Goal: Task Accomplishment & Management: Manage account settings

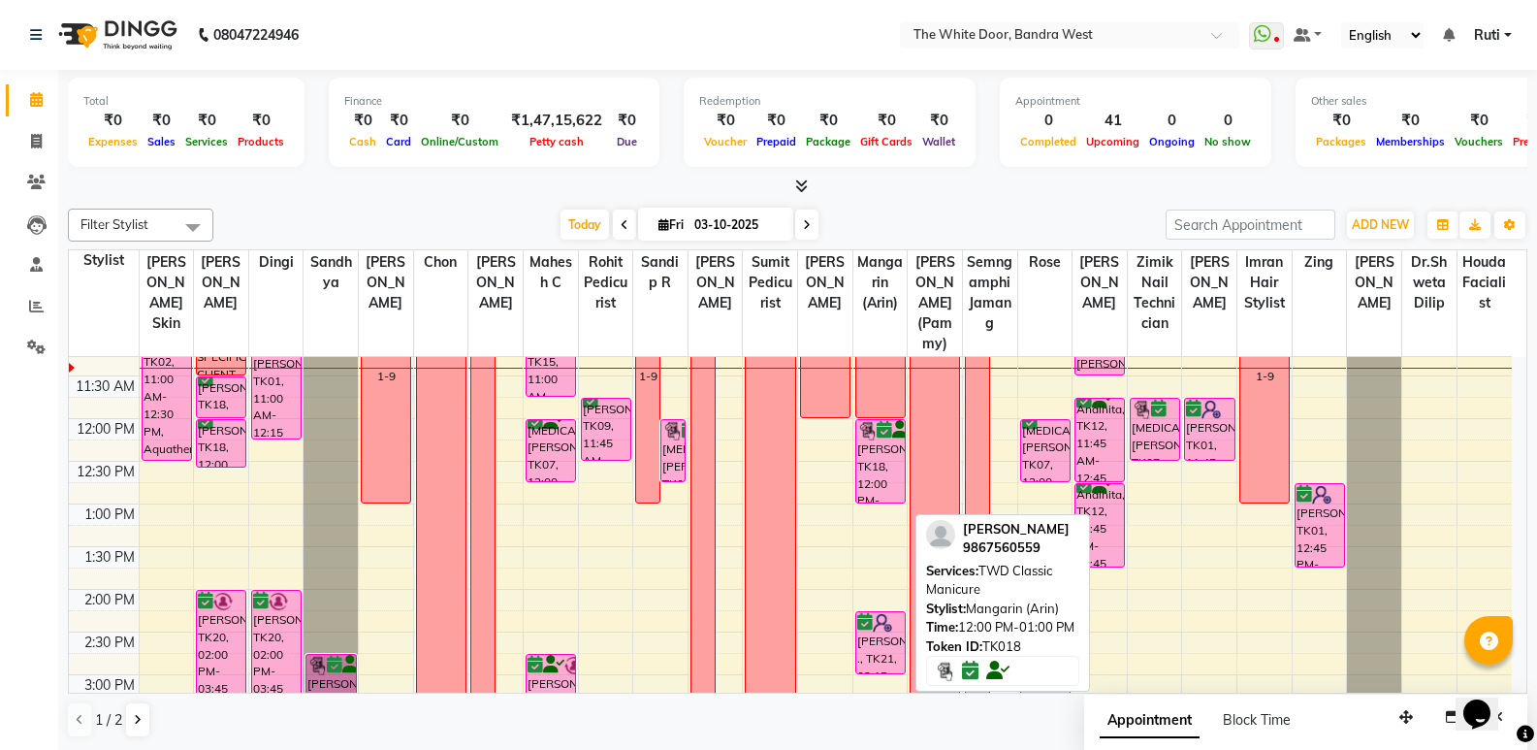
scroll to position [291, 0]
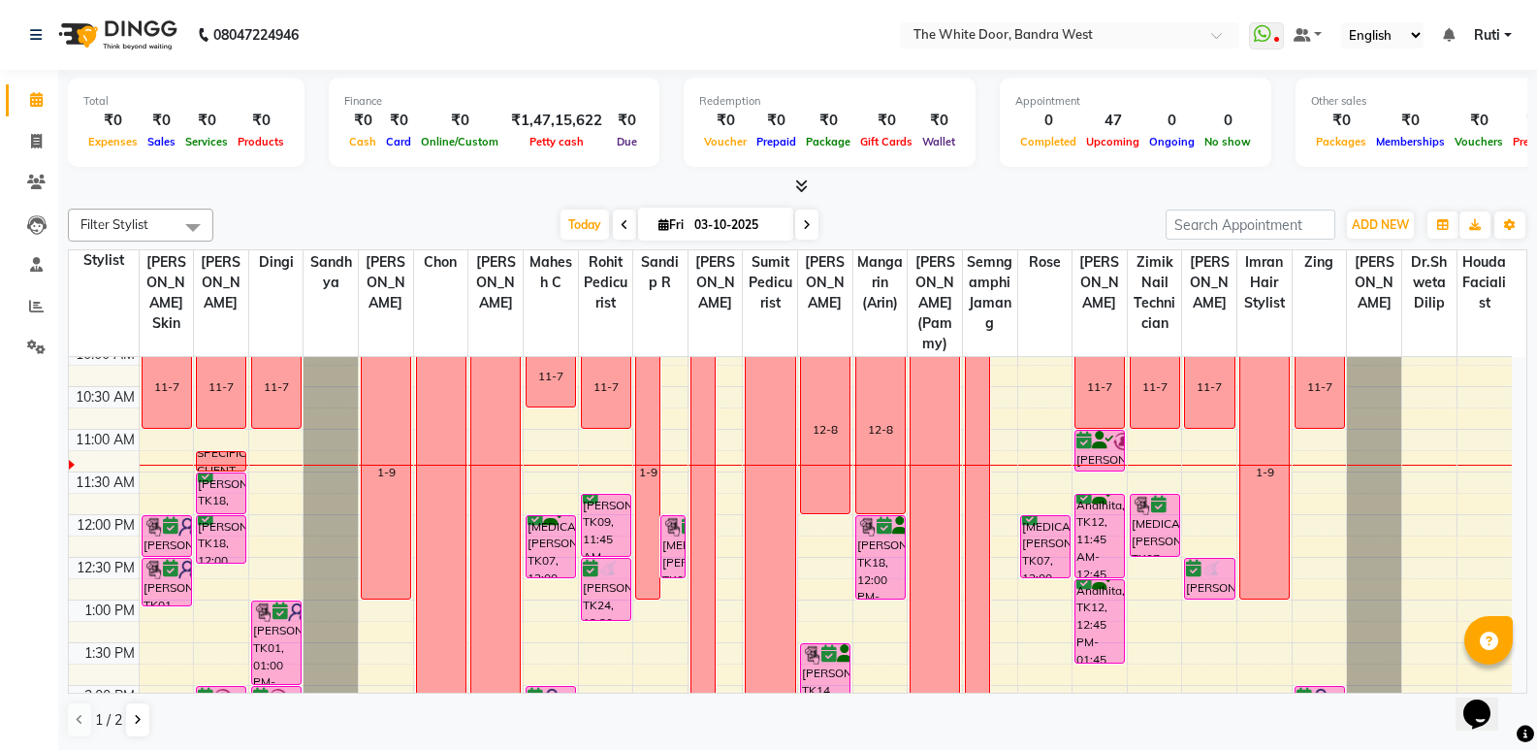
scroll to position [97, 0]
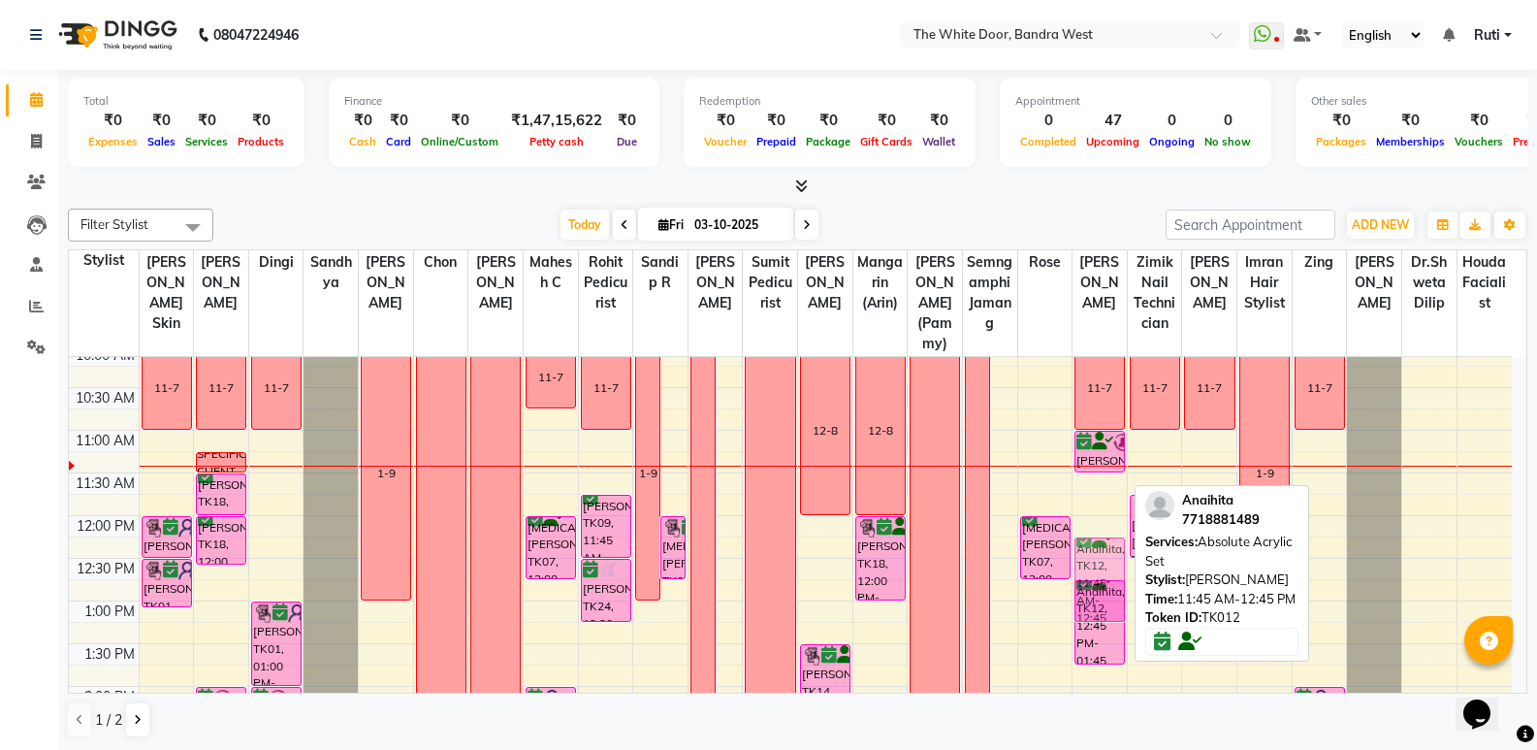
drag, startPoint x: 1105, startPoint y: 564, endPoint x: 1105, endPoint y: 600, distance: 35.9
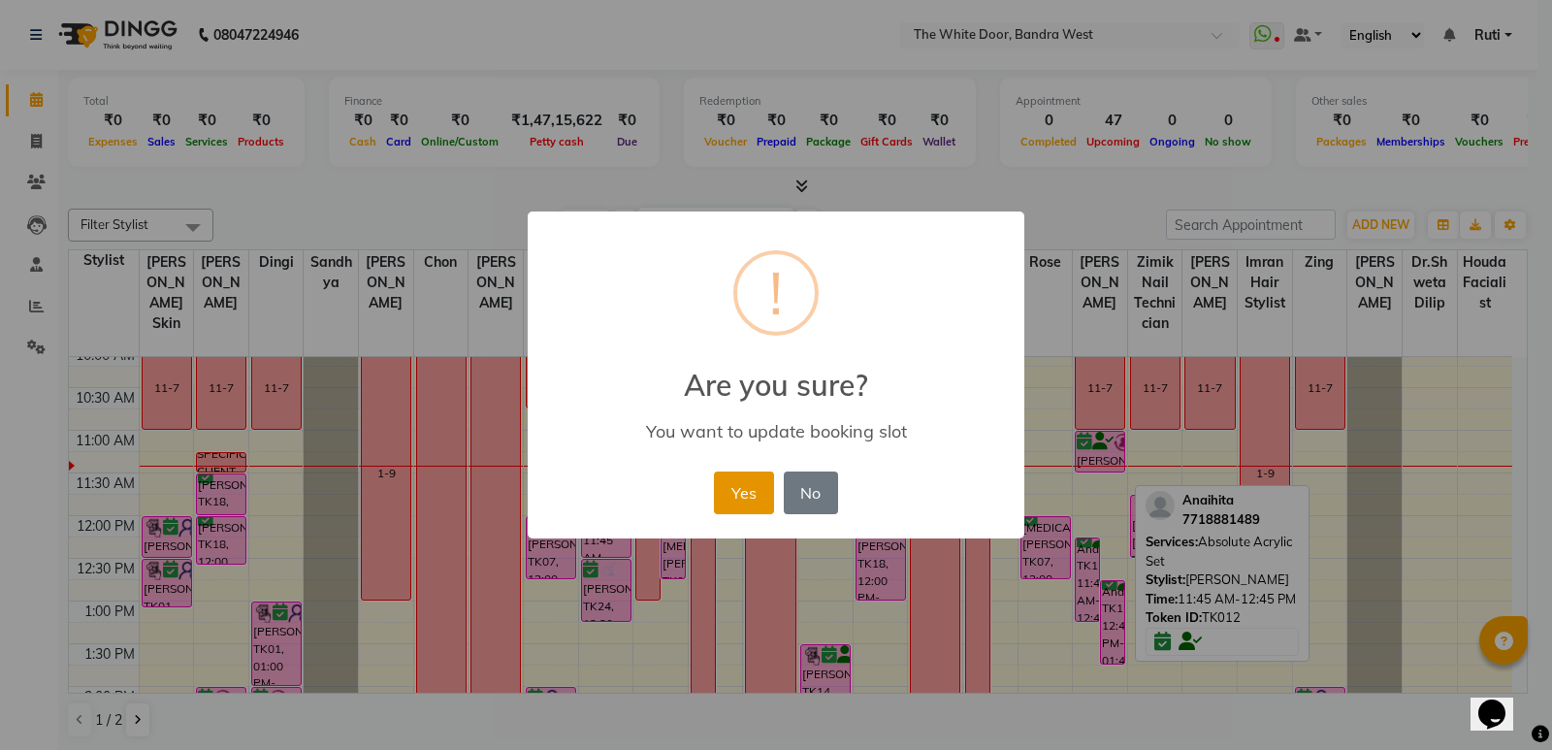
click at [751, 500] on button "Yes" at bounding box center [743, 492] width 59 height 43
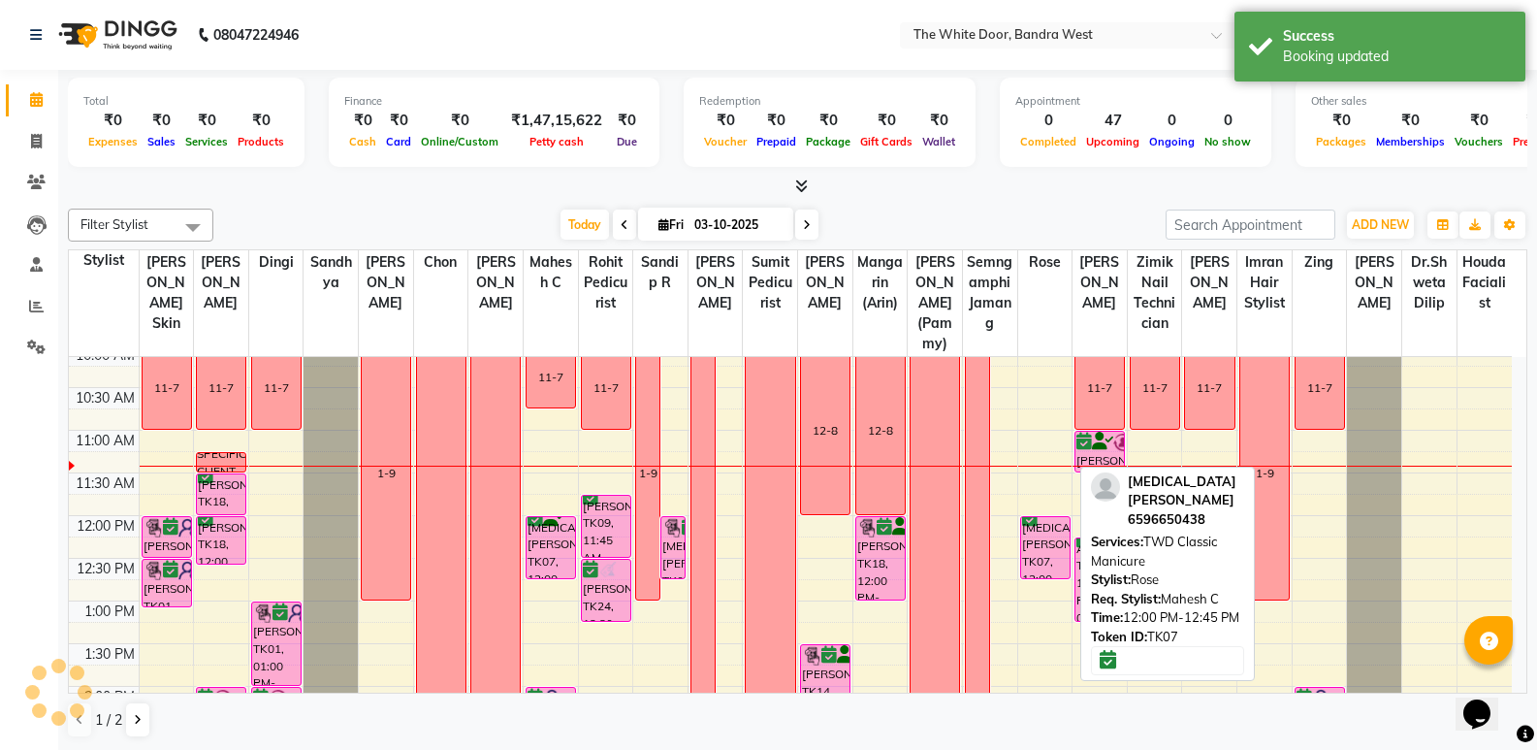
scroll to position [194, 0]
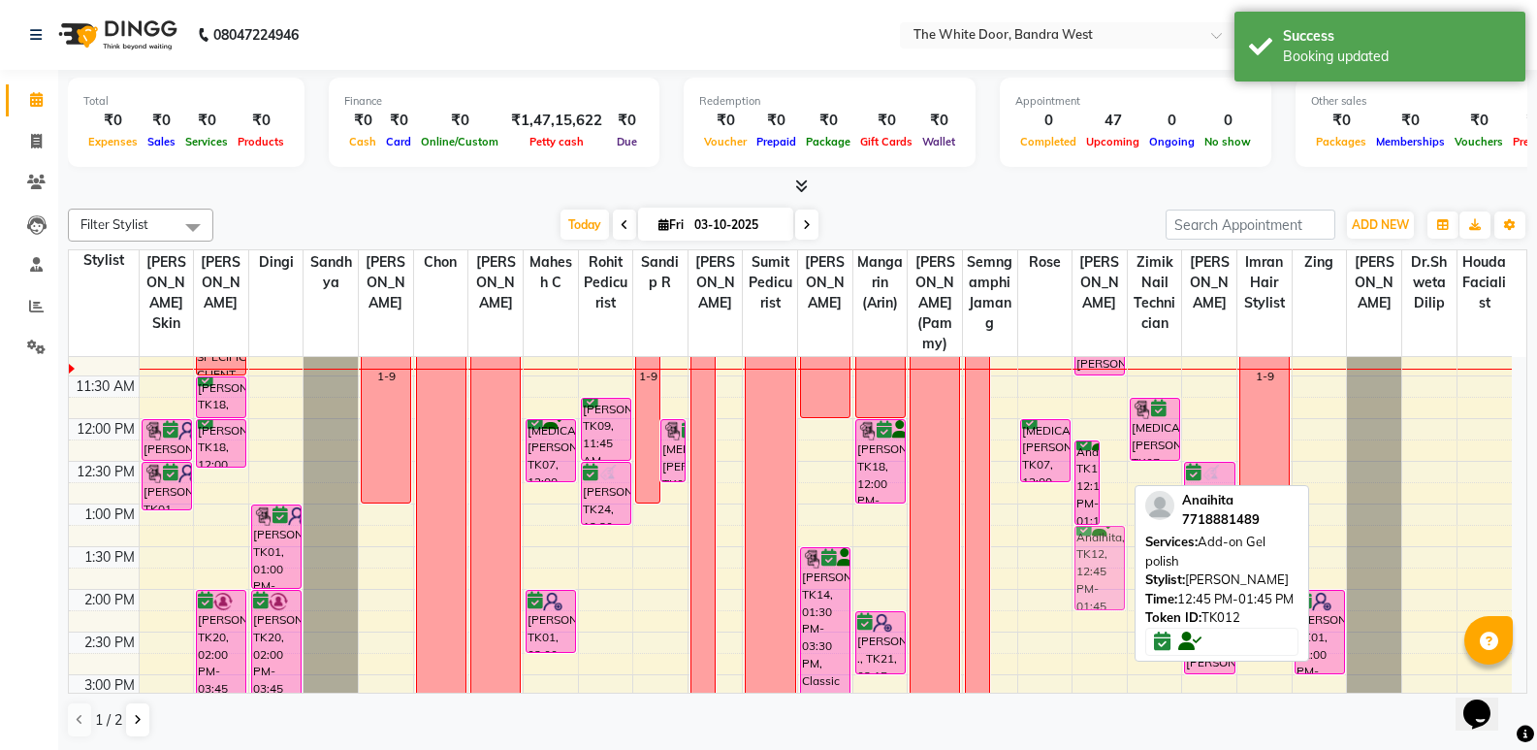
drag, startPoint x: 1116, startPoint y: 550, endPoint x: 1116, endPoint y: 601, distance: 51.4
click at [1116, 601] on div "Anaihita, TK12, 12:15 PM-01:15 PM, Absolute Acrylic Set Anaihita, TK12, 12:45 P…" at bounding box center [1100, 717] width 54 height 1108
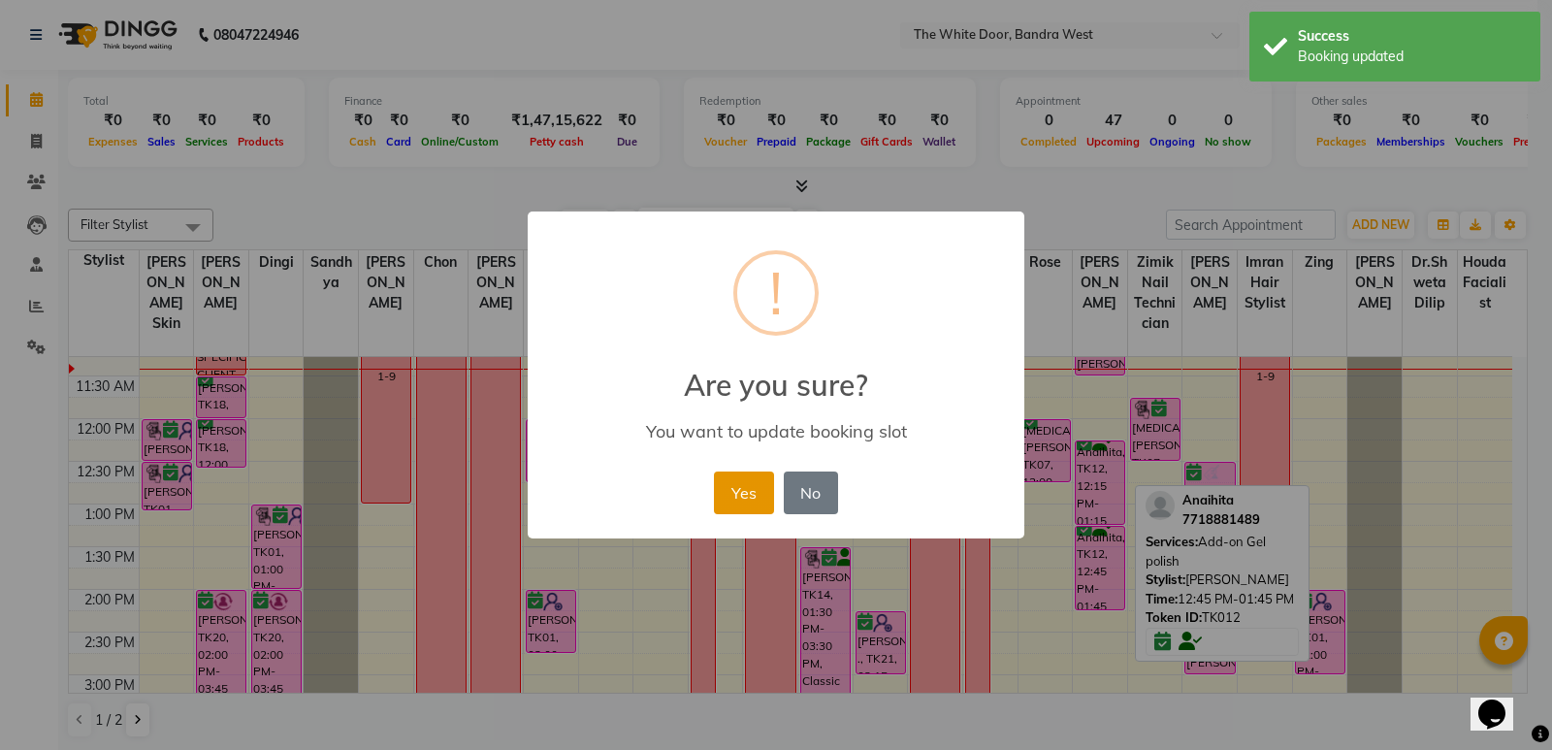
click at [755, 497] on button "Yes" at bounding box center [743, 492] width 59 height 43
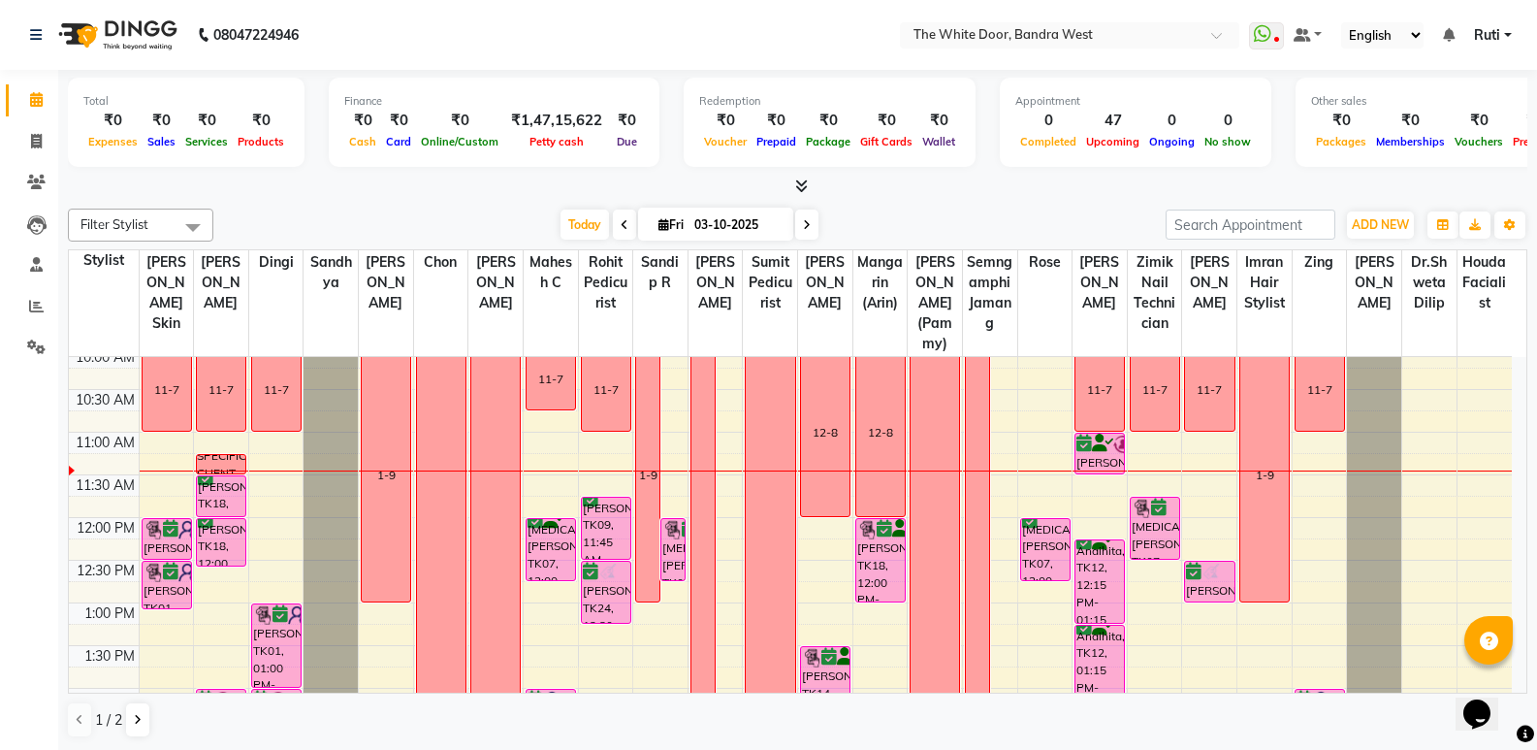
scroll to position [97, 0]
click at [626, 227] on span at bounding box center [624, 224] width 23 height 30
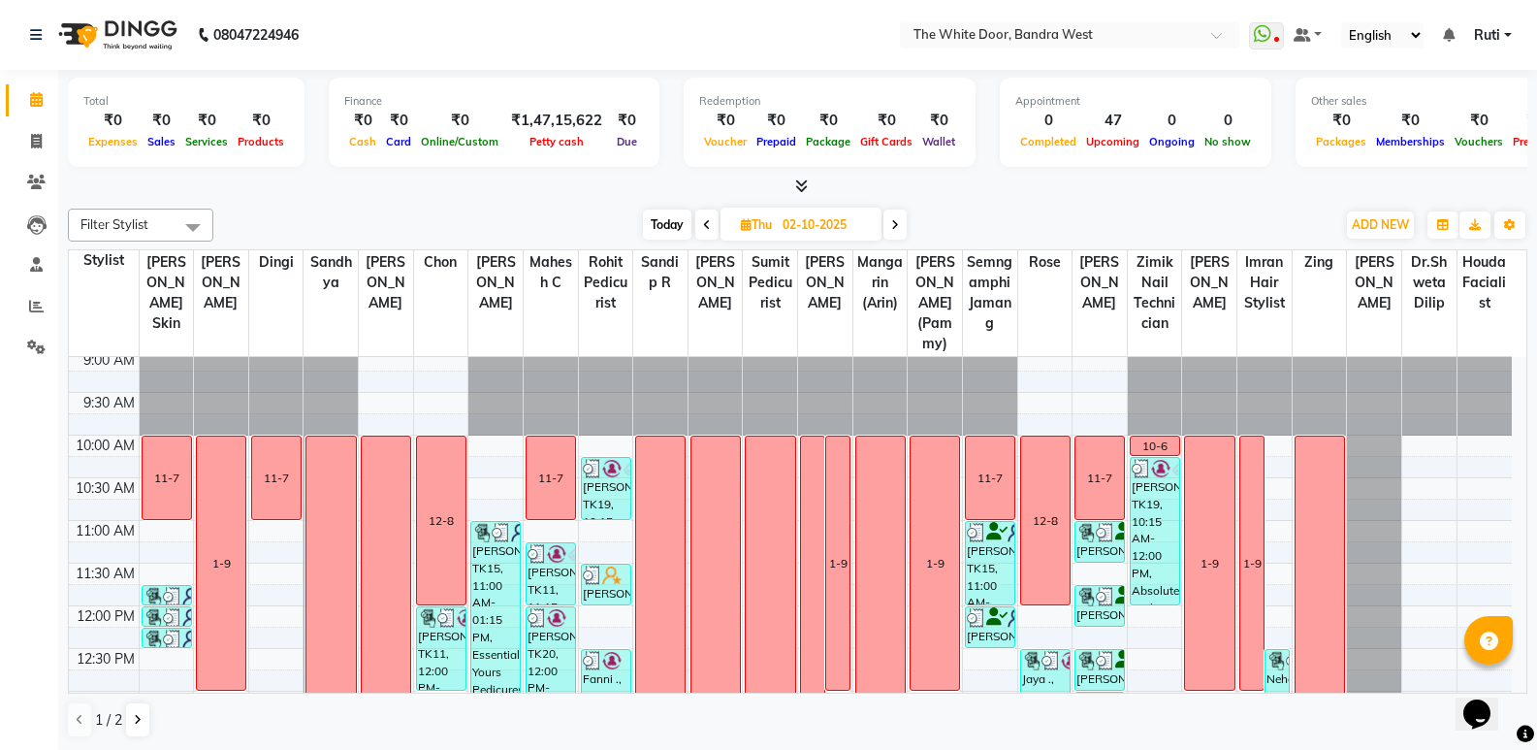
scroll to position [0, 0]
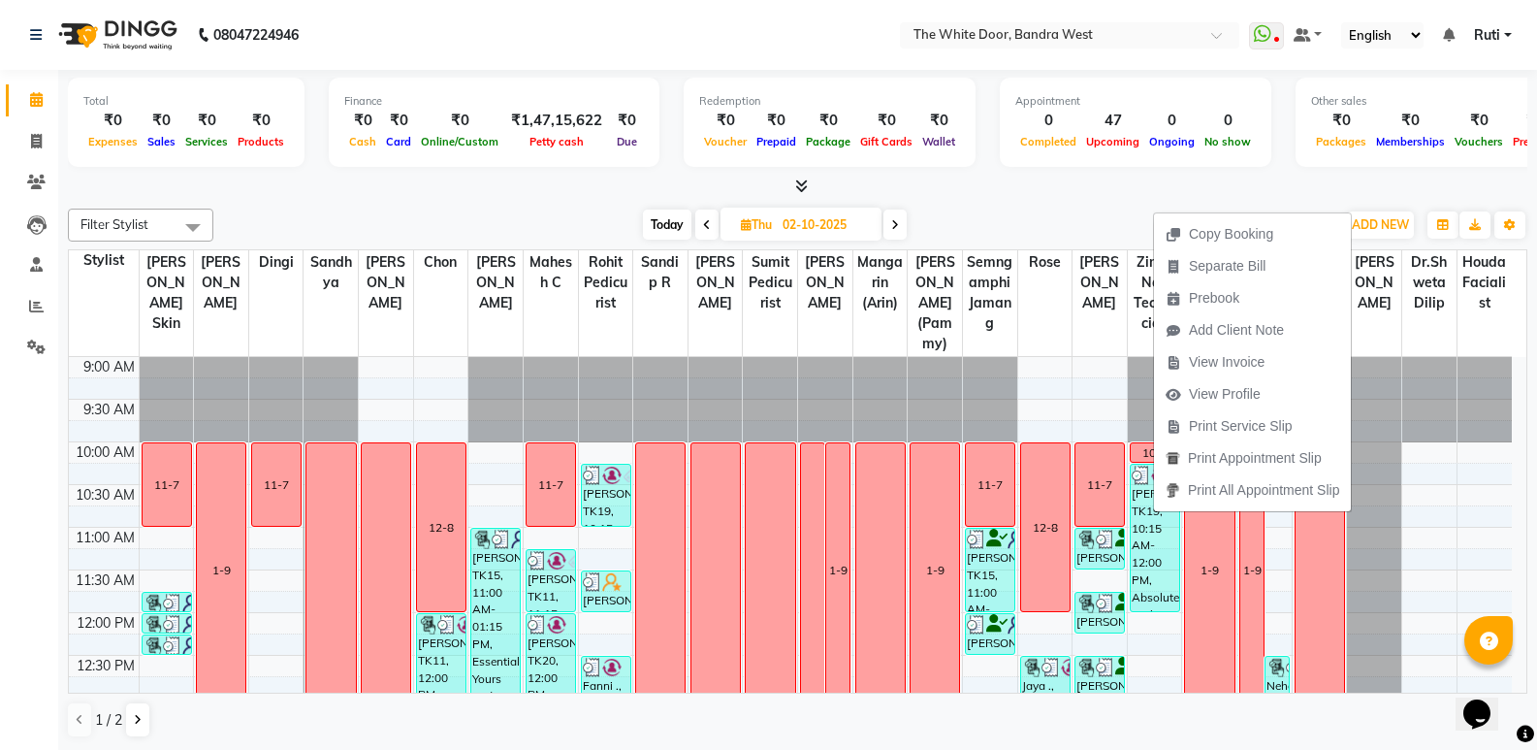
click at [1114, 227] on div "Today Thu 02-10-2025" at bounding box center [774, 224] width 1103 height 29
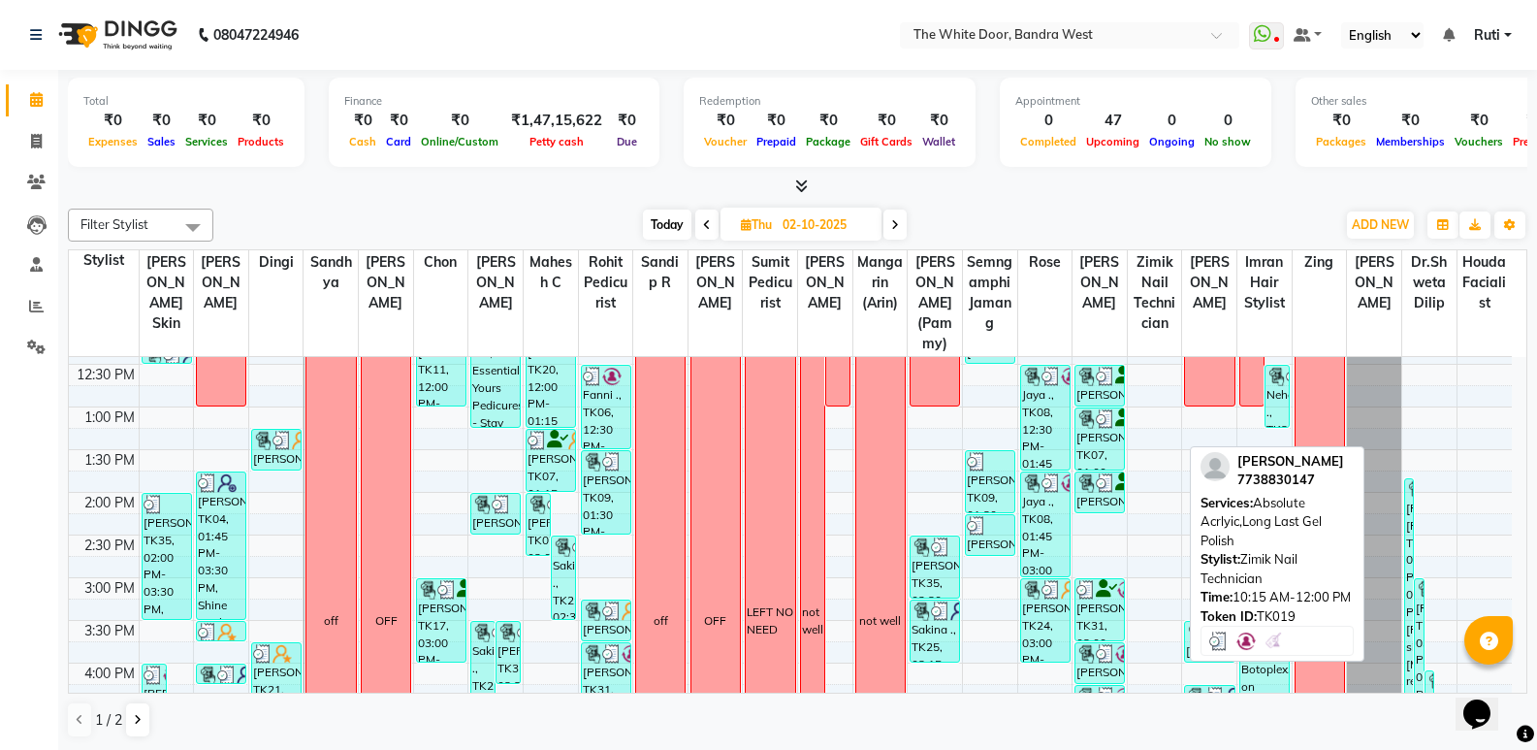
scroll to position [582, 0]
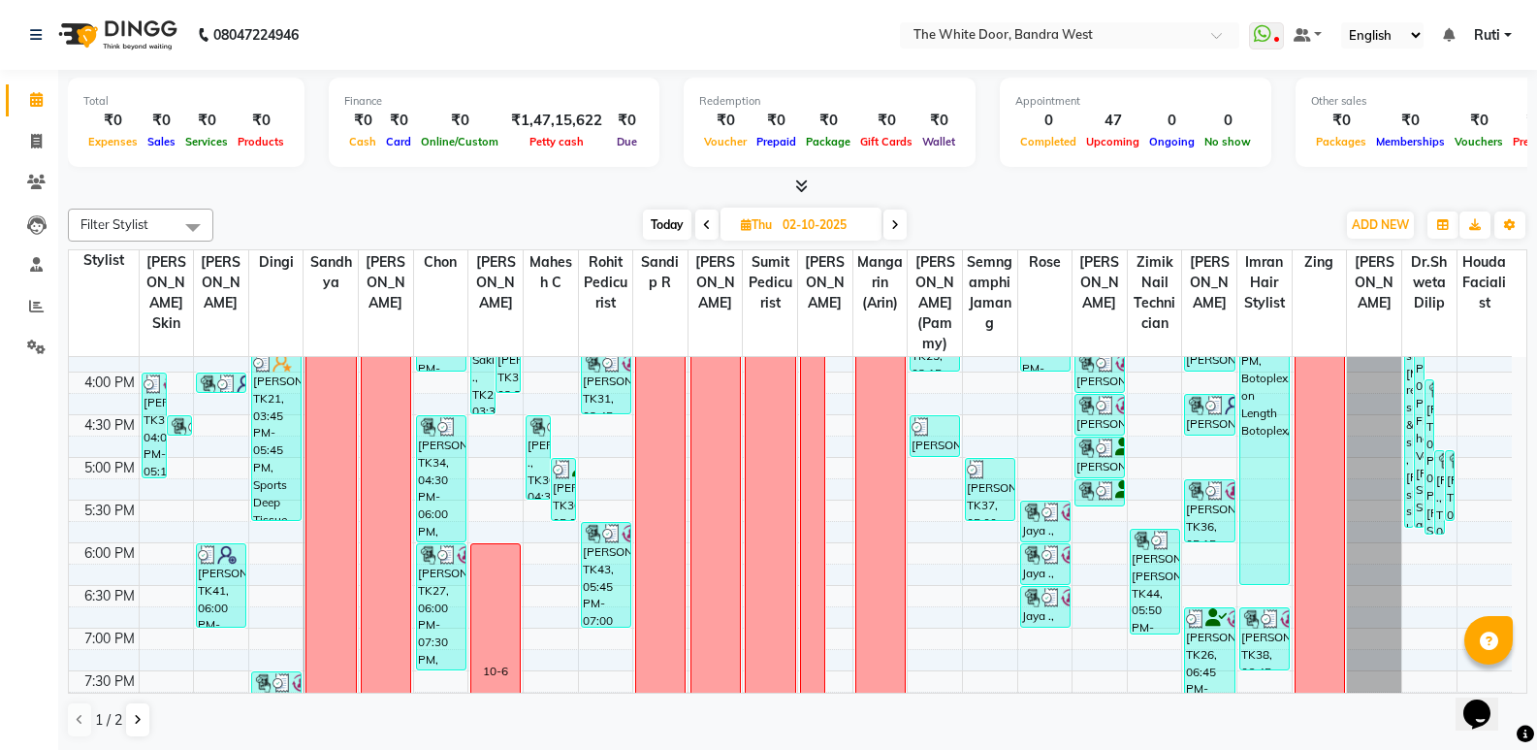
click at [895, 224] on icon at bounding box center [895, 225] width 8 height 12
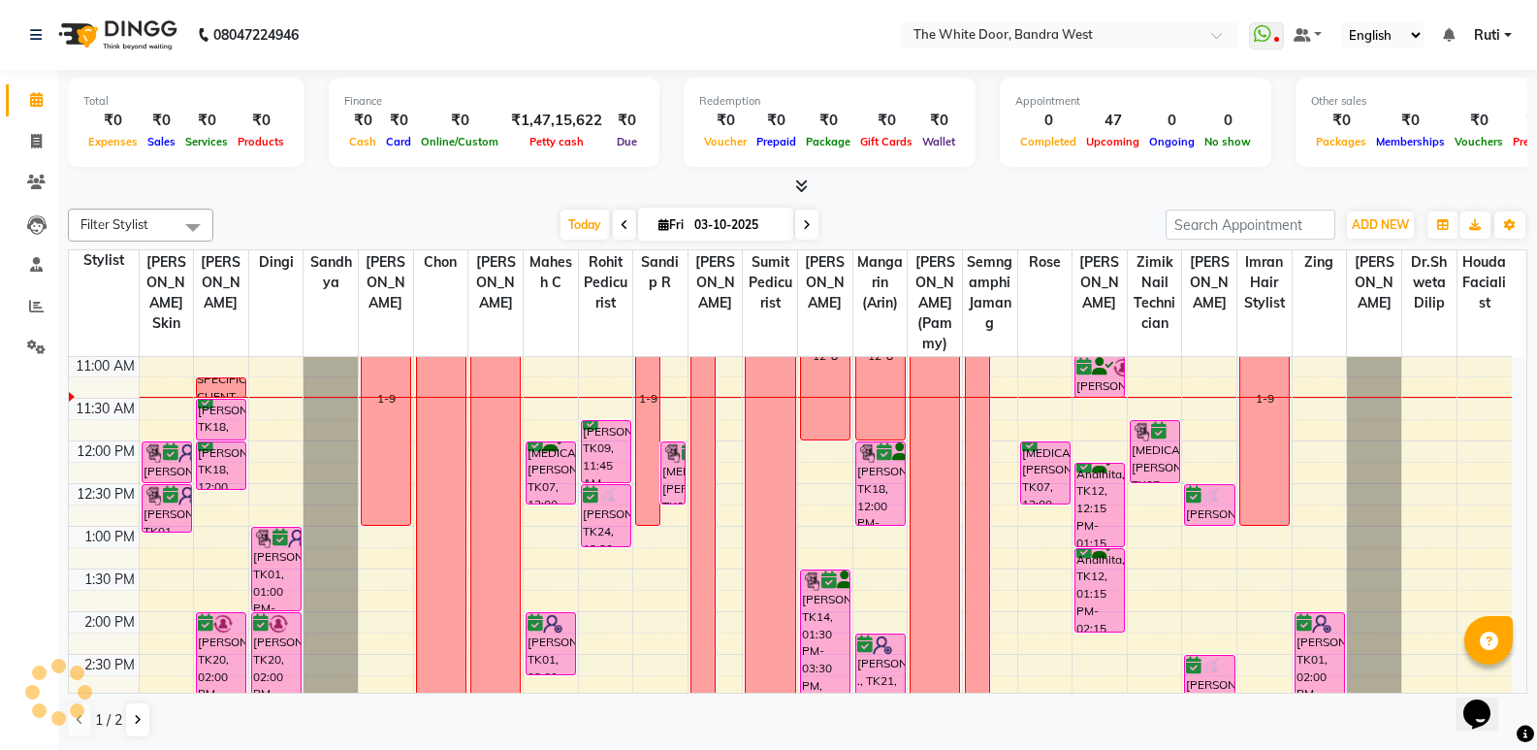
scroll to position [0, 0]
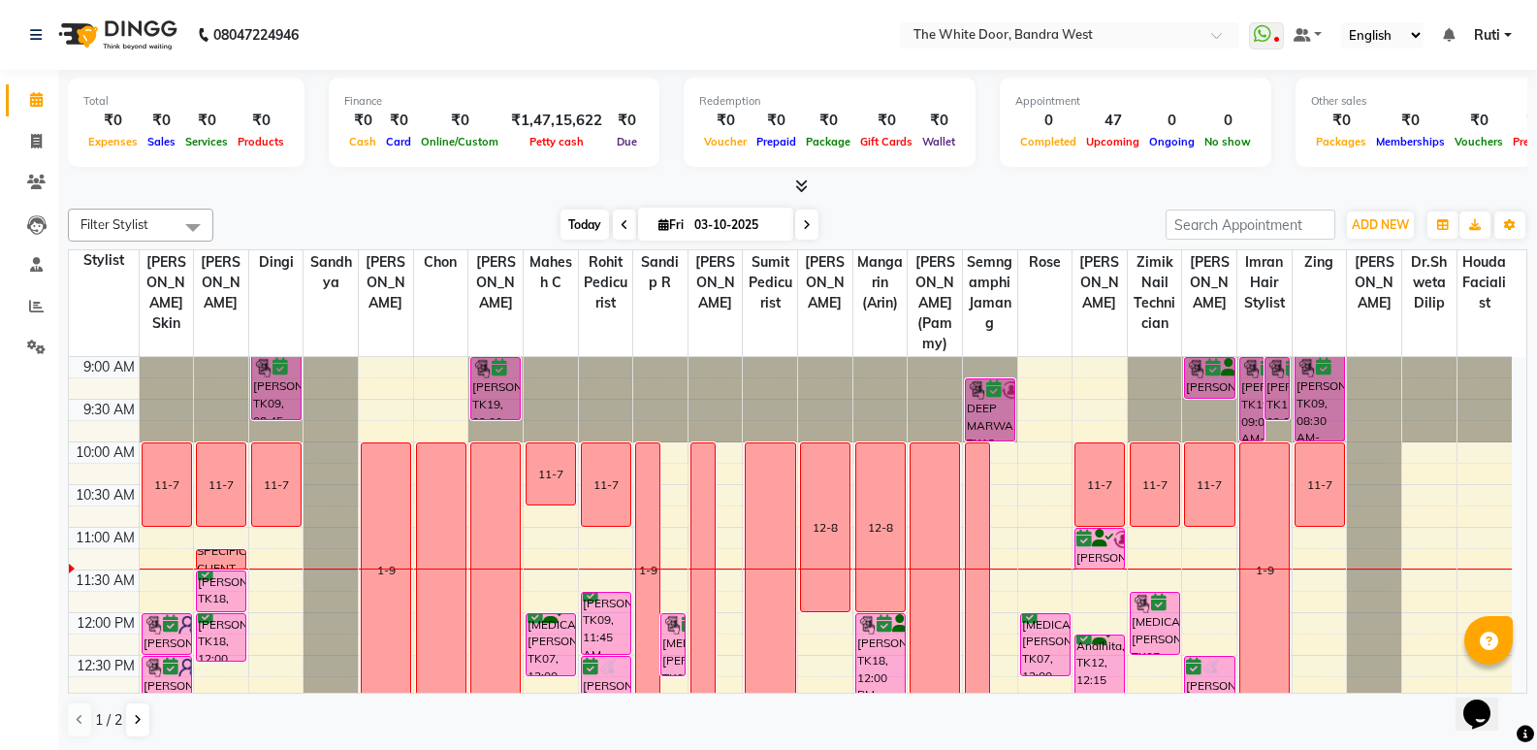
click at [587, 219] on span "Today" at bounding box center [585, 224] width 48 height 30
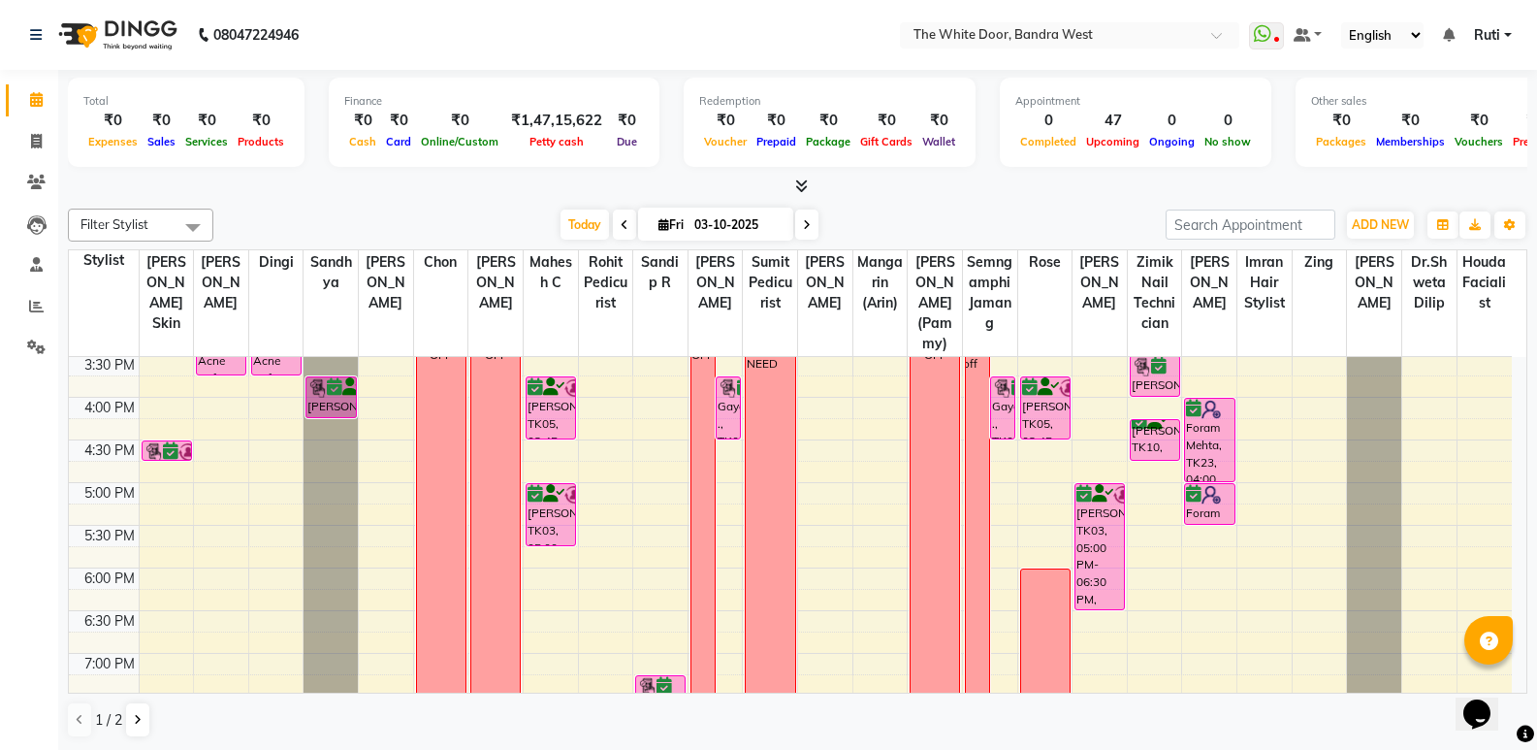
scroll to position [560, 0]
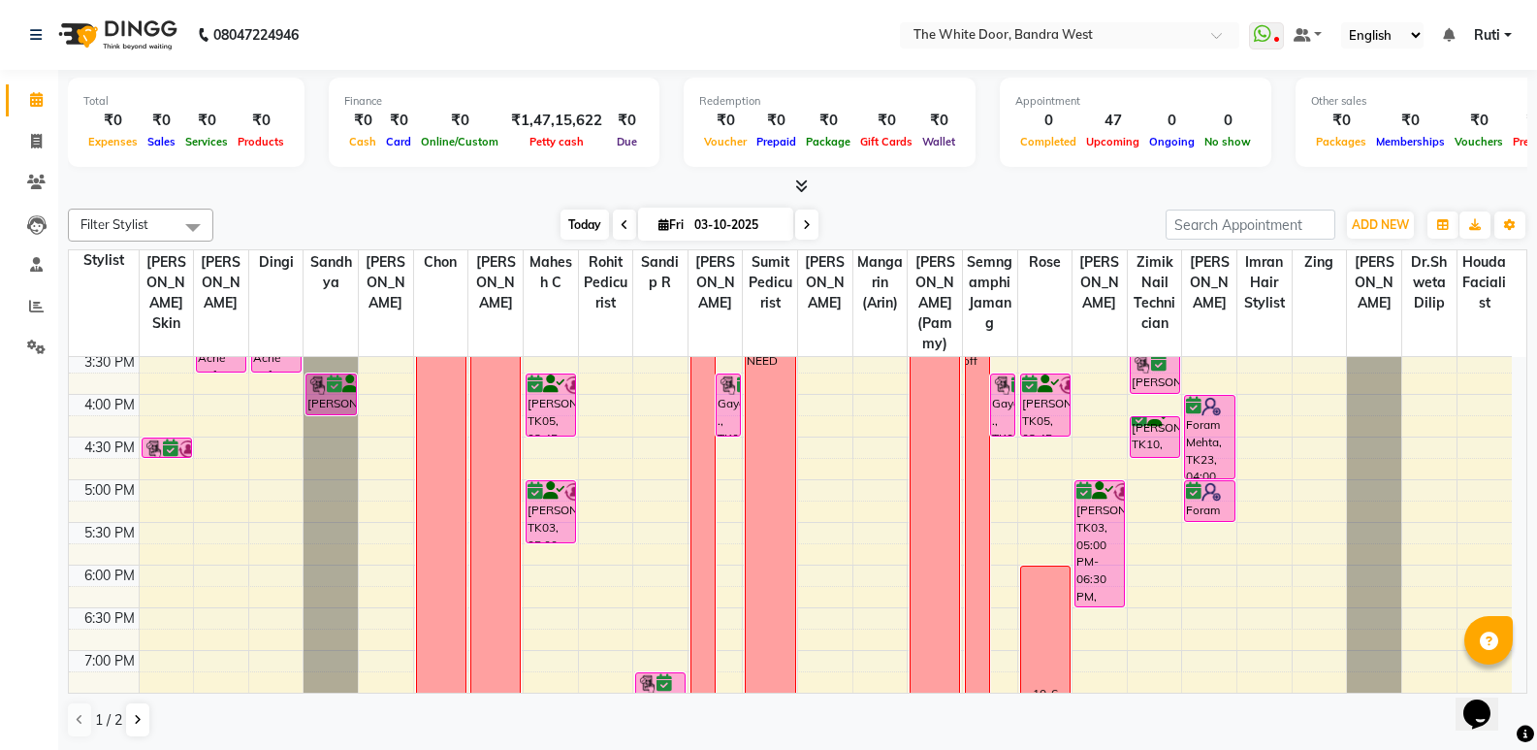
click at [580, 226] on span "Today" at bounding box center [585, 224] width 48 height 30
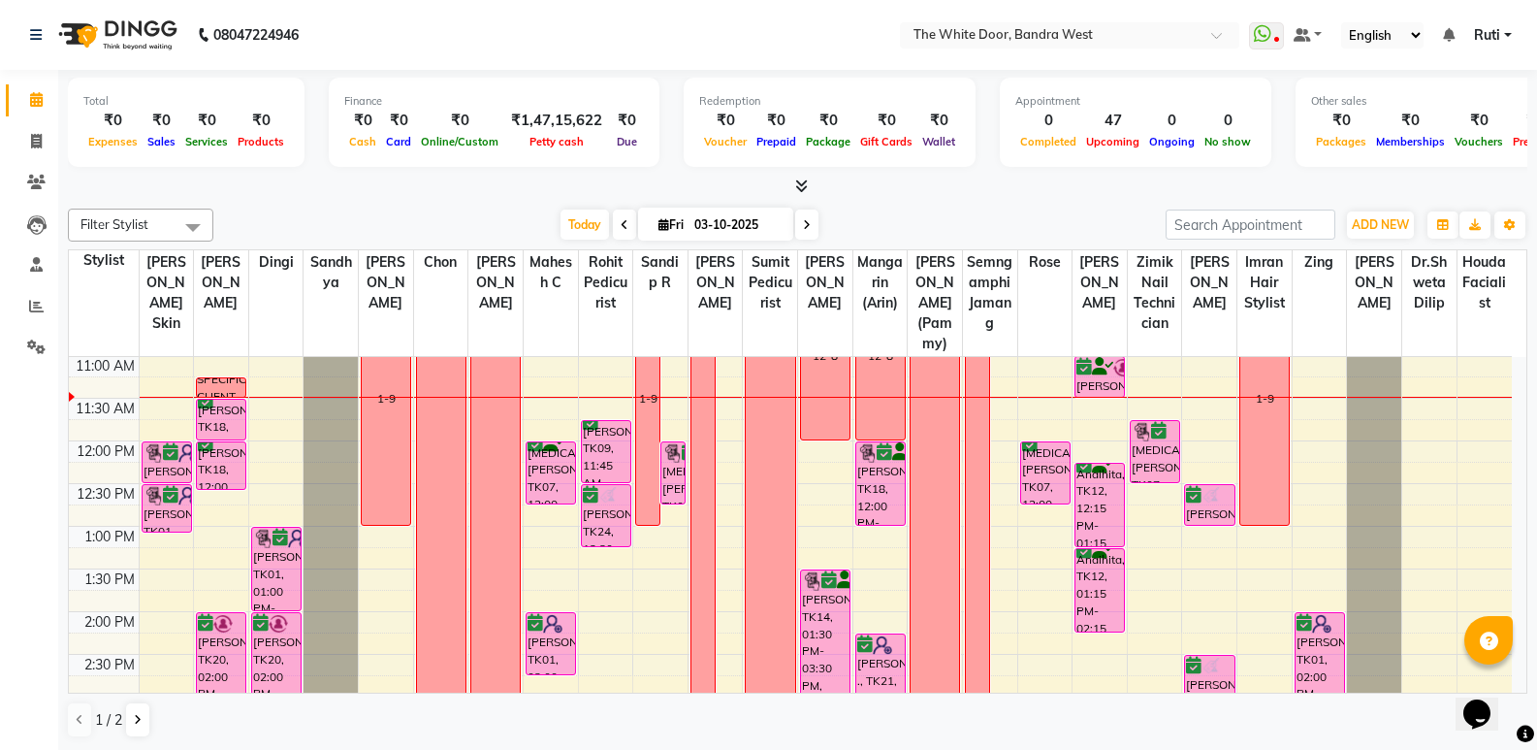
click at [620, 217] on span at bounding box center [624, 224] width 23 height 30
type input "02-10-2025"
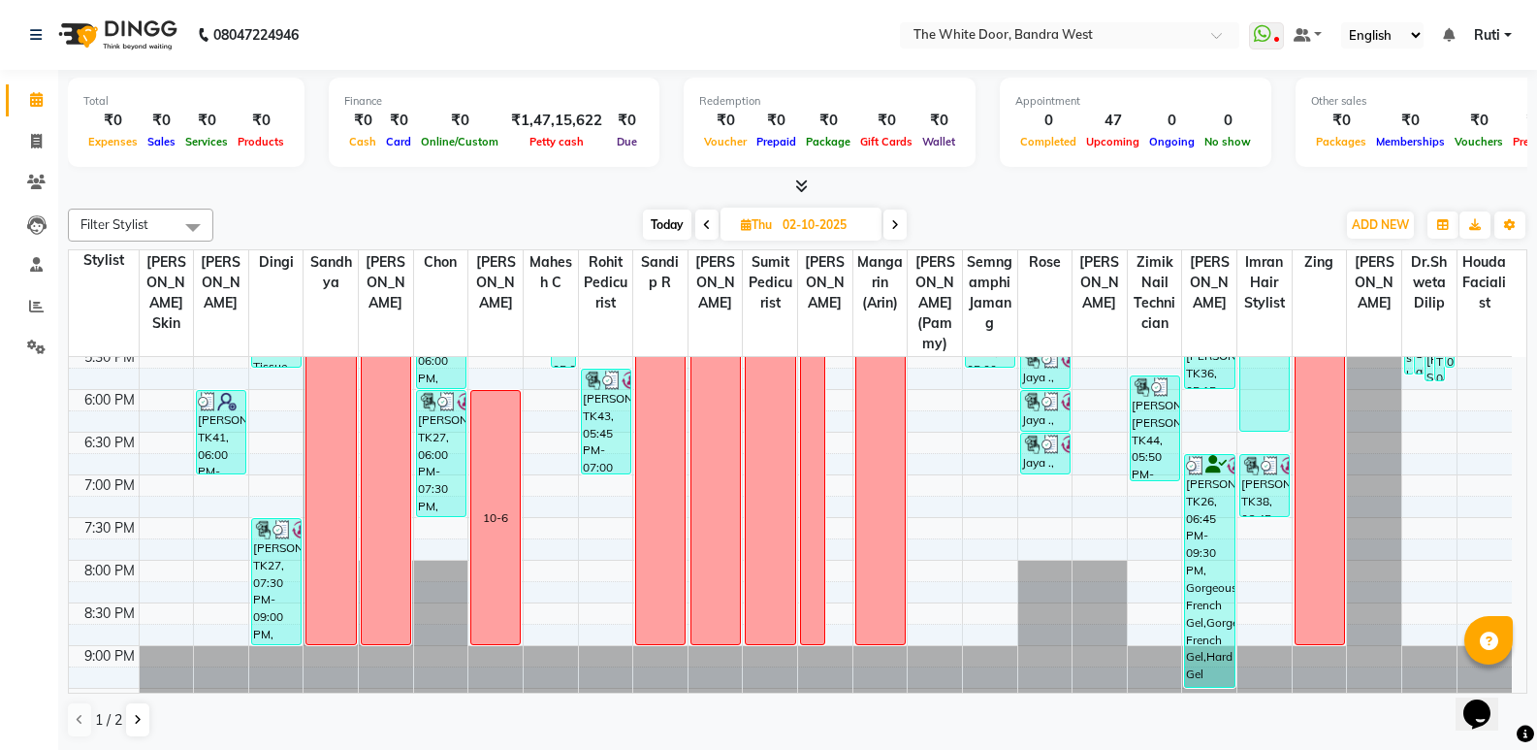
scroll to position [754, 0]
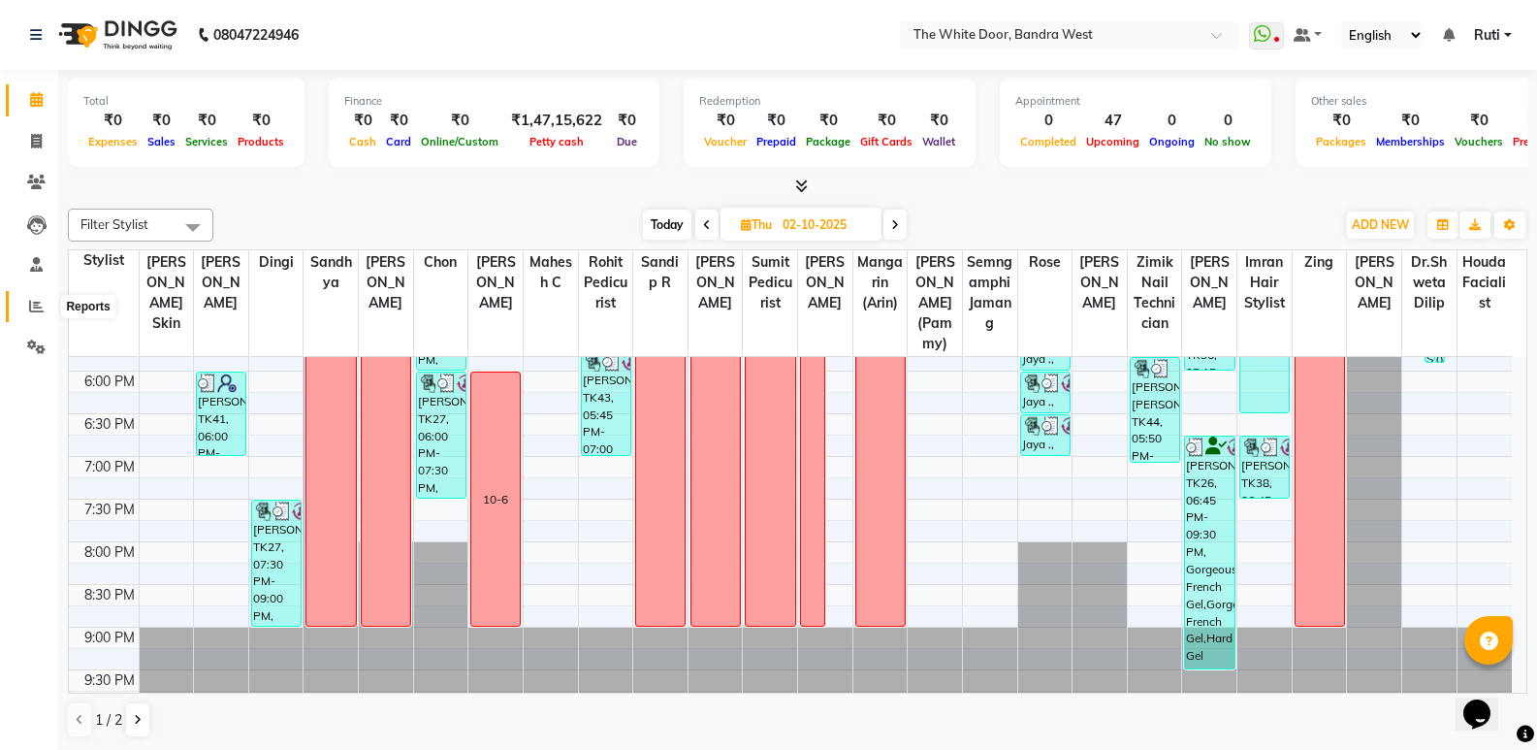
click at [40, 303] on icon at bounding box center [36, 306] width 15 height 15
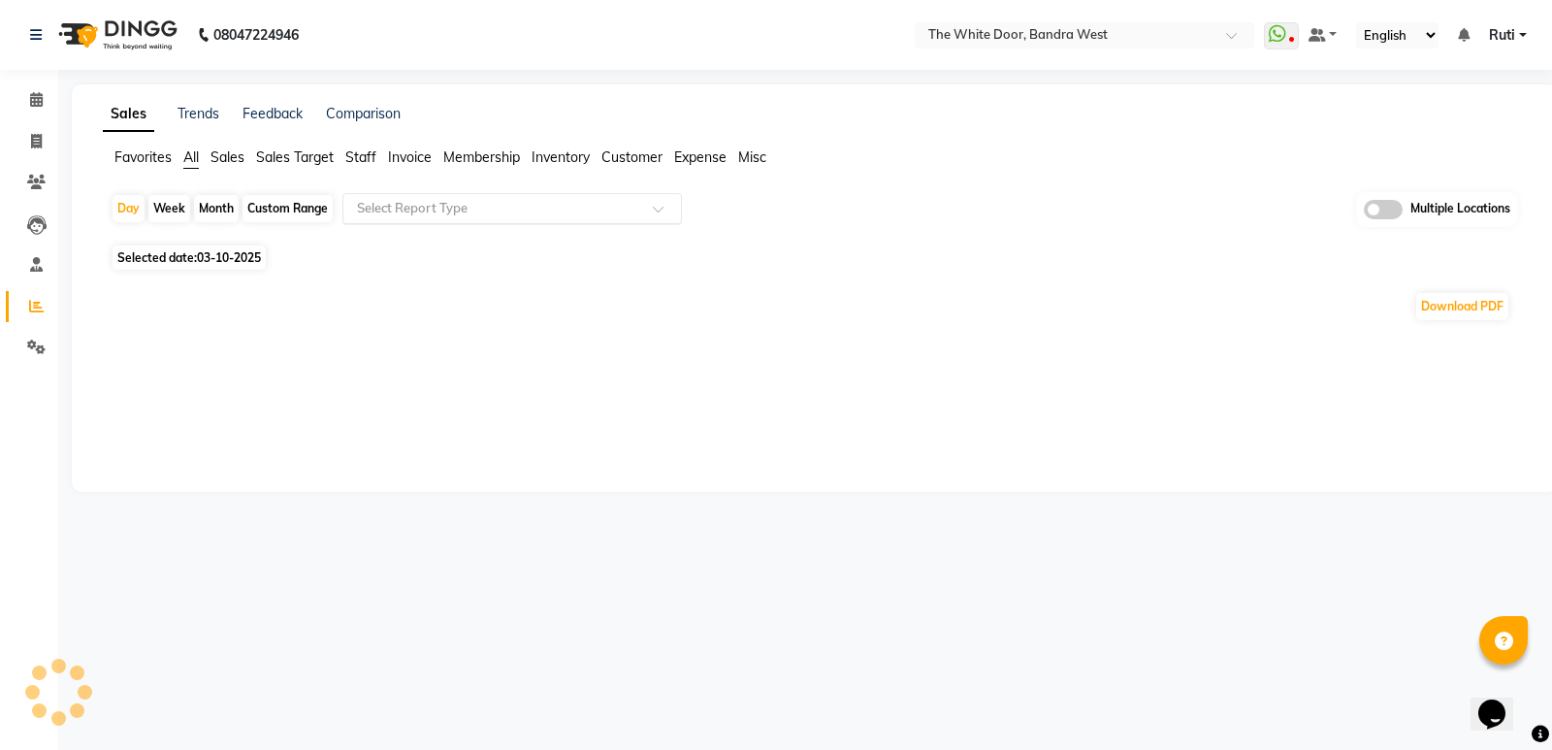
click at [480, 197] on div "Select Report Type" at bounding box center [511, 208] width 339 height 31
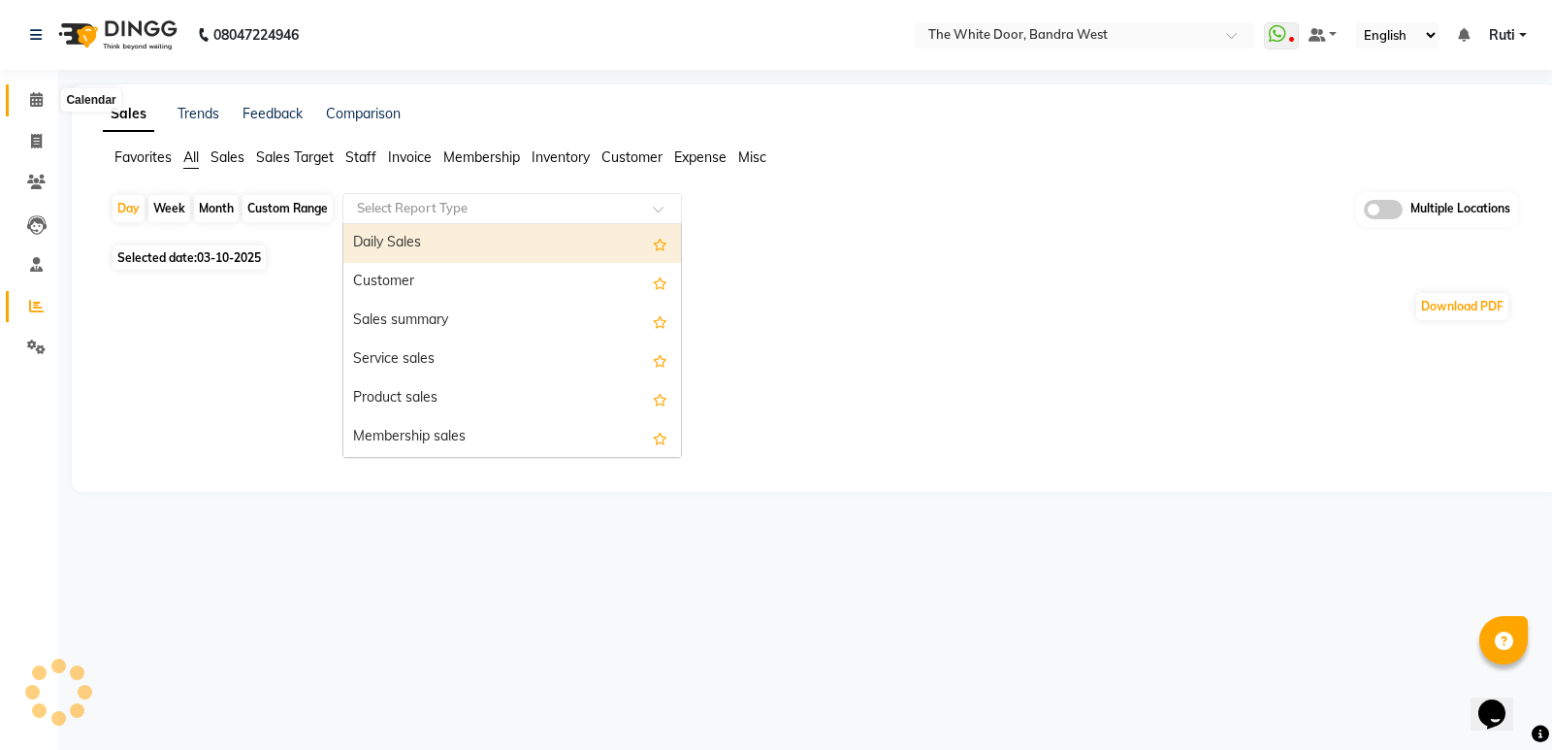
click at [43, 101] on icon at bounding box center [36, 99] width 13 height 15
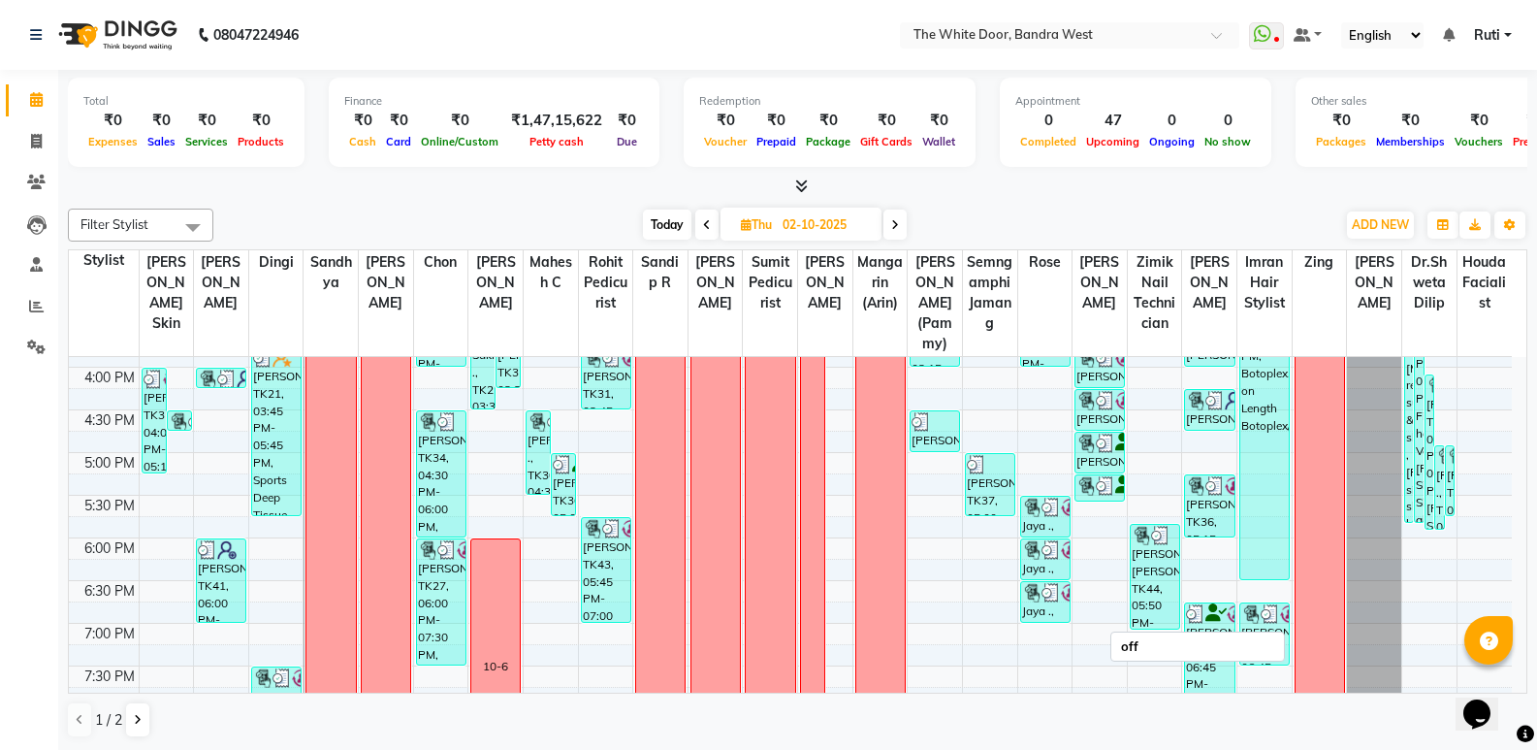
scroll to position [582, 0]
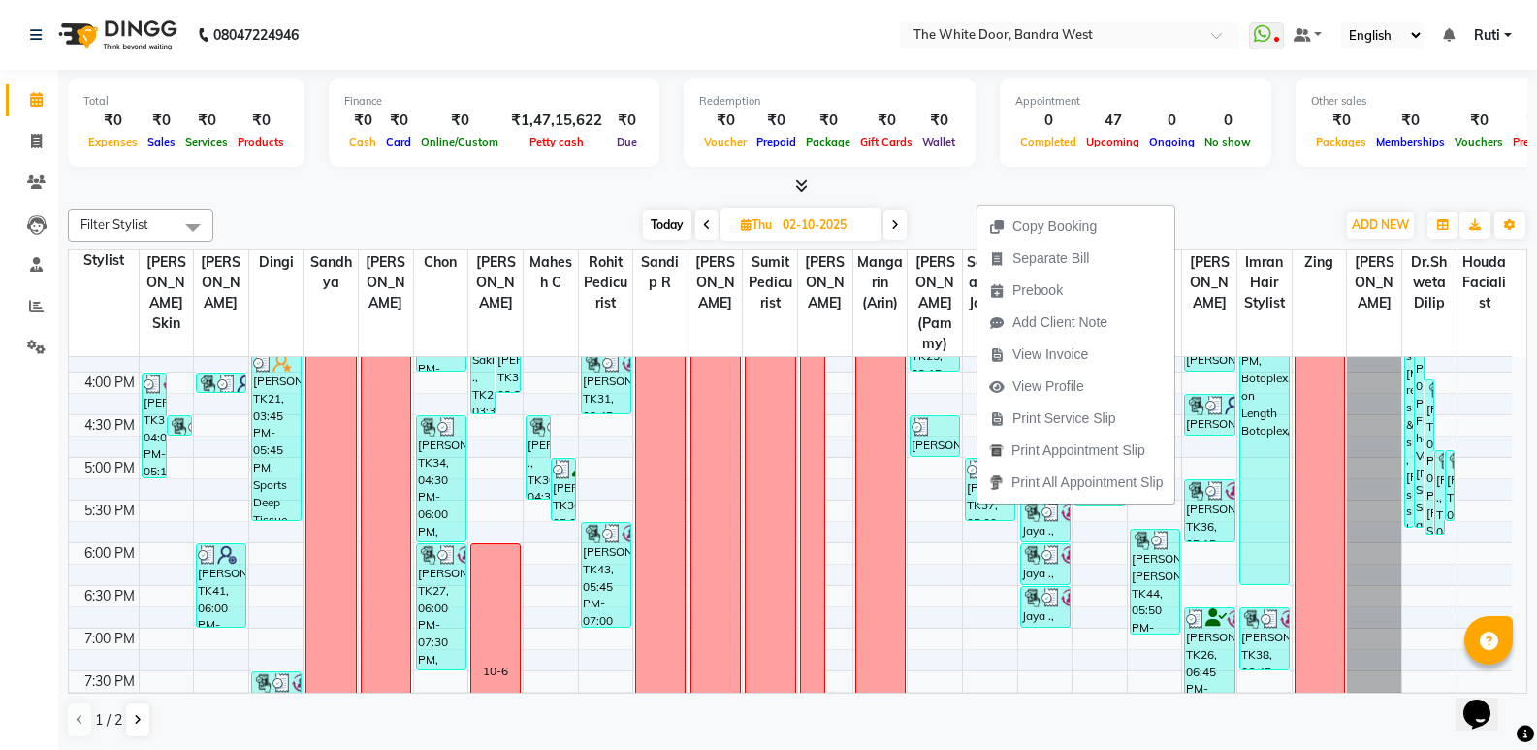
click at [956, 203] on div "Filter Stylist Select All Amita Skin Farheen K Dingi Sandhya Josaphine Chon Gan…" at bounding box center [798, 473] width 1460 height 545
click at [1091, 359] on span "View Invoice" at bounding box center [1064, 352] width 76 height 20
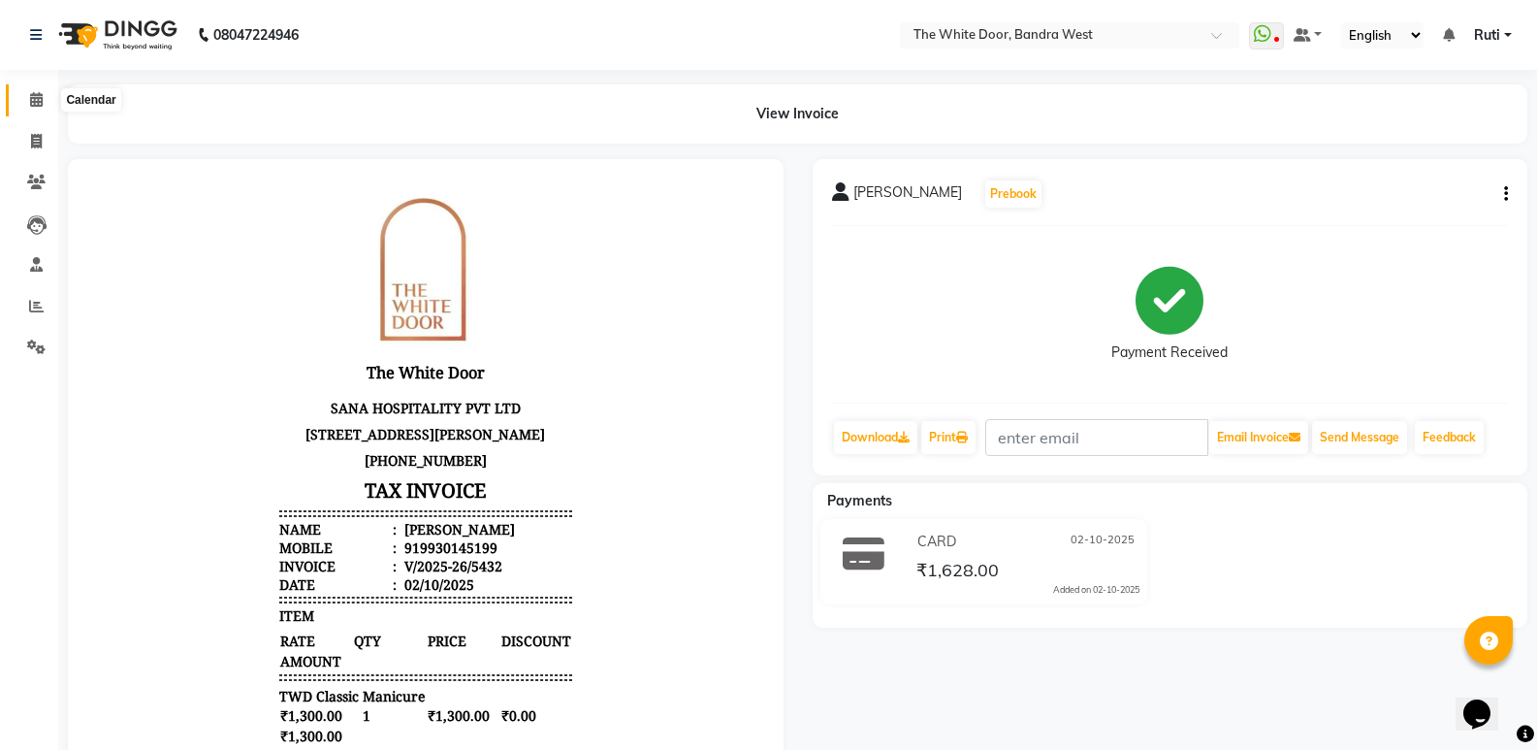
click at [32, 96] on icon at bounding box center [36, 99] width 13 height 15
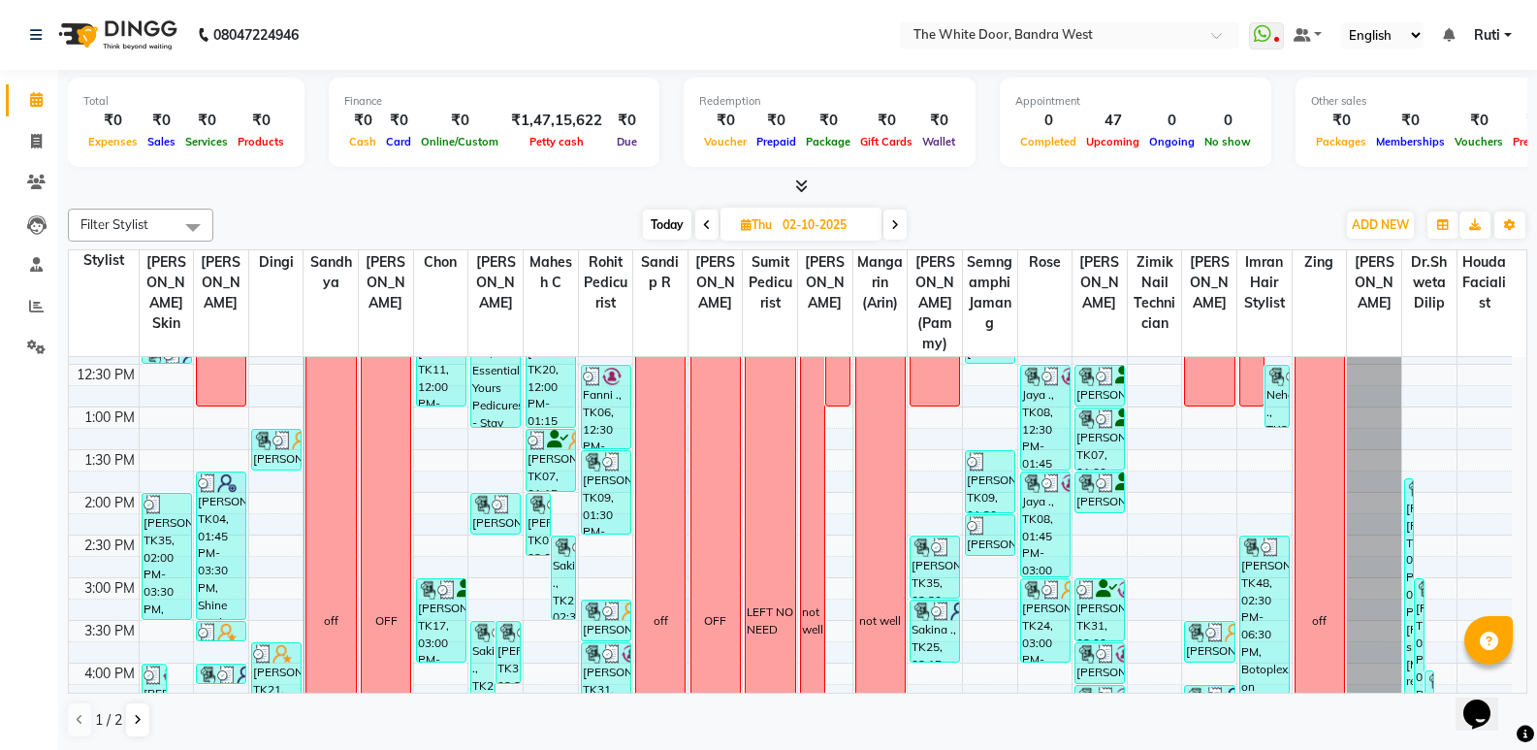
scroll to position [582, 0]
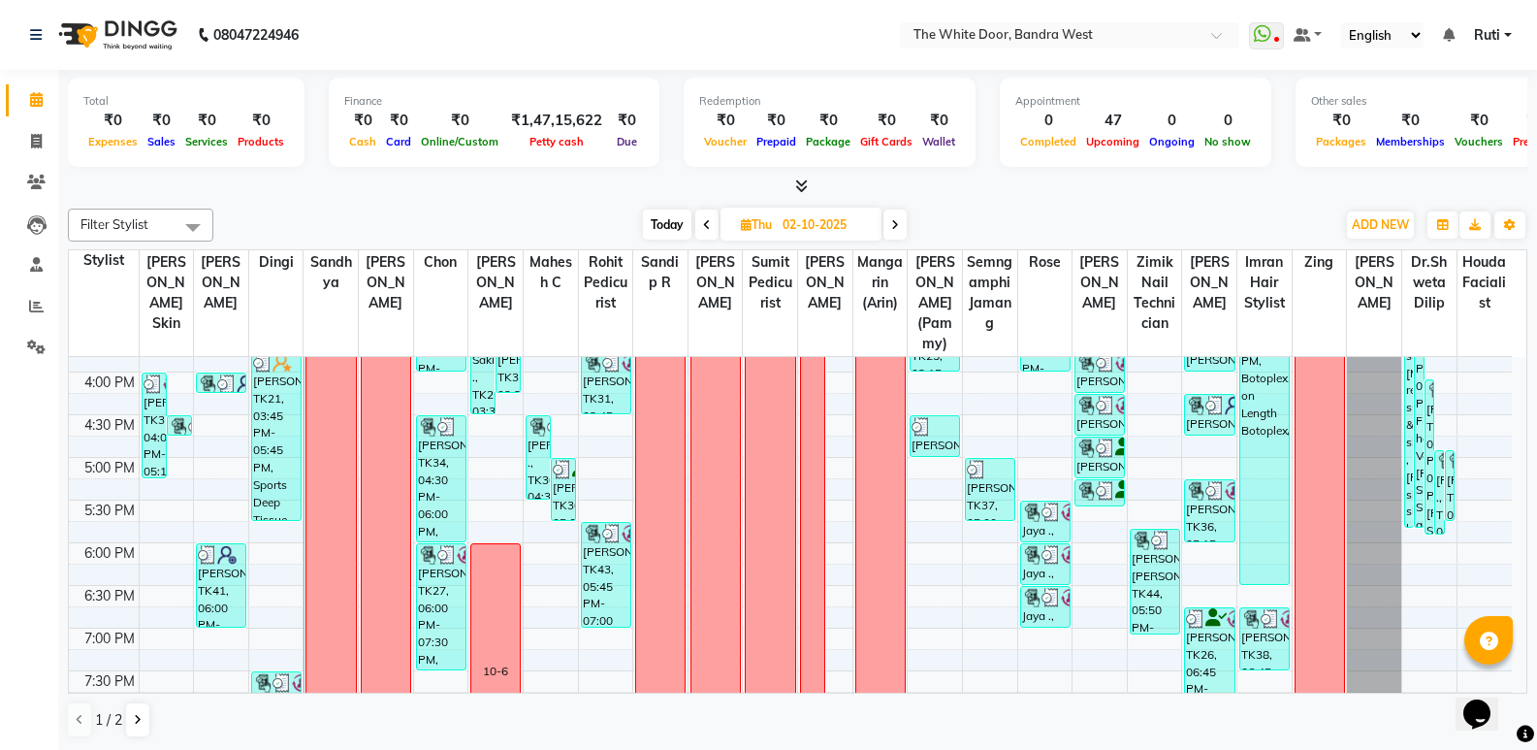
click at [667, 220] on span "Today" at bounding box center [667, 224] width 48 height 30
type input "03-10-2025"
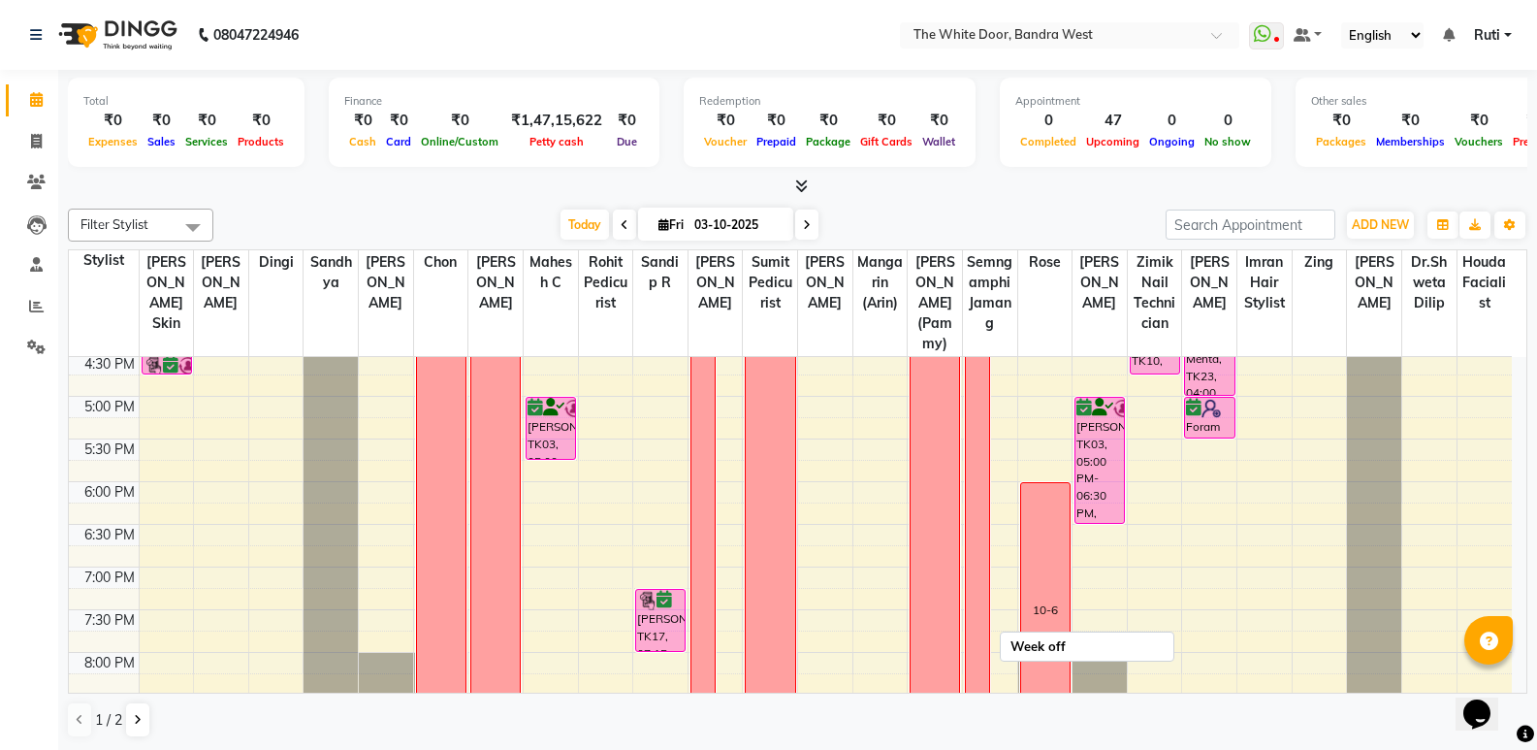
scroll to position [657, 0]
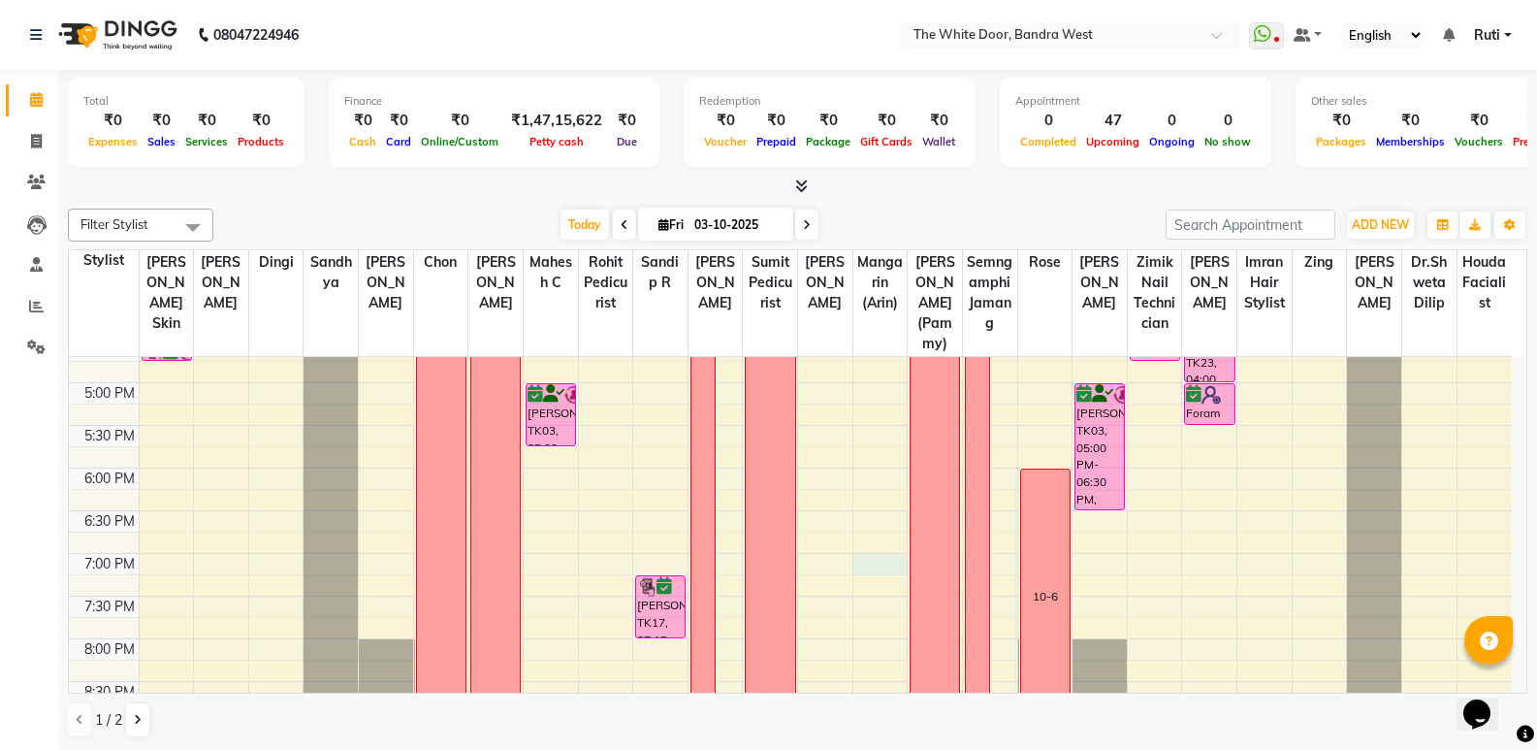
click at [886, 582] on div "9:00 AM 9:30 AM 10:00 AM 10:30 AM 11:00 AM 11:30 AM 12:00 PM 12:30 PM 1:00 PM 1…" at bounding box center [790, 254] width 1443 height 1108
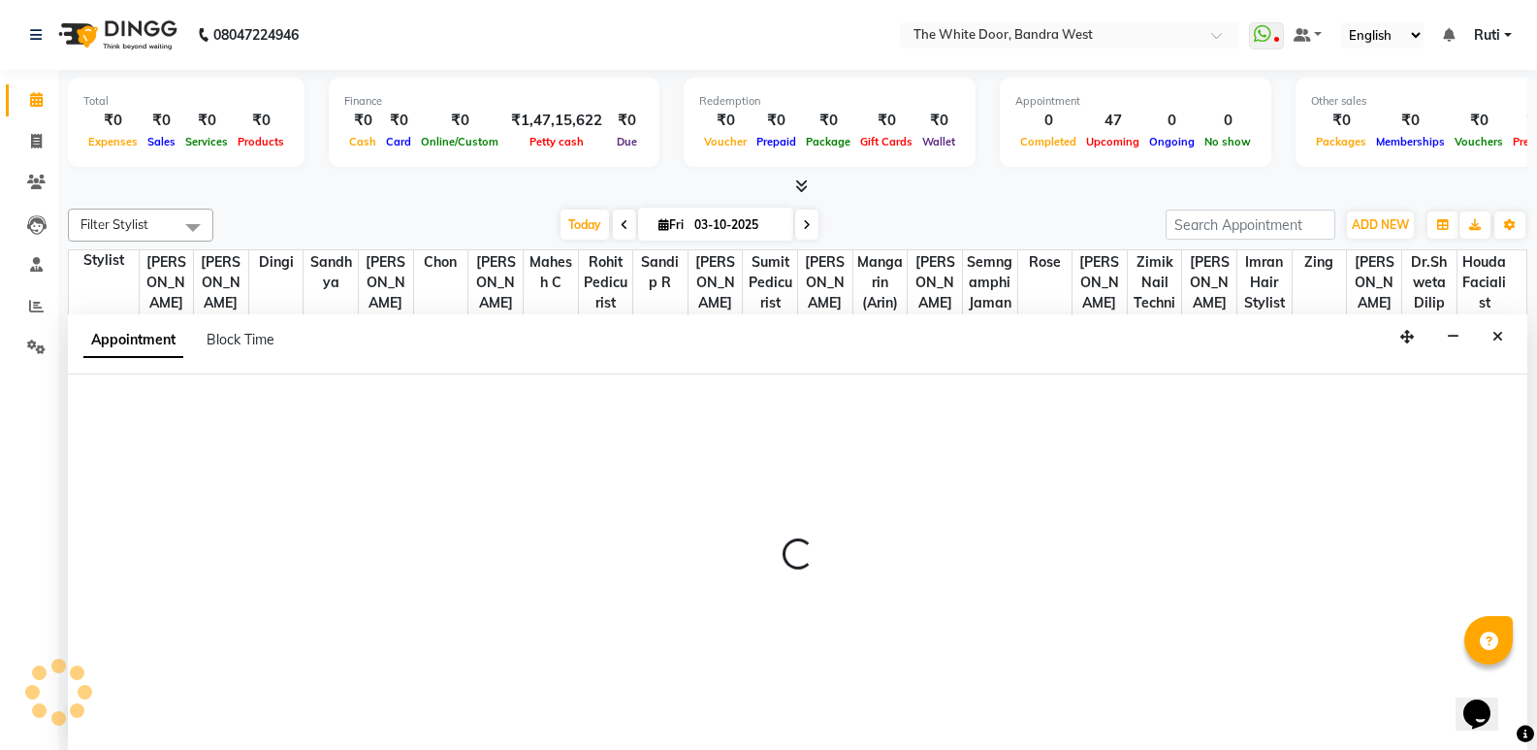
scroll to position [1, 0]
select select "57439"
select select "1140"
select select "tentative"
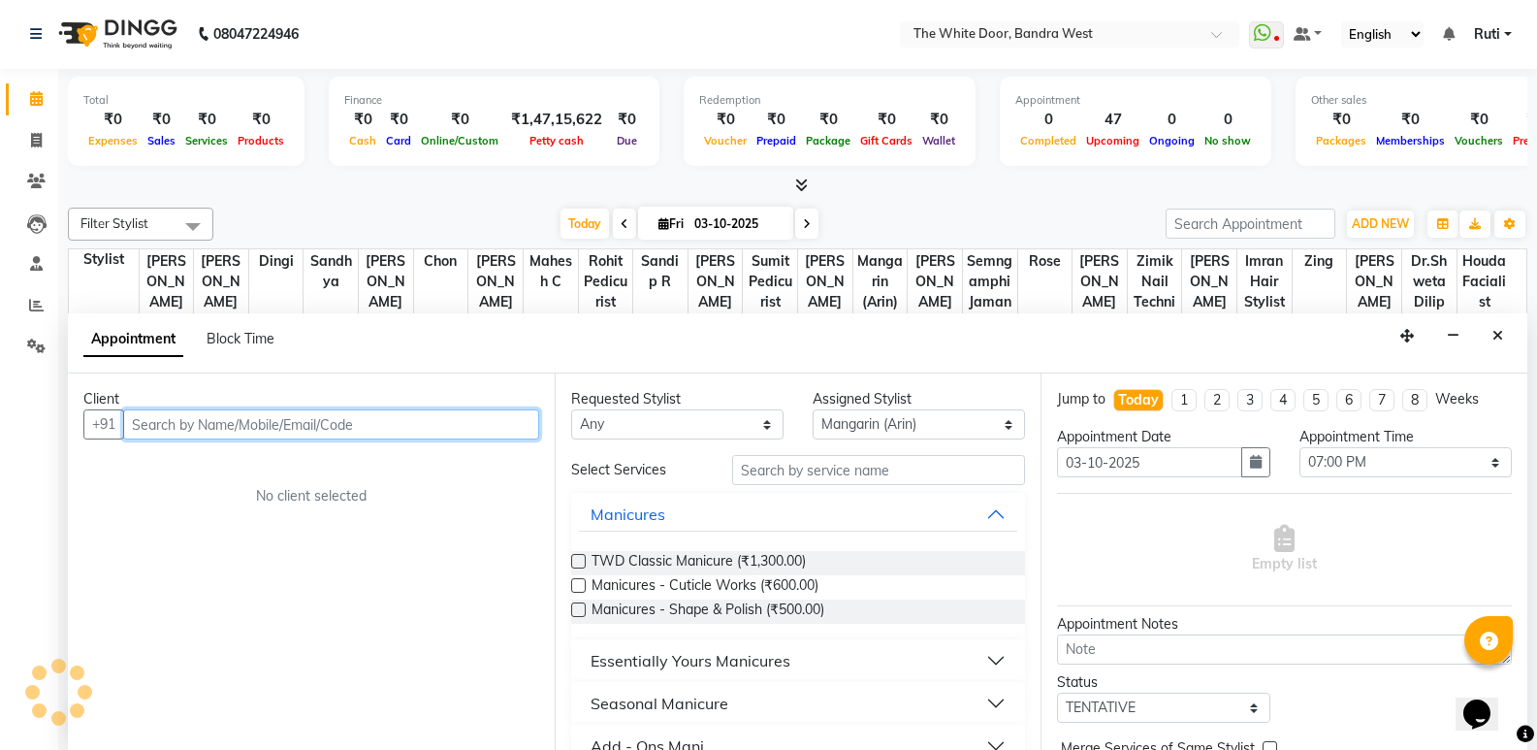
click at [484, 428] on input "text" at bounding box center [331, 424] width 416 height 30
paste input "98196 43118"
click at [180, 422] on input "98196 43118" at bounding box center [291, 424] width 336 height 30
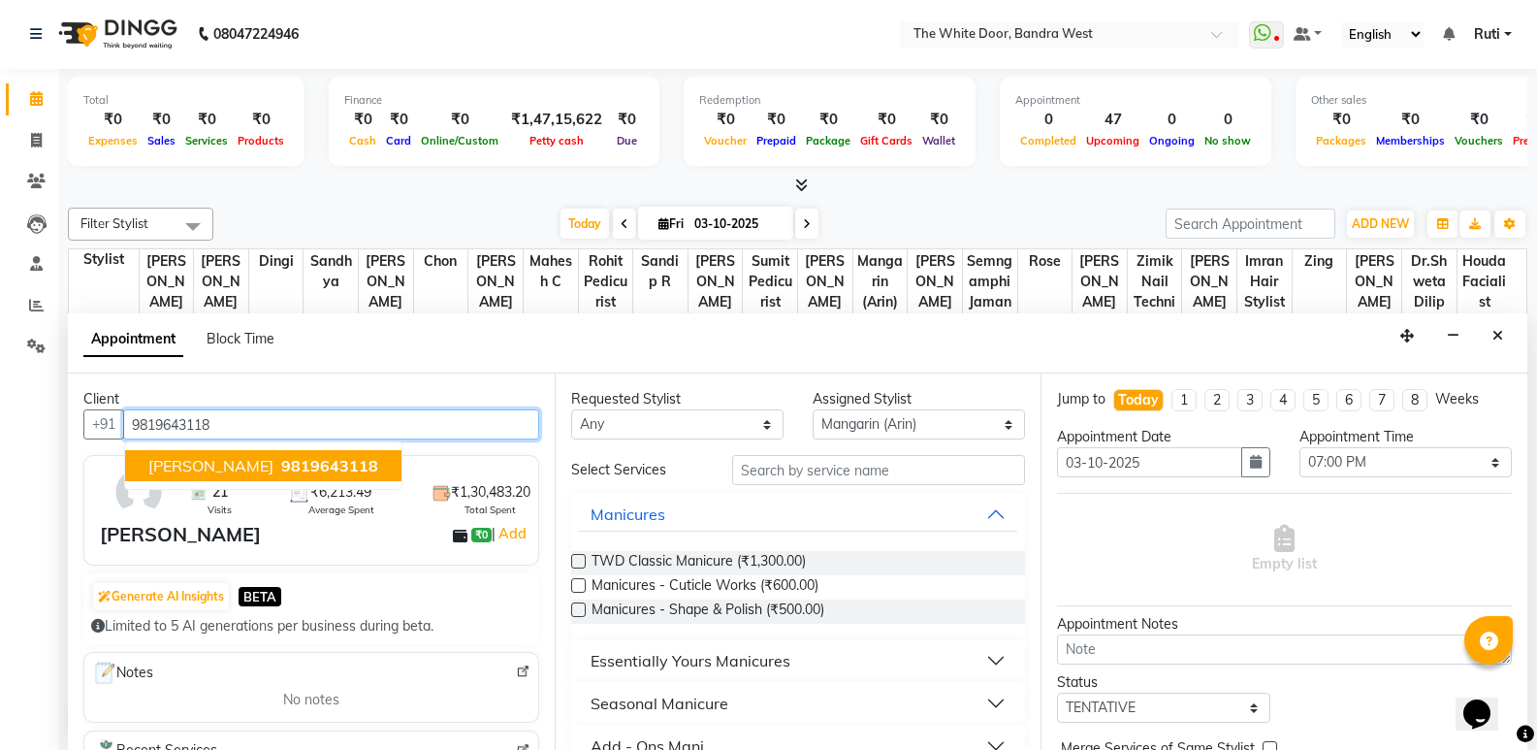
click at [182, 454] on button "priyal Thakkar 9819643118" at bounding box center [263, 465] width 276 height 31
type input "9819643118"
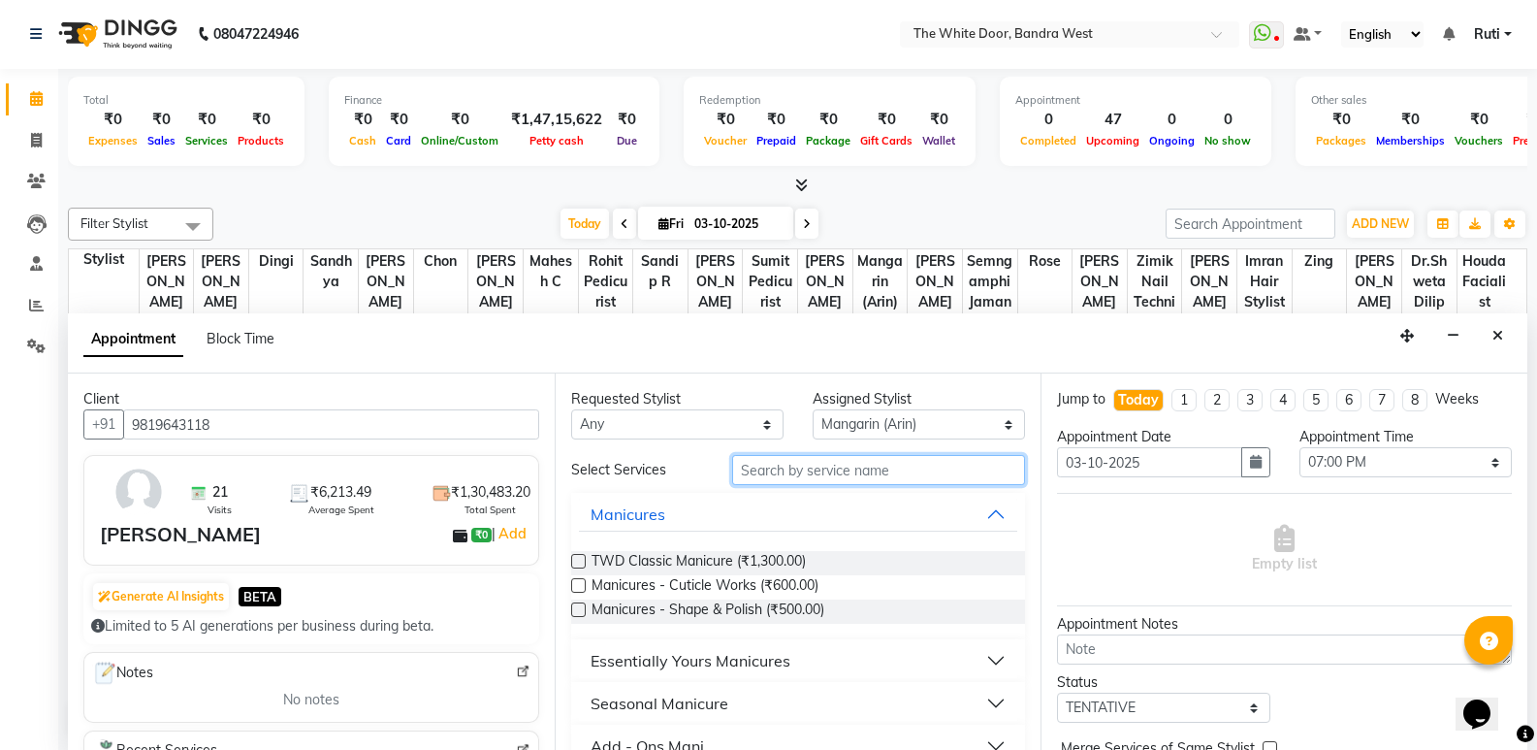
click at [845, 473] on input "text" at bounding box center [878, 470] width 293 height 30
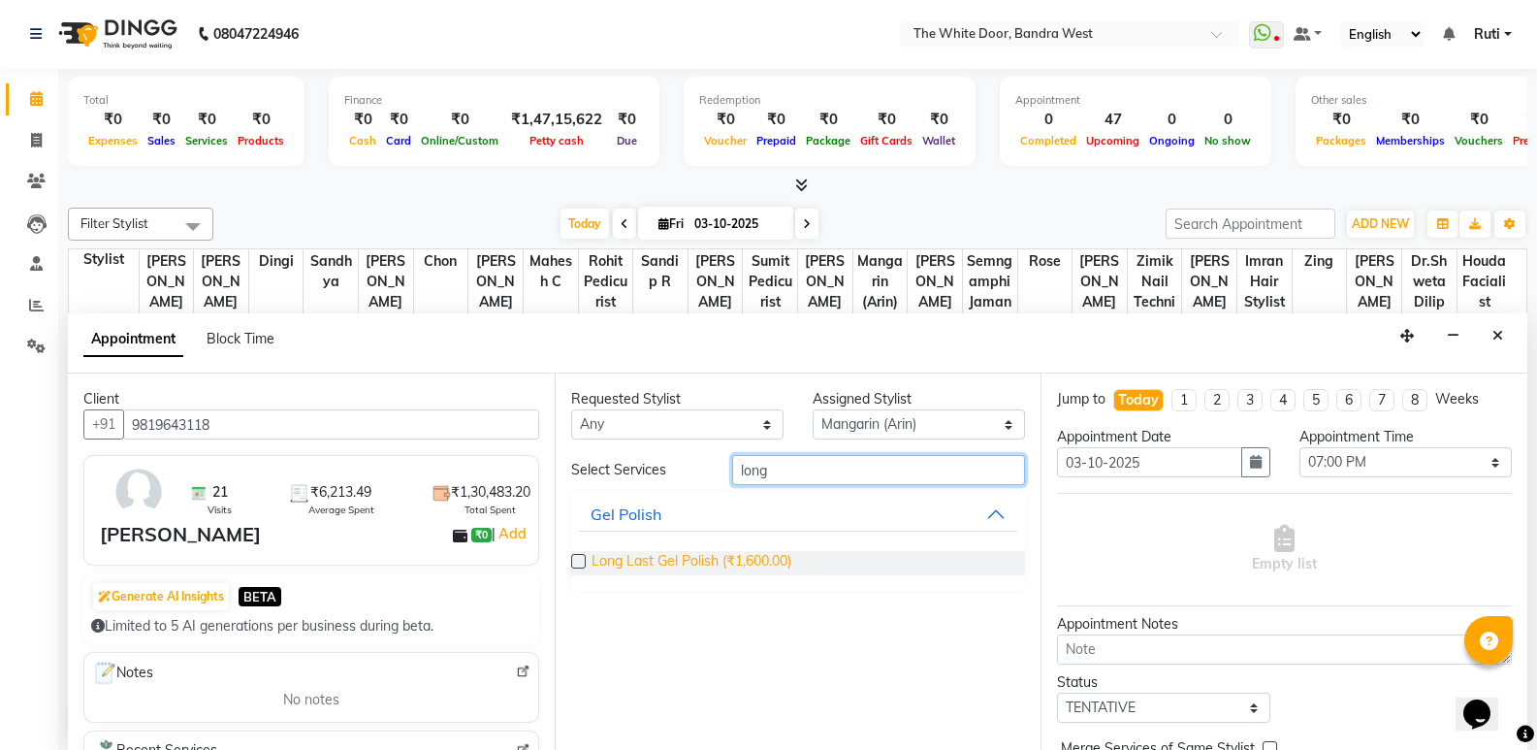
type input "long"
click at [660, 558] on span "Long Last Gel Polish (₹1,600.00)" at bounding box center [692, 563] width 200 height 24
checkbox input "false"
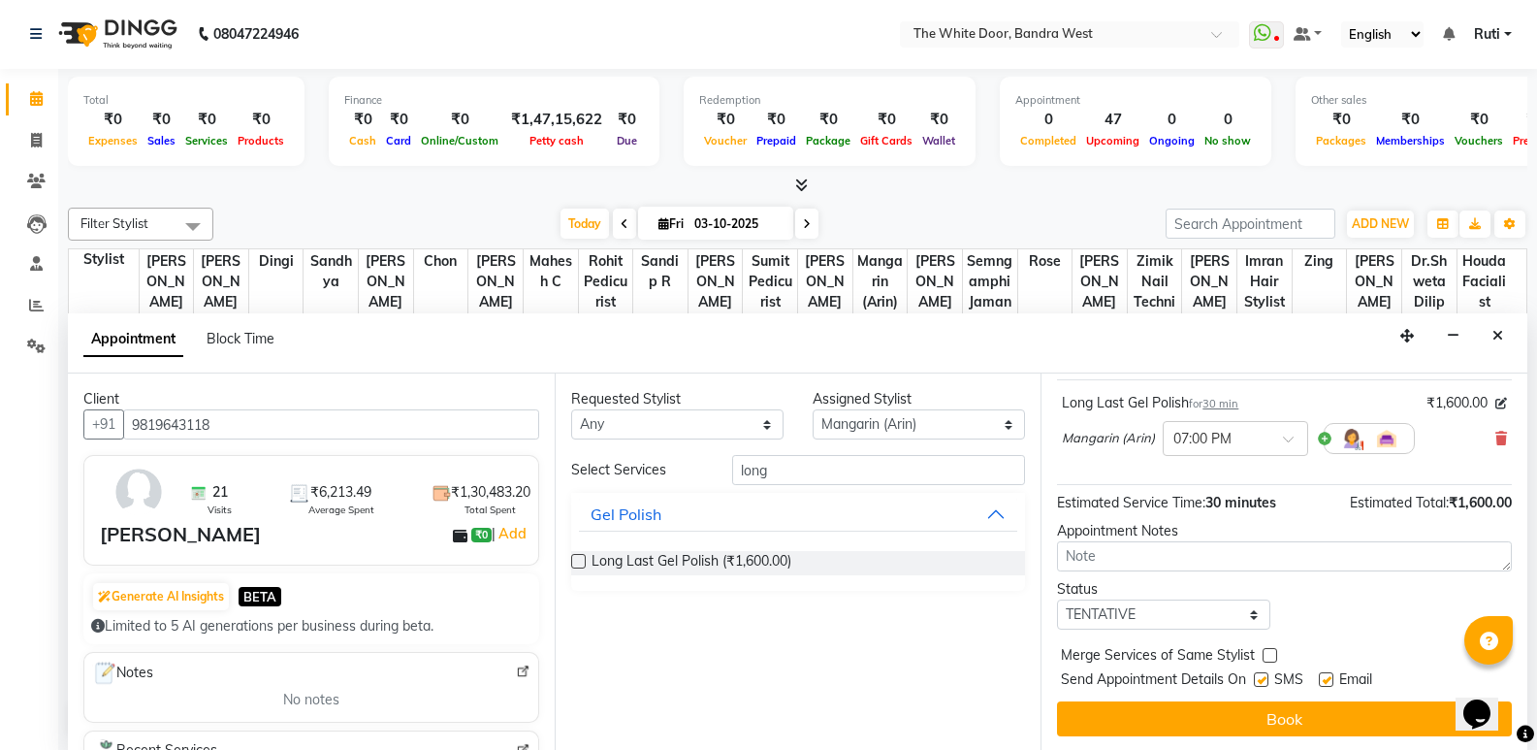
scroll to position [115, 0]
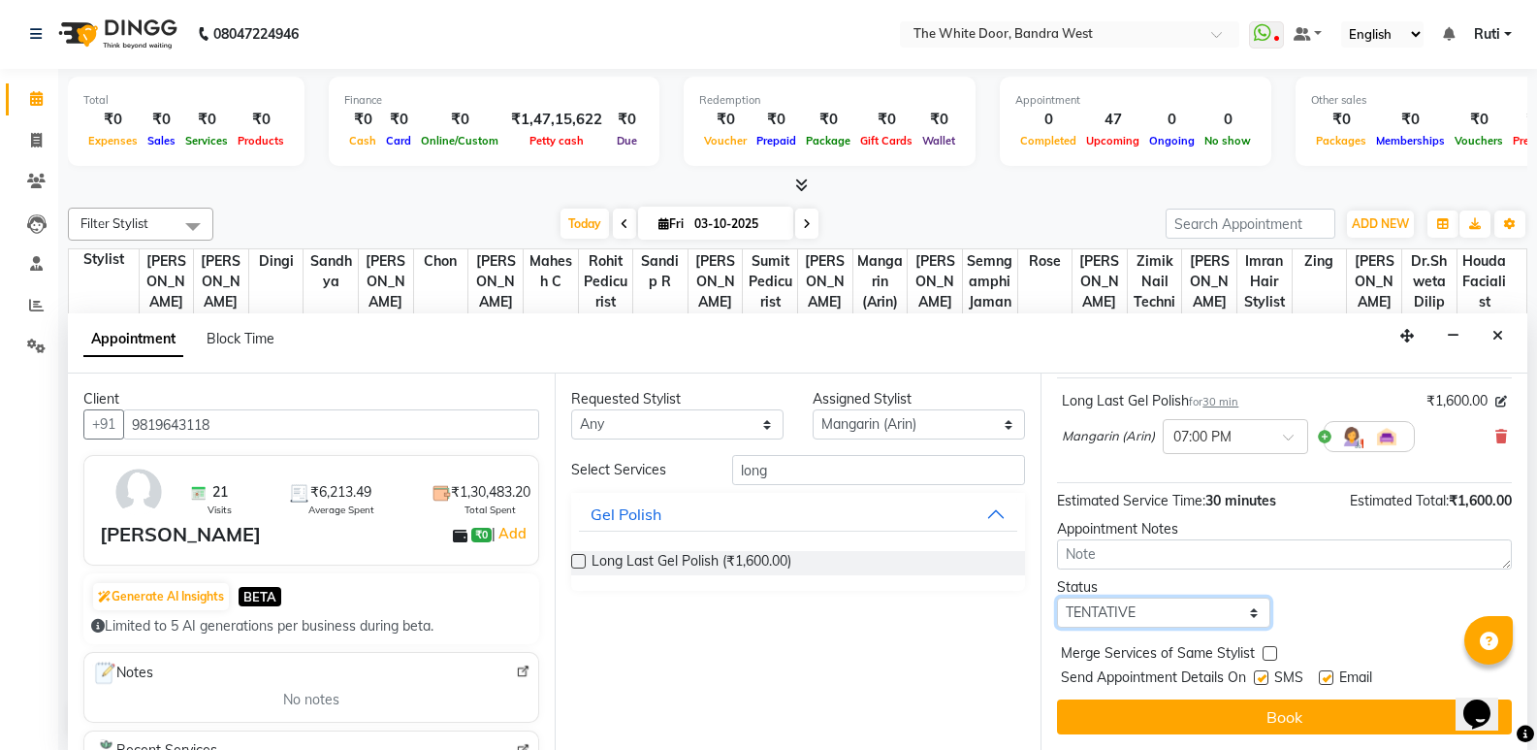
click at [1164, 613] on select "Select TENTATIVE CONFIRM CHECK-IN UPCOMING" at bounding box center [1163, 612] width 212 height 30
select select "confirm booking"
click at [1057, 597] on select "Select TENTATIVE CONFIRM CHECK-IN UPCOMING" at bounding box center [1163, 612] width 212 height 30
click at [1285, 614] on div "Status Select TENTATIVE CONFIRM CHECK-IN UPCOMING" at bounding box center [1285, 602] width 484 height 50
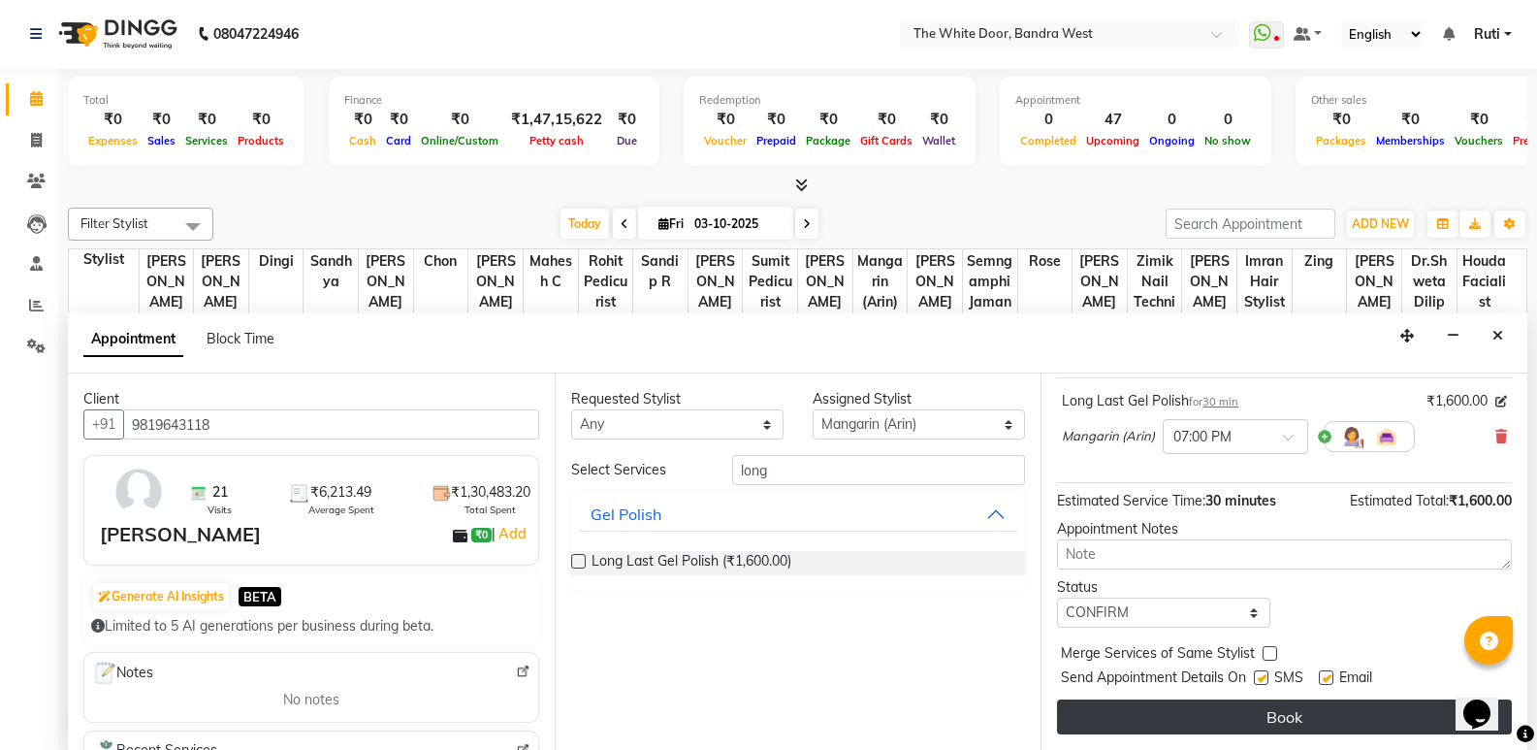
click at [1277, 701] on button "Book" at bounding box center [1284, 716] width 455 height 35
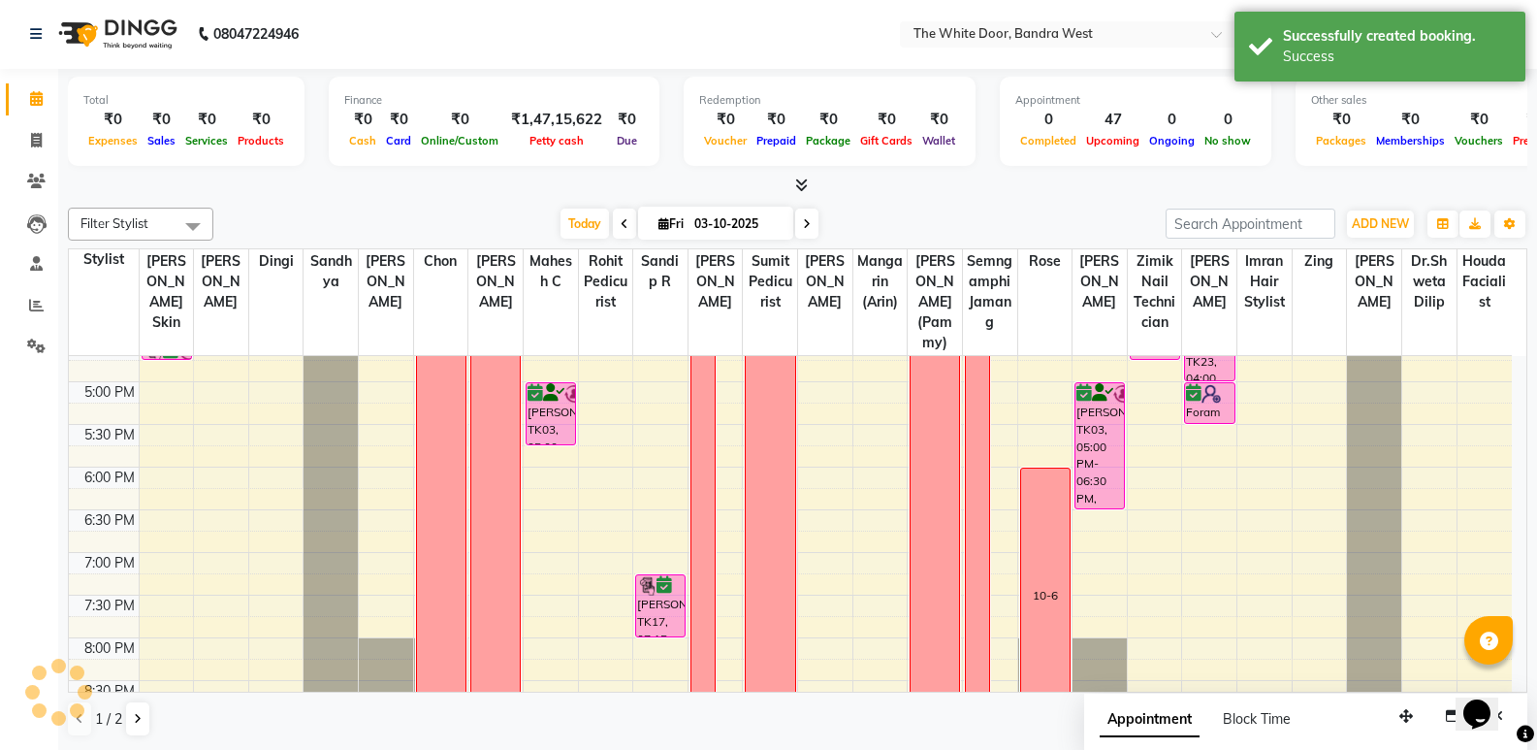
scroll to position [0, 0]
click at [581, 222] on span "Today" at bounding box center [585, 224] width 48 height 30
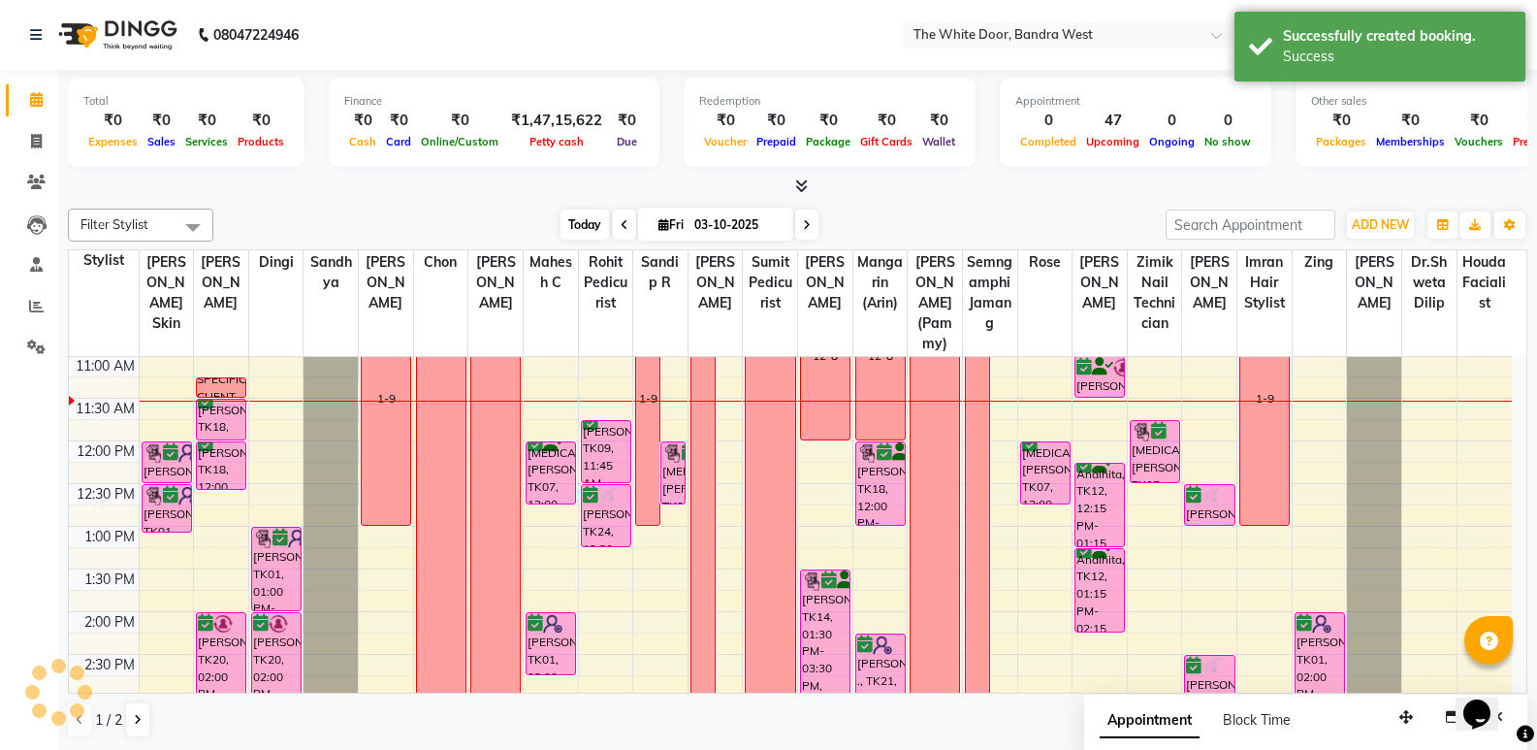
click at [581, 222] on span "Today" at bounding box center [585, 224] width 48 height 30
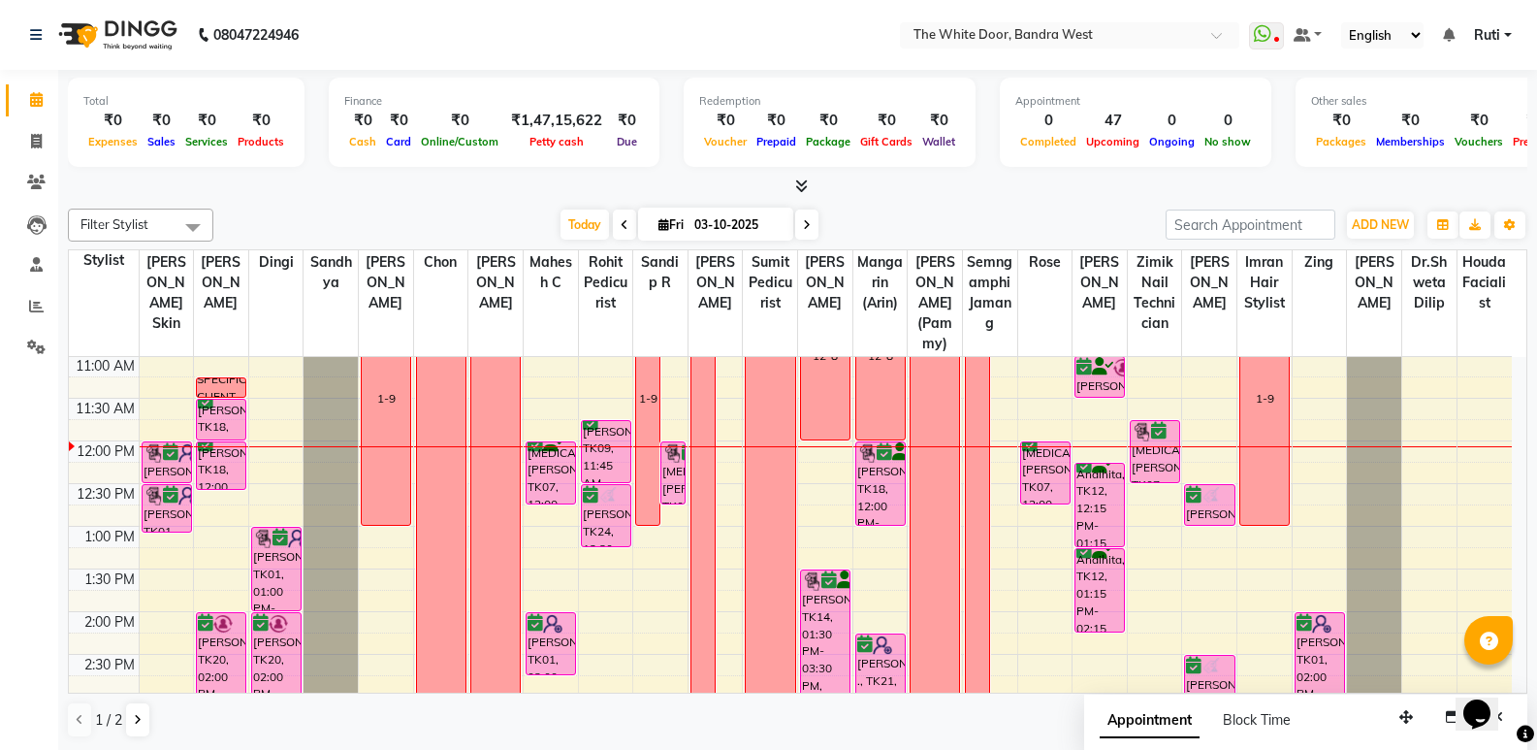
click at [807, 231] on span at bounding box center [806, 224] width 23 height 30
type input "04-10-2025"
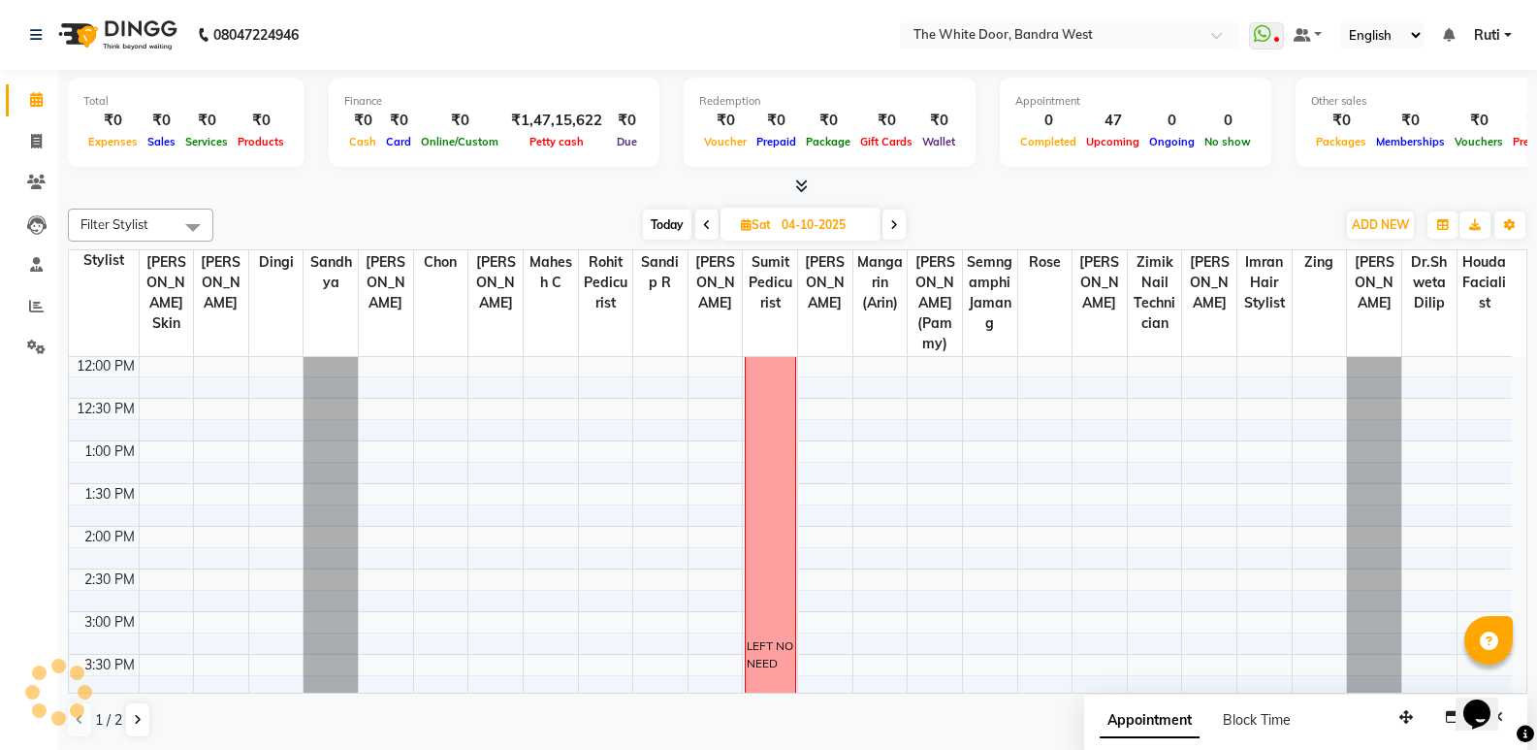
scroll to position [63, 0]
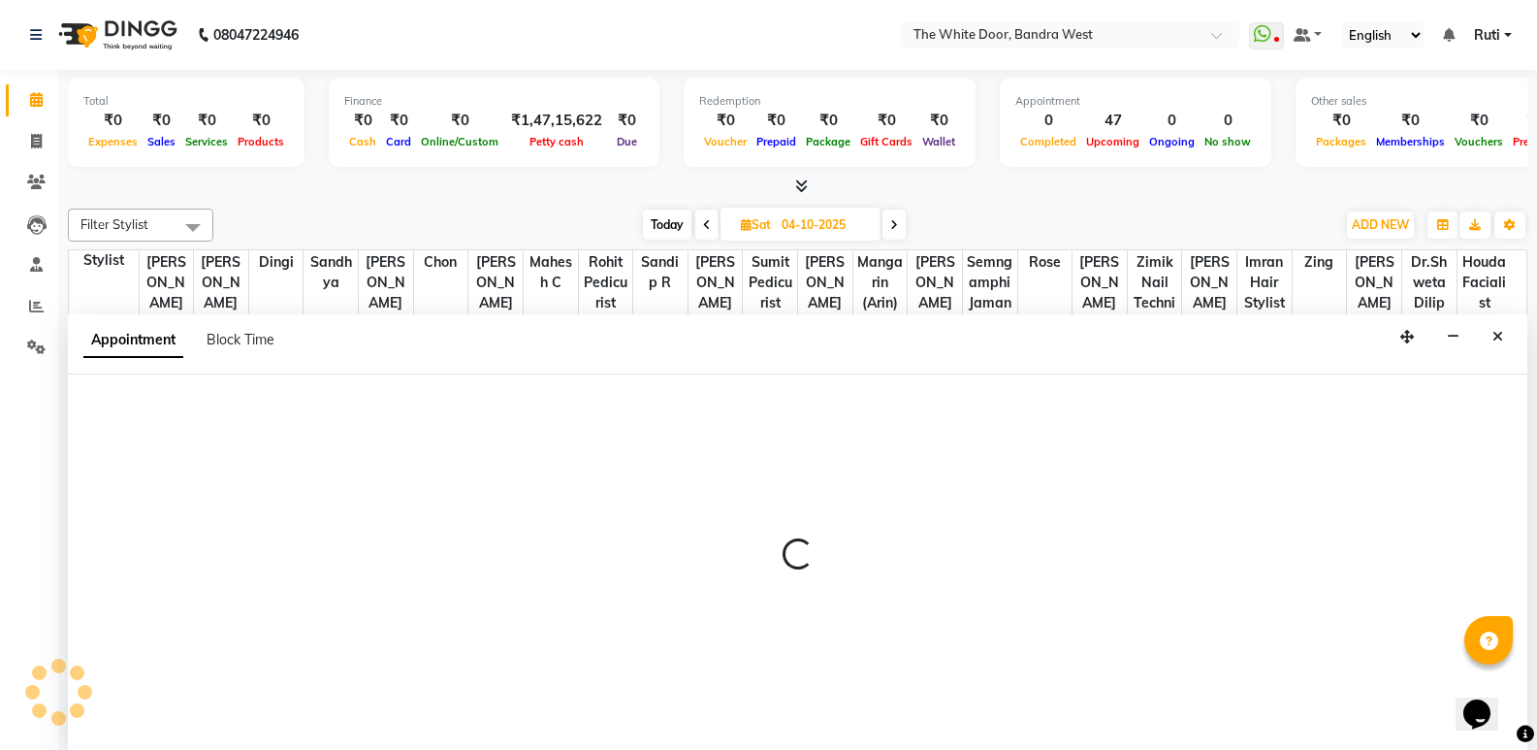
scroll to position [1, 0]
select select "87476"
select select "600"
select select "tentative"
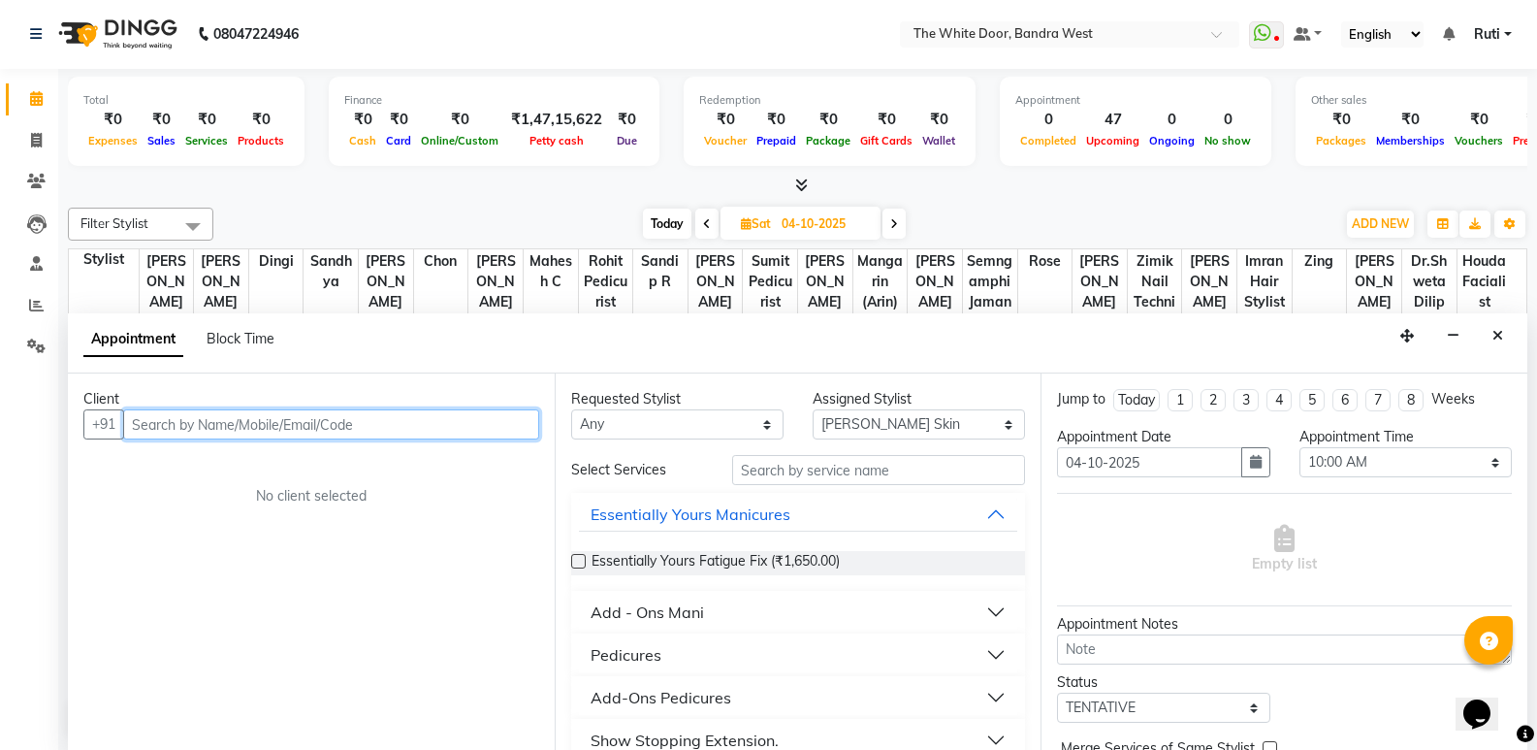
click at [190, 430] on input "text" at bounding box center [331, 424] width 416 height 30
click at [178, 427] on input "text" at bounding box center [331, 424] width 416 height 30
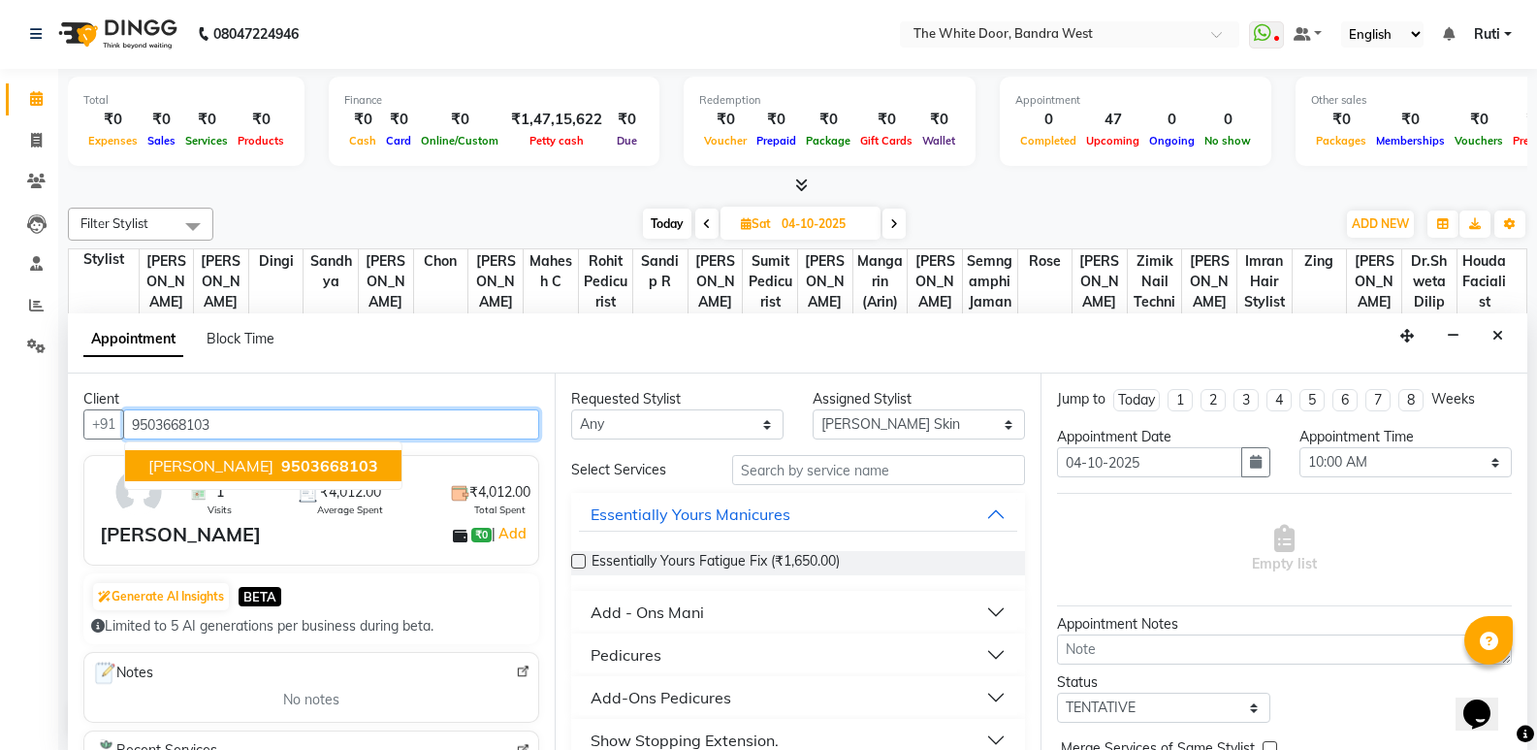
click at [255, 463] on span "Minita Shirodkar" at bounding box center [210, 465] width 125 height 19
type input "9503668103"
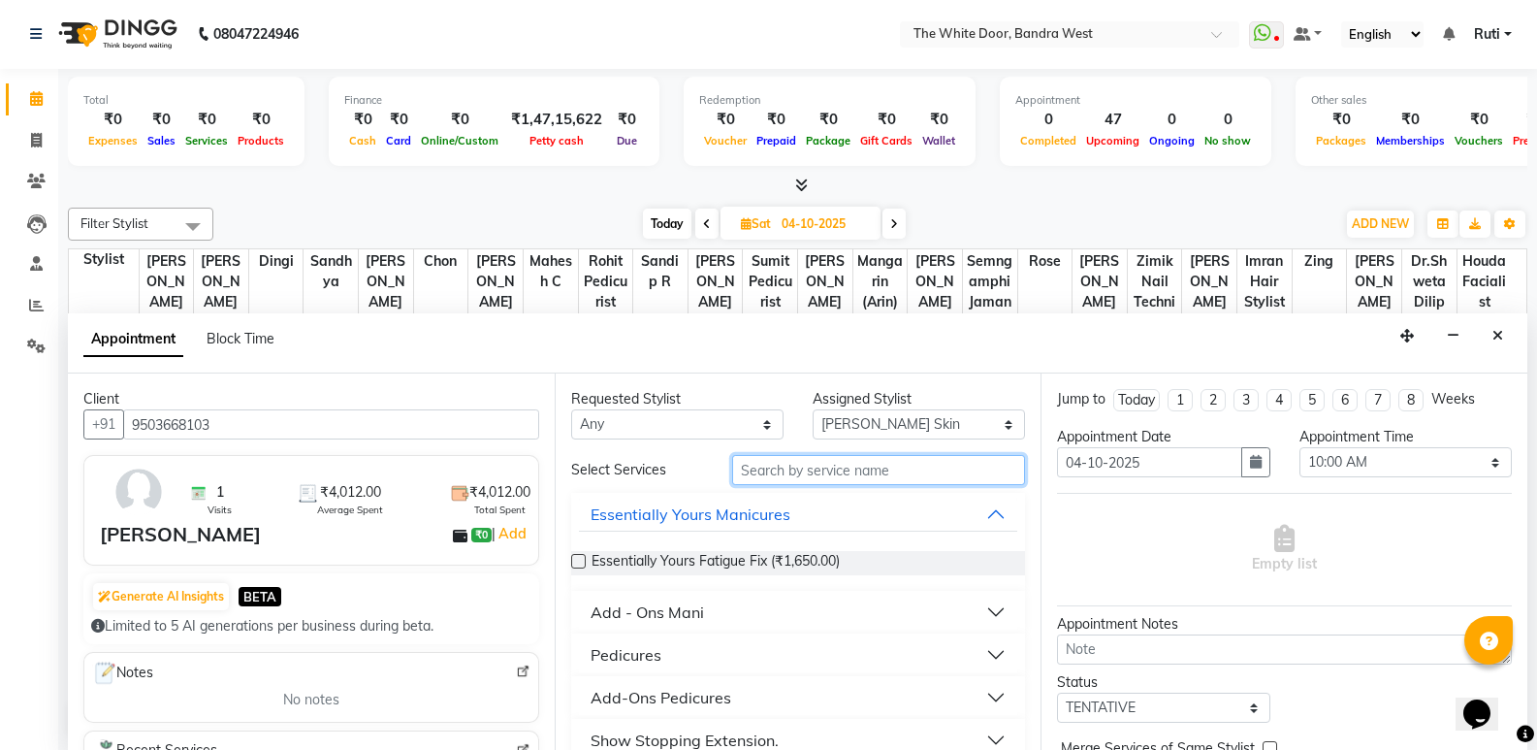
click at [879, 471] on input "text" at bounding box center [878, 470] width 293 height 30
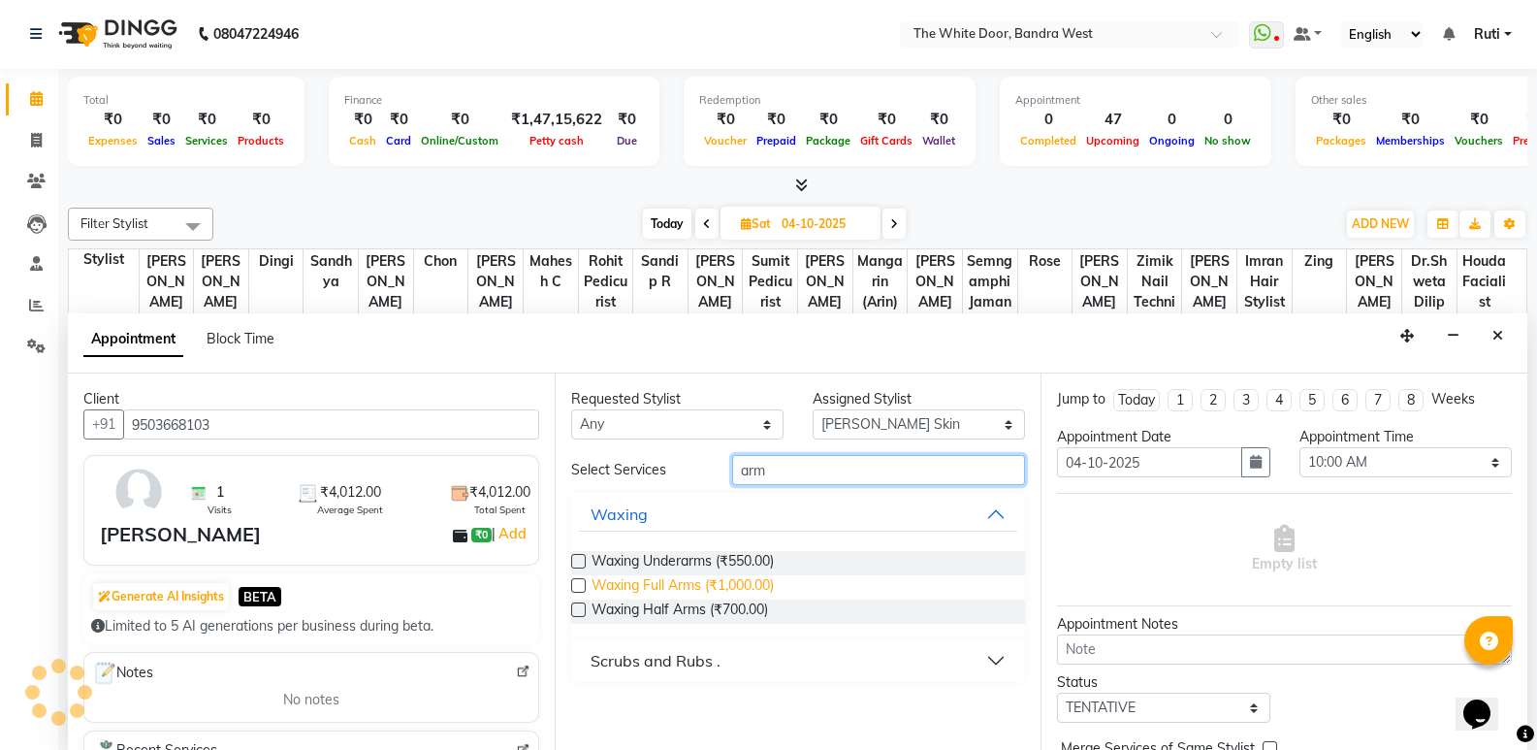
type input "arm"
click at [687, 575] on span "Waxing Full Arms (₹1,000.00)" at bounding box center [683, 587] width 182 height 24
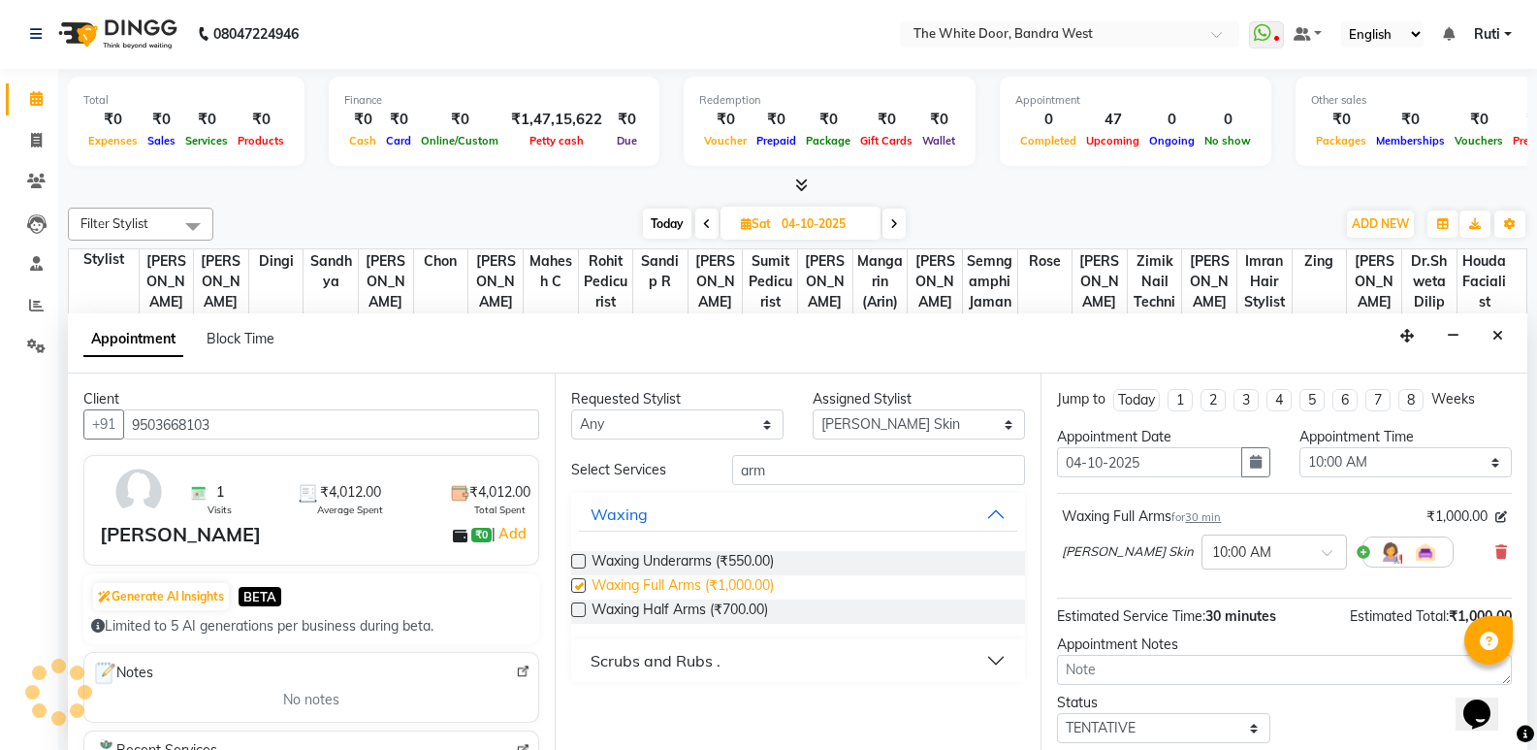
checkbox input "false"
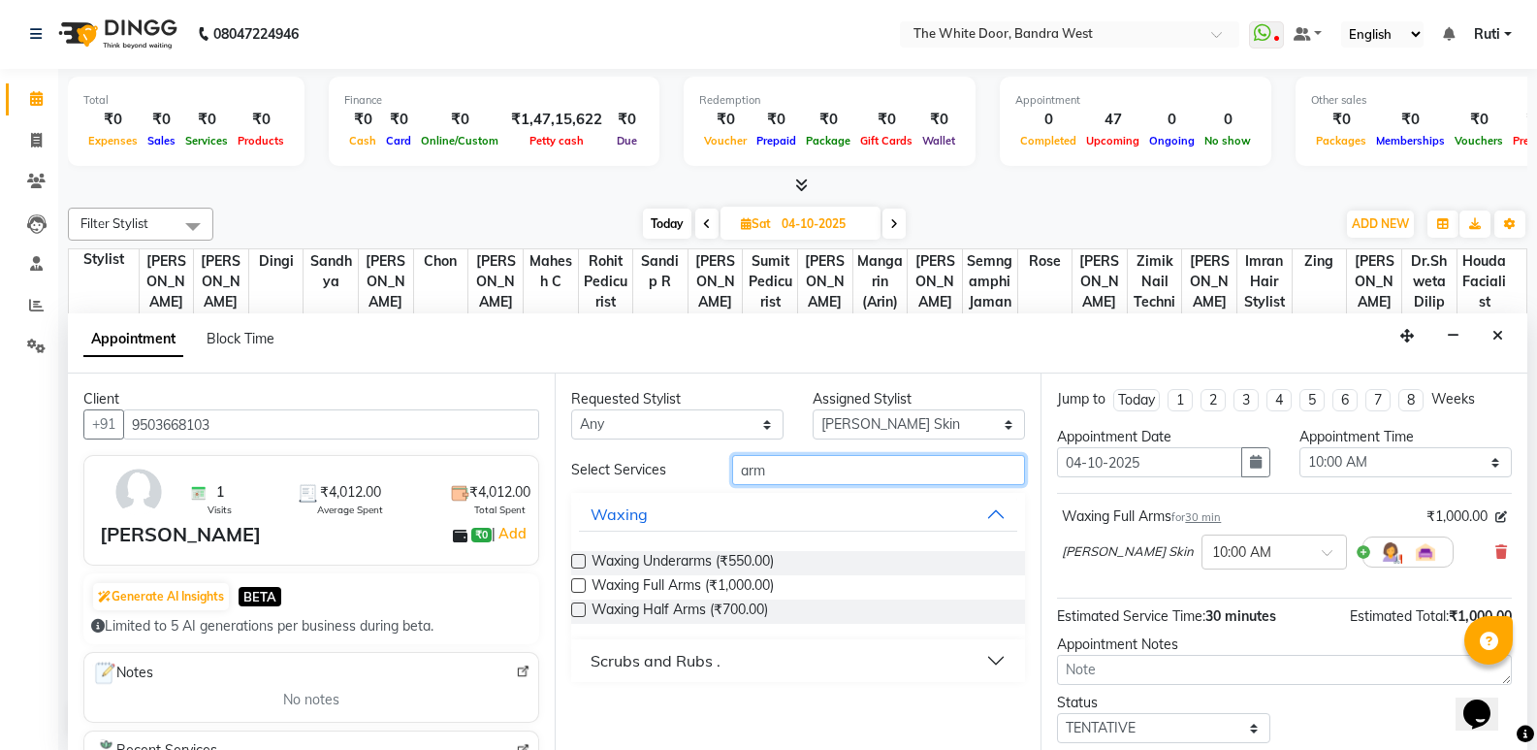
click at [777, 473] on input "arm" at bounding box center [878, 470] width 293 height 30
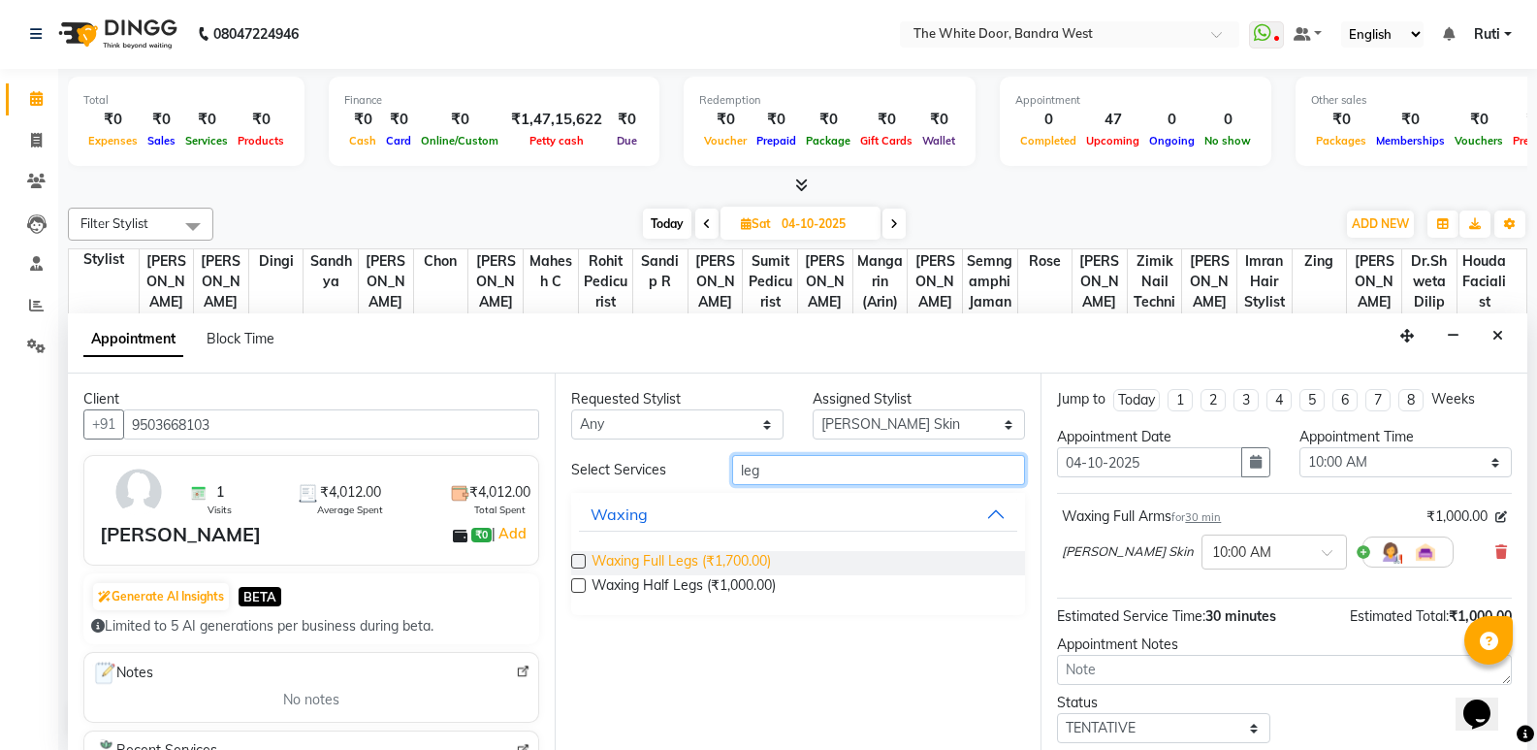
type input "leg"
click at [678, 559] on span "Waxing Full Legs (₹1,700.00)" at bounding box center [681, 563] width 179 height 24
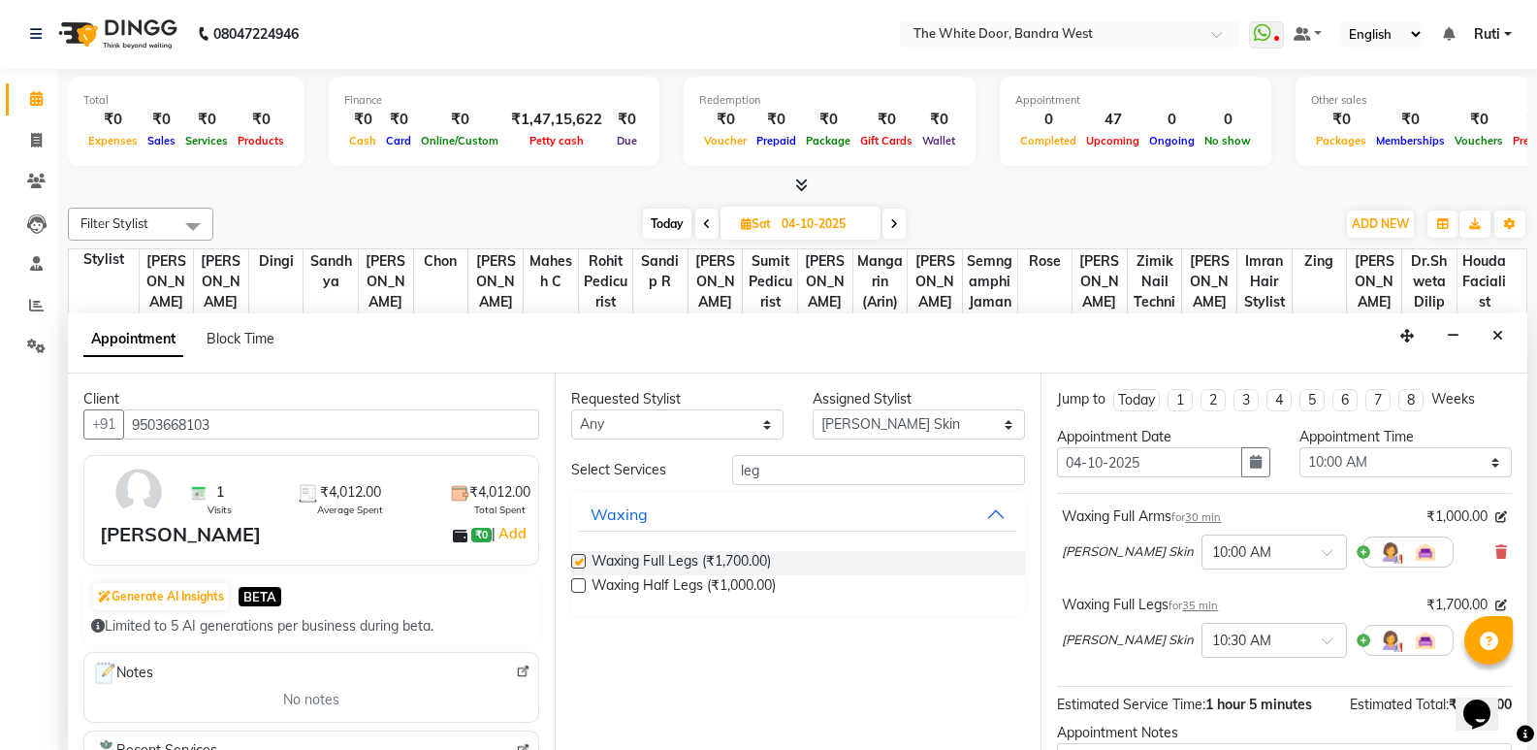
checkbox input "false"
click at [822, 460] on input "leg" at bounding box center [878, 470] width 293 height 30
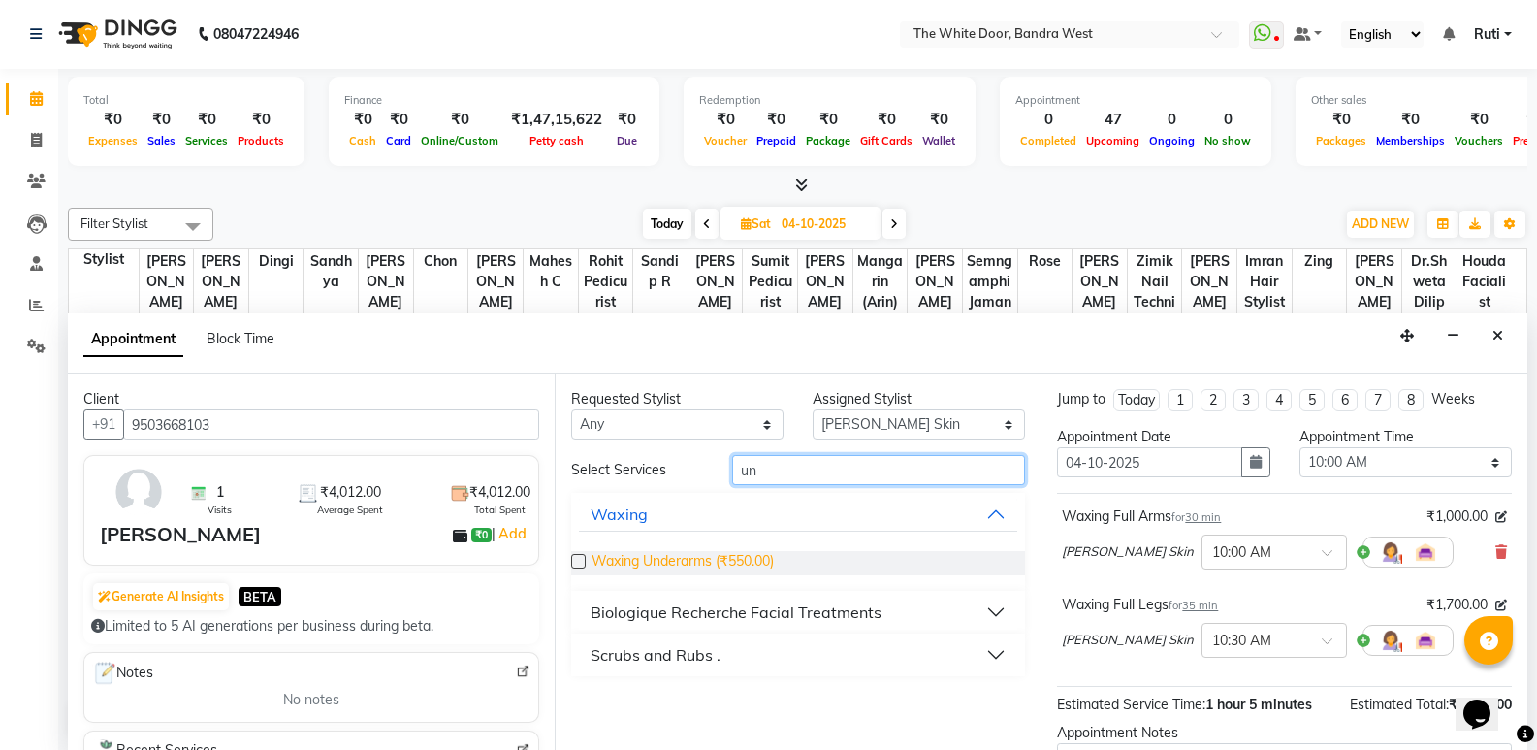
type input "un"
click at [691, 554] on span "Waxing Underarms (₹550.00)" at bounding box center [683, 563] width 182 height 24
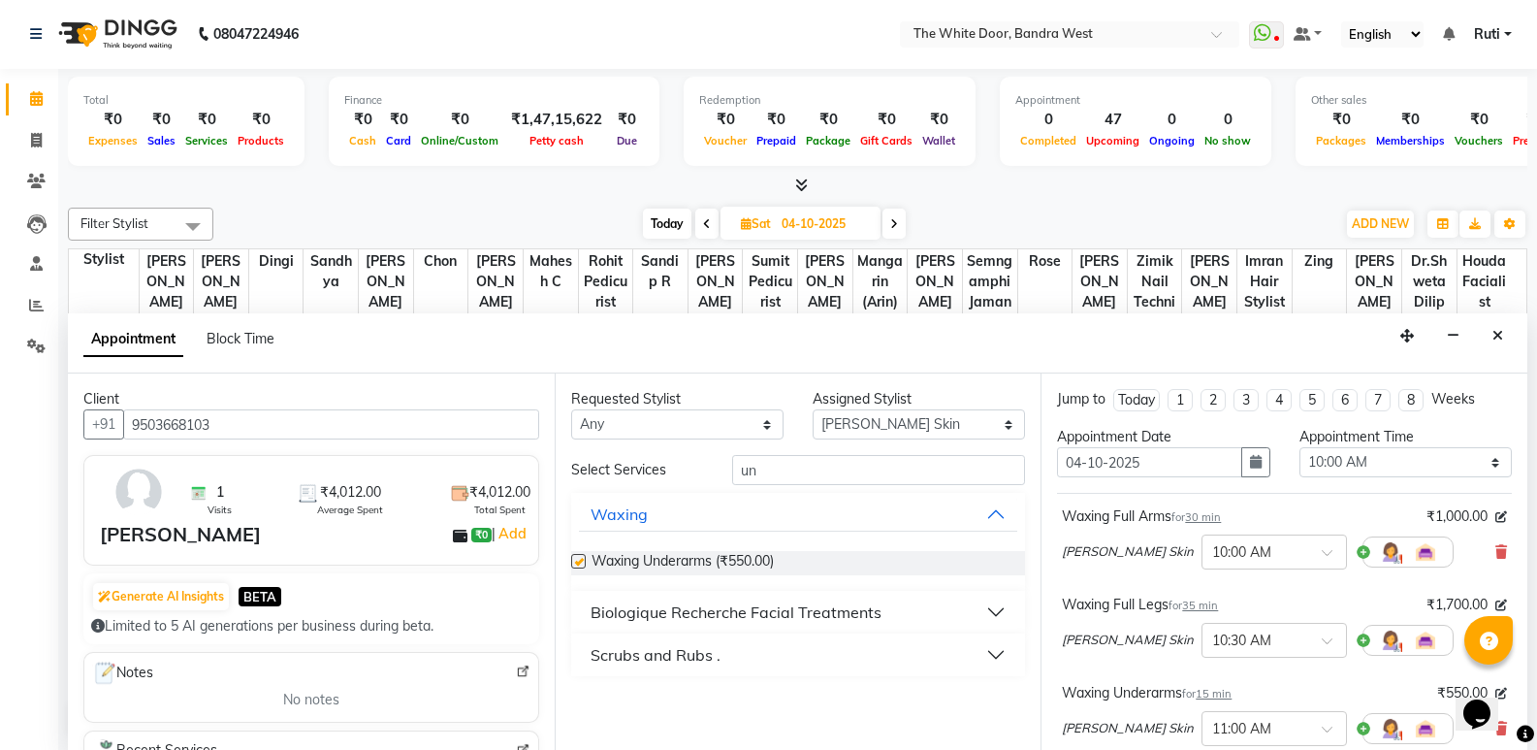
checkbox input "false"
click at [855, 425] on select "Select Amita Skin benjimin Chon Dingi Dr.Shweta Dilip Farheen K Ganesh M Gautam…" at bounding box center [919, 424] width 212 height 30
select select "20535"
click at [813, 409] on select "Select Amita Skin benjimin Chon Dingi Dr.Shweta Dilip Farheen K Ganesh M Gautam…" at bounding box center [919, 424] width 212 height 30
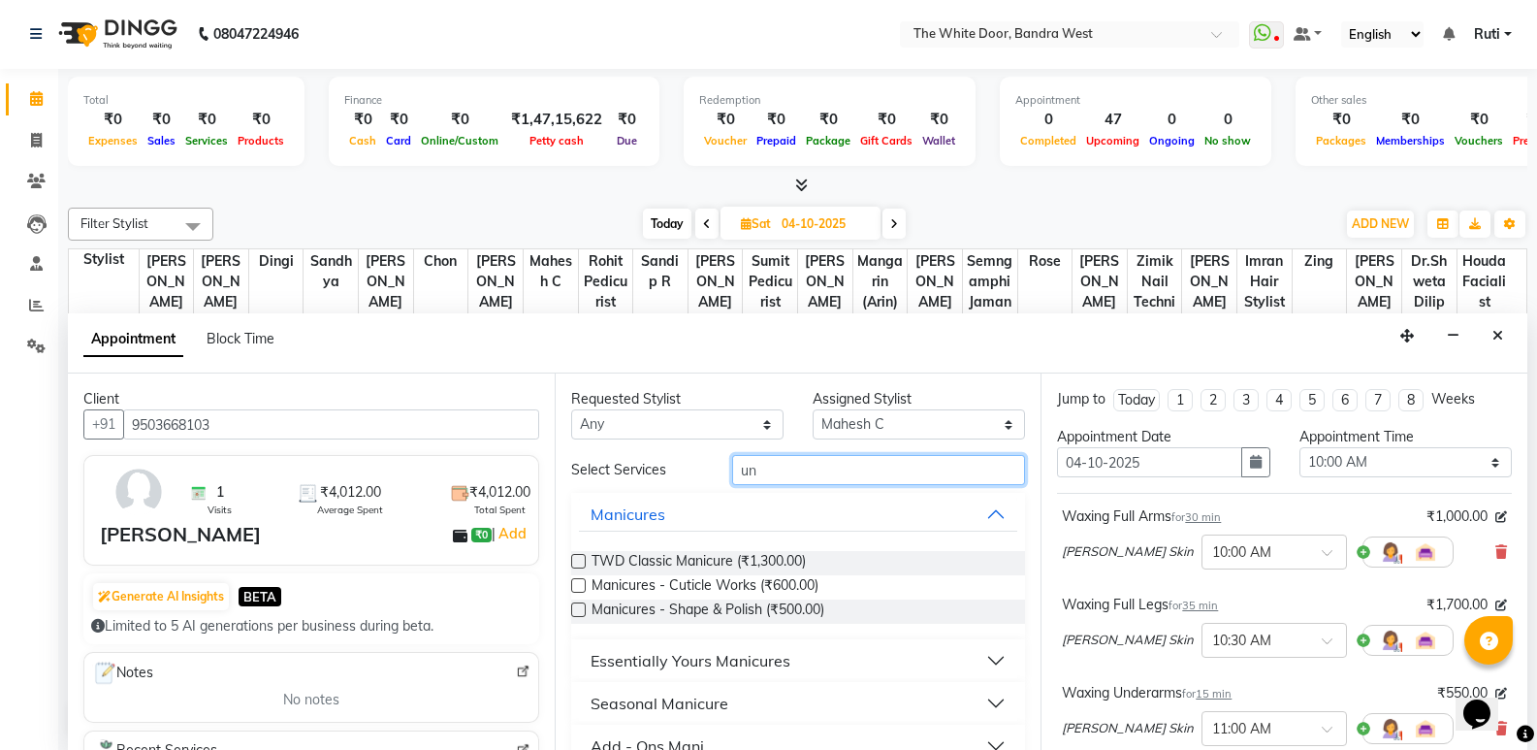
click at [784, 472] on input "un" at bounding box center [878, 470] width 293 height 30
click at [784, 473] on input "un" at bounding box center [878, 470] width 293 height 30
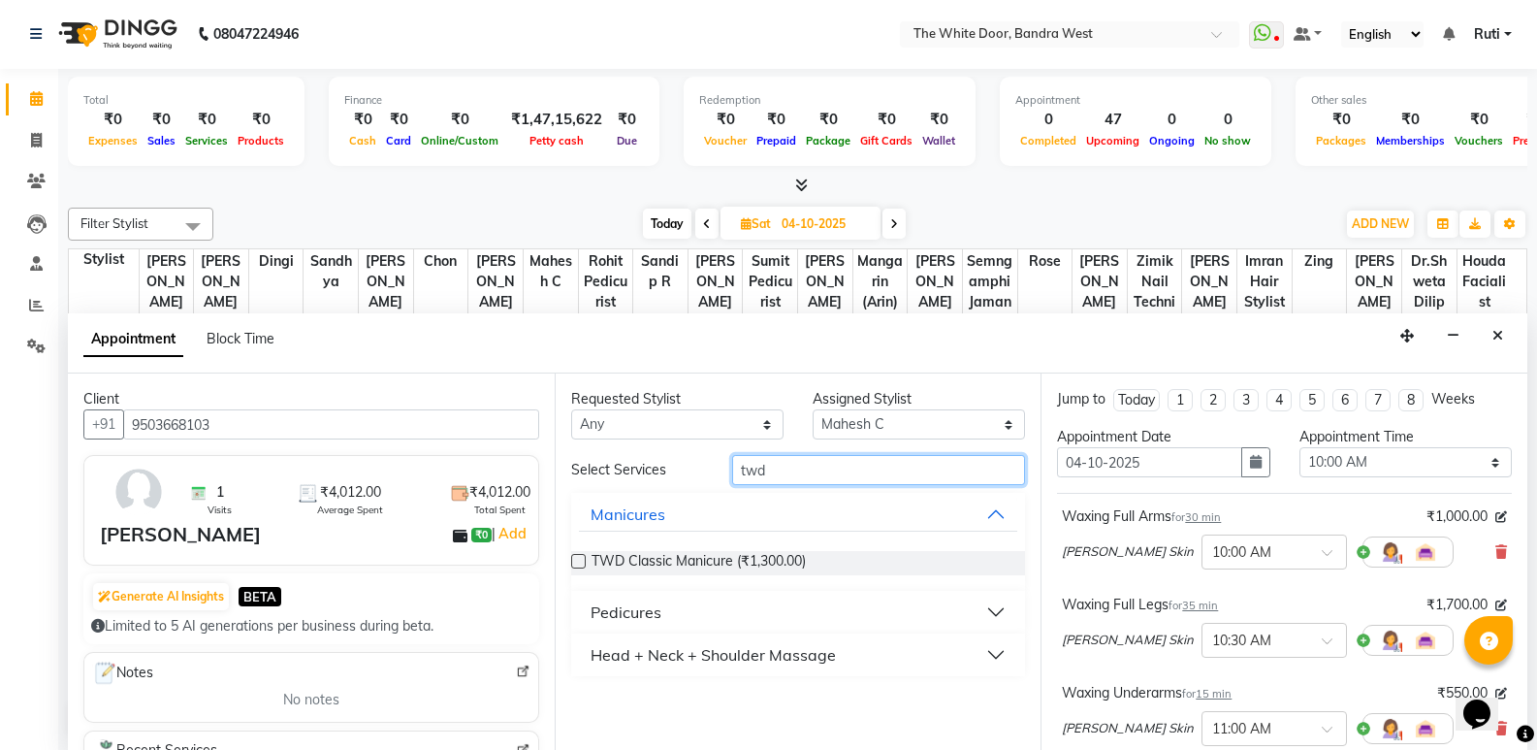
type input "twd"
click at [672, 608] on button "Pedicures" at bounding box center [798, 611] width 439 height 35
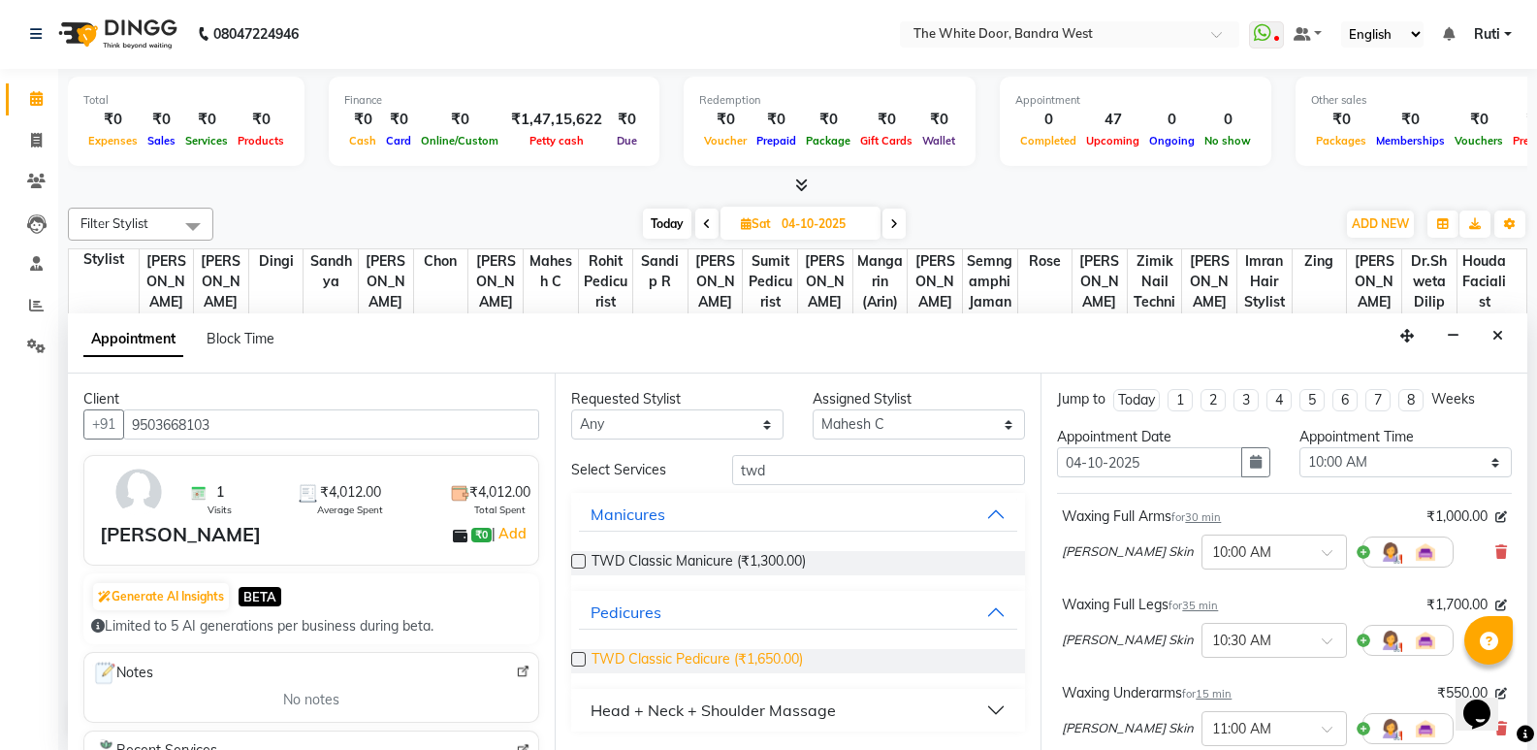
click at [683, 656] on span "TWD Classic Pedicure (₹1,650.00)" at bounding box center [697, 661] width 211 height 24
checkbox input "false"
click at [679, 561] on span "TWD Classic Manicure (₹1,300.00)" at bounding box center [699, 563] width 214 height 24
checkbox input "false"
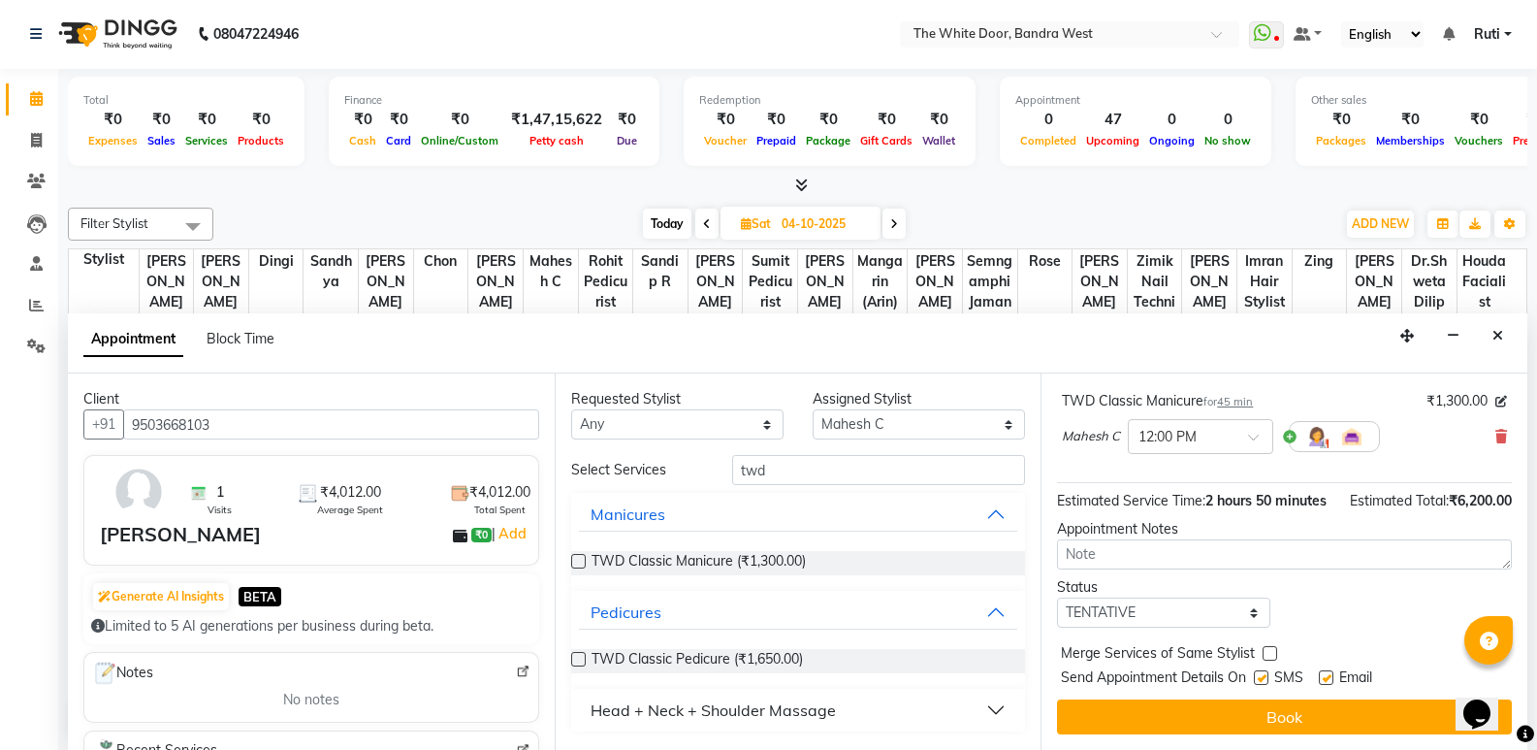
scroll to position [489, 0]
click at [1159, 608] on select "Select TENTATIVE CONFIRM UPCOMING" at bounding box center [1163, 612] width 212 height 30
select select "confirm booking"
click at [1057, 597] on select "Select TENTATIVE CONFIRM UPCOMING" at bounding box center [1163, 612] width 212 height 30
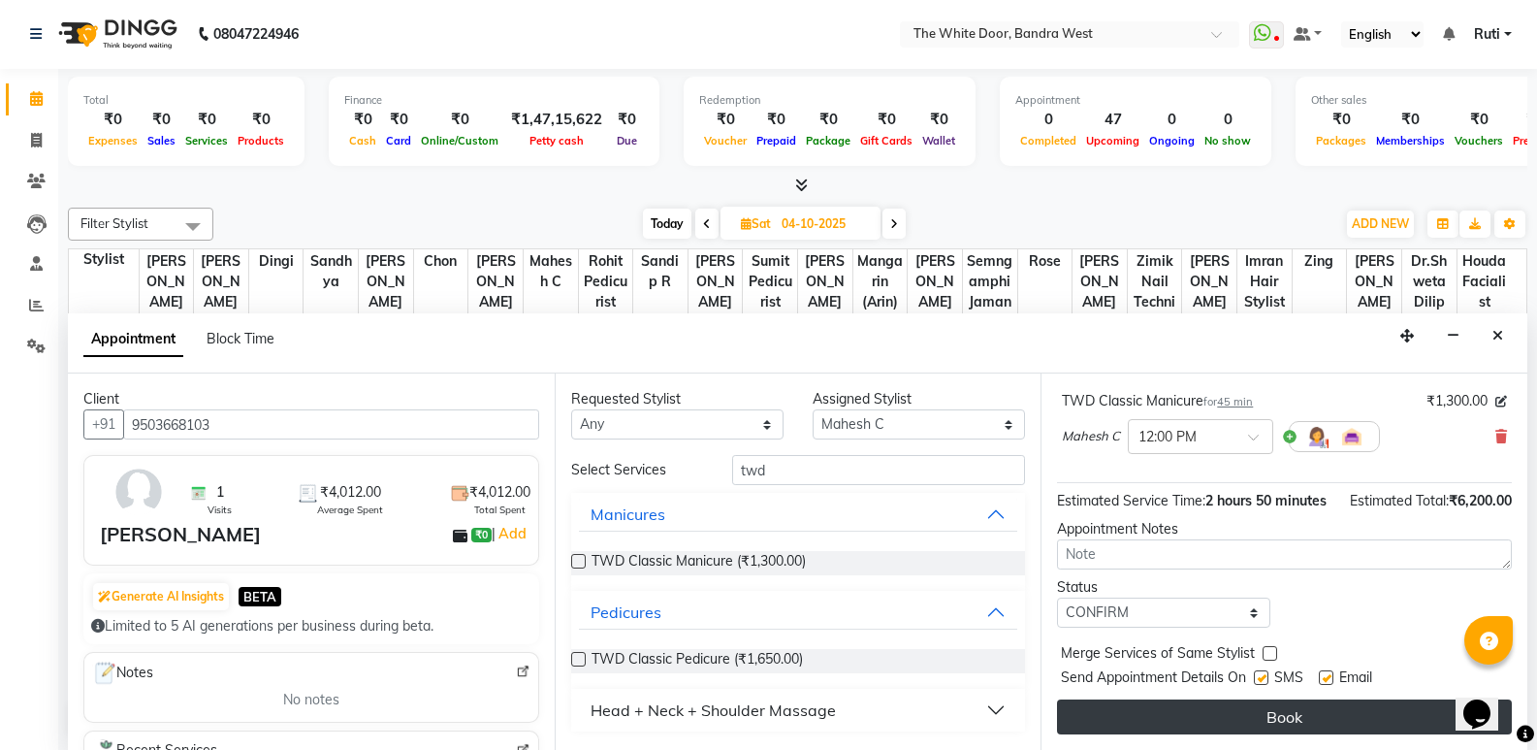
click at [1137, 717] on button "Book" at bounding box center [1284, 716] width 455 height 35
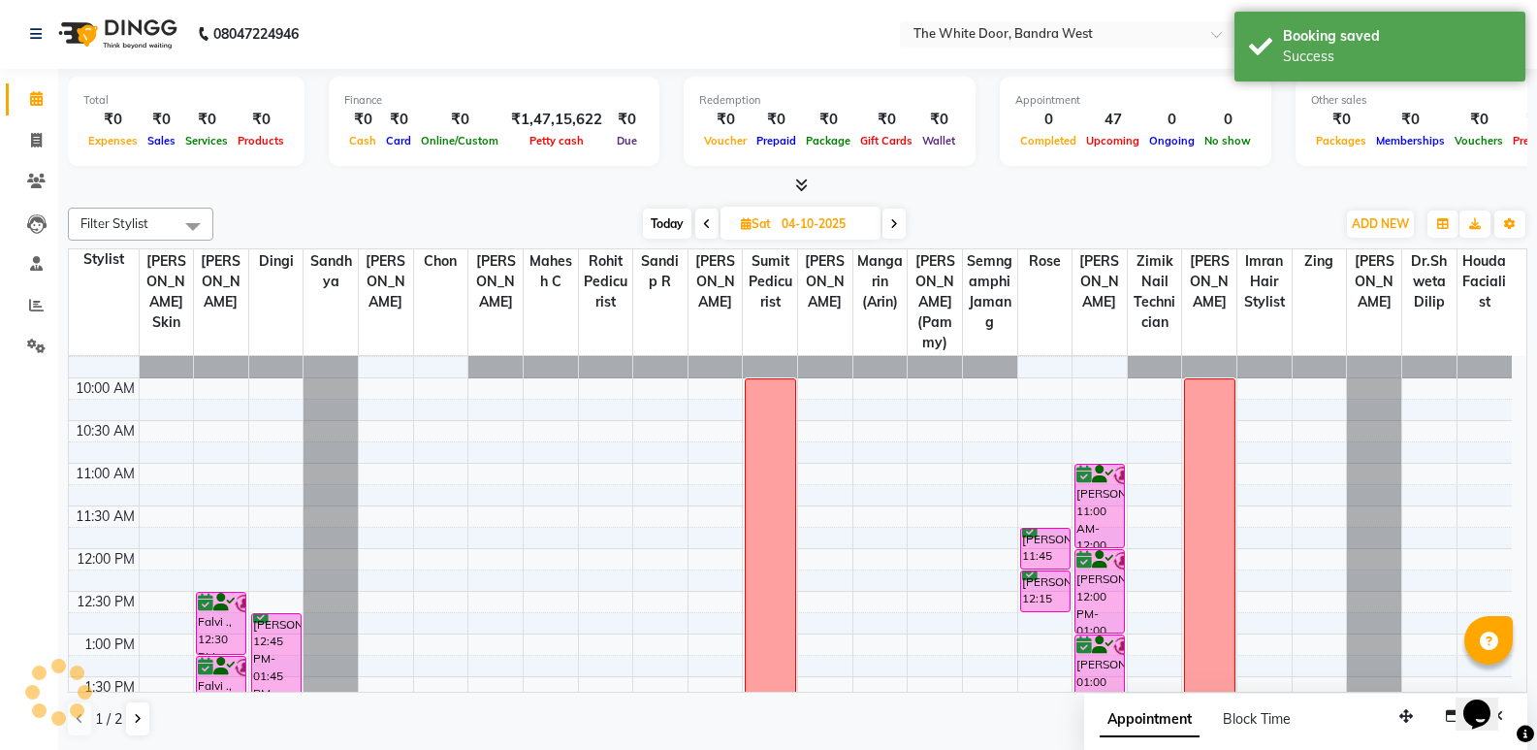
scroll to position [0, 0]
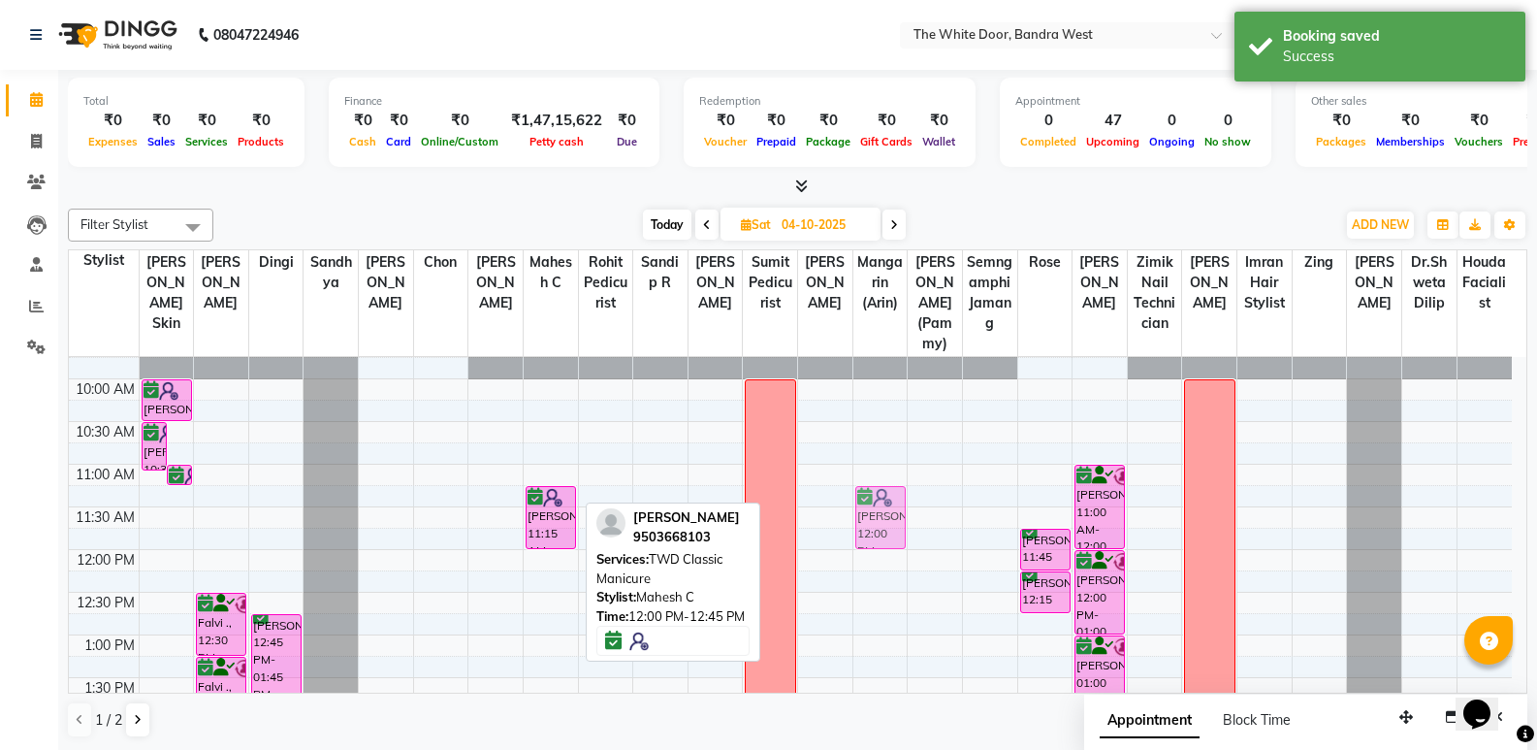
drag, startPoint x: 558, startPoint y: 609, endPoint x: 907, endPoint y: 543, distance: 355.3
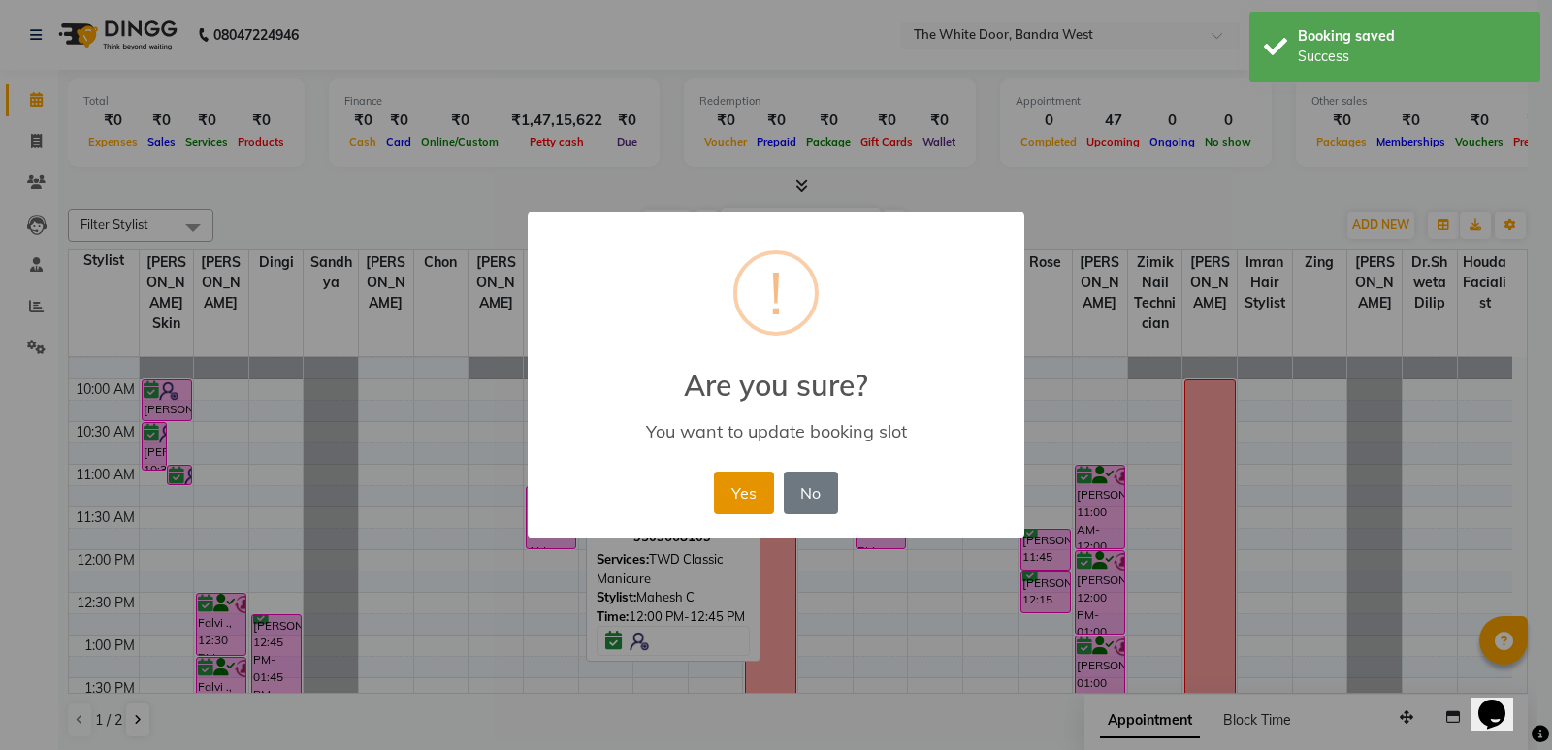
click at [758, 500] on button "Yes" at bounding box center [743, 492] width 59 height 43
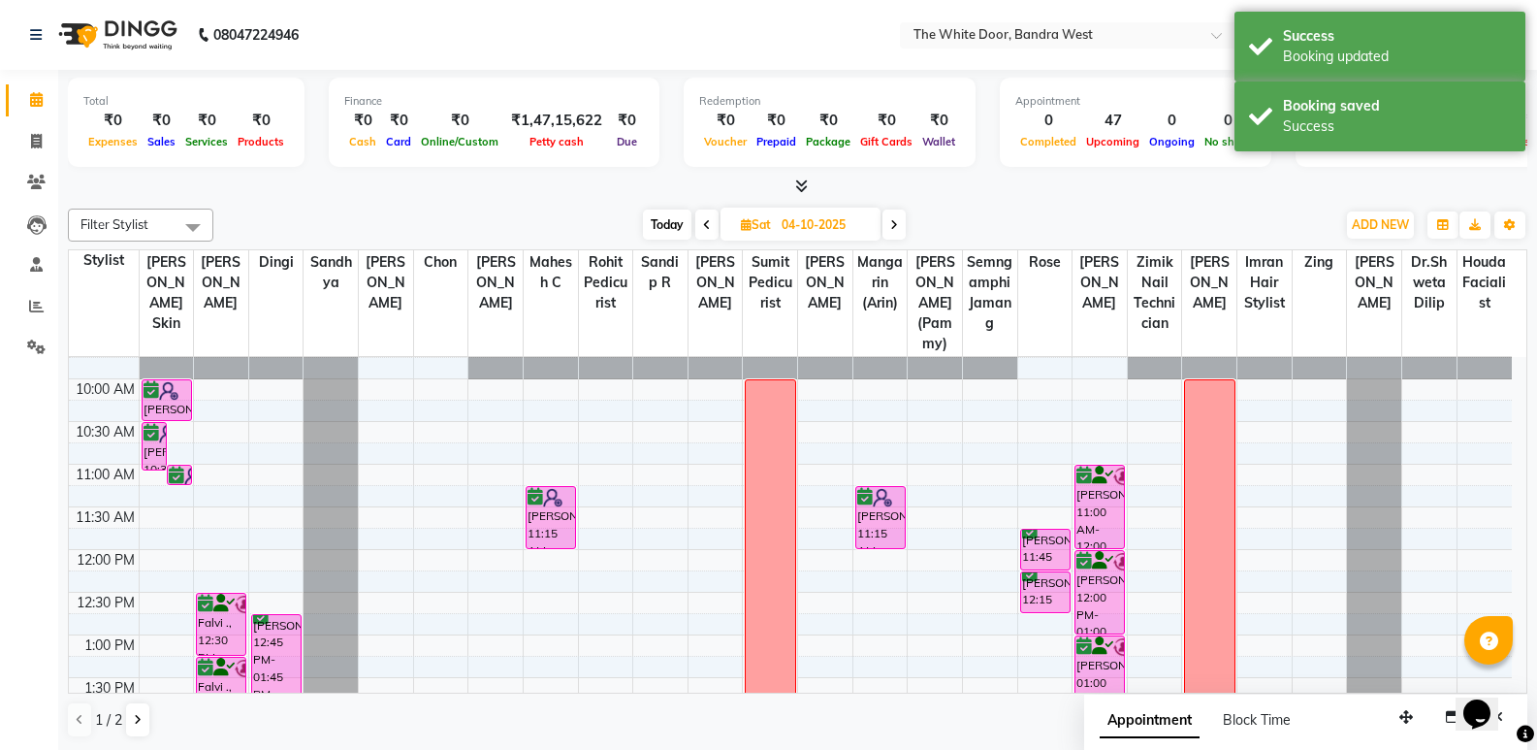
click at [670, 224] on span "Today" at bounding box center [667, 224] width 48 height 30
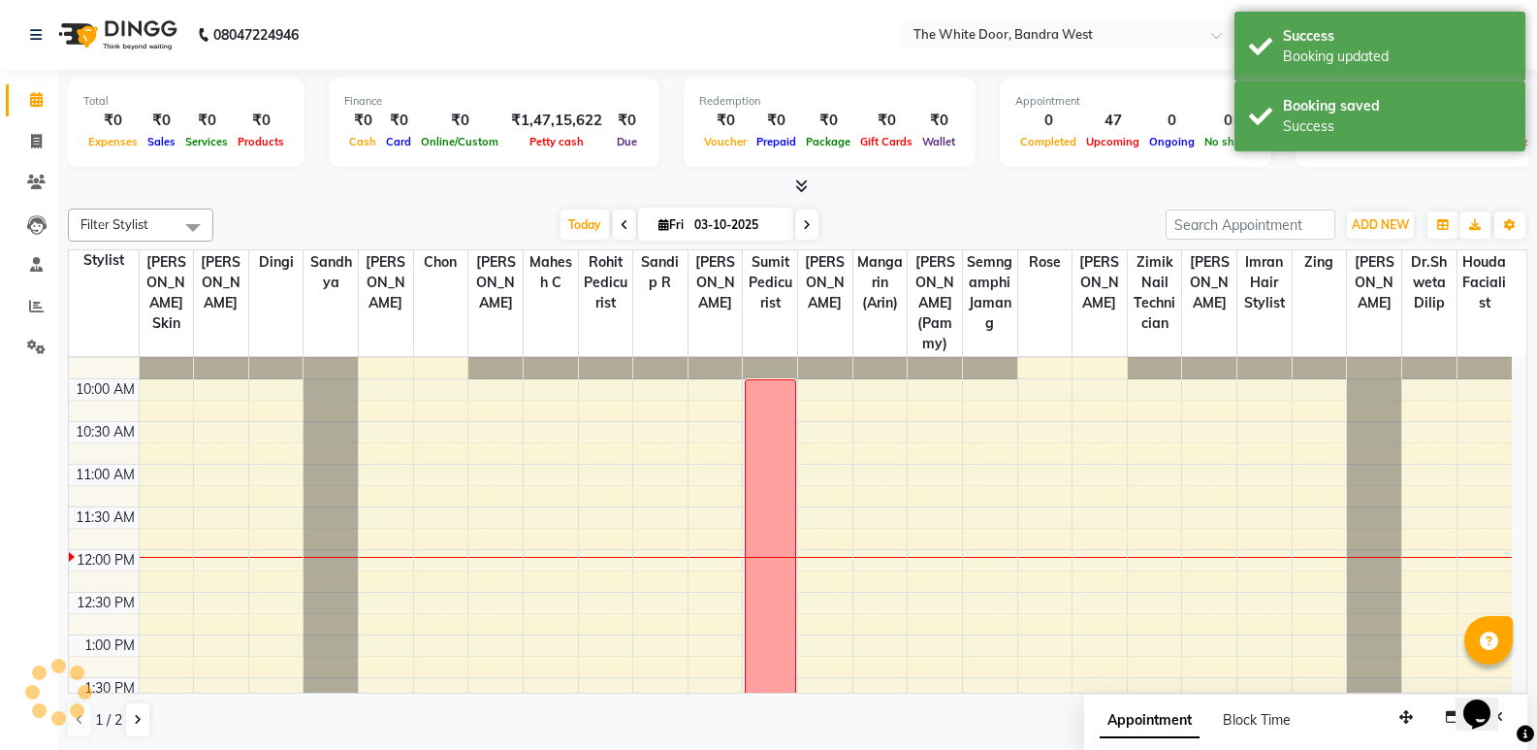
scroll to position [257, 0]
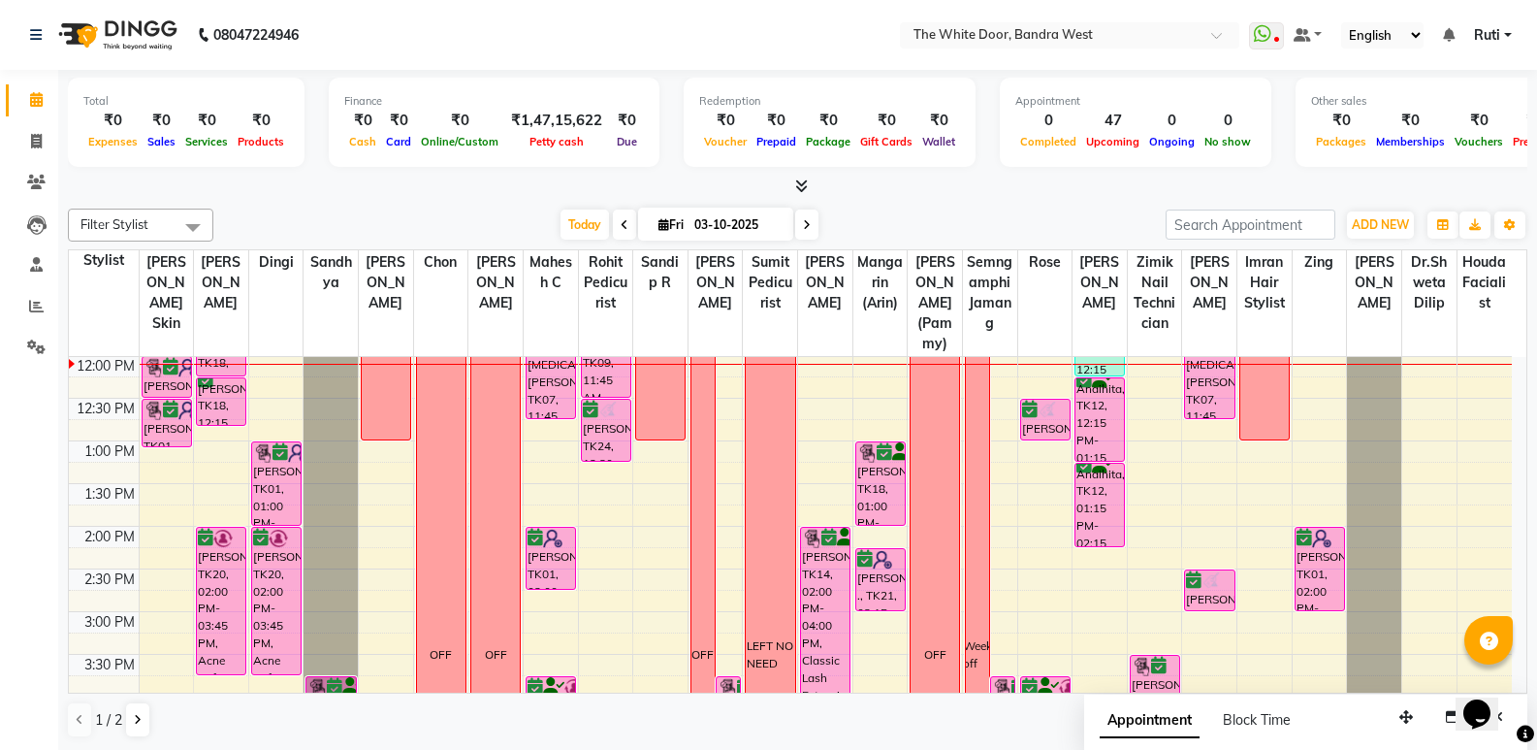
click at [805, 230] on icon at bounding box center [807, 225] width 8 height 12
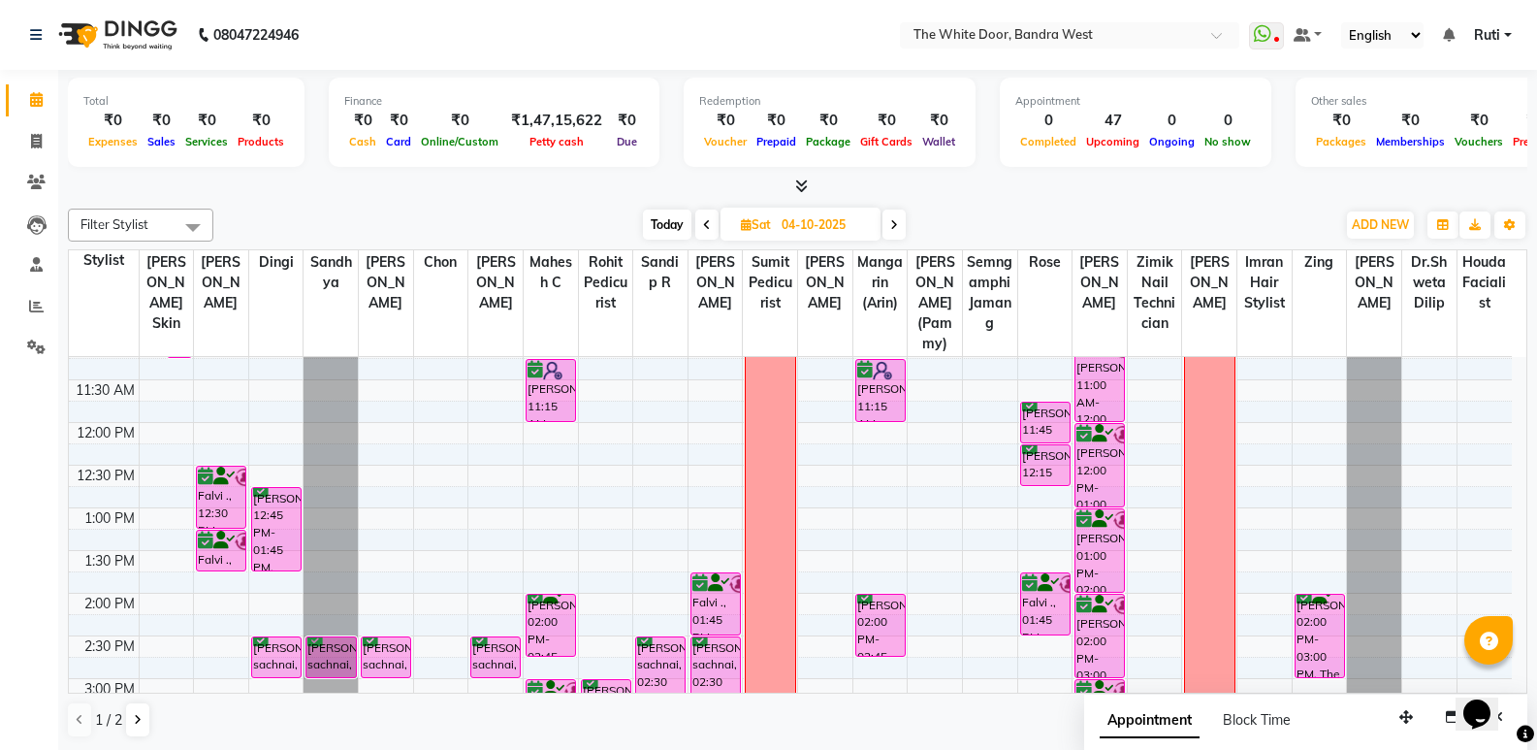
scroll to position [194, 0]
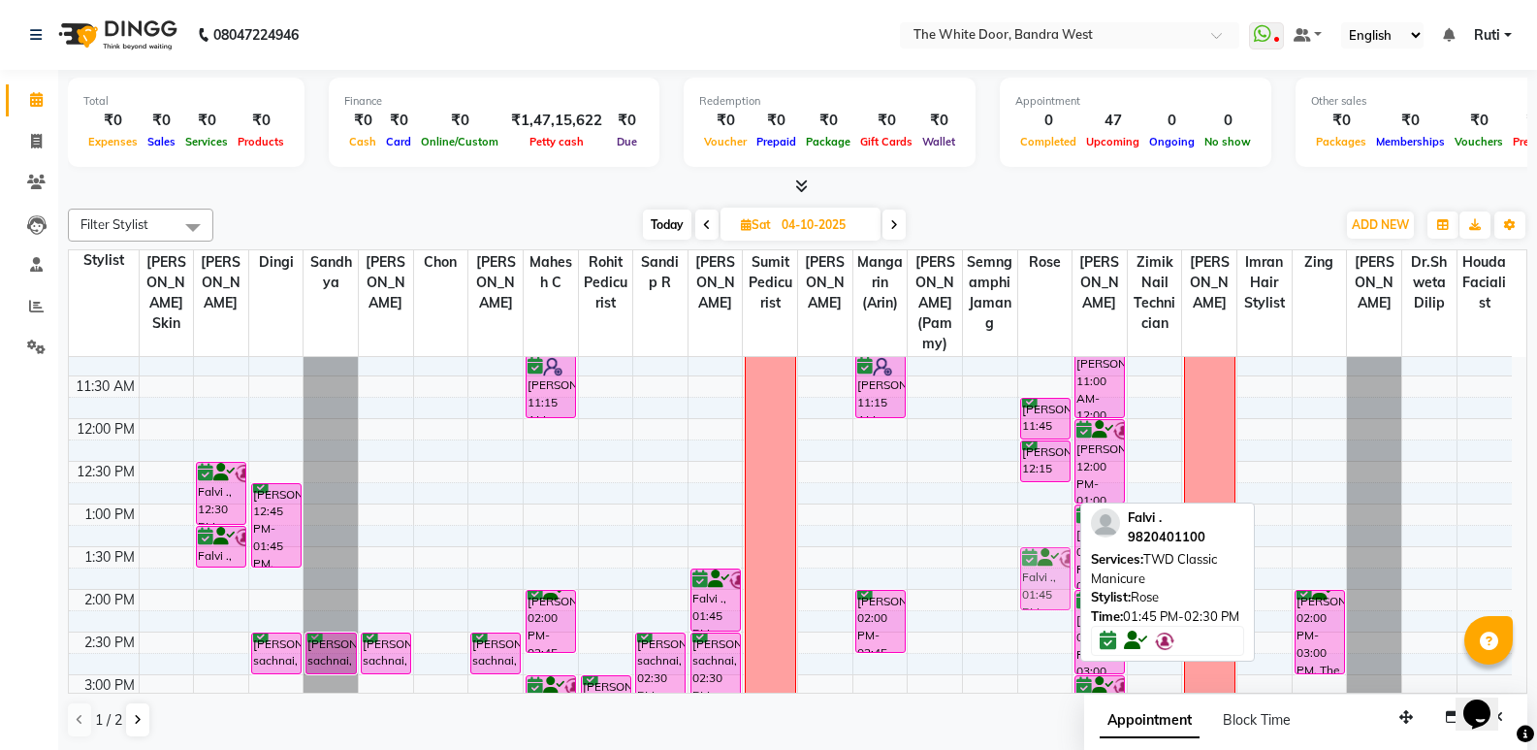
click at [1060, 601] on div "Neetika Manchanda, 11:45 AM-12:15 PM, Manicures - Shape & Polish Neetika Mancha…" at bounding box center [1045, 717] width 54 height 1108
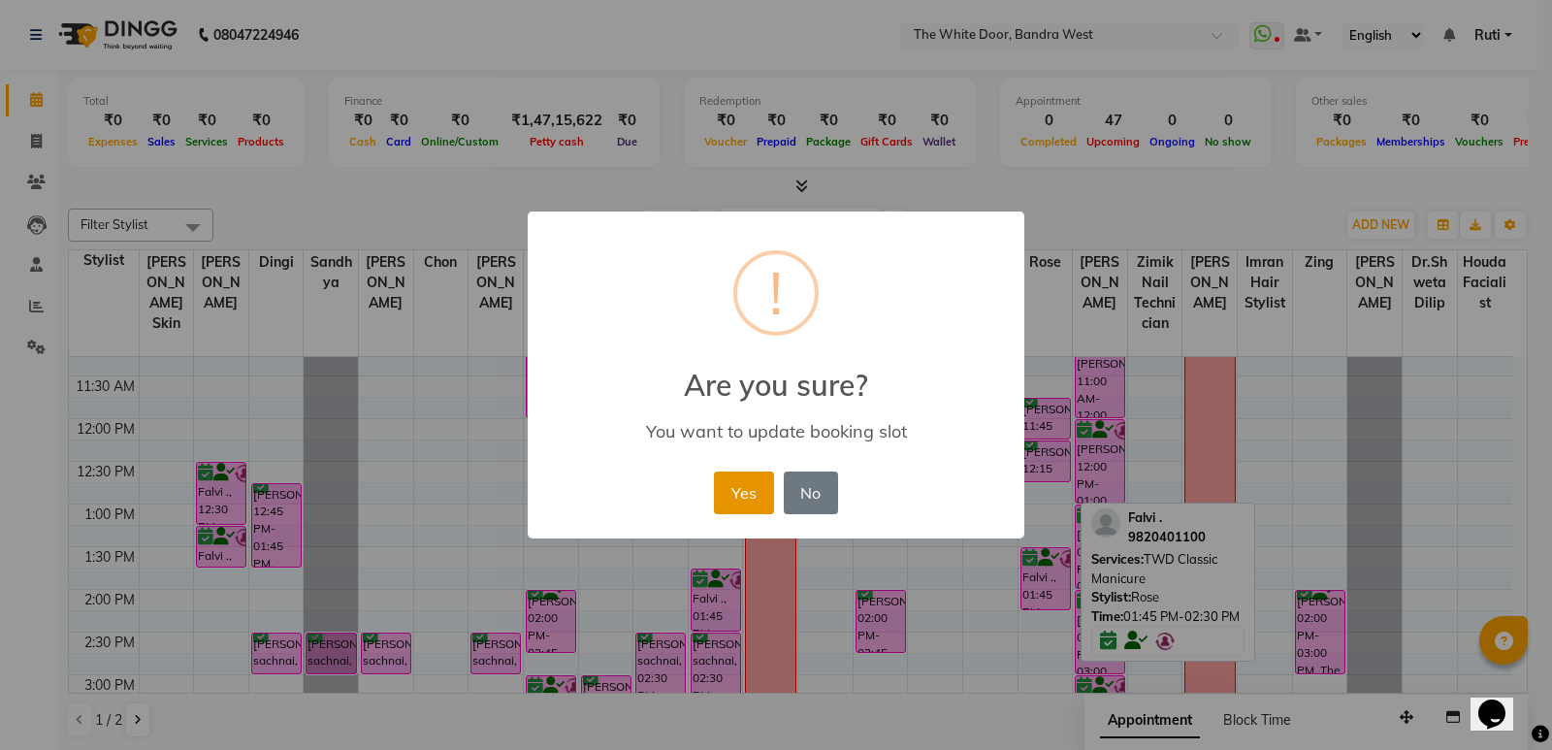
click at [753, 493] on button "Yes" at bounding box center [743, 492] width 59 height 43
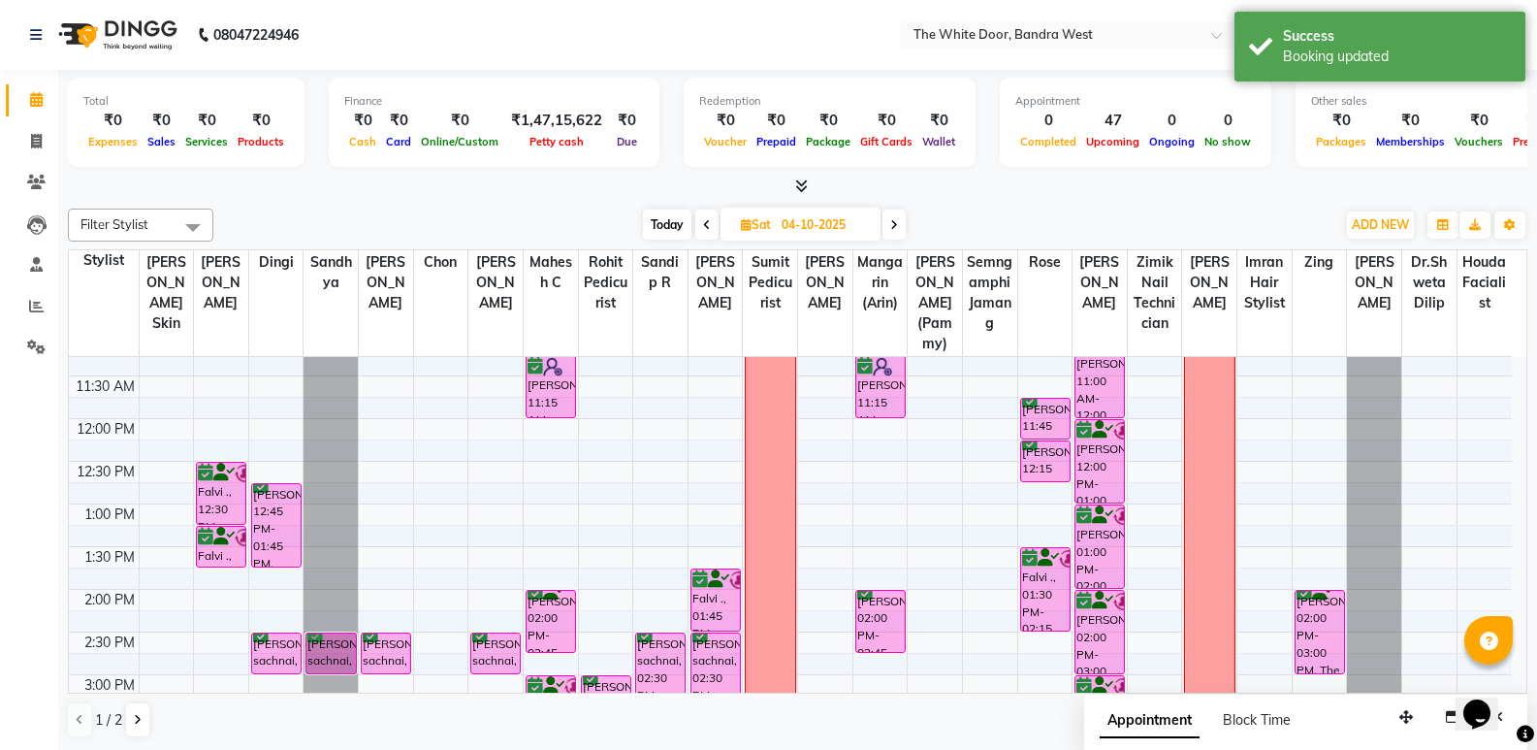
drag, startPoint x: 1050, startPoint y: 628, endPoint x: 1050, endPoint y: 639, distance: 10.7
click at [1050, 639] on div "Neetika Manchanda, 11:45 AM-12:15 PM, Manicures - Shape & Polish Neetika Mancha…" at bounding box center [1045, 717] width 54 height 1108
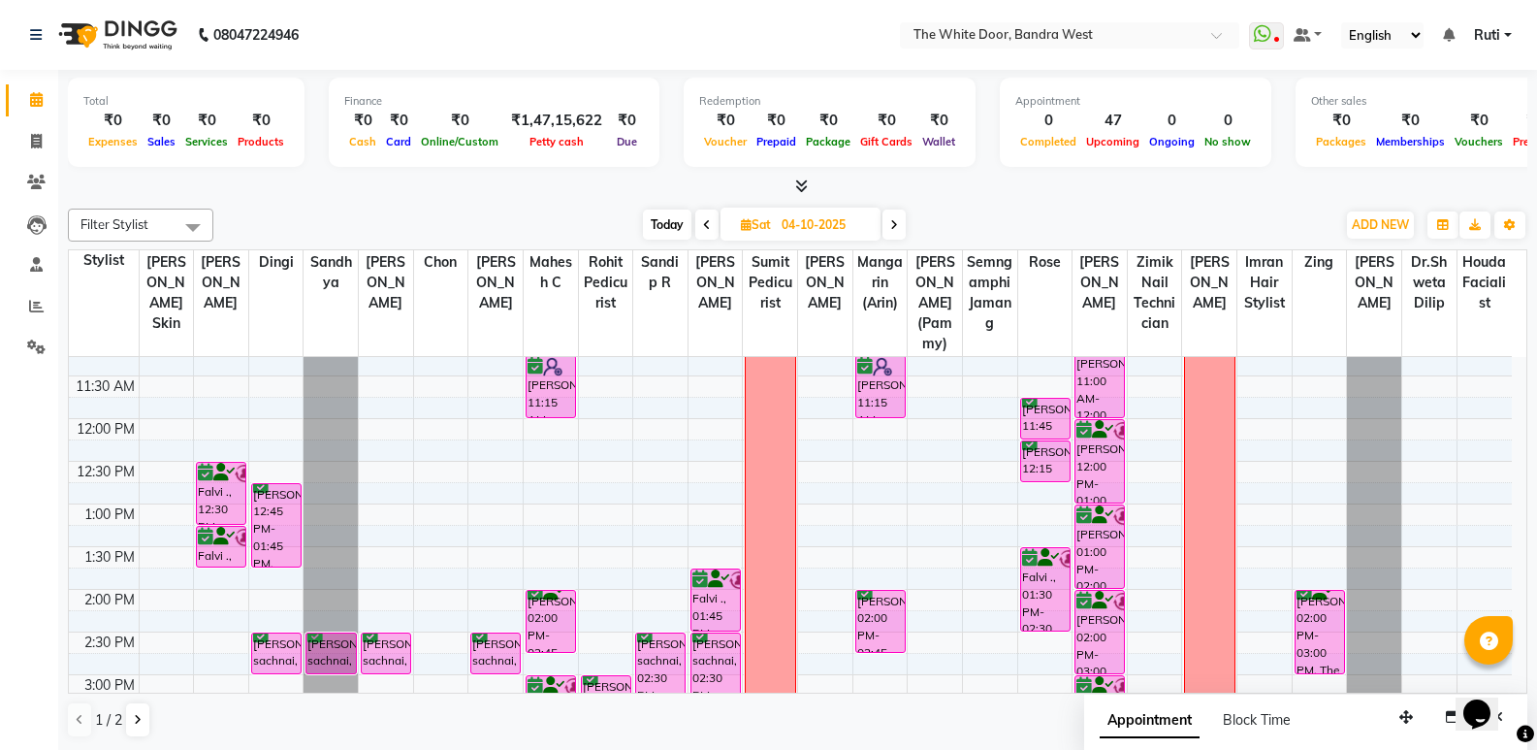
click at [675, 220] on span "Today" at bounding box center [667, 224] width 48 height 30
type input "03-10-2025"
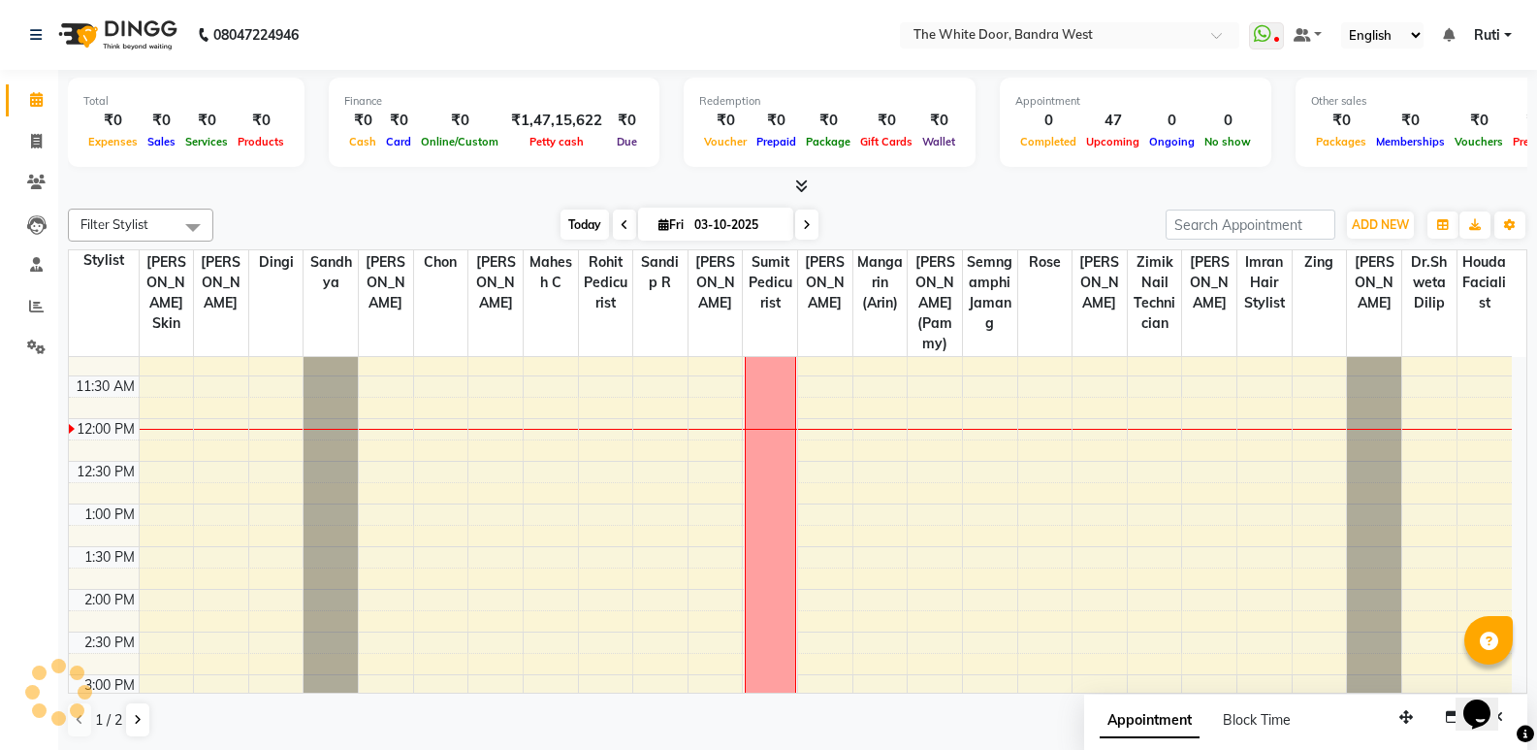
scroll to position [257, 0]
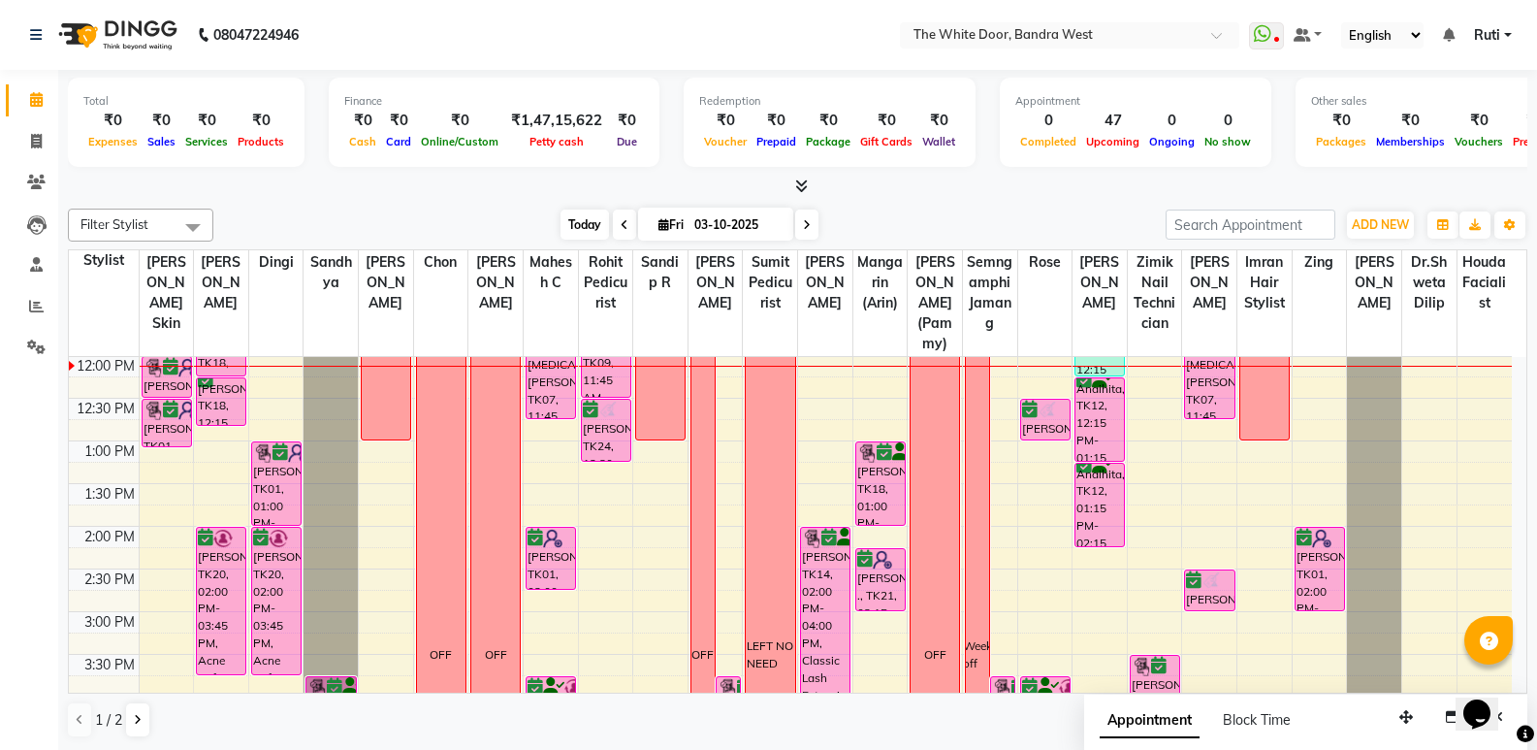
click at [594, 221] on span "Today" at bounding box center [585, 224] width 48 height 30
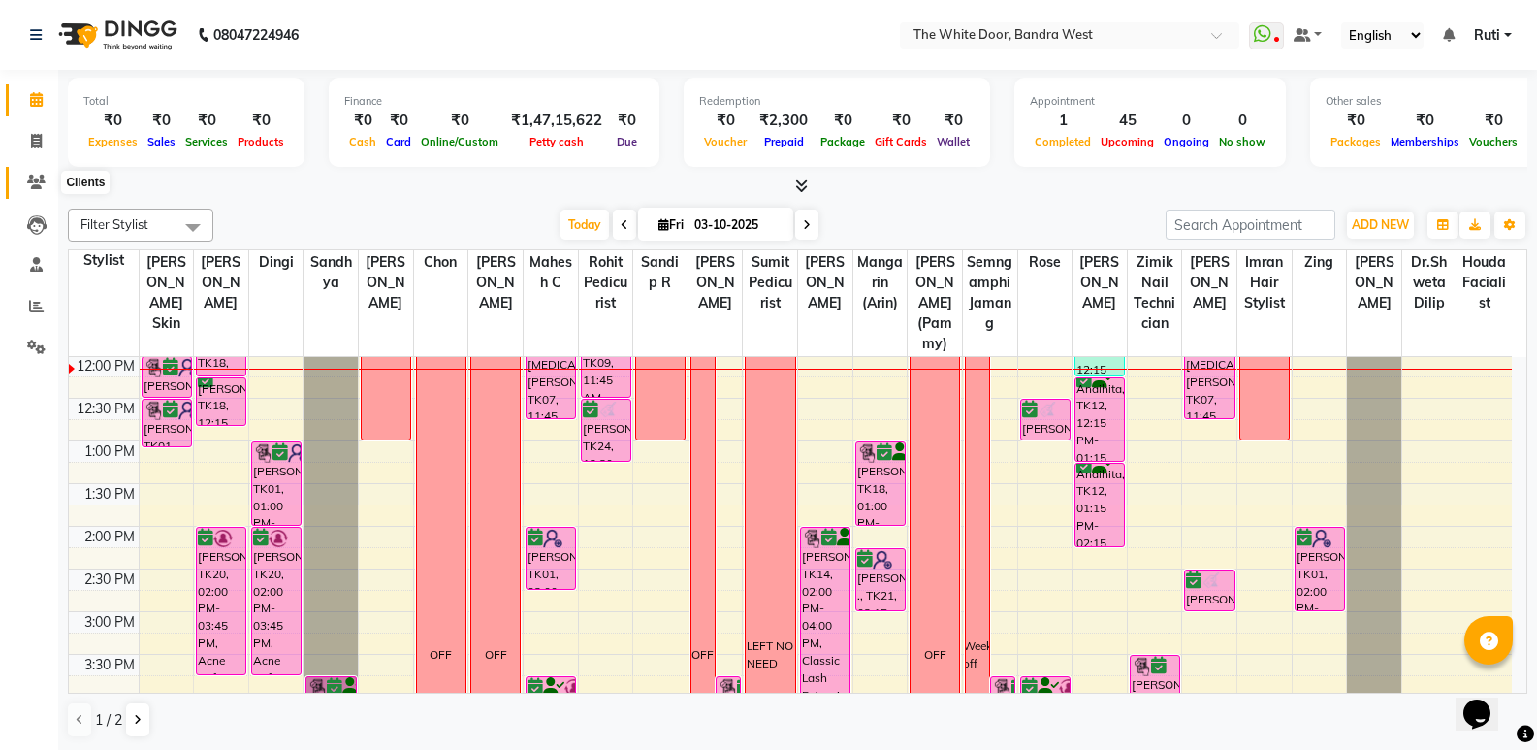
click at [40, 179] on icon at bounding box center [36, 182] width 18 height 15
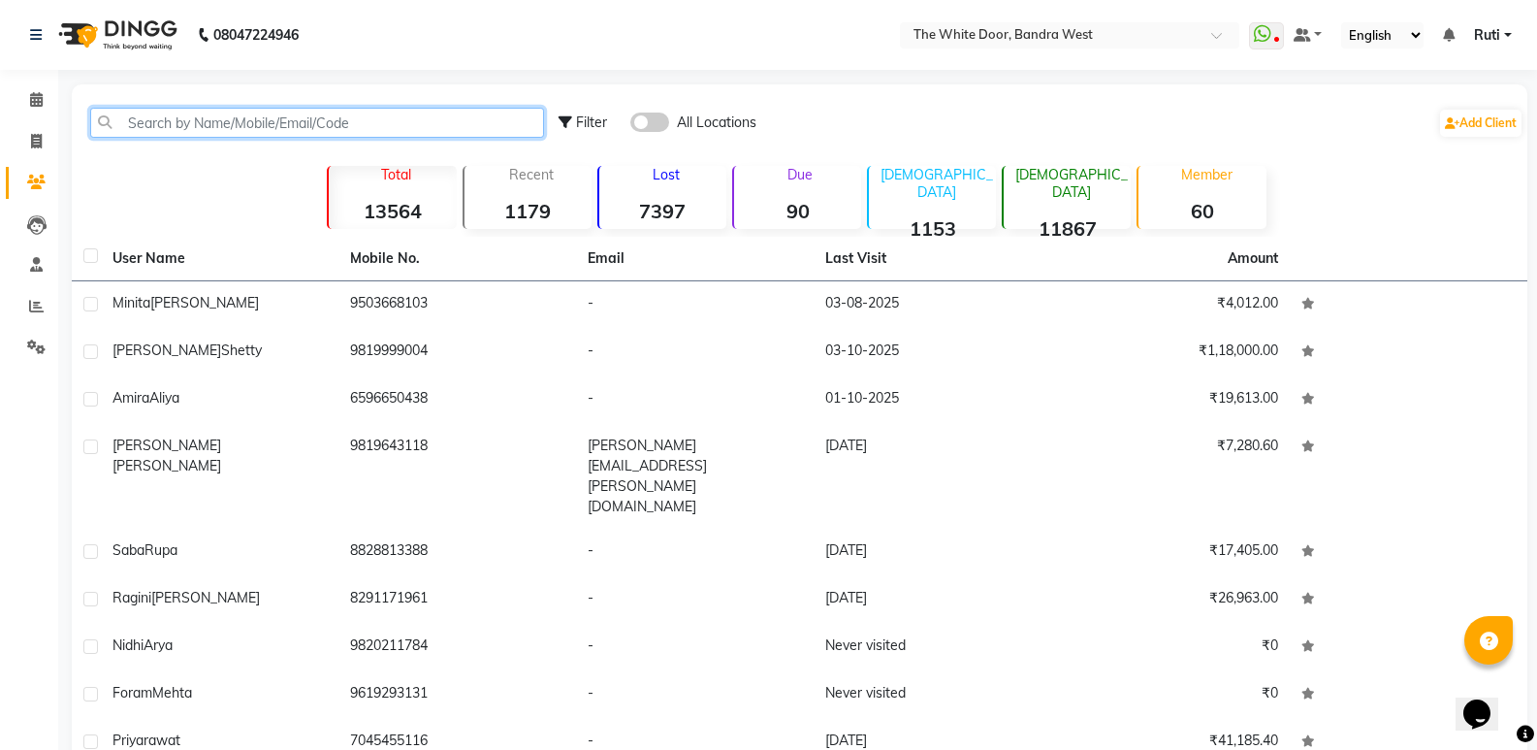
click at [275, 130] on input "text" at bounding box center [317, 123] width 454 height 30
paste input "99209 48009"
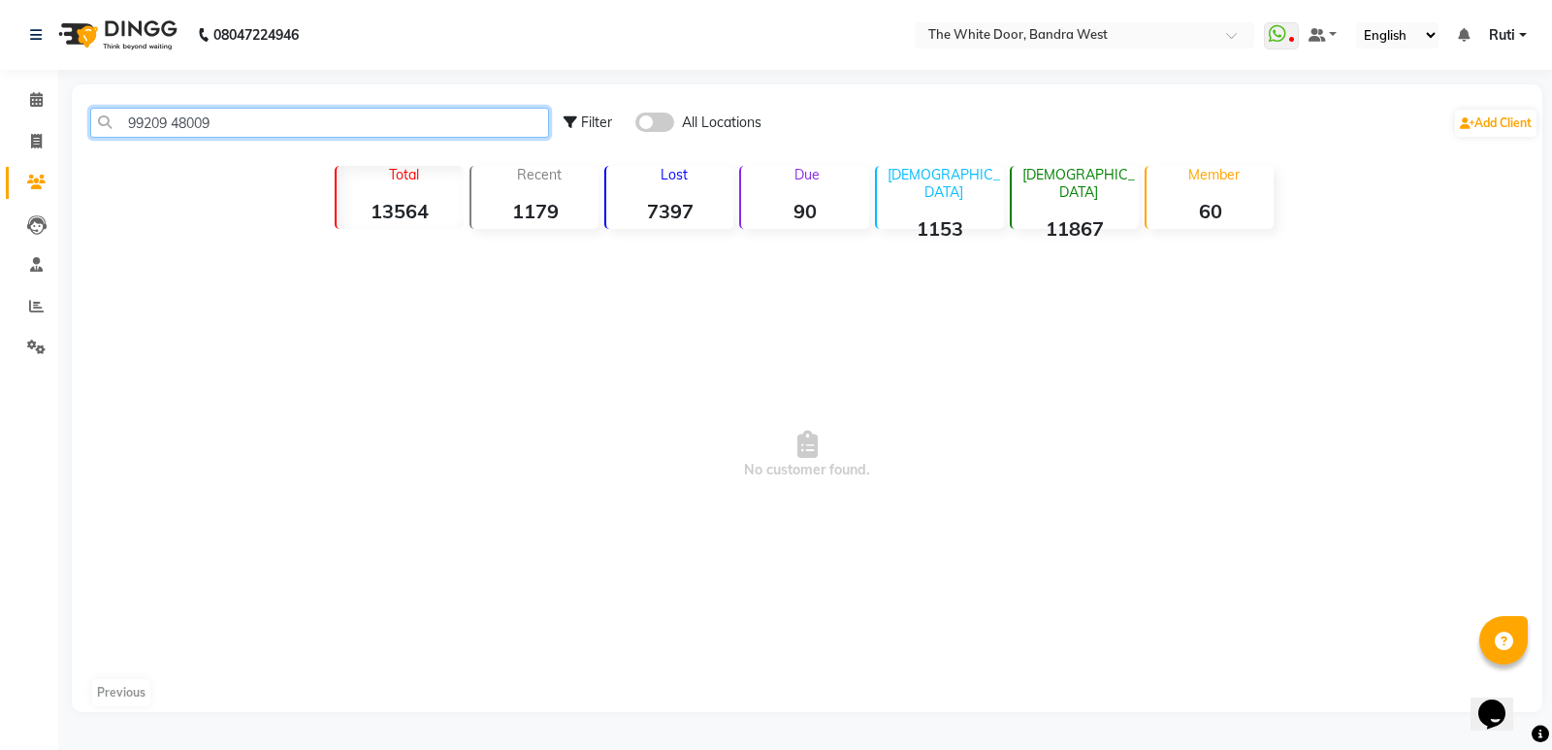
click at [175, 125] on input "99209 48009" at bounding box center [319, 123] width 459 height 30
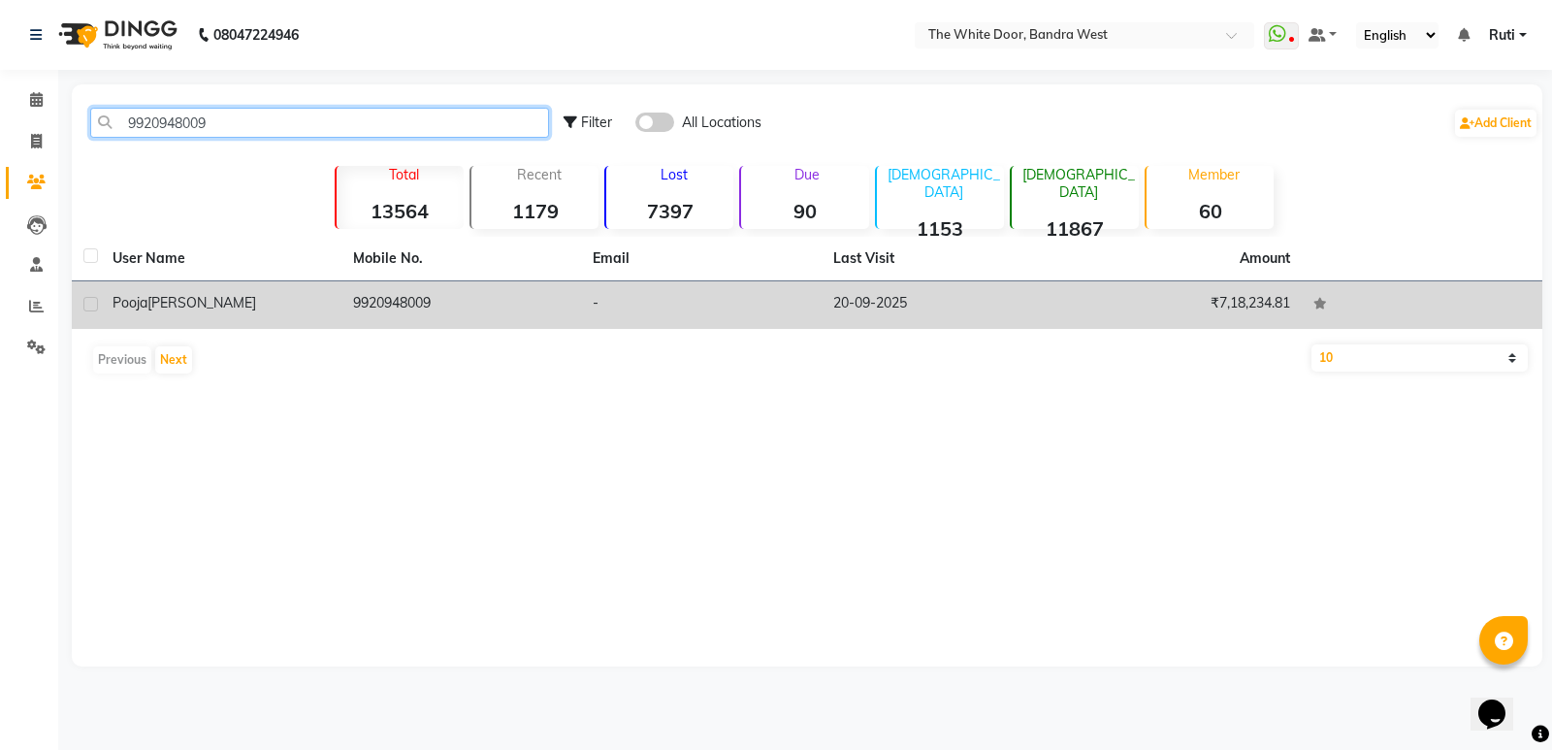
type input "9920948009"
click at [225, 305] on div "Pooja doshi" at bounding box center [220, 303] width 217 height 20
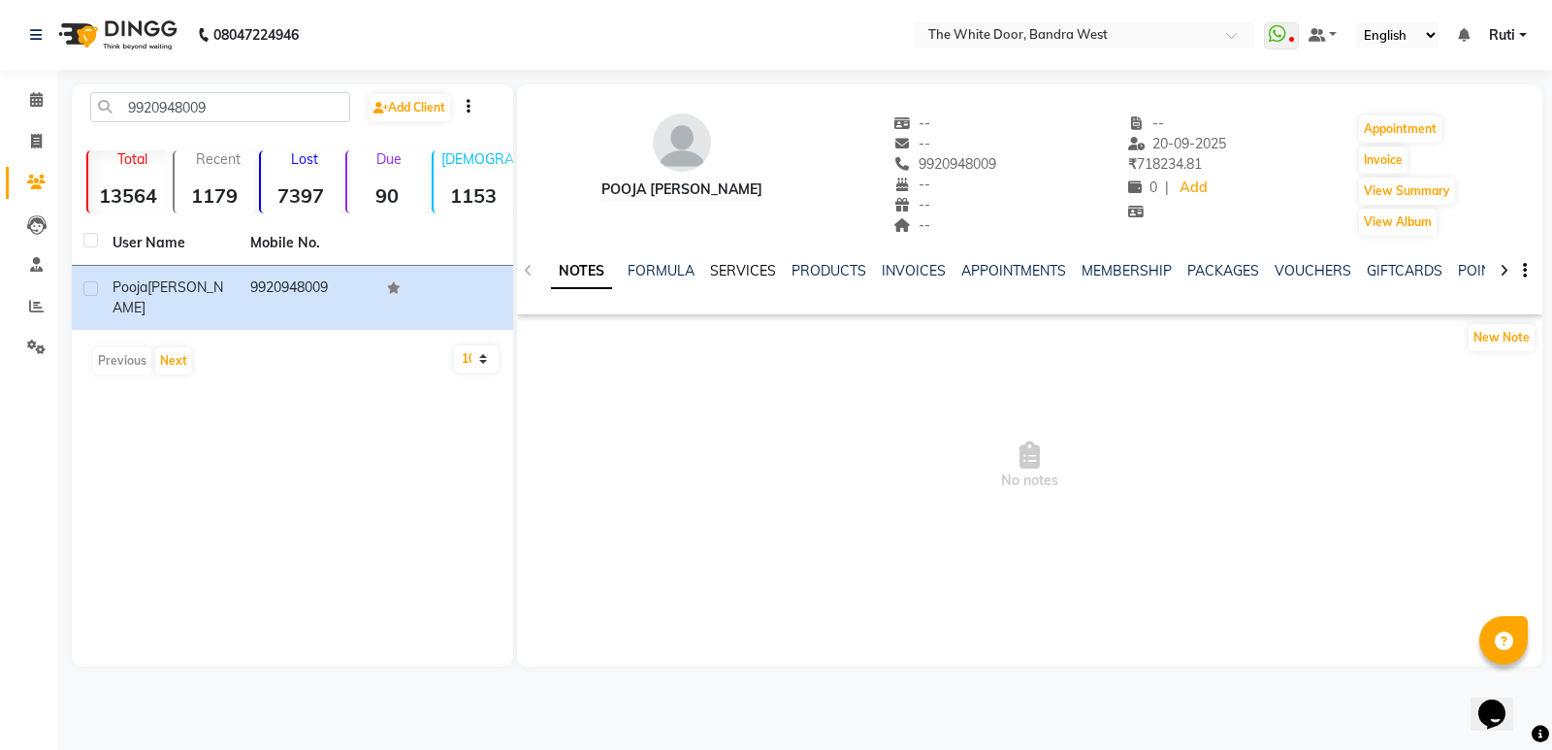
click at [751, 270] on link "SERVICES" at bounding box center [743, 270] width 66 height 17
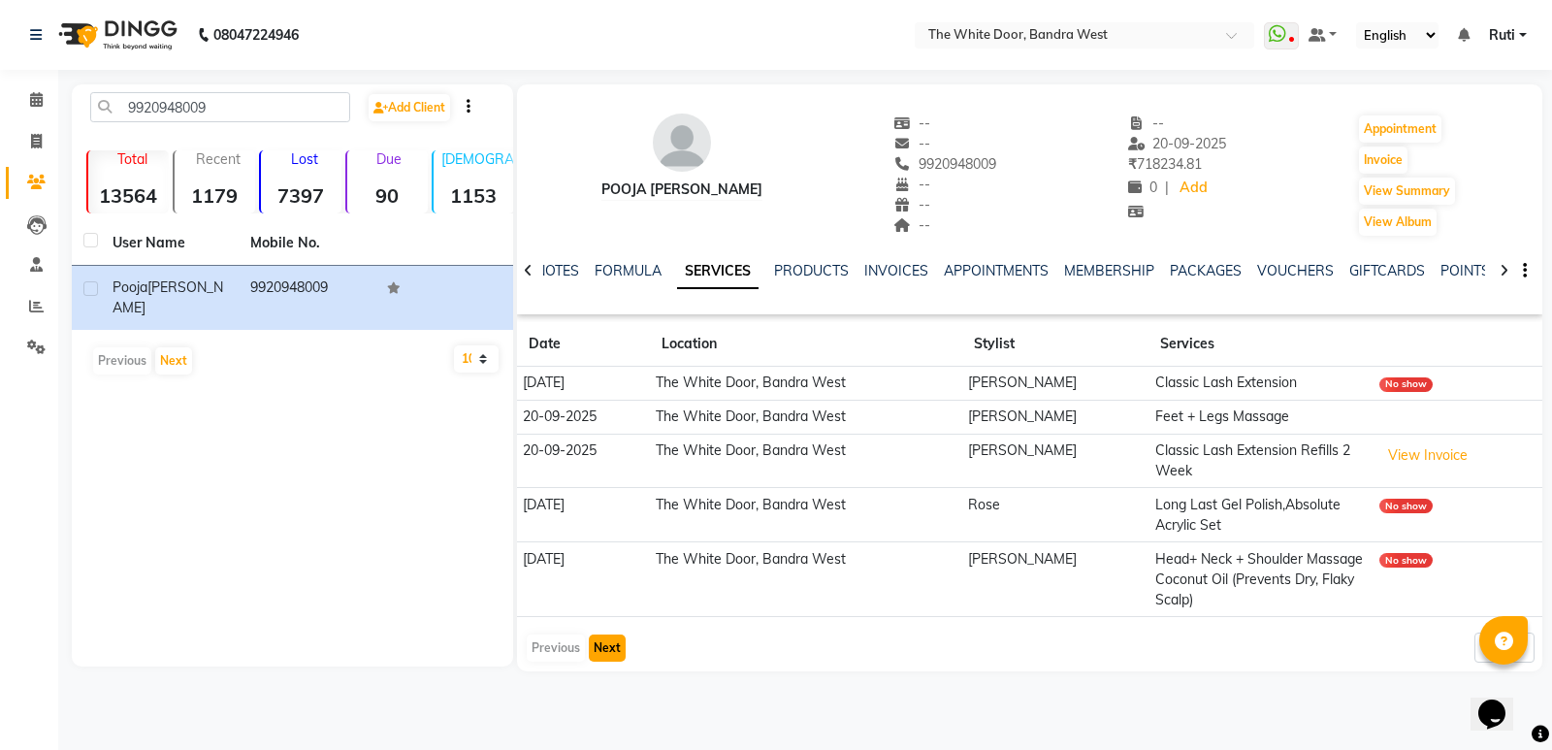
click at [596, 644] on button "Next" at bounding box center [607, 647] width 37 height 27
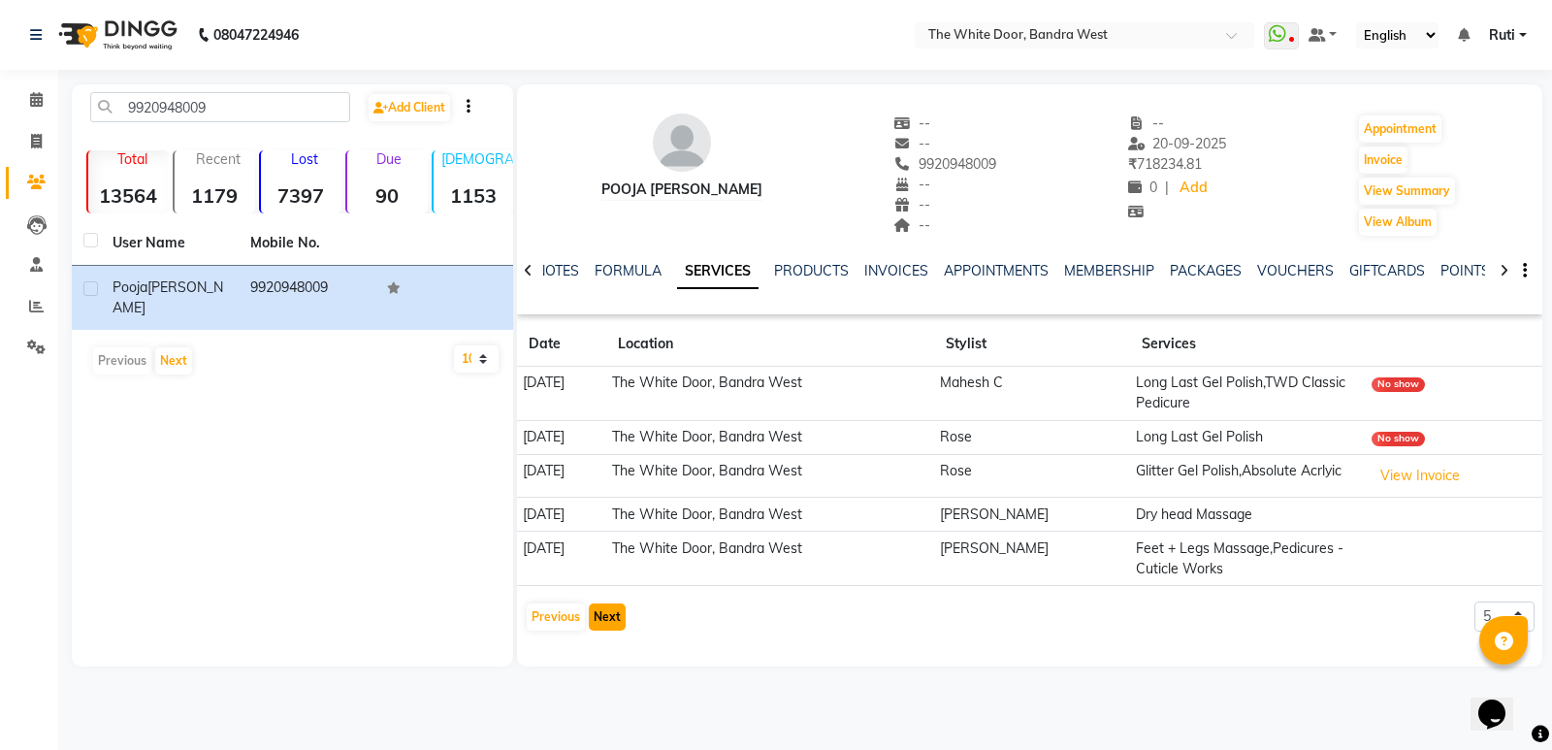
click at [612, 616] on button "Next" at bounding box center [607, 616] width 37 height 27
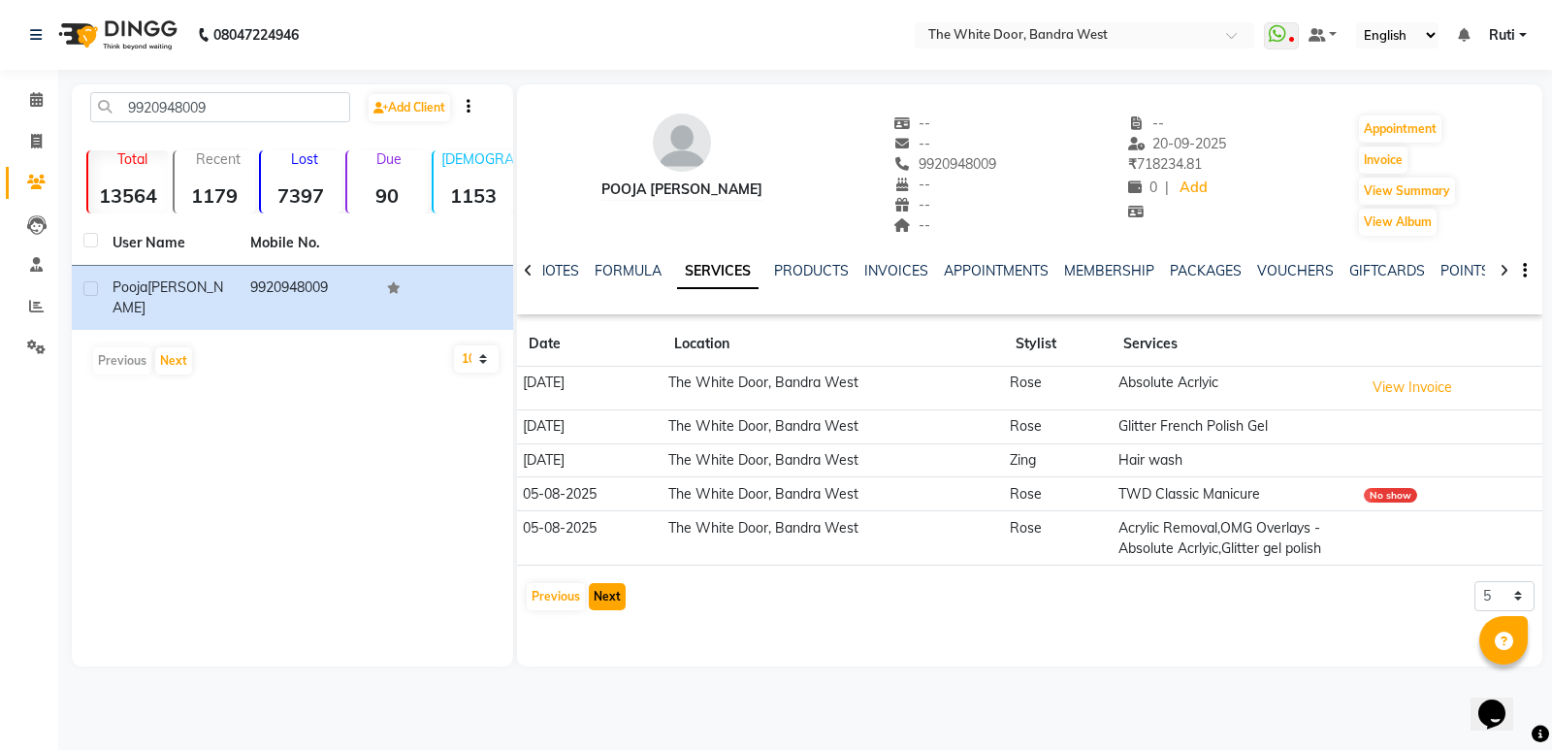
click at [615, 589] on button "Next" at bounding box center [607, 596] width 37 height 27
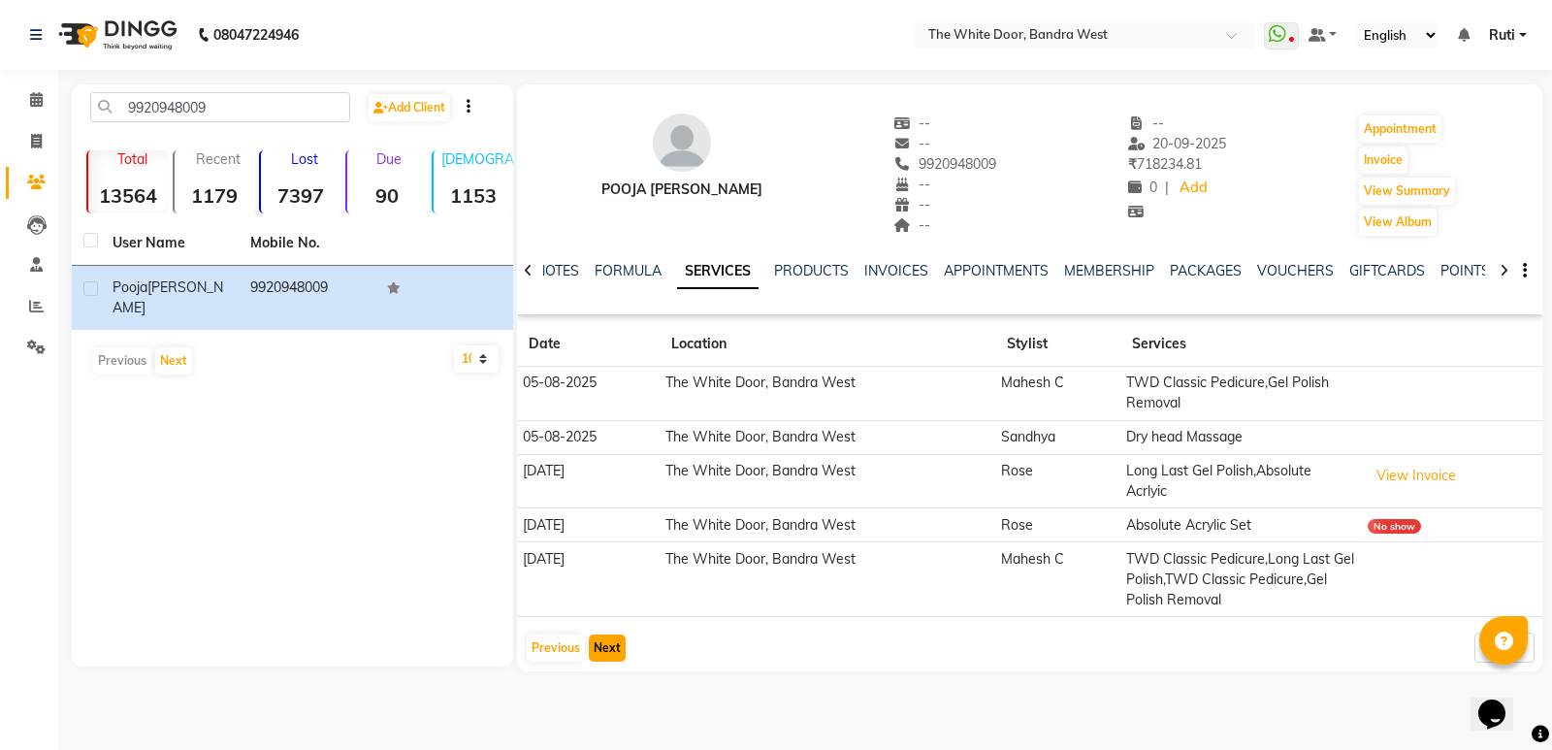
click at [605, 644] on button "Next" at bounding box center [607, 647] width 37 height 27
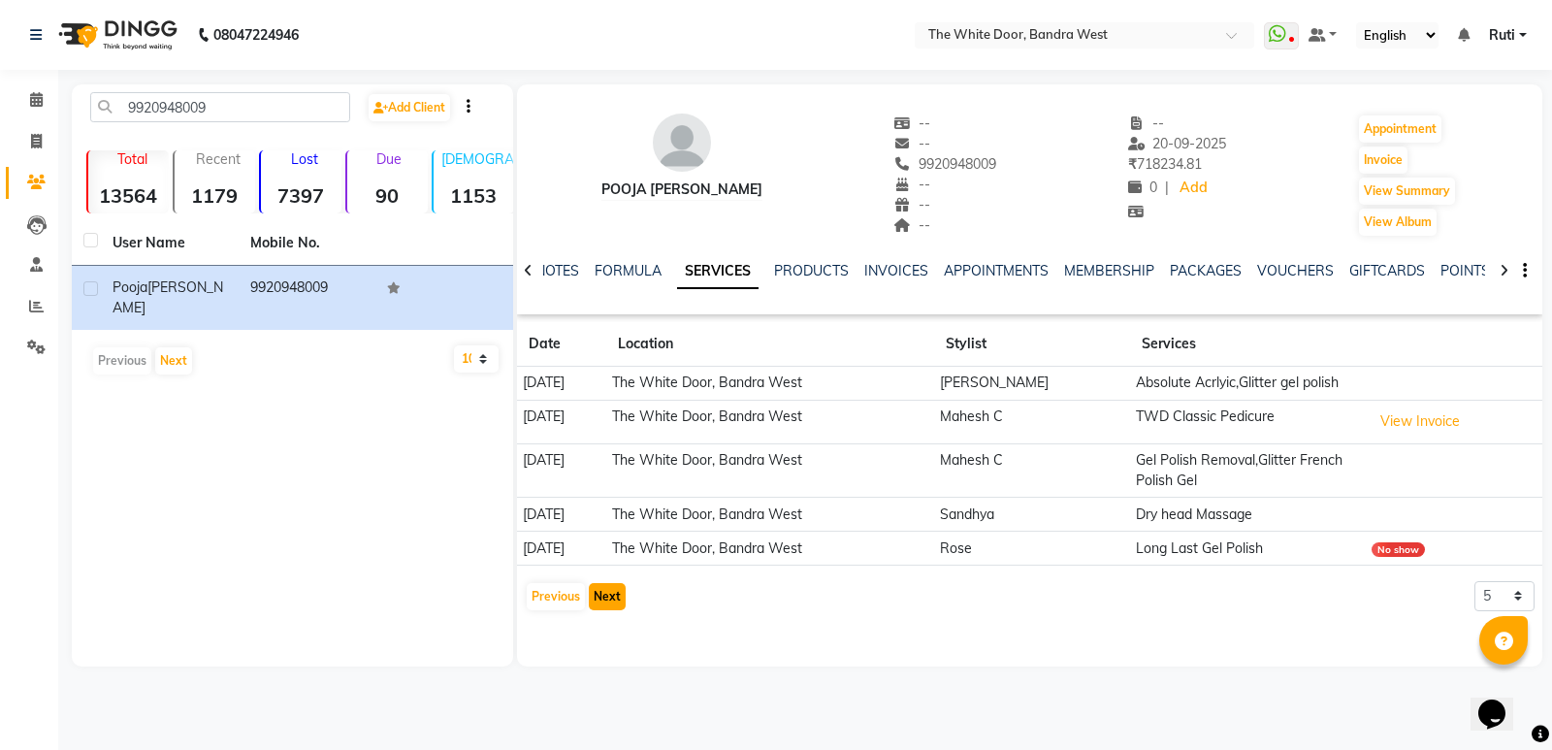
click at [620, 594] on button "Next" at bounding box center [607, 596] width 37 height 27
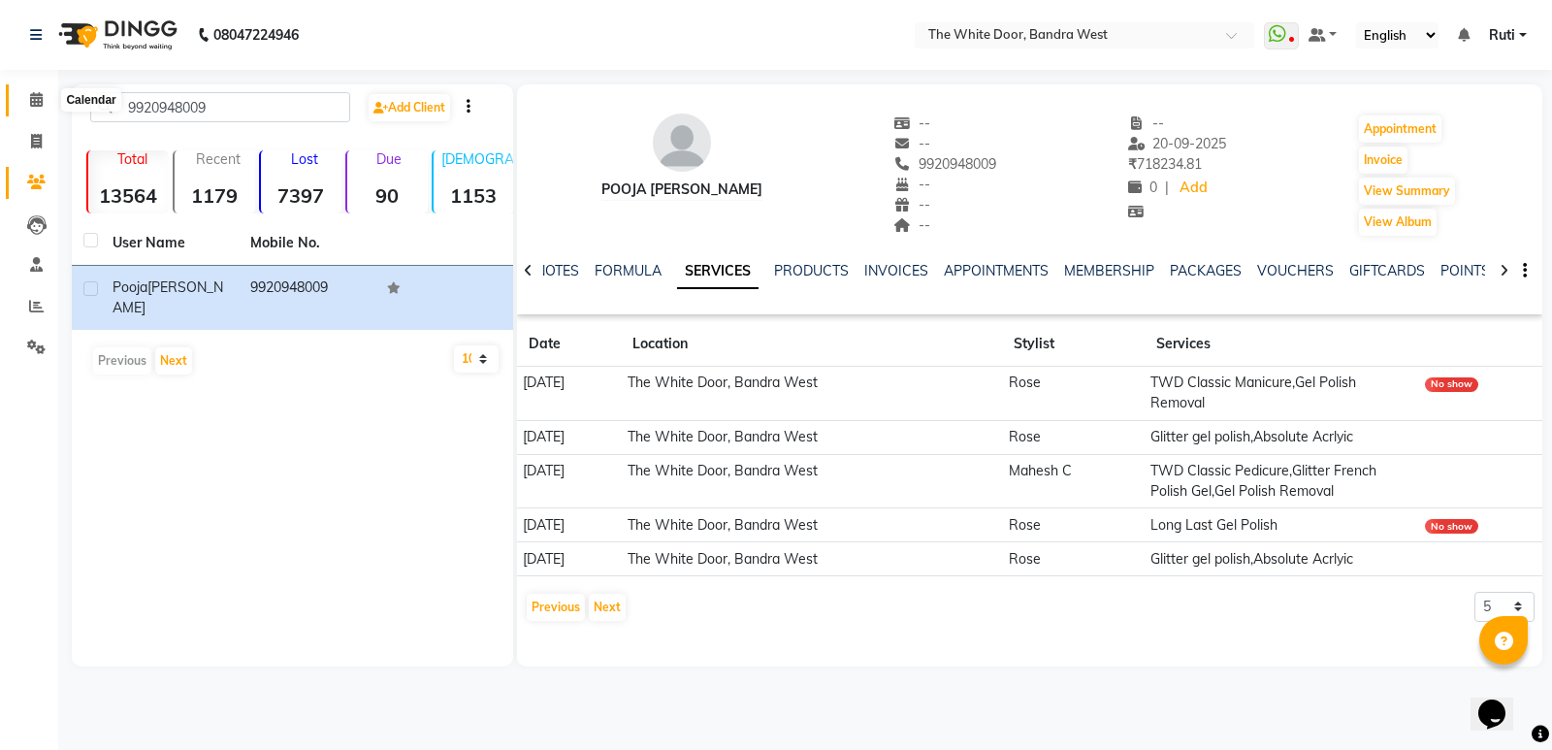
click at [43, 98] on icon at bounding box center [36, 99] width 13 height 15
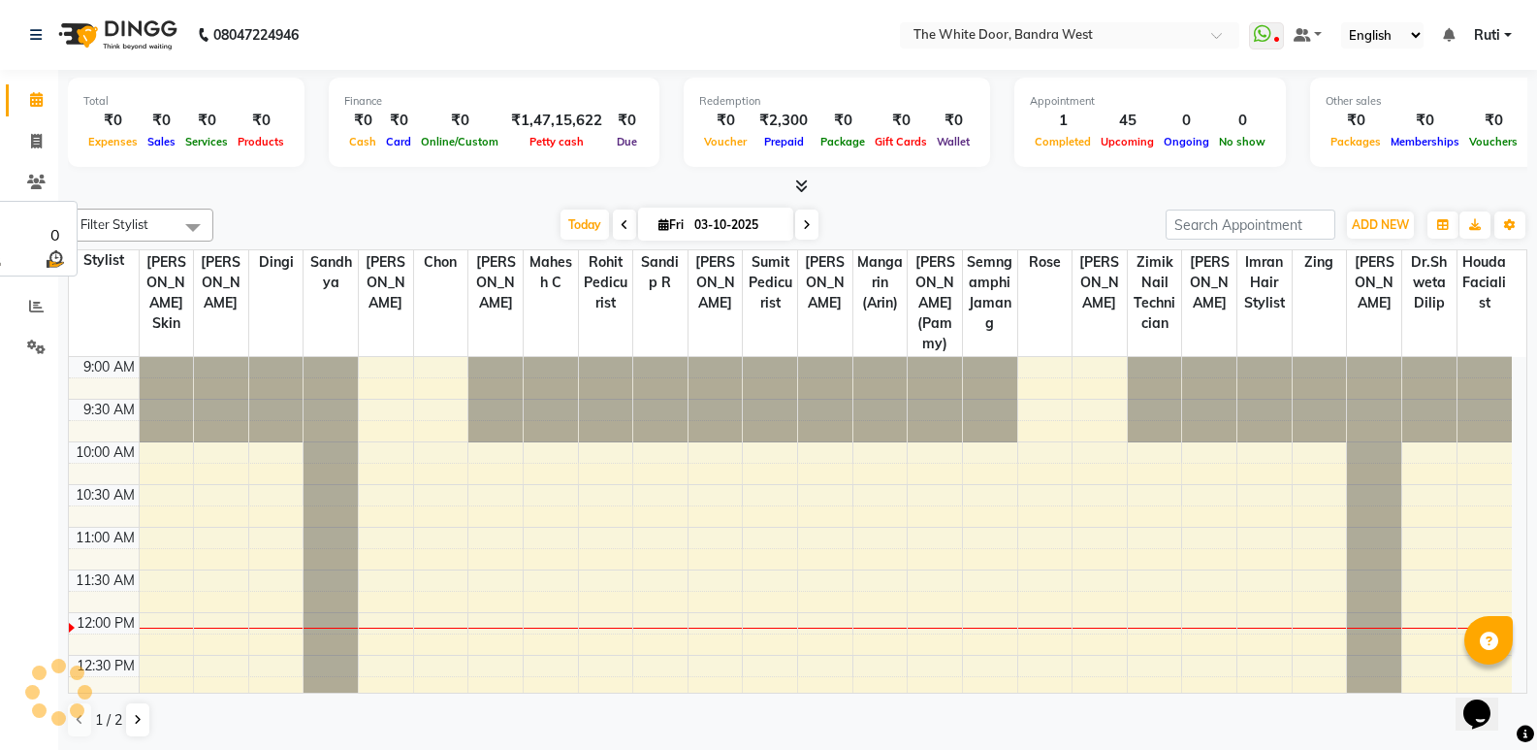
scroll to position [257, 0]
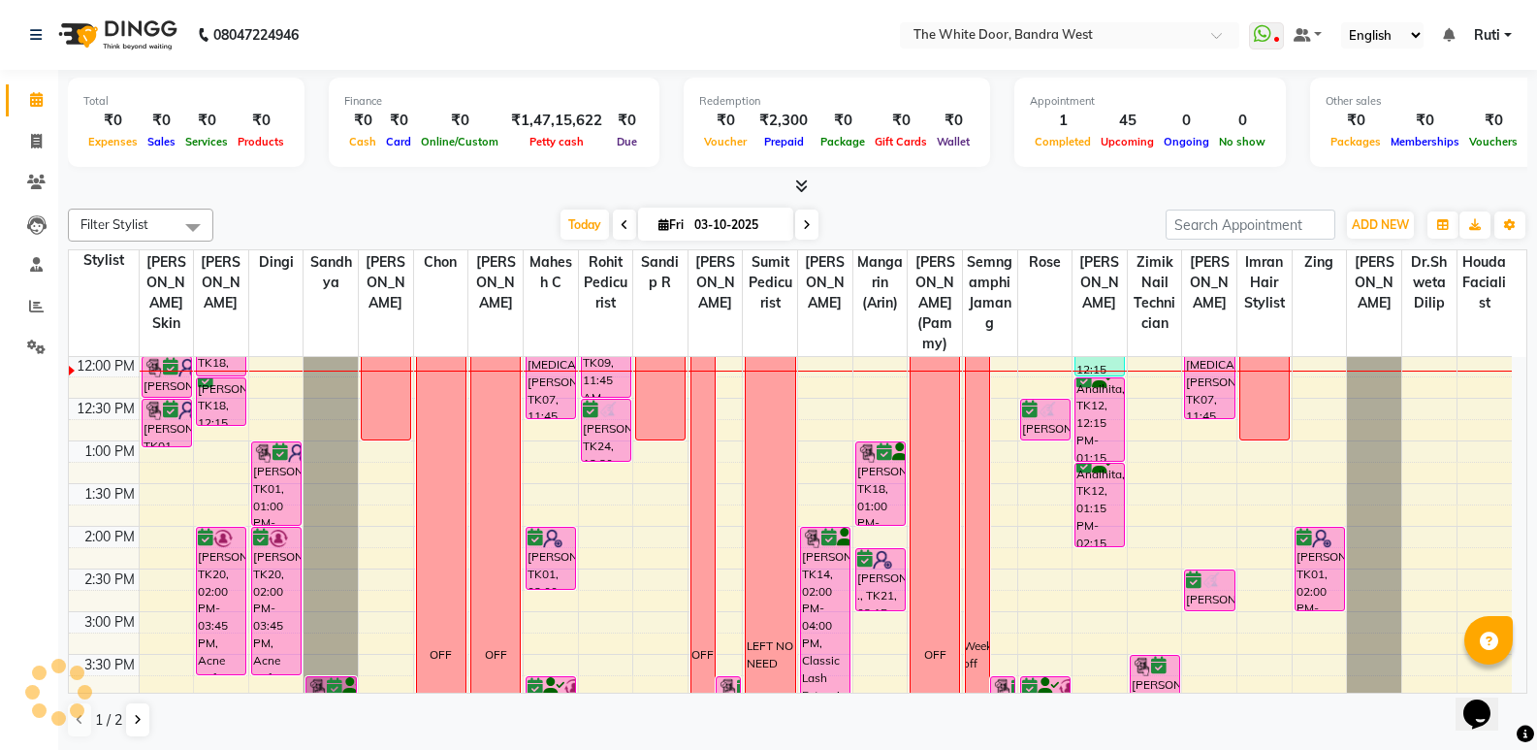
click at [806, 224] on icon at bounding box center [807, 225] width 8 height 12
type input "04-10-2025"
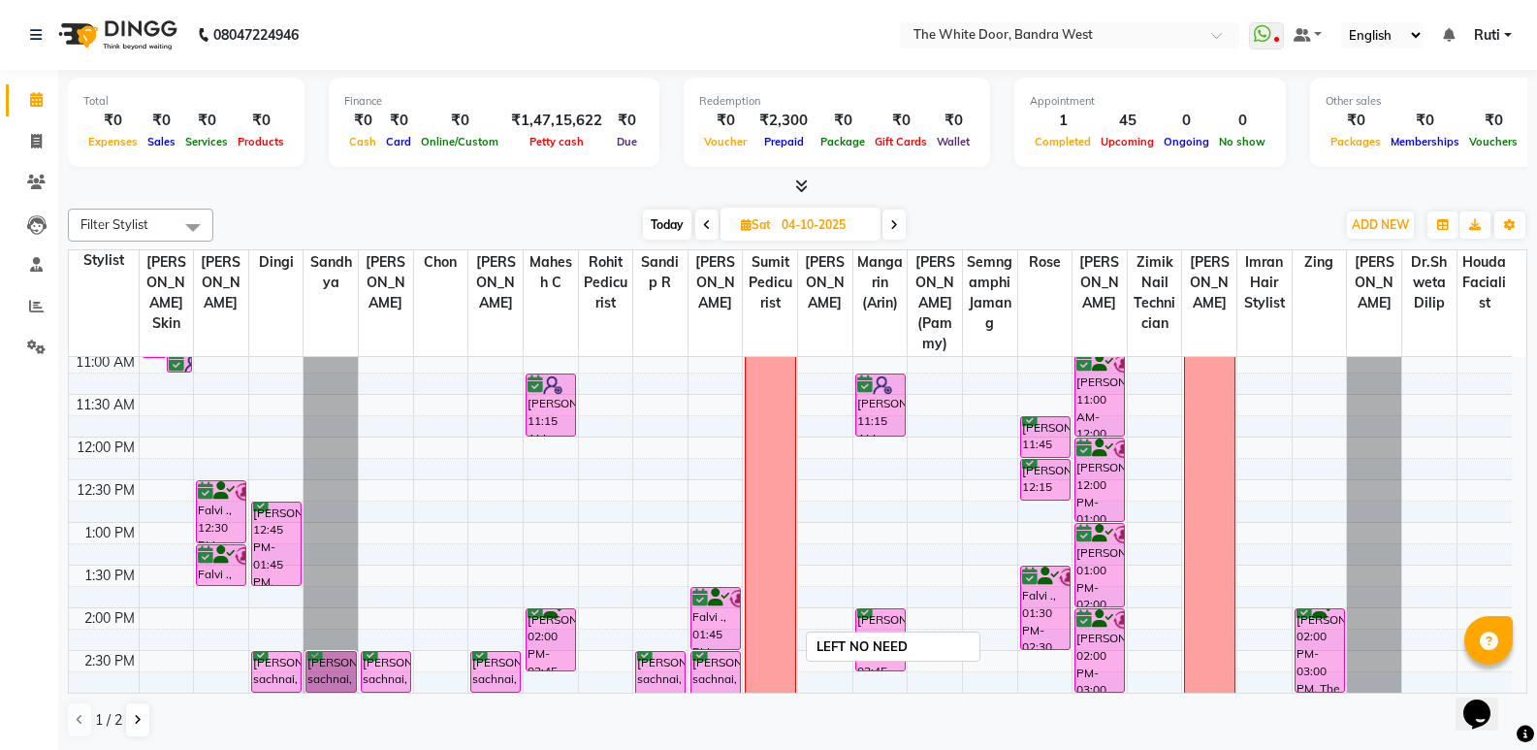
scroll to position [63, 0]
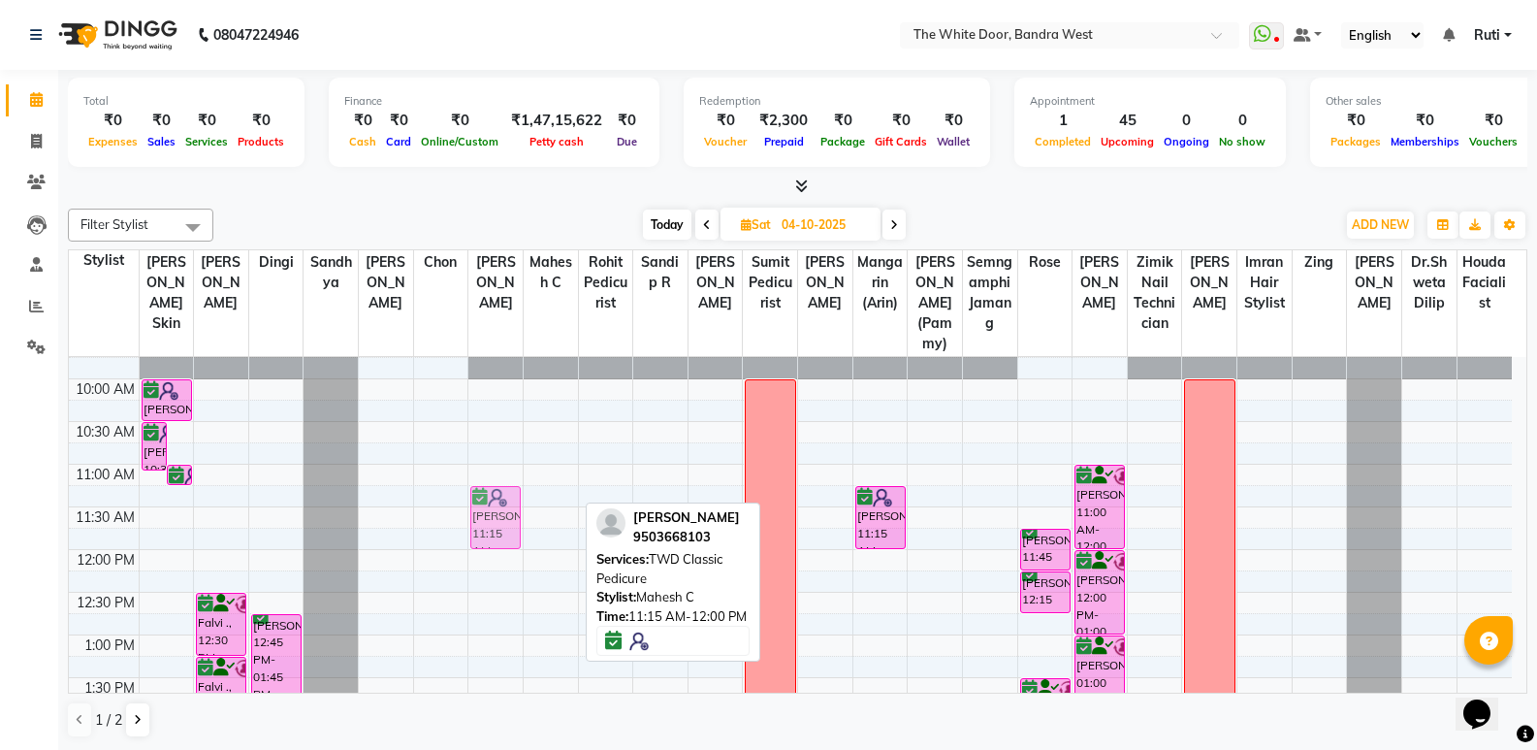
drag, startPoint x: 561, startPoint y: 538, endPoint x: 516, endPoint y: 529, distance: 45.7
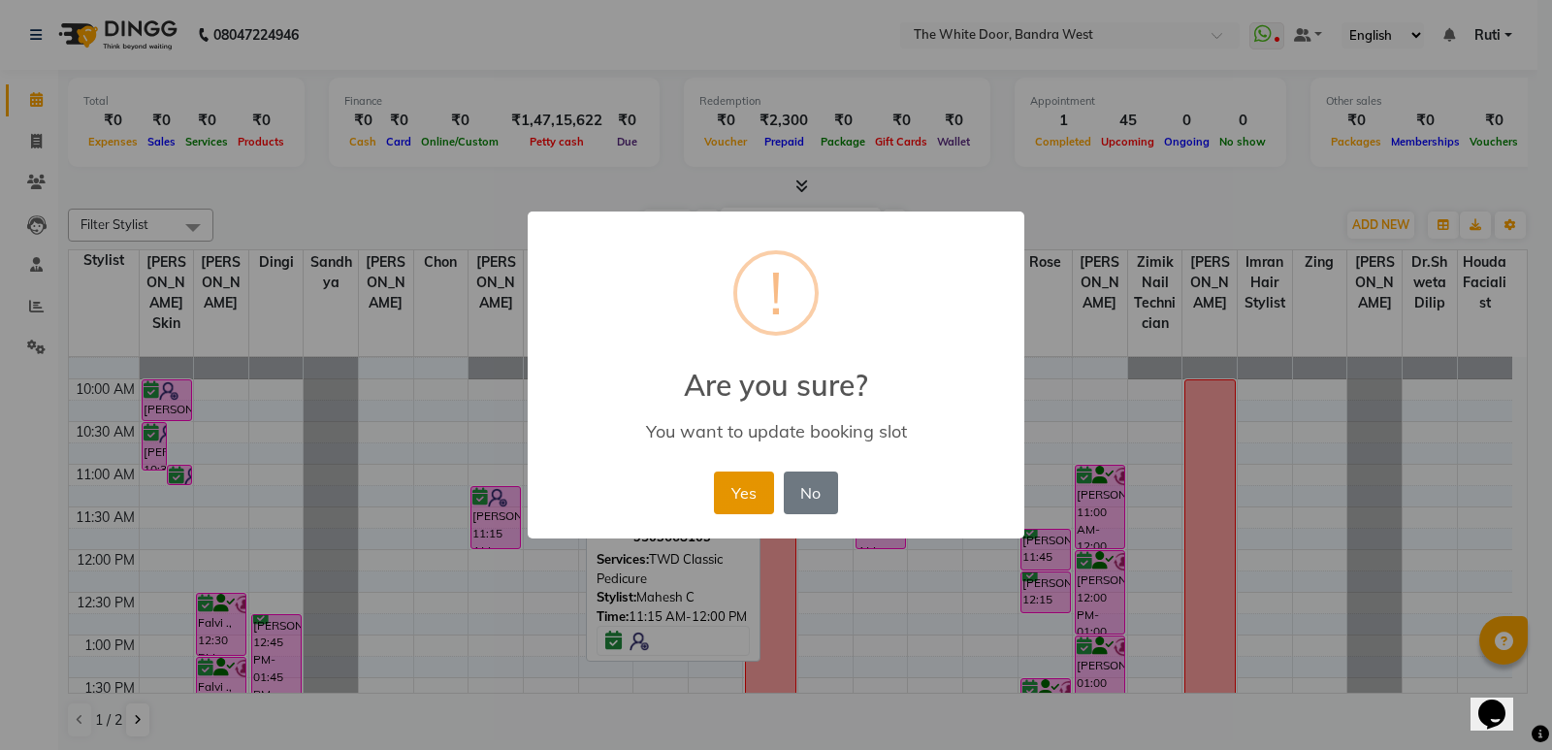
click at [731, 491] on button "Yes" at bounding box center [743, 492] width 59 height 43
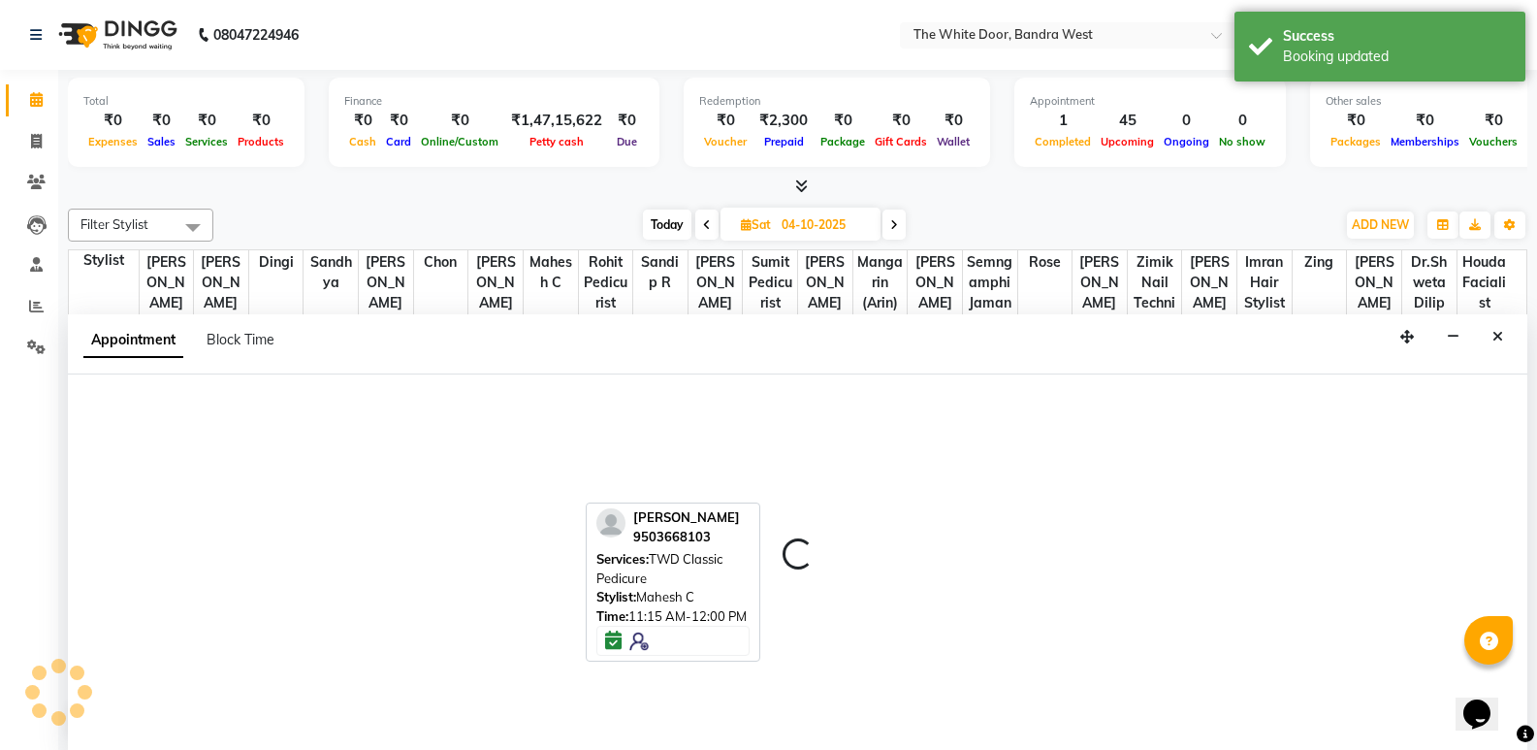
scroll to position [1, 0]
select select "20535"
select select "675"
select select "tentative"
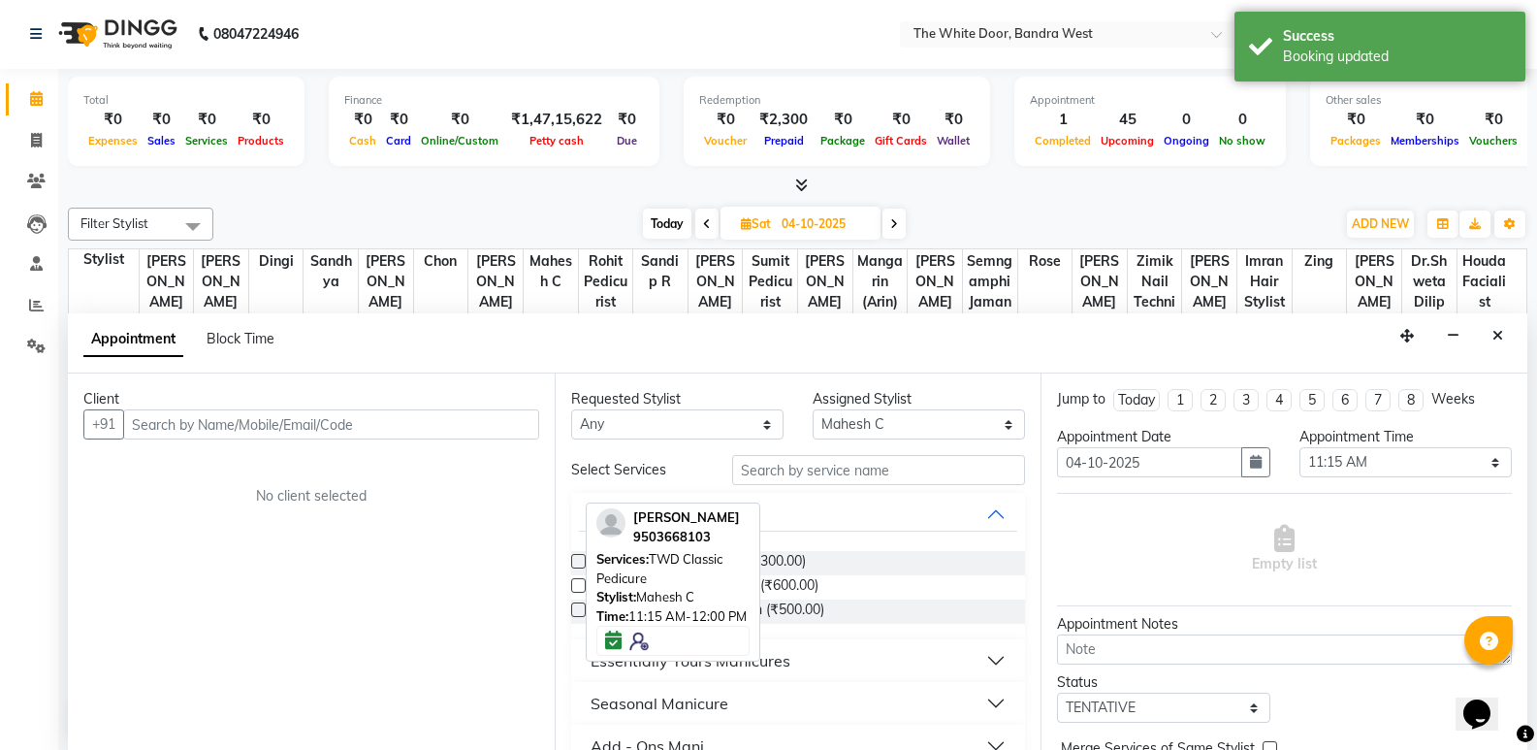
click at [344, 430] on input "text" at bounding box center [331, 424] width 416 height 30
click at [181, 426] on input "99209 48009" at bounding box center [291, 424] width 336 height 30
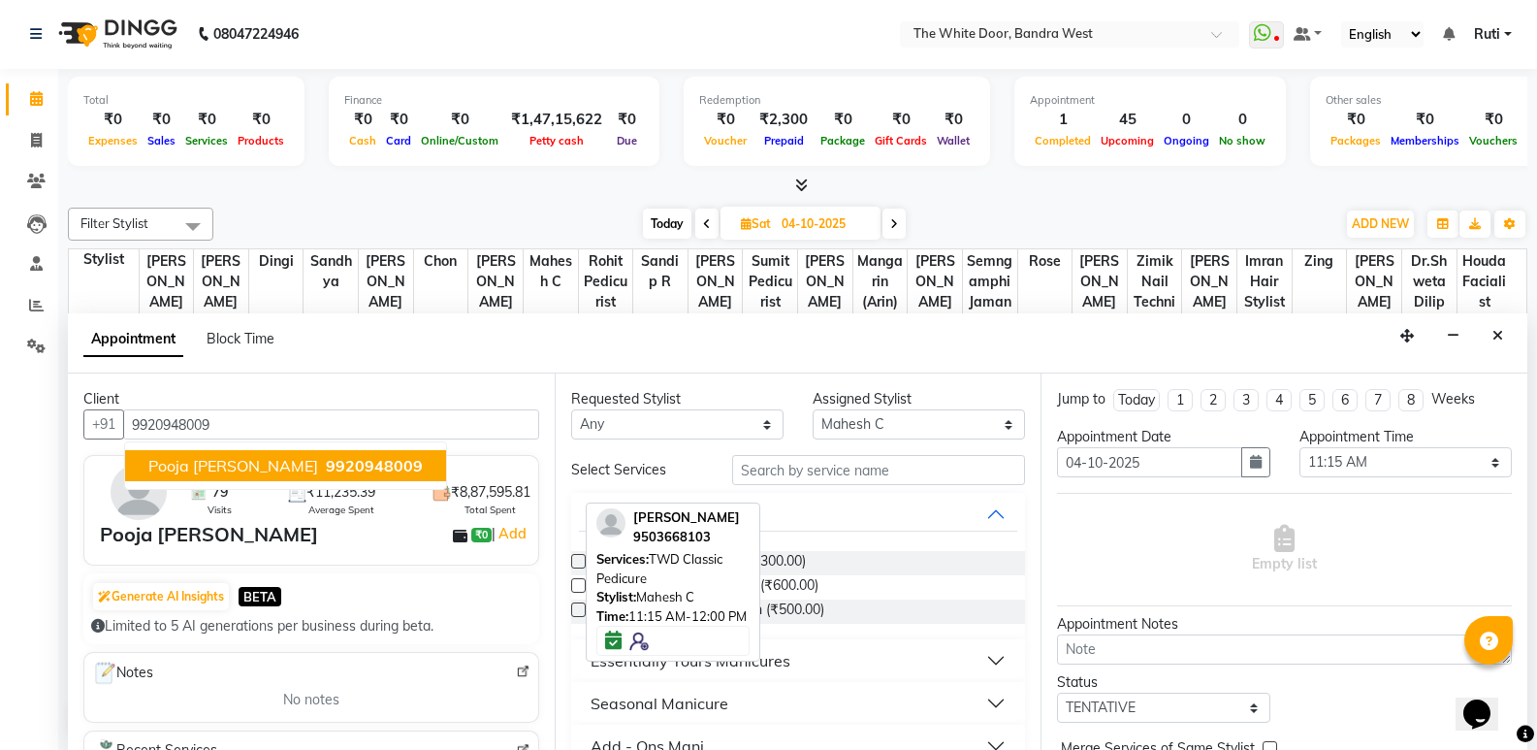
click at [202, 461] on span "Pooja doshi" at bounding box center [233, 465] width 170 height 19
type input "9920948009"
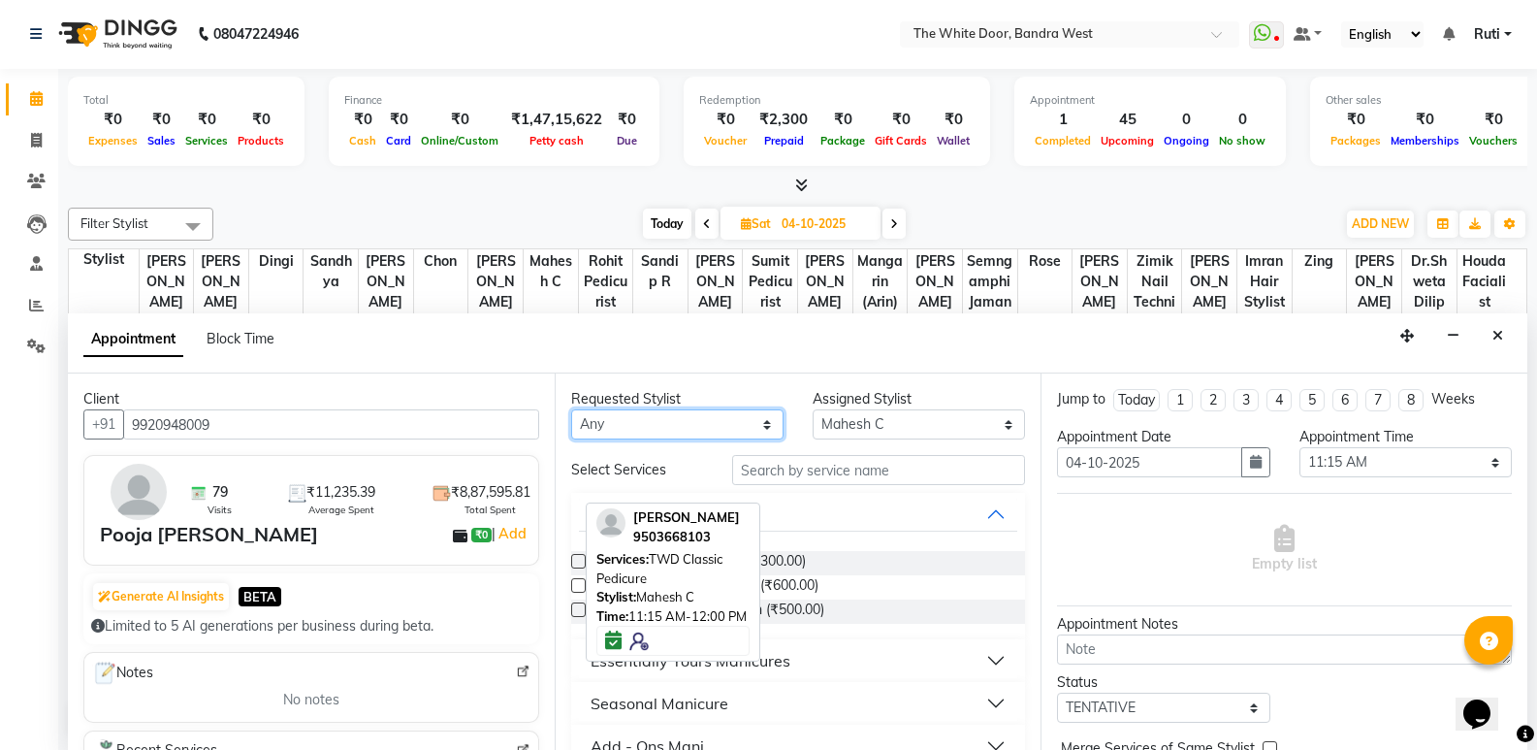
click at [624, 425] on select "Any Amita Skin benjimin Chon Dingi Dr.Shweta Dilip Farheen K Ganesh M Gautam Sh…" at bounding box center [677, 424] width 212 height 30
select select "20535"
click at [571, 409] on select "Any Amita Skin benjimin Chon Dingi Dr.Shweta Dilip Farheen K Ganesh M Gautam Sh…" at bounding box center [677, 424] width 212 height 30
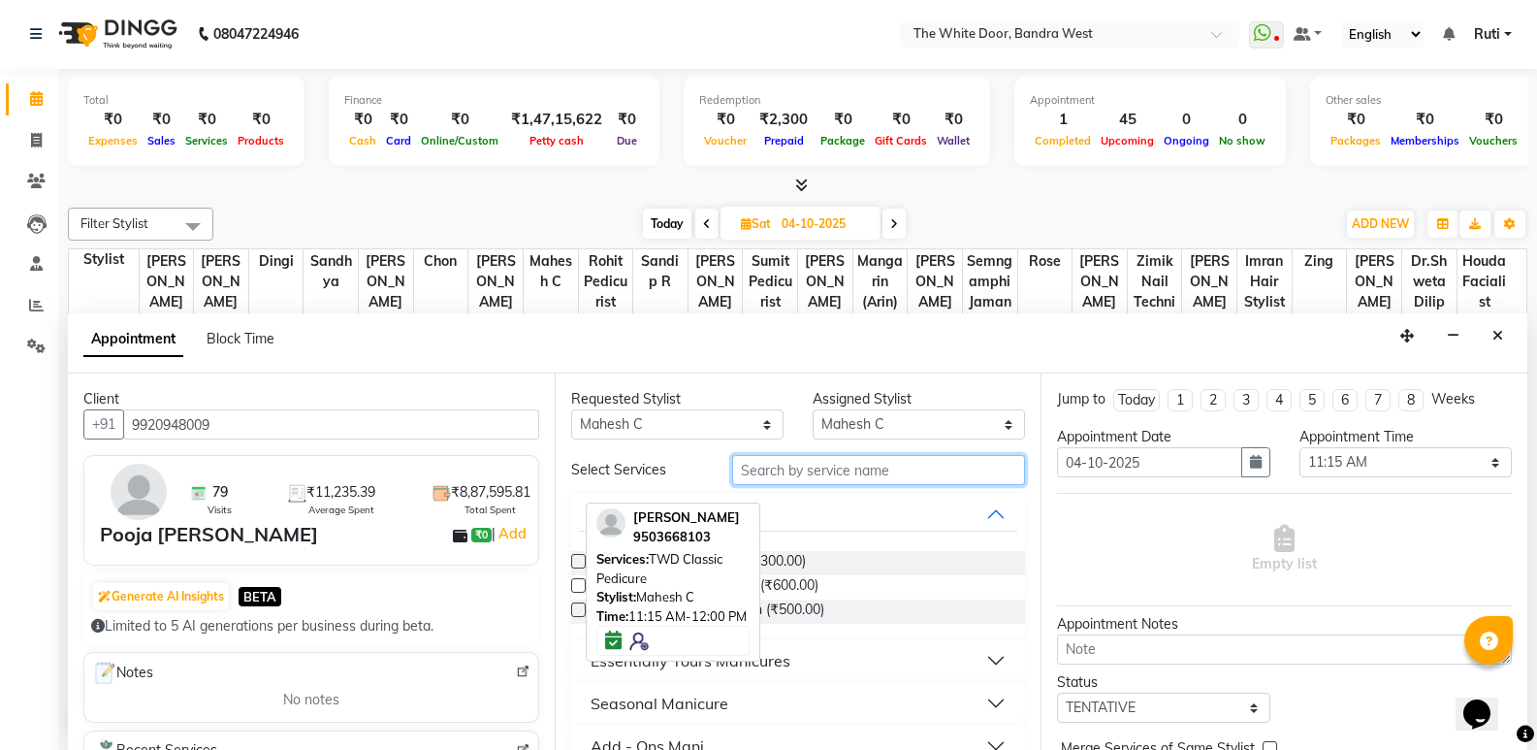
click at [803, 468] on input "text" at bounding box center [878, 470] width 293 height 30
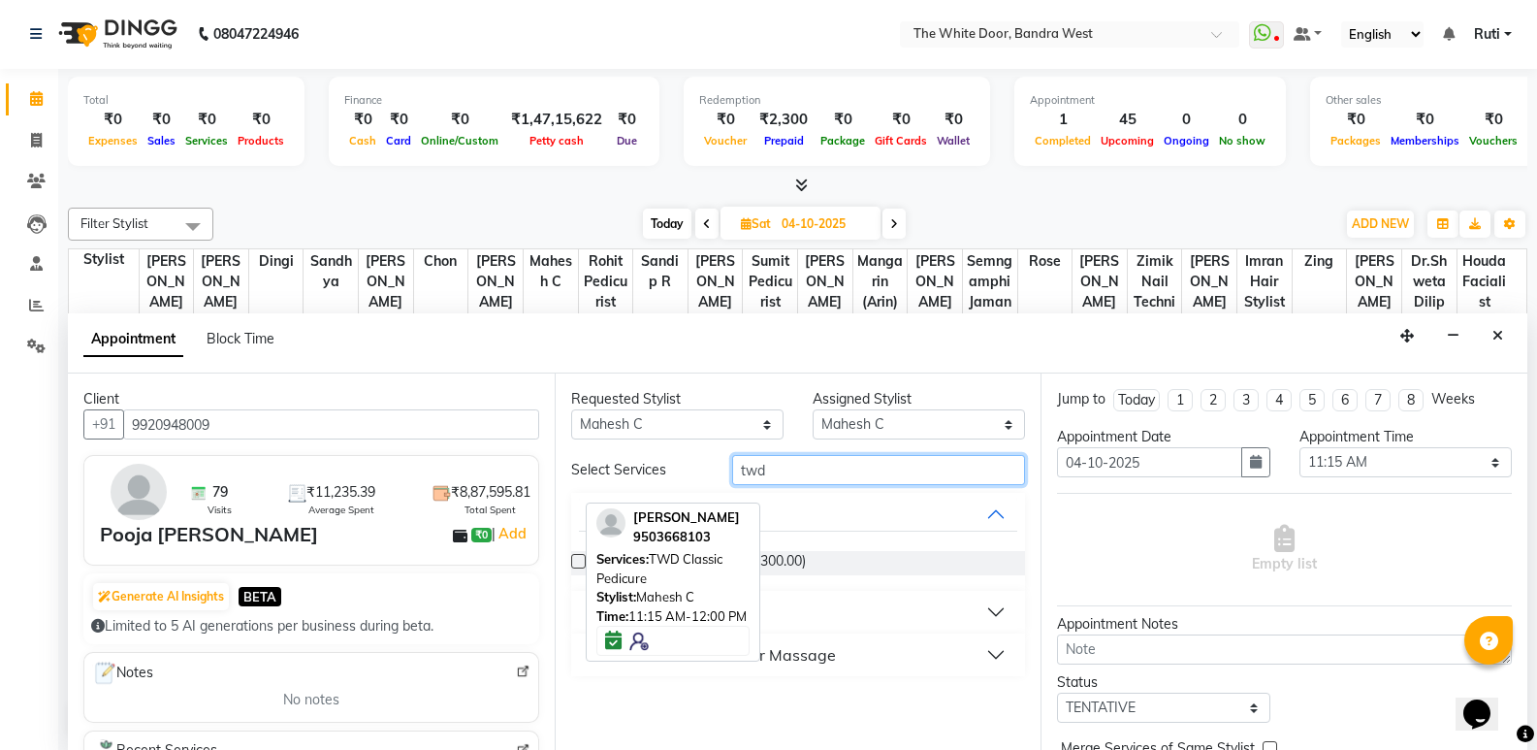
type input "twd"
click at [660, 367] on div "Appointment Block Time" at bounding box center [798, 343] width 1460 height 60
click at [721, 453] on div "Requested Stylist Any Amita Skin benjimin Chon Dingi Dr.Shweta Dilip Farheen K …" at bounding box center [798, 561] width 487 height 376
click at [687, 665] on div "Head + Neck + Shoulder Massage" at bounding box center [713, 654] width 245 height 23
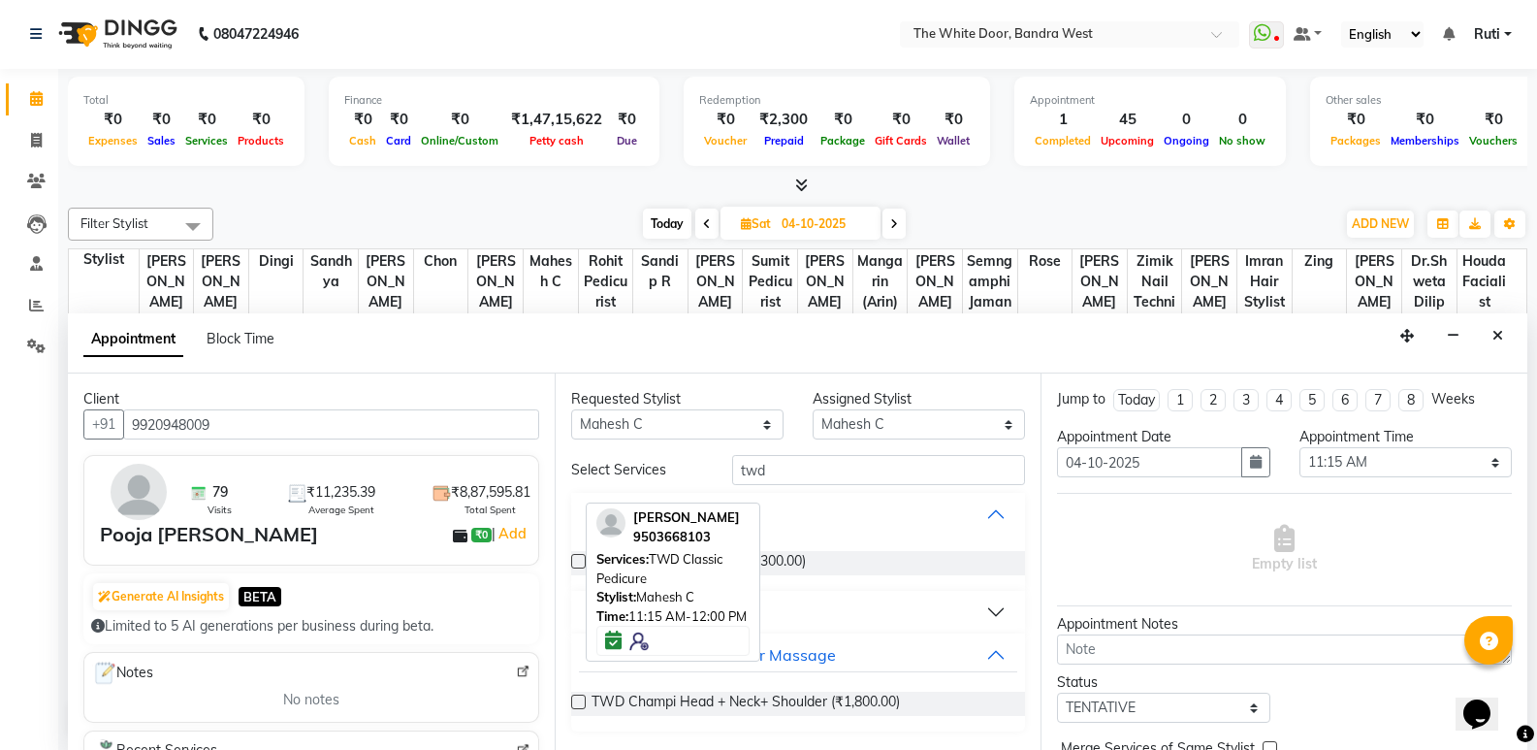
click at [839, 511] on button "Manicures" at bounding box center [798, 514] width 439 height 35
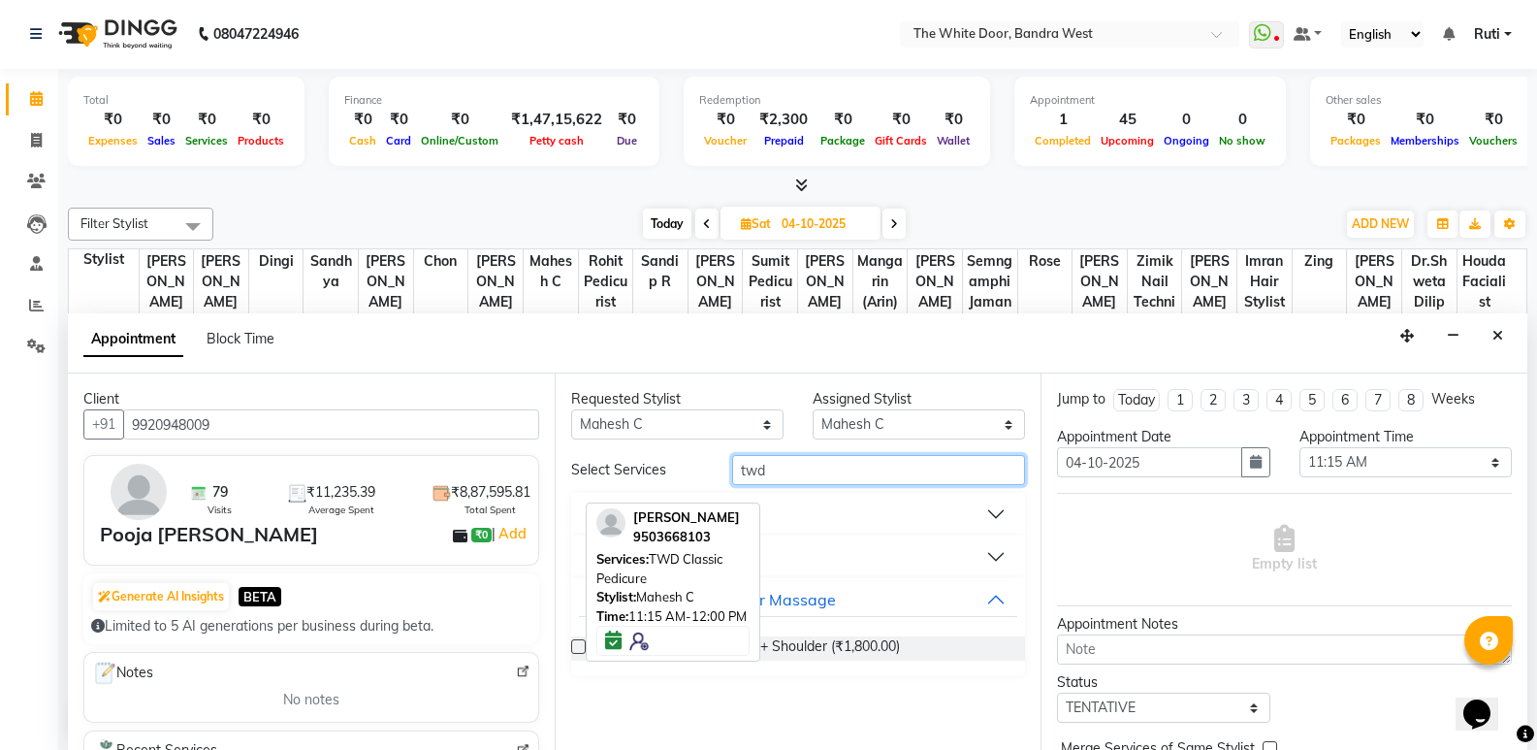
click at [847, 471] on input "twd" at bounding box center [878, 470] width 293 height 30
click at [829, 544] on button "Pedicures" at bounding box center [798, 556] width 439 height 35
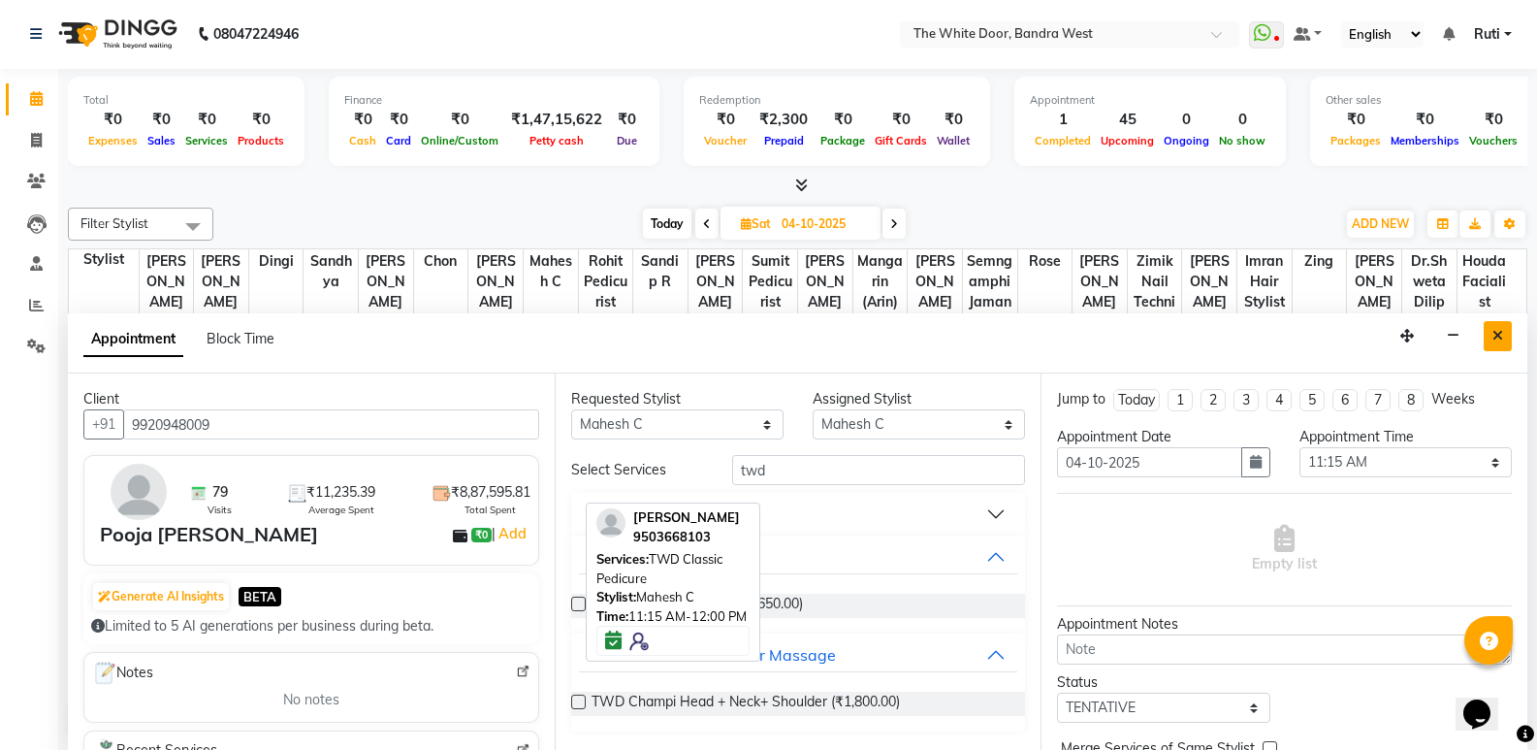
click at [1490, 342] on button "Close" at bounding box center [1498, 336] width 28 height 30
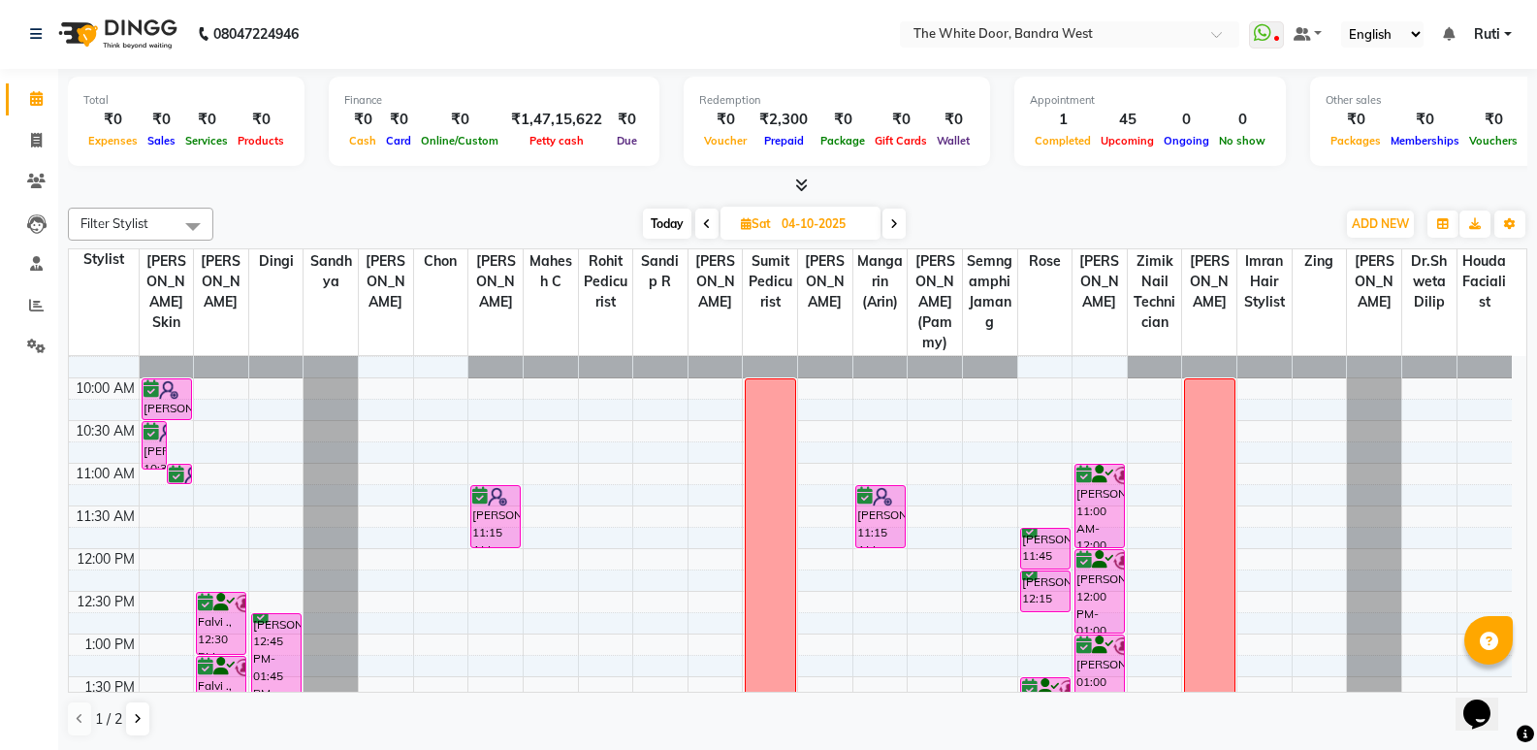
select select "20535"
select select "tentative"
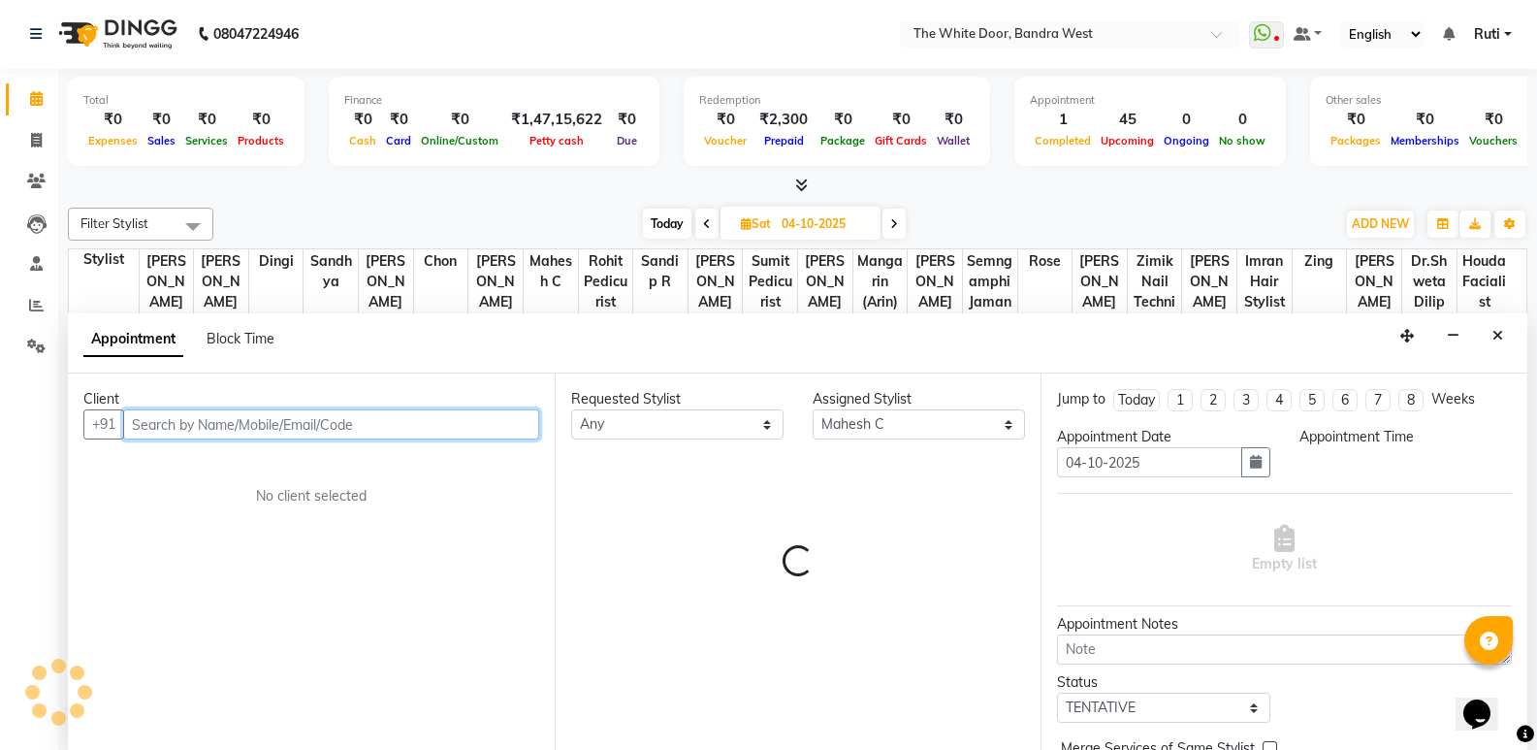
select select "690"
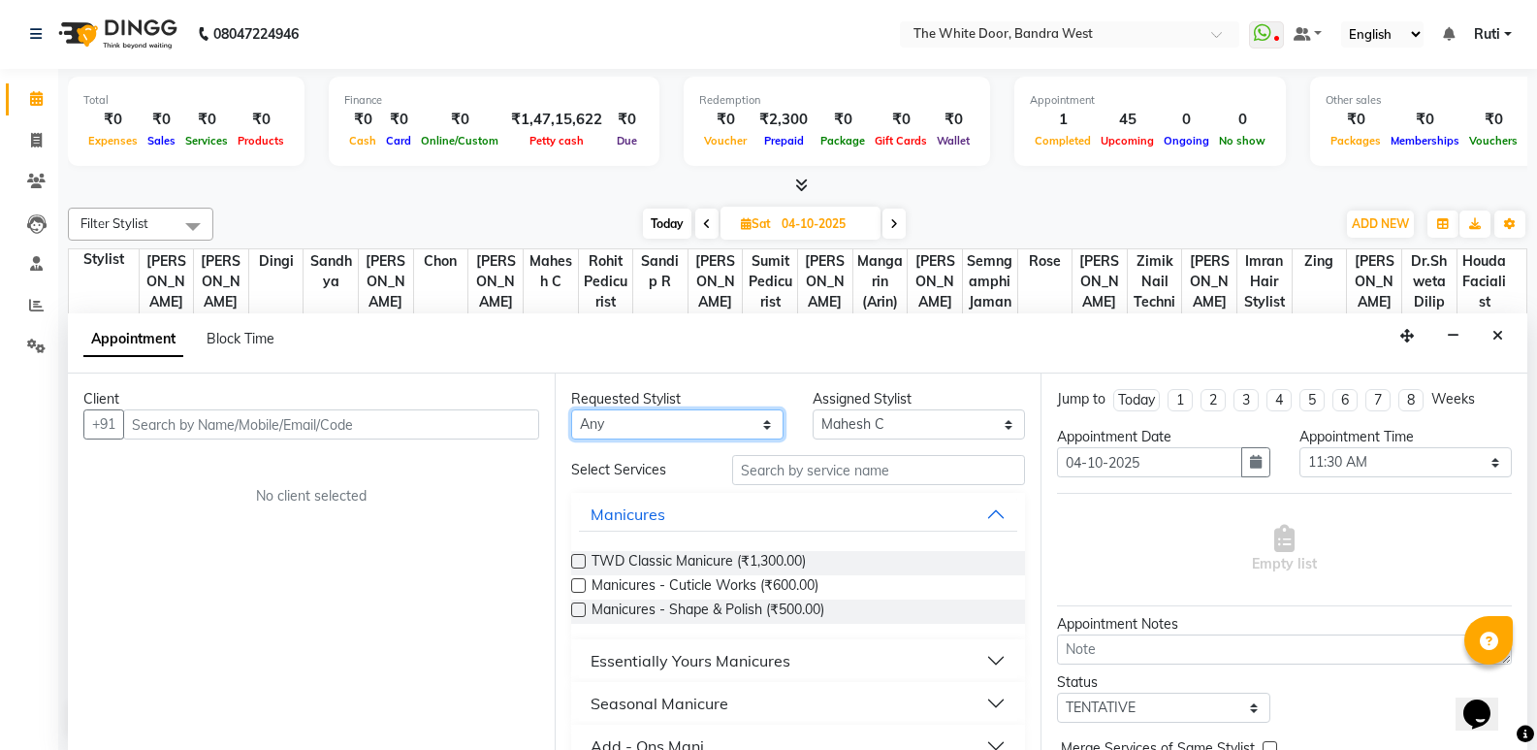
click at [708, 429] on select "Any Amita Skin benjimin Chon Dingi Dr.Shweta Dilip Farheen K Ganesh M Gautam Sh…" at bounding box center [677, 424] width 212 height 30
select select "20535"
click at [571, 409] on select "Any Amita Skin benjimin Chon Dingi Dr.Shweta Dilip Farheen K Ganesh M Gautam Sh…" at bounding box center [677, 424] width 212 height 30
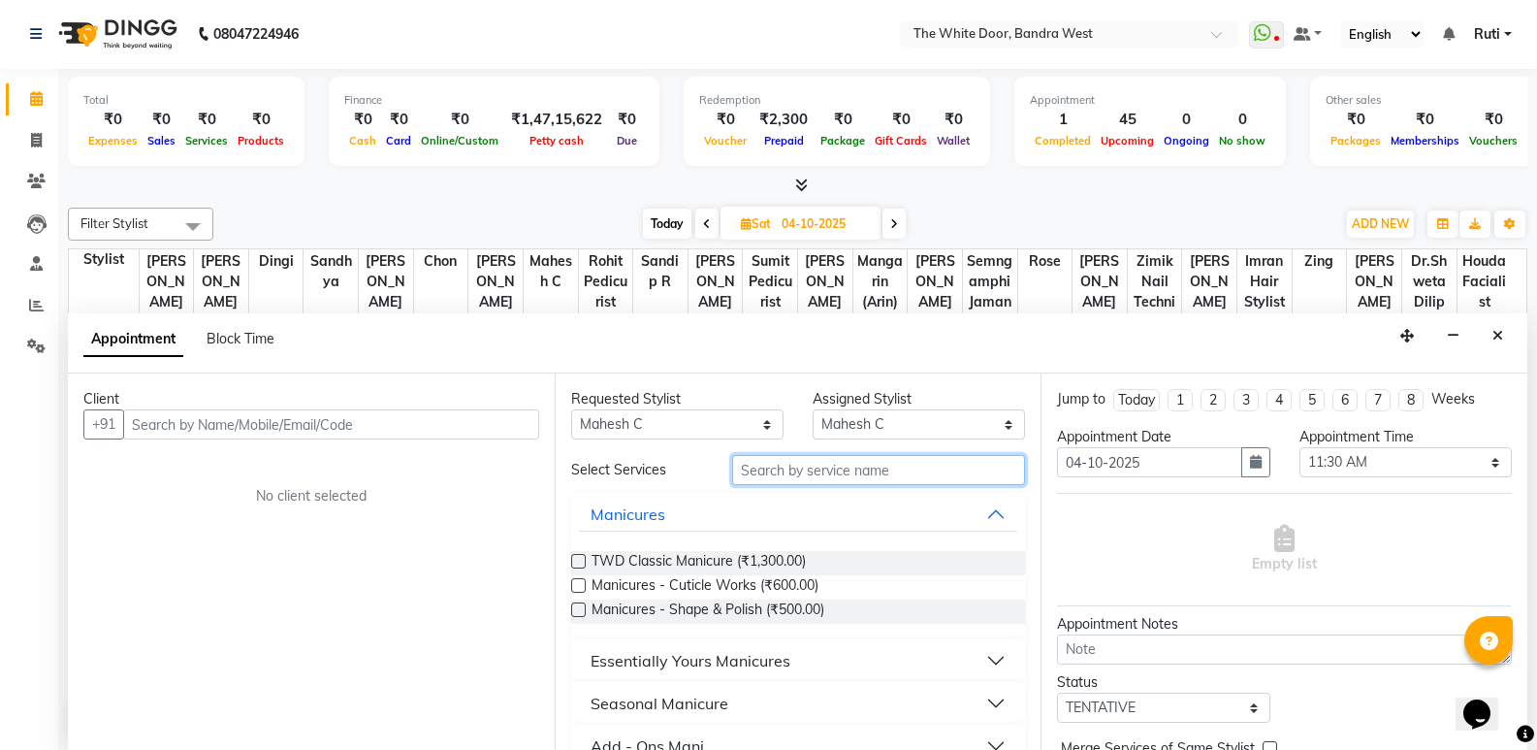
click at [784, 468] on input "text" at bounding box center [878, 470] width 293 height 30
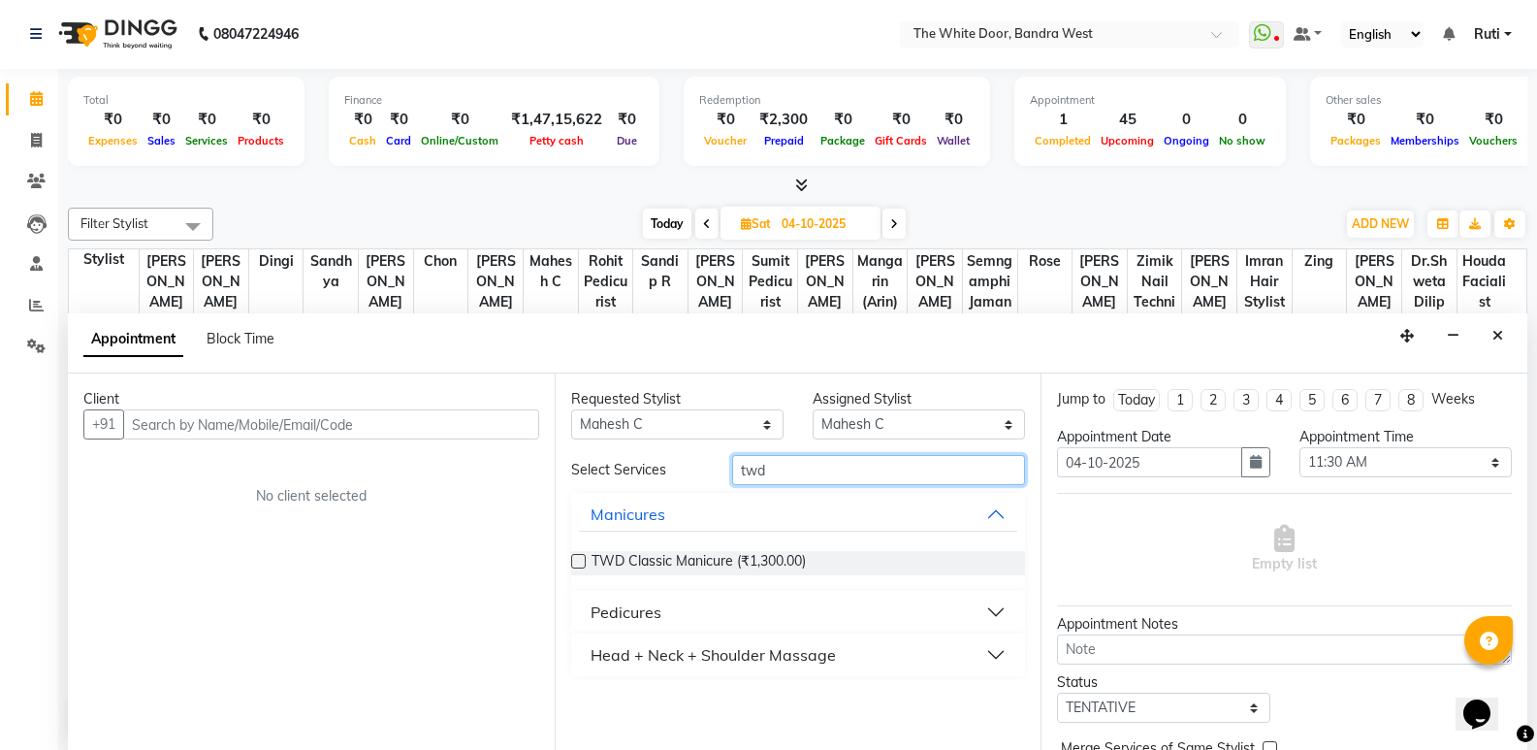
type input "twd"
click at [672, 616] on button "Pedicures" at bounding box center [798, 611] width 439 height 35
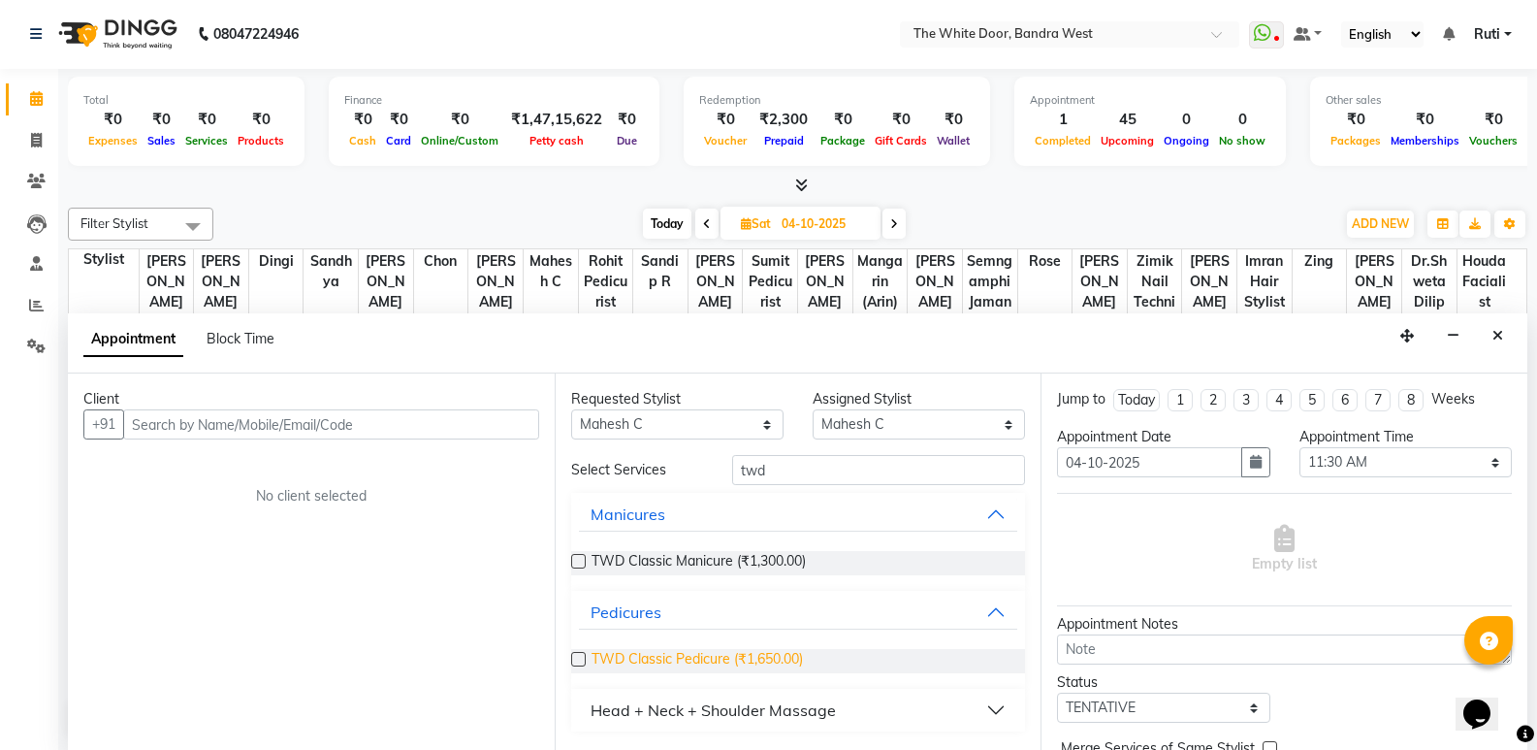
click at [661, 662] on span "TWD Classic Pedicure (₹1,650.00)" at bounding box center [697, 661] width 211 height 24
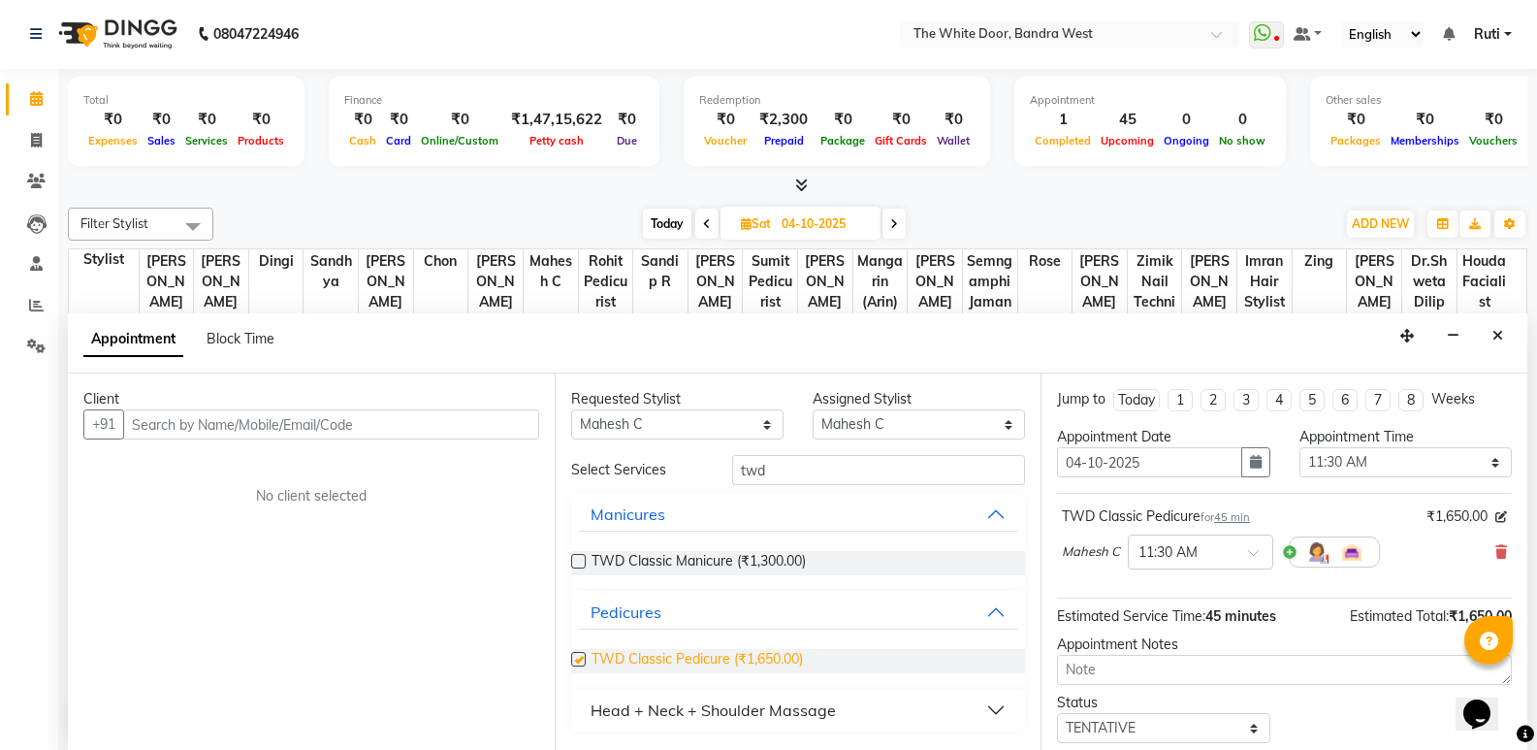
checkbox input "false"
click at [723, 428] on select "Any Amita Skin benjimin Chon Dingi Dr.Shweta Dilip Farheen K Ganesh M Gautam Sh…" at bounding box center [677, 424] width 212 height 30
select select "20403"
click at [571, 409] on select "Any Amita Skin benjimin Chon Dingi Dr.Shweta Dilip Farheen K Ganesh M Gautam Sh…" at bounding box center [677, 424] width 212 height 30
select select "20403"
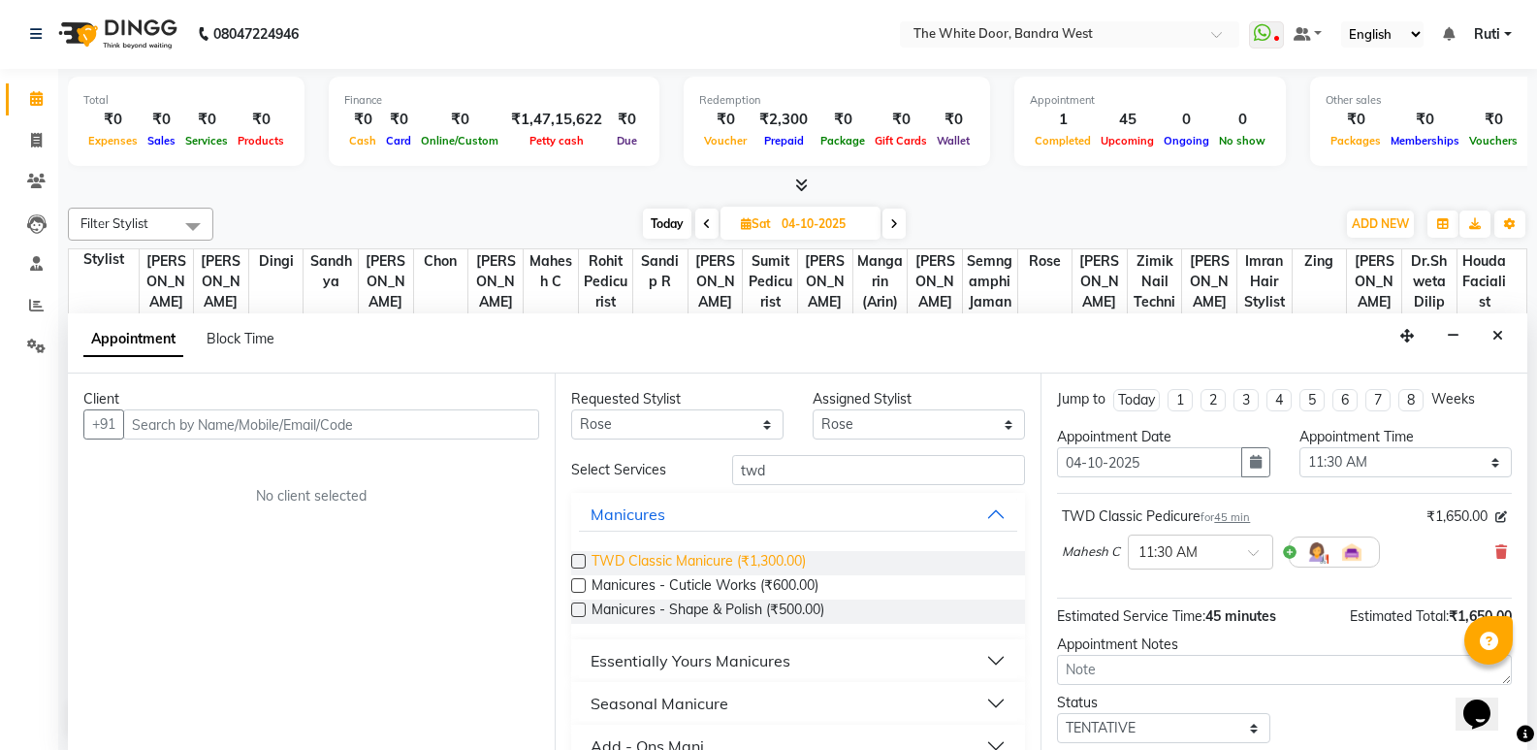
click at [700, 557] on span "TWD Classic Manicure (₹1,300.00)" at bounding box center [699, 563] width 214 height 24
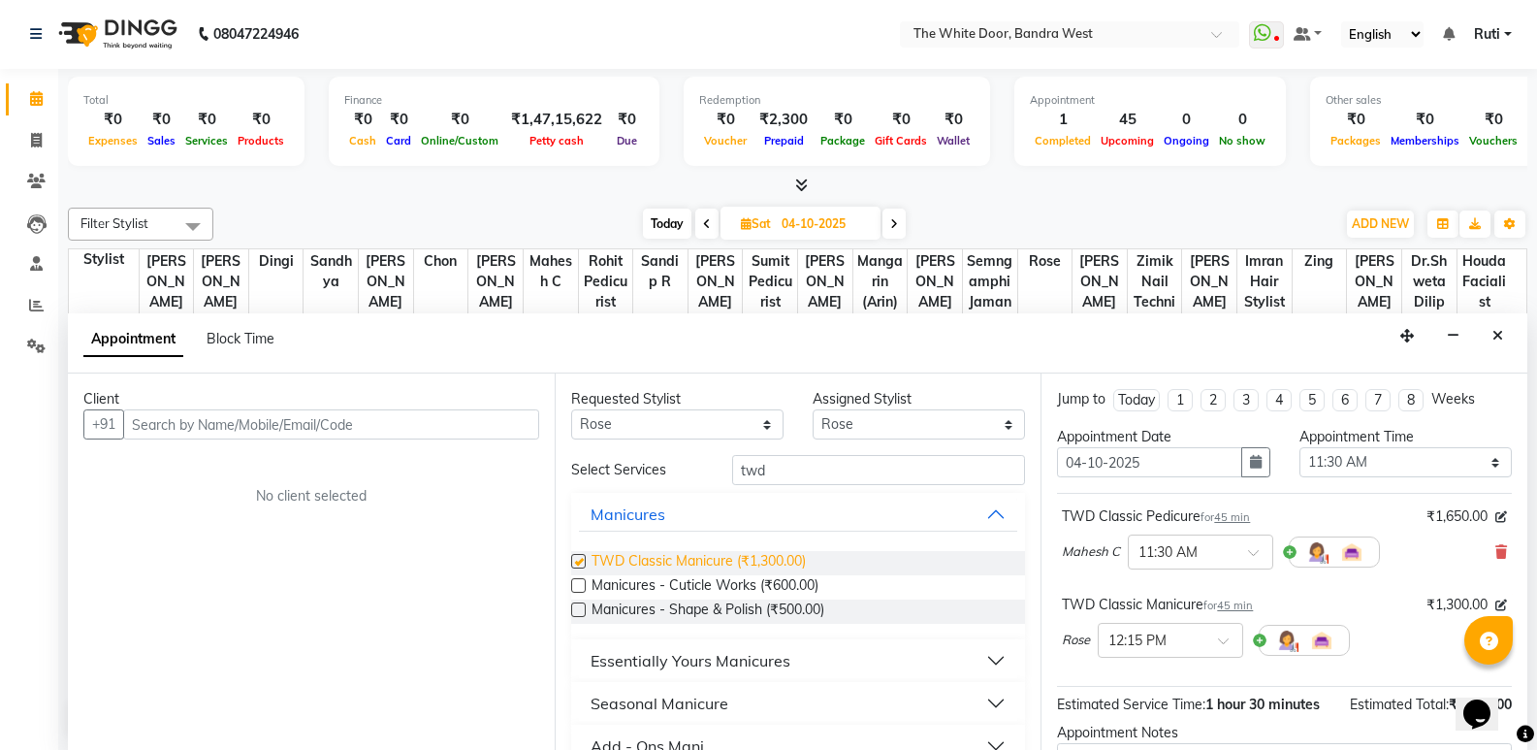
checkbox input "false"
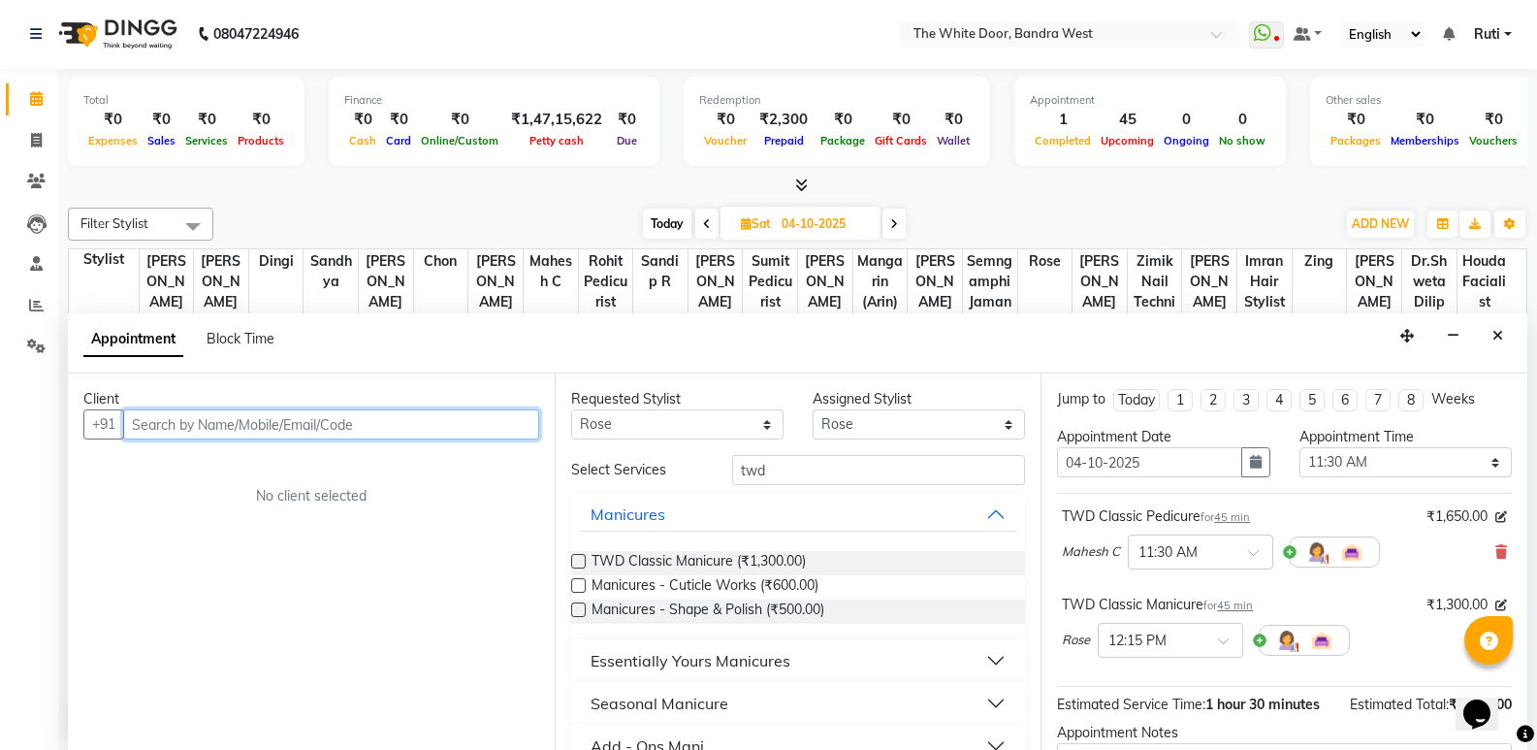
click at [425, 423] on input "text" at bounding box center [331, 424] width 416 height 30
paste input "99209 48009"
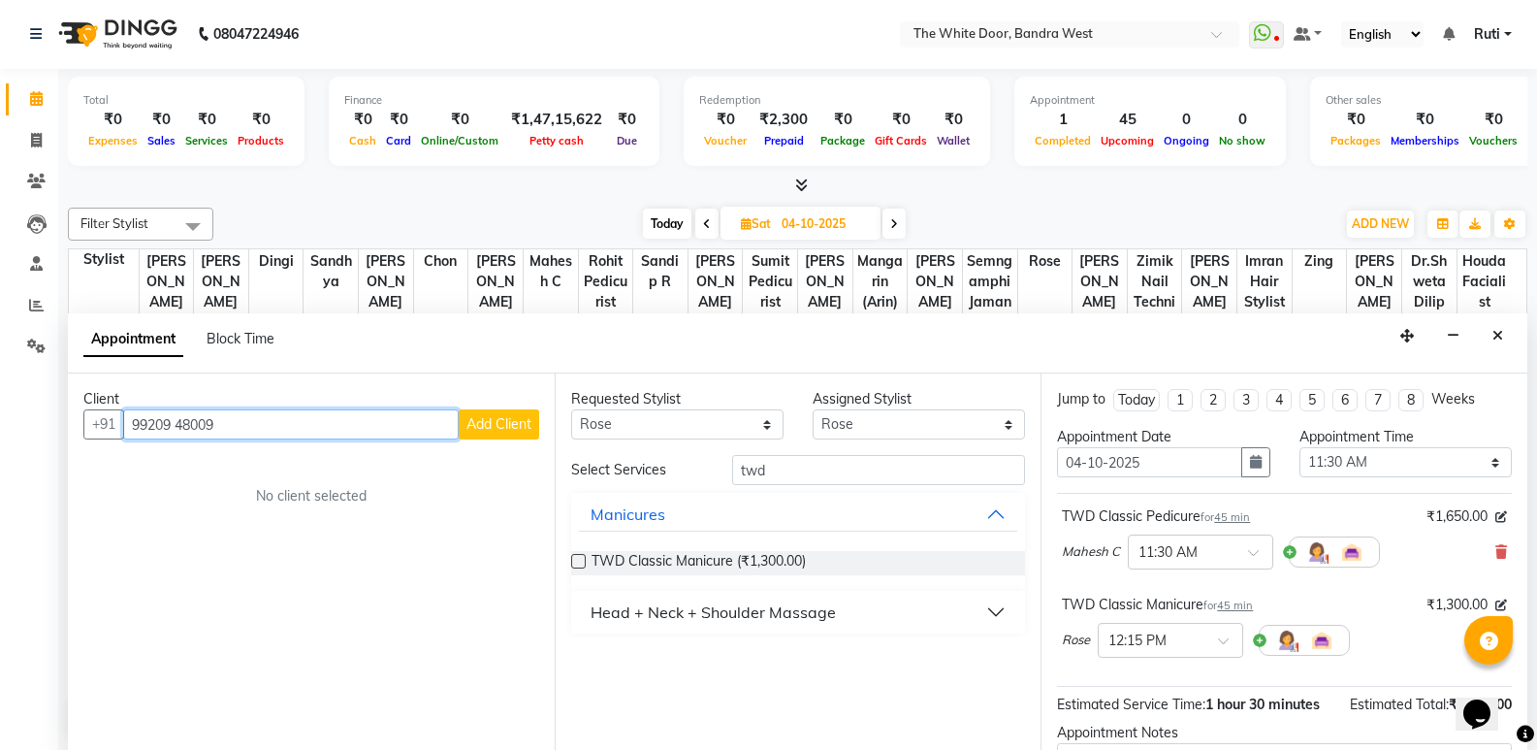
click at [181, 427] on input "99209 48009" at bounding box center [291, 424] width 336 height 30
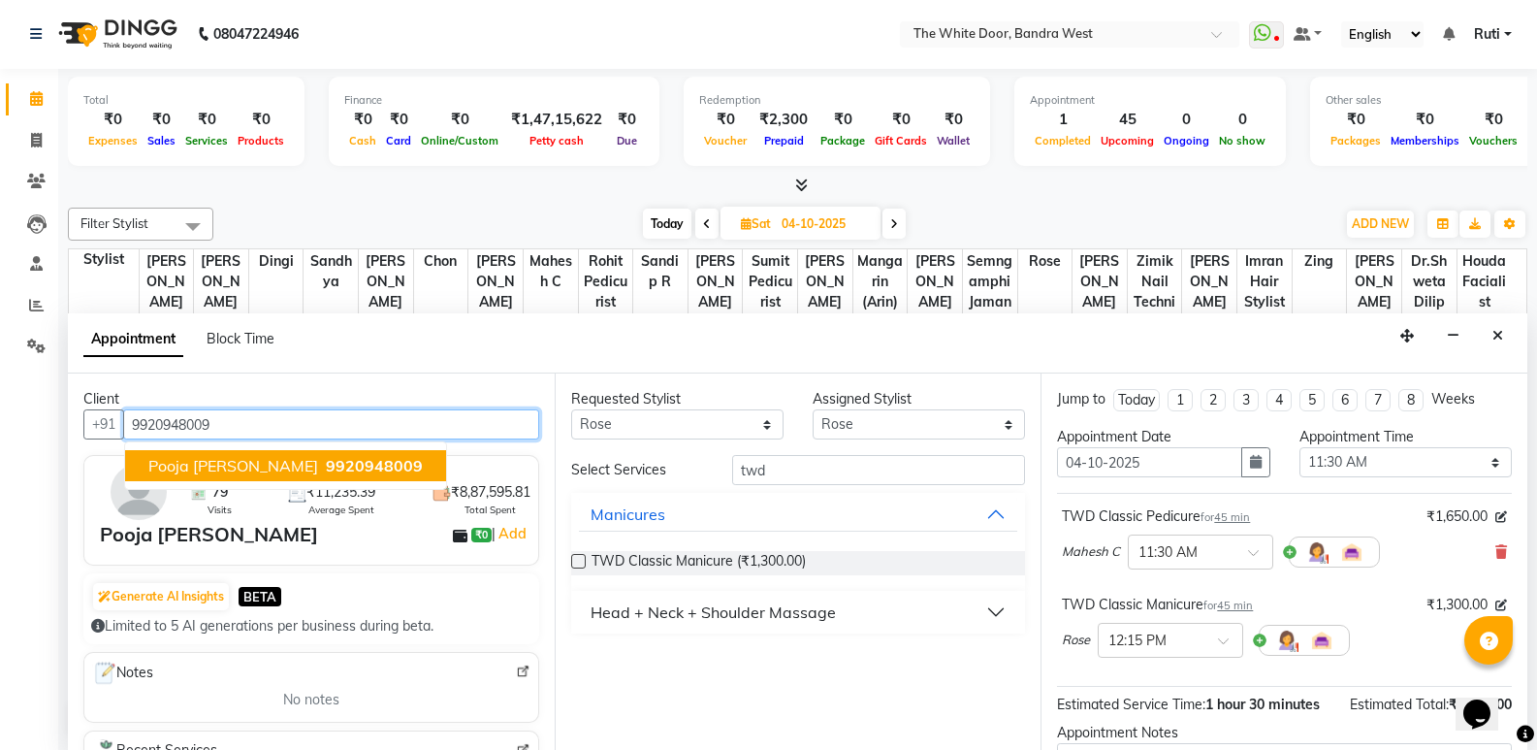
click at [187, 466] on span "Pooja doshi" at bounding box center [233, 465] width 170 height 19
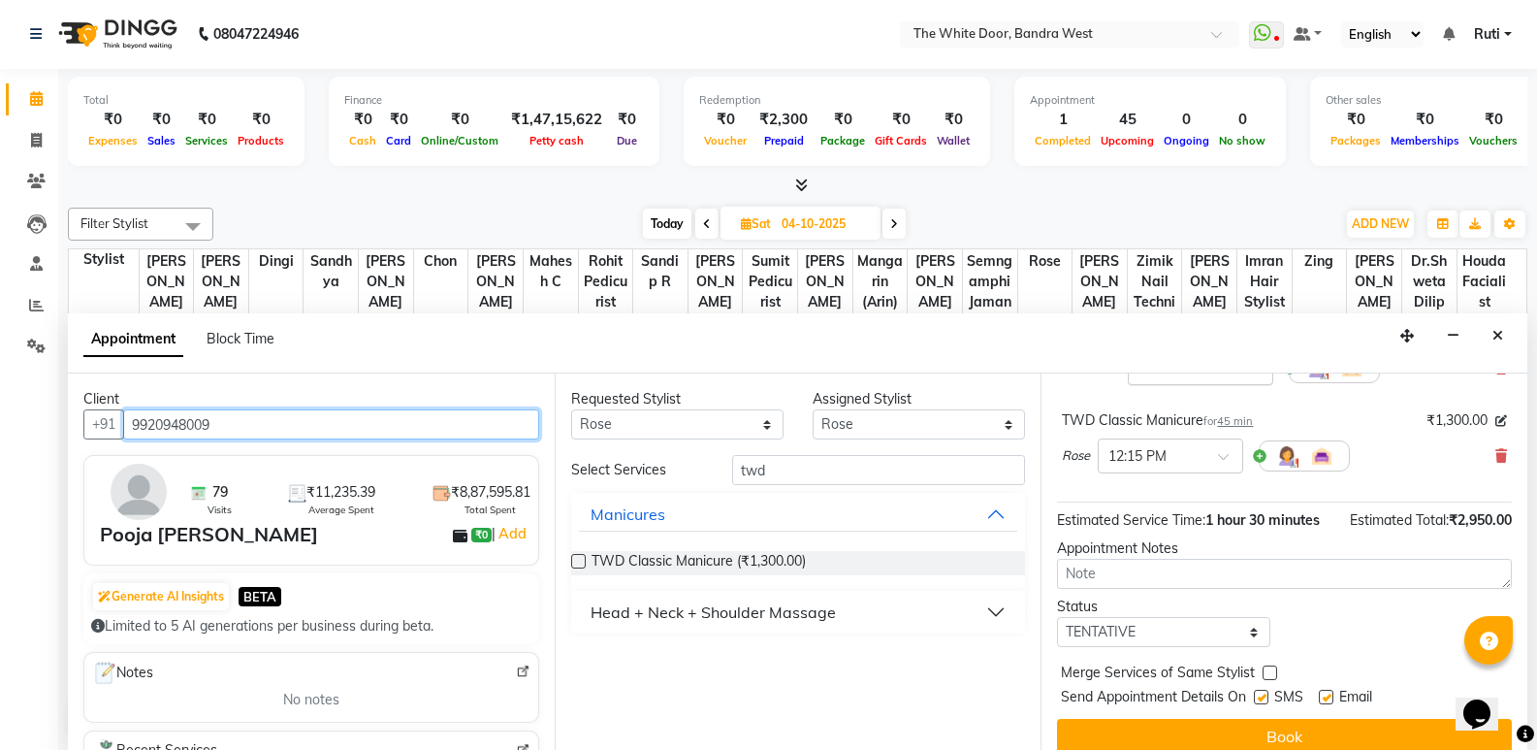
scroll to position [204, 0]
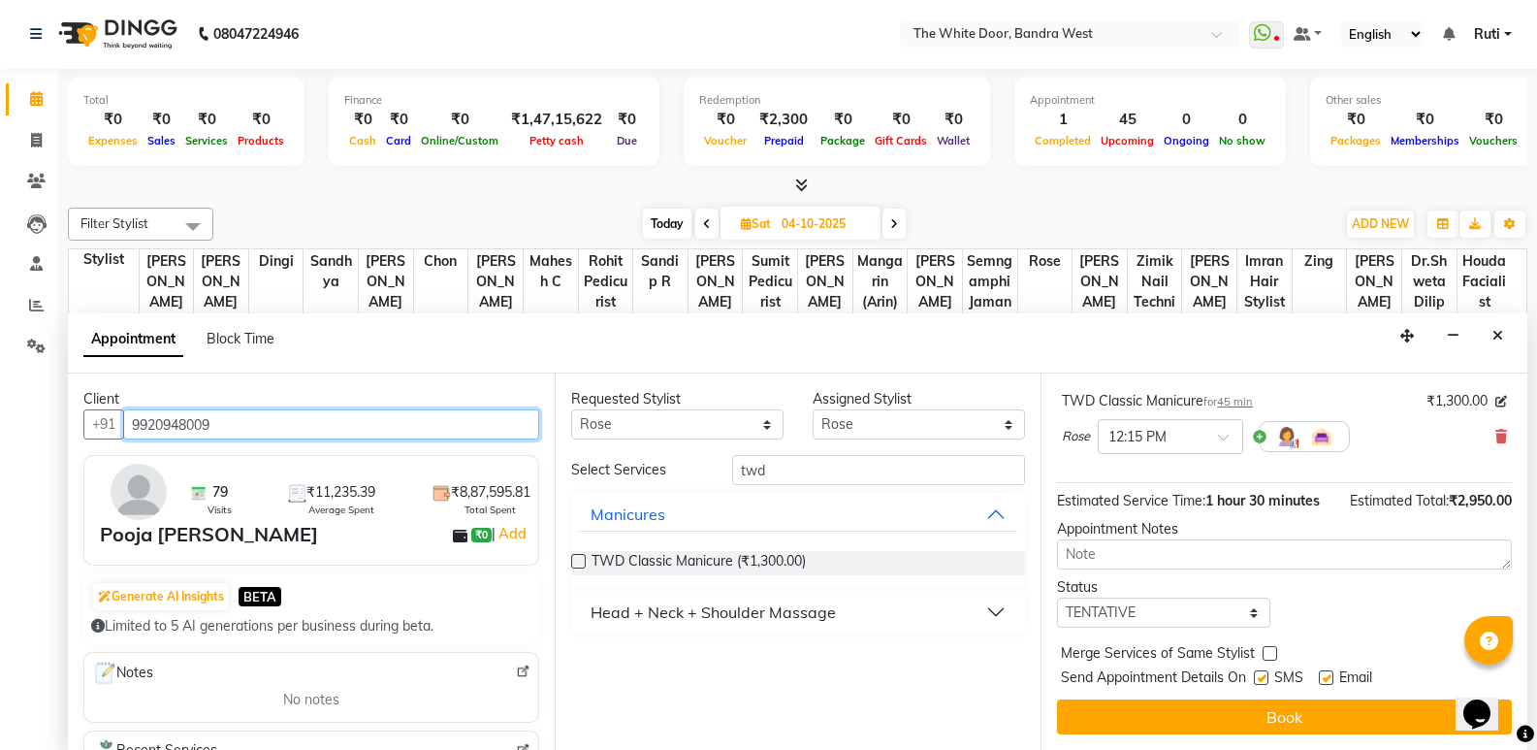
type input "9920948009"
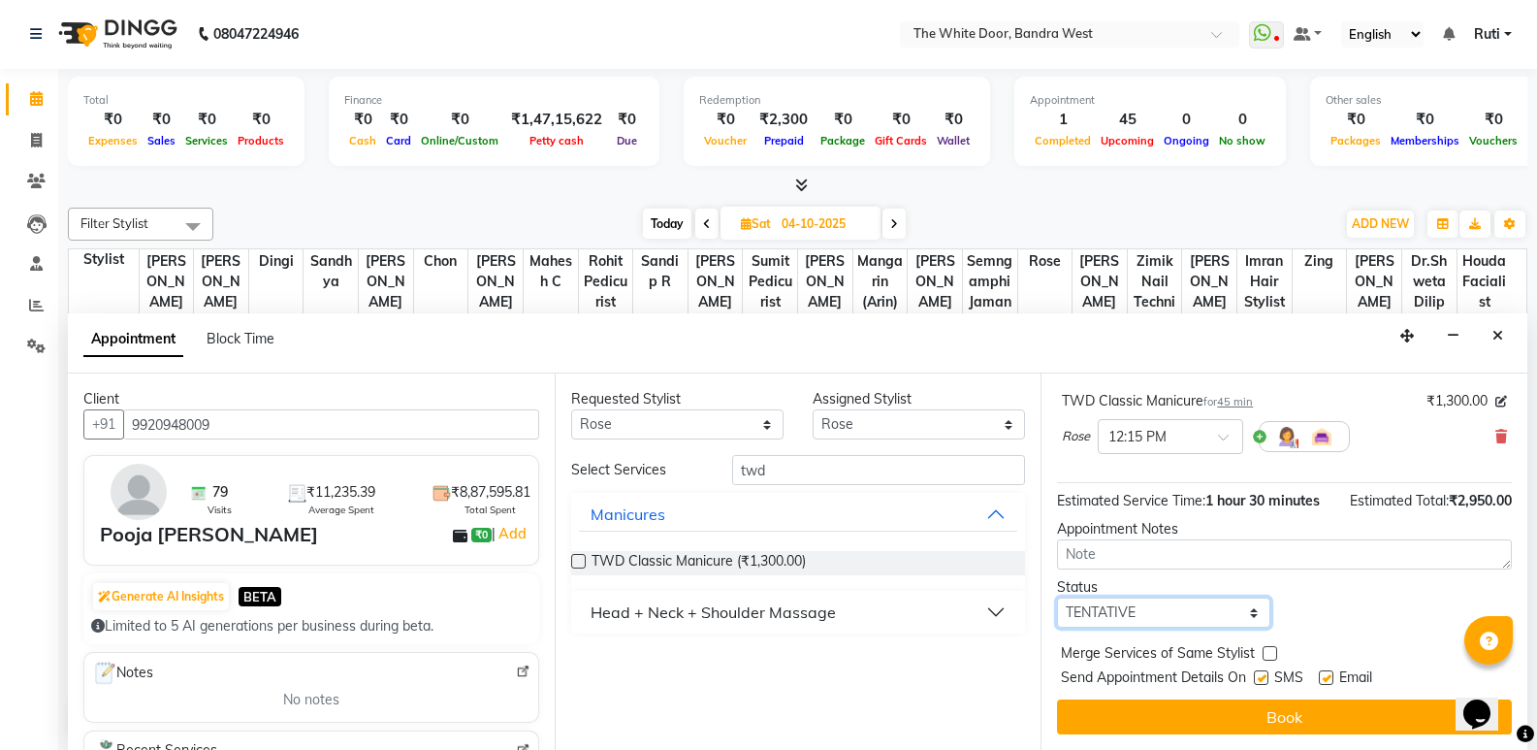
click at [1166, 609] on select "Select TENTATIVE CONFIRM UPCOMING" at bounding box center [1163, 612] width 212 height 30
select select "confirm booking"
click at [1057, 597] on select "Select TENTATIVE CONFIRM UPCOMING" at bounding box center [1163, 612] width 212 height 30
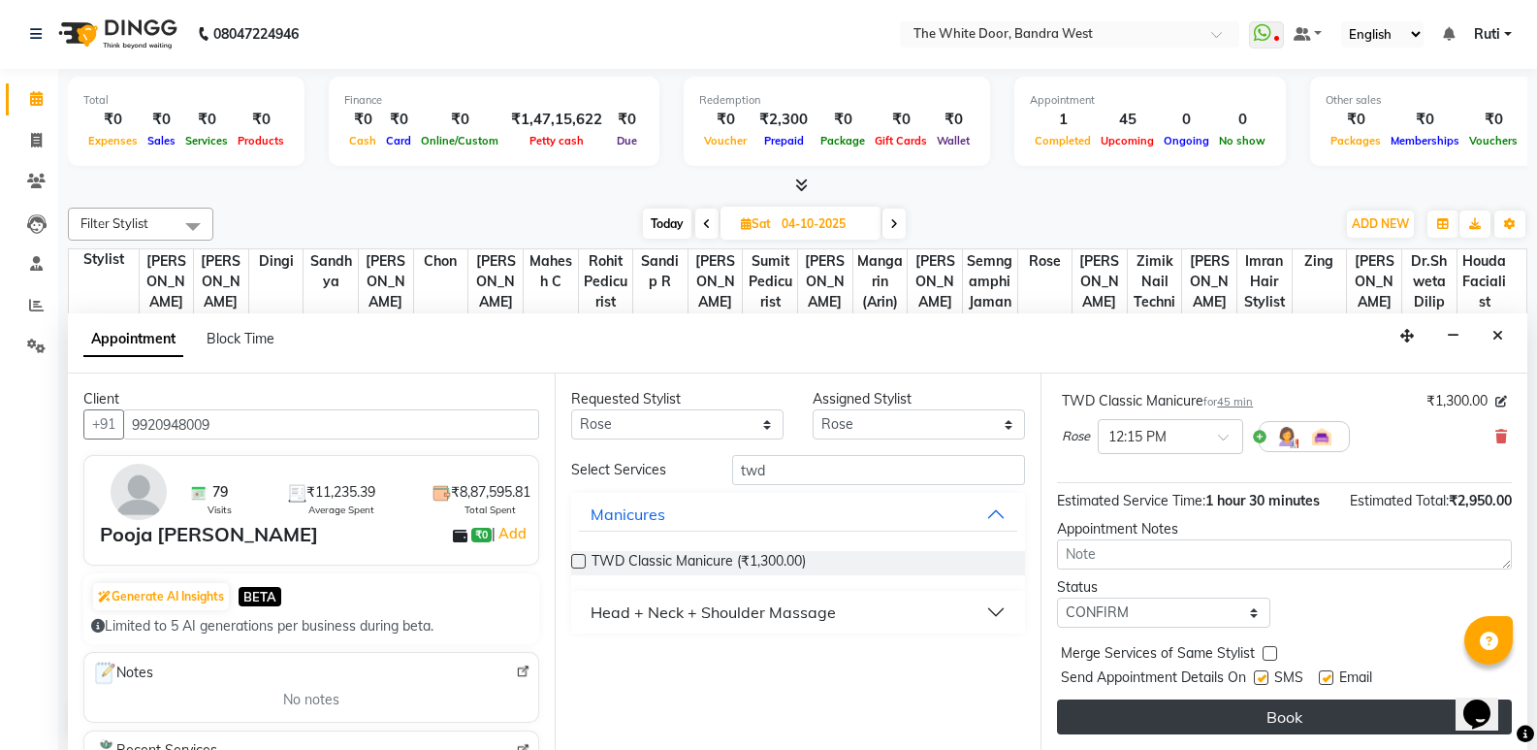
click at [1161, 714] on button "Book" at bounding box center [1284, 716] width 455 height 35
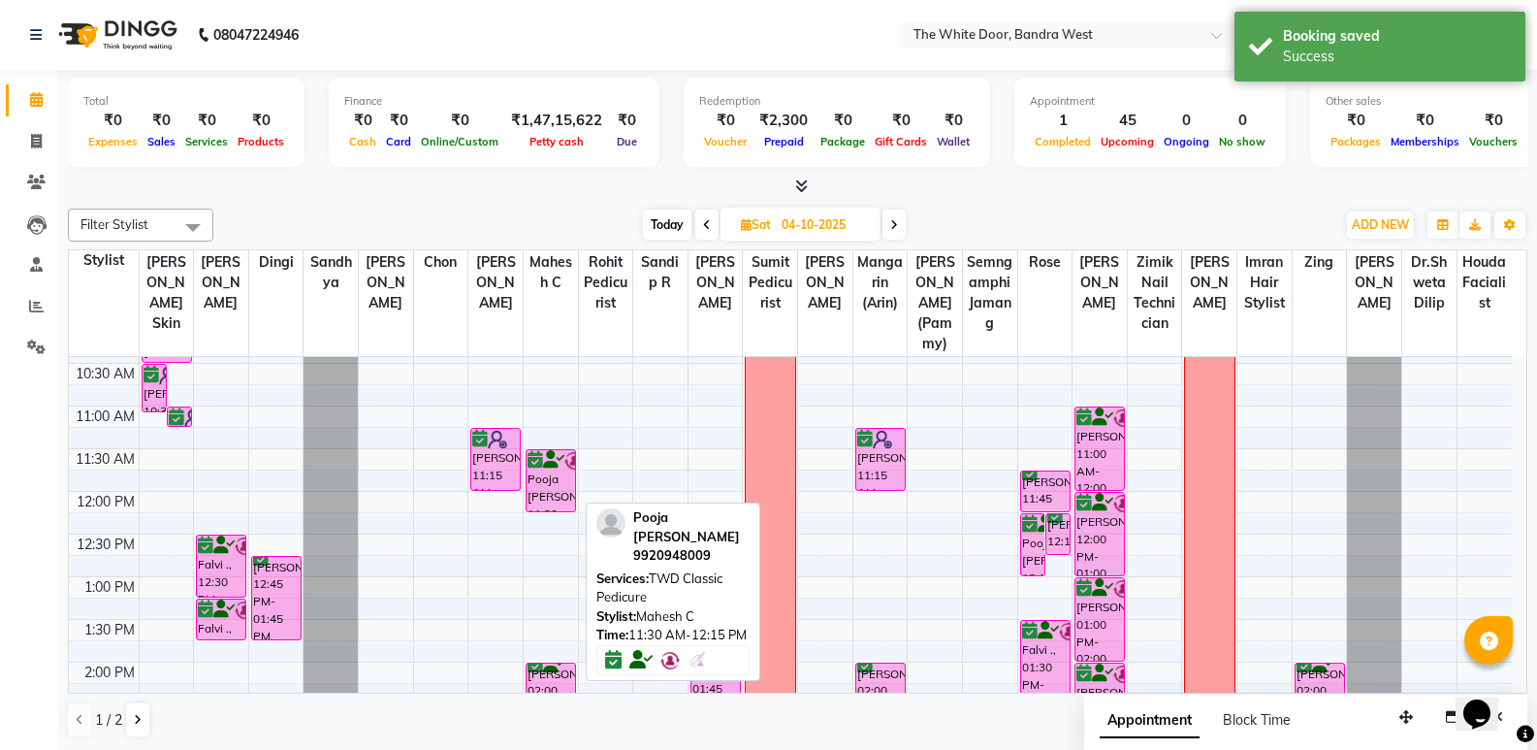
scroll to position [160, 0]
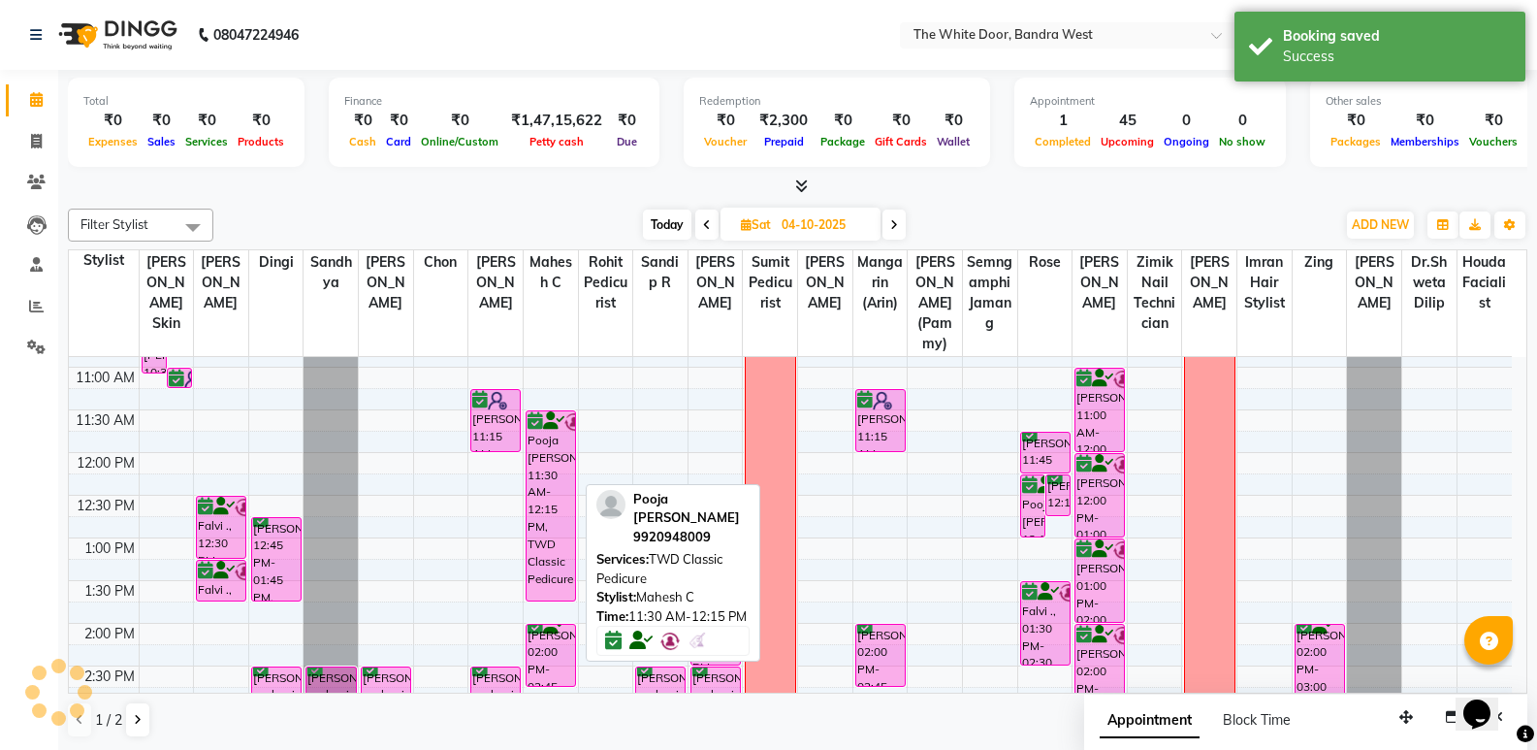
drag, startPoint x: 556, startPoint y: 489, endPoint x: 562, endPoint y: 618, distance: 129.2
click at [562, 618] on div "Pooja doshi, 11:30 AM-12:15 PM, TWD Classic Pedicure Simone Kaula, 02:00 PM-02:…" at bounding box center [551, 751] width 54 height 1108
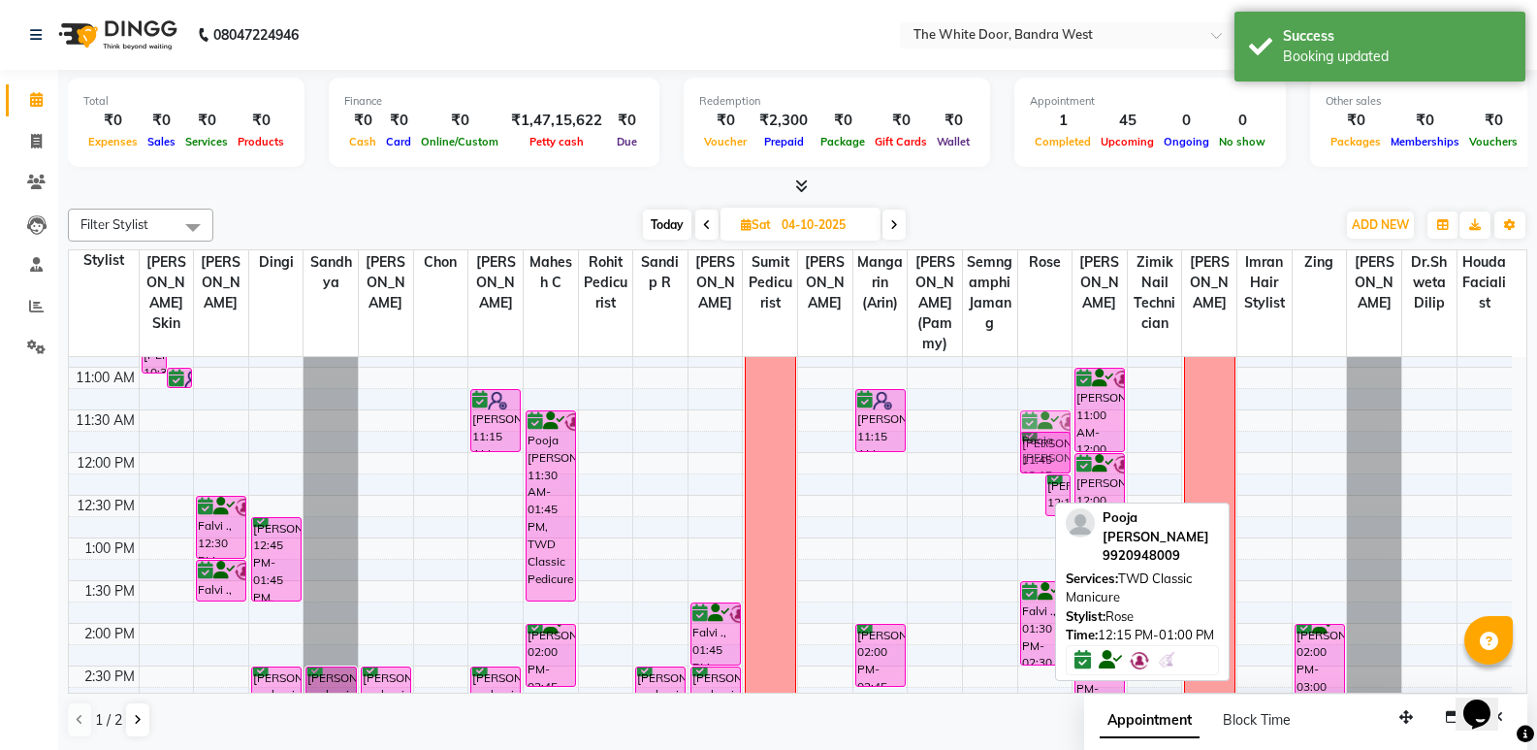
drag, startPoint x: 1027, startPoint y: 522, endPoint x: 1038, endPoint y: 452, distance: 70.6
click at [1038, 452] on div "Pooja doshi, 12:15 PM-01:00 PM, TWD Classic Manicure Neetika Manchanda, 12:15 P…" at bounding box center [1045, 751] width 54 height 1108
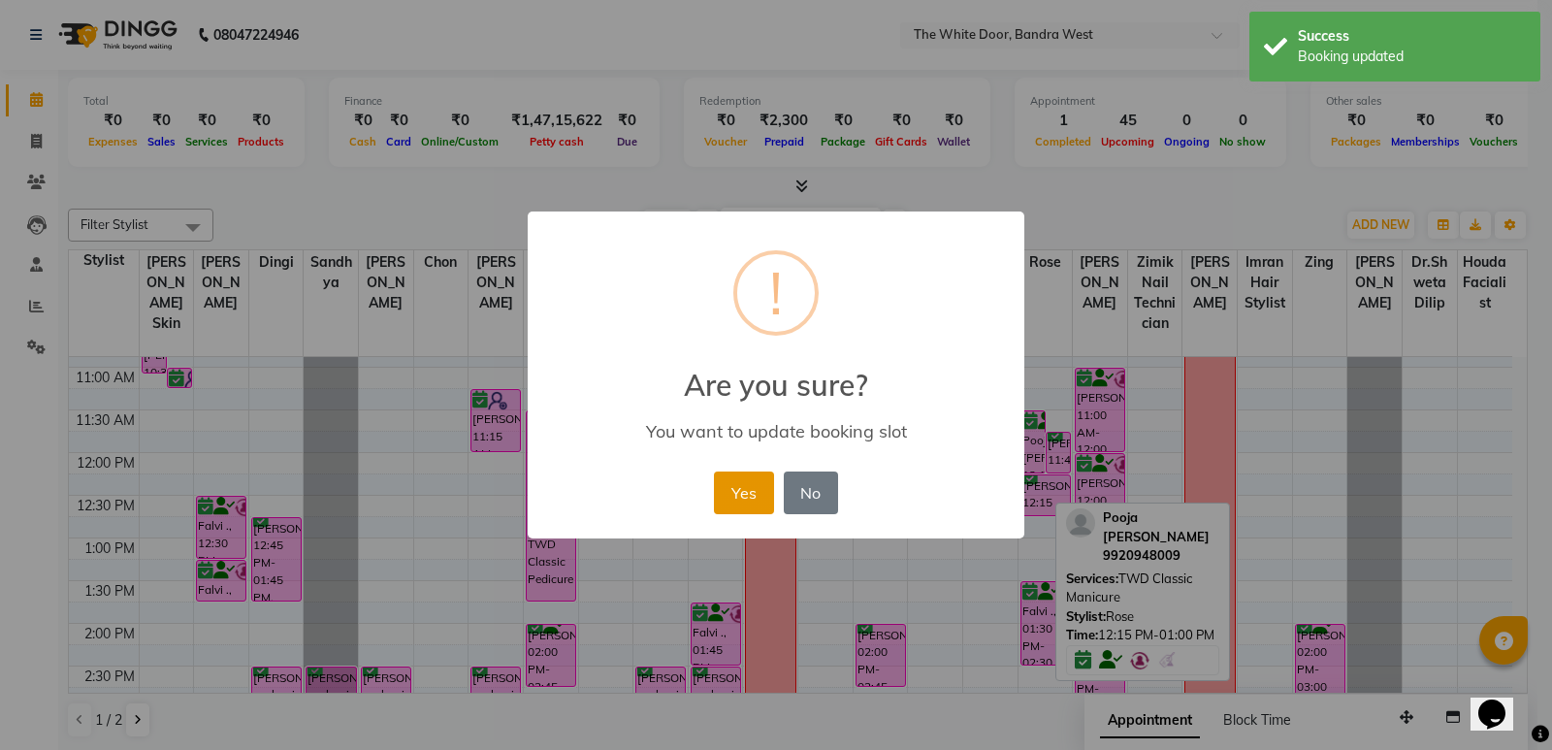
click at [741, 498] on button "Yes" at bounding box center [743, 492] width 59 height 43
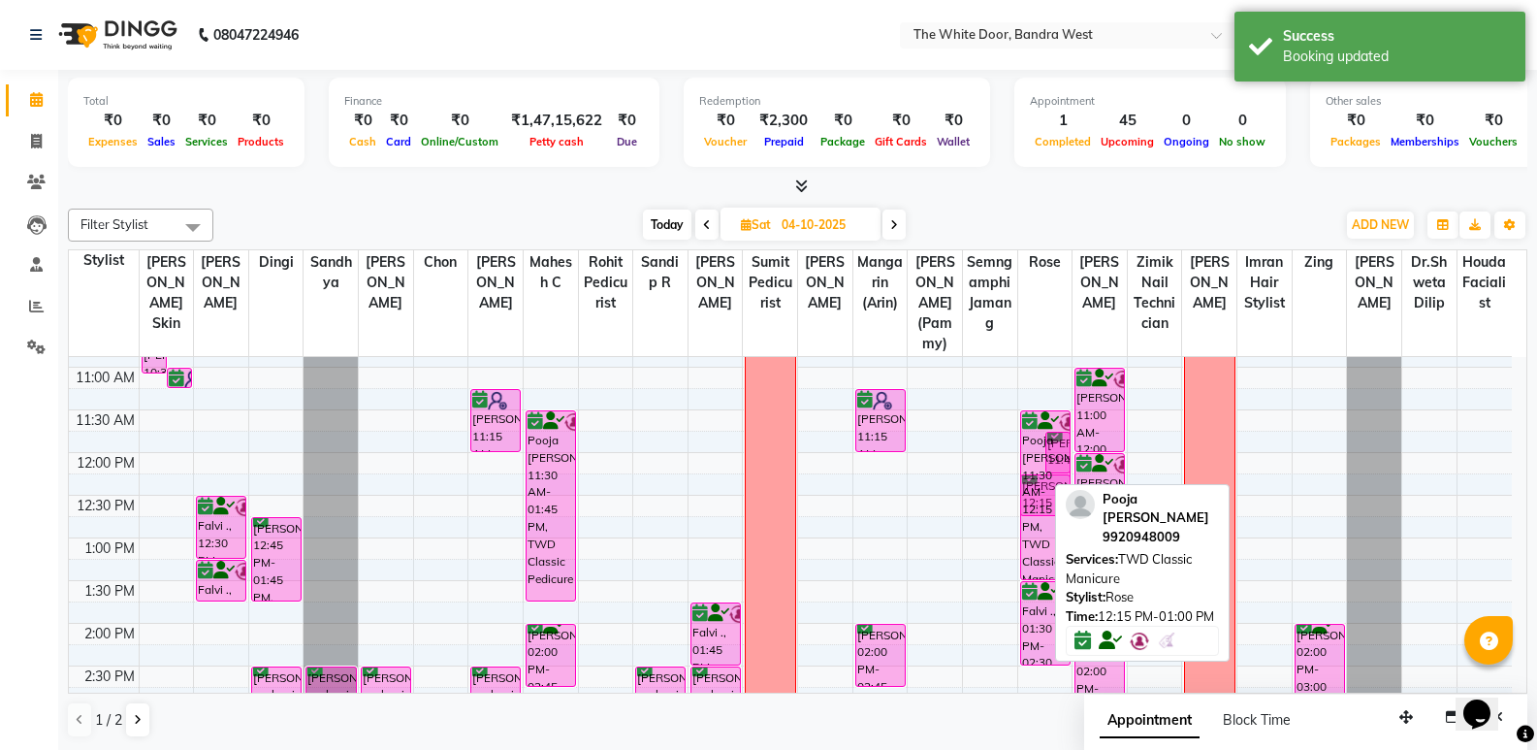
drag, startPoint x: 1035, startPoint y: 488, endPoint x: 1040, endPoint y: 579, distance: 91.3
click at [1040, 579] on div "Pooja doshi, 11:30 AM-12:15 PM, TWD Classic Manicure Neetika Manchanda, 11:45 A…" at bounding box center [1045, 751] width 54 height 1108
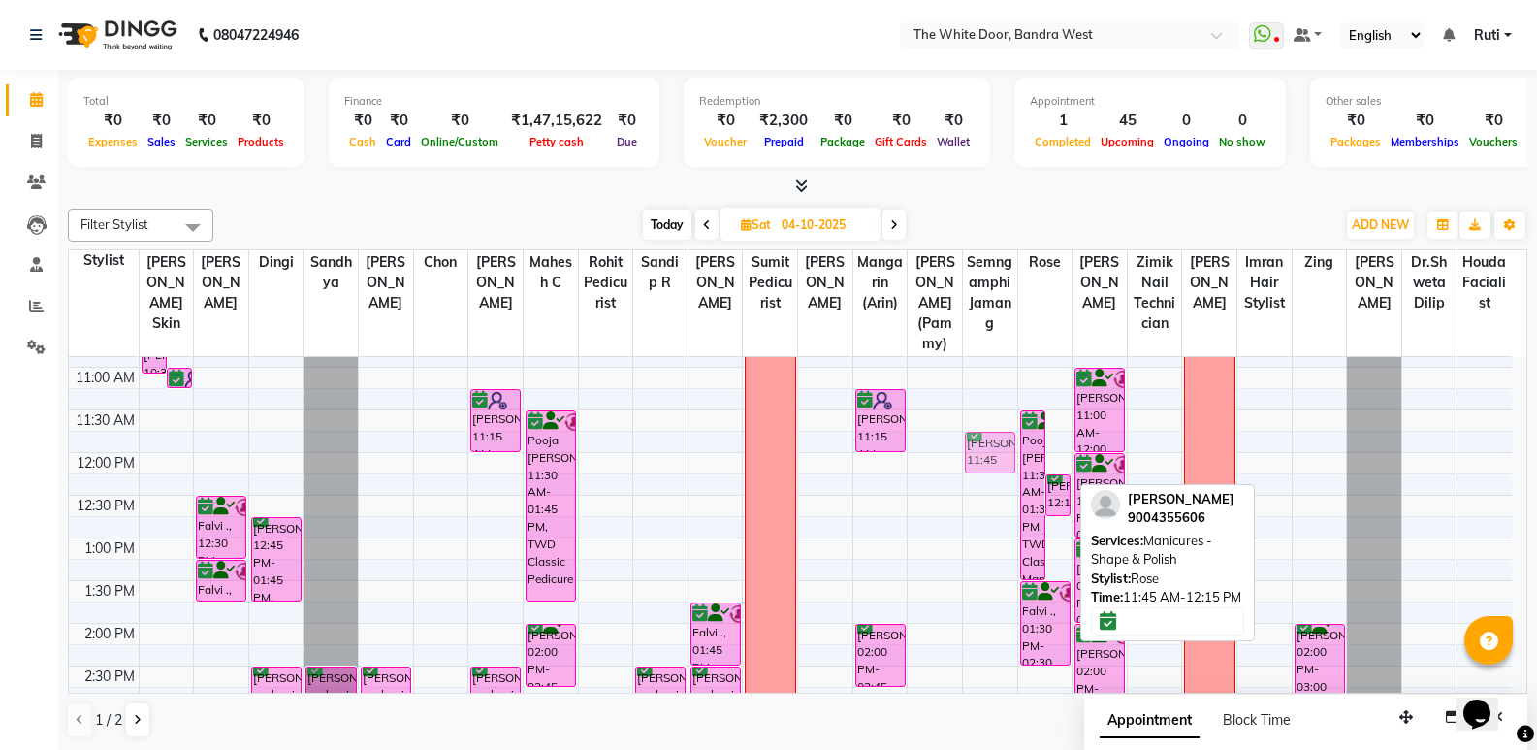
drag, startPoint x: 1057, startPoint y: 467, endPoint x: 996, endPoint y: 468, distance: 61.1
click at [996, 468] on tr "Minita Shirodkar, 10:30 AM-11:05 AM, Waxing Full Legs Minita Shirodkar, 11:00 A…" at bounding box center [790, 751] width 1443 height 1108
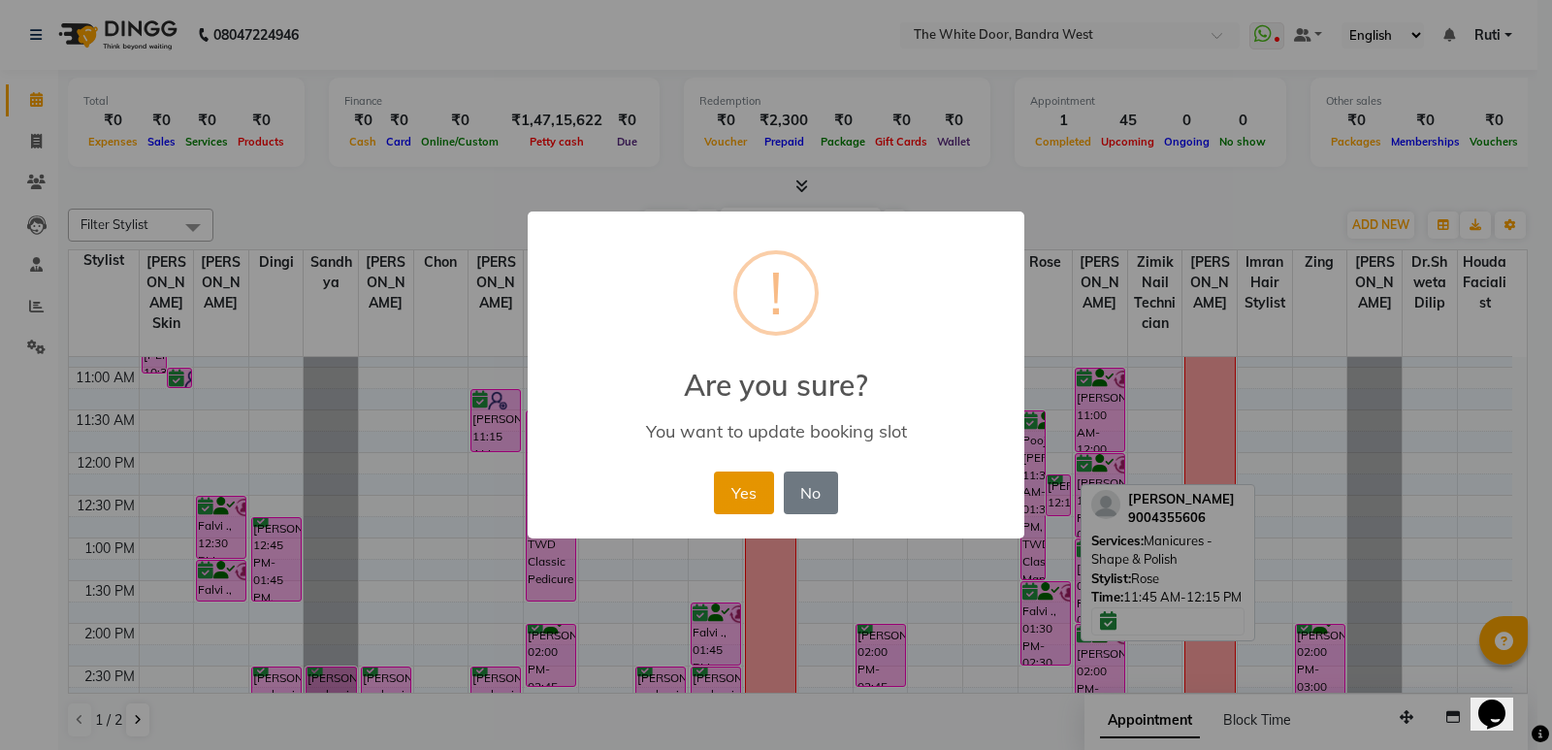
click at [752, 488] on button "Yes" at bounding box center [743, 492] width 59 height 43
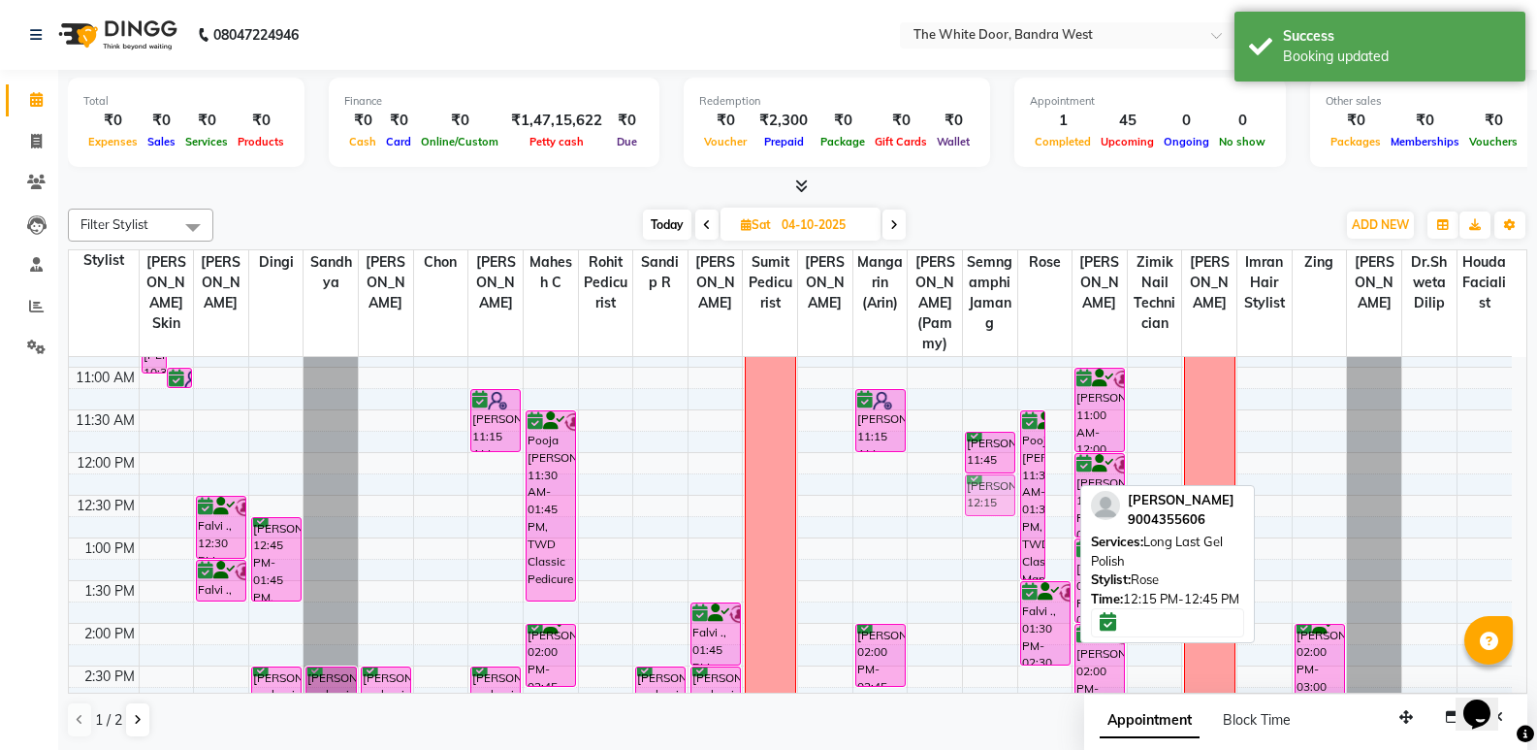
drag, startPoint x: 1062, startPoint y: 514, endPoint x: 989, endPoint y: 507, distance: 73.1
click at [989, 507] on tr "Minita Shirodkar, 10:30 AM-11:05 AM, Waxing Full Legs Minita Shirodkar, 11:00 A…" at bounding box center [790, 751] width 1443 height 1108
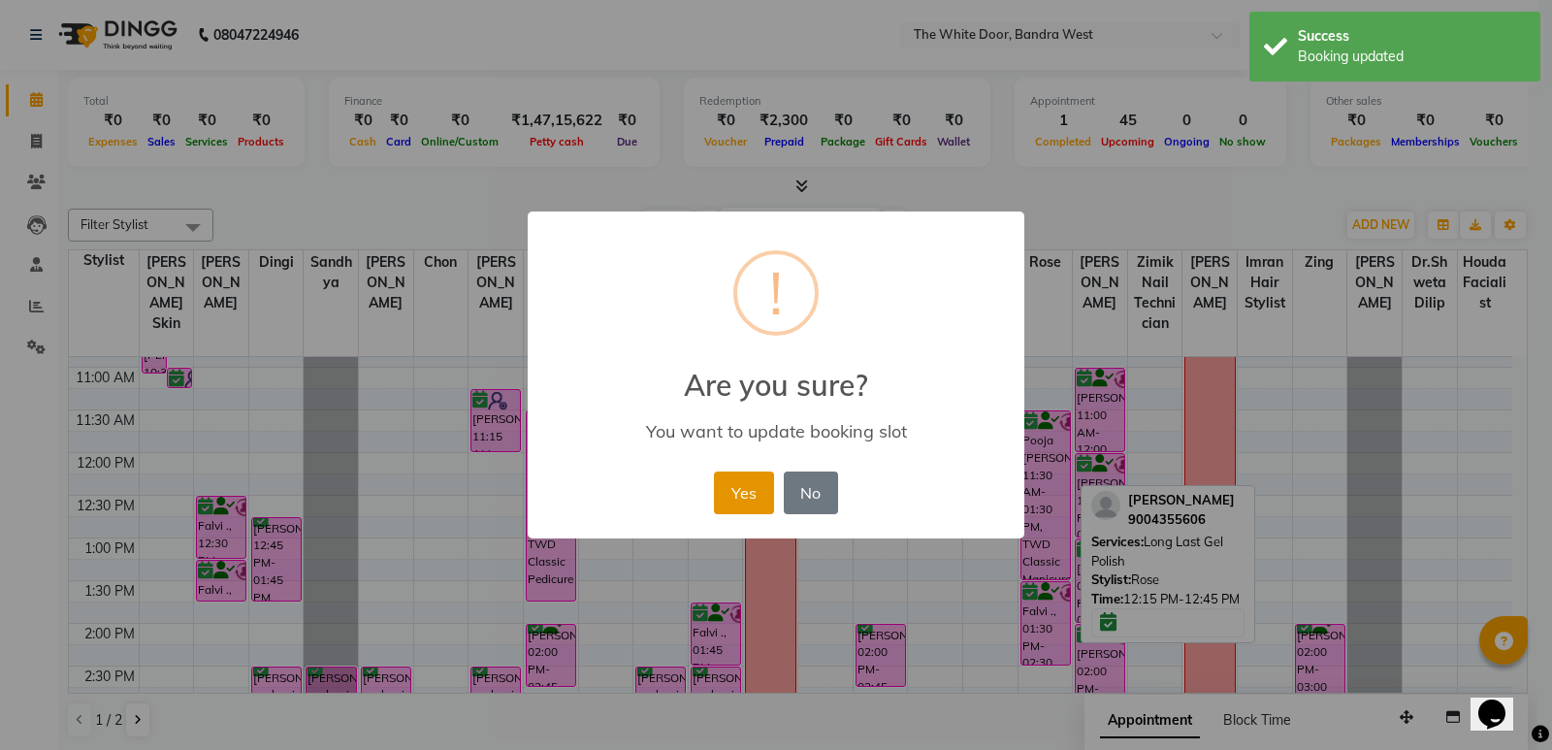
click at [755, 498] on button "Yes" at bounding box center [743, 492] width 59 height 43
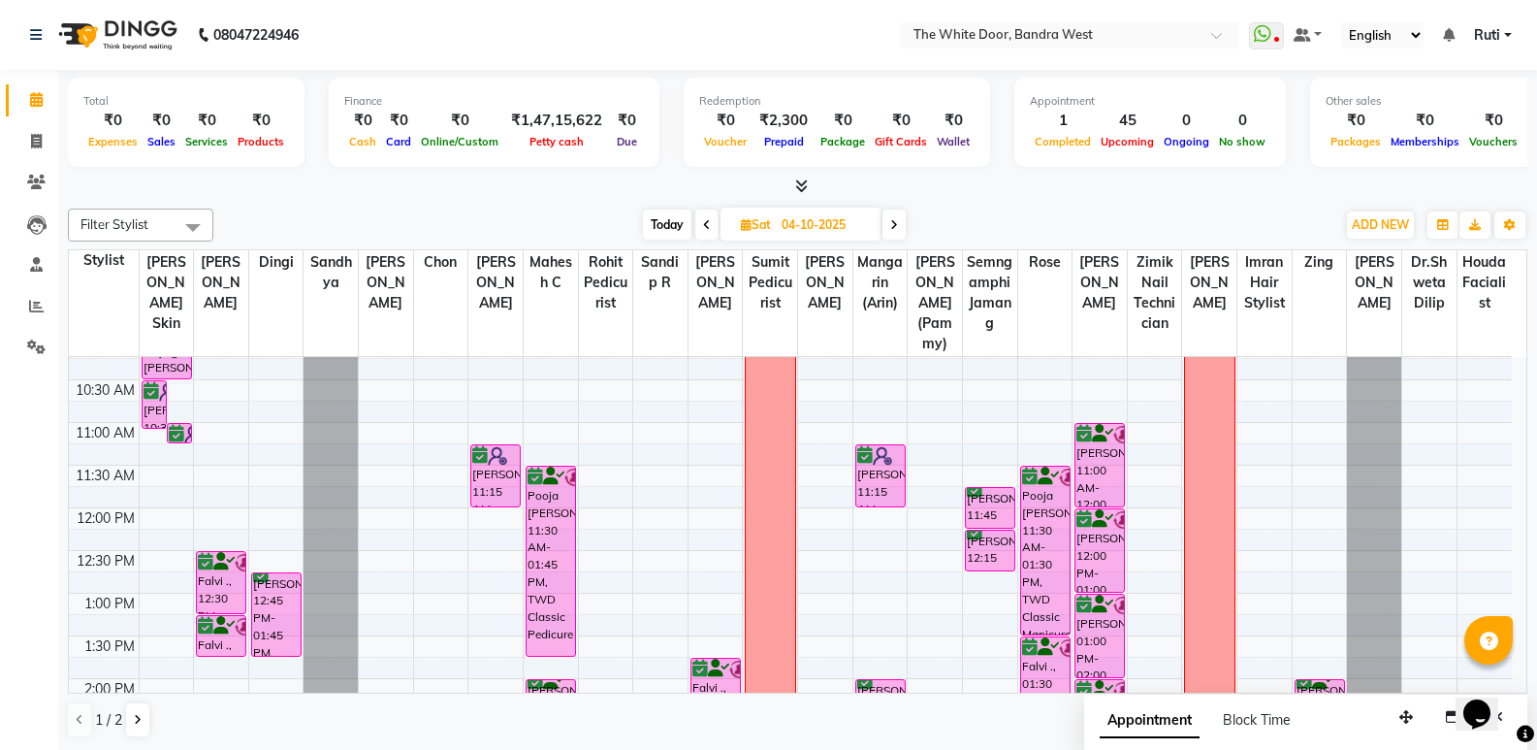
scroll to position [0, 0]
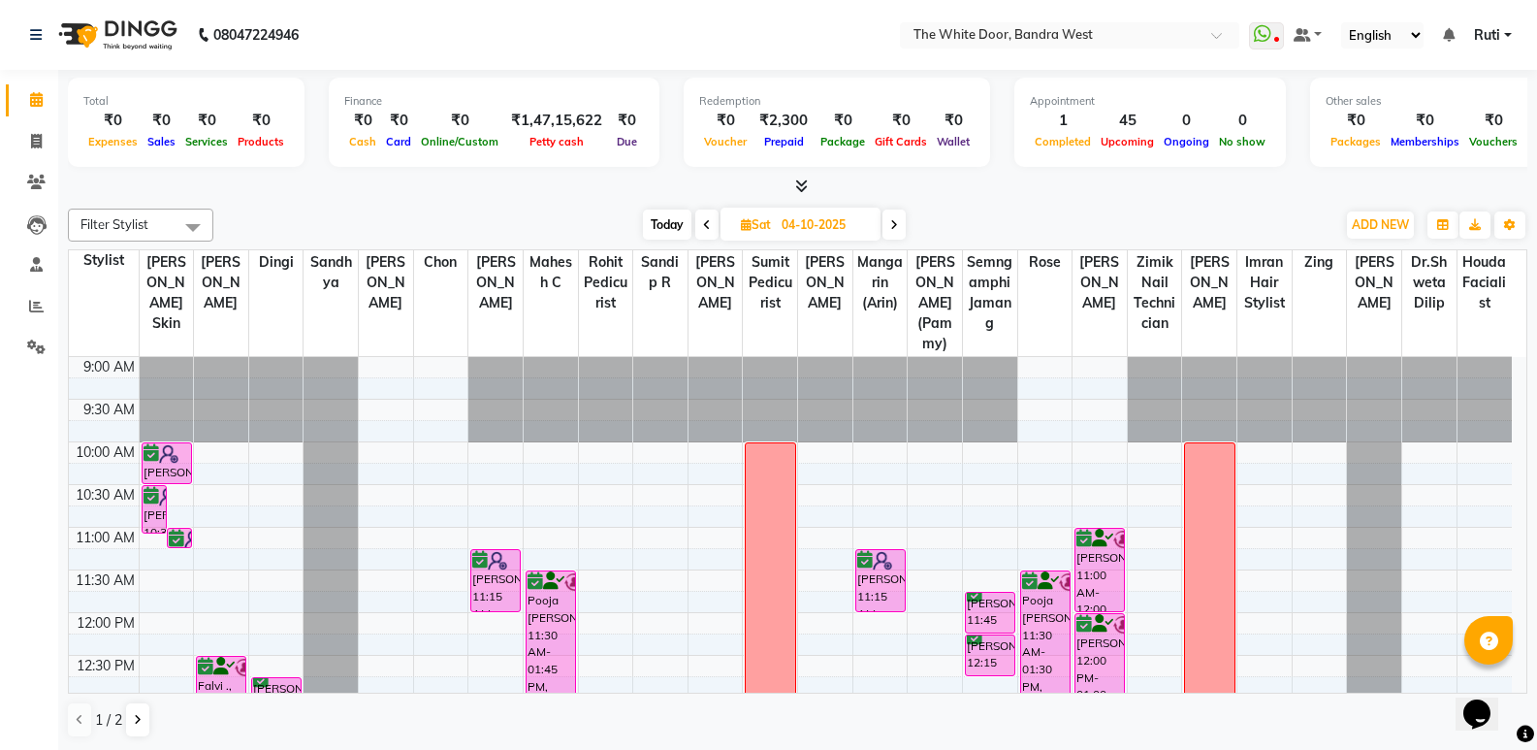
click at [663, 224] on span "Today" at bounding box center [667, 224] width 48 height 30
type input "03-10-2025"
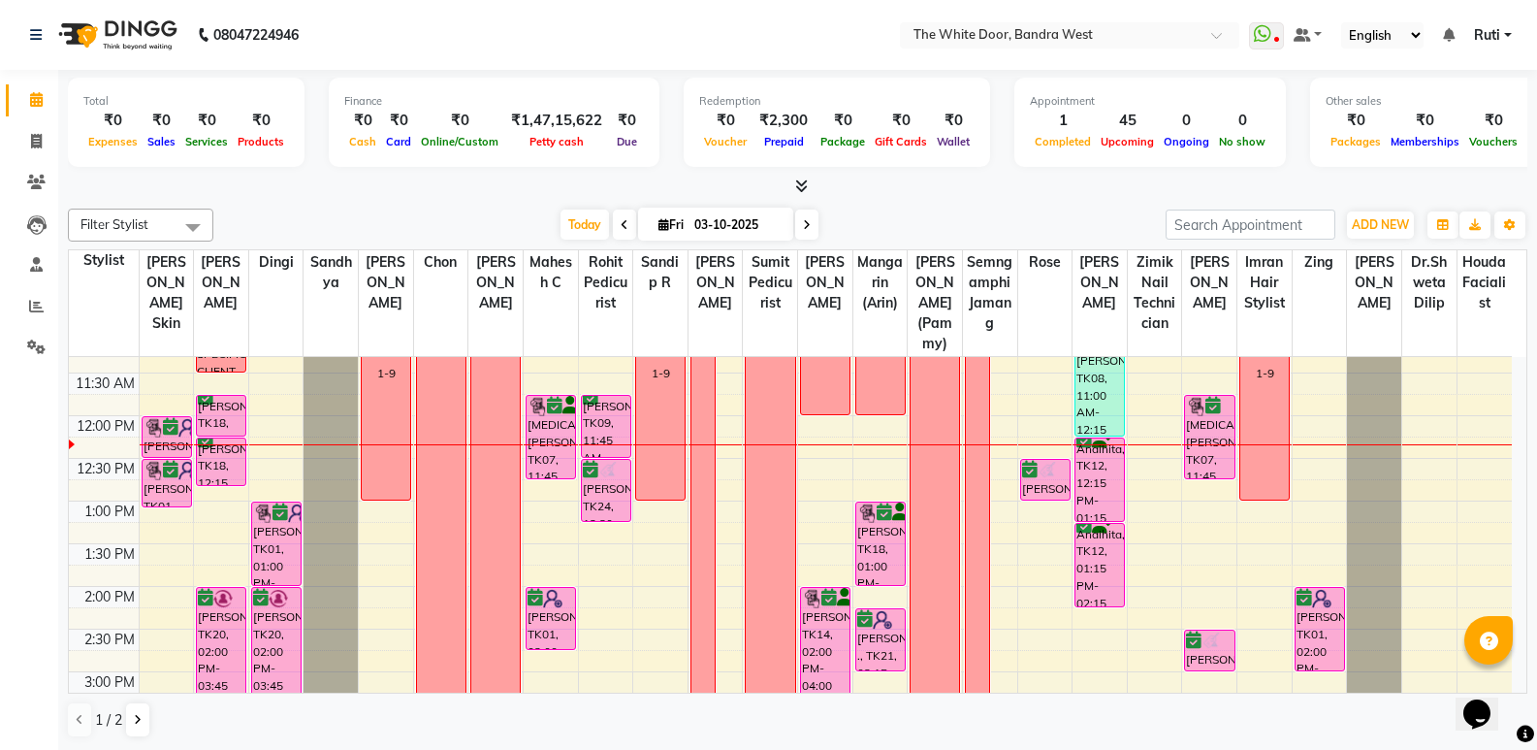
scroll to position [160, 0]
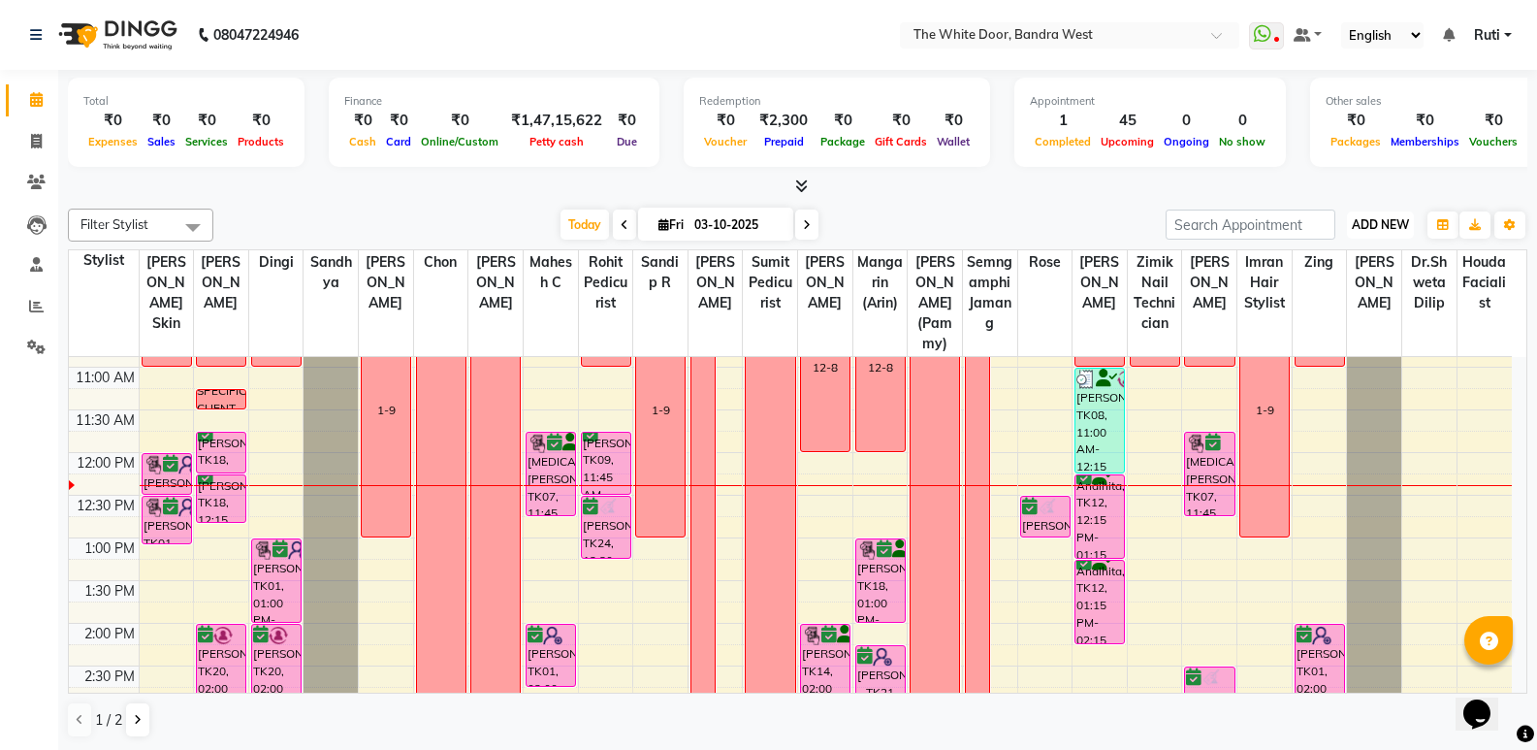
click at [1377, 227] on span "ADD NEW" at bounding box center [1380, 224] width 57 height 15
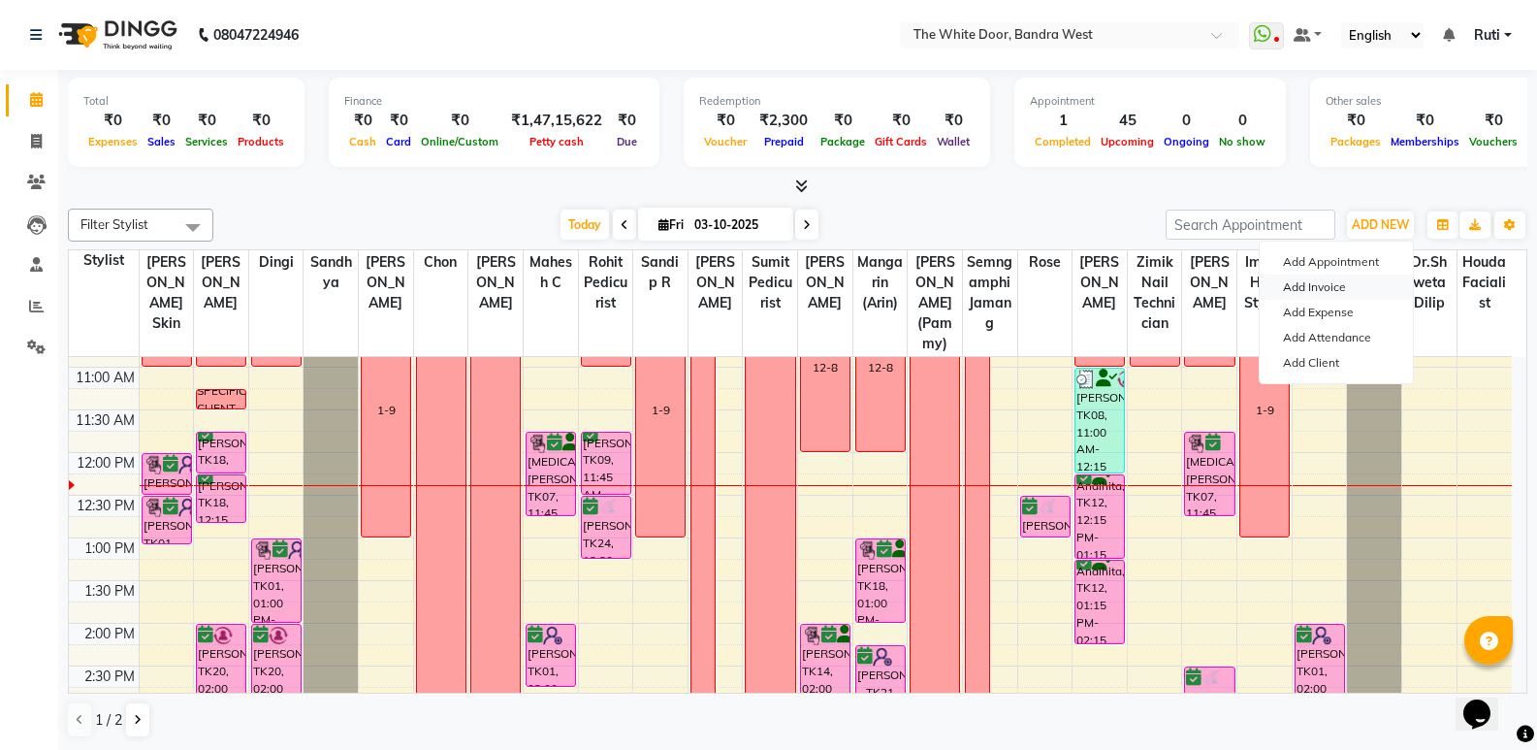
click at [1346, 287] on link "Add Invoice" at bounding box center [1336, 286] width 153 height 25
select select "3980"
select select "service"
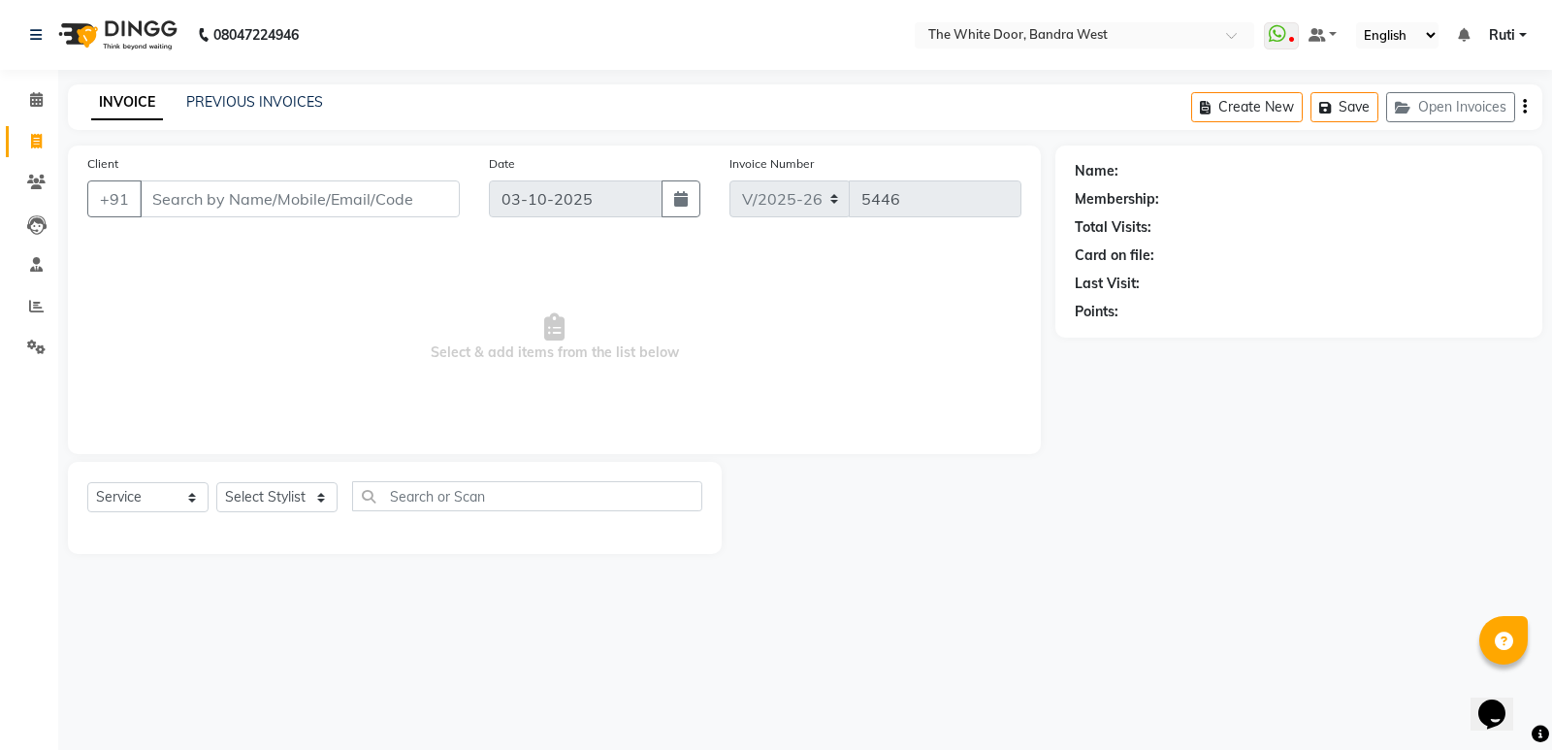
click at [382, 209] on input "Client" at bounding box center [300, 198] width 320 height 37
click at [241, 202] on input "1 (510) 298-8222" at bounding box center [300, 198] width 320 height 37
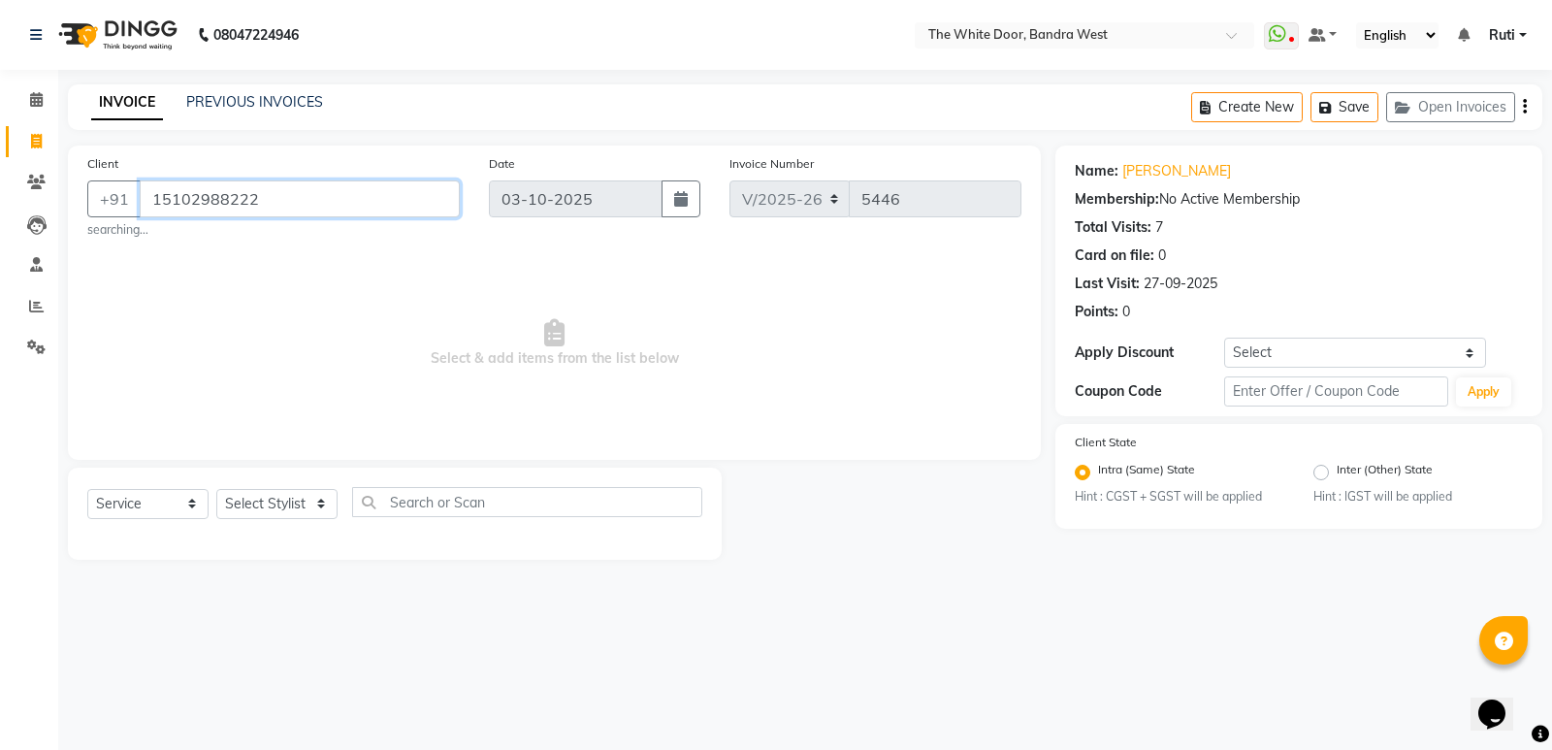
click at [294, 189] on input "15102988222" at bounding box center [300, 198] width 320 height 37
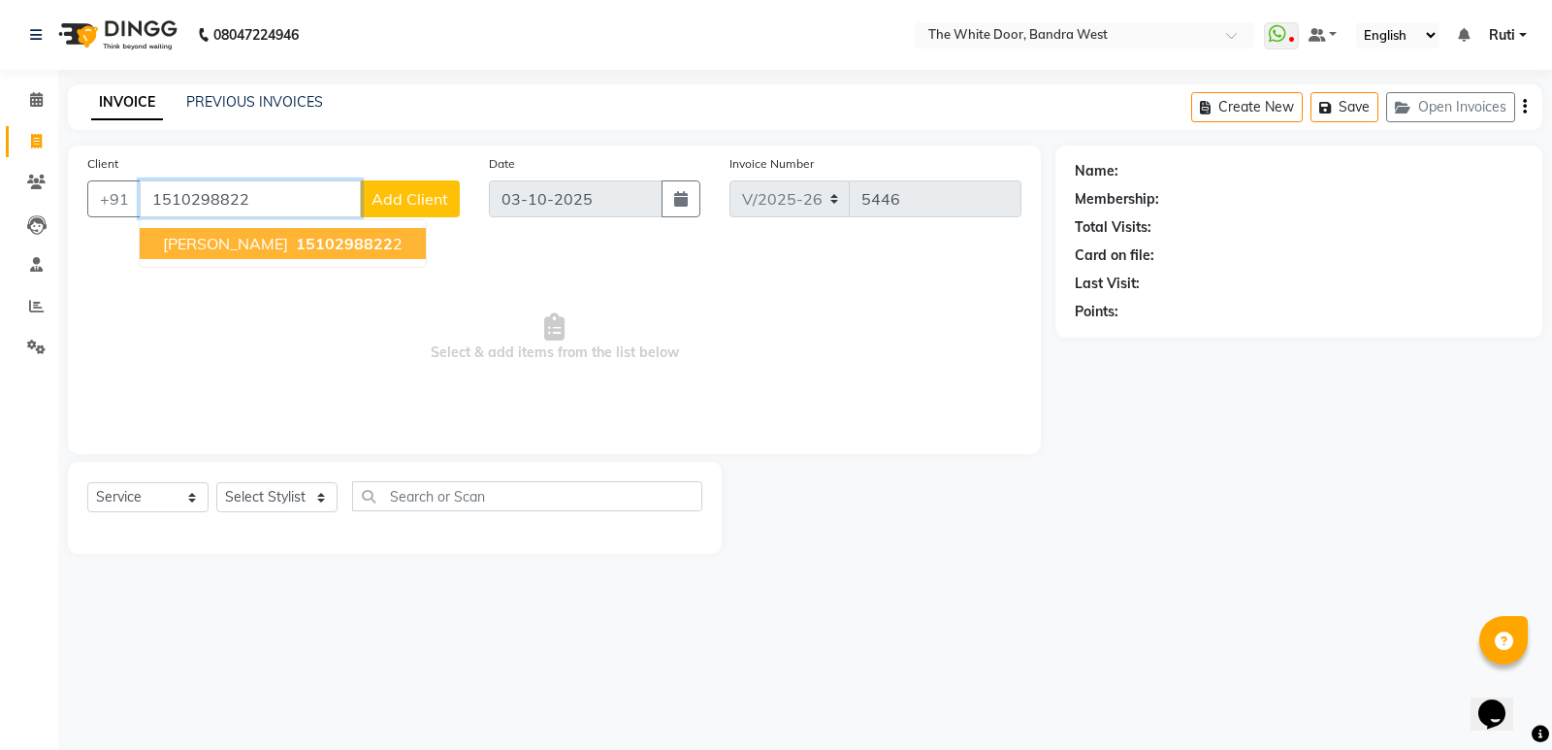
click at [327, 241] on span "1510298822" at bounding box center [344, 243] width 97 height 19
type input "15102988222"
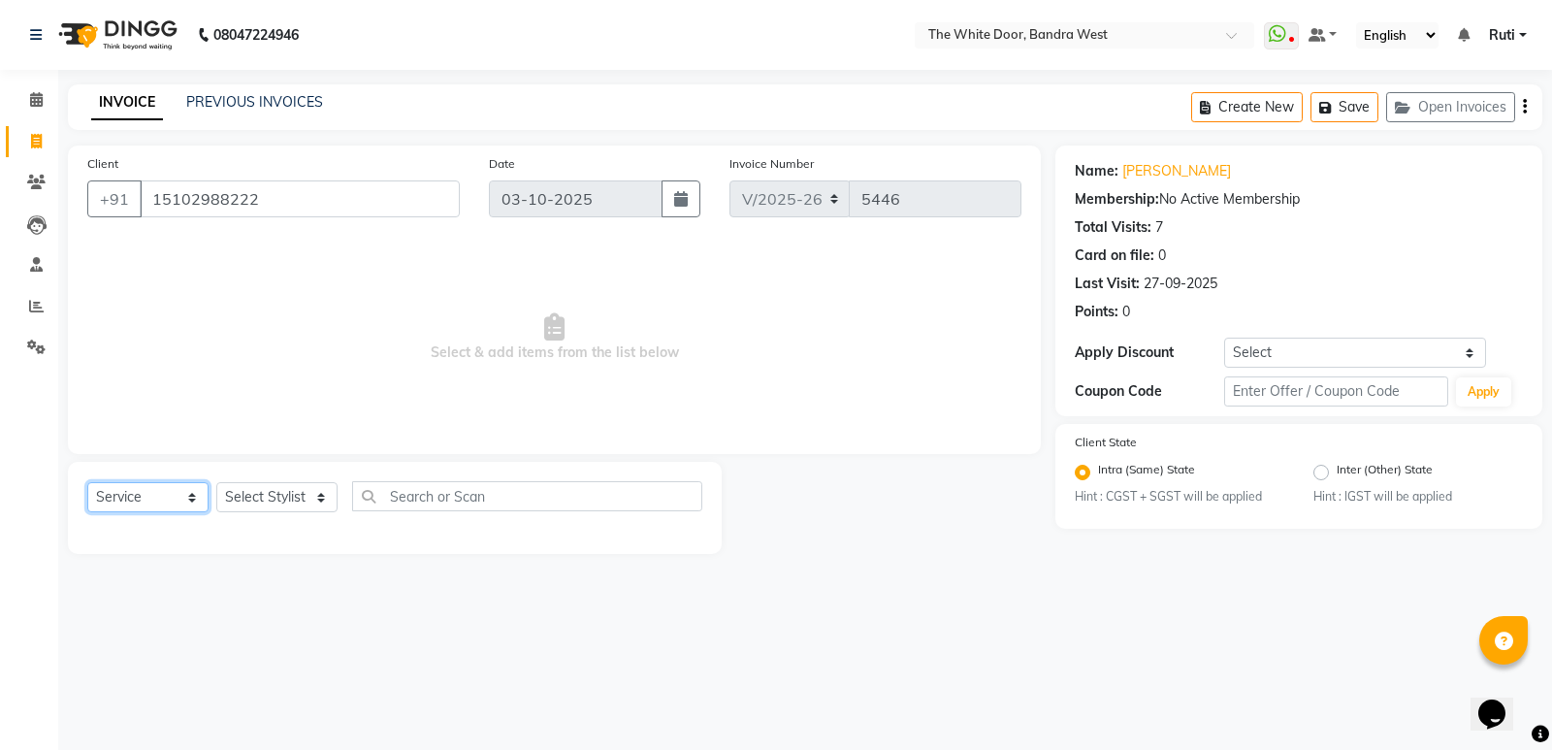
click at [157, 501] on select "Select Service Product Membership Package Voucher Prepaid Gift Card" at bounding box center [147, 497] width 121 height 30
select select "product"
click at [87, 482] on select "Select Service Product Membership Package Voucher Prepaid Gift Card" at bounding box center [147, 497] width 121 height 30
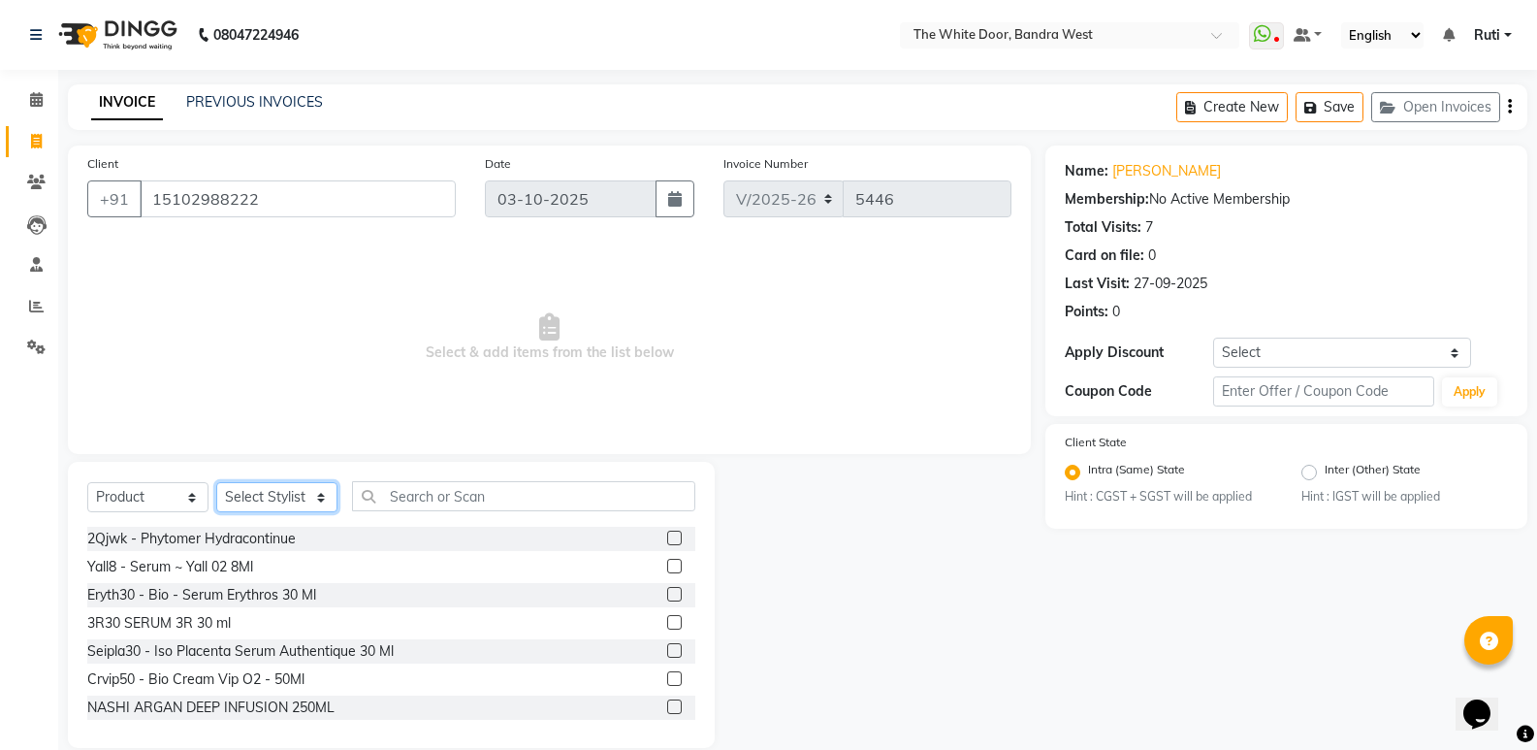
click at [280, 499] on select "Select Stylist Amita Skin benjimin Chitra K Chon Dingi Dr.Shweta Dilip Farheen …" at bounding box center [276, 497] width 121 height 30
select select "71102"
click at [216, 482] on select "Select Stylist Amita Skin benjimin Chitra K Chon Dingi Dr.Shweta Dilip Farheen …" at bounding box center [276, 497] width 121 height 30
click at [502, 495] on input "text" at bounding box center [523, 496] width 343 height 30
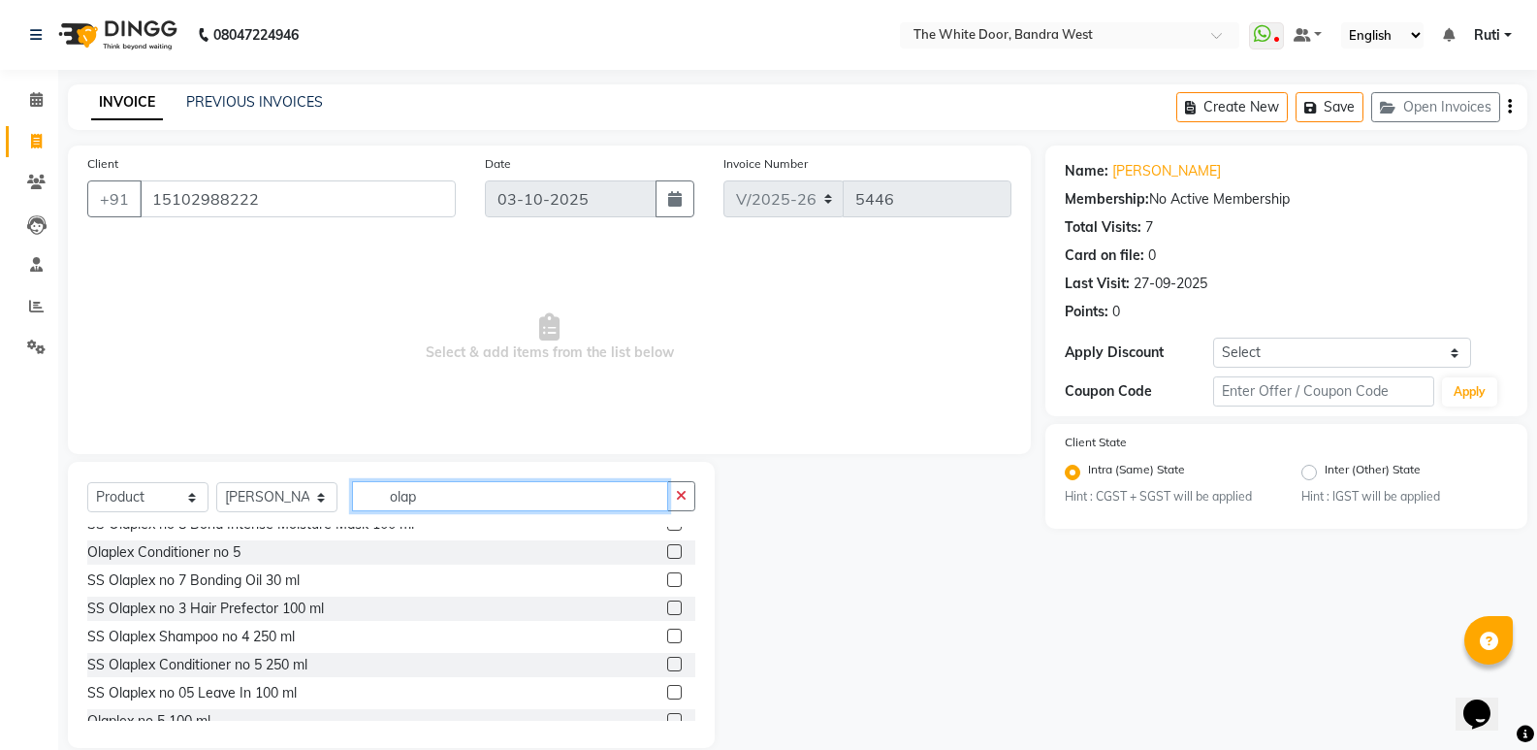
scroll to position [194, 0]
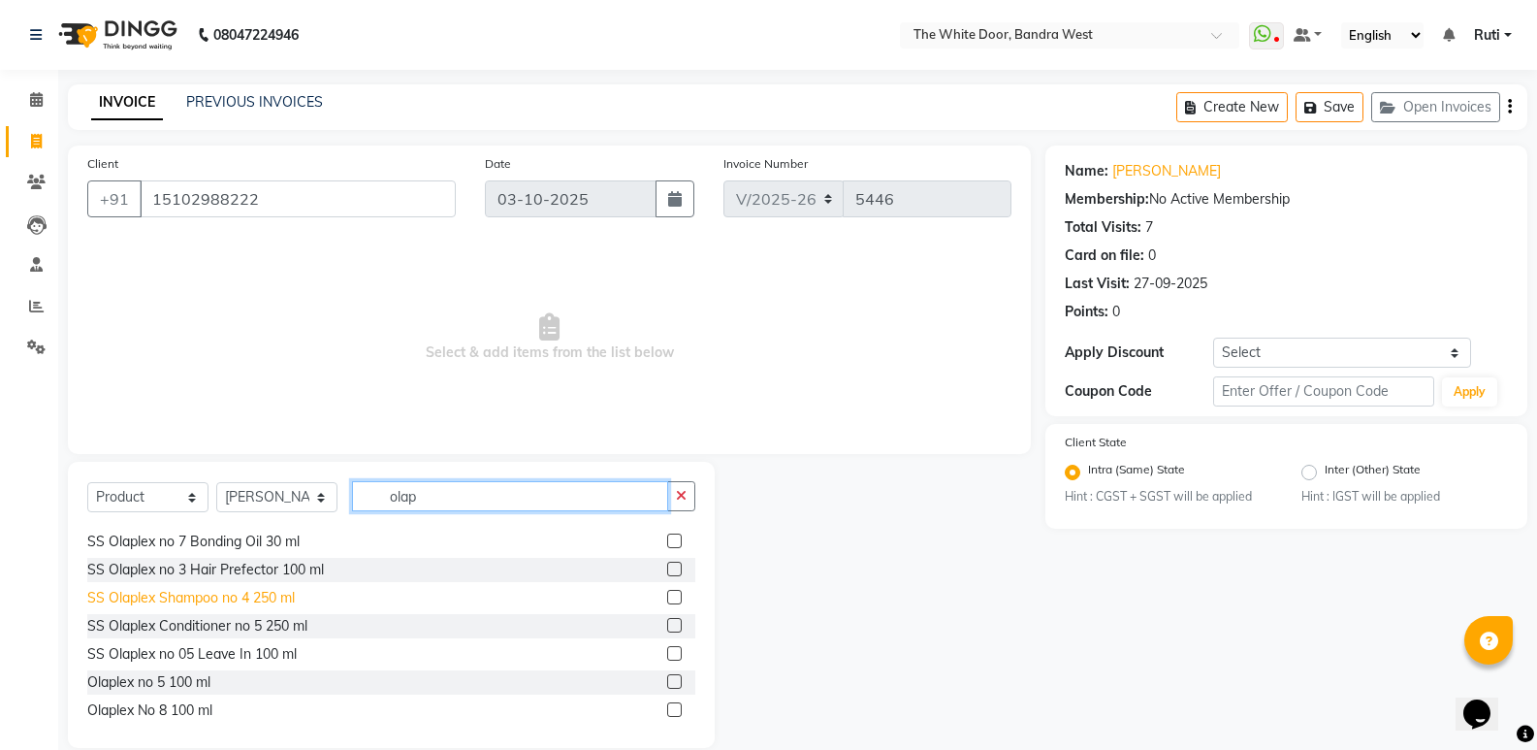
type input "olap"
click at [214, 602] on div "SS Olaplex Shampoo no 4 250 ml" at bounding box center [191, 598] width 208 height 20
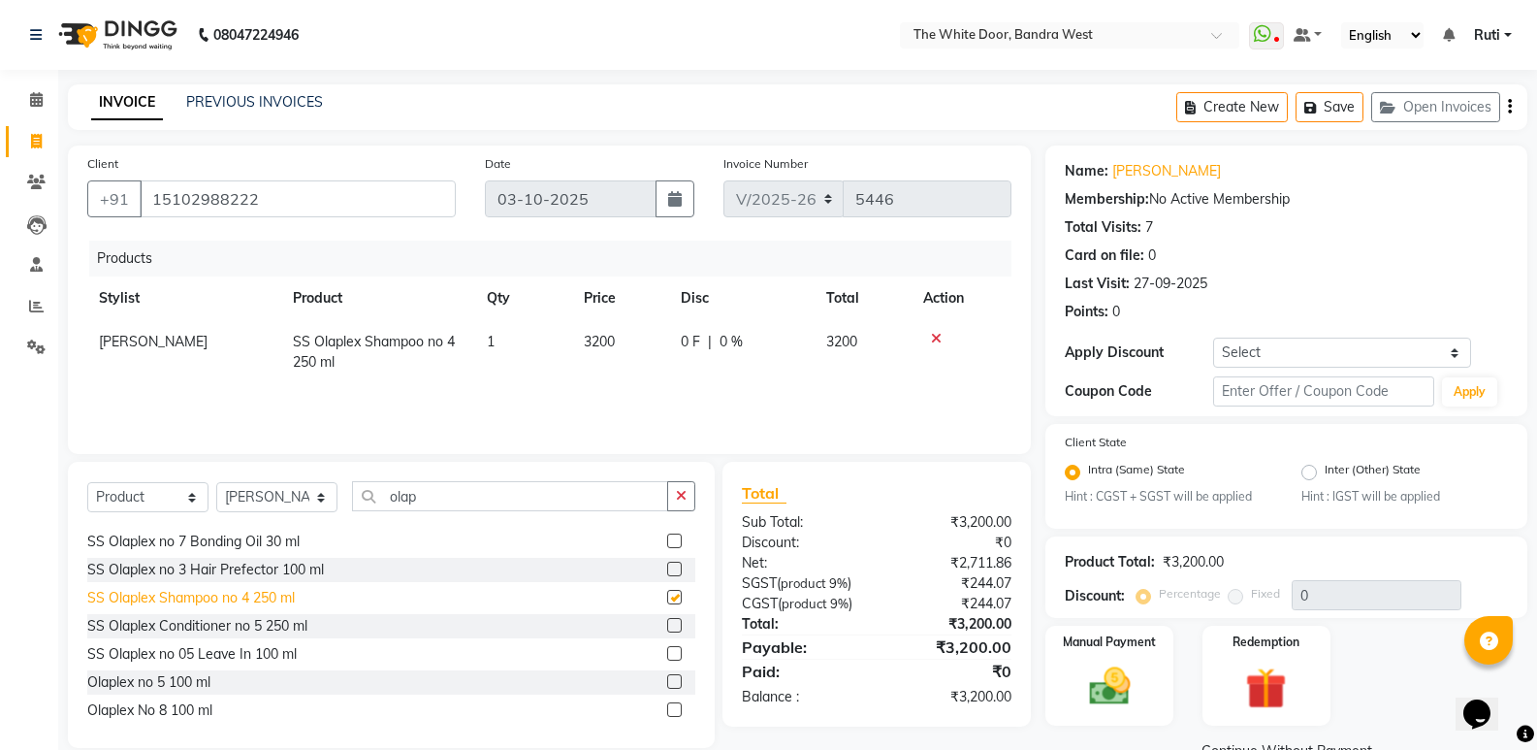
checkbox input "false"
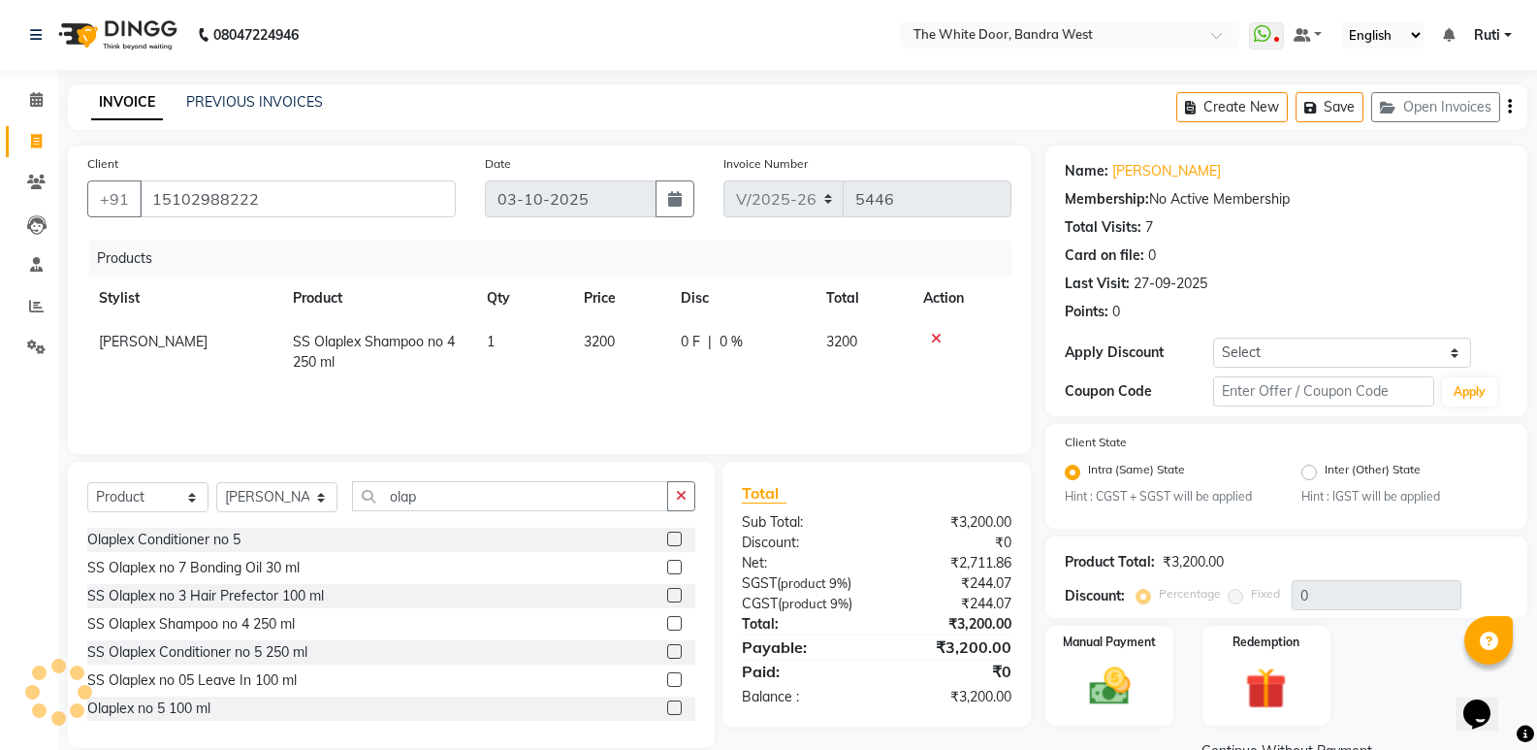
scroll to position [200, 0]
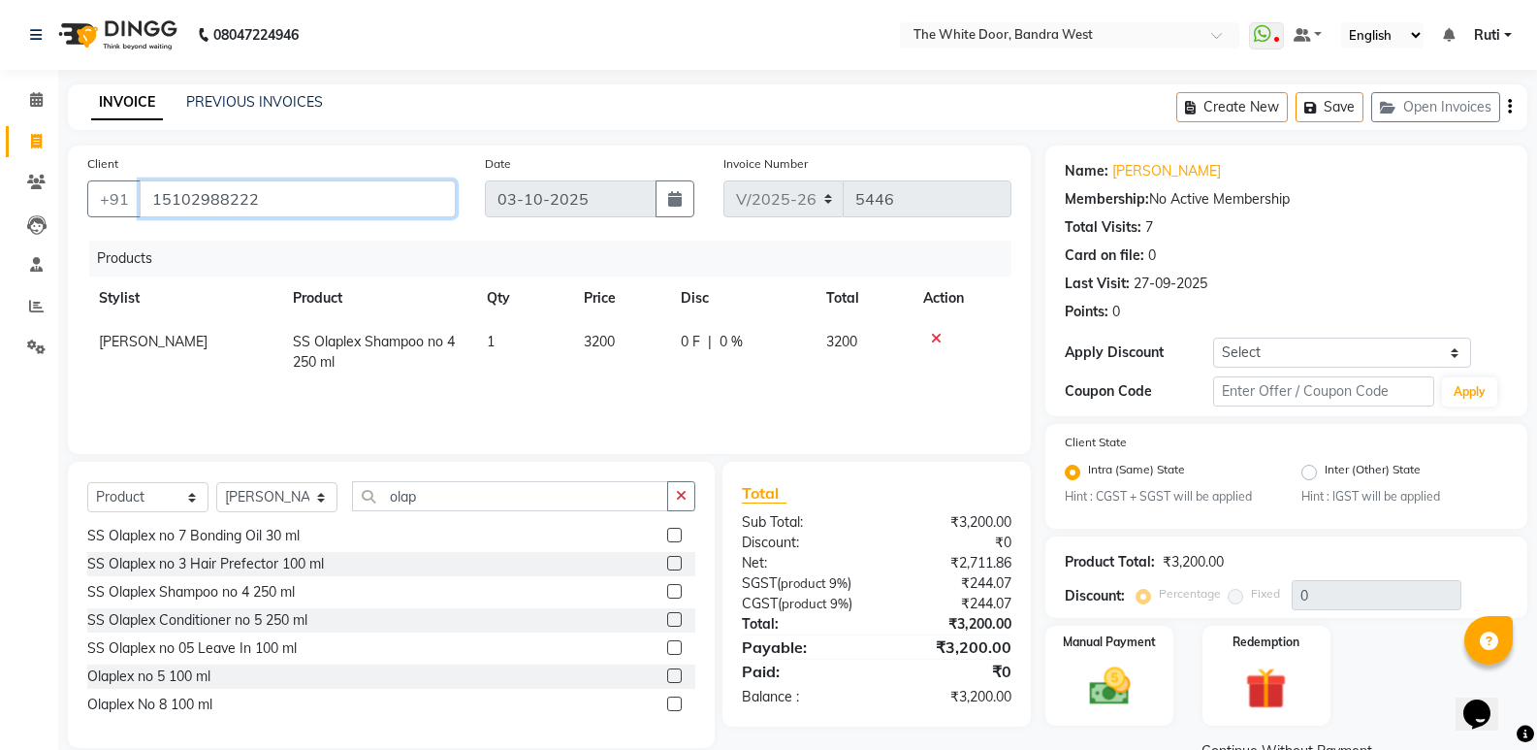
click at [219, 210] on input "15102988222" at bounding box center [298, 198] width 316 height 37
click at [940, 335] on icon at bounding box center [936, 339] width 11 height 14
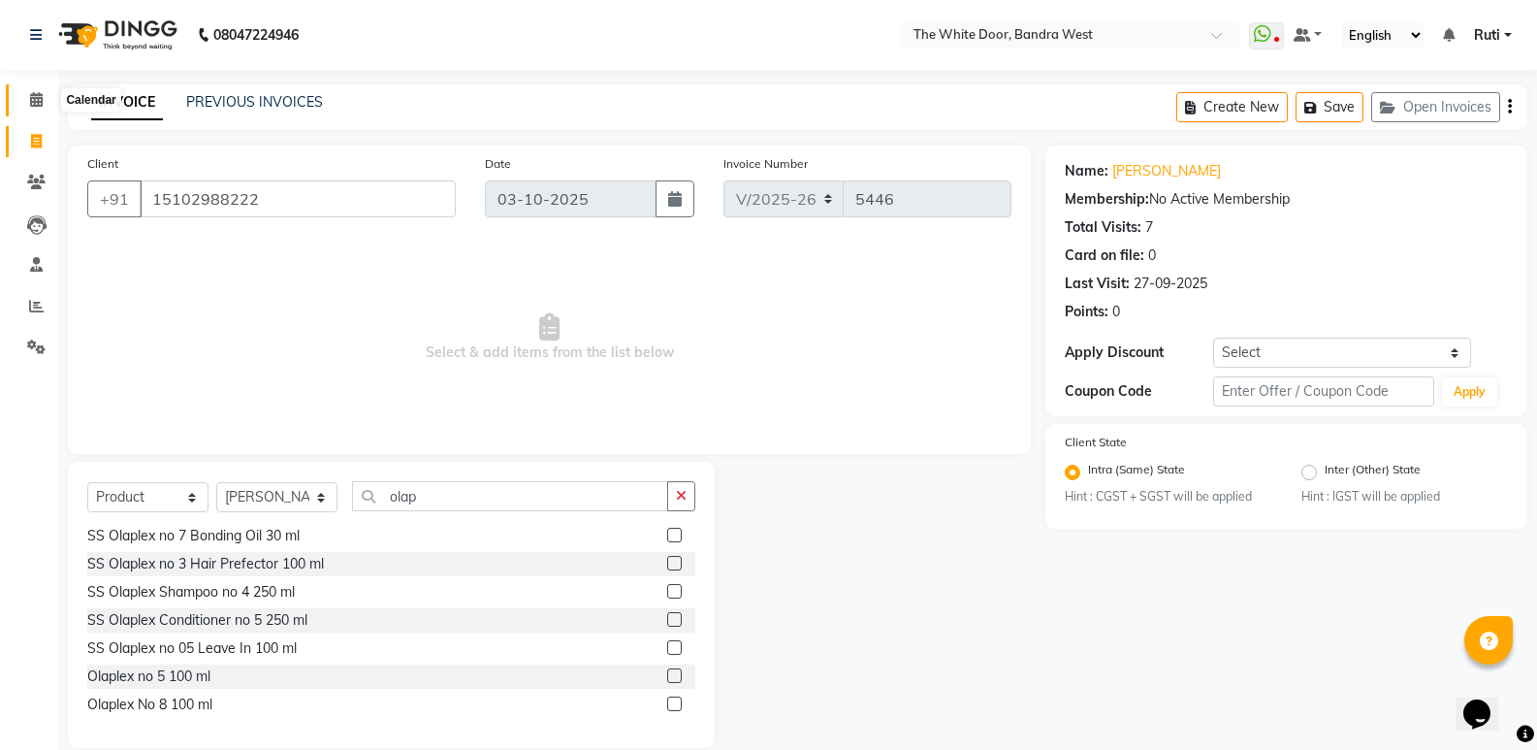
click at [40, 98] on icon at bounding box center [36, 99] width 13 height 15
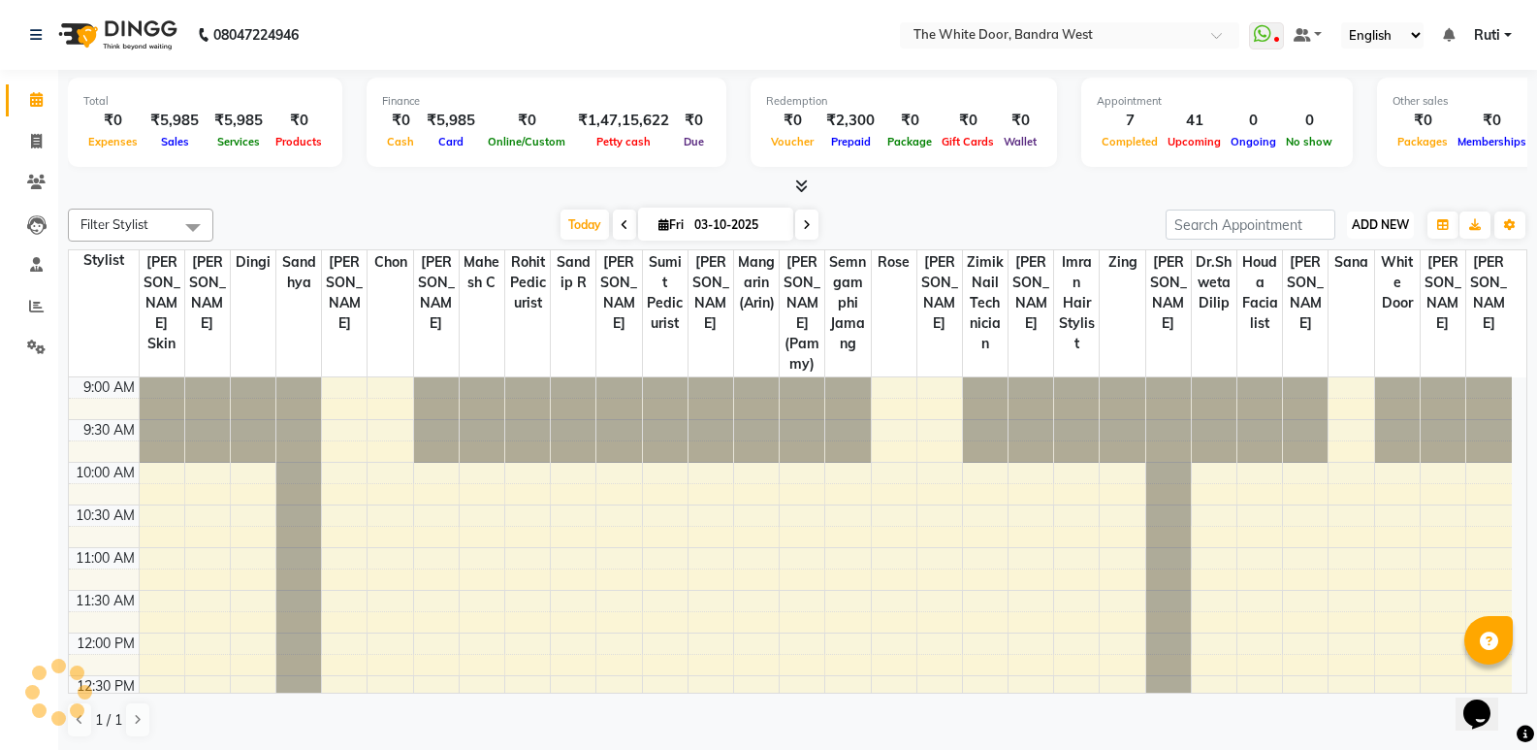
click at [1385, 229] on span "ADD NEW" at bounding box center [1380, 224] width 57 height 15
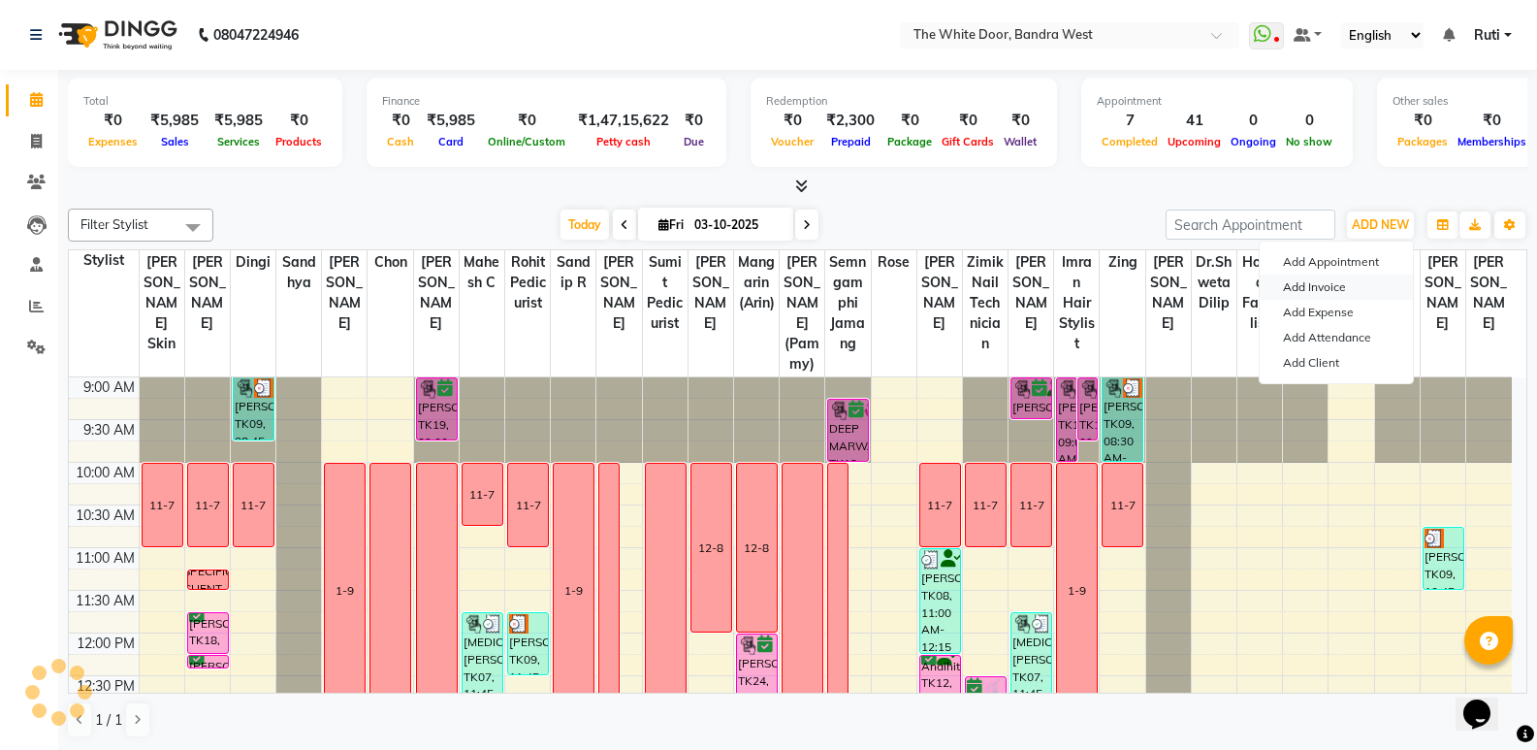
click at [1315, 283] on link "Add Invoice" at bounding box center [1336, 286] width 153 height 25
select select "service"
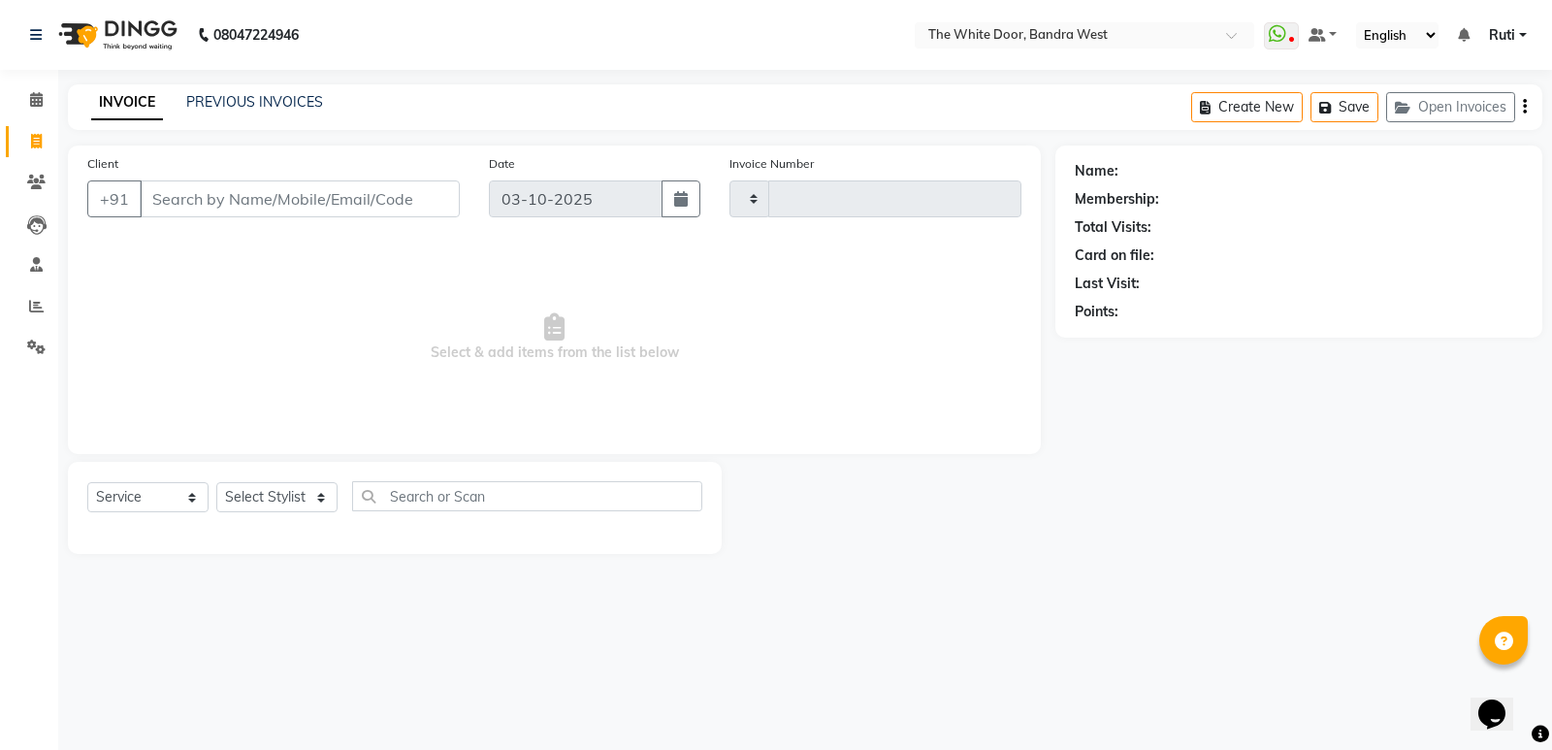
type input "5447"
select select "3980"
click at [308, 211] on input "Client" at bounding box center [300, 198] width 320 height 37
type input "15102988222"
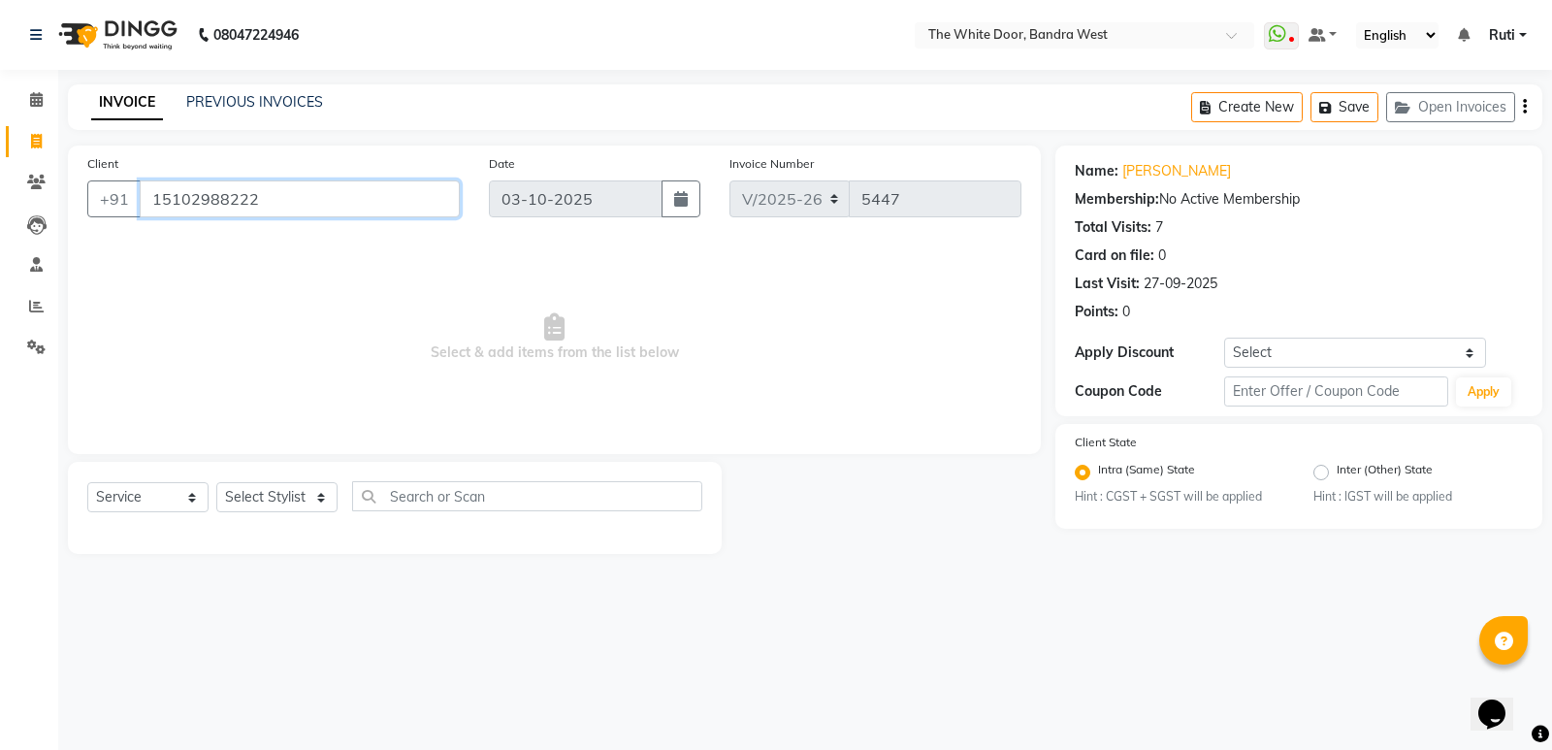
click at [308, 209] on input "15102988222" at bounding box center [300, 198] width 320 height 37
click at [149, 487] on select "Select Service Product Membership Package Voucher Prepaid Gift Card" at bounding box center [147, 497] width 121 height 30
select select "product"
click at [87, 482] on select "Select Service Product Membership Package Voucher Prepaid Gift Card" at bounding box center [147, 497] width 121 height 30
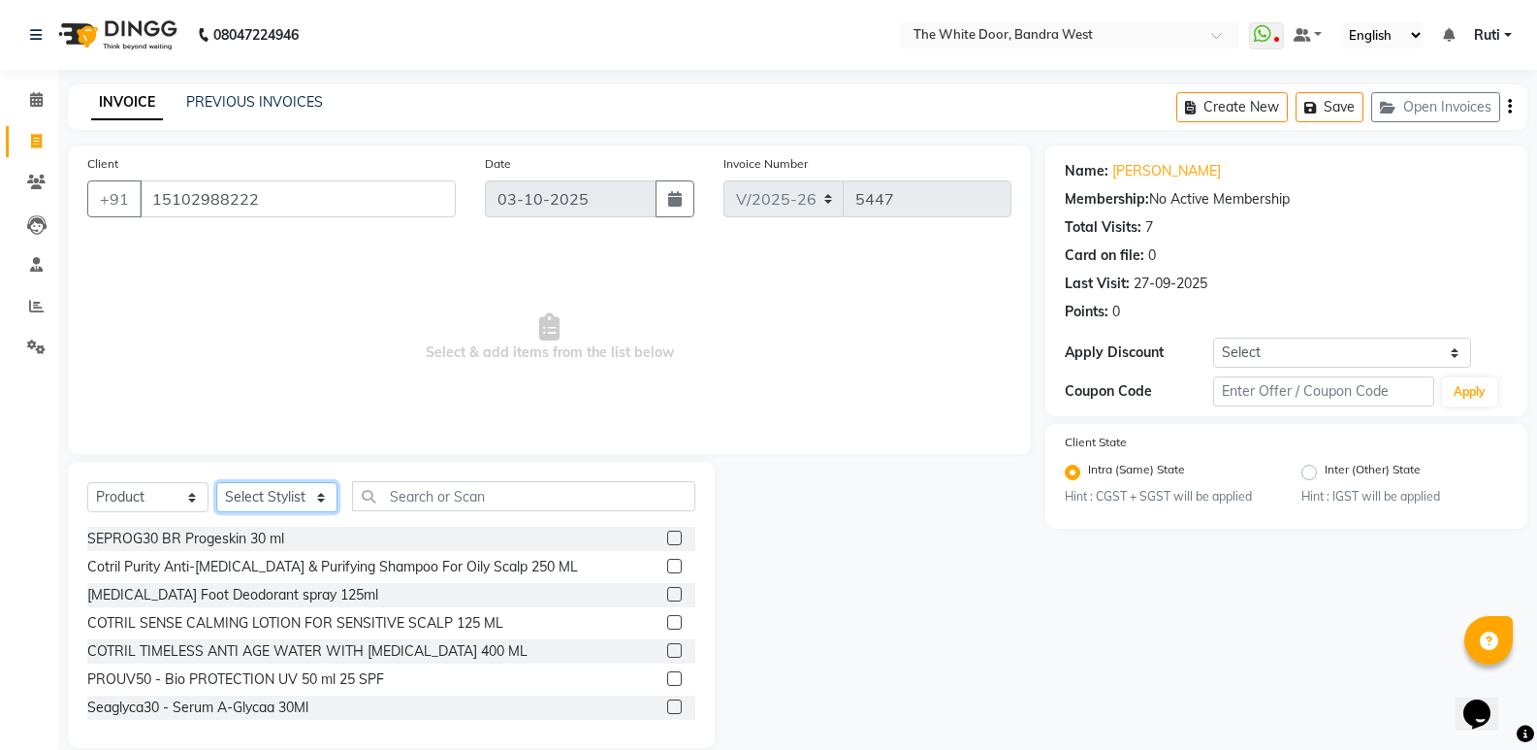
click at [309, 505] on select "Select Stylist Amita Skin benjimin Chitra K Chon Dingi Dr.Shweta Dilip Farheen …" at bounding box center [276, 497] width 121 height 30
select select "71102"
click at [216, 482] on select "Select Stylist Amita Skin benjimin Chitra K Chon Dingi Dr.Shweta Dilip Farheen …" at bounding box center [276, 497] width 121 height 30
click at [520, 482] on input "text" at bounding box center [523, 496] width 343 height 30
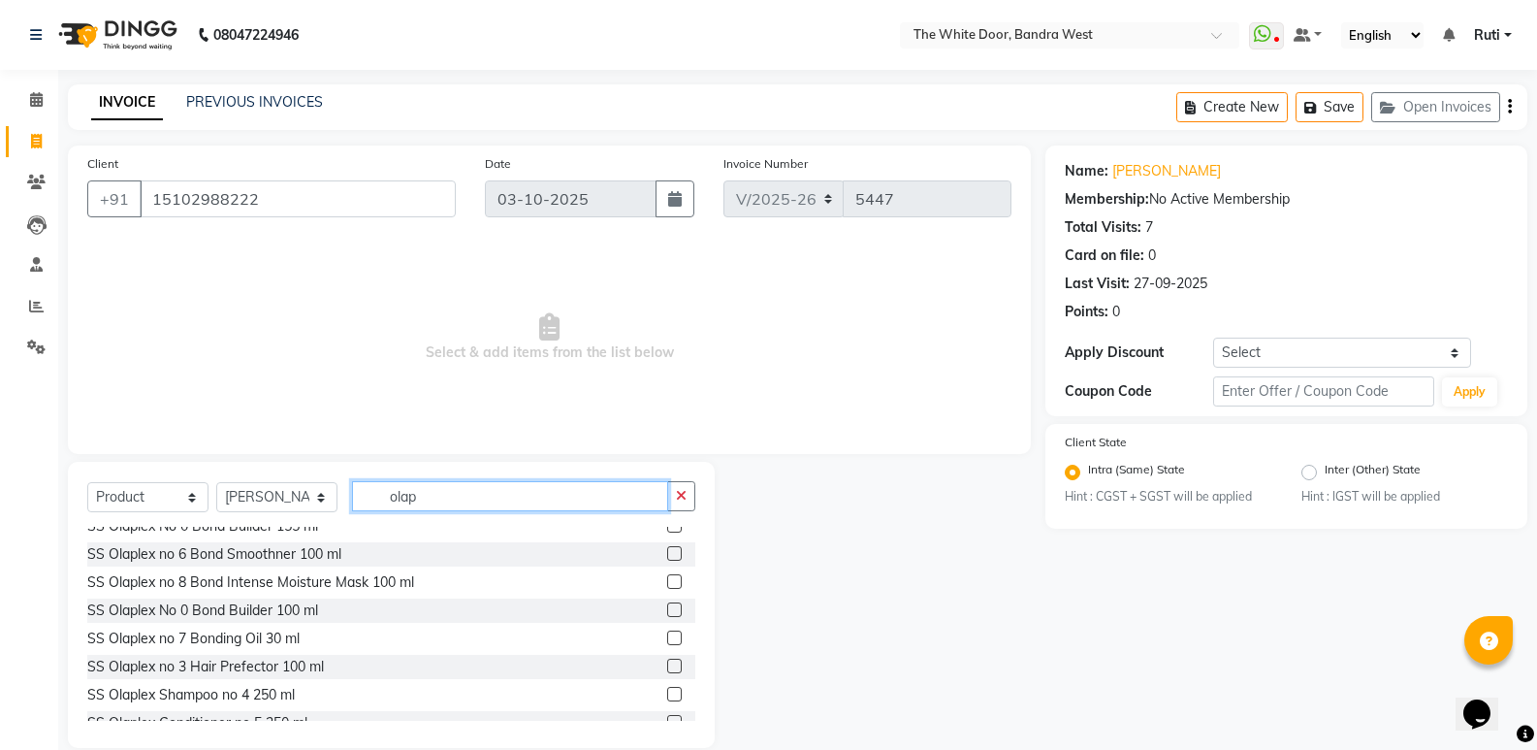
scroll to position [194, 0]
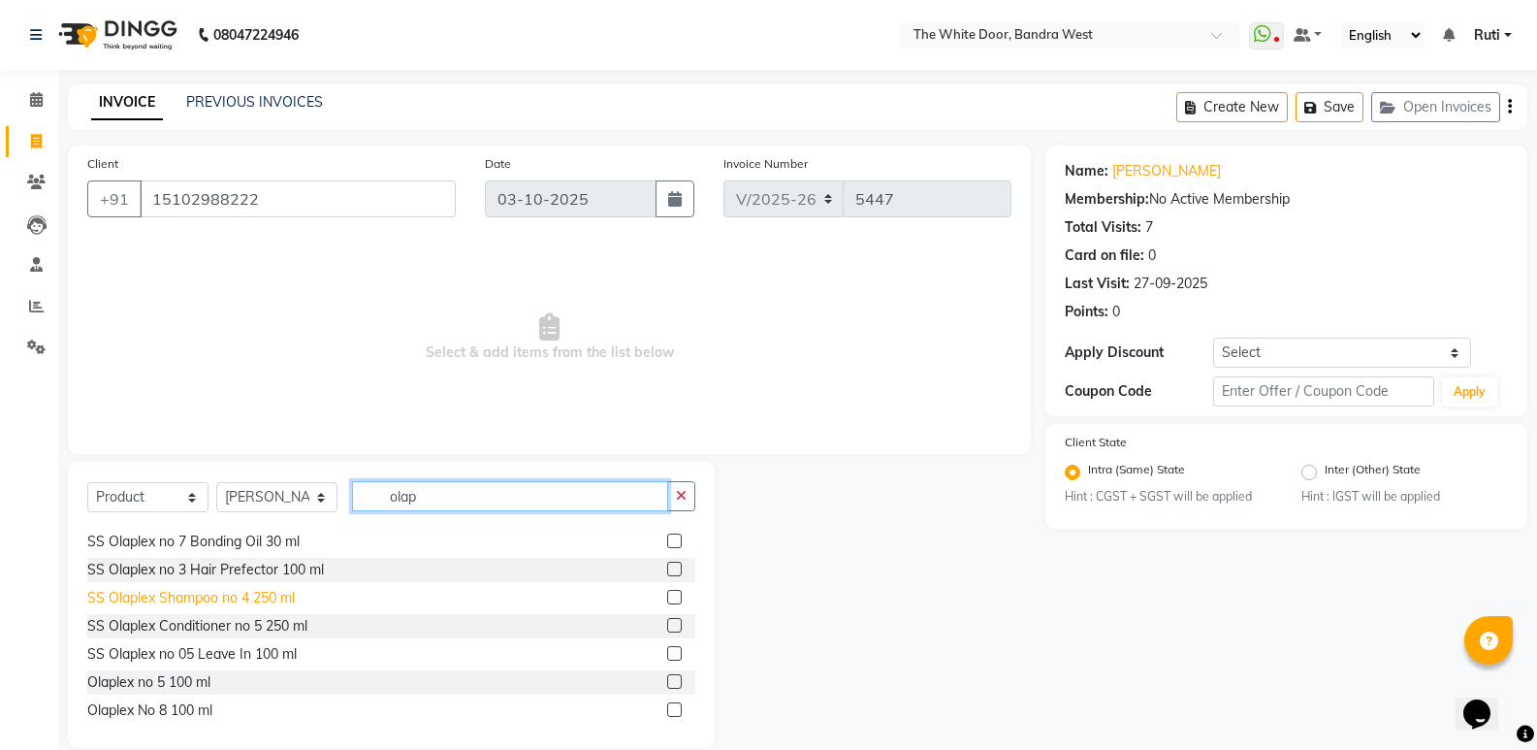
type input "olap"
click at [287, 596] on div "SS Olaplex Shampoo no 4 250 ml" at bounding box center [191, 598] width 208 height 20
checkbox input "false"
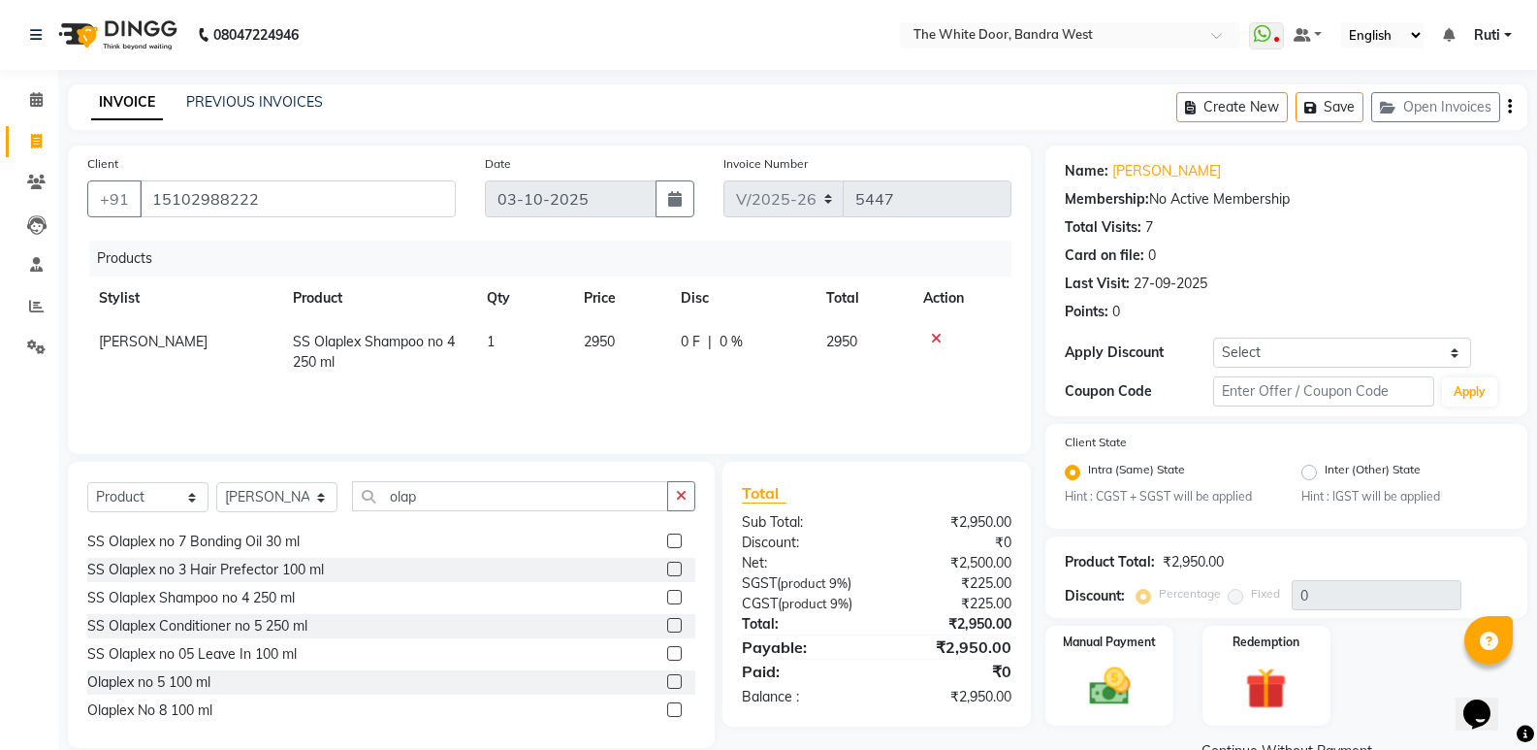
click at [513, 334] on td "1" at bounding box center [523, 352] width 97 height 64
select select "71102"
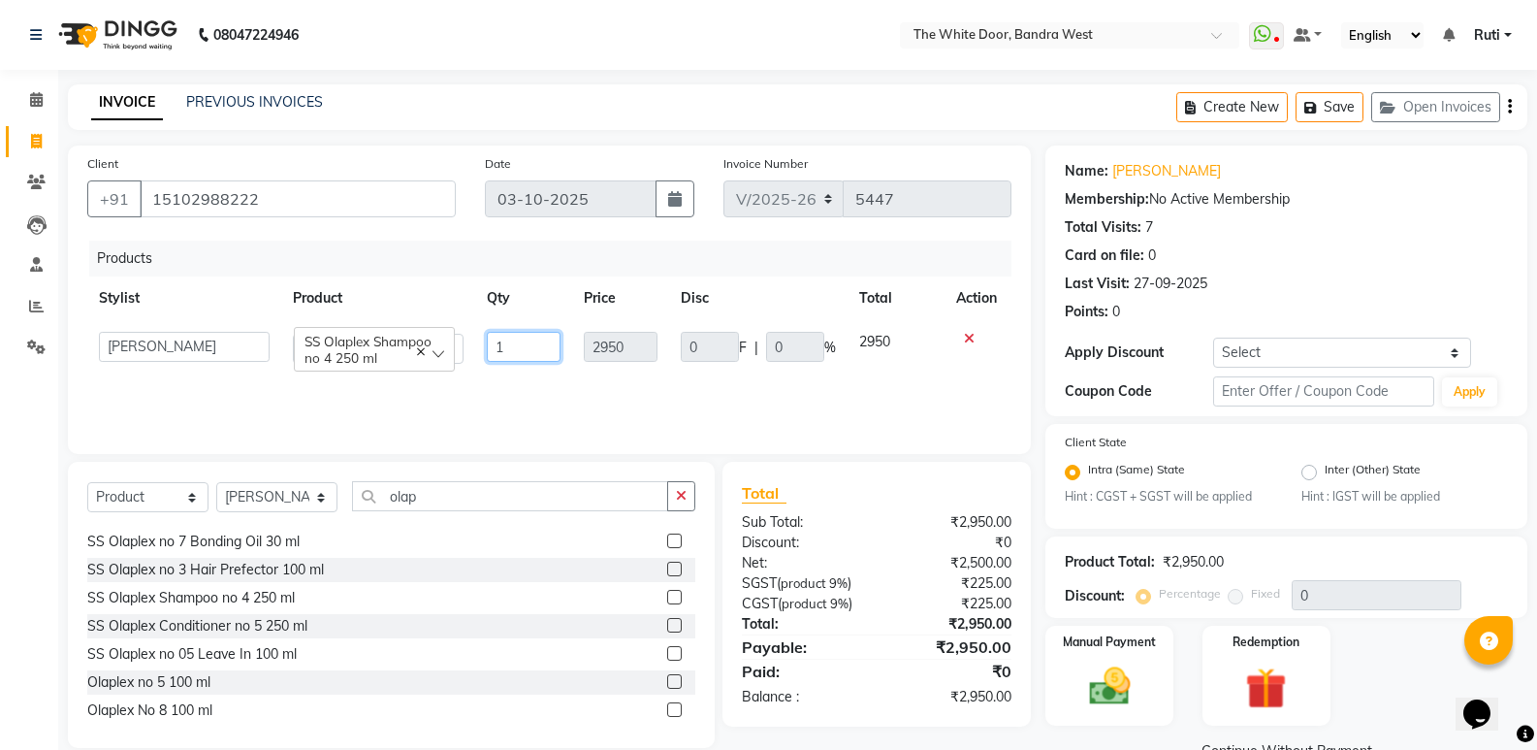
click at [508, 346] on input "1" at bounding box center [524, 347] width 74 height 30
type input "2"
click at [589, 248] on div "Products" at bounding box center [557, 259] width 937 height 36
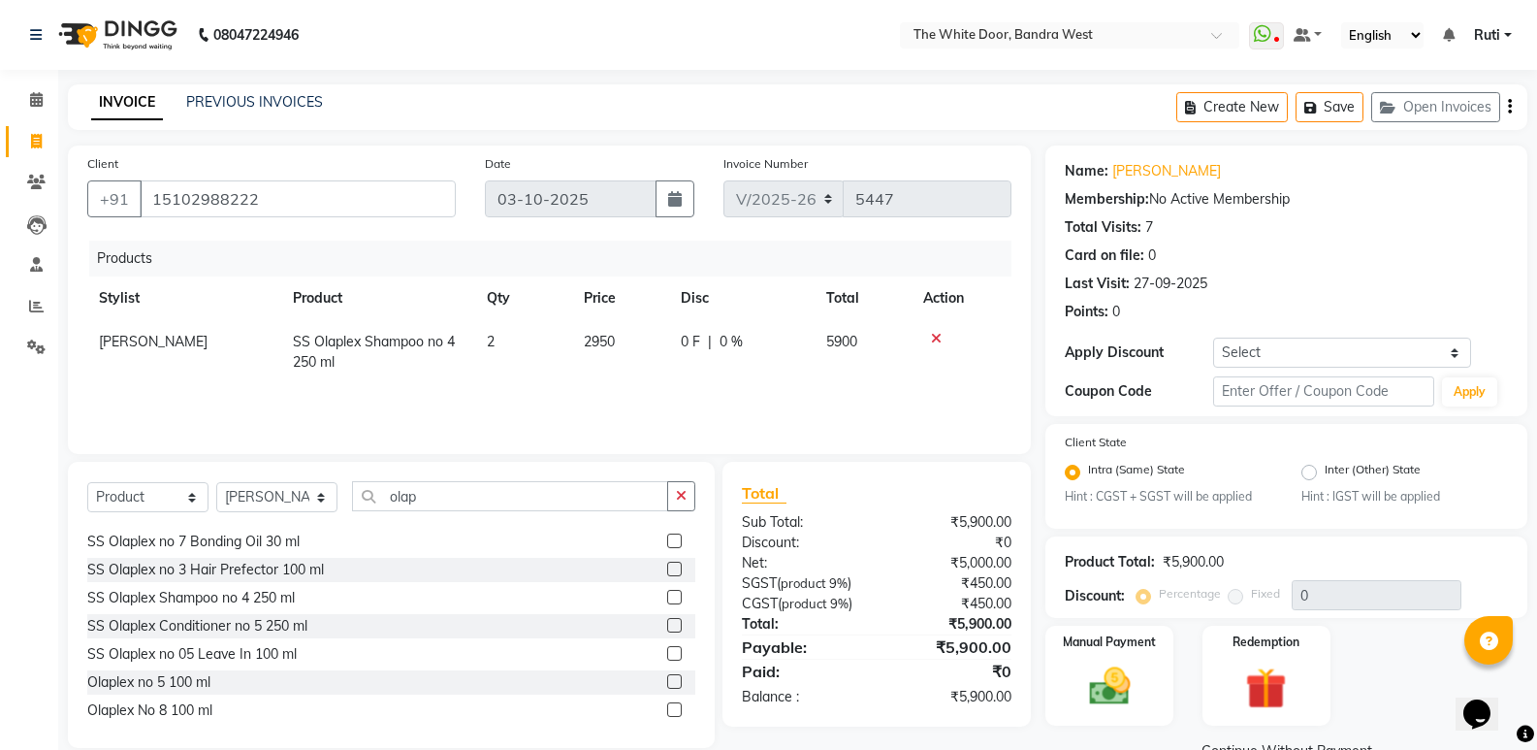
scroll to position [45, 0]
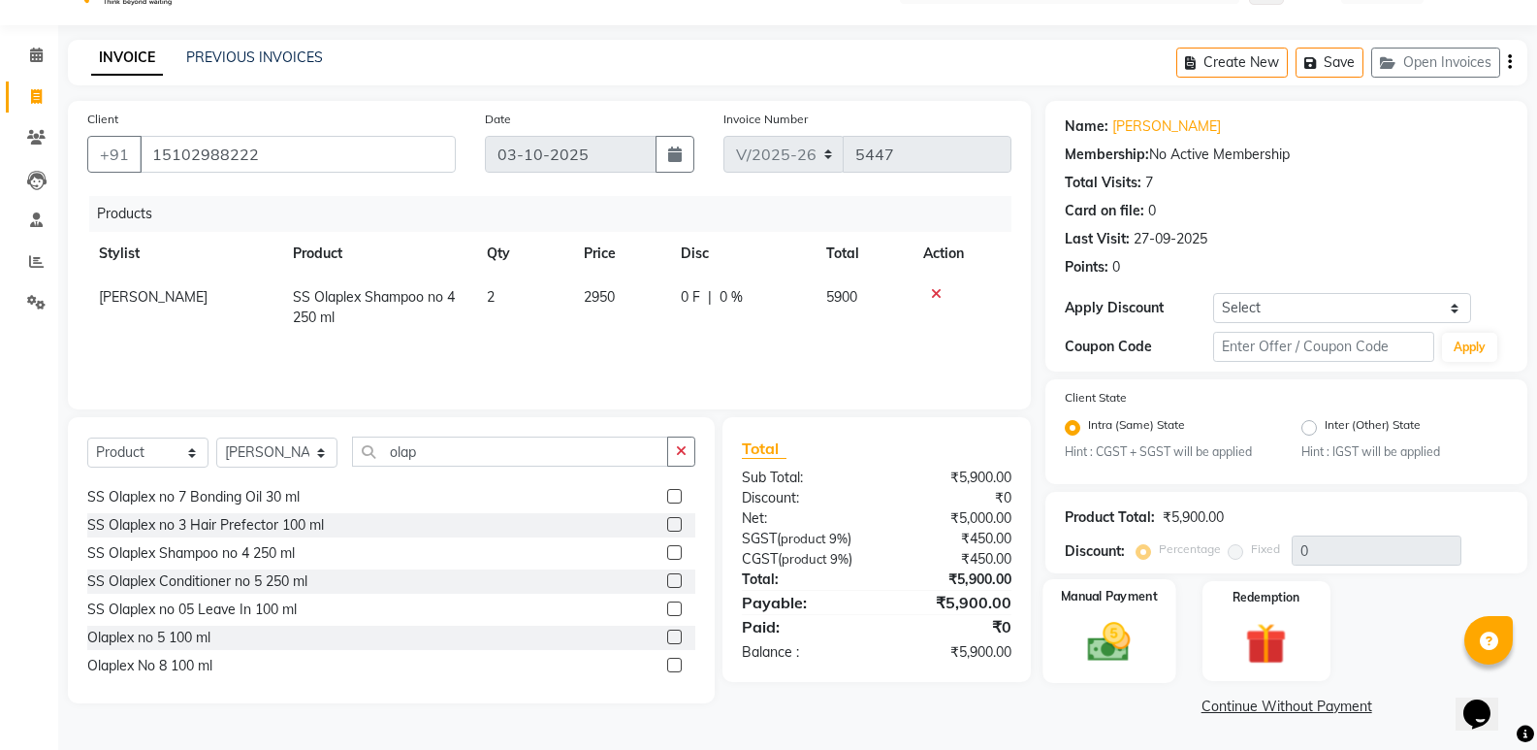
click at [1100, 635] on img at bounding box center [1109, 642] width 69 height 49
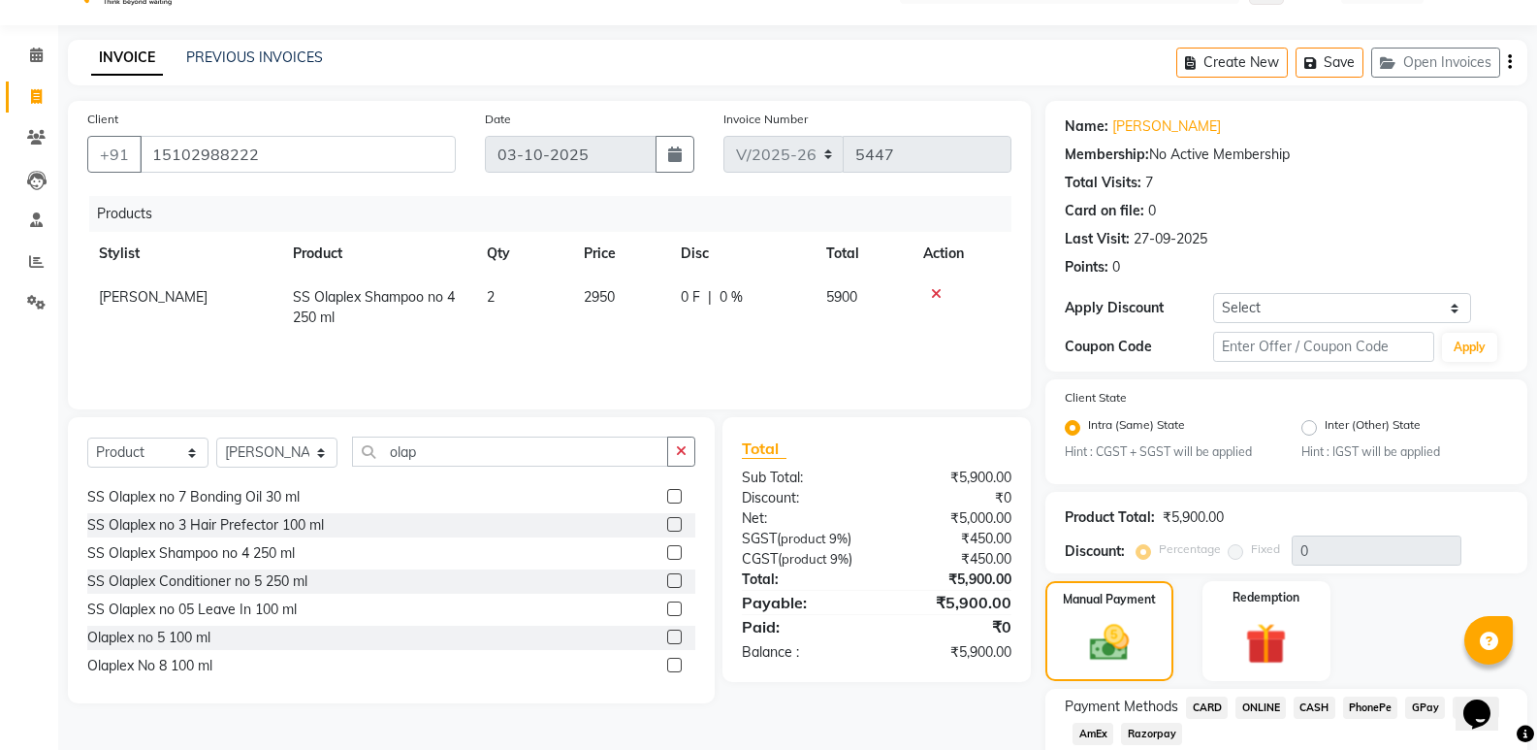
scroll to position [169, 0]
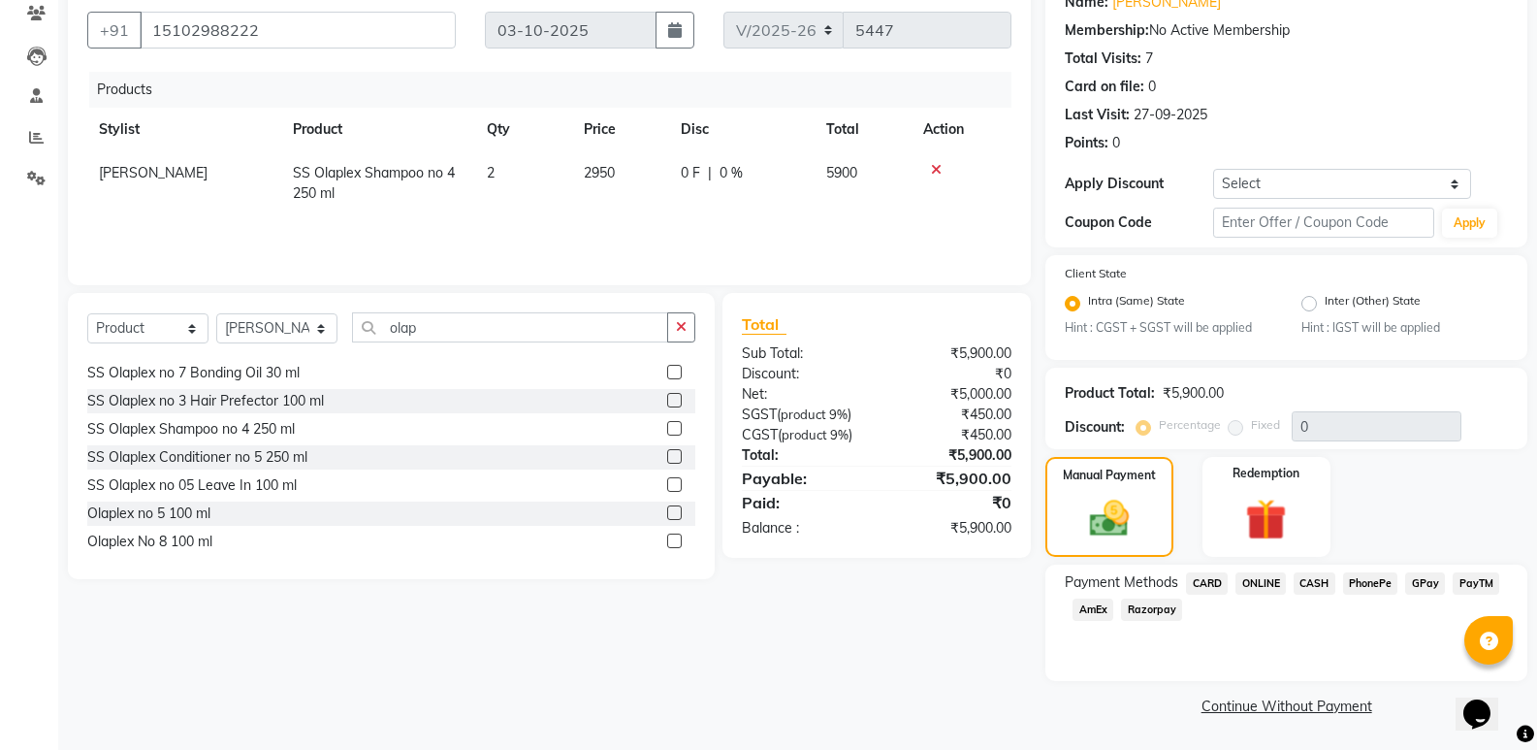
click at [1155, 608] on span "Razorpay" at bounding box center [1151, 609] width 61 height 22
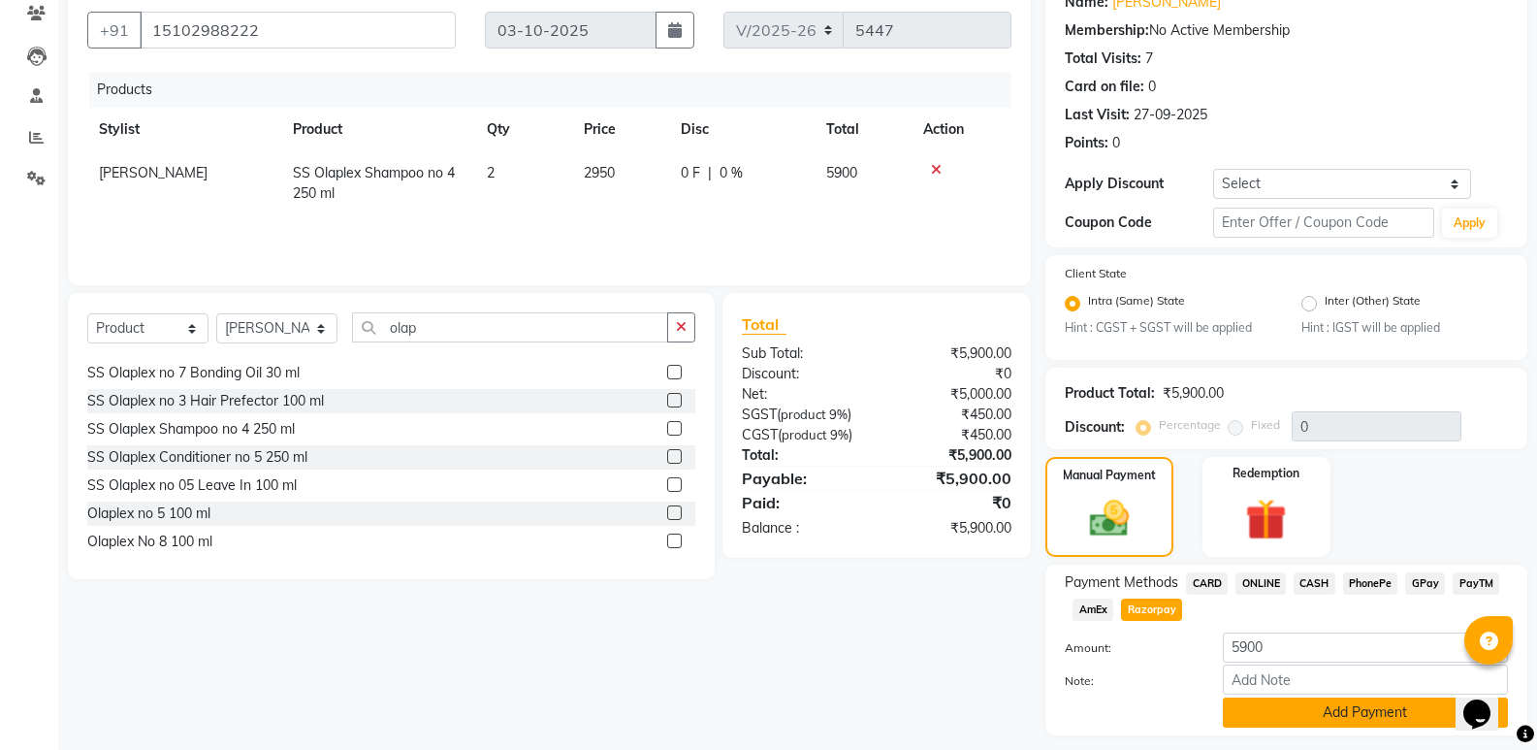
click at [1336, 705] on button "Add Payment" at bounding box center [1365, 712] width 285 height 30
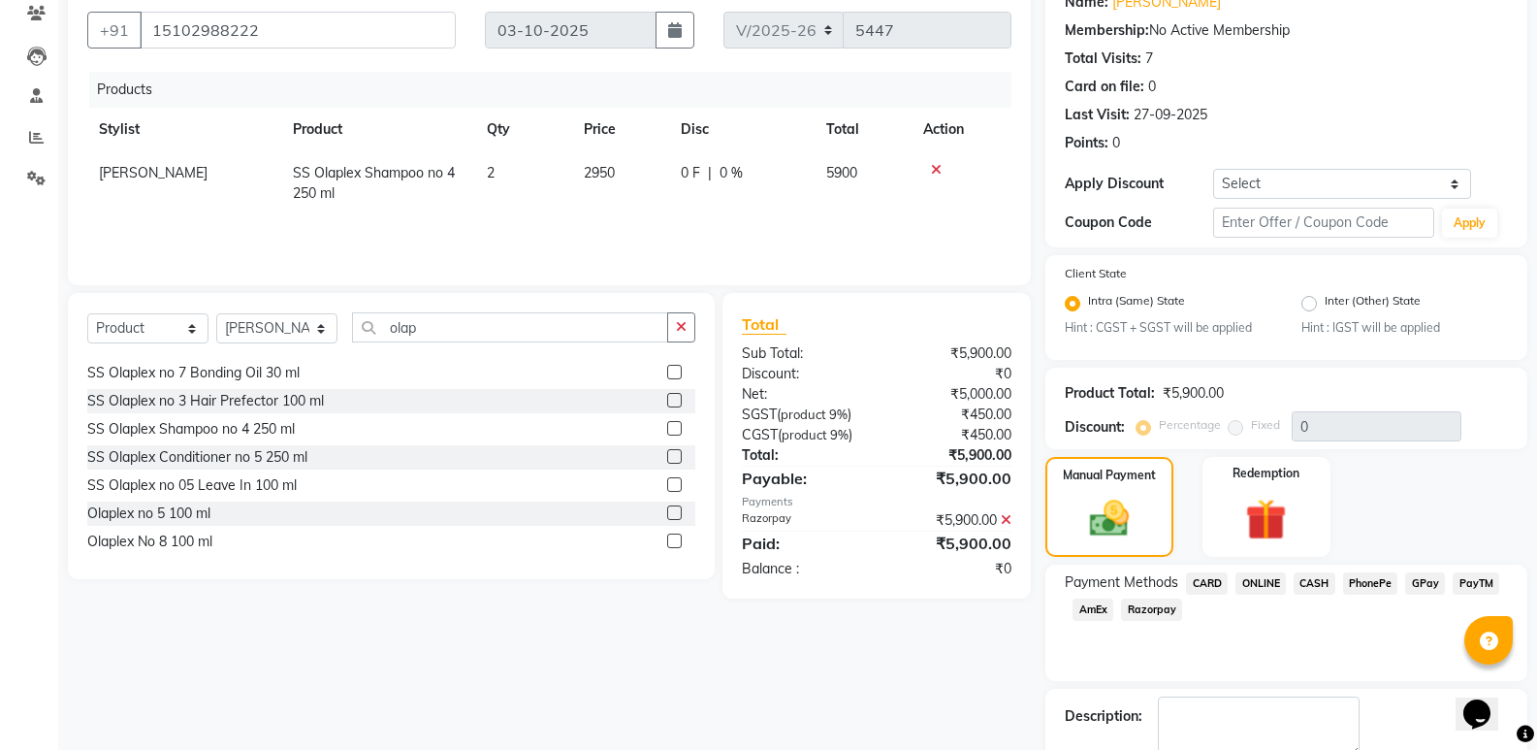
scroll to position [278, 0]
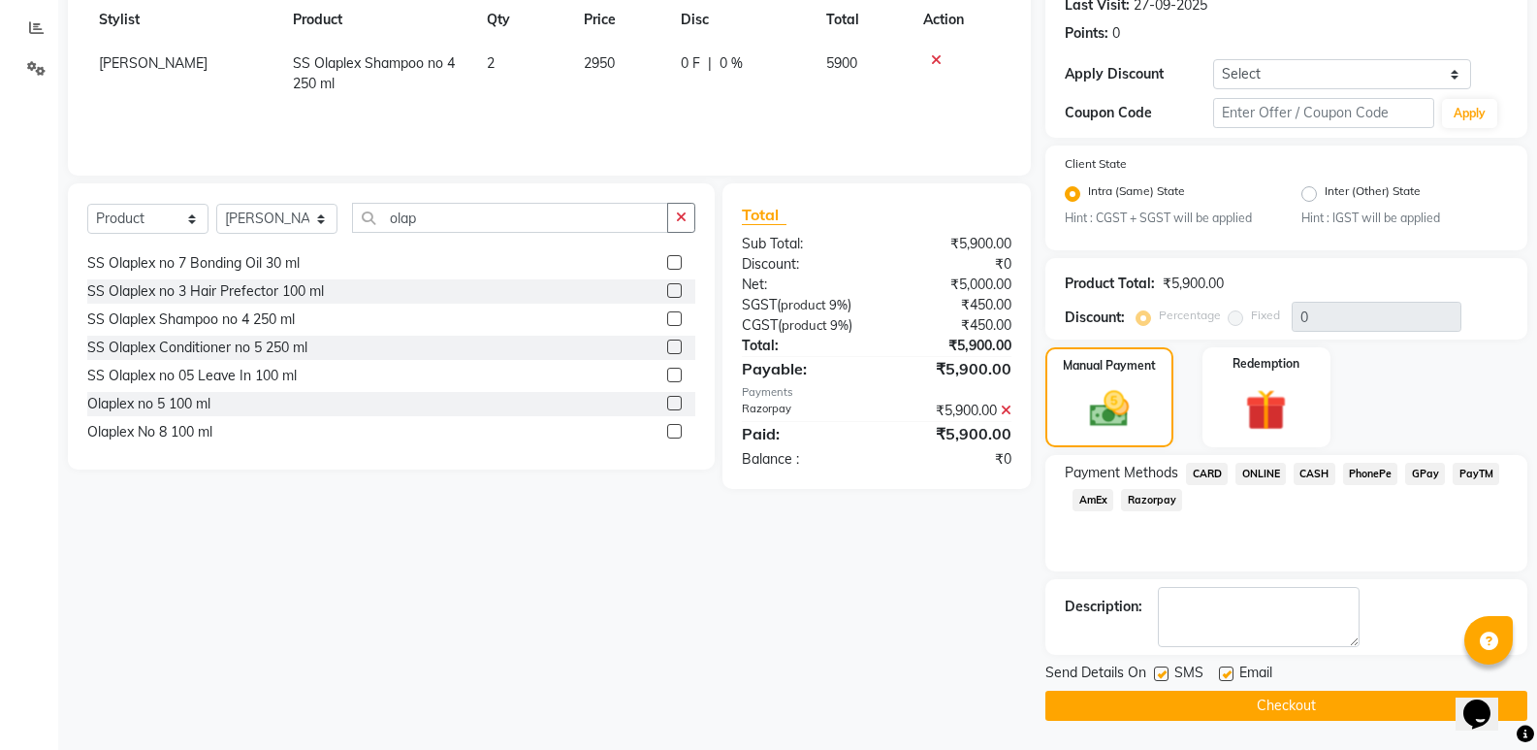
click at [1270, 701] on button "Checkout" at bounding box center [1286, 706] width 482 height 30
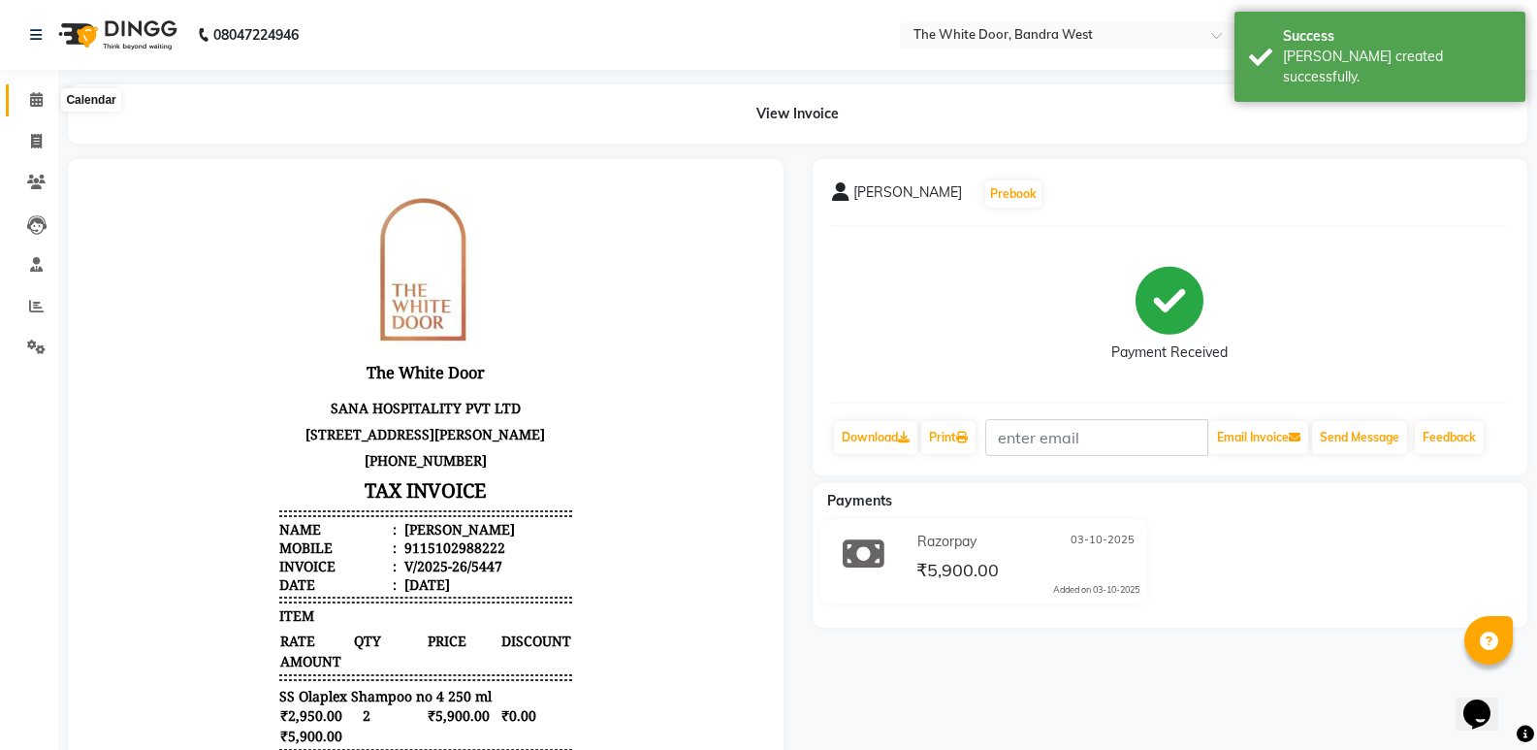
click at [41, 102] on icon at bounding box center [36, 99] width 13 height 15
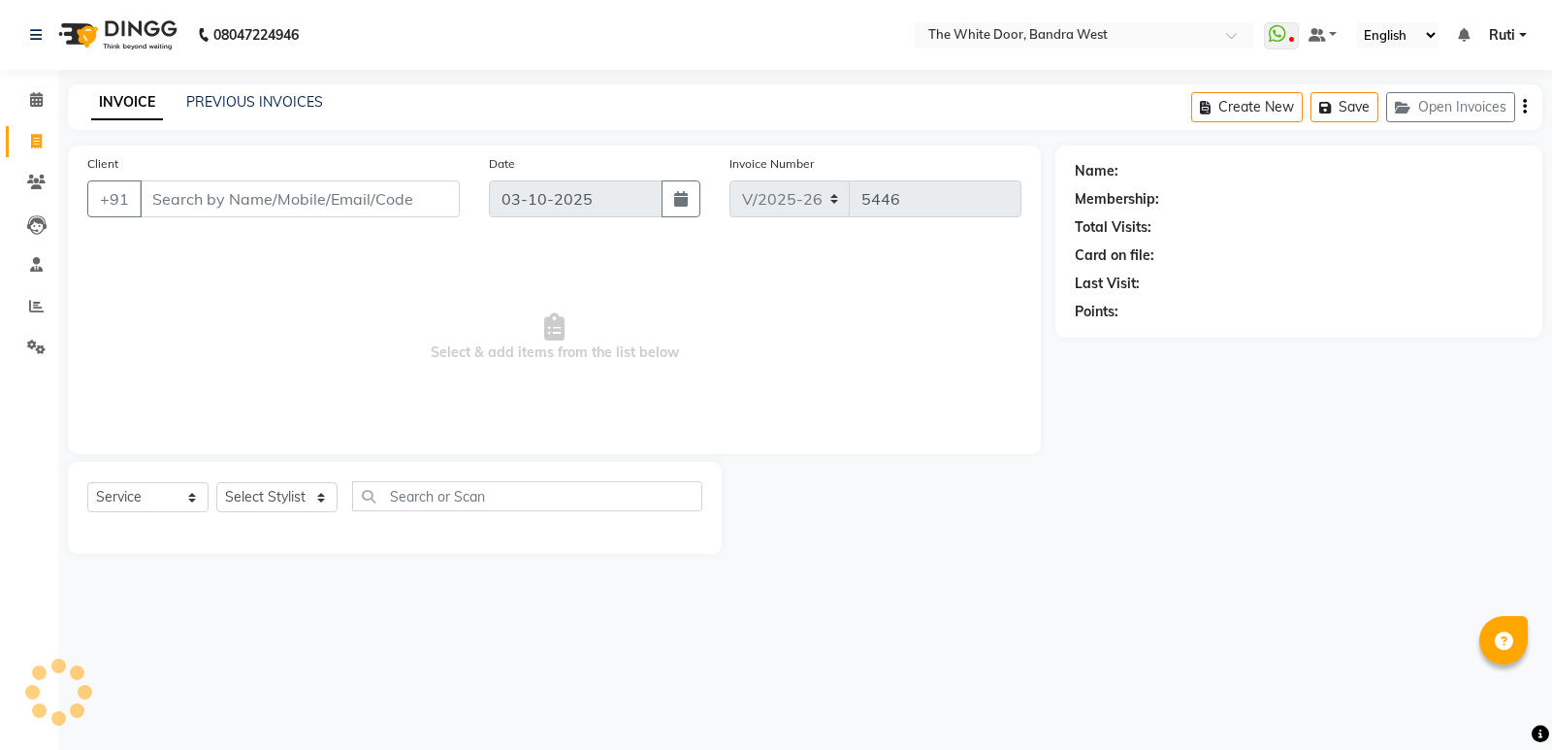
select select "3980"
select select "service"
click at [35, 108] on span at bounding box center [36, 100] width 34 height 22
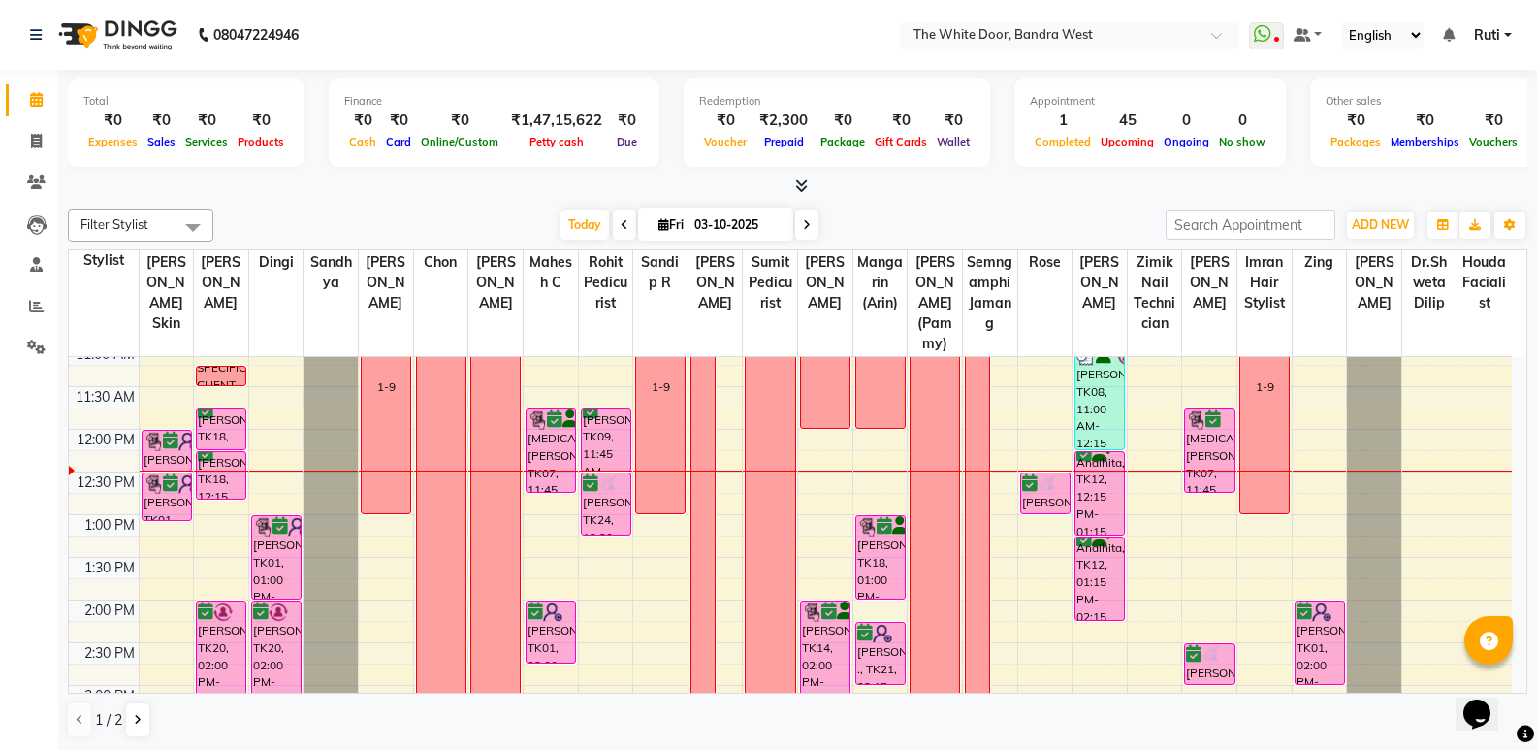
scroll to position [194, 0]
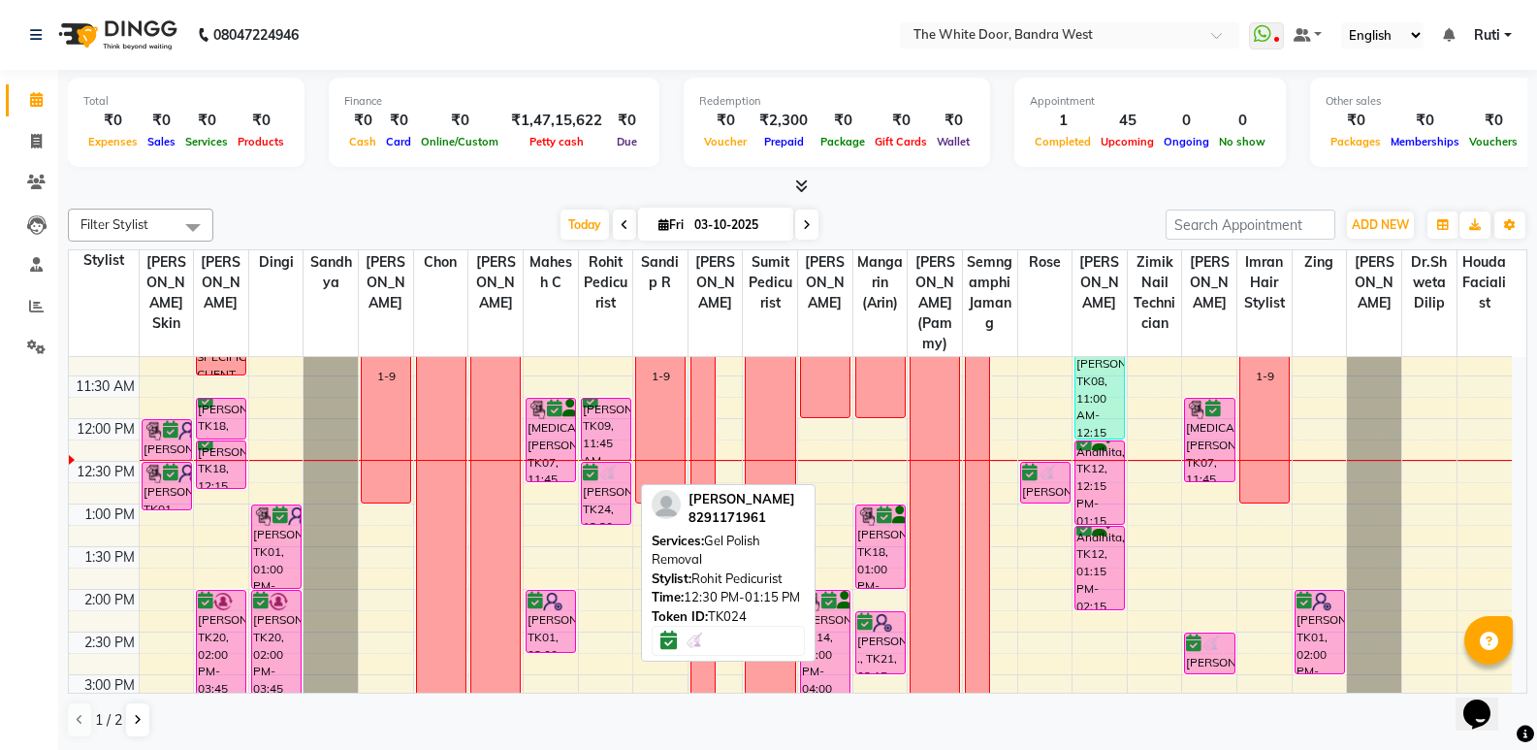
click at [594, 516] on div "[PERSON_NAME], TK24, 12:30 PM-01:15 PM, Gel Polish Removal" at bounding box center [606, 493] width 48 height 61
select select "6"
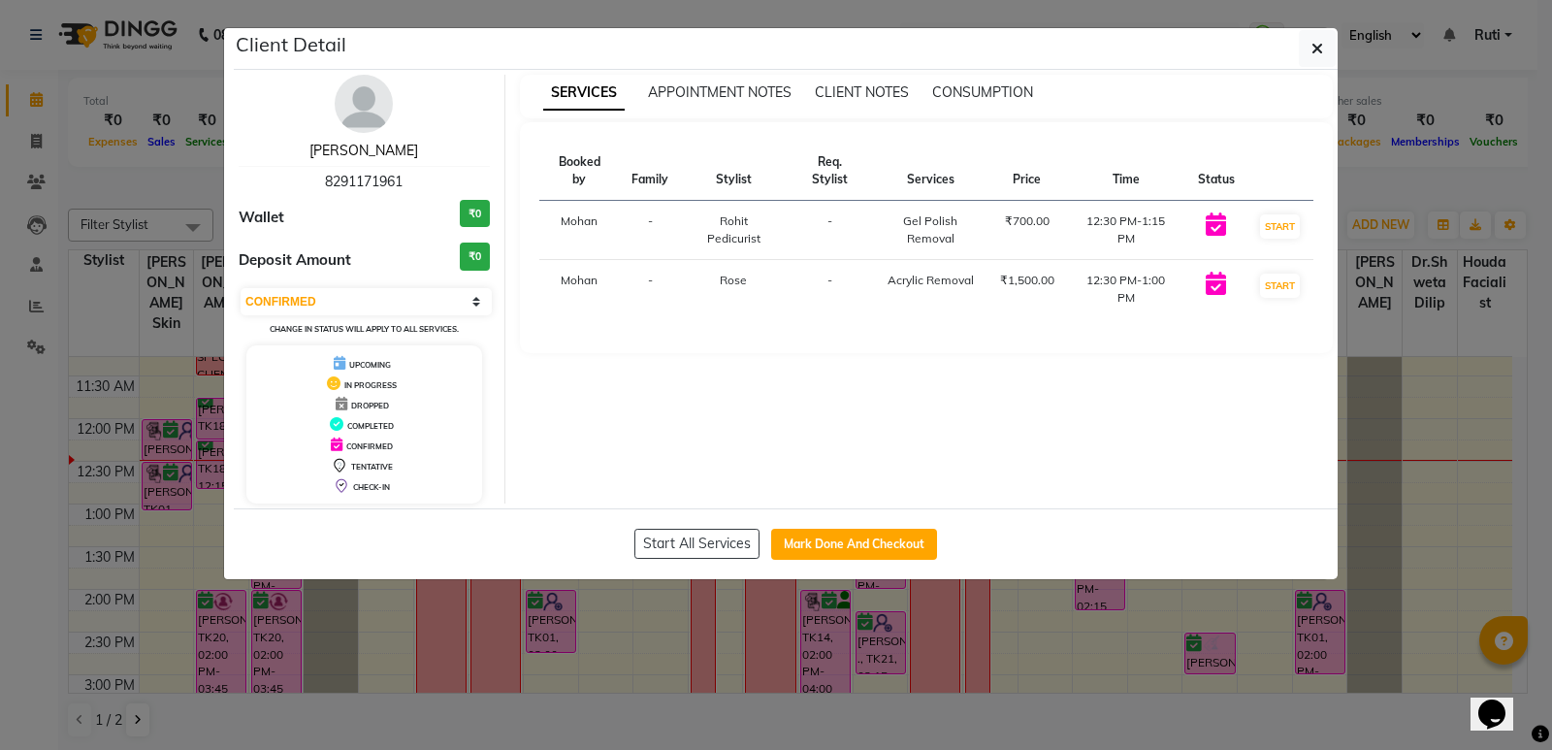
click at [397, 151] on link "[PERSON_NAME]" at bounding box center [363, 150] width 109 height 17
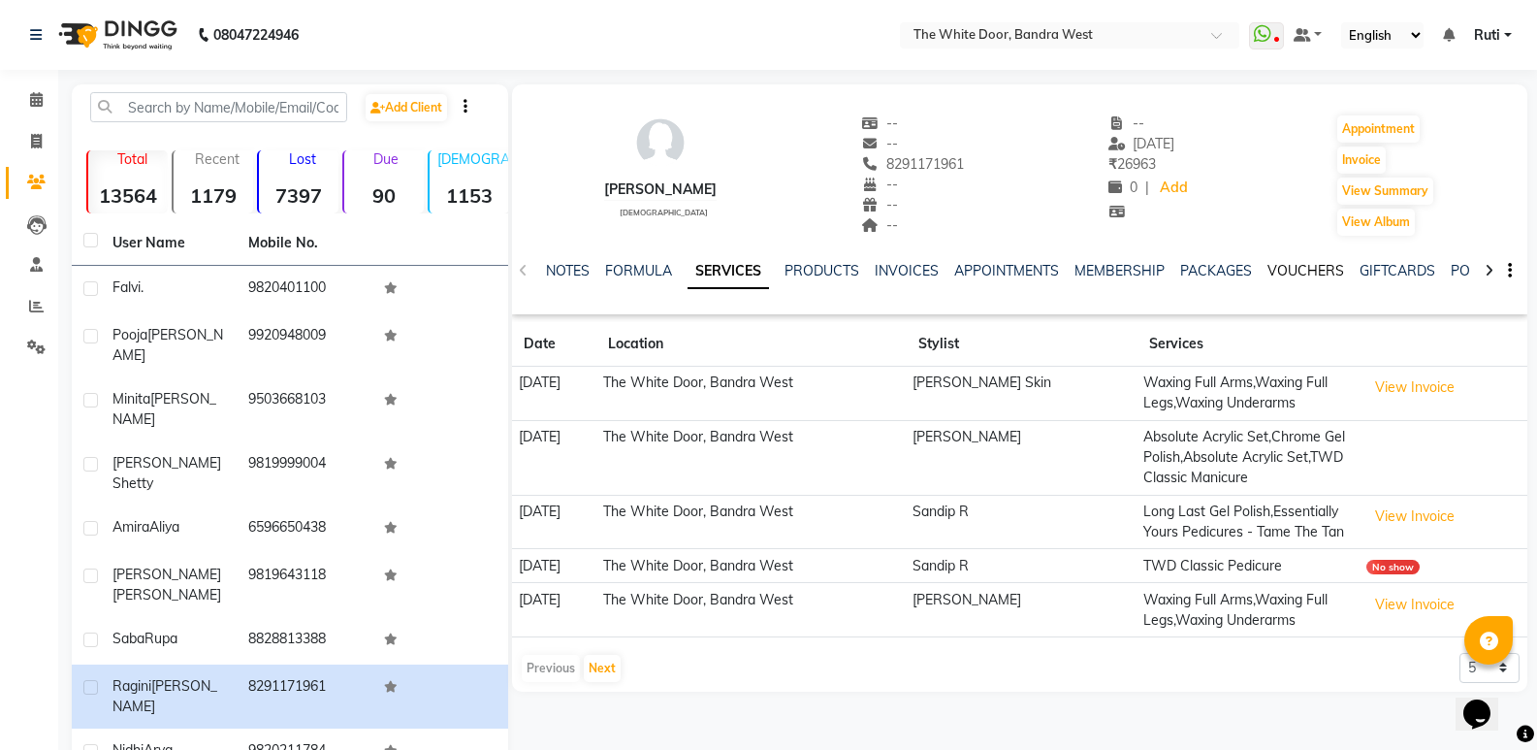
click at [1307, 265] on link "VOUCHERS" at bounding box center [1306, 270] width 77 height 17
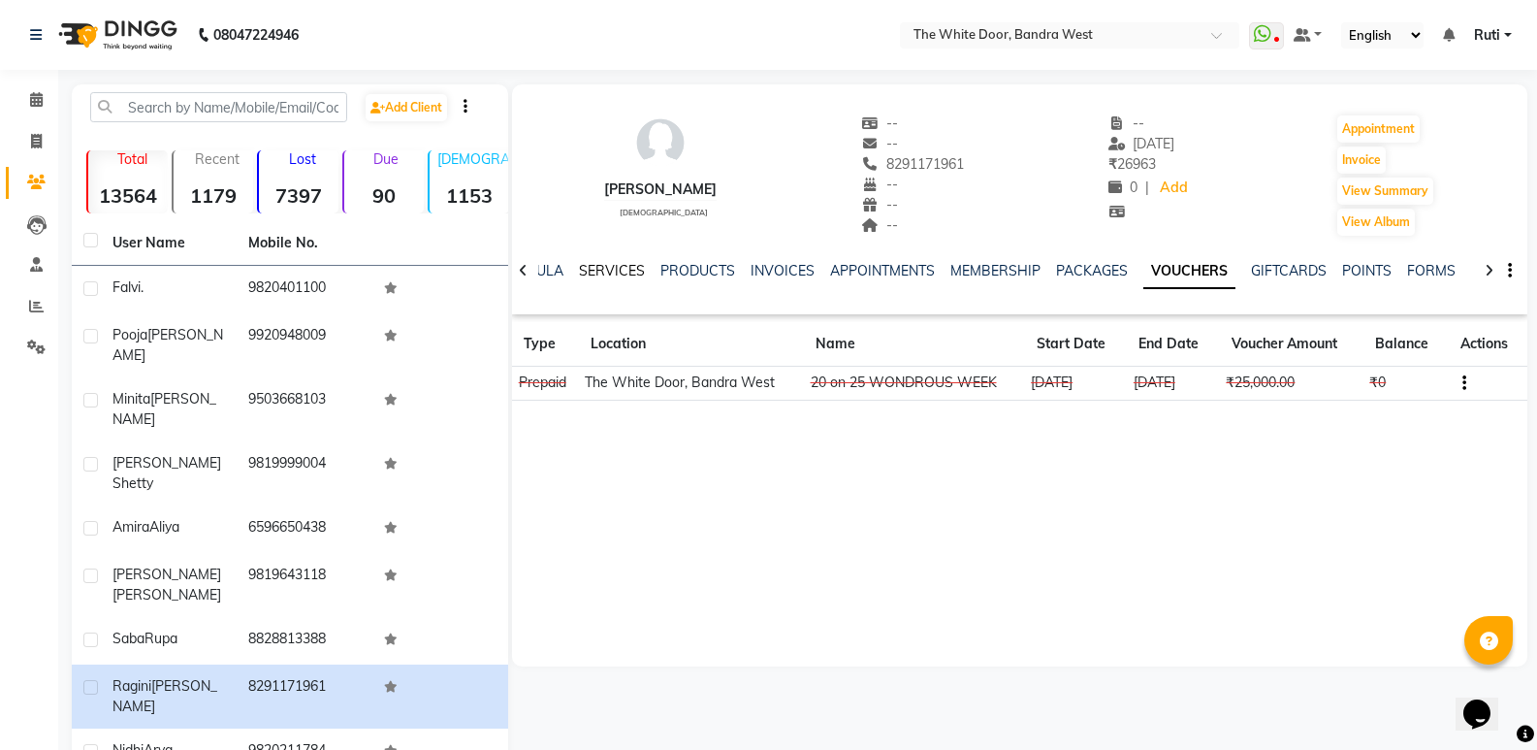
click at [626, 274] on link "SERVICES" at bounding box center [612, 270] width 66 height 17
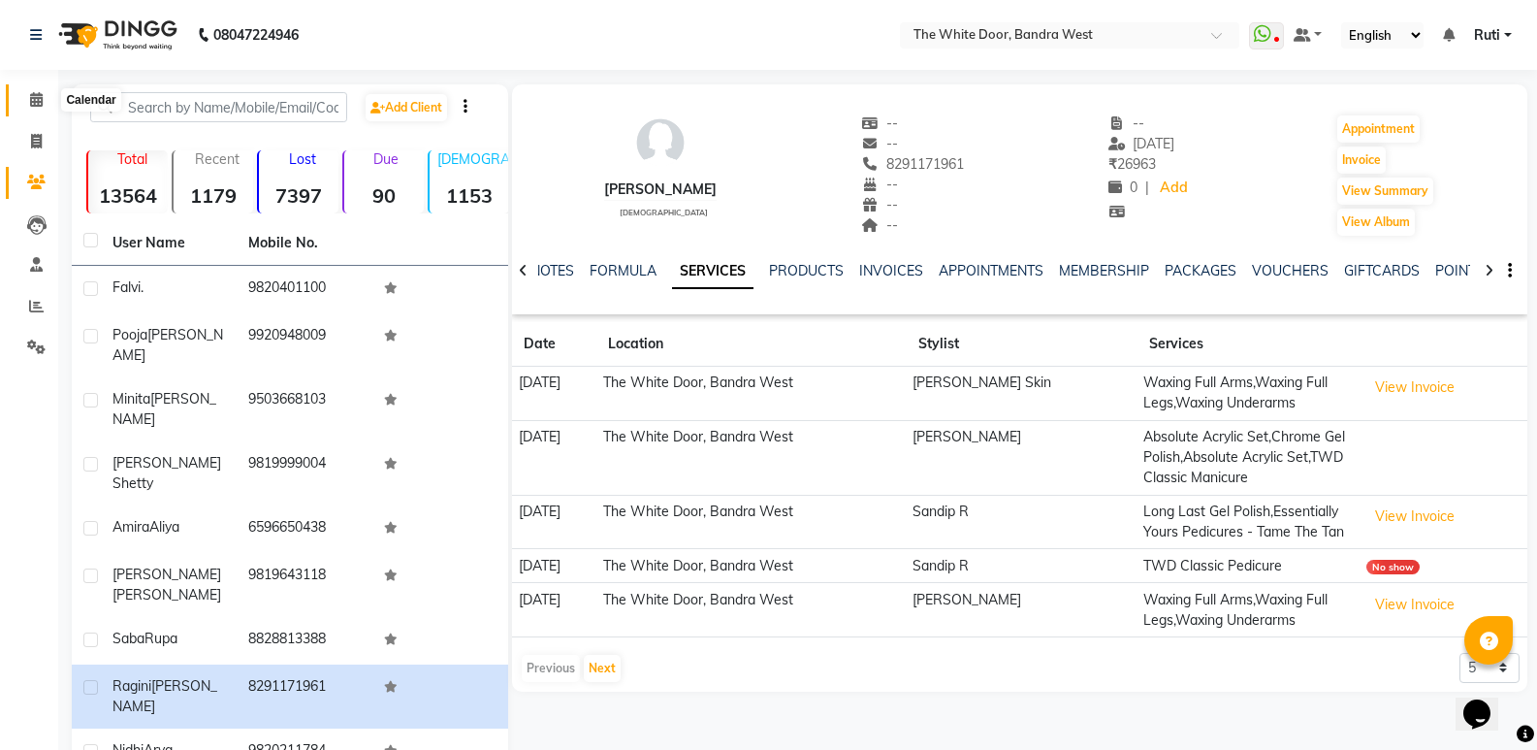
click at [39, 103] on icon at bounding box center [36, 99] width 13 height 15
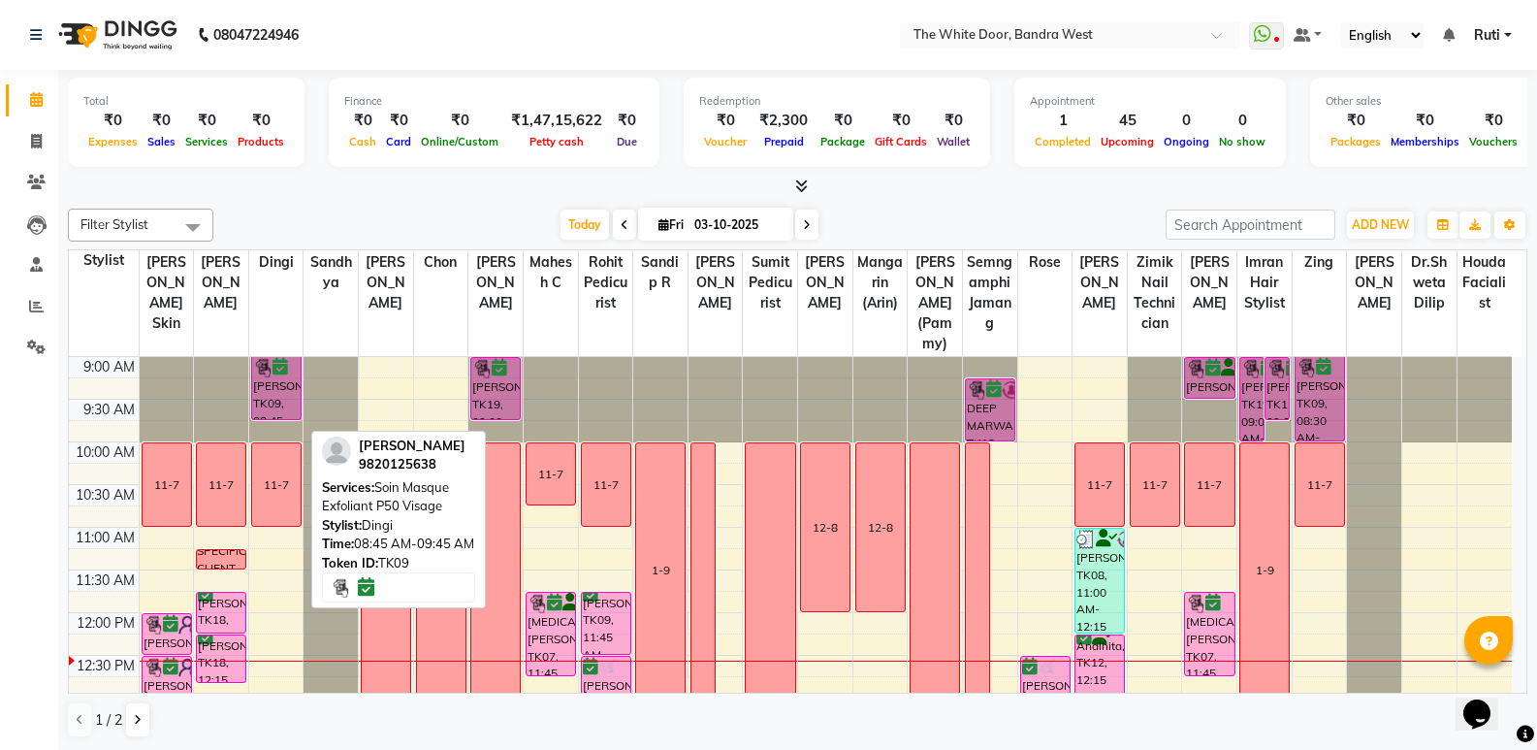
click at [267, 410] on div "[PERSON_NAME], TK09, 08:45 AM-09:45 AM, Soin Masque Exfoliant P50 Visage" at bounding box center [276, 388] width 48 height 62
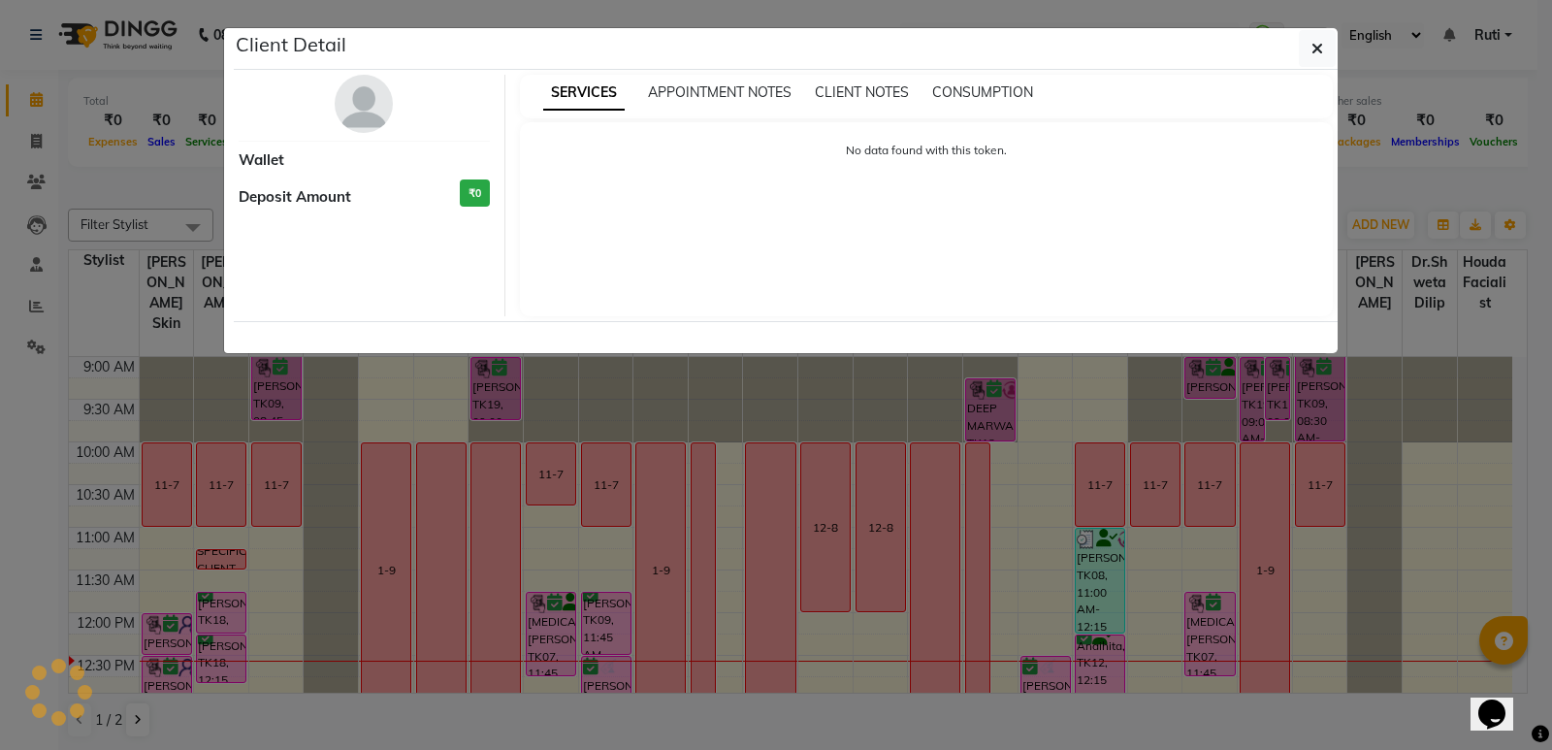
select select "6"
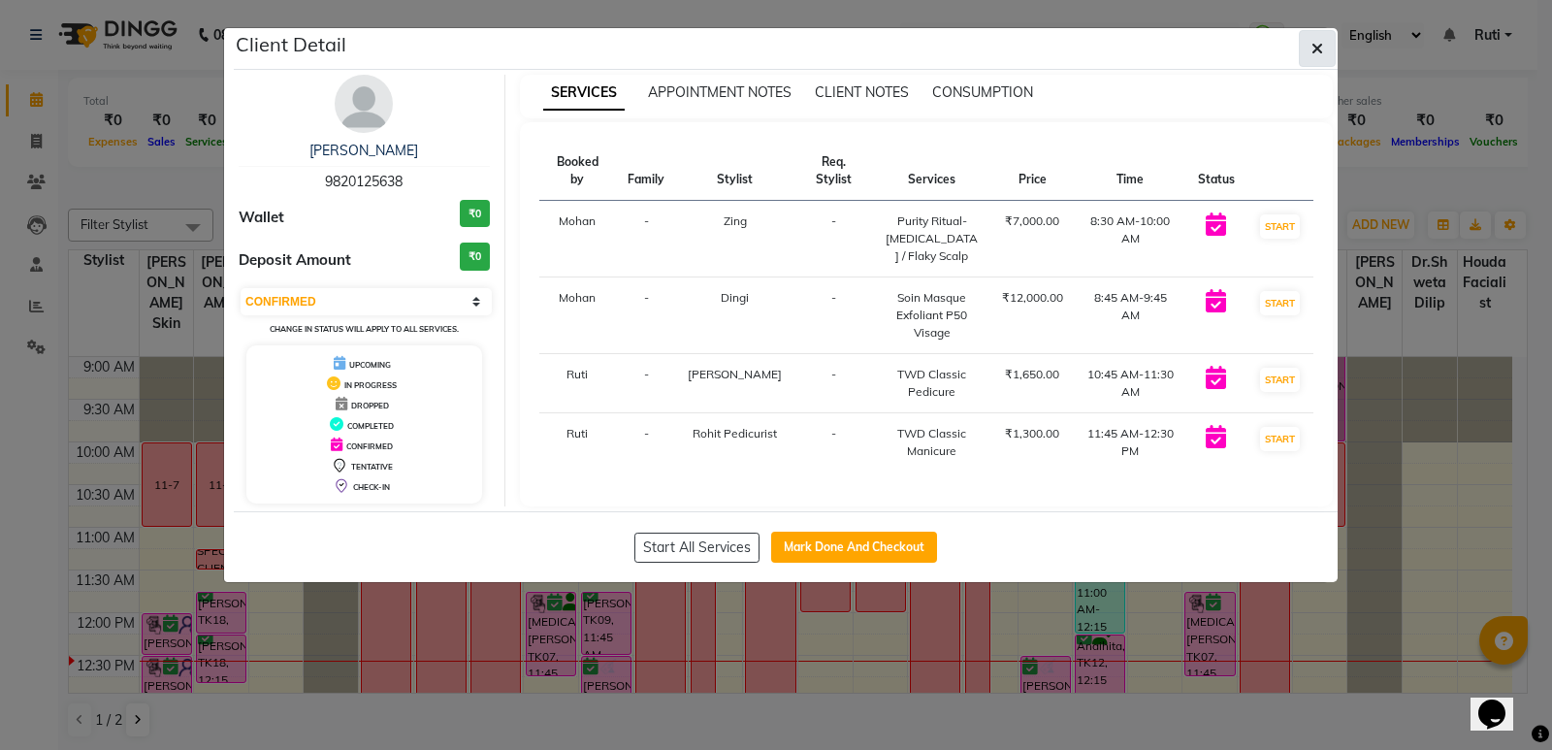
click at [1321, 50] on icon "button" at bounding box center [1317, 49] width 12 height 16
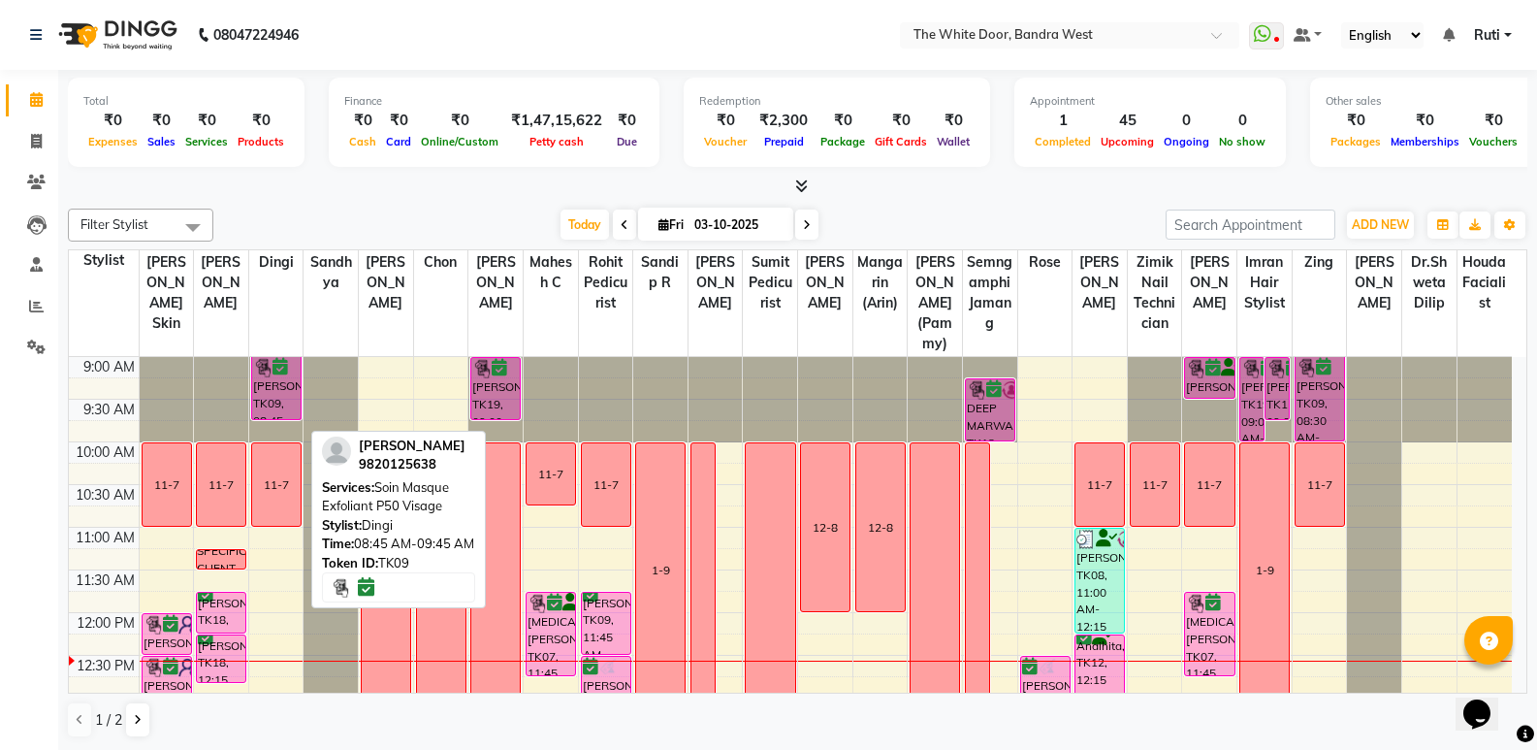
click at [295, 407] on div "[PERSON_NAME], TK09, 08:45 AM-09:45 AM, Soin Masque Exfoliant P50 Visage" at bounding box center [276, 388] width 48 height 62
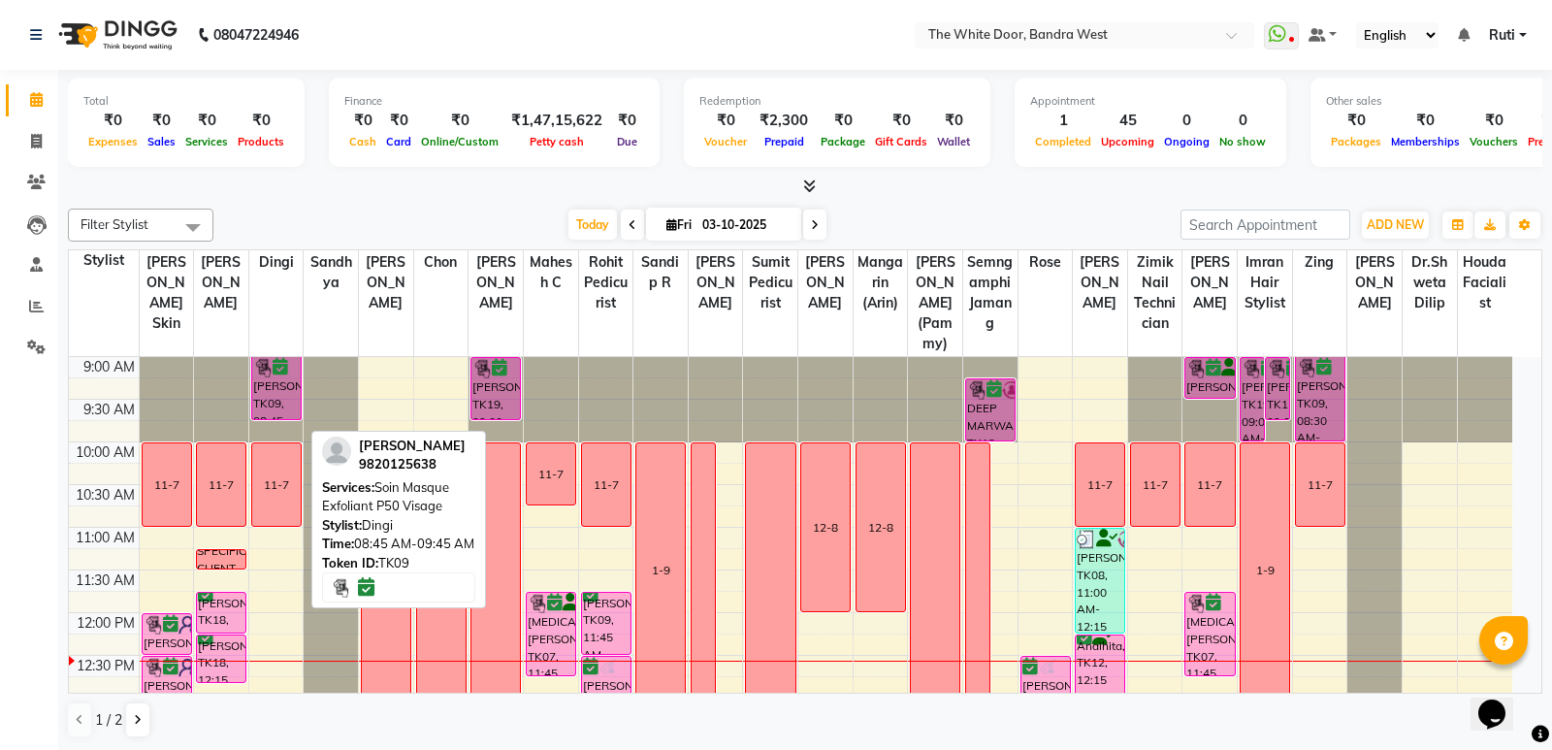
select select "6"
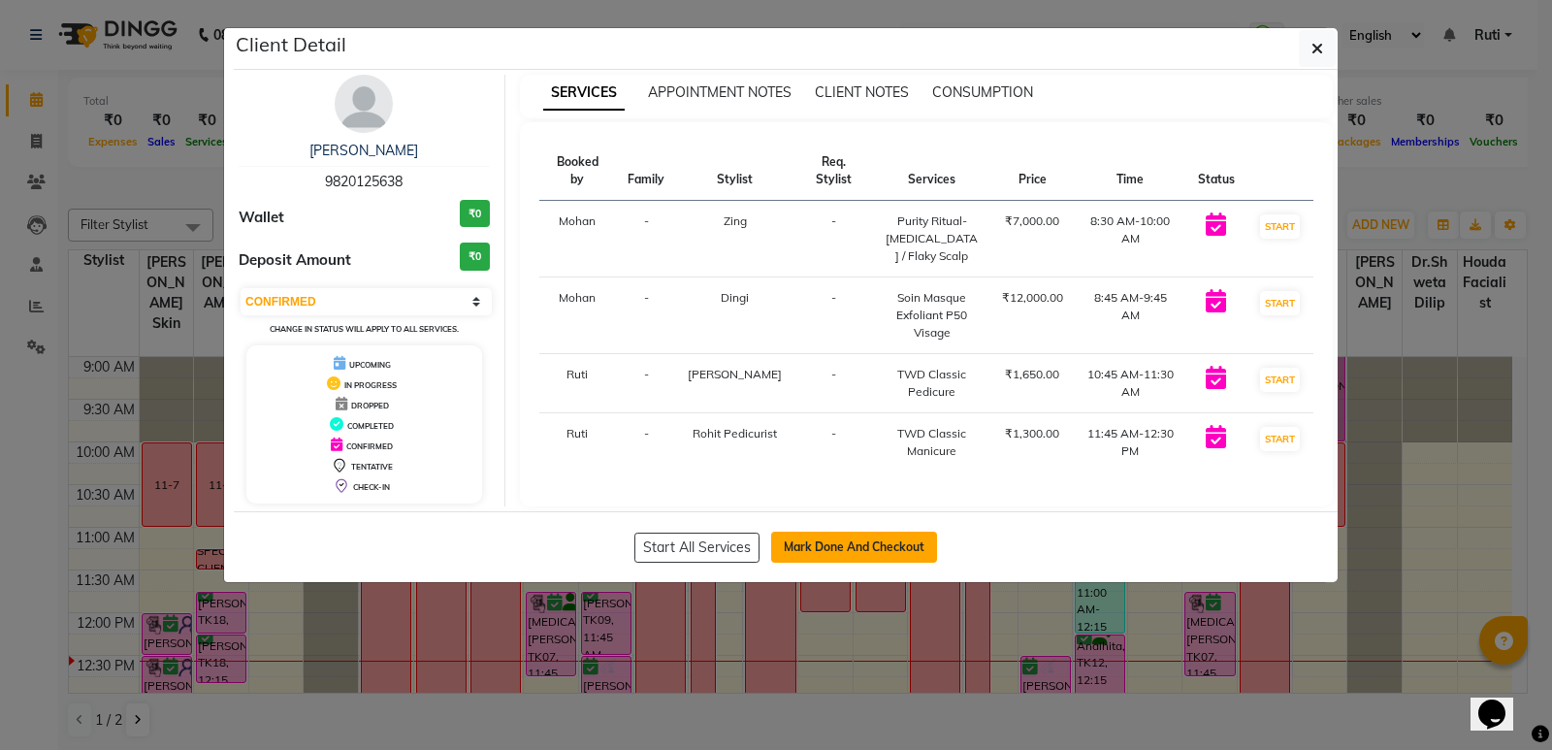
click at [794, 542] on button "Mark Done And Checkout" at bounding box center [854, 546] width 166 height 31
select select "3980"
select select "service"
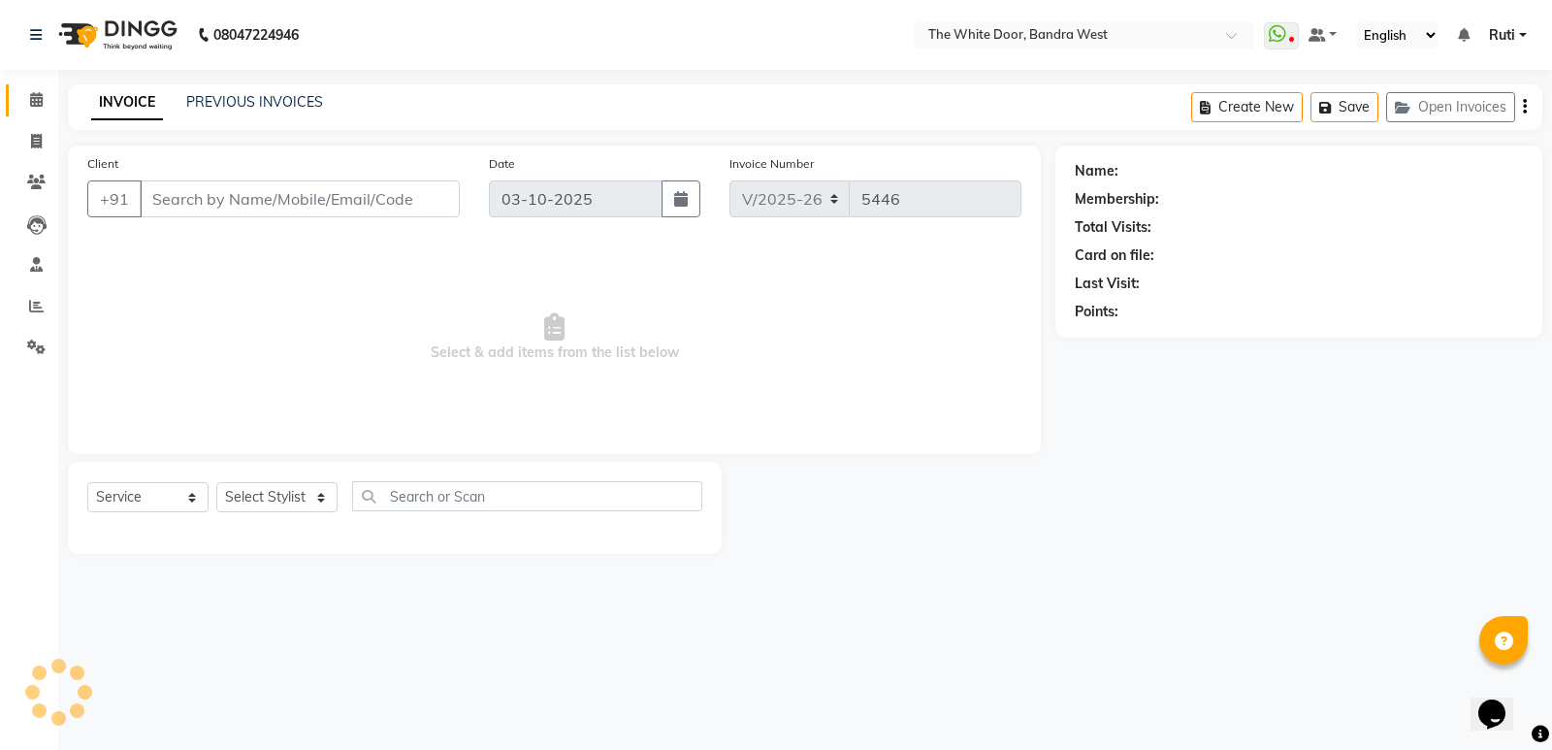
type input "9820125638"
select select "50532"
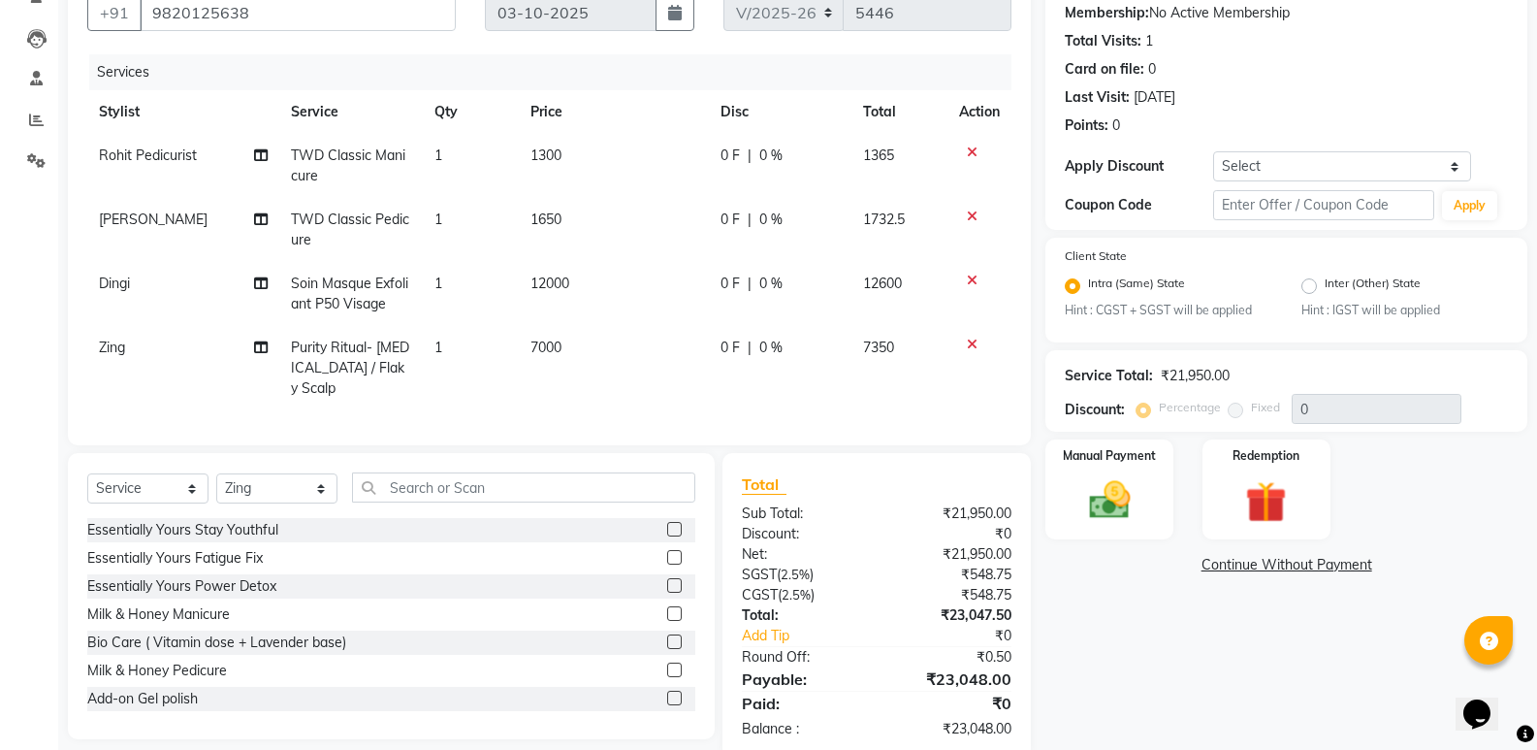
scroll to position [218, 0]
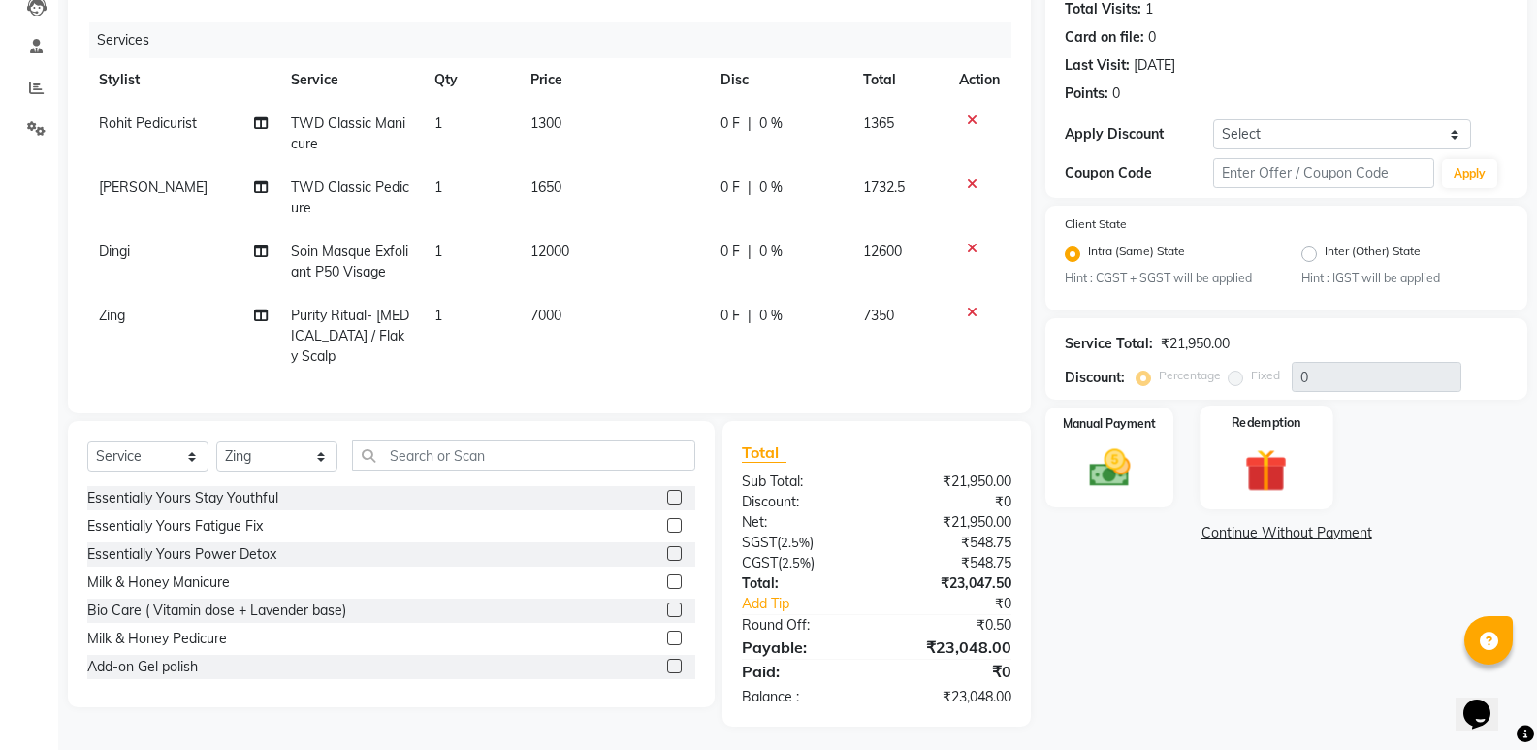
click at [1280, 474] on img at bounding box center [1266, 470] width 69 height 53
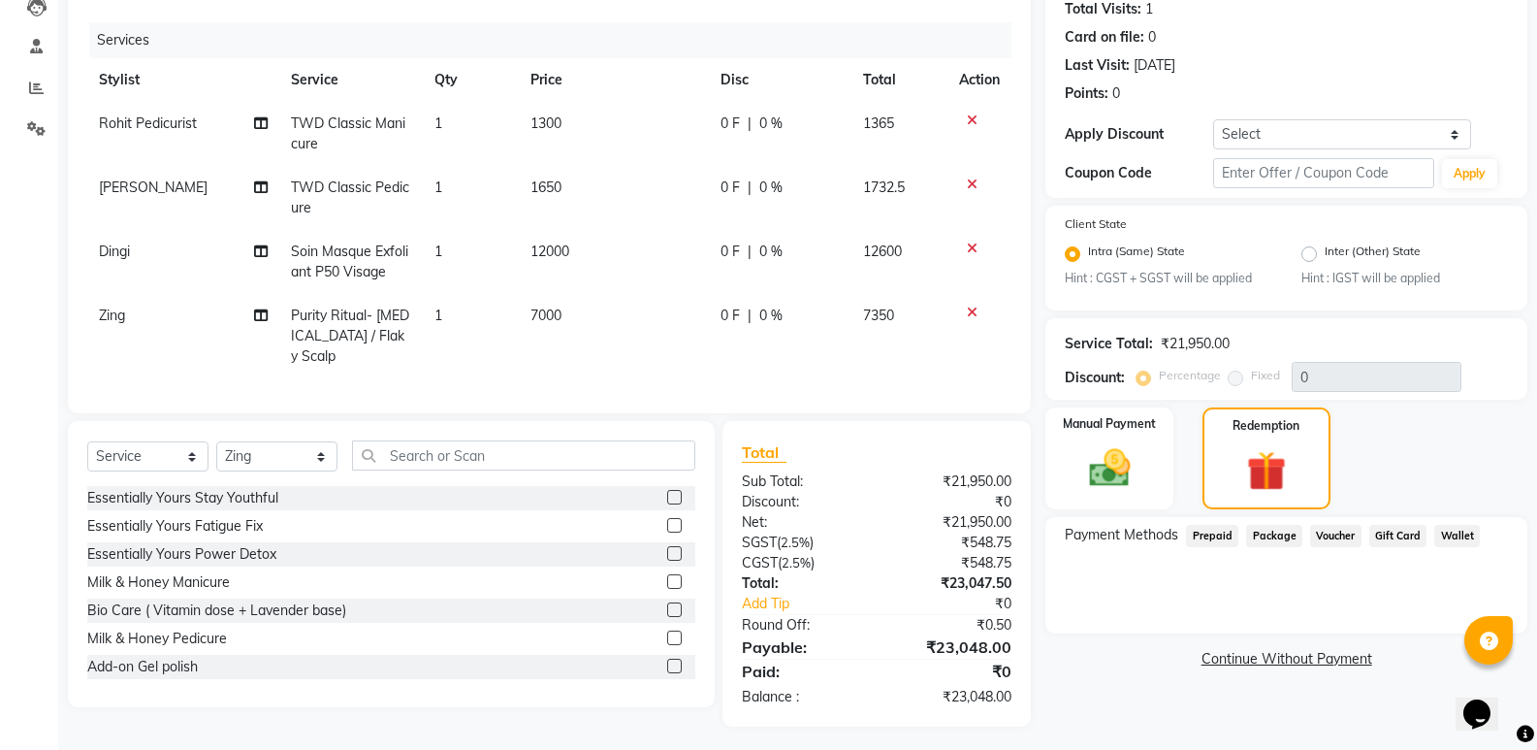
click at [1224, 531] on span "Prepaid" at bounding box center [1212, 536] width 52 height 22
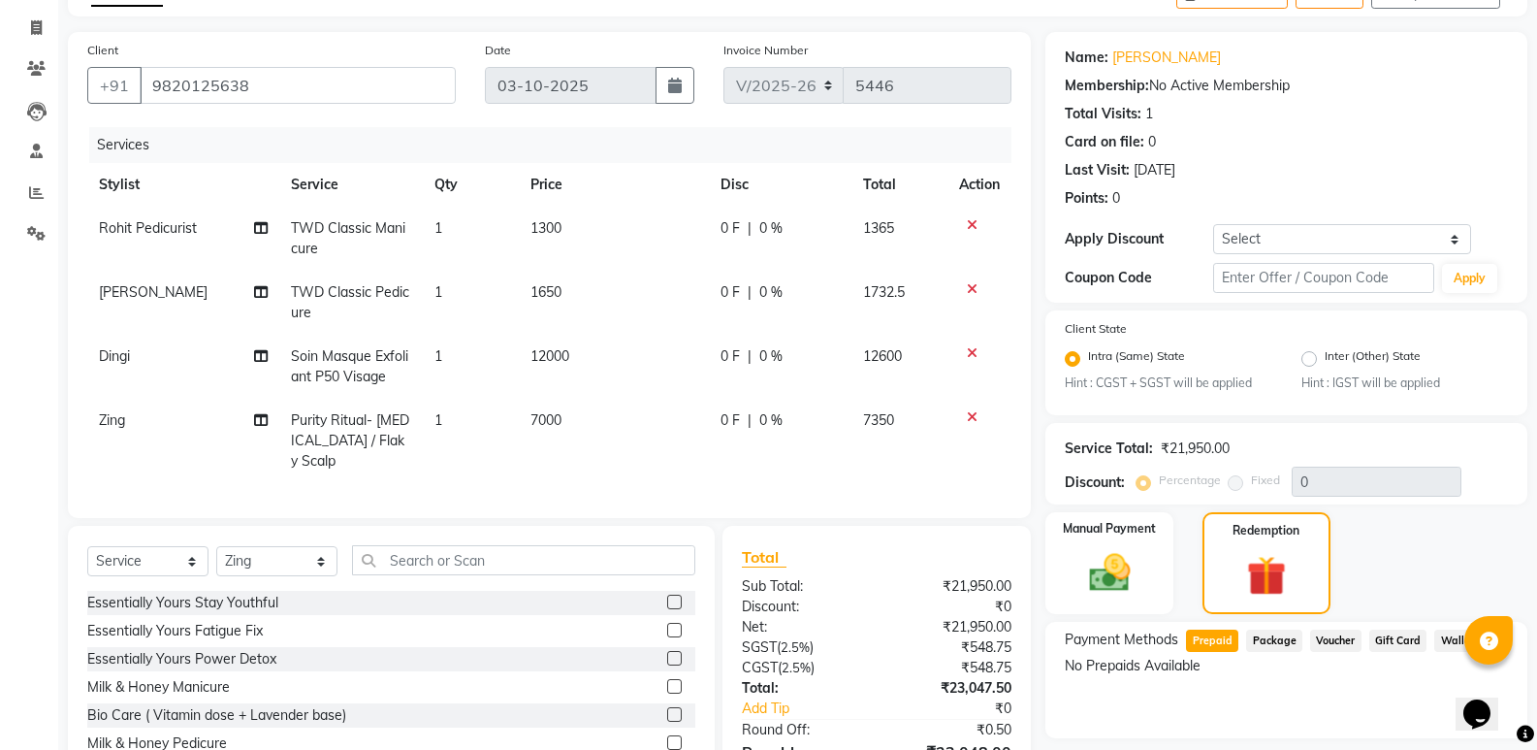
scroll to position [24, 0]
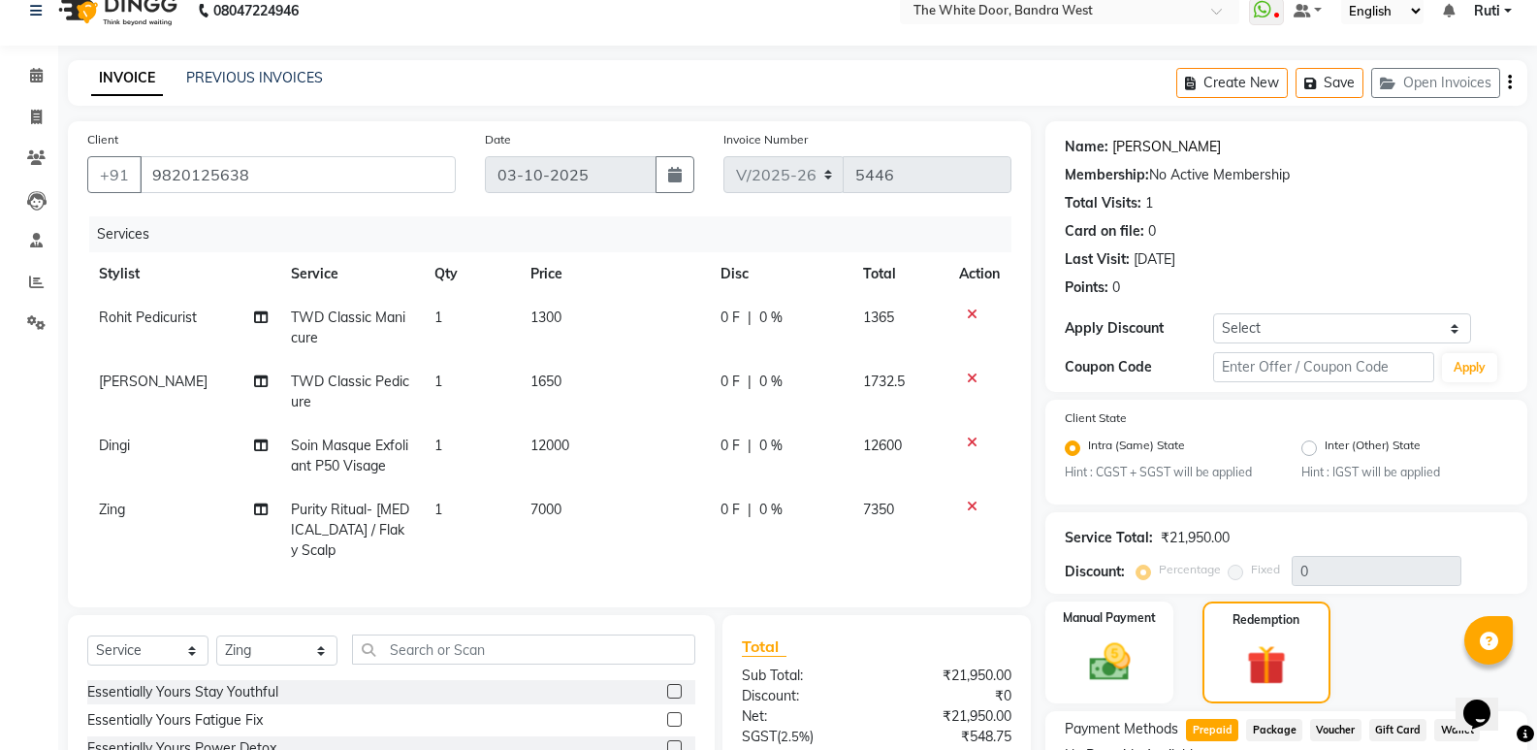
click at [1149, 148] on link "Asif Zakaria" at bounding box center [1166, 147] width 109 height 20
click at [145, 317] on span "Rohit Pedicurist" at bounding box center [148, 316] width 98 height 17
select select "67741"
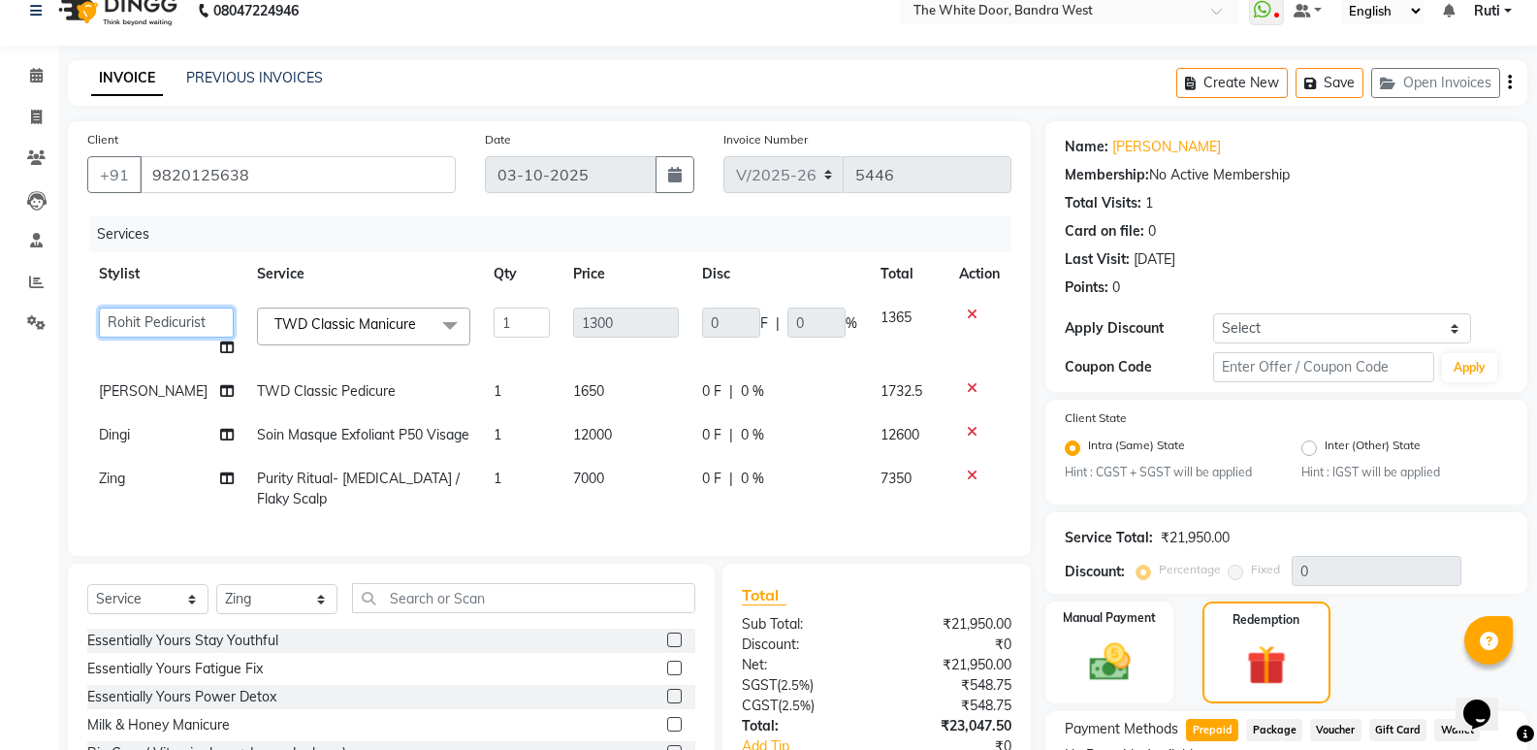
click at [169, 322] on select "Amita Skin benjimin Chitra K Chon Dingi Dr.Shweta Dilip Farheen K Ganesh M Gaut…" at bounding box center [166, 322] width 135 height 30
select select "20403"
click at [426, 241] on div "Services" at bounding box center [557, 234] width 937 height 36
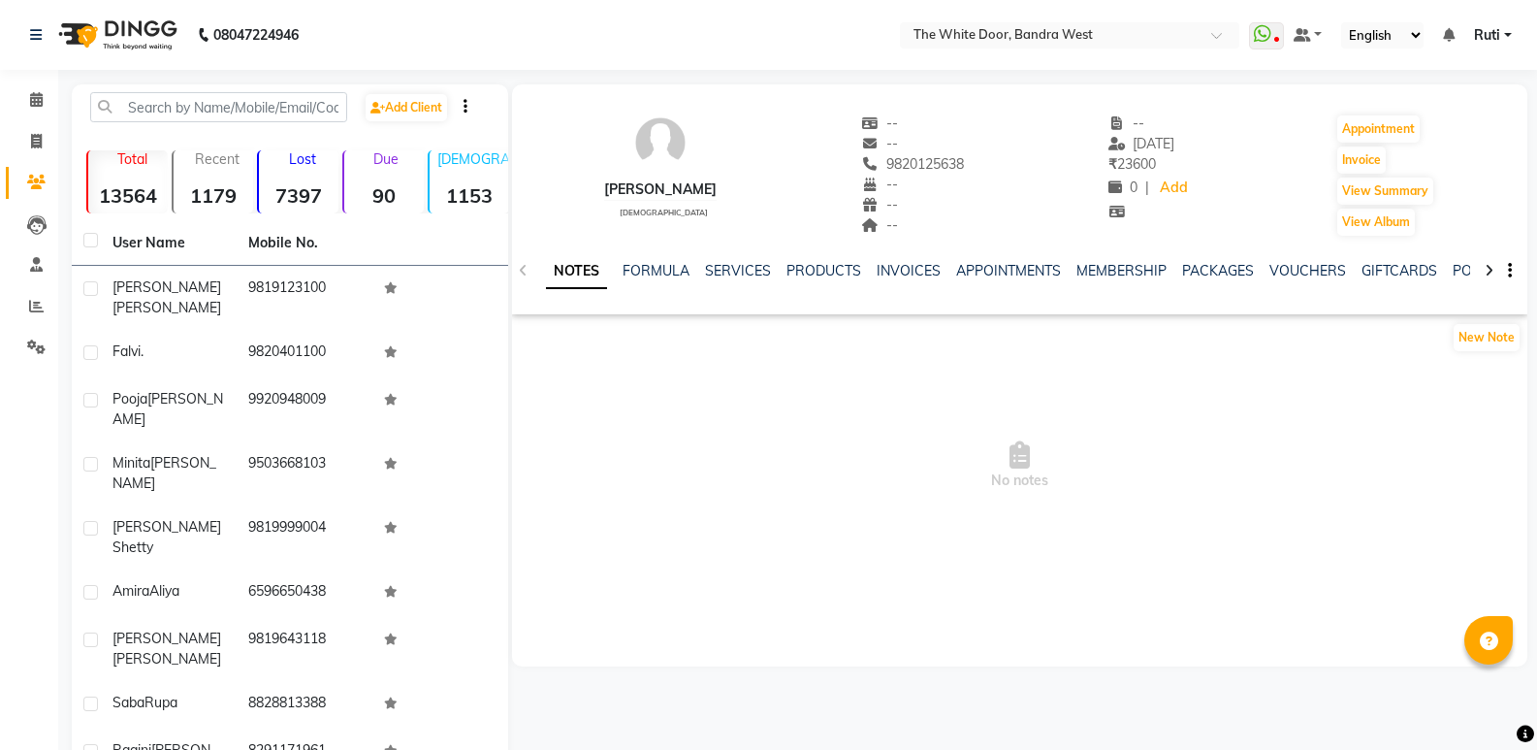
click at [1282, 261] on div "VOUCHERS" at bounding box center [1307, 271] width 77 height 20
click at [1287, 276] on link "VOUCHERS" at bounding box center [1307, 270] width 77 height 17
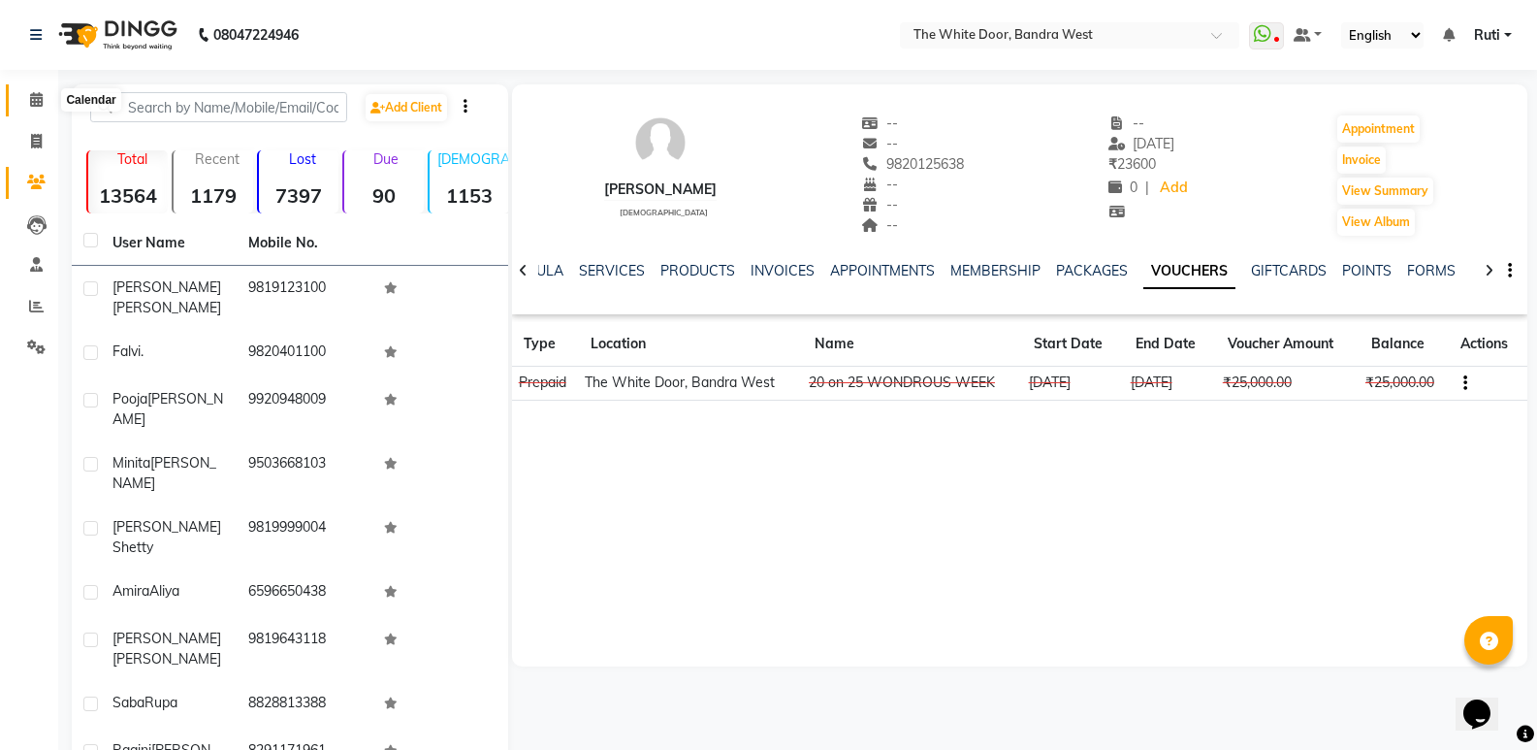
click at [28, 106] on span at bounding box center [36, 100] width 34 height 22
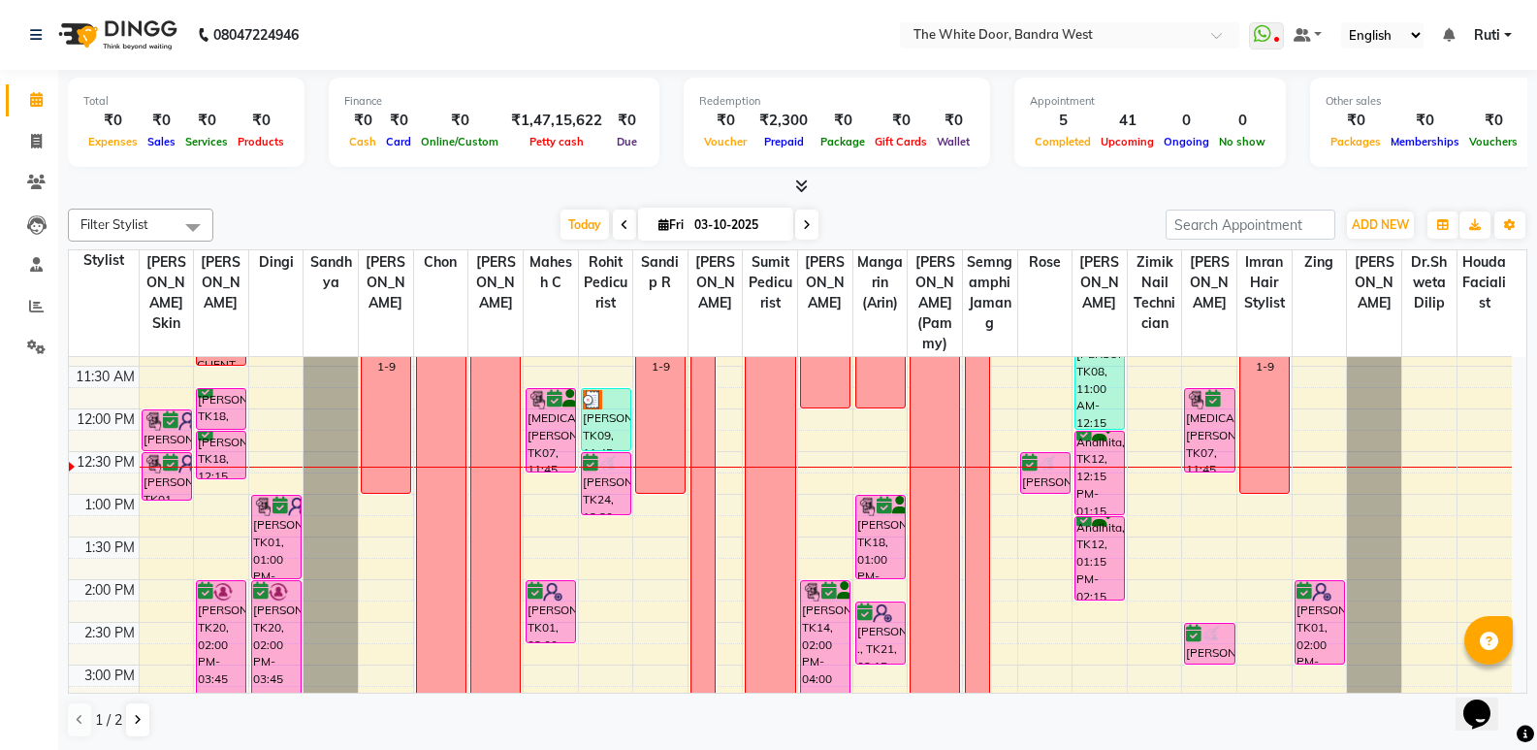
scroll to position [194, 0]
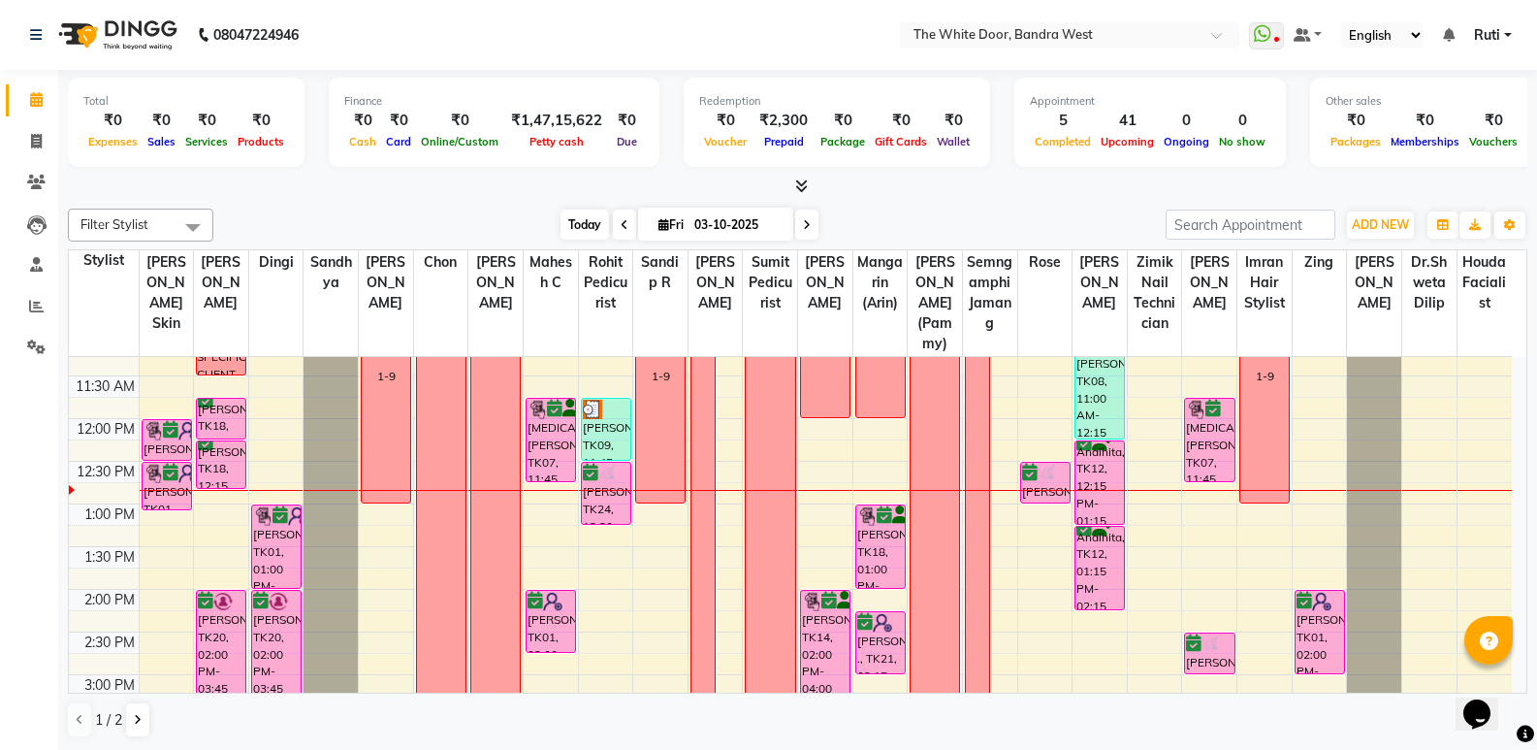
click at [594, 218] on span "Today" at bounding box center [585, 224] width 48 height 30
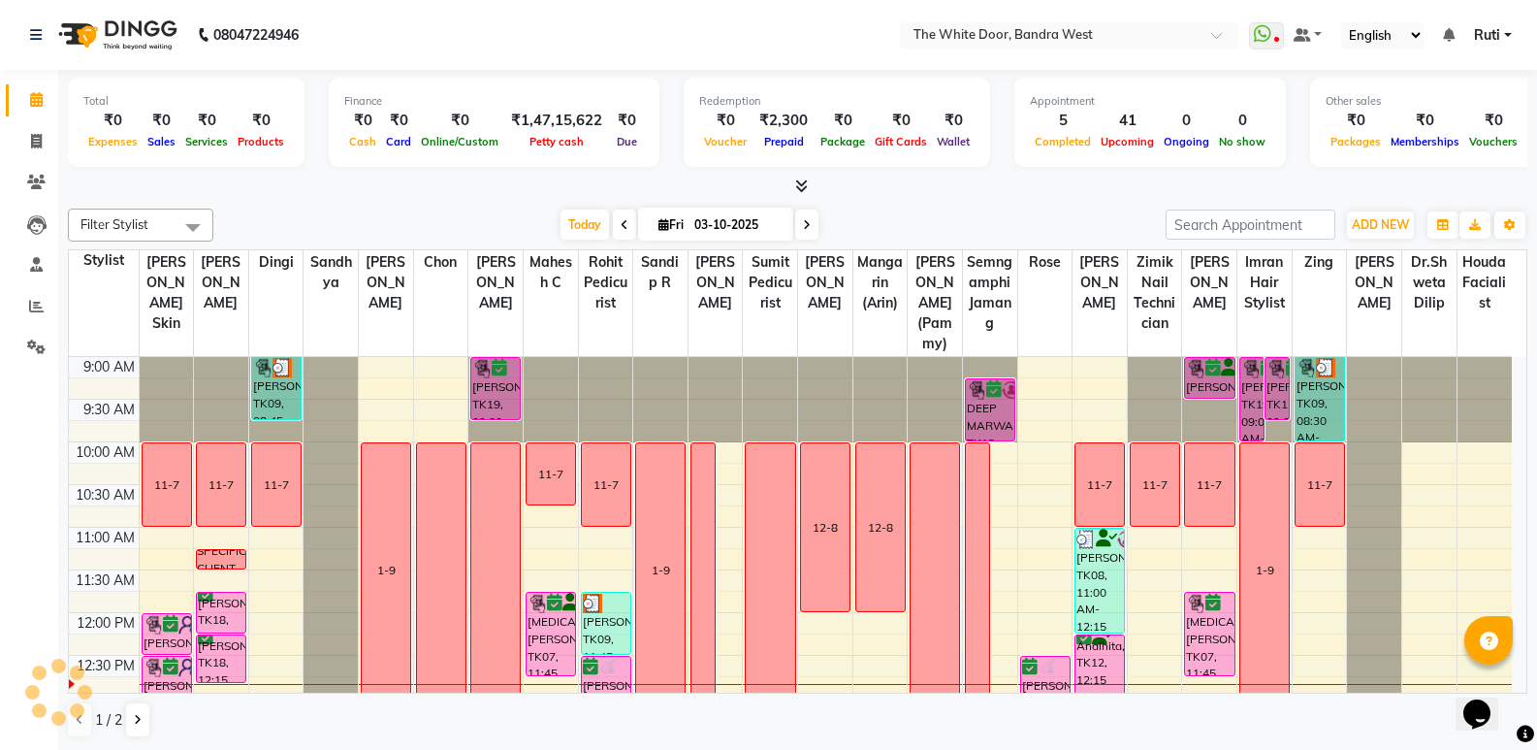
scroll to position [257, 0]
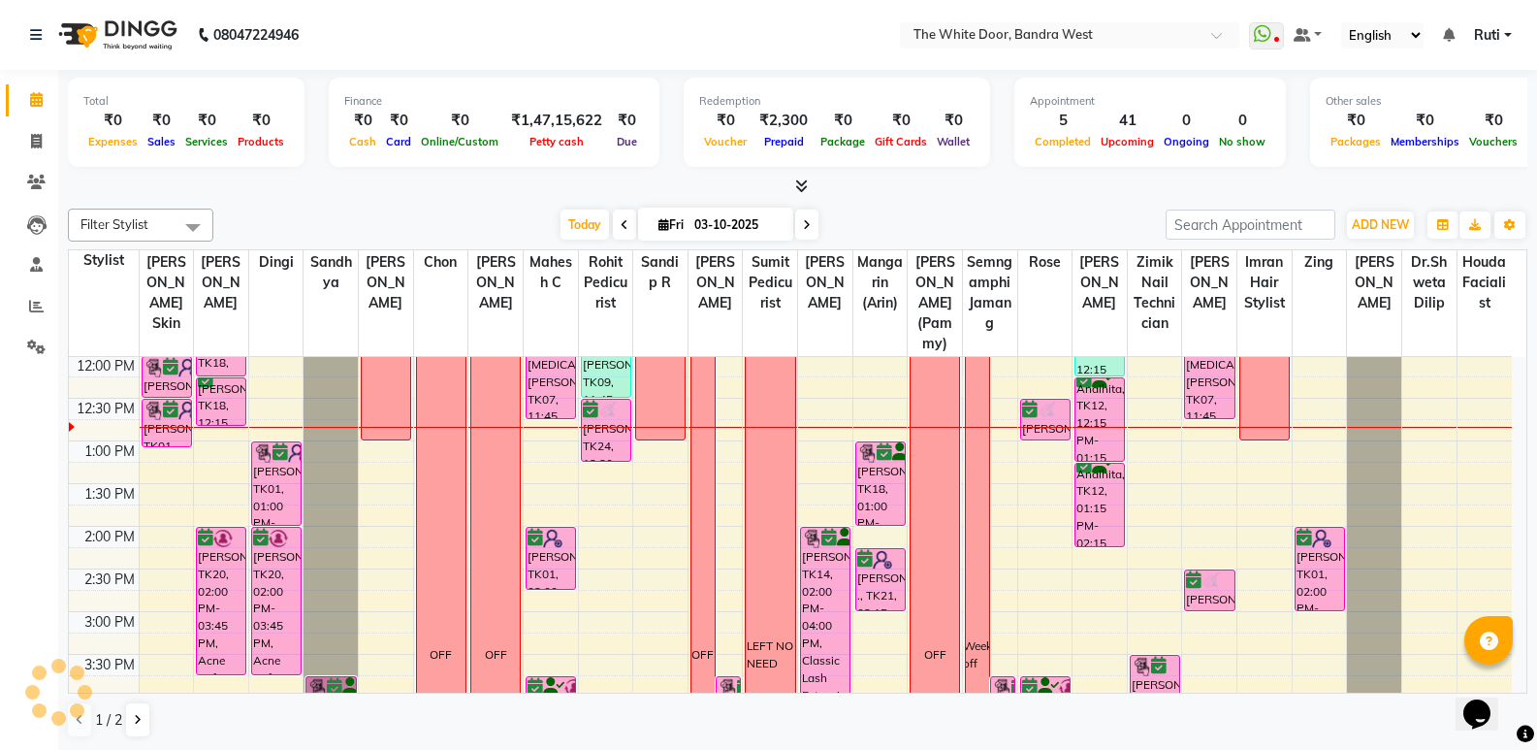
click at [621, 224] on icon at bounding box center [625, 225] width 8 height 12
type input "02-10-2025"
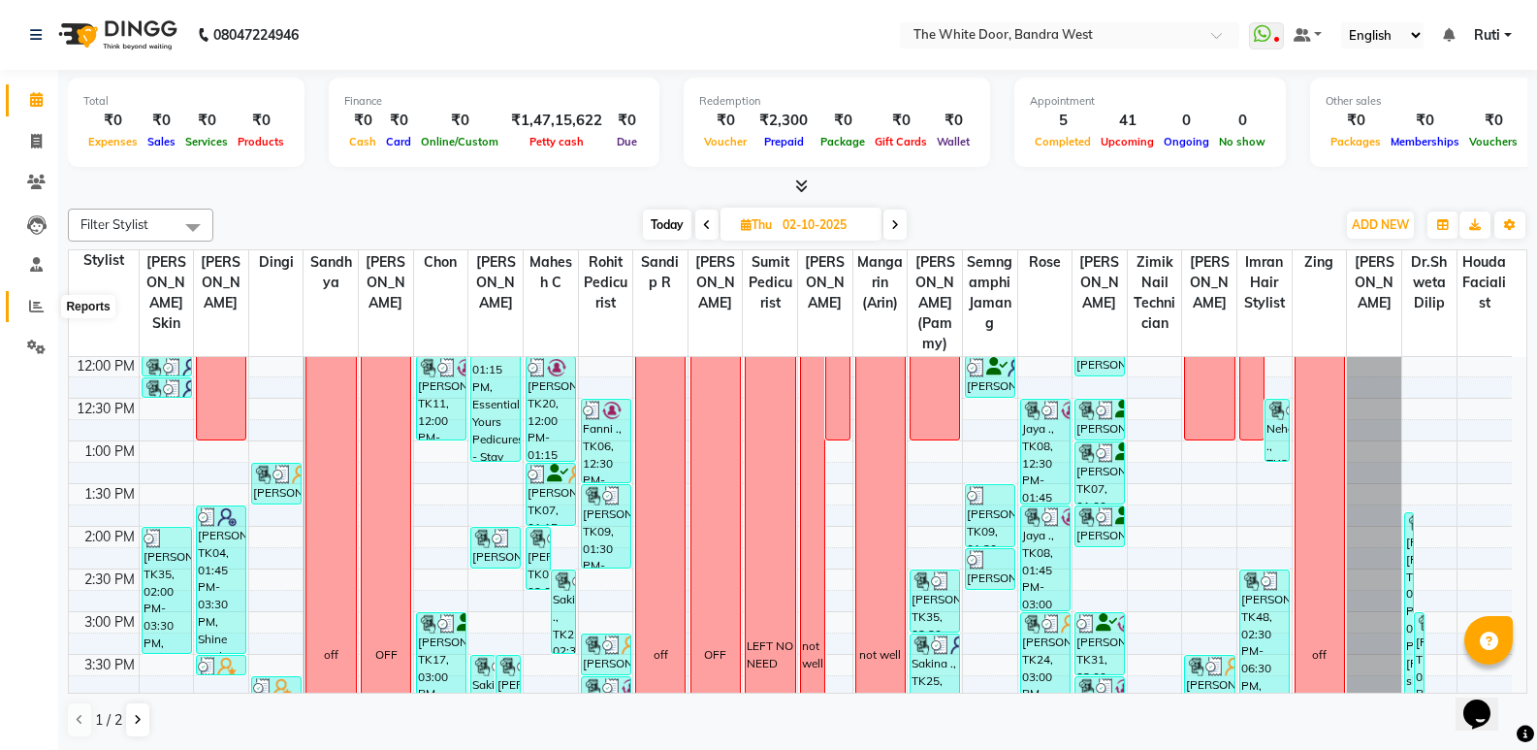
click at [33, 307] on icon at bounding box center [36, 306] width 15 height 15
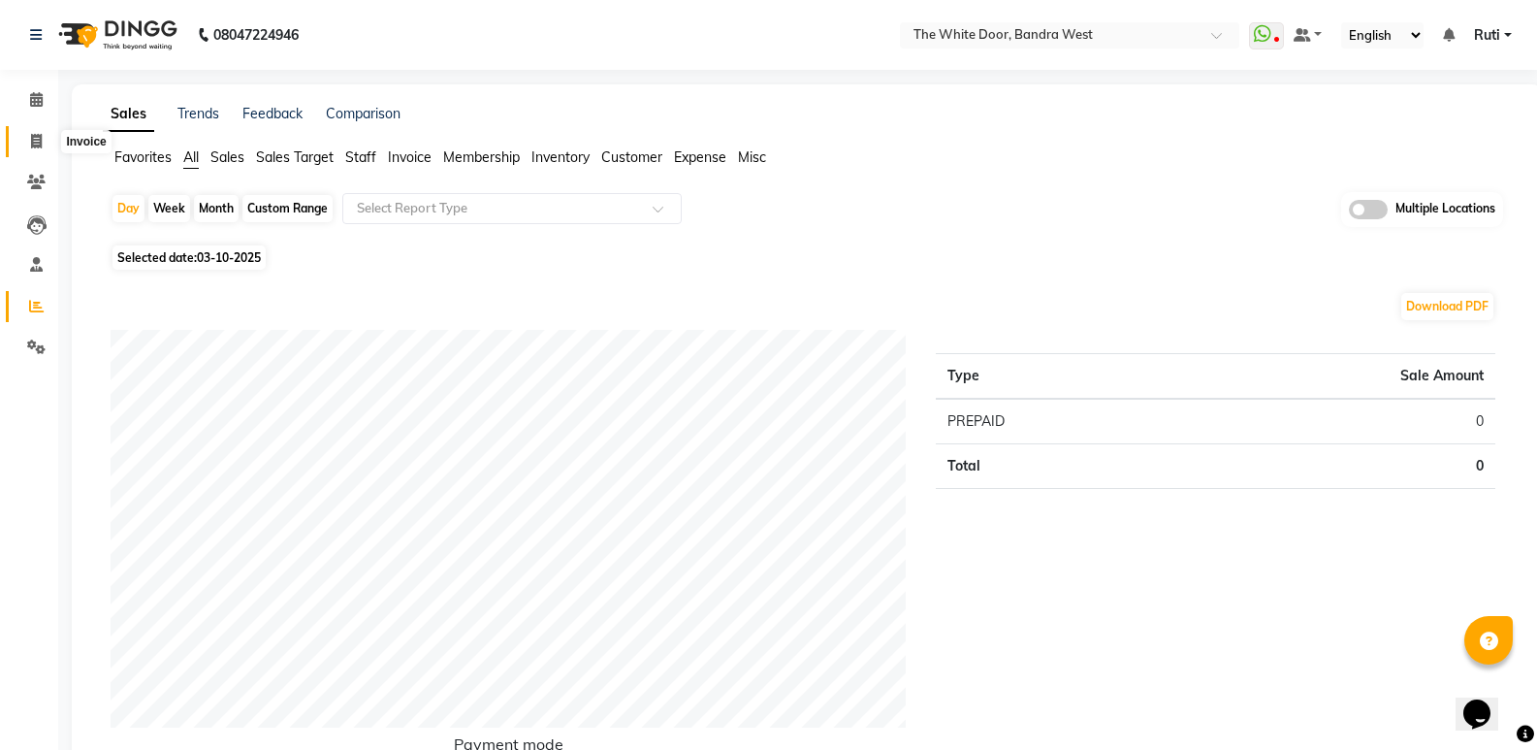
click at [44, 143] on span at bounding box center [36, 142] width 34 height 22
select select "3980"
select select "service"
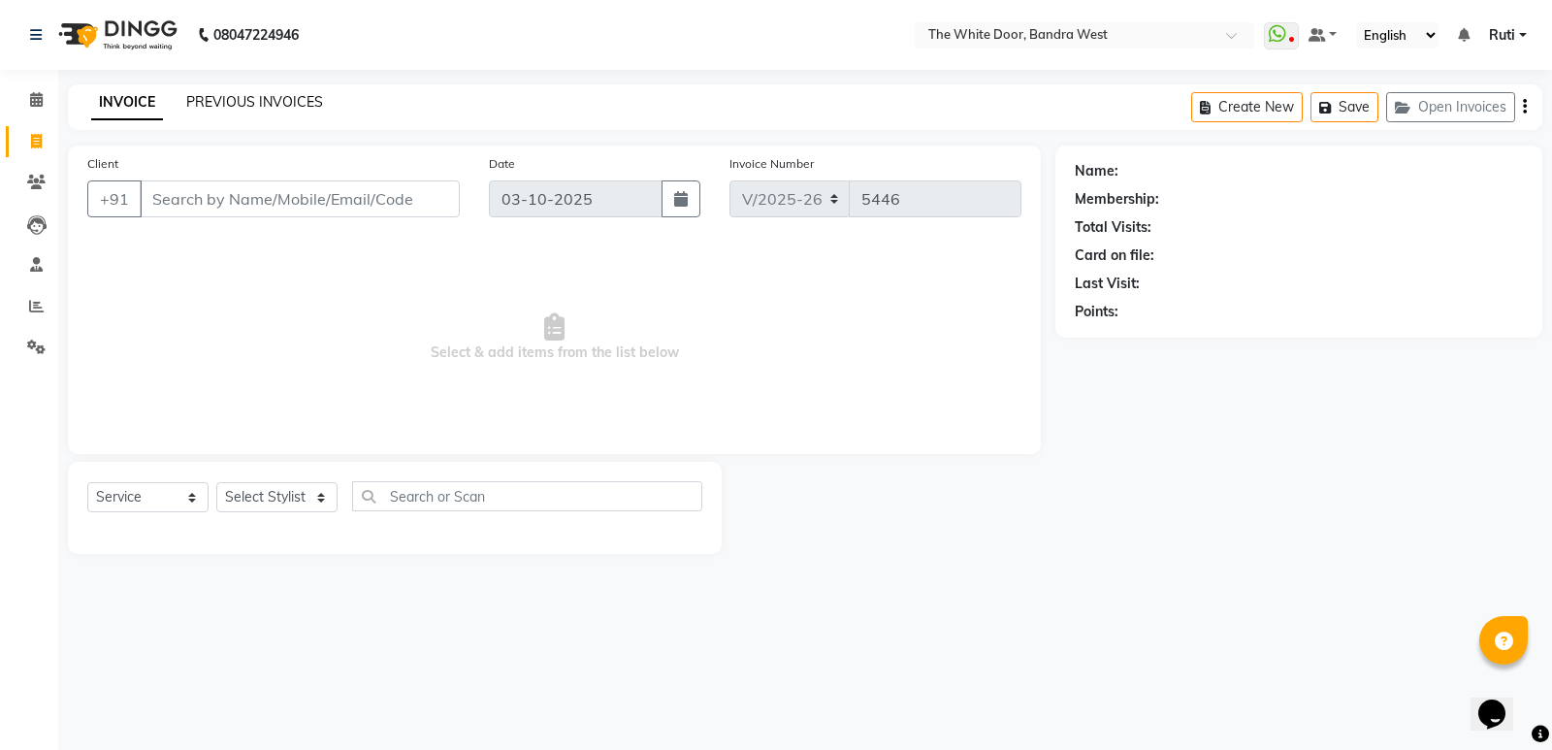
click at [264, 104] on link "PREVIOUS INVOICES" at bounding box center [254, 101] width 137 height 17
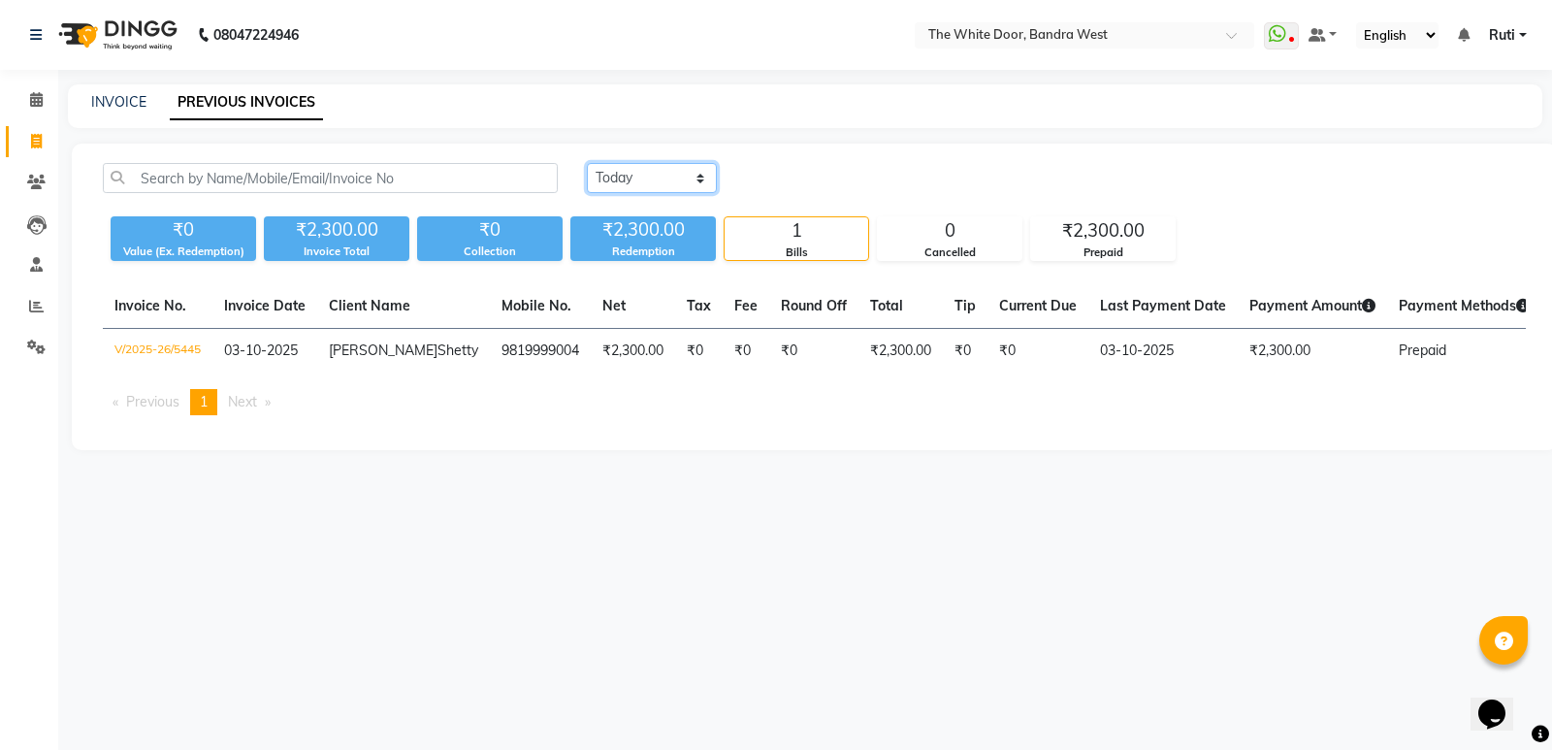
click at [653, 173] on select "[DATE] [DATE] Custom Range" at bounding box center [652, 178] width 130 height 30
select select "[DATE]"
click at [587, 163] on select "[DATE] [DATE] Custom Range" at bounding box center [652, 178] width 130 height 30
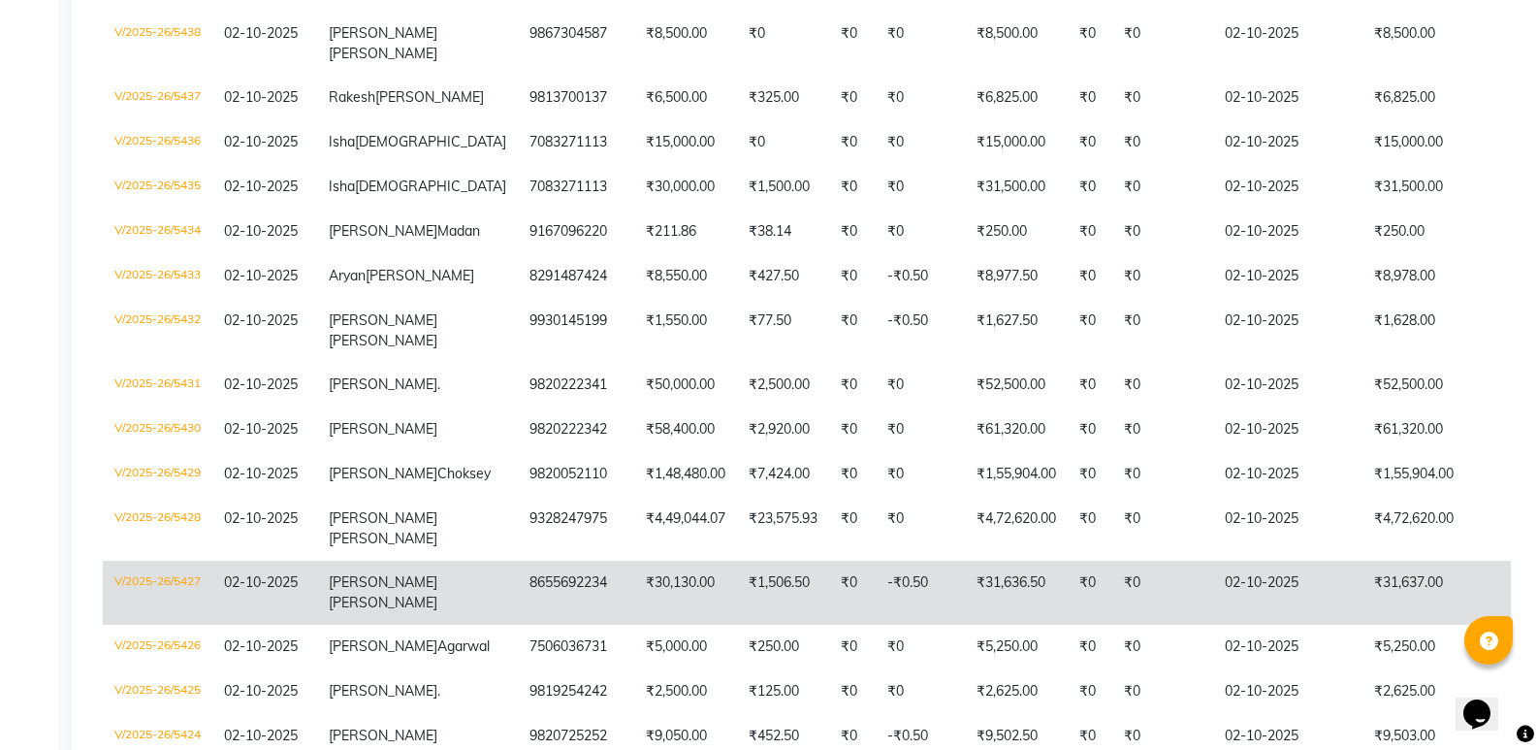
scroll to position [679, 0]
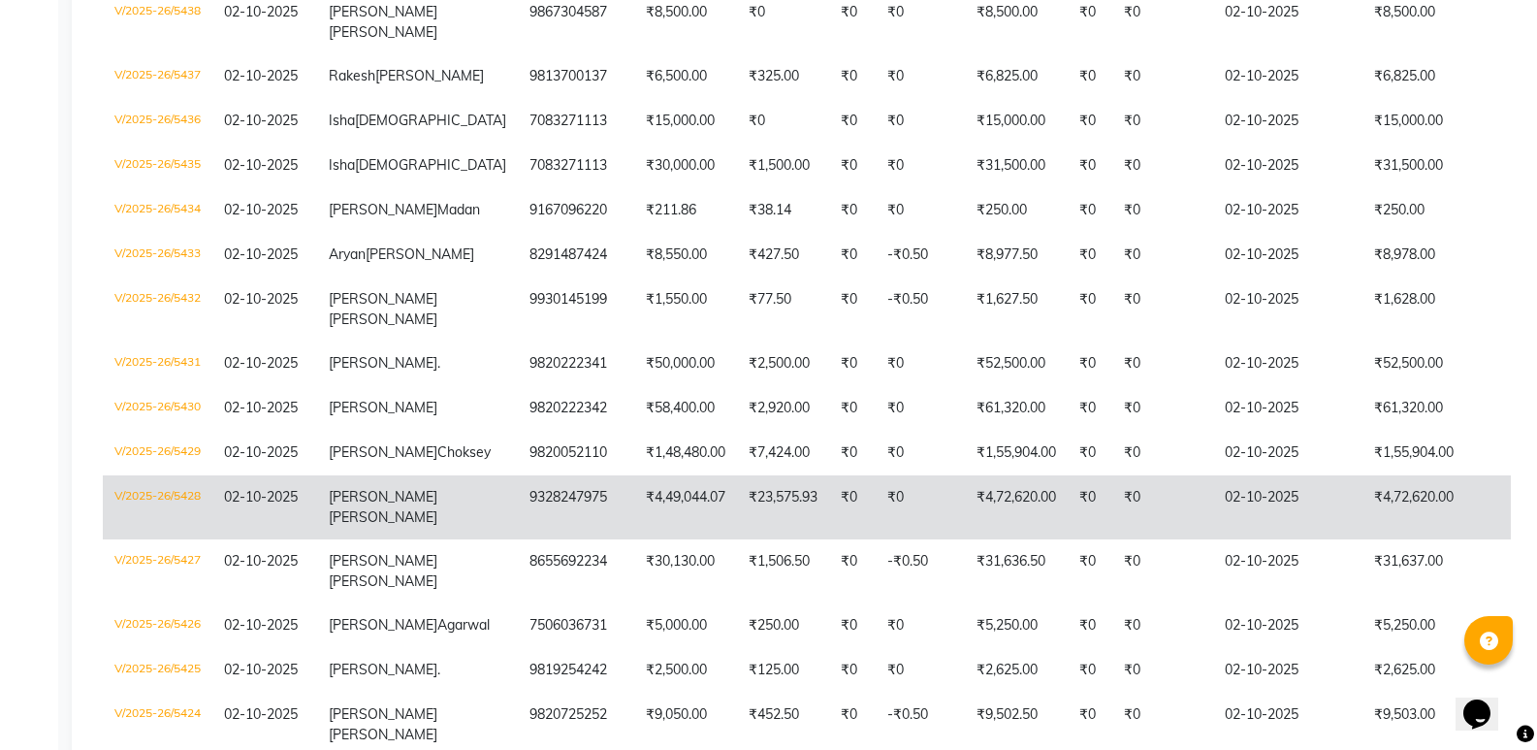
click at [518, 478] on td "9328247975" at bounding box center [576, 507] width 116 height 64
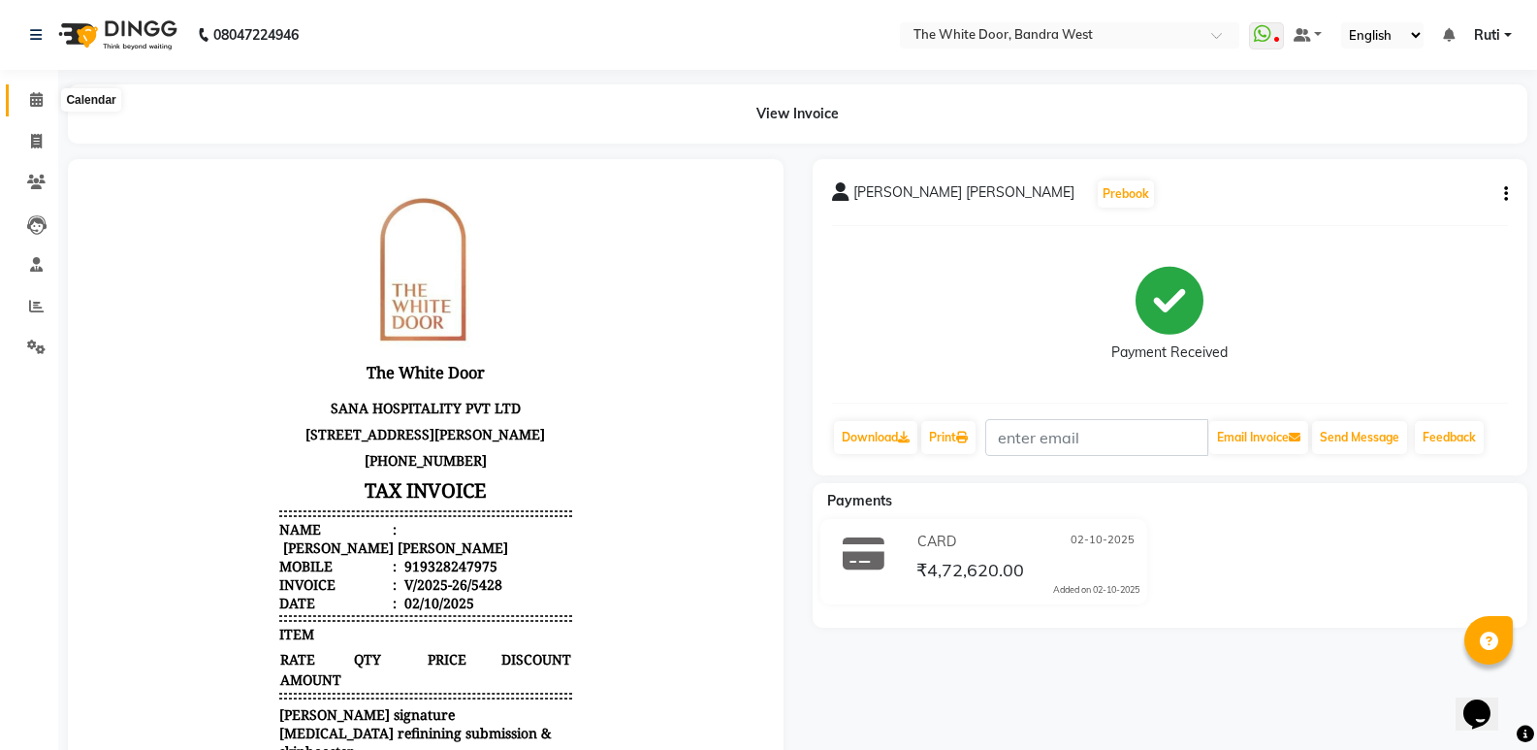
click at [26, 102] on span at bounding box center [36, 100] width 34 height 22
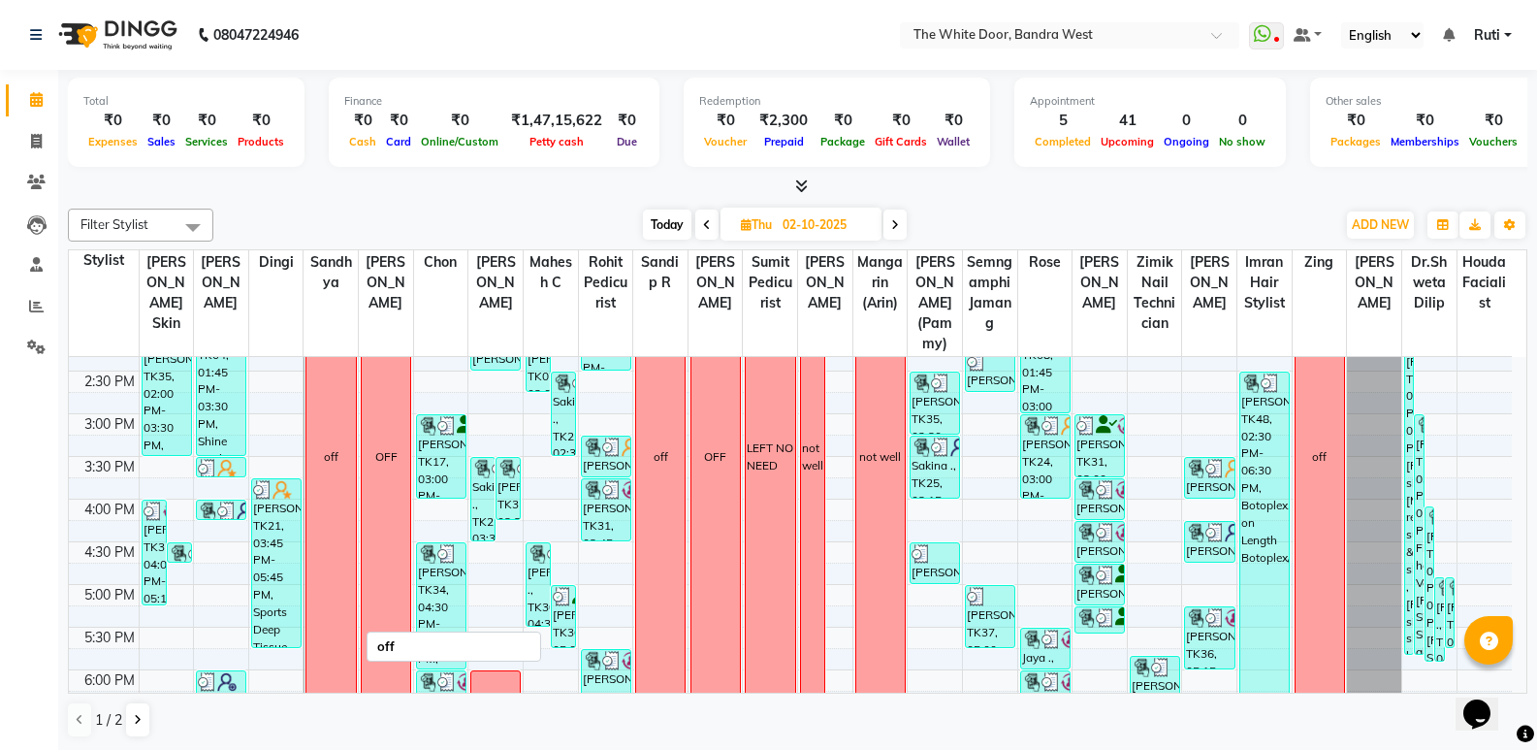
scroll to position [485, 0]
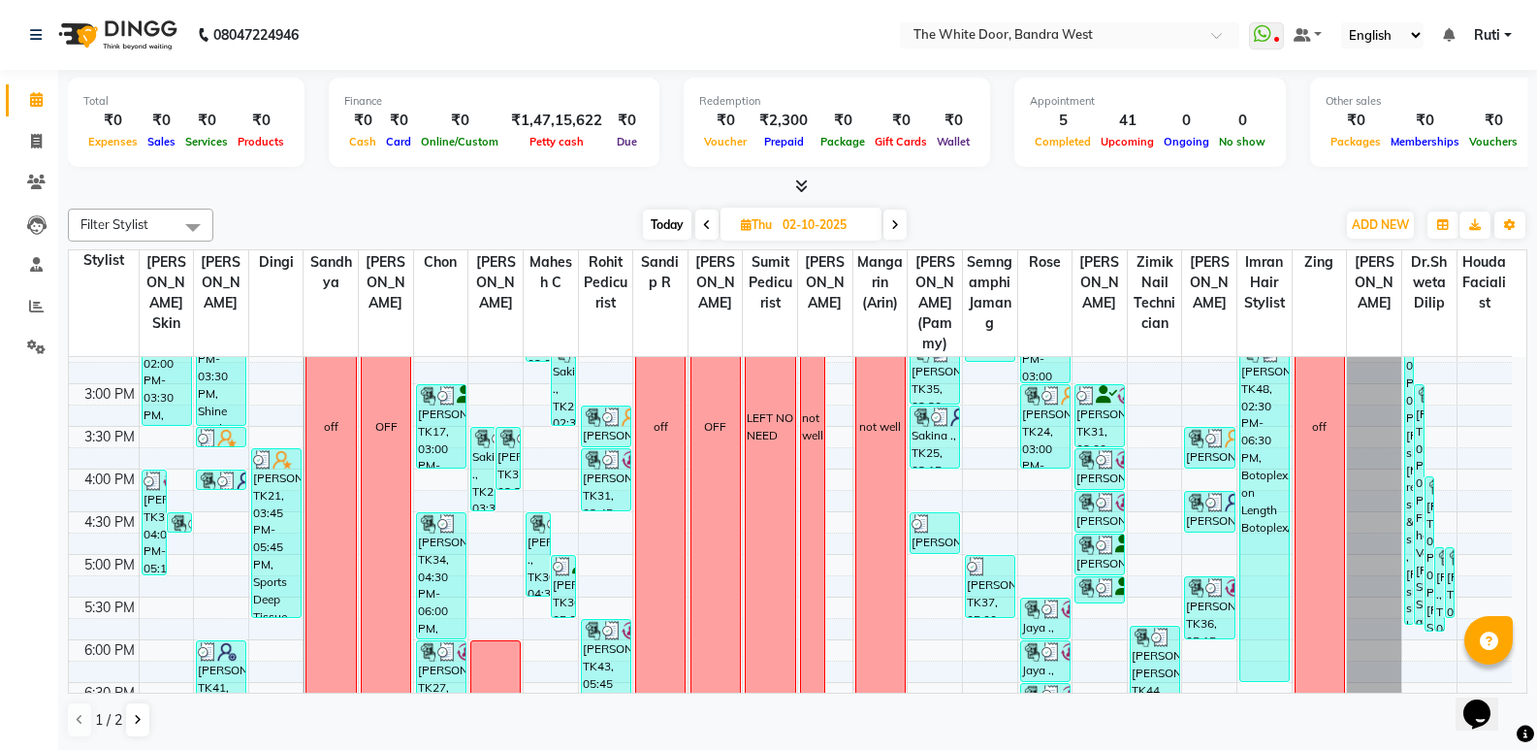
click at [672, 217] on span "Today" at bounding box center [667, 224] width 48 height 30
type input "03-10-2025"
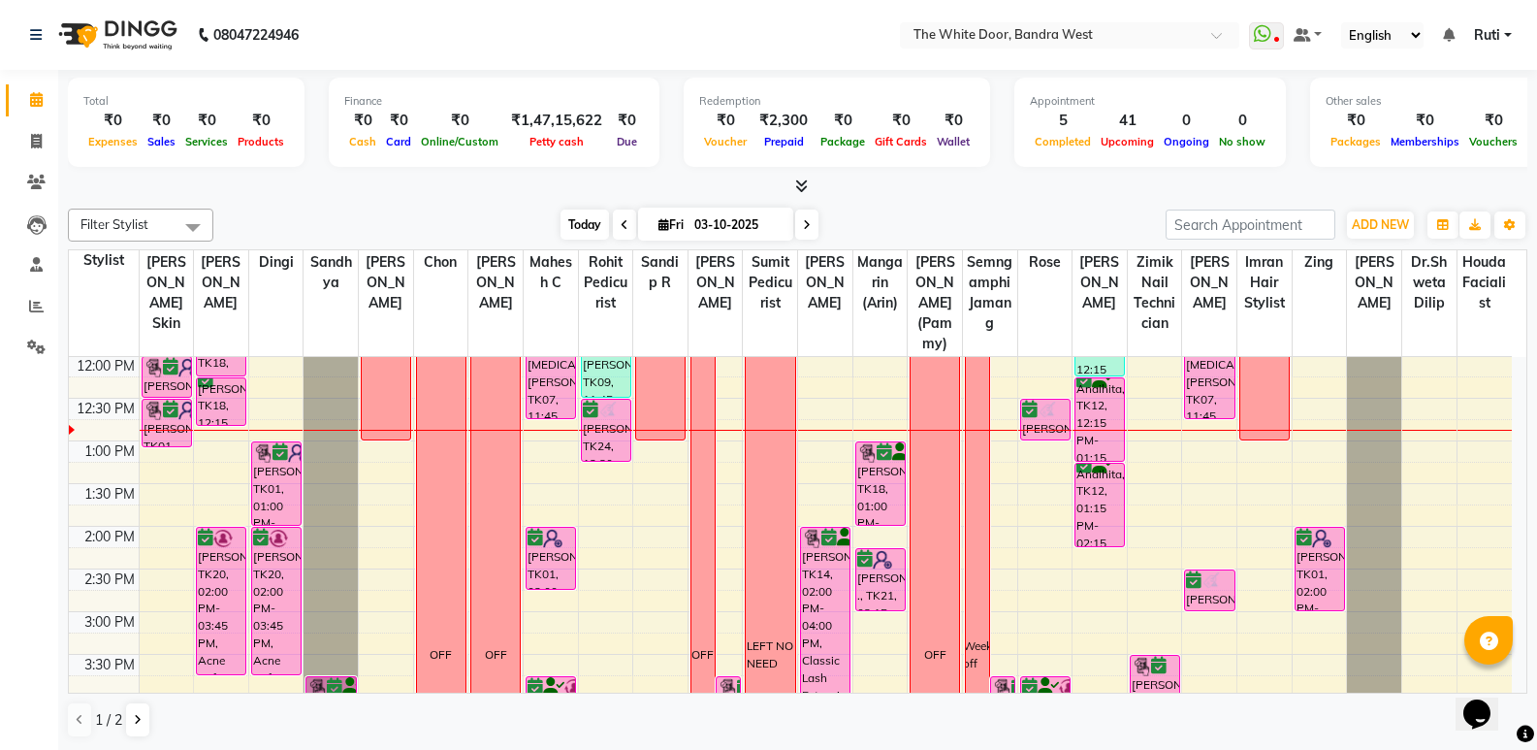
click at [579, 219] on span "Today" at bounding box center [585, 224] width 48 height 30
click at [1517, 225] on button "Toggle Dropdown" at bounding box center [1509, 224] width 31 height 27
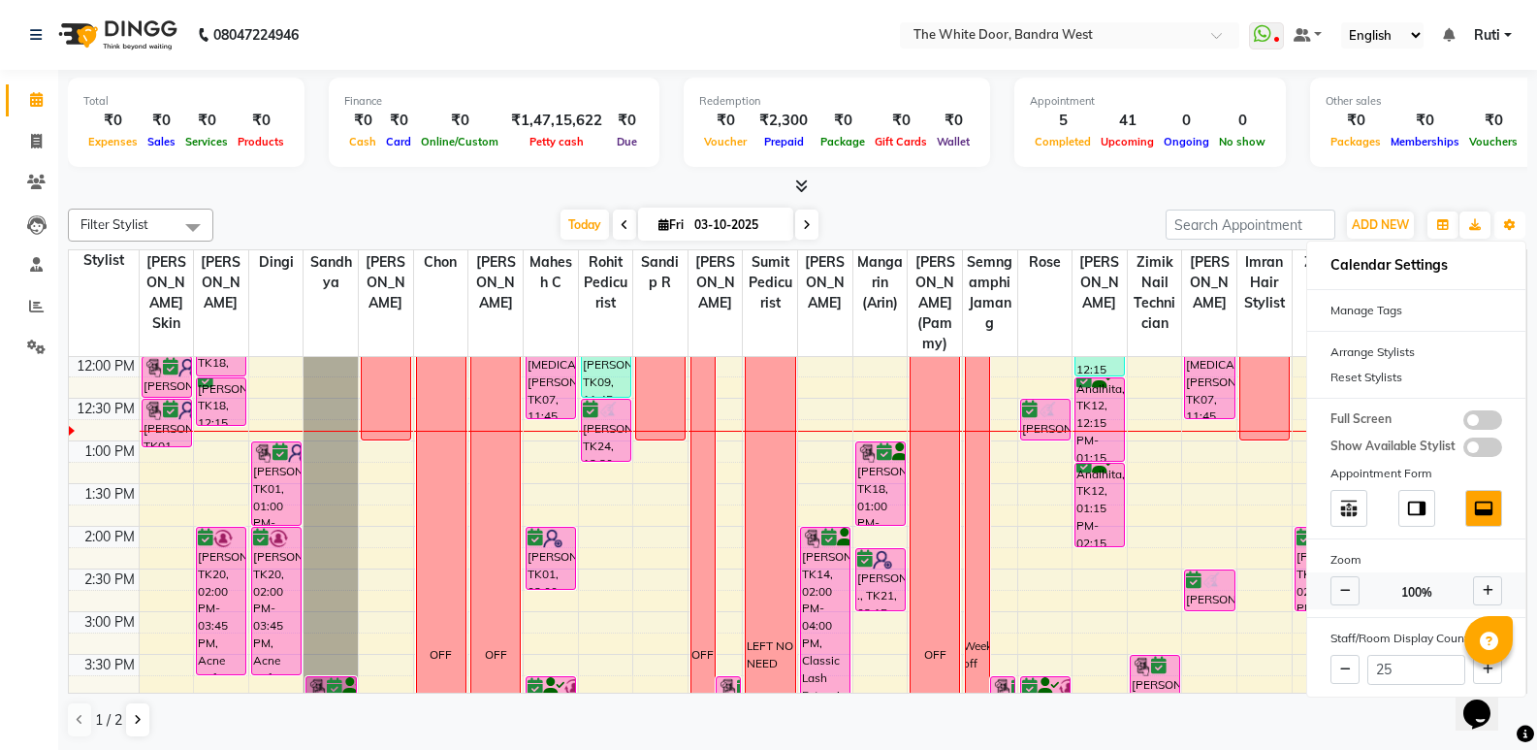
scroll to position [1, 0]
click at [1478, 665] on button at bounding box center [1487, 668] width 29 height 29
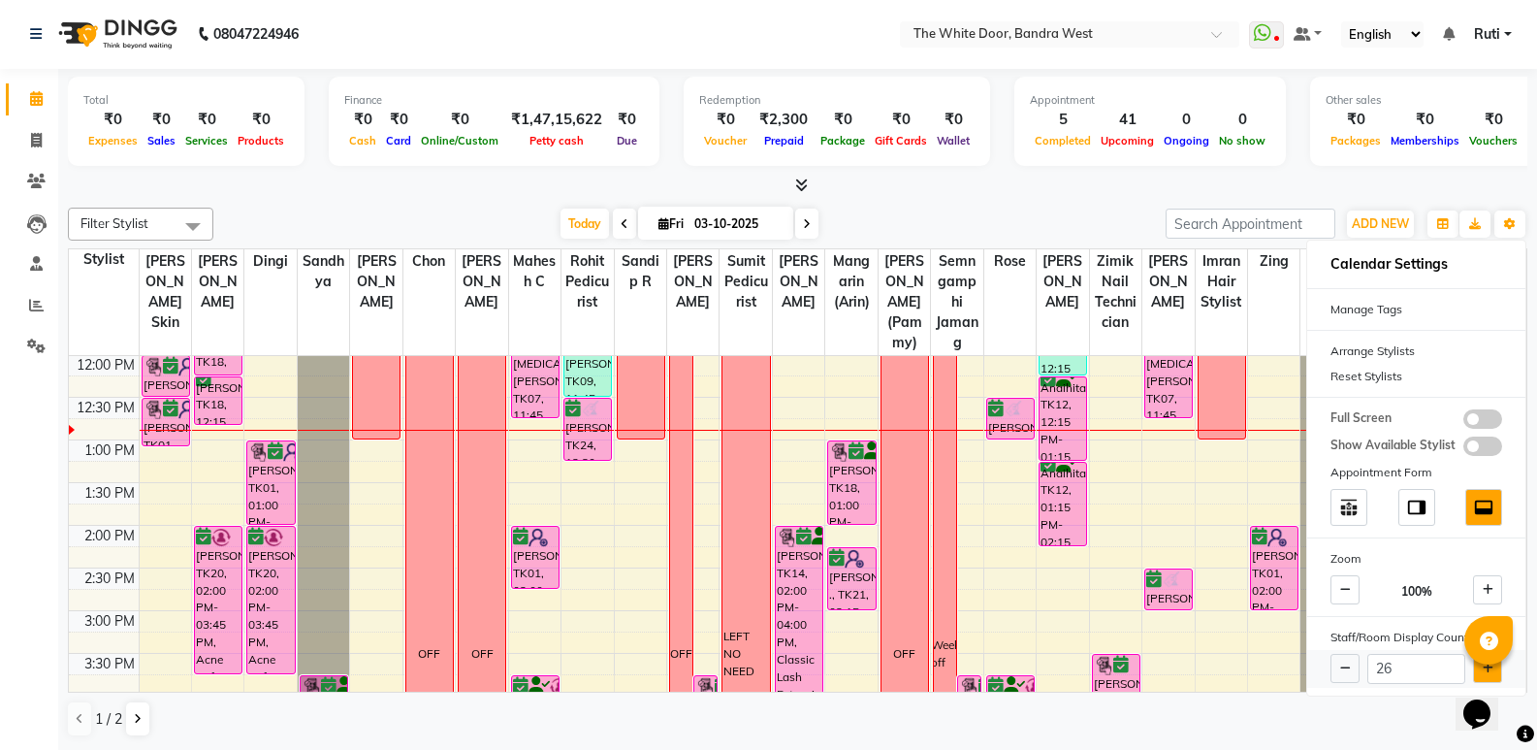
click at [1478, 665] on button at bounding box center [1487, 668] width 29 height 29
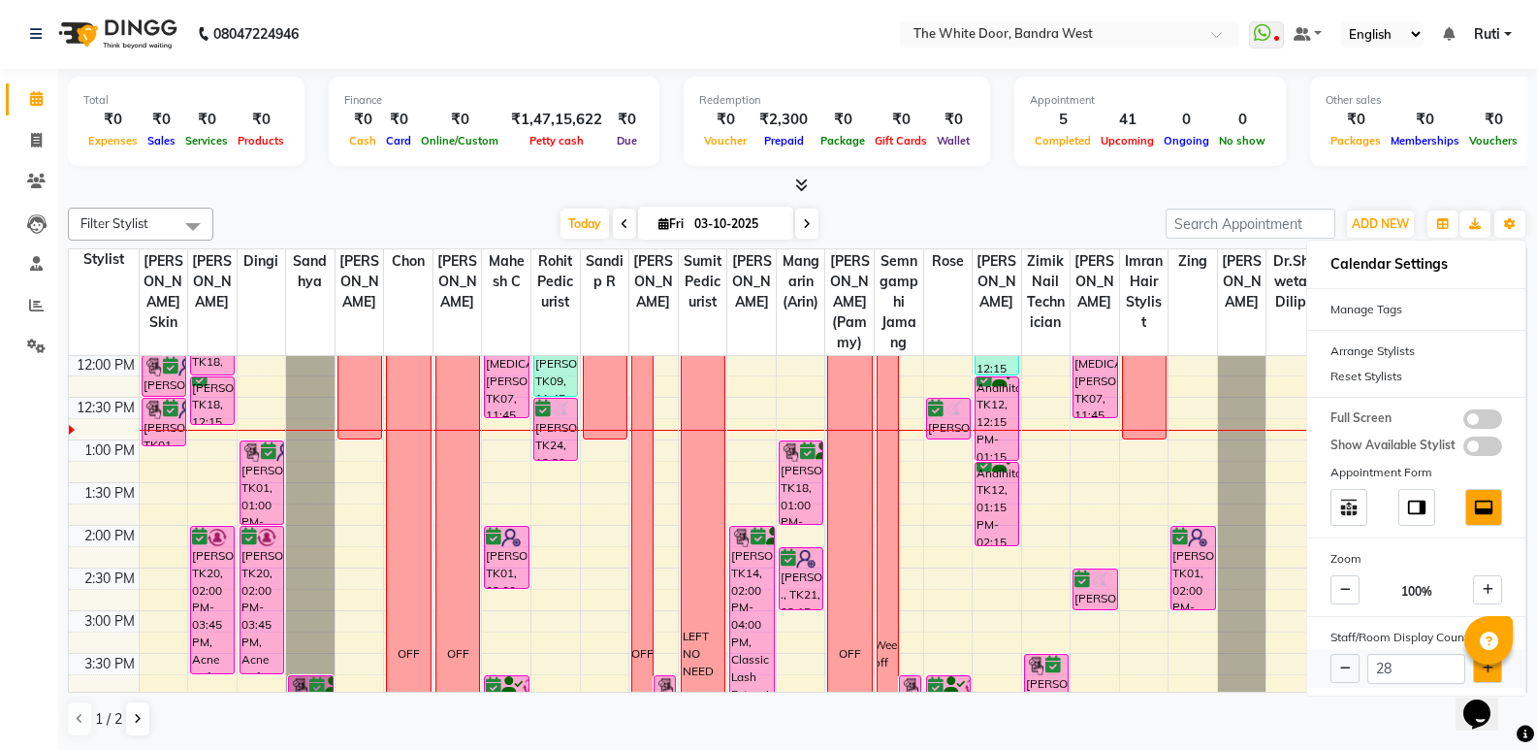
click at [1478, 665] on button at bounding box center [1487, 668] width 29 height 29
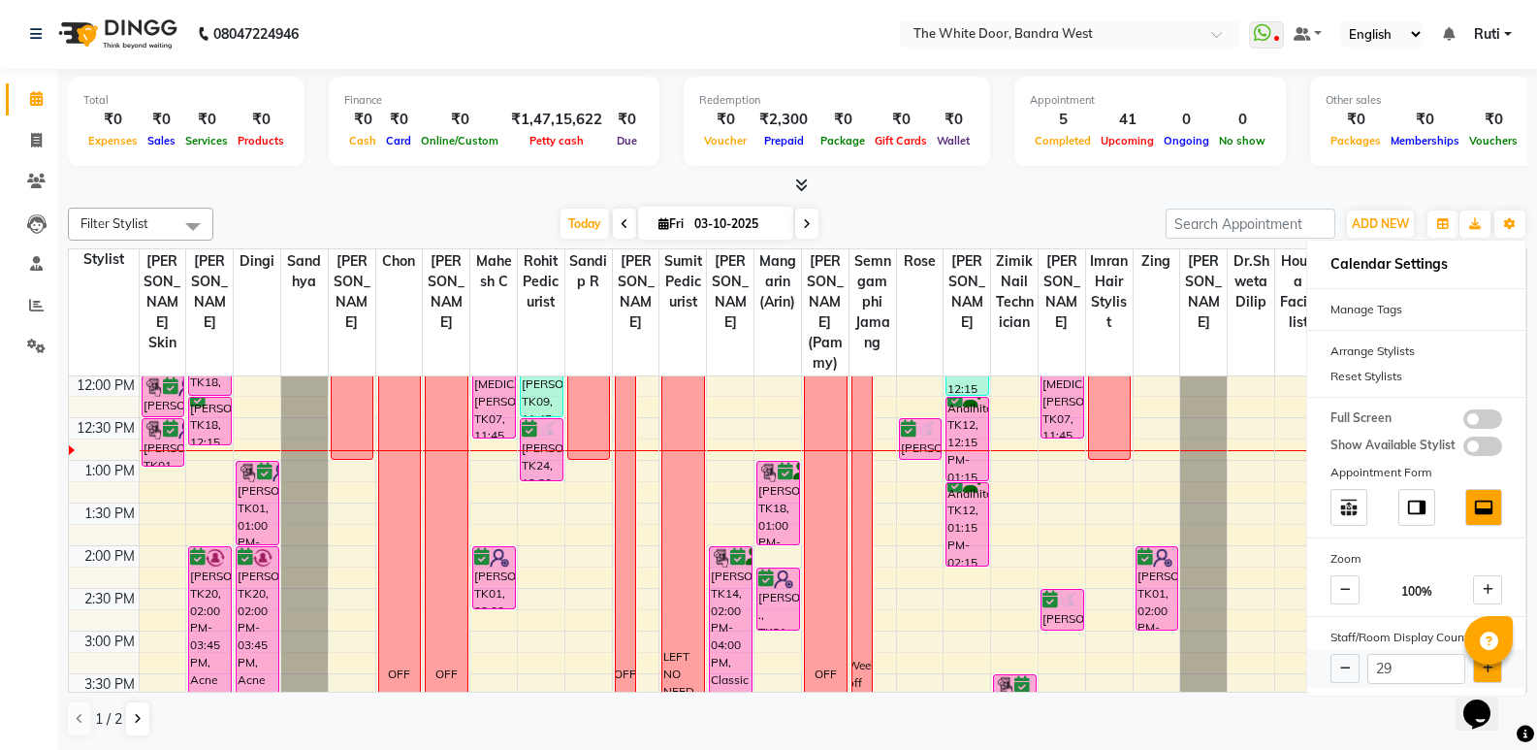
click at [1478, 665] on button at bounding box center [1487, 668] width 29 height 29
type input "30"
click at [1478, 665] on div "30" at bounding box center [1416, 669] width 218 height 38
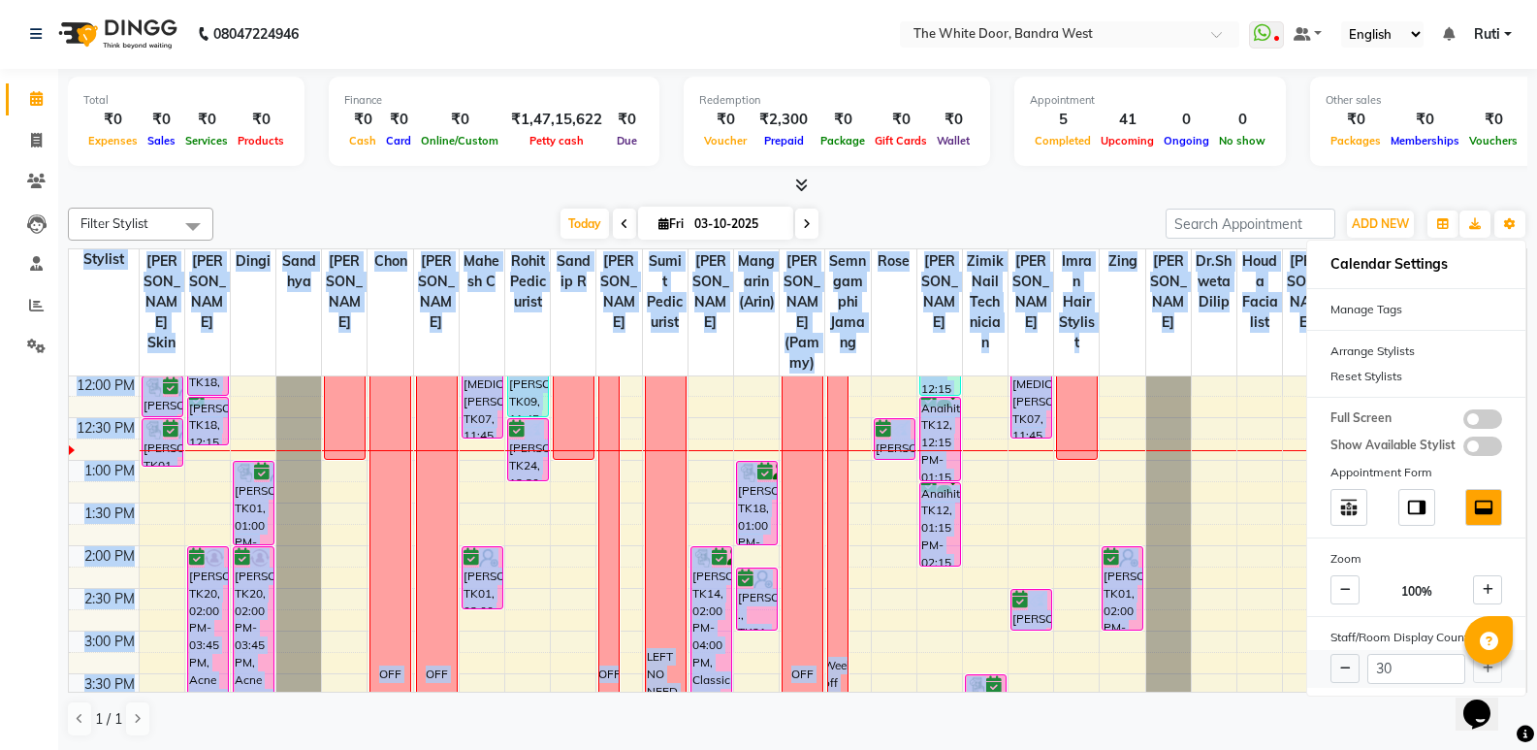
click at [1478, 665] on div "30" at bounding box center [1416, 669] width 218 height 38
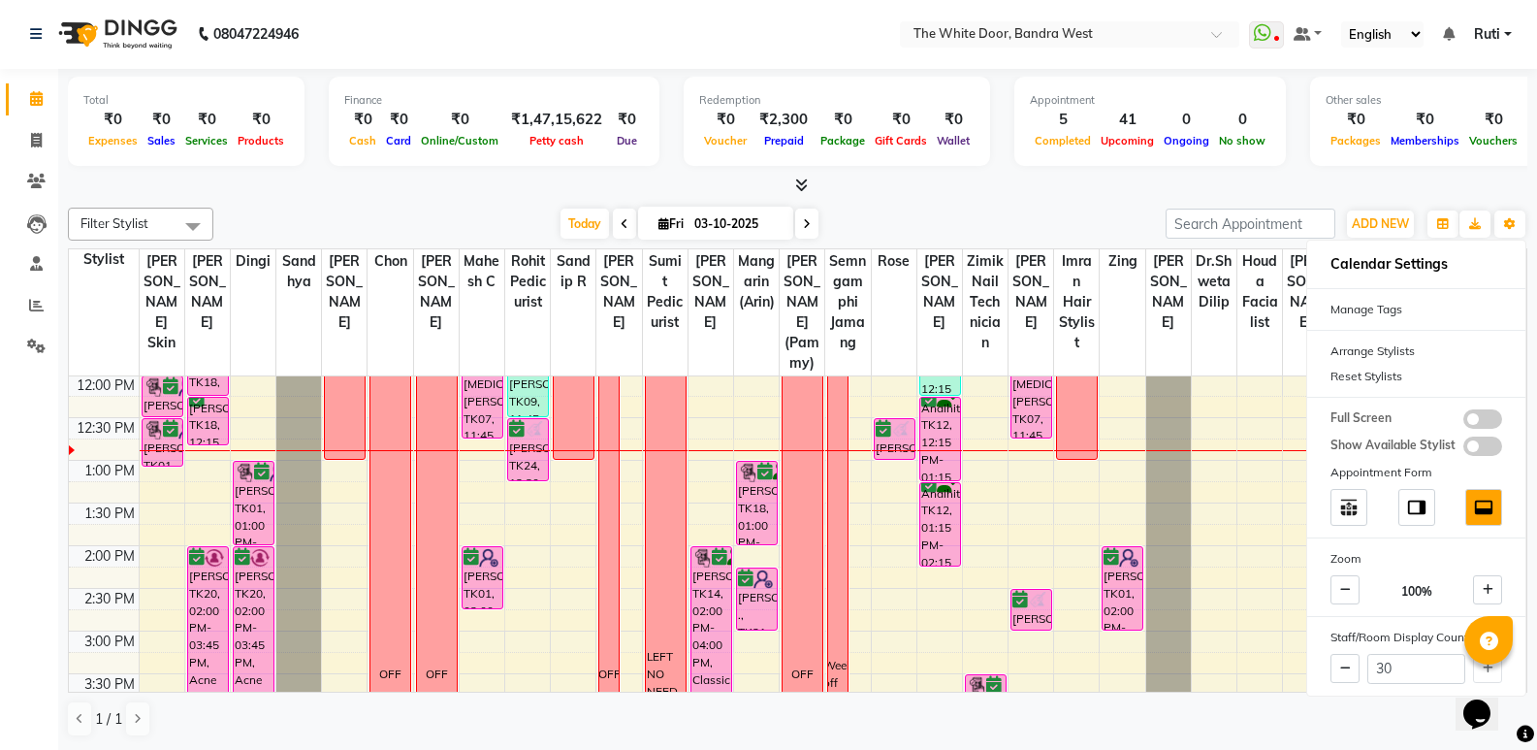
click at [1127, 216] on div "[DATE] [DATE]" at bounding box center [689, 223] width 933 height 29
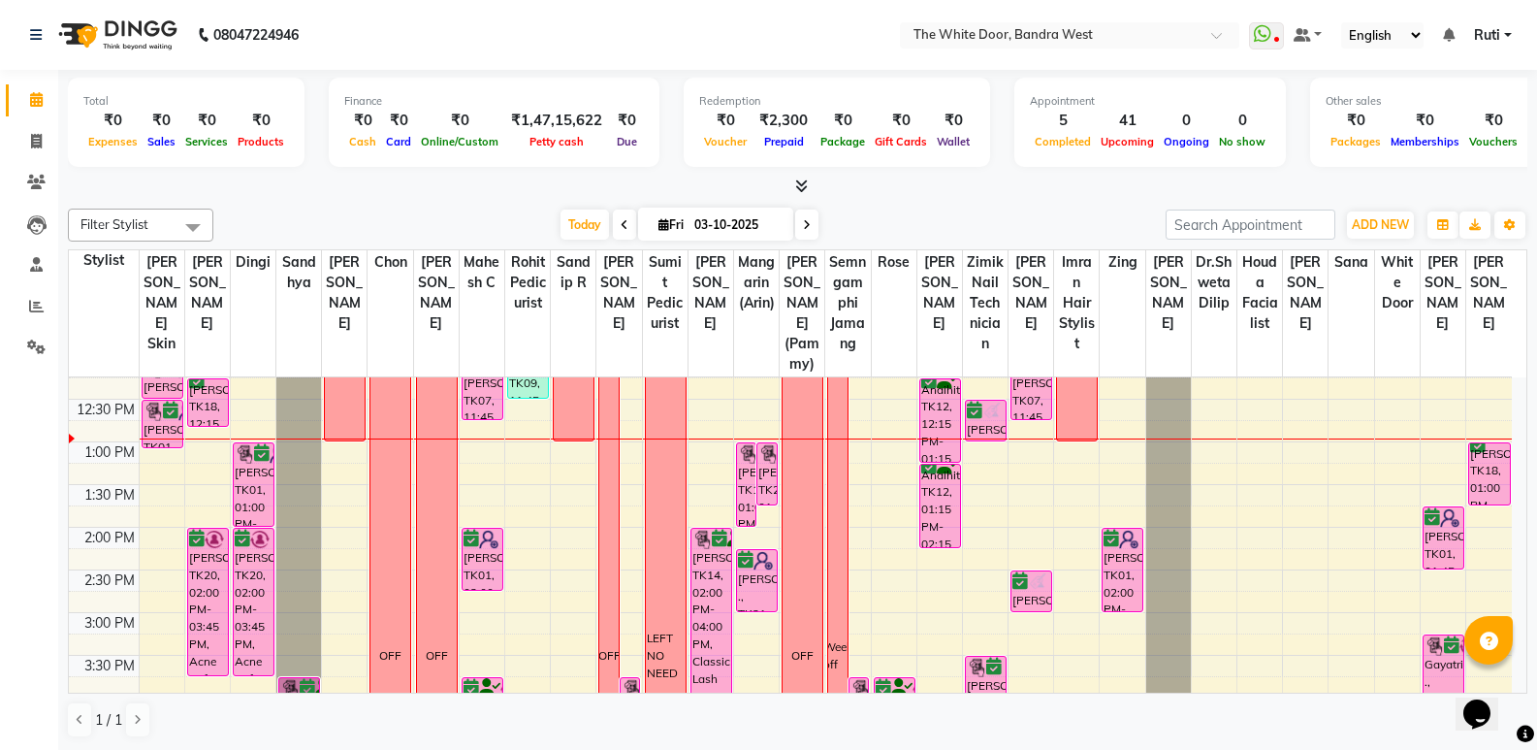
scroll to position [291, 0]
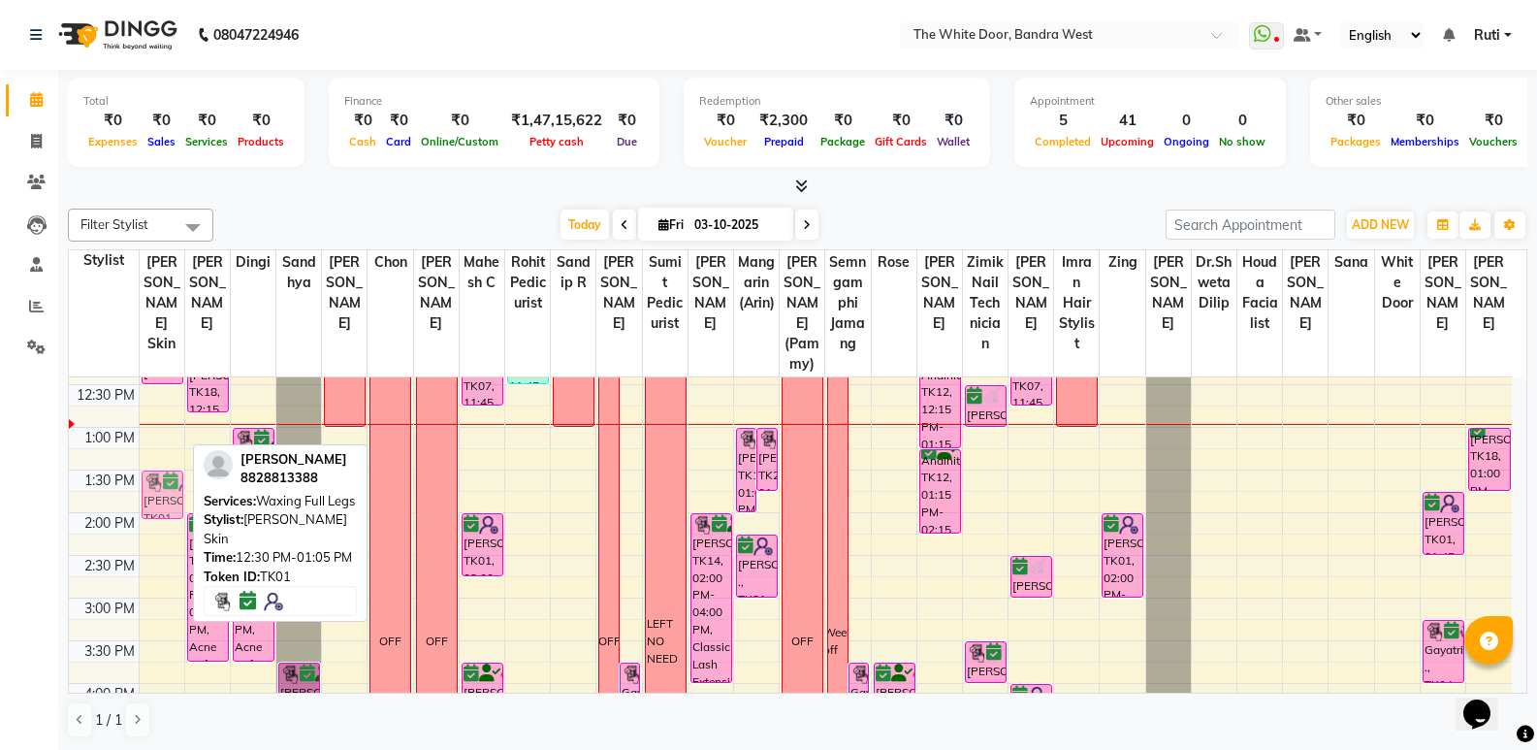
drag, startPoint x: 175, startPoint y: 420, endPoint x: 179, endPoint y: 513, distance: 93.2
click at [179, 513] on div "11-7 Saba Rupa, TK01, 12:00 PM-12:30 PM, Waxing Full Arms Saba Rupa, TK01, 12:3…" at bounding box center [162, 640] width 45 height 1108
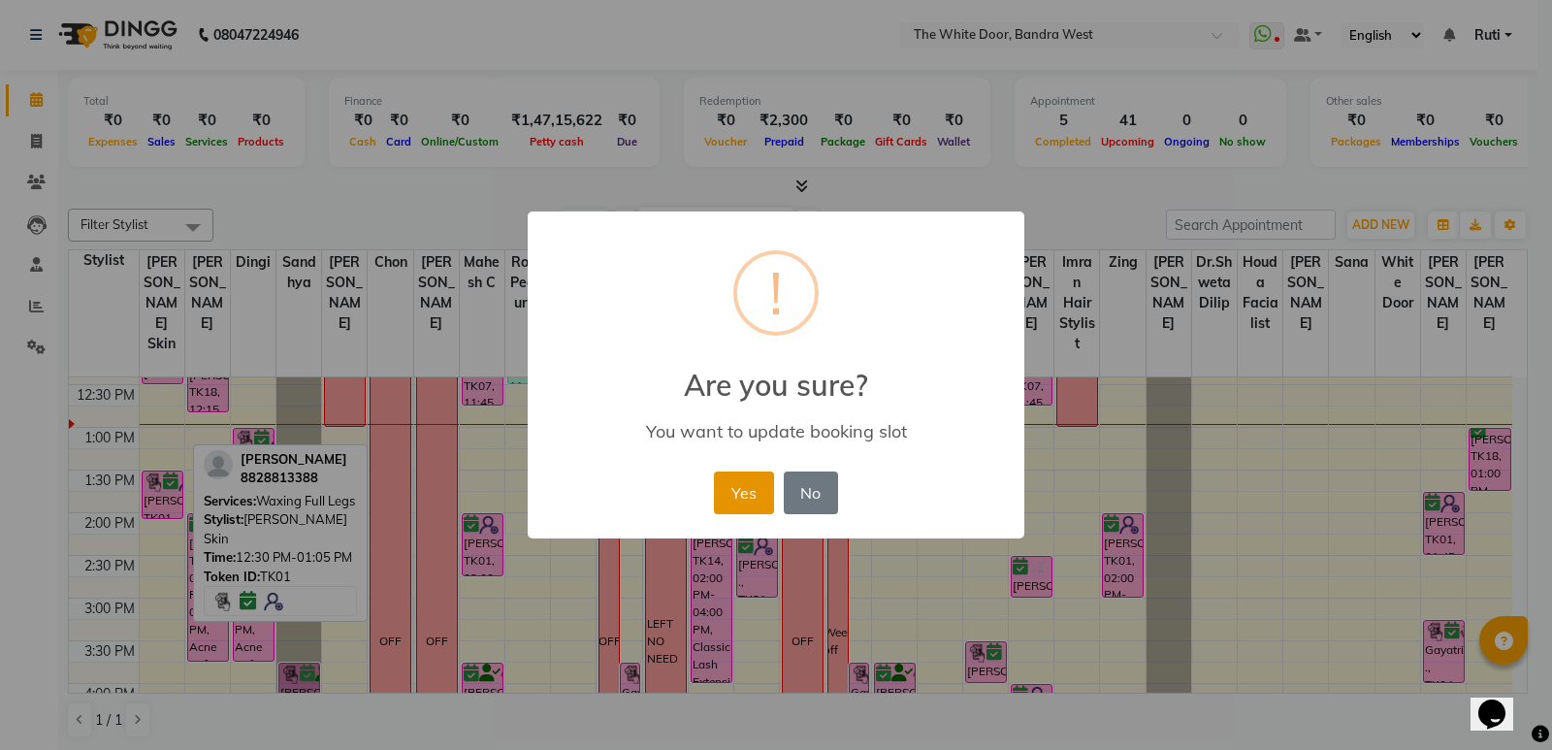
click at [751, 494] on button "Yes" at bounding box center [743, 492] width 59 height 43
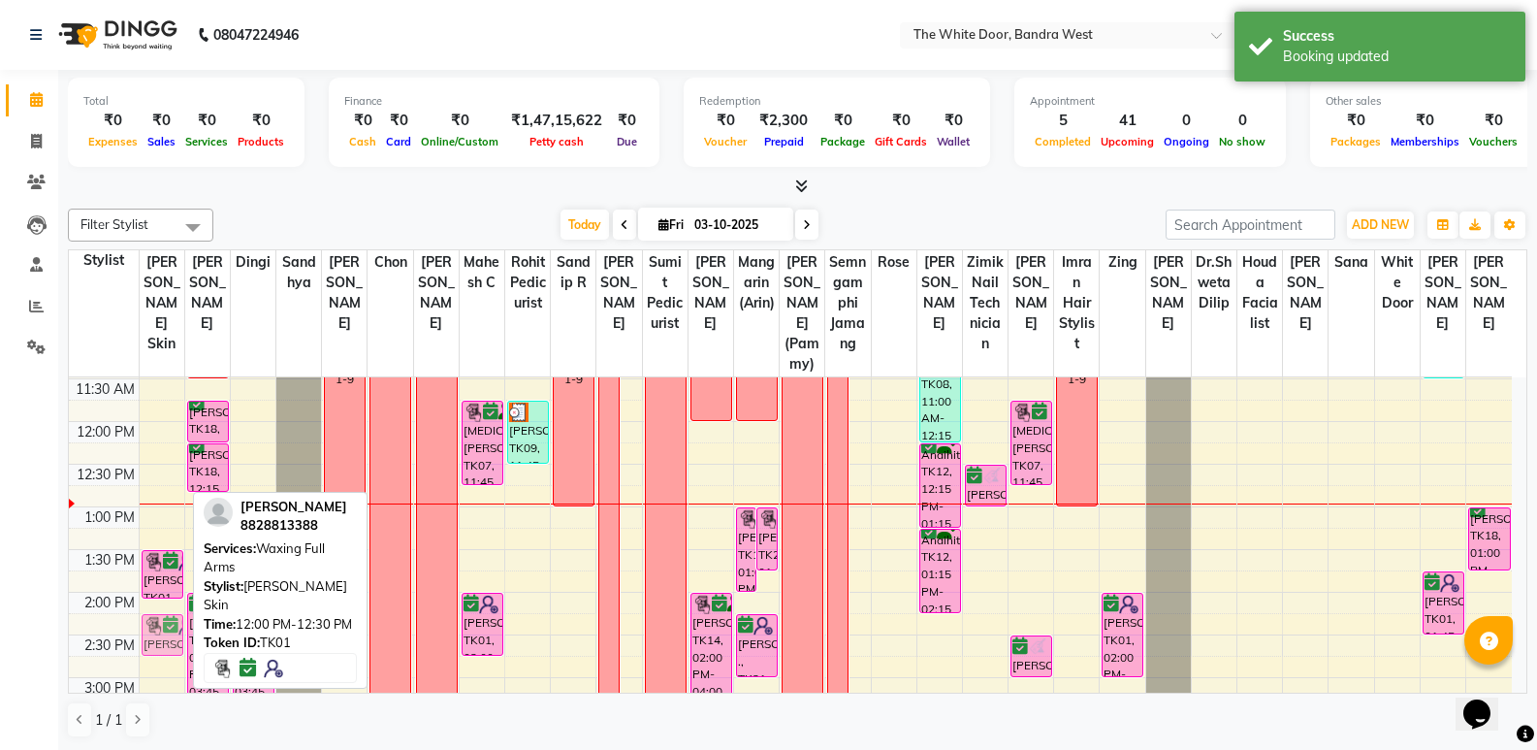
scroll to position [216, 0]
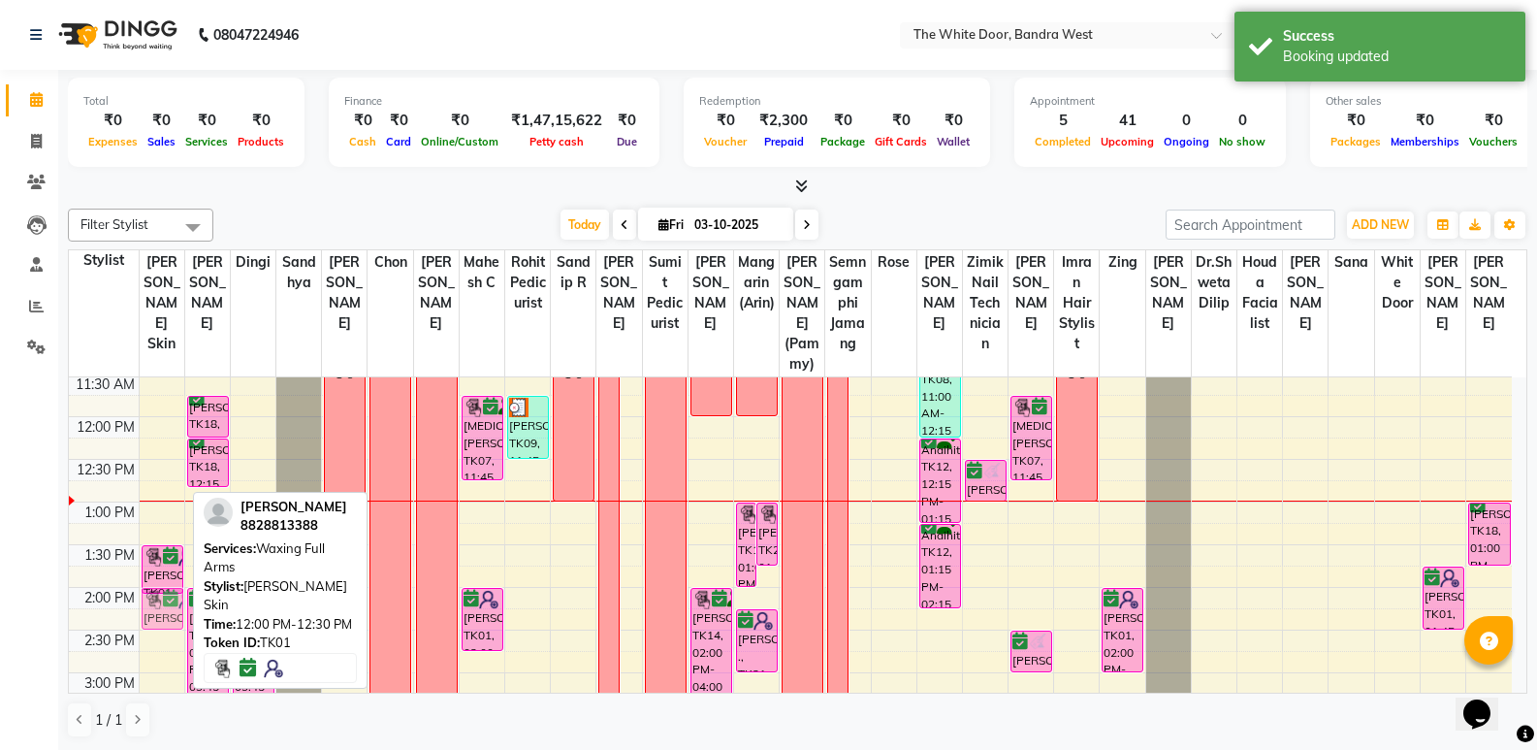
drag, startPoint x: 169, startPoint y: 477, endPoint x: 166, endPoint y: 630, distance: 153.3
click at [166, 630] on div "11-7 Saba Rupa, TK01, 12:00 PM-12:30 PM, Waxing Full Arms Saba Rupa, TK01, 01:3…" at bounding box center [162, 715] width 45 height 1108
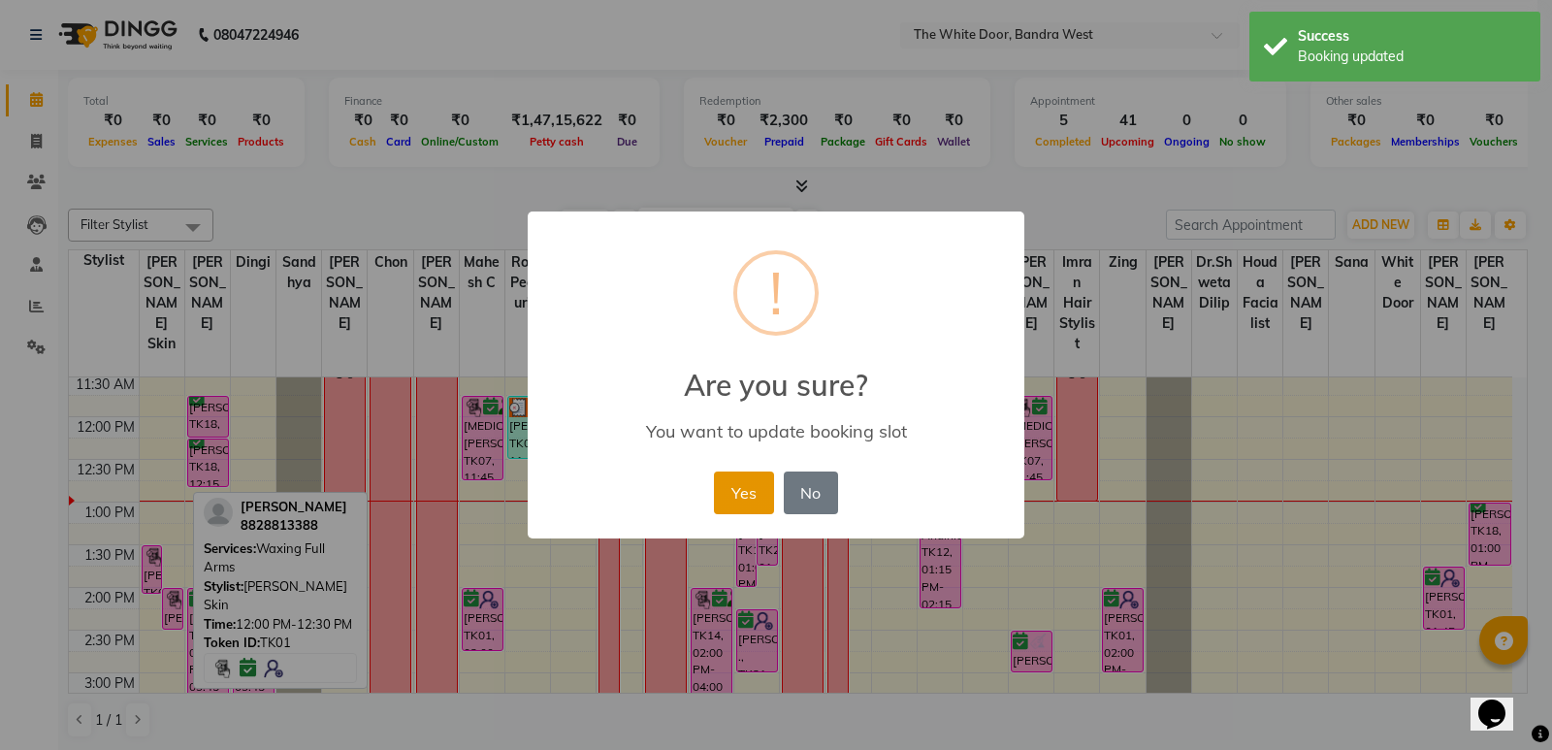
click at [729, 496] on button "Yes" at bounding box center [743, 492] width 59 height 43
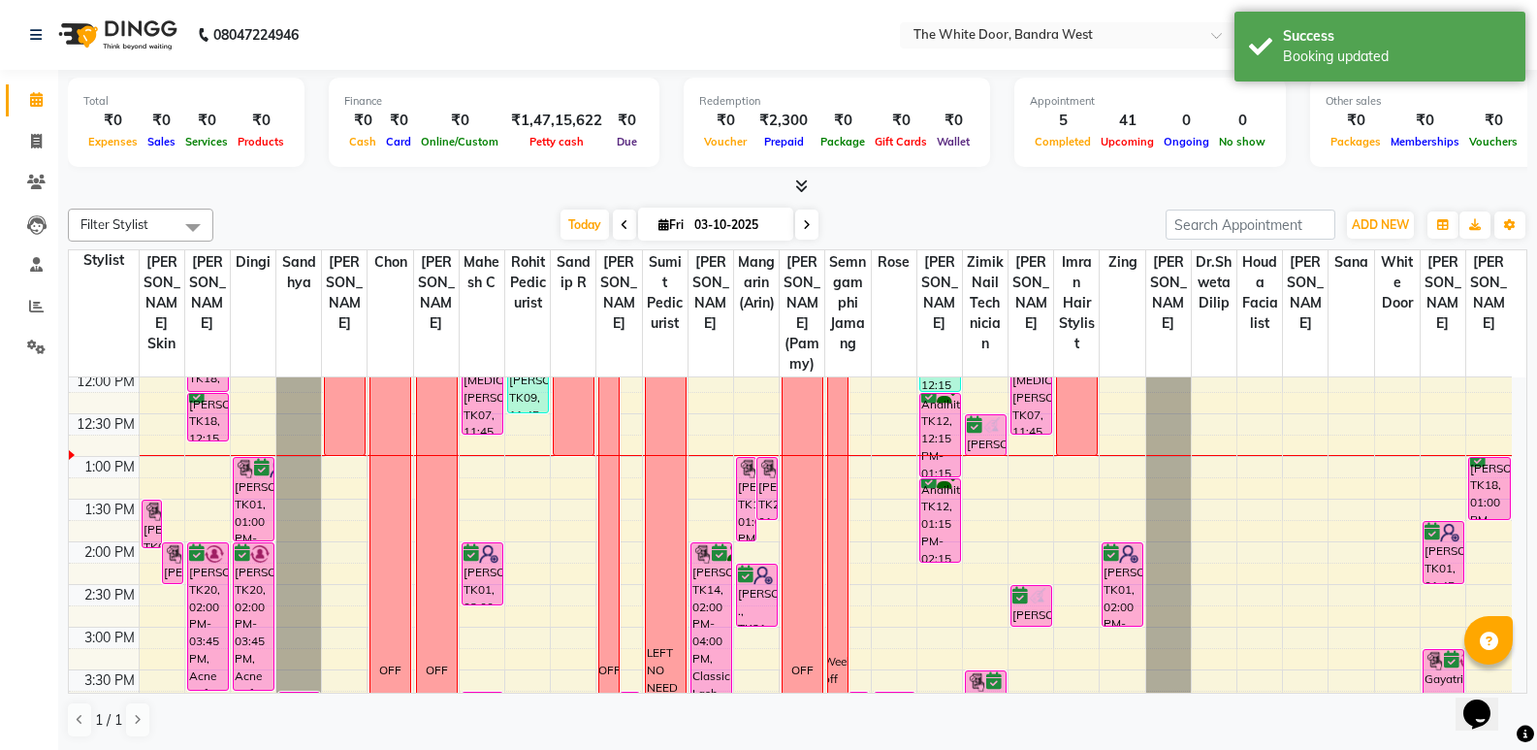
scroll to position [313, 0]
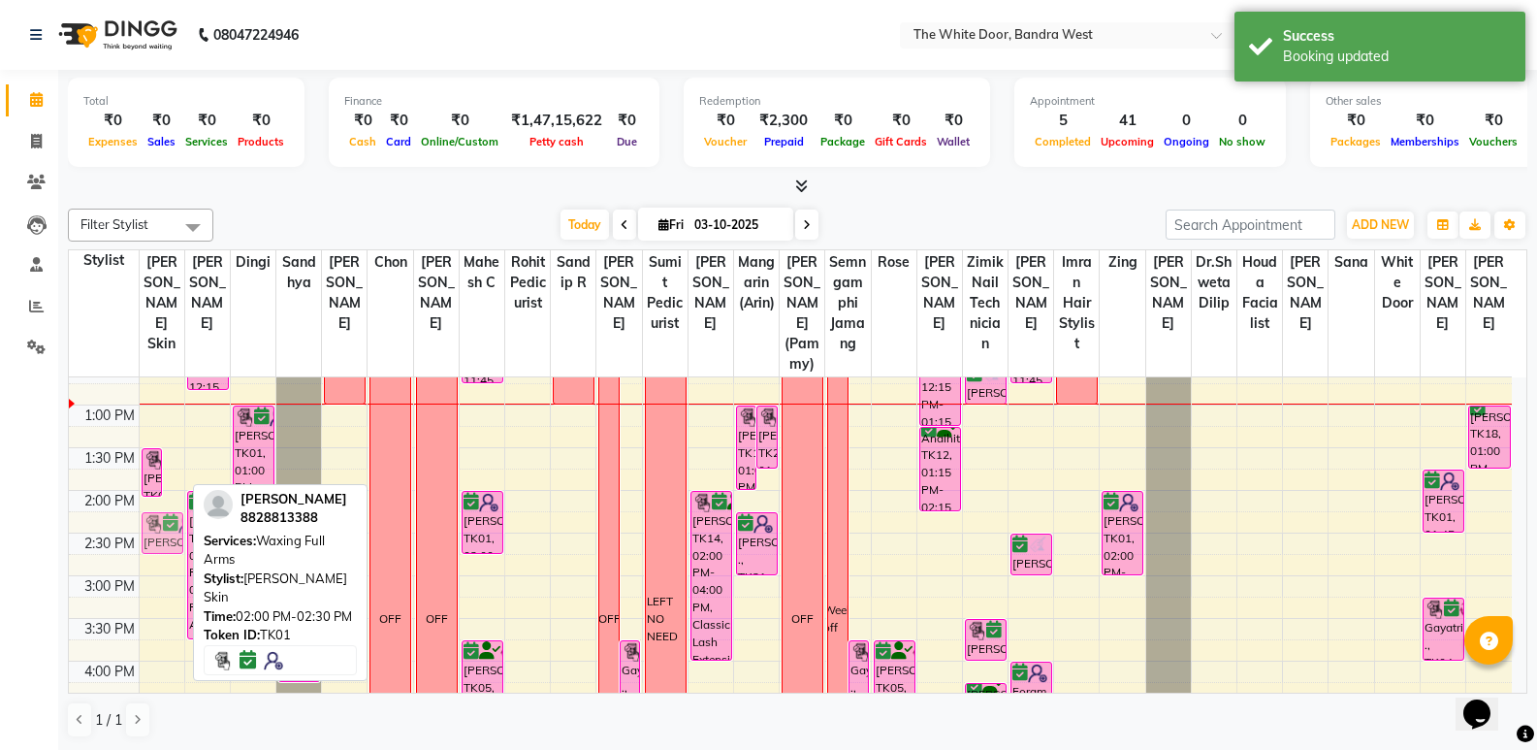
drag, startPoint x: 178, startPoint y: 536, endPoint x: 174, endPoint y: 552, distance: 16.3
click at [174, 552] on div "Saba Rupa, TK01, 01:30 PM-02:05 PM, Waxing Full Legs Saba Rupa, TK01, 02:00 PM-…" at bounding box center [162, 618] width 45 height 1108
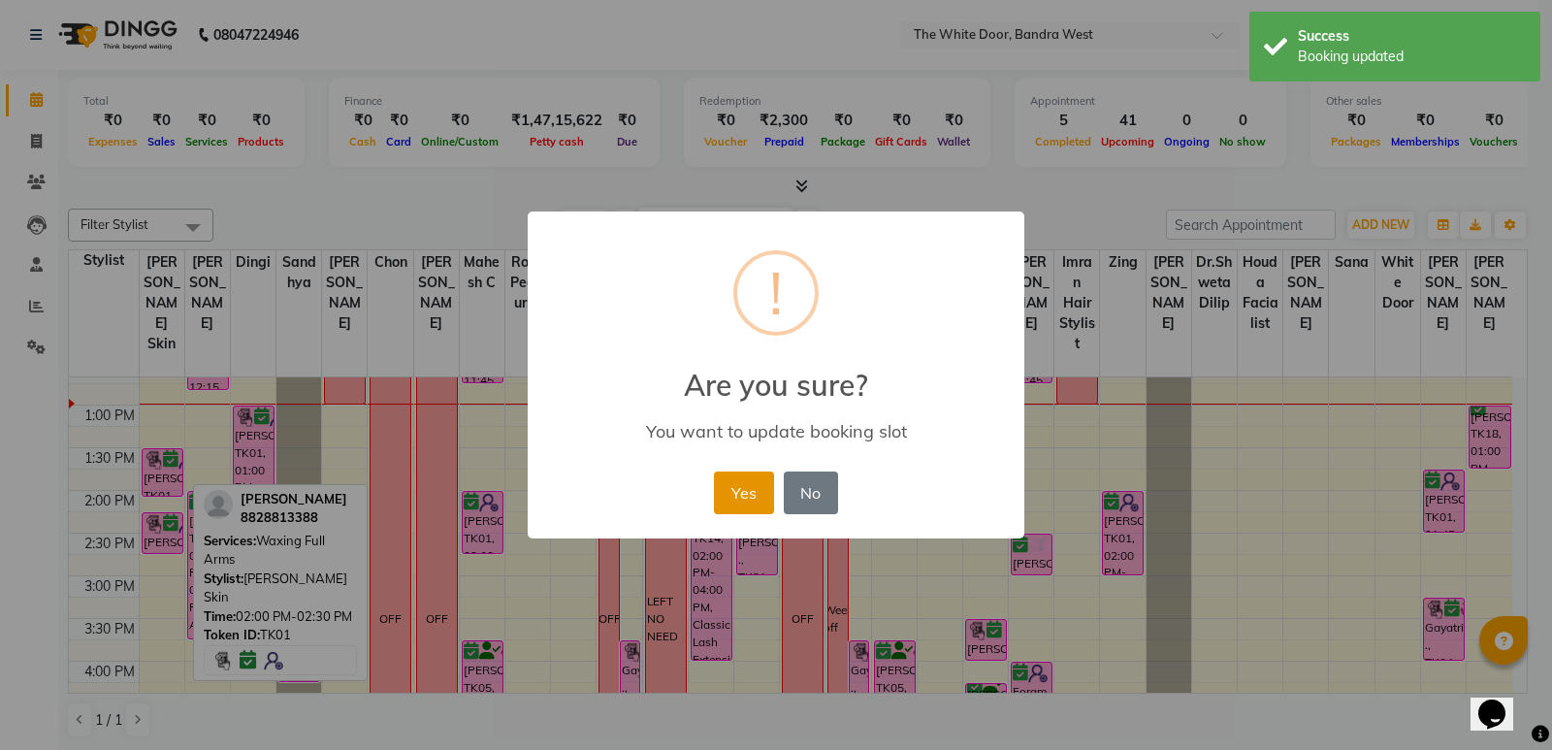
click at [732, 496] on button "Yes" at bounding box center [743, 492] width 59 height 43
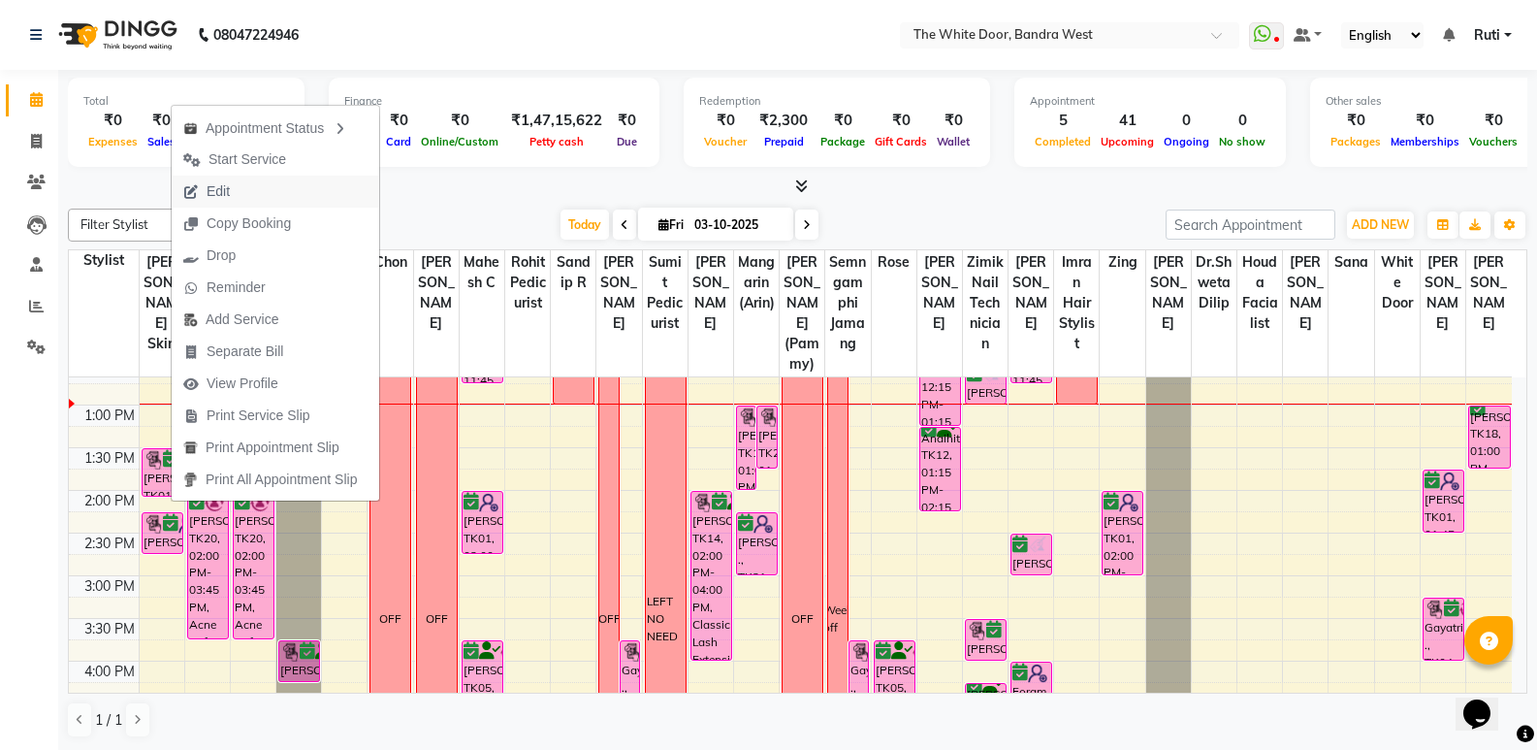
click at [277, 197] on button "Edit" at bounding box center [276, 192] width 208 height 32
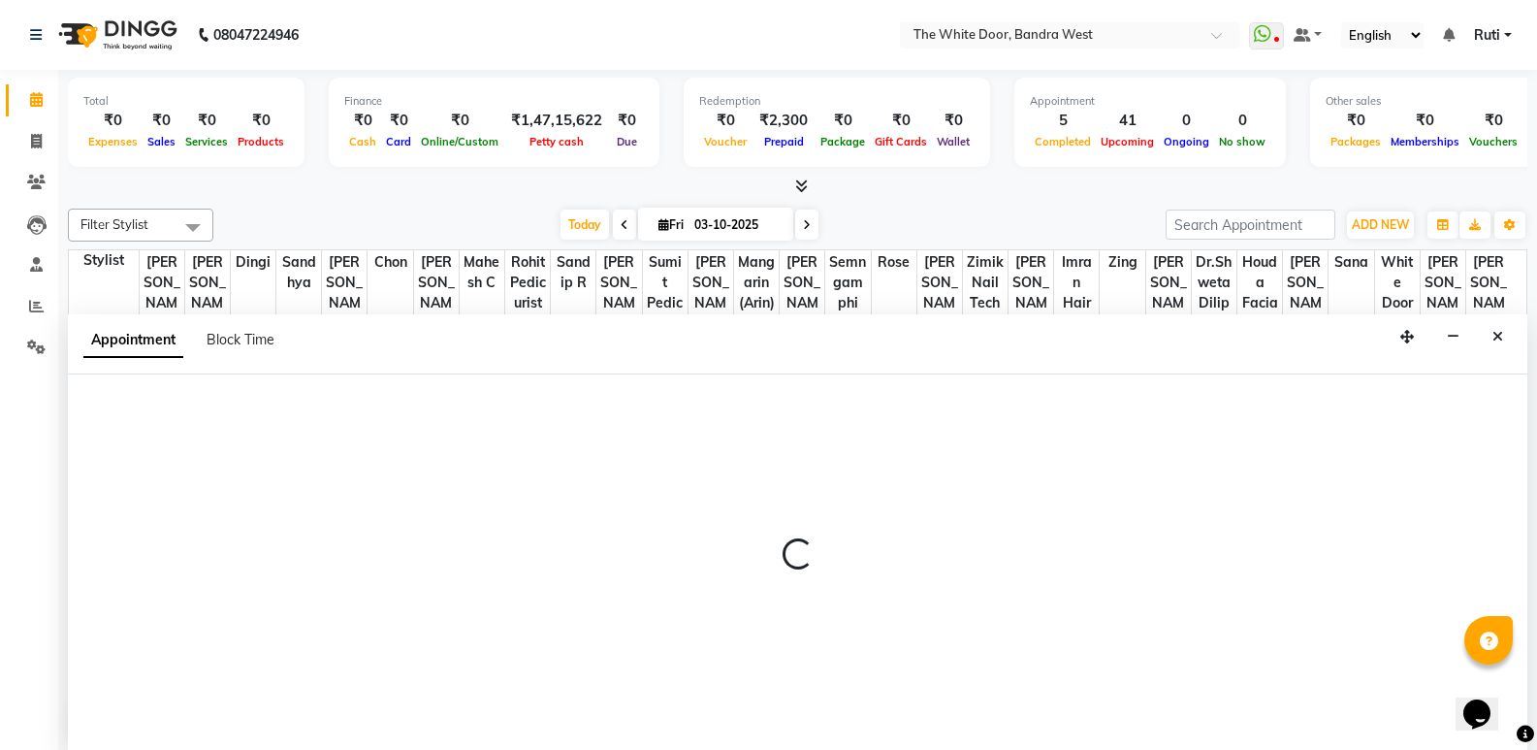
scroll to position [1, 0]
select select "tentative"
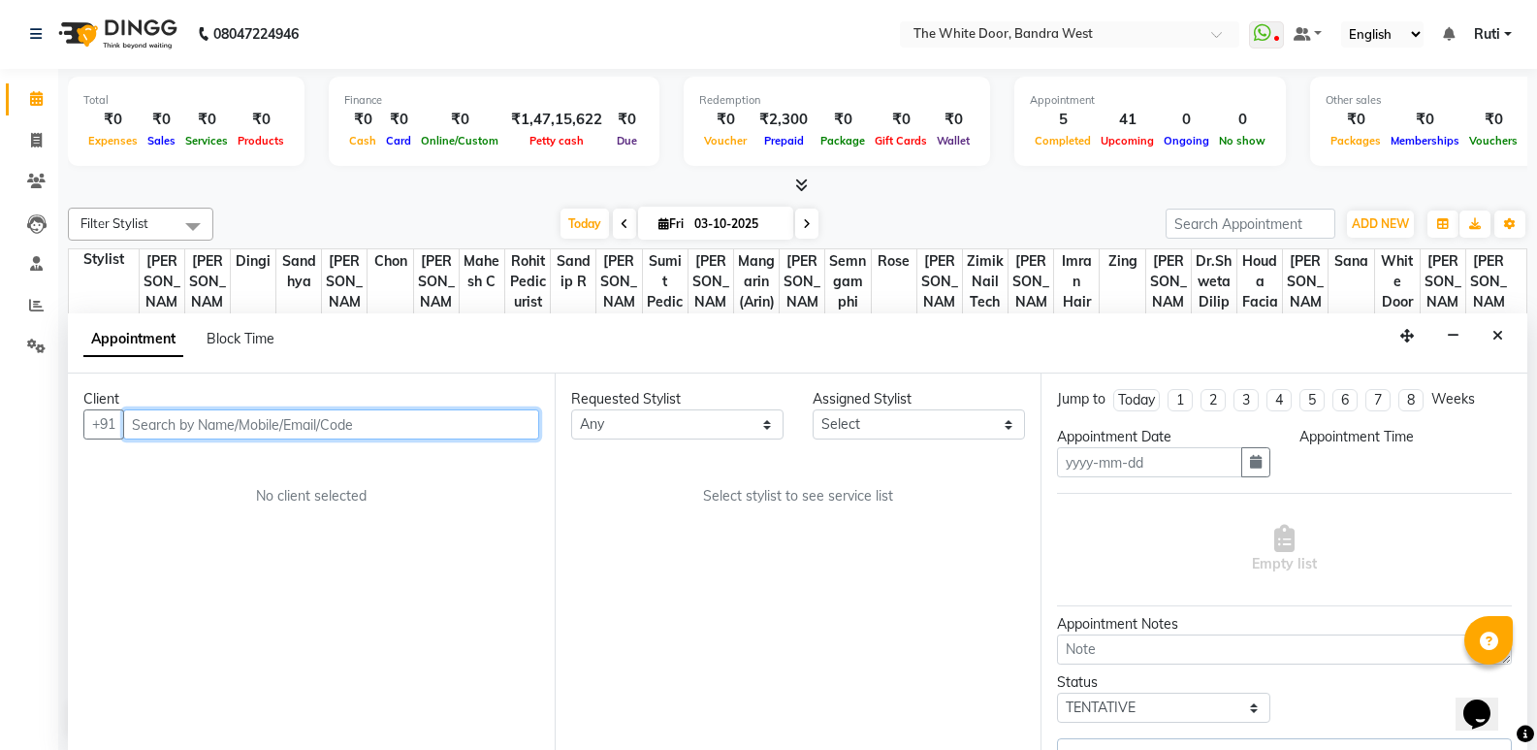
type input "03-10-2025"
select select "confirm booking"
select select "87476"
select select "780"
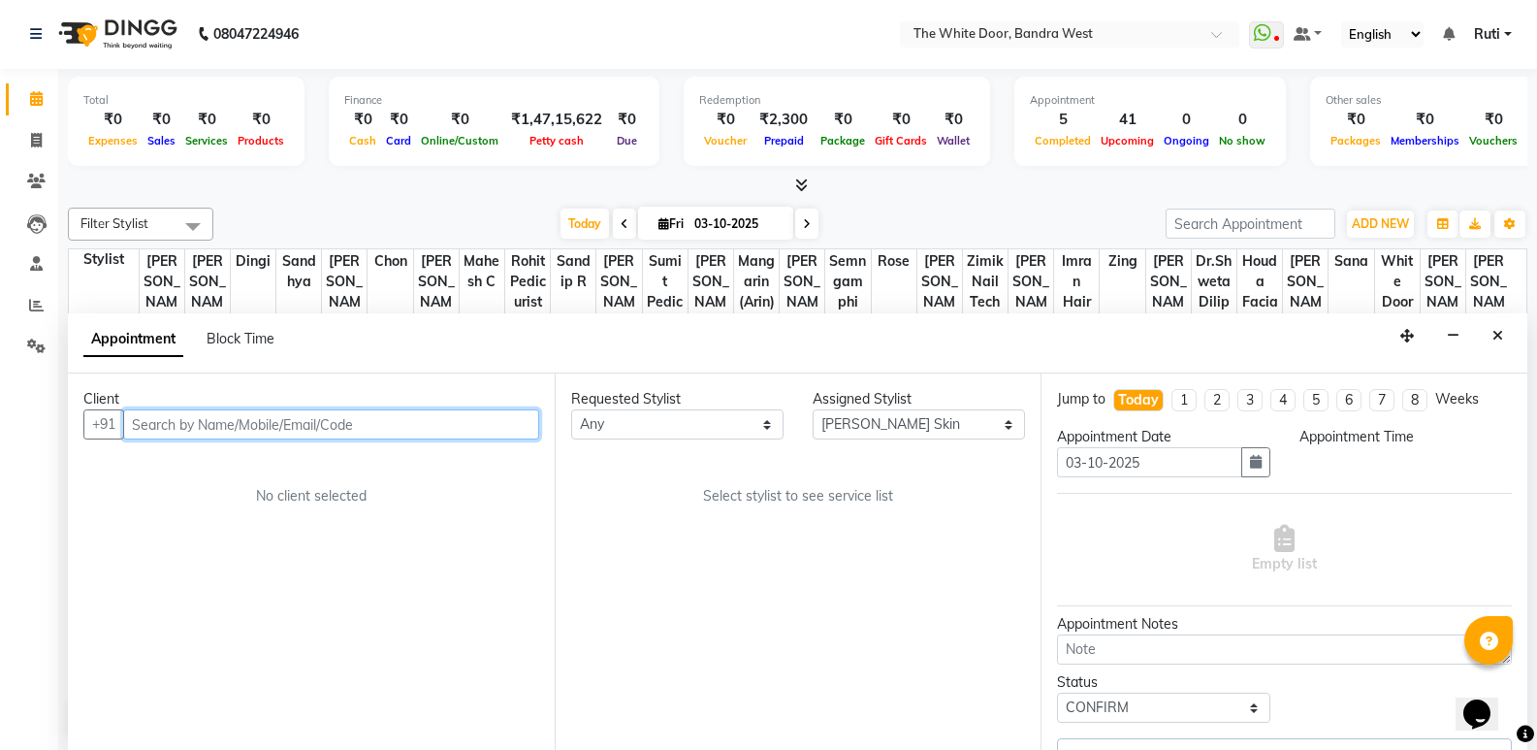
select select
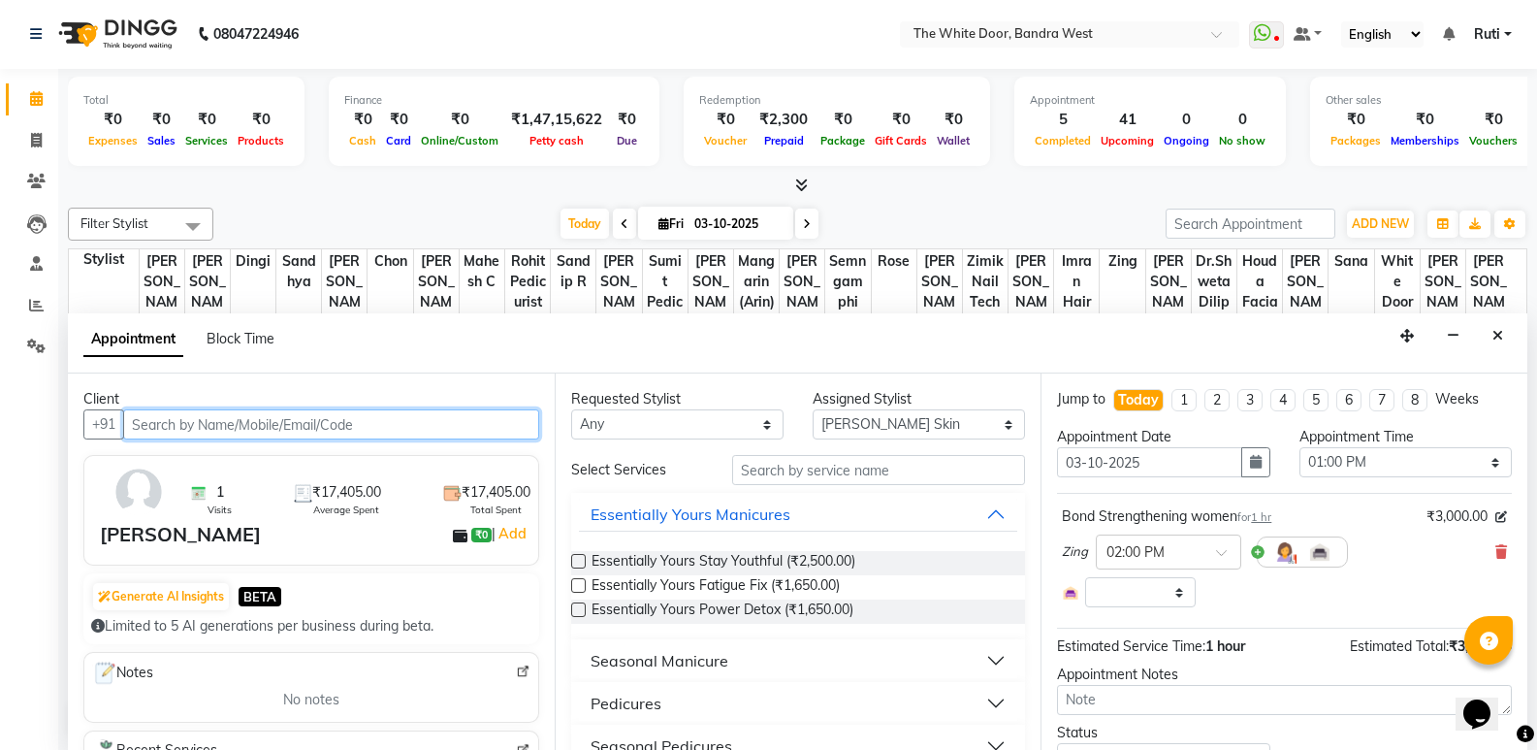
select select
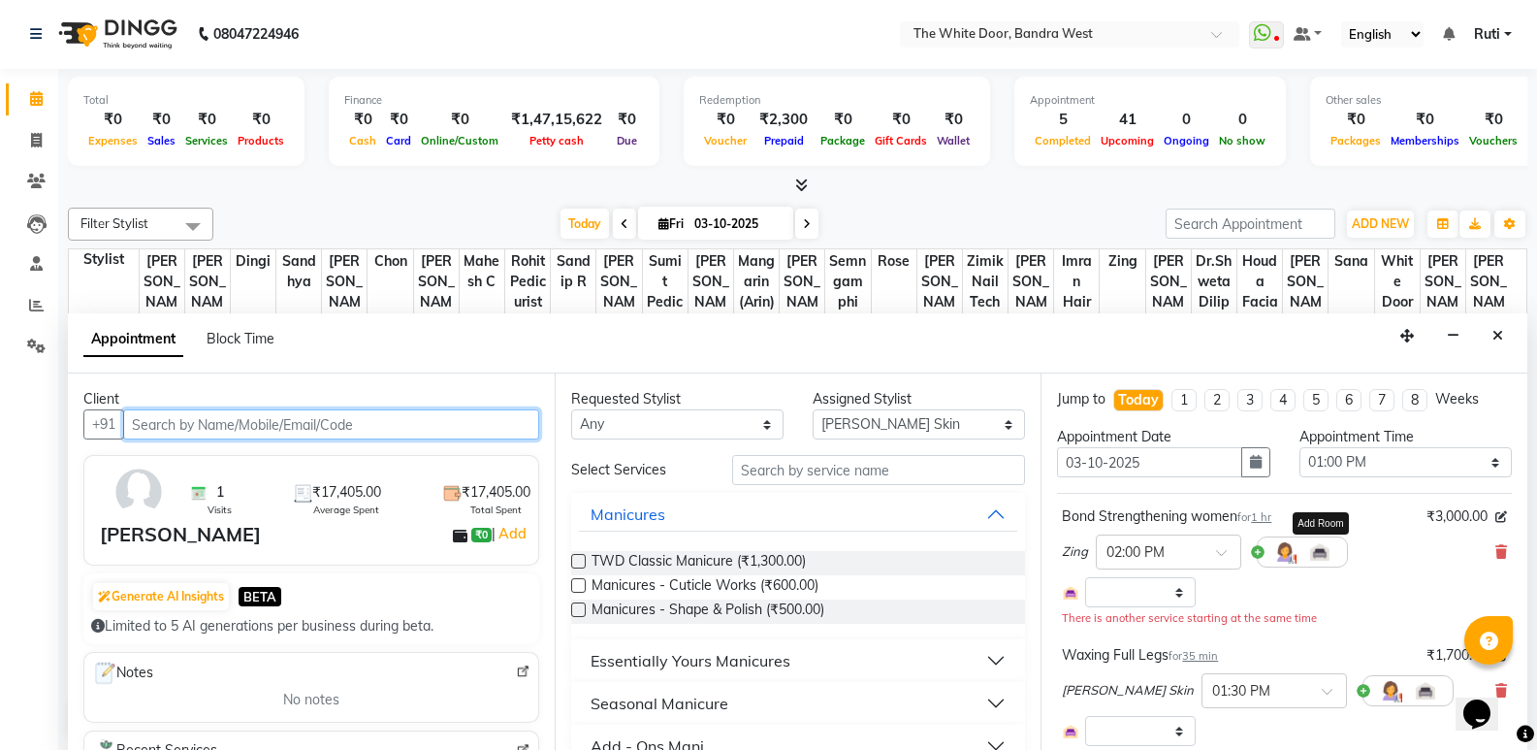
scroll to position [257, 0]
select select
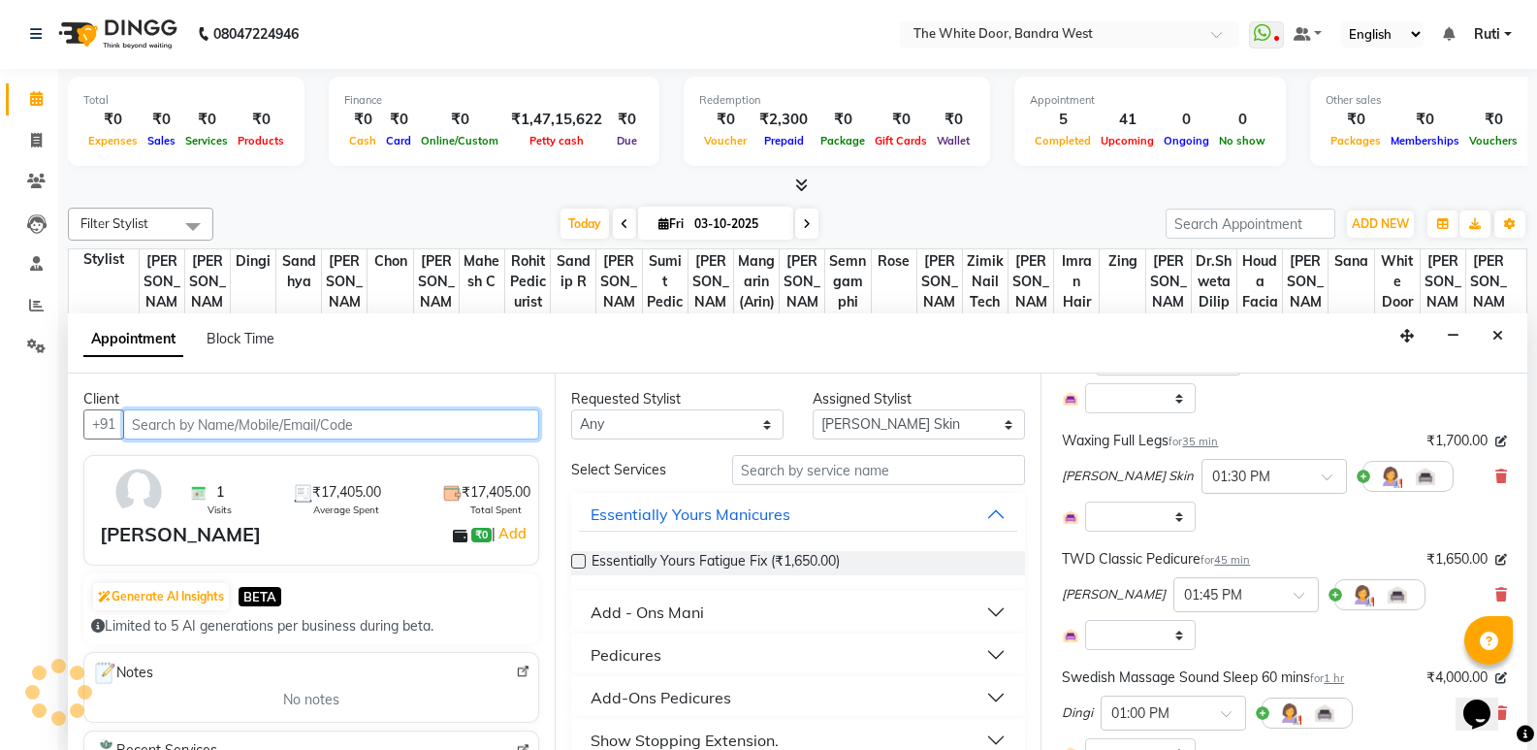
scroll to position [291, 0]
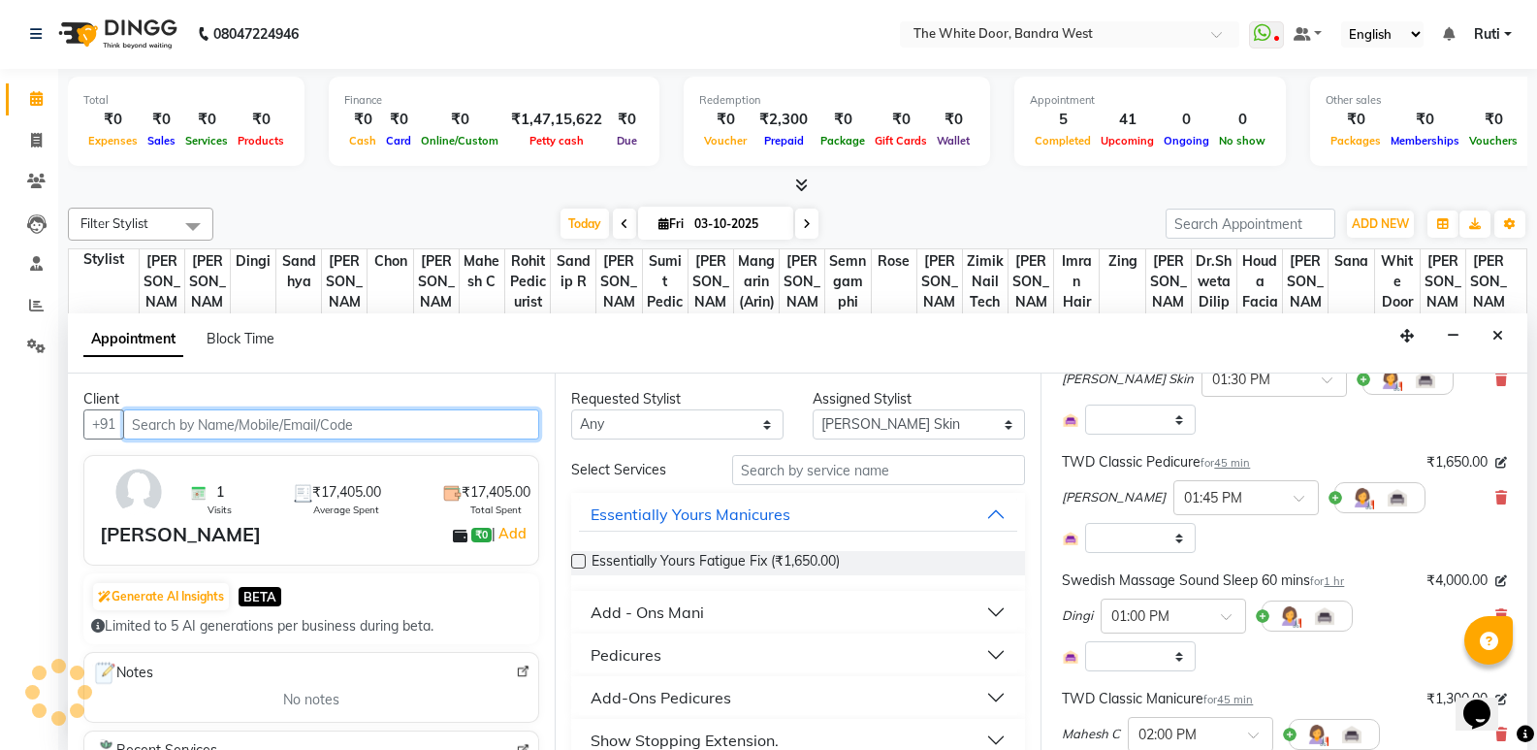
select select "1642"
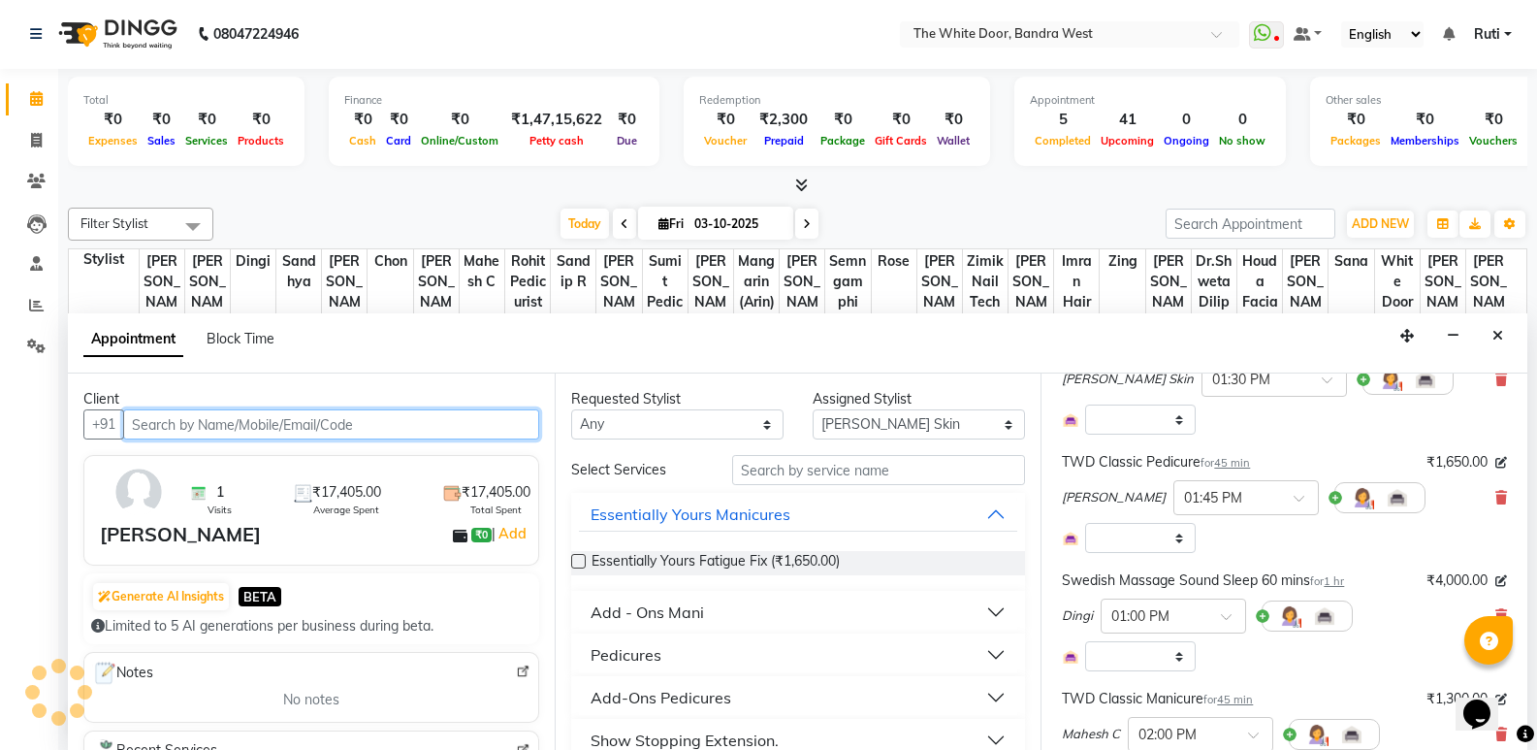
select select "1642"
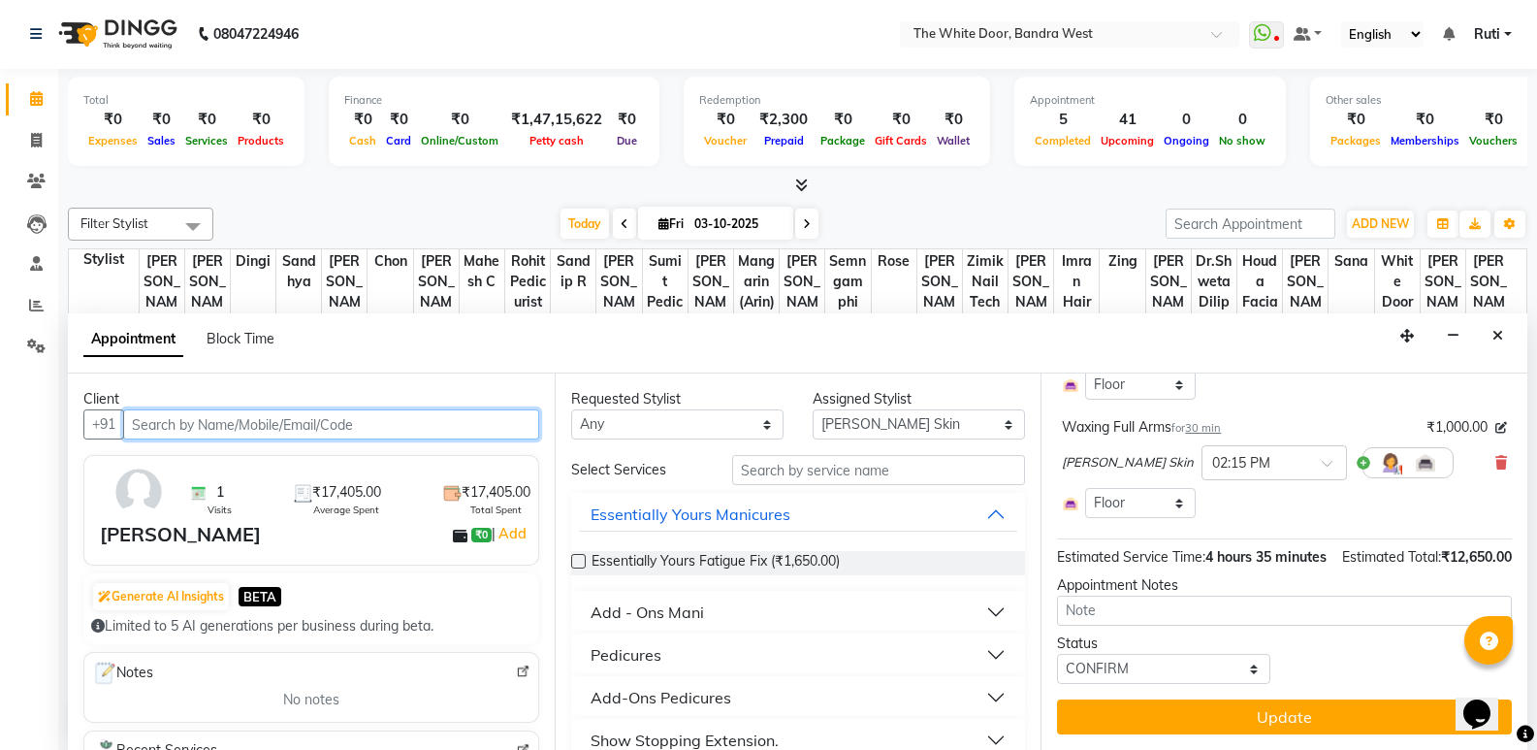
scroll to position [701, 0]
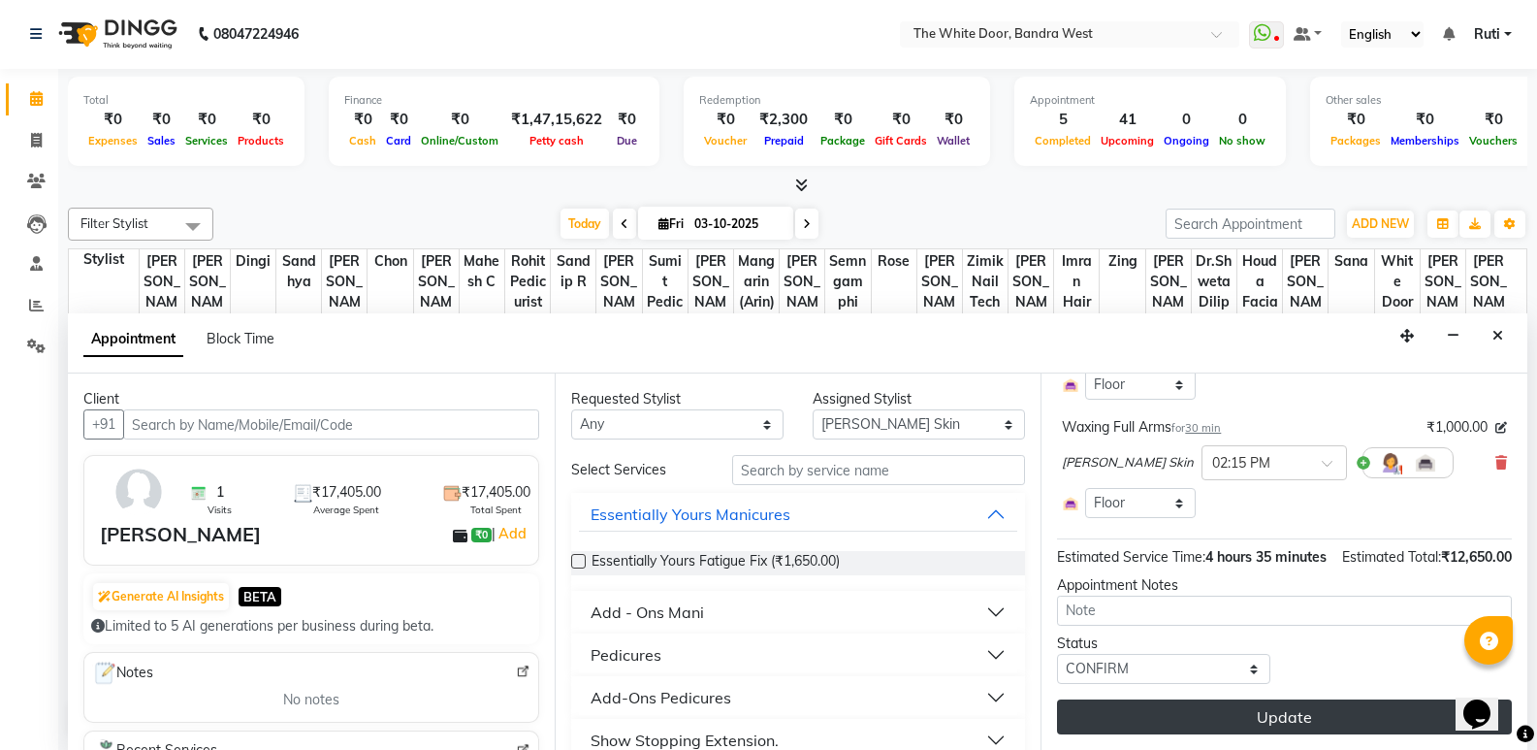
click at [1267, 717] on button "Update" at bounding box center [1284, 716] width 455 height 35
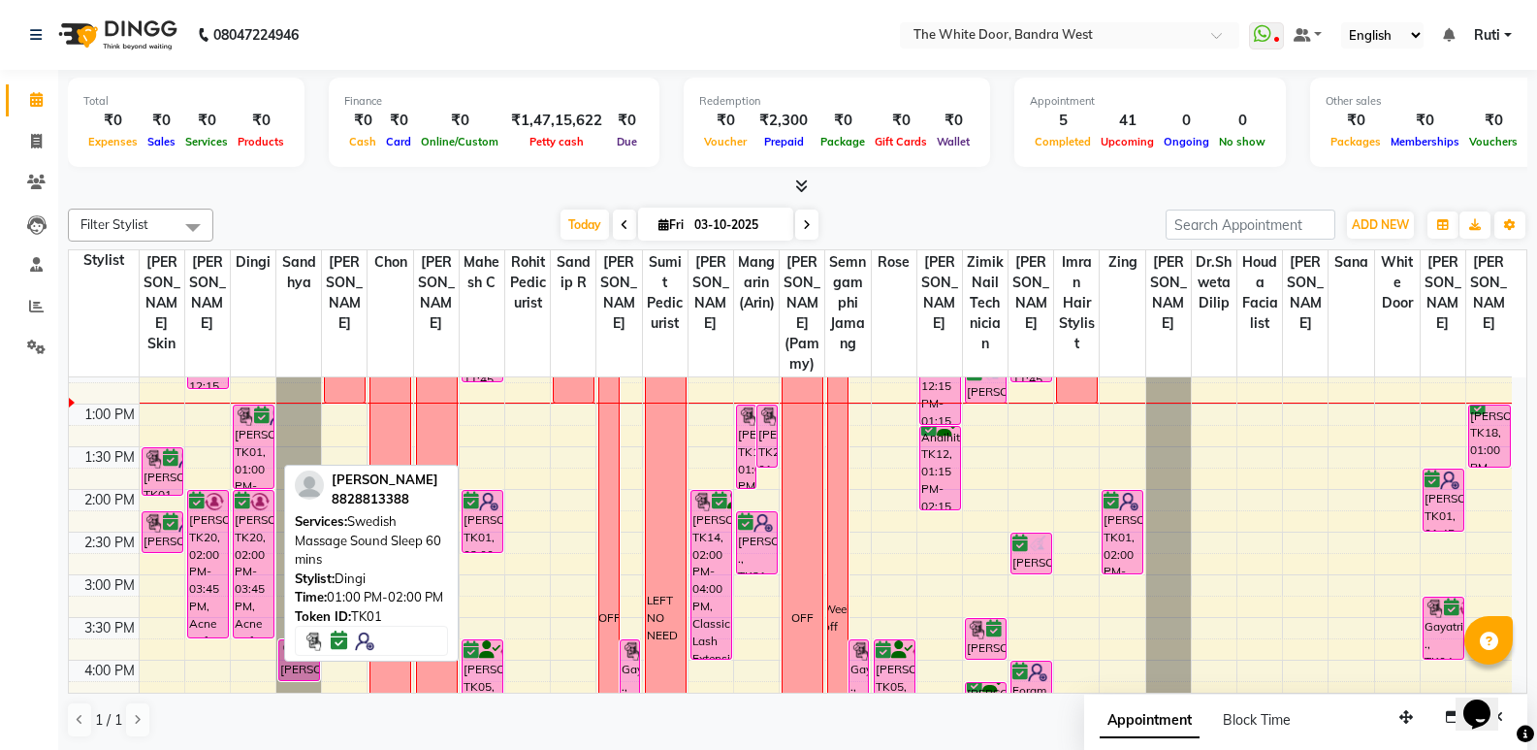
scroll to position [354, 0]
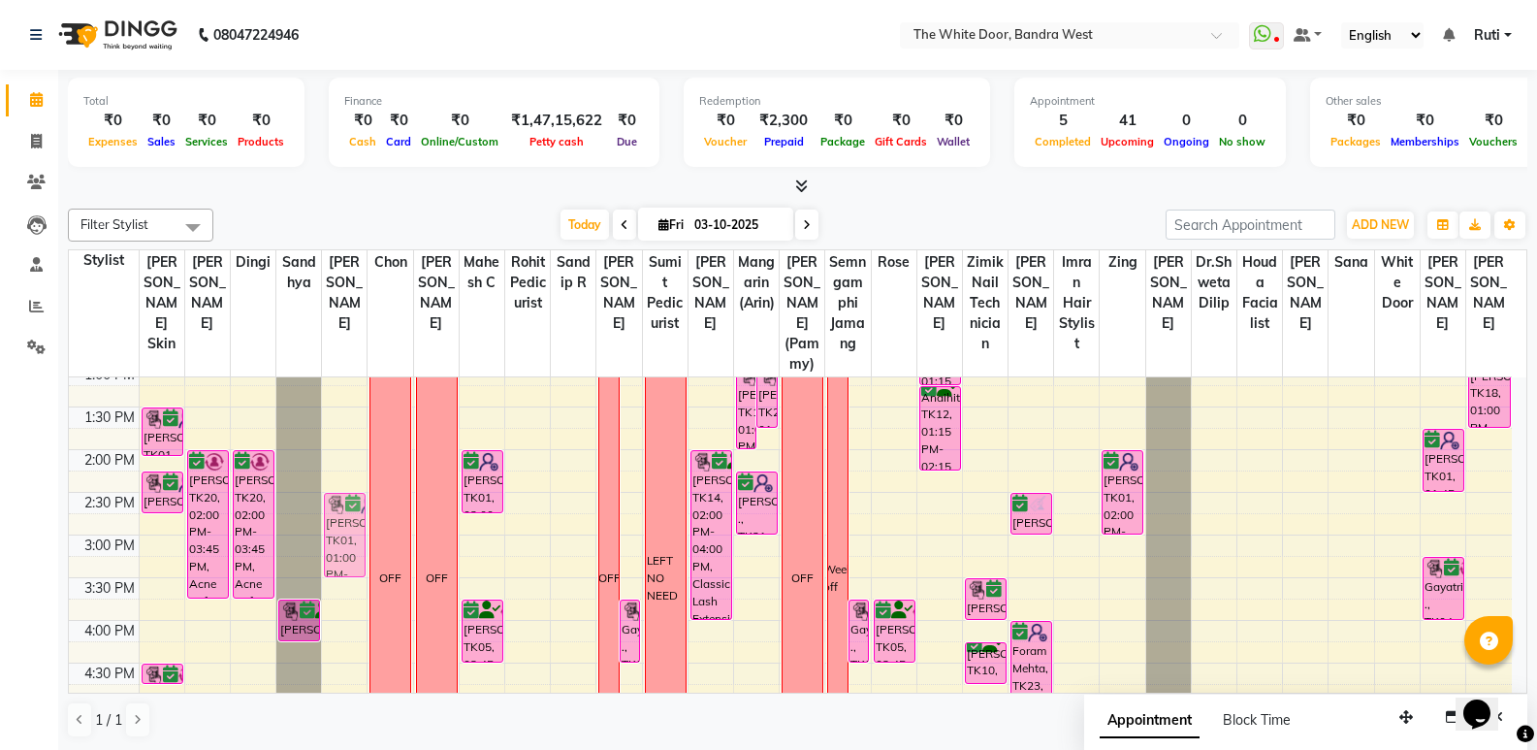
drag, startPoint x: 253, startPoint y: 428, endPoint x: 338, endPoint y: 561, distance: 157.9
click at [338, 561] on tr "11-7 Saba Rupa, TK01, 01:30 PM-02:05 PM, Waxing Full Legs Saba Rupa, TK01, 02:1…" at bounding box center [790, 577] width 1443 height 1108
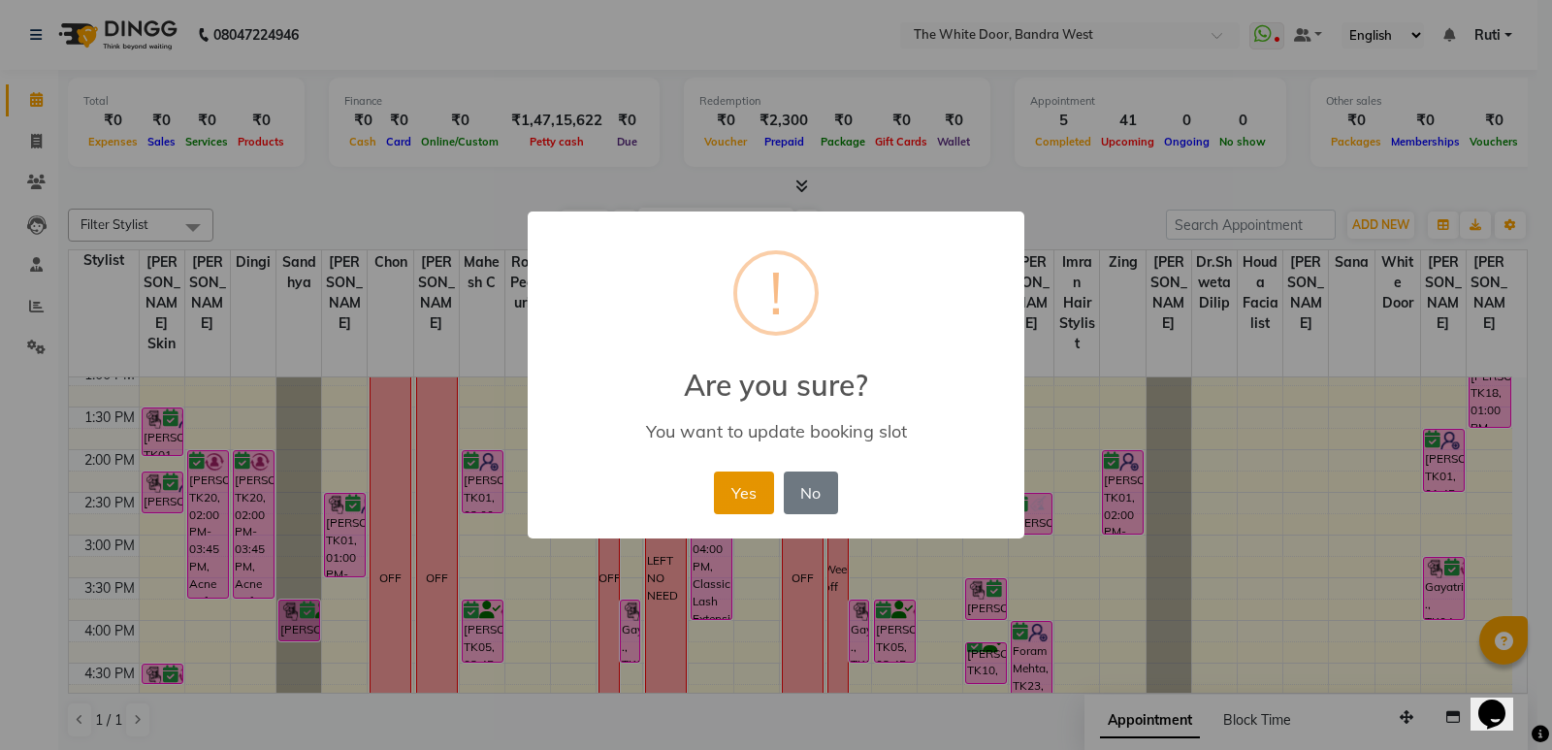
click at [736, 482] on button "Yes" at bounding box center [743, 492] width 59 height 43
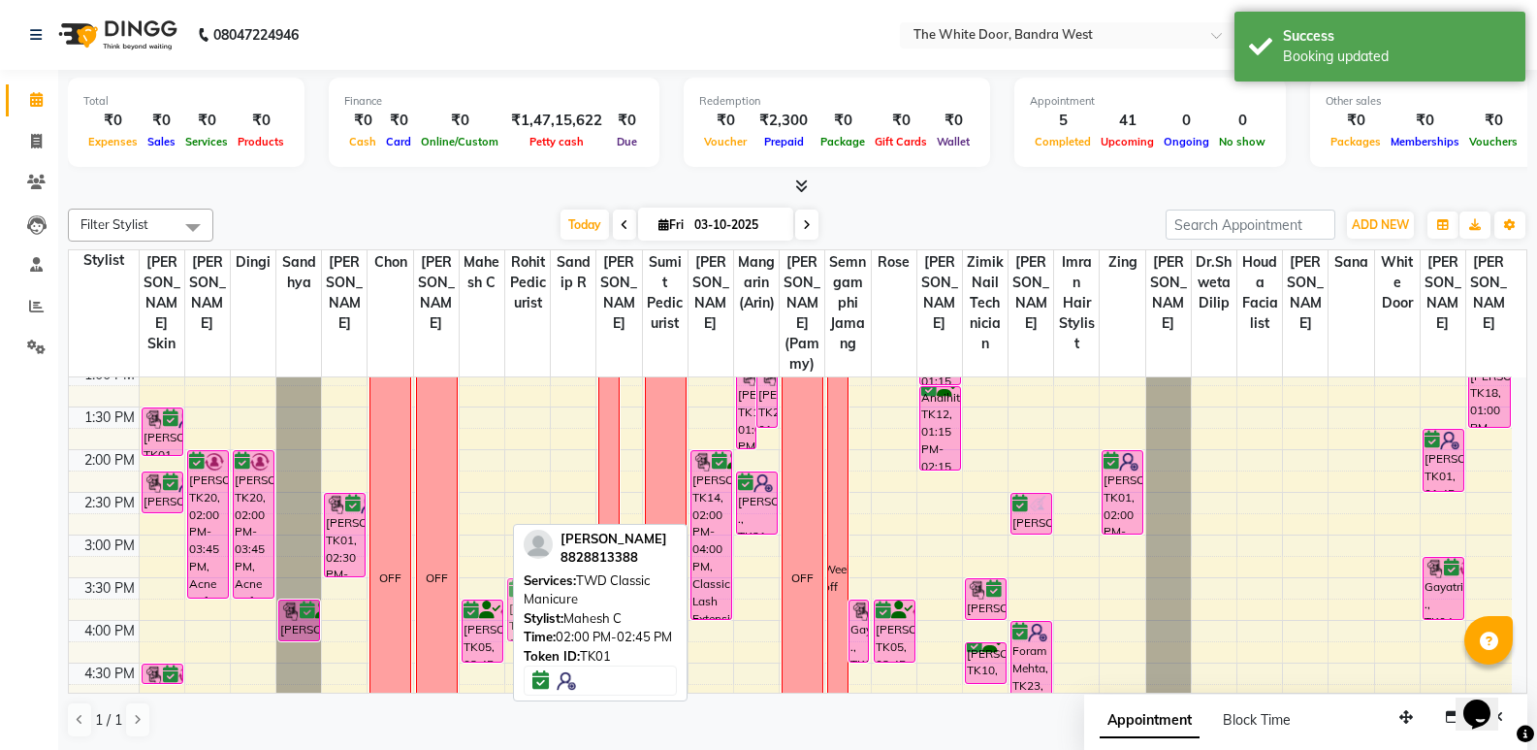
drag, startPoint x: 492, startPoint y: 501, endPoint x: 545, endPoint y: 639, distance: 147.7
click at [545, 639] on div "Filter Stylist Select All Amita Skin Farheen K Dingi Sandhya Josaphine Chon Gan…" at bounding box center [798, 473] width 1460 height 545
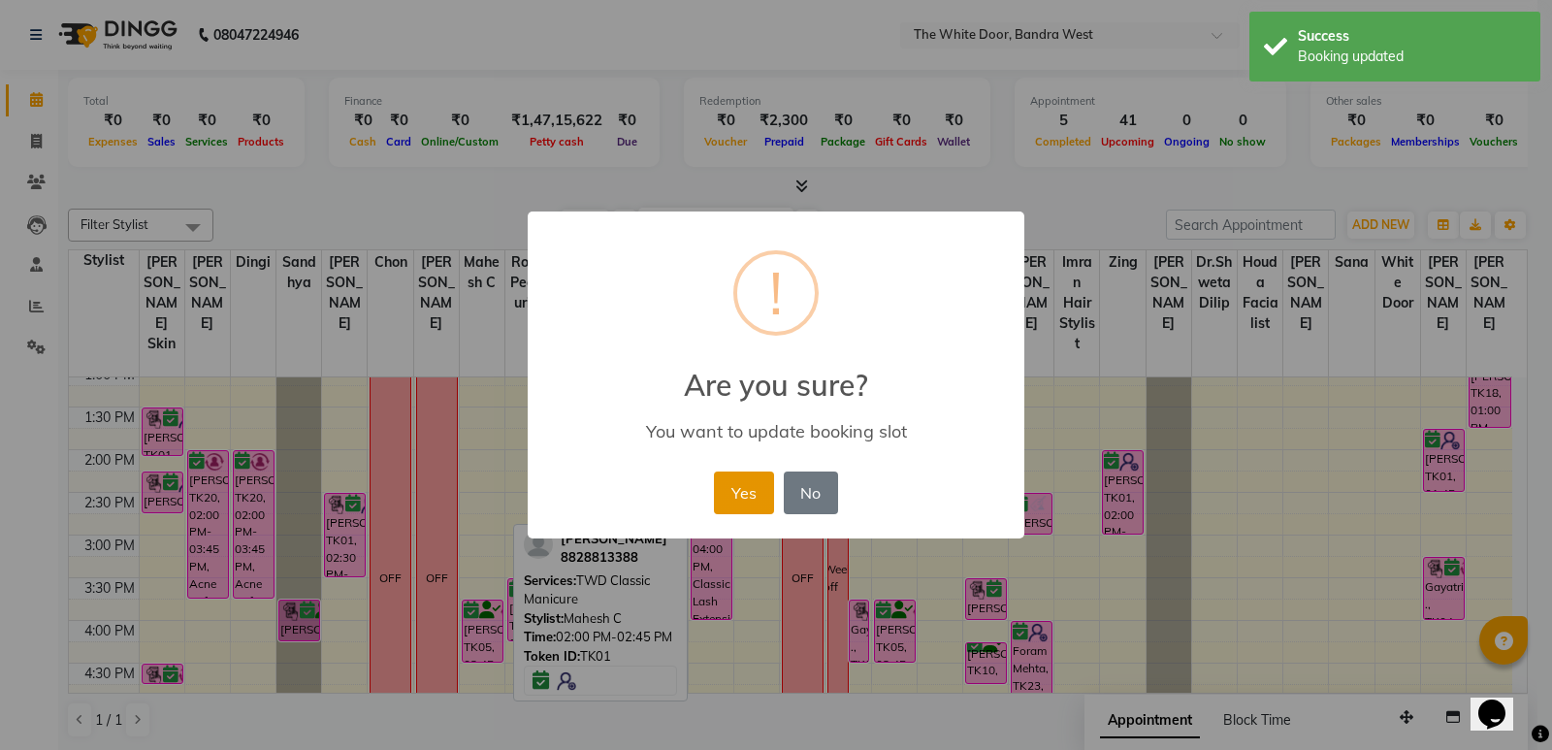
click at [735, 501] on button "Yes" at bounding box center [743, 492] width 59 height 43
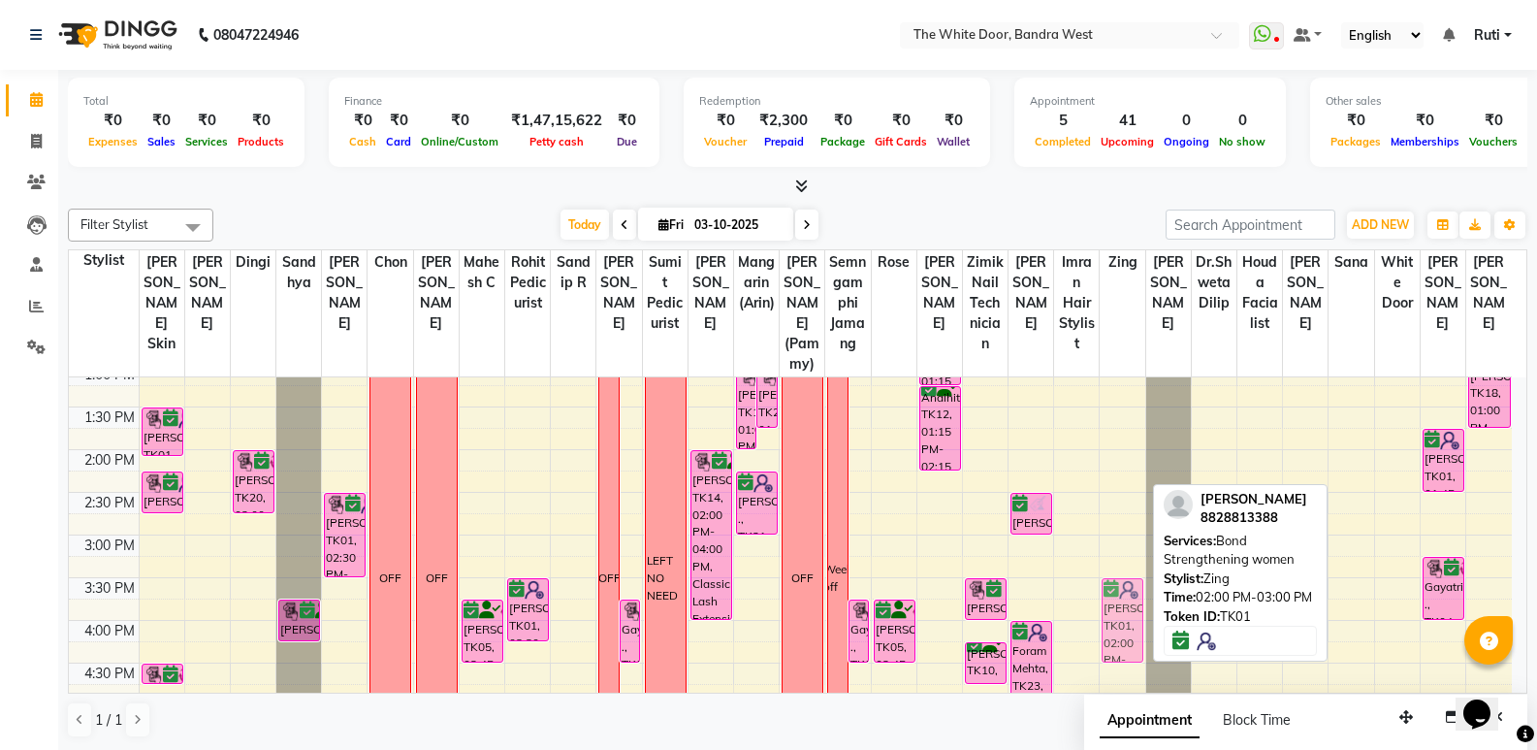
drag, startPoint x: 1131, startPoint y: 513, endPoint x: 1131, endPoint y: 641, distance: 128.0
click at [1131, 641] on div "Asif Zakaria, TK09, 08:30 AM-10:00 AM, Purity Ritual- Dandruff / Flaky Scalp 11…" at bounding box center [1122, 577] width 45 height 1108
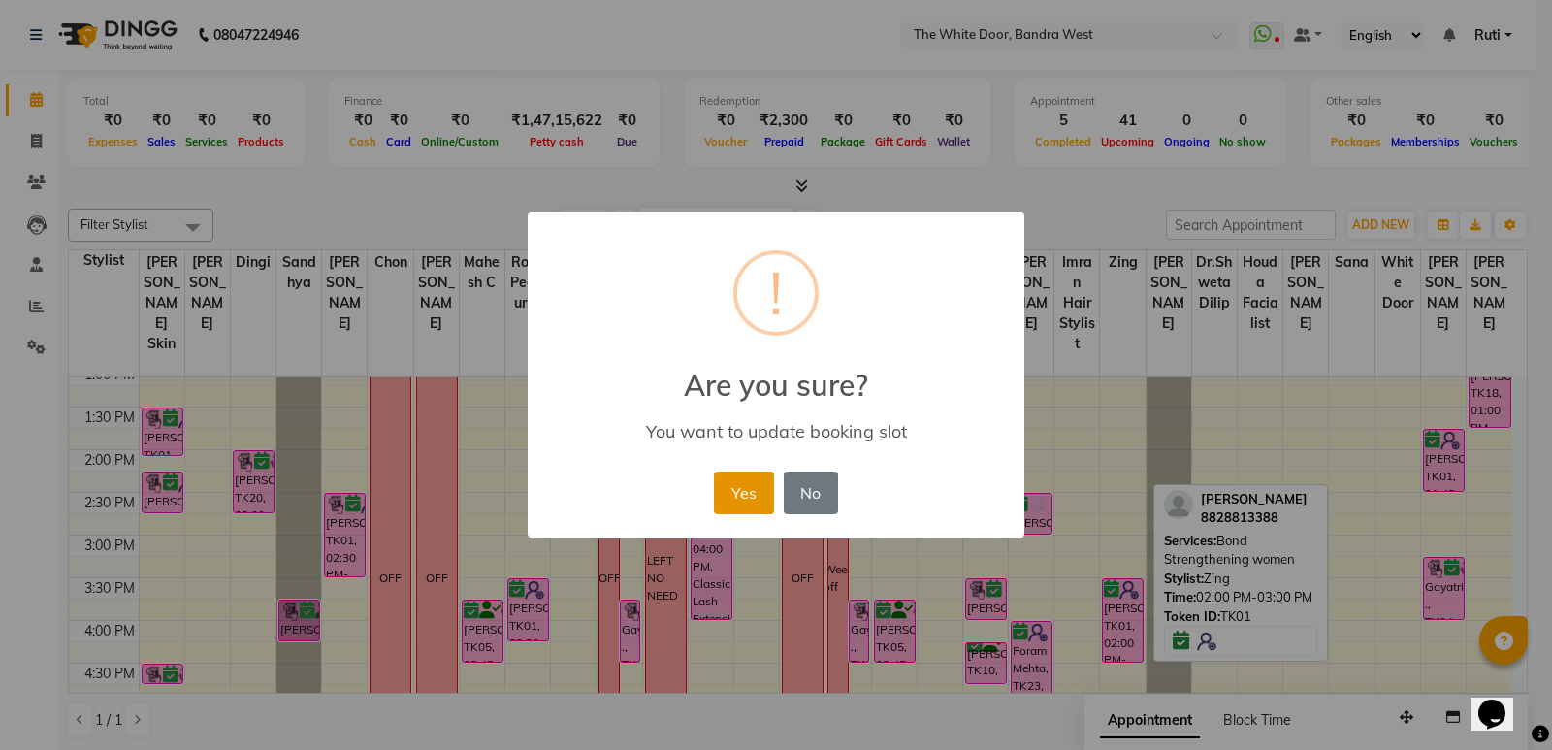
click at [752, 498] on button "Yes" at bounding box center [743, 492] width 59 height 43
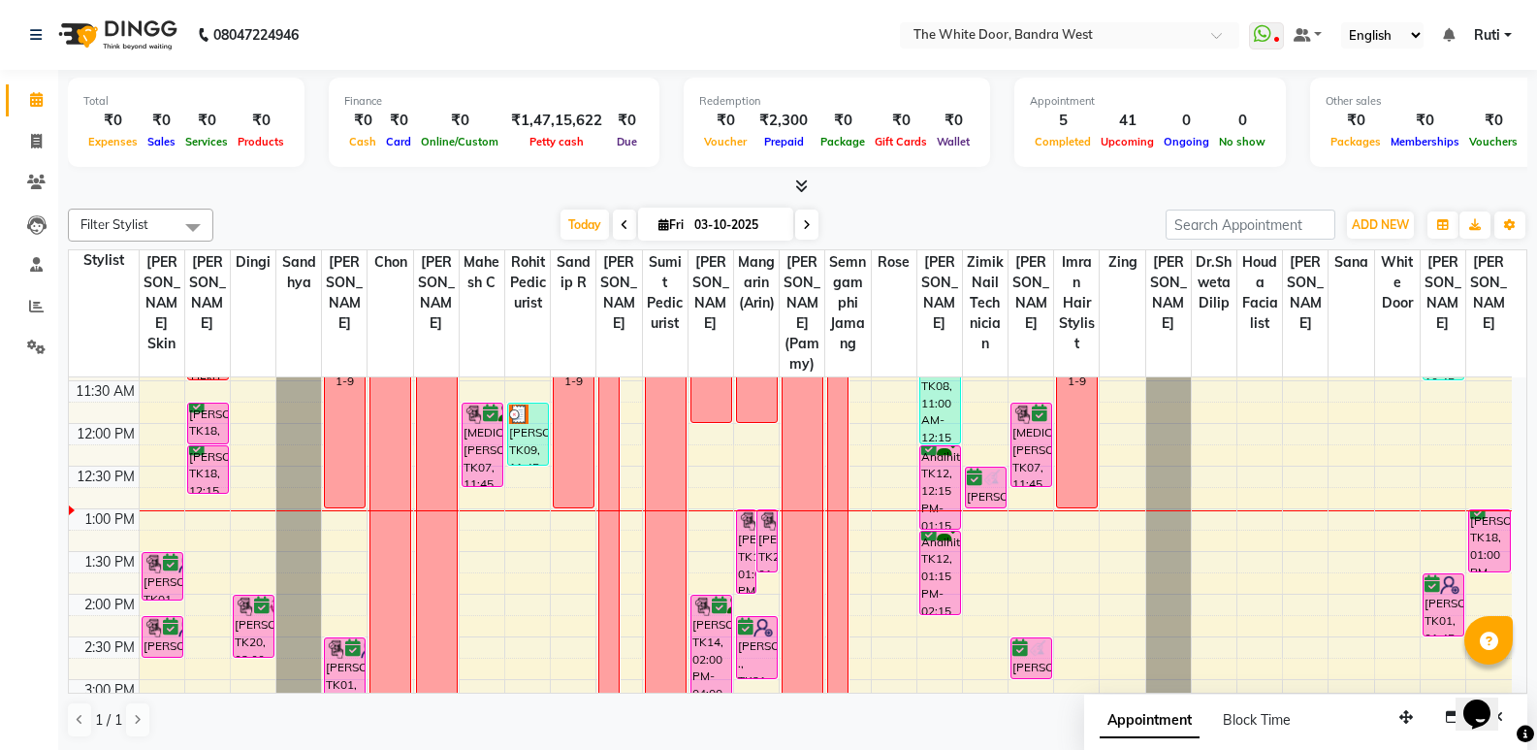
scroll to position [160, 0]
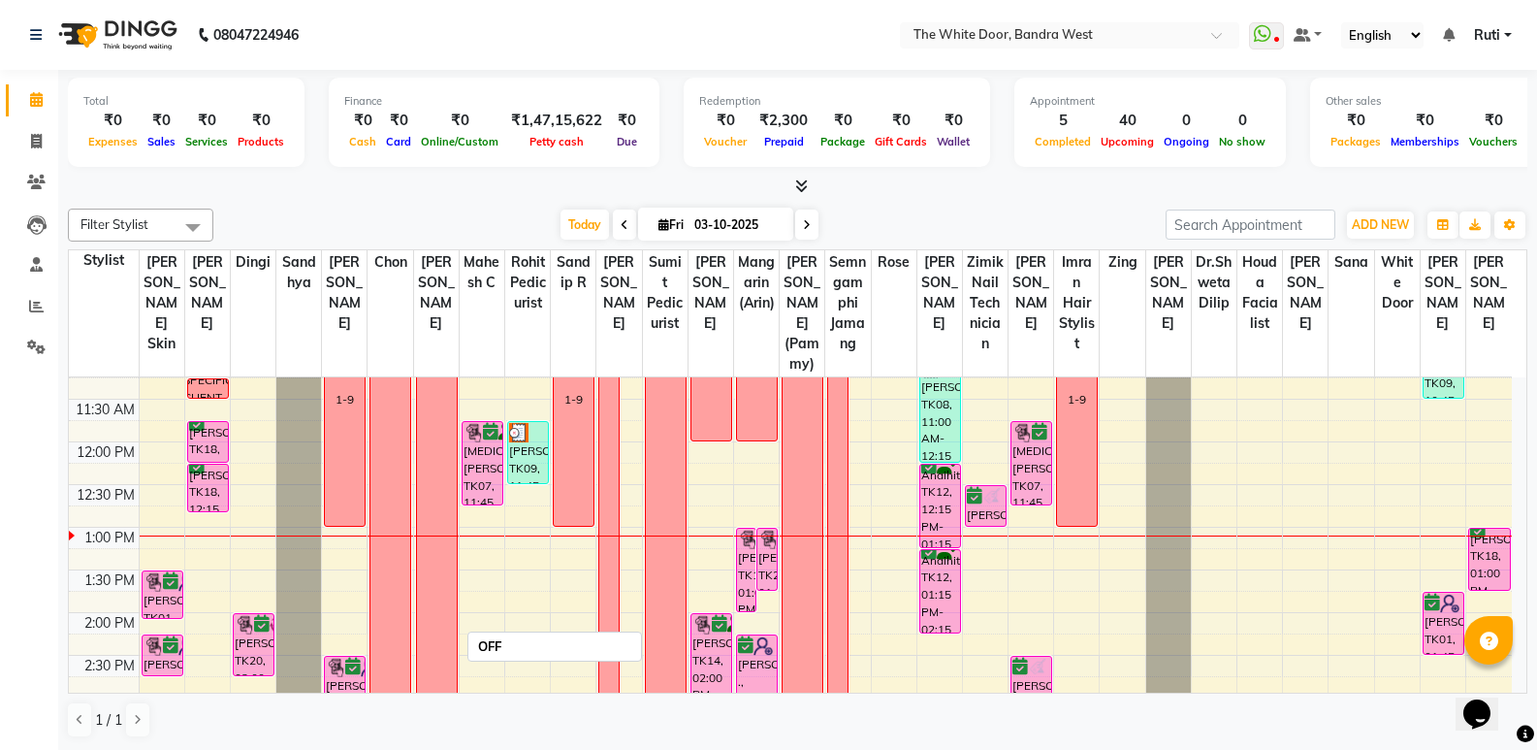
scroll to position [194, 0]
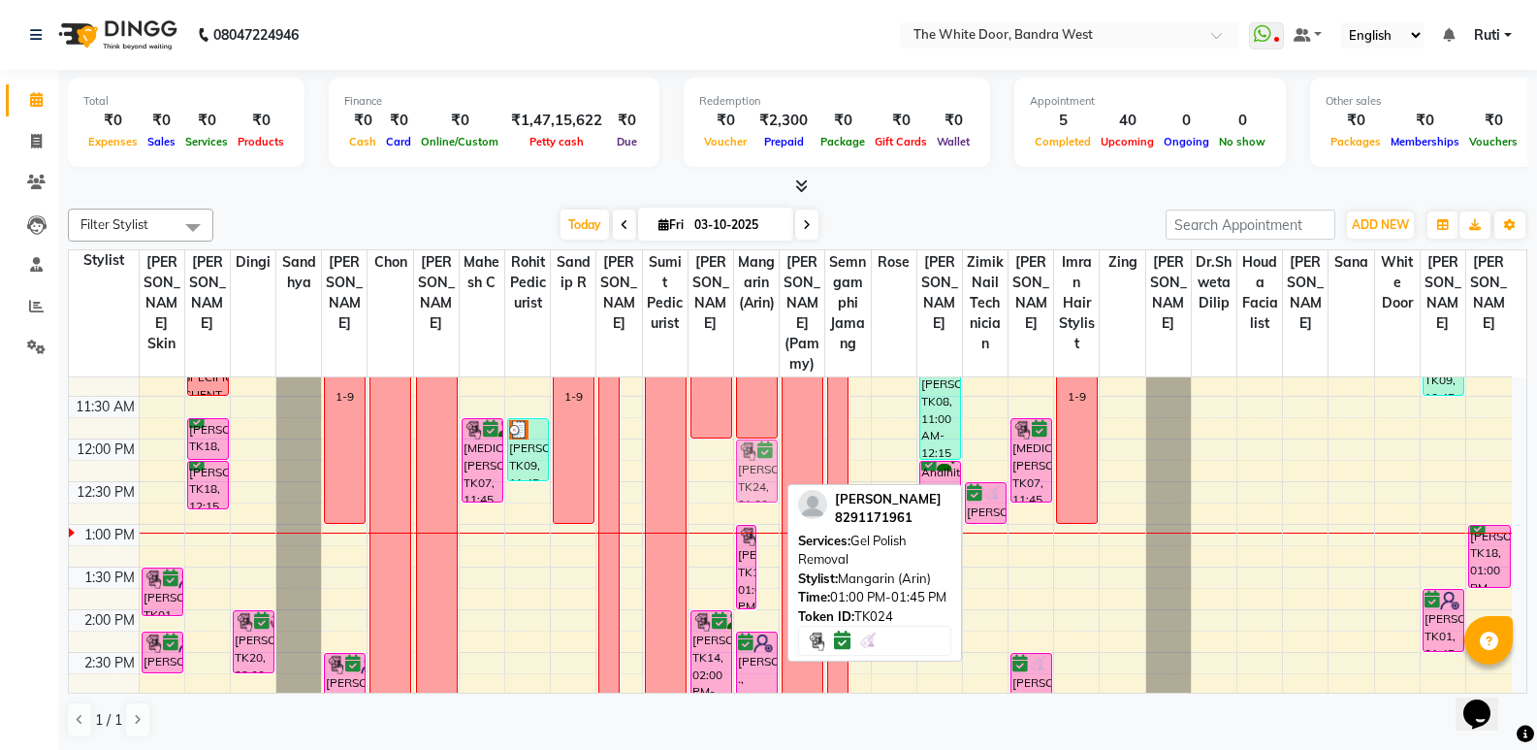
drag, startPoint x: 768, startPoint y: 578, endPoint x: 768, endPoint y: 489, distance: 89.2
click at [768, 489] on div "[PERSON_NAME], TK18, 01:00 PM-02:00 PM, TWD Classic Manicure [PERSON_NAME], TK2…" at bounding box center [756, 737] width 45 height 1108
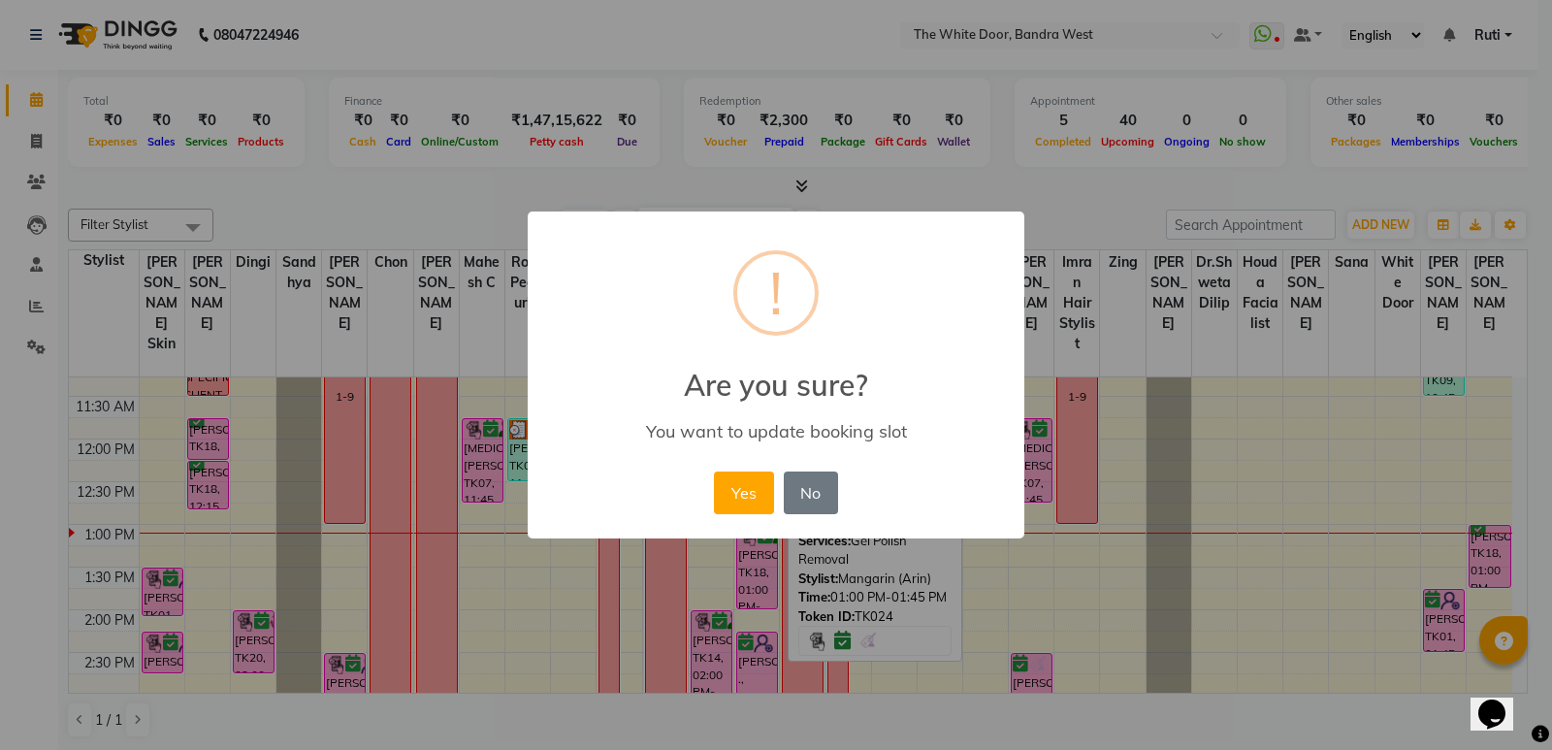
click at [768, 489] on button "Yes" at bounding box center [743, 492] width 59 height 43
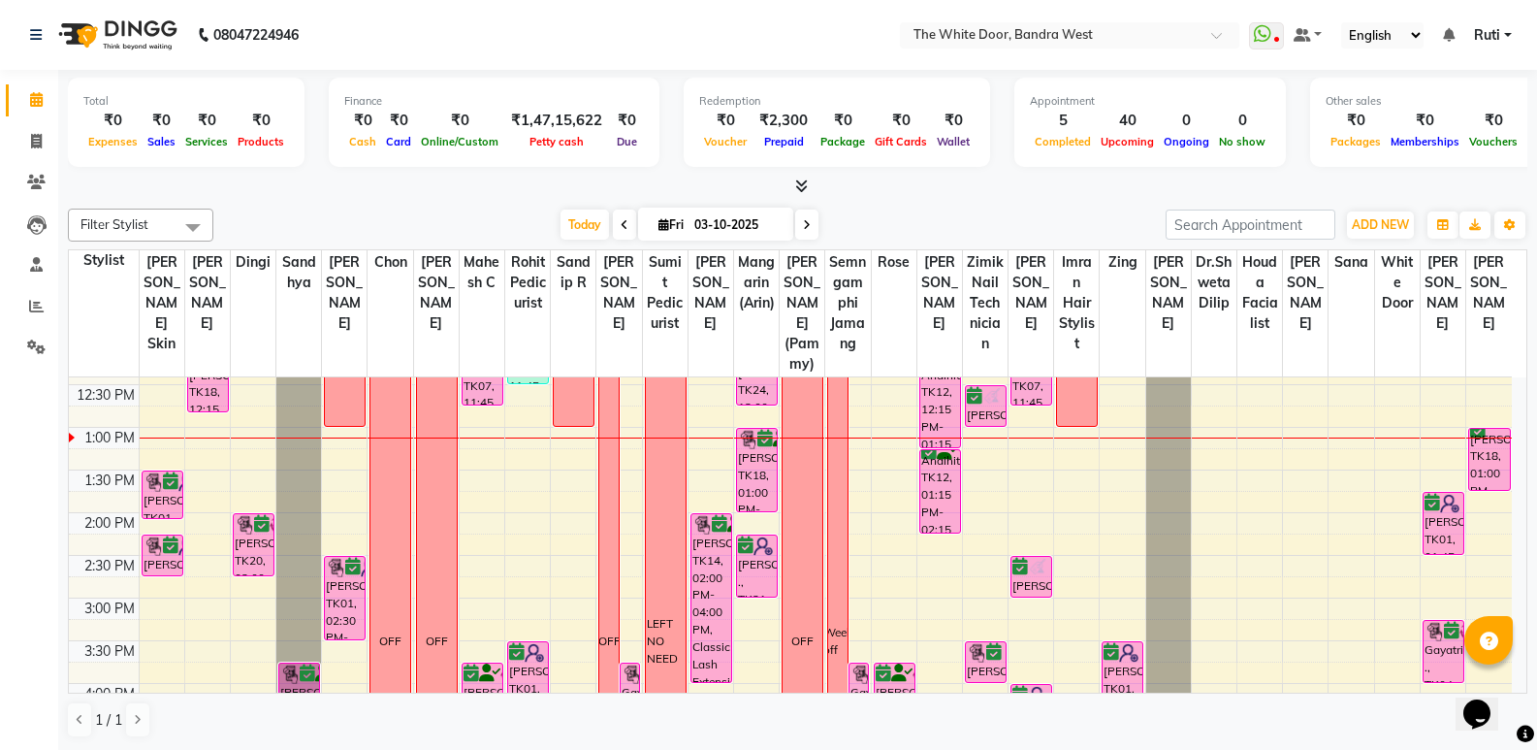
scroll to position [388, 0]
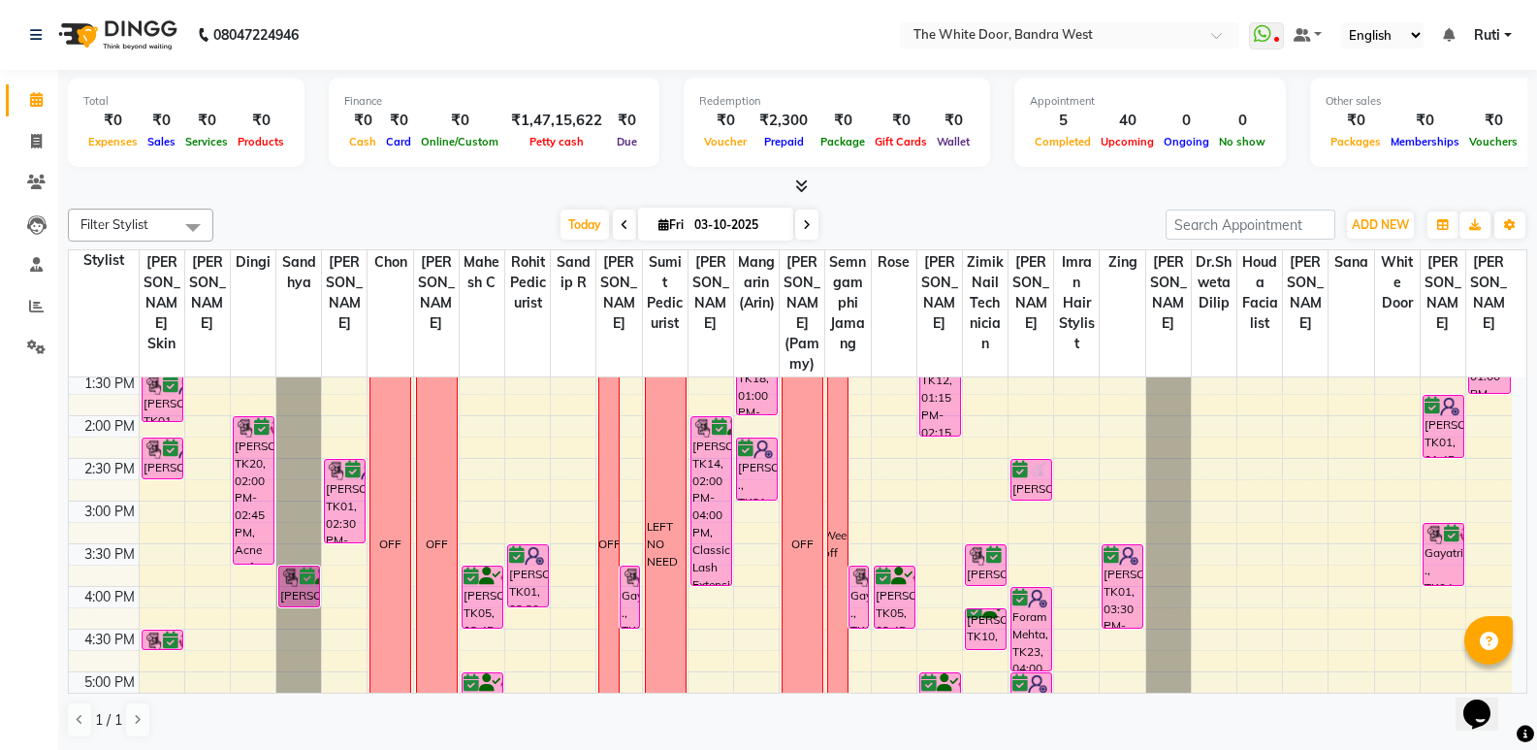
drag, startPoint x: 260, startPoint y: 498, endPoint x: 261, endPoint y: 568, distance: 70.8
click at [261, 568] on div "[PERSON_NAME], TK09, 08:45 AM-09:45 AM, Soin Masque Exfoliant P50 Visage 11-7 […" at bounding box center [253, 543] width 45 height 1108
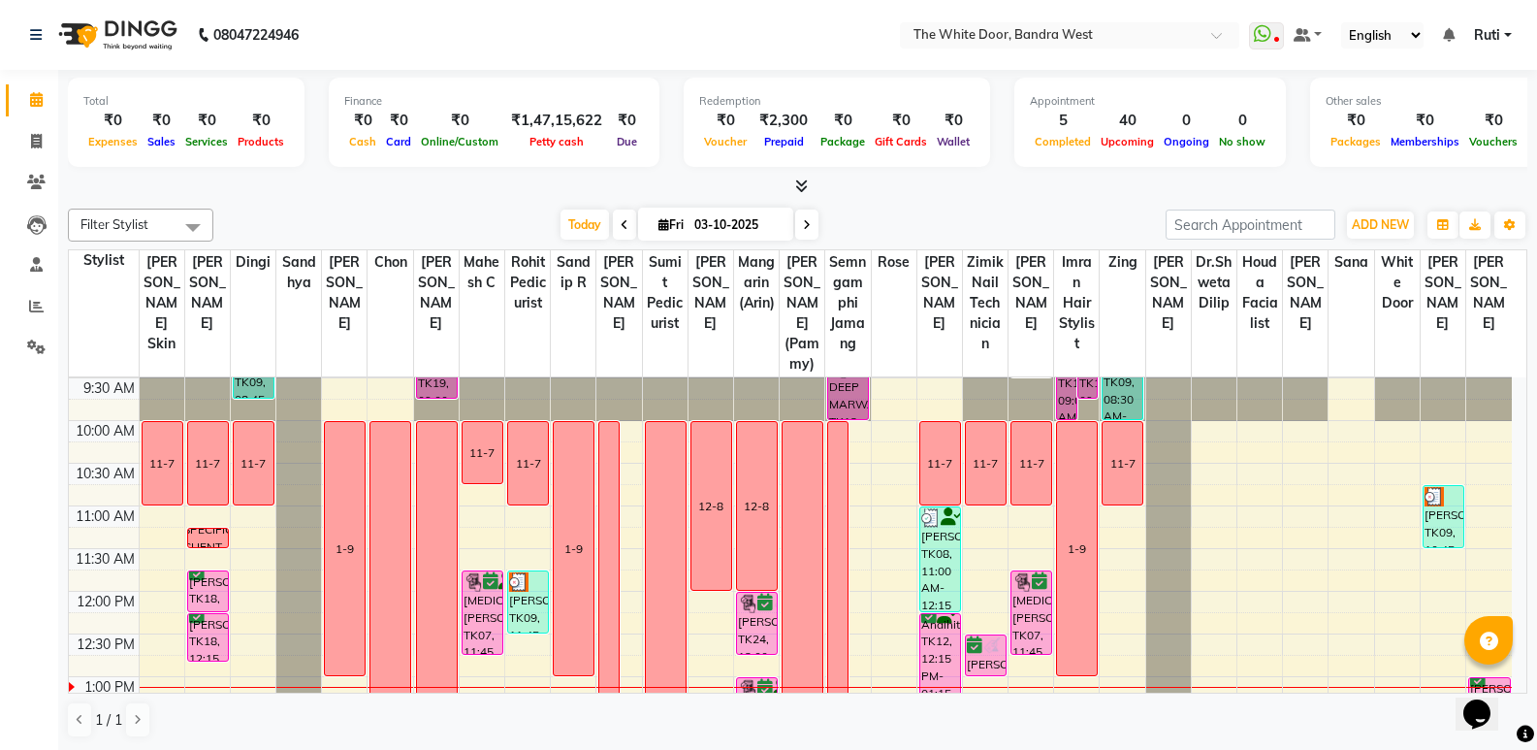
scroll to position [38, 0]
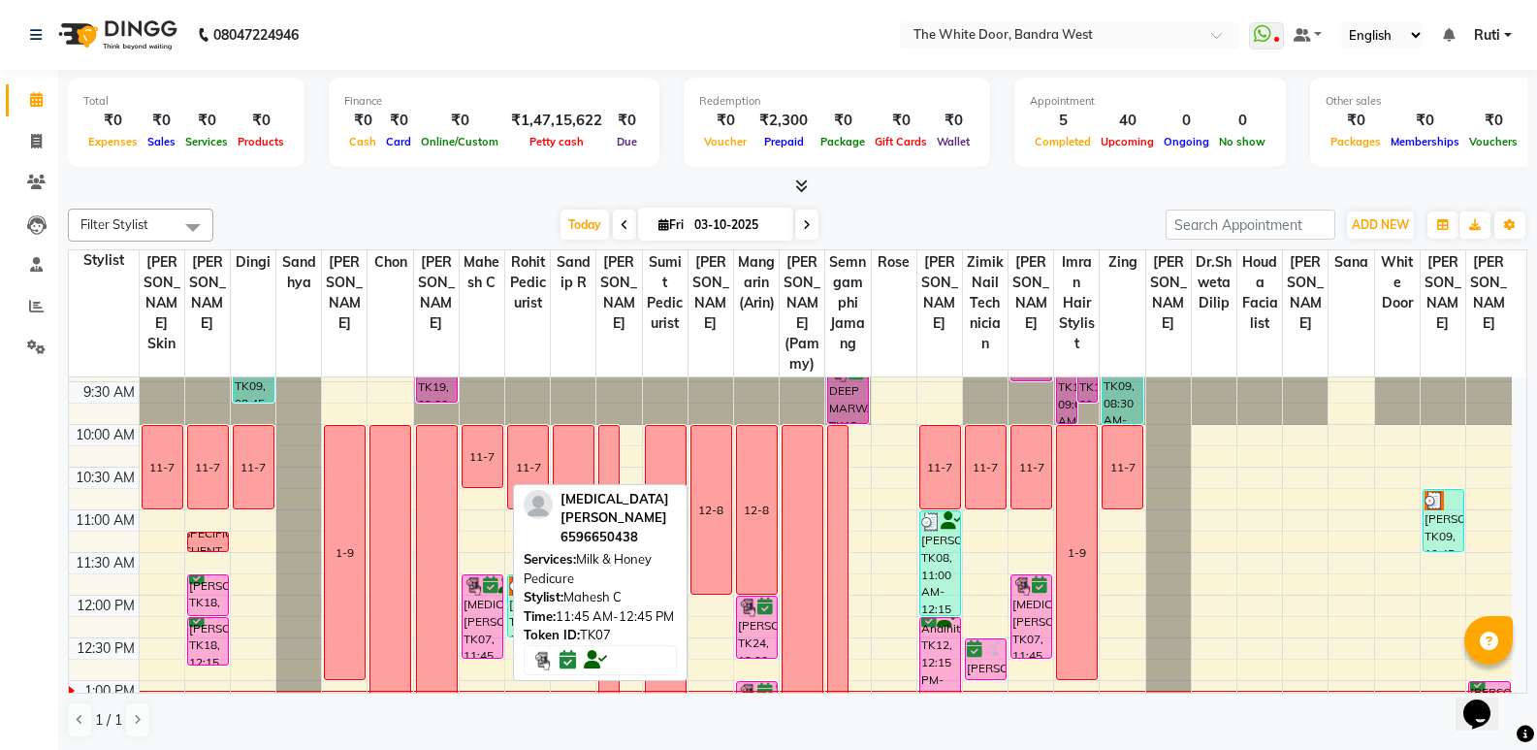
click at [498, 638] on div "[MEDICAL_DATA][PERSON_NAME], TK07, 11:45 AM-12:45 PM, Milk & Honey Pedicure" at bounding box center [483, 616] width 40 height 82
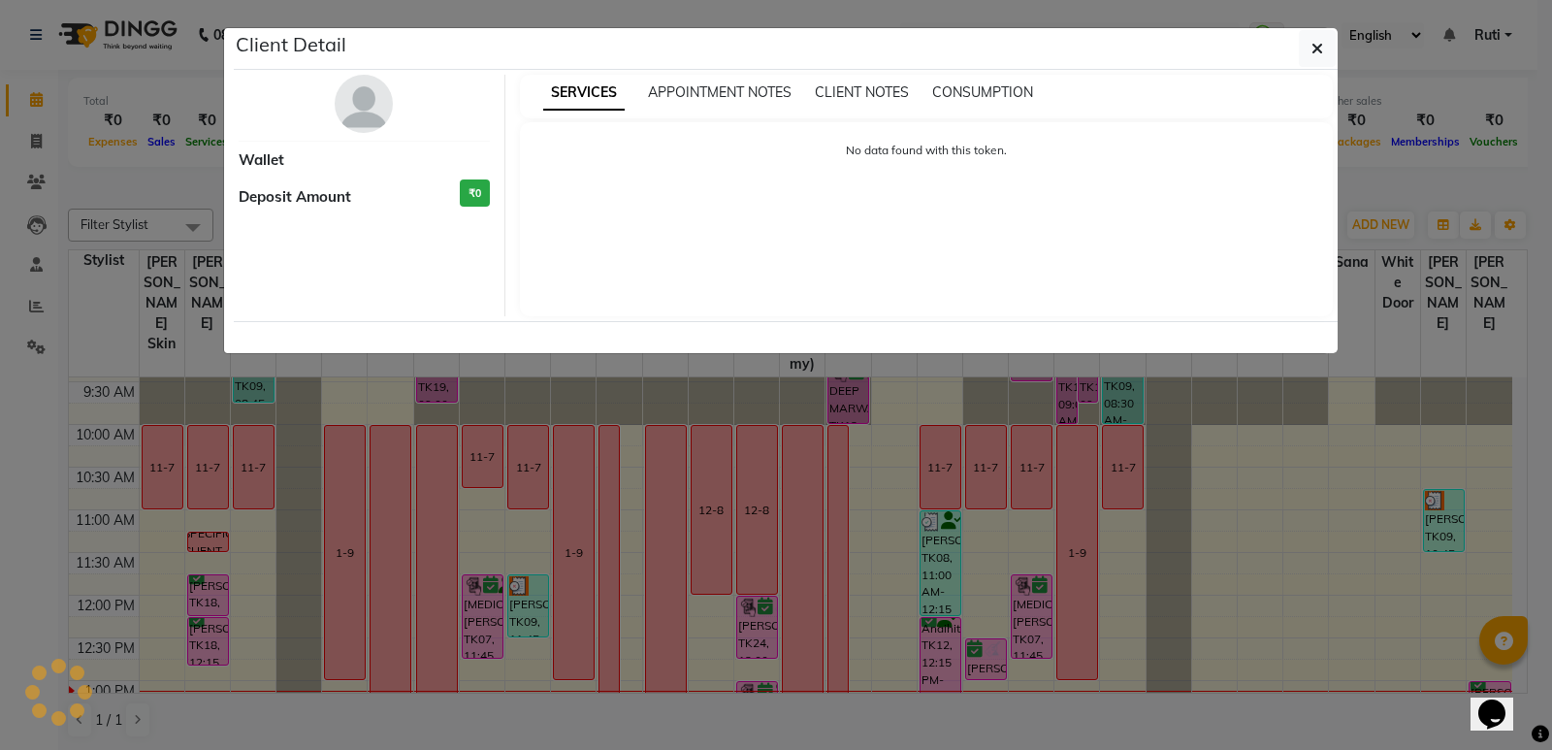
select select "6"
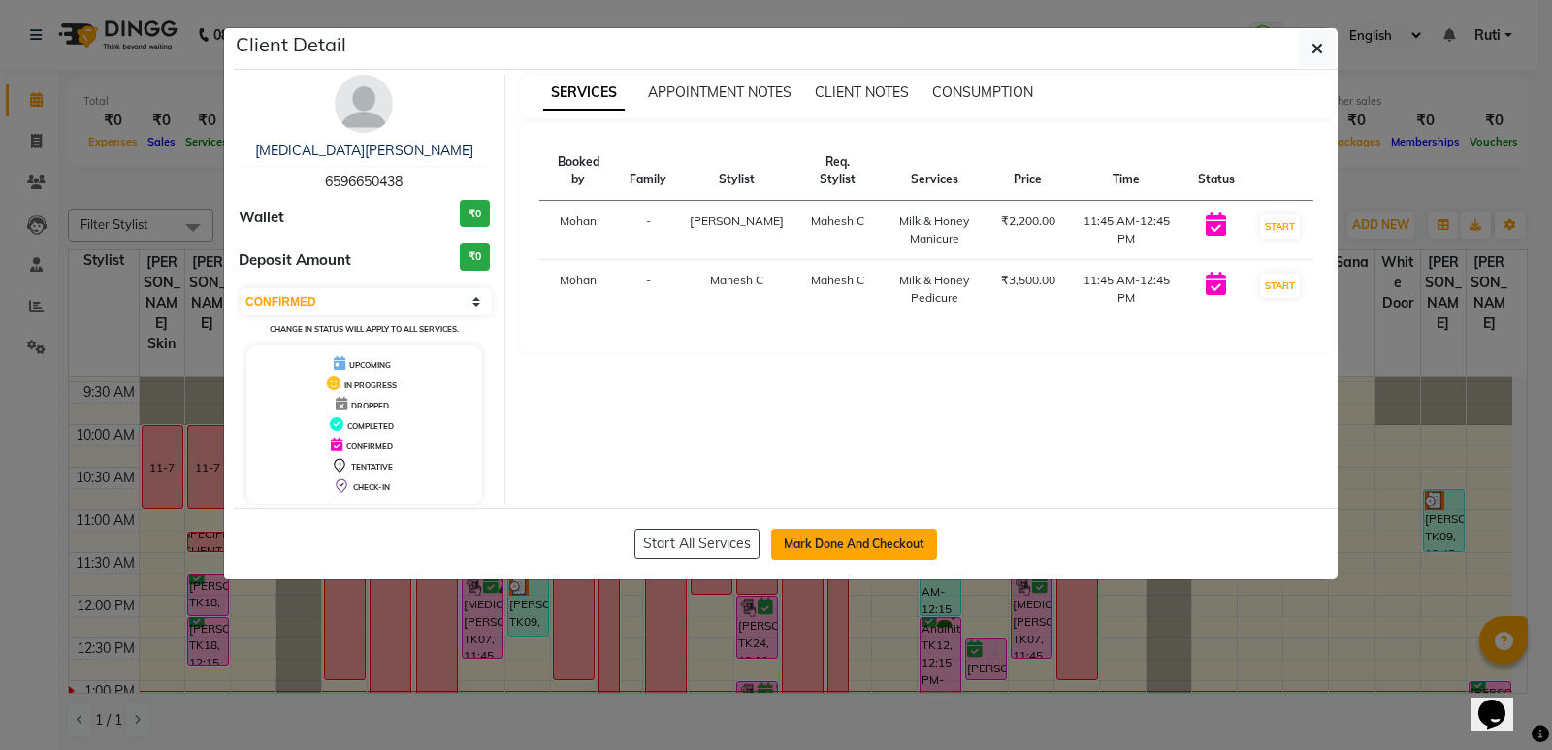
click at [833, 553] on button "Mark Done And Checkout" at bounding box center [854, 544] width 166 height 31
select select "3980"
select select "service"
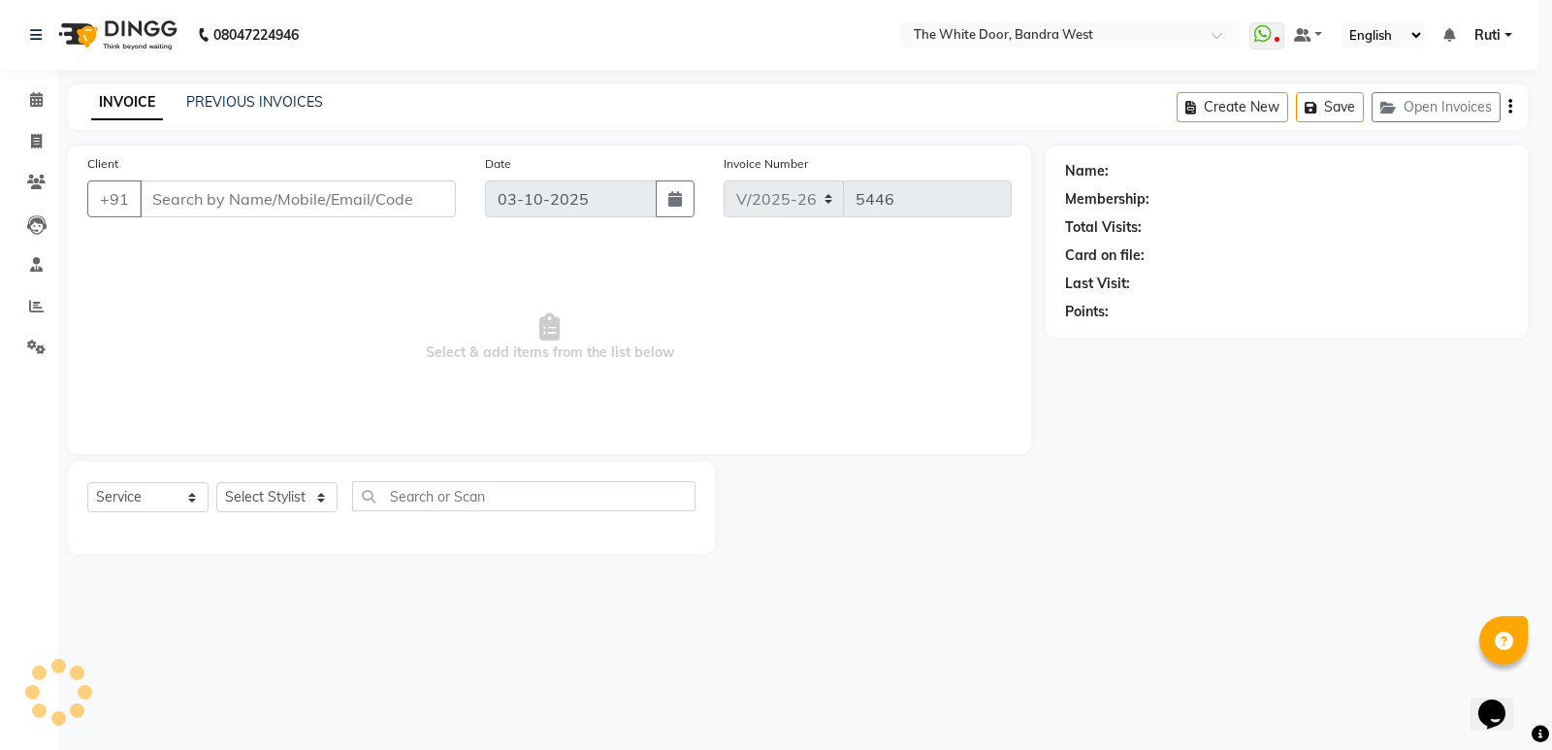
select select "3"
type input "6596650438"
select select "37901"
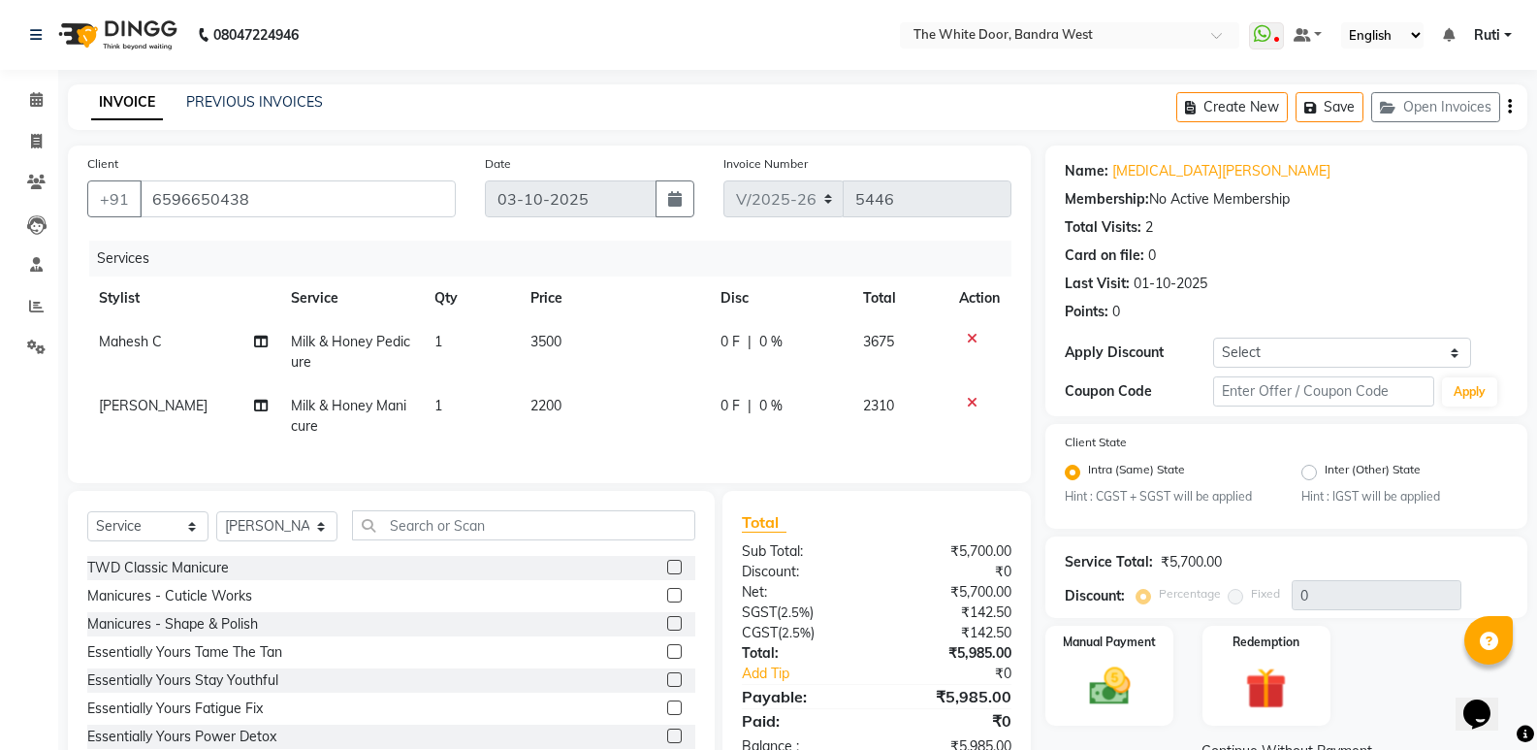
scroll to position [71, 0]
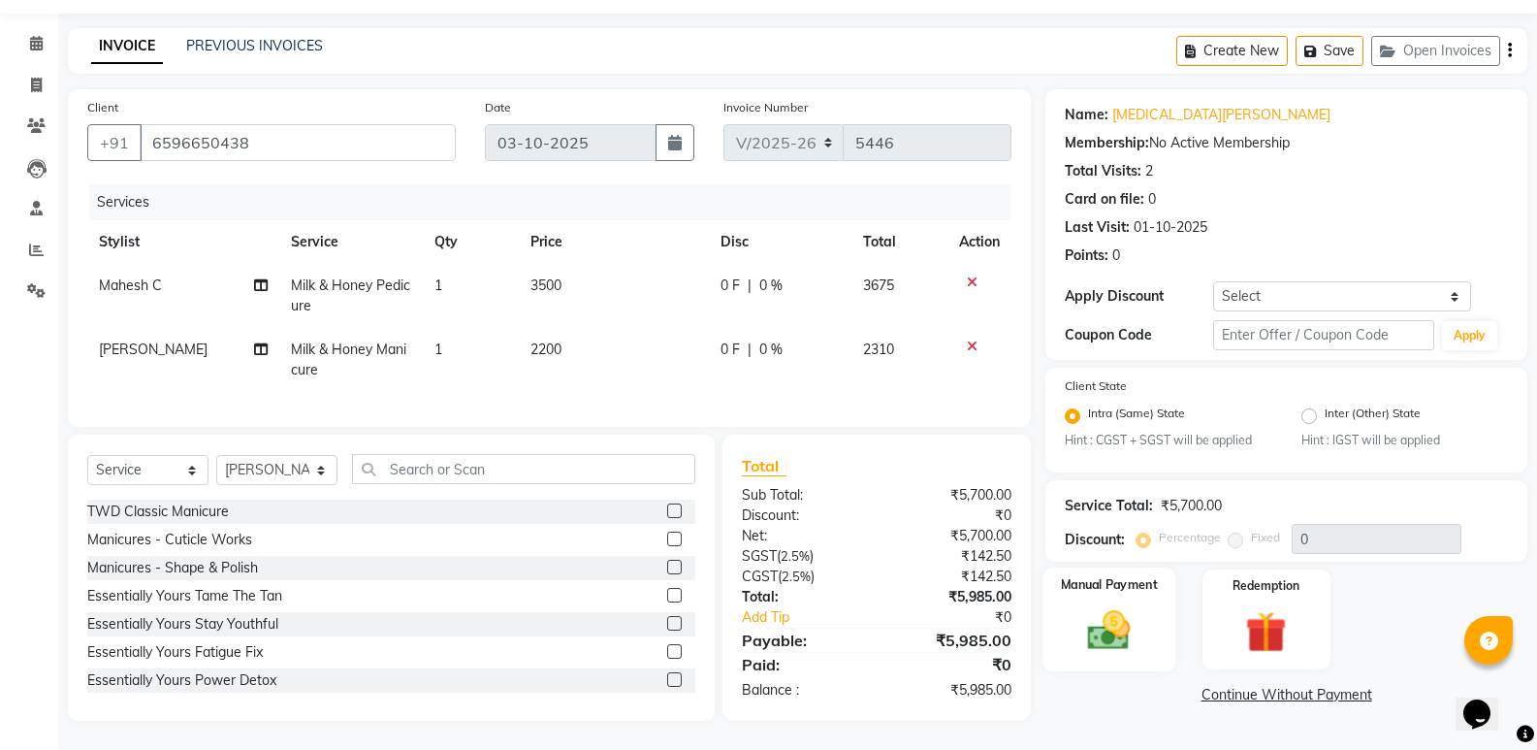
click at [1114, 621] on img at bounding box center [1109, 630] width 69 height 49
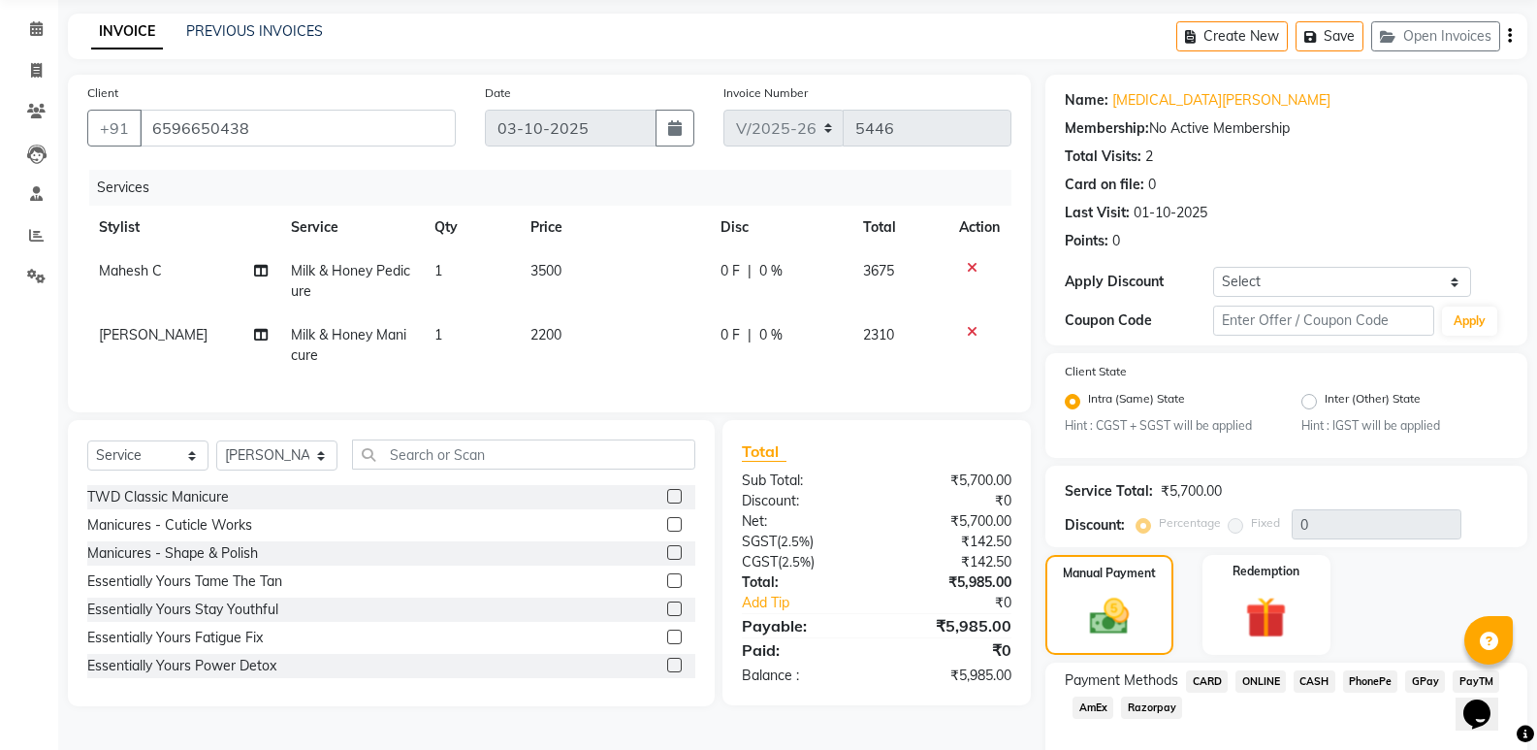
click at [1208, 676] on span "CARD" at bounding box center [1207, 681] width 42 height 22
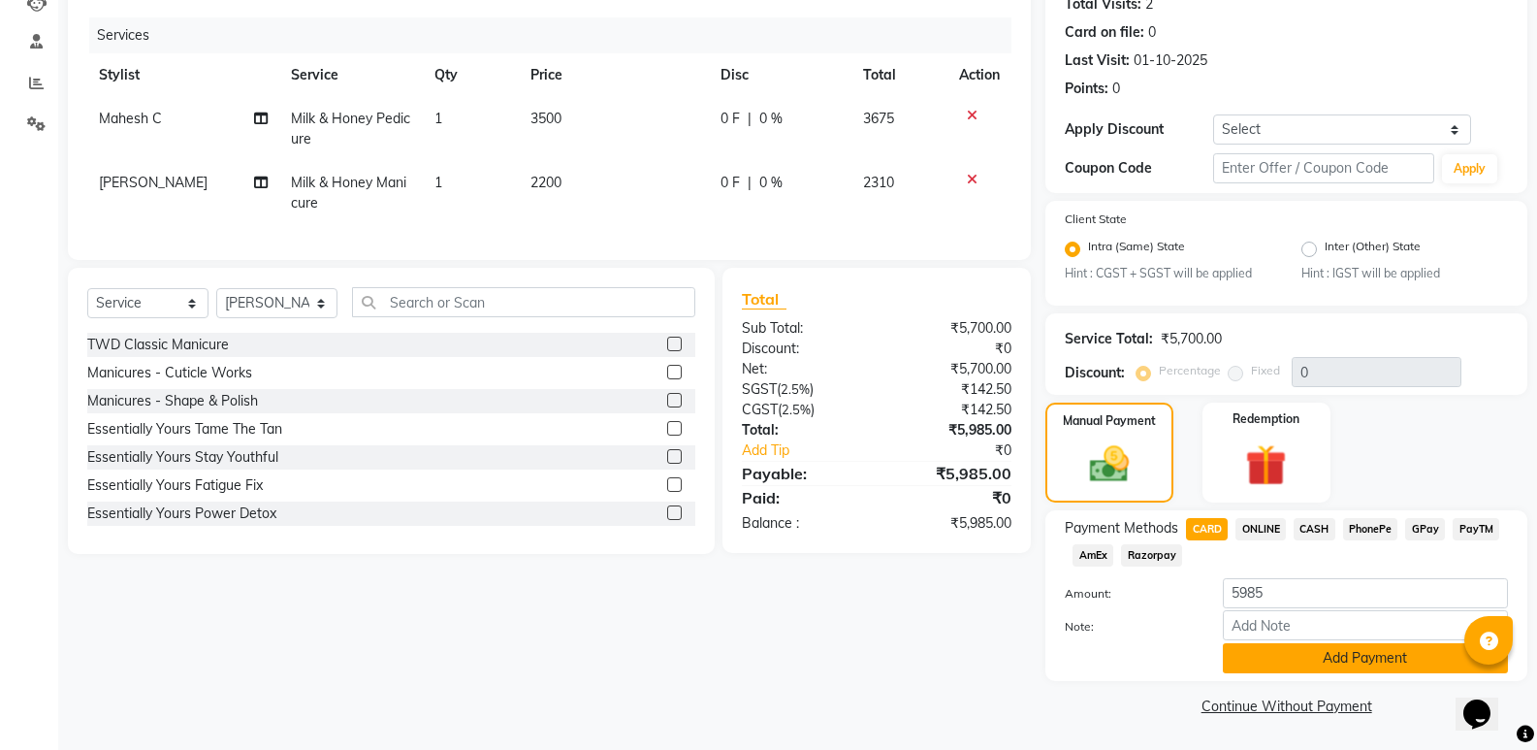
click at [1343, 658] on button "Add Payment" at bounding box center [1365, 658] width 285 height 30
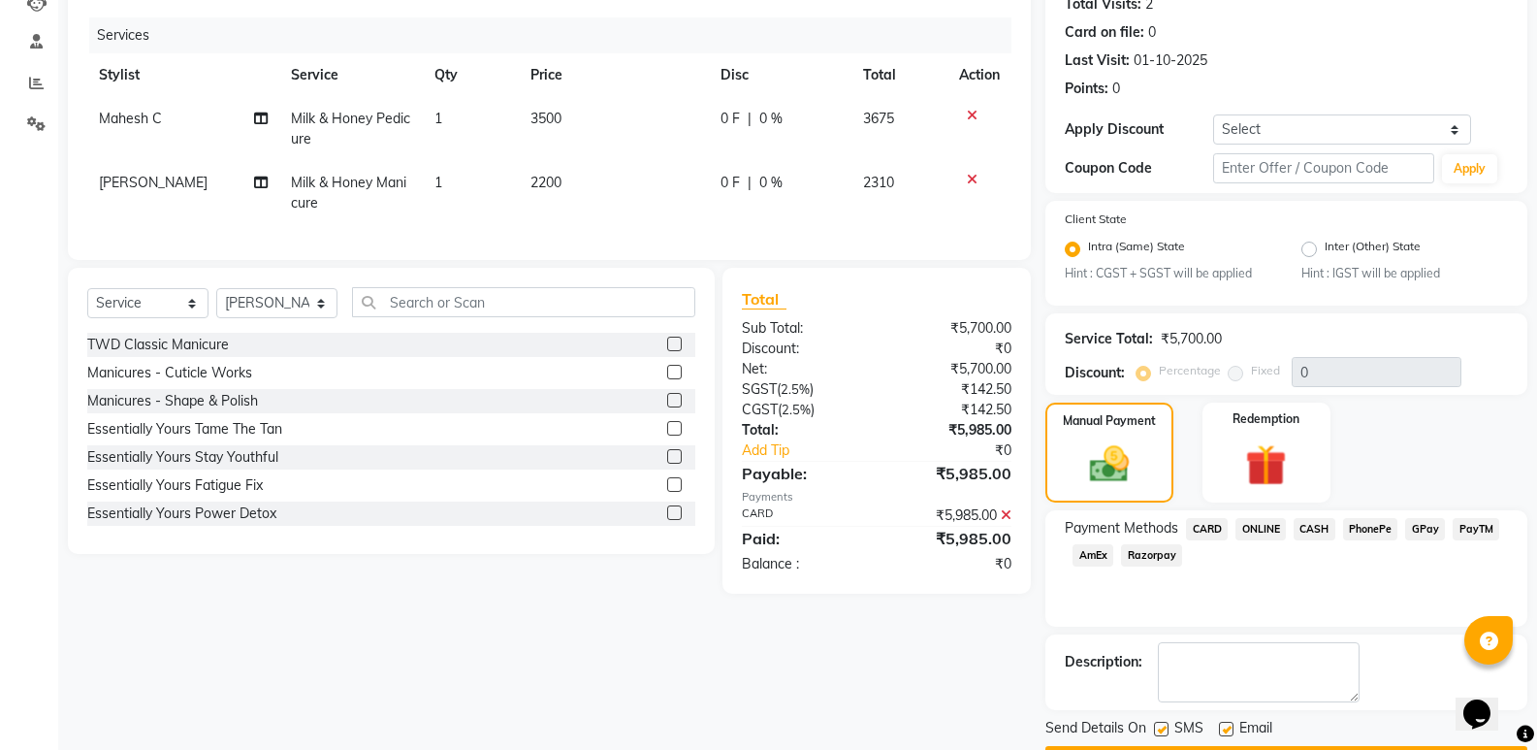
scroll to position [278, 0]
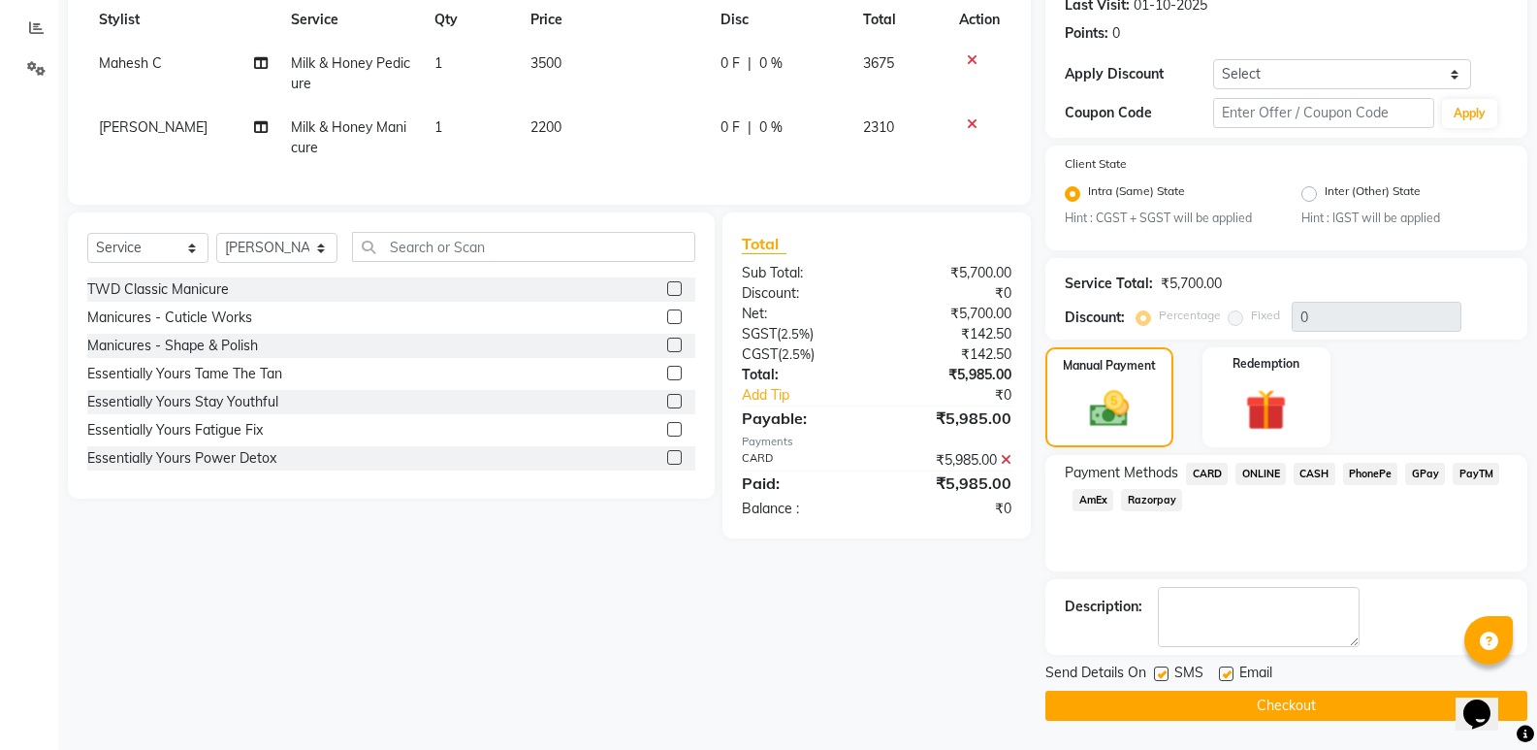
click at [1318, 707] on button "Checkout" at bounding box center [1286, 706] width 482 height 30
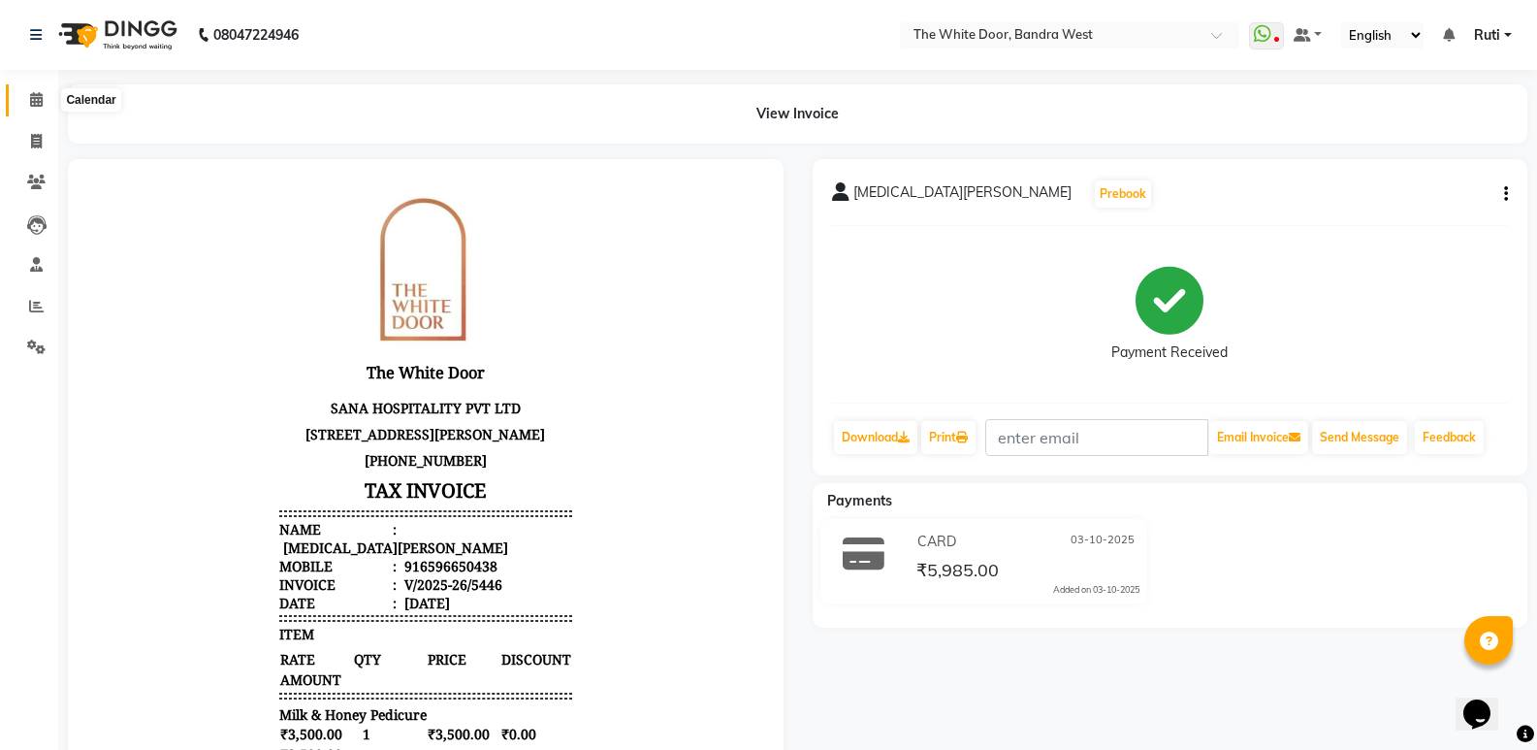
click at [40, 105] on icon at bounding box center [36, 99] width 13 height 15
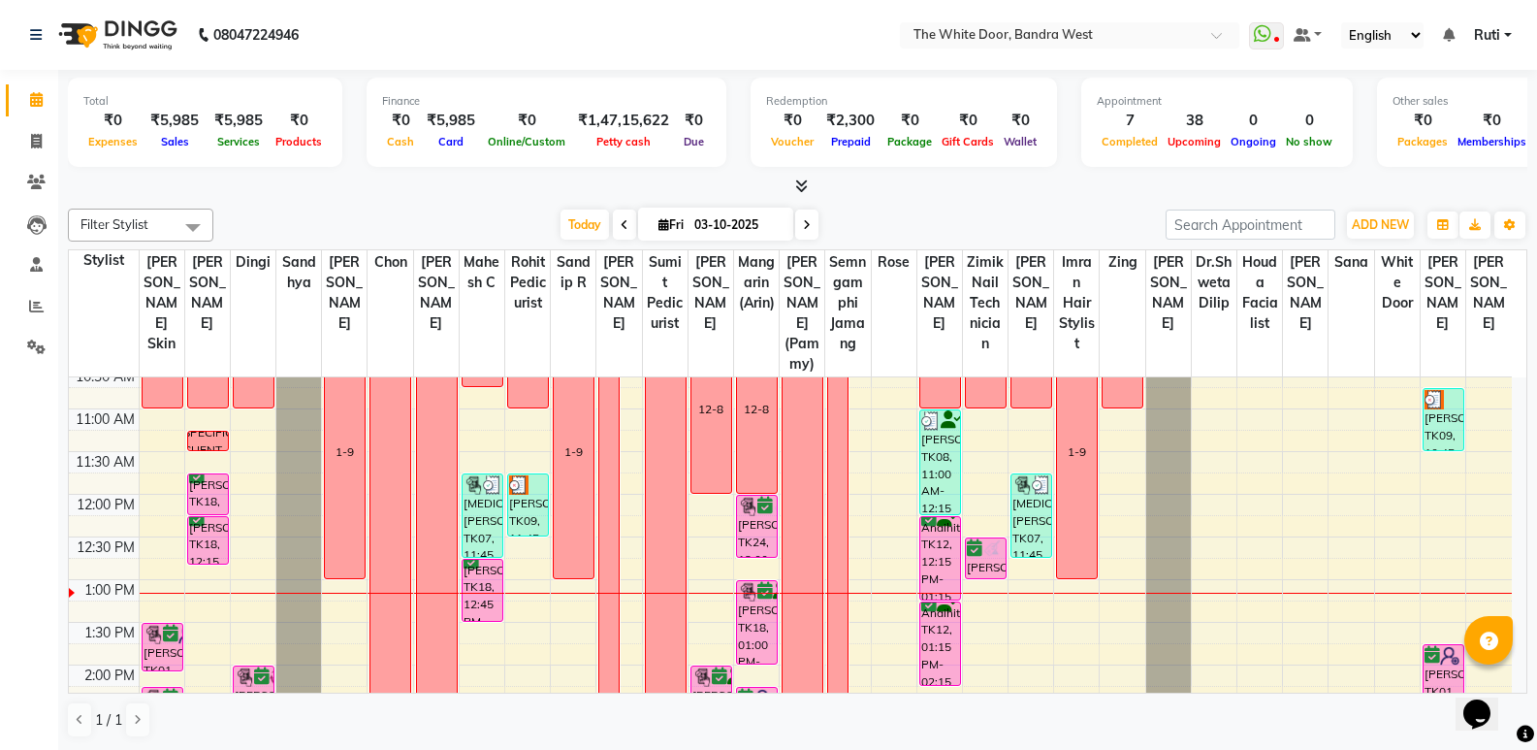
scroll to position [194, 0]
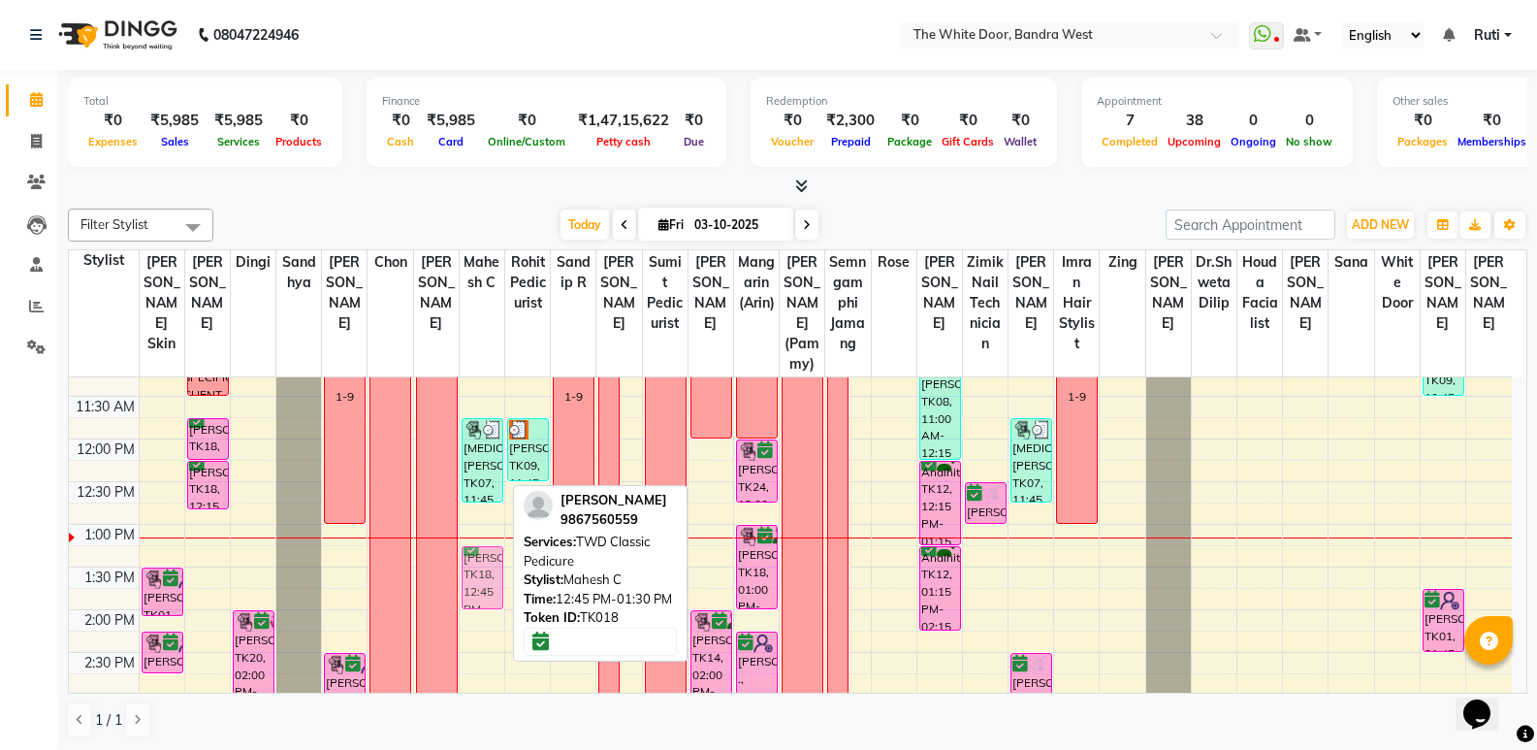
click at [489, 612] on div "11-7 [MEDICAL_DATA][PERSON_NAME], TK07, 11:45 AM-12:45 PM, Milk & Honey Pedicur…" at bounding box center [482, 737] width 45 height 1108
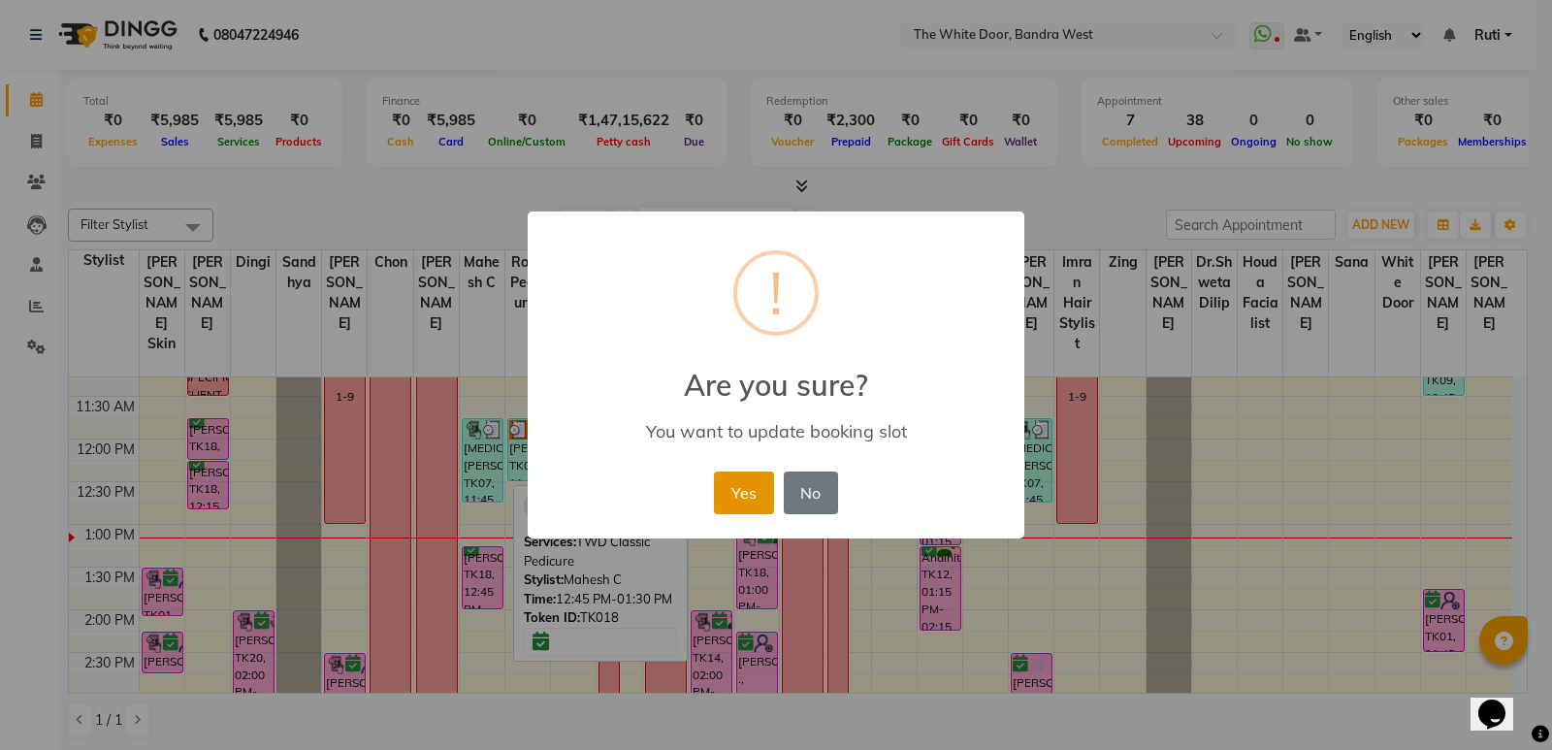
click at [750, 501] on button "Yes" at bounding box center [743, 492] width 59 height 43
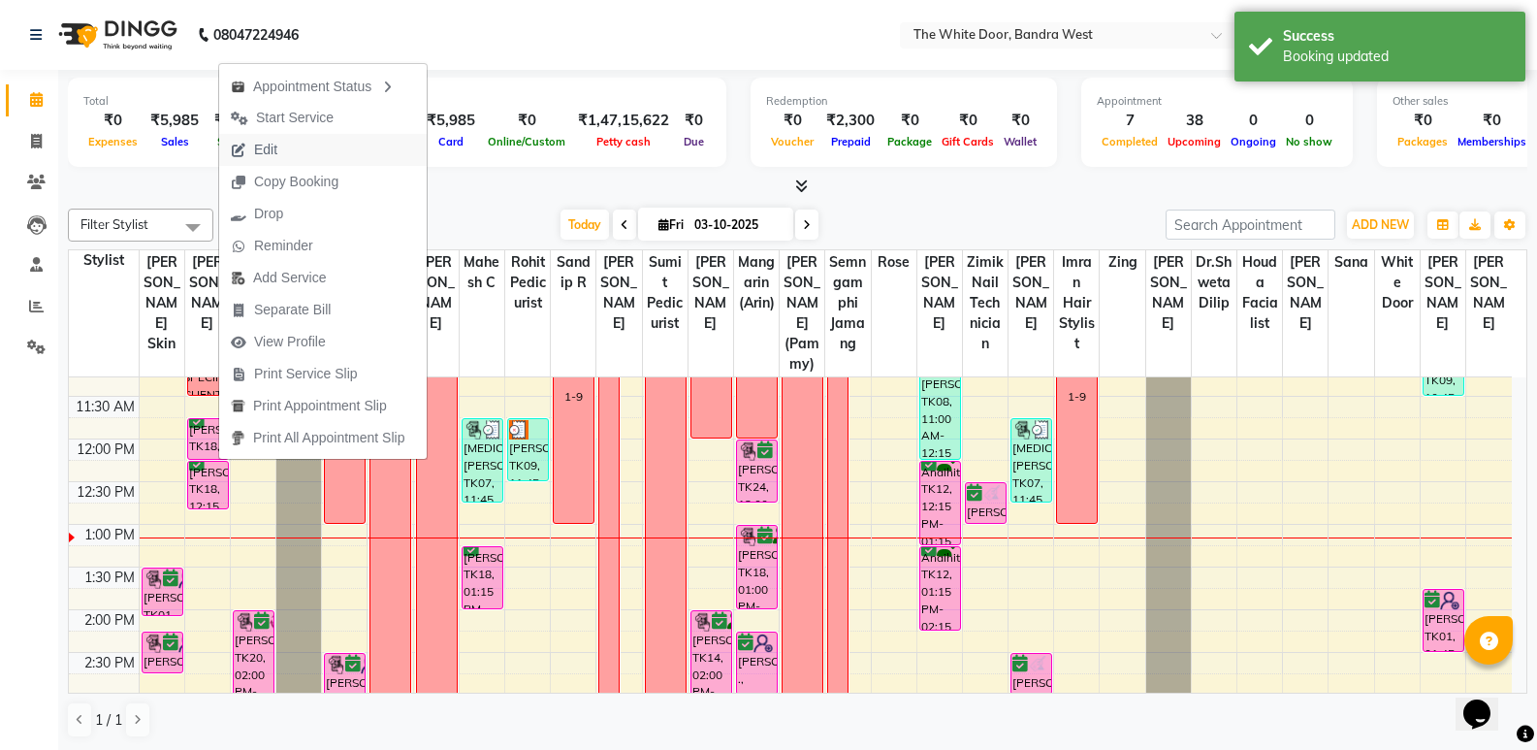
click at [292, 139] on button "Edit" at bounding box center [323, 150] width 208 height 32
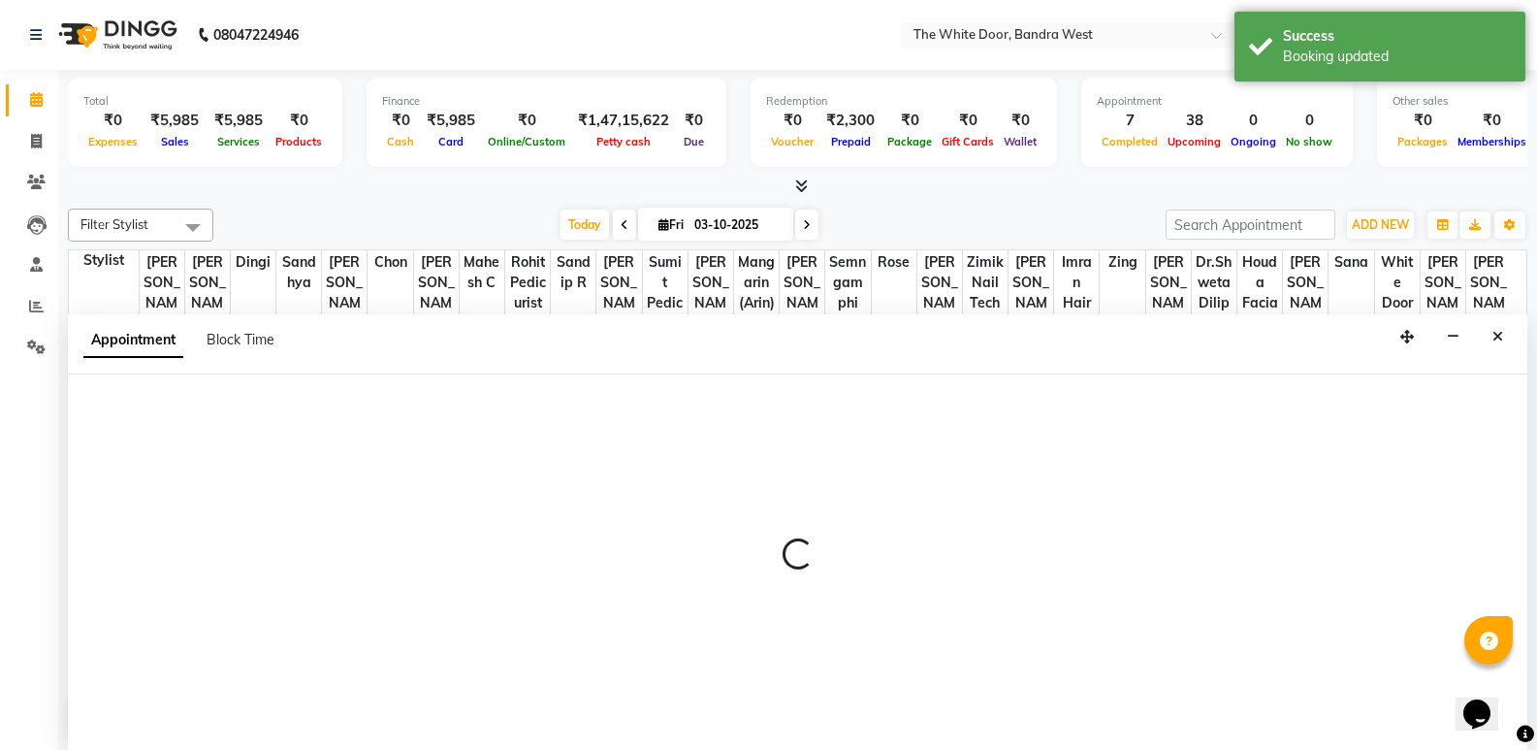
scroll to position [1, 0]
select select "tentative"
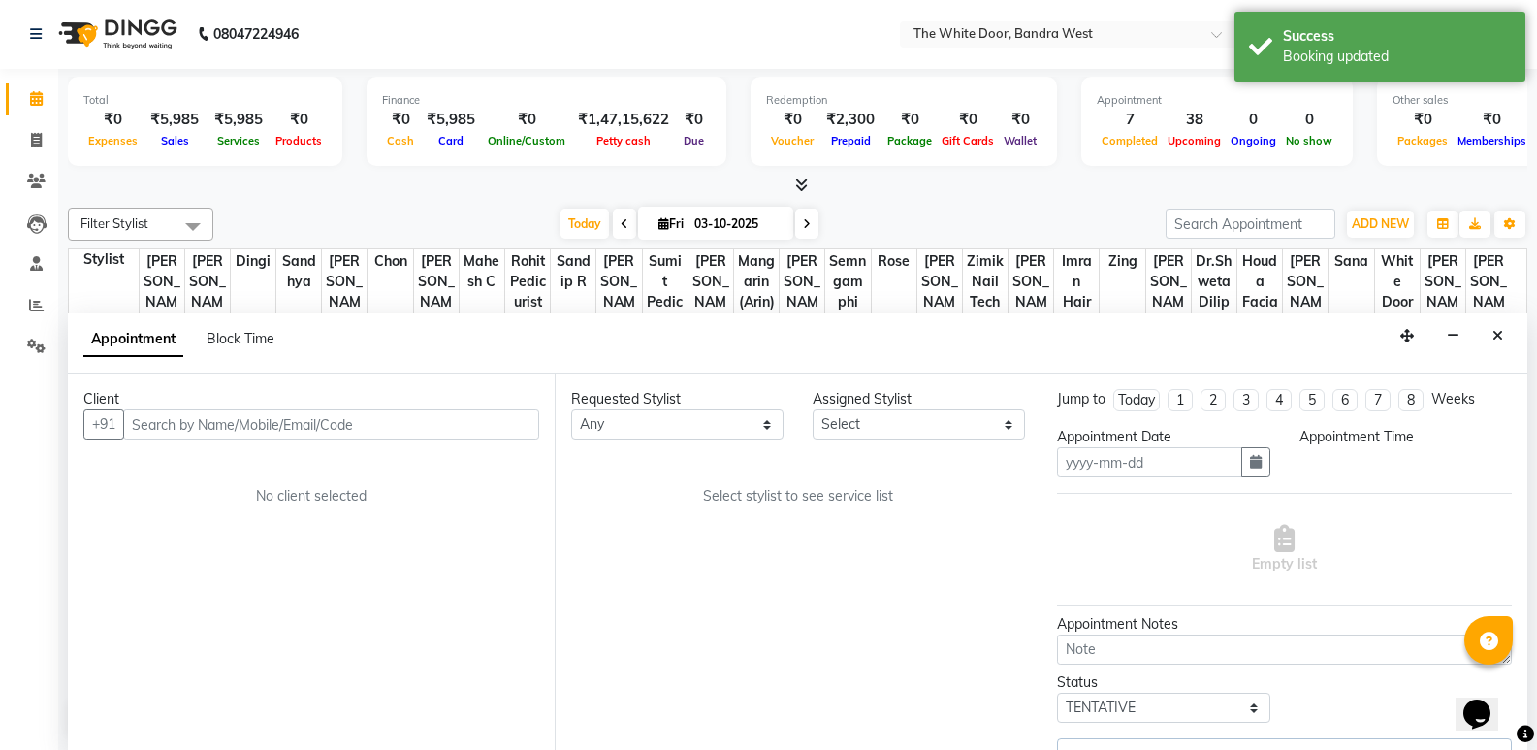
type input "03-10-2025"
select select "confirm booking"
select select "705"
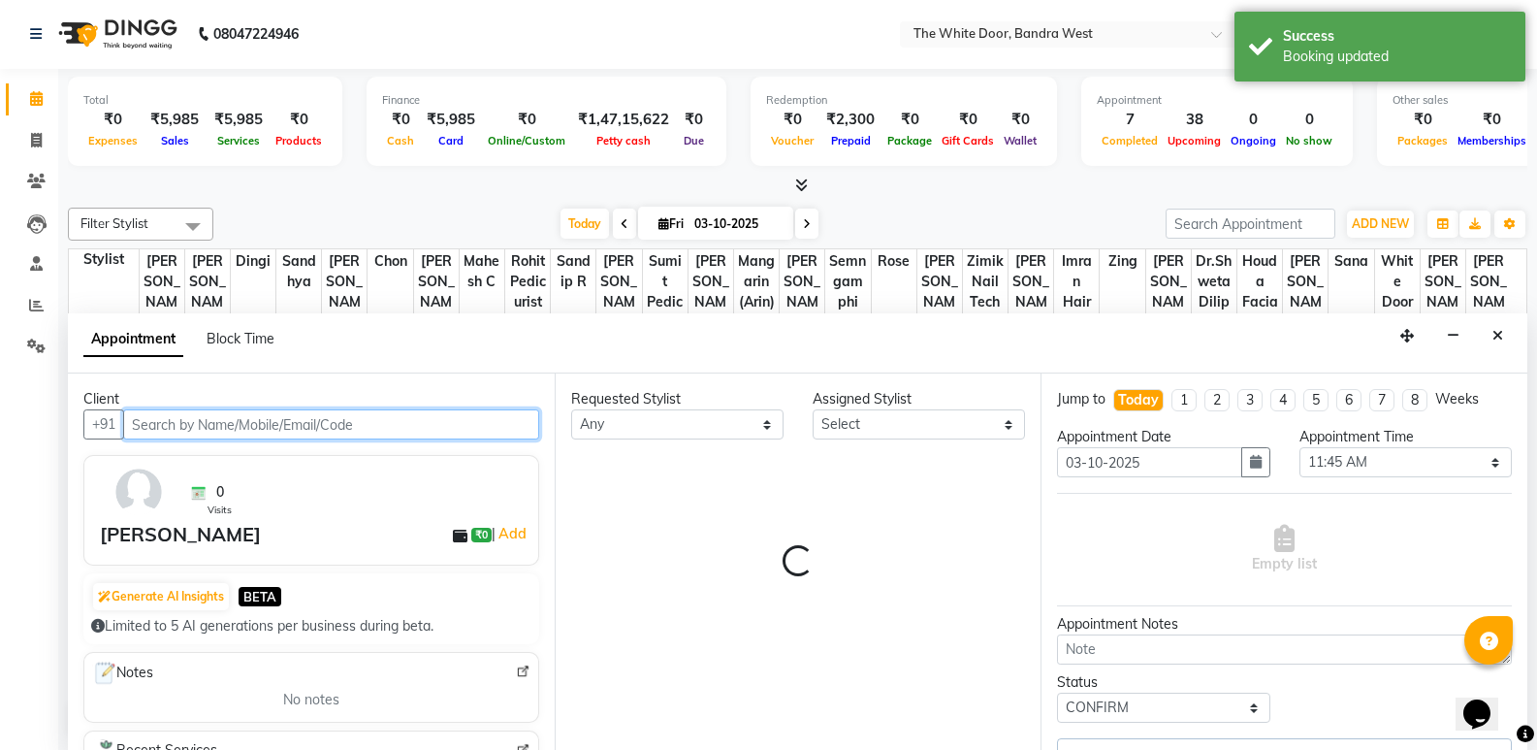
select select "20535"
select select "1642"
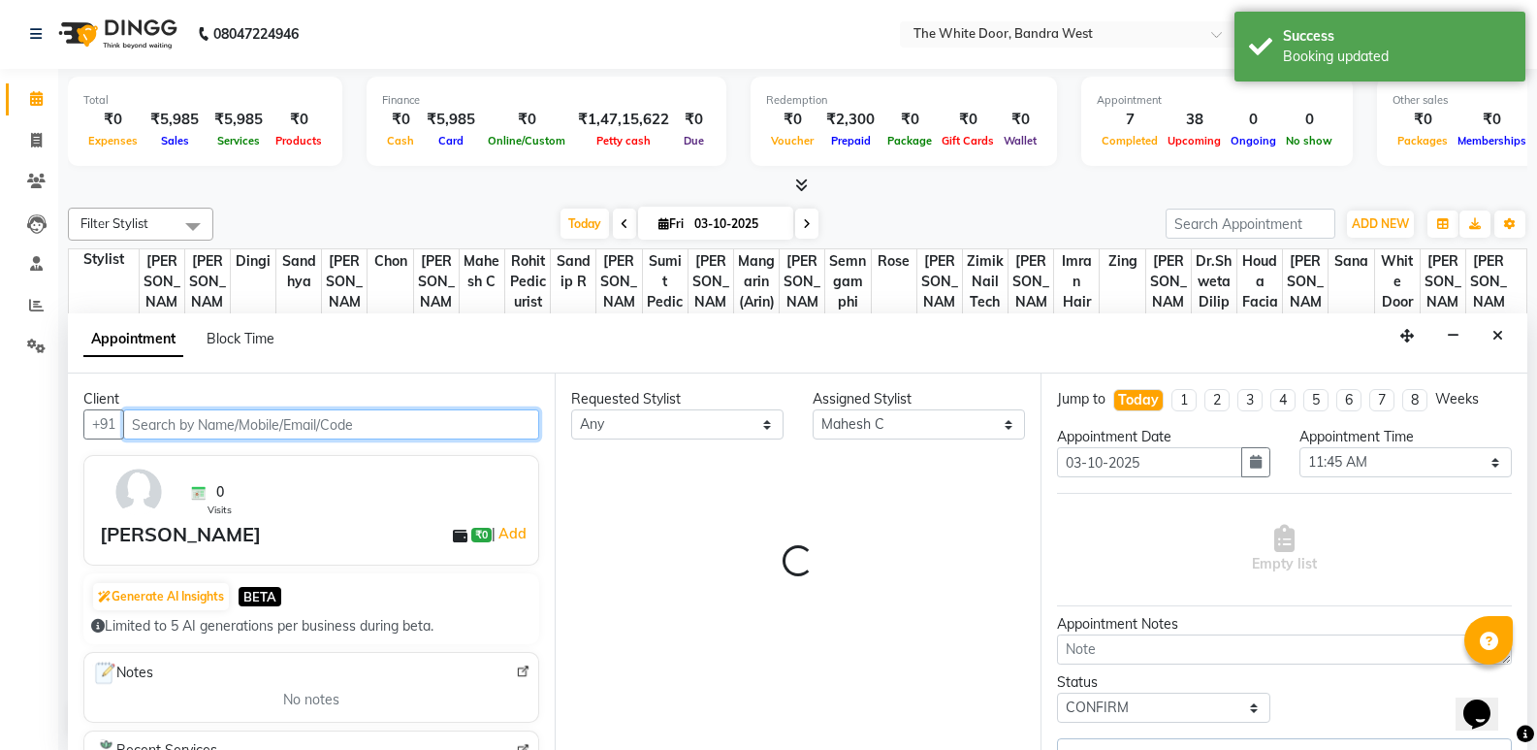
select select "1642"
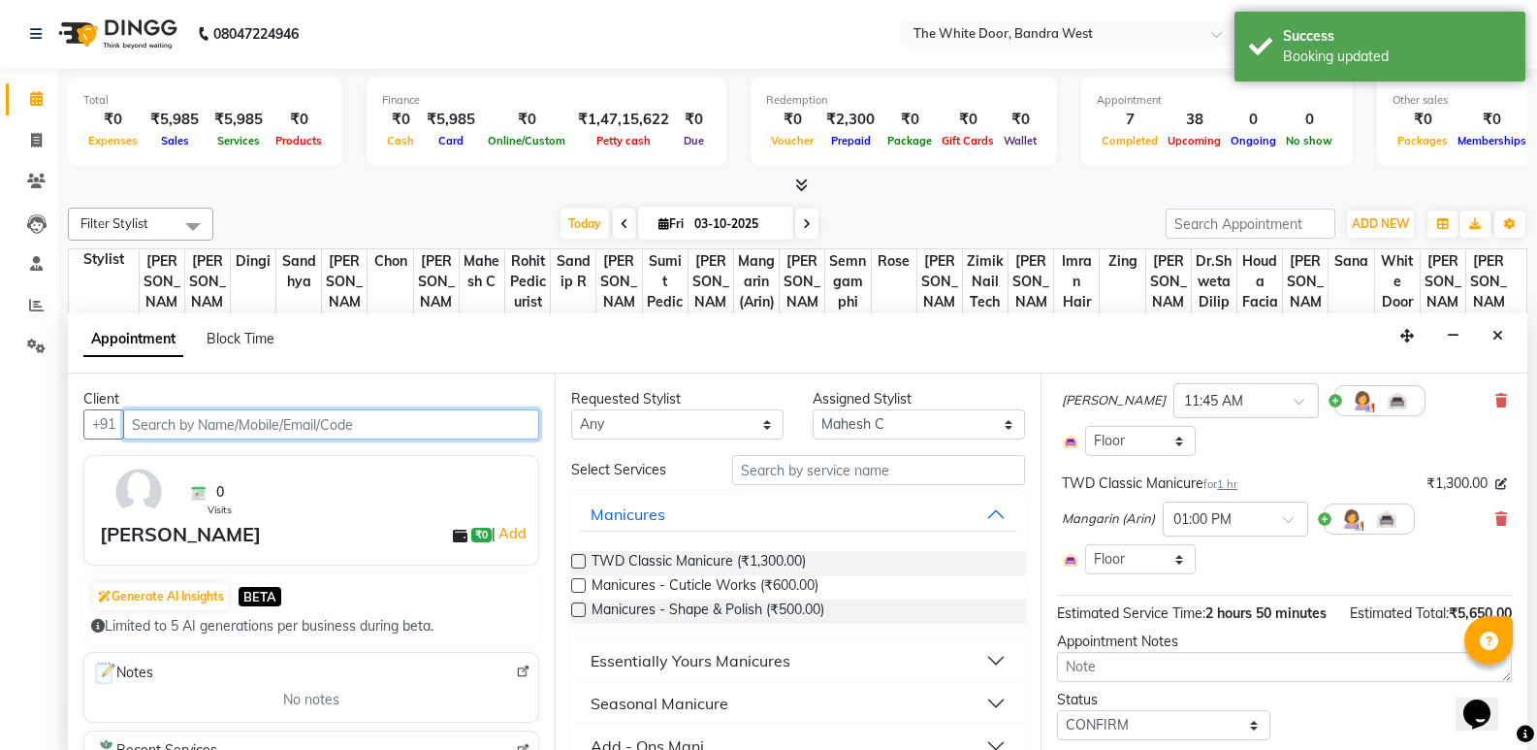
scroll to position [465, 0]
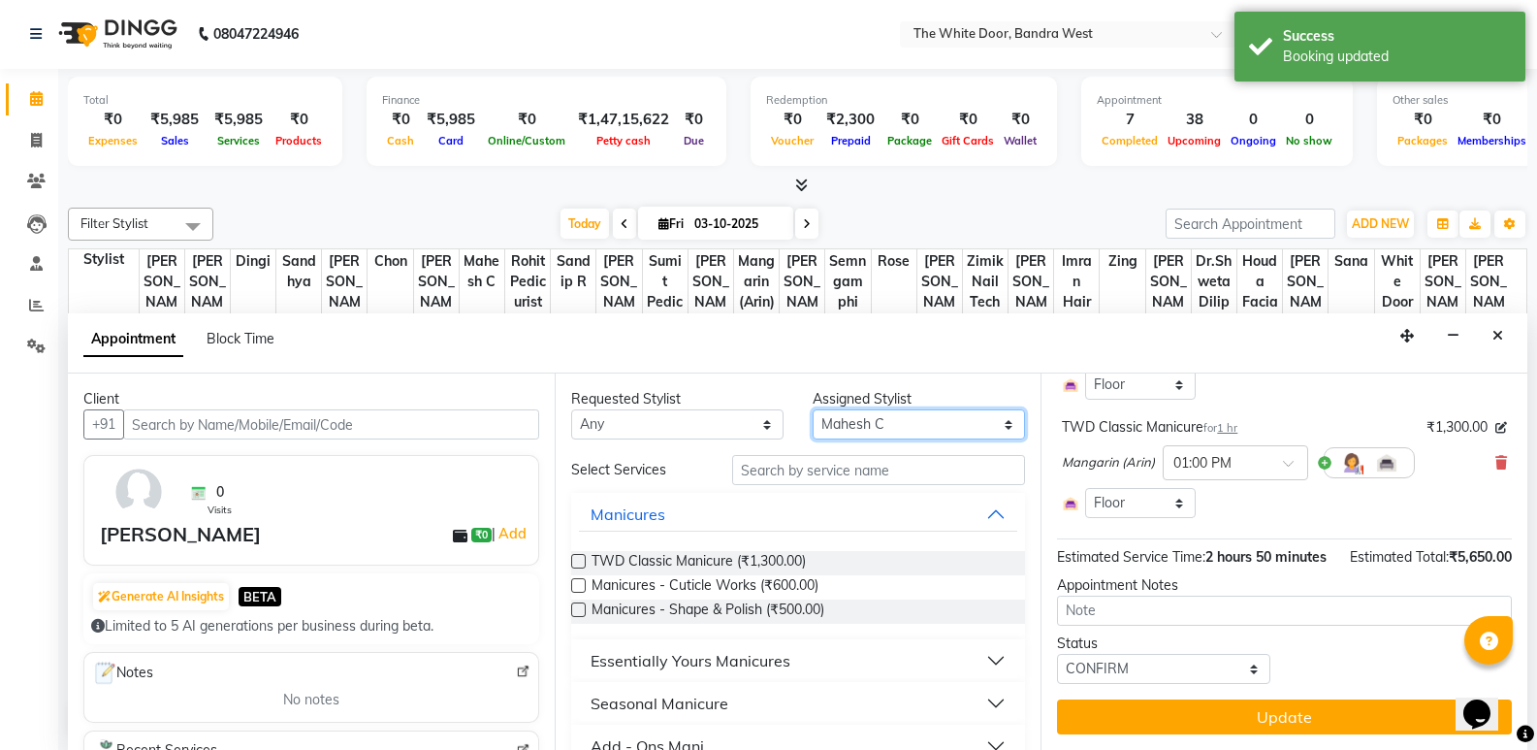
click at [876, 434] on select "Select [PERSON_NAME] Skin [PERSON_NAME] Dingi Dr.Shweta [PERSON_NAME] [PERSON_N…" at bounding box center [919, 424] width 212 height 30
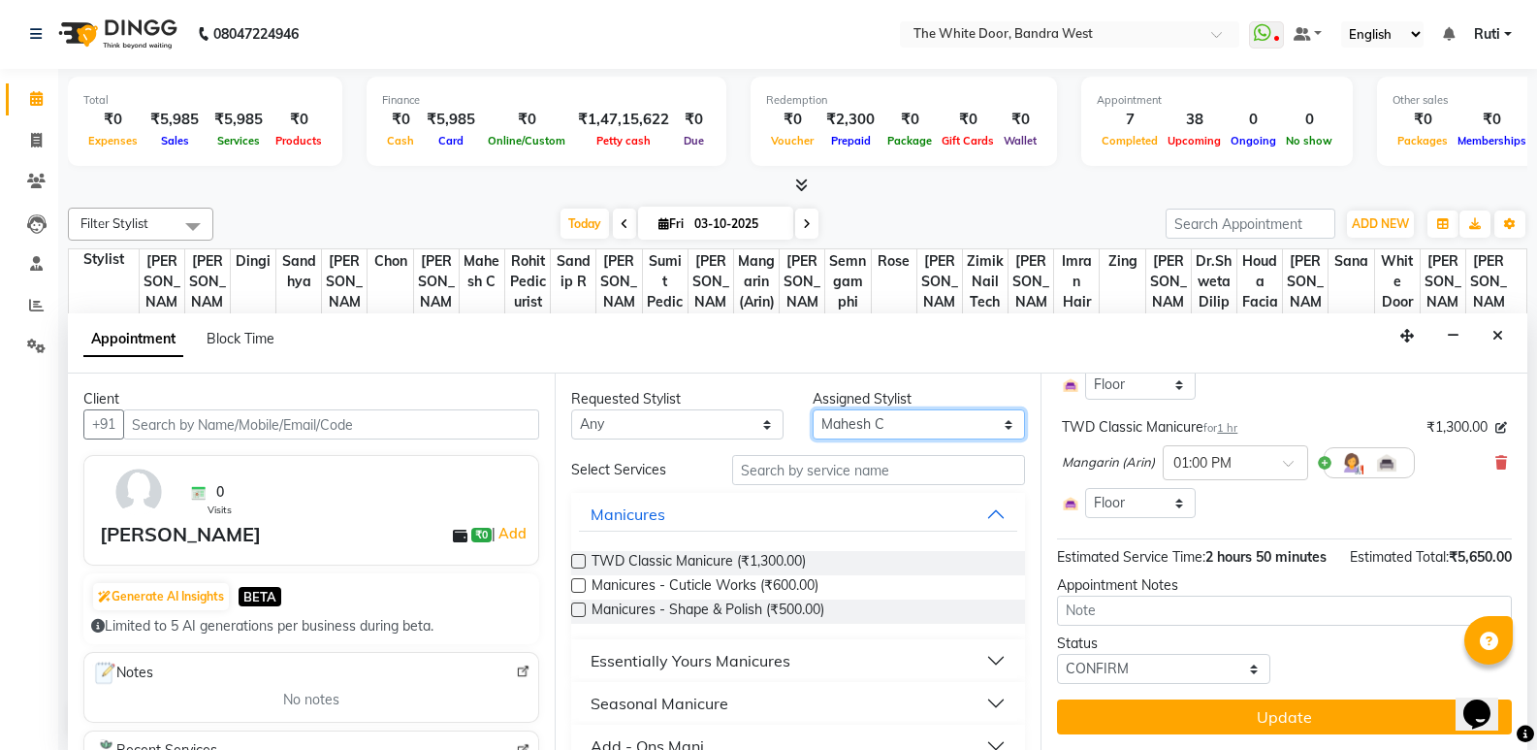
select select "28788"
click at [813, 409] on select "Select [PERSON_NAME] Skin [PERSON_NAME] Dingi Dr.Shweta [PERSON_NAME] [PERSON_N…" at bounding box center [919, 424] width 212 height 30
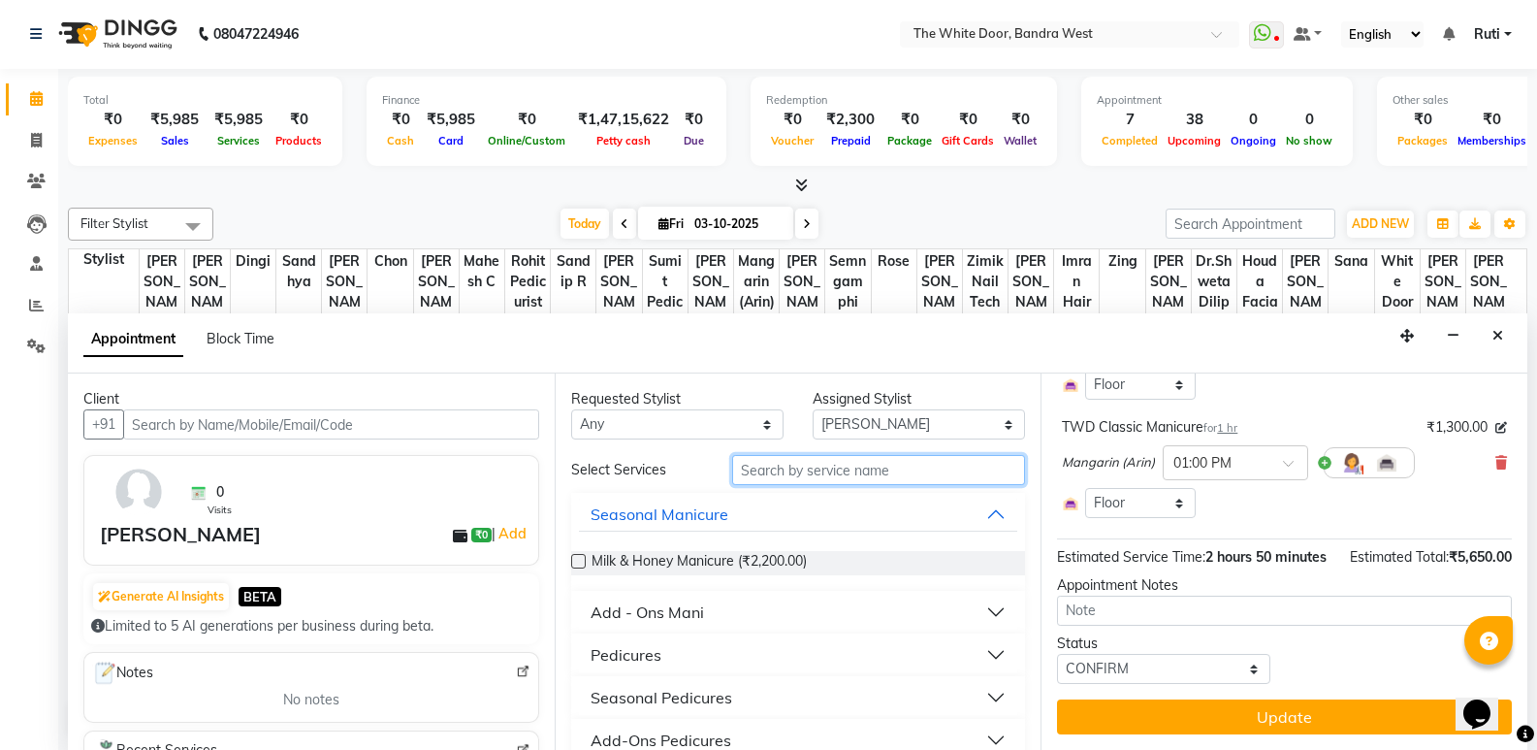
click at [839, 467] on input "text" at bounding box center [878, 470] width 293 height 30
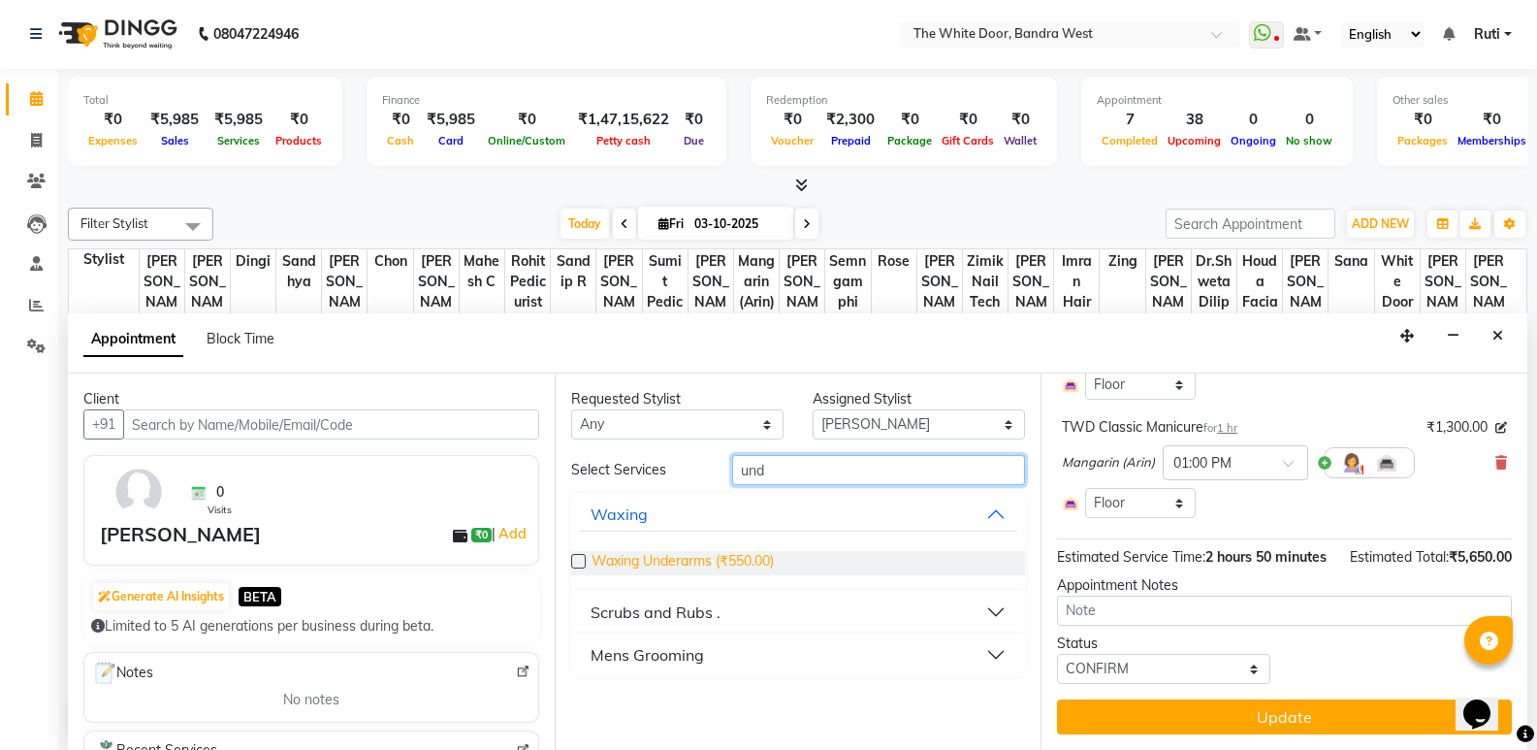
type input "und"
click at [684, 559] on span "Waxing Underarms (₹550.00)" at bounding box center [683, 563] width 182 height 24
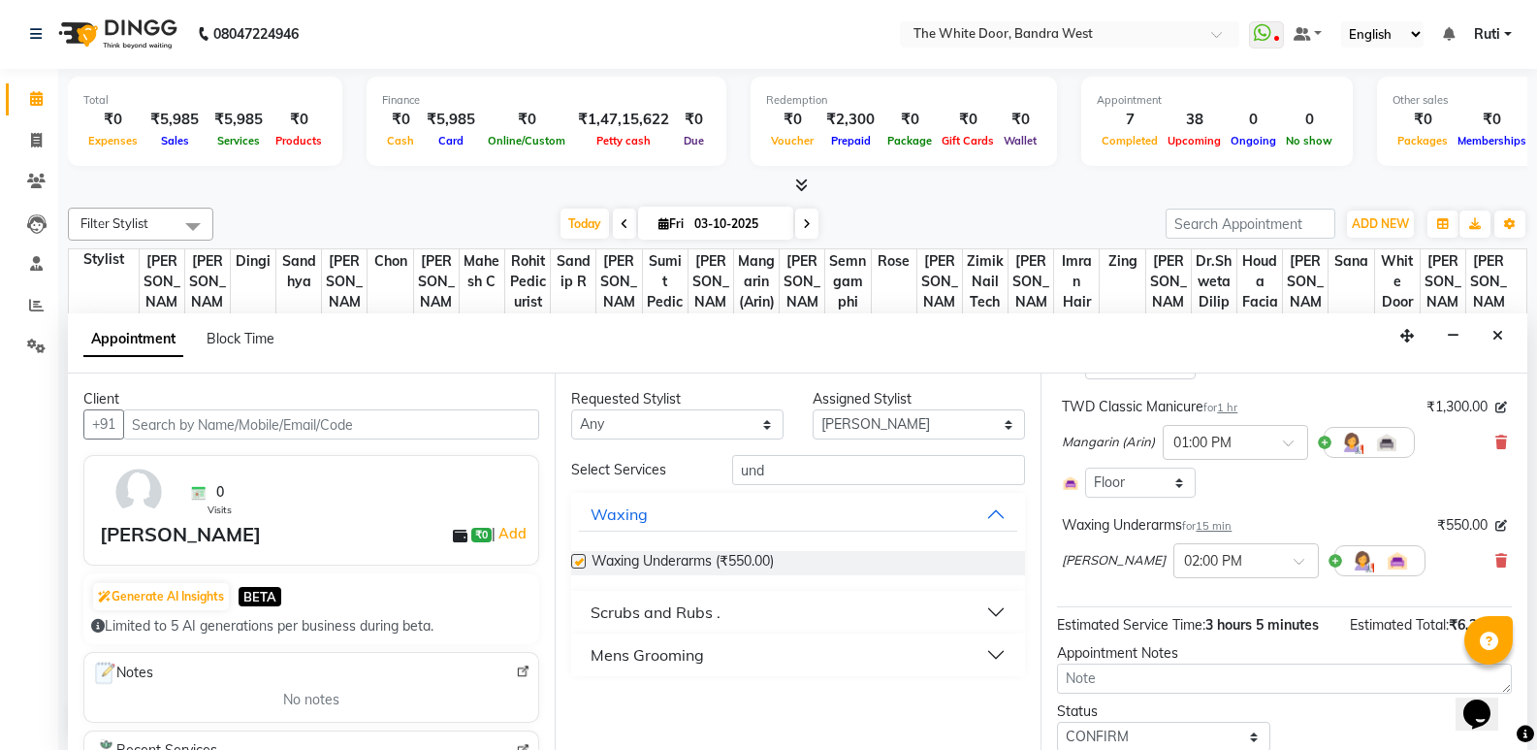
checkbox input "false"
click at [825, 464] on input "und" at bounding box center [878, 470] width 293 height 30
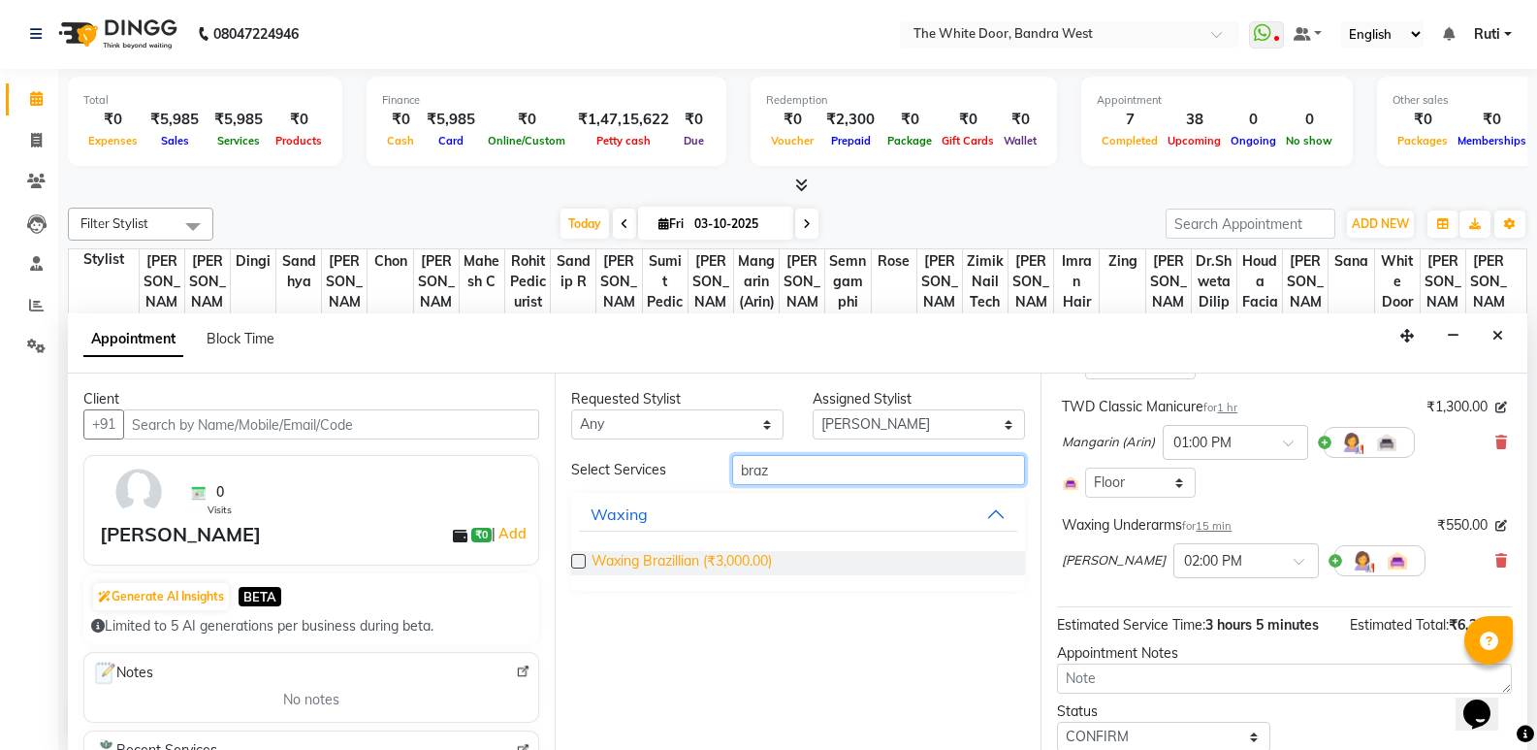
type input "braz"
click at [670, 556] on span "Waxing Brazillian (₹3,000.00)" at bounding box center [682, 563] width 180 height 24
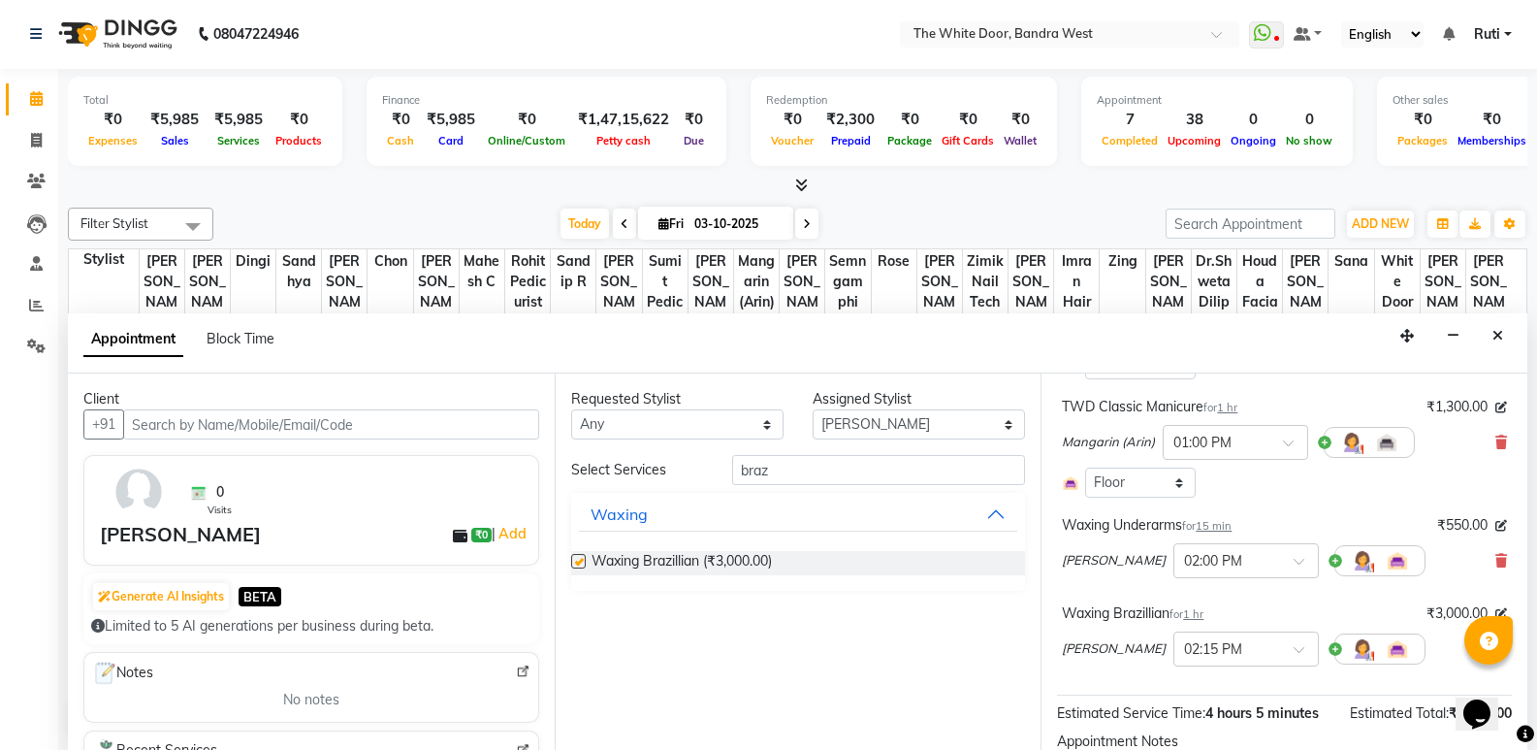
checkbox input "false"
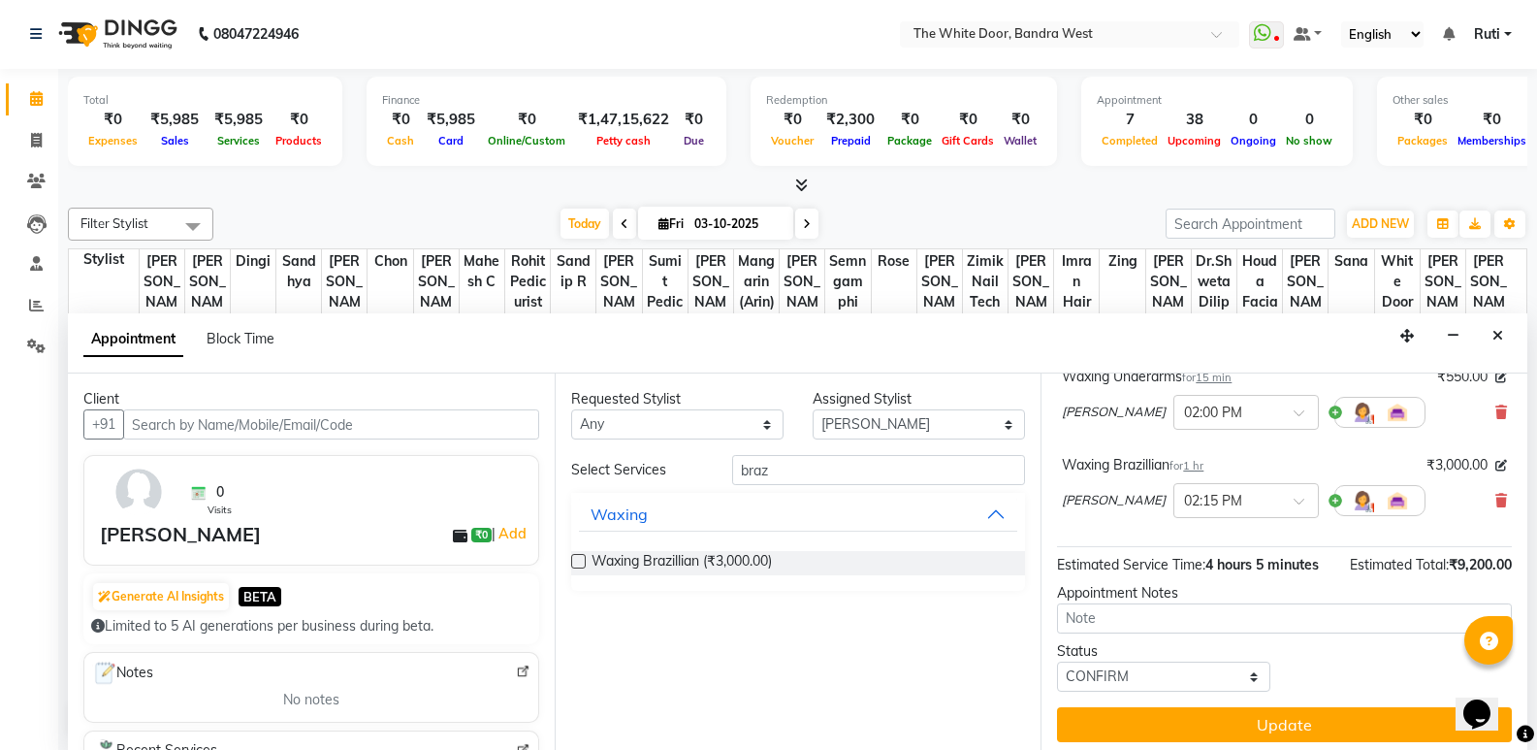
scroll to position [621, 0]
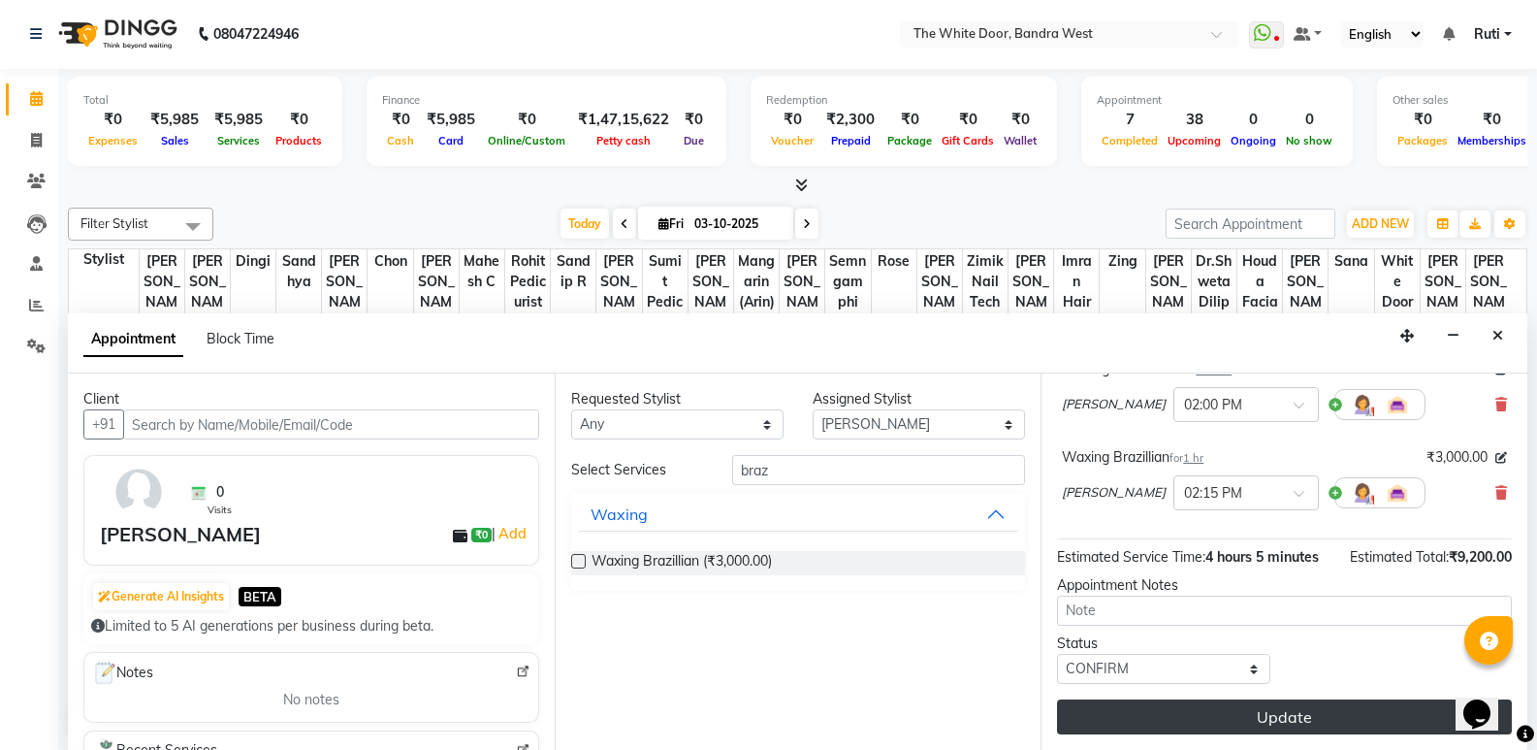
click at [1227, 713] on button "Update" at bounding box center [1284, 716] width 455 height 35
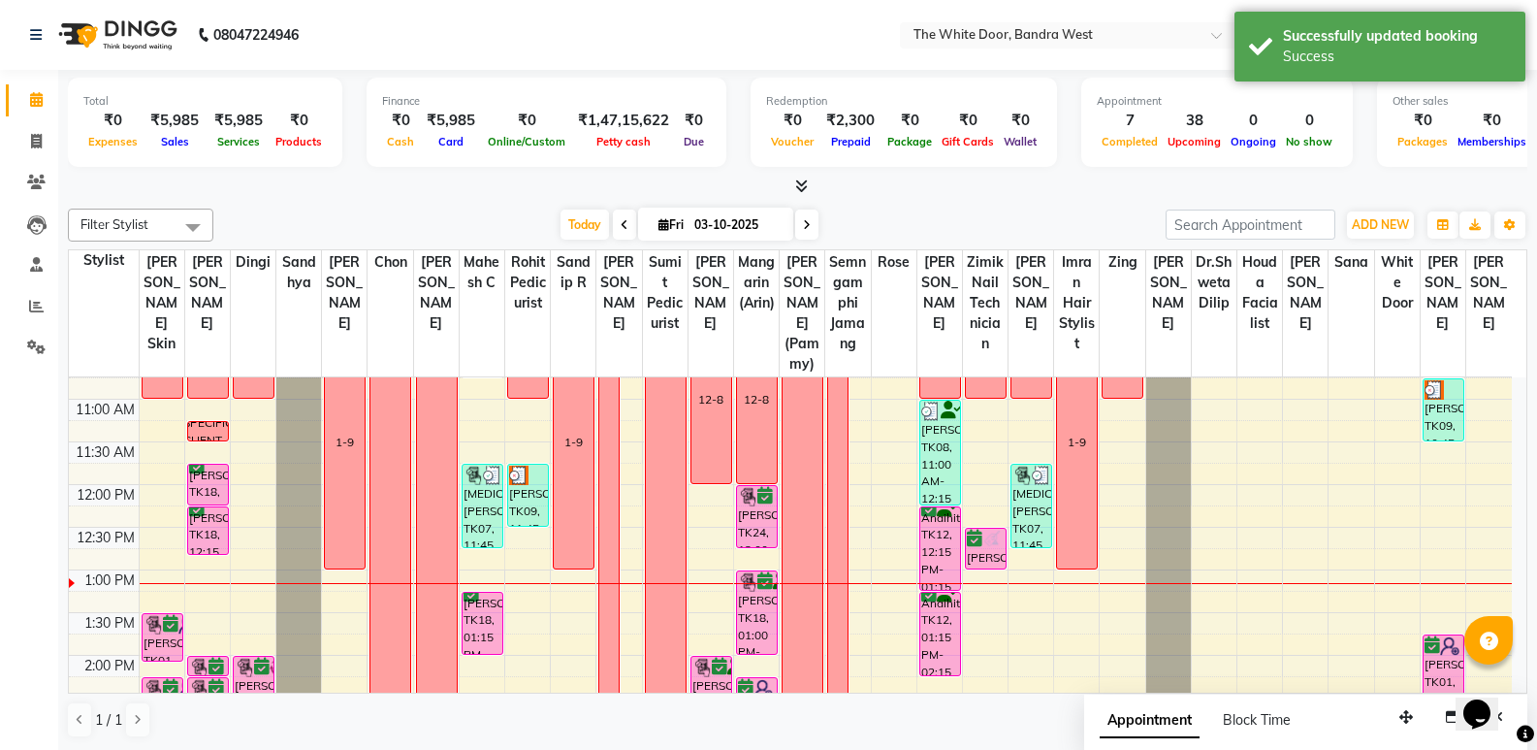
scroll to position [245, 0]
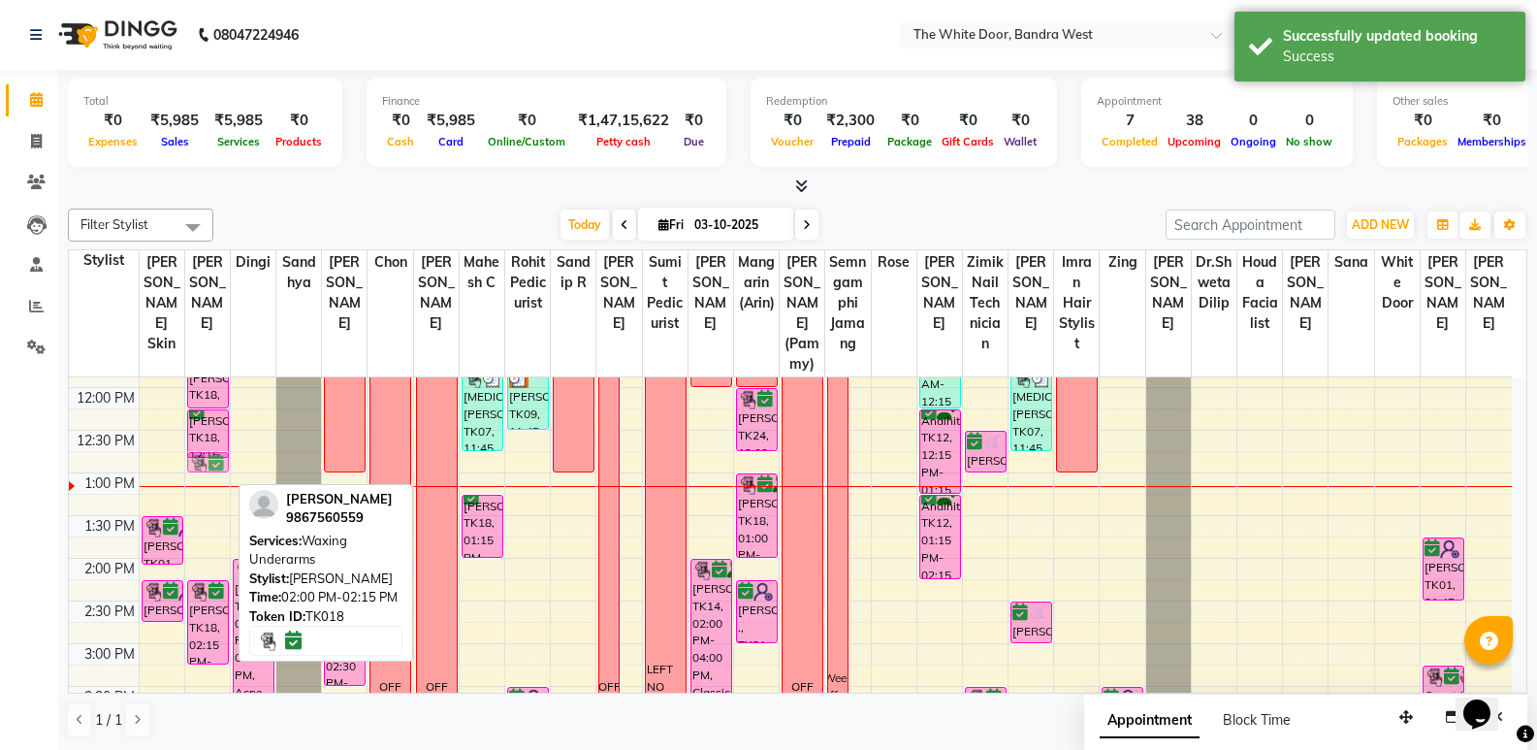
drag, startPoint x: 218, startPoint y: 588, endPoint x: 224, endPoint y: 485, distance: 103.0
click at [224, 485] on div "11-7 SPECIFIC CLIENT [PERSON_NAME], TK18, 11:45 AM-12:15 PM, Waxing Full Arms […" at bounding box center [207, 686] width 45 height 1108
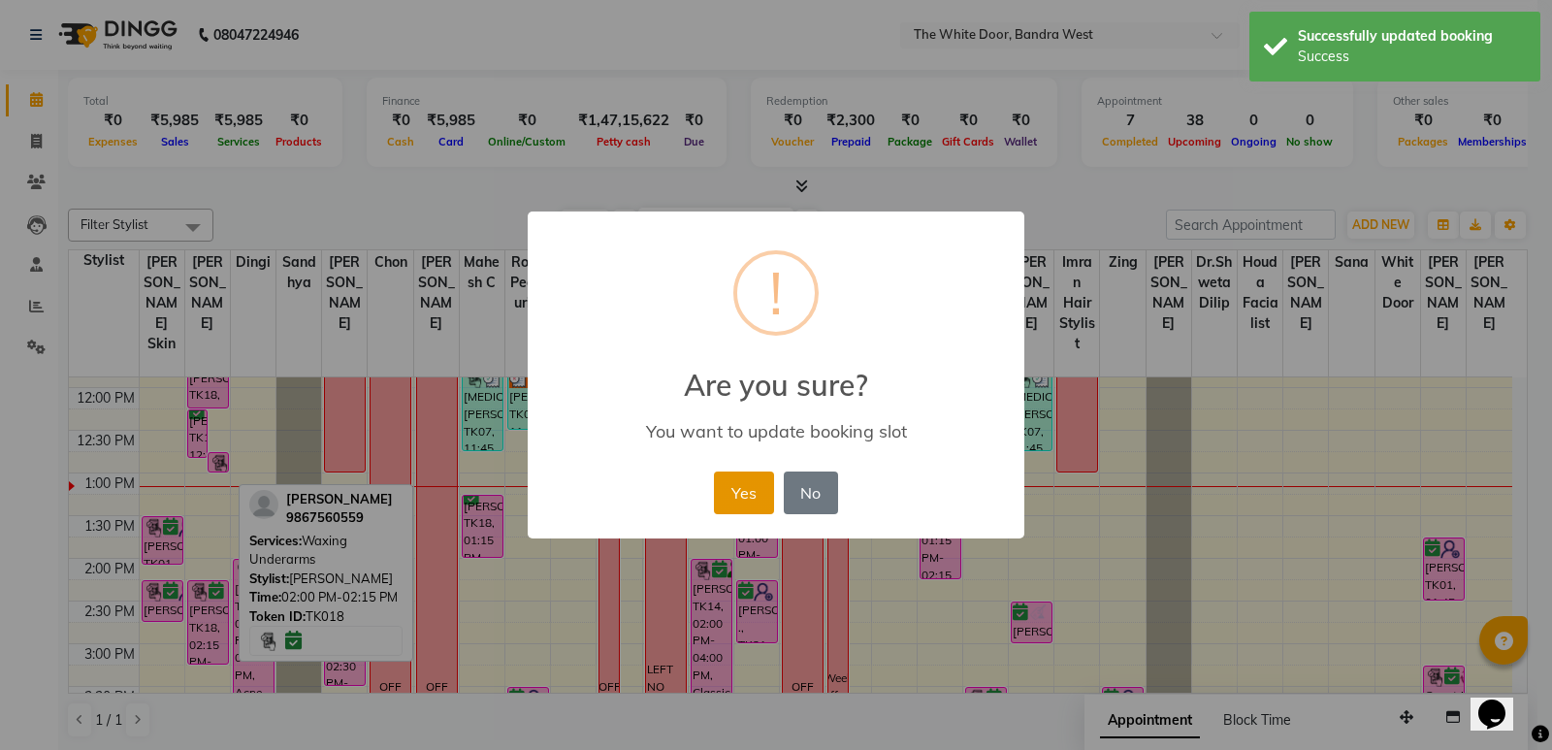
click at [751, 491] on button "Yes" at bounding box center [743, 492] width 59 height 43
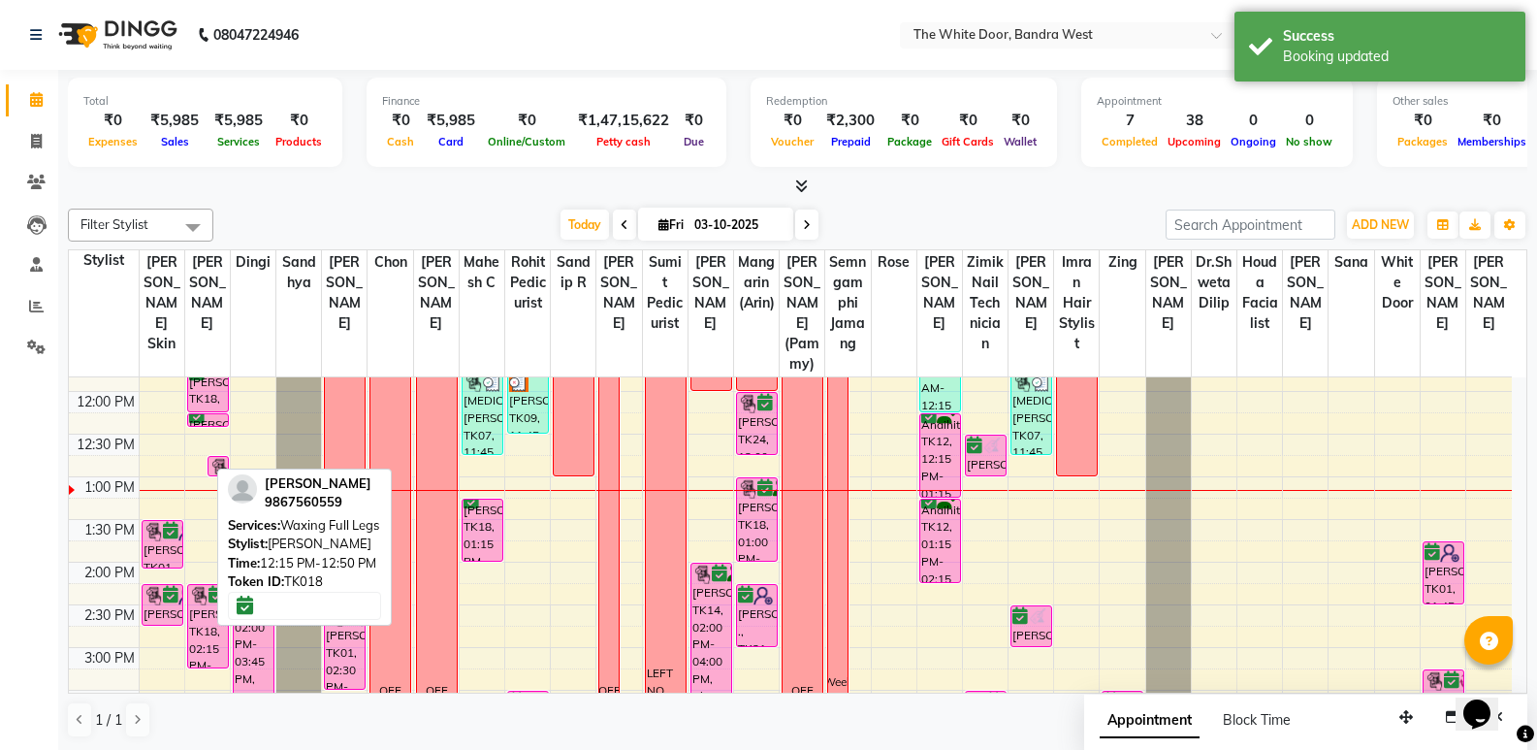
scroll to position [241, 0]
drag, startPoint x: 198, startPoint y: 473, endPoint x: 210, endPoint y: 455, distance: 22.3
click at [210, 455] on div "9:00 AM 9:30 AM 10:00 AM 10:30 AM 11:00 AM 11:30 AM 12:00 PM 12:30 PM 1:00 PM 1…" at bounding box center [790, 691] width 1443 height 1108
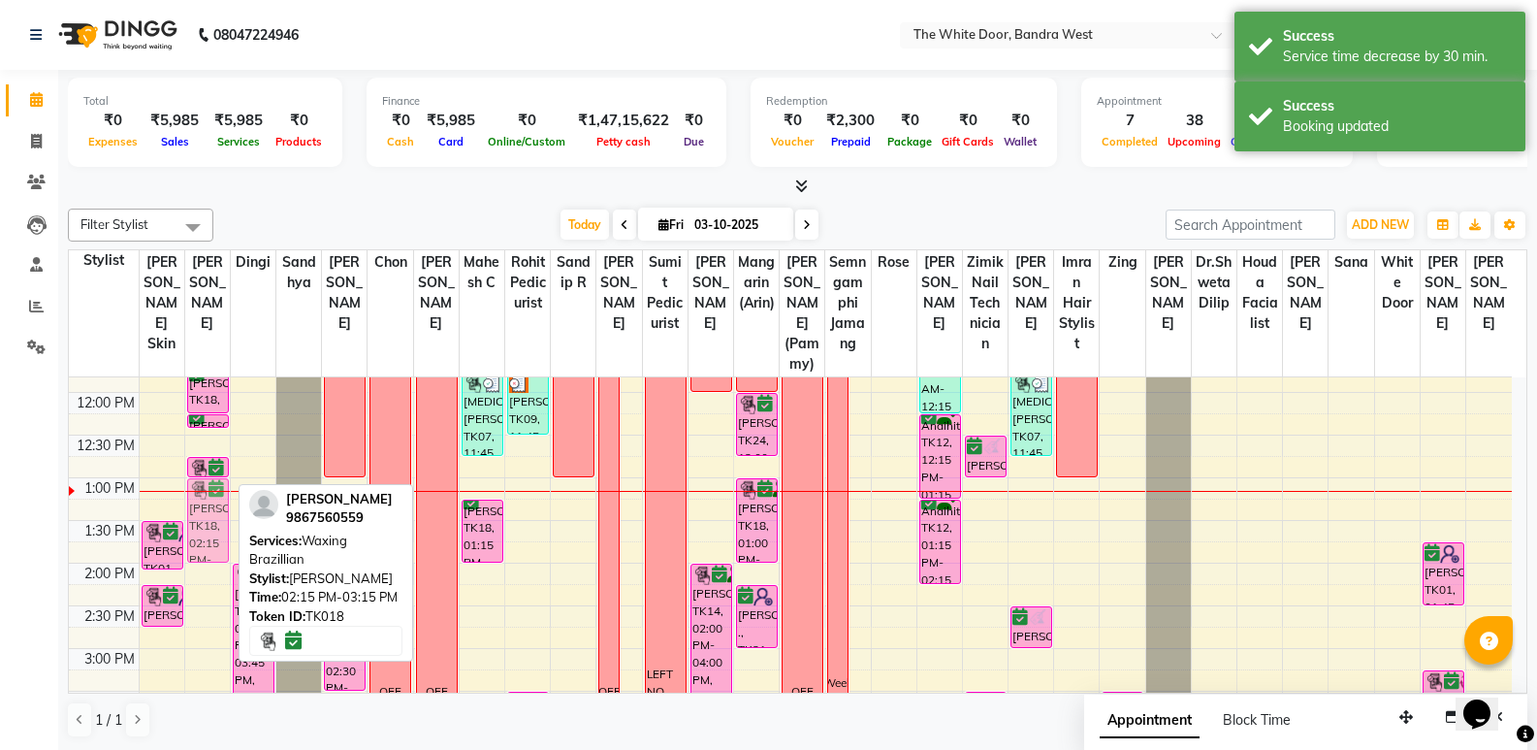
drag, startPoint x: 208, startPoint y: 630, endPoint x: 214, endPoint y: 522, distance: 108.8
click at [214, 522] on div "11-7 SPECIFIC CLIENT [PERSON_NAME], TK18, 11:45 AM-12:15 PM, Waxing Full Arms […" at bounding box center [207, 691] width 45 height 1108
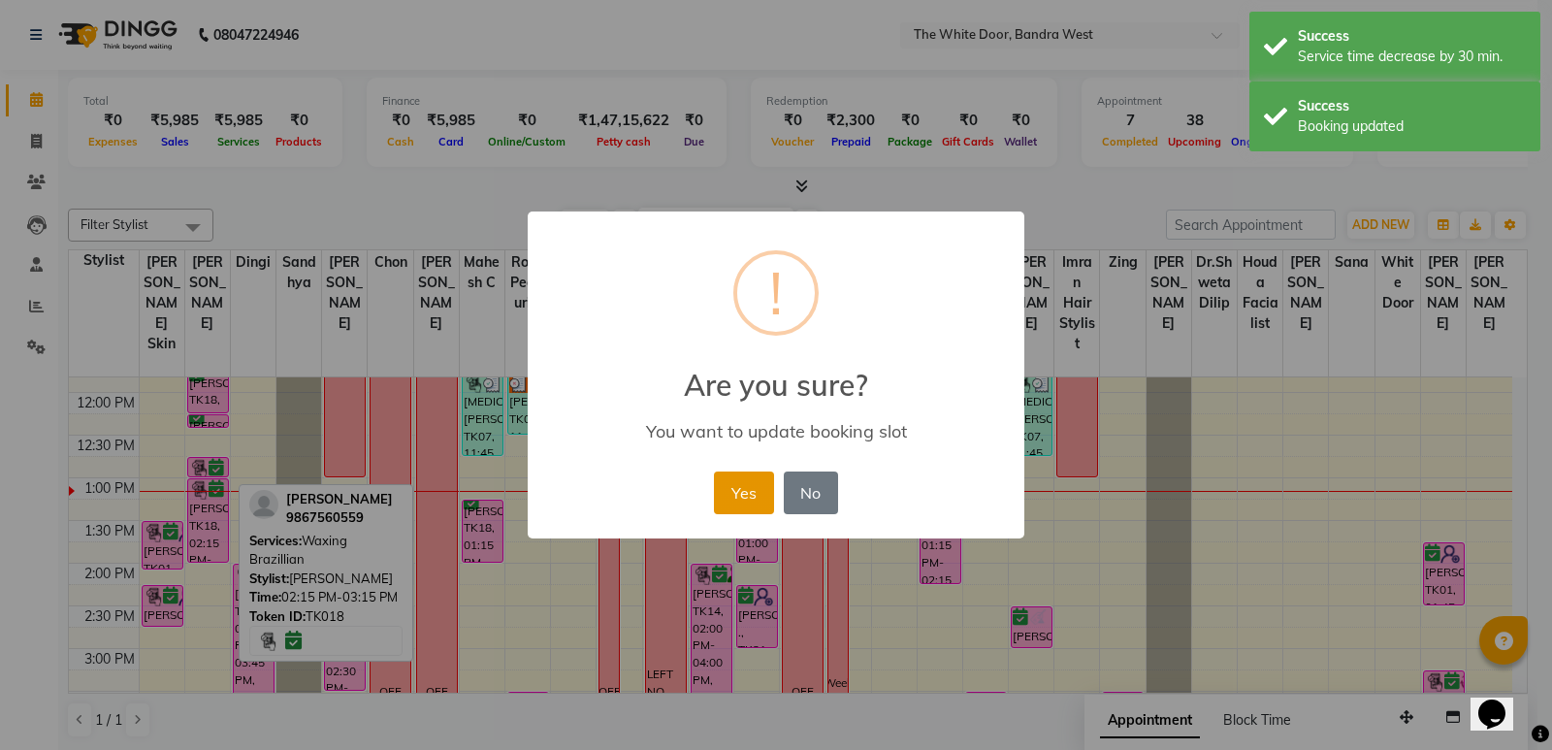
click at [757, 491] on button "Yes" at bounding box center [743, 492] width 59 height 43
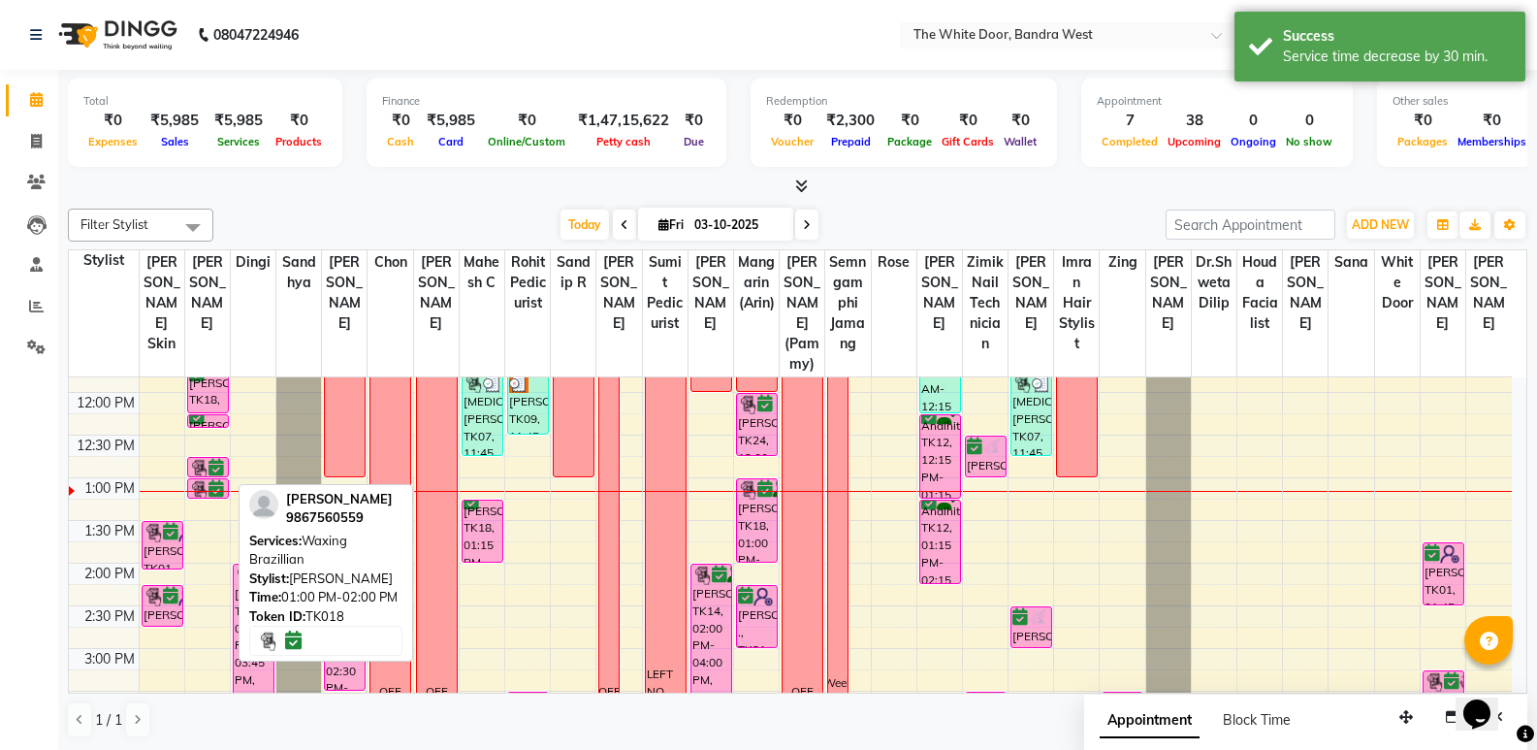
drag, startPoint x: 202, startPoint y: 581, endPoint x: 215, endPoint y: 517, distance: 65.4
click at [215, 517] on div "11-7 SPECIFIC CLIENT [PERSON_NAME], TK18, 11:45 AM-12:15 PM, Waxing Full Arms […" at bounding box center [207, 691] width 45 height 1108
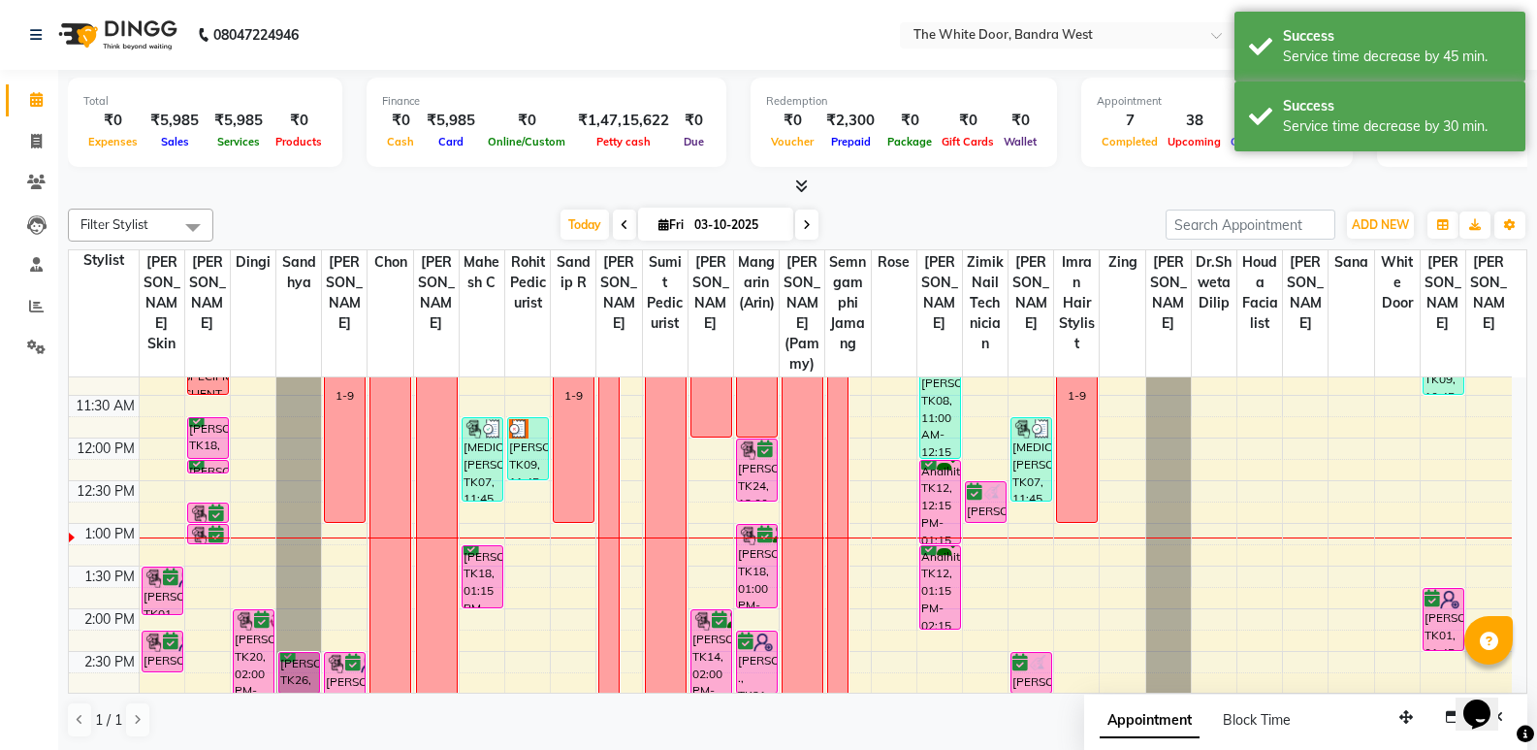
scroll to position [144, 0]
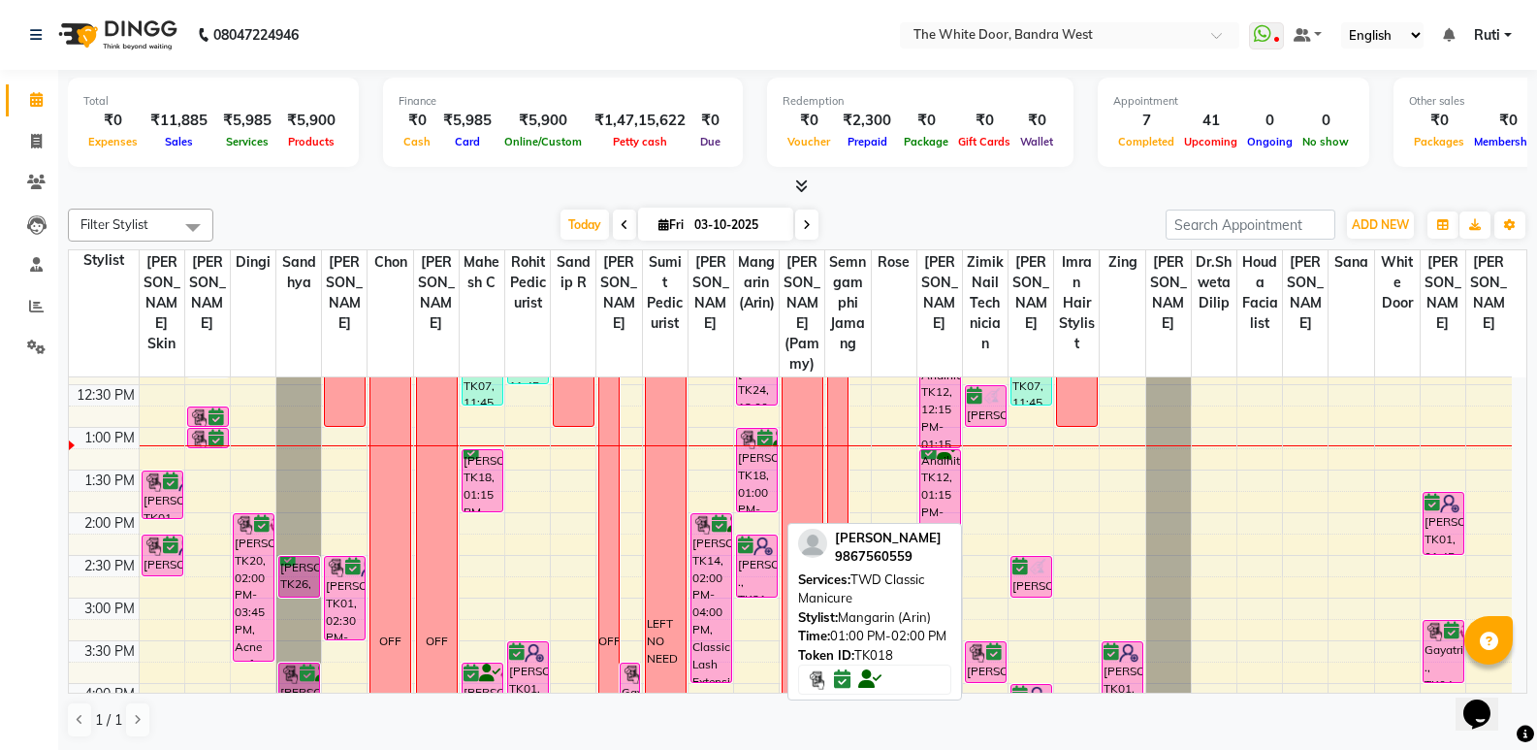
scroll to position [194, 0]
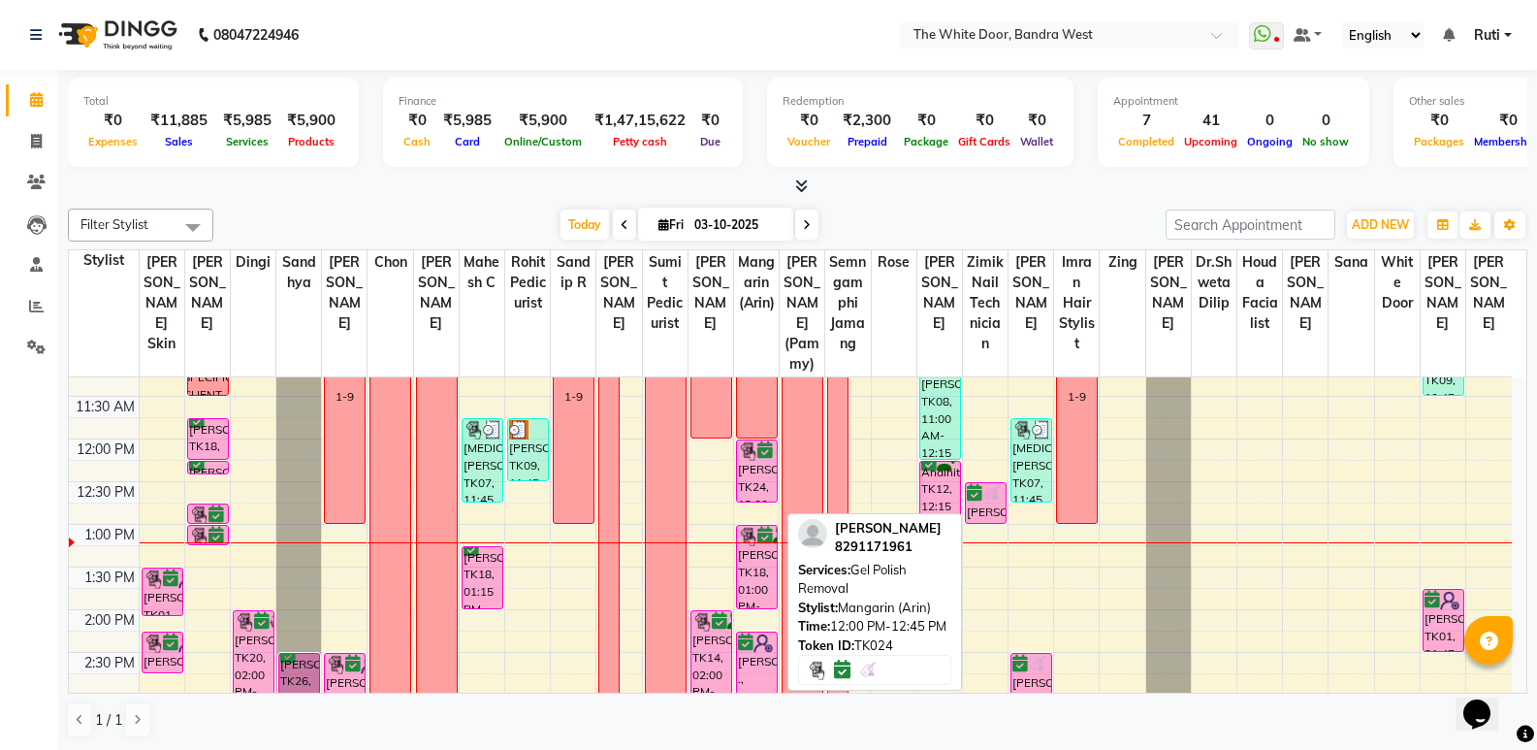
click at [759, 489] on div "[PERSON_NAME], TK24, 12:00 PM-12:45 PM, Gel Polish Removal" at bounding box center [757, 470] width 40 height 61
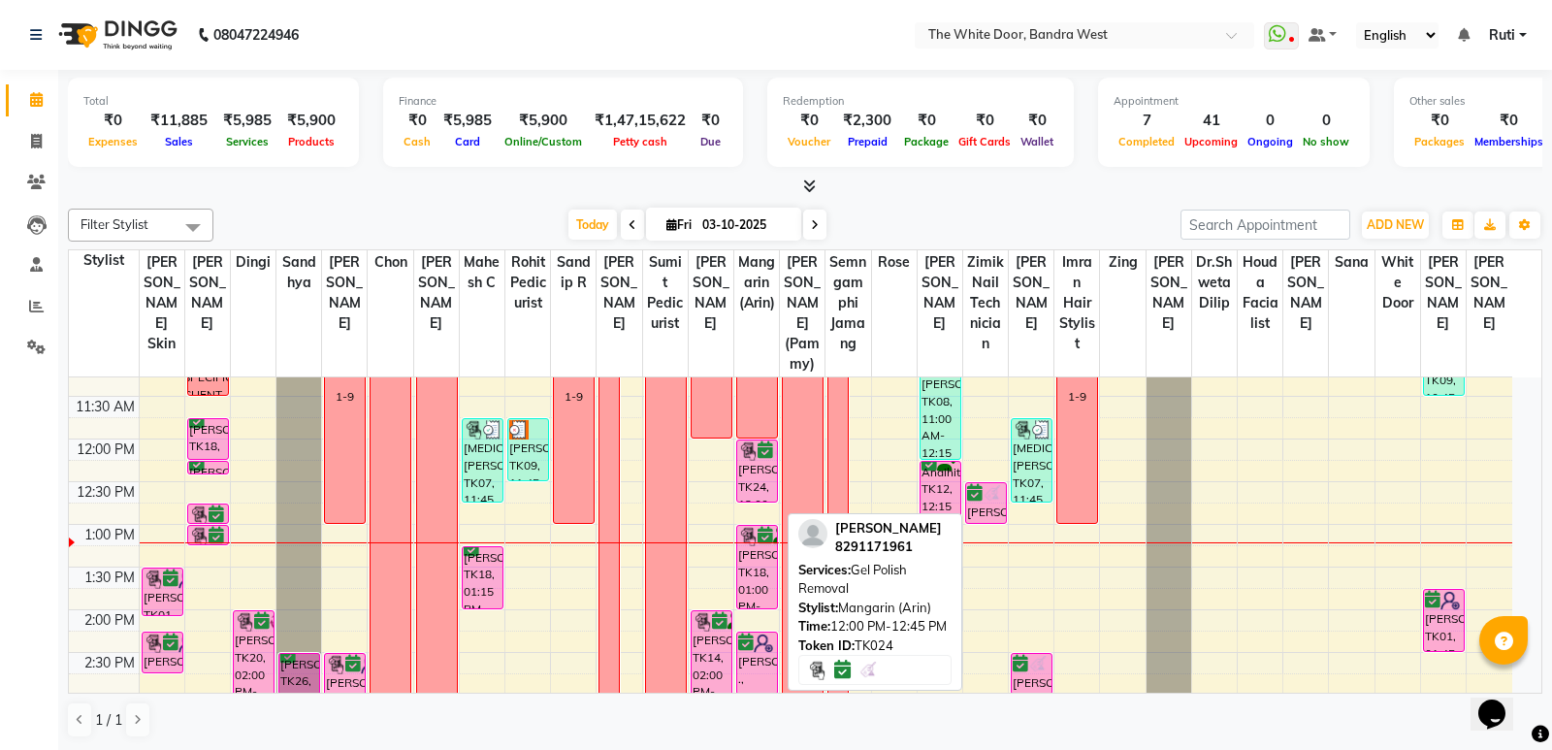
select select "6"
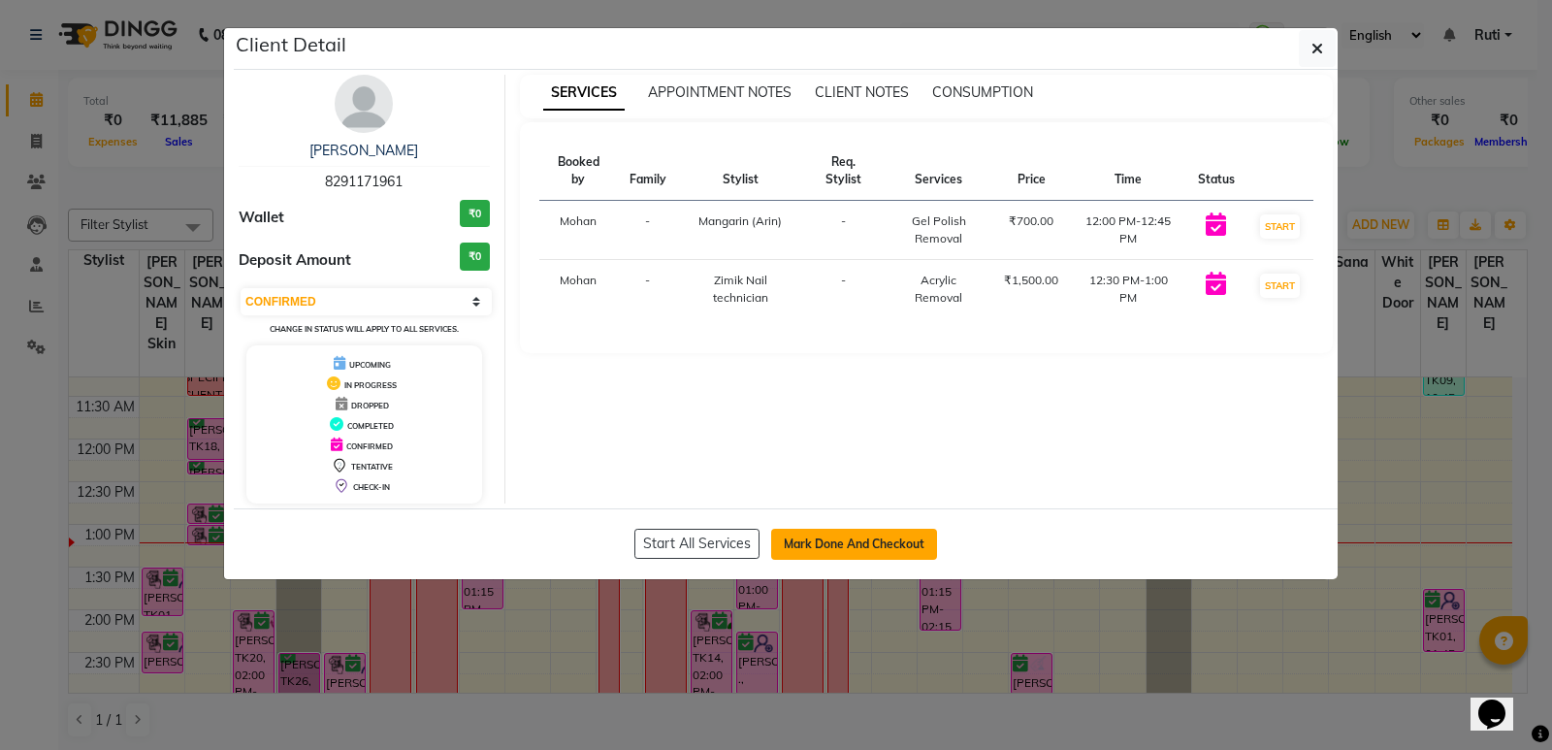
click at [871, 533] on button "Mark Done And Checkout" at bounding box center [854, 544] width 166 height 31
select select "service"
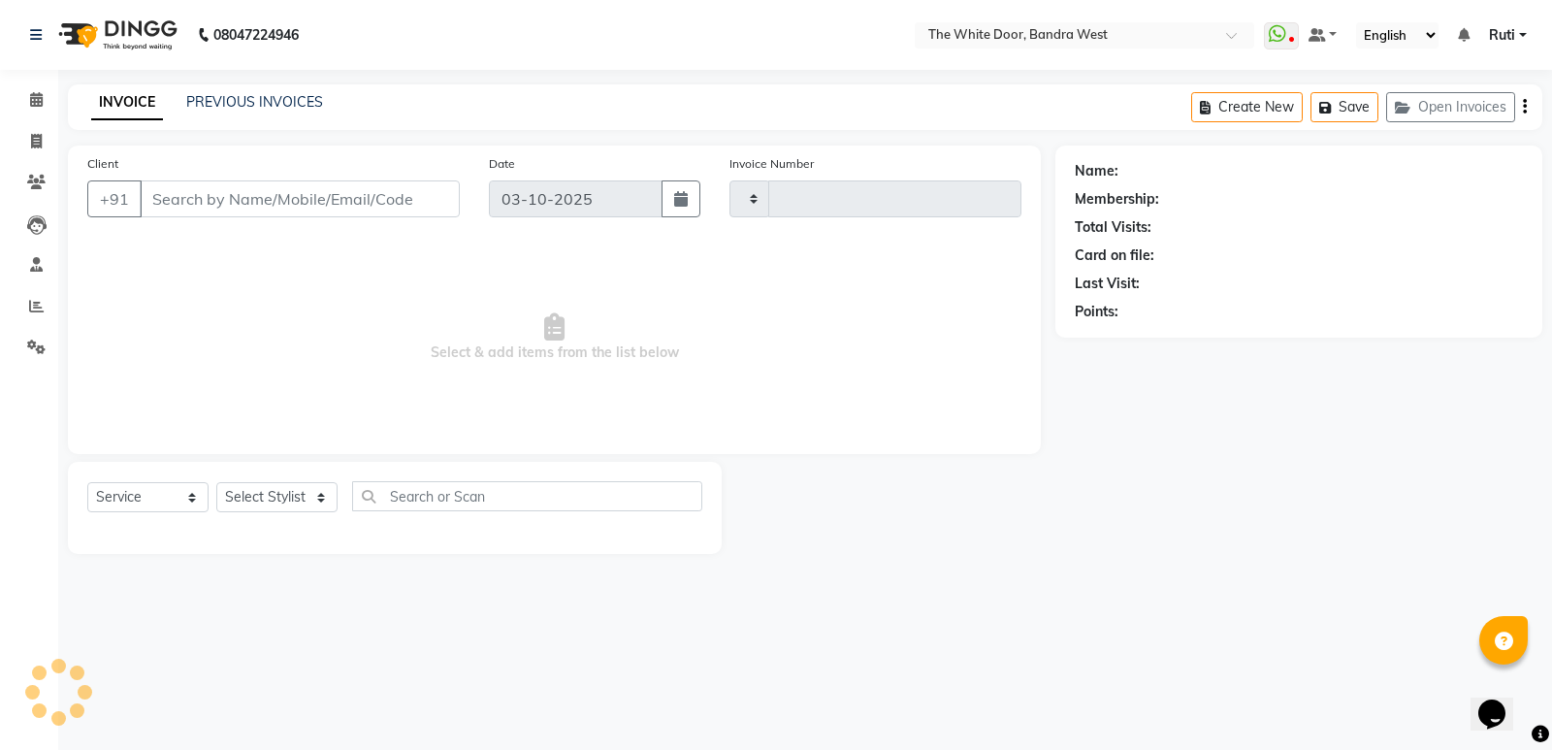
type input "5448"
select select "3980"
type input "8291171961"
select select "57439"
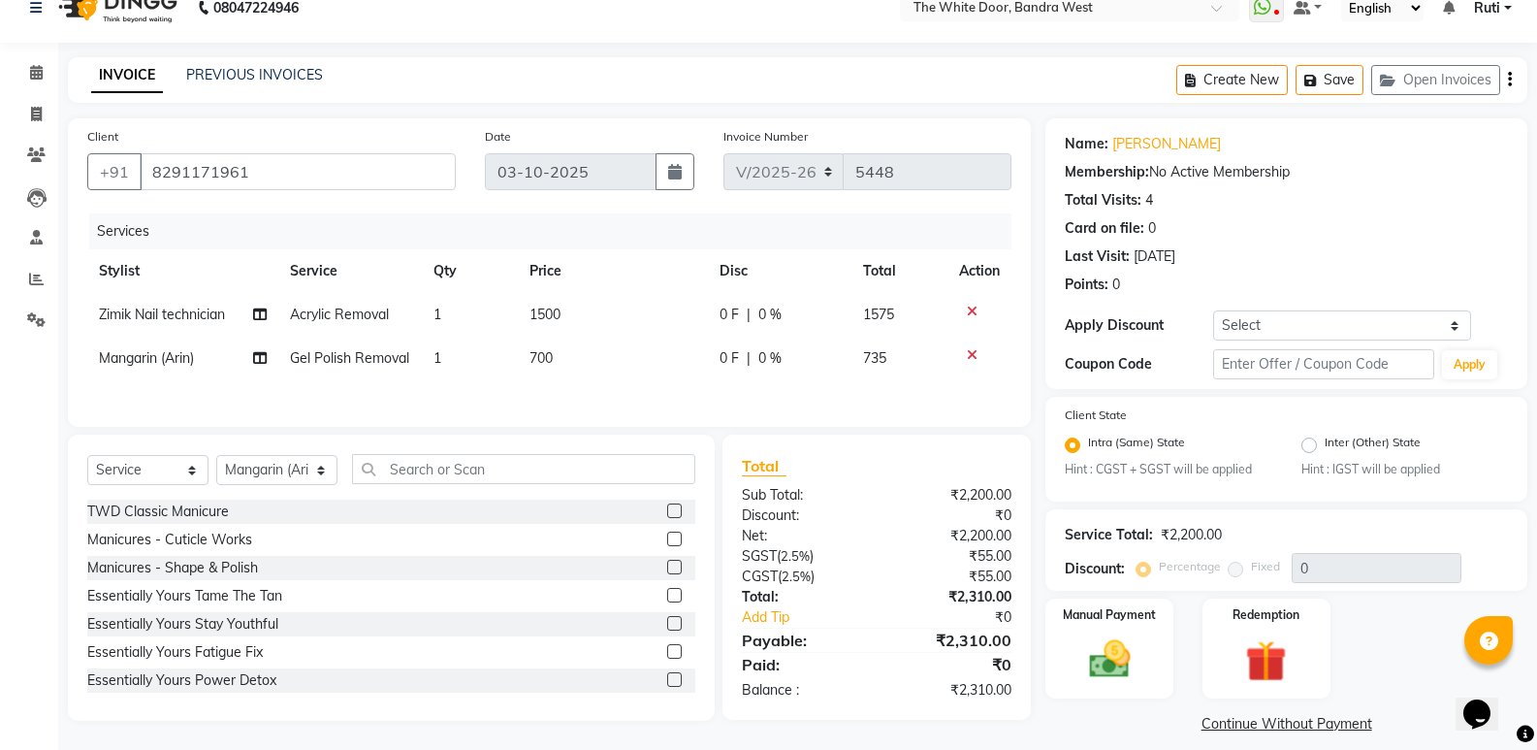
scroll to position [45, 0]
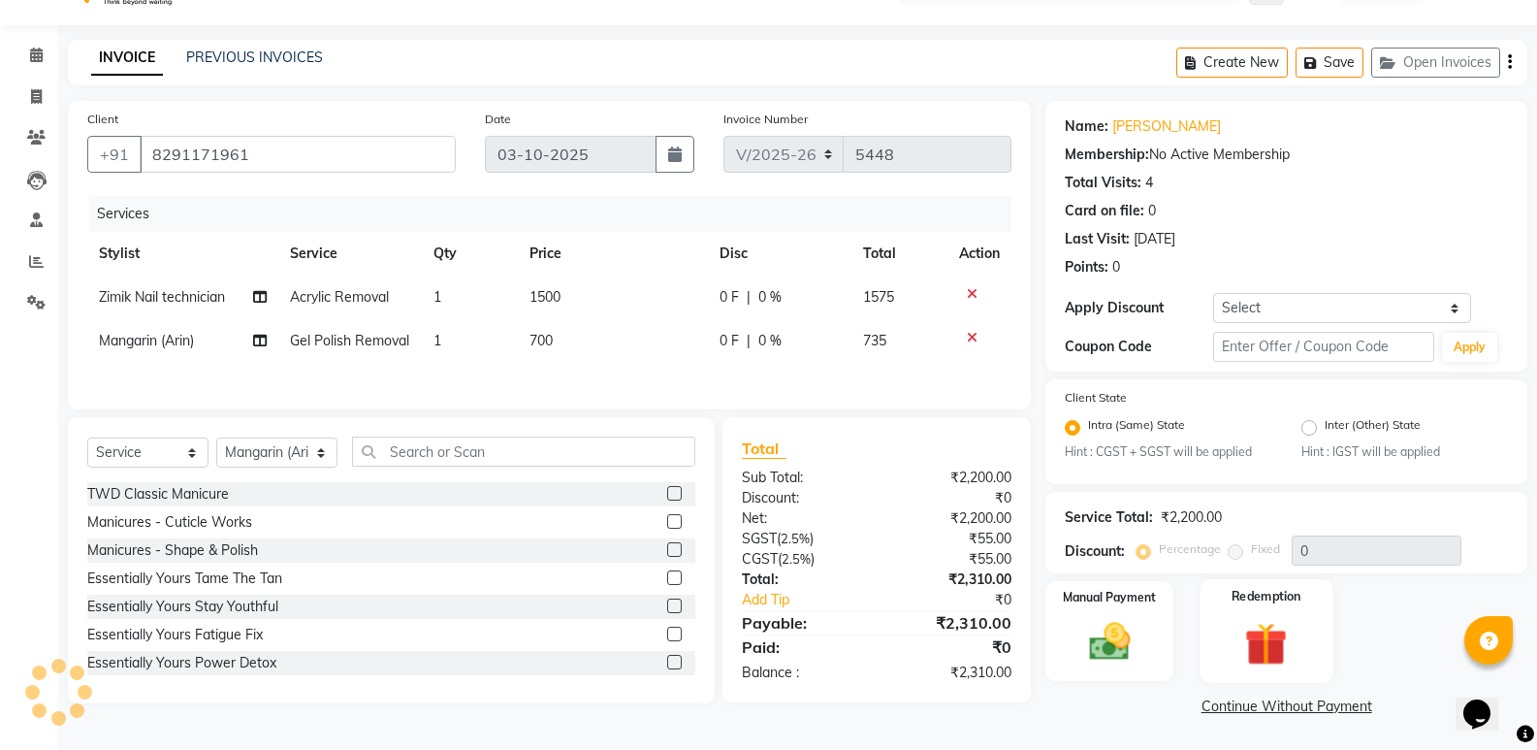
click at [1270, 640] on img at bounding box center [1266, 644] width 69 height 53
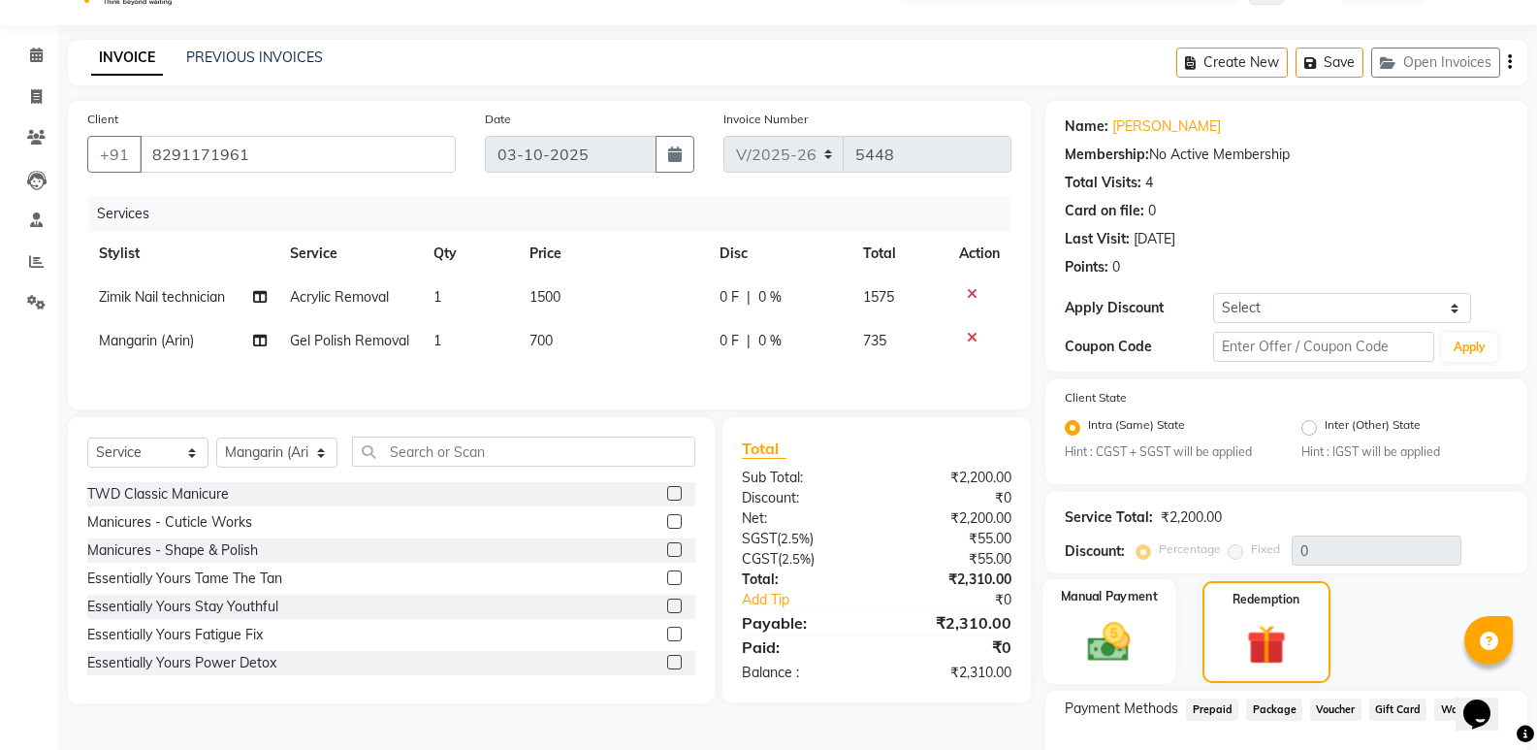
click at [1111, 645] on img at bounding box center [1109, 642] width 69 height 49
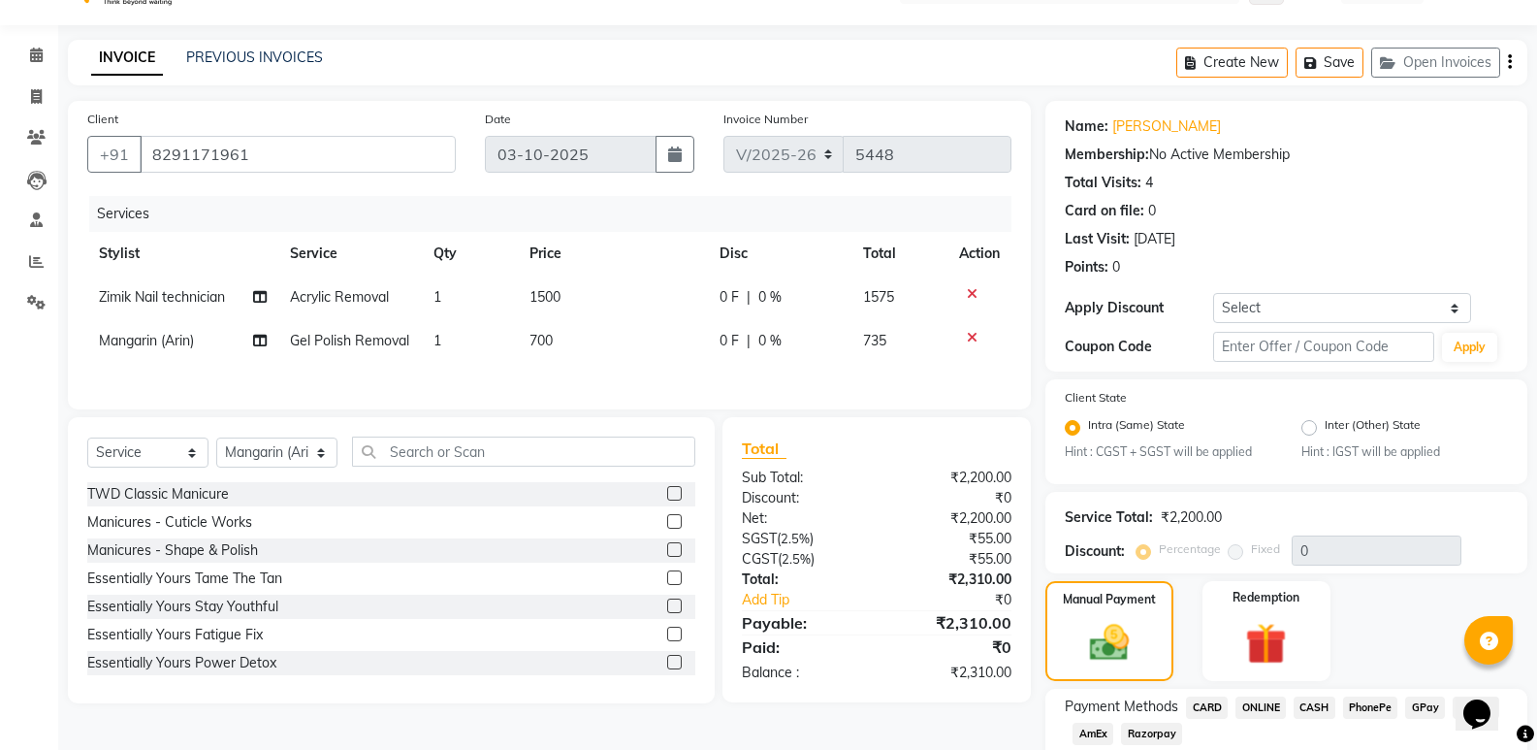
click at [1383, 703] on span "PhonePe" at bounding box center [1370, 707] width 55 height 22
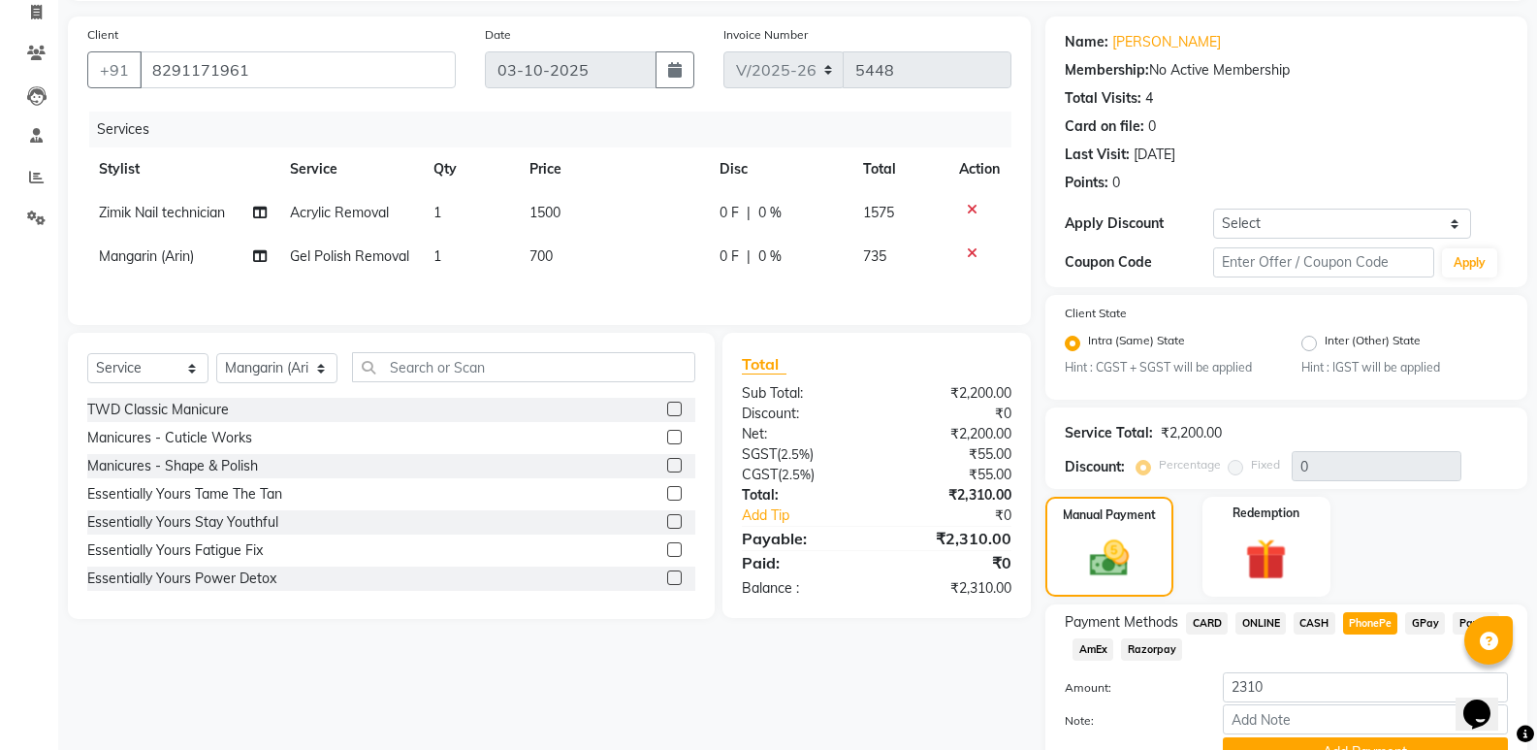
scroll to position [223, 0]
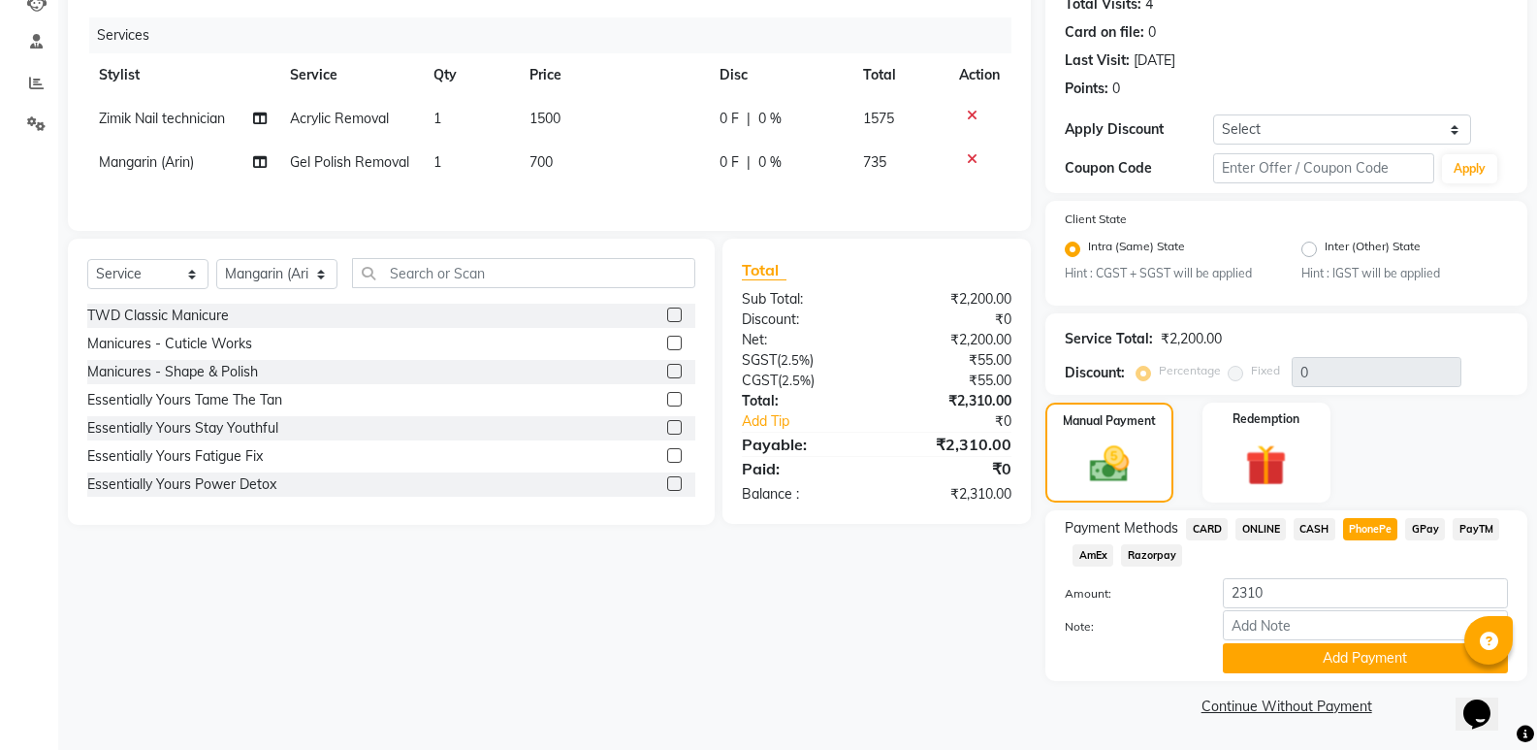
click at [1372, 657] on button "Add Payment" at bounding box center [1365, 658] width 285 height 30
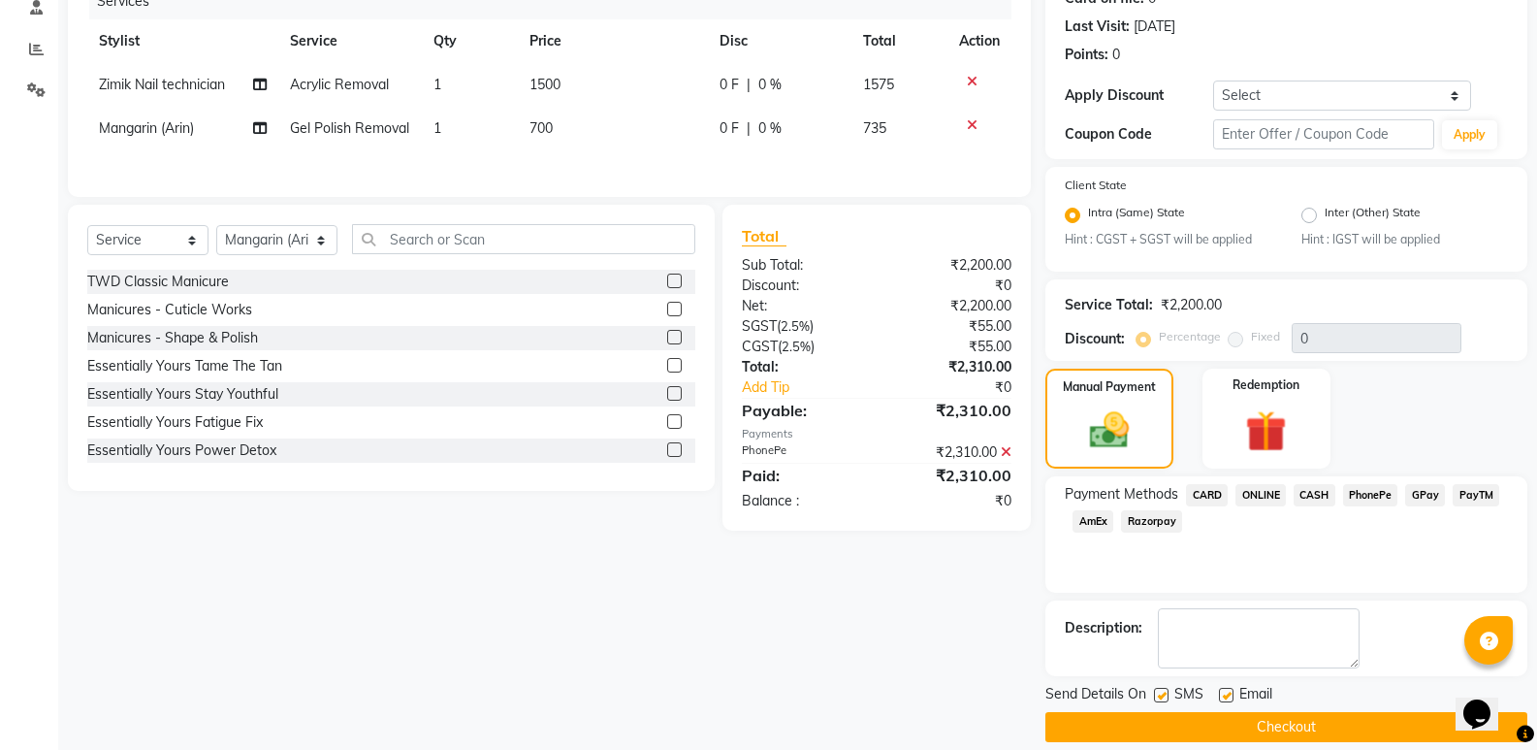
scroll to position [278, 0]
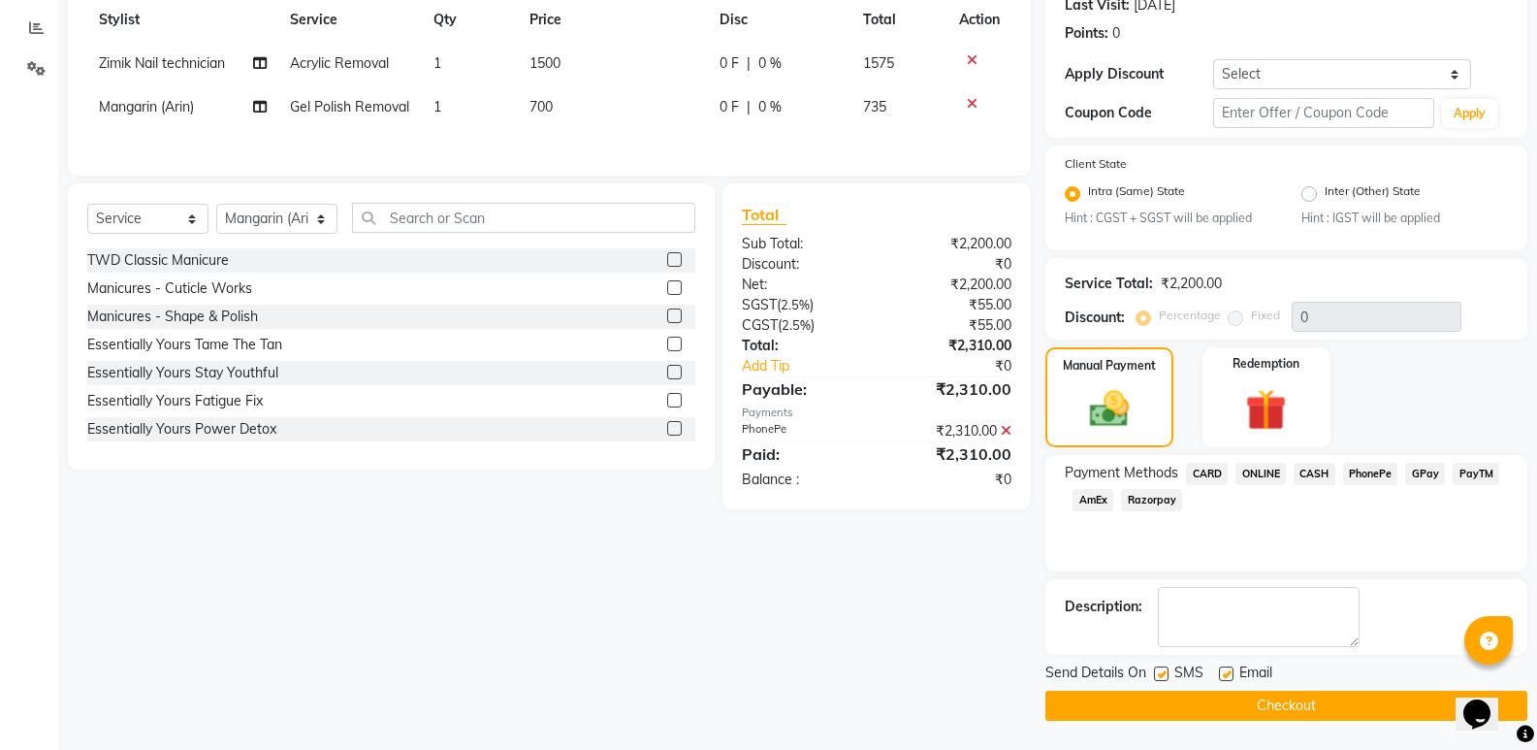
click at [1310, 707] on button "Checkout" at bounding box center [1286, 706] width 482 height 30
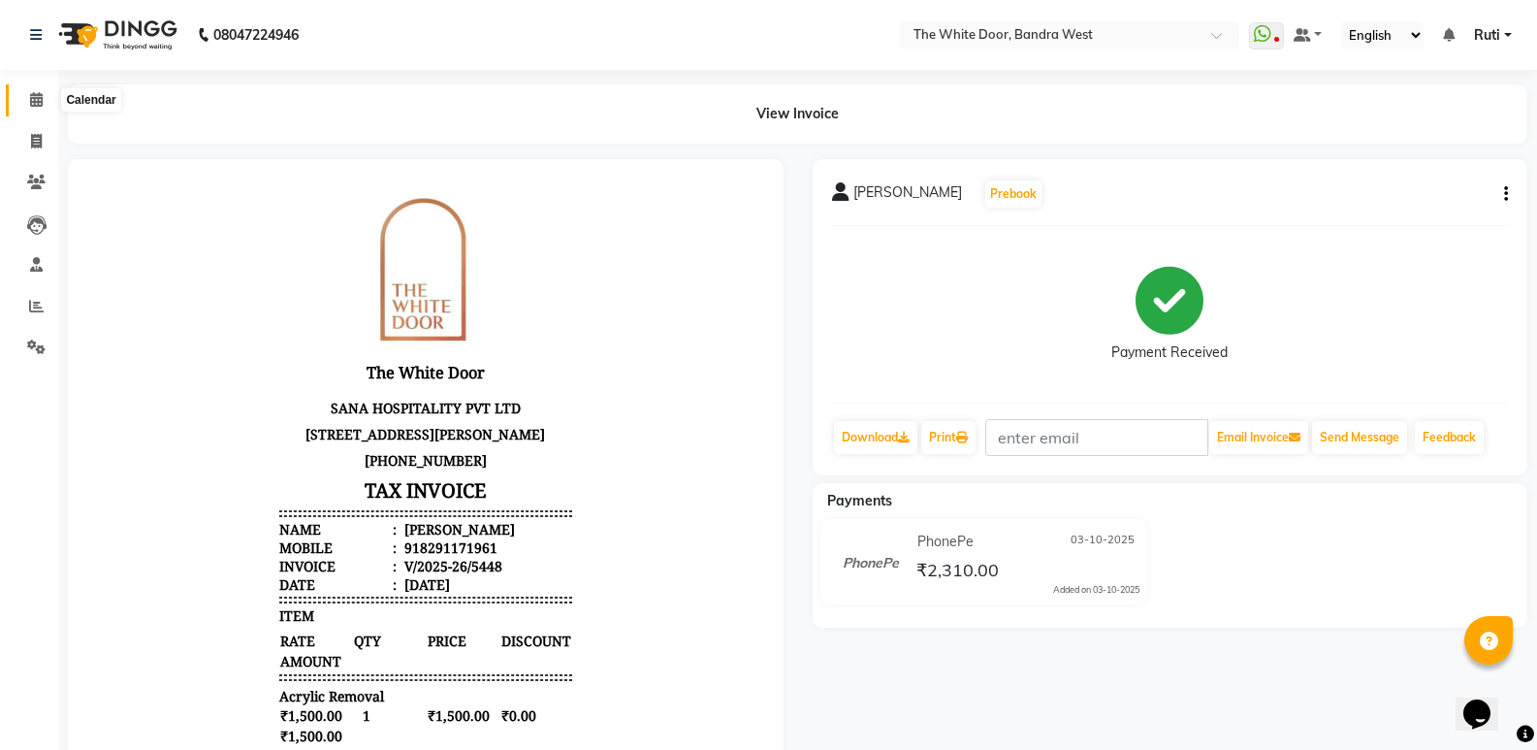
click at [37, 104] on icon at bounding box center [36, 99] width 13 height 15
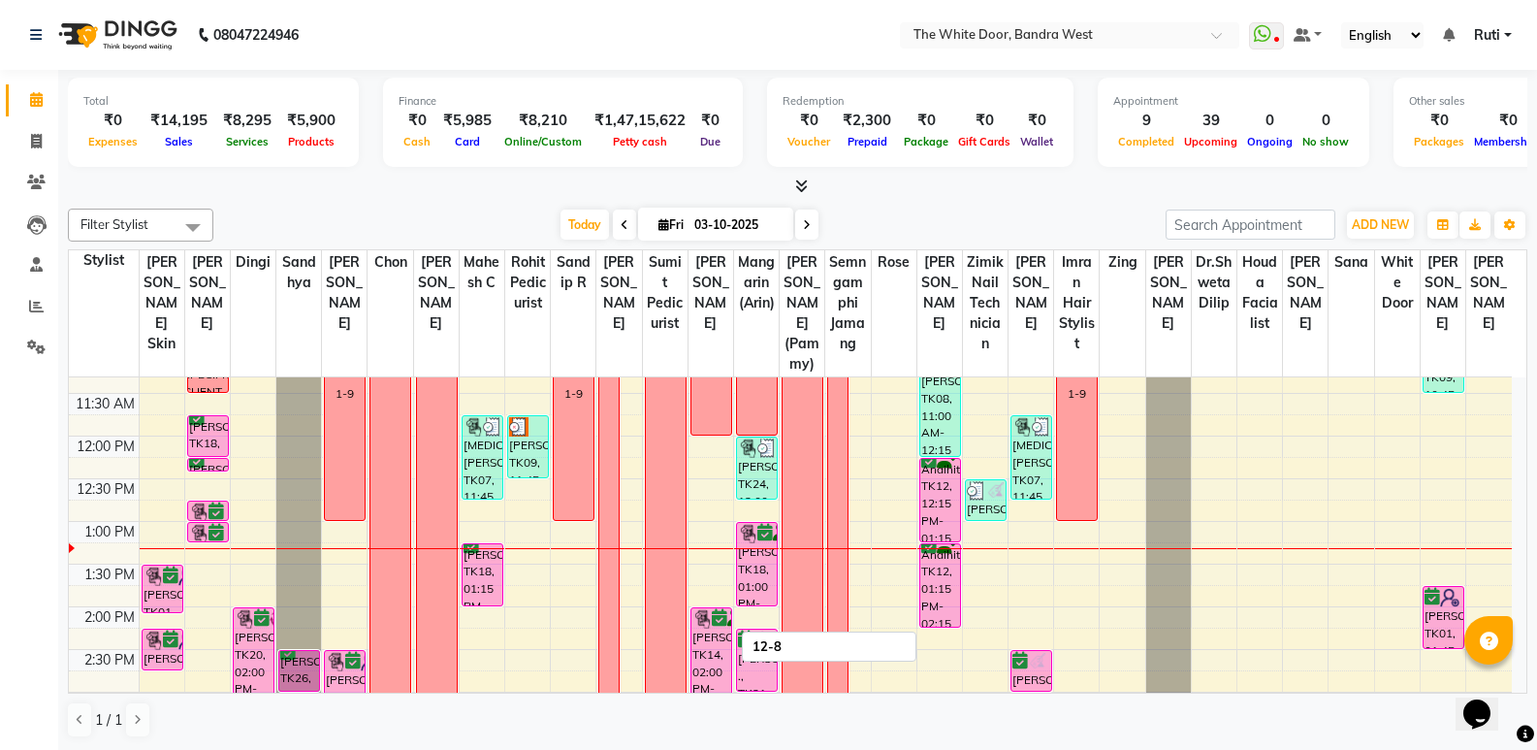
scroll to position [291, 0]
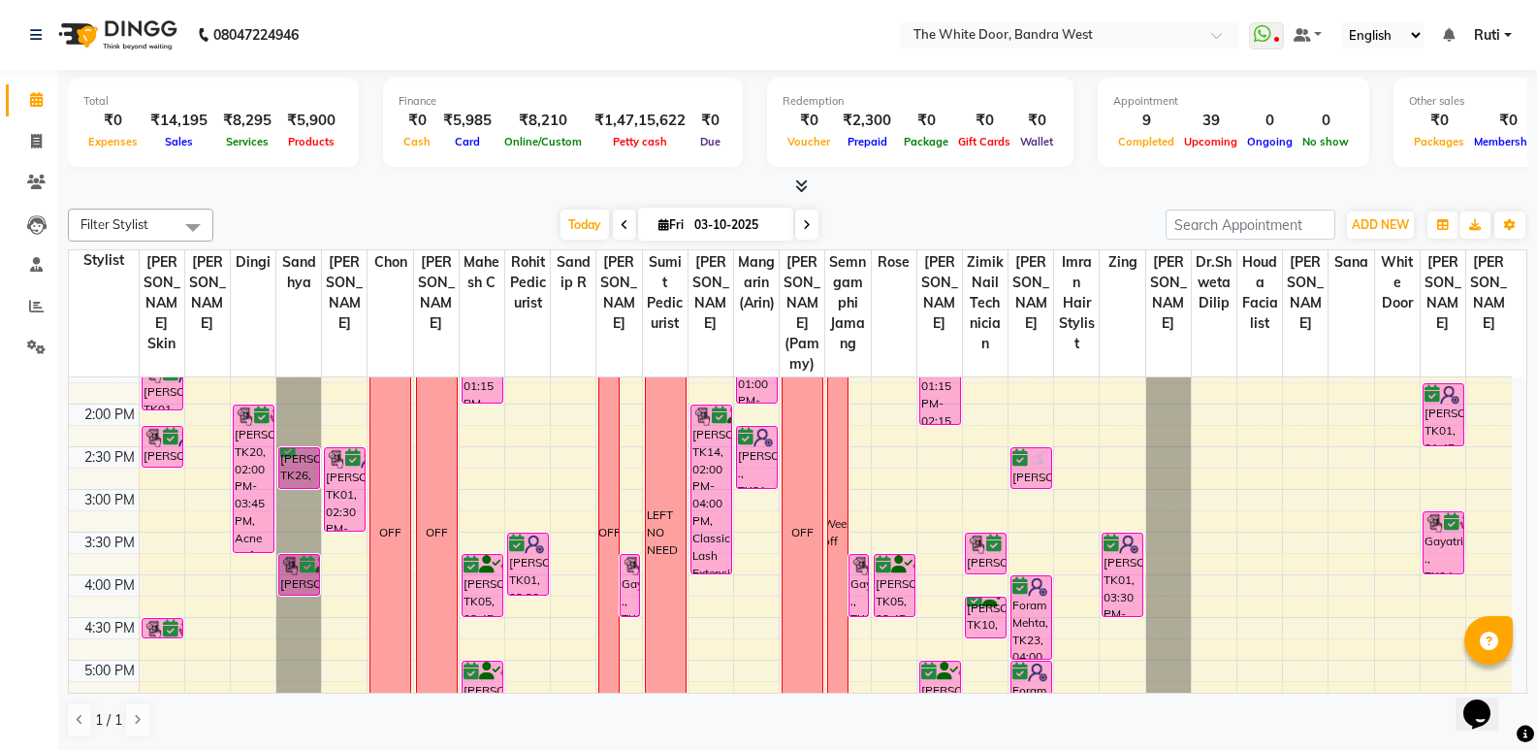
scroll to position [439, 0]
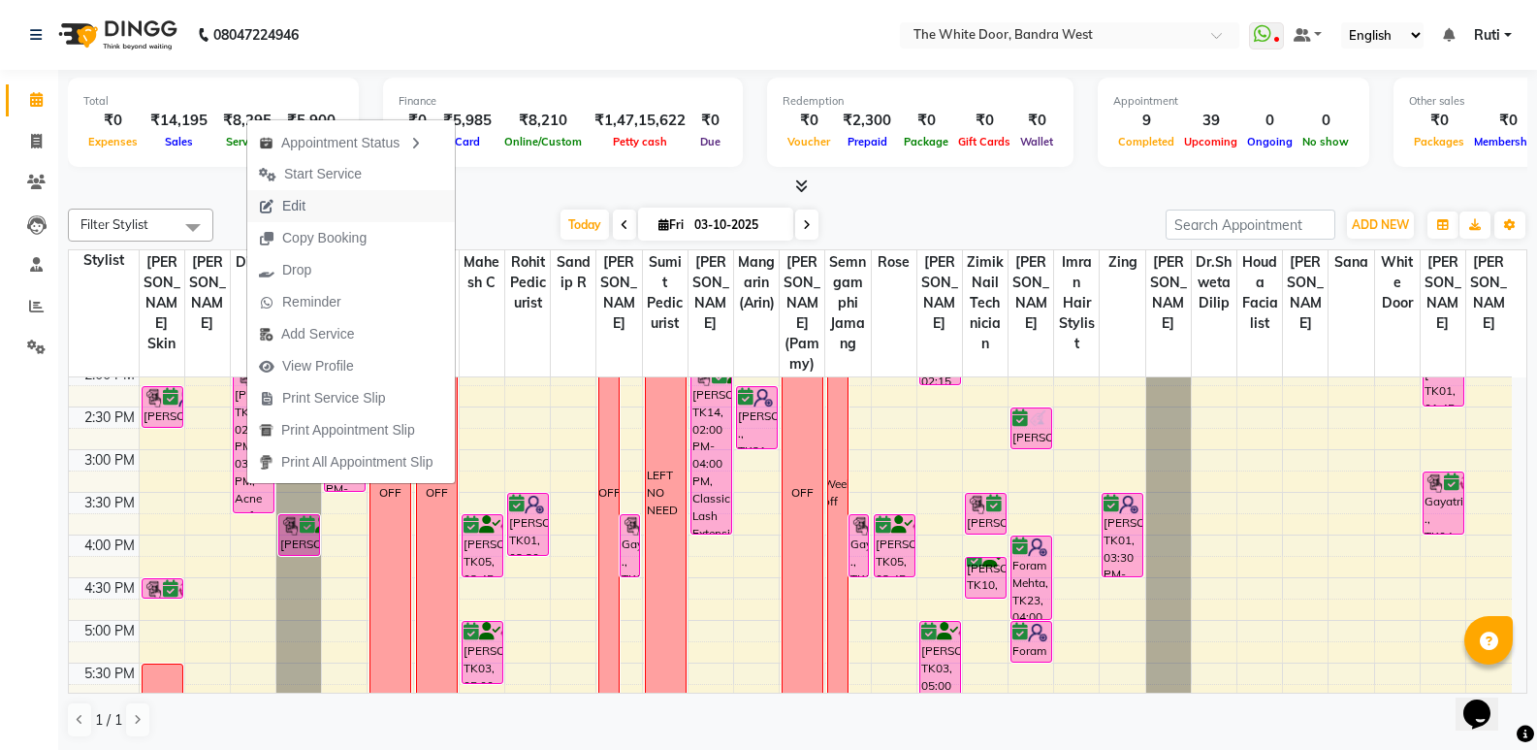
click at [364, 213] on button "Edit" at bounding box center [351, 206] width 208 height 32
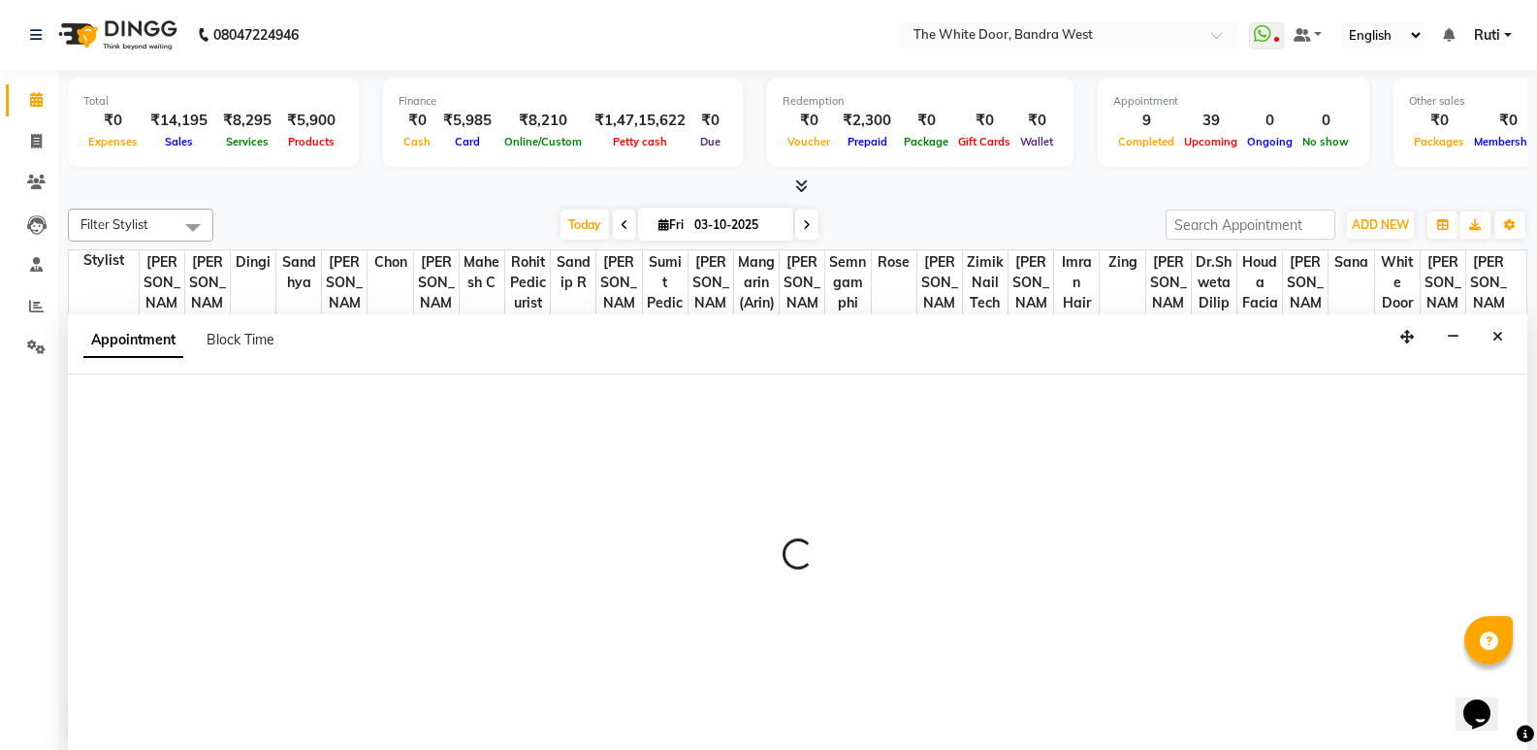
scroll to position [1, 0]
select select "tentative"
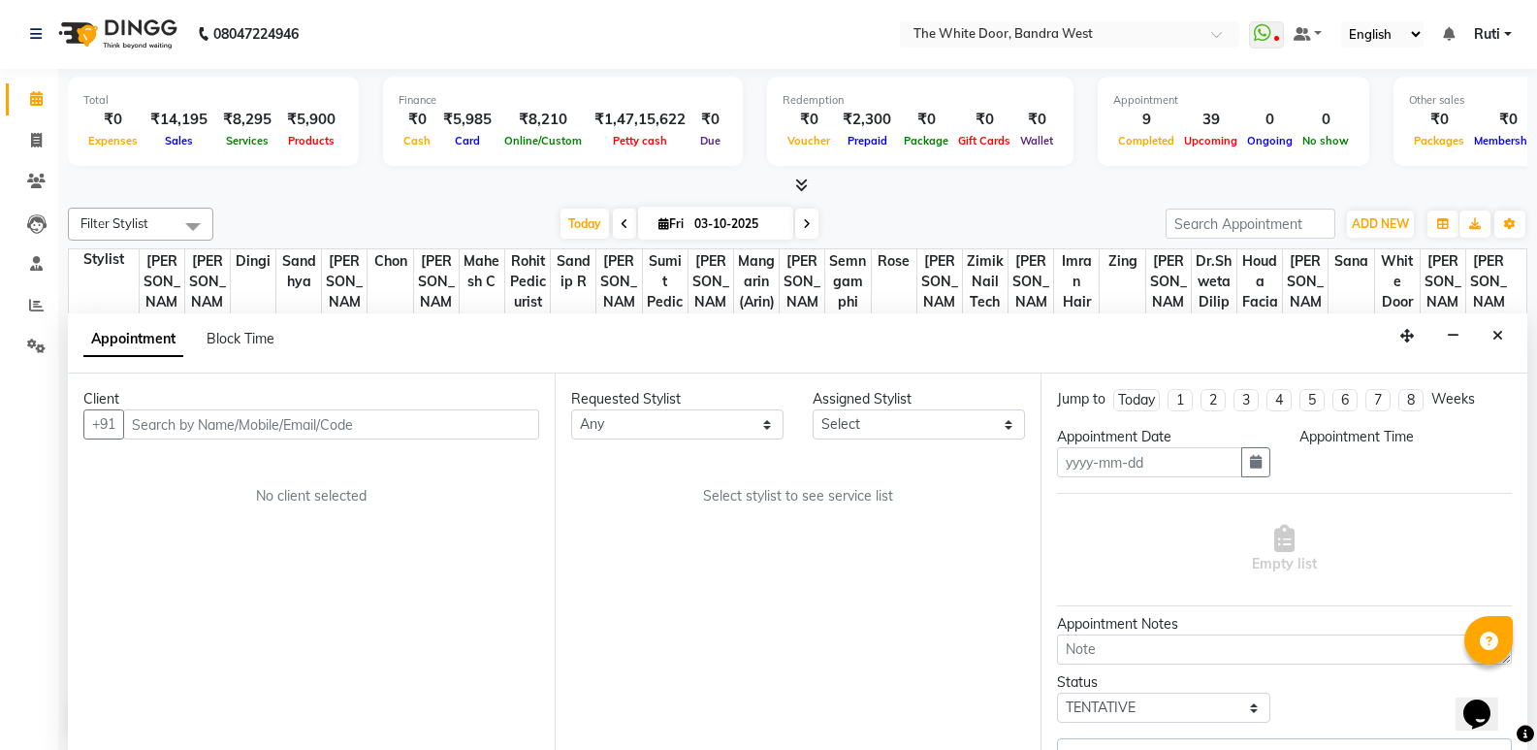
type input "03-10-2025"
select select "31478"
select select "confirm booking"
select select "840"
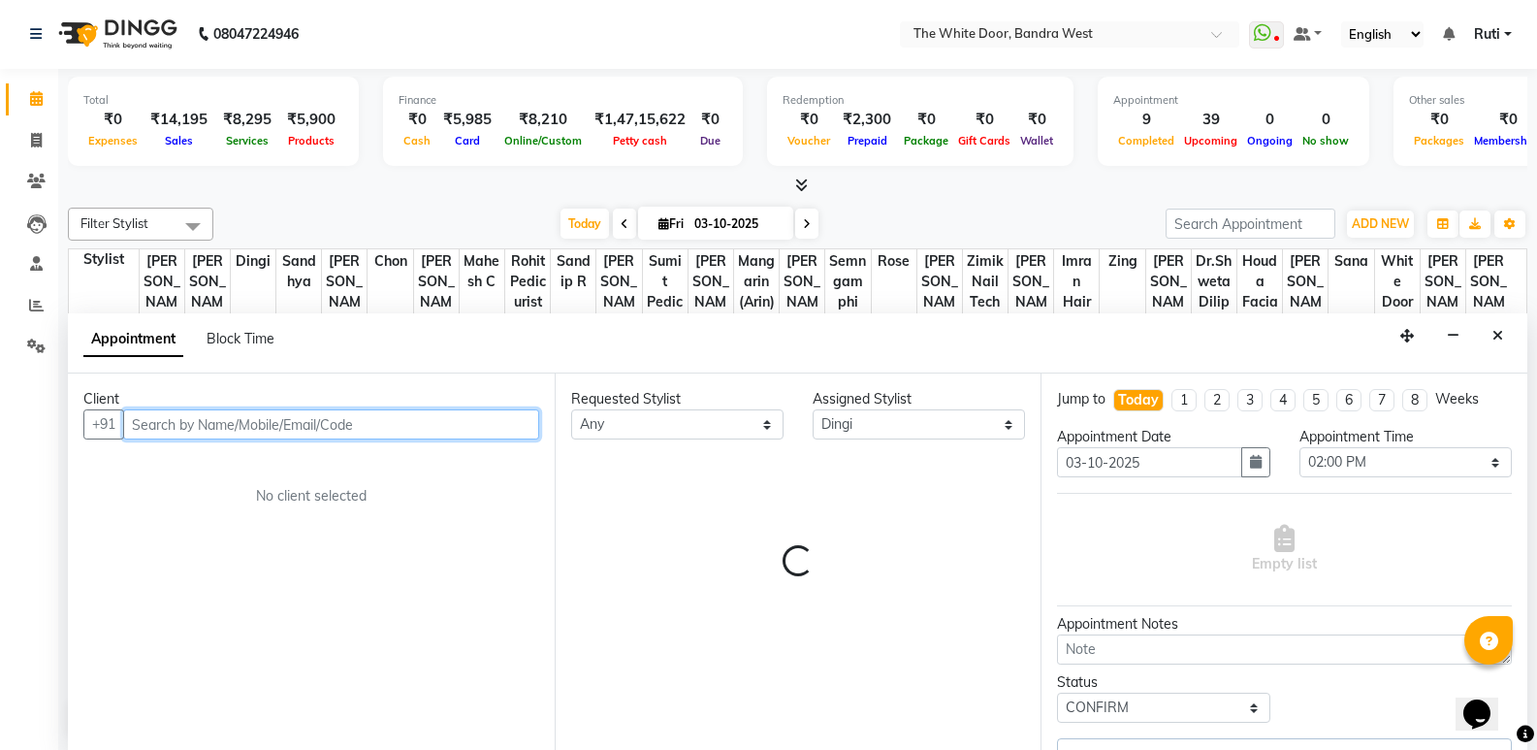
scroll to position [0, 0]
select select "1642"
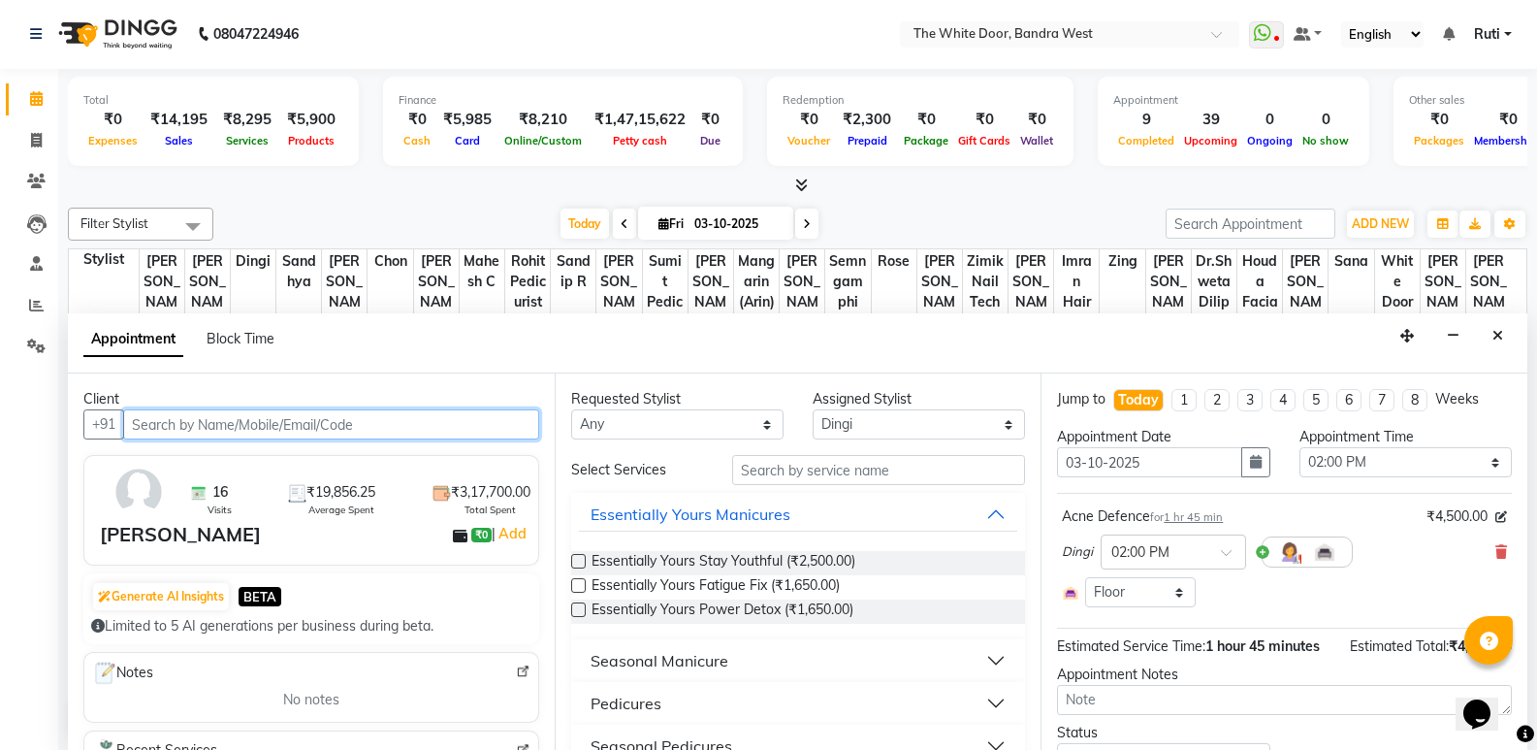
scroll to position [342, 0]
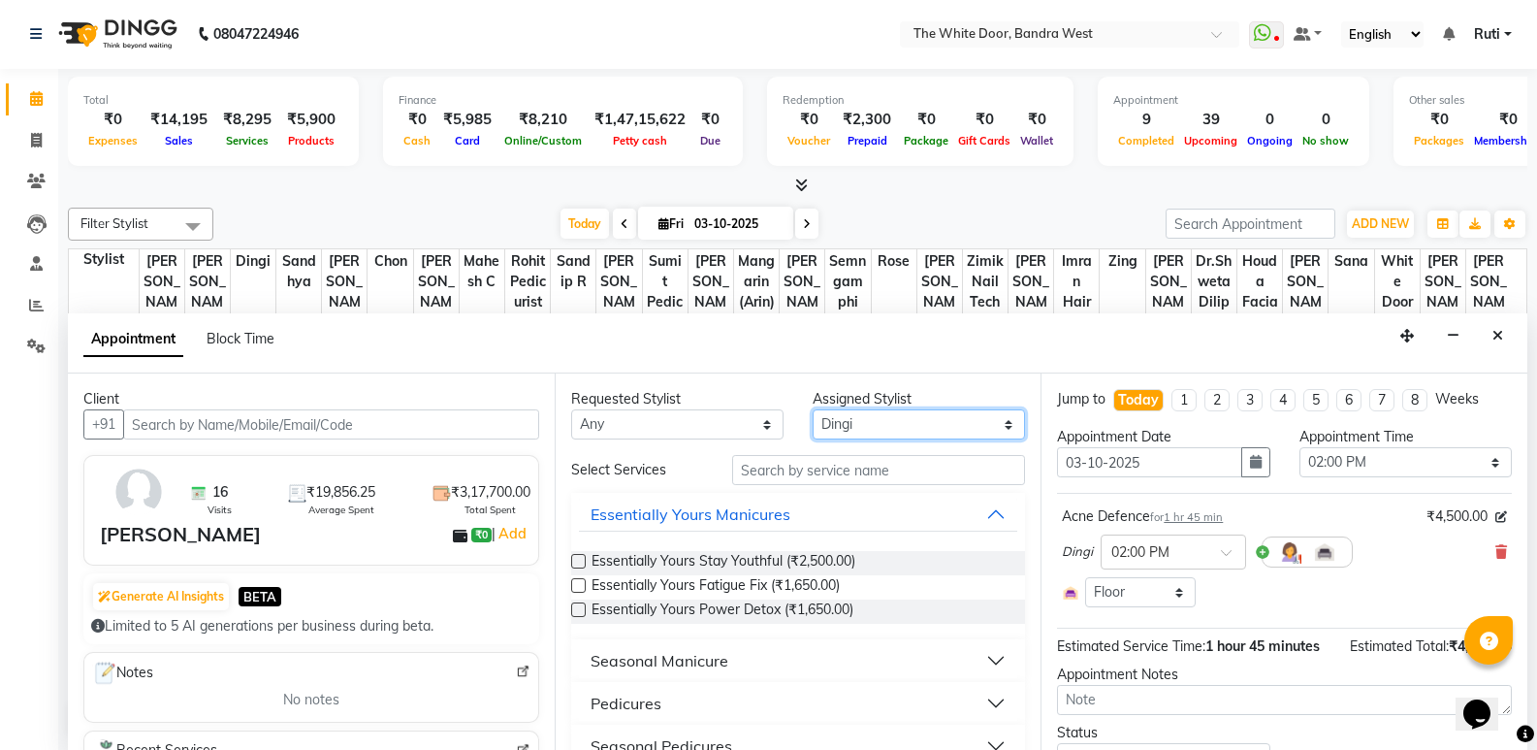
click at [875, 421] on select "Select [PERSON_NAME] Skin [PERSON_NAME] Dingi Dr.Shweta [PERSON_NAME] [PERSON_N…" at bounding box center [919, 424] width 212 height 30
select select "20544"
click at [813, 409] on select "Select [PERSON_NAME] Skin [PERSON_NAME] Dingi Dr.Shweta [PERSON_NAME] [PERSON_N…" at bounding box center [919, 424] width 212 height 30
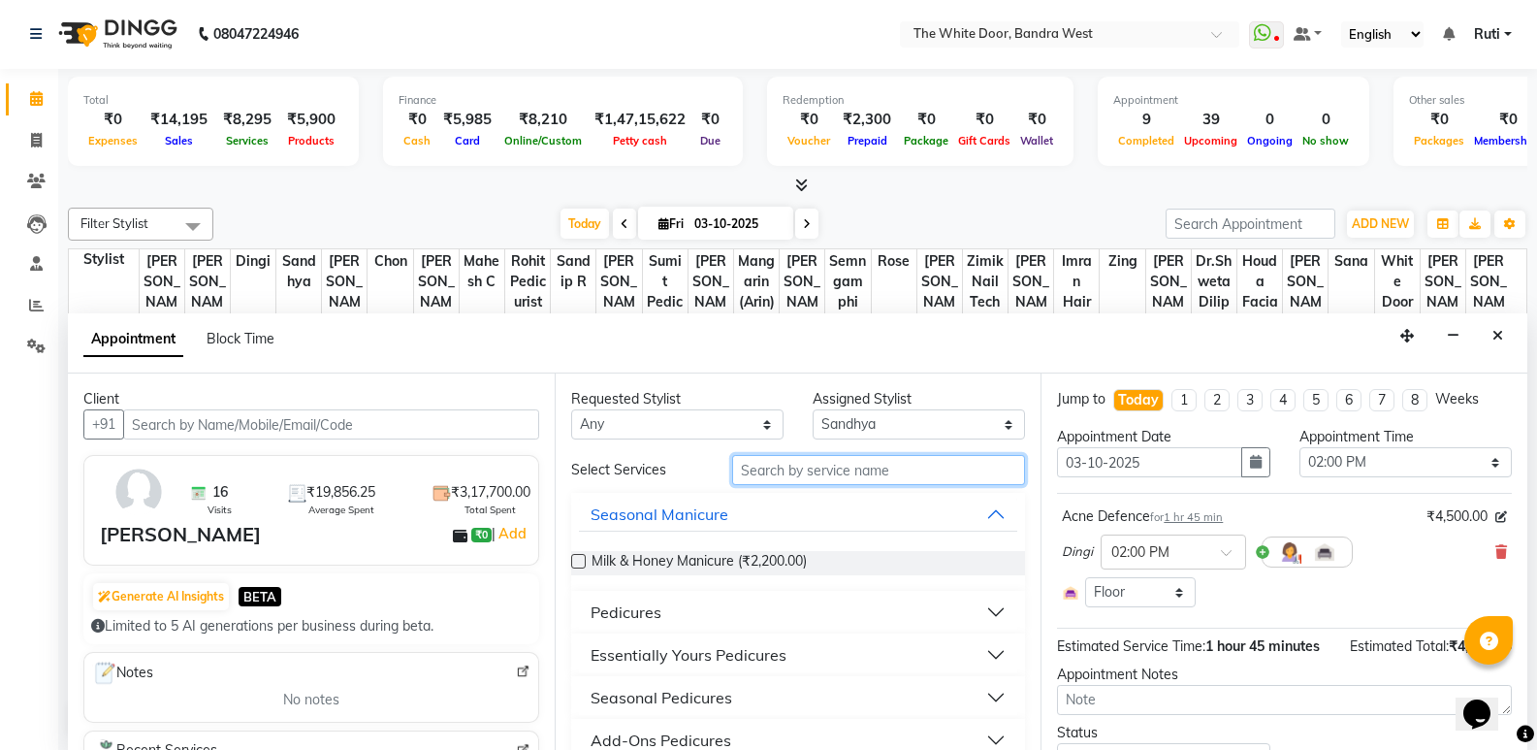
click at [802, 466] on input "text" at bounding box center [878, 470] width 293 height 30
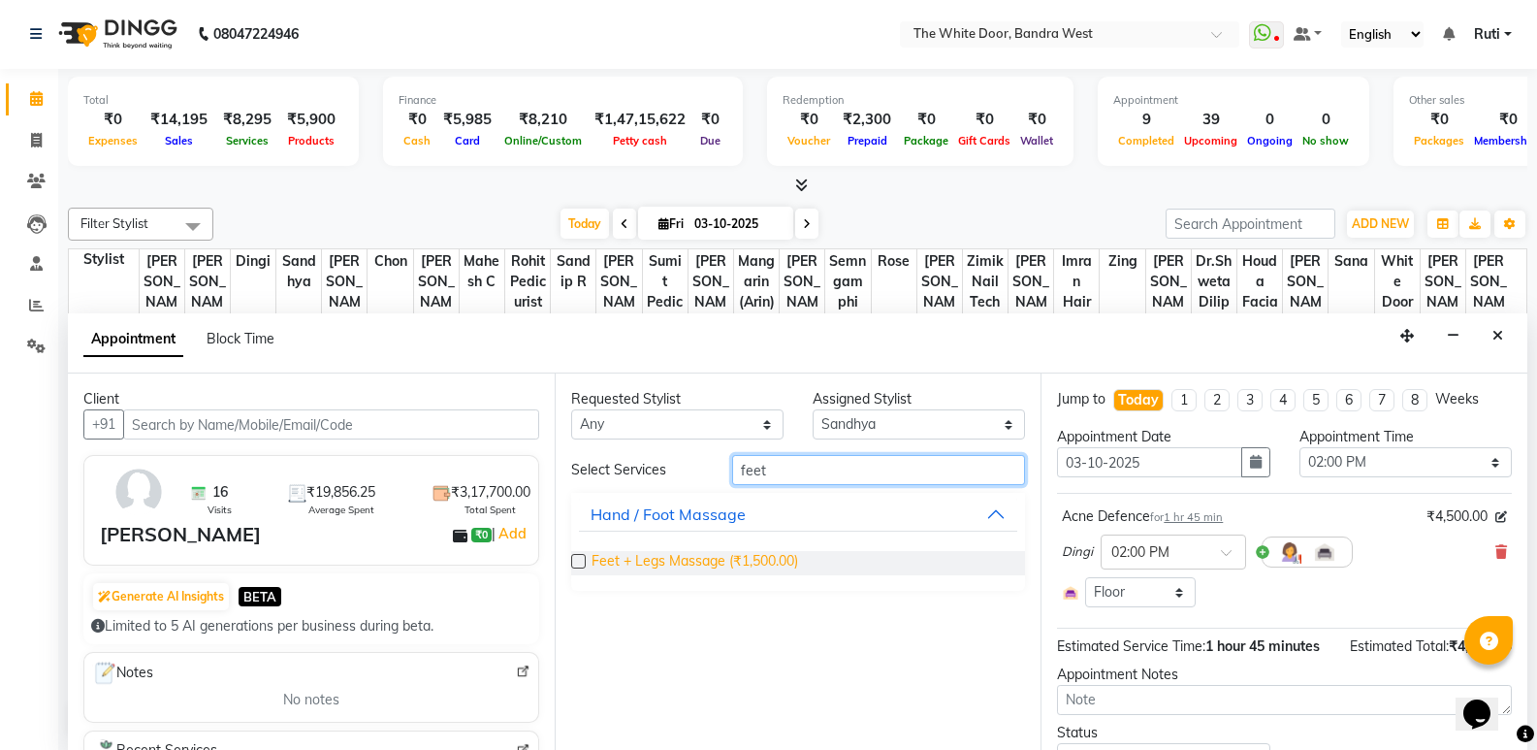
type input "feet"
click at [673, 559] on span "Feet + Legs Massage (₹1,500.00)" at bounding box center [695, 563] width 207 height 24
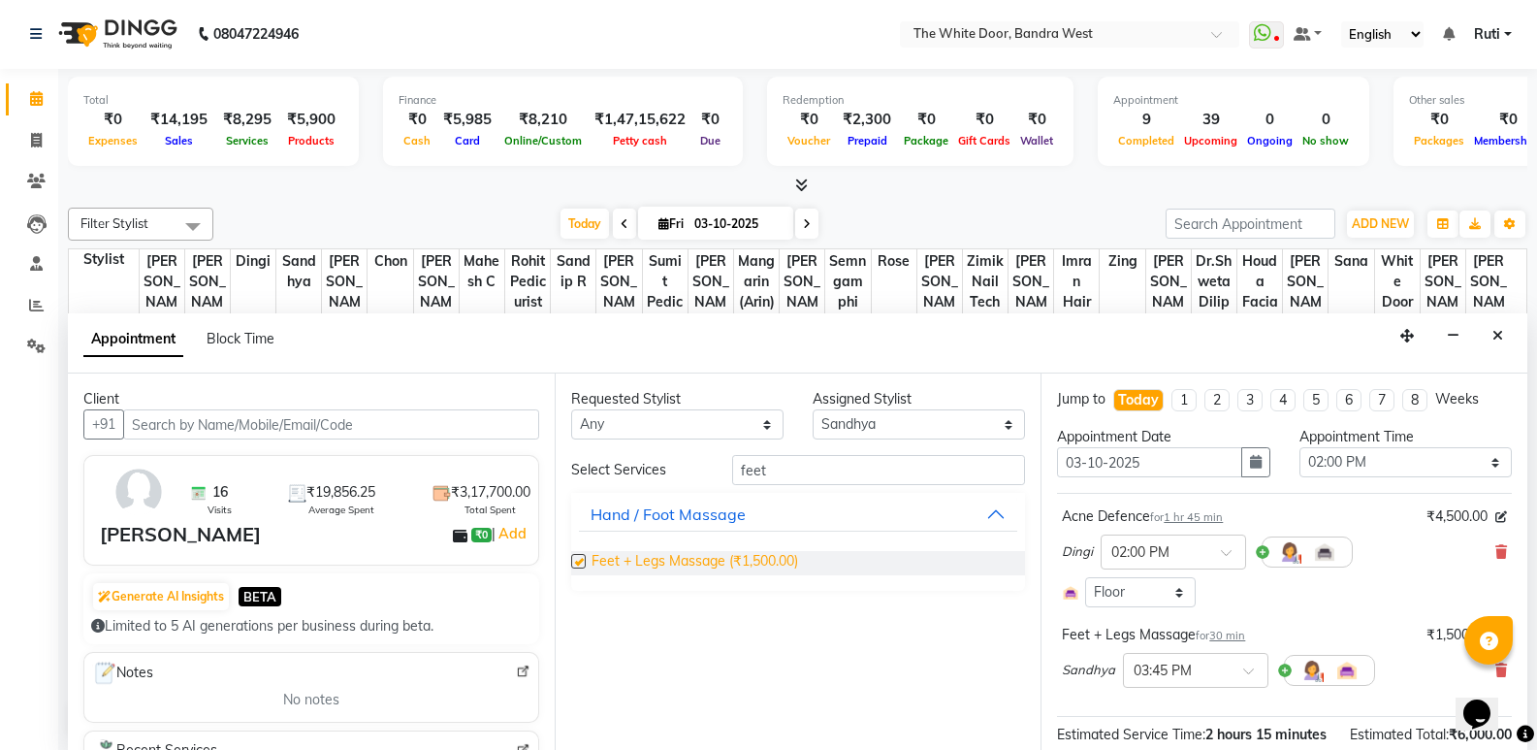
checkbox input "false"
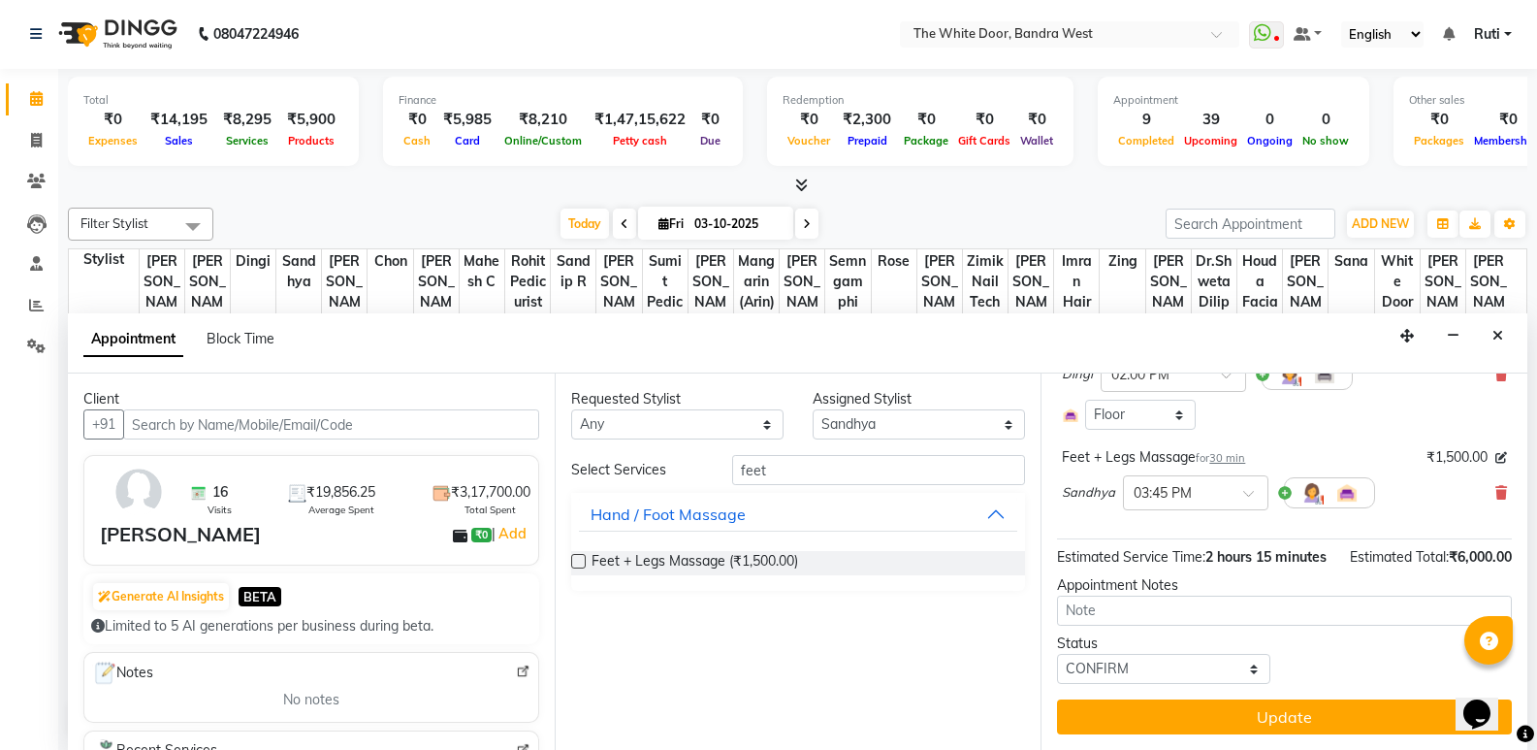
scroll to position [198, 0]
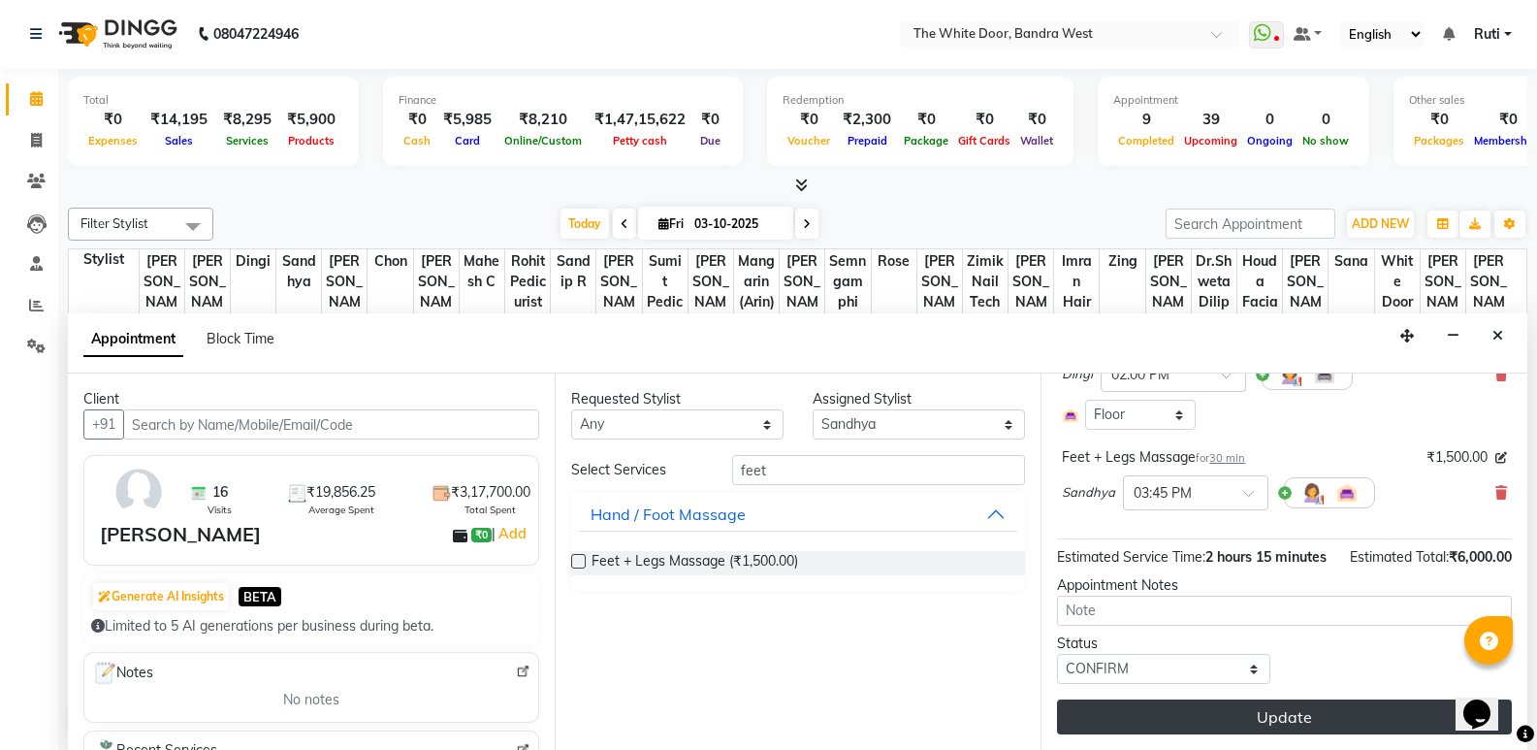
click at [1166, 713] on button "Update" at bounding box center [1284, 716] width 455 height 35
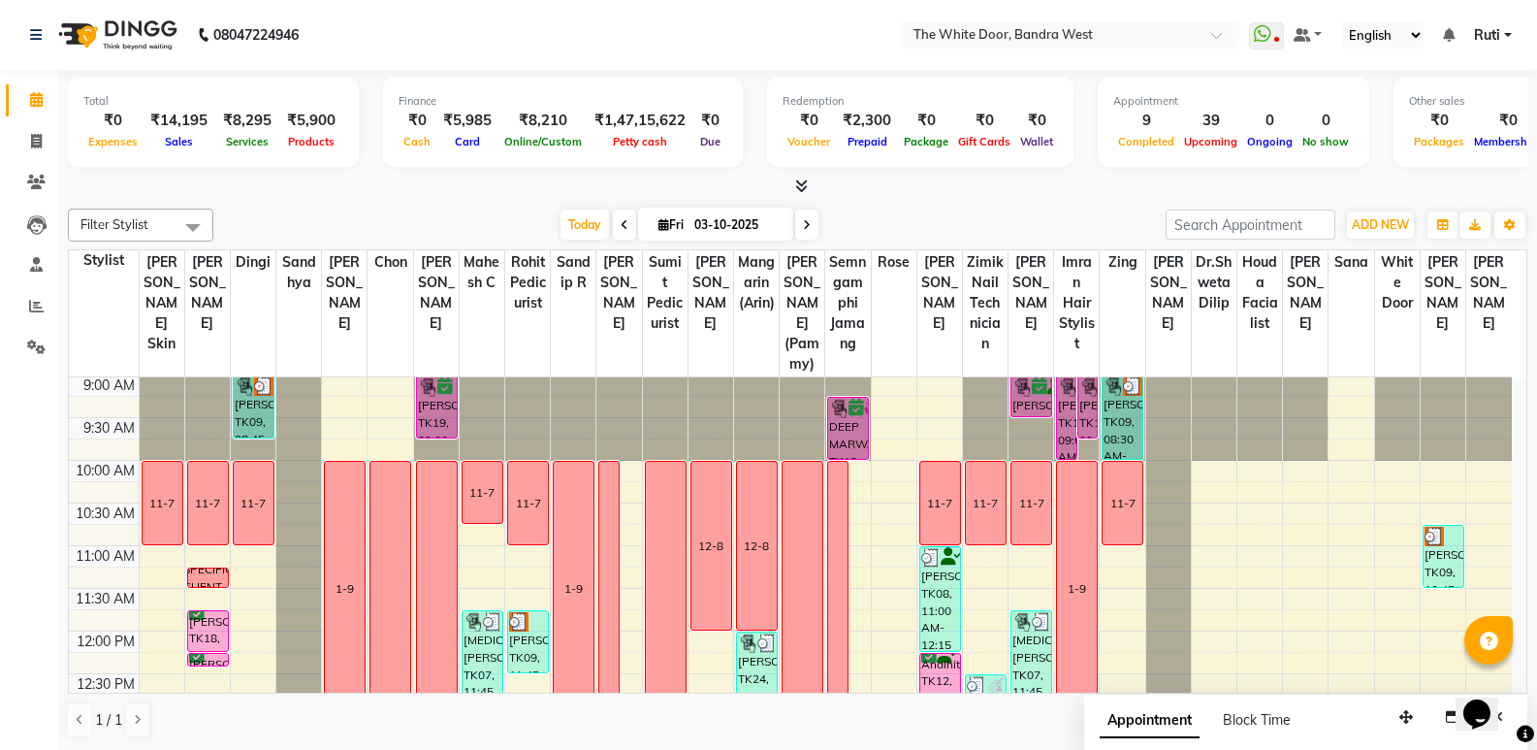
scroll to position [0, 0]
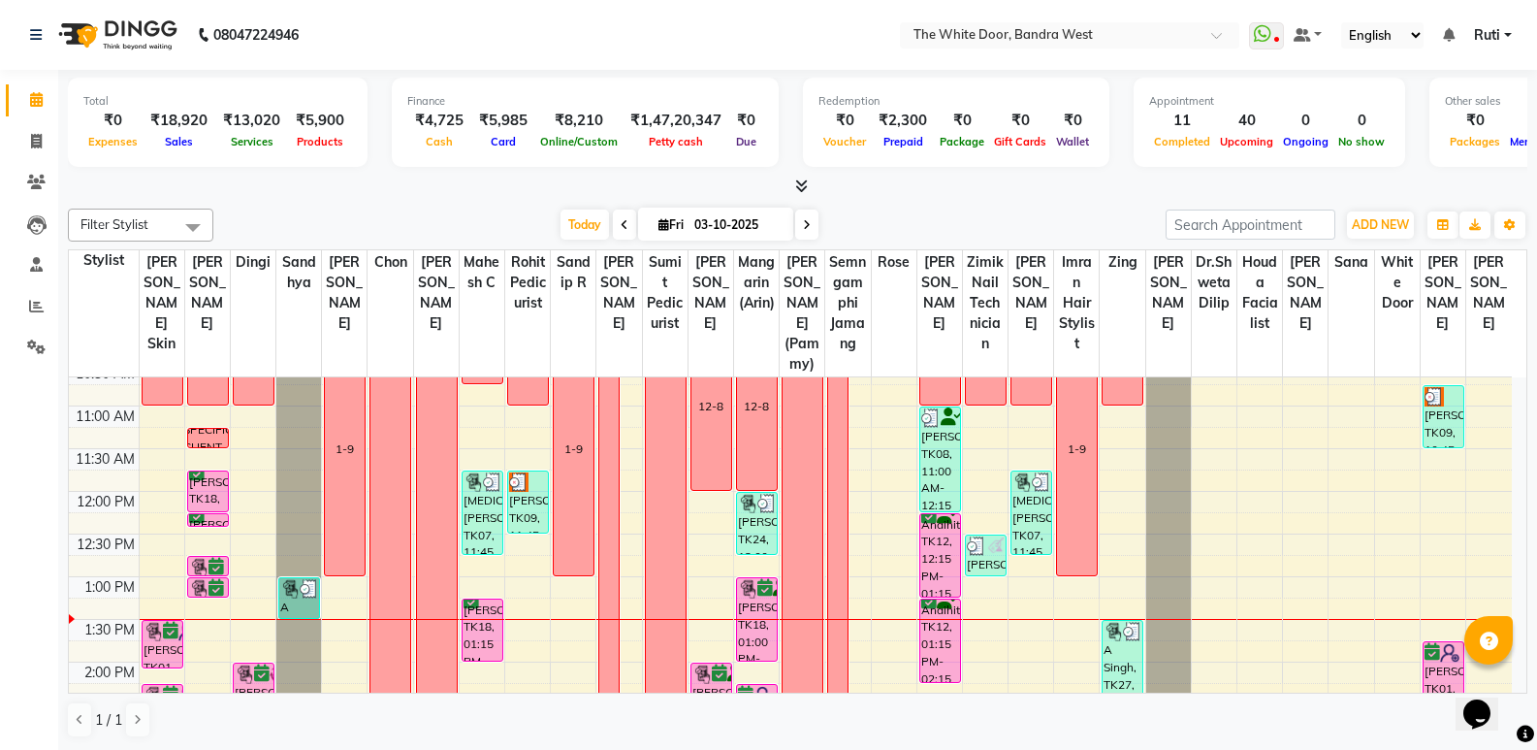
scroll to position [194, 0]
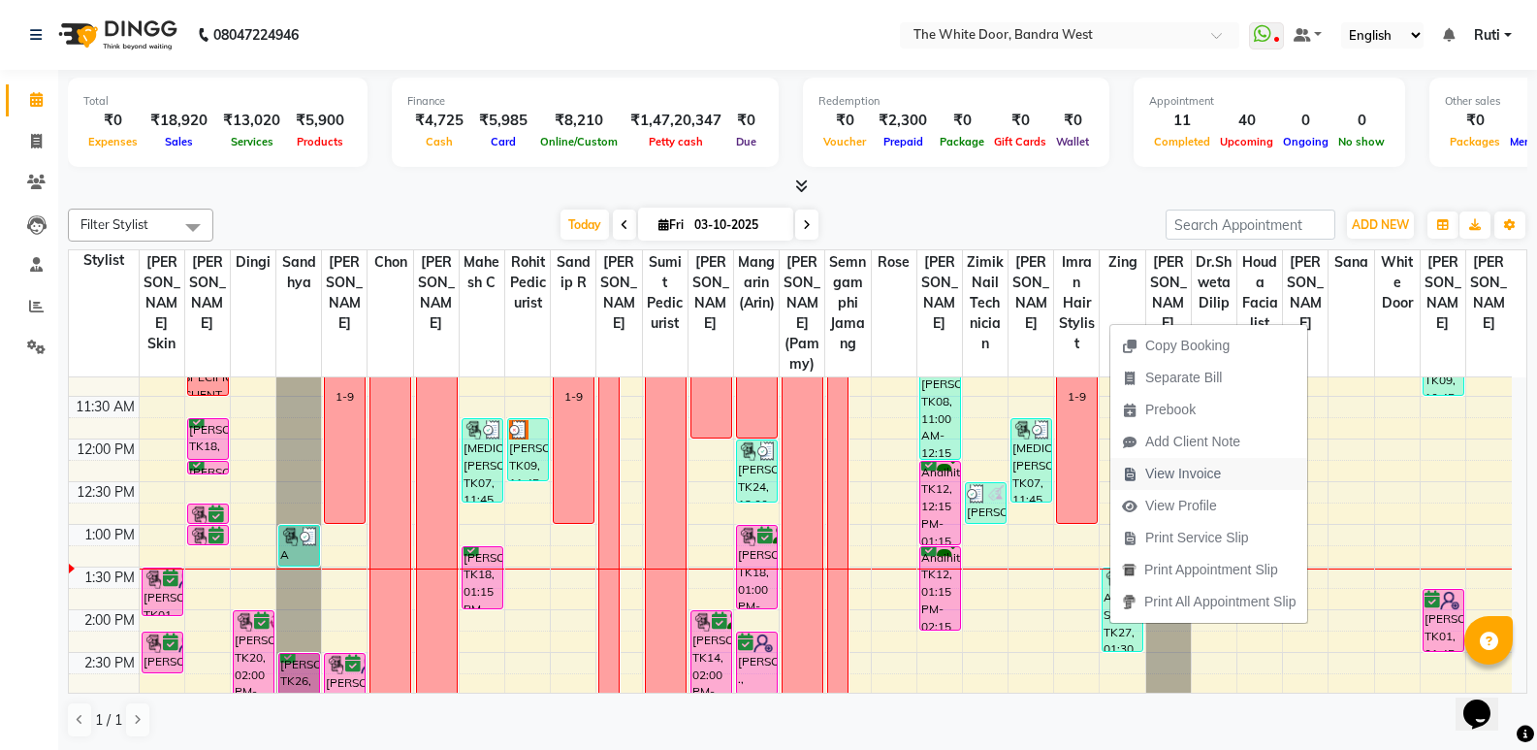
click at [1183, 484] on span "View Invoice" at bounding box center [1171, 474] width 122 height 32
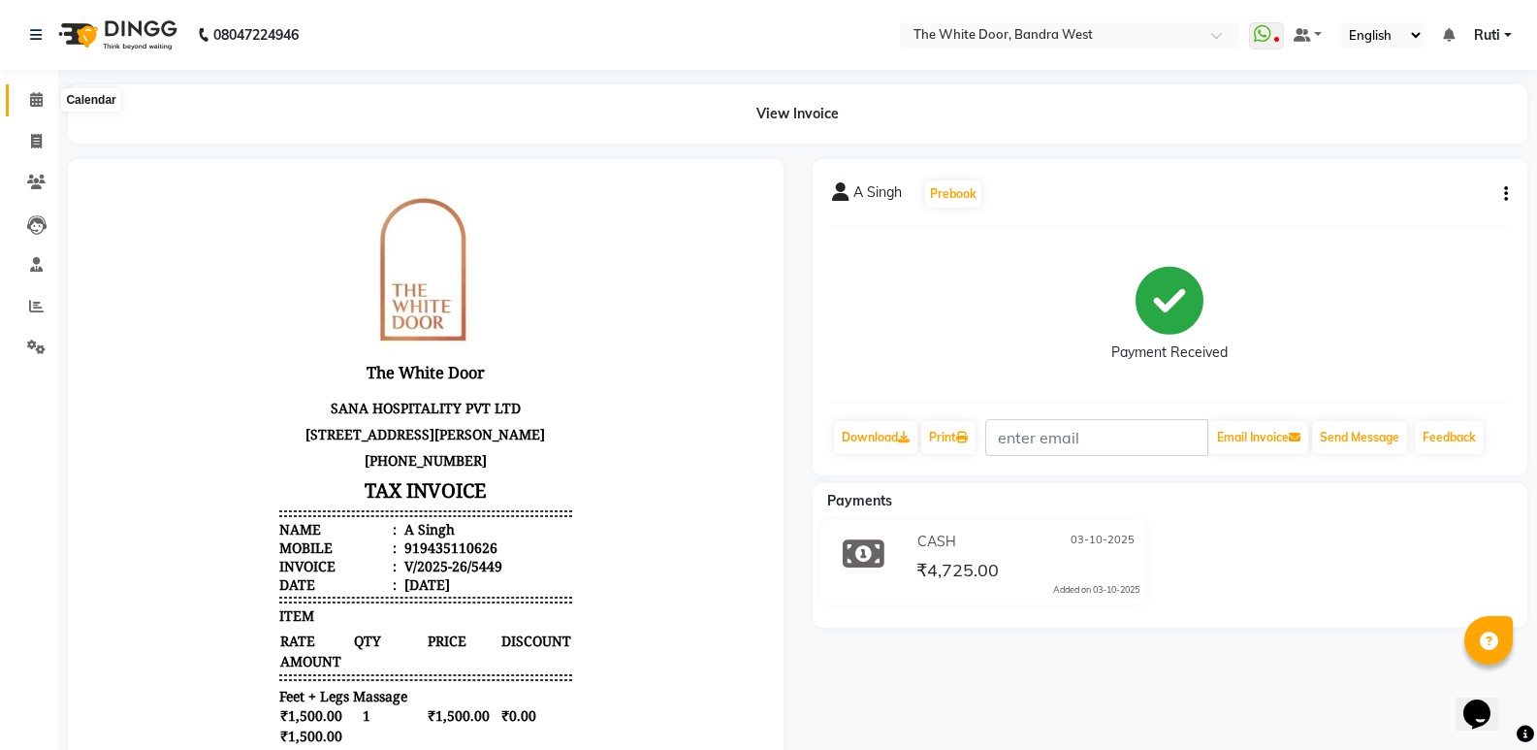
click at [31, 108] on span at bounding box center [36, 100] width 34 height 22
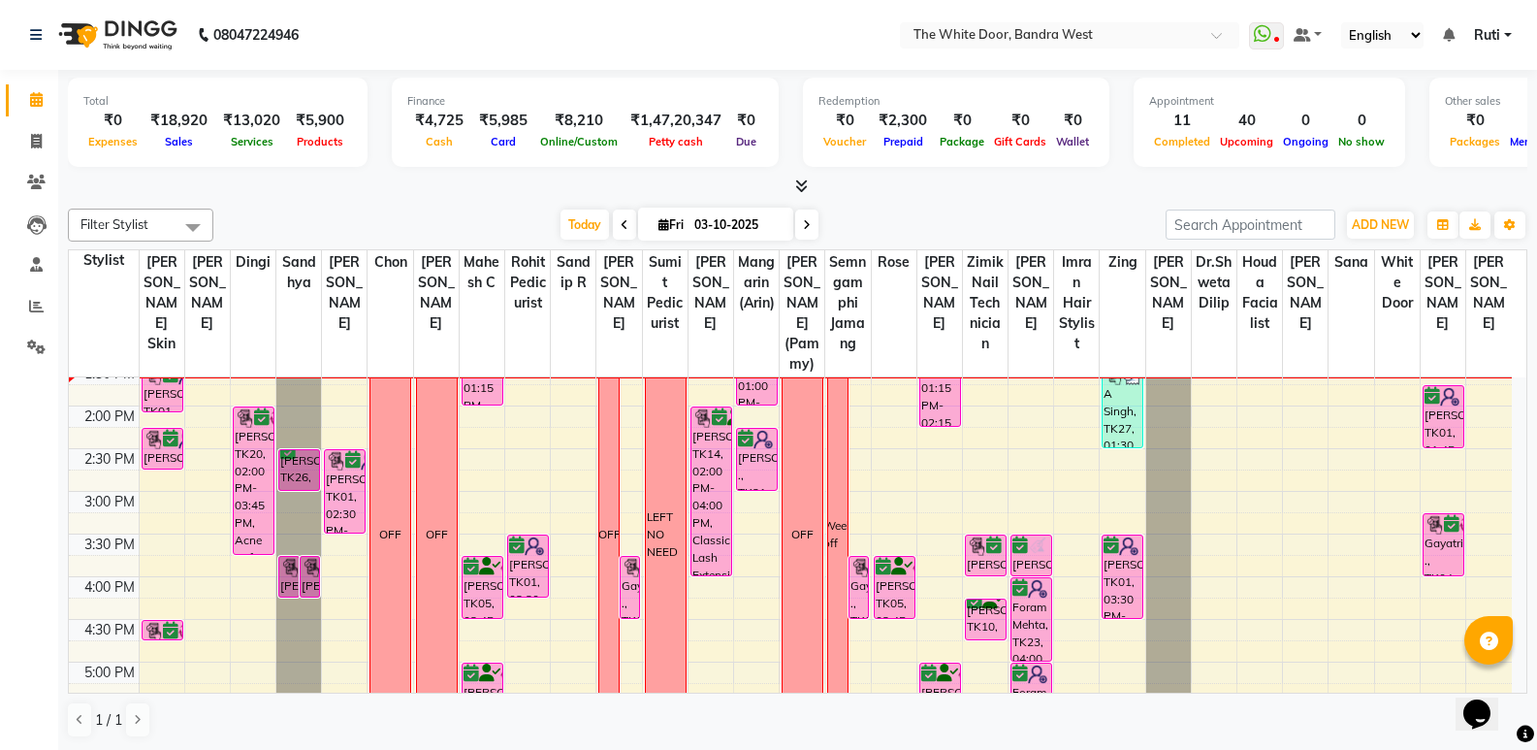
scroll to position [388, 0]
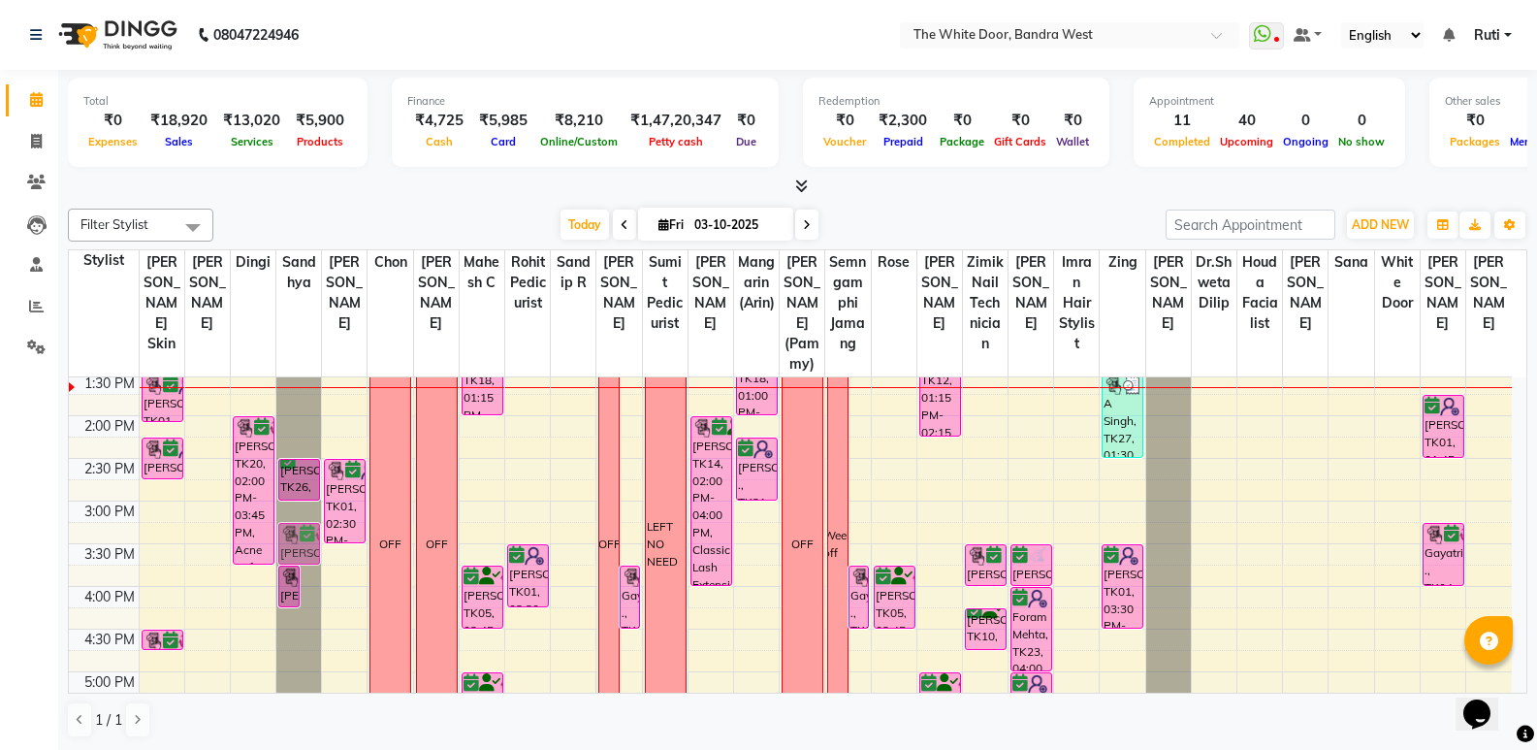
drag, startPoint x: 305, startPoint y: 597, endPoint x: 310, endPoint y: 545, distance: 52.7
click at [310, 545] on div "[PERSON_NAME], TK05, 03:45 PM-04:15 PM, Dry head Massage [PERSON_NAME], TK20, 0…" at bounding box center [298, 543] width 45 height 1108
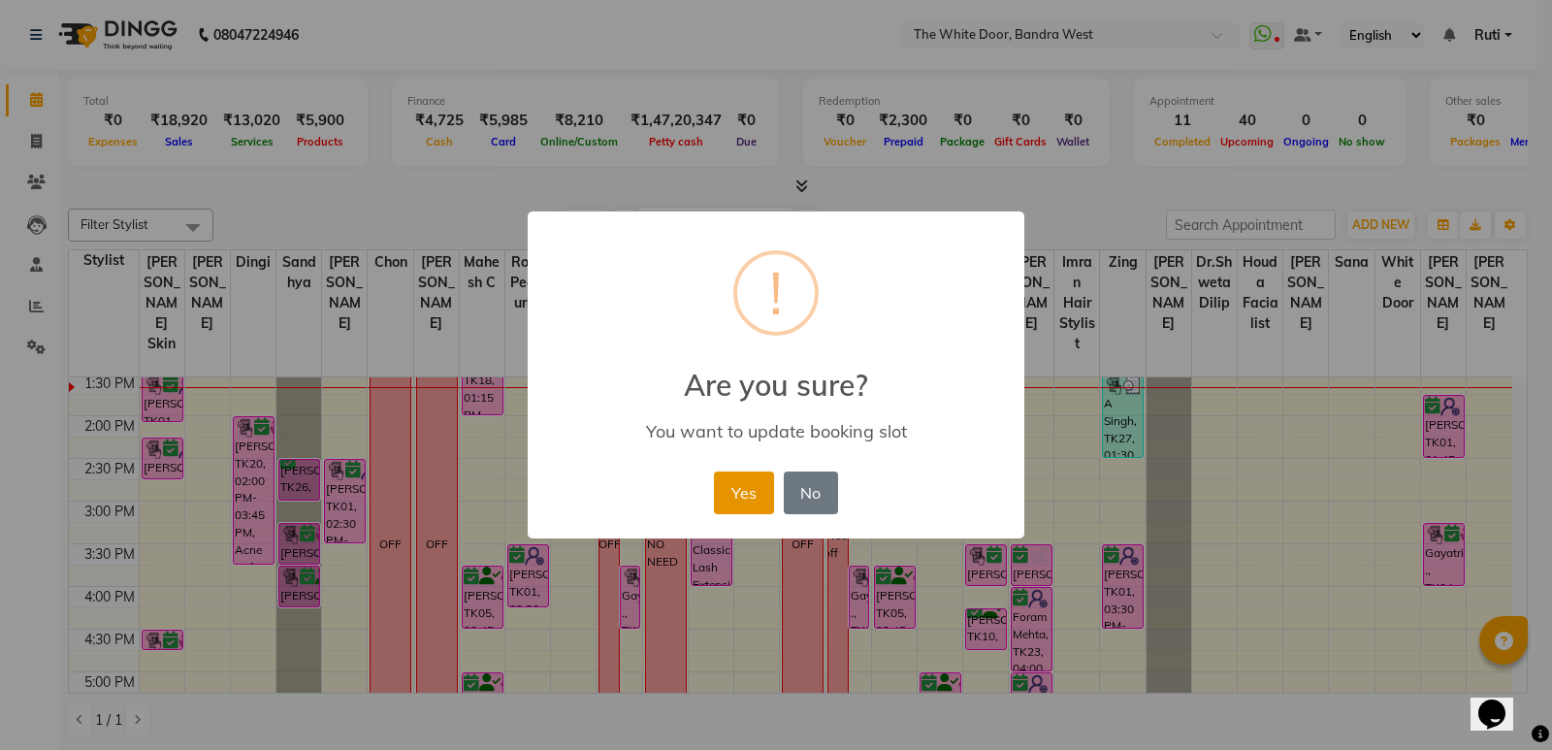
click at [745, 501] on button "Yes" at bounding box center [743, 492] width 59 height 43
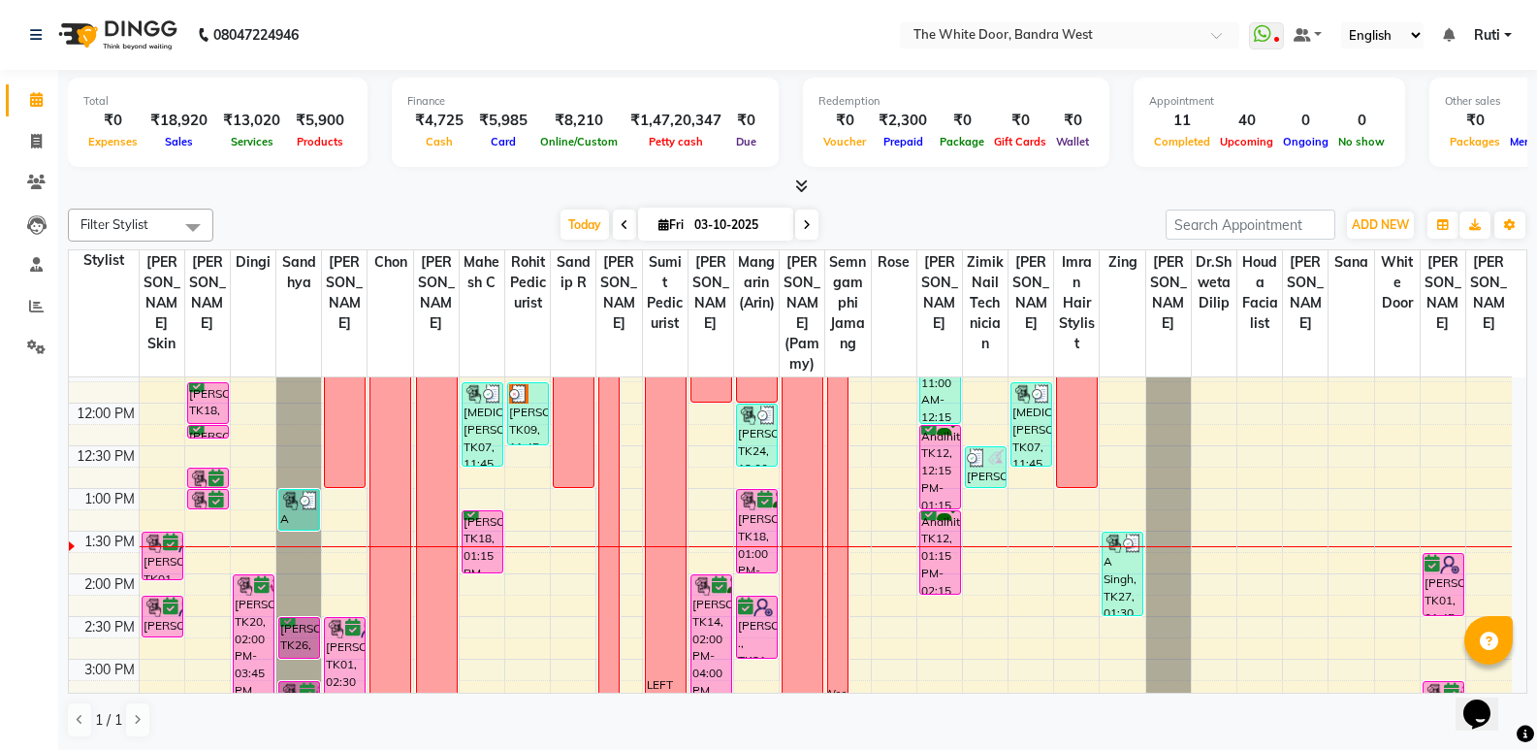
scroll to position [232, 0]
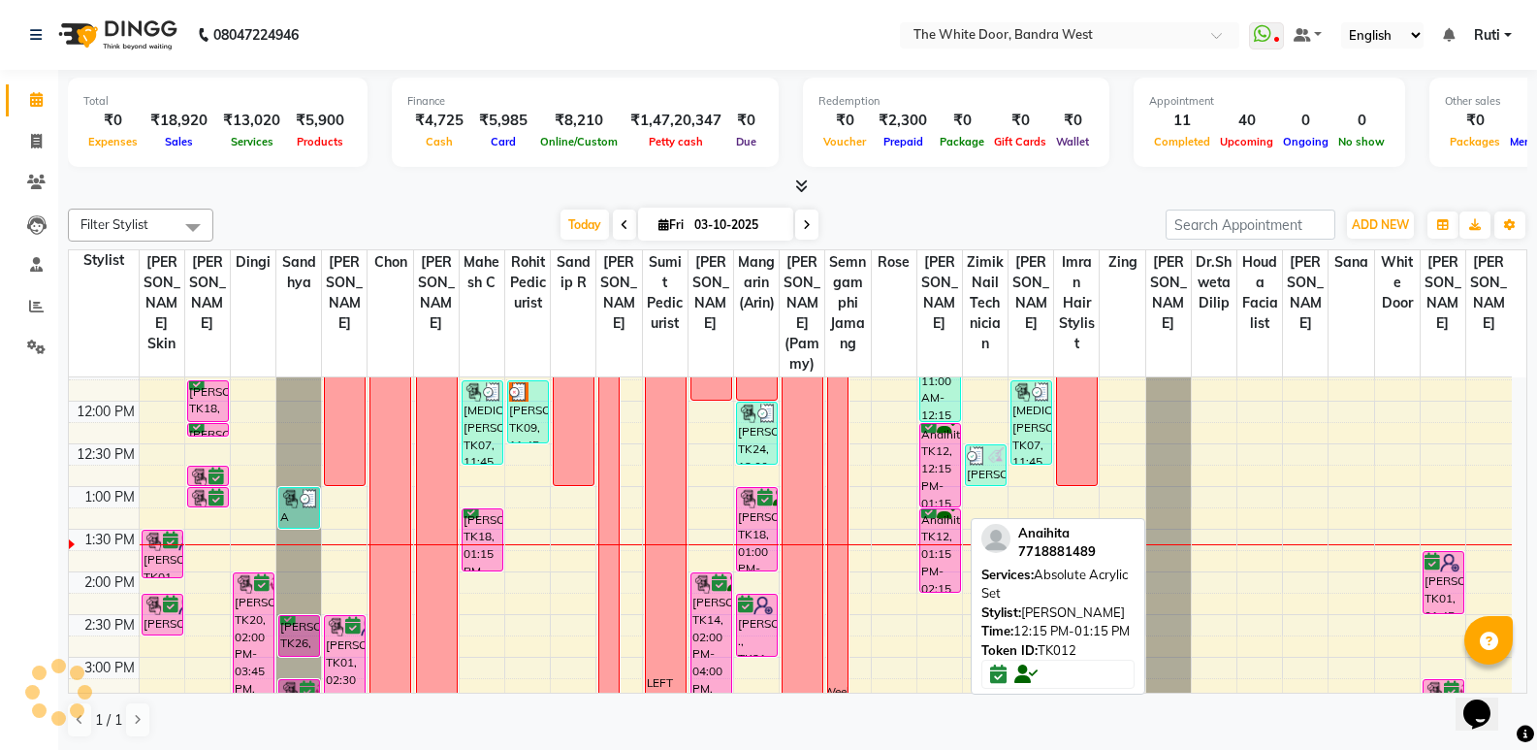
click at [939, 489] on div "Anaihita, TK12, 12:15 PM-01:15 PM, Absolute Acrylic Set" at bounding box center [940, 465] width 40 height 82
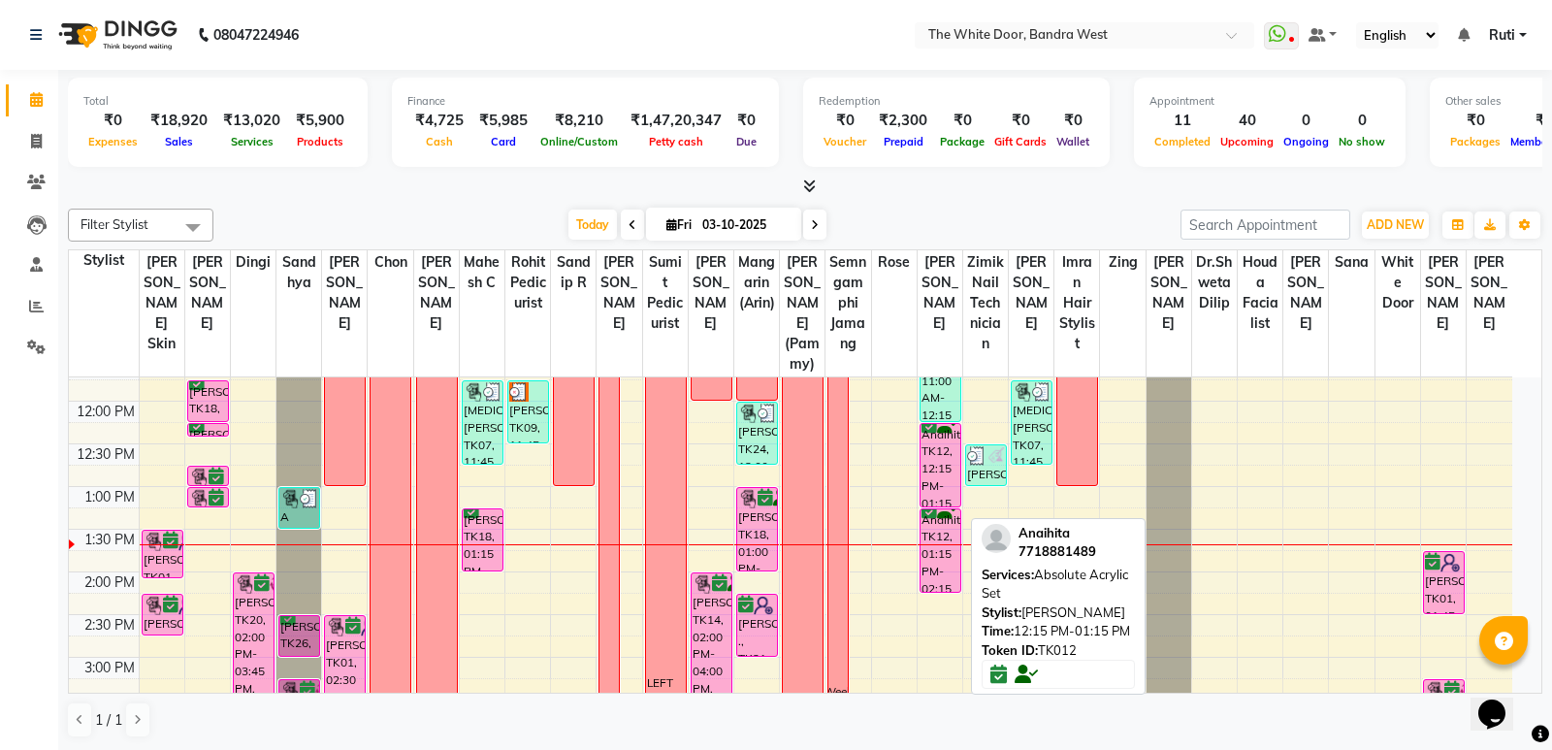
select select "6"
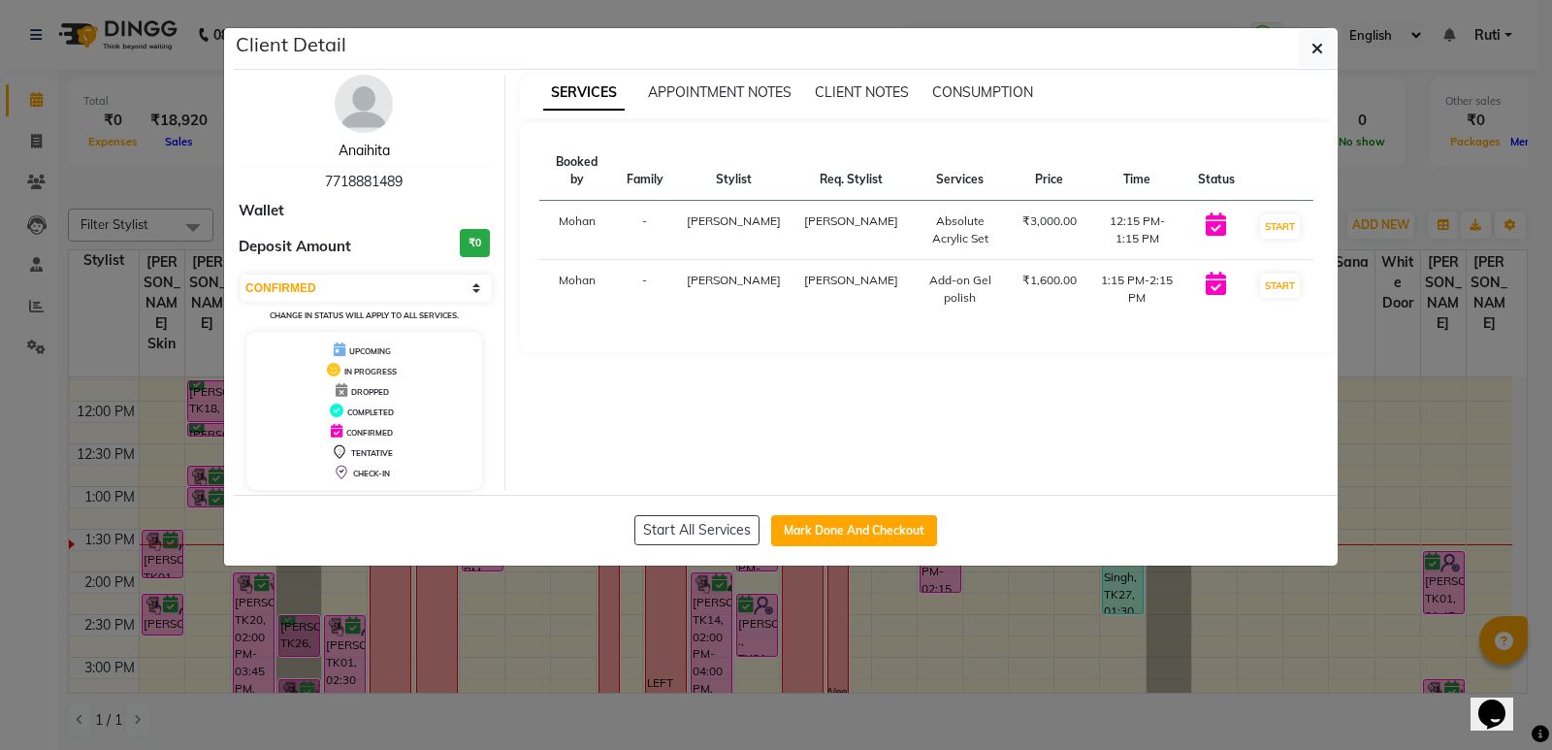
click at [380, 148] on link "Anaihita" at bounding box center [363, 150] width 51 height 17
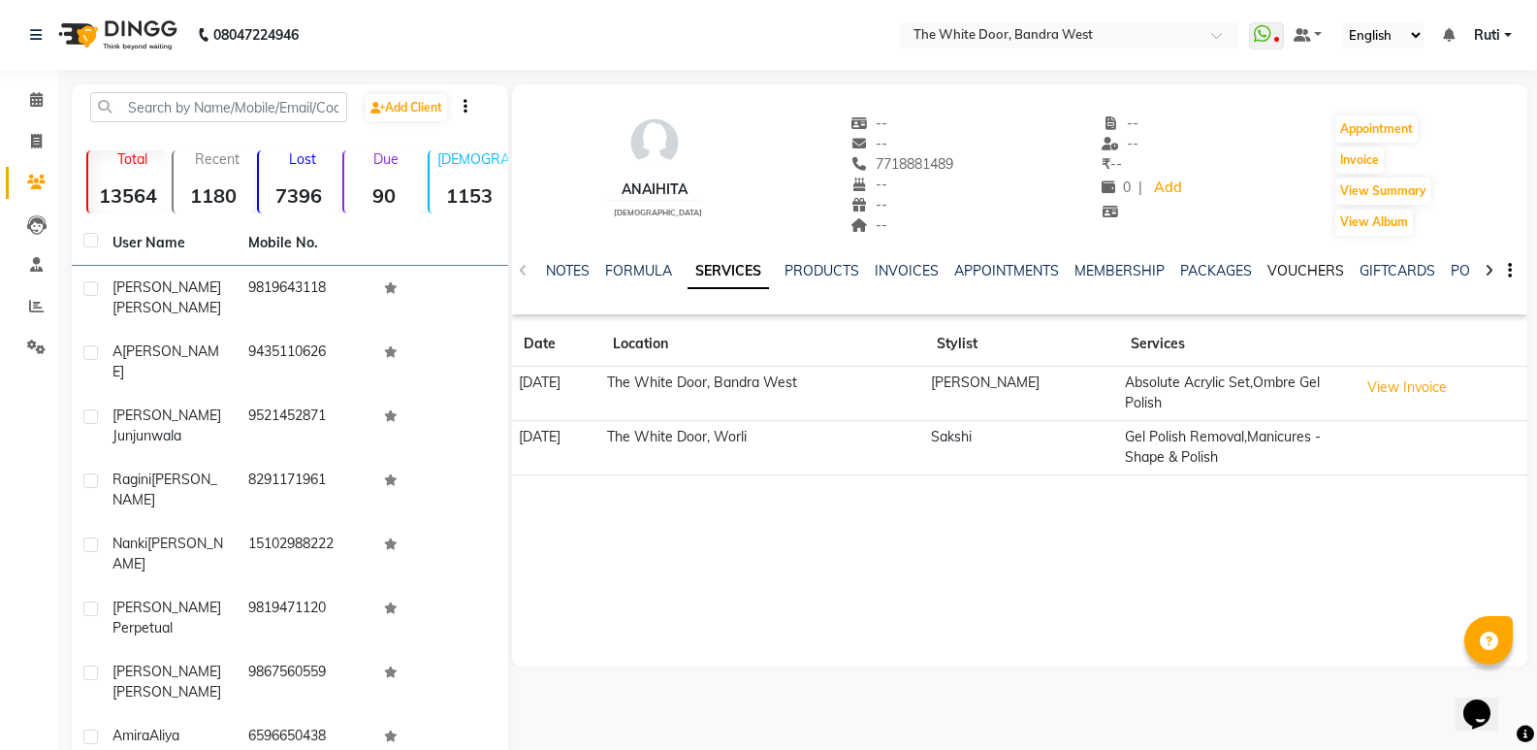
click at [1281, 272] on link "VOUCHERS" at bounding box center [1306, 270] width 77 height 17
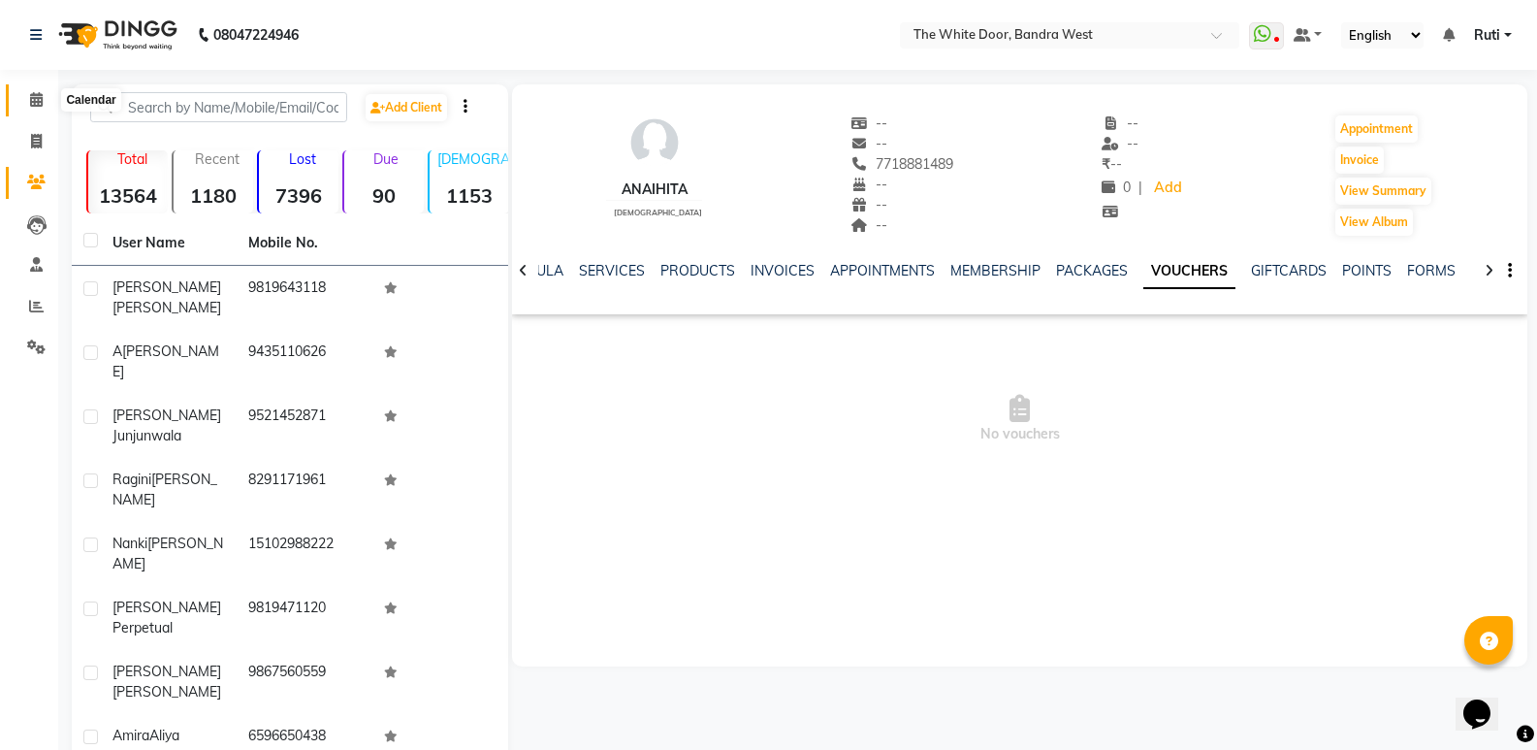
click at [28, 98] on span at bounding box center [36, 100] width 34 height 22
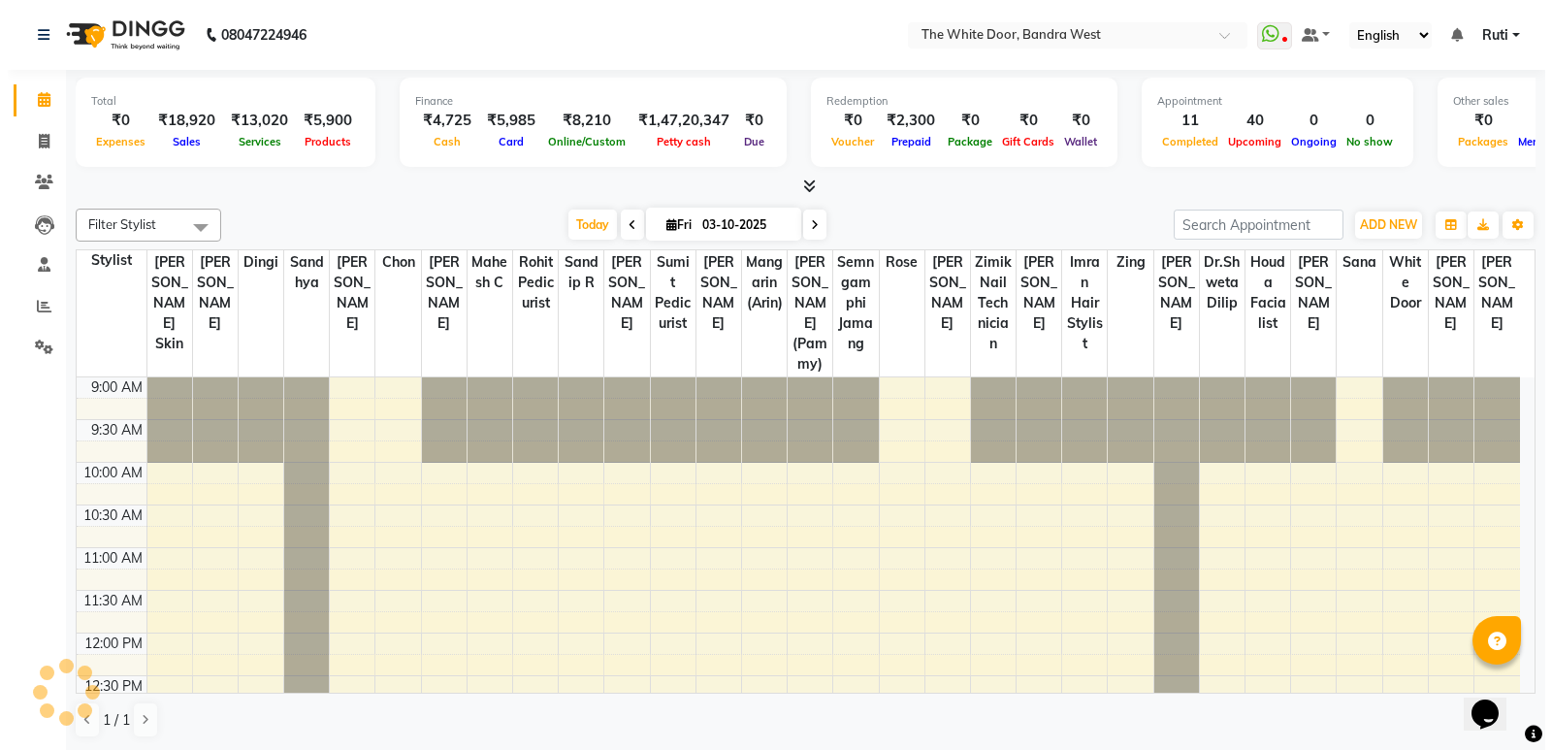
scroll to position [342, 0]
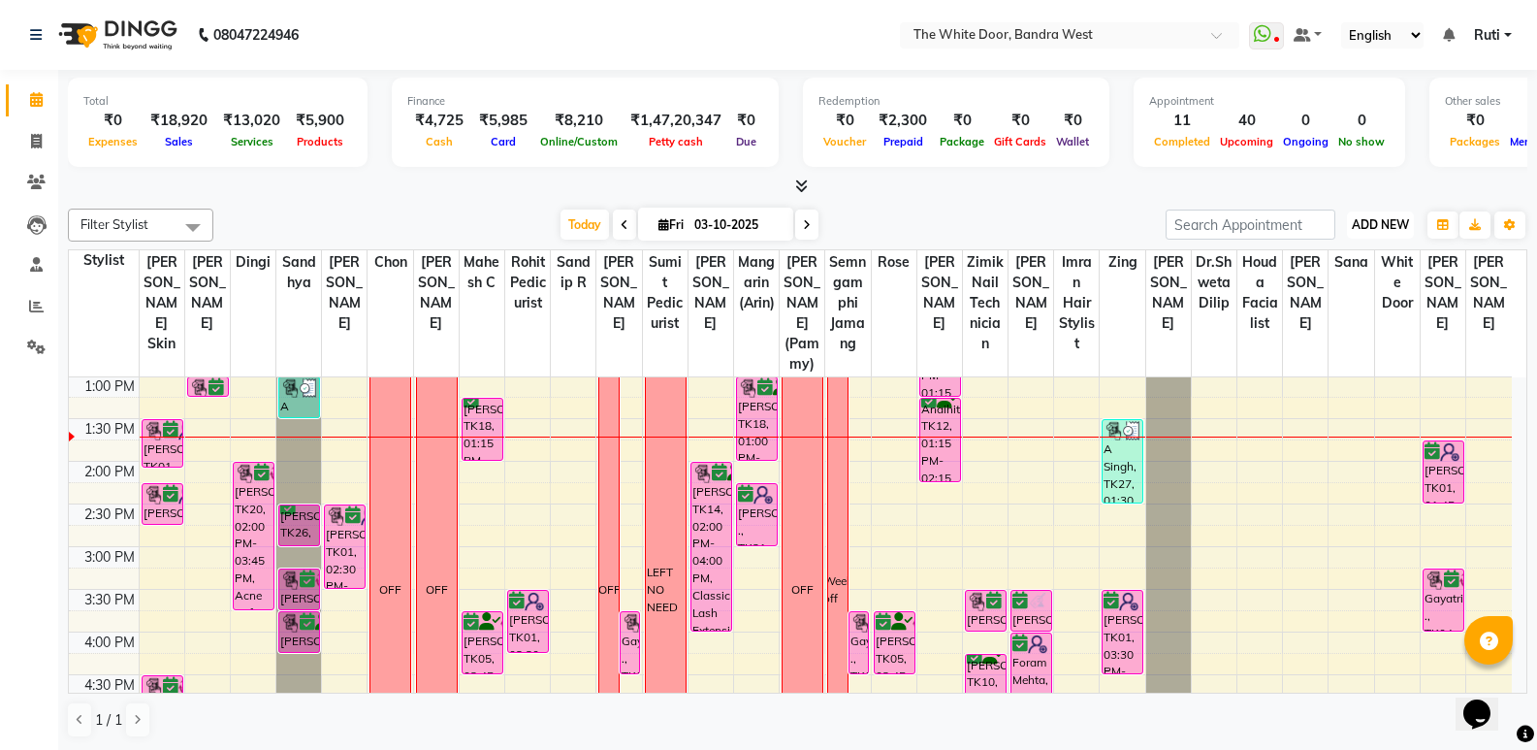
click at [1382, 220] on span "ADD NEW" at bounding box center [1380, 224] width 57 height 15
click at [1336, 281] on link "Add Invoice" at bounding box center [1336, 286] width 153 height 25
select select "3980"
select select "service"
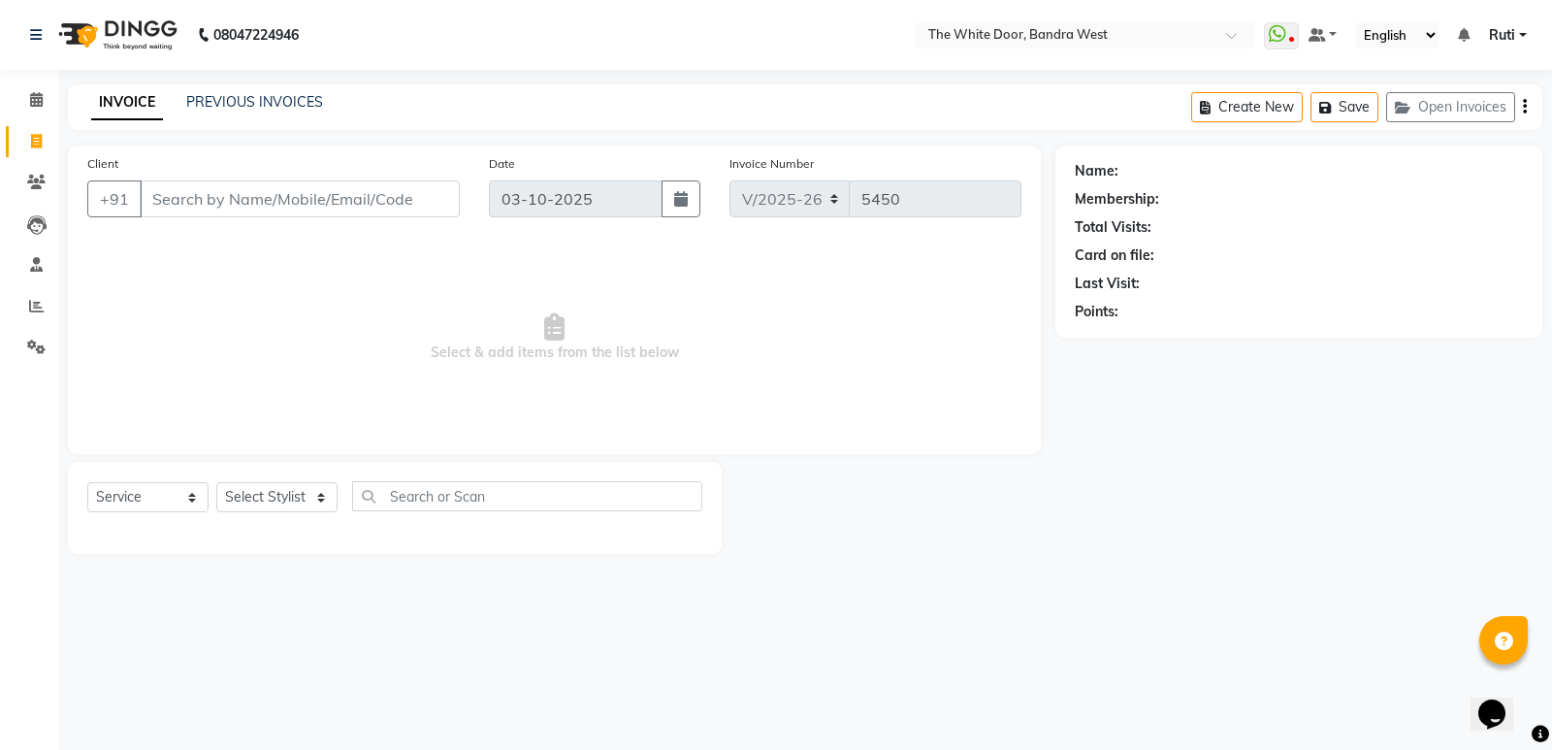
click at [408, 209] on input "Client" at bounding box center [300, 198] width 320 height 37
click at [407, 209] on input "Client" at bounding box center [300, 198] width 320 height 37
type input "7807542707"
click at [441, 209] on button "Add Client" at bounding box center [410, 198] width 100 height 37
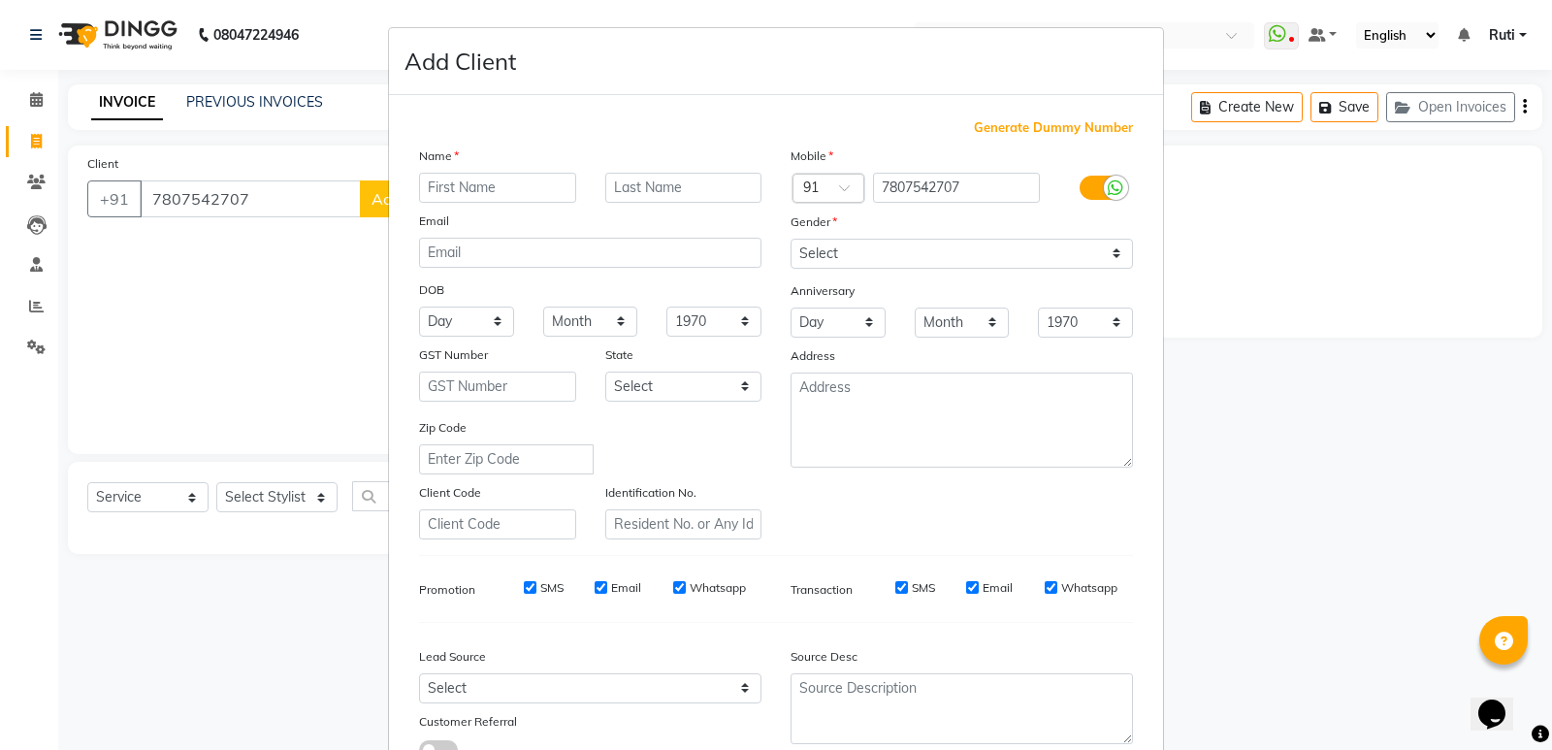
click at [532, 192] on input "text" at bounding box center [497, 188] width 157 height 30
type input "Maya"
type input "[PERSON_NAME]"
click at [1014, 239] on select "Select [DEMOGRAPHIC_DATA] [DEMOGRAPHIC_DATA] Other Prefer Not To Say" at bounding box center [961, 254] width 342 height 30
select select "female"
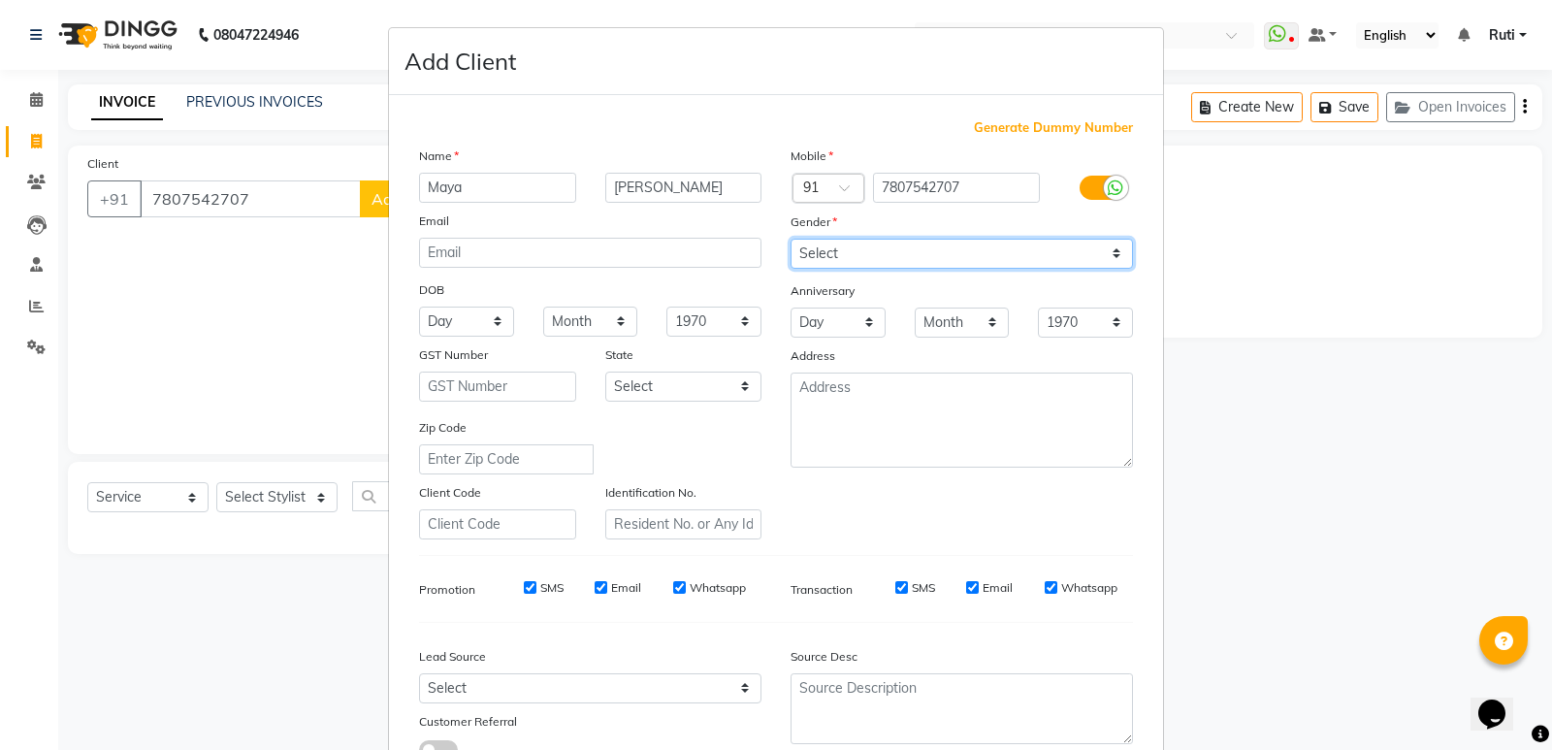
click at [790, 239] on select "Select Male Female Other Prefer Not To Say" at bounding box center [961, 254] width 342 height 30
click at [951, 516] on div "Mobile Country Code × 91 7807542707 Gender Select Male Female Other Prefer Not …" at bounding box center [961, 342] width 371 height 394
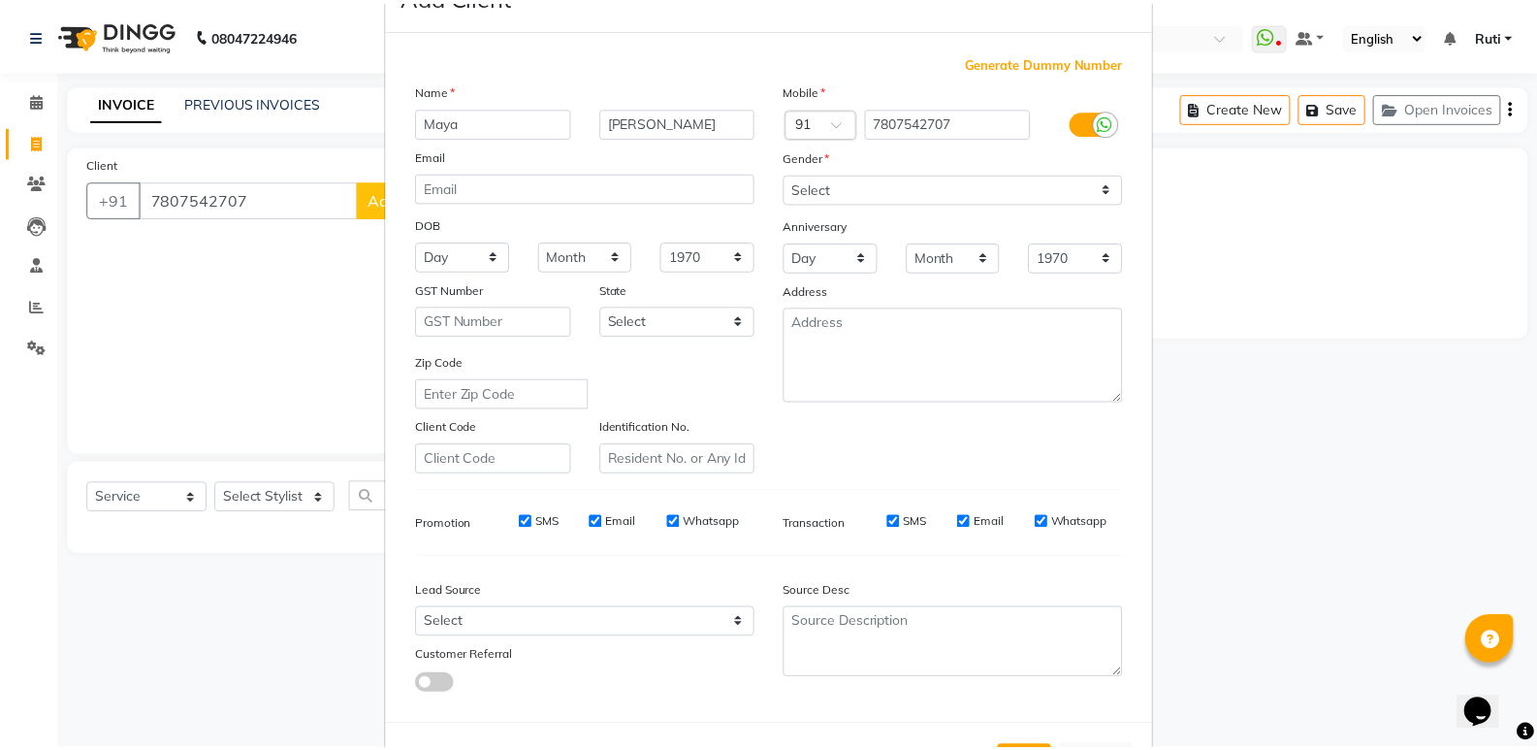
scroll to position [145, 0]
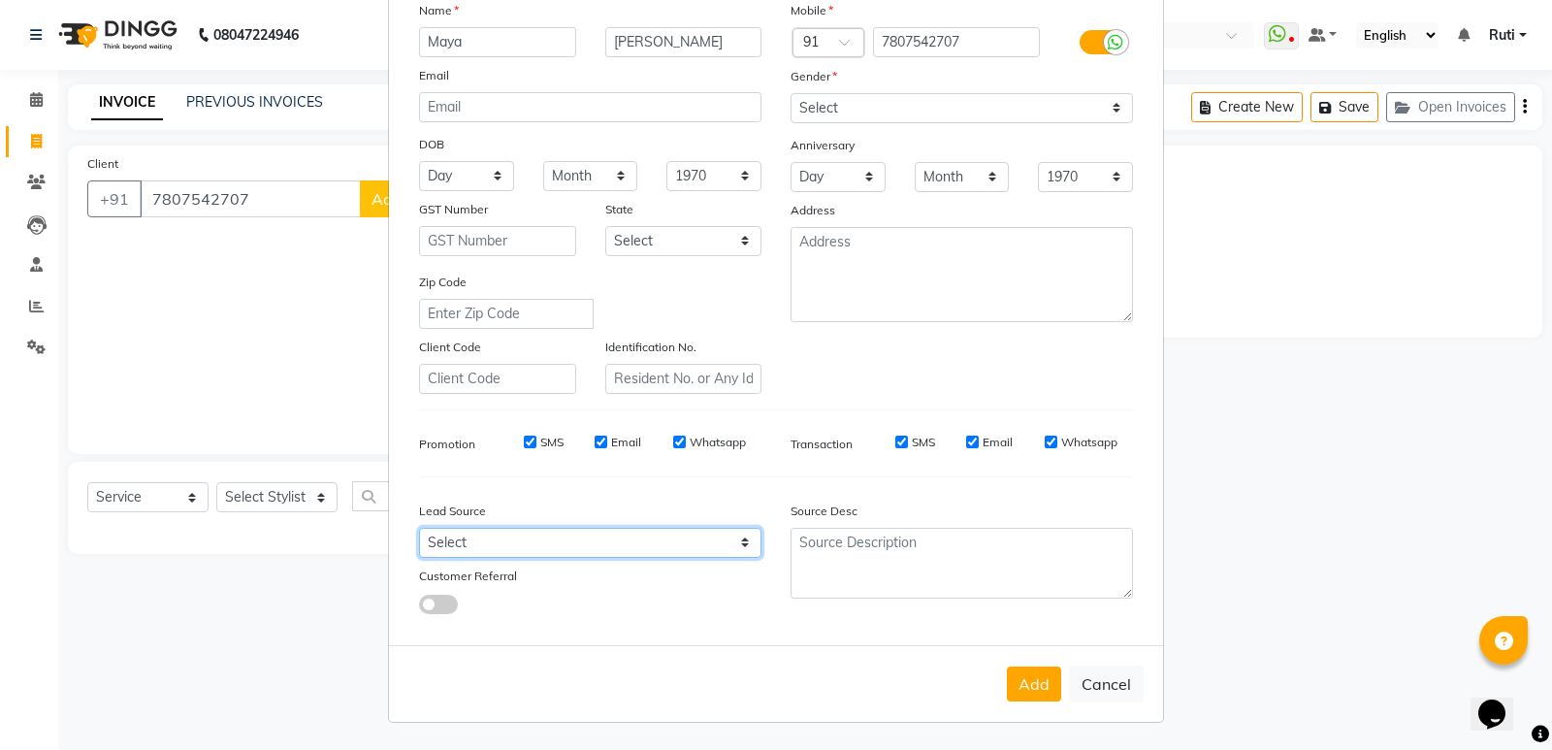
click at [644, 555] on select "Select Walk-in Referral Internet Friend Word of Mouth Advertisement Facebook Ju…" at bounding box center [590, 543] width 342 height 30
select select "28302"
click at [419, 528] on select "Select Walk-in Referral Internet Friend Word of Mouth Advertisement Facebook Ju…" at bounding box center [590, 543] width 342 height 30
click at [1023, 671] on button "Add" at bounding box center [1034, 683] width 54 height 35
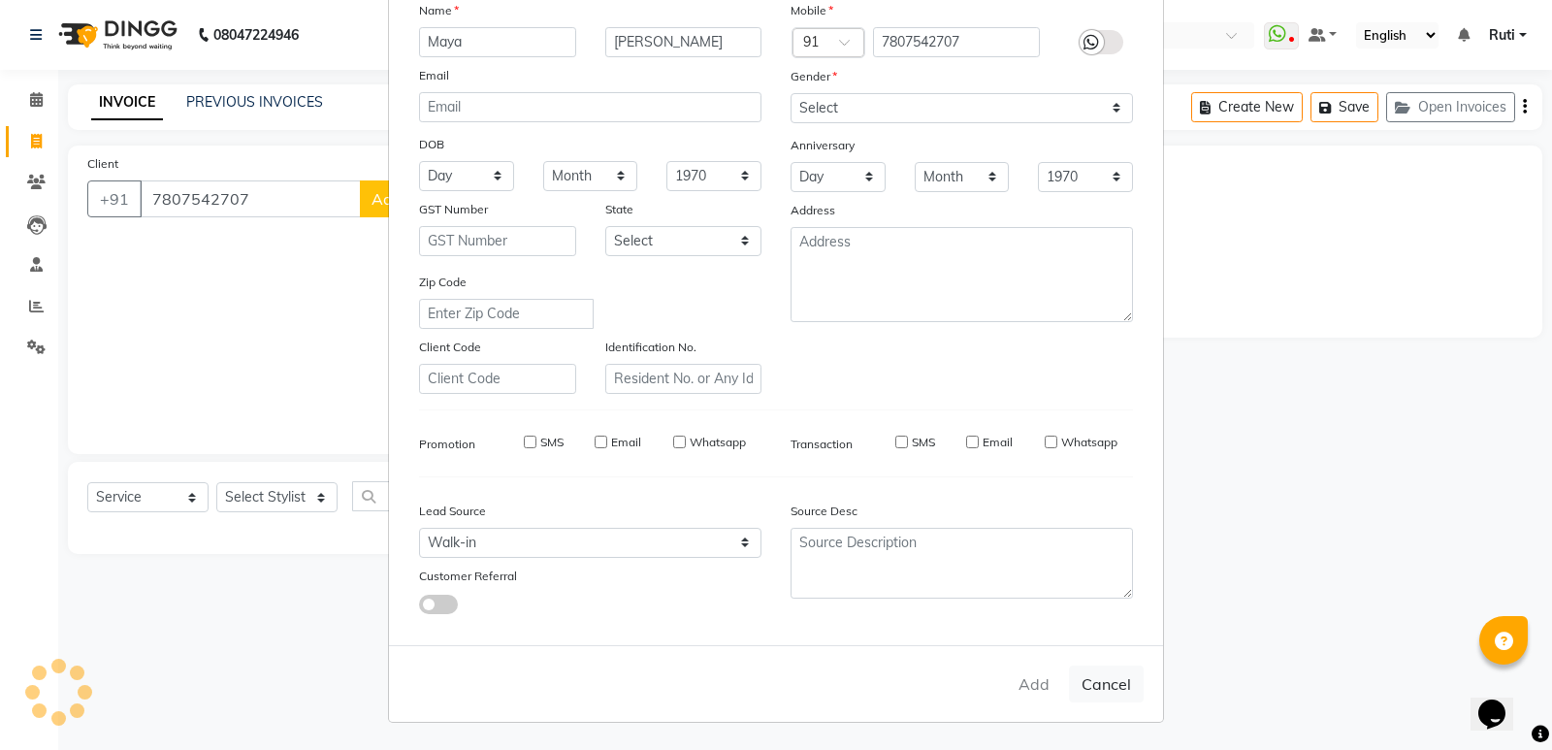
select select
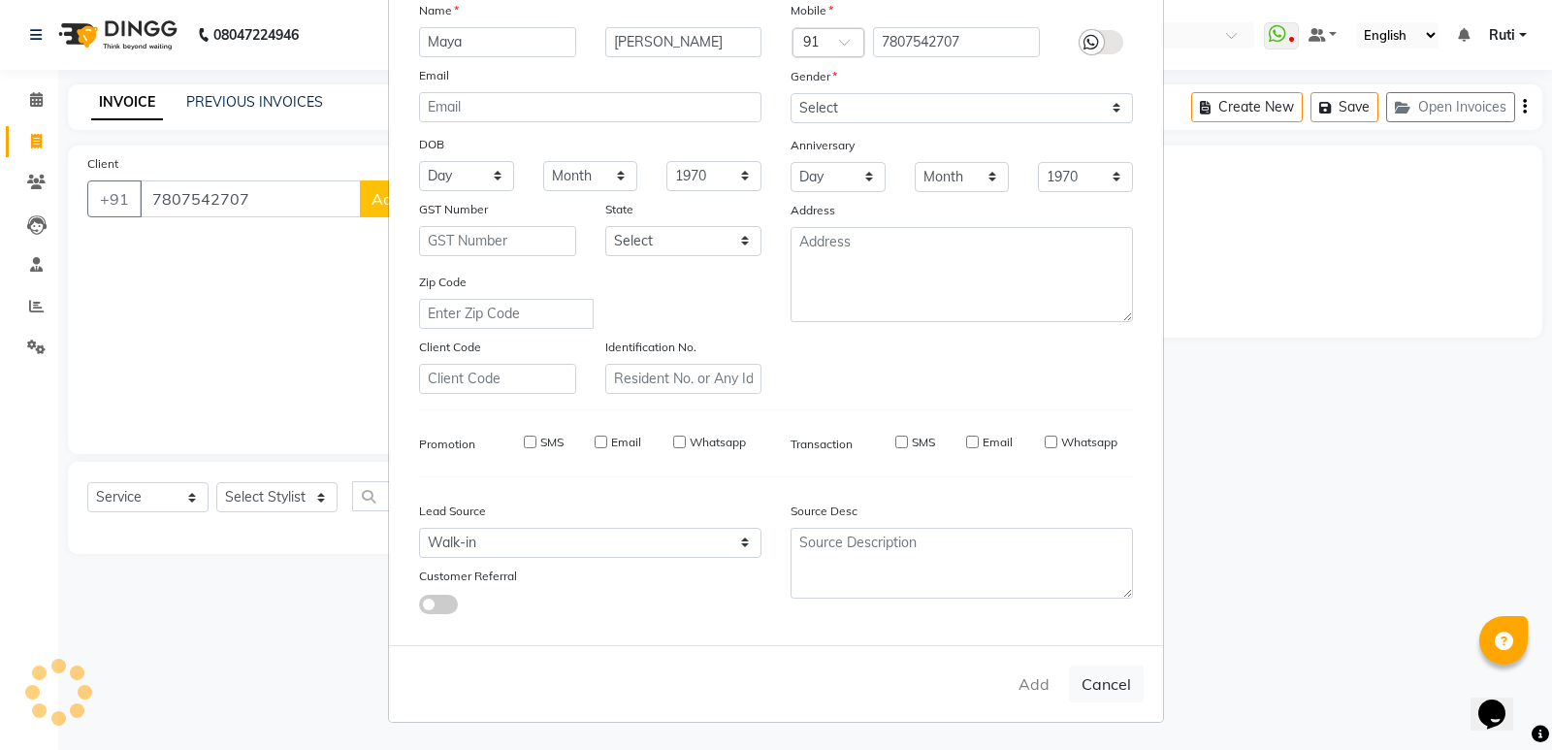
select select
checkbox input "false"
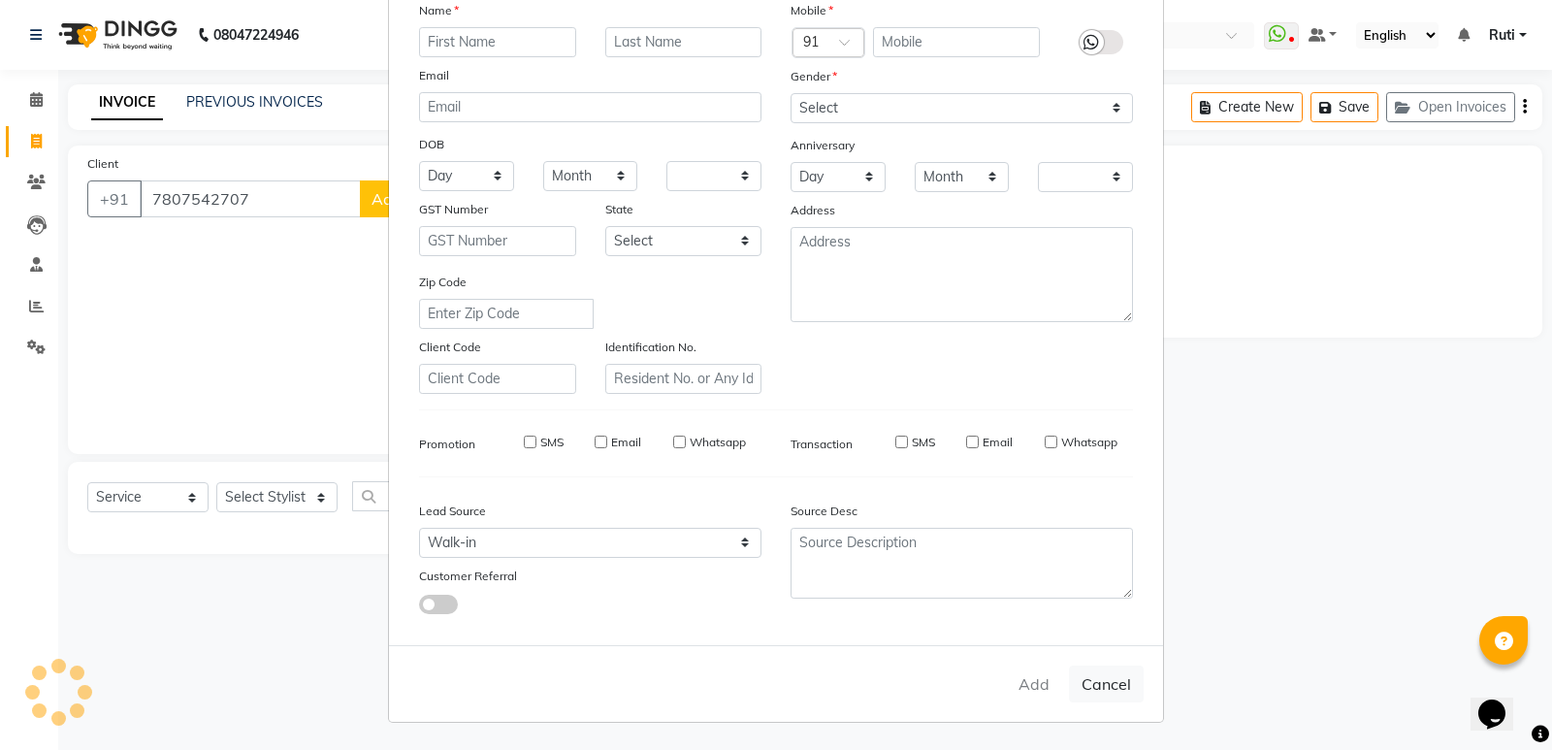
checkbox input "false"
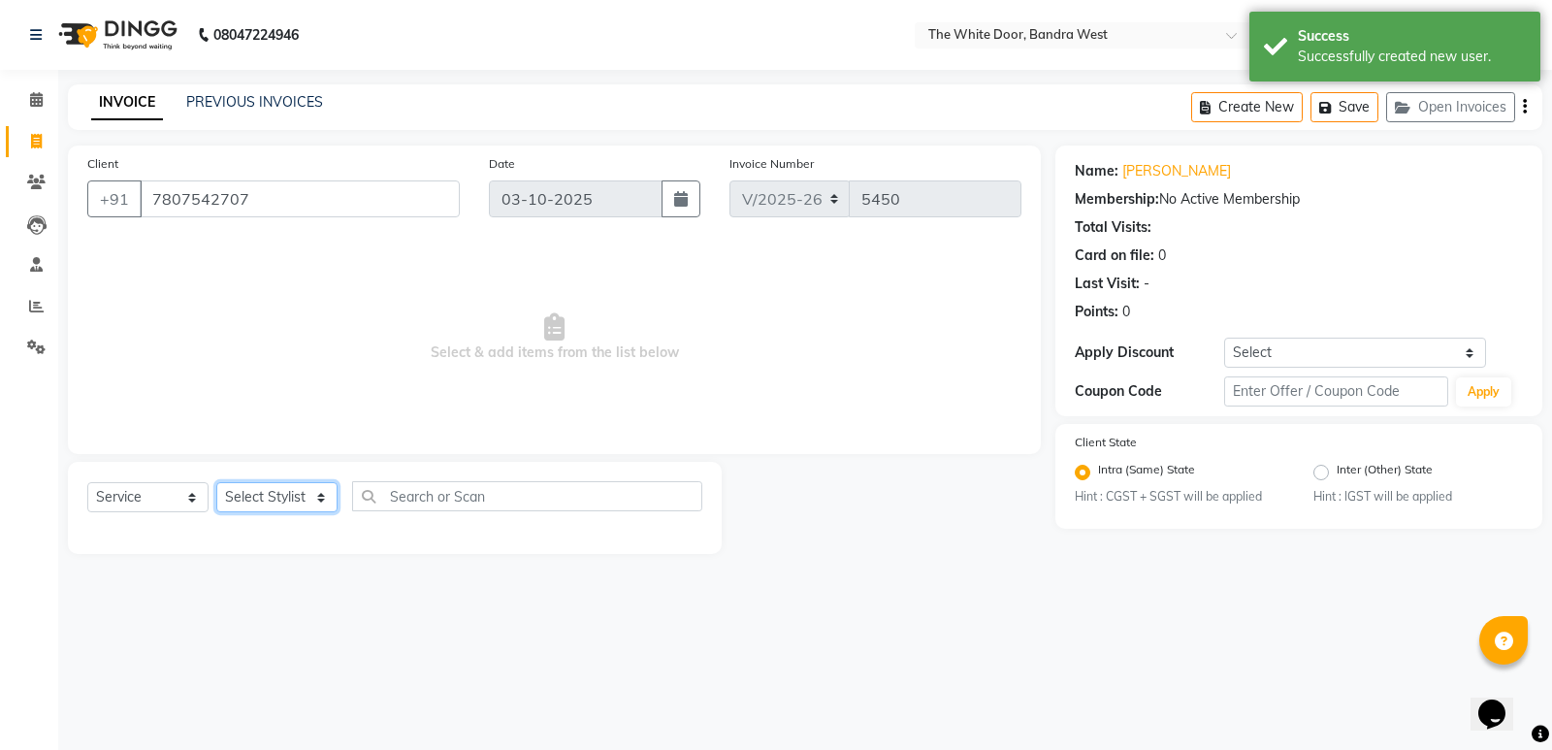
click at [308, 502] on select "Select Stylist Amita Skin benjimin Chitra K Chon Dingi Dr.Shweta Dilip Farheen …" at bounding box center [276, 497] width 121 height 30
select select "83679"
click at [216, 482] on select "Select Stylist Amita Skin benjimin Chitra K Chon Dingi Dr.Shweta Dilip Farheen …" at bounding box center [276, 497] width 121 height 30
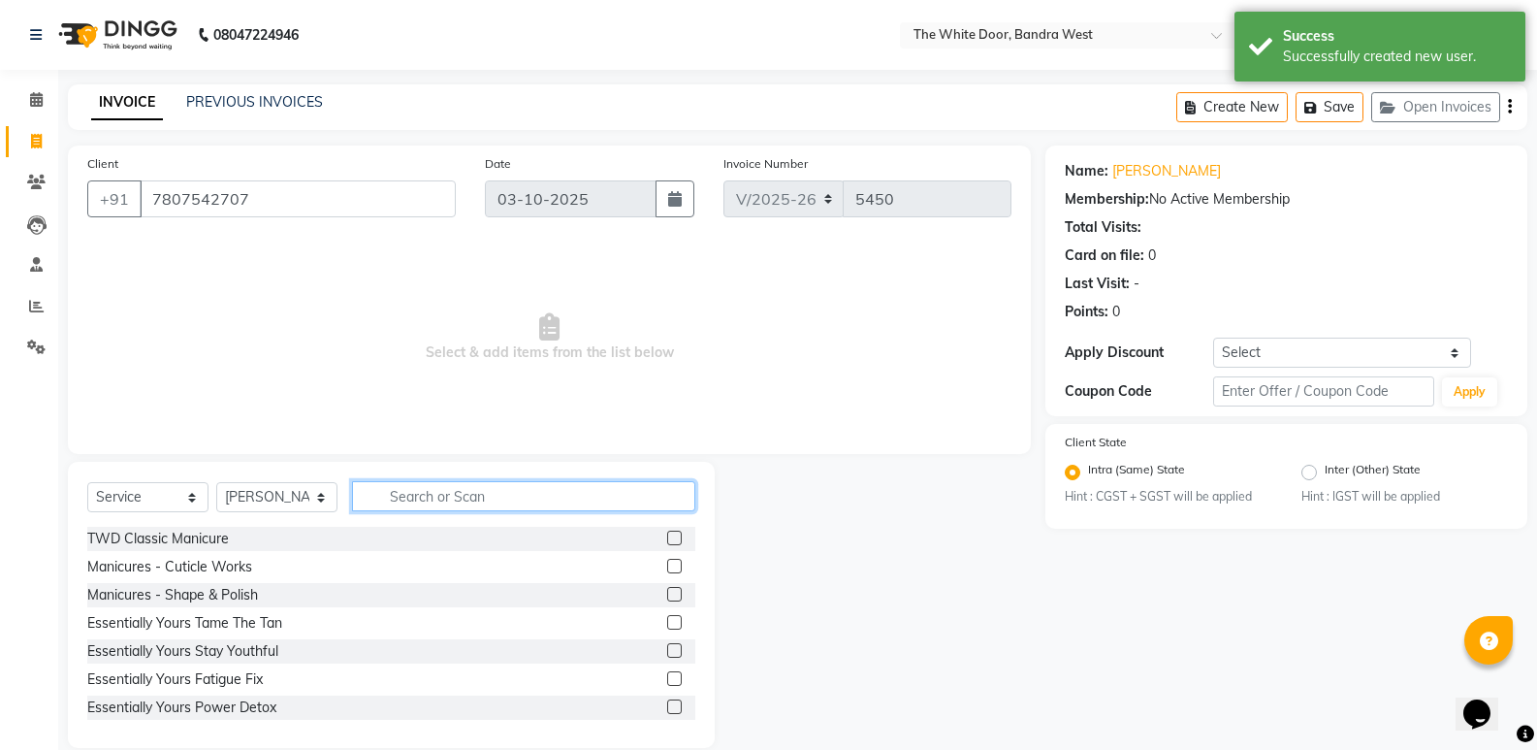
click at [461, 490] on input "text" at bounding box center [523, 496] width 343 height 30
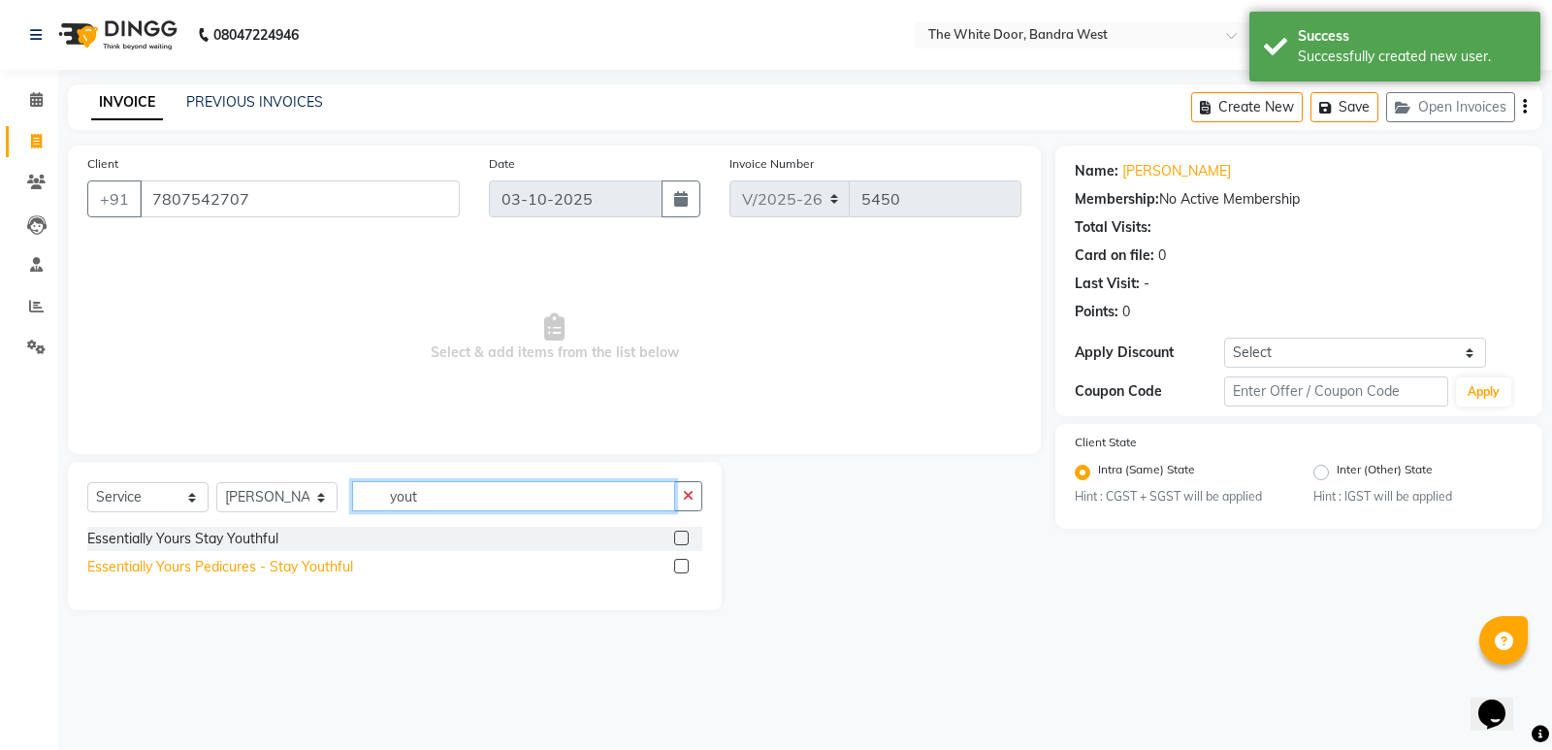
type input "yout"
click at [317, 564] on div "Essentially Yours Pedicures - Stay Youthful" at bounding box center [220, 567] width 266 height 20
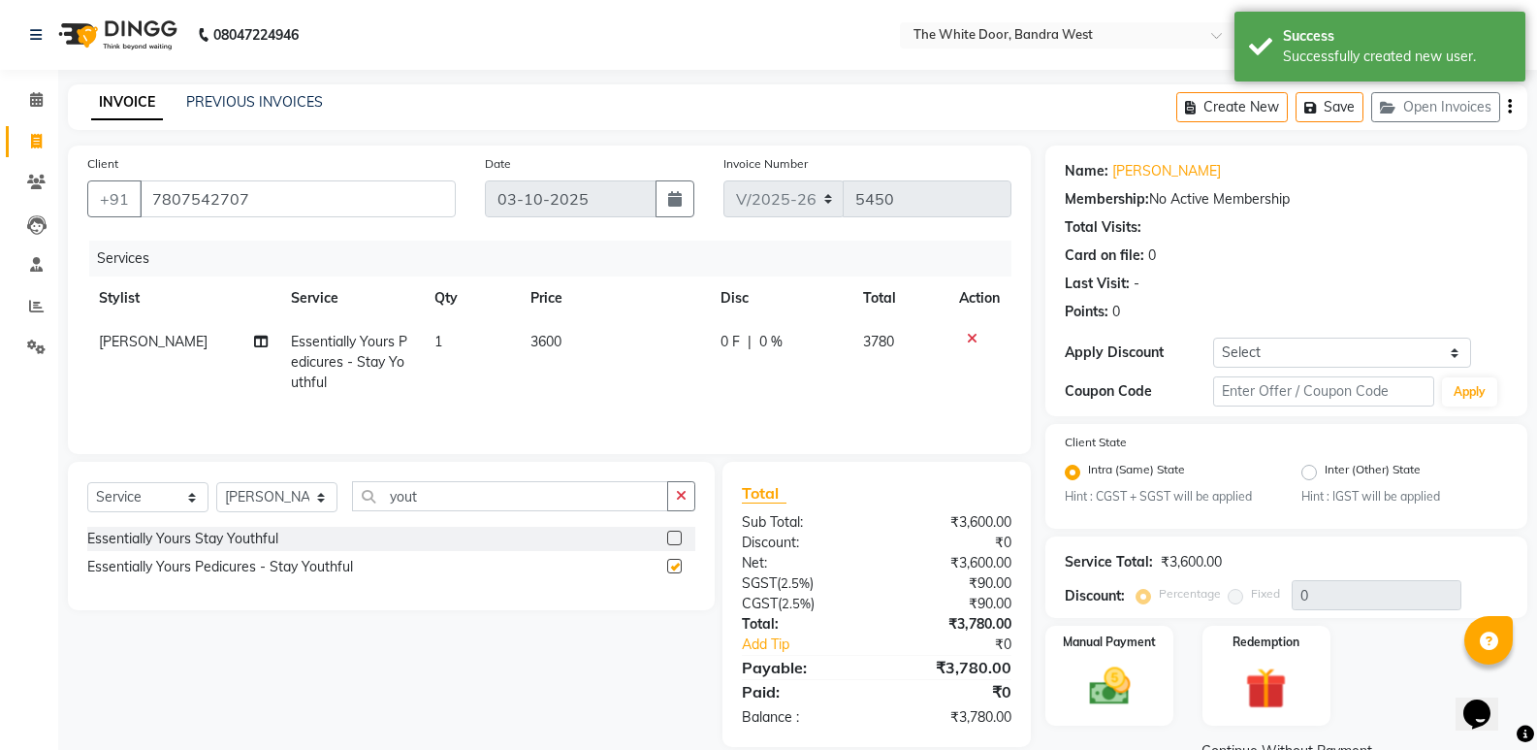
checkbox input "false"
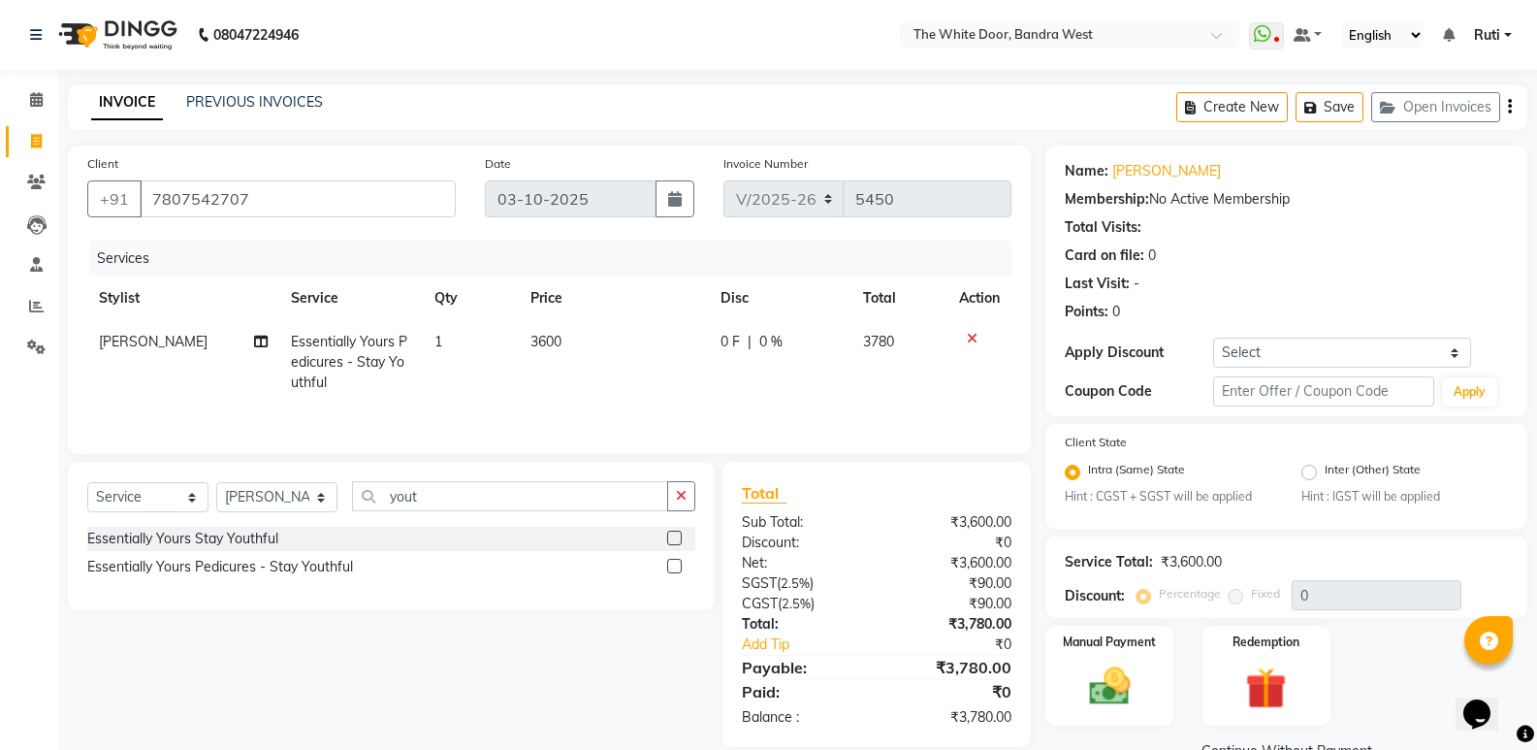
scroll to position [45, 0]
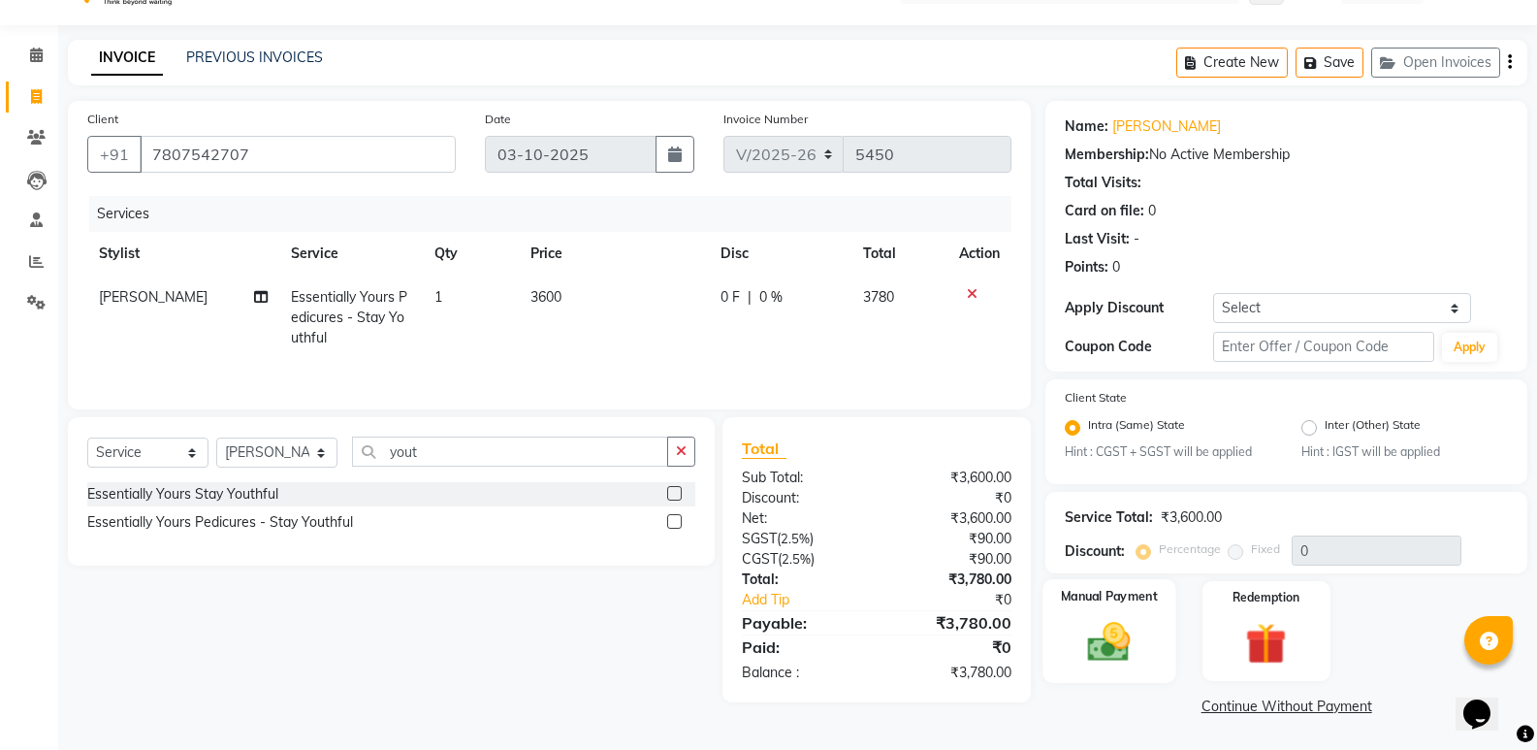
click at [1109, 639] on img at bounding box center [1109, 642] width 69 height 49
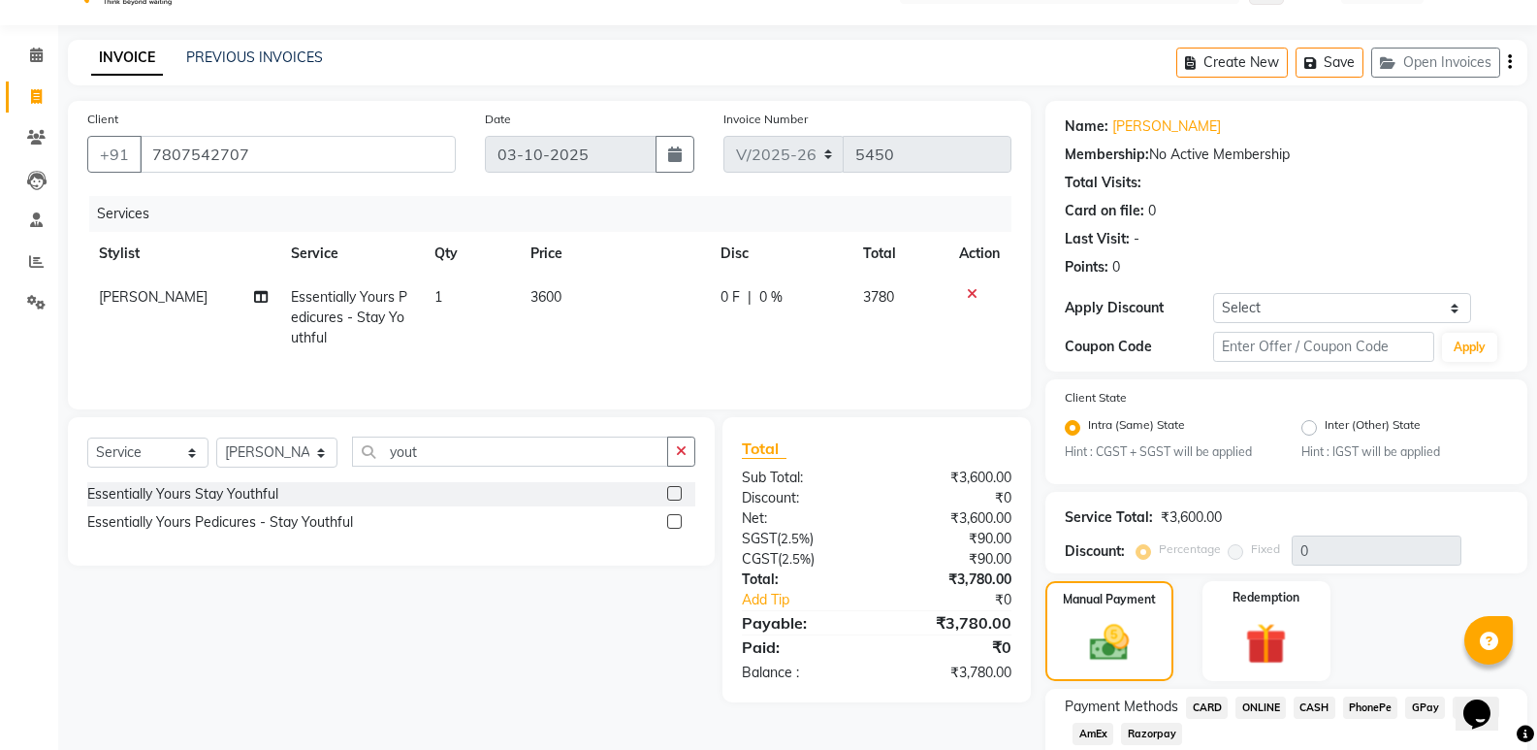
click at [1195, 703] on span "CARD" at bounding box center [1207, 707] width 42 height 22
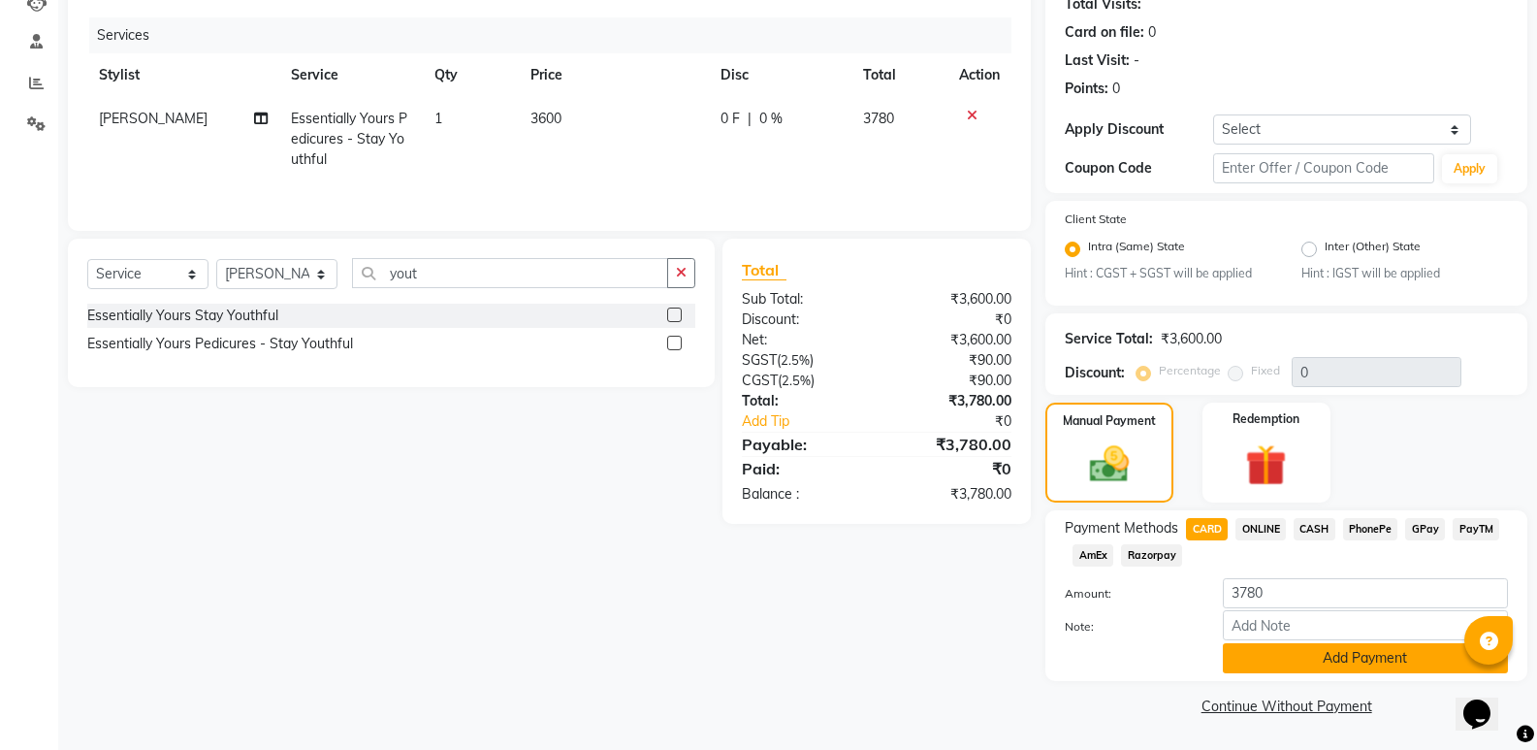
click at [1377, 658] on button "Add Payment" at bounding box center [1365, 658] width 285 height 30
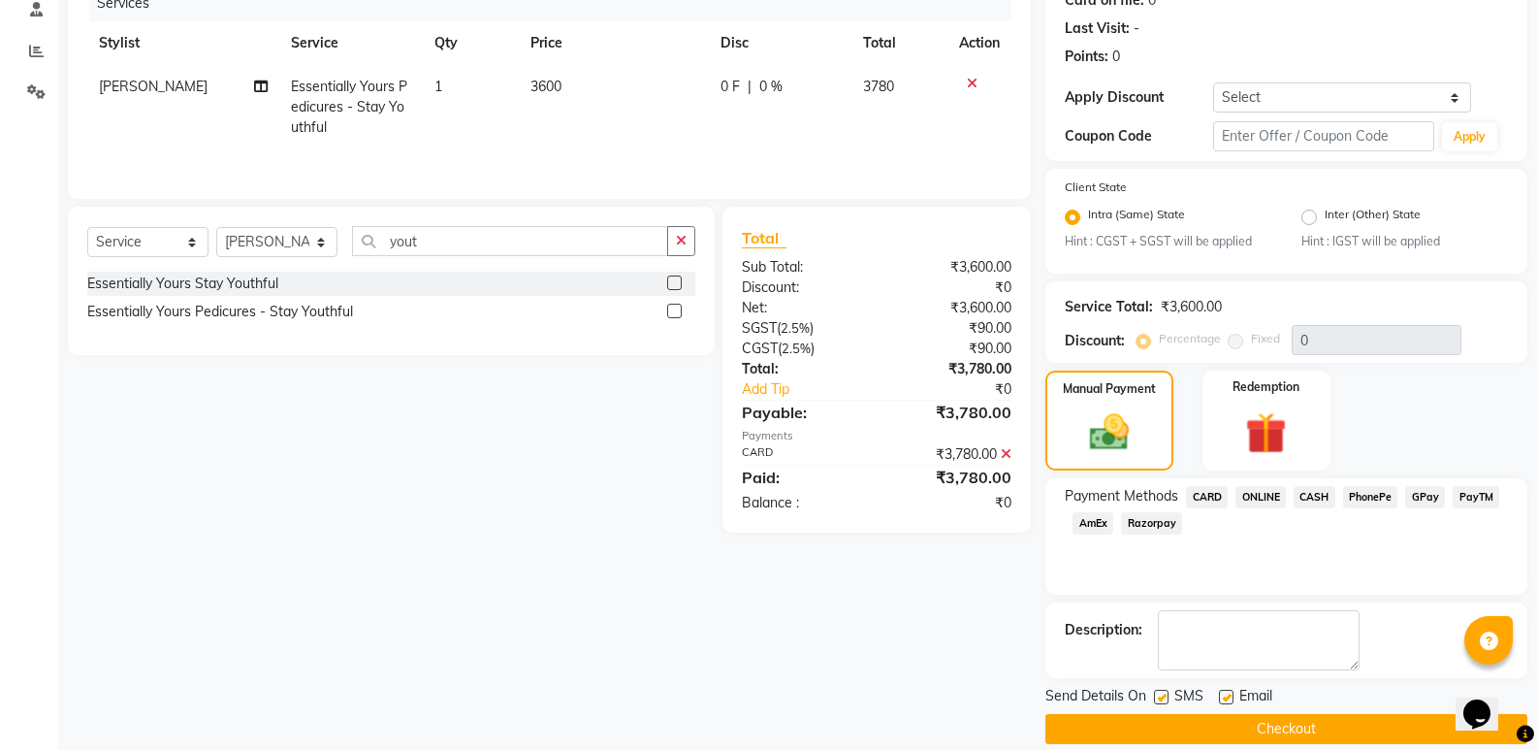
scroll to position [278, 0]
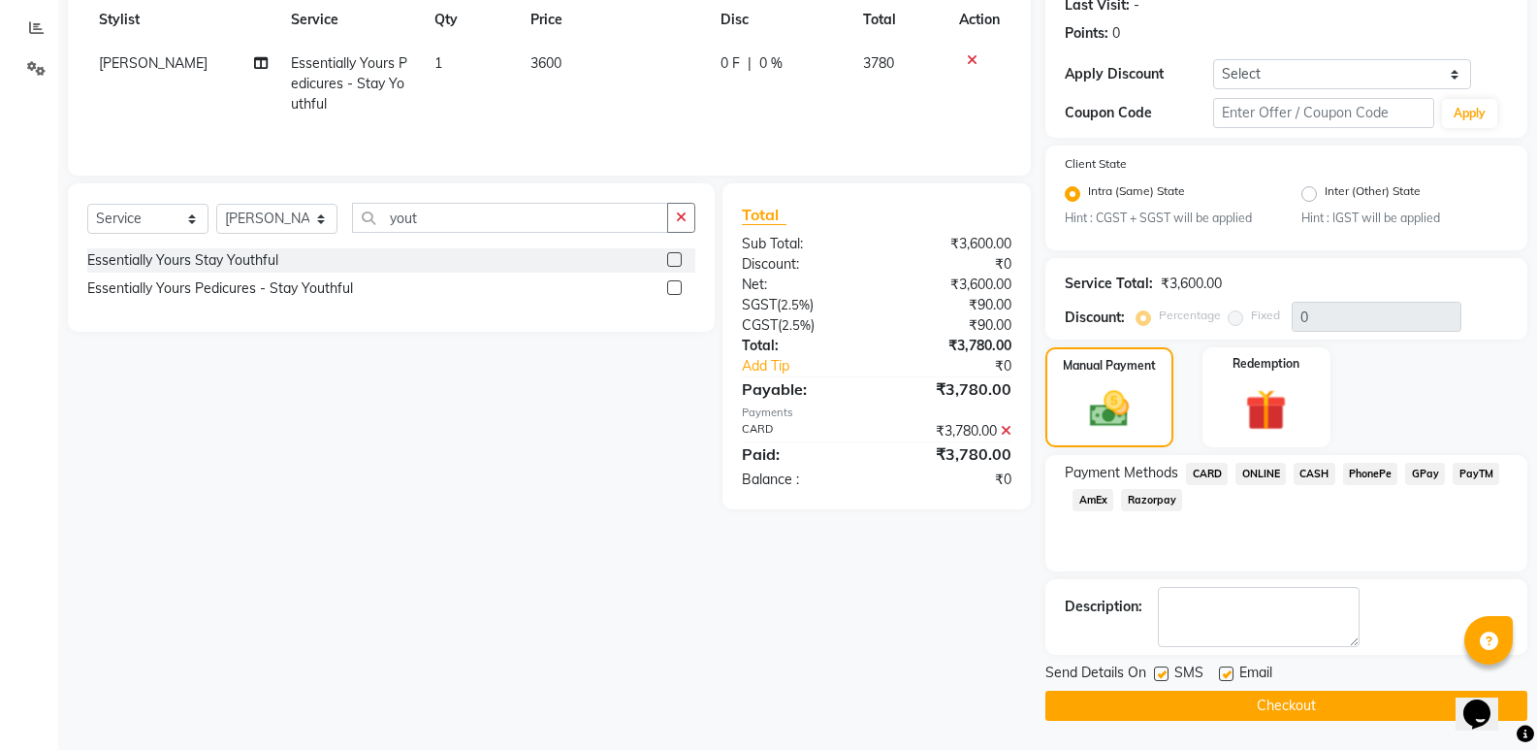
click at [1367, 703] on button "Checkout" at bounding box center [1286, 706] width 482 height 30
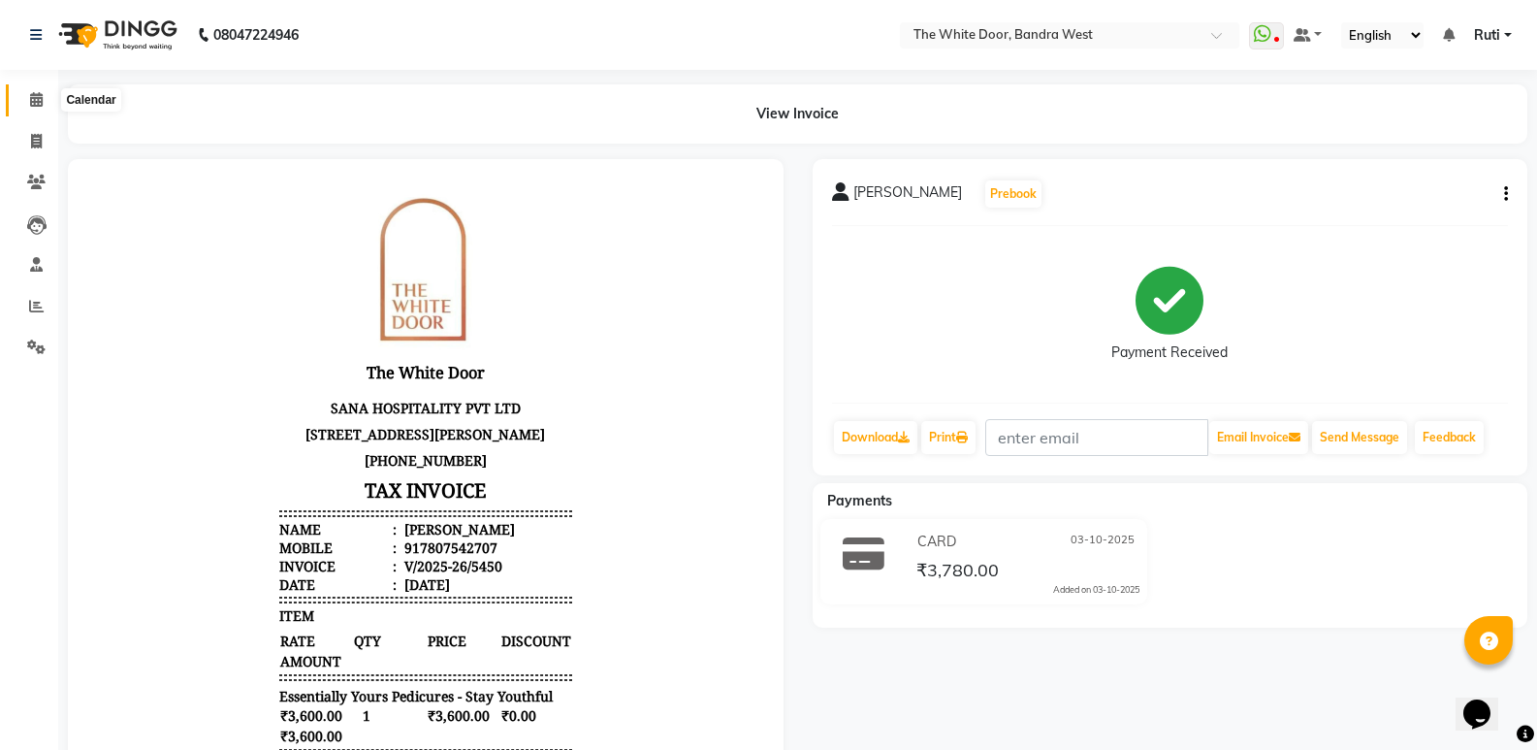
click at [40, 109] on span at bounding box center [36, 100] width 34 height 22
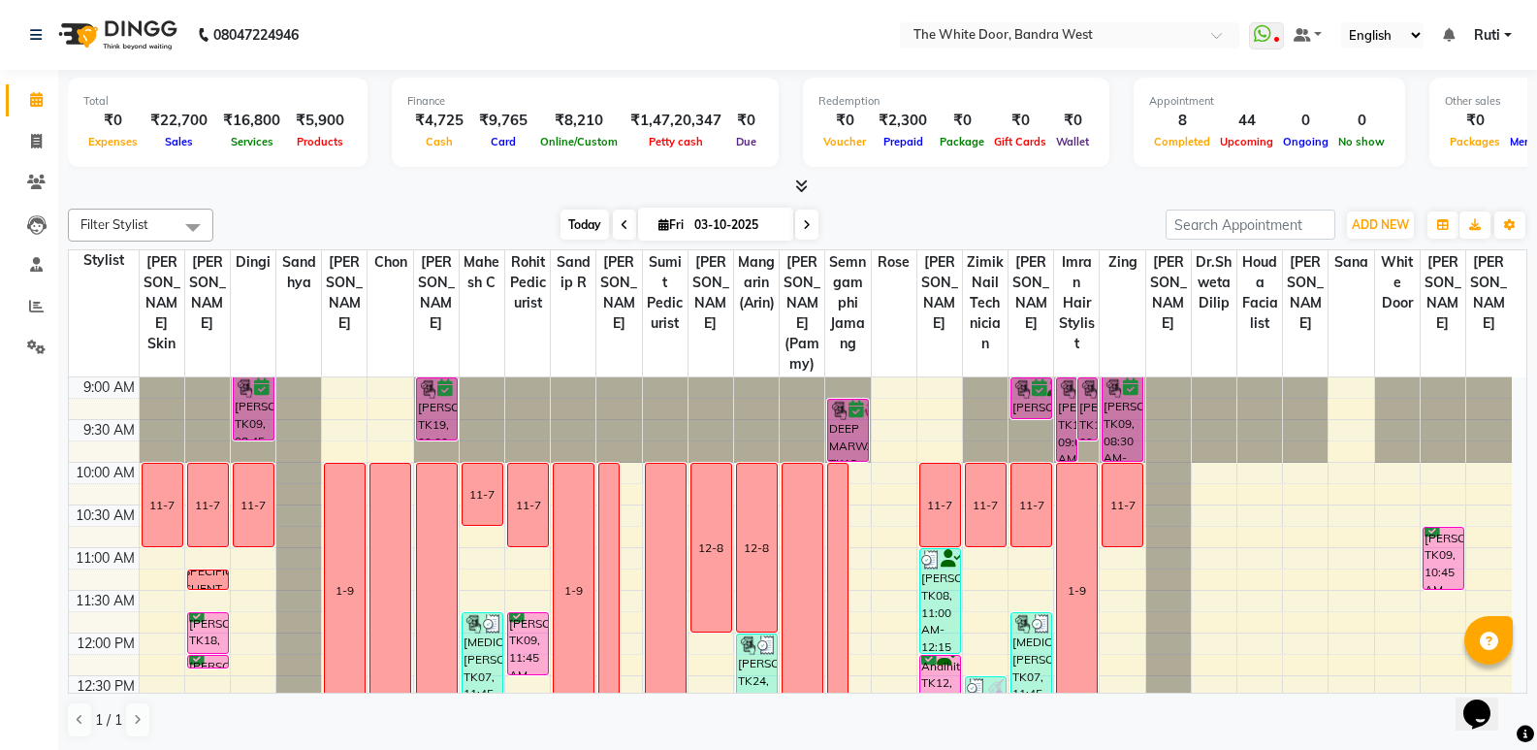
click at [561, 233] on span "Today" at bounding box center [585, 224] width 48 height 30
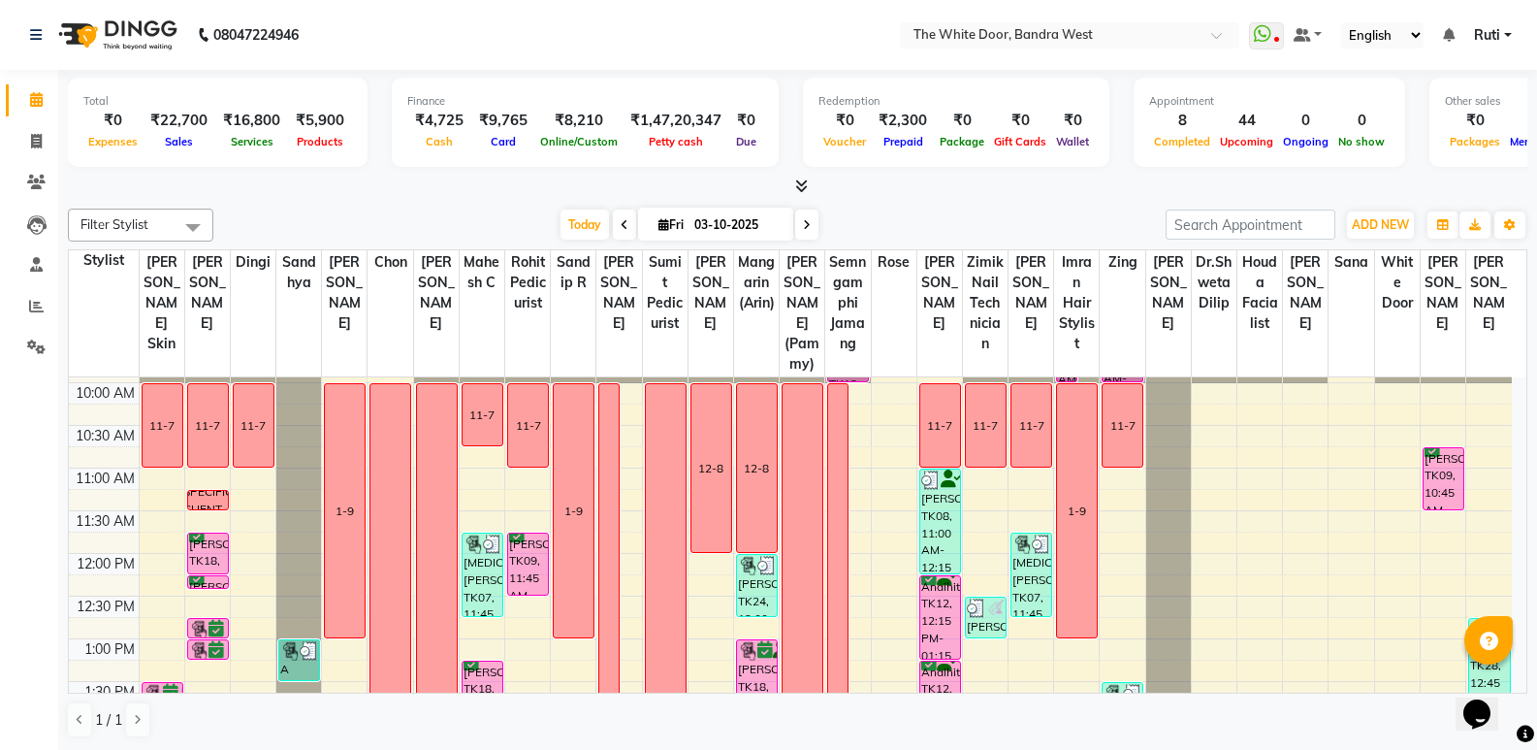
scroll to position [194, 0]
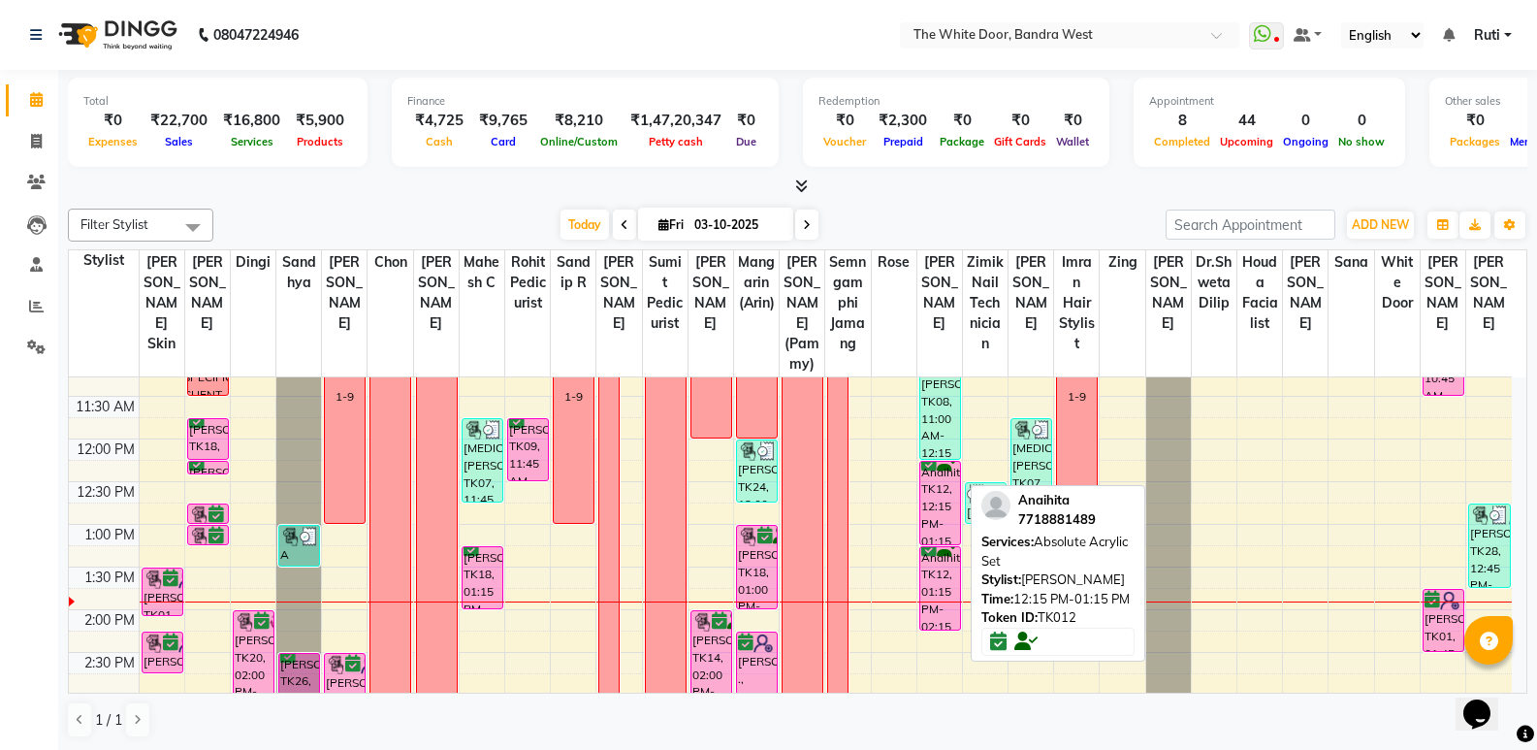
click at [936, 526] on div "Anaihita, TK12, 12:15 PM-01:15 PM, Absolute Acrylic Set" at bounding box center [940, 503] width 40 height 82
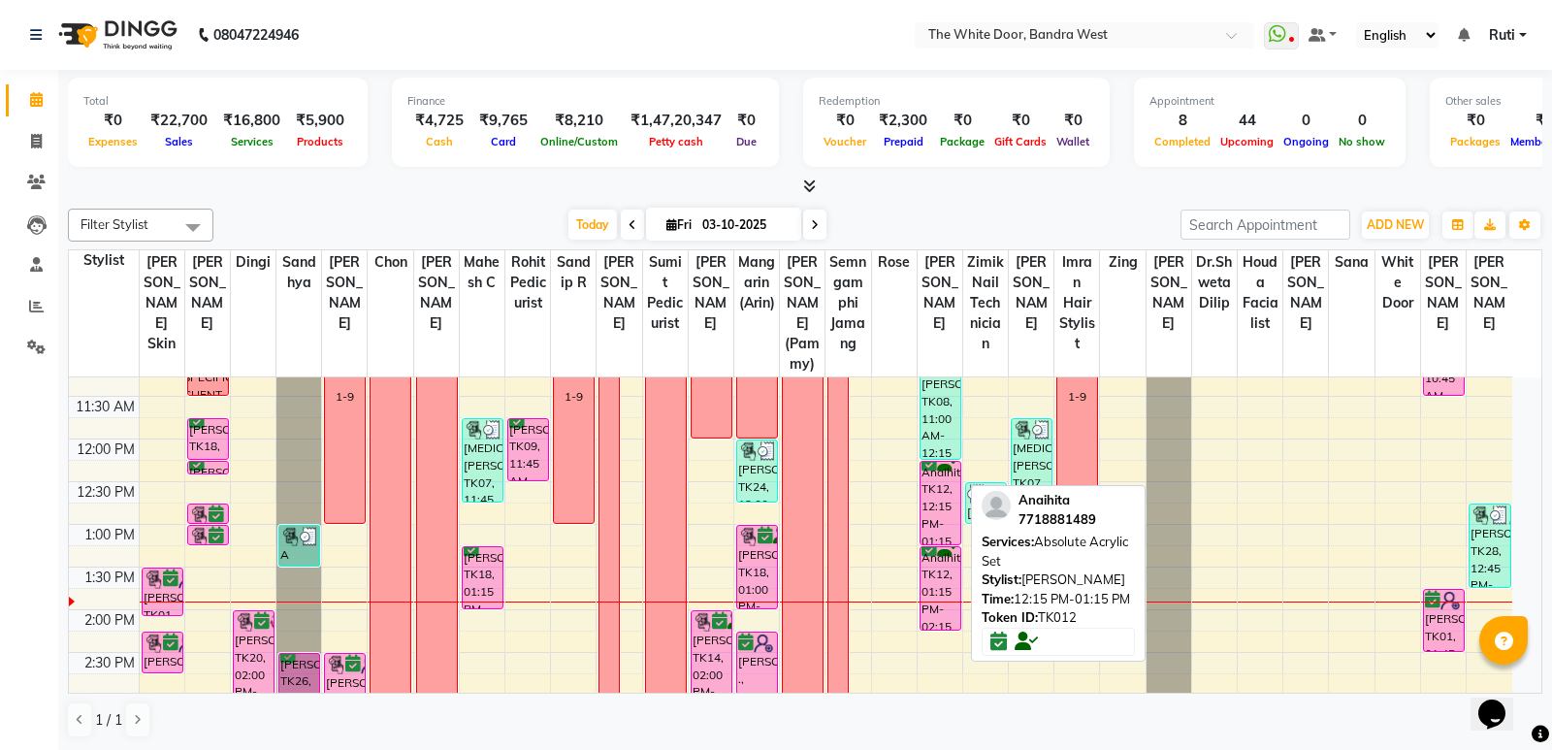
select select "6"
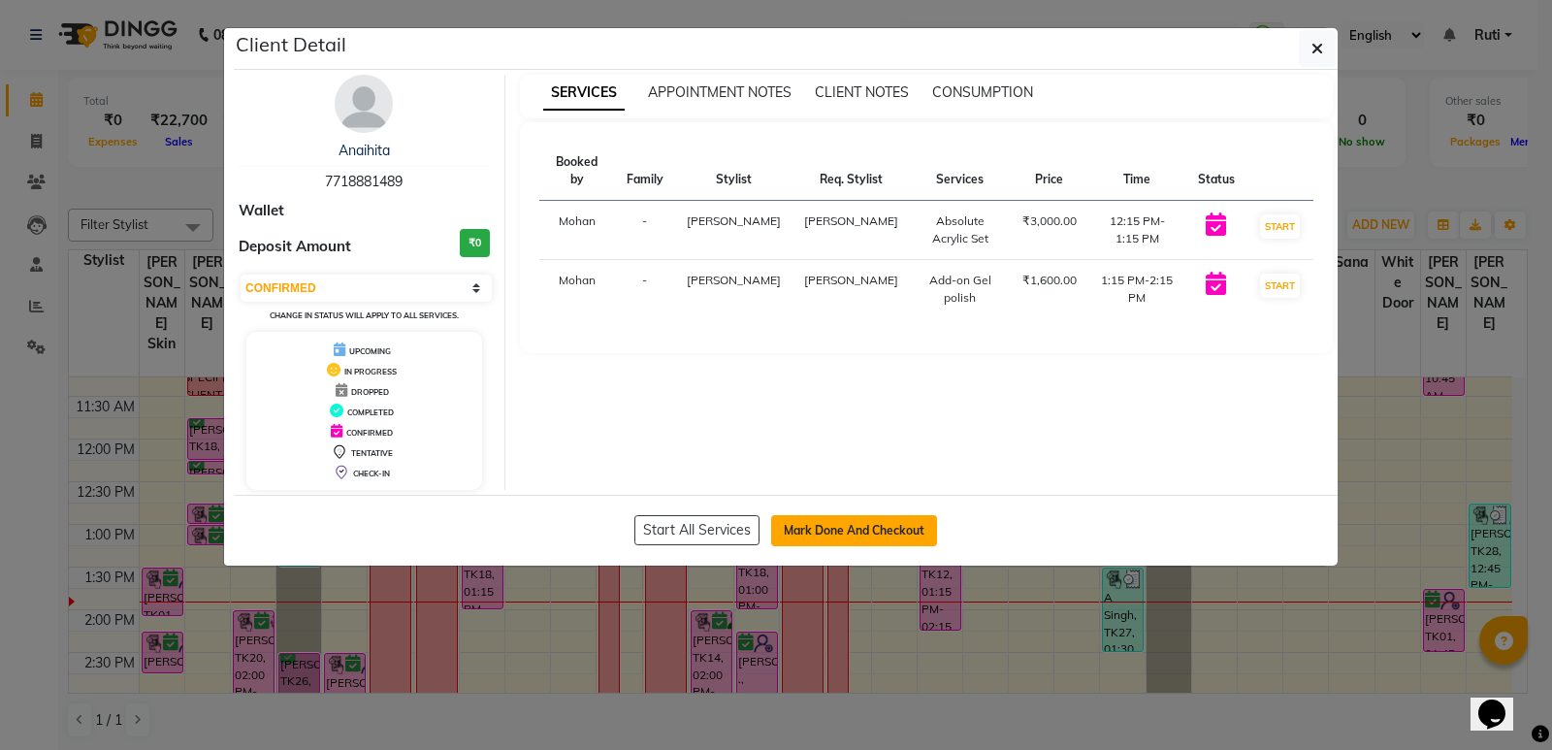
click at [895, 536] on button "Mark Done And Checkout" at bounding box center [854, 530] width 166 height 31
select select "service"
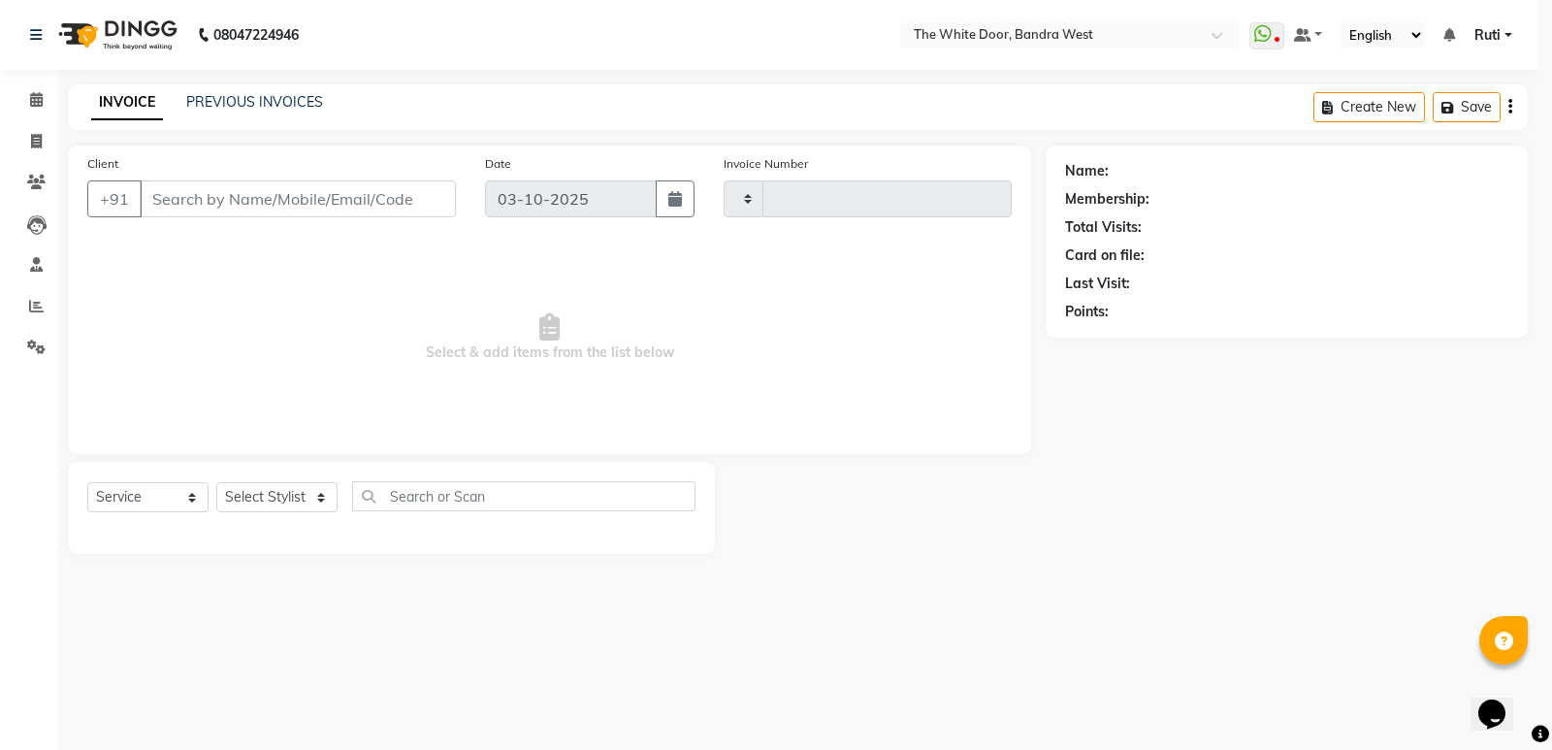
type input "5451"
select select "3980"
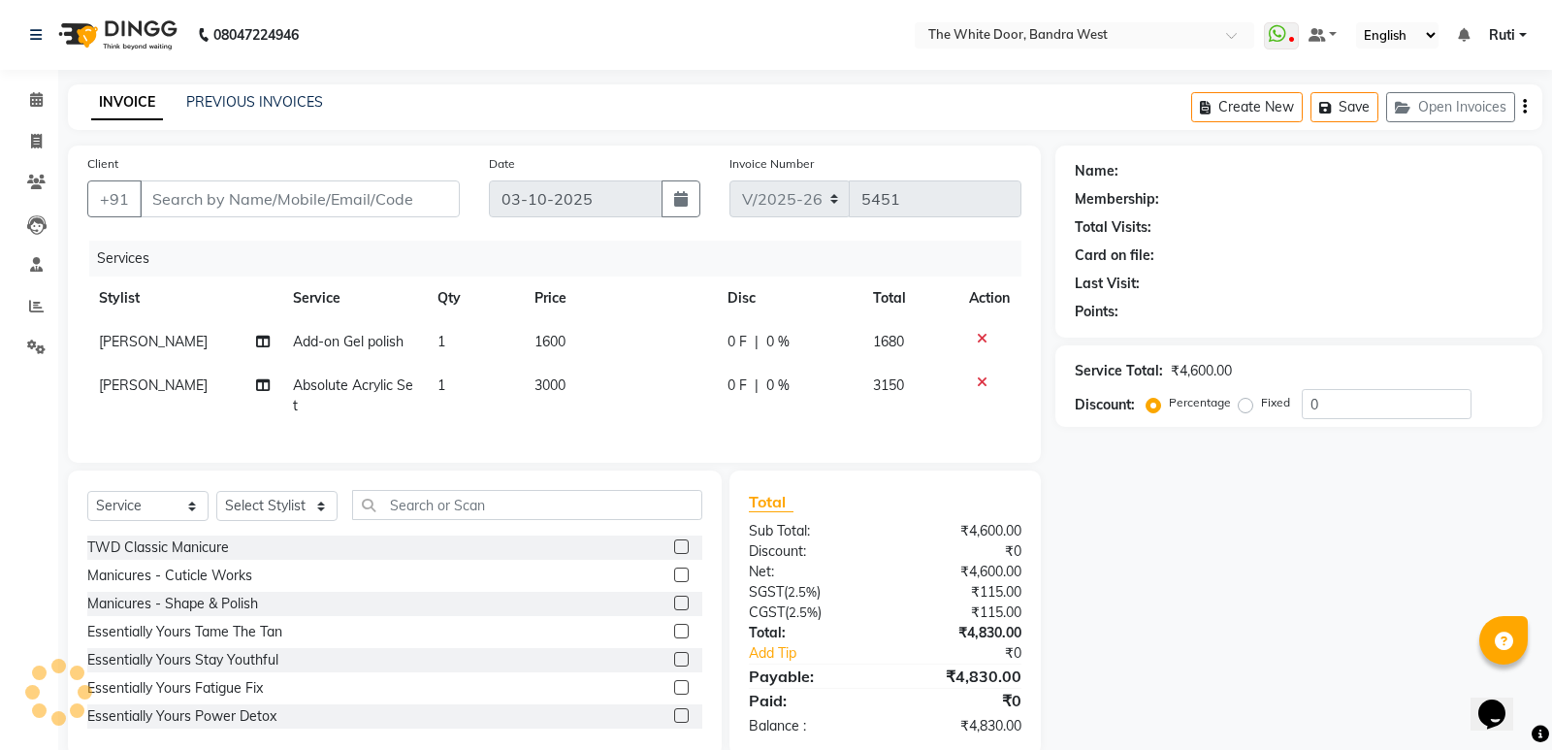
type input "7718881489"
select select "20404"
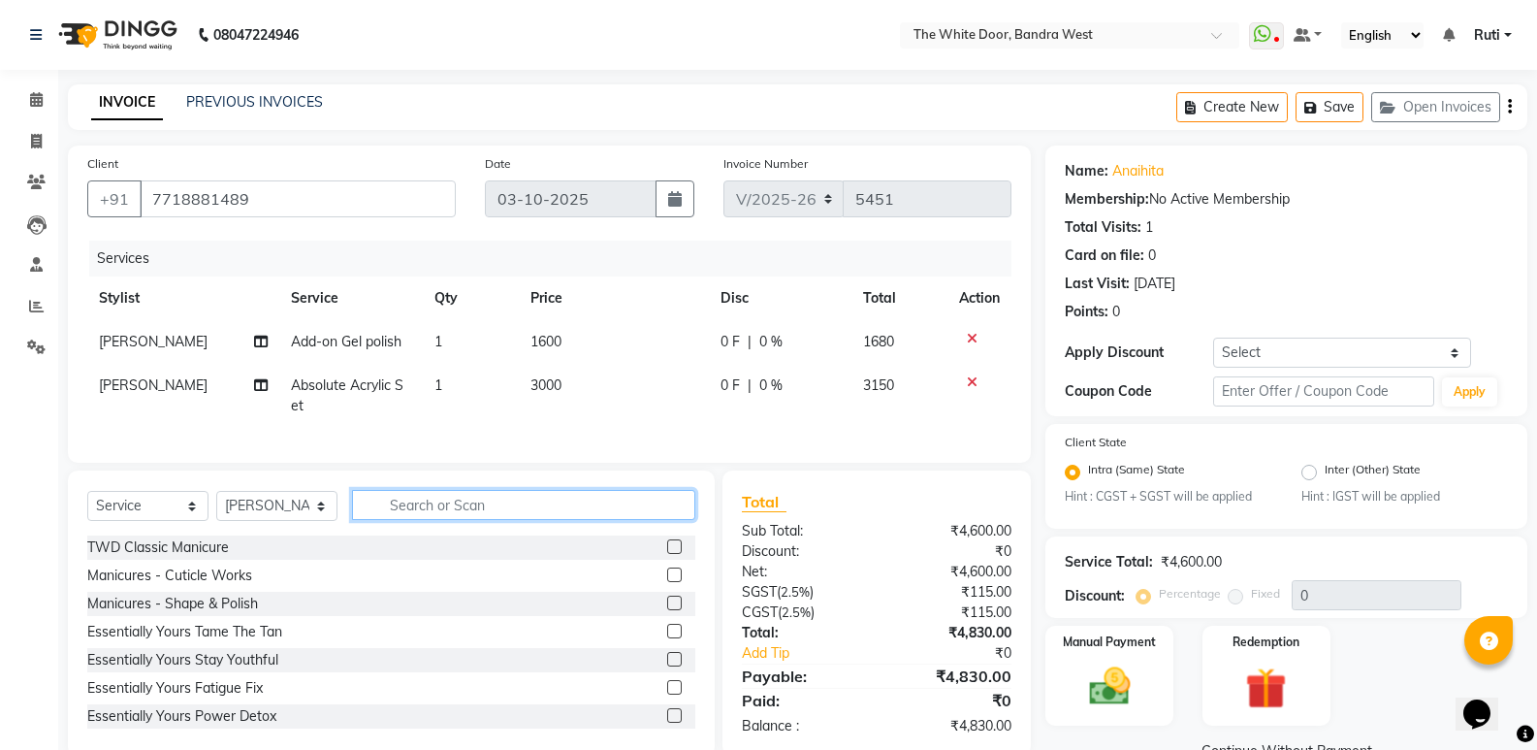
click at [593, 520] on input "text" at bounding box center [523, 505] width 343 height 30
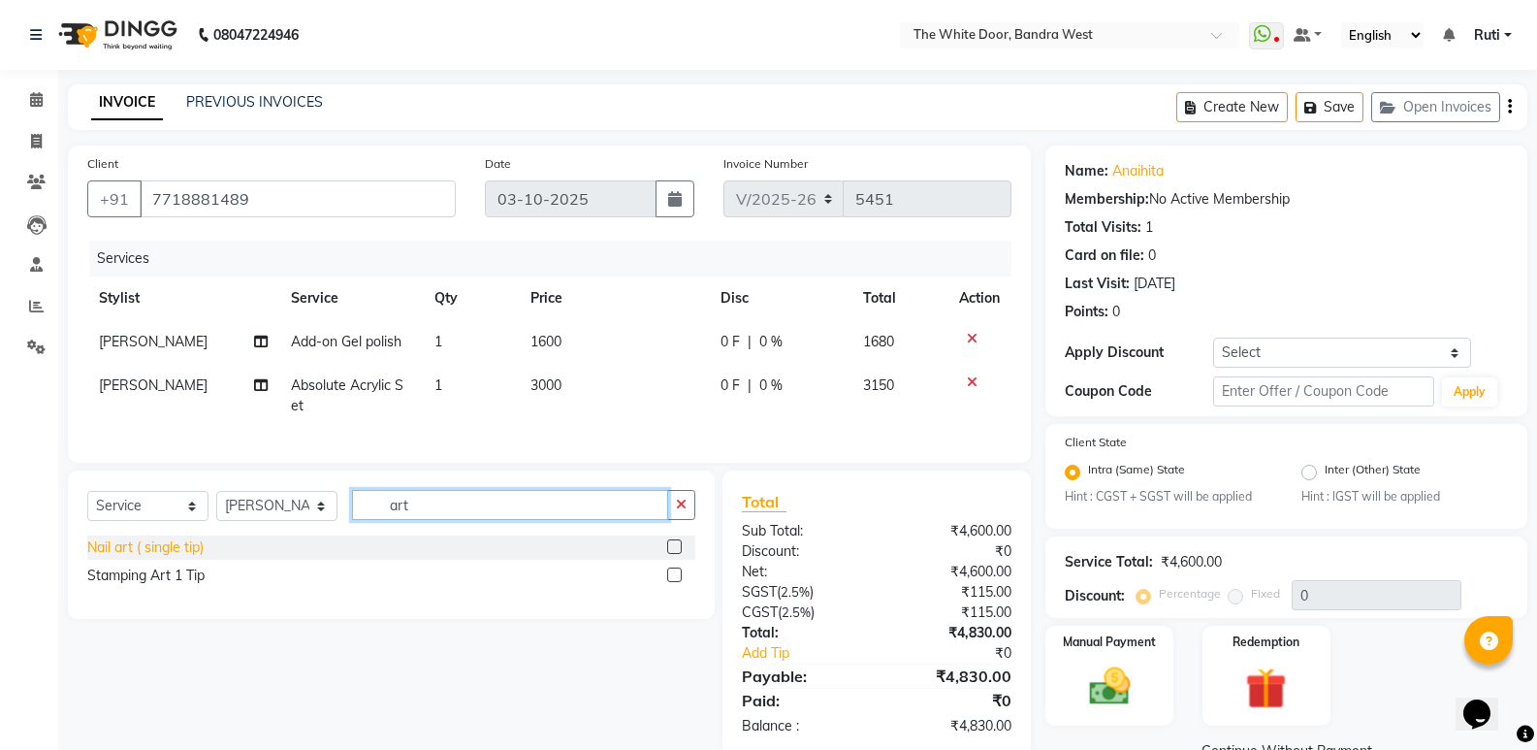
type input "art"
click at [163, 558] on div "Nail art ( single tip)" at bounding box center [145, 547] width 116 height 20
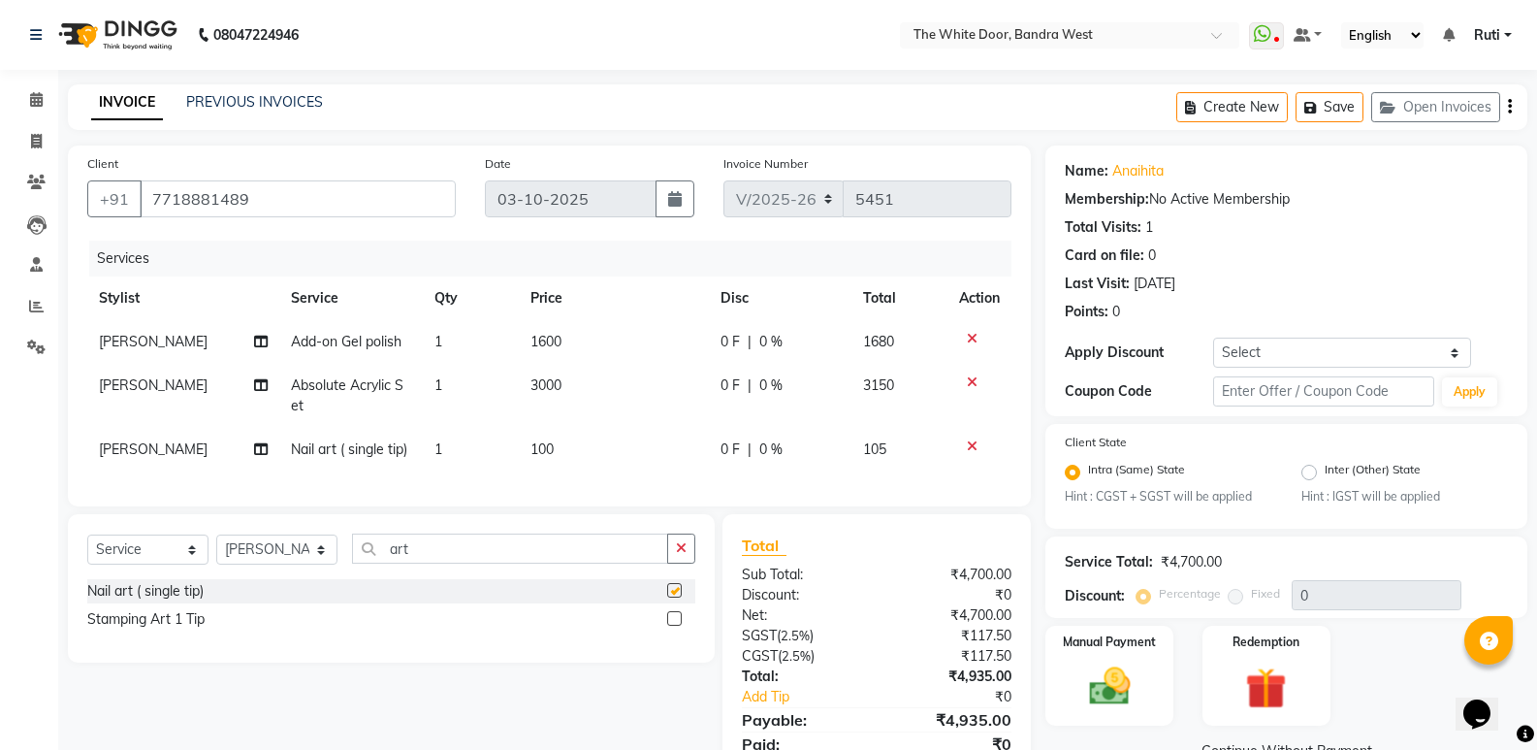
checkbox input "false"
click at [434, 452] on span "1" at bounding box center [438, 448] width 8 height 17
select select "20404"
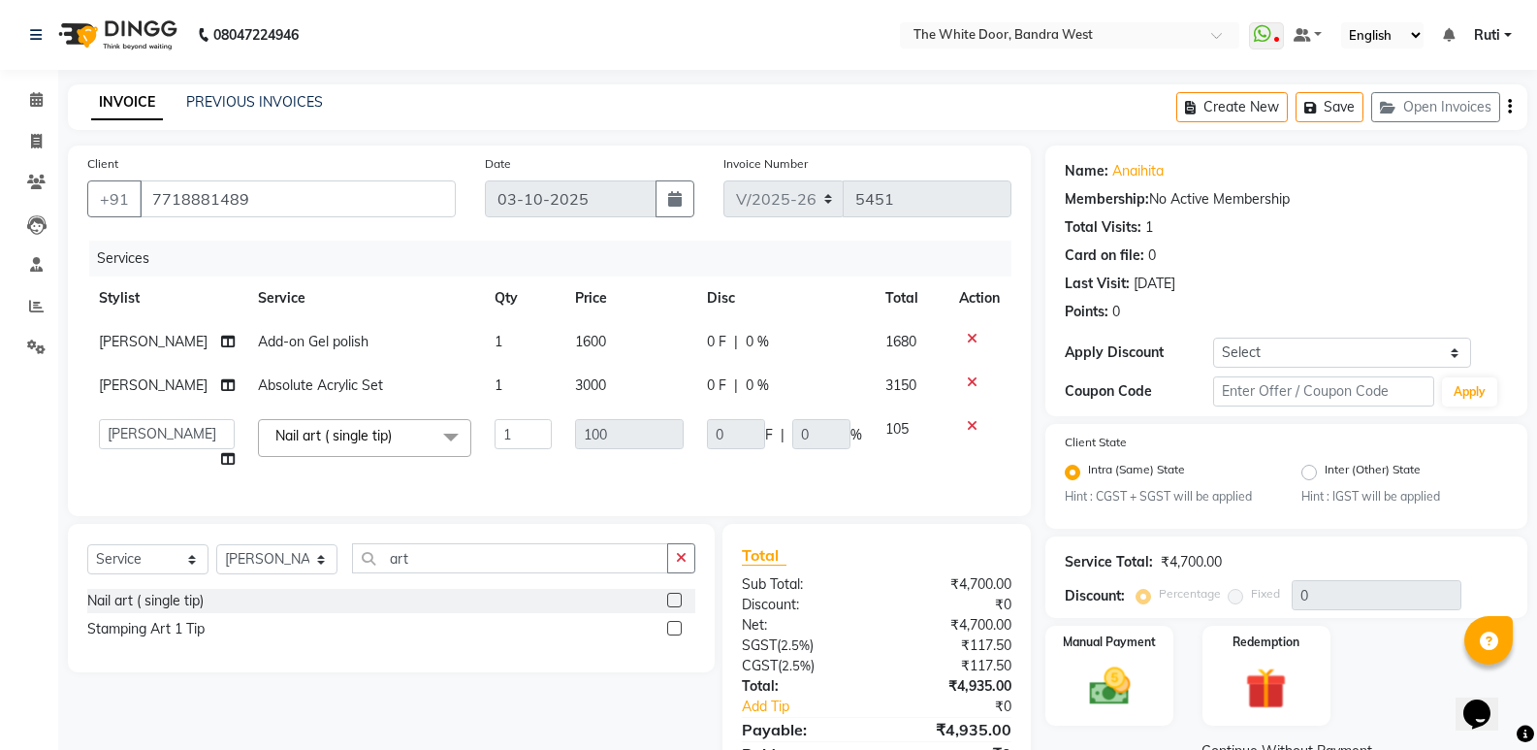
click at [450, 448] on td "Nail art ( single tip) x TWD Classic Manicure Manicures - Cuticle Works Manicur…" at bounding box center [364, 444] width 237 height 74
click at [509, 436] on input "1" at bounding box center [523, 434] width 57 height 30
type input "2"
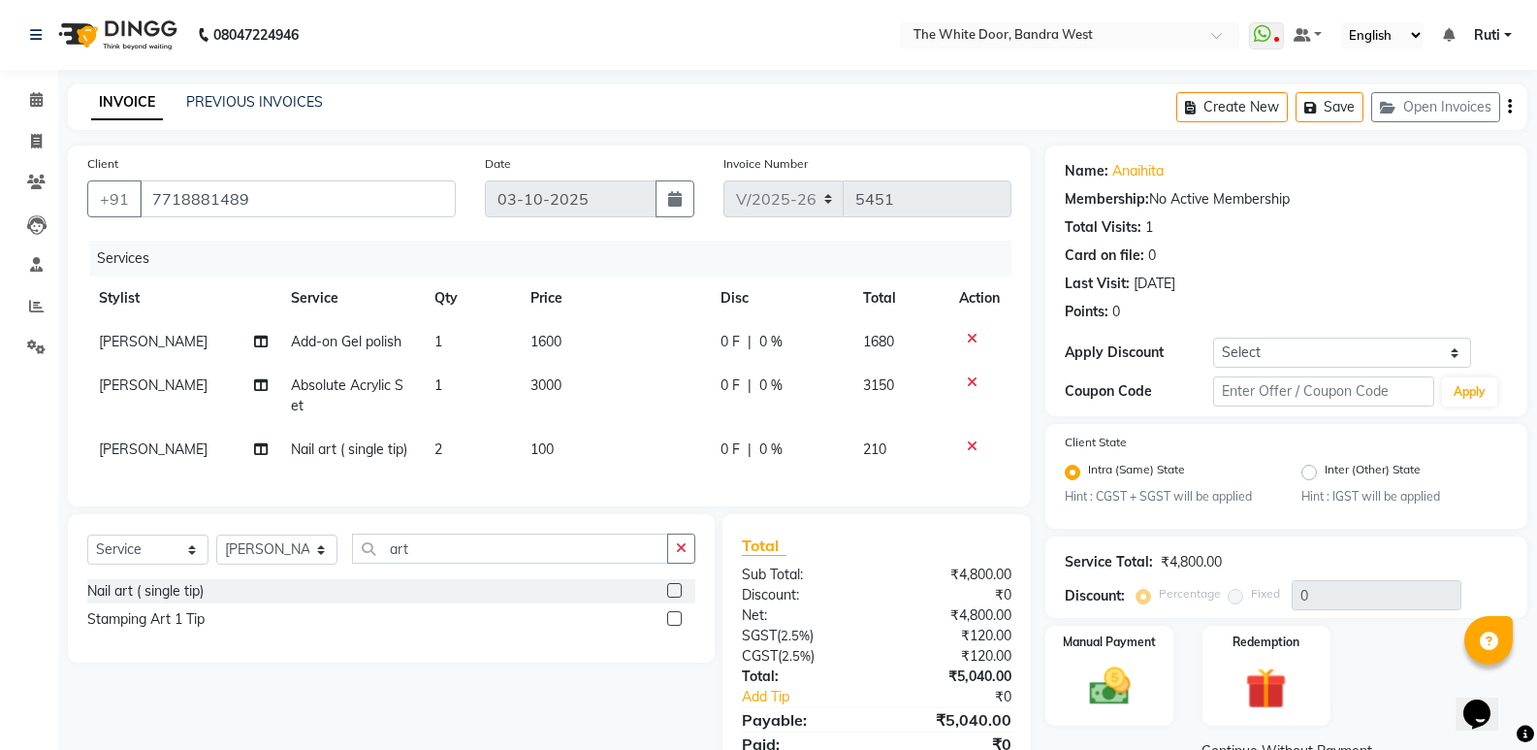
scroll to position [93, 0]
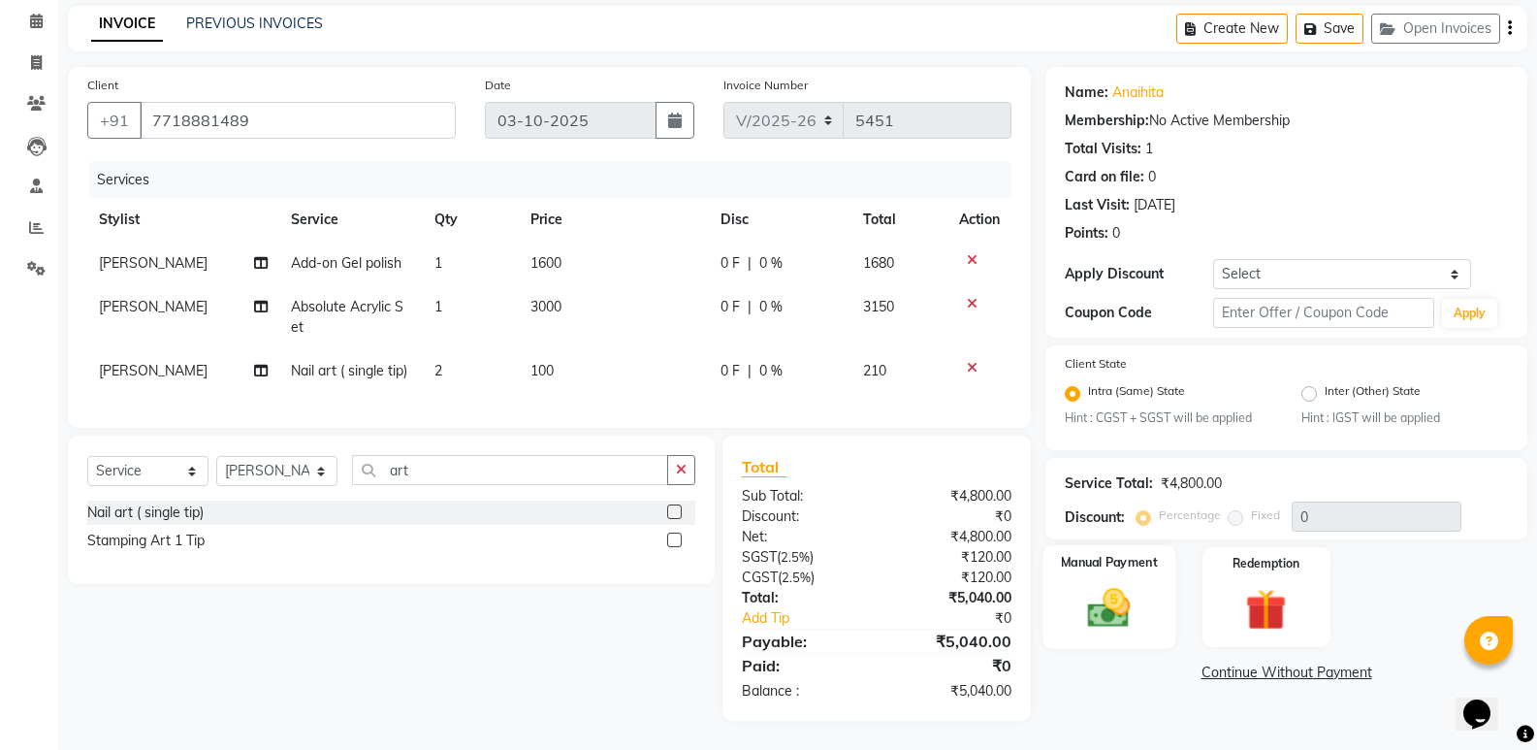
click at [1067, 613] on div "Manual Payment" at bounding box center [1110, 597] width 133 height 104
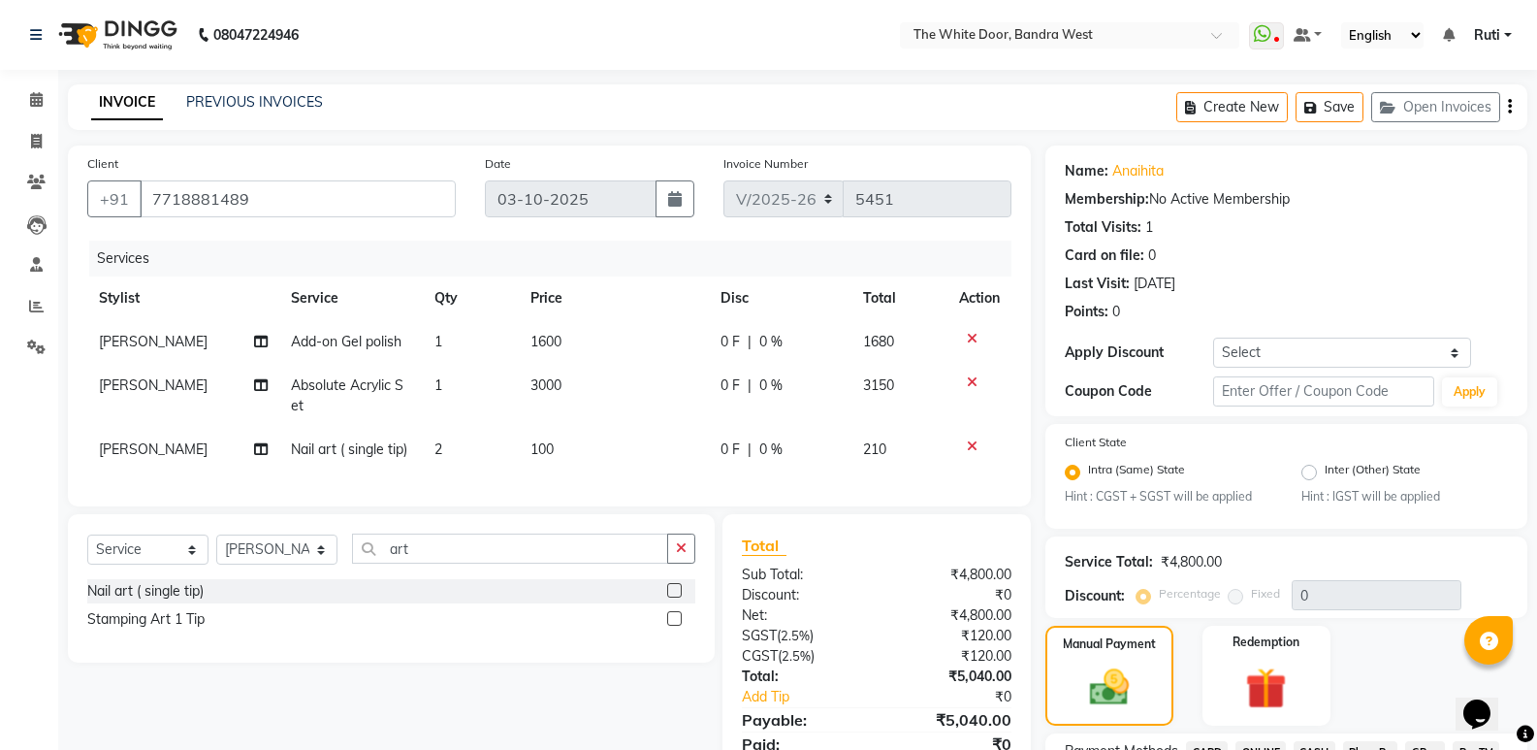
scroll to position [169, 0]
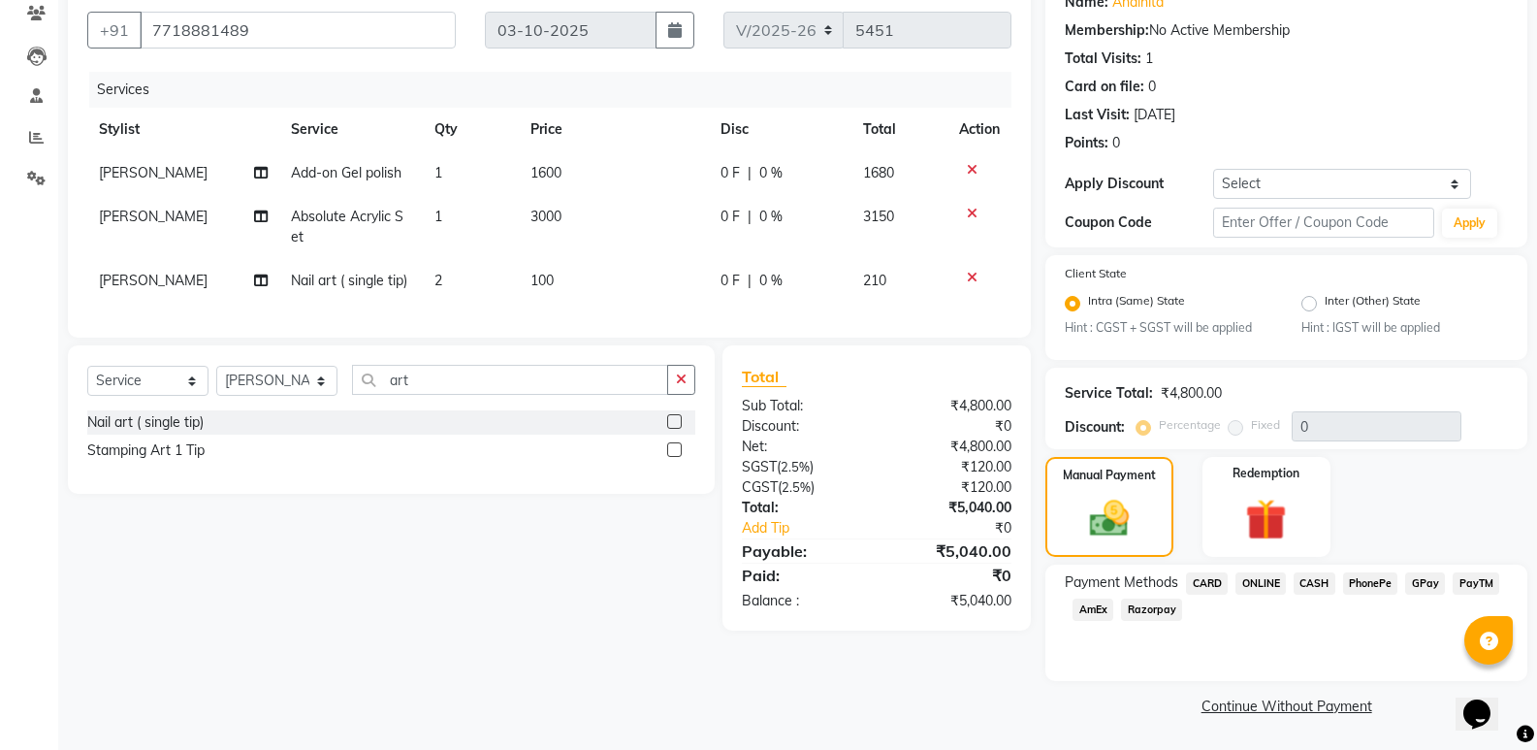
click at [1191, 586] on span "CARD" at bounding box center [1207, 583] width 42 height 22
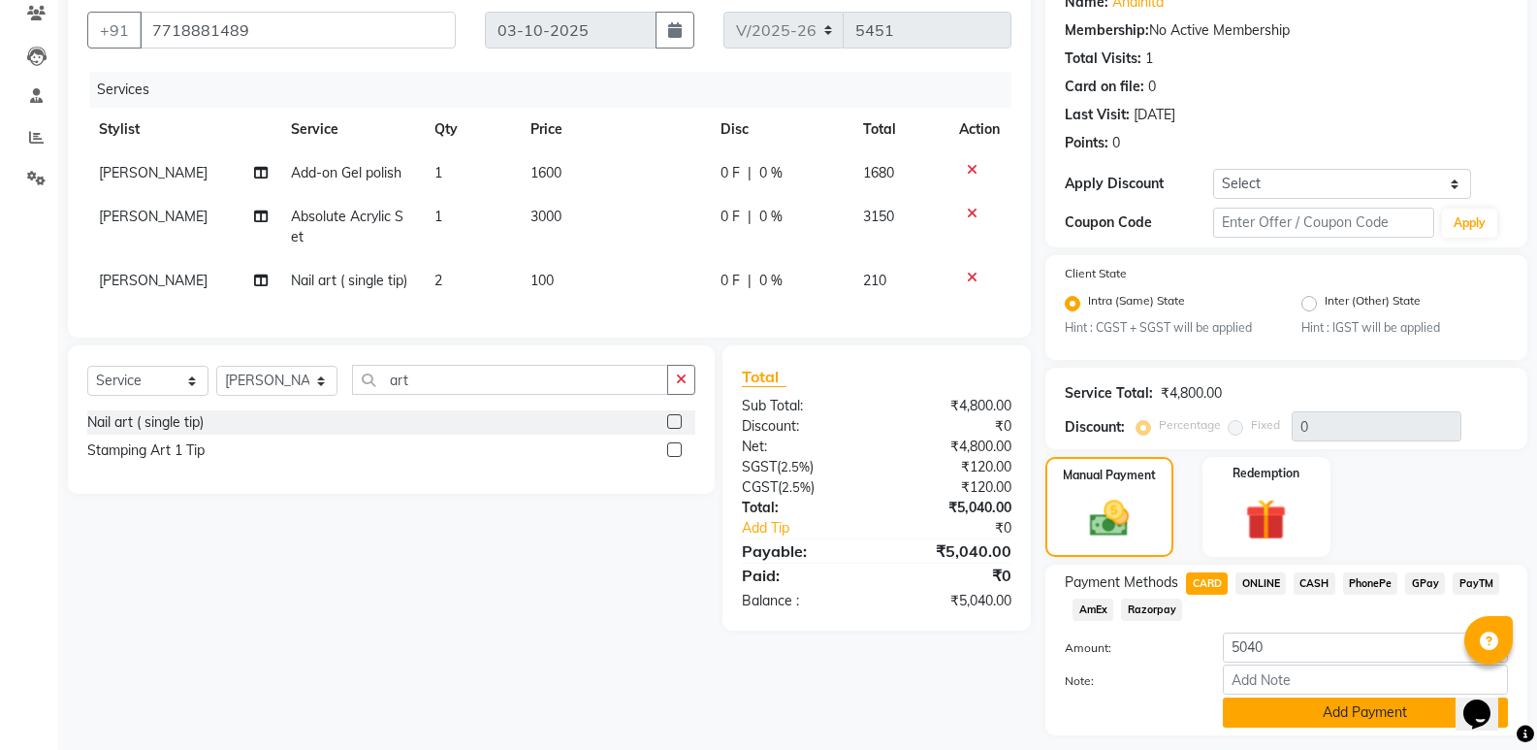
click at [1253, 709] on button "Add Payment" at bounding box center [1365, 712] width 285 height 30
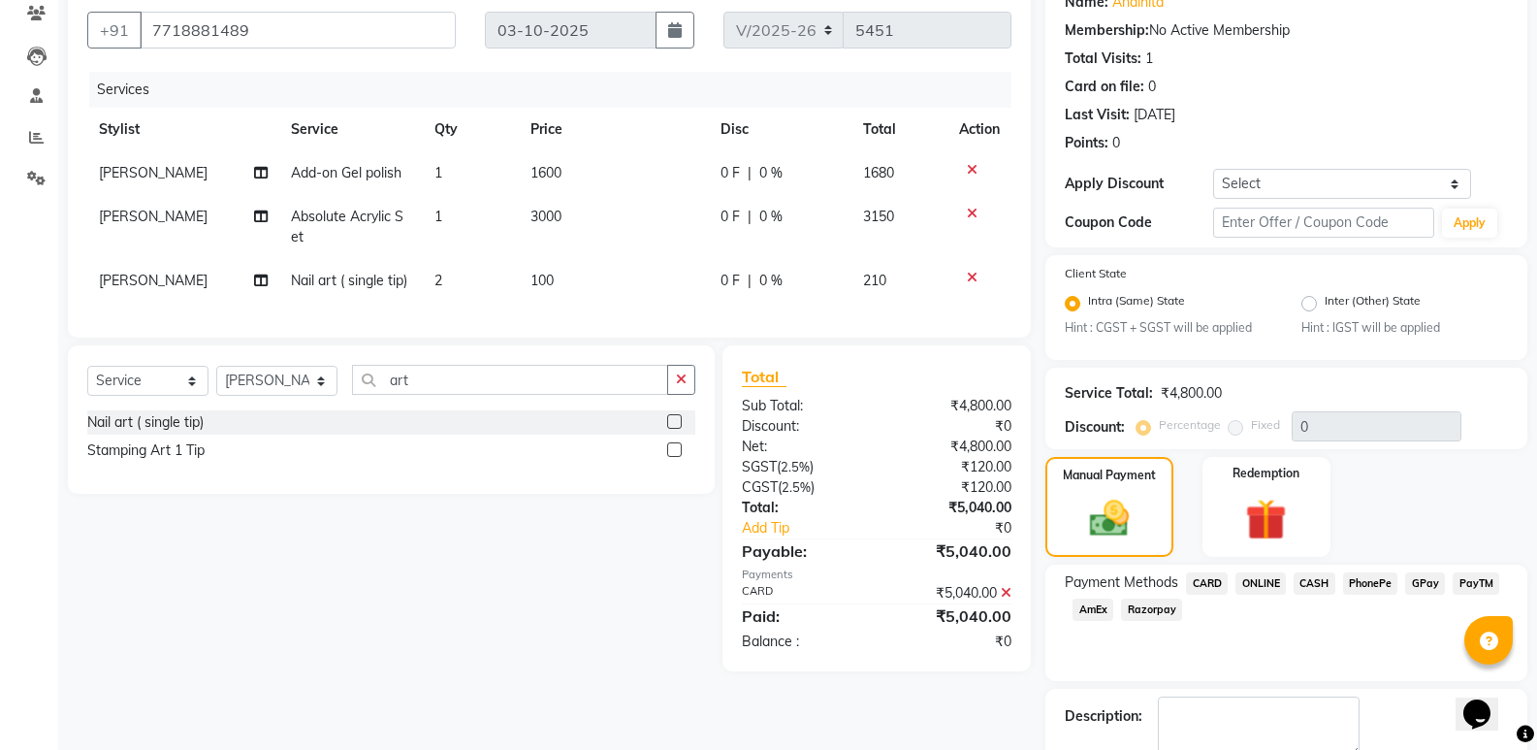
scroll to position [278, 0]
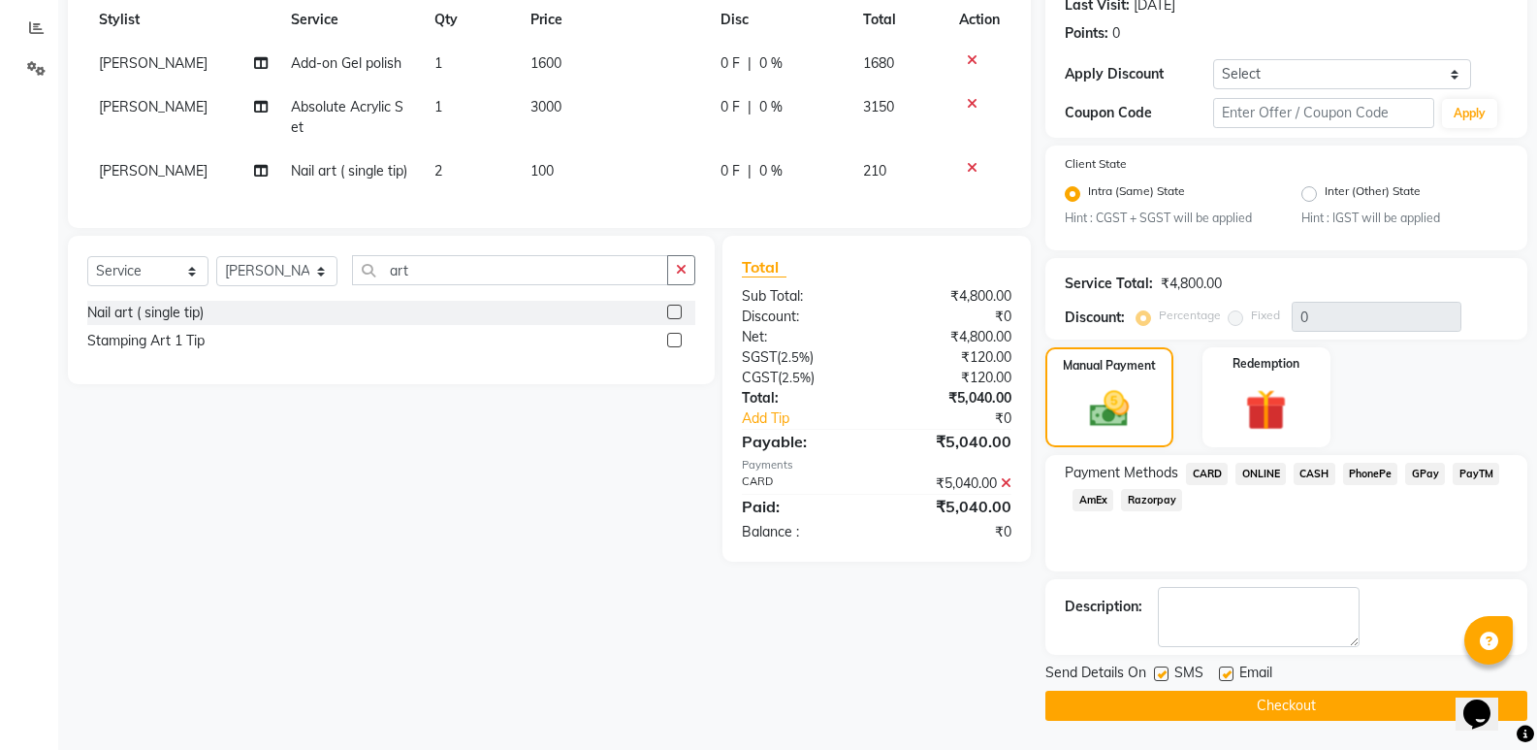
click at [1255, 727] on main "INVOICE PREVIOUS INVOICES Create New Save Open Invoices Client +91 7718881489 D…" at bounding box center [797, 278] width 1479 height 944
click at [1255, 717] on button "Checkout" at bounding box center [1286, 706] width 482 height 30
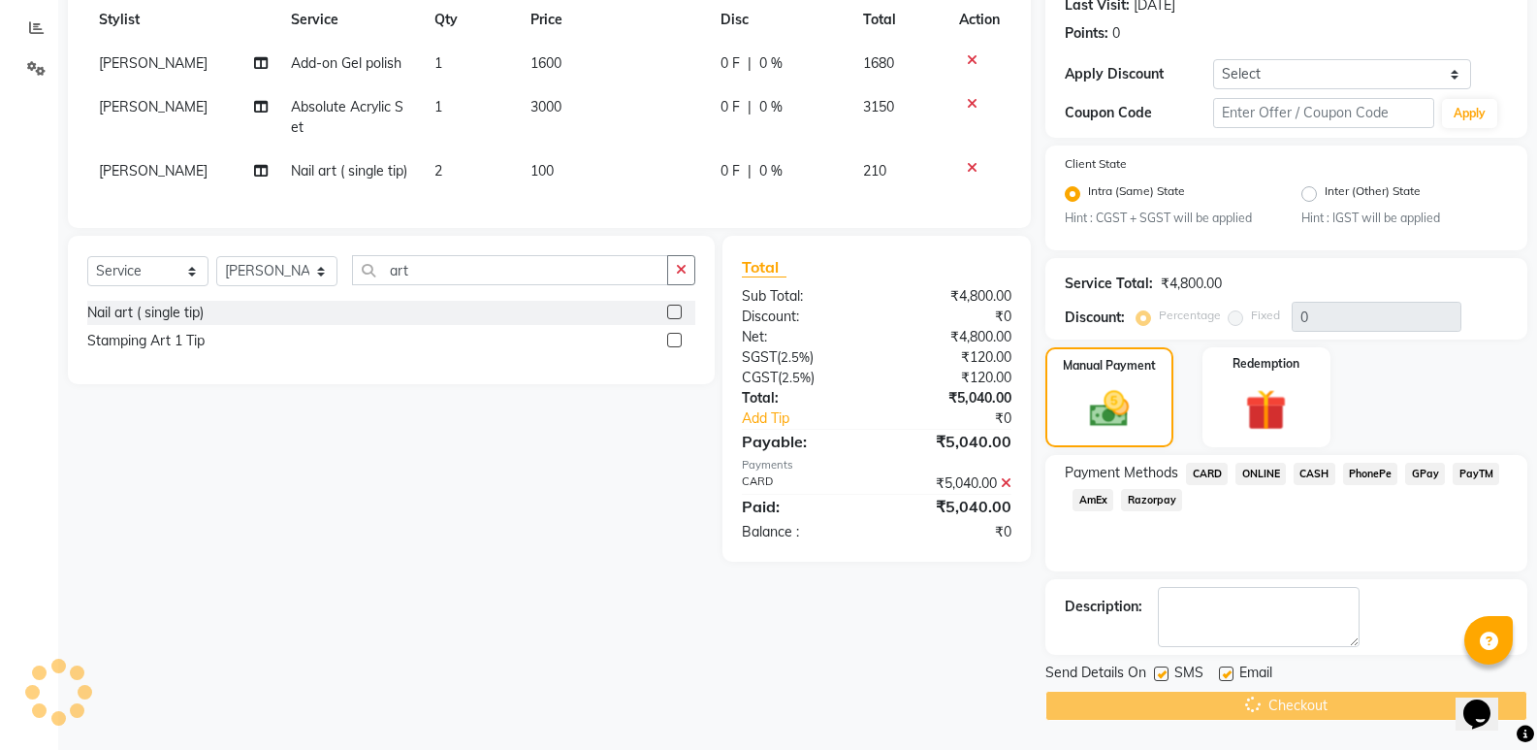
scroll to position [0, 0]
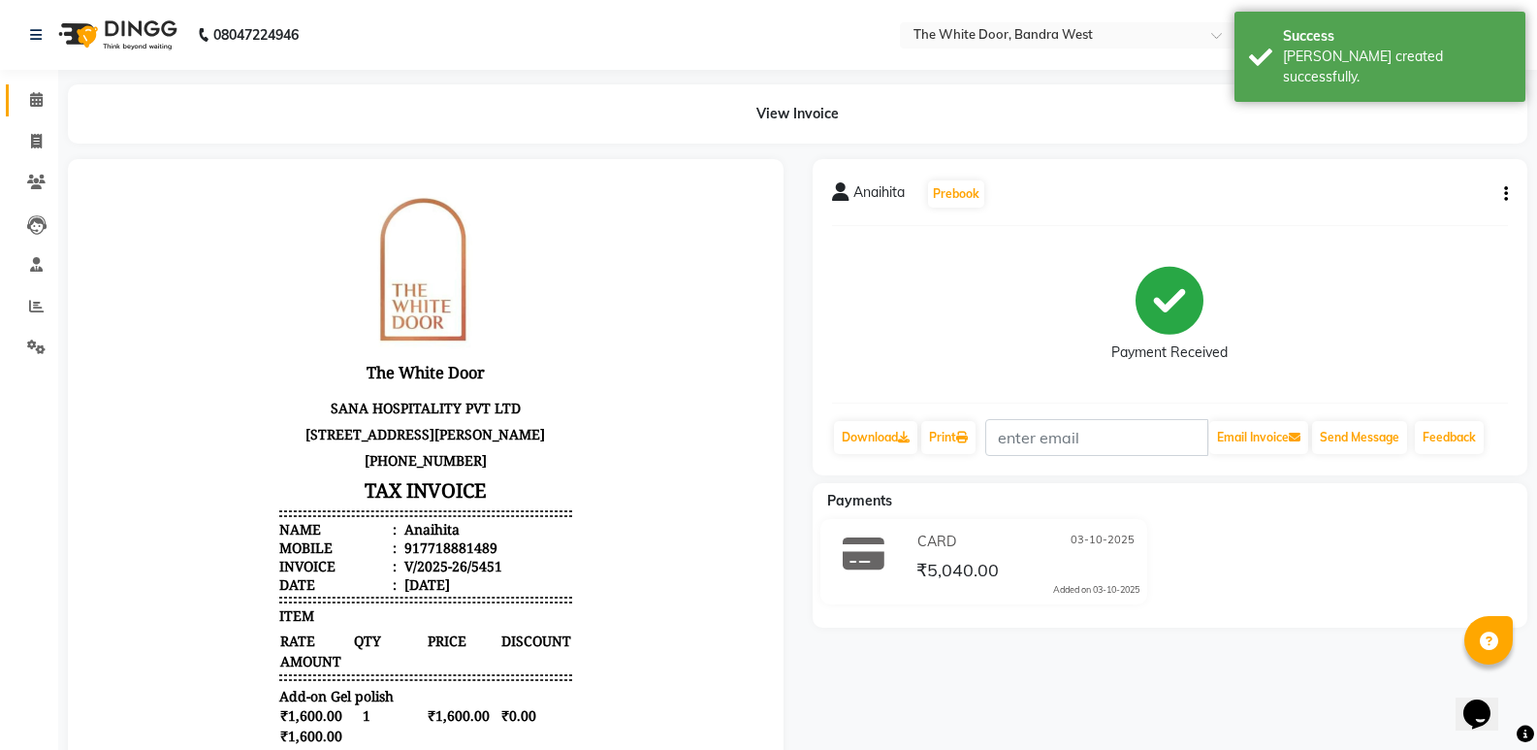
click at [28, 87] on link "Calendar" at bounding box center [29, 100] width 47 height 32
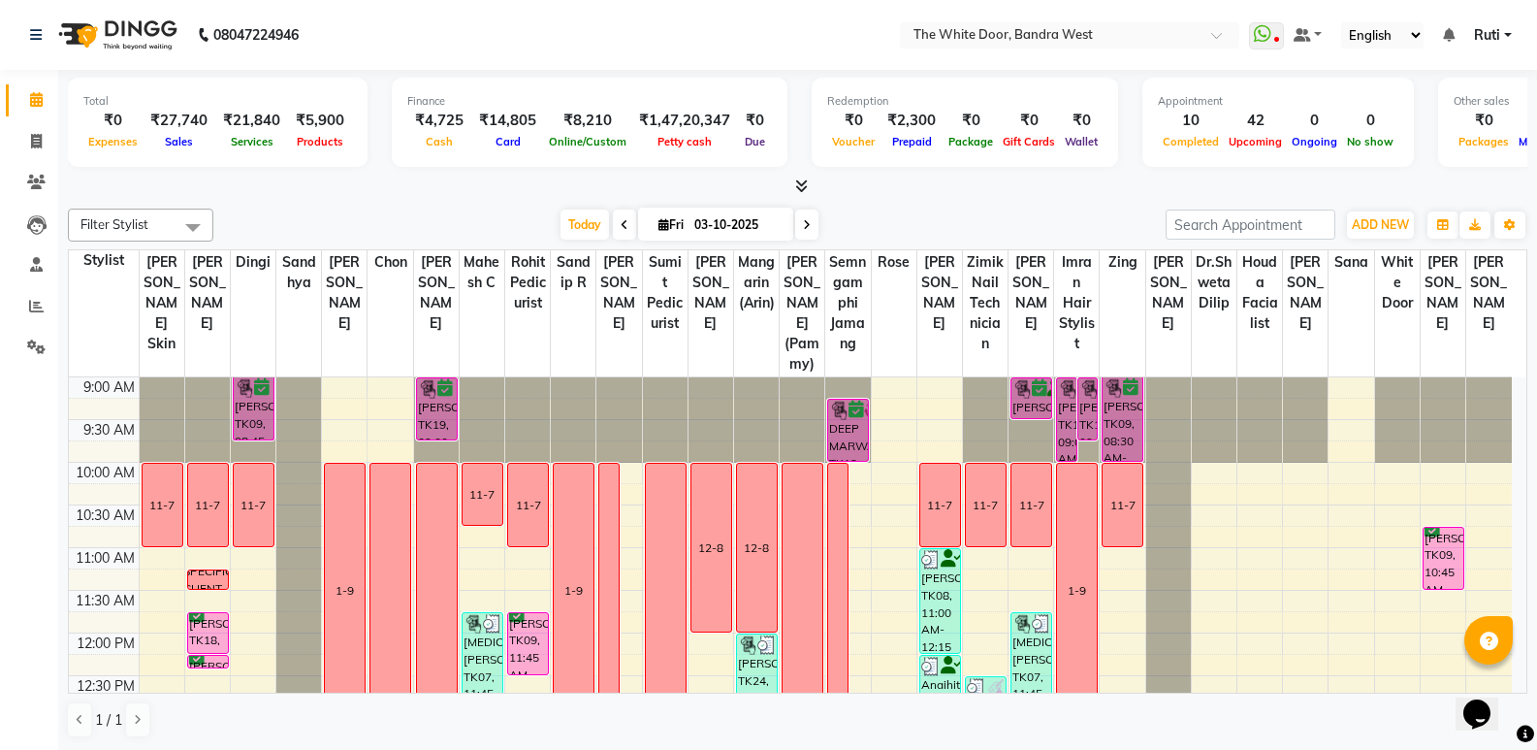
click at [714, 230] on input "03-10-2025" at bounding box center [737, 224] width 97 height 29
select select "10"
select select "2025"
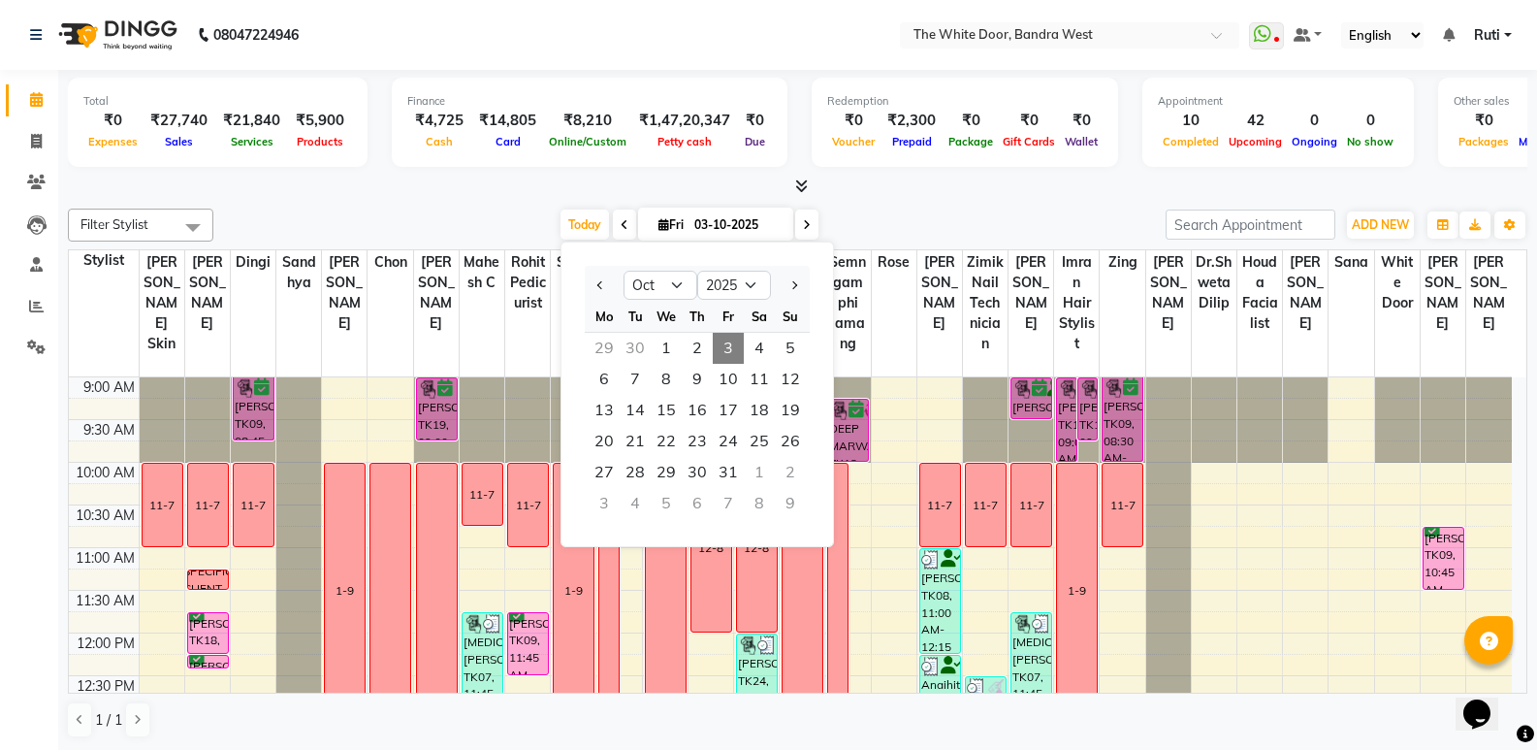
drag, startPoint x: 607, startPoint y: 351, endPoint x: 786, endPoint y: 392, distance: 183.0
click at [606, 351] on div "29" at bounding box center [604, 348] width 31 height 31
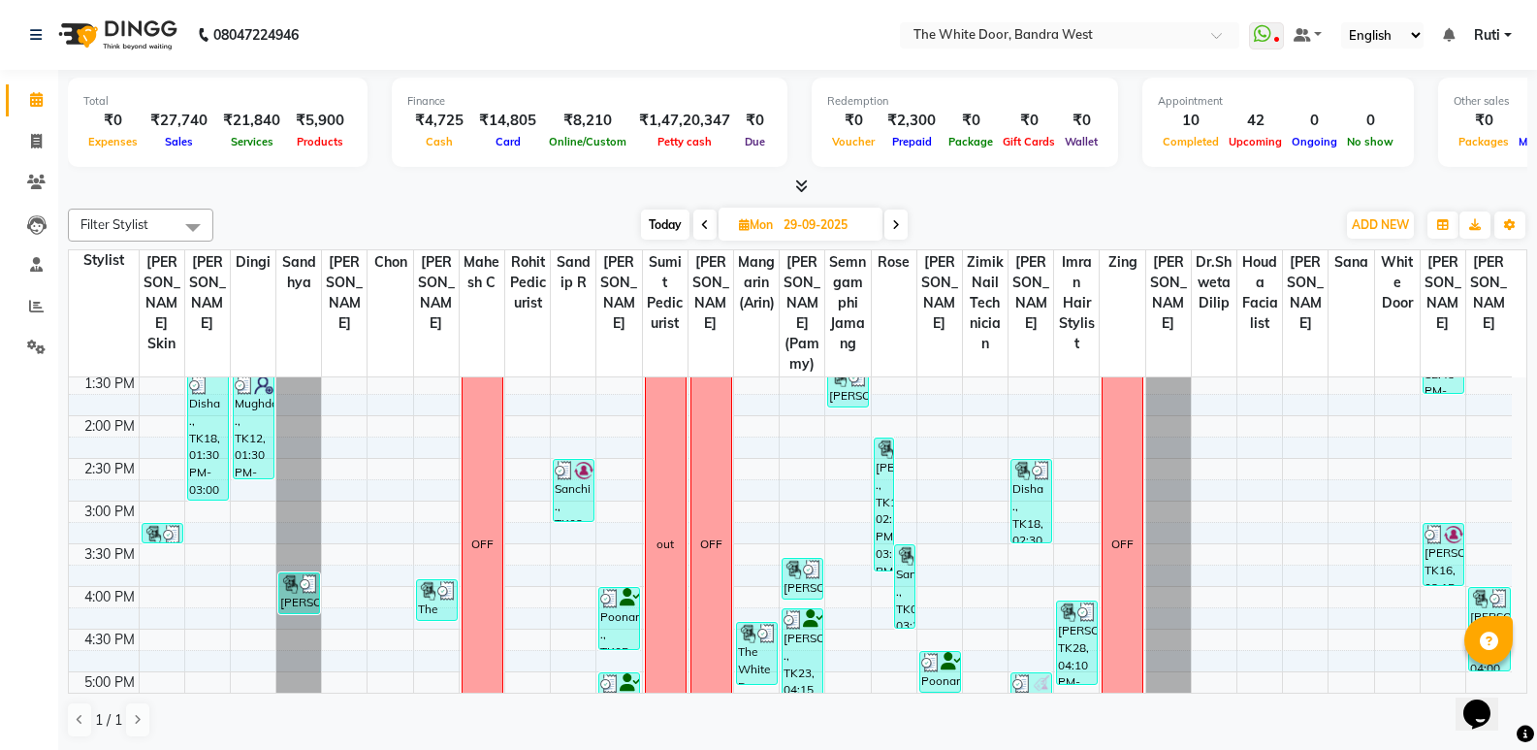
scroll to position [679, 0]
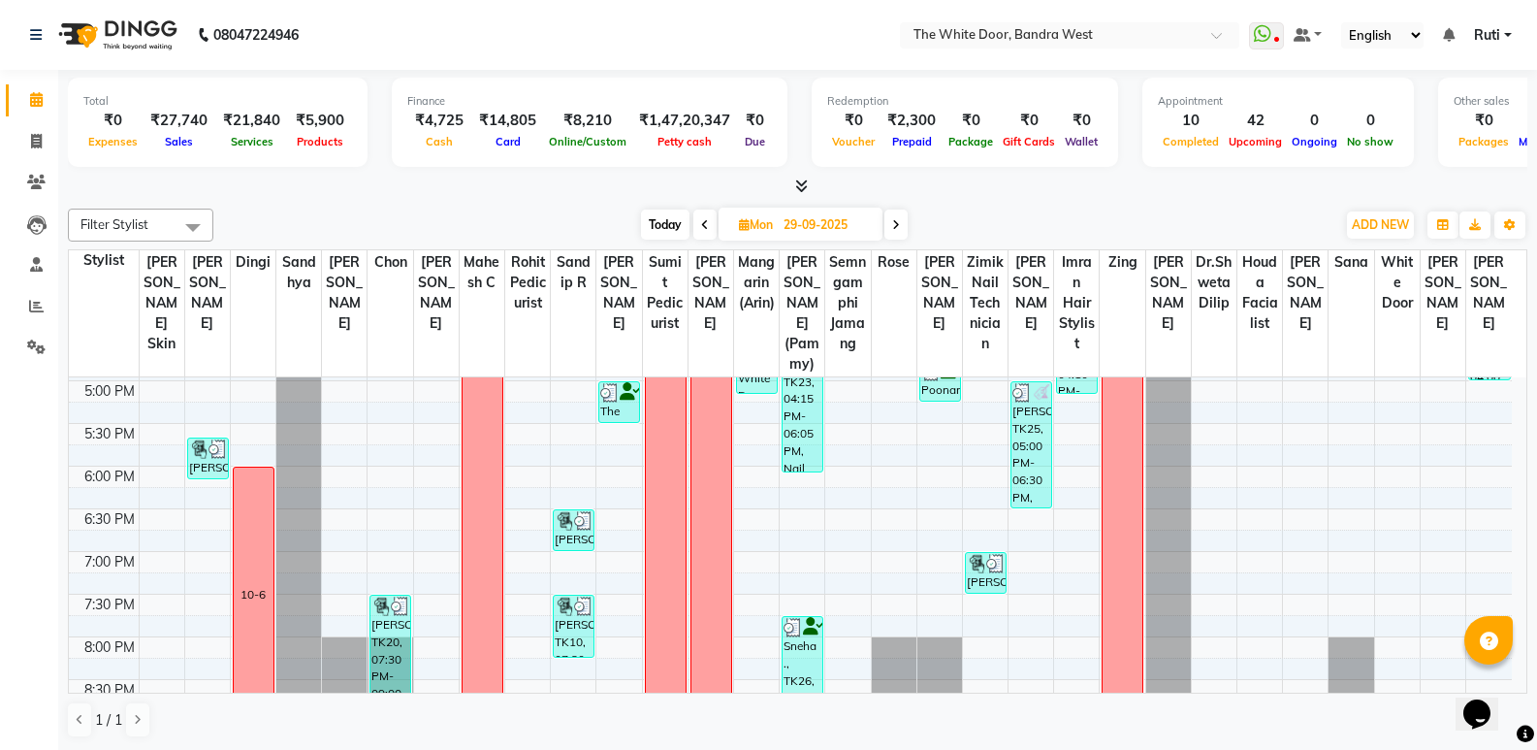
click at [662, 218] on span "Today" at bounding box center [665, 224] width 48 height 30
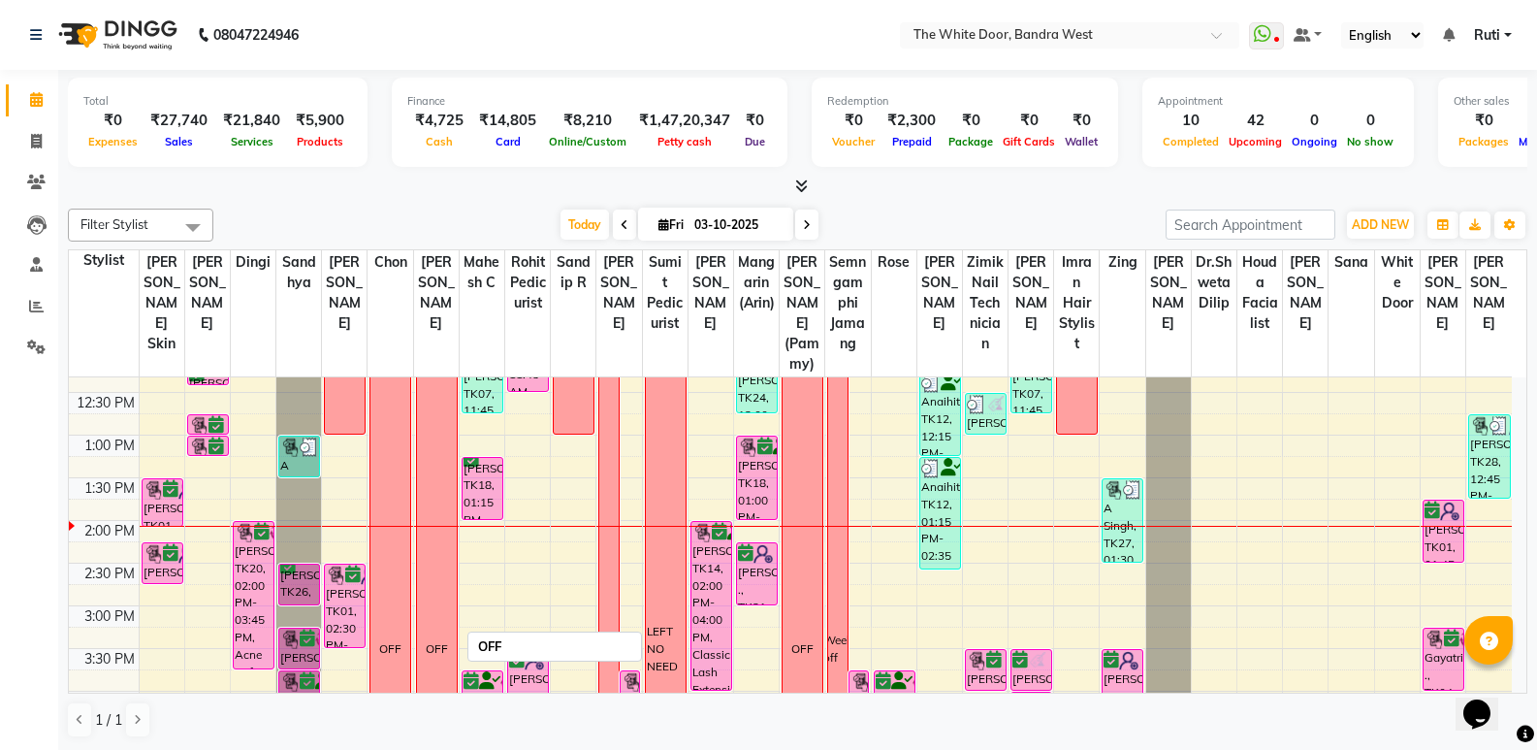
scroll to position [234, 0]
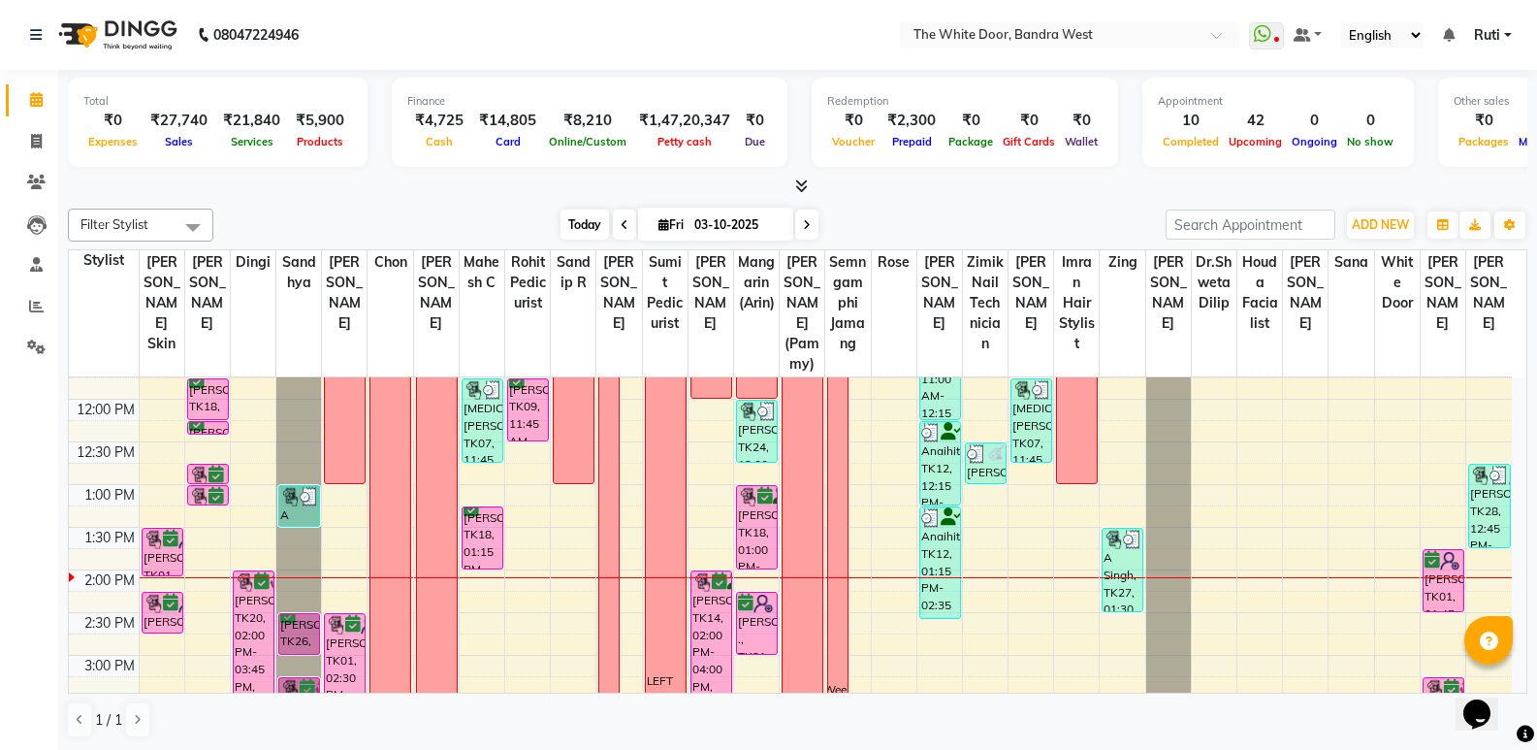
click at [579, 222] on span "Today" at bounding box center [585, 224] width 48 height 30
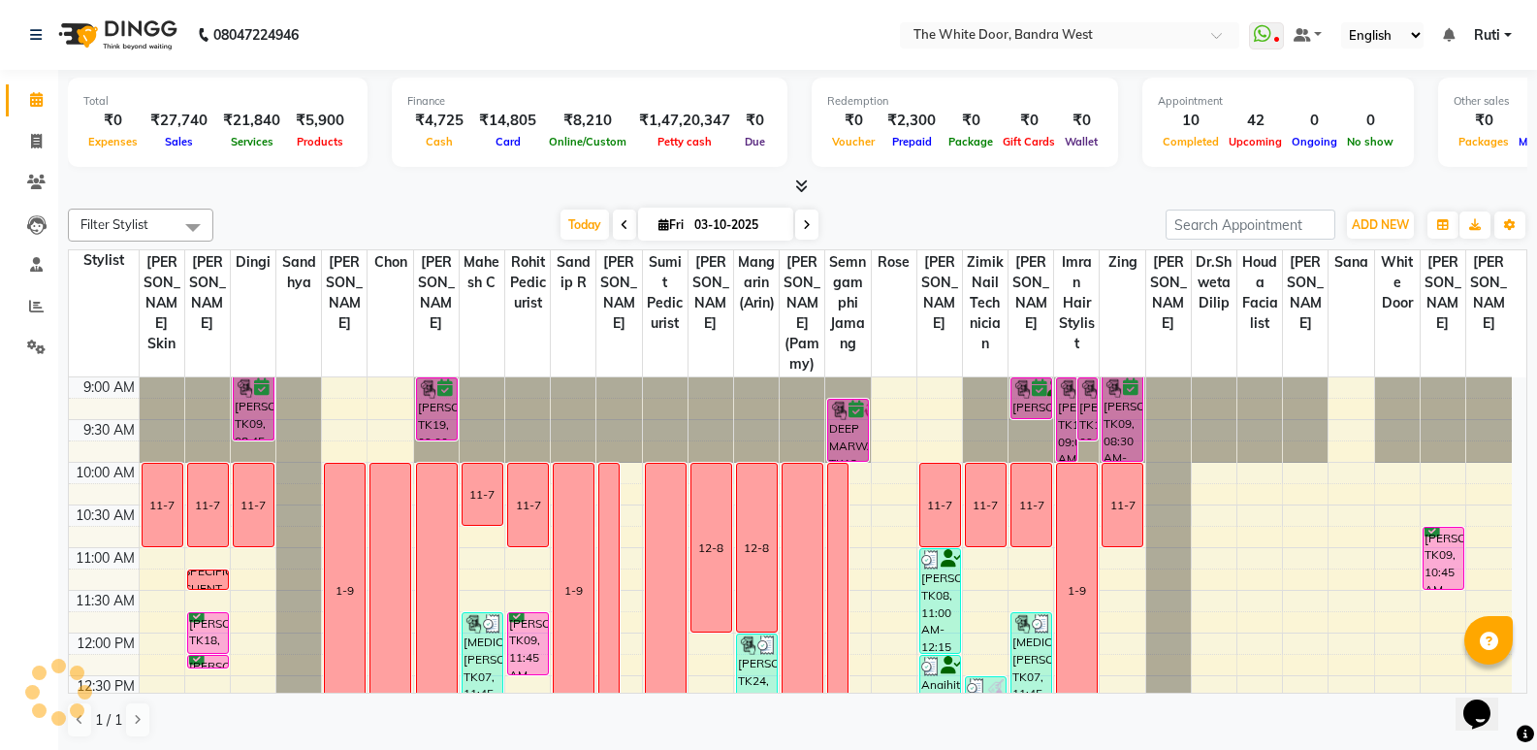
scroll to position [428, 0]
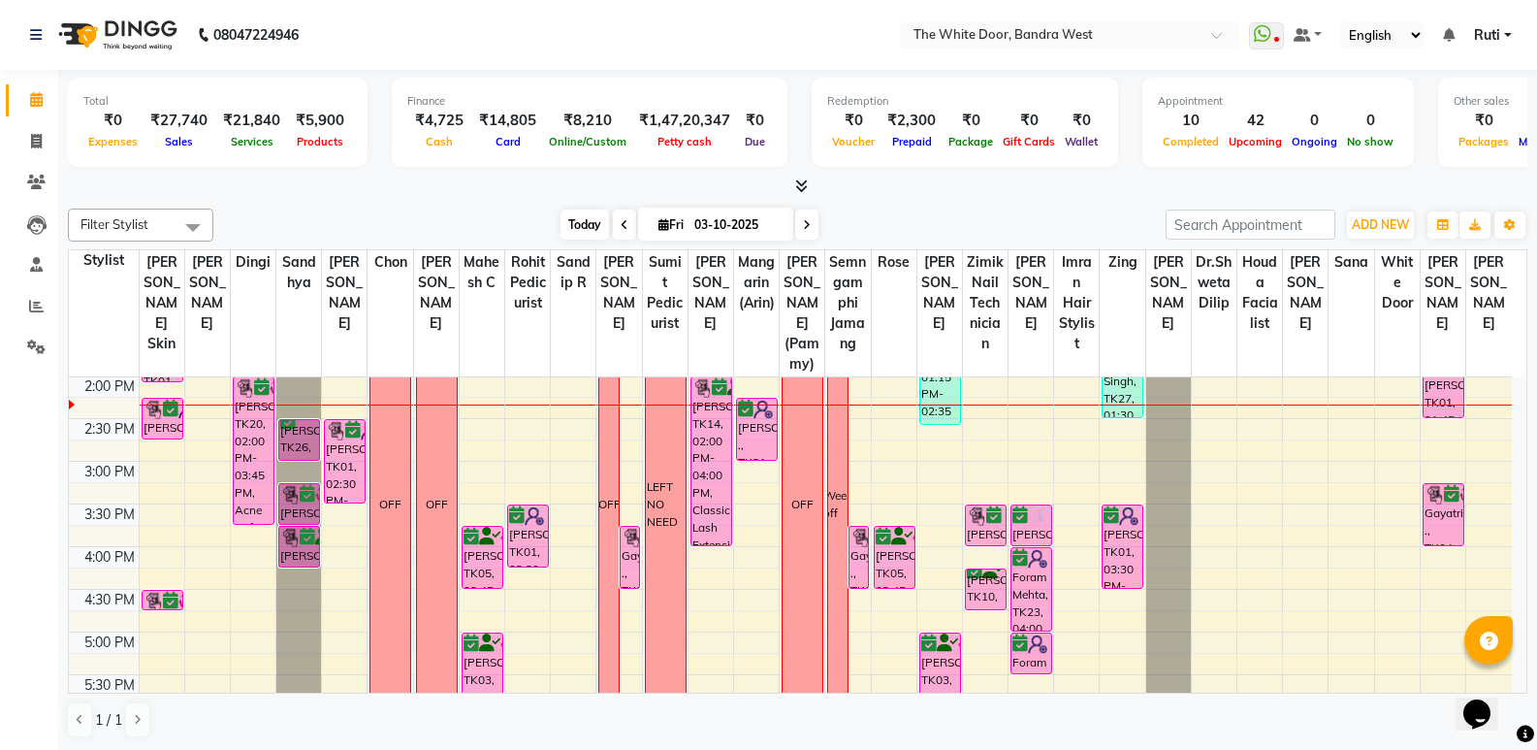
click at [593, 209] on span "Today" at bounding box center [585, 224] width 48 height 30
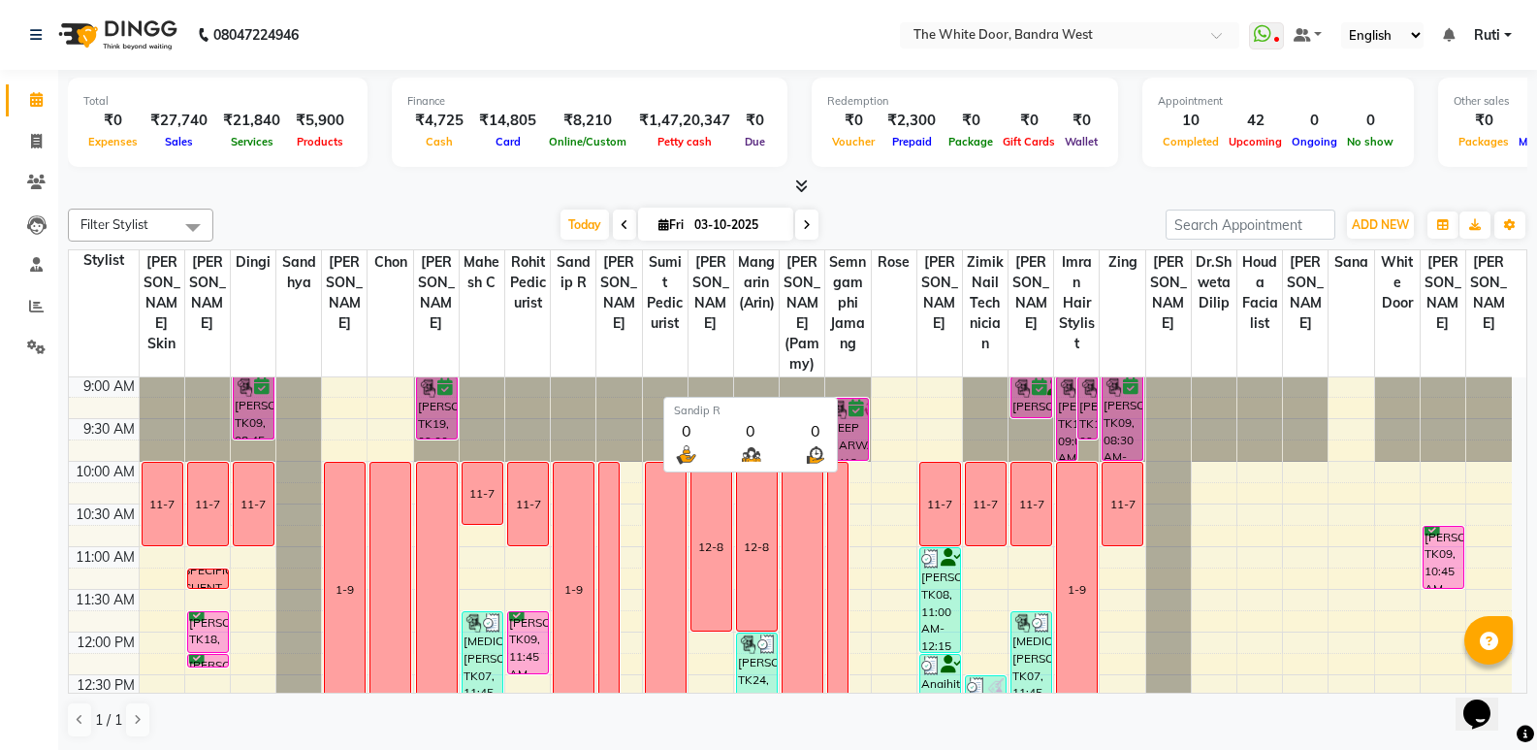
scroll to position [0, 0]
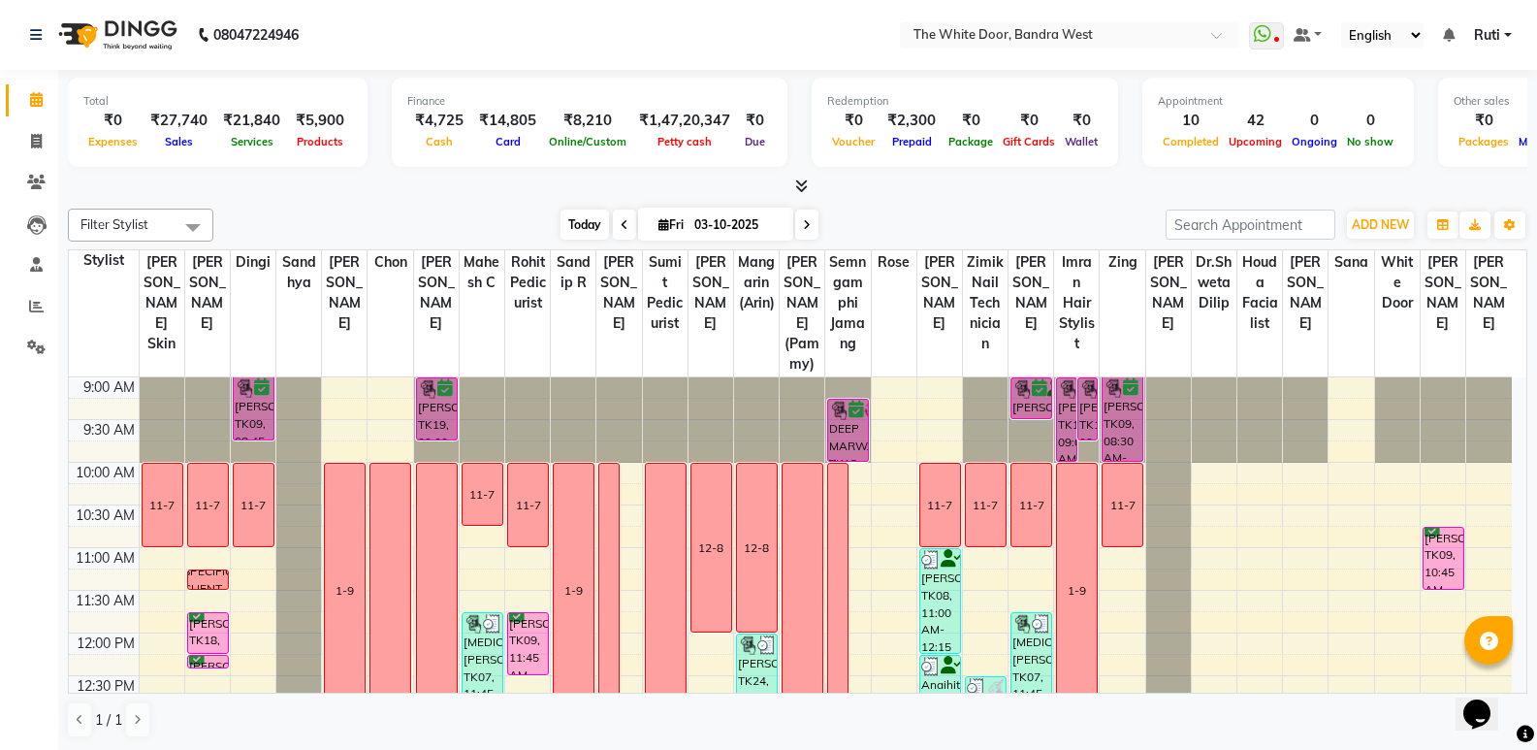
click at [574, 227] on span "Today" at bounding box center [585, 224] width 48 height 30
click at [810, 224] on span at bounding box center [806, 224] width 23 height 30
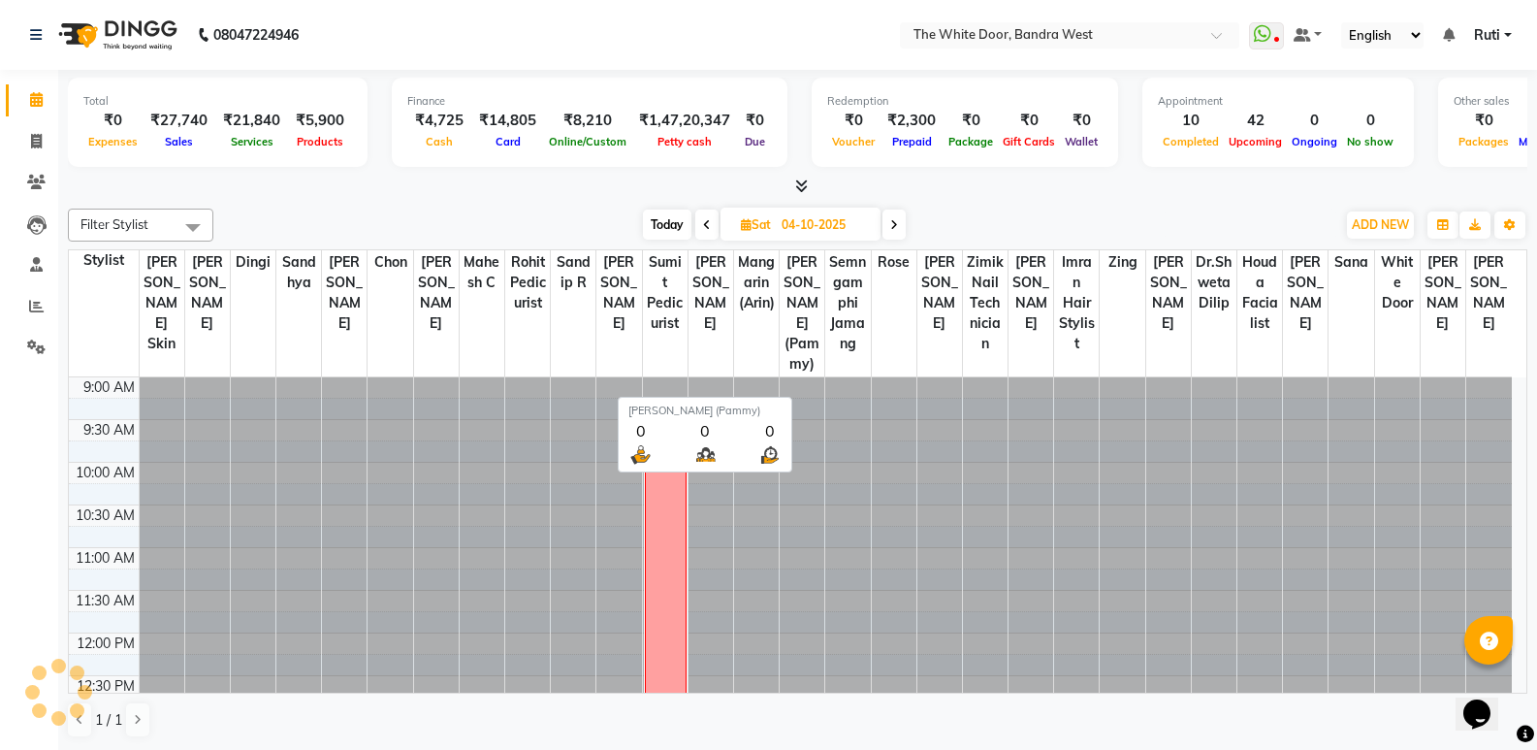
scroll to position [428, 0]
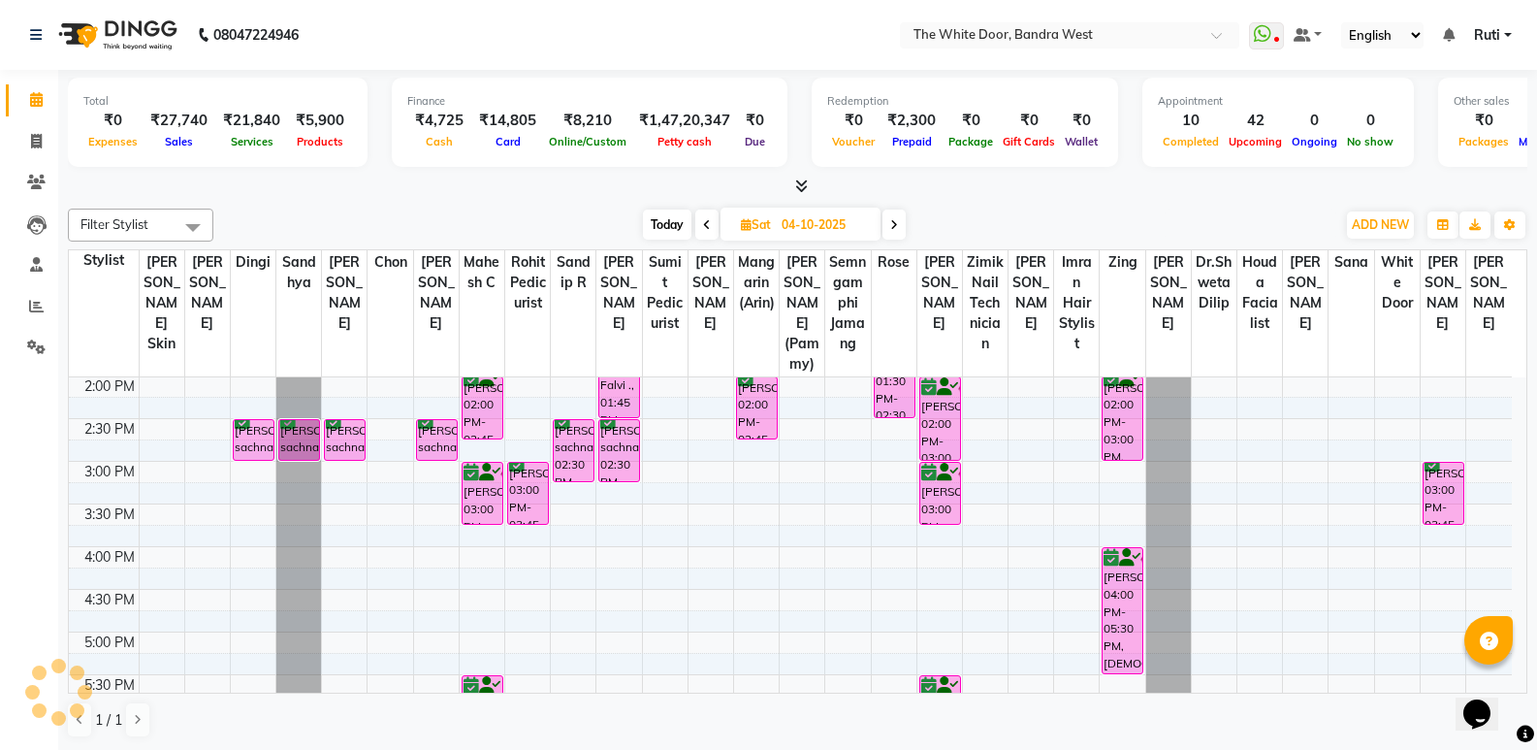
click at [709, 224] on icon at bounding box center [707, 225] width 8 height 12
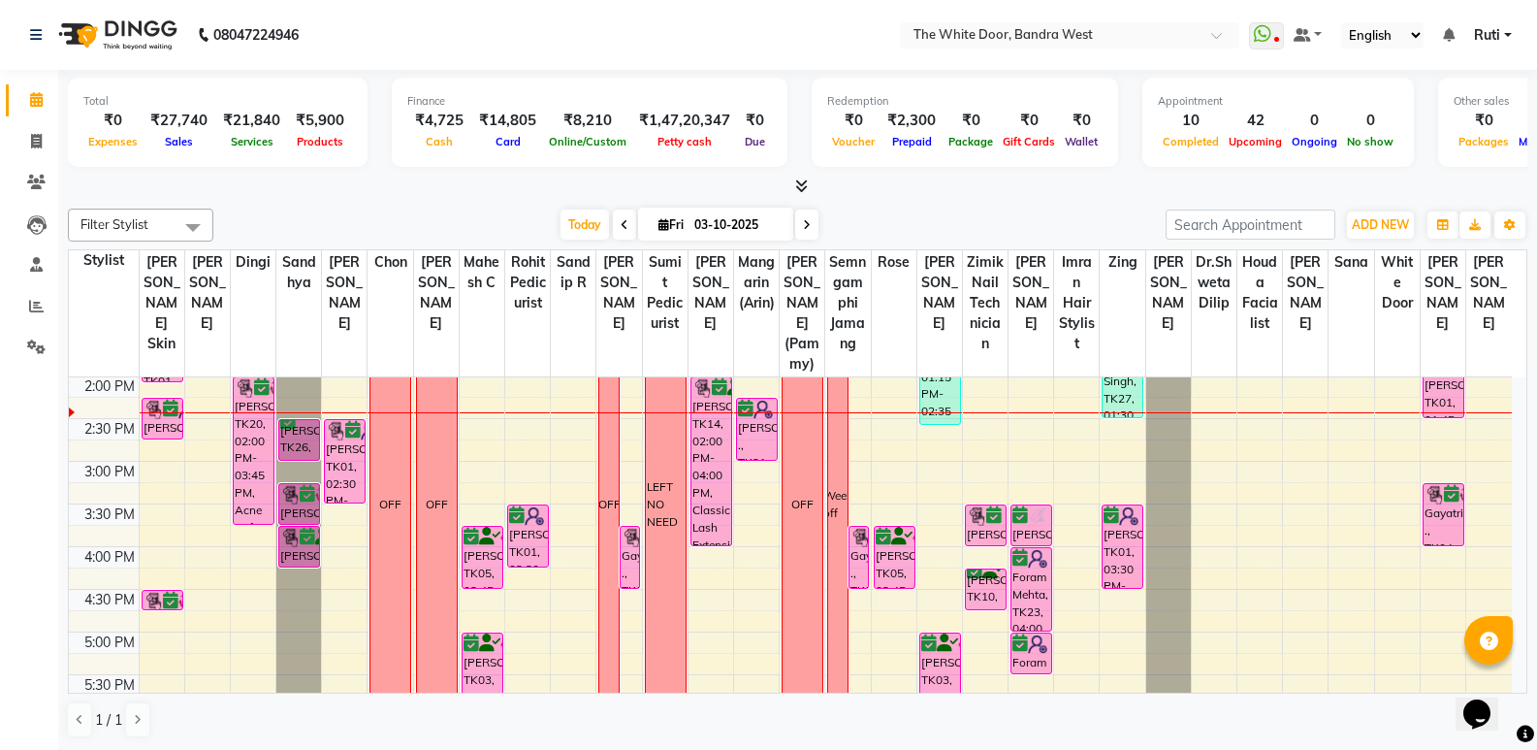
click at [627, 220] on span at bounding box center [624, 224] width 23 height 30
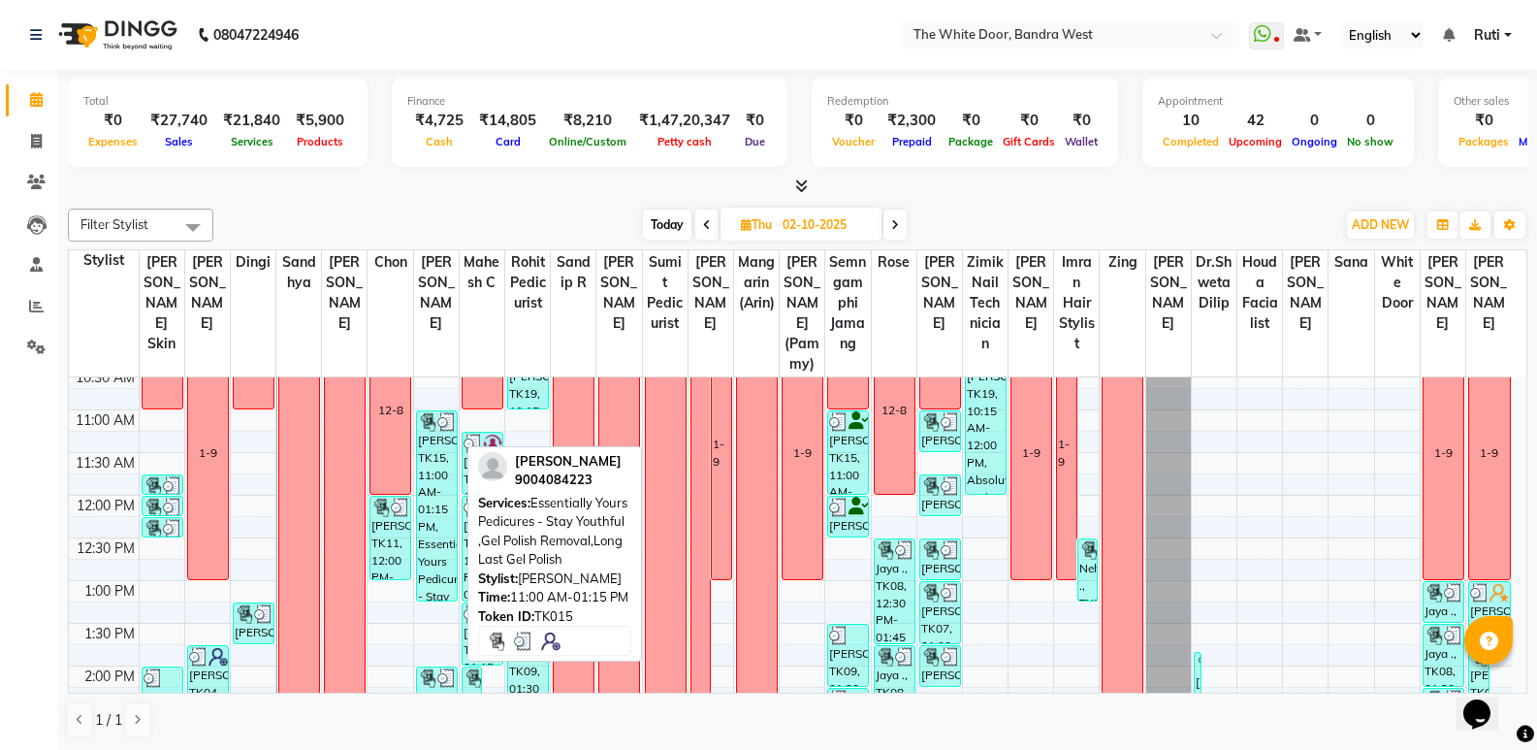
scroll to position [97, 0]
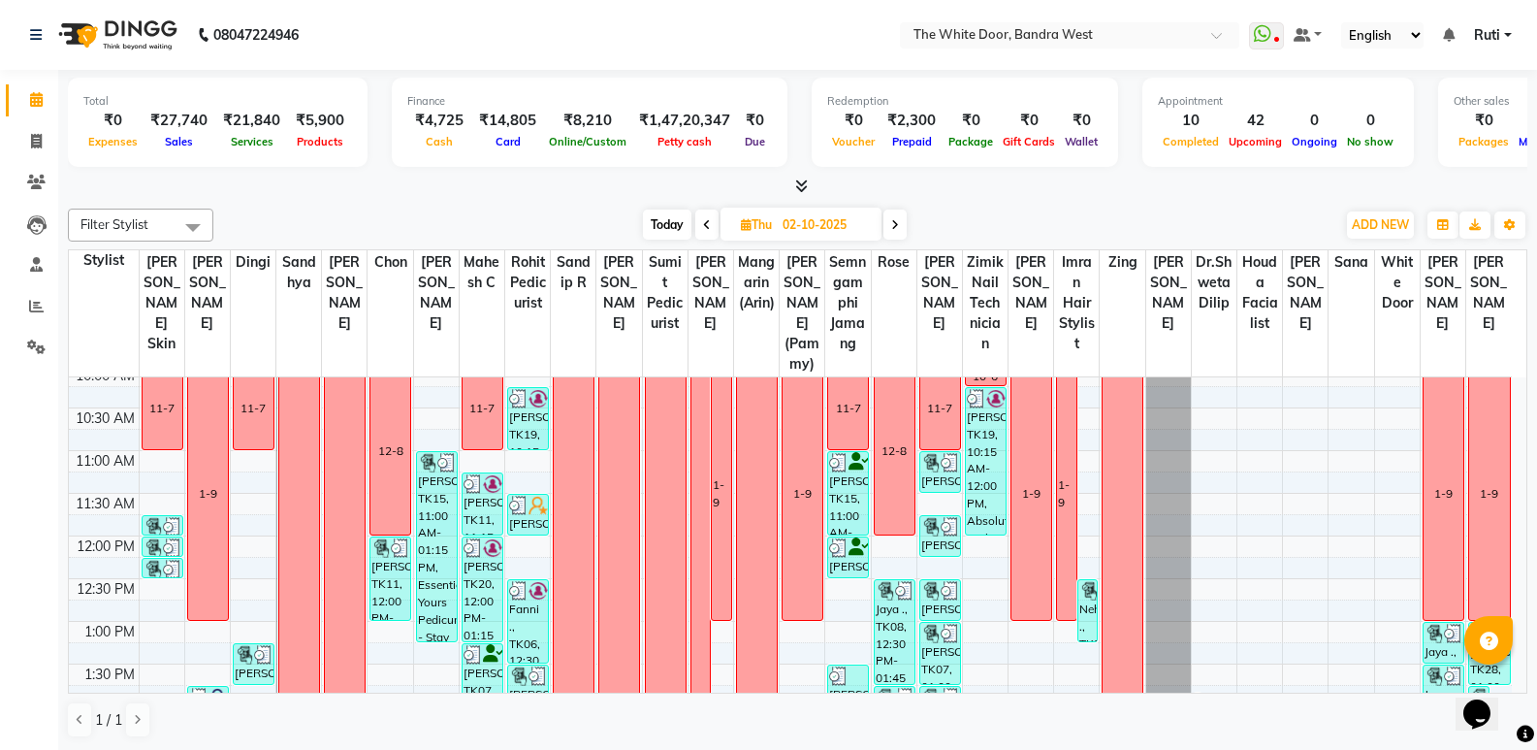
click at [703, 228] on icon at bounding box center [707, 225] width 8 height 12
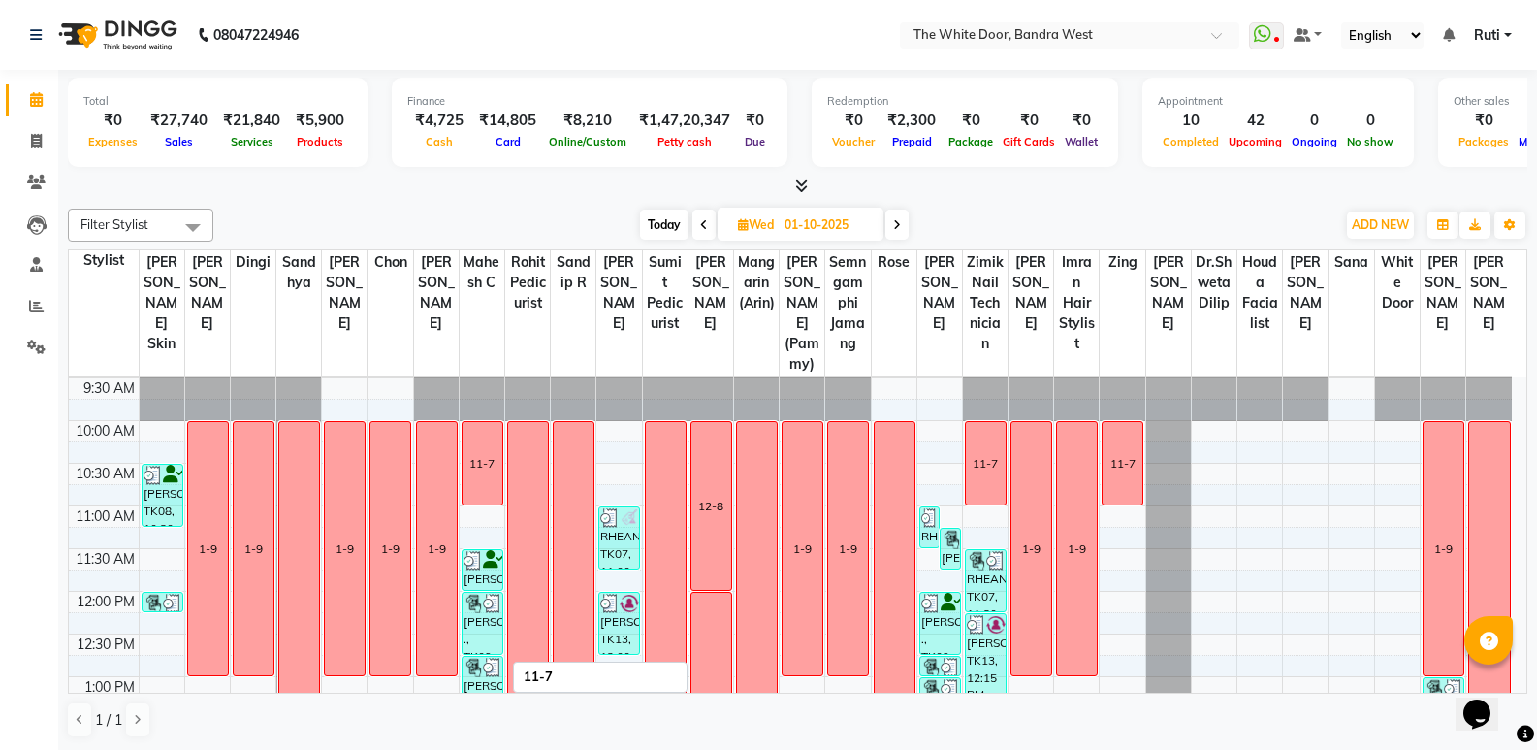
scroll to position [40, 0]
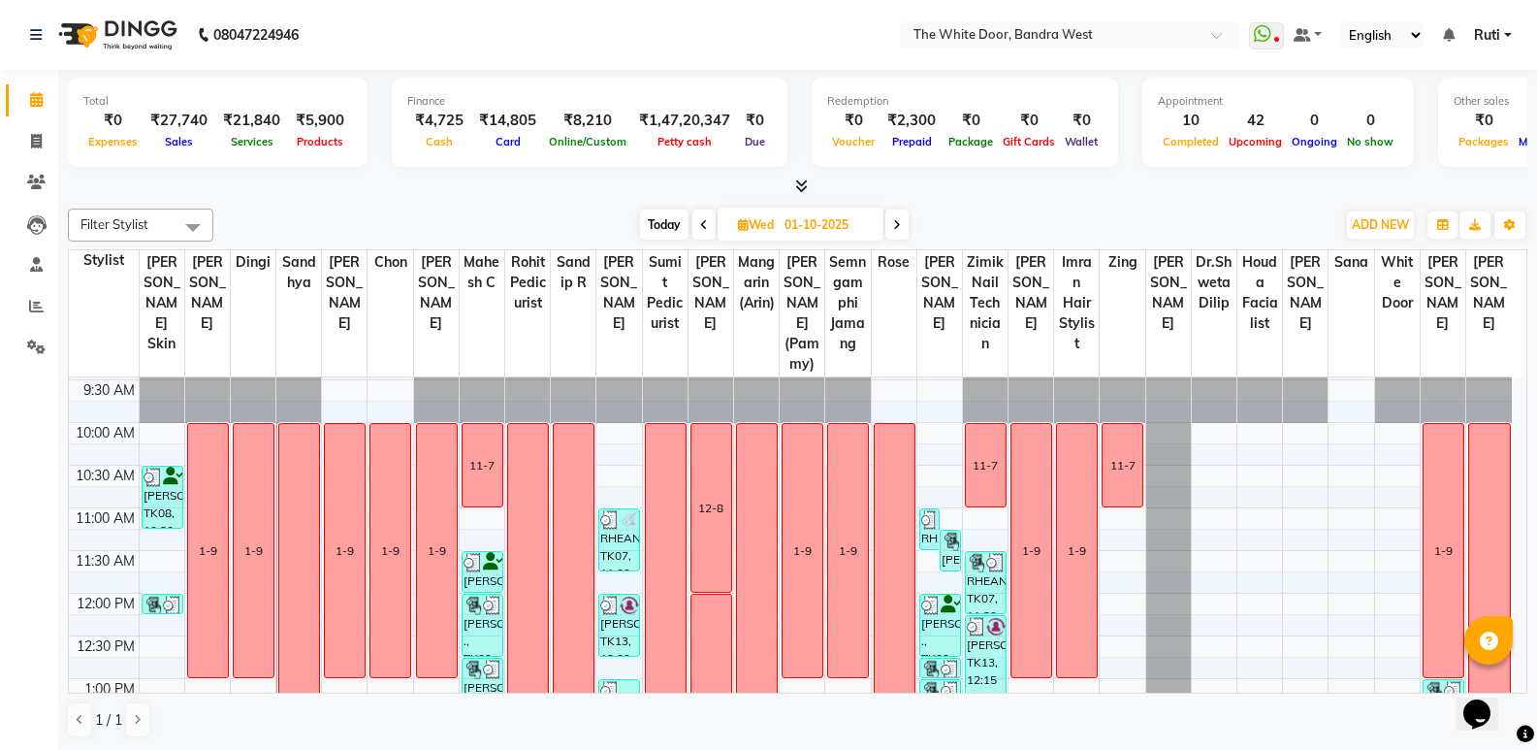
click at [666, 218] on span "Today" at bounding box center [664, 224] width 48 height 30
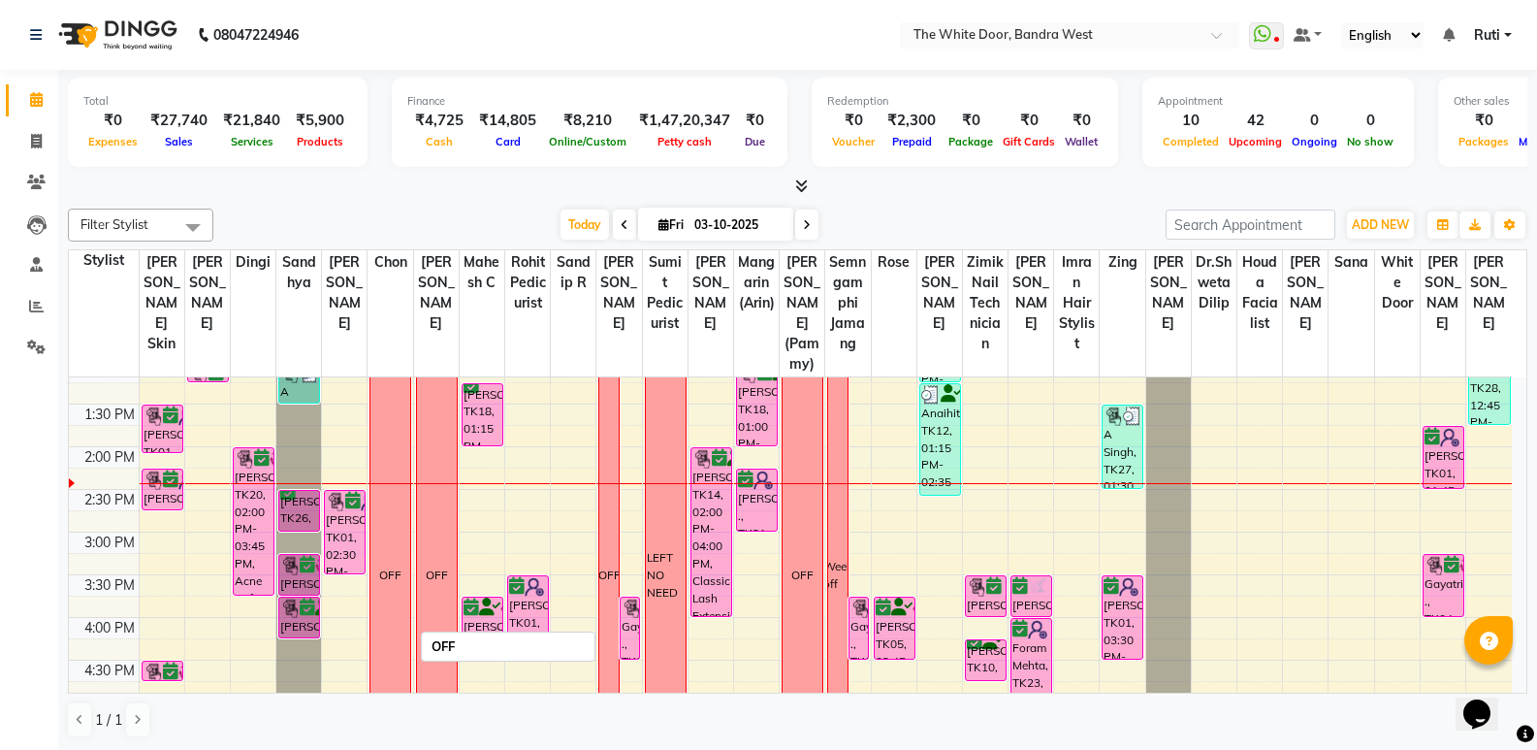
scroll to position [137, 0]
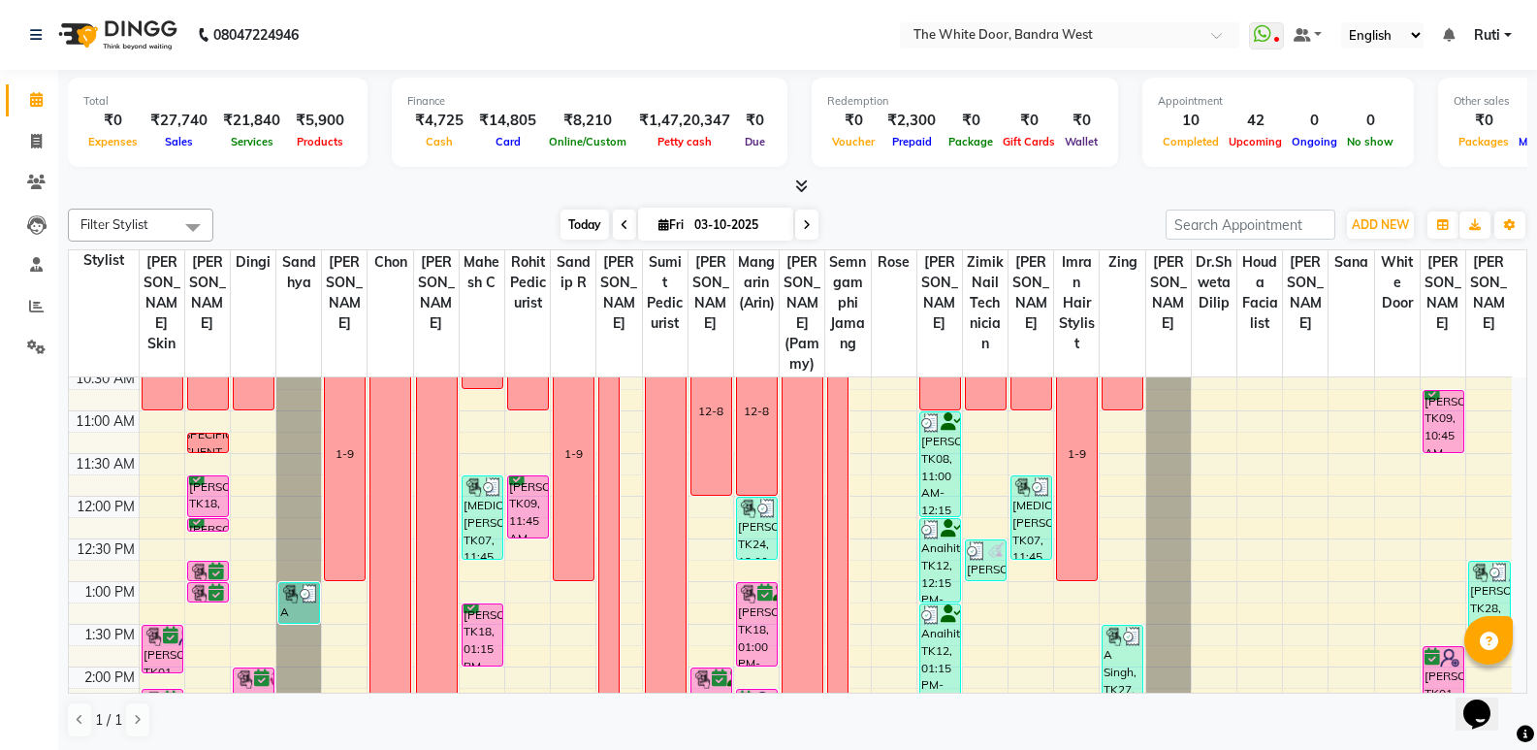
click at [584, 230] on span "Today" at bounding box center [585, 224] width 48 height 30
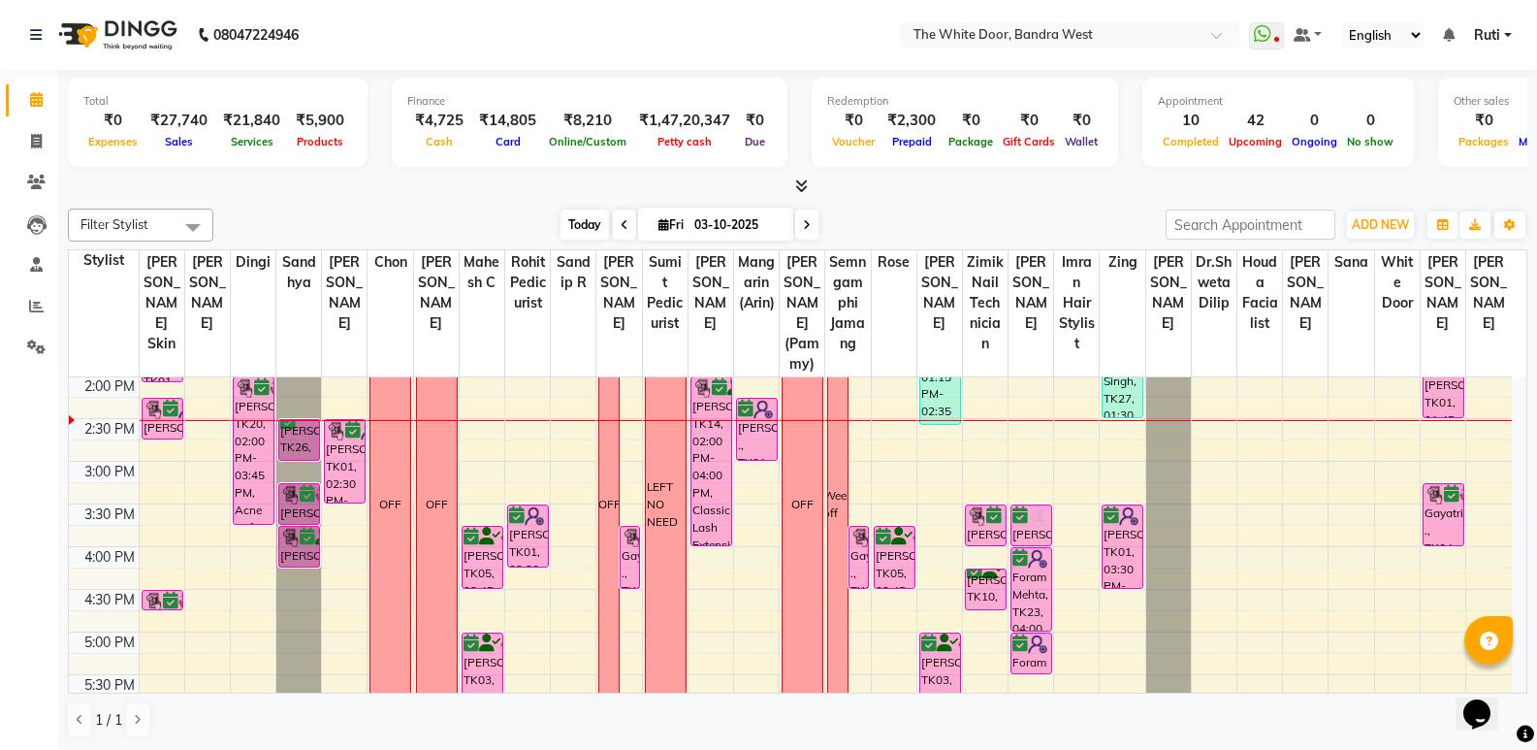
click at [566, 214] on span "Today" at bounding box center [585, 224] width 48 height 30
click at [581, 232] on span "Today" at bounding box center [585, 224] width 48 height 30
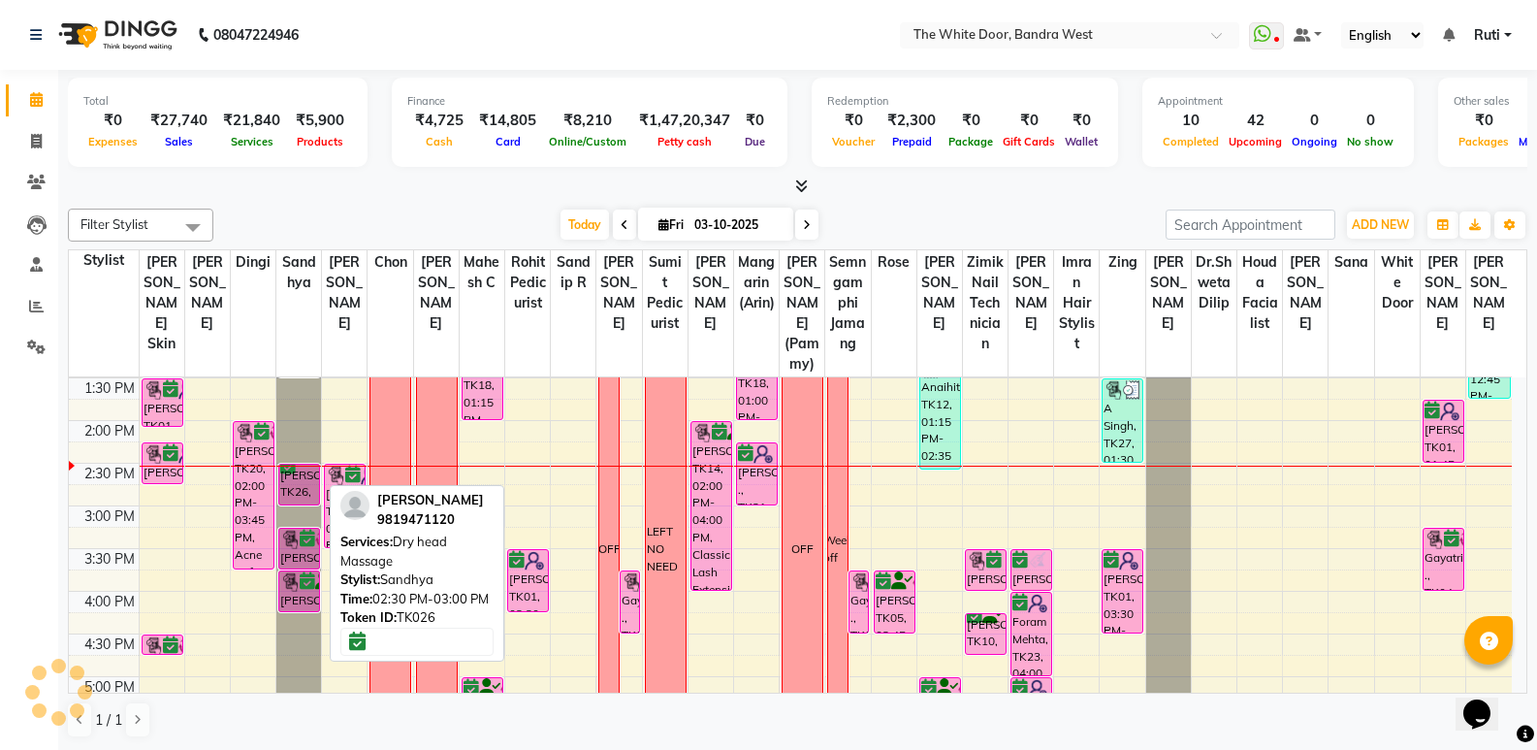
scroll to position [331, 0]
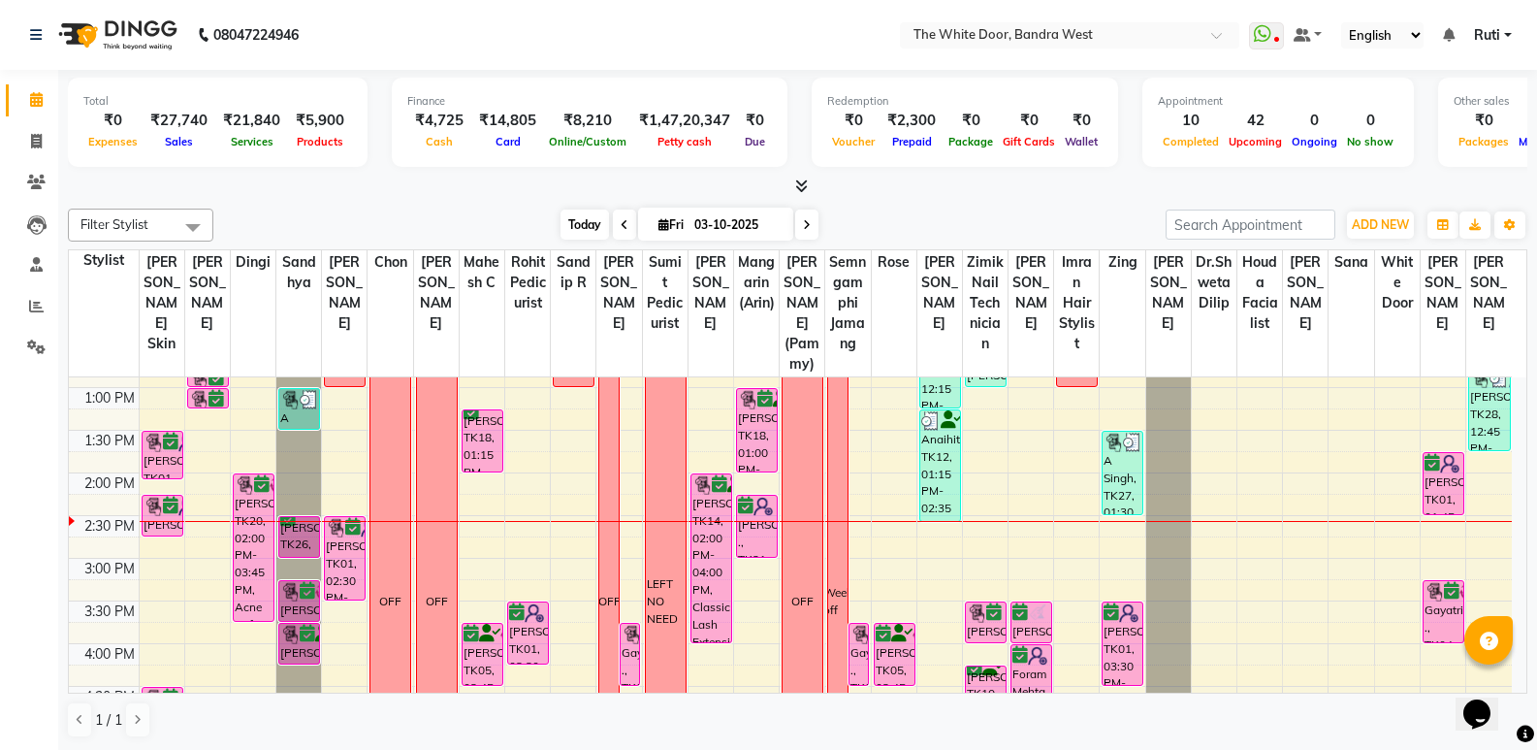
click at [562, 230] on span "Today" at bounding box center [585, 224] width 48 height 30
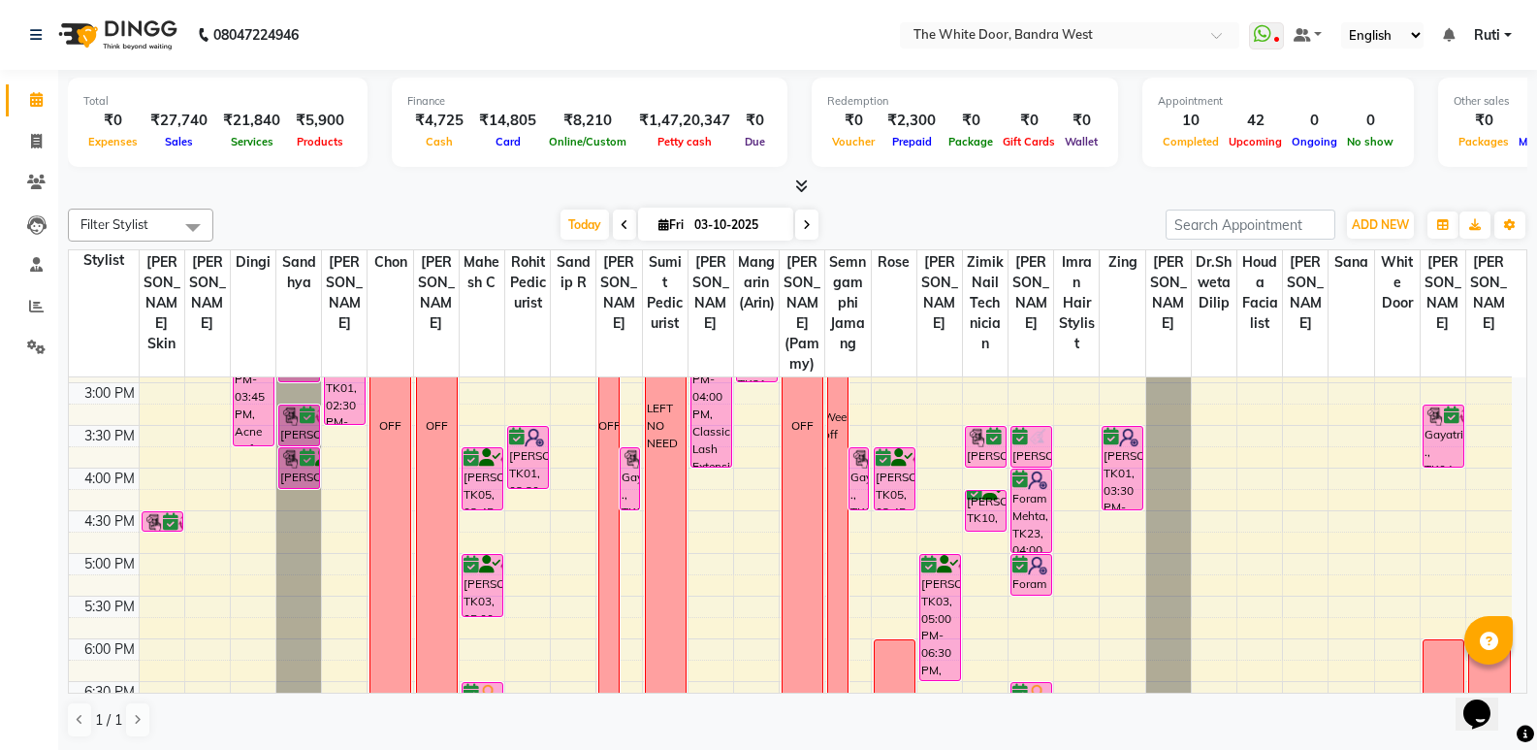
scroll to position [525, 0]
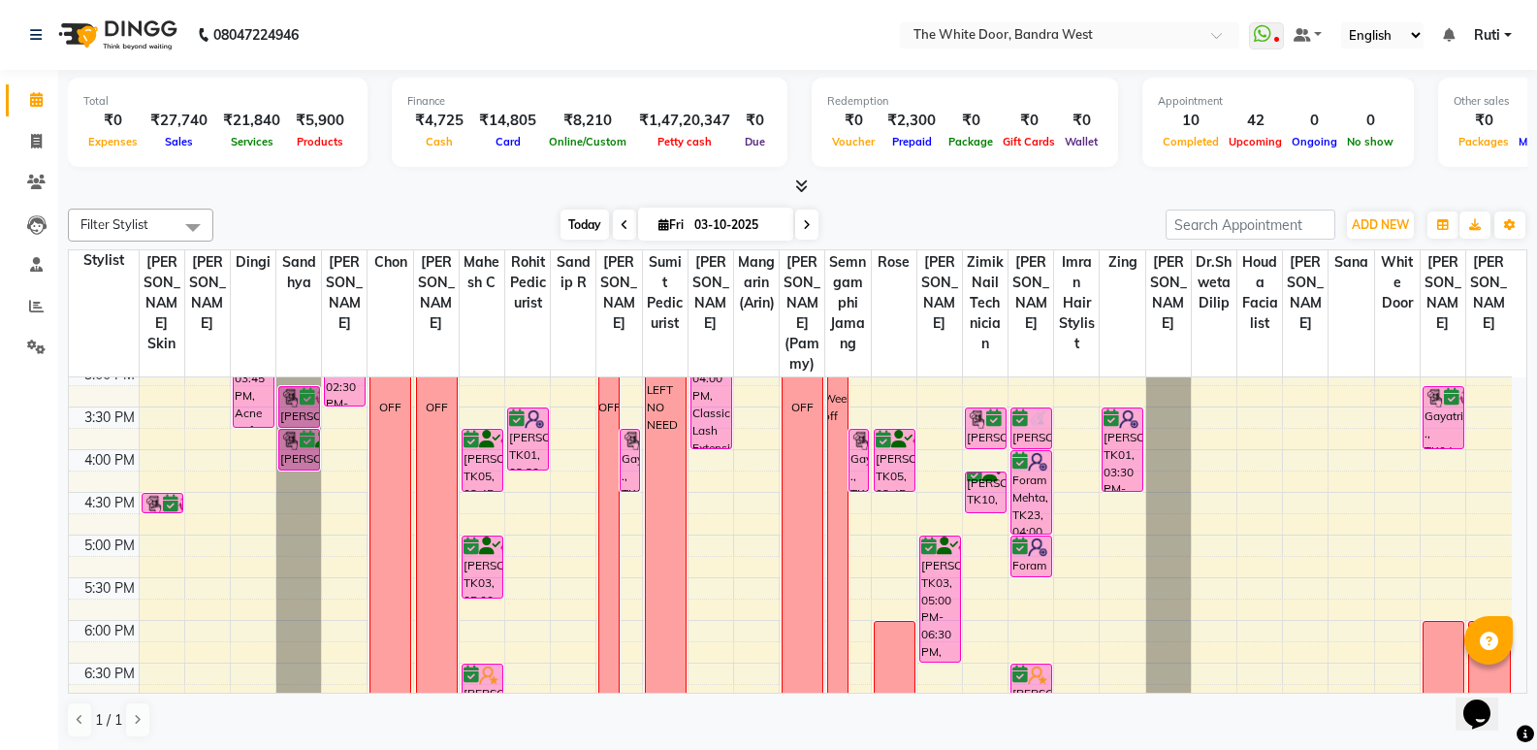
click at [566, 224] on span "Today" at bounding box center [585, 224] width 48 height 30
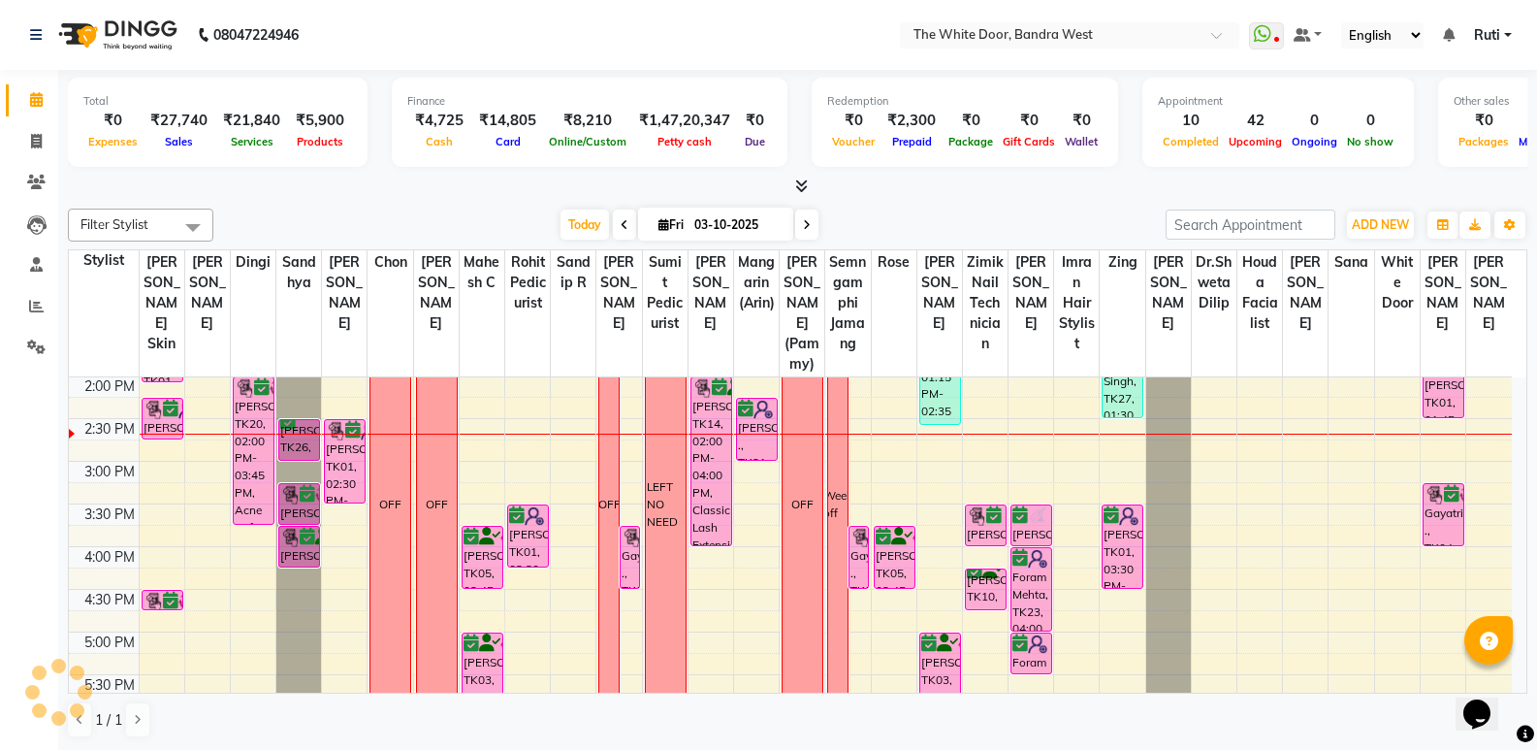
click at [804, 232] on span at bounding box center [806, 224] width 23 height 30
type input "04-10-2025"
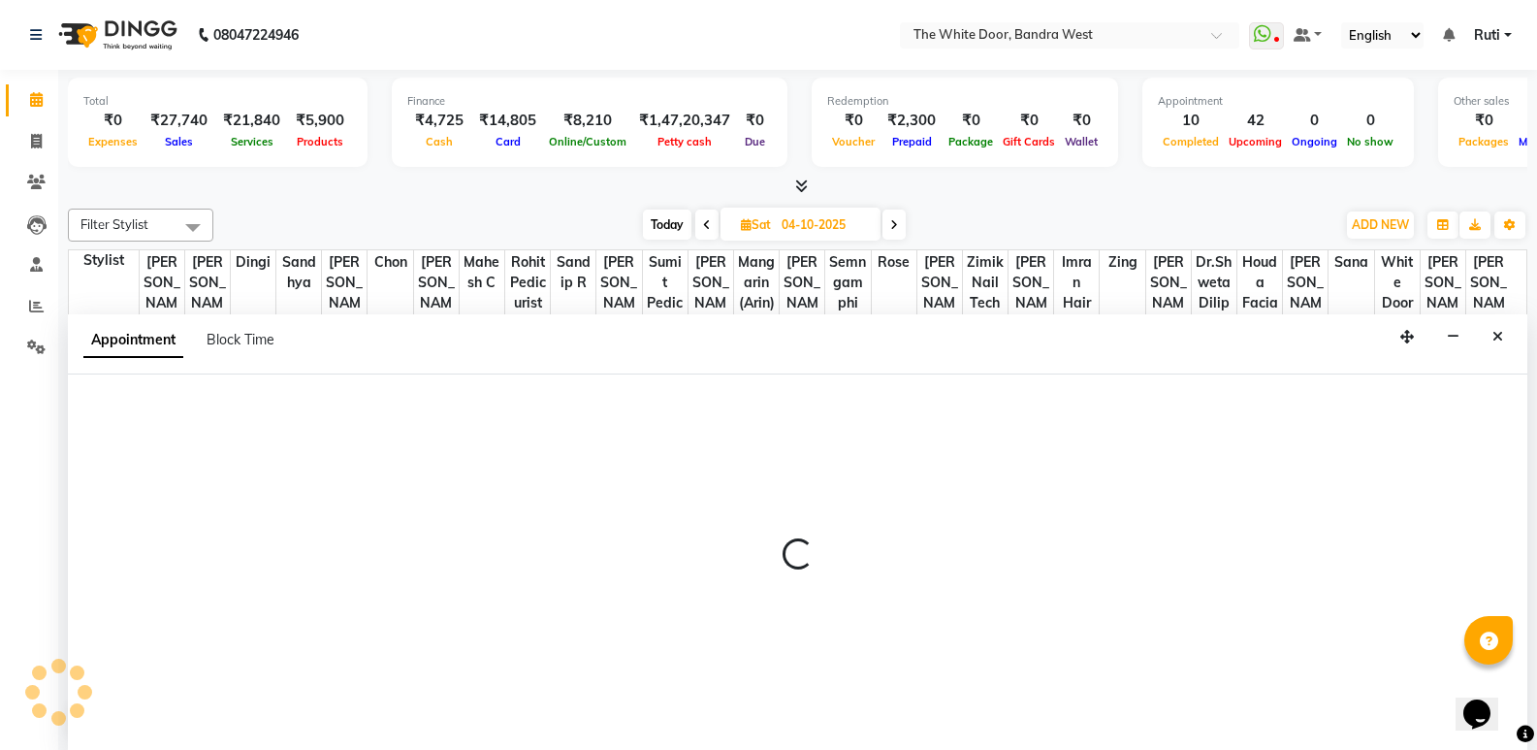
scroll to position [1, 0]
select select "57439"
select select "600"
select select "tentative"
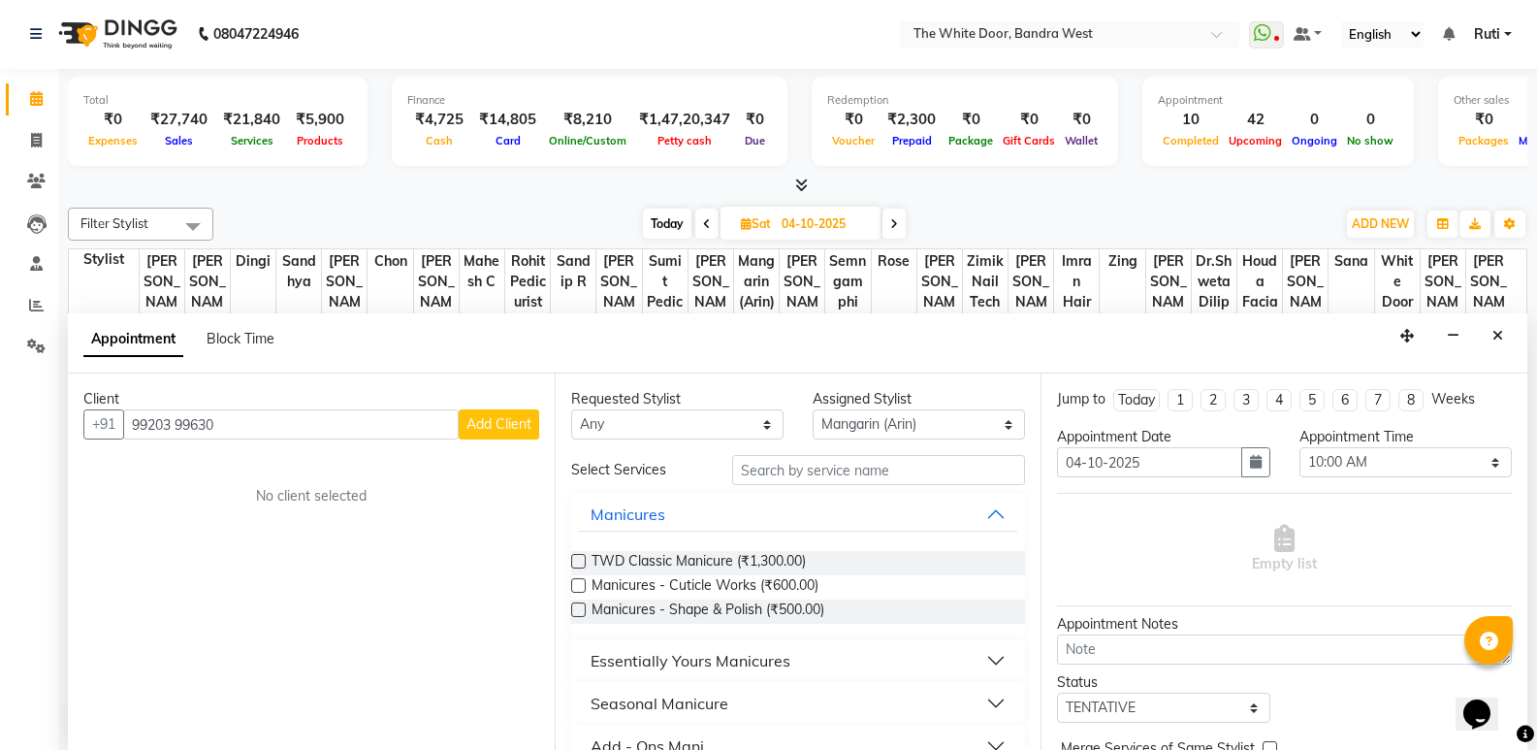
click at [178, 428] on input "99203 99630" at bounding box center [291, 424] width 336 height 30
click at [181, 430] on input "99203 99630" at bounding box center [291, 424] width 336 height 30
click at [192, 466] on span "Janki Furgasen" at bounding box center [210, 465] width 125 height 19
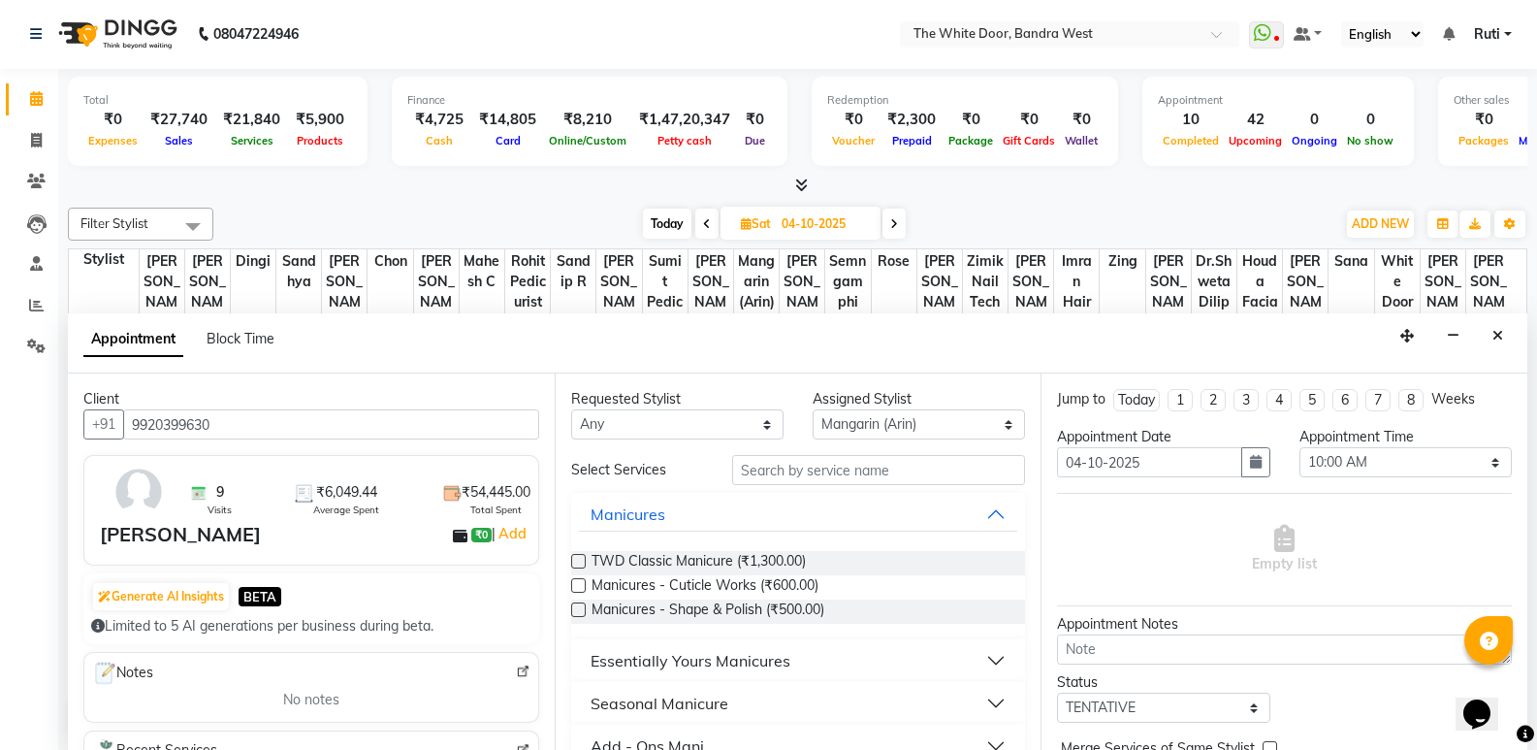
type input "9920399630"
click at [829, 432] on select "Select [PERSON_NAME] Skin [PERSON_NAME] Dingi Dr.Shweta [PERSON_NAME] [PERSON_N…" at bounding box center [919, 424] width 212 height 30
select select "20535"
click at [813, 409] on select "Select [PERSON_NAME] Skin [PERSON_NAME] Dingi Dr.Shweta [PERSON_NAME] [PERSON_N…" at bounding box center [919, 424] width 212 height 30
click at [812, 463] on input "text" at bounding box center [878, 470] width 293 height 30
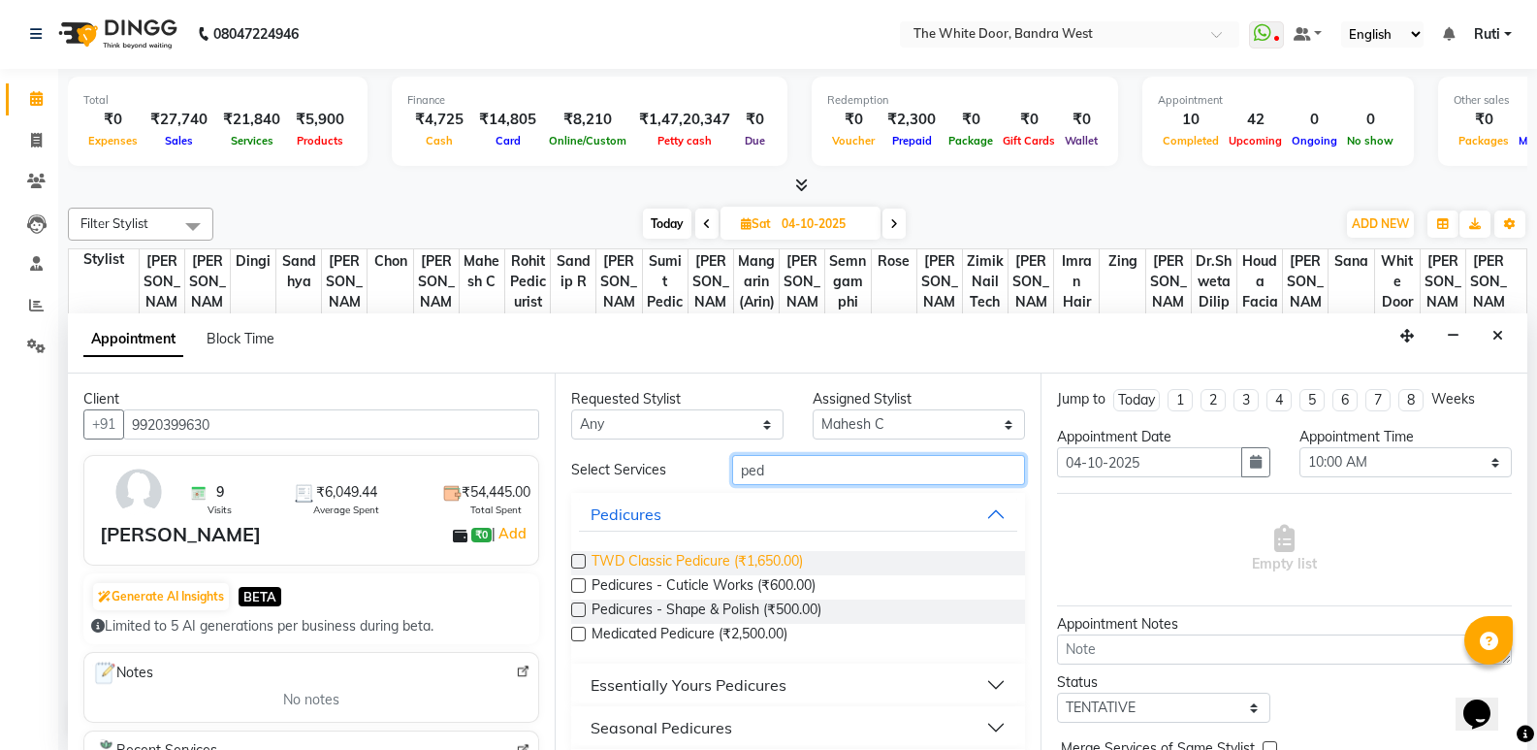
type input "ped"
click at [740, 572] on span "TWD Classic Pedicure (₹1,650.00)" at bounding box center [697, 563] width 211 height 24
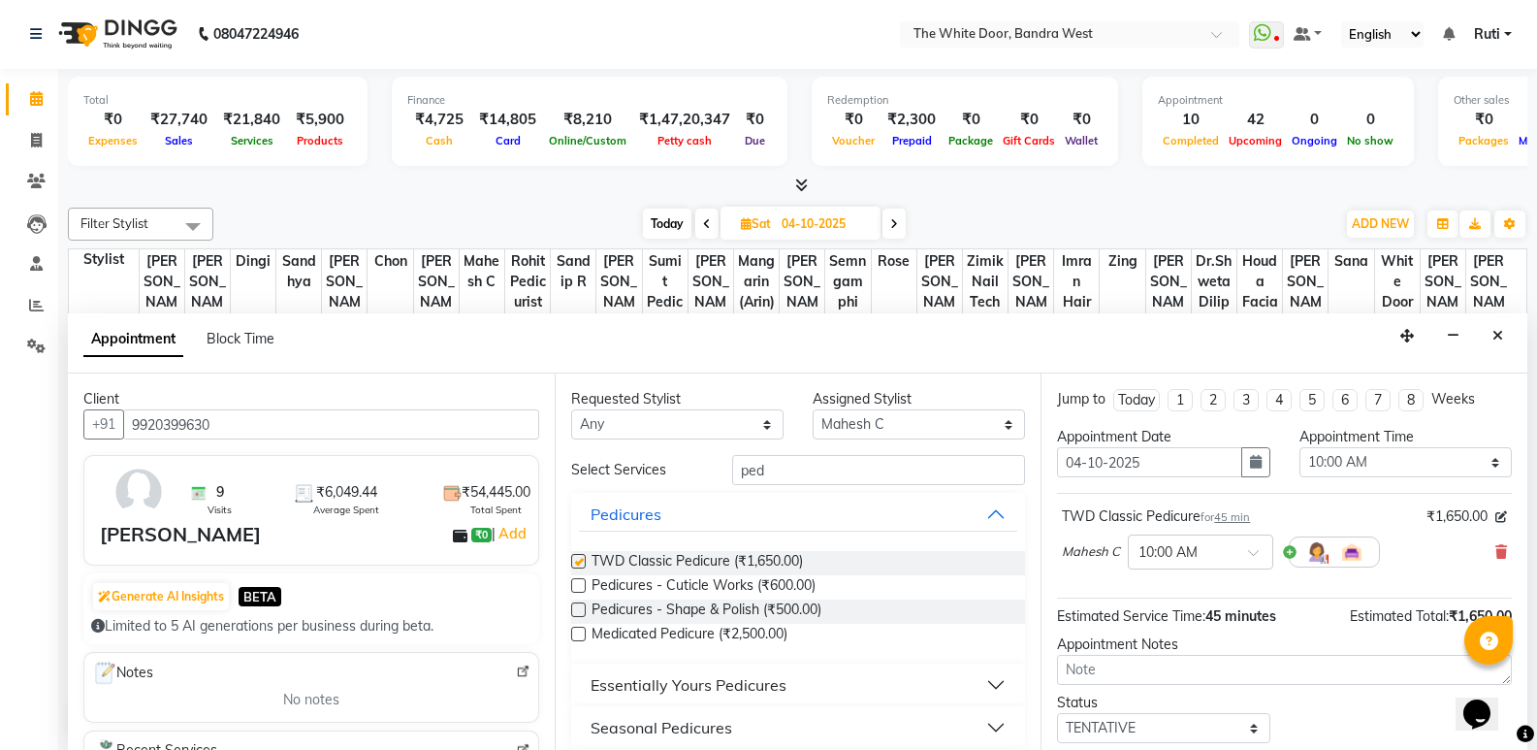
checkbox input "false"
click at [821, 415] on select "Select [PERSON_NAME] Skin [PERSON_NAME] Dingi Dr.Shweta [PERSON_NAME] [PERSON_N…" at bounding box center [919, 424] width 212 height 30
select select "20533"
click at [813, 409] on select "Select [PERSON_NAME] Skin [PERSON_NAME] Dingi Dr.Shweta [PERSON_NAME] [PERSON_N…" at bounding box center [919, 424] width 212 height 30
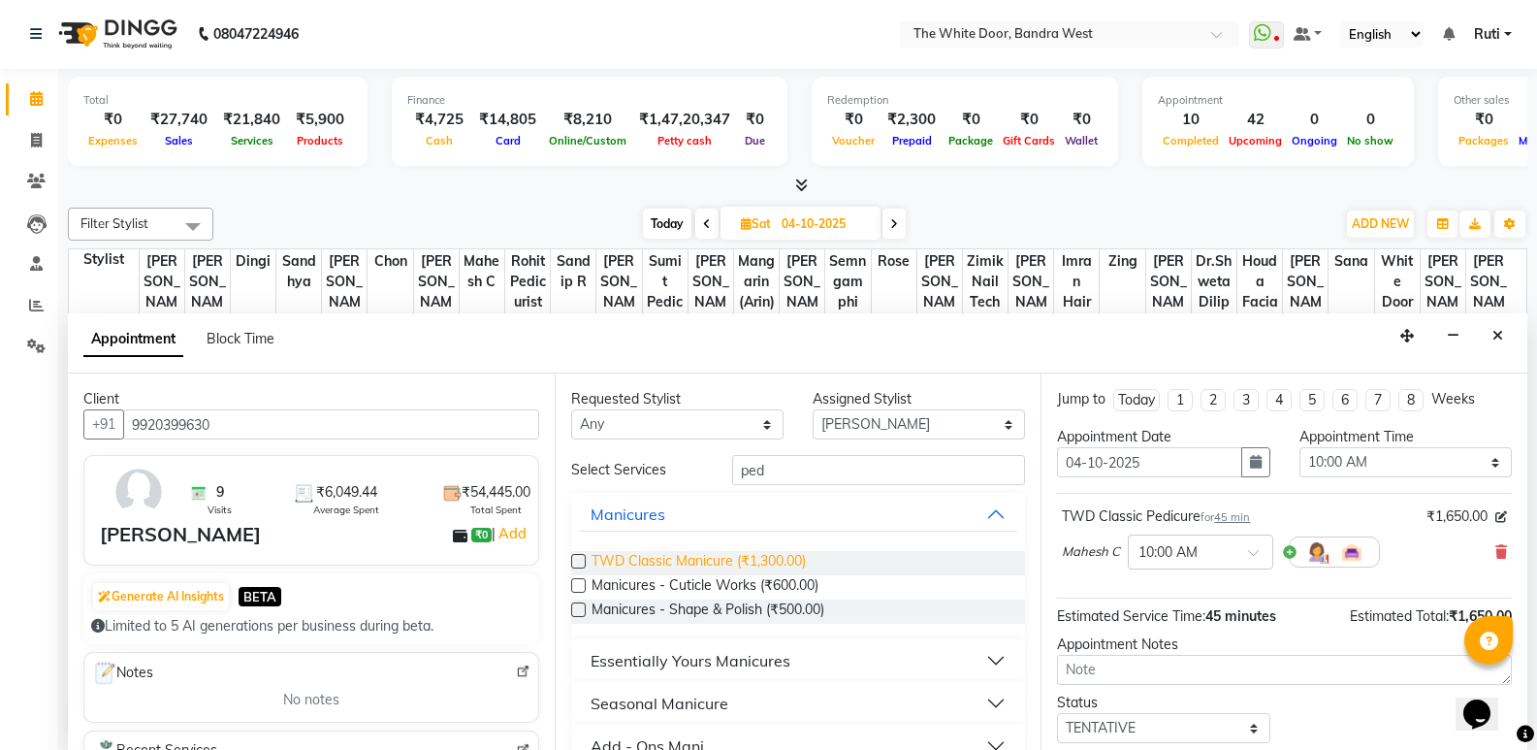
click at [755, 569] on span "TWD Classic Manicure (₹1,300.00)" at bounding box center [699, 563] width 214 height 24
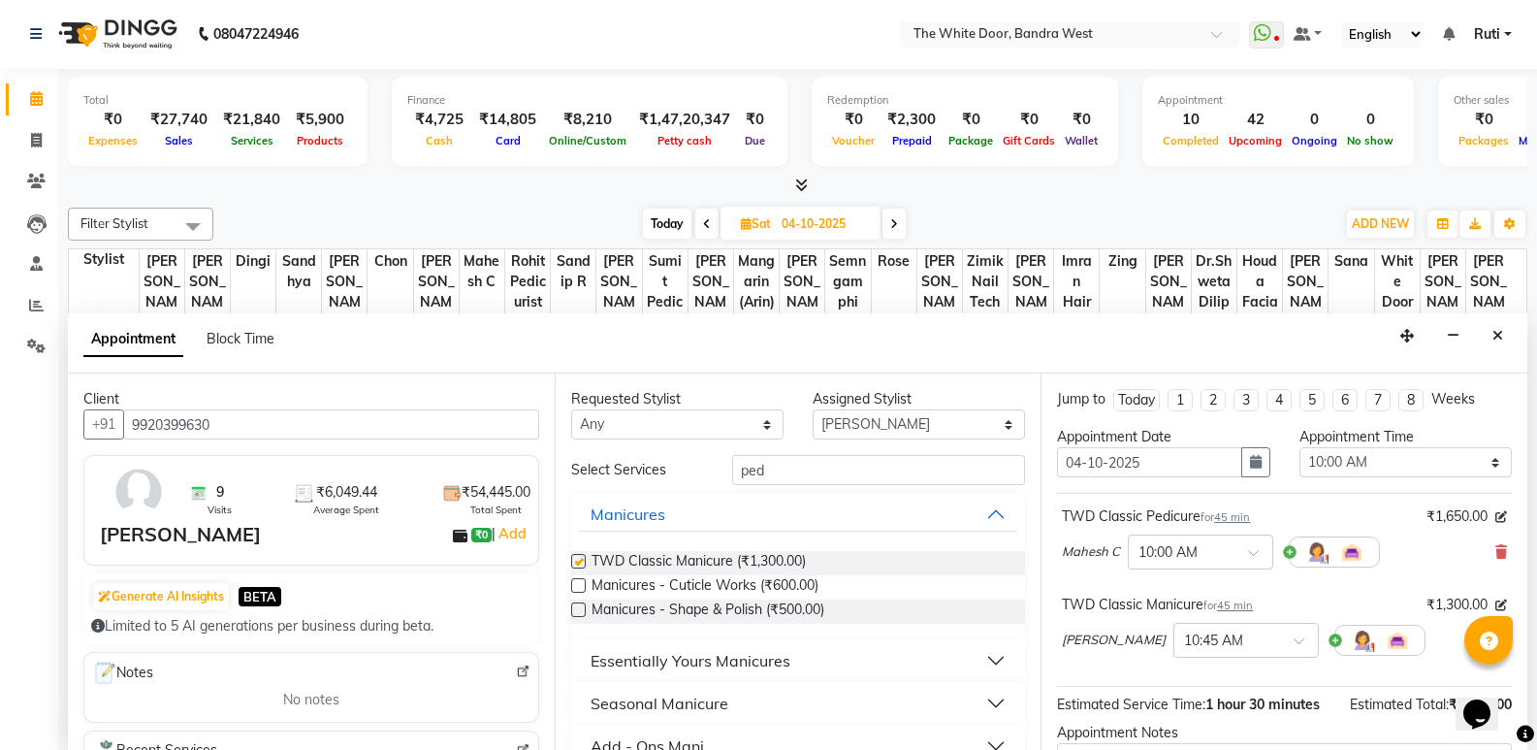
checkbox input "false"
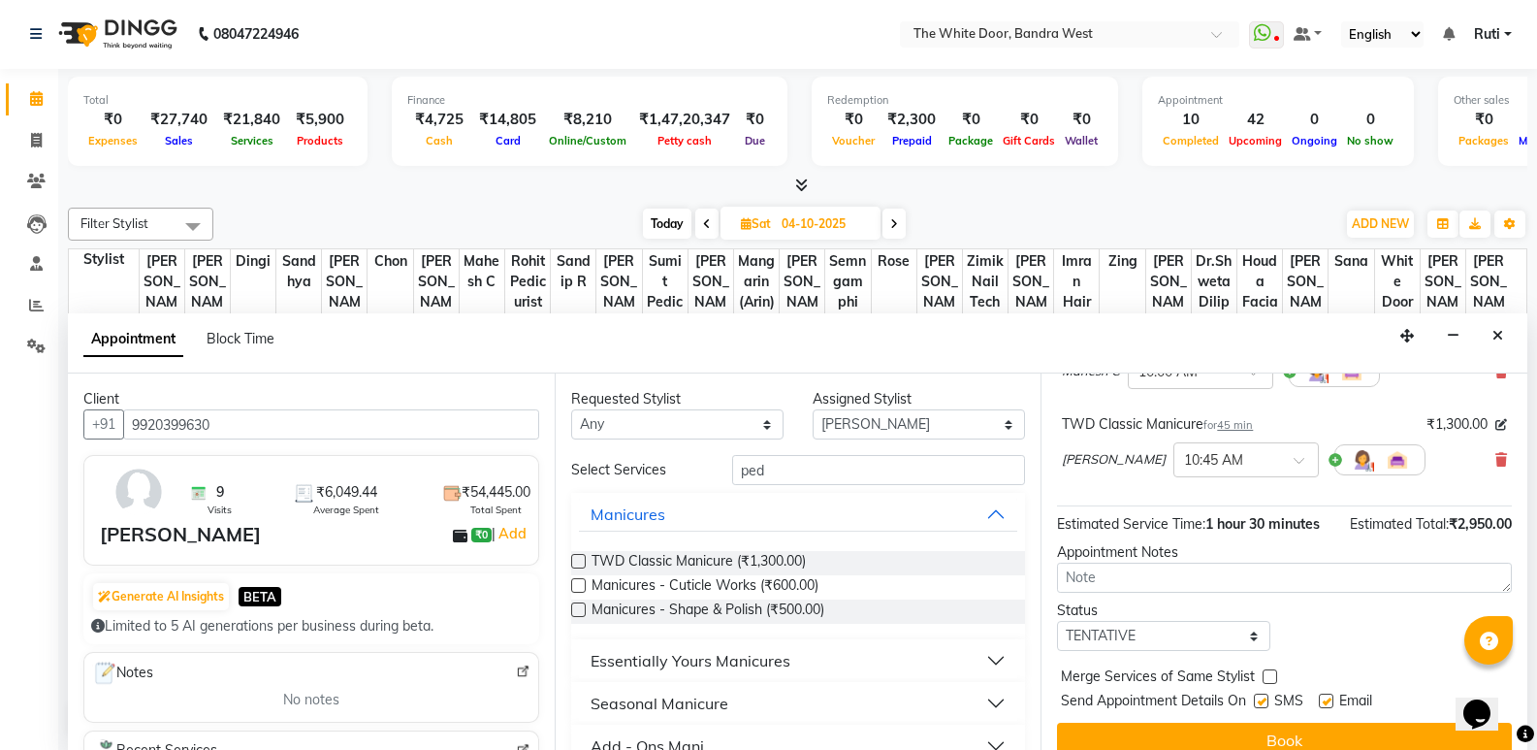
scroll to position [194, 0]
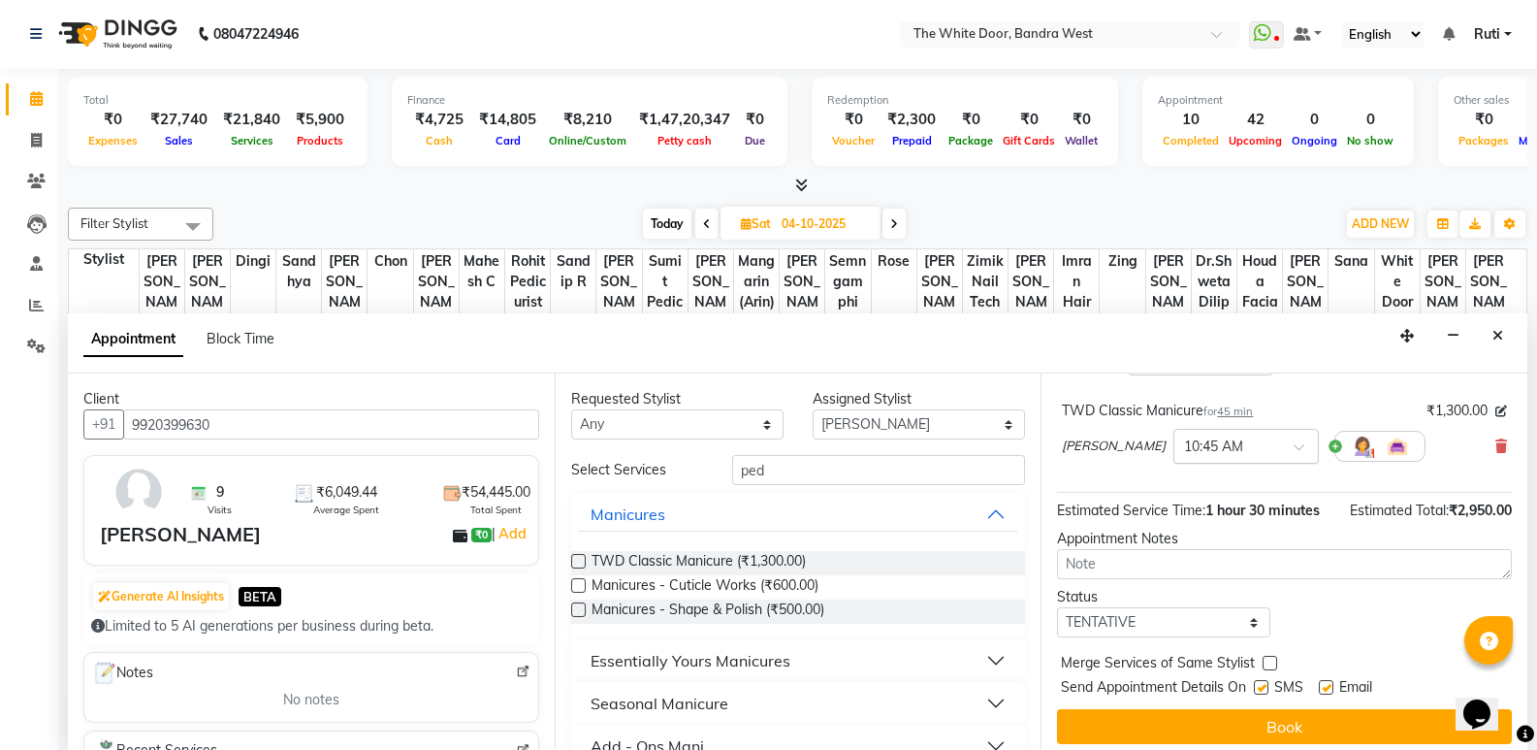
click at [1190, 433] on div "× 10:45 AM" at bounding box center [1245, 446] width 145 height 35
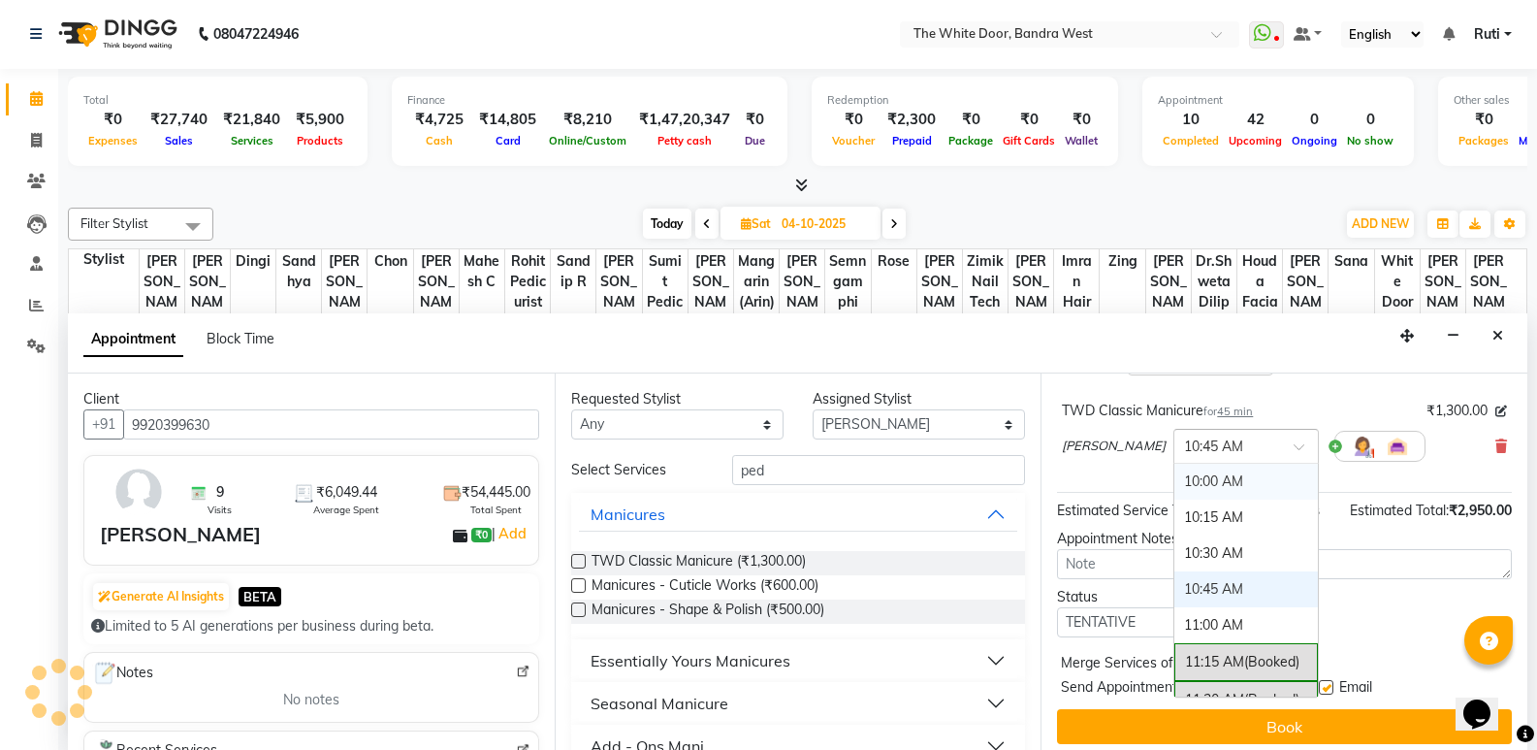
click at [1182, 488] on div "10:00 AM" at bounding box center [1246, 482] width 144 height 36
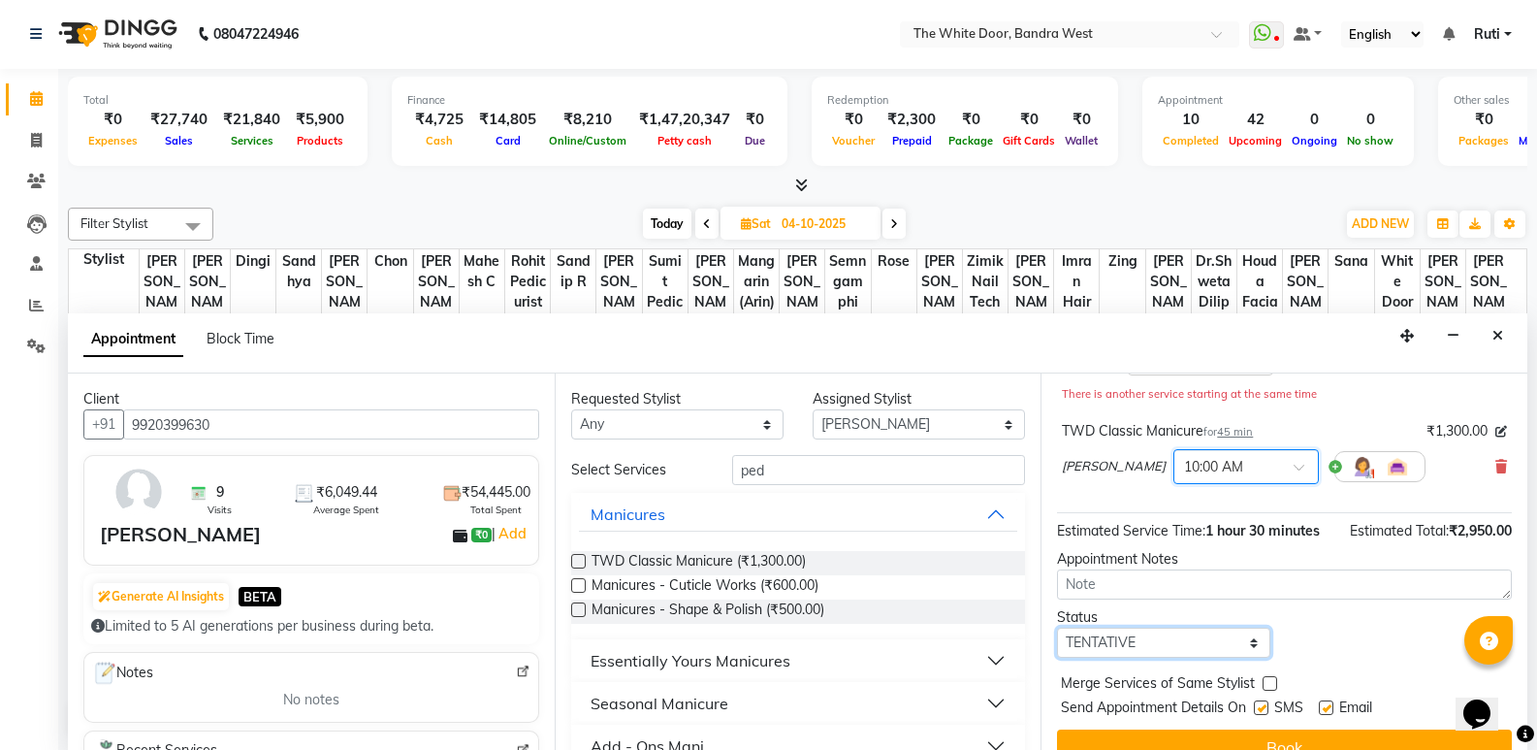
click at [1099, 651] on select "Select TENTATIVE CONFIRM UPCOMING" at bounding box center [1163, 642] width 212 height 30
select select "confirm booking"
click at [1057, 627] on select "Select TENTATIVE CONFIRM UPCOMING" at bounding box center [1163, 642] width 212 height 30
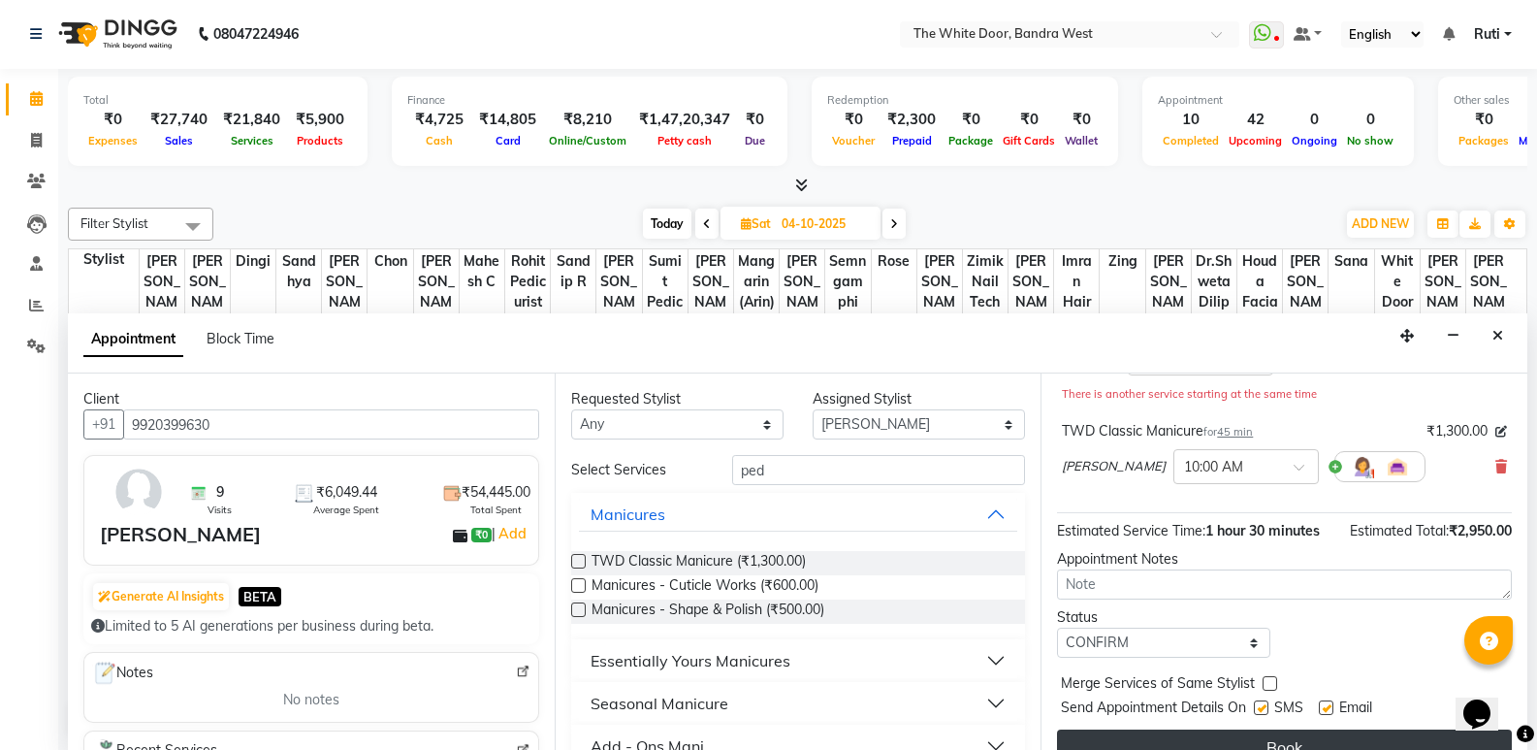
click at [1059, 734] on button "Book" at bounding box center [1284, 746] width 455 height 35
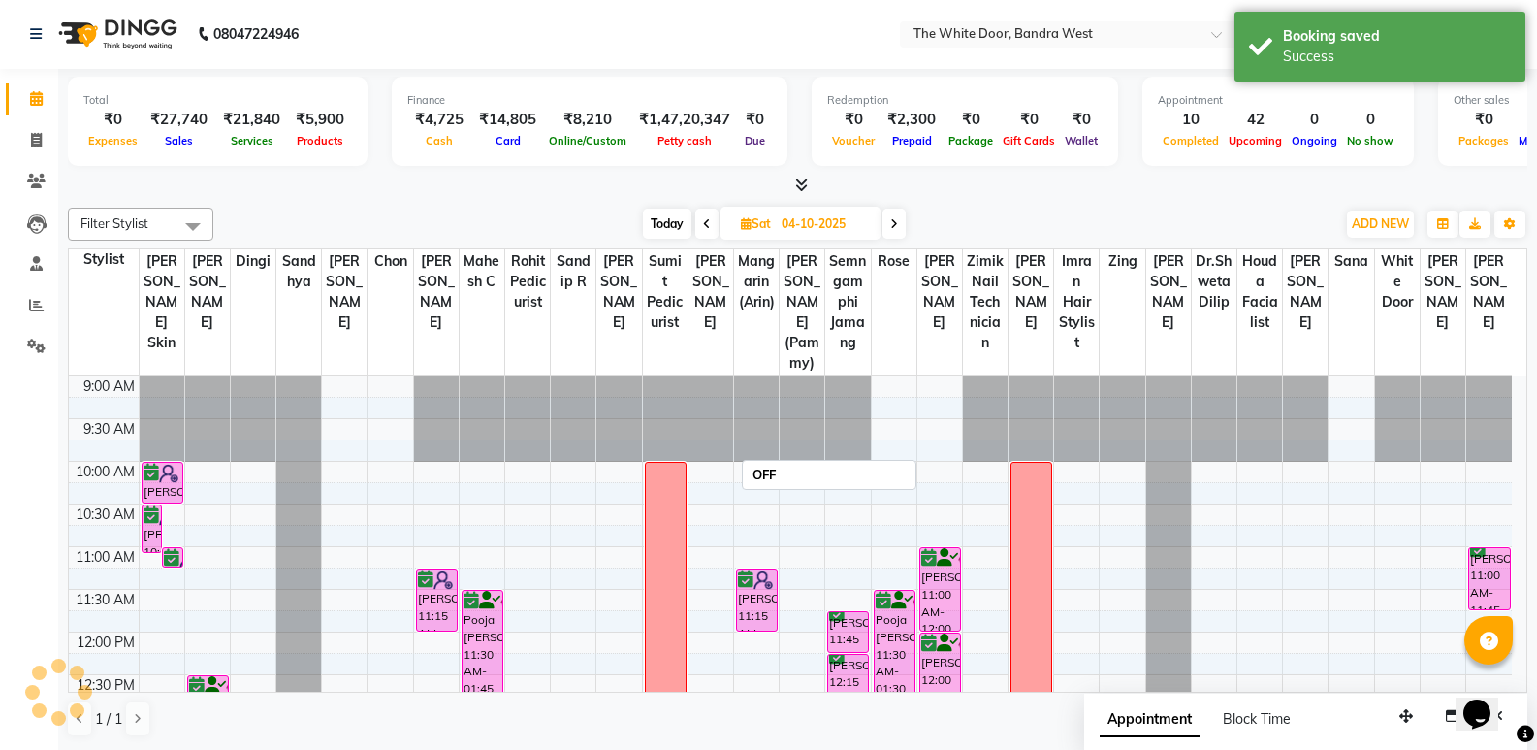
scroll to position [0, 0]
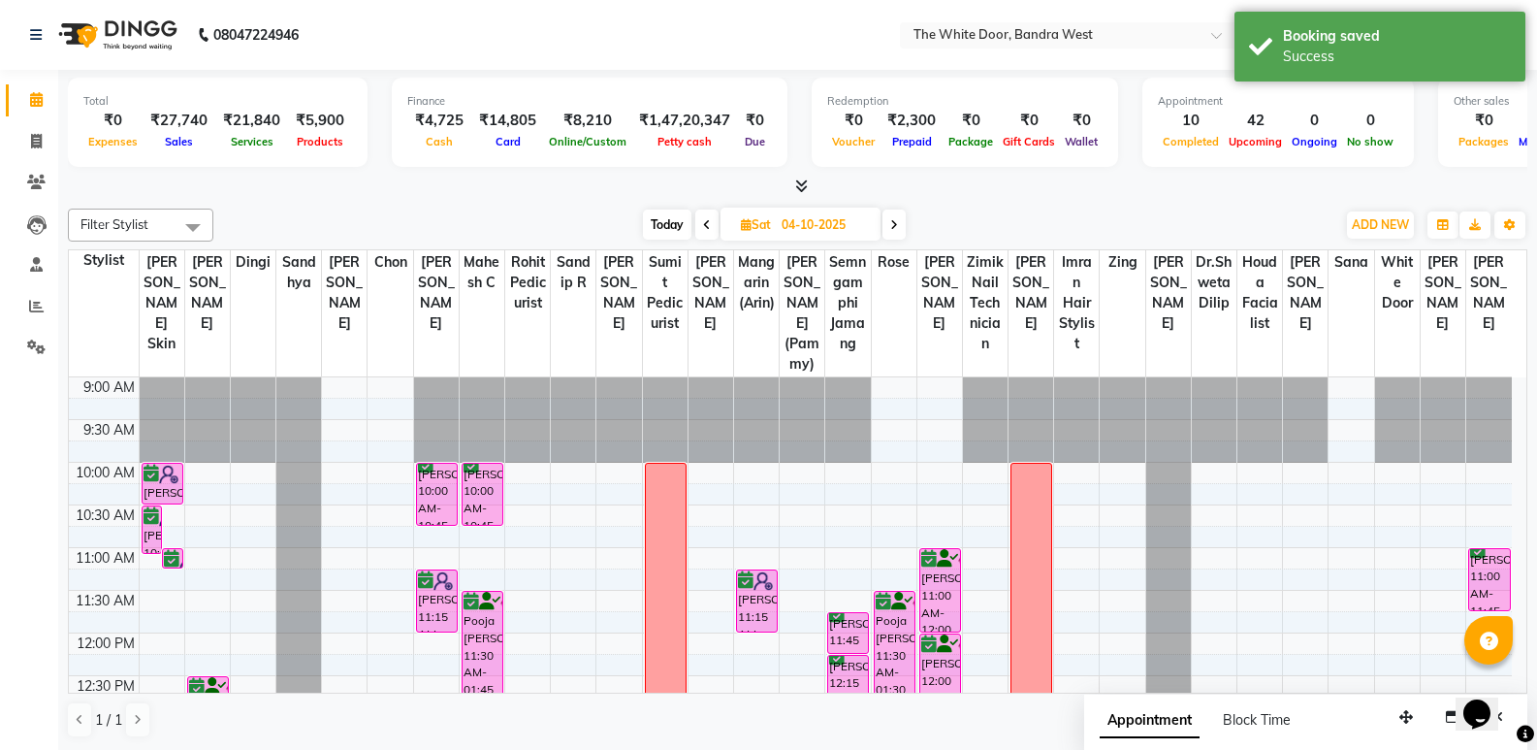
click at [661, 228] on span "Today" at bounding box center [667, 224] width 48 height 30
type input "03-10-2025"
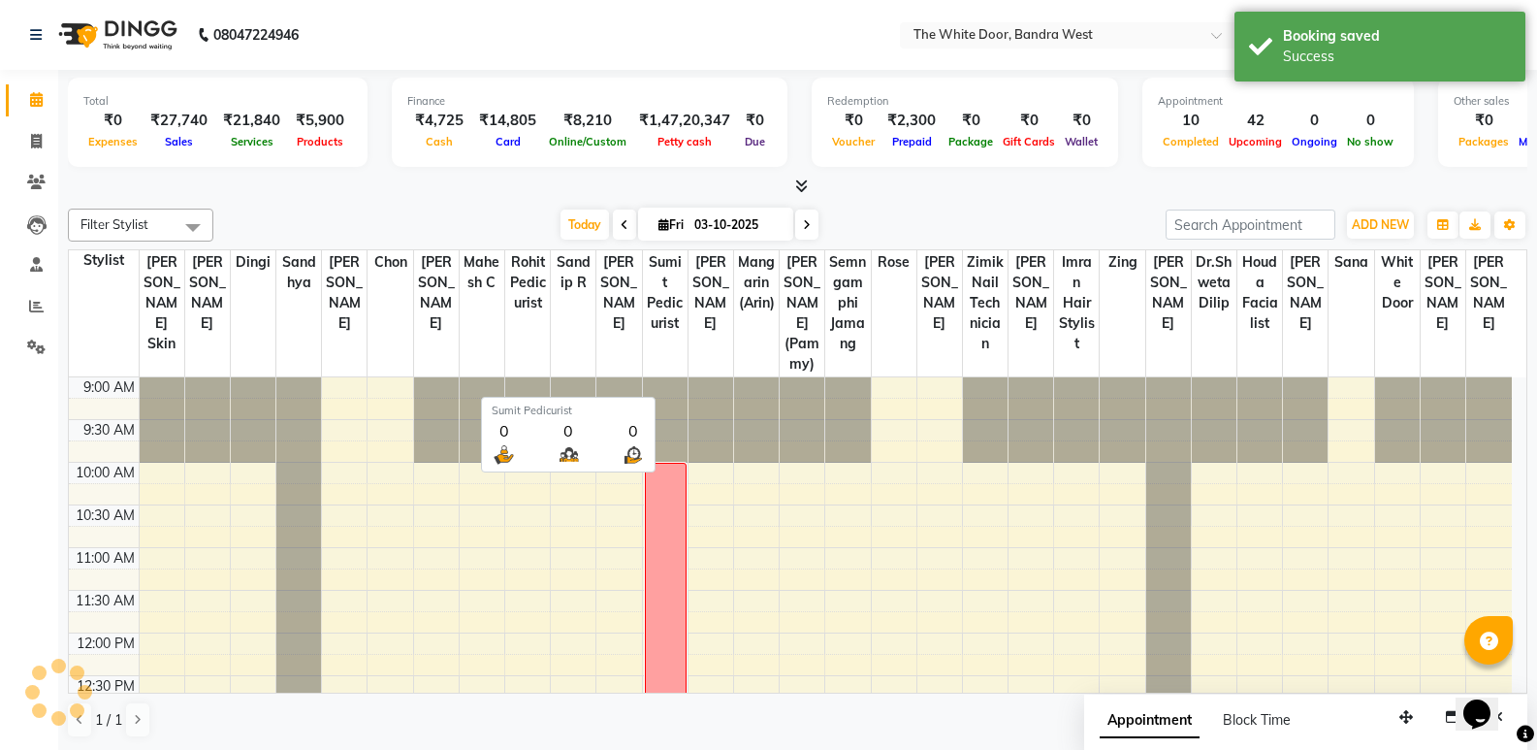
scroll to position [428, 0]
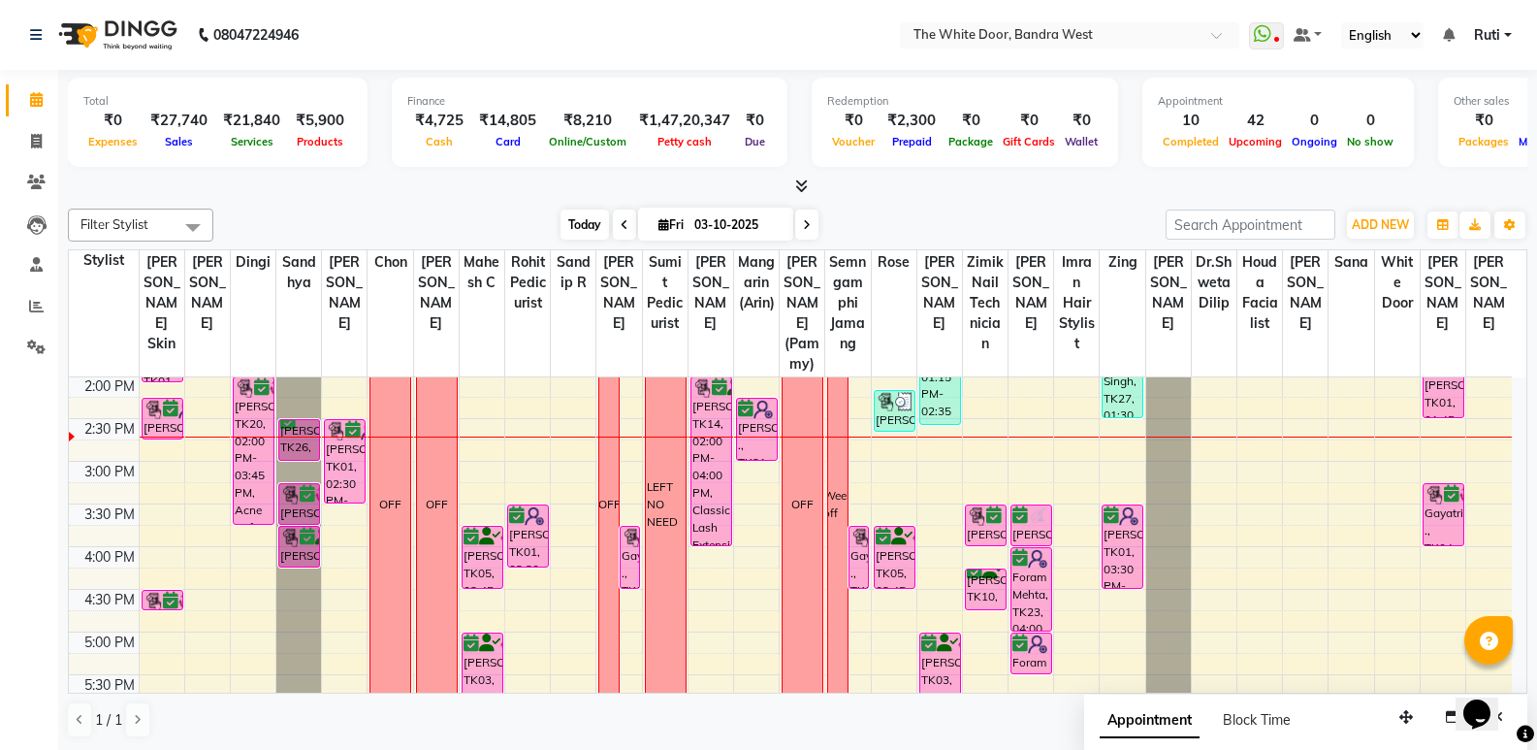
click at [594, 235] on span "Today" at bounding box center [585, 224] width 48 height 30
click at [580, 227] on span "Today" at bounding box center [585, 224] width 48 height 30
click at [575, 217] on span "Today" at bounding box center [585, 224] width 48 height 30
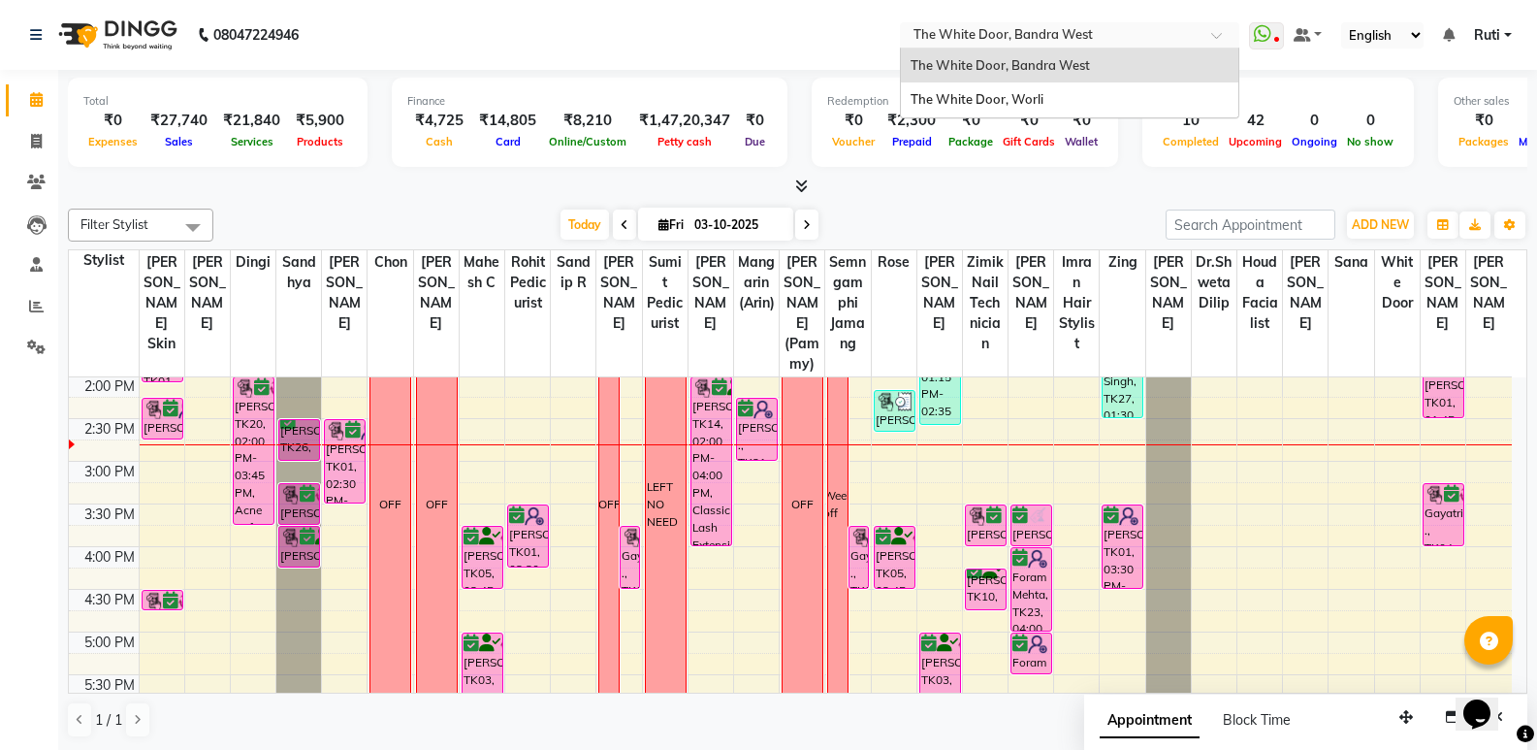
click at [1186, 37] on input "text" at bounding box center [1050, 36] width 281 height 19
click at [38, 186] on icon at bounding box center [36, 182] width 18 height 15
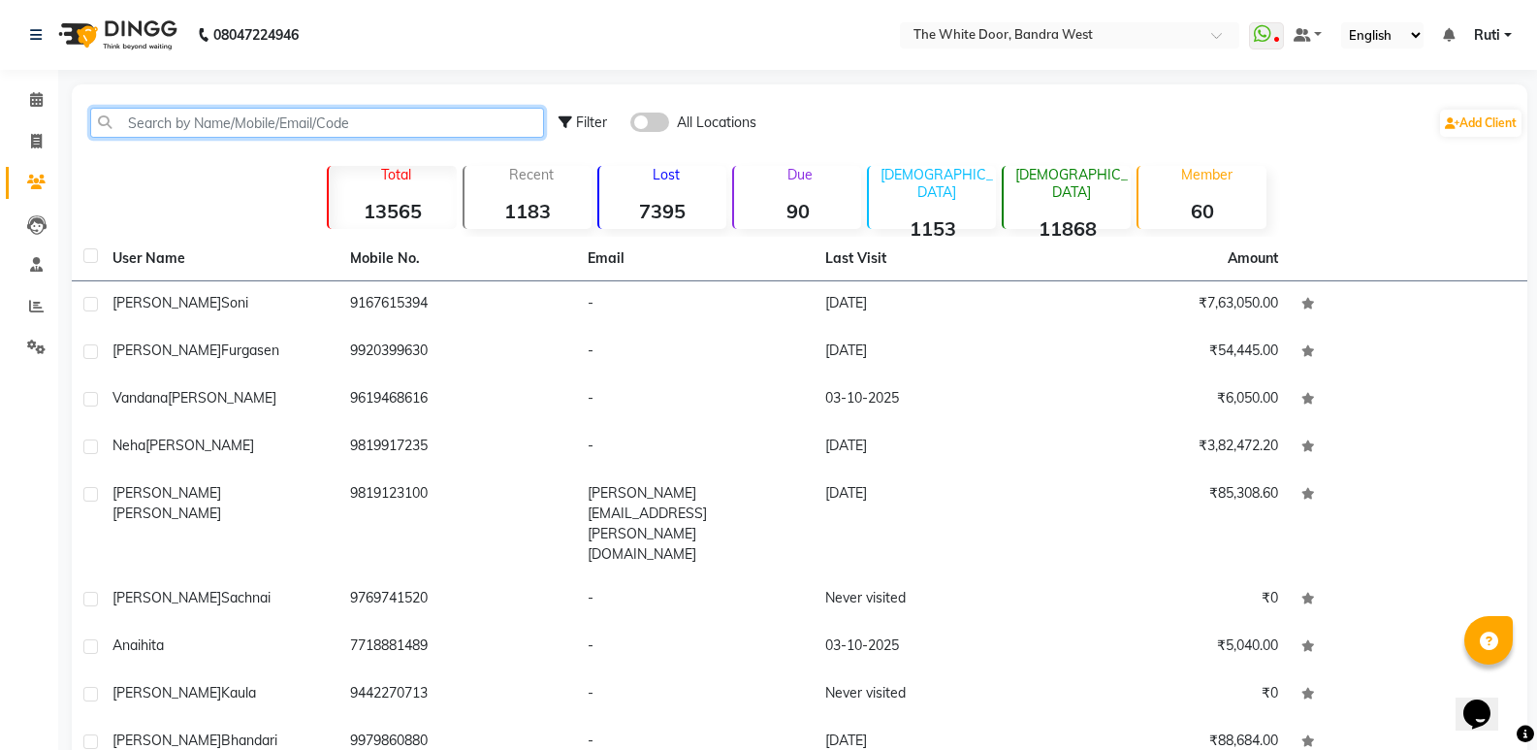
click at [153, 124] on input "text" at bounding box center [317, 123] width 454 height 30
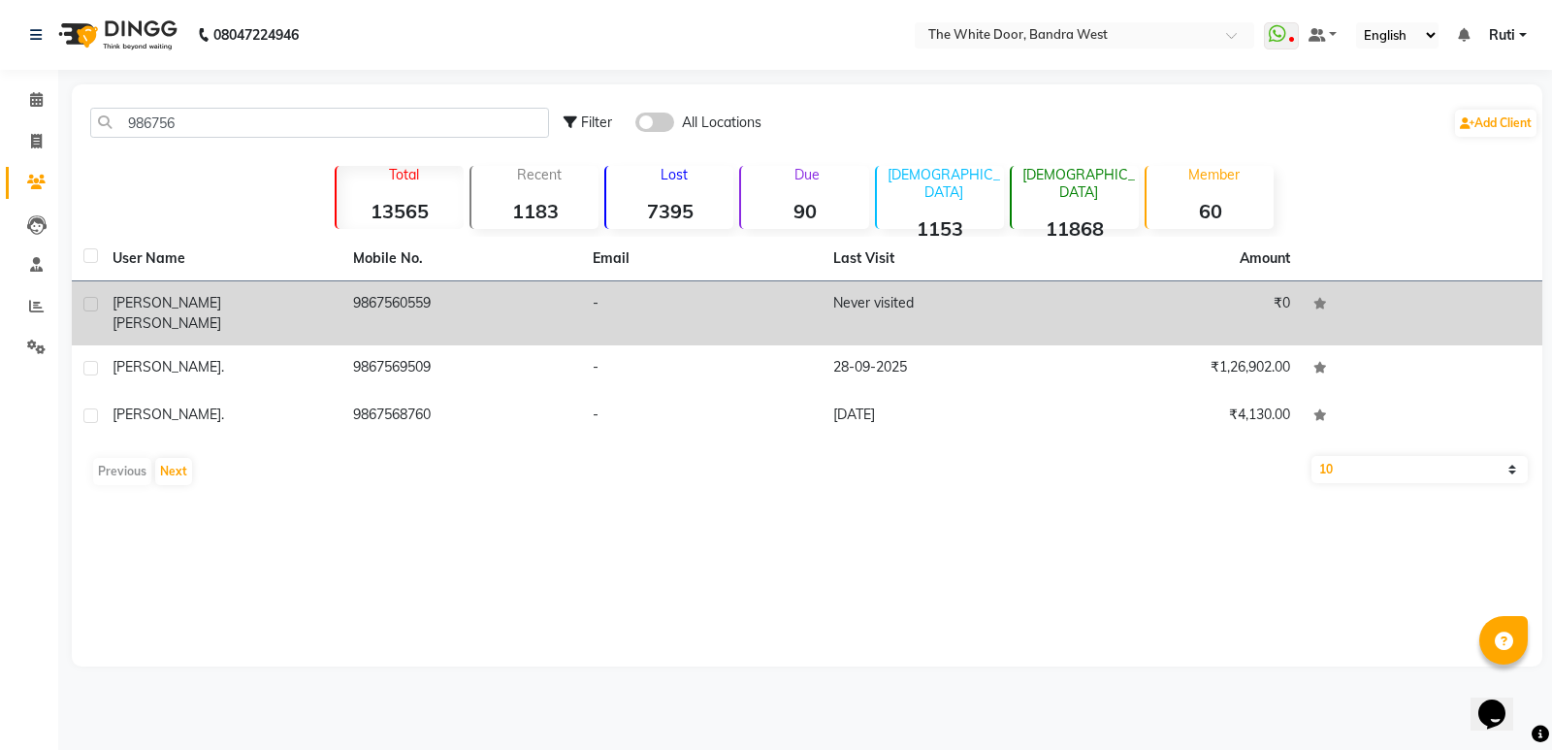
click at [515, 305] on td "9867560559" at bounding box center [461, 313] width 241 height 64
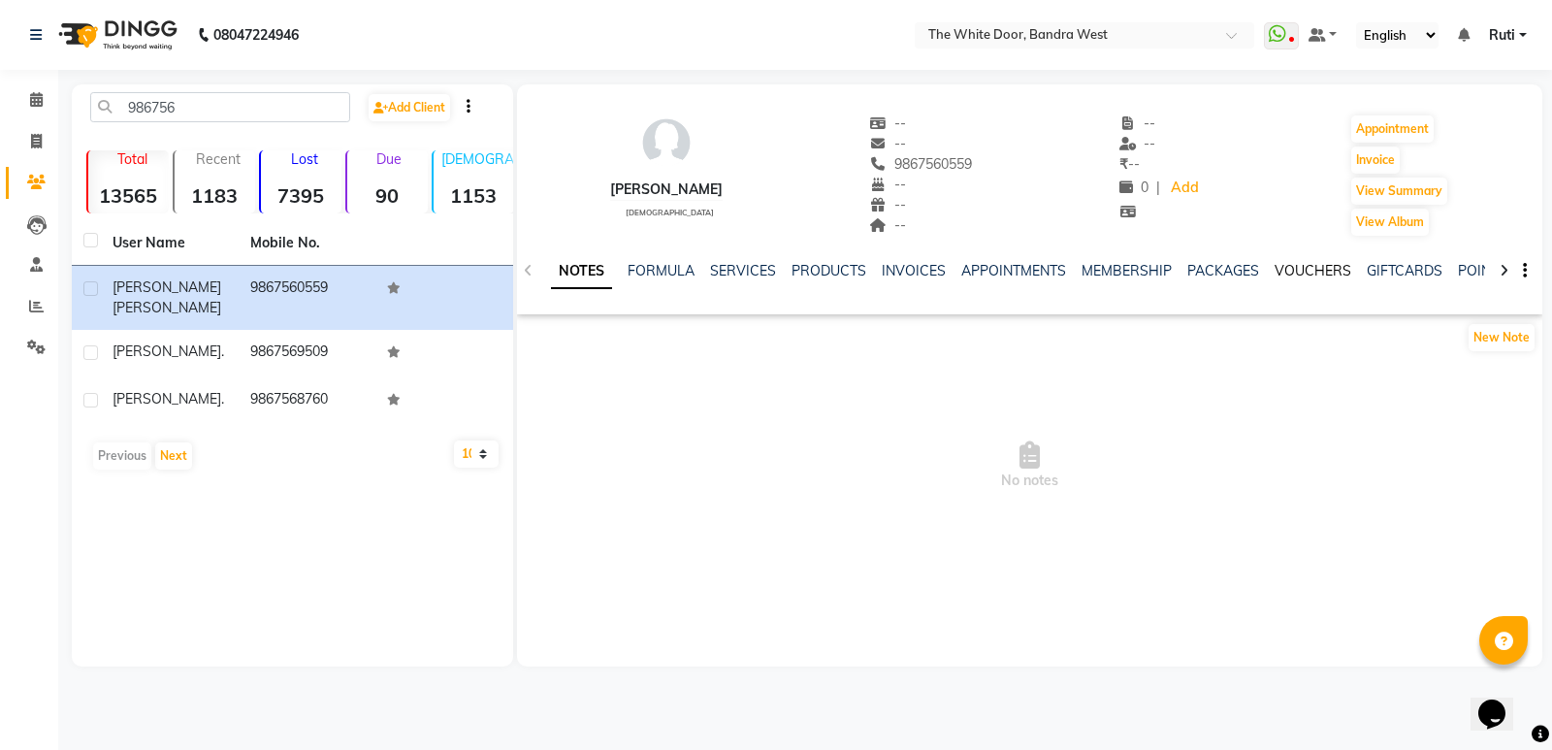
click at [1278, 270] on link "VOUCHERS" at bounding box center [1312, 270] width 77 height 17
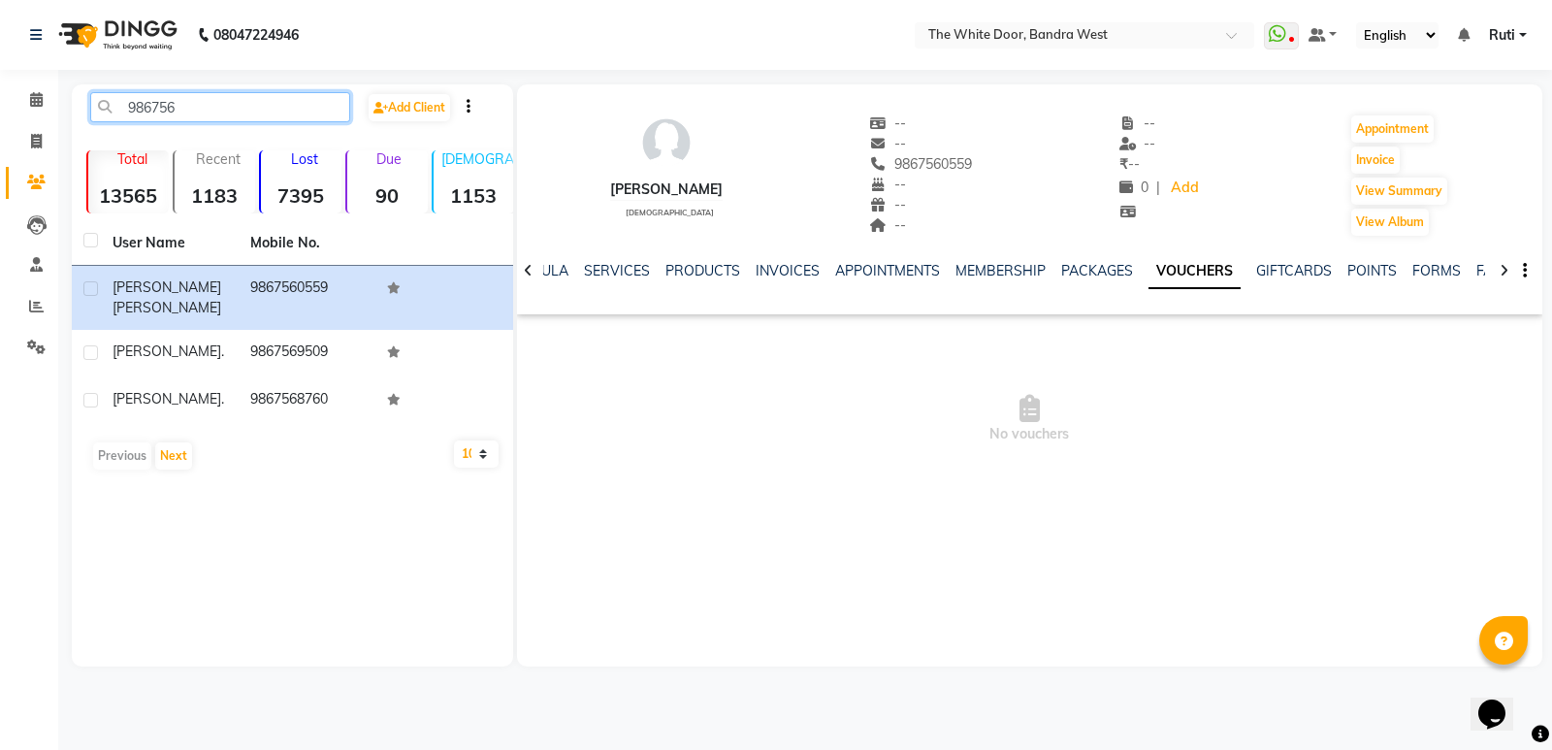
click at [265, 106] on input "986756" at bounding box center [220, 107] width 260 height 30
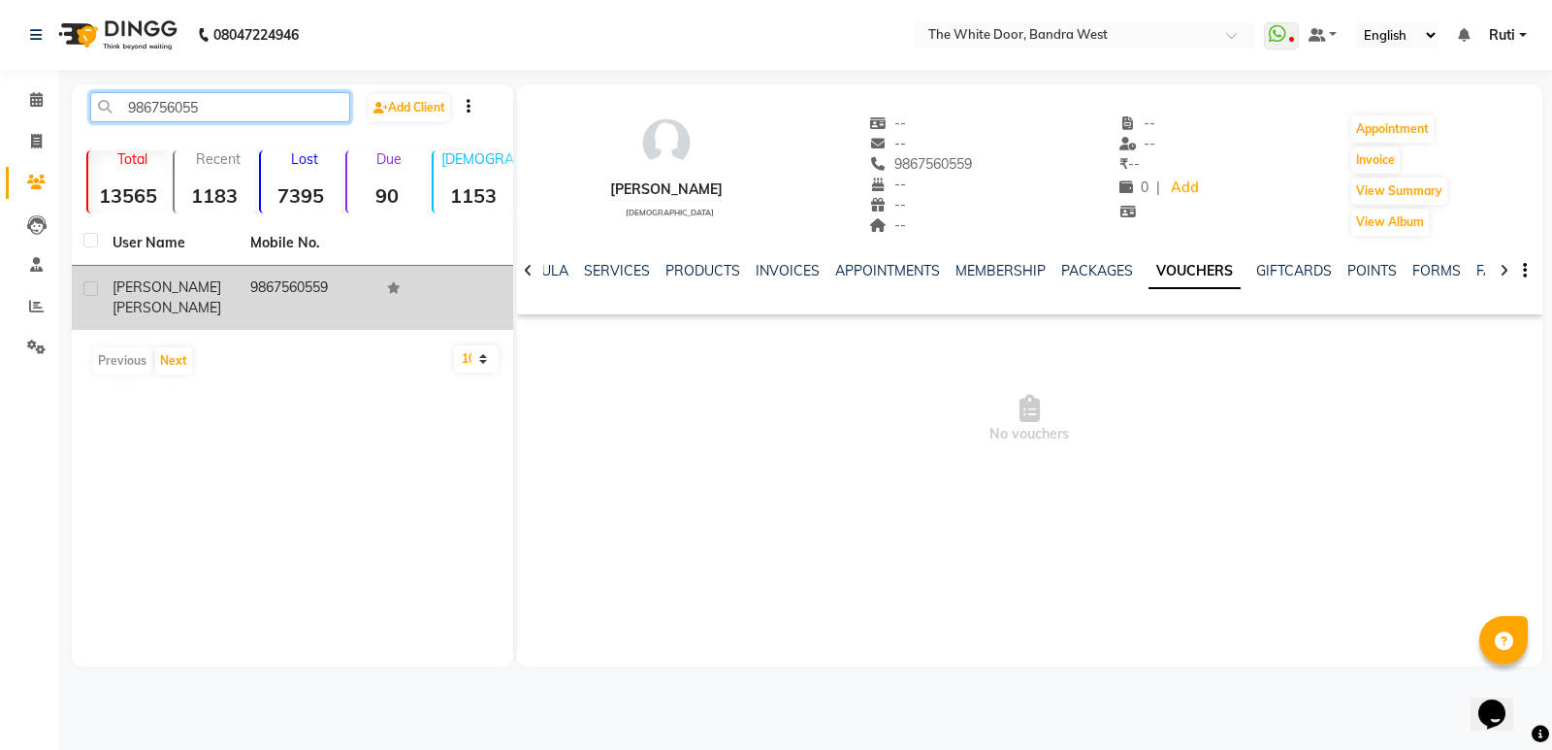
type input "986756055"
click at [349, 285] on td "9867560559" at bounding box center [308, 298] width 138 height 64
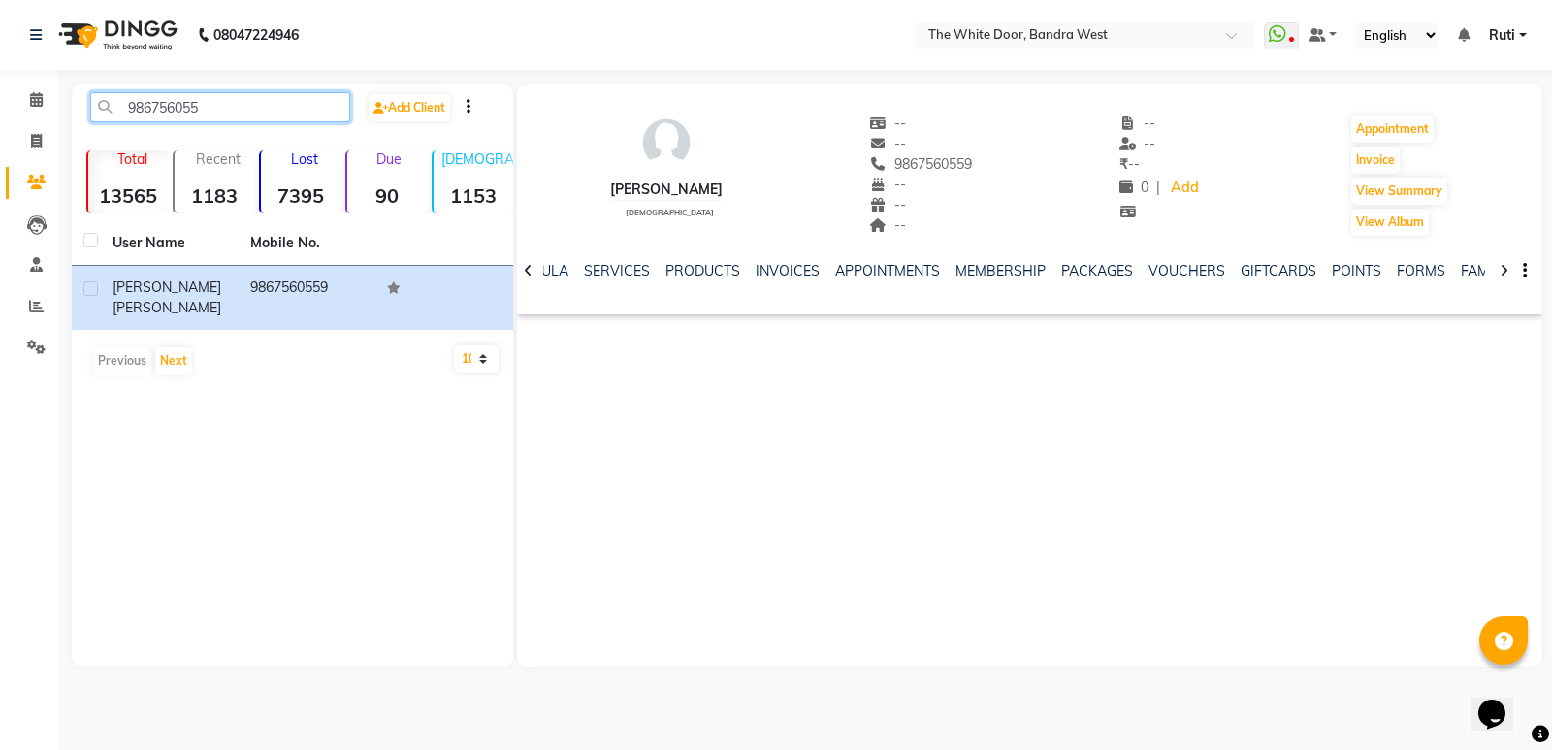
click at [308, 98] on input "986756055" at bounding box center [220, 107] width 260 height 30
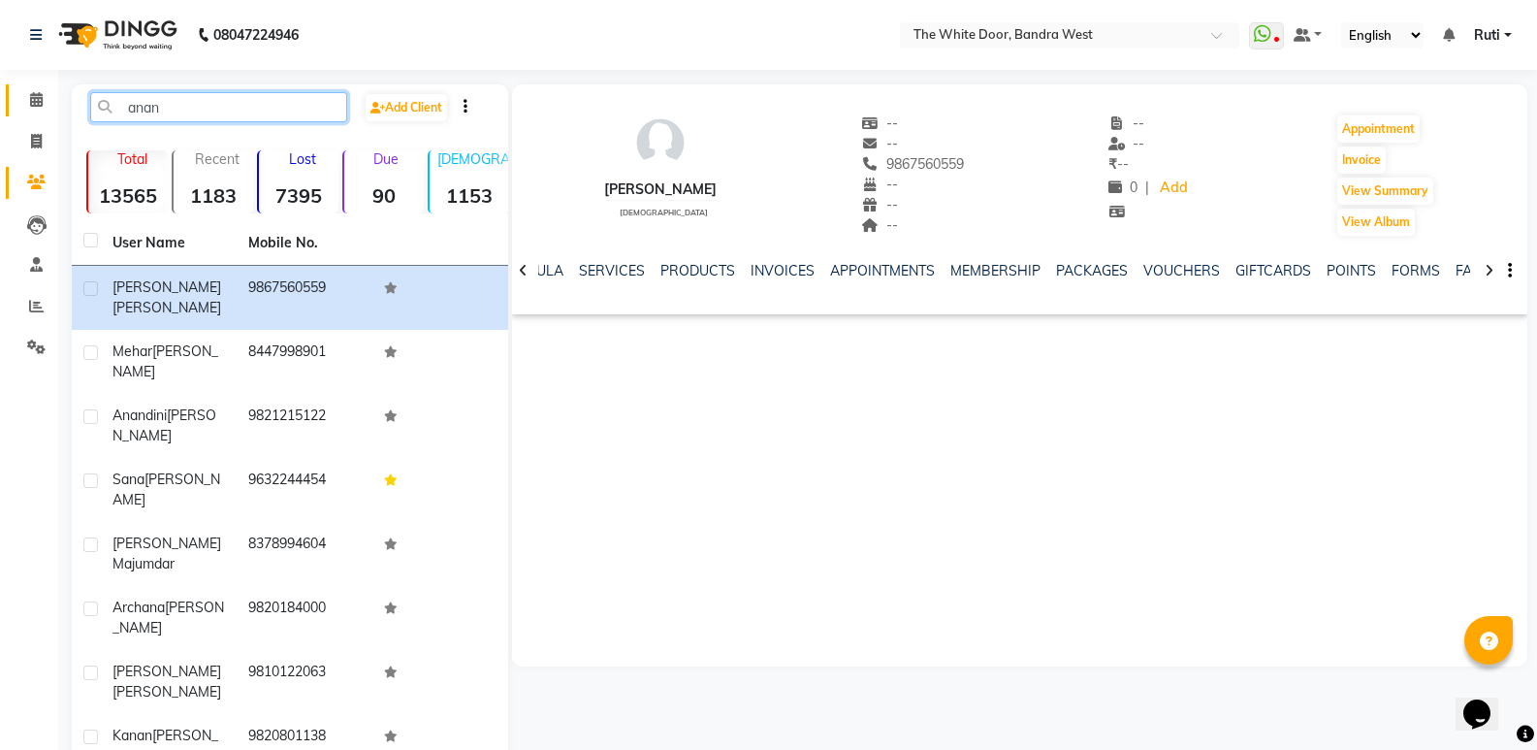
type input "anan"
click at [45, 98] on span at bounding box center [36, 100] width 34 height 22
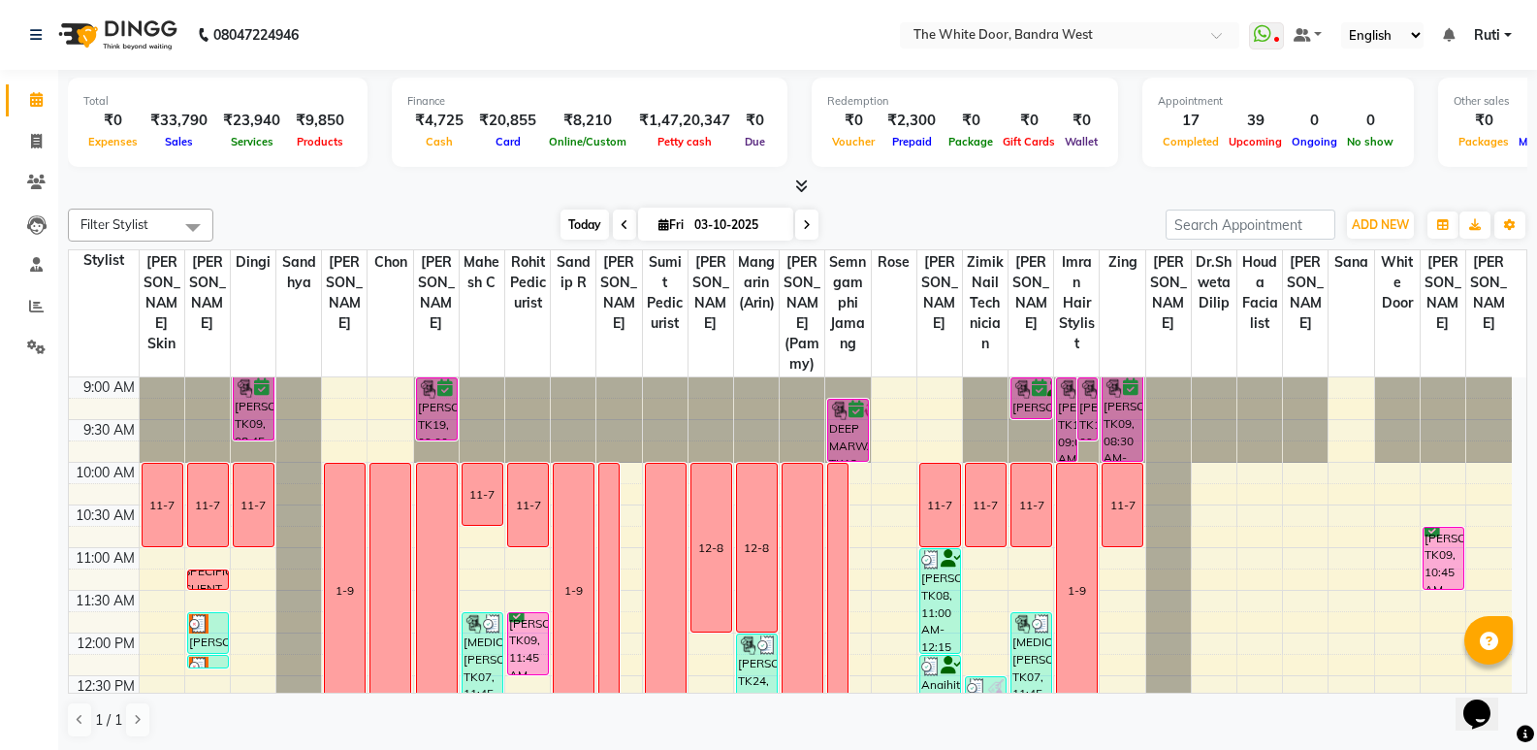
click at [586, 219] on span "Today" at bounding box center [585, 224] width 48 height 30
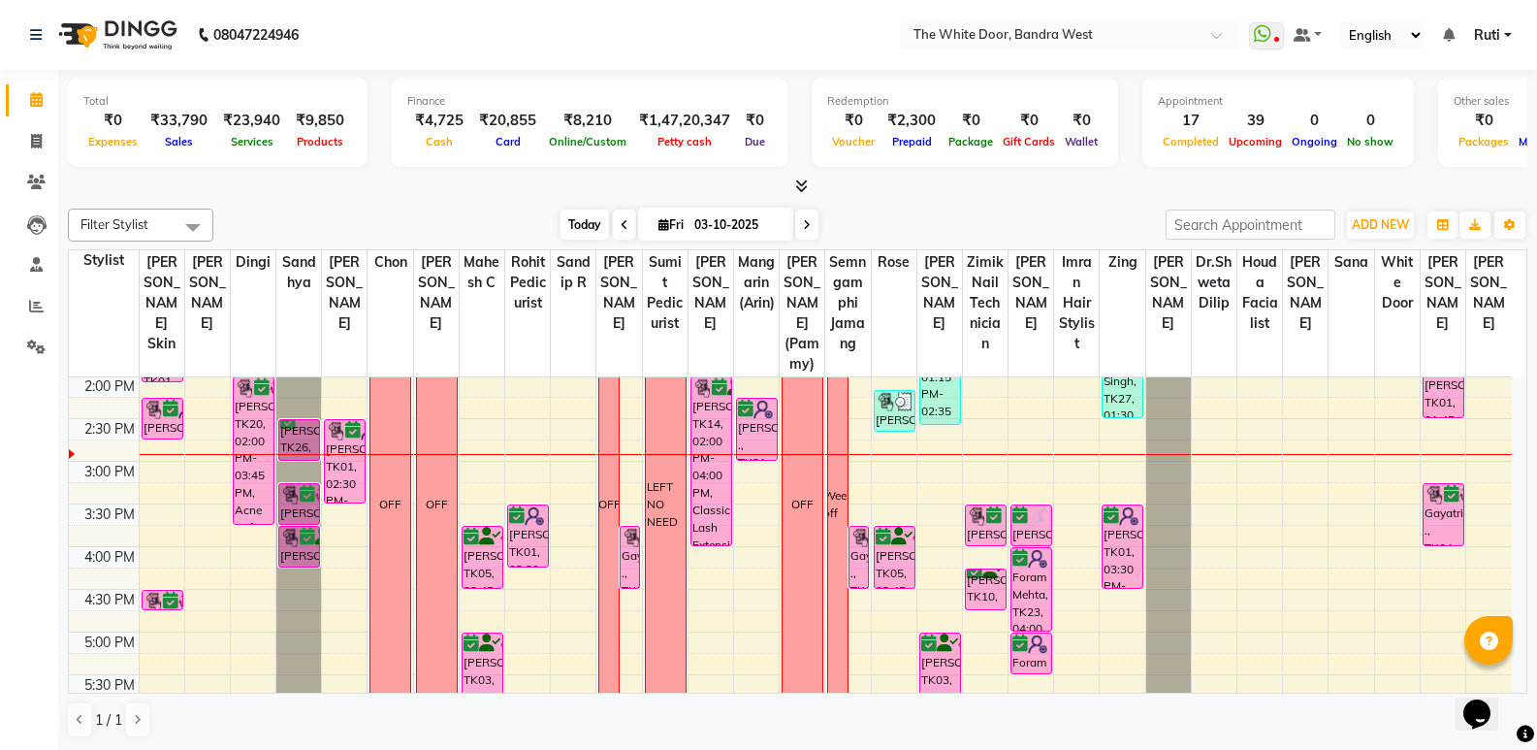
click at [574, 227] on span "Today" at bounding box center [585, 224] width 48 height 30
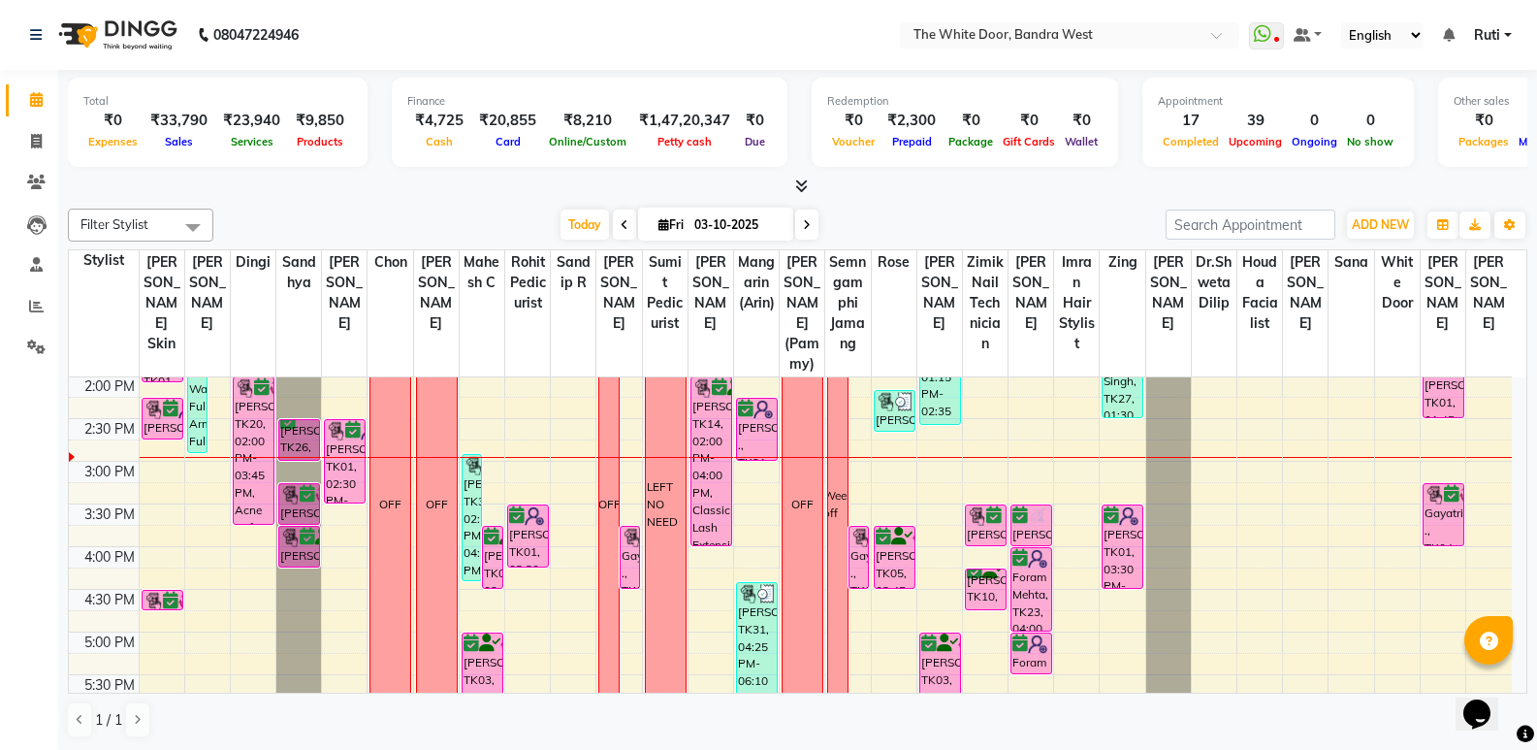
click at [592, 240] on div "Filter Stylist Select All [PERSON_NAME] Skin [PERSON_NAME] [PERSON_NAME] M Mahe…" at bounding box center [798, 225] width 1460 height 33
click at [580, 232] on span "Today" at bounding box center [585, 224] width 48 height 30
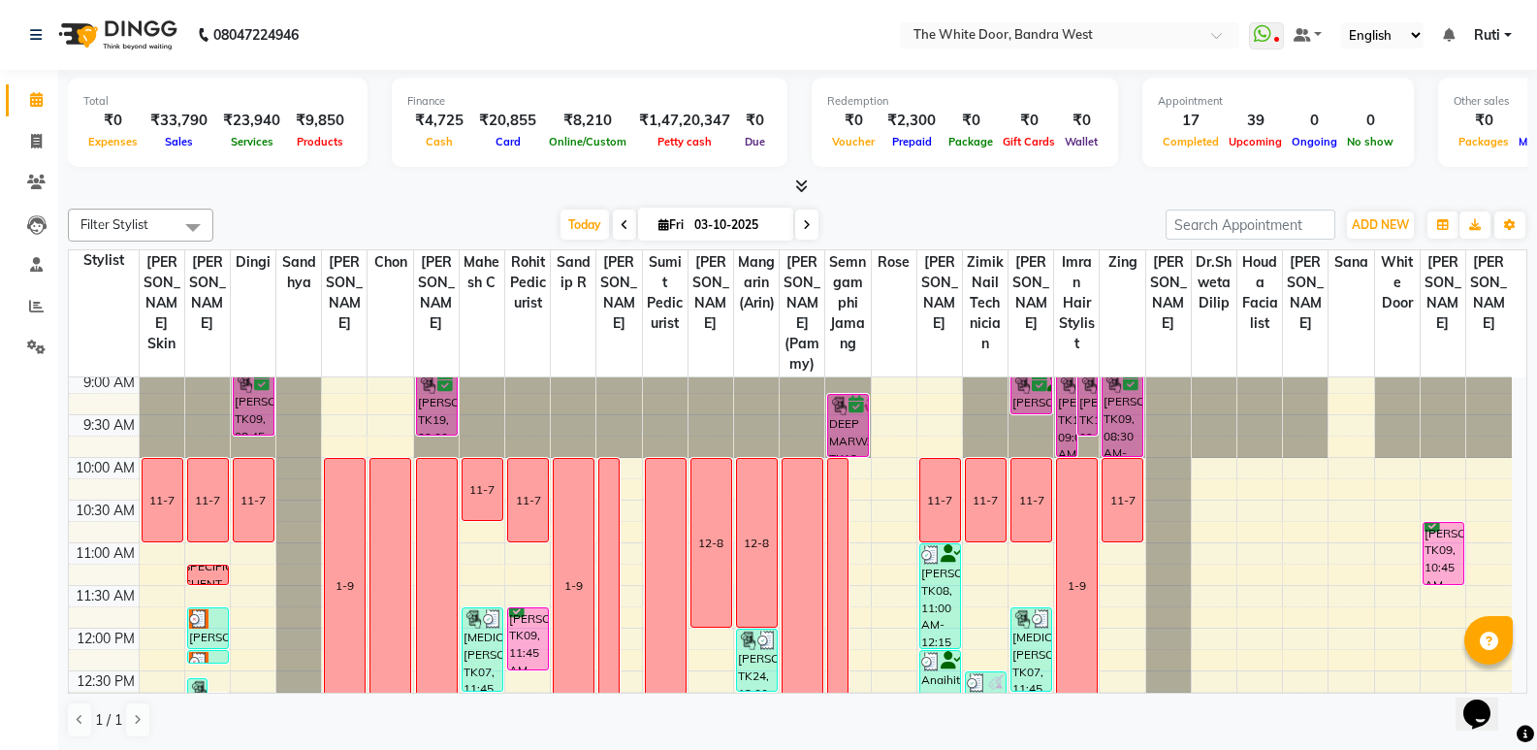
scroll to position [0, 0]
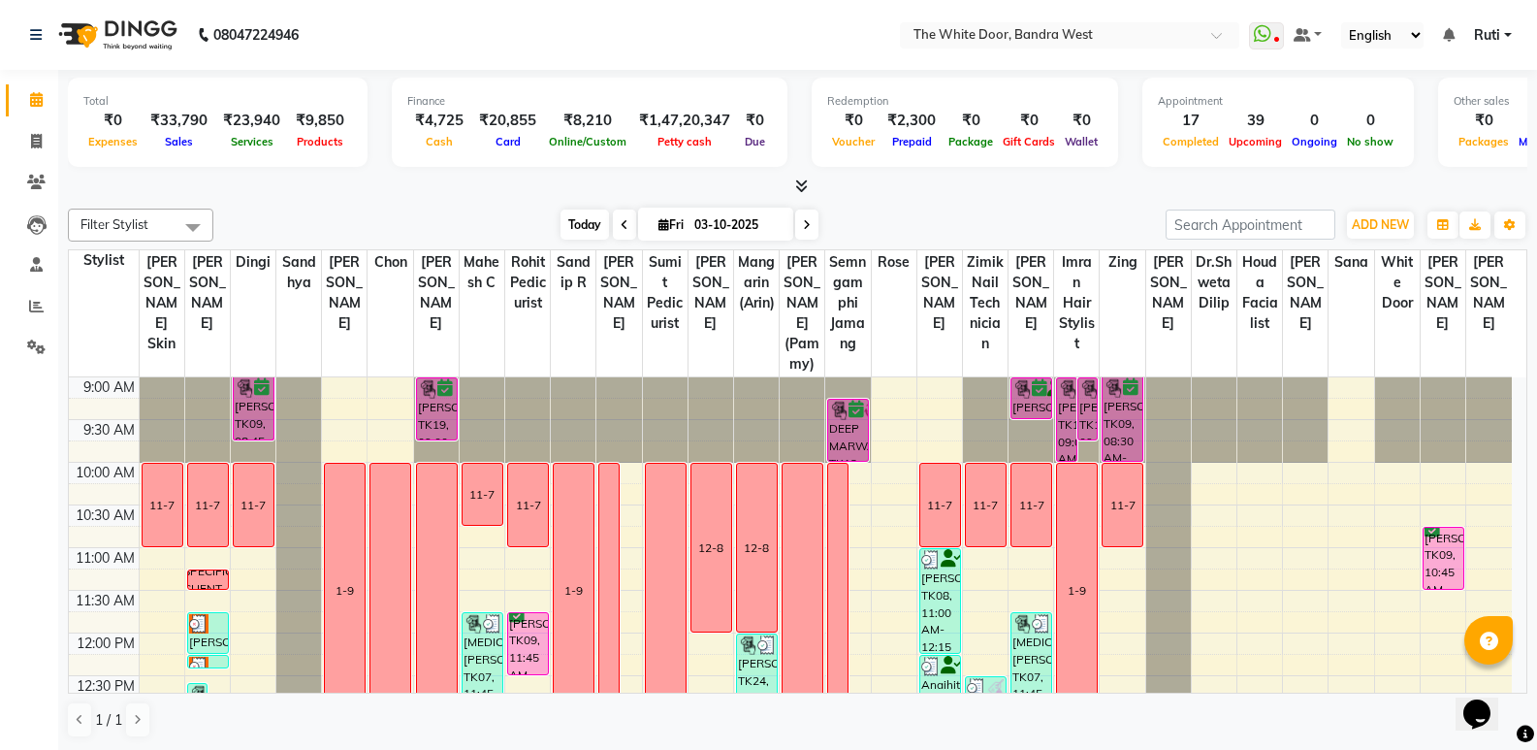
click at [563, 216] on span "Today" at bounding box center [585, 224] width 48 height 30
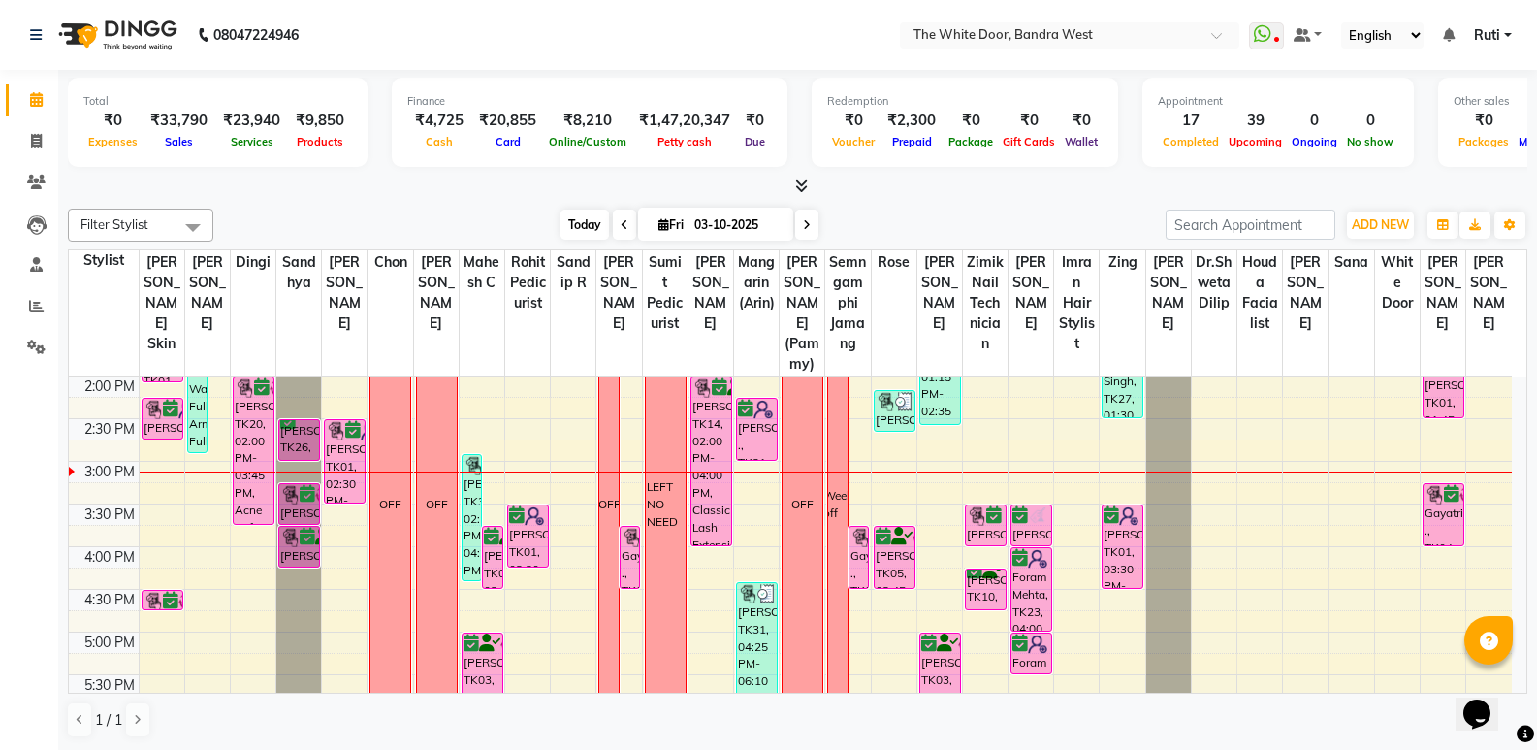
click at [595, 227] on span "Today" at bounding box center [585, 224] width 48 height 30
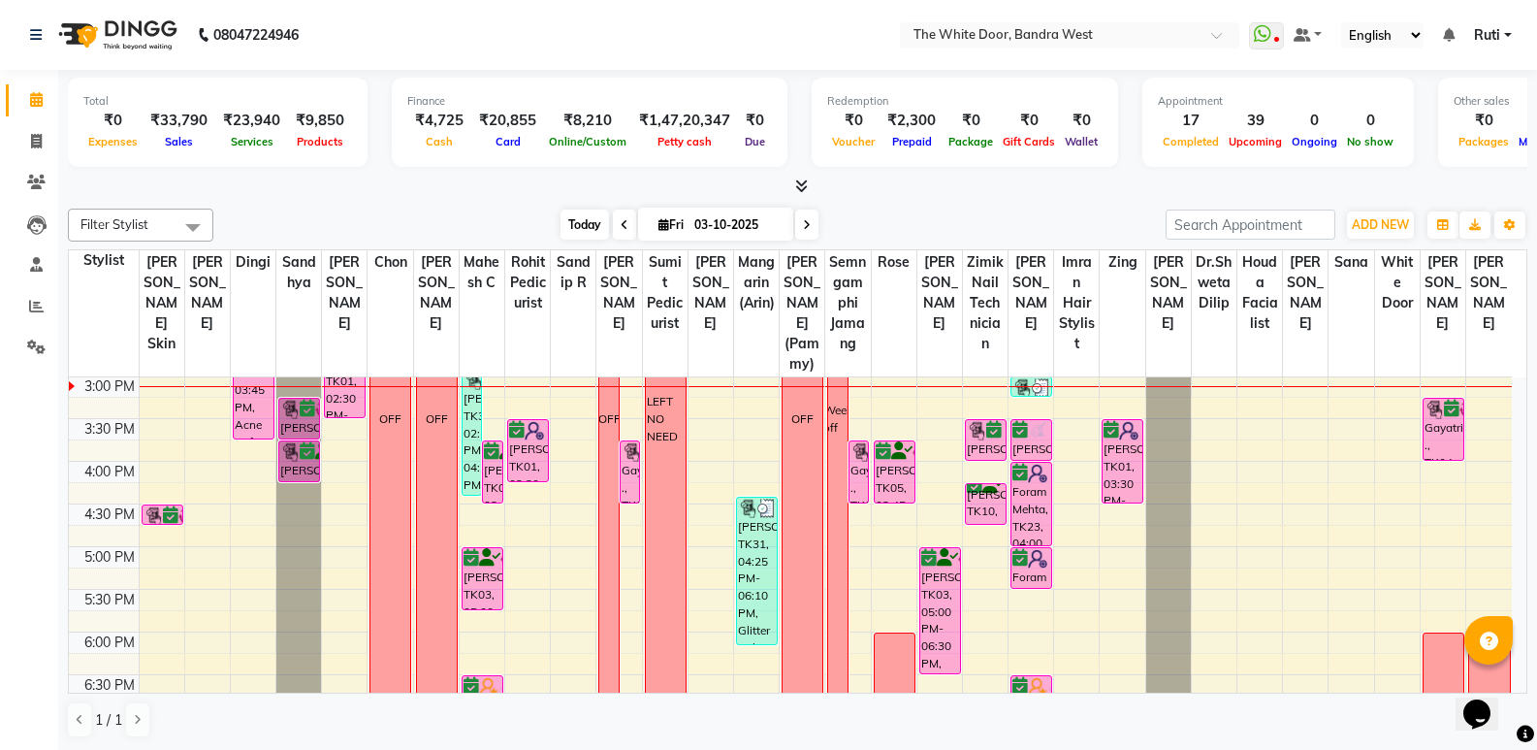
click at [582, 230] on span "Today" at bounding box center [585, 224] width 48 height 30
click at [570, 210] on span "Today" at bounding box center [585, 224] width 48 height 30
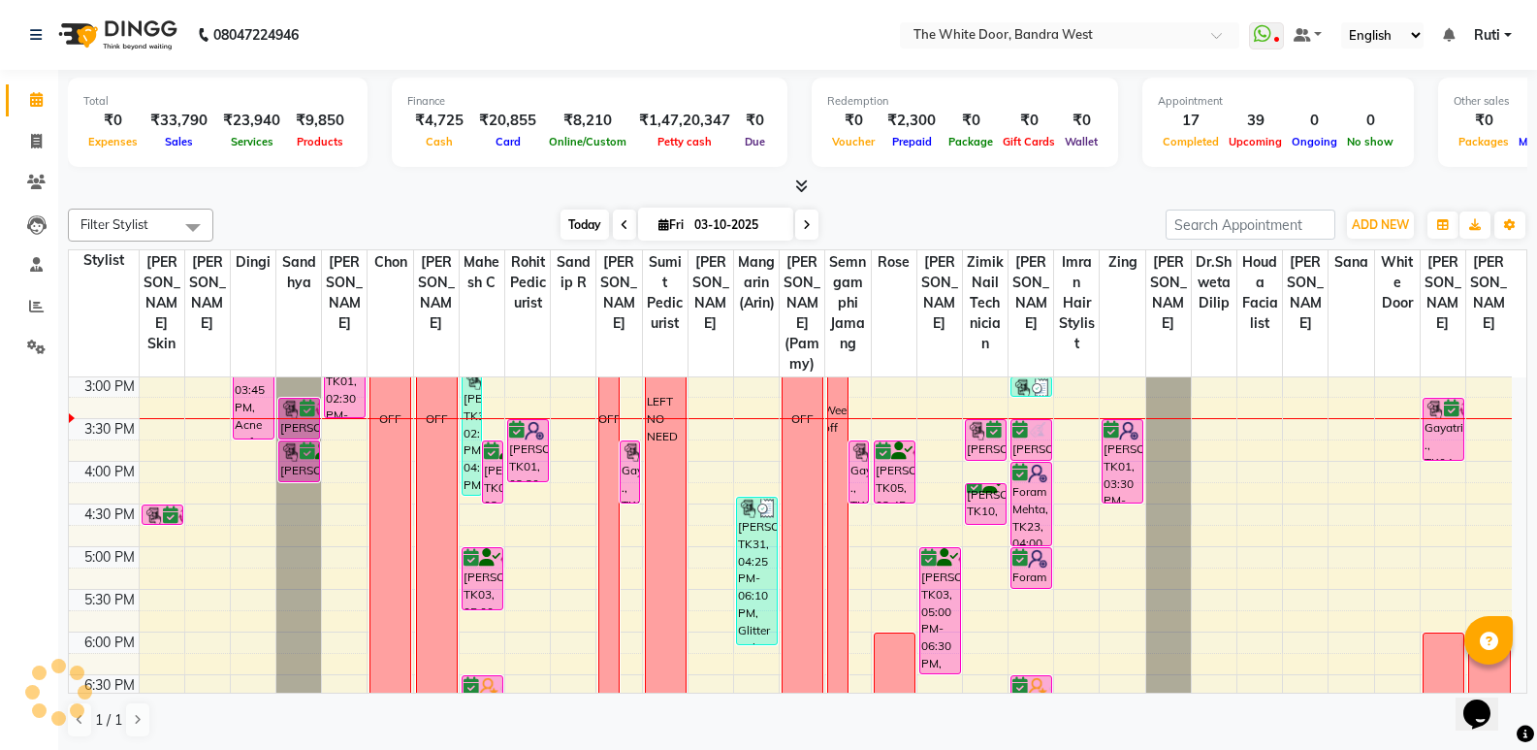
scroll to position [0, 0]
click at [570, 210] on span "Today" at bounding box center [585, 224] width 48 height 30
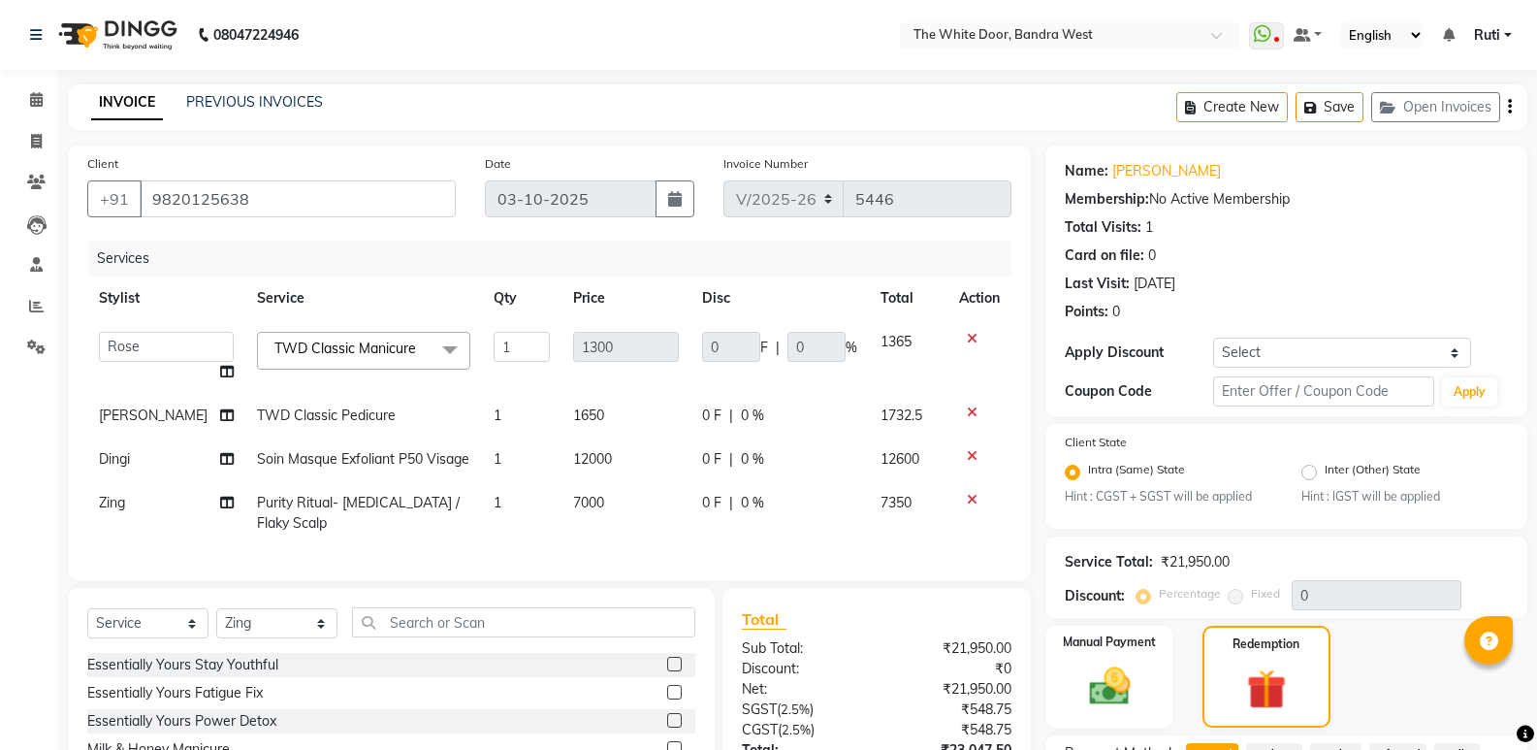
select select "3980"
select select "20403"
select select "service"
select select "50532"
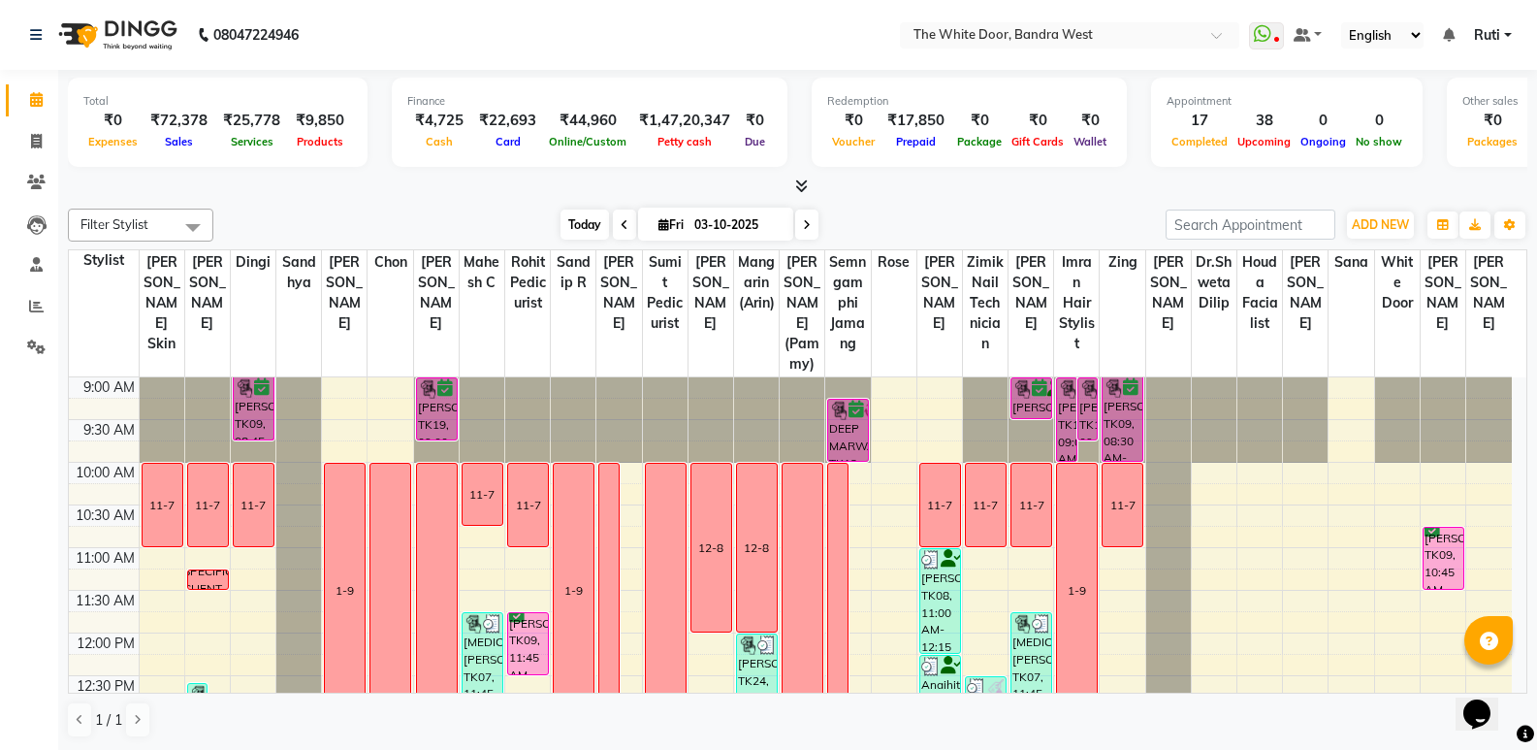
click at [589, 238] on span "Today" at bounding box center [585, 224] width 48 height 30
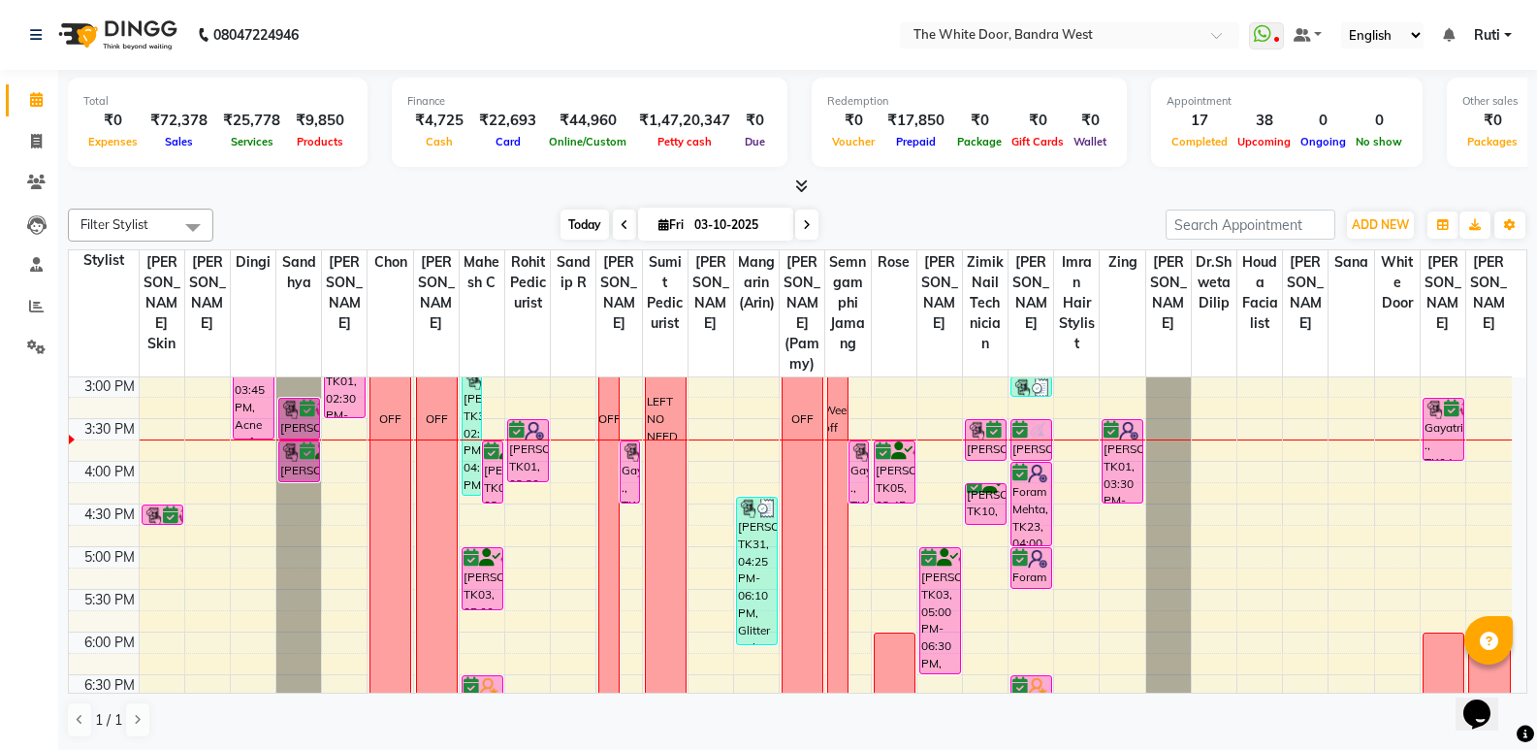
click at [567, 214] on span "Today" at bounding box center [585, 224] width 48 height 30
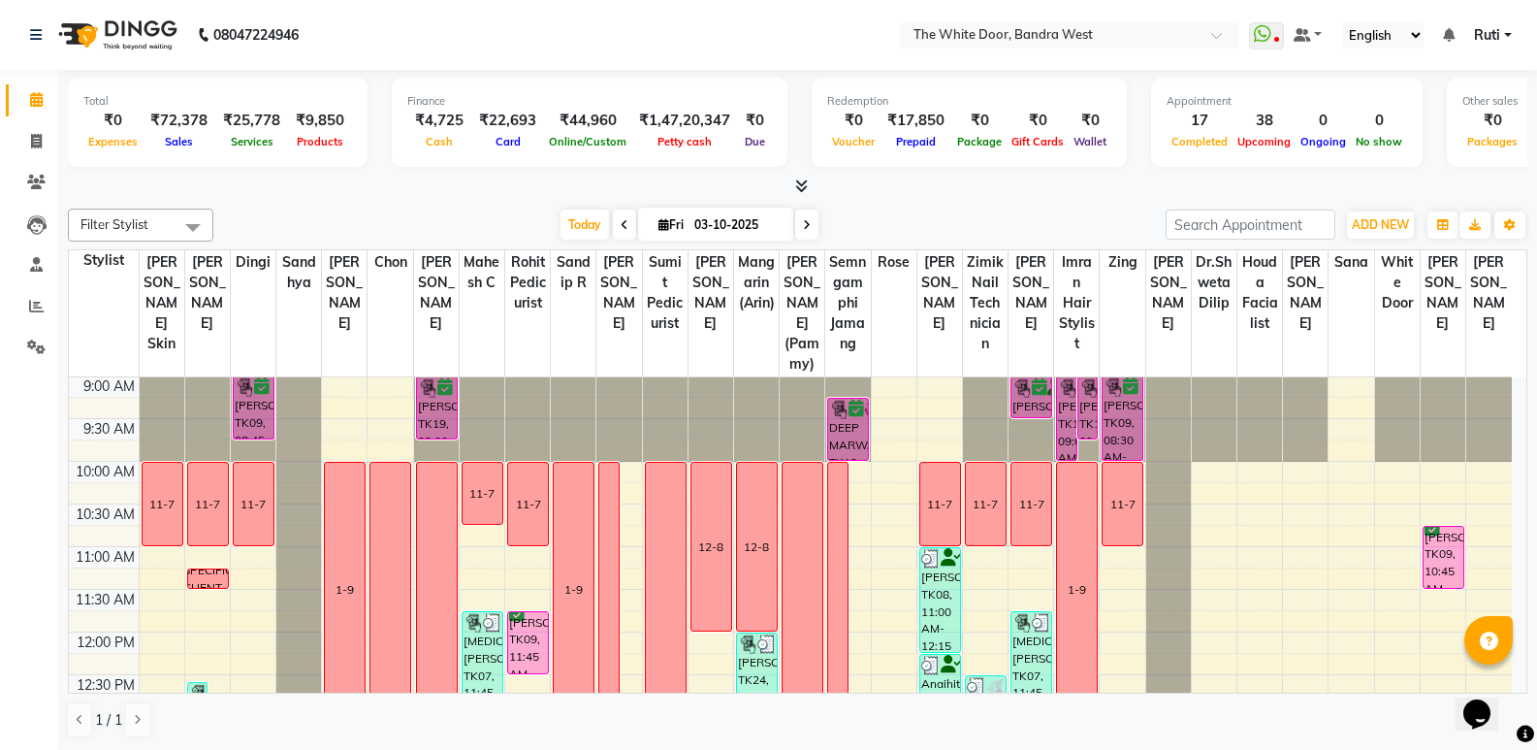
scroll to position [0, 0]
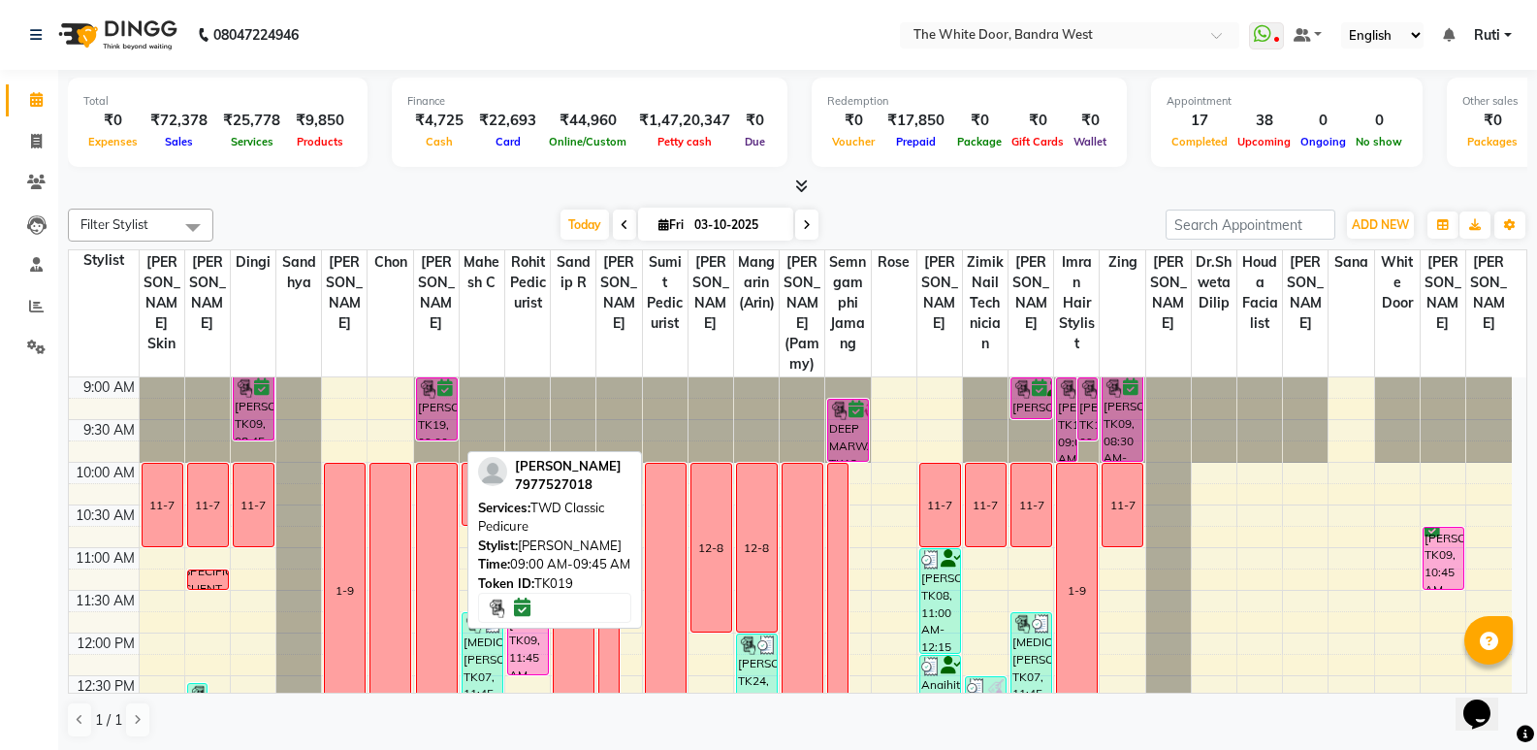
click at [447, 427] on div "[PERSON_NAME], TK19, 09:00 AM-09:45 AM, TWD Classic Pedicure" at bounding box center [437, 408] width 40 height 61
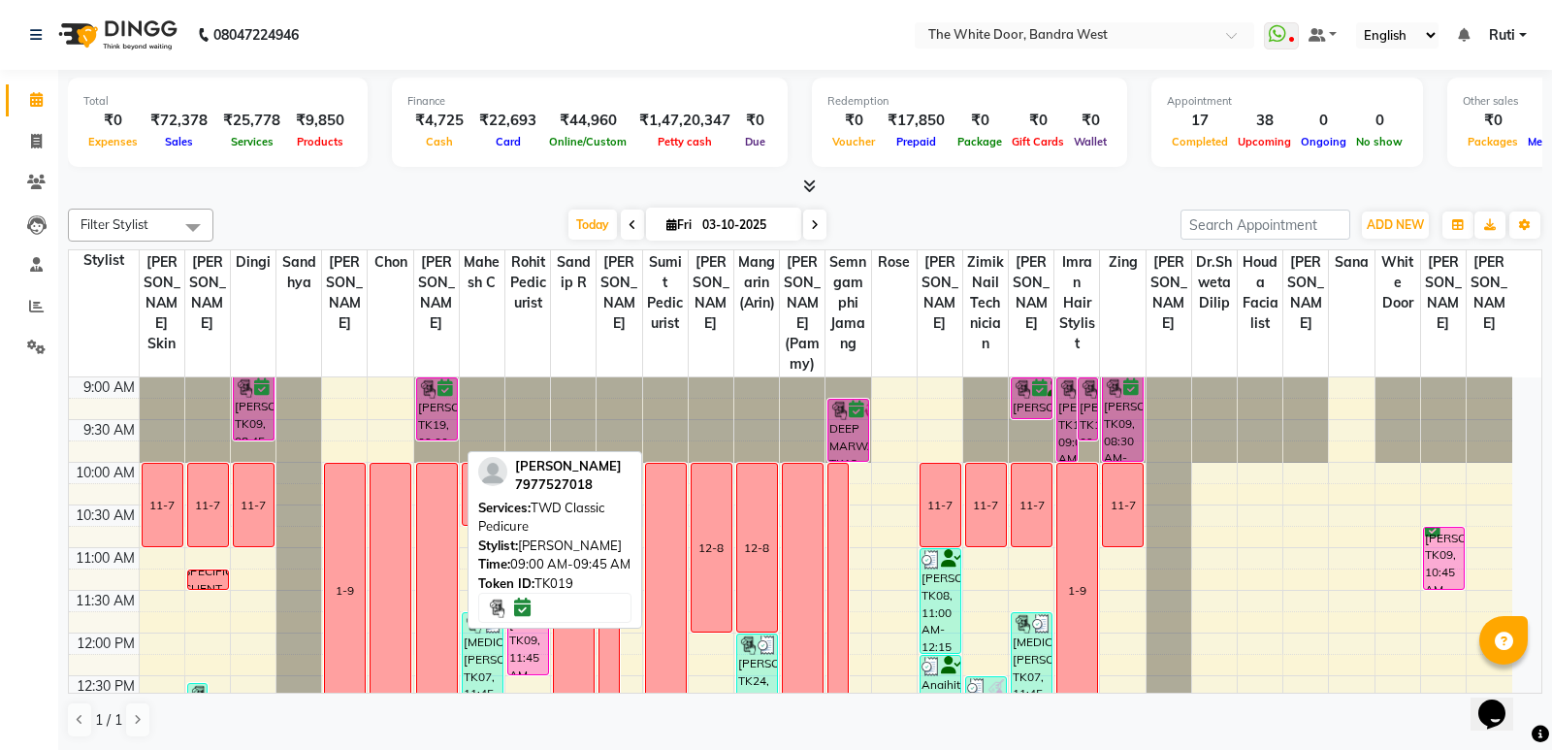
select select "6"
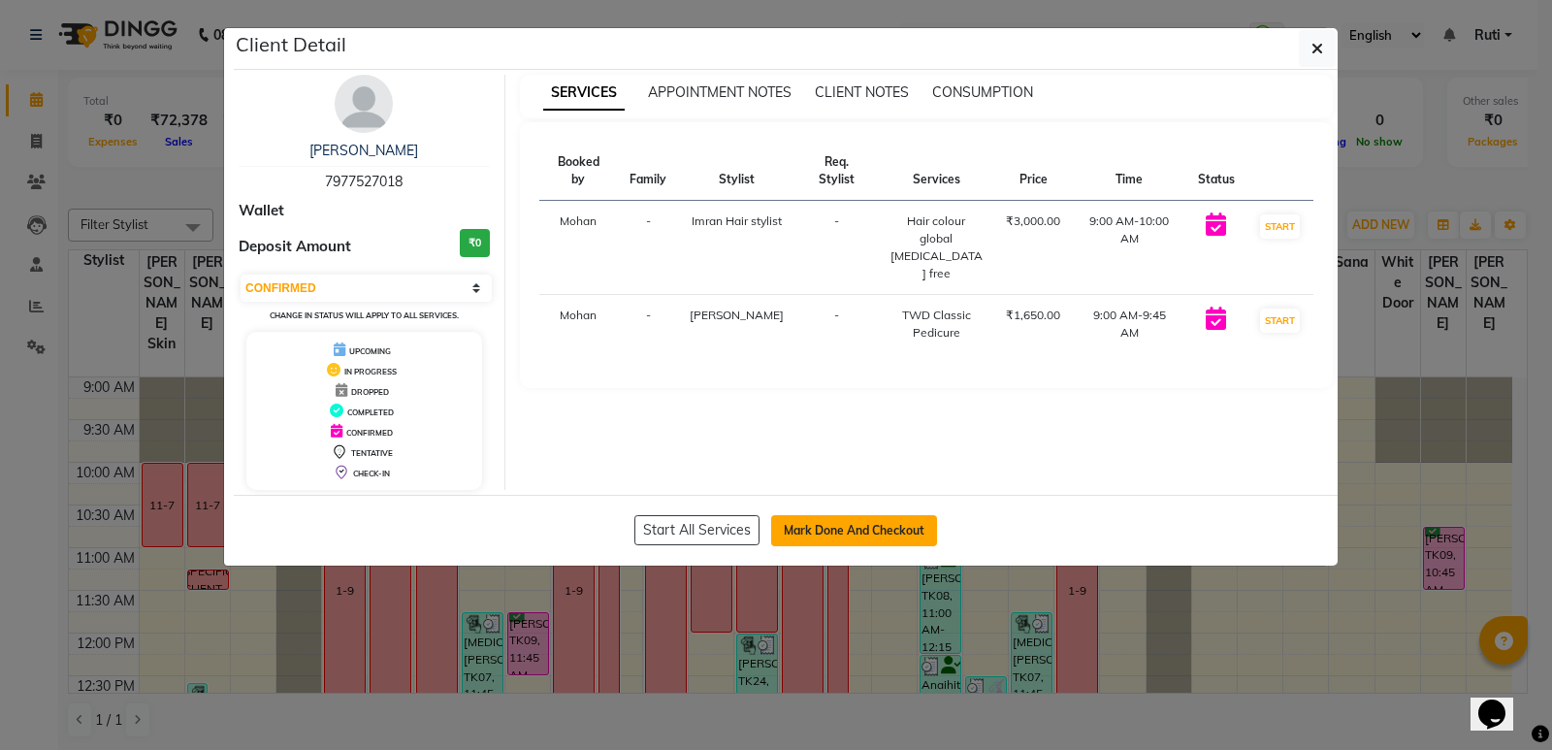
drag, startPoint x: 823, startPoint y: 502, endPoint x: 823, endPoint y: 519, distance: 16.5
click at [823, 504] on div "Start All Services Mark Done And Checkout" at bounding box center [786, 530] width 1104 height 71
click at [825, 527] on button "Mark Done And Checkout" at bounding box center [854, 530] width 166 height 31
select select "service"
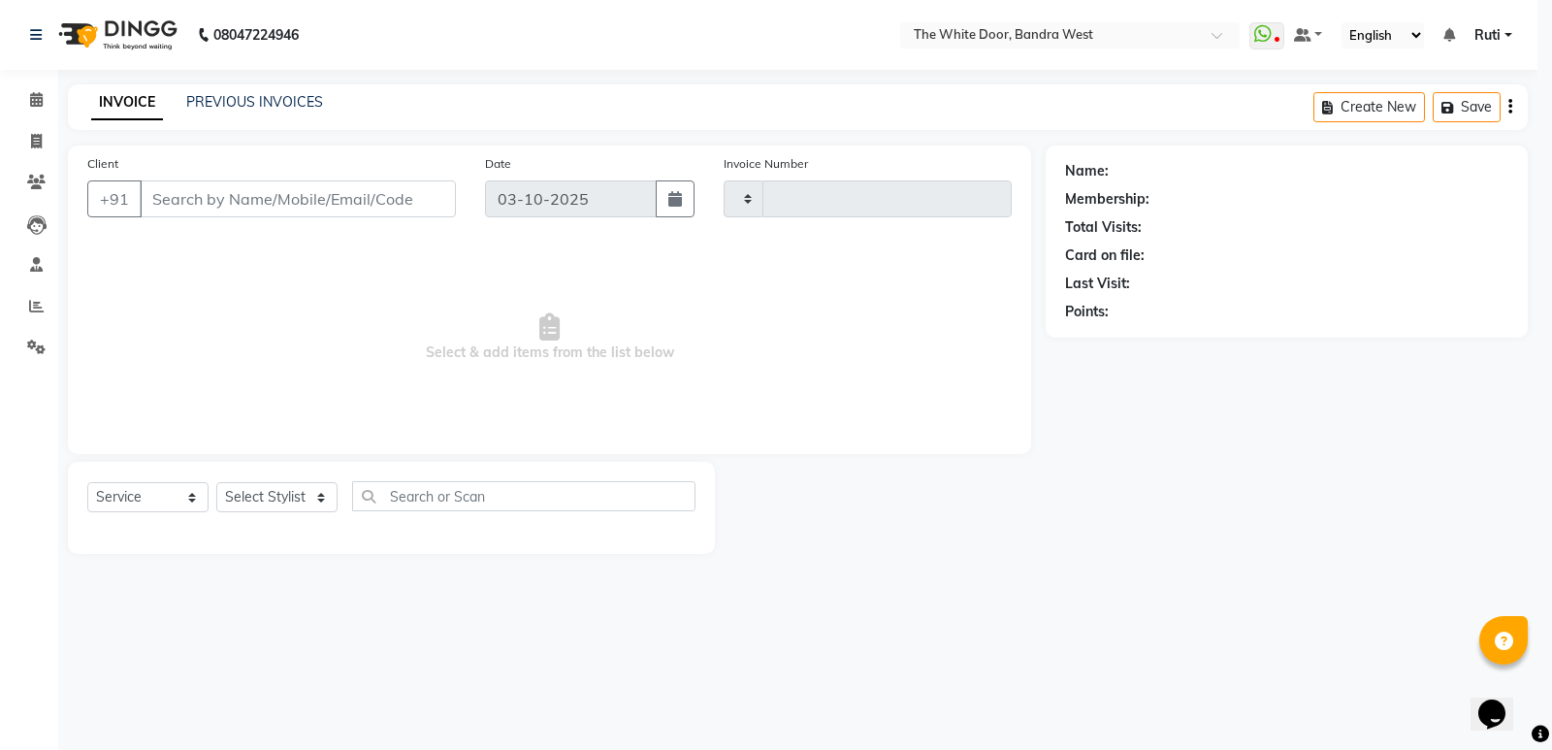
type input "5458"
select select "3980"
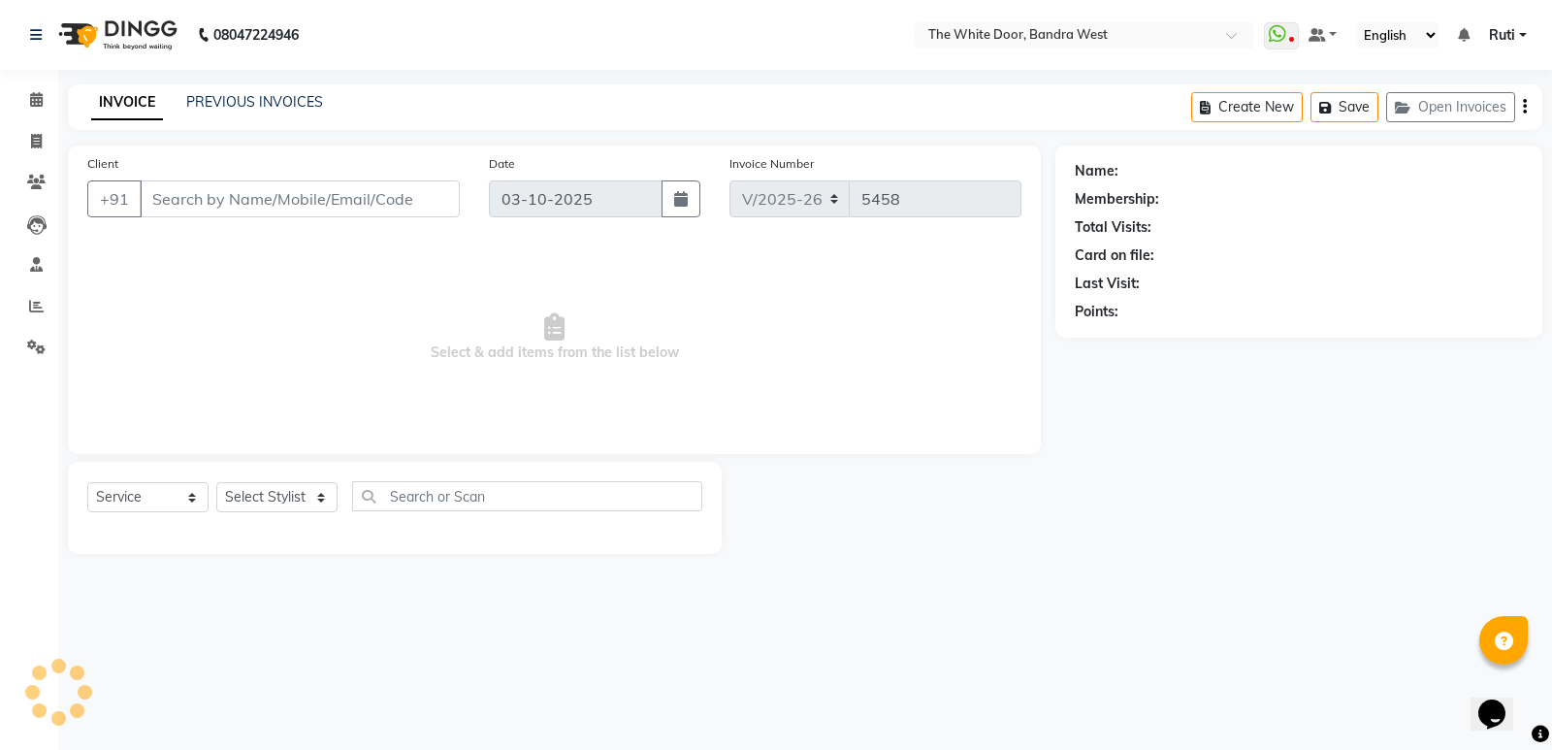
type input "7977527018"
select select "64906"
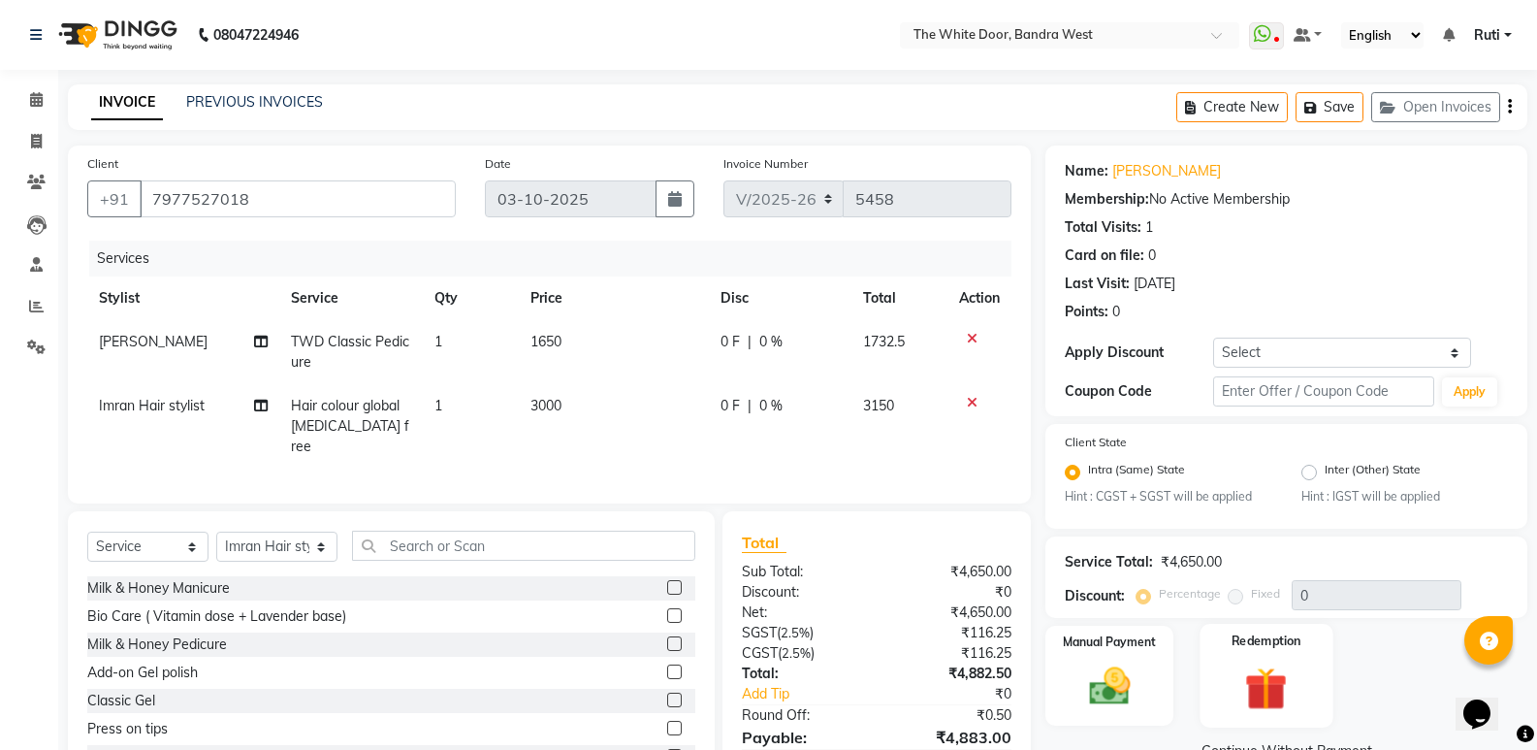
click at [1257, 672] on img at bounding box center [1266, 688] width 69 height 53
click at [28, 96] on span at bounding box center [36, 100] width 34 height 22
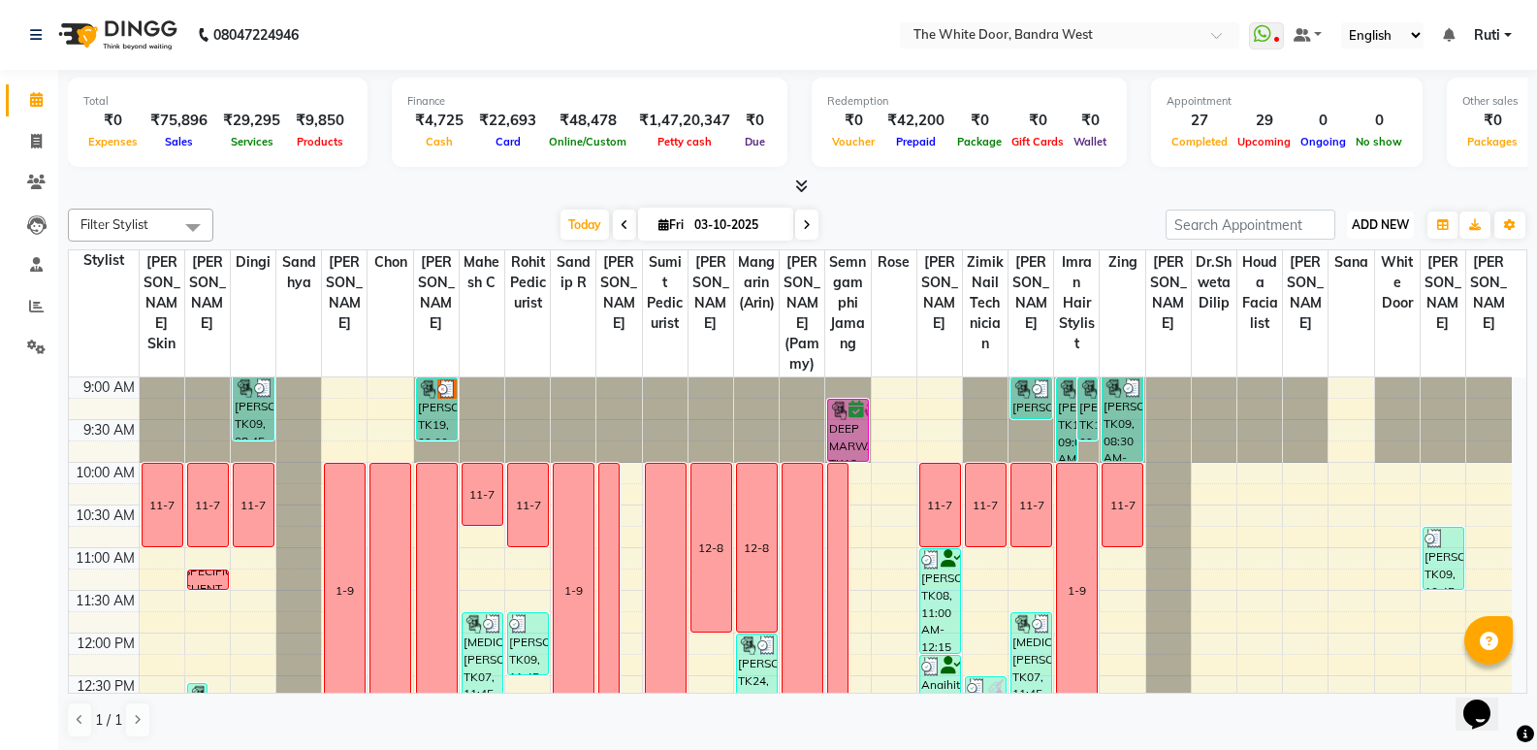
click at [1373, 222] on span "ADD NEW" at bounding box center [1380, 224] width 57 height 15
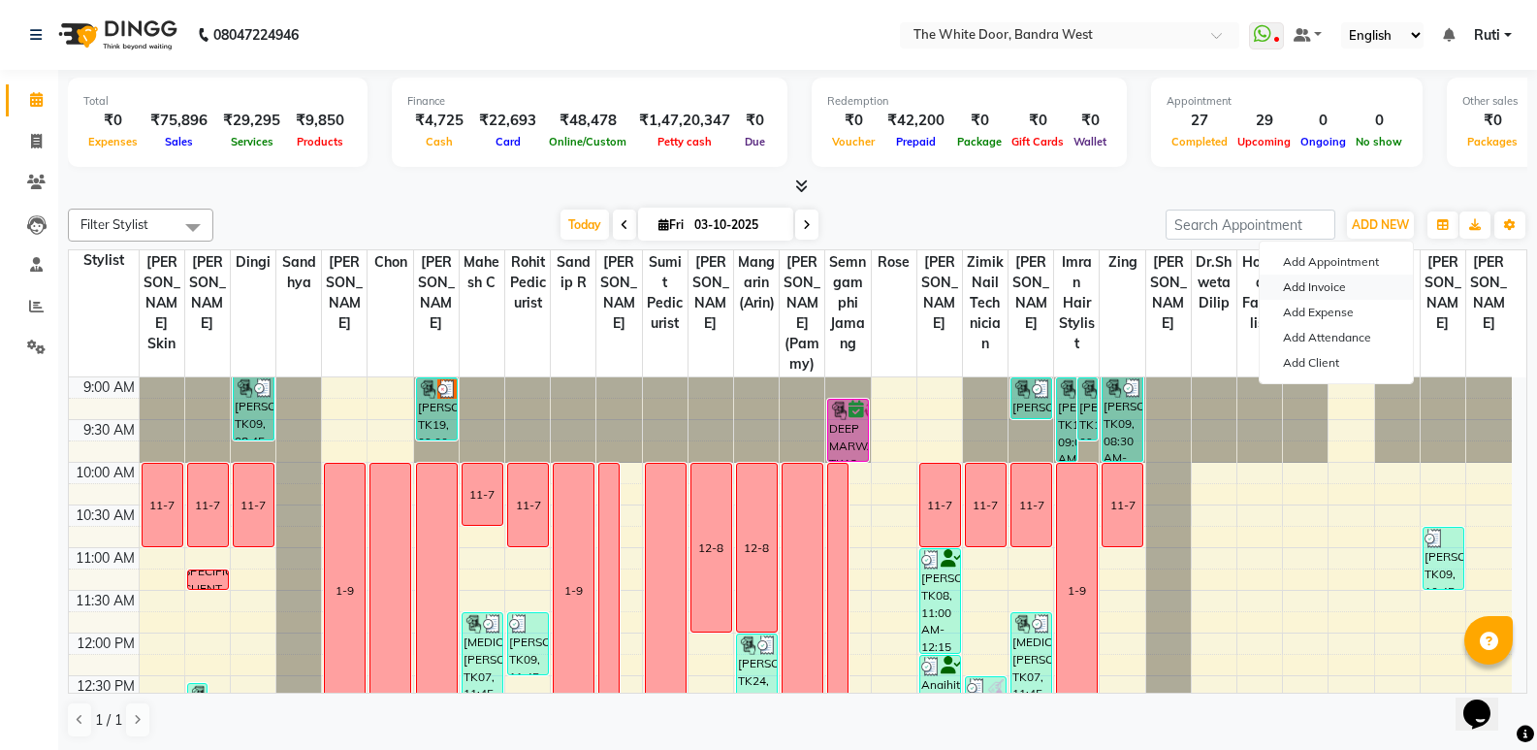
click at [1360, 296] on link "Add Invoice" at bounding box center [1336, 286] width 153 height 25
select select "service"
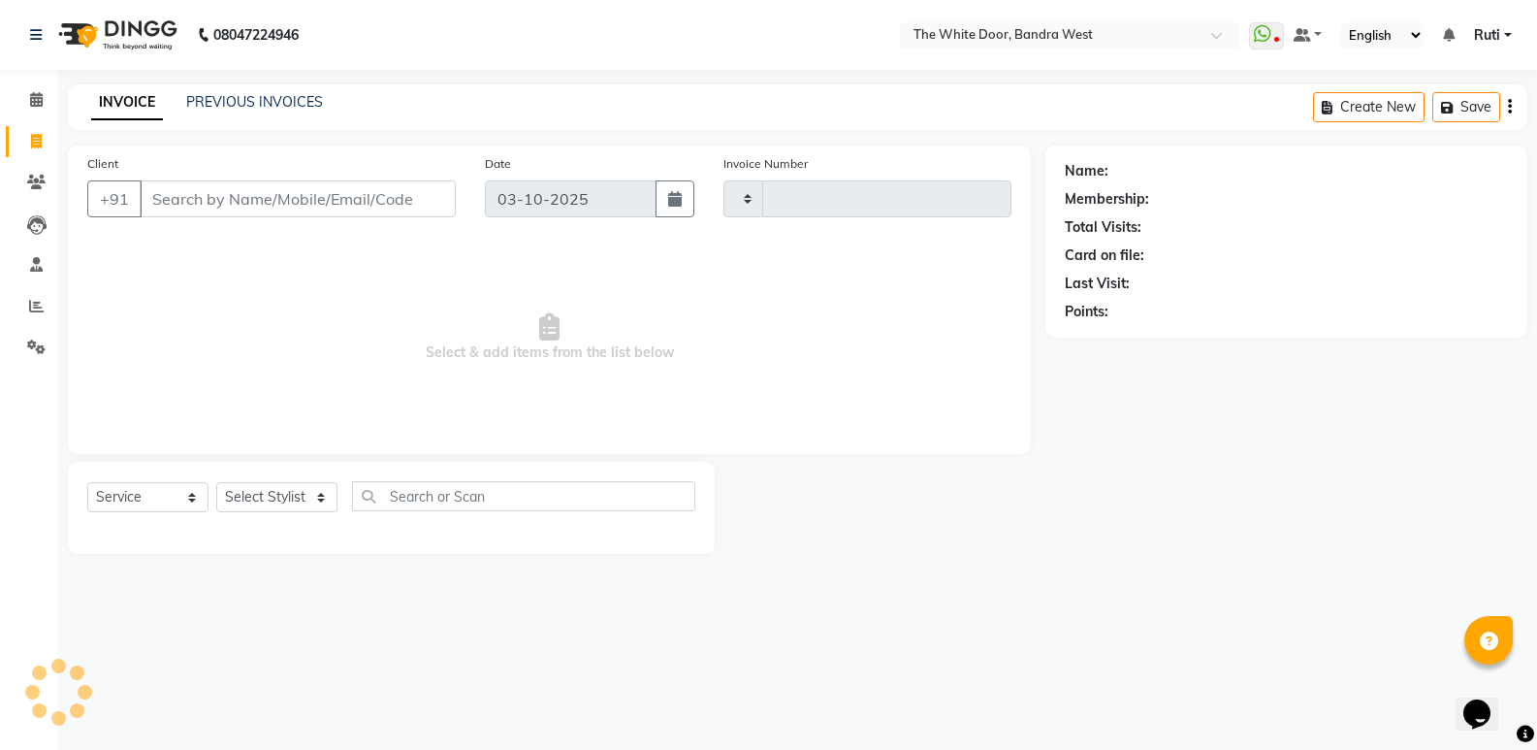
type input "5460"
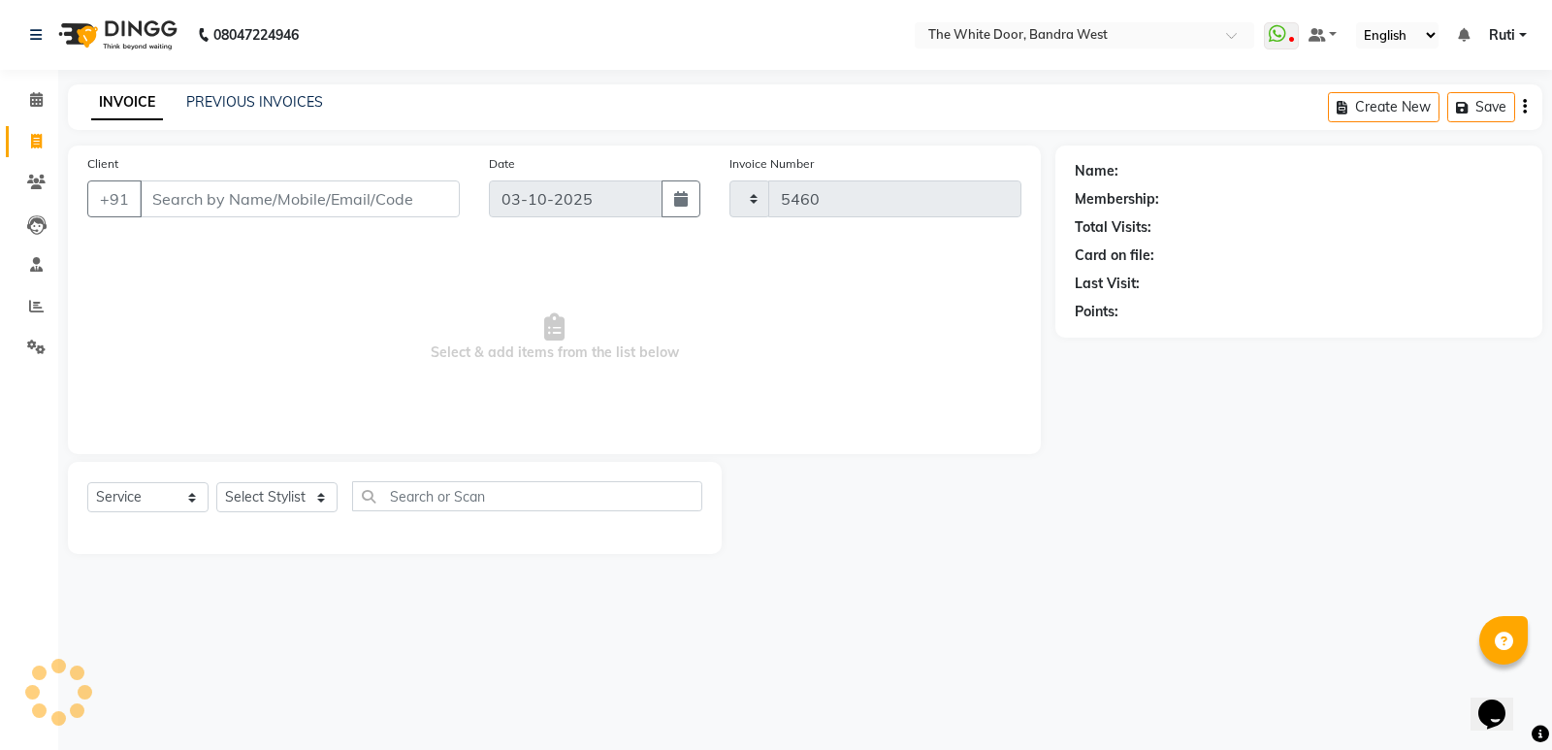
select select "3980"
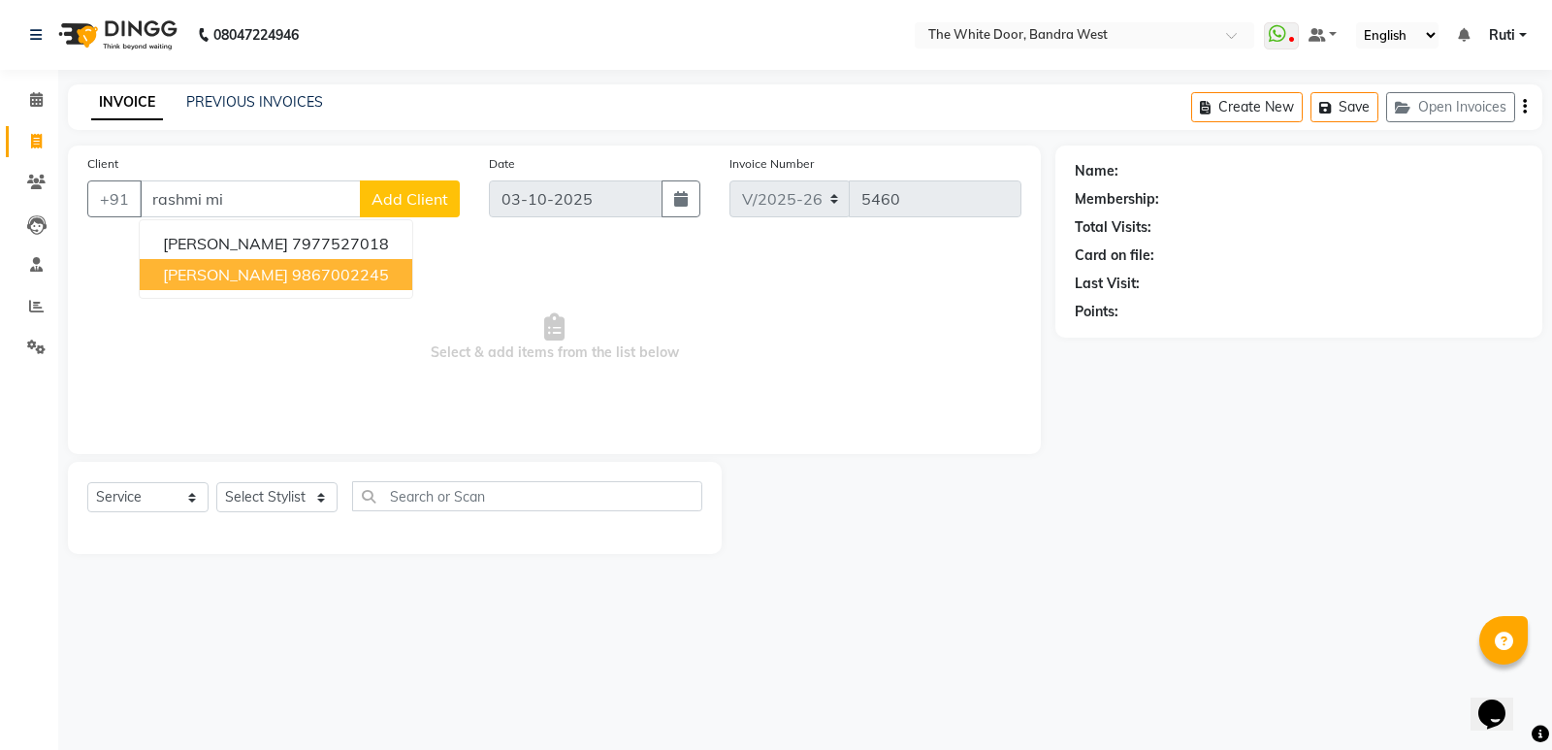
click at [353, 276] on ngb-highlight "9867002245" at bounding box center [340, 274] width 97 height 19
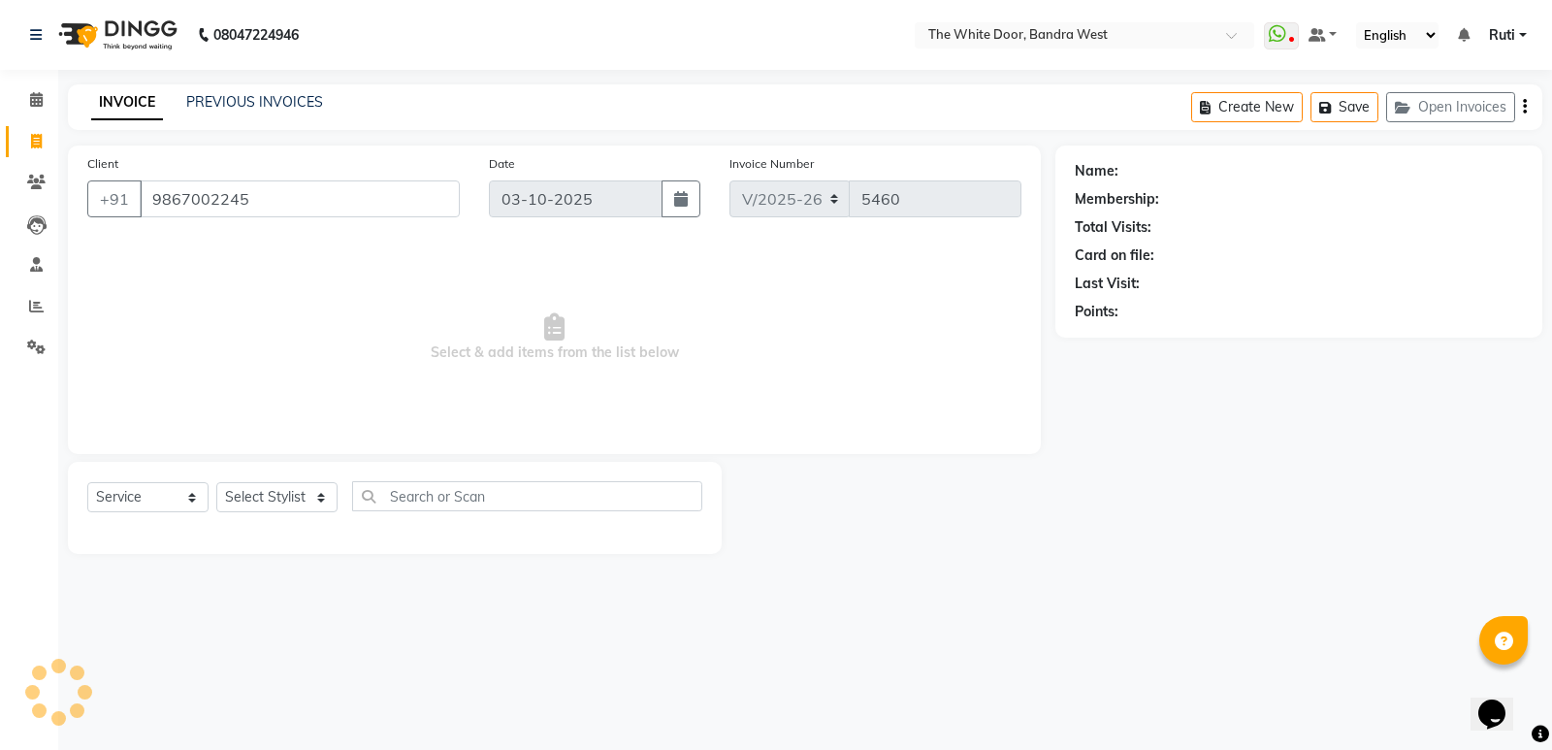
type input "9867002245"
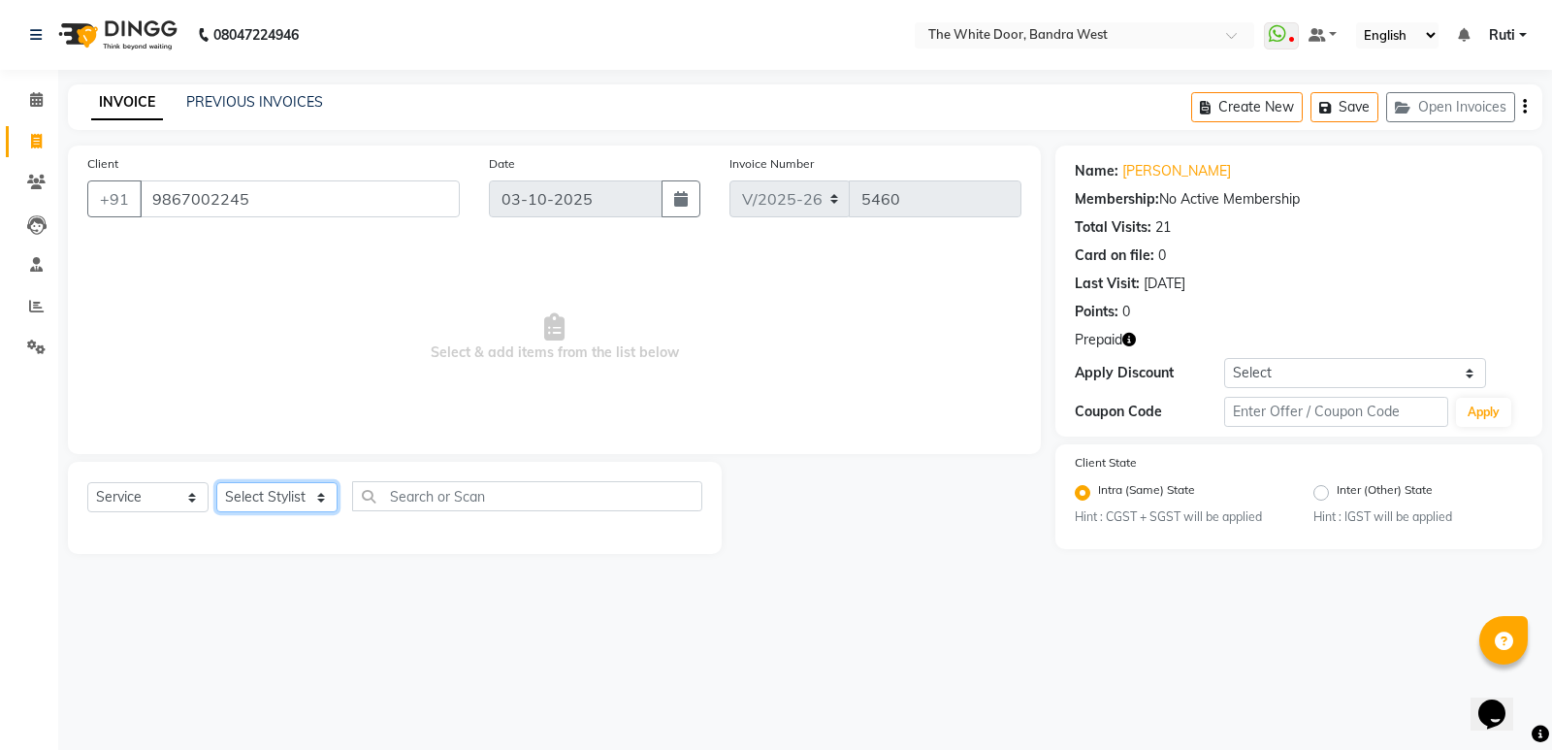
click at [301, 484] on select "Select Stylist [PERSON_NAME] Skin [PERSON_NAME] [PERSON_NAME] Dingi Dr.Shweta […" at bounding box center [276, 497] width 121 height 30
select select "20533"
click at [216, 482] on select "Select Stylist [PERSON_NAME] Skin [PERSON_NAME] [PERSON_NAME] Dingi Dr.Shweta […" at bounding box center [276, 497] width 121 height 30
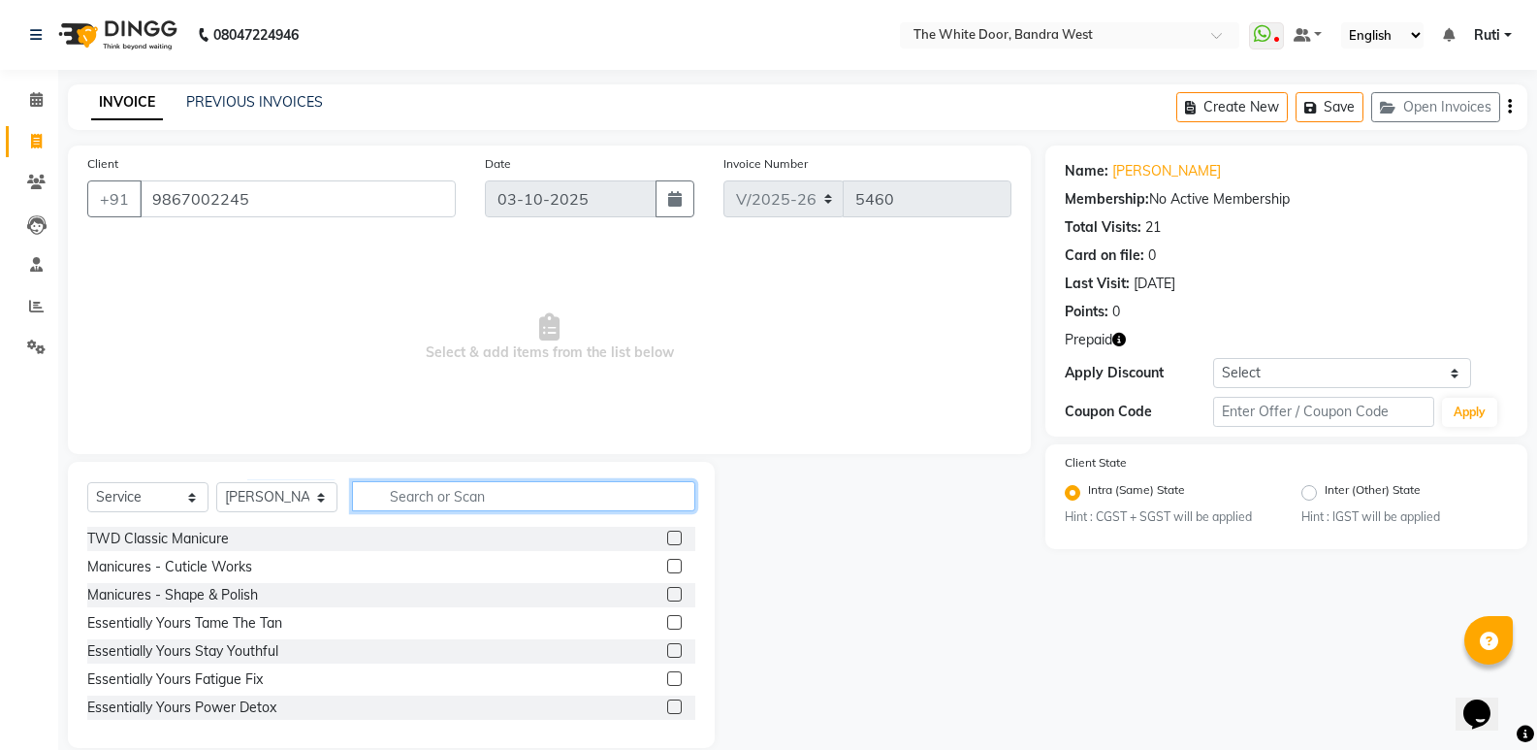
click at [455, 493] on input "text" at bounding box center [523, 496] width 343 height 30
type input "ped"
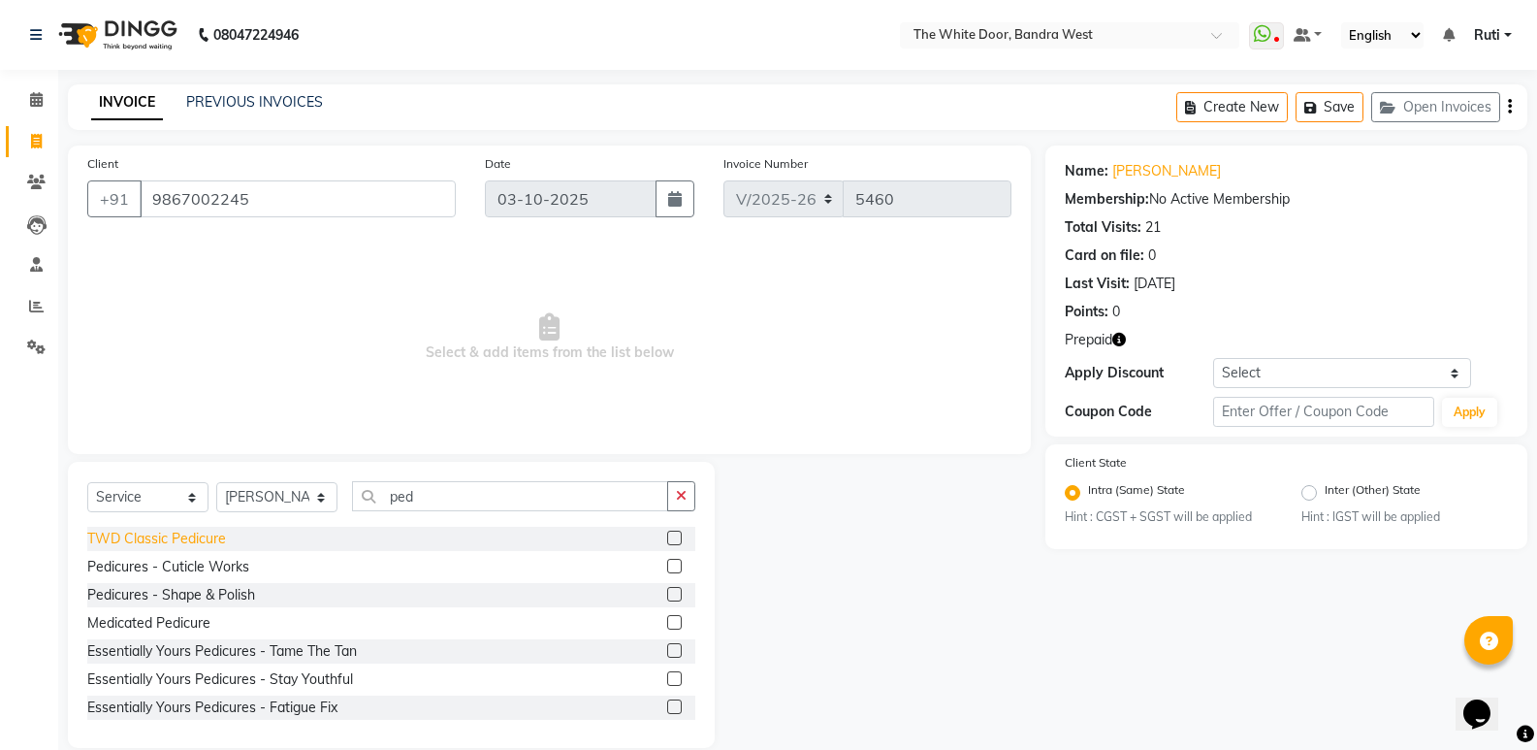
click at [216, 544] on div "TWD Classic Pedicure" at bounding box center [156, 539] width 139 height 20
checkbox input "false"
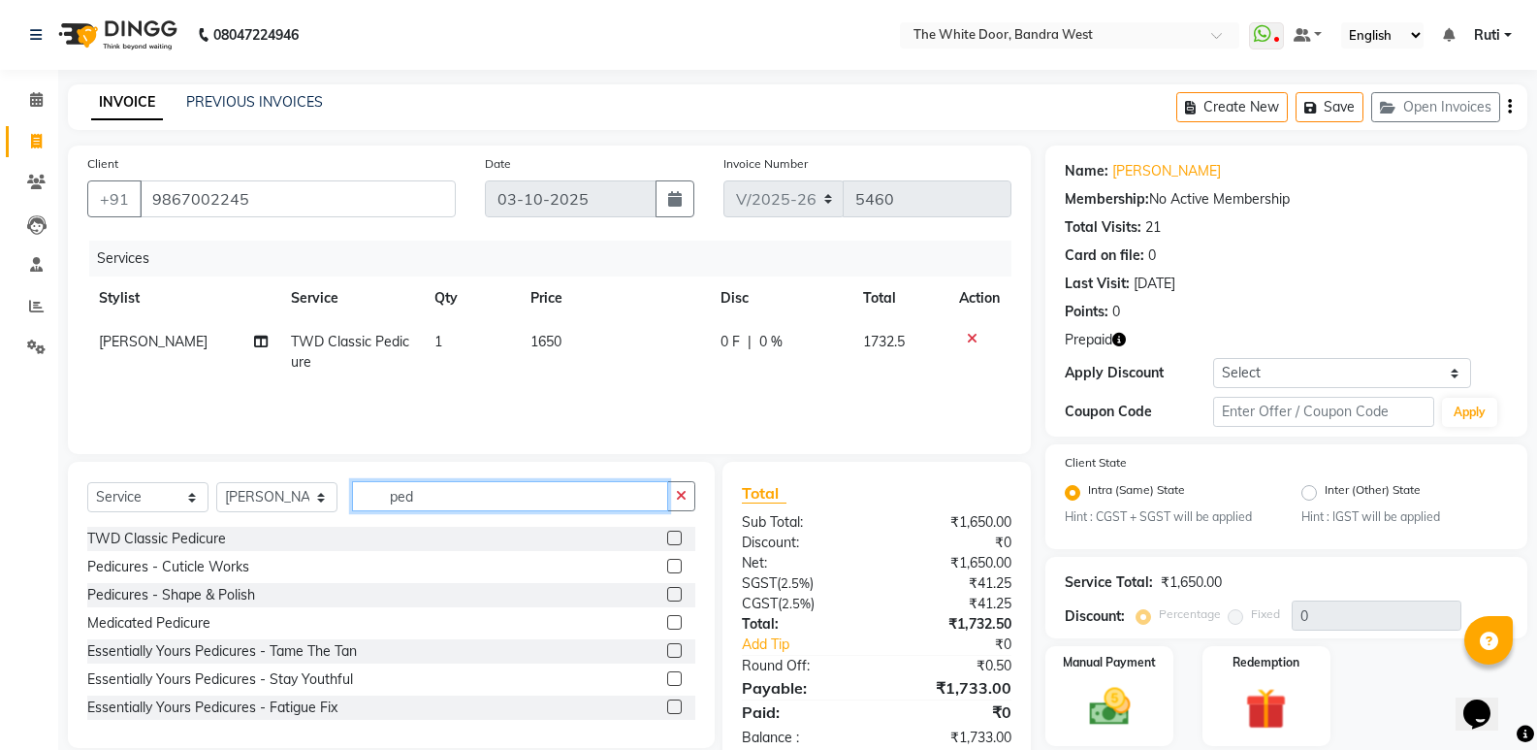
click at [423, 510] on input "ped" at bounding box center [510, 496] width 316 height 30
click at [424, 510] on input "ped" at bounding box center [510, 496] width 316 height 30
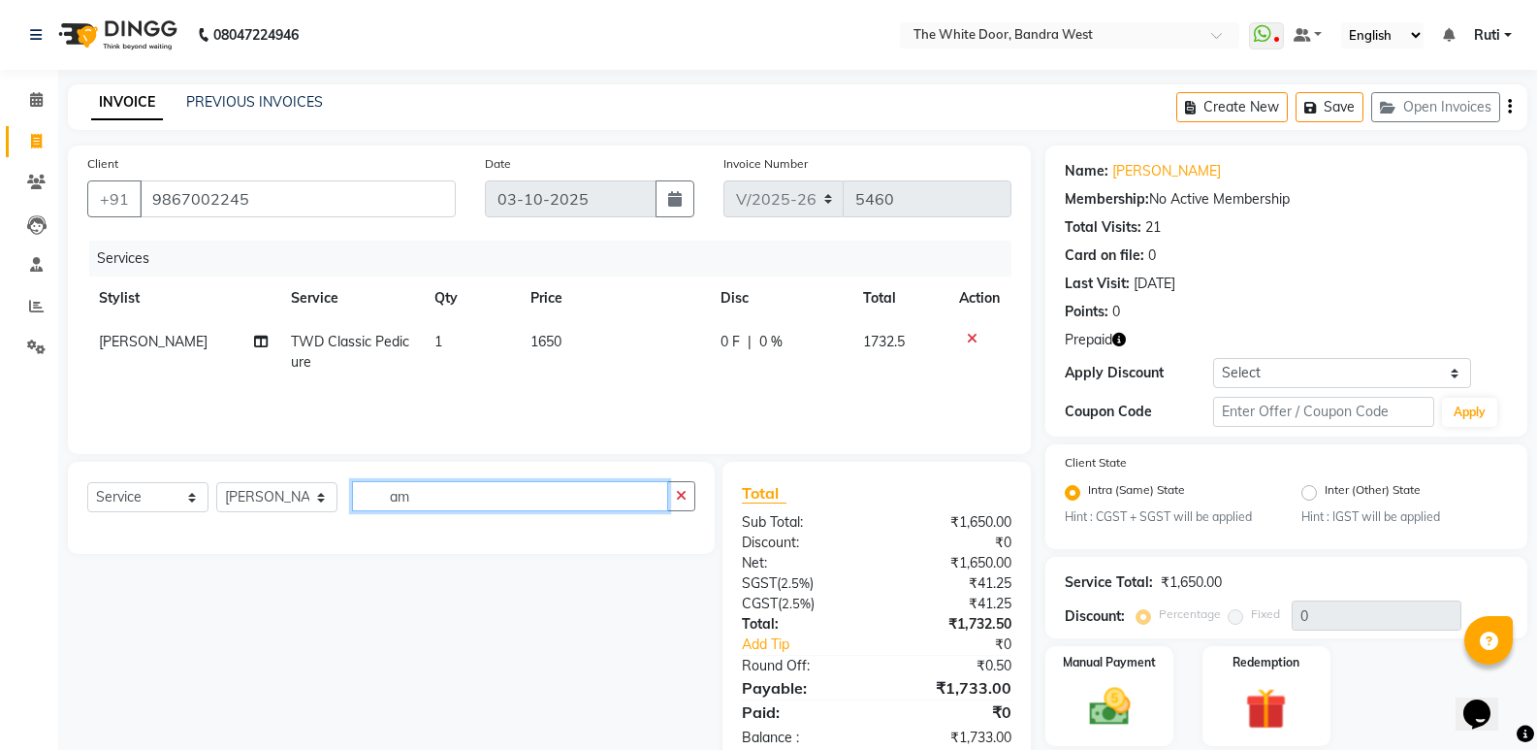
type input "a"
type input "glob"
click at [291, 500] on select "Select Stylist [PERSON_NAME] Skin [PERSON_NAME] [PERSON_NAME] Dingi Dr.Shweta […" at bounding box center [276, 497] width 121 height 30
select select "64906"
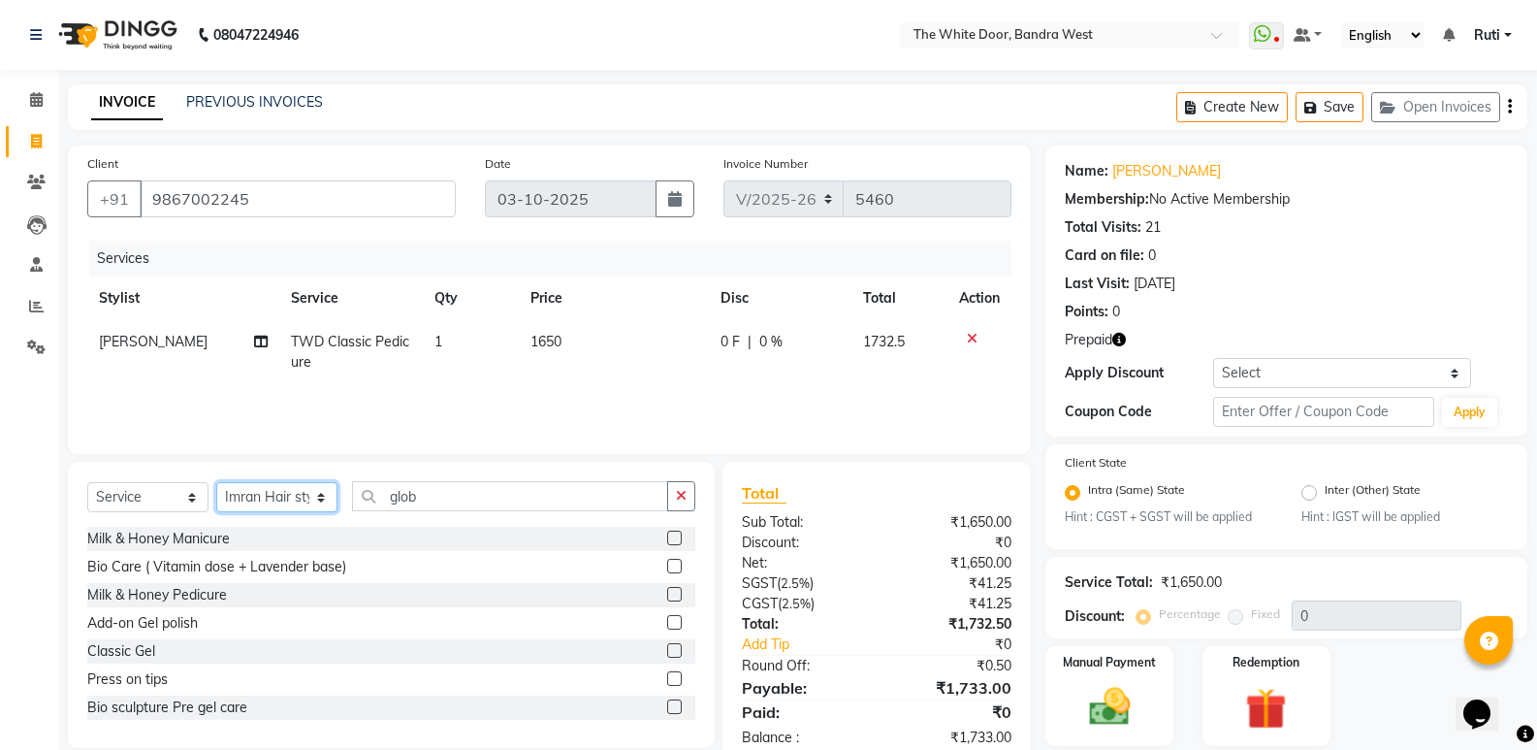
drag, startPoint x: 297, startPoint y: 502, endPoint x: 362, endPoint y: 504, distance: 65.0
click at [299, 504] on select "Select Stylist [PERSON_NAME] Skin [PERSON_NAME] [PERSON_NAME] Dingi Dr.Shweta […" at bounding box center [276, 497] width 121 height 30
click at [474, 504] on input "glob" at bounding box center [510, 496] width 316 height 30
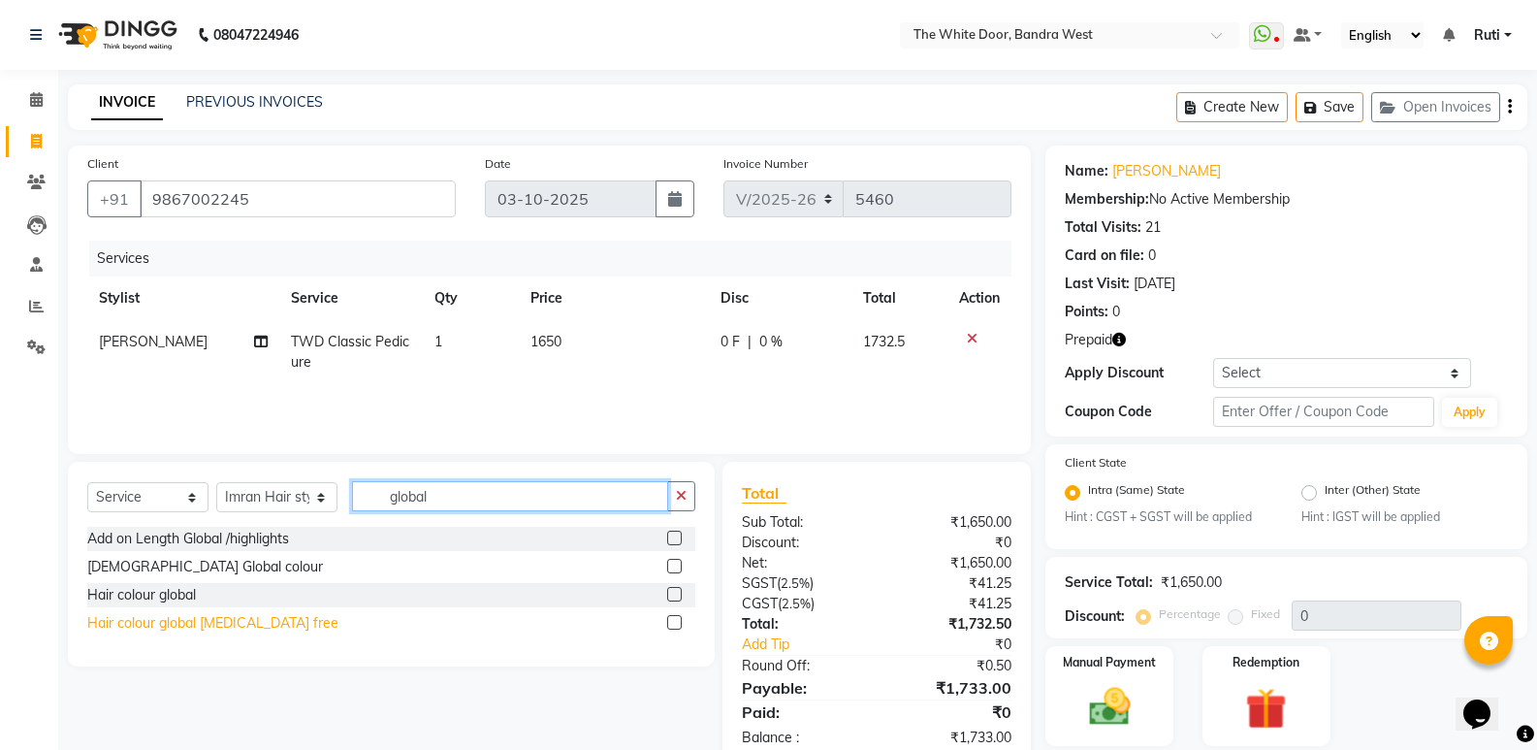
type input "global"
click at [241, 623] on div "Hair colour global [MEDICAL_DATA] free" at bounding box center [212, 623] width 251 height 20
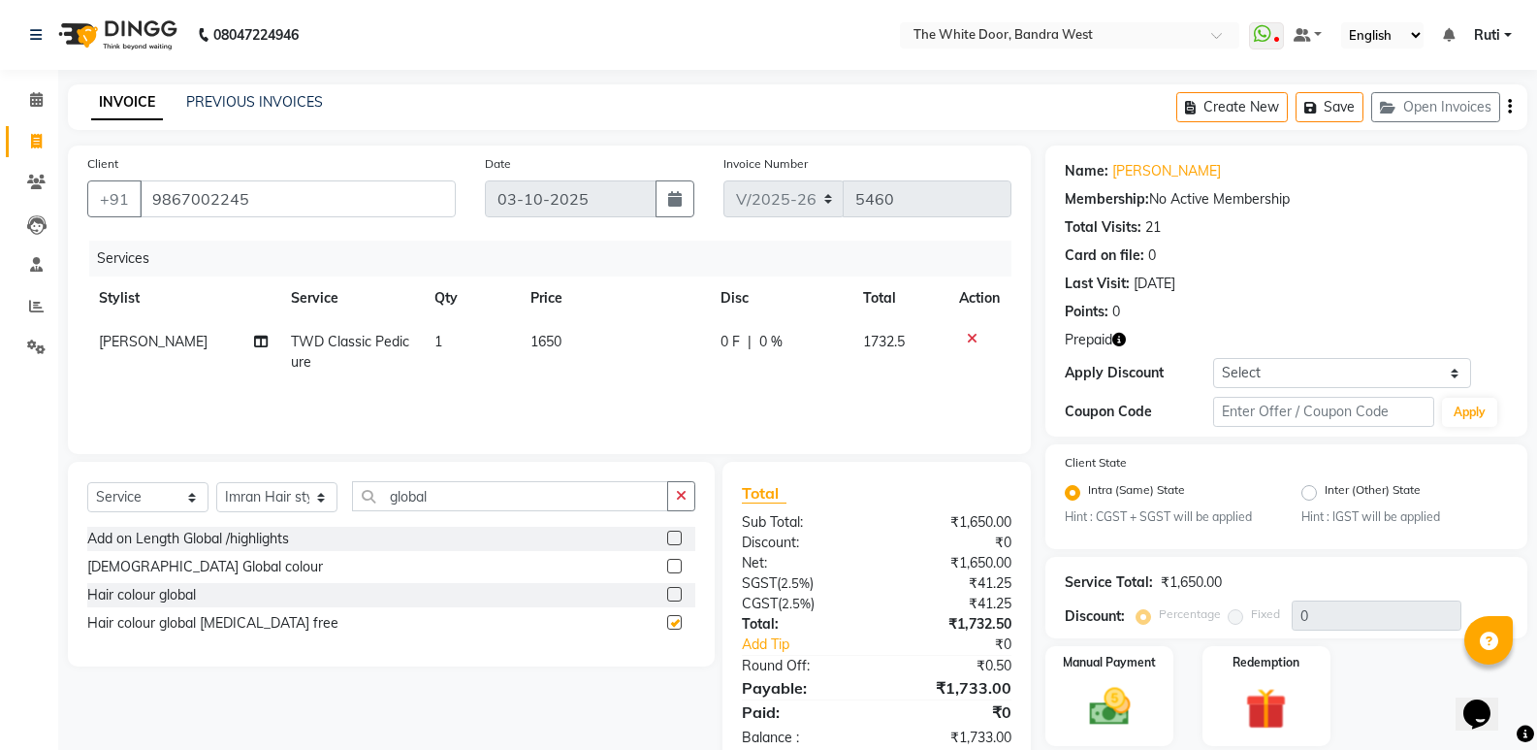
checkbox input "false"
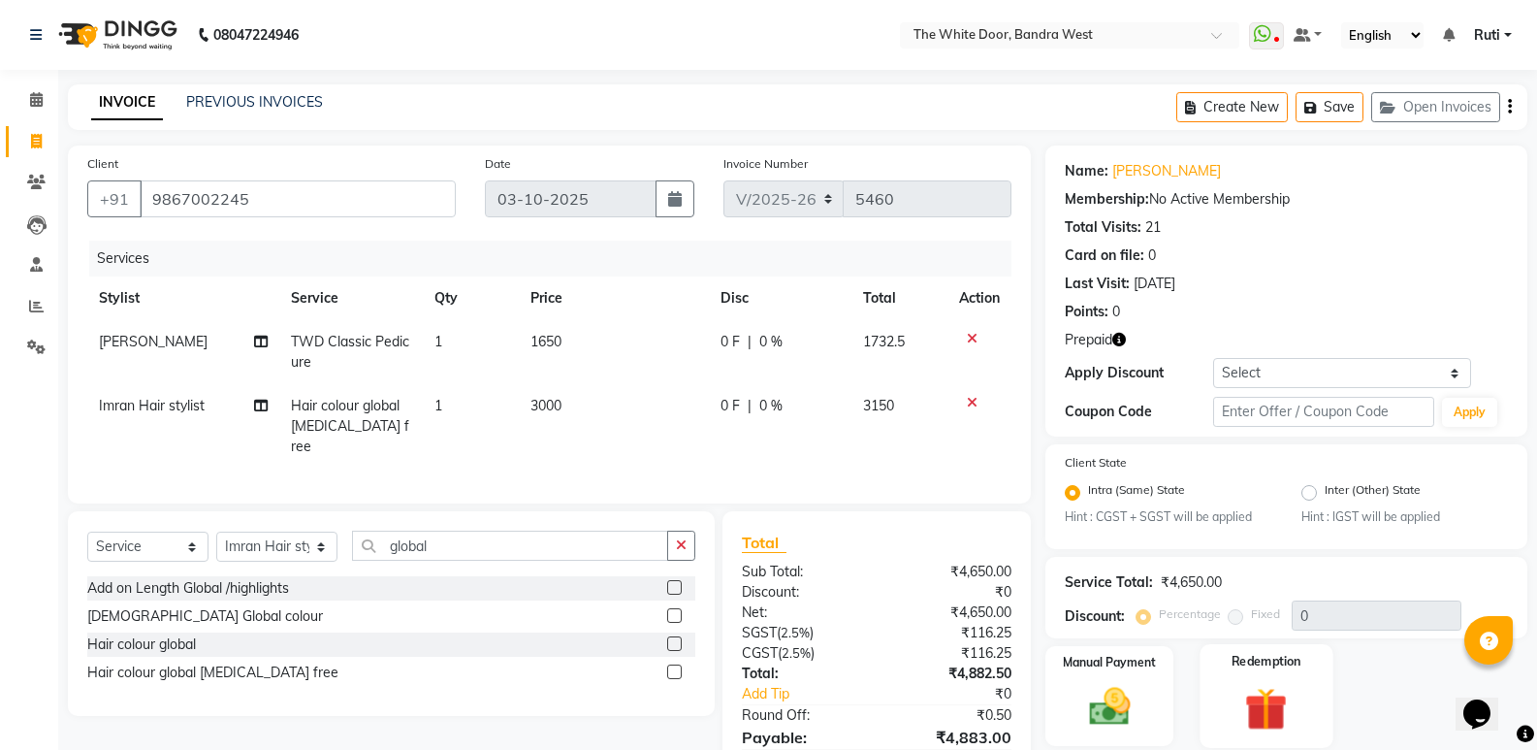
scroll to position [90, 0]
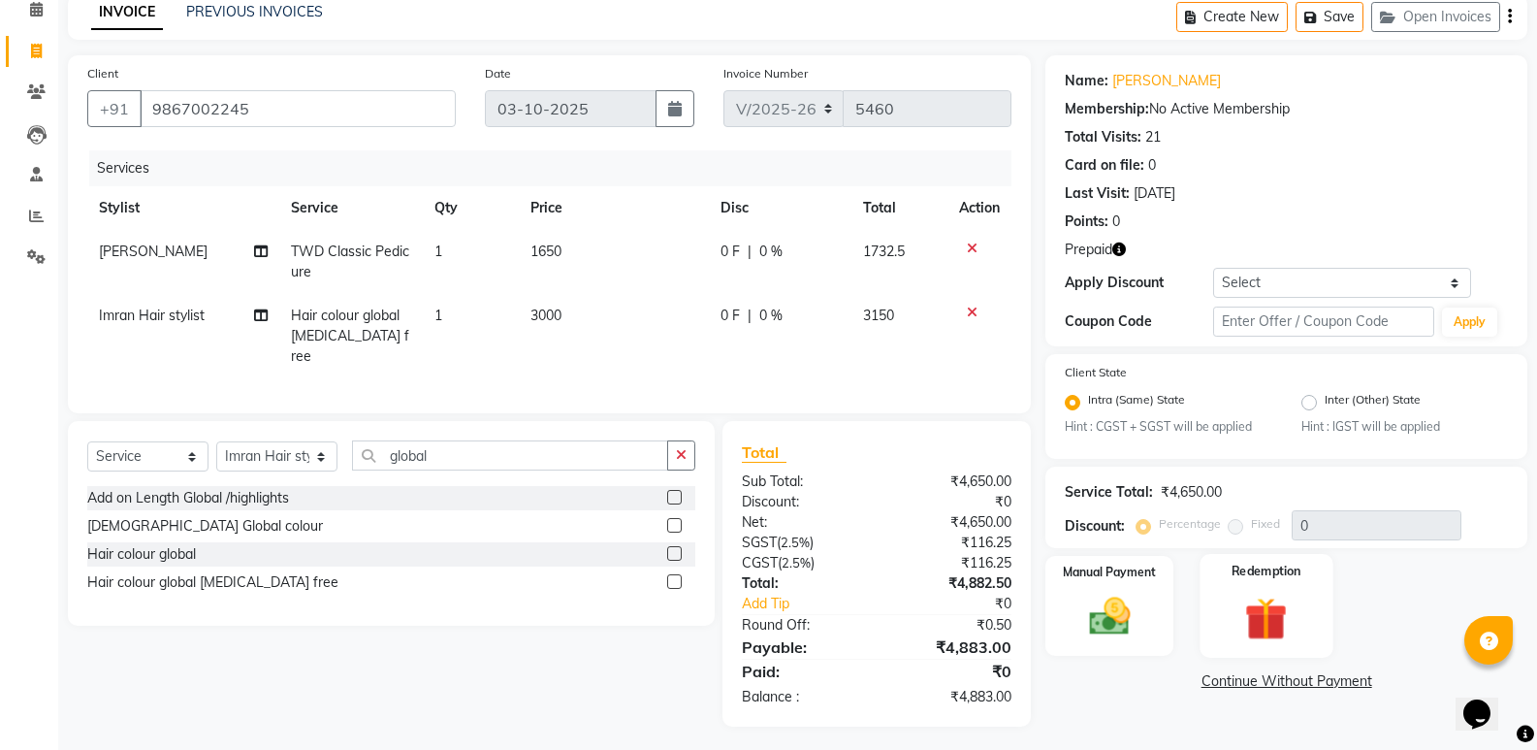
click at [1255, 625] on img at bounding box center [1266, 619] width 69 height 53
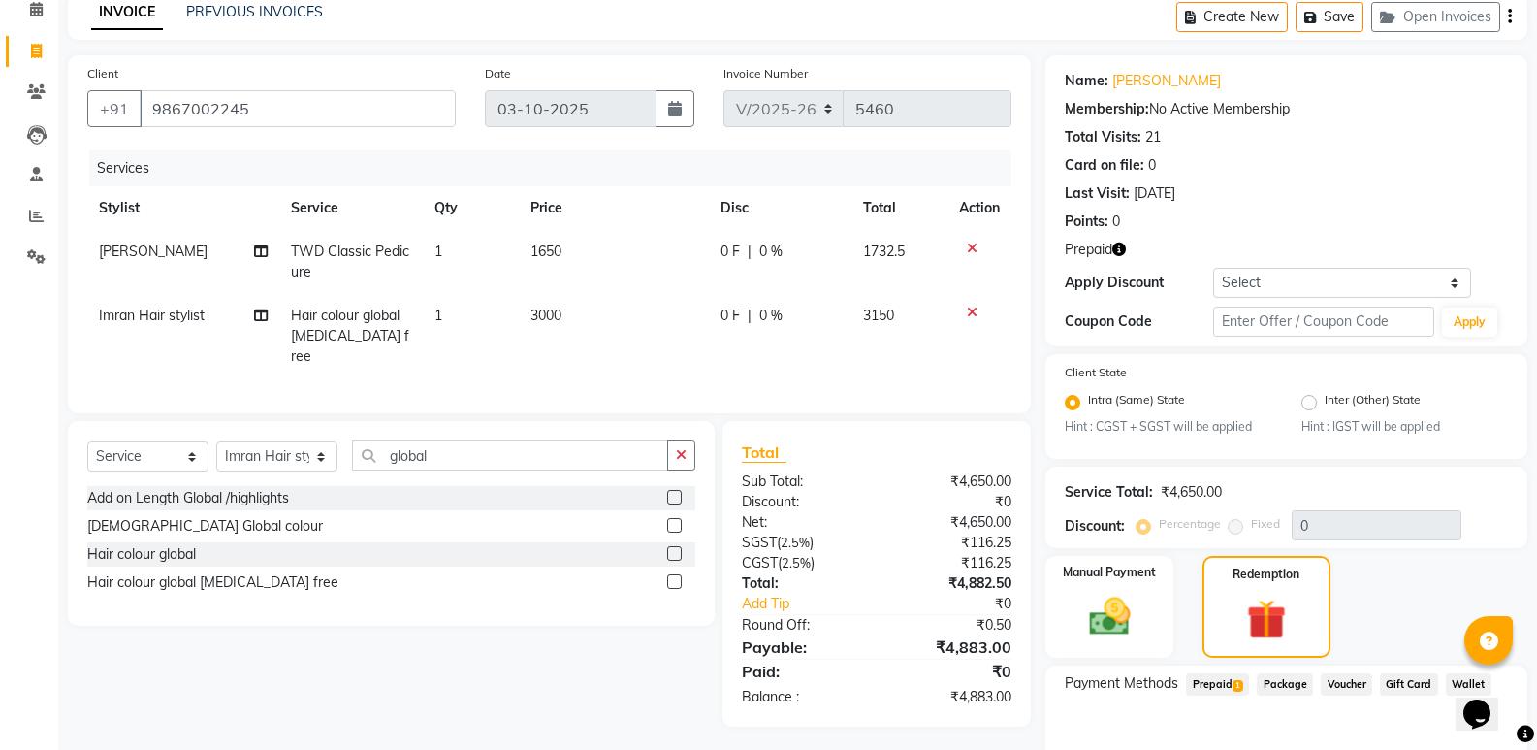
click at [1219, 671] on div "Payment Methods Prepaid 1 Package Voucher Gift Card Wallet" at bounding box center [1286, 723] width 482 height 116
click at [1213, 690] on span "Prepaid 1" at bounding box center [1217, 684] width 63 height 22
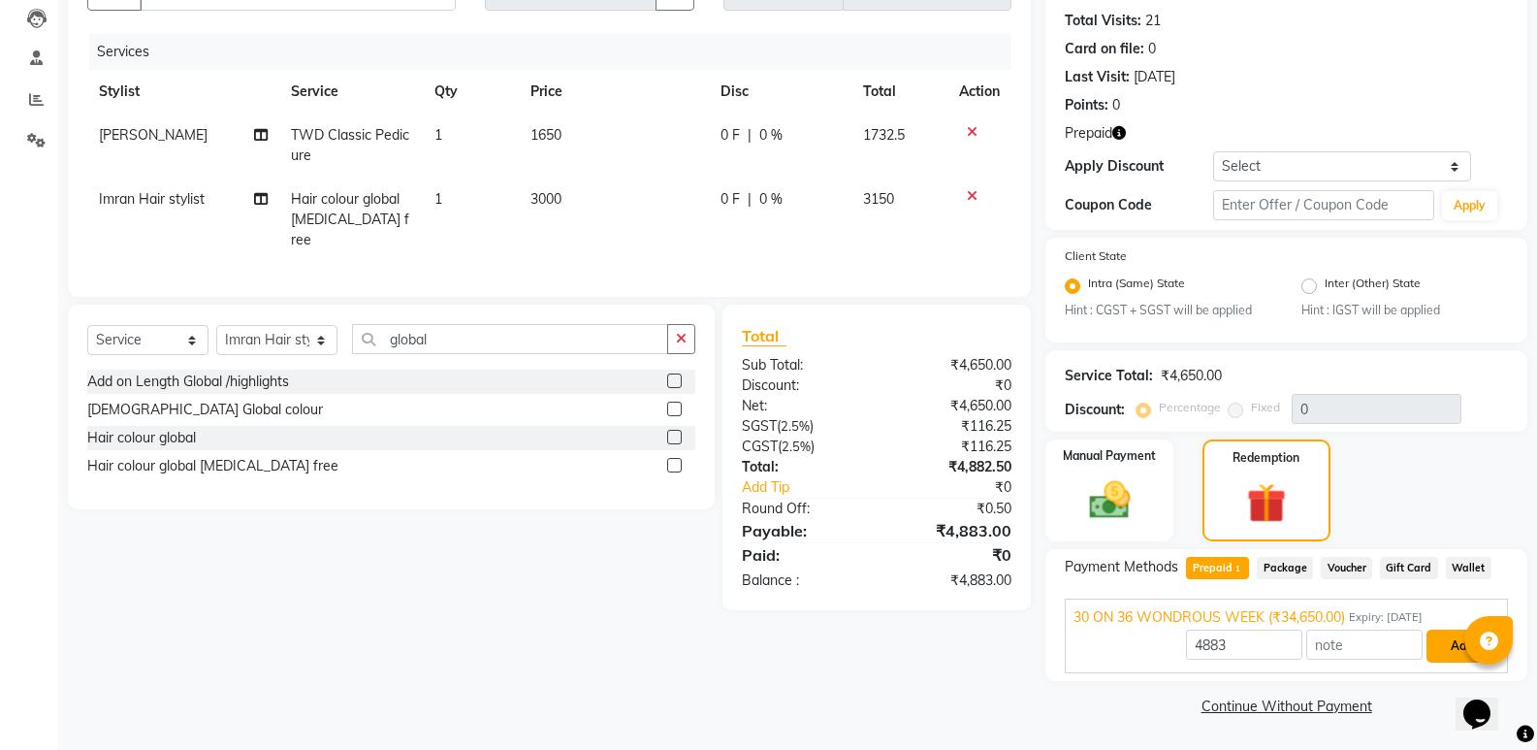
click at [1452, 656] on button "Add" at bounding box center [1462, 645] width 71 height 33
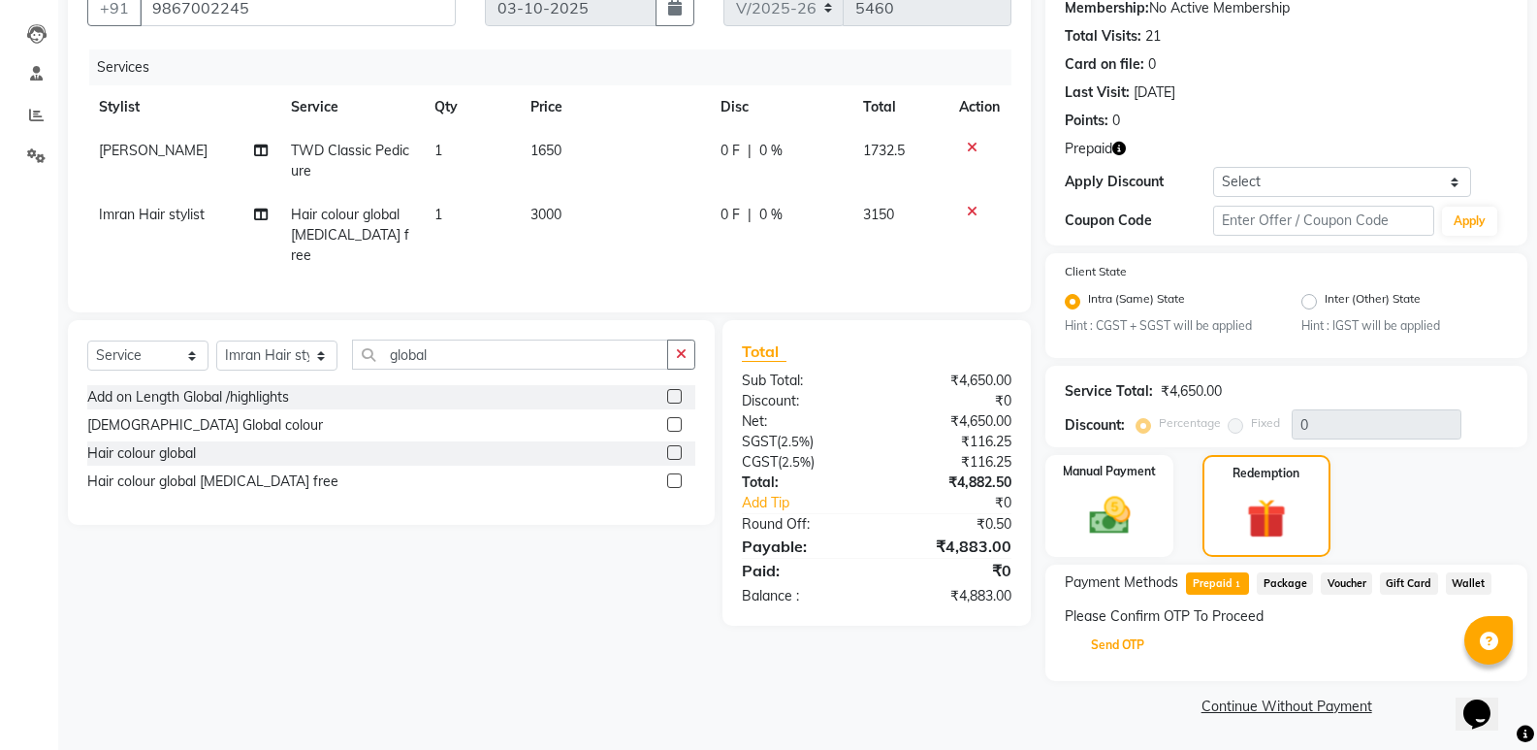
click at [1098, 652] on button "Send OTP" at bounding box center [1118, 644] width 102 height 33
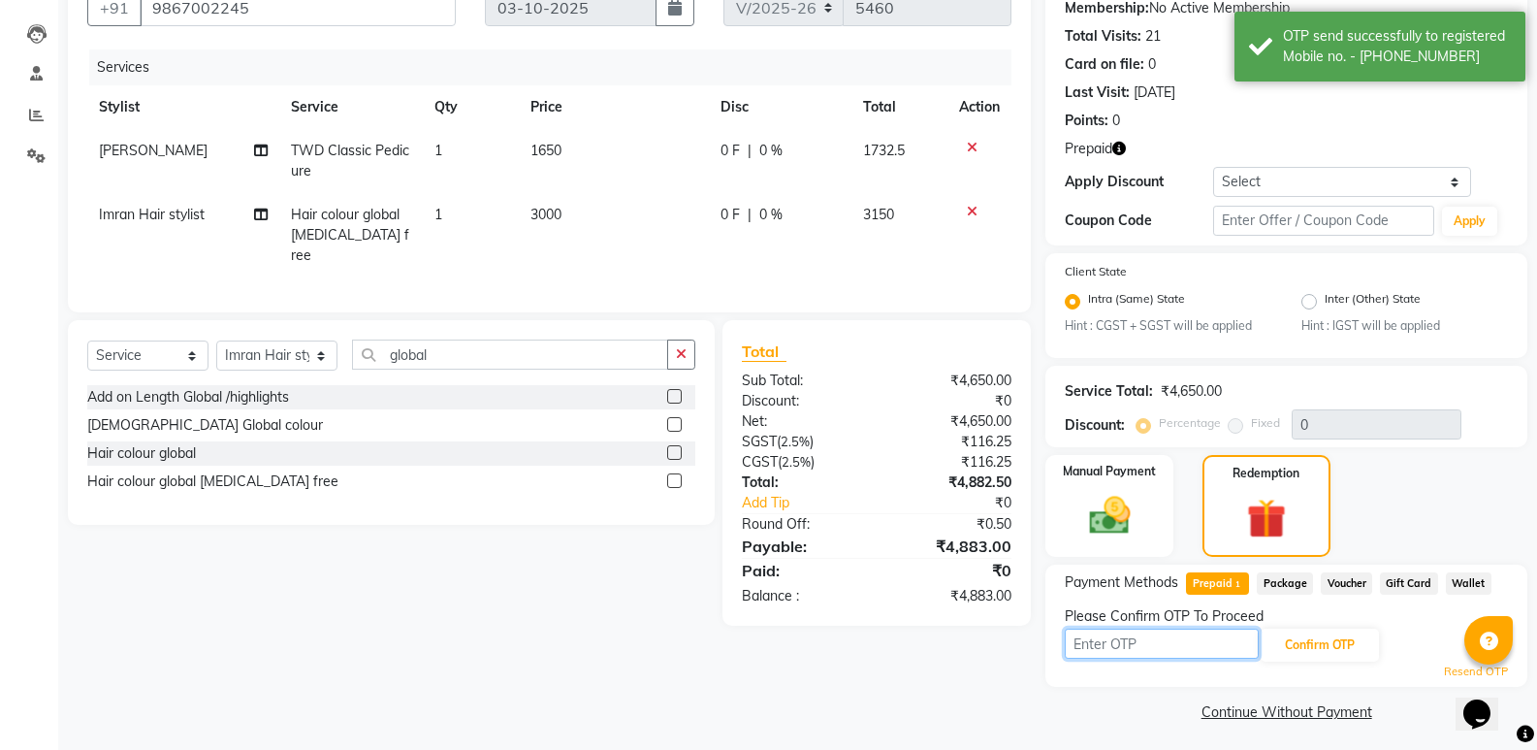
drag, startPoint x: 1452, startPoint y: 656, endPoint x: 1098, endPoint y: 652, distance: 354.0
click at [1098, 652] on input "text" at bounding box center [1162, 643] width 194 height 30
type input "4674"
click at [1073, 727] on main "INVOICE PREVIOUS INVOICES Create New Save Open Invoices Client +91 9867002245 D…" at bounding box center [797, 324] width 1479 height 862
click at [924, 700] on div "Client +91 9867002245 Date 03-10-2025 Invoice Number V/2025 V/2025-26 5460 Serv…" at bounding box center [549, 340] width 992 height 772
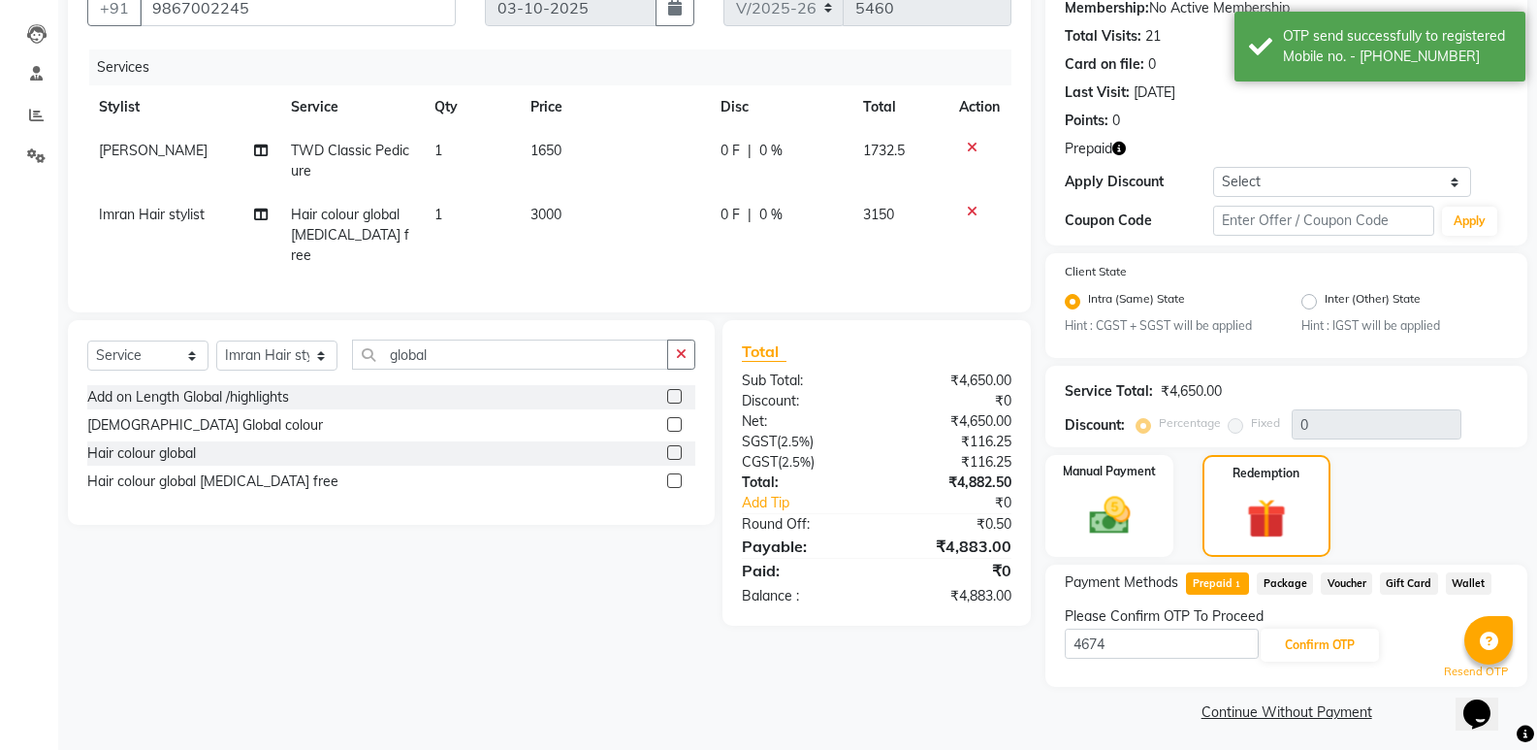
click at [1086, 706] on link "Continue Without Payment" at bounding box center [1286, 712] width 474 height 20
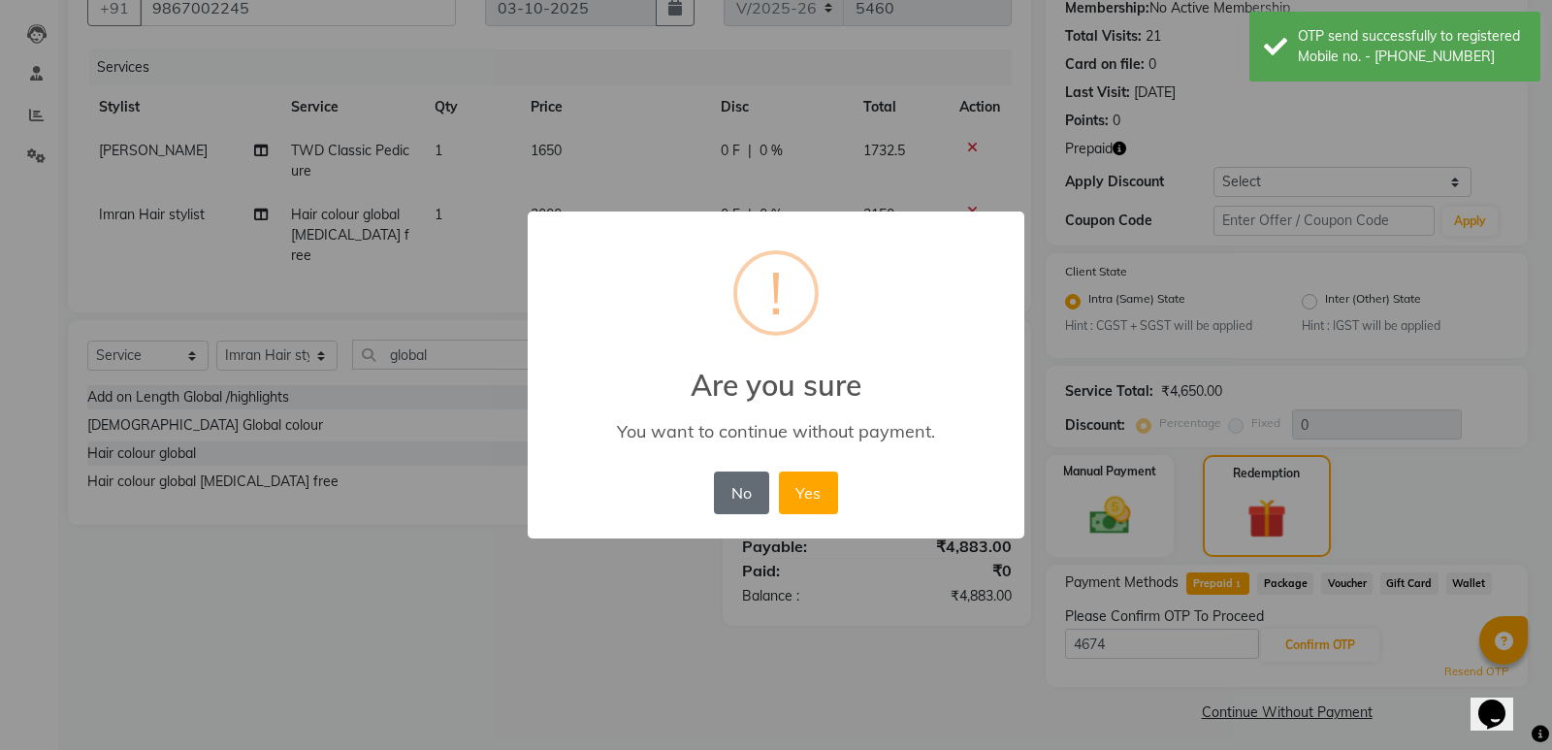
click at [760, 495] on button "No" at bounding box center [741, 492] width 54 height 43
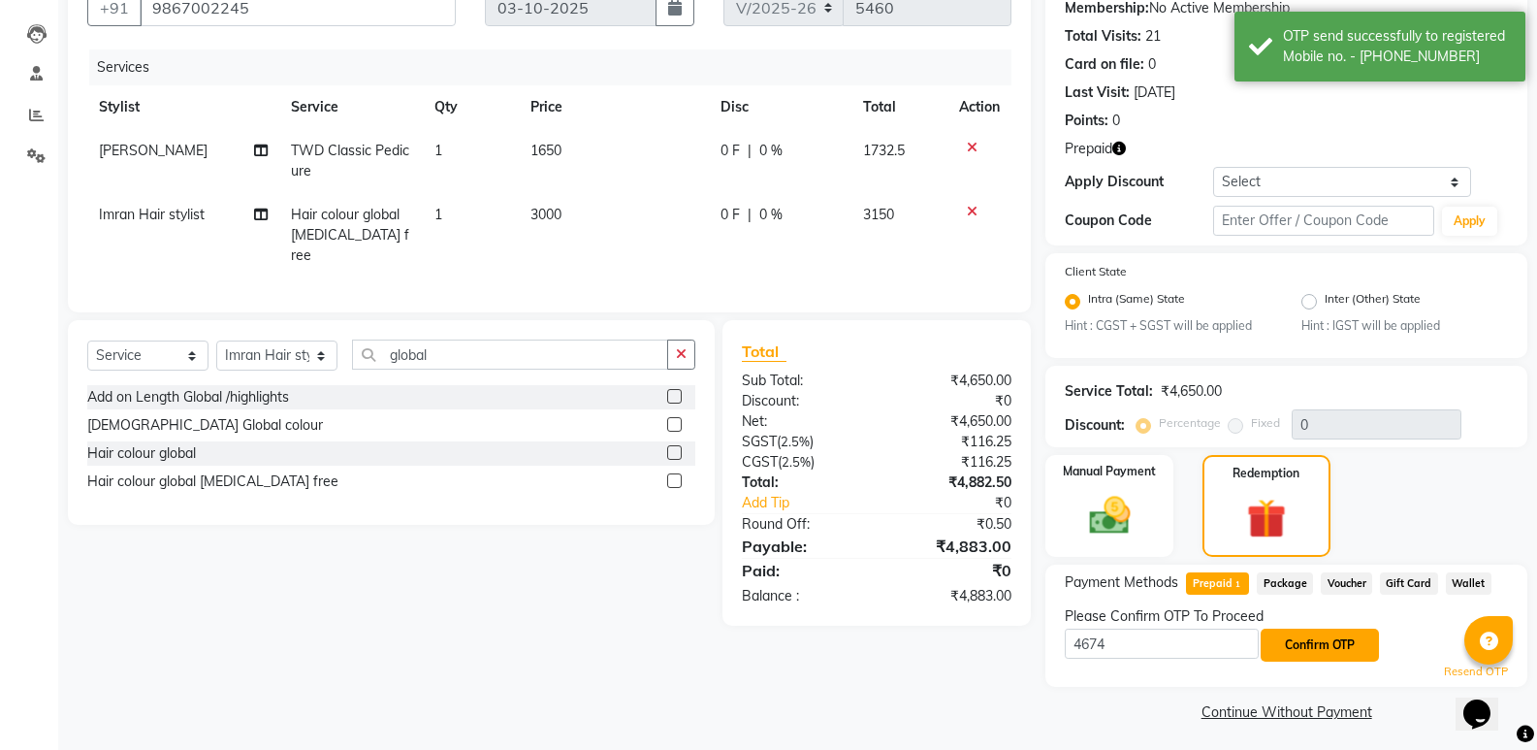
click at [1316, 658] on button "Confirm OTP" at bounding box center [1320, 644] width 118 height 33
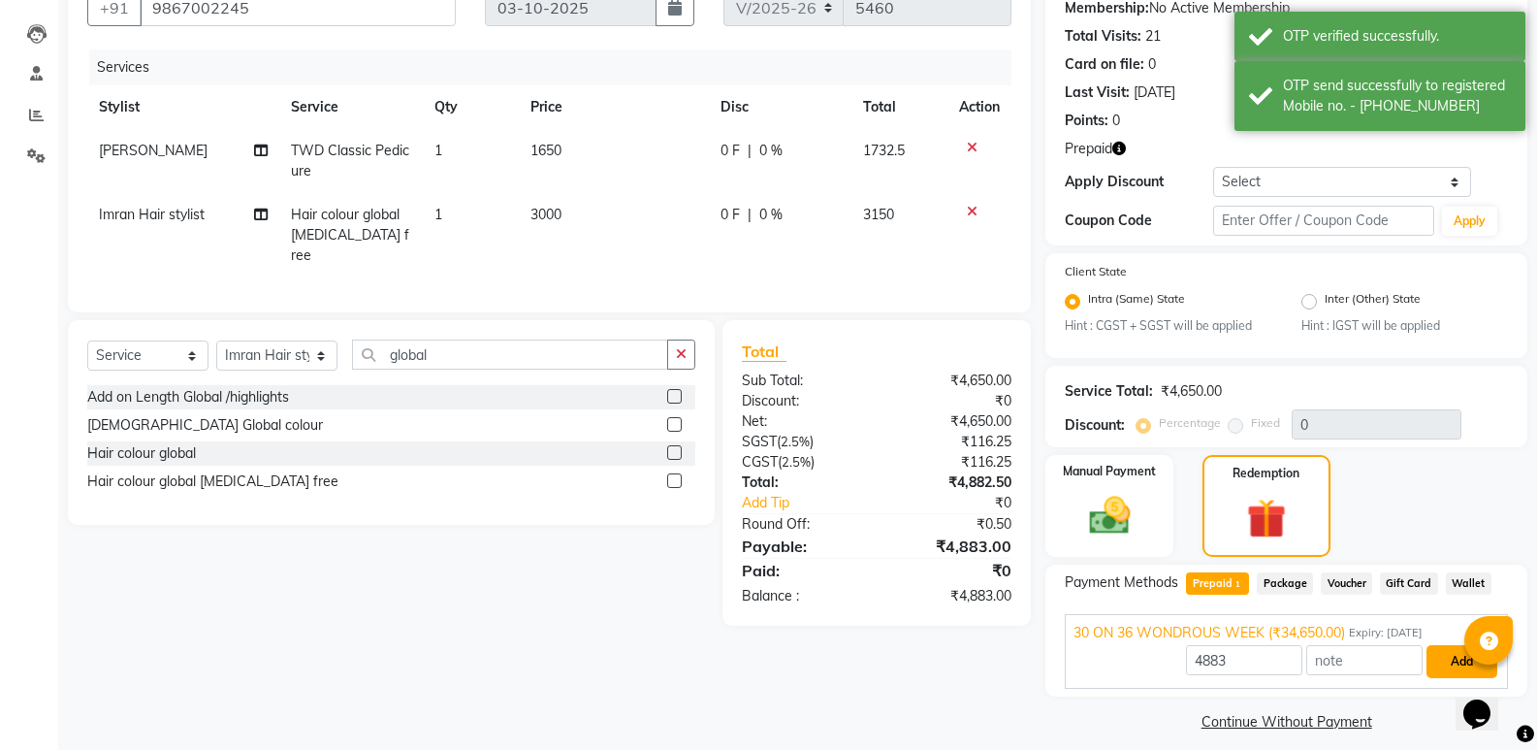
click at [1438, 665] on button "Add" at bounding box center [1462, 661] width 71 height 33
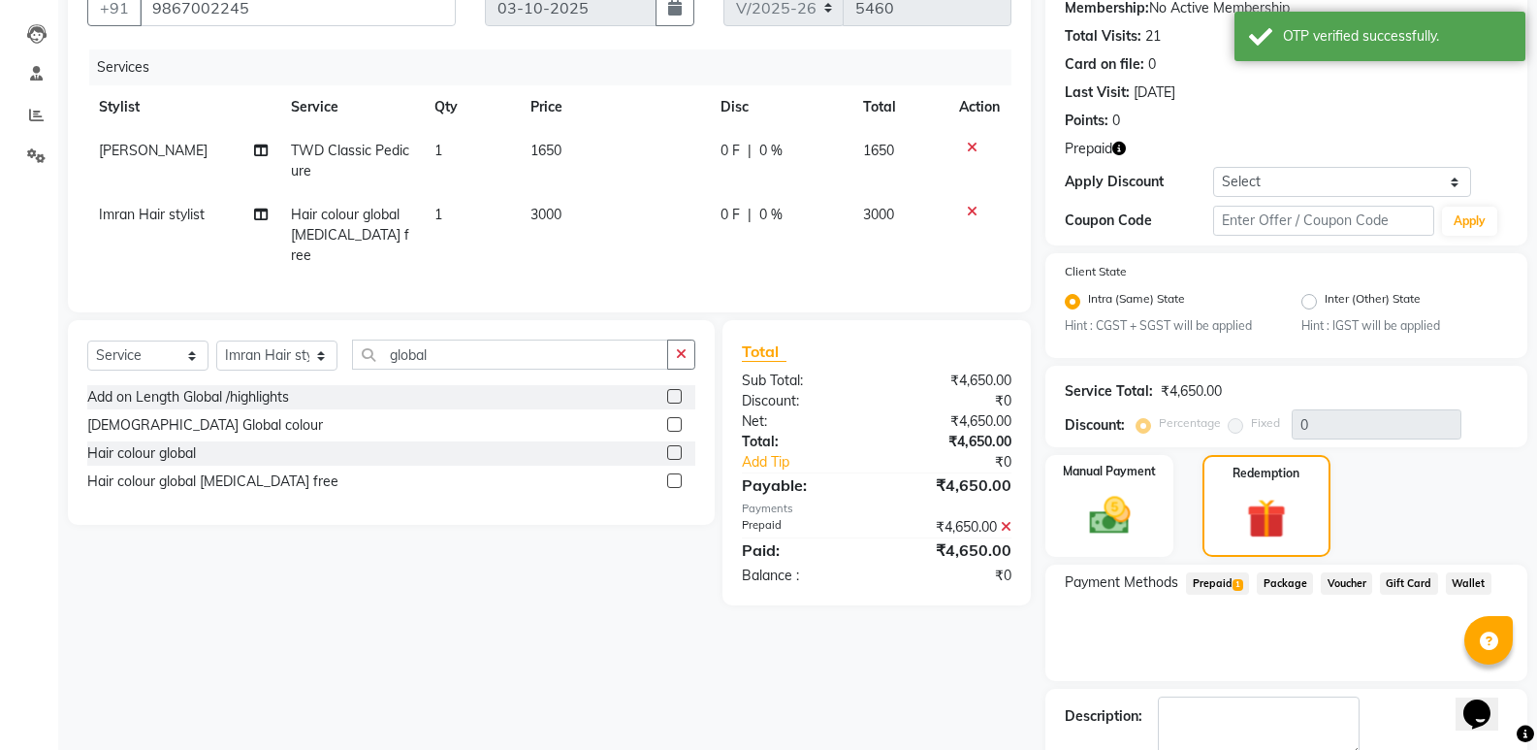
scroll to position [301, 0]
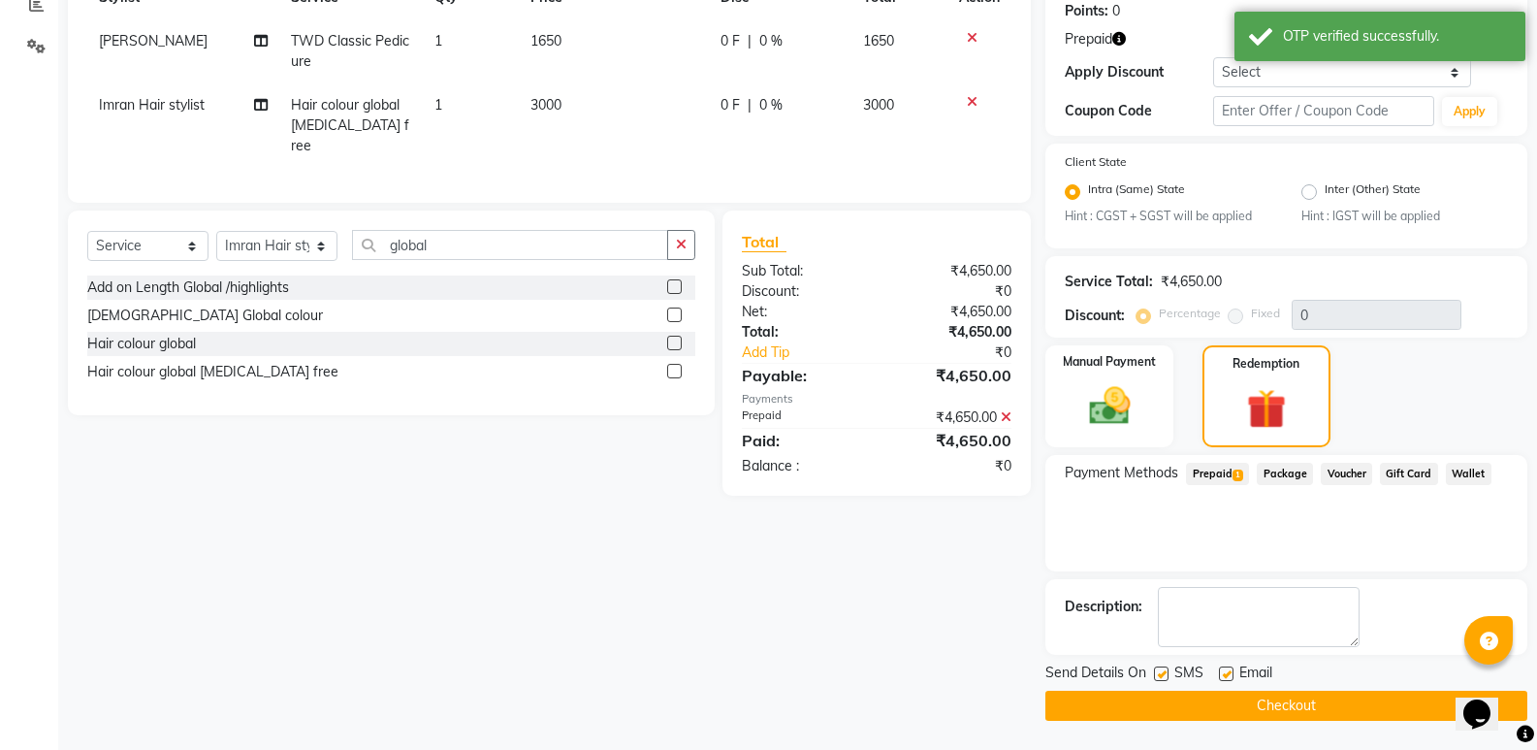
click at [1312, 701] on button "Checkout" at bounding box center [1286, 706] width 482 height 30
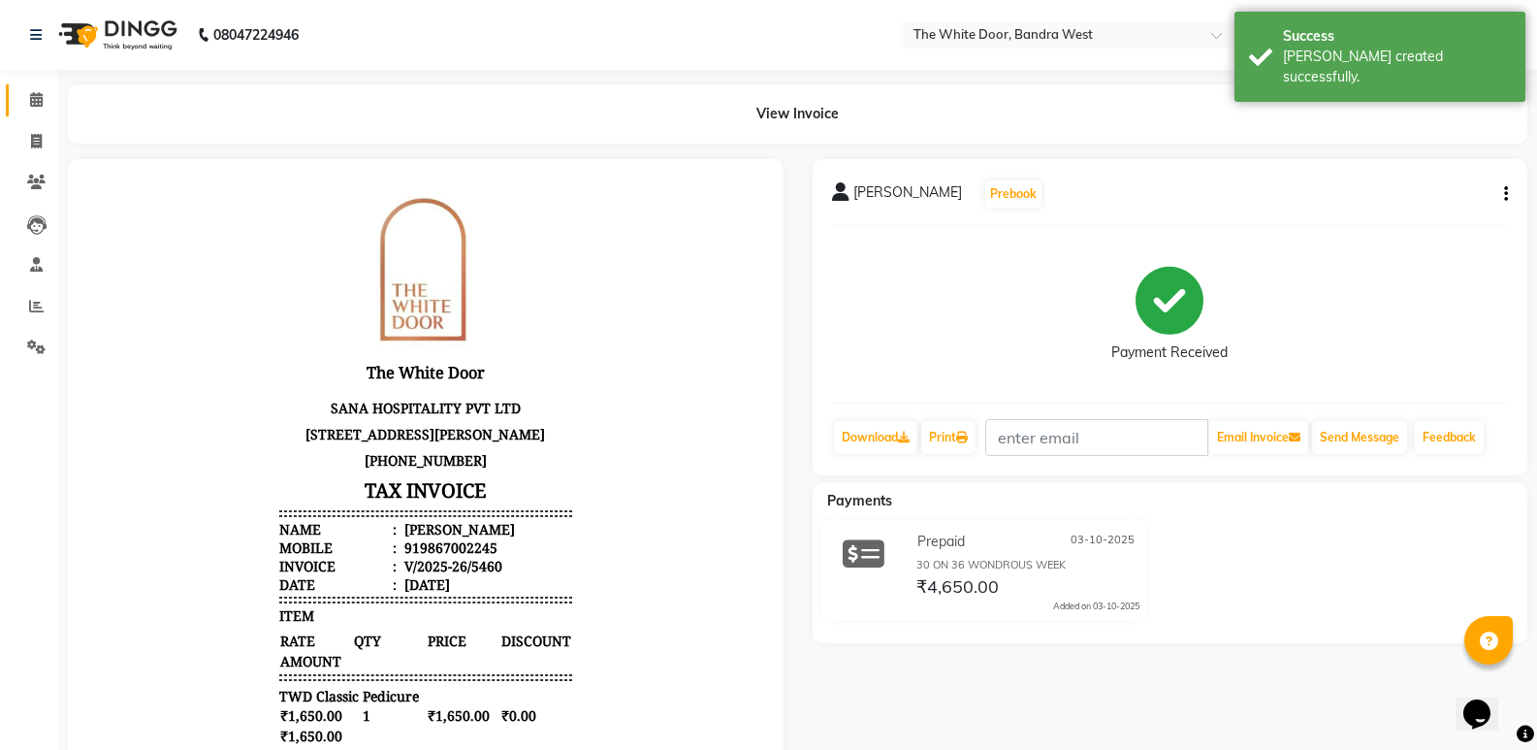
click at [18, 89] on link "Calendar" at bounding box center [29, 100] width 47 height 32
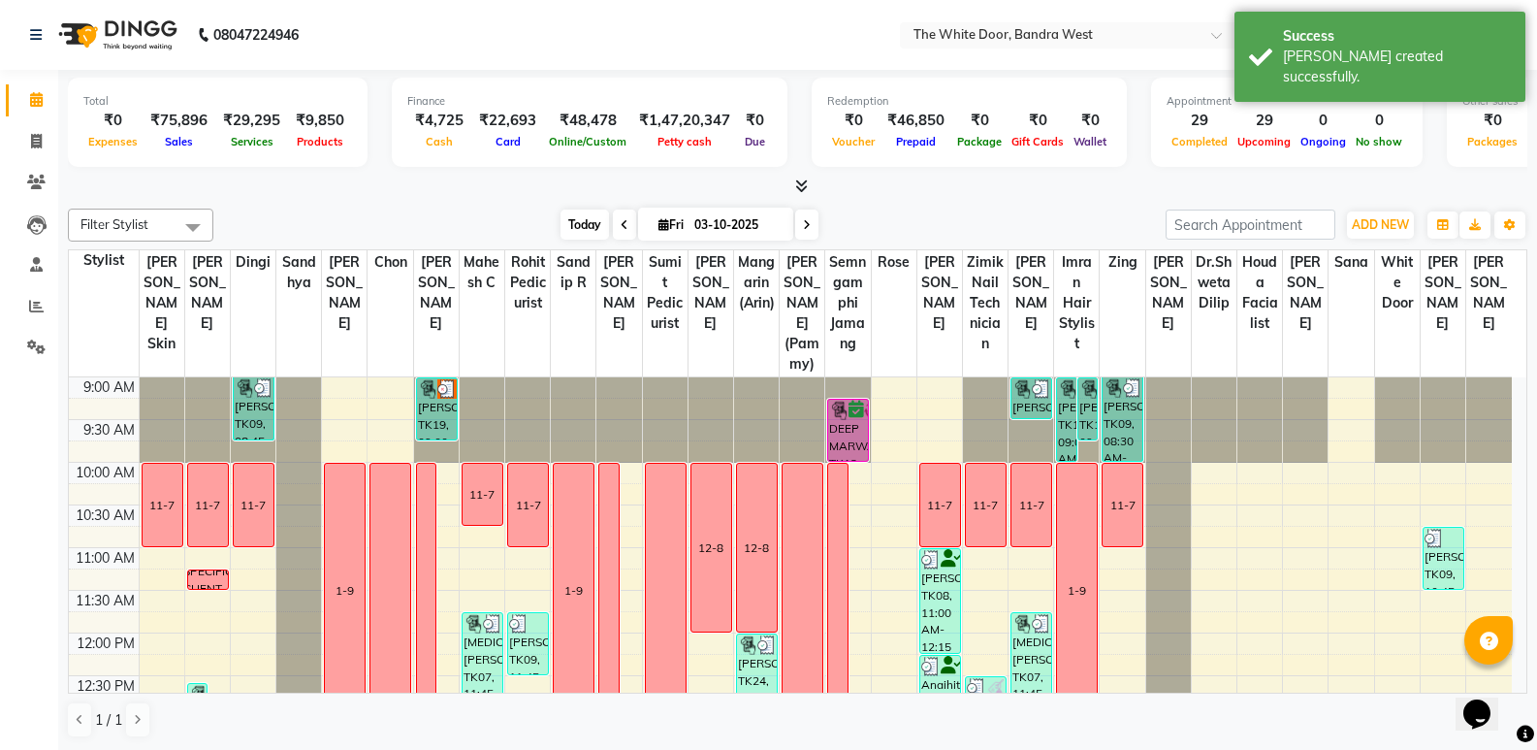
click at [568, 226] on span "Today" at bounding box center [585, 224] width 48 height 30
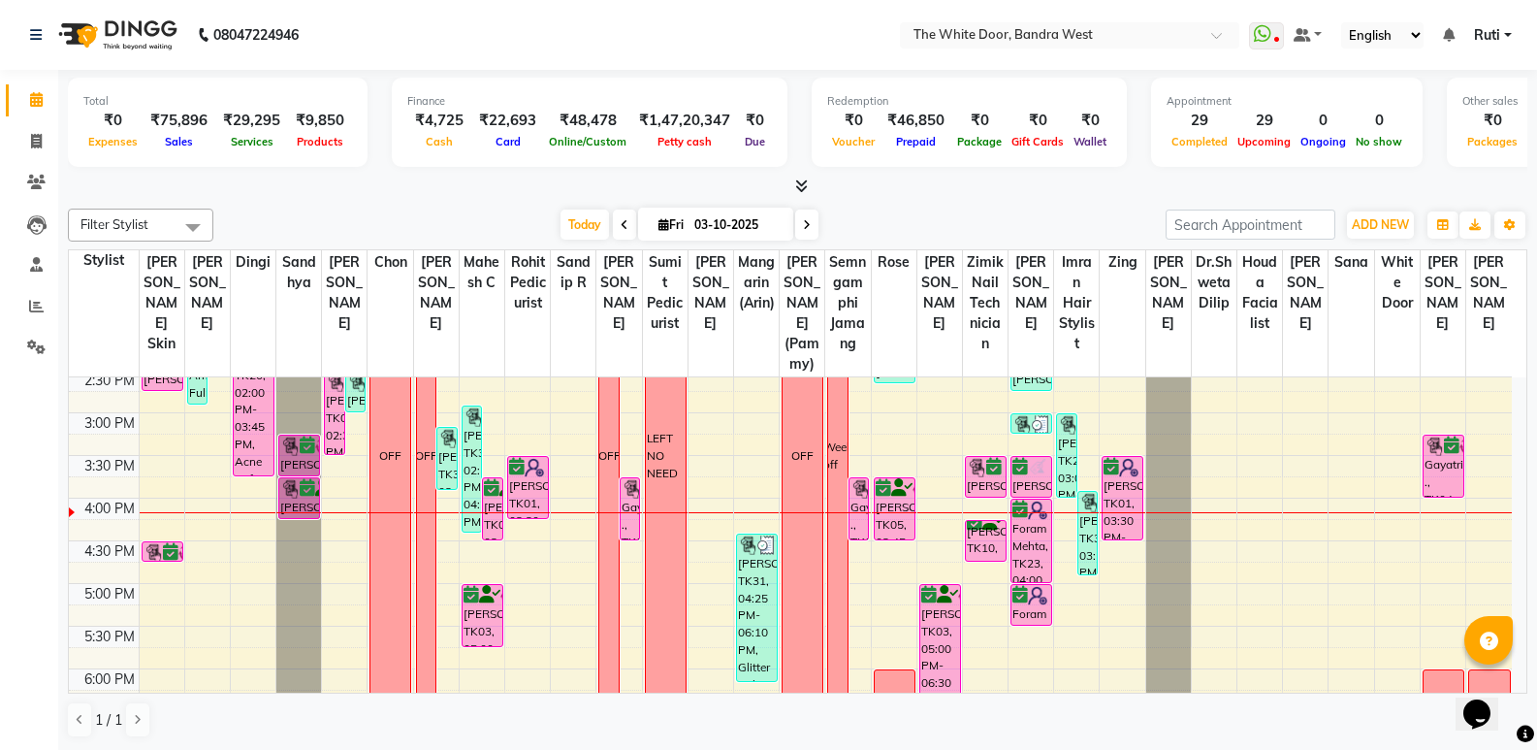
scroll to position [485, 0]
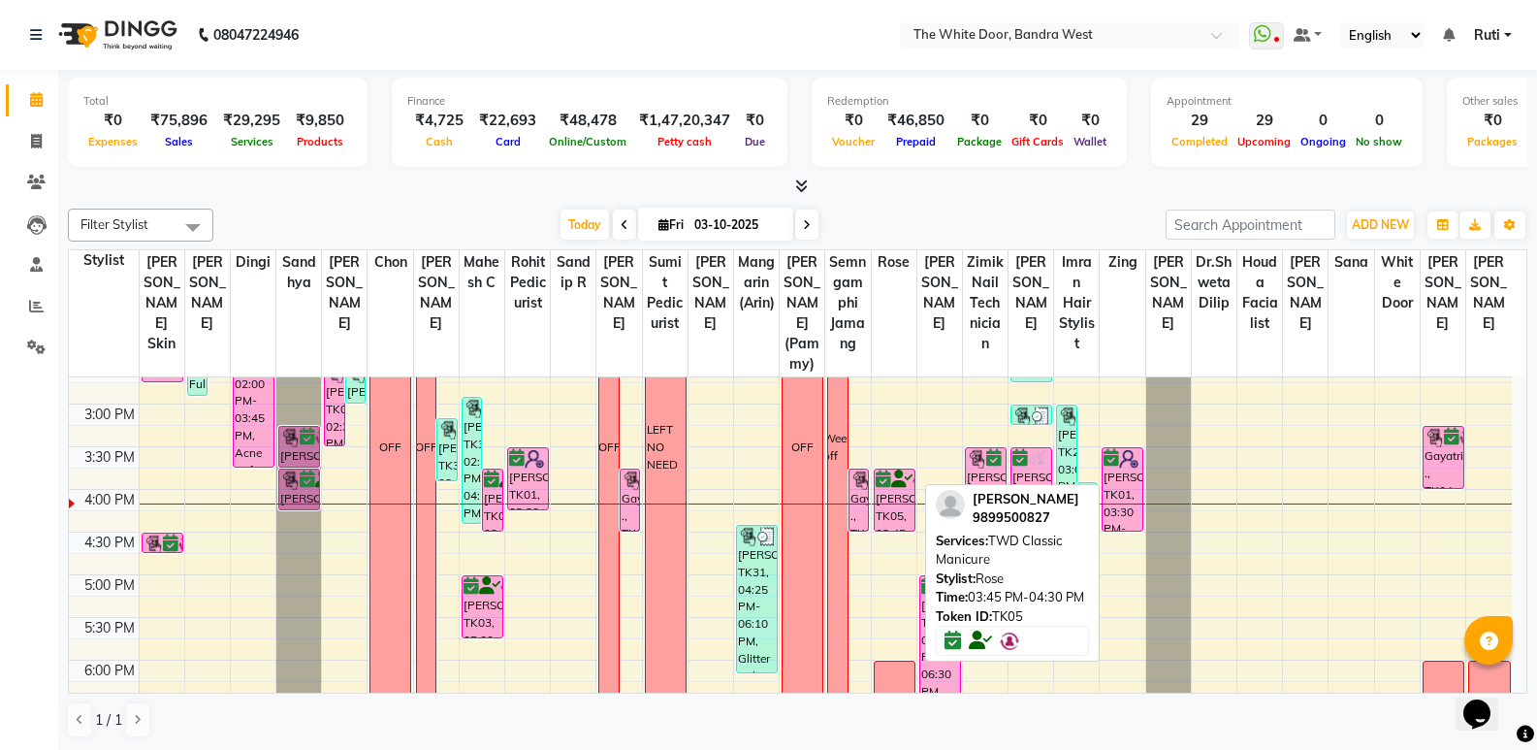
click at [892, 530] on div "[PERSON_NAME], TK05, 03:45 PM-04:30 PM, TWD Classic Manicure" at bounding box center [895, 499] width 40 height 61
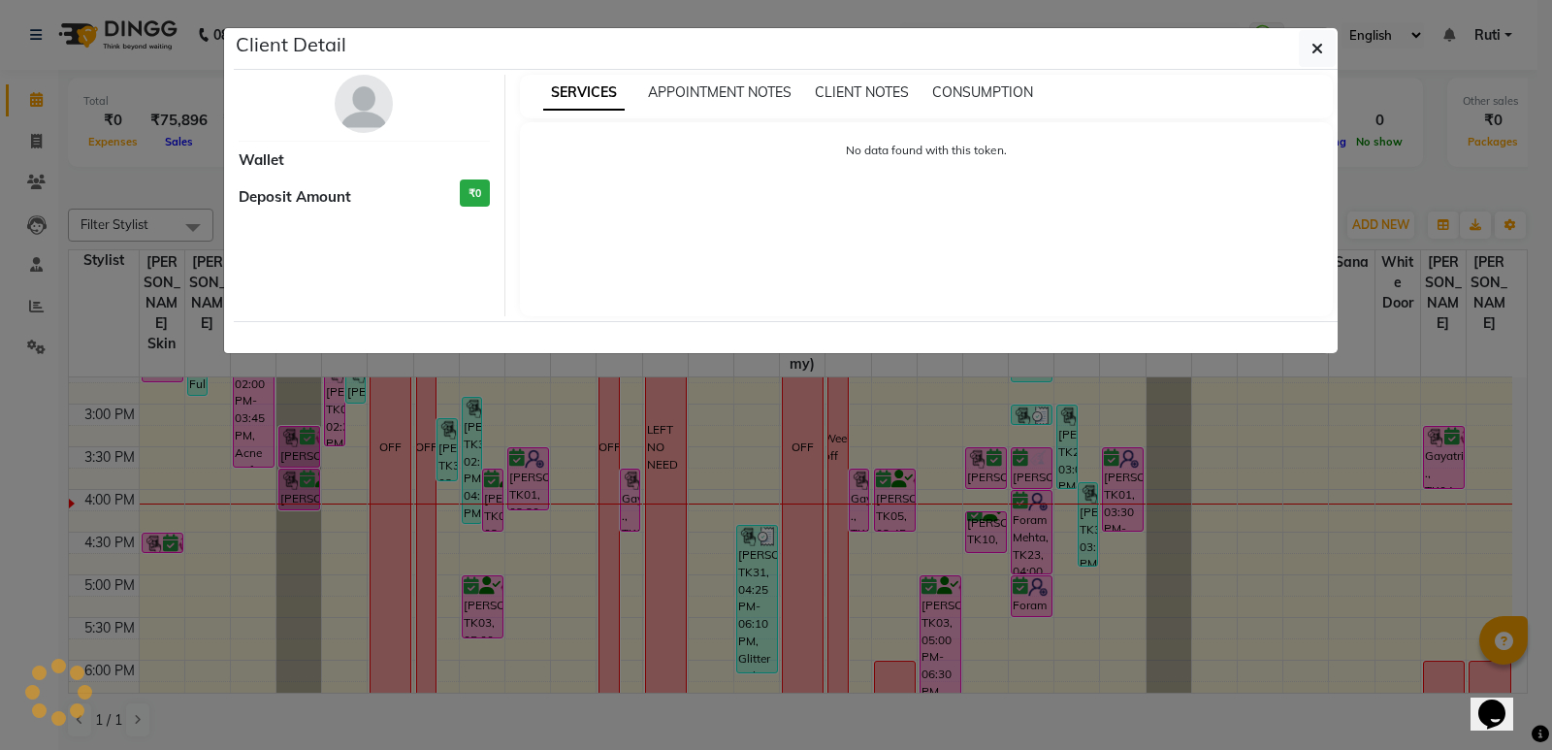
select select "6"
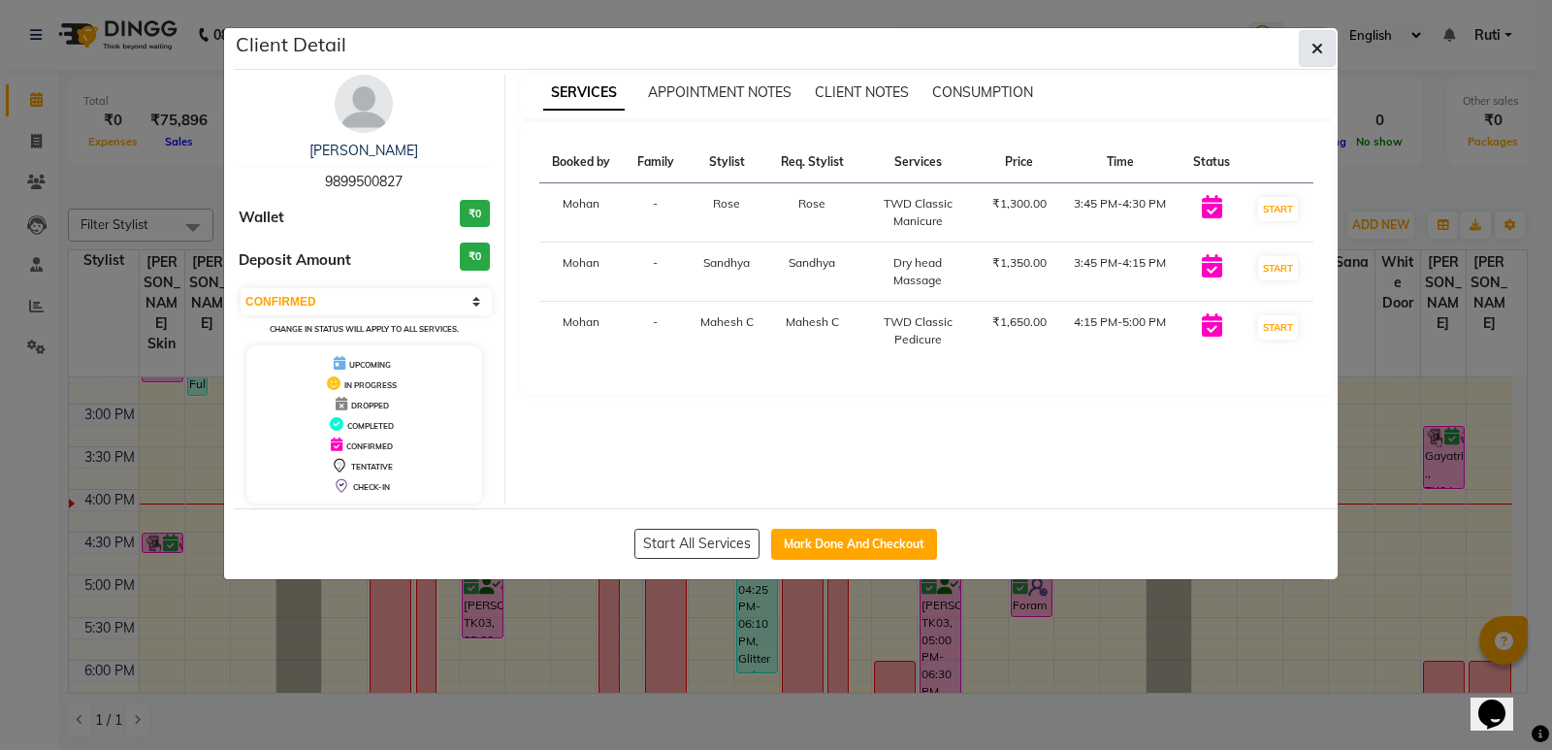
click at [1309, 55] on button "button" at bounding box center [1317, 48] width 37 height 37
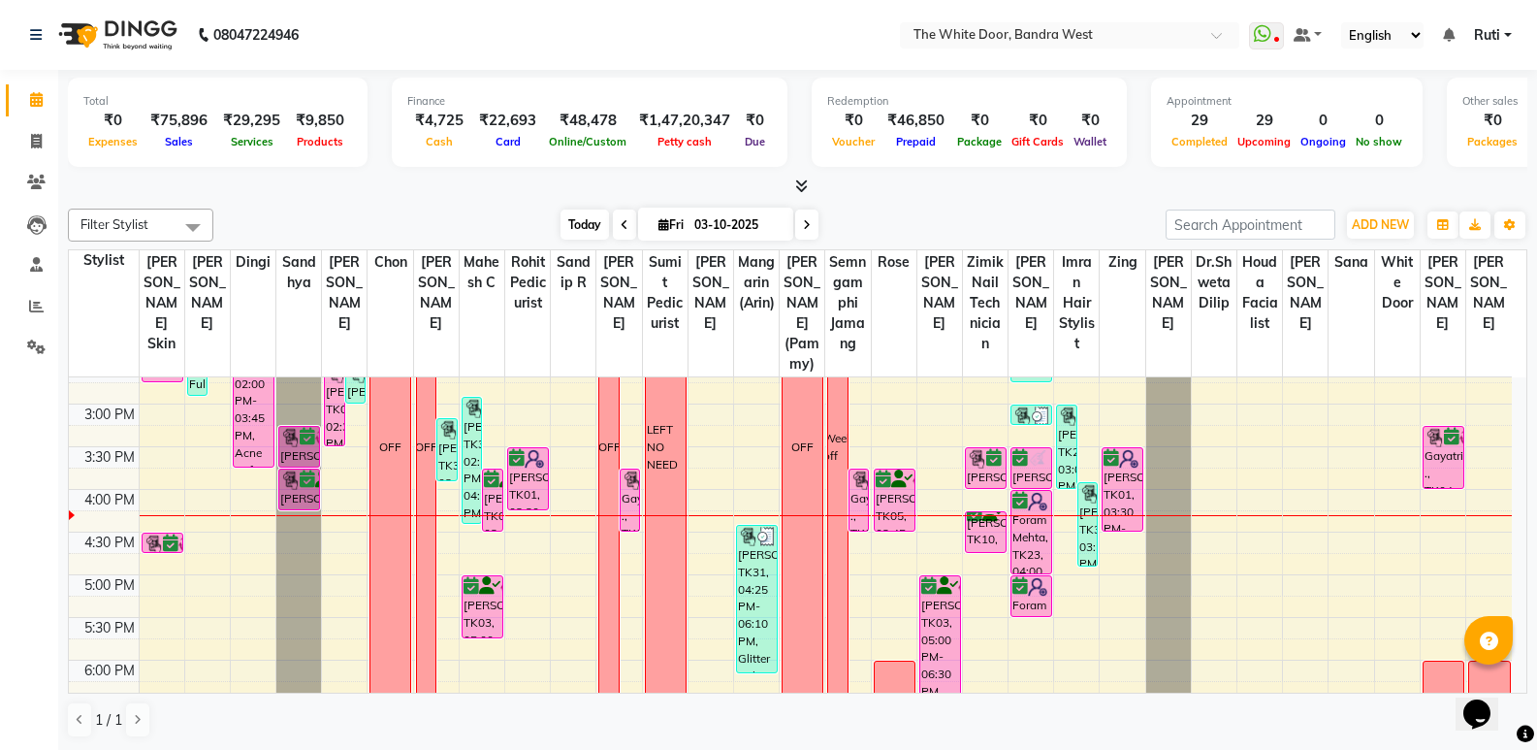
click at [590, 224] on span "Today" at bounding box center [585, 224] width 48 height 30
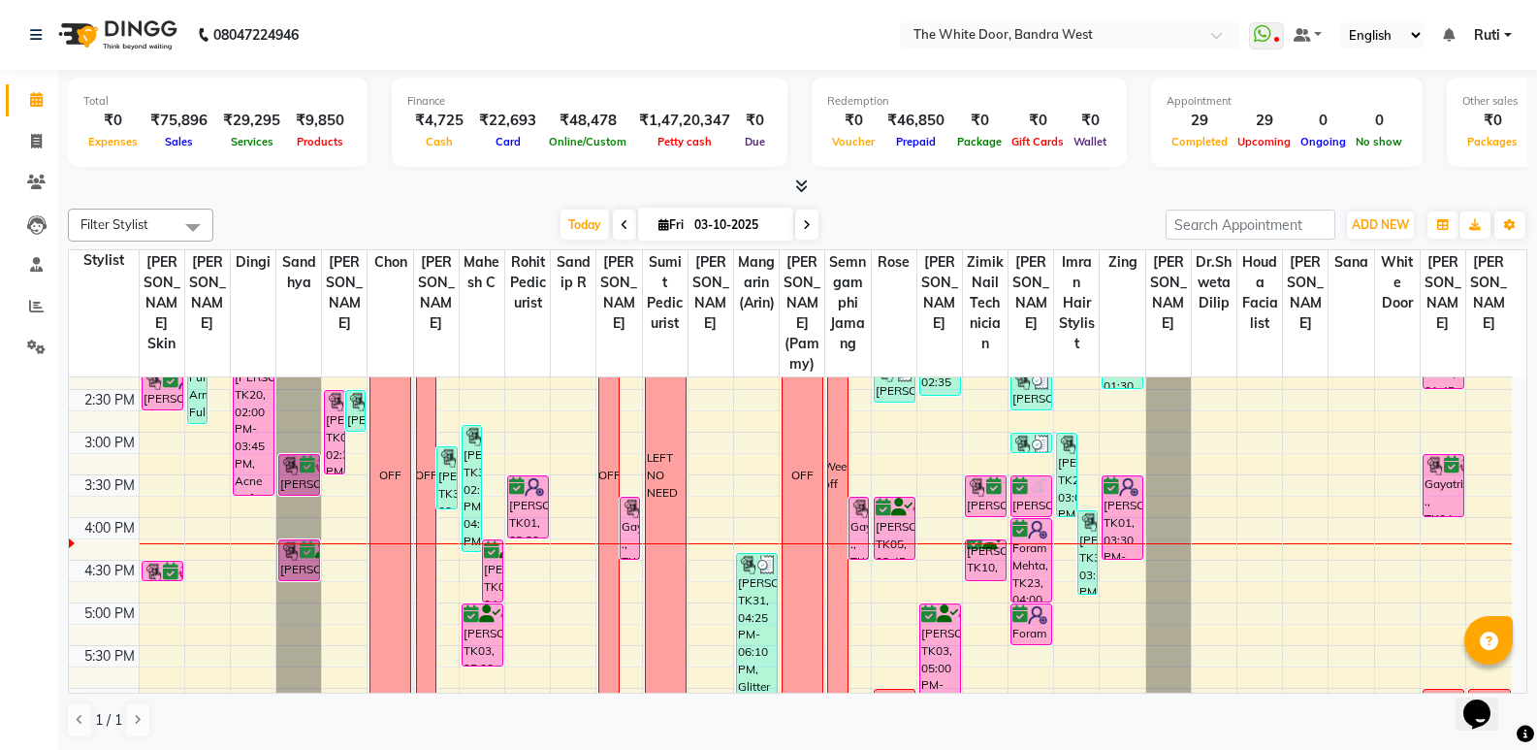
scroll to position [404, 0]
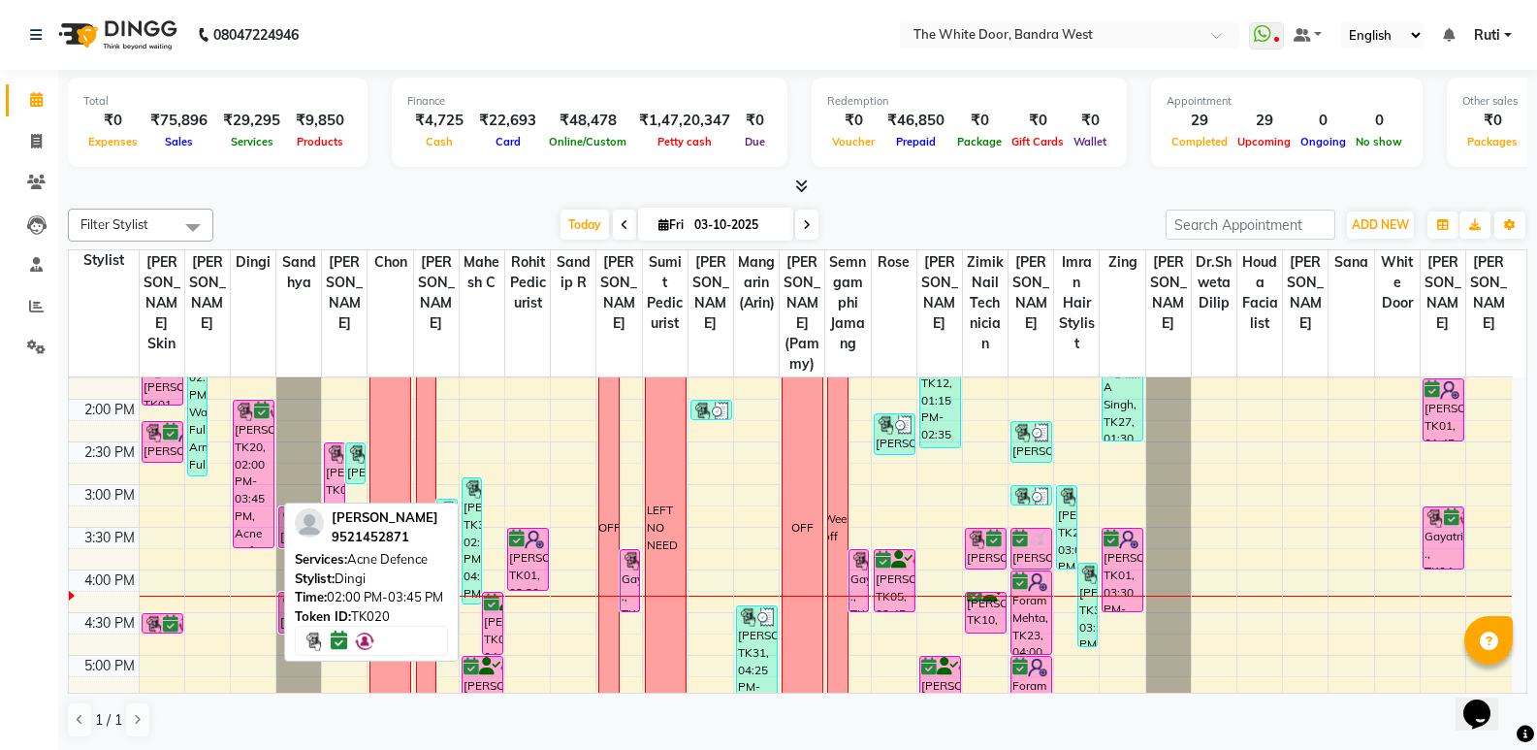
click at [264, 501] on div "Vrinda Junjunwala, TK20, 02:00 PM-03:45 PM, Acne Defence" at bounding box center [254, 474] width 40 height 146
select select "6"
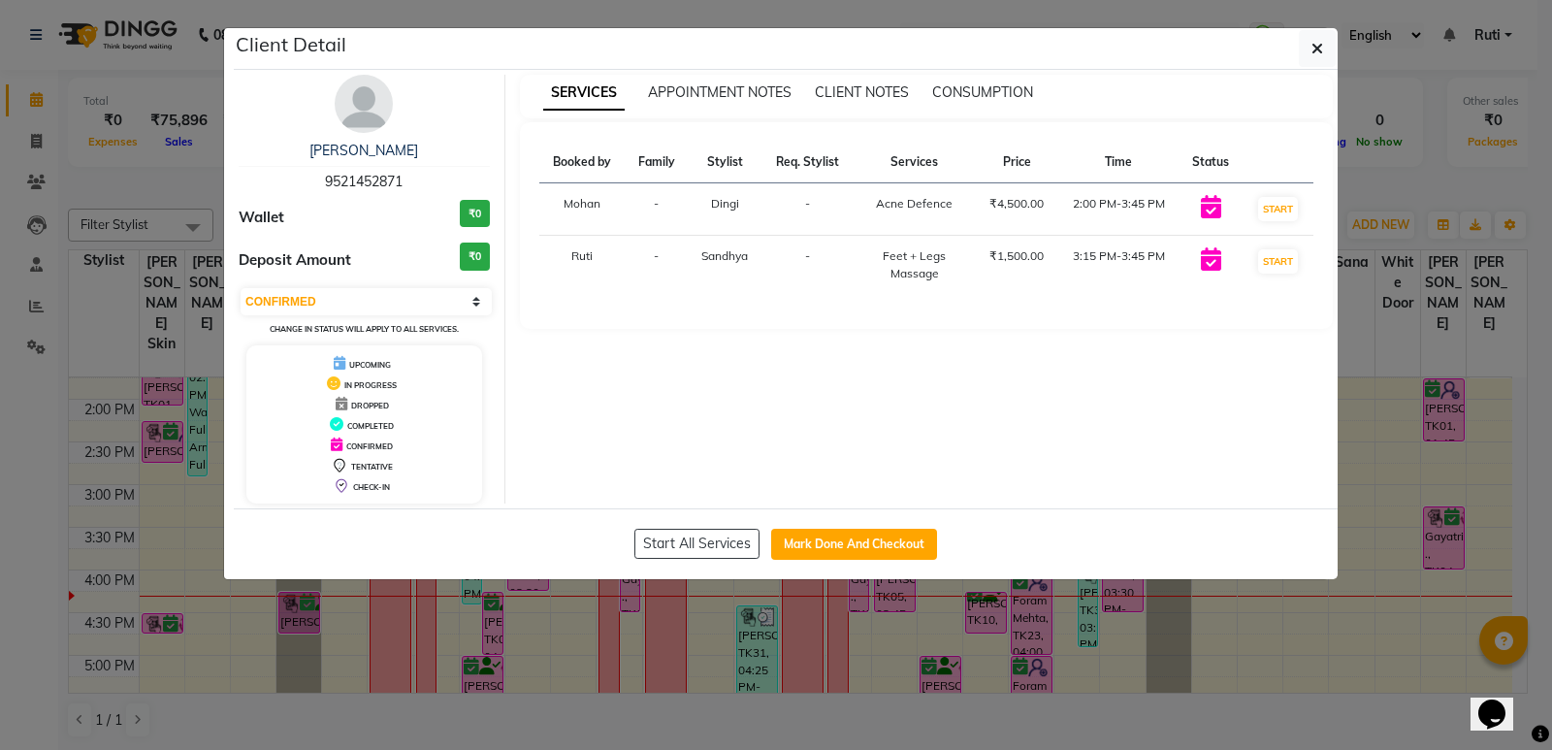
click at [810, 573] on div "Start All Services Mark Done And Checkout" at bounding box center [786, 543] width 1104 height 71
click at [820, 554] on button "Mark Done And Checkout" at bounding box center [854, 544] width 166 height 31
select select "3980"
select select "service"
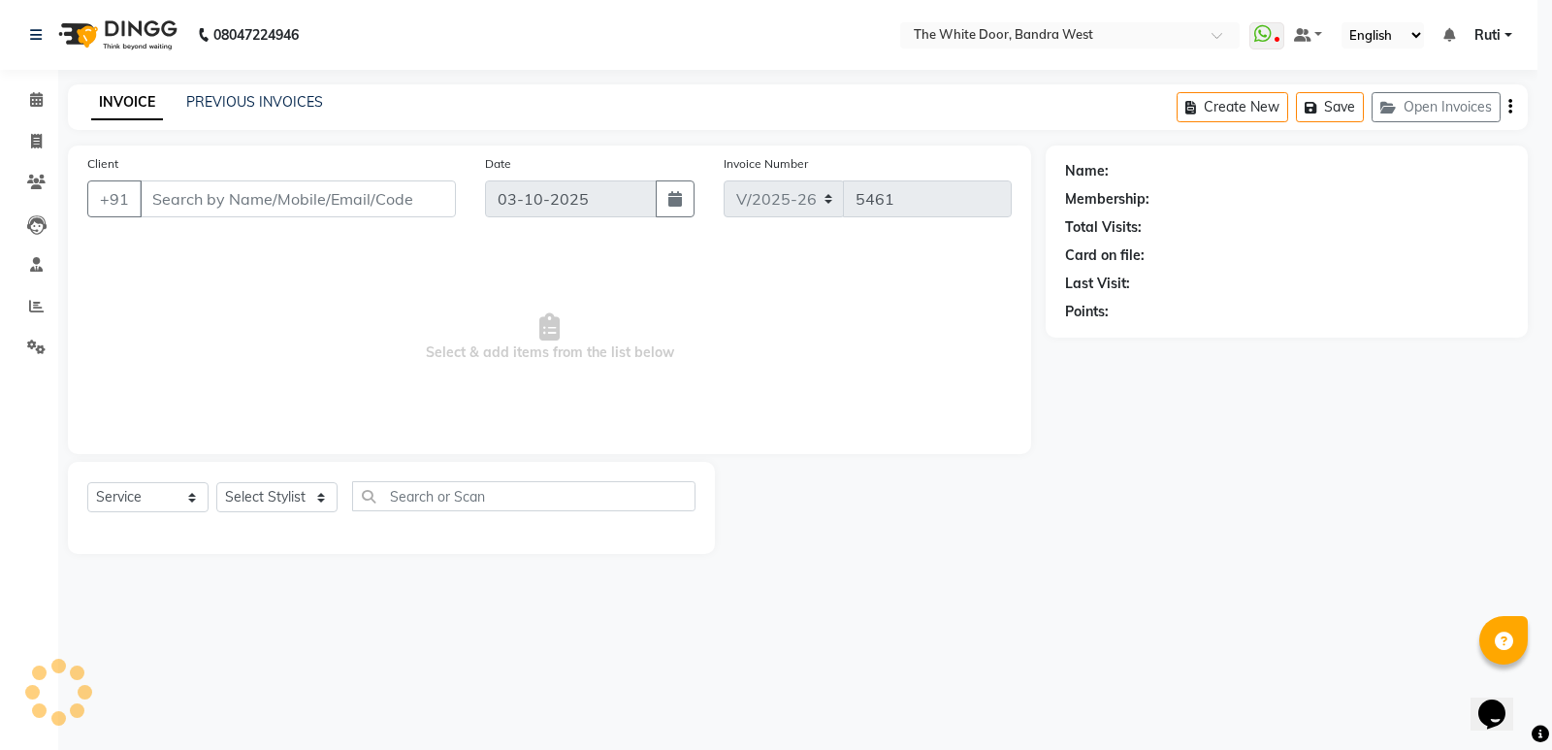
select select "3"
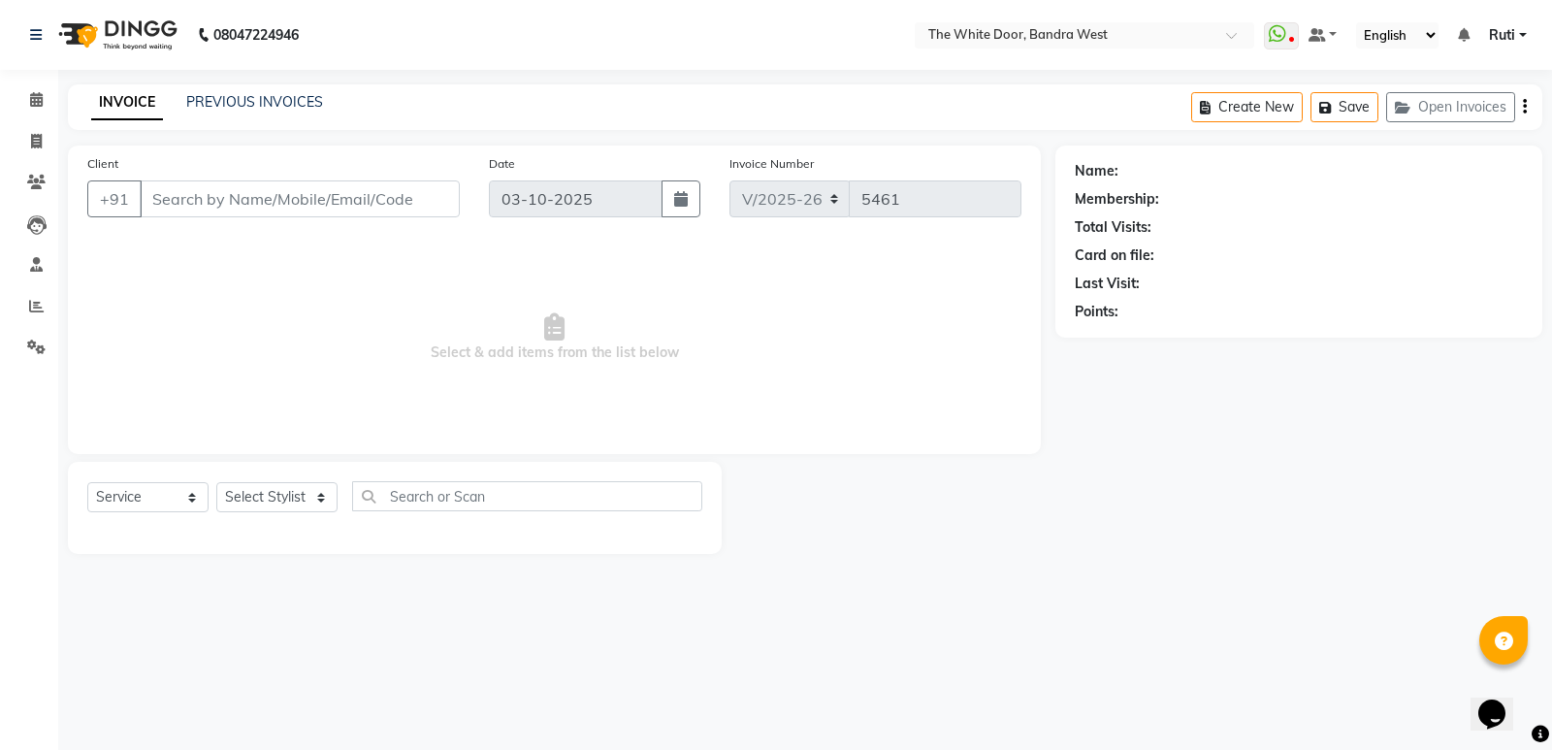
type input "9521452871"
select select "20544"
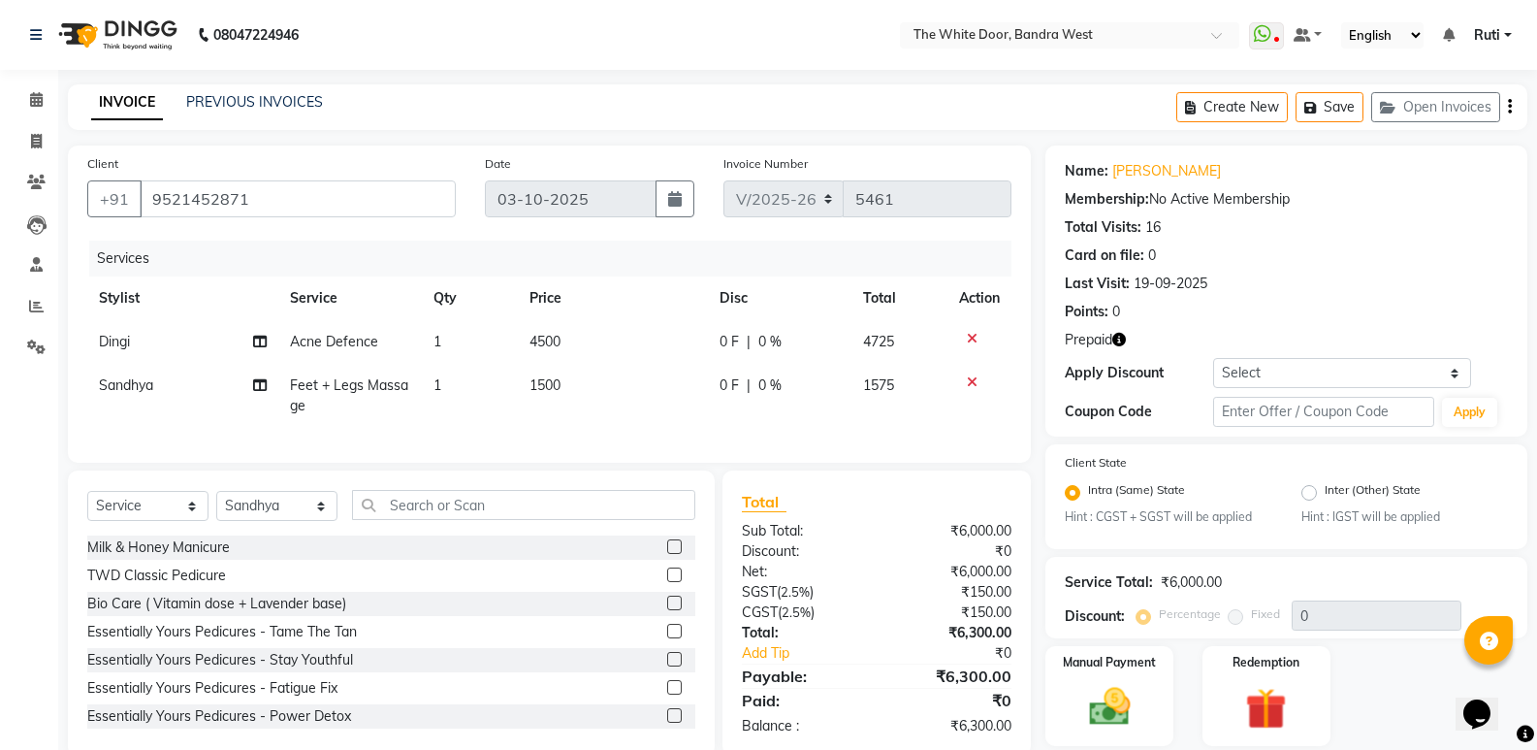
click at [344, 363] on td "Acne Defence" at bounding box center [350, 342] width 144 height 44
select select "31478"
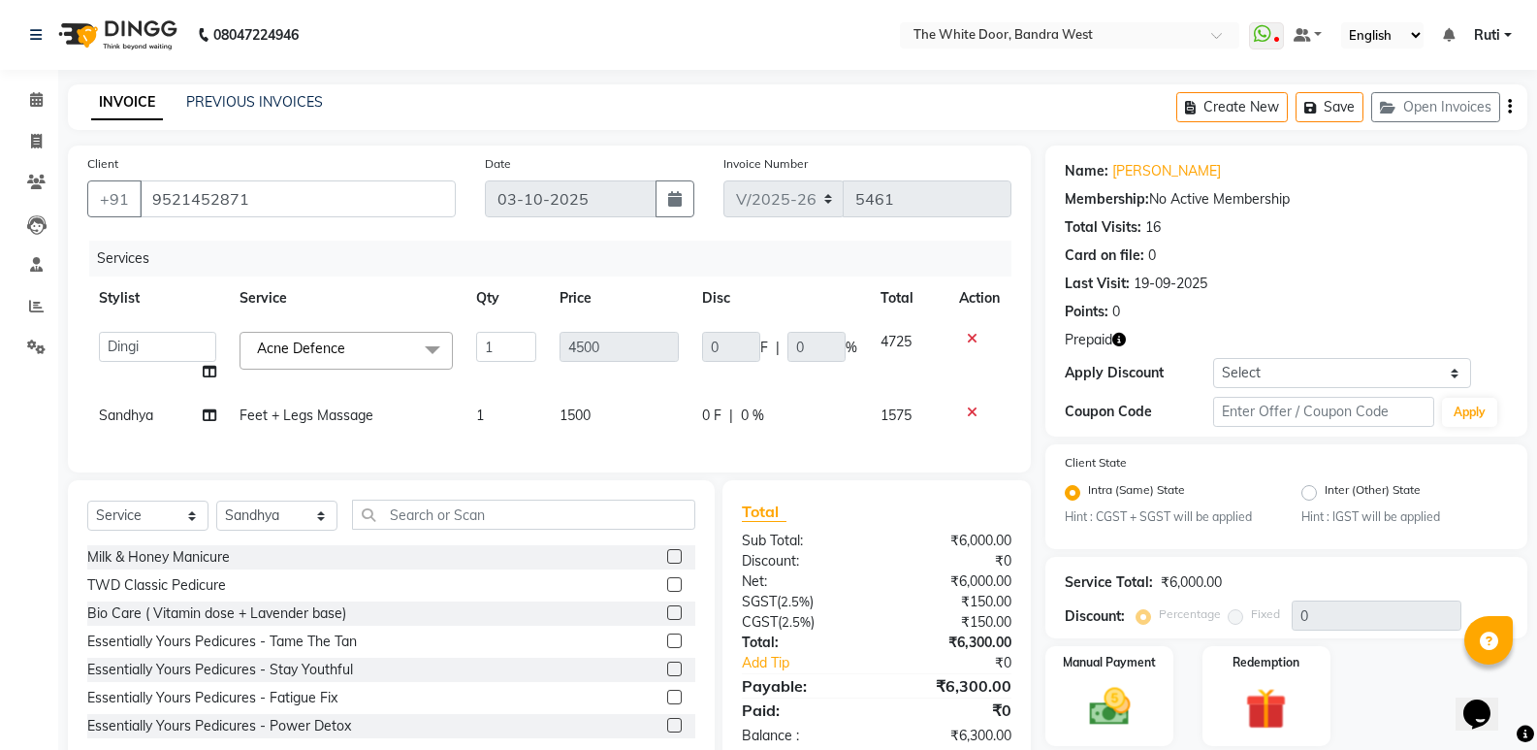
click at [343, 355] on span "Acne Defence" at bounding box center [301, 347] width 88 height 17
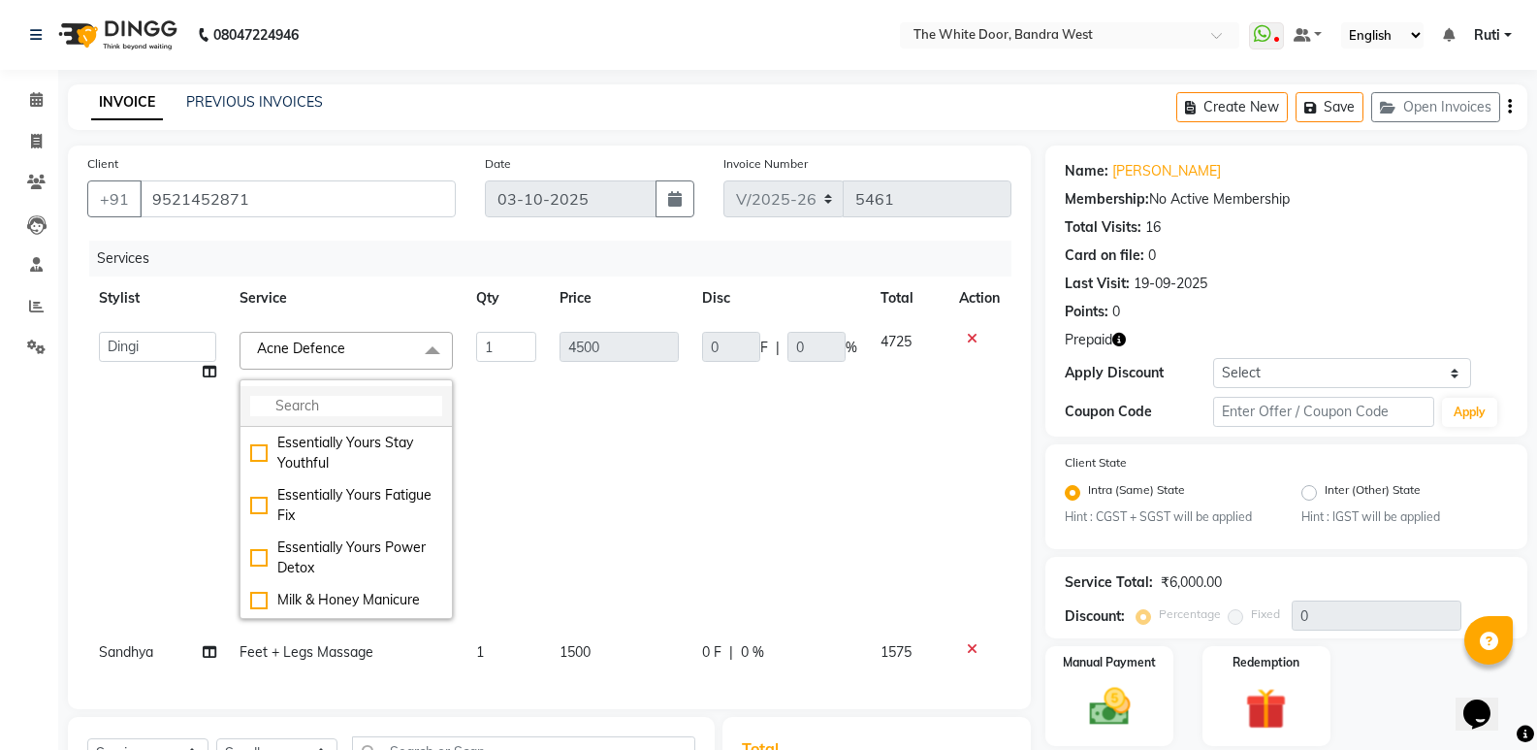
click at [340, 406] on input "multiselect-search" at bounding box center [346, 406] width 192 height 20
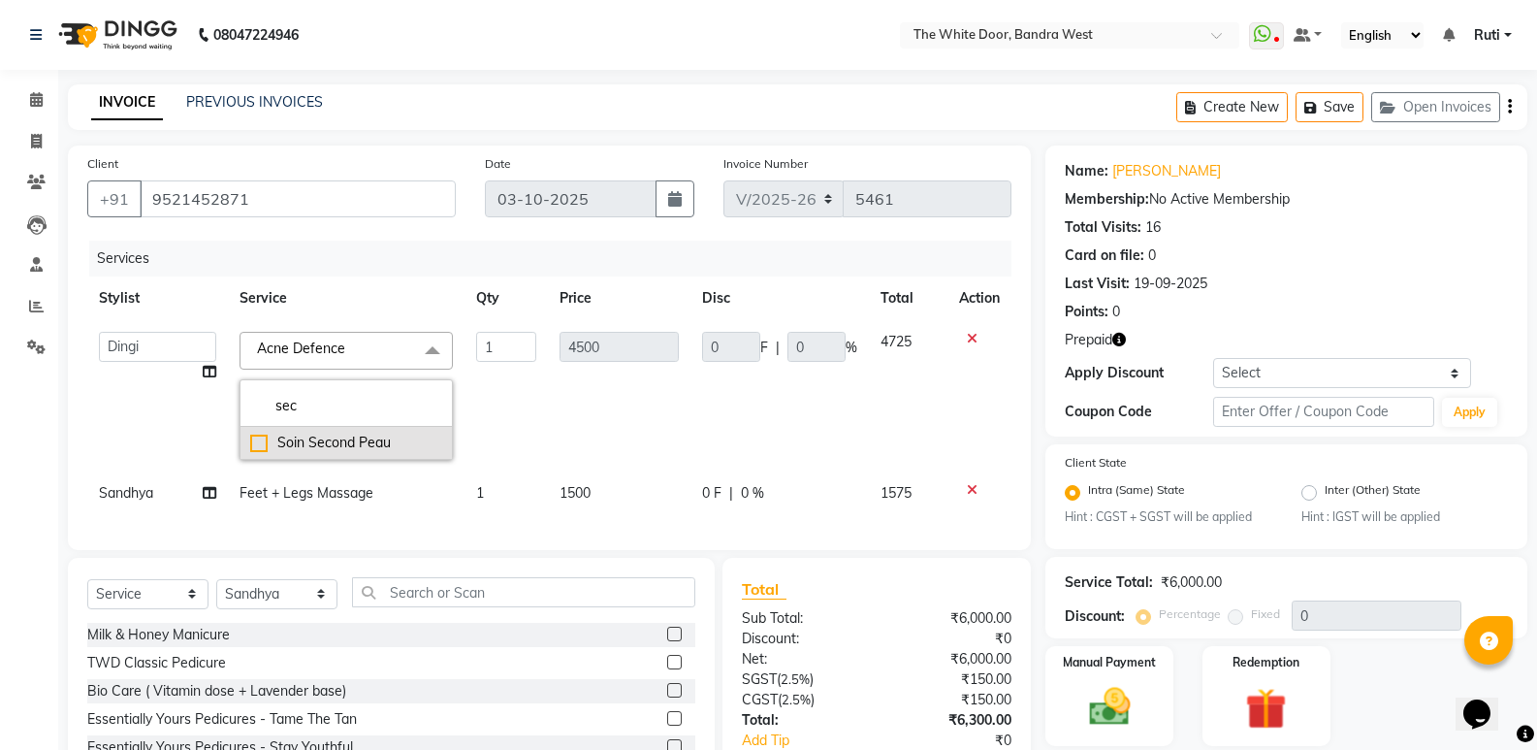
type input "sec"
click at [341, 438] on div "Soin Second Peau" at bounding box center [346, 443] width 192 height 20
checkbox input "true"
type input "32000"
click at [536, 430] on td "1" at bounding box center [505, 395] width 83 height 151
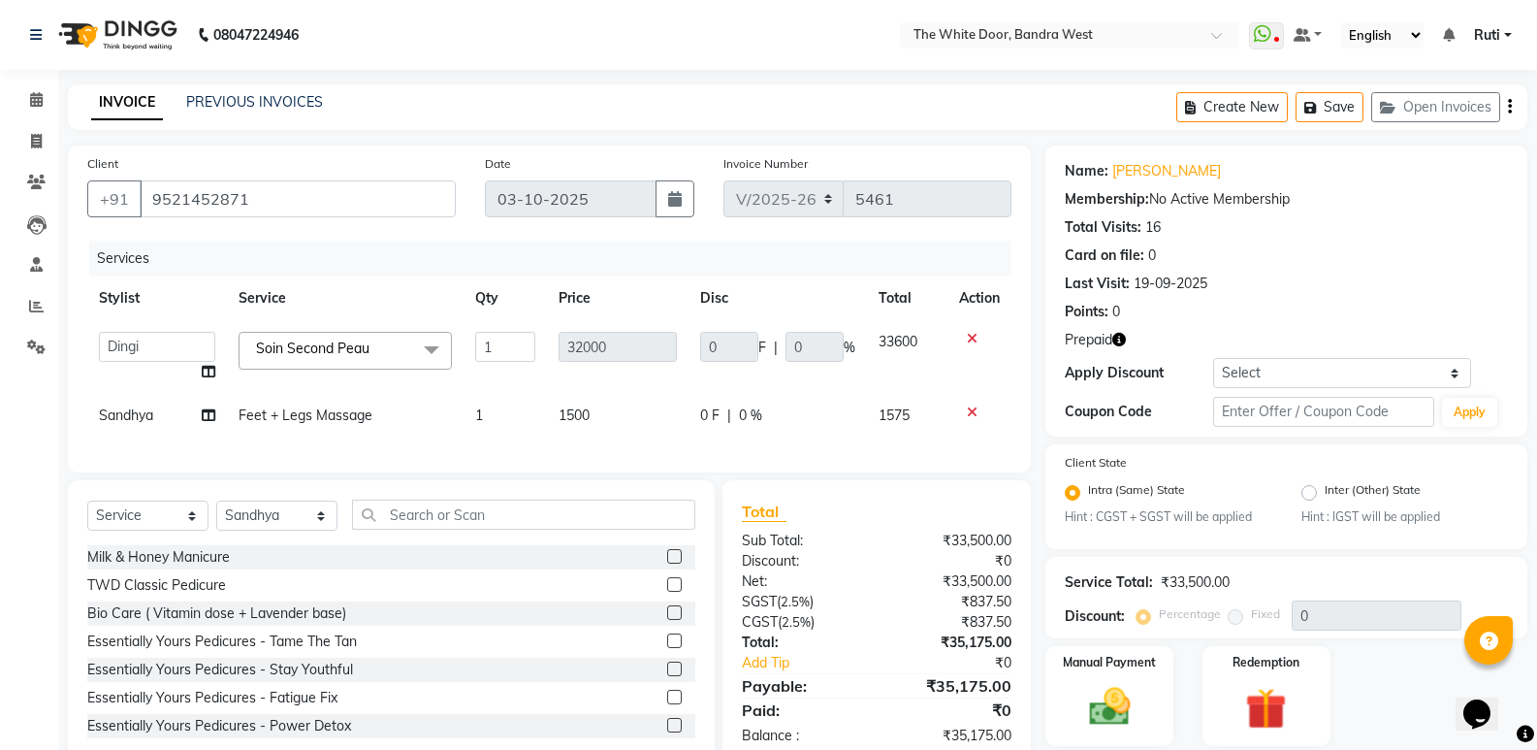
click at [466, 423] on td "1" at bounding box center [505, 416] width 83 height 44
select select "20544"
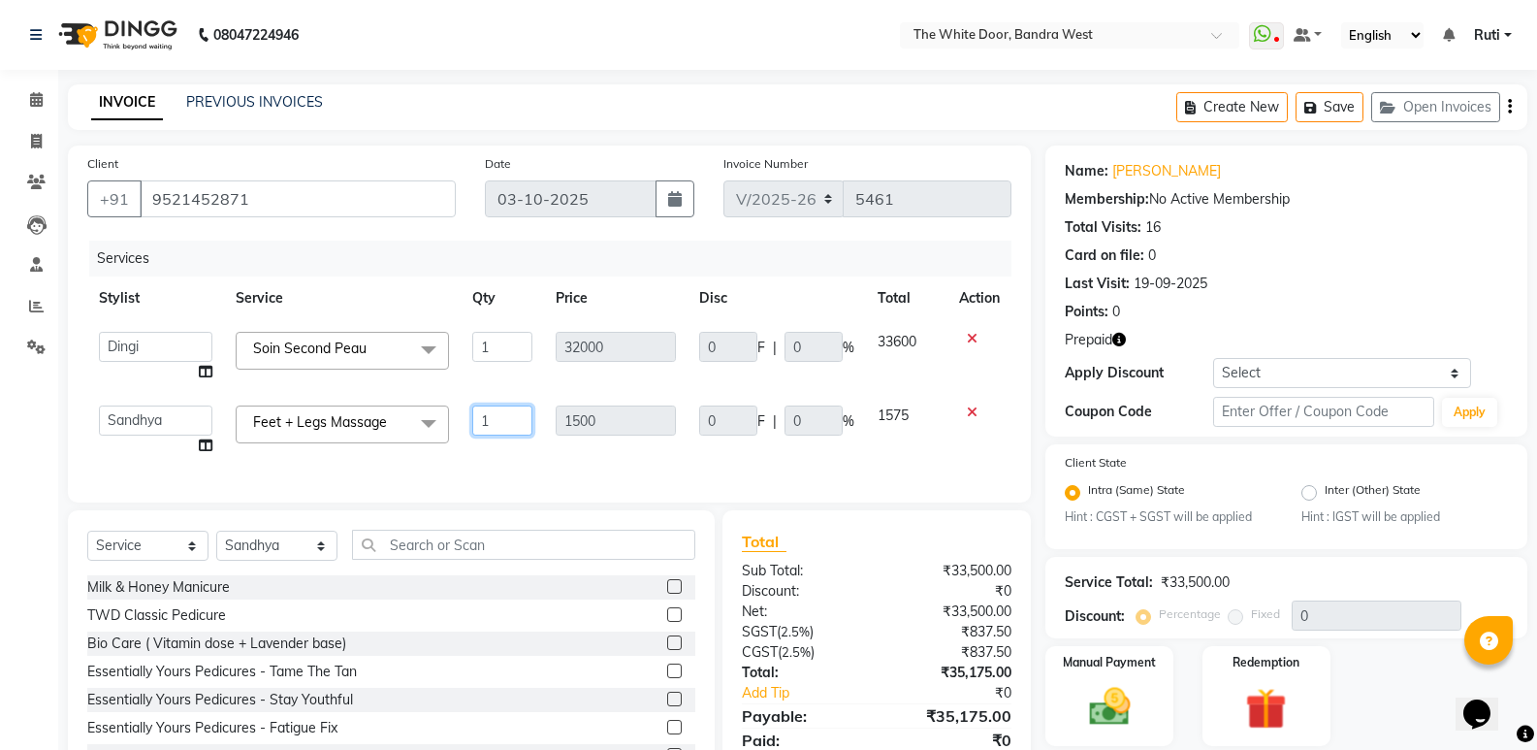
click at [522, 422] on input "1" at bounding box center [502, 420] width 60 height 30
type input "2"
click at [748, 314] on th "Disc" at bounding box center [777, 298] width 178 height 44
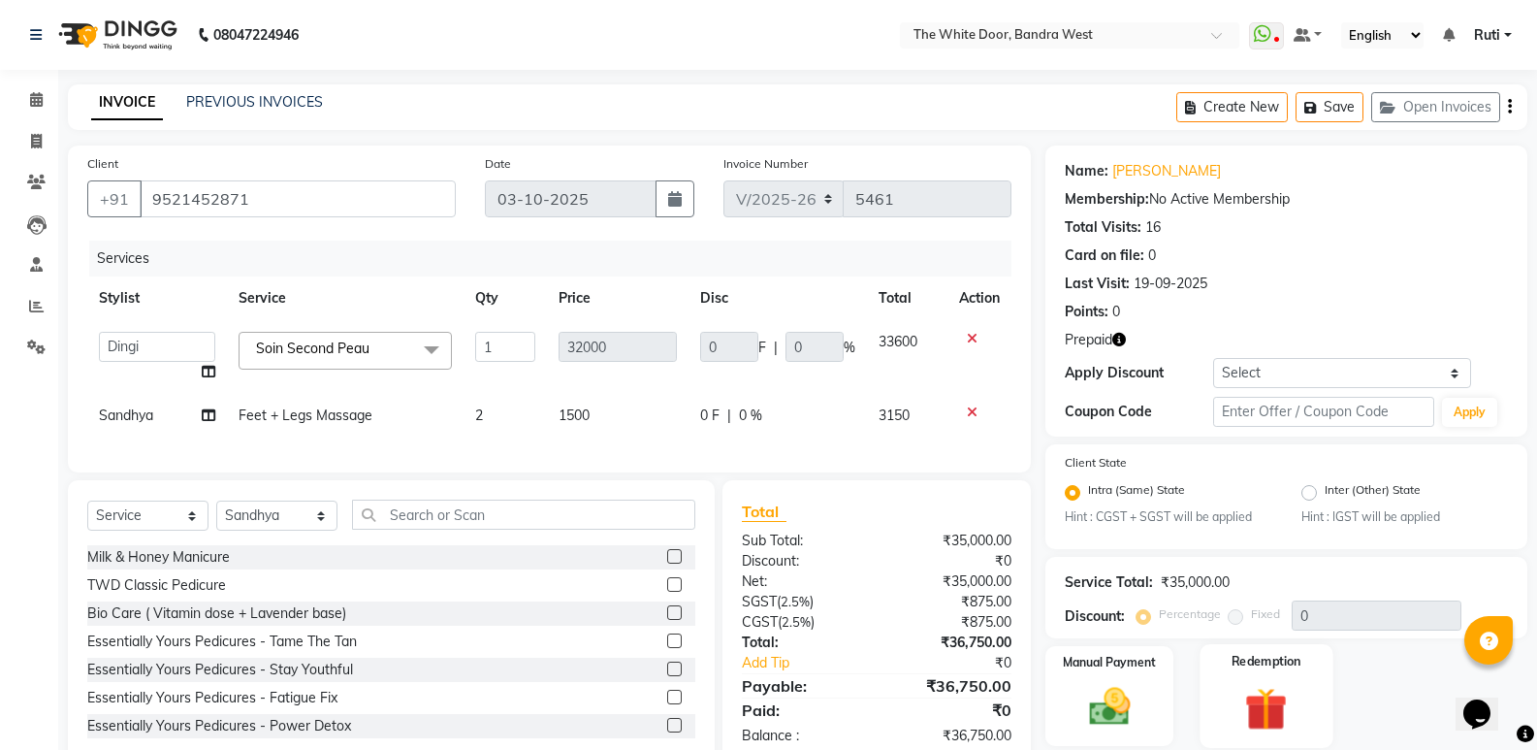
scroll to position [65, 0]
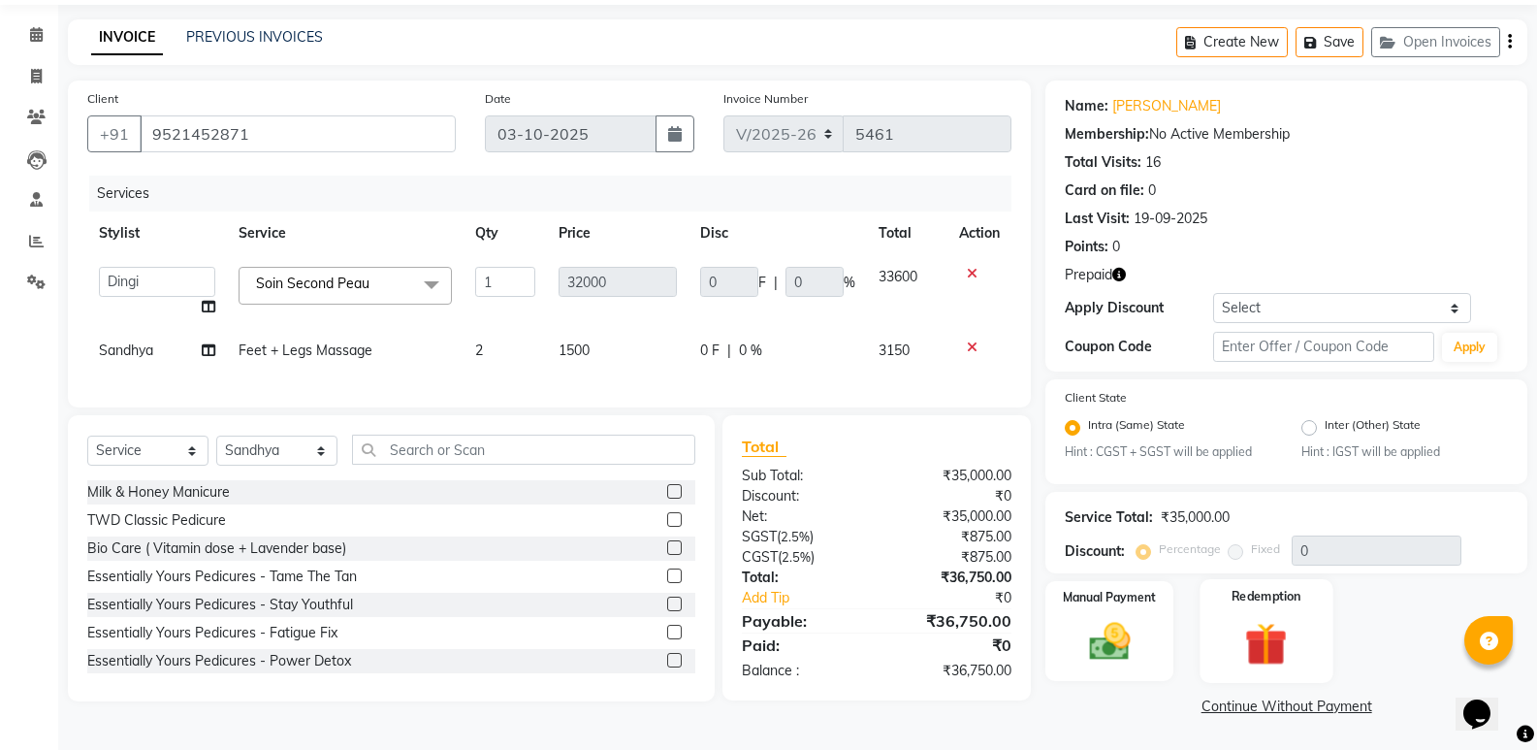
click at [1295, 633] on img at bounding box center [1266, 644] width 69 height 53
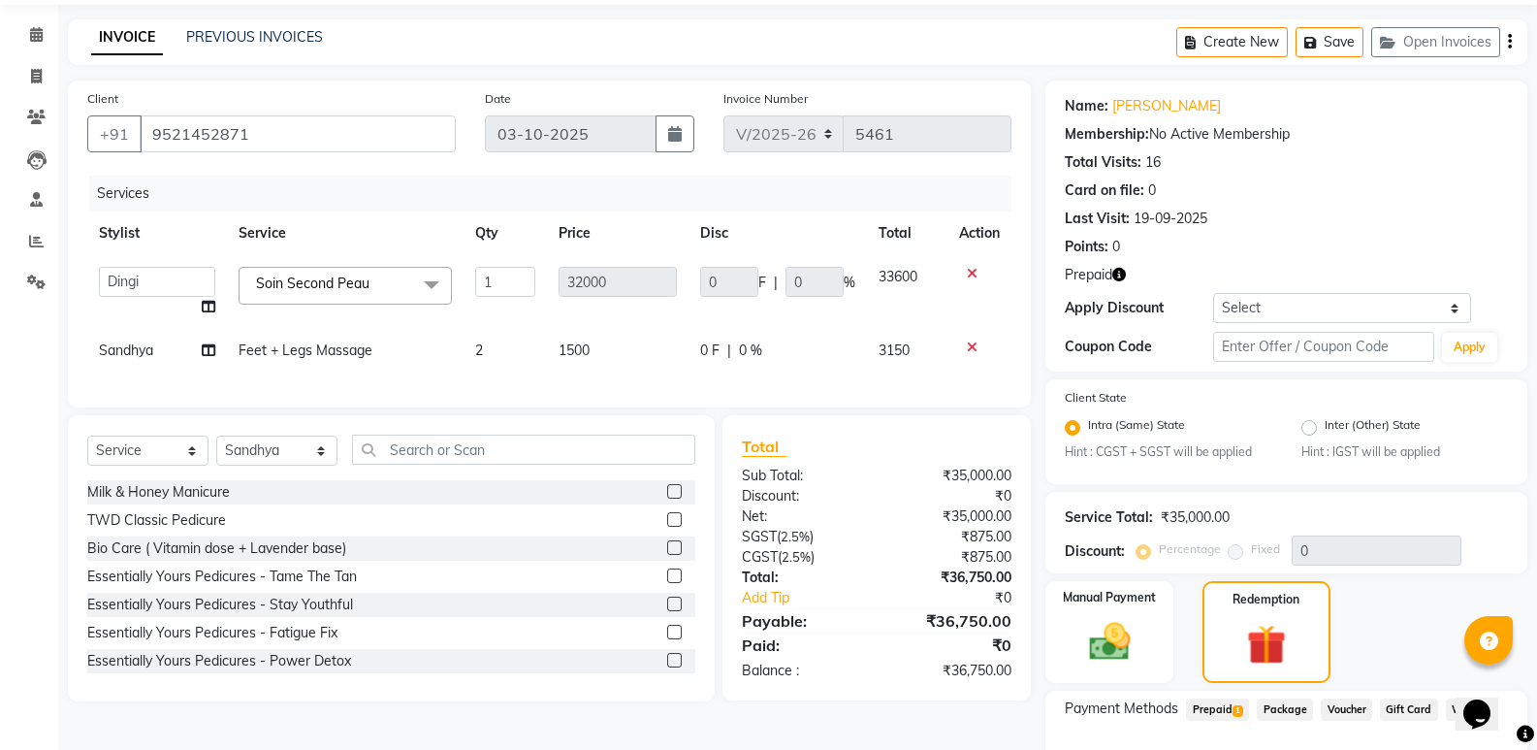
scroll to position [191, 0]
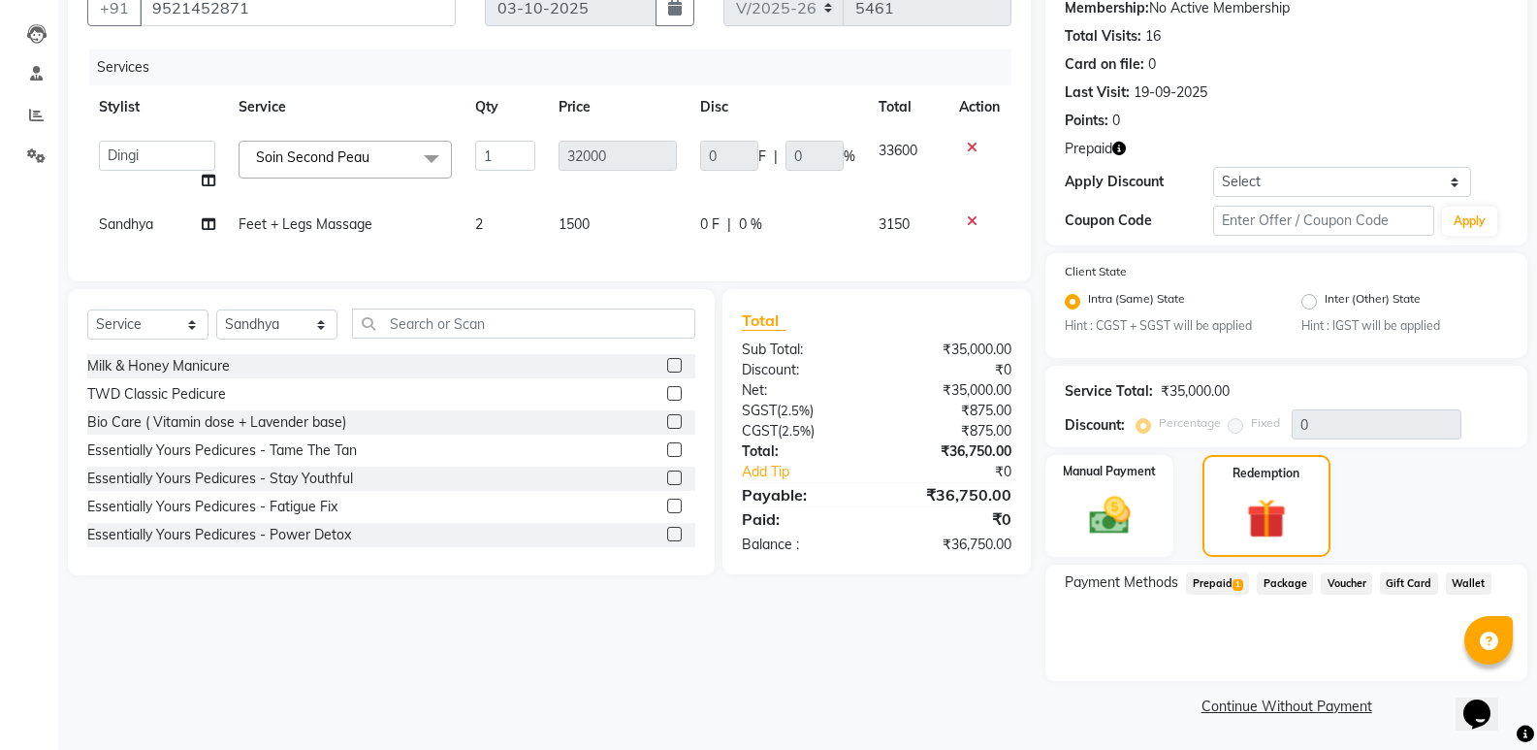
click at [1239, 587] on span "1" at bounding box center [1238, 585] width 11 height 12
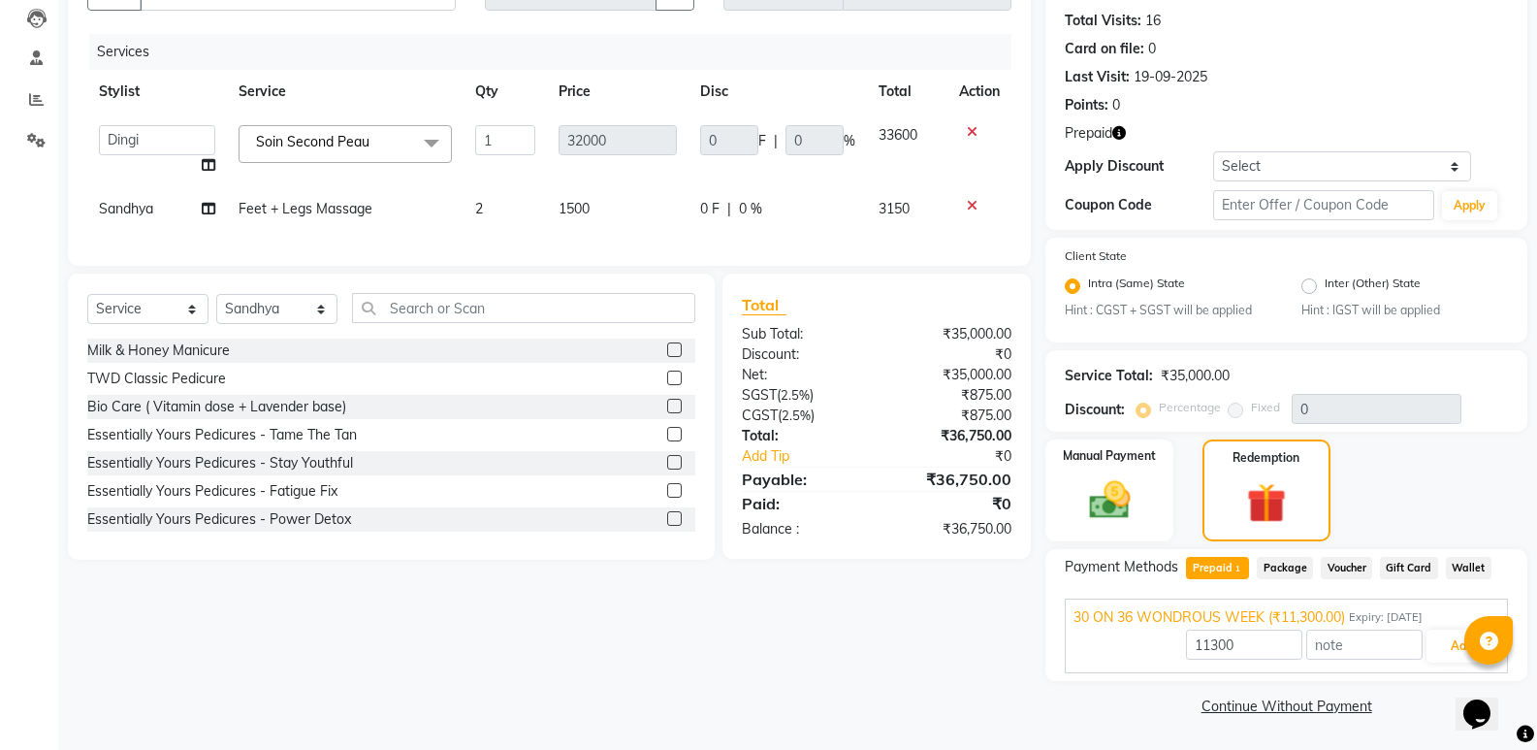
scroll to position [0, 0]
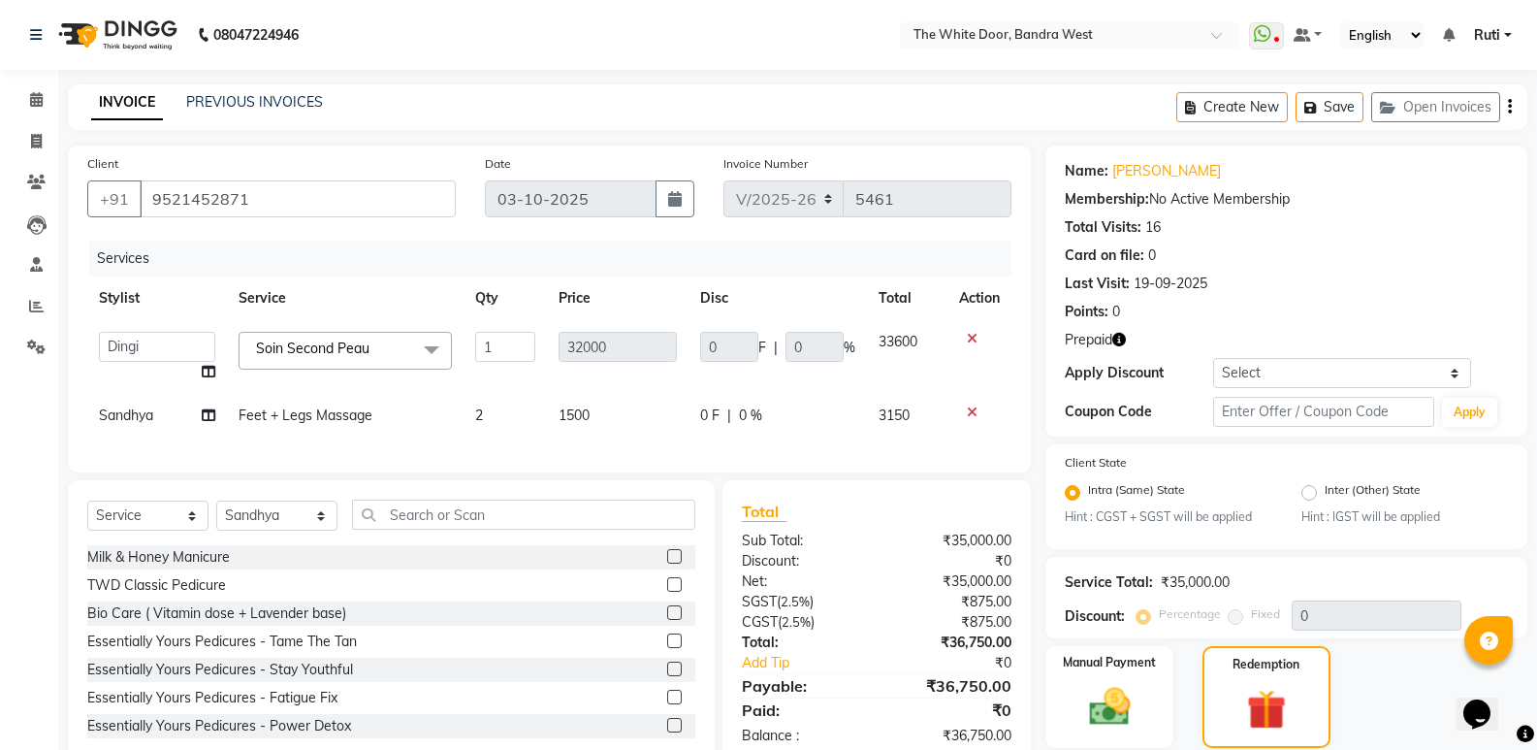
click at [214, 244] on div "Services" at bounding box center [557, 259] width 937 height 36
click at [214, 163] on div "Client +91 9521452871" at bounding box center [272, 193] width 398 height 80
click at [209, 197] on input "9521452871" at bounding box center [298, 198] width 316 height 37
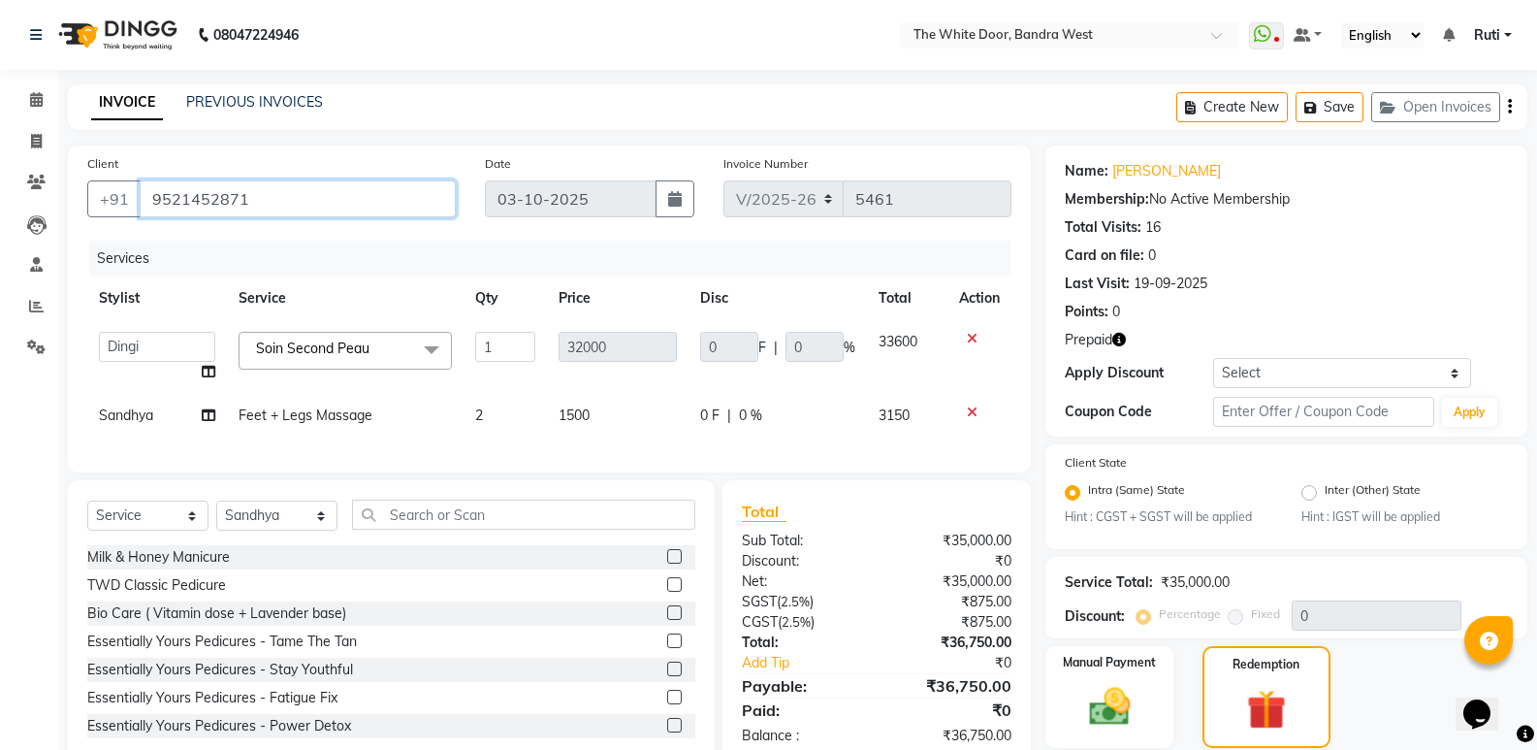
click at [209, 197] on input "9521452871" at bounding box center [298, 198] width 316 height 37
paste input "9521452871"
type input "9521452871"
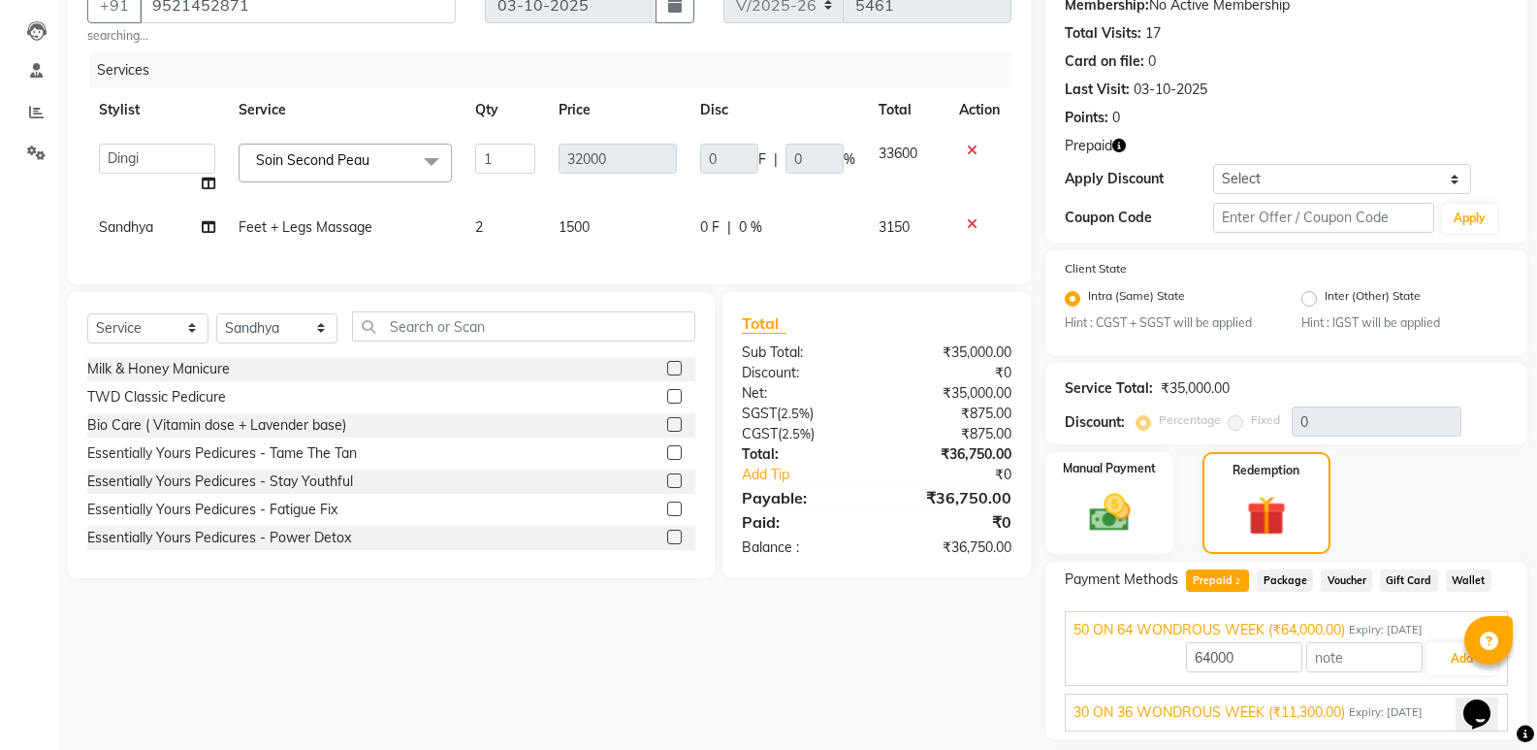
scroll to position [252, 0]
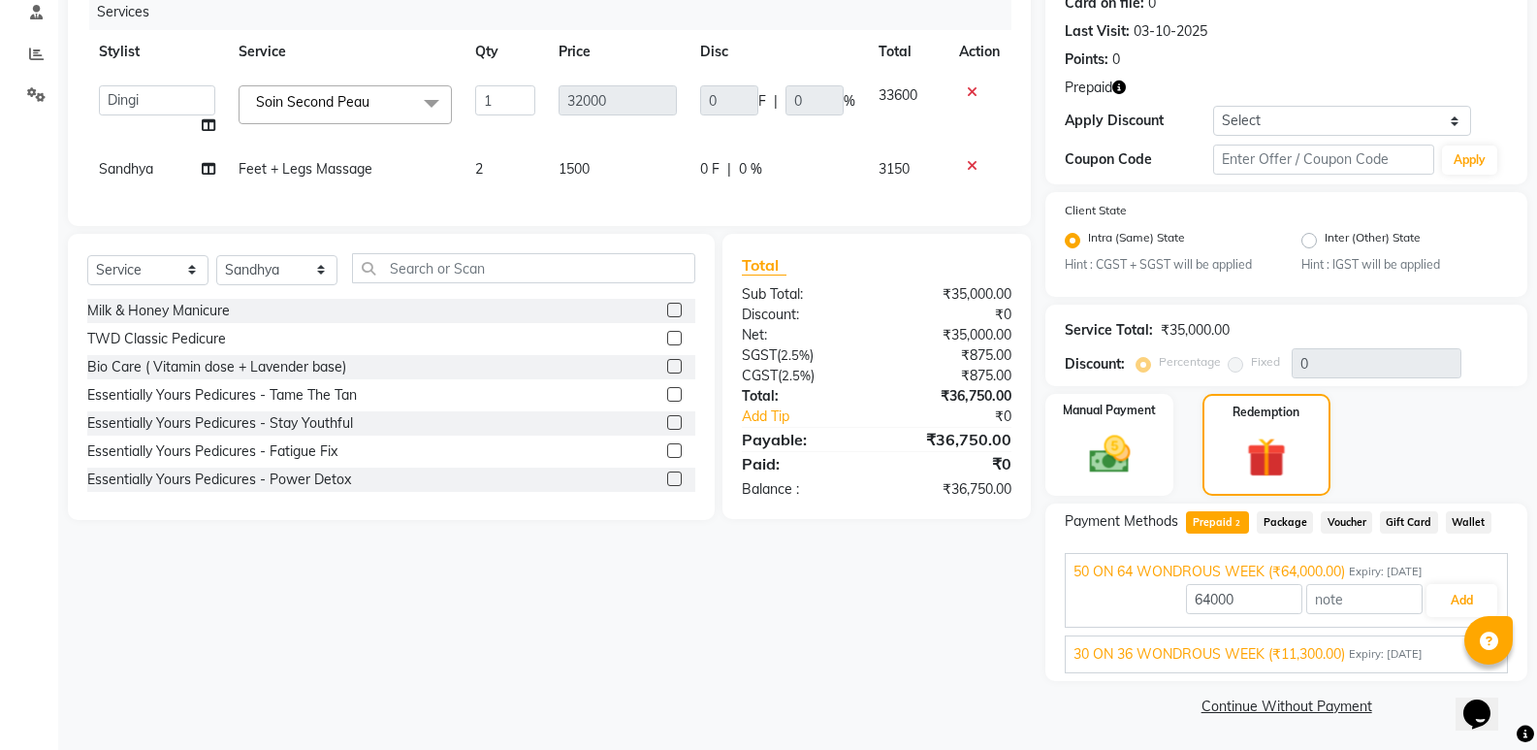
click at [1329, 656] on span "30 ON 36 WONDROUS WEEK (₹11,300.00)" at bounding box center [1210, 654] width 272 height 20
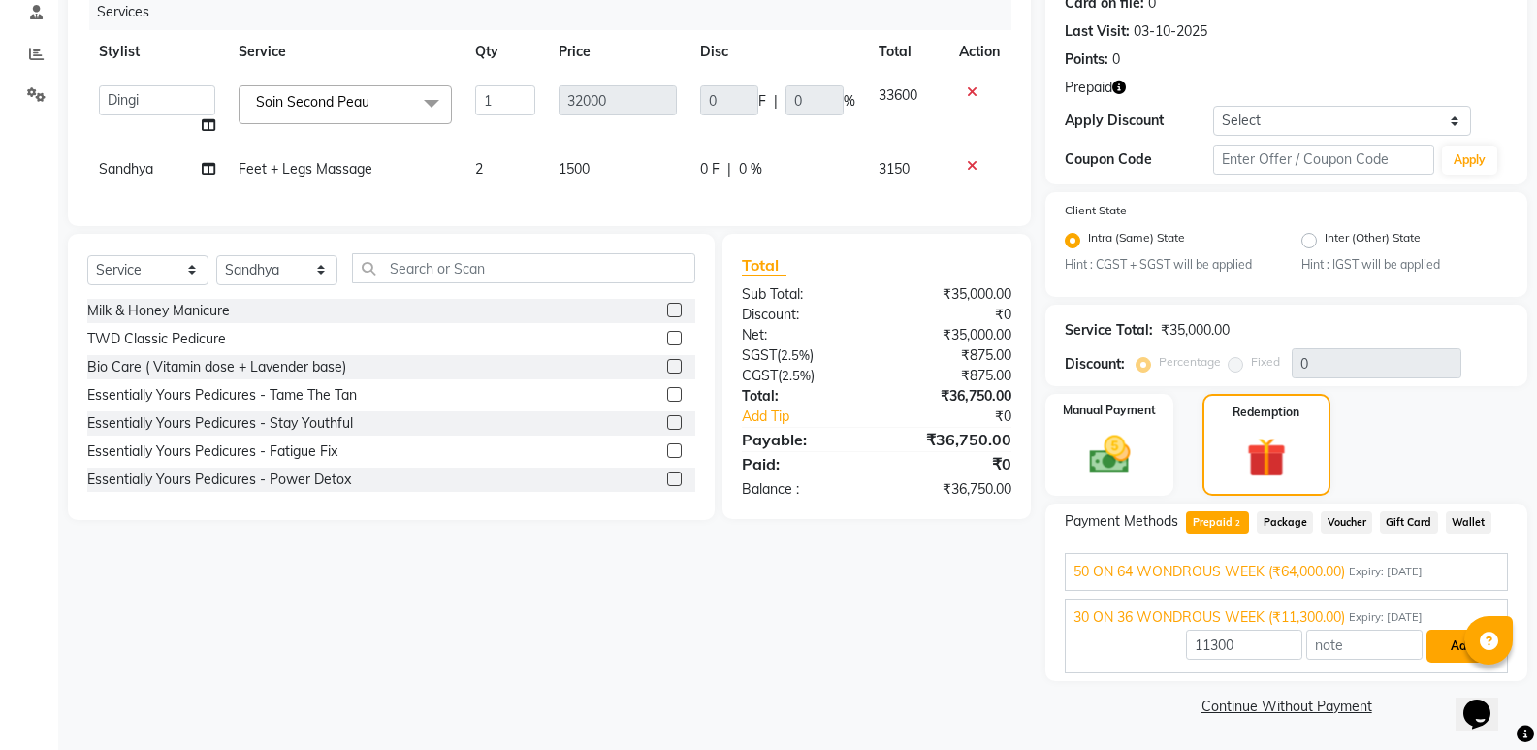
click at [1441, 658] on button "Add" at bounding box center [1462, 645] width 71 height 33
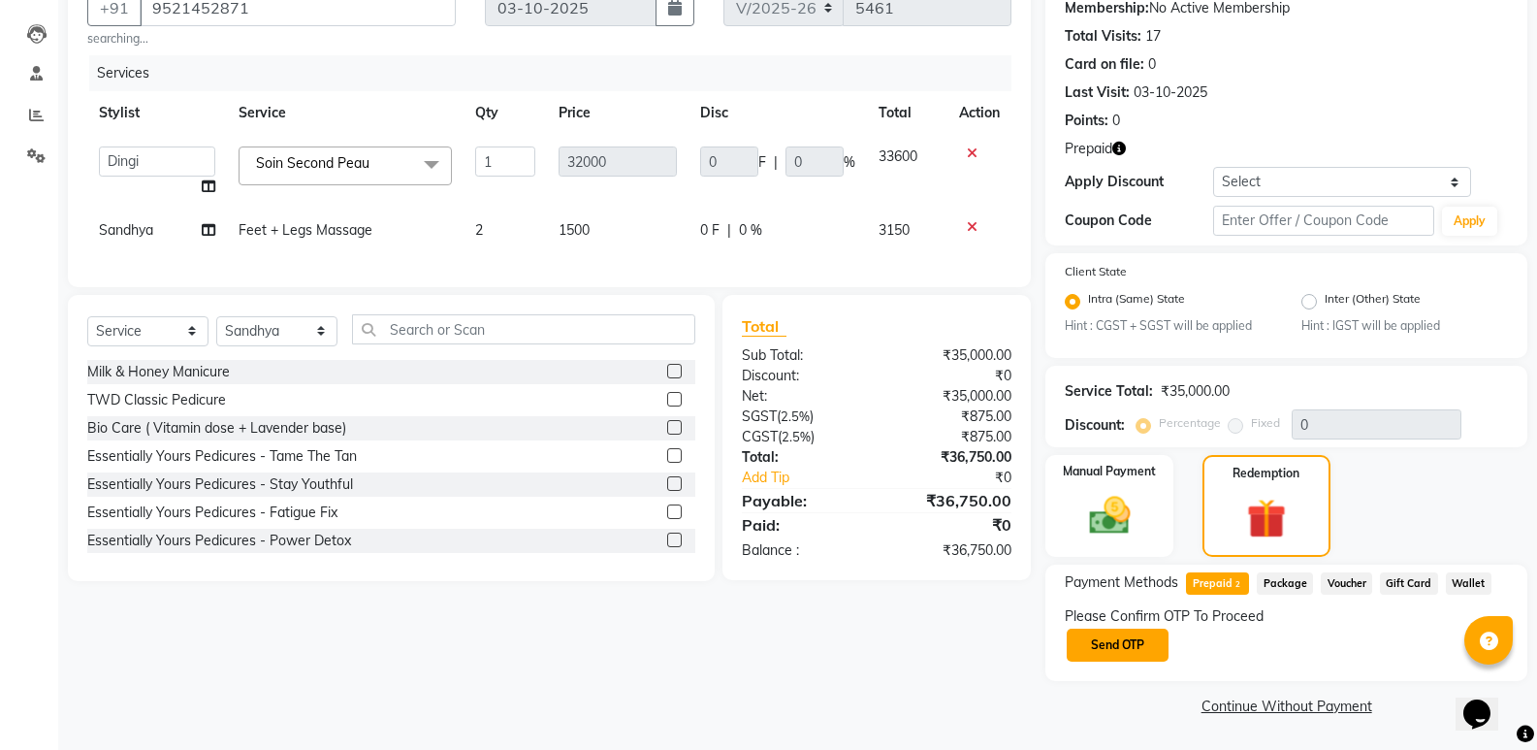
click at [1119, 637] on button "Send OTP" at bounding box center [1118, 644] width 102 height 33
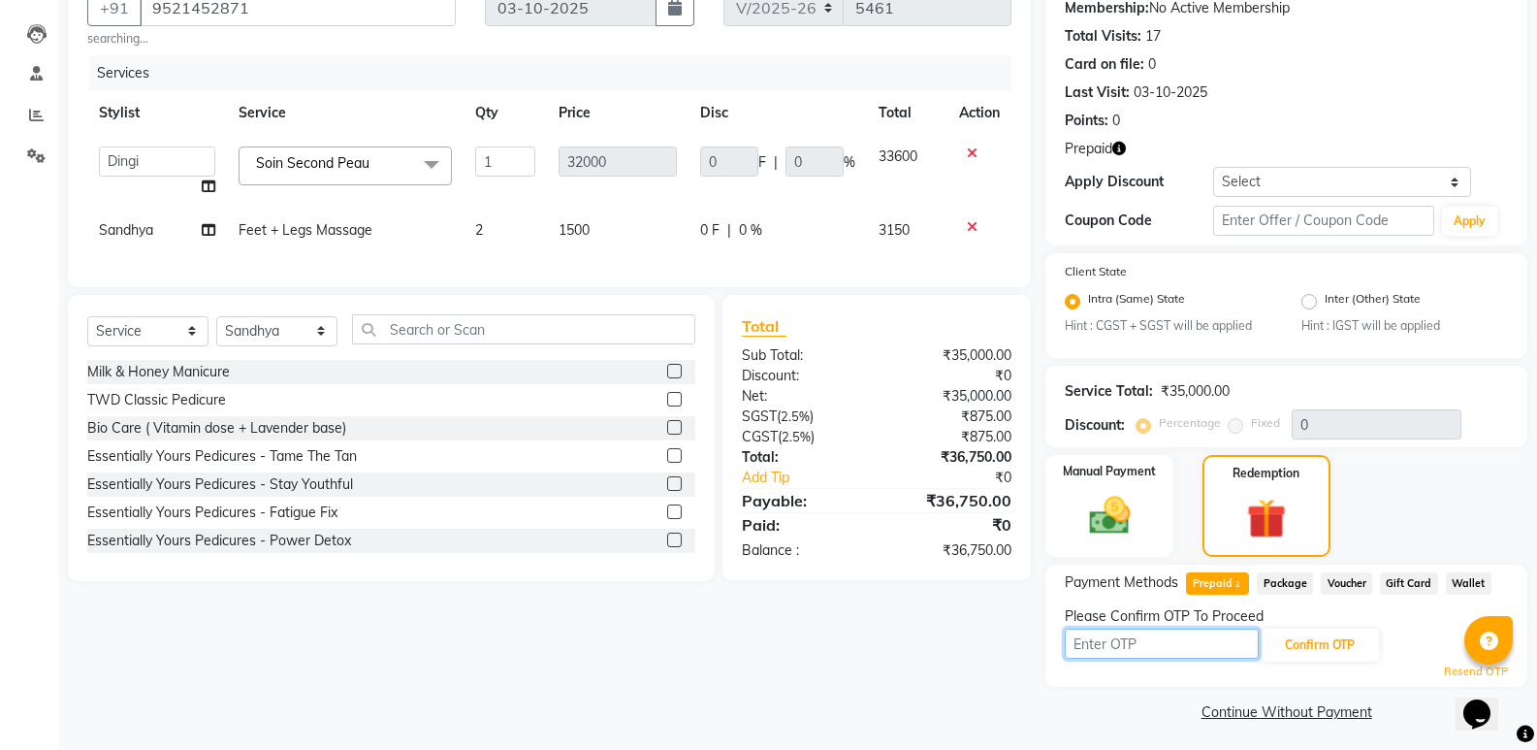
click at [1074, 628] on input "text" at bounding box center [1162, 643] width 194 height 30
type input "4930"
click at [1299, 649] on button "Confirm OTP" at bounding box center [1320, 644] width 118 height 33
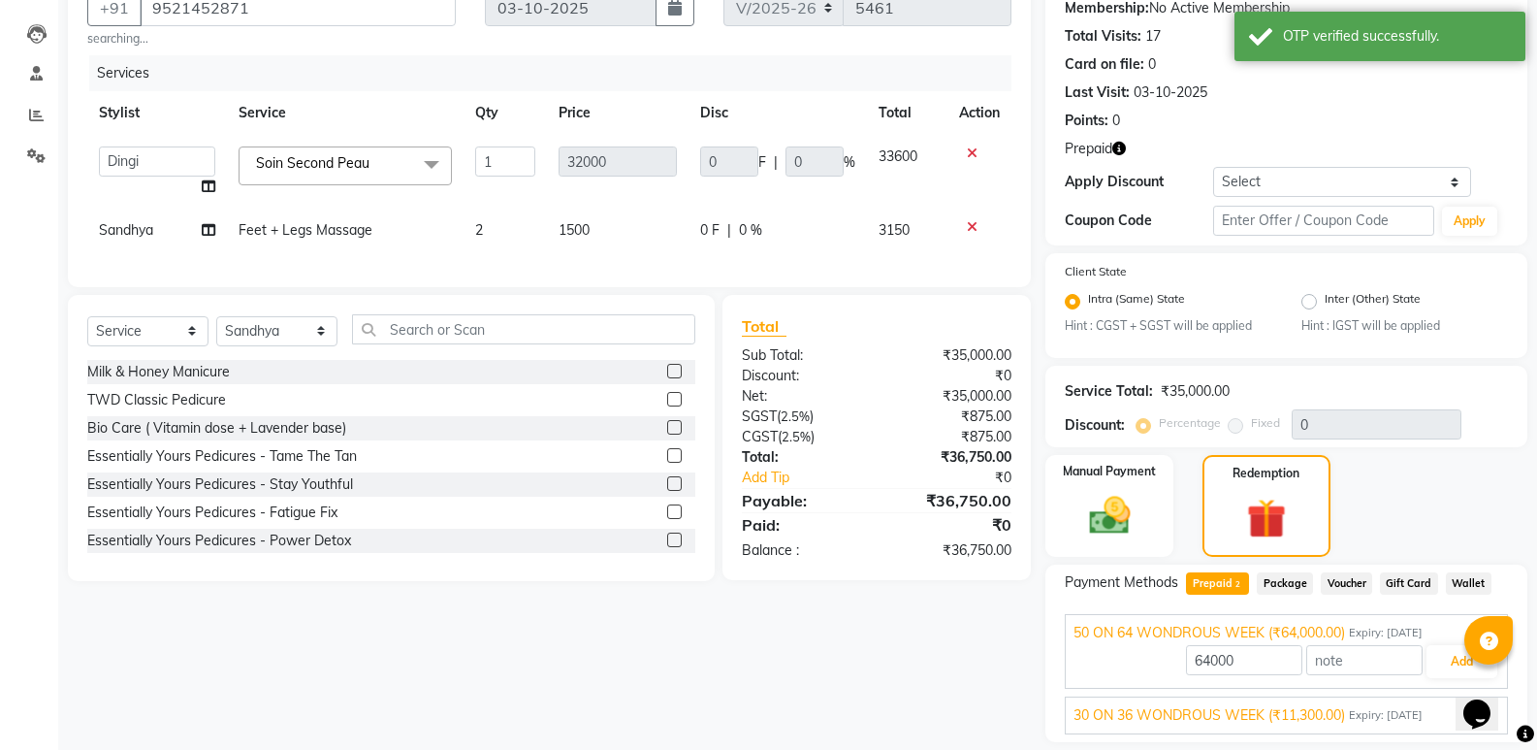
click at [1331, 716] on span "30 ON 36 WONDROUS WEEK (₹11,300.00)" at bounding box center [1210, 715] width 272 height 20
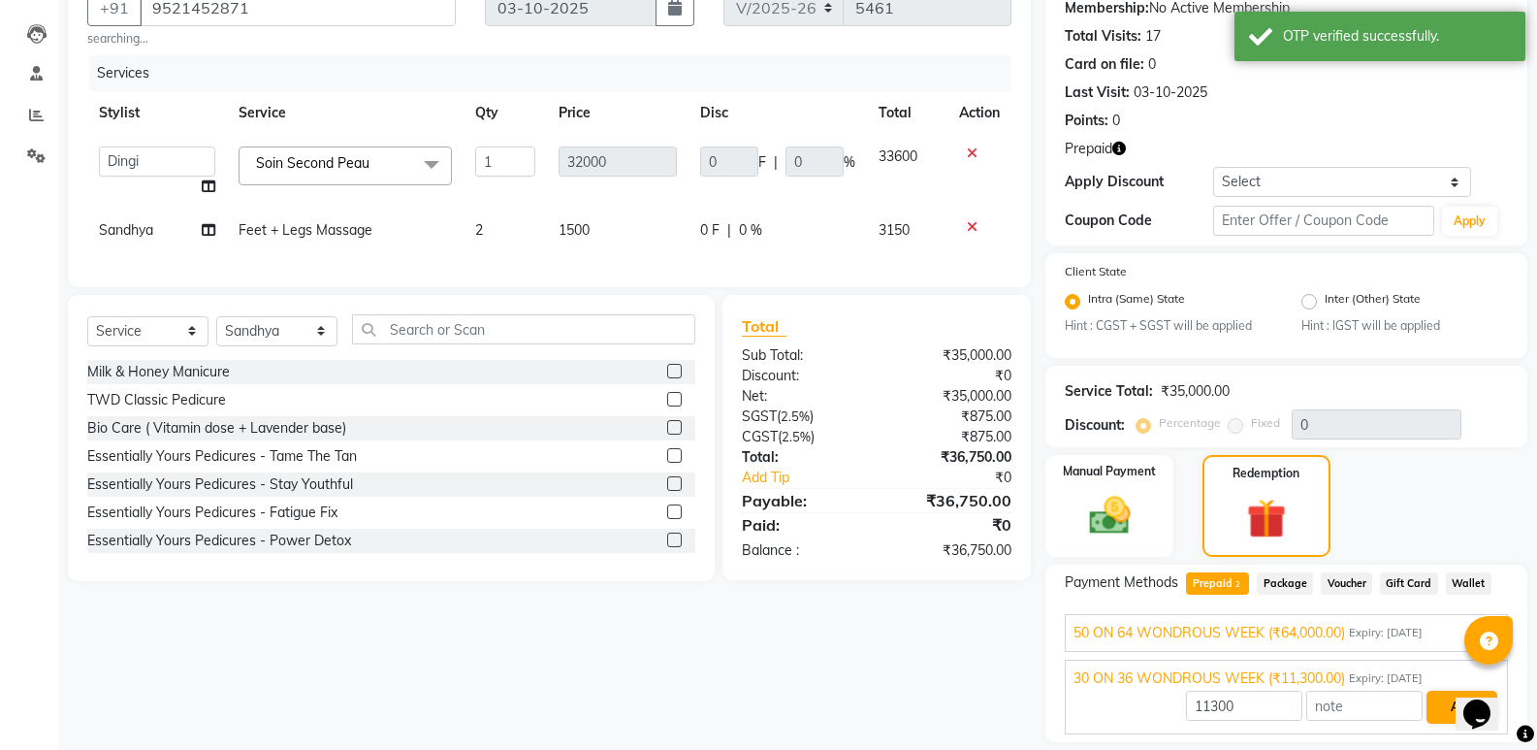
scroll to position [252, 0]
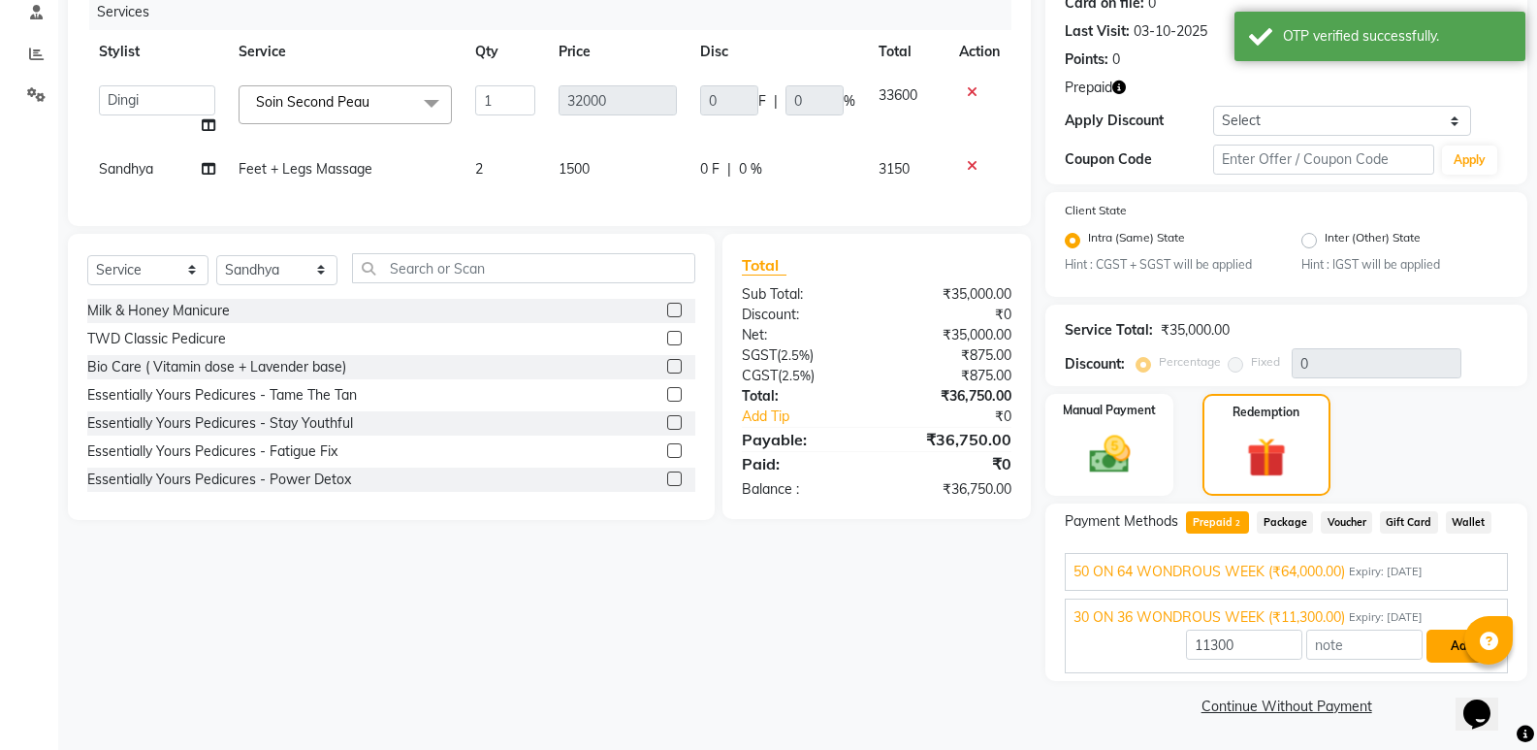
click at [1438, 647] on button "Add" at bounding box center [1462, 645] width 71 height 33
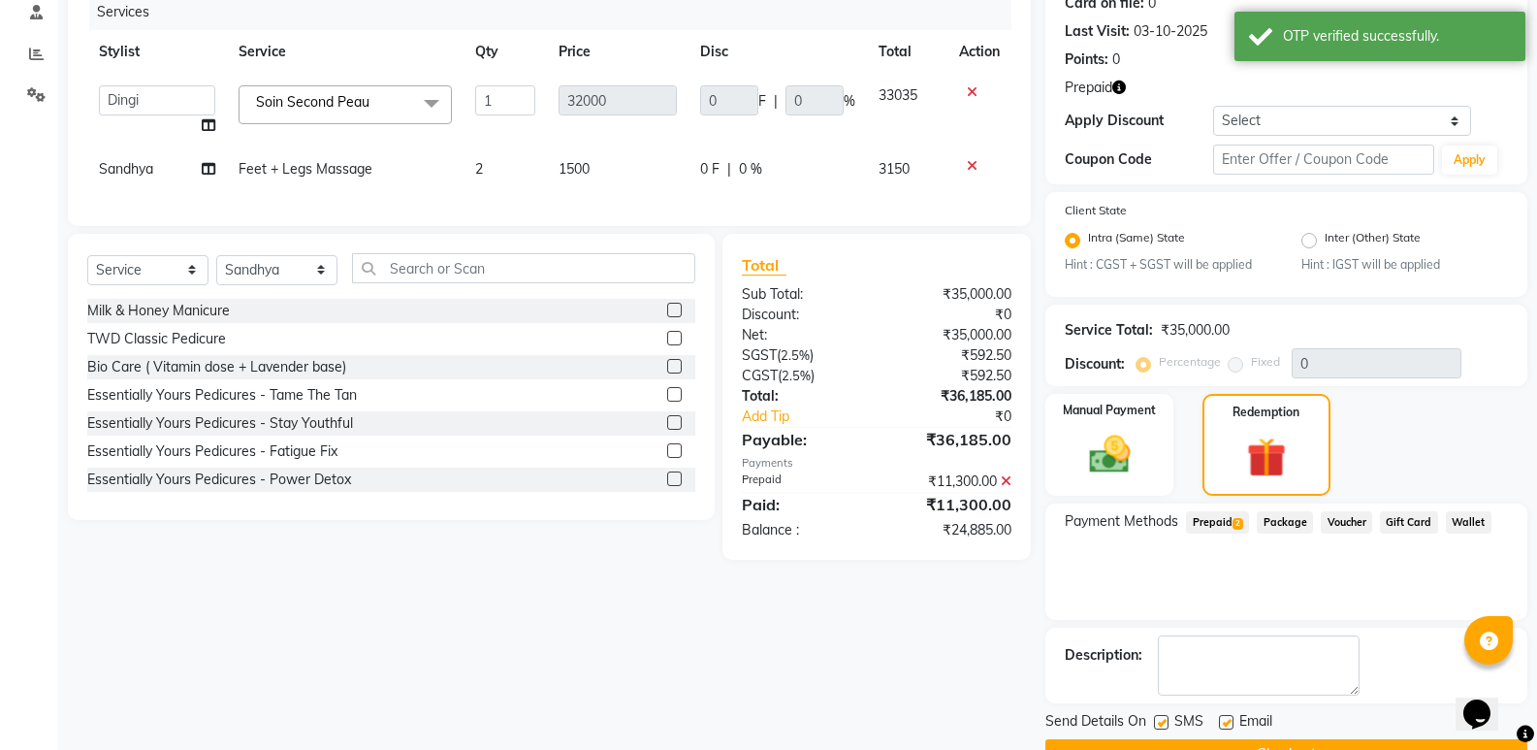
click at [1213, 525] on span "Prepaid 2" at bounding box center [1217, 522] width 63 height 22
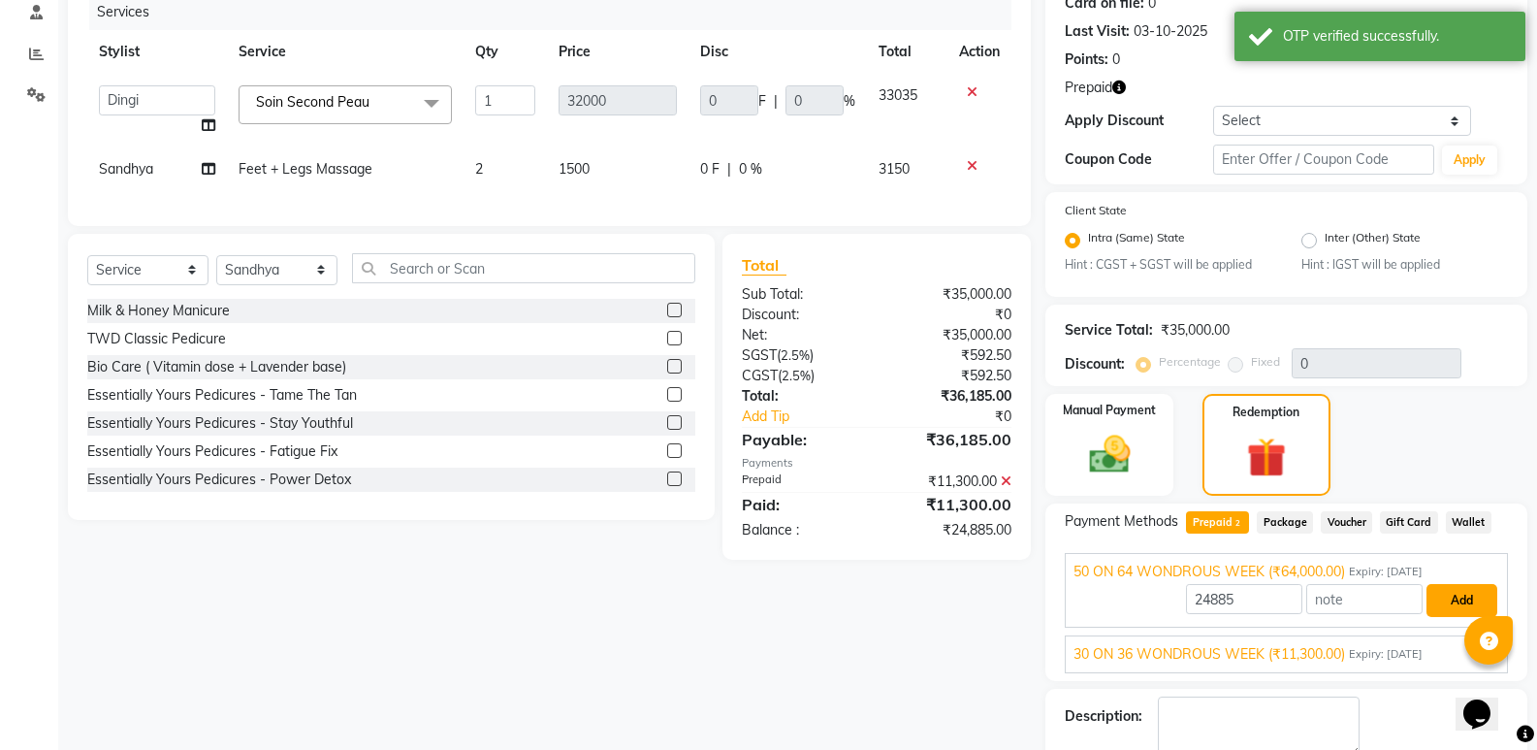
click at [1482, 594] on button "Add" at bounding box center [1462, 600] width 71 height 33
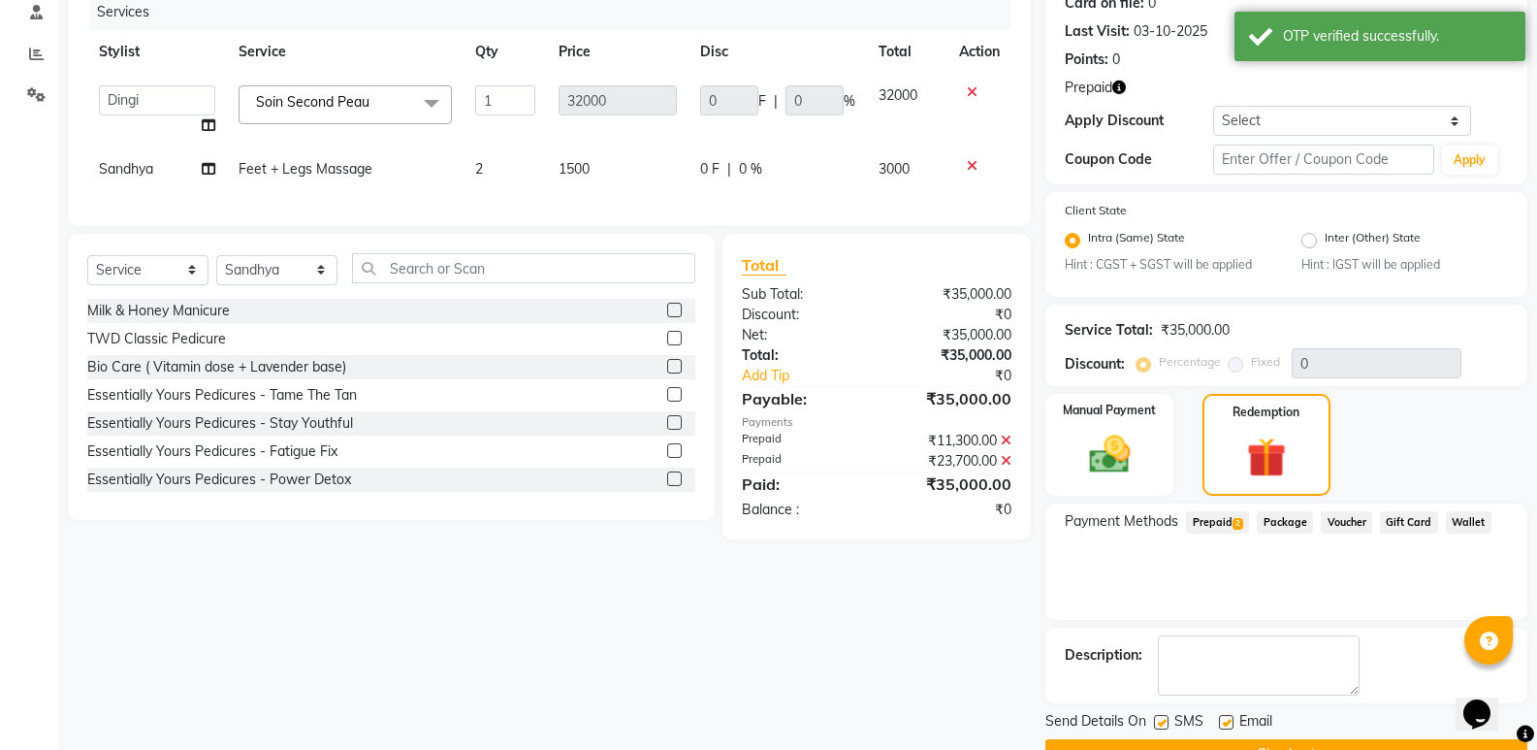
scroll to position [301, 0]
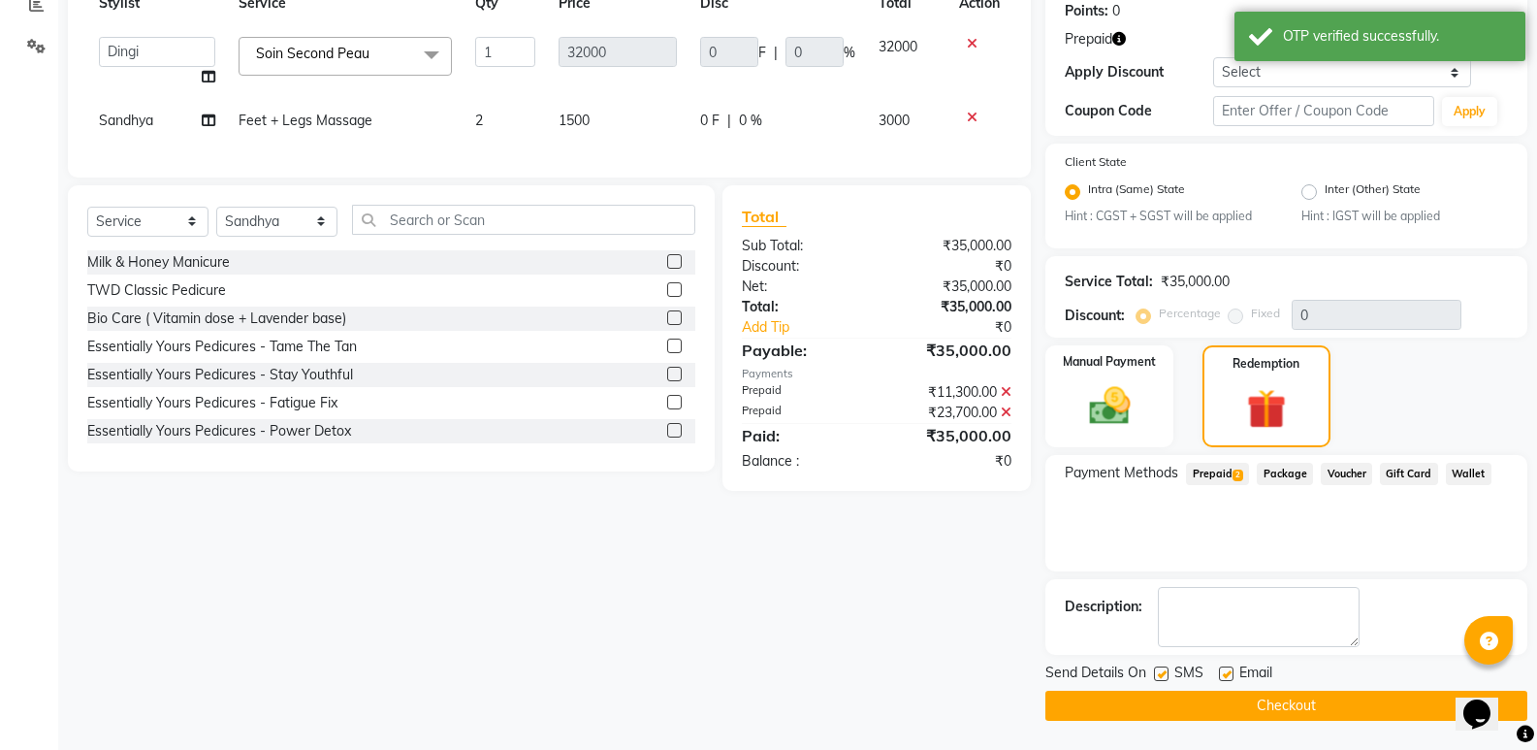
click at [1310, 692] on button "Checkout" at bounding box center [1286, 706] width 482 height 30
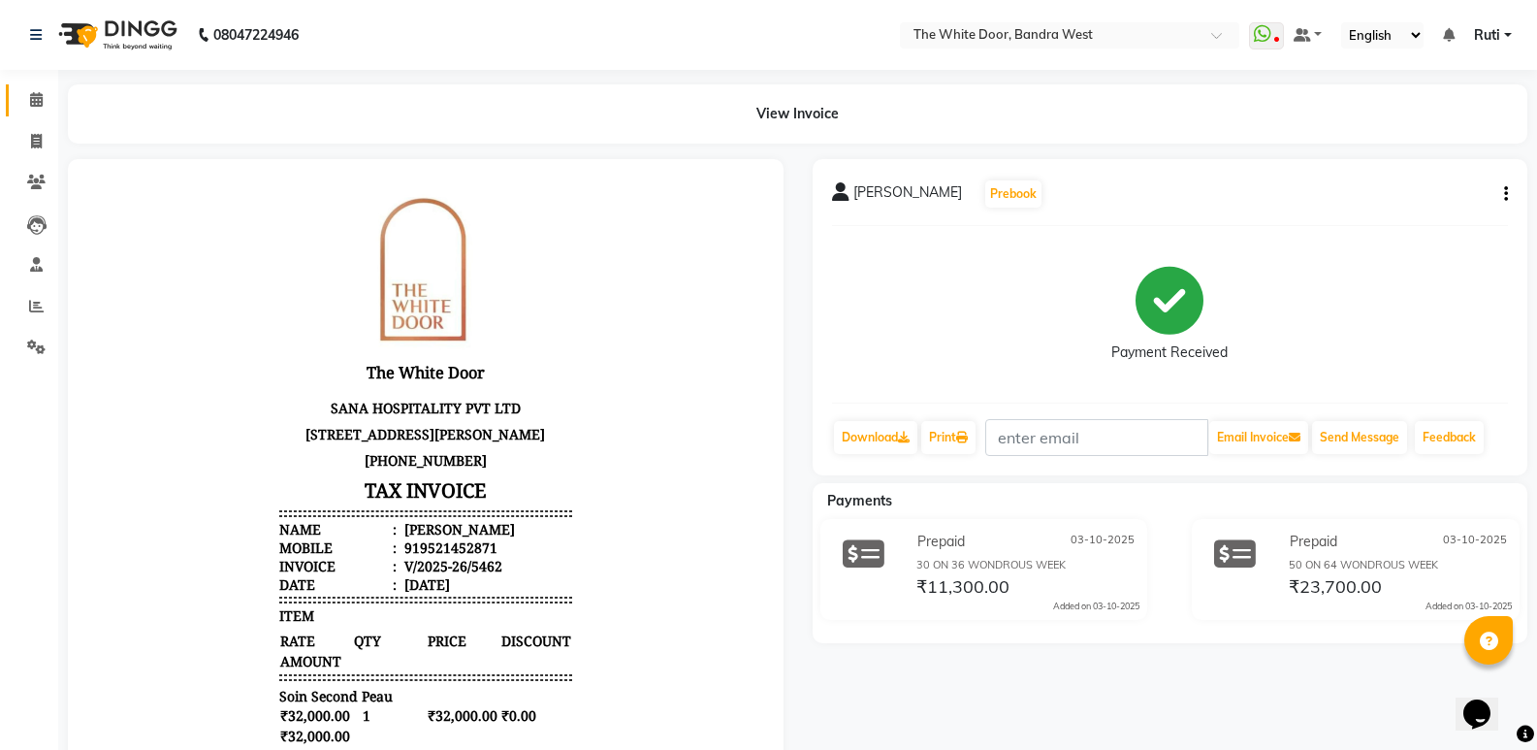
click at [40, 85] on link "Calendar" at bounding box center [29, 100] width 47 height 32
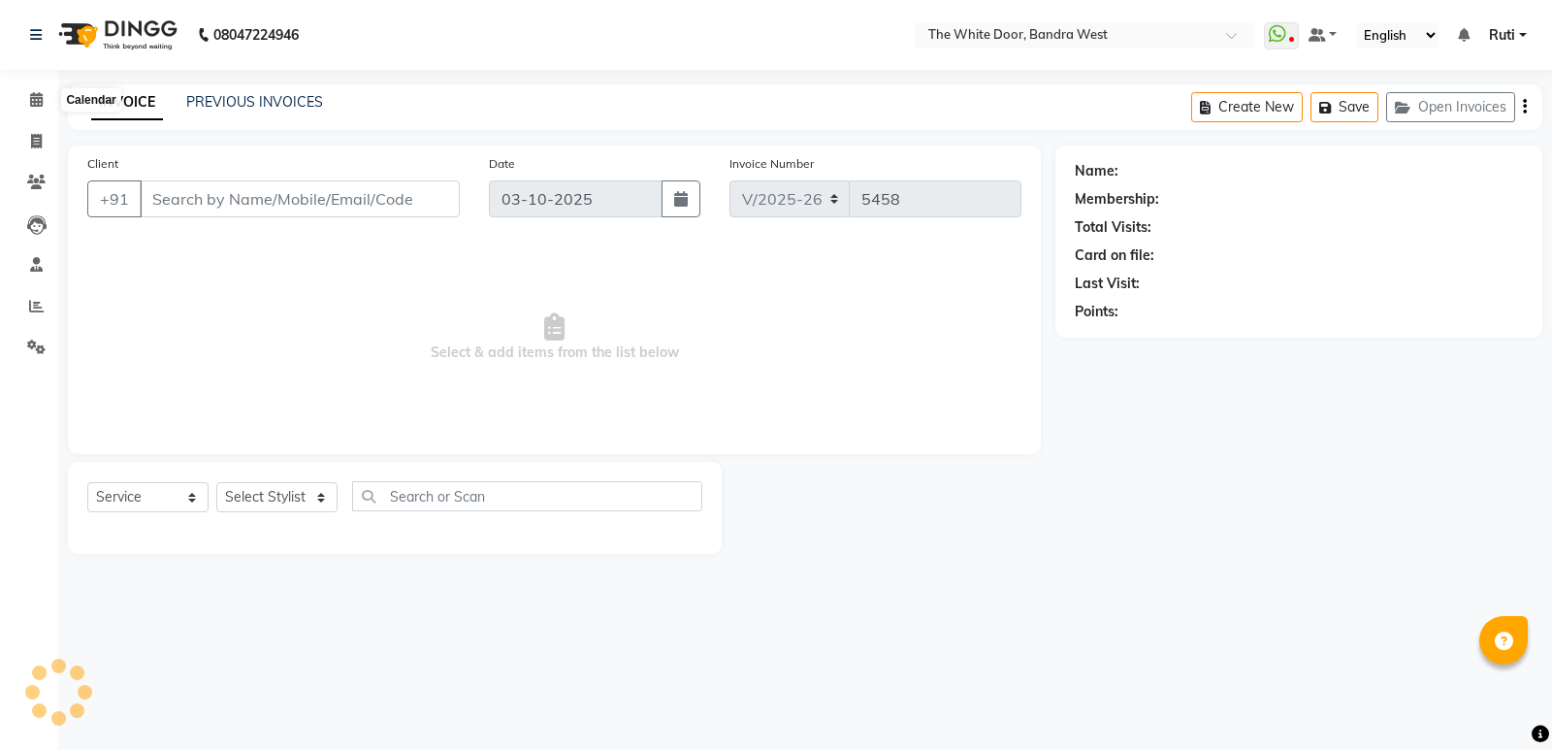
click at [48, 97] on span at bounding box center [36, 100] width 34 height 22
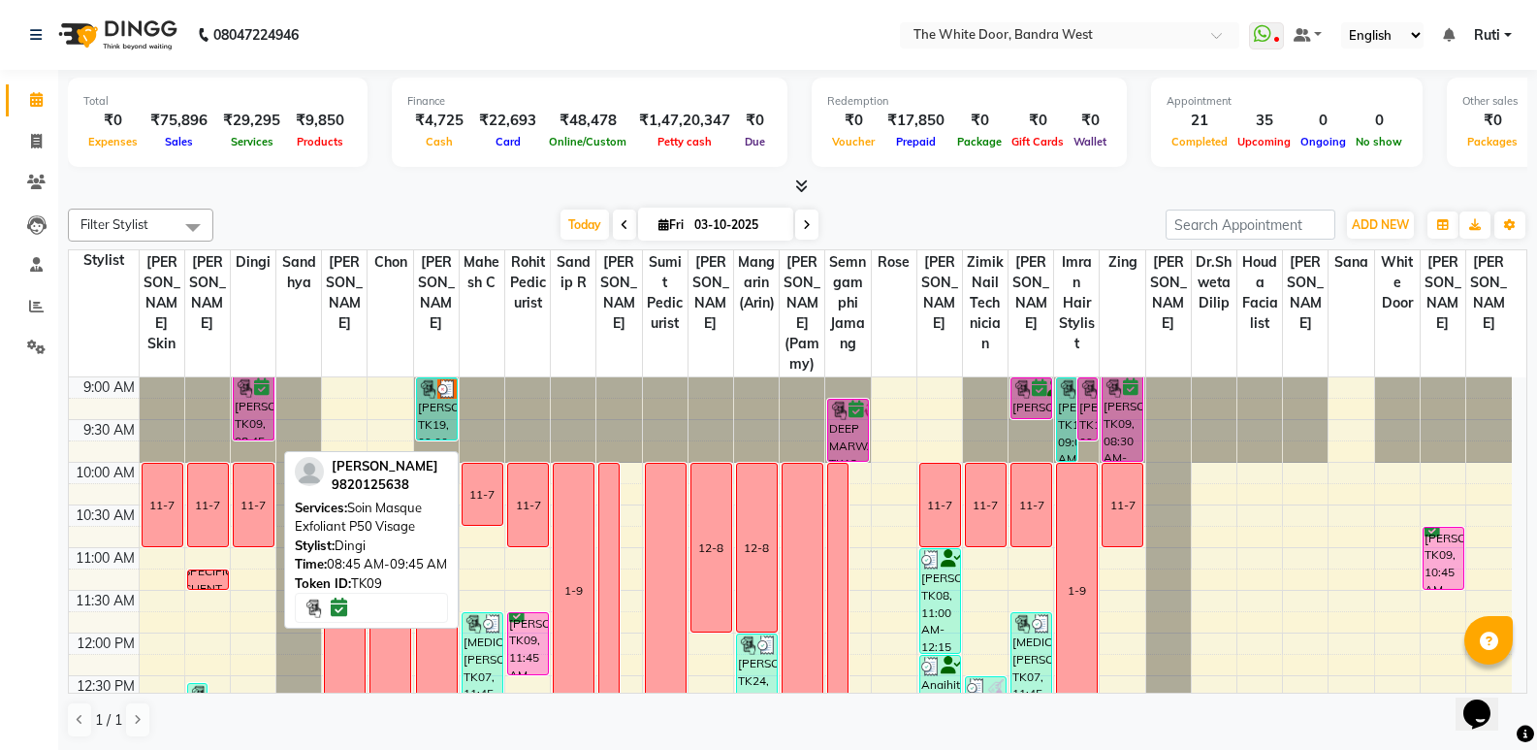
click at [238, 438] on div "[PERSON_NAME], TK09, 08:45 AM-09:45 AM, Soin Masque Exfoliant P50 Visage" at bounding box center [254, 408] width 40 height 62
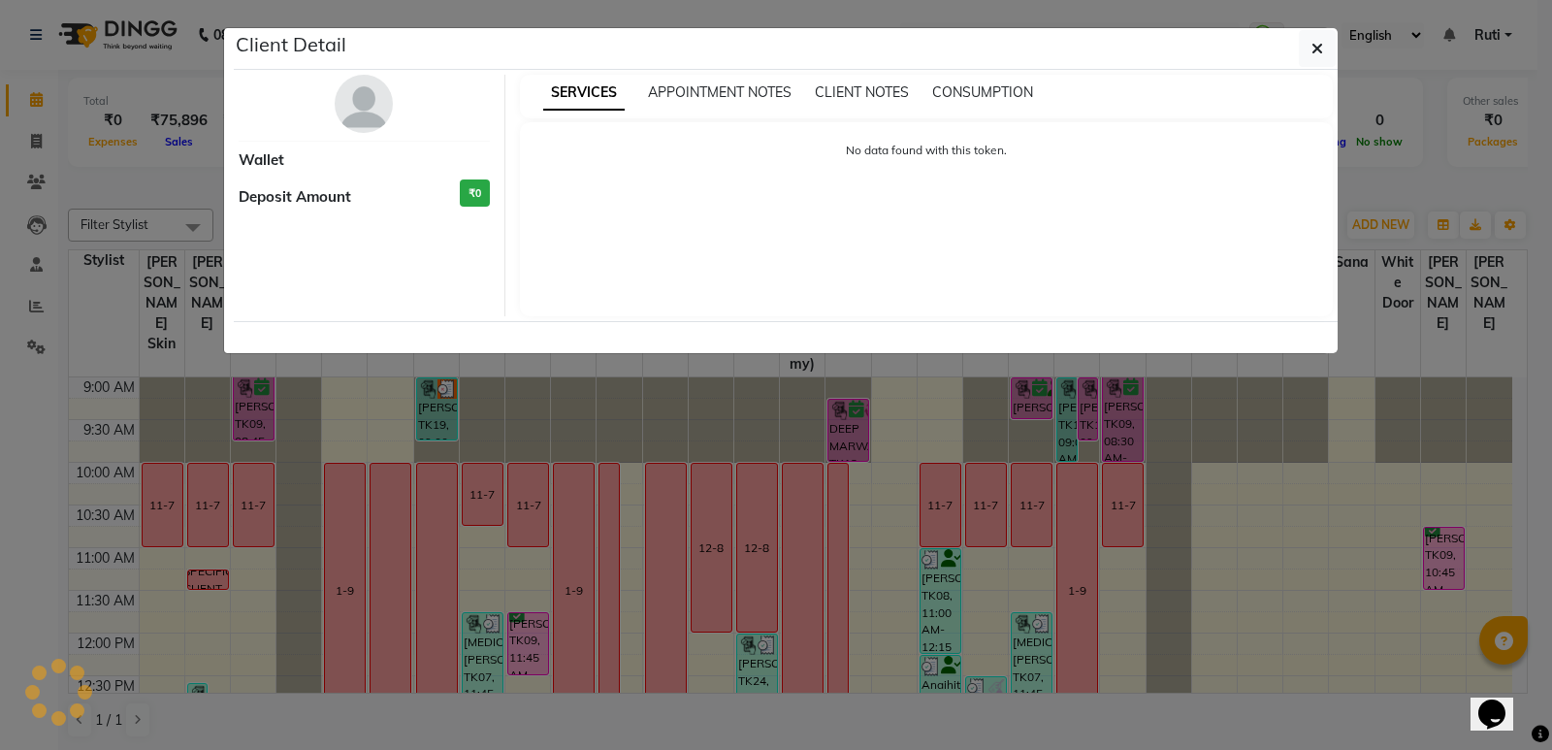
select select "6"
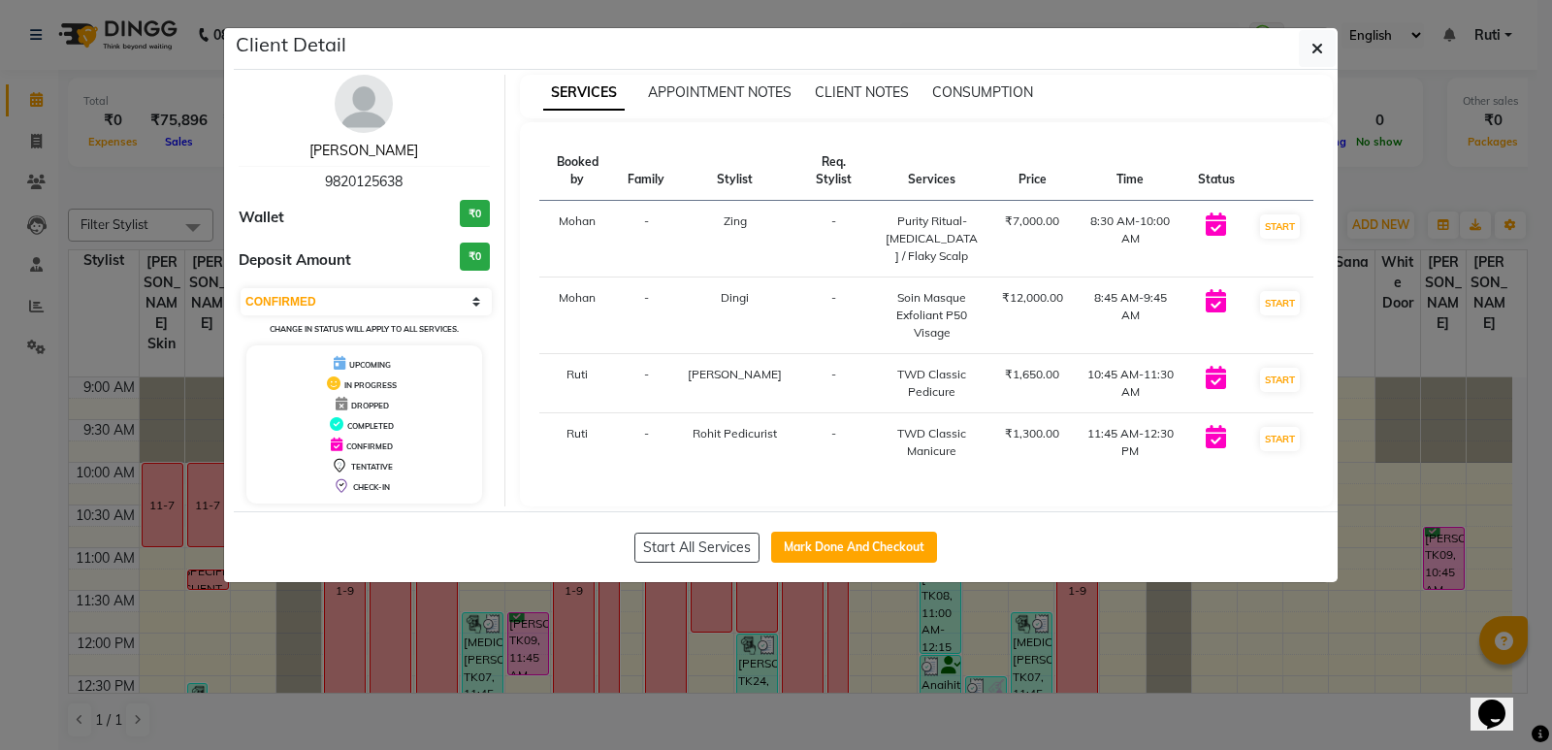
drag, startPoint x: 379, startPoint y: 146, endPoint x: 1144, endPoint y: 249, distance: 772.1
click at [379, 147] on link "[PERSON_NAME]" at bounding box center [363, 150] width 109 height 17
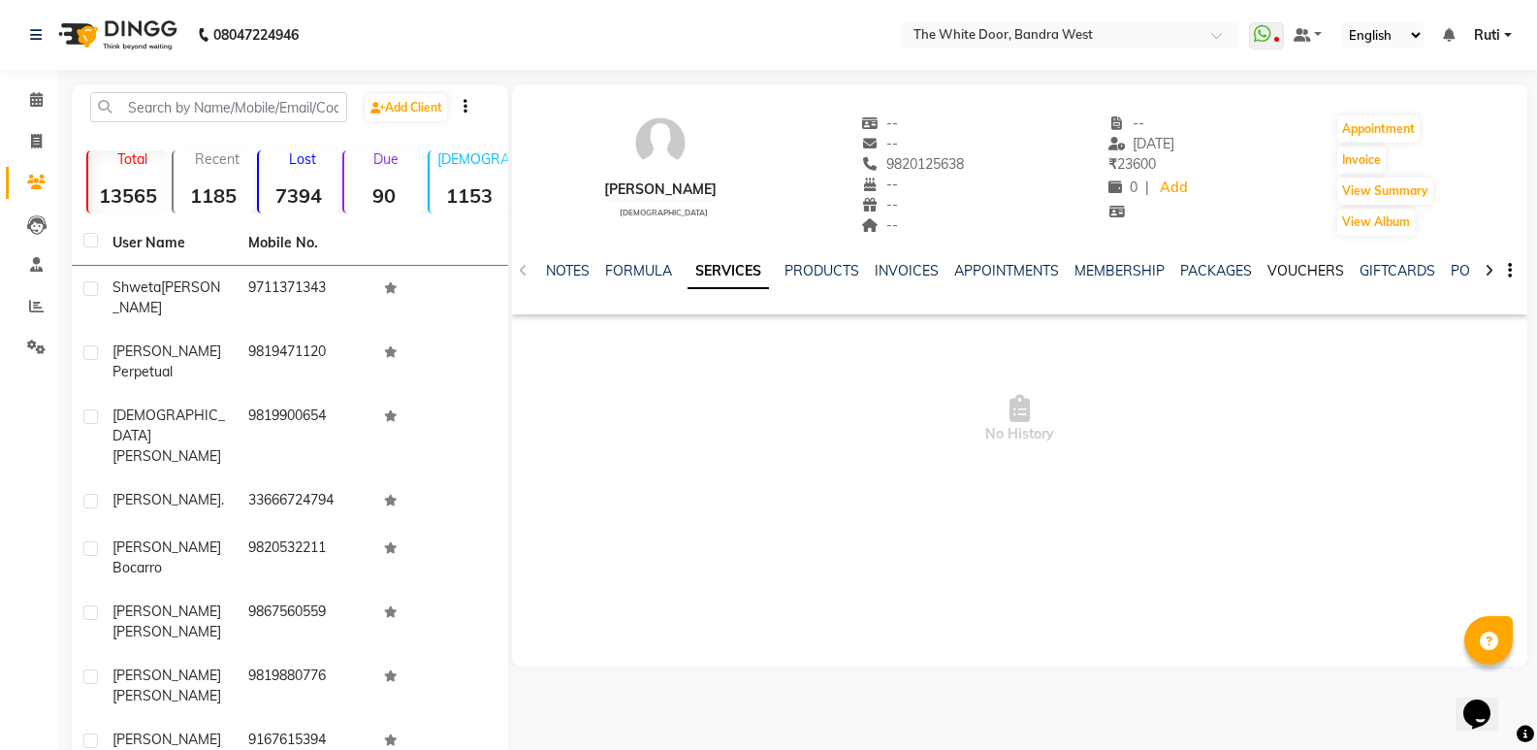
click at [1285, 262] on link "VOUCHERS" at bounding box center [1306, 270] width 77 height 17
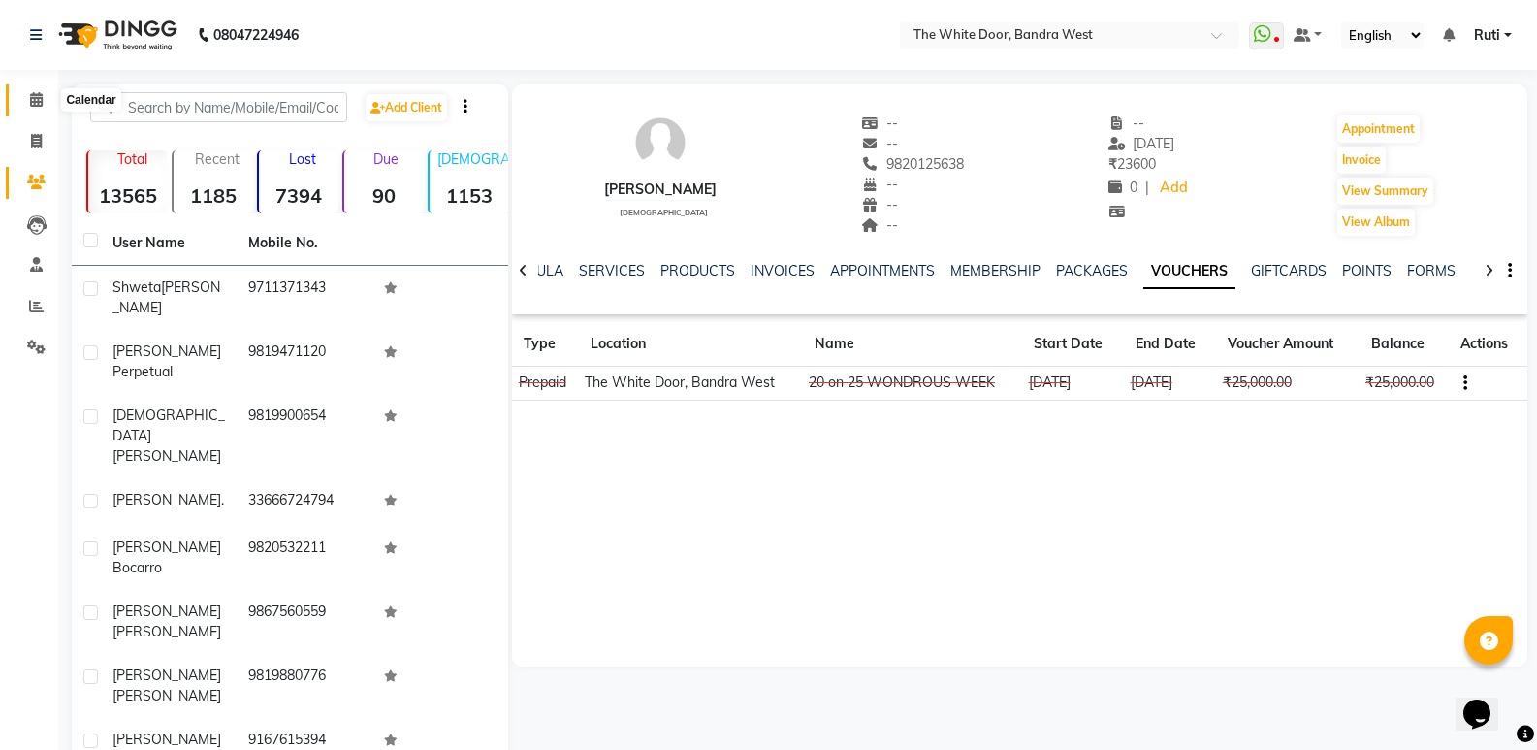
click at [48, 103] on span at bounding box center [36, 100] width 34 height 22
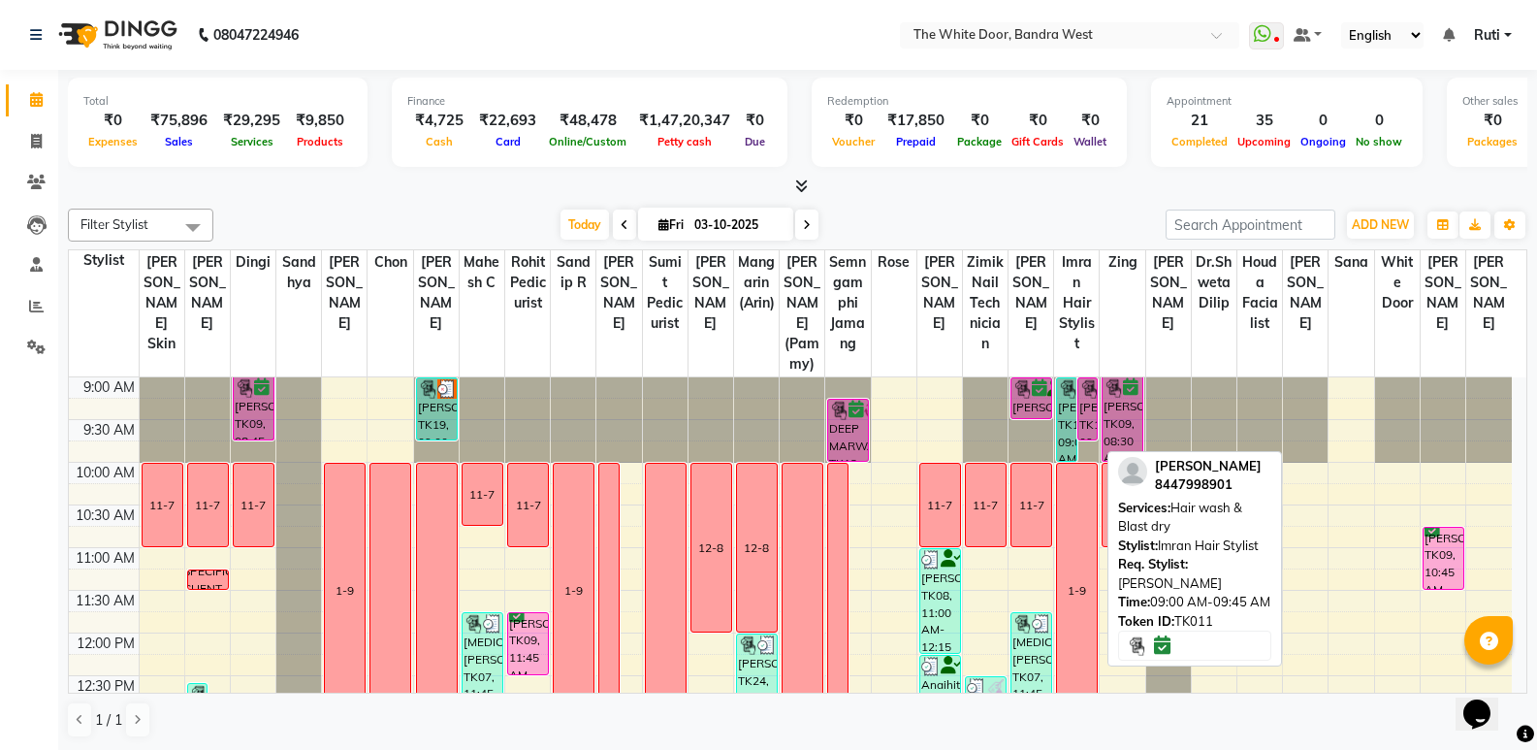
click at [1086, 433] on div "[PERSON_NAME], TK11, 09:00 AM-09:45 AM, Hair wash & Blast dry" at bounding box center [1087, 408] width 19 height 61
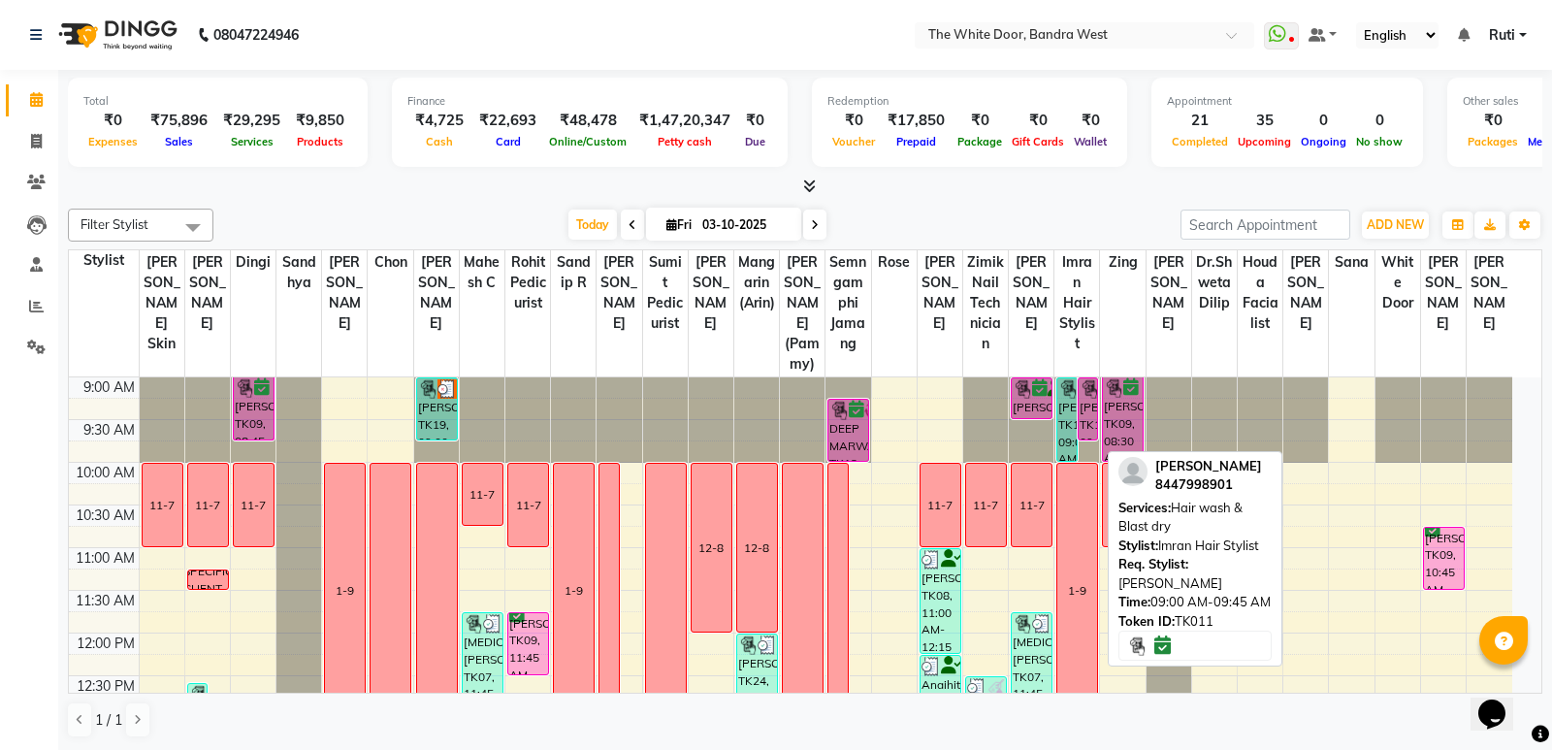
select select "6"
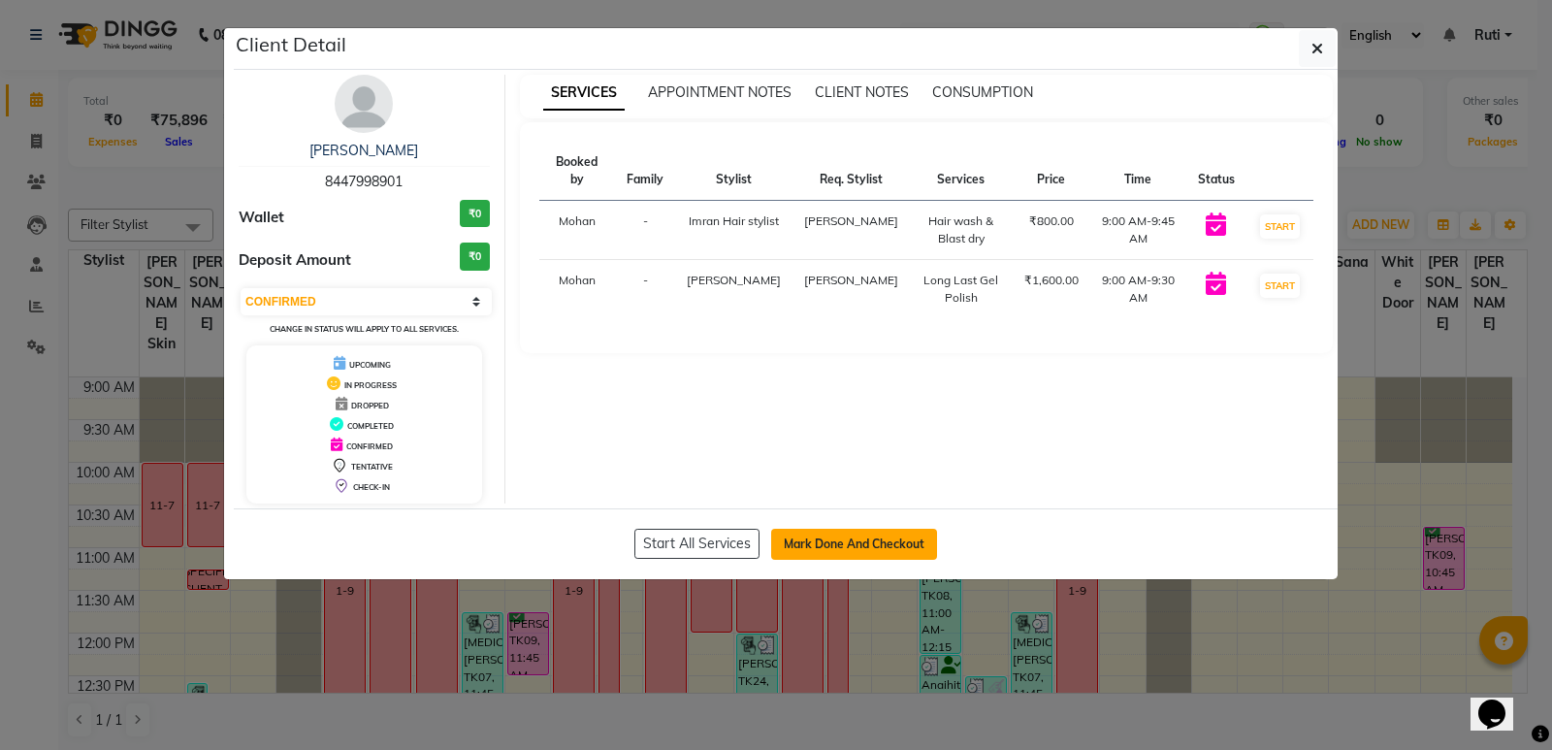
click at [912, 539] on button "Mark Done And Checkout" at bounding box center [854, 544] width 166 height 31
select select "3980"
select select "service"
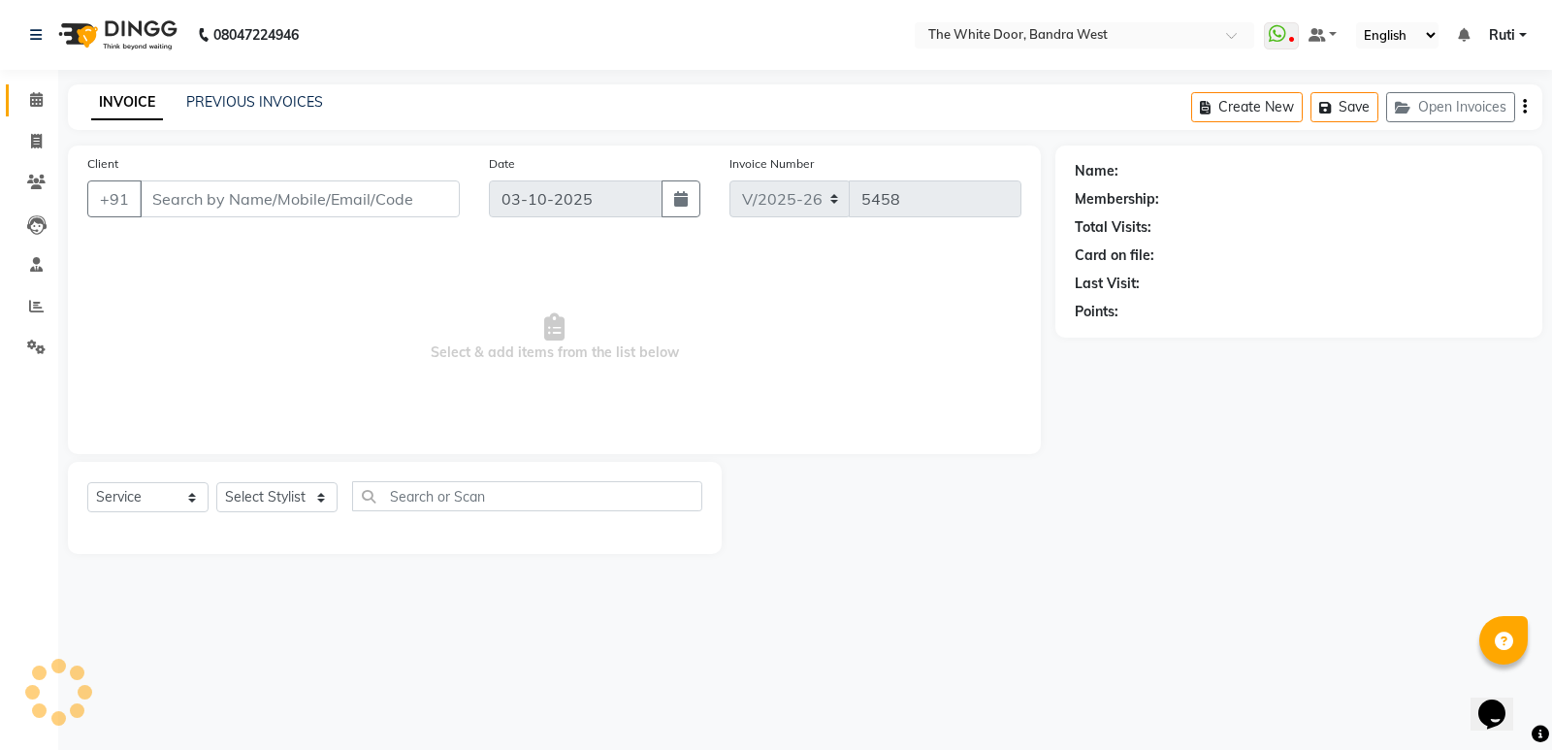
type input "8447998901"
select select "64906"
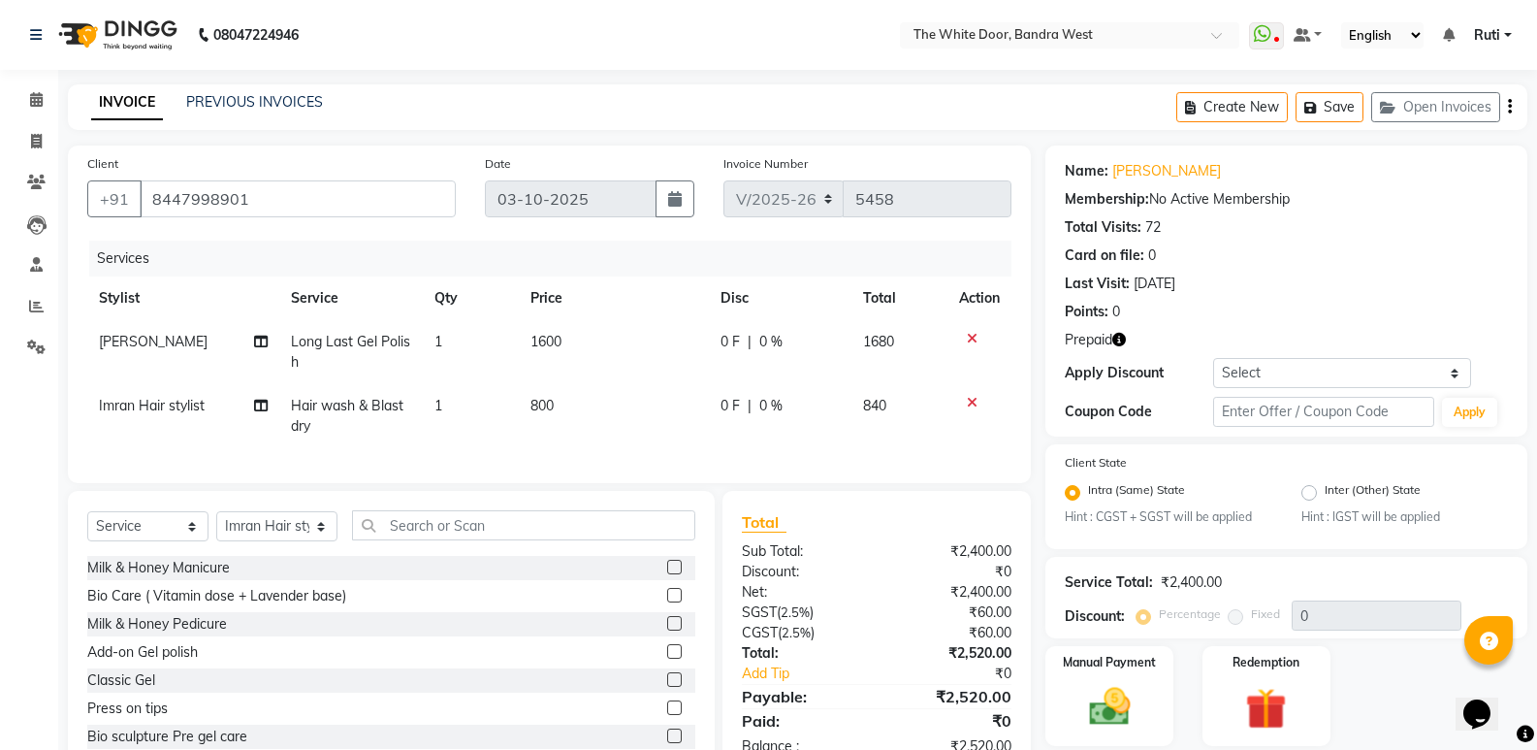
click at [1241, 641] on div "Name: [PERSON_NAME] Membership: No Active Membership Total Visits: 72 Card on f…" at bounding box center [1293, 465] width 497 height 640
drag, startPoint x: 1237, startPoint y: 699, endPoint x: 1290, endPoint y: 571, distance: 138.3
click at [1238, 699] on img at bounding box center [1266, 708] width 67 height 51
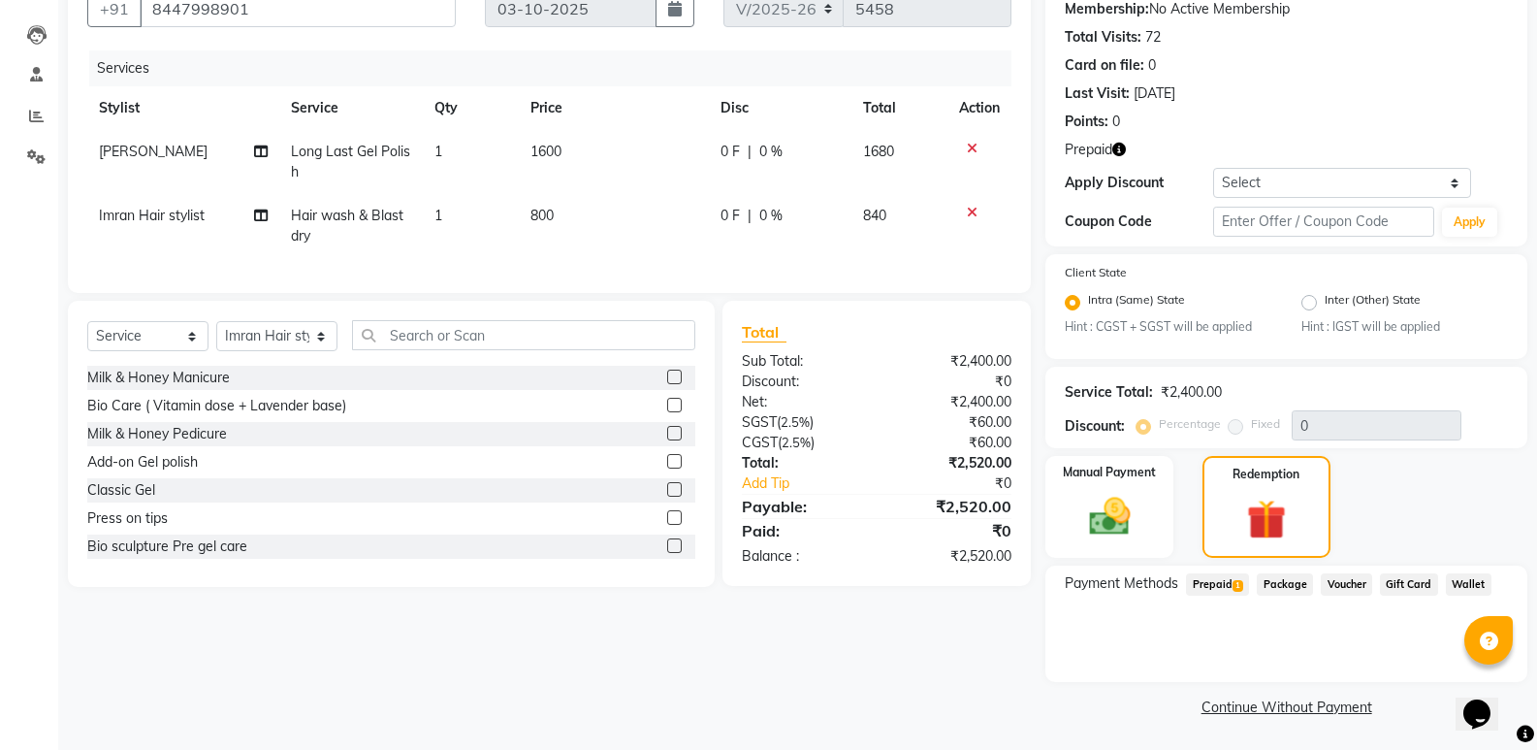
click at [1235, 583] on span "1" at bounding box center [1238, 586] width 11 height 12
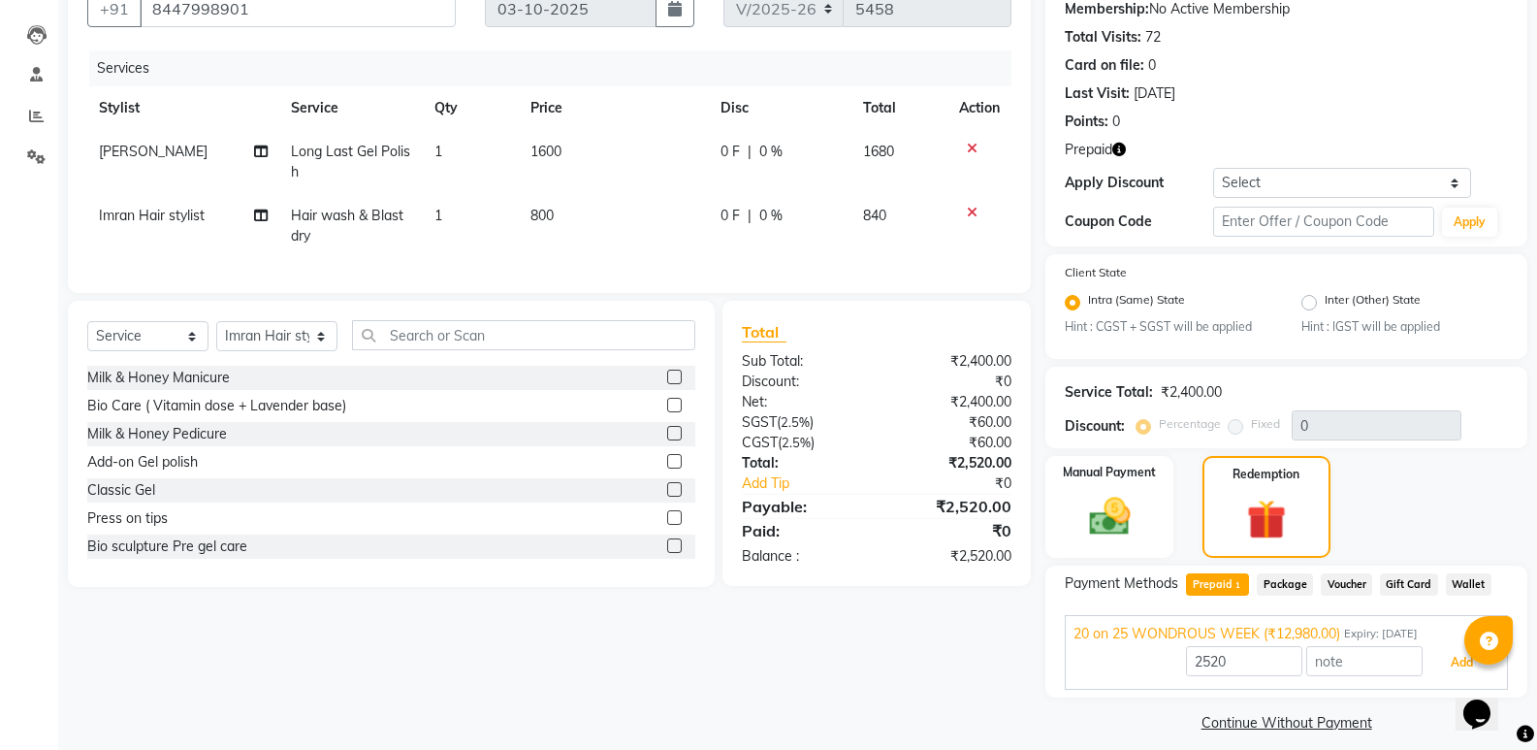
drag, startPoint x: 1461, startPoint y: 664, endPoint x: 1238, endPoint y: 665, distance: 222.1
click at [1459, 665] on button "Add" at bounding box center [1462, 662] width 71 height 33
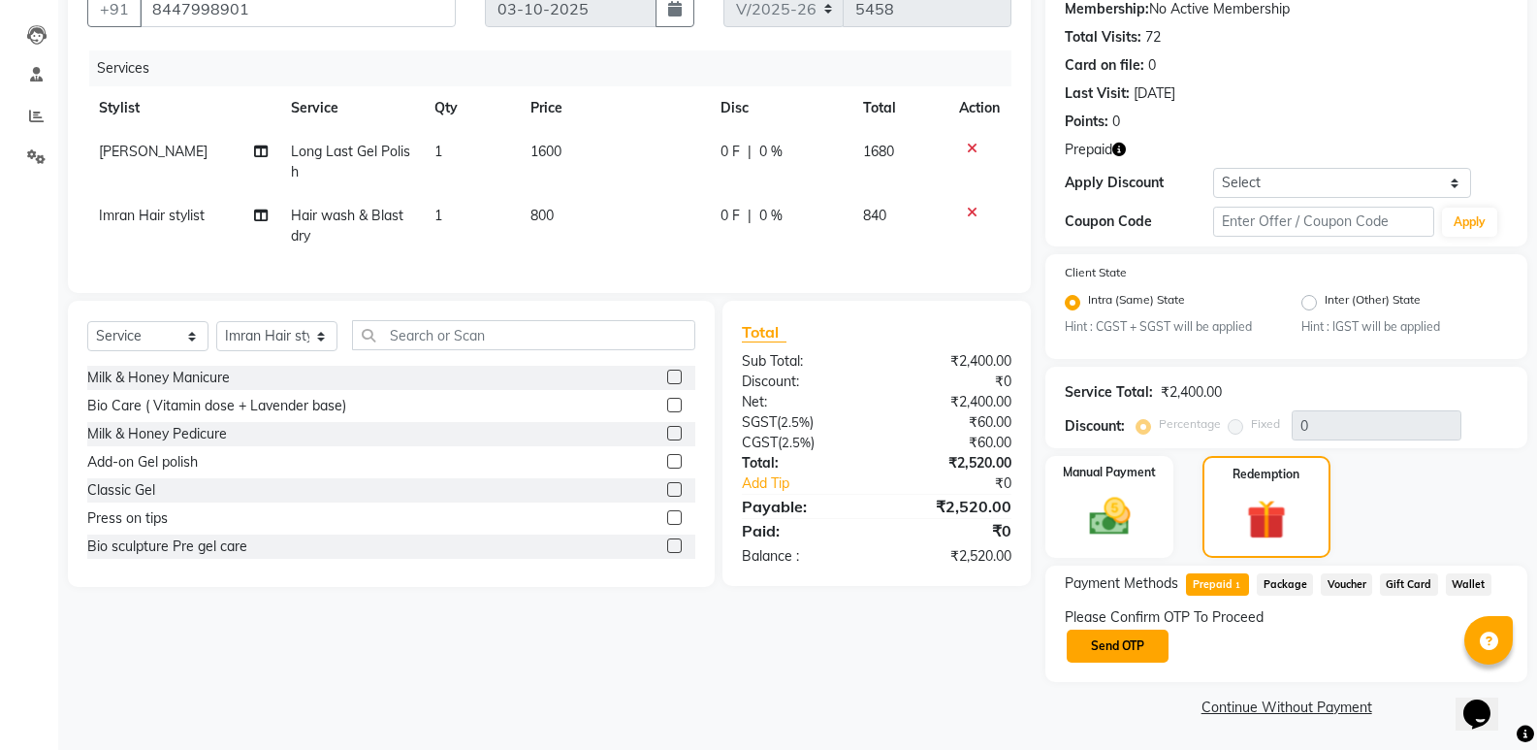
click at [1108, 635] on button "Send OTP" at bounding box center [1118, 645] width 102 height 33
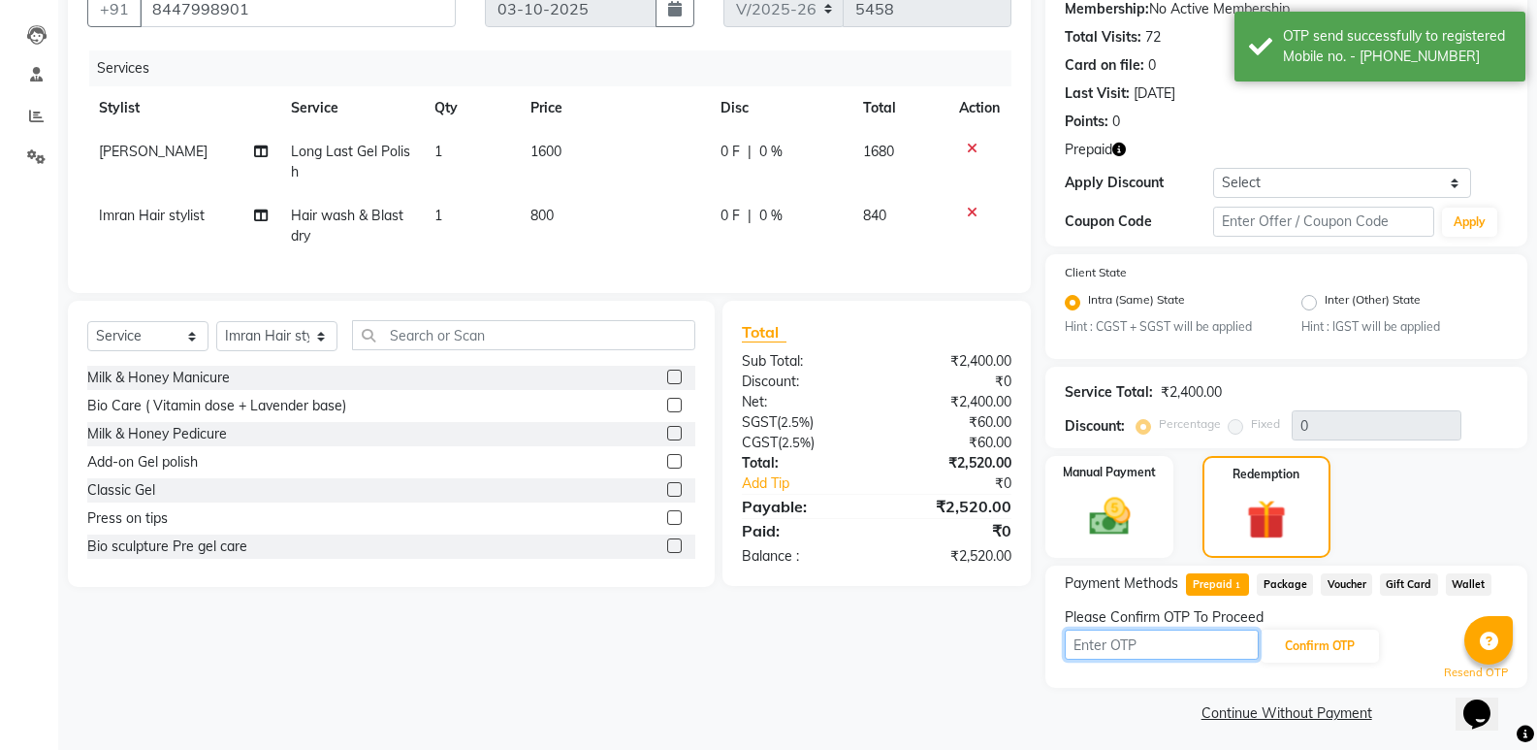
click at [1113, 646] on input "text" at bounding box center [1162, 644] width 194 height 30
type input "4674"
click at [1331, 662] on div "4674 Confirm OTP" at bounding box center [1286, 645] width 443 height 37
click at [1332, 658] on button "Confirm OTP" at bounding box center [1320, 645] width 118 height 33
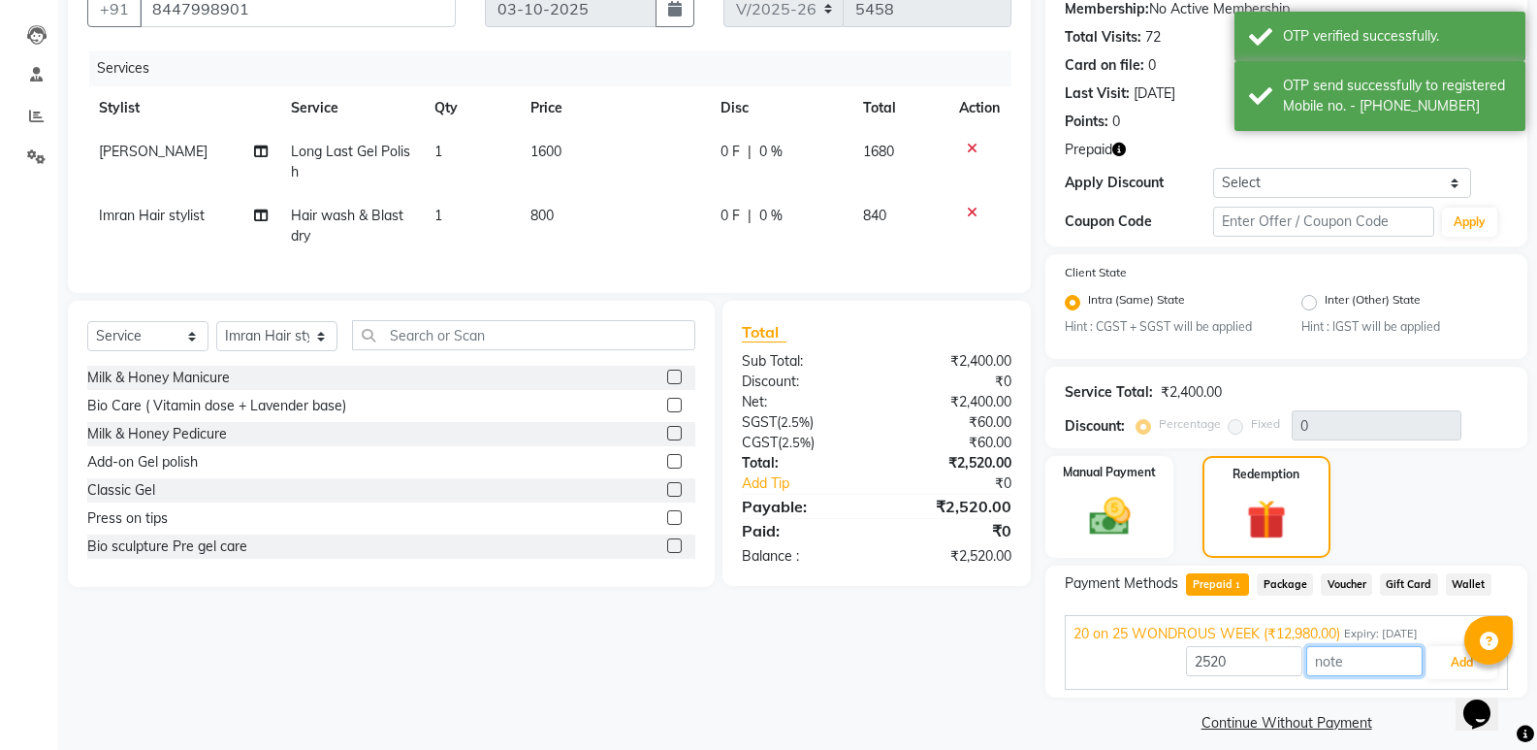
click at [1422, 666] on input "text" at bounding box center [1364, 661] width 116 height 30
click at [1430, 663] on button "Add" at bounding box center [1462, 662] width 71 height 33
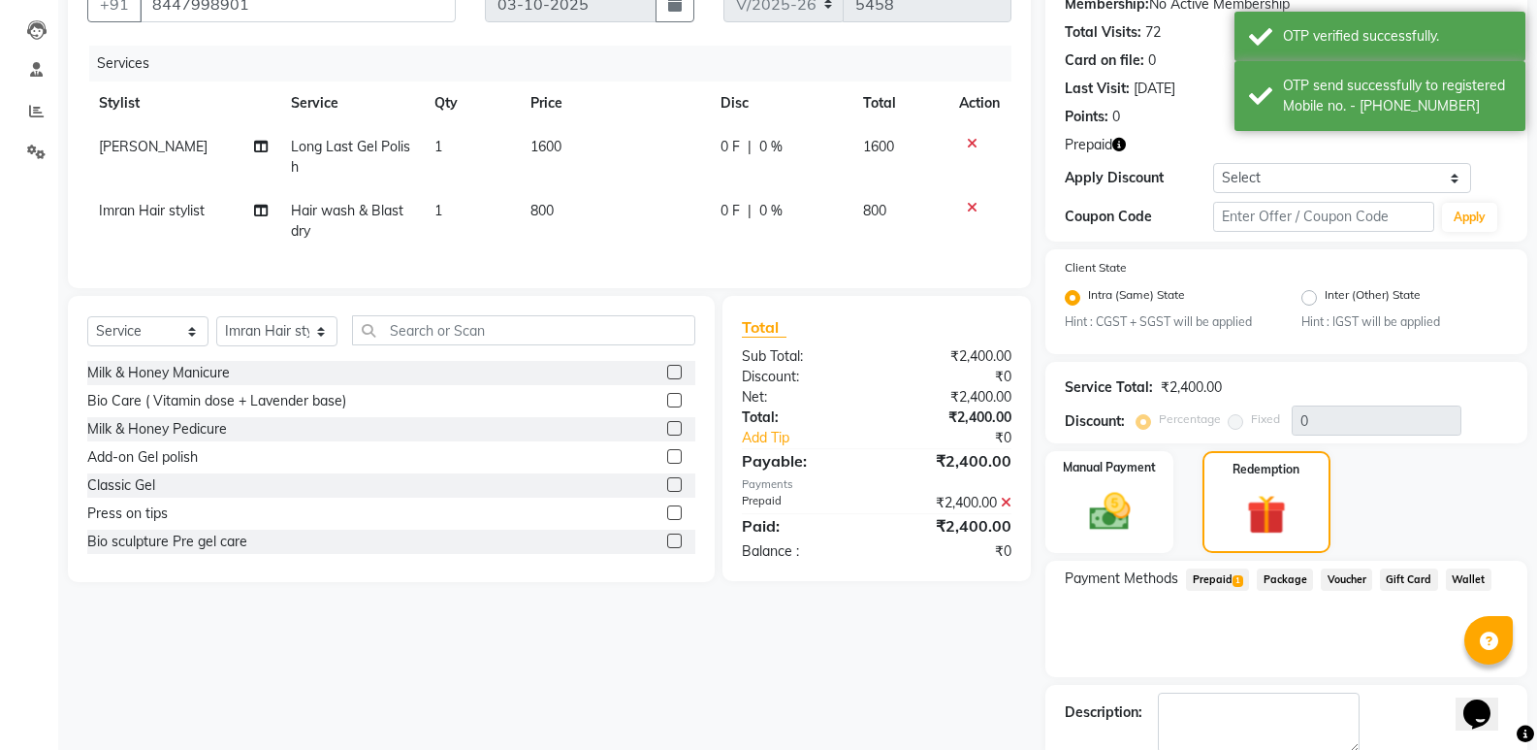
scroll to position [287, 0]
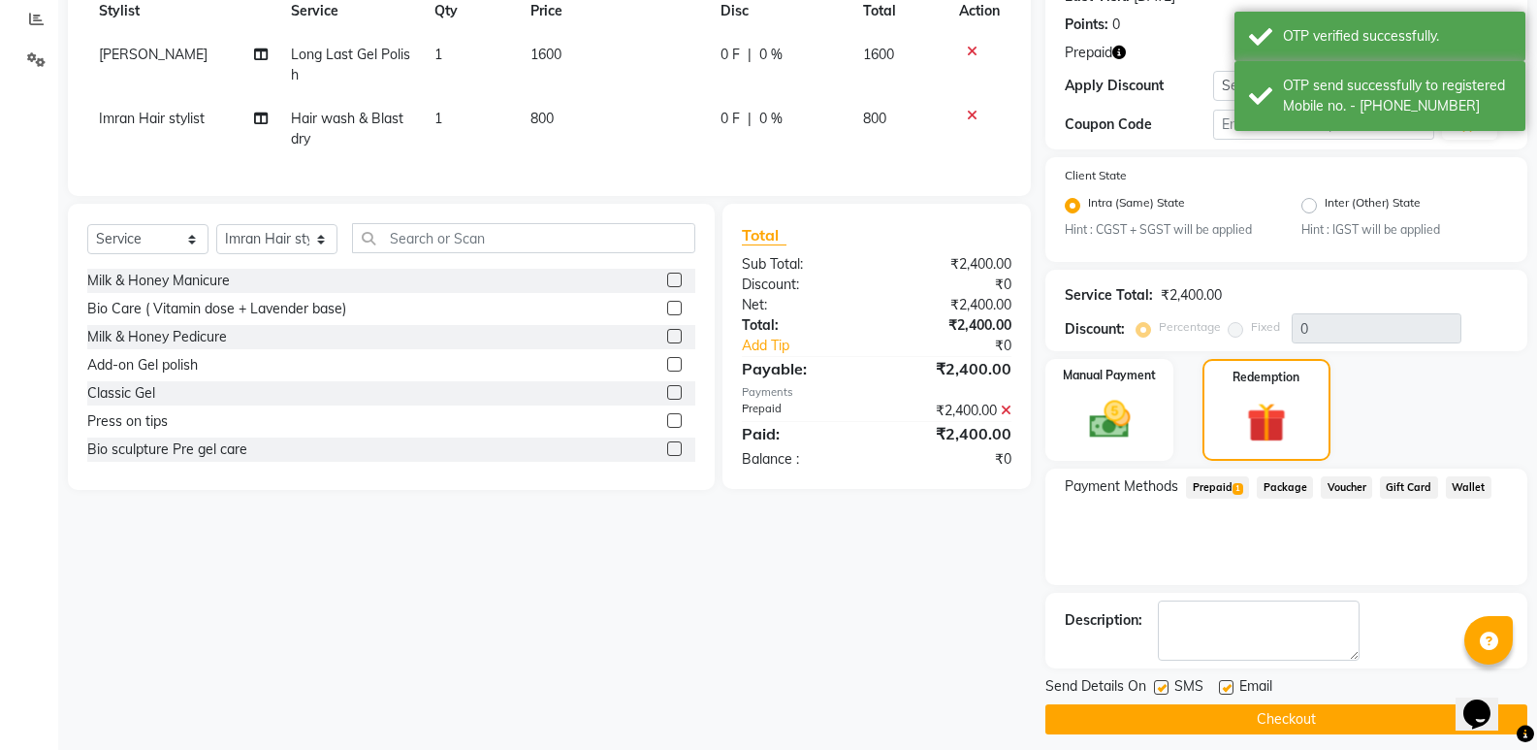
drag, startPoint x: 1311, startPoint y: 714, endPoint x: 956, endPoint y: 484, distance: 422.9
click at [1310, 715] on button "Checkout" at bounding box center [1286, 719] width 482 height 30
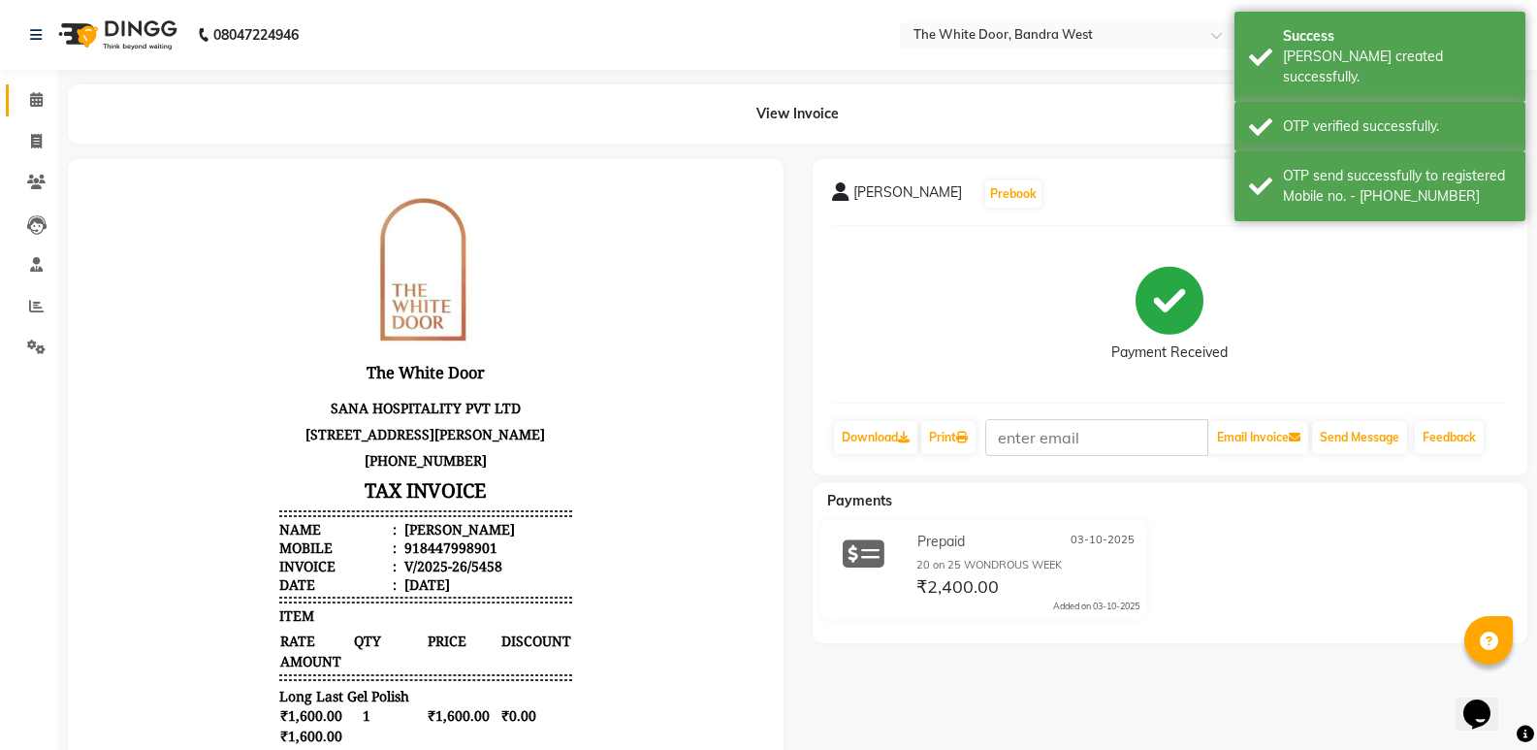
click at [40, 112] on link "Calendar" at bounding box center [29, 100] width 47 height 32
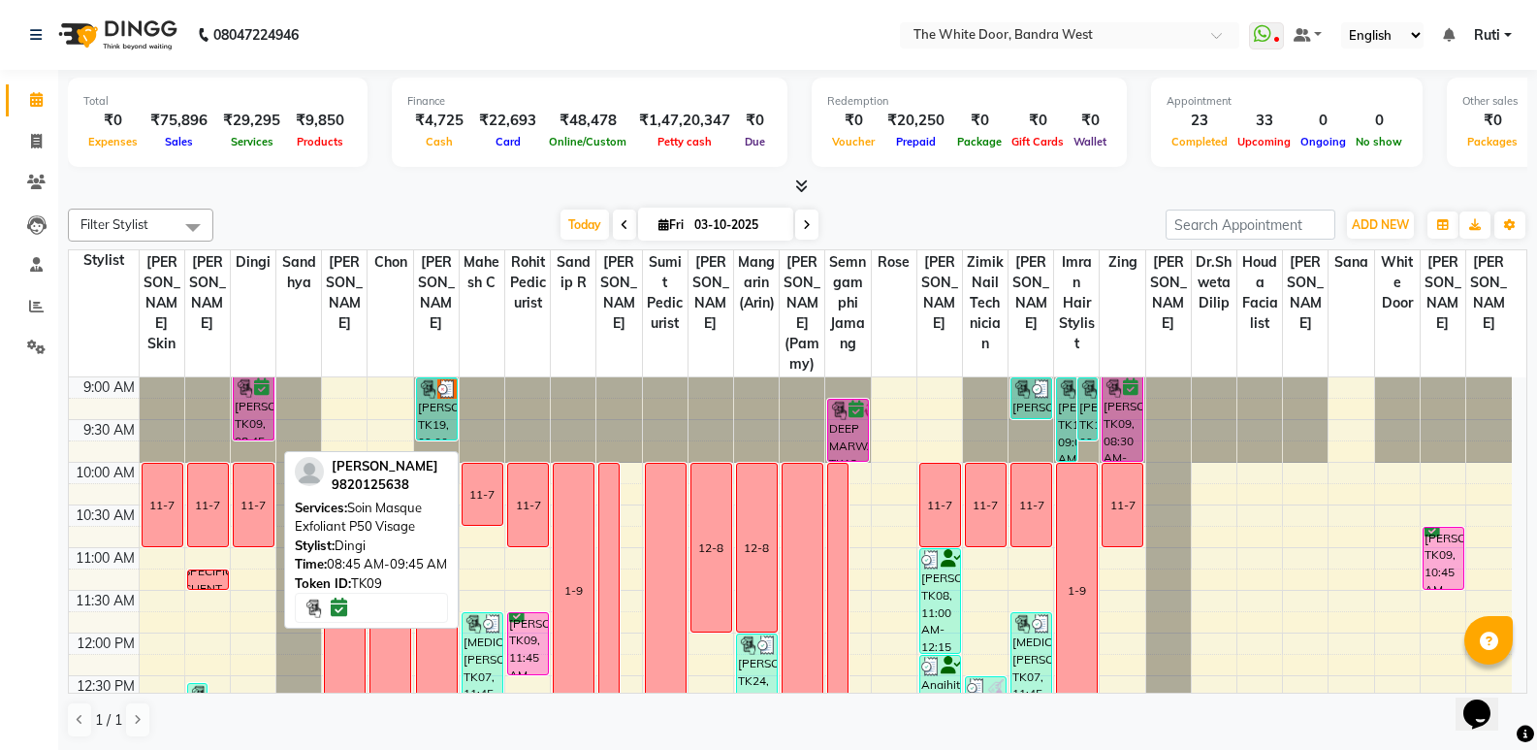
click at [257, 427] on div "[PERSON_NAME], TK09, 08:45 AM-09:45 AM, Soin Masque Exfoliant P50 Visage" at bounding box center [254, 408] width 40 height 62
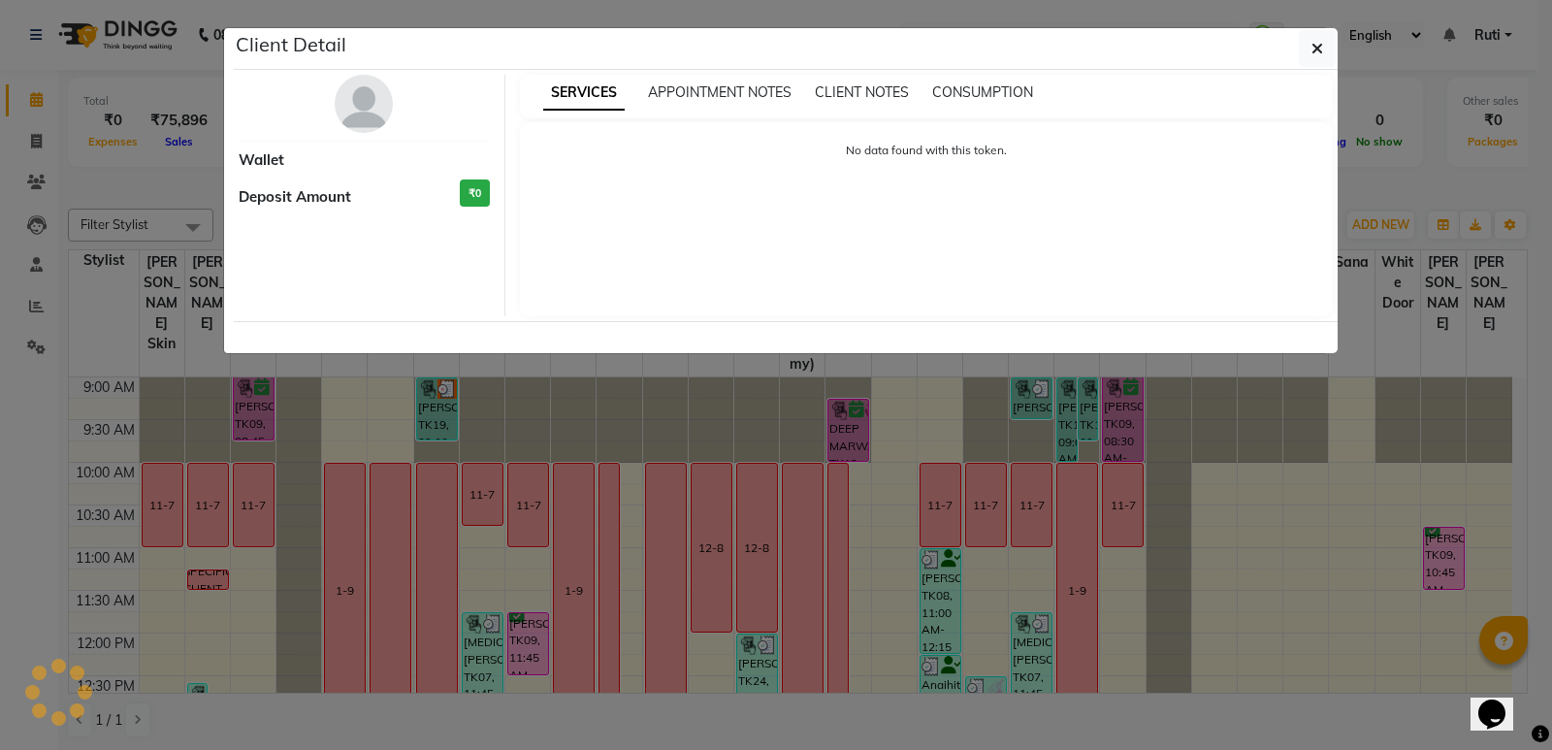
select select "6"
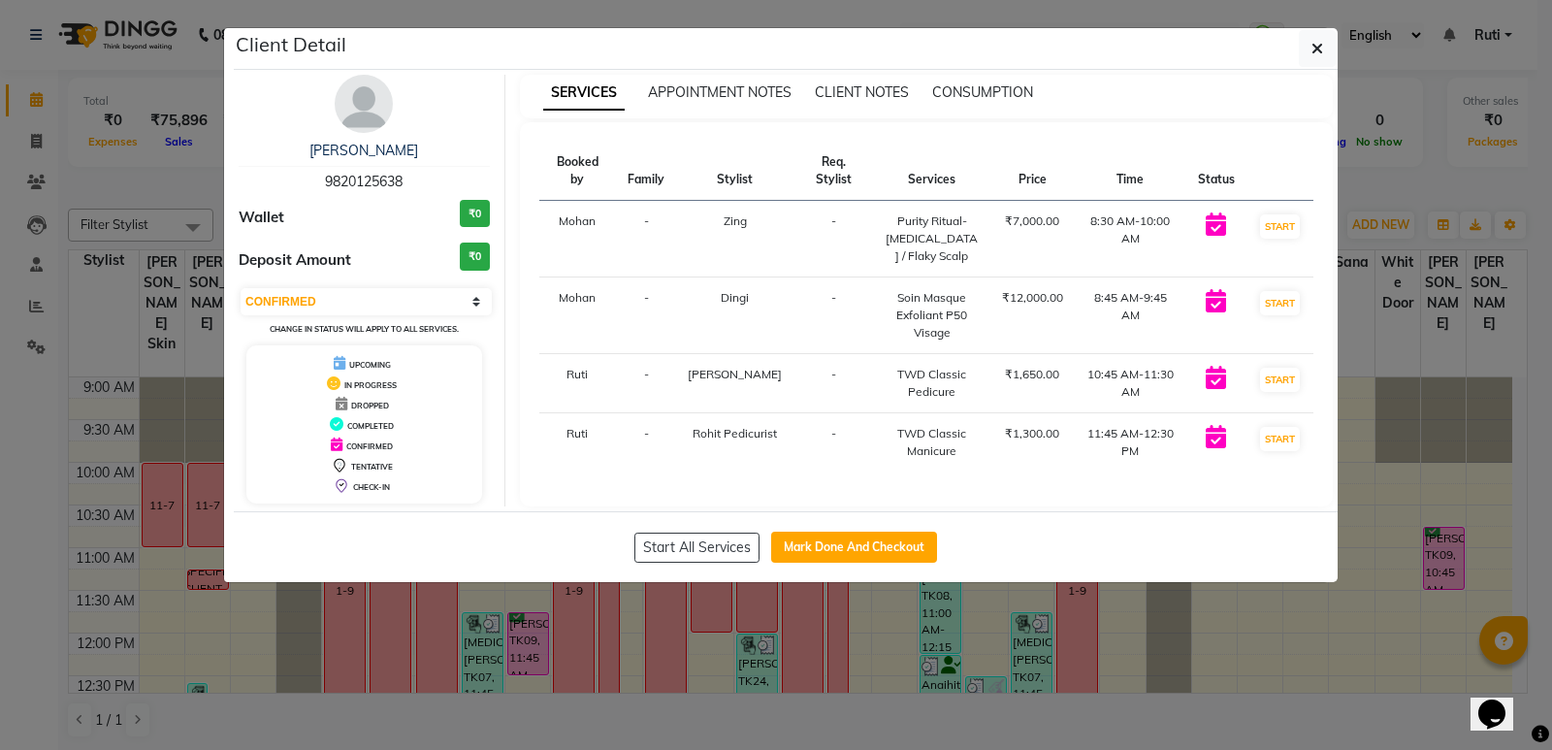
drag, startPoint x: 862, startPoint y: 547, endPoint x: 928, endPoint y: 571, distance: 70.3
click at [863, 549] on button "Mark Done And Checkout" at bounding box center [854, 546] width 166 height 31
select select "service"
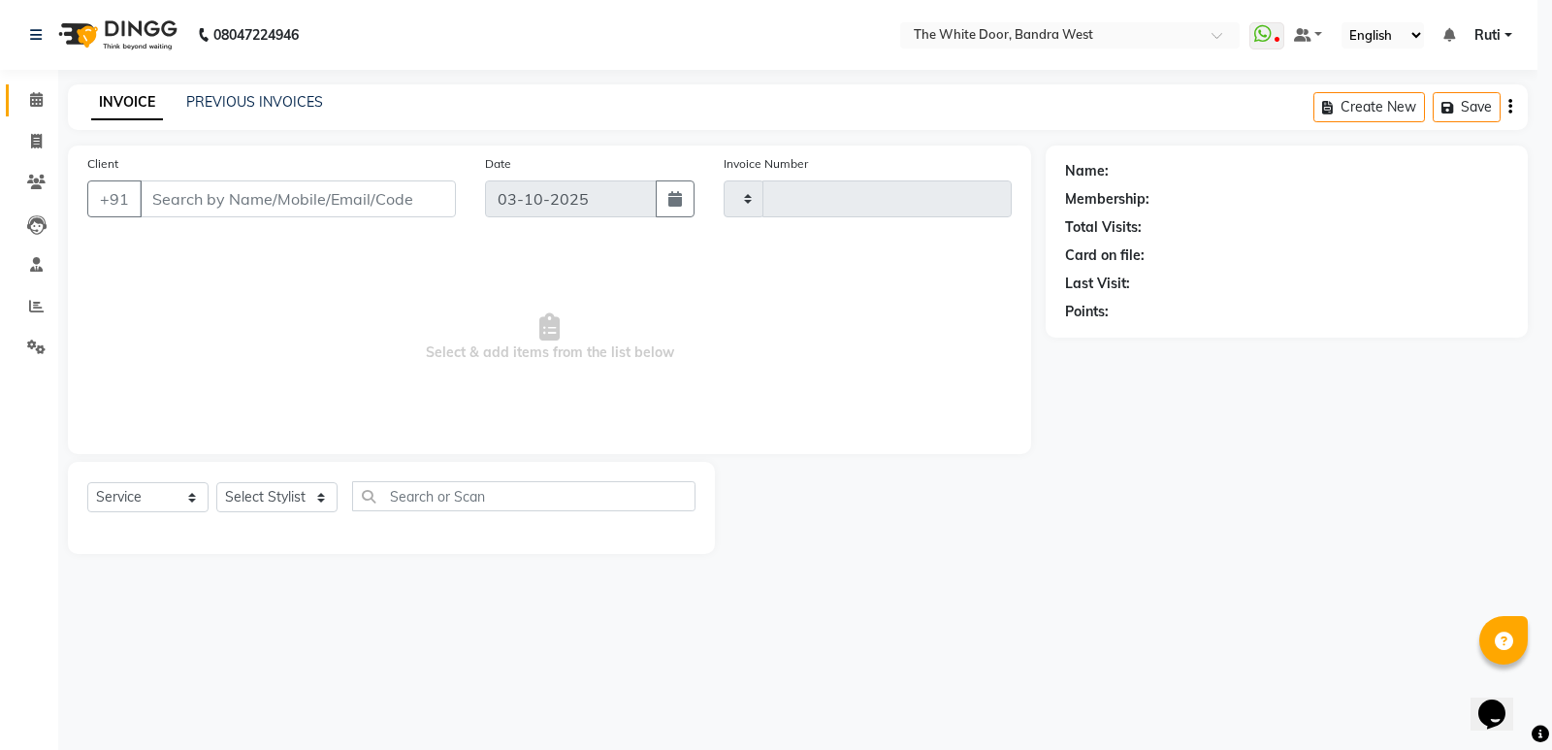
type input "5459"
select select "3980"
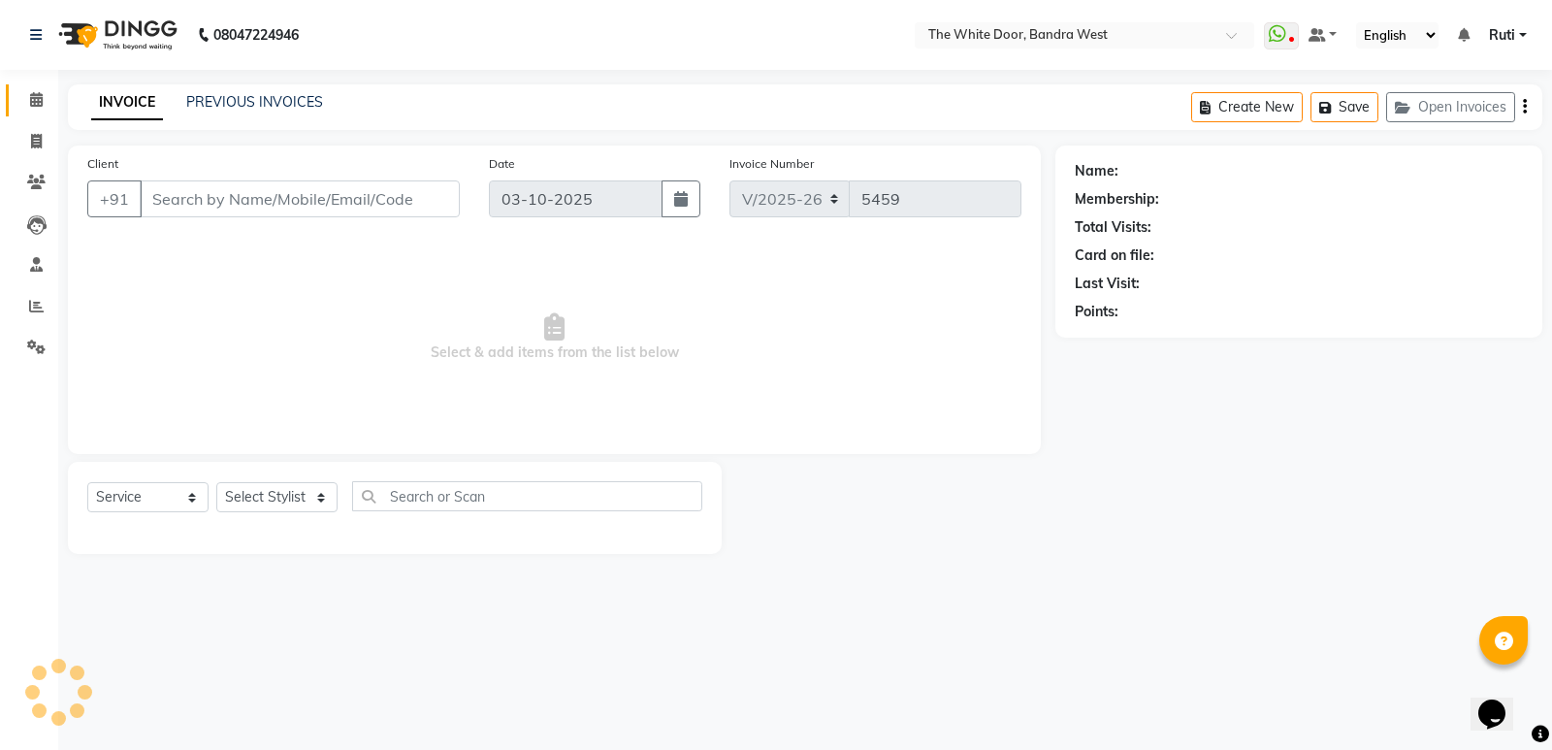
type input "9820125638"
select select "50532"
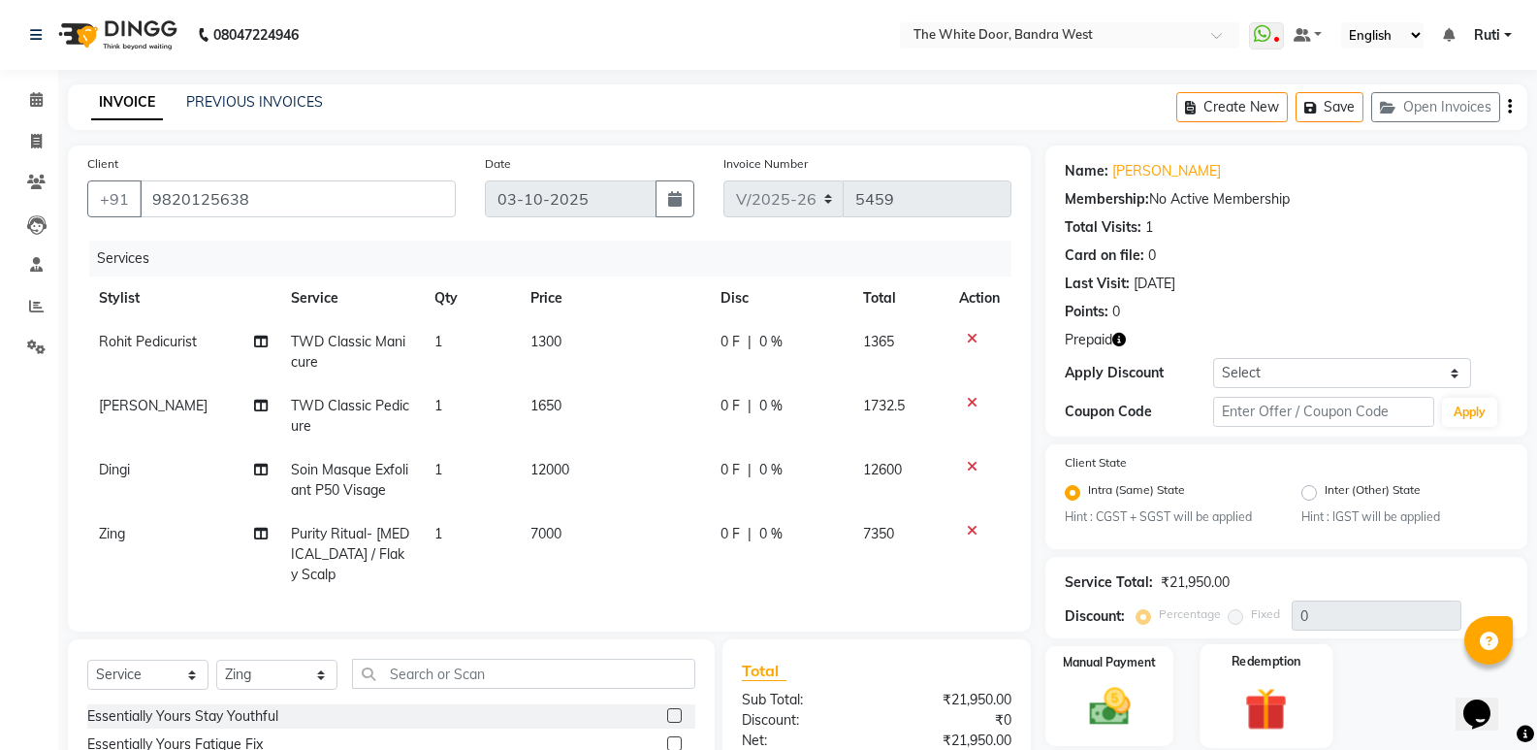
click at [1271, 710] on img at bounding box center [1266, 709] width 69 height 53
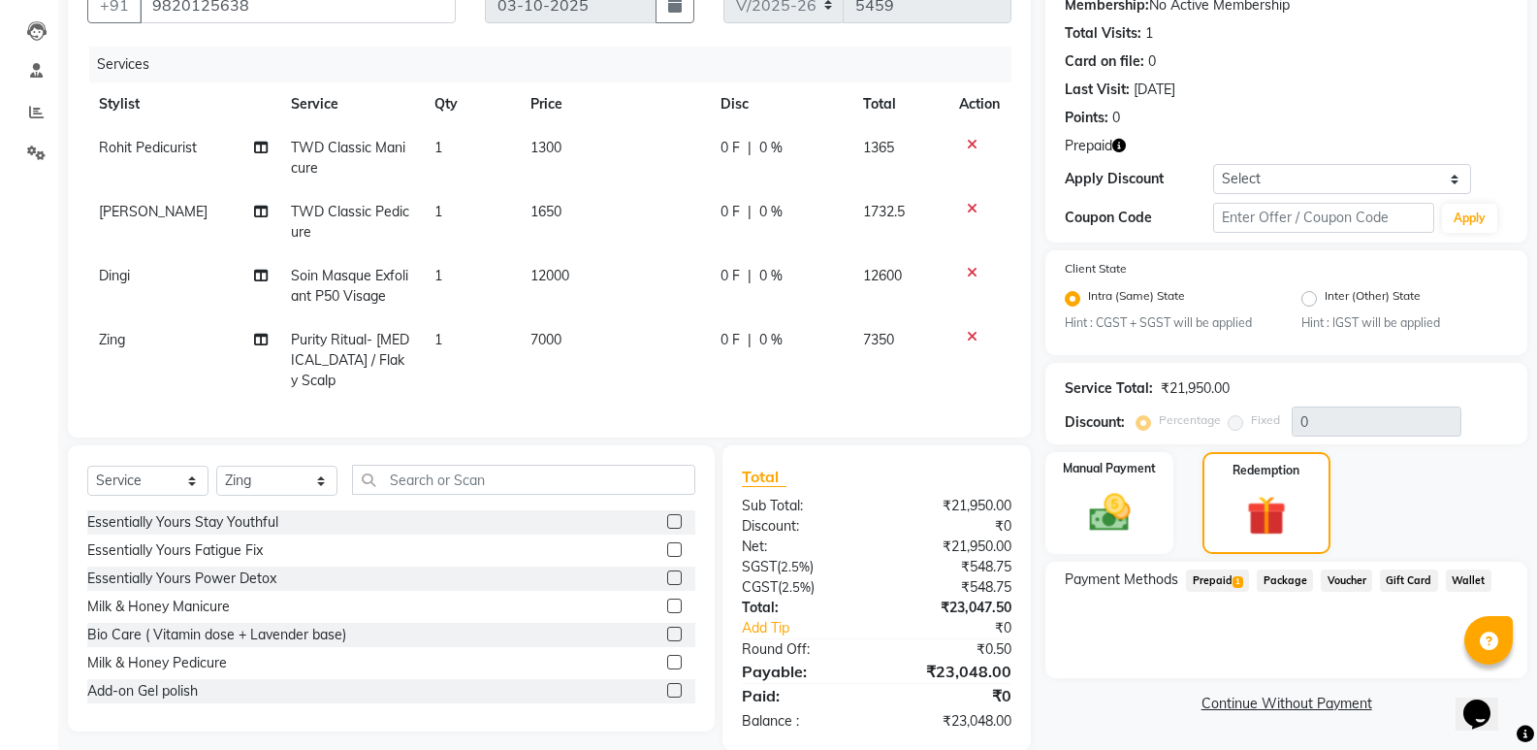
click at [1249, 578] on div "Payment Methods Prepaid 1 Package Voucher Gift Card Wallet" at bounding box center [1286, 582] width 443 height 26
drag, startPoint x: 1216, startPoint y: 578, endPoint x: 1259, endPoint y: 600, distance: 48.1
click at [1217, 577] on span "Prepaid 1" at bounding box center [1217, 580] width 63 height 22
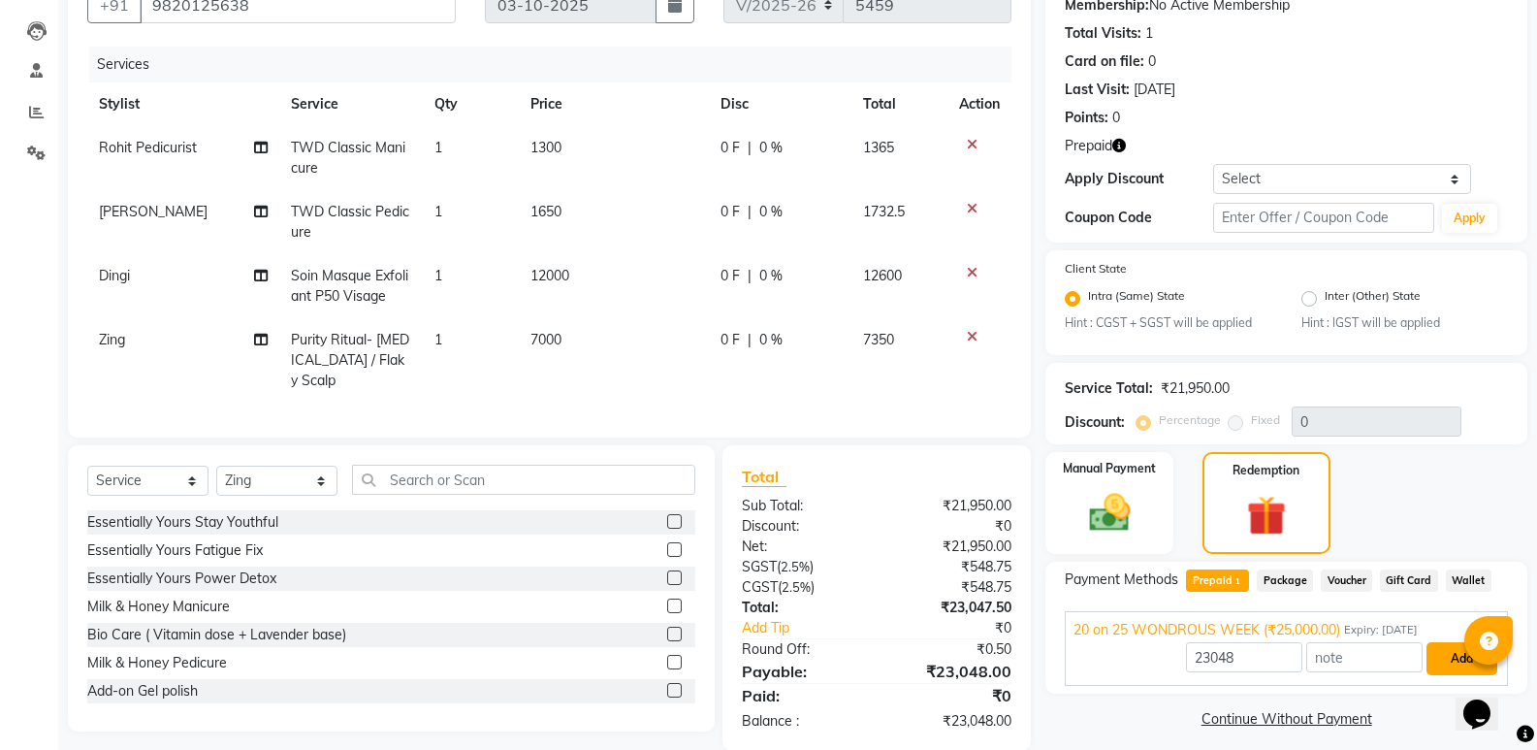
click at [1446, 658] on button "Add" at bounding box center [1462, 658] width 71 height 33
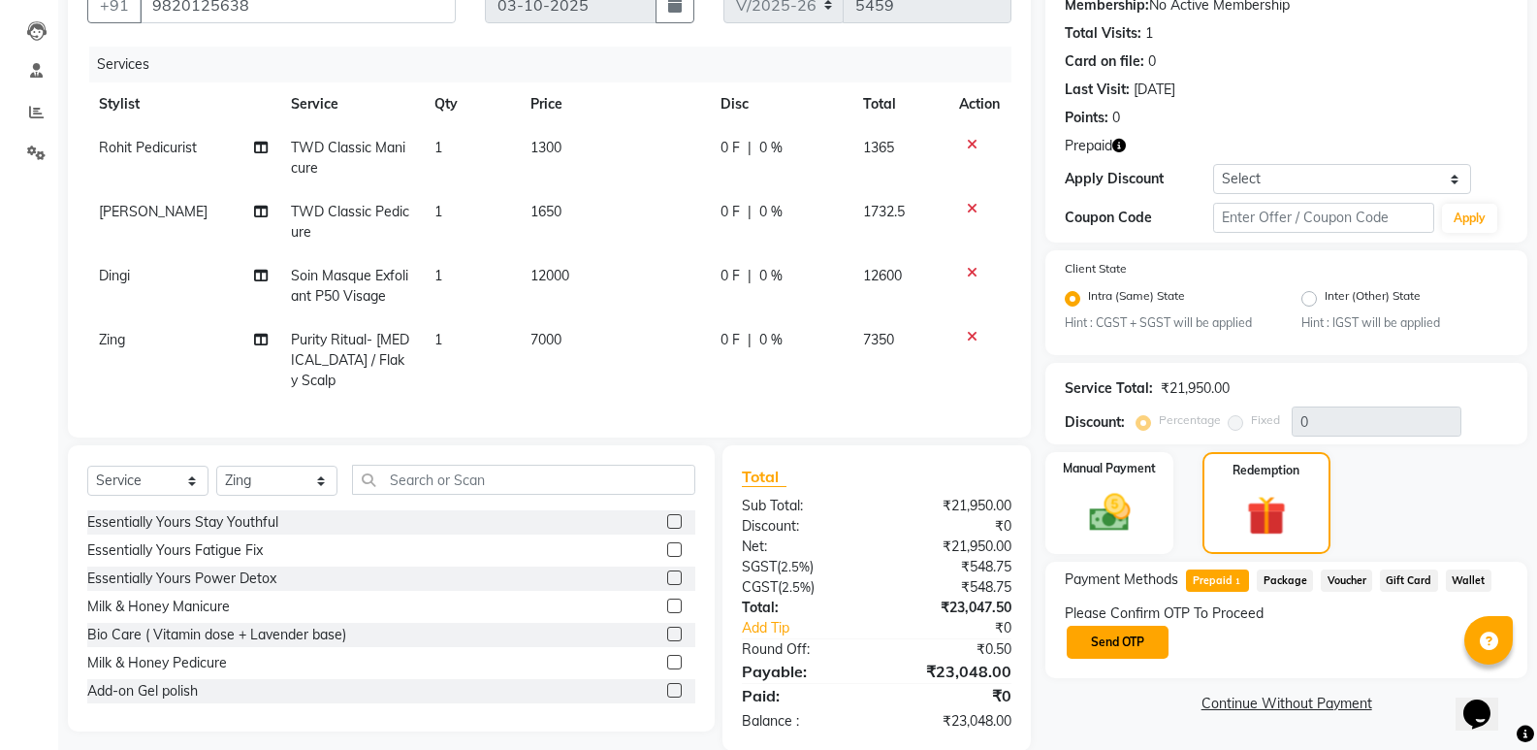
click at [1156, 631] on button "Send OTP" at bounding box center [1118, 642] width 102 height 33
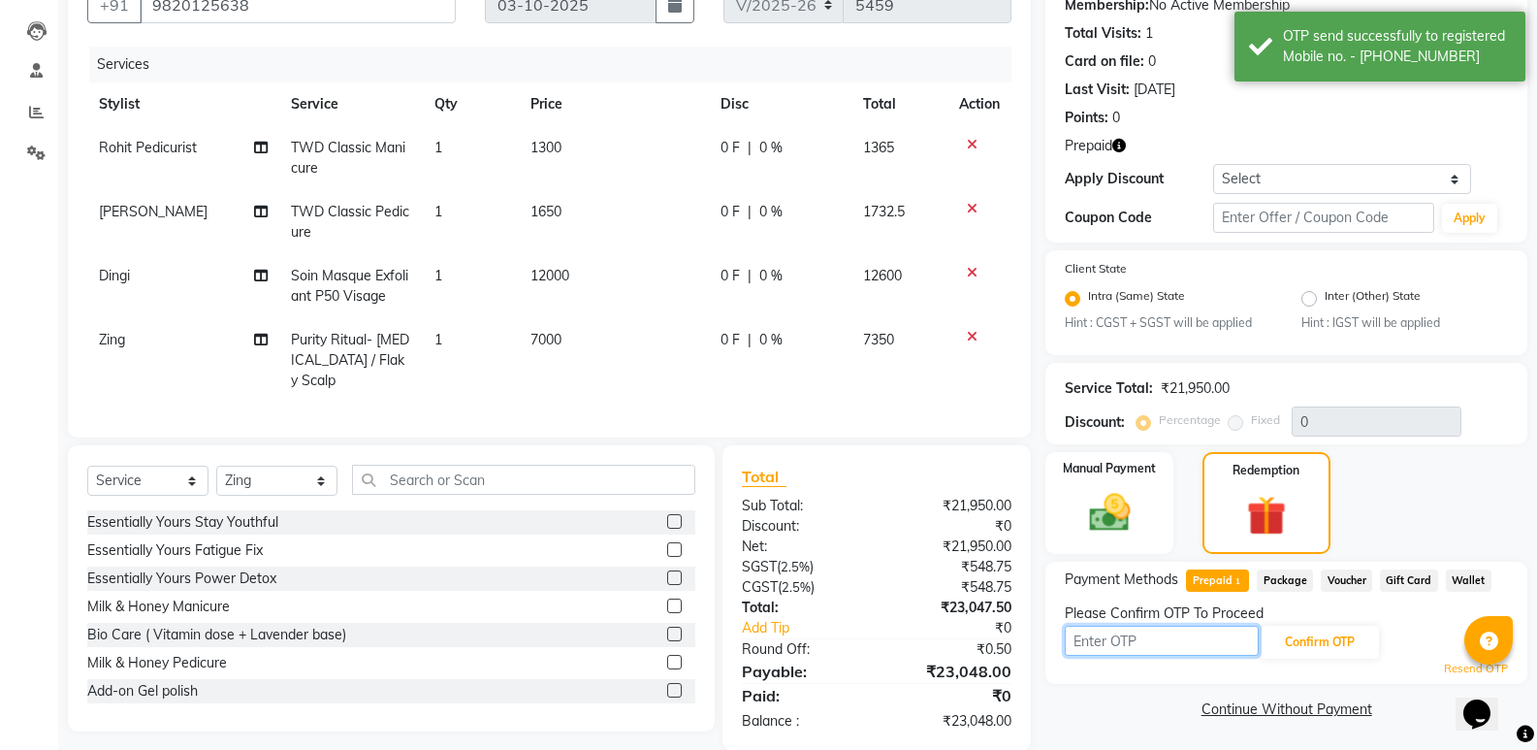
click at [1144, 641] on input "text" at bounding box center [1162, 641] width 194 height 30
click at [1284, 643] on button "Confirm OTP" at bounding box center [1320, 642] width 118 height 33
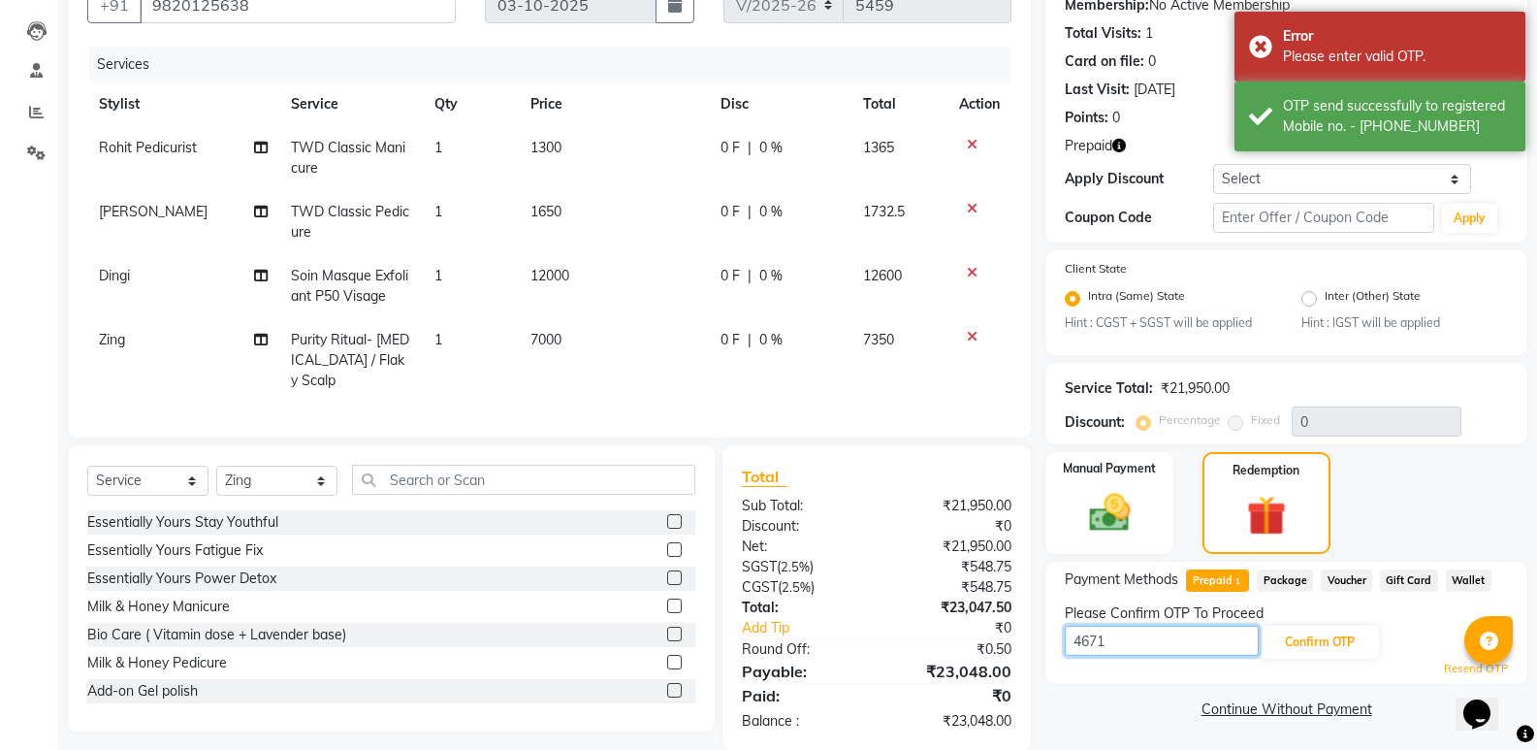
click at [1218, 643] on input "4671" at bounding box center [1162, 641] width 194 height 30
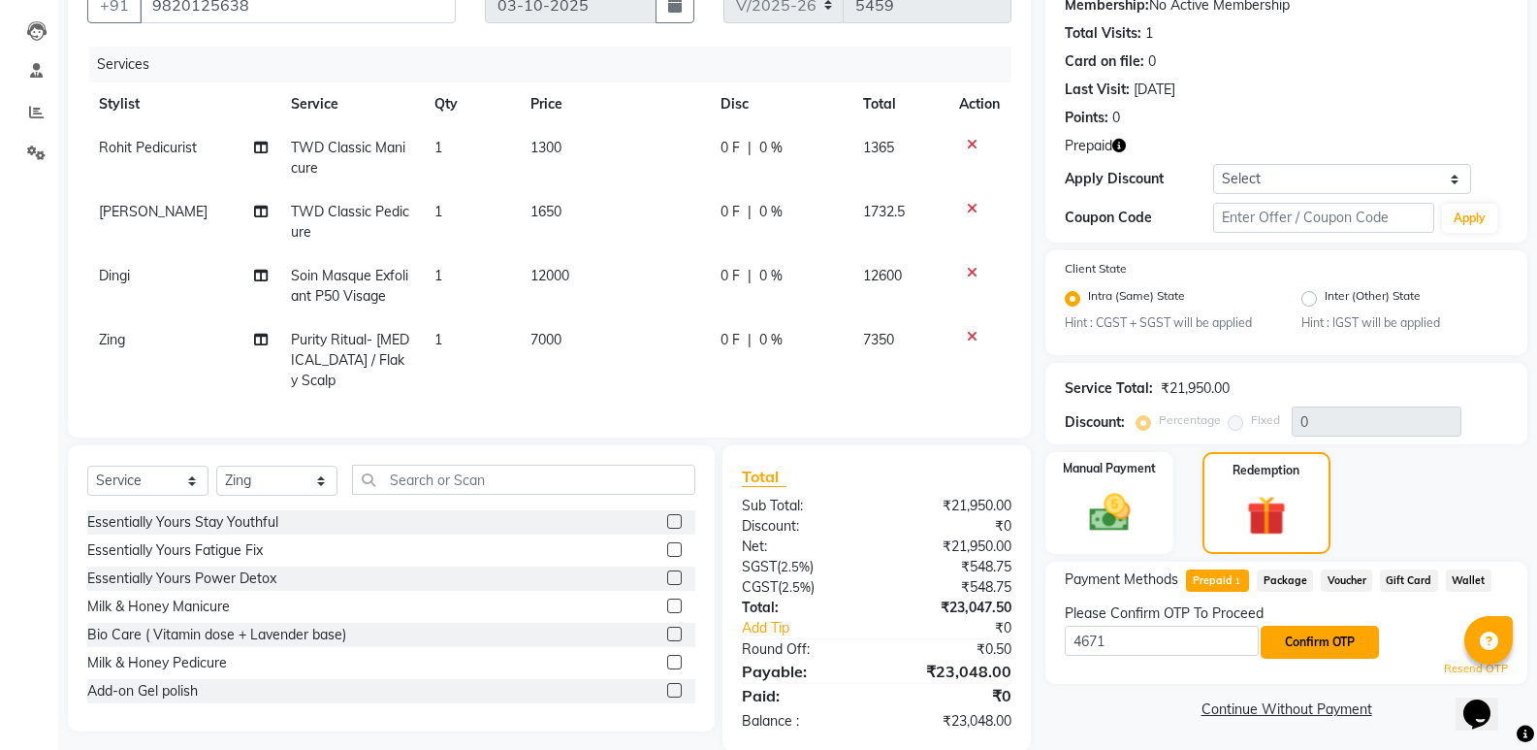
click at [1354, 648] on button "Confirm OTP" at bounding box center [1320, 642] width 118 height 33
click at [1194, 648] on input "4671" at bounding box center [1162, 641] width 194 height 30
type input "4674"
click at [1345, 645] on button "Confirm OTP" at bounding box center [1320, 642] width 118 height 33
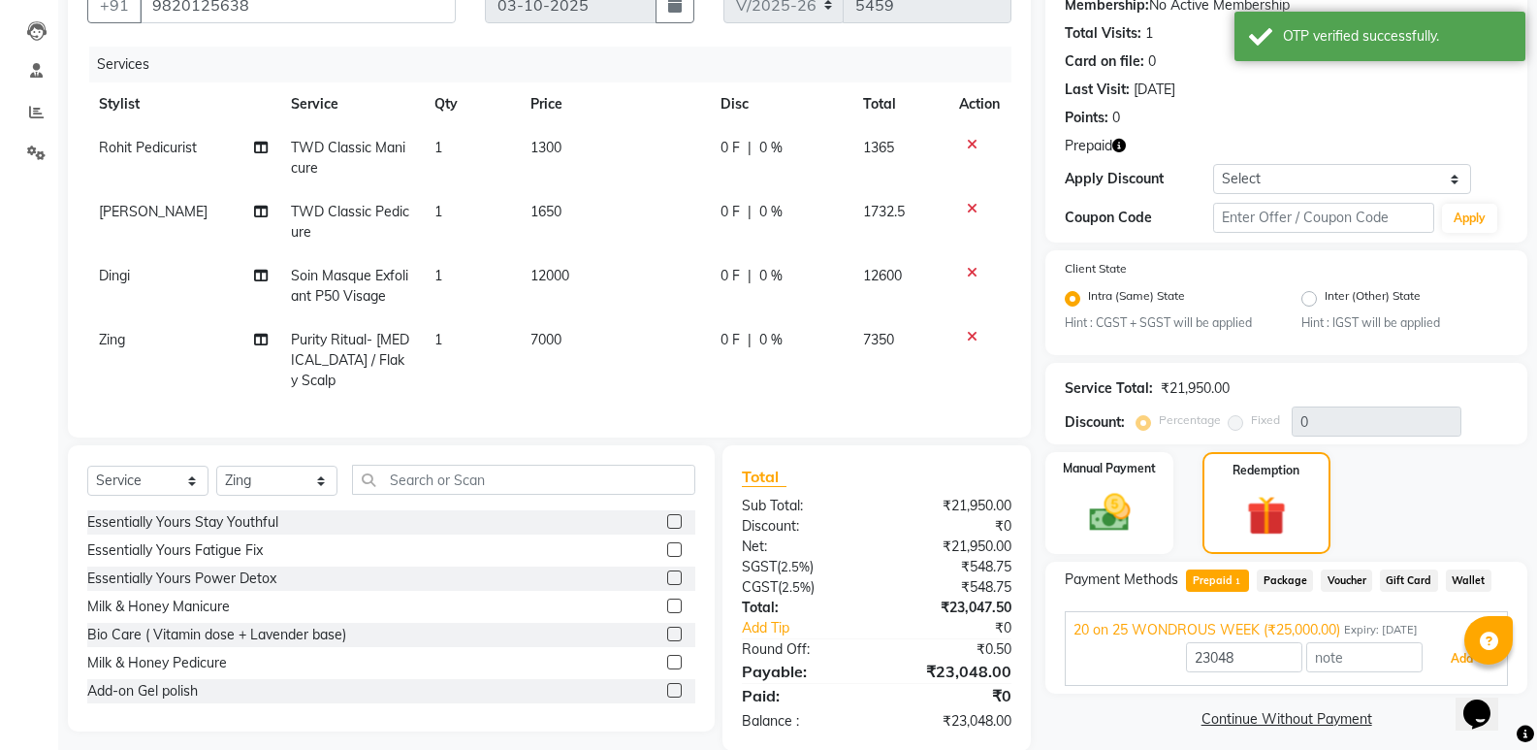
click at [1447, 663] on button "Add" at bounding box center [1462, 658] width 71 height 33
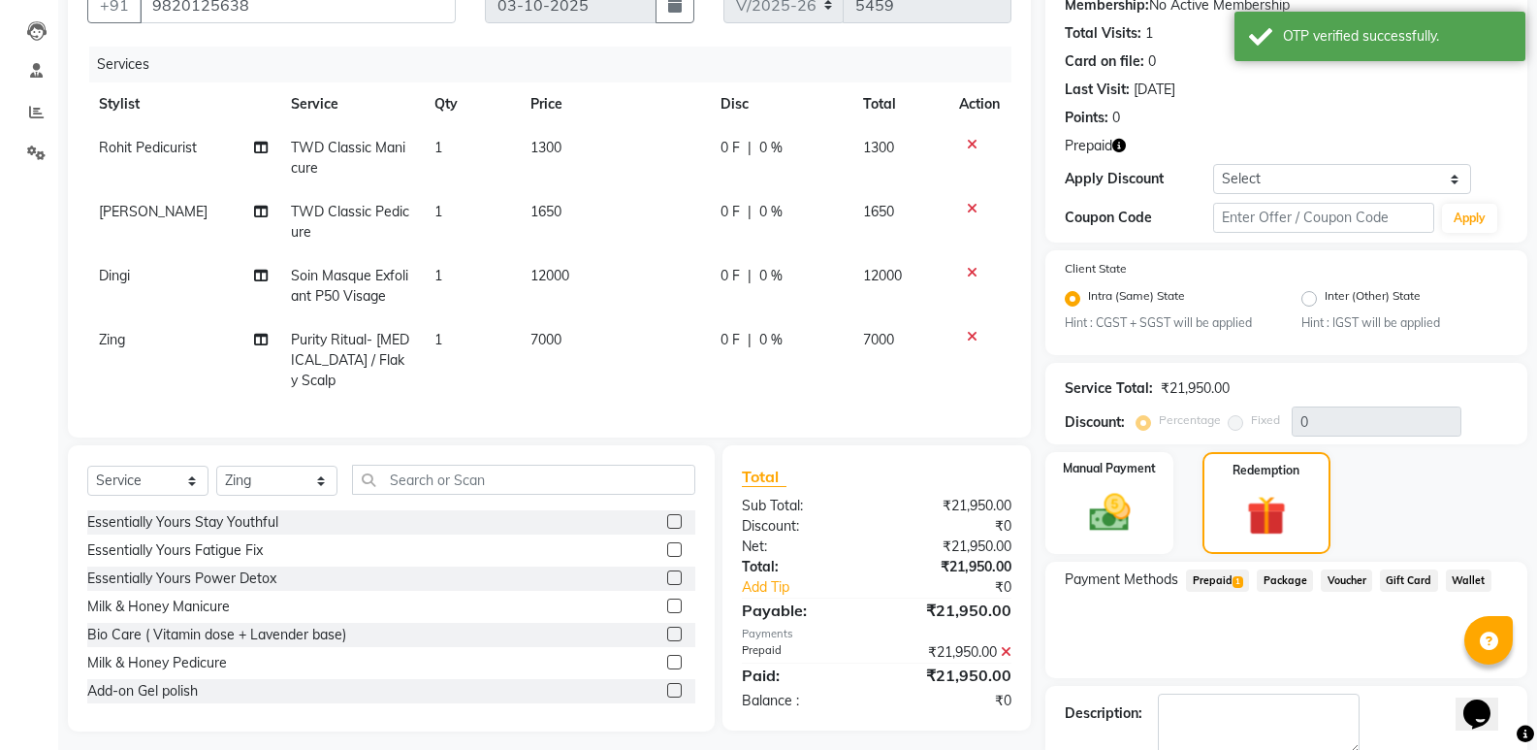
scroll to position [291, 0]
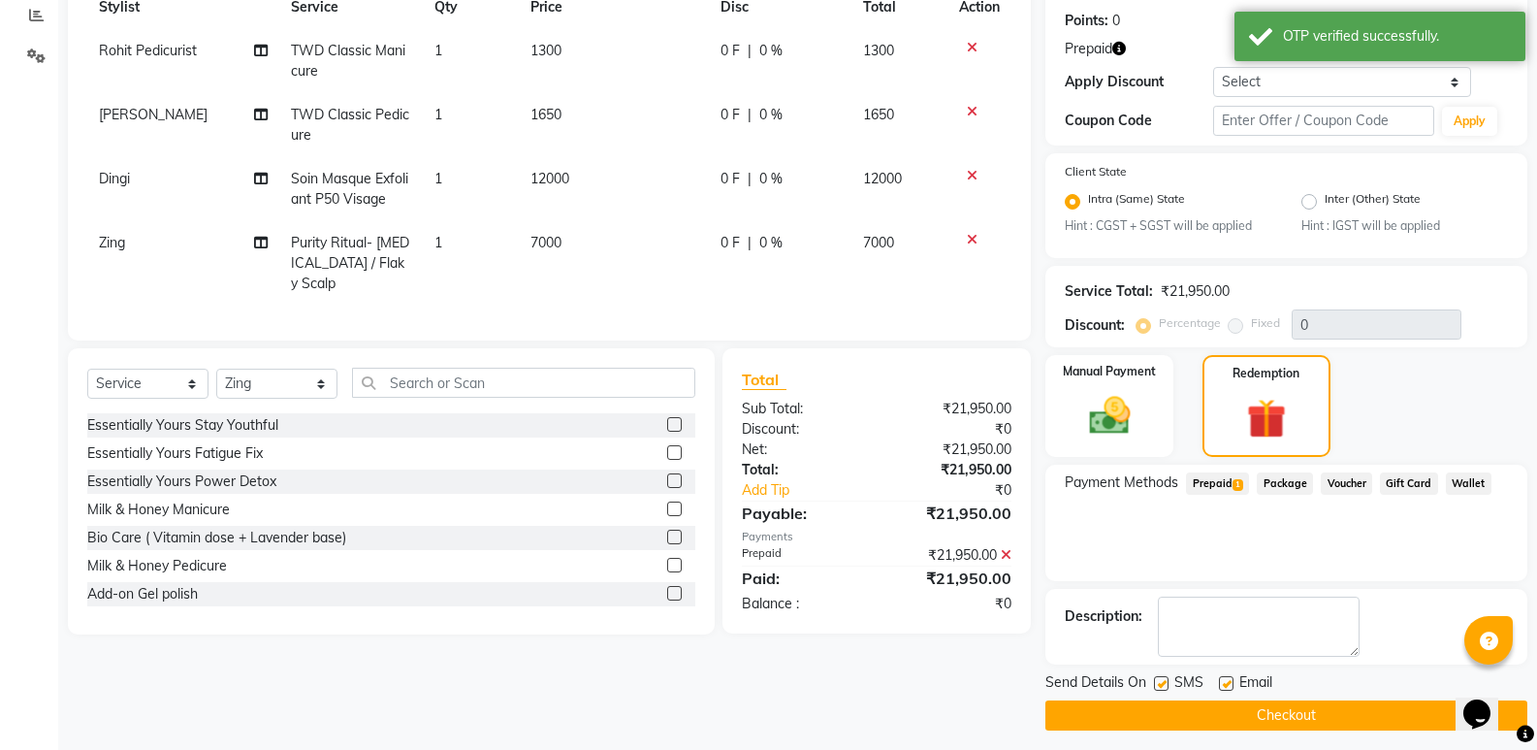
click at [1322, 714] on button "Checkout" at bounding box center [1286, 715] width 482 height 30
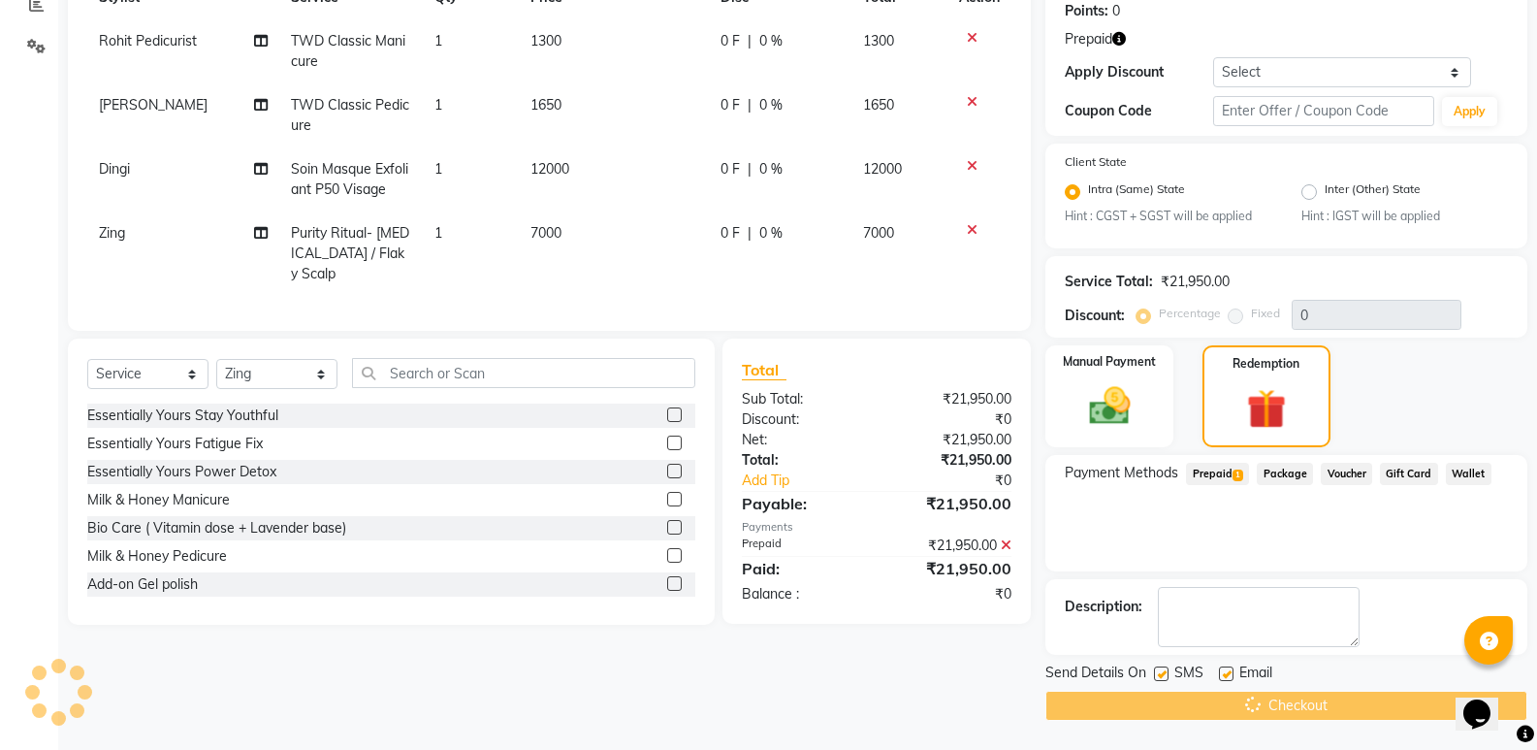
scroll to position [0, 0]
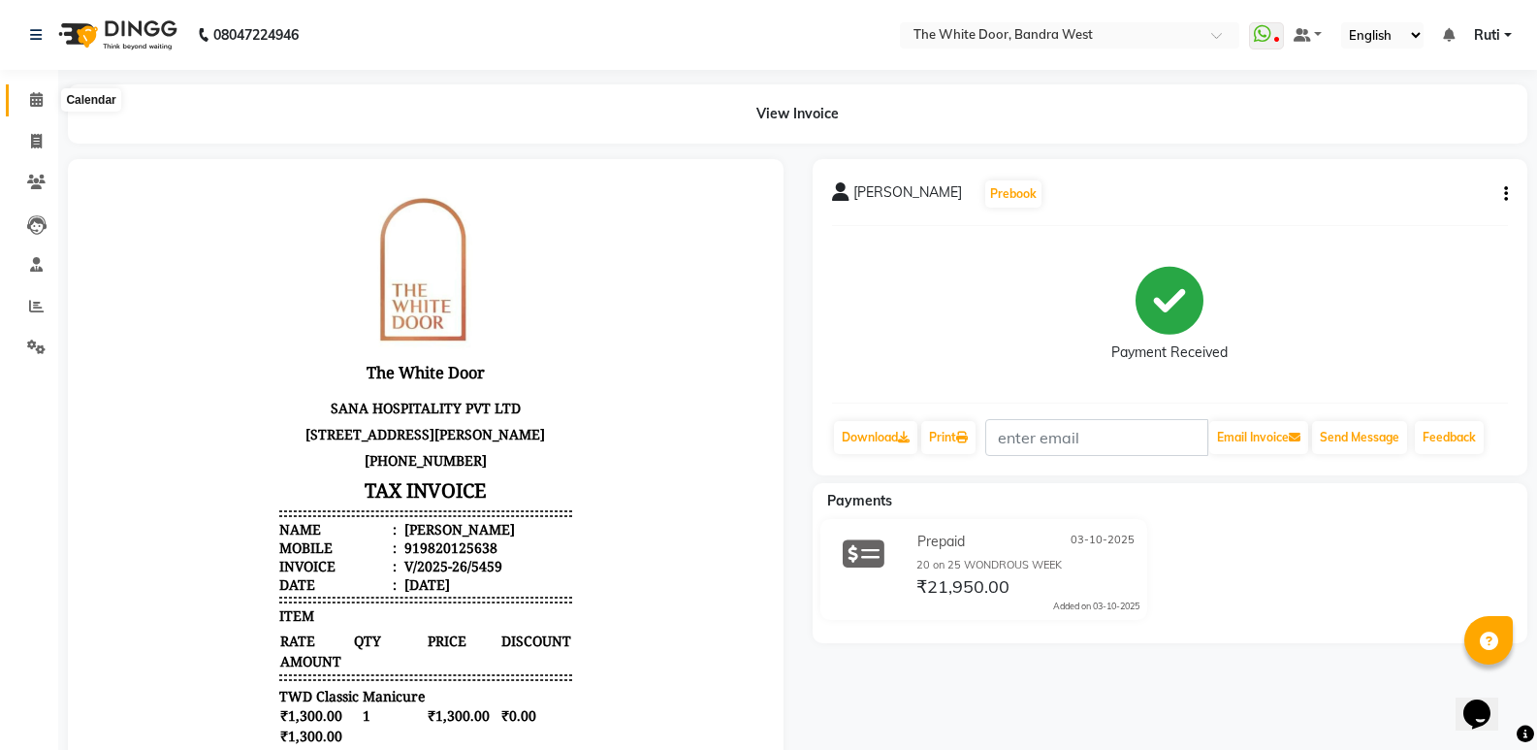
click at [48, 108] on span at bounding box center [36, 100] width 34 height 22
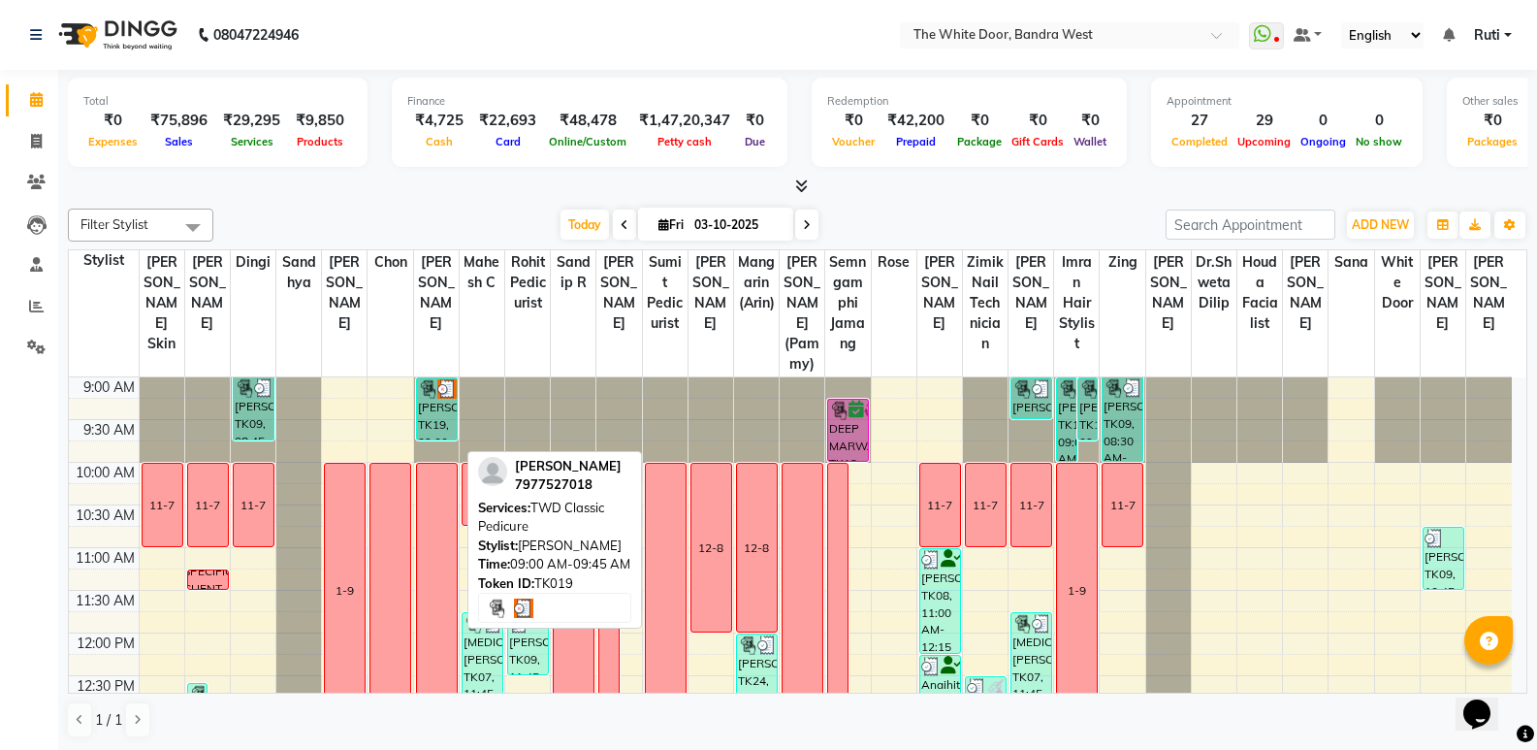
click at [435, 430] on div "[PERSON_NAME], TK19, 09:00 AM-09:45 AM, TWD Classic Pedicure" at bounding box center [437, 408] width 40 height 61
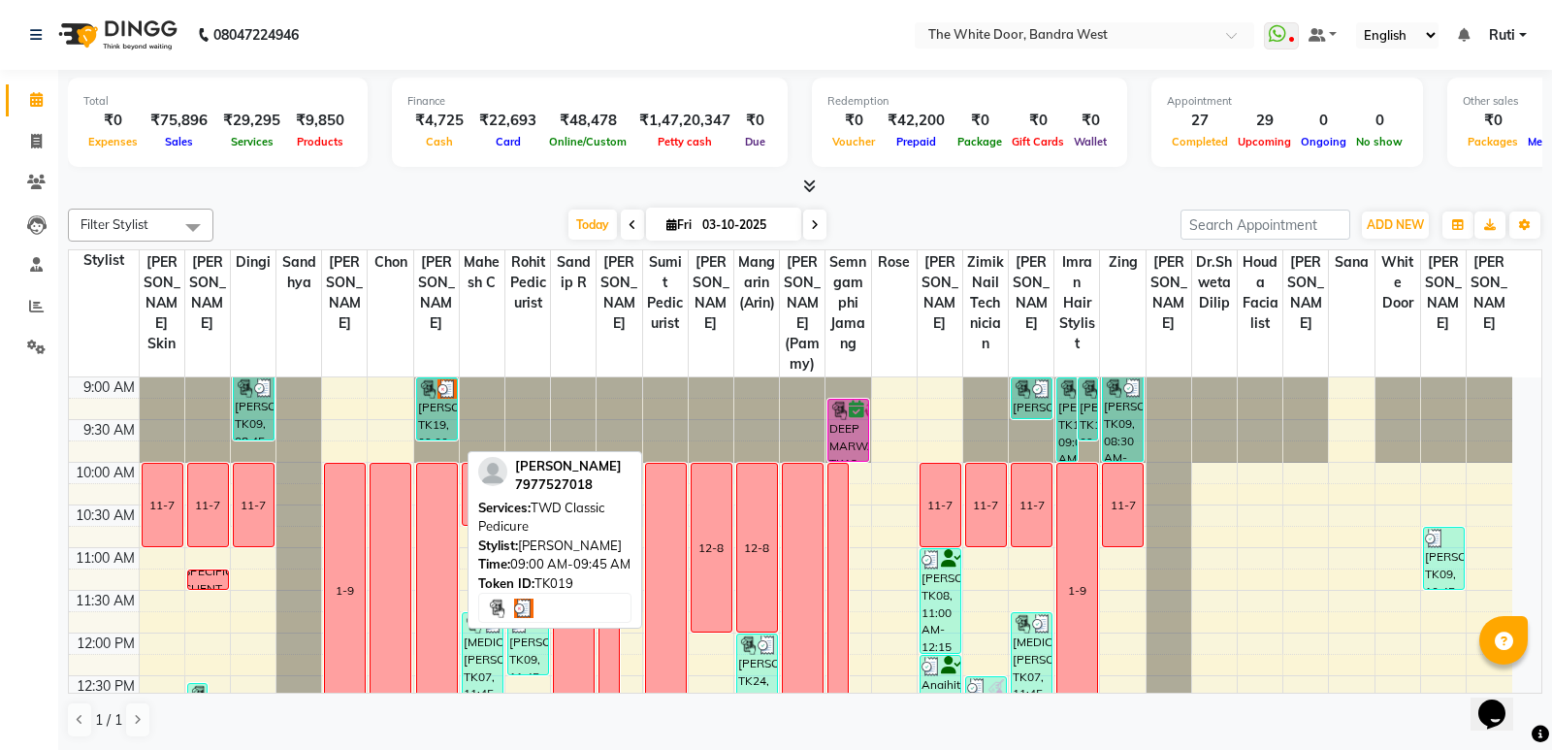
select select "3"
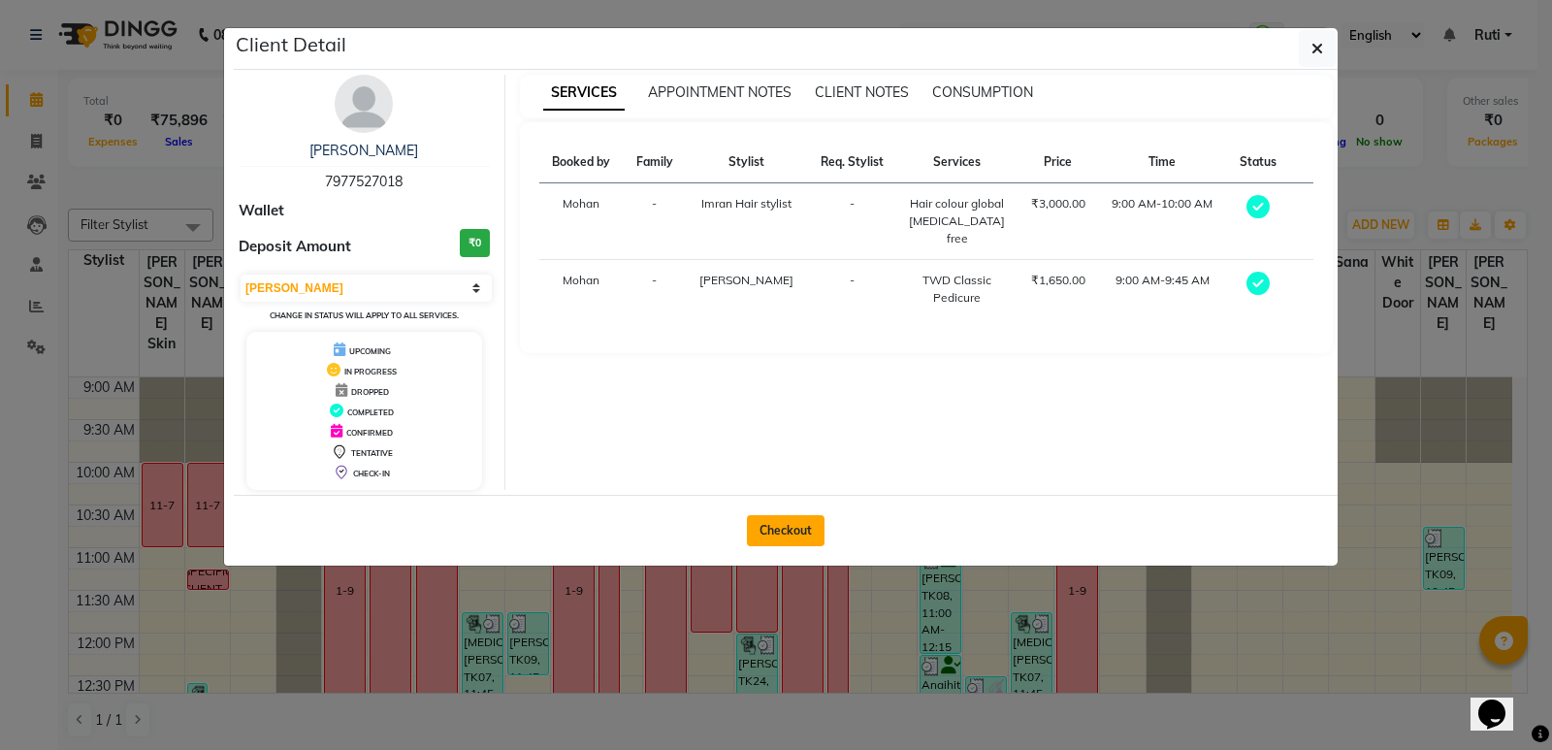
click at [817, 533] on button "Checkout" at bounding box center [786, 530] width 78 height 31
select select "3980"
select select "service"
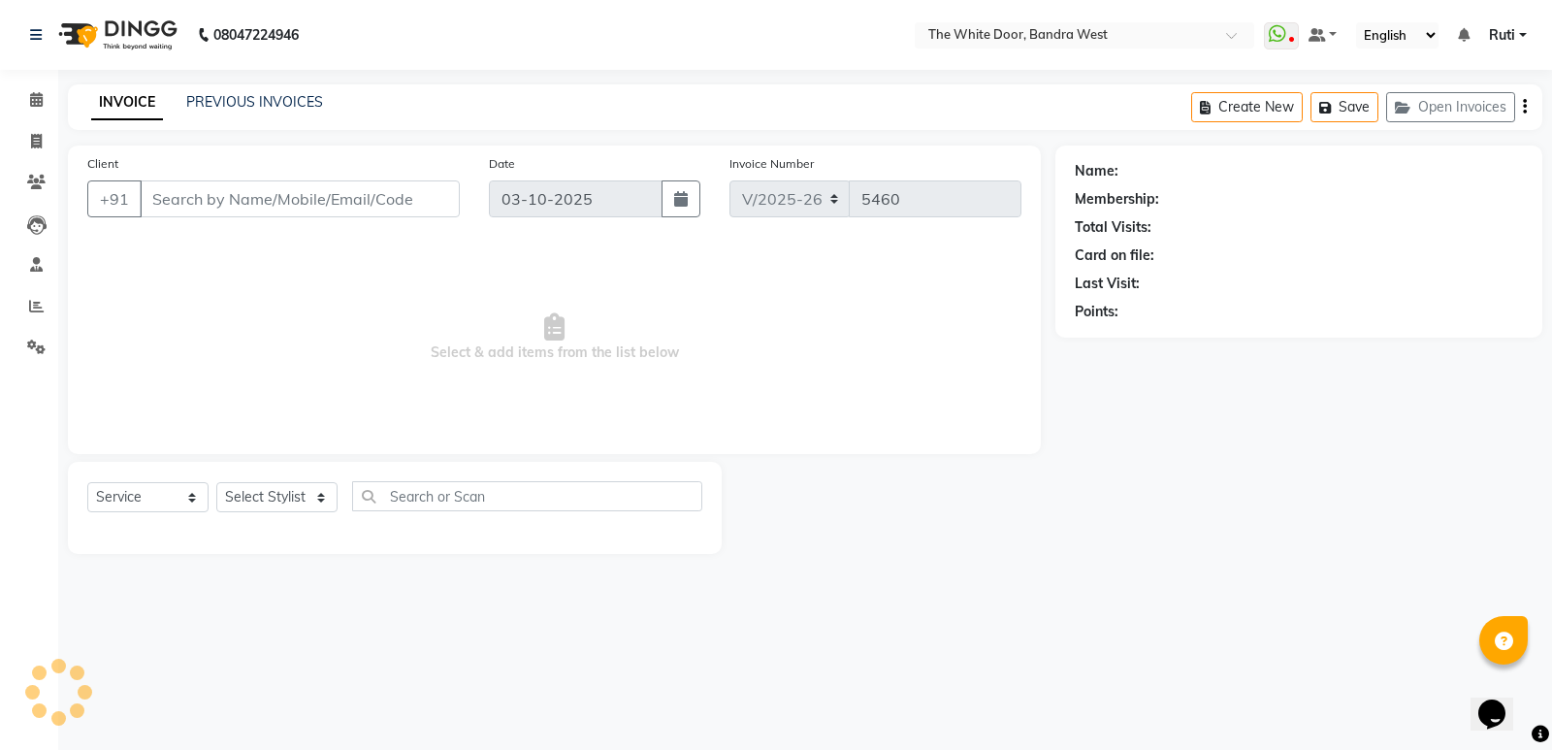
type input "7977527018"
select select "64906"
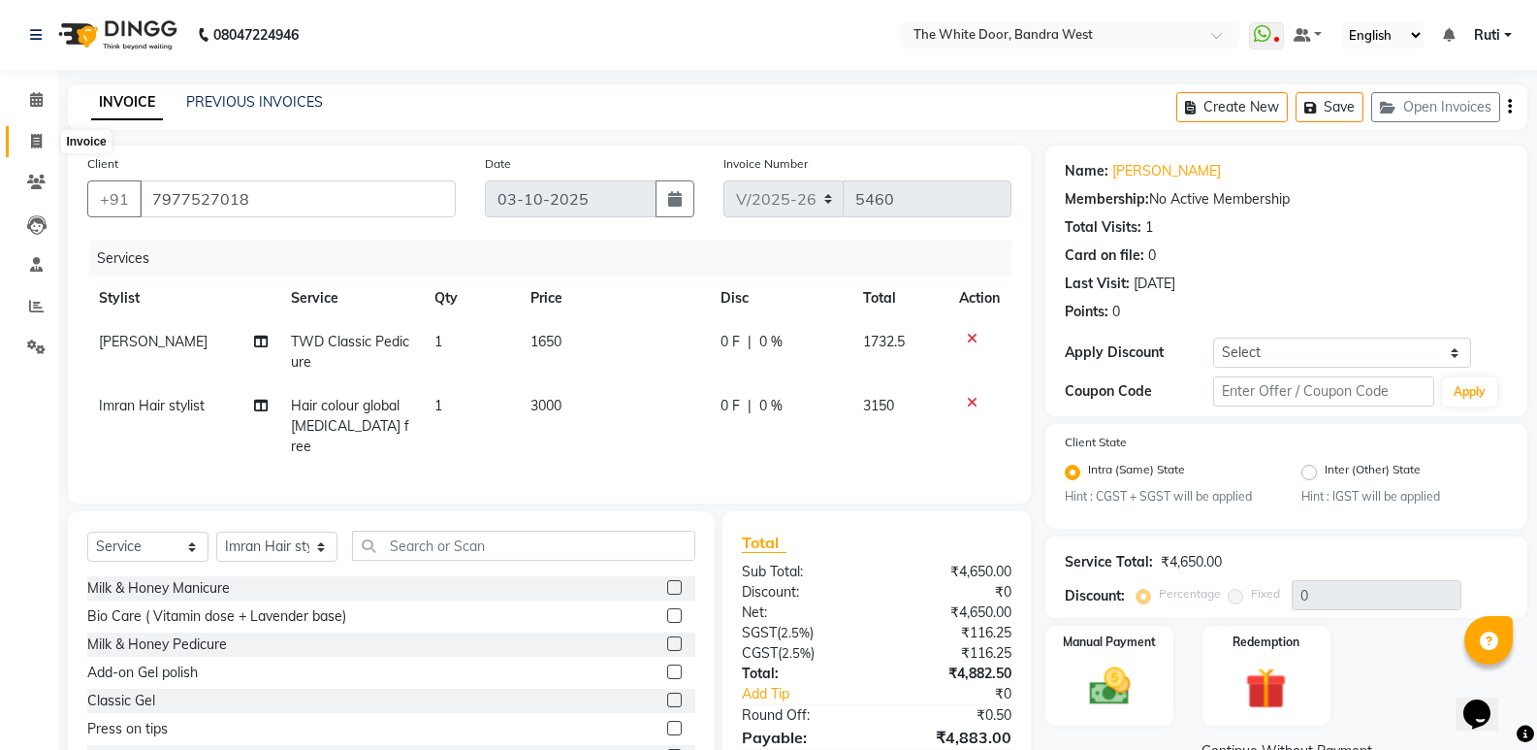
click at [28, 142] on span at bounding box center [36, 142] width 34 height 22
select select "service"
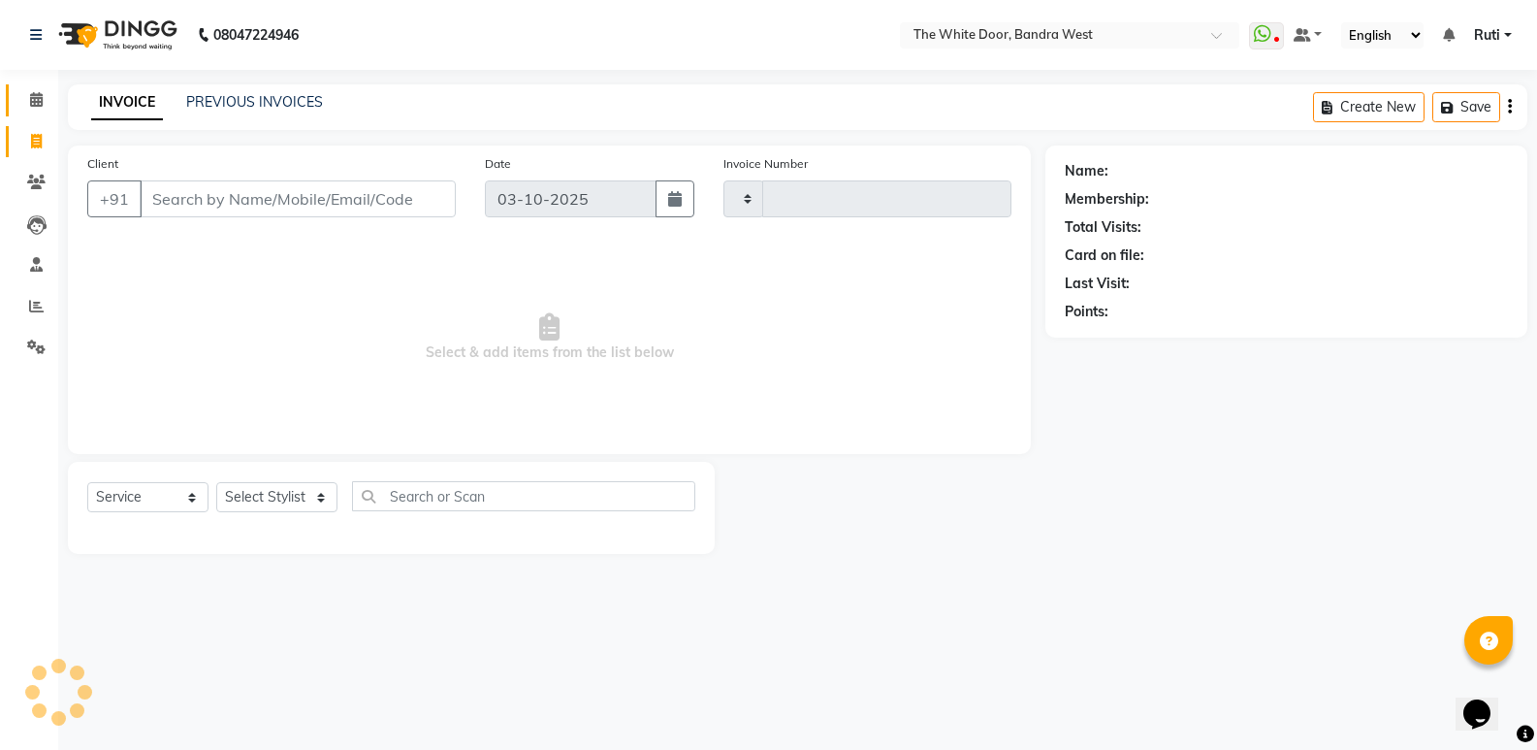
type input "5461"
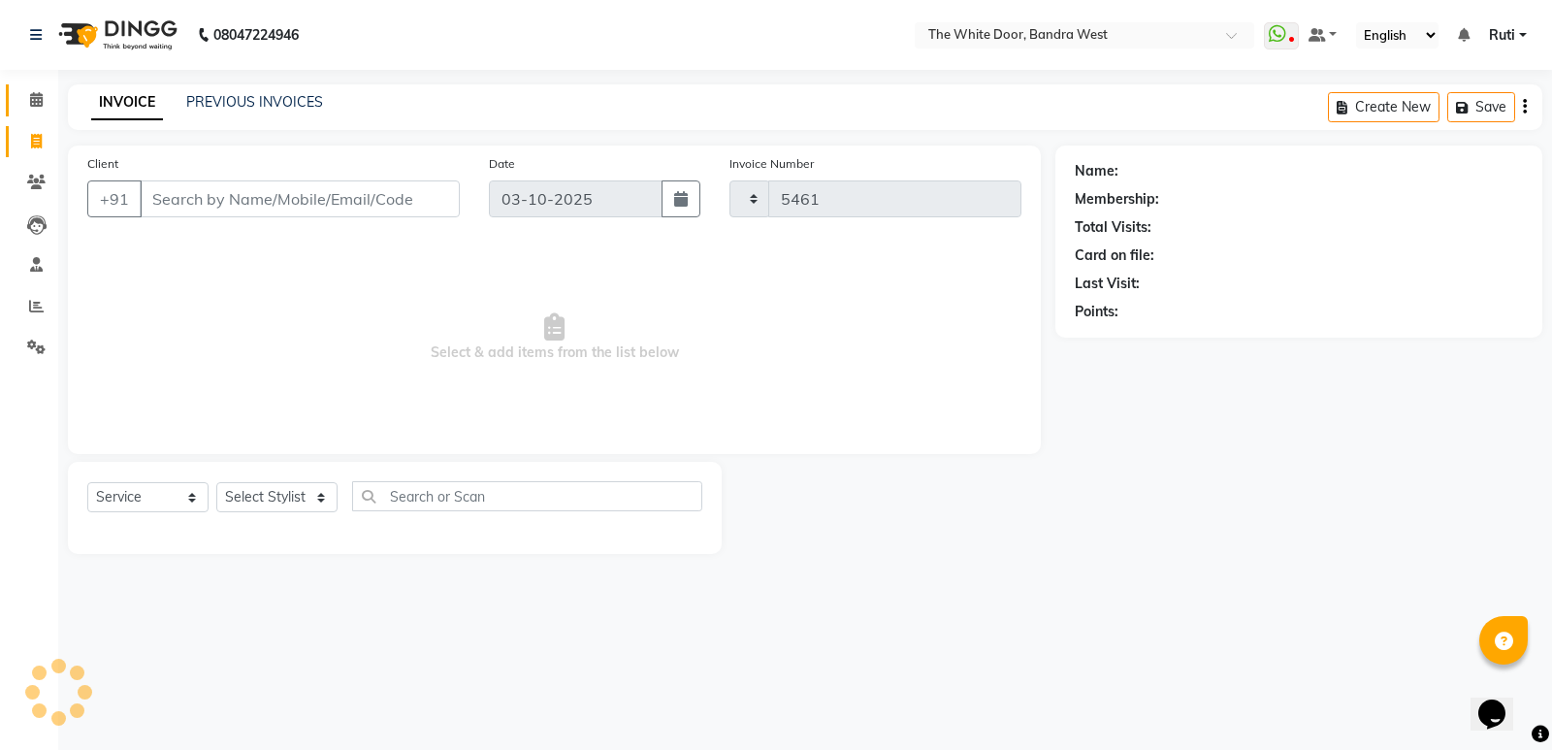
select select "3980"
click at [30, 100] on icon at bounding box center [36, 99] width 13 height 15
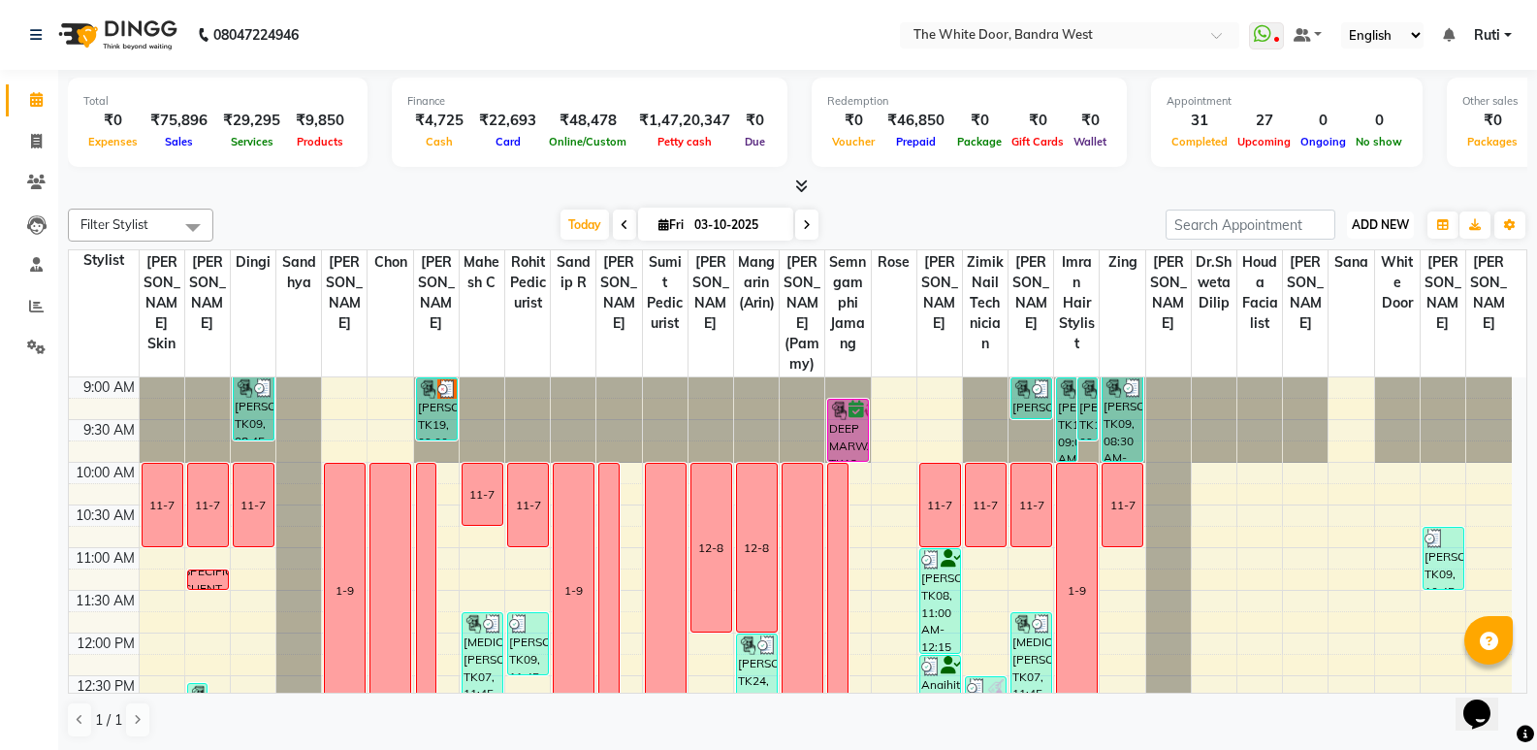
click at [1379, 221] on span "ADD NEW" at bounding box center [1380, 224] width 57 height 15
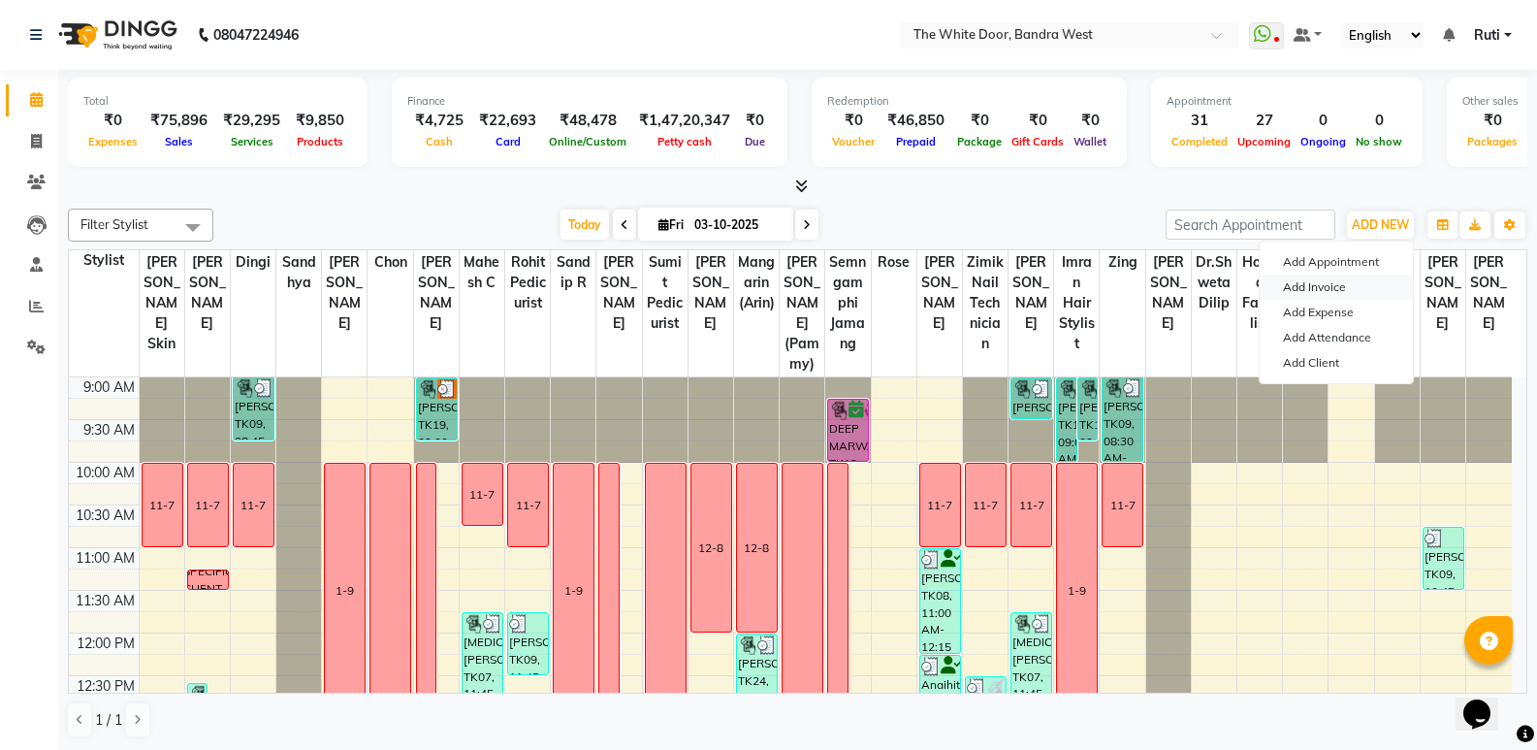
click at [1366, 289] on link "Add Invoice" at bounding box center [1336, 286] width 153 height 25
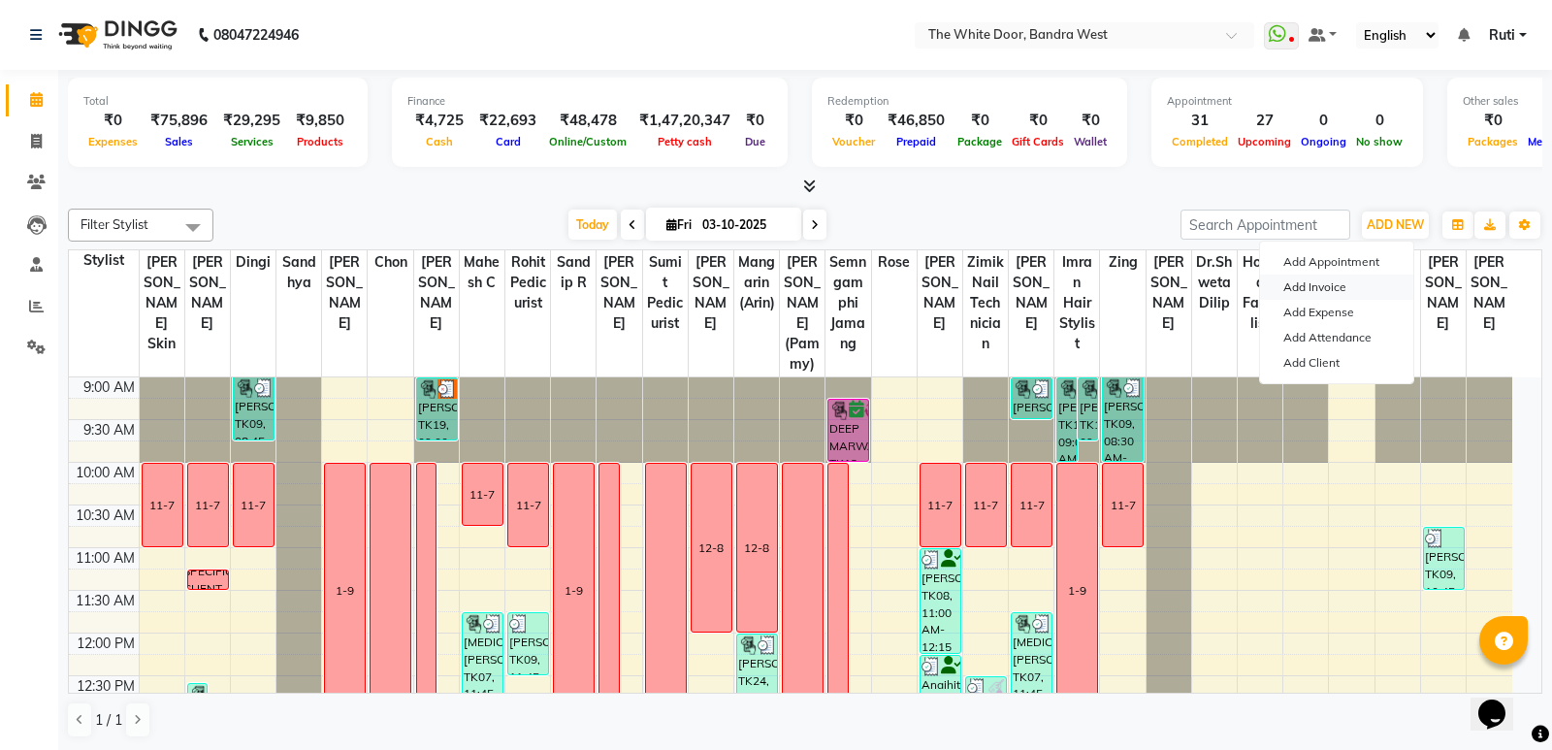
select select "3980"
select select "service"
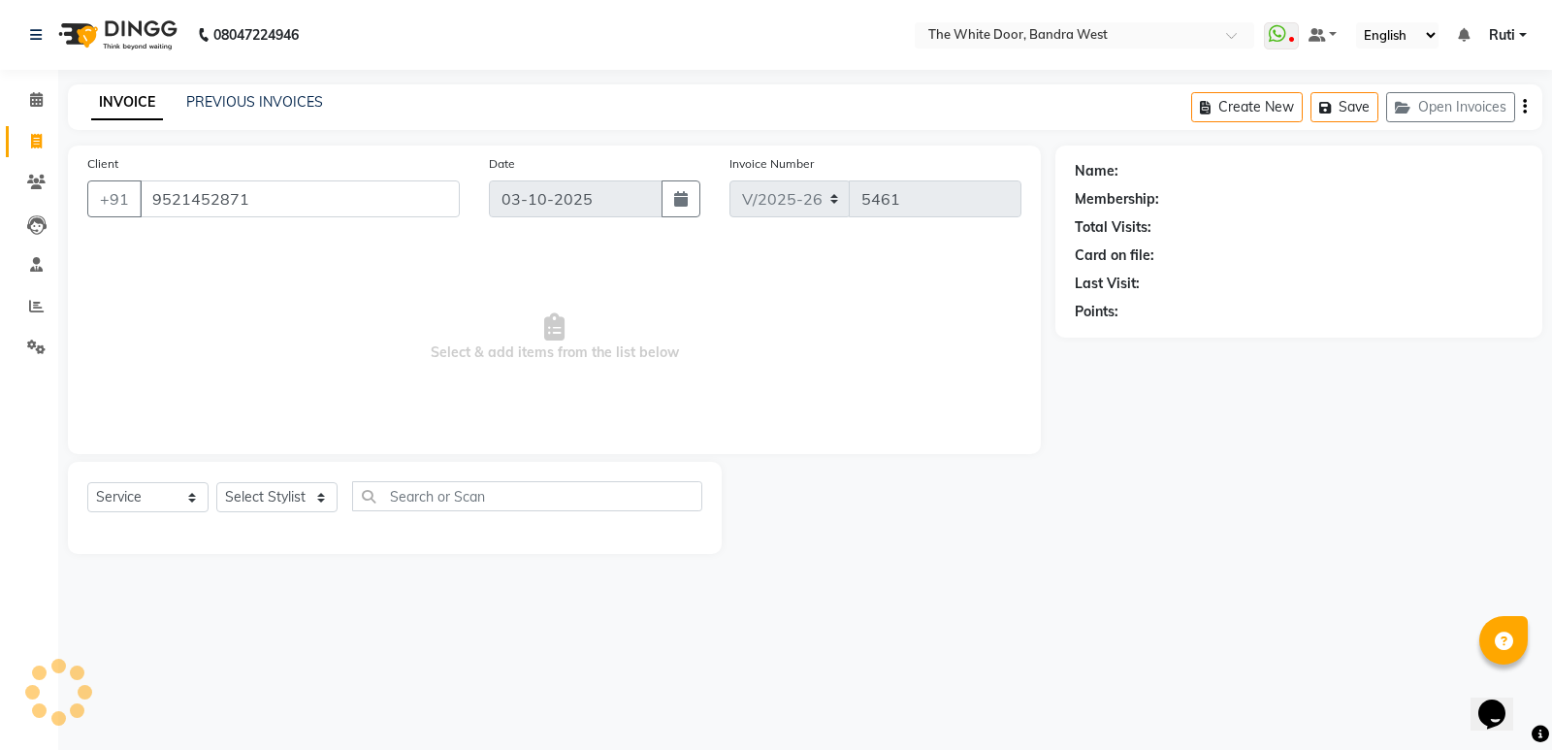
type input "9521452871"
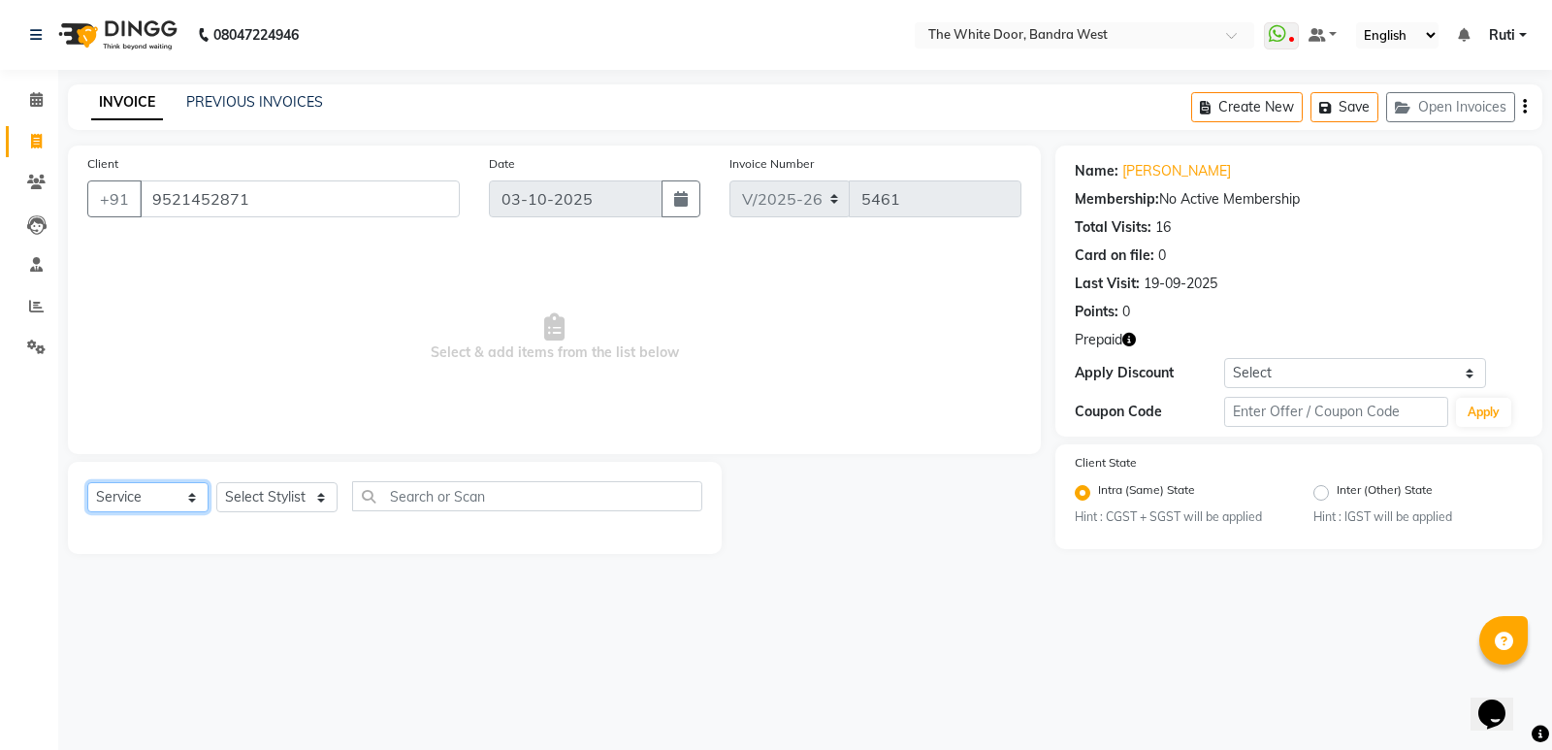
click at [187, 498] on select "Select Service Product Membership Package Voucher Prepaid Gift Card" at bounding box center [147, 497] width 121 height 30
select select "P"
click at [87, 482] on select "Select Service Product Membership Package Voucher Prepaid Gift Card" at bounding box center [147, 497] width 121 height 30
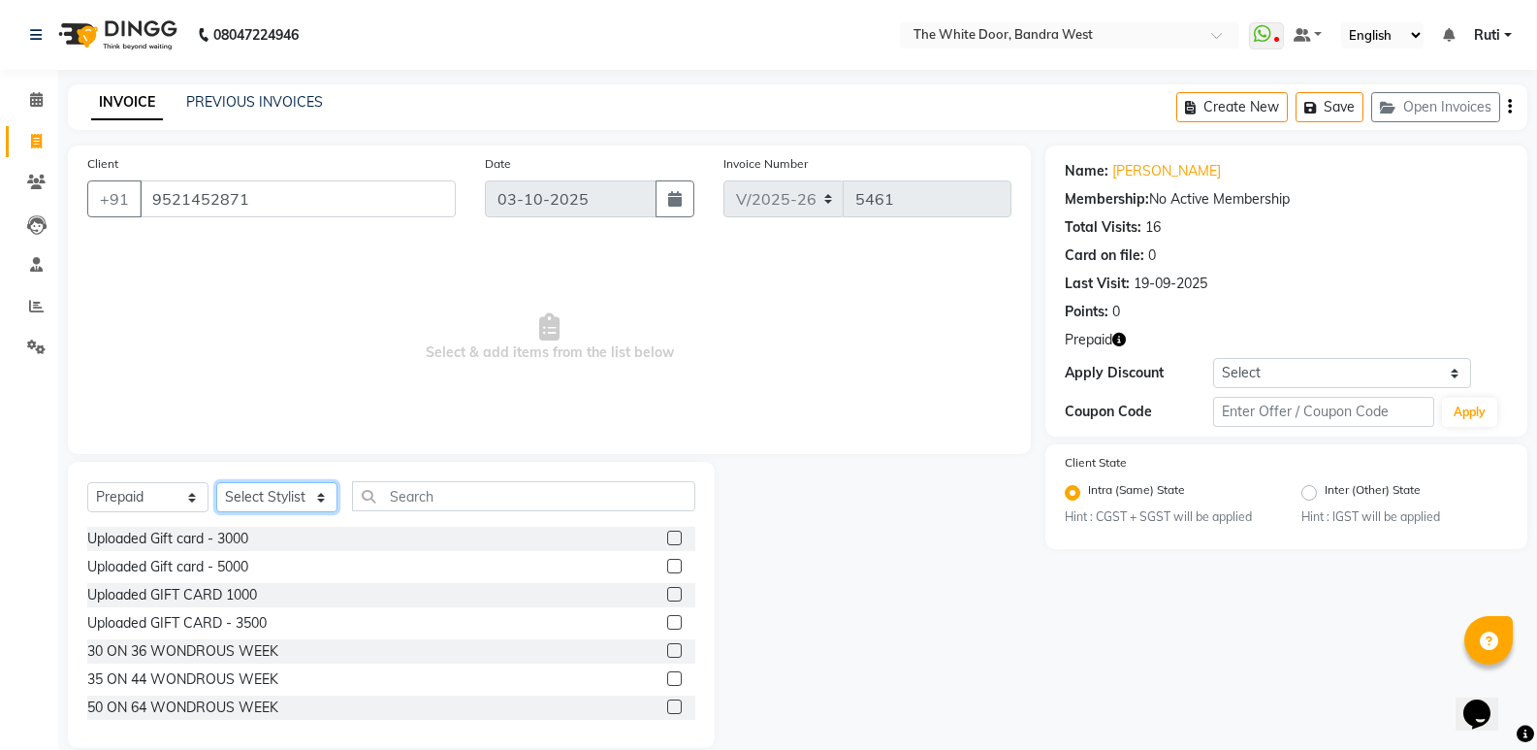
click at [272, 509] on select "Select Stylist [PERSON_NAME] Skin [PERSON_NAME] [PERSON_NAME] Dingi Dr.Shweta […" at bounding box center [276, 497] width 121 height 30
select select "21646"
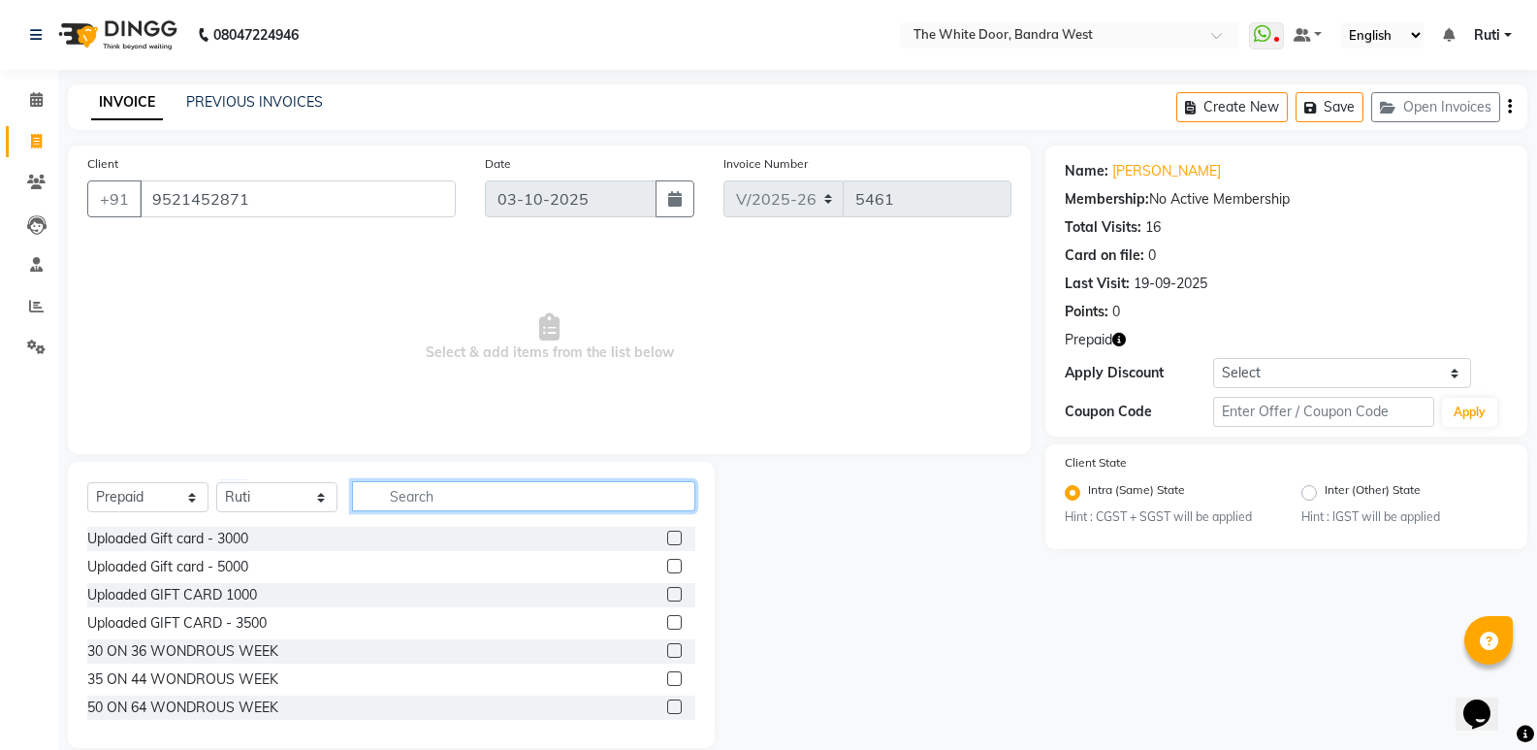
click at [369, 509] on input "text" at bounding box center [523, 496] width 343 height 30
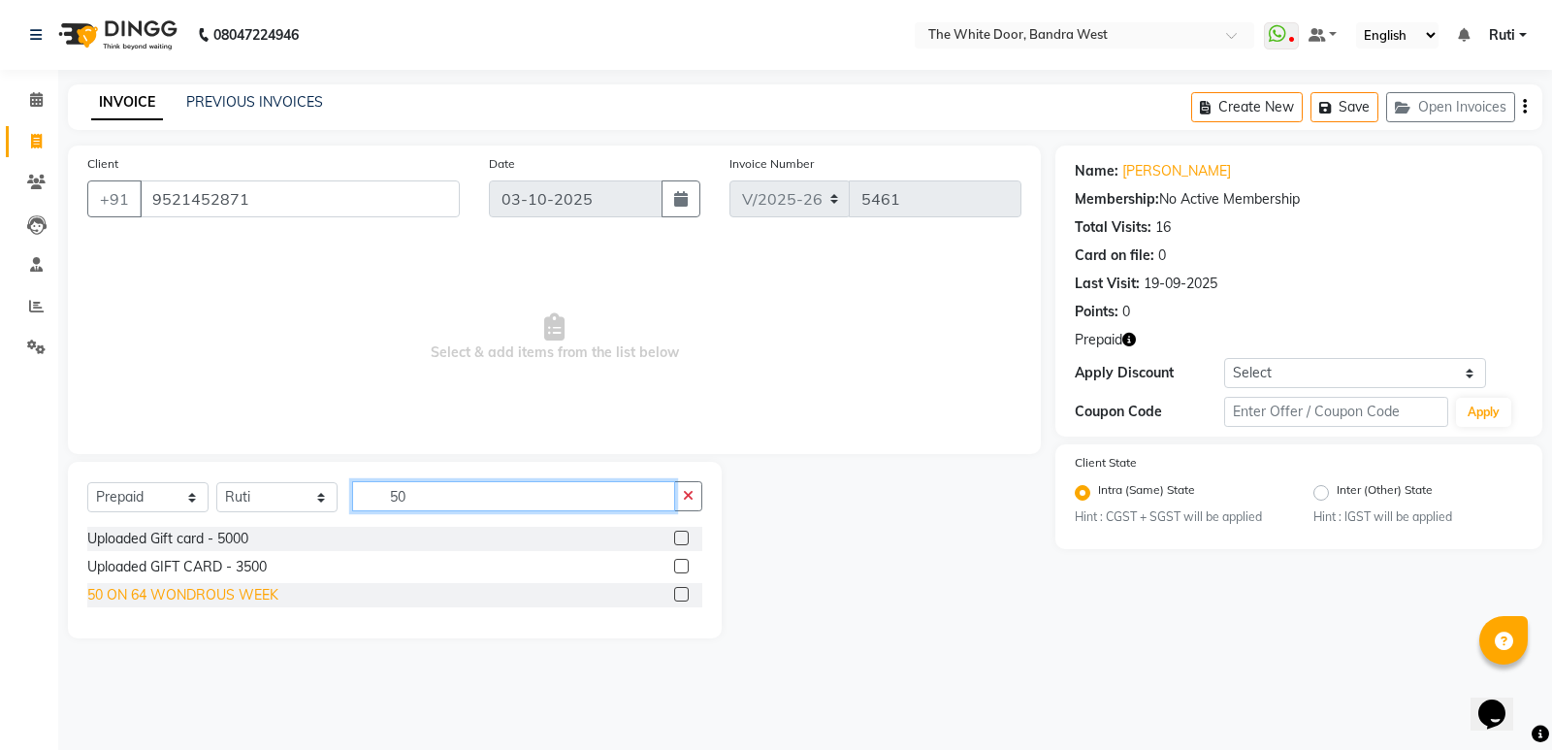
type input "50"
click at [236, 595] on div "50 ON 64 WONDROUS WEEK" at bounding box center [182, 595] width 191 height 20
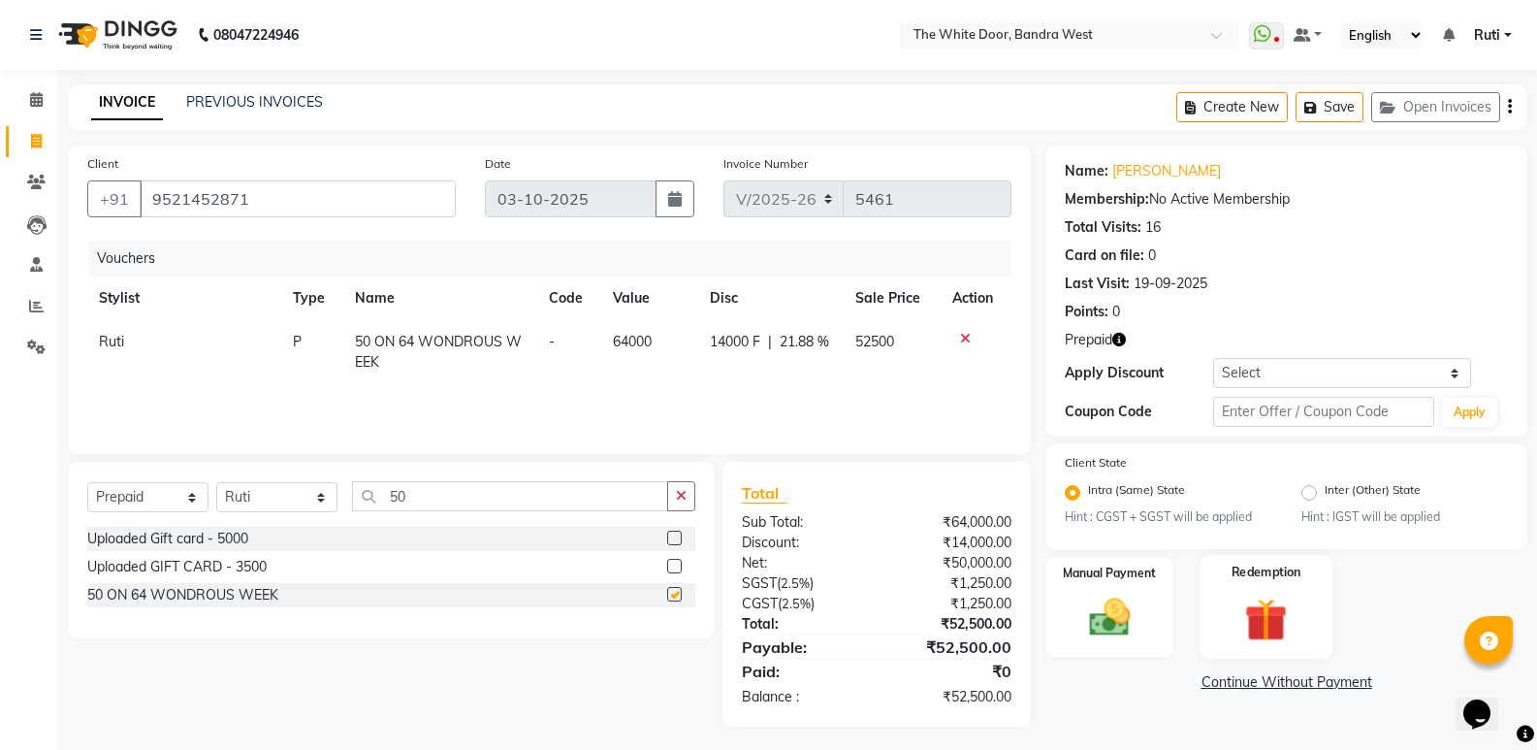
checkbox input "false"
click at [1117, 617] on img at bounding box center [1109, 618] width 69 height 49
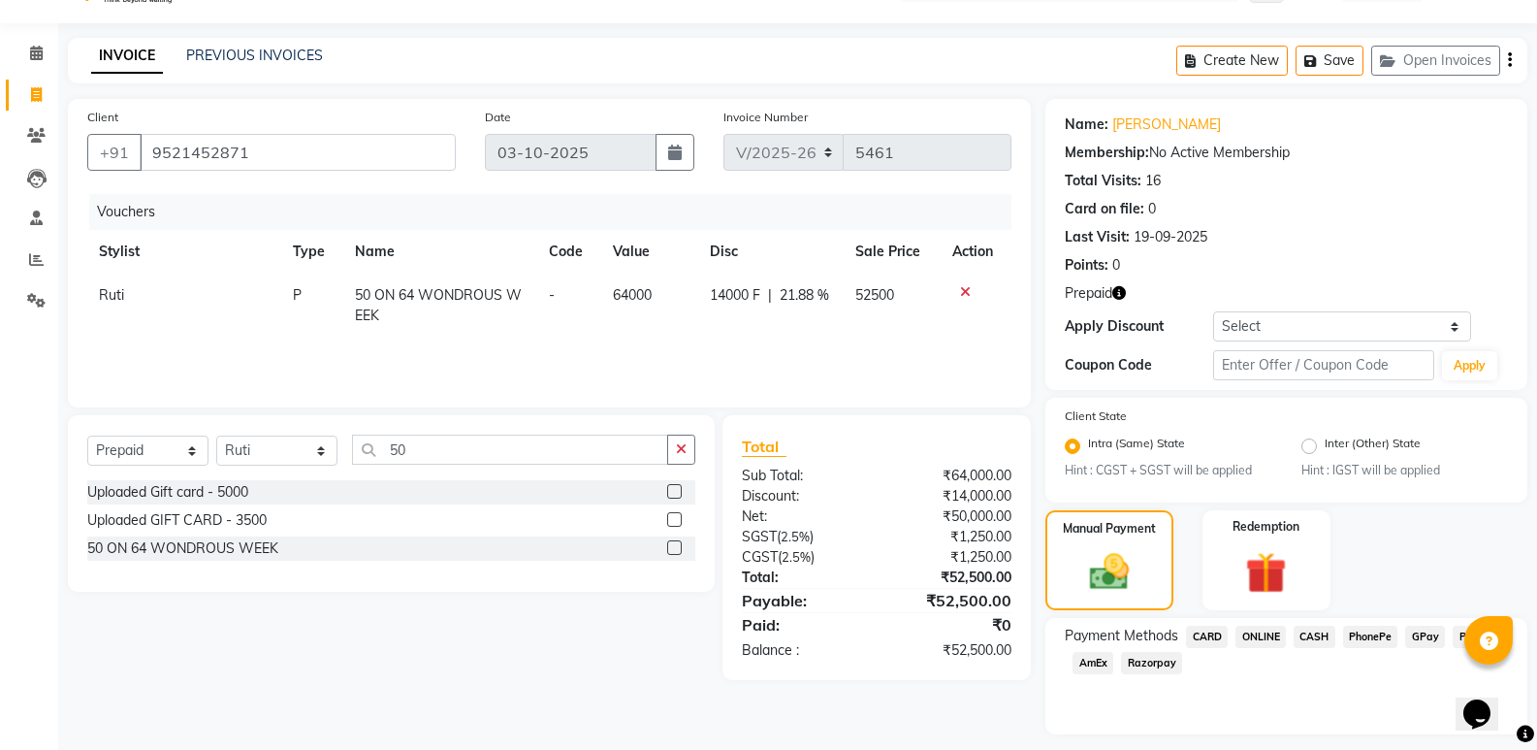
scroll to position [100, 0]
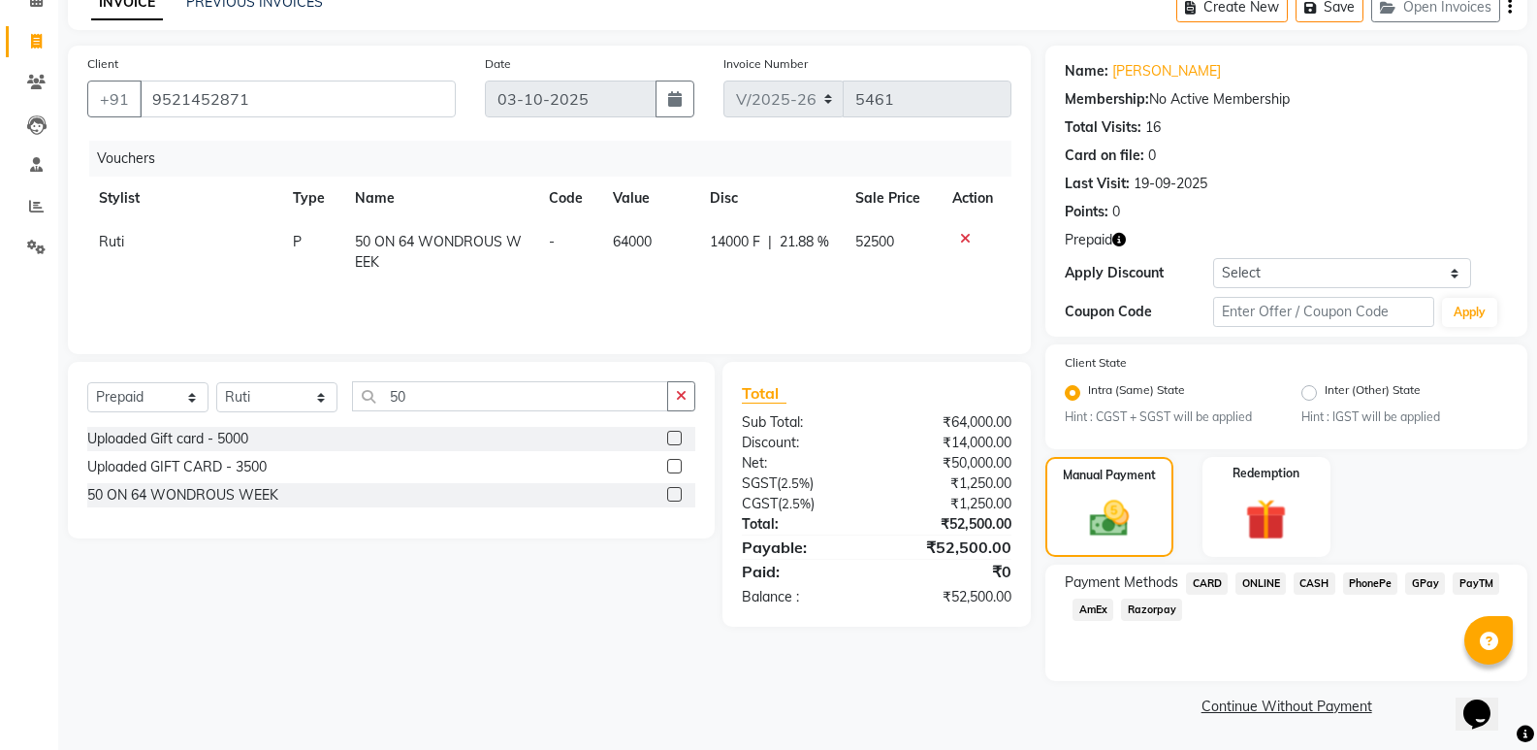
click at [1324, 579] on span "CASH" at bounding box center [1315, 583] width 42 height 22
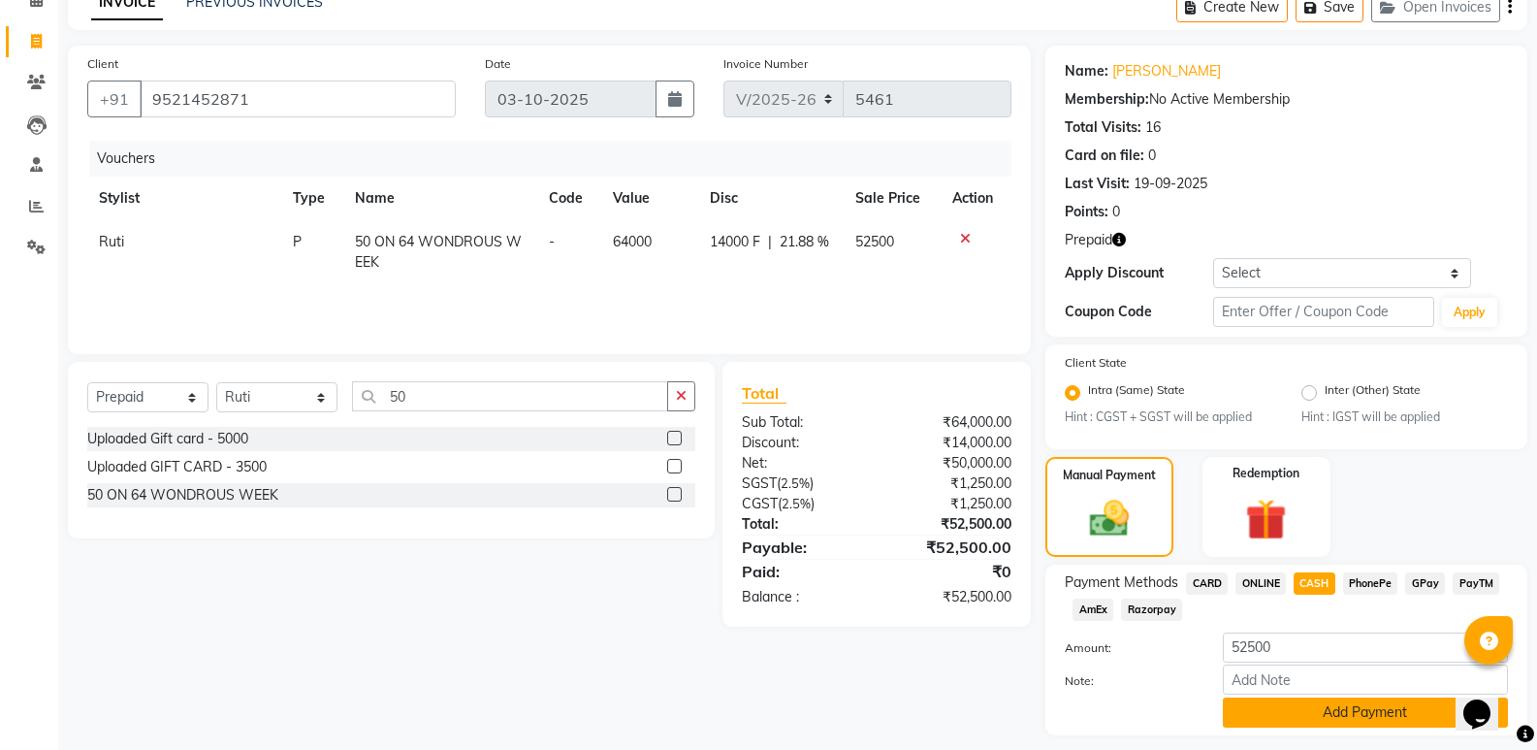
click at [1305, 700] on button "Add Payment" at bounding box center [1365, 712] width 285 height 30
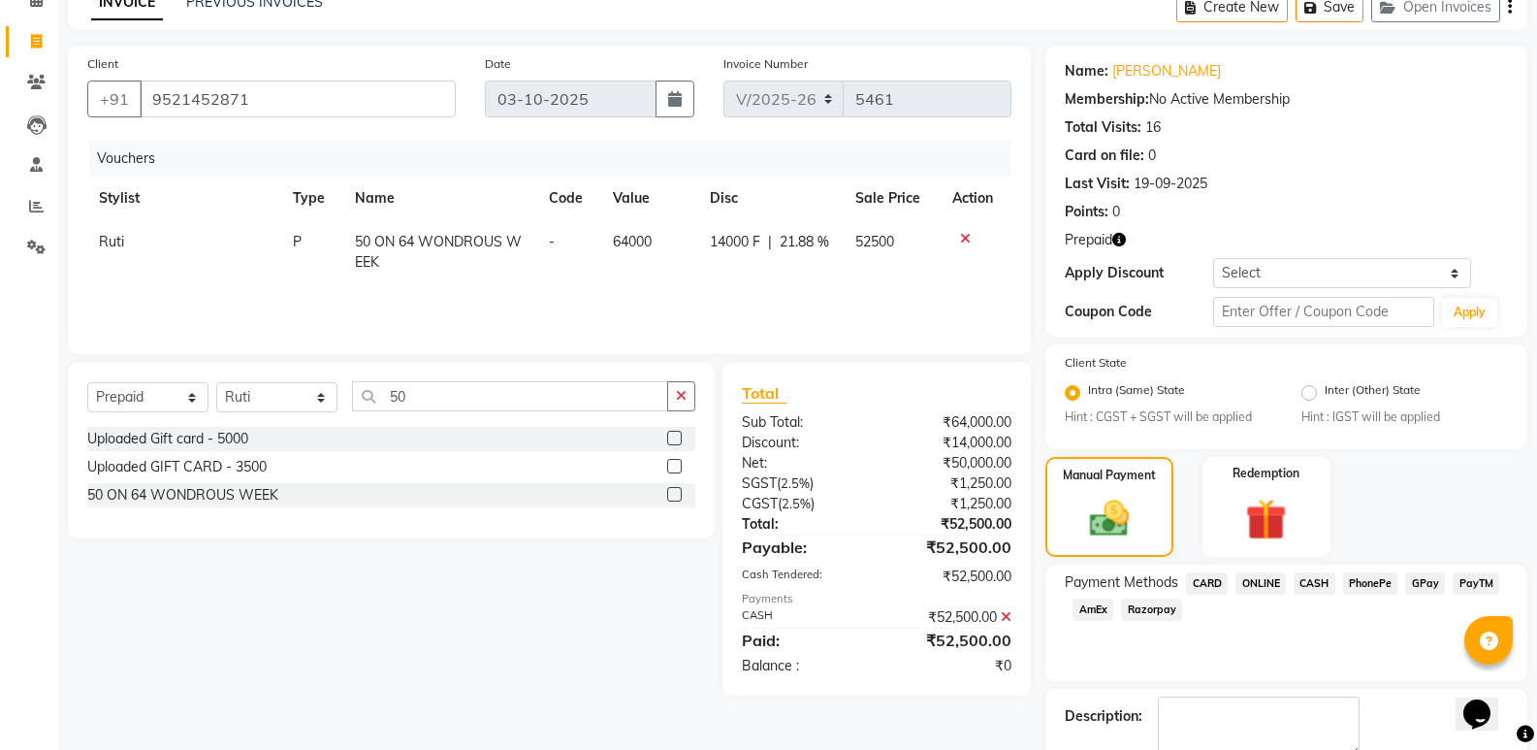
scroll to position [209, 0]
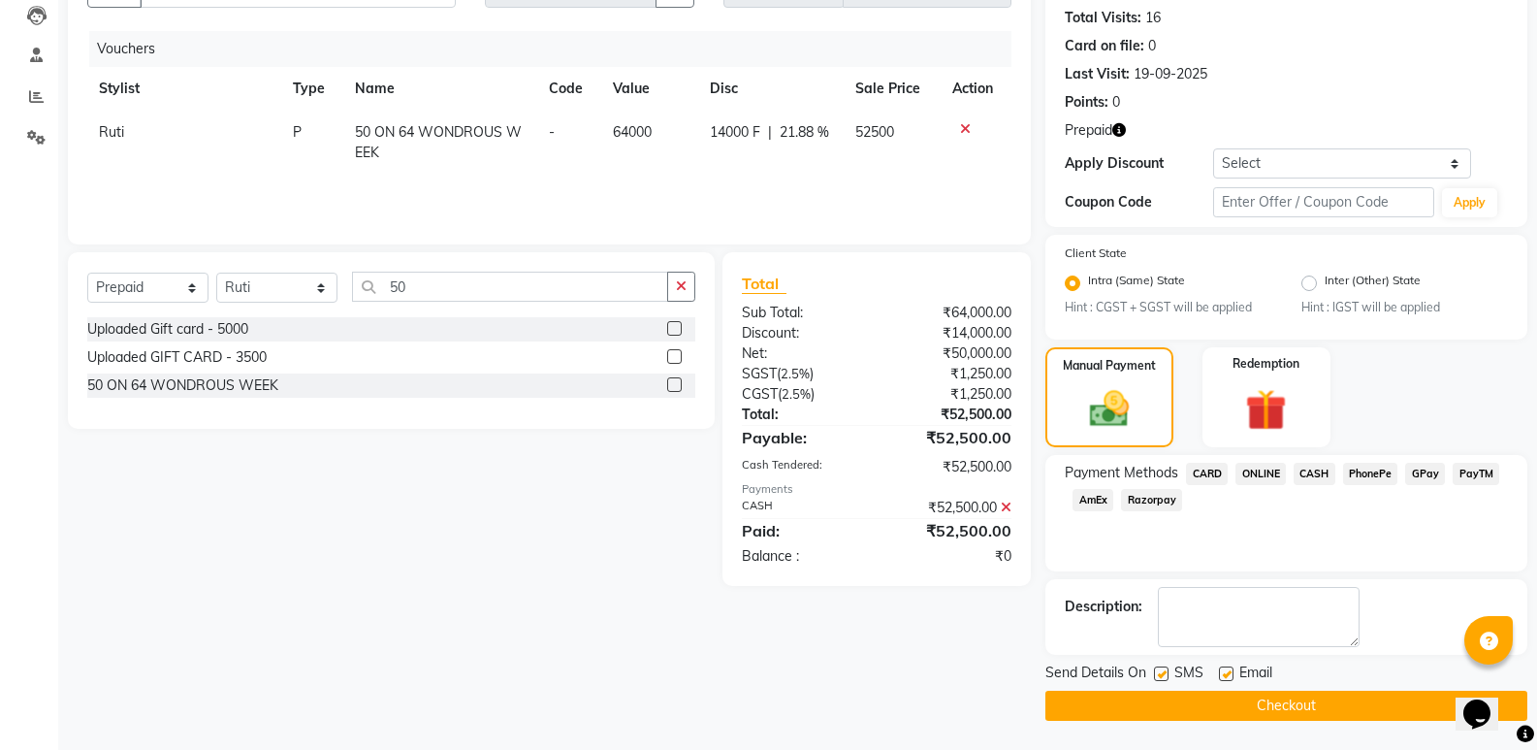
click at [1271, 711] on button "Checkout" at bounding box center [1286, 706] width 482 height 30
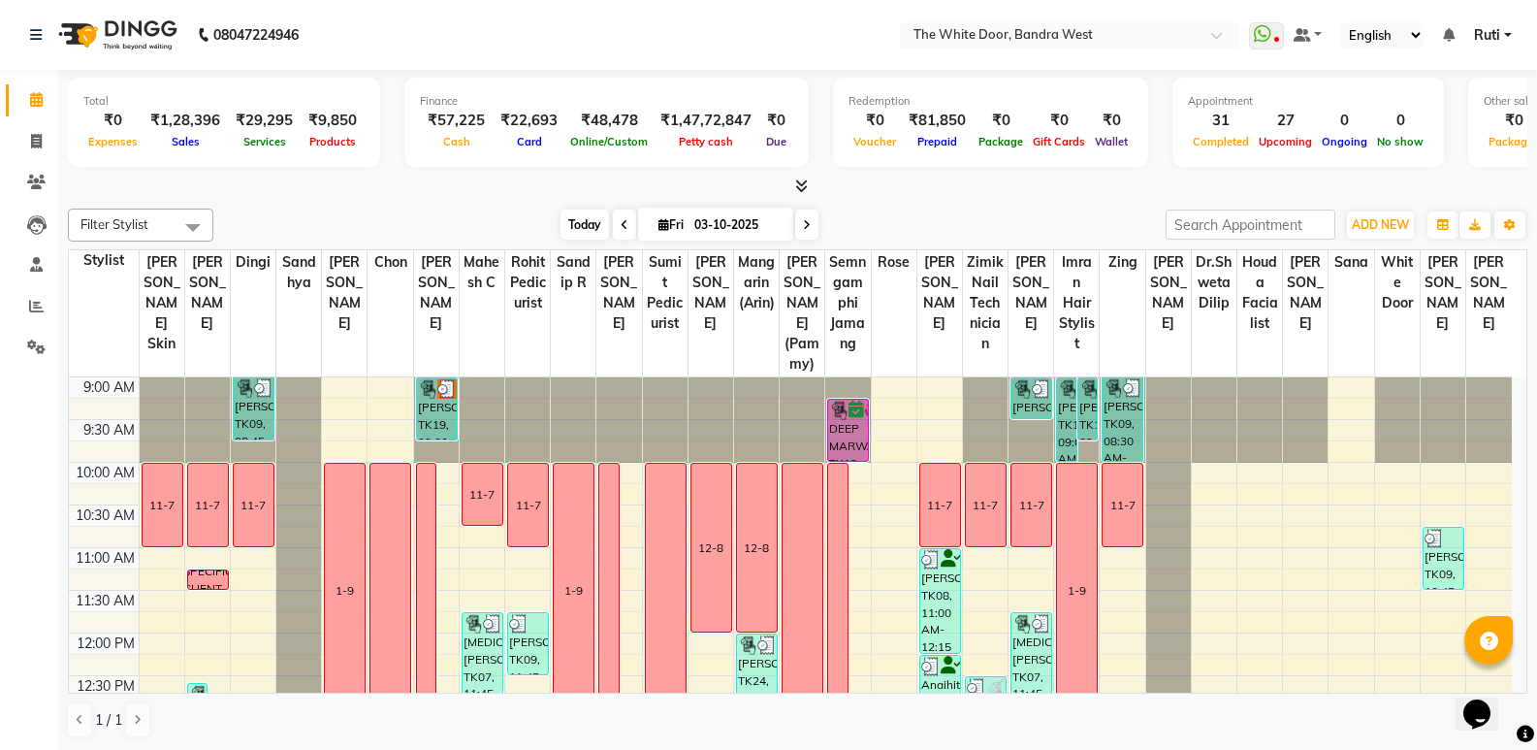
click at [579, 223] on span "Today" at bounding box center [585, 224] width 48 height 30
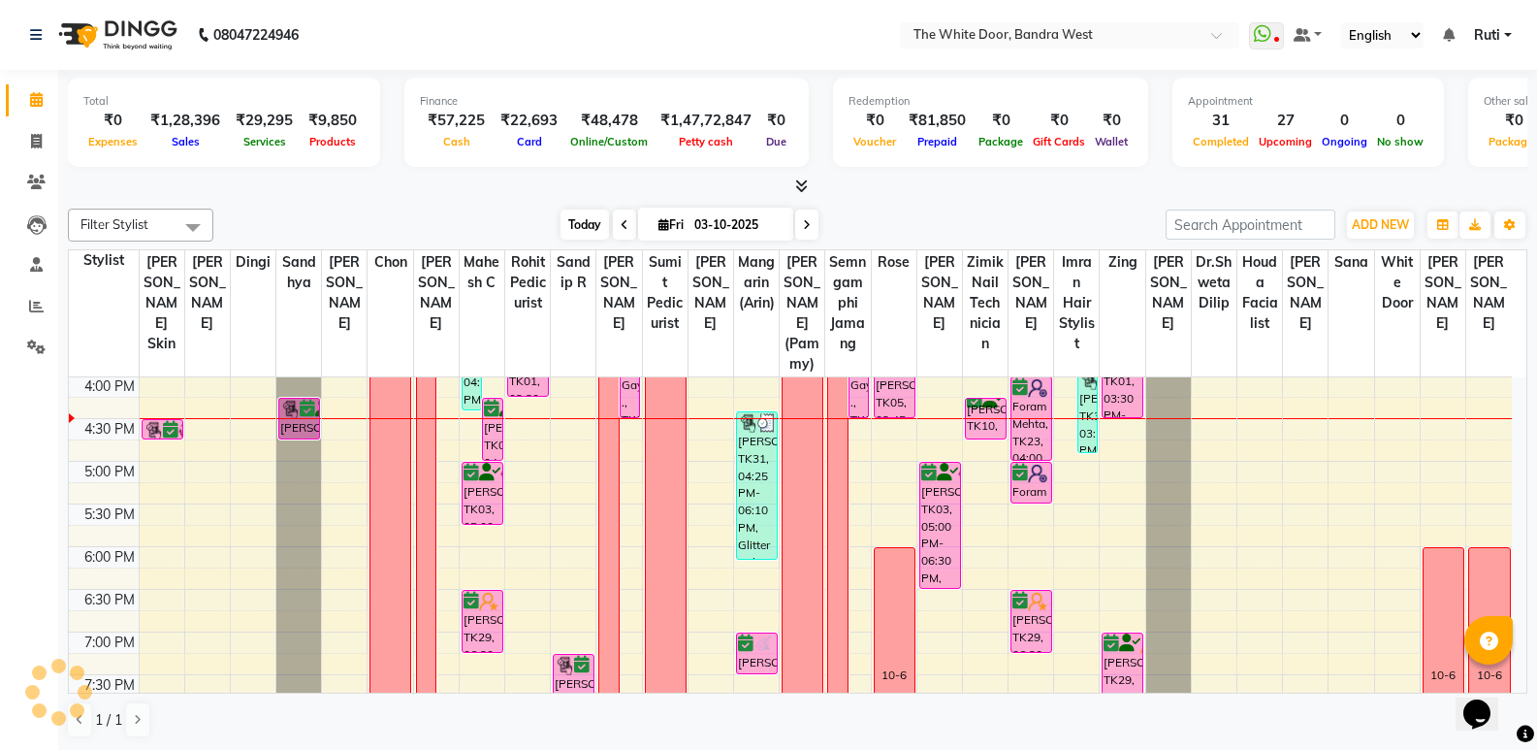
click at [577, 213] on span "Today" at bounding box center [585, 224] width 48 height 30
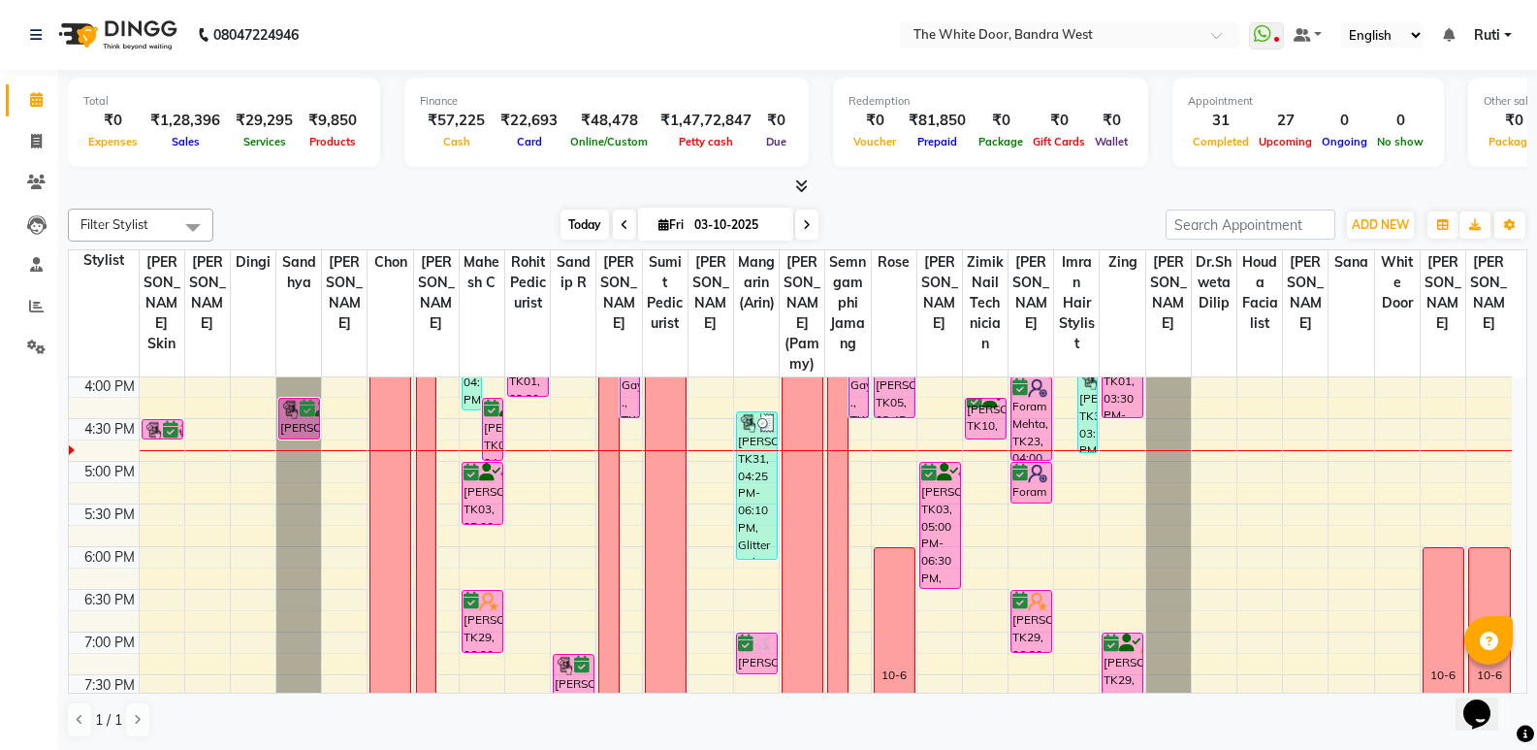
click at [561, 211] on span "Today" at bounding box center [585, 224] width 48 height 30
click at [589, 213] on span "Today" at bounding box center [585, 224] width 48 height 30
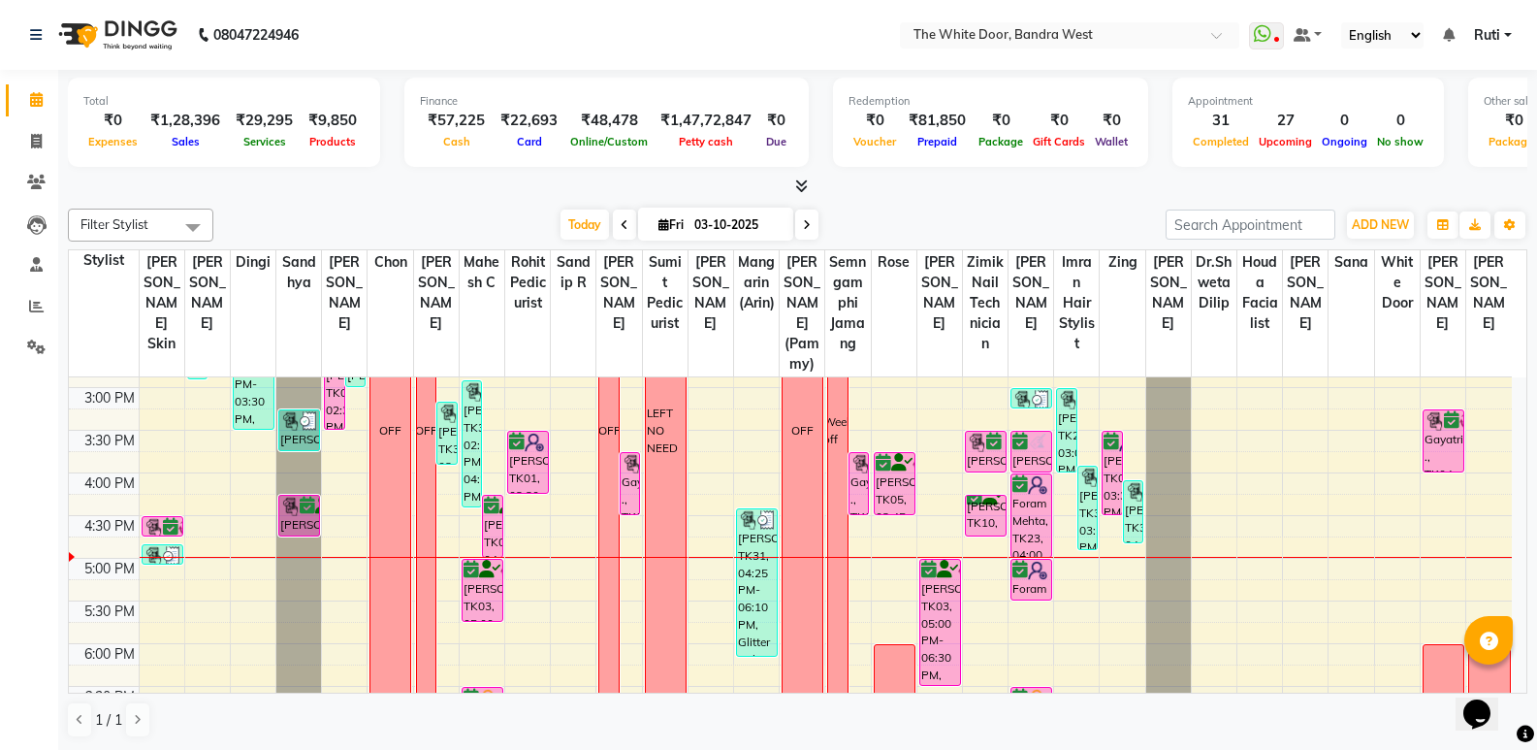
click at [559, 232] on div "Today Fri 03-10-2025" at bounding box center [690, 224] width 262 height 29
click at [561, 234] on span "Today" at bounding box center [585, 224] width 48 height 30
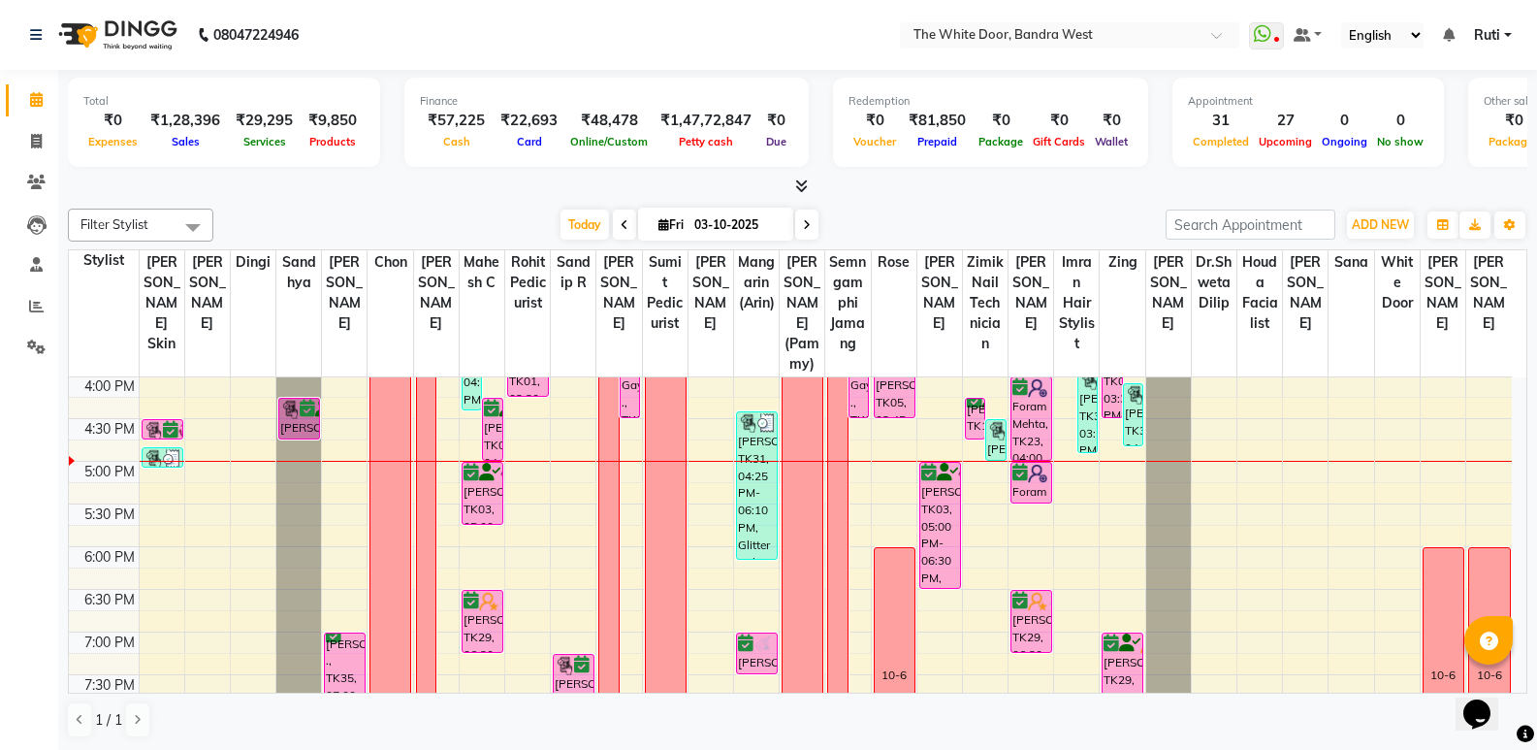
click at [559, 227] on div "Today Fri 03-10-2025" at bounding box center [690, 224] width 262 height 29
click at [561, 228] on span "Today" at bounding box center [585, 224] width 48 height 30
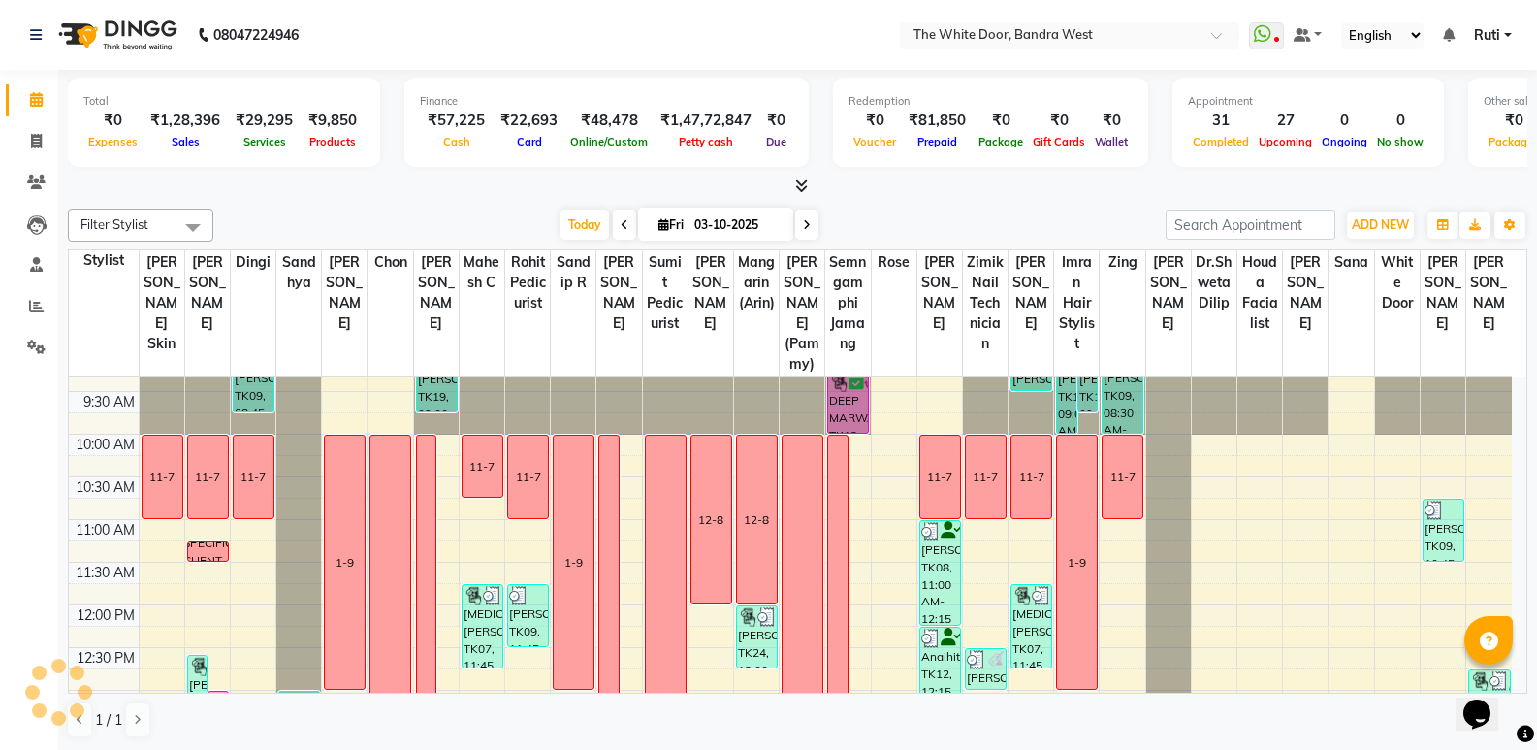
scroll to position [0, 0]
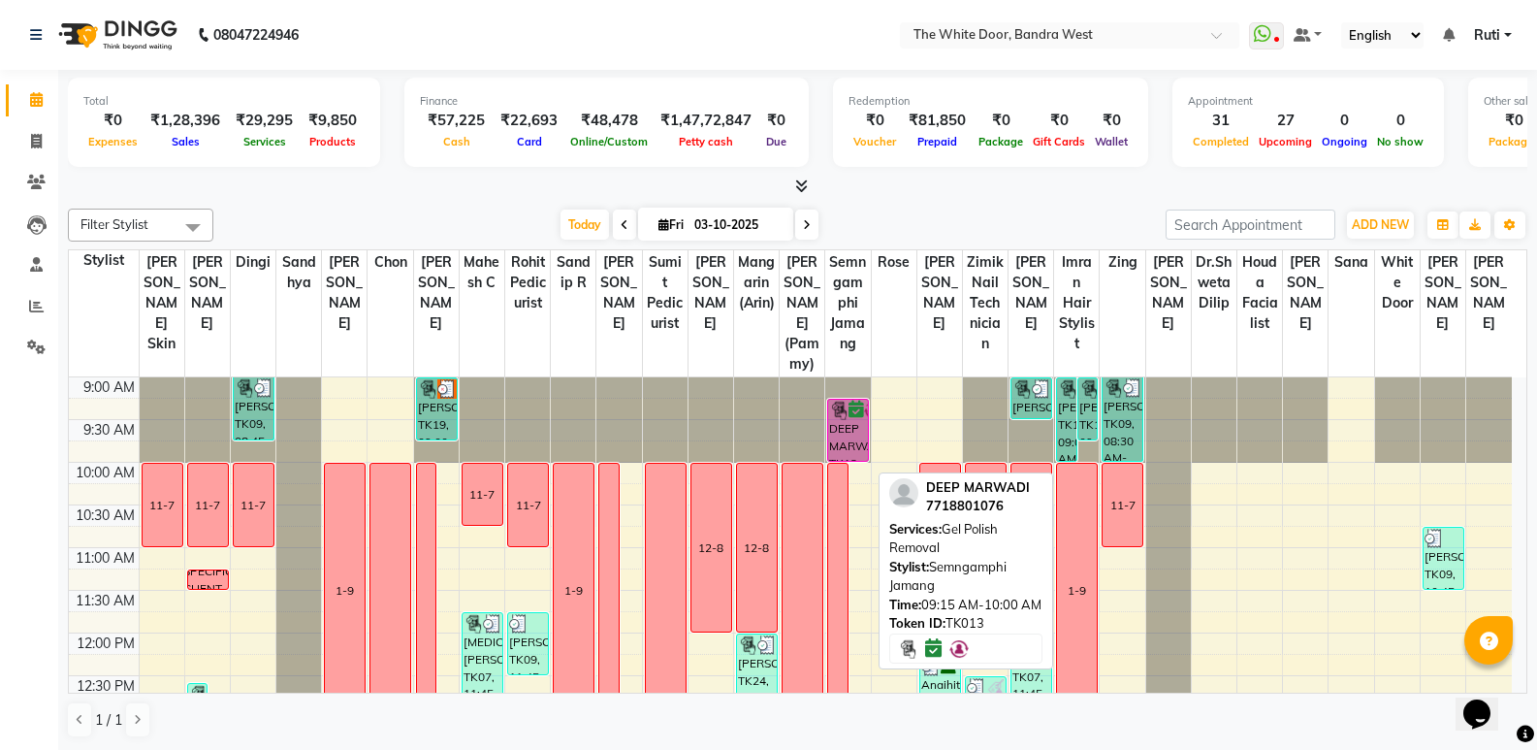
click at [857, 461] on div "DEEP MARWADI, TK13, 09:15 AM-10:00 AM, Gel Polish Removal" at bounding box center [848, 430] width 40 height 61
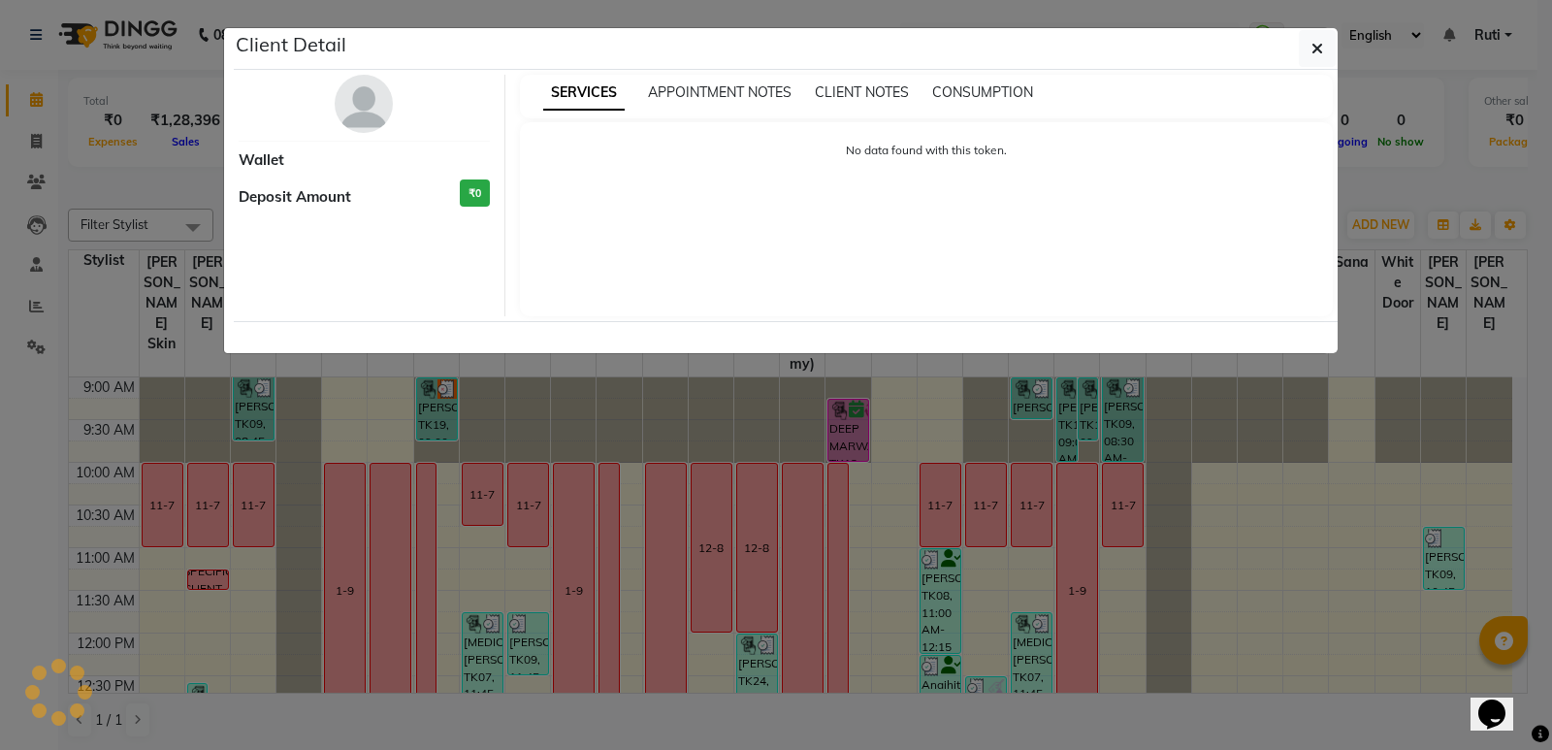
select select "6"
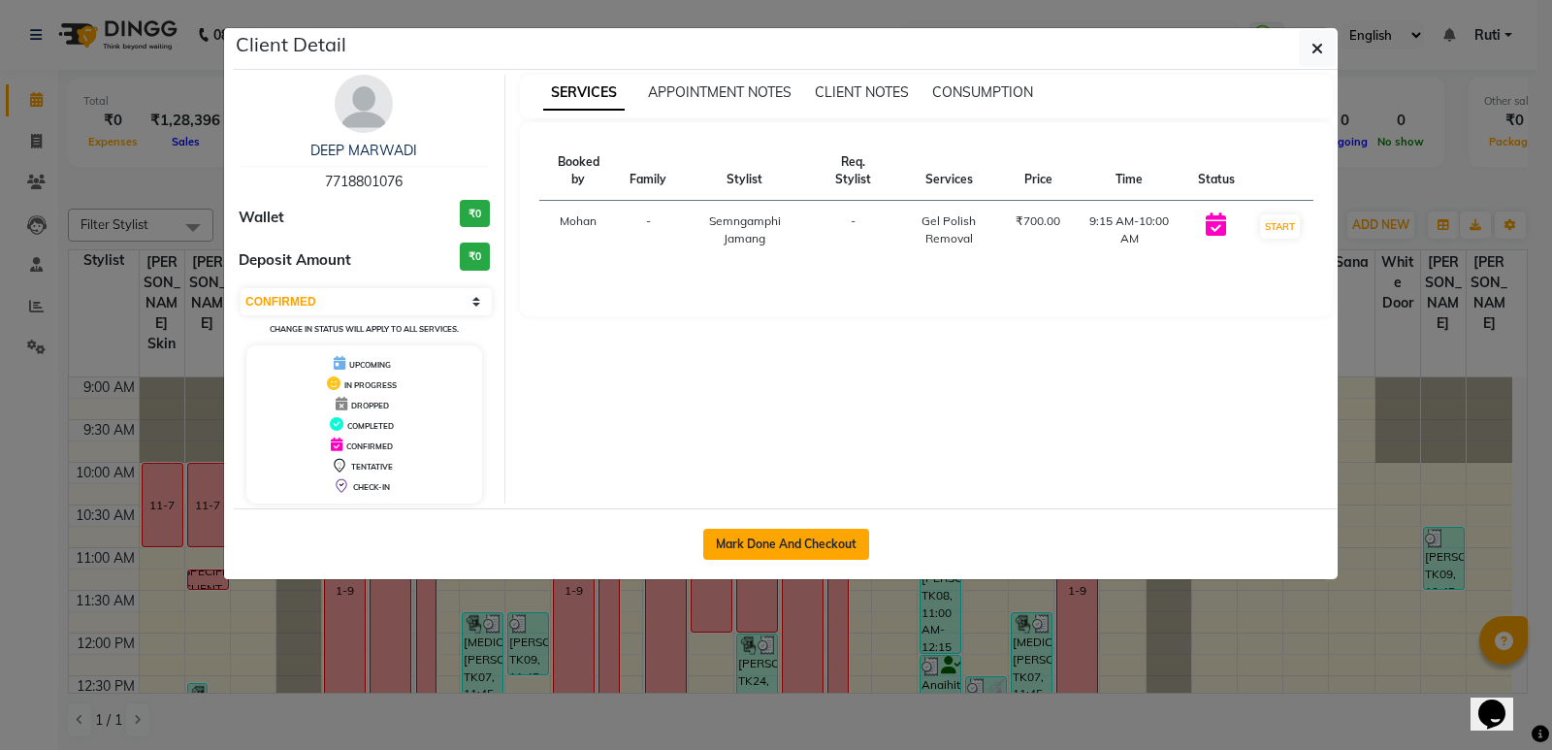
click at [779, 558] on button "Mark Done And Checkout" at bounding box center [786, 544] width 166 height 31
select select "3980"
select select "service"
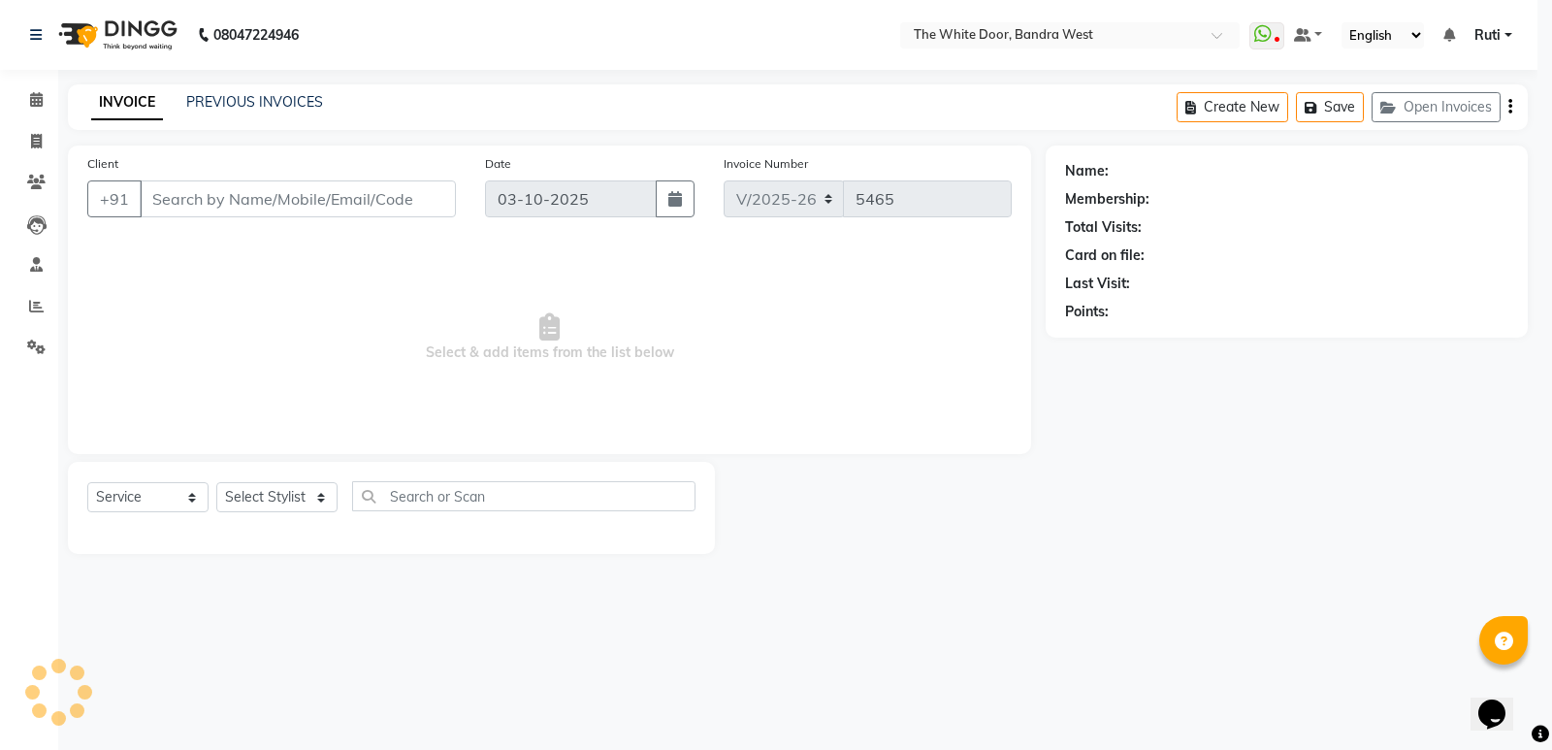
select select "3"
type input "7718801076"
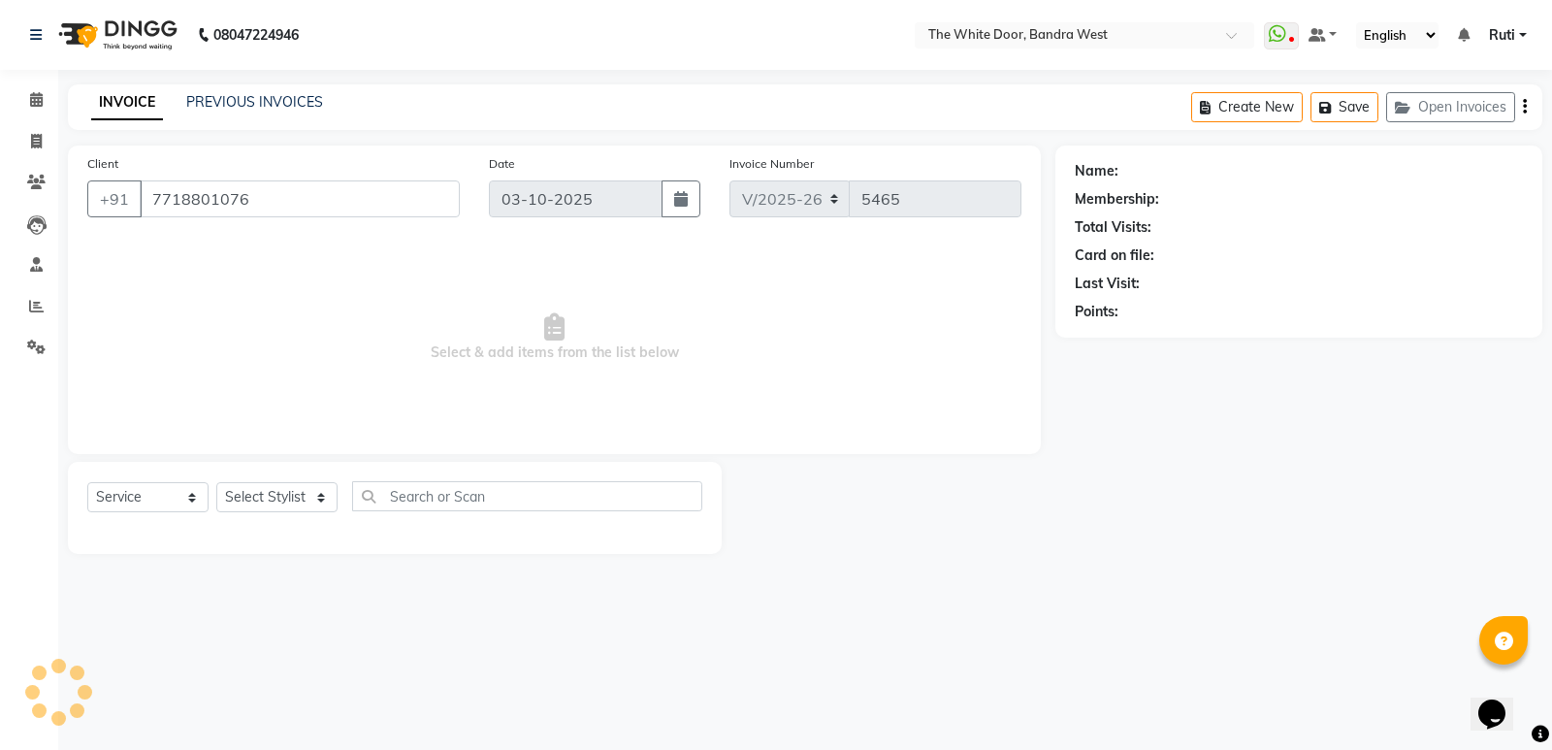
select select "59535"
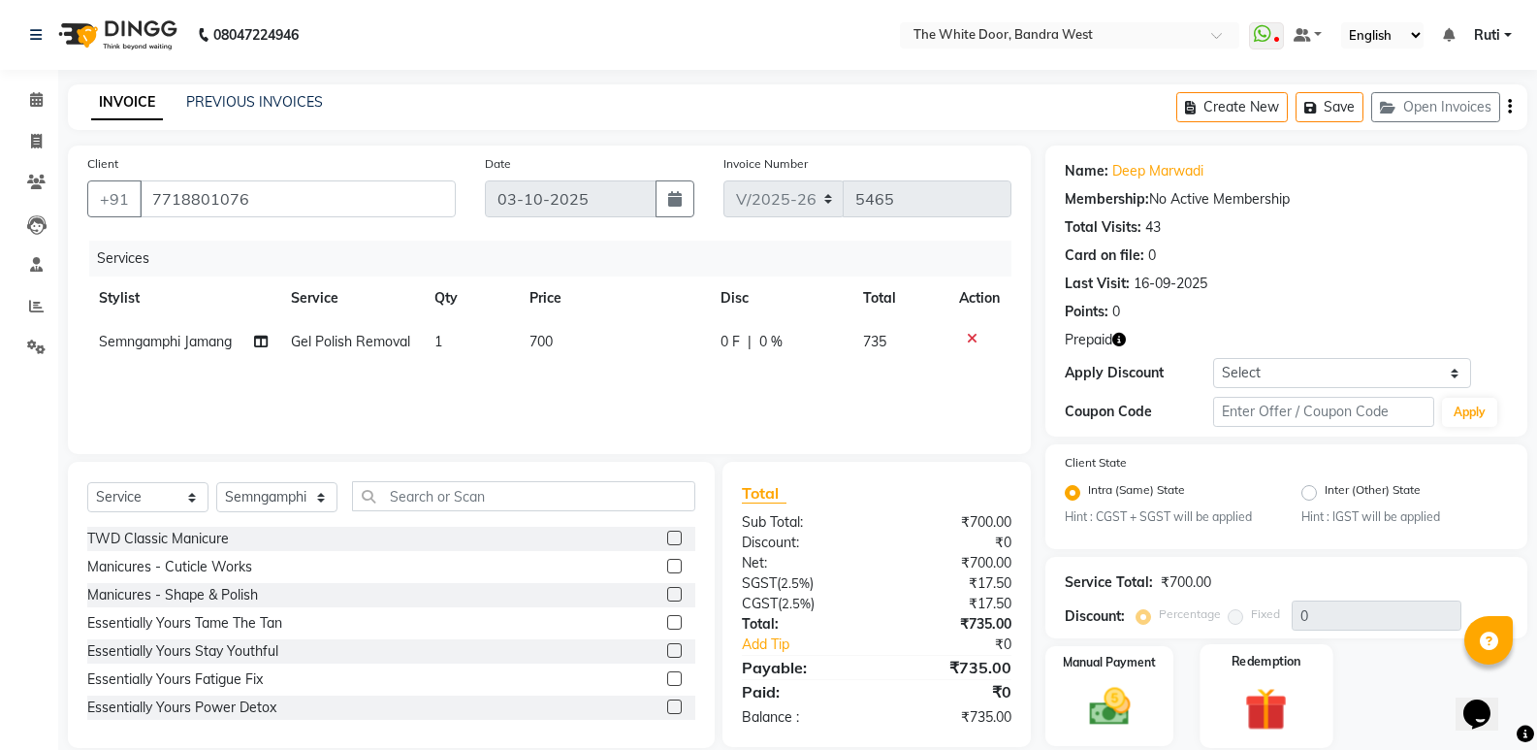
click at [1269, 687] on img at bounding box center [1266, 709] width 69 height 53
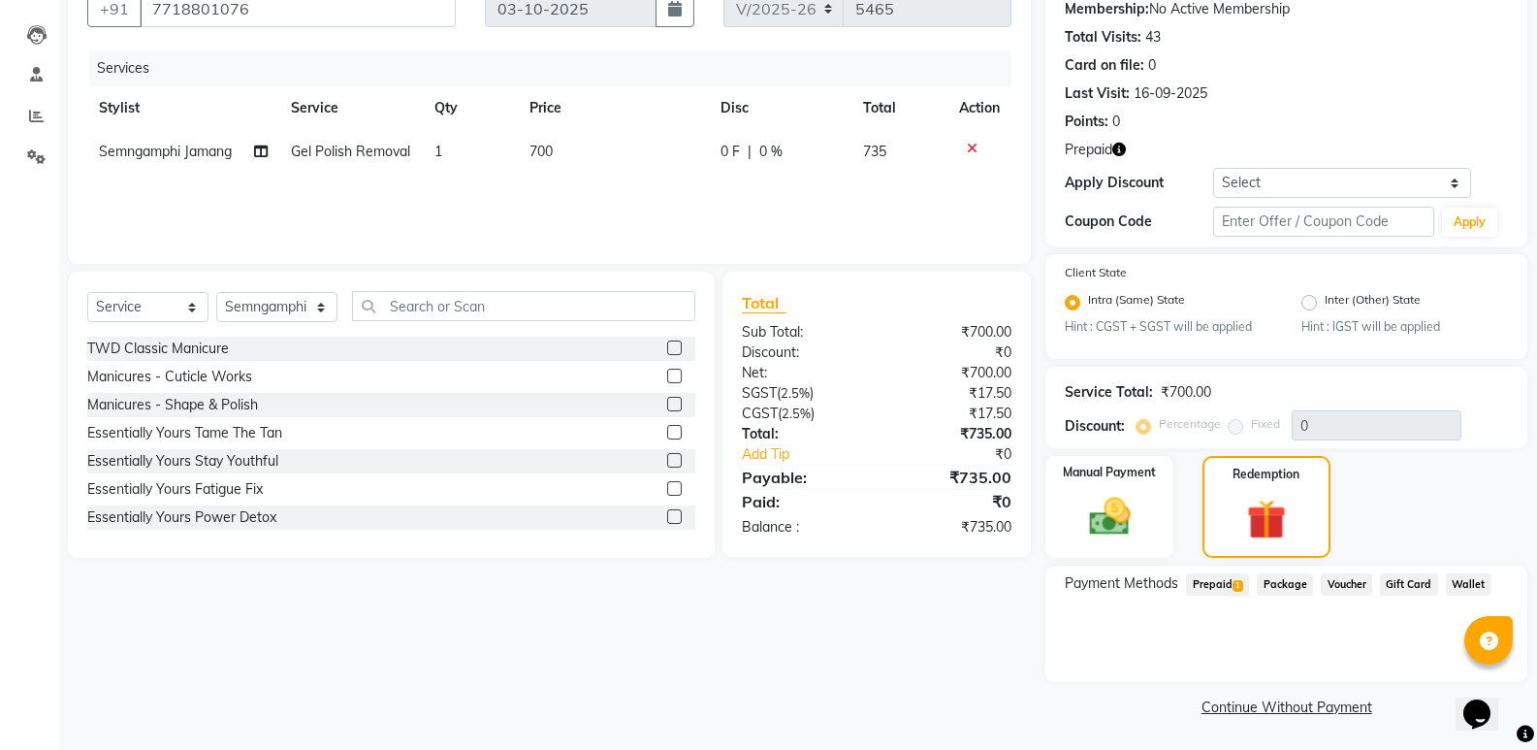
click at [1222, 574] on span "Prepaid 1" at bounding box center [1217, 584] width 63 height 22
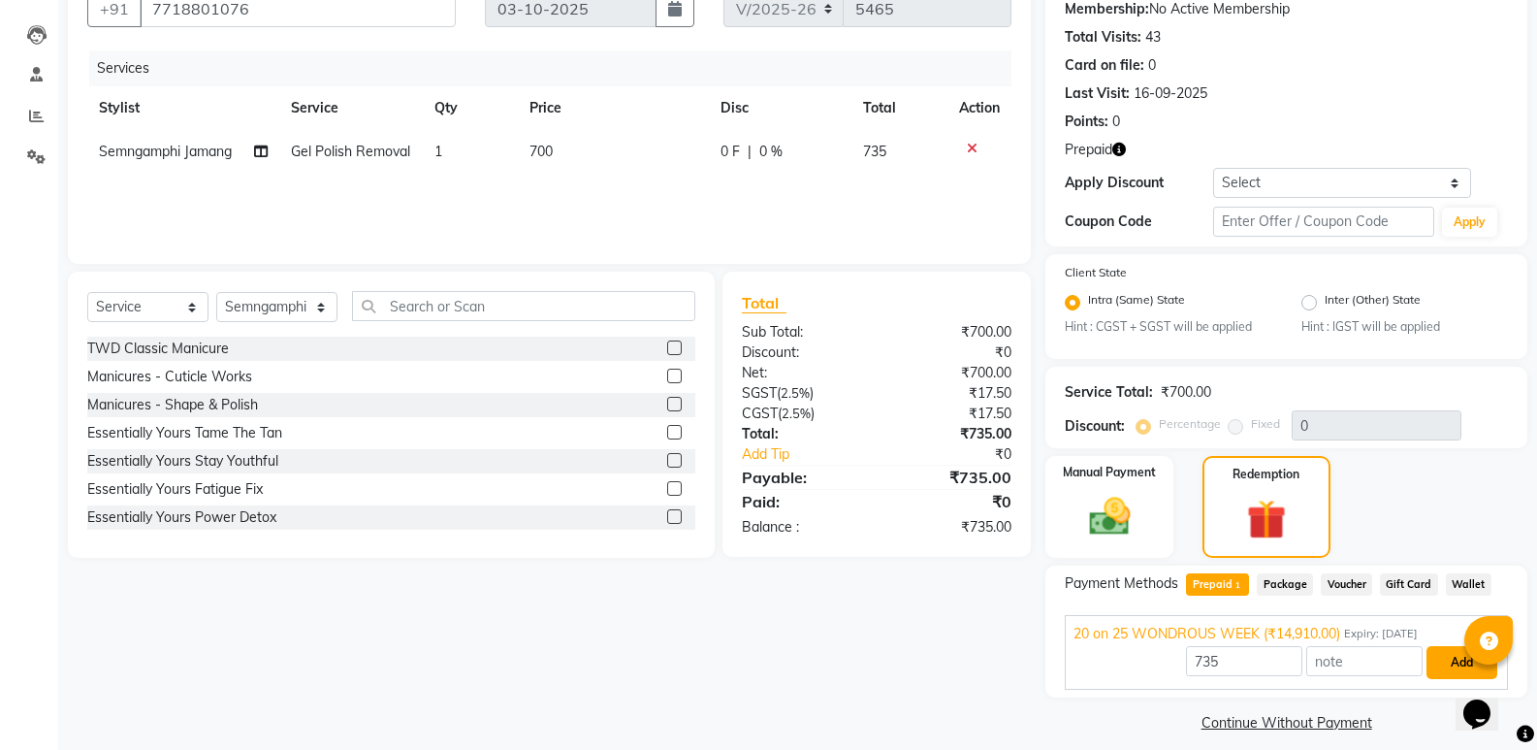
click at [1429, 663] on button "Add" at bounding box center [1462, 662] width 71 height 33
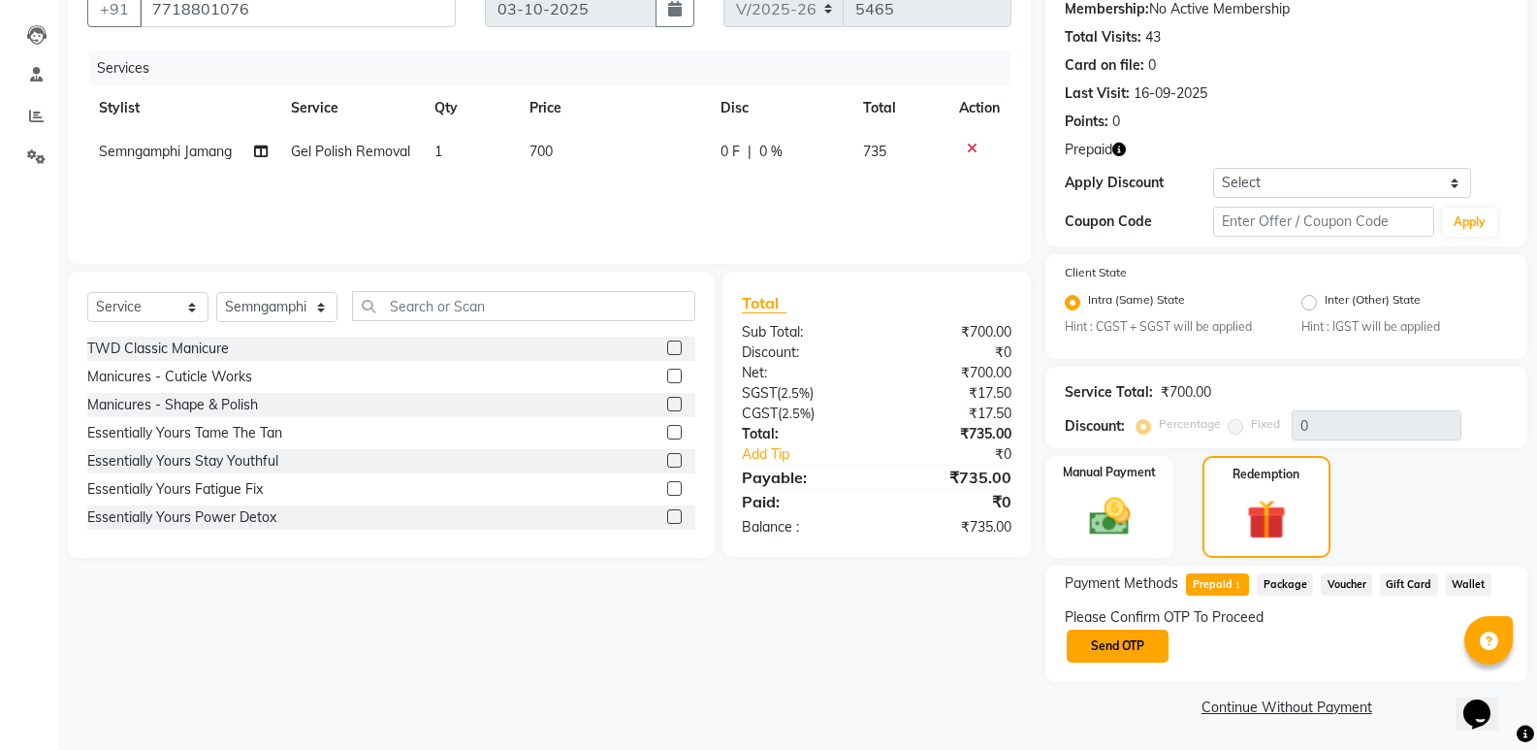
click at [1098, 652] on button "Send OTP" at bounding box center [1118, 645] width 102 height 33
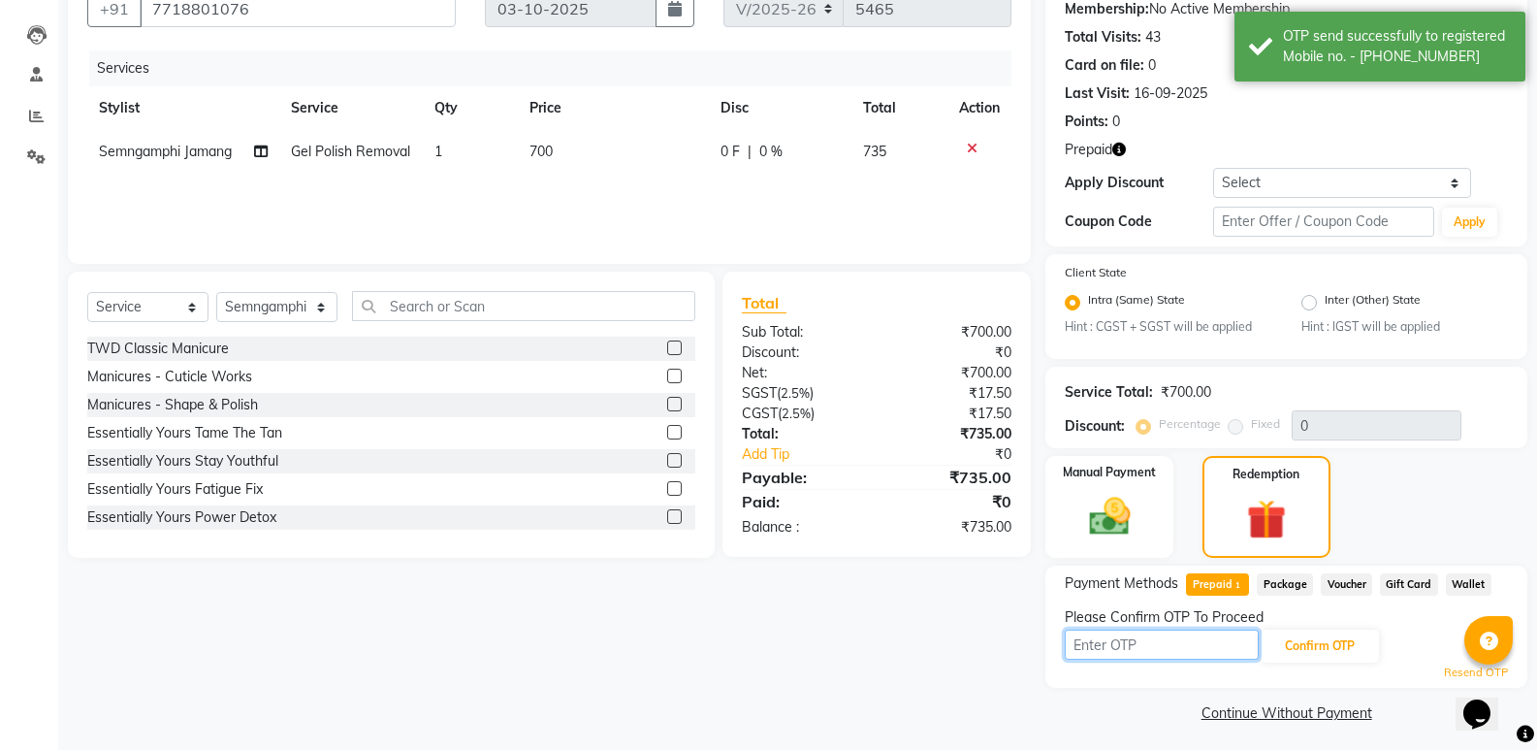
click at [1098, 652] on input "text" at bounding box center [1162, 644] width 194 height 30
type input "4764"
click at [1303, 650] on button "Confirm OTP" at bounding box center [1320, 645] width 118 height 33
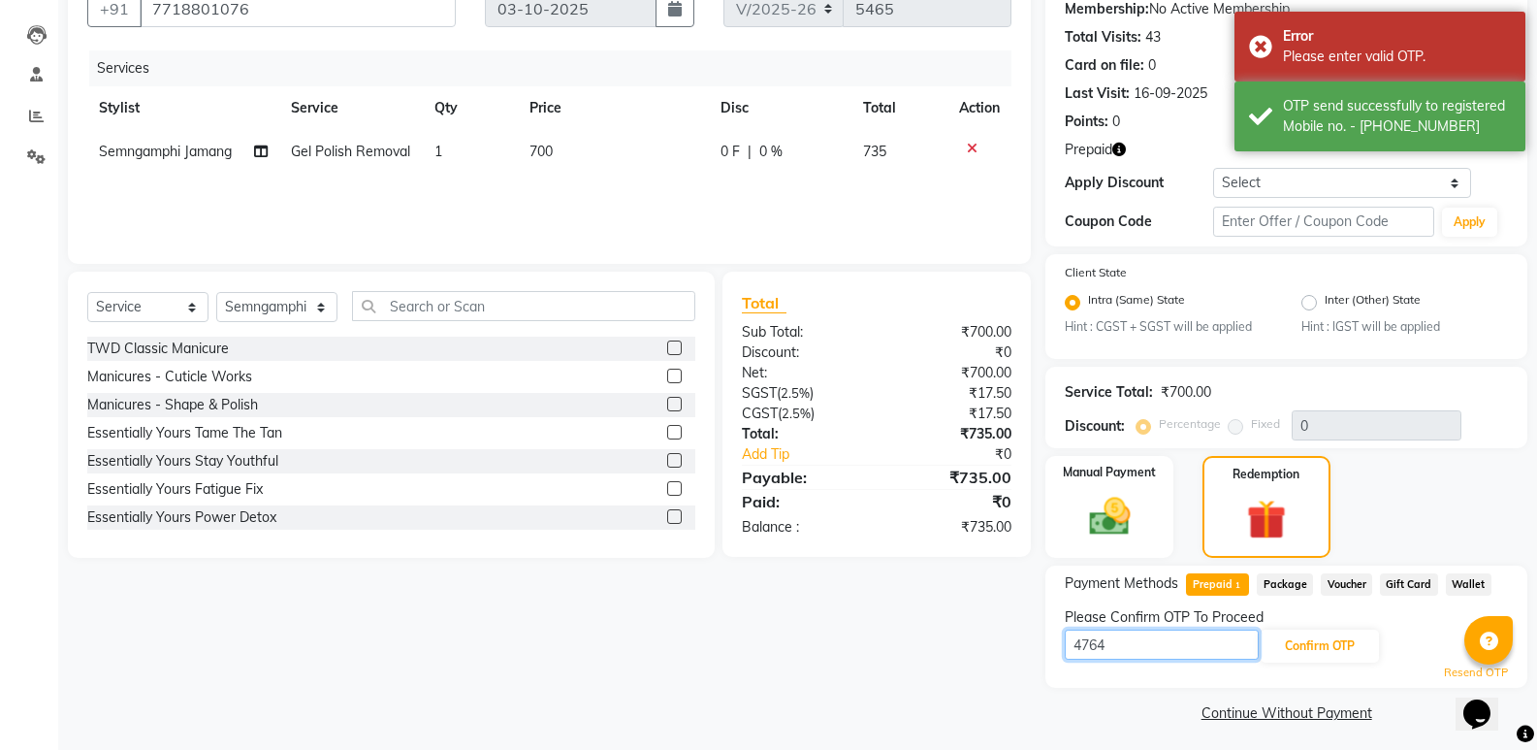
click at [1122, 643] on input "4764" at bounding box center [1162, 644] width 194 height 30
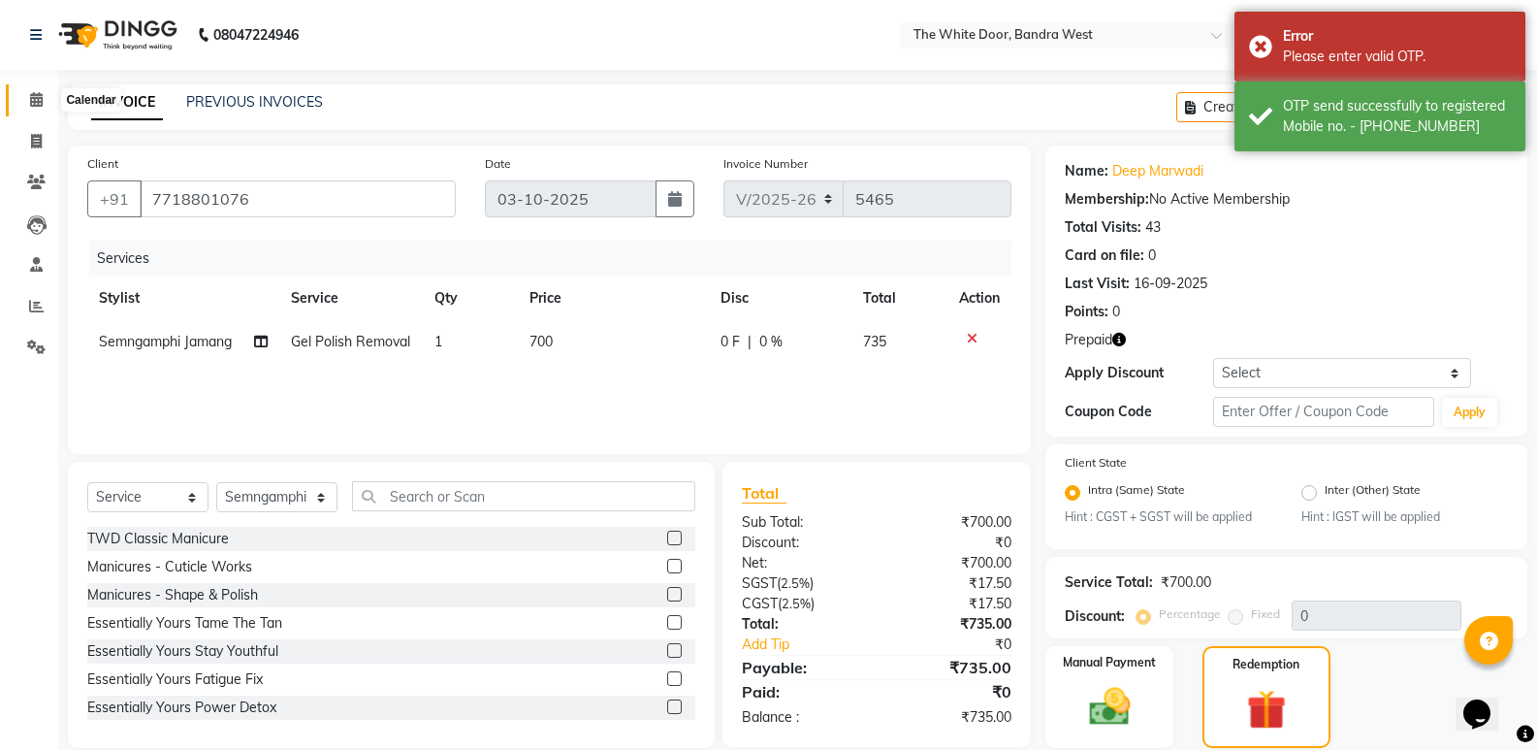
click at [48, 103] on span at bounding box center [36, 100] width 34 height 22
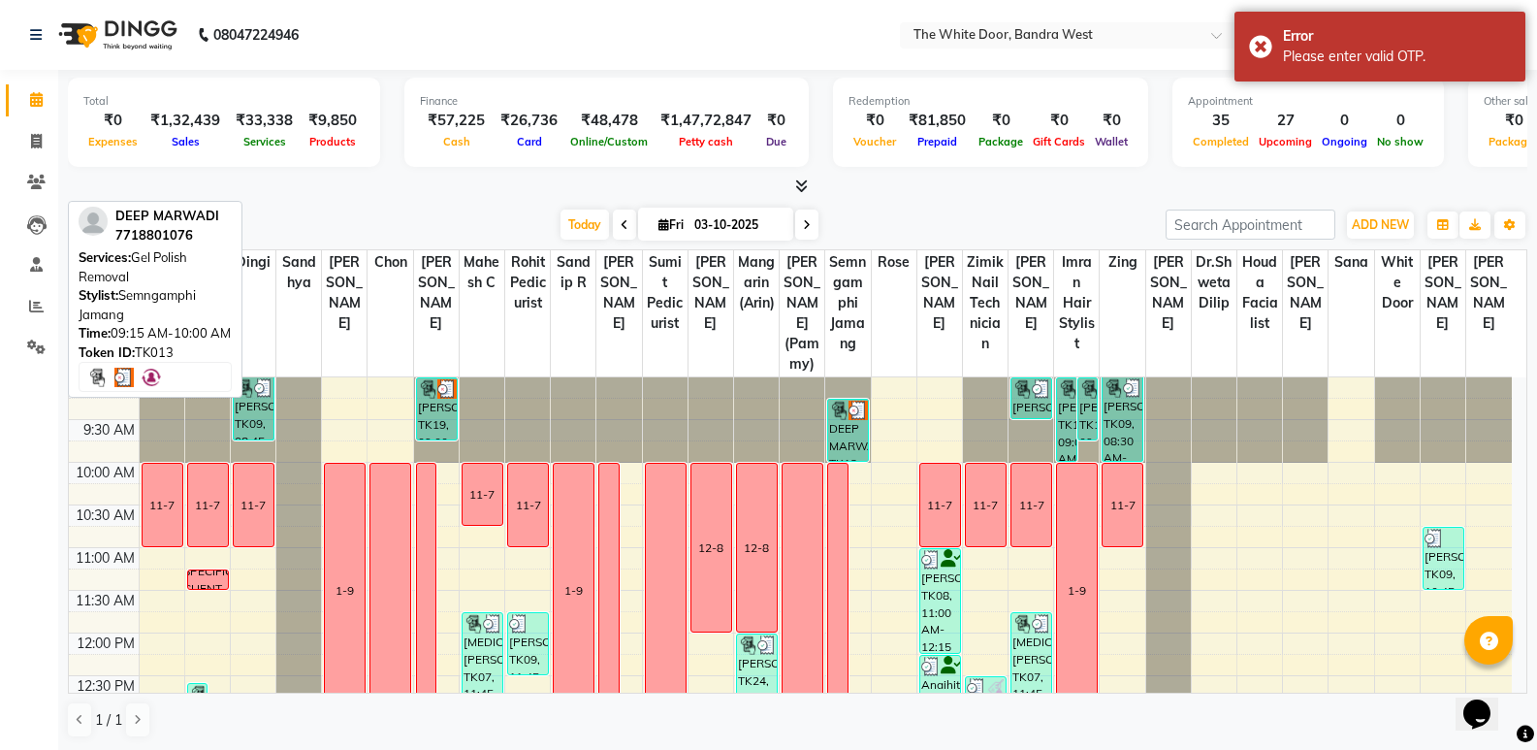
click at [855, 461] on div "DEEP MARWADI, TK13, 09:15 AM-10:00 AM, Gel Polish Removal" at bounding box center [848, 430] width 40 height 61
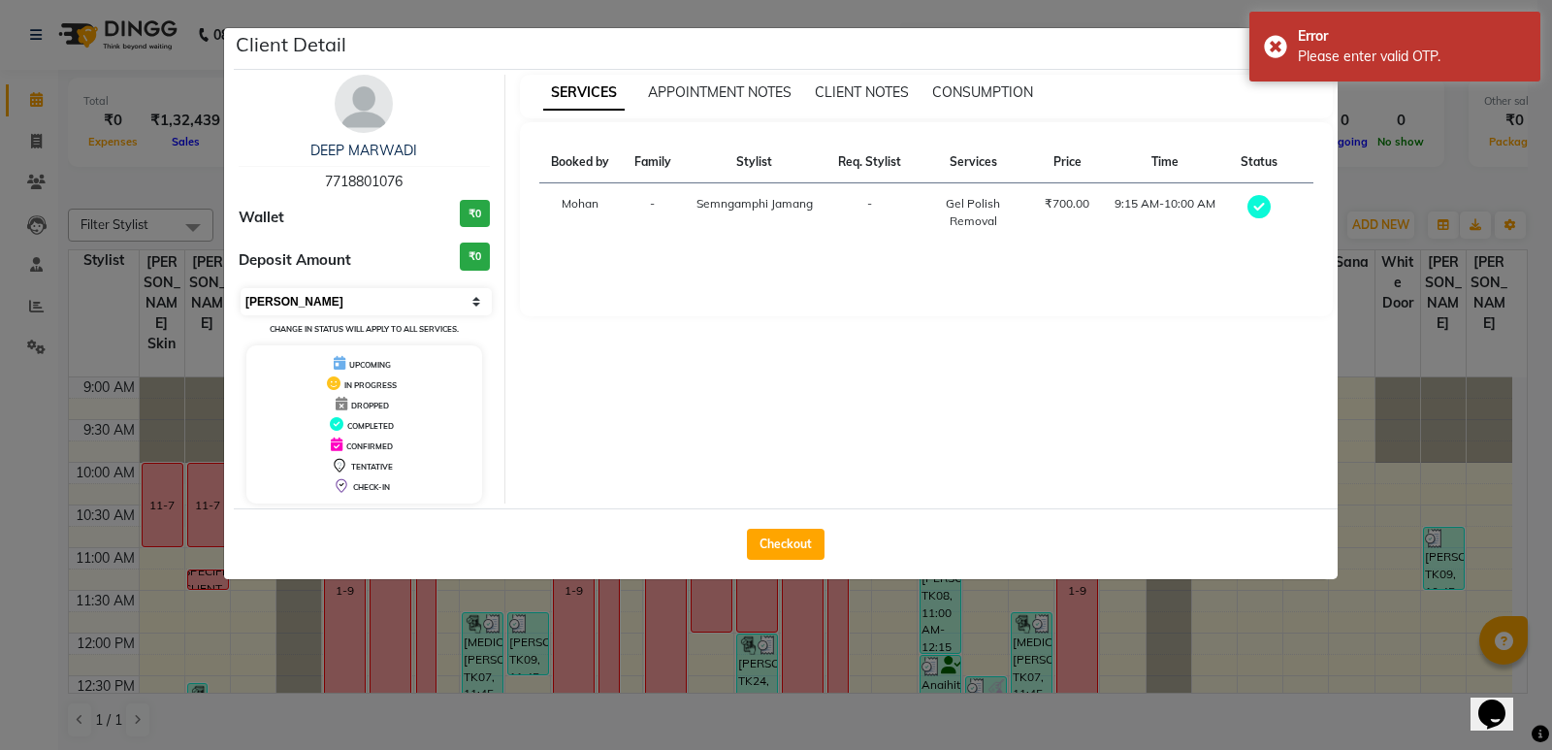
click at [298, 294] on select "Select MARK DONE UPCOMING" at bounding box center [366, 301] width 251 height 27
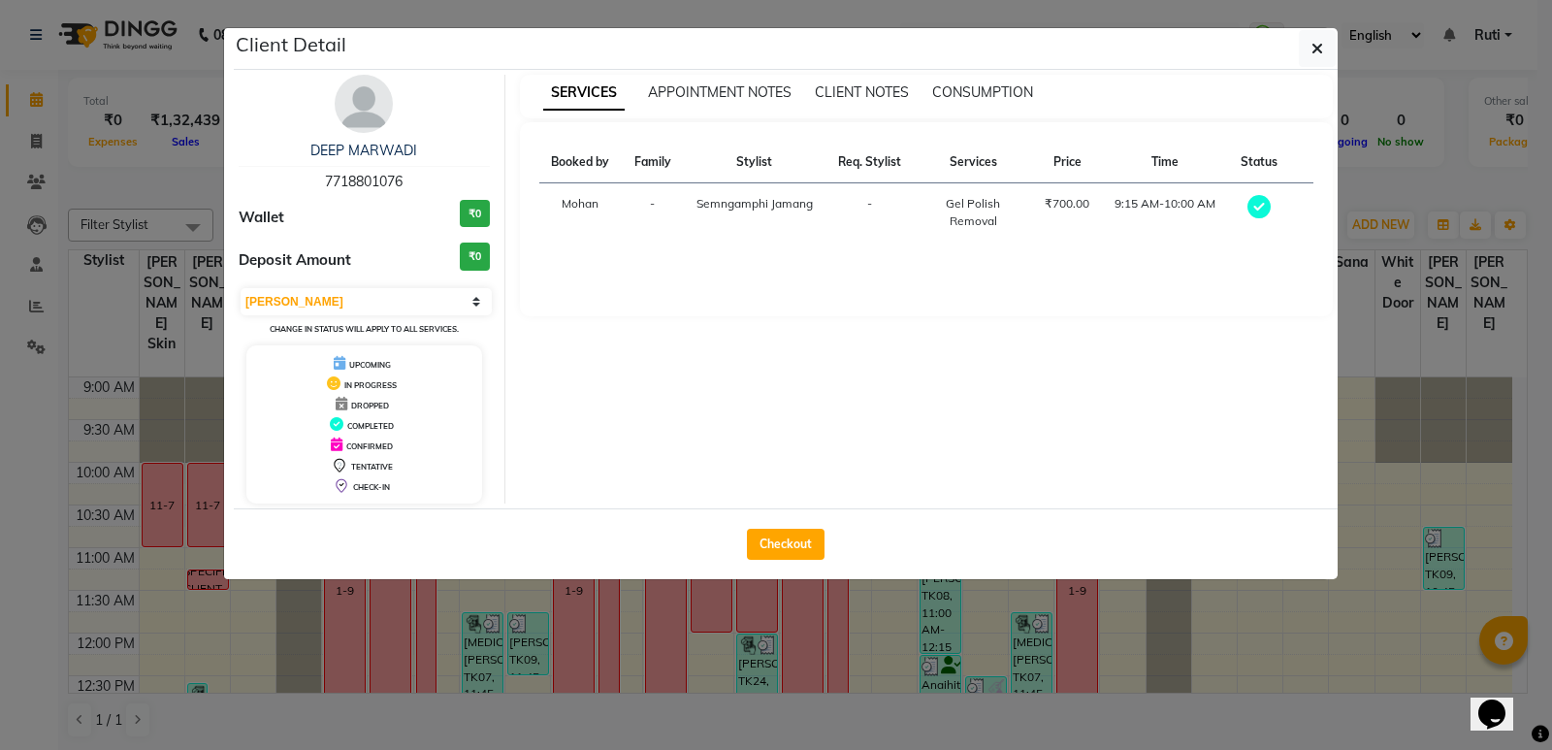
click at [306, 388] on div "IN PROGRESS" at bounding box center [364, 383] width 220 height 20
click at [317, 305] on select "Select MARK DONE UPCOMING" at bounding box center [366, 301] width 251 height 27
click at [241, 288] on select "Select MARK DONE UPCOMING" at bounding box center [366, 301] width 251 height 27
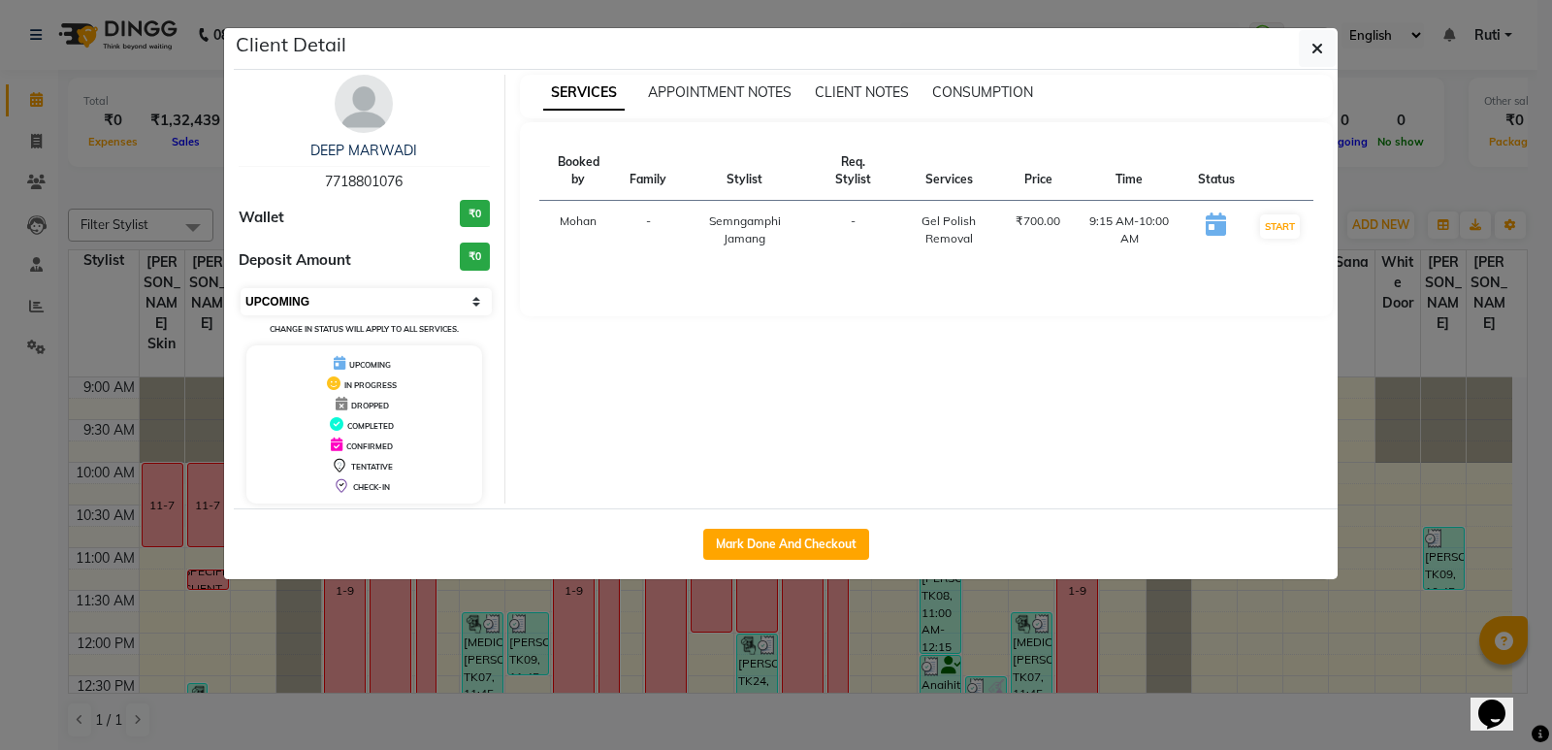
click at [332, 305] on select "Select IN SERVICE CONFIRMED TENTATIVE CHECK IN MARK DONE DROPPED UPCOMING" at bounding box center [366, 301] width 251 height 27
select select "6"
click at [241, 288] on select "Select IN SERVICE CONFIRMED TENTATIVE CHECK IN MARK DONE DROPPED UPCOMING" at bounding box center [366, 301] width 251 height 27
click at [1314, 64] on button "button" at bounding box center [1317, 48] width 37 height 37
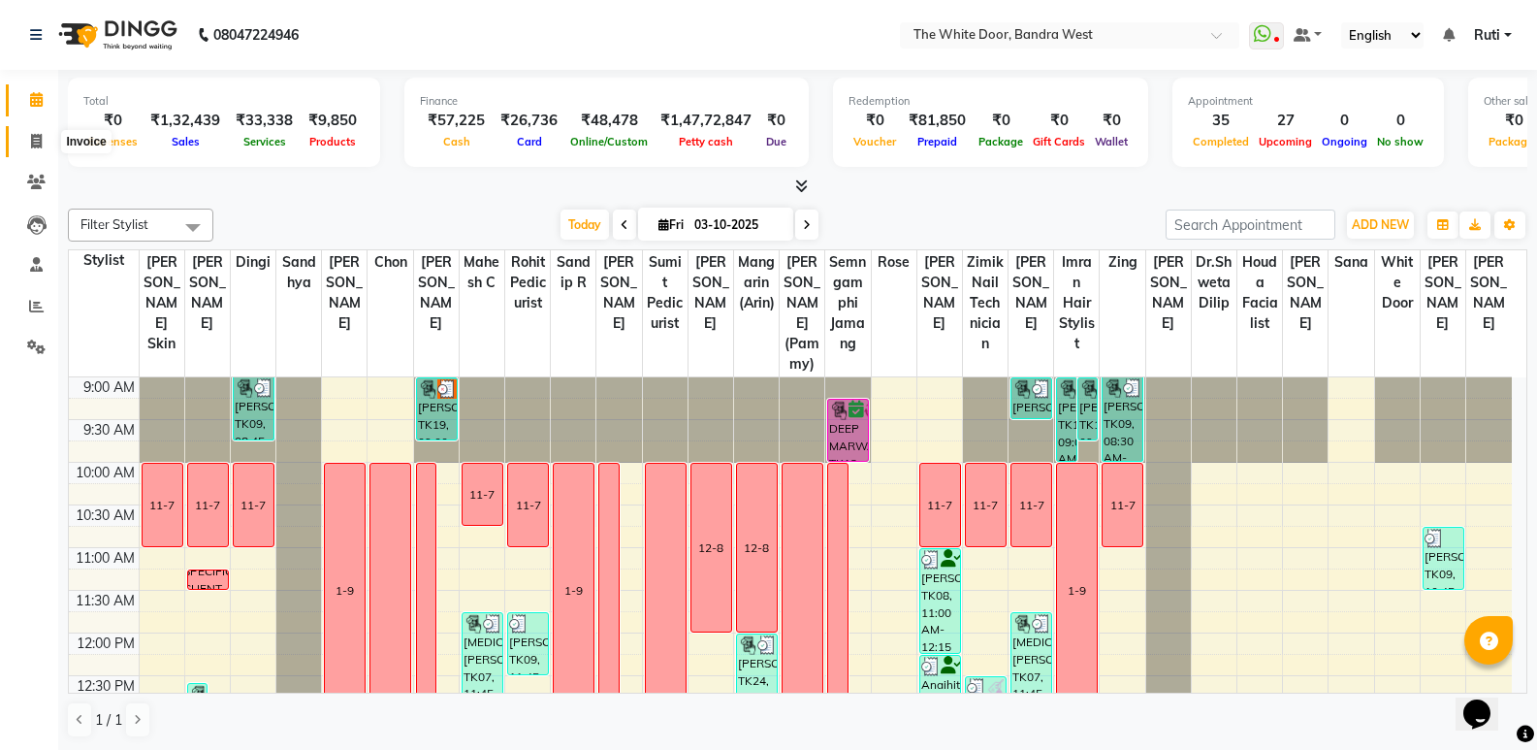
click at [21, 149] on span at bounding box center [36, 142] width 34 height 22
select select "3980"
select select "service"
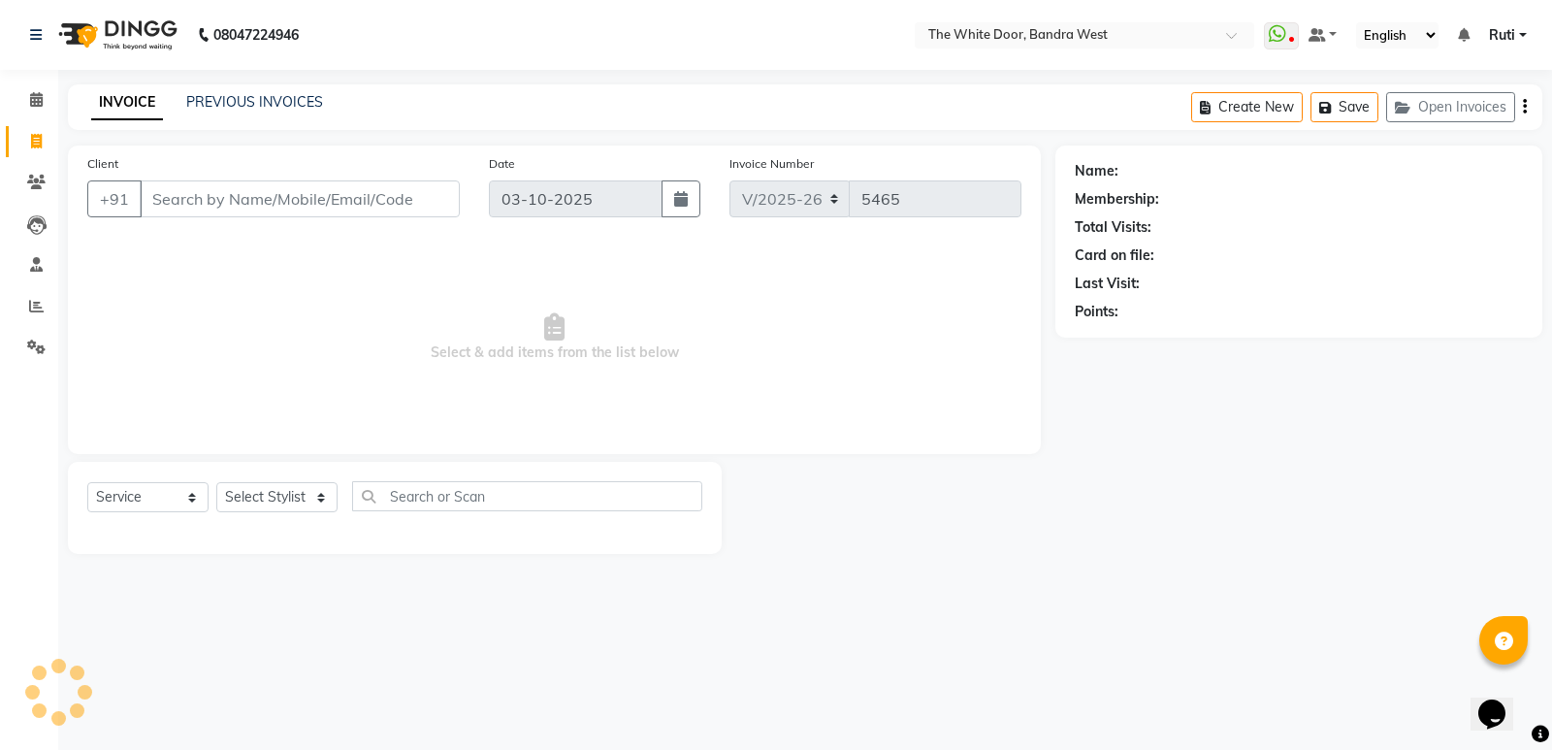
click at [206, 92] on div "PREVIOUS INVOICES" at bounding box center [254, 102] width 137 height 20
click at [228, 101] on link "PREVIOUS INVOICES" at bounding box center [254, 101] width 137 height 17
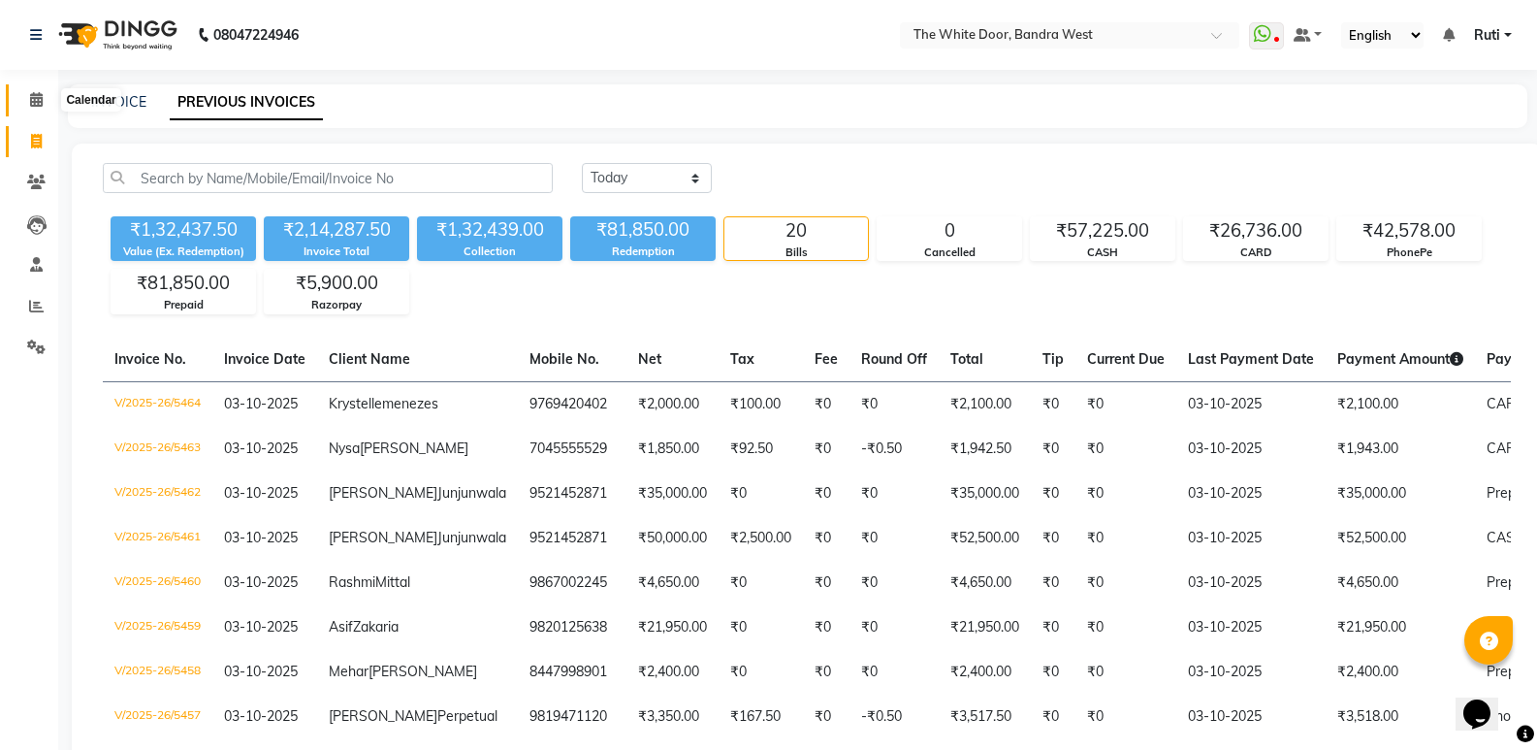
click at [51, 103] on span at bounding box center [36, 100] width 34 height 22
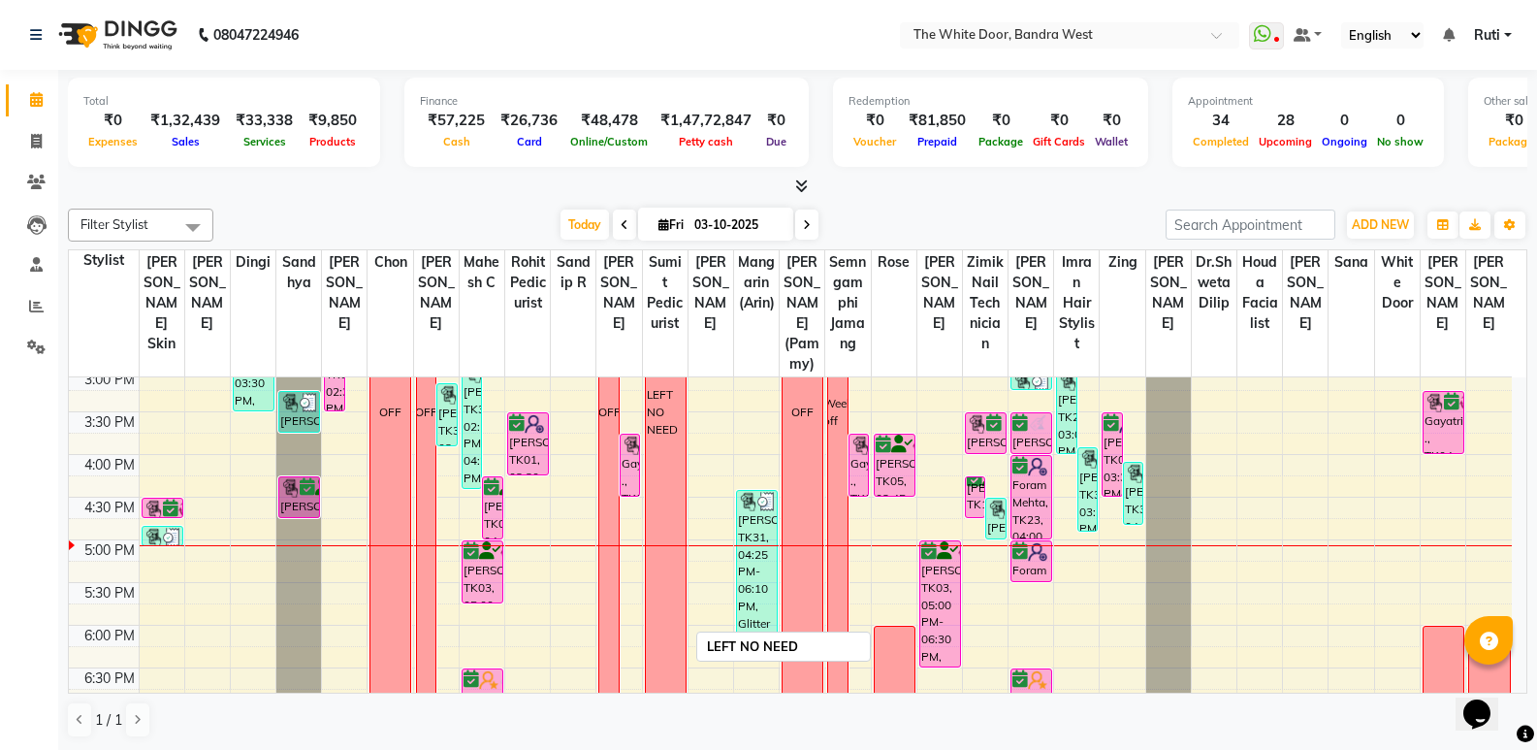
scroll to position [582, 0]
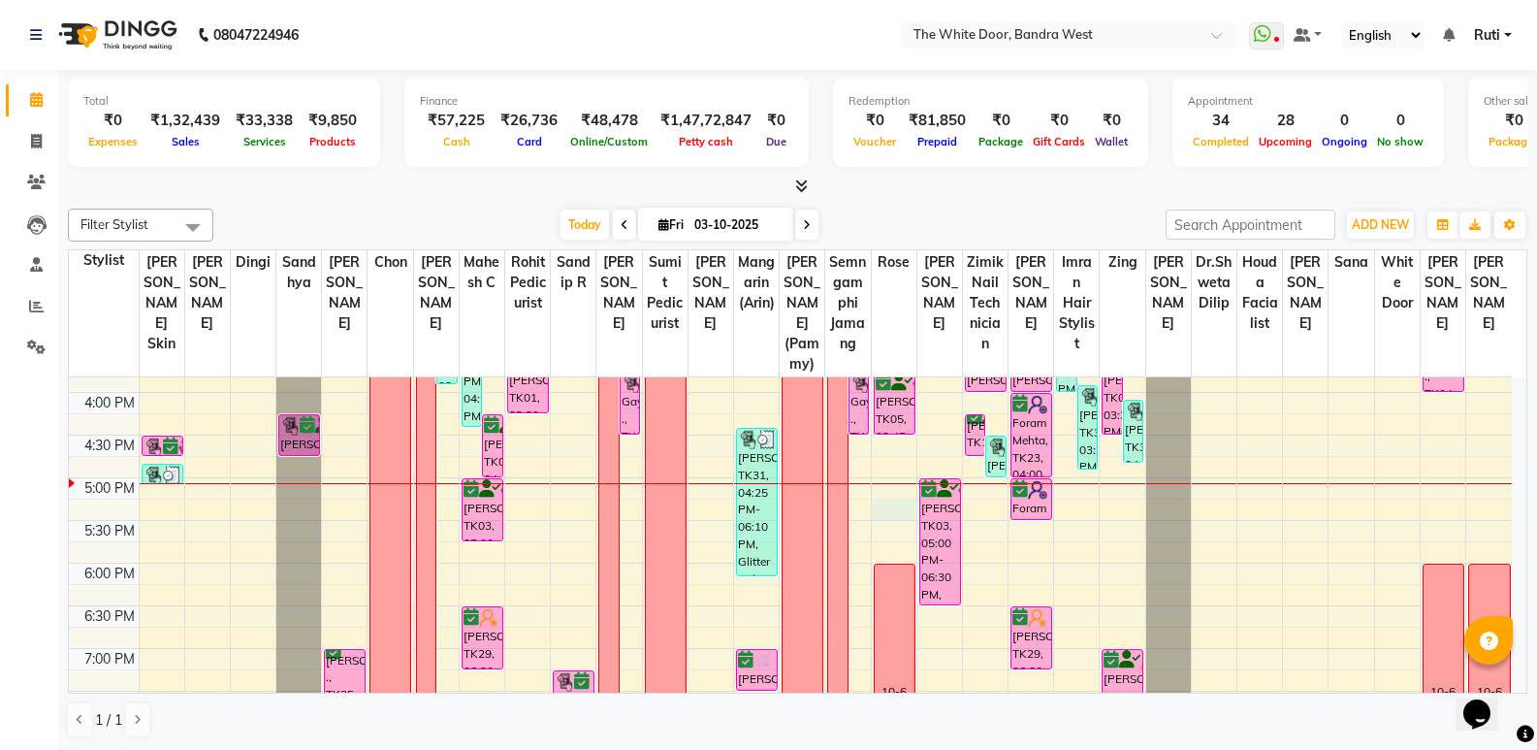
click at [895, 531] on div "9:00 AM 9:30 AM 10:00 AM 10:30 AM 11:00 AM 11:30 AM 12:00 PM 12:30 PM 1:00 PM 1…" at bounding box center [790, 349] width 1443 height 1108
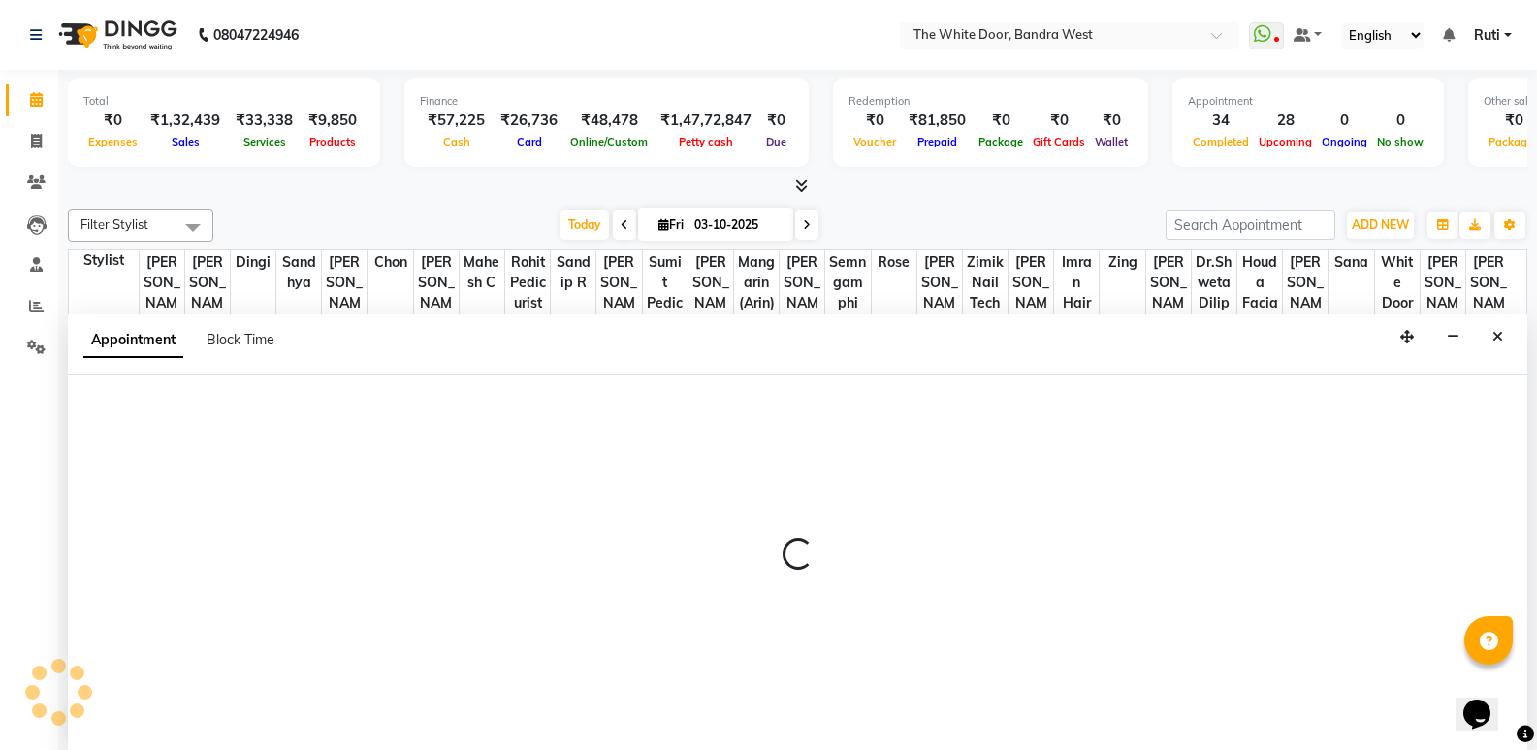
scroll to position [1, 0]
select select "20403"
select select "1035"
select select "tentative"
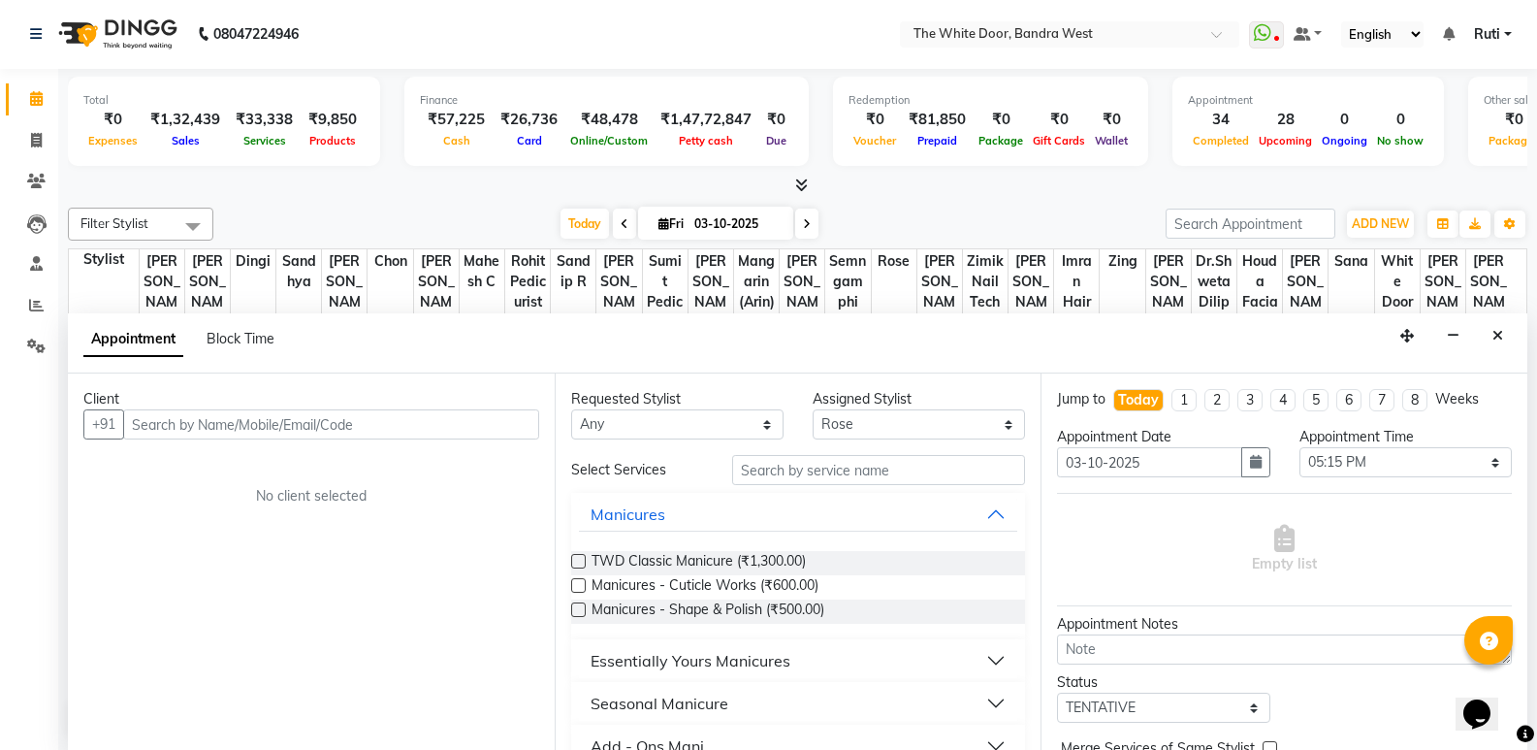
drag, startPoint x: 318, startPoint y: 416, endPoint x: 328, endPoint y: 421, distance: 10.8
click at [324, 420] on input "text" at bounding box center [331, 424] width 416 height 30
click at [180, 423] on input "98204 15266" at bounding box center [291, 424] width 336 height 30
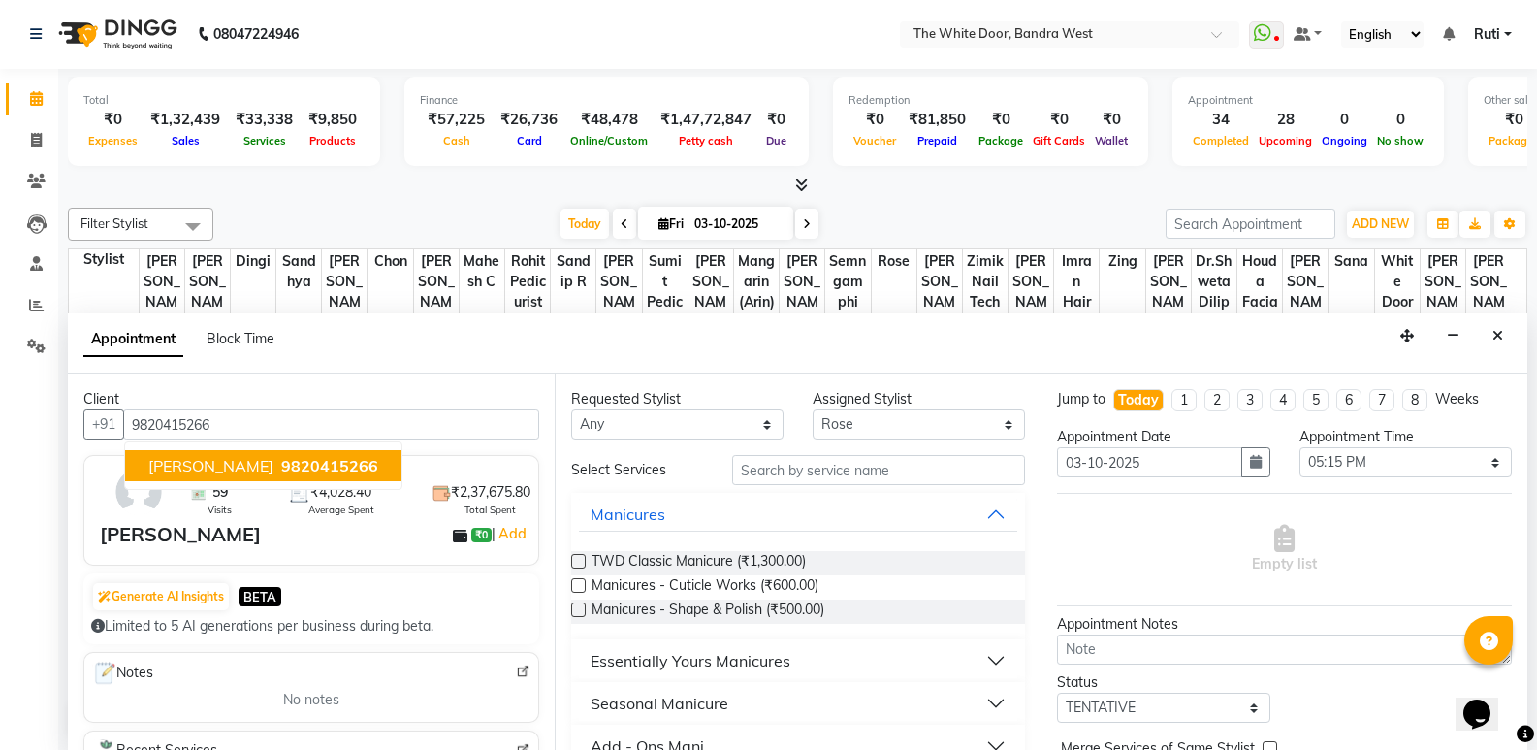
click at [229, 459] on span "Priya Runchal" at bounding box center [210, 465] width 125 height 19
type input "9820415266"
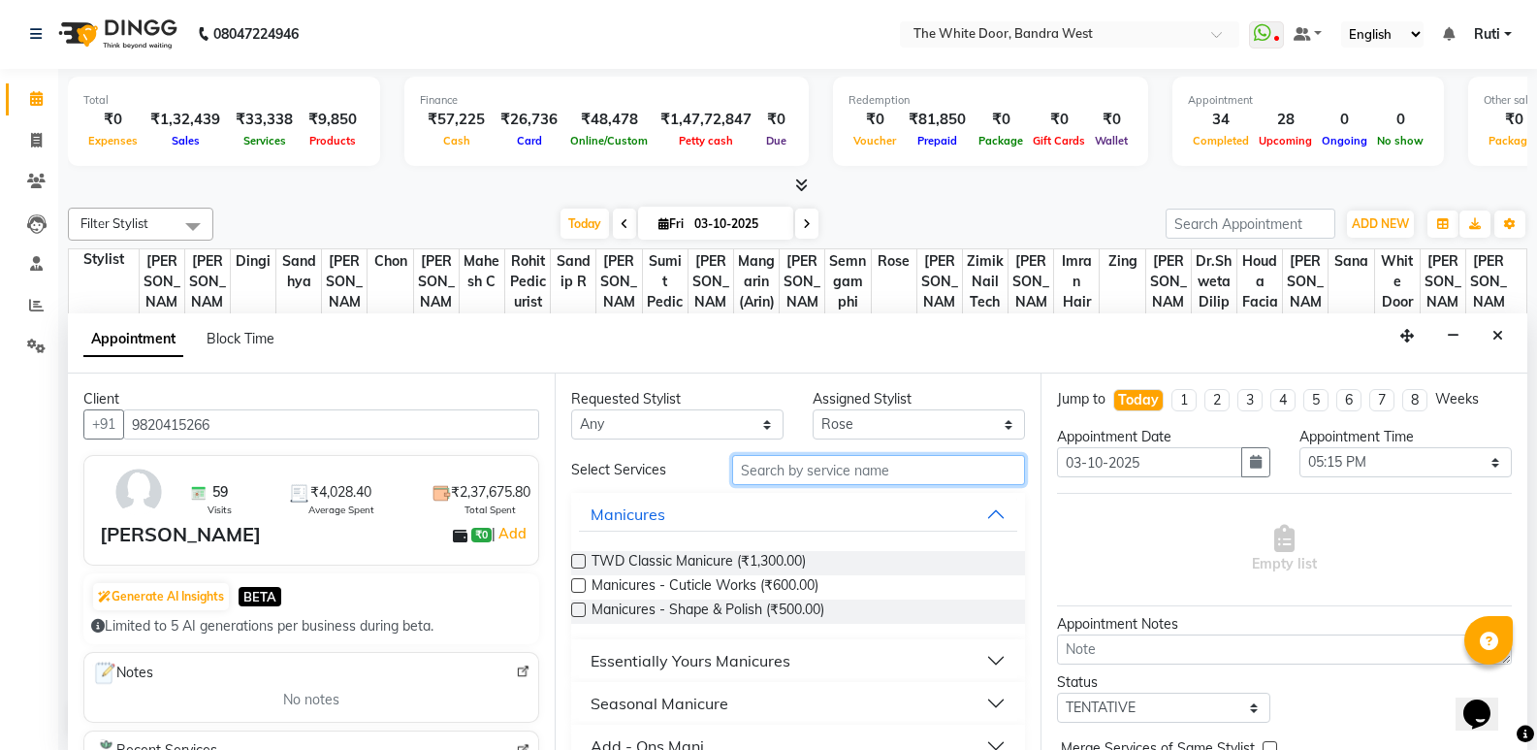
click at [782, 467] on input "text" at bounding box center [878, 470] width 293 height 30
click at [571, 555] on label at bounding box center [578, 561] width 15 height 15
click at [571, 557] on input "checkbox" at bounding box center [577, 563] width 13 height 13
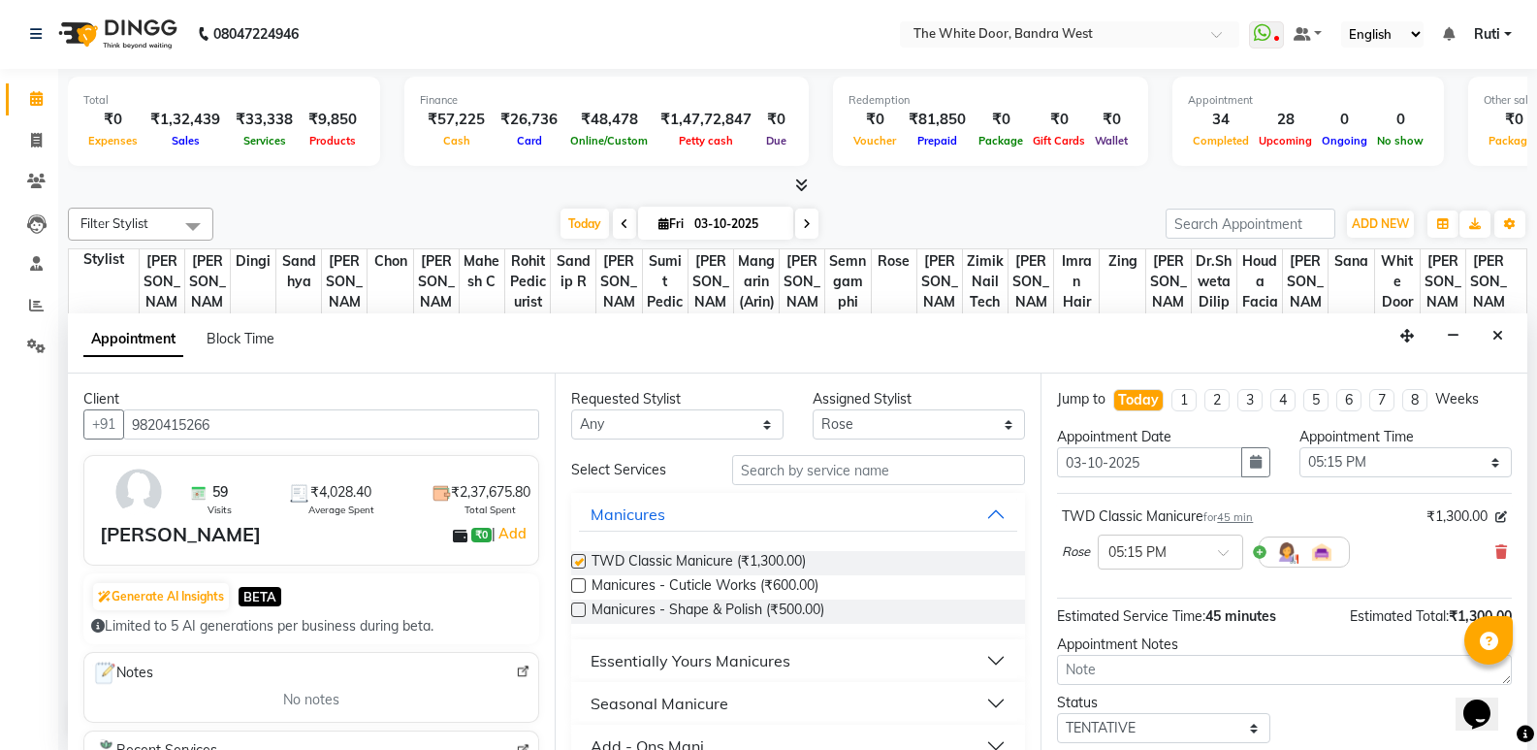
checkbox input "false"
click at [878, 434] on select "Select Amita Skin benjimin Chon Dingi Dr.Shweta Dilip Farheen K Ganesh M Gautam…" at bounding box center [919, 424] width 212 height 30
select select "57439"
click at [813, 409] on select "Select Amita Skin benjimin Chon Dingi Dr.Shweta Dilip Farheen K Ganesh M Gautam…" at bounding box center [919, 424] width 212 height 30
click at [585, 559] on label at bounding box center [578, 561] width 15 height 15
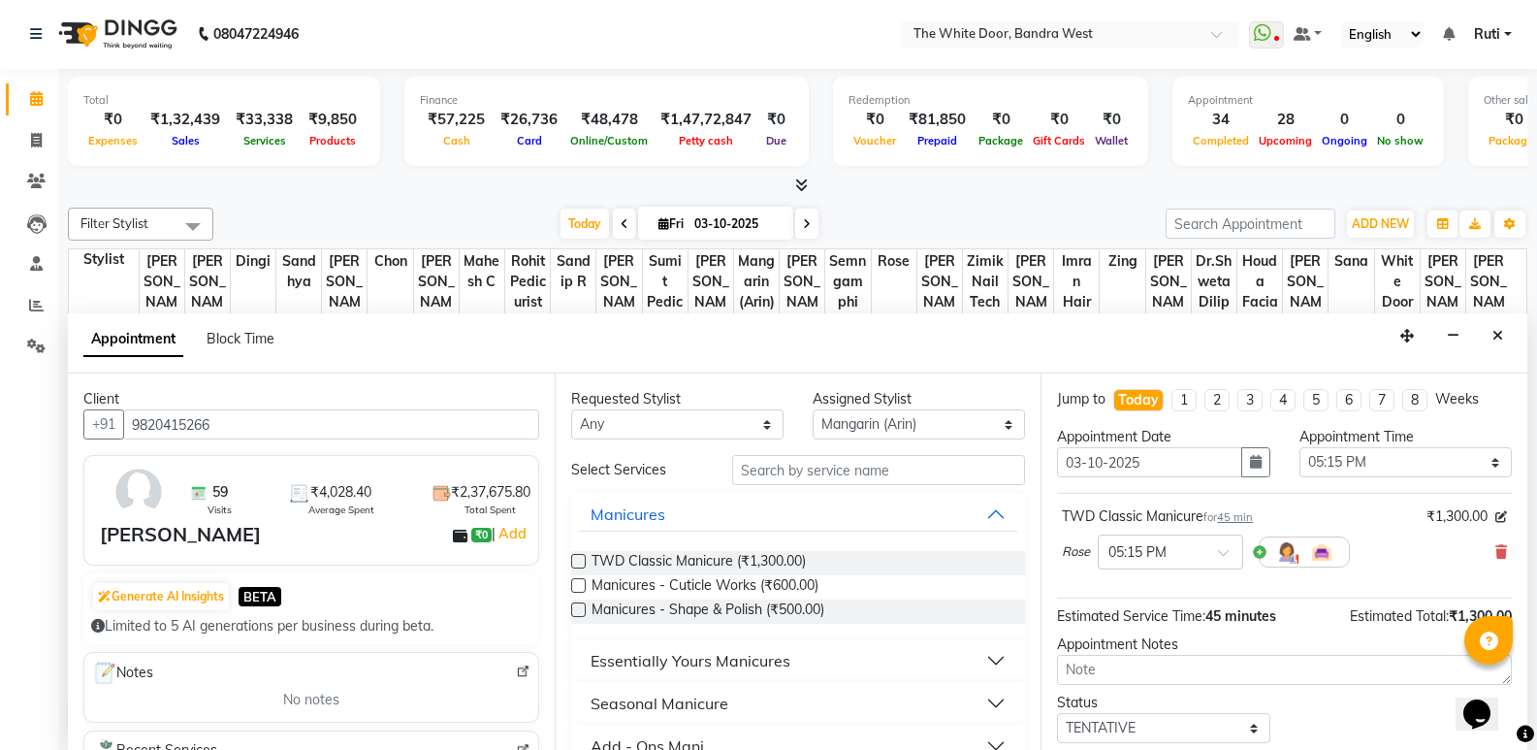
click at [584, 559] on input "checkbox" at bounding box center [577, 563] width 13 height 13
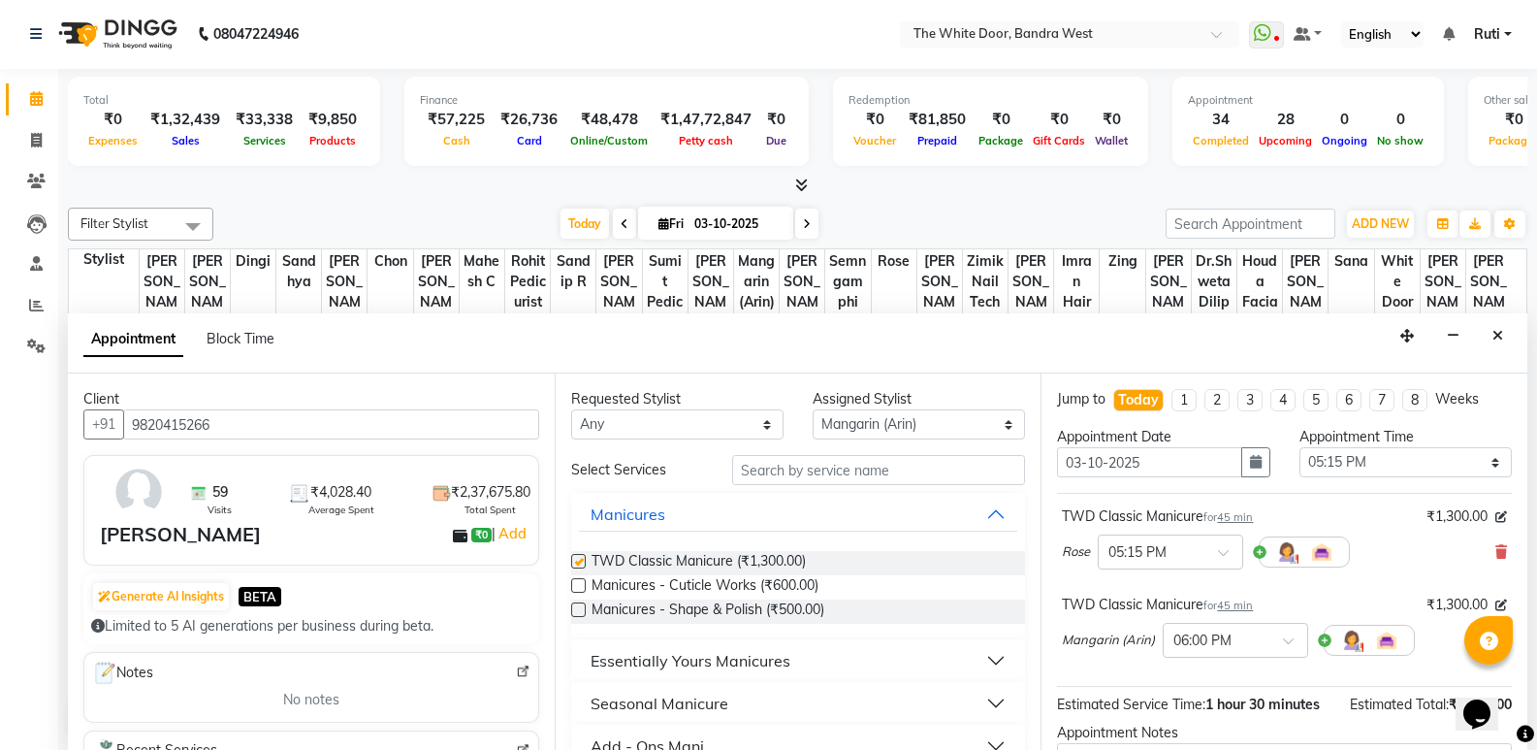
checkbox input "false"
click at [700, 420] on select "Any Amita Skin benjimin Chon Dingi Dr.Shweta Dilip Farheen K Ganesh M Gautam Sh…" at bounding box center [677, 424] width 212 height 30
select select "83679"
click at [571, 409] on select "Any Amita Skin benjimin Chon Dingi Dr.Shweta Dilip Farheen K Ganesh M Gautam Sh…" at bounding box center [677, 424] width 212 height 30
select select "83679"
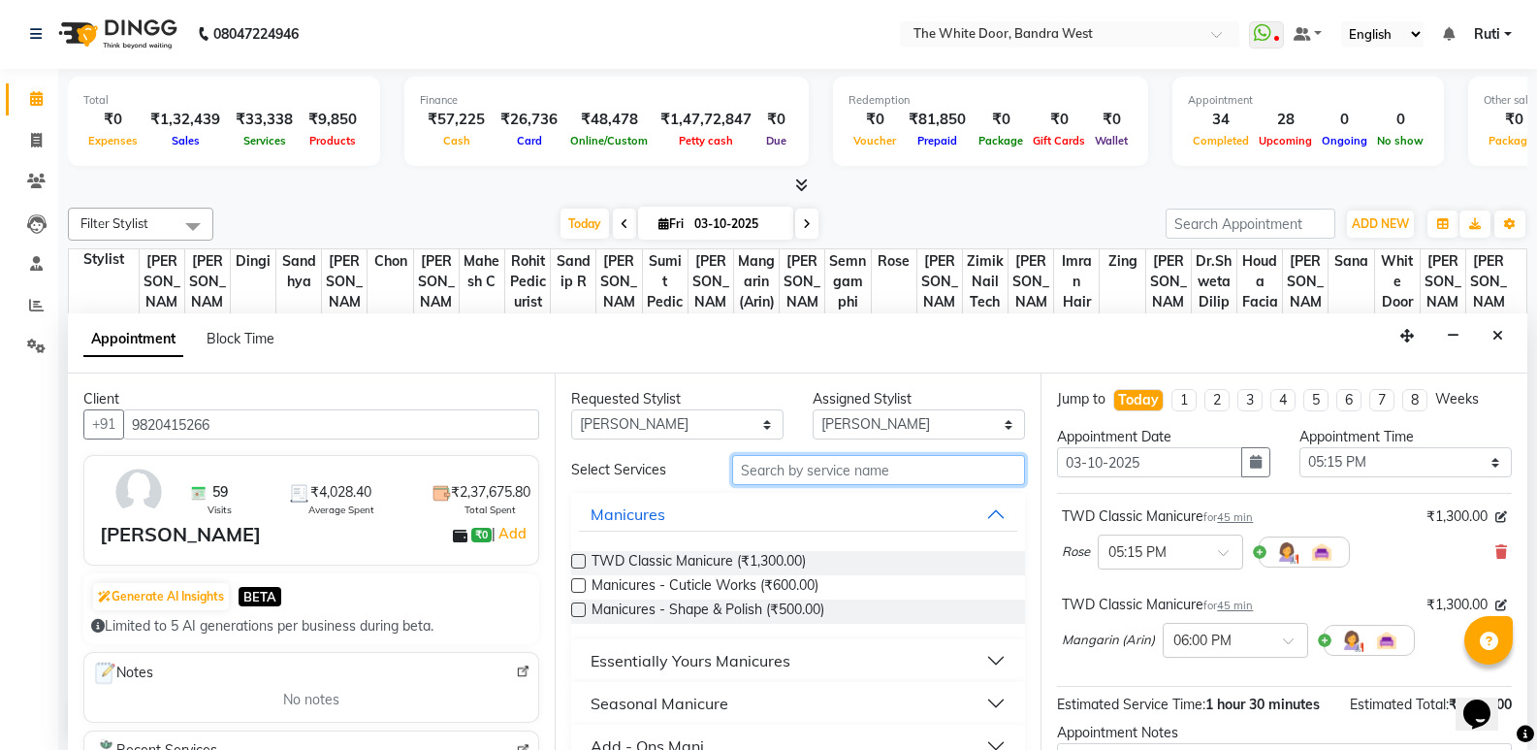
click at [809, 462] on input "text" at bounding box center [878, 470] width 293 height 30
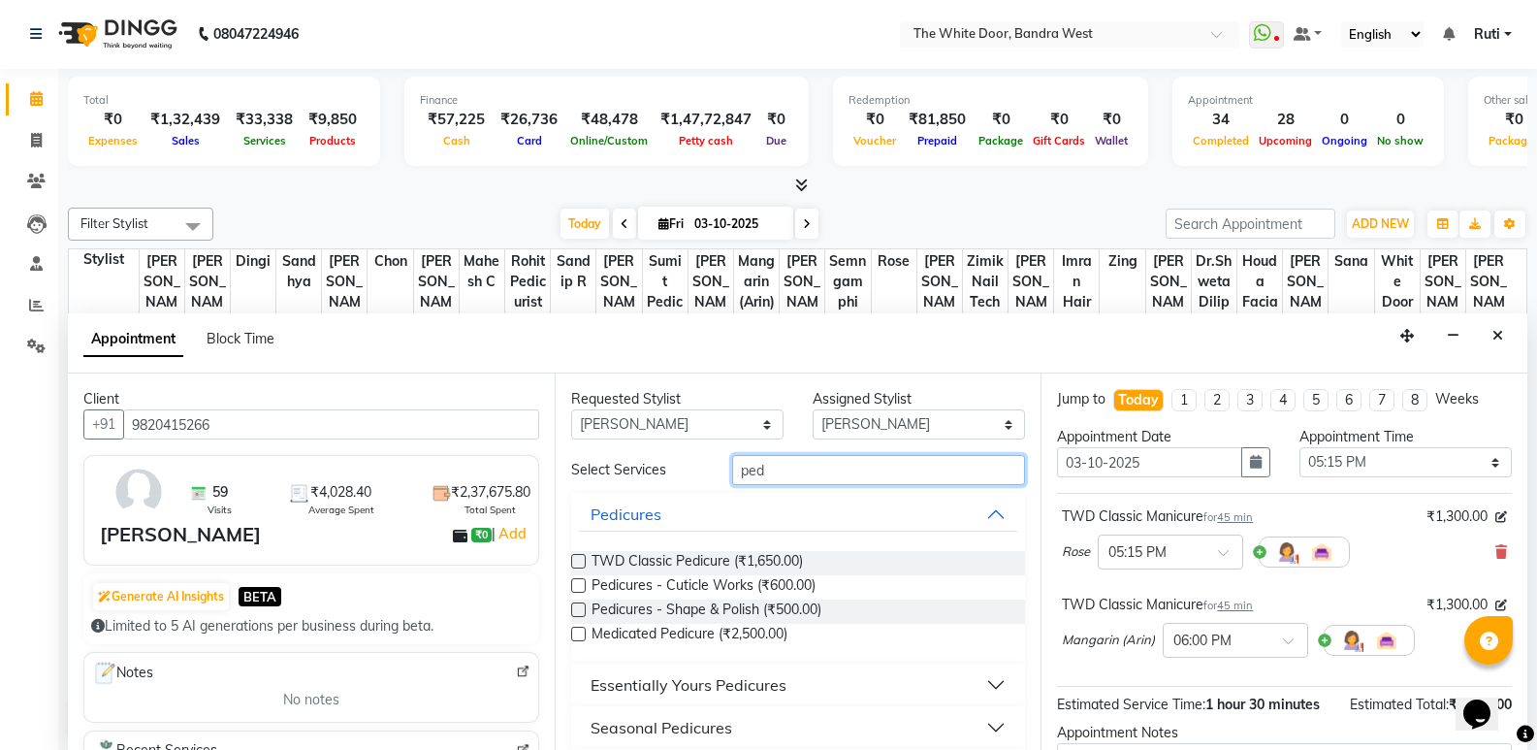
type input "ped"
click at [573, 557] on label at bounding box center [578, 561] width 15 height 15
click at [573, 557] on input "checkbox" at bounding box center [577, 563] width 13 height 13
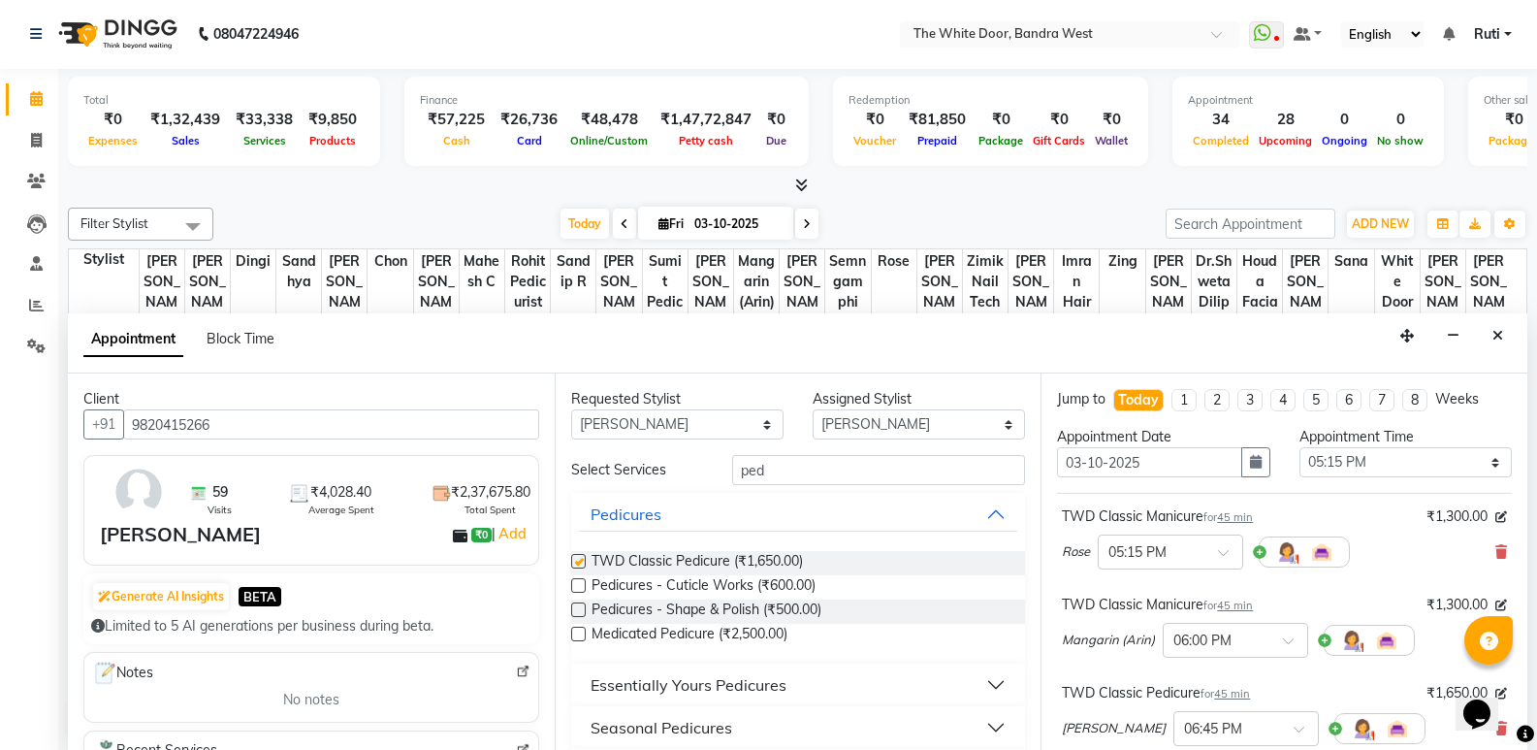
checkbox input "false"
click at [720, 433] on select "Any Amita Skin benjimin Chon Dingi Dr.Shweta Dilip Farheen K Ganesh M Gautam Sh…" at bounding box center [677, 424] width 212 height 30
select select "22422"
click at [571, 409] on select "Any Amita Skin benjimin Chon Dingi Dr.Shweta Dilip Farheen K Ganesh M Gautam Sh…" at bounding box center [677, 424] width 212 height 30
select select "22422"
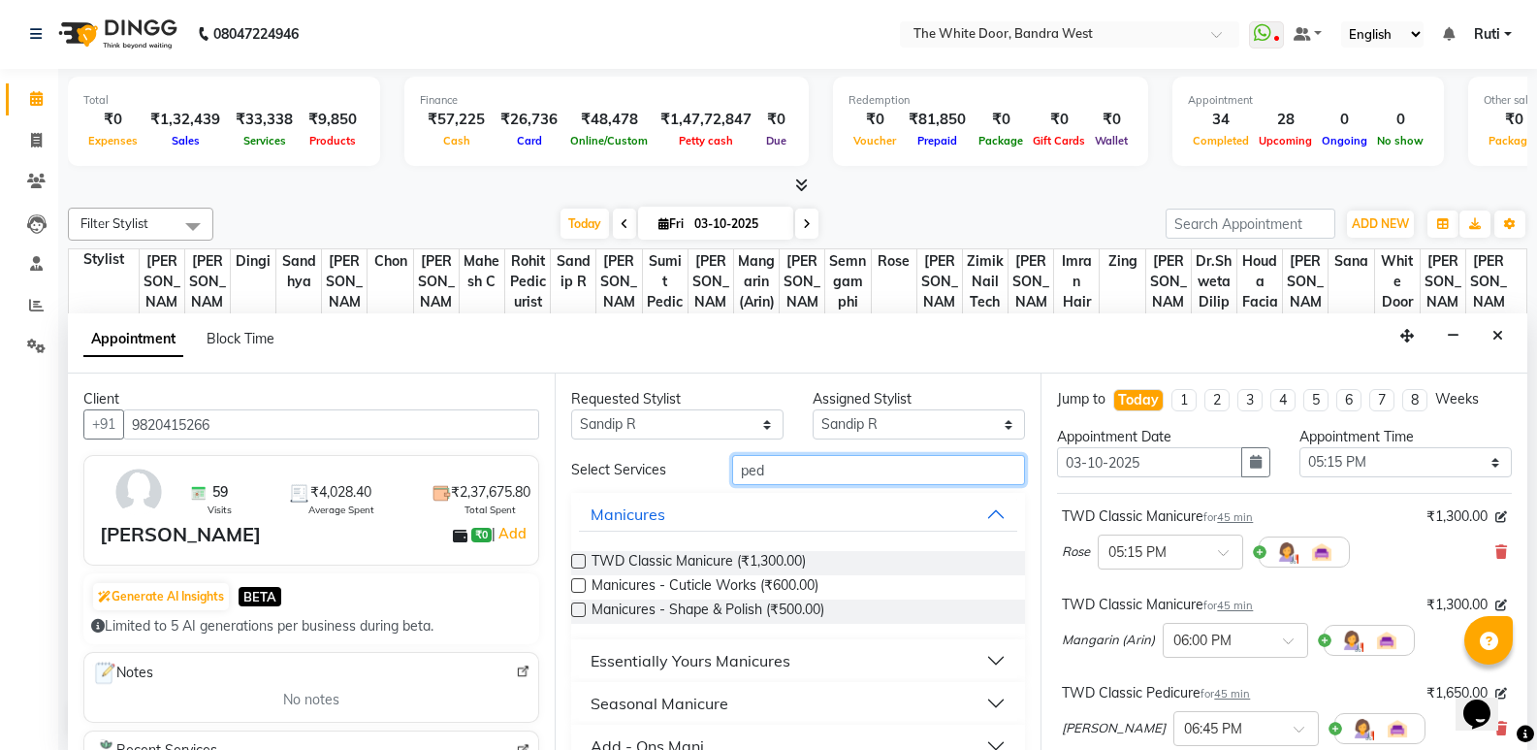
click at [793, 476] on input "ped" at bounding box center [878, 470] width 293 height 30
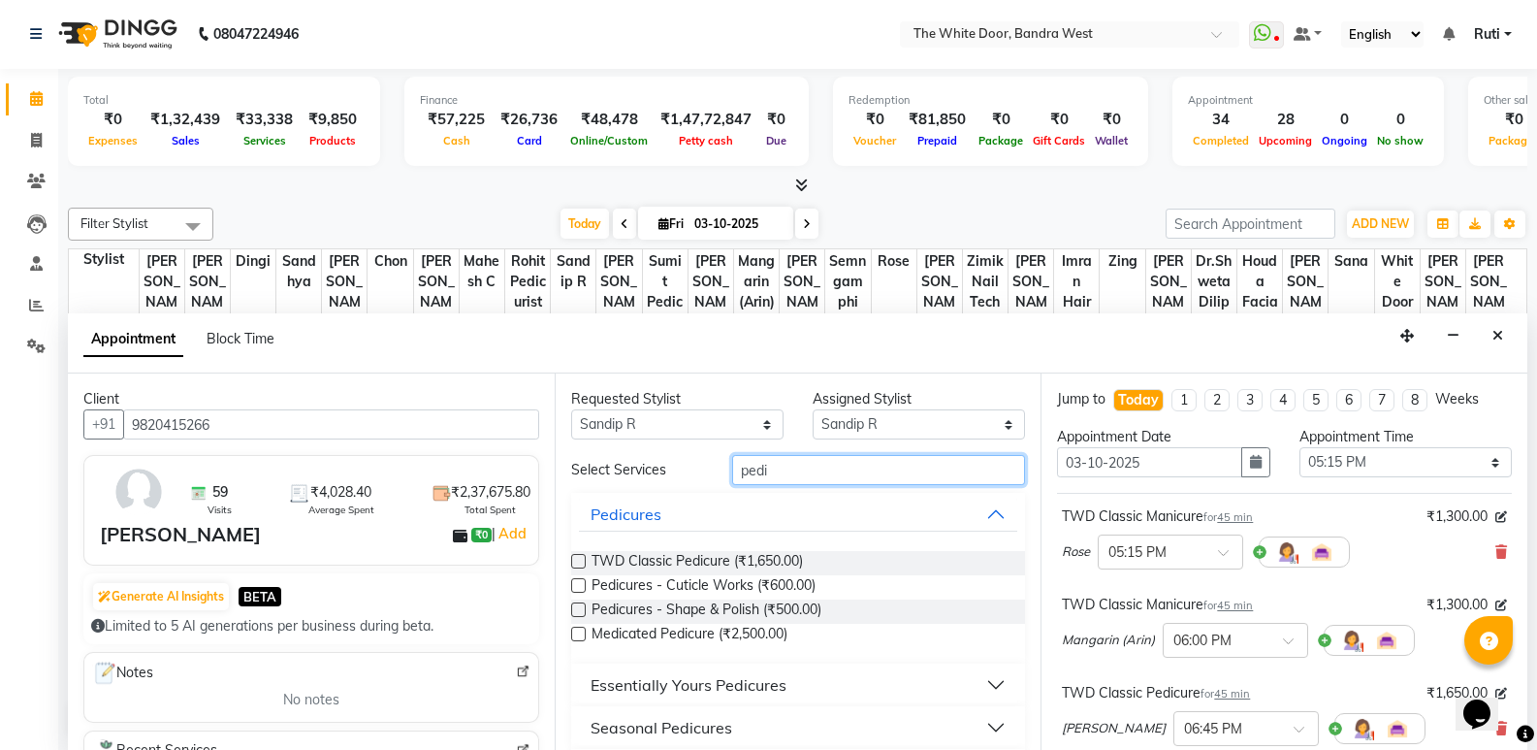
type input "pedi"
click at [575, 555] on label at bounding box center [578, 561] width 15 height 15
click at [575, 557] on input "checkbox" at bounding box center [577, 563] width 13 height 13
checkbox input "false"
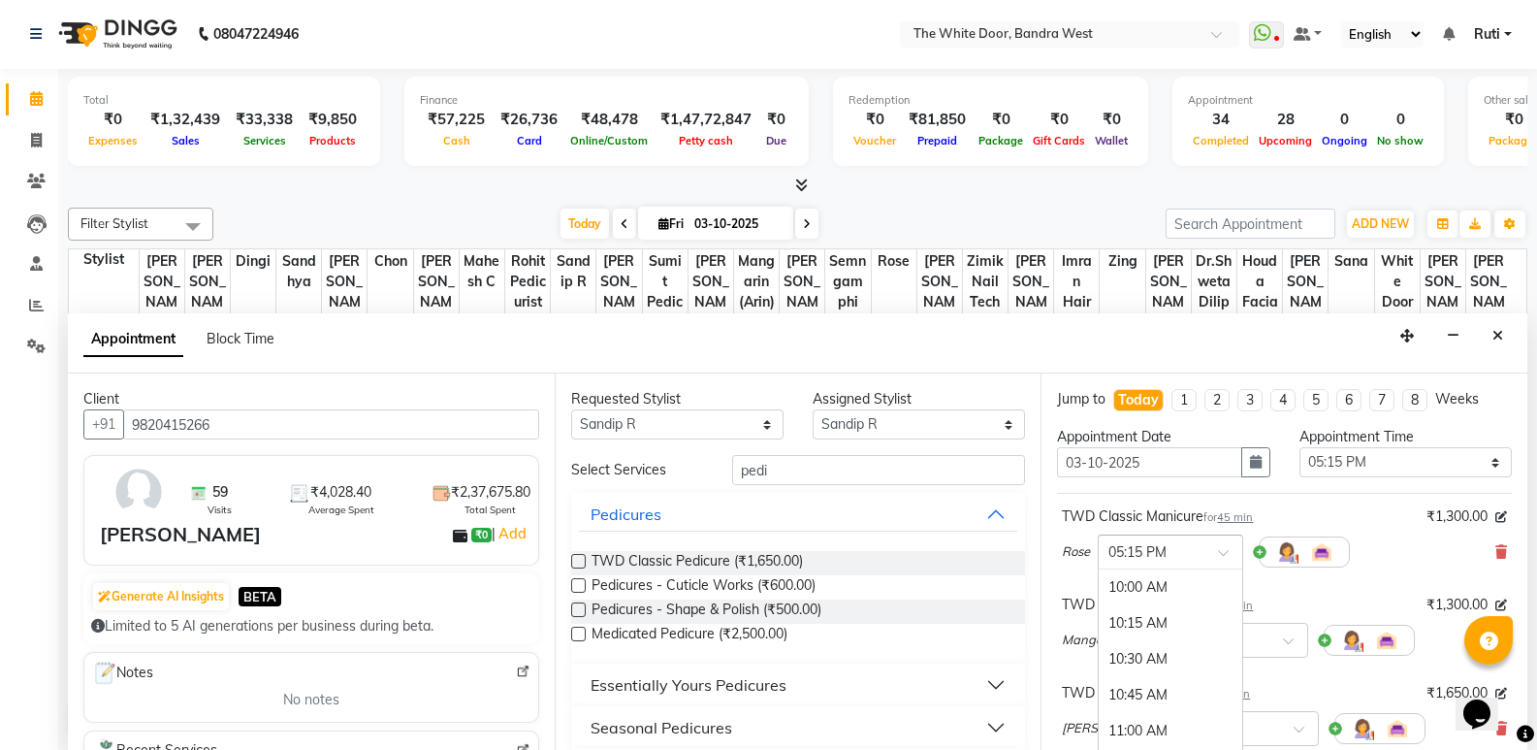
click at [1187, 553] on input "text" at bounding box center [1150, 550] width 85 height 20
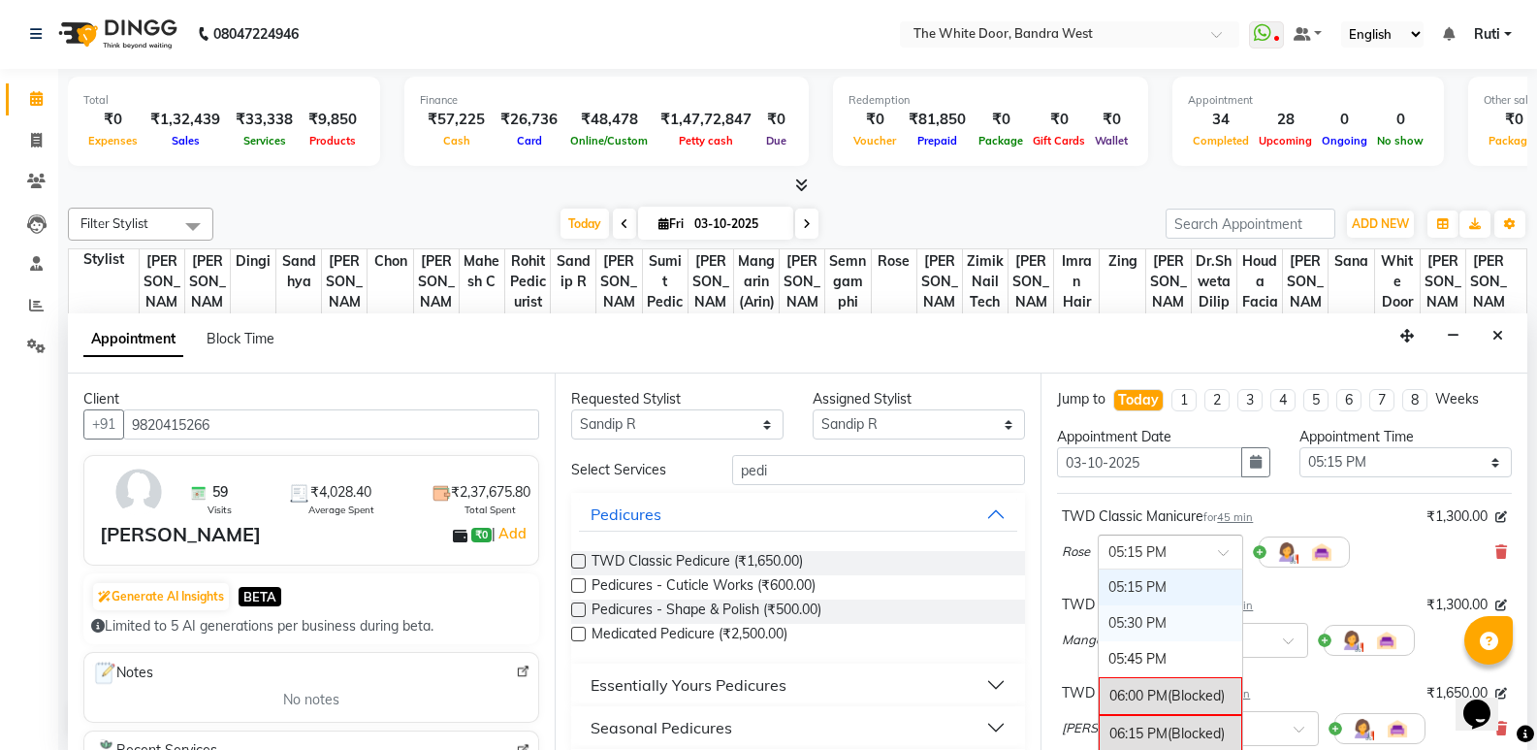
click at [1162, 613] on div "05:30 PM" at bounding box center [1171, 623] width 144 height 36
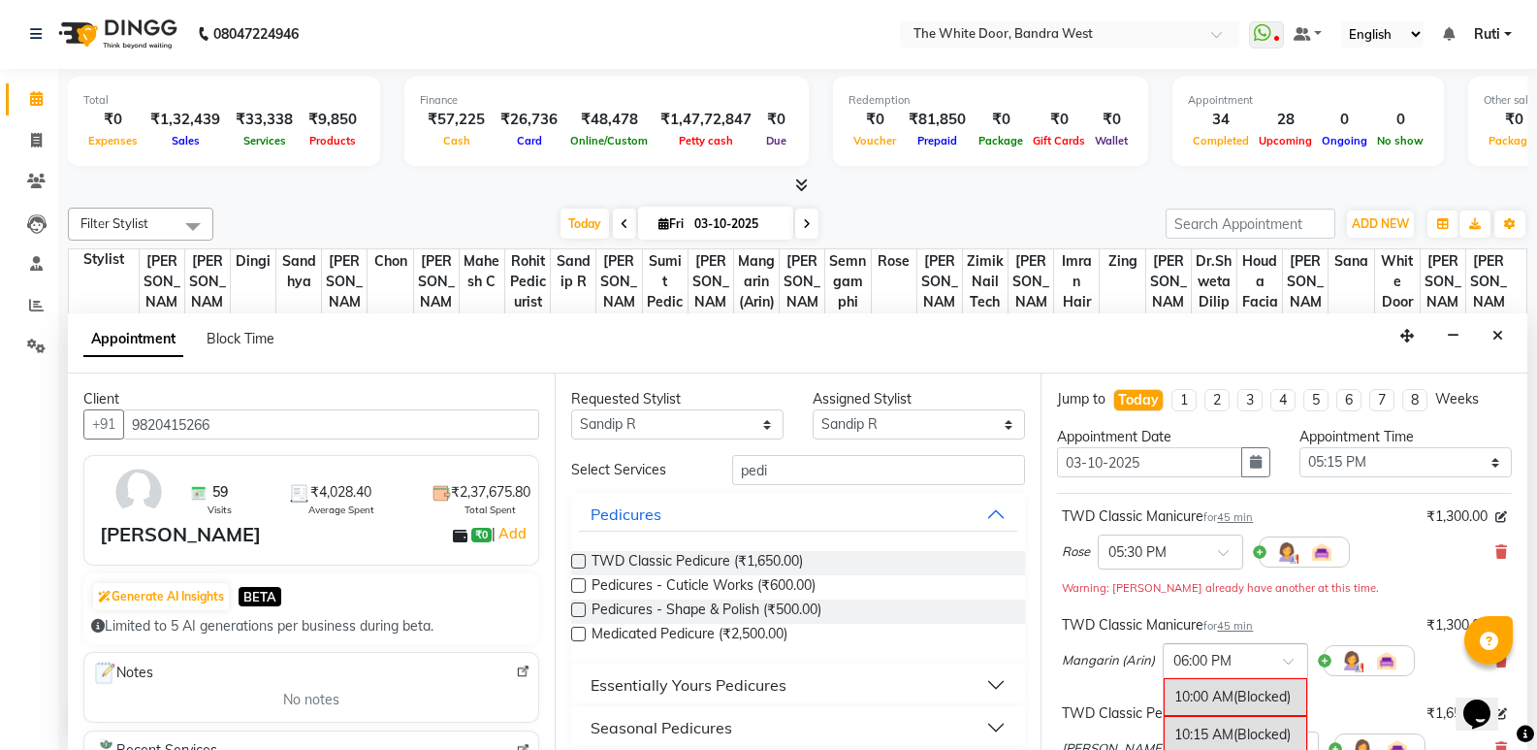
click at [1227, 653] on input "text" at bounding box center [1215, 659] width 85 height 20
click at [1211, 719] on div "05:30 PM (Booked)" at bounding box center [1236, 718] width 144 height 38
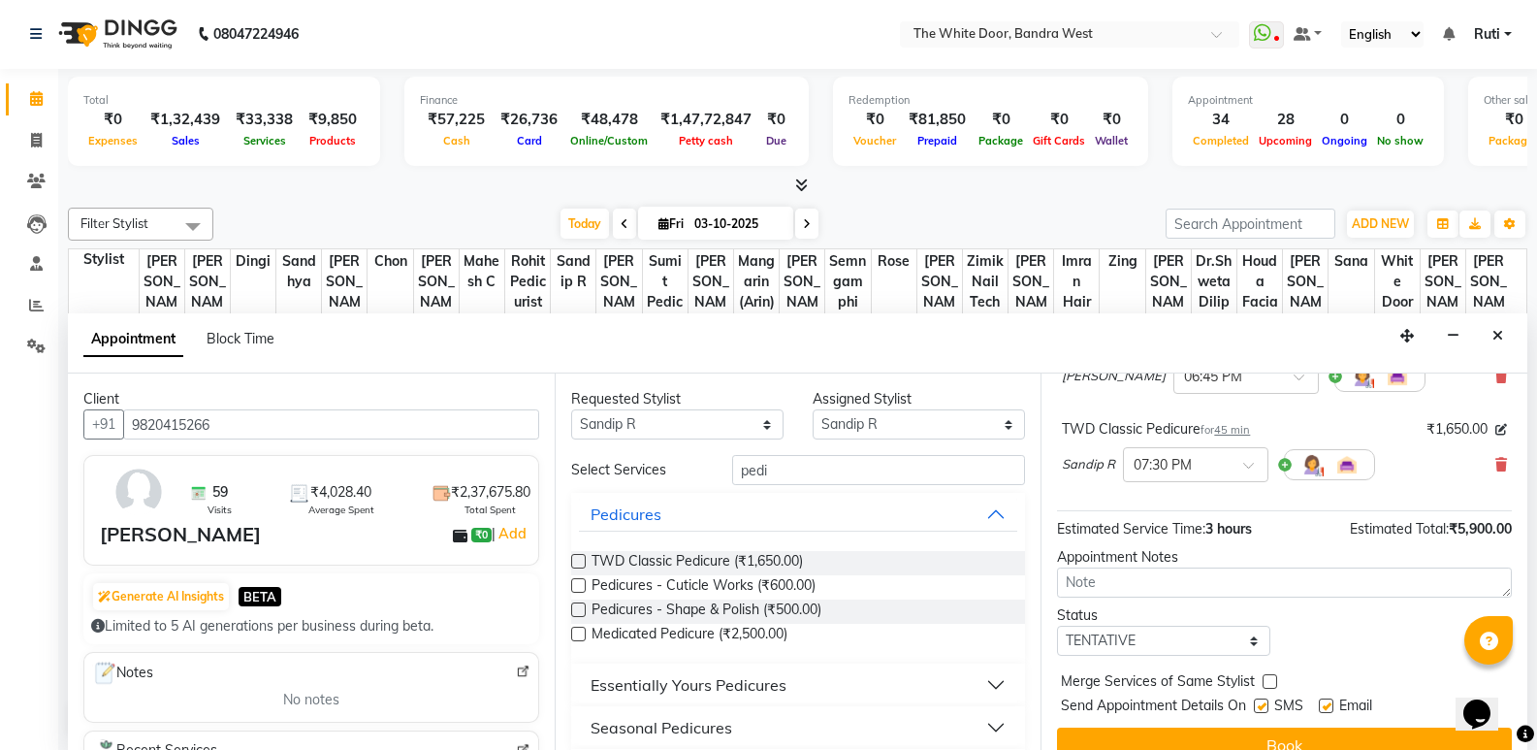
scroll to position [388, 0]
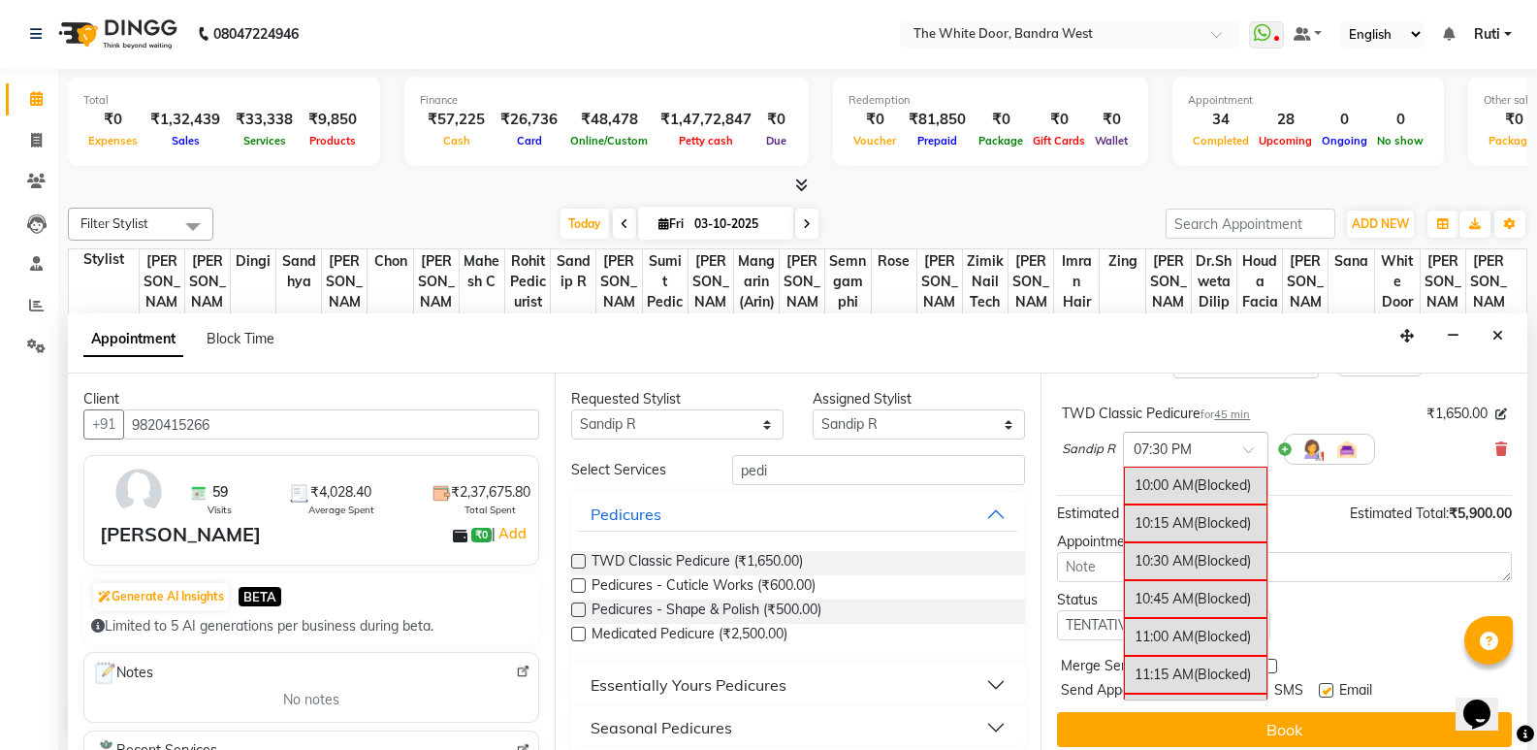
click at [1224, 452] on div at bounding box center [1196, 447] width 144 height 20
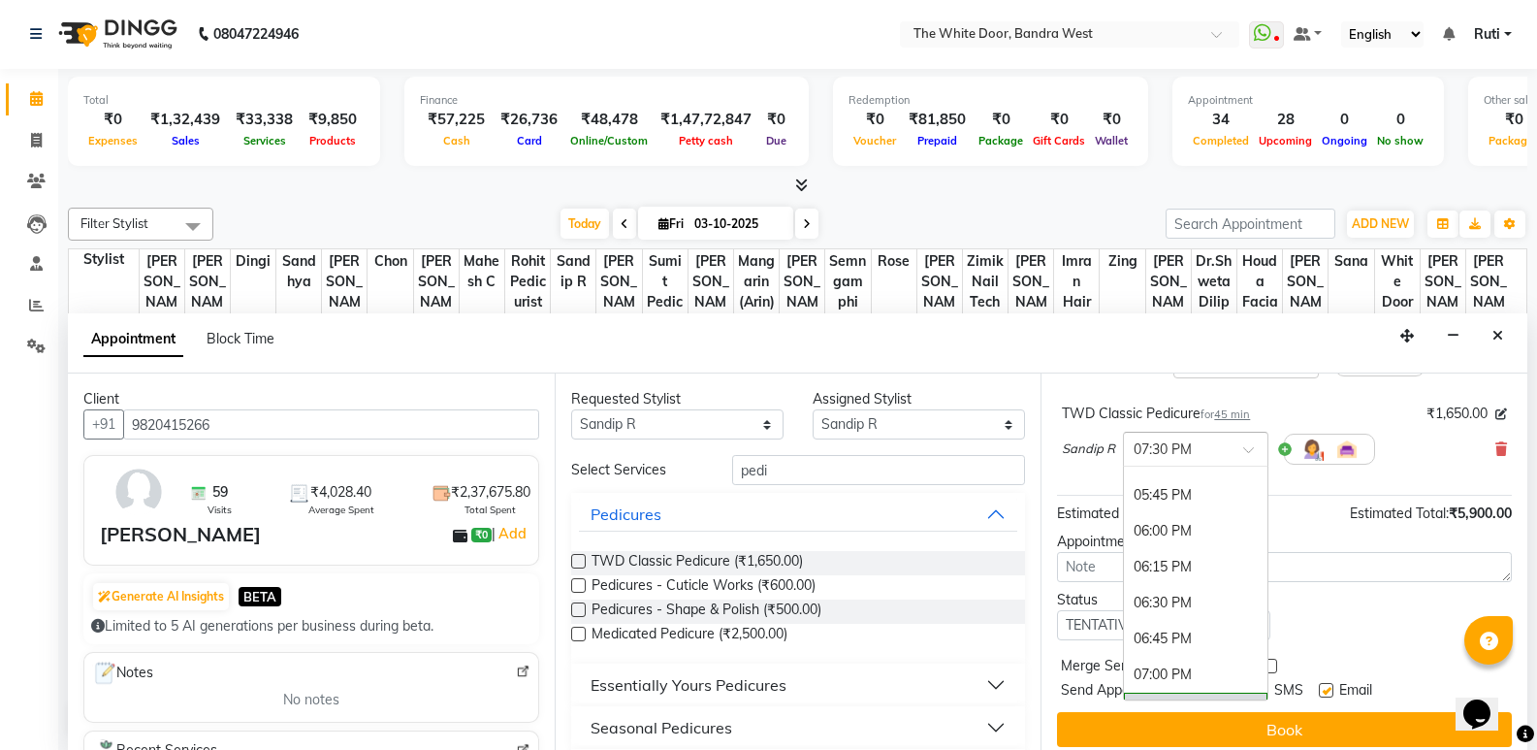
scroll to position [1098, 0]
click at [1164, 483] on div "05:30 PM" at bounding box center [1196, 486] width 144 height 36
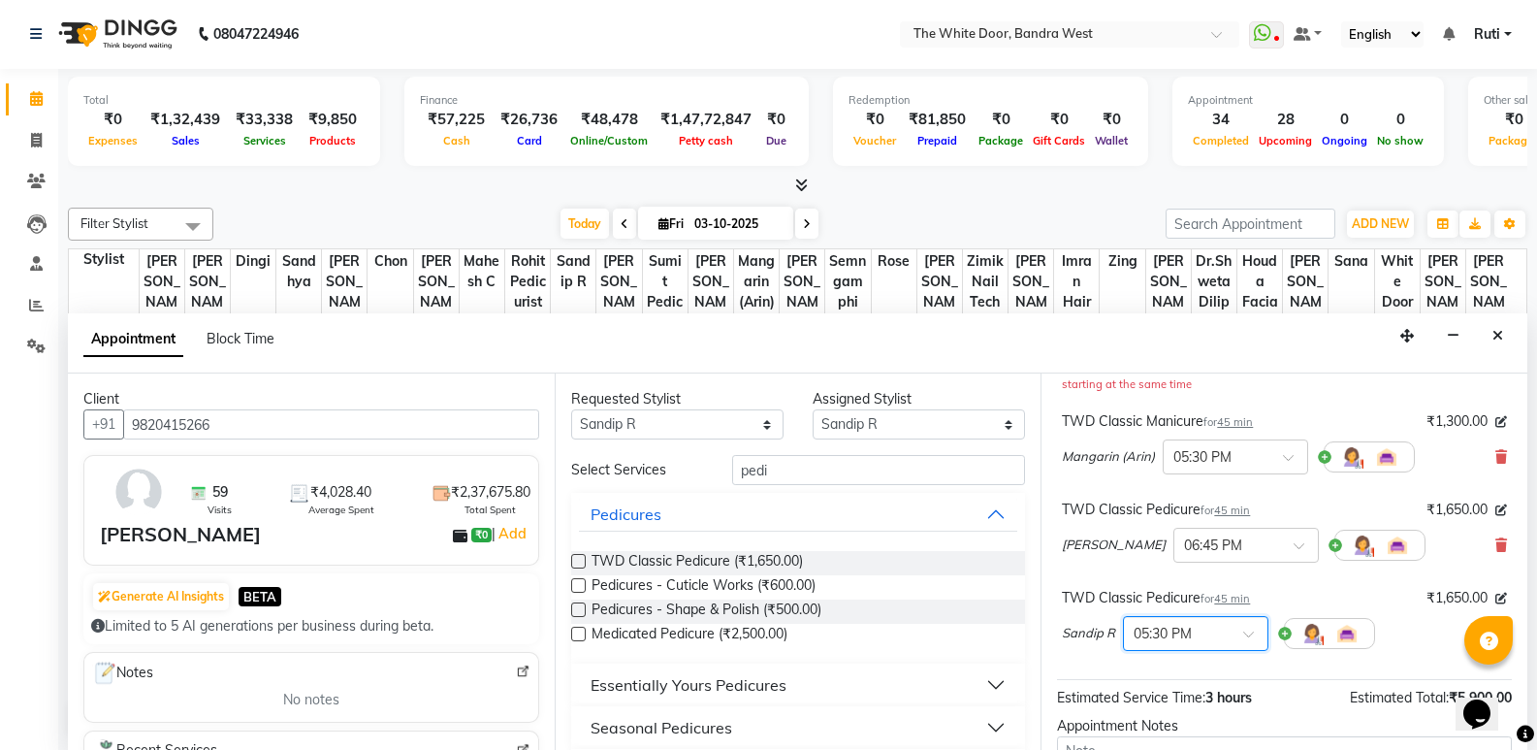
scroll to position [214, 0]
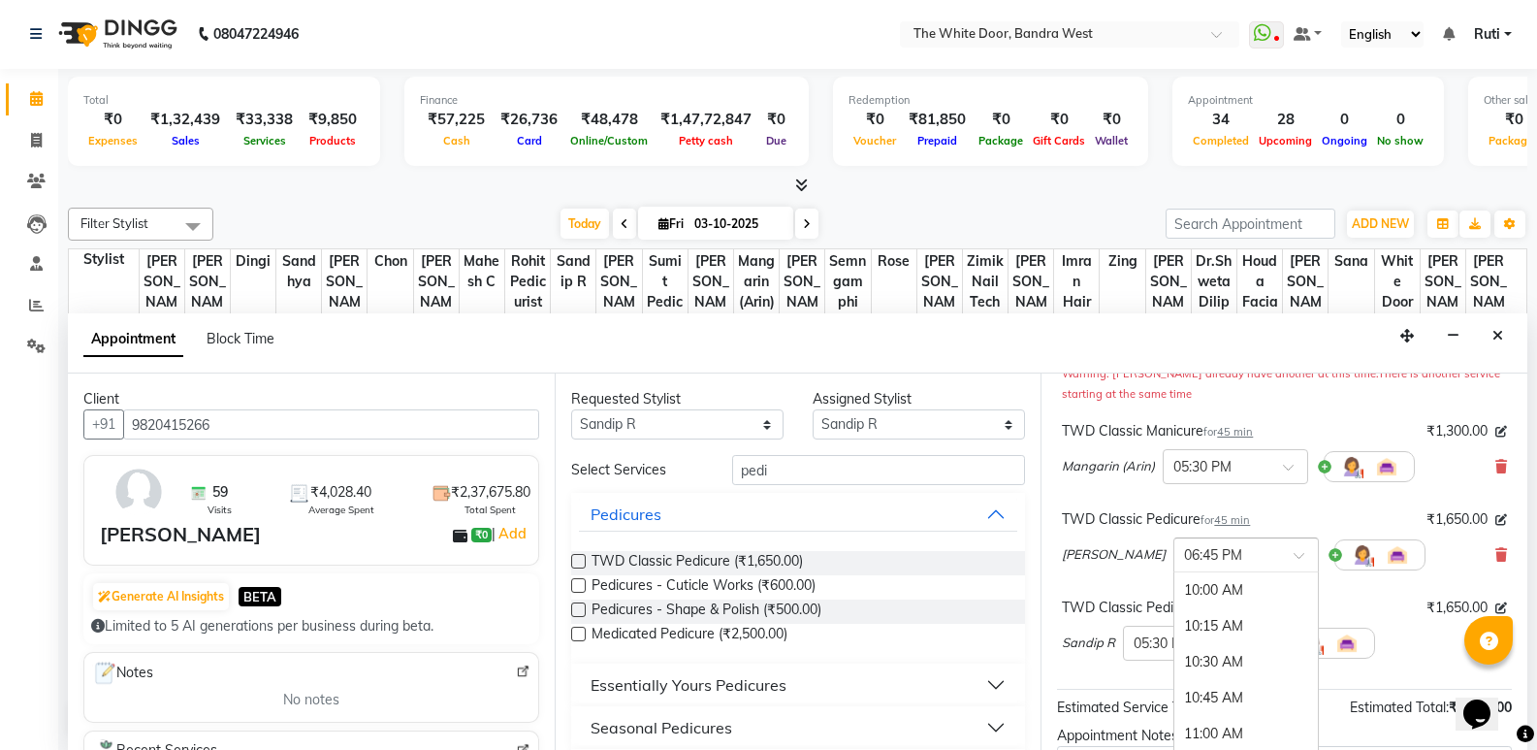
click at [1257, 551] on input "text" at bounding box center [1226, 553] width 85 height 20
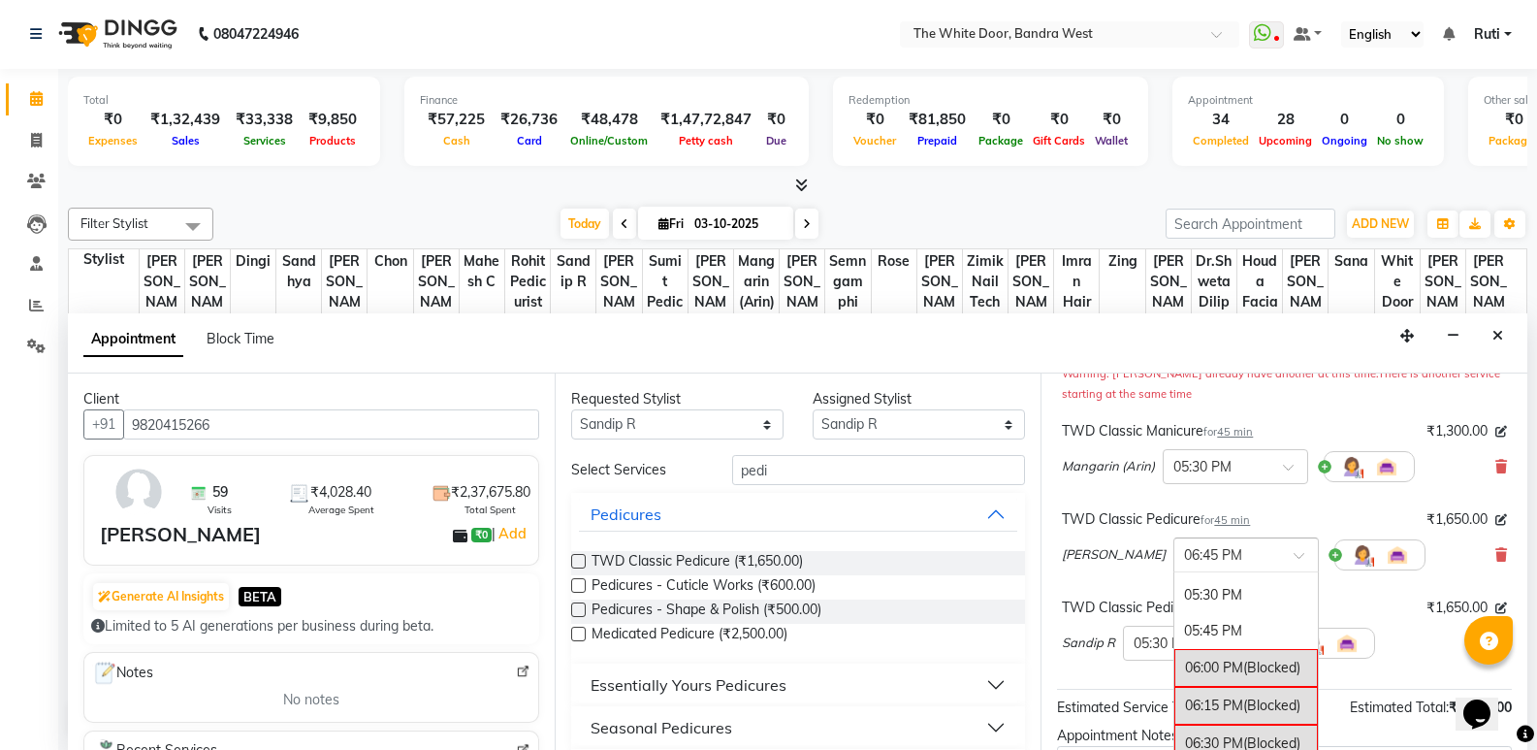
scroll to position [1076, 0]
click at [1217, 601] on div "05:30 PM" at bounding box center [1246, 599] width 144 height 36
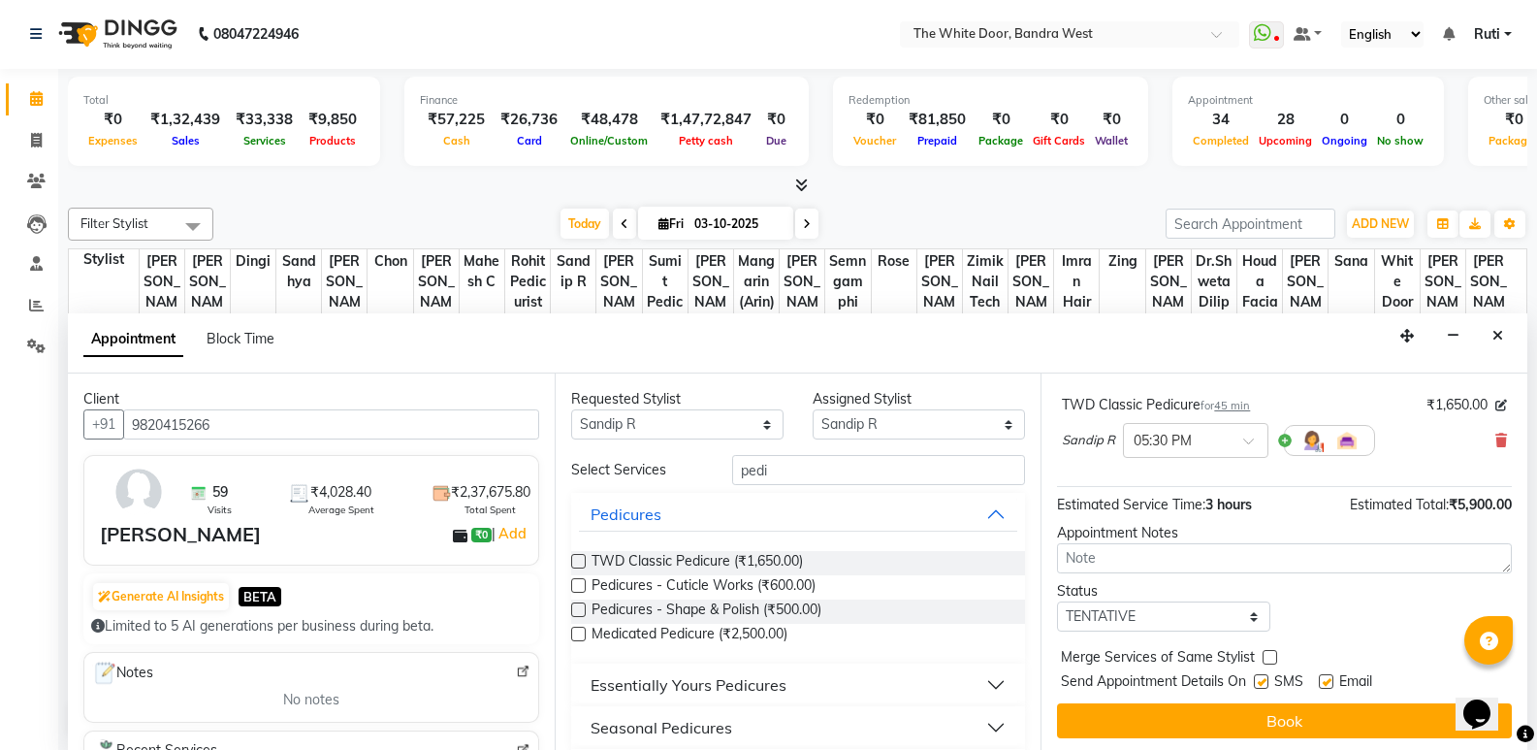
scroll to position [421, 0]
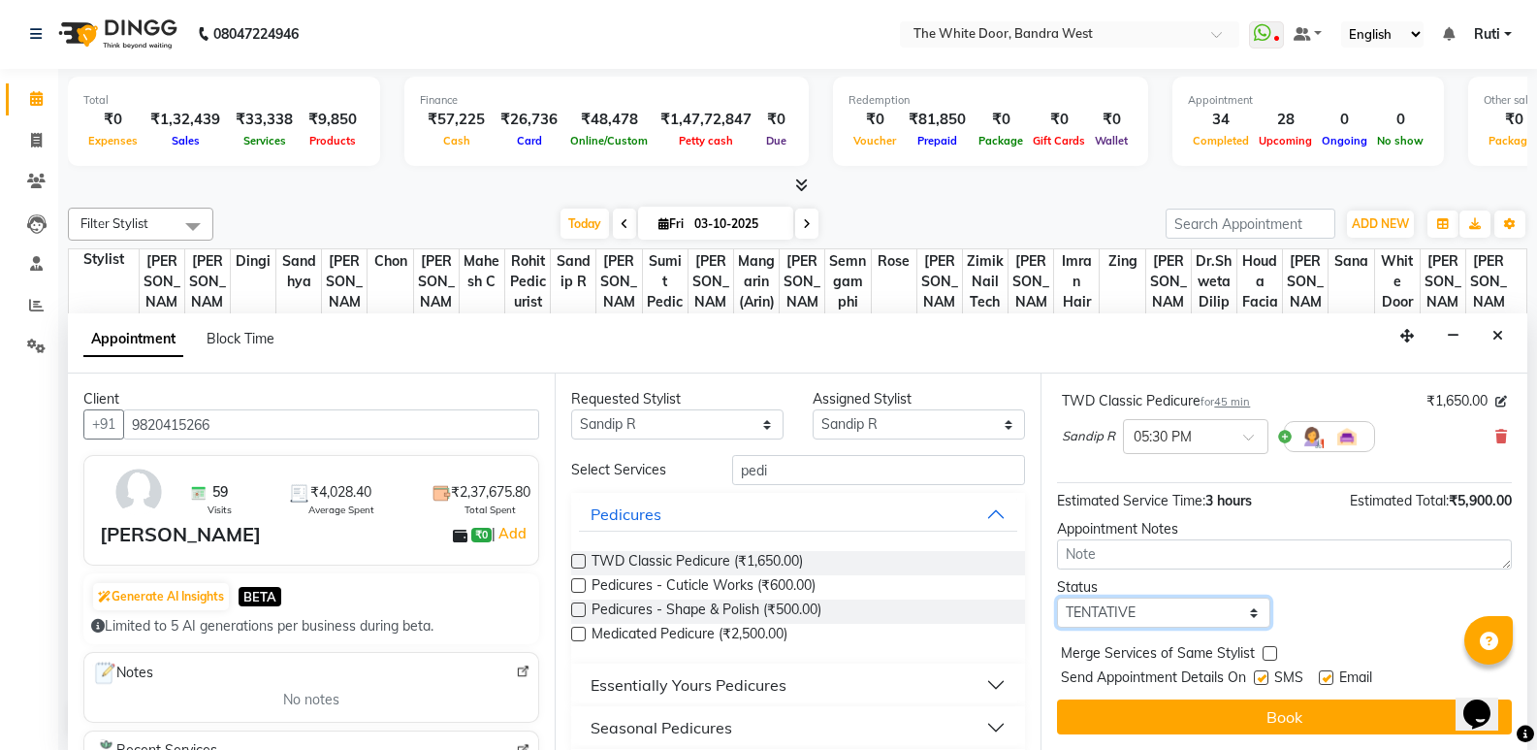
click at [1151, 608] on select "Select TENTATIVE CONFIRM CHECK-IN UPCOMING" at bounding box center [1163, 612] width 212 height 30
select select "confirm booking"
click at [1057, 597] on select "Select TENTATIVE CONFIRM CHECK-IN UPCOMING" at bounding box center [1163, 612] width 212 height 30
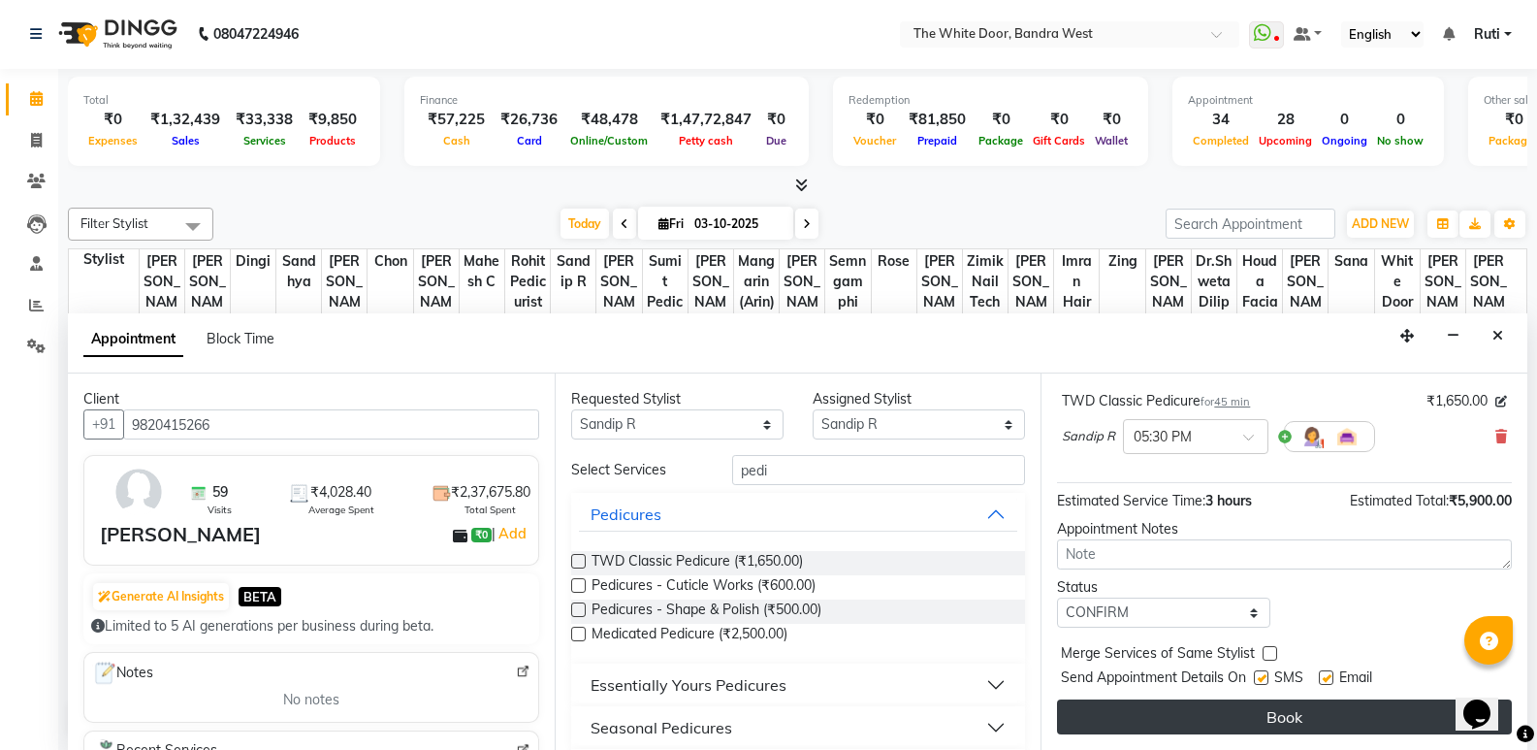
click at [1204, 715] on button "Book" at bounding box center [1284, 716] width 455 height 35
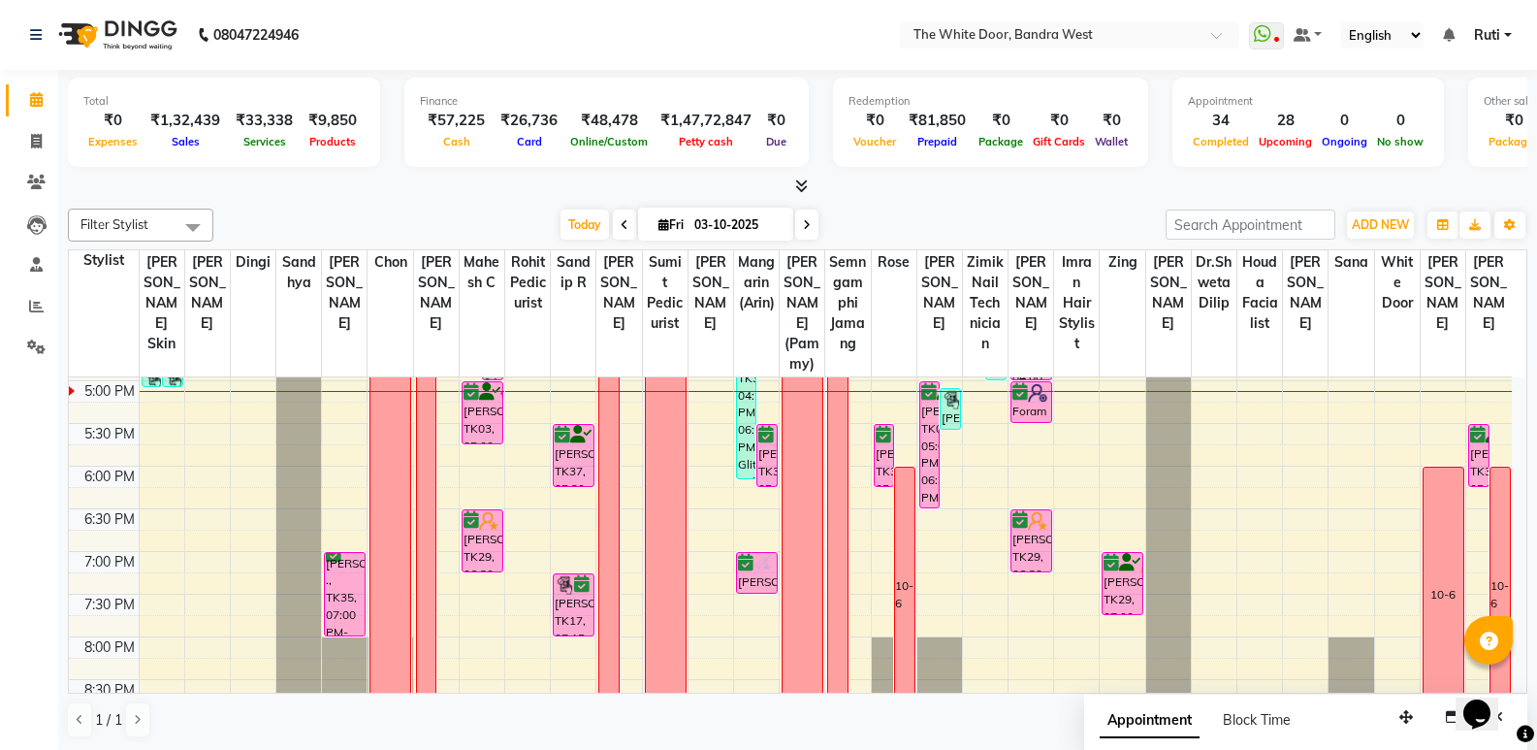
scroll to position [582, 0]
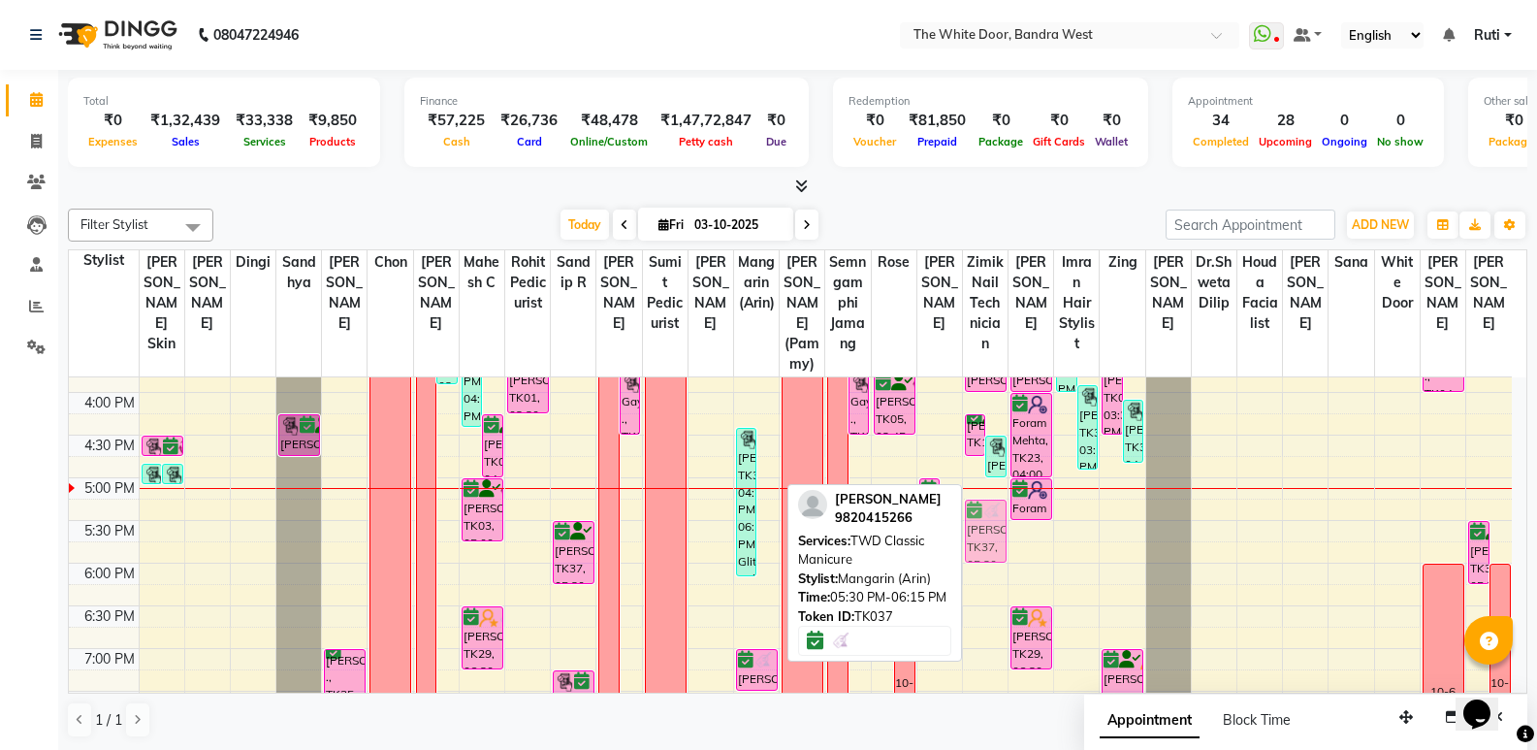
drag, startPoint x: 761, startPoint y: 557, endPoint x: 1001, endPoint y: 538, distance: 240.3
click at [1001, 538] on tr "Nivedita ., TK36, 04:50 PM-05:05 PM, Waxing Upper Lips Nysa Devgan, TK33, 04:50…" at bounding box center [790, 349] width 1443 height 1108
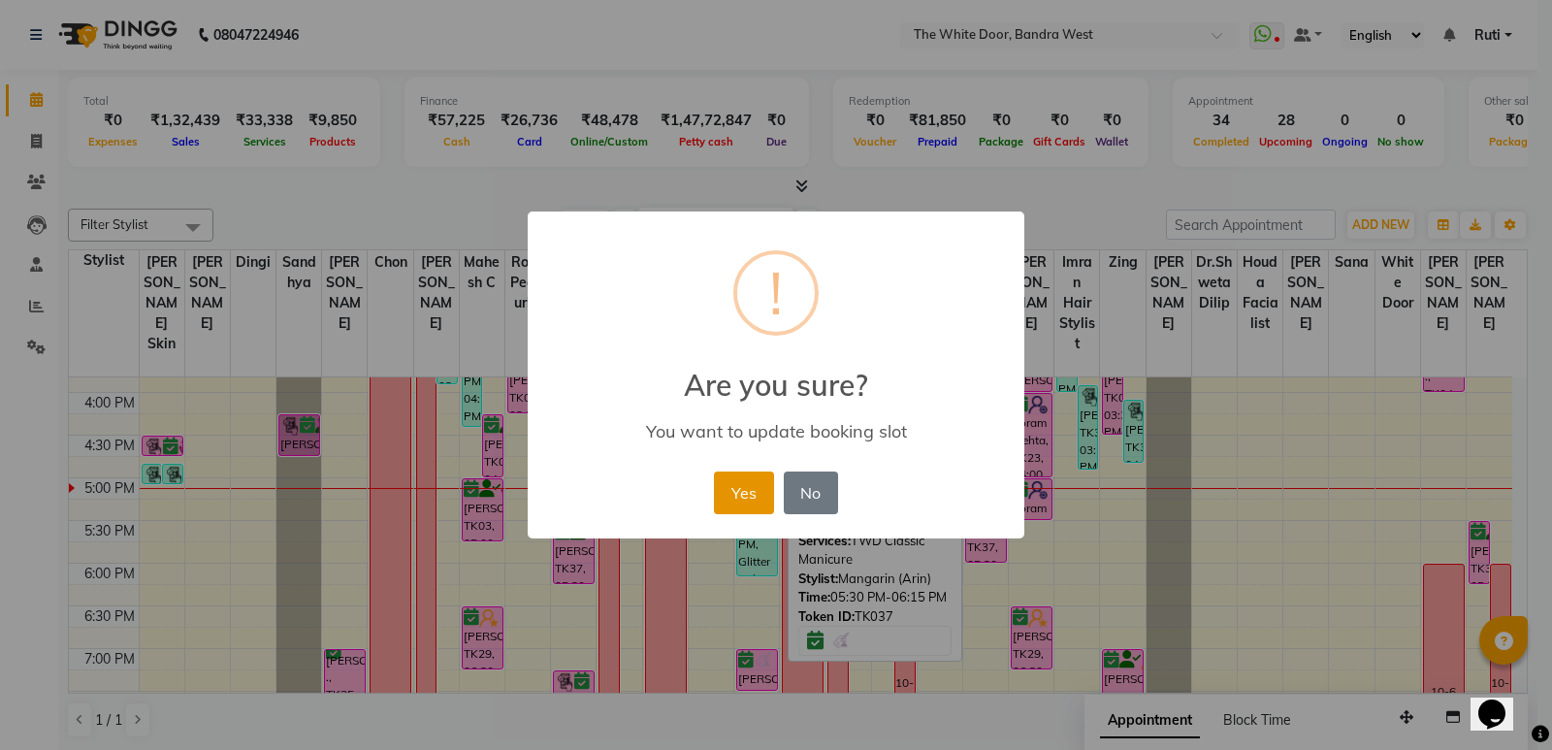
click at [753, 481] on button "Yes" at bounding box center [743, 492] width 59 height 43
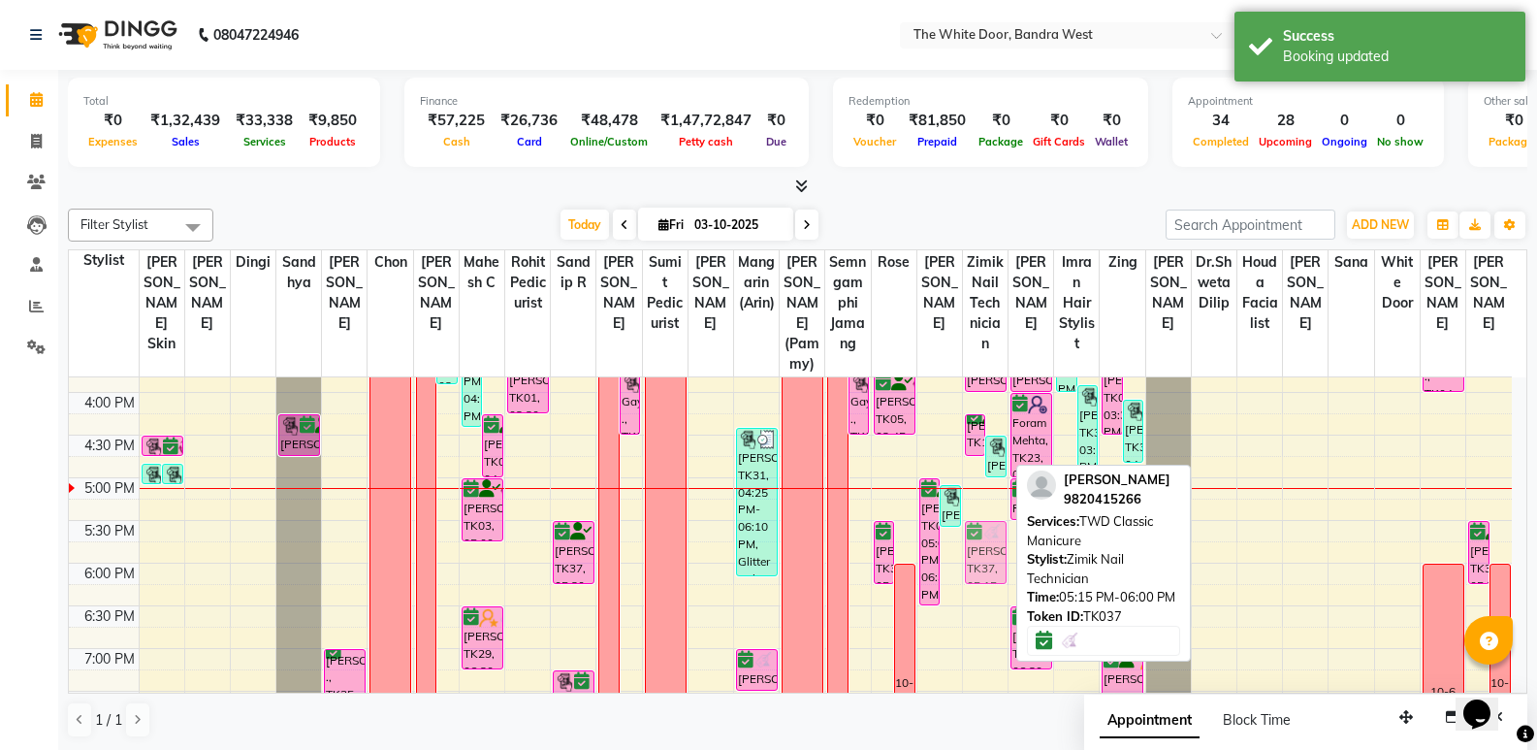
click at [978, 585] on div "Nandini gupta, TK10, 04:15 PM-04:45 PM, Long Last Gel Polish Krystelle menezes,…" at bounding box center [985, 349] width 45 height 1108
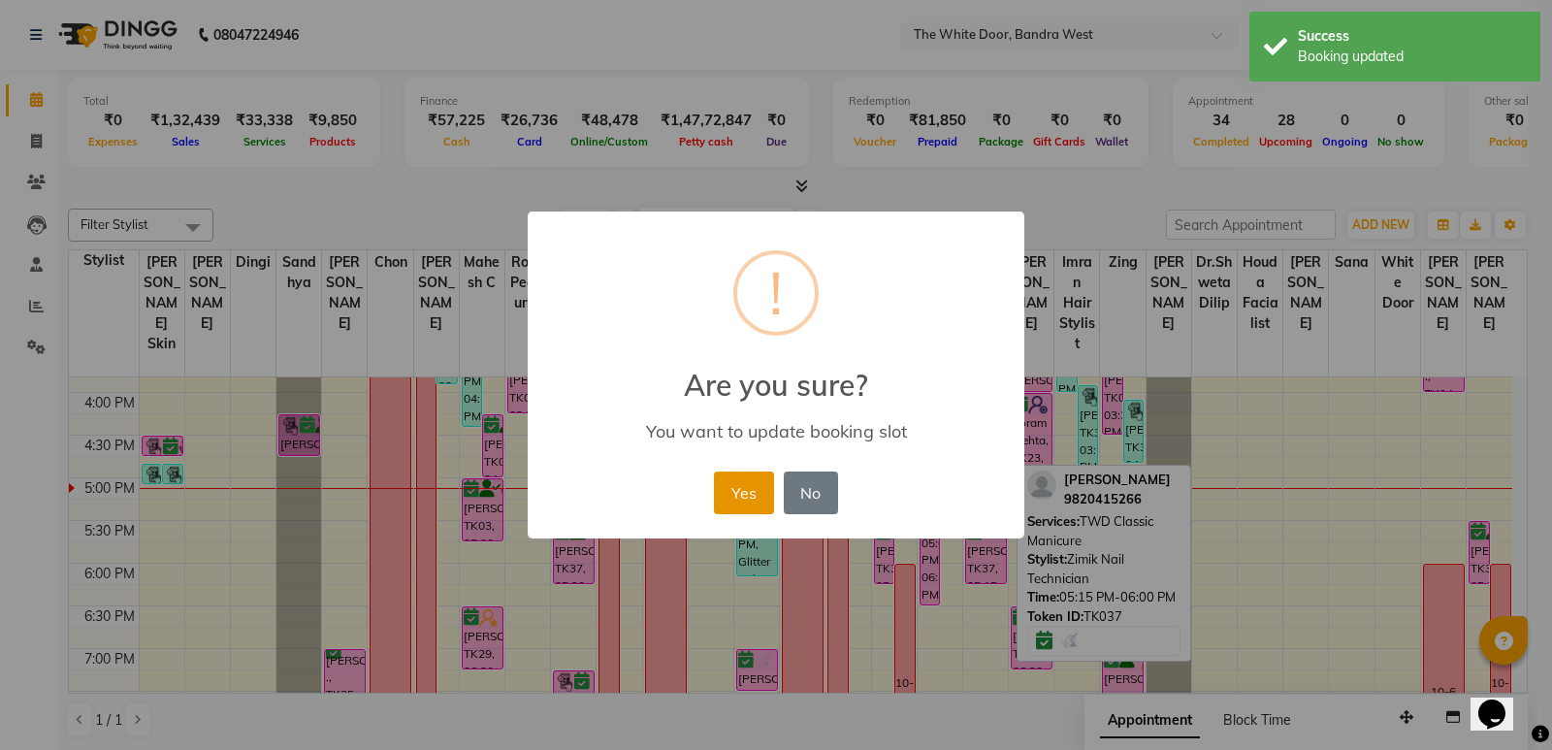
click at [768, 493] on button "Yes" at bounding box center [743, 492] width 59 height 43
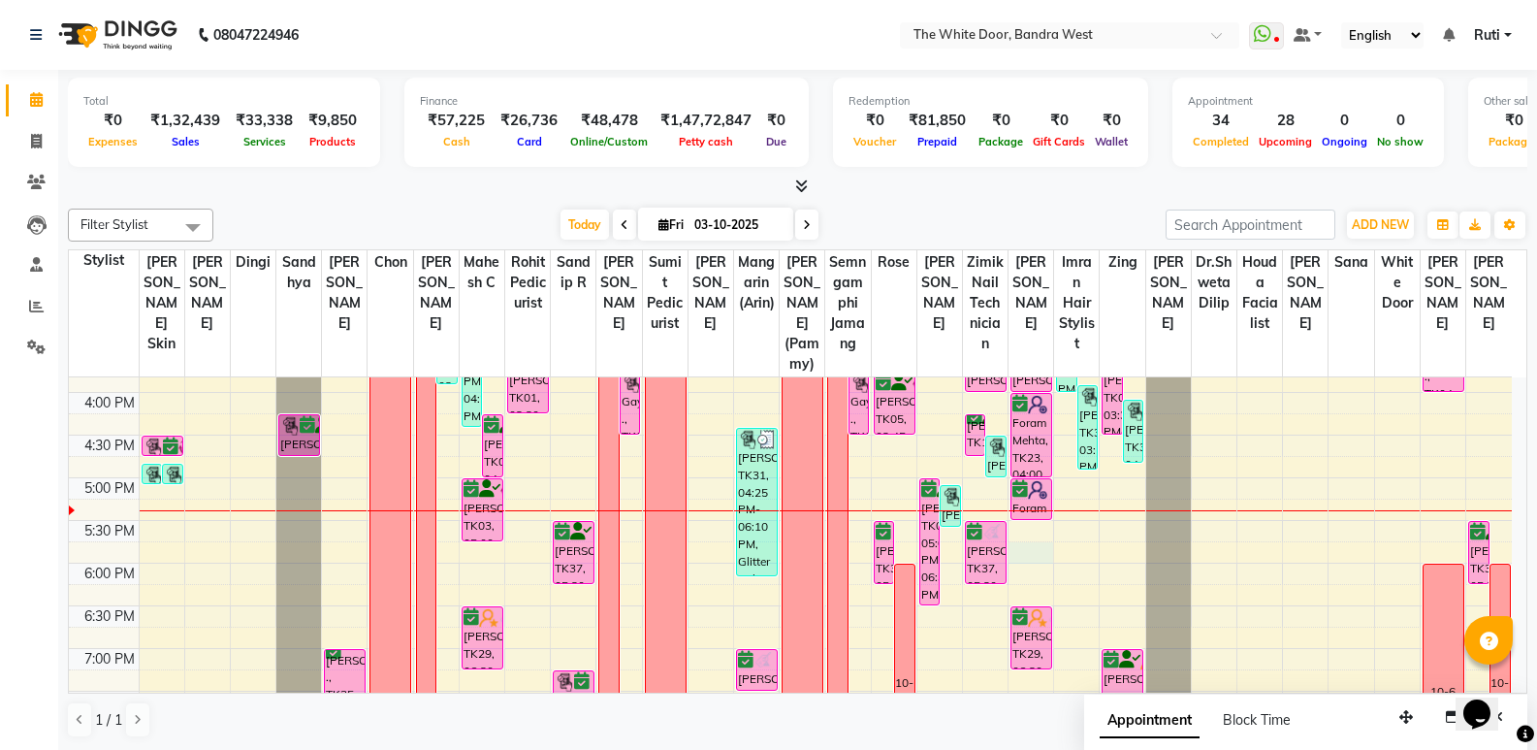
click at [1033, 571] on div "9:00 AM 9:30 AM 10:00 AM 10:30 AM 11:00 AM 11:30 AM 12:00 PM 12:30 PM 1:00 PM 1…" at bounding box center [790, 349] width 1443 height 1108
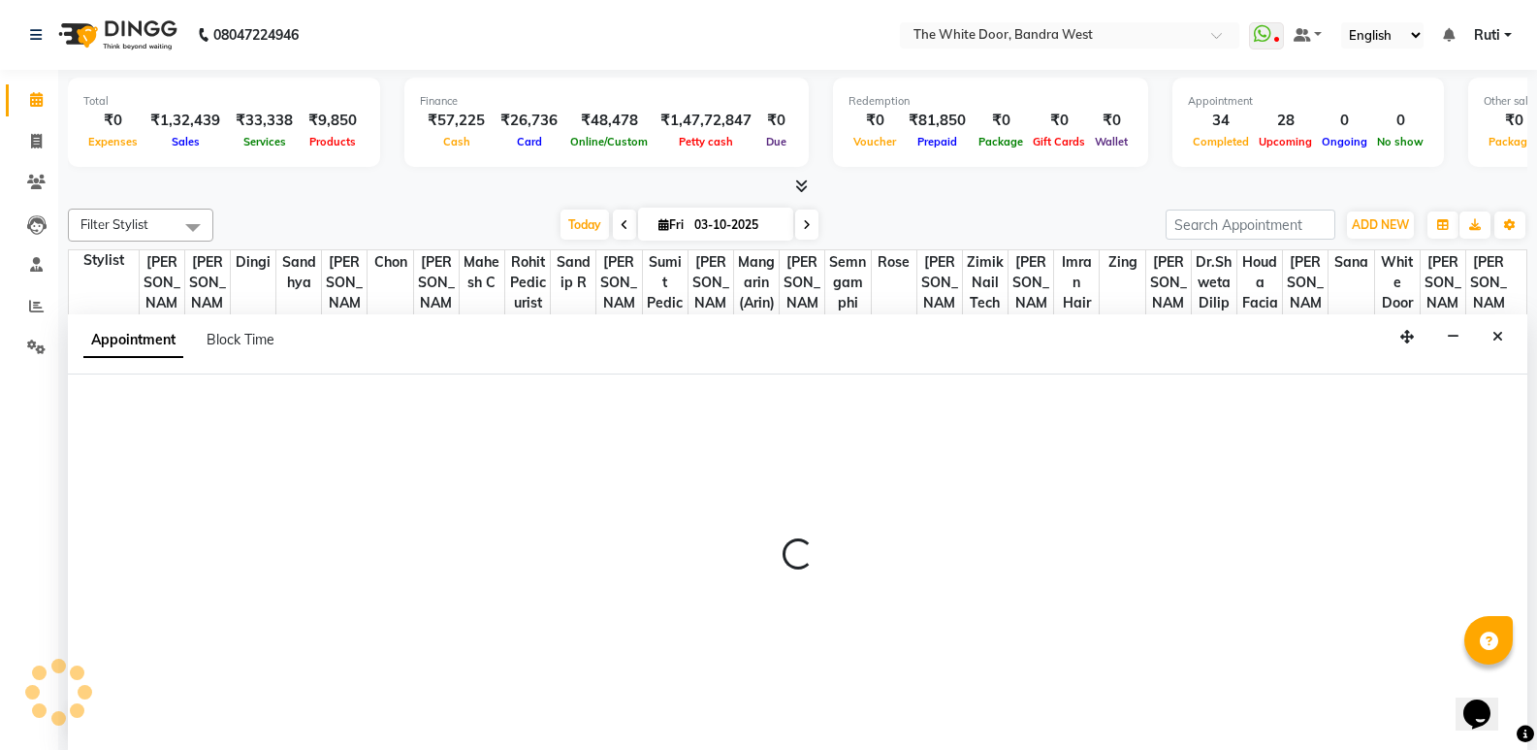
scroll to position [1, 0]
select select "37901"
select select "1065"
select select "tentative"
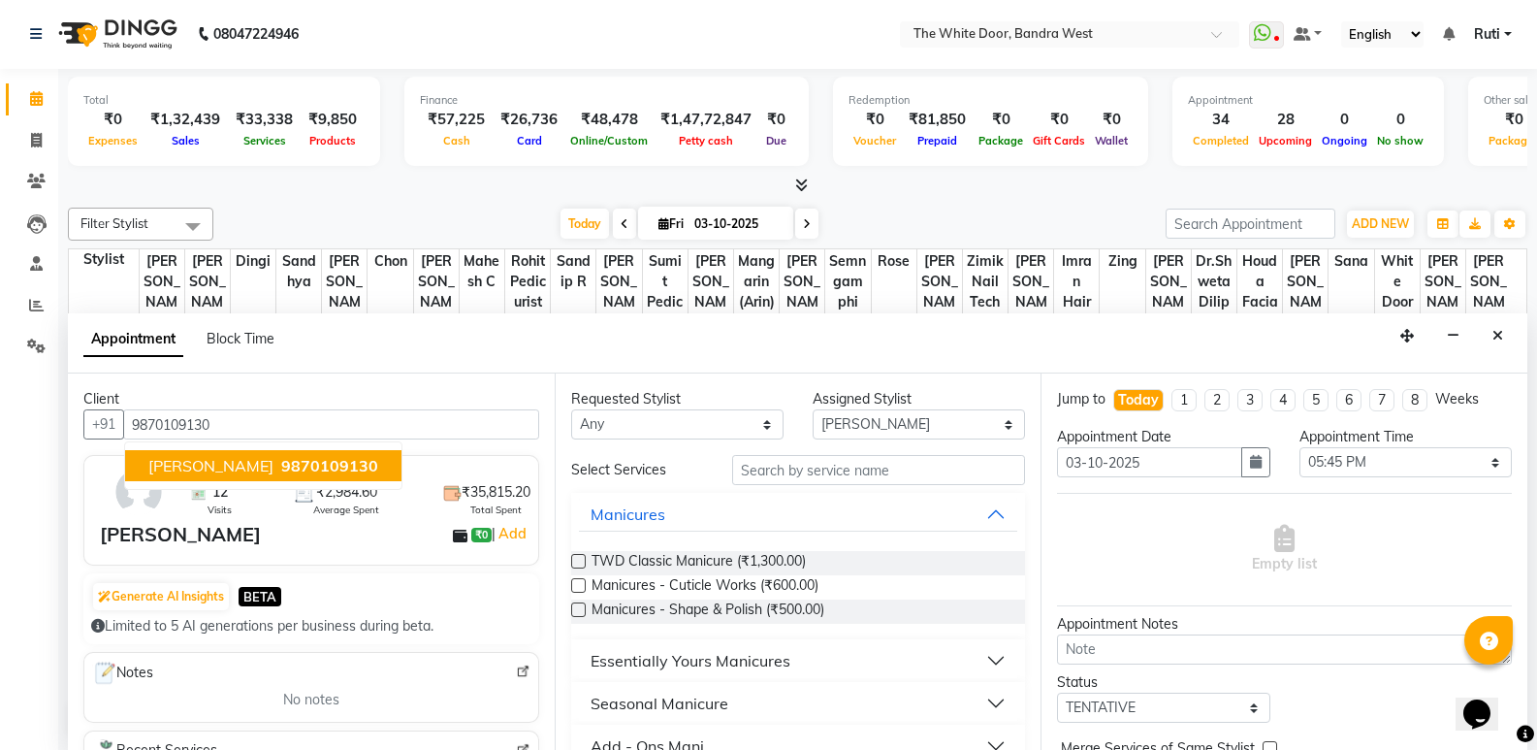
click at [346, 465] on span "9870109130" at bounding box center [329, 465] width 97 height 19
type input "9870109130"
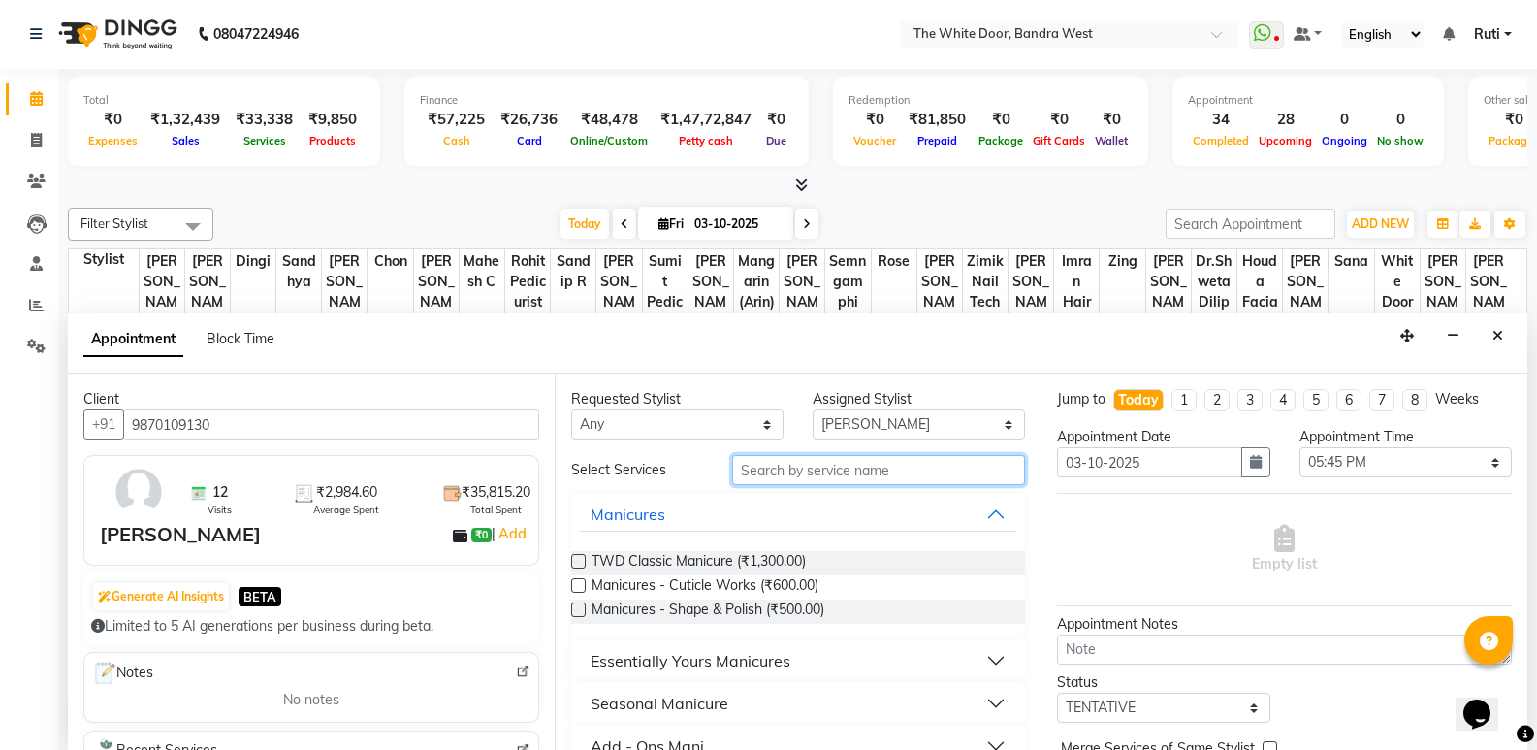
click at [818, 474] on input "text" at bounding box center [878, 470] width 293 height 30
click at [576, 558] on label at bounding box center [578, 561] width 15 height 15
click at [576, 558] on input "checkbox" at bounding box center [577, 563] width 13 height 13
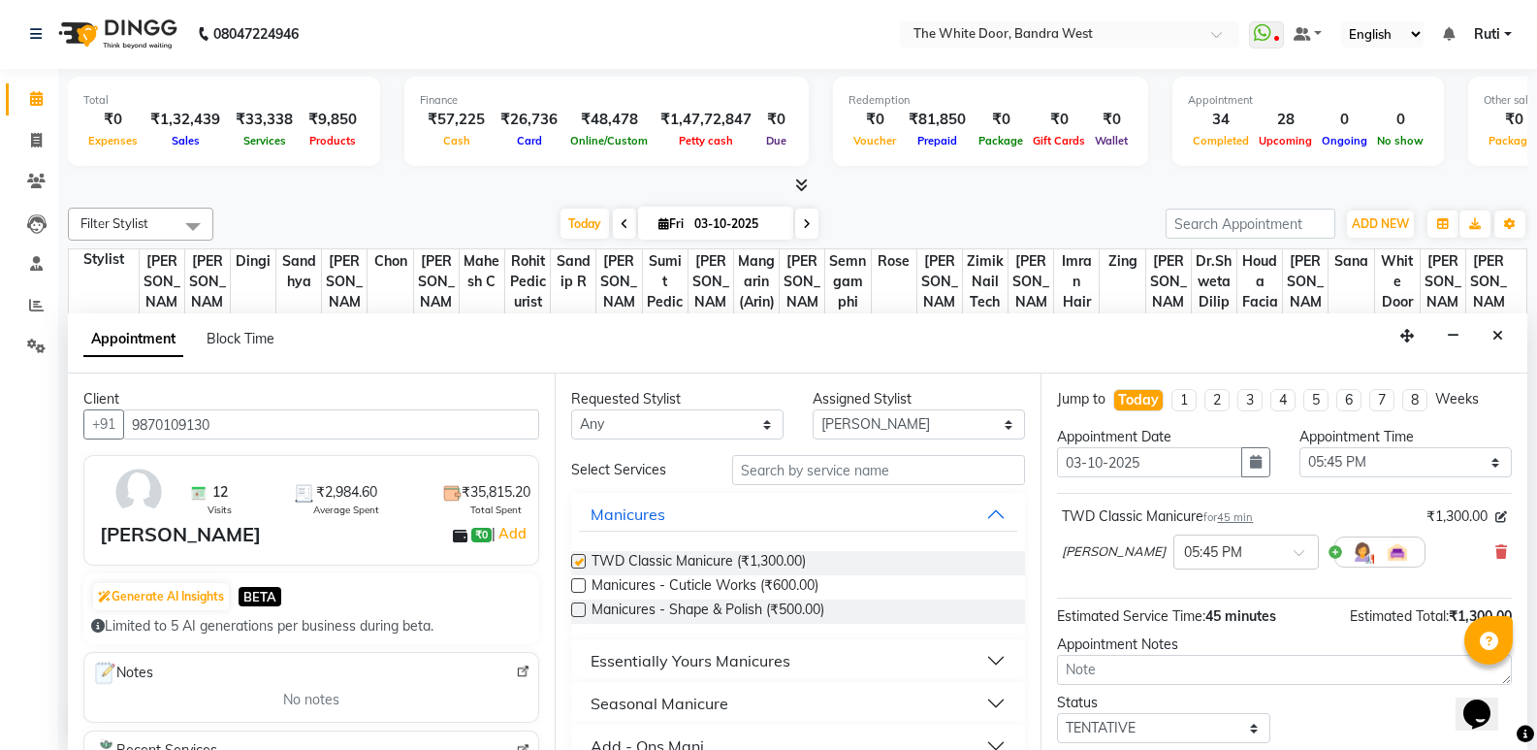
checkbox input "false"
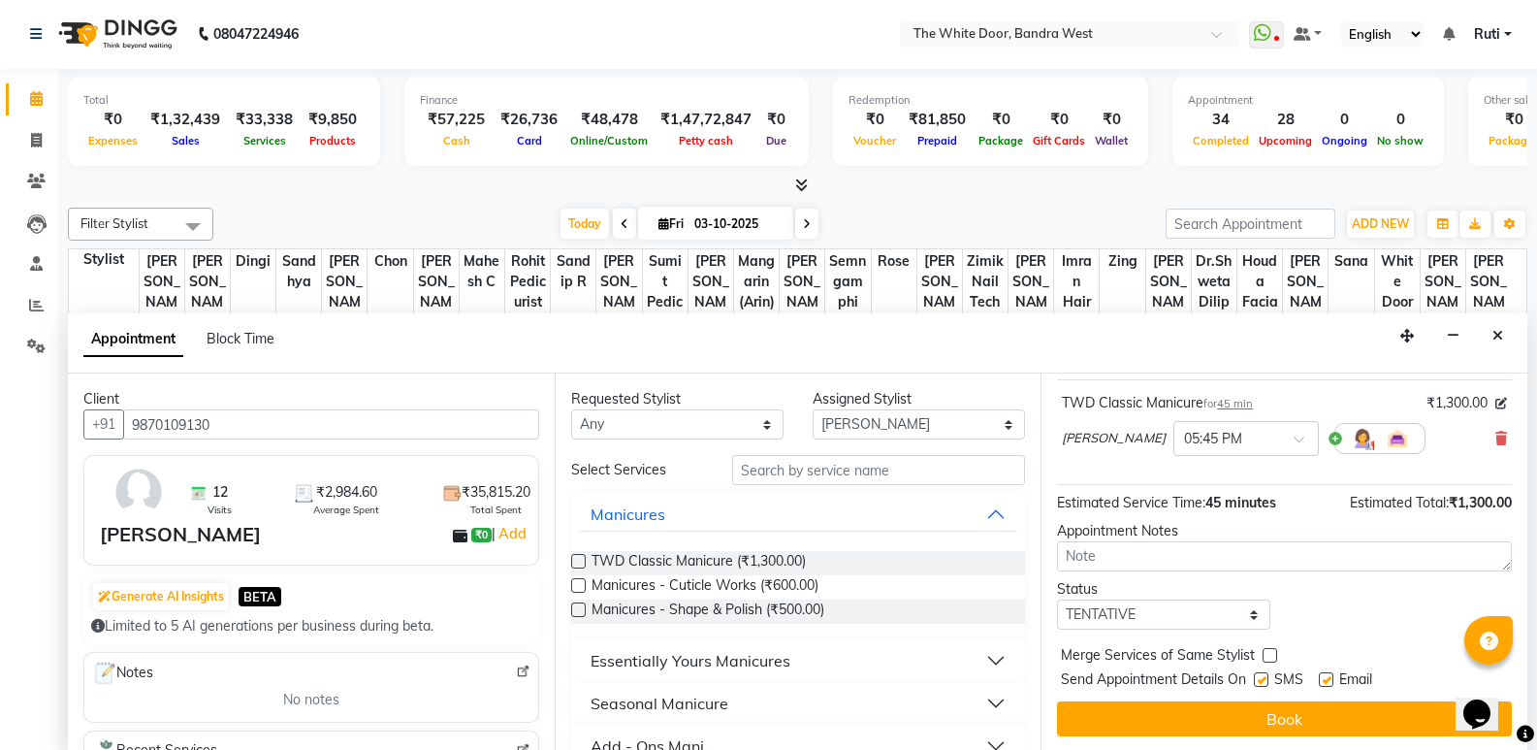
scroll to position [115, 0]
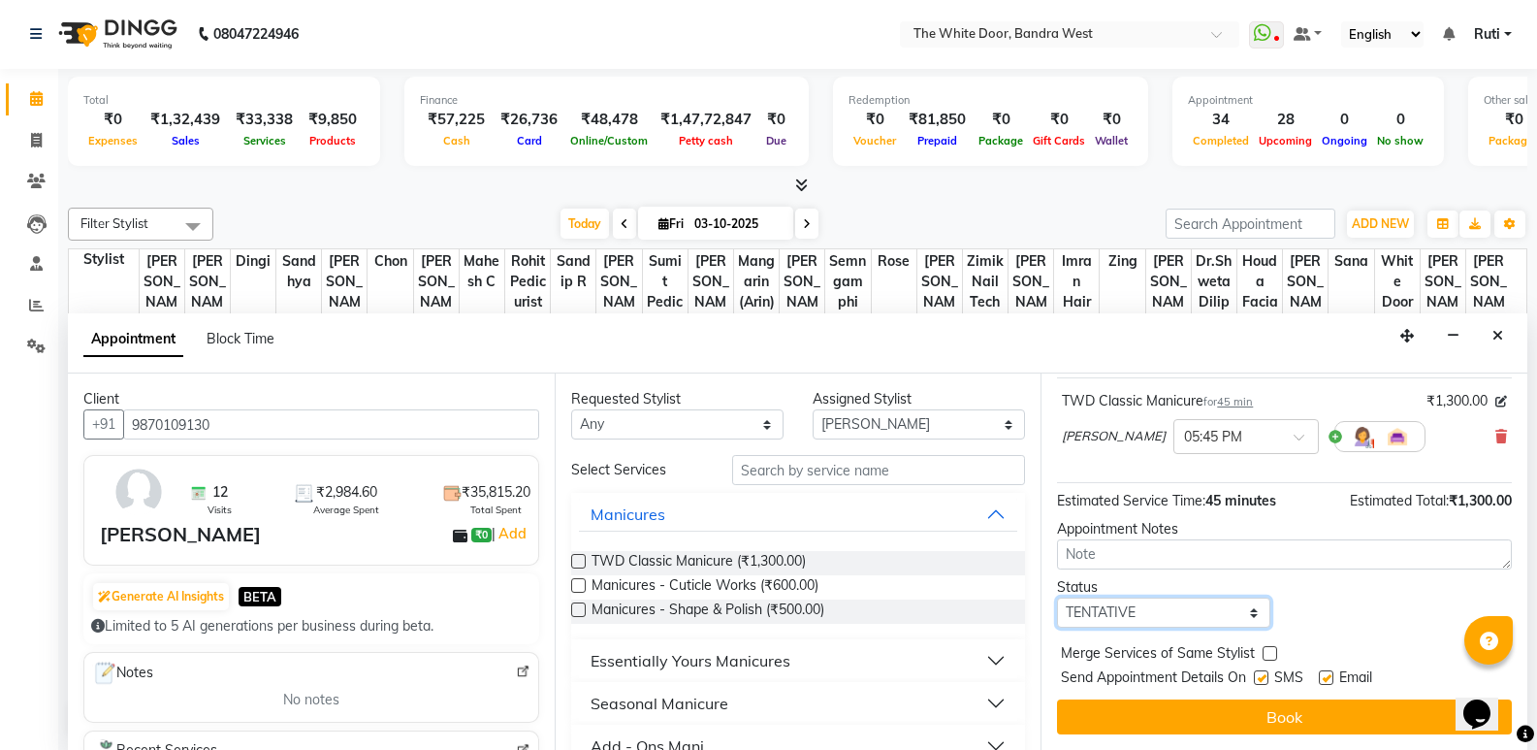
click at [1122, 607] on select "Select TENTATIVE CONFIRM CHECK-IN UPCOMING" at bounding box center [1163, 612] width 212 height 30
select select "confirm booking"
click at [1057, 597] on select "Select TENTATIVE CONFIRM CHECK-IN UPCOMING" at bounding box center [1163, 612] width 212 height 30
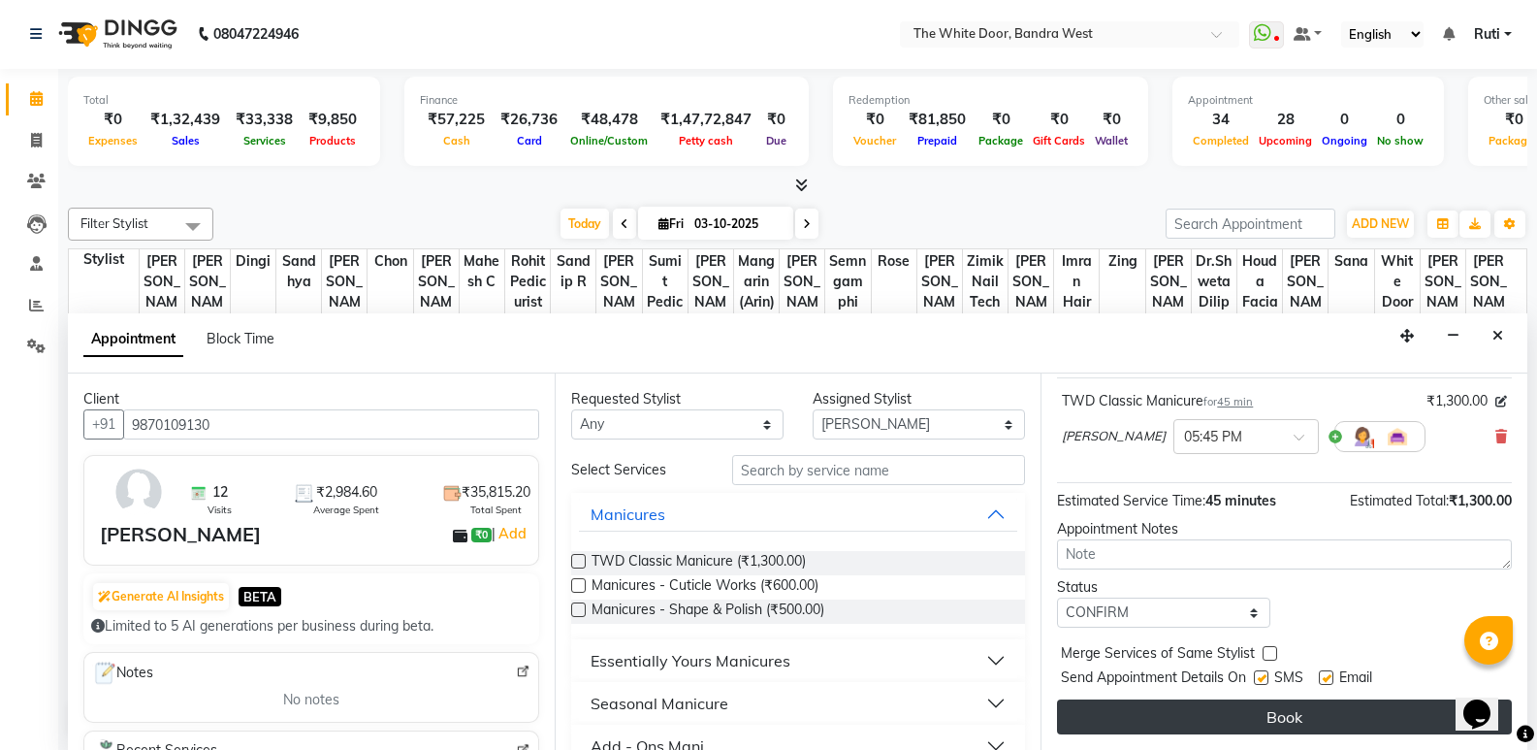
click at [1128, 706] on button "Book" at bounding box center [1284, 716] width 455 height 35
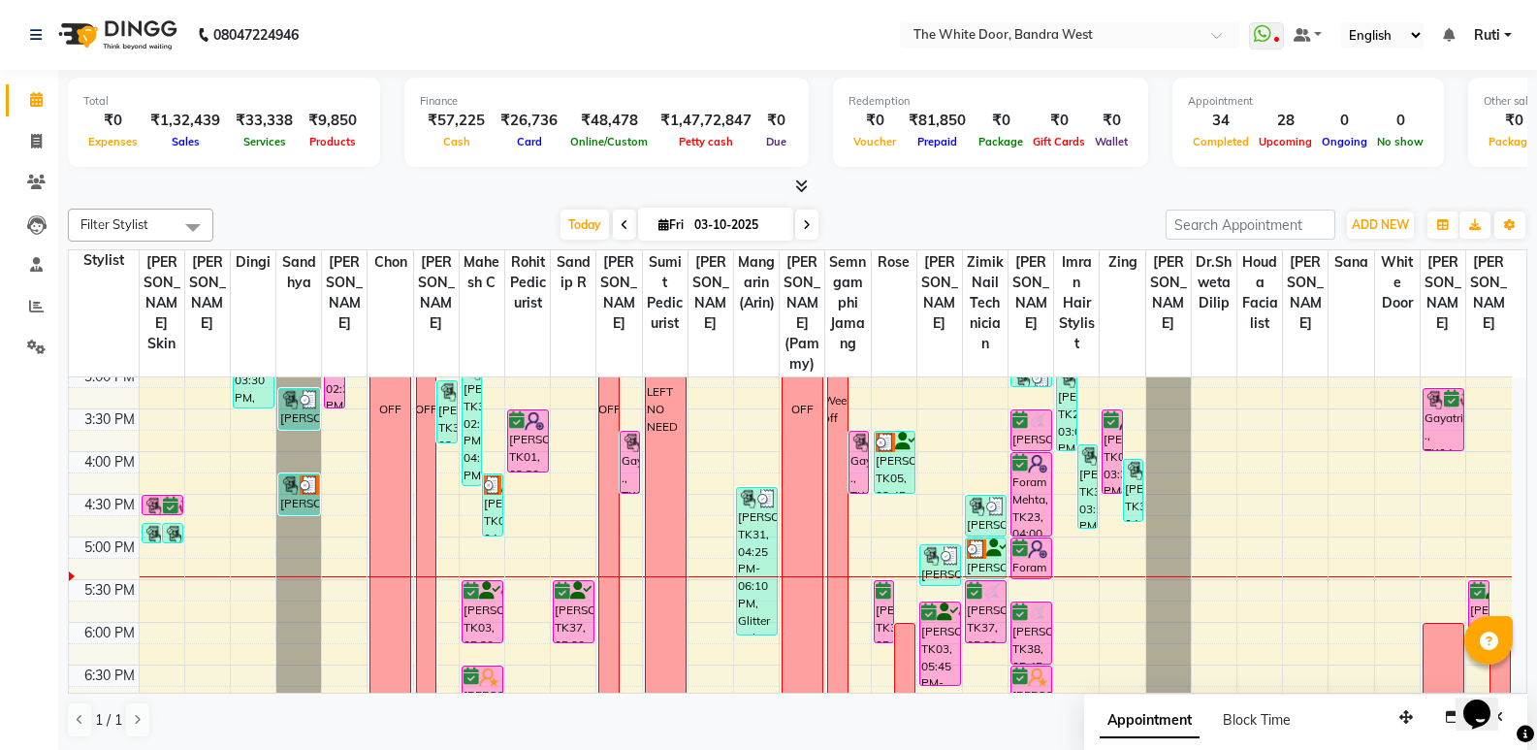
scroll to position [620, 0]
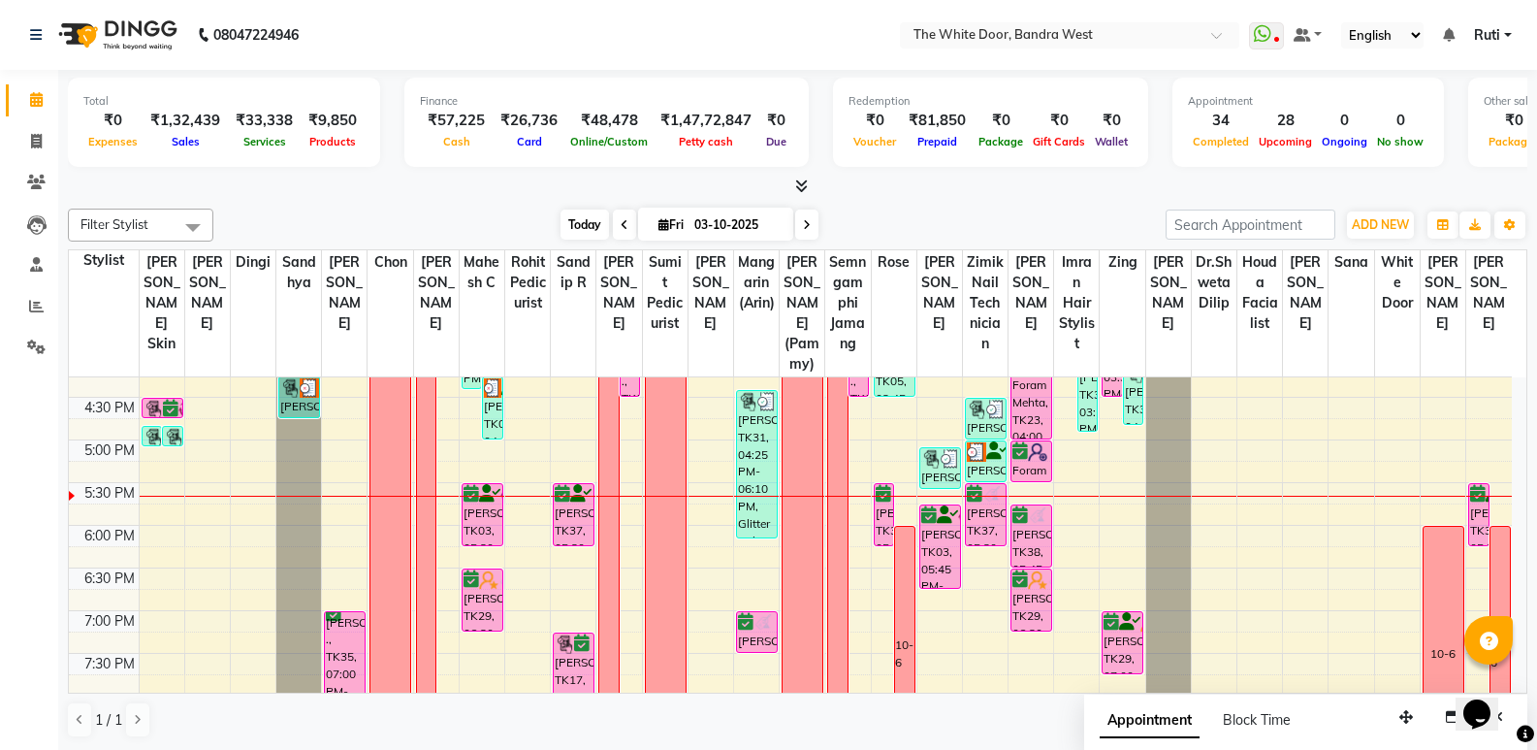
click at [593, 216] on span "Today" at bounding box center [585, 224] width 48 height 30
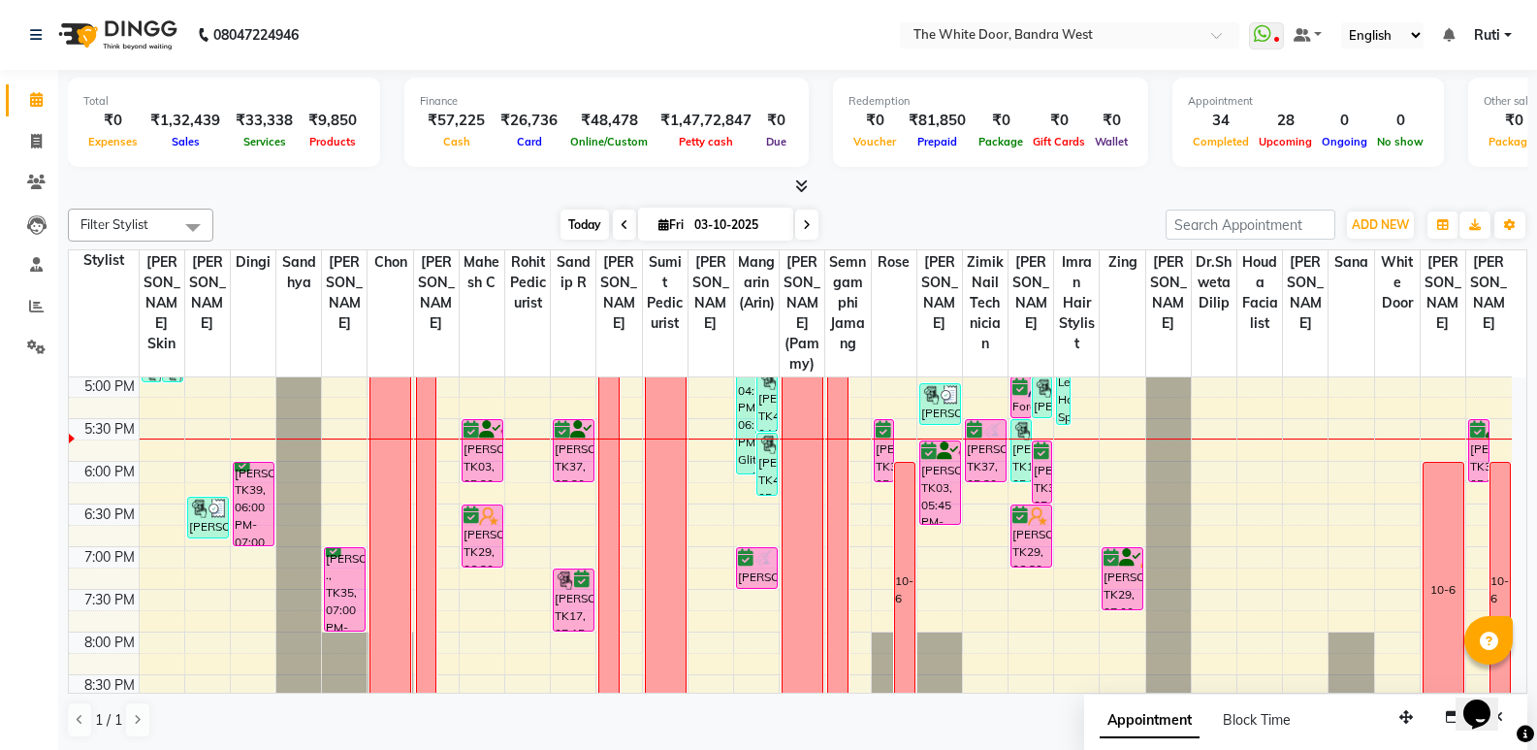
click at [591, 221] on span "Today" at bounding box center [585, 224] width 48 height 30
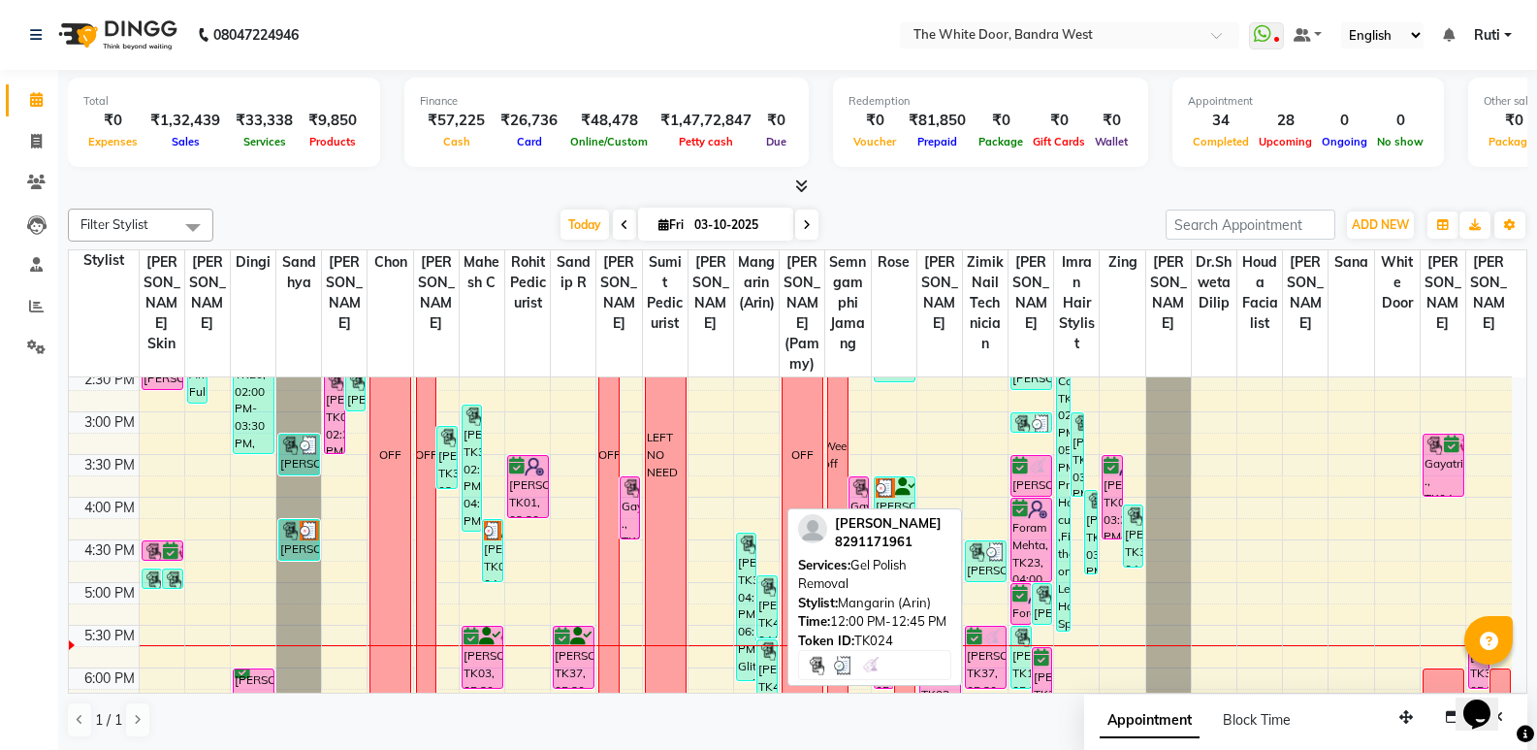
scroll to position [490, 0]
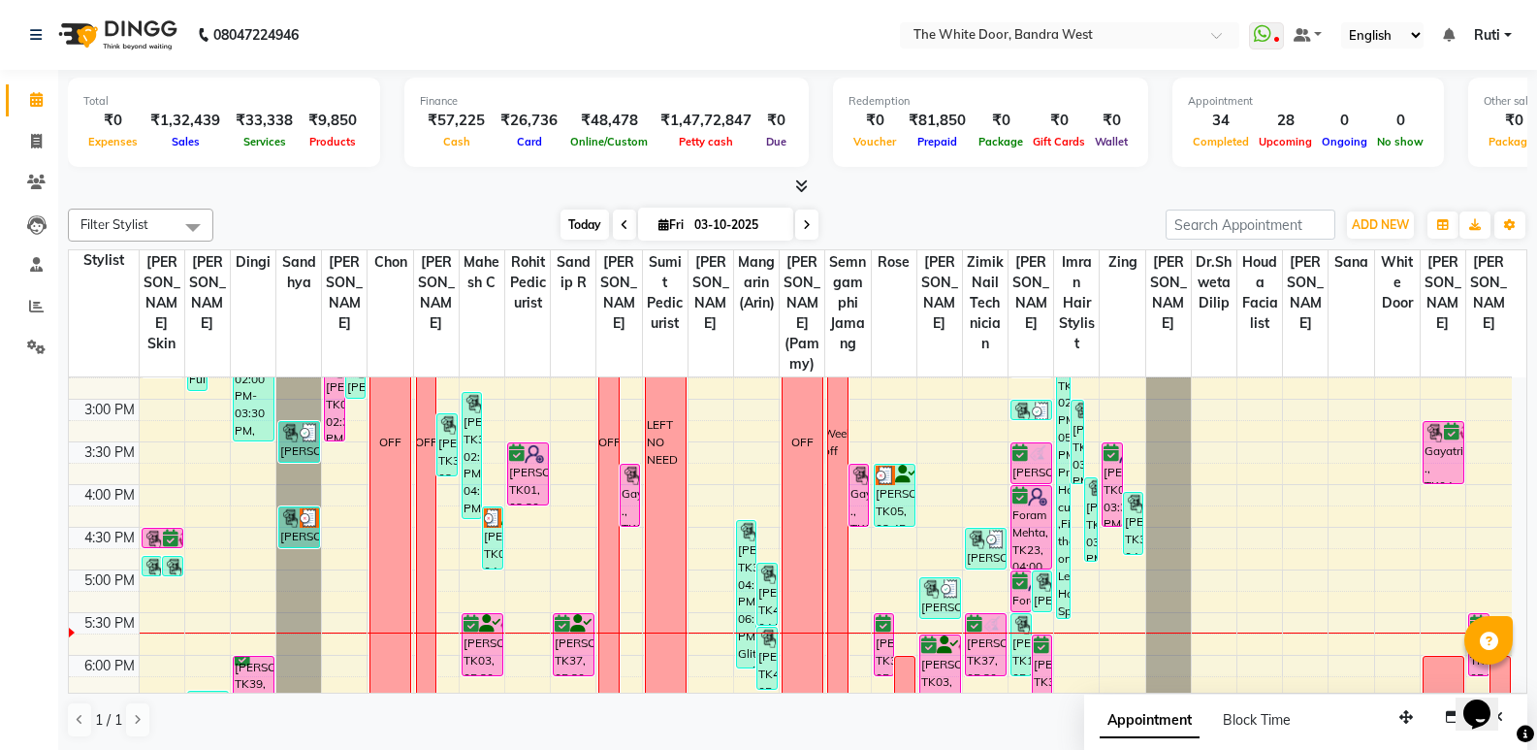
click at [583, 210] on span "Today" at bounding box center [585, 224] width 48 height 30
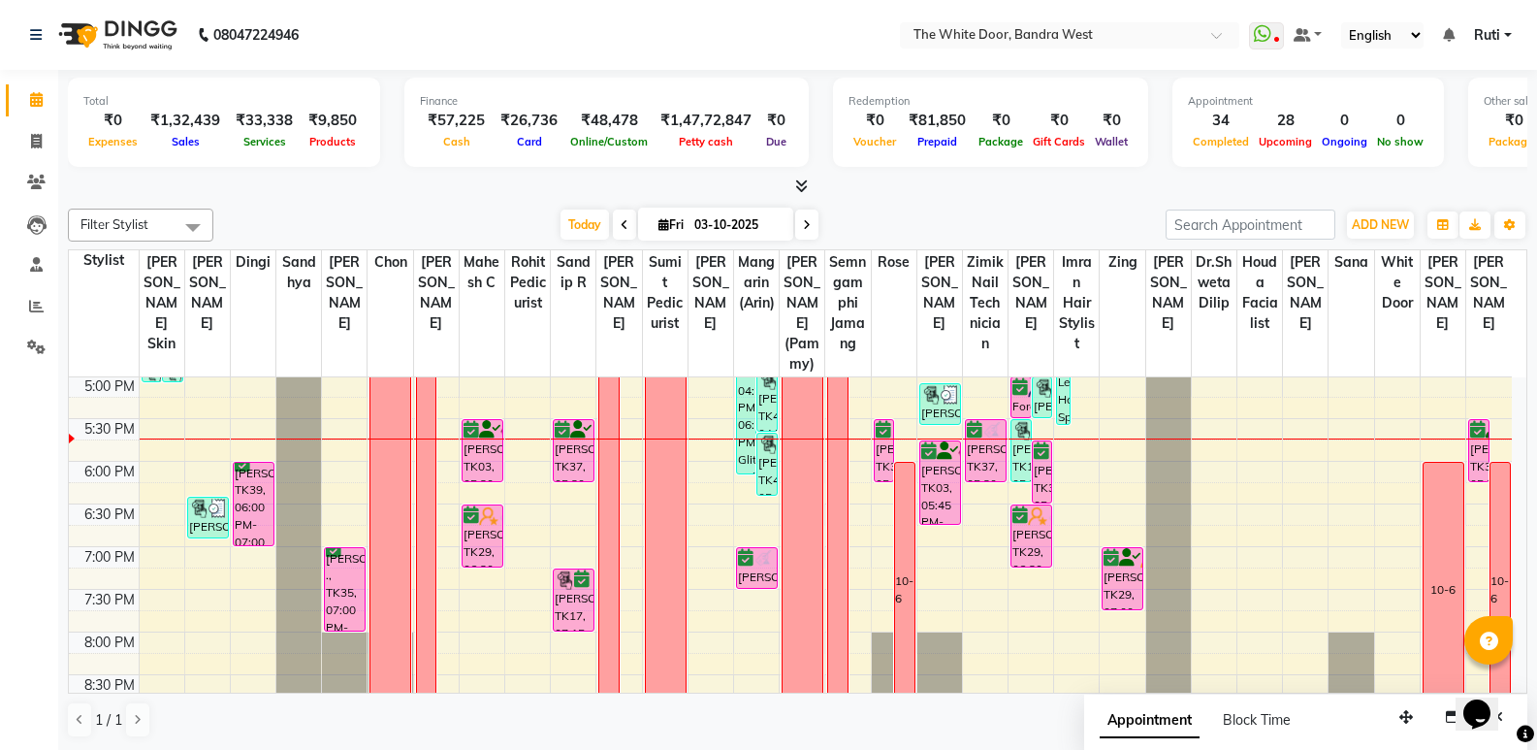
click at [796, 222] on span at bounding box center [806, 224] width 23 height 30
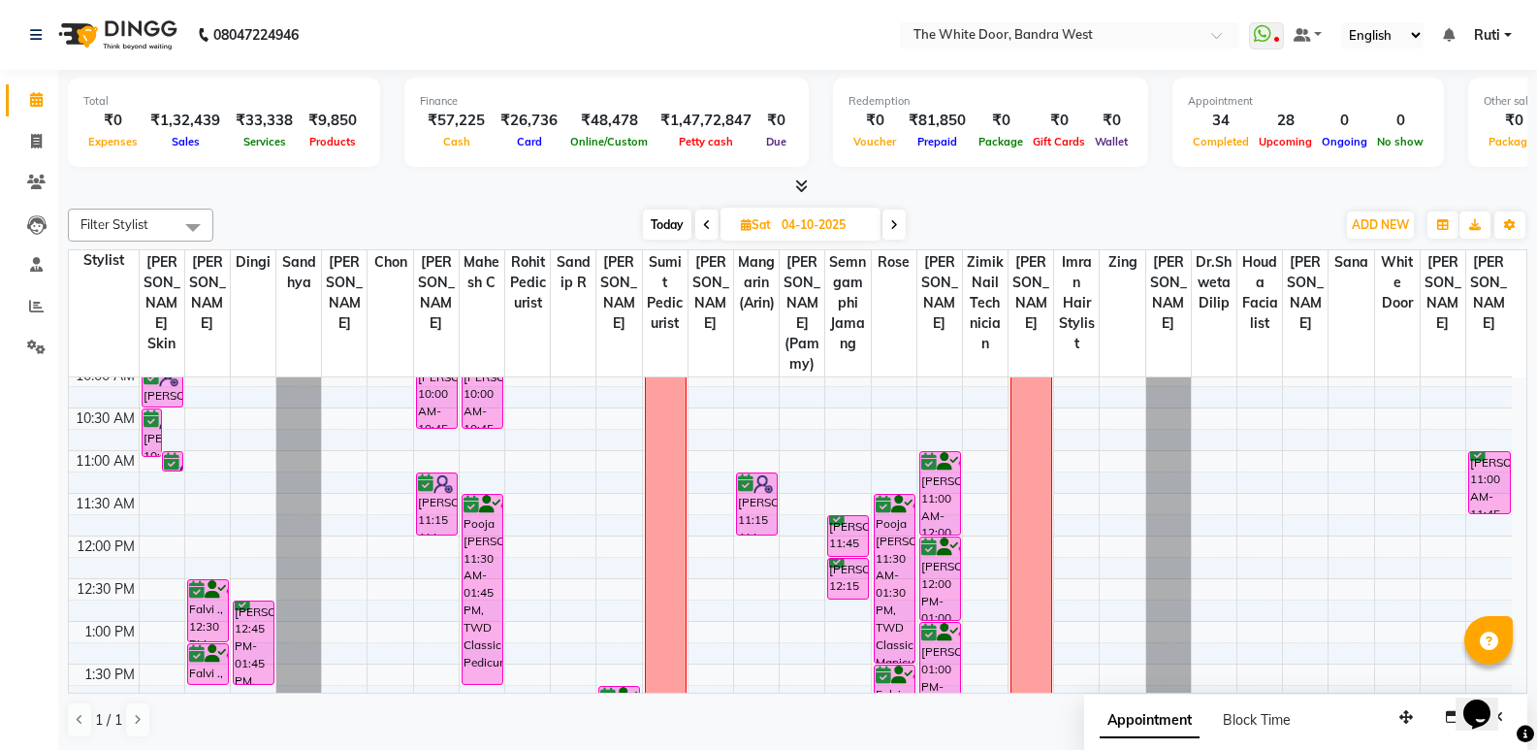
scroll to position [0, 0]
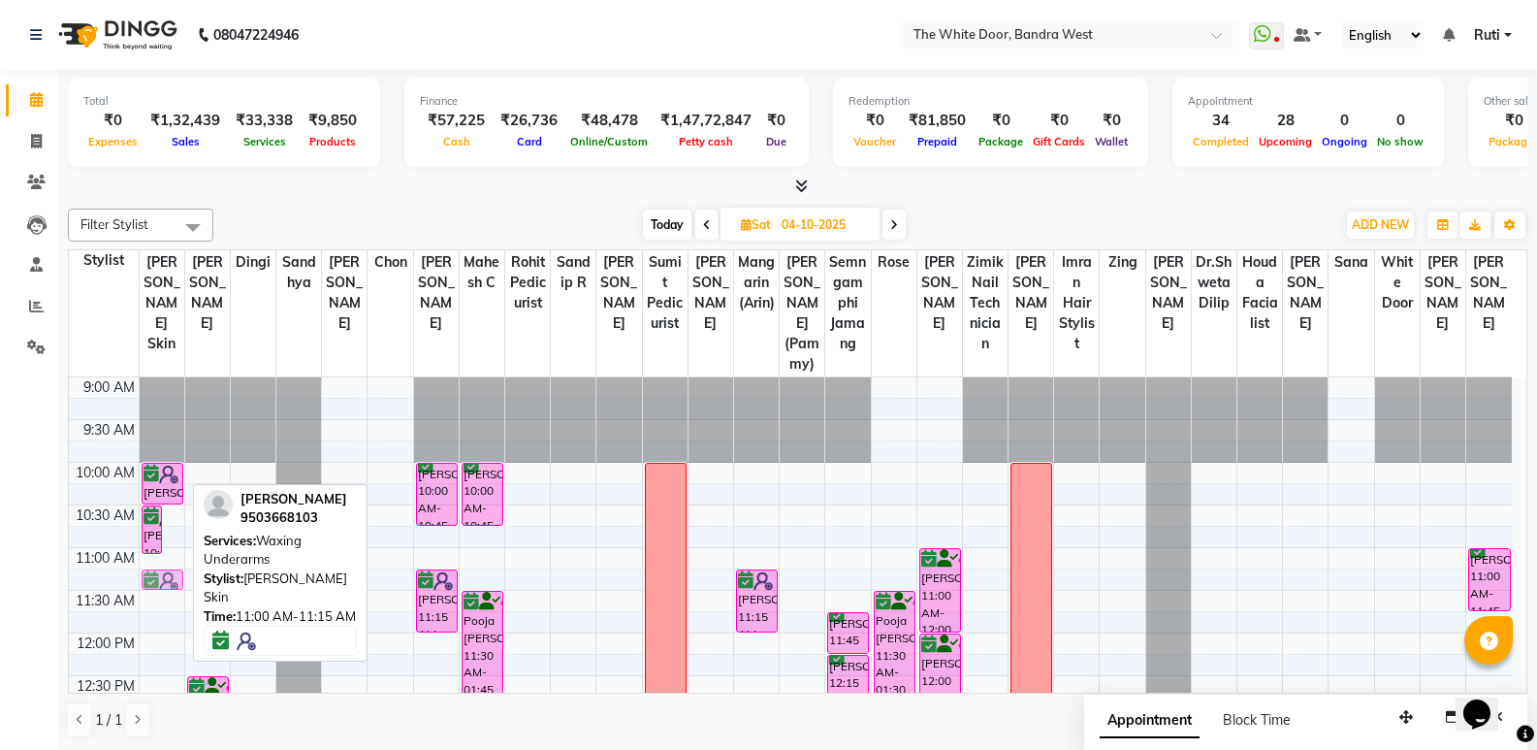
drag, startPoint x: 170, startPoint y: 571, endPoint x: 158, endPoint y: 584, distance: 17.2
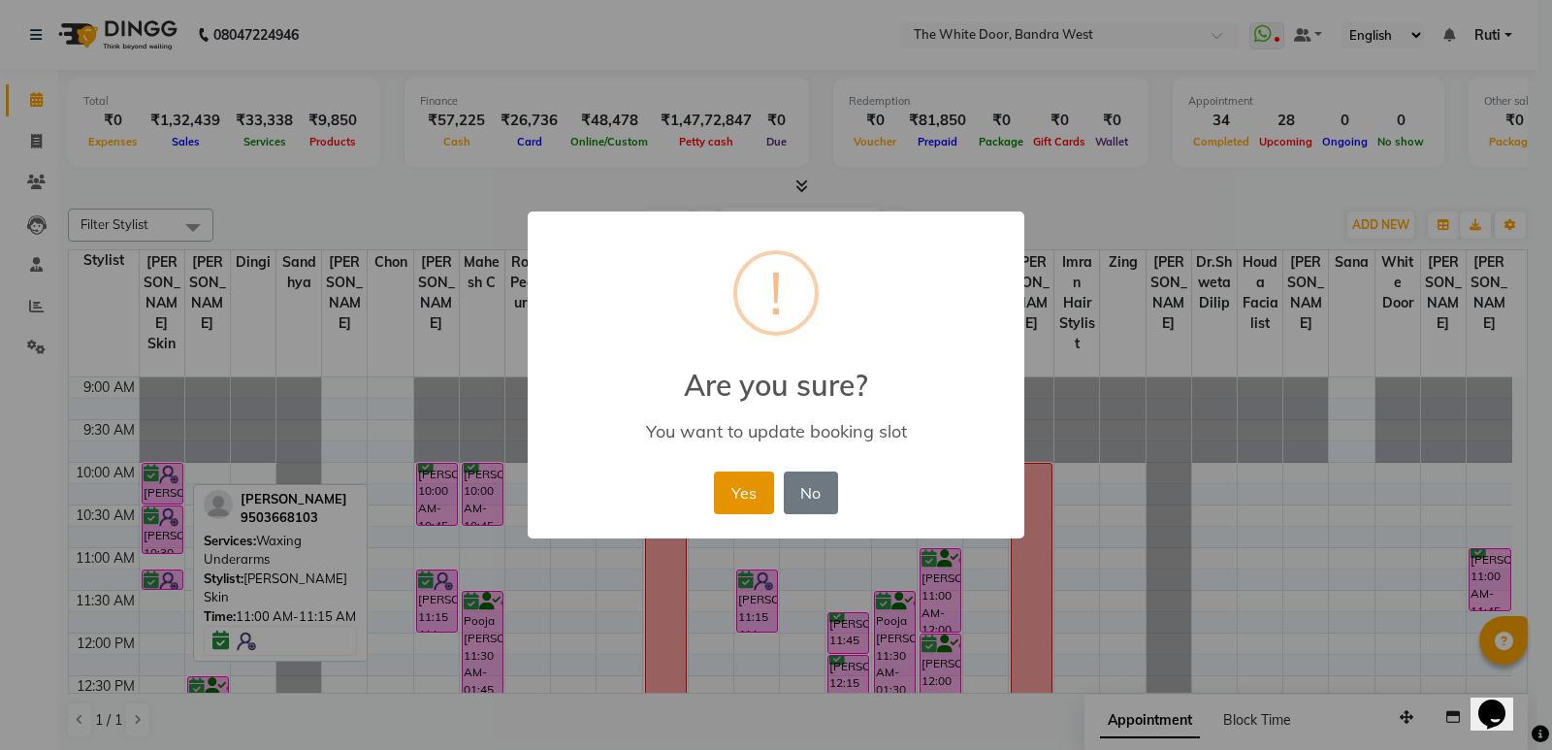
click at [742, 495] on button "Yes" at bounding box center [743, 492] width 59 height 43
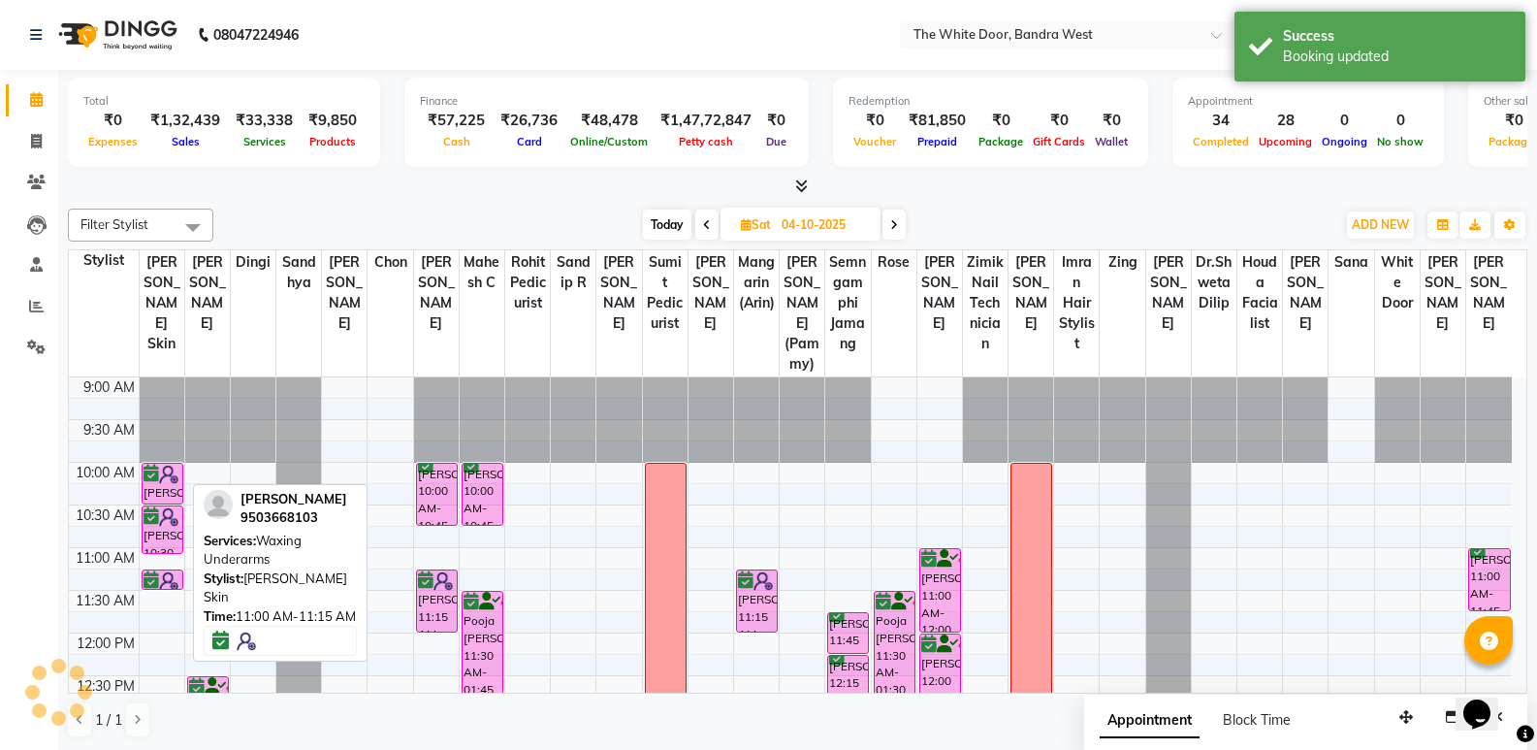
click at [677, 223] on span "Today" at bounding box center [667, 224] width 48 height 30
type input "03-10-2025"
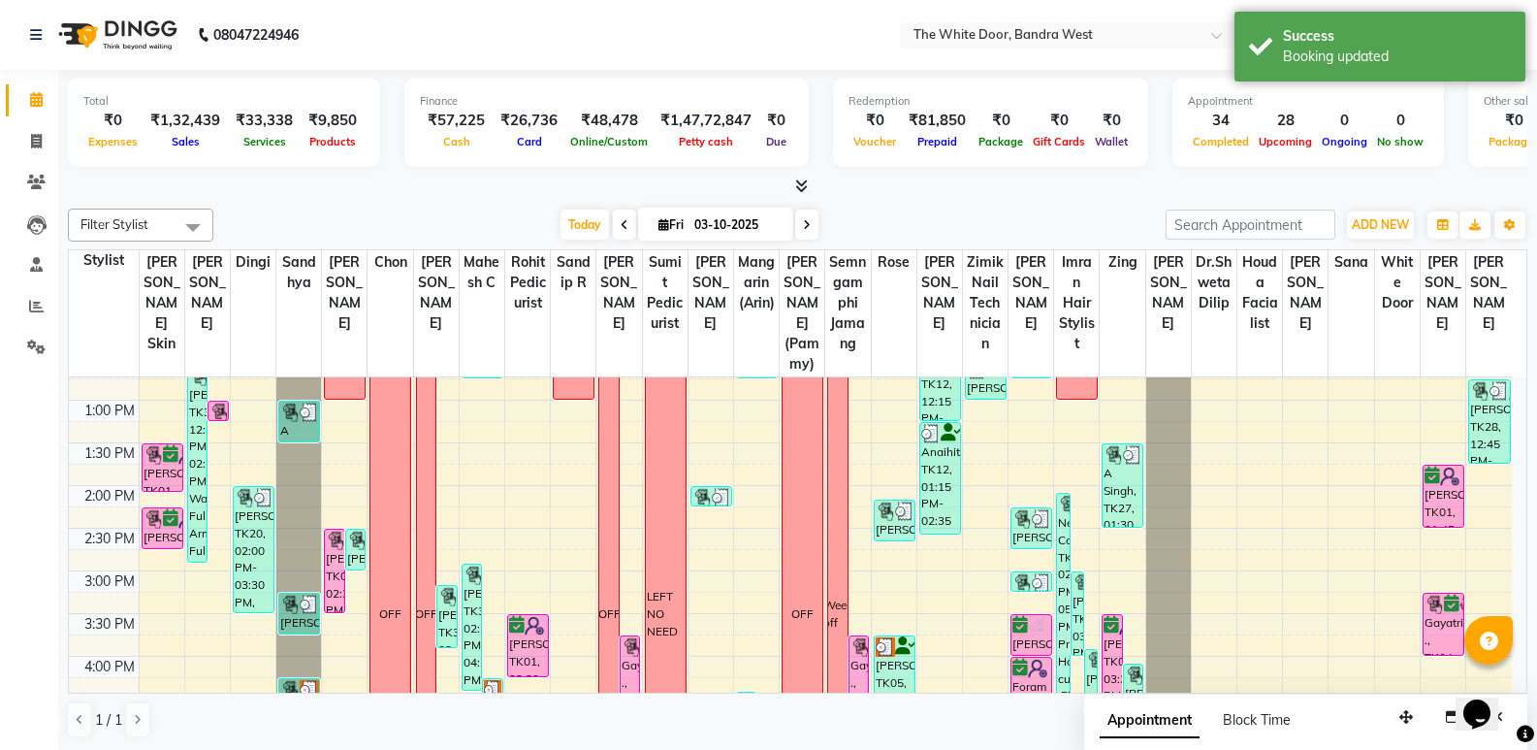
scroll to position [296, 0]
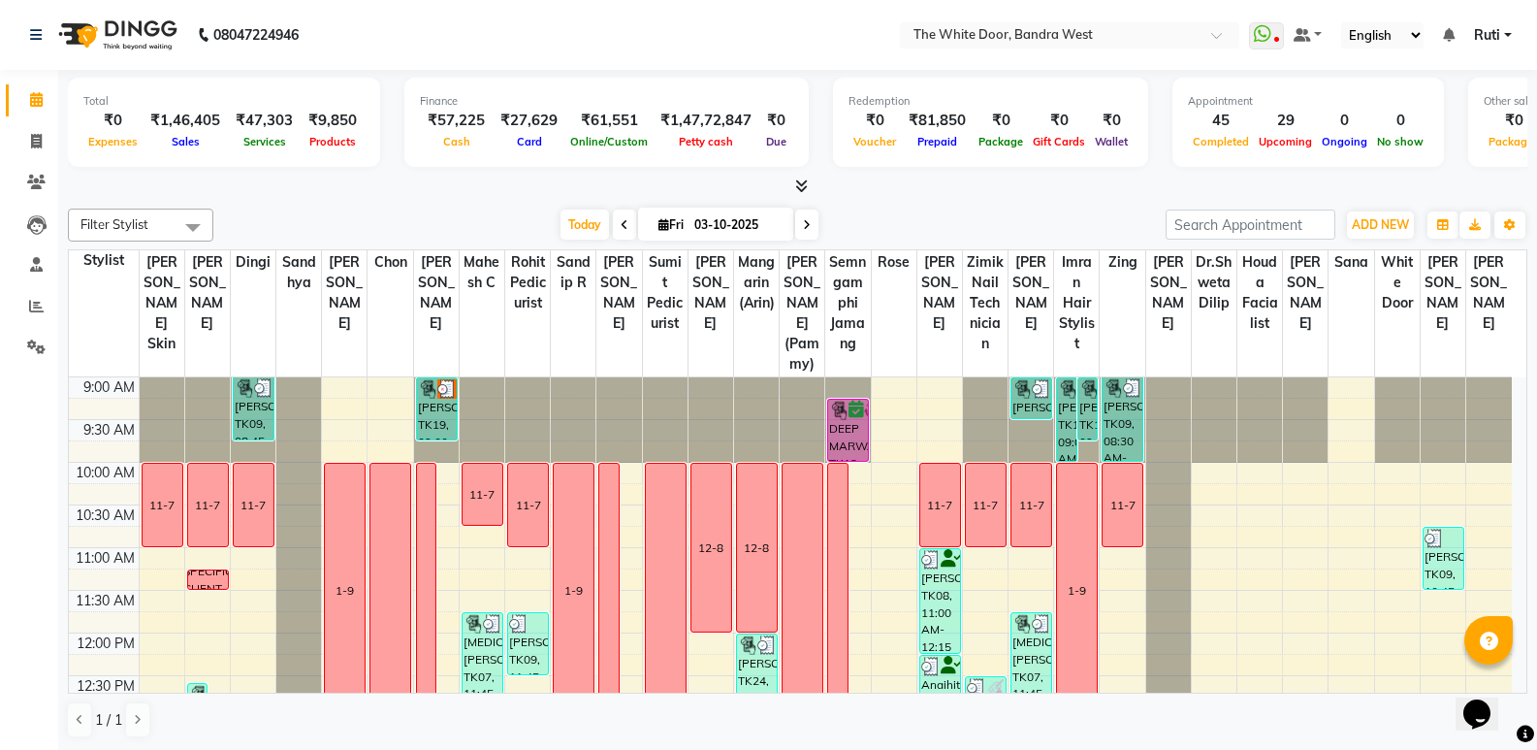
click at [607, 236] on div "Today Fri 03-10-2025" at bounding box center [690, 224] width 262 height 29
click at [594, 234] on span "Today" at bounding box center [585, 224] width 48 height 30
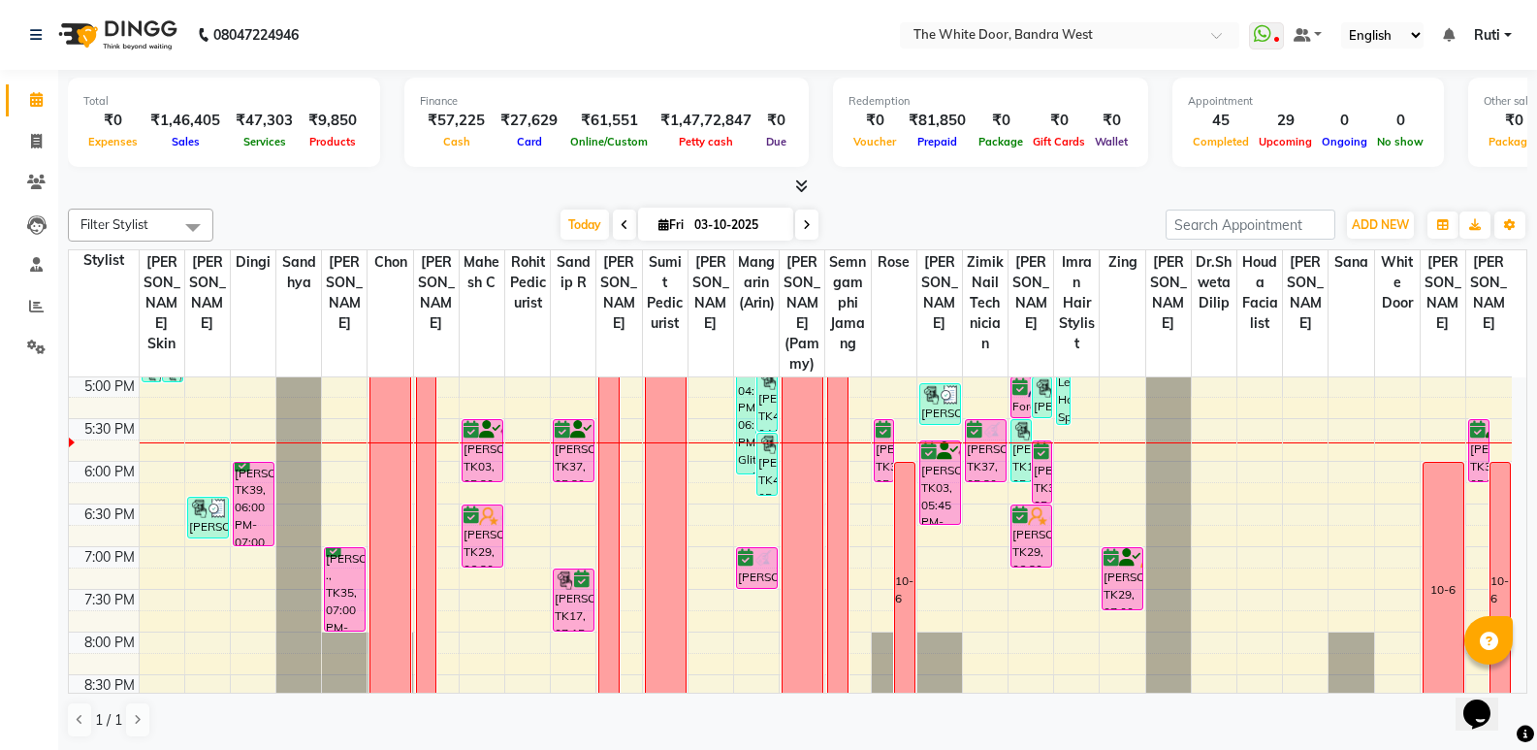
click at [559, 218] on div "Today Fri 03-10-2025" at bounding box center [690, 224] width 262 height 29
click at [562, 235] on span "Today" at bounding box center [585, 224] width 48 height 30
click at [574, 239] on span "Today" at bounding box center [585, 224] width 48 height 30
click at [564, 236] on span "Today" at bounding box center [585, 224] width 48 height 30
click at [563, 234] on span "Today" at bounding box center [585, 224] width 48 height 30
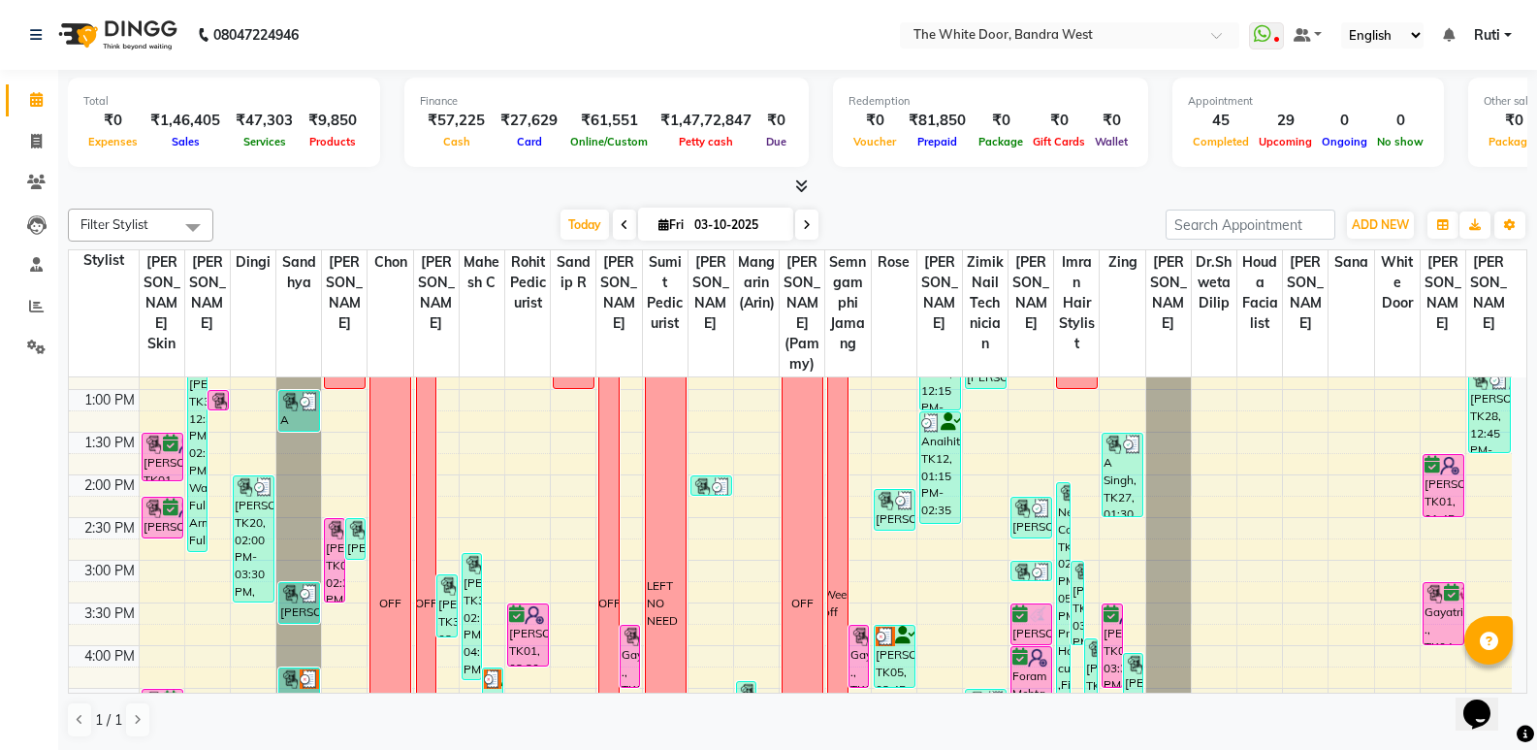
scroll to position [291, 0]
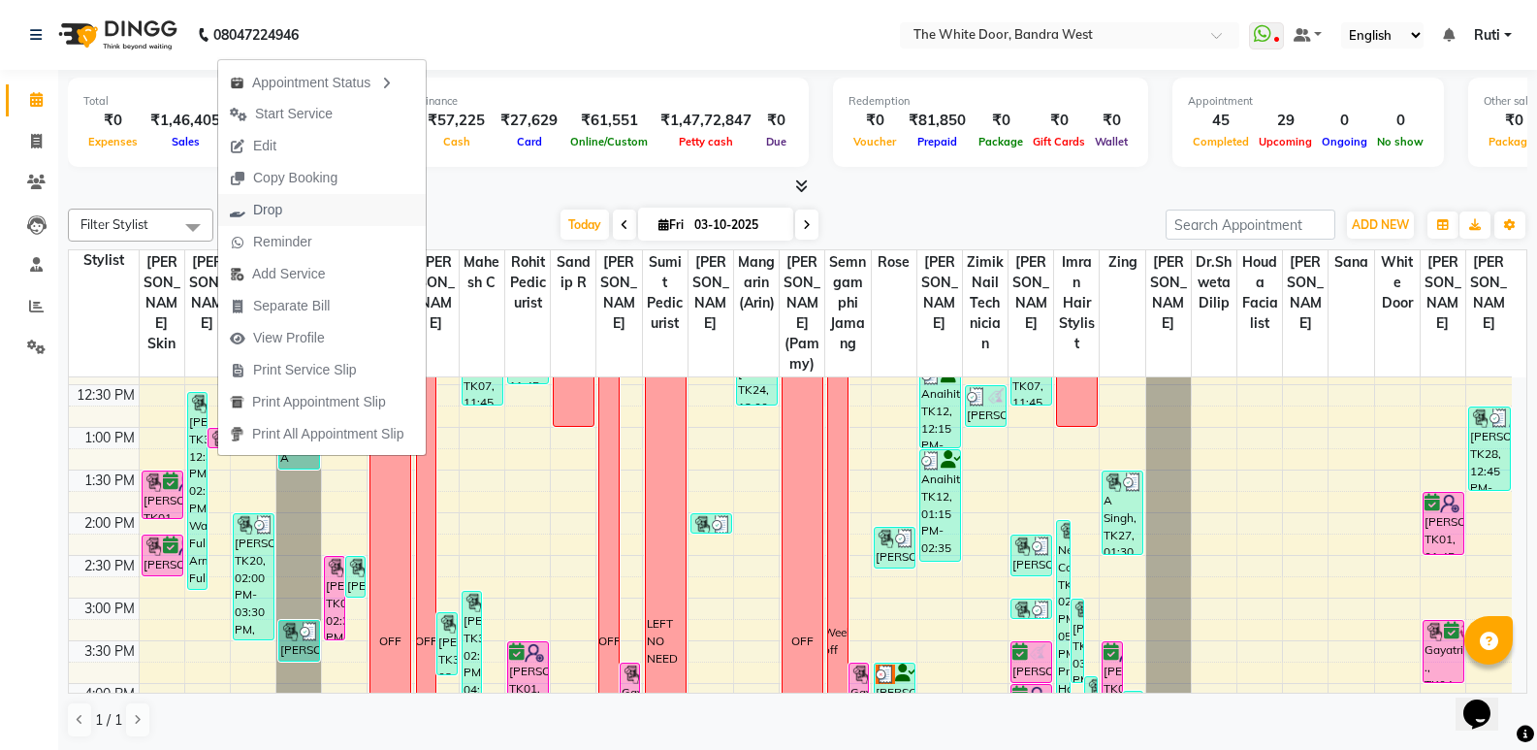
click at [303, 217] on button "Drop" at bounding box center [322, 210] width 208 height 32
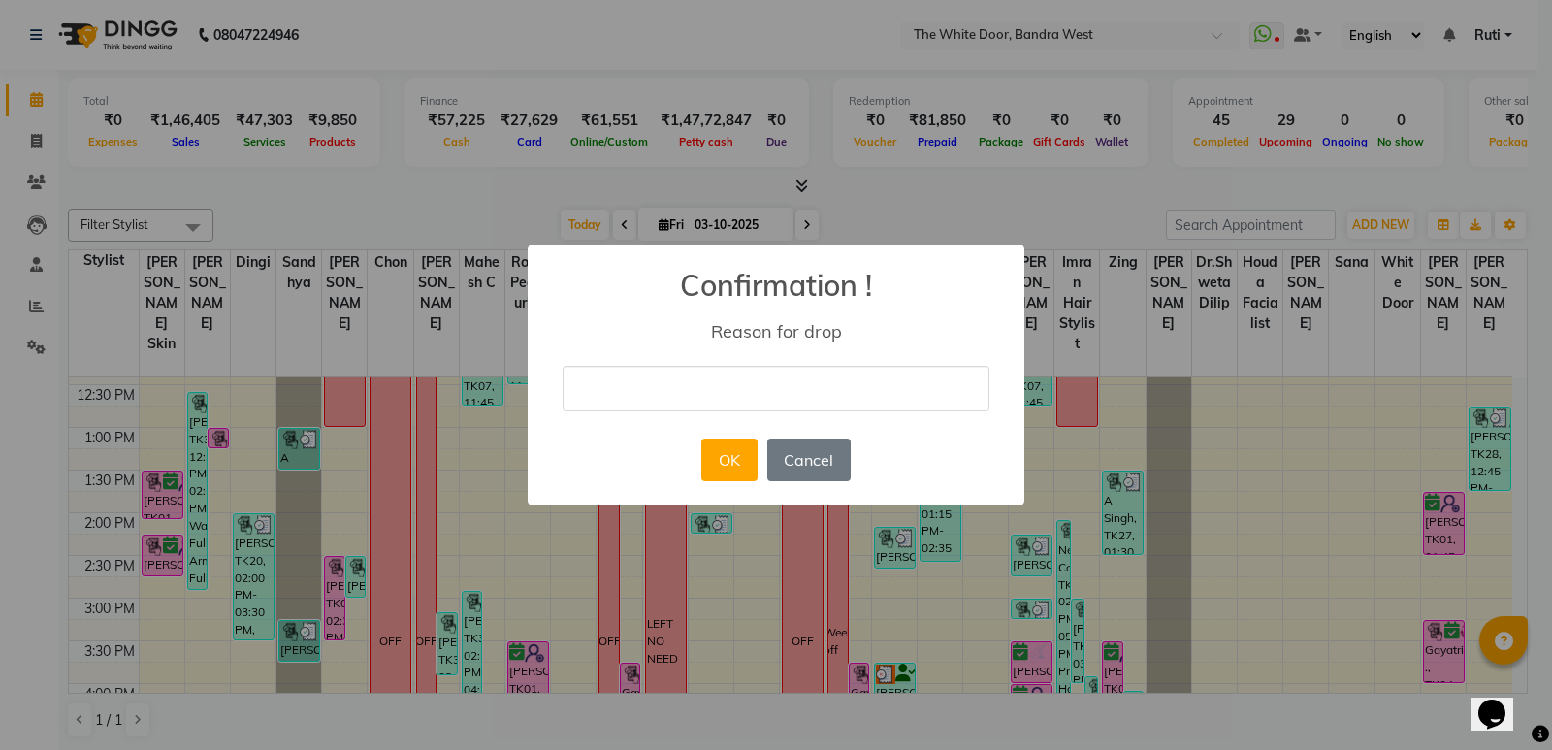
click at [739, 380] on input "text" at bounding box center [775, 389] width 427 height 46
type input "cANCELLED"
click at [725, 449] on button "OK" at bounding box center [728, 459] width 55 height 43
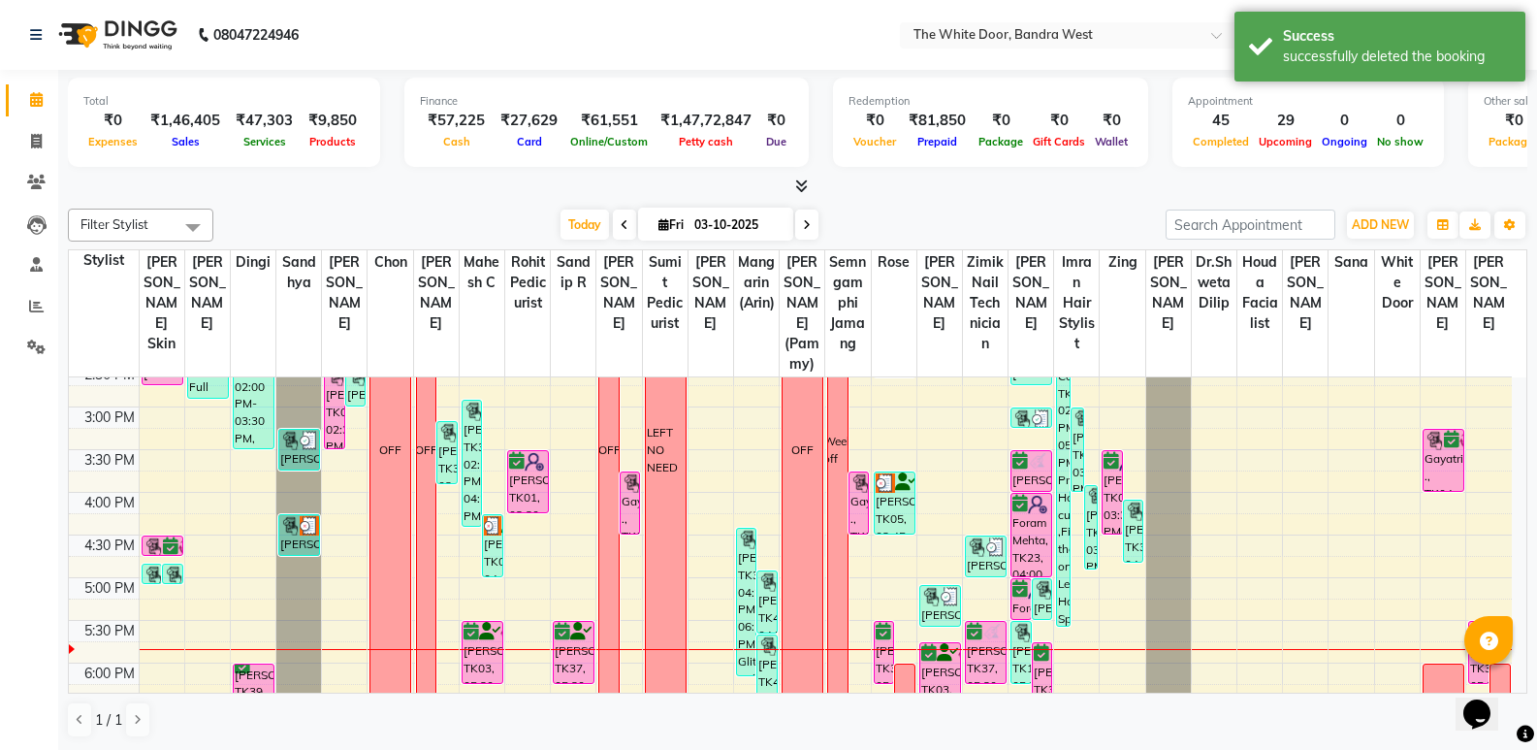
scroll to position [426, 0]
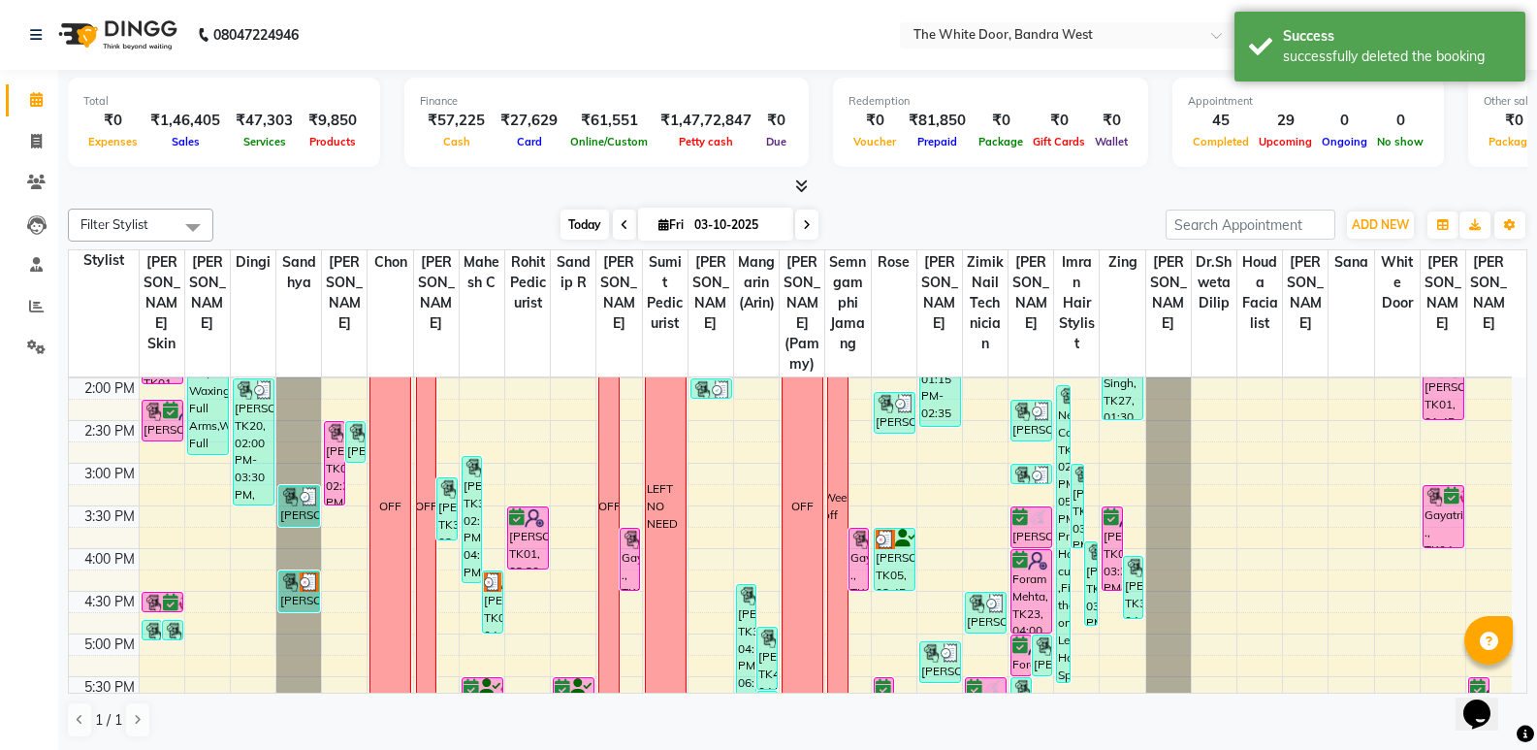
click at [586, 226] on span "Today" at bounding box center [585, 224] width 48 height 30
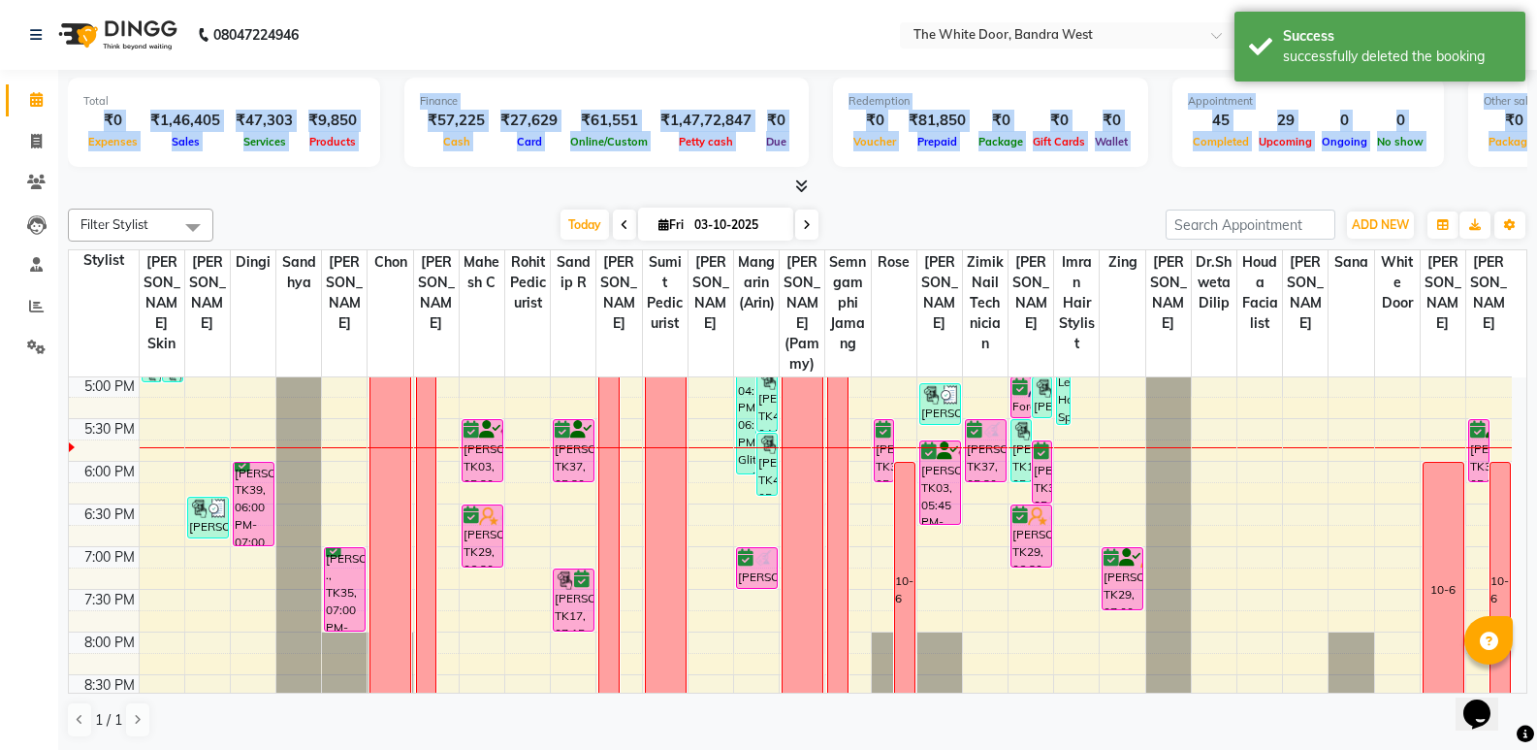
scroll to position [0, 297]
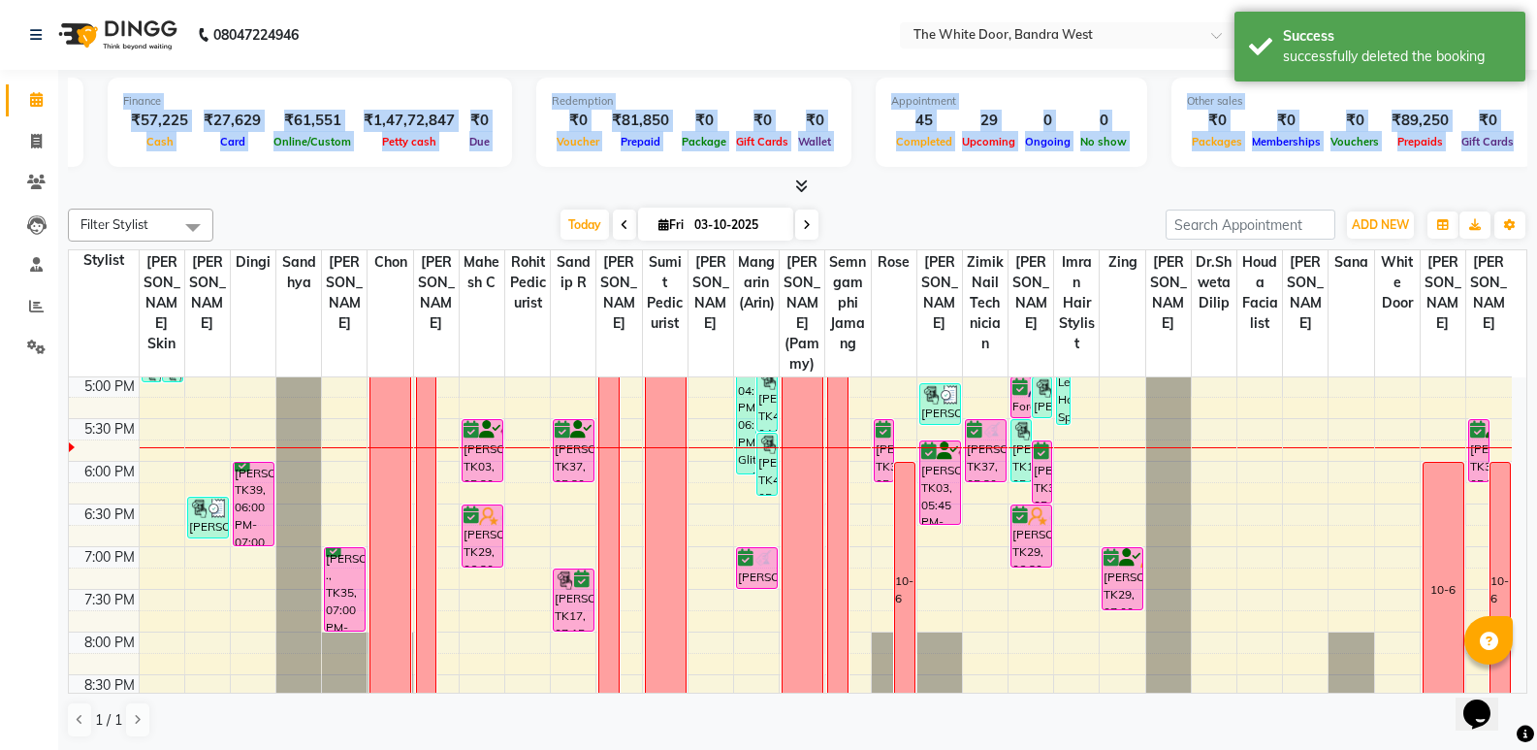
drag, startPoint x: 92, startPoint y: 118, endPoint x: 1551, endPoint y: 142, distance: 1458.8
click at [1537, 142] on html "08047224946 Select Location × The White Door, Bandra West WhatsApp Status ✕ Sta…" at bounding box center [768, 375] width 1537 height 750
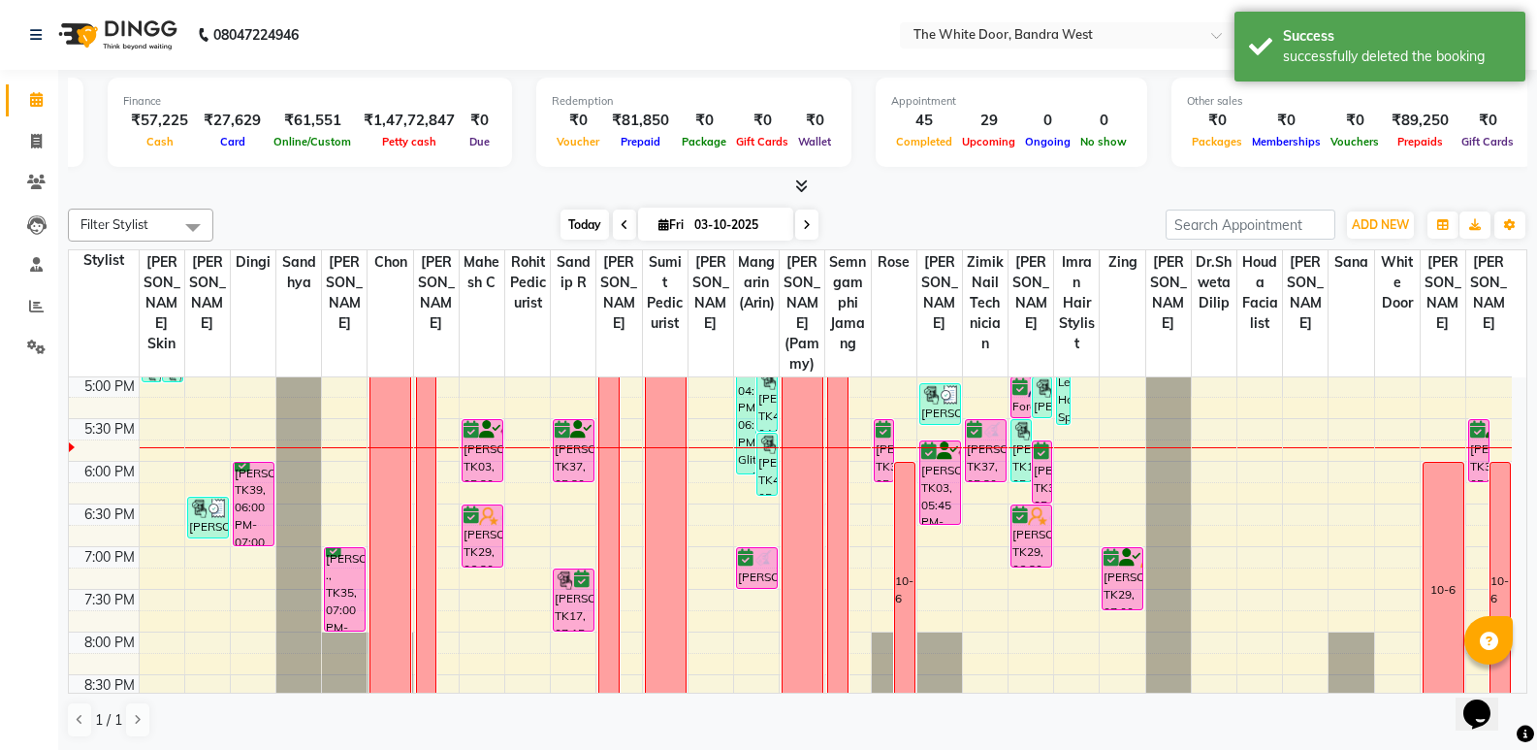
click at [596, 223] on span "Today" at bounding box center [585, 224] width 48 height 30
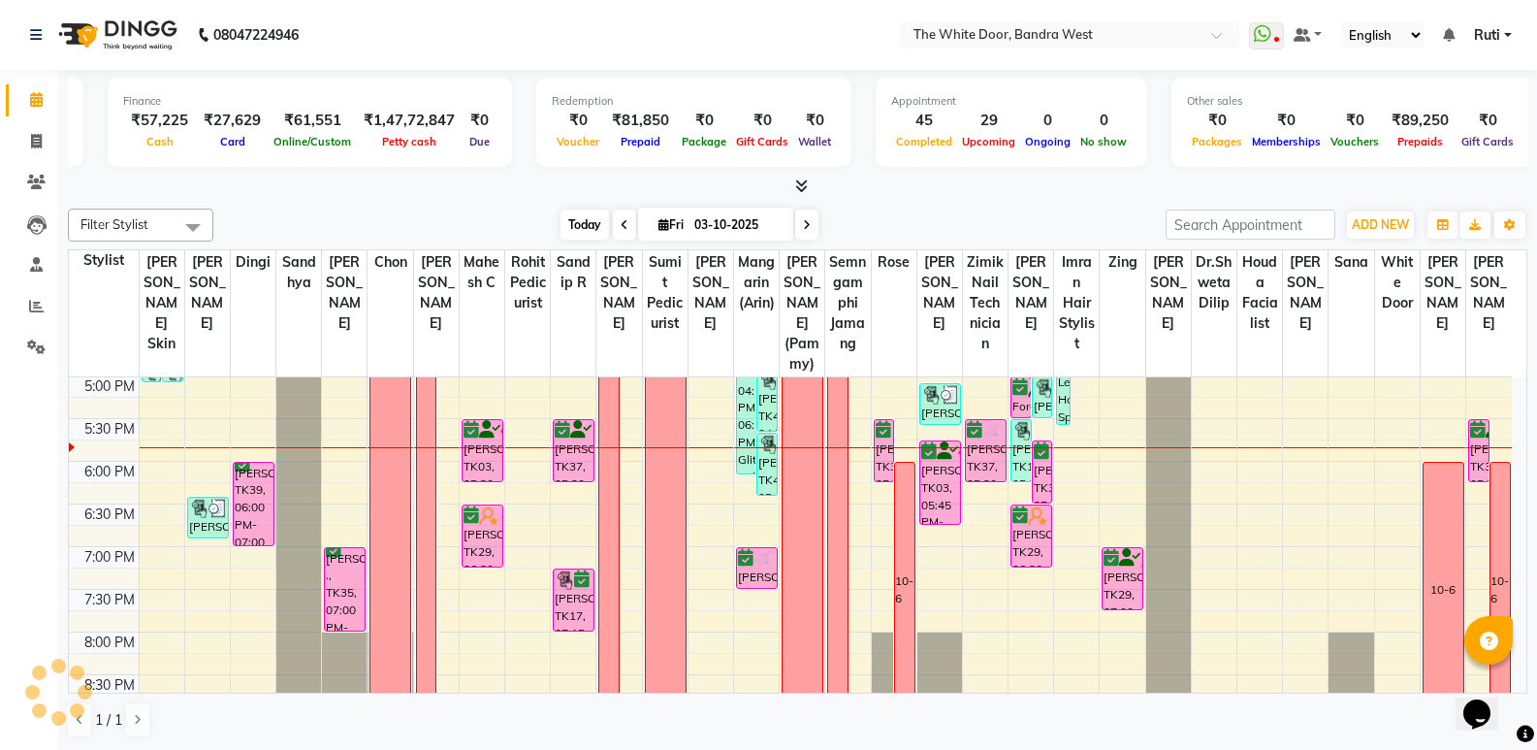
scroll to position [684, 0]
click at [572, 228] on span "Today" at bounding box center [585, 224] width 48 height 30
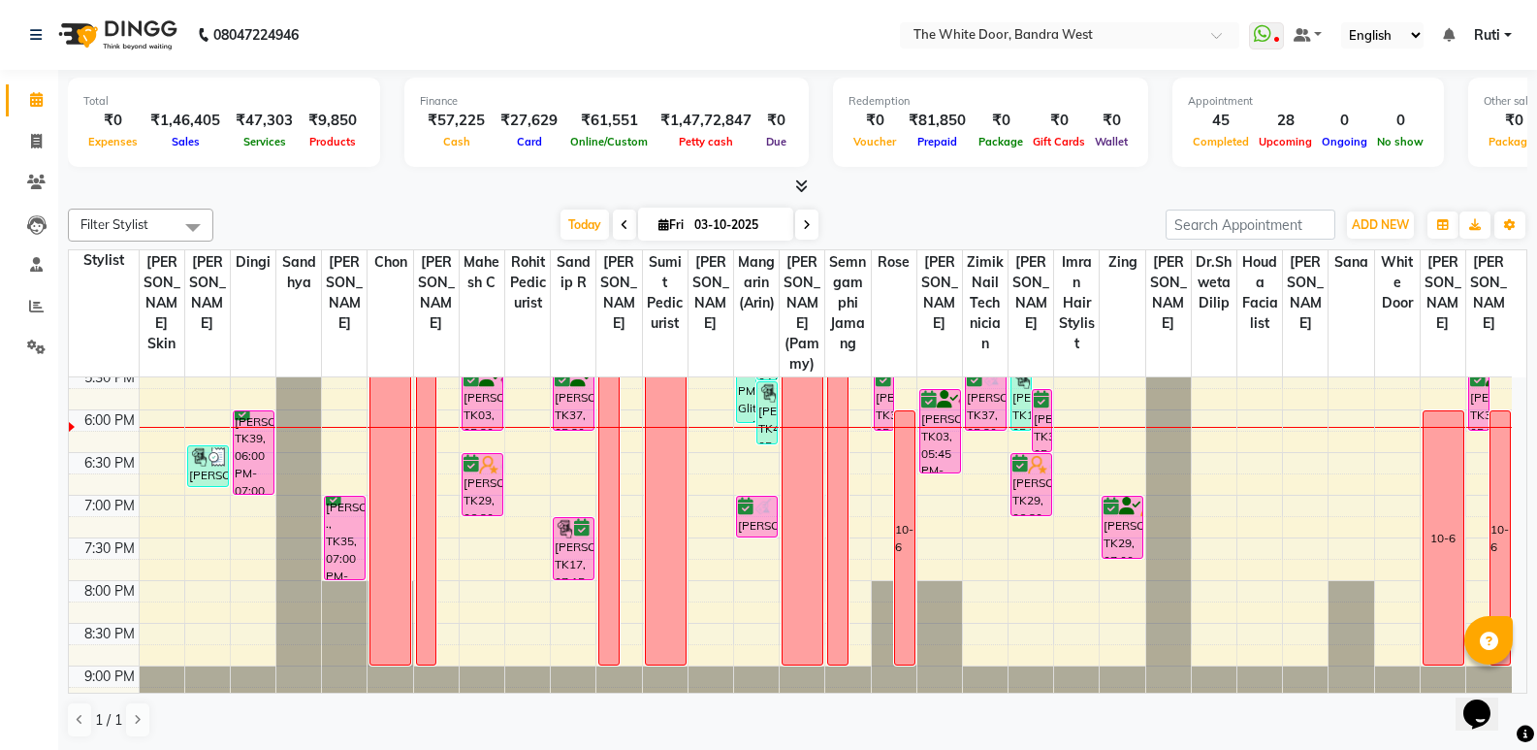
scroll to position [620, 0]
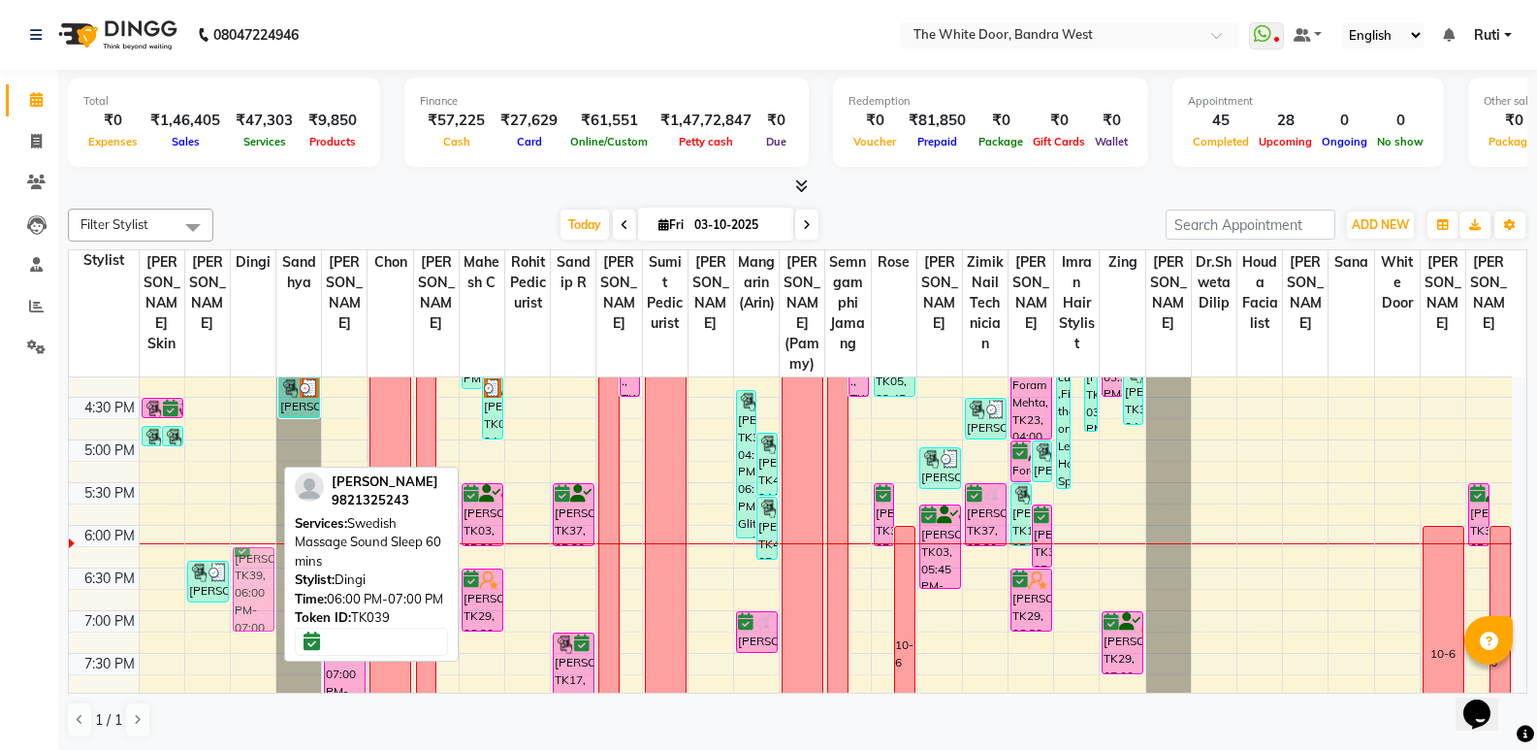
drag, startPoint x: 246, startPoint y: 588, endPoint x: 242, endPoint y: 600, distance: 13.2
click at [242, 600] on div "[PERSON_NAME], TK09, 08:45 AM-09:45 AM, Soin Masque Exfoliant P50 Visage 11-7 […" at bounding box center [253, 312] width 45 height 1108
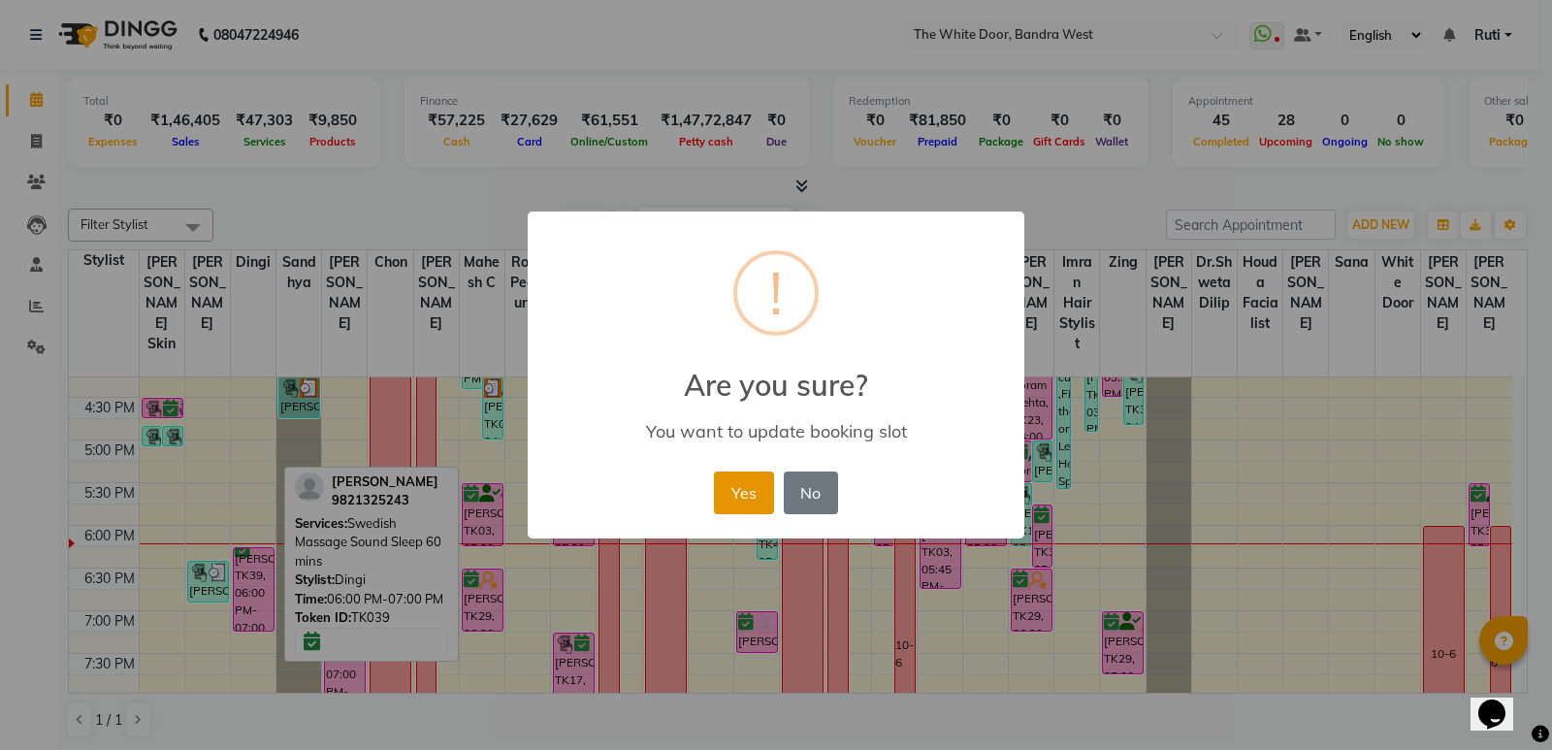
click at [726, 491] on button "Yes" at bounding box center [743, 492] width 59 height 43
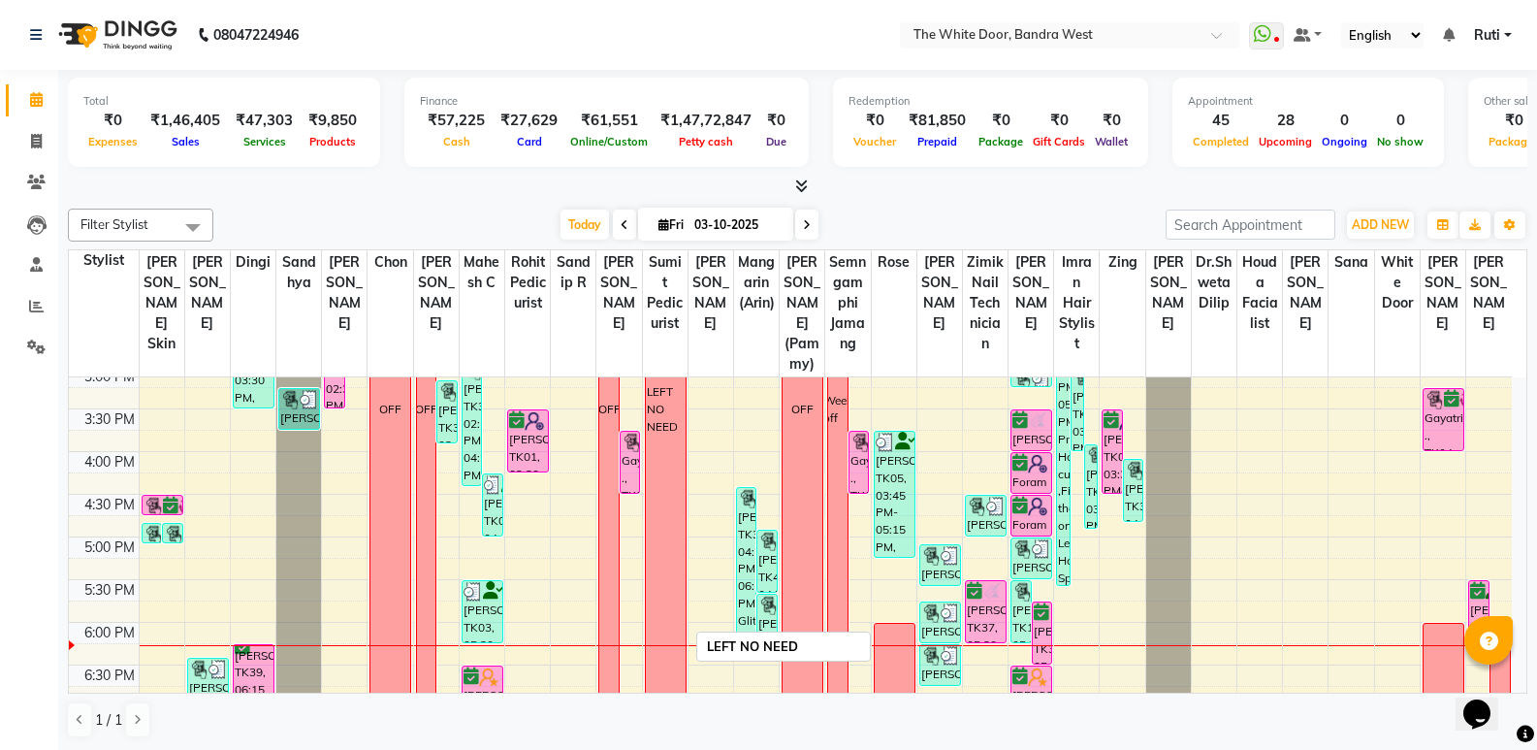
scroll to position [717, 0]
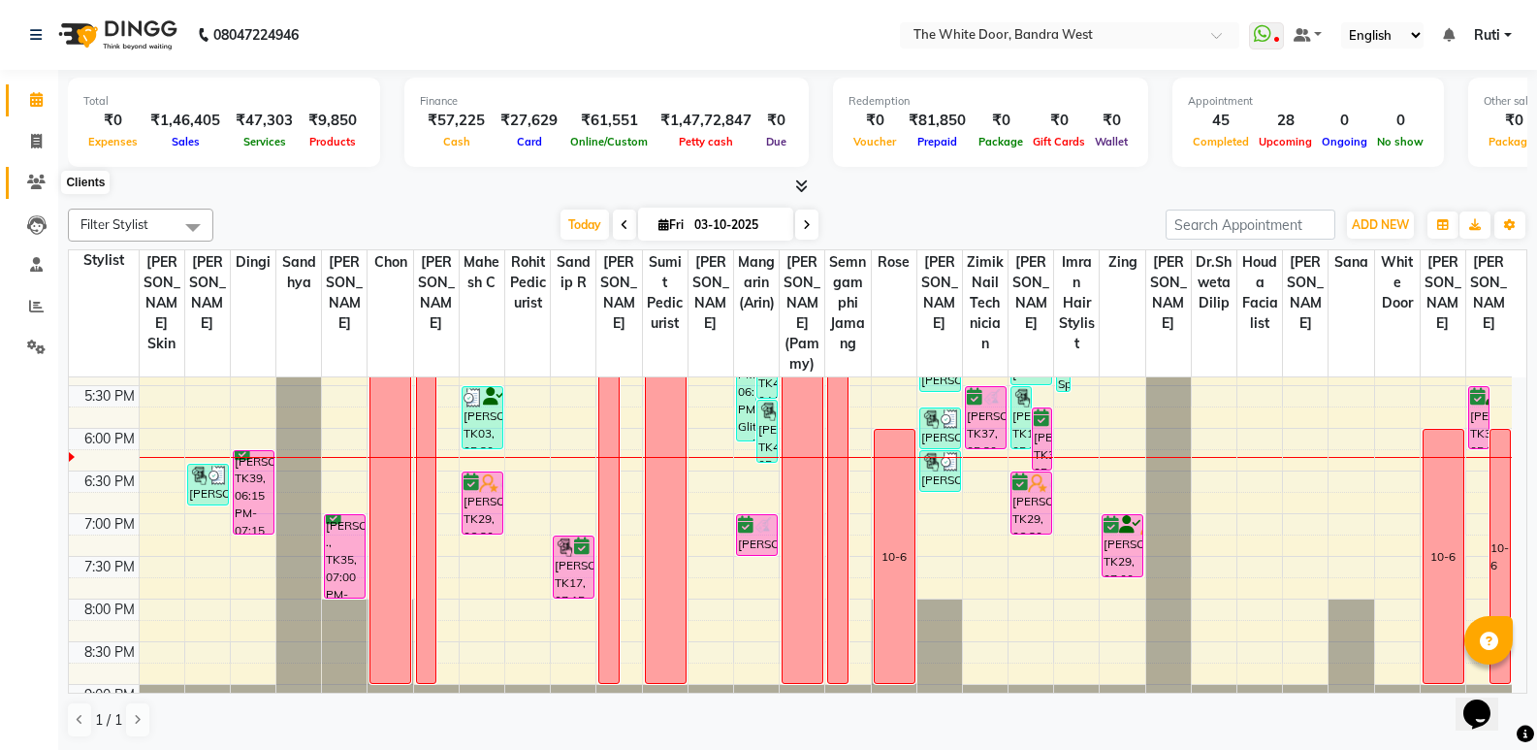
click at [47, 190] on span at bounding box center [36, 183] width 34 height 22
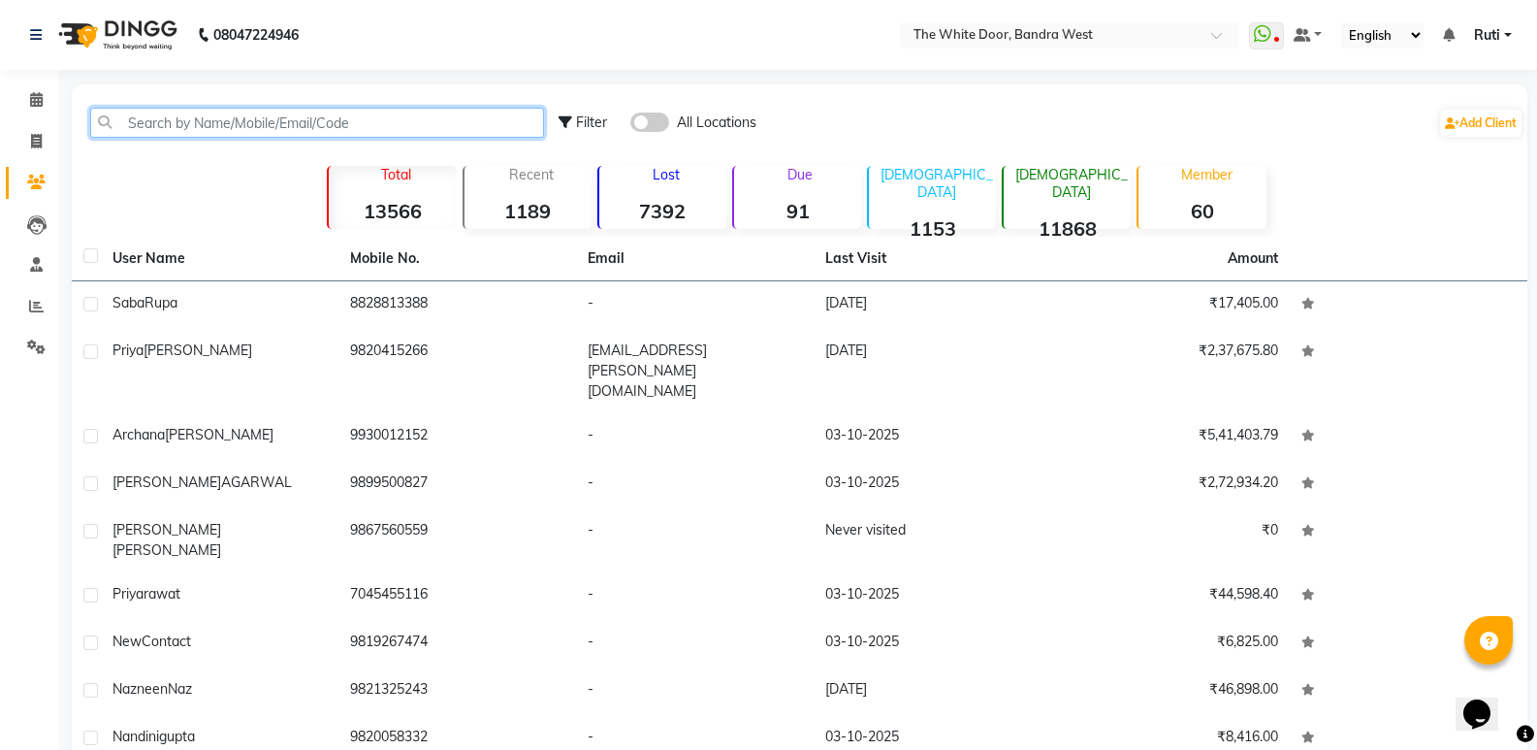
click at [183, 130] on input "text" at bounding box center [317, 123] width 454 height 30
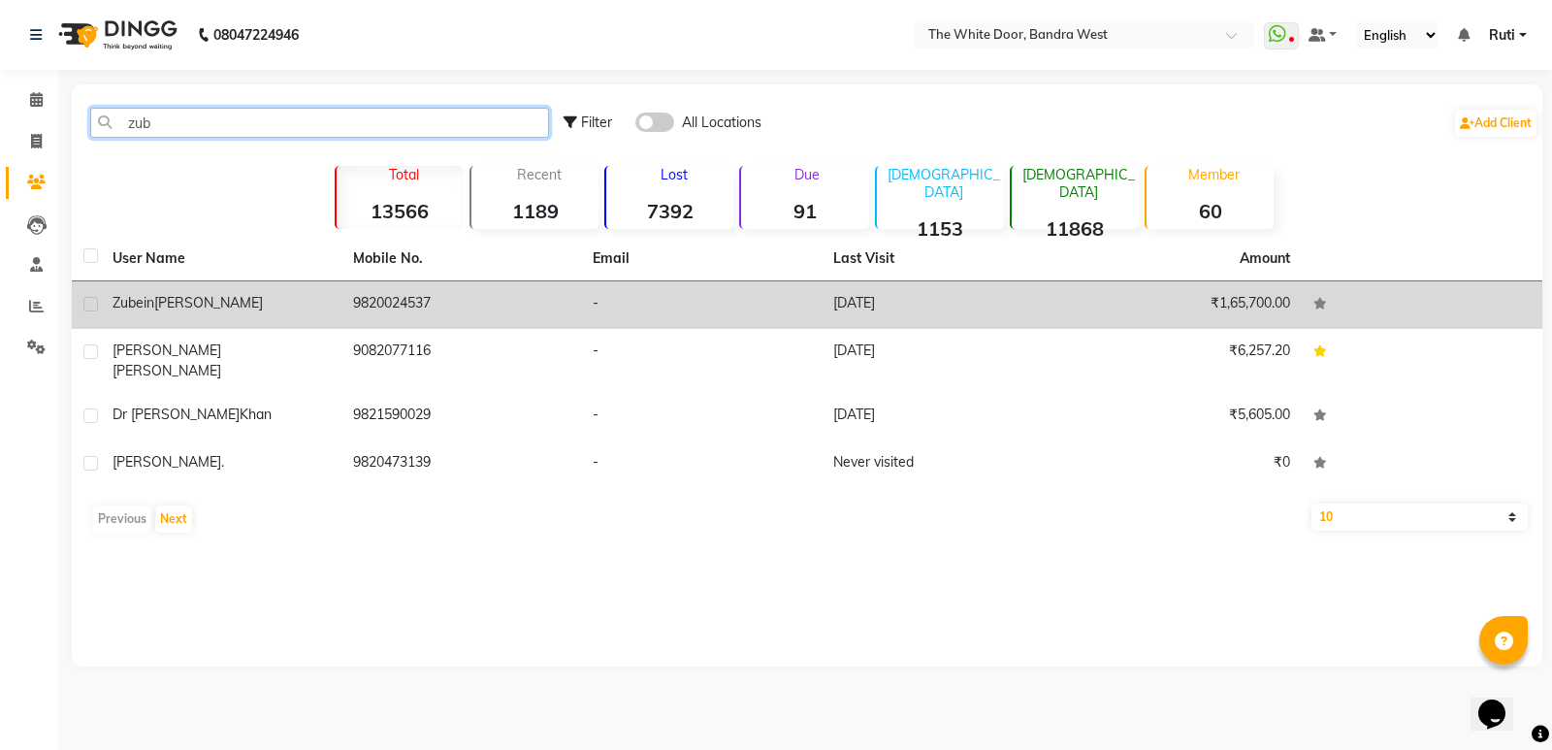
type input "zub"
click at [191, 298] on span "[PERSON_NAME]" at bounding box center [208, 302] width 109 height 17
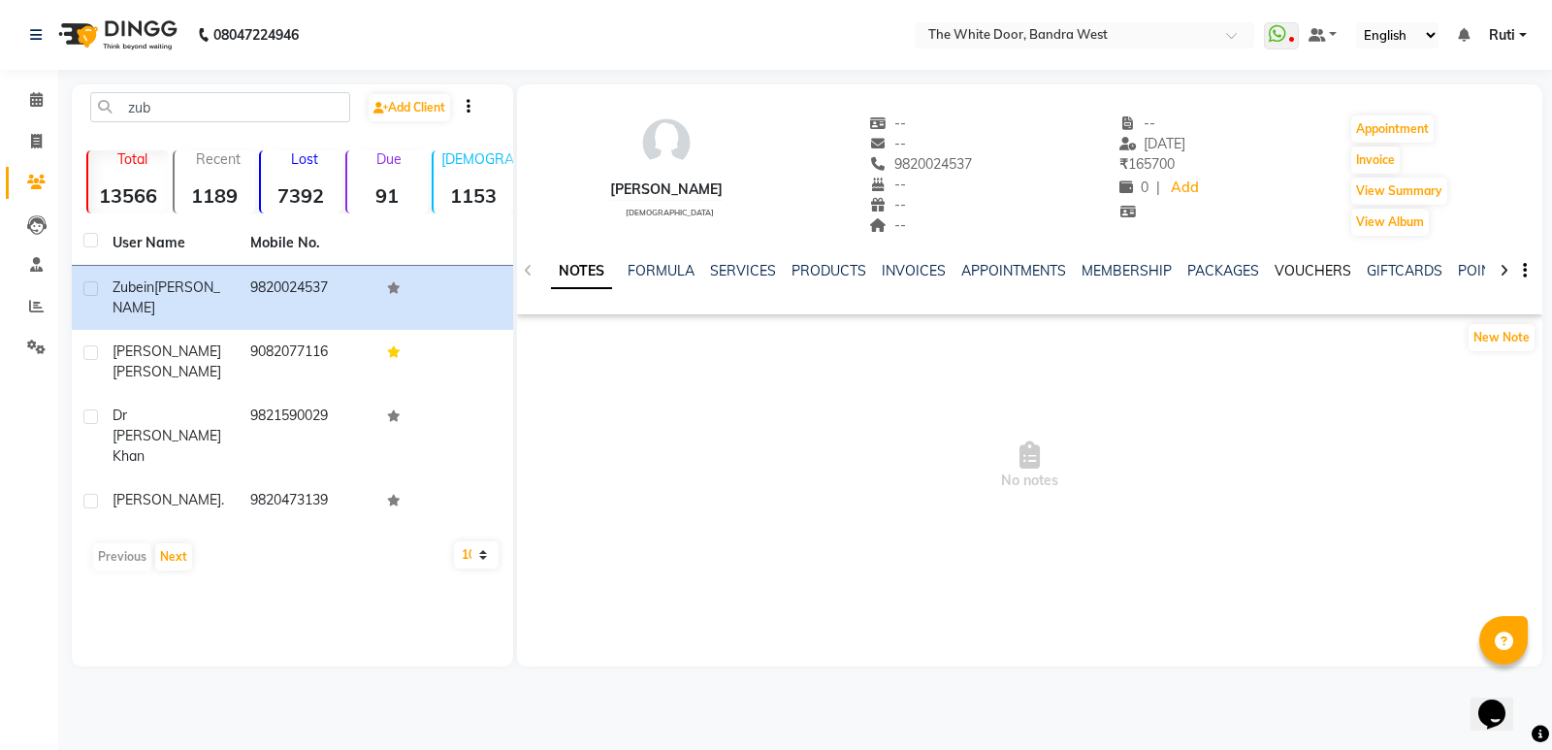
click at [1297, 267] on link "VOUCHERS" at bounding box center [1312, 270] width 77 height 17
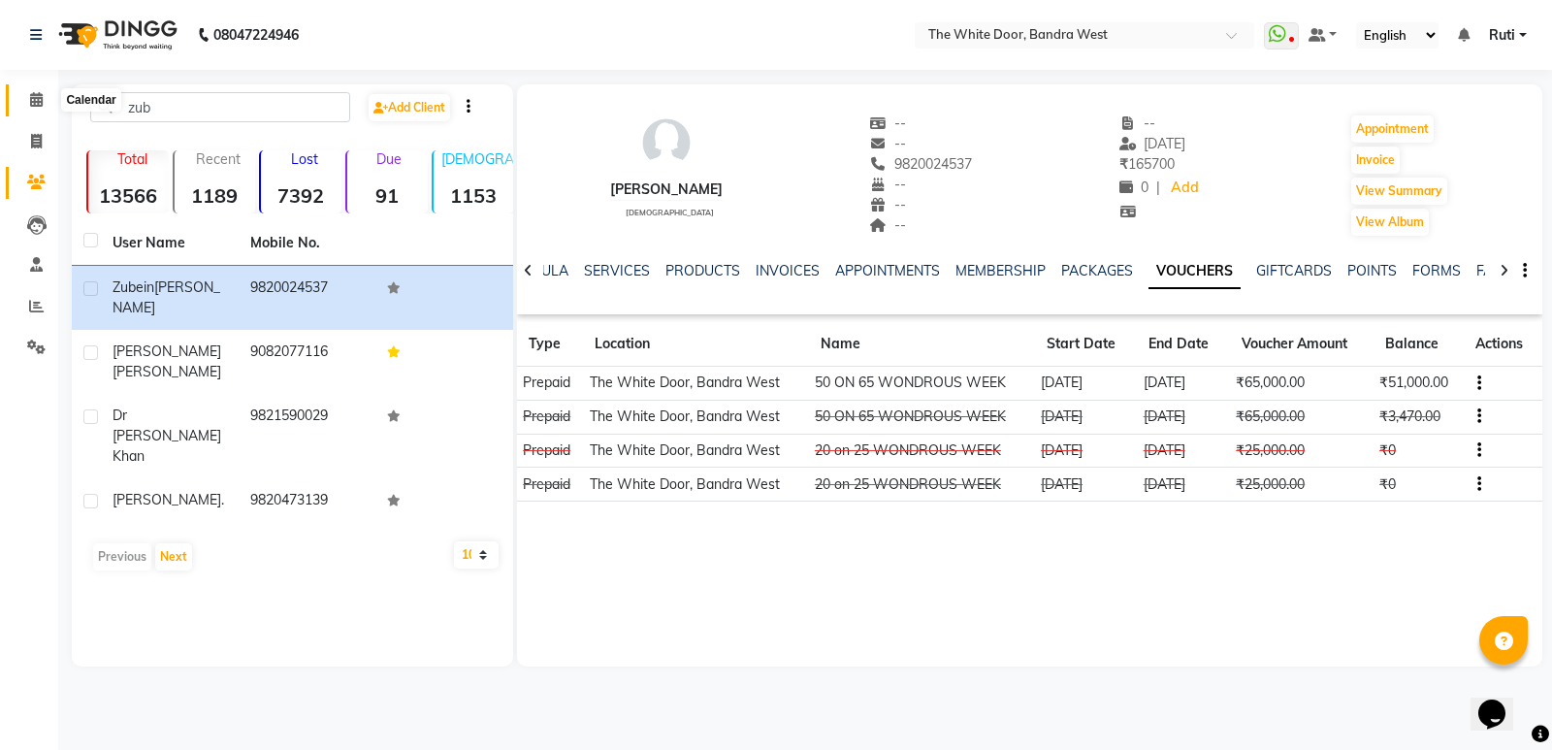
click at [37, 95] on icon at bounding box center [36, 99] width 13 height 15
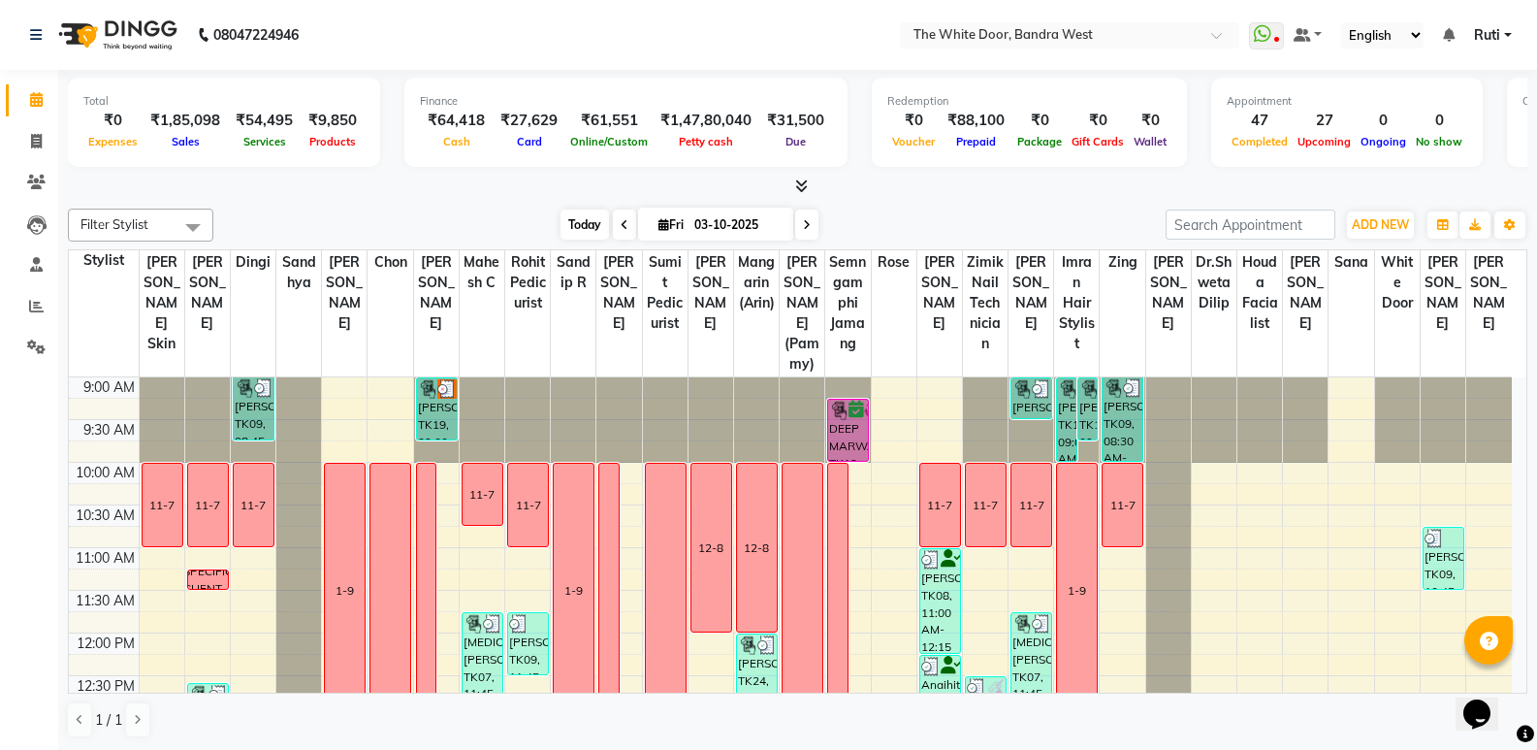
click at [597, 230] on span "Today" at bounding box center [585, 224] width 48 height 30
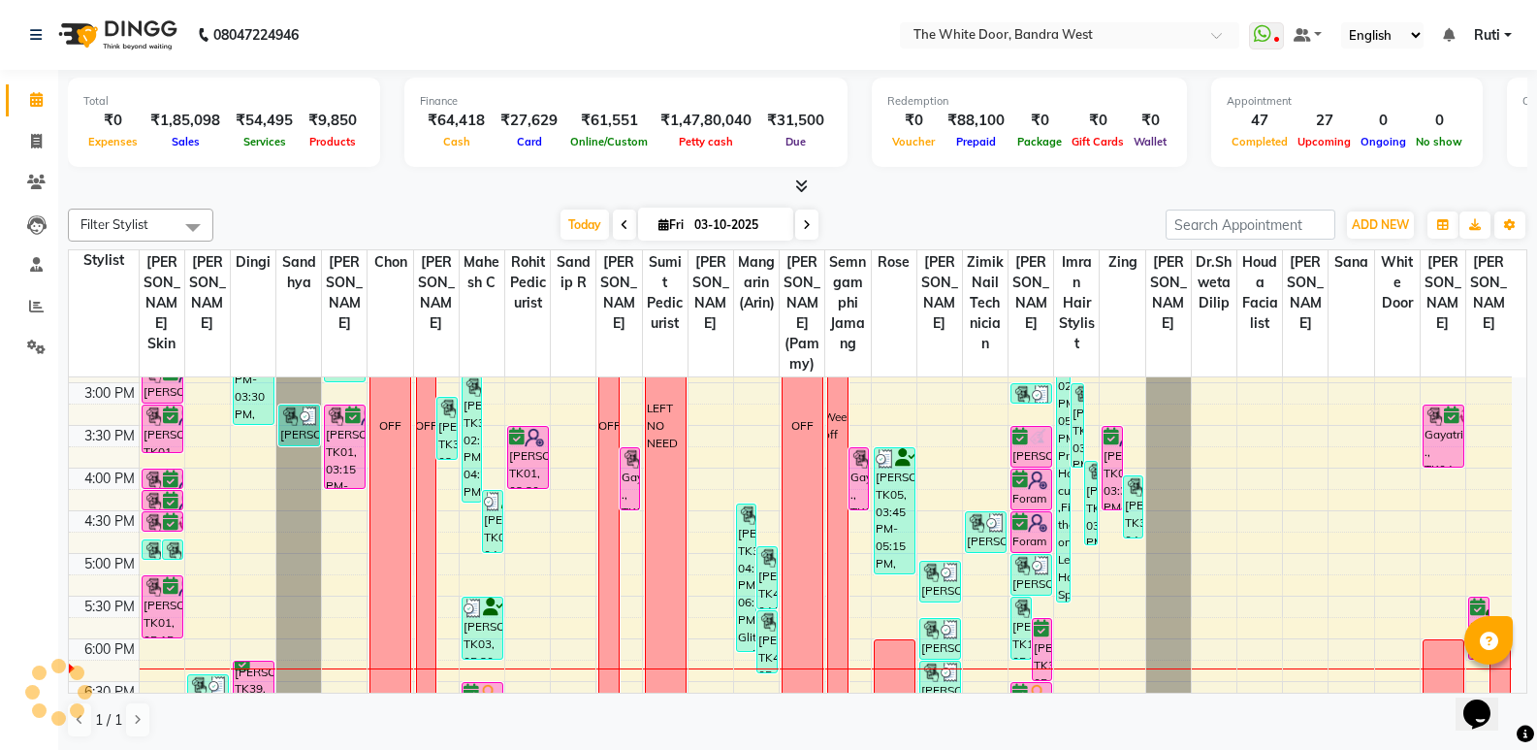
scroll to position [381, 0]
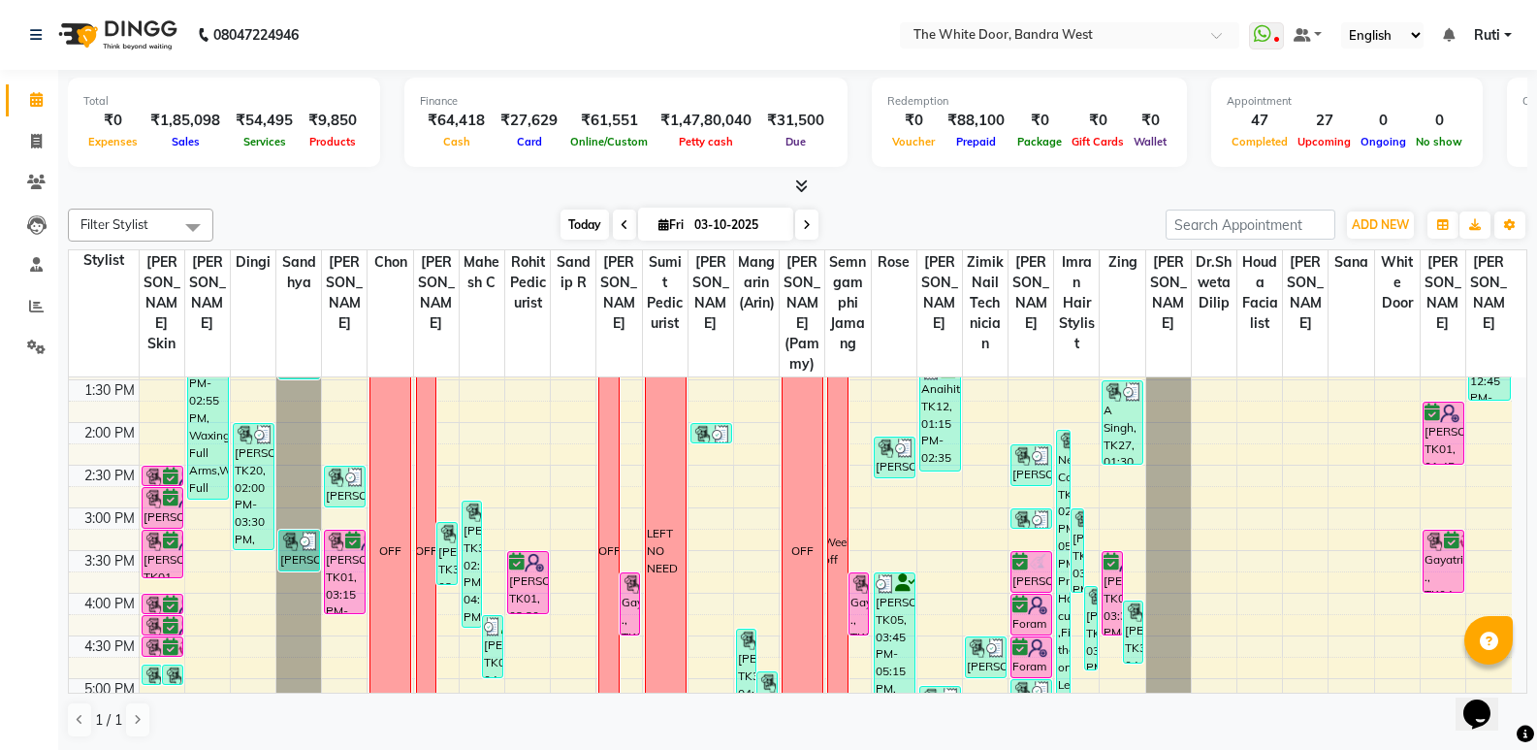
click at [584, 229] on span "Today" at bounding box center [585, 224] width 48 height 30
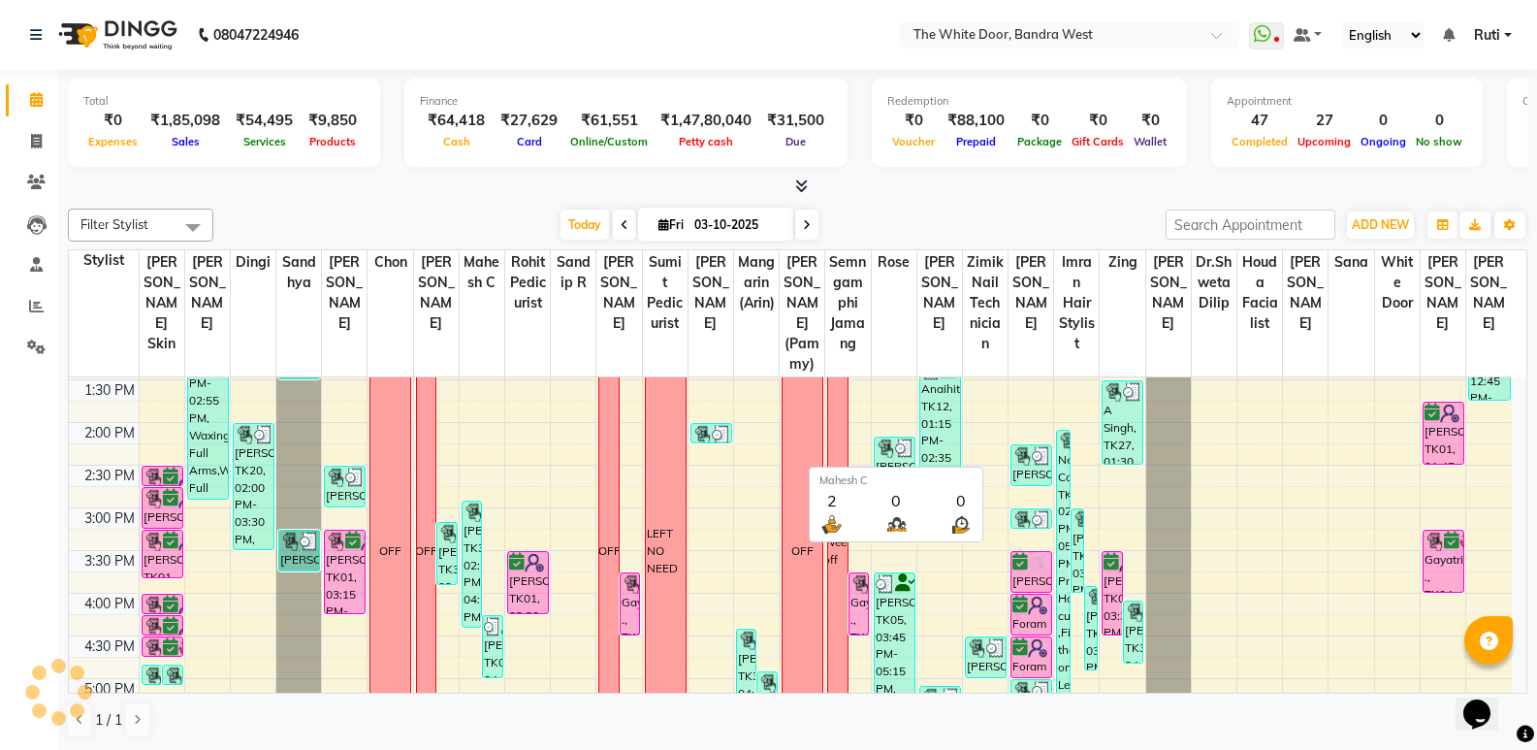
scroll to position [769, 0]
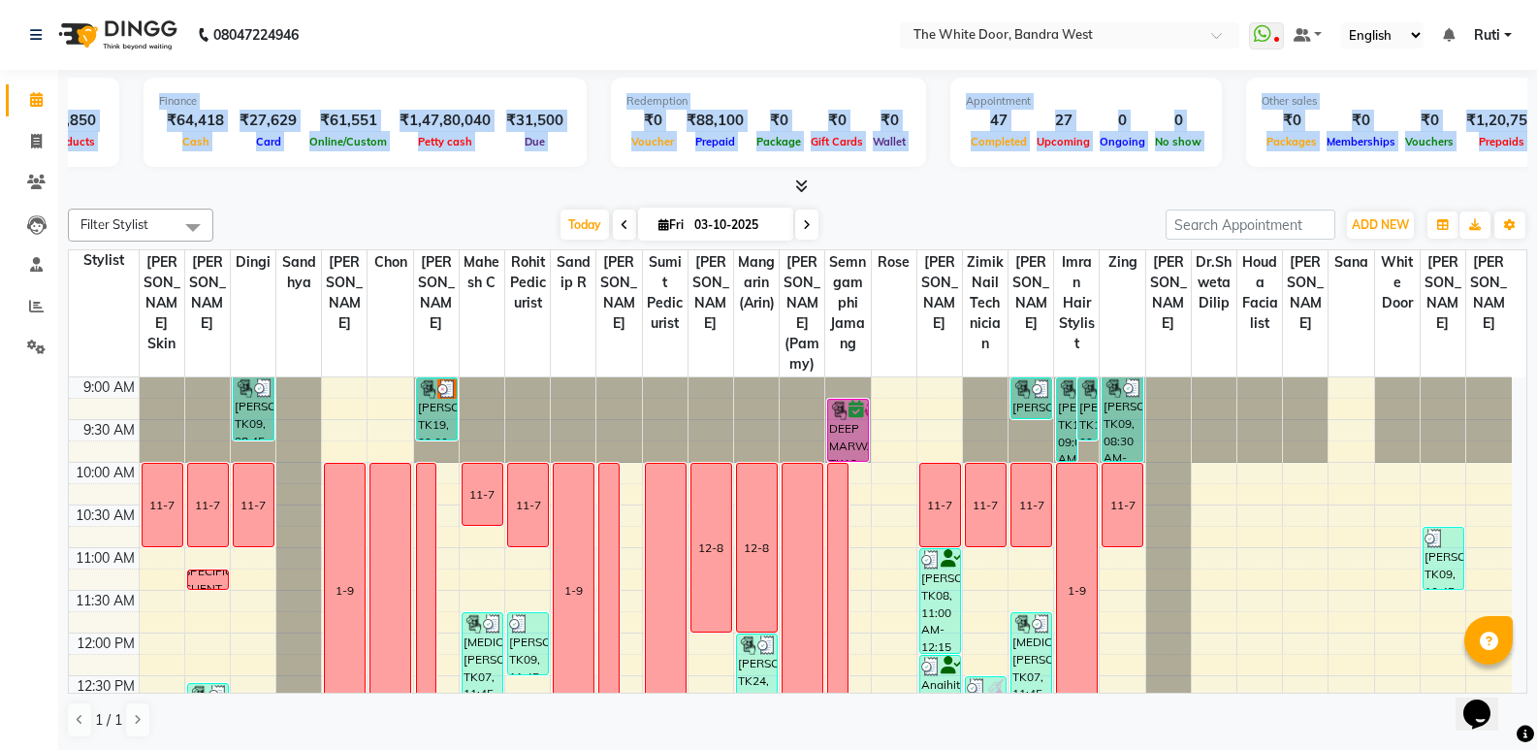
scroll to position [0, 347]
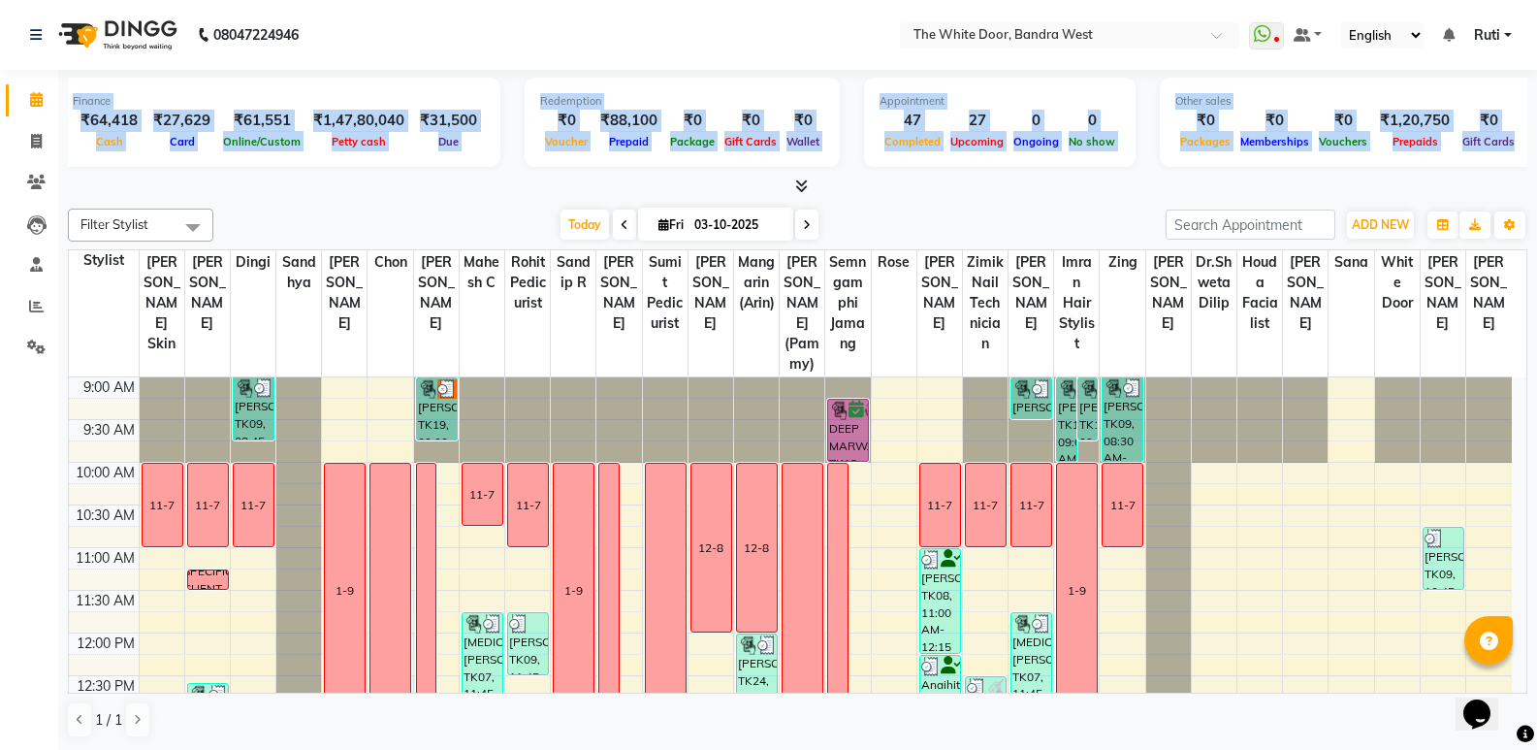
drag, startPoint x: 0, startPoint y: 0, endPoint x: 1551, endPoint y: 172, distance: 1560.2
click at [1536, 172] on html "08047224946 Select Location × The White Door, Bandra West WhatsApp Status ✕ Sta…" at bounding box center [768, 375] width 1537 height 750
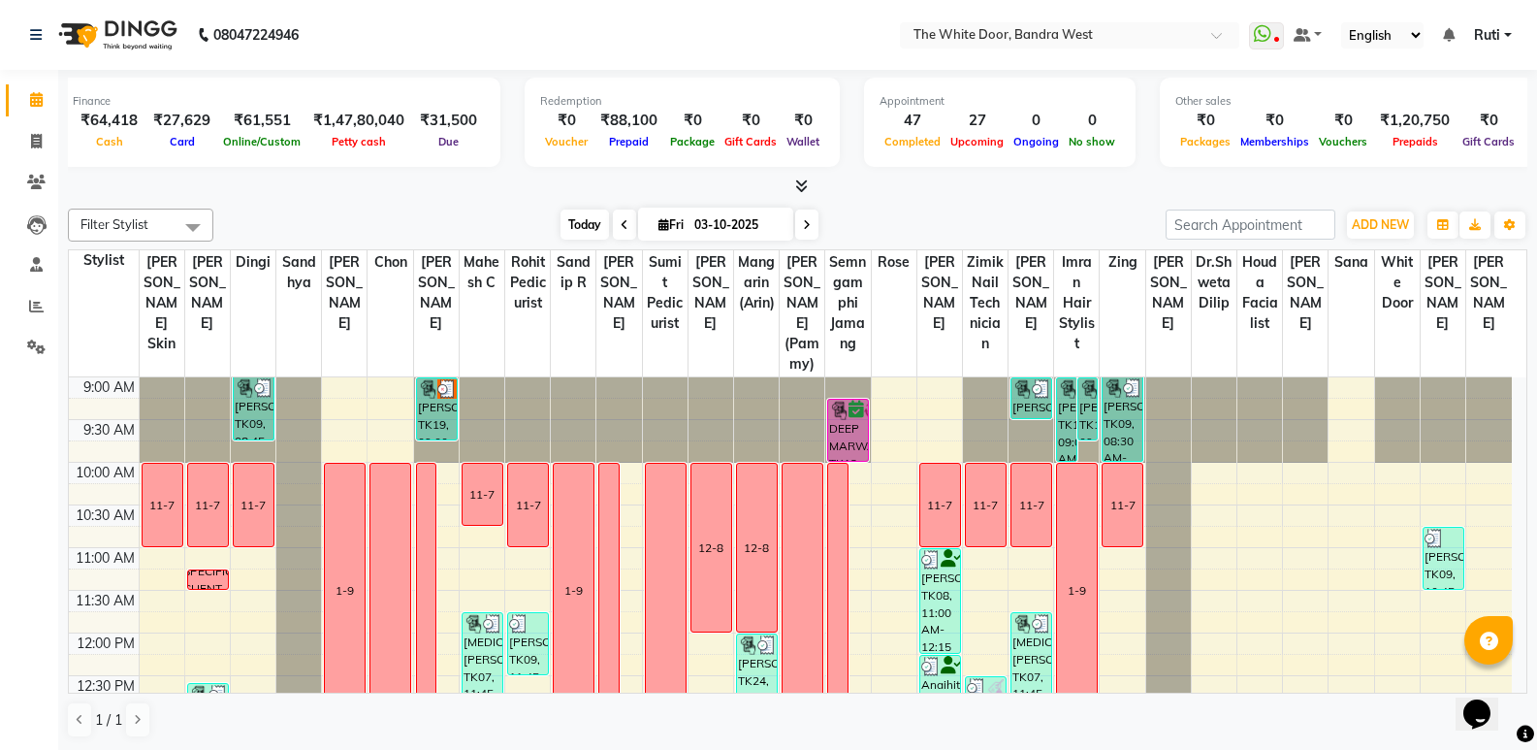
click at [573, 222] on span "Today" at bounding box center [585, 224] width 48 height 30
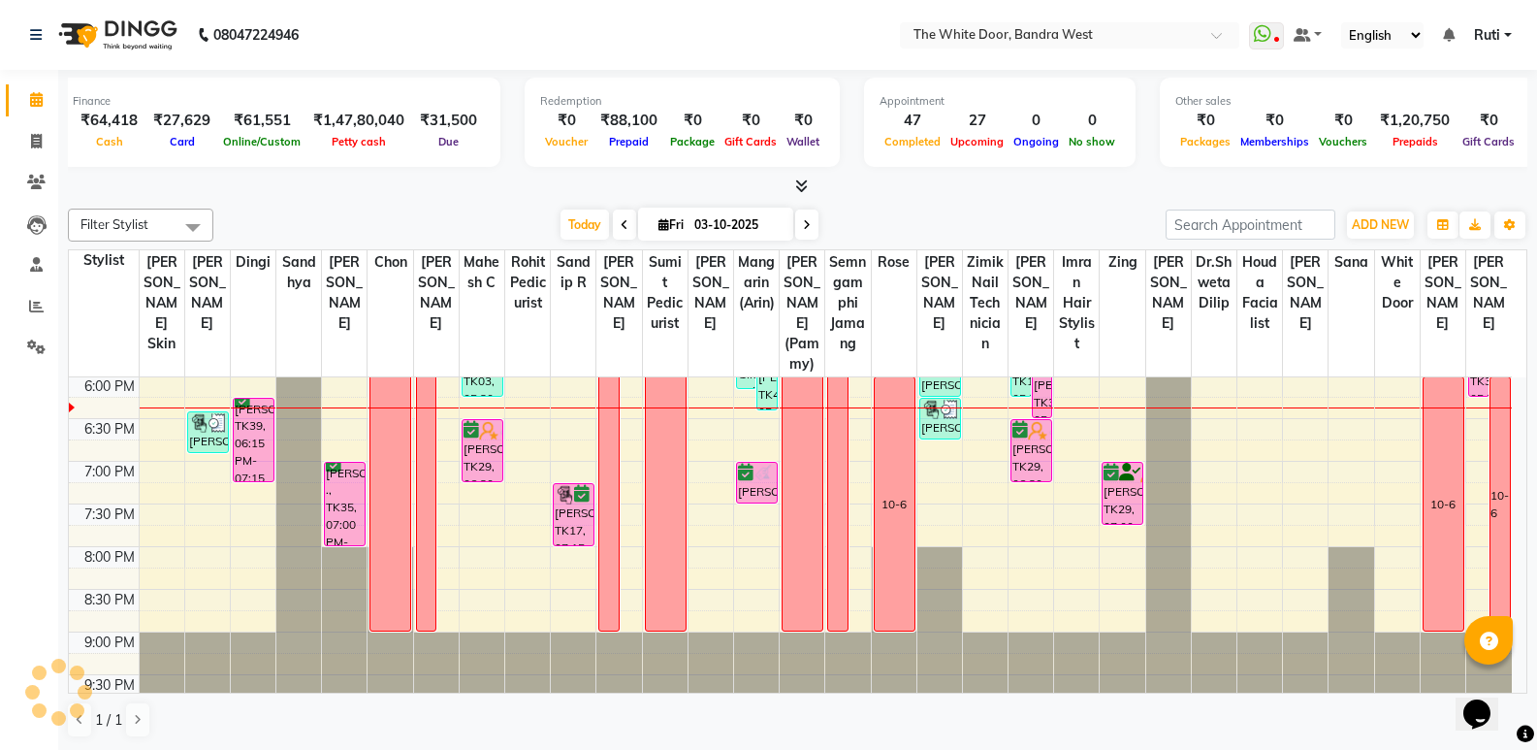
click at [750, 218] on input "03-10-2025" at bounding box center [737, 224] width 97 height 29
select select "10"
select select "2025"
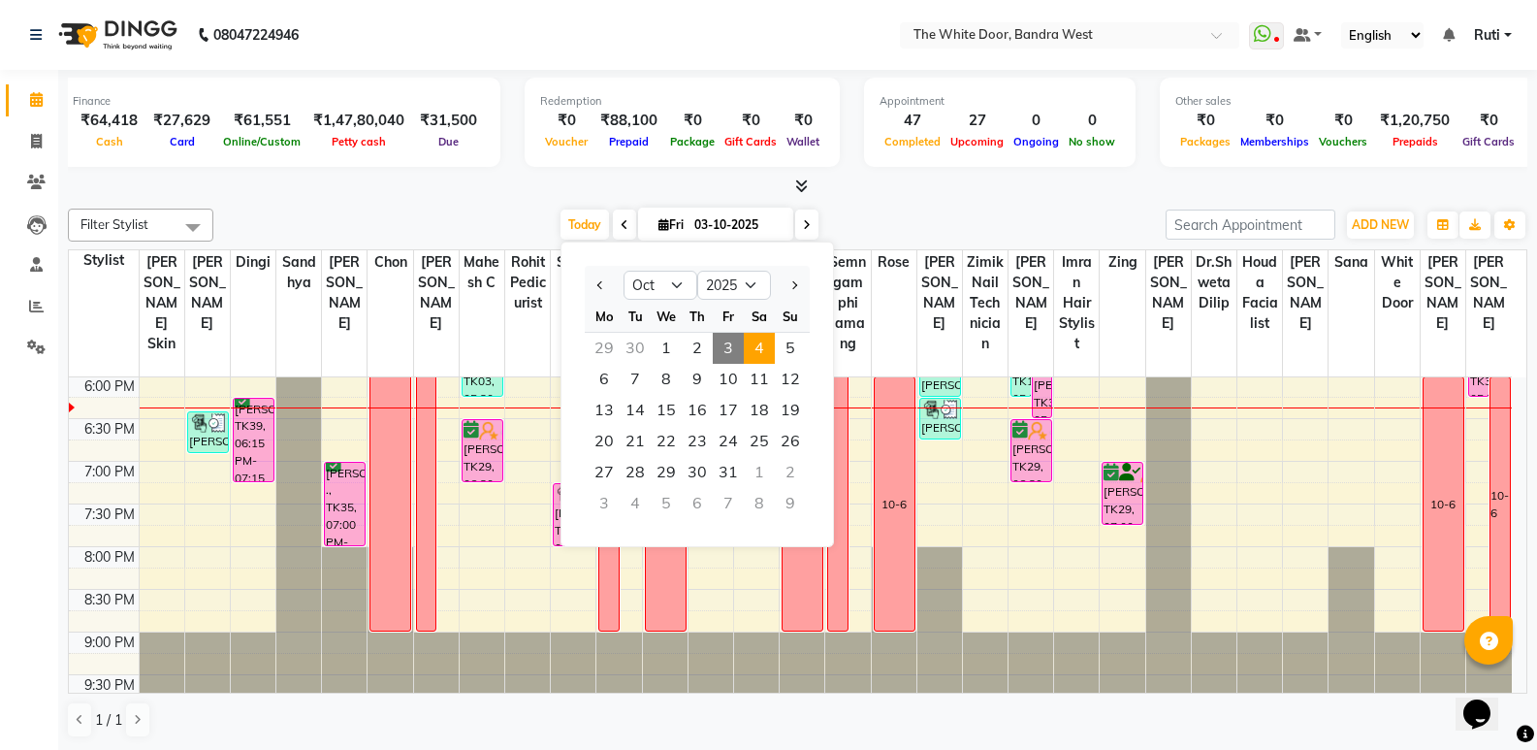
click at [755, 349] on span "4" at bounding box center [759, 348] width 31 height 31
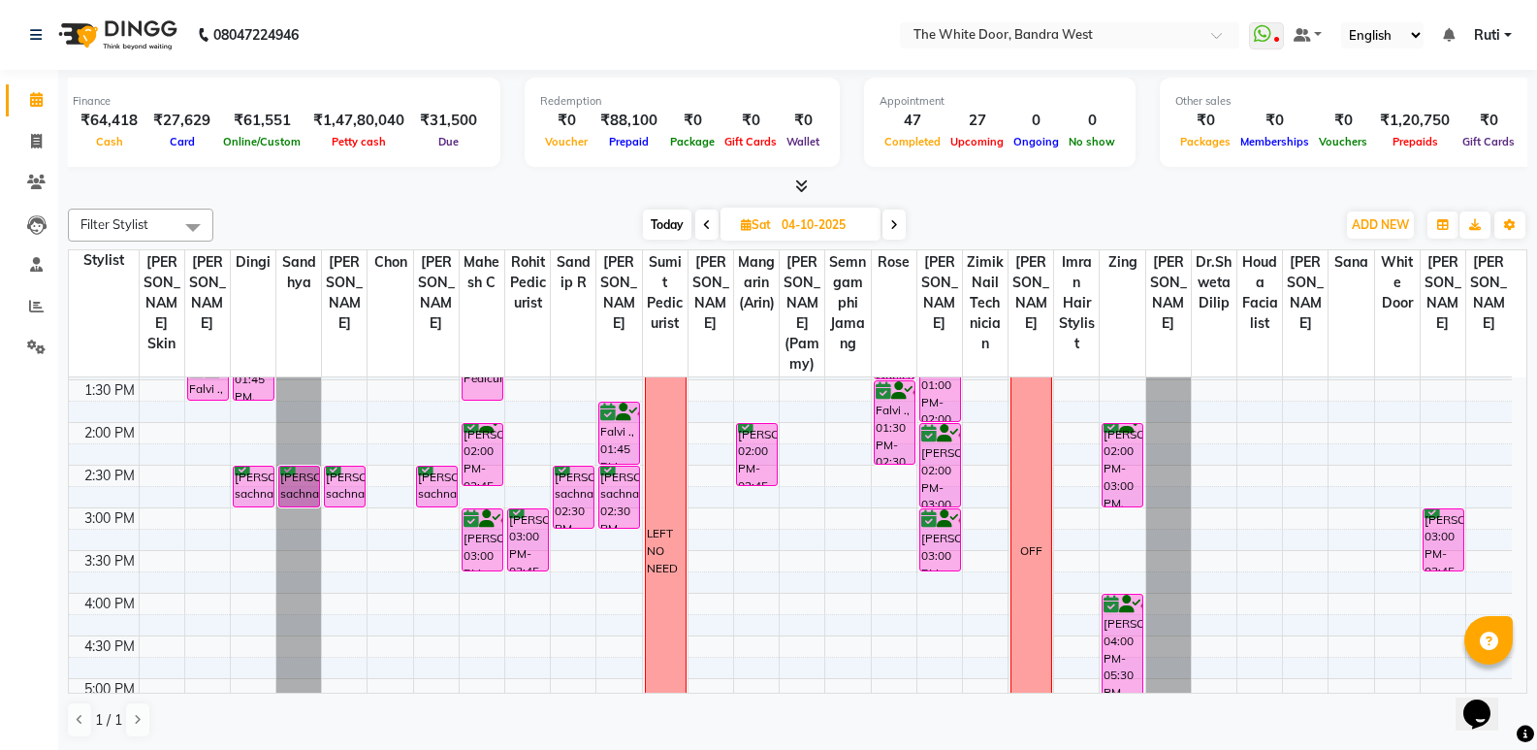
scroll to position [90, 0]
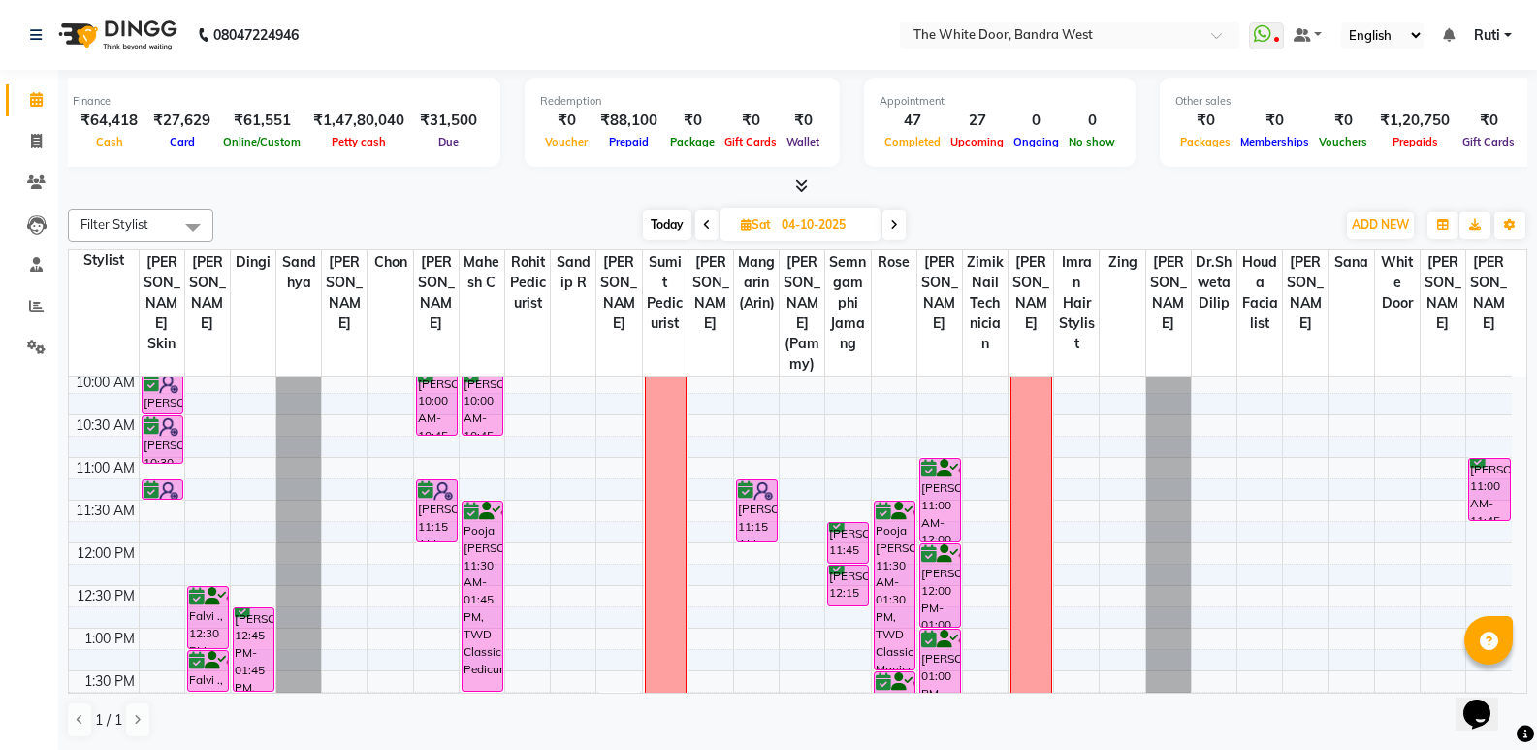
click at [681, 219] on span "Today" at bounding box center [667, 224] width 48 height 30
type input "03-10-2025"
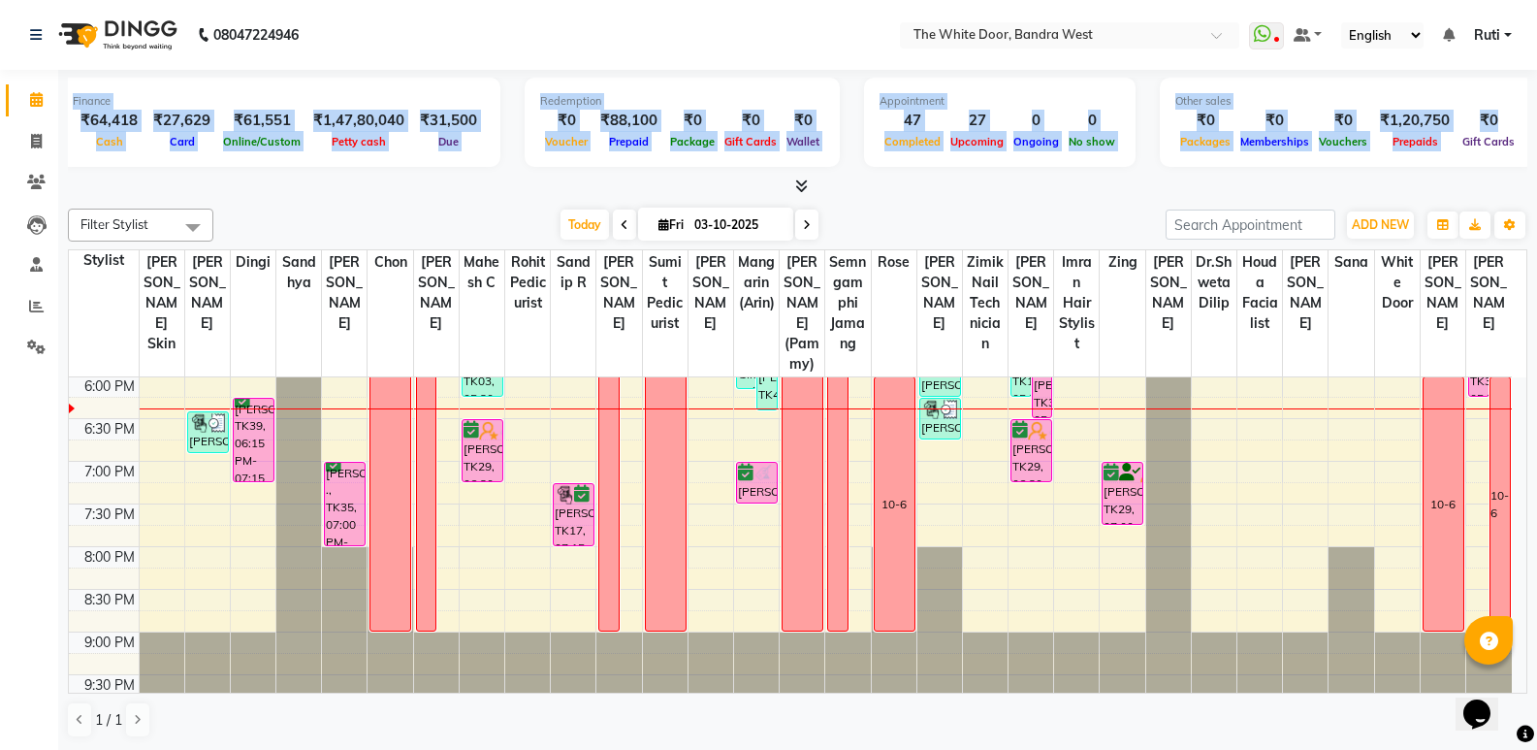
scroll to position [0, 0]
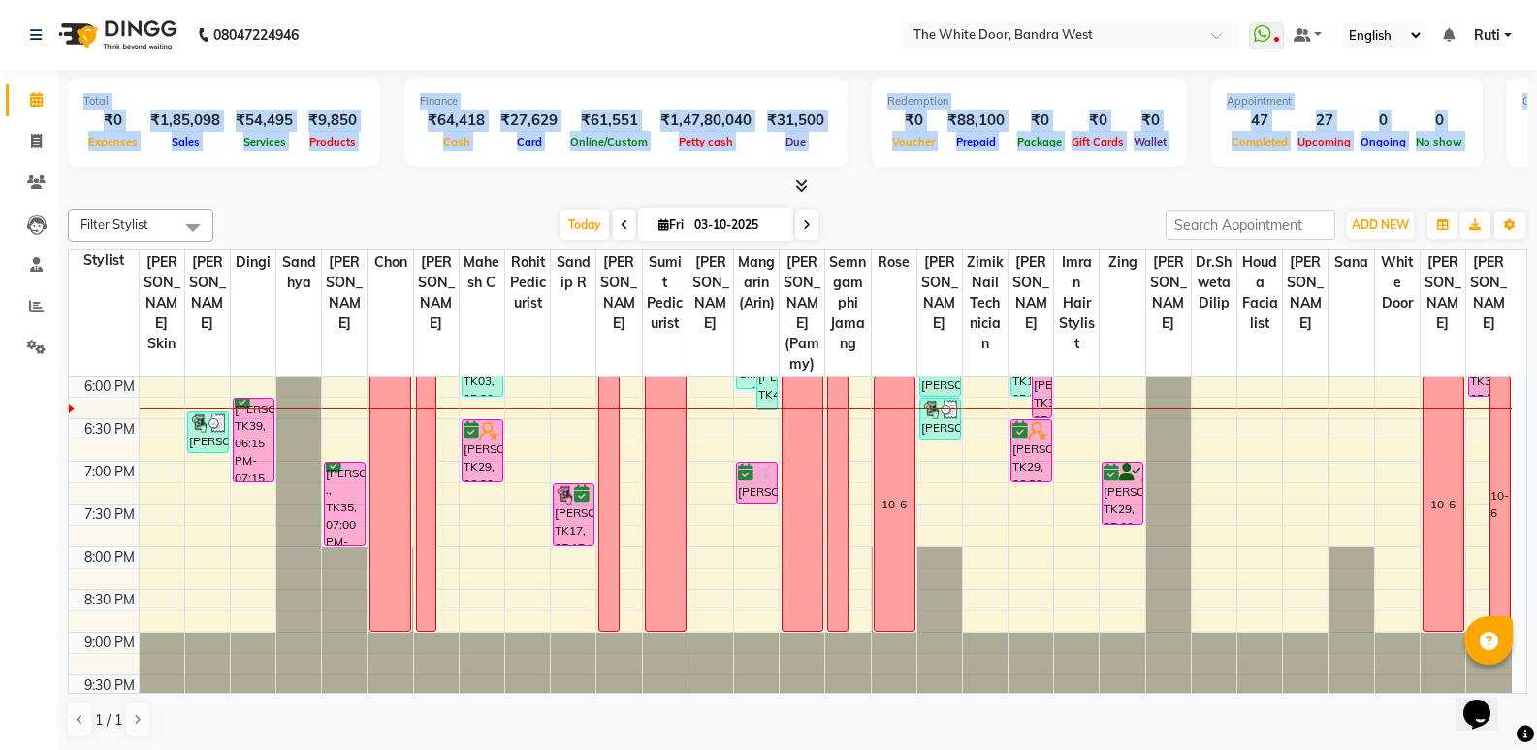
drag, startPoint x: 1494, startPoint y: 125, endPoint x: 0, endPoint y: 145, distance: 1494.6
click at [0, 145] on app-home "08047224946 Select Location × The White Door, Bandra West WhatsApp Status ✕ Sta…" at bounding box center [768, 375] width 1537 height 751
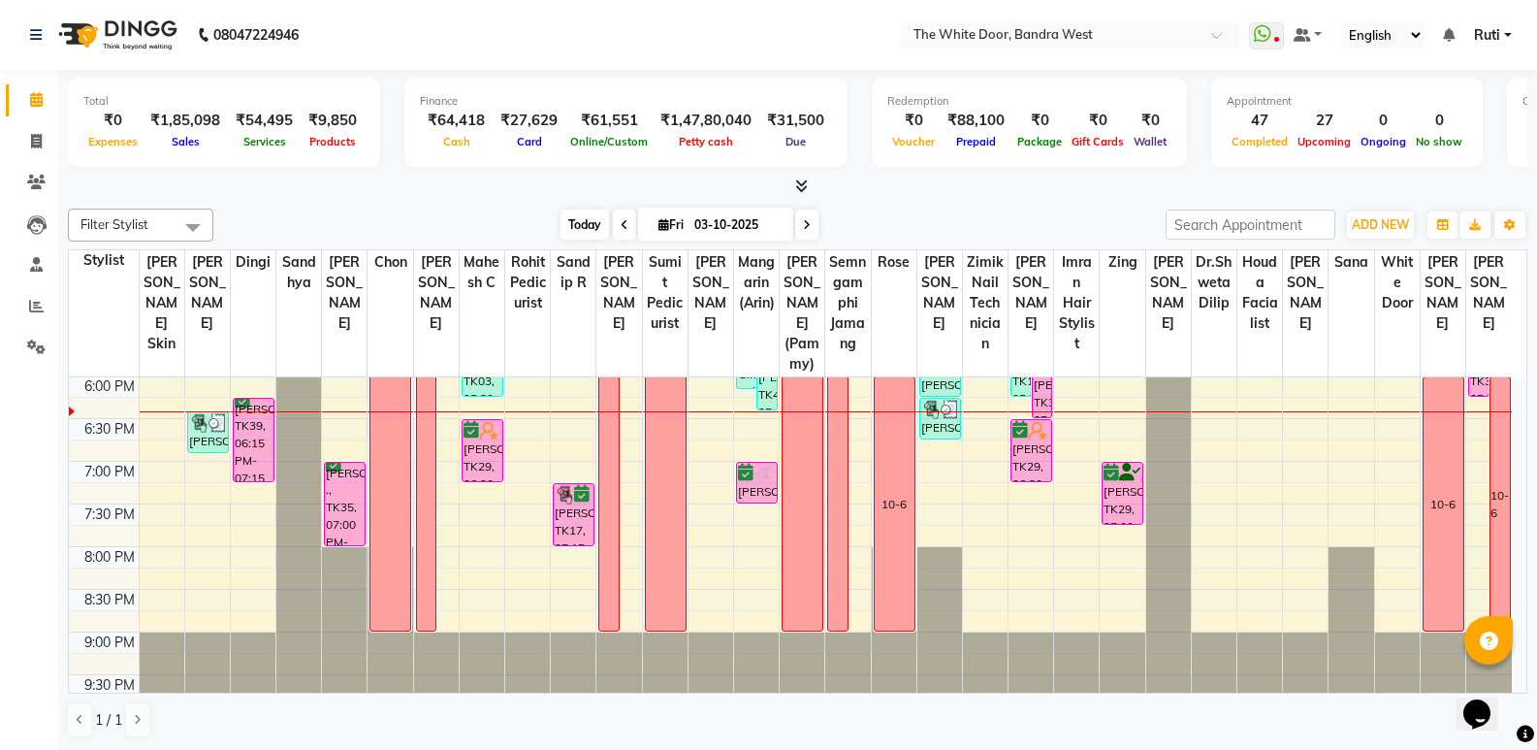
click at [582, 230] on span "Today" at bounding box center [585, 224] width 48 height 30
click at [680, 227] on span "Fri" at bounding box center [671, 224] width 35 height 15
select select "10"
select select "2025"
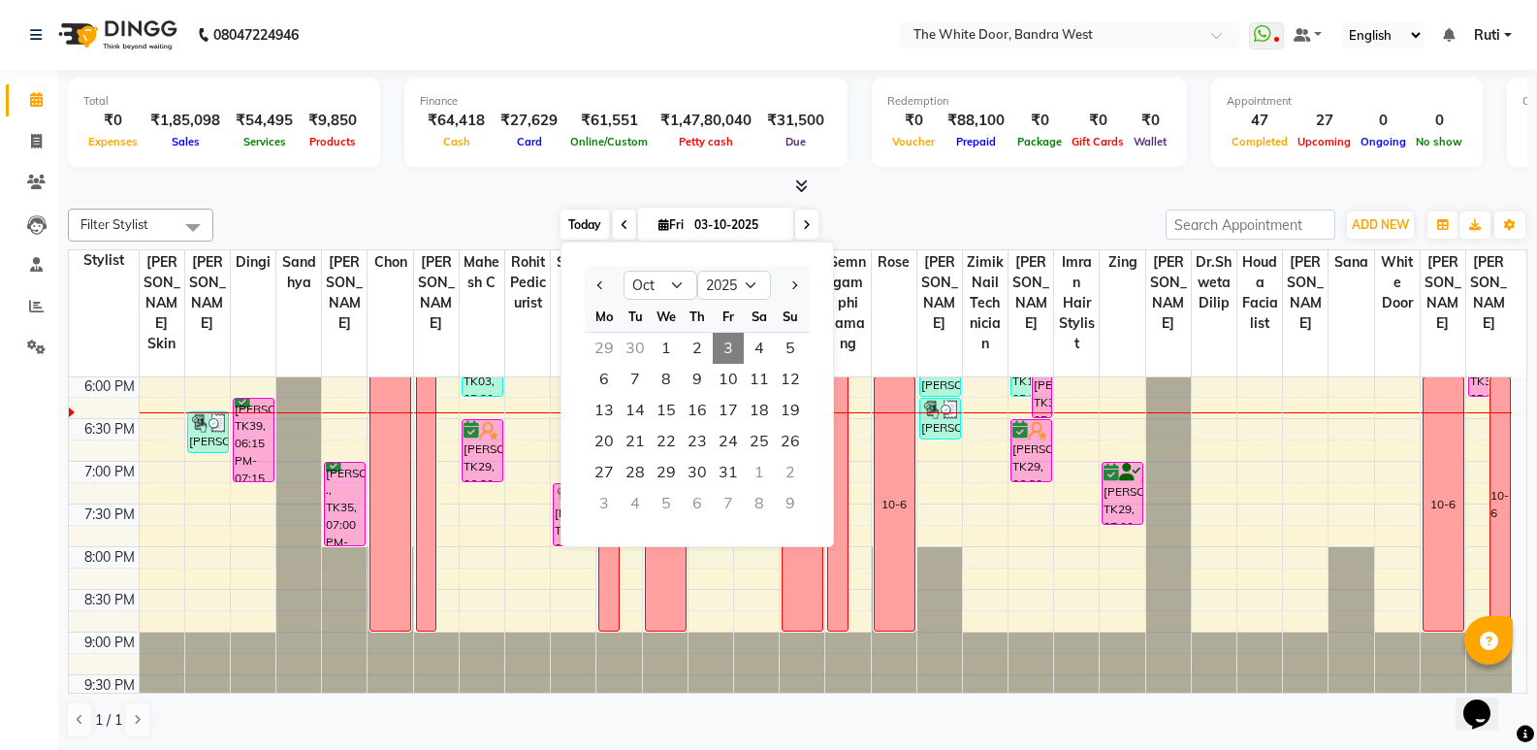
click at [561, 226] on span "Today" at bounding box center [585, 224] width 48 height 30
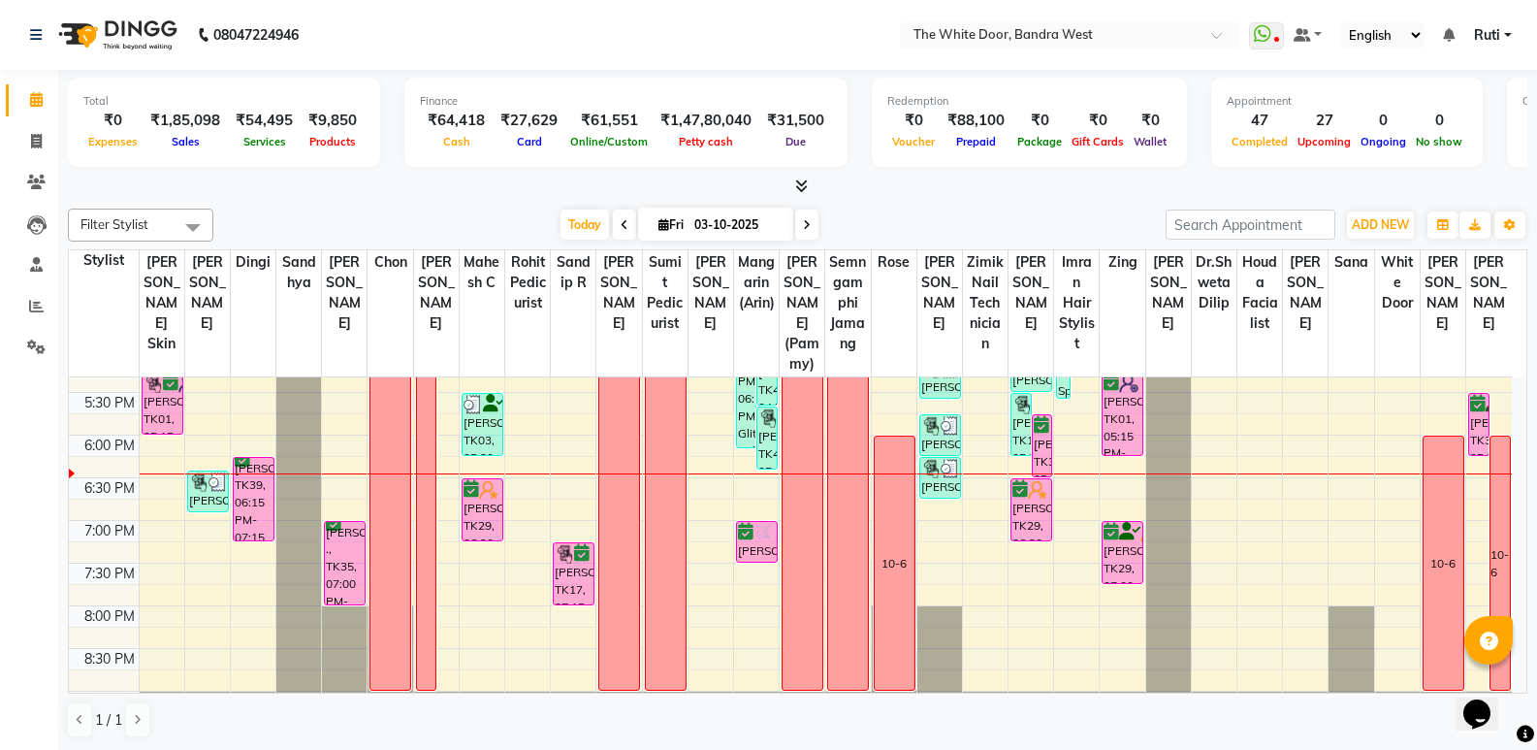
scroll to position [672, 0]
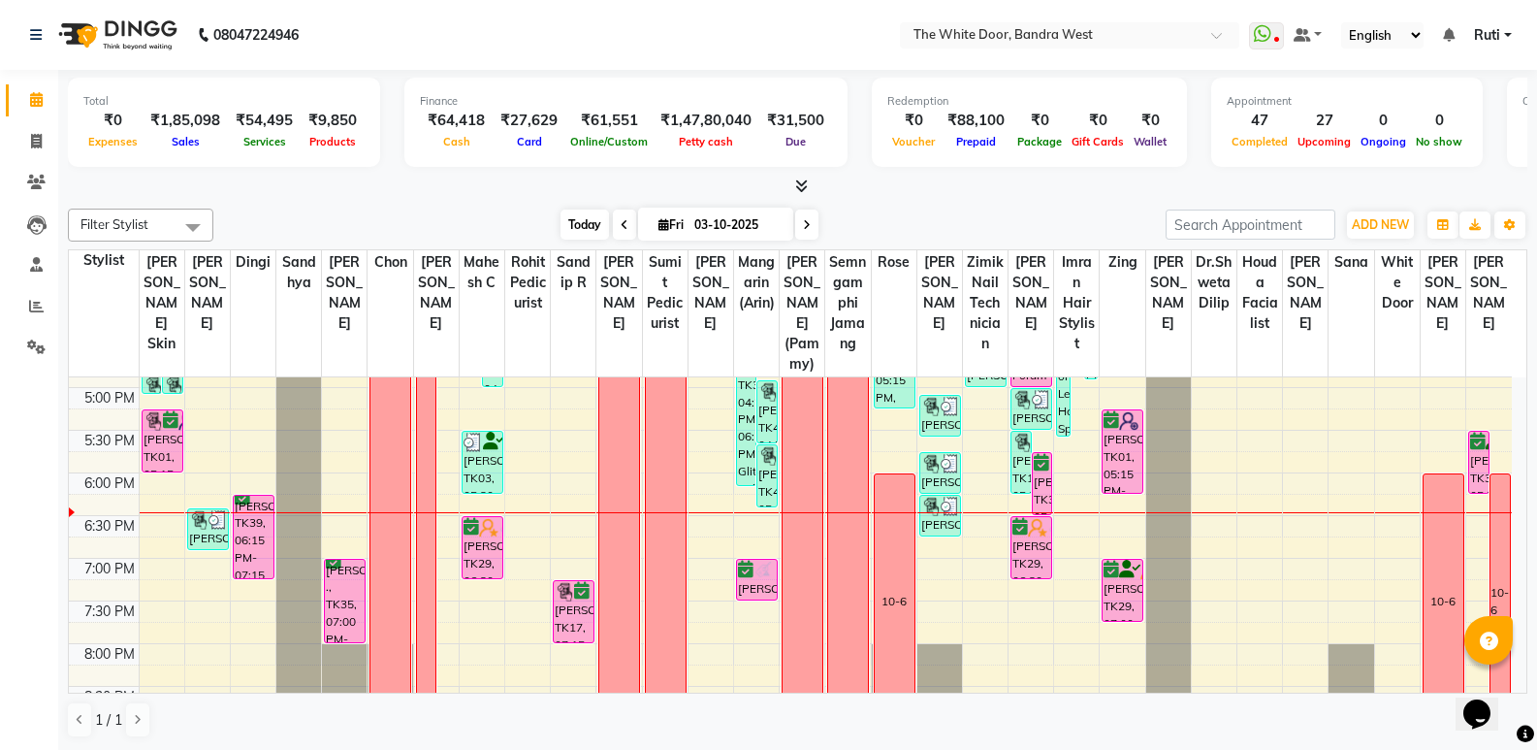
click at [561, 232] on span "Today" at bounding box center [585, 224] width 48 height 30
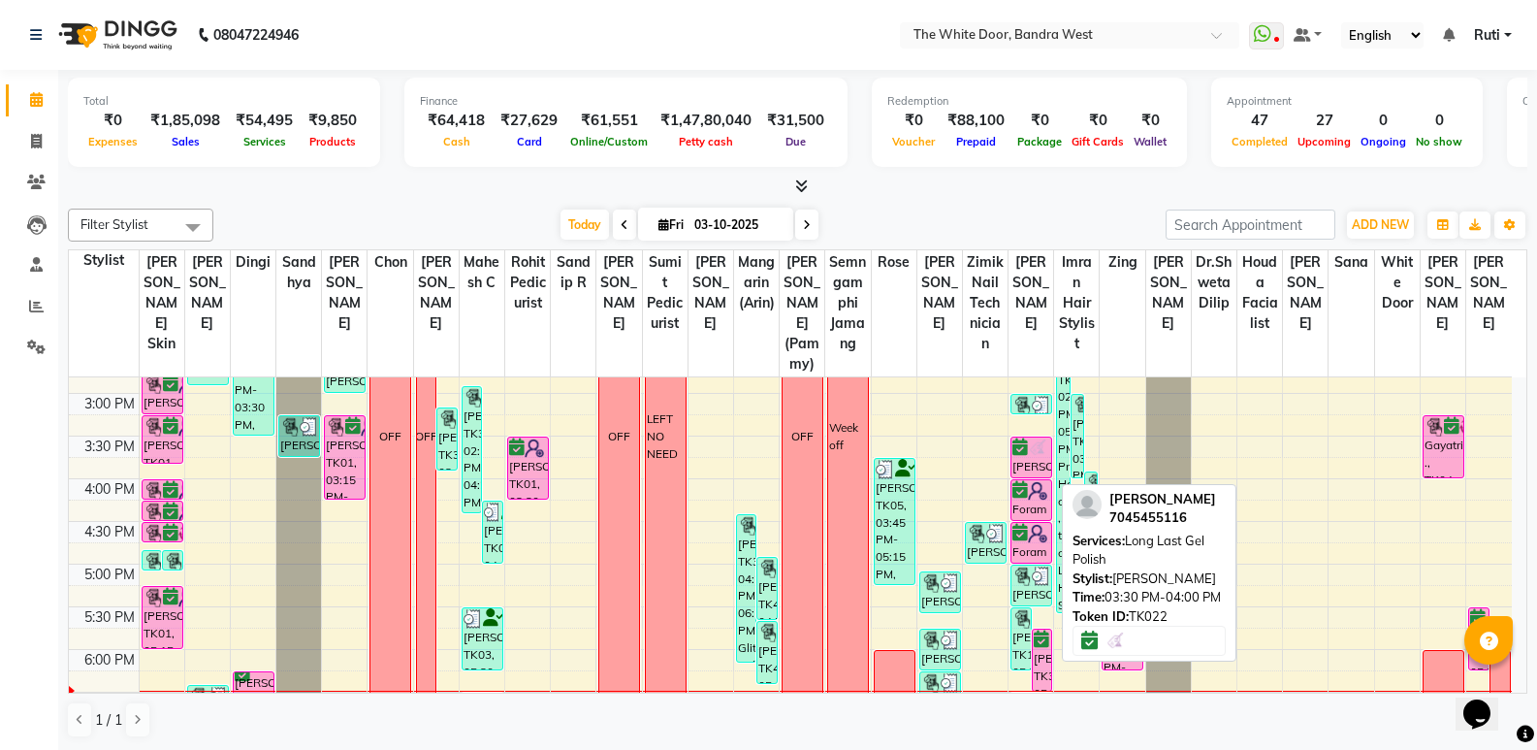
scroll to position [769, 0]
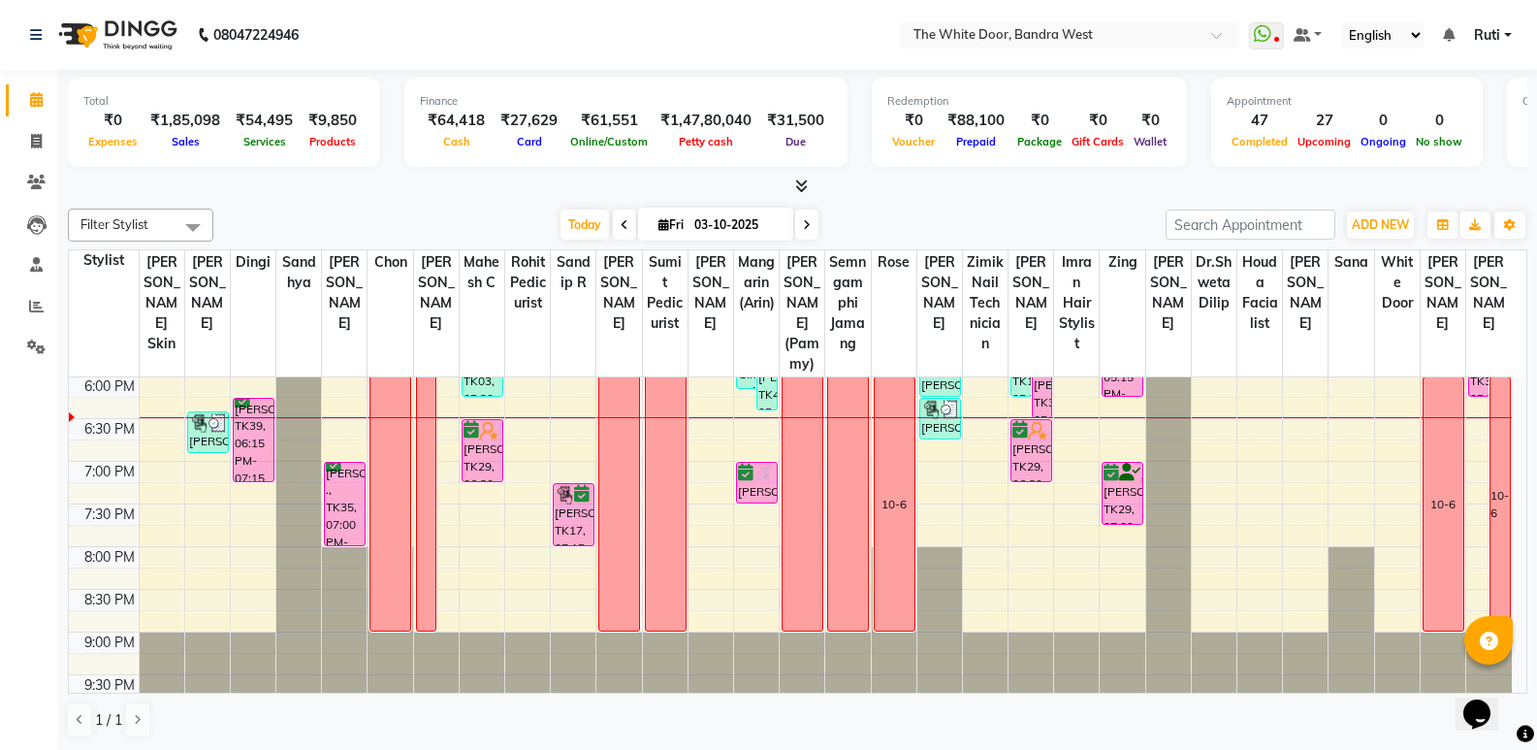
click at [818, 226] on div "Today Fri 03-10-2025" at bounding box center [690, 224] width 262 height 29
click at [808, 224] on icon at bounding box center [807, 225] width 8 height 12
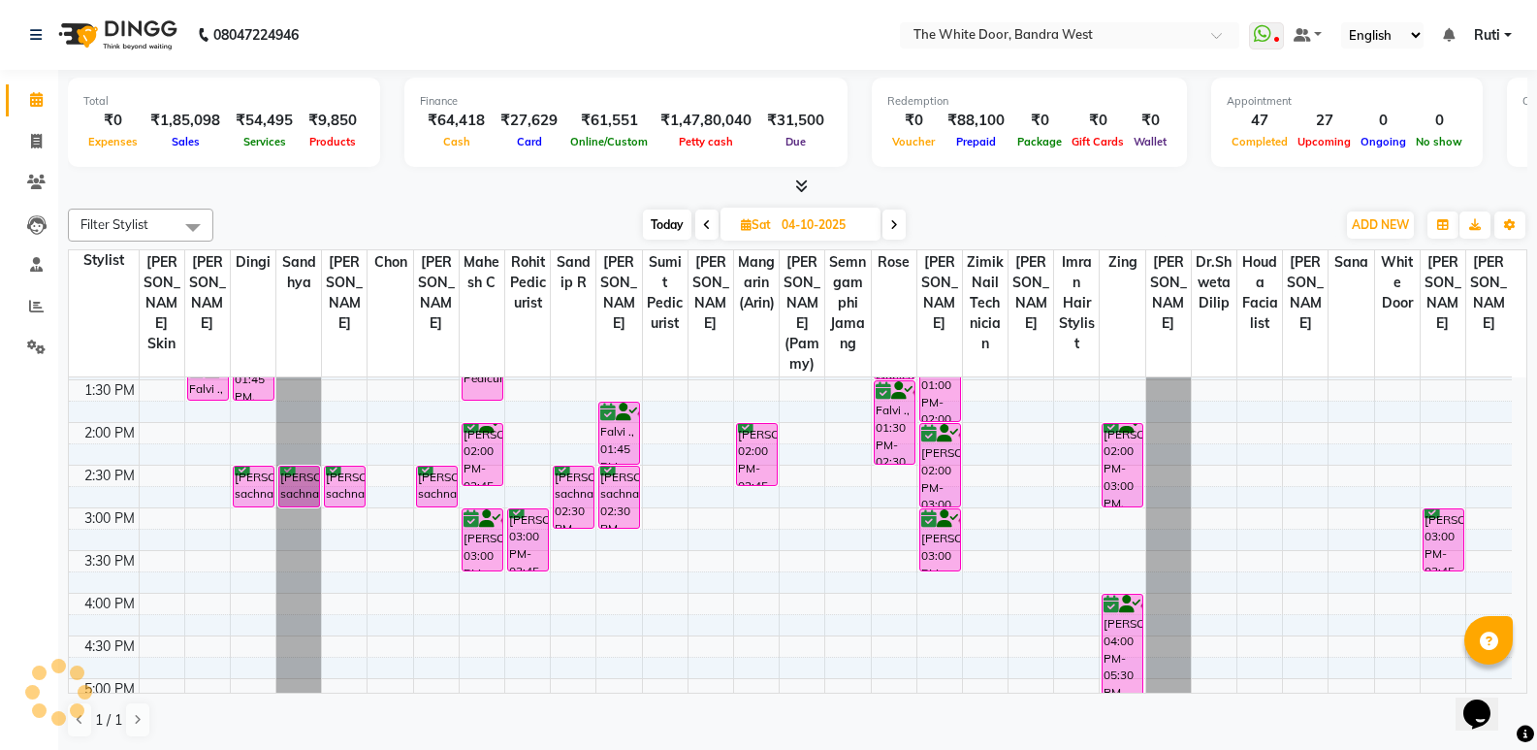
scroll to position [0, 0]
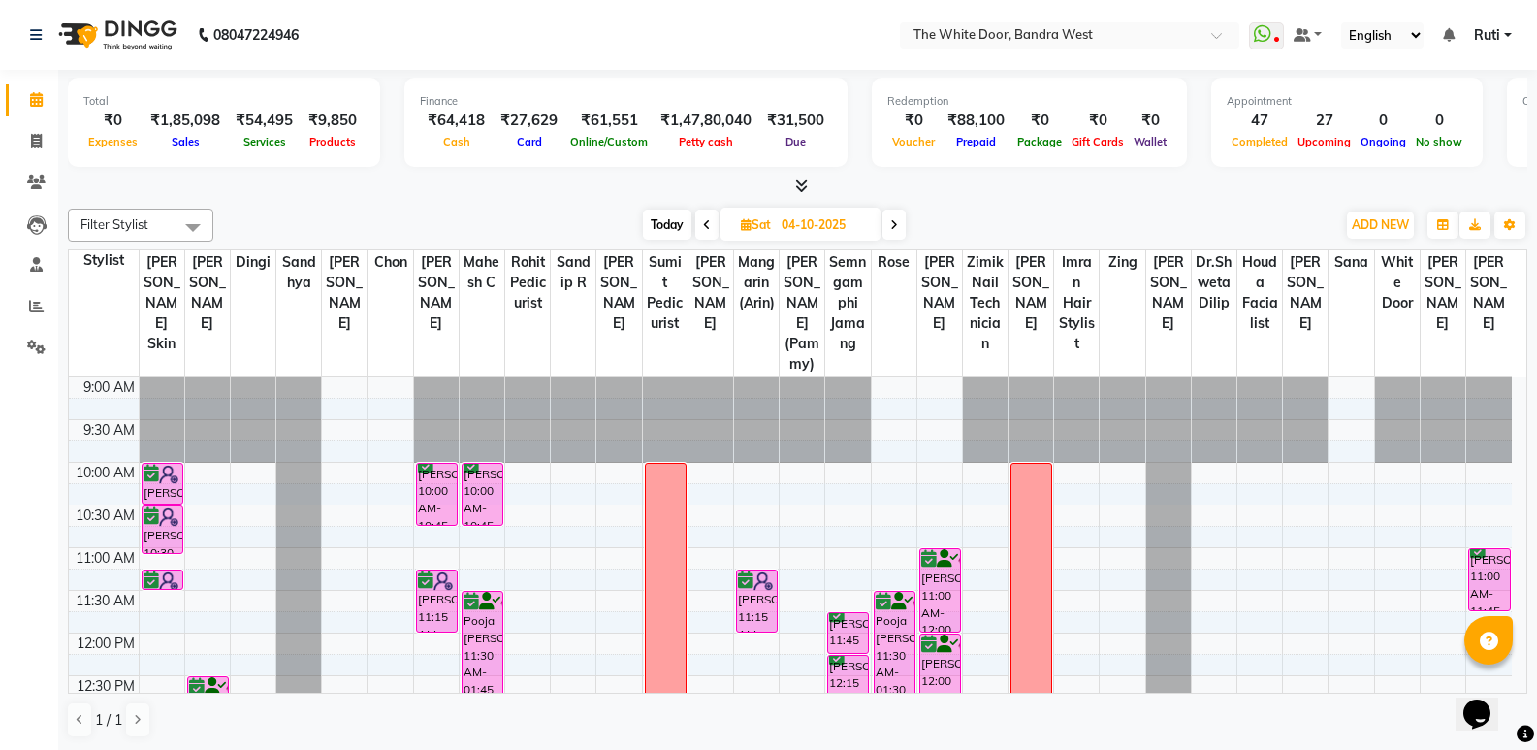
click at [661, 218] on span "Today" at bounding box center [667, 224] width 48 height 30
type input "03-10-2025"
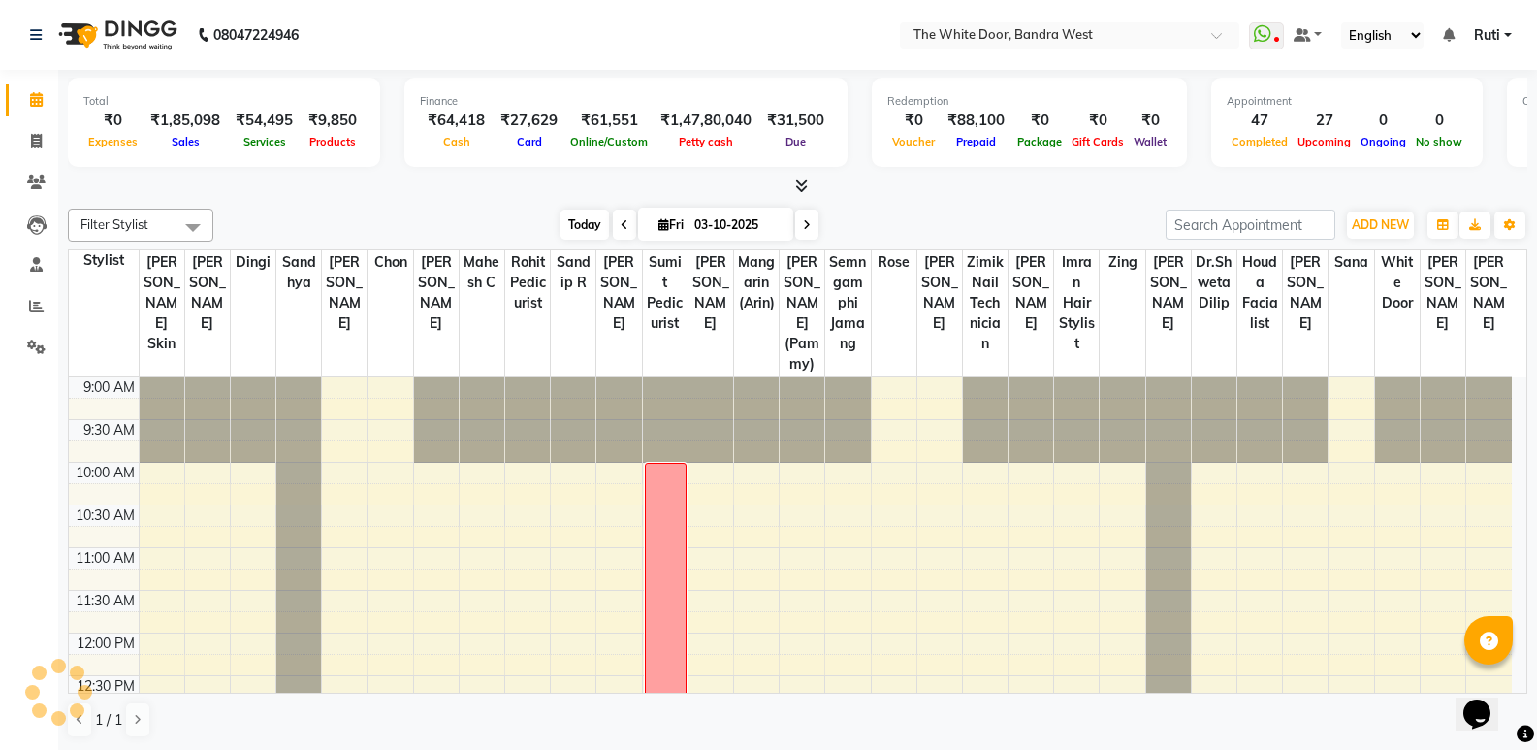
scroll to position [769, 0]
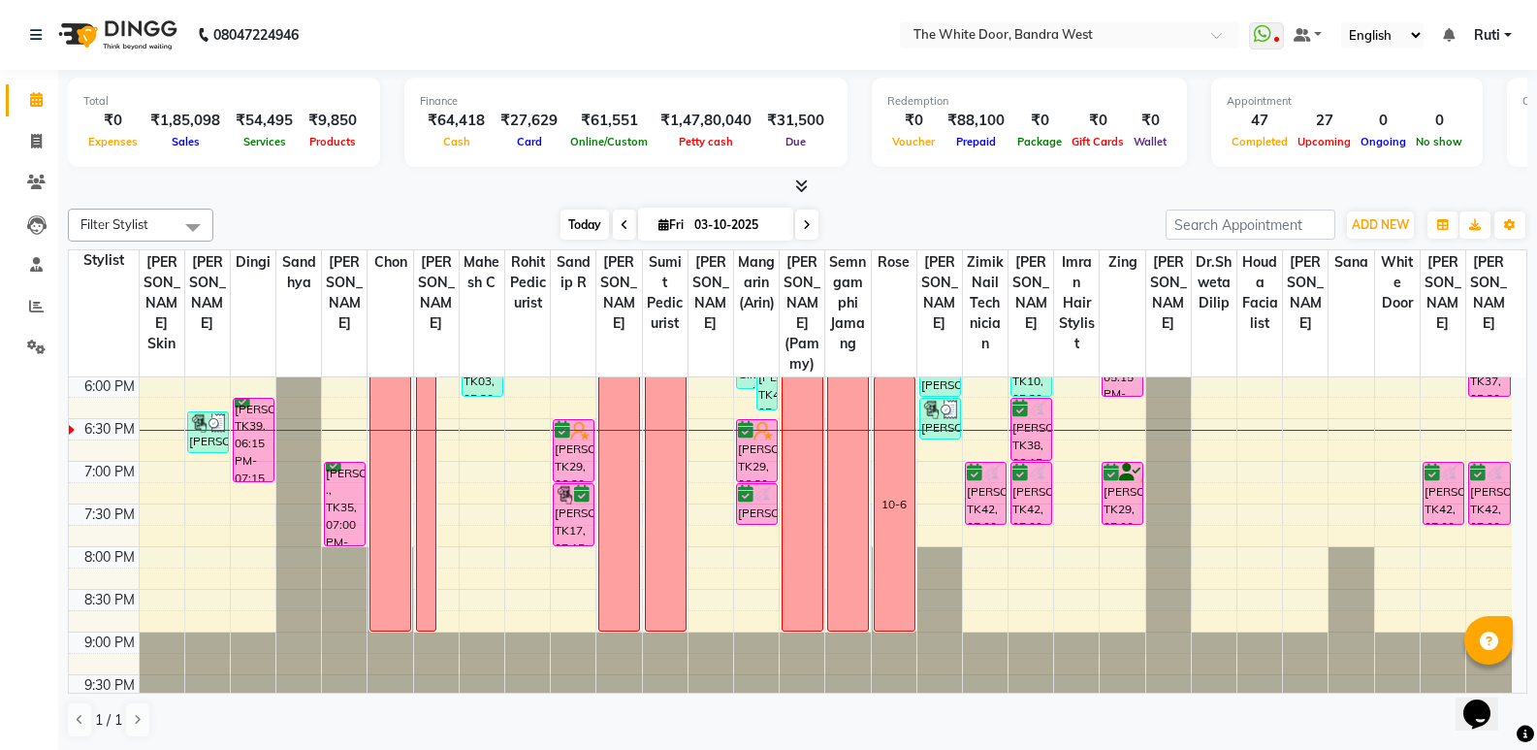
click at [583, 216] on span "Today" at bounding box center [585, 224] width 48 height 30
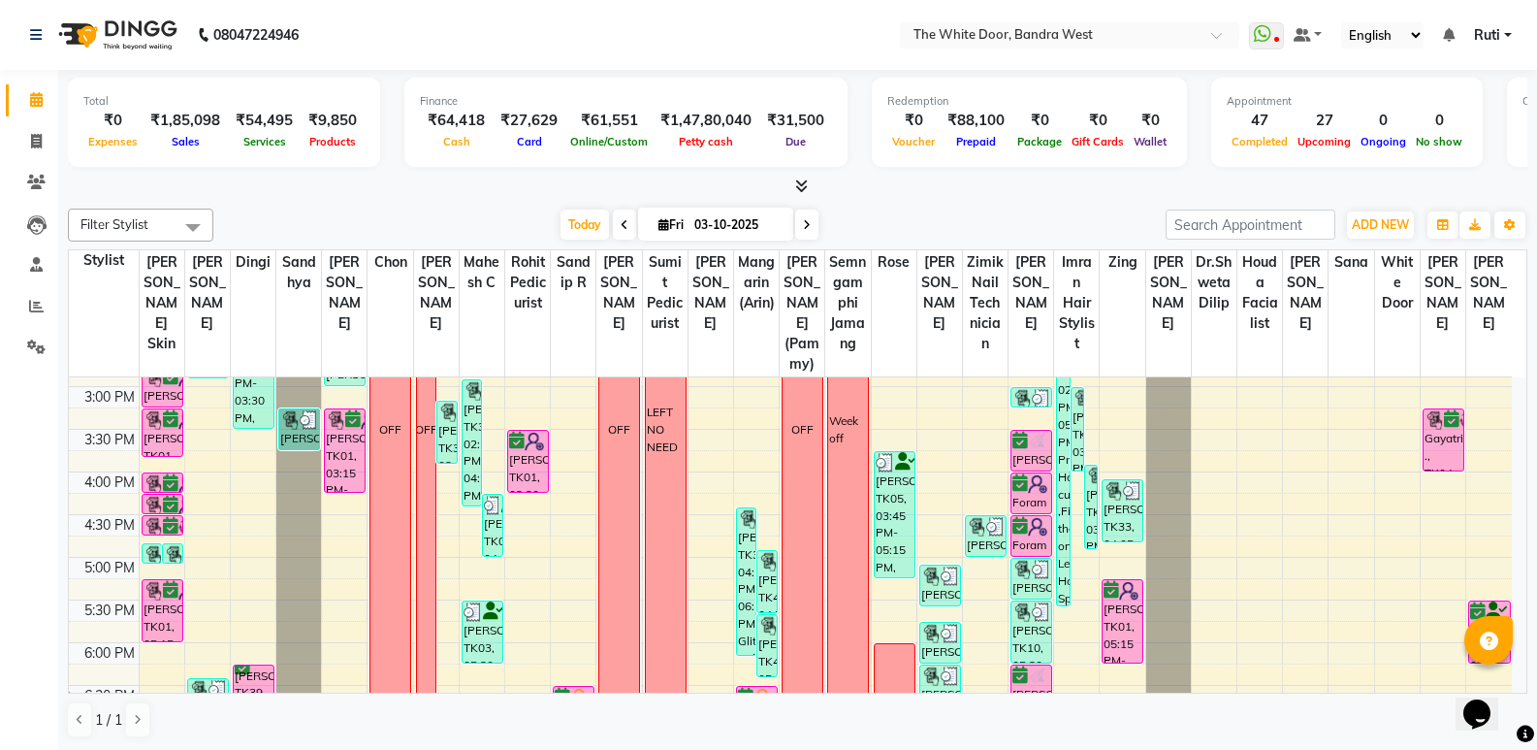
scroll to position [478, 0]
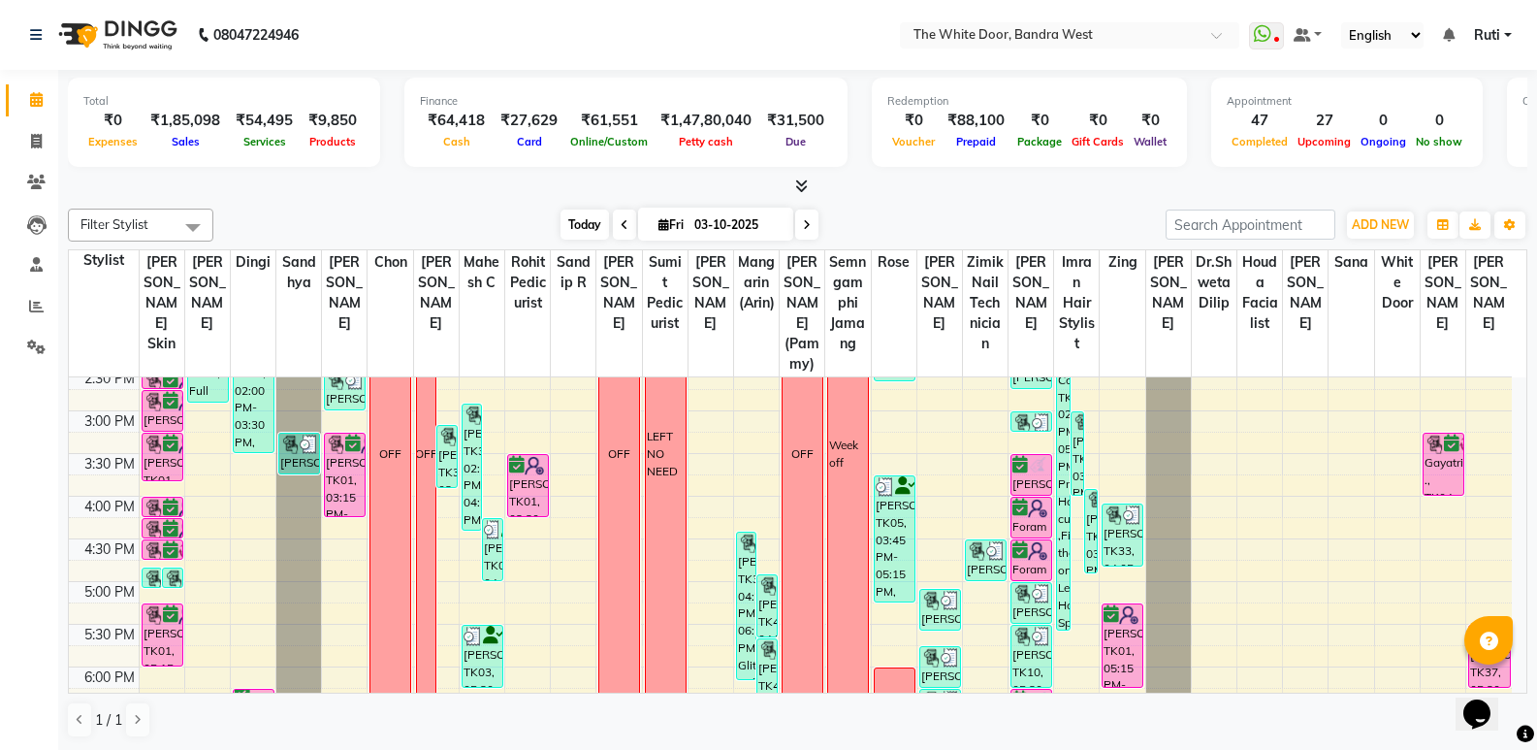
click at [589, 221] on span "Today" at bounding box center [585, 224] width 48 height 30
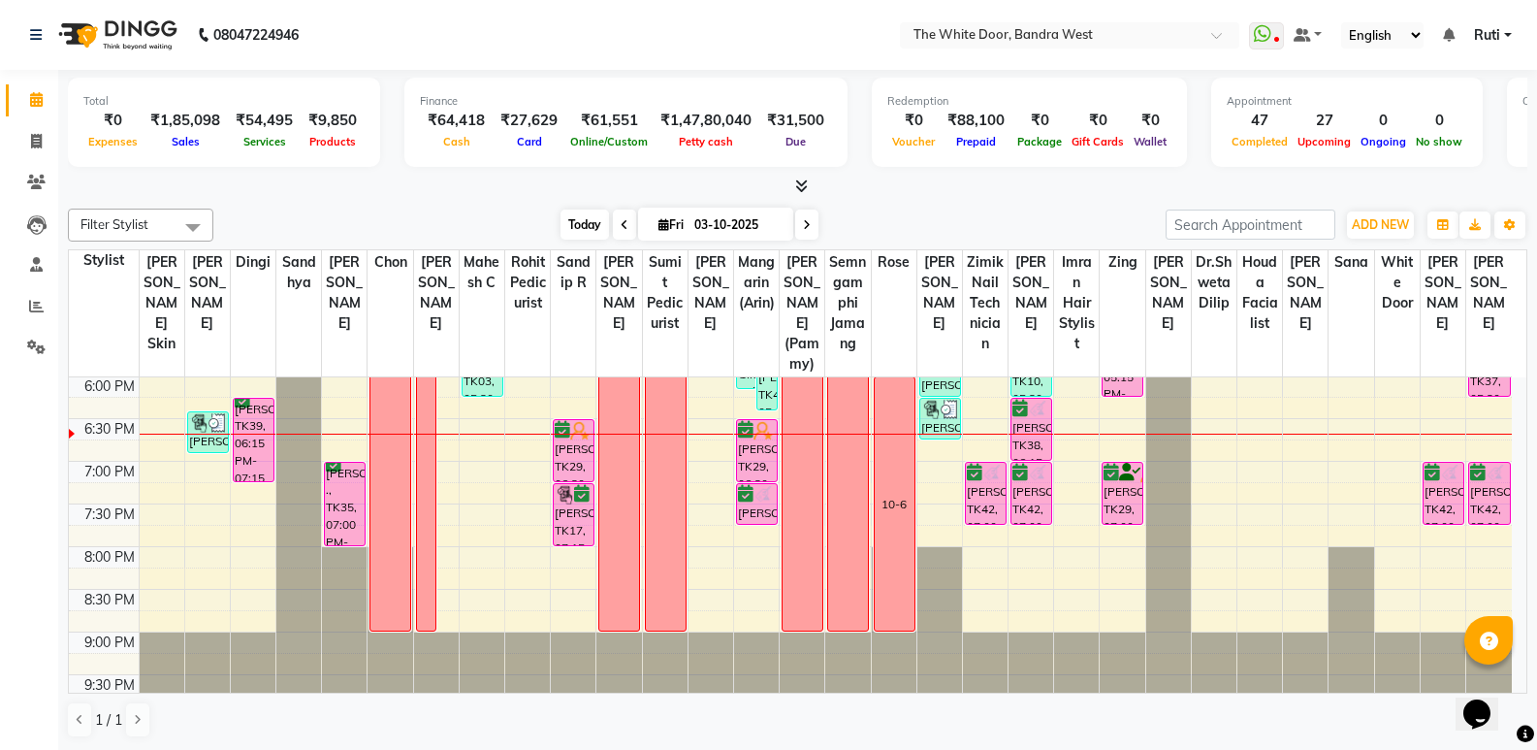
click at [577, 220] on span "Today" at bounding box center [585, 224] width 48 height 30
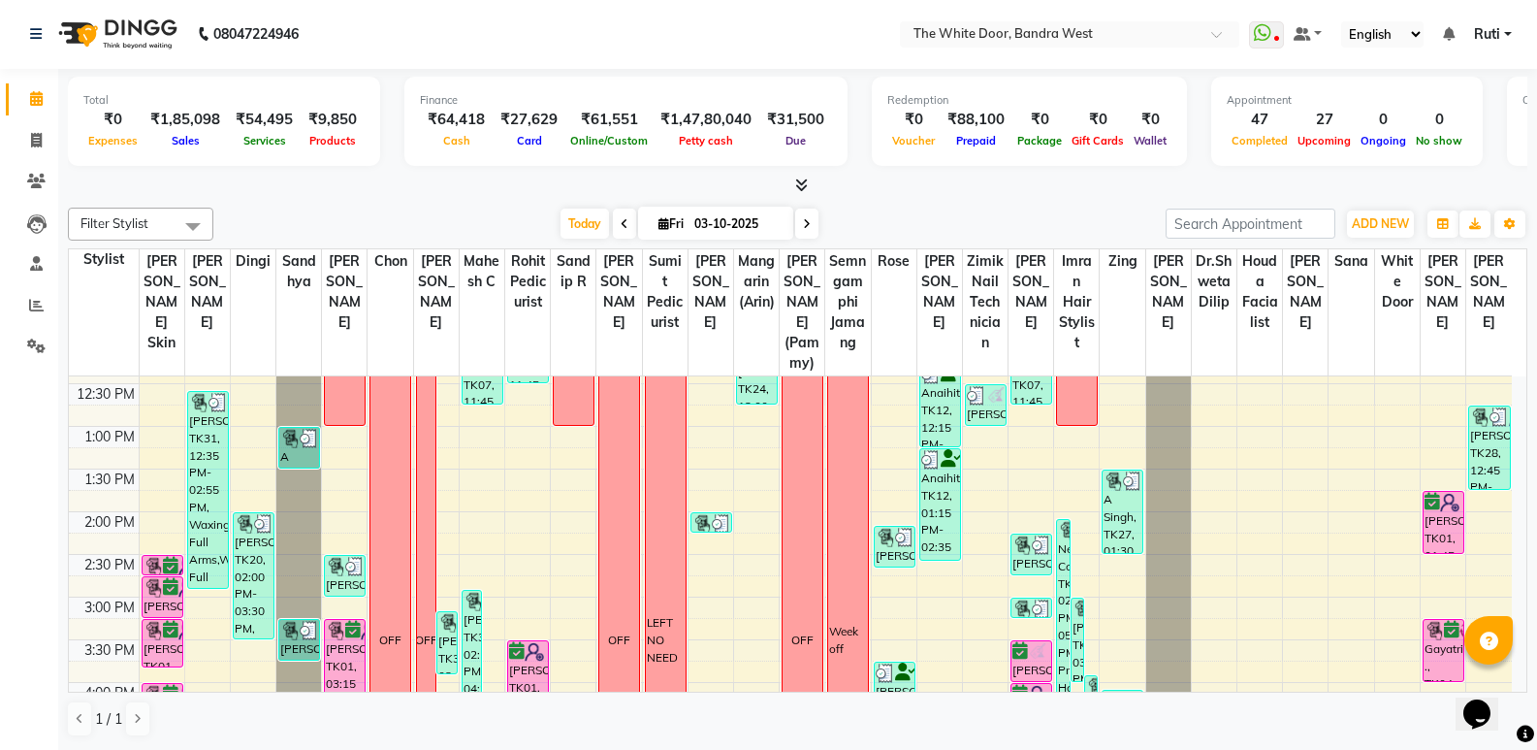
scroll to position [0, 0]
click at [767, 217] on input "03-10-2025" at bounding box center [737, 224] width 97 height 29
select select "10"
select select "2025"
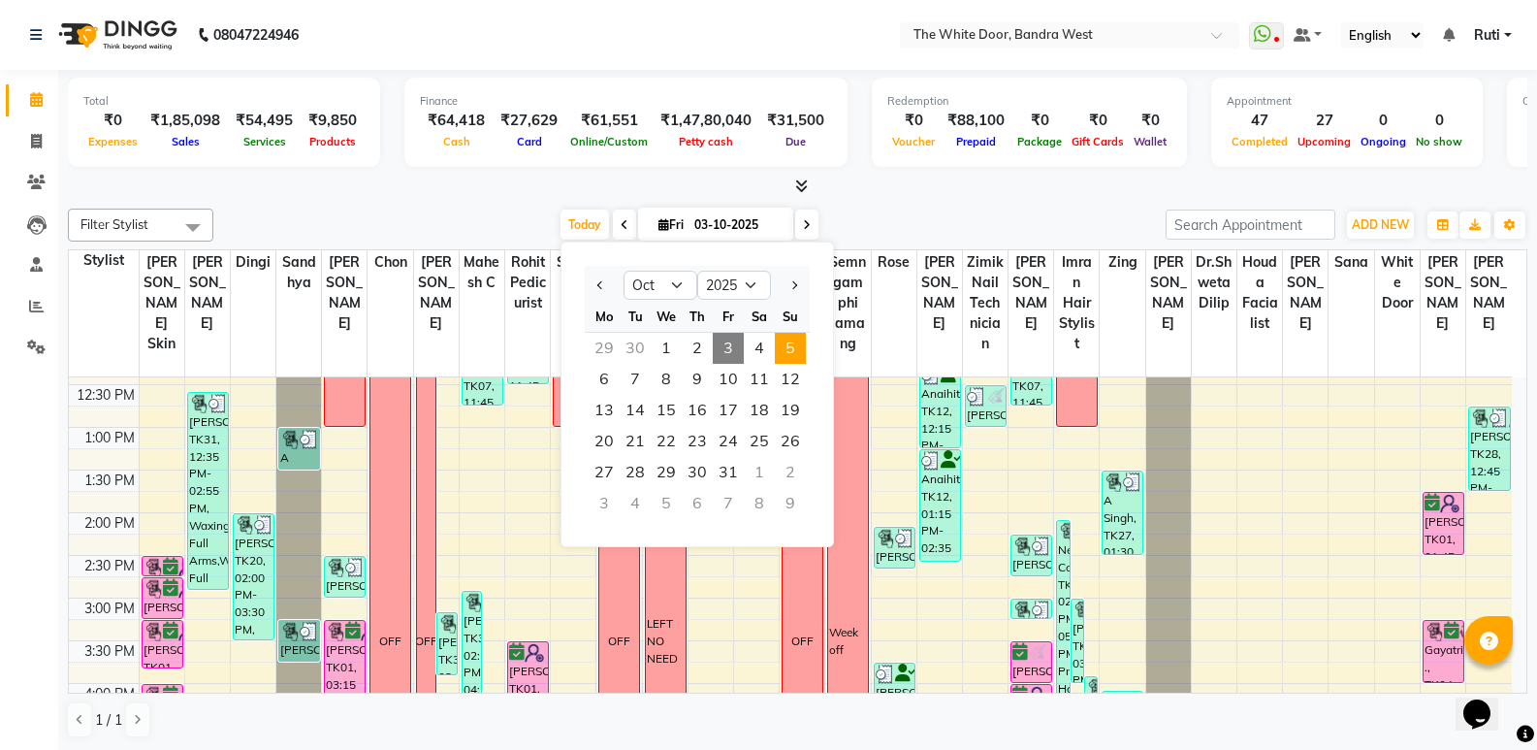
click at [789, 338] on span "5" at bounding box center [790, 348] width 31 height 31
type input "05-10-2025"
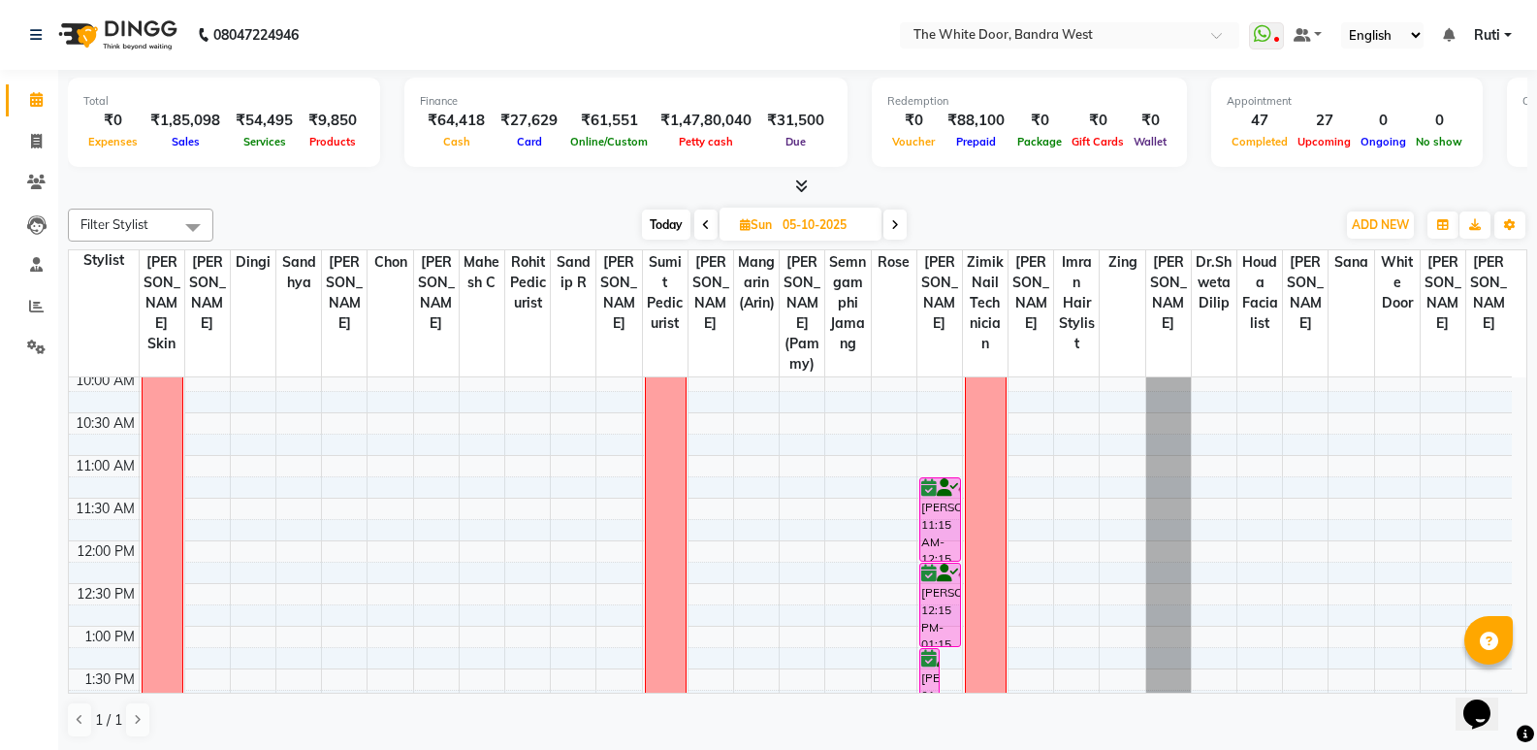
scroll to position [90, 0]
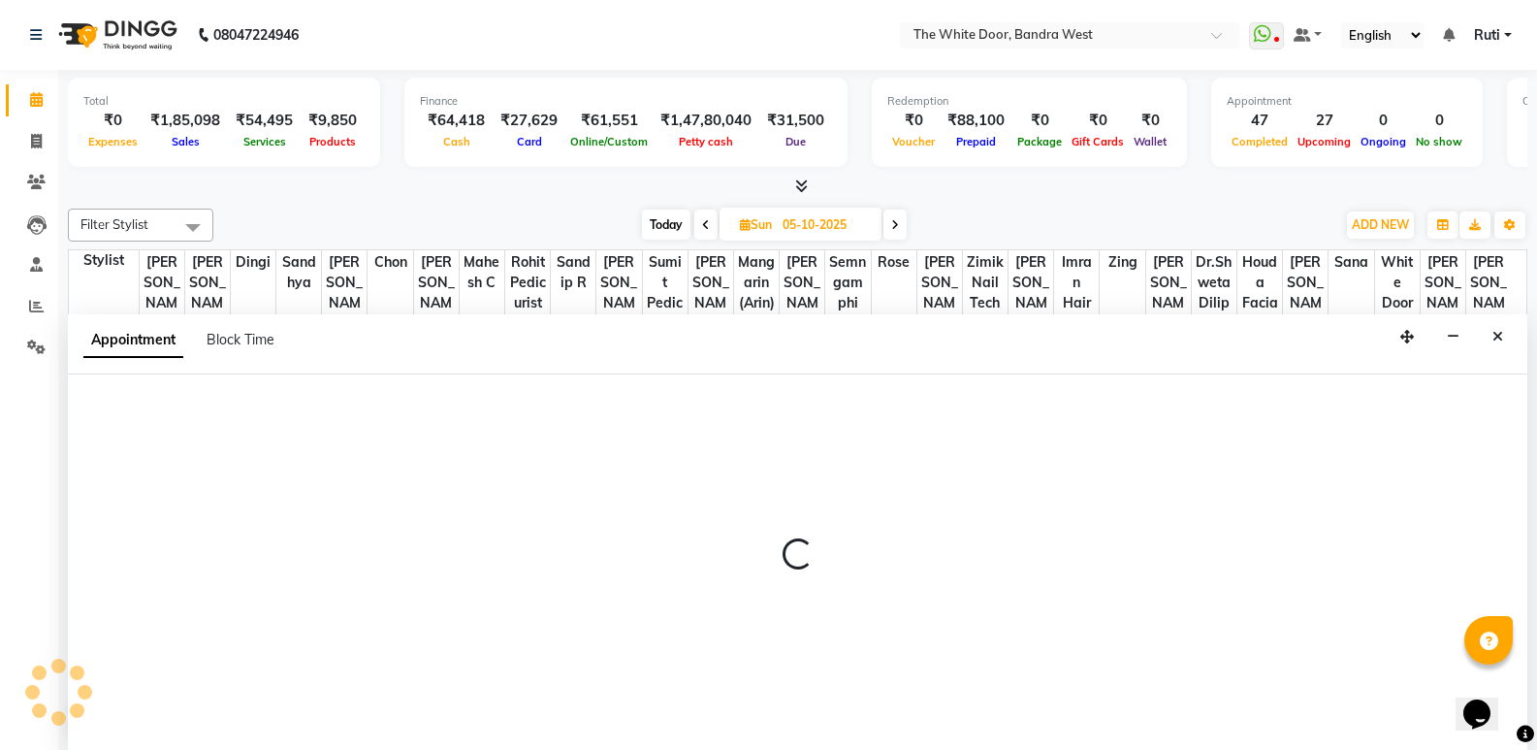
scroll to position [1, 0]
select select "20535"
select select "tentative"
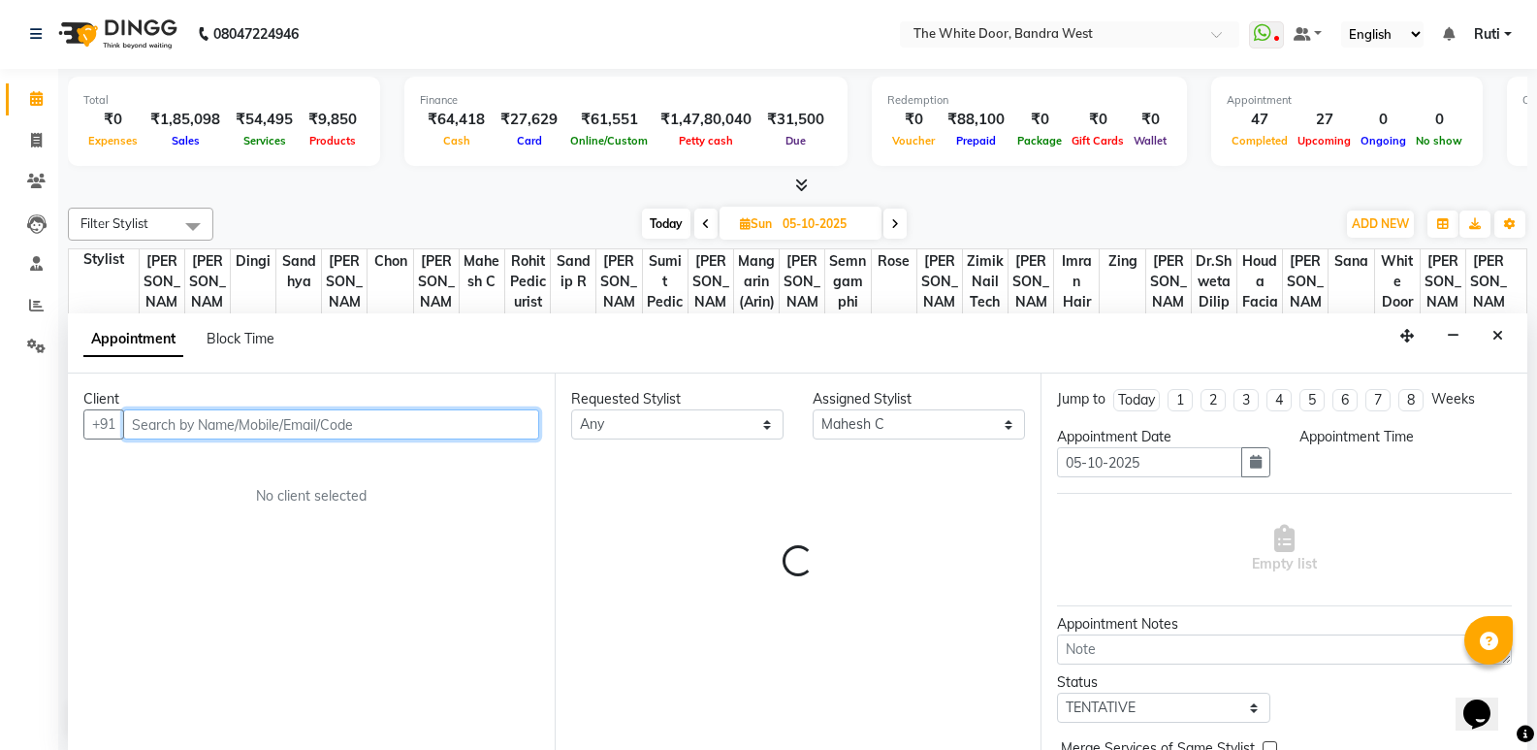
select select "660"
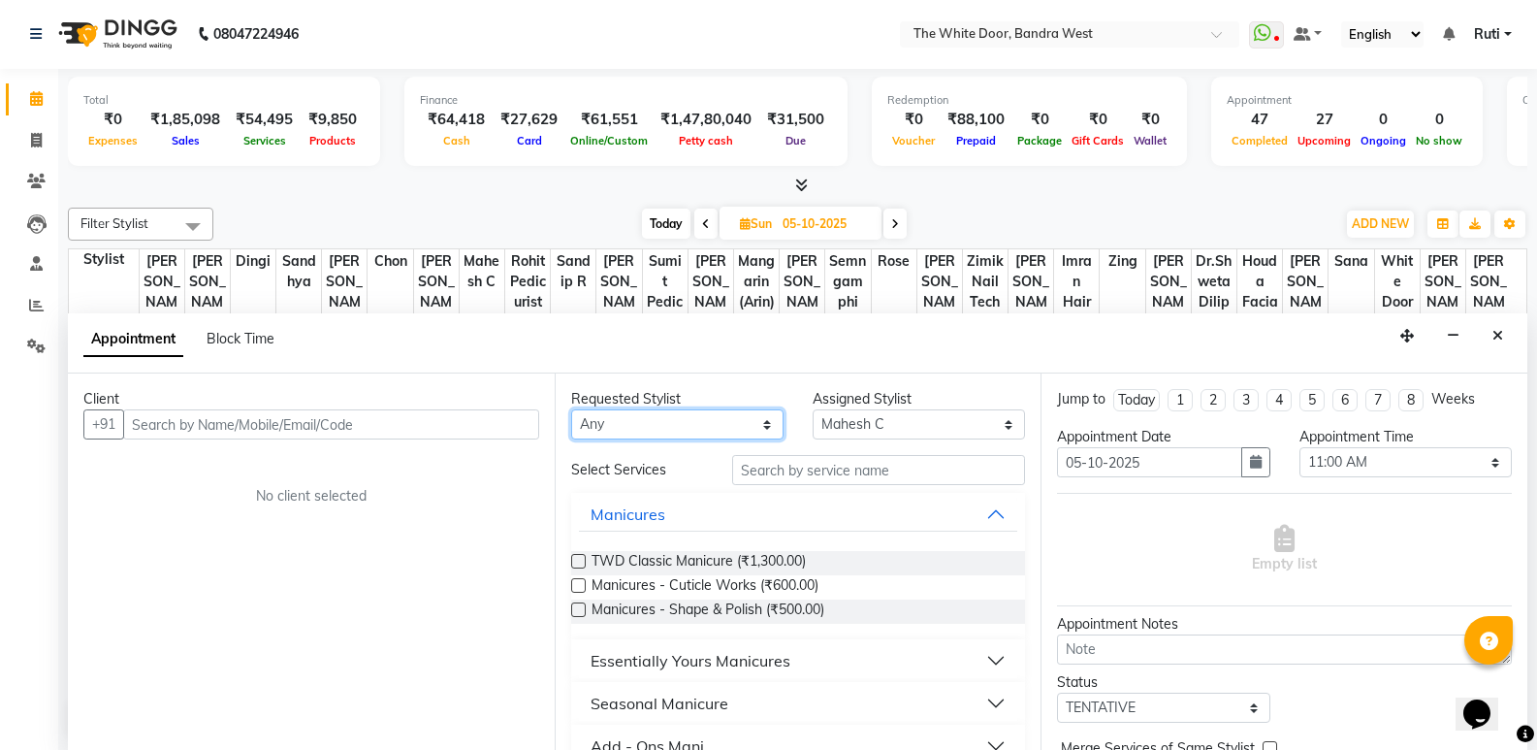
click at [633, 427] on select "Any Amita Skin benjimin Chon Dingi Dr.Shweta Dilip Farheen K Ganesh M Gautam Sh…" at bounding box center [677, 424] width 212 height 30
select select "20535"
click at [571, 409] on select "Any Amita Skin benjimin Chon Dingi Dr.Shweta Dilip Farheen K Ganesh M Gautam Sh…" at bounding box center [677, 424] width 212 height 30
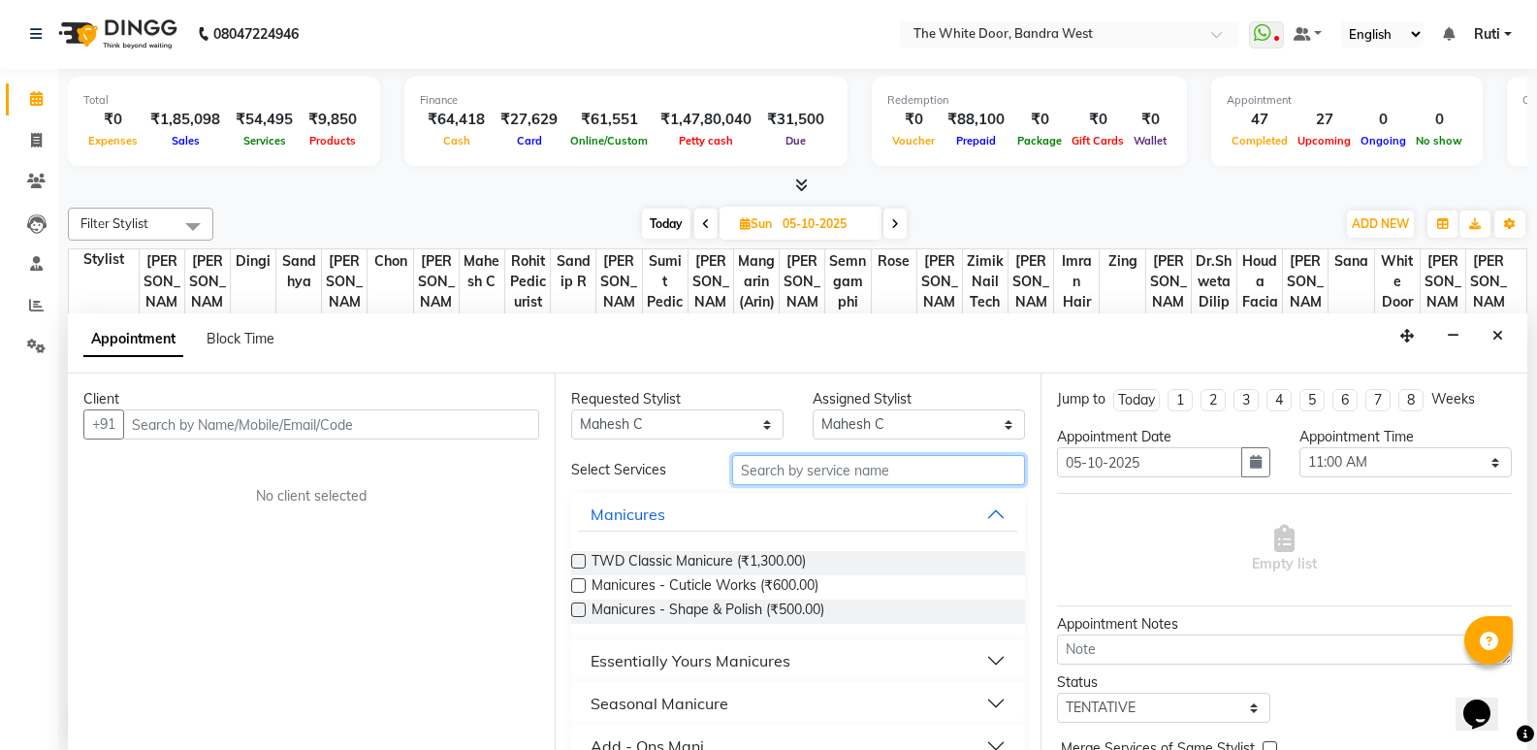
click at [787, 476] on input "text" at bounding box center [878, 470] width 293 height 30
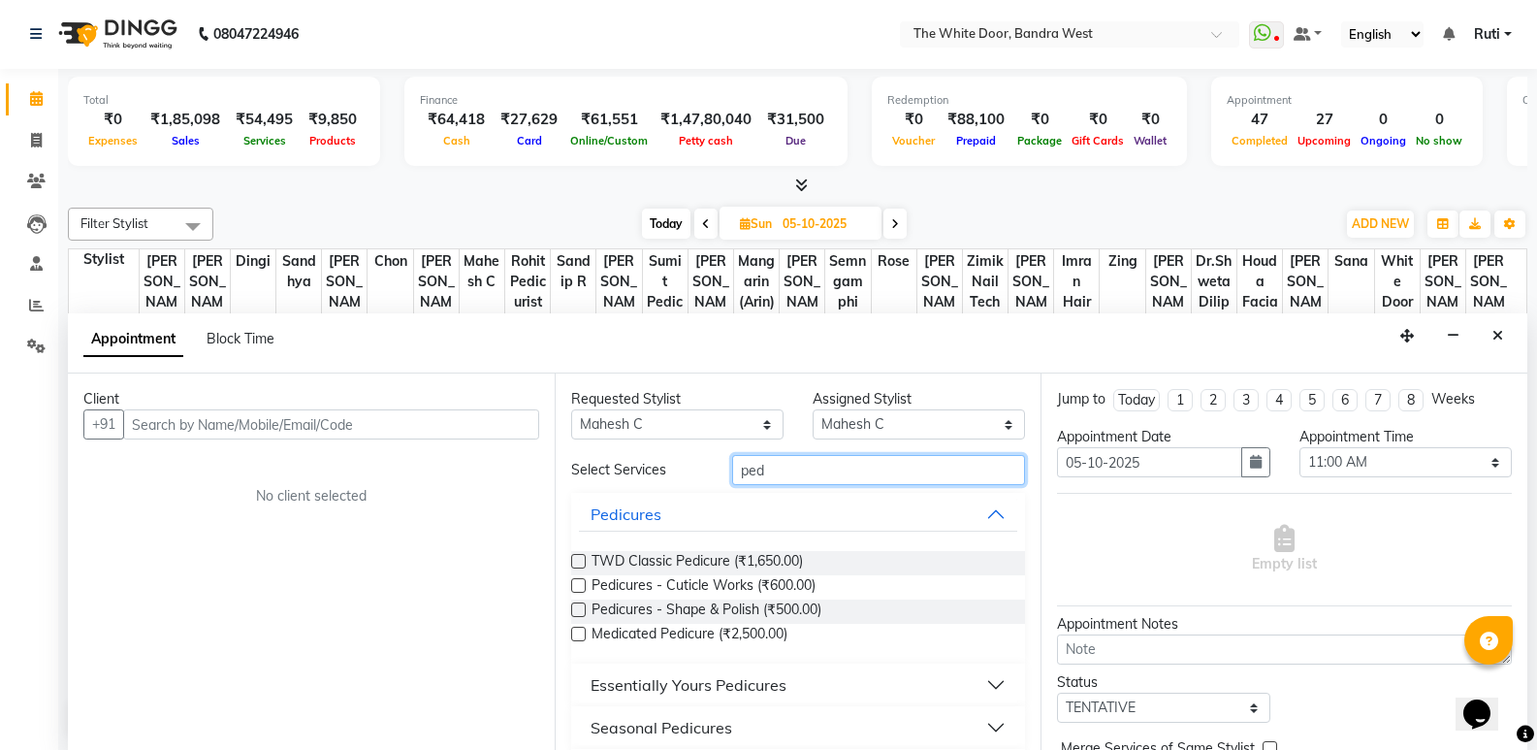
type input "ped"
click at [581, 564] on label at bounding box center [578, 561] width 15 height 15
click at [581, 564] on input "checkbox" at bounding box center [577, 563] width 13 height 13
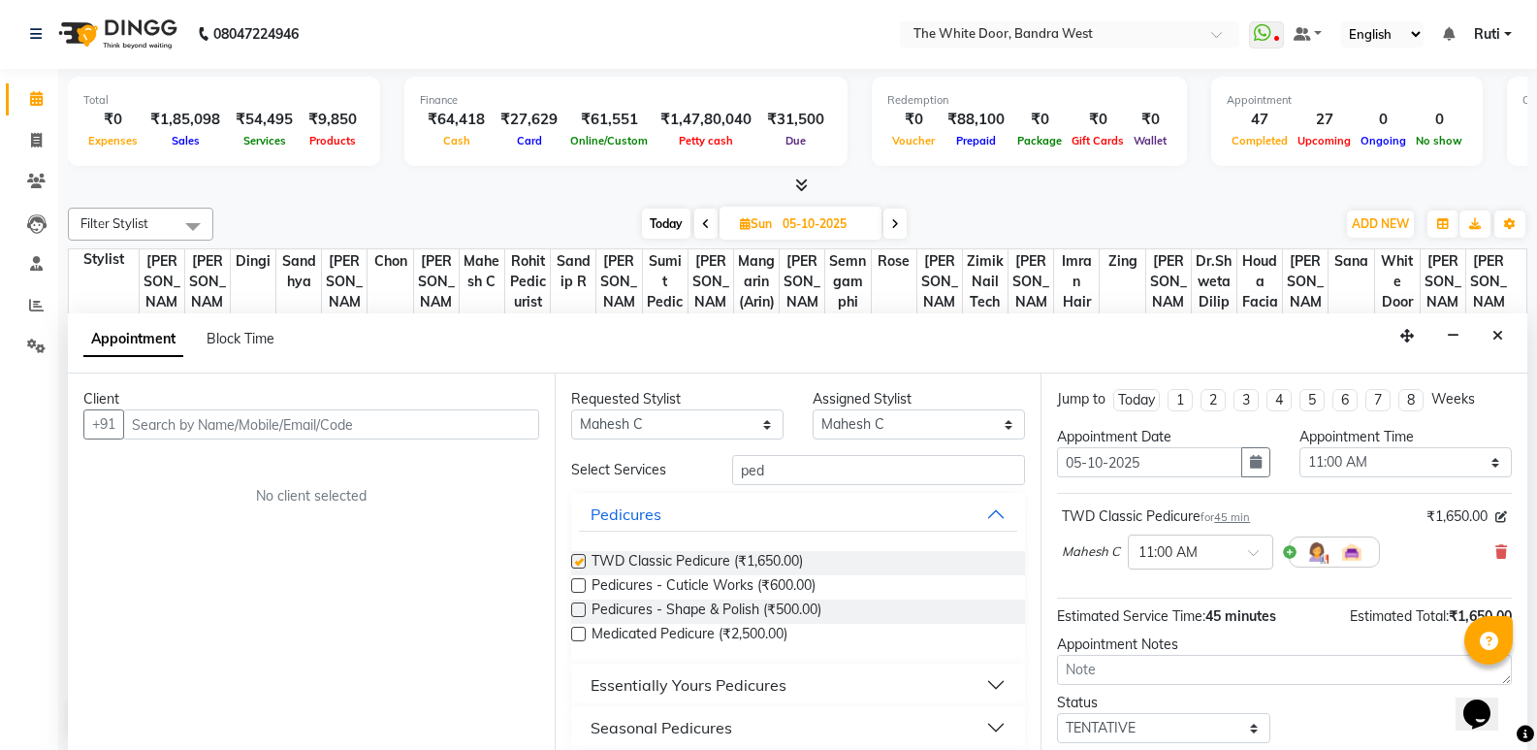
checkbox input "false"
click at [723, 434] on select "Any Amita Skin benjimin Chon Dingi Dr.Shweta Dilip Farheen K Ganesh M Gautam Sh…" at bounding box center [677, 424] width 212 height 30
select select "20404"
click at [733, 432] on select "Any Amita Skin benjimin Chon Dingi Dr.Shweta Dilip Farheen K Ganesh M Gautam Sh…" at bounding box center [677, 424] width 212 height 30
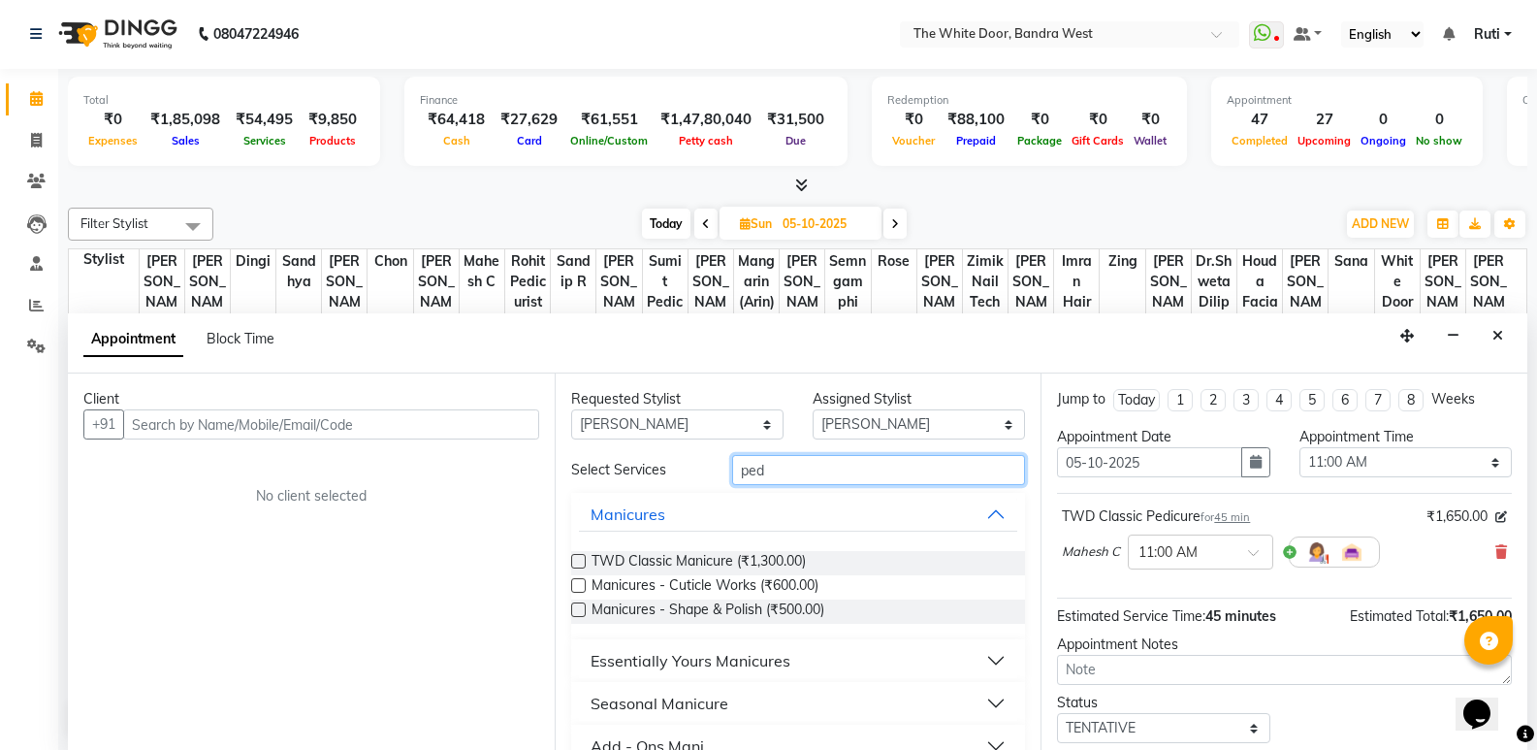
click at [773, 469] on input "ped" at bounding box center [878, 470] width 293 height 30
click at [575, 560] on label at bounding box center [578, 561] width 15 height 15
click at [575, 560] on input "checkbox" at bounding box center [577, 563] width 13 height 13
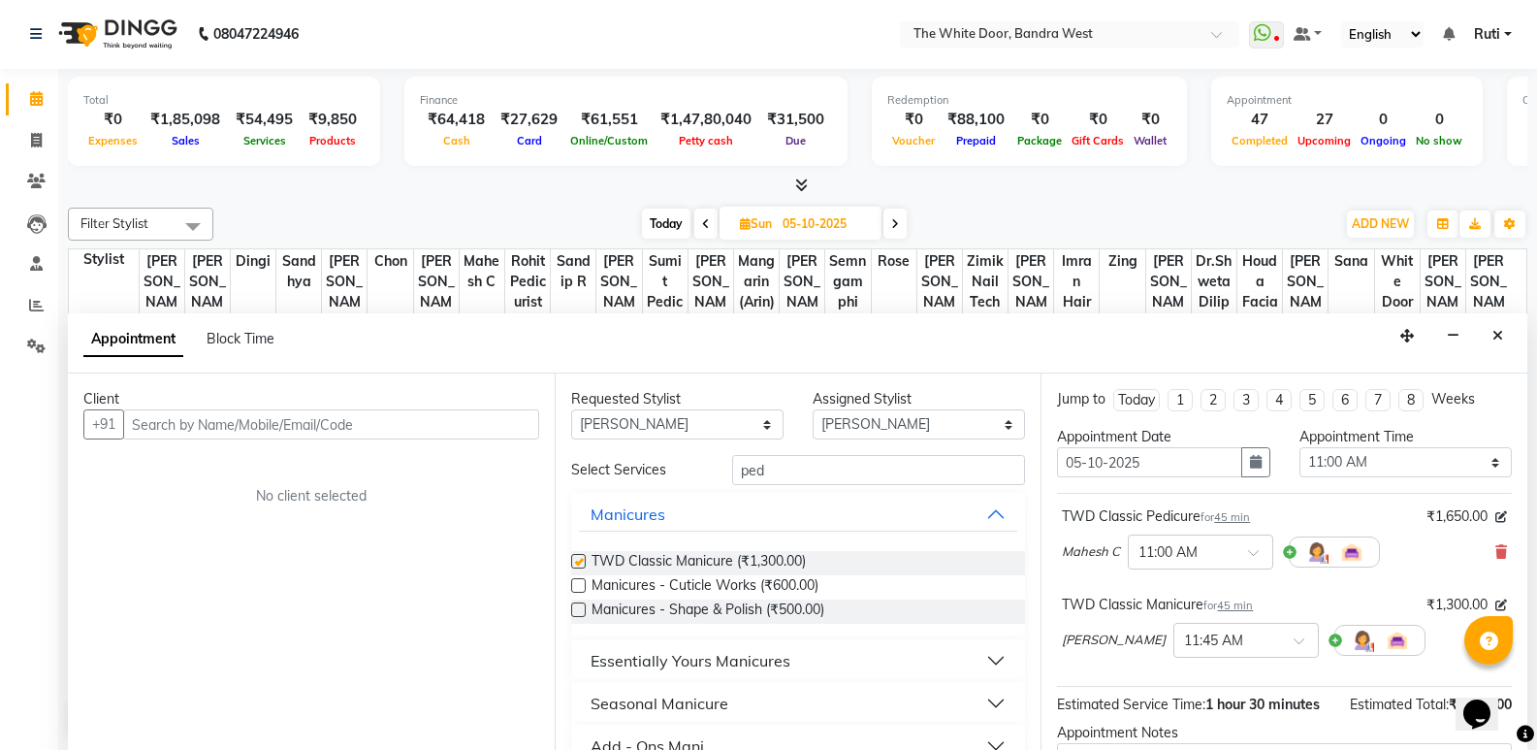
checkbox input "false"
click at [457, 413] on input "text" at bounding box center [331, 424] width 416 height 30
click at [455, 417] on input "text" at bounding box center [331, 424] width 416 height 30
paste input "99303 53363"
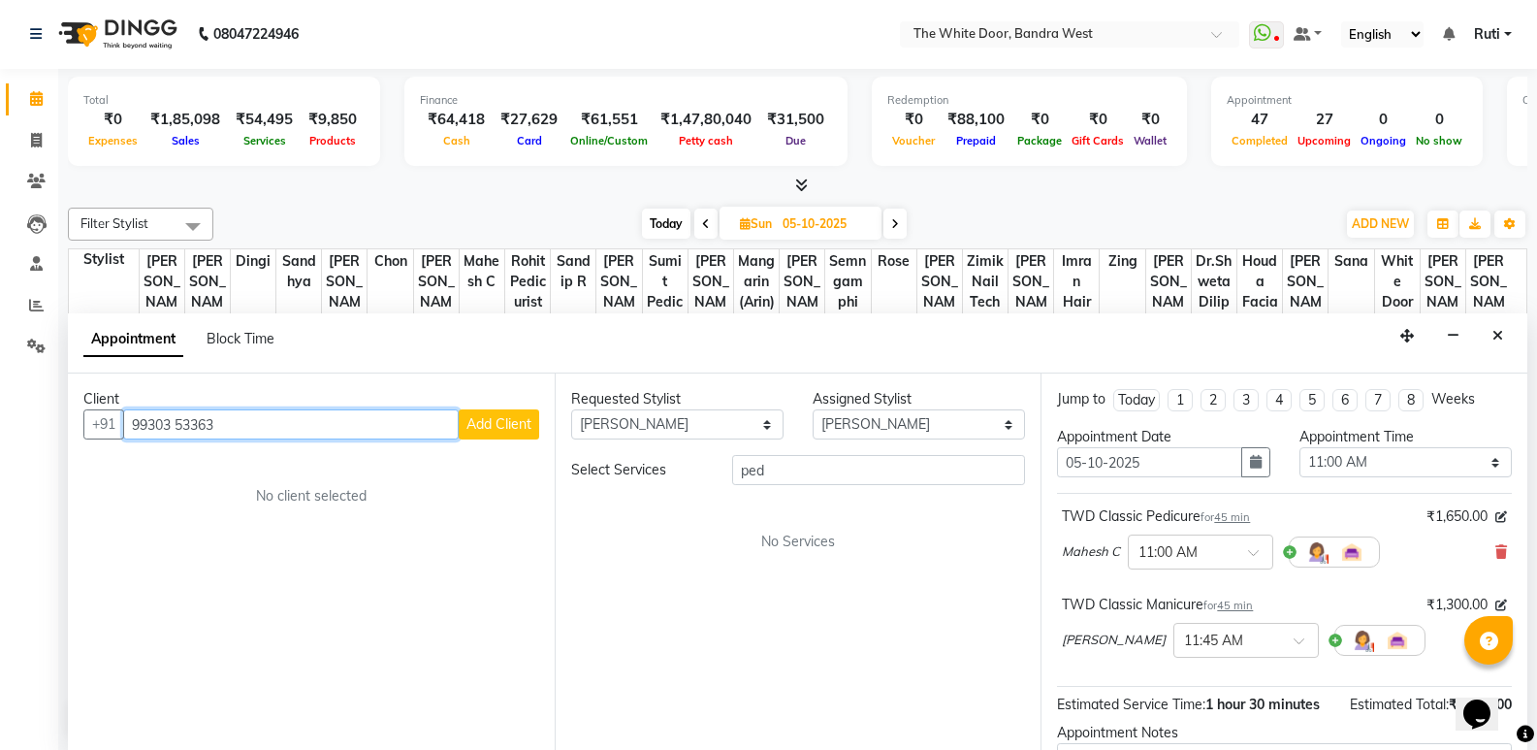
click at [178, 421] on input "99303 53363" at bounding box center [291, 424] width 336 height 30
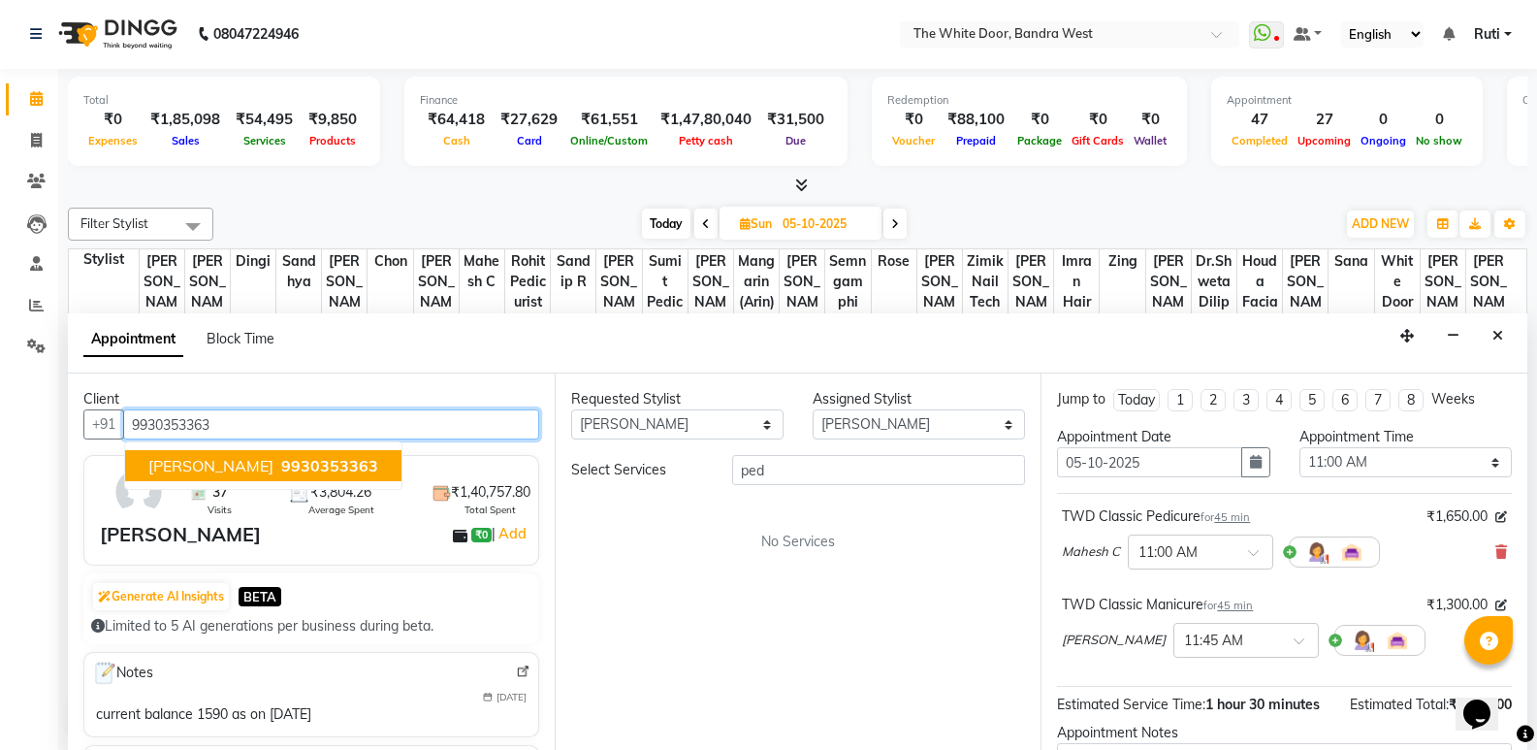
click at [184, 459] on span "Roxane Sabatier" at bounding box center [210, 465] width 125 height 19
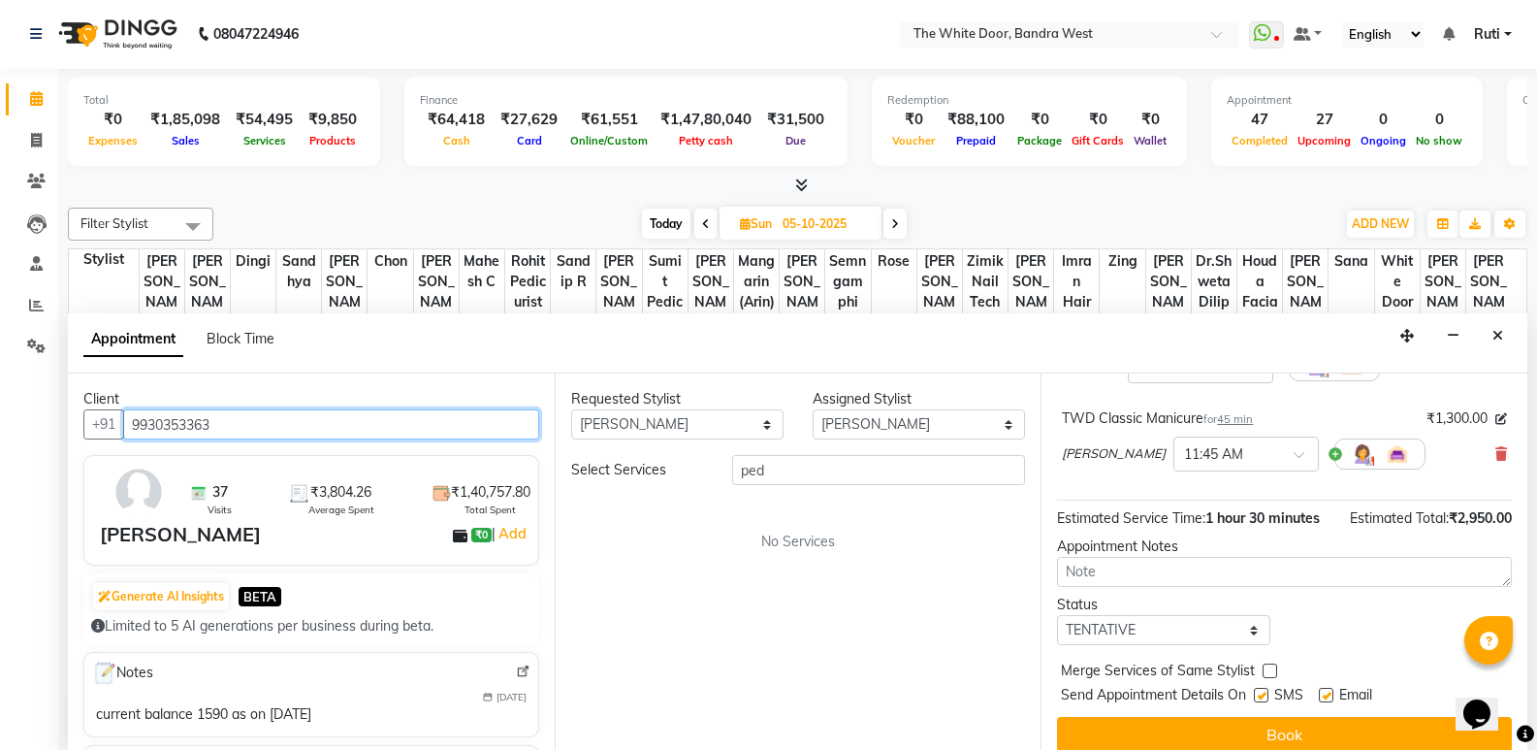
scroll to position [194, 0]
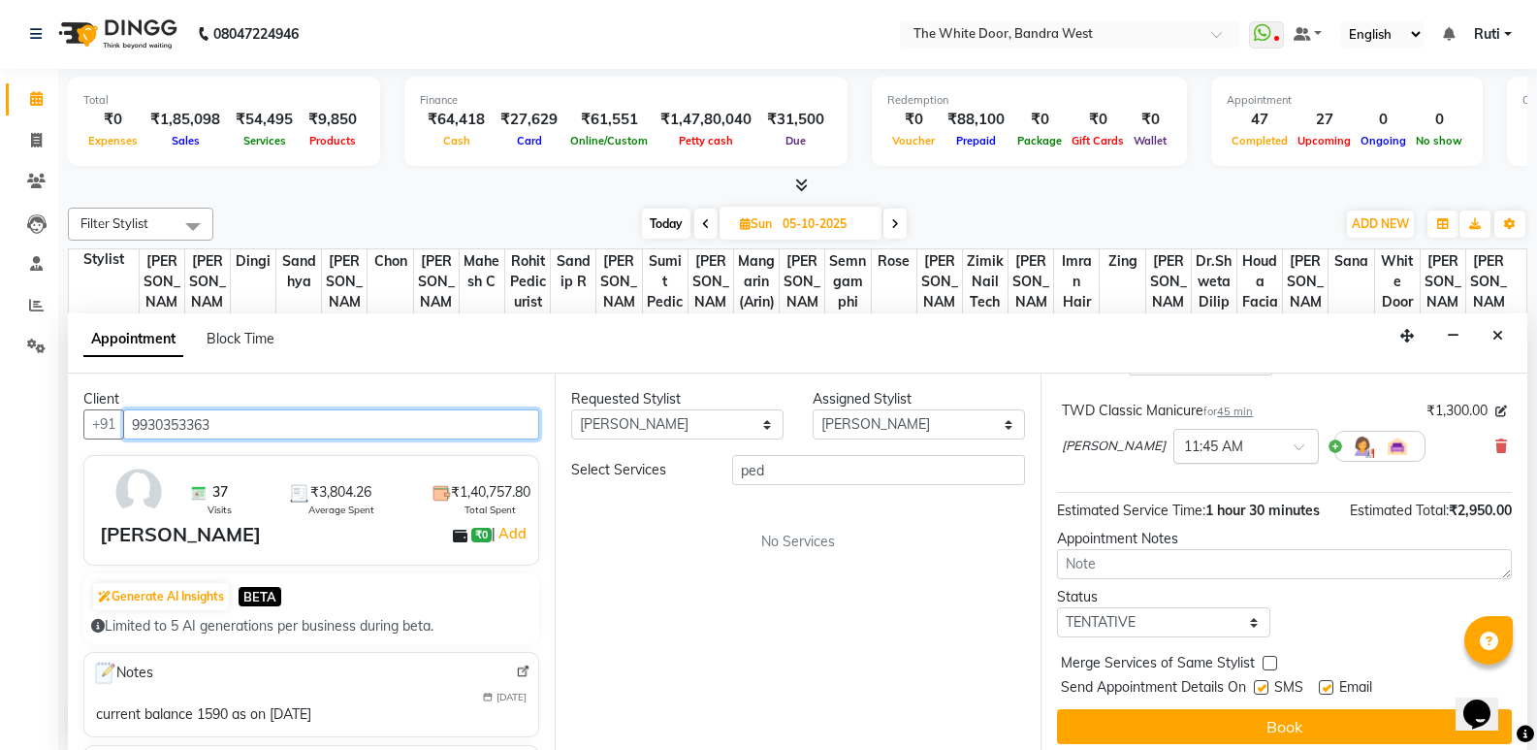
type input "9930353363"
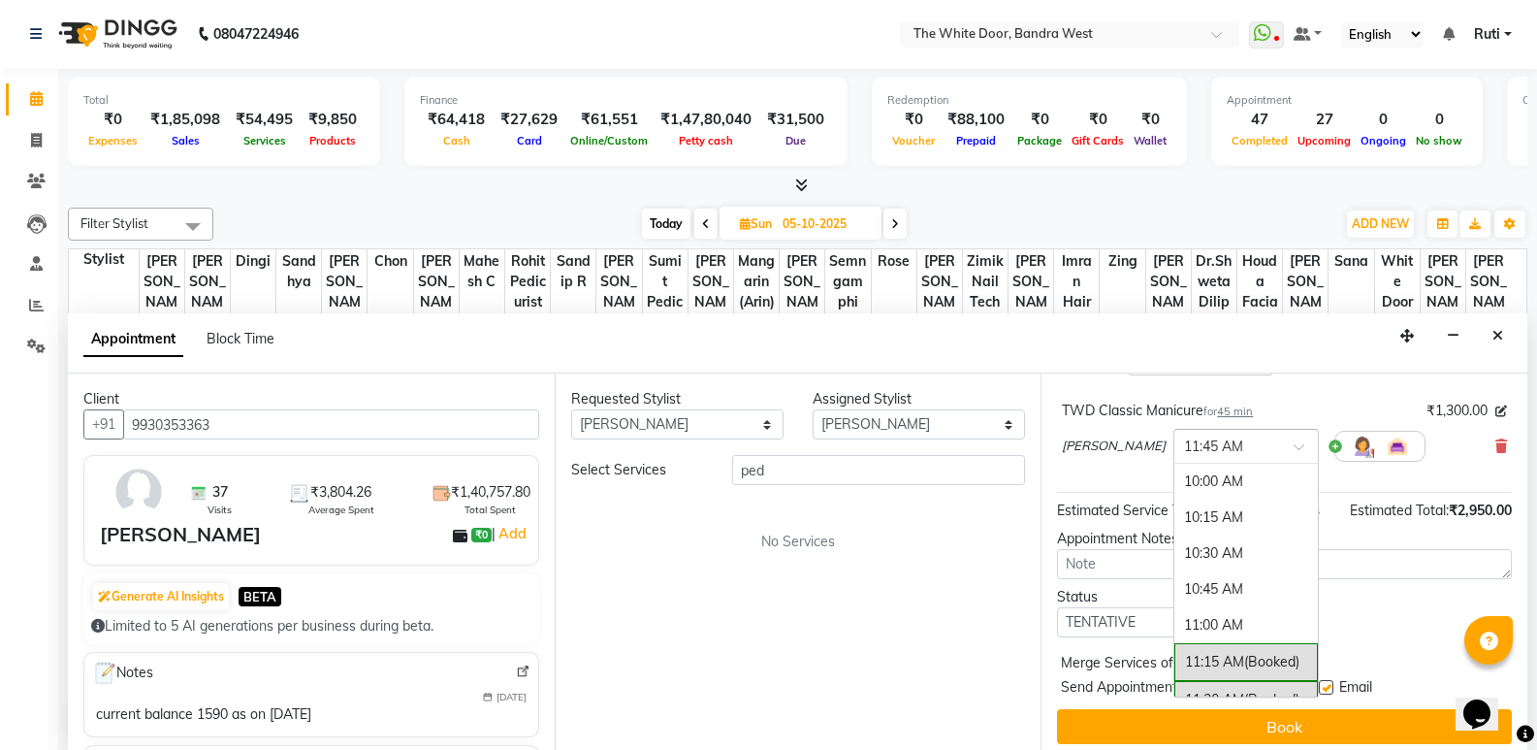
click at [1204, 455] on div "× 11:45 AM" at bounding box center [1230, 446] width 113 height 20
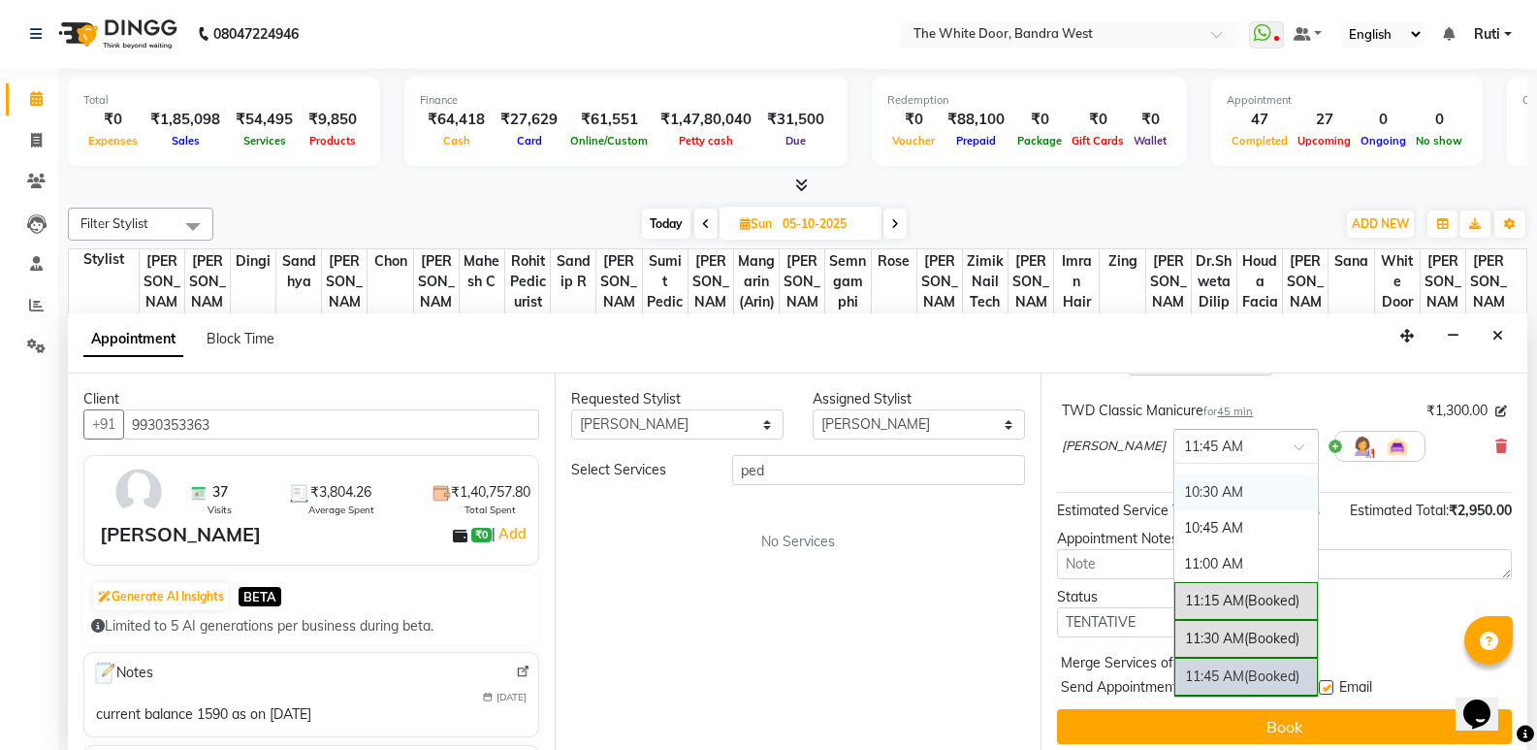
scroll to position [0, 0]
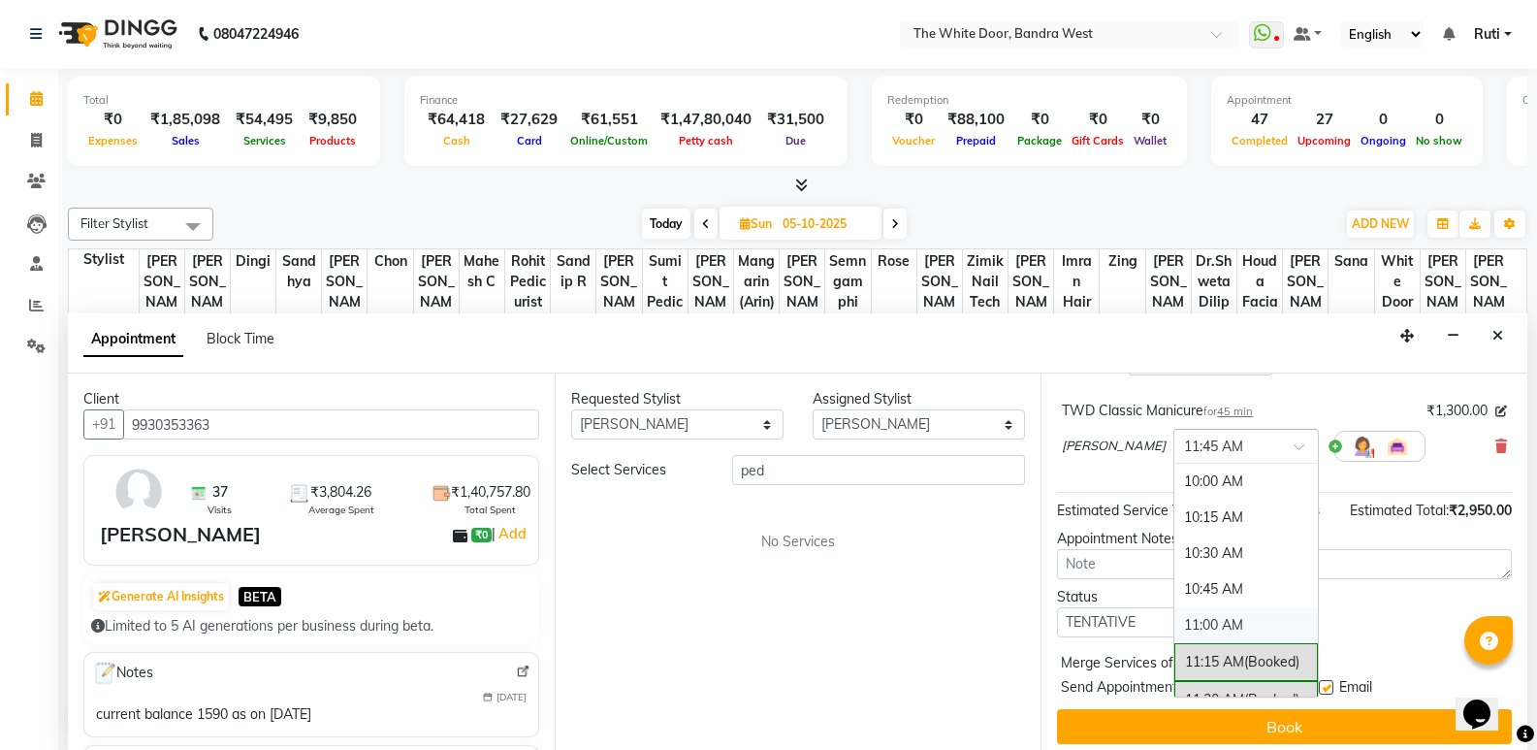
click at [1174, 624] on div "11:00 AM" at bounding box center [1246, 625] width 144 height 36
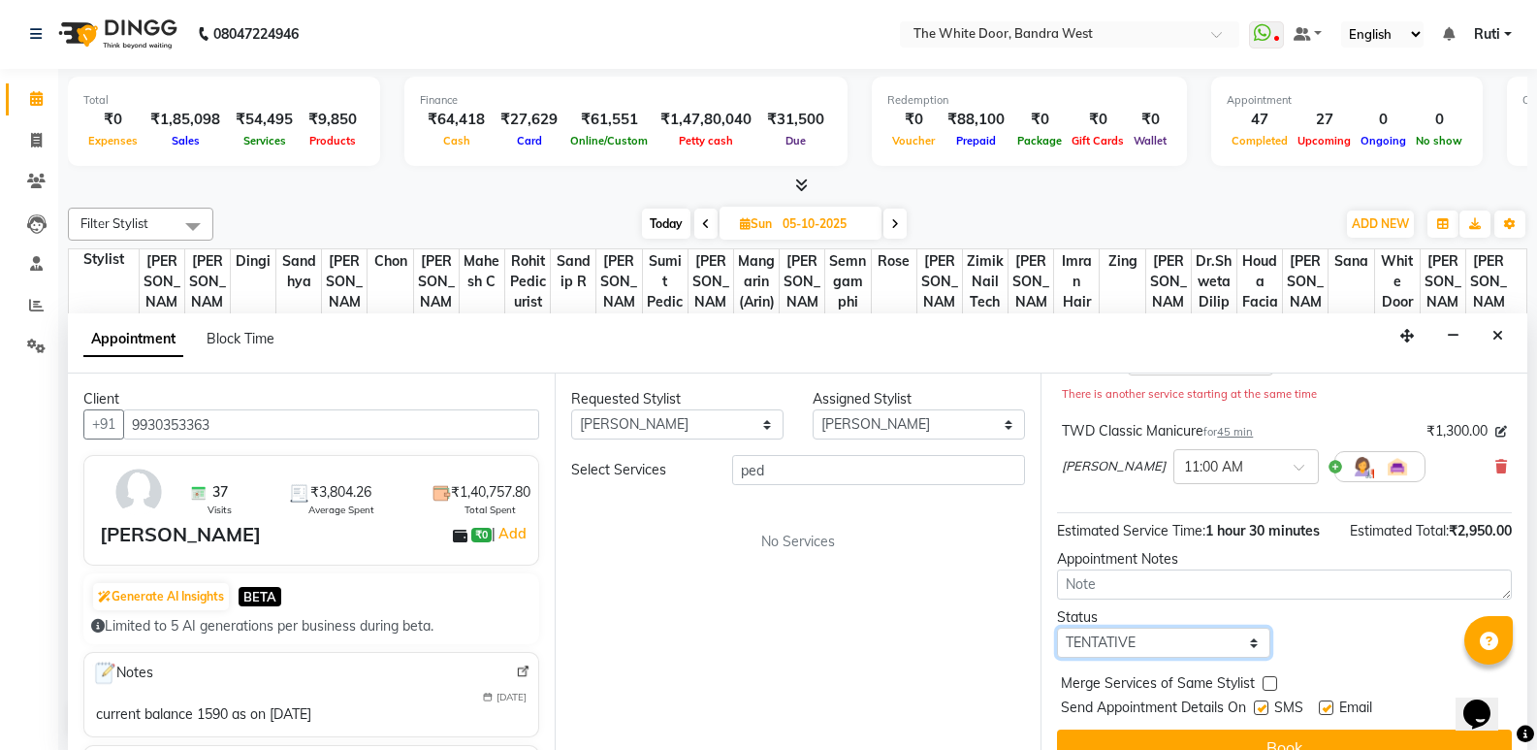
click at [1140, 638] on select "Select TENTATIVE CONFIRM UPCOMING" at bounding box center [1163, 642] width 212 height 30
select select "confirm booking"
click at [1057, 627] on select "Select TENTATIVE CONFIRM UPCOMING" at bounding box center [1163, 642] width 212 height 30
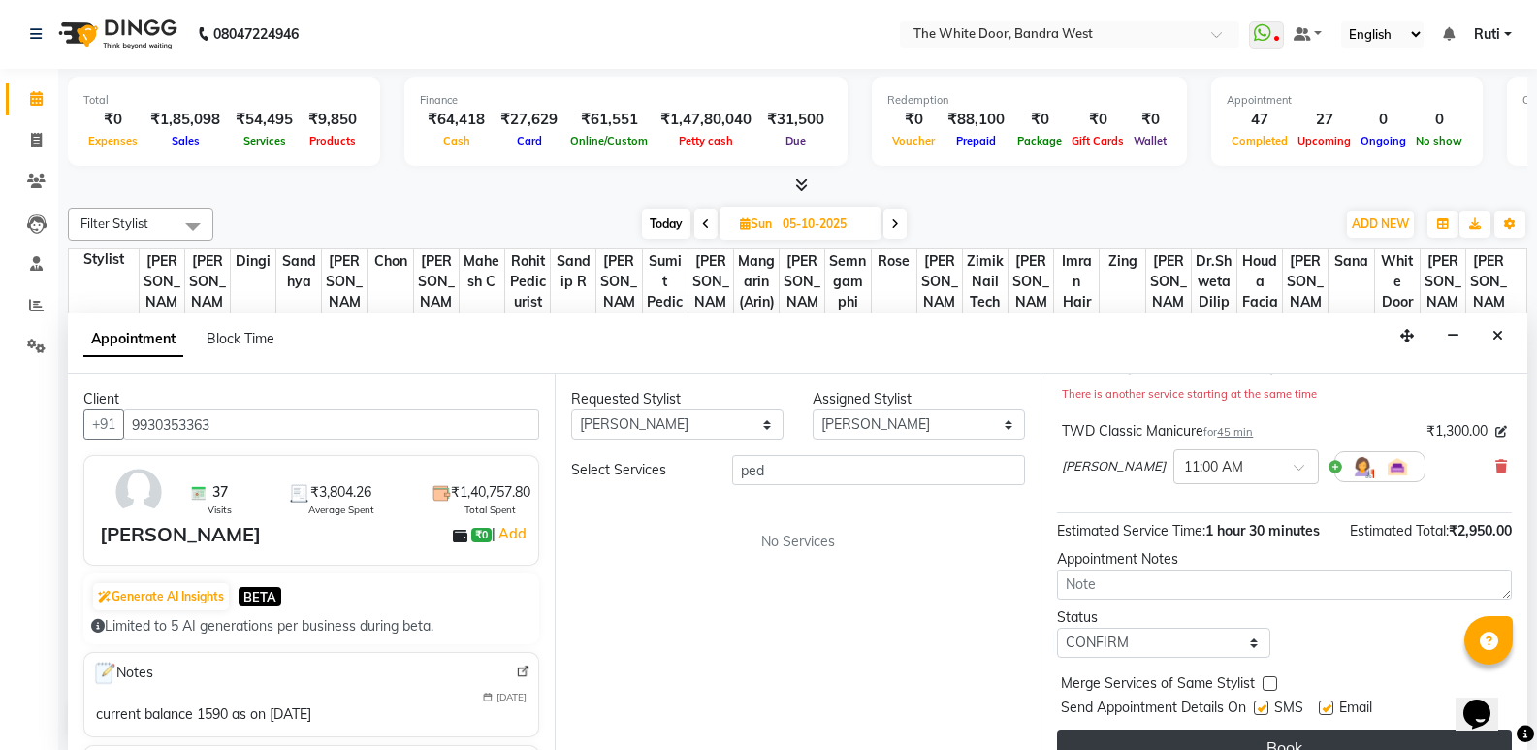
click at [1143, 731] on button "Book" at bounding box center [1284, 746] width 455 height 35
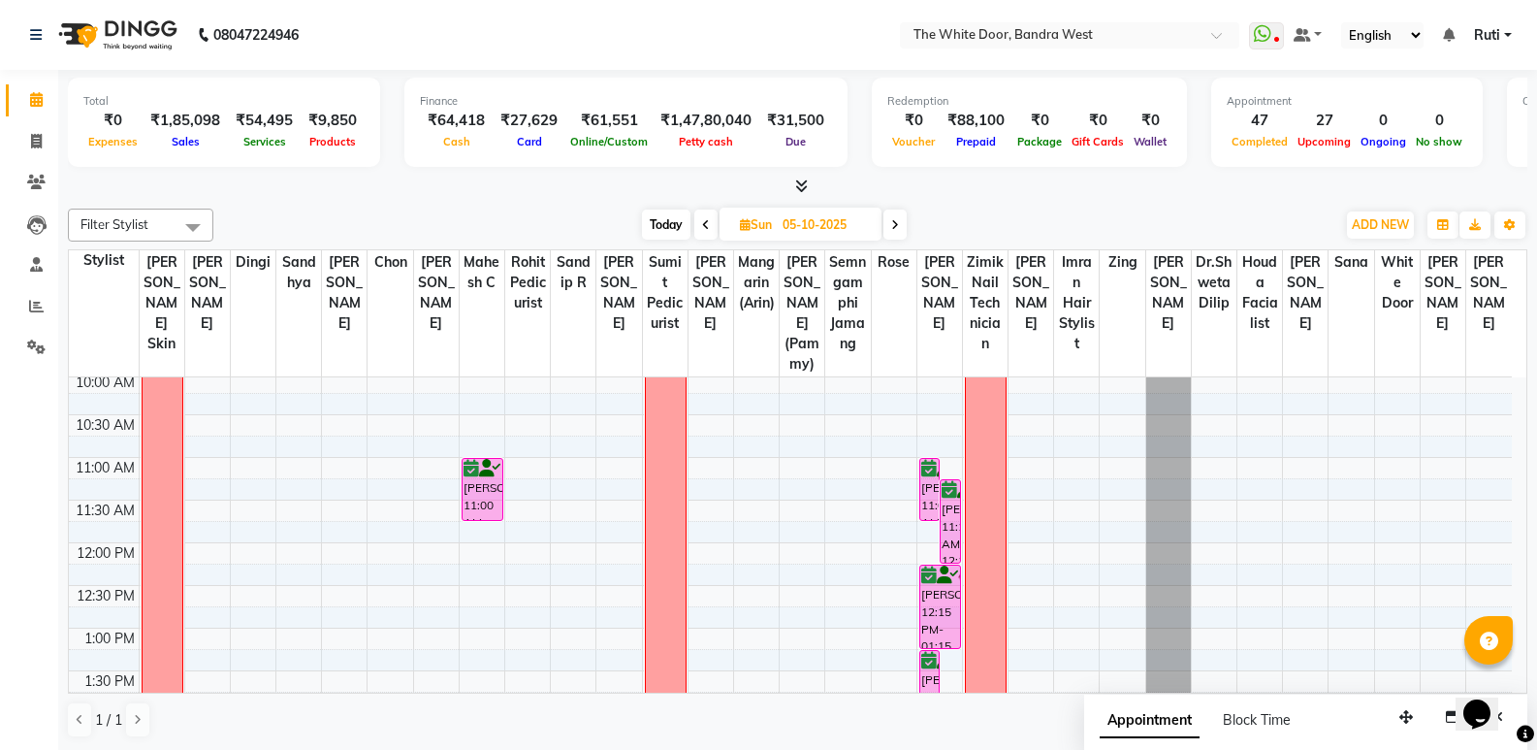
click at [658, 221] on span "Today" at bounding box center [666, 224] width 48 height 30
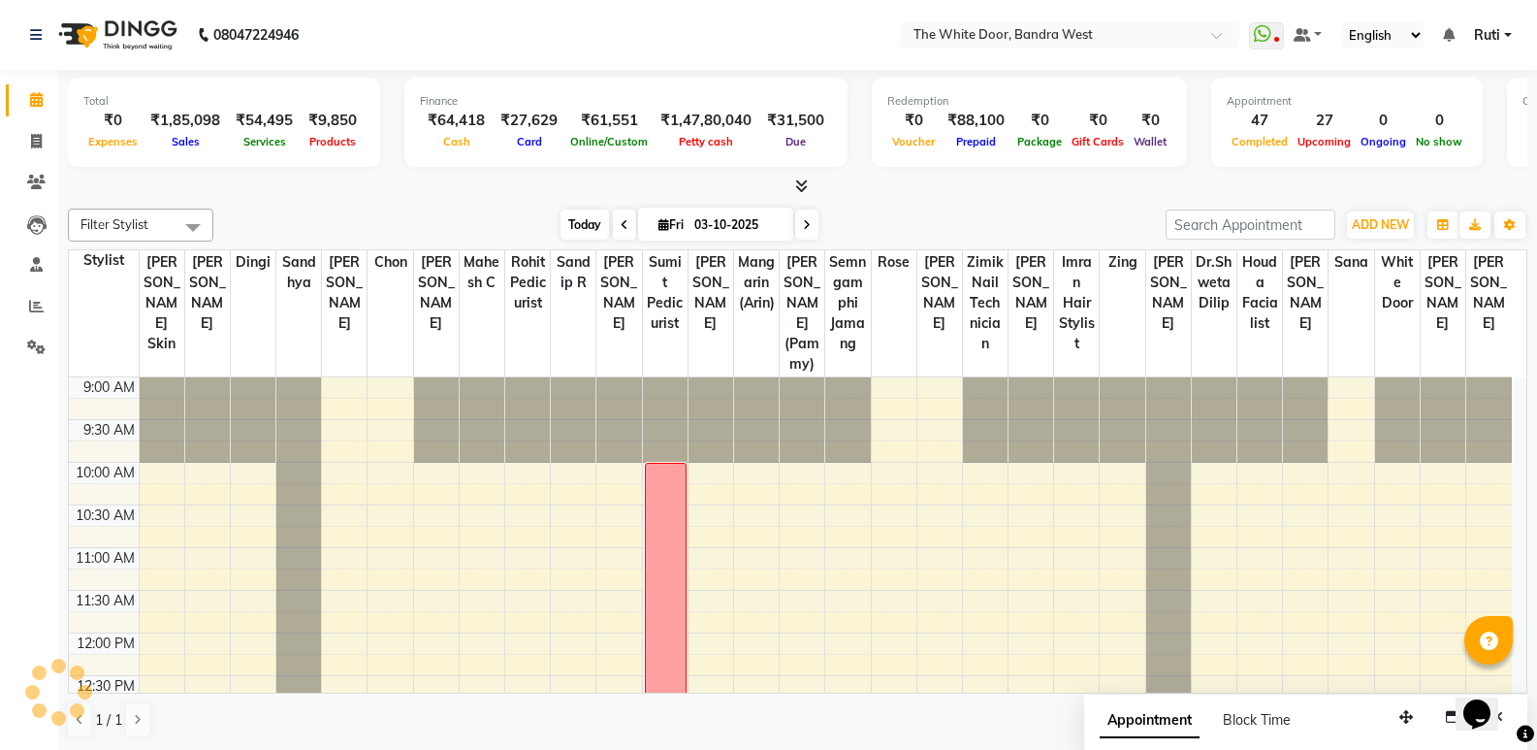
scroll to position [814, 0]
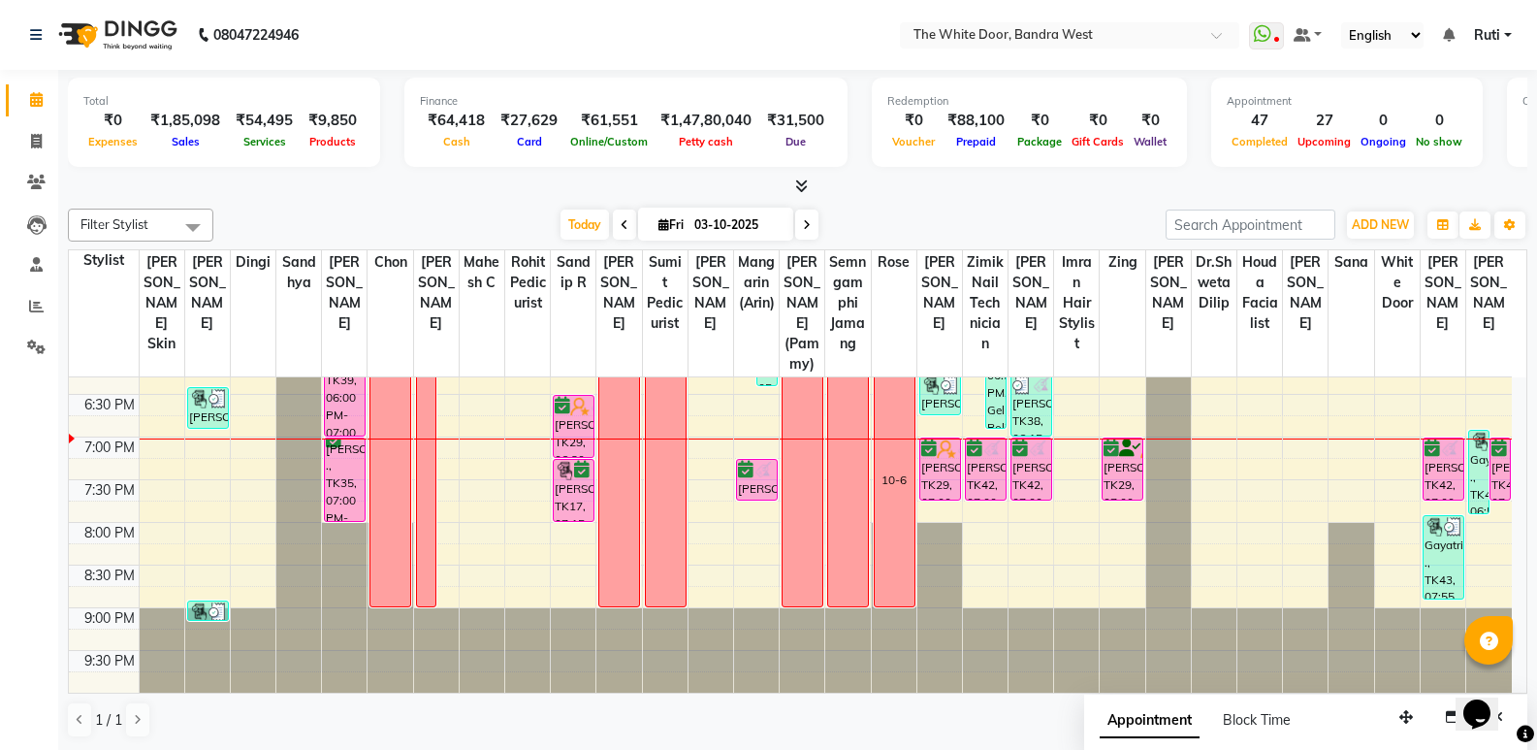
click at [811, 224] on span at bounding box center [806, 224] width 23 height 30
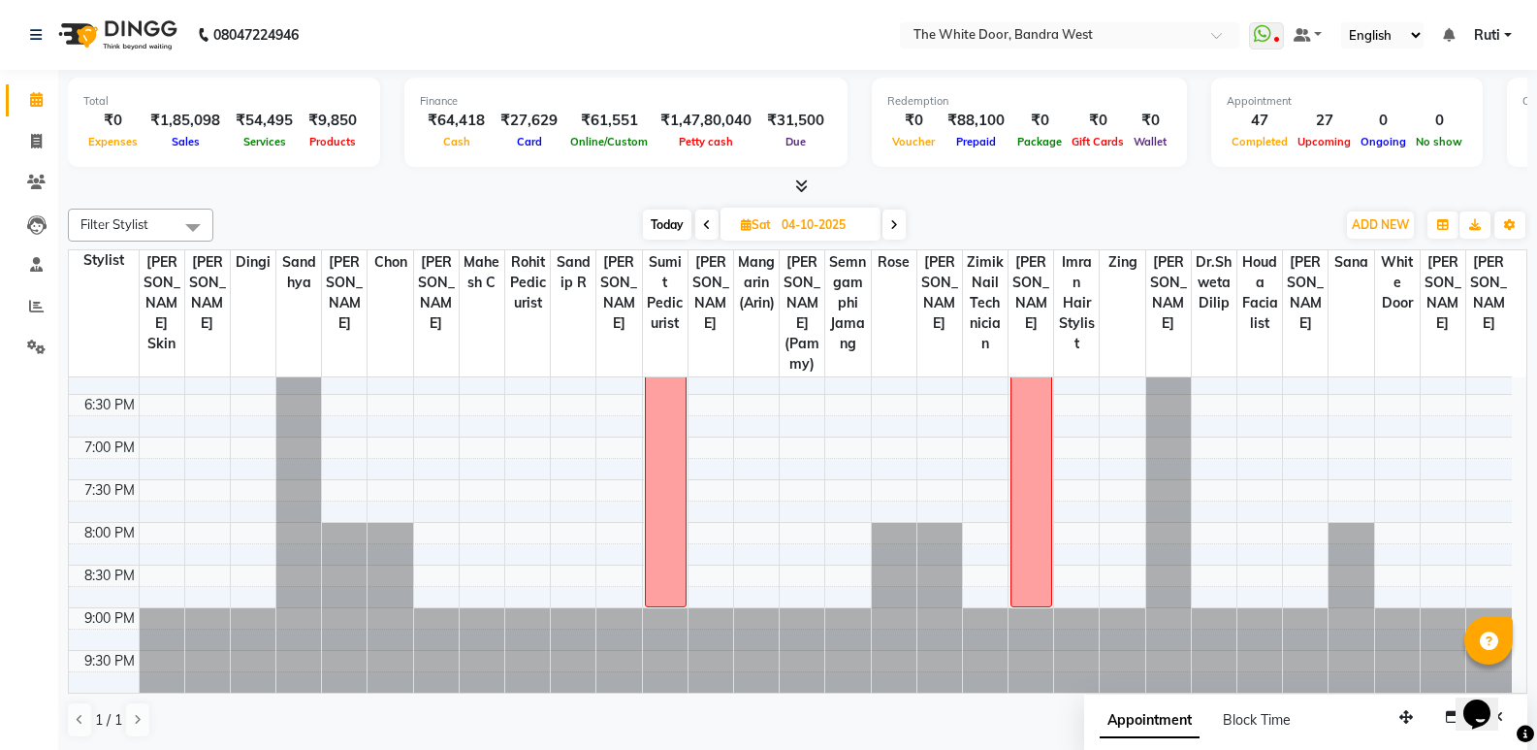
click at [679, 221] on span "Today" at bounding box center [667, 224] width 48 height 30
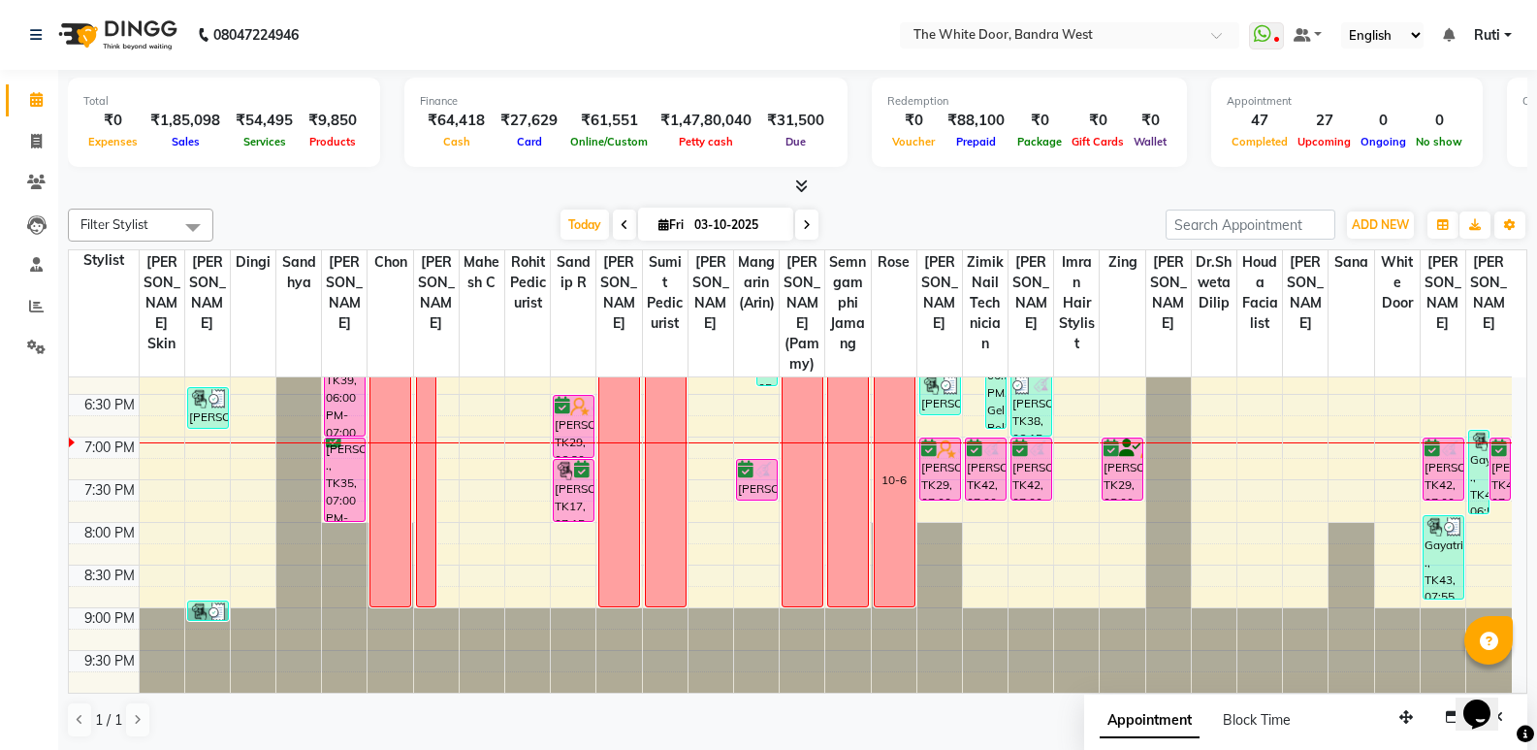
click at [807, 221] on icon at bounding box center [807, 225] width 8 height 12
type input "04-10-2025"
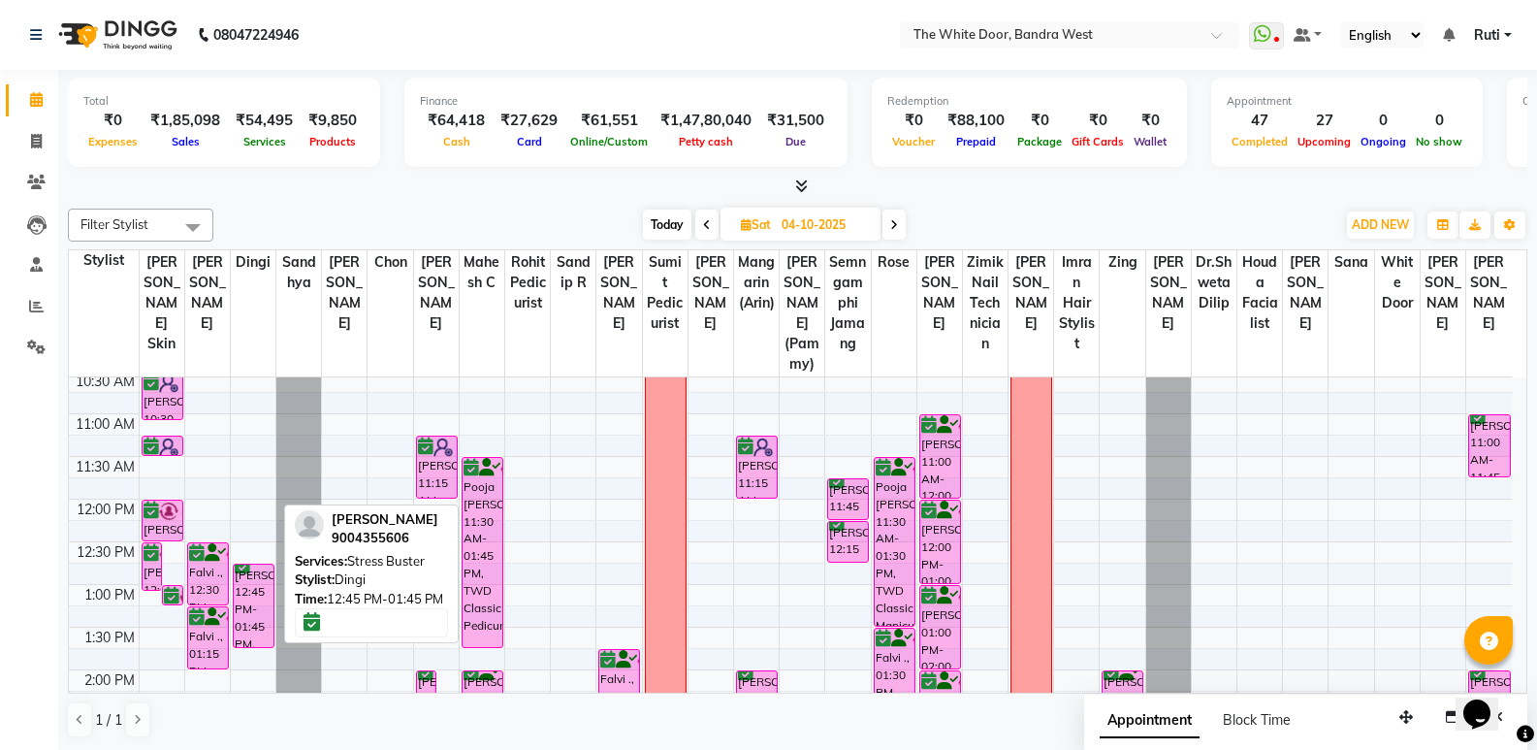
scroll to position [38, 0]
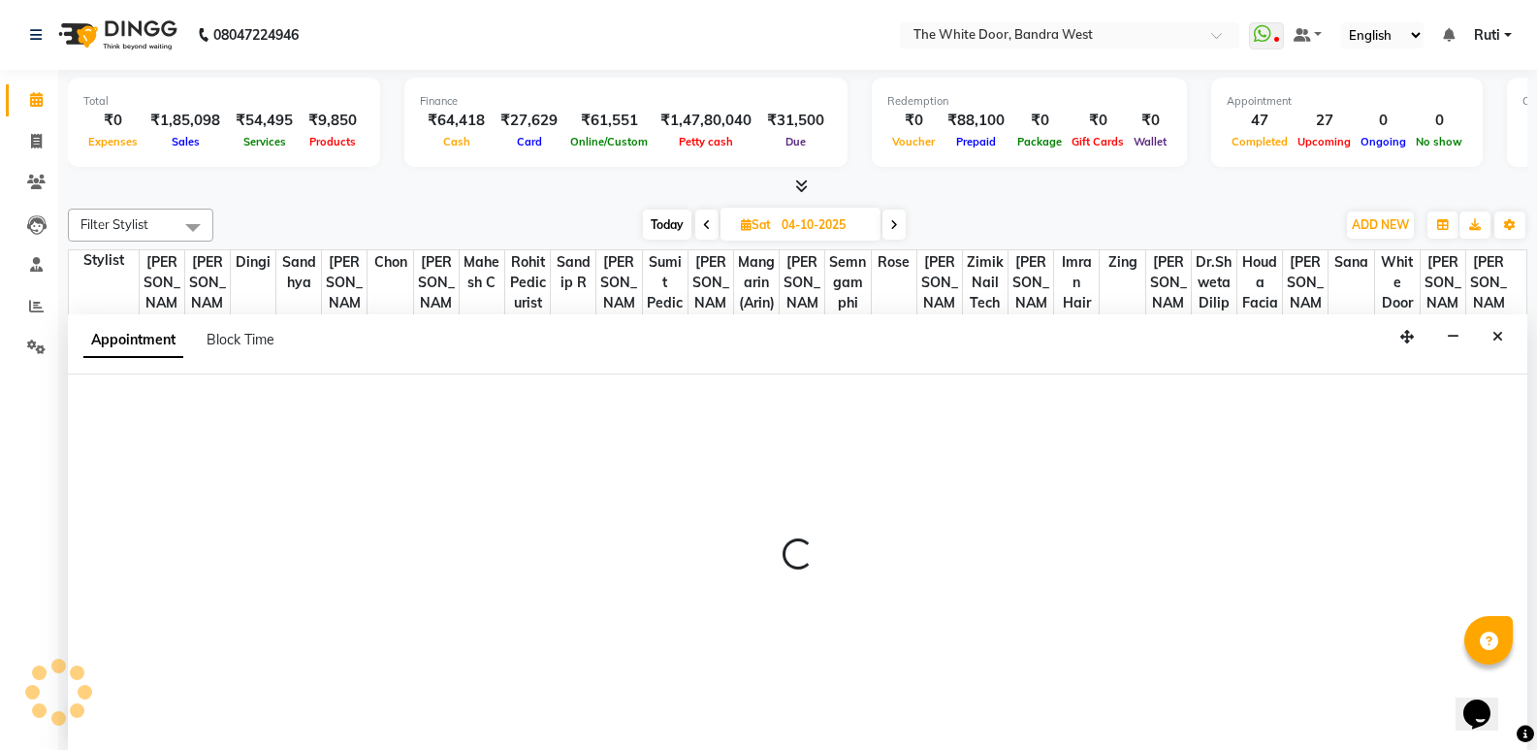
scroll to position [1, 0]
select select "31478"
select select "660"
select select "tentative"
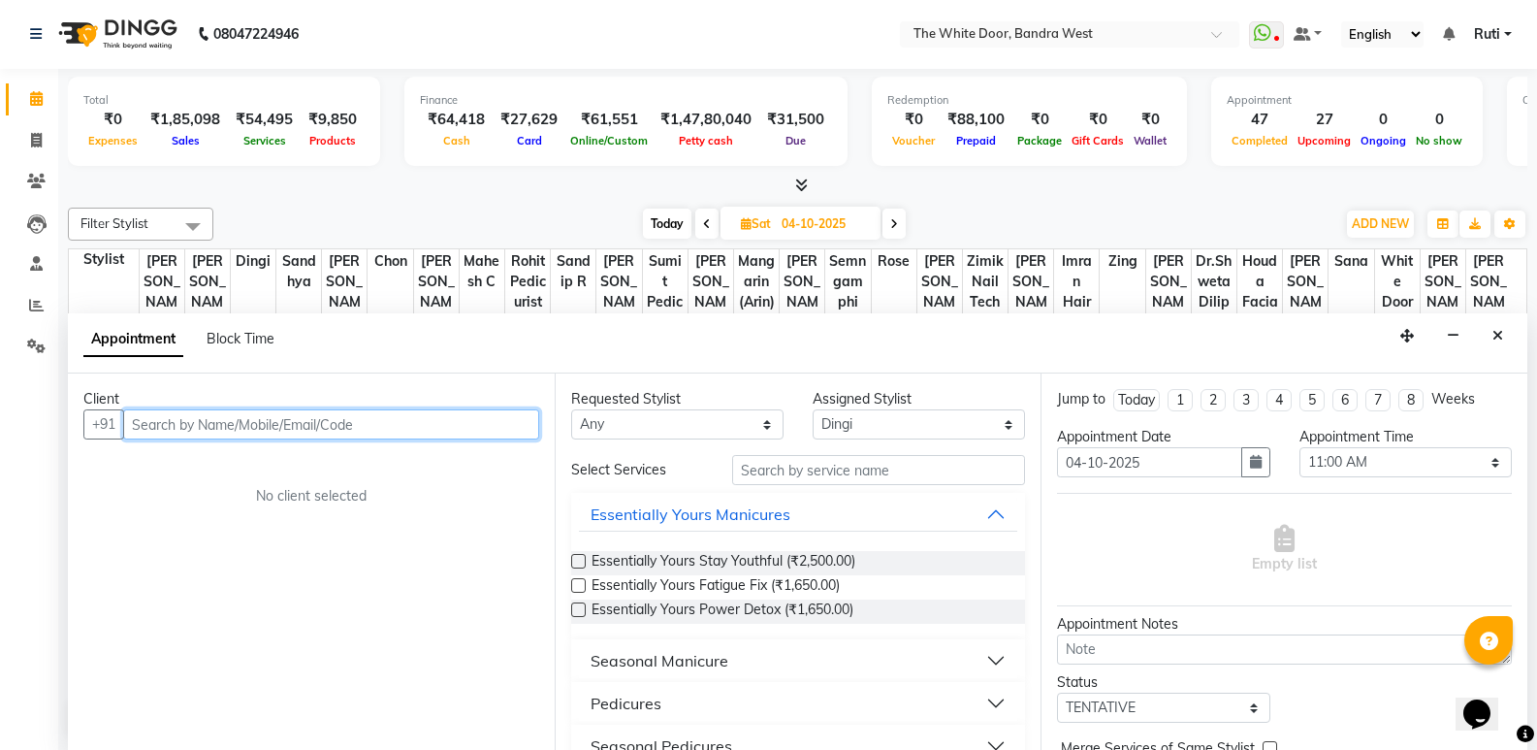
click at [387, 425] on input "text" at bounding box center [331, 424] width 416 height 30
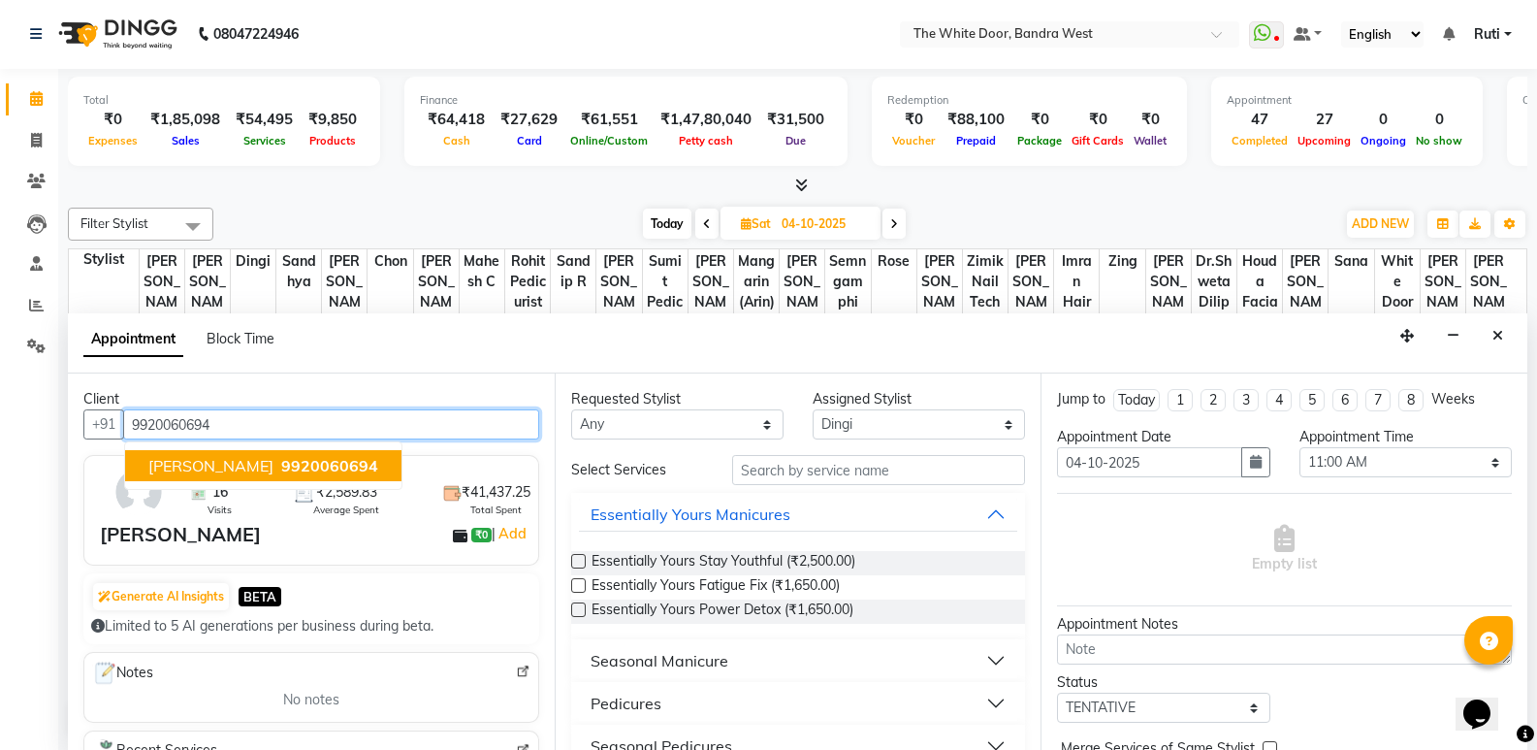
click at [343, 457] on button "Esha girdar 9920060694" at bounding box center [263, 465] width 276 height 31
type input "9920060694"
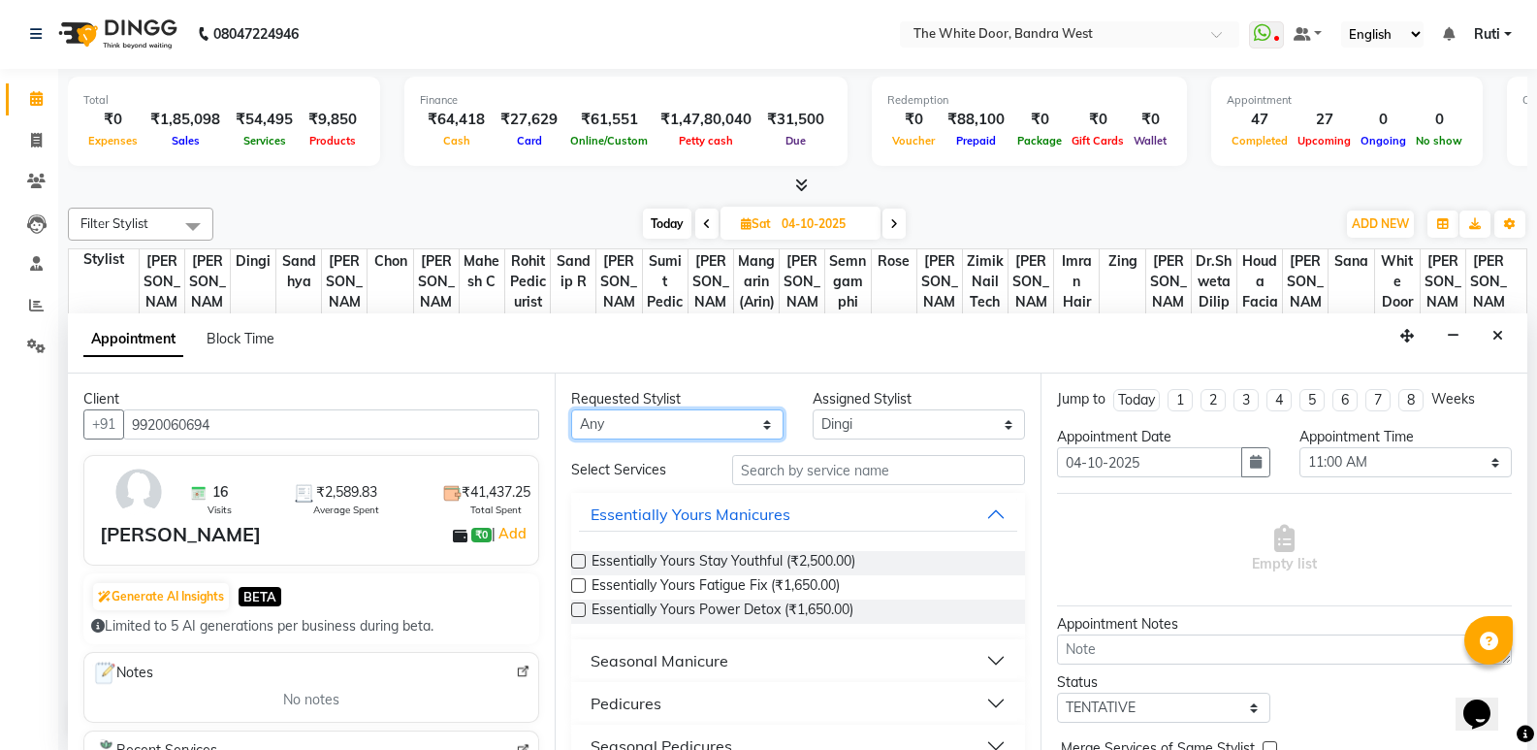
click at [664, 427] on select "Any Amita Skin benjimin Chon Dingi Dr.Shweta Dilip Farheen K Ganesh M Gautam Sh…" at bounding box center [677, 424] width 212 height 30
select select "31478"
click at [571, 409] on select "Any Amita Skin benjimin Chon Dingi Dr.Shweta Dilip Farheen K Ganesh M Gautam Sh…" at bounding box center [677, 424] width 212 height 30
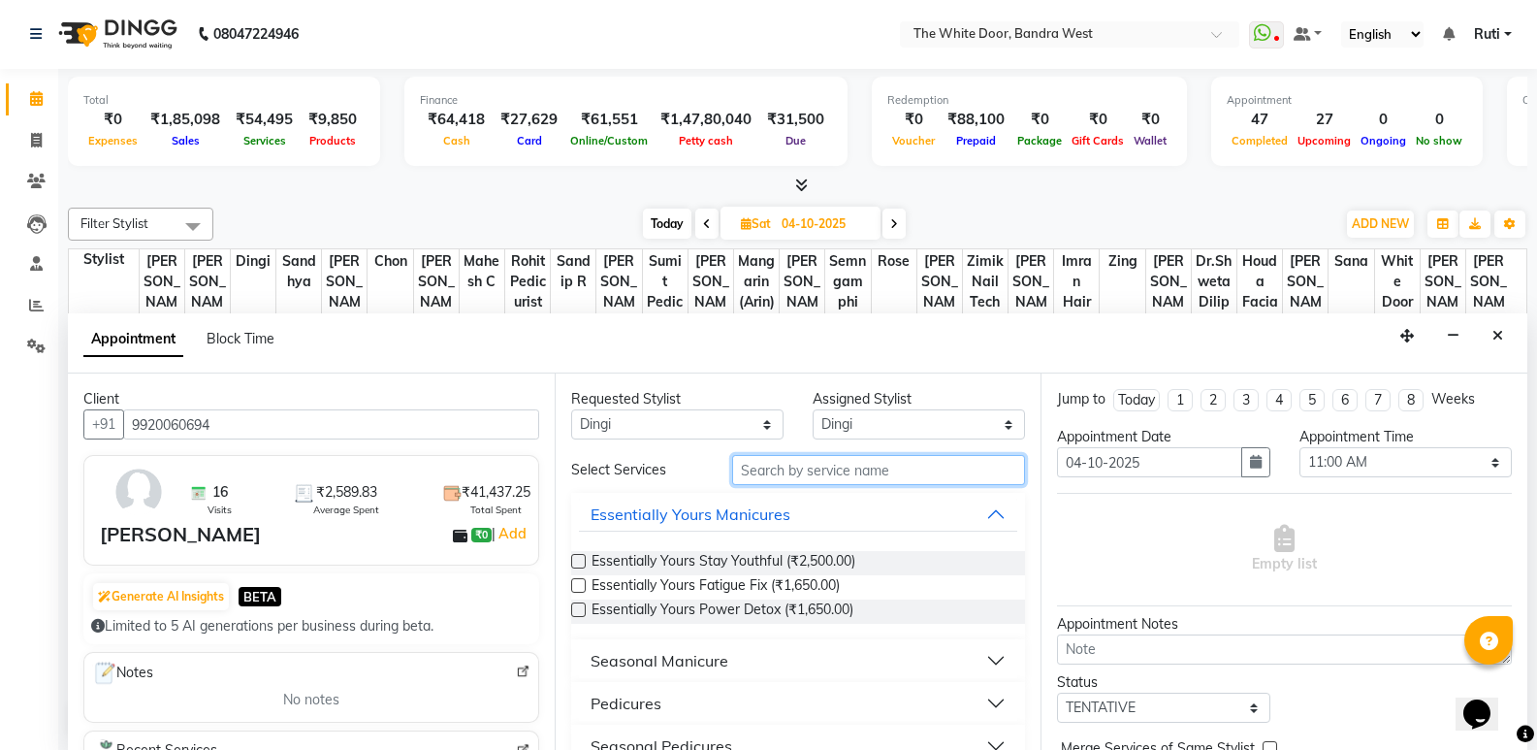
click at [879, 466] on input "text" at bounding box center [878, 470] width 293 height 30
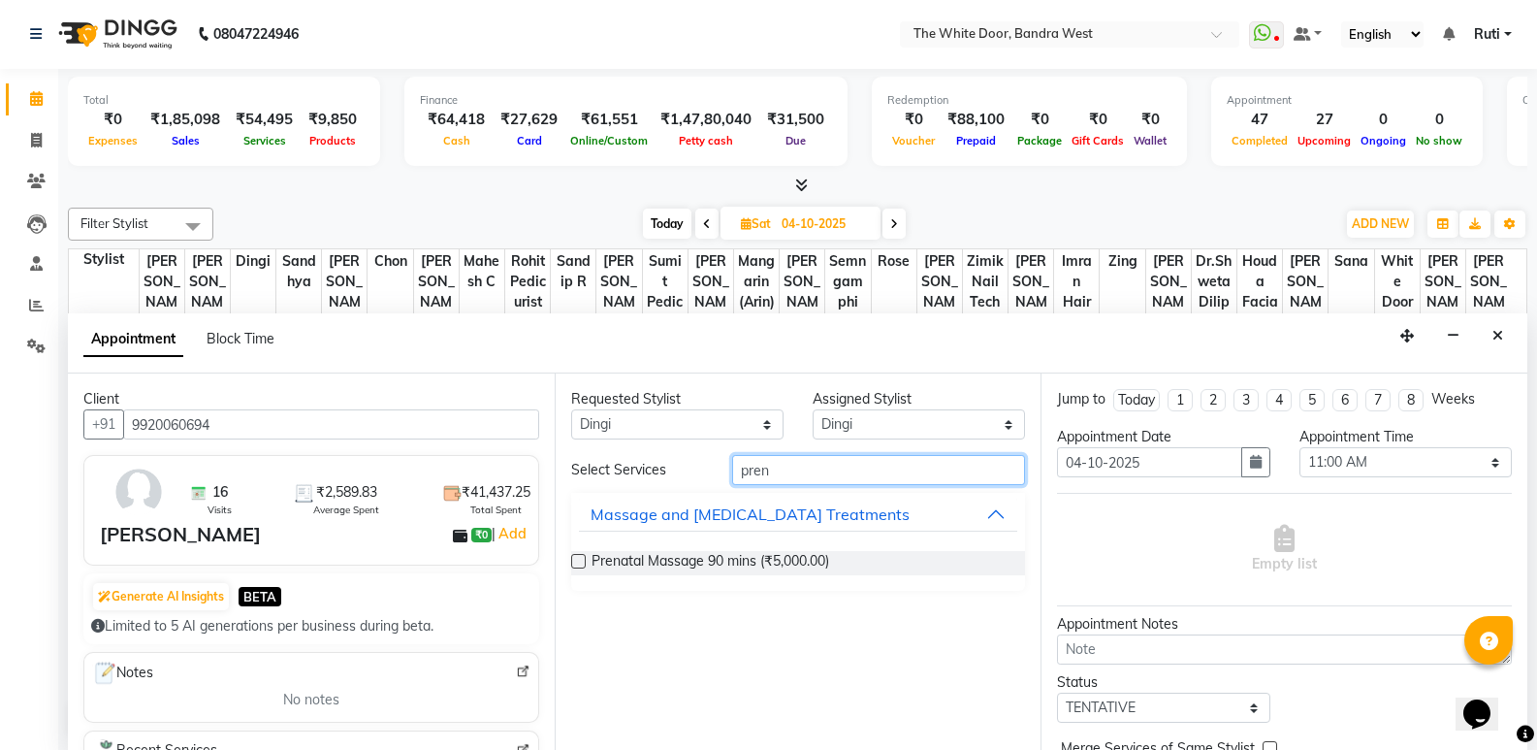
type input "pren"
click at [574, 552] on div "Prenatal Massage 90 mins (₹5,000.00)" at bounding box center [798, 563] width 455 height 24
click at [582, 558] on label at bounding box center [578, 561] width 15 height 15
click at [582, 558] on input "checkbox" at bounding box center [577, 563] width 13 height 13
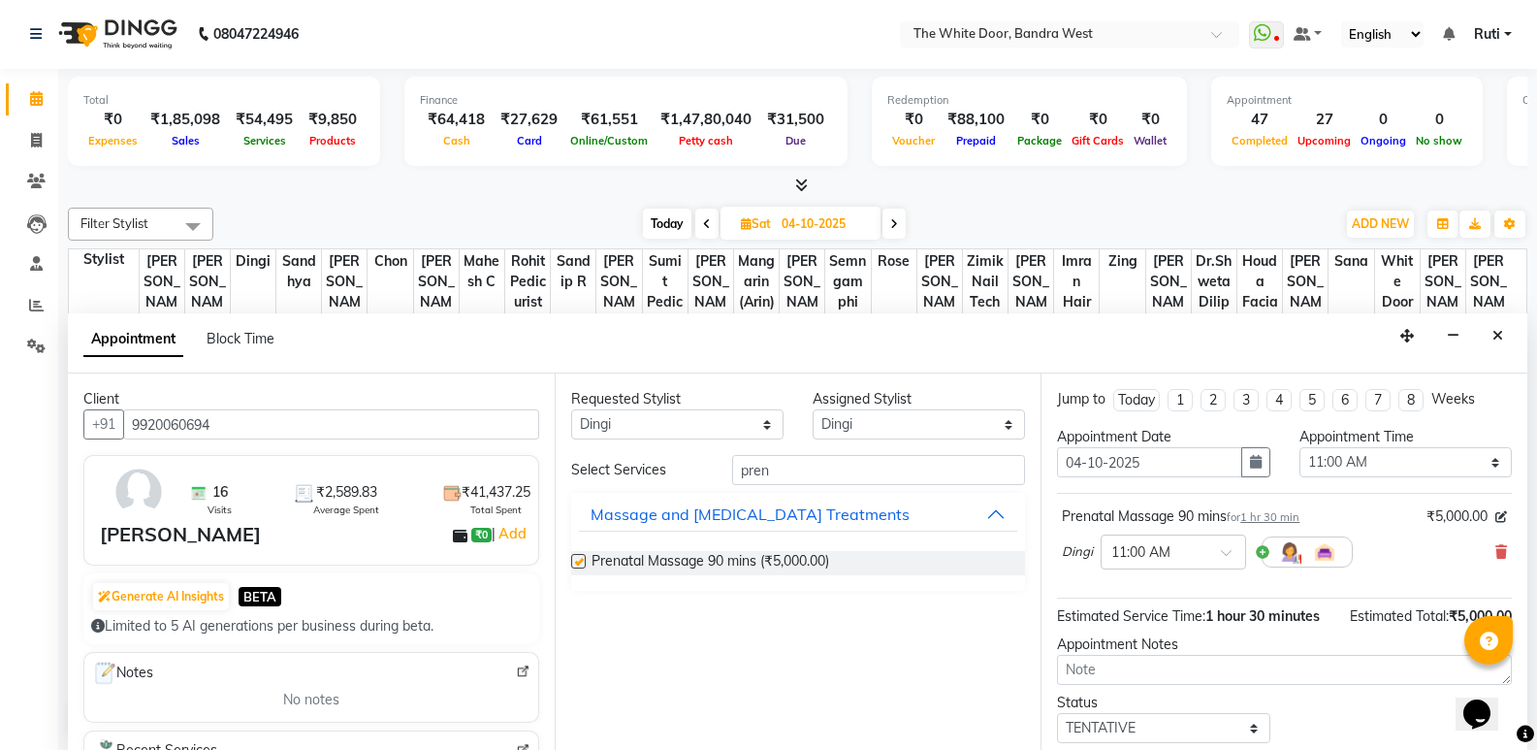
checkbox input "false"
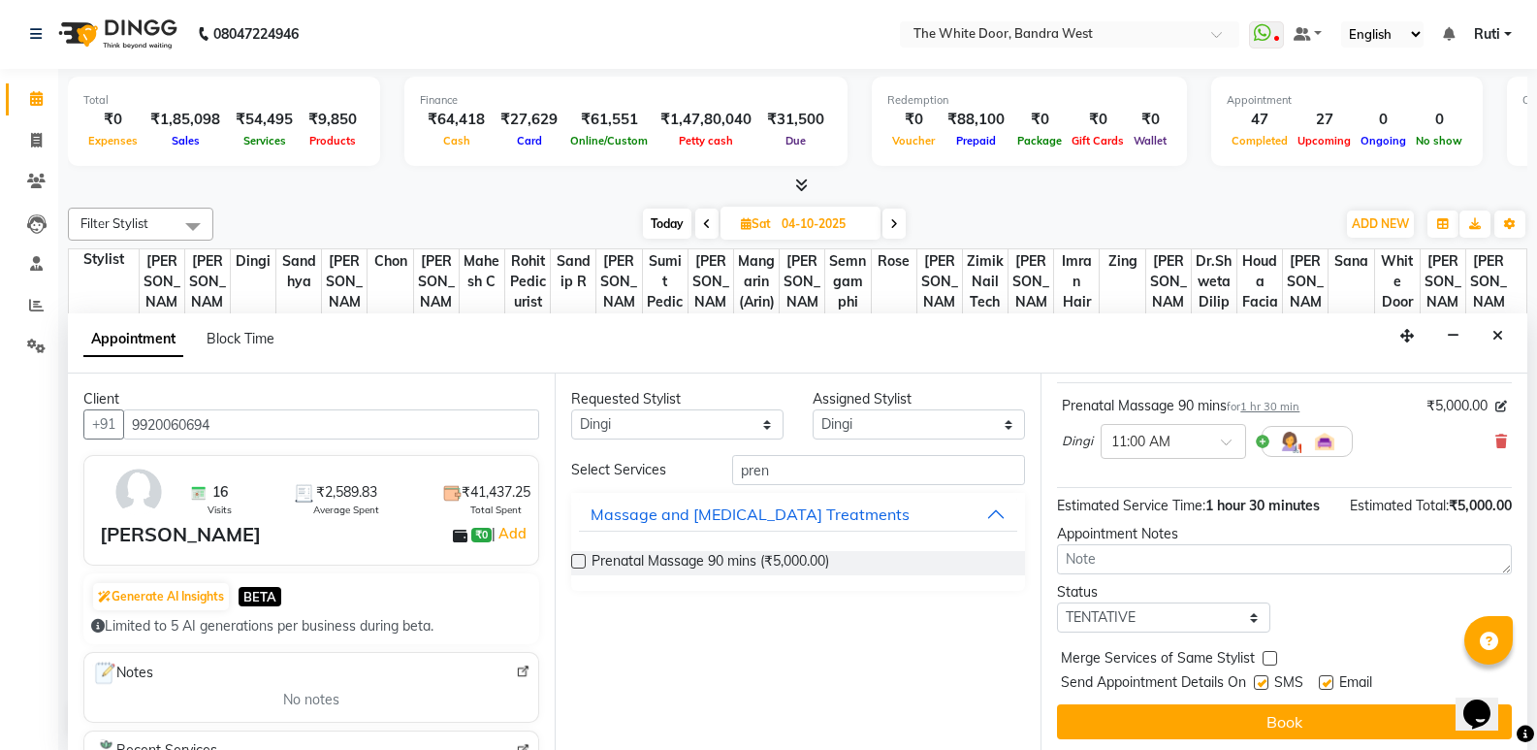
scroll to position [115, 0]
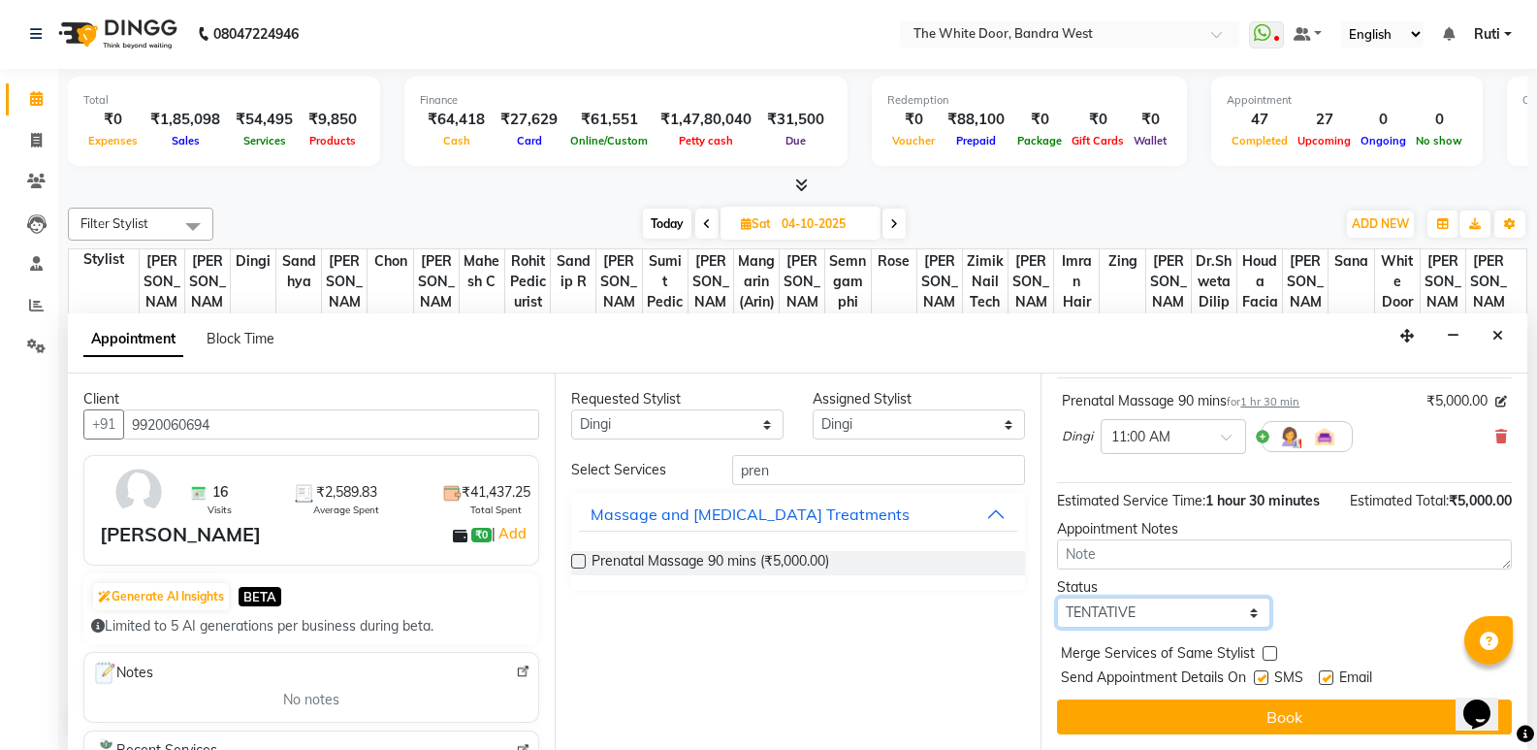
click at [1140, 621] on select "Select TENTATIVE CONFIRM UPCOMING" at bounding box center [1163, 612] width 212 height 30
select select "confirm booking"
click at [1057, 597] on select "Select TENTATIVE CONFIRM UPCOMING" at bounding box center [1163, 612] width 212 height 30
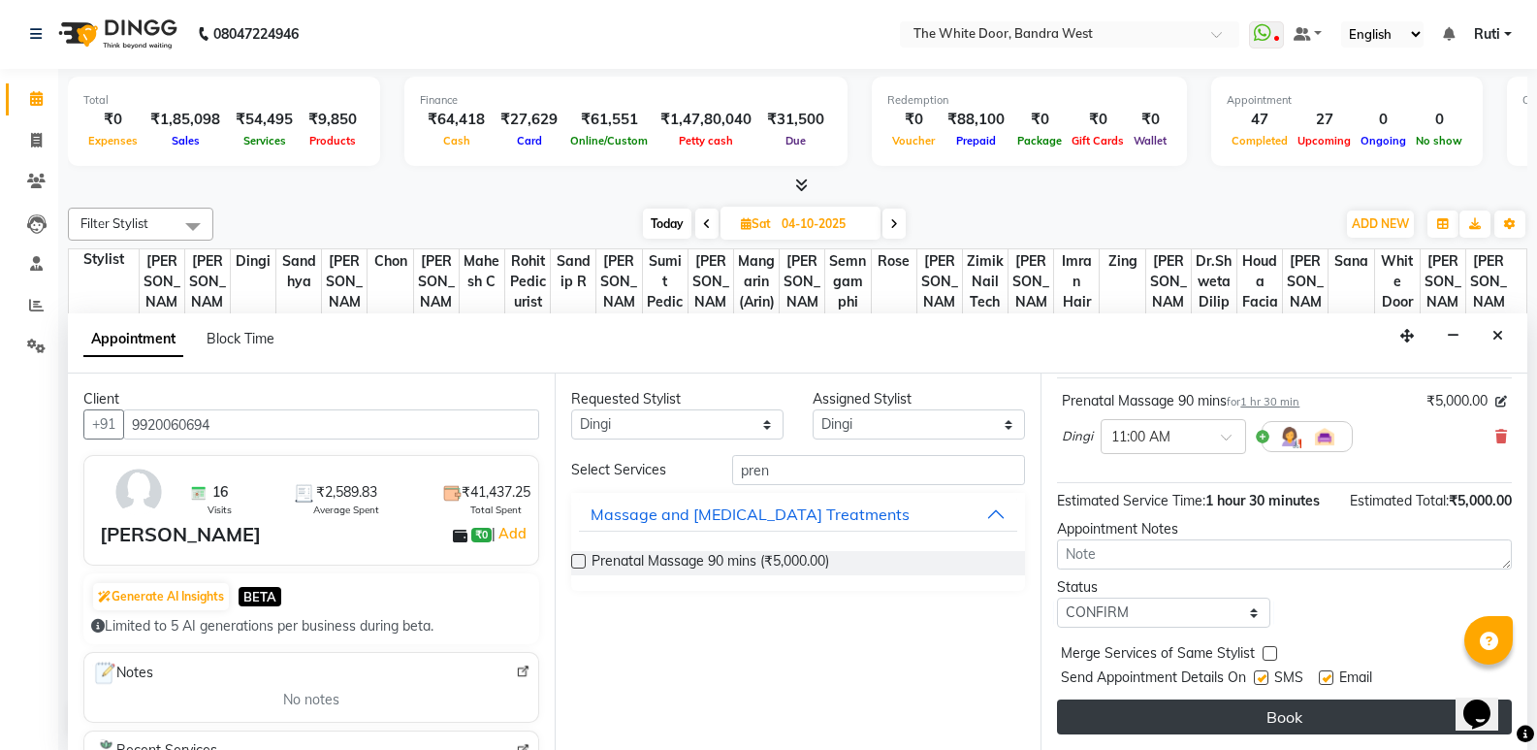
click at [1117, 717] on button "Book" at bounding box center [1284, 716] width 455 height 35
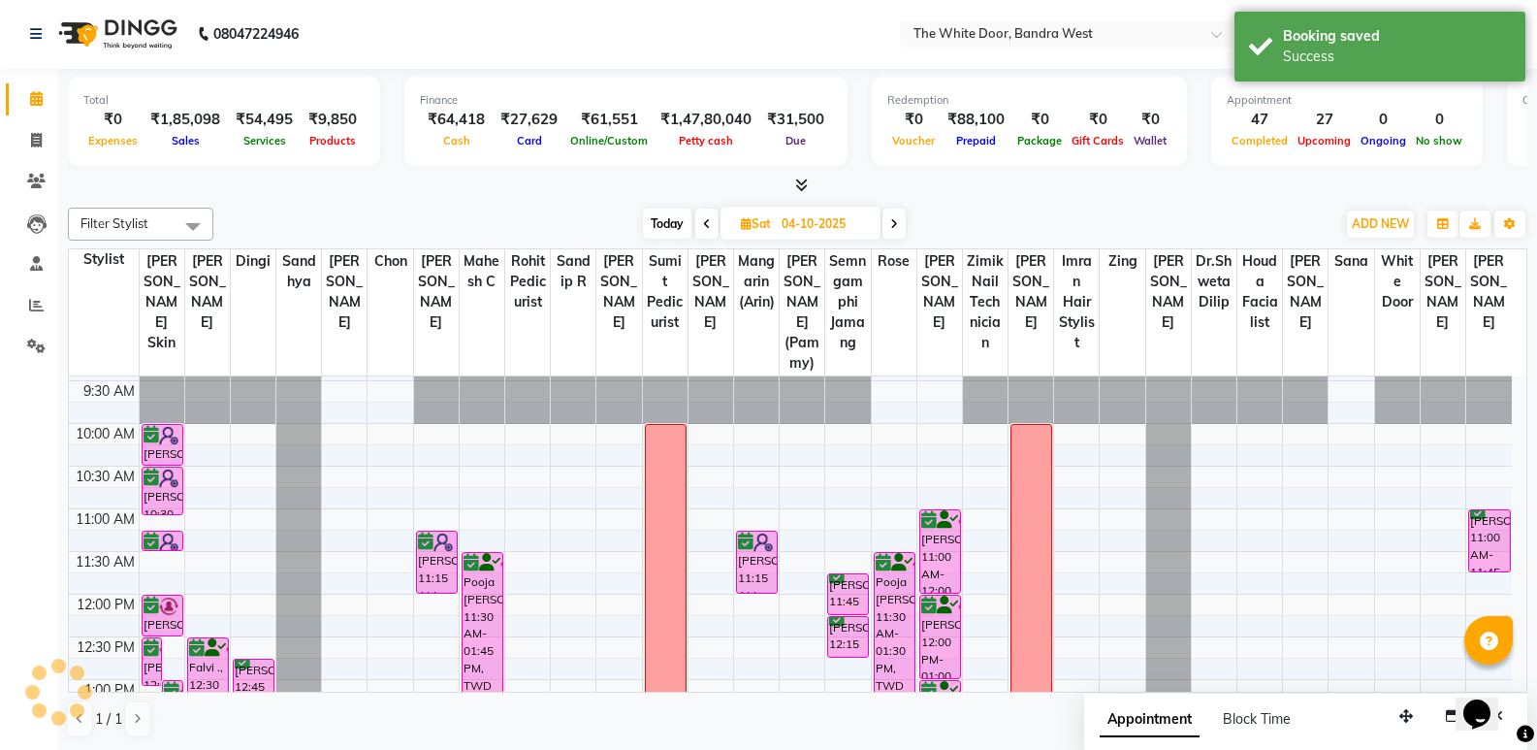
scroll to position [0, 0]
click at [668, 233] on span "Today" at bounding box center [667, 224] width 48 height 30
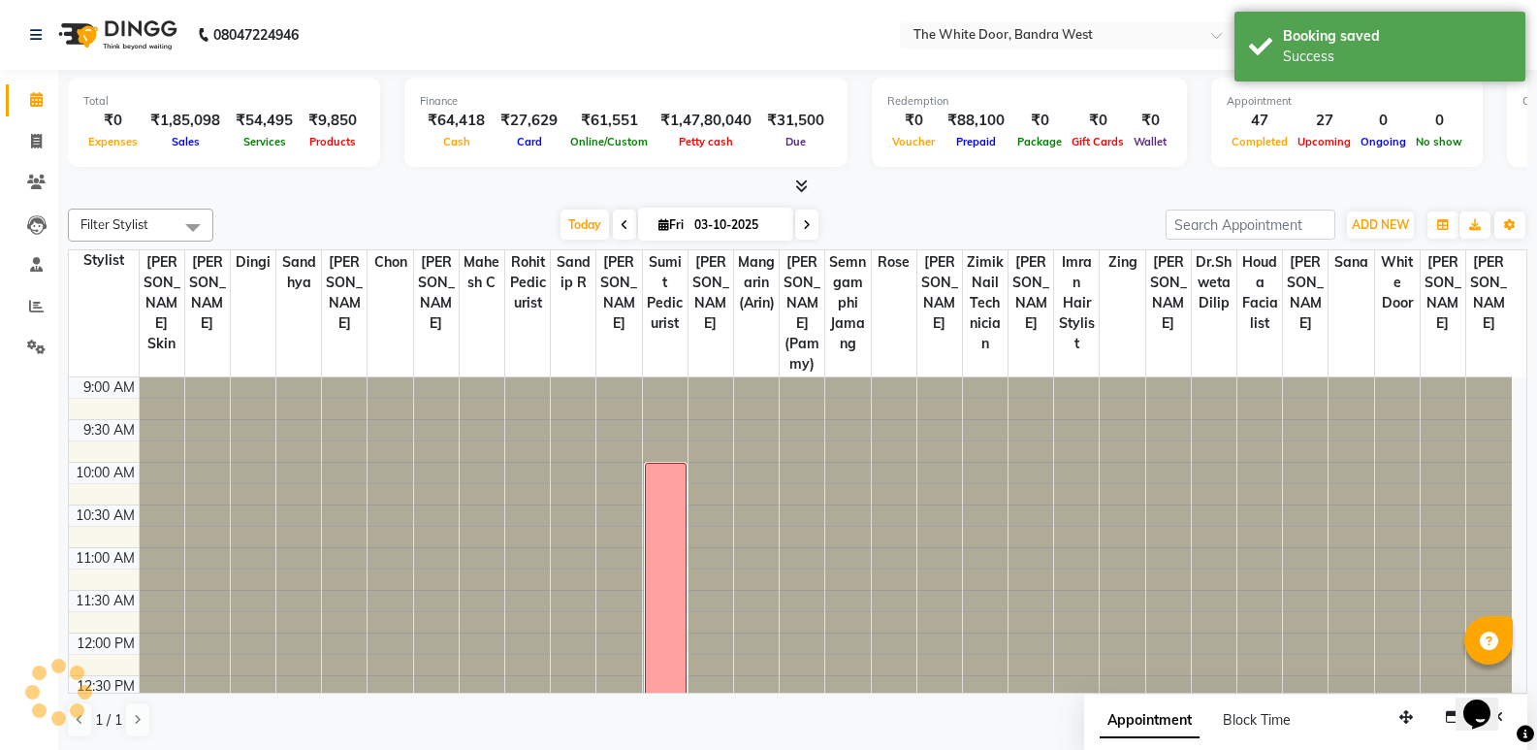
scroll to position [814, 0]
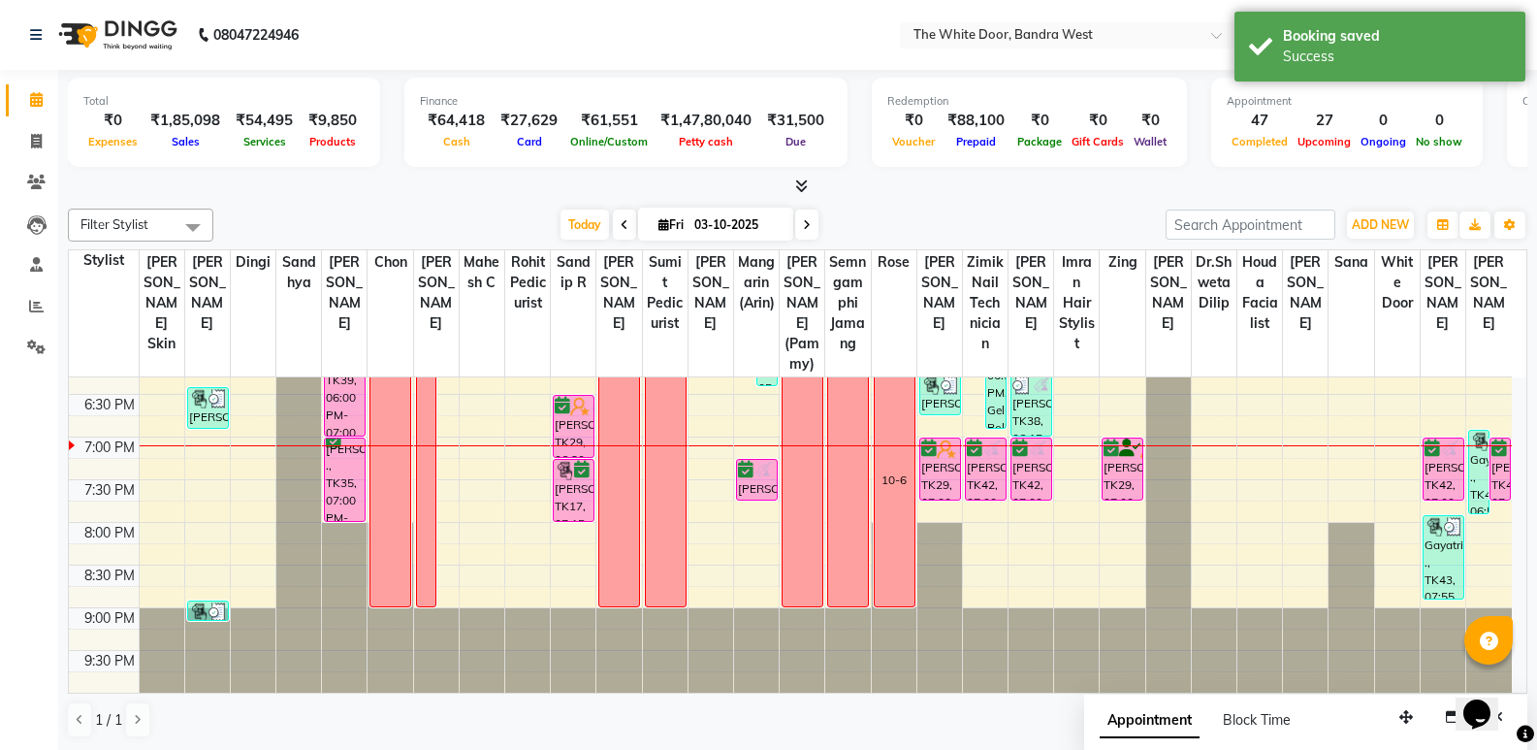
click at [808, 231] on span at bounding box center [806, 224] width 23 height 30
type input "04-10-2025"
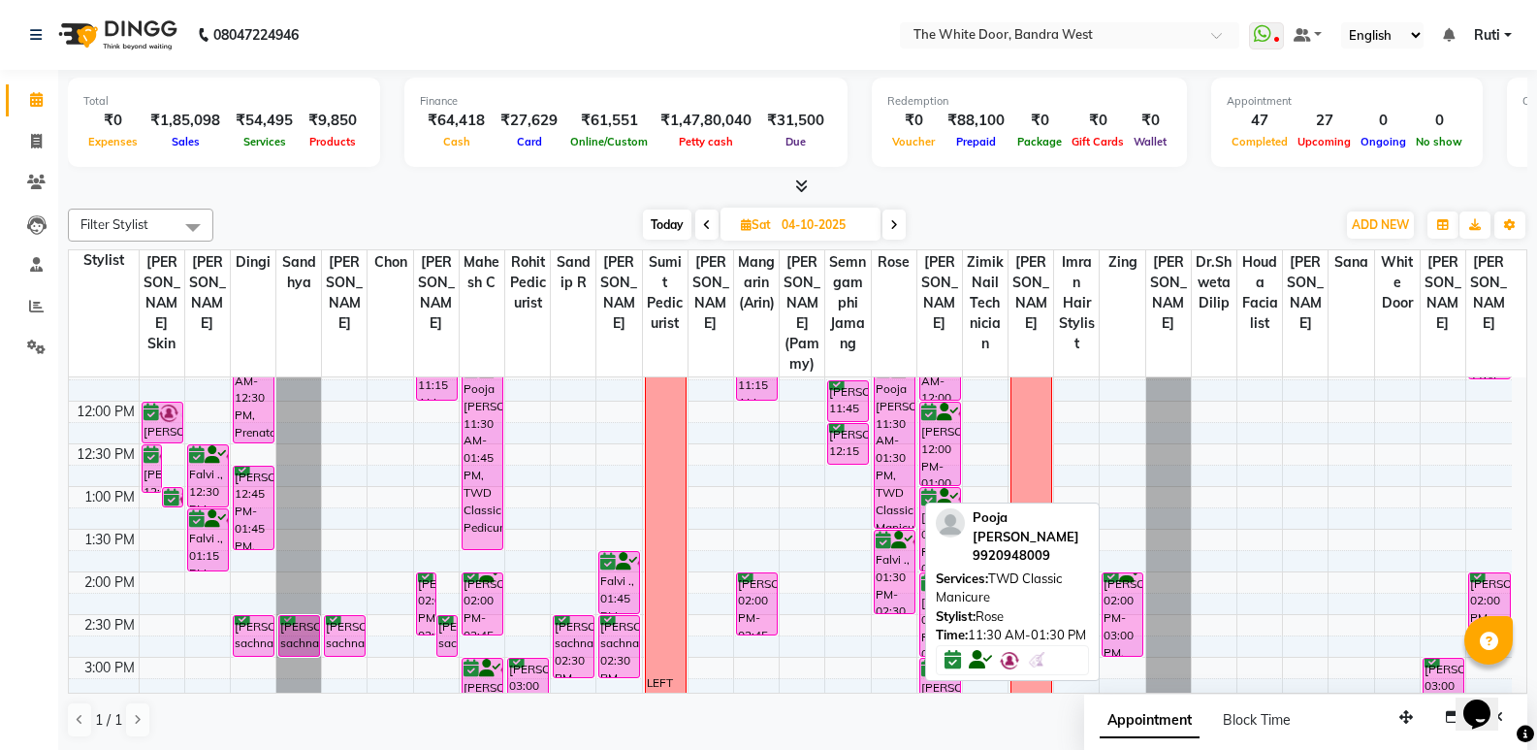
scroll to position [135, 0]
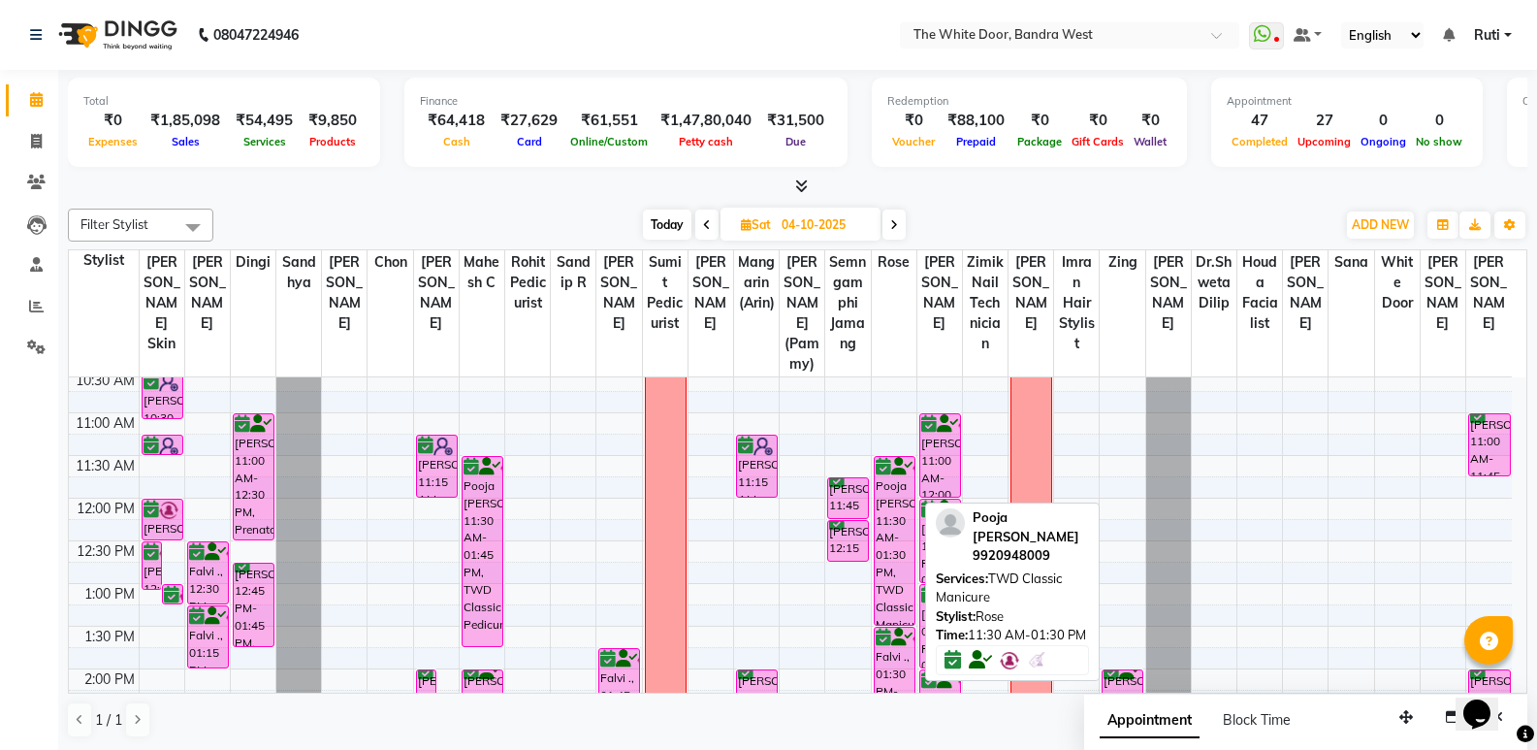
click at [892, 575] on div "Pooja [PERSON_NAME], 11:30 AM-01:30 PM, TWD Classic Manicure" at bounding box center [895, 541] width 40 height 168
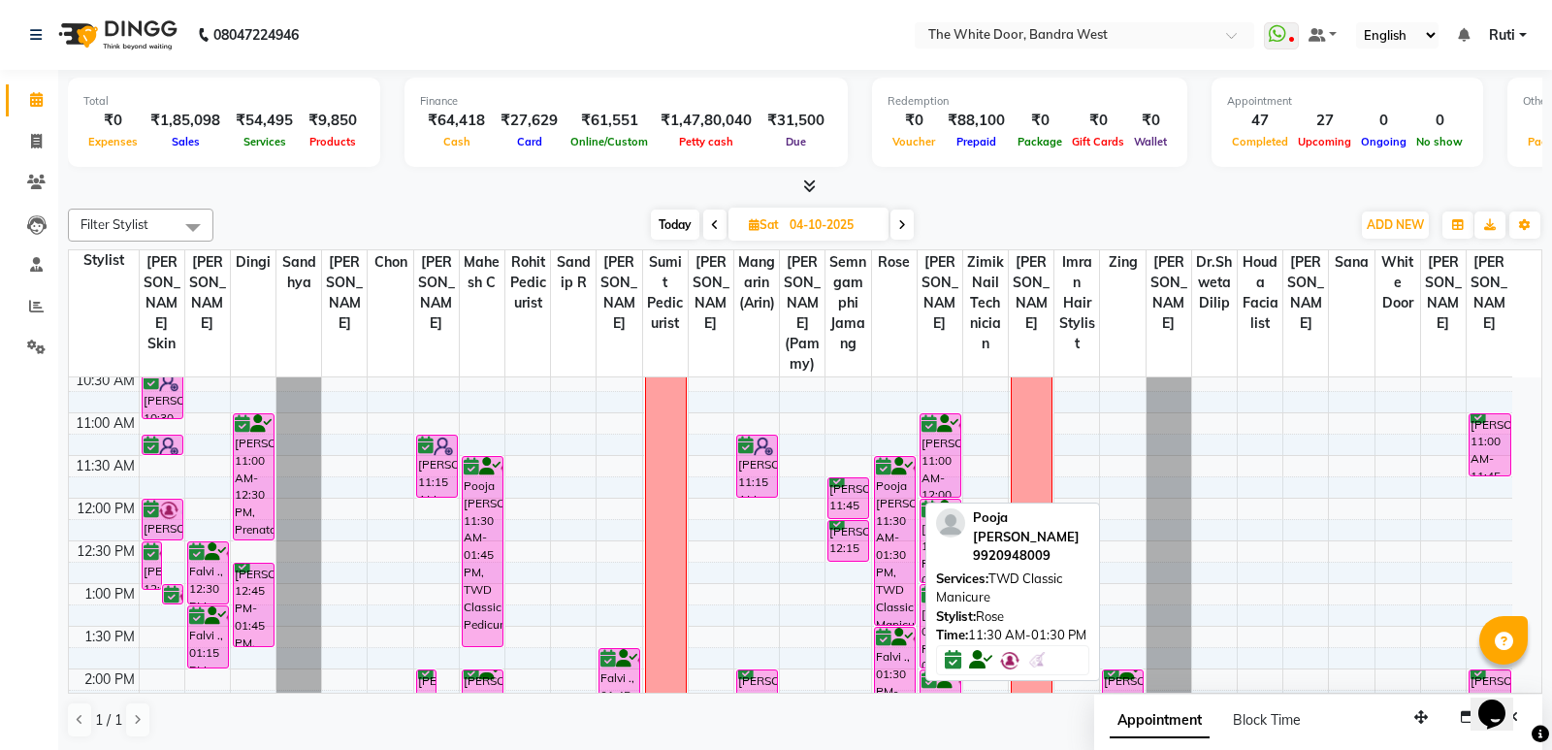
select select "6"
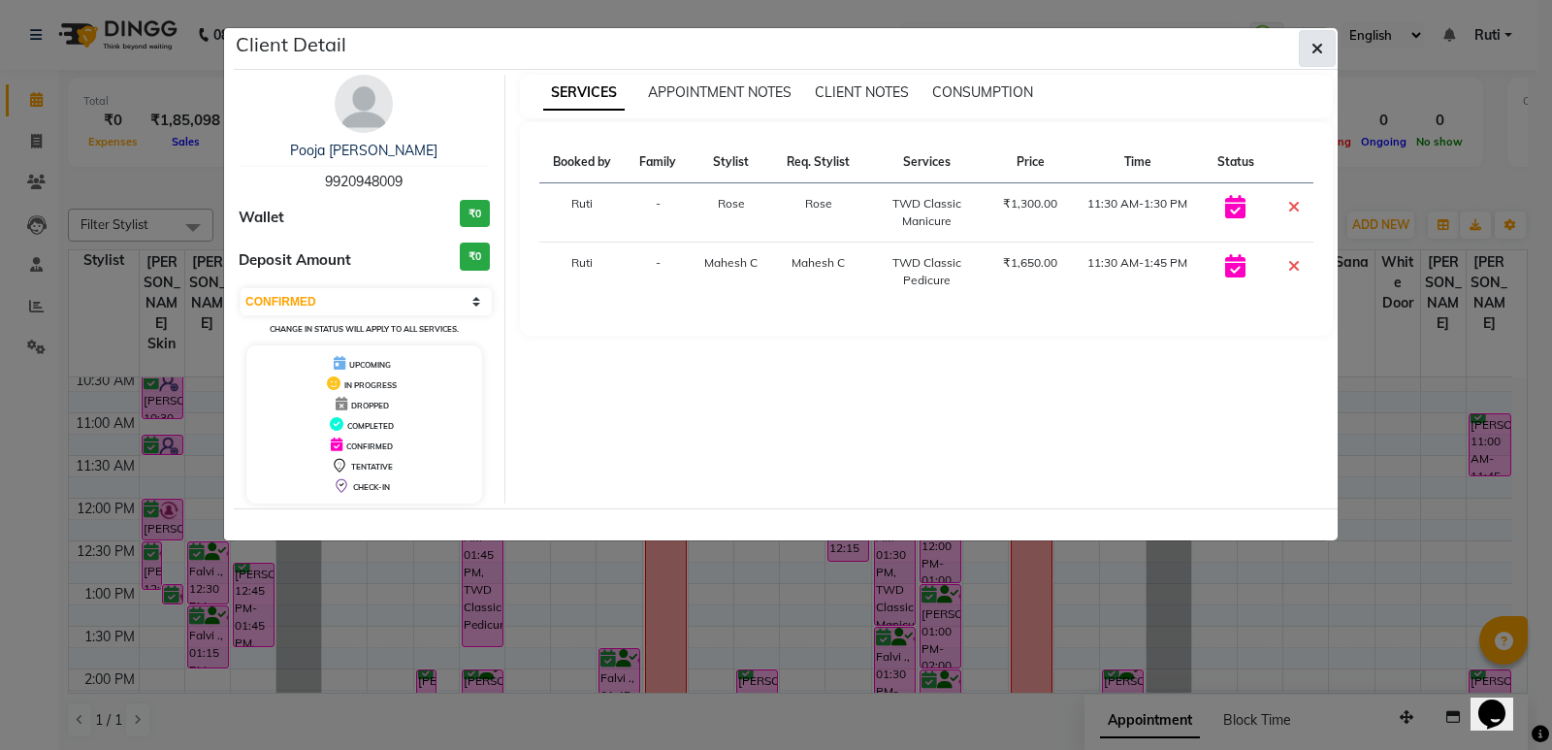
click at [1321, 40] on span "button" at bounding box center [1317, 48] width 12 height 19
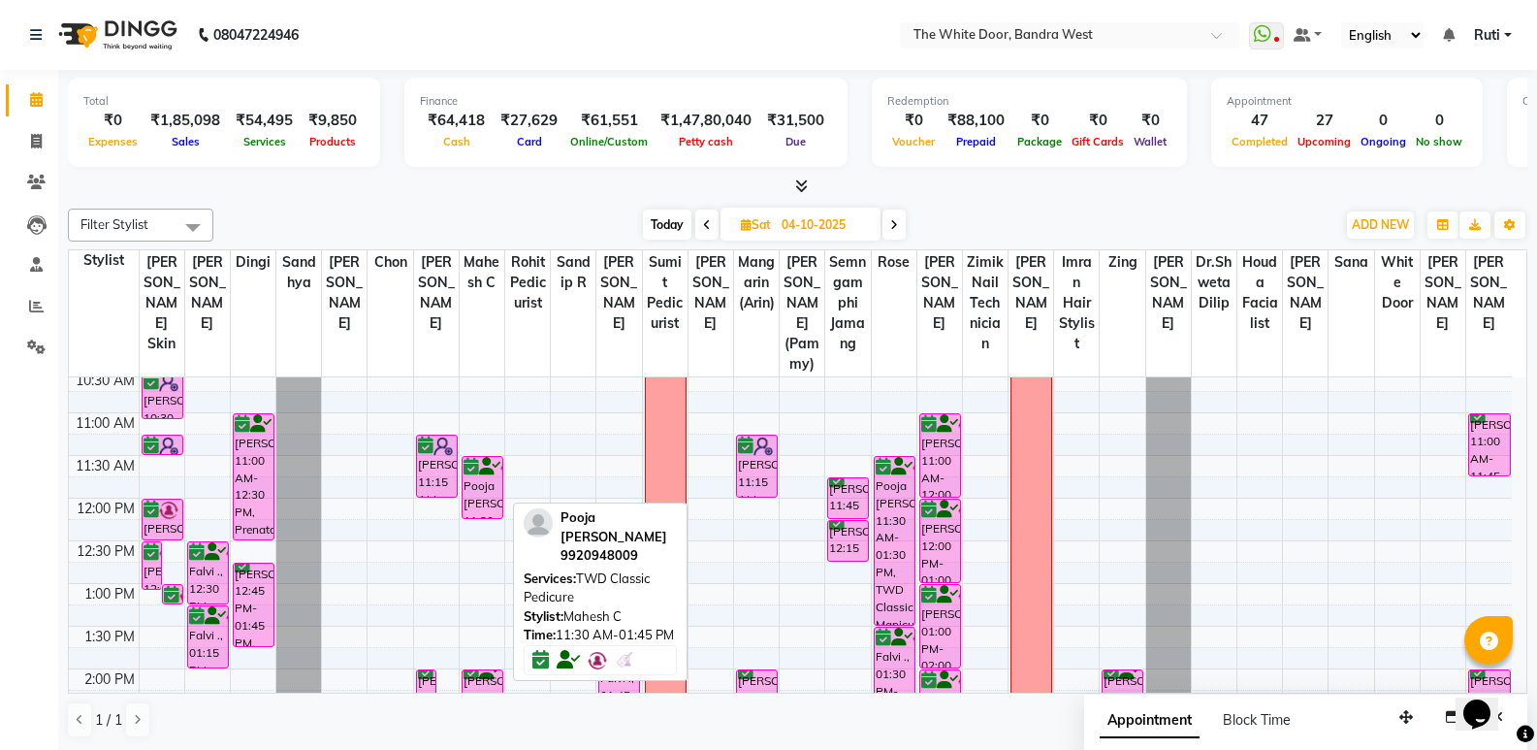
drag, startPoint x: 493, startPoint y: 665, endPoint x: 491, endPoint y: 523, distance: 142.6
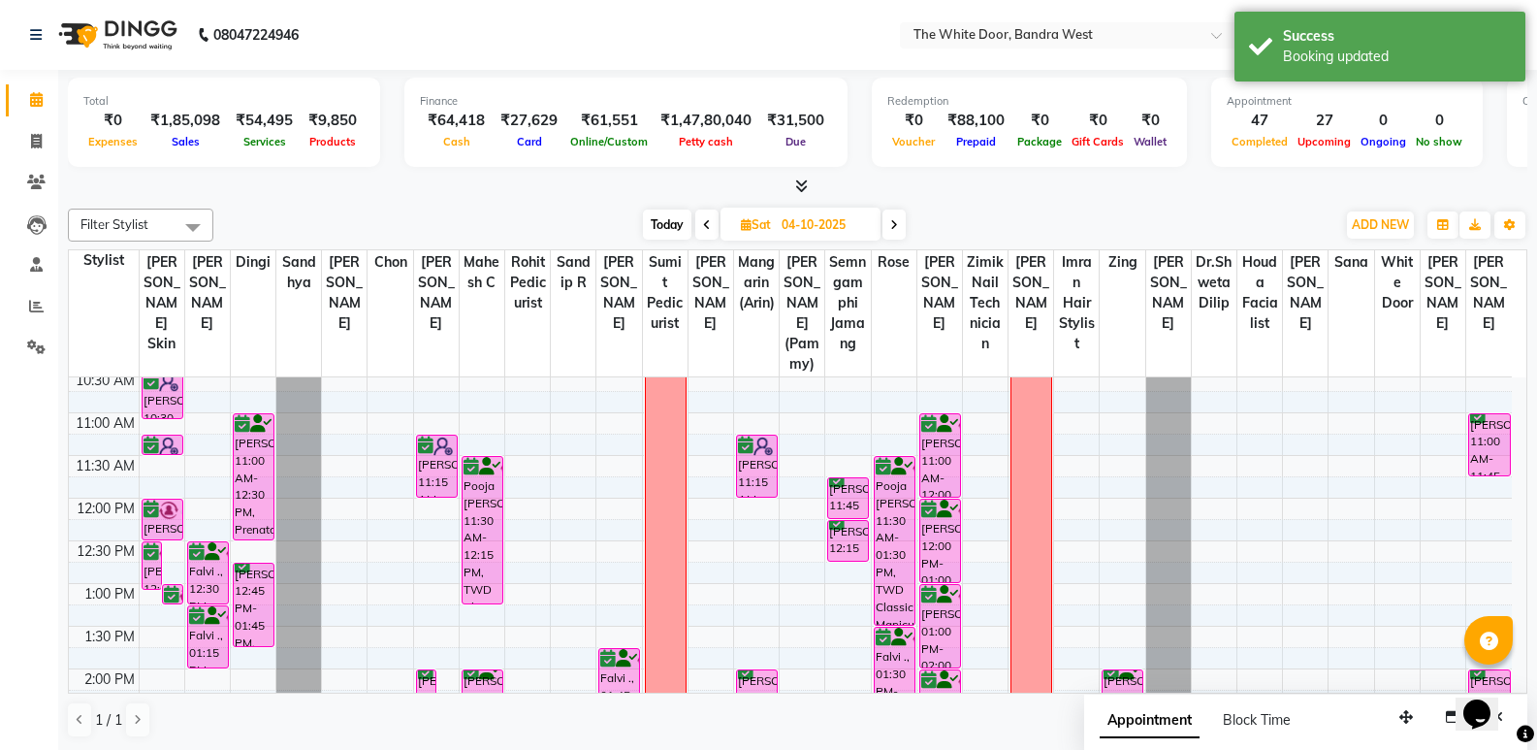
drag, startPoint x: 492, startPoint y: 539, endPoint x: 492, endPoint y: 624, distance: 84.4
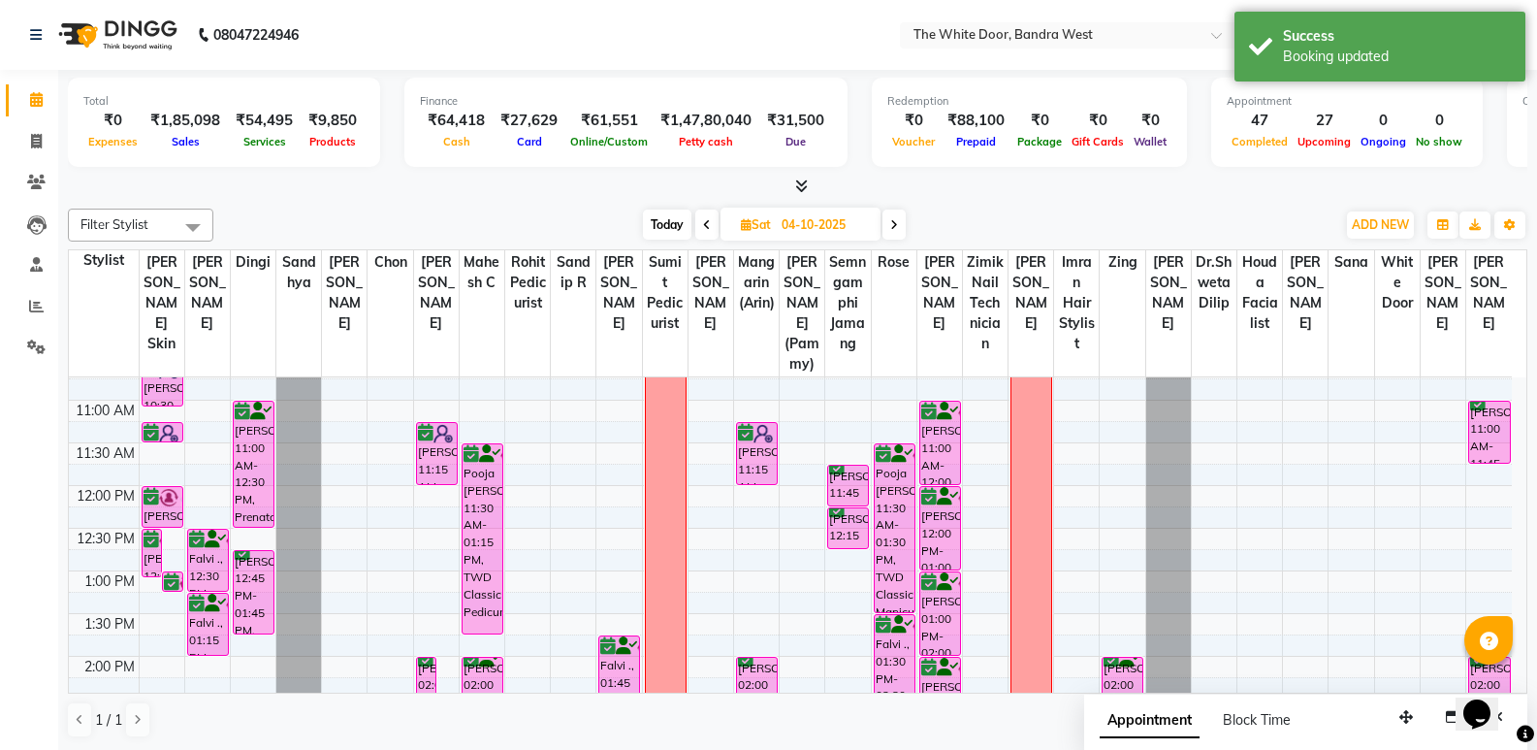
drag, startPoint x: 493, startPoint y: 622, endPoint x: 494, endPoint y: 658, distance: 36.9
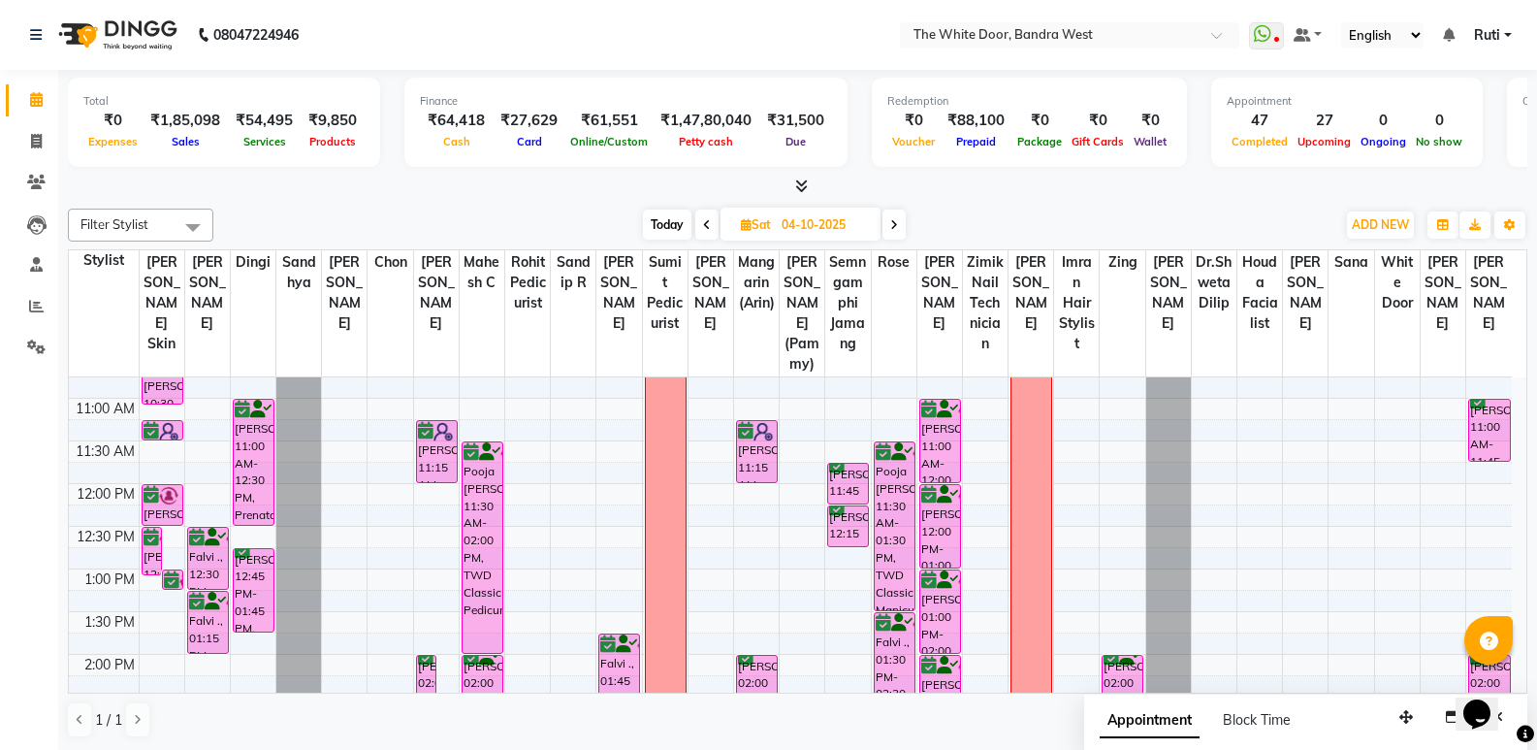
click at [677, 219] on span "Today" at bounding box center [667, 224] width 48 height 30
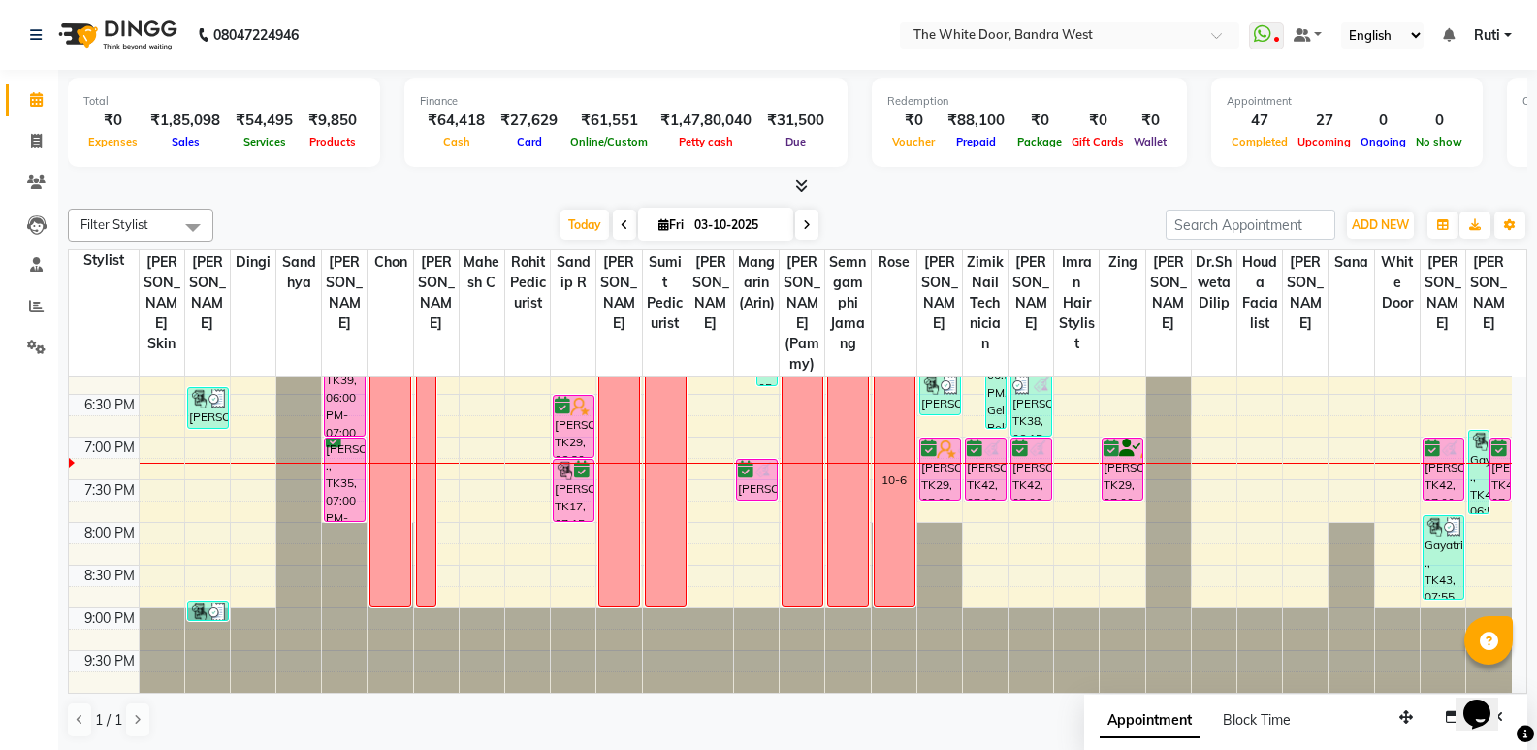
click at [803, 223] on icon at bounding box center [807, 225] width 8 height 12
type input "04-10-2025"
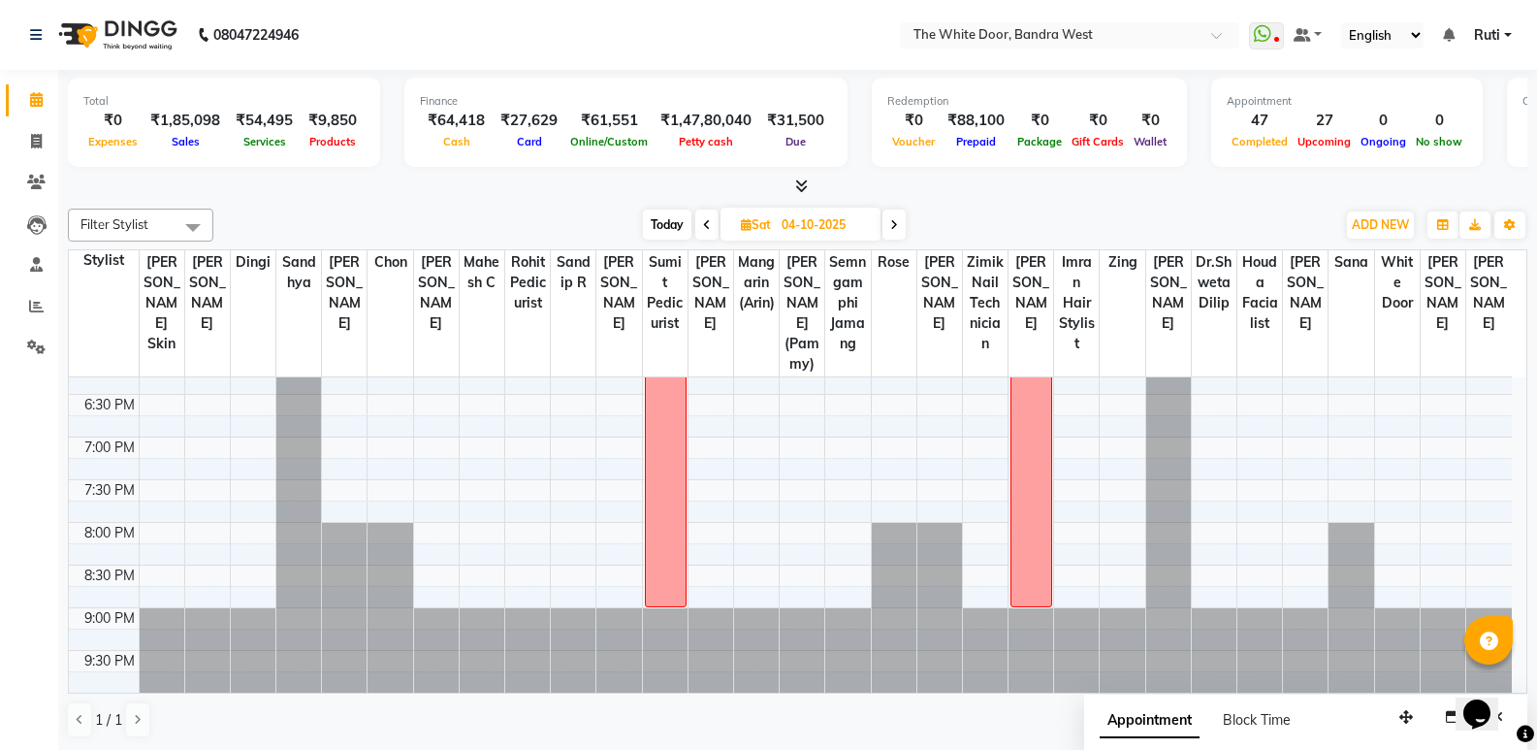
click at [171, 555] on div "9:00 AM 9:30 AM 10:00 AM 10:30 AM 11:00 AM 11:30 AM 12:00 PM 12:30 PM 1:00 PM 1…" at bounding box center [790, 138] width 1443 height 1108
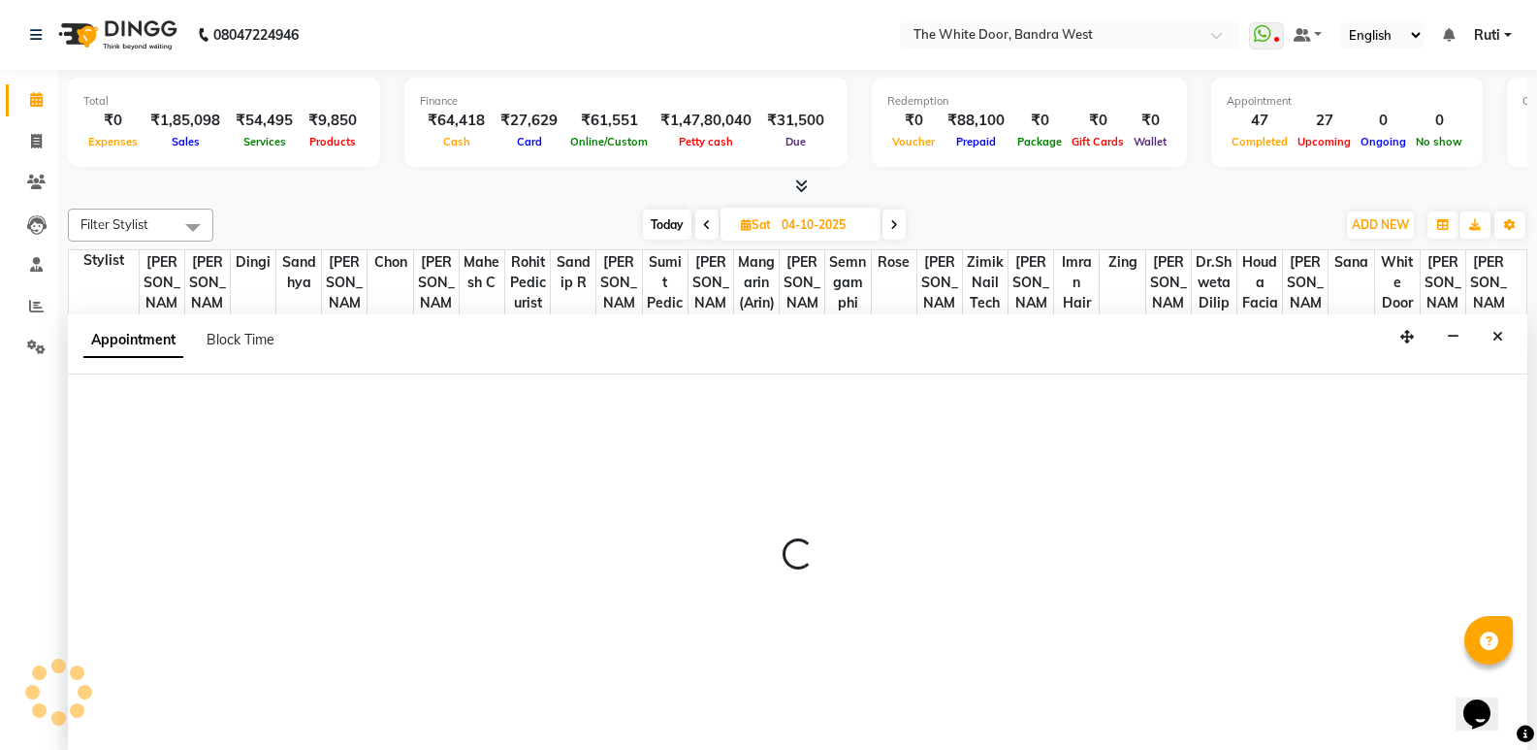
scroll to position [1, 0]
select select "87476"
select select "tentative"
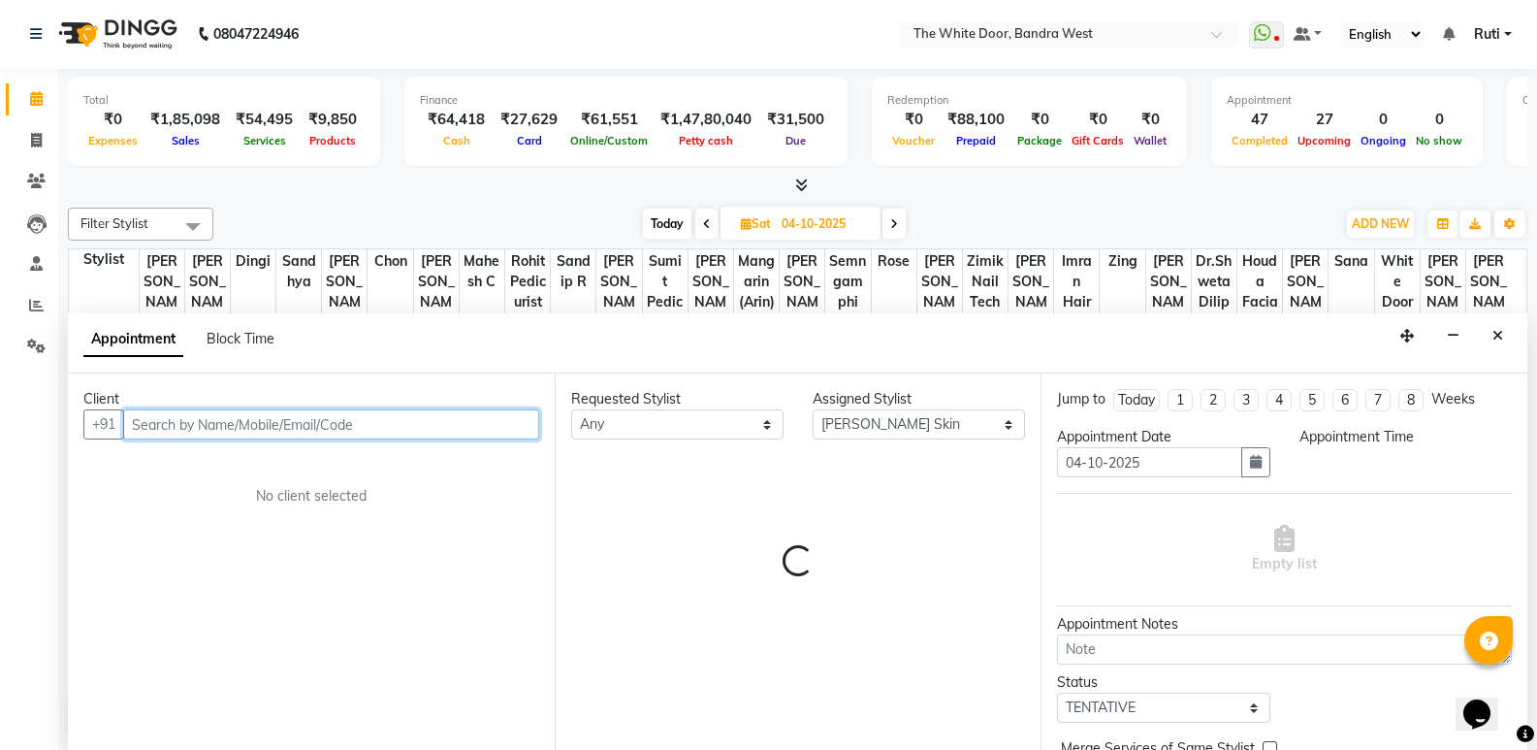
select select "1215"
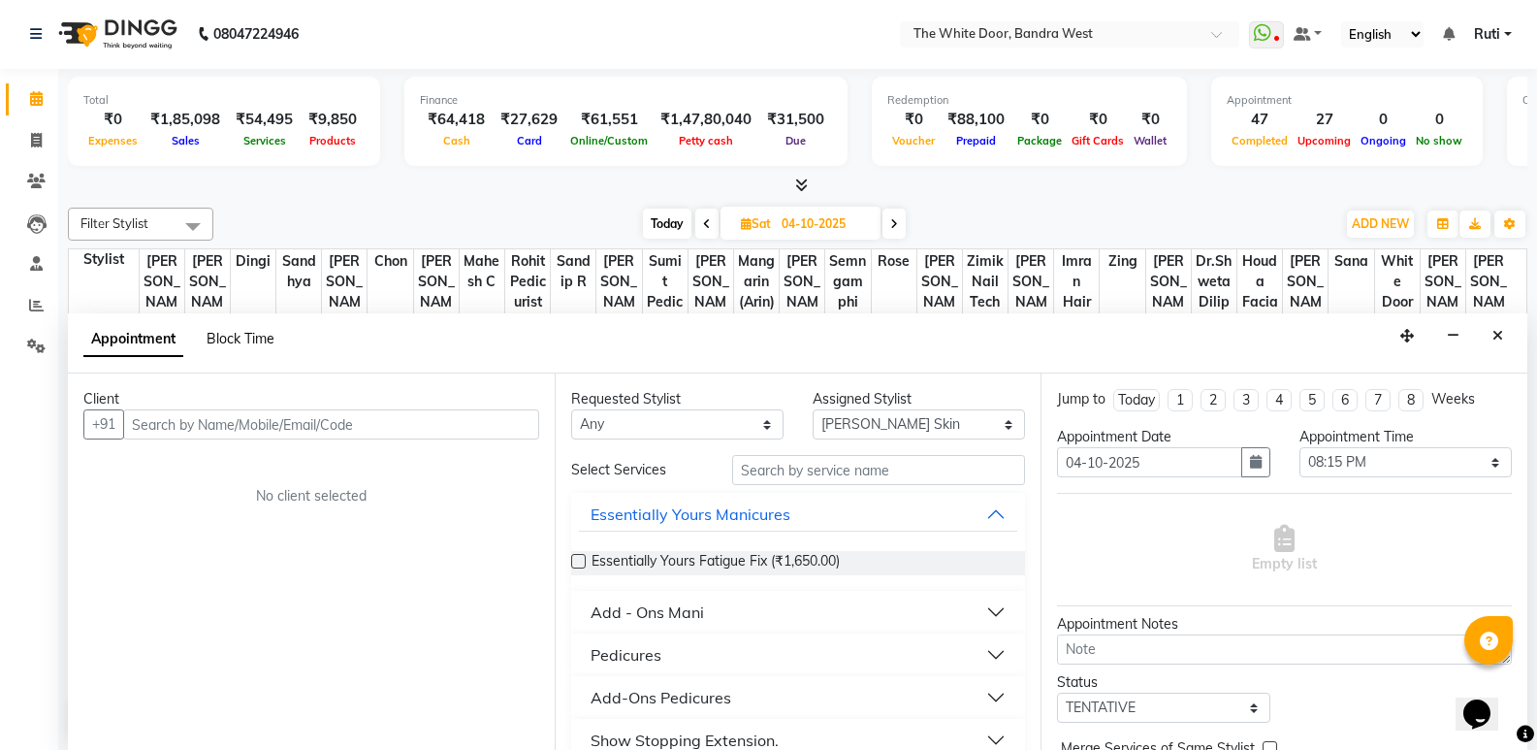
click at [220, 332] on span "Block Time" at bounding box center [241, 338] width 68 height 17
select select "87476"
select select "1215"
select select "1230"
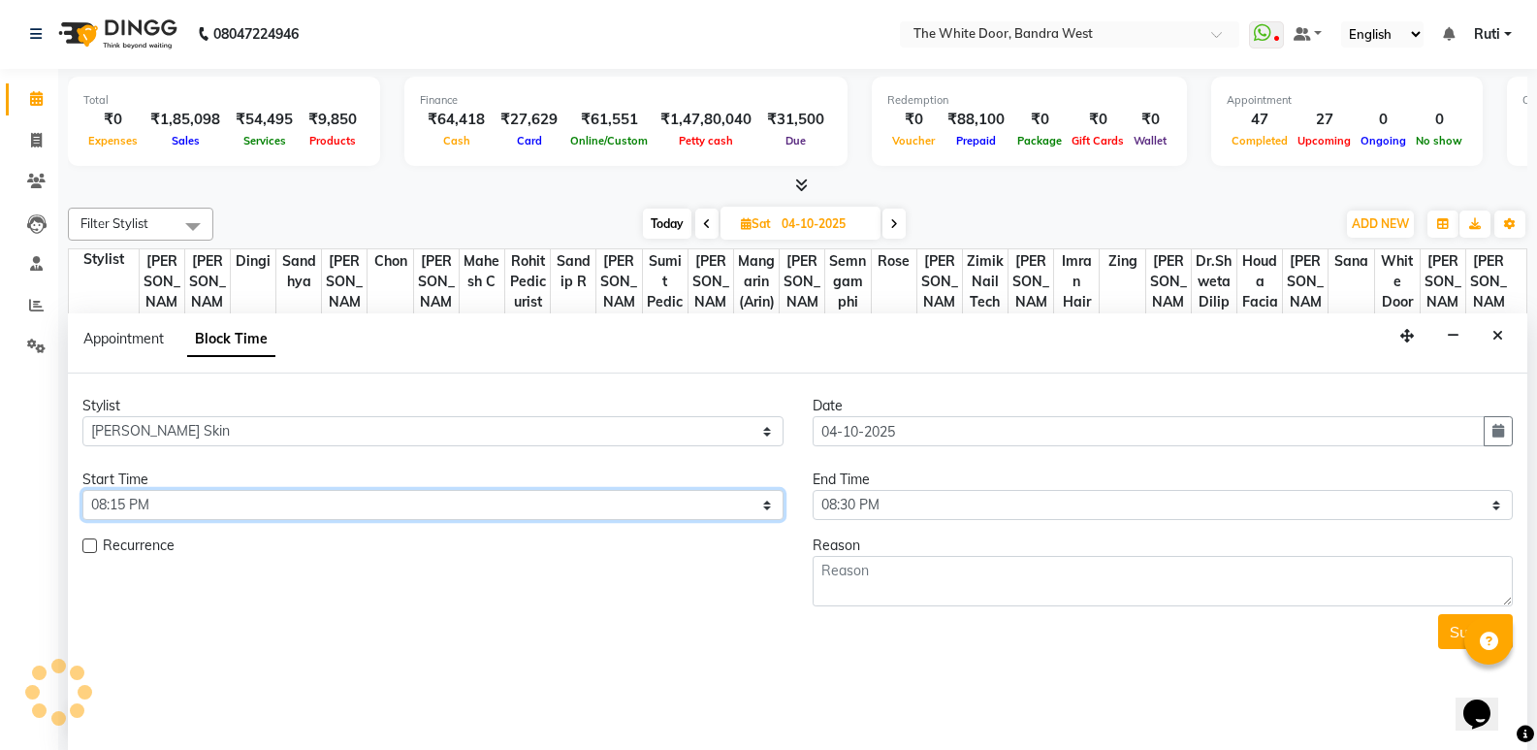
click at [269, 511] on select "Select 10:00 AM 10:15 AM 10:30 AM 10:45 AM 11:00 AM 11:15 AM 11:30 AM 11:45 AM …" at bounding box center [432, 505] width 701 height 30
select select "1080"
click at [82, 490] on select "Select 10:00 AM 10:15 AM 10:30 AM 10:45 AM 11:00 AM 11:15 AM 11:30 AM 11:45 AM …" at bounding box center [432, 505] width 701 height 30
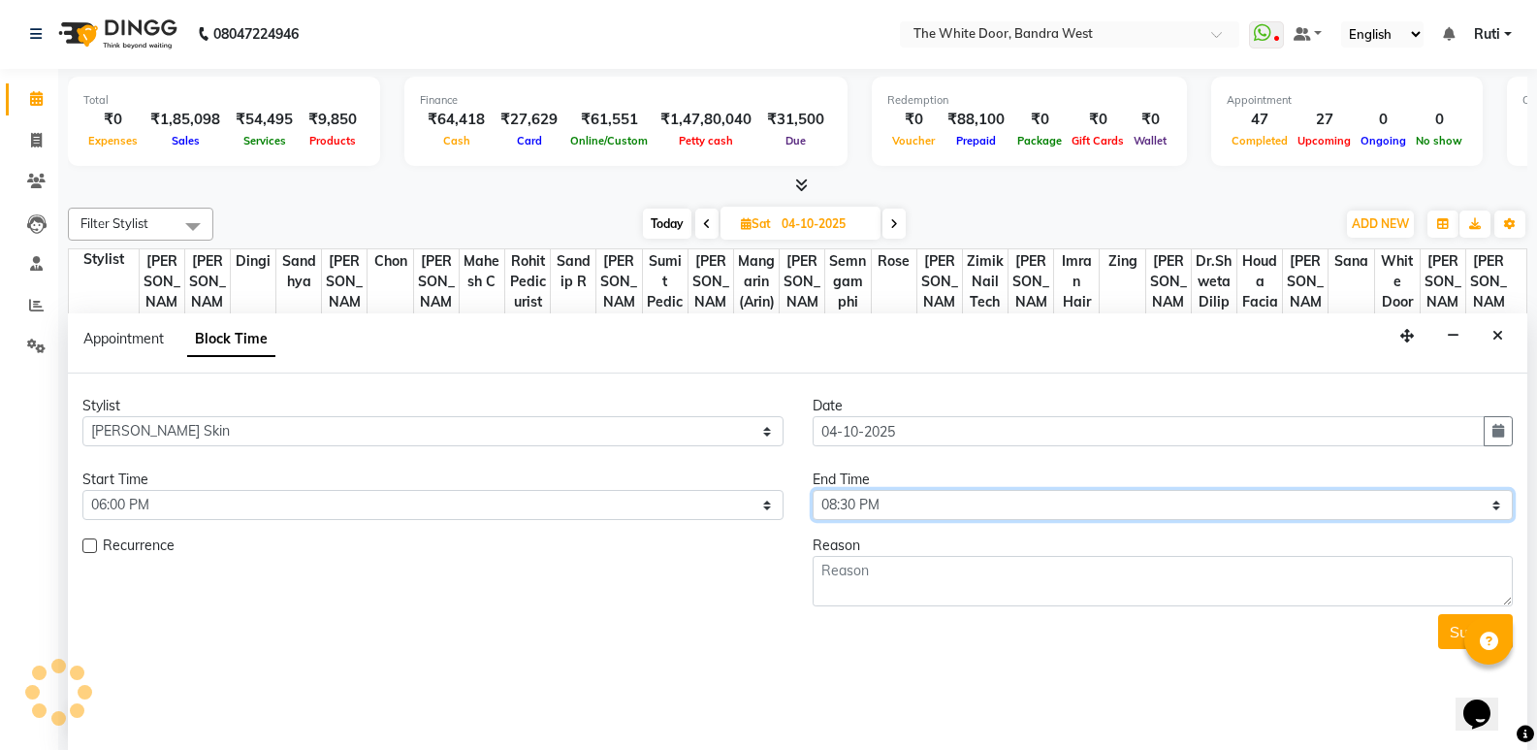
click at [1016, 498] on select "Select 10:00 AM 10:15 AM 10:30 AM 10:45 AM 11:00 AM 11:15 AM 11:30 AM 11:45 AM …" at bounding box center [1163, 505] width 701 height 30
click at [956, 501] on select "Select 10:00 AM 10:15 AM 10:30 AM 10:45 AM 11:00 AM 11:15 AM 11:30 AM 11:45 AM …" at bounding box center [1163, 505] width 701 height 30
select select "1260"
click at [813, 490] on select "Select 10:00 AM 10:15 AM 10:30 AM 10:45 AM 11:00 AM 11:15 AM 11:30 AM 11:45 AM …" at bounding box center [1163, 505] width 701 height 30
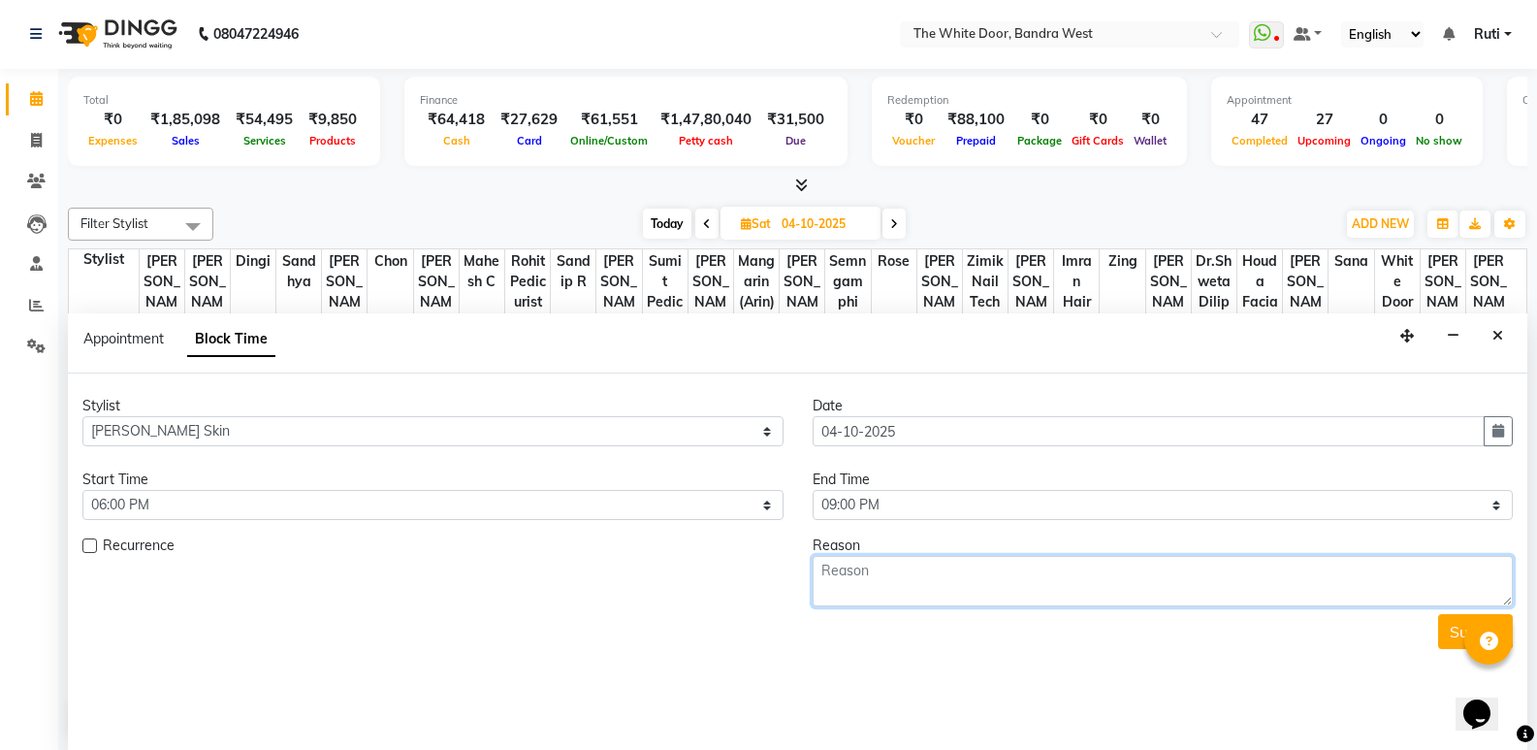
click at [929, 591] on textarea at bounding box center [1163, 581] width 701 height 50
type textarea "10-6"
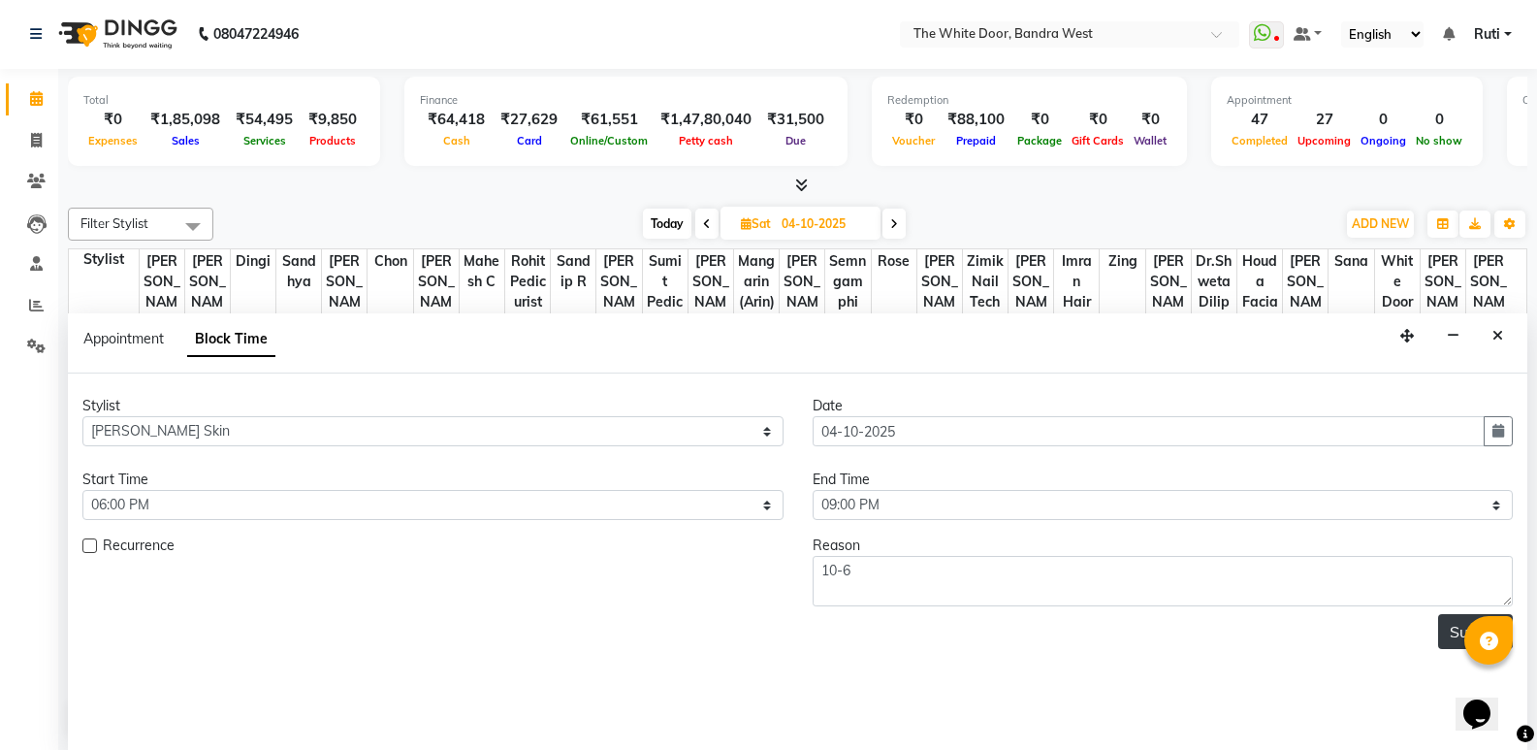
click at [1449, 628] on button "Submit" at bounding box center [1475, 631] width 75 height 35
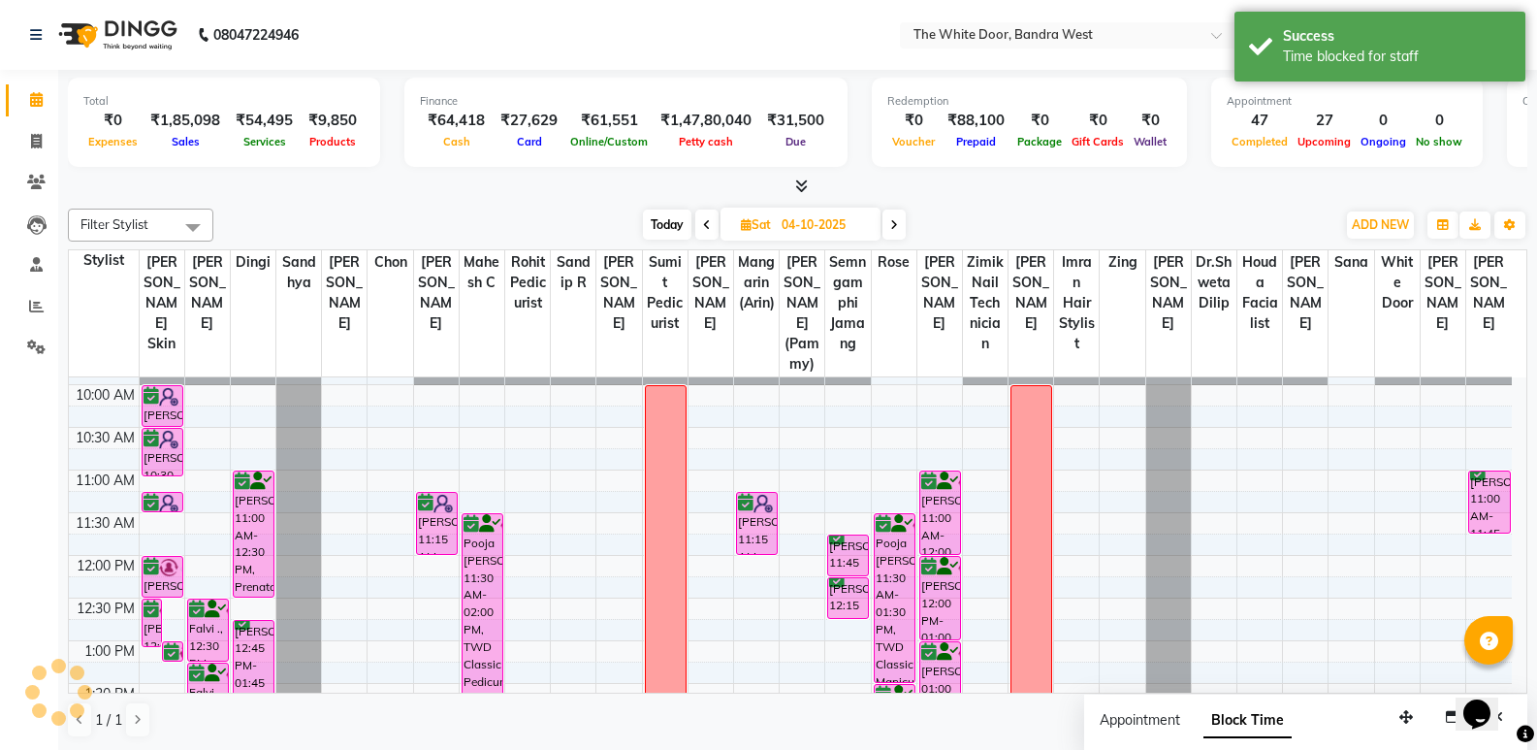
scroll to position [0, 0]
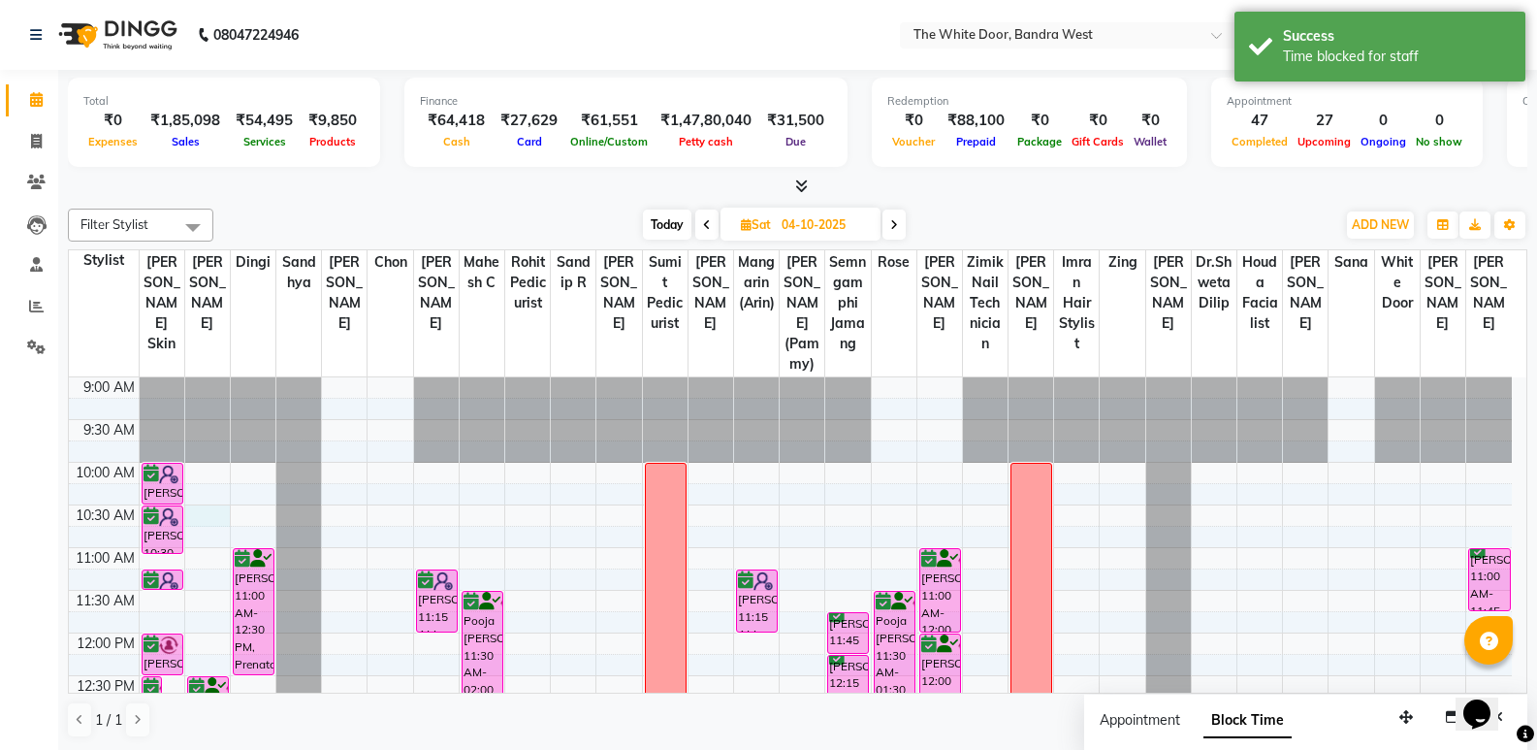
select select "28788"
select select "tentative"
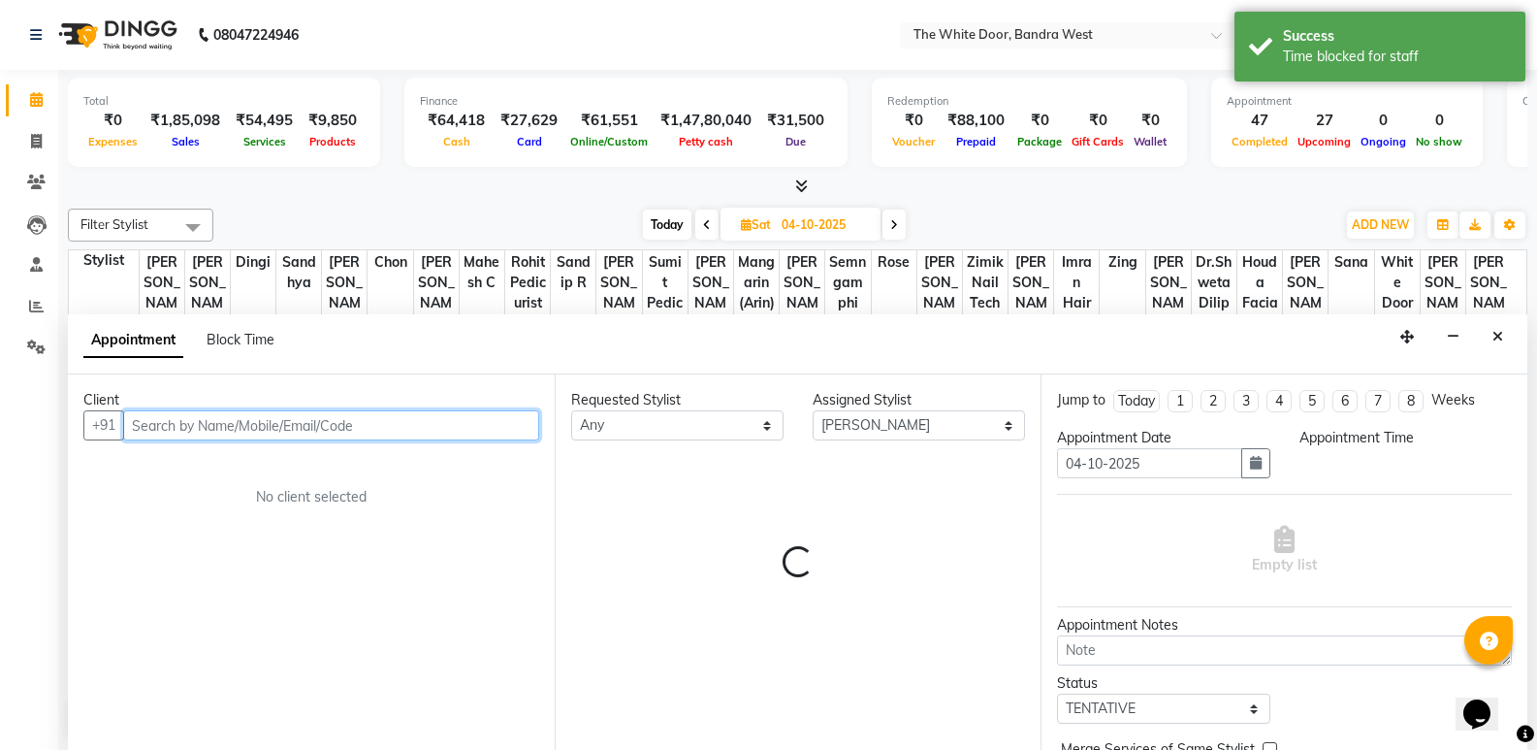
select select "630"
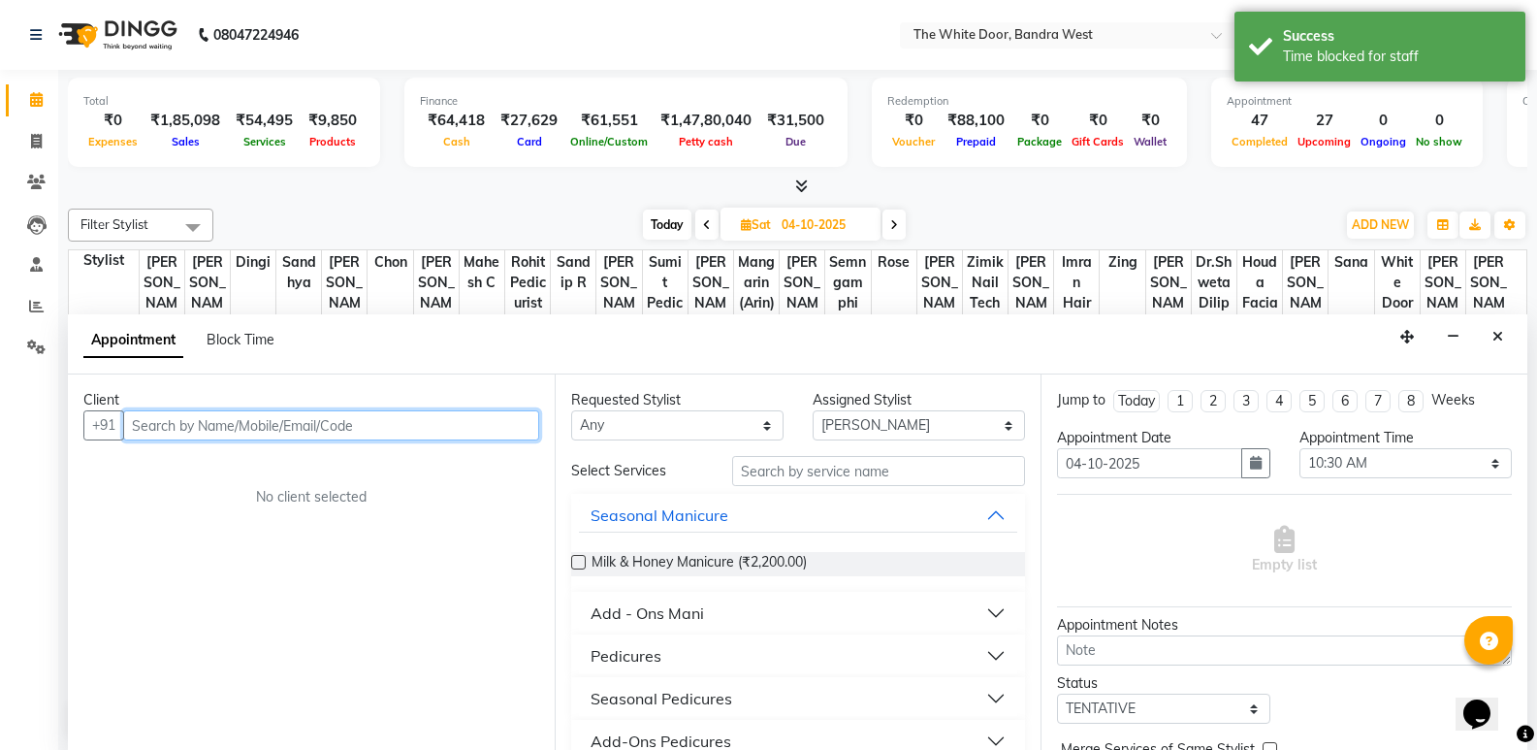
scroll to position [1, 0]
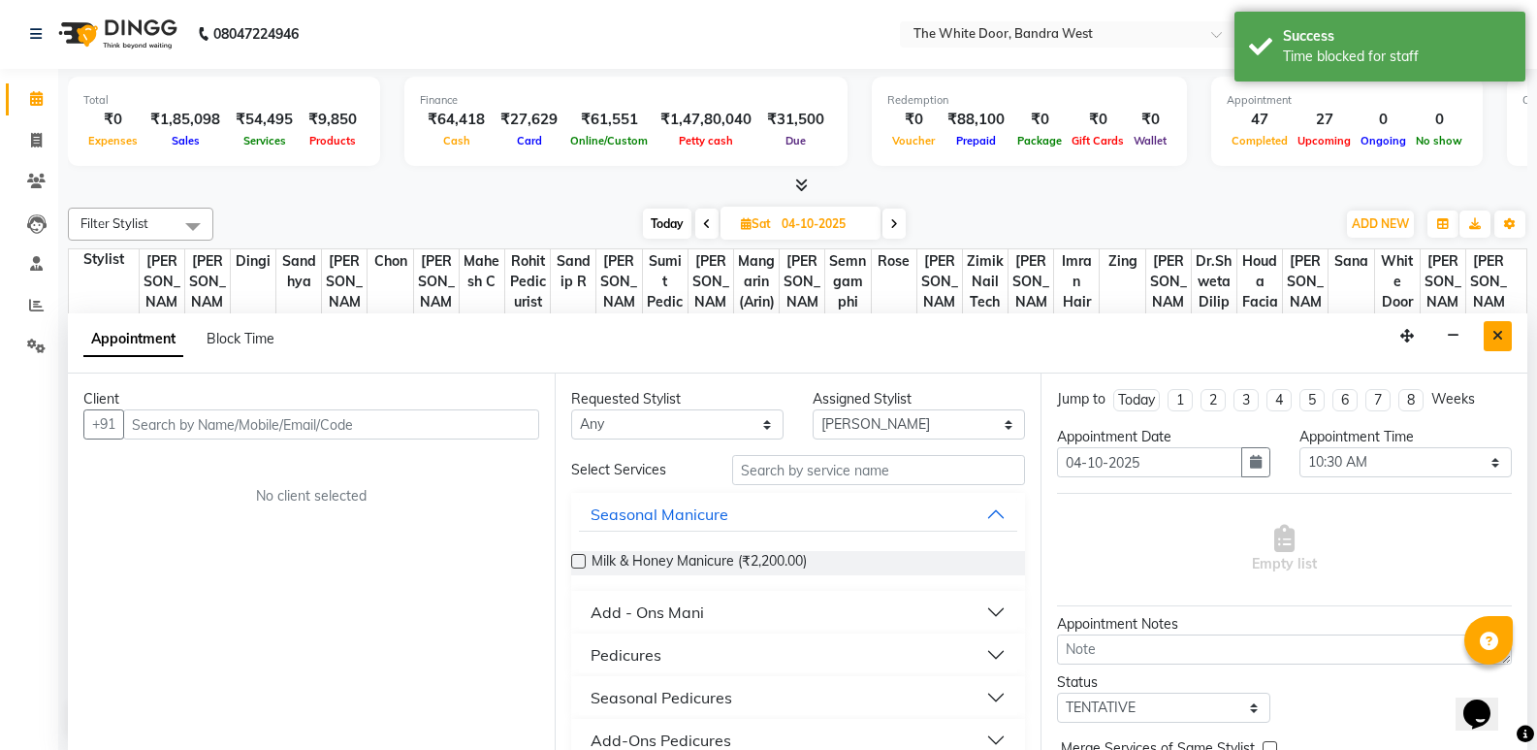
click at [1504, 337] on button "Close" at bounding box center [1498, 336] width 28 height 30
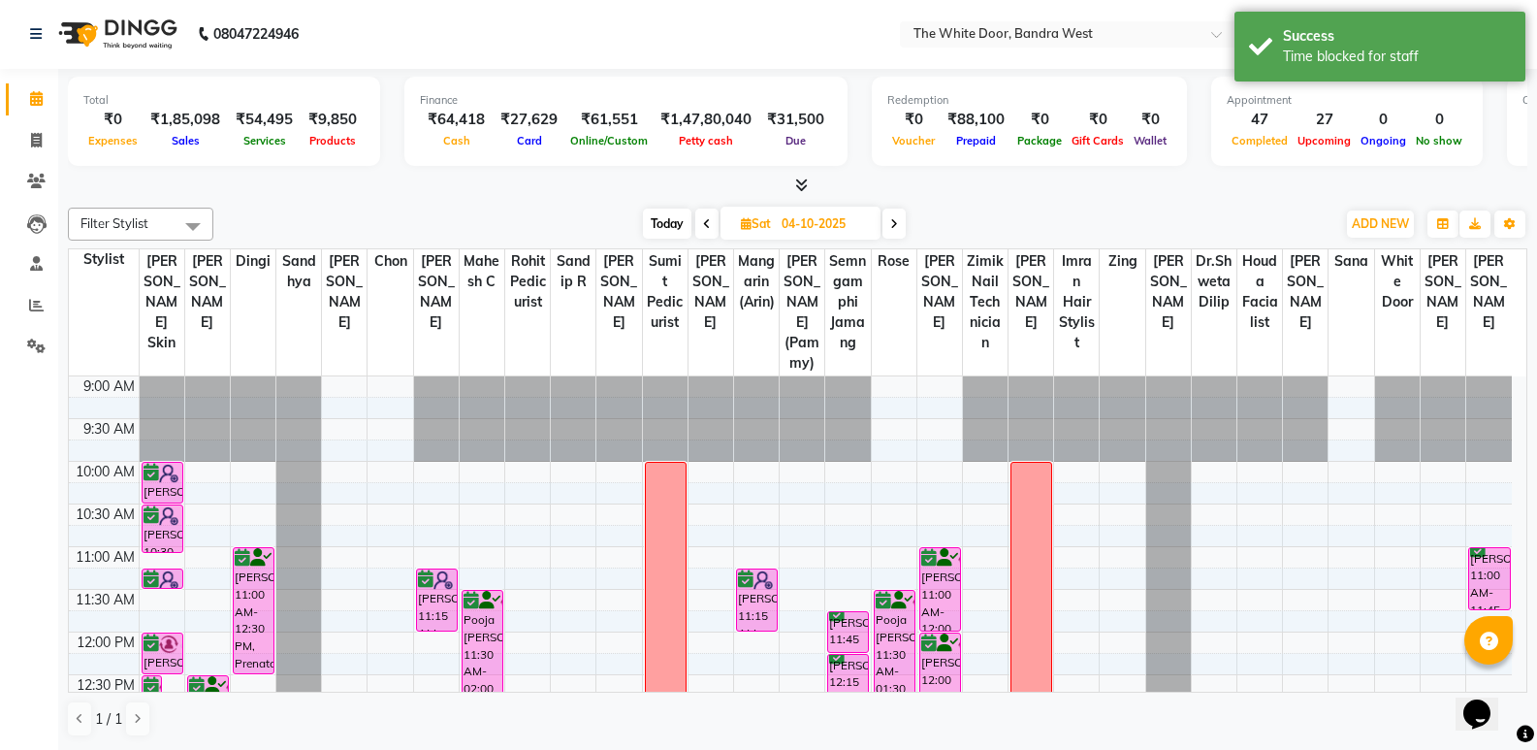
select select "28788"
select select "tentative"
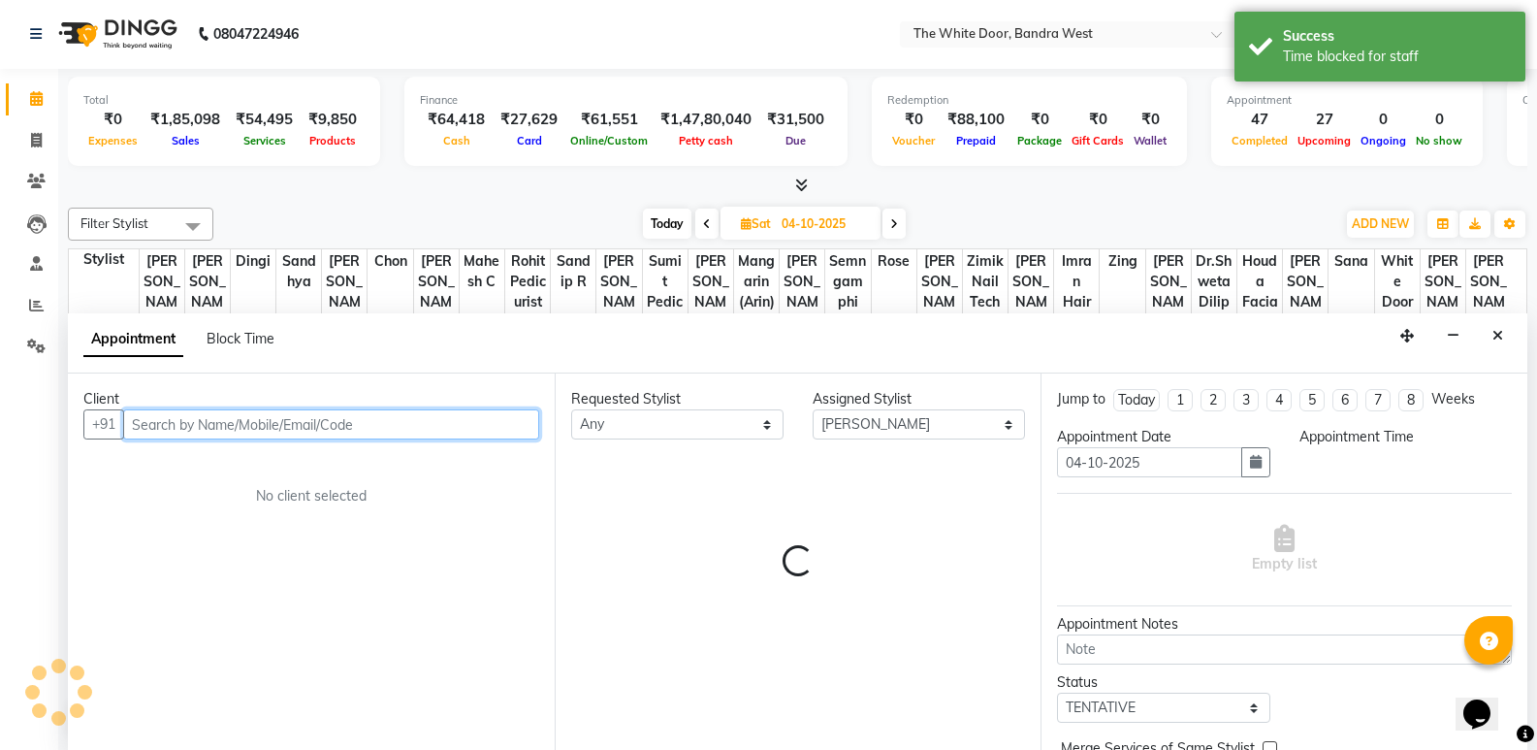
select select "600"
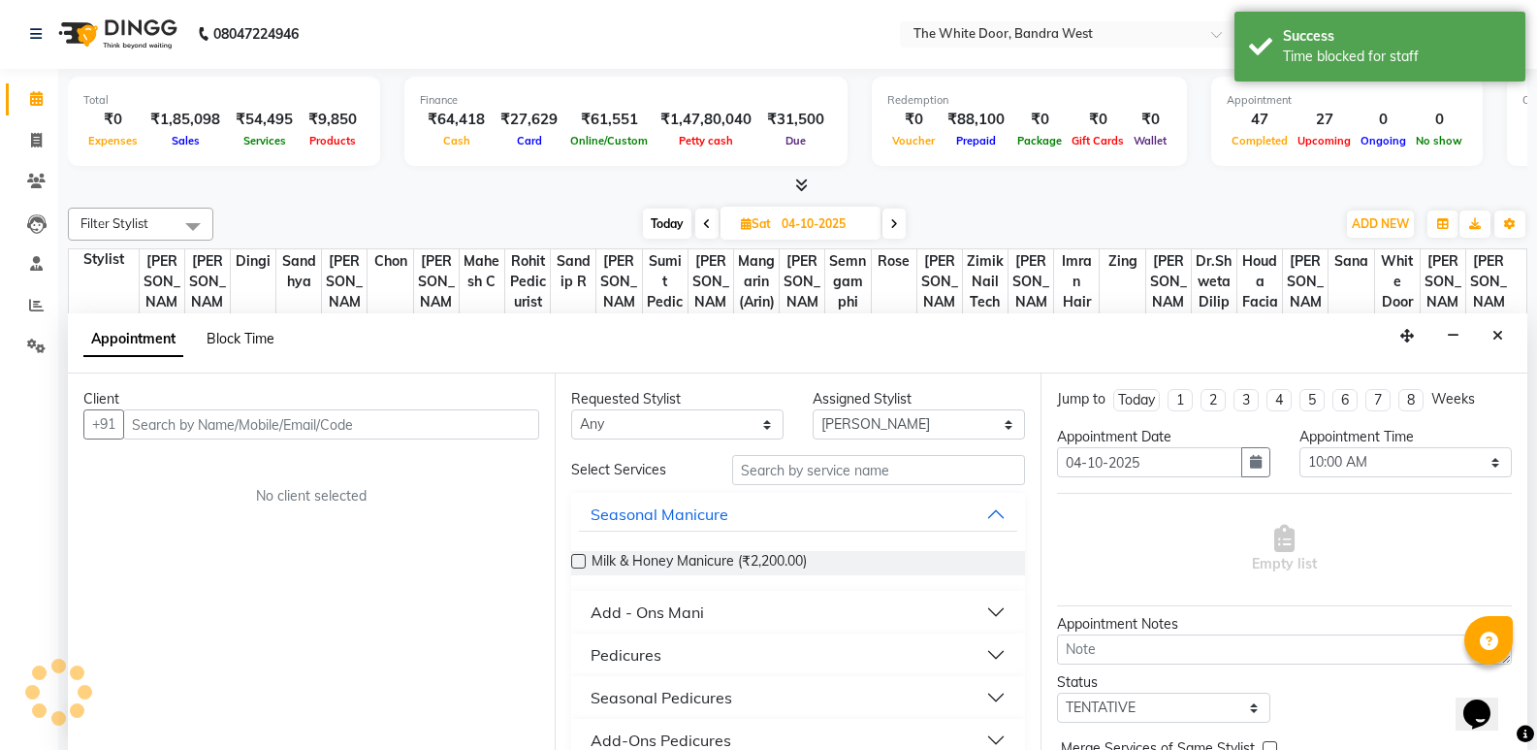
click at [219, 335] on span "Block Time" at bounding box center [241, 338] width 68 height 17
select select "28788"
select select "600"
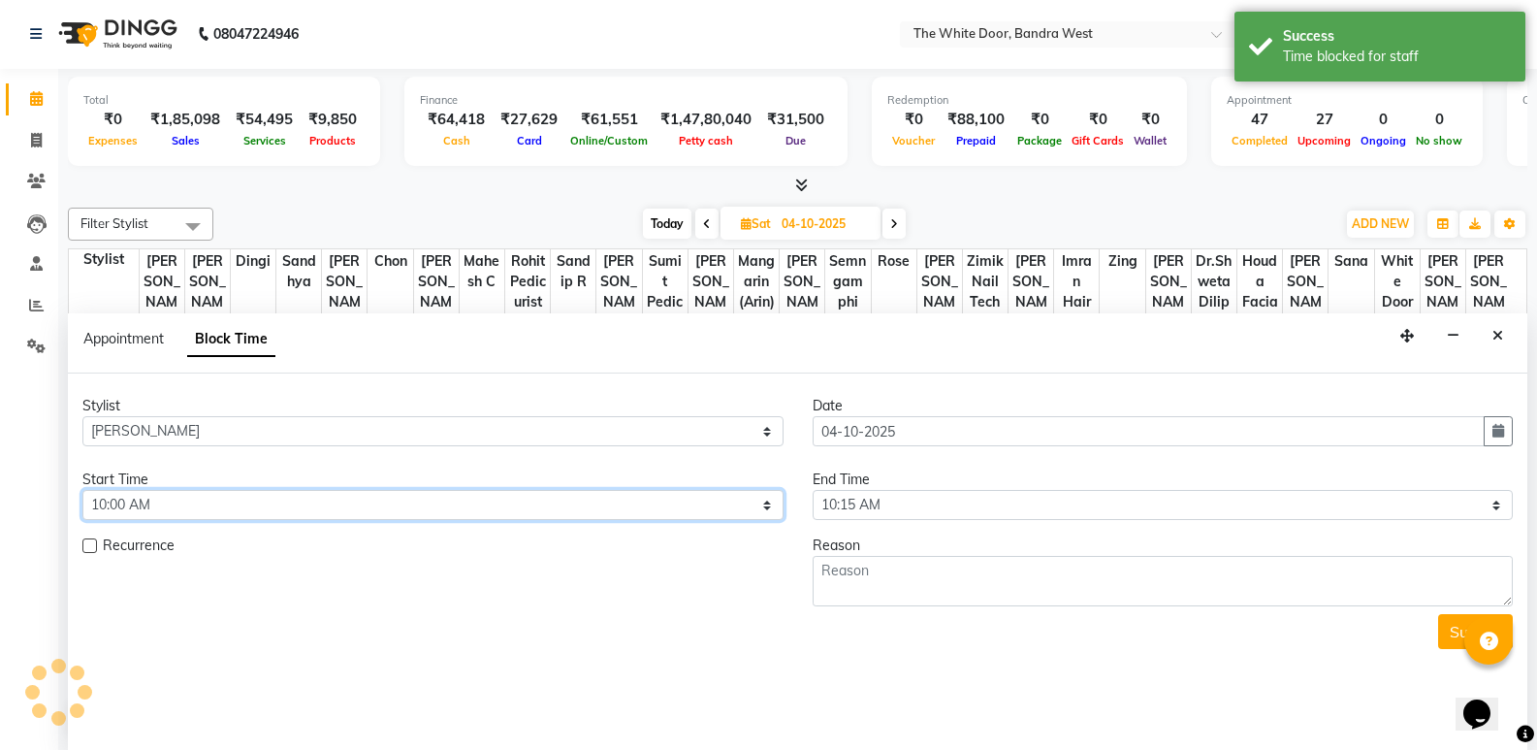
drag, startPoint x: 210, startPoint y: 506, endPoint x: 209, endPoint y: 491, distance: 15.6
click at [210, 506] on select "Select 10:00 AM 10:15 AM 10:30 AM 10:45 AM 11:00 AM 11:15 AM 11:30 AM 11:45 AM …" at bounding box center [432, 505] width 701 height 30
click at [82, 490] on select "Select 10:00 AM 10:15 AM 10:30 AM 10:45 AM 11:00 AM 11:15 AM 11:30 AM 11:45 AM …" at bounding box center [432, 505] width 701 height 30
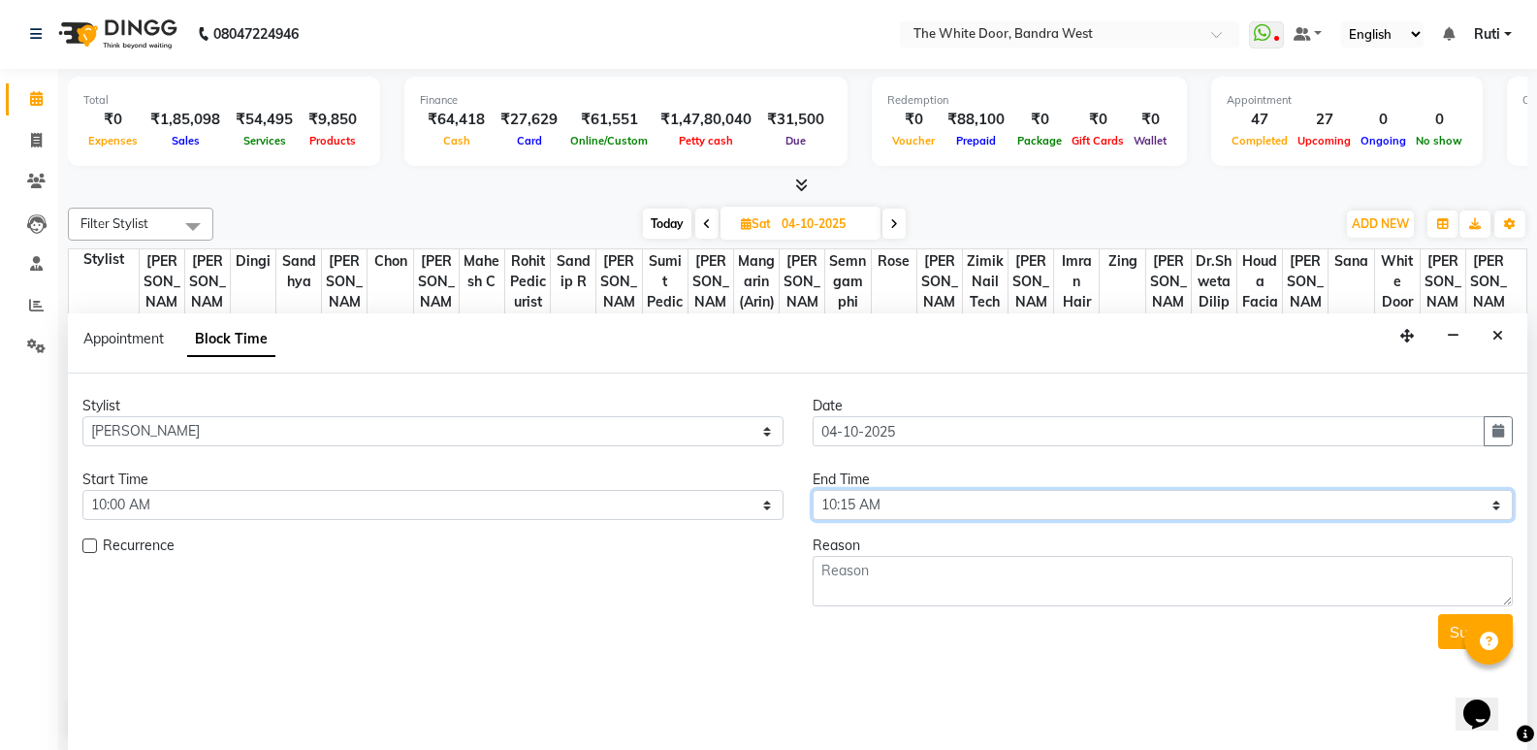
click at [966, 498] on select "Select 10:00 AM 10:15 AM 10:30 AM 10:45 AM 11:00 AM 11:15 AM 11:30 AM 11:45 AM …" at bounding box center [1163, 505] width 701 height 30
select select "780"
click at [813, 490] on select "Select 10:00 AM 10:15 AM 10:30 AM 10:45 AM 11:00 AM 11:15 AM 11:30 AM 11:45 AM …" at bounding box center [1163, 505] width 701 height 30
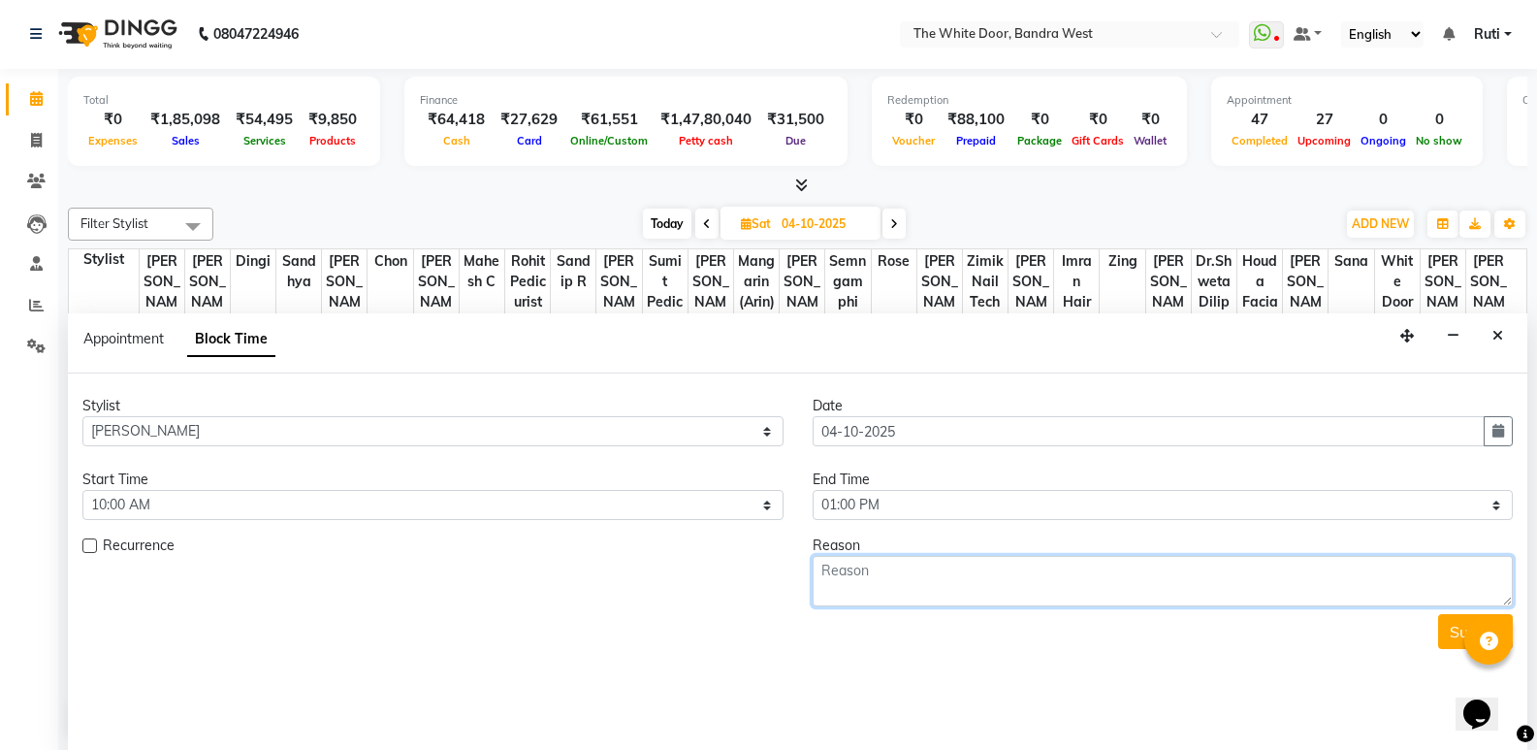
click at [890, 599] on textarea at bounding box center [1163, 581] width 701 height 50
type textarea "1-9"
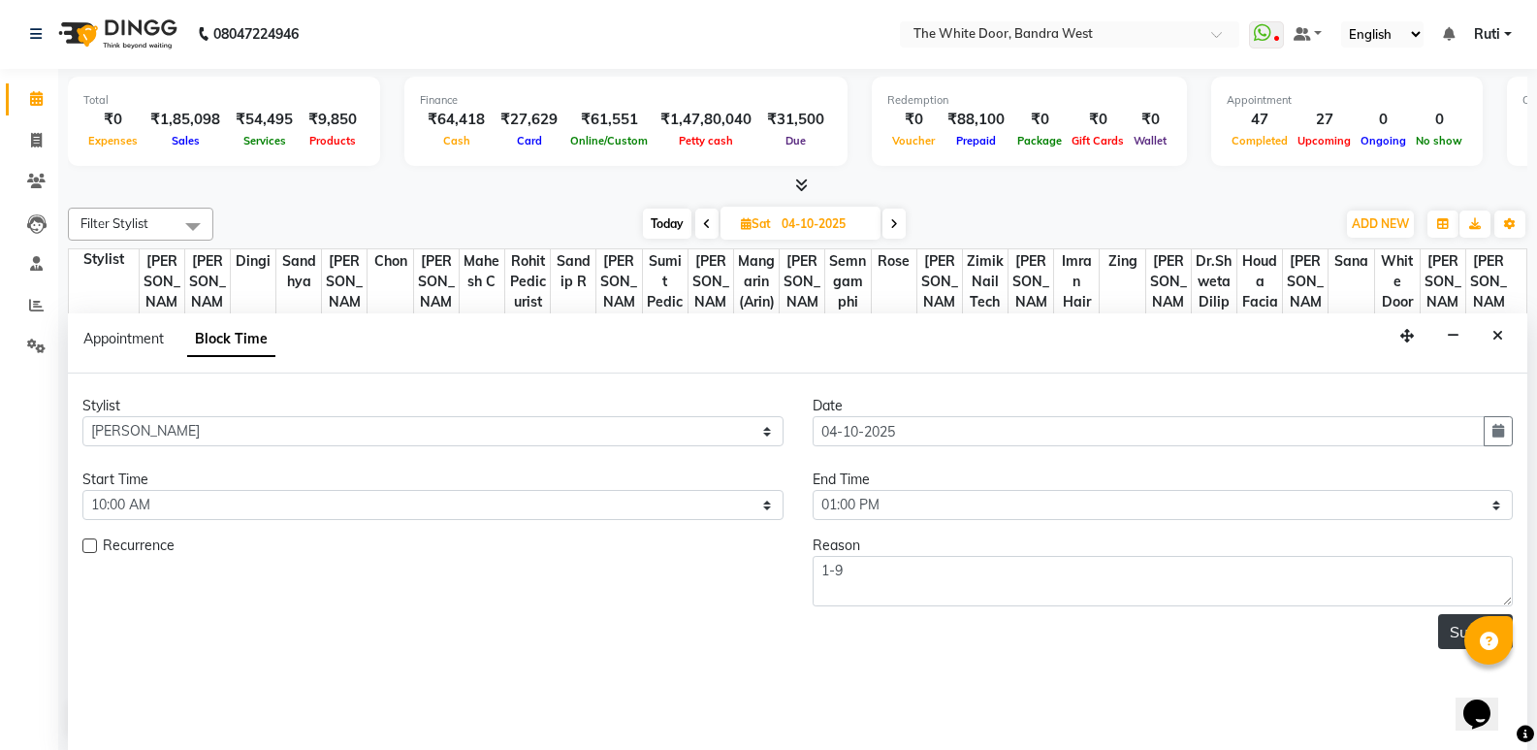
click at [1456, 619] on button "Submit" at bounding box center [1475, 631] width 75 height 35
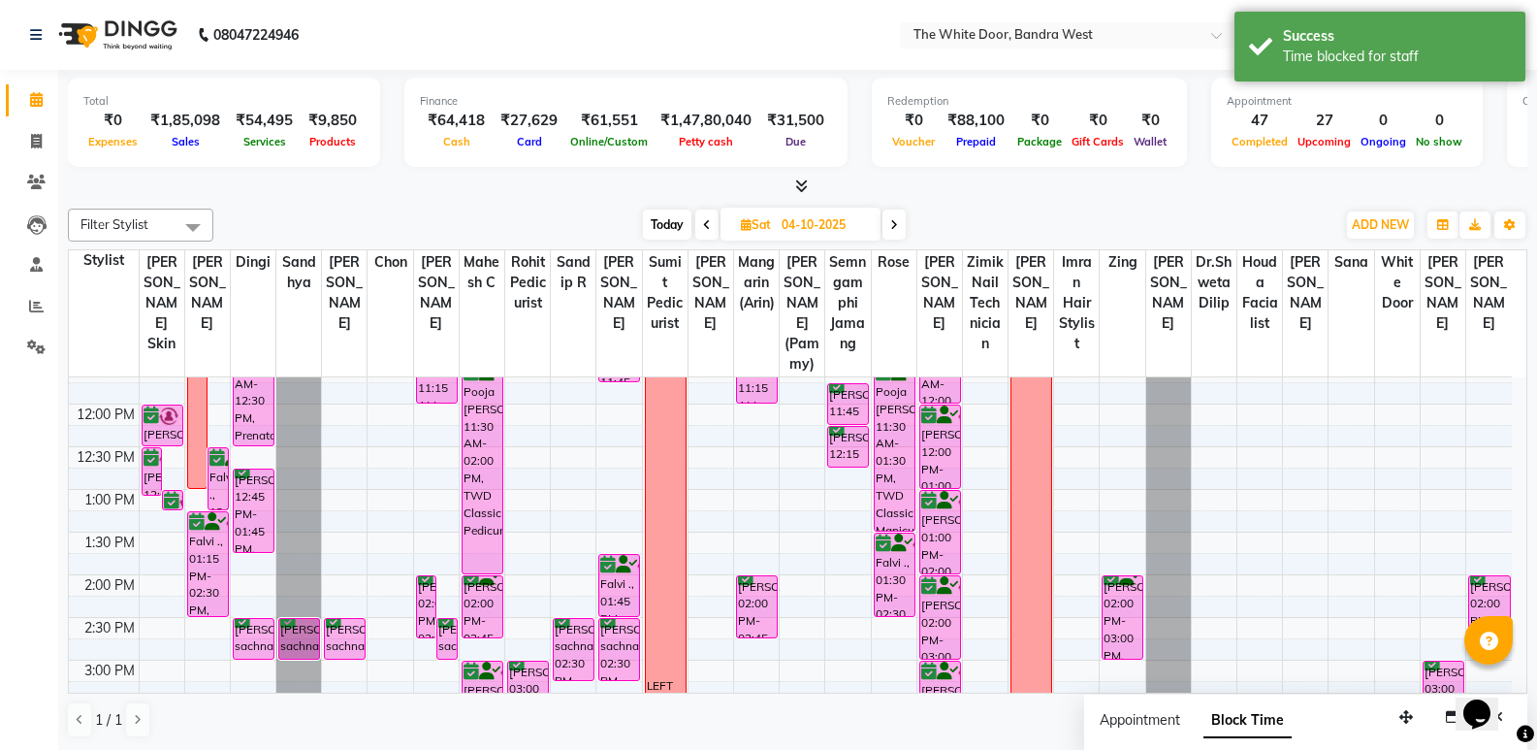
scroll to position [194, 0]
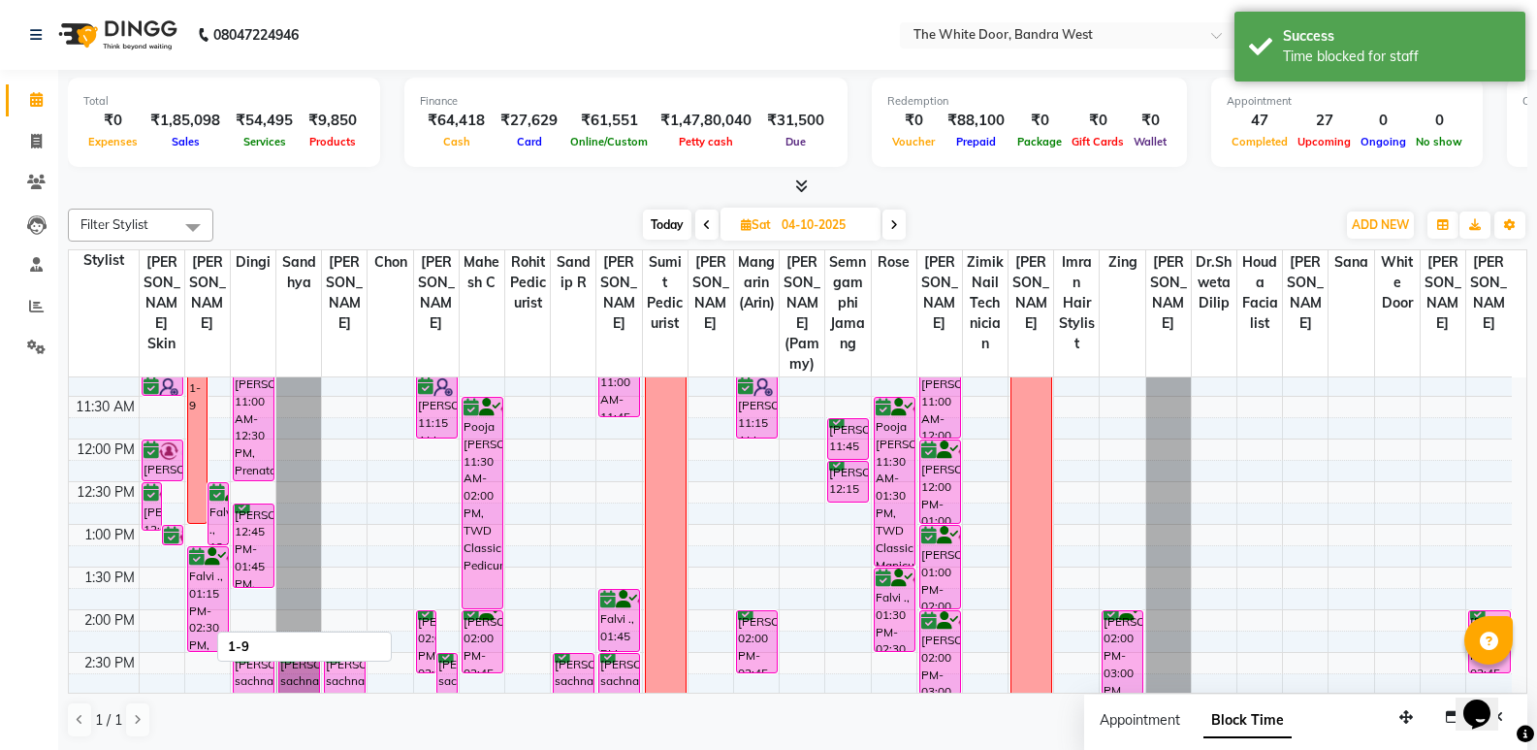
click at [198, 455] on div "1-9" at bounding box center [197, 396] width 19 height 253
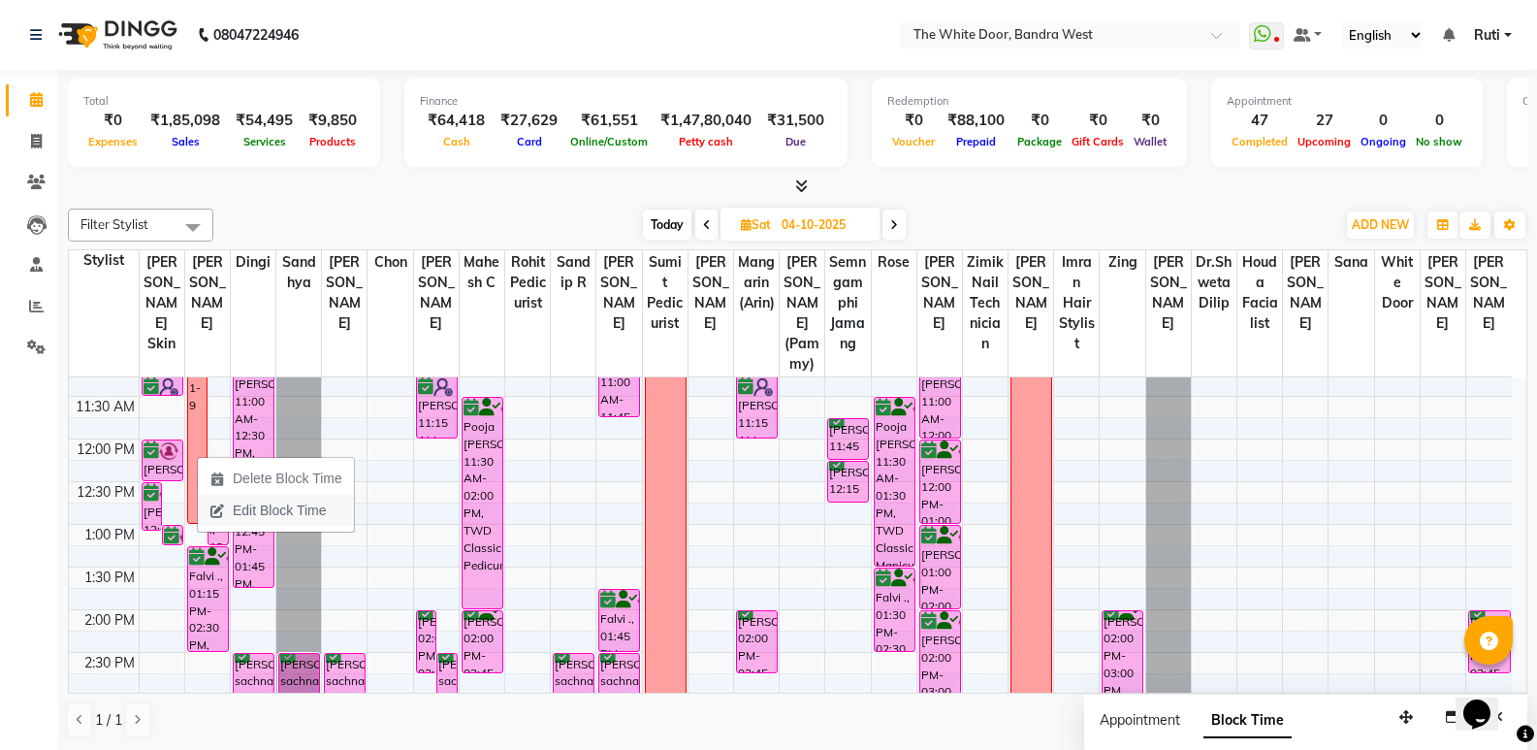
click at [222, 504] on icon "button" at bounding box center [217, 511] width 16 height 14
select select "28788"
select select "600"
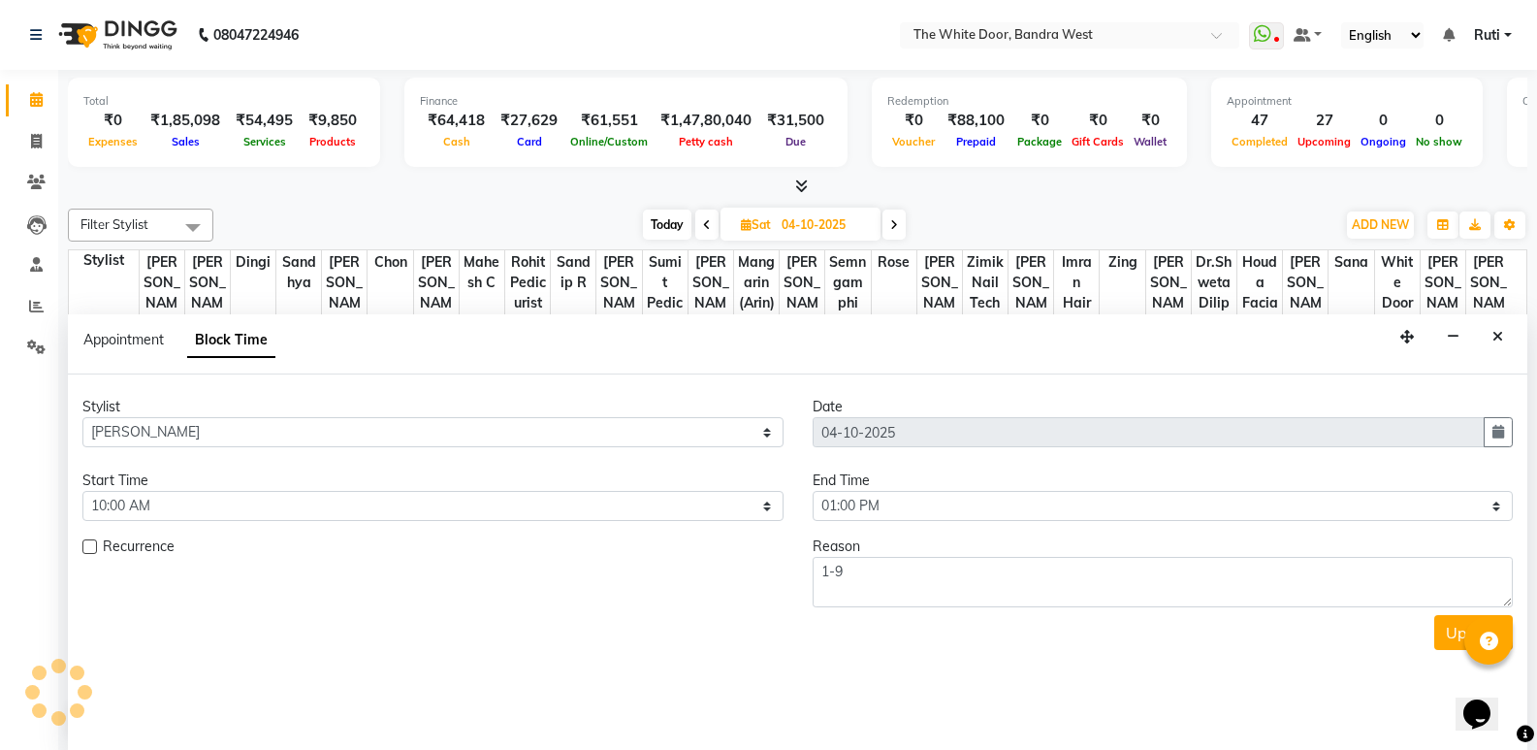
scroll to position [814, 0]
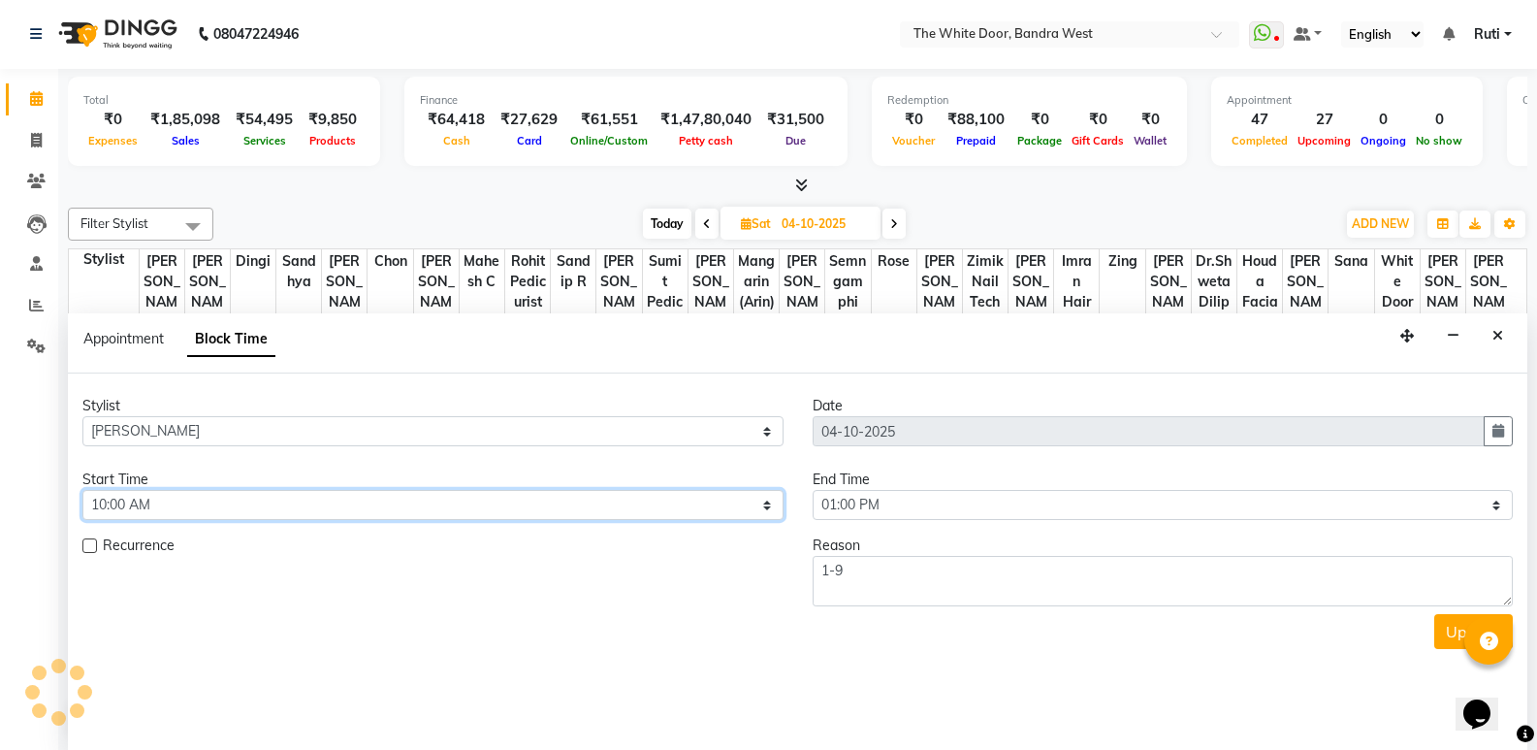
click at [180, 496] on select "Select 10:00 AM 10:15 AM 10:30 AM 10:45 AM 11:00 AM 11:15 AM 11:30 AM 11:45 AM …" at bounding box center [432, 505] width 701 height 30
click at [82, 490] on select "Select 10:00 AM 10:15 AM 10:30 AM 10:45 AM 11:00 AM 11:15 AM 11:30 AM 11:45 AM …" at bounding box center [432, 505] width 701 height 30
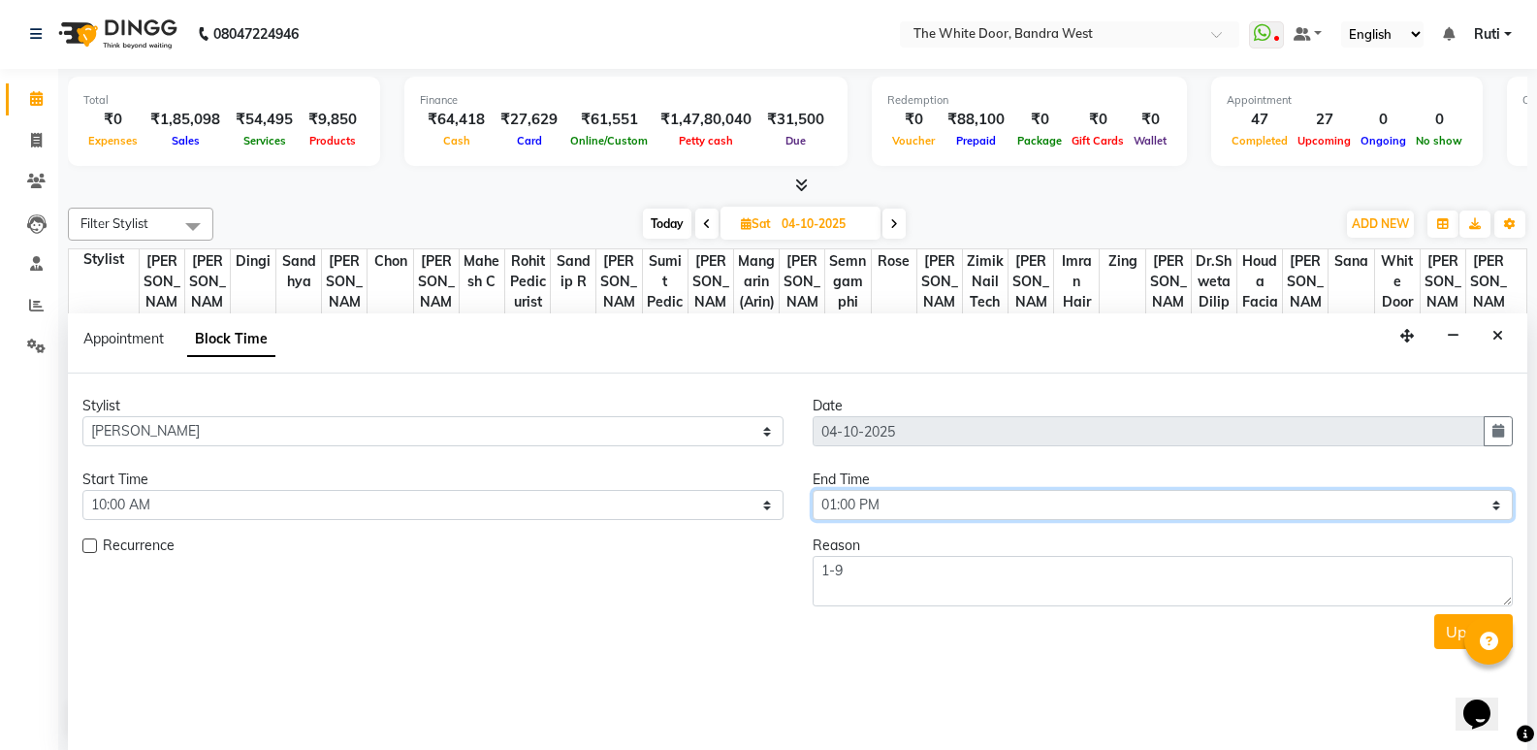
click at [921, 503] on select "Select 10:00 AM 10:15 AM 10:30 AM 10:45 AM 11:00 AM 11:15 AM 11:30 AM 11:45 AM …" at bounding box center [1163, 505] width 701 height 30
select select "720"
click at [813, 490] on select "Select 10:00 AM 10:15 AM 10:30 AM 10:45 AM 11:00 AM 11:15 AM 11:30 AM 11:45 AM …" at bounding box center [1163, 505] width 701 height 30
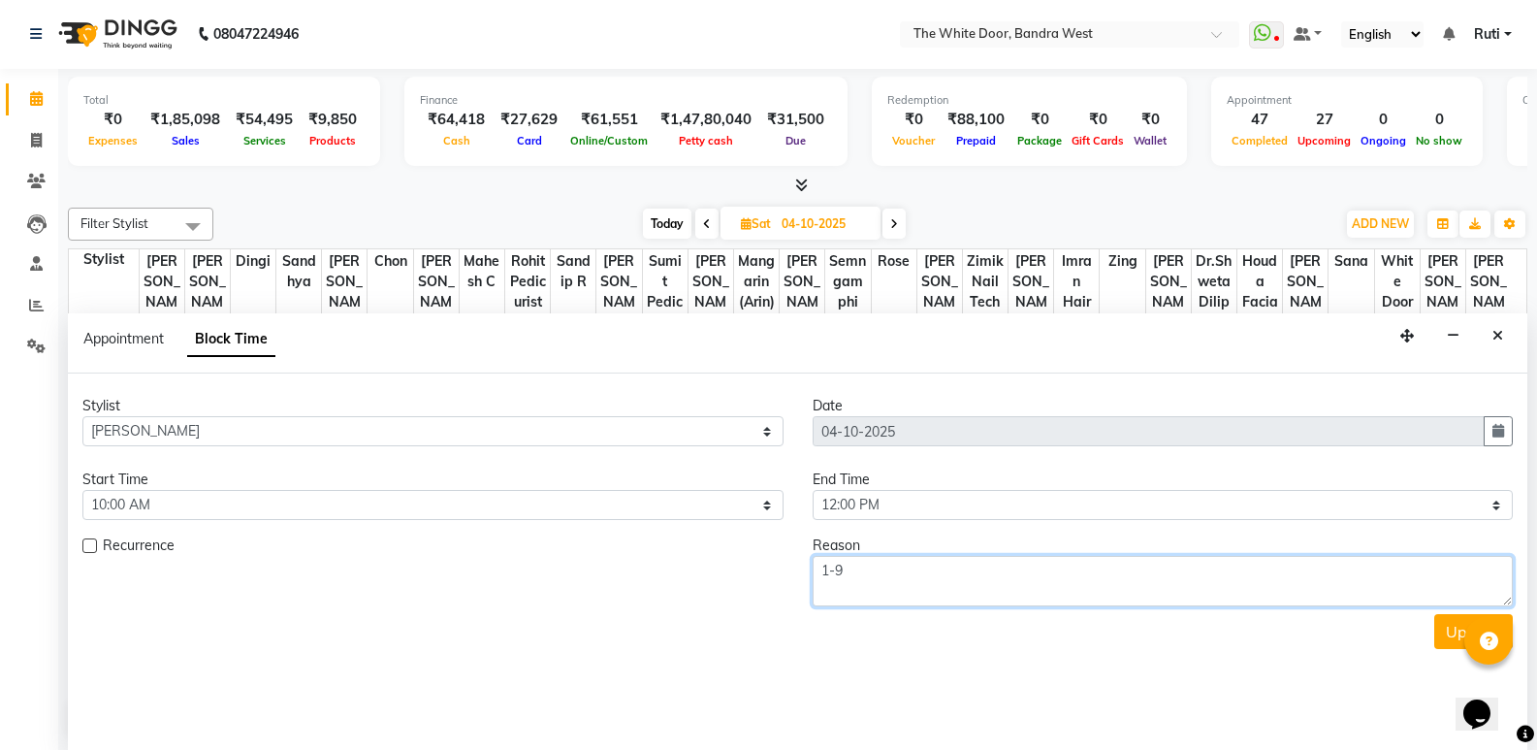
click at [914, 578] on textarea "1-9" at bounding box center [1163, 581] width 701 height 50
type textarea "1"
type textarea "12-8"
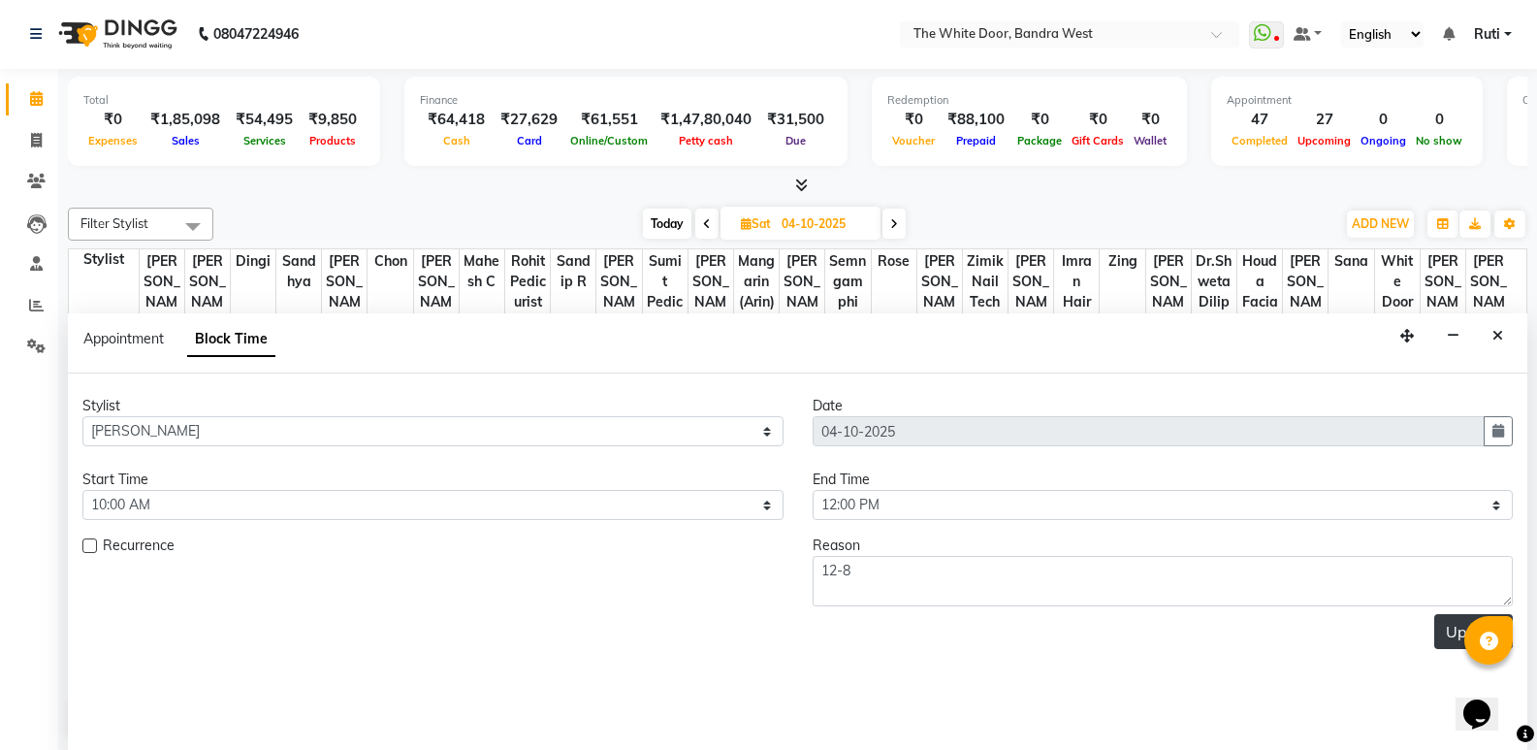
click at [1451, 622] on button "Update" at bounding box center [1473, 631] width 79 height 35
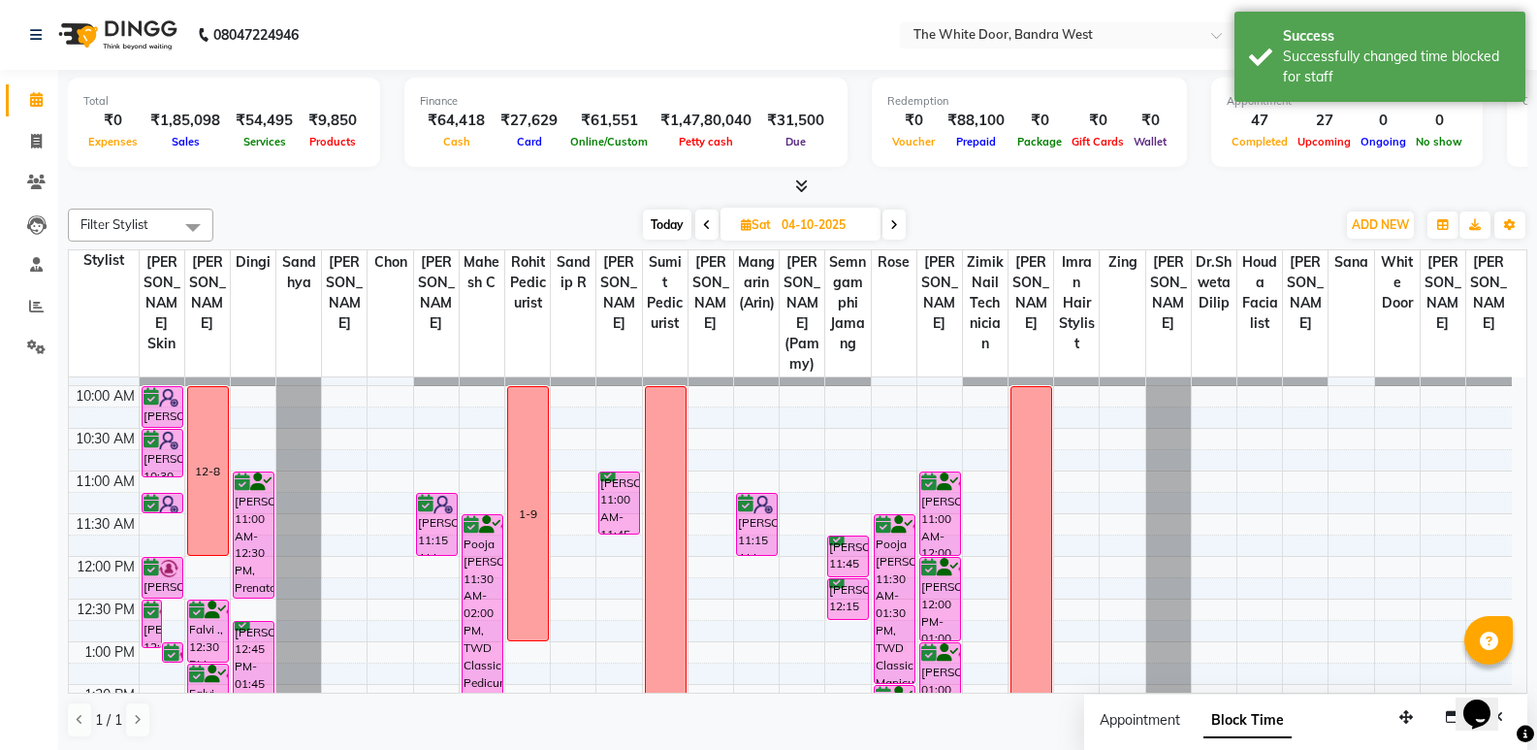
scroll to position [0, 0]
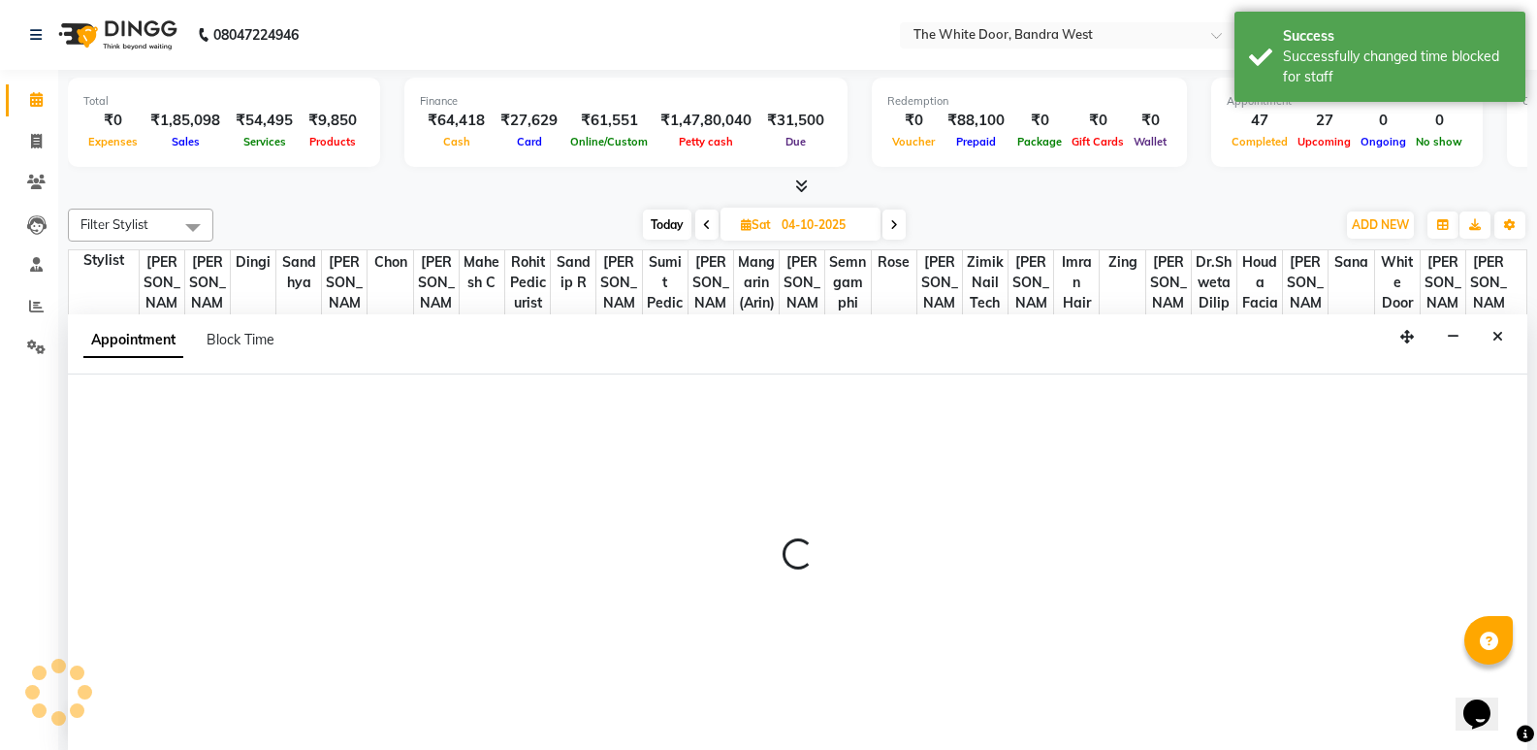
select select "31478"
select select "tentative"
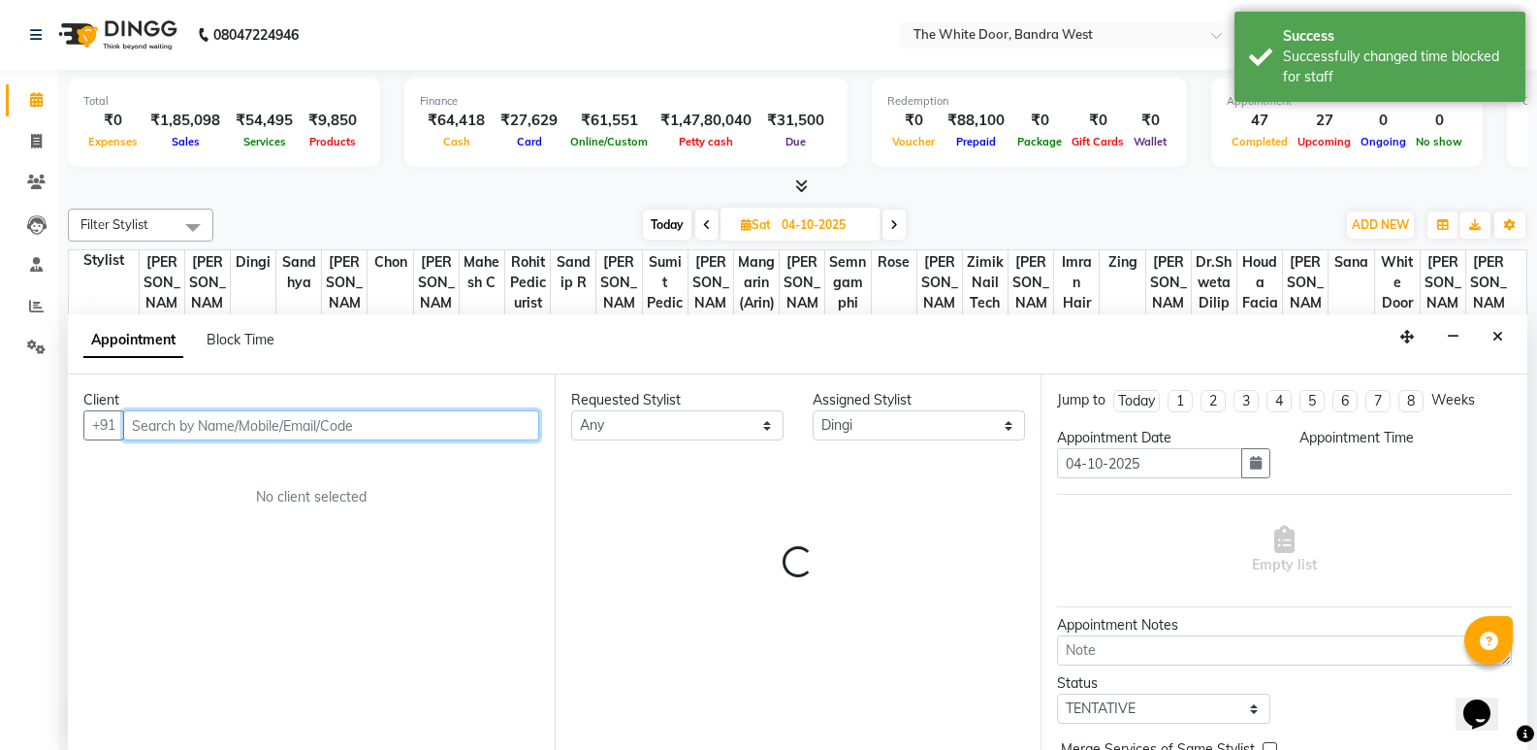
scroll to position [1, 0]
select select "615"
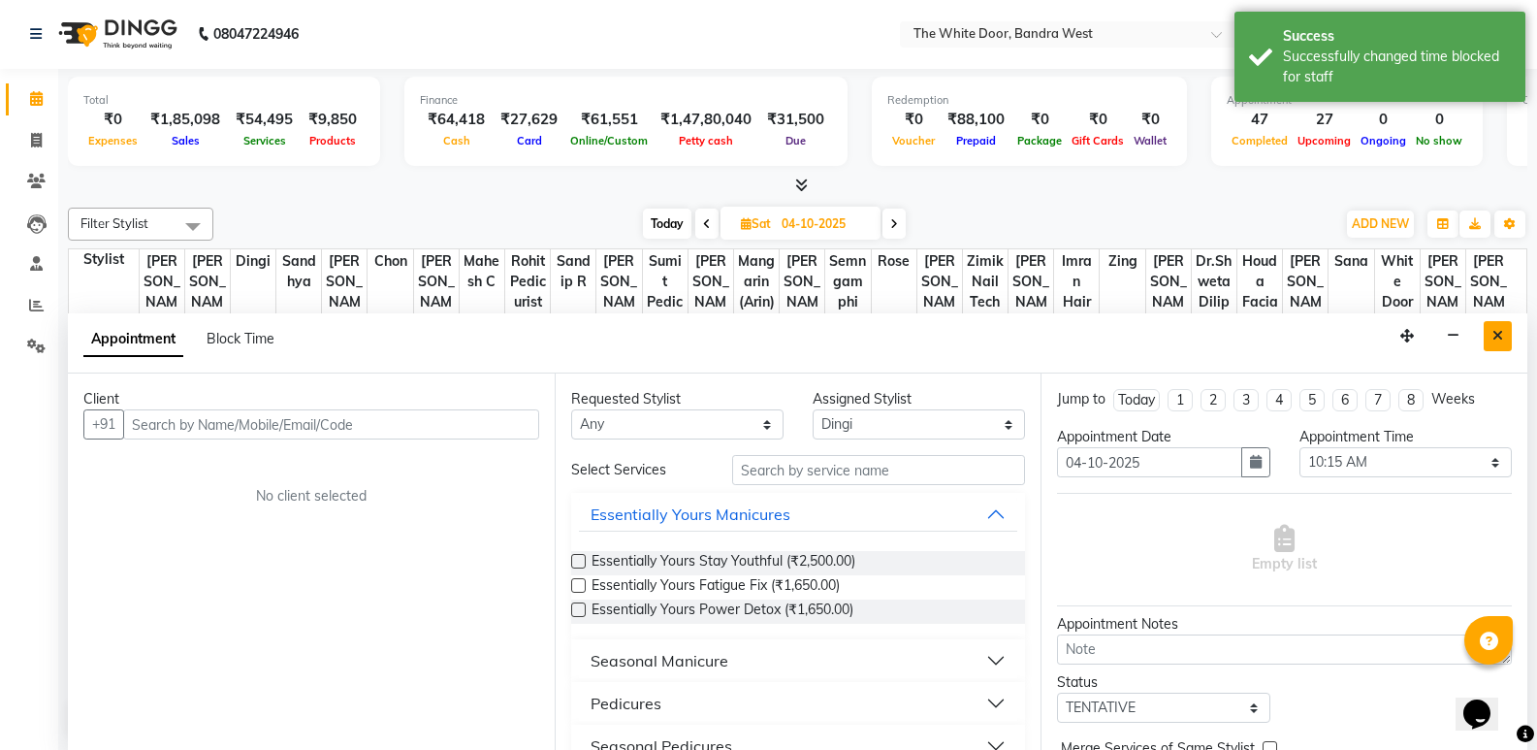
click at [1484, 332] on button "Close" at bounding box center [1498, 336] width 28 height 30
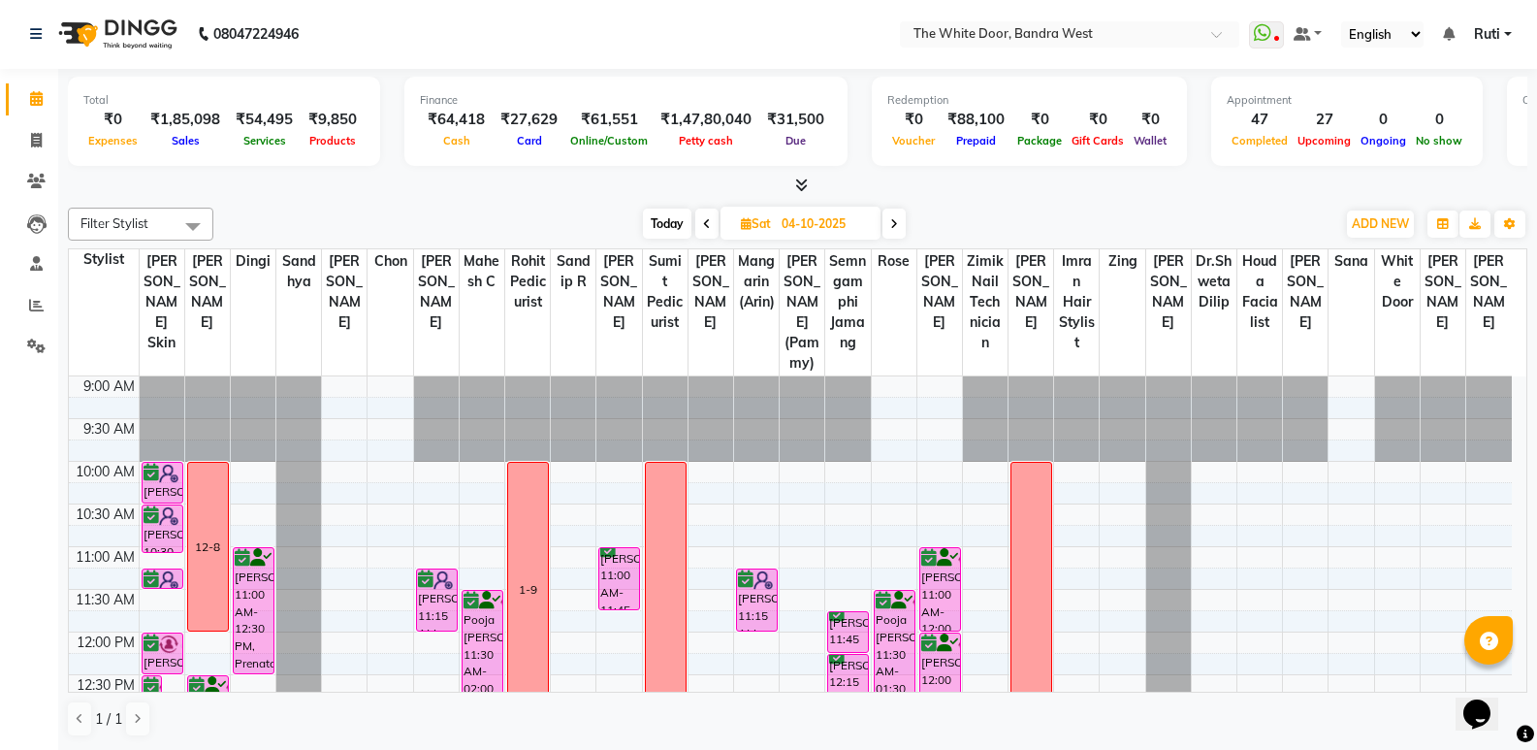
select select "31478"
select select "tentative"
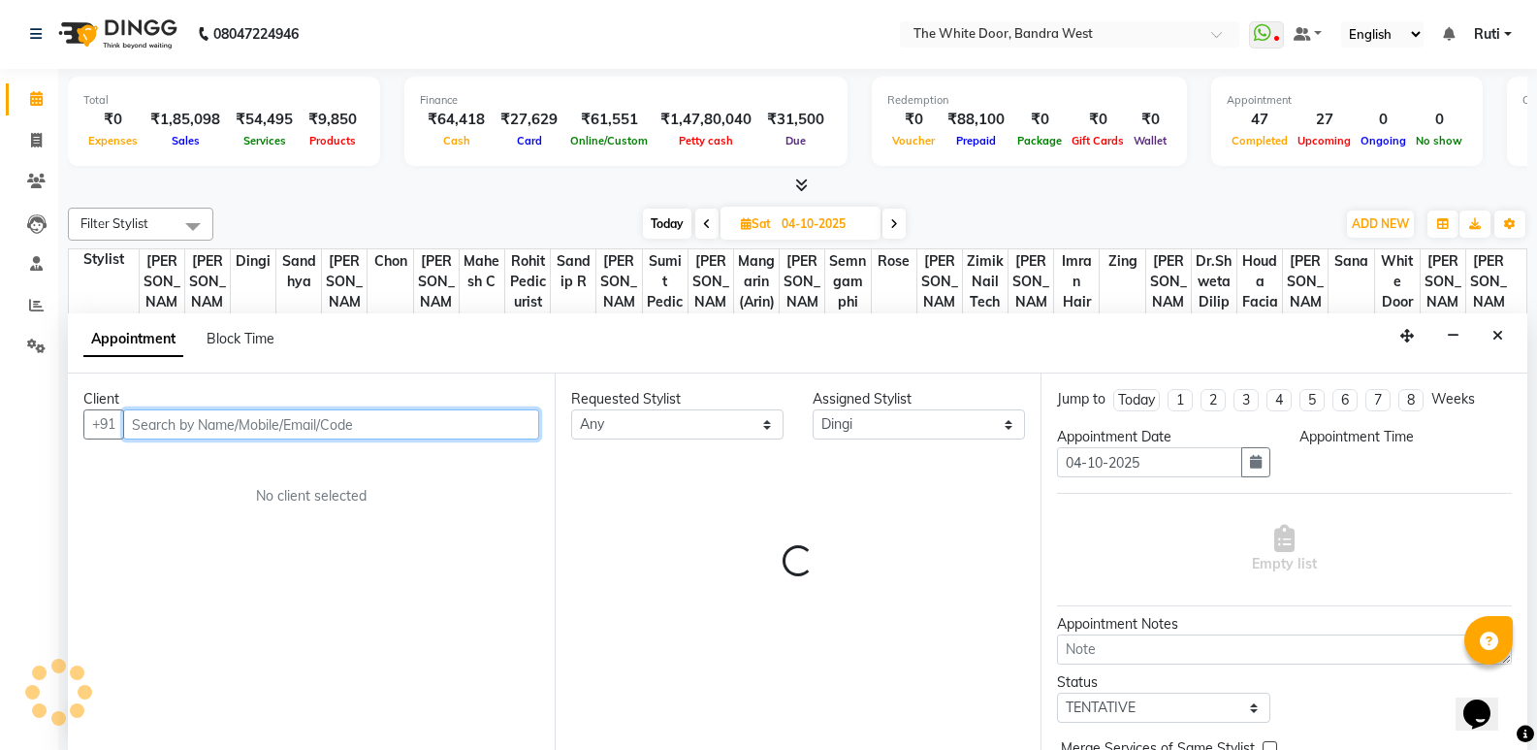
select select "615"
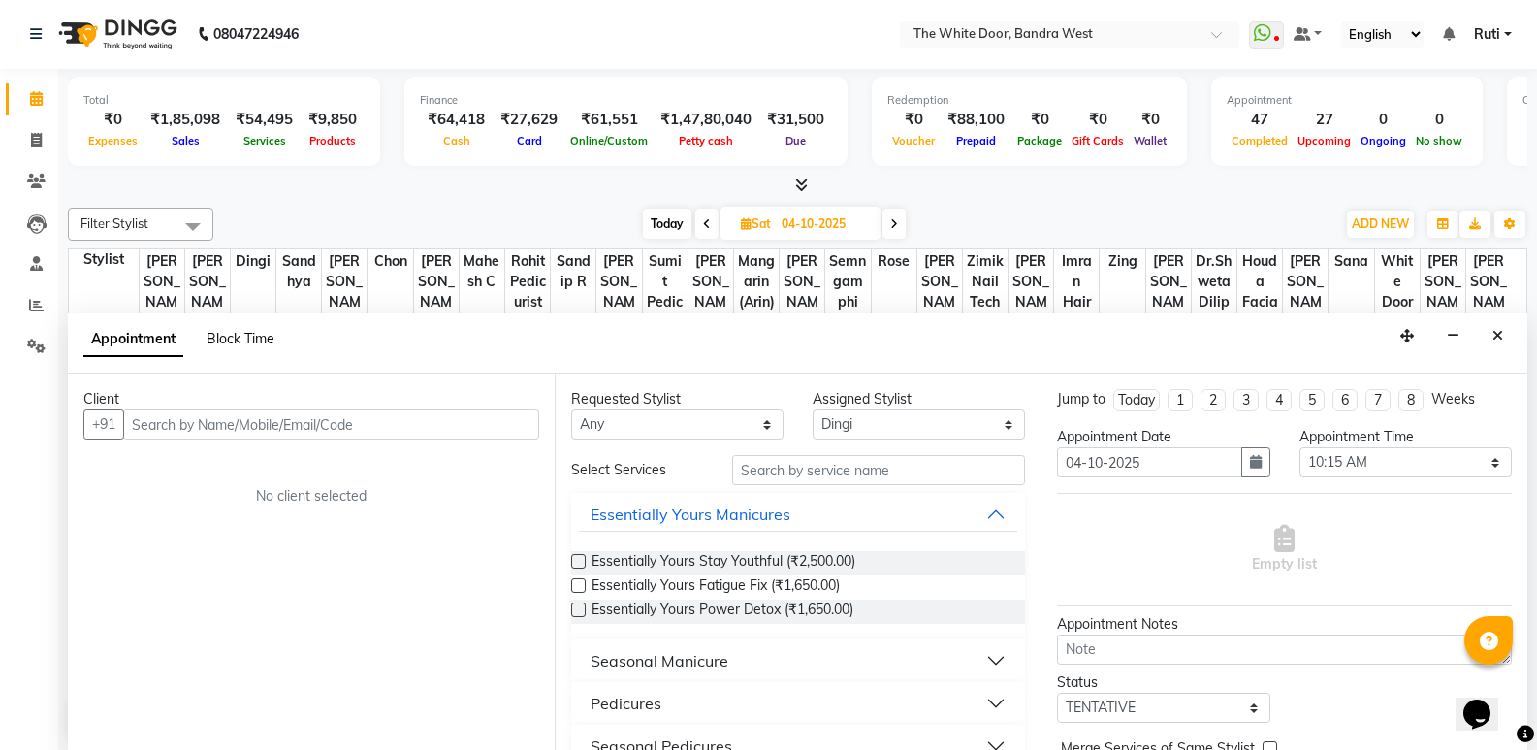
click at [243, 337] on span "Block Time" at bounding box center [241, 338] width 68 height 17
select select "31478"
select select "615"
select select "630"
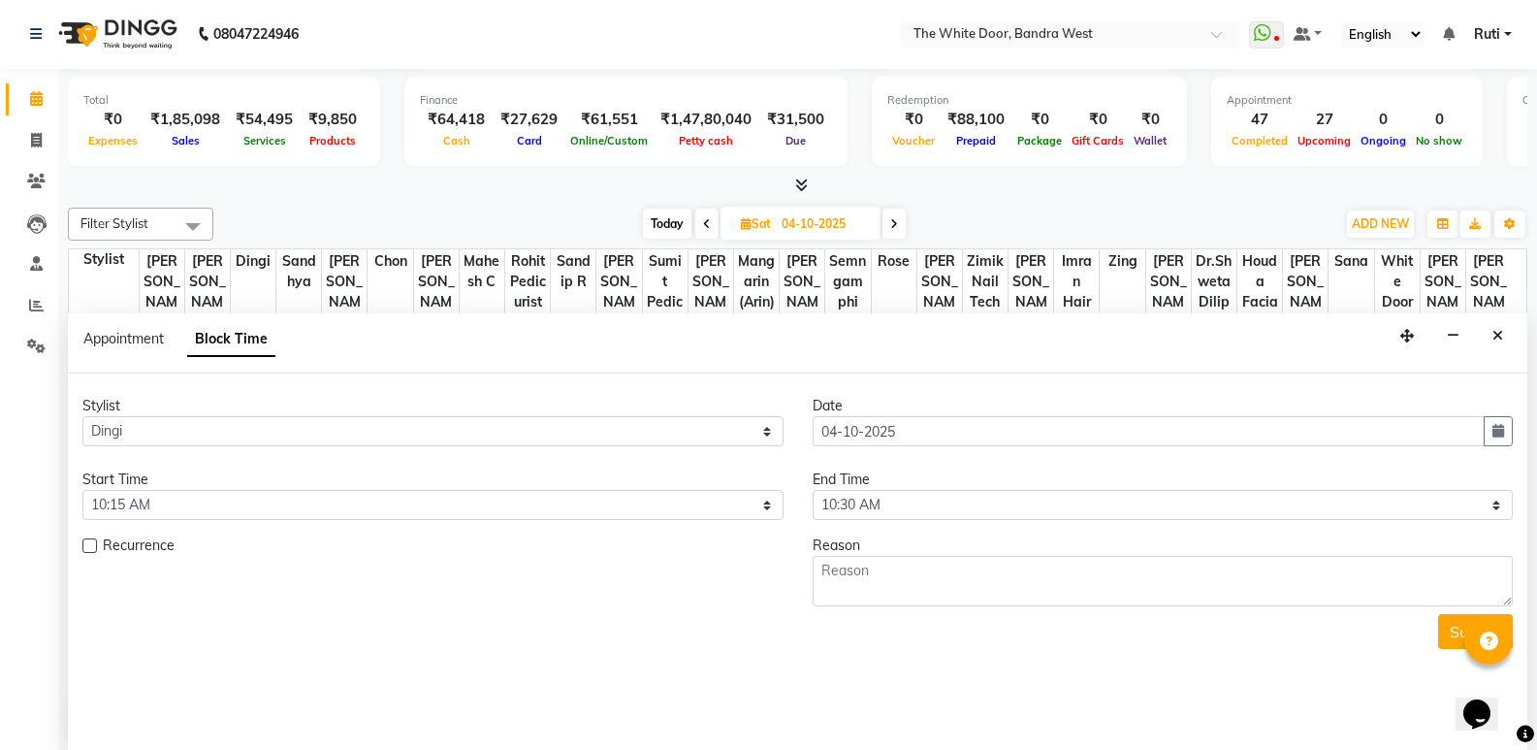
scroll to position [814, 0]
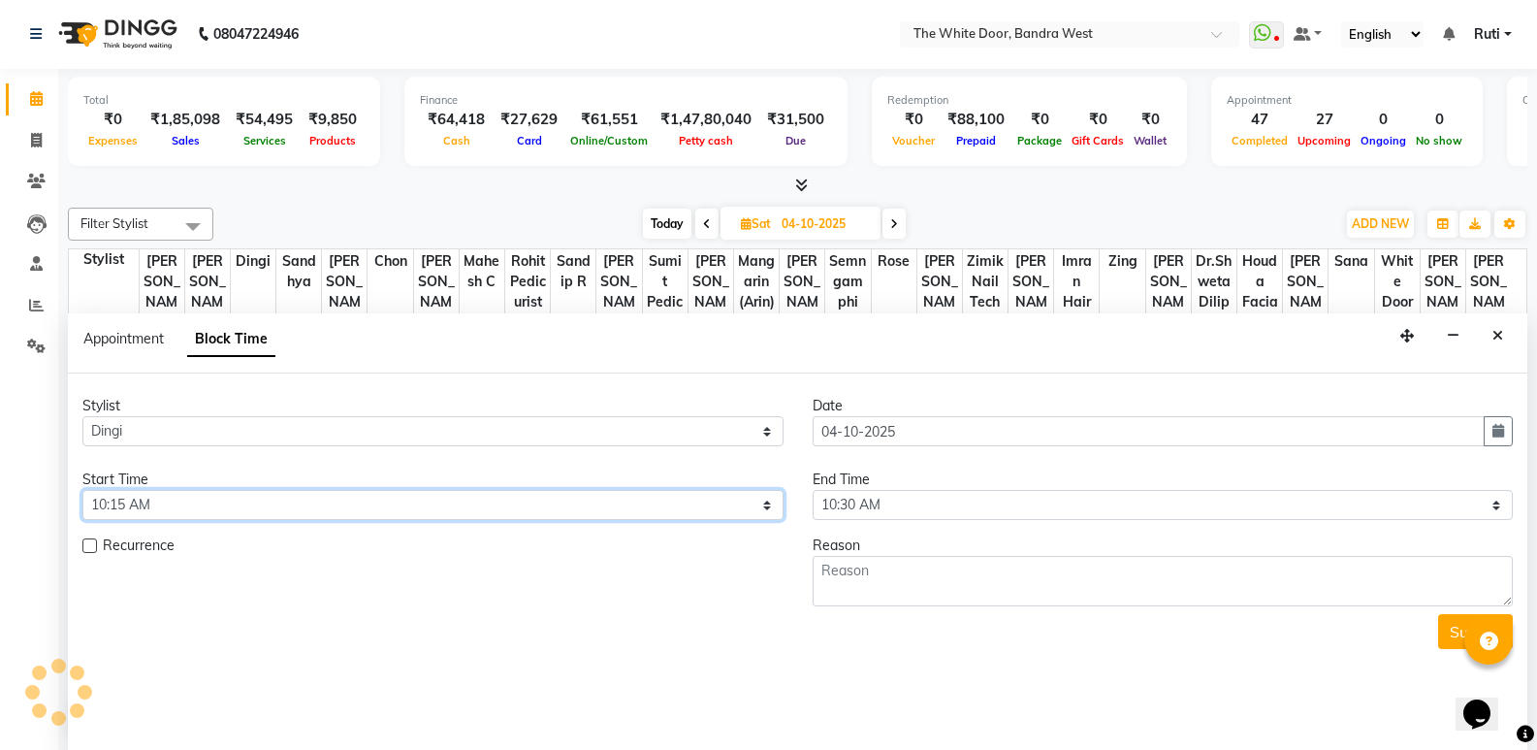
click at [211, 505] on select "Select 10:00 AM 10:15 AM 10:30 AM 10:45 AM 11:00 AM 11:15 AM 11:30 AM 11:45 AM …" at bounding box center [432, 505] width 701 height 30
select select "600"
click at [82, 490] on select "Select 10:00 AM 10:15 AM 10:30 AM 10:45 AM 11:00 AM 11:15 AM 11:30 AM 11:45 AM …" at bounding box center [432, 505] width 701 height 30
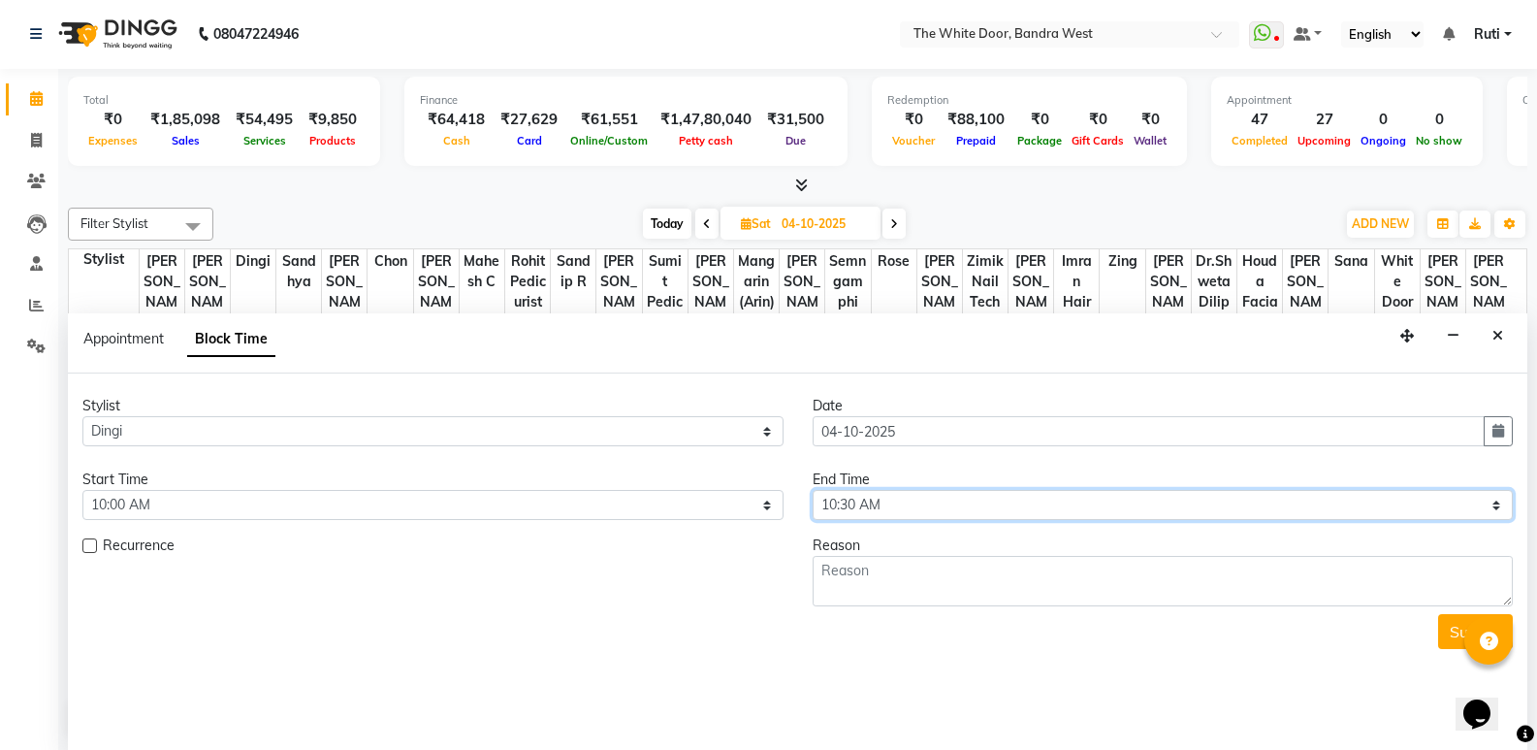
click at [971, 502] on select "Select 10:00 AM 10:15 AM 10:30 AM 10:45 AM 11:00 AM 11:15 AM 11:30 AM 11:45 AM …" at bounding box center [1163, 505] width 701 height 30
click at [813, 490] on select "Select 10:00 AM 10:15 AM 10:30 AM 10:45 AM 11:00 AM 11:15 AM 11:30 AM 11:45 AM …" at bounding box center [1163, 505] width 701 height 30
click at [974, 494] on select "Select 10:00 AM 10:15 AM 10:30 AM 10:45 AM 11:00 AM 11:15 AM 11:30 AM 11:45 AM …" at bounding box center [1163, 505] width 701 height 30
select select "660"
click at [813, 490] on select "Select 10:00 AM 10:15 AM 10:30 AM 10:45 AM 11:00 AM 11:15 AM 11:30 AM 11:45 AM …" at bounding box center [1163, 505] width 701 height 30
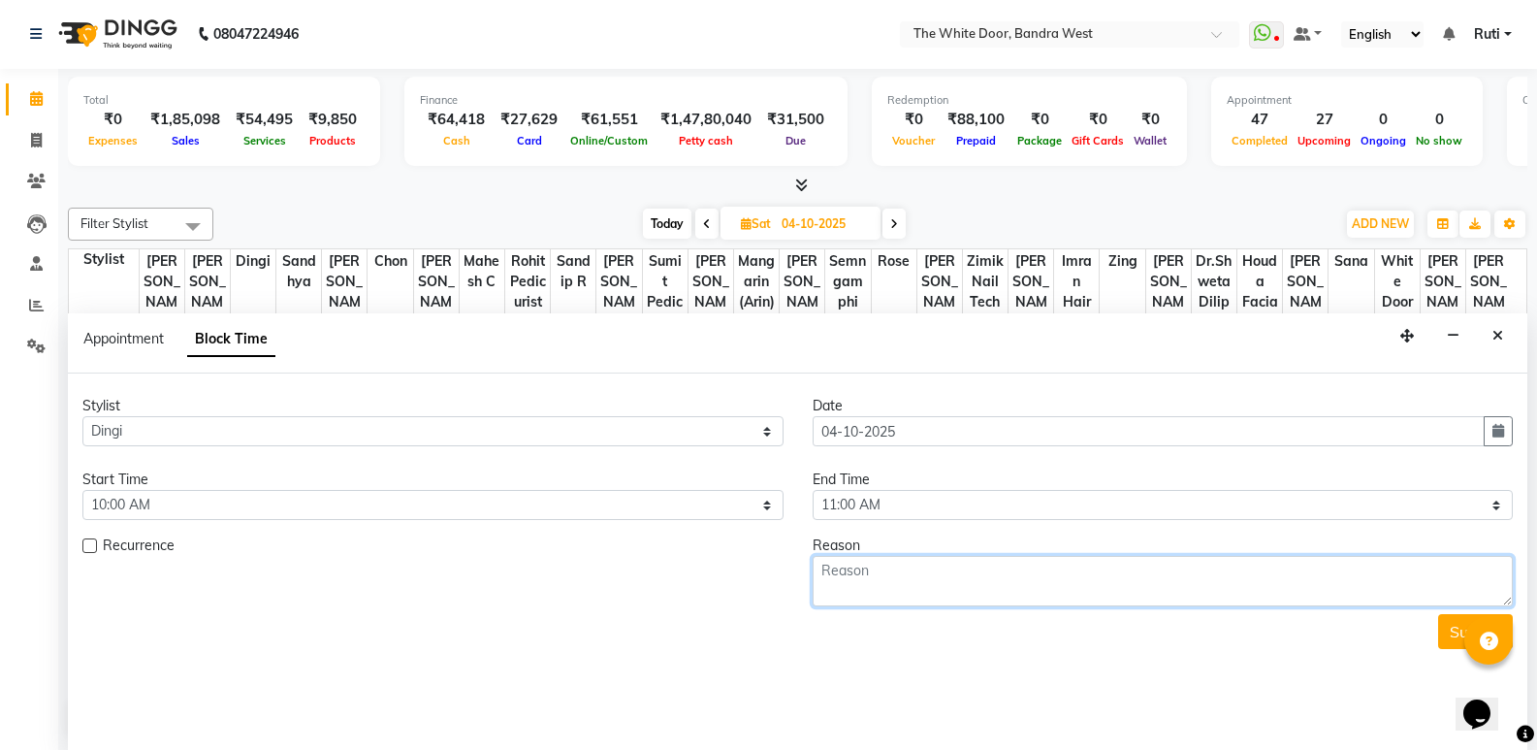
click at [868, 579] on textarea at bounding box center [1163, 581] width 701 height 50
type textarea "11-7"
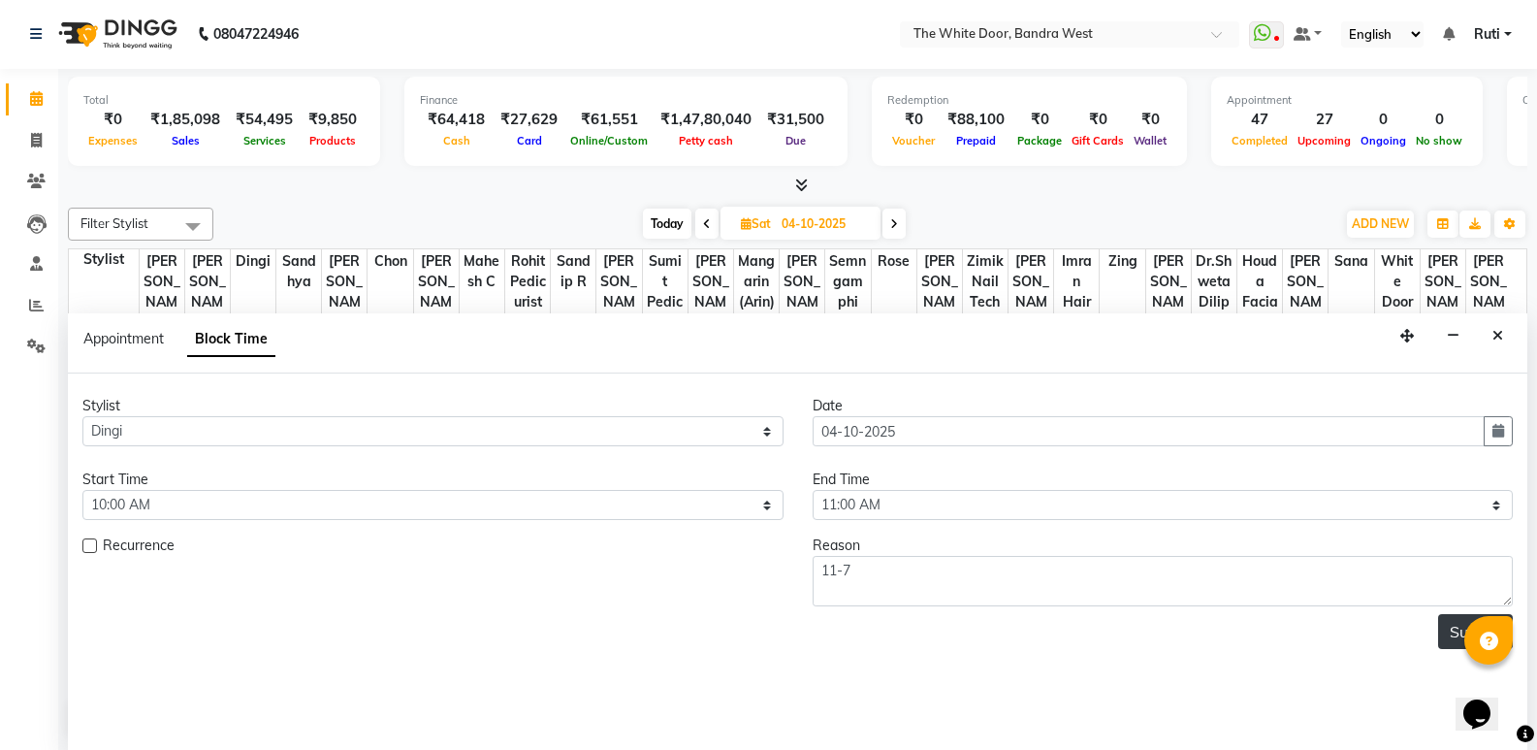
click at [1448, 628] on button "Submit" at bounding box center [1475, 631] width 75 height 35
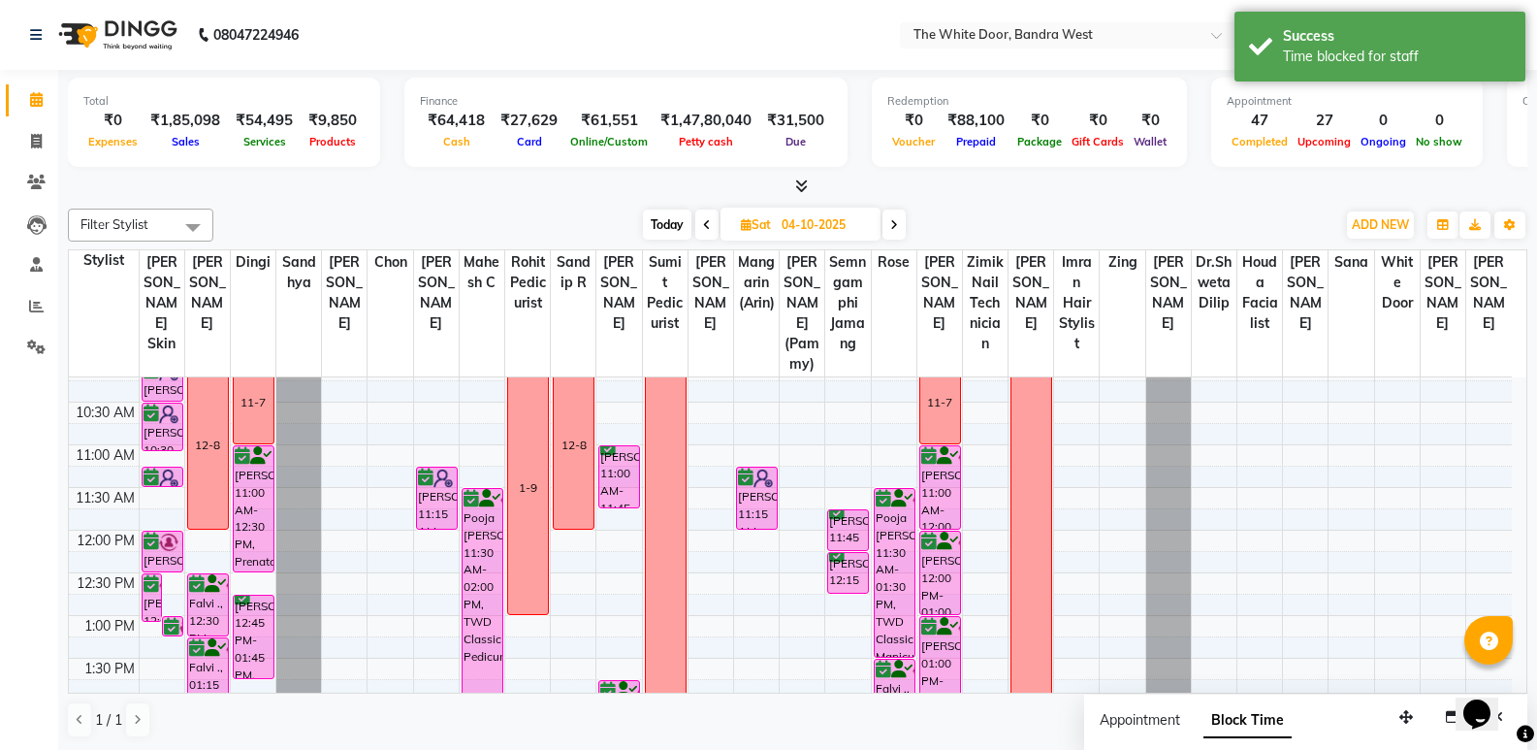
scroll to position [0, 0]
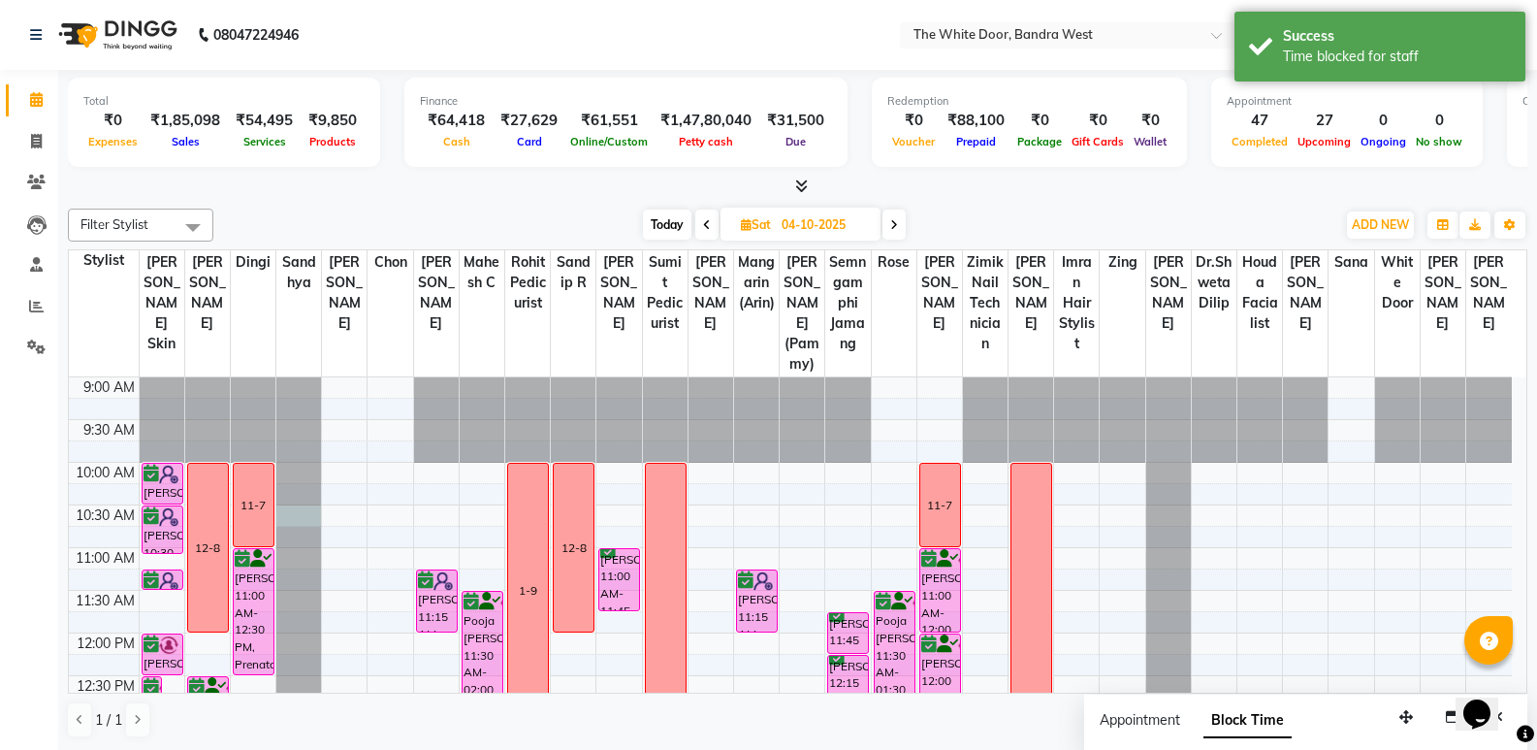
click at [294, 377] on div at bounding box center [298, 377] width 45 height 0
select select "20544"
select select "tentative"
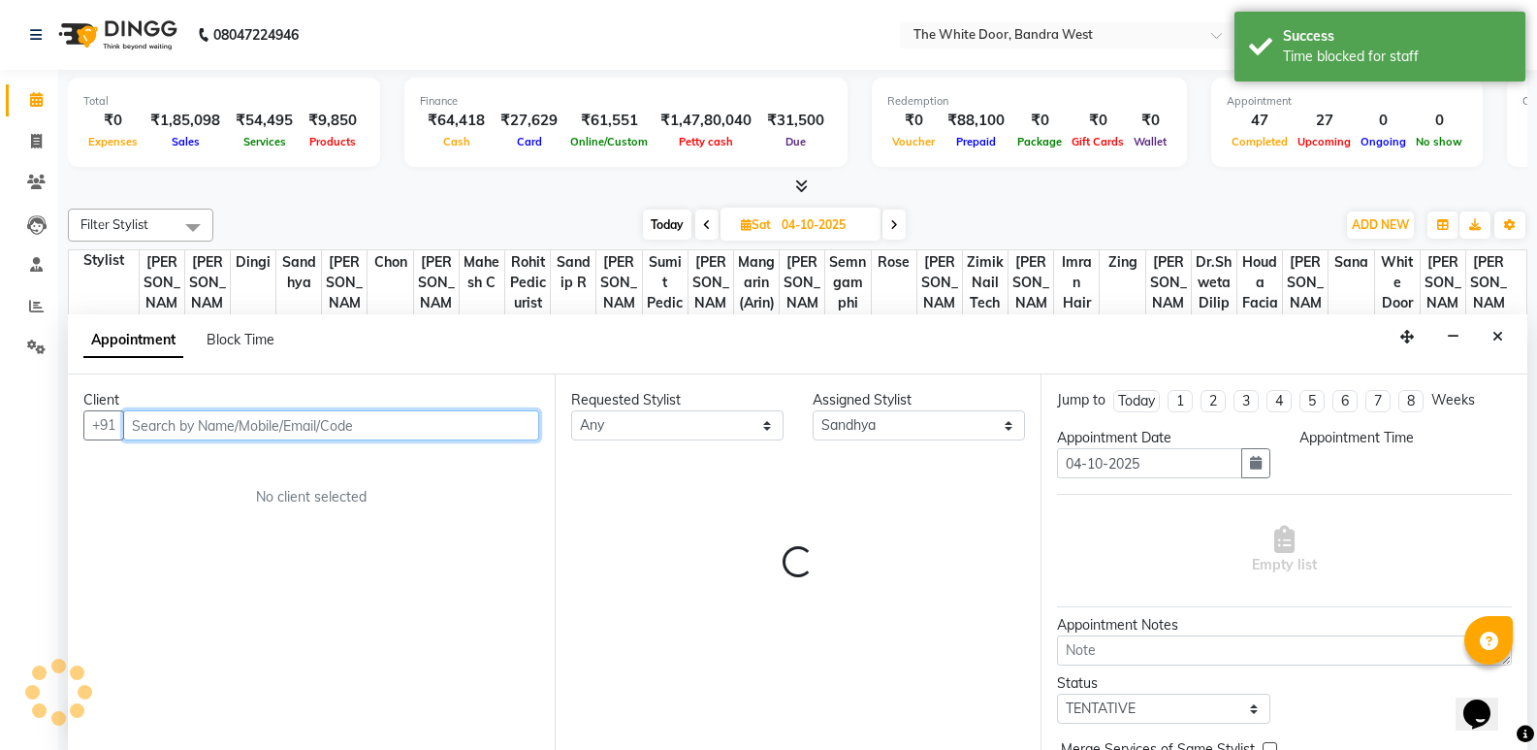
select select "630"
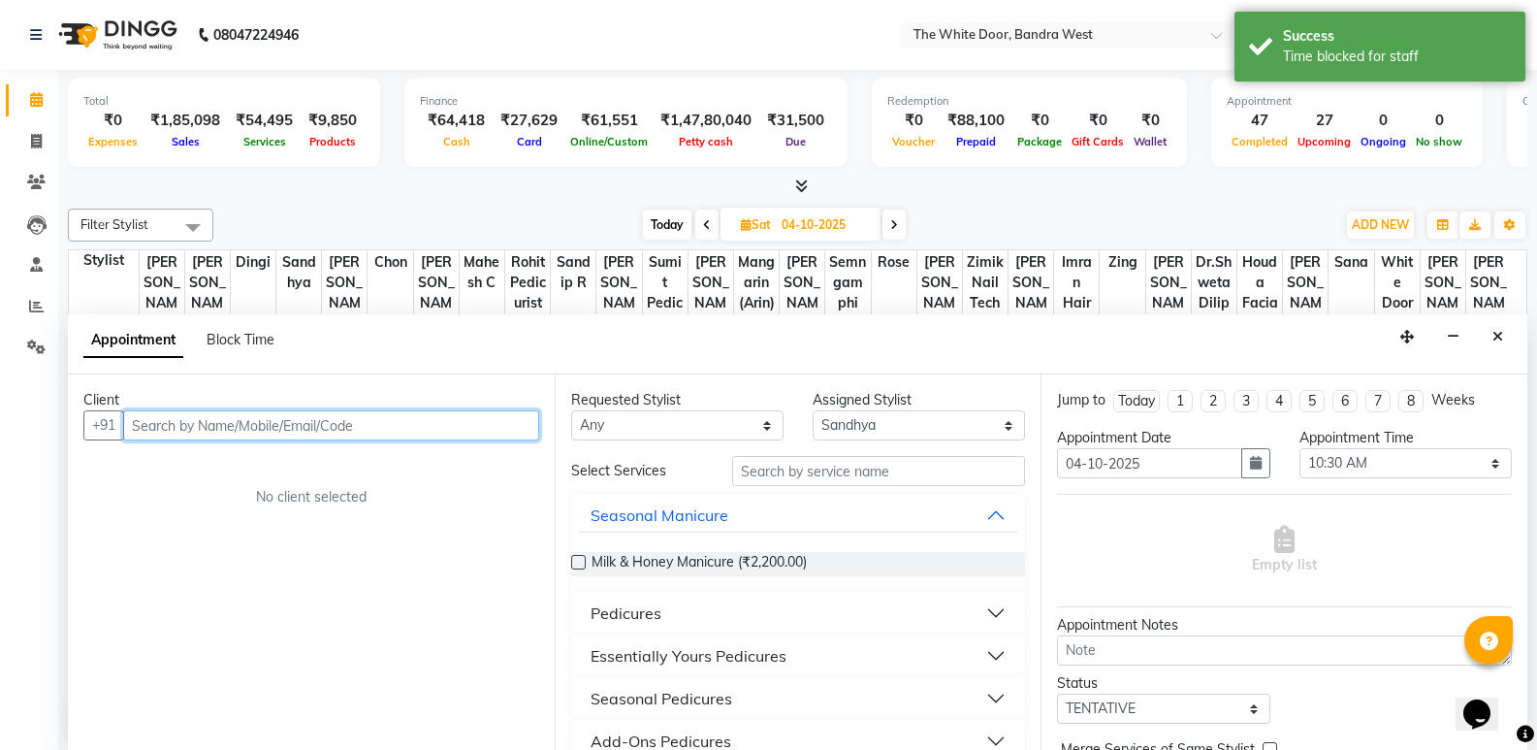
scroll to position [1, 0]
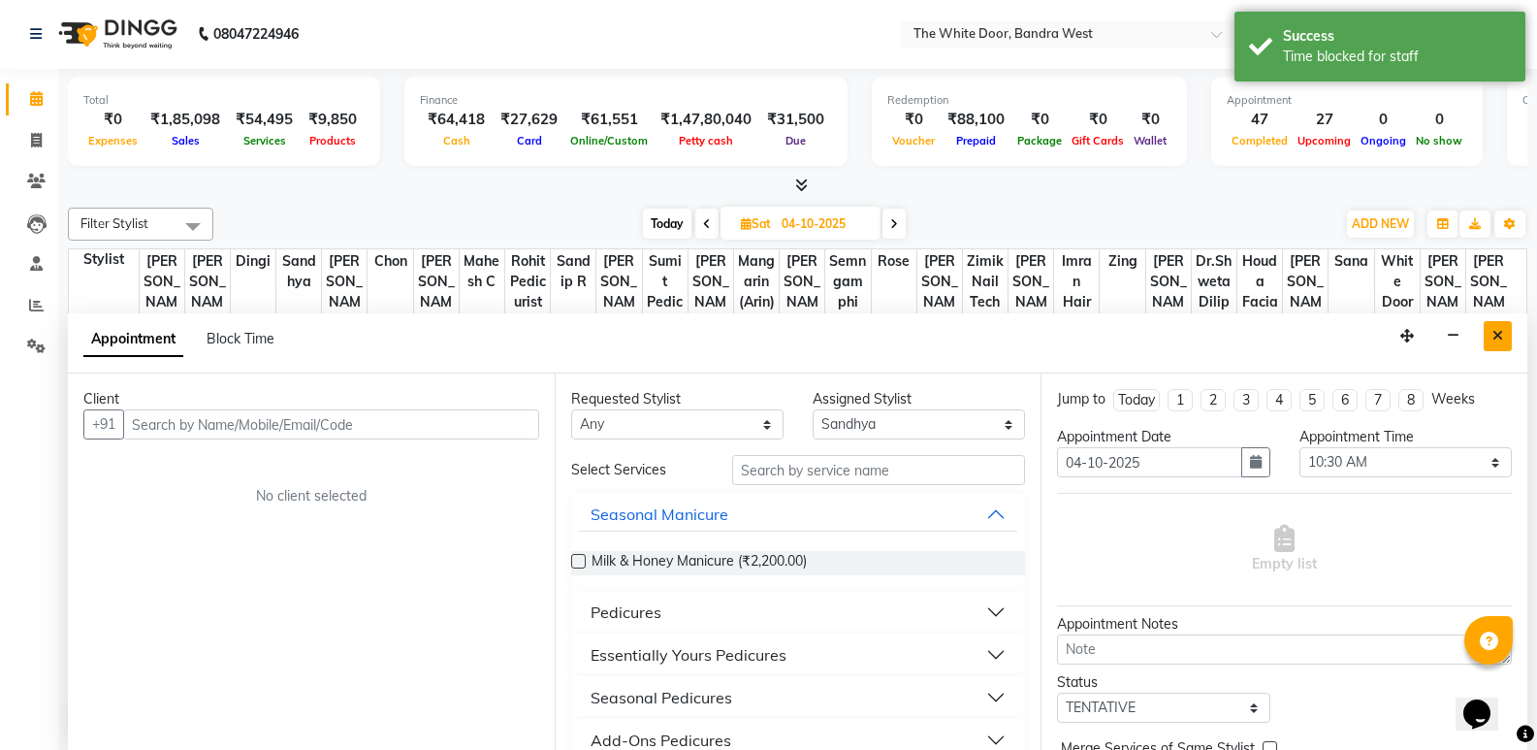
click at [1498, 330] on icon "Close" at bounding box center [1498, 336] width 11 height 14
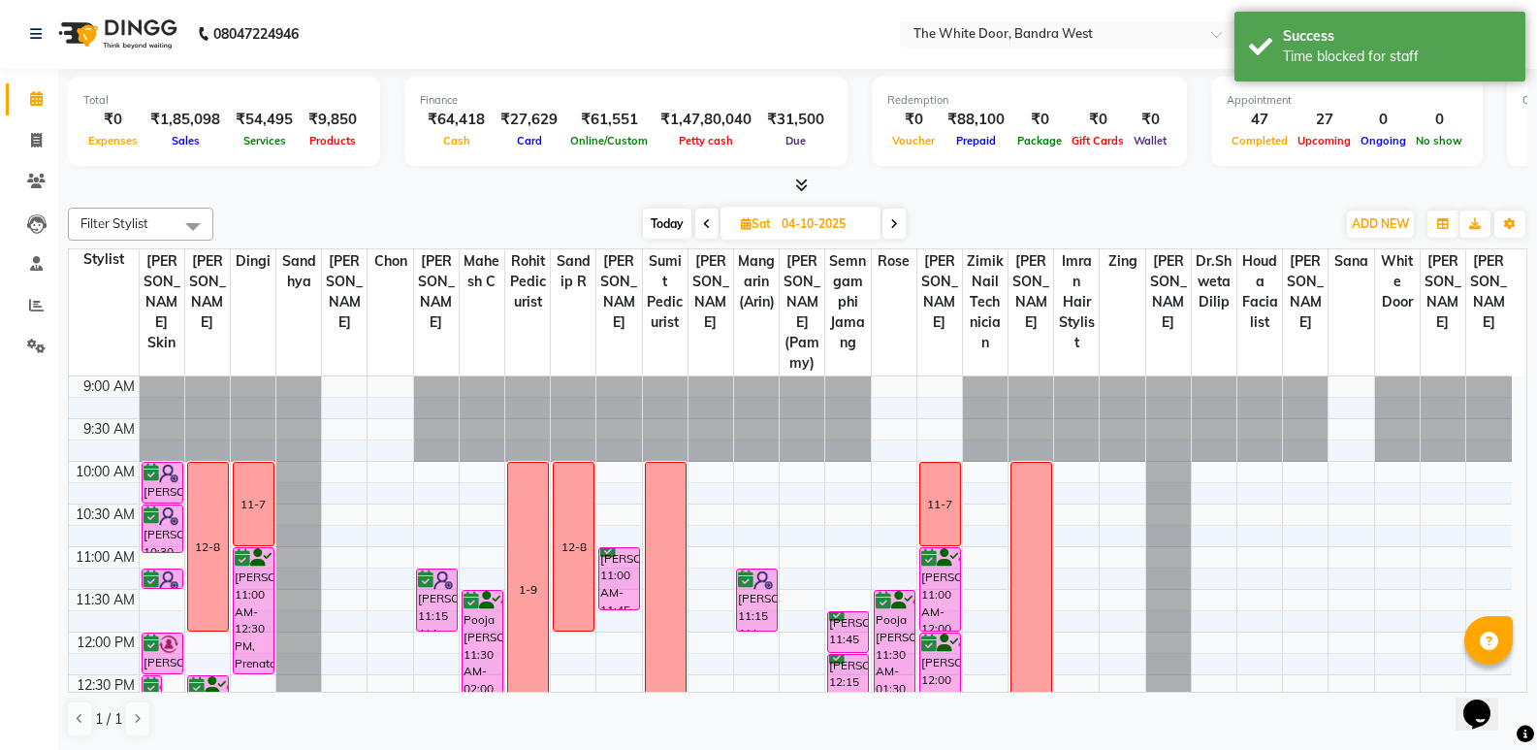
click at [303, 376] on div at bounding box center [298, 376] width 45 height 0
select select "20544"
select select "tentative"
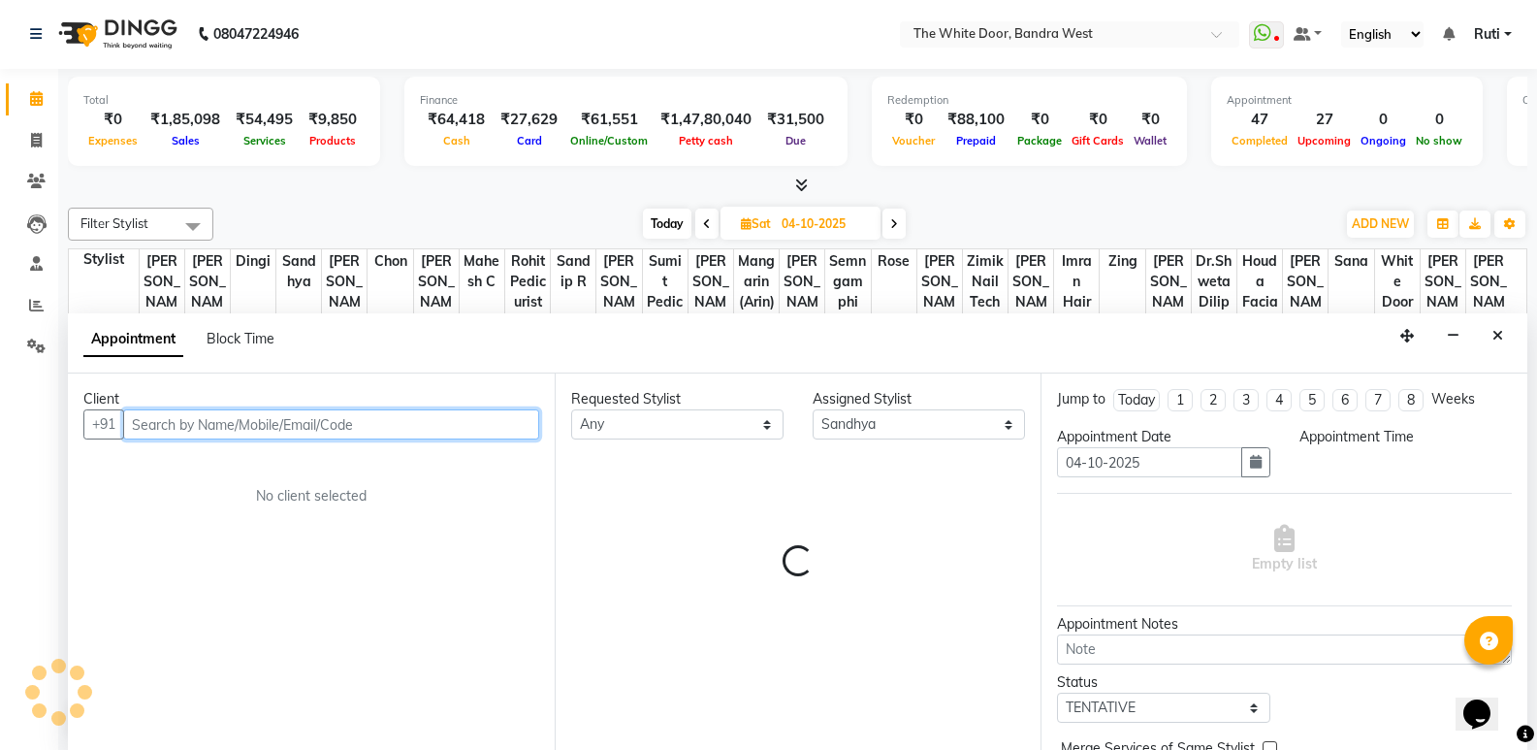
select select "600"
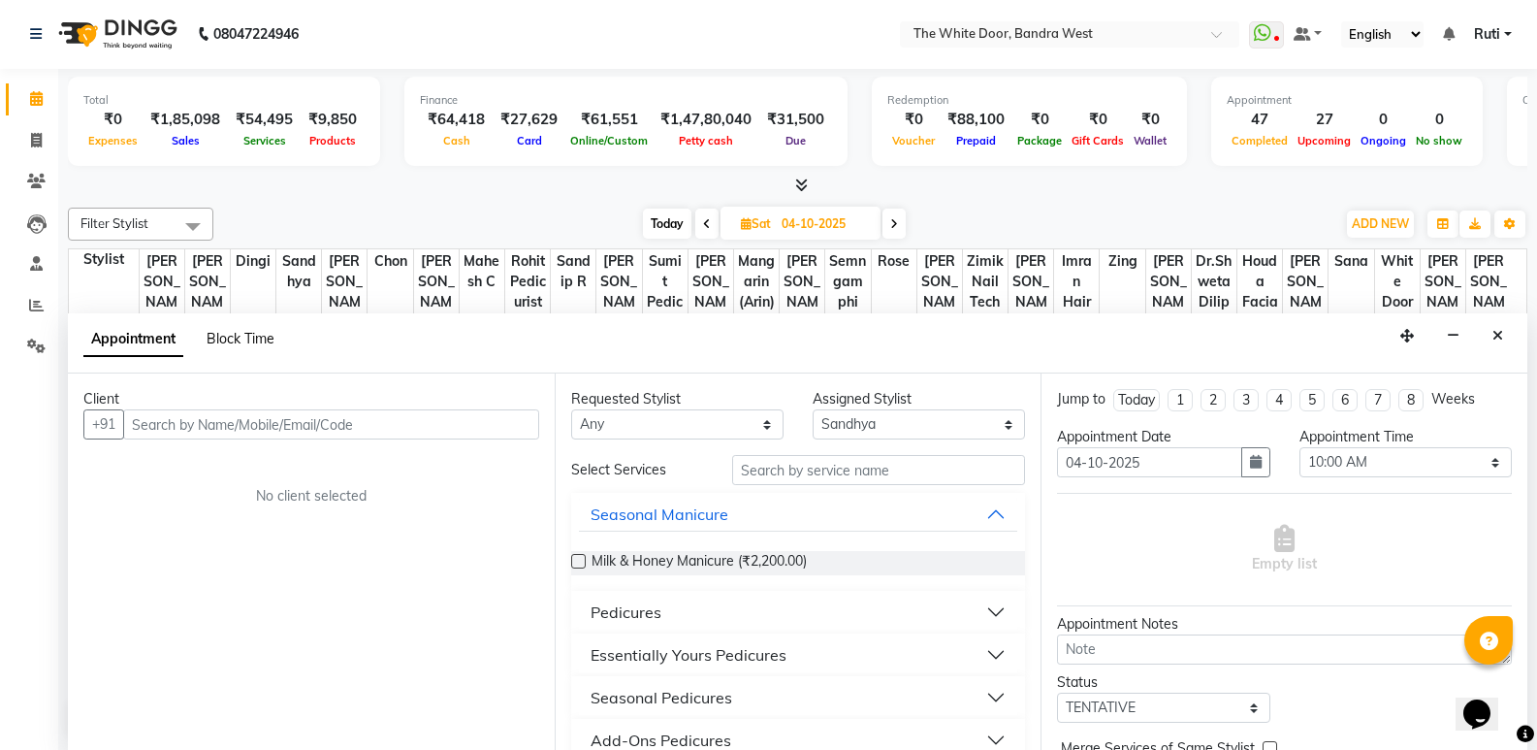
click at [244, 338] on span "Block Time" at bounding box center [241, 338] width 68 height 17
select select "20544"
select select "600"
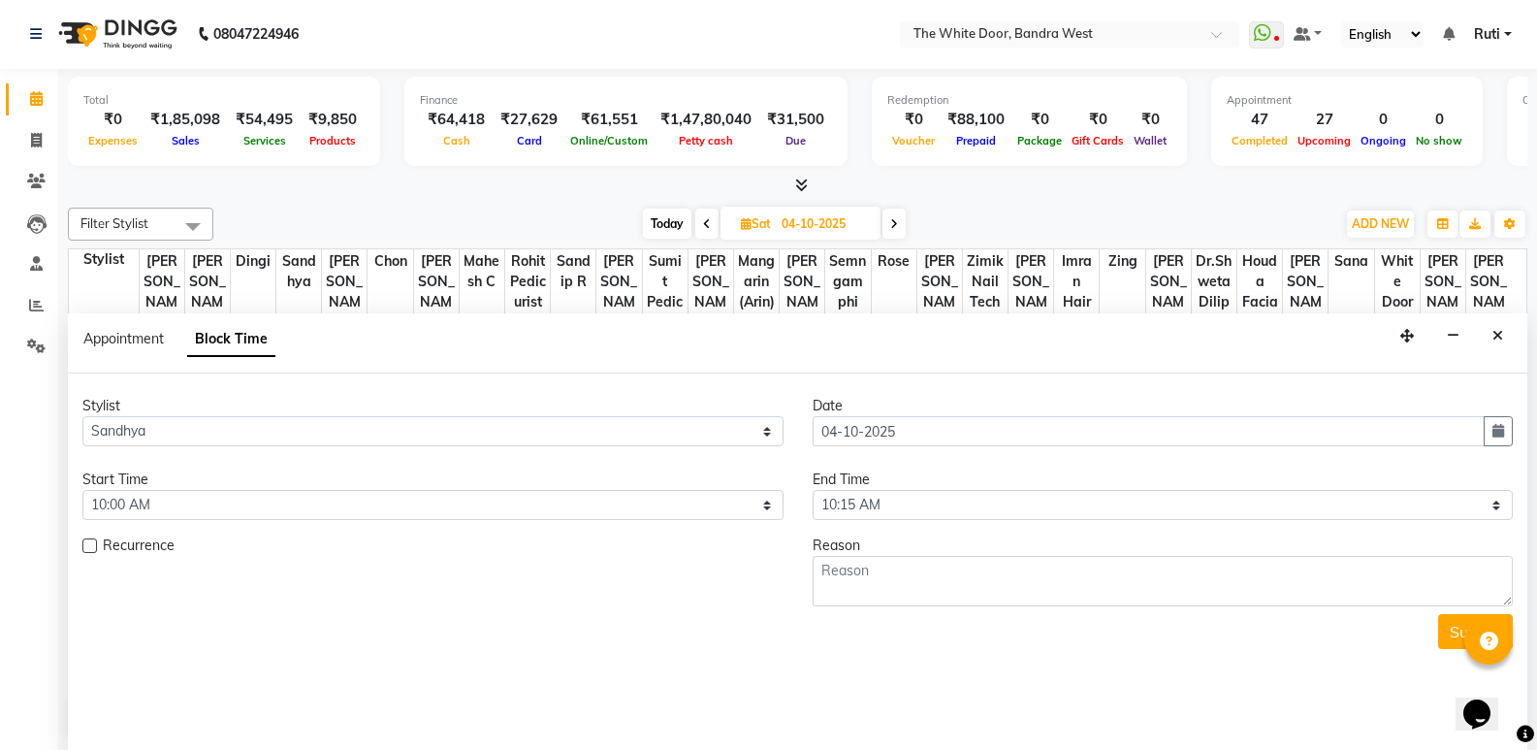
scroll to position [814, 0]
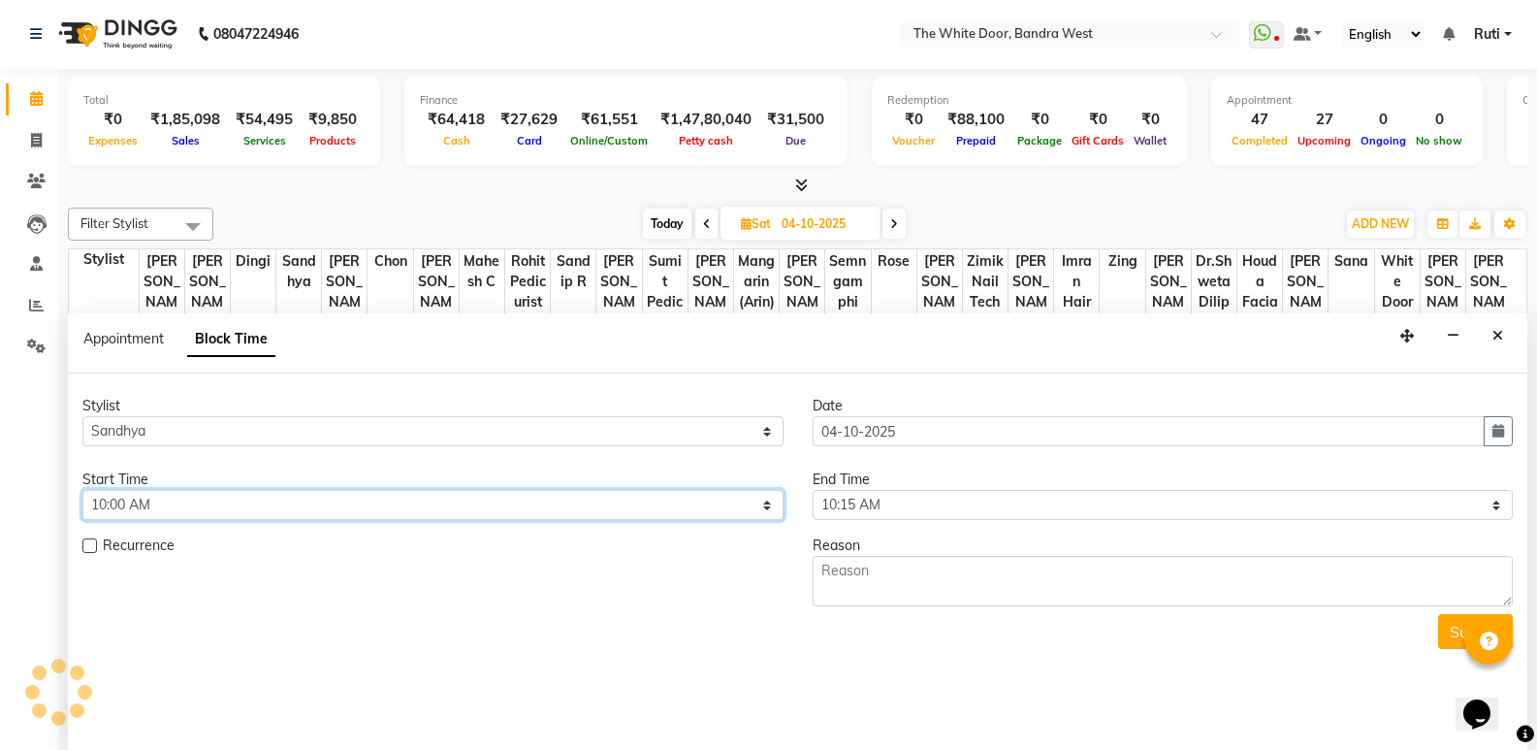
click at [197, 504] on select "Select 10:00 AM 10:15 AM 10:30 AM 10:45 AM 11:00 AM 11:15 AM 11:30 AM 11:45 AM …" at bounding box center [432, 505] width 701 height 30
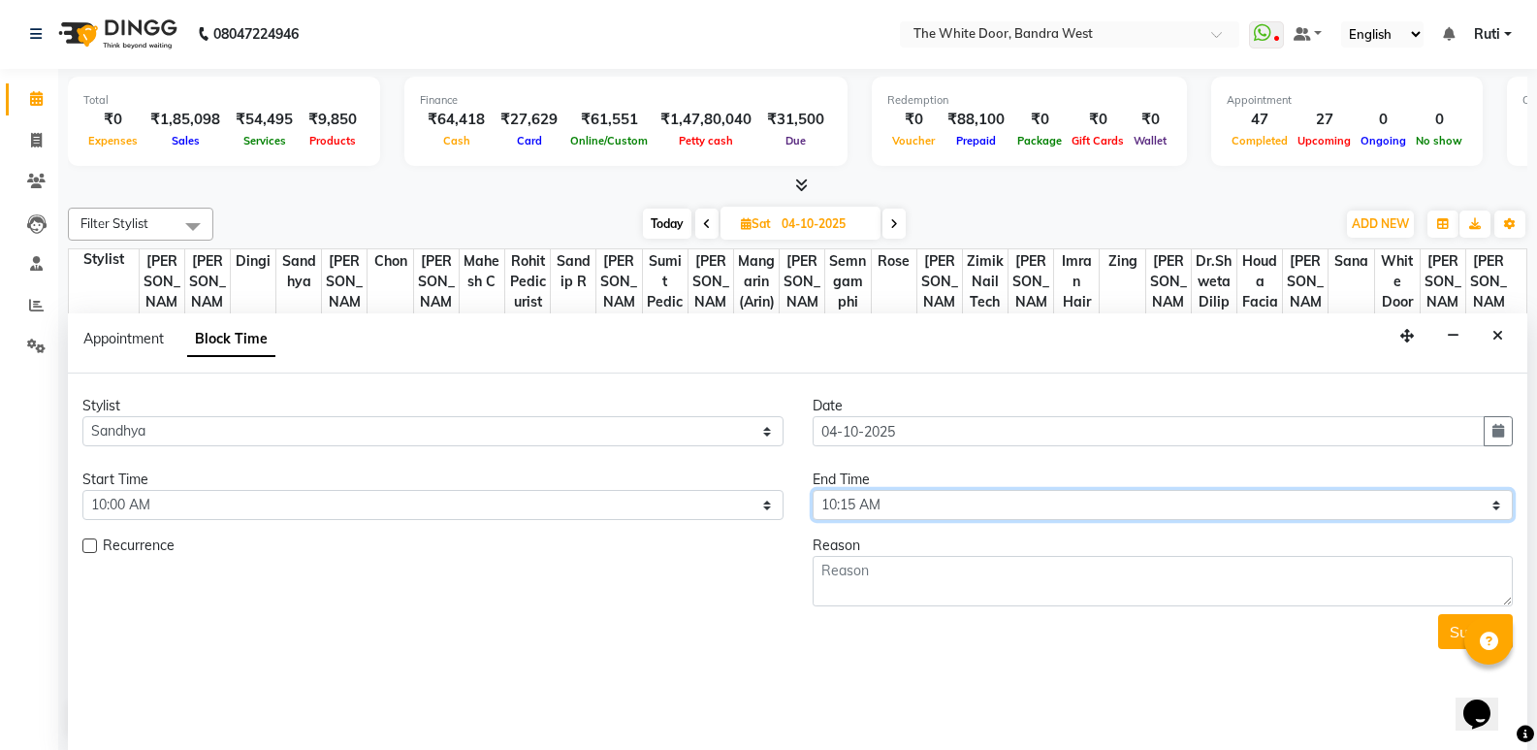
click at [892, 502] on select "Select 10:00 AM 10:15 AM 10:30 AM 10:45 AM 11:00 AM 11:15 AM 11:30 AM 11:45 AM …" at bounding box center [1163, 505] width 701 height 30
select select "660"
click at [813, 490] on select "Select 10:00 AM 10:15 AM 10:30 AM 10:45 AM 11:00 AM 11:15 AM 11:30 AM 11:45 AM …" at bounding box center [1163, 505] width 701 height 30
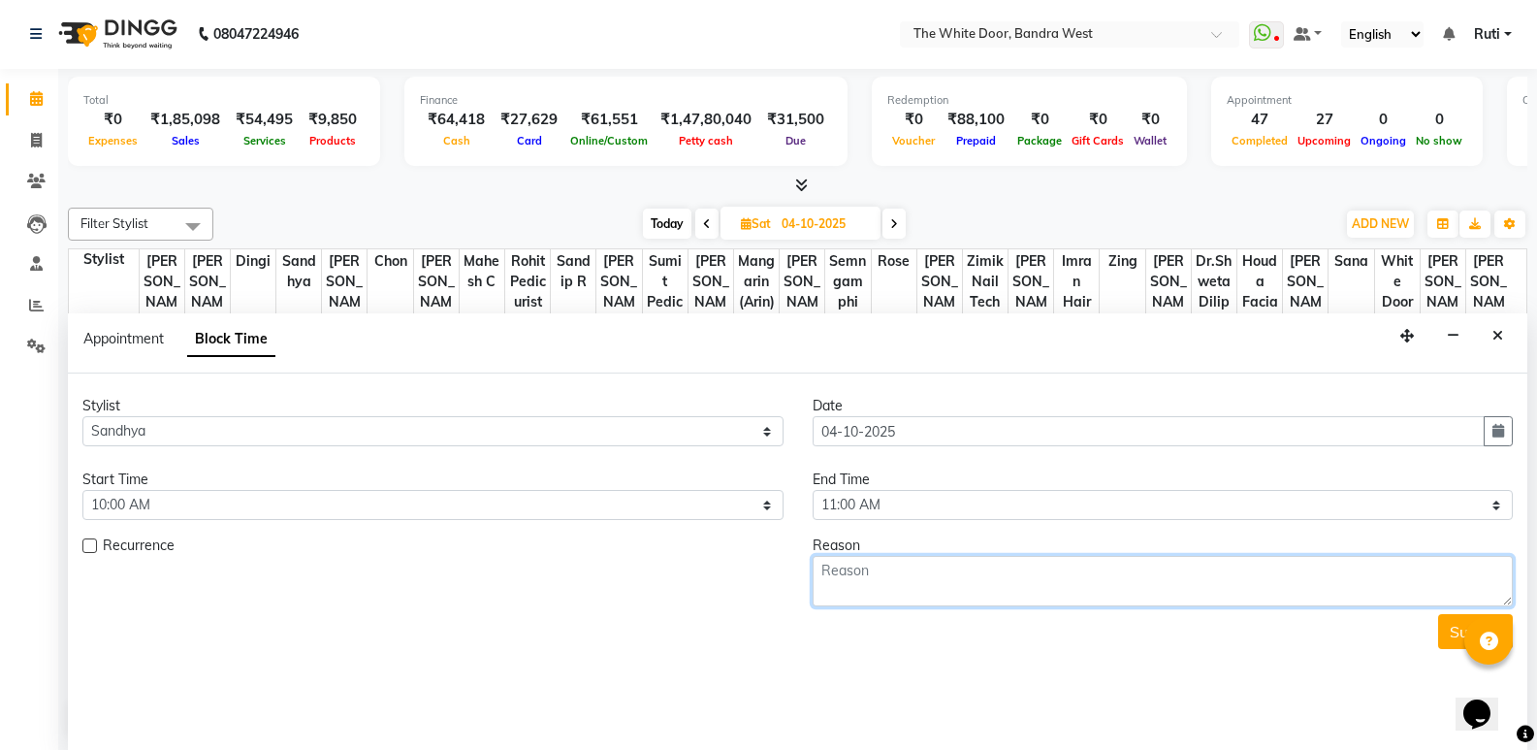
click at [853, 597] on textarea at bounding box center [1163, 581] width 701 height 50
type textarea "11-7"
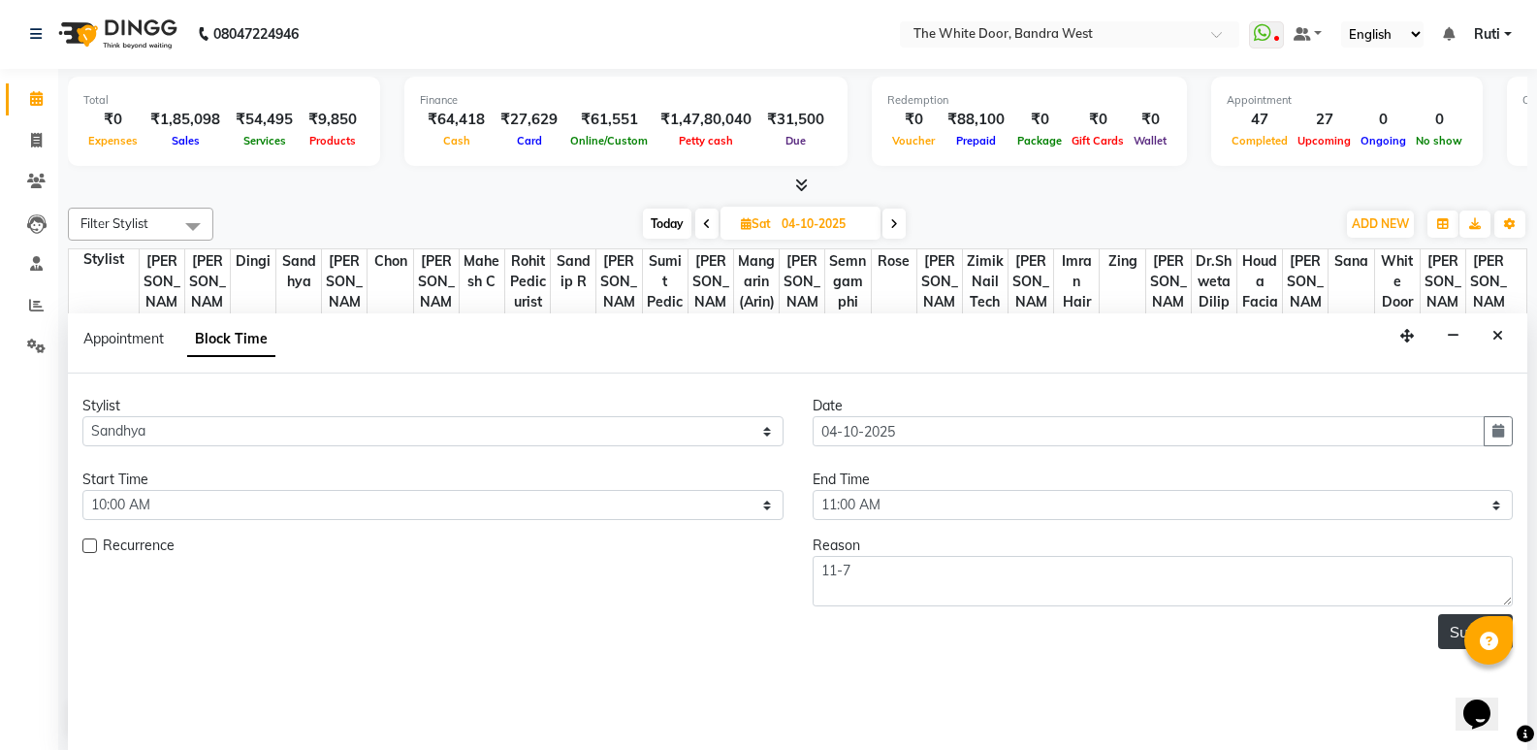
click at [1452, 625] on button "Submit" at bounding box center [1475, 631] width 75 height 35
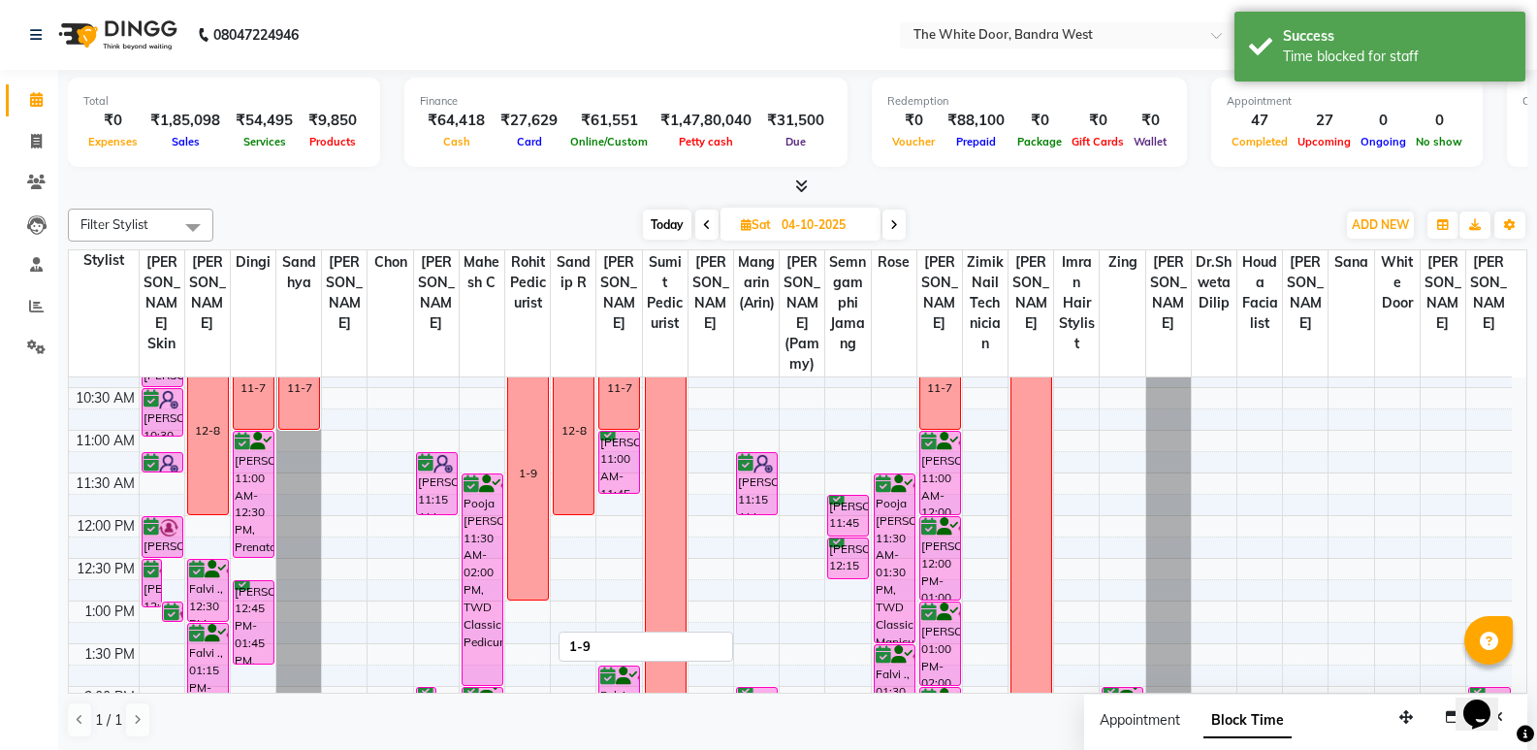
scroll to position [0, 0]
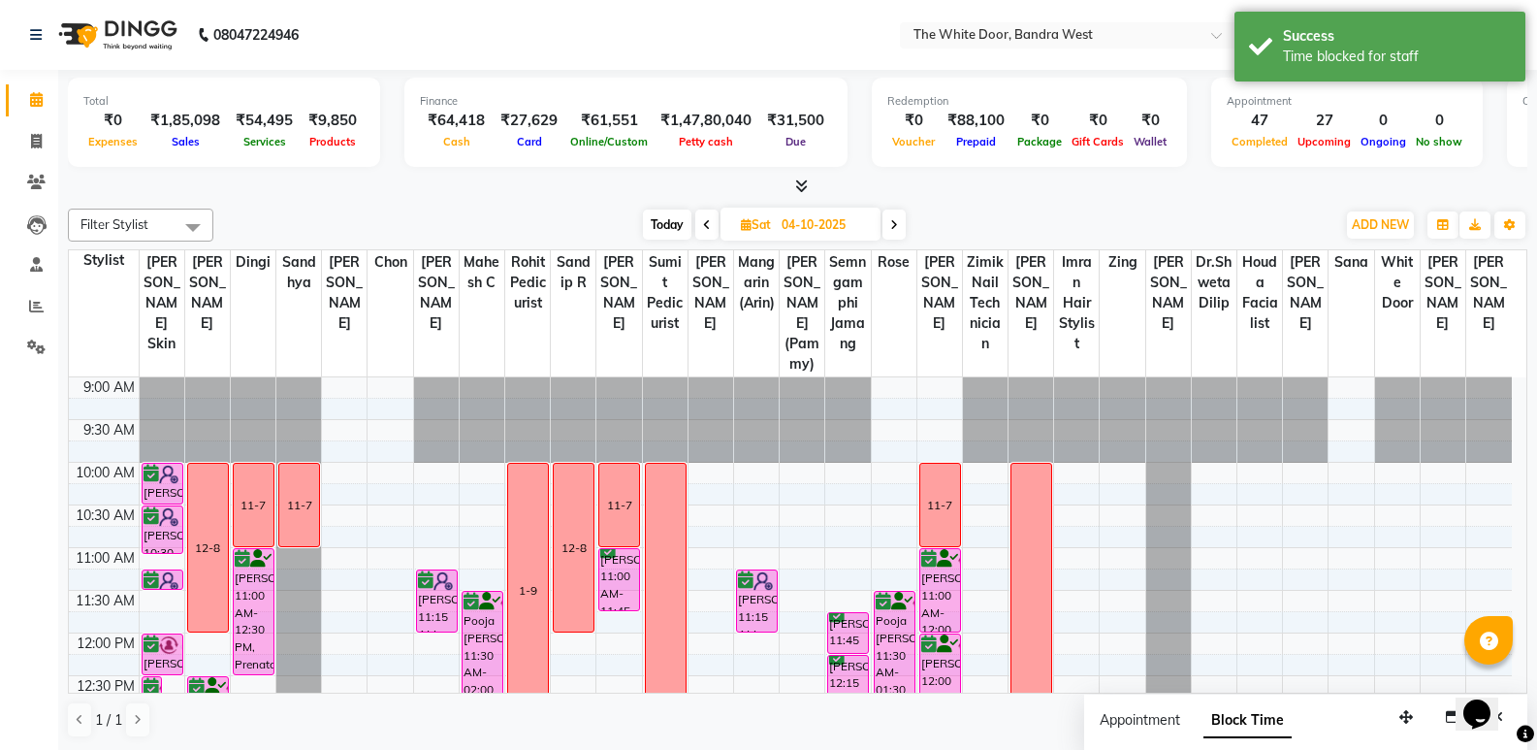
select select "20413"
select select "tentative"
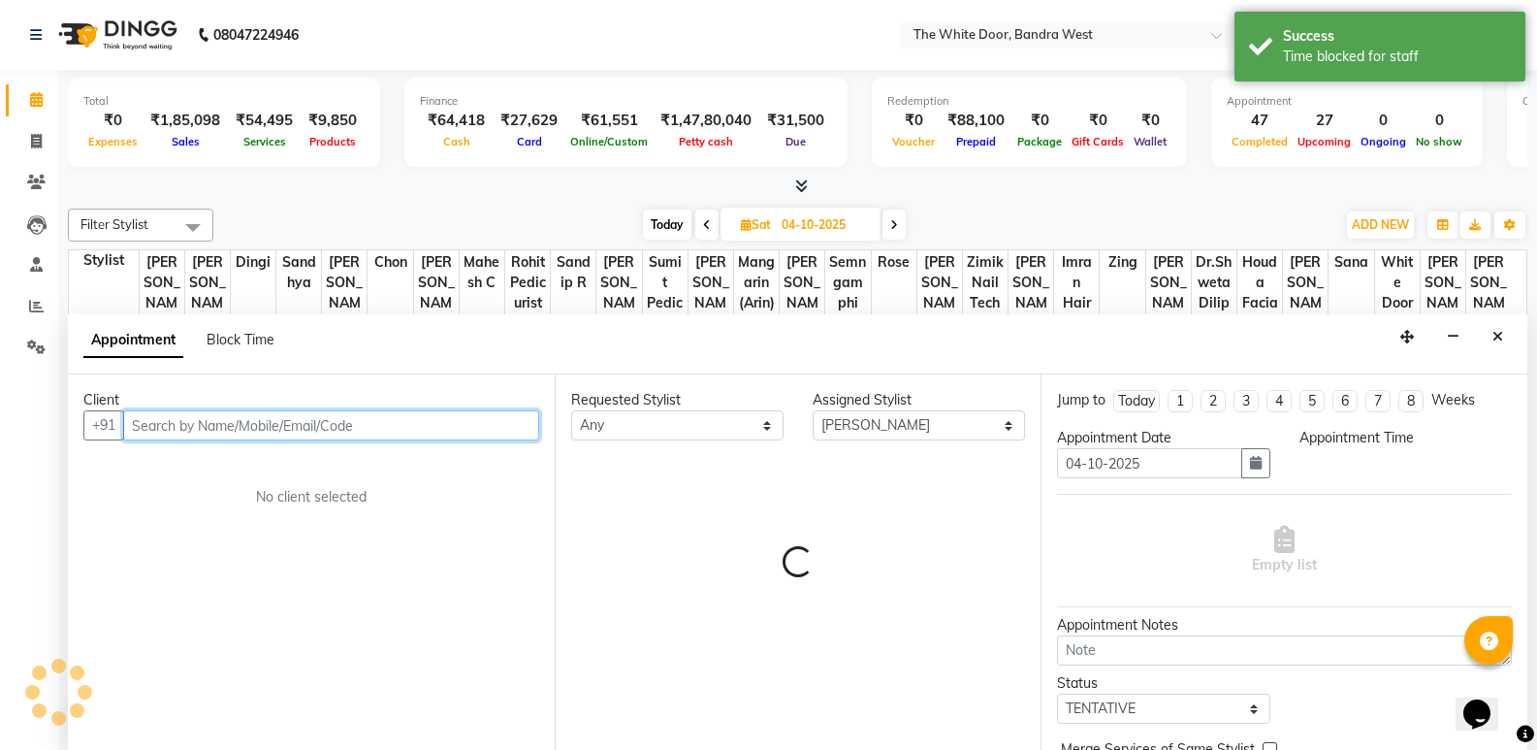
select select "630"
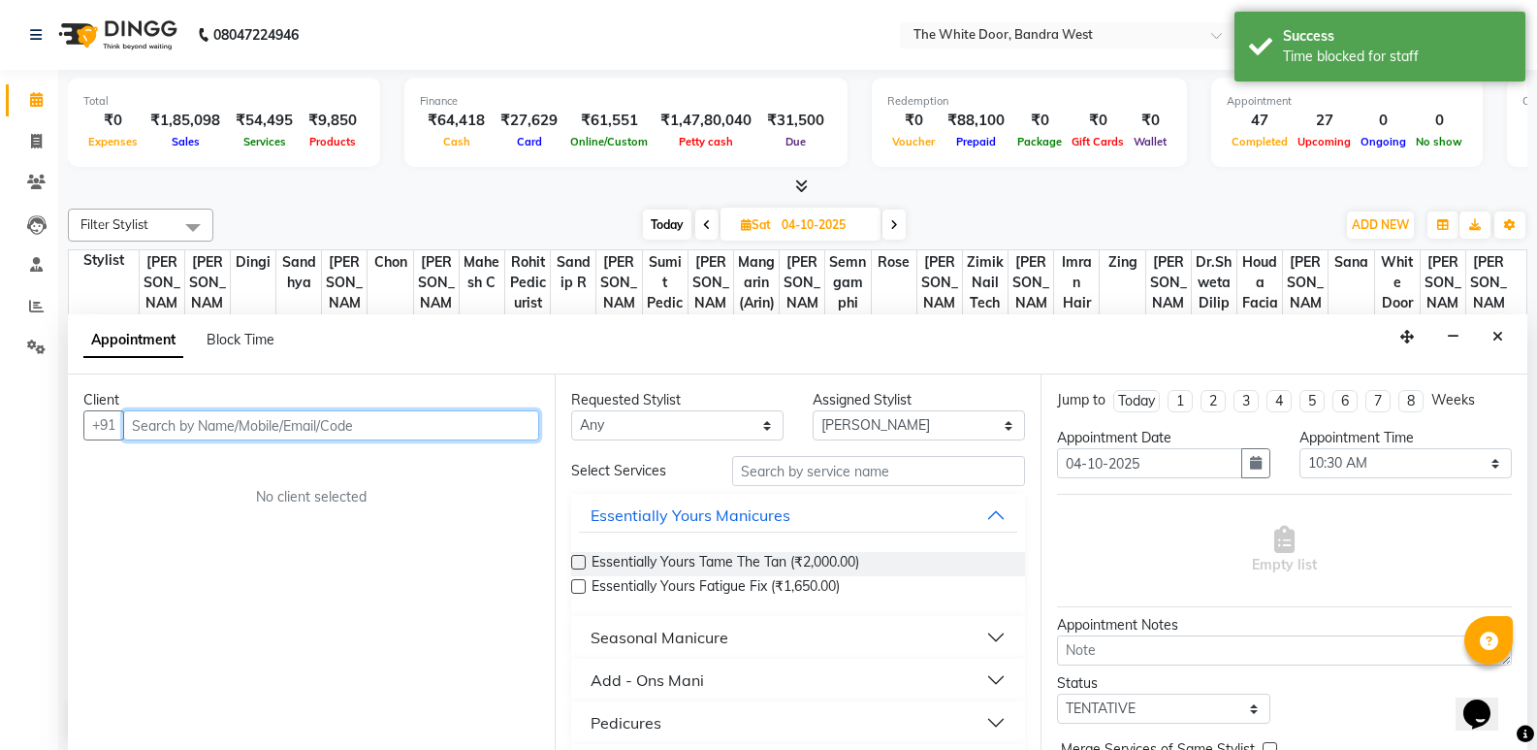
scroll to position [1, 0]
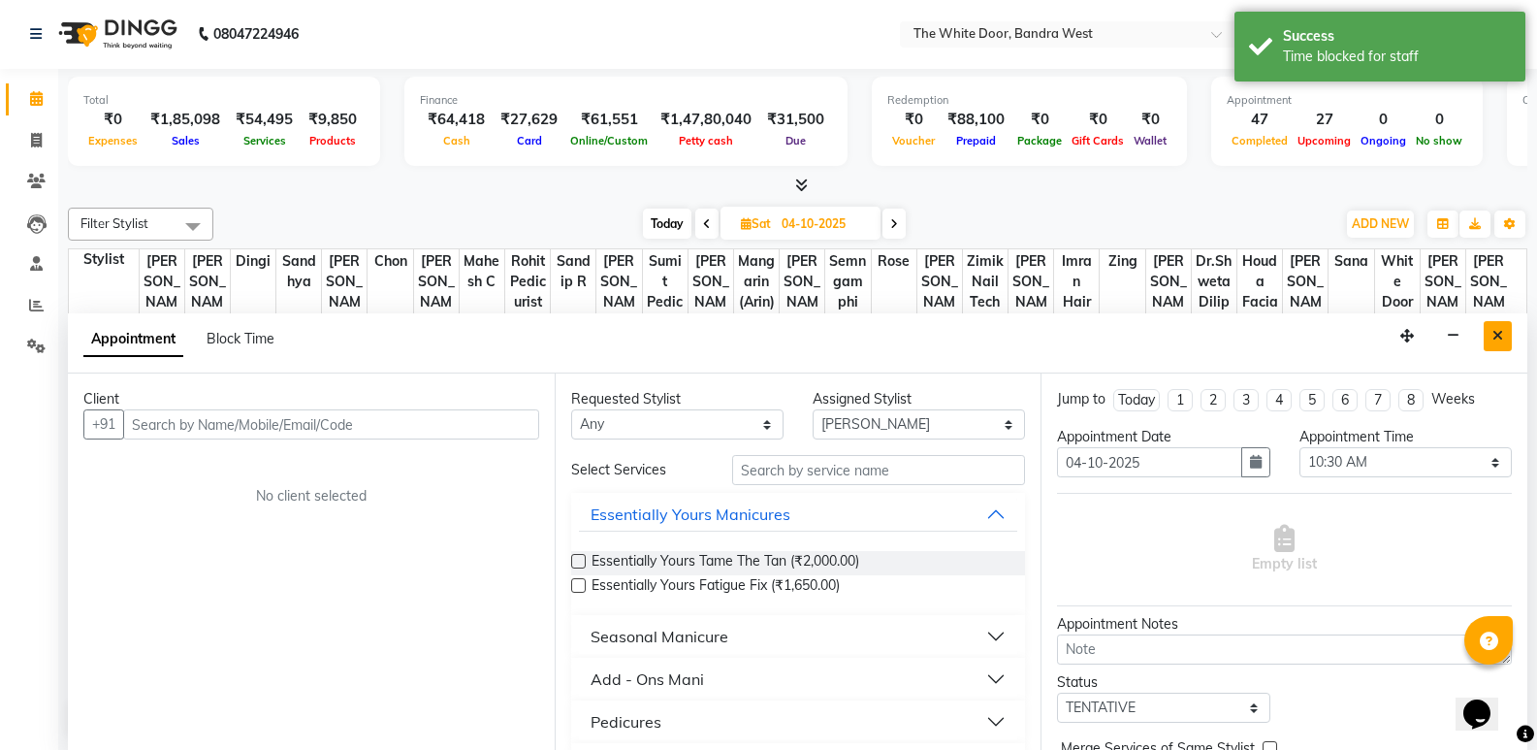
click at [1503, 328] on button "Close" at bounding box center [1498, 336] width 28 height 30
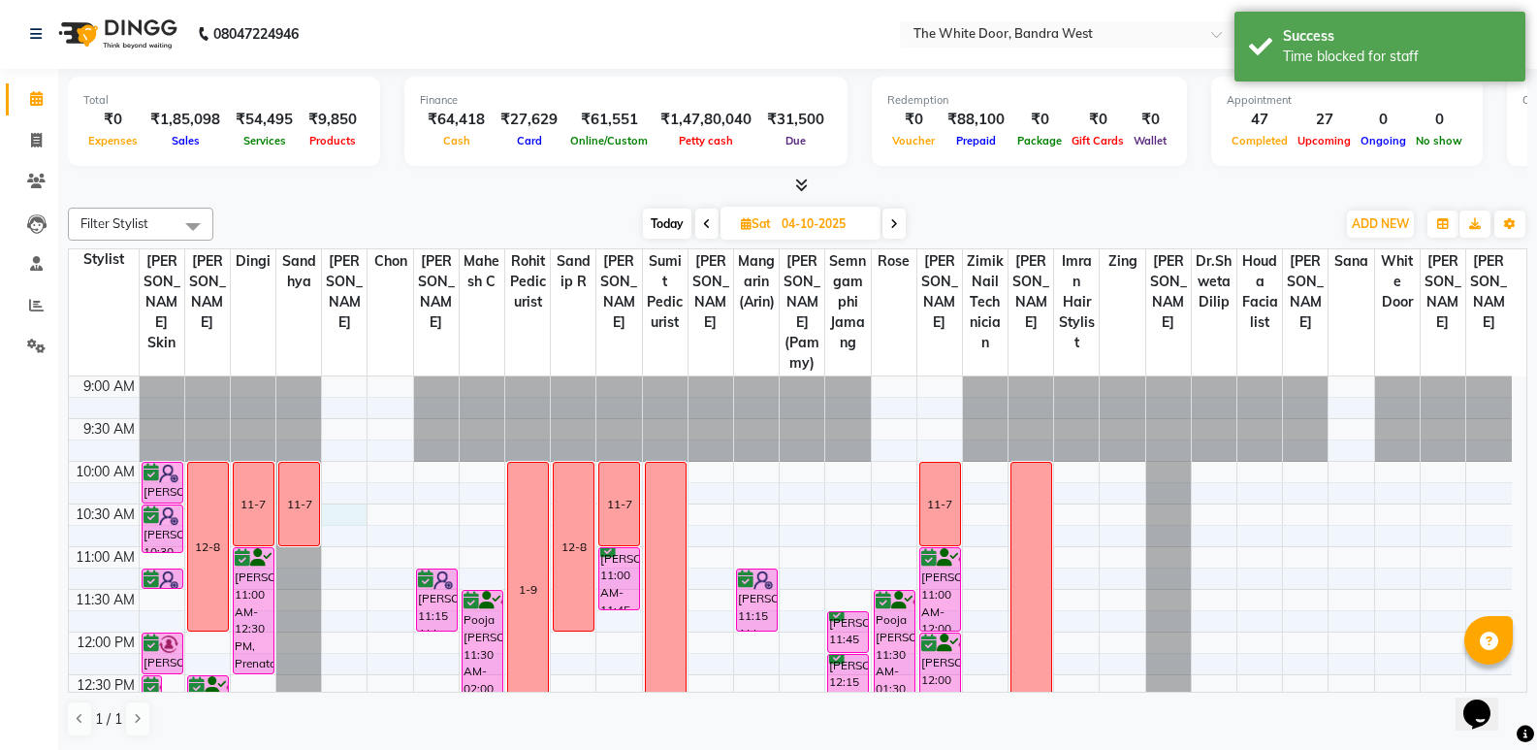
select select "20413"
select select "tentative"
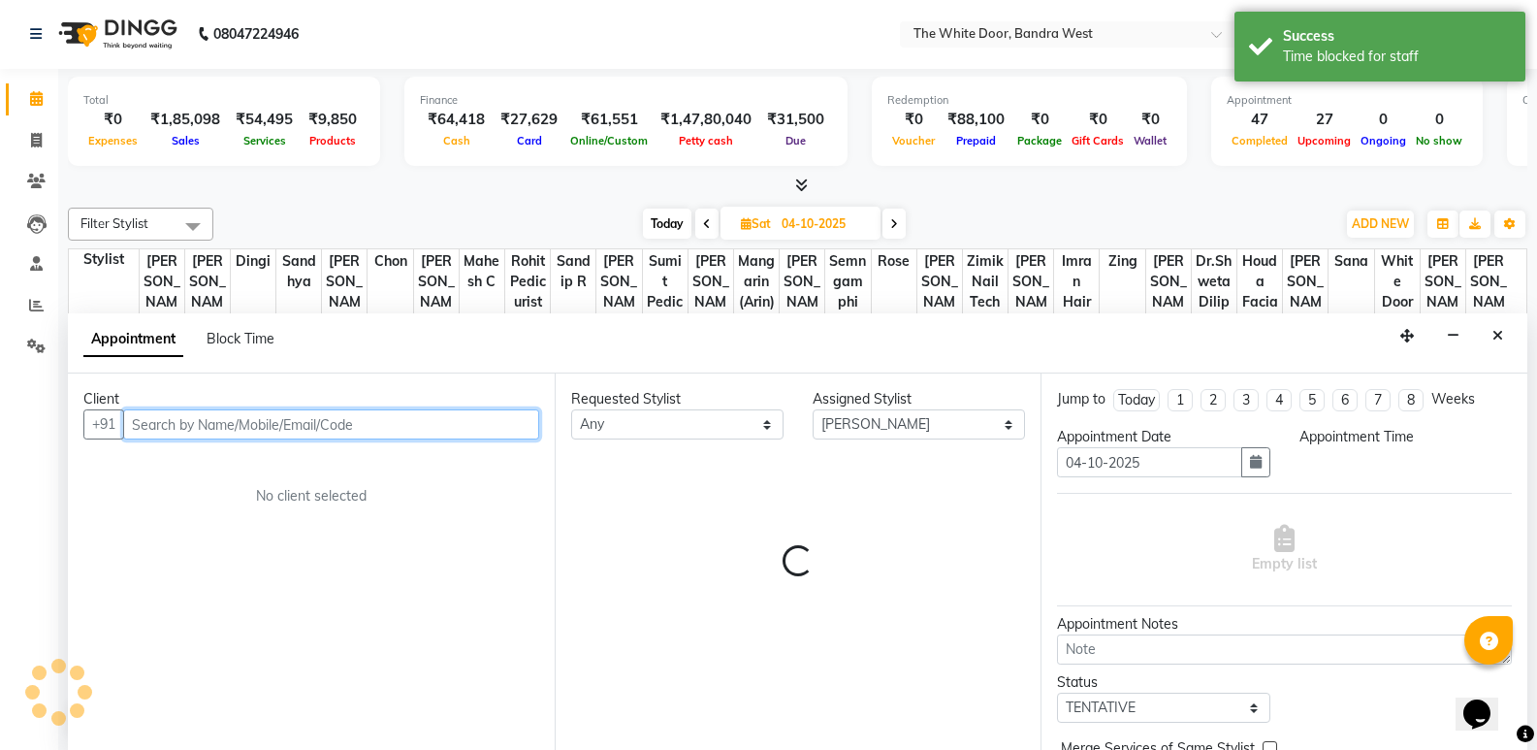
select select "630"
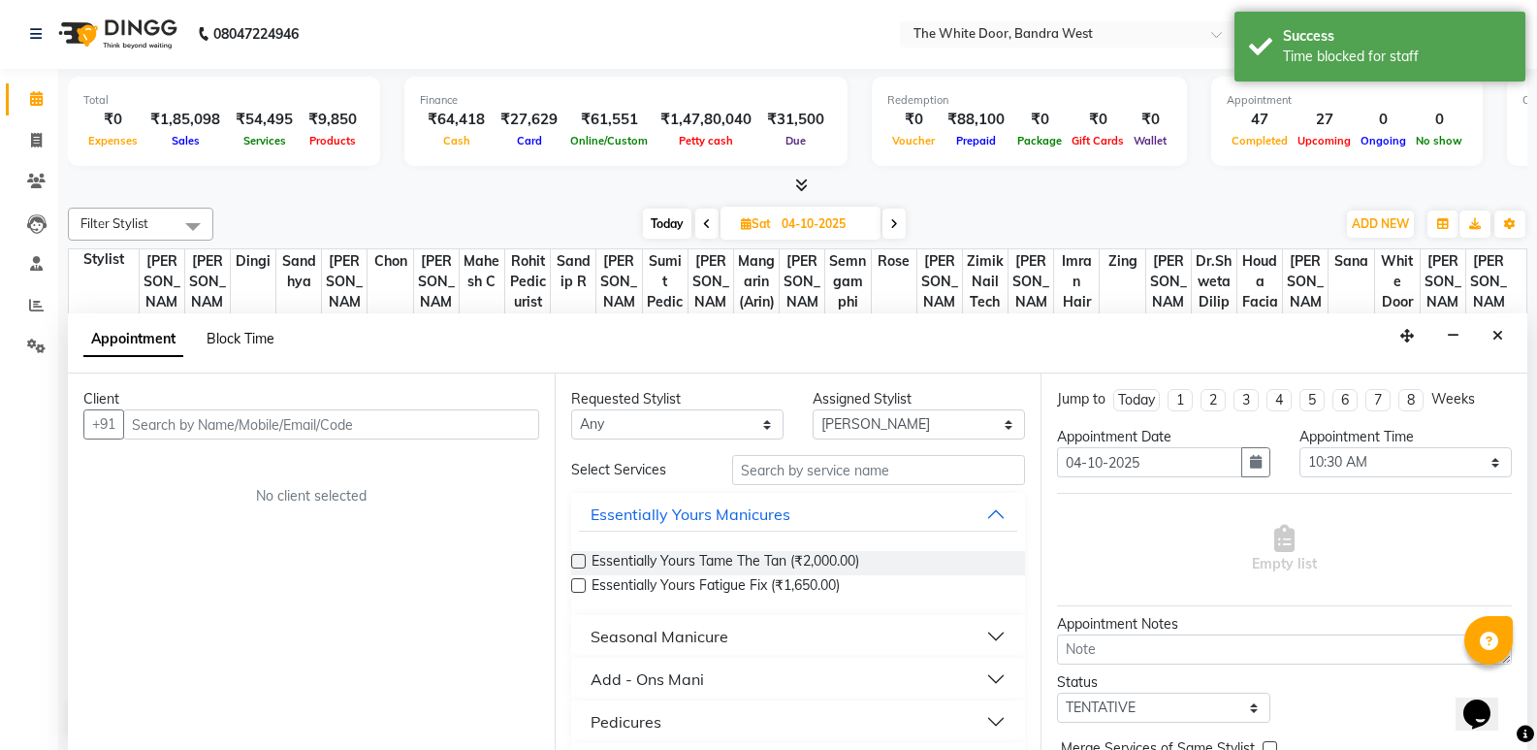
click at [245, 337] on span "Block Time" at bounding box center [241, 338] width 68 height 17
select select "20413"
select select "630"
select select "645"
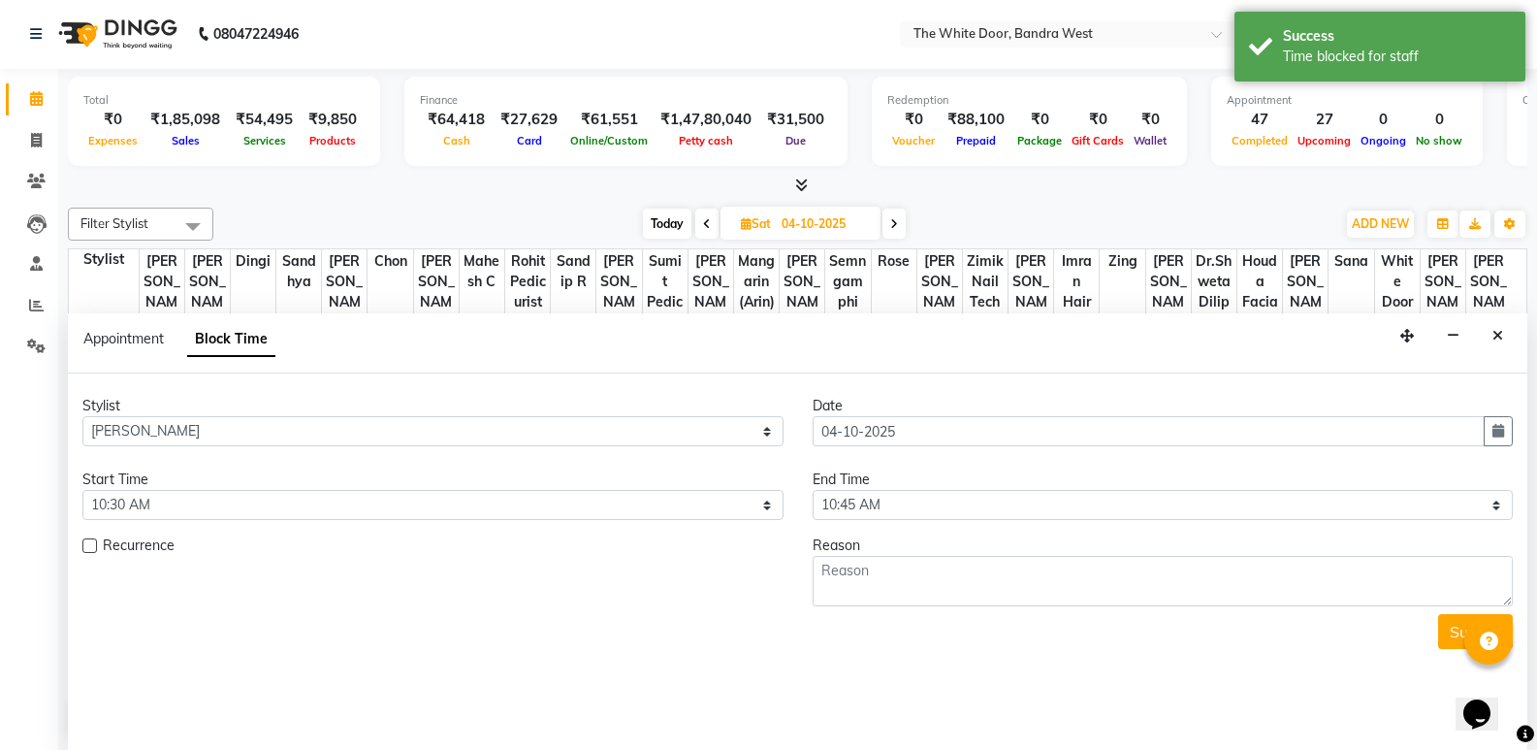
scroll to position [814, 0]
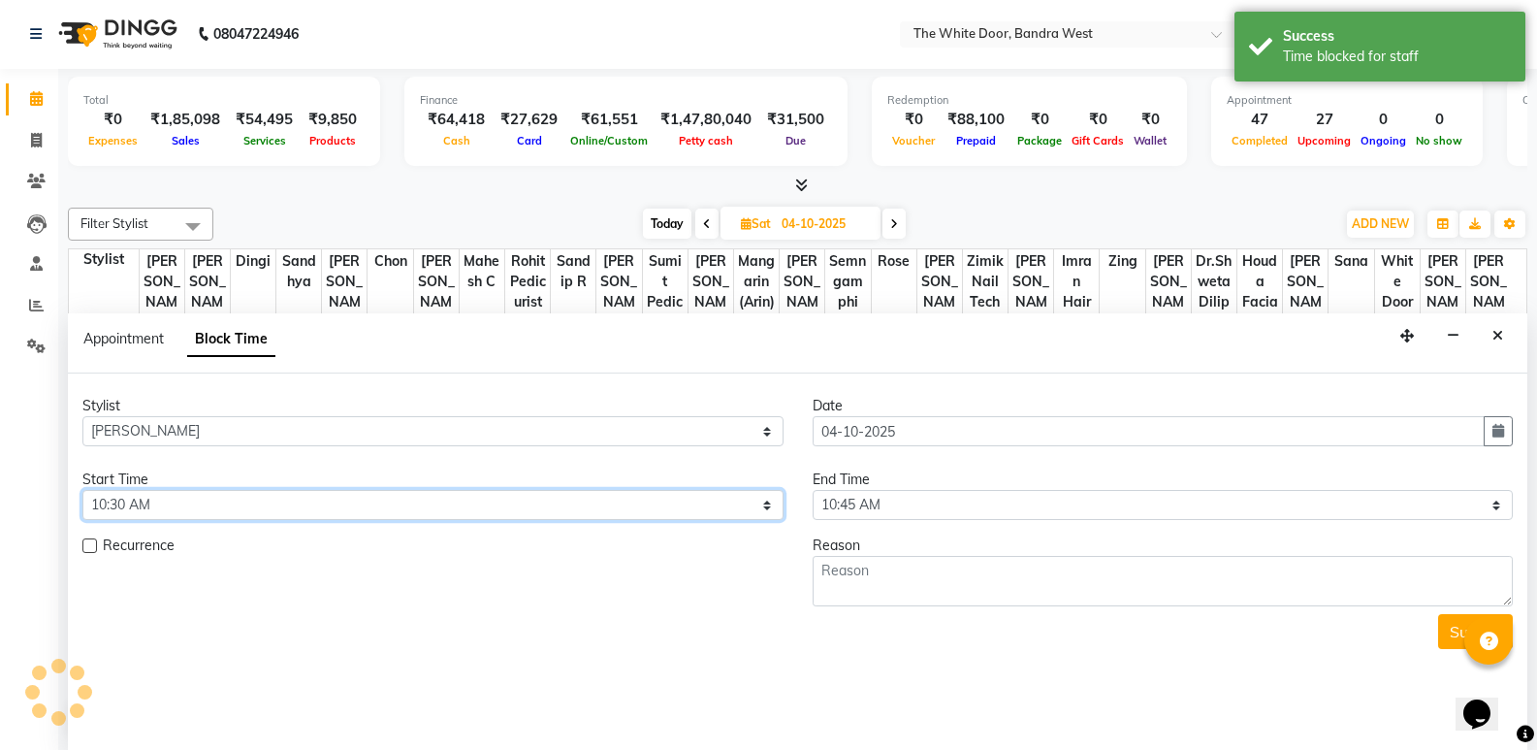
click at [168, 506] on select "Select 10:00 AM 10:15 AM 10:30 AM 10:45 AM 11:00 AM 11:15 AM 11:30 AM 11:45 AM …" at bounding box center [432, 505] width 701 height 30
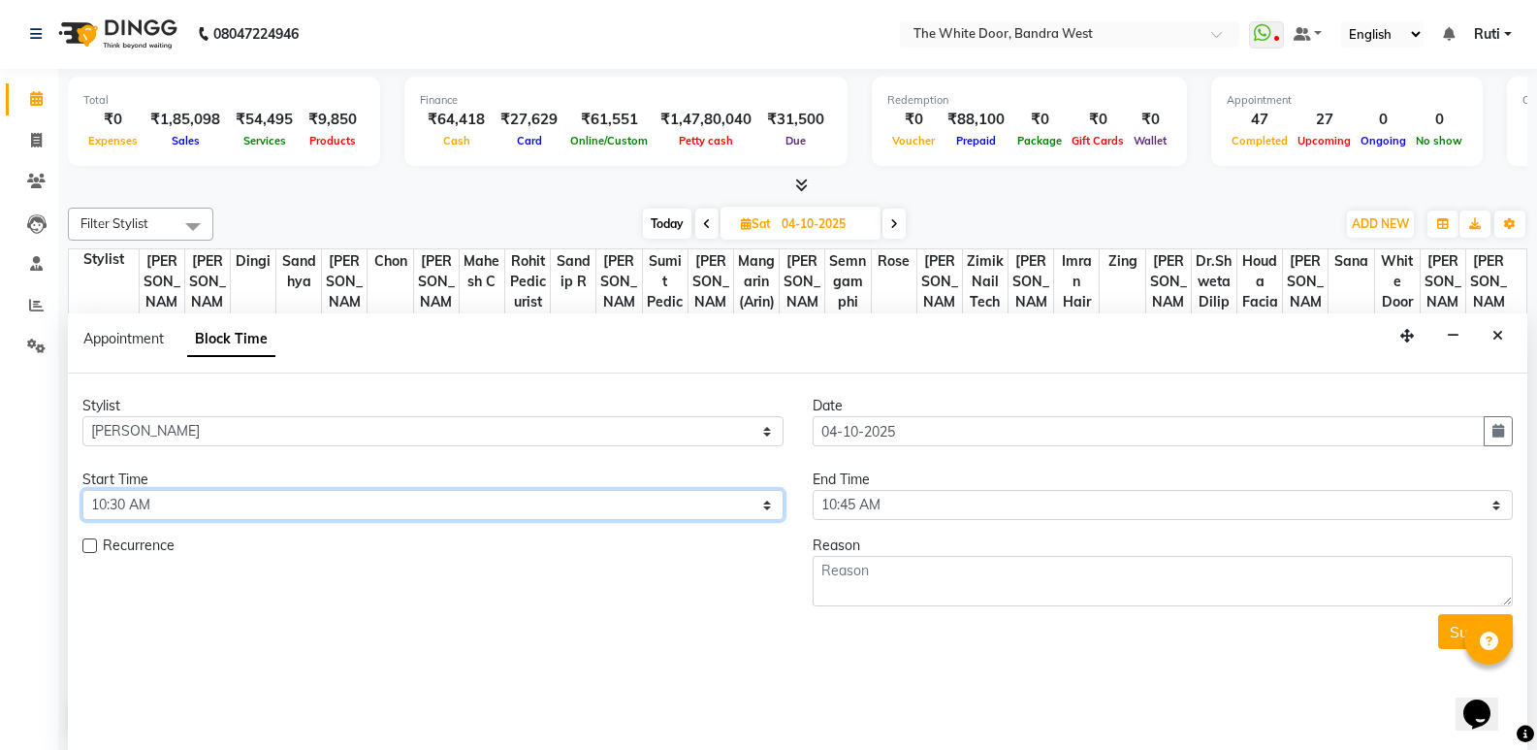
select select "600"
click at [82, 490] on select "Select 10:00 AM 10:15 AM 10:30 AM 10:45 AM 11:00 AM 11:15 AM 11:30 AM 11:45 AM …" at bounding box center [432, 505] width 701 height 30
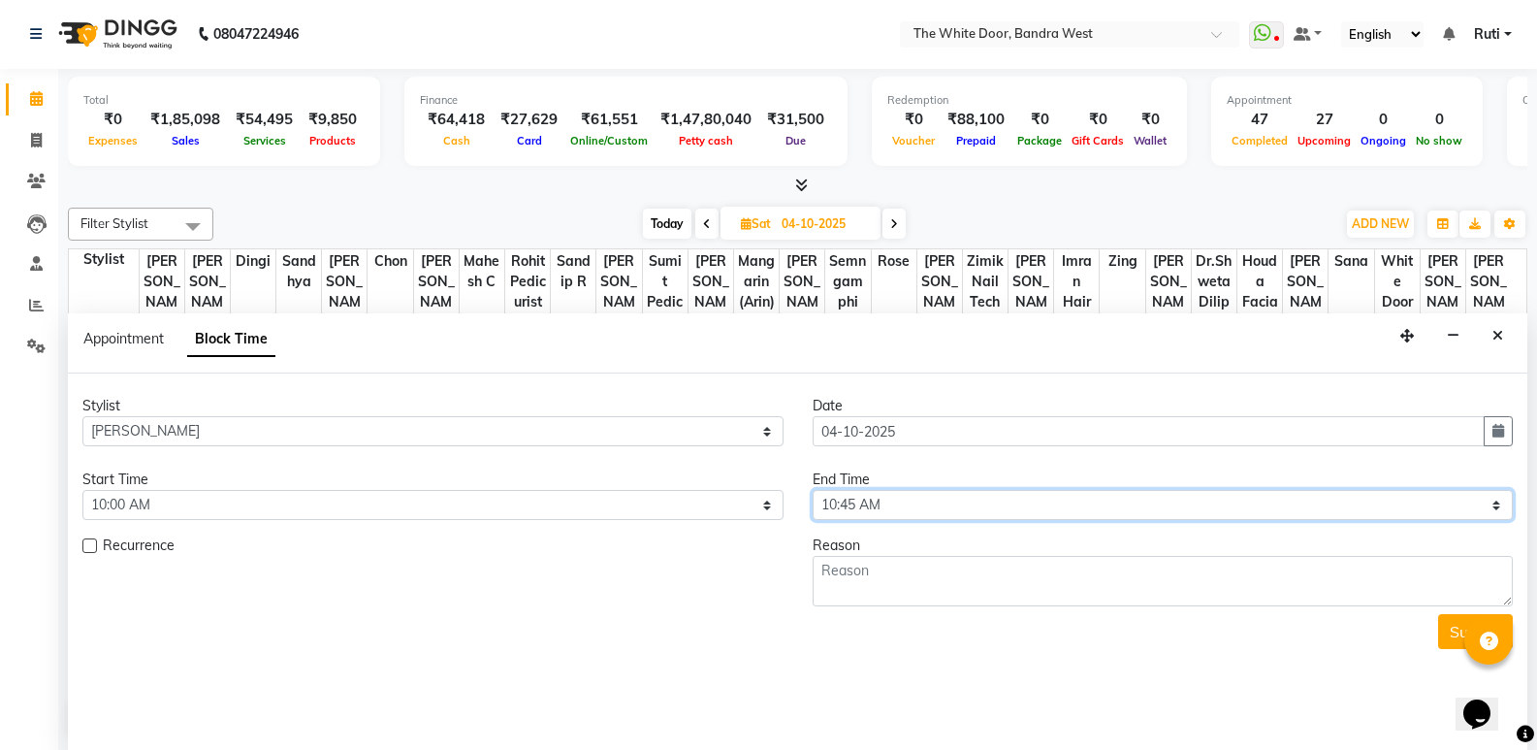
click at [874, 503] on select "Select 10:00 AM 10:15 AM 10:30 AM 10:45 AM 11:00 AM 11:15 AM 11:30 AM 11:45 AM …" at bounding box center [1163, 505] width 701 height 30
select select "780"
click at [813, 490] on select "Select 10:00 AM 10:15 AM 10:30 AM 10:45 AM 11:00 AM 11:15 AM 11:30 AM 11:45 AM …" at bounding box center [1163, 505] width 701 height 30
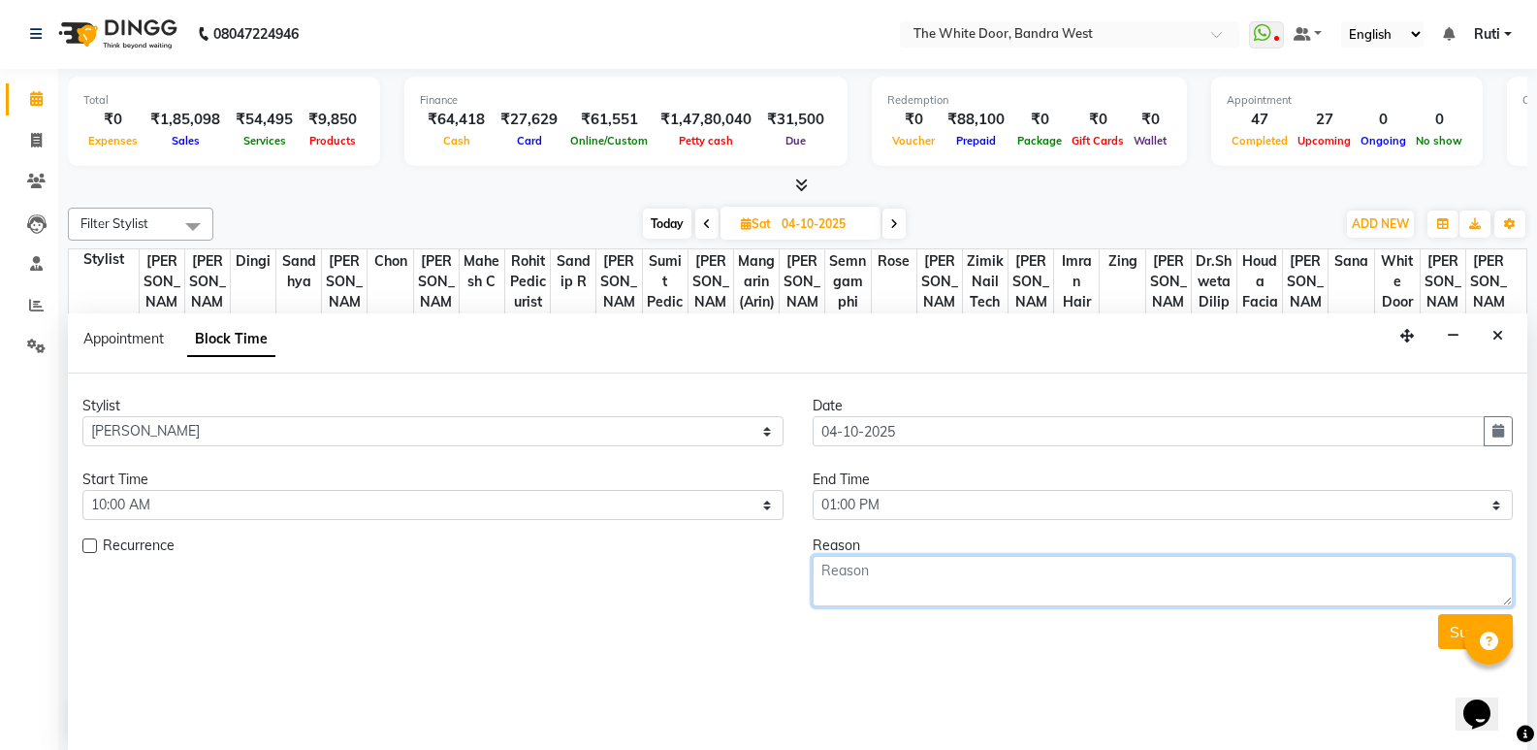
click at [875, 576] on textarea at bounding box center [1163, 581] width 701 height 50
type textarea "1-9"
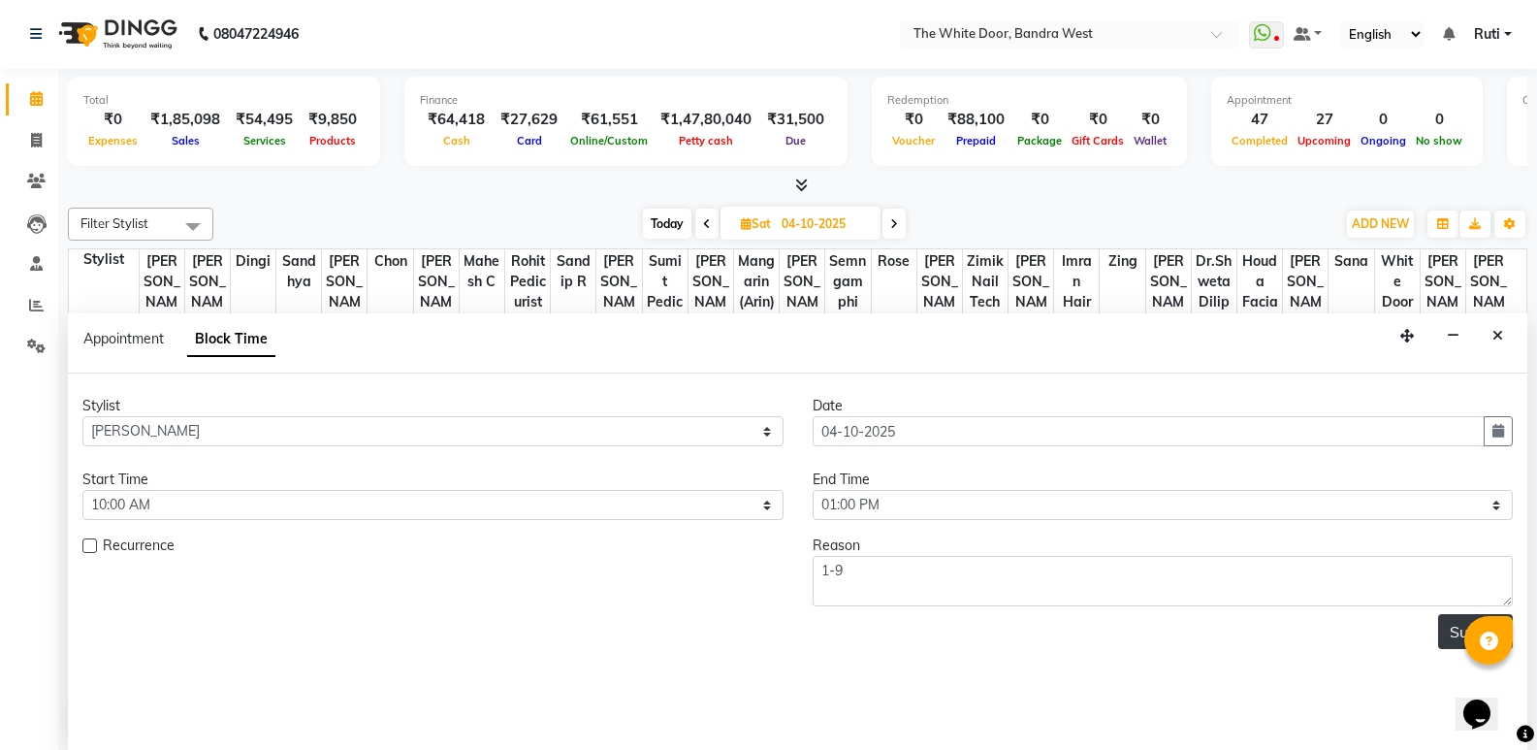
click at [1450, 625] on button "Submit" at bounding box center [1475, 631] width 75 height 35
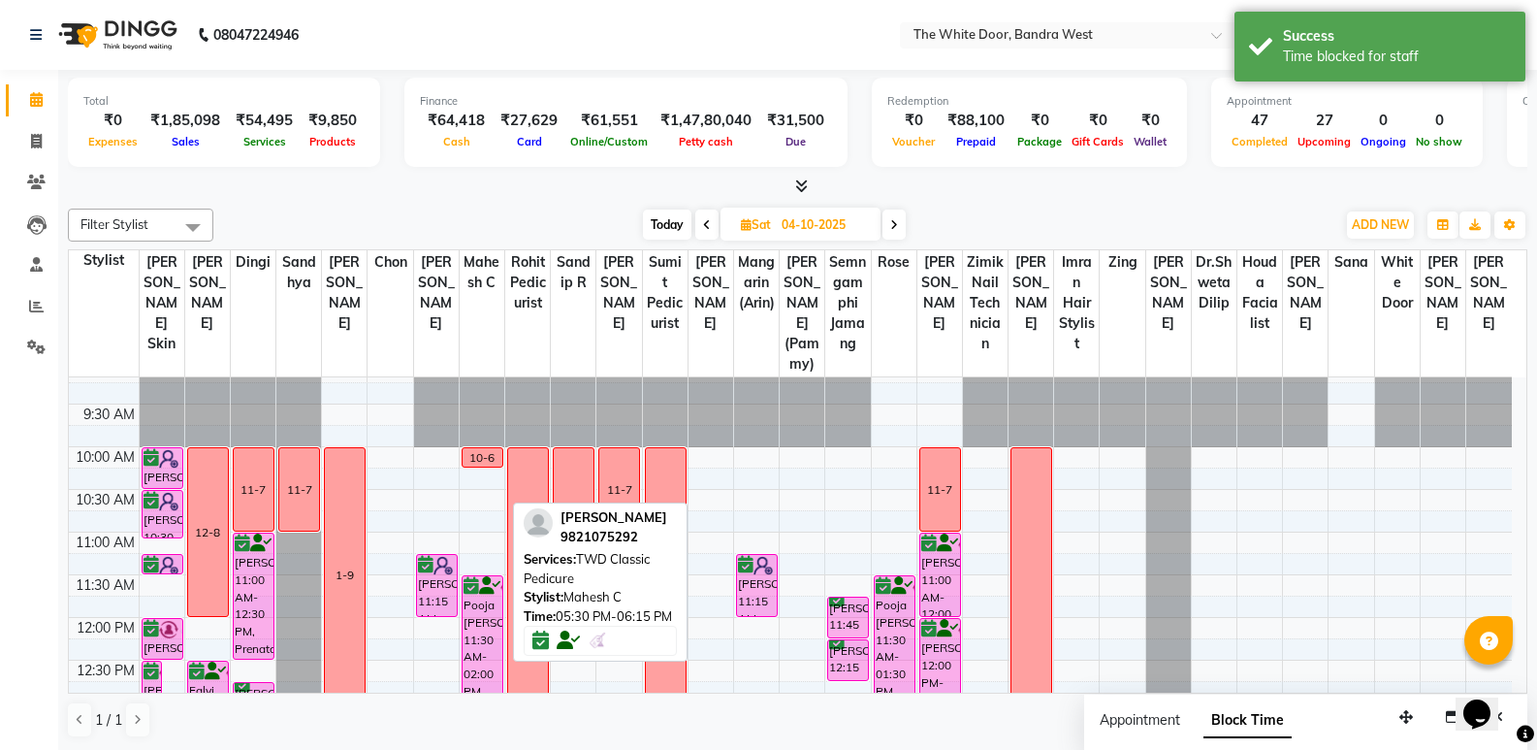
scroll to position [0, 0]
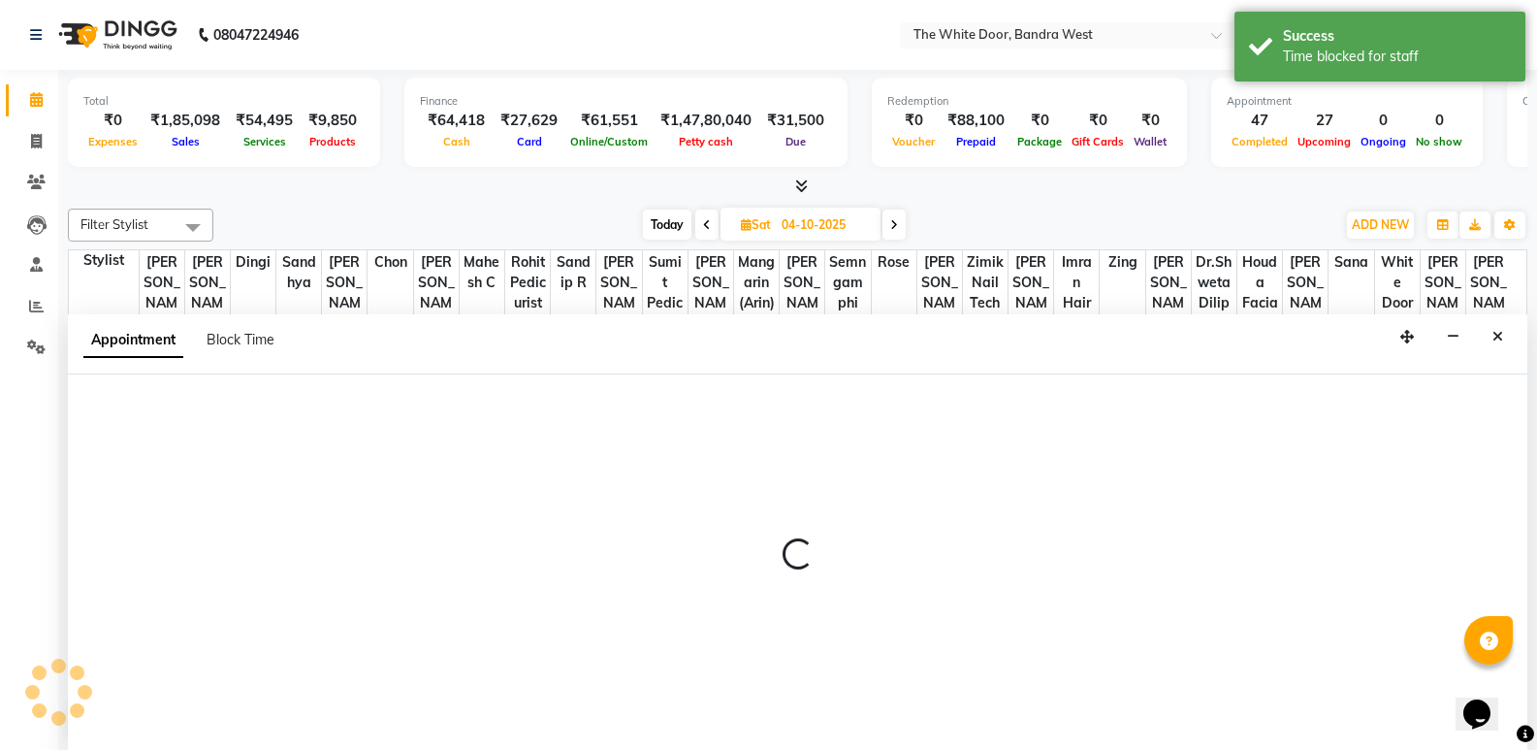
select select "20412"
select select "tentative"
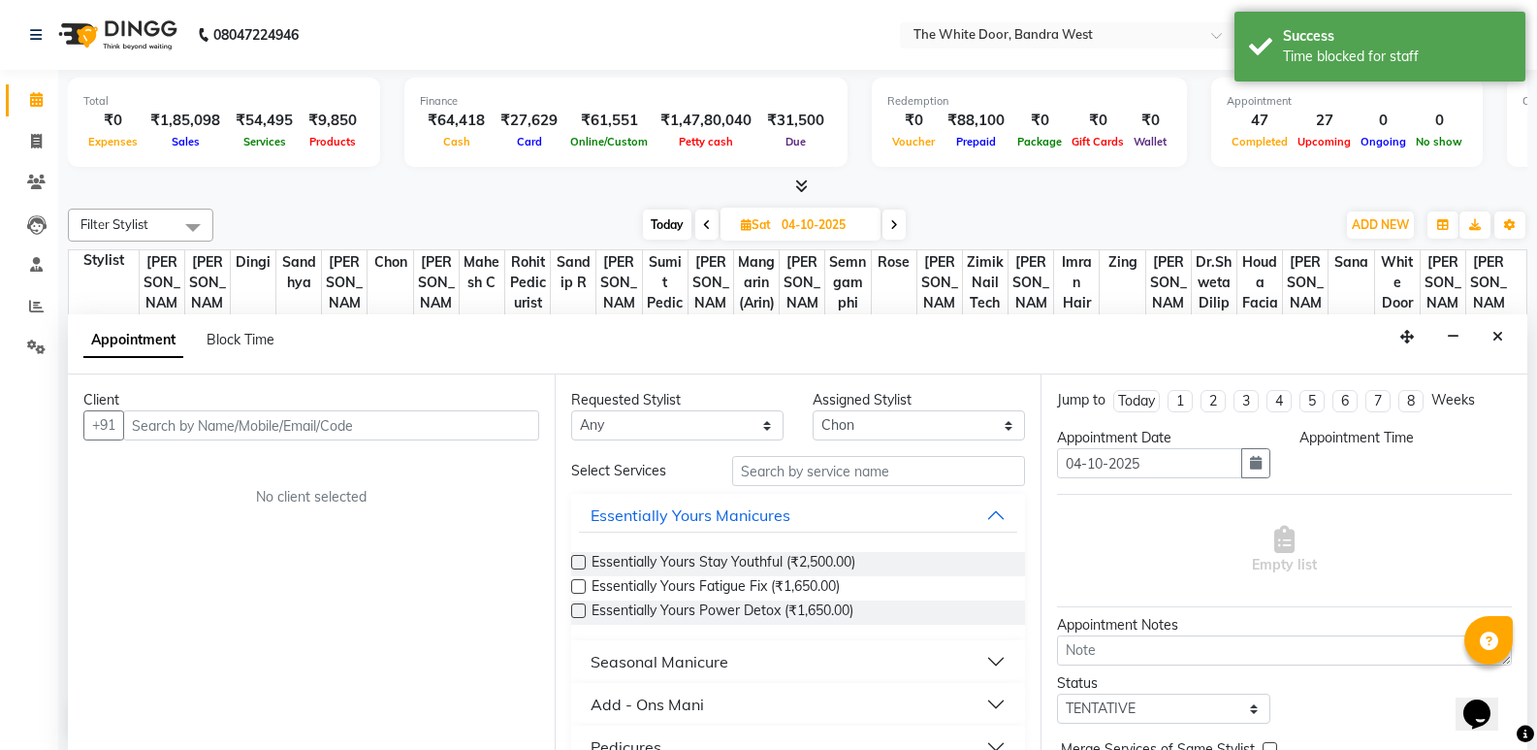
scroll to position [1, 0]
select select "630"
click at [1491, 333] on button "Close" at bounding box center [1498, 336] width 28 height 30
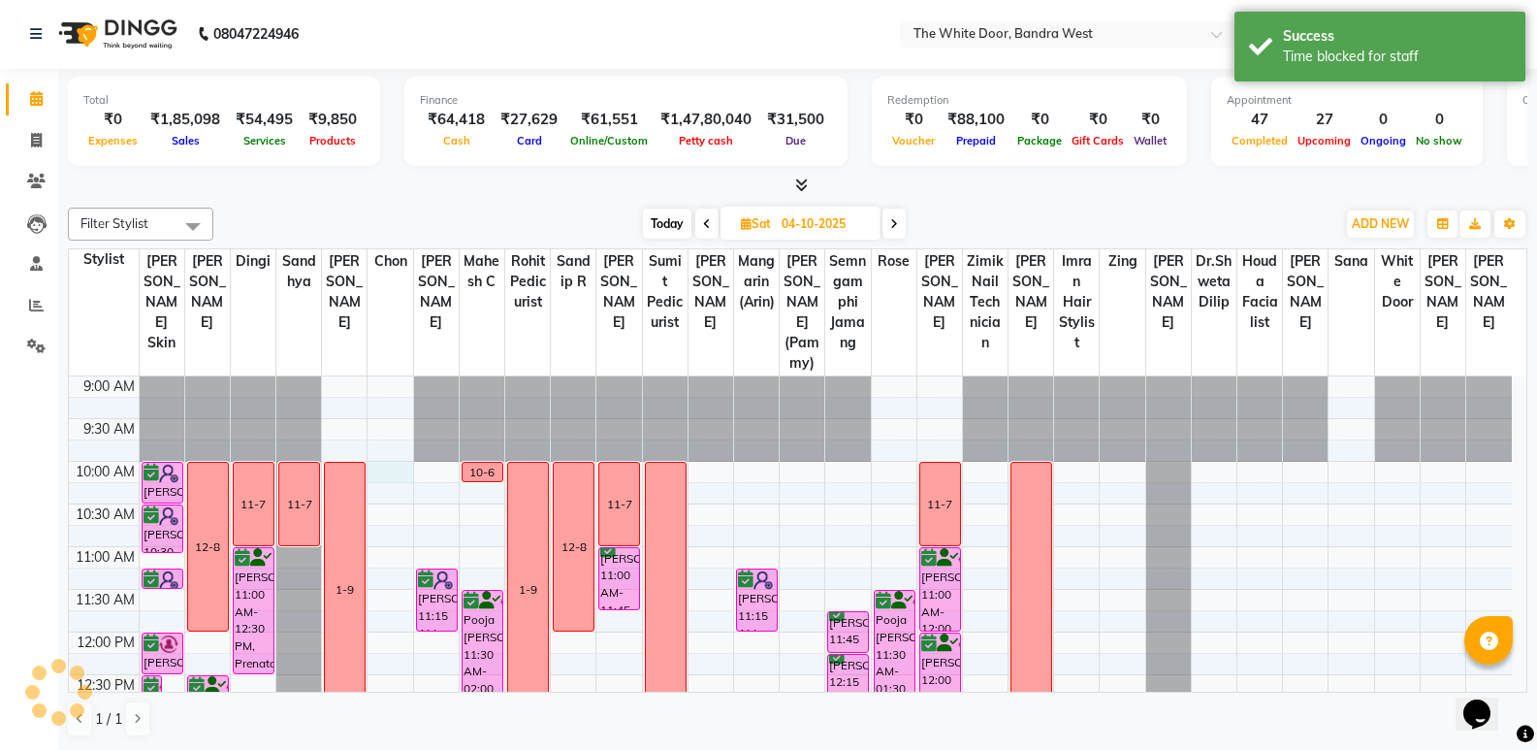
select select "20412"
select select "tentative"
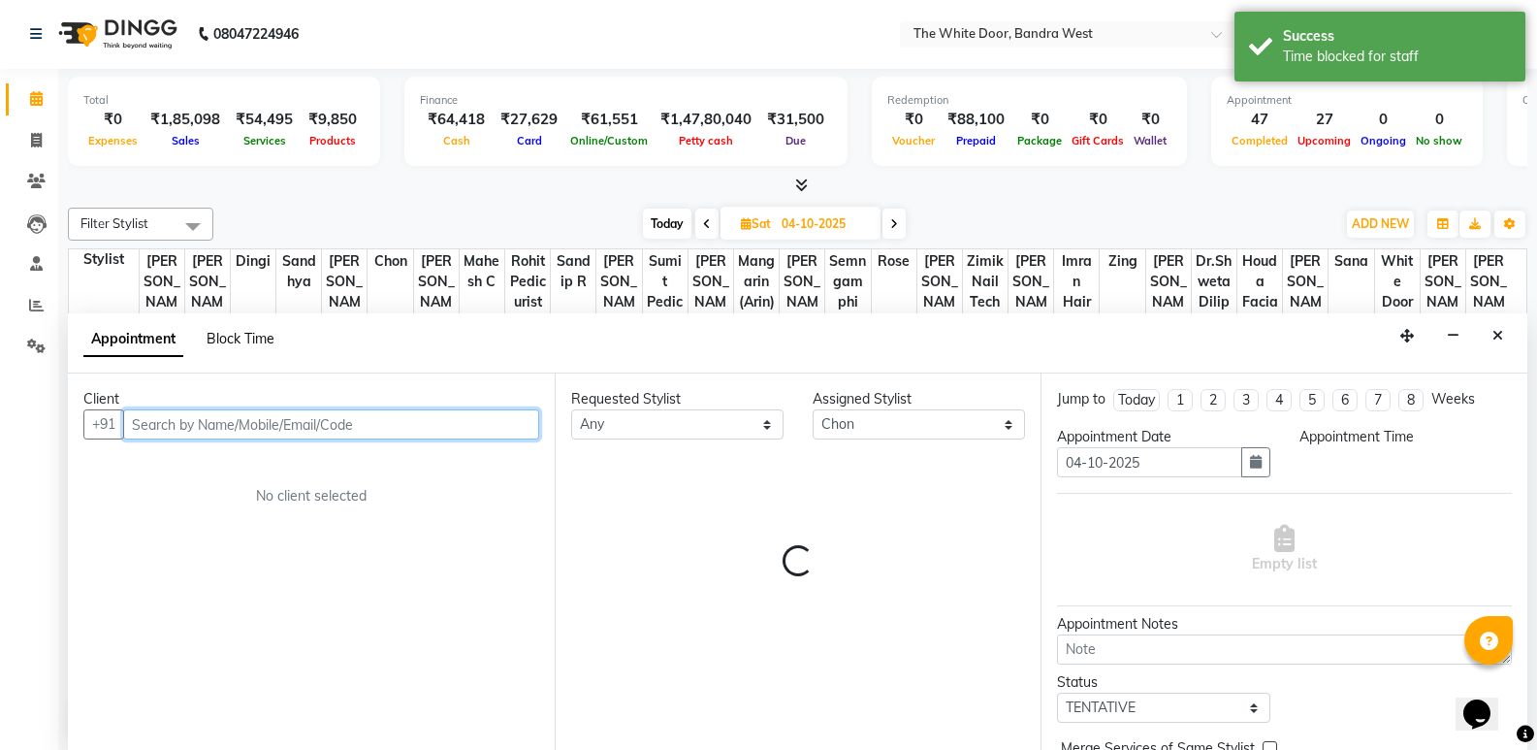
select select "600"
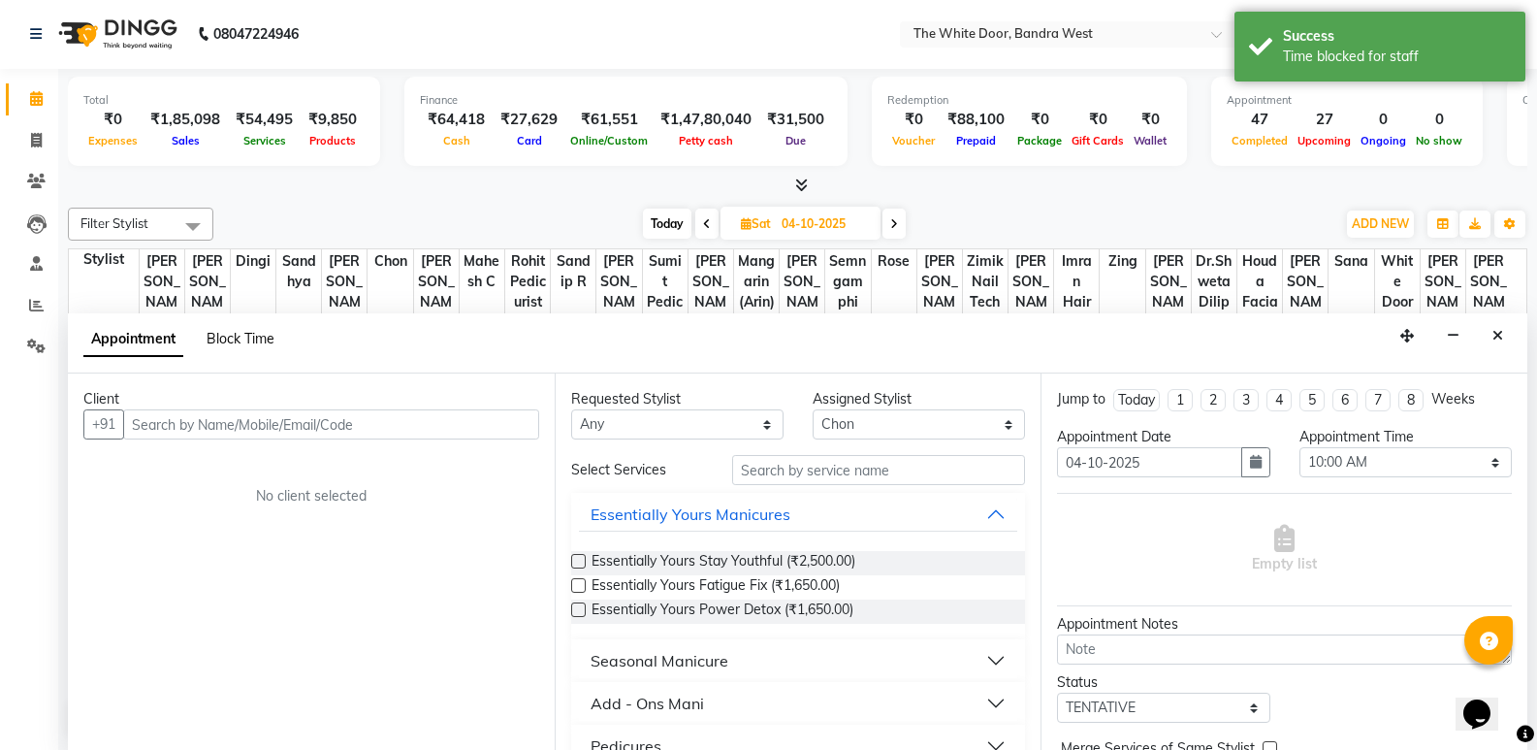
click at [228, 335] on span "Block Time" at bounding box center [241, 338] width 68 height 17
select select "20412"
select select "600"
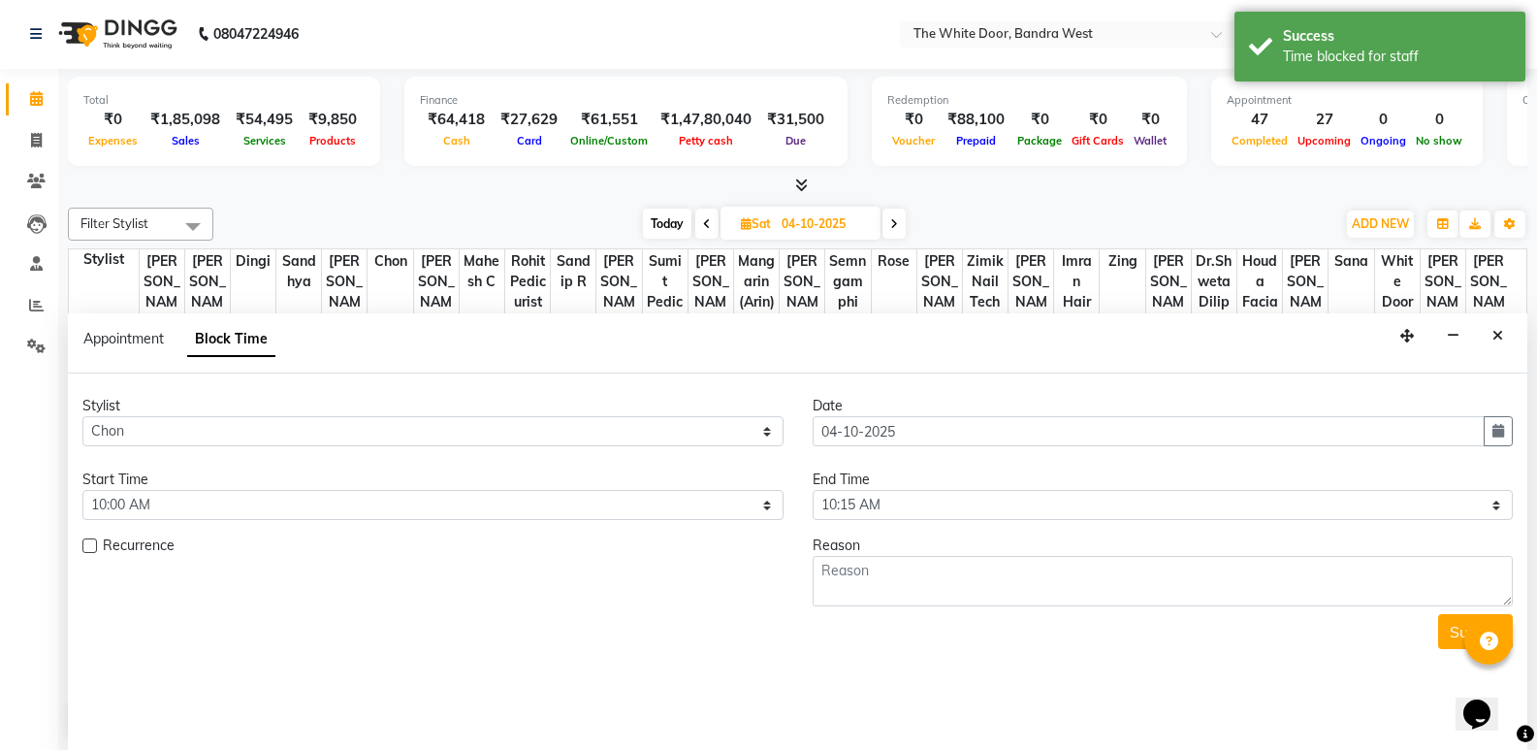
scroll to position [814, 0]
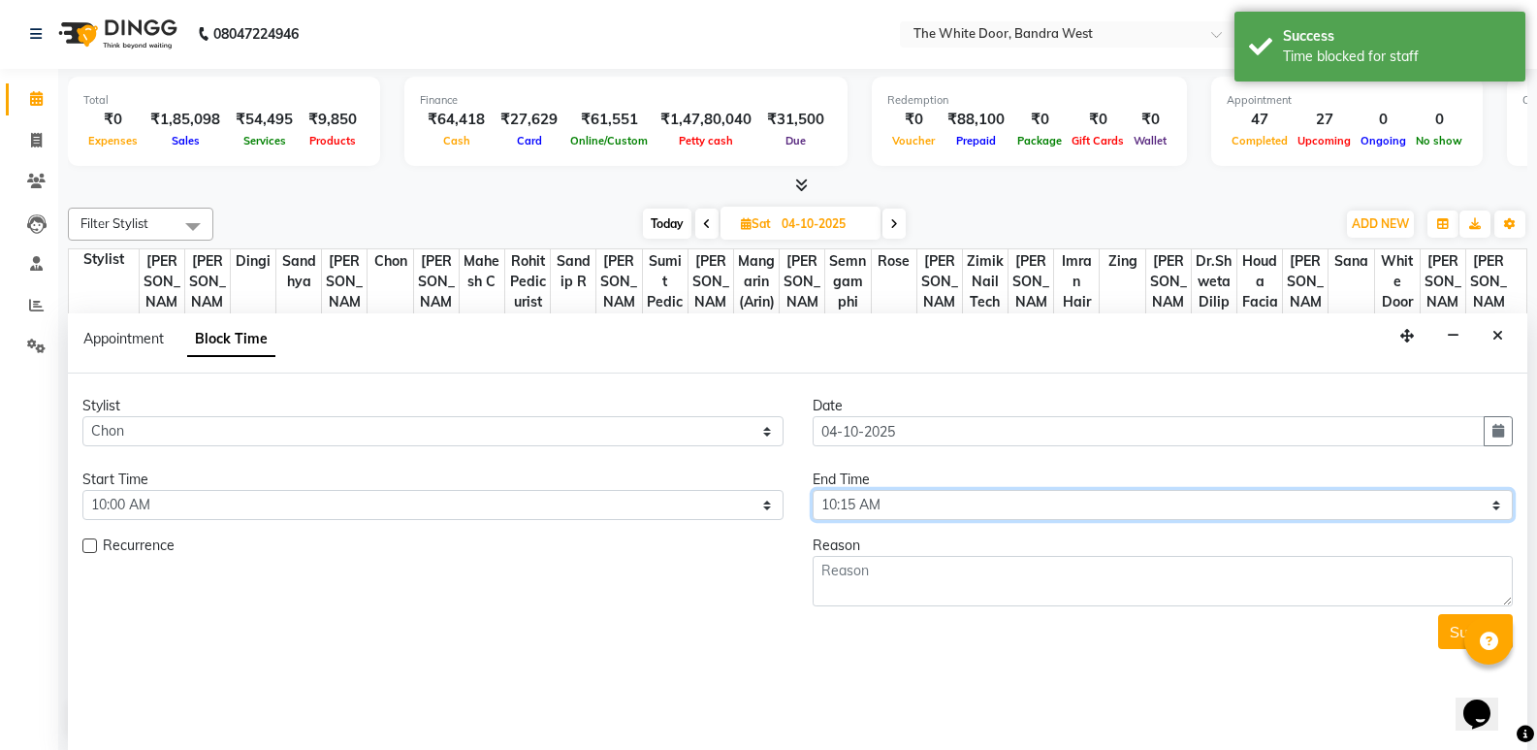
click at [926, 499] on select "Select 10:00 AM 10:15 AM 10:30 AM 10:45 AM 11:00 AM 11:15 AM 11:30 AM 11:45 AM …" at bounding box center [1163, 505] width 701 height 30
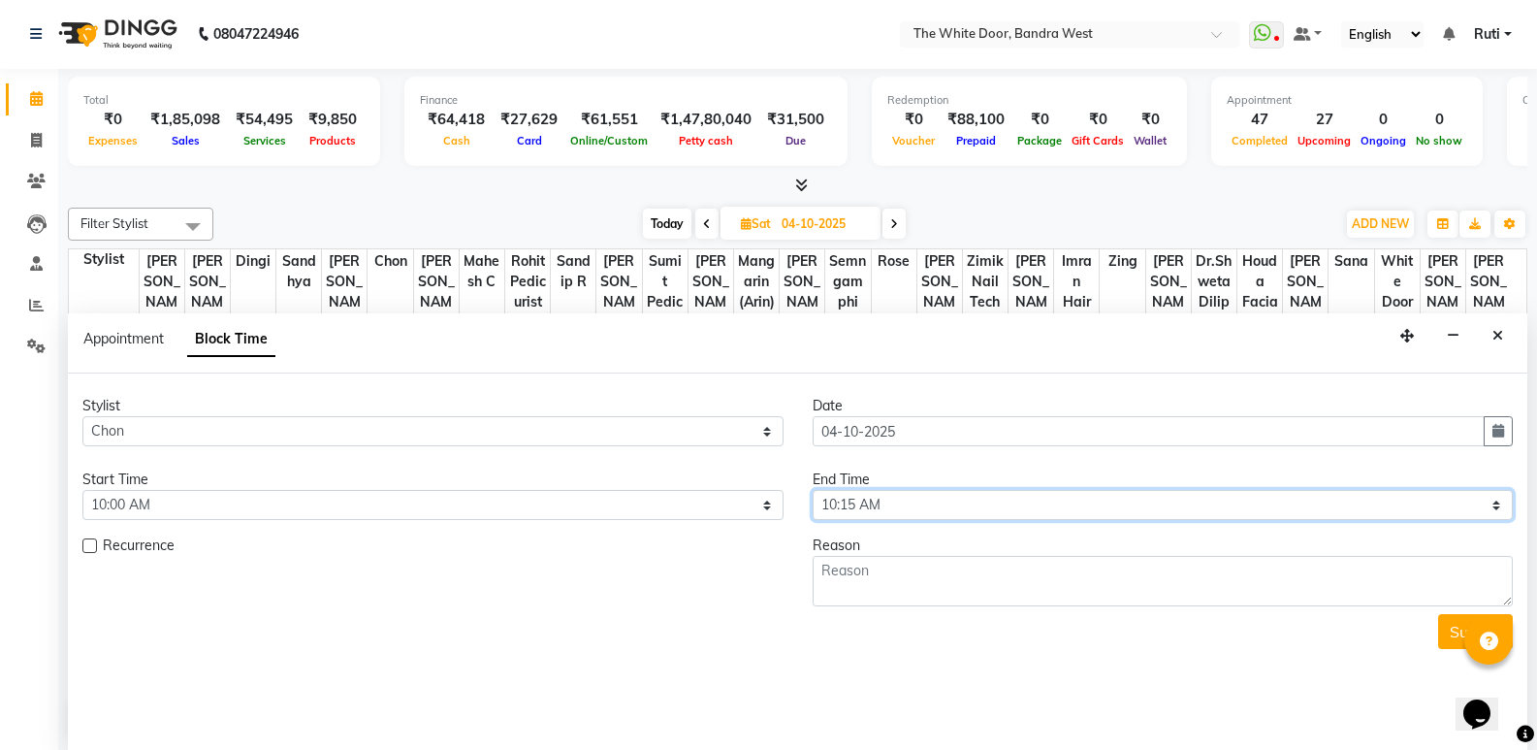
select select "780"
click at [813, 490] on select "Select 10:00 AM 10:15 AM 10:30 AM 10:45 AM 11:00 AM 11:15 AM 11:30 AM 11:45 AM …" at bounding box center [1163, 505] width 701 height 30
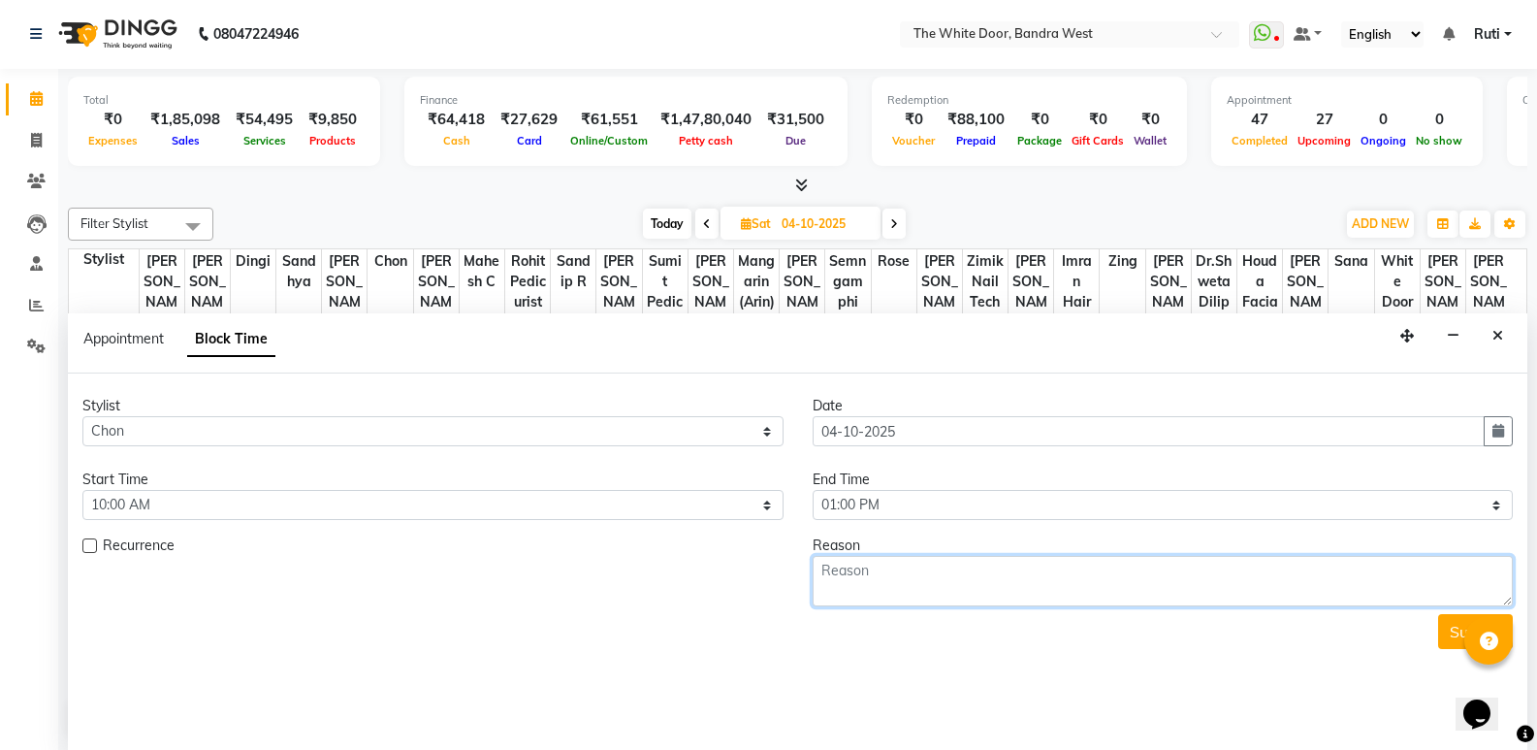
click at [868, 568] on textarea at bounding box center [1163, 581] width 701 height 50
type textarea "1-9"
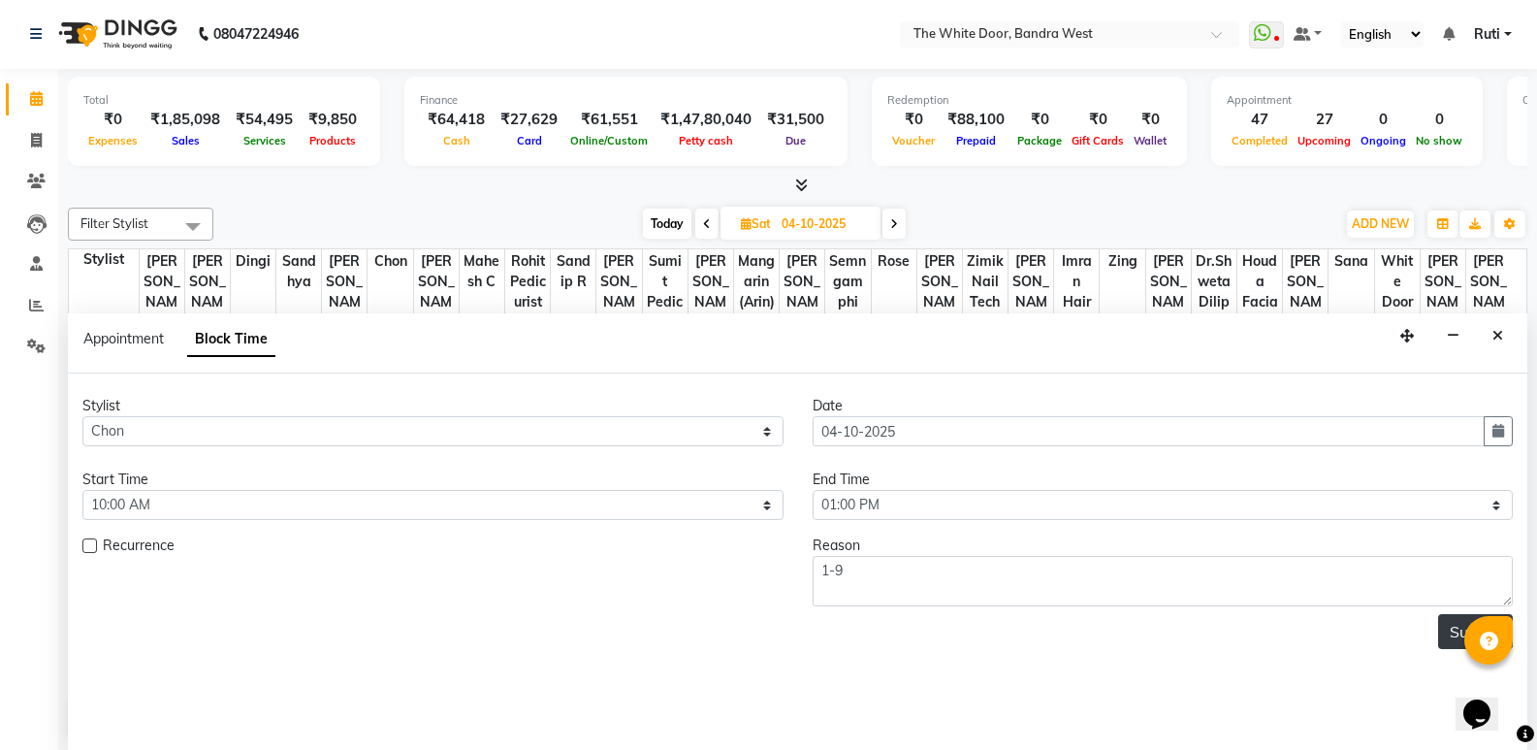
click at [1459, 630] on button "Submit" at bounding box center [1475, 631] width 75 height 35
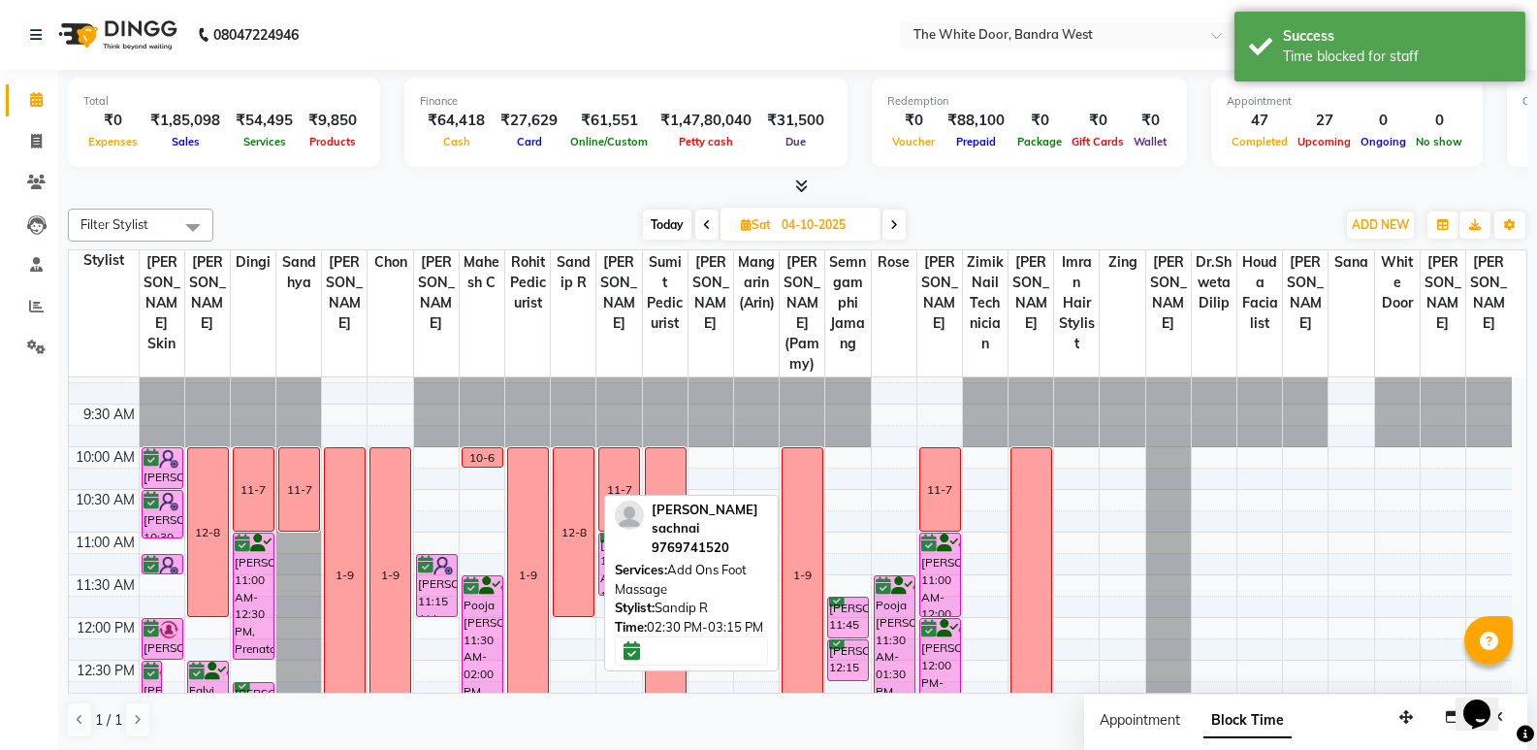
scroll to position [0, 0]
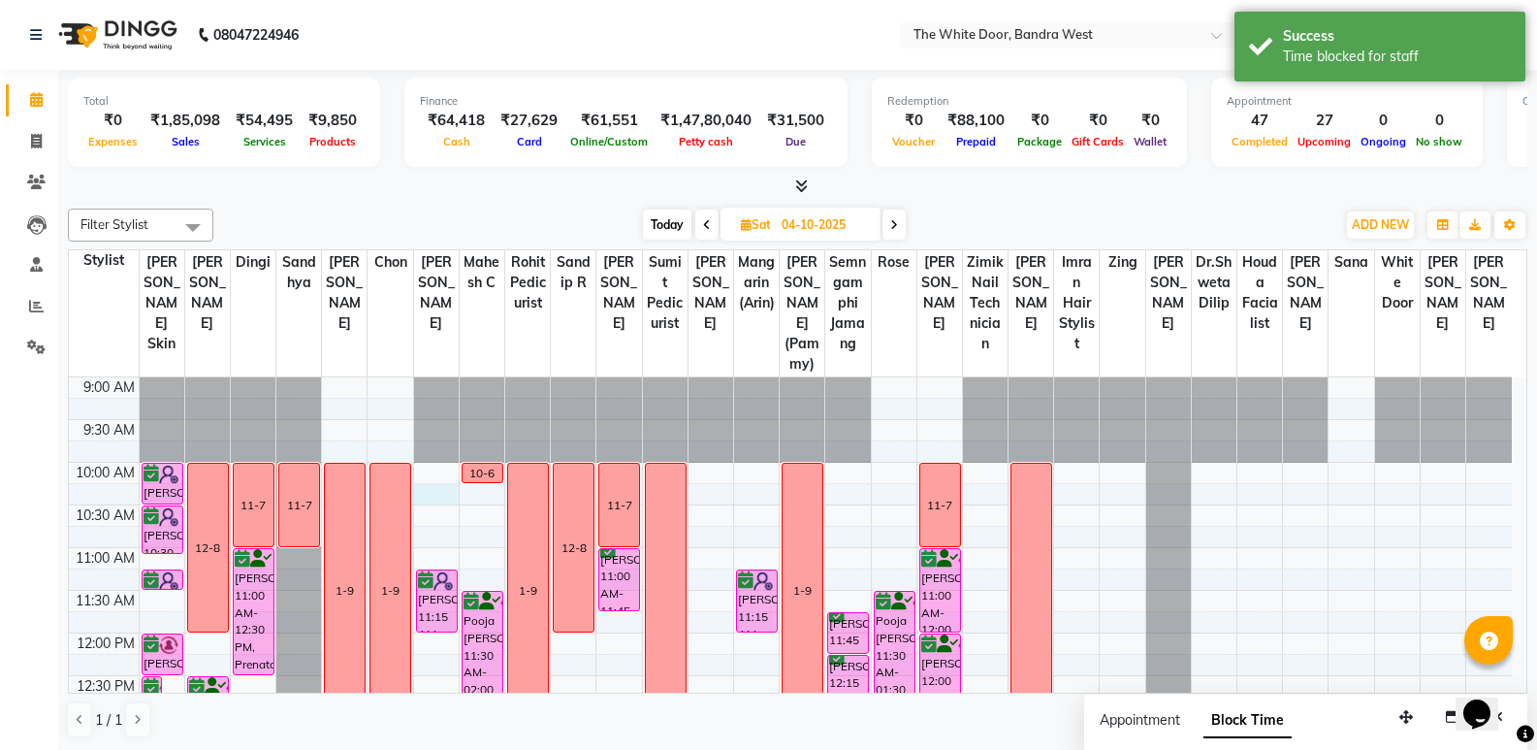
select select "20533"
select select "tentative"
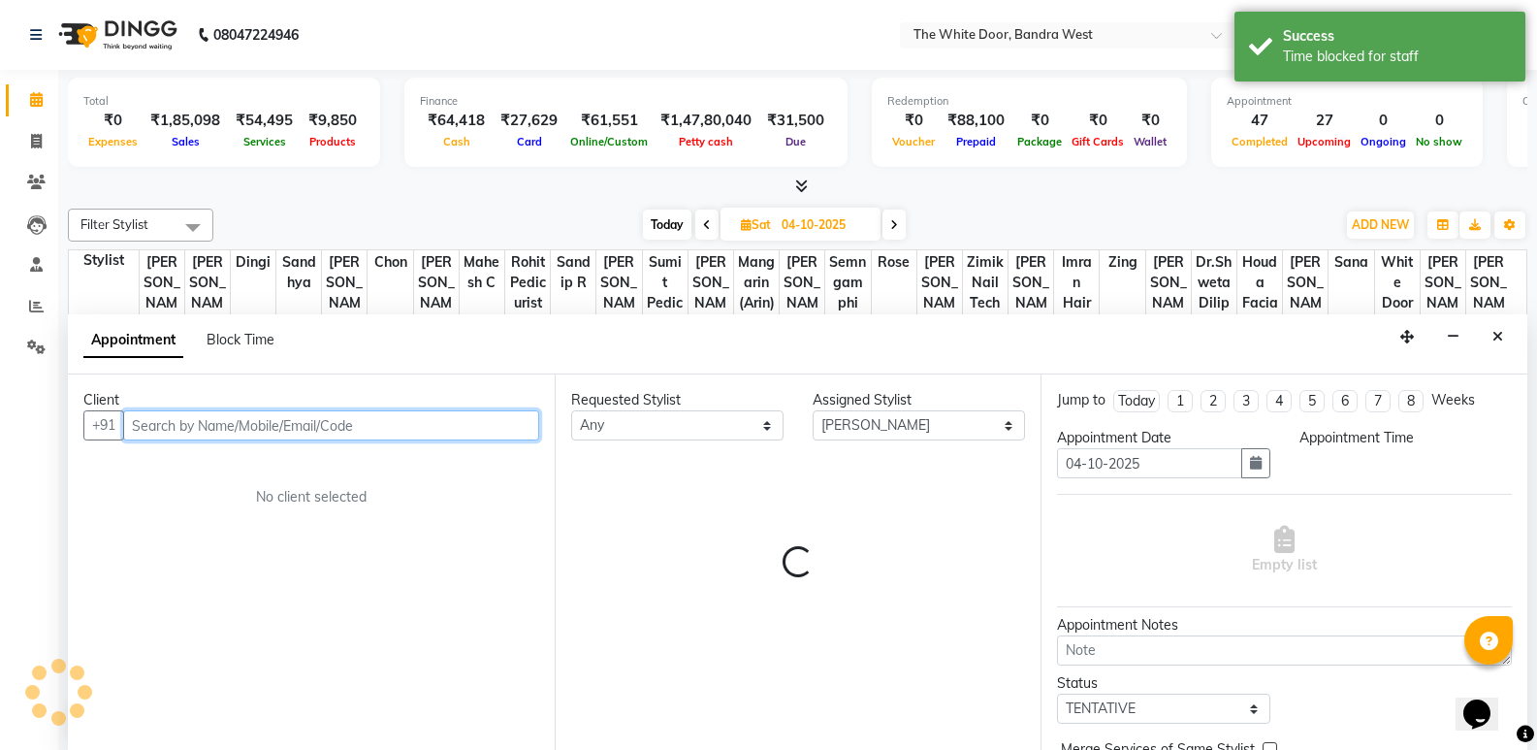
select select "615"
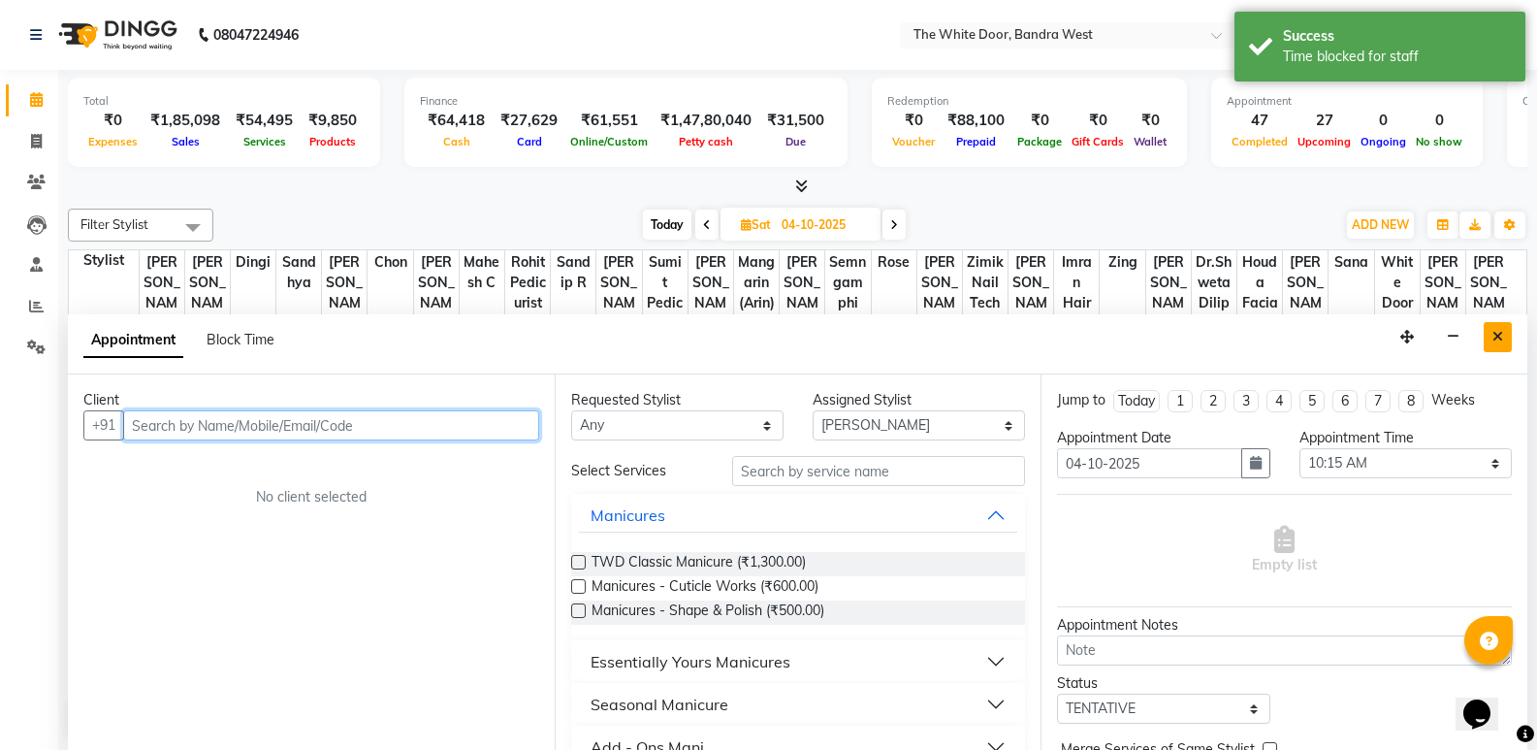
scroll to position [1, 0]
click at [1489, 325] on button "Close" at bounding box center [1498, 336] width 28 height 30
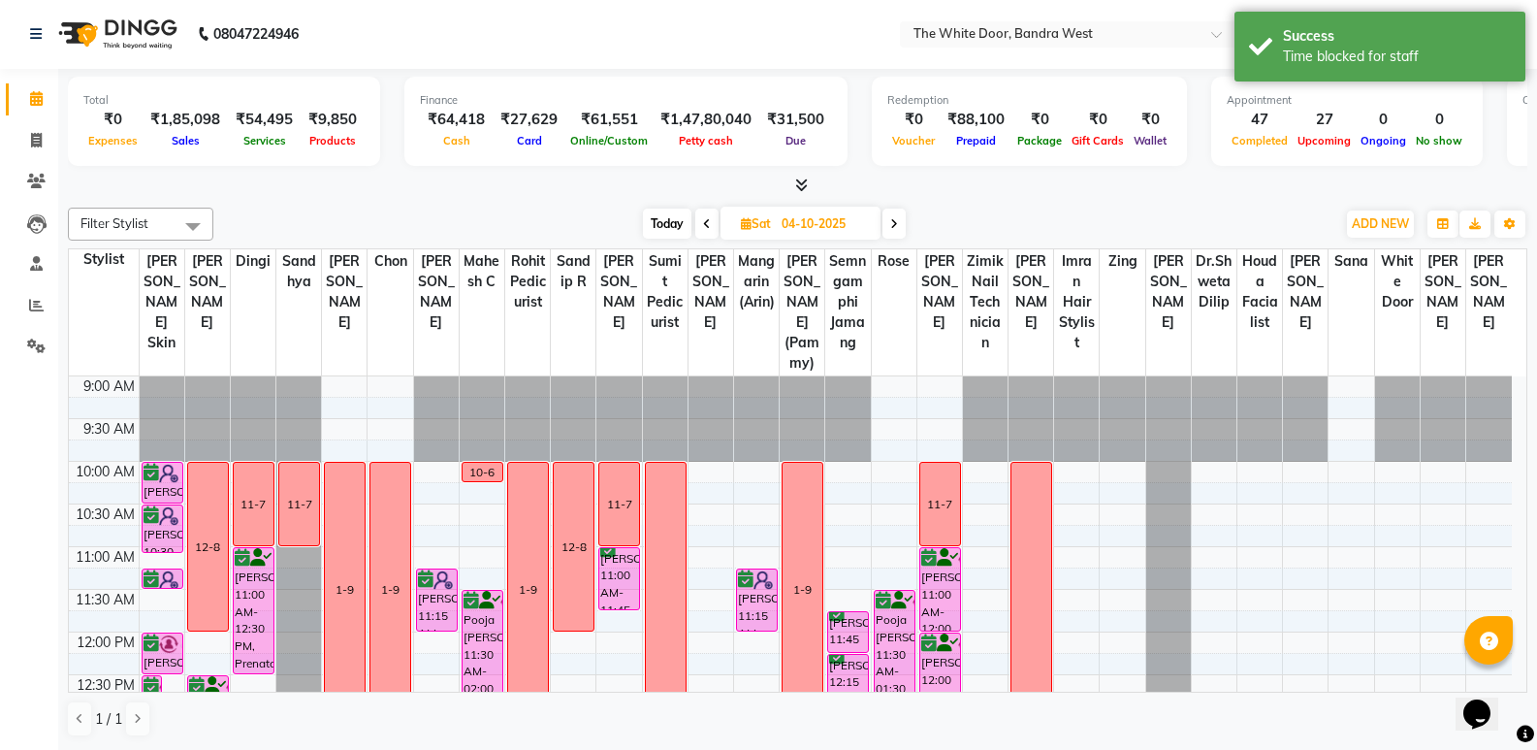
select select "20533"
select select "tentative"
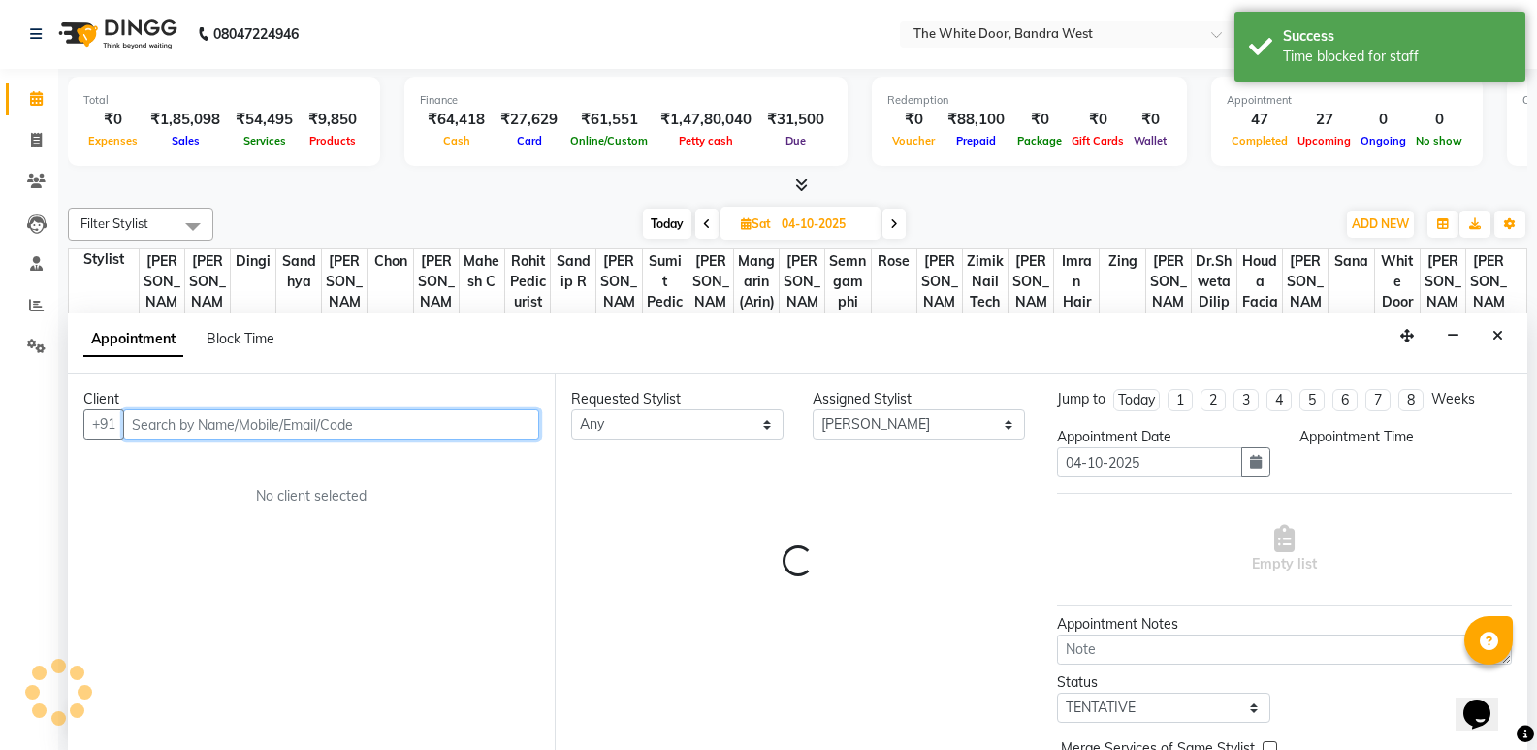
select select "615"
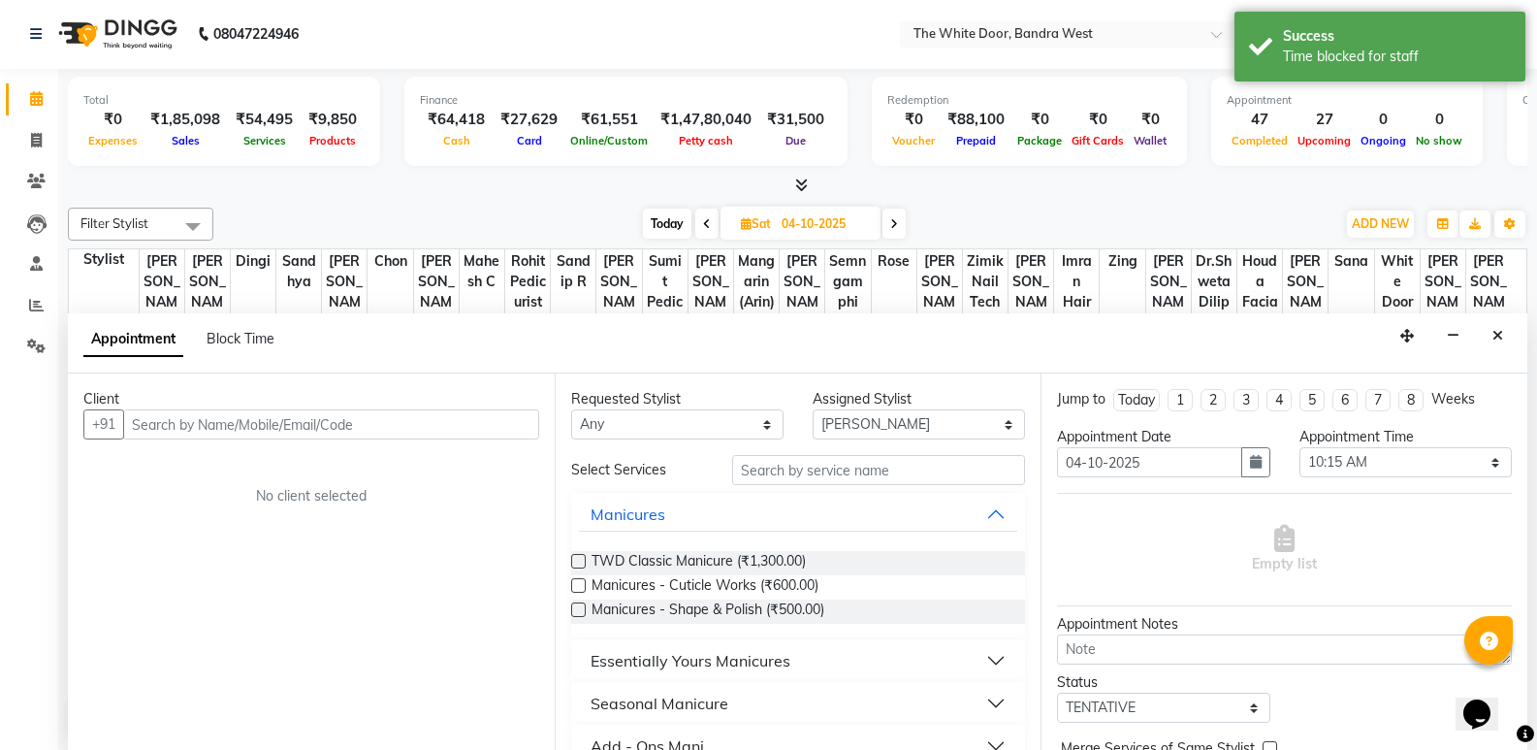
click at [227, 329] on div "Block Time" at bounding box center [241, 339] width 68 height 20
click at [248, 333] on span "Block Time" at bounding box center [241, 338] width 68 height 17
select select "20533"
select select "615"
select select "630"
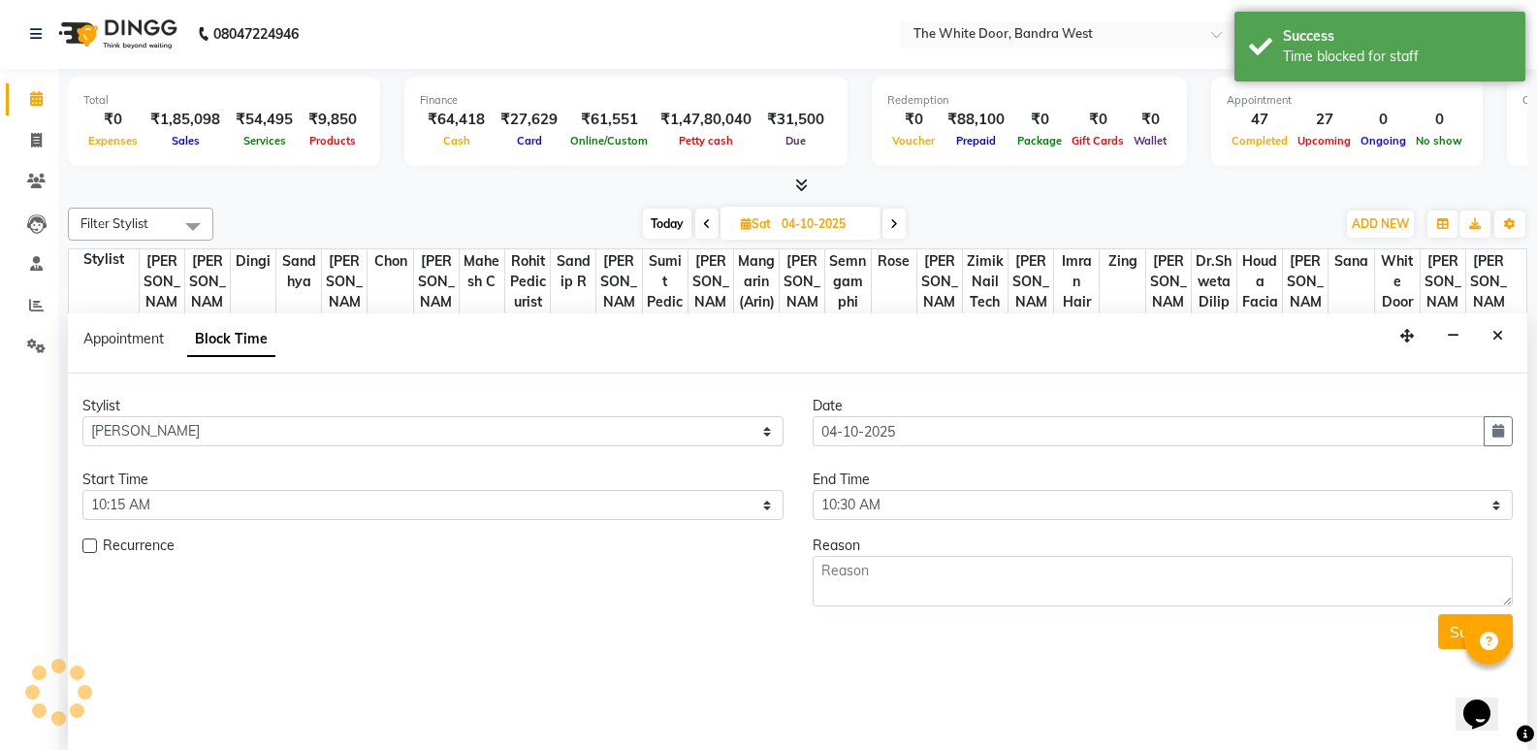
scroll to position [814, 0]
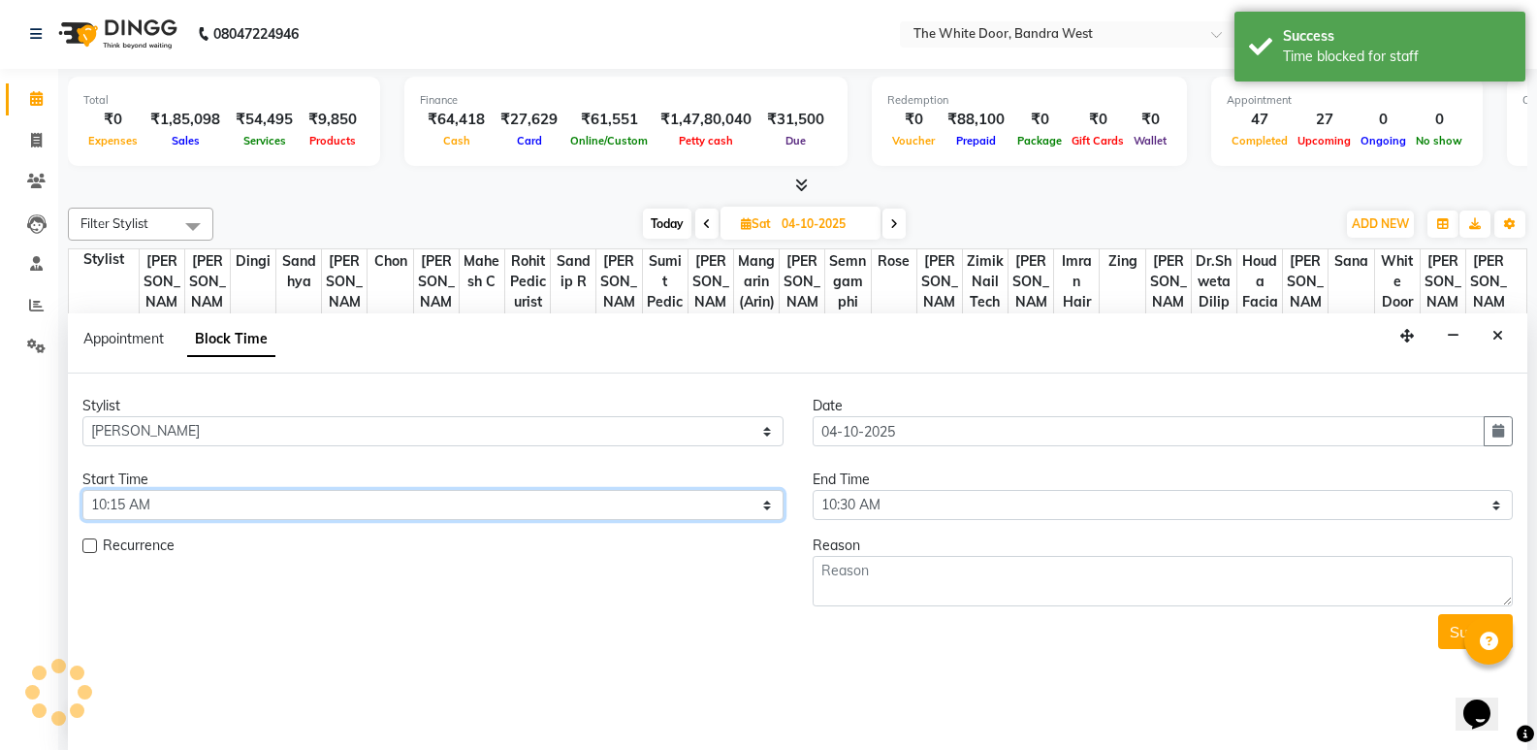
click at [211, 506] on select "Select 10:00 AM 10:15 AM 10:30 AM 10:45 AM 11:00 AM 11:15 AM 11:30 AM 11:45 AM …" at bounding box center [432, 505] width 701 height 30
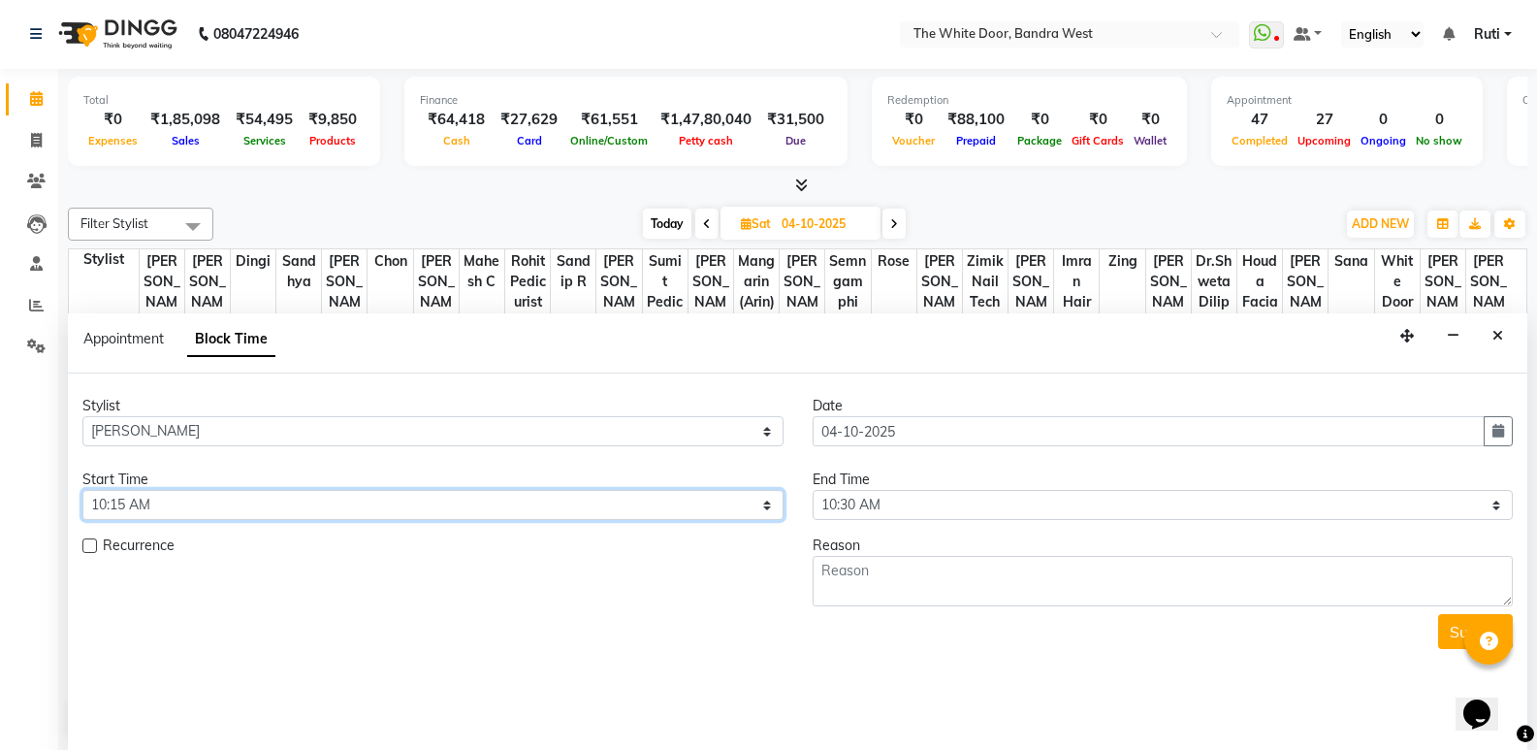
select select "600"
click at [82, 490] on select "Select 10:00 AM 10:15 AM 10:30 AM 10:45 AM 11:00 AM 11:15 AM 11:30 AM 11:45 AM …" at bounding box center [432, 505] width 701 height 30
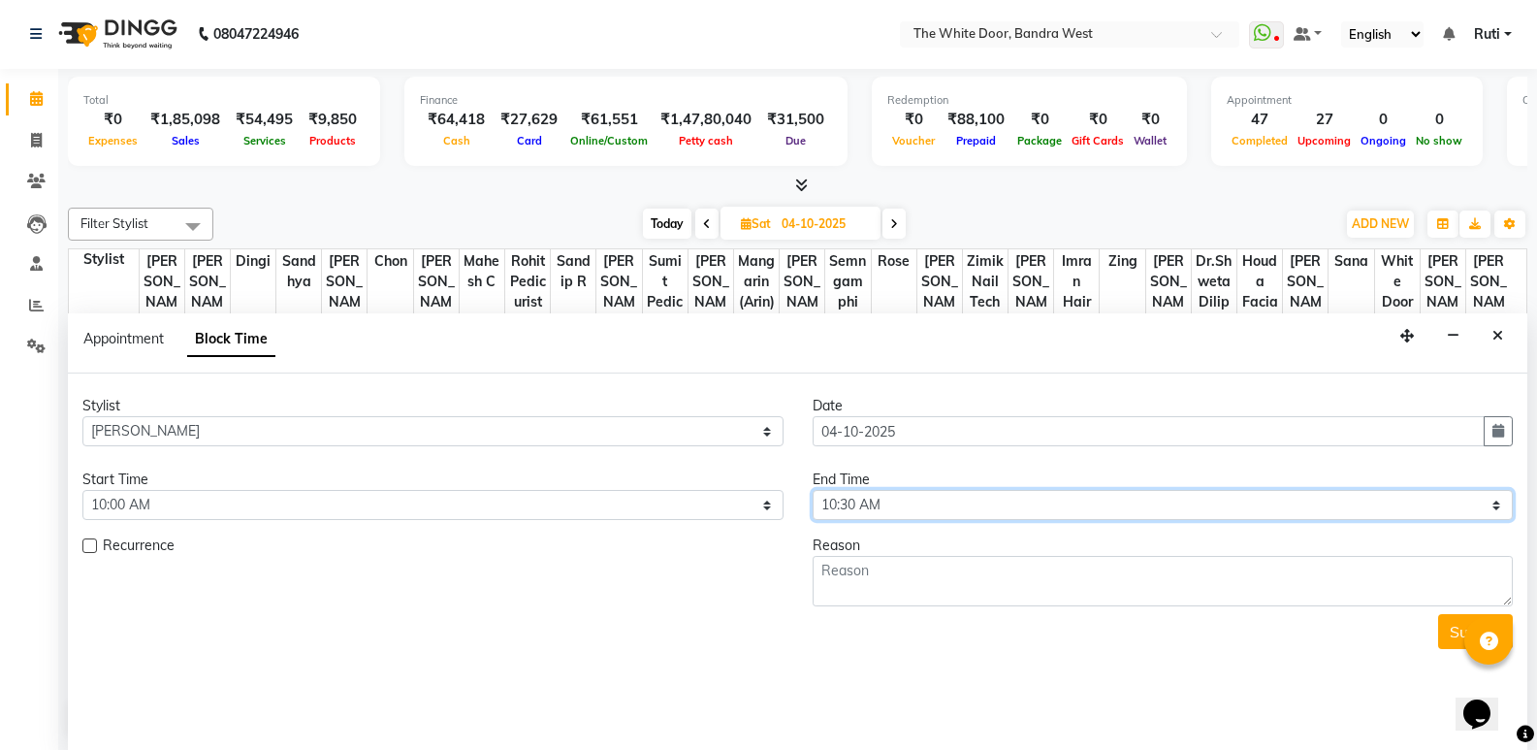
click at [889, 500] on select "Select 10:00 AM 10:15 AM 10:30 AM 10:45 AM 11:00 AM 11:15 AM 11:30 AM 11:45 AM …" at bounding box center [1163, 505] width 701 height 30
select select "660"
click at [813, 490] on select "Select 10:00 AM 10:15 AM 10:30 AM 10:45 AM 11:00 AM 11:15 AM 11:30 AM 11:45 AM …" at bounding box center [1163, 505] width 701 height 30
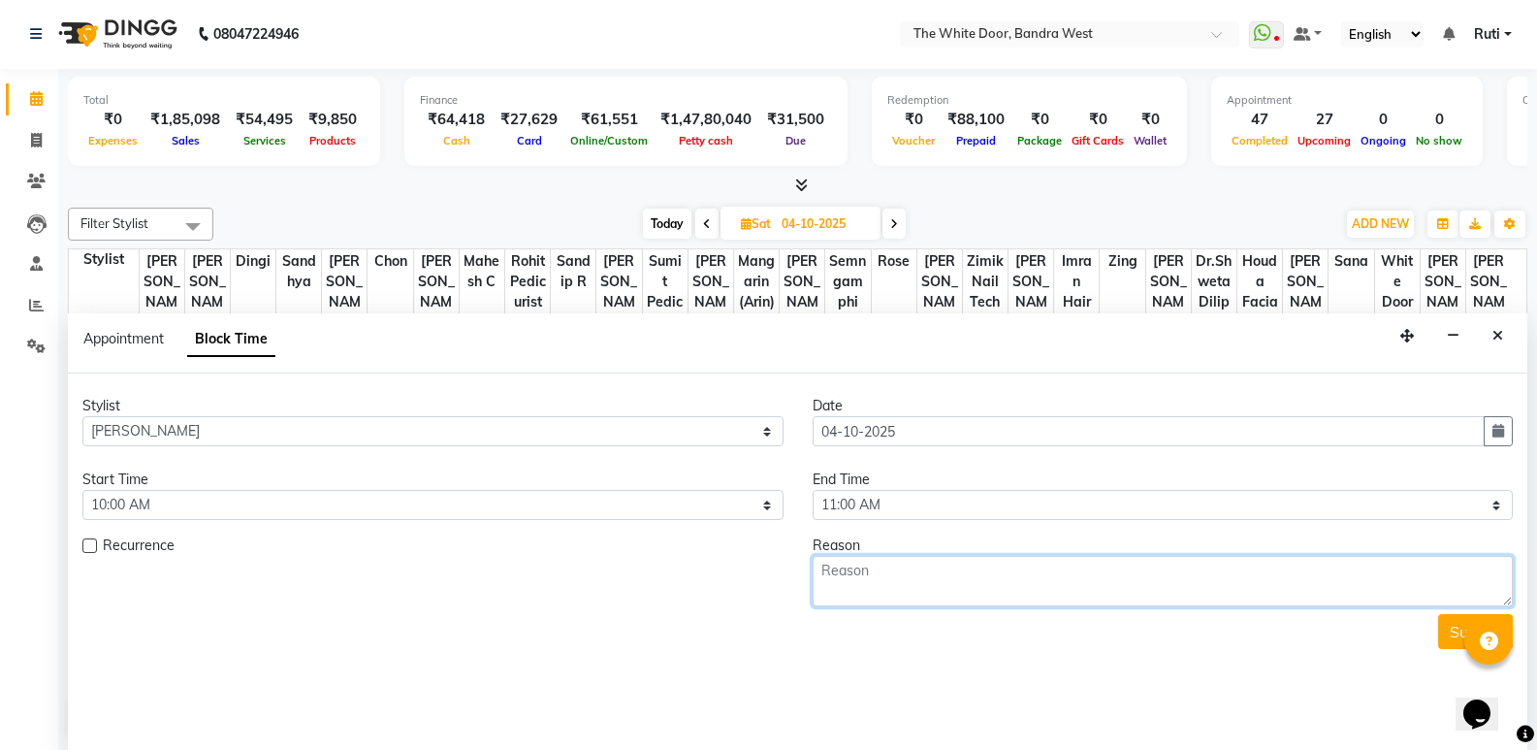
click at [944, 585] on textarea at bounding box center [1163, 581] width 701 height 50
type textarea "11-7"
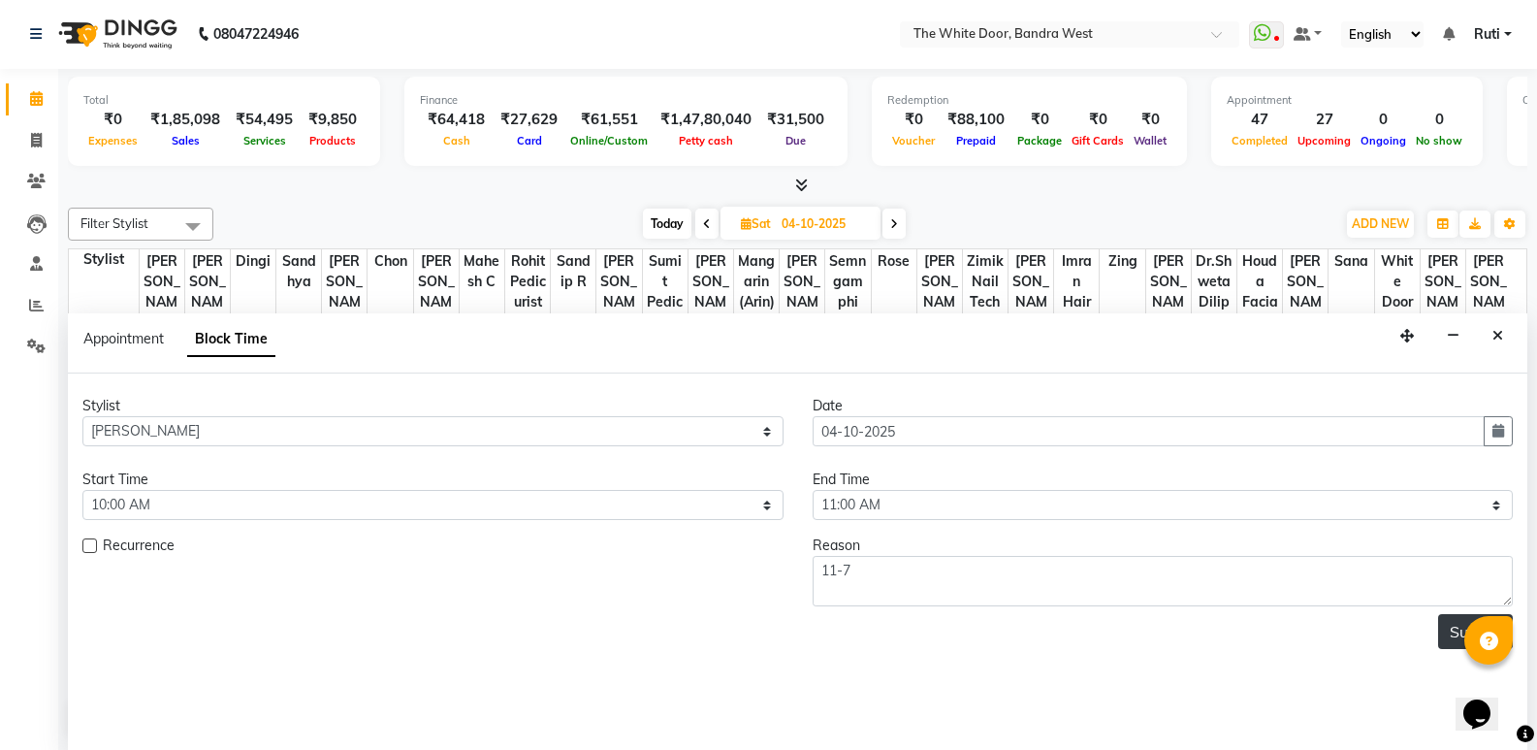
click at [1442, 622] on button "Submit" at bounding box center [1475, 631] width 75 height 35
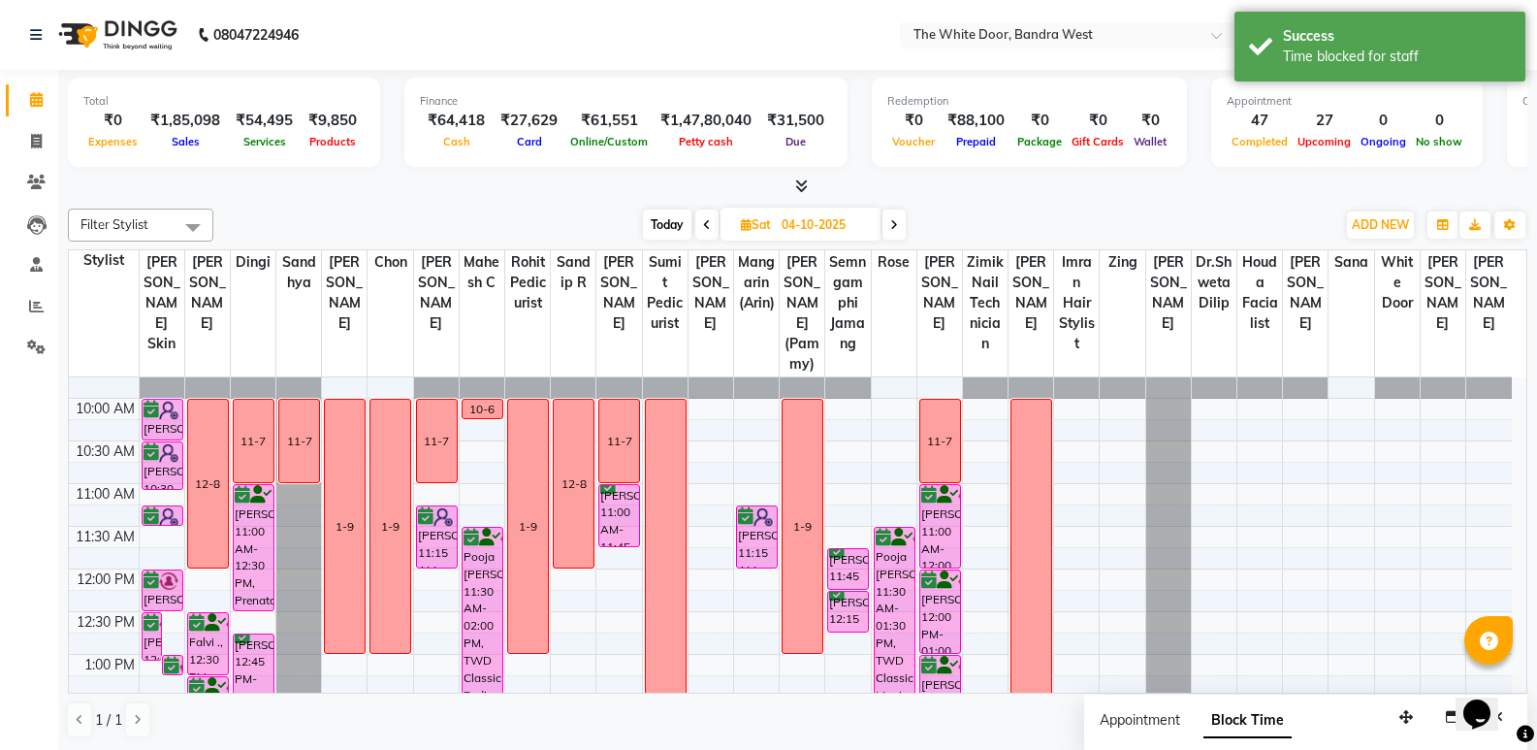
scroll to position [0, 0]
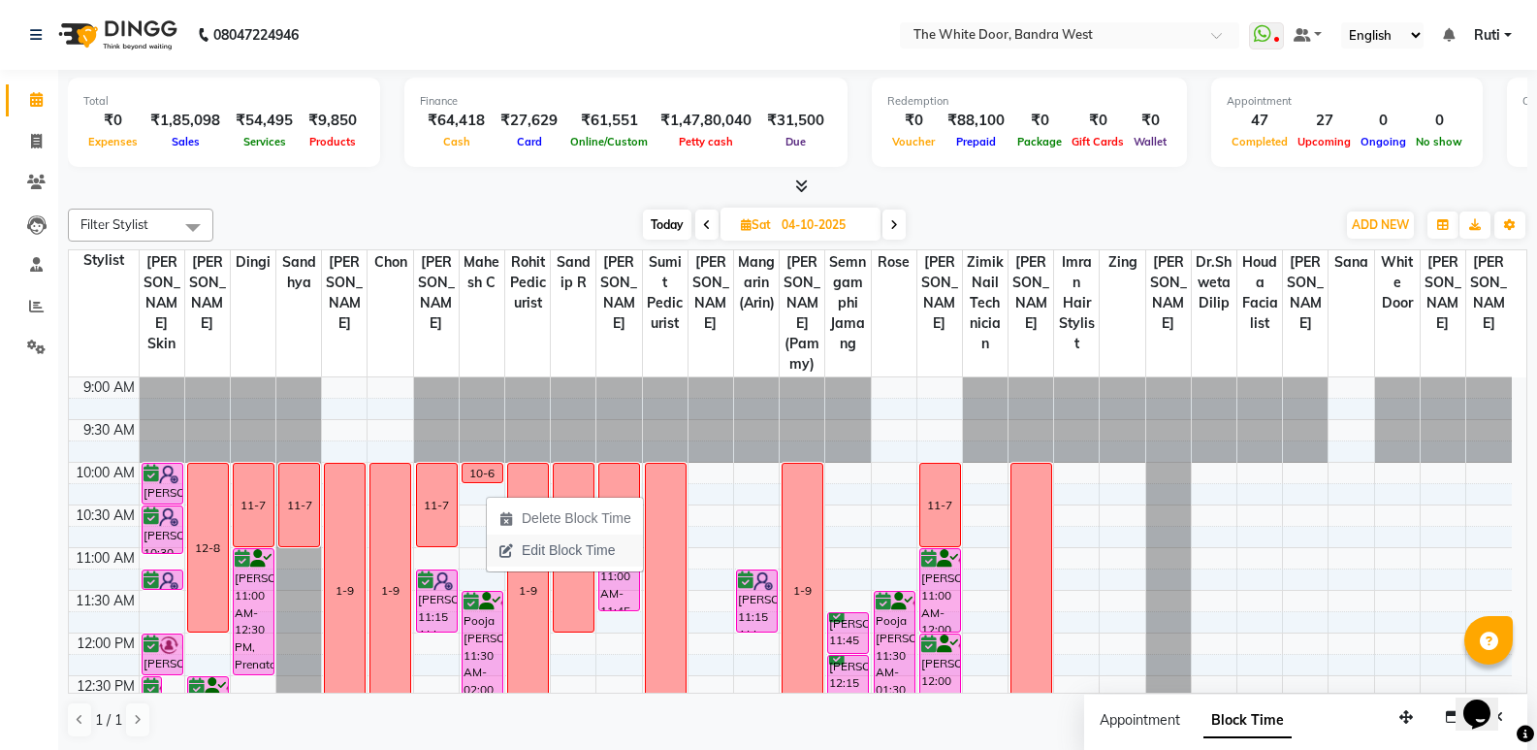
click at [515, 550] on span "Edit Block Time" at bounding box center [557, 550] width 140 height 32
select select "20535"
select select "600"
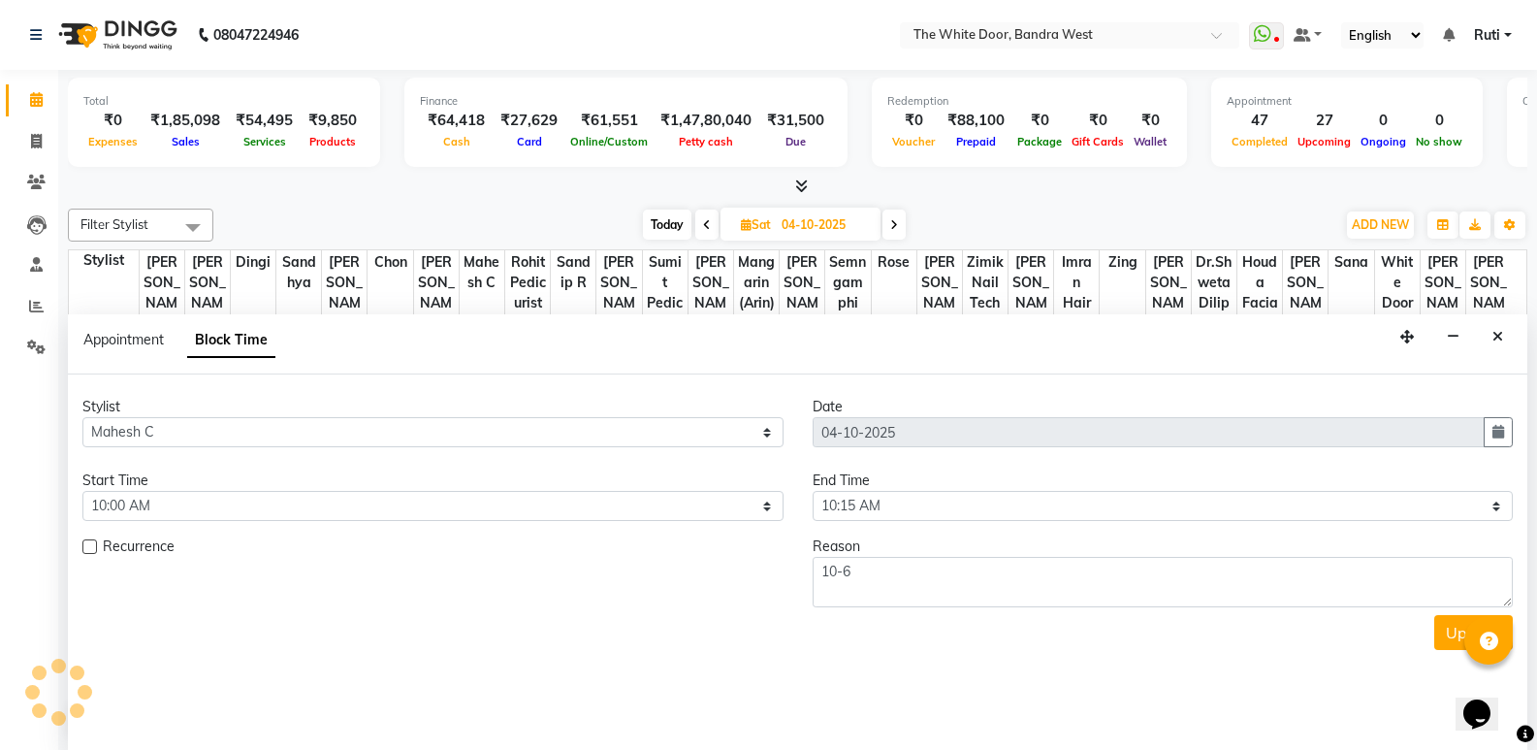
scroll to position [1, 0]
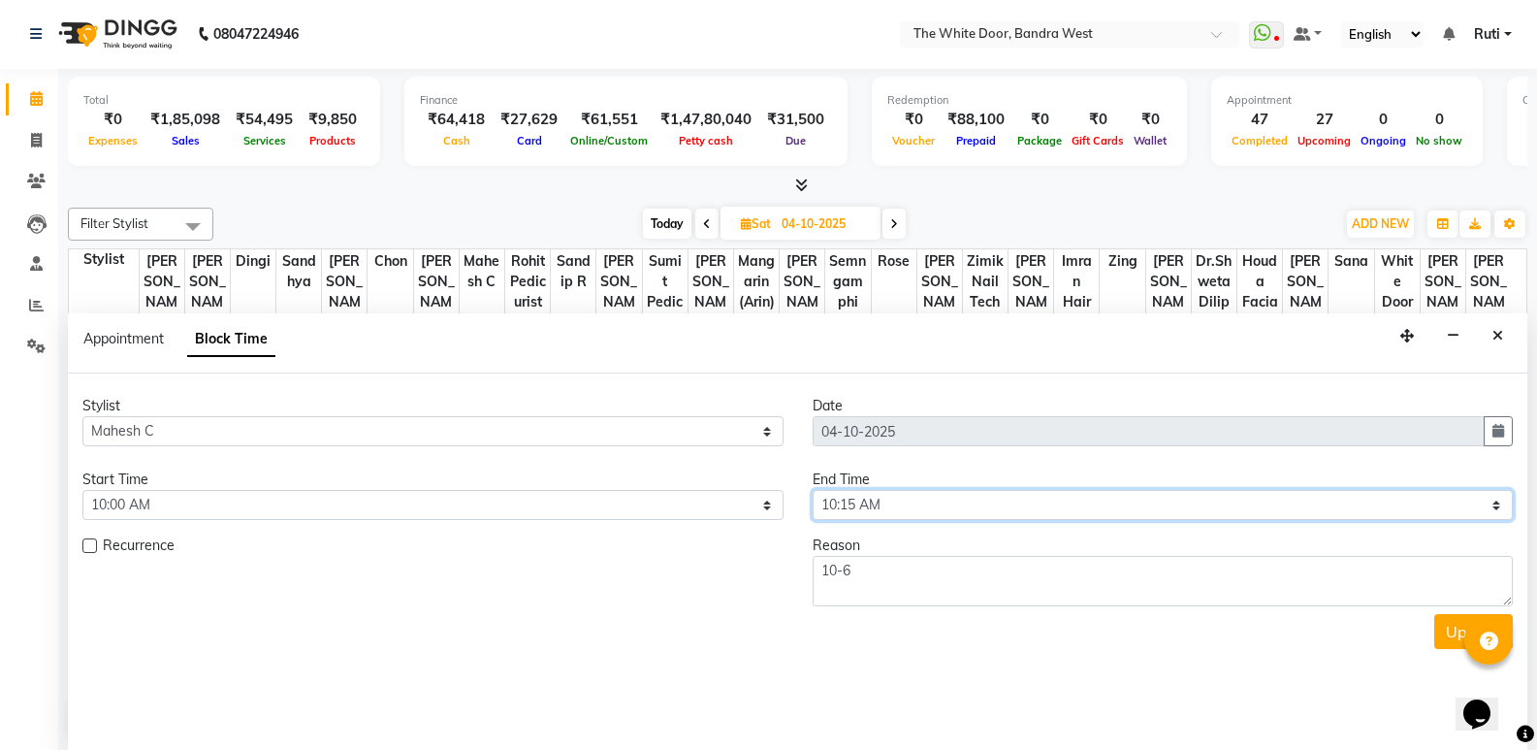
click at [892, 498] on select "Select 10:00 AM 10:15 AM 10:30 AM 10:45 AM 11:00 AM 11:15 AM 11:30 AM 11:45 AM …" at bounding box center [1163, 505] width 701 height 30
select select "660"
click at [813, 490] on select "Select 10:00 AM 10:15 AM 10:30 AM 10:45 AM 11:00 AM 11:15 AM 11:30 AM 11:45 AM …" at bounding box center [1163, 505] width 701 height 30
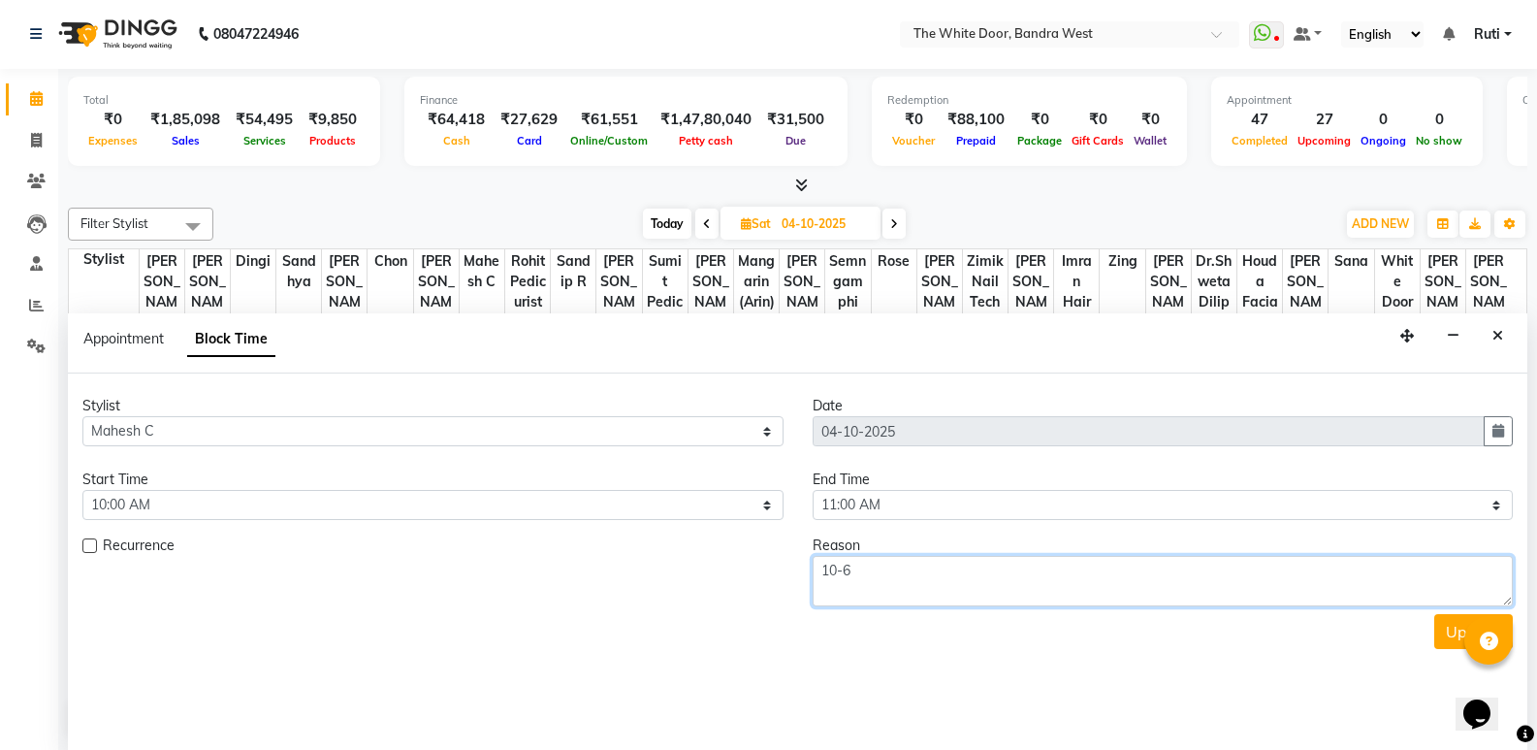
click at [876, 588] on textarea "10-6" at bounding box center [1163, 581] width 701 height 50
type textarea "11-7"
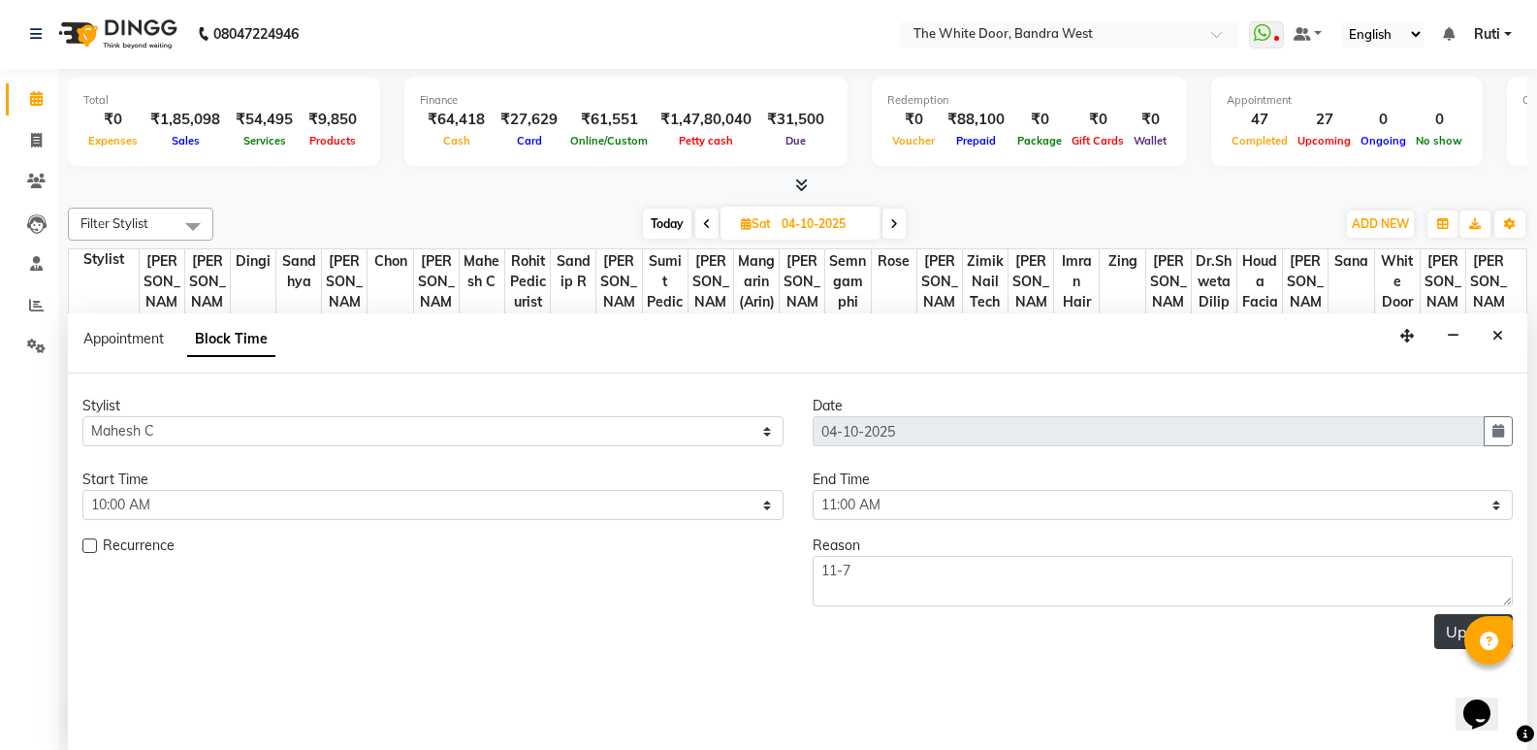
click at [1448, 617] on button "Update" at bounding box center [1473, 631] width 79 height 35
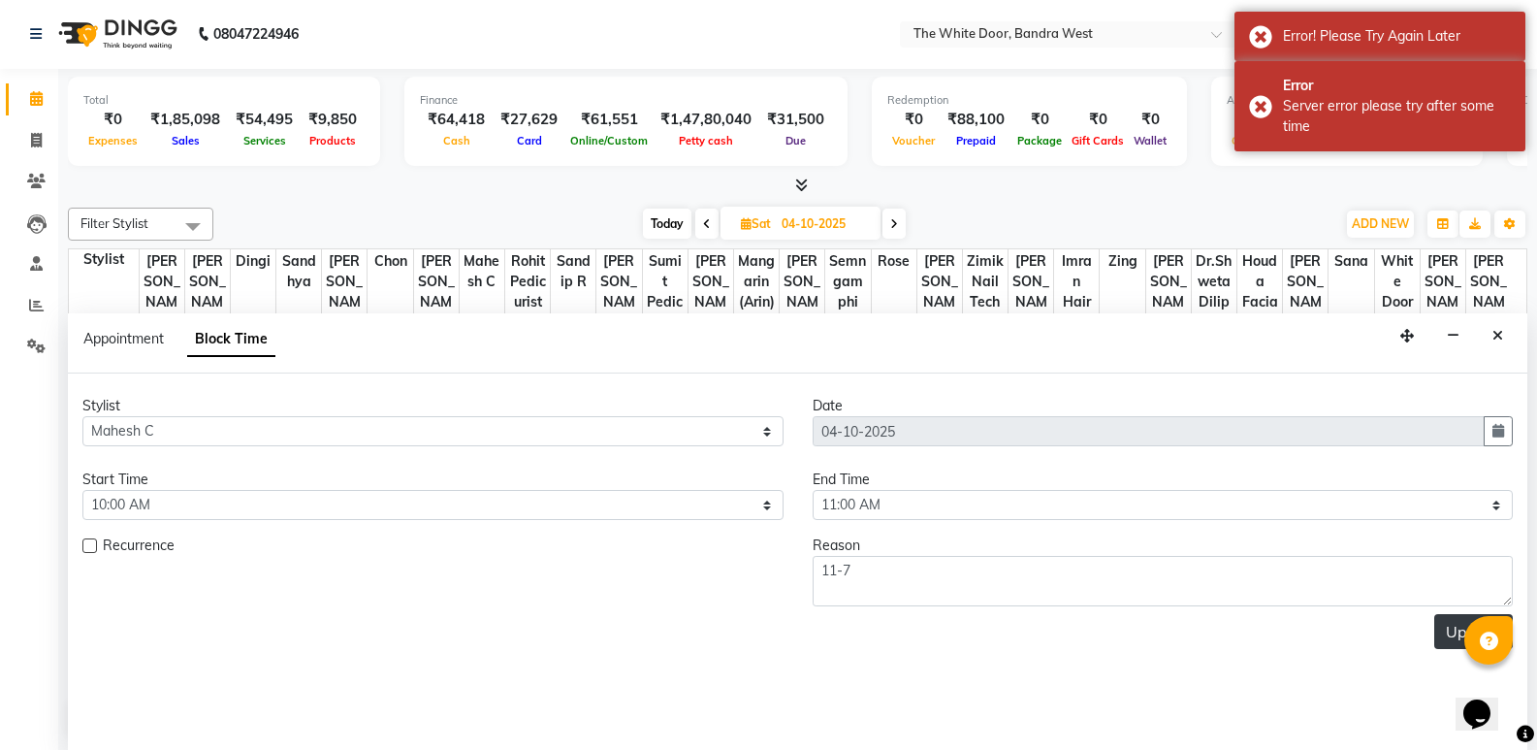
click at [1450, 631] on button "Update" at bounding box center [1473, 631] width 79 height 35
click at [1443, 626] on button "Update" at bounding box center [1473, 631] width 79 height 35
click at [1445, 629] on button "Update" at bounding box center [1473, 631] width 79 height 35
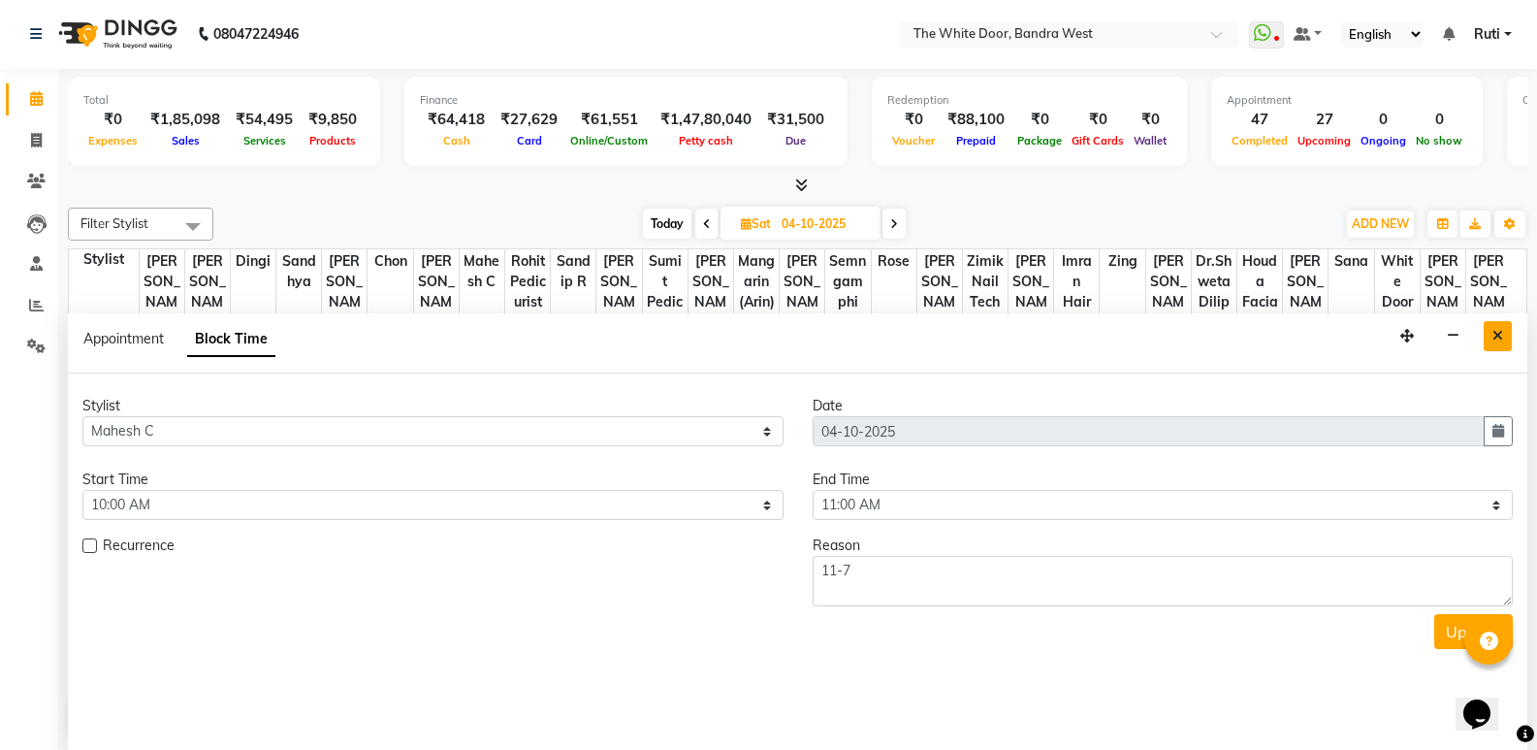
click at [1499, 327] on button "Close" at bounding box center [1498, 336] width 28 height 30
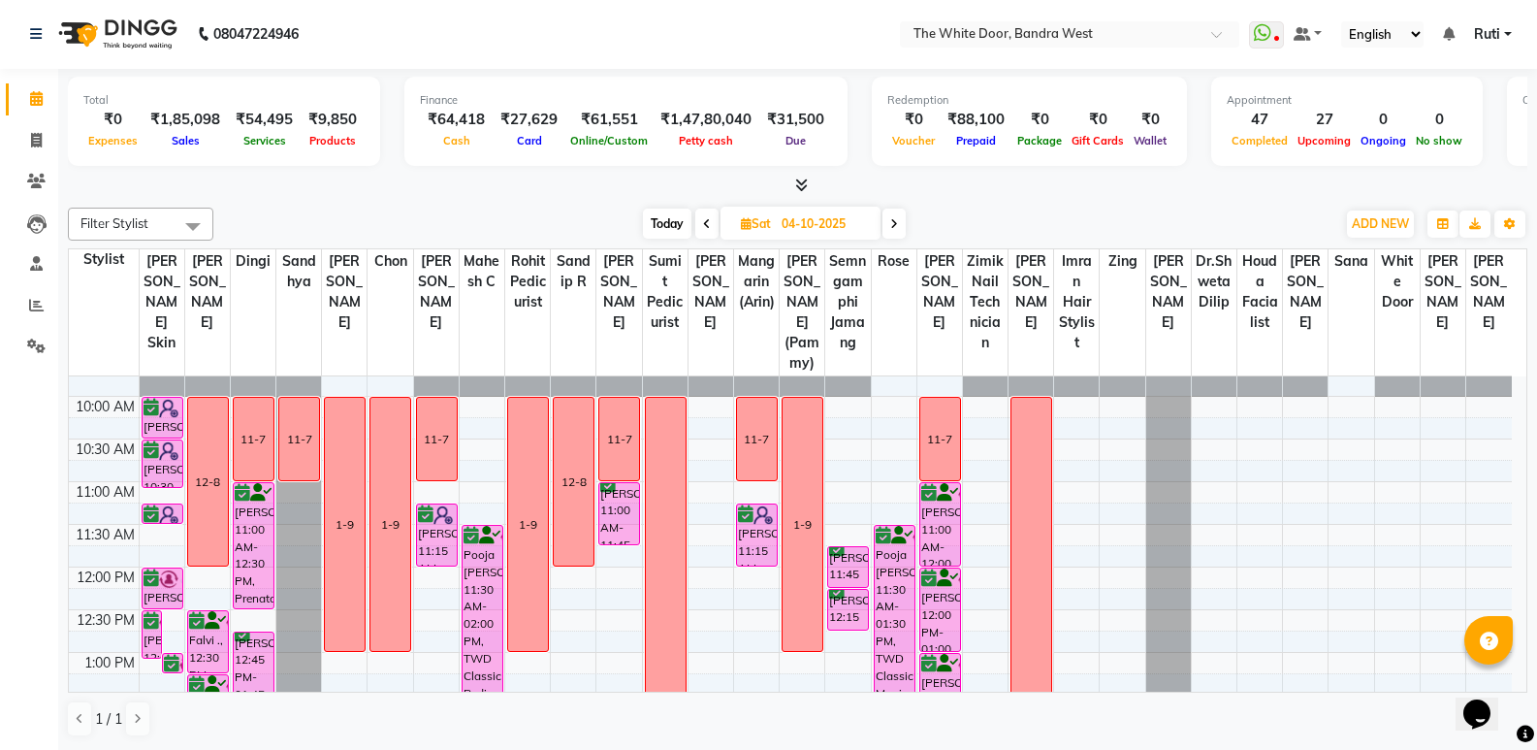
scroll to position [0, 0]
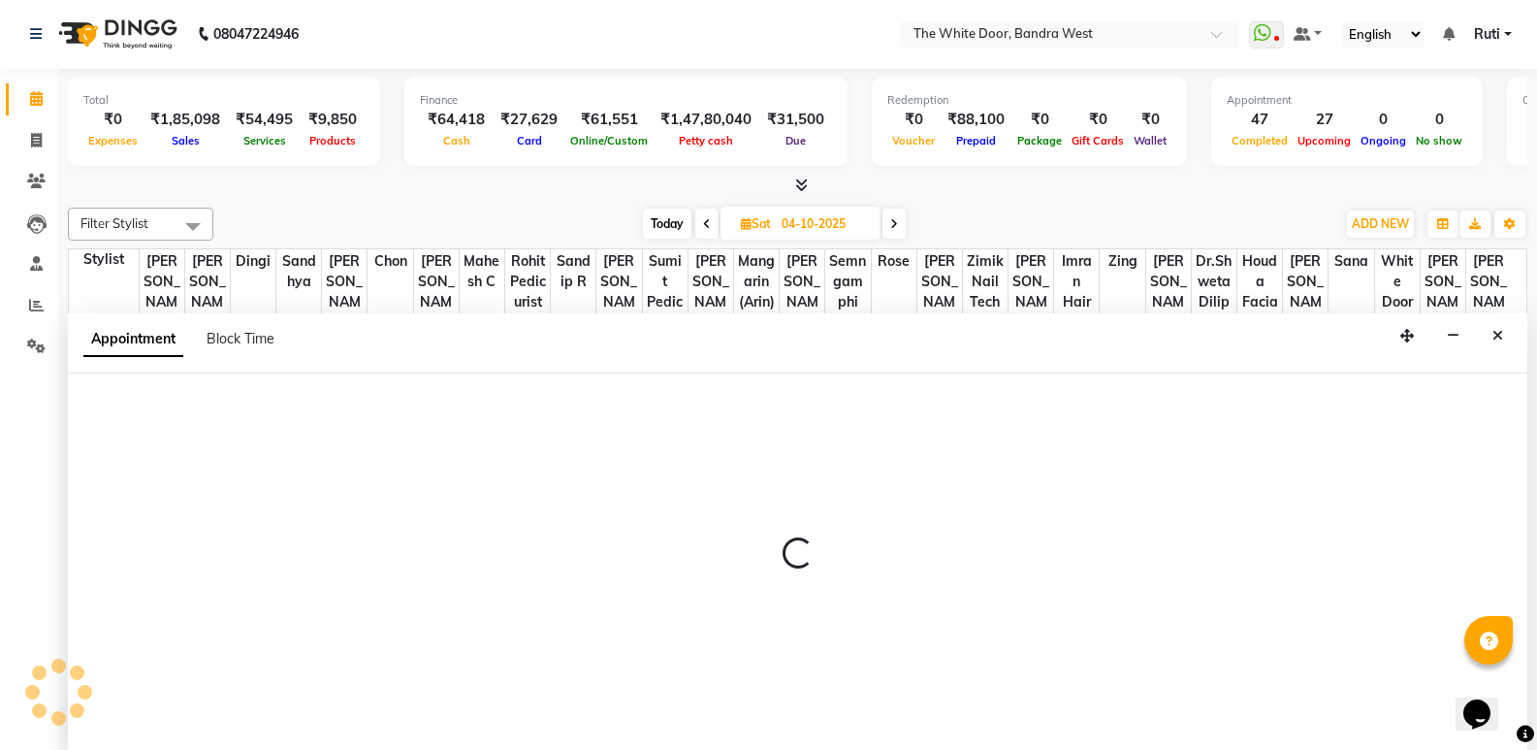
select select "20535"
select select "tentative"
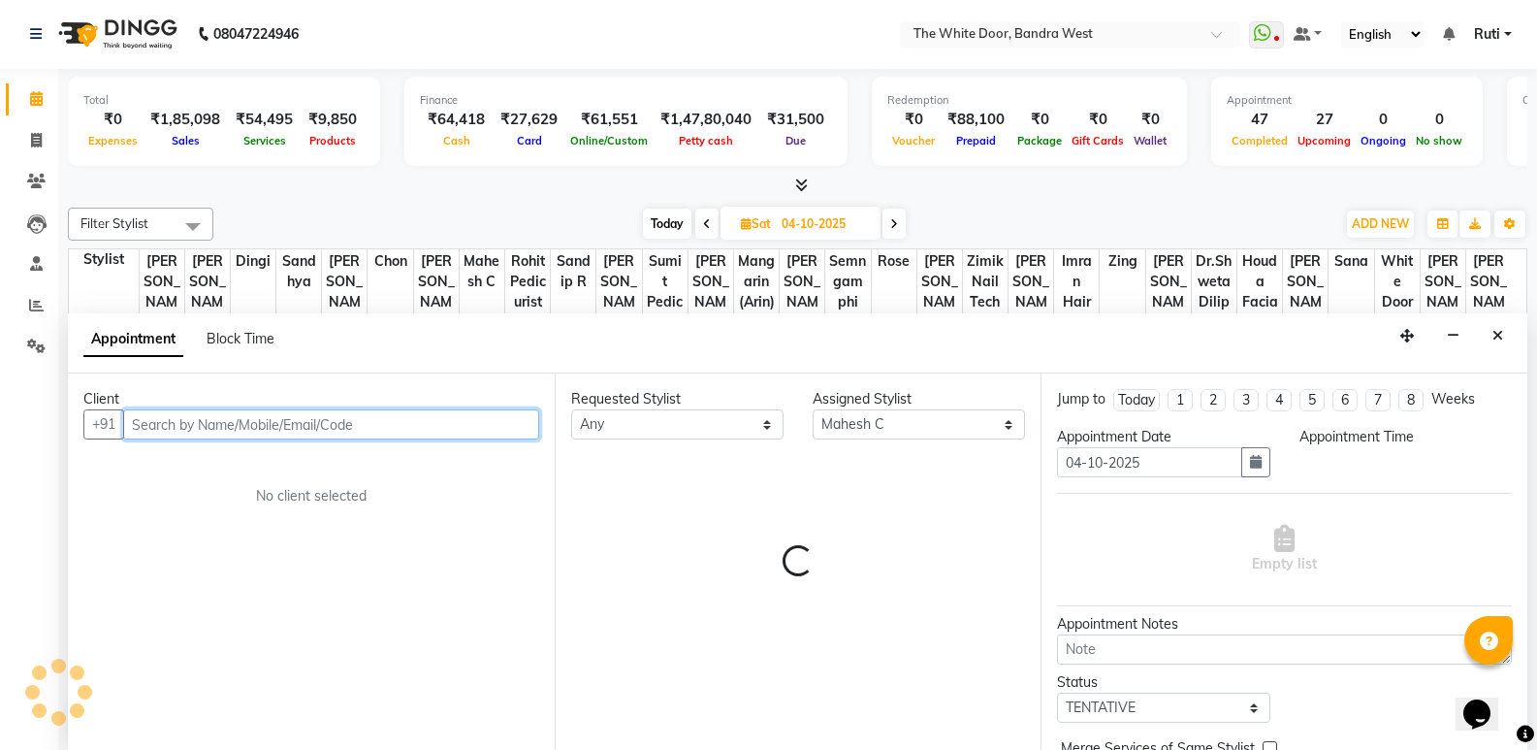
select select "615"
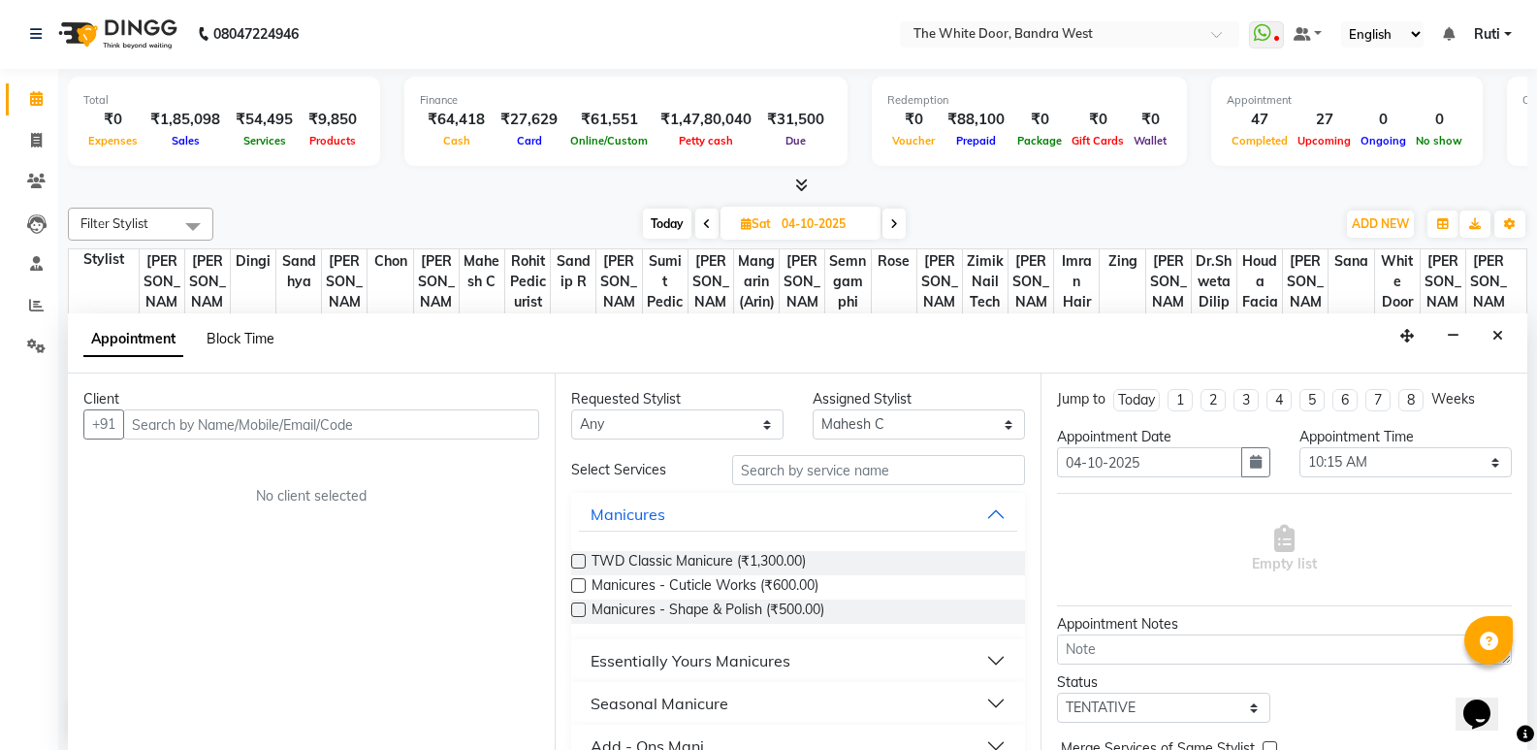
click at [228, 332] on span "Block Time" at bounding box center [241, 338] width 68 height 17
select select "20535"
select select "615"
select select "630"
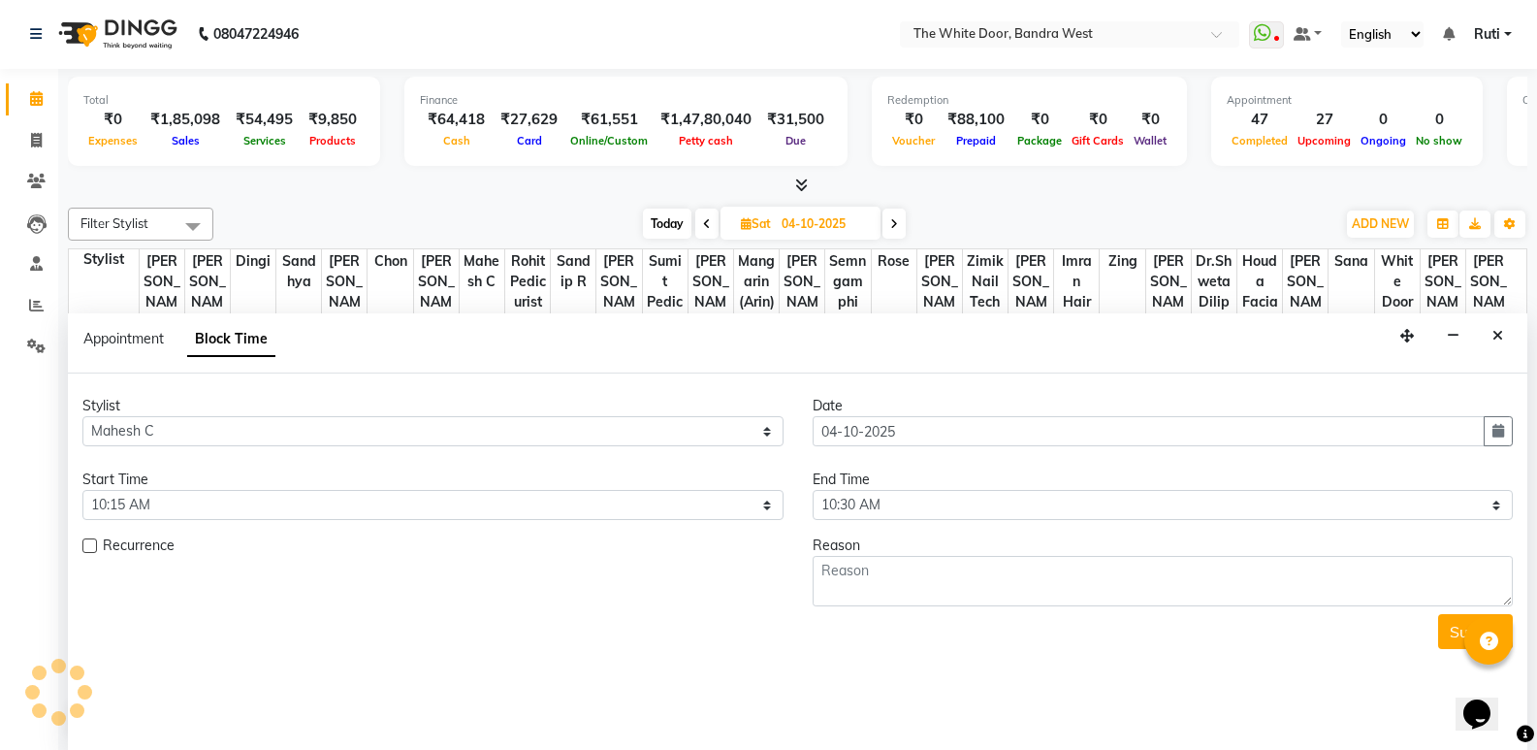
scroll to position [814, 0]
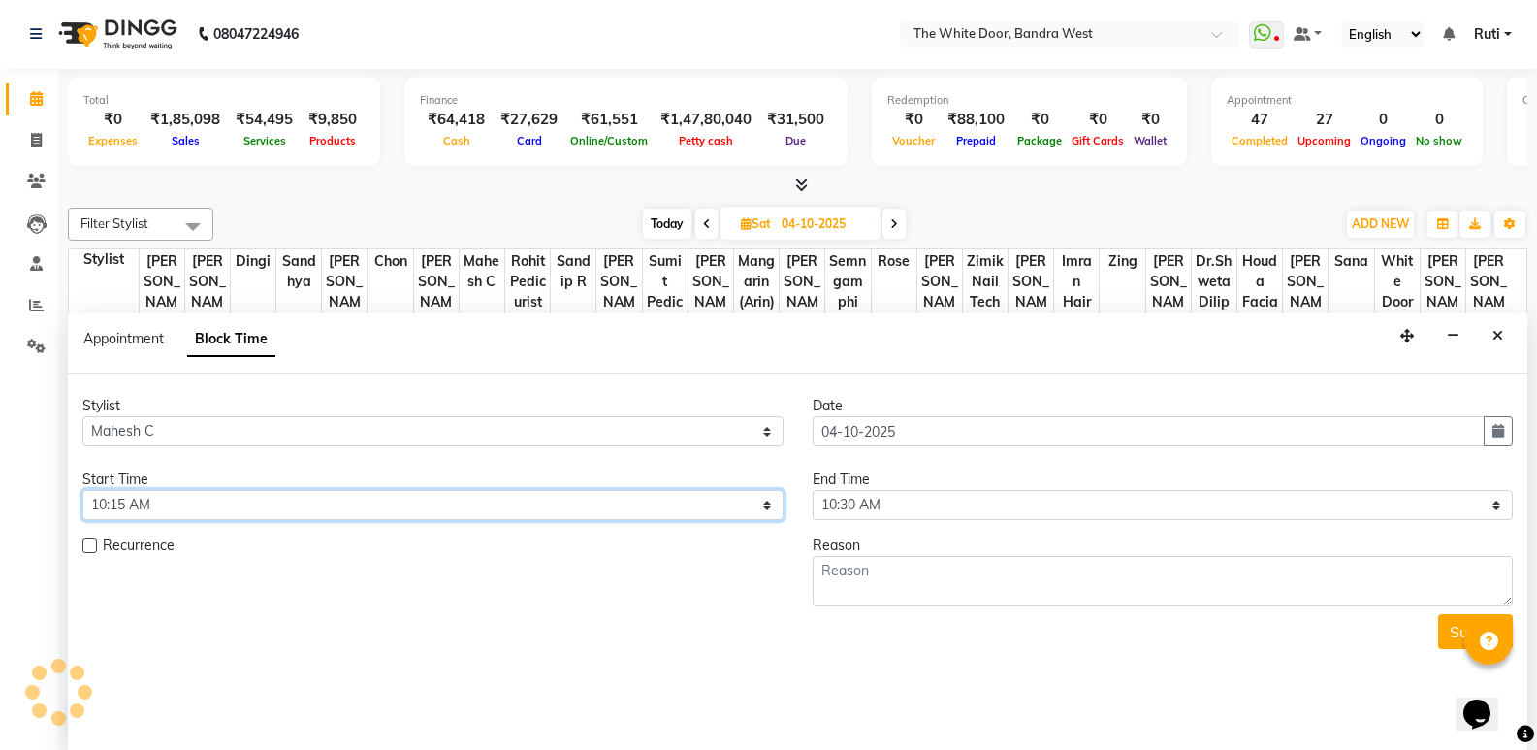
click at [279, 508] on select "Select 10:00 AM 10:15 AM 10:30 AM 10:45 AM 11:00 AM 11:15 AM 11:30 AM 11:45 AM …" at bounding box center [432, 505] width 701 height 30
select select "600"
click at [82, 490] on select "Select 10:00 AM 10:15 AM 10:30 AM 10:45 AM 11:00 AM 11:15 AM 11:30 AM 11:45 AM …" at bounding box center [432, 505] width 701 height 30
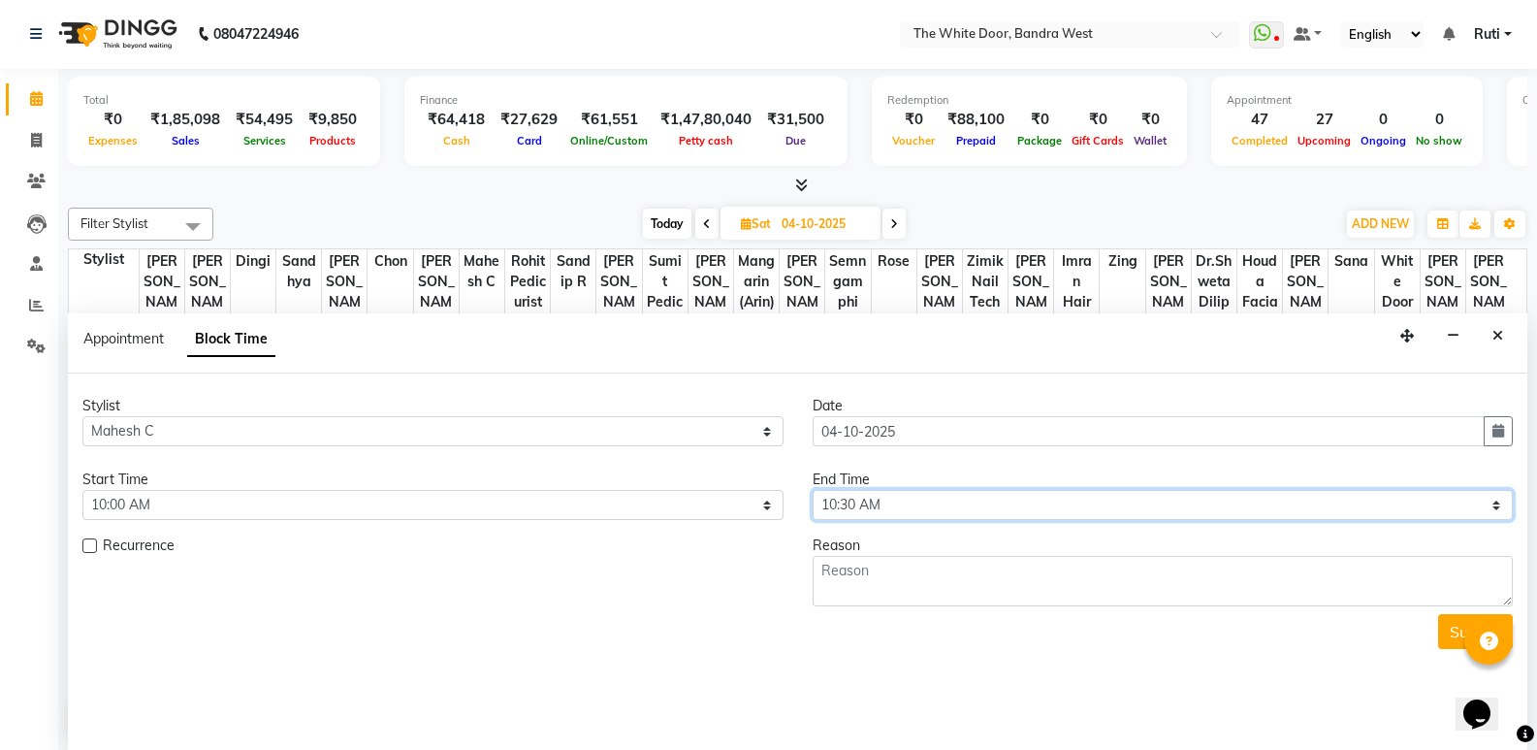
click at [985, 512] on select "Select 10:00 AM 10:15 AM 10:30 AM 10:45 AM 11:00 AM 11:15 AM 11:30 AM 11:45 AM …" at bounding box center [1163, 505] width 701 height 30
select select "660"
click at [813, 490] on select "Select 10:00 AM 10:15 AM 10:30 AM 10:45 AM 11:00 AM 11:15 AM 11:30 AM 11:45 AM …" at bounding box center [1163, 505] width 701 height 30
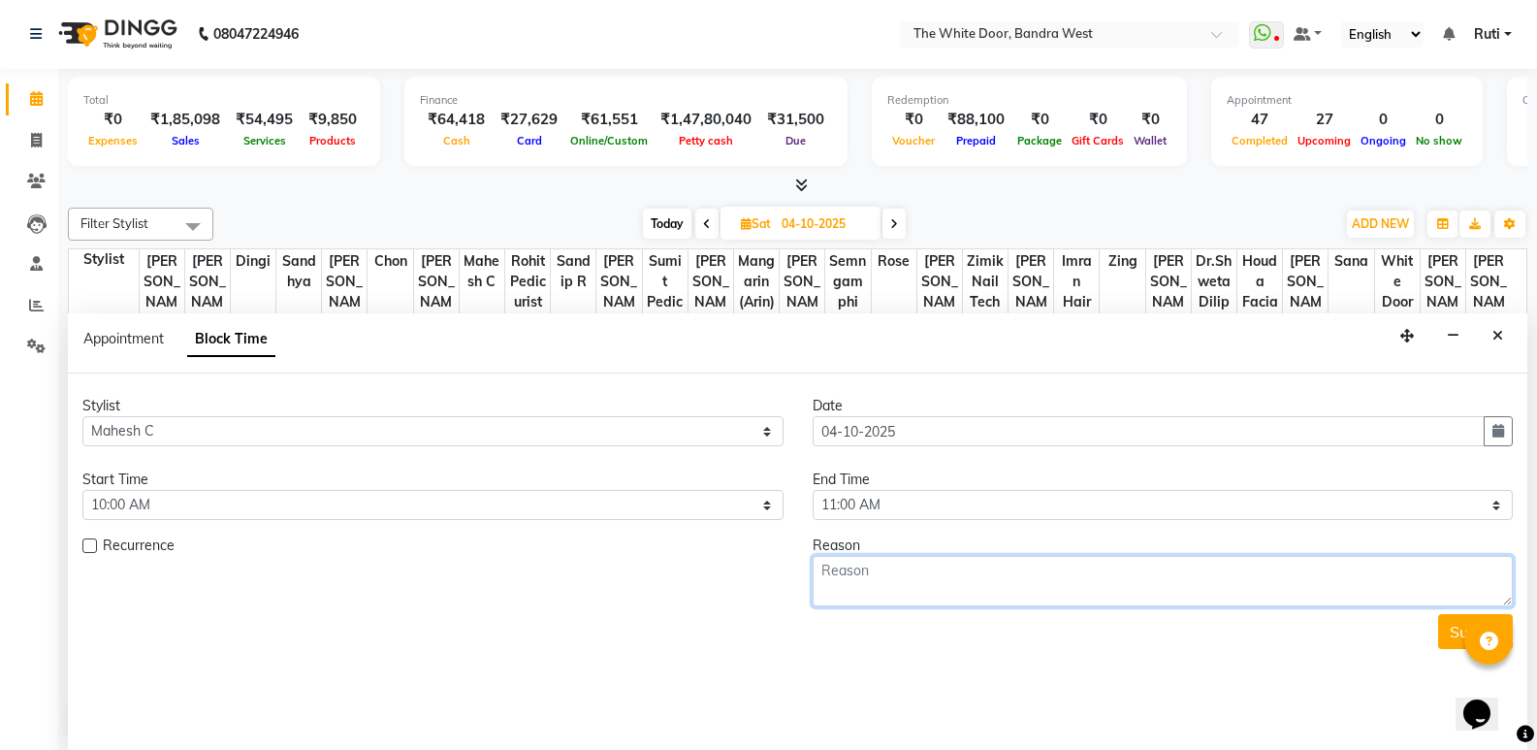
click at [862, 566] on textarea at bounding box center [1163, 581] width 701 height 50
type textarea "11-7"
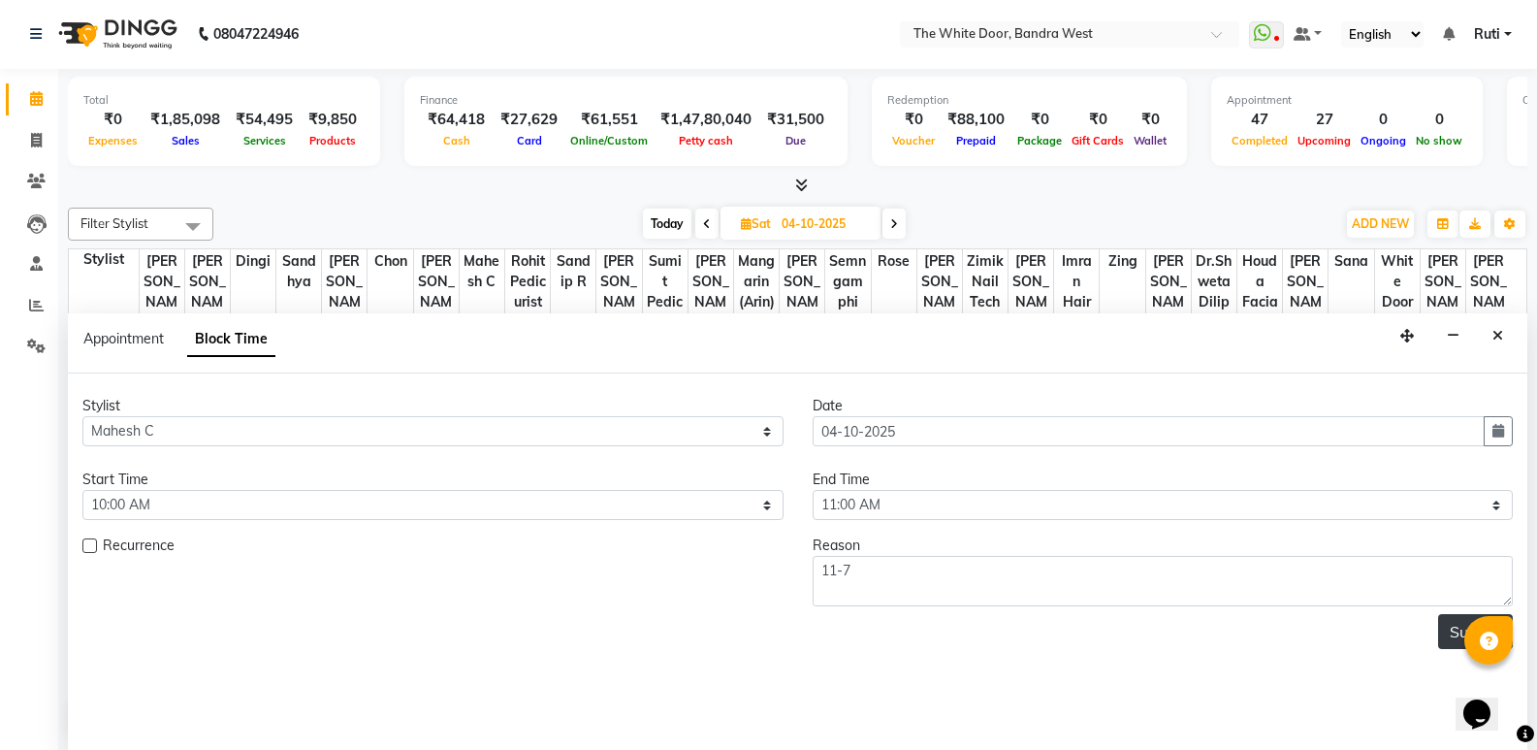
click at [1453, 634] on button "Submit" at bounding box center [1475, 631] width 75 height 35
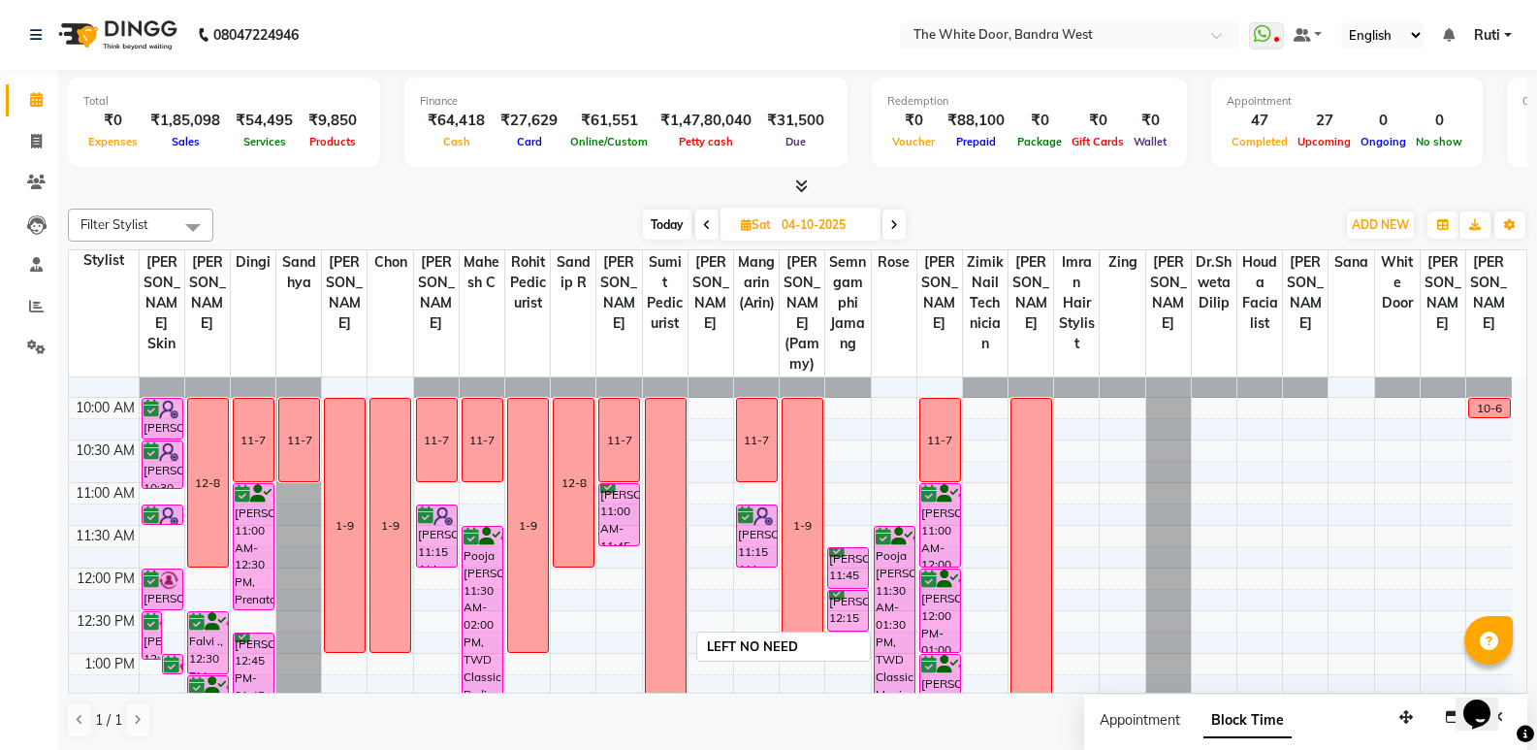
scroll to position [0, 0]
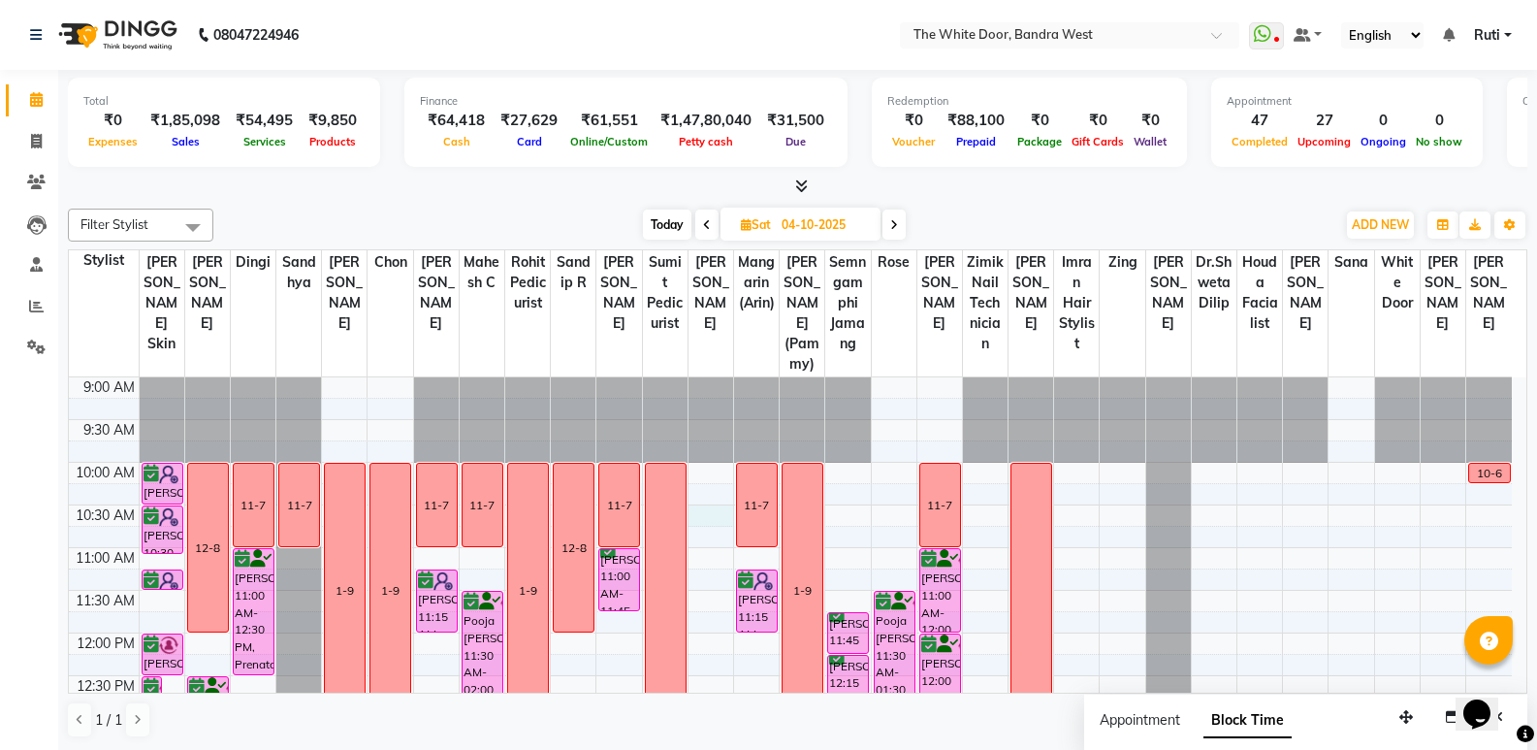
select select "60601"
select select "tentative"
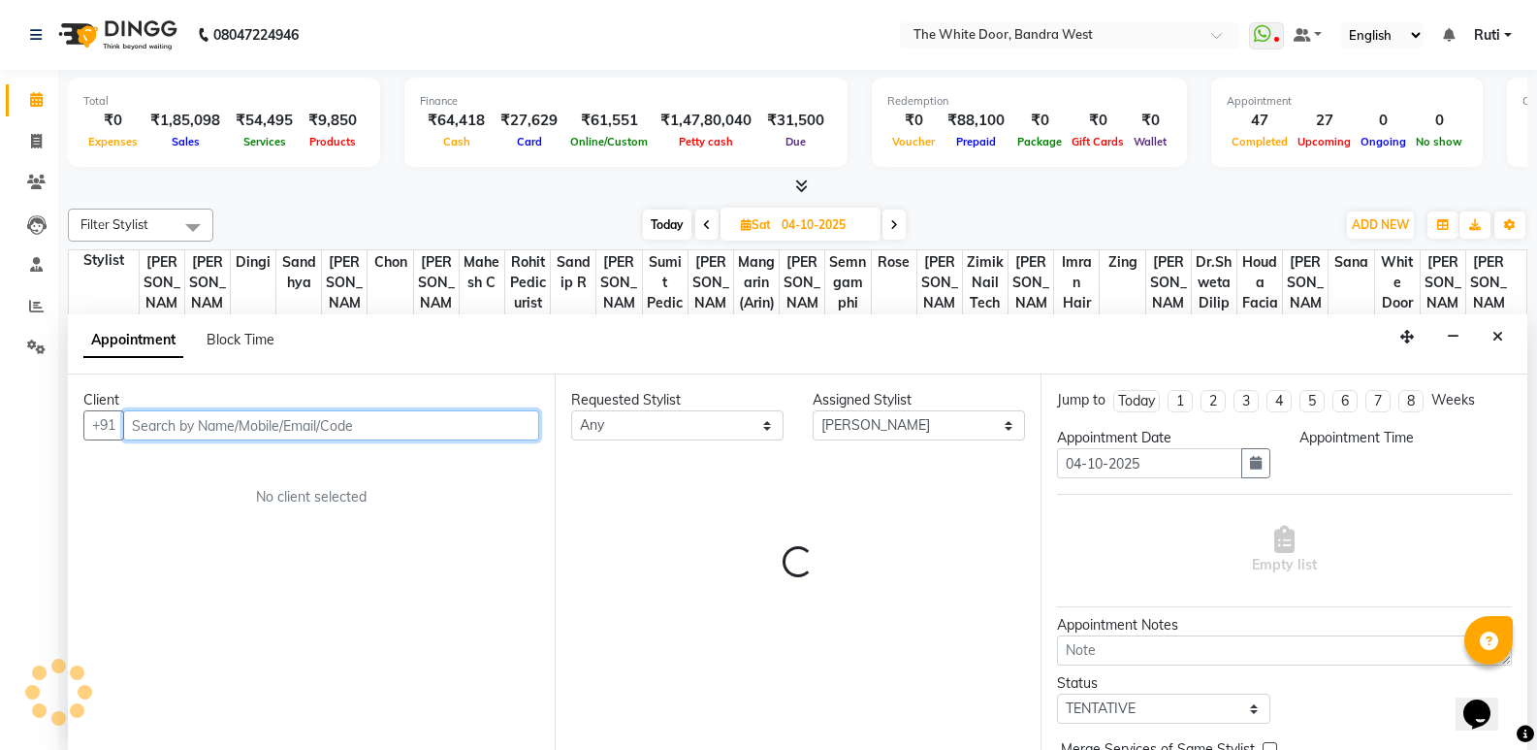
select select "630"
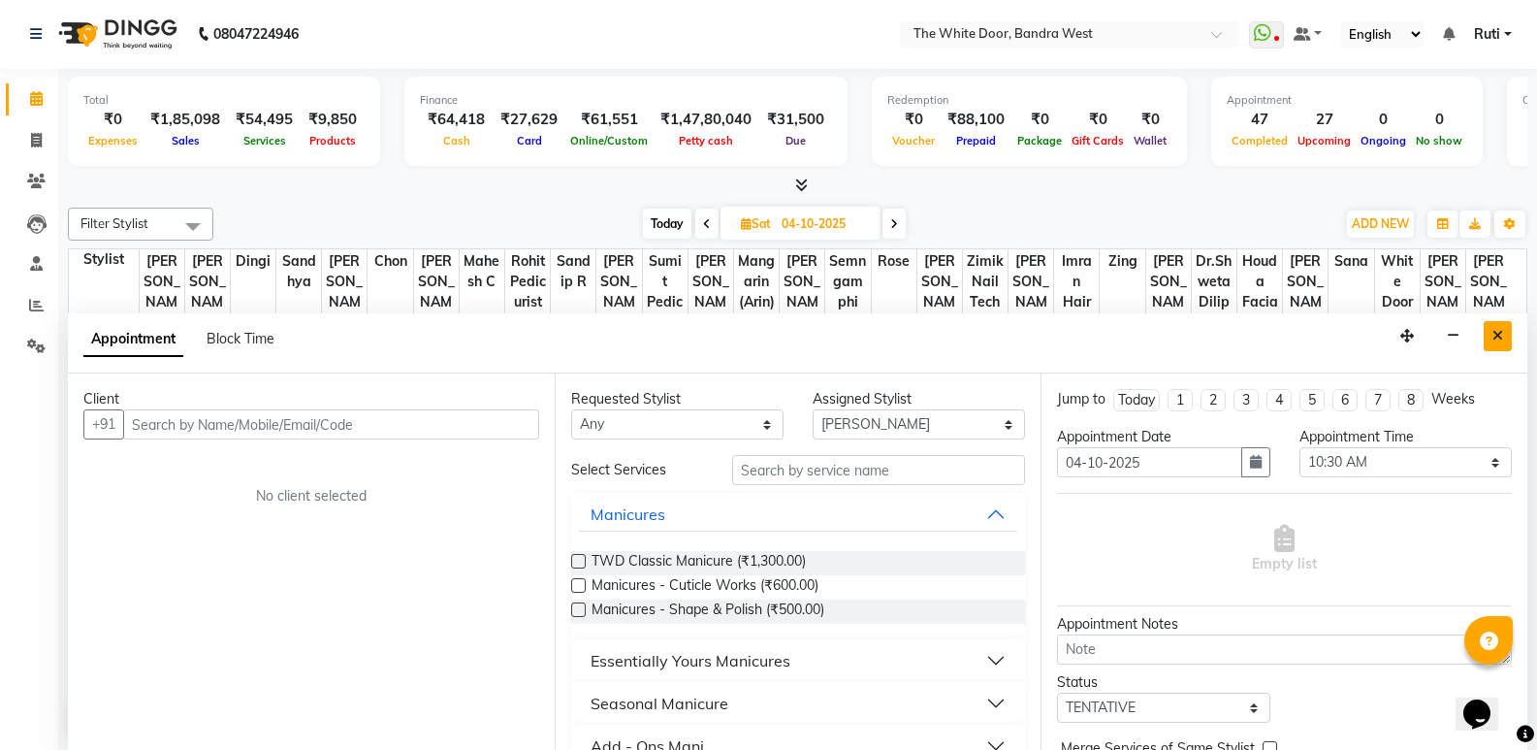
click at [1496, 331] on icon "Close" at bounding box center [1498, 336] width 11 height 14
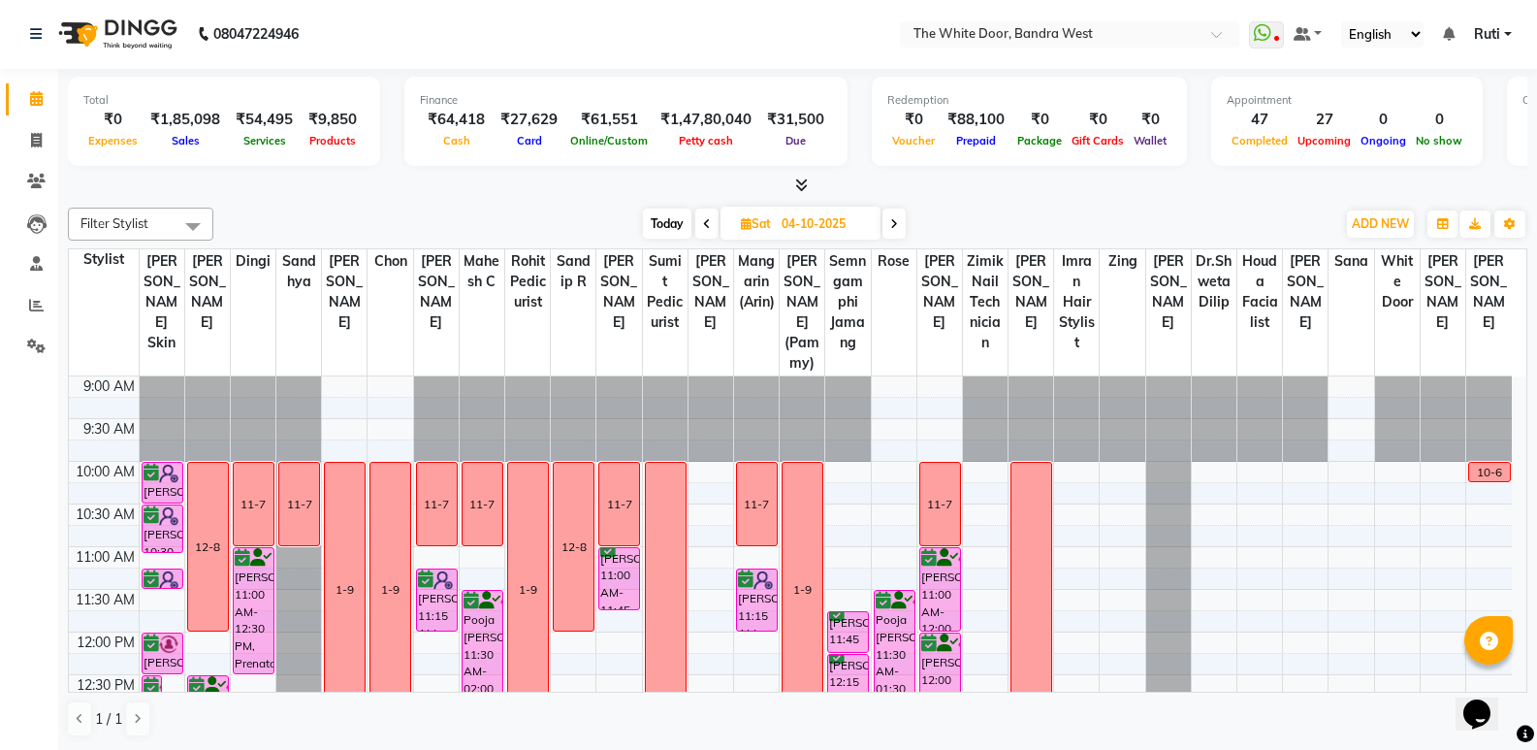
select select "60601"
select select "tentative"
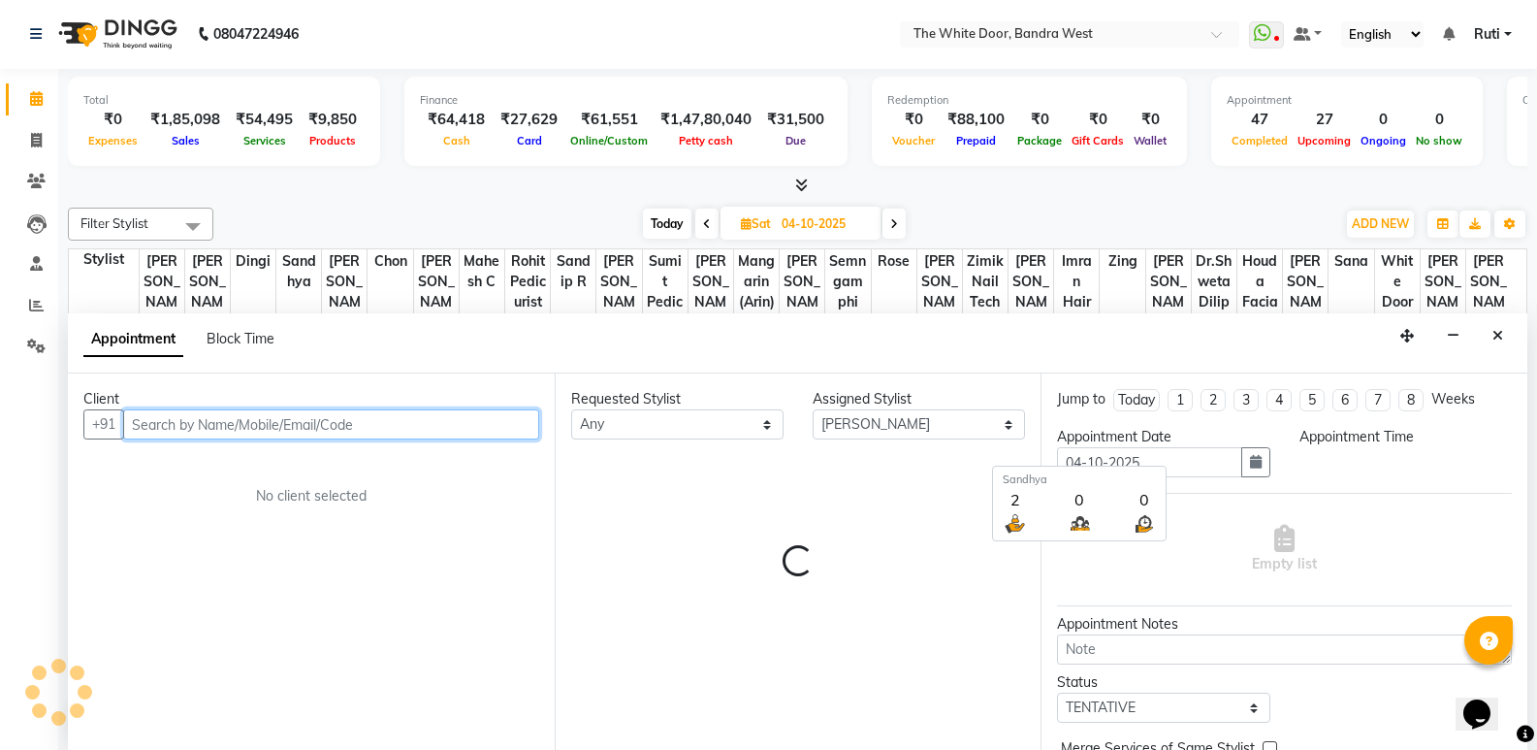
select select "600"
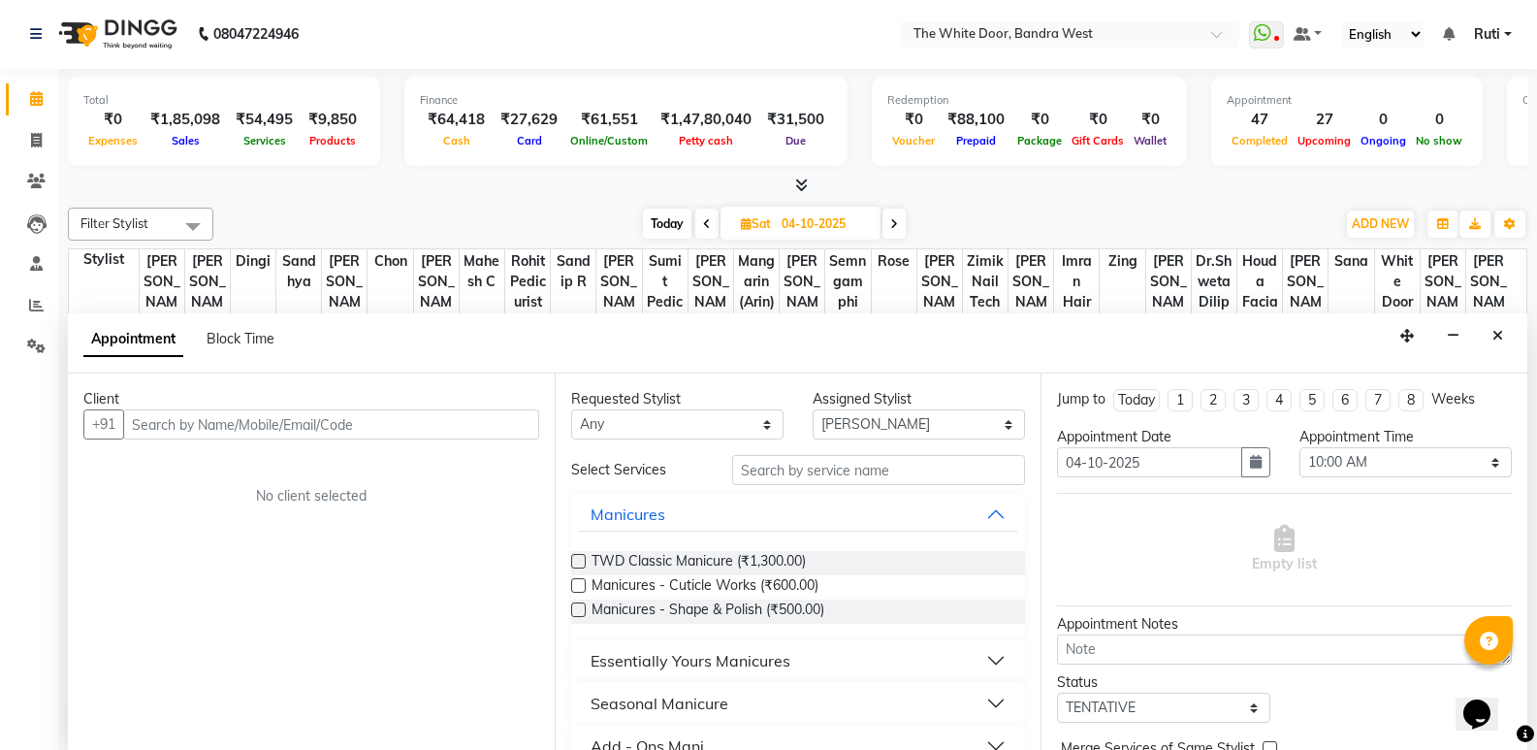
drag, startPoint x: 246, startPoint y: 328, endPoint x: 255, endPoint y: 348, distance: 22.2
click at [246, 329] on div "Appointment Block Time" at bounding box center [190, 343] width 214 height 44
click at [256, 329] on div "Block Time" at bounding box center [241, 339] width 68 height 20
click at [259, 333] on span "Block Time" at bounding box center [241, 338] width 68 height 17
select select "60601"
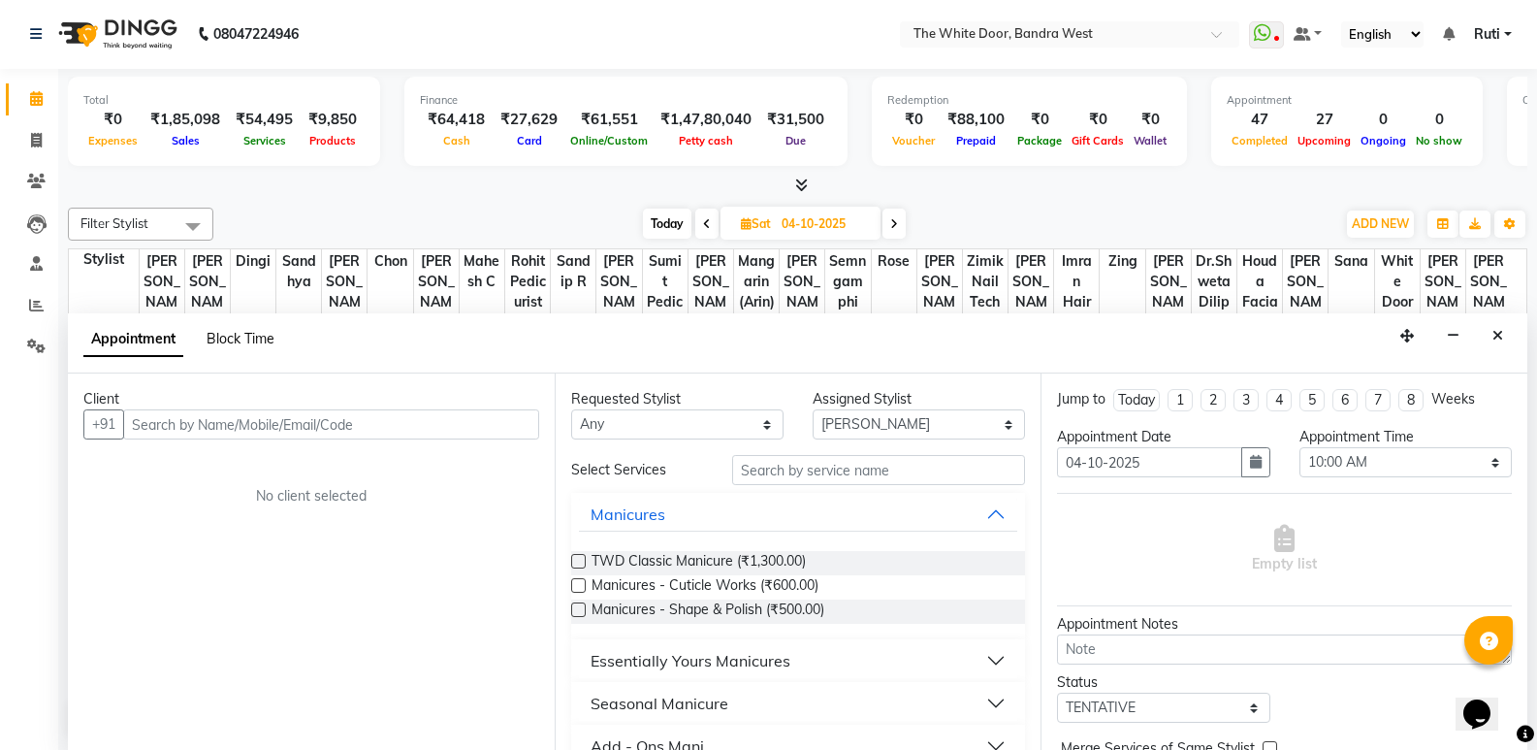
select select "600"
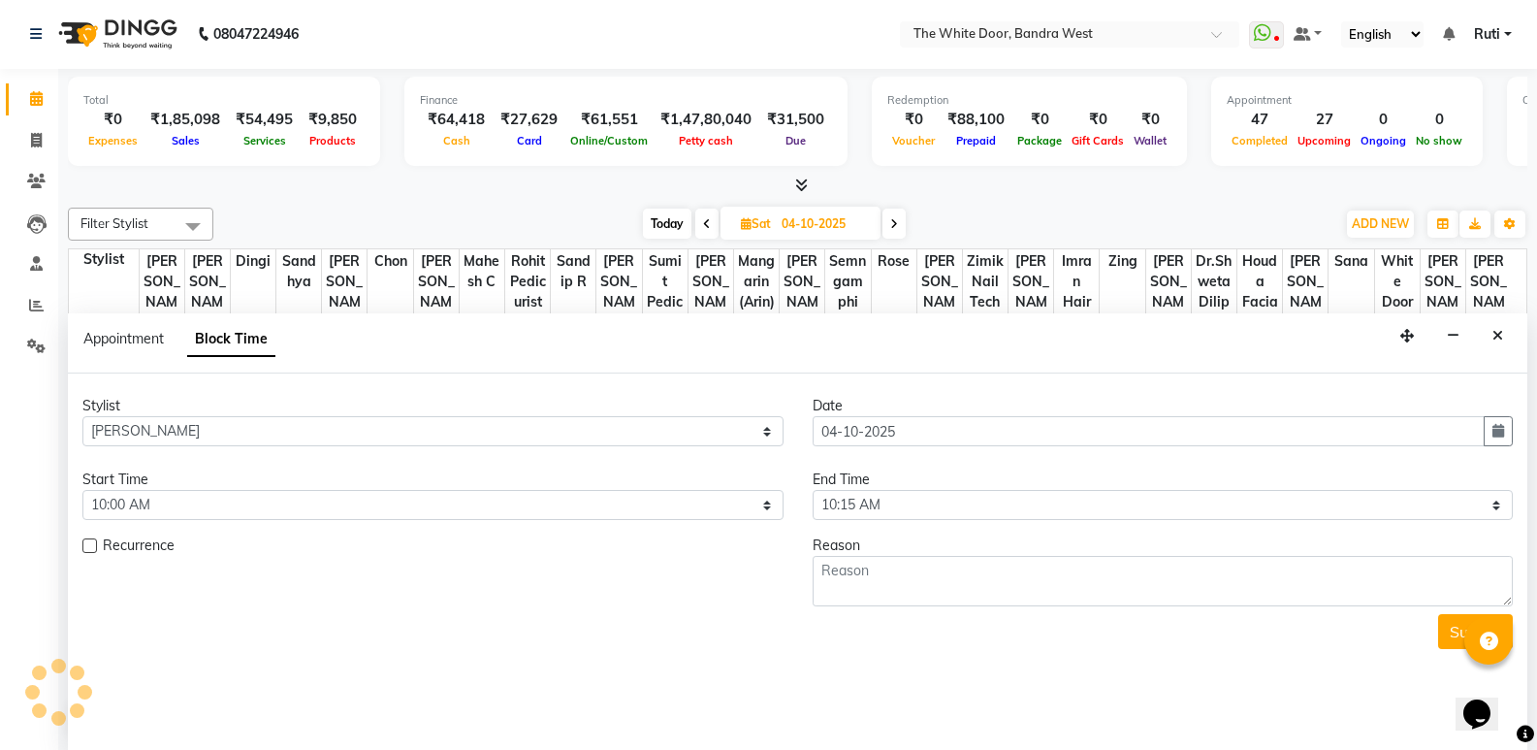
scroll to position [814, 0]
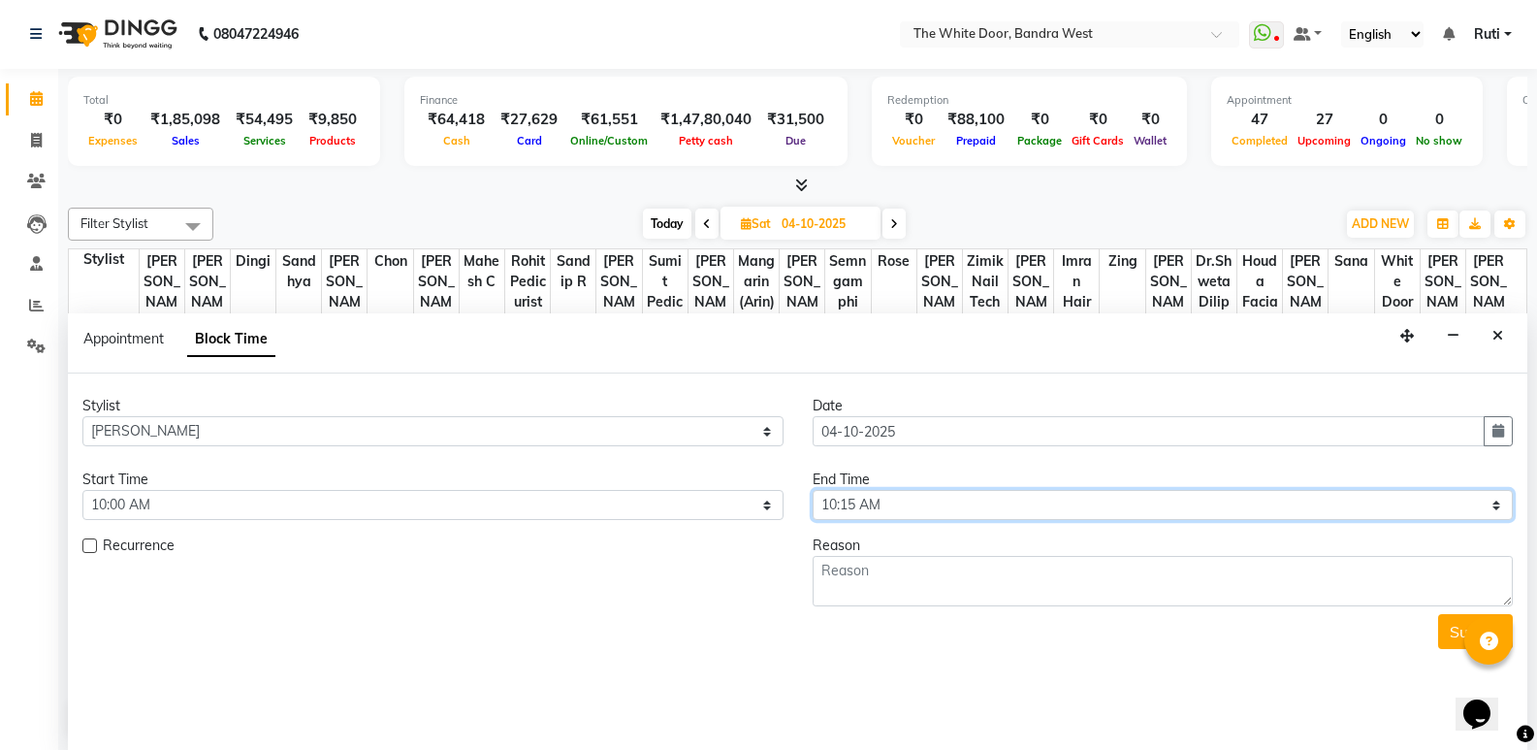
click at [908, 507] on select "Select 10:00 AM 10:15 AM 10:30 AM 10:45 AM 11:00 AM 11:15 AM 11:30 AM 11:45 AM …" at bounding box center [1163, 505] width 701 height 30
select select "720"
click at [813, 490] on select "Select 10:00 AM 10:15 AM 10:30 AM 10:45 AM 11:00 AM 11:15 AM 11:30 AM 11:45 AM …" at bounding box center [1163, 505] width 701 height 30
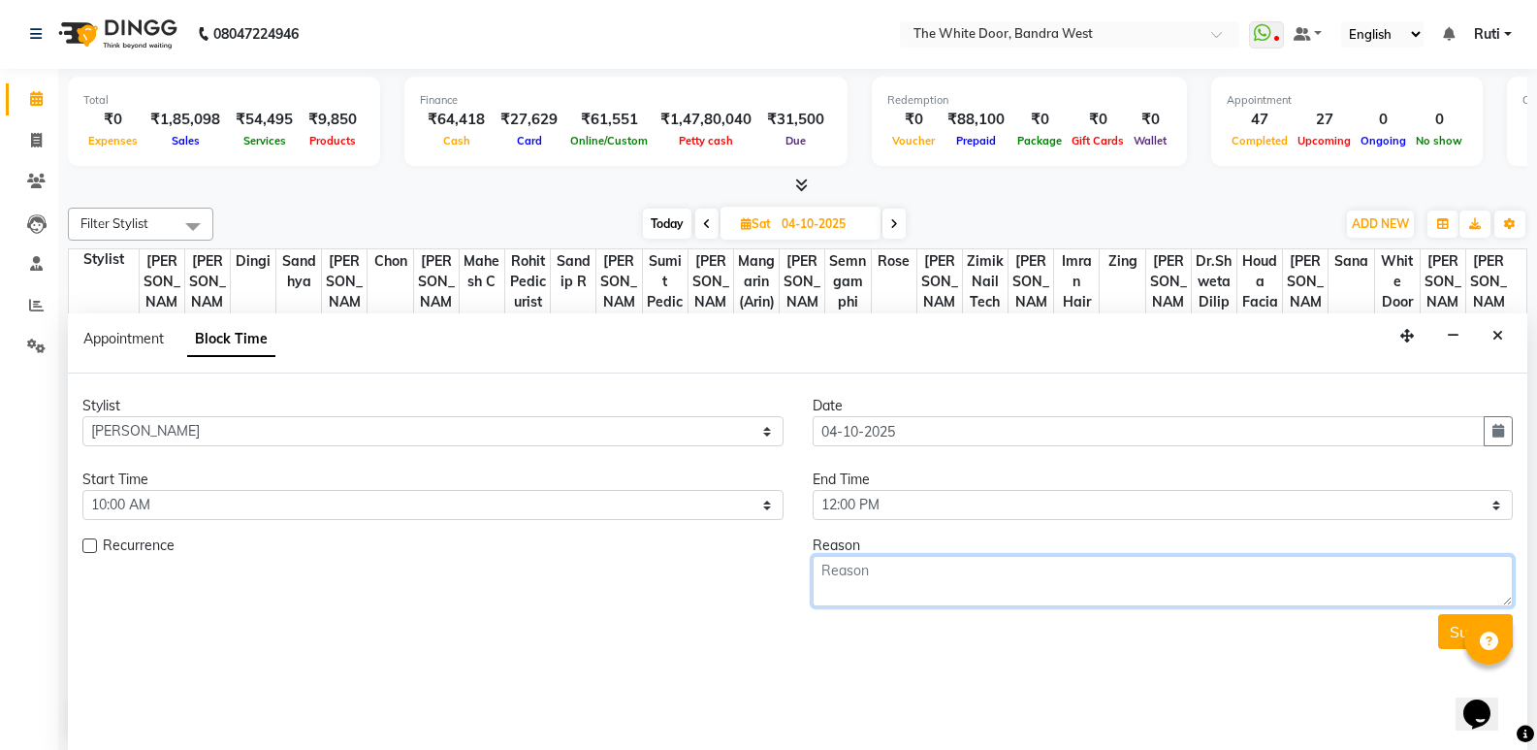
click at [864, 563] on textarea at bounding box center [1163, 581] width 701 height 50
type textarea "12-8"
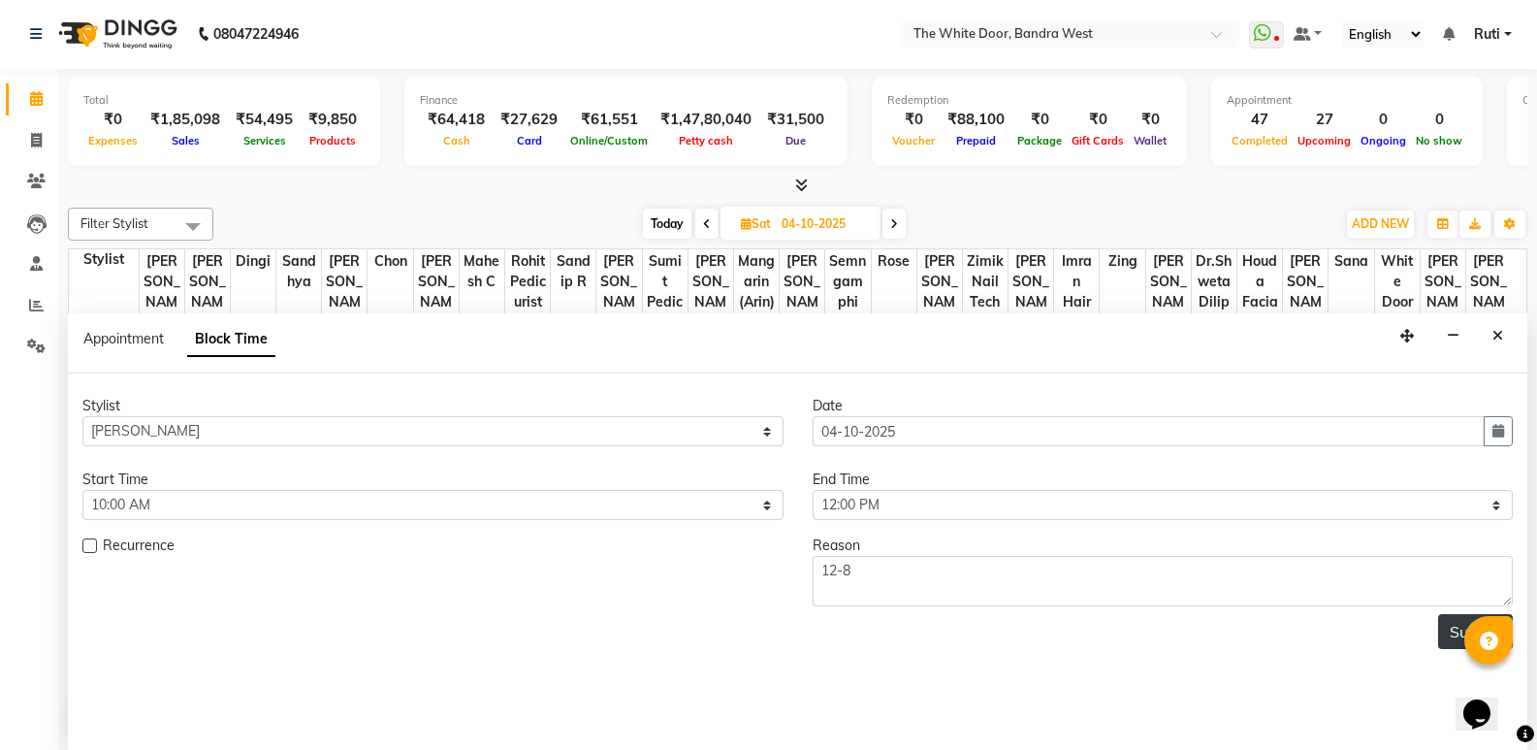
click at [1448, 622] on button "Submit" at bounding box center [1475, 631] width 75 height 35
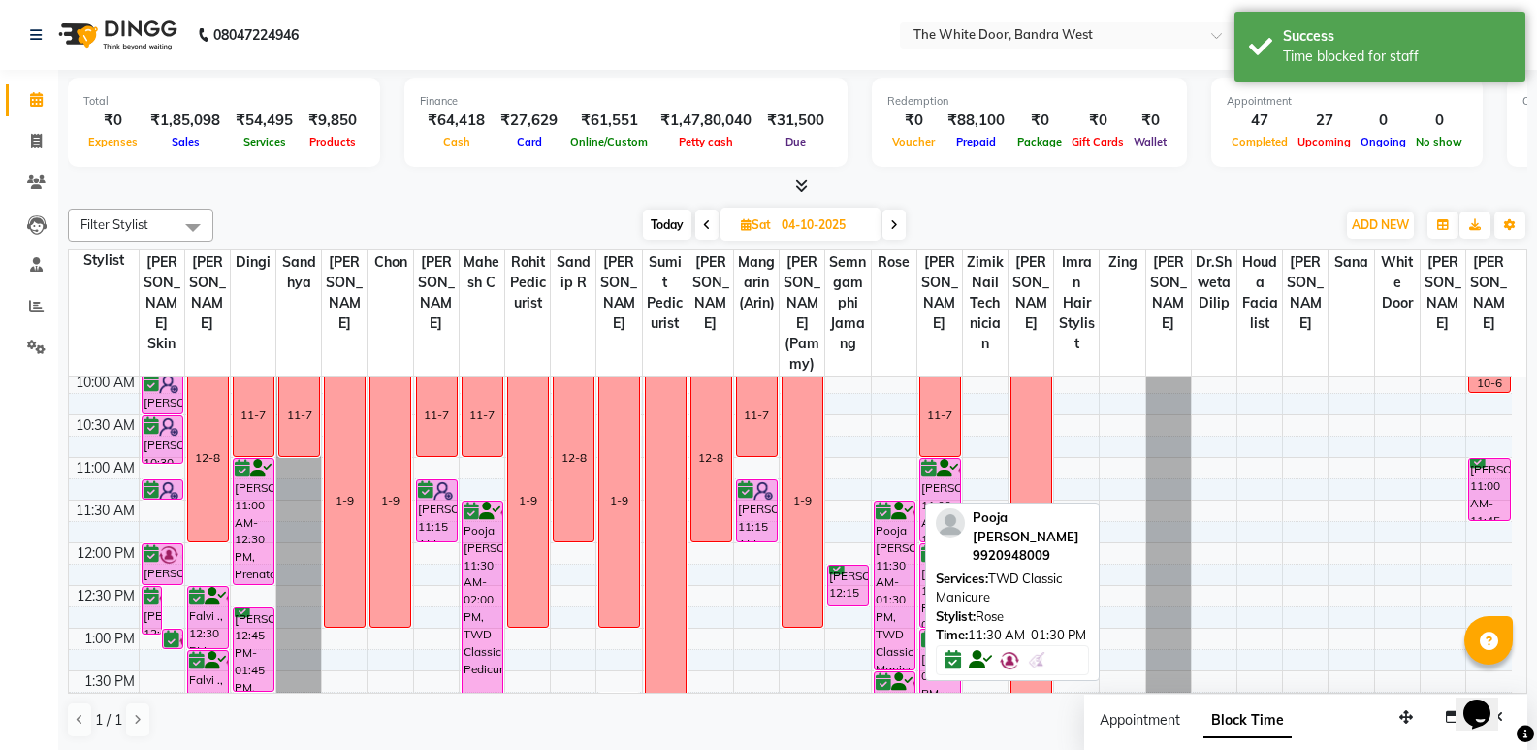
scroll to position [0, 0]
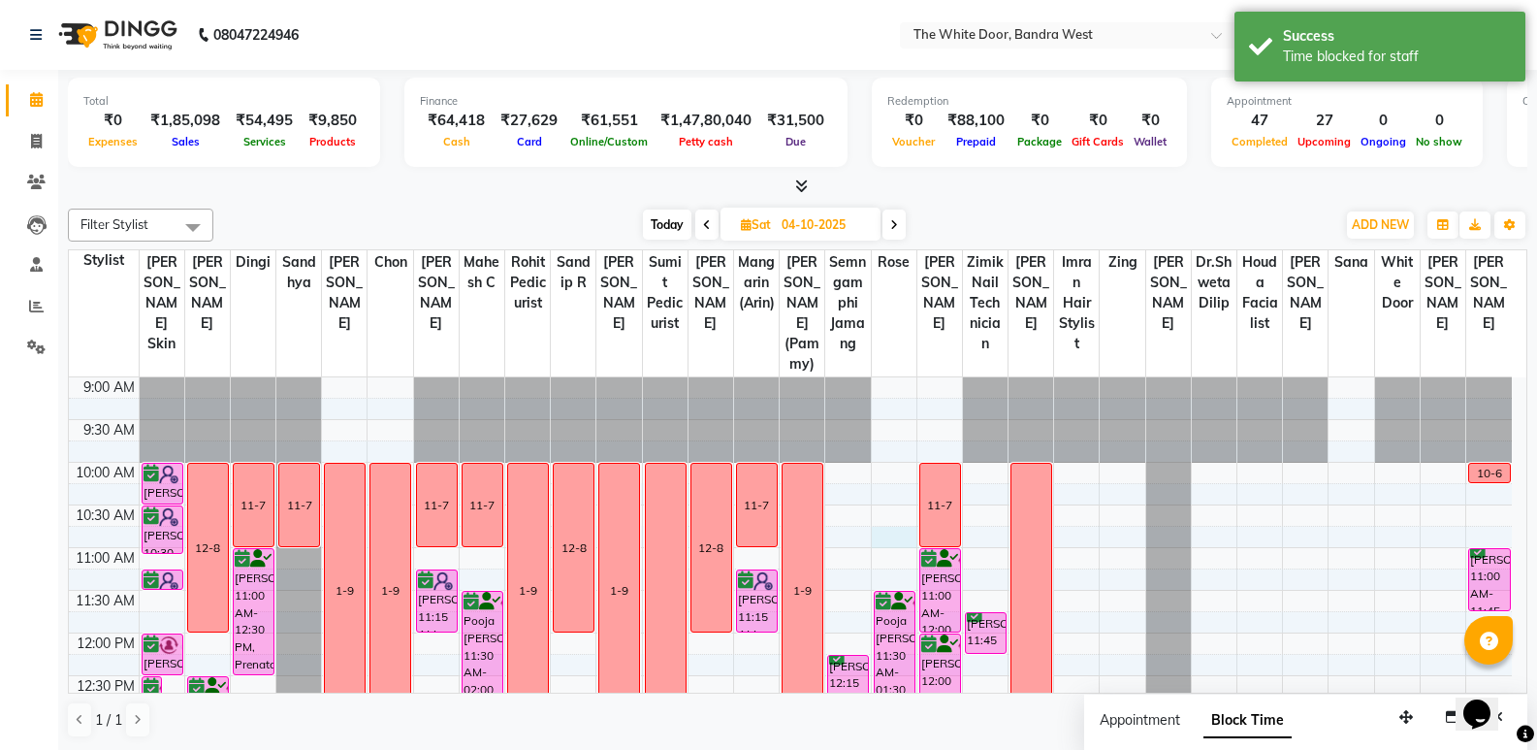
select select "20403"
select select "tentative"
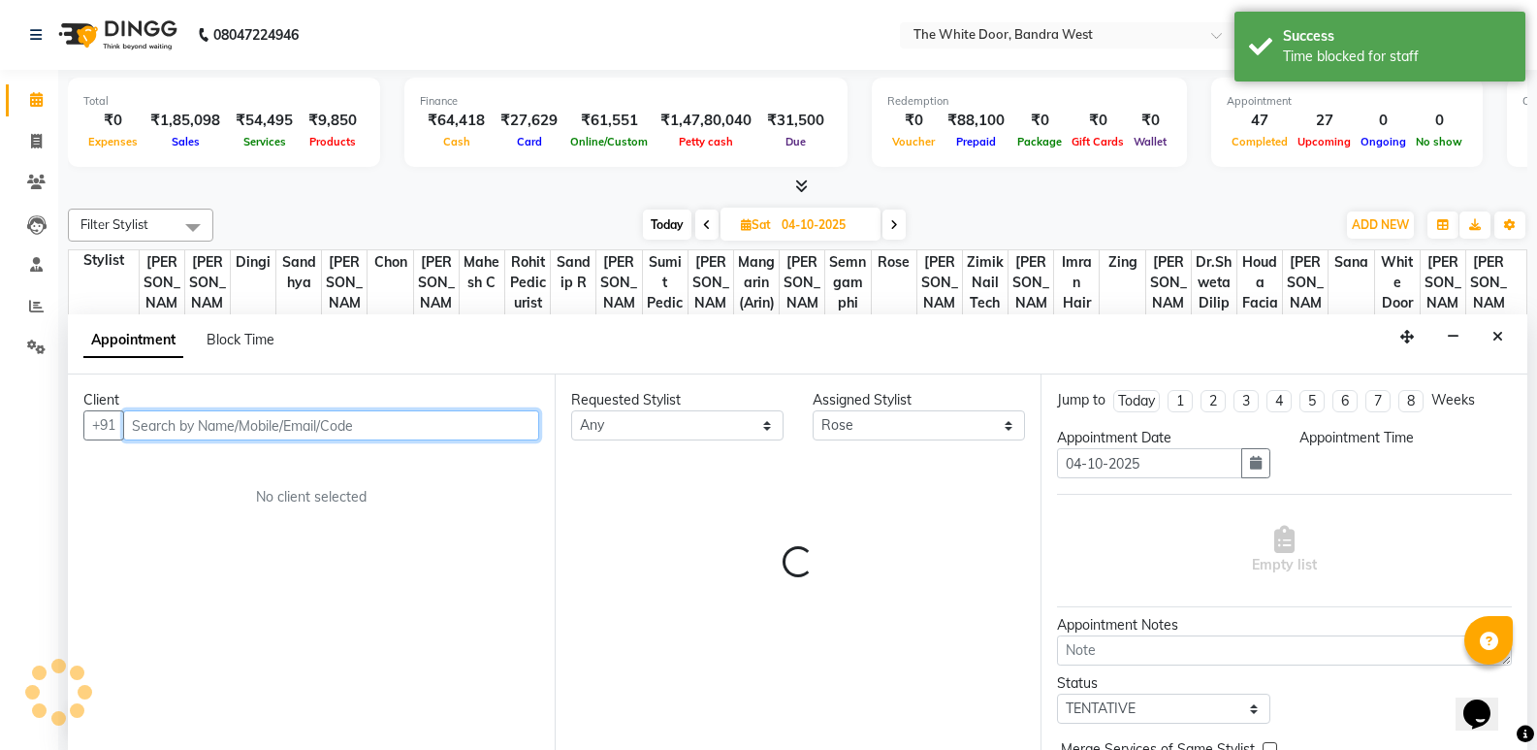
select select "645"
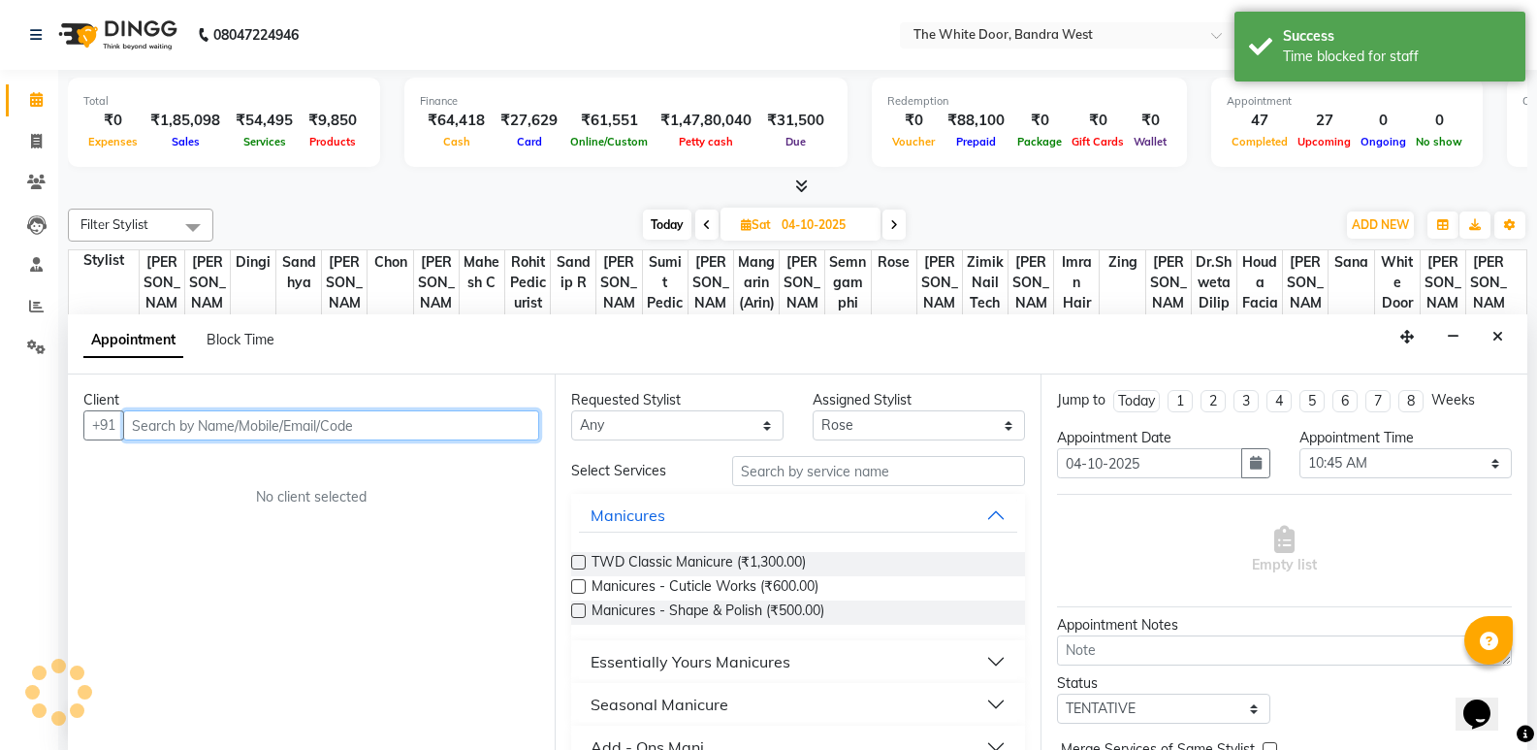
scroll to position [1, 0]
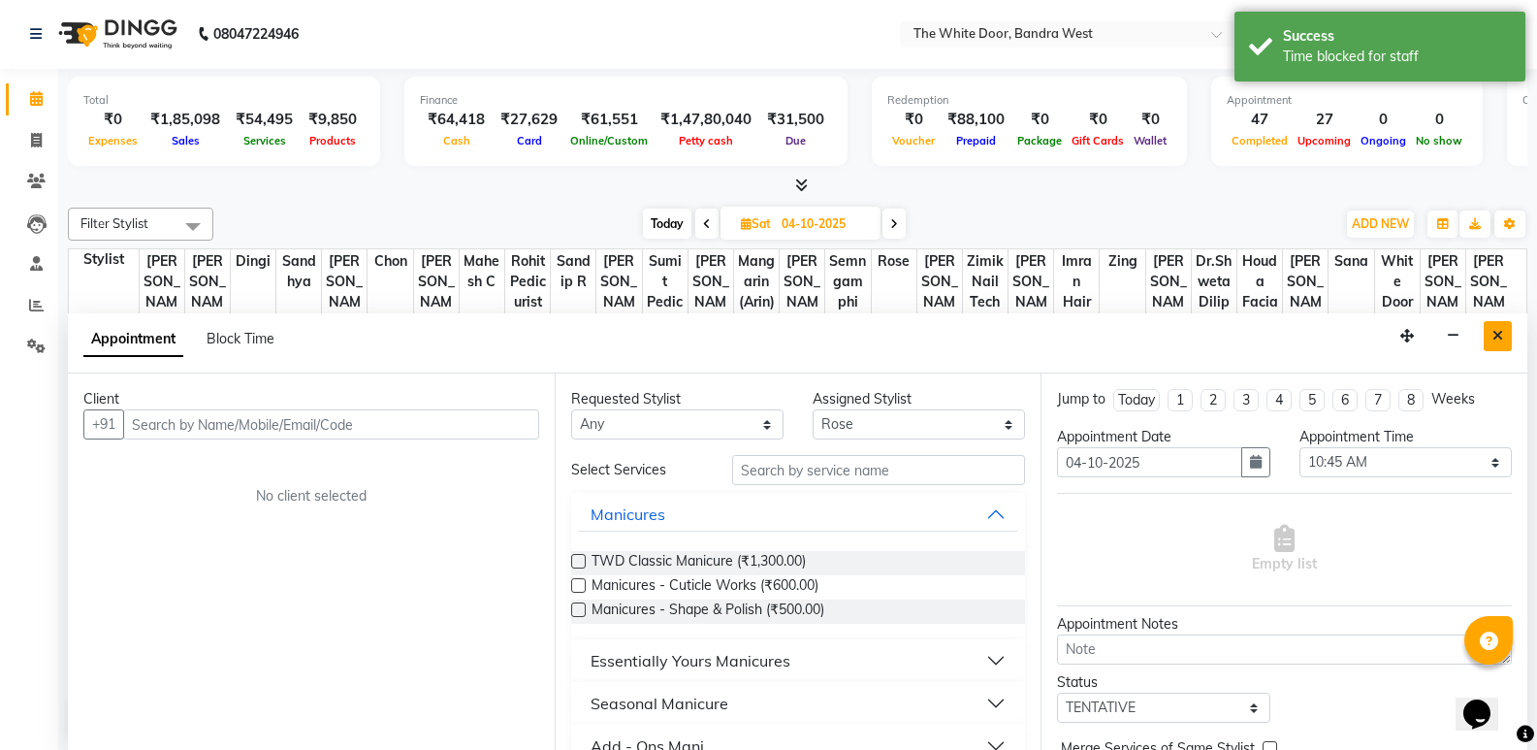
click at [1494, 323] on button "Close" at bounding box center [1498, 336] width 28 height 30
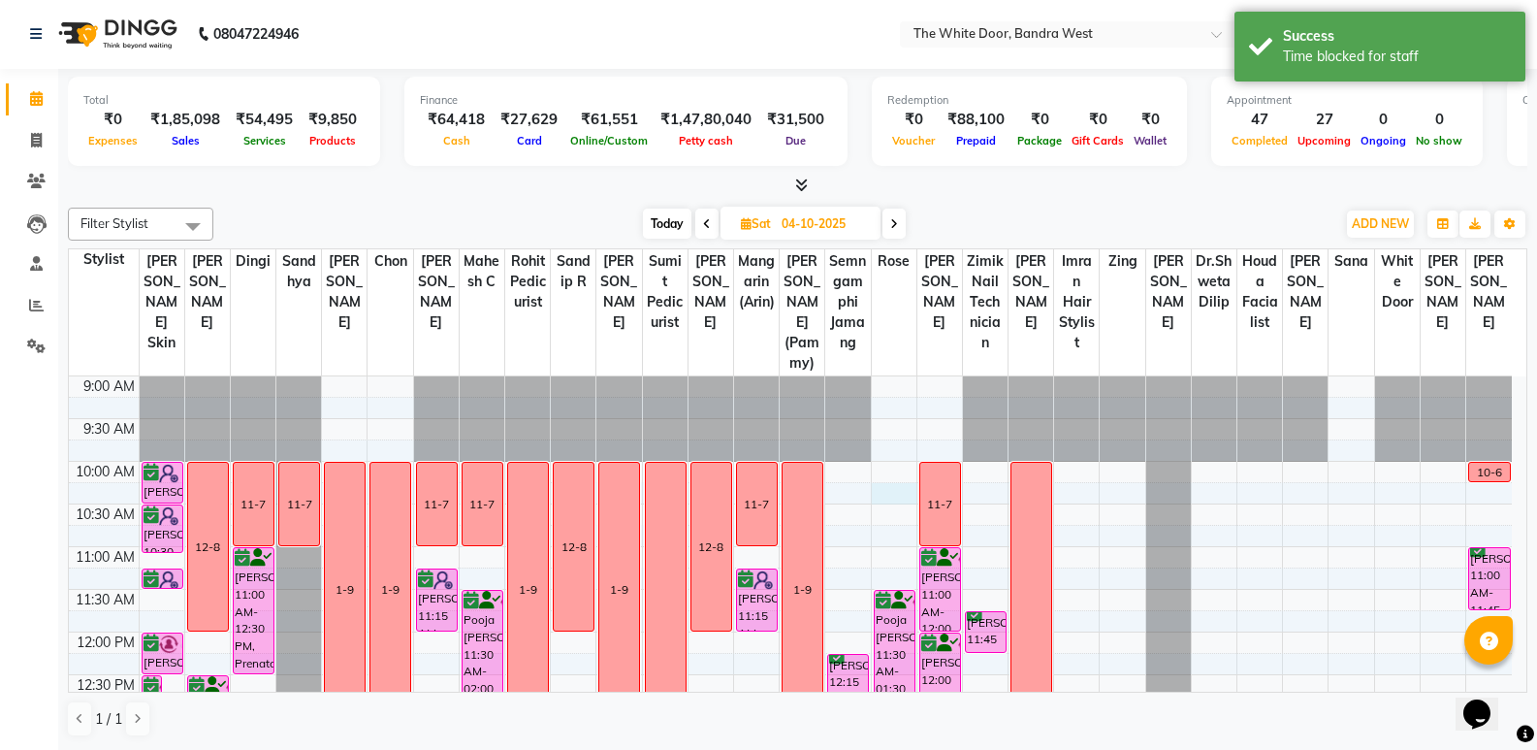
select select "20403"
select select "tentative"
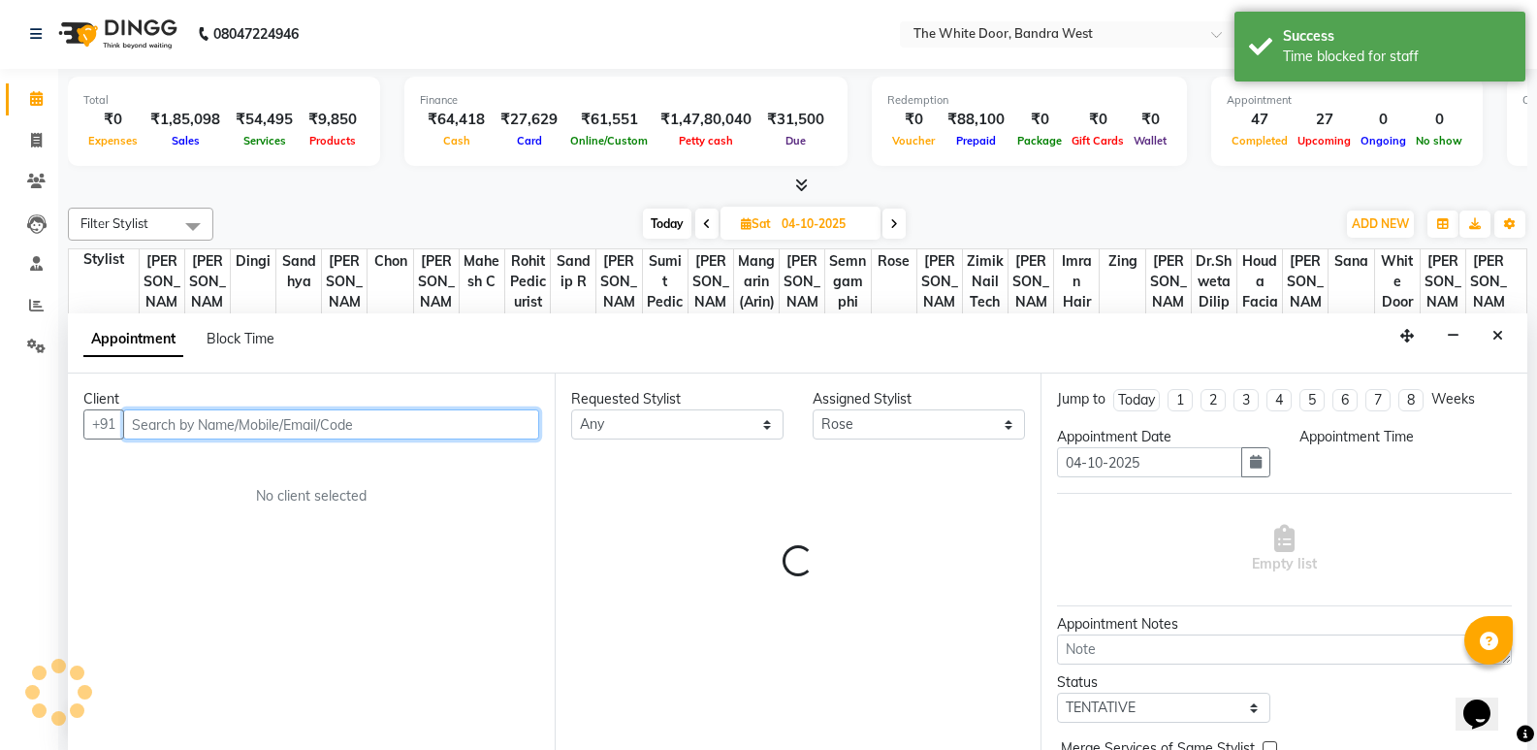
select select "615"
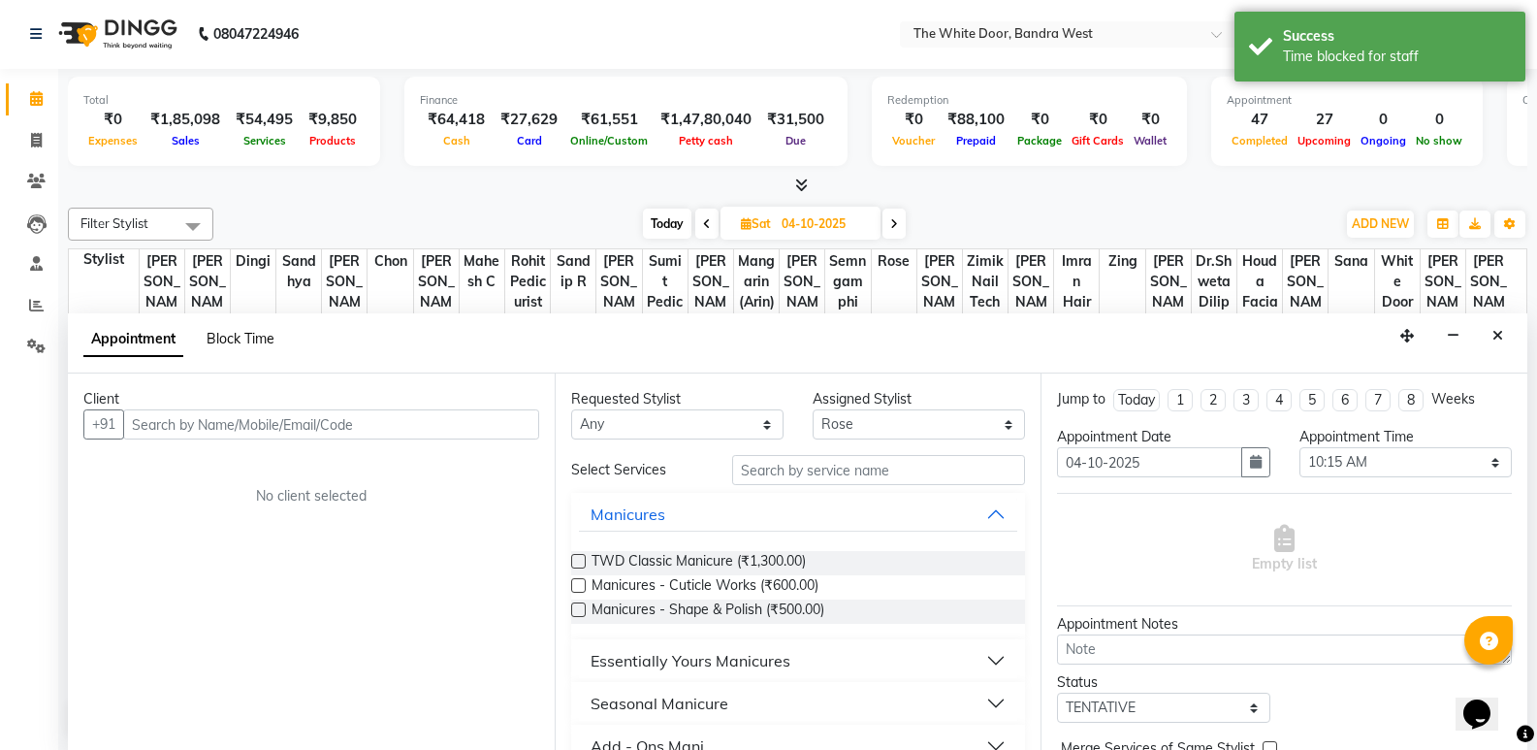
click at [246, 335] on span "Block Time" at bounding box center [241, 338] width 68 height 17
select select "20403"
select select "615"
select select "630"
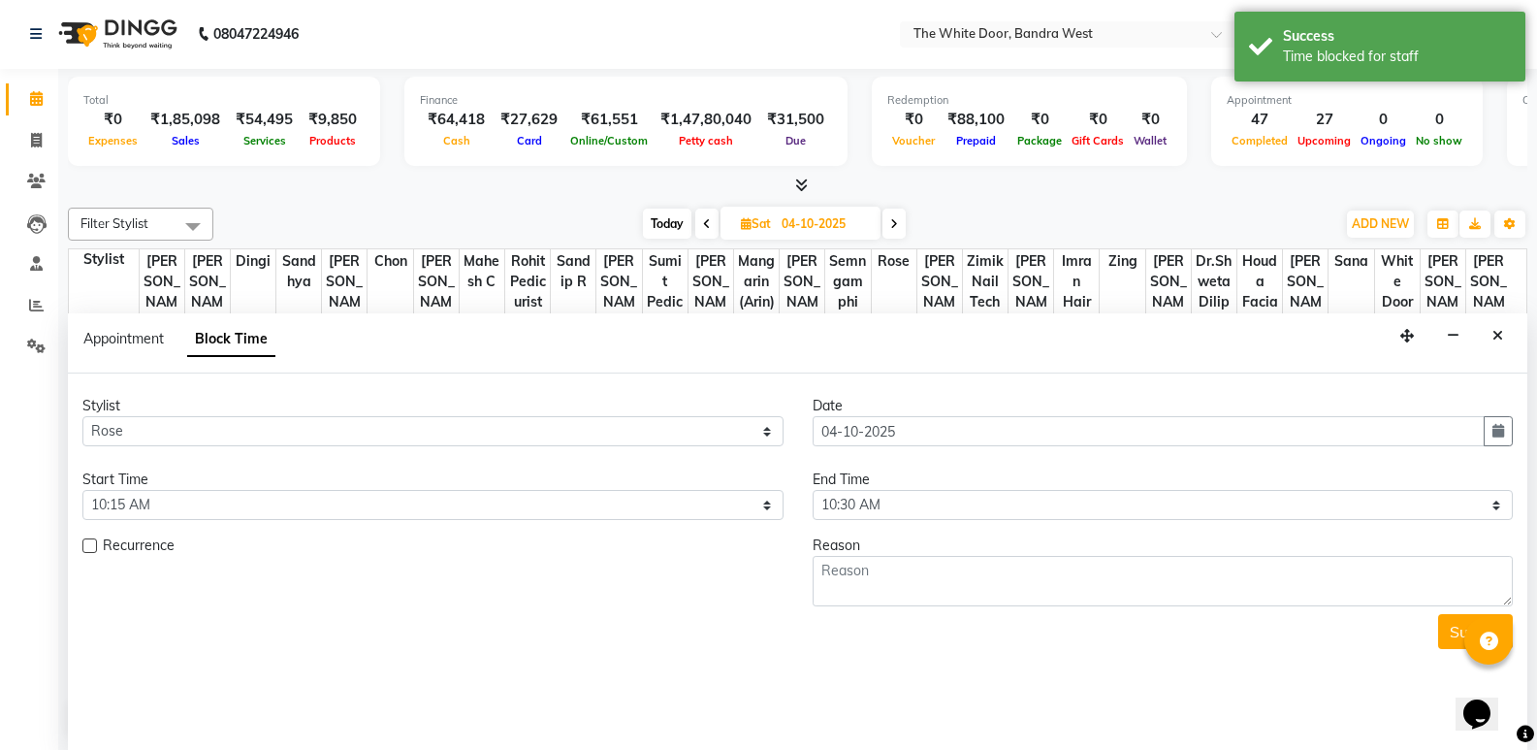
scroll to position [814, 0]
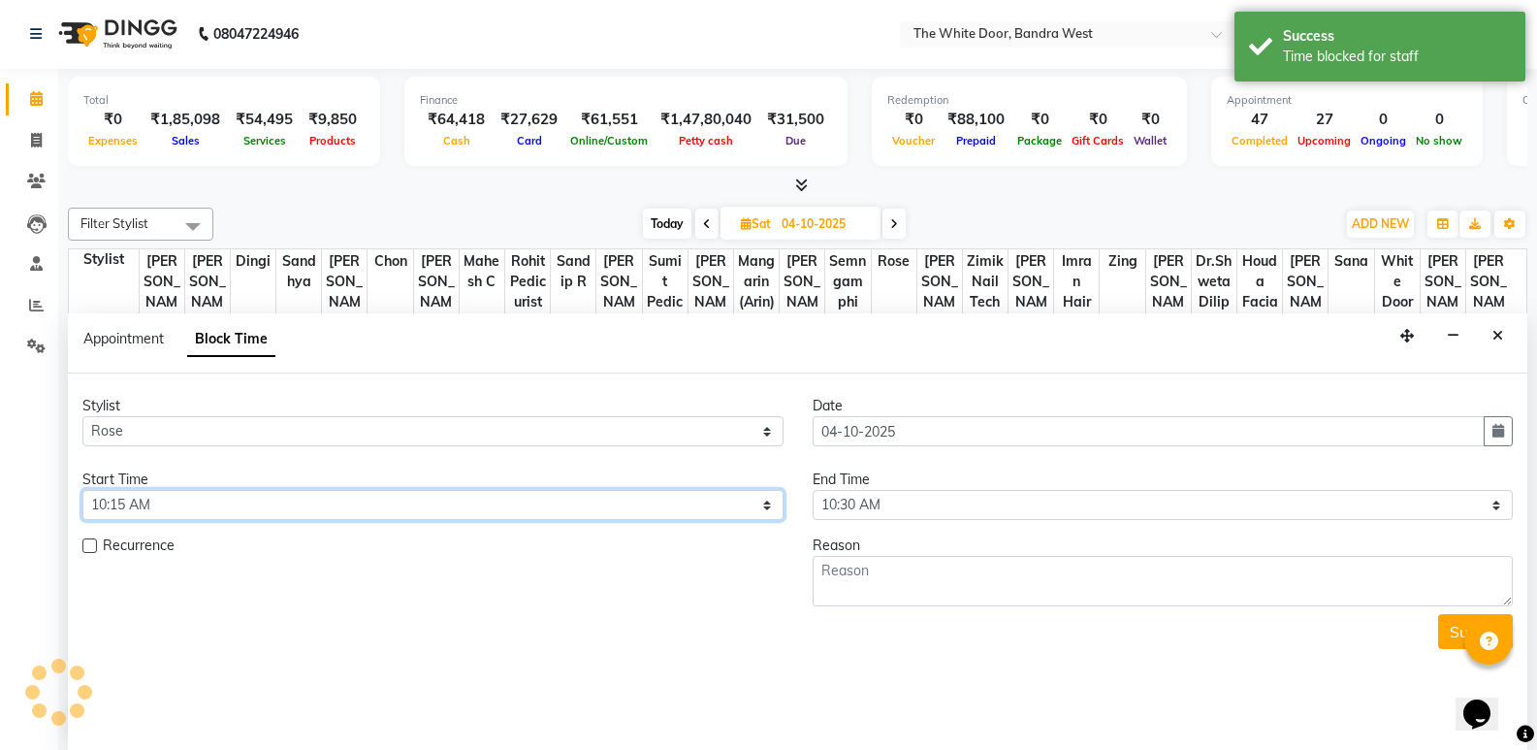
click at [208, 505] on select "Select 10:00 AM 10:15 AM 10:30 AM 10:45 AM 11:00 AM 11:15 AM 11:30 AM 11:45 AM …" at bounding box center [432, 505] width 701 height 30
select select "600"
click at [82, 490] on select "Select 10:00 AM 10:15 AM 10:30 AM 10:45 AM 11:00 AM 11:15 AM 11:30 AM 11:45 AM …" at bounding box center [432, 505] width 701 height 30
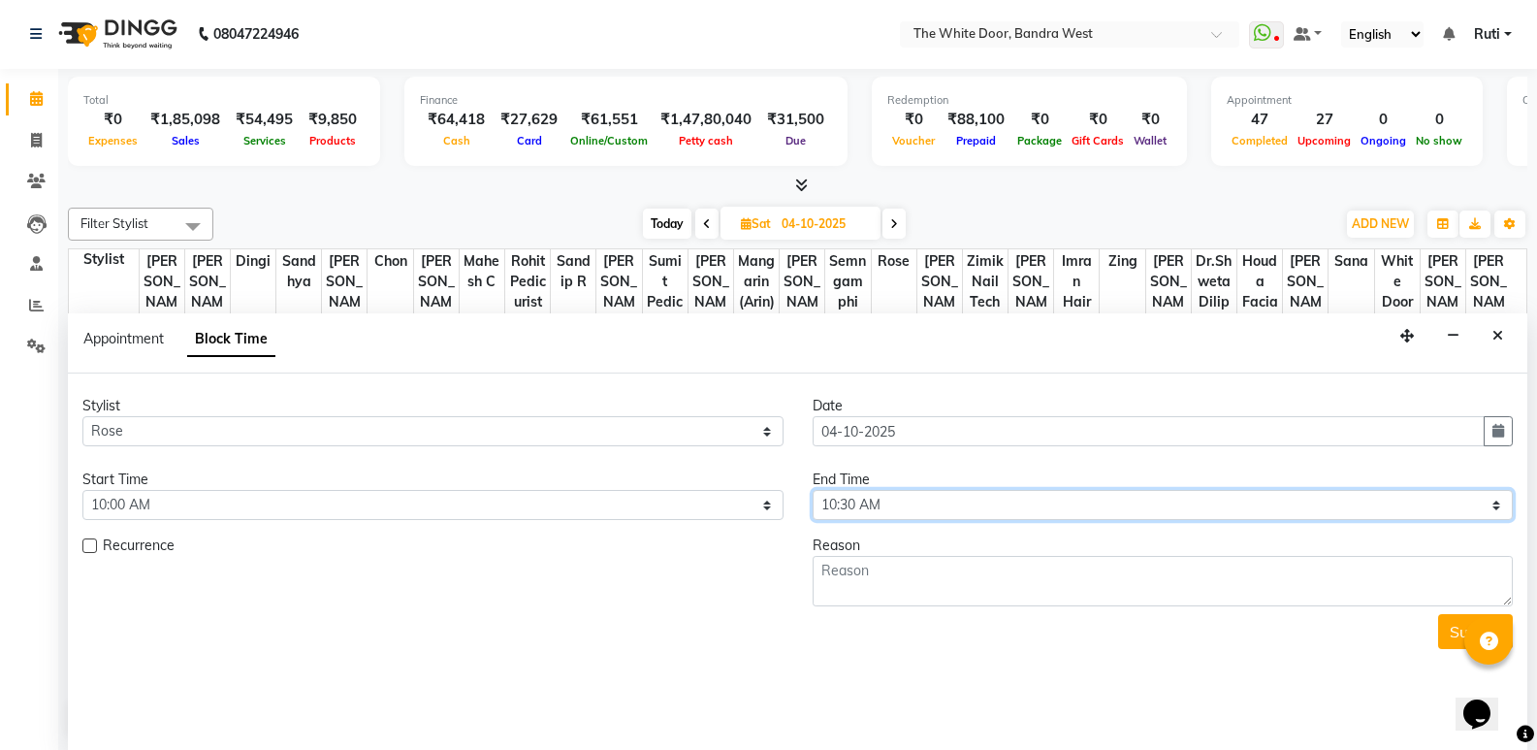
click at [1051, 509] on select "Select 10:00 AM 10:15 AM 10:30 AM 10:45 AM 11:00 AM 11:15 AM 11:30 AM 11:45 AM …" at bounding box center [1163, 505] width 701 height 30
select select "660"
click at [813, 490] on select "Select 10:00 AM 10:15 AM 10:30 AM 10:45 AM 11:00 AM 11:15 AM 11:30 AM 11:45 AM …" at bounding box center [1163, 505] width 701 height 30
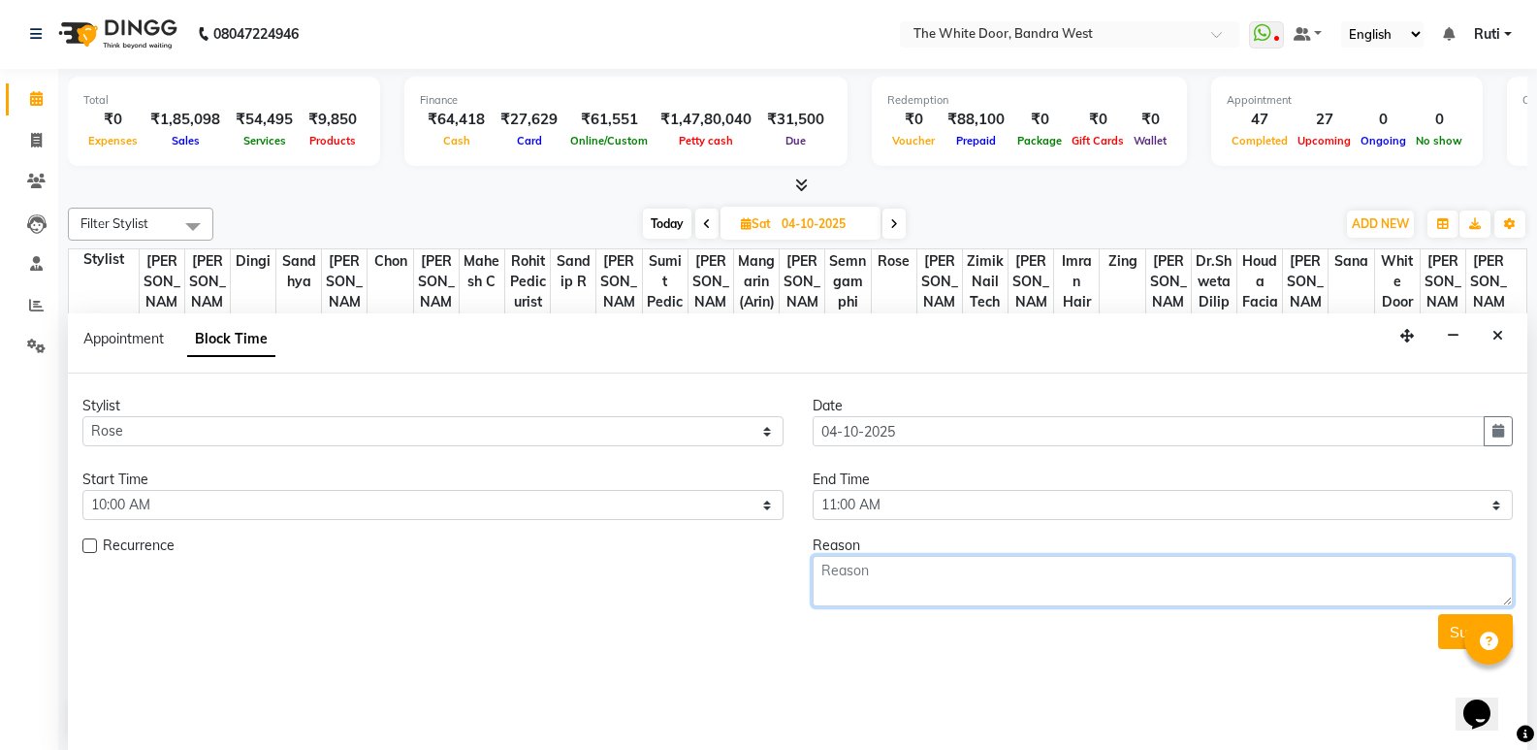
click at [891, 585] on textarea at bounding box center [1163, 581] width 701 height 50
type textarea "11-7"
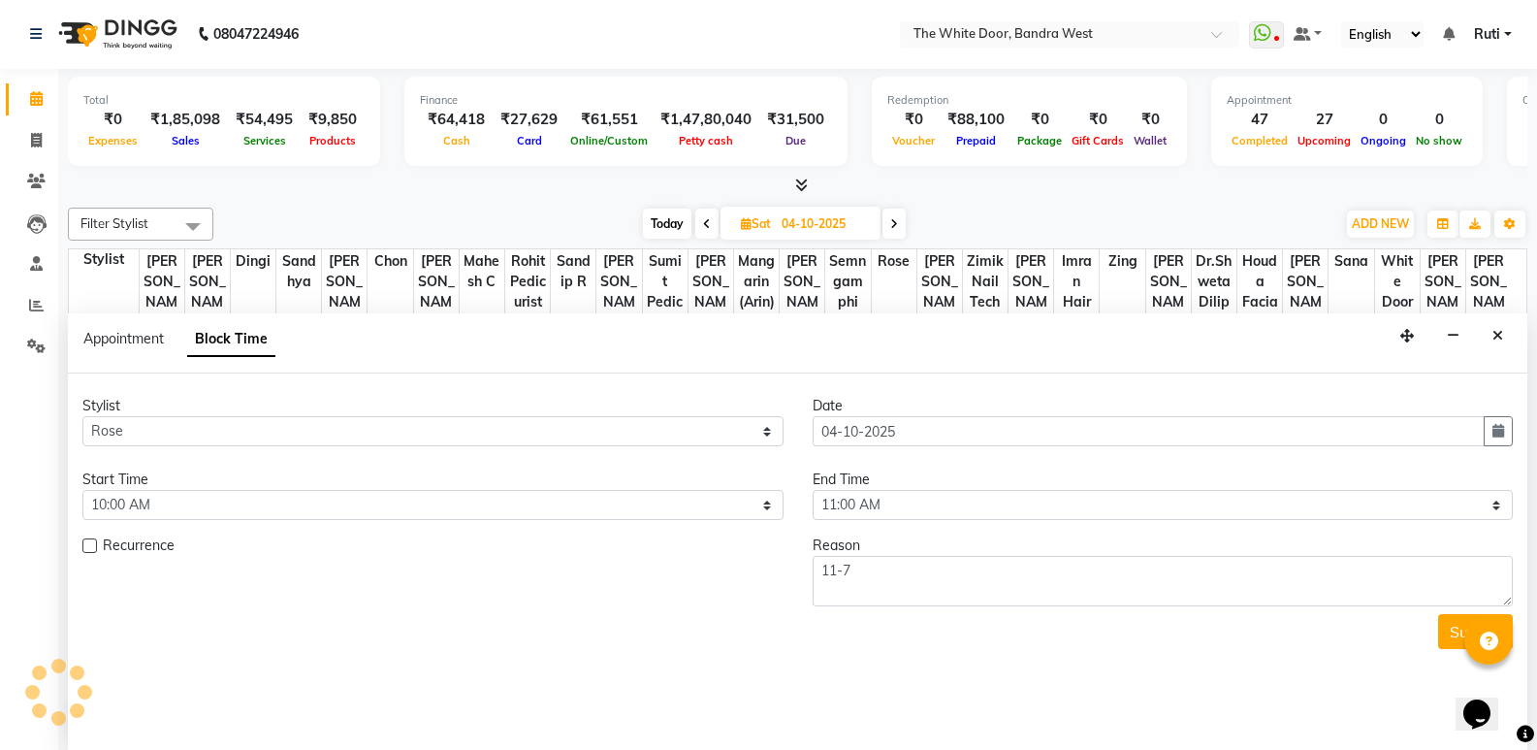
click at [1447, 621] on button "Submit" at bounding box center [1475, 631] width 75 height 35
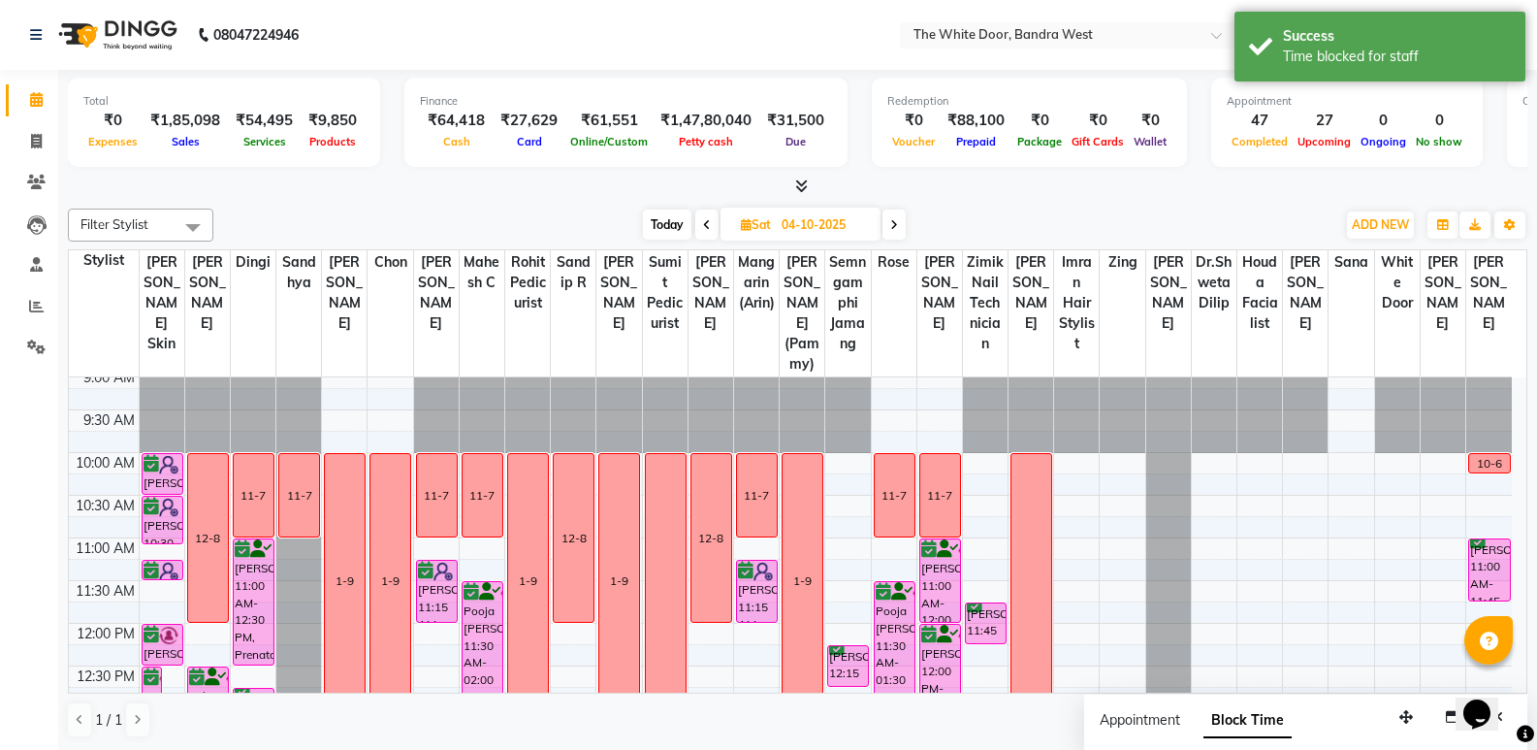
scroll to position [0, 0]
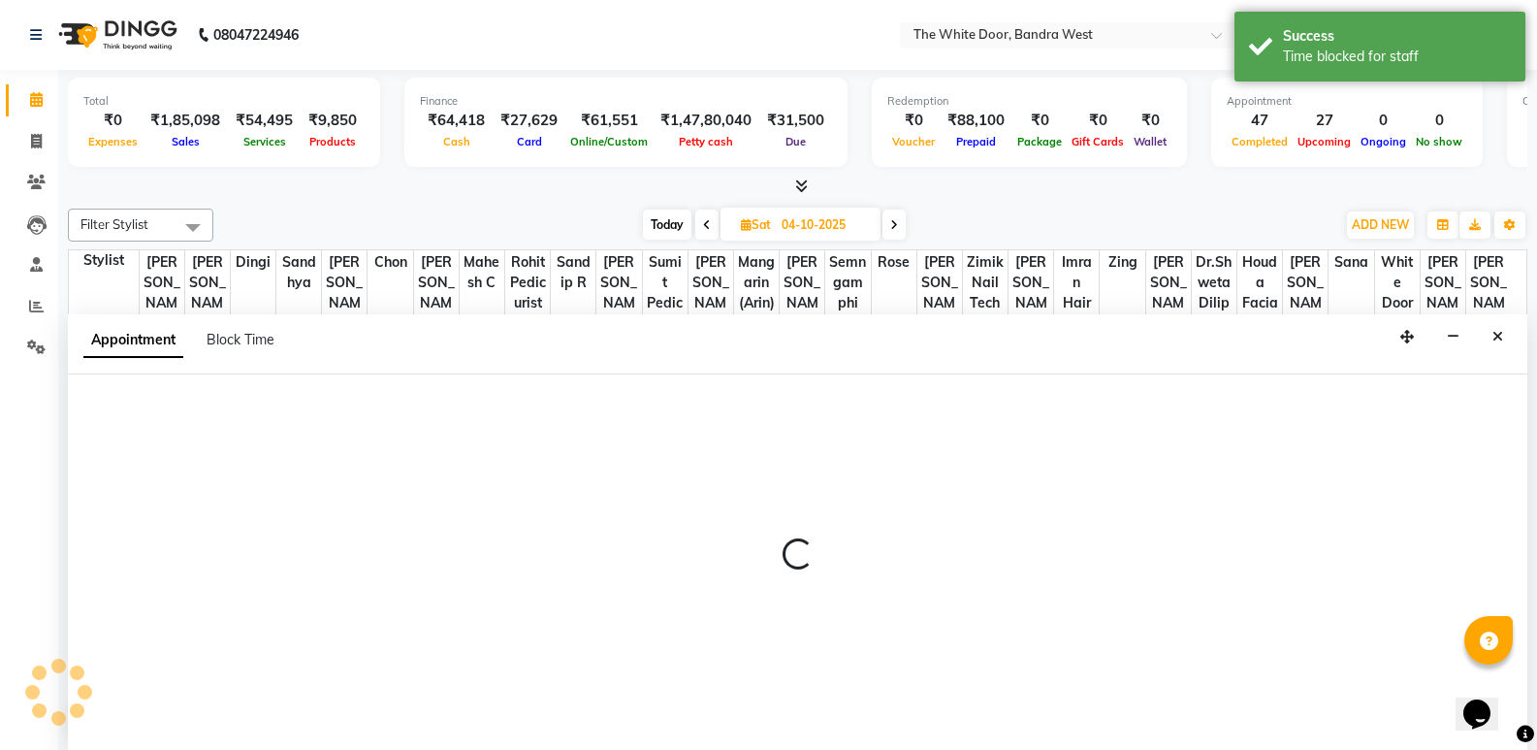
select select "59535"
select select "tentative"
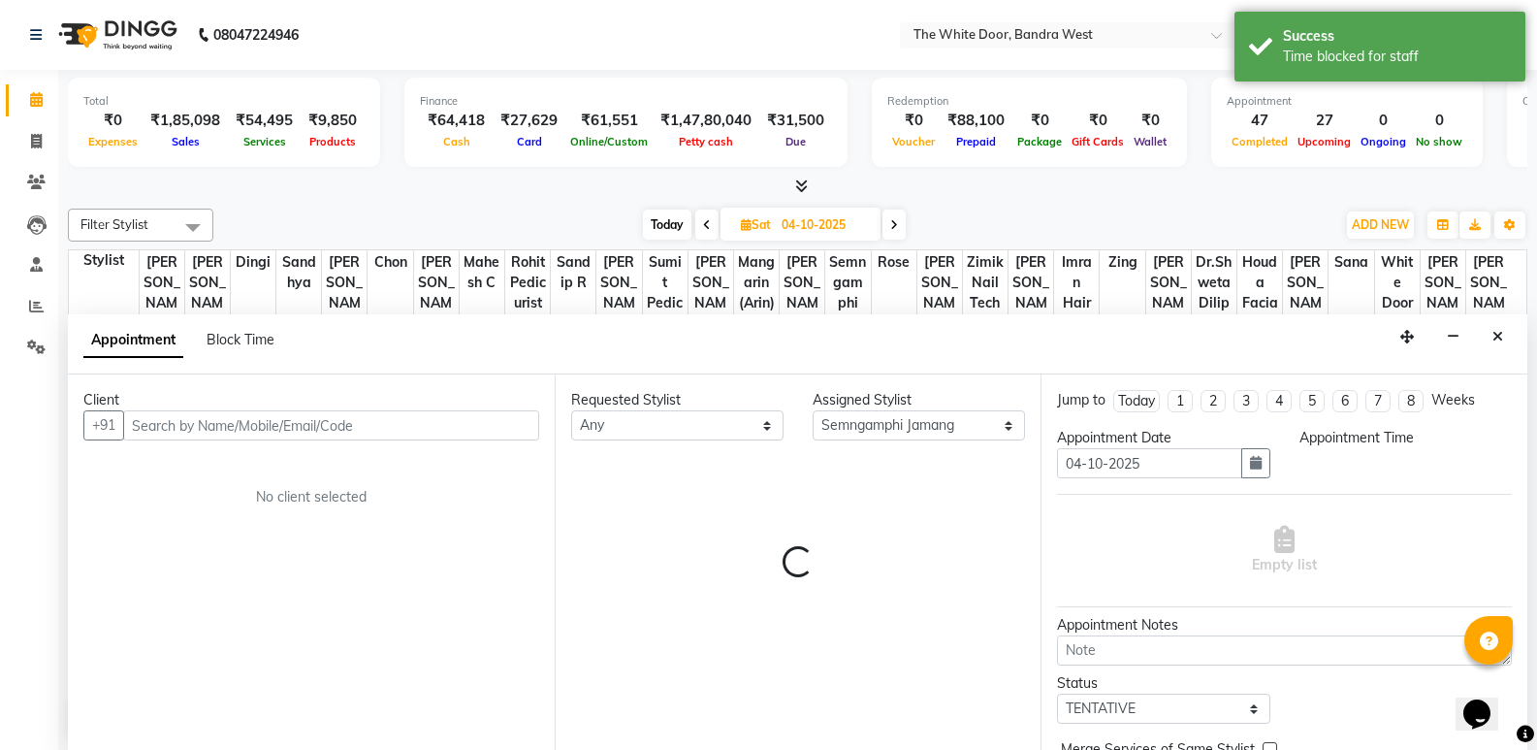
scroll to position [1, 0]
select select "615"
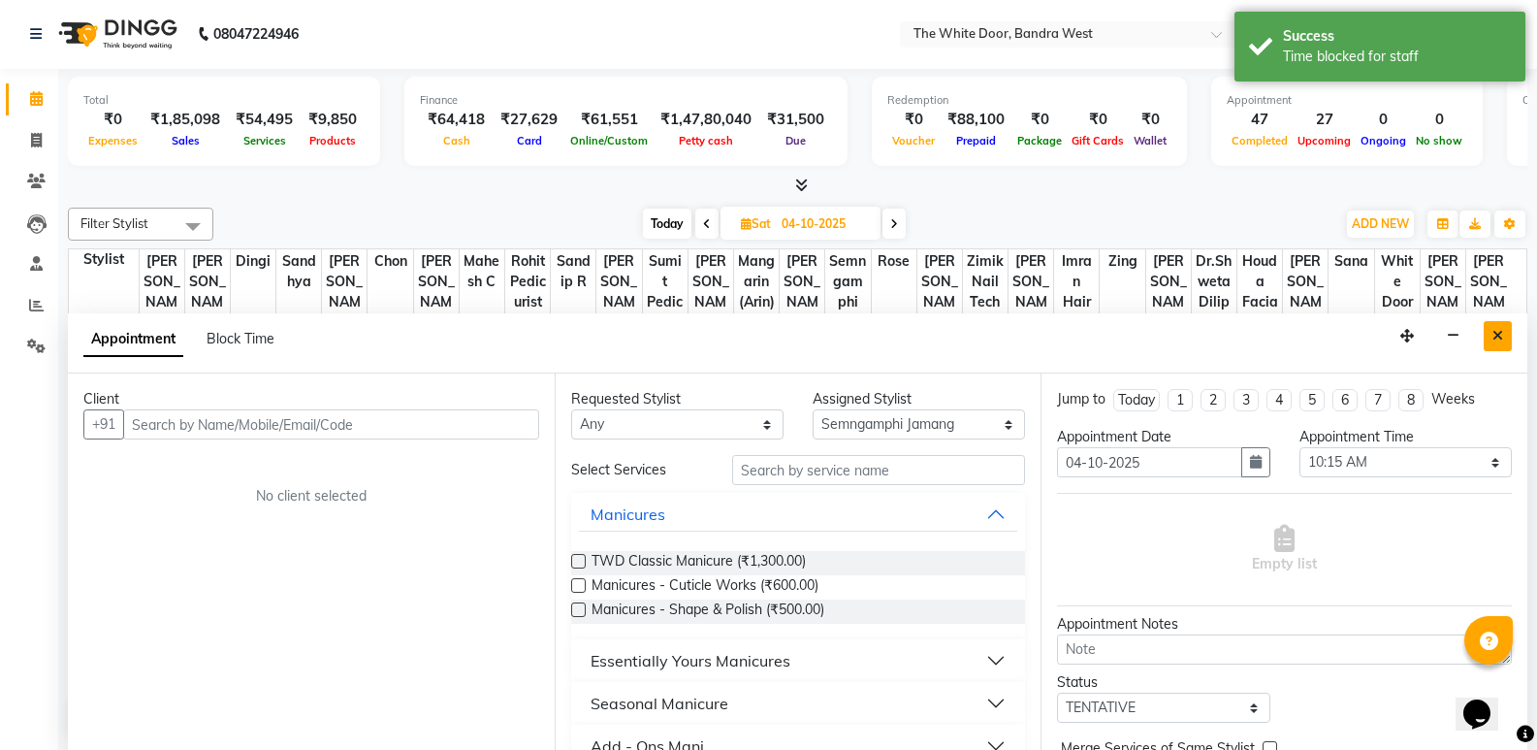
click at [1506, 325] on button "Close" at bounding box center [1498, 336] width 28 height 30
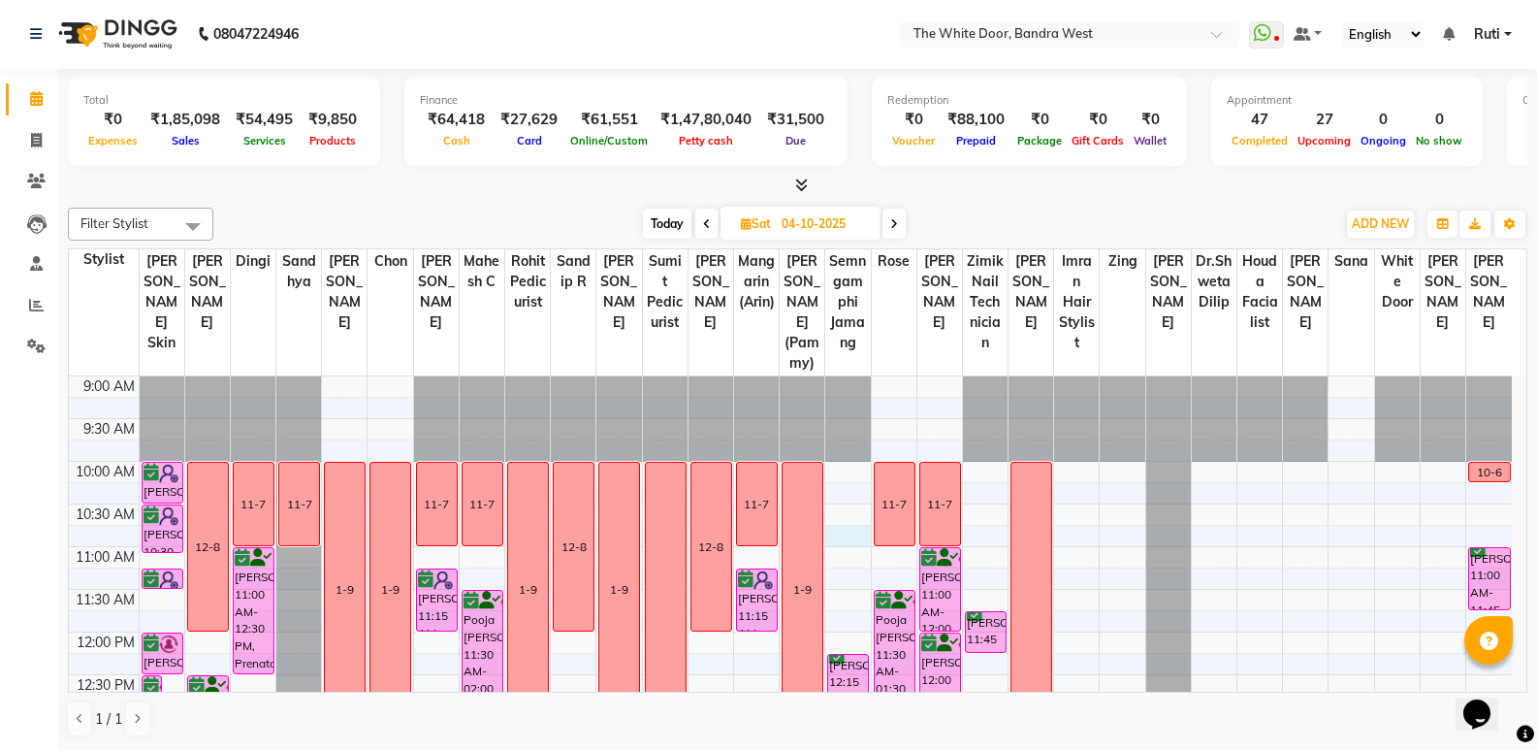
select select "59535"
select select "tentative"
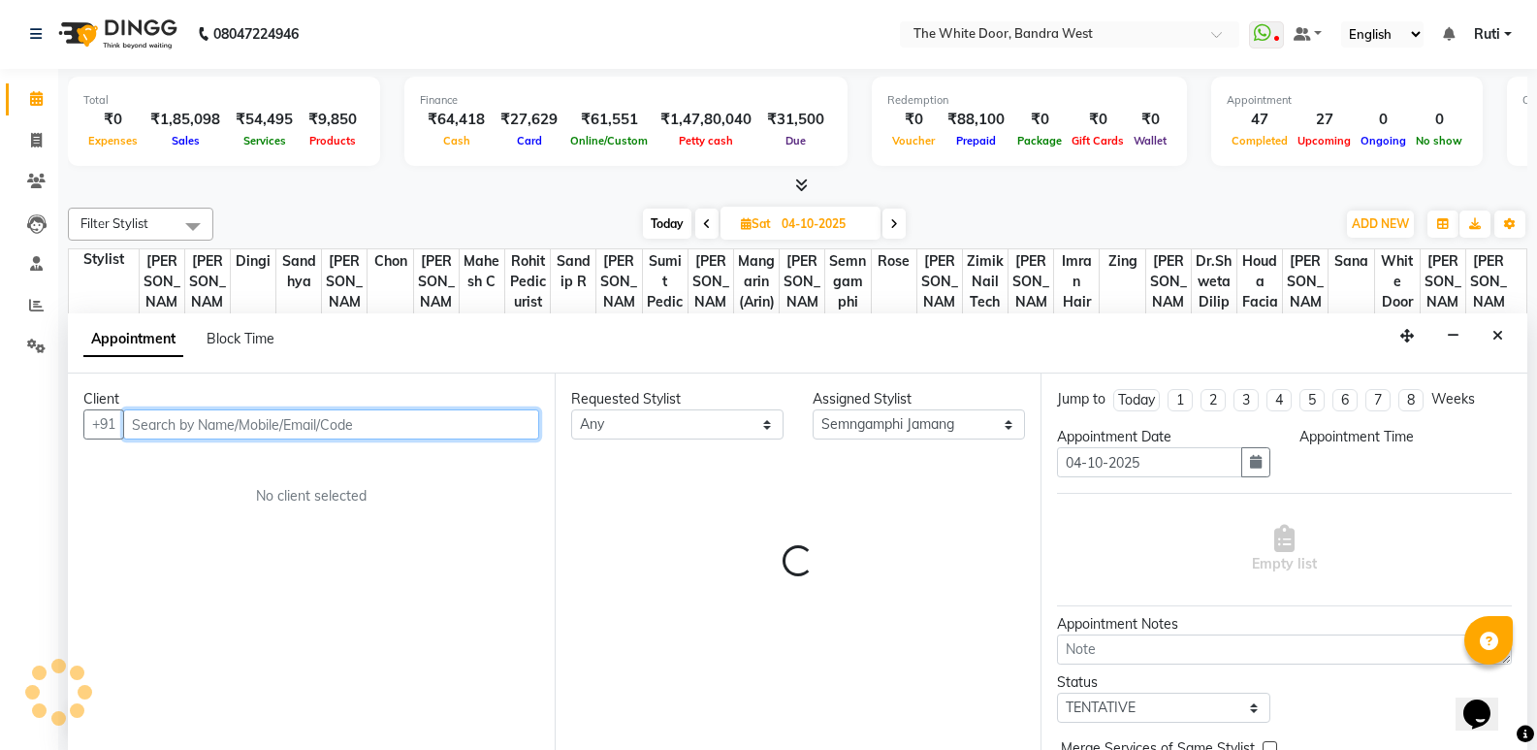
select select "645"
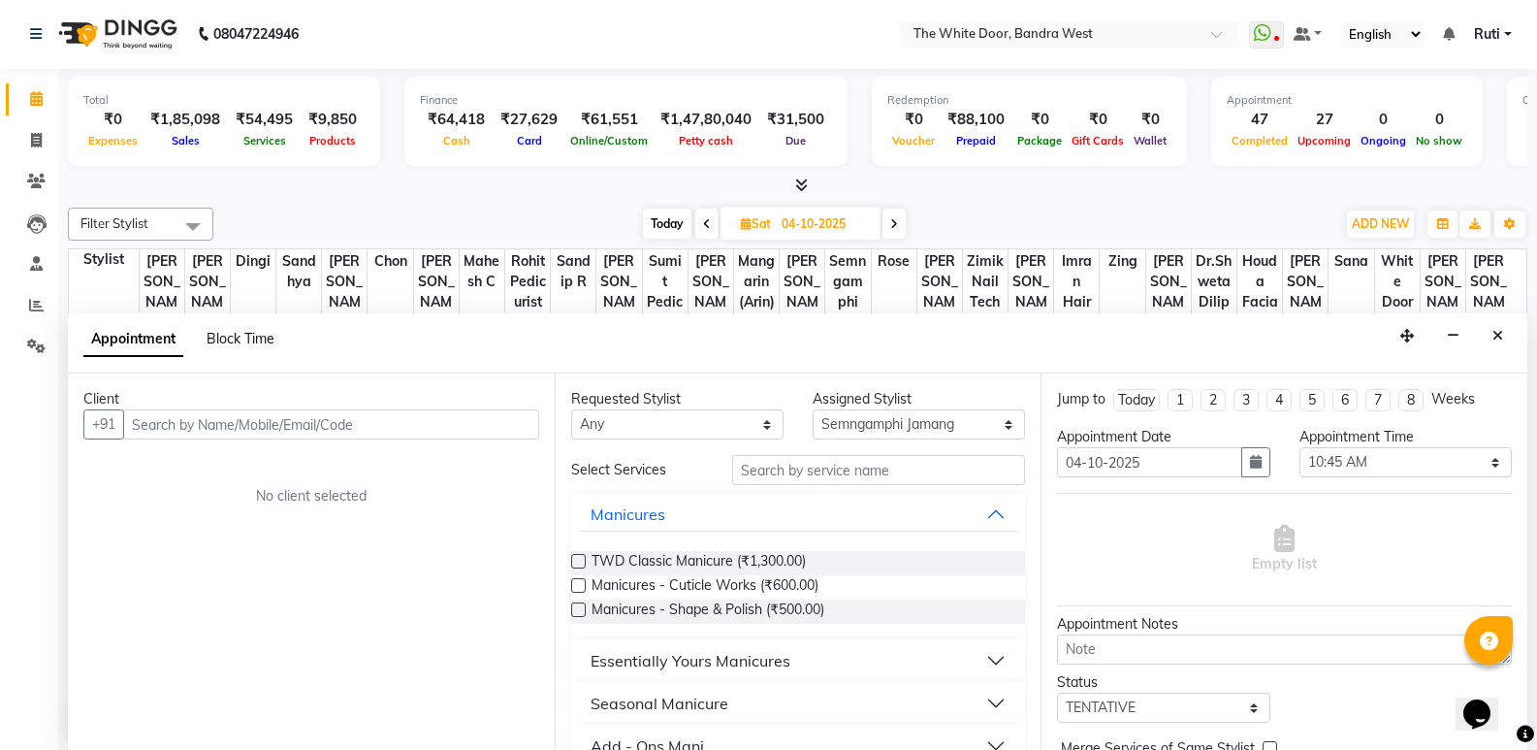
click at [222, 337] on span "Block Time" at bounding box center [241, 338] width 68 height 17
select select "59535"
select select "645"
select select "660"
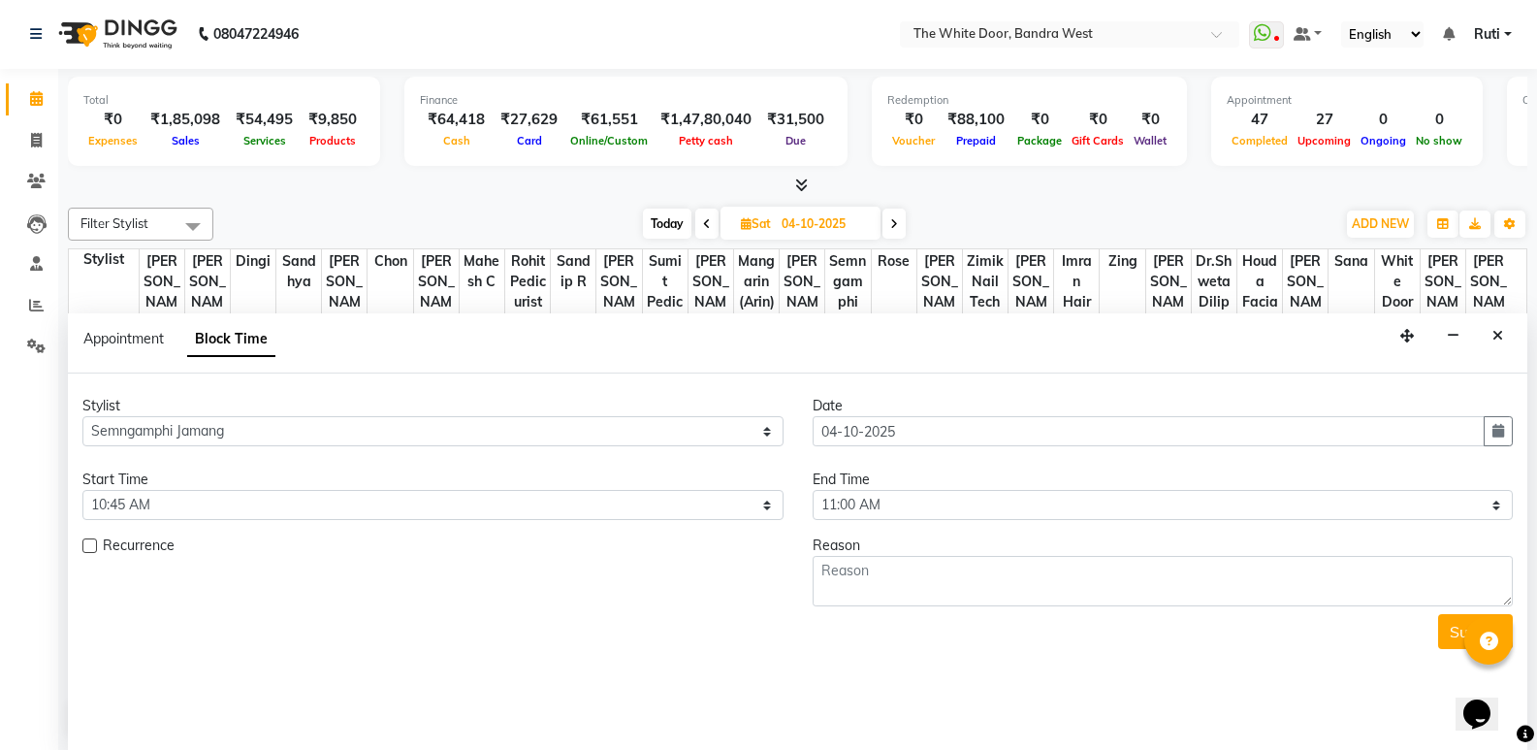
scroll to position [814, 0]
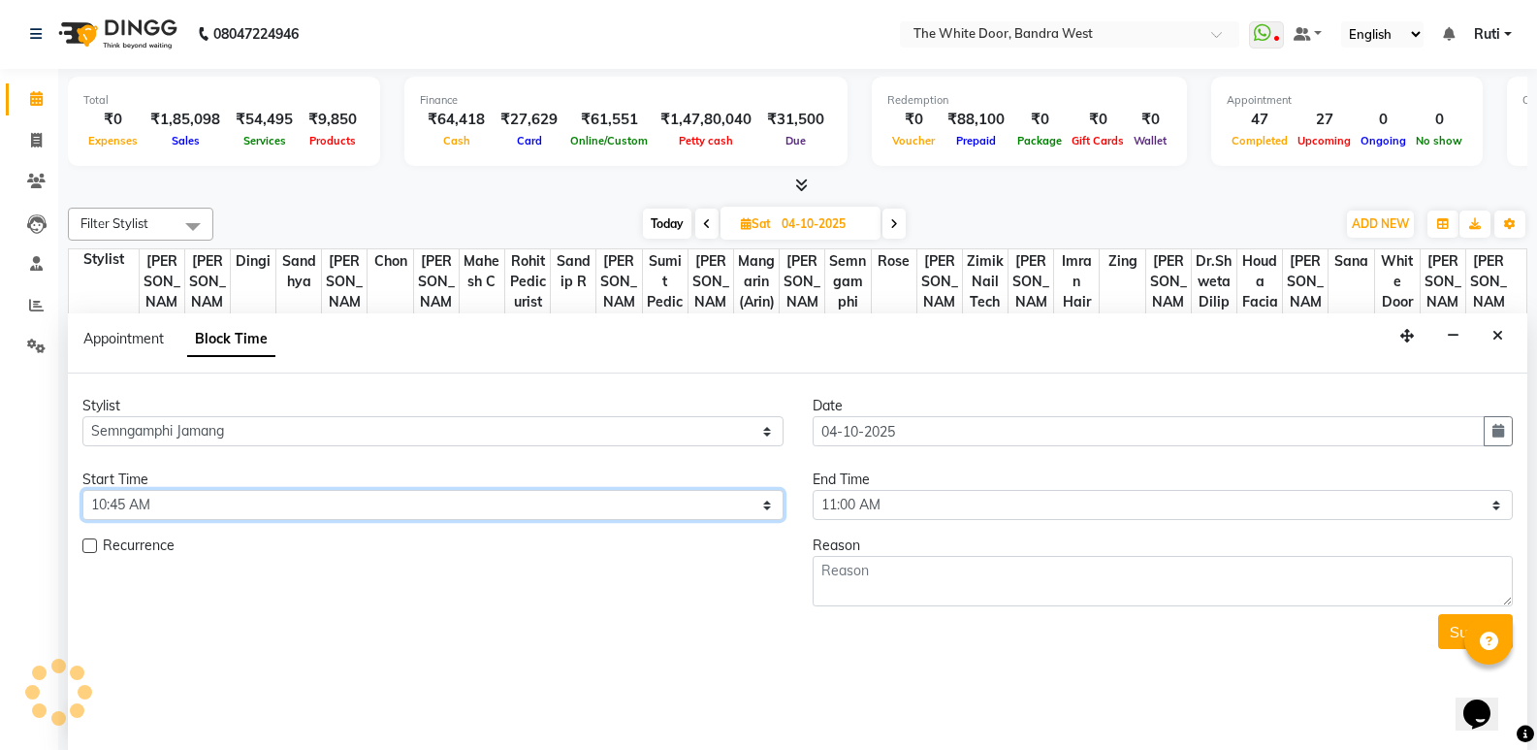
click at [278, 504] on select "Select 10:00 AM 10:15 AM 10:30 AM 10:45 AM 11:00 AM 11:15 AM 11:30 AM 11:45 AM …" at bounding box center [432, 505] width 701 height 30
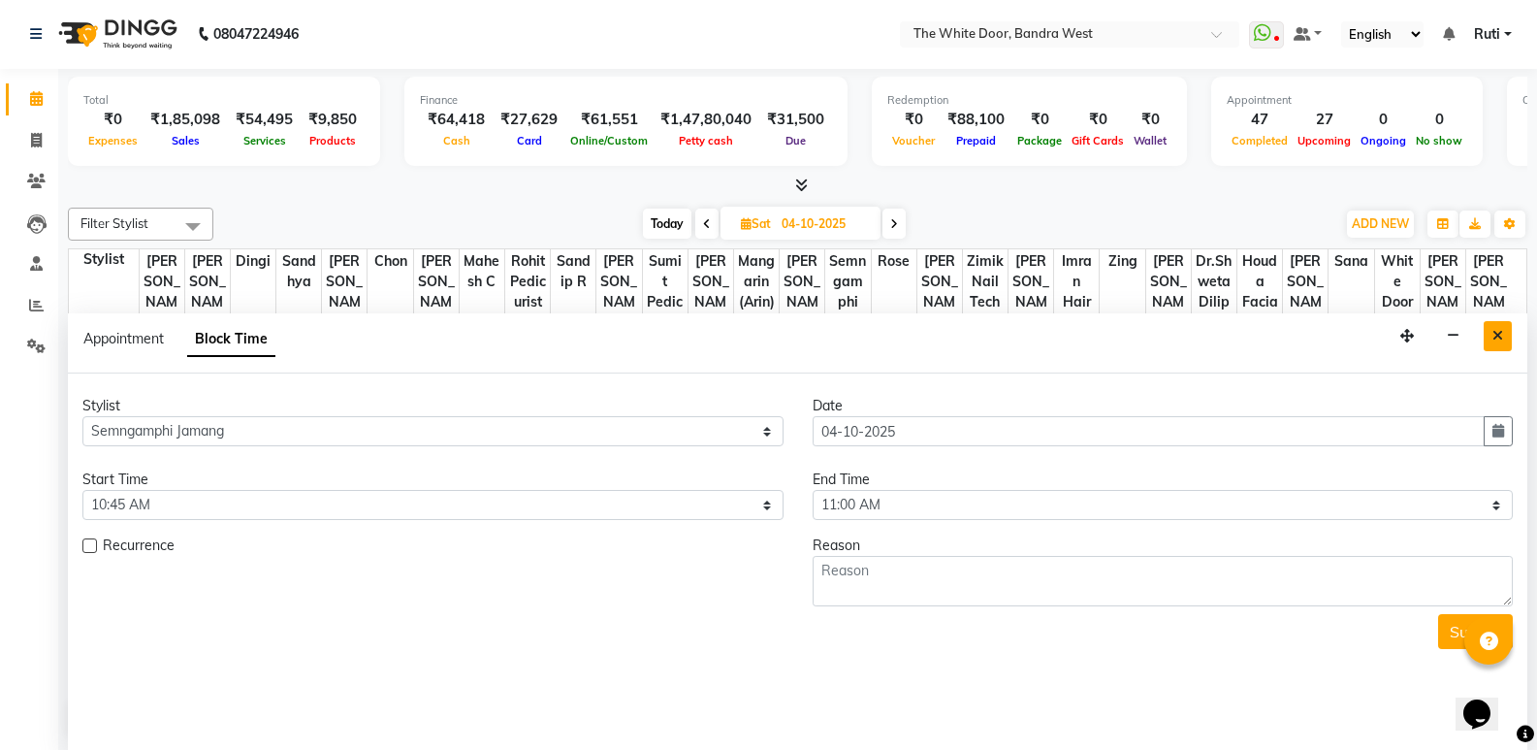
click at [1509, 330] on button "Close" at bounding box center [1498, 336] width 28 height 30
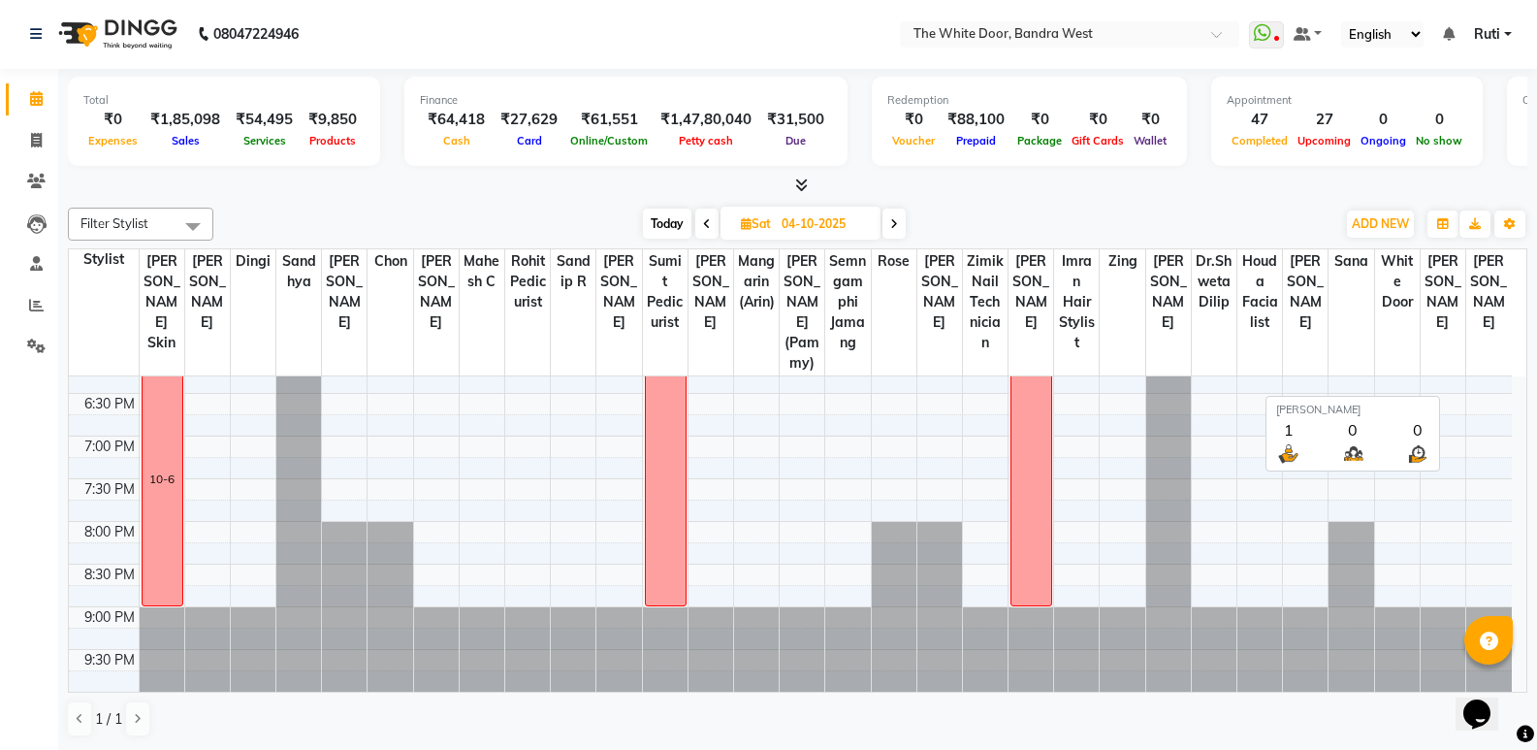
click at [1509, 330] on span "[PERSON_NAME]" at bounding box center [1489, 291] width 46 height 85
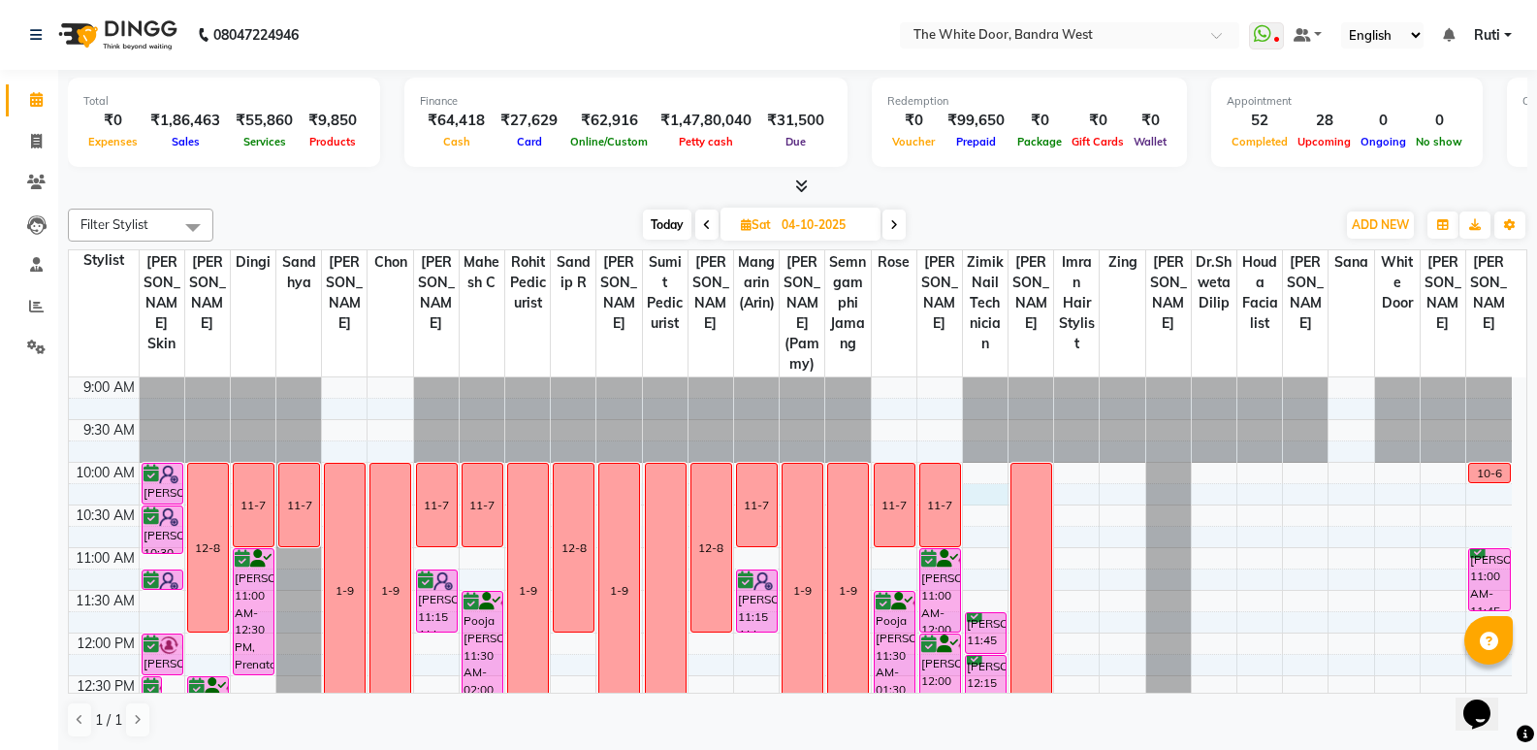
select select "71852"
select select "615"
select select "tentative"
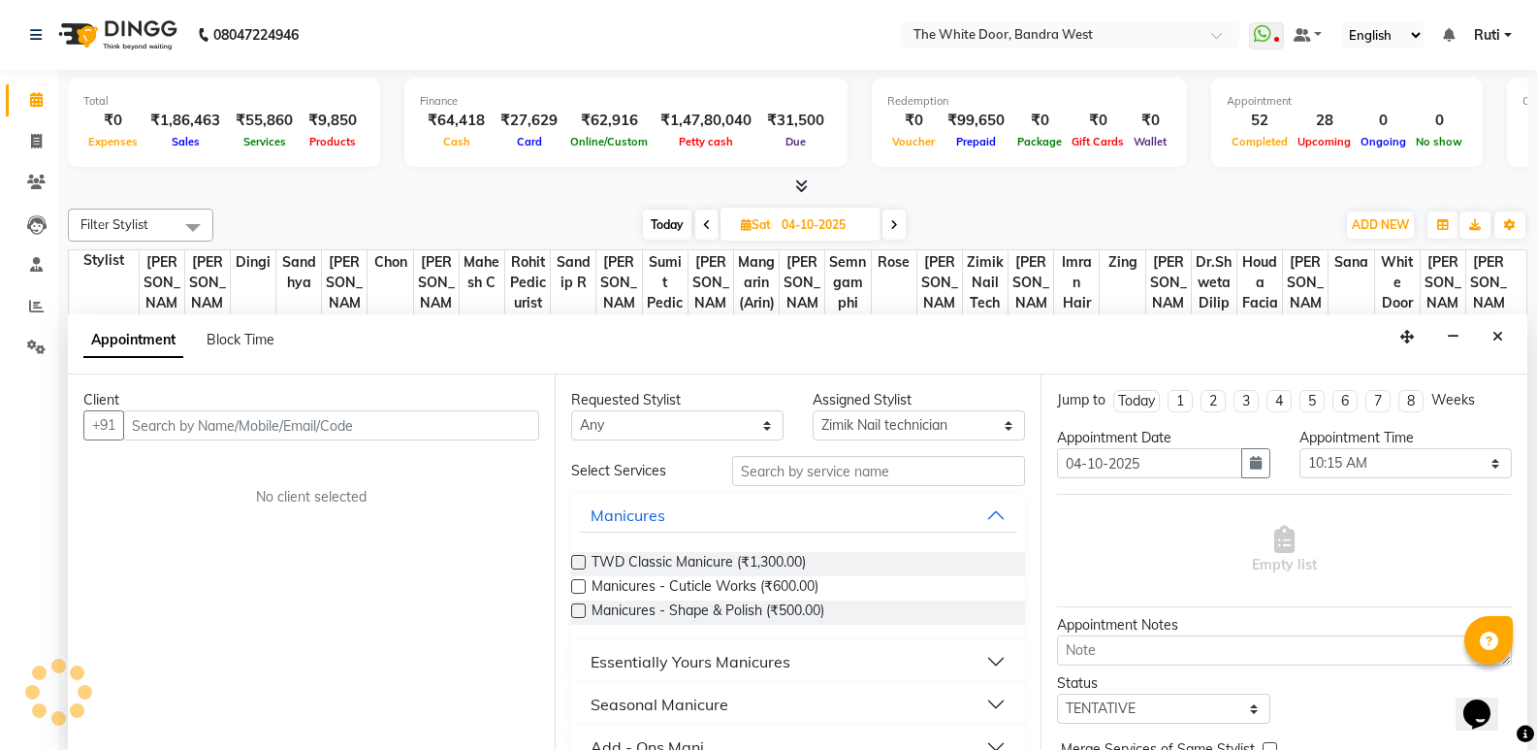
scroll to position [1, 0]
click at [262, 333] on span "Block Time" at bounding box center [241, 338] width 68 height 17
select select "71852"
select select "615"
select select "630"
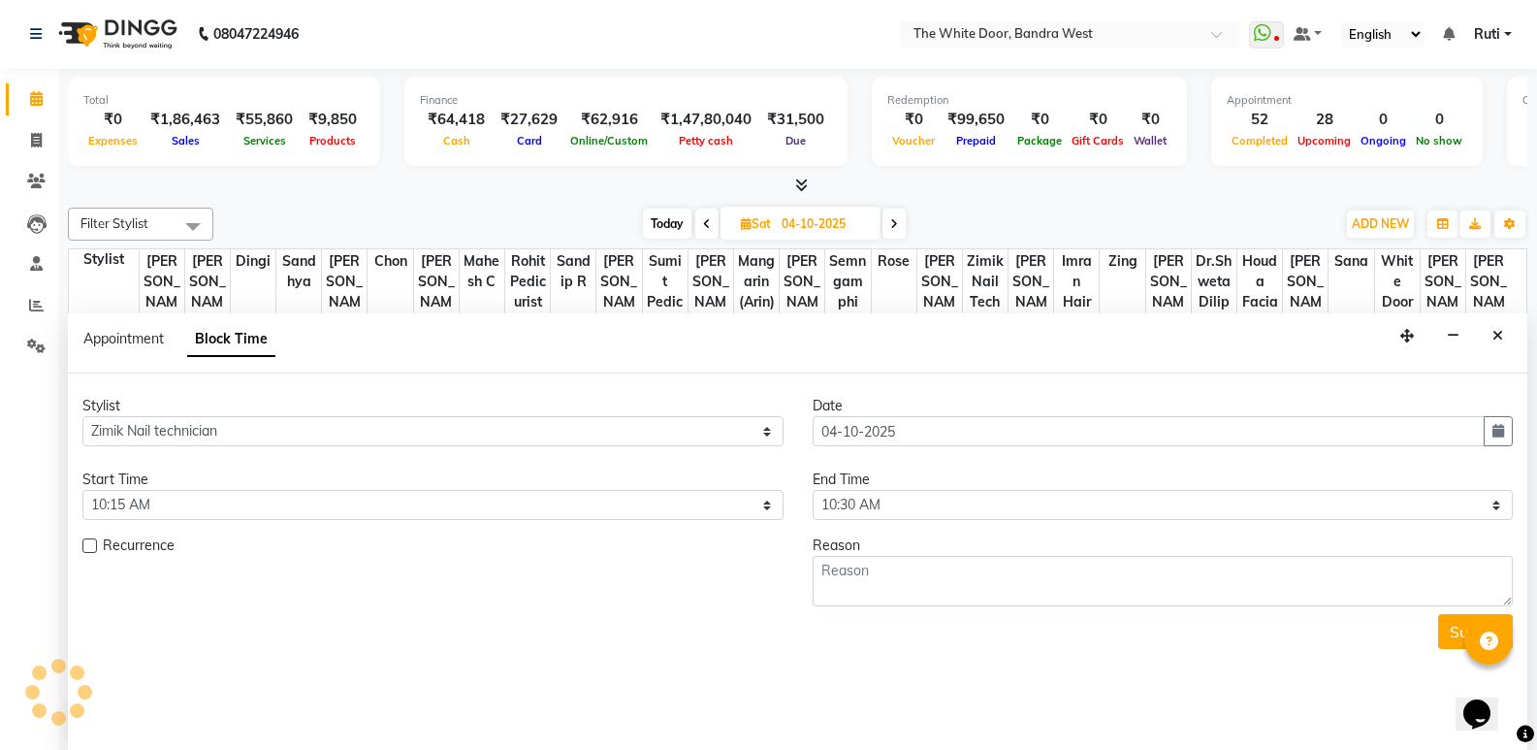
scroll to position [814, 0]
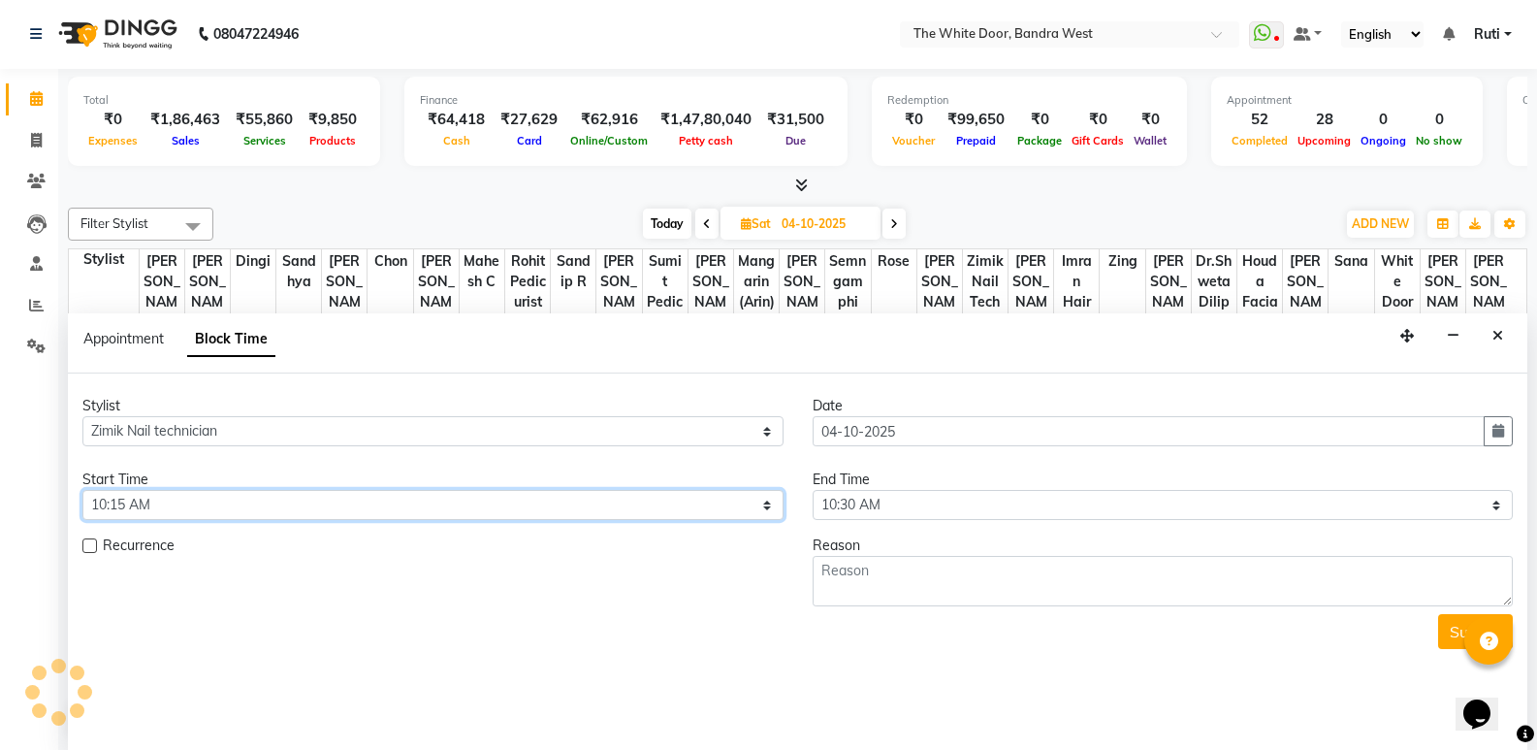
click at [228, 496] on select "Select 10:00 AM 10:15 AM 10:30 AM 10:45 AM 11:00 AM 11:15 AM 11:30 AM 11:45 AM …" at bounding box center [432, 505] width 701 height 30
select select "600"
click at [82, 490] on select "Select 10:00 AM 10:15 AM 10:30 AM 10:45 AM 11:00 AM 11:15 AM 11:30 AM 11:45 AM …" at bounding box center [432, 505] width 701 height 30
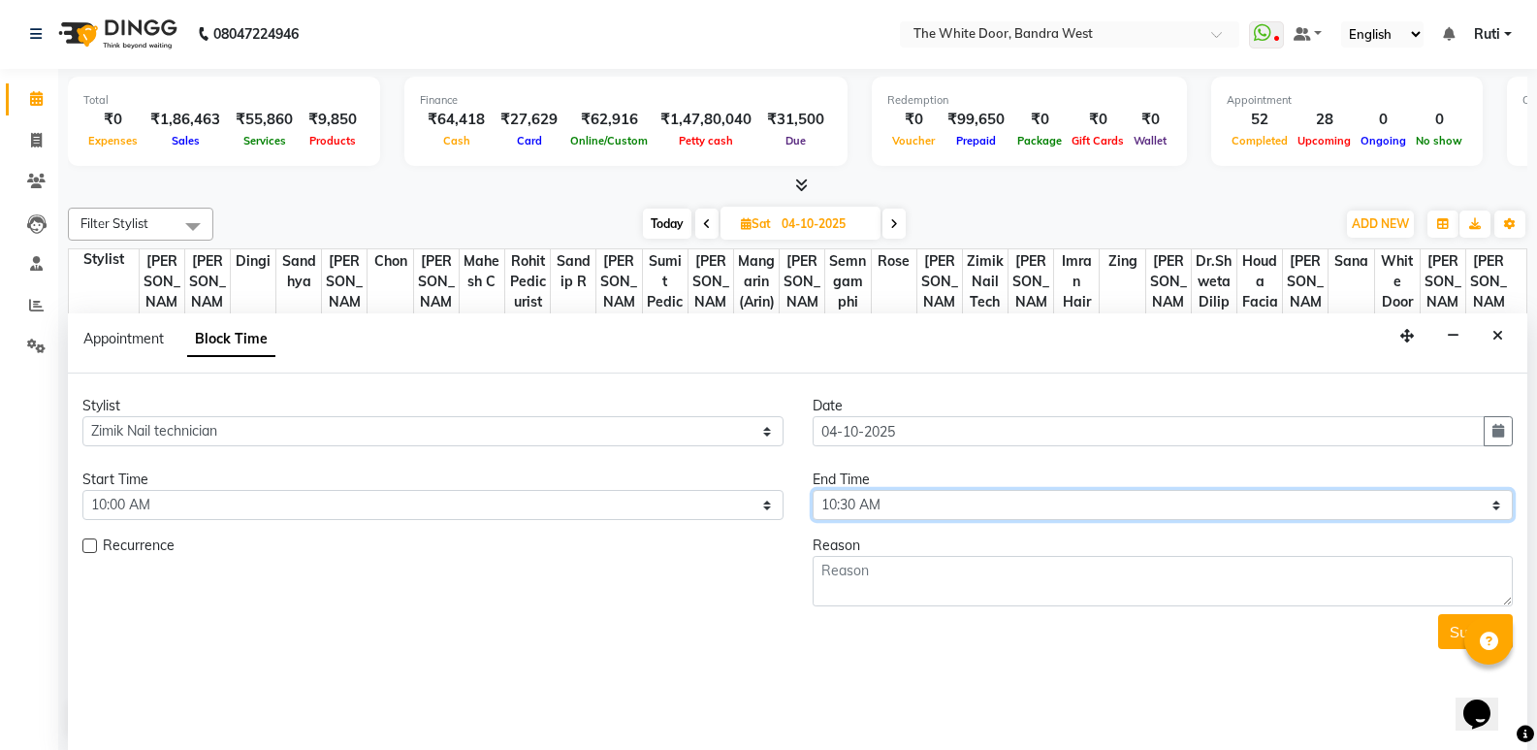
click at [928, 506] on select "Select 10:00 AM 10:15 AM 10:30 AM 10:45 AM 11:00 AM 11:15 AM 11:30 AM 11:45 AM …" at bounding box center [1163, 505] width 701 height 30
select select "720"
click at [813, 490] on select "Select 10:00 AM 10:15 AM 10:30 AM 10:45 AM 11:00 AM 11:15 AM 11:30 AM 11:45 AM …" at bounding box center [1163, 505] width 701 height 30
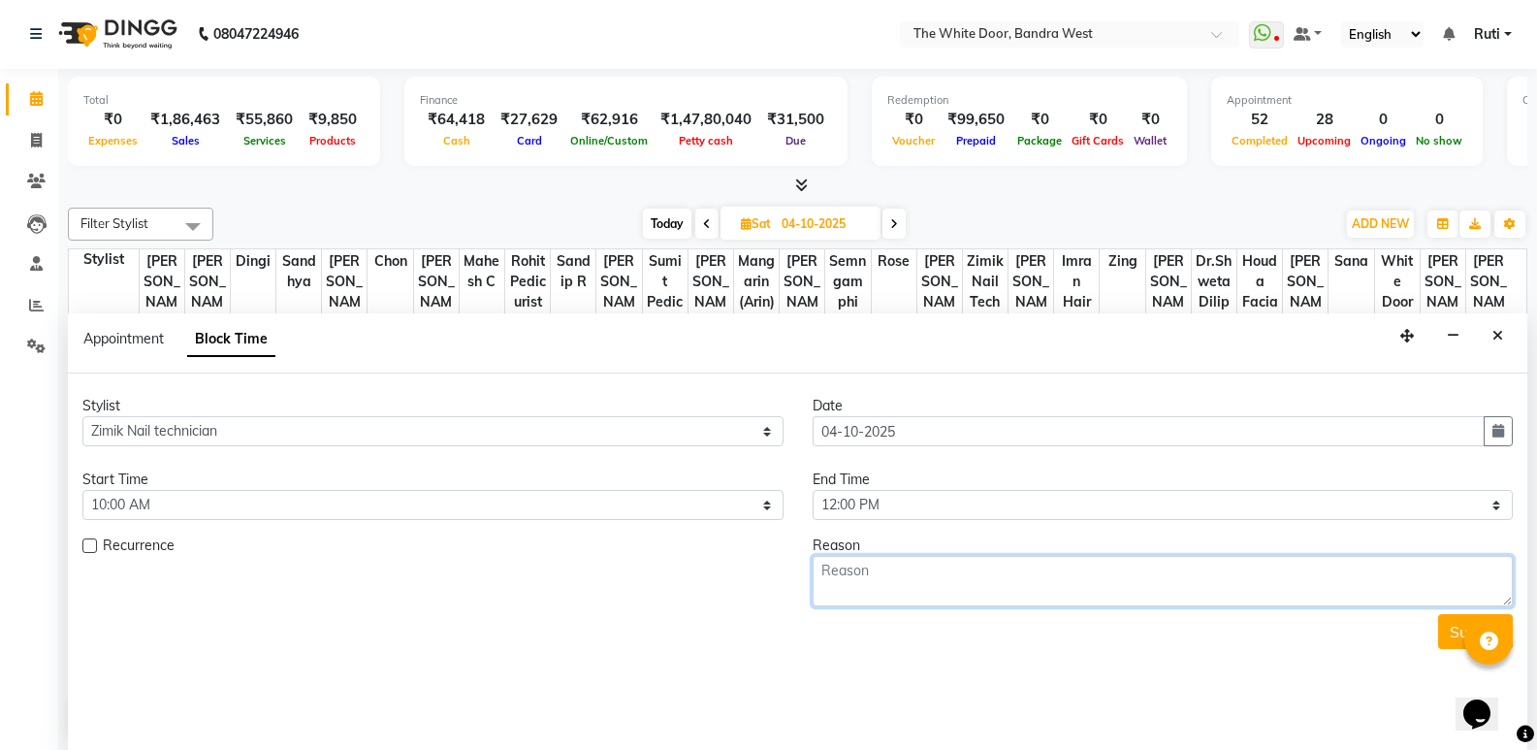
click at [887, 570] on textarea at bounding box center [1163, 581] width 701 height 50
type textarea "12-8"
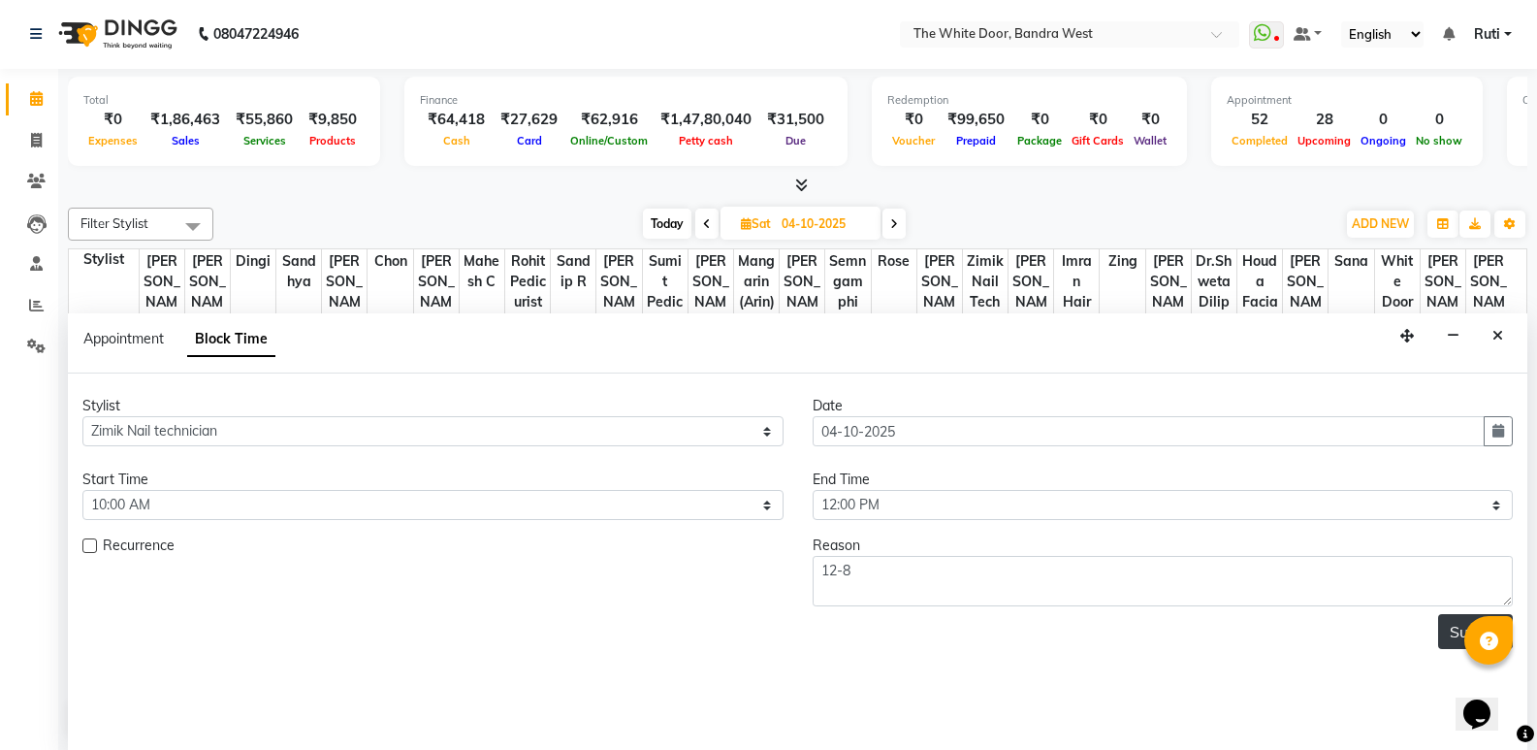
click at [1460, 638] on button "Submit" at bounding box center [1475, 631] width 75 height 35
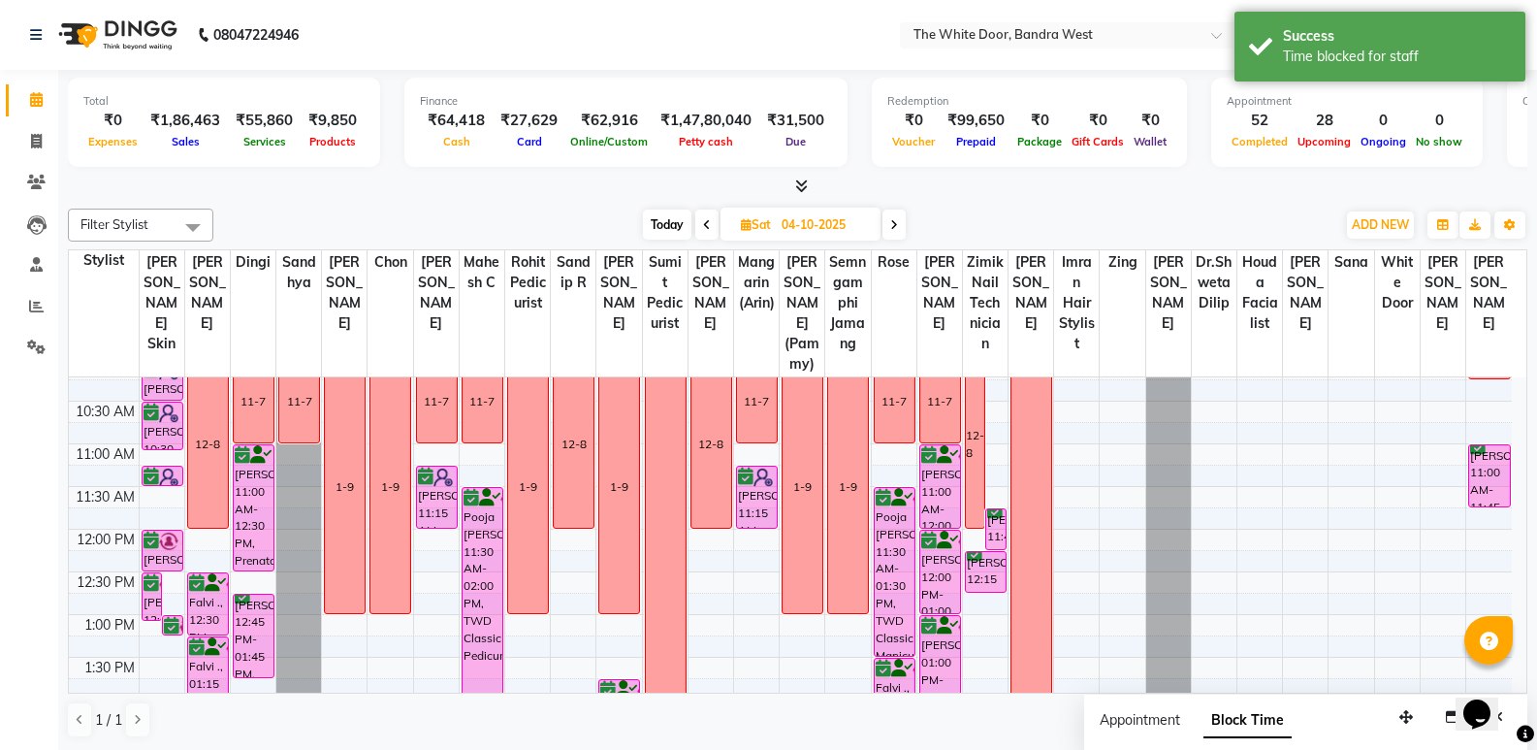
scroll to position [0, 0]
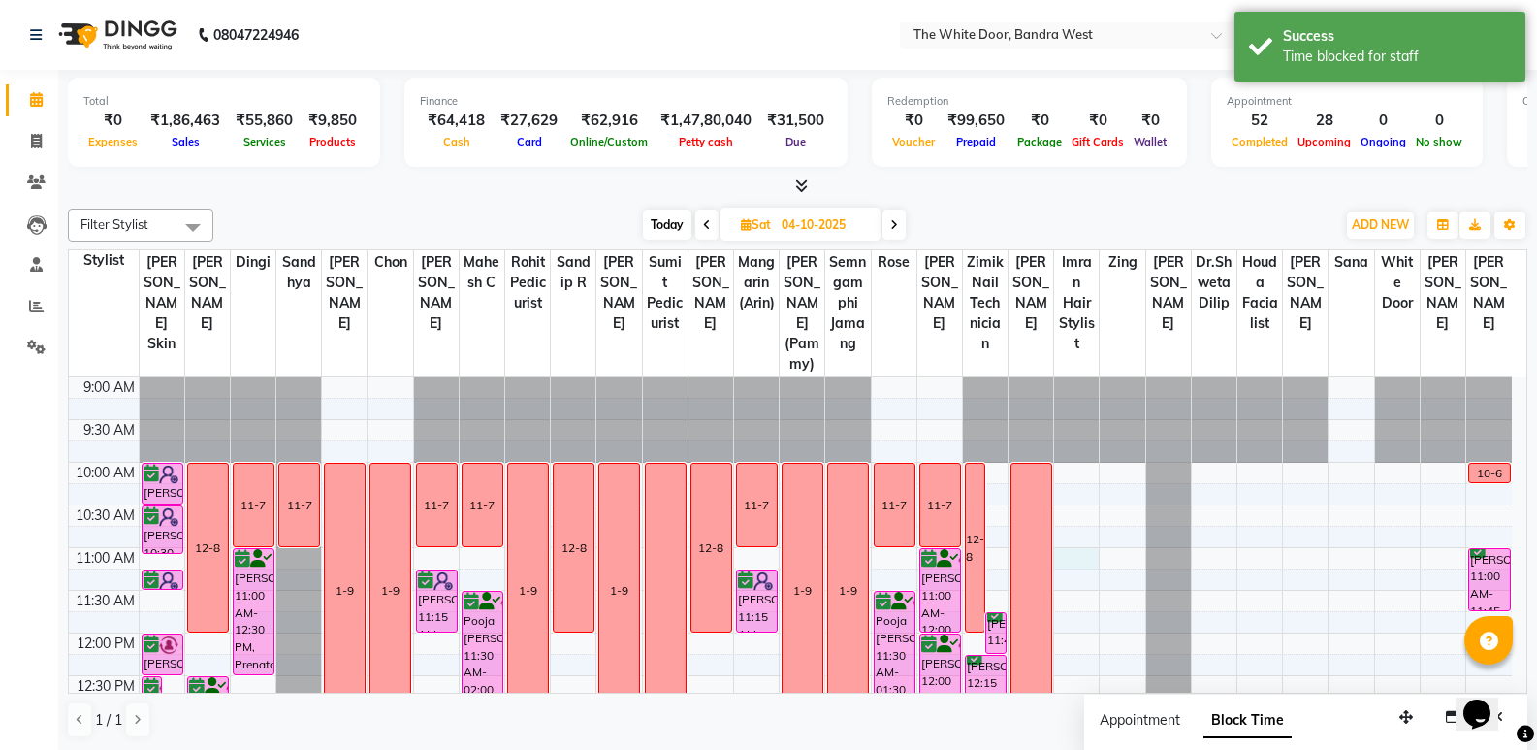
select select "64906"
select select "660"
select select "tentative"
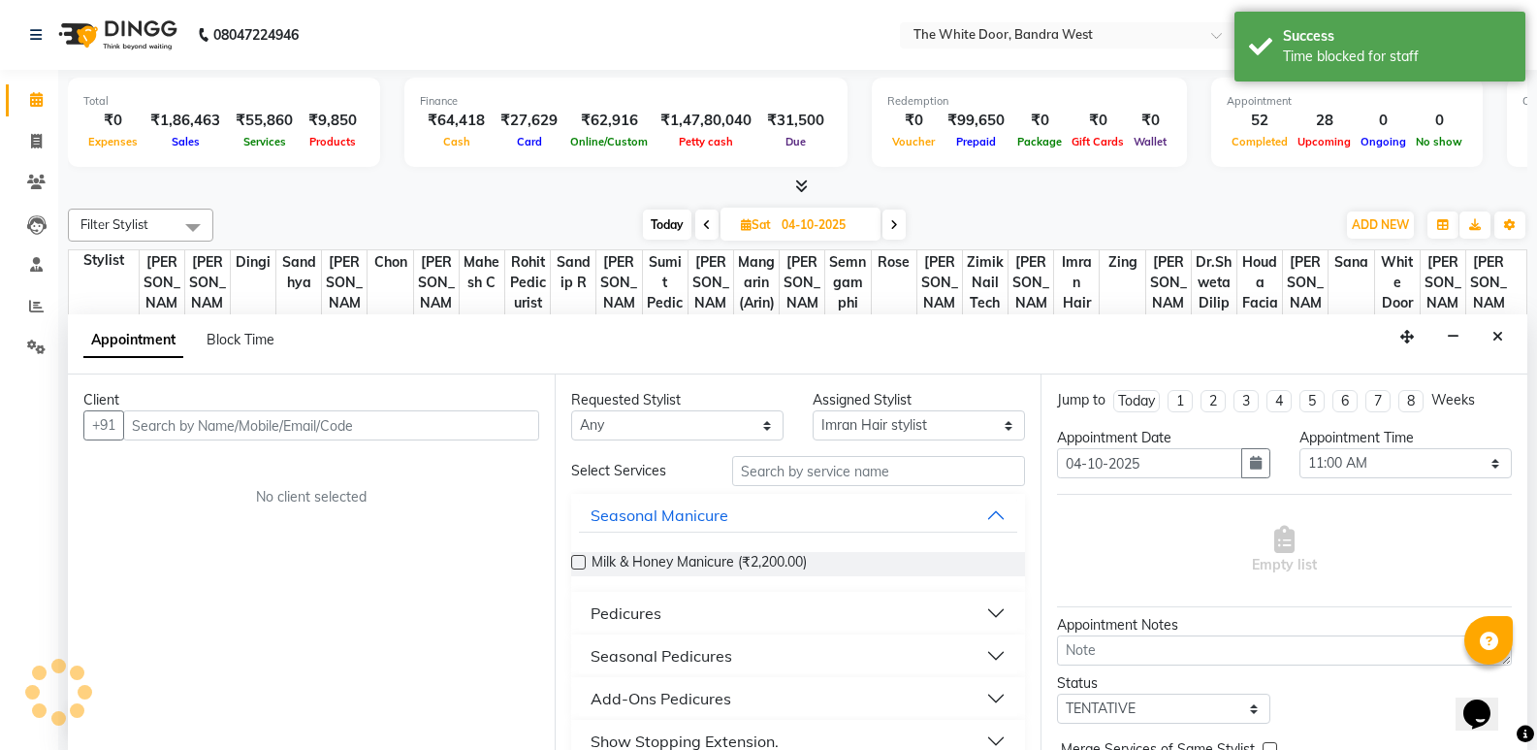
scroll to position [1, 0]
click at [1498, 339] on icon "Close" at bounding box center [1498, 336] width 11 height 14
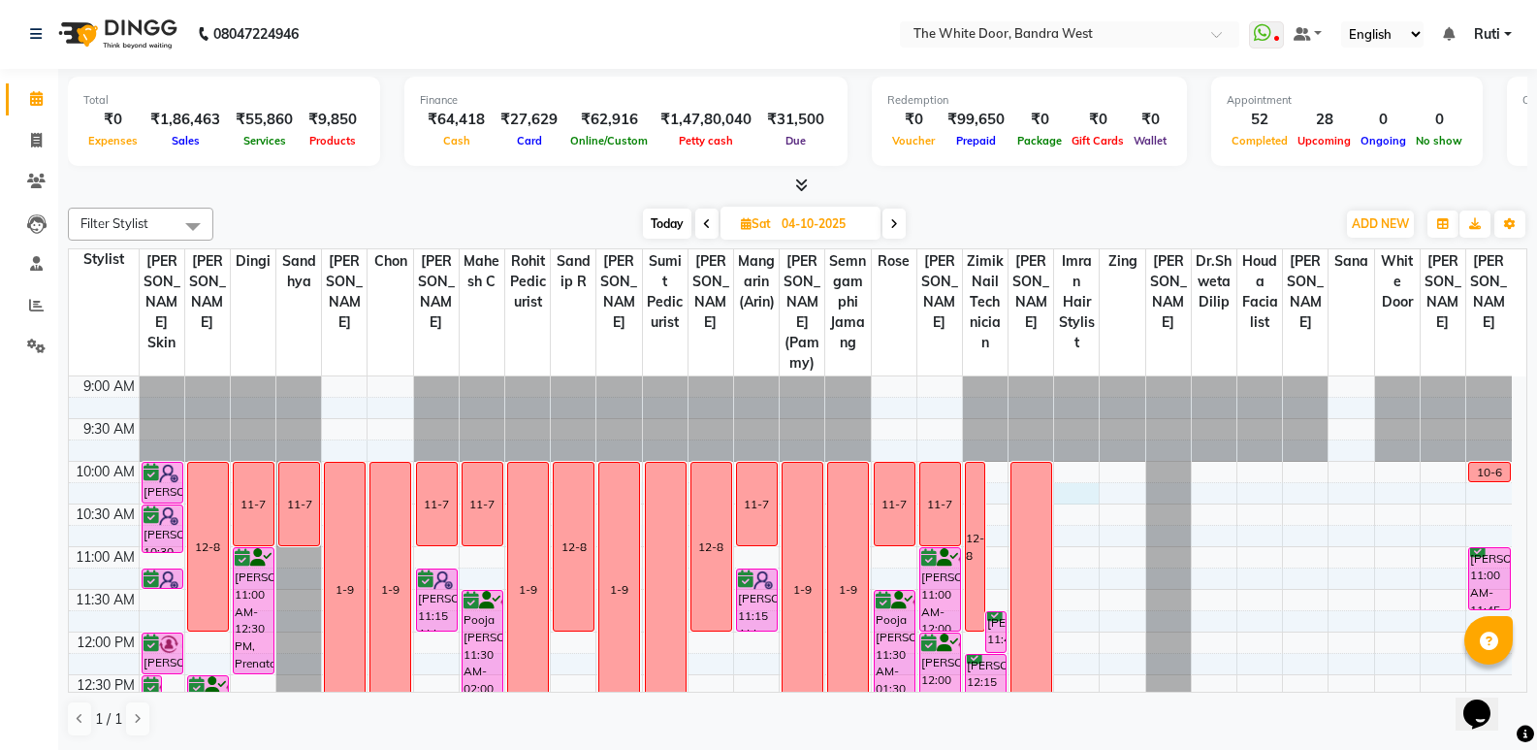
select select "64906"
select select "615"
select select "tentative"
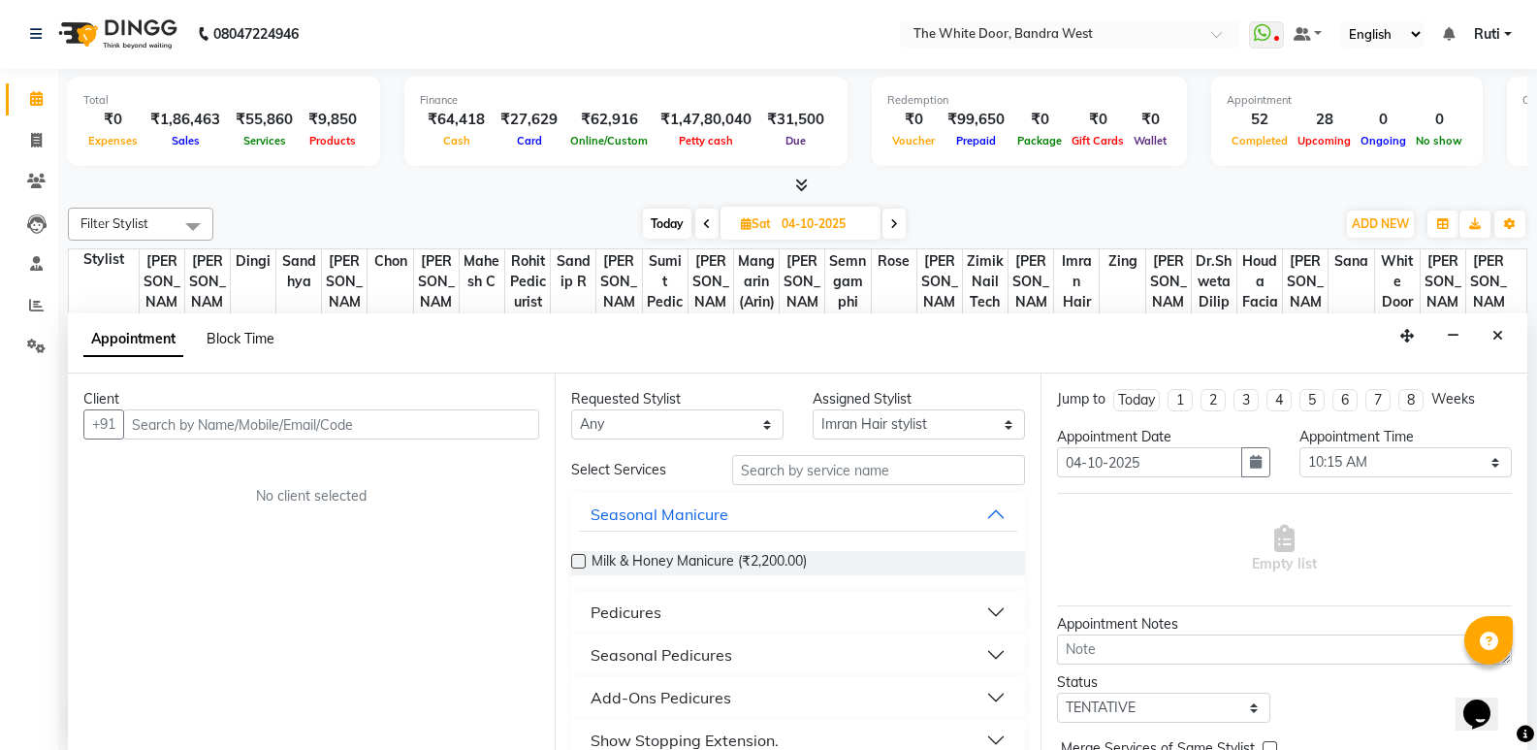
click at [227, 337] on span "Block Time" at bounding box center [241, 338] width 68 height 17
select select "64906"
select select "615"
select select "630"
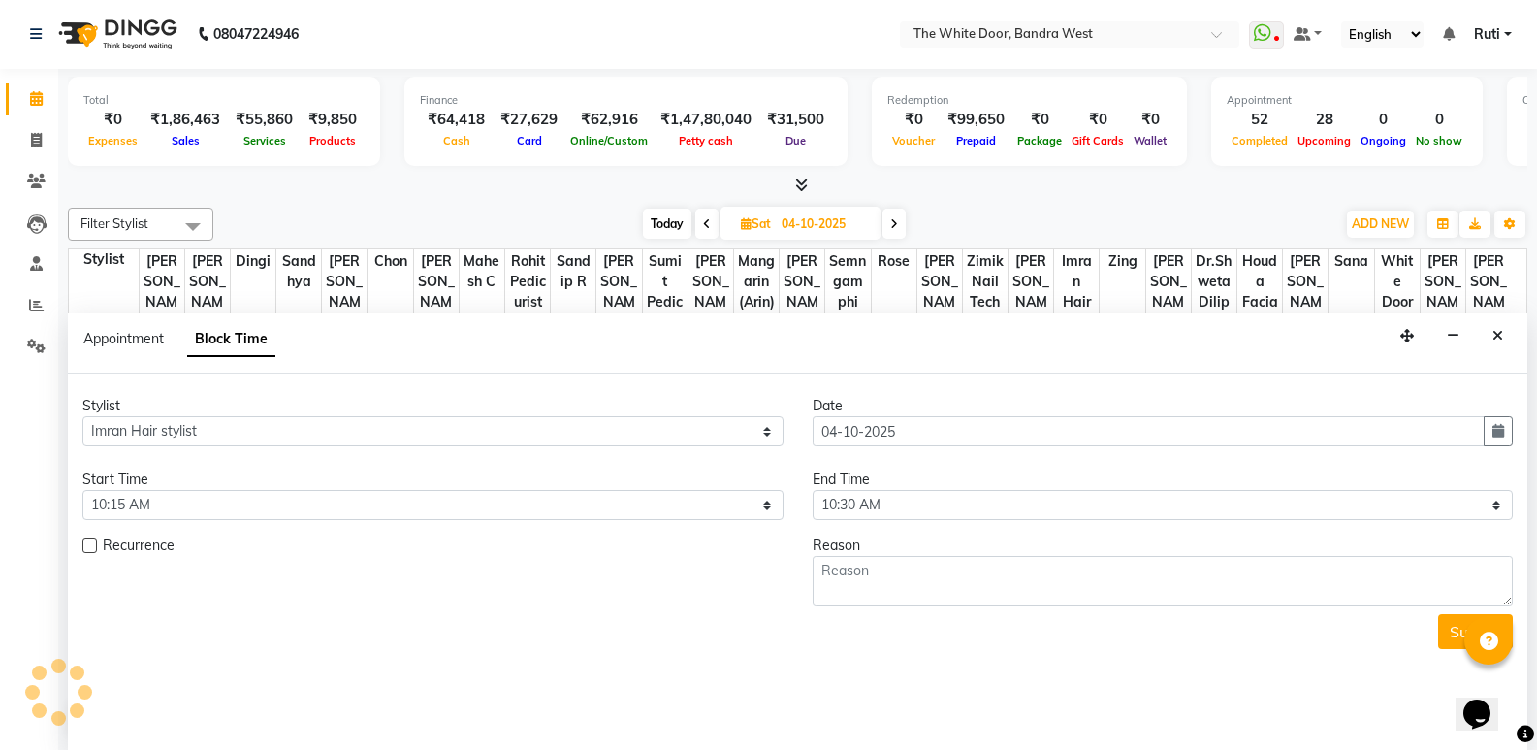
scroll to position [814, 0]
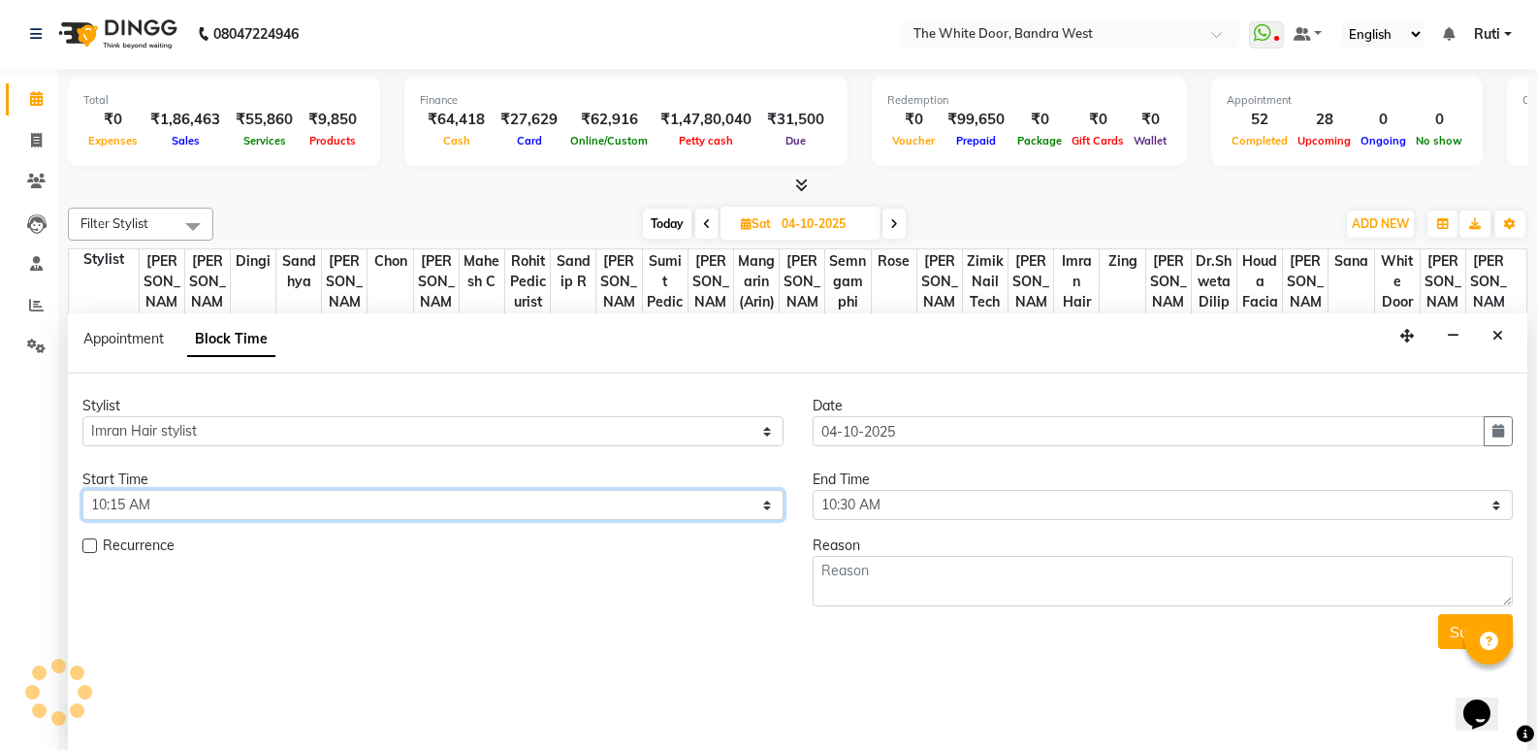
click at [197, 502] on select "Select 10:00 AM 10:15 AM 10:30 AM 10:45 AM 11:00 AM 11:15 AM 11:30 AM 11:45 AM …" at bounding box center [432, 505] width 701 height 30
select select "600"
click at [82, 490] on select "Select 10:00 AM 10:15 AM 10:30 AM 10:45 AM 11:00 AM 11:15 AM 11:30 AM 11:45 AM …" at bounding box center [432, 505] width 701 height 30
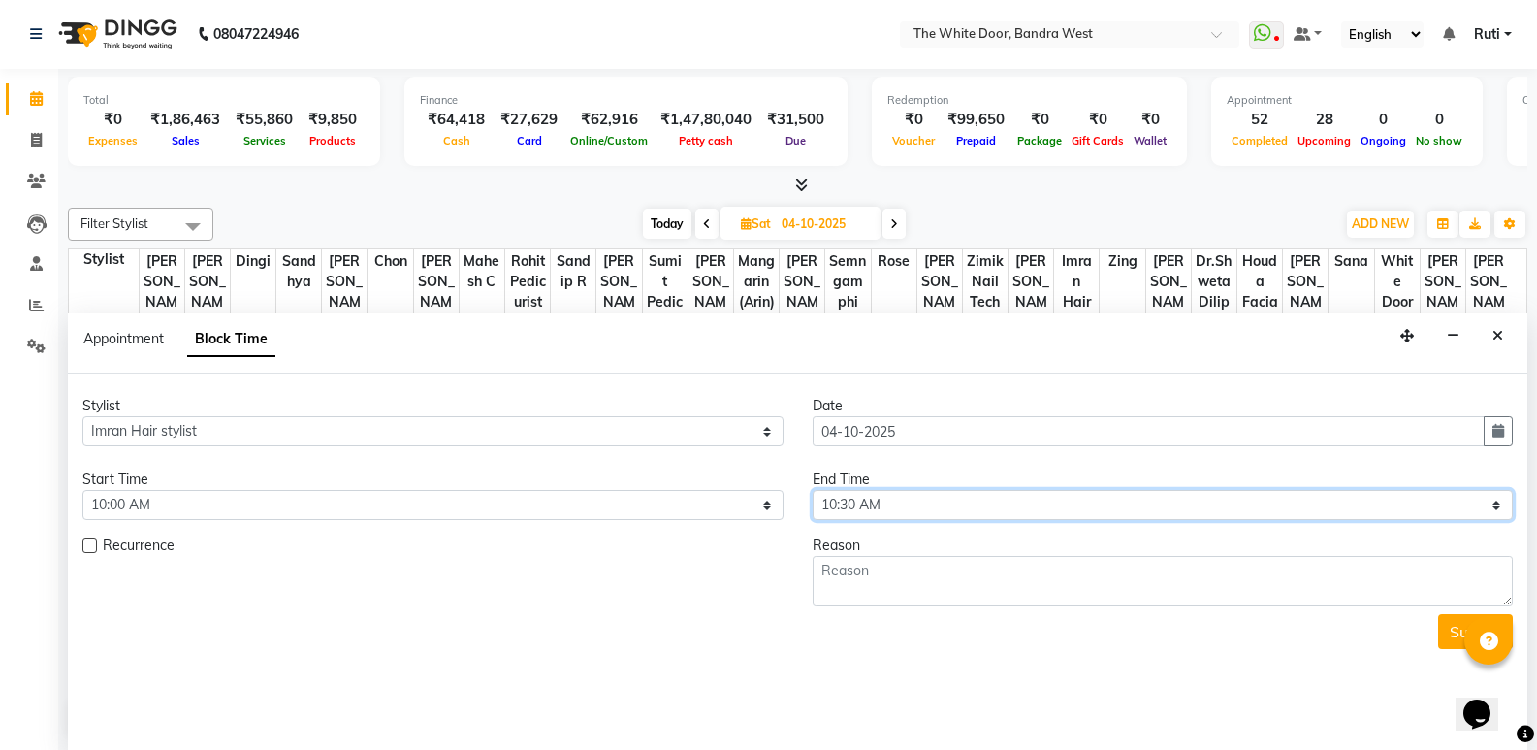
click at [985, 498] on select "Select 10:00 AM 10:15 AM 10:30 AM 10:45 AM 11:00 AM 11:15 AM 11:30 AM 11:45 AM …" at bounding box center [1163, 505] width 701 height 30
select select "780"
click at [813, 490] on select "Select 10:00 AM 10:15 AM 10:30 AM 10:45 AM 11:00 AM 11:15 AM 11:30 AM 11:45 AM …" at bounding box center [1163, 505] width 701 height 30
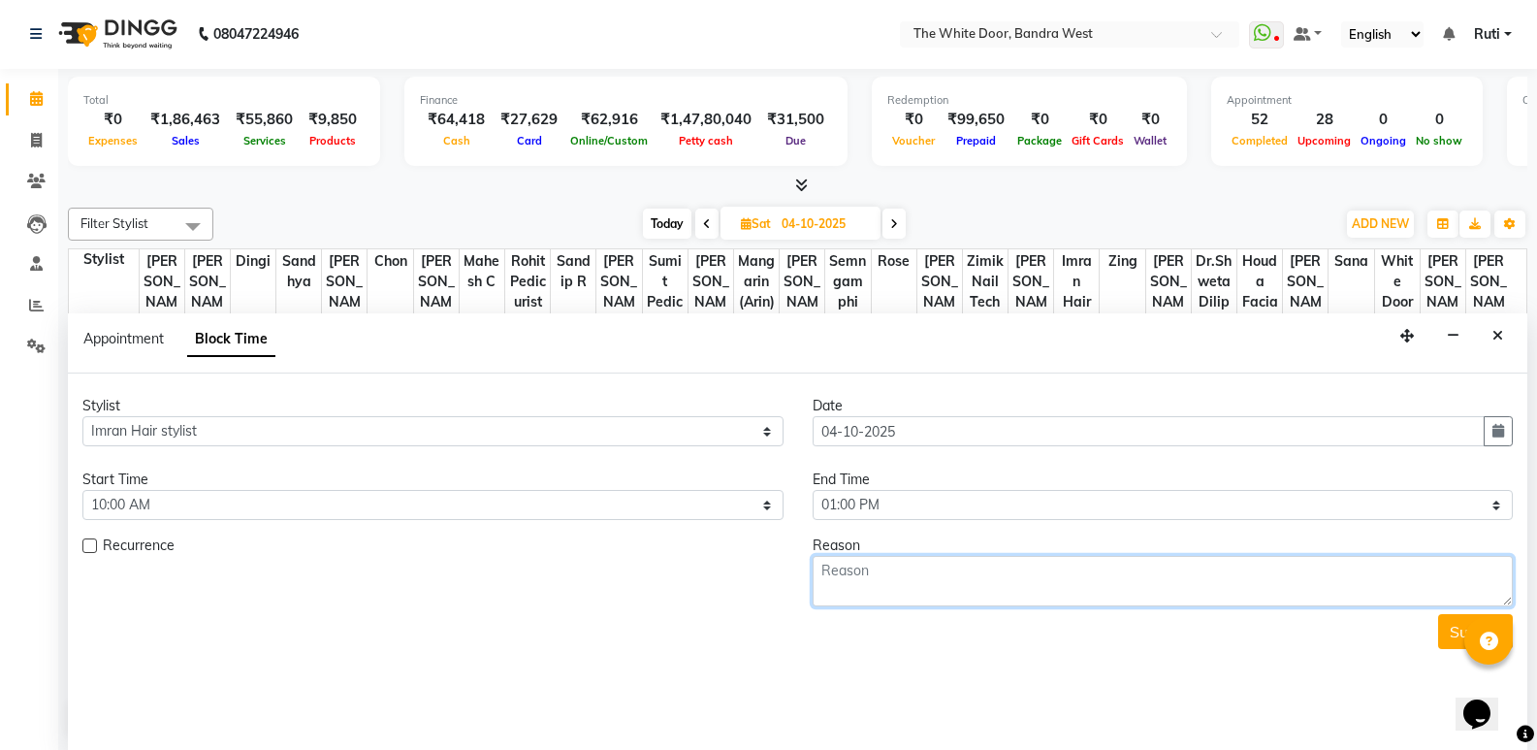
click at [897, 573] on textarea at bounding box center [1163, 581] width 701 height 50
type textarea "1-9"
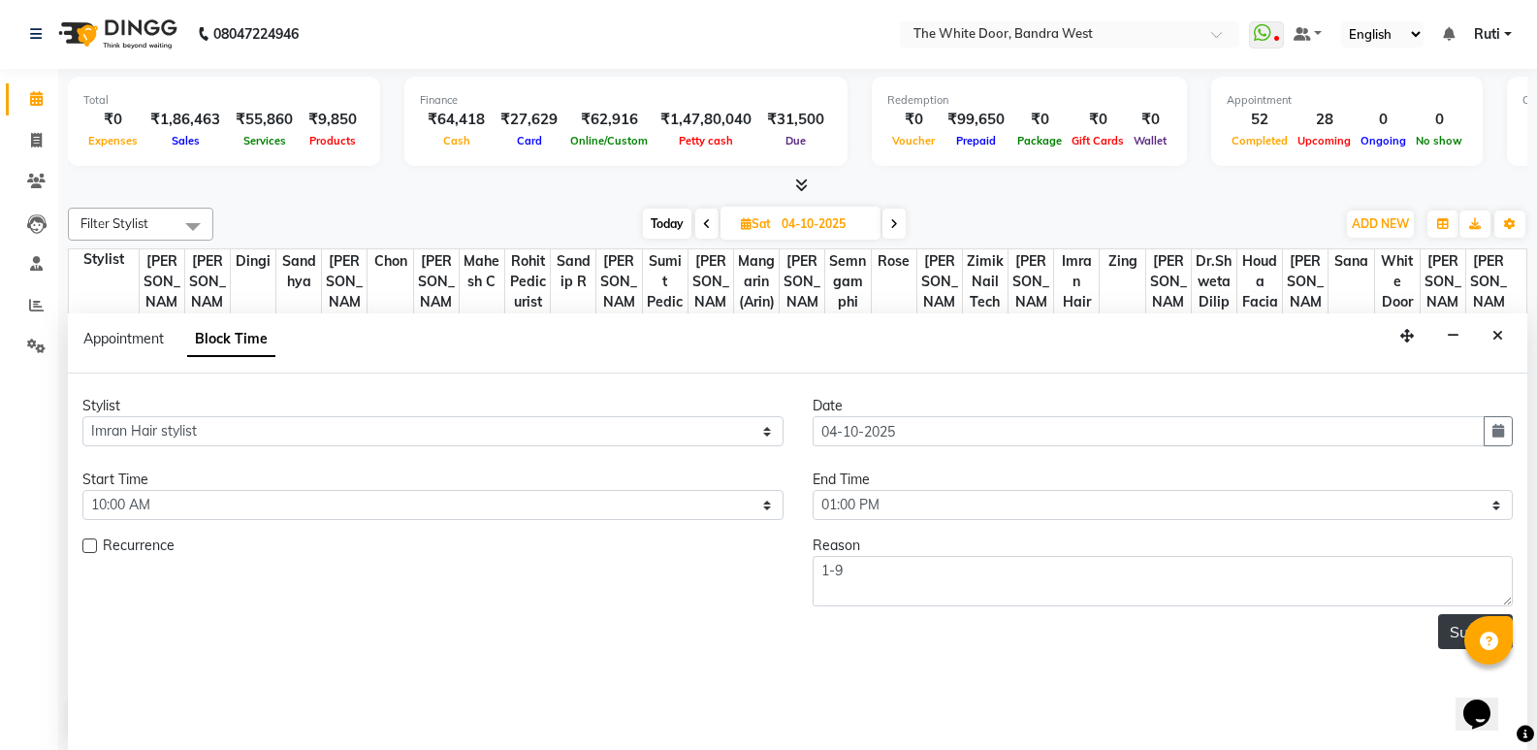
click at [1453, 640] on button "Submit" at bounding box center [1475, 631] width 75 height 35
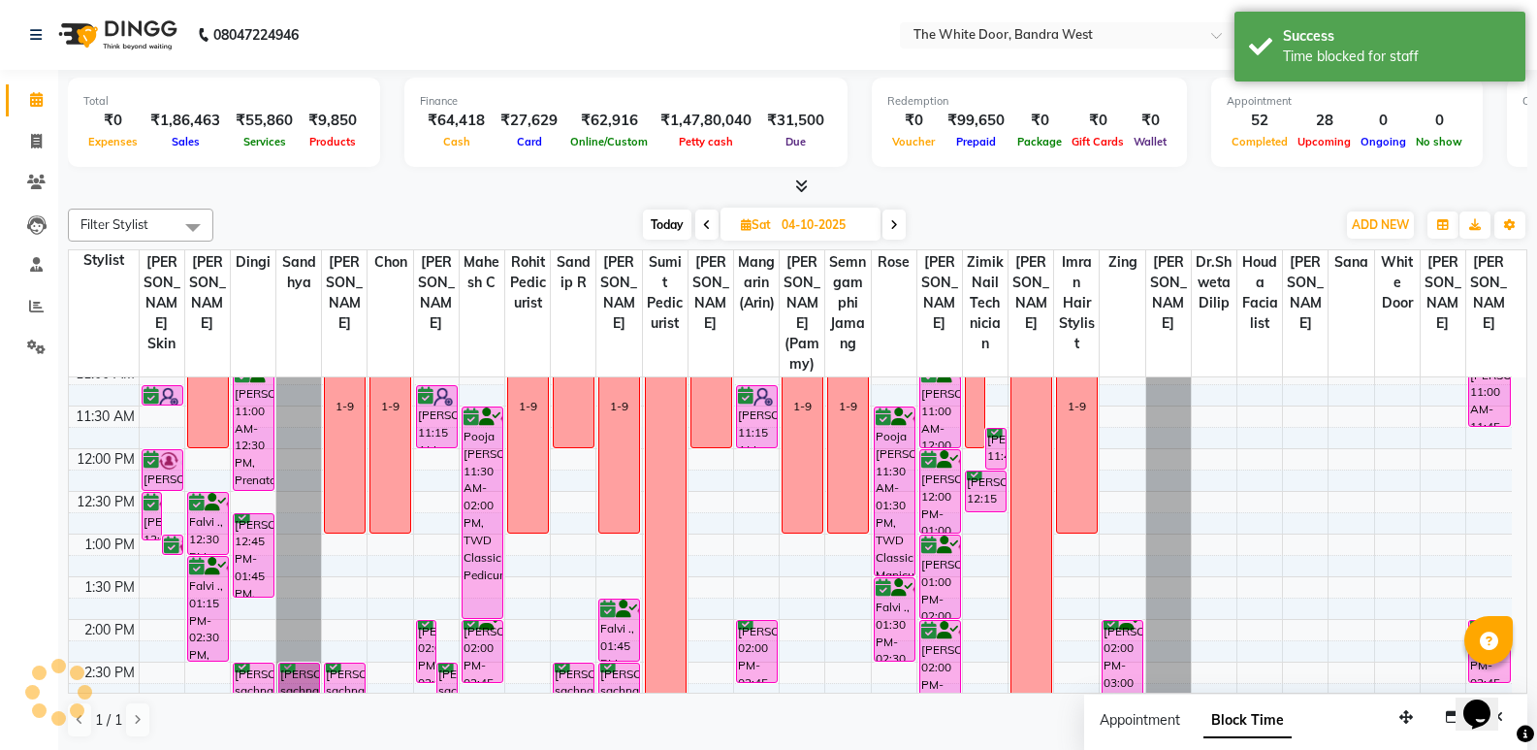
scroll to position [0, 0]
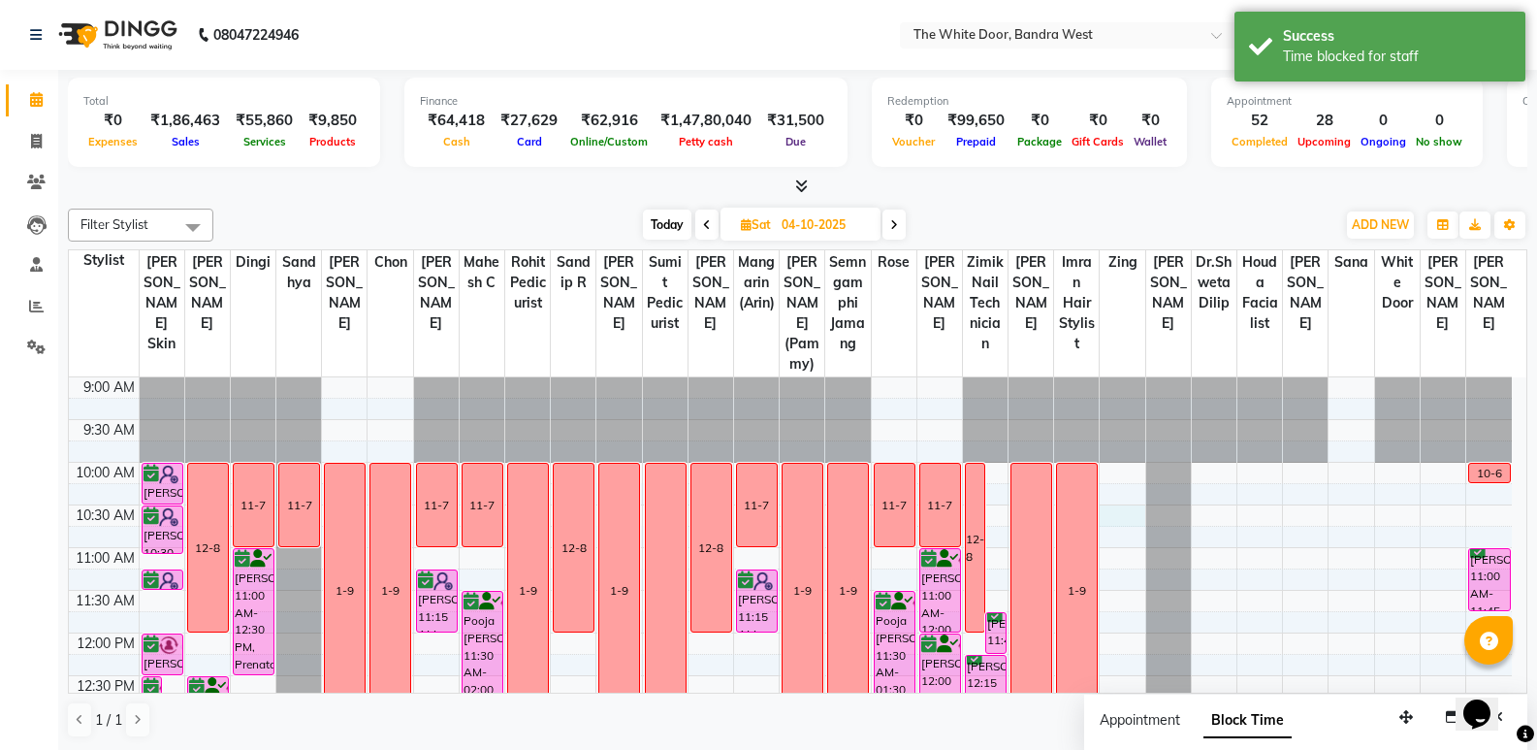
select select "50532"
select select "630"
select select "tentative"
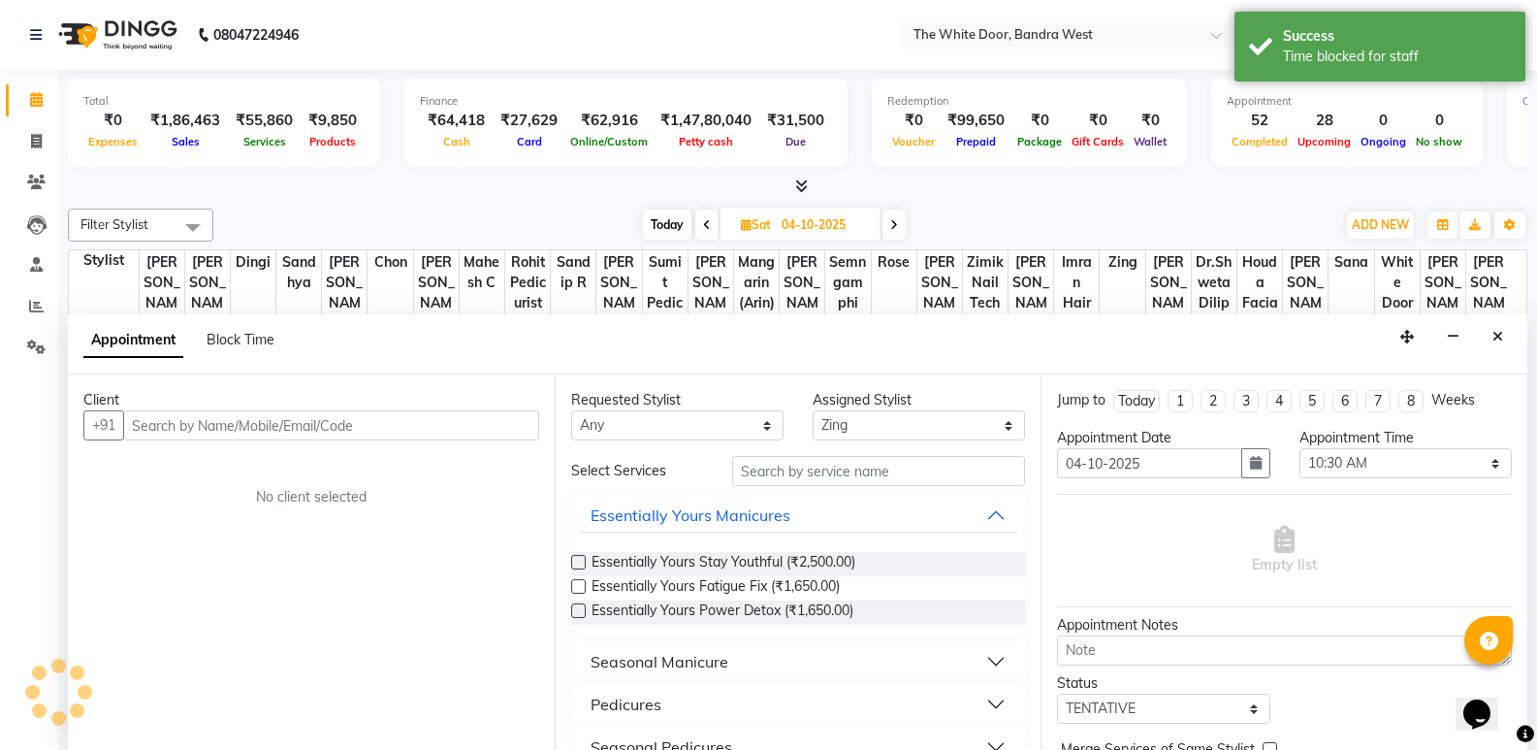
scroll to position [1, 0]
click at [1493, 325] on button "Close" at bounding box center [1498, 336] width 28 height 30
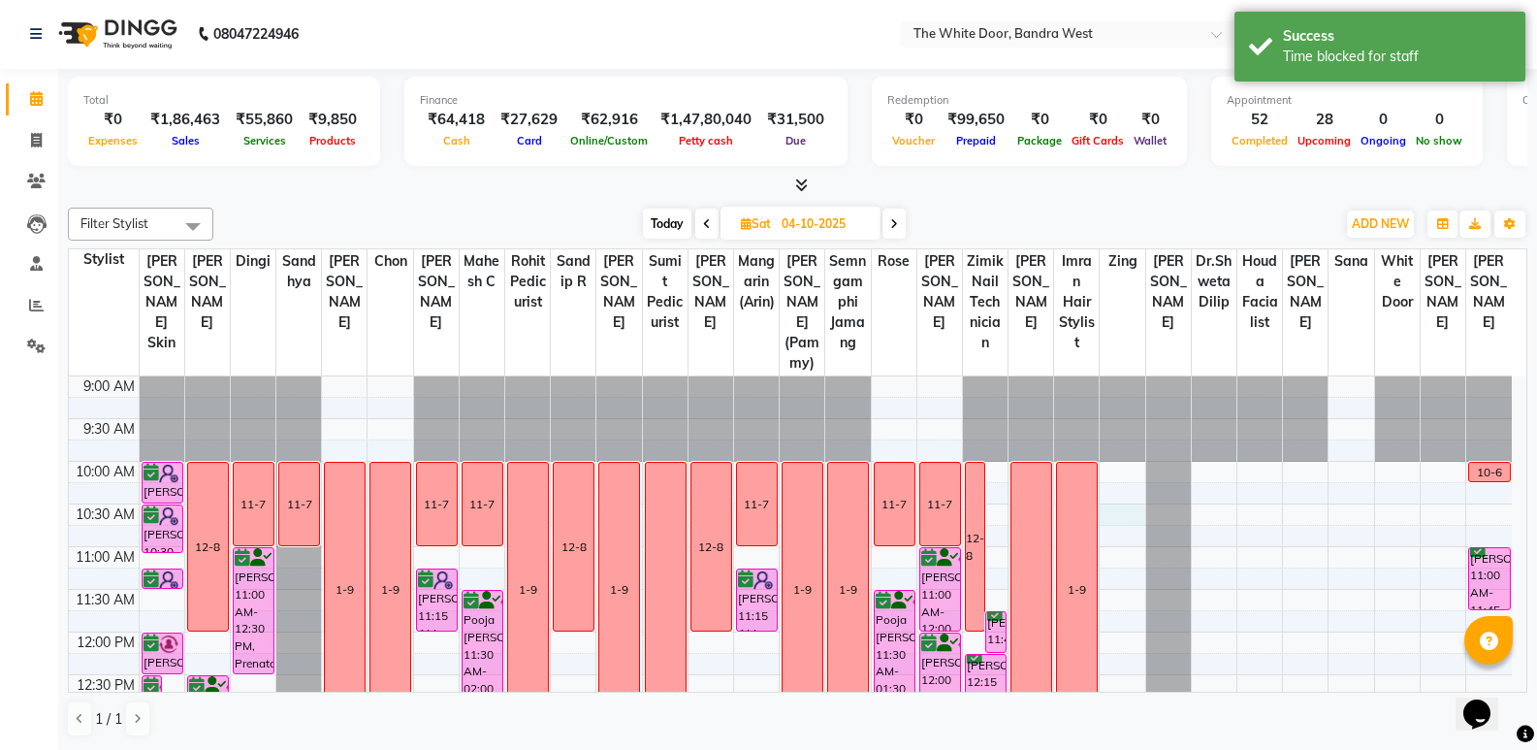
select select "50532"
select select "630"
select select "tentative"
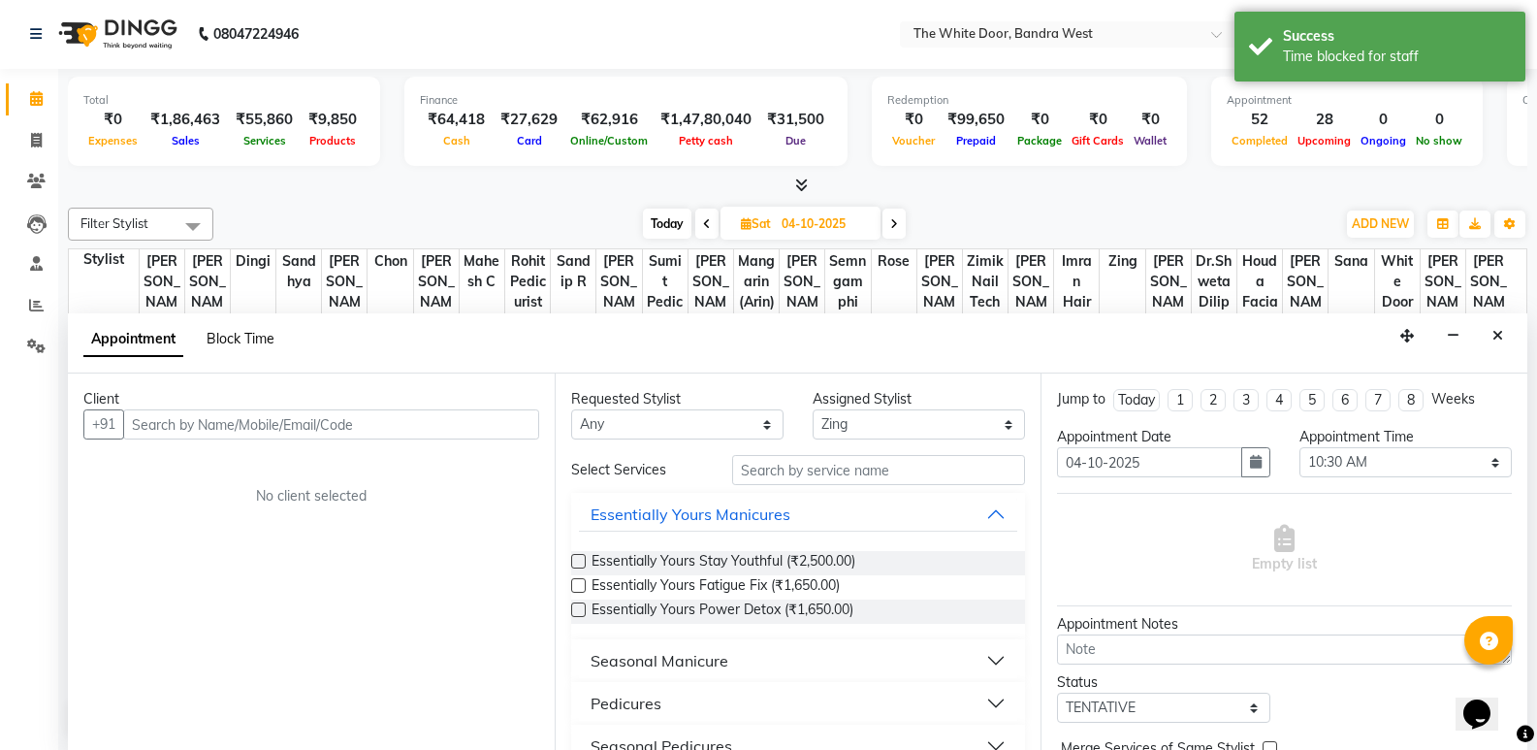
click at [217, 335] on span "Block Time" at bounding box center [241, 338] width 68 height 17
select select "50532"
select select "630"
select select "645"
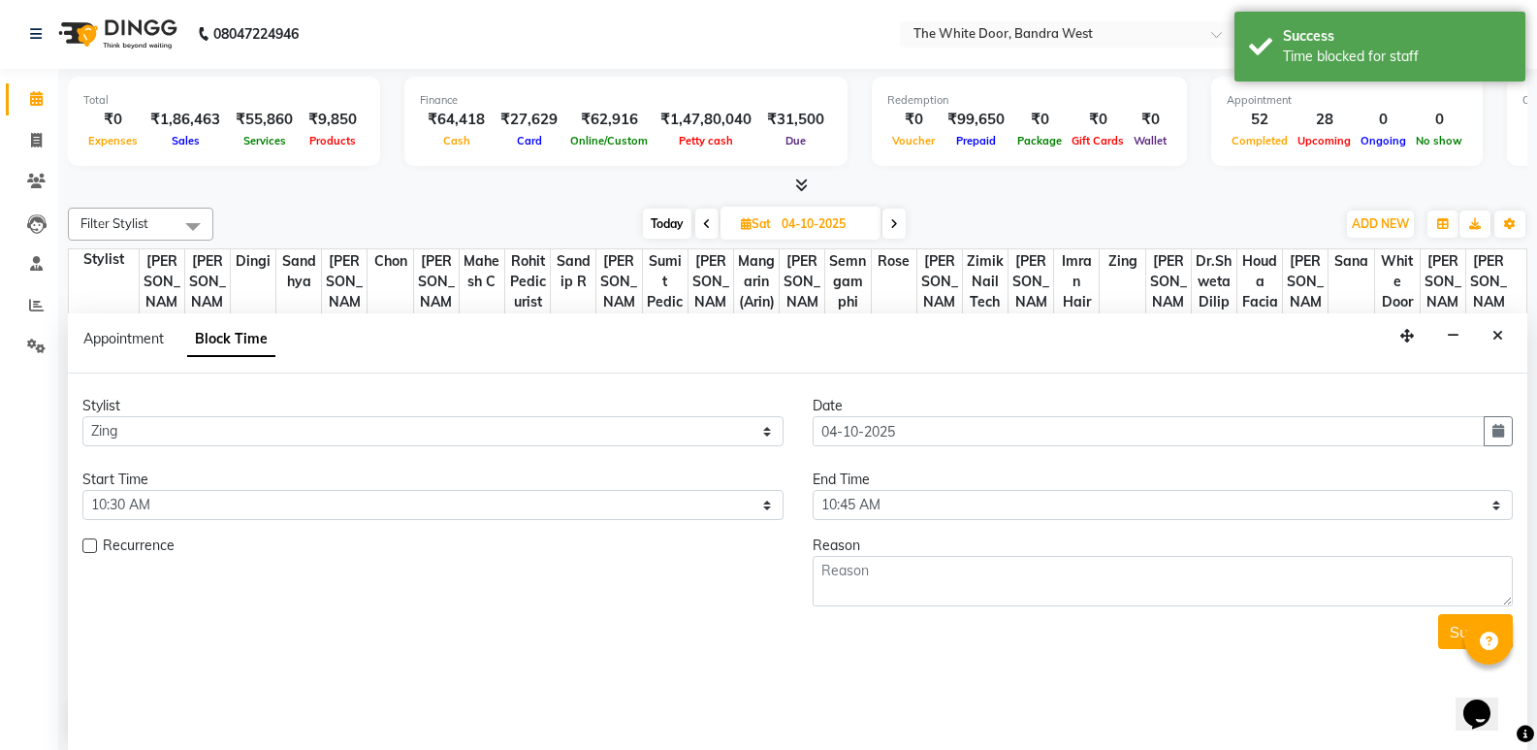
scroll to position [814, 0]
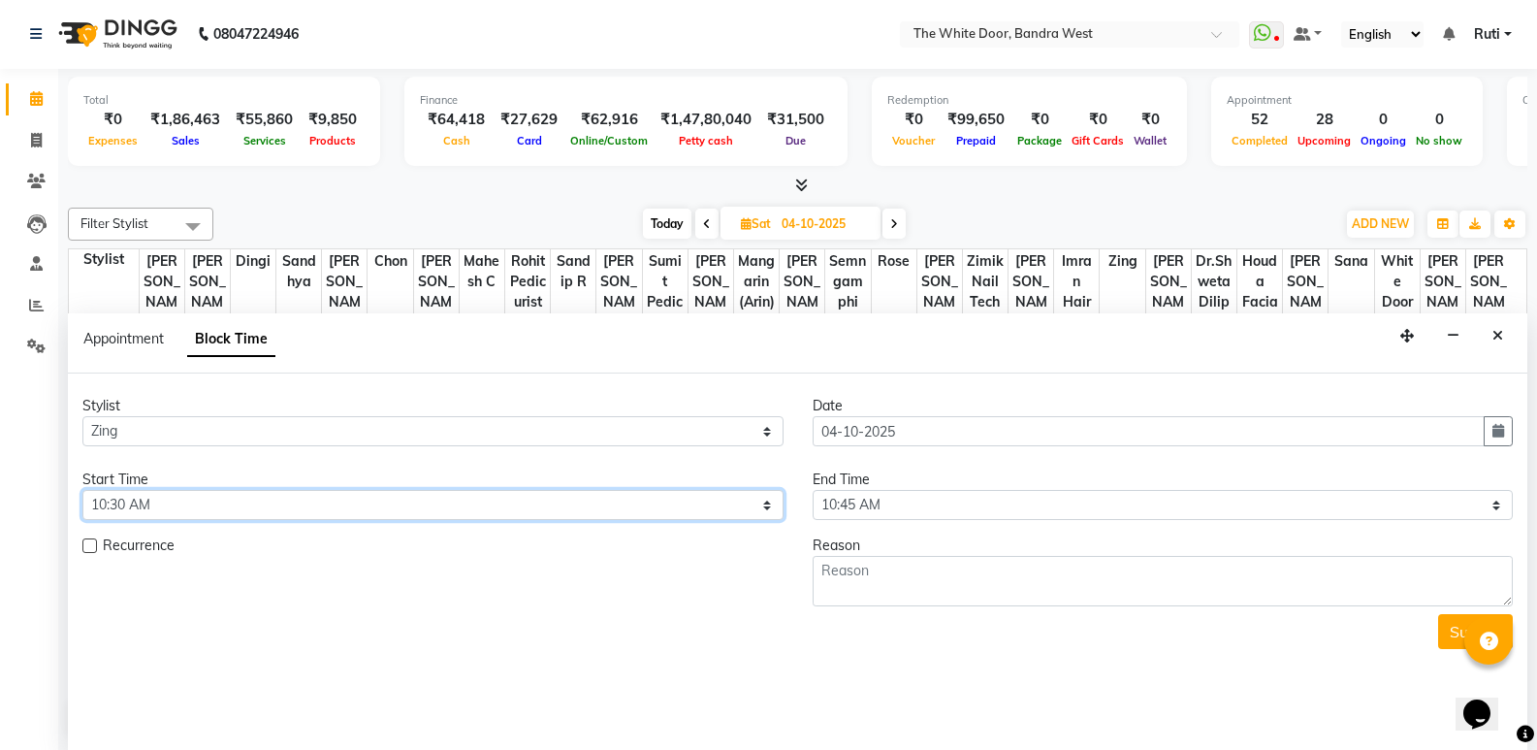
click at [207, 498] on select "Select 10:00 AM 10:15 AM 10:30 AM 10:45 AM 11:00 AM 11:15 AM 11:30 AM 11:45 AM …" at bounding box center [432, 505] width 701 height 30
select select "600"
click at [82, 490] on select "Select 10:00 AM 10:15 AM 10:30 AM 10:45 AM 11:00 AM 11:15 AM 11:30 AM 11:45 AM …" at bounding box center [432, 505] width 701 height 30
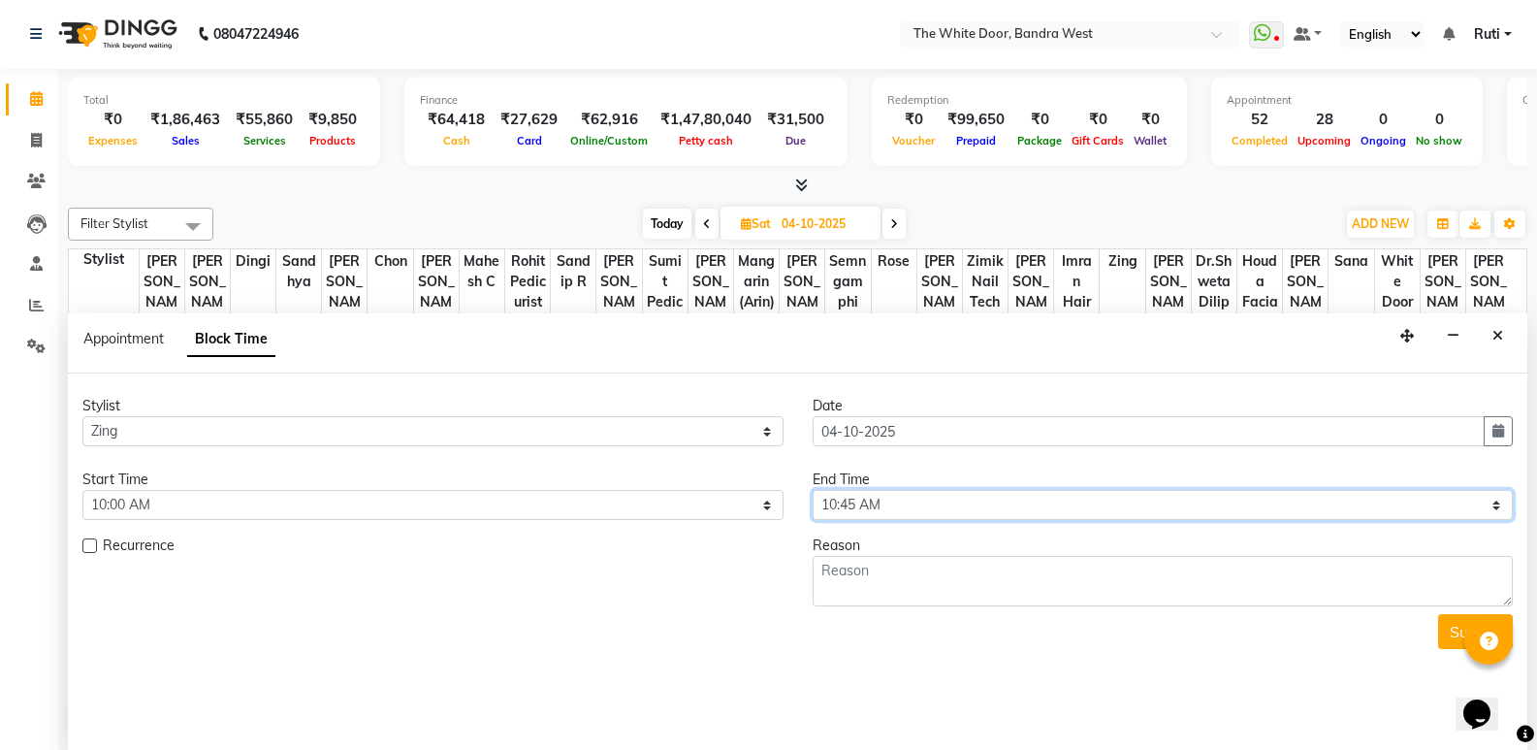
click at [963, 498] on select "Select 10:00 AM 10:15 AM 10:30 AM 10:45 AM 11:00 AM 11:15 AM 11:30 AM 11:45 AM …" at bounding box center [1163, 505] width 701 height 30
select select "660"
click at [813, 490] on select "Select 10:00 AM 10:15 AM 10:30 AM 10:45 AM 11:00 AM 11:15 AM 11:30 AM 11:45 AM …" at bounding box center [1163, 505] width 701 height 30
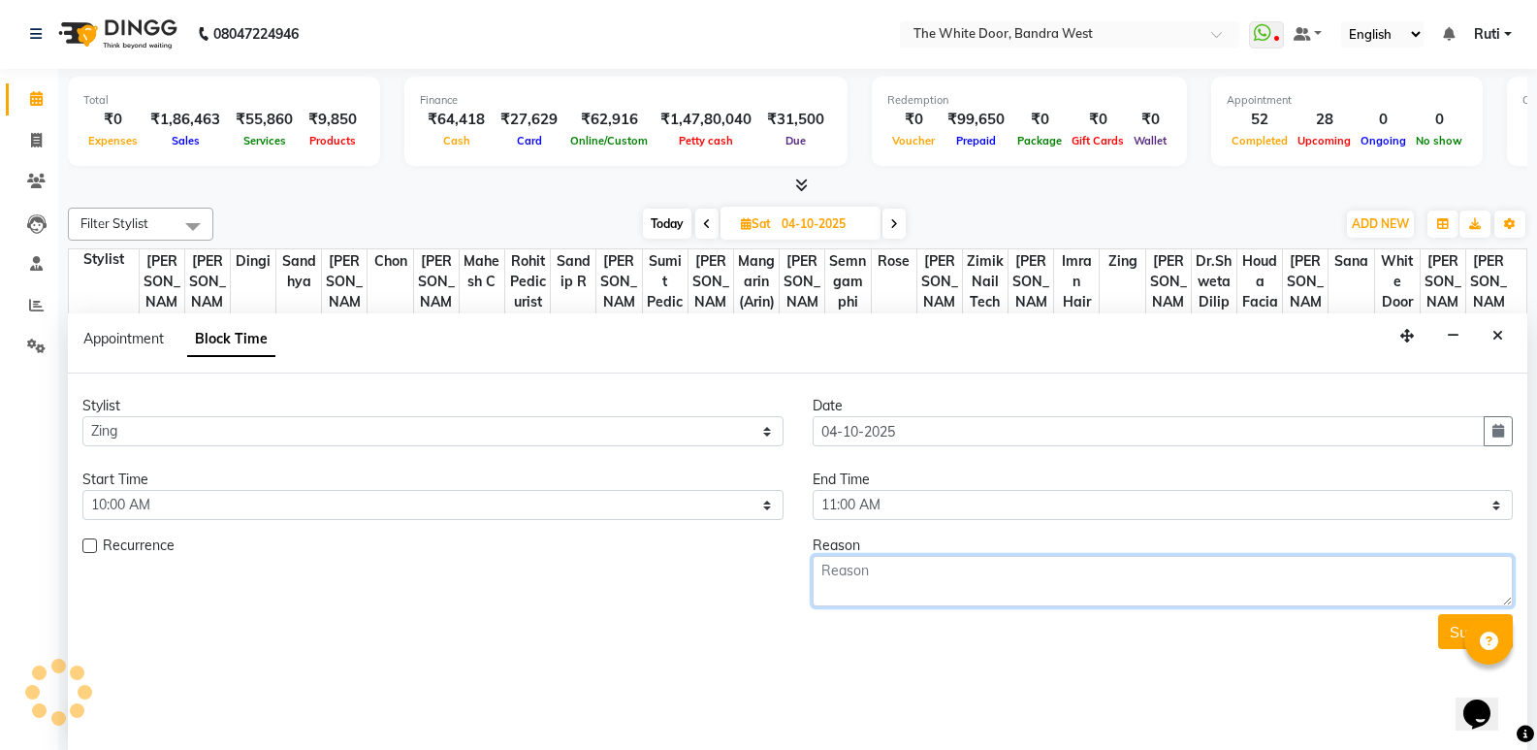
click at [947, 589] on textarea at bounding box center [1163, 581] width 701 height 50
type textarea "11-7"
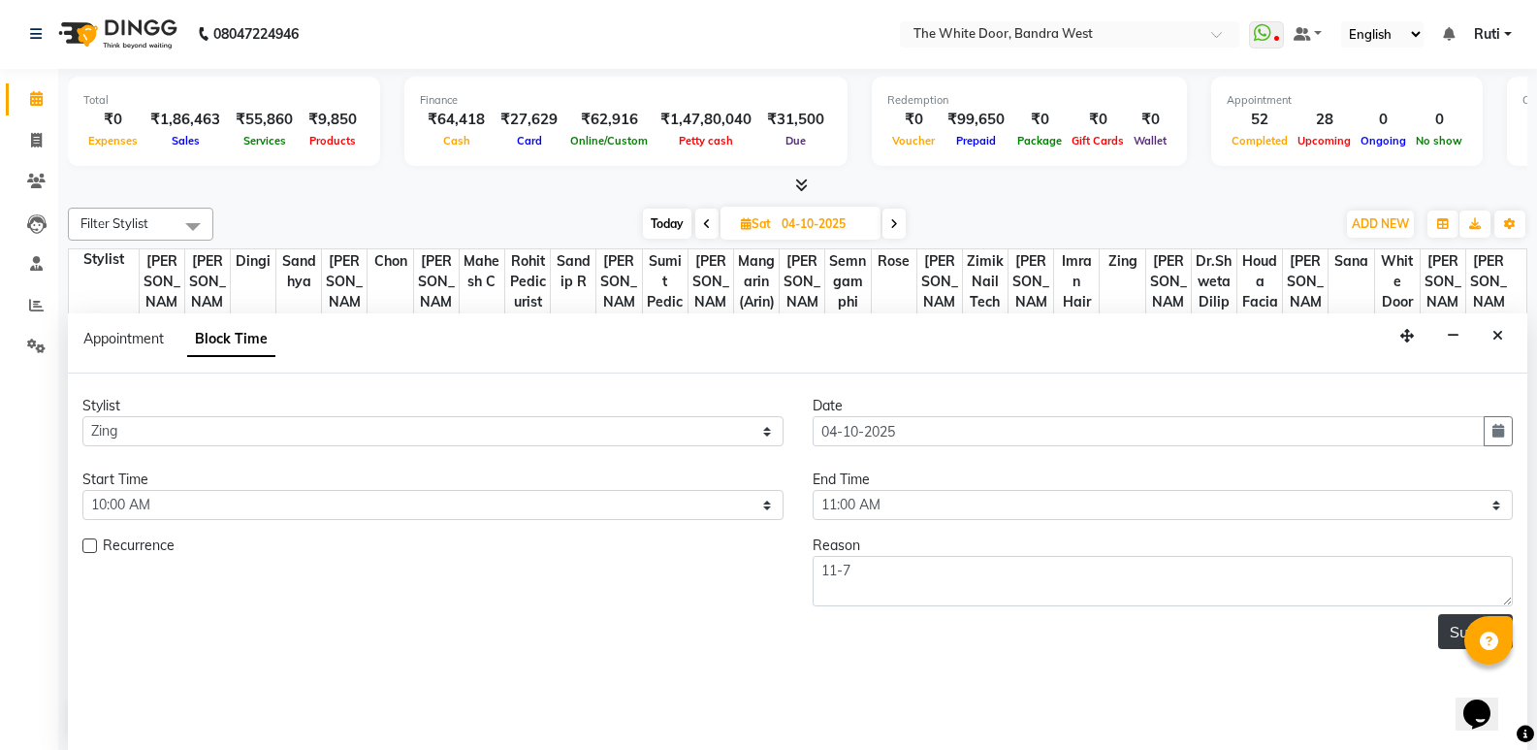
click at [1447, 635] on button "Submit" at bounding box center [1475, 631] width 75 height 35
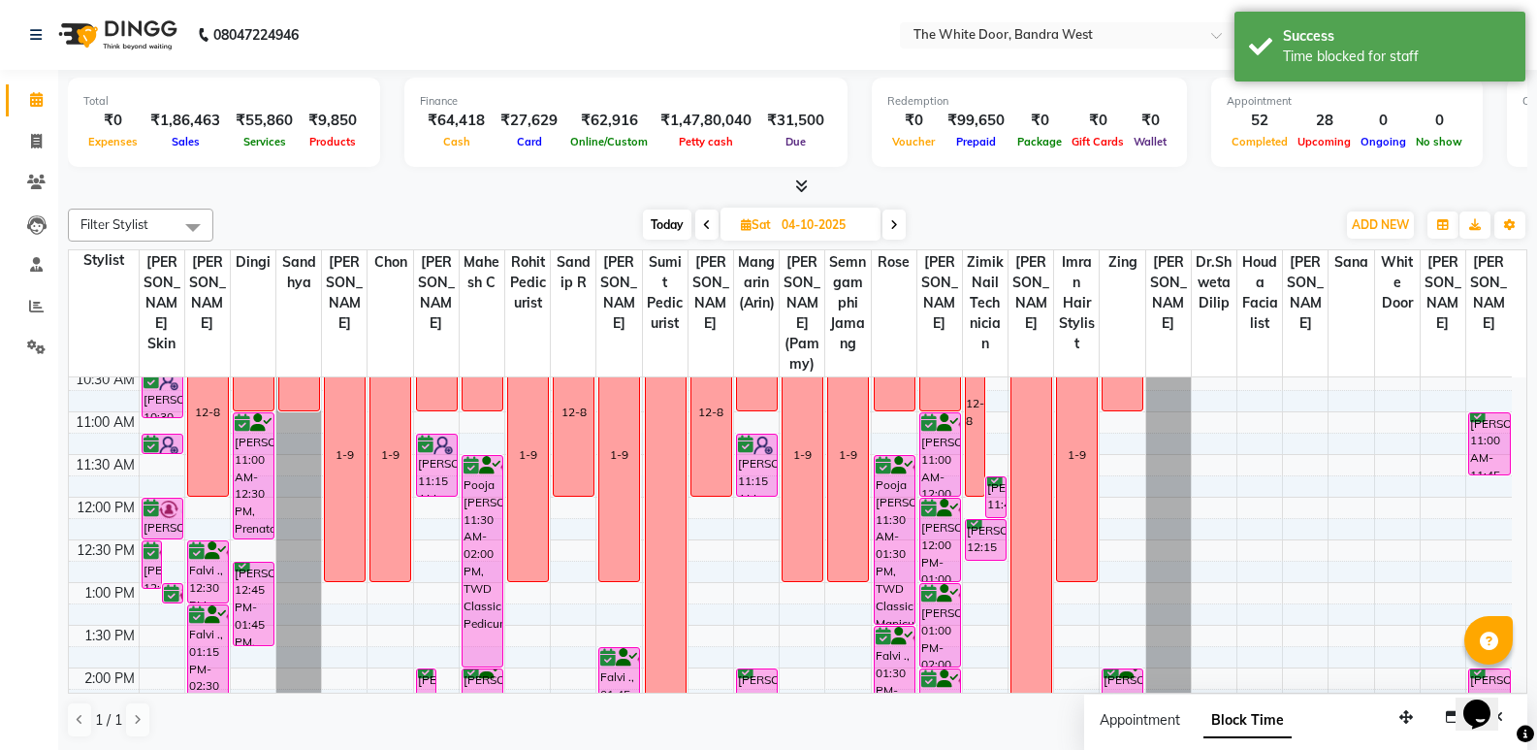
scroll to position [0, 0]
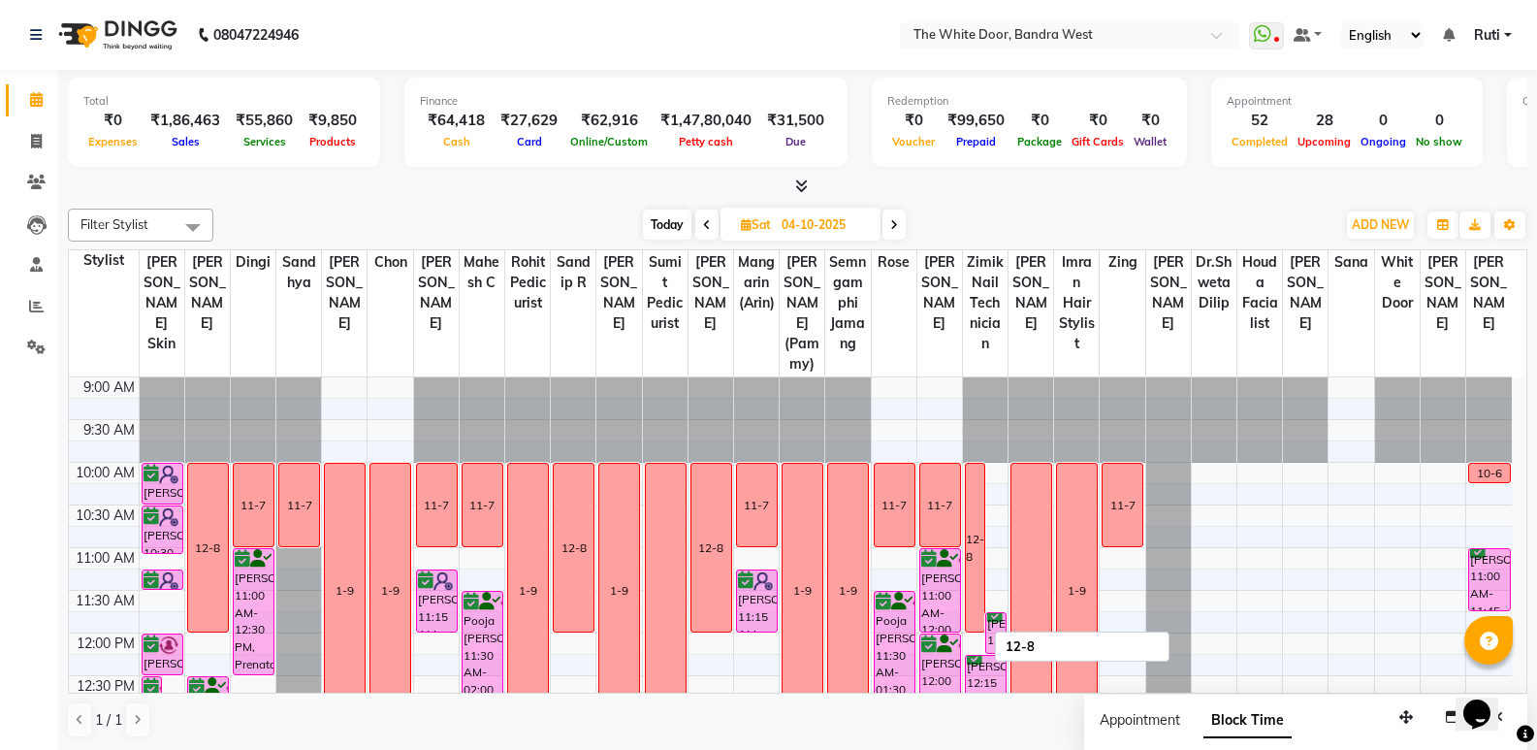
click at [981, 530] on div "12-8" at bounding box center [975, 548] width 19 height 168
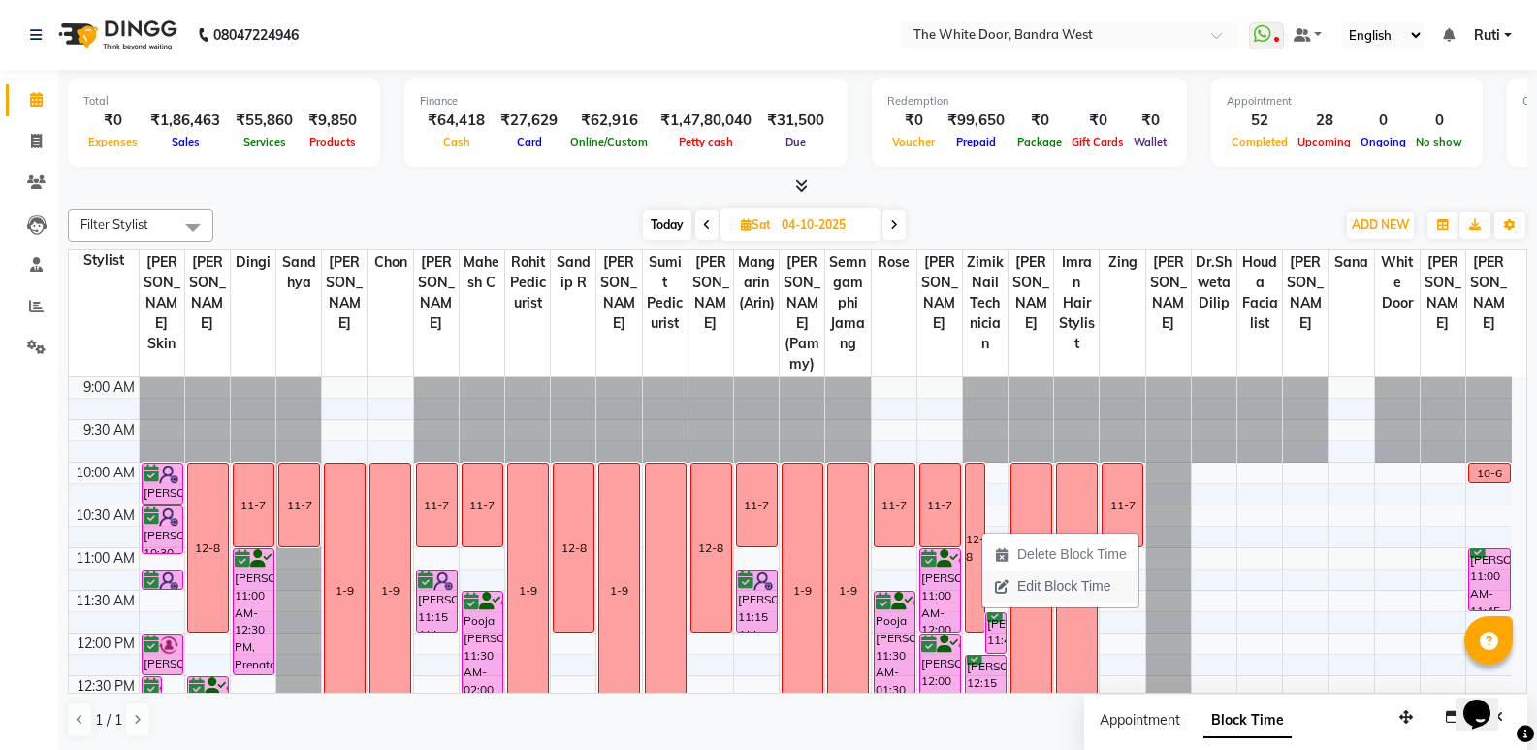
click at [1027, 586] on span "Edit Block Time" at bounding box center [1063, 586] width 93 height 20
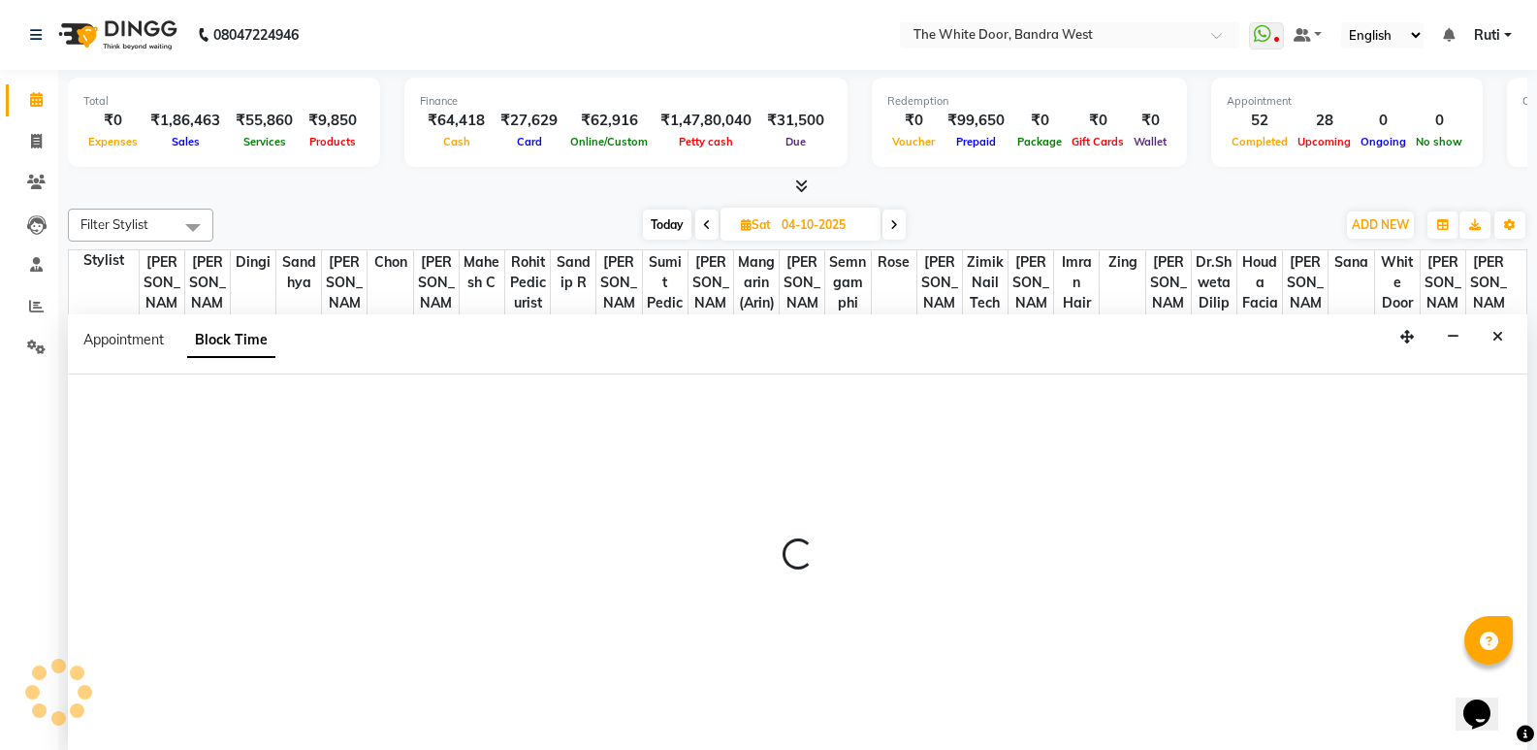
select select "71852"
select select "600"
select select "720"
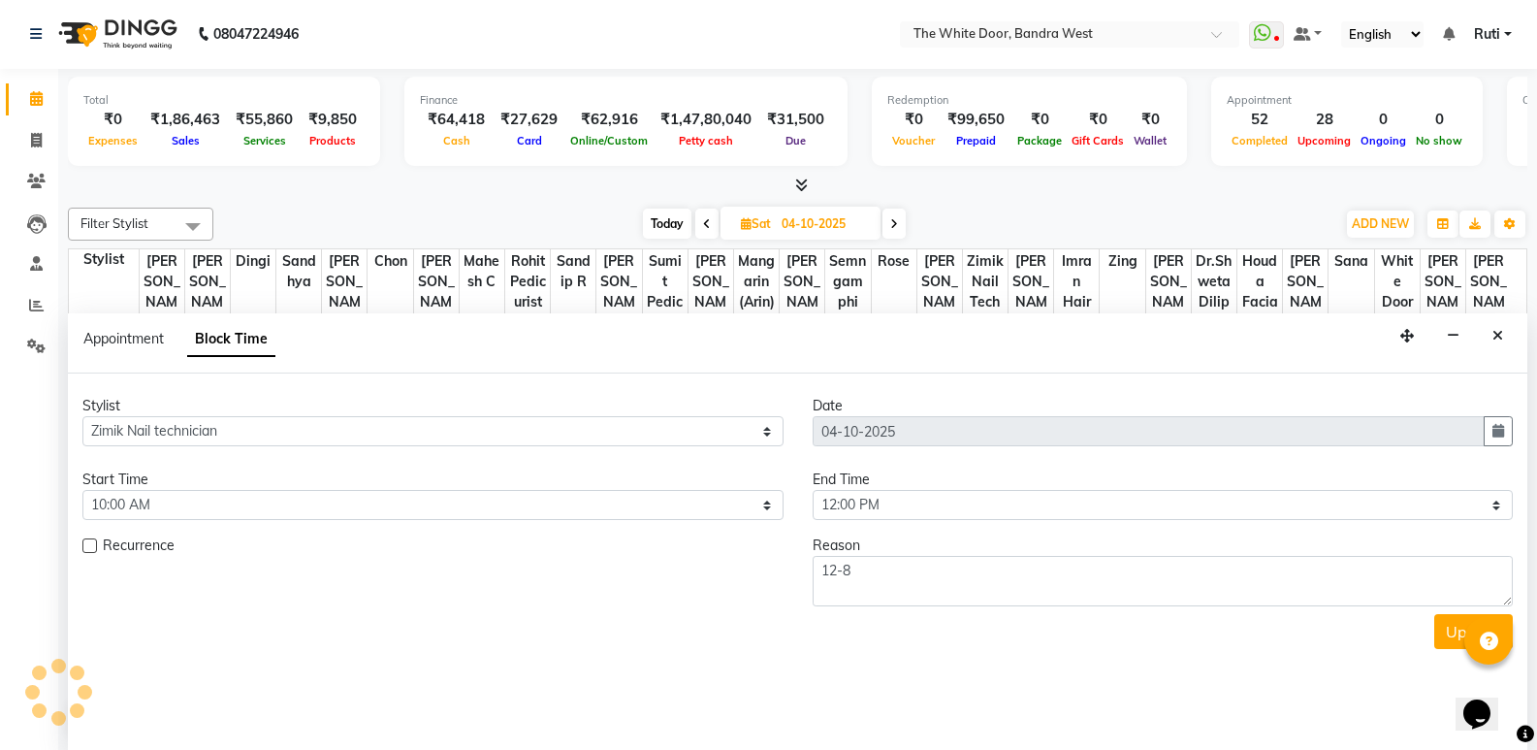
scroll to position [814, 0]
click at [1490, 331] on button "Close" at bounding box center [1498, 336] width 28 height 30
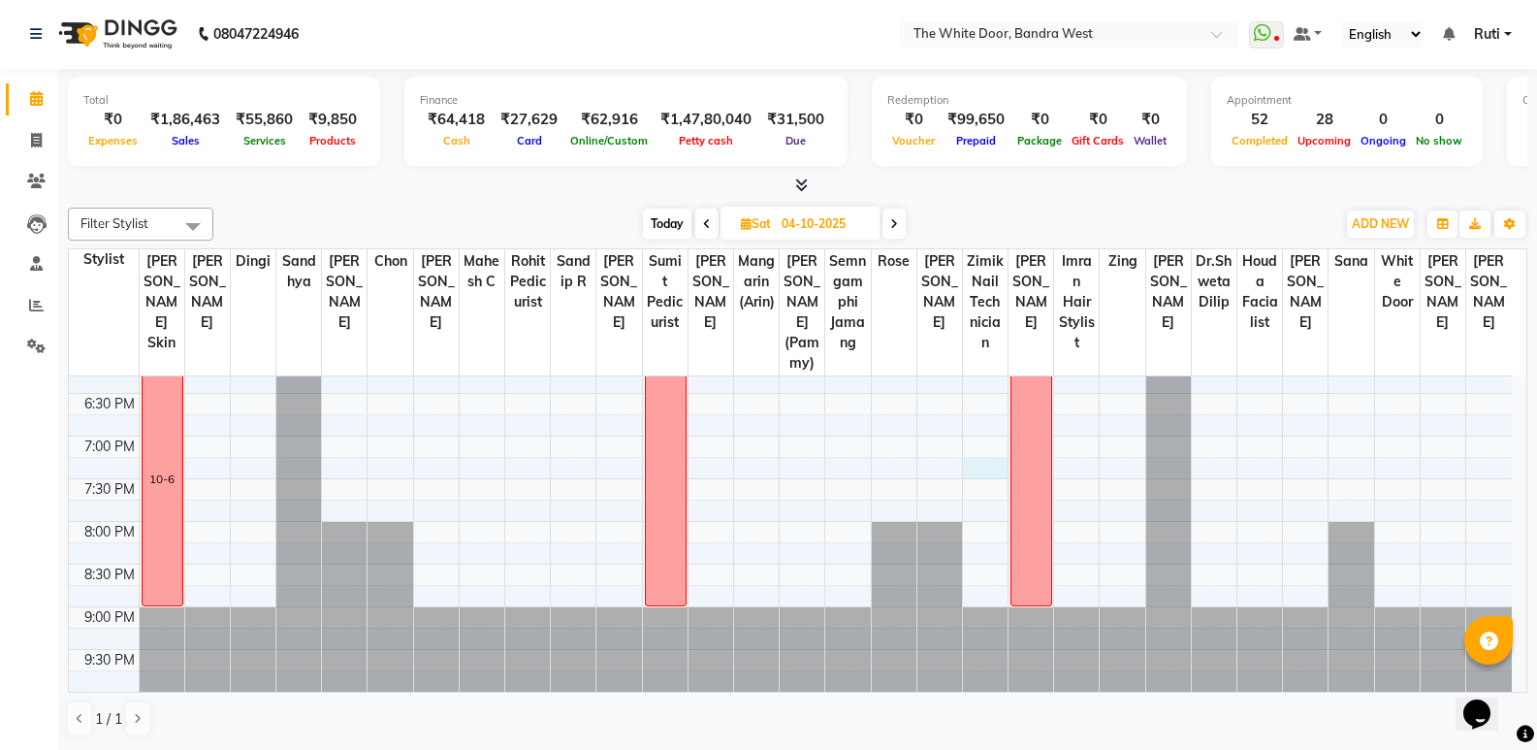
click at [980, 461] on div "9:00 AM 9:30 AM 10:00 AM 10:30 AM 11:00 AM 11:30 AM 12:00 PM 12:30 PM 1:00 PM 1…" at bounding box center [790, 137] width 1443 height 1108
select select "71852"
select select "1155"
select select "tentative"
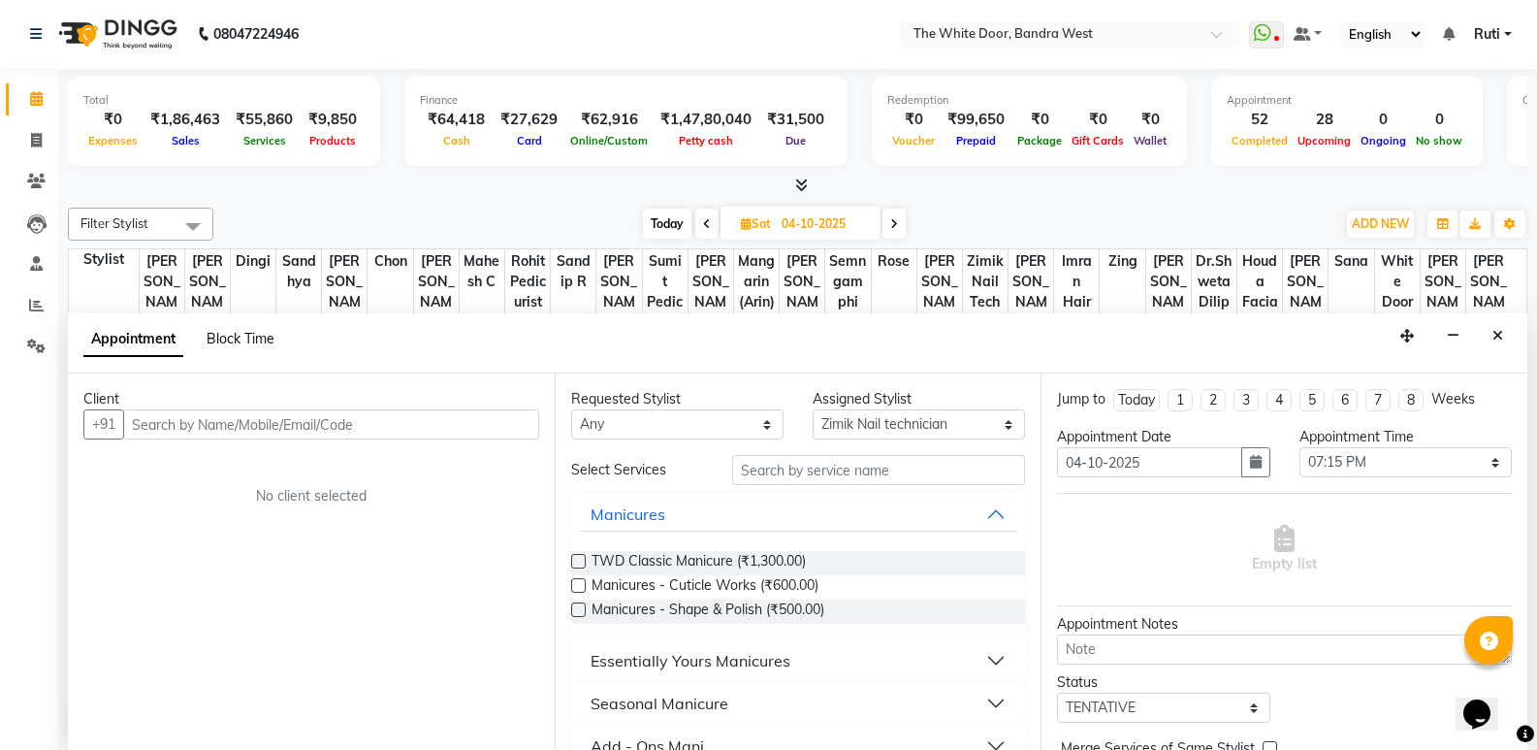
click at [261, 335] on span "Block Time" at bounding box center [241, 338] width 68 height 17
select select "71852"
select select "1155"
select select "1170"
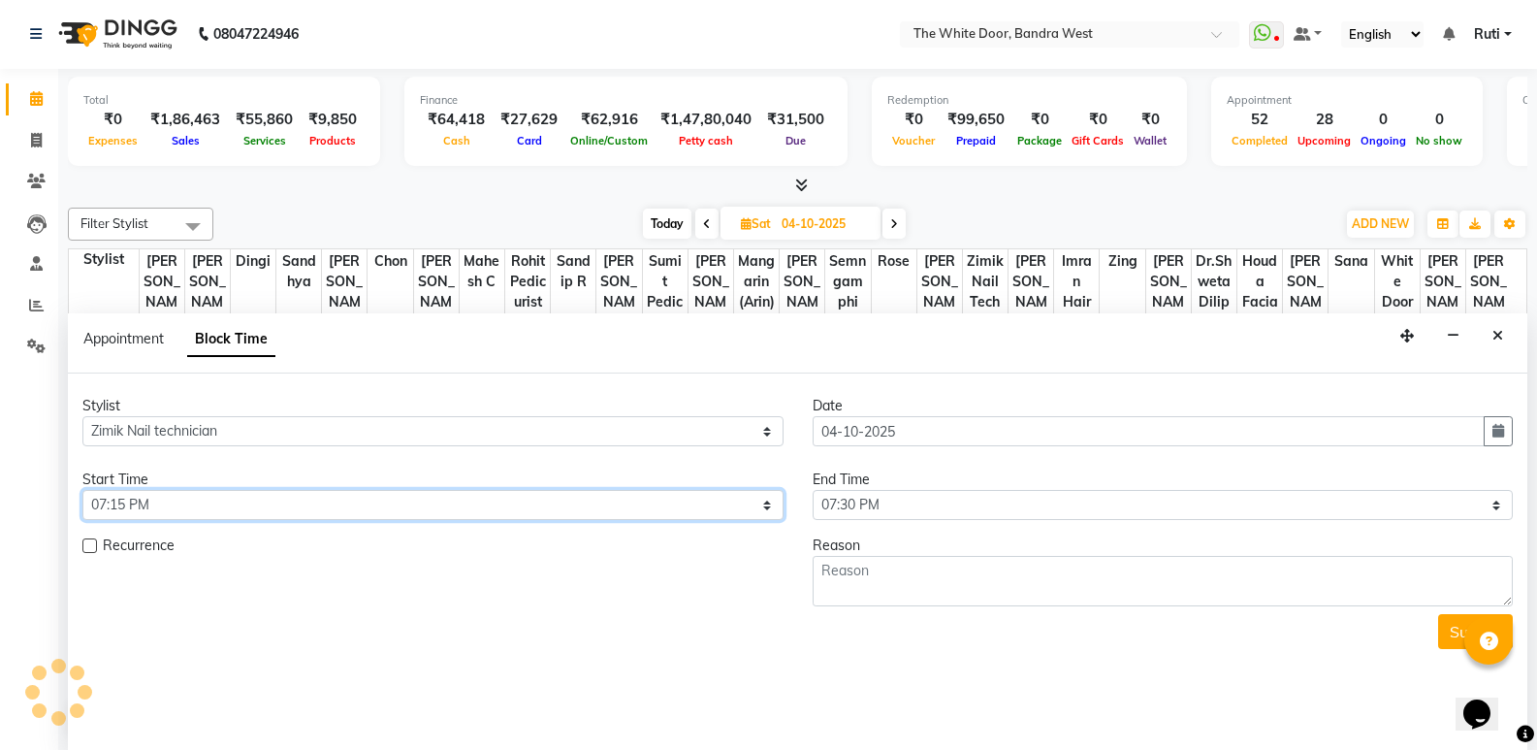
click at [232, 502] on select "Select 10:00 AM 10:15 AM 10:30 AM 10:45 AM 11:00 AM 11:15 AM 11:30 AM 11:45 AM …" at bounding box center [432, 505] width 701 height 30
select select "1080"
click at [82, 490] on select "Select 10:00 AM 10:15 AM 10:30 AM 10:45 AM 11:00 AM 11:15 AM 11:30 AM 11:45 AM …" at bounding box center [432, 505] width 701 height 30
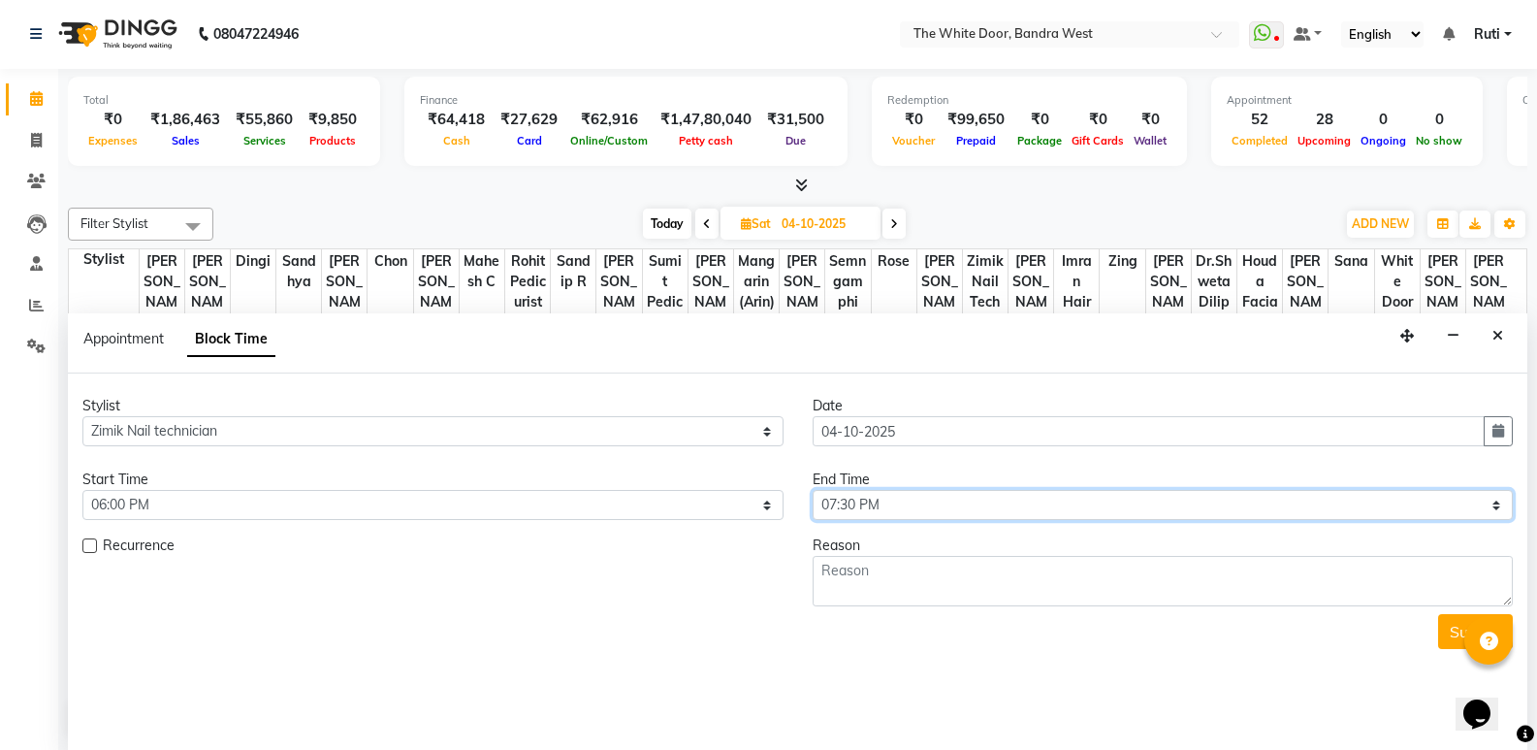
click at [904, 514] on select "Select 10:00 AM 10:15 AM 10:30 AM 10:45 AM 11:00 AM 11:15 AM 11:30 AM 11:45 AM …" at bounding box center [1163, 505] width 701 height 30
select select "1260"
click at [813, 490] on select "Select 10:00 AM 10:15 AM 10:30 AM 10:45 AM 11:00 AM 11:15 AM 11:30 AM 11:45 AM …" at bounding box center [1163, 505] width 701 height 30
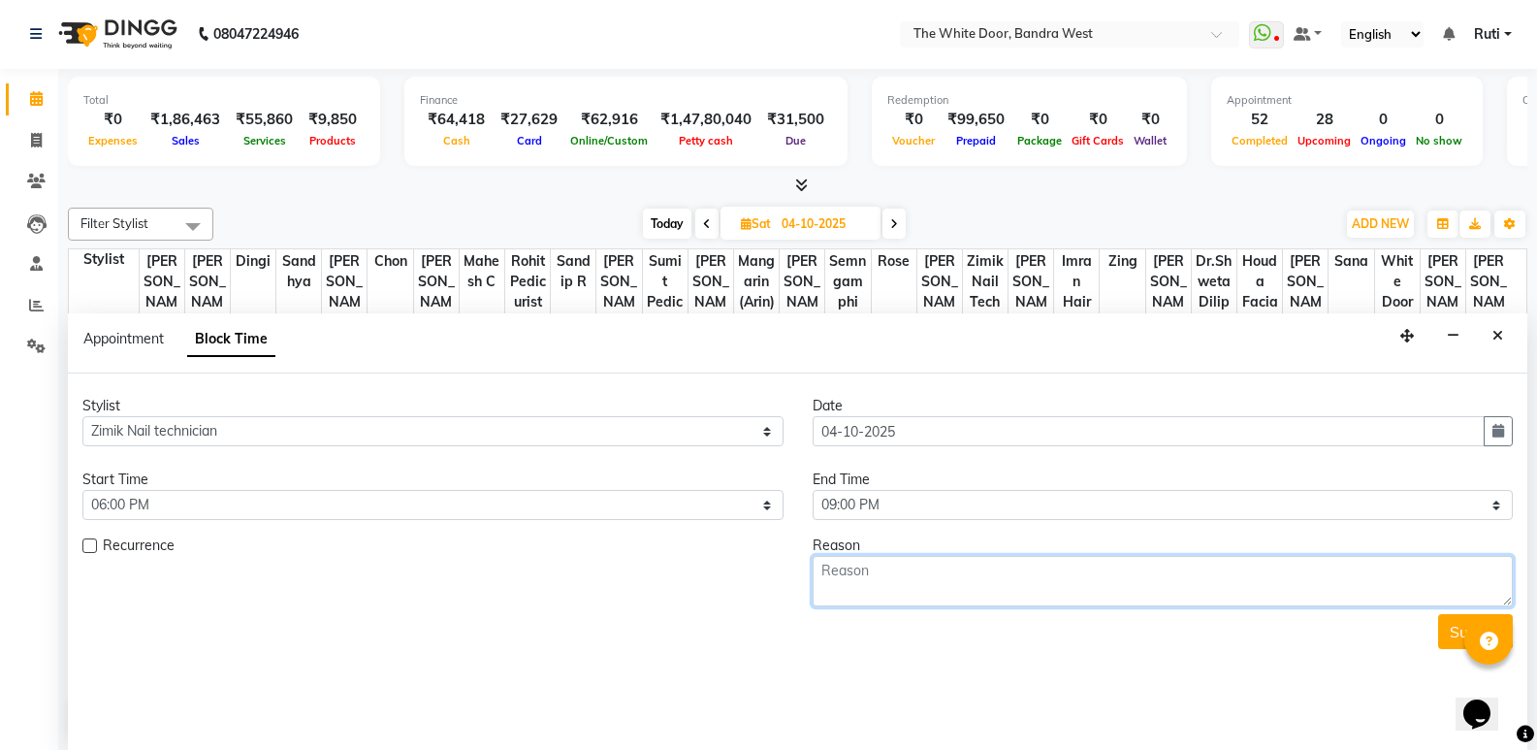
click at [888, 570] on textarea at bounding box center [1163, 581] width 701 height 50
type textarea "10-6"
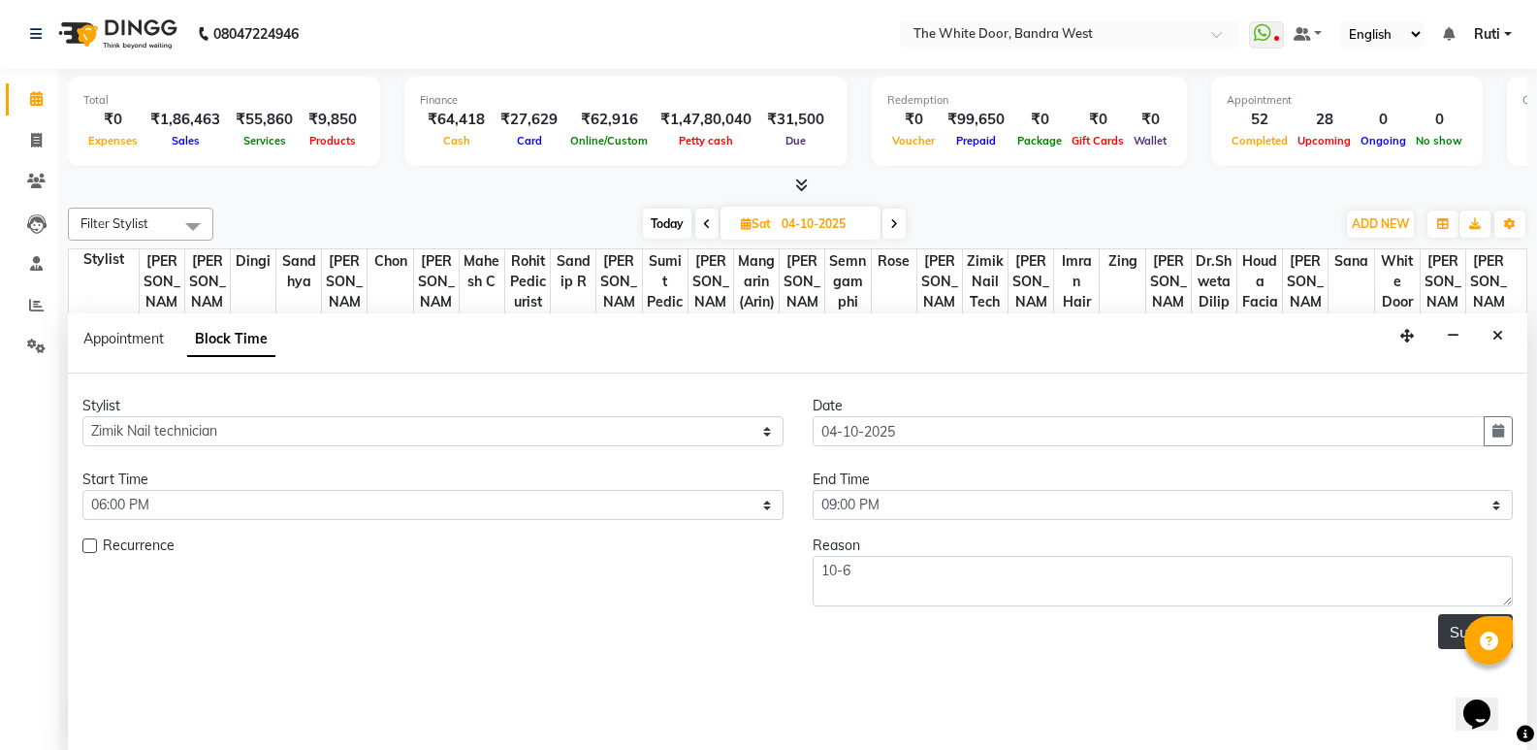
click at [1456, 632] on button "Submit" at bounding box center [1475, 631] width 75 height 35
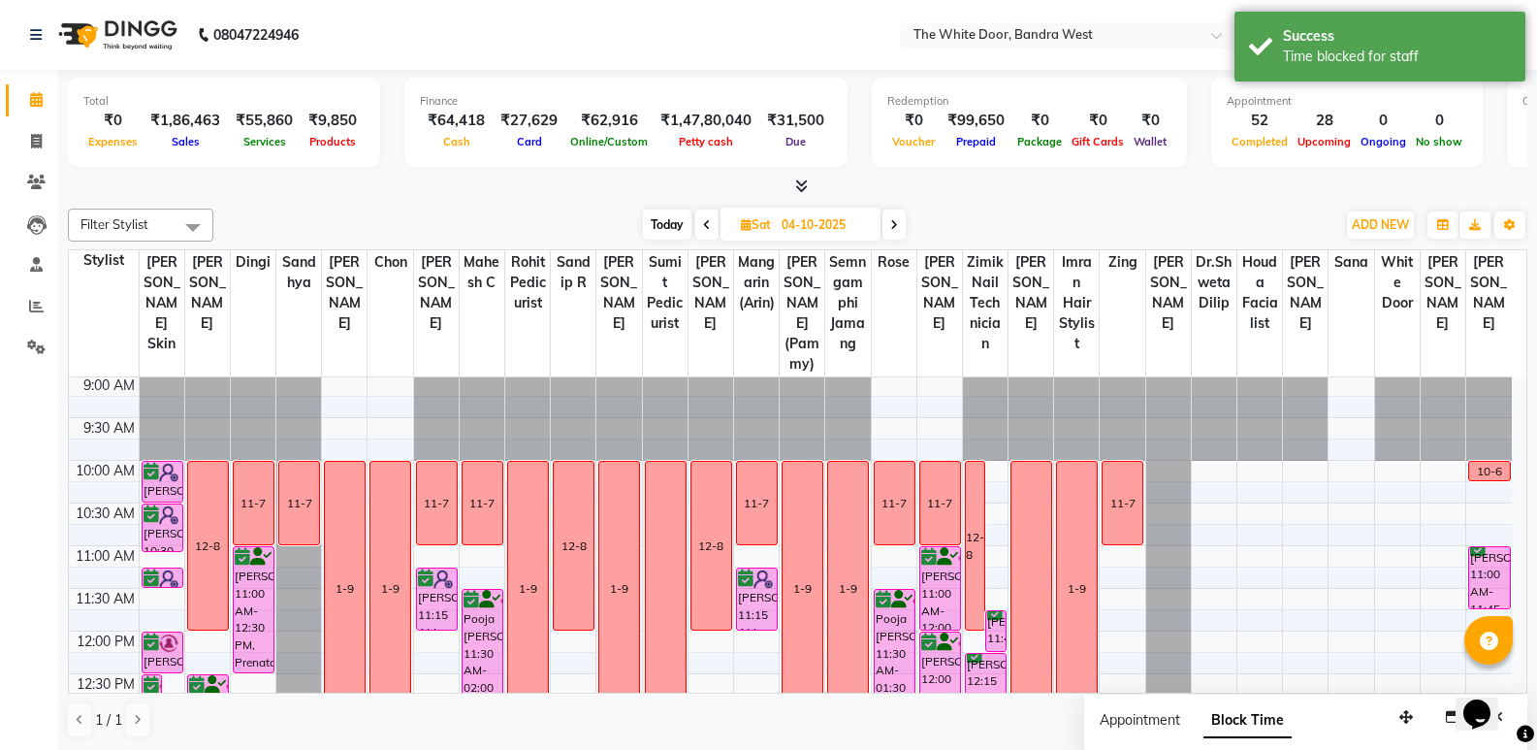
scroll to position [0, 0]
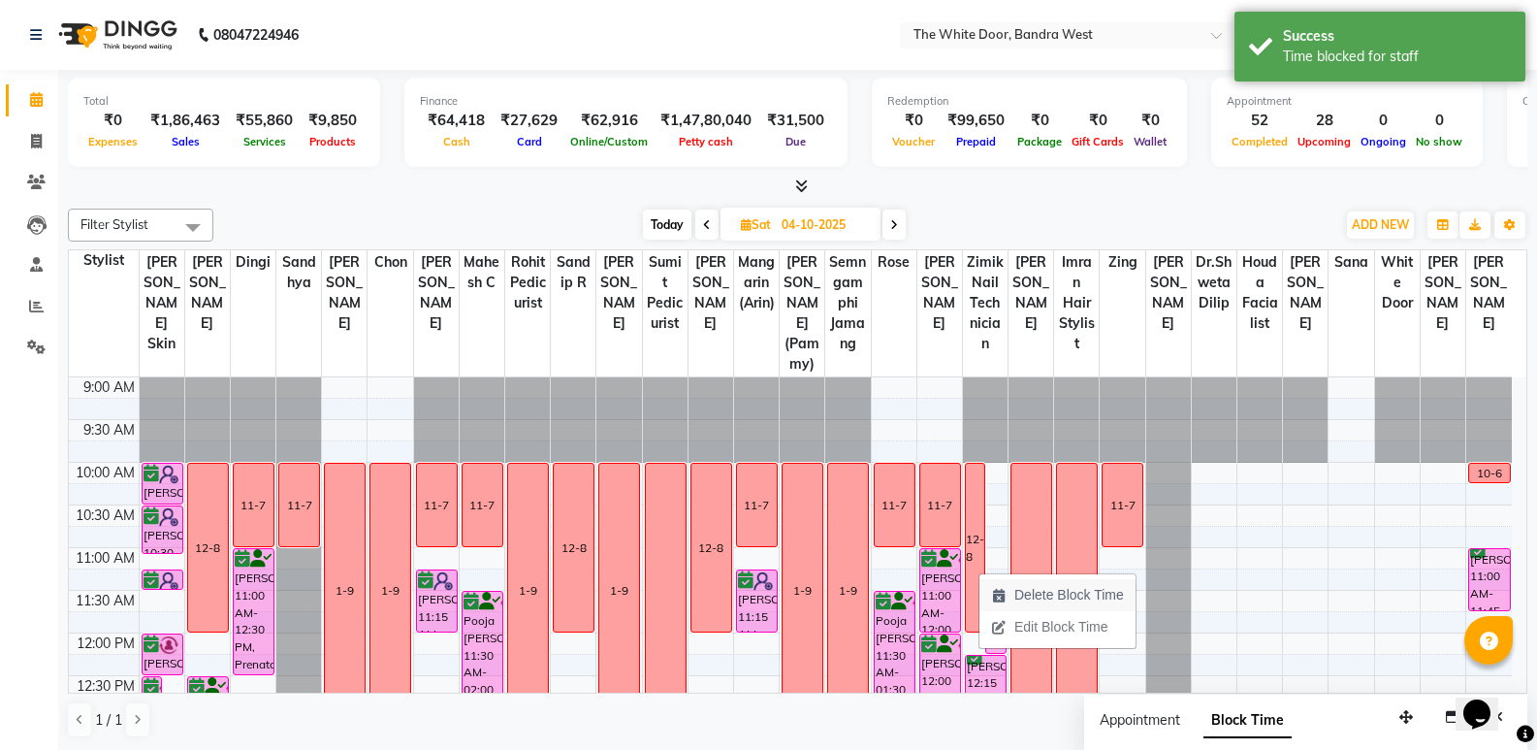
click at [1013, 594] on span "Delete Block Time" at bounding box center [1058, 595] width 156 height 32
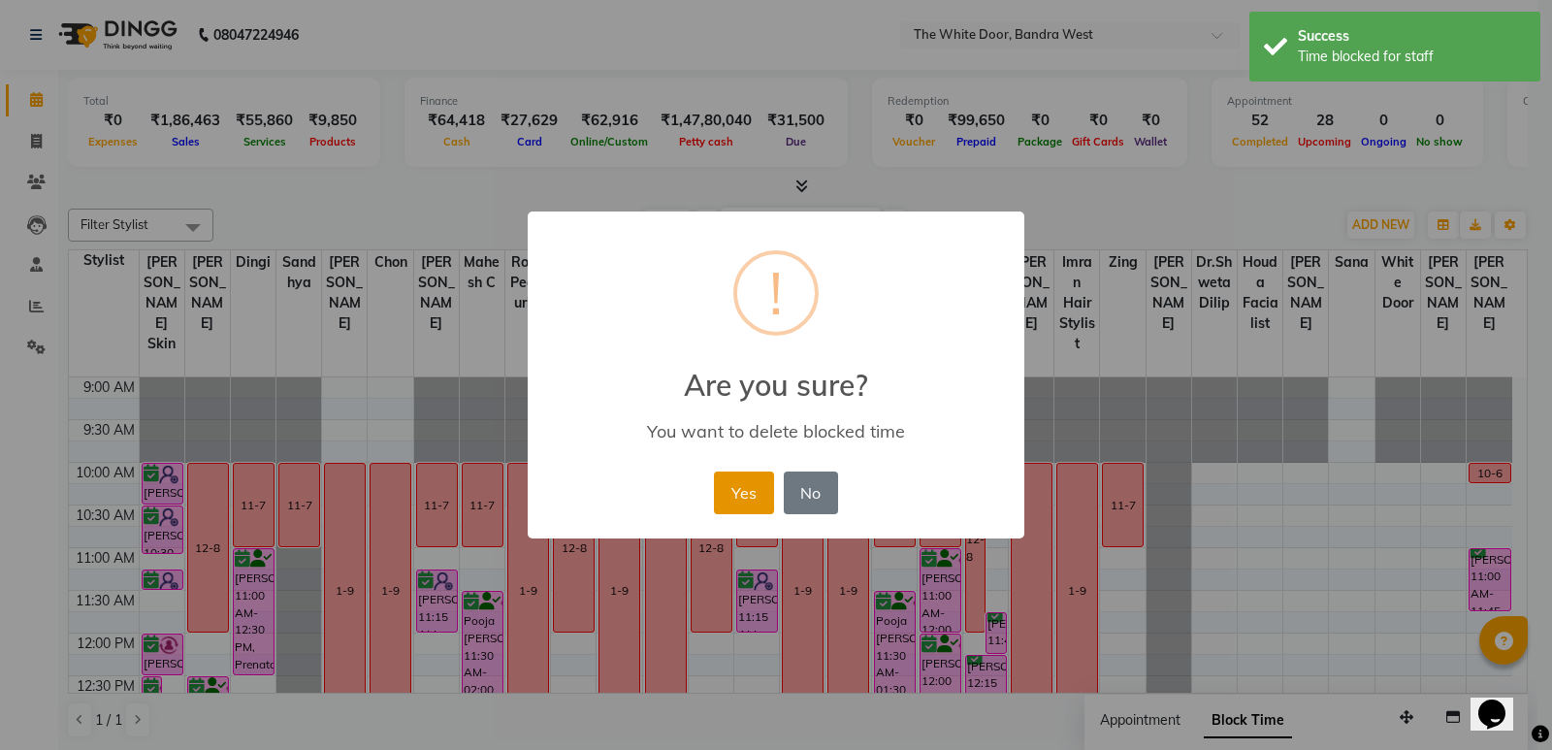
click at [739, 489] on button "Yes" at bounding box center [743, 492] width 59 height 43
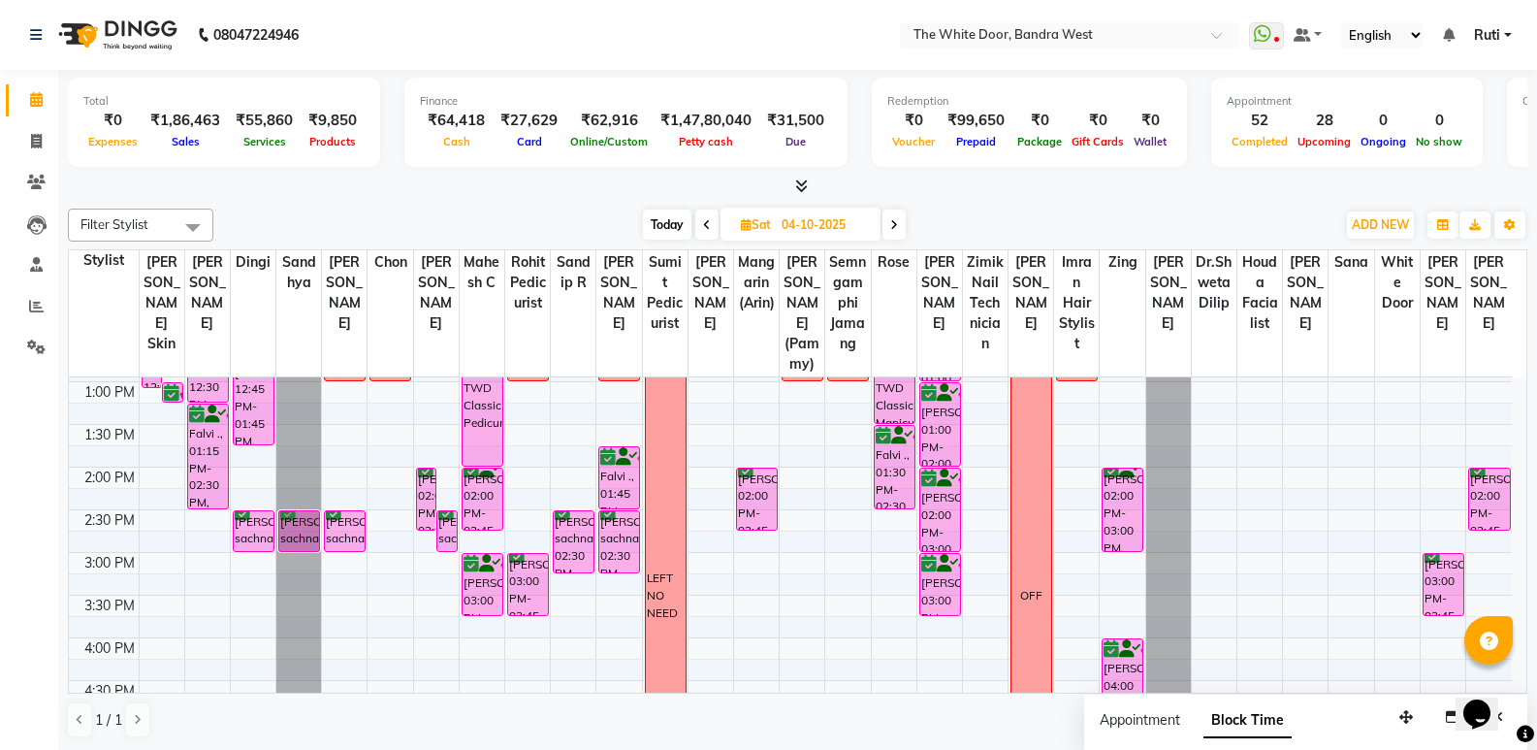
scroll to position [388, 0]
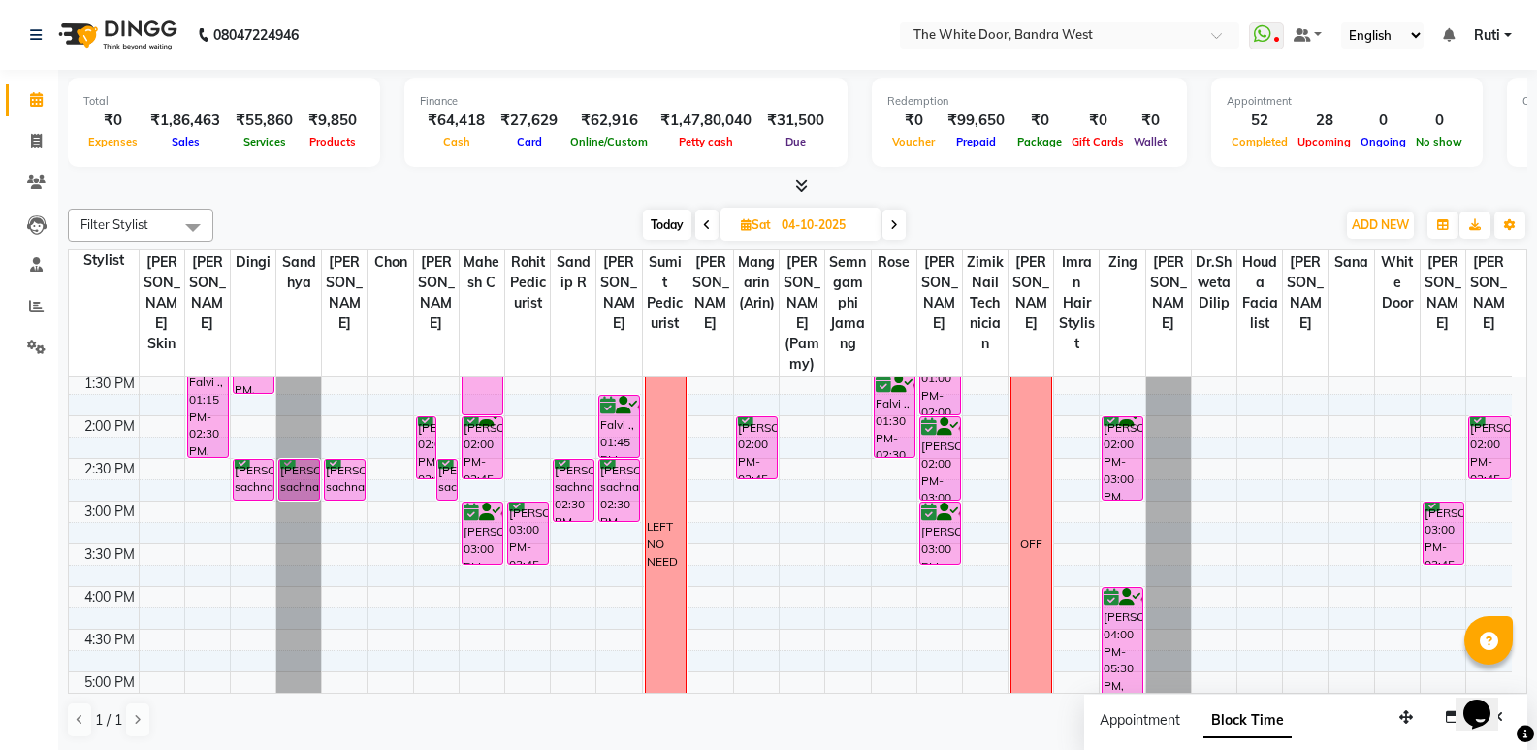
drag, startPoint x: 950, startPoint y: 586, endPoint x: 948, endPoint y: 600, distance: 14.7
click at [948, 600] on div "9:00 AM 9:30 AM 10:00 AM 10:30 AM 11:00 AM 11:30 AM 12:00 PM 12:30 PM 1:00 PM 1…" at bounding box center [790, 543] width 1443 height 1108
click at [902, 219] on span at bounding box center [894, 224] width 23 height 30
type input "05-10-2025"
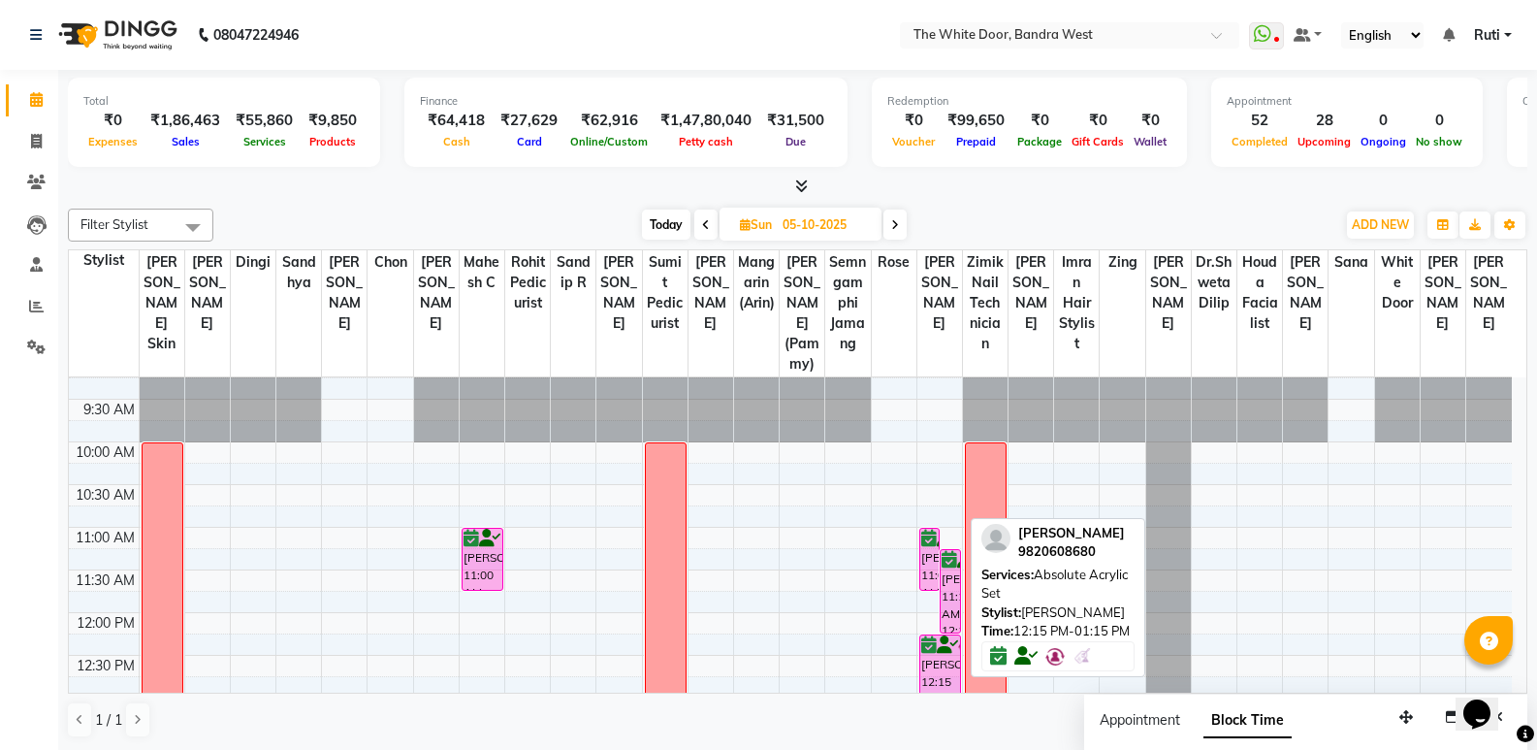
scroll to position [0, 0]
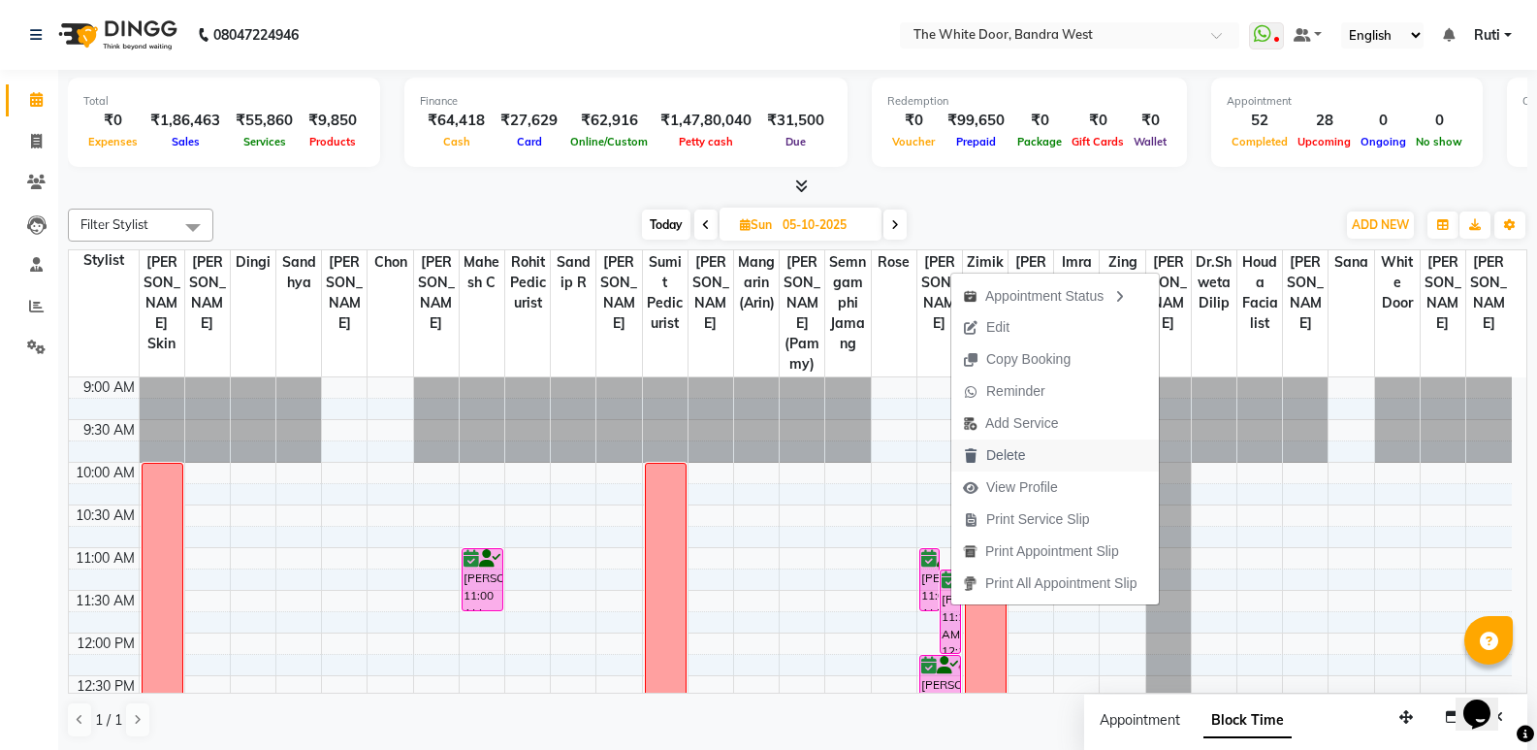
click at [1026, 445] on span "Delete" at bounding box center [993, 455] width 85 height 32
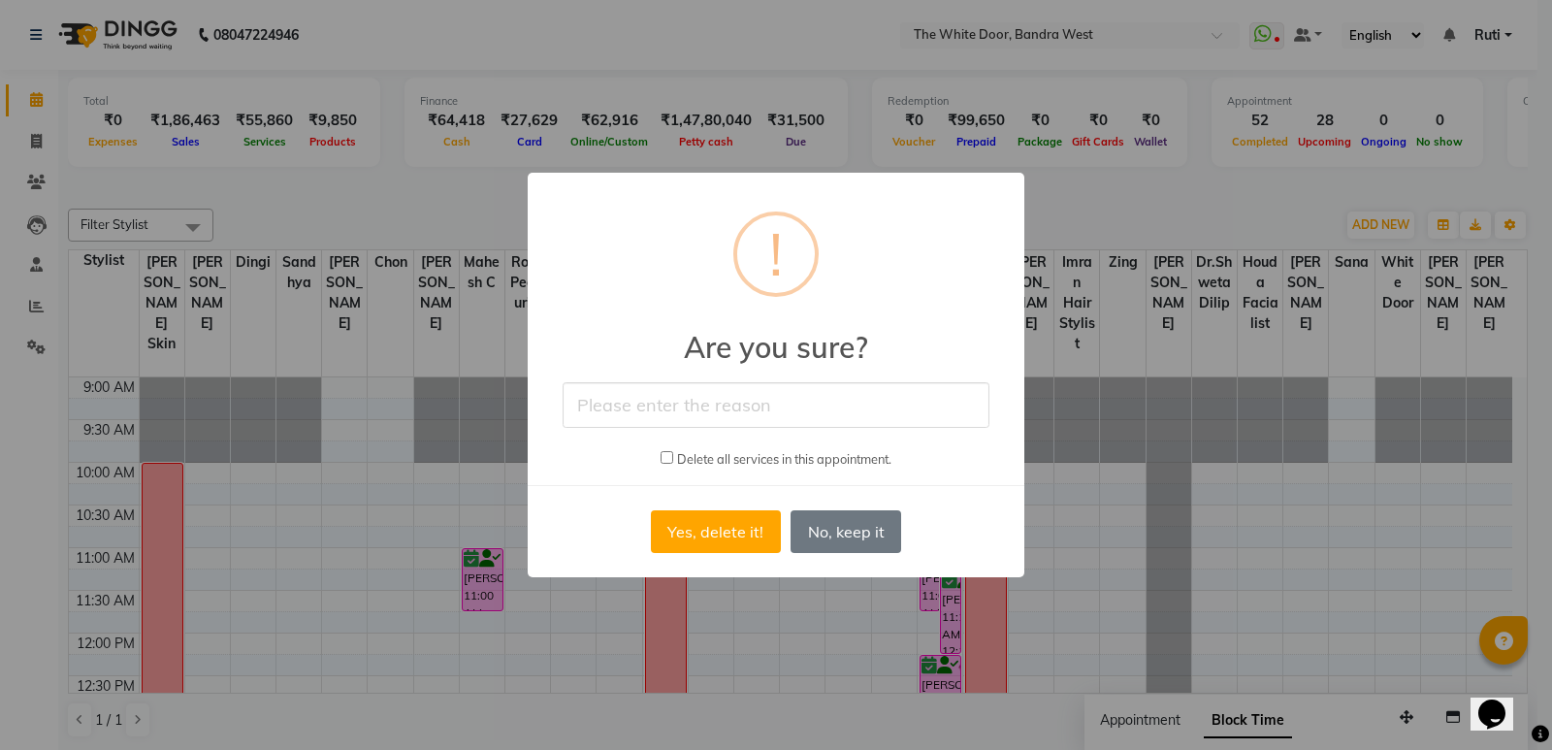
click at [738, 398] on input "text" at bounding box center [775, 405] width 427 height 46
type input "cANCELLED"
click at [664, 461] on input "checkbox" at bounding box center [666, 457] width 13 height 13
checkbox input "true"
click at [737, 528] on button "Yes, delete it!" at bounding box center [716, 531] width 130 height 43
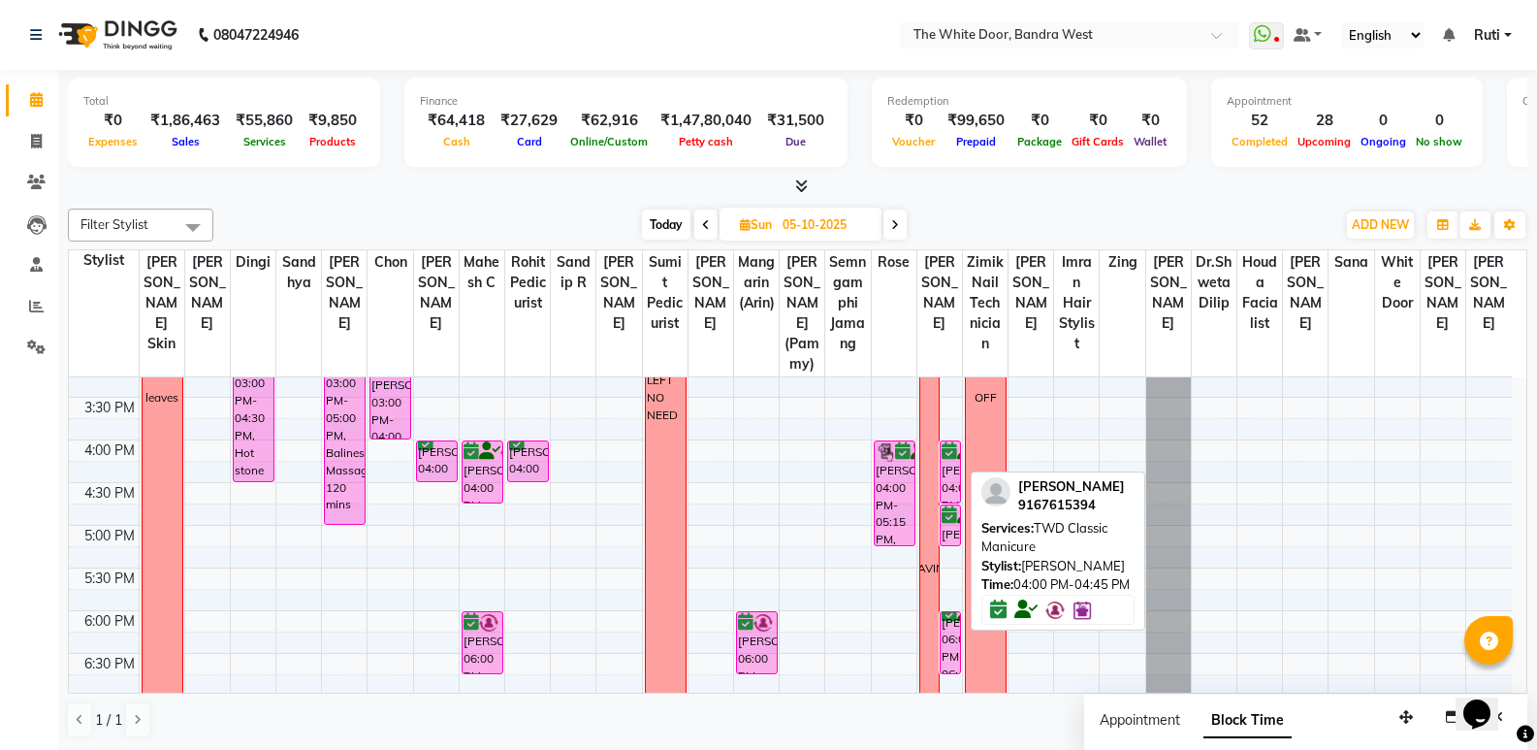
scroll to position [485, 0]
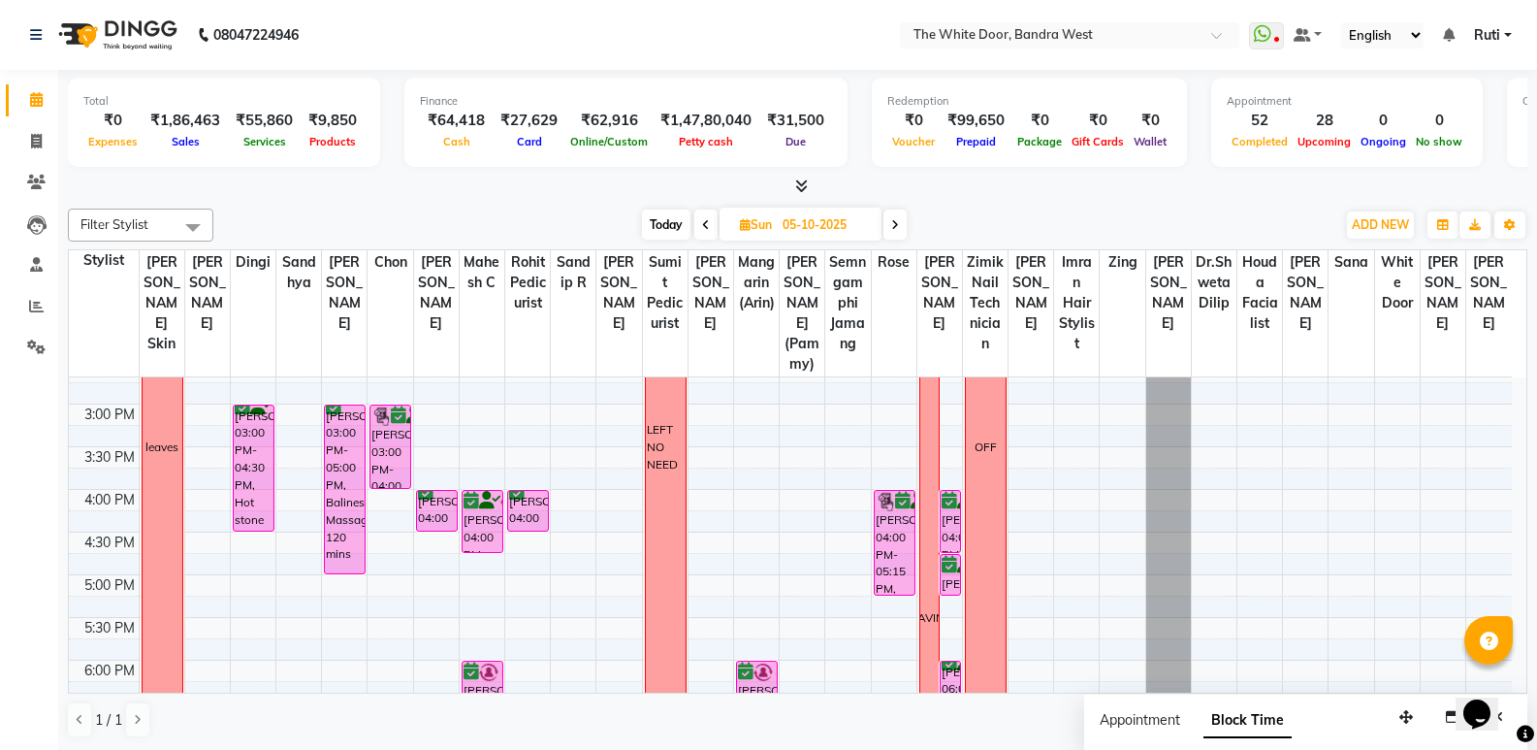
click at [668, 209] on span "Today" at bounding box center [666, 224] width 48 height 30
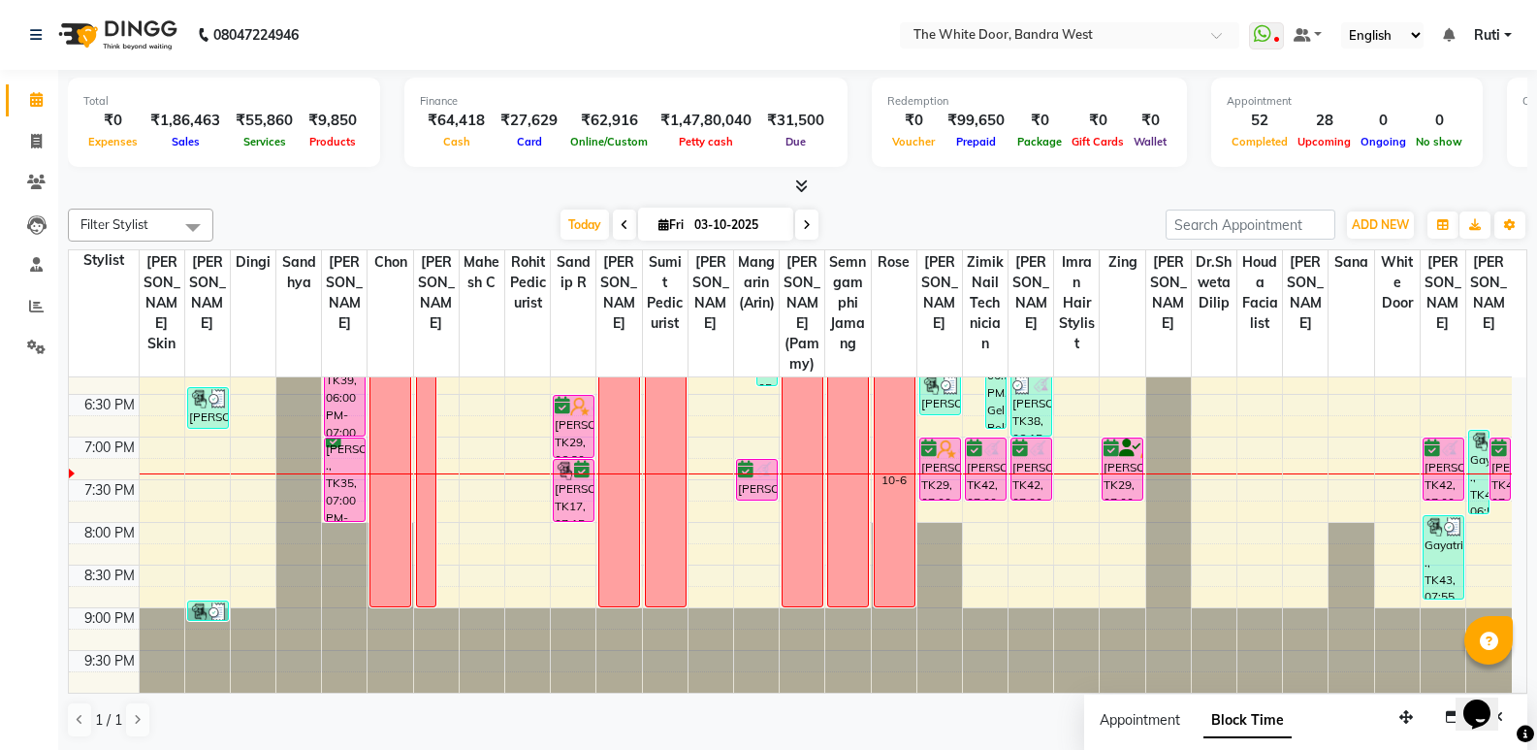
click at [810, 224] on span at bounding box center [806, 224] width 23 height 30
type input "04-10-2025"
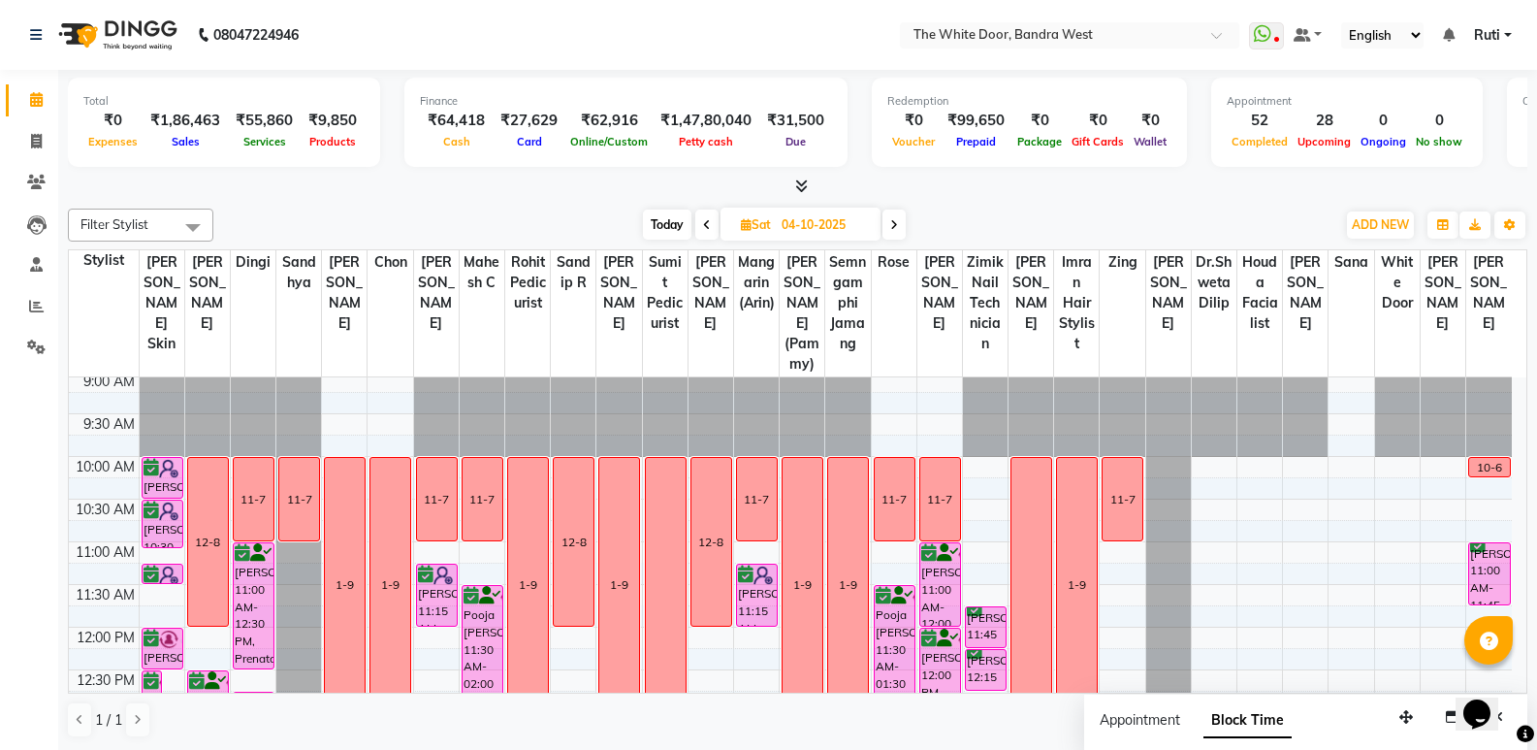
scroll to position [0, 0]
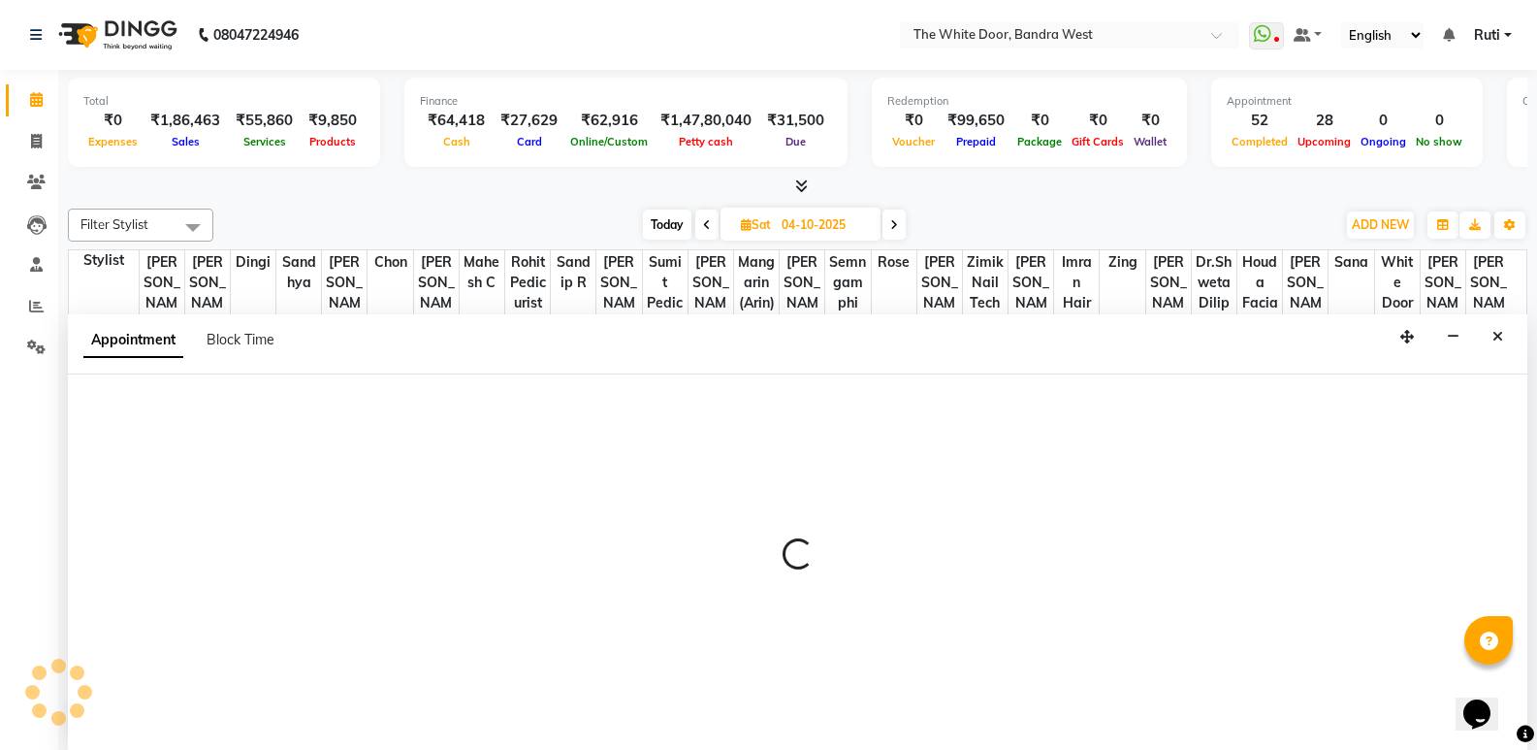
select select "92327"
select select "630"
select select "tentative"
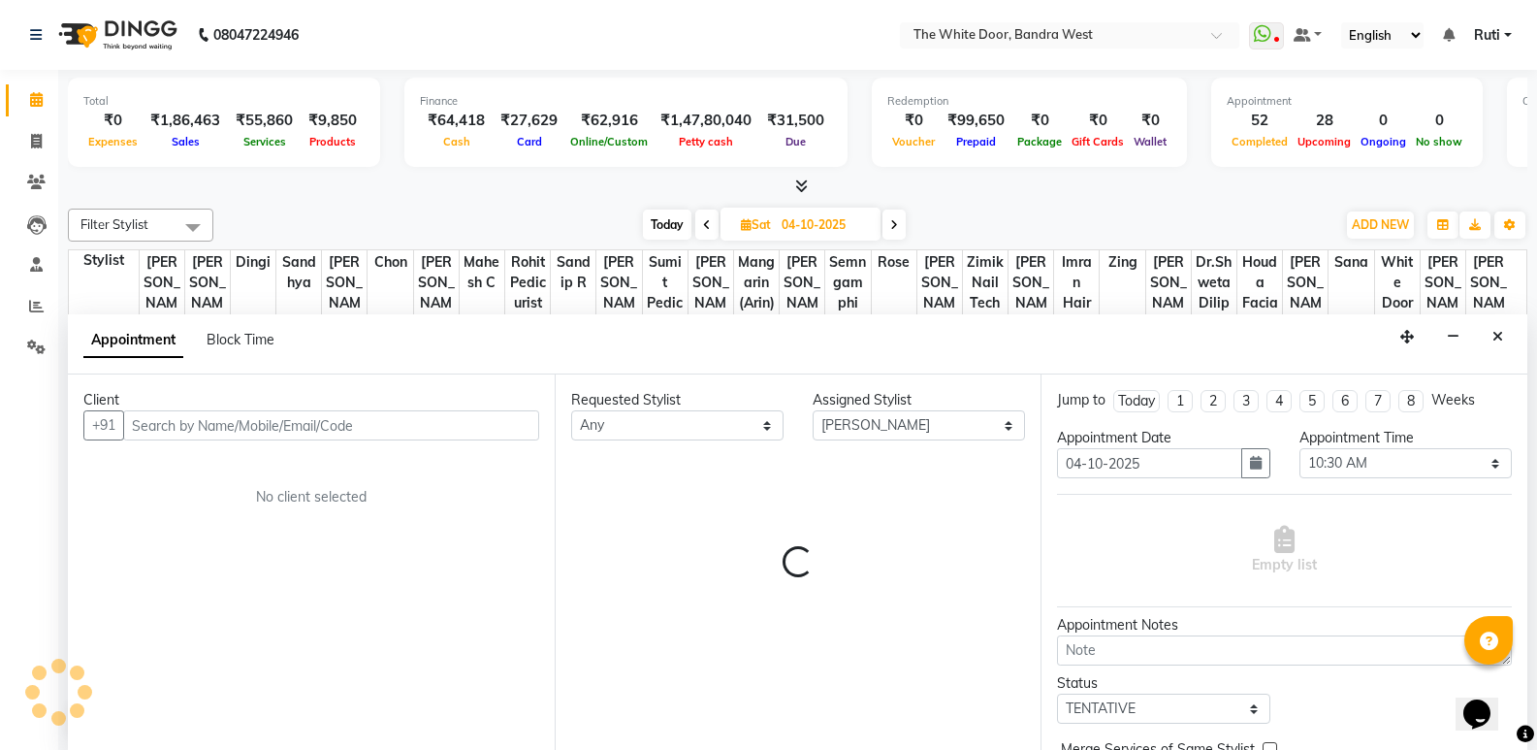
scroll to position [1, 0]
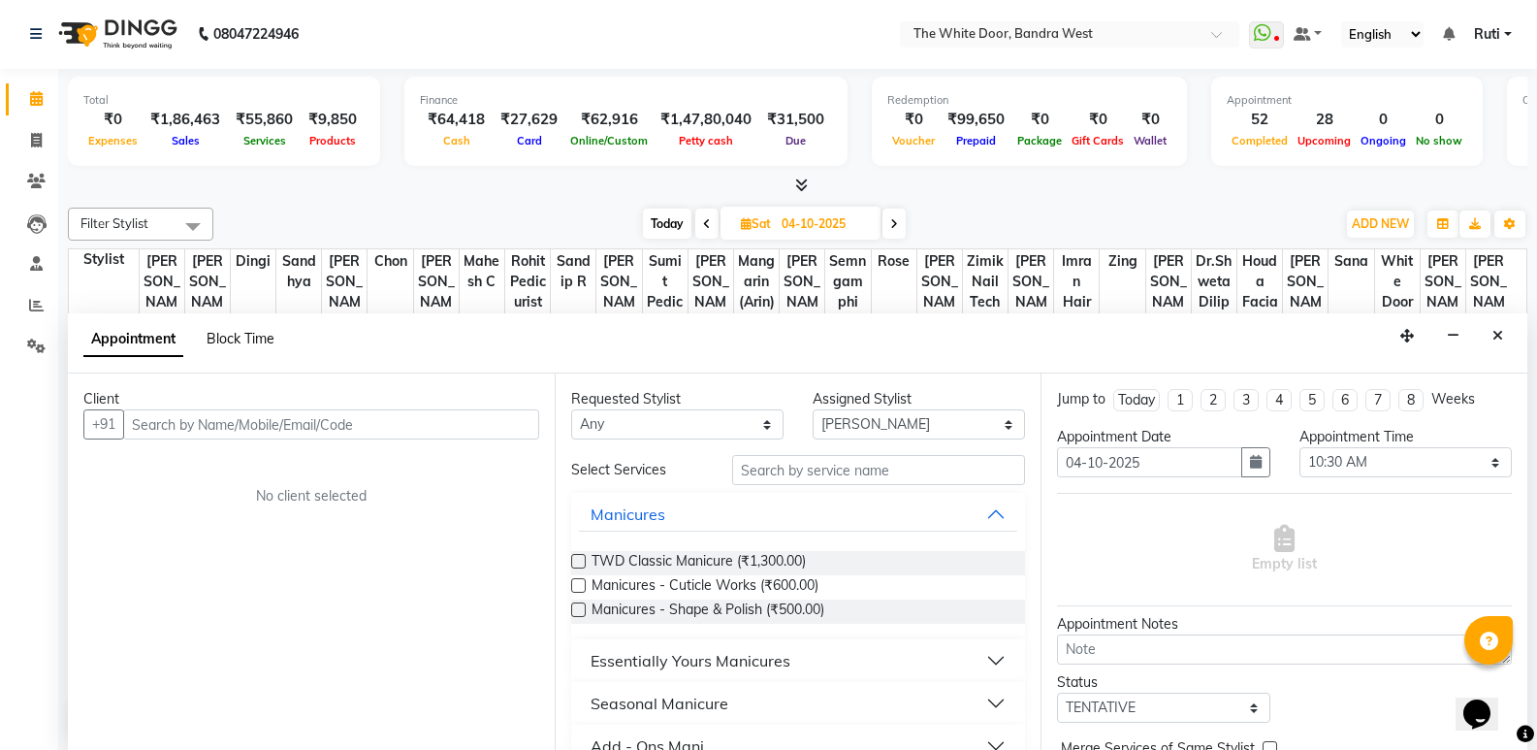
click at [221, 334] on span "Block Time" at bounding box center [241, 338] width 68 height 17
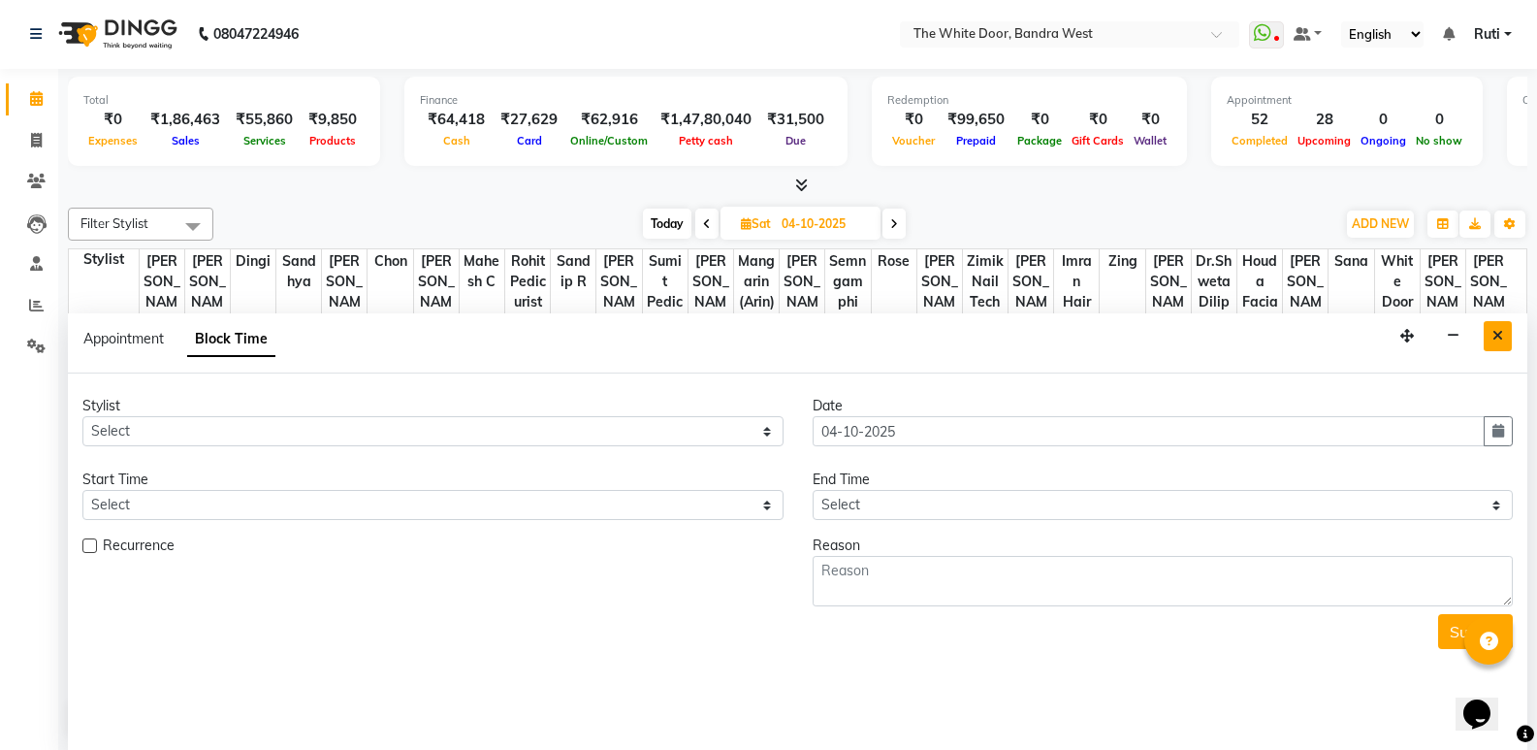
click at [1498, 330] on icon "Close" at bounding box center [1498, 336] width 11 height 14
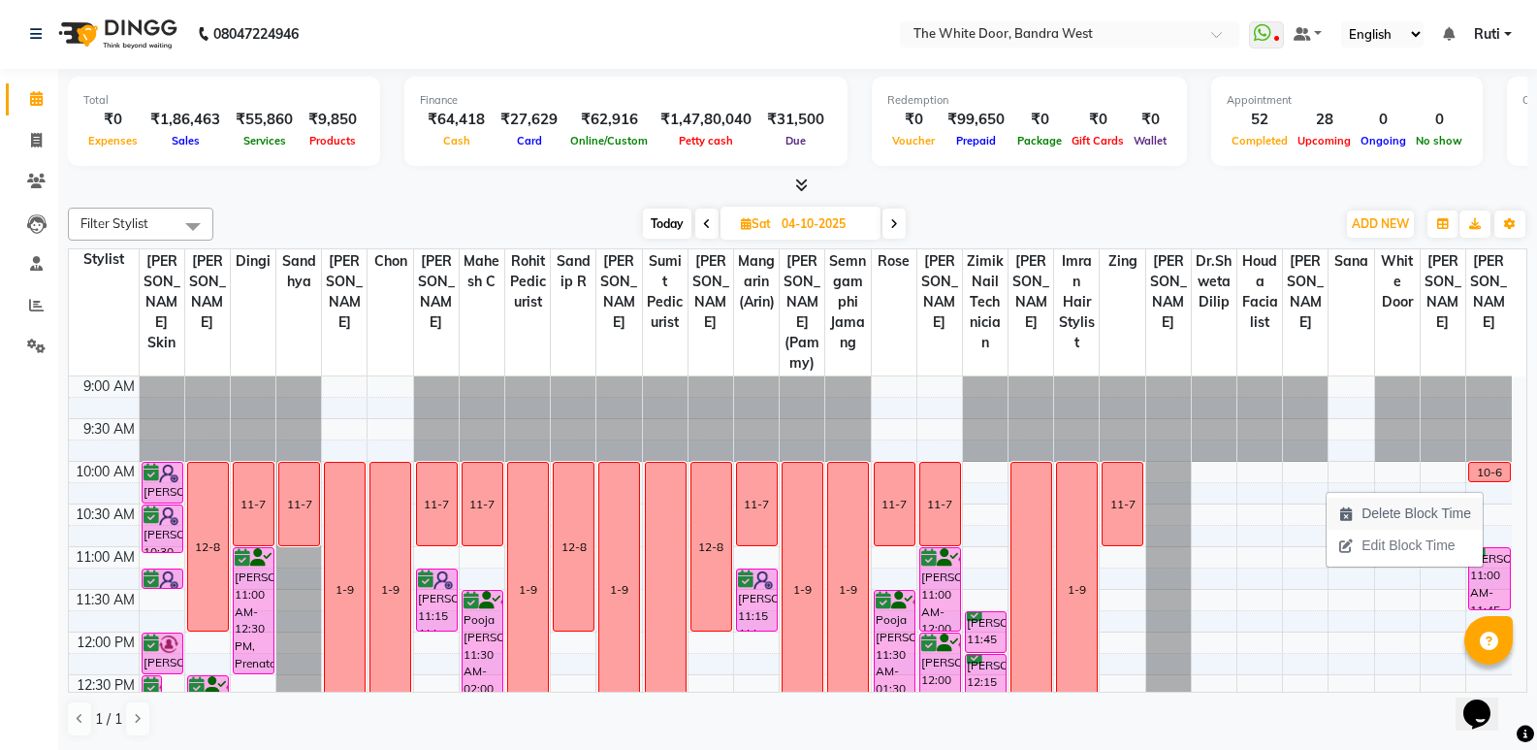
click at [1355, 514] on span "Delete Block Time" at bounding box center [1405, 514] width 156 height 32
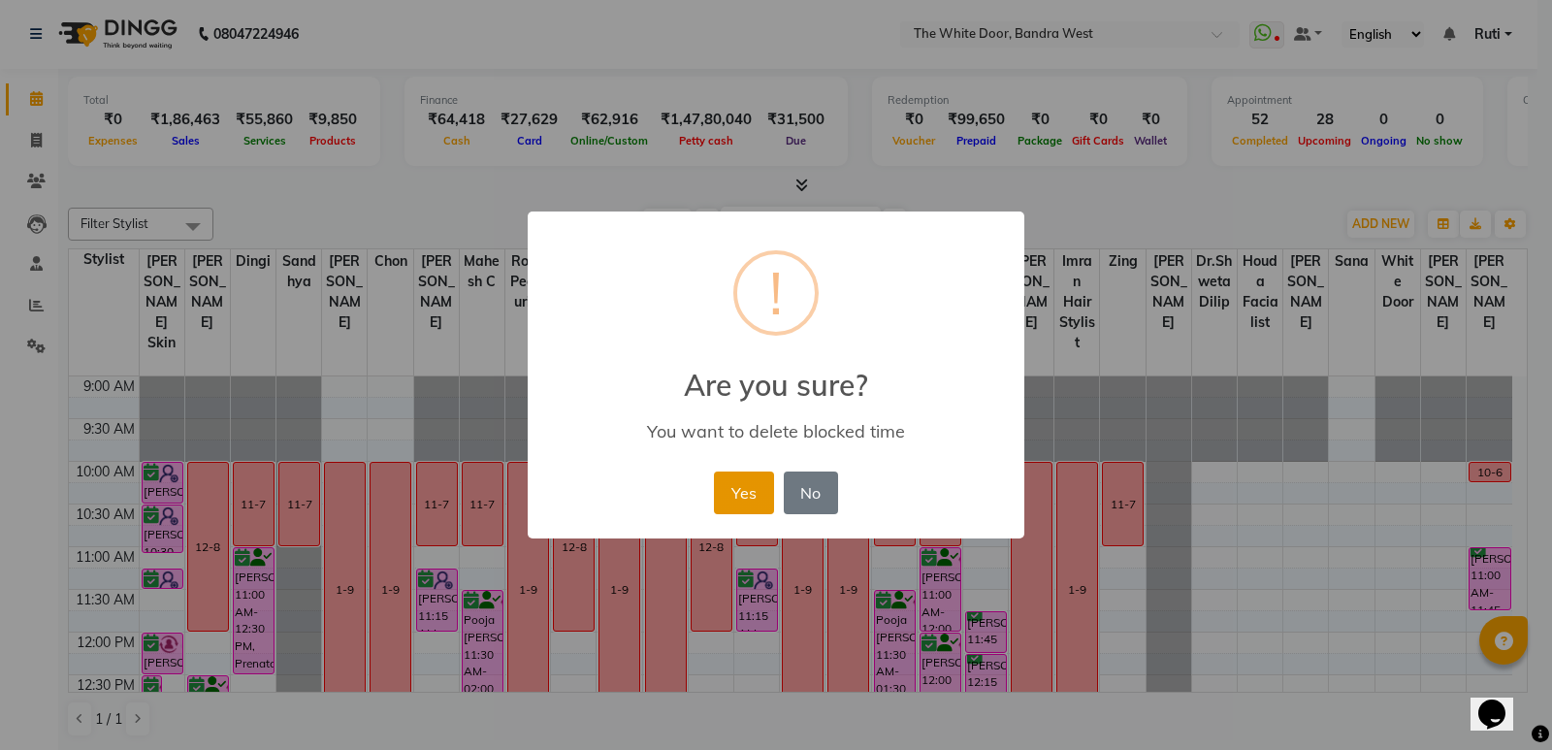
click at [724, 485] on button "Yes" at bounding box center [743, 492] width 59 height 43
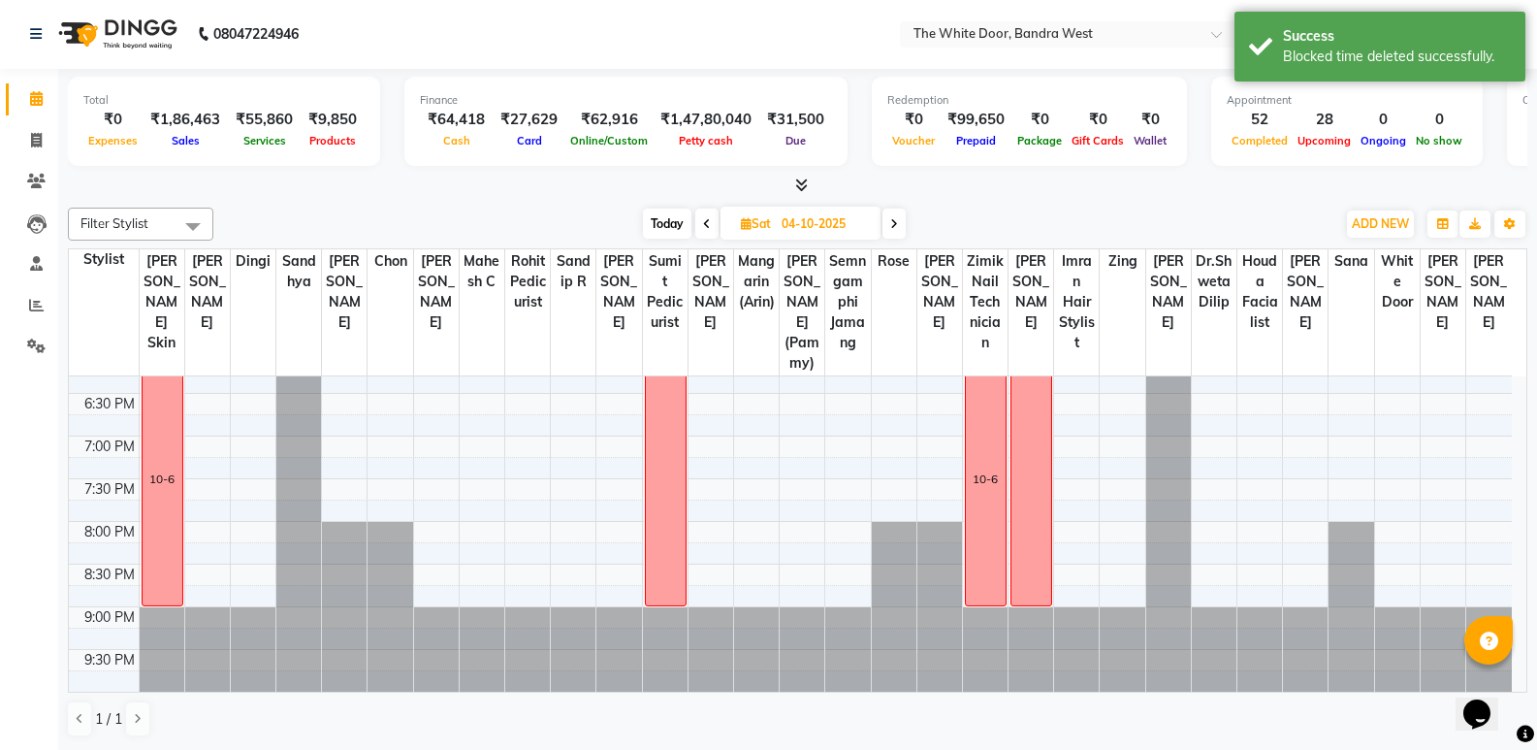
scroll to position [814, 0]
click at [1483, 510] on div "9:00 AM 9:30 AM 10:00 AM 10:30 AM 11:00 AM 11:30 AM 12:00 PM 12:30 PM 1:00 PM 1…" at bounding box center [790, 137] width 1443 height 1108
select select "83679"
select select "1185"
select select "tentative"
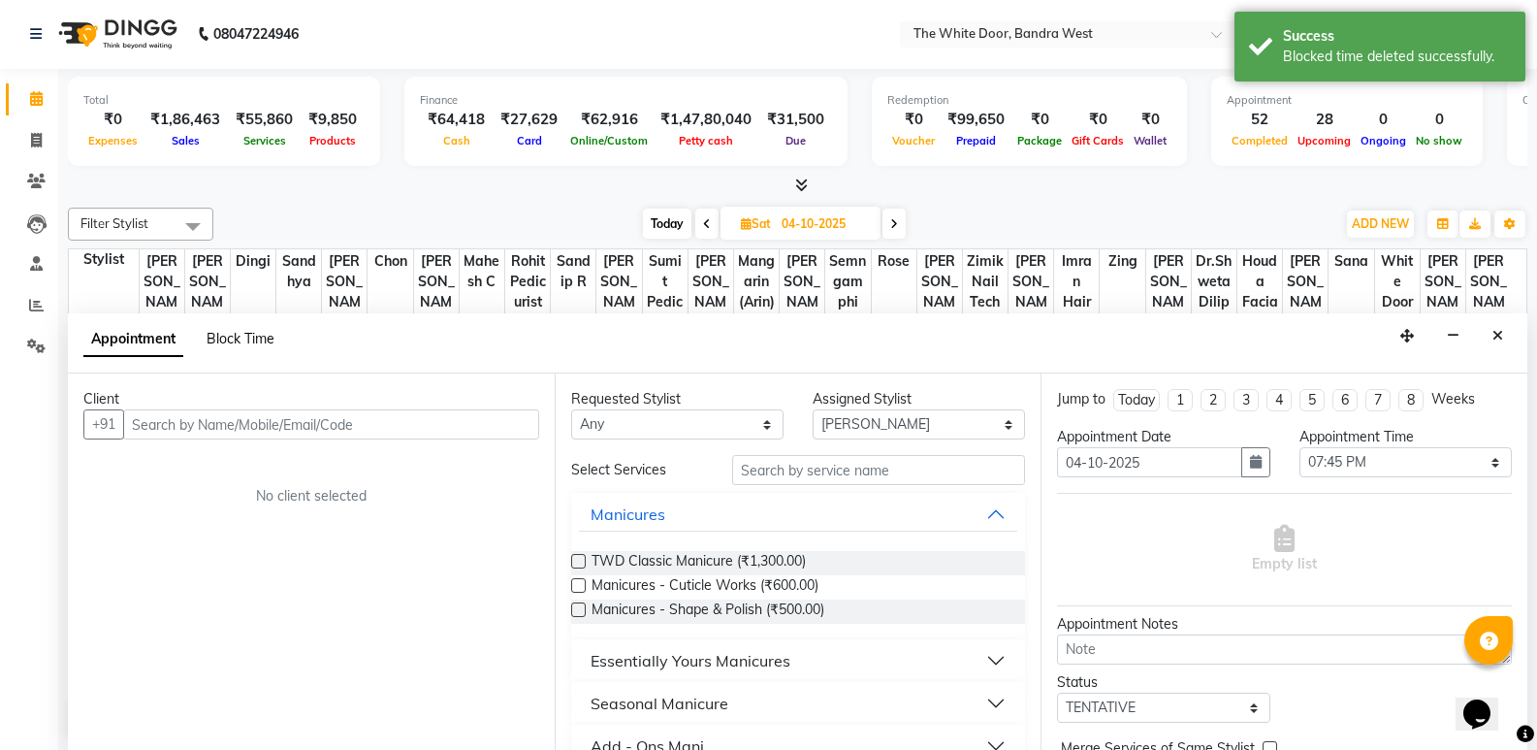
click at [239, 339] on span "Block Time" at bounding box center [241, 338] width 68 height 17
select select "83679"
select select "1185"
select select "1200"
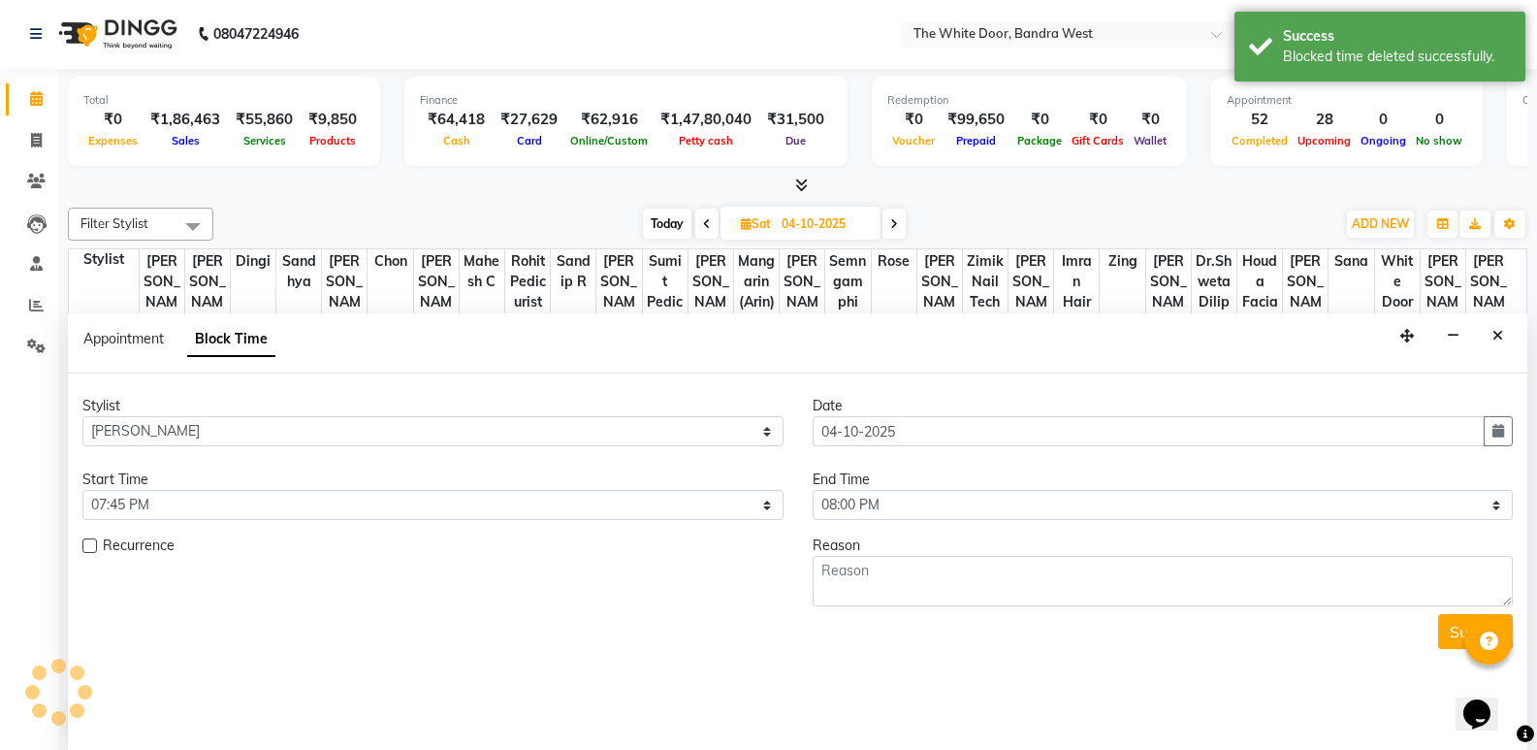
scroll to position [814, 0]
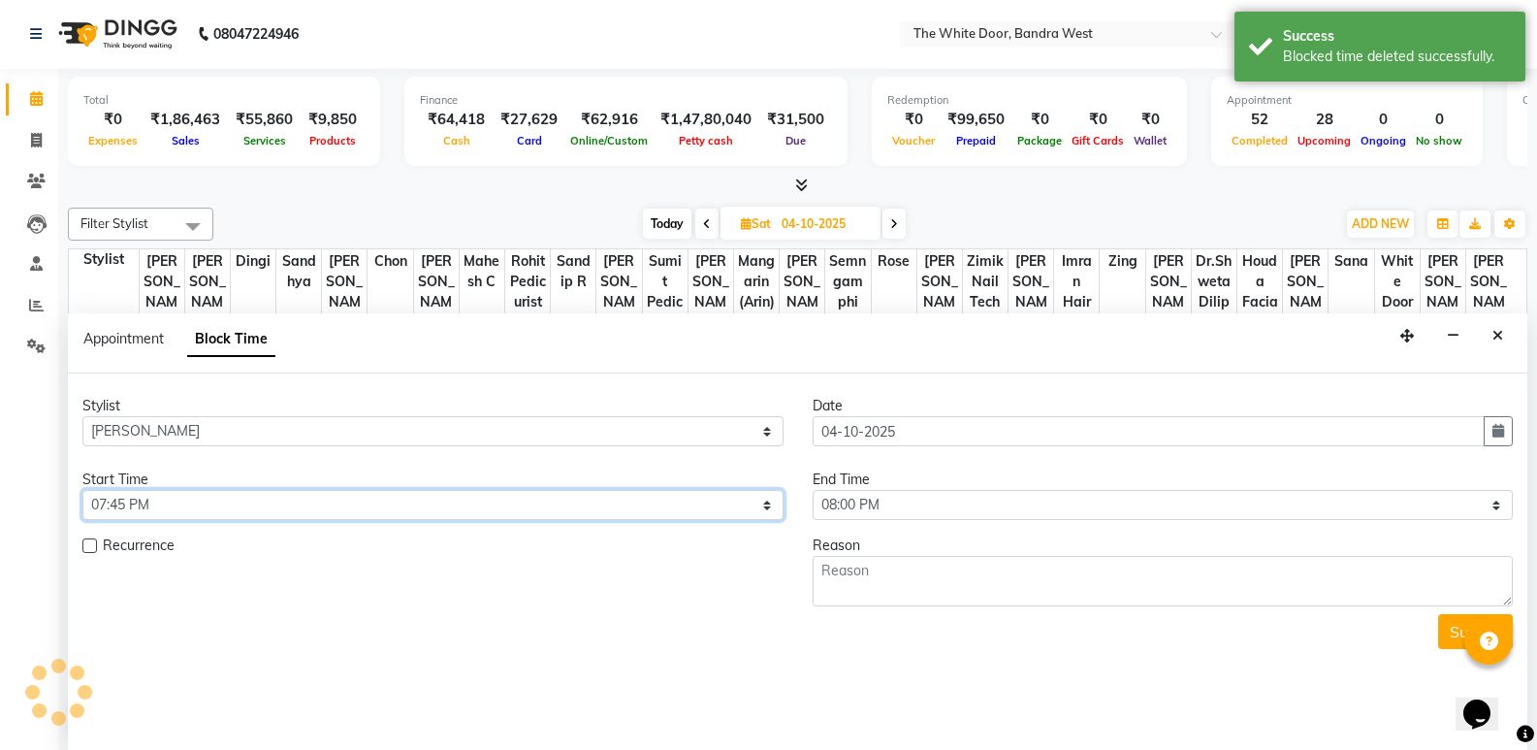
click at [210, 499] on select "Select 10:00 AM 10:15 AM 10:30 AM 10:45 AM 11:00 AM 11:15 AM 11:30 AM 11:45 AM …" at bounding box center [432, 505] width 701 height 30
select select "1080"
click at [82, 490] on select "Select 10:00 AM 10:15 AM 10:30 AM 10:45 AM 11:00 AM 11:15 AM 11:30 AM 11:45 AM …" at bounding box center [432, 505] width 701 height 30
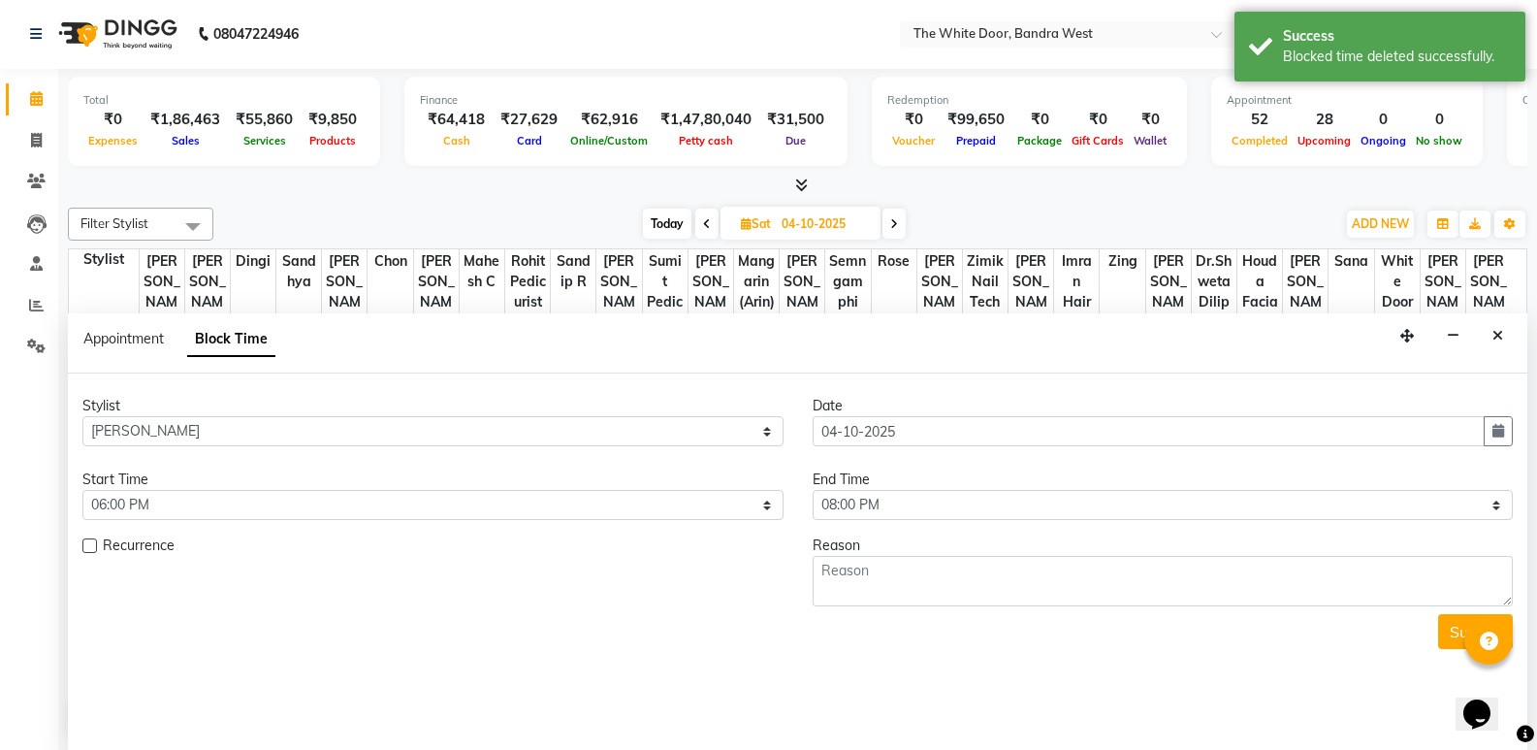
click at [1500, 330] on icon "Close" at bounding box center [1498, 336] width 11 height 14
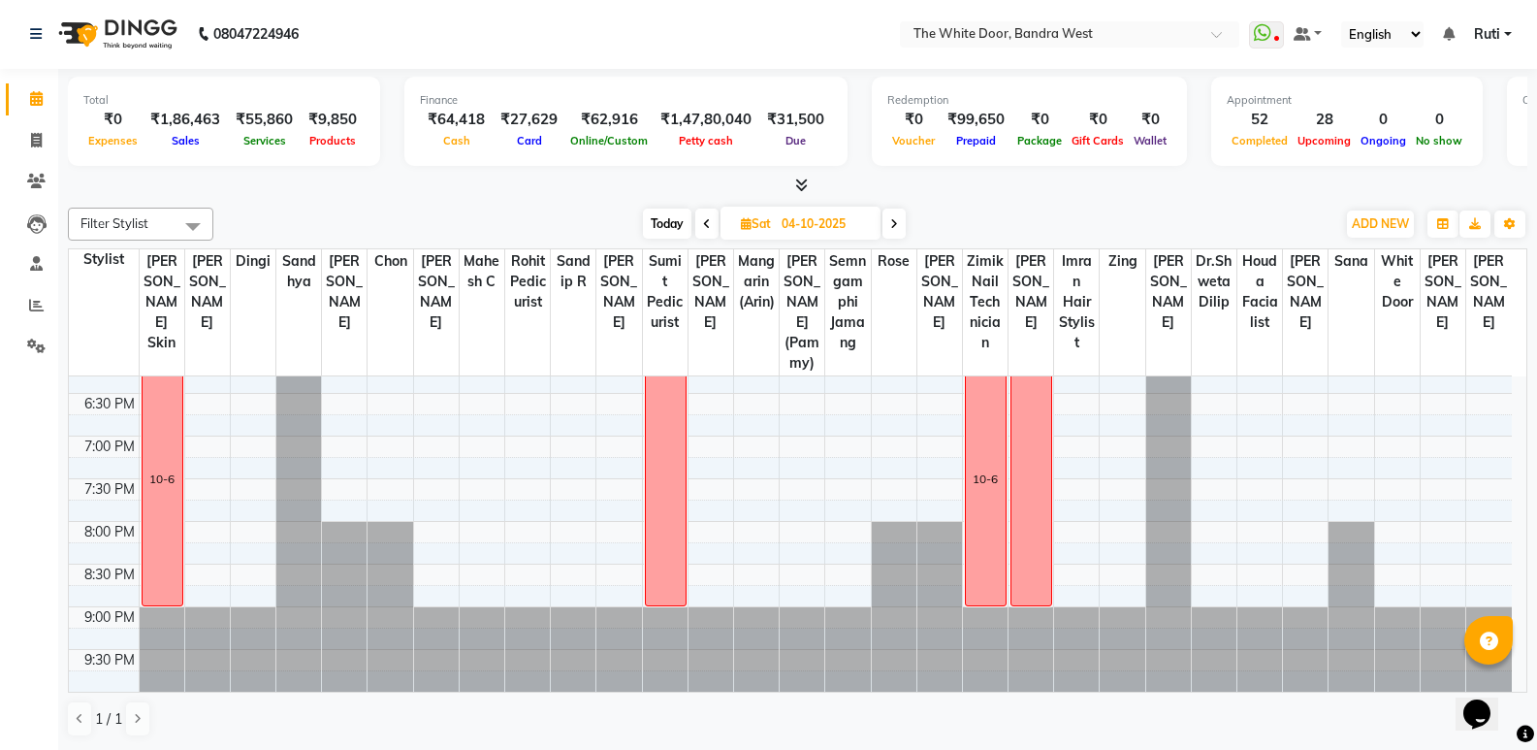
click at [676, 226] on span "Today" at bounding box center [667, 224] width 48 height 30
type input "03-10-2025"
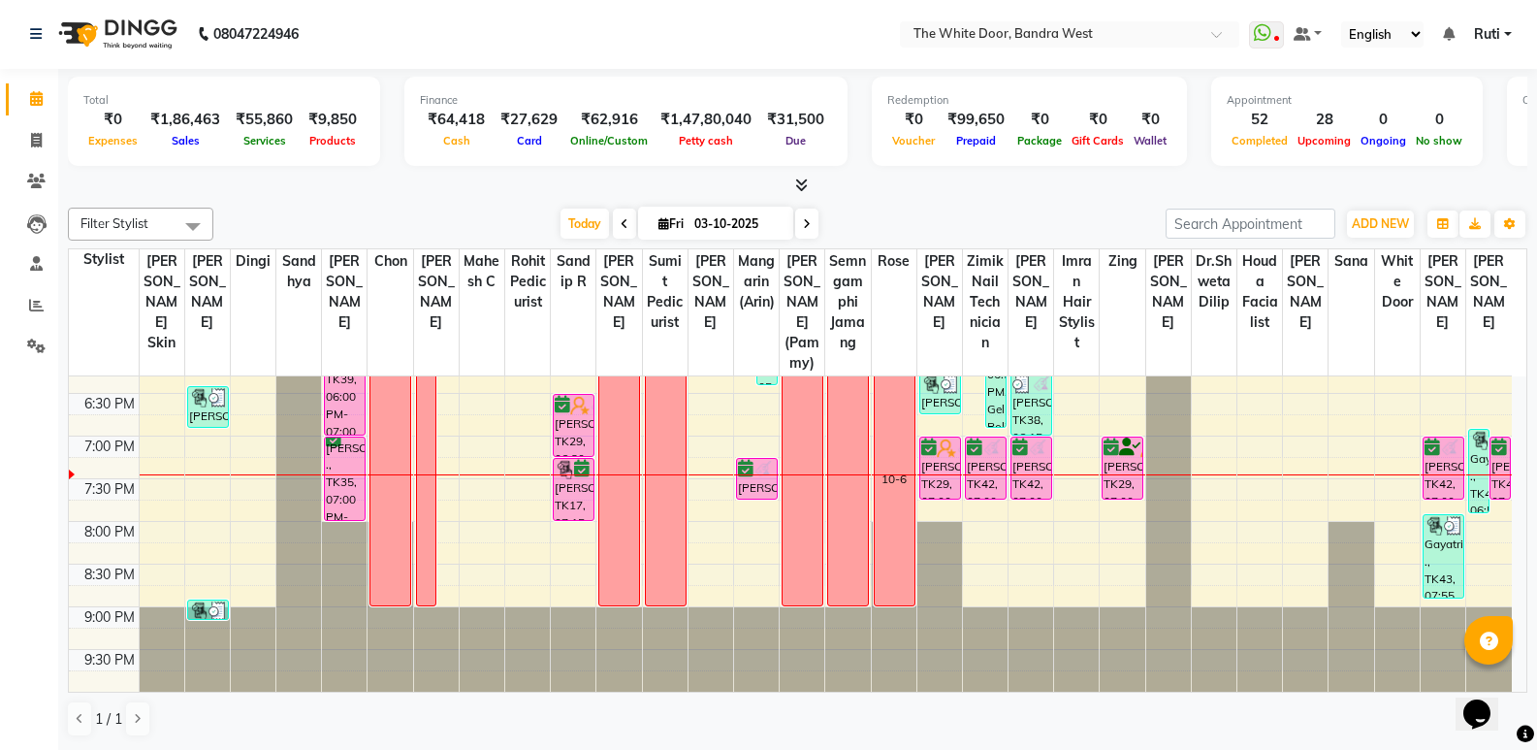
click at [741, 221] on input "03-10-2025" at bounding box center [737, 223] width 97 height 29
select select "10"
select select "2025"
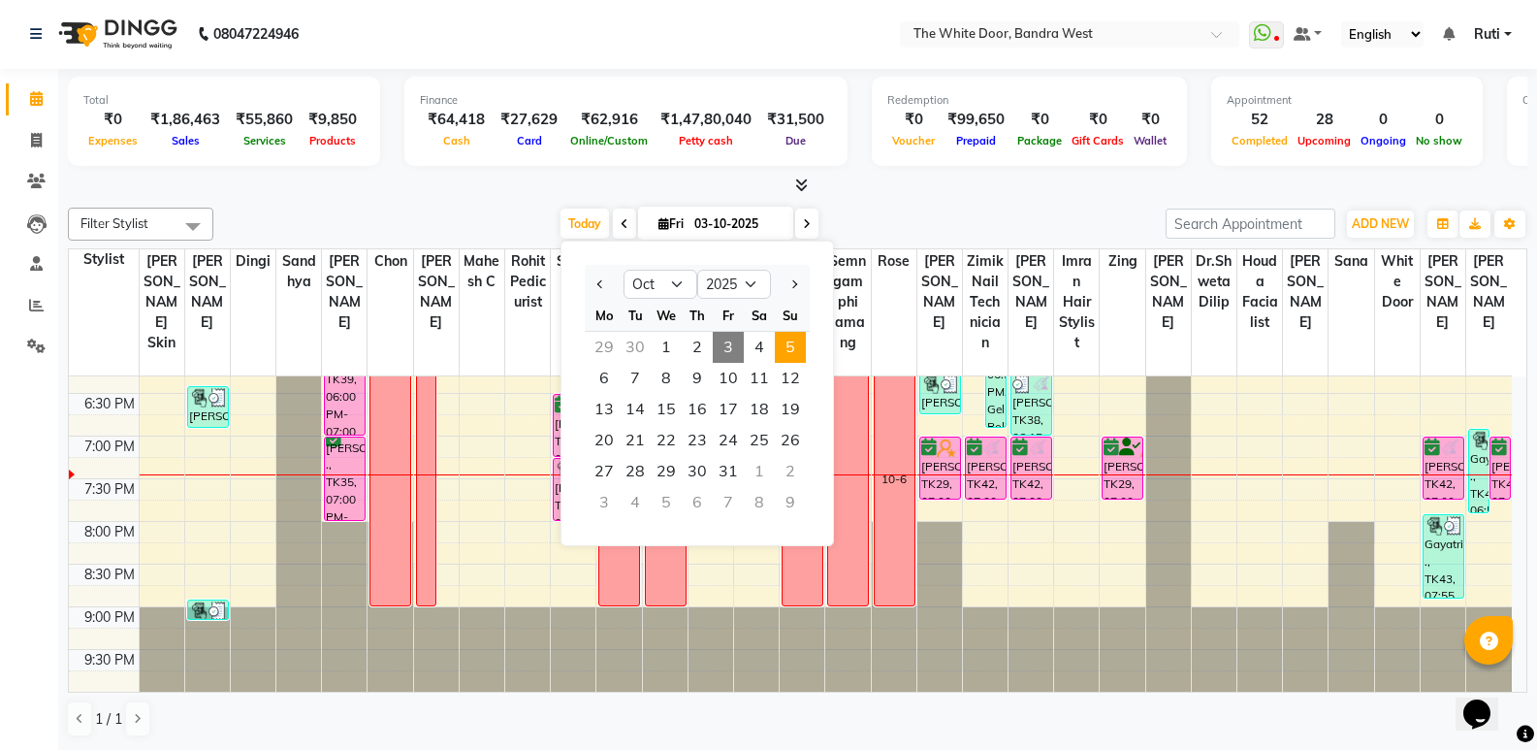
click at [778, 346] on span "5" at bounding box center [790, 347] width 31 height 31
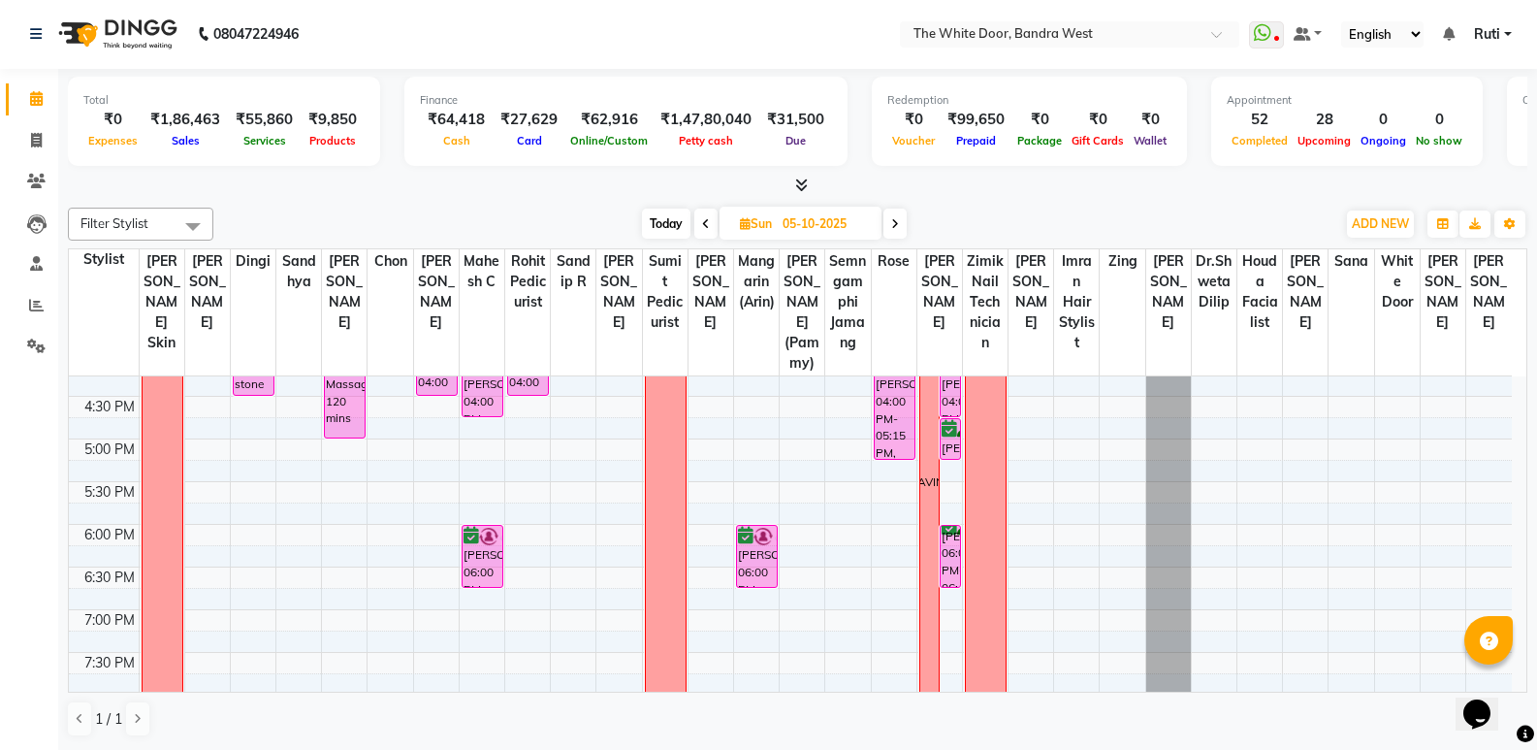
scroll to position [426, 0]
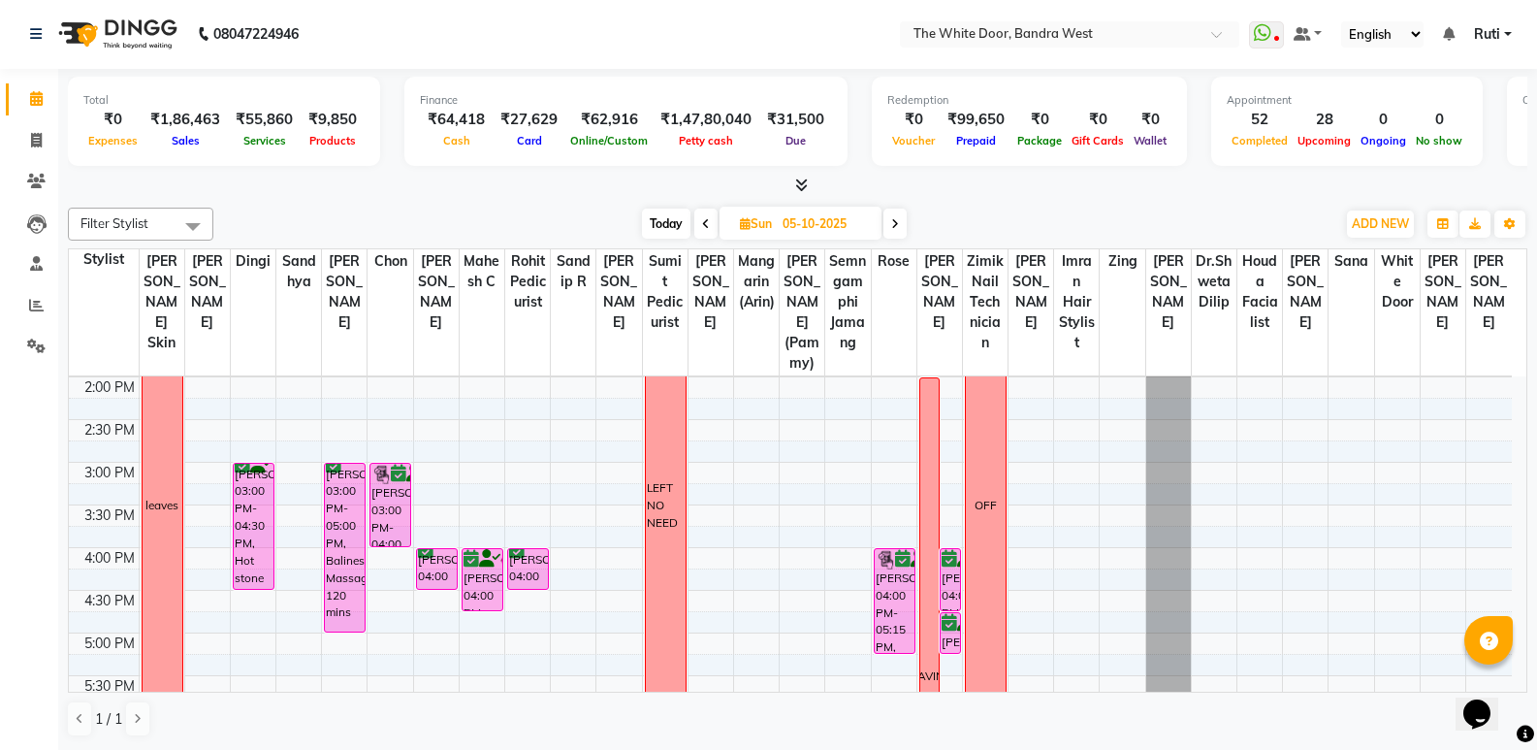
click at [704, 221] on icon at bounding box center [706, 224] width 8 height 12
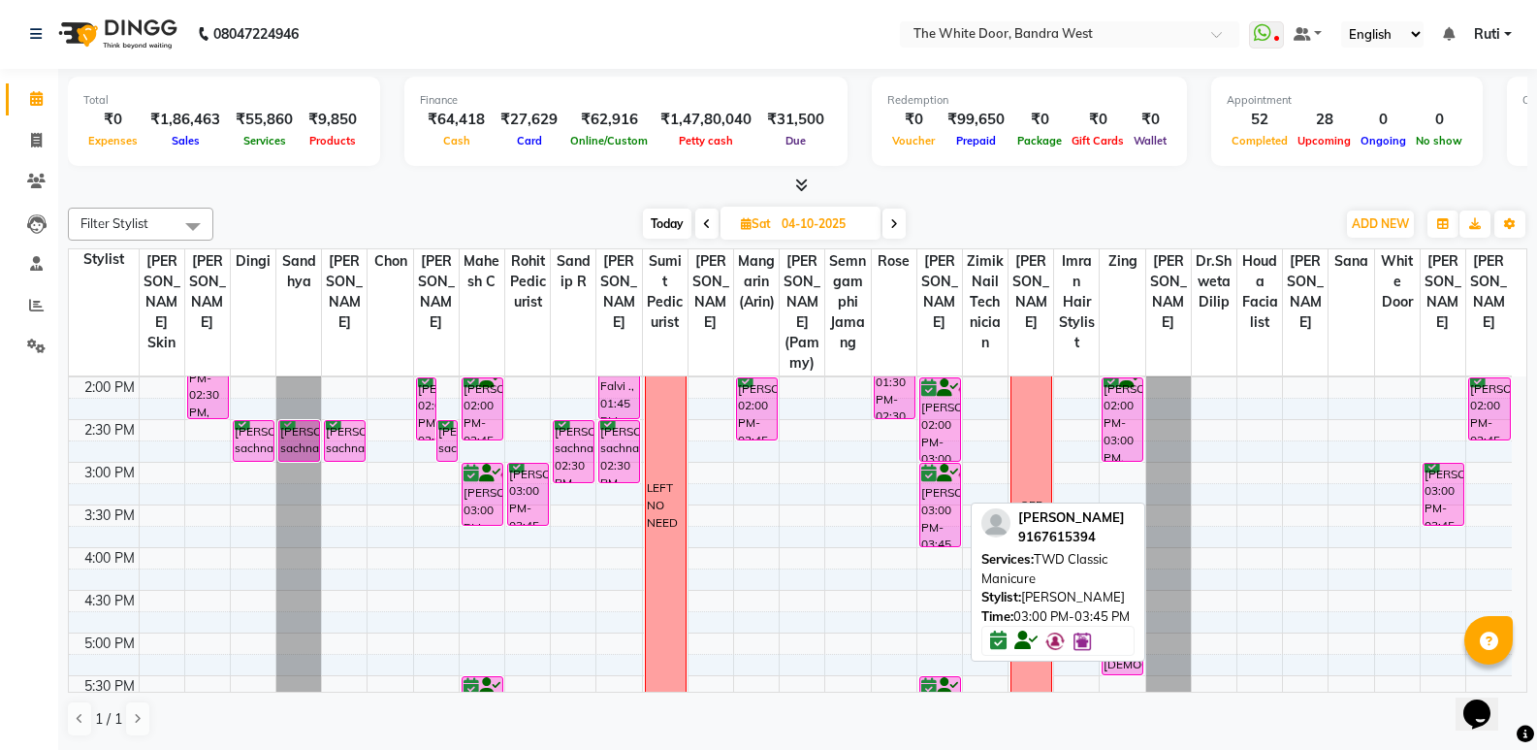
click at [941, 553] on div "11-7 POOJA RAO, 11:00 AM-12:00 PM, Absolute Acrylic Set POOJA RAO, 12:00 PM-01:…" at bounding box center [939, 505] width 45 height 1108
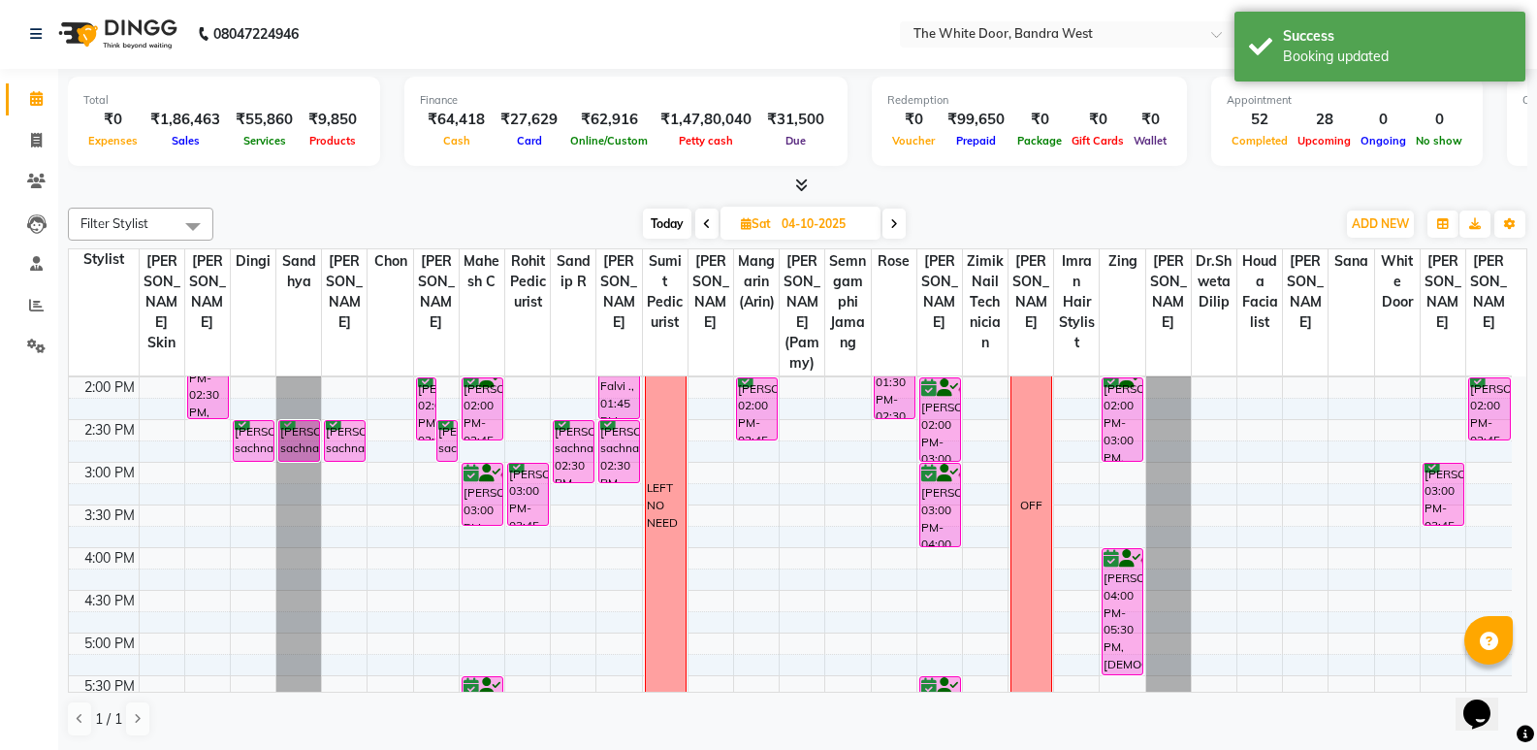
click at [890, 229] on span at bounding box center [894, 224] width 23 height 30
type input "05-10-2025"
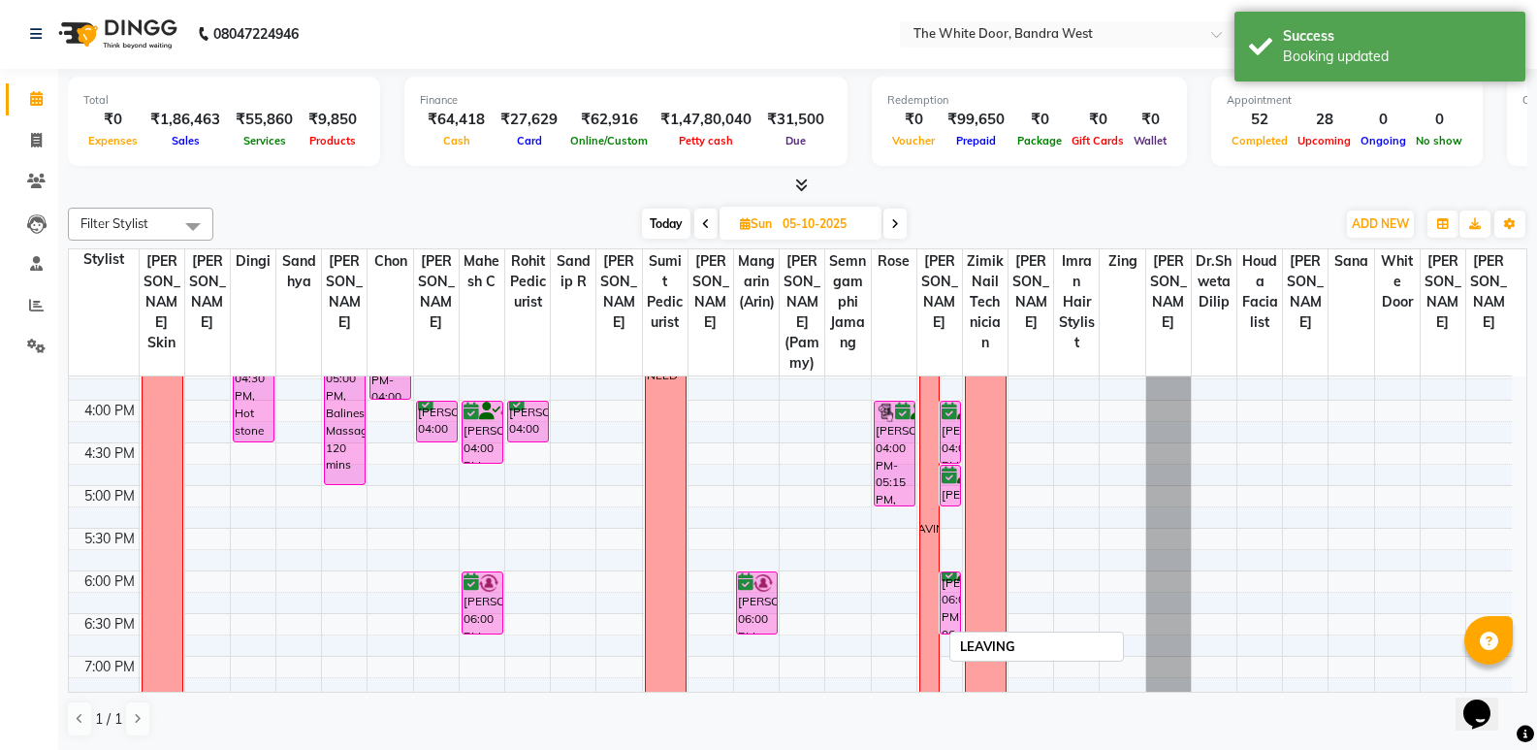
scroll to position [523, 0]
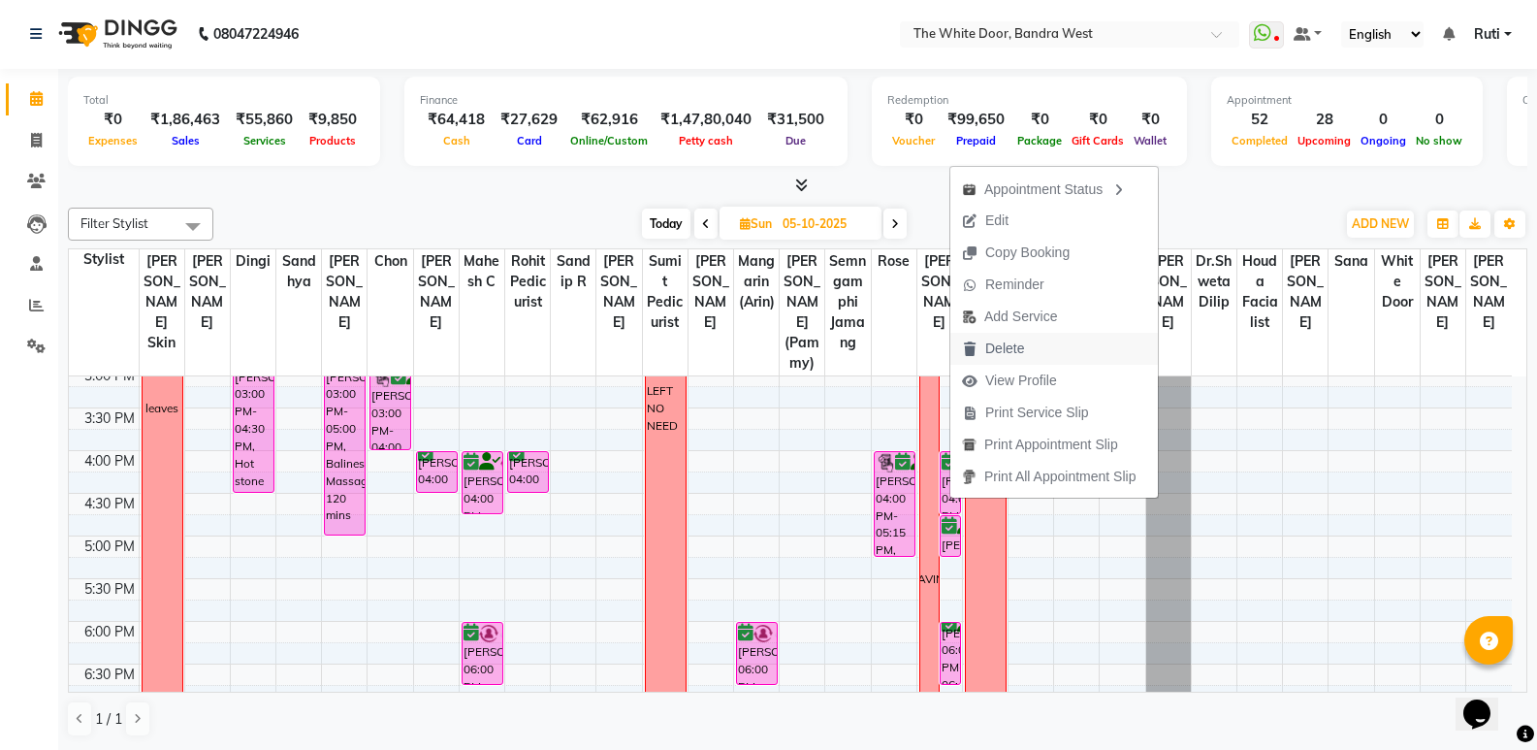
click at [1001, 353] on span "Delete" at bounding box center [1004, 348] width 39 height 20
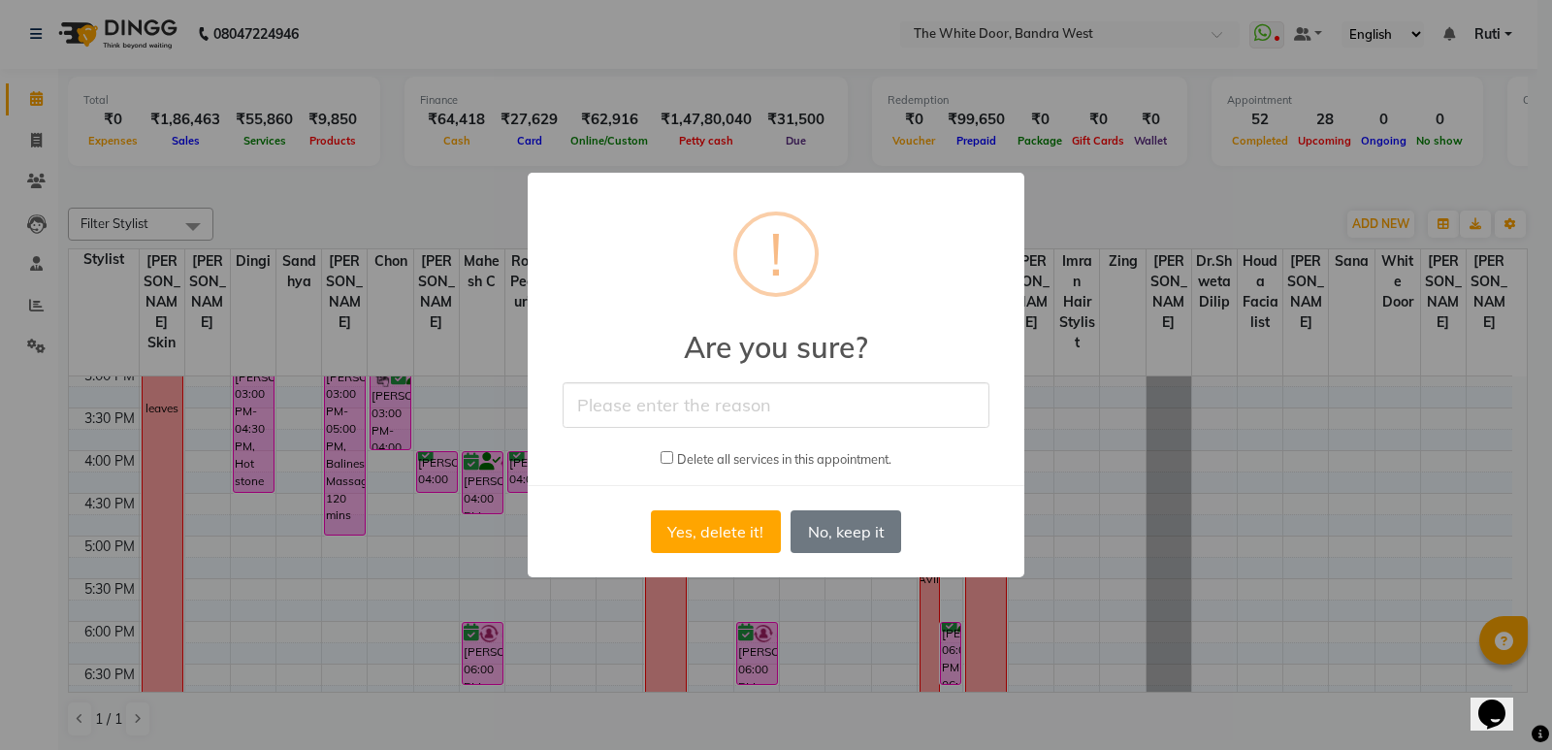
click at [736, 407] on input "text" at bounding box center [775, 405] width 427 height 46
type input "cANCELLED"
click at [667, 462] on input "checkbox" at bounding box center [666, 457] width 13 height 13
checkbox input "true"
click at [701, 527] on button "Yes, delete it!" at bounding box center [716, 531] width 130 height 43
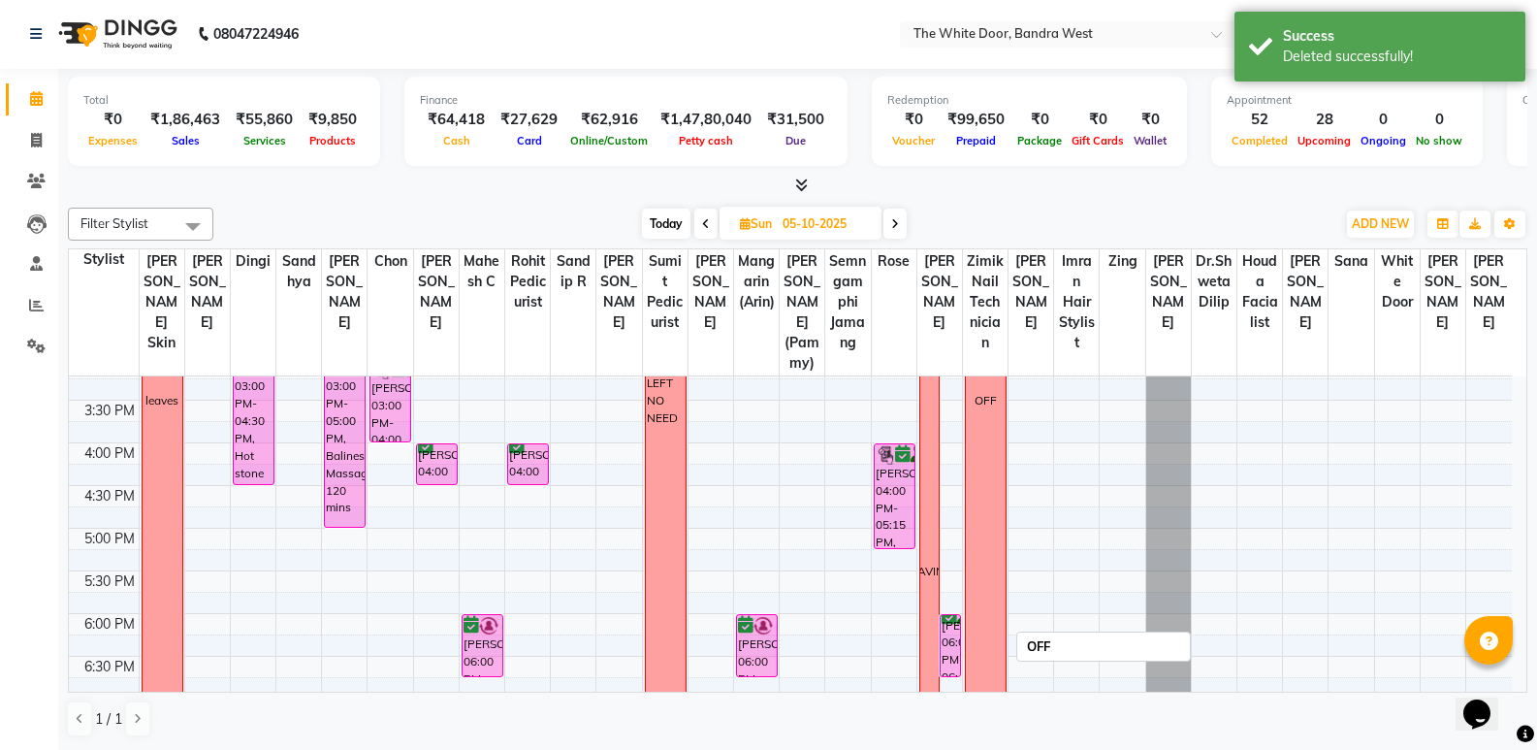
scroll to position [679, 0]
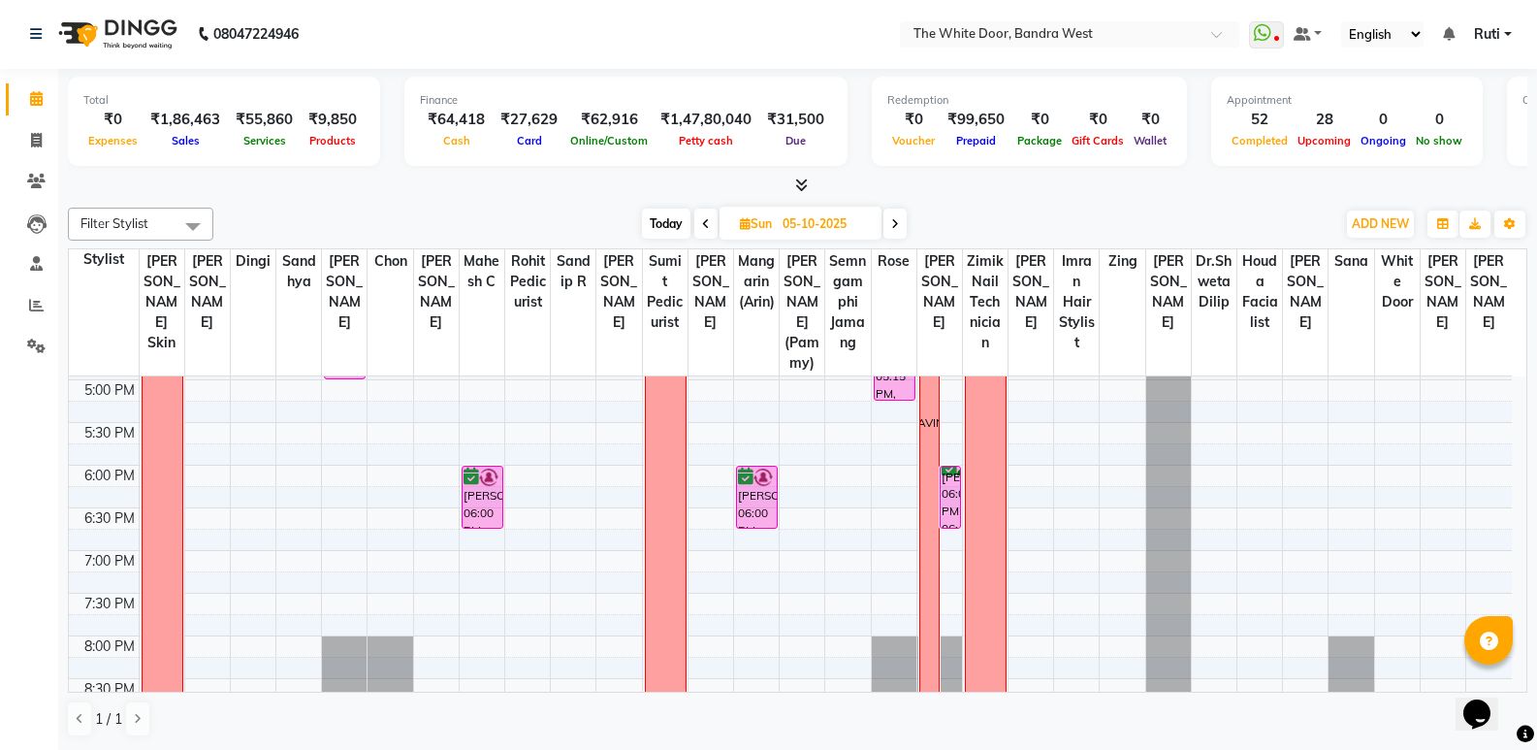
click at [704, 224] on icon at bounding box center [706, 224] width 8 height 12
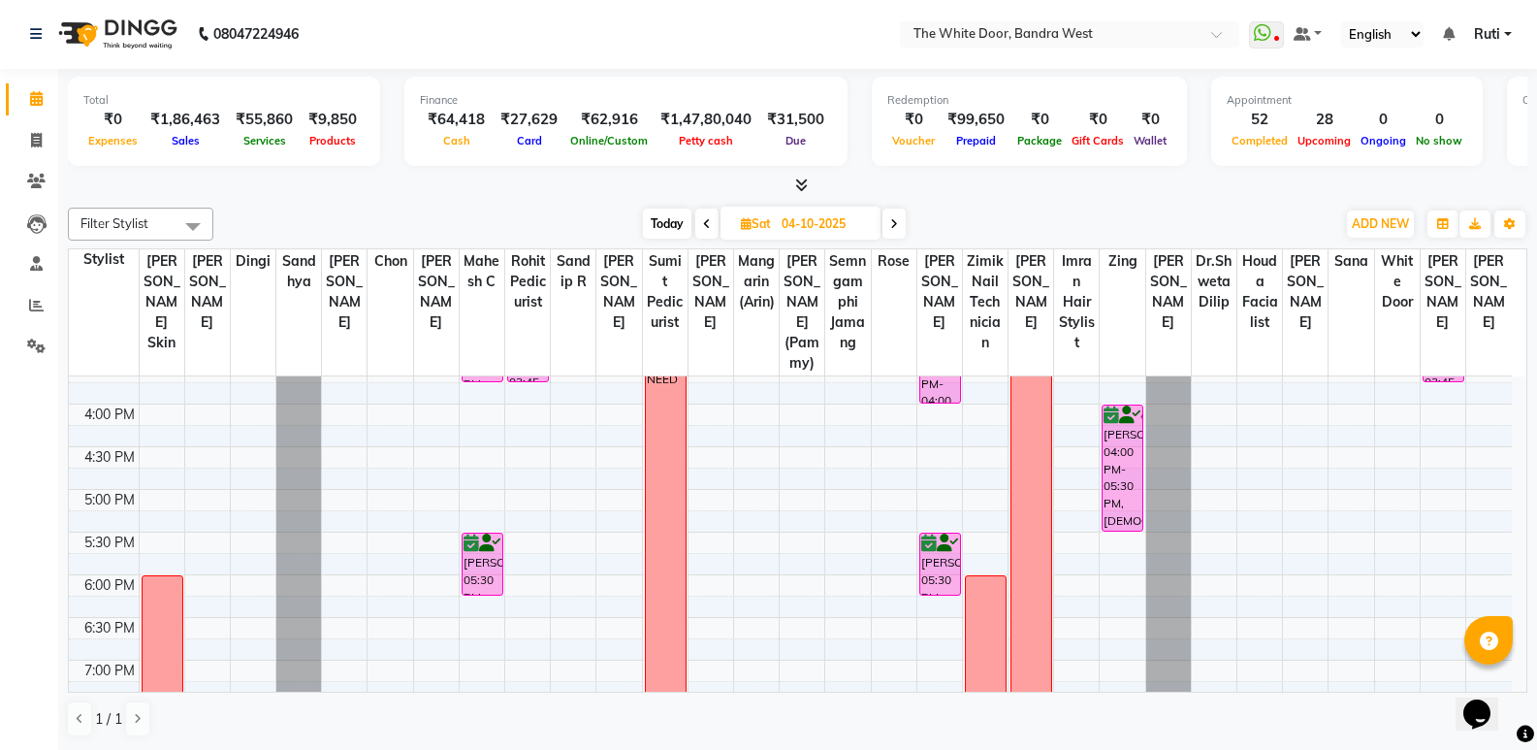
scroll to position [620, 0]
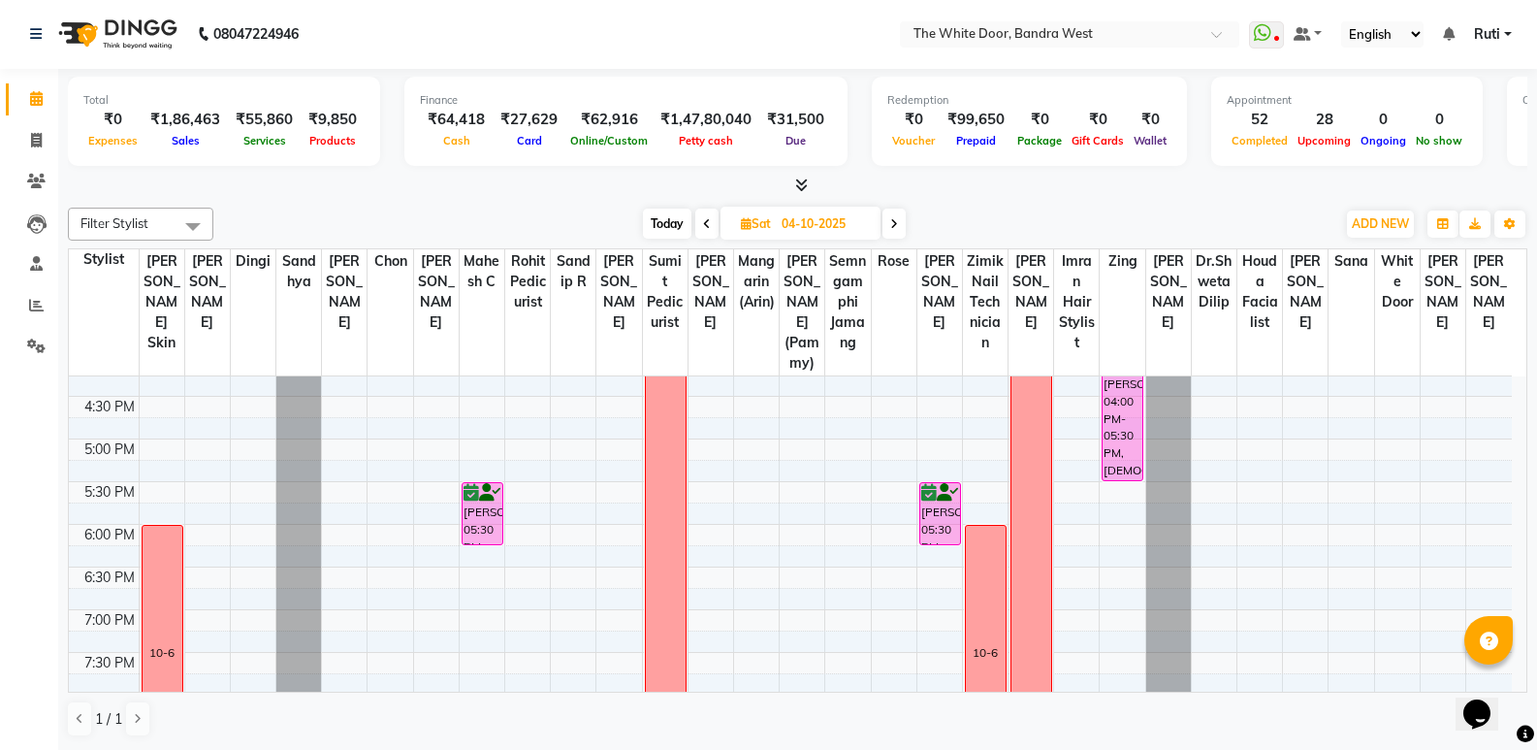
click at [885, 225] on span at bounding box center [894, 224] width 23 height 30
type input "05-10-2025"
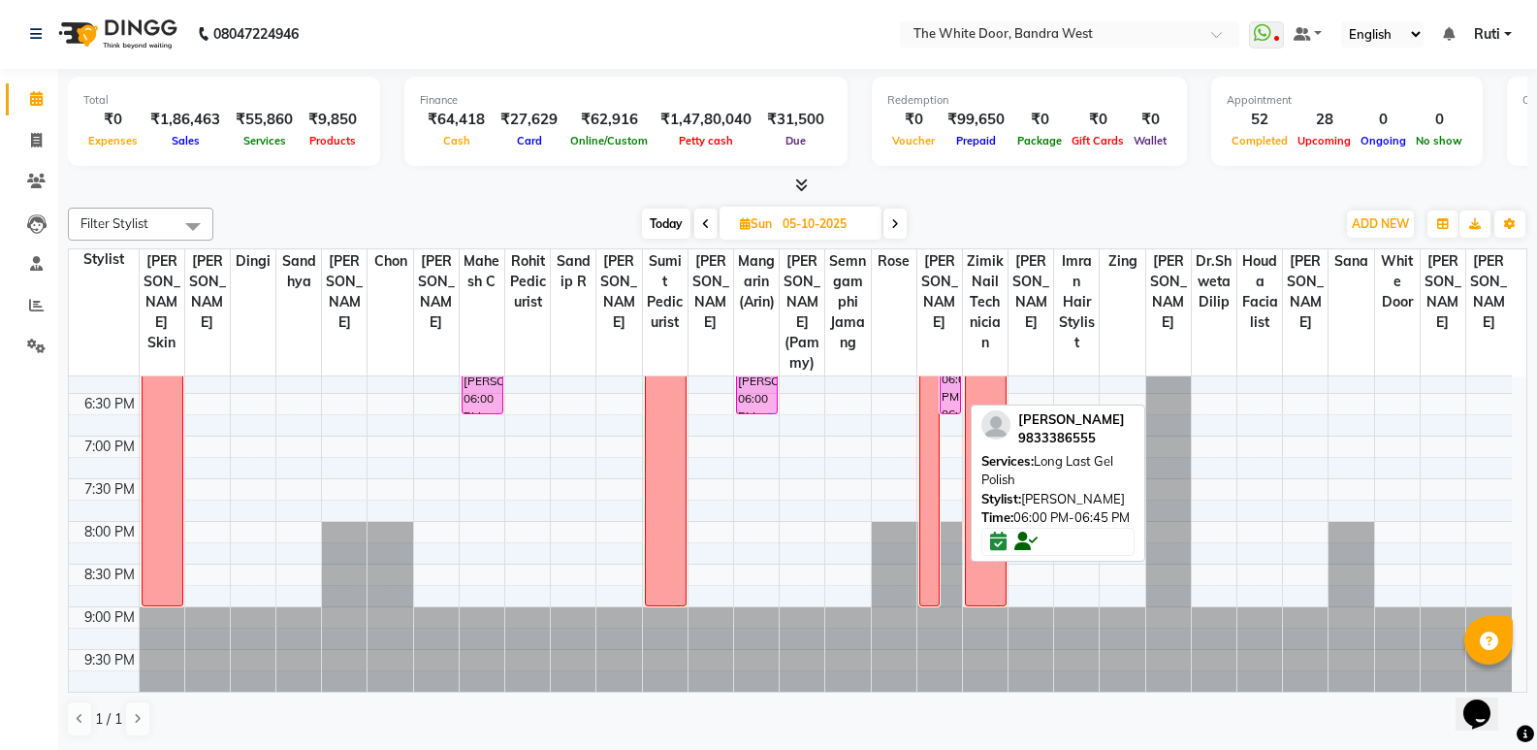
click at [948, 402] on div "[PERSON_NAME], 06:00 PM-06:45 PM, Long Last Gel Polish" at bounding box center [950, 382] width 19 height 61
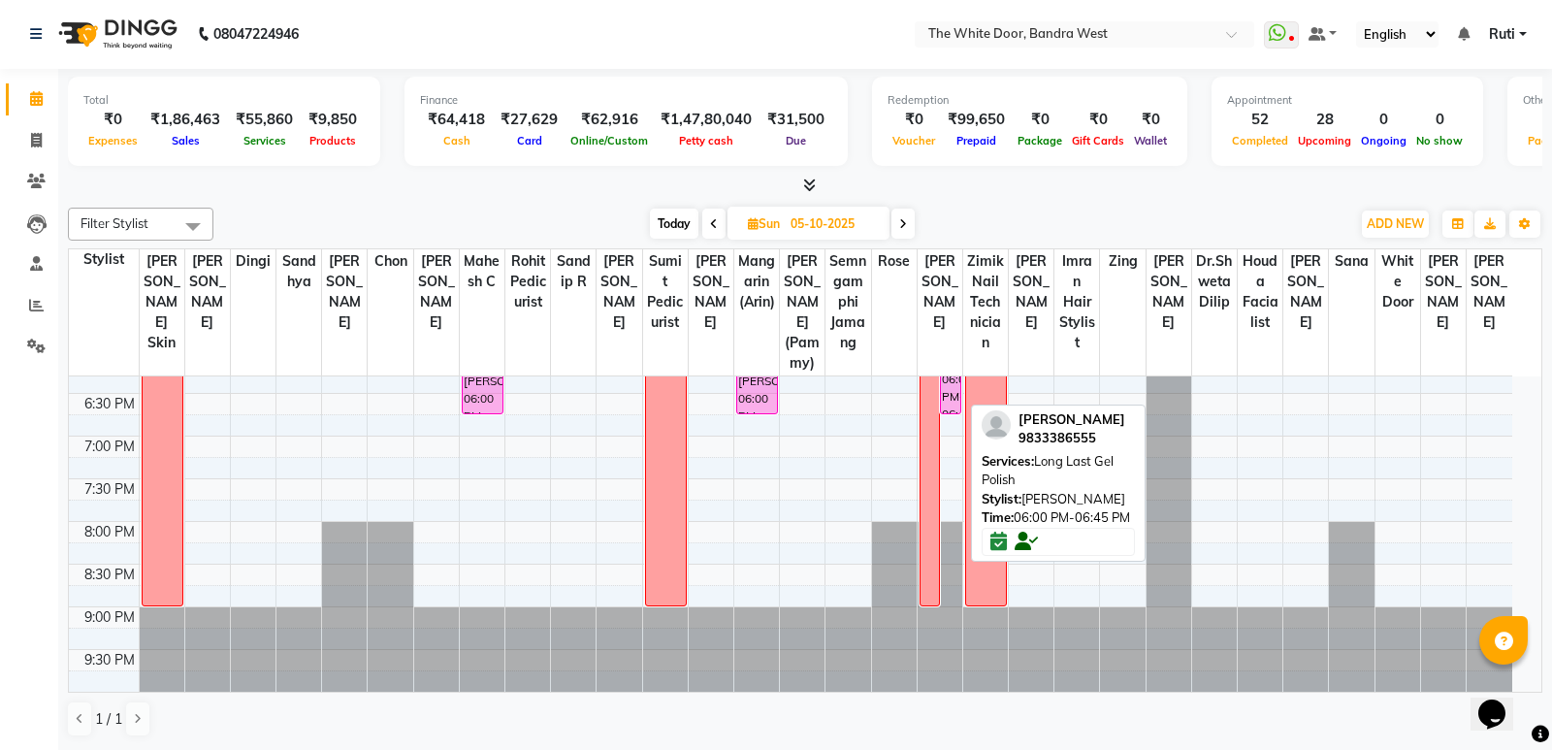
select select "6"
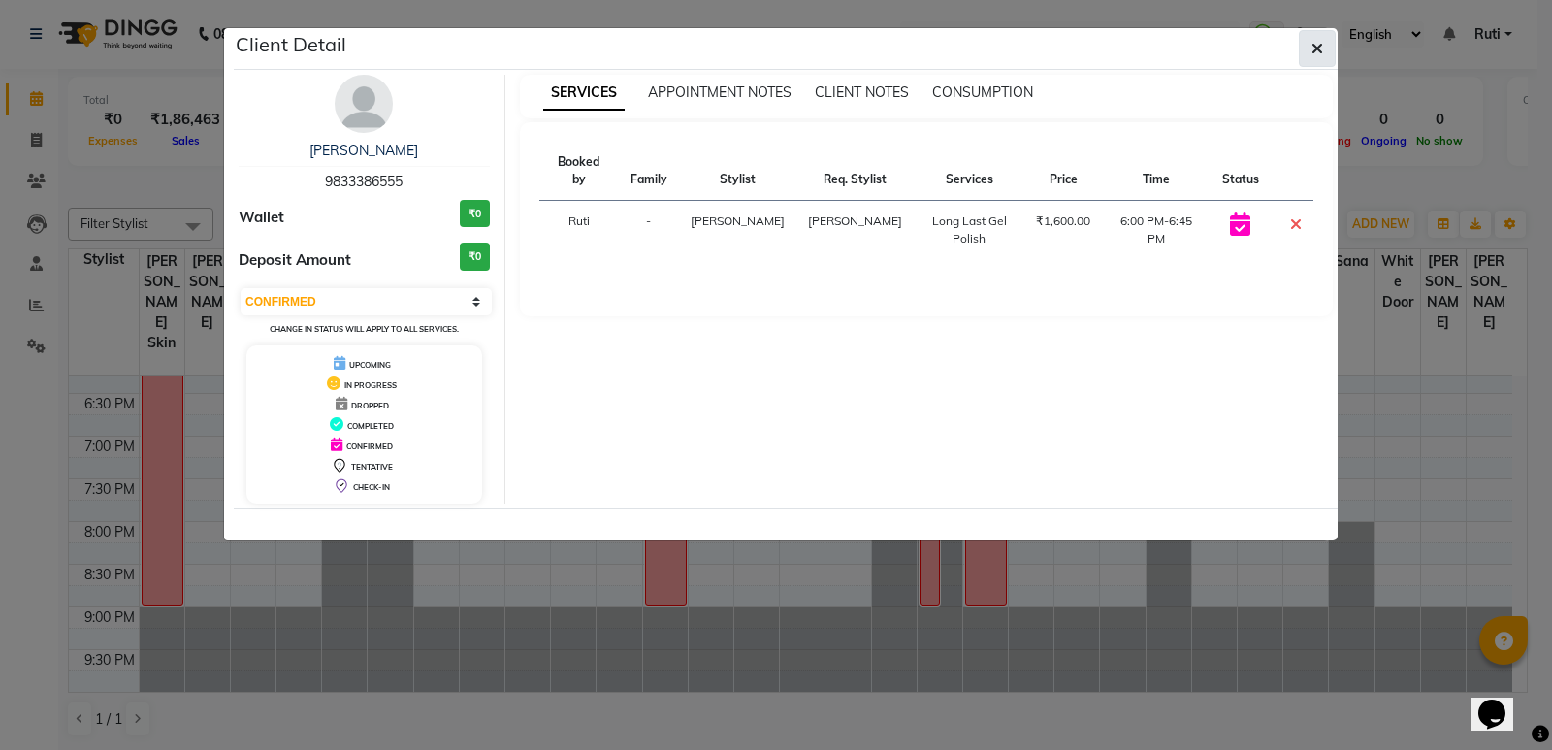
click at [1319, 60] on button "button" at bounding box center [1317, 48] width 37 height 37
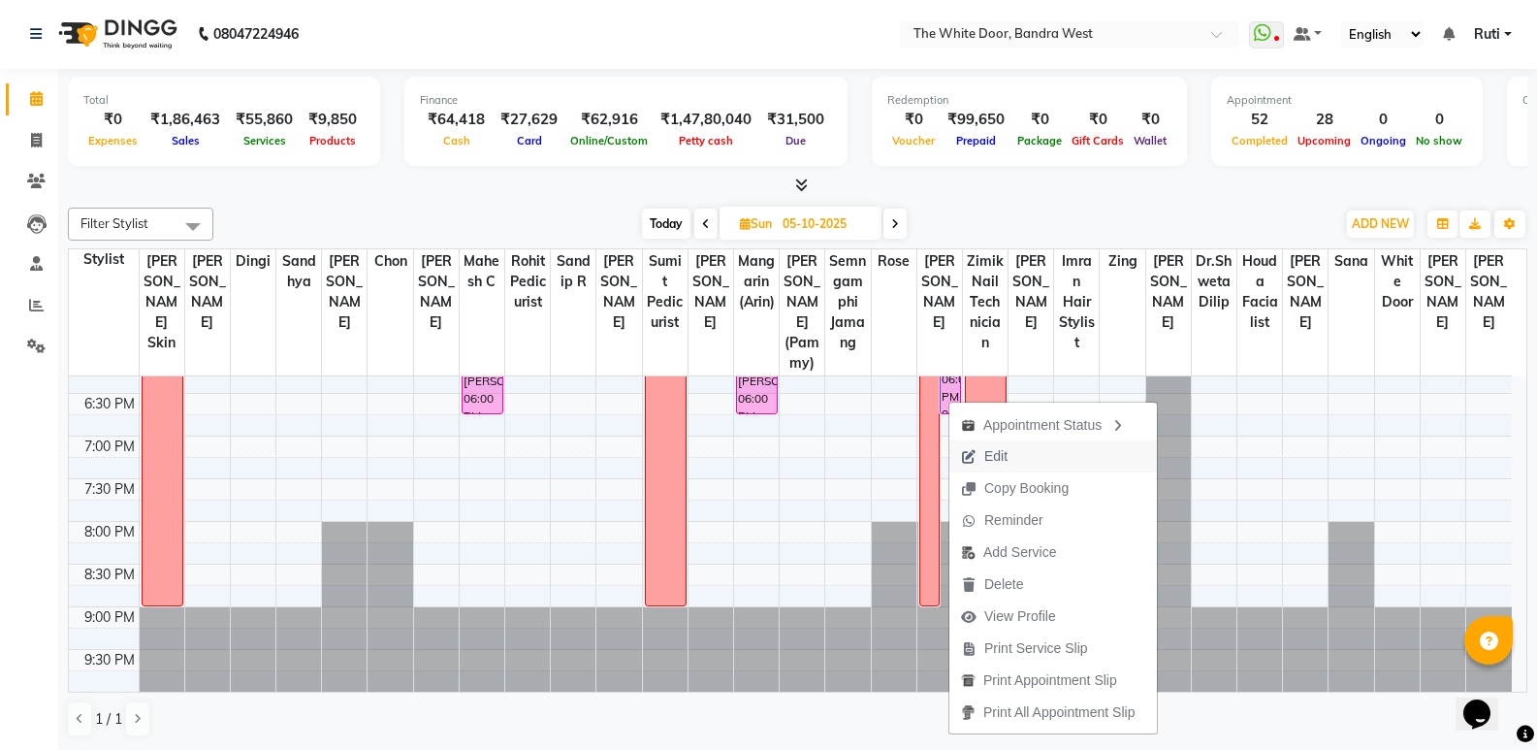
click at [991, 461] on span "Edit" at bounding box center [995, 456] width 23 height 20
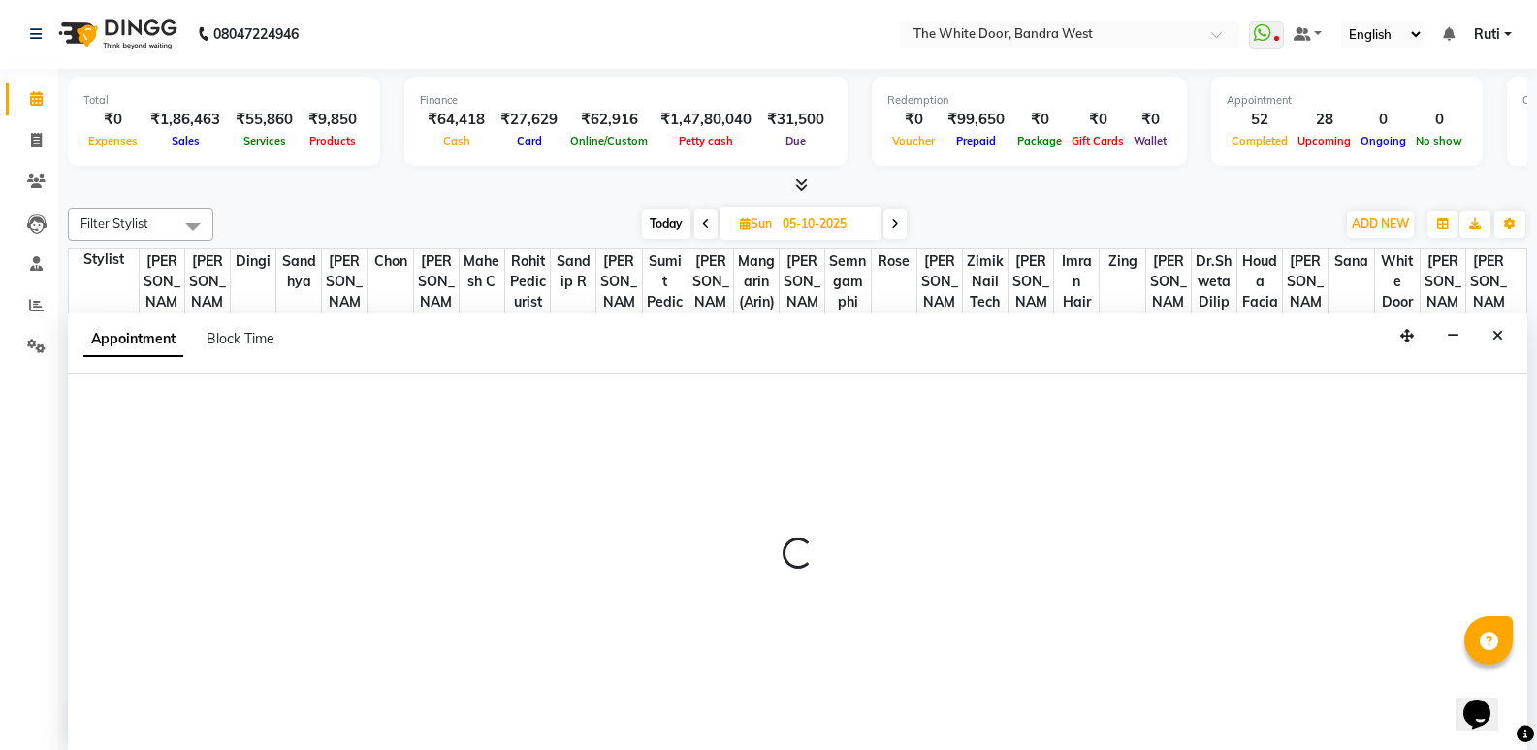
select select "20404"
select select "1080"
select select "confirm booking"
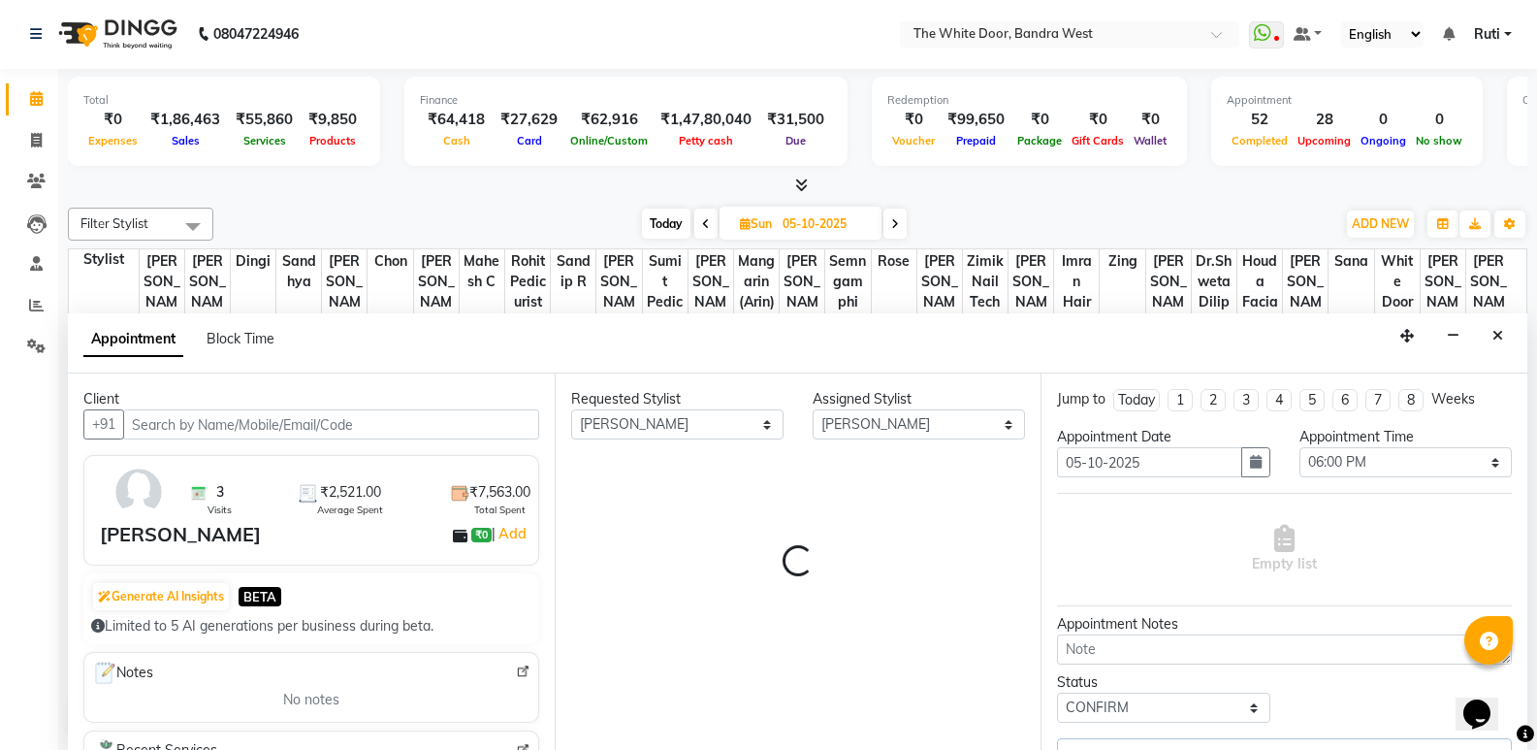
select select "1642"
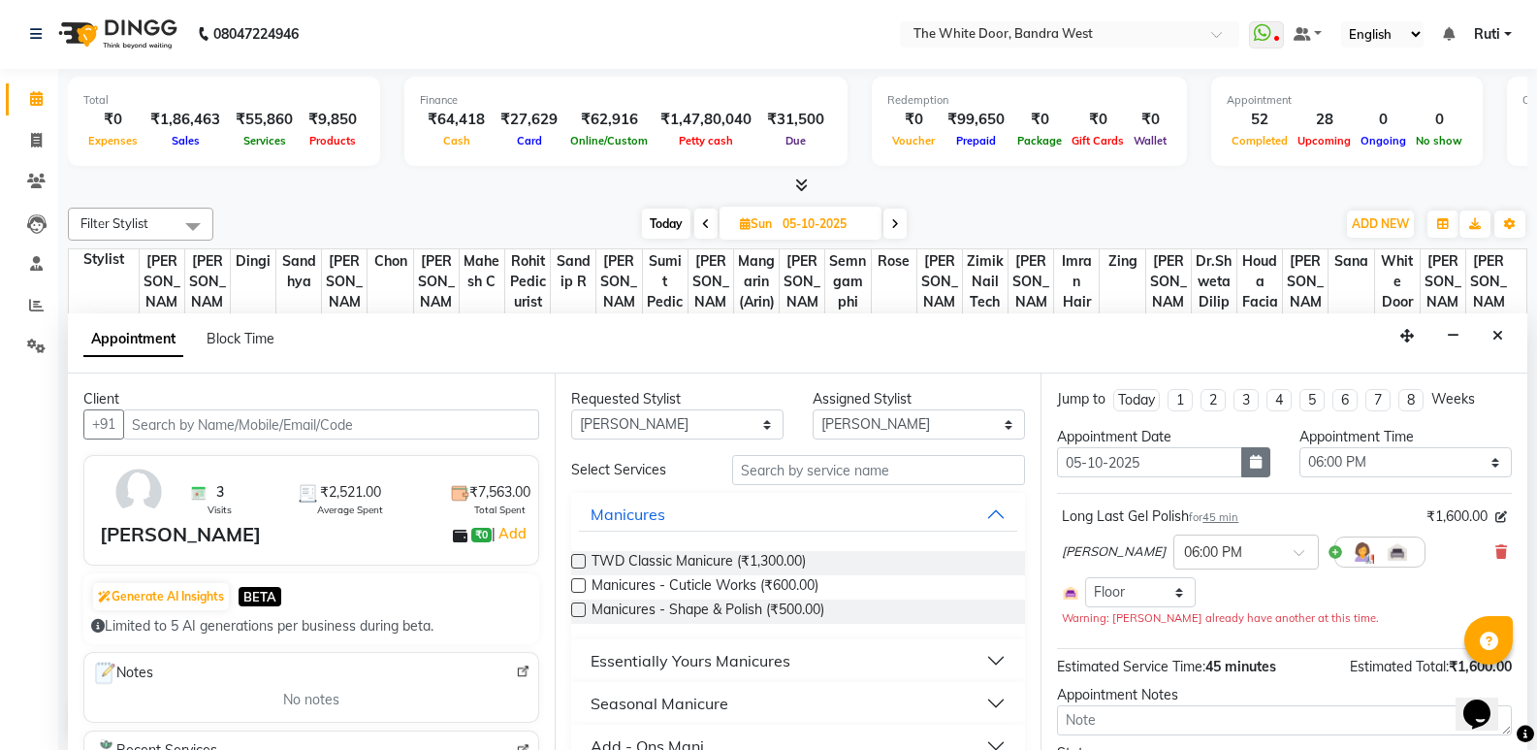
click at [1254, 461] on icon "button" at bounding box center [1256, 462] width 12 height 14
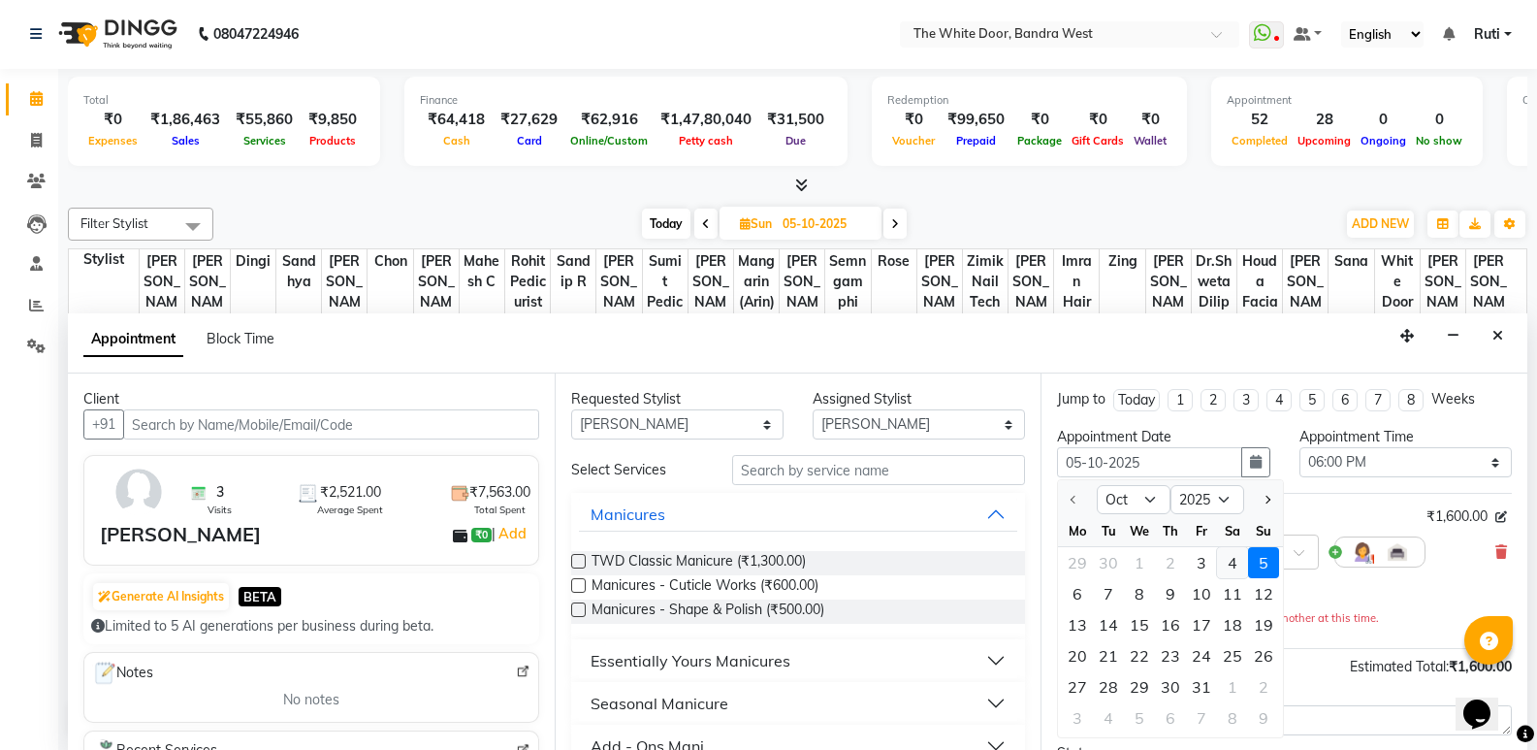
click at [1226, 563] on div "4" at bounding box center [1232, 562] width 31 height 31
type input "04-10-2025"
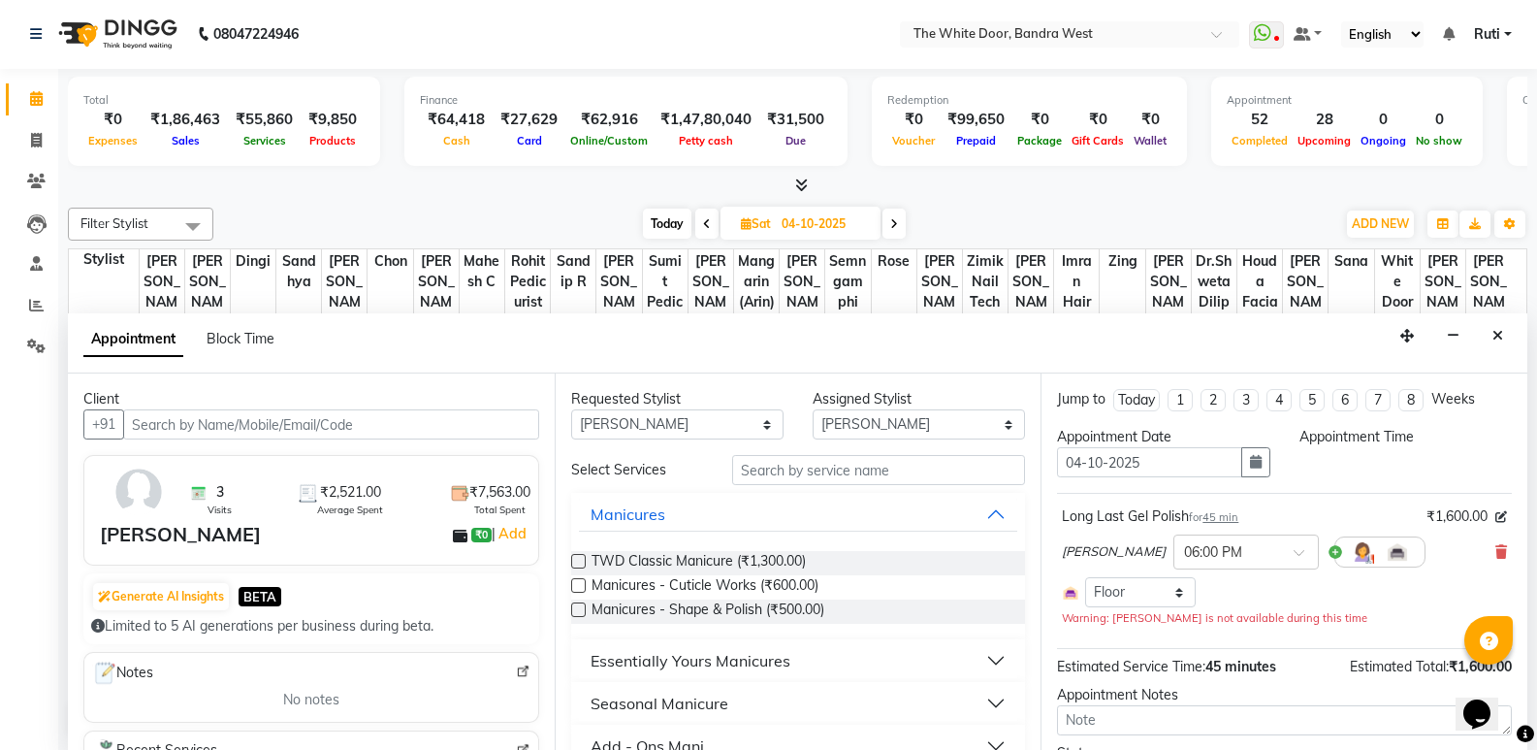
select select "1080"
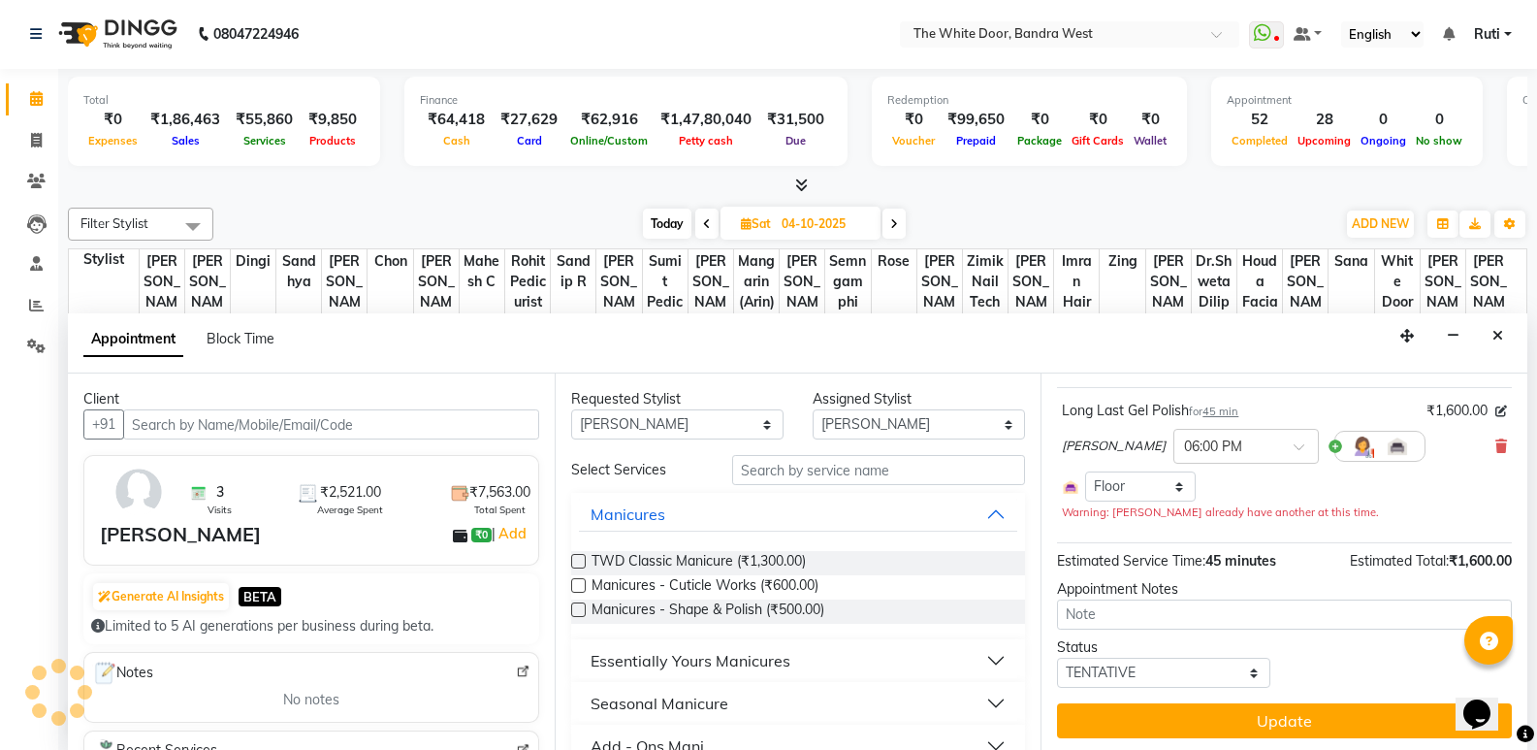
scroll to position [110, 0]
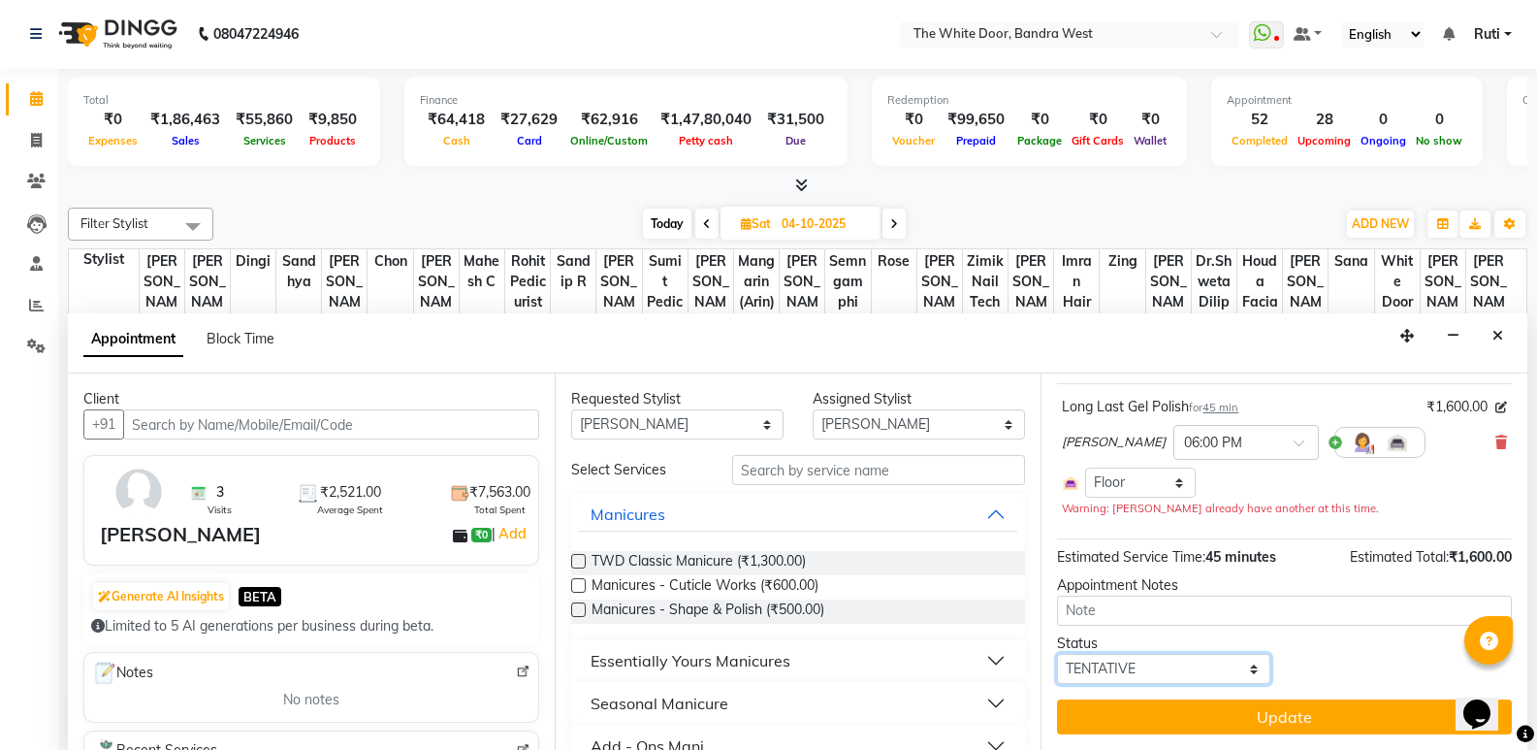
click at [1188, 670] on select "Select TENTATIVE CONFIRM UPCOMING" at bounding box center [1163, 669] width 212 height 30
select select "confirm booking"
click at [1057, 654] on select "Select TENTATIVE CONFIRM UPCOMING" at bounding box center [1163, 669] width 212 height 30
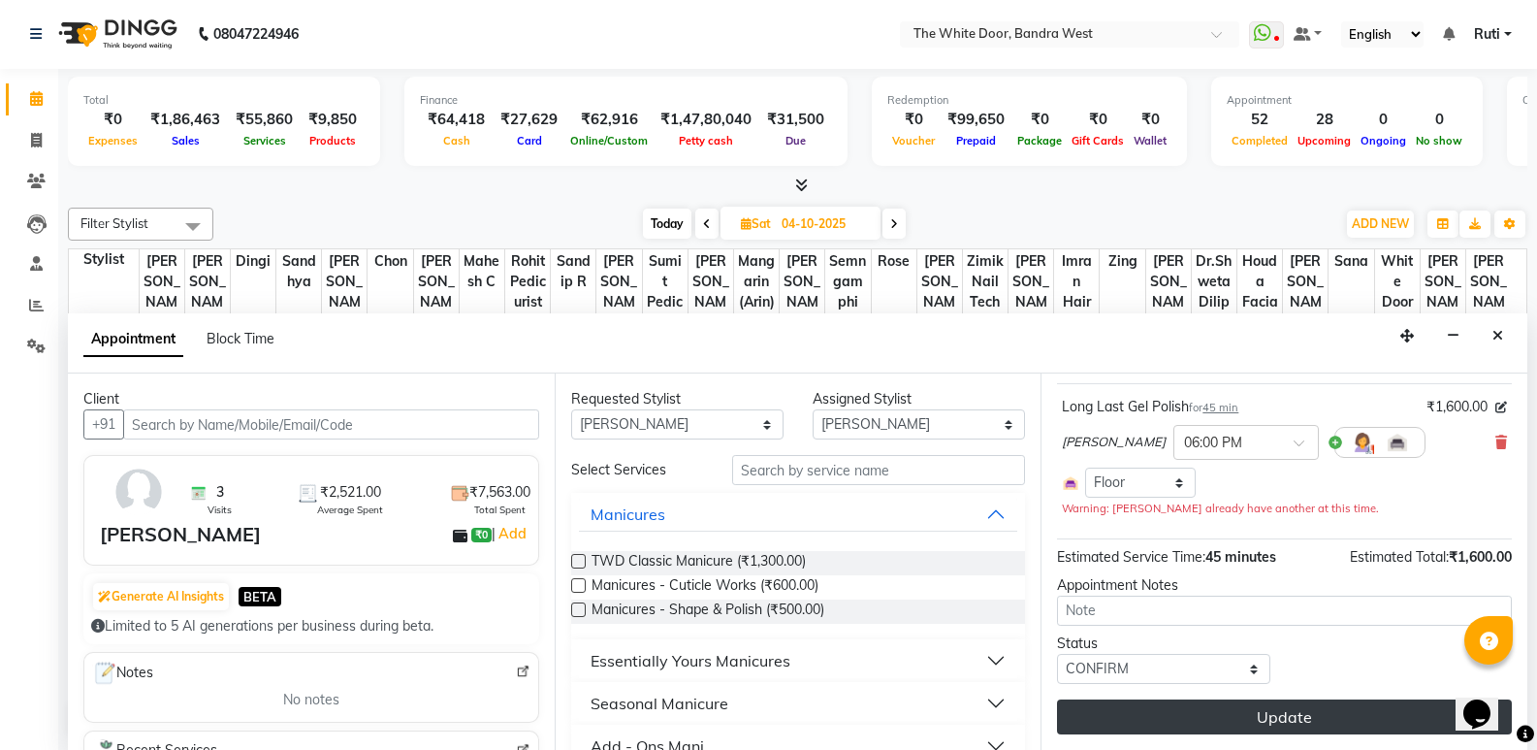
click at [1176, 730] on button "Update" at bounding box center [1284, 716] width 455 height 35
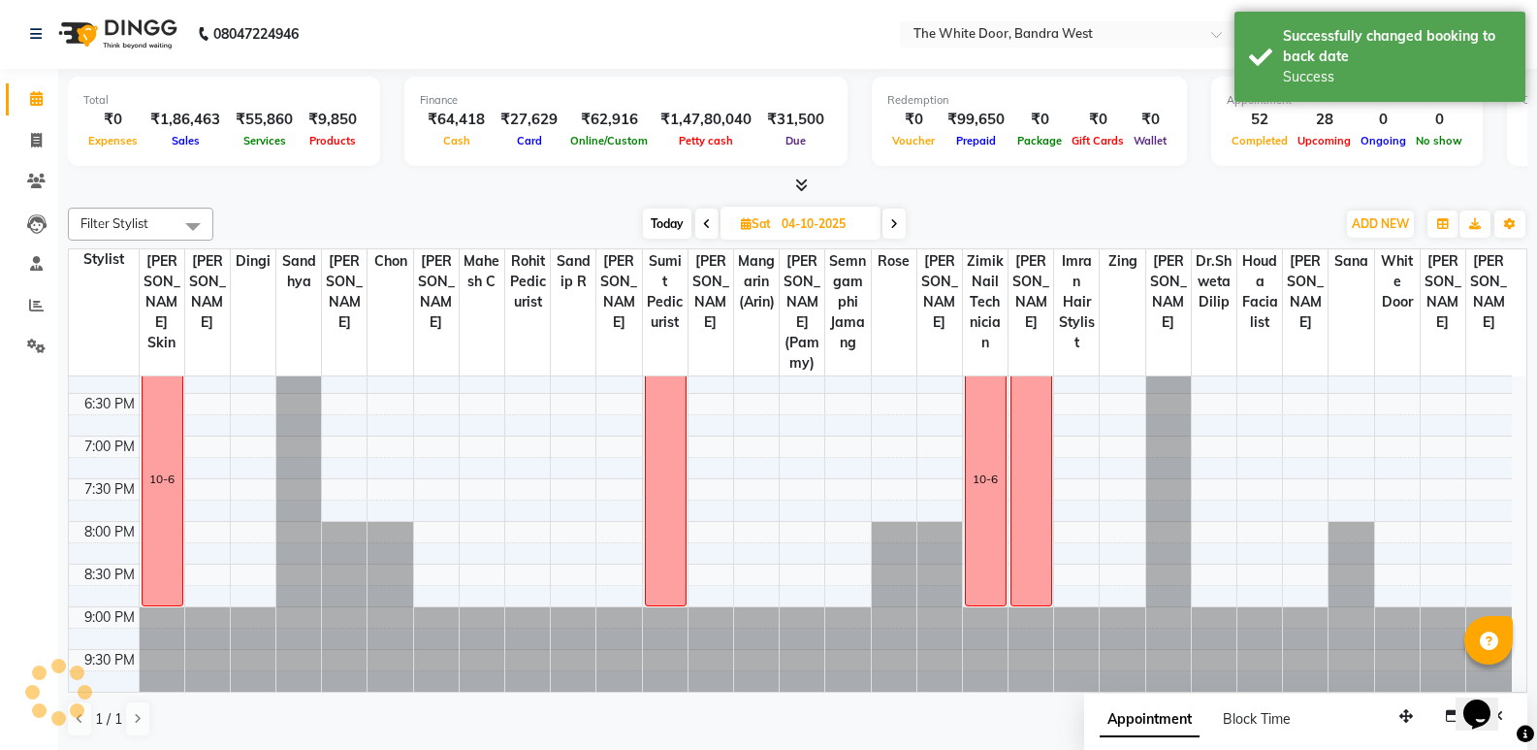
scroll to position [0, 0]
click at [708, 230] on icon at bounding box center [707, 225] width 8 height 12
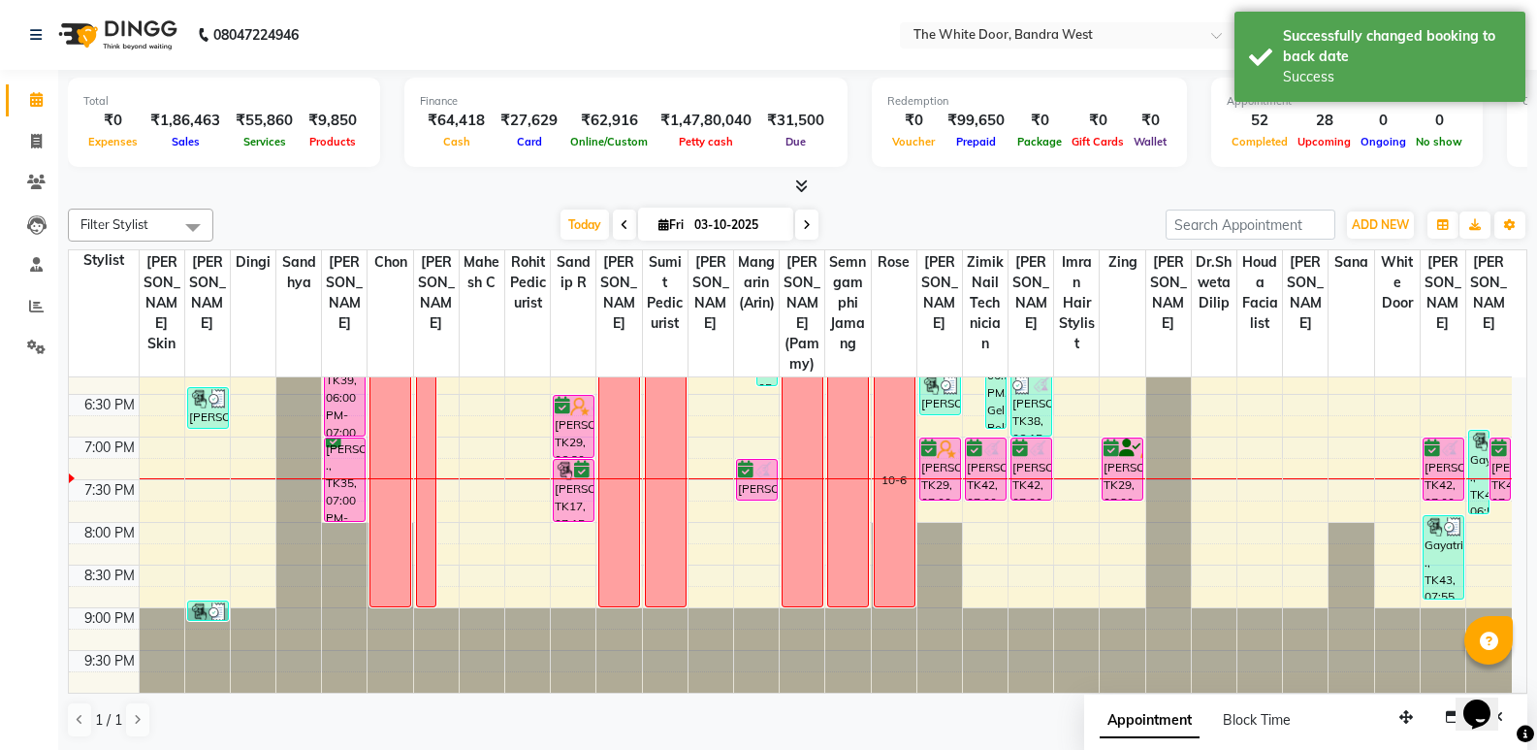
click at [806, 226] on icon at bounding box center [807, 225] width 8 height 12
type input "04-10-2025"
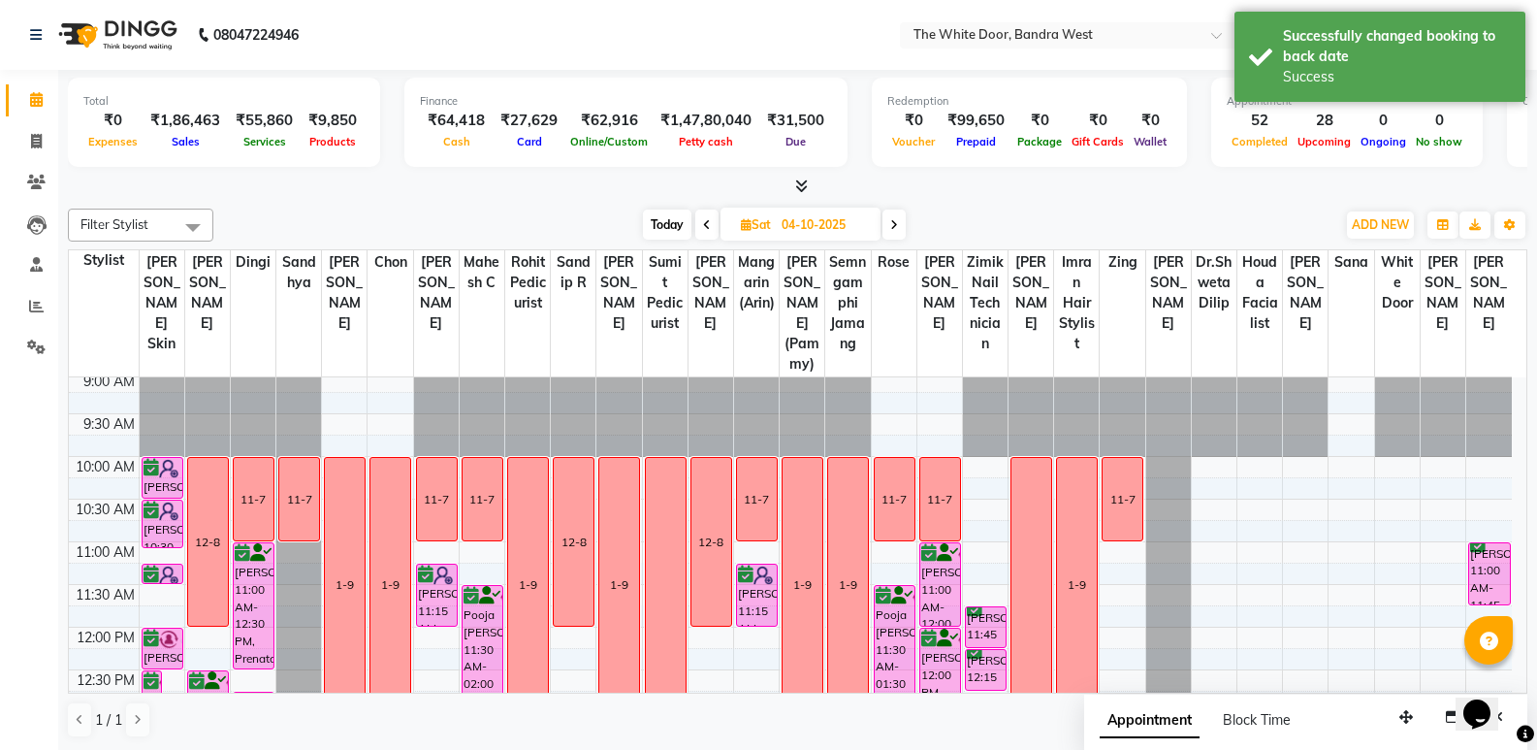
scroll to position [0, 0]
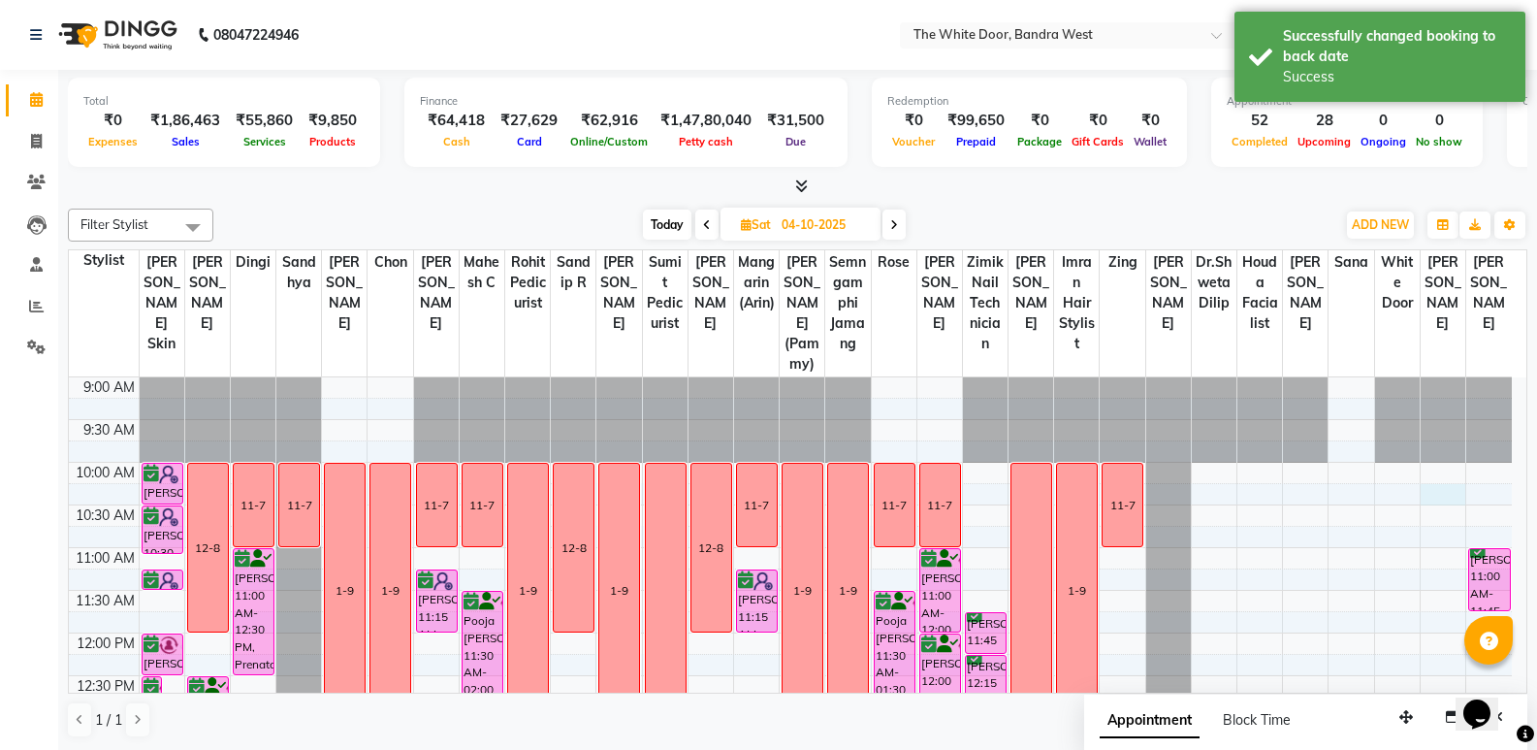
select select "92327"
select select "tentative"
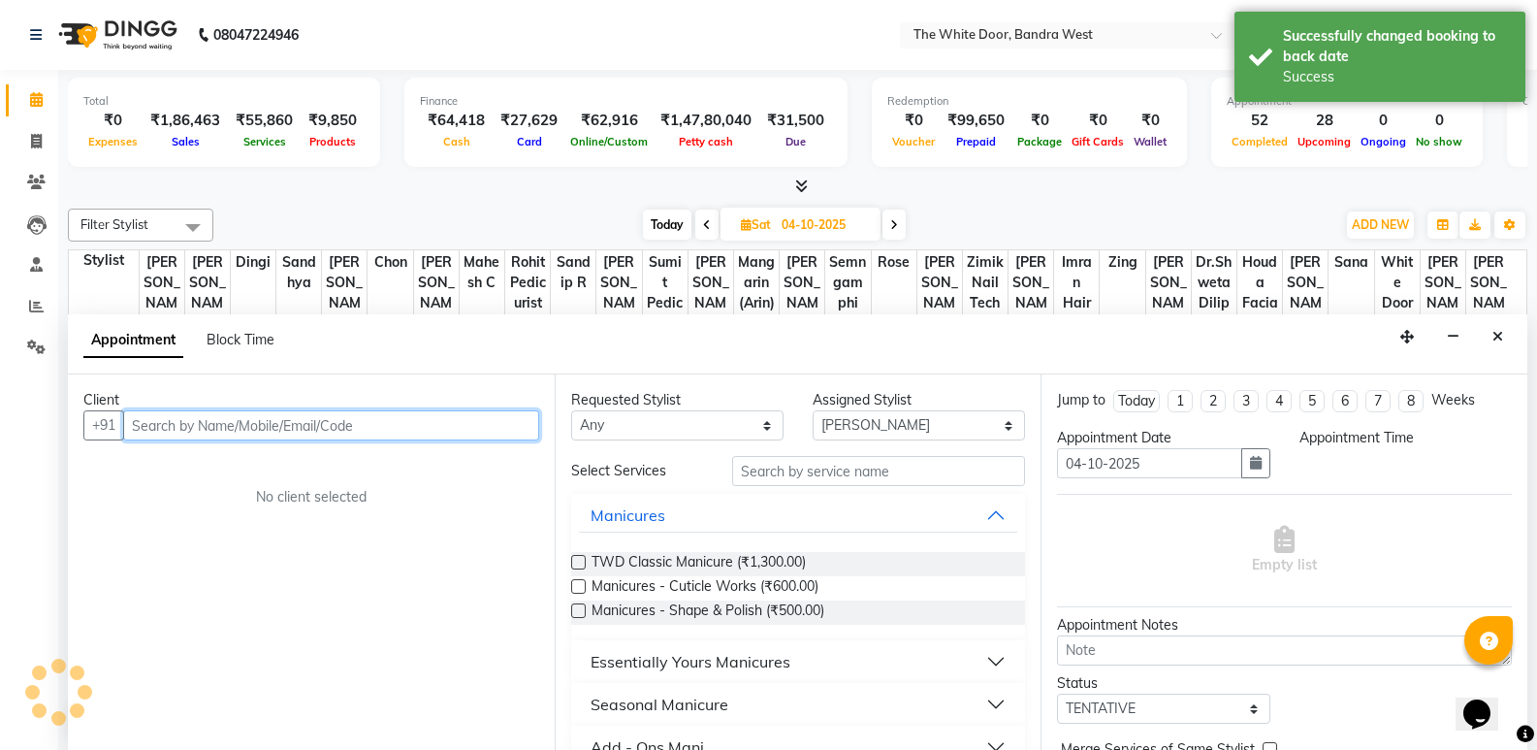
select select "615"
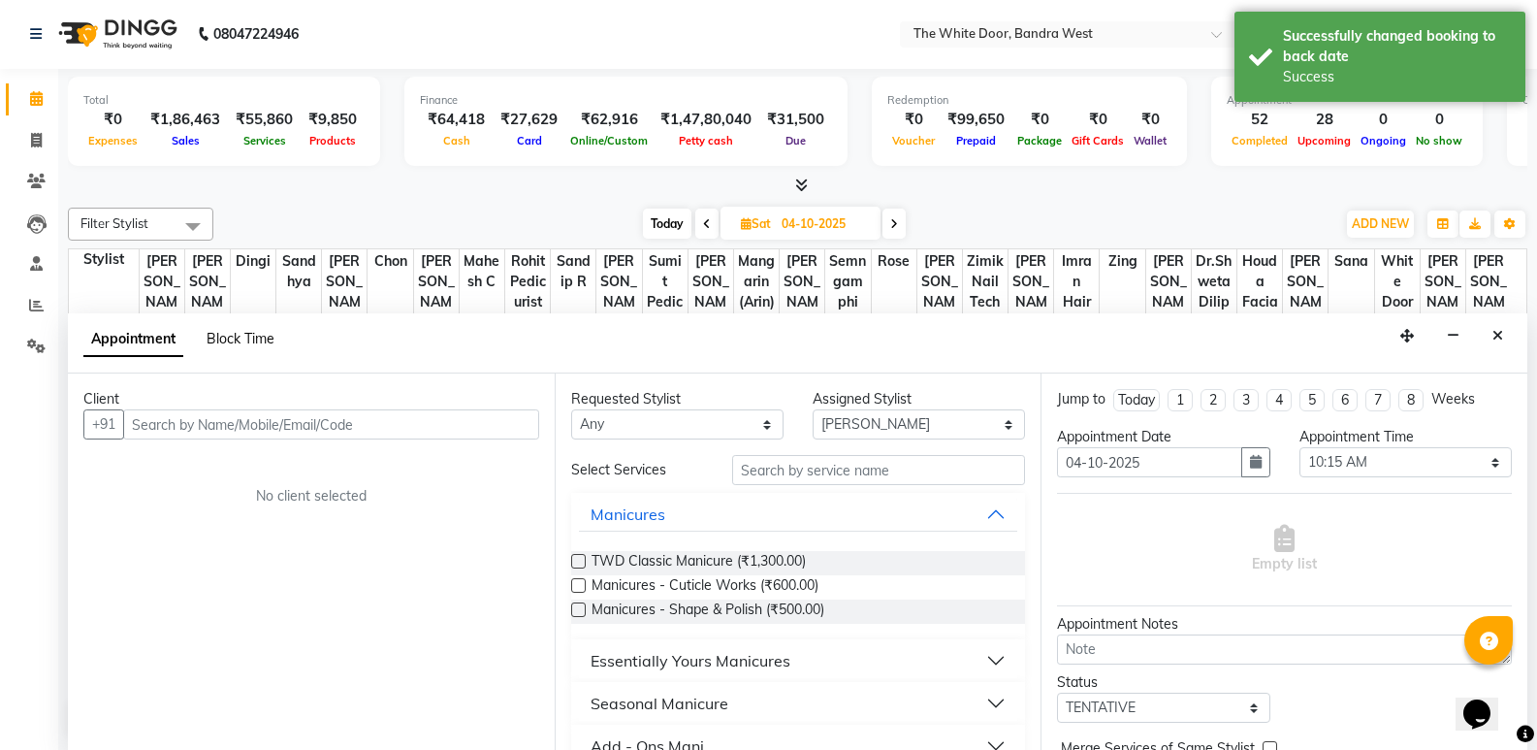
click at [222, 336] on span "Block Time" at bounding box center [241, 338] width 68 height 17
select select "92327"
select select "615"
select select "630"
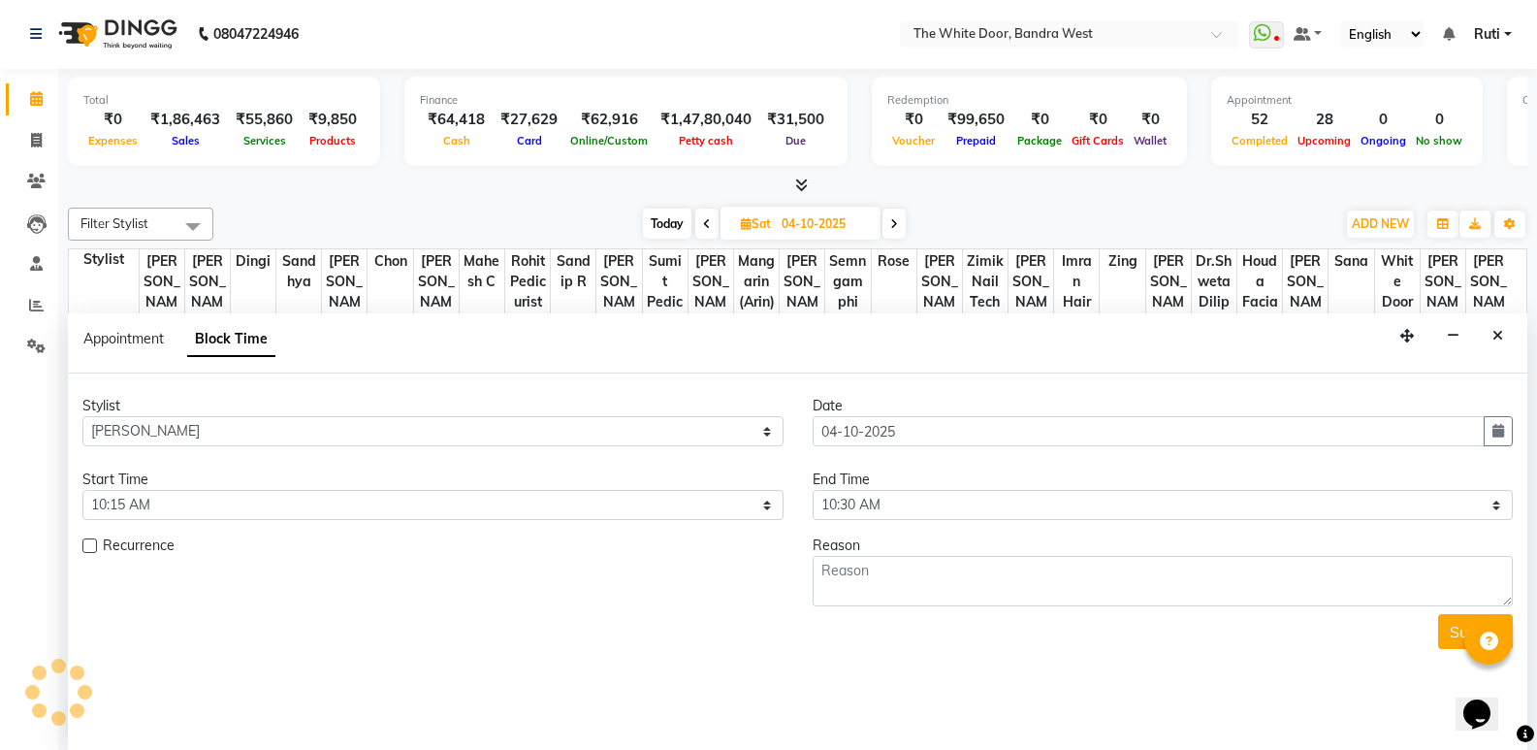
scroll to position [814, 0]
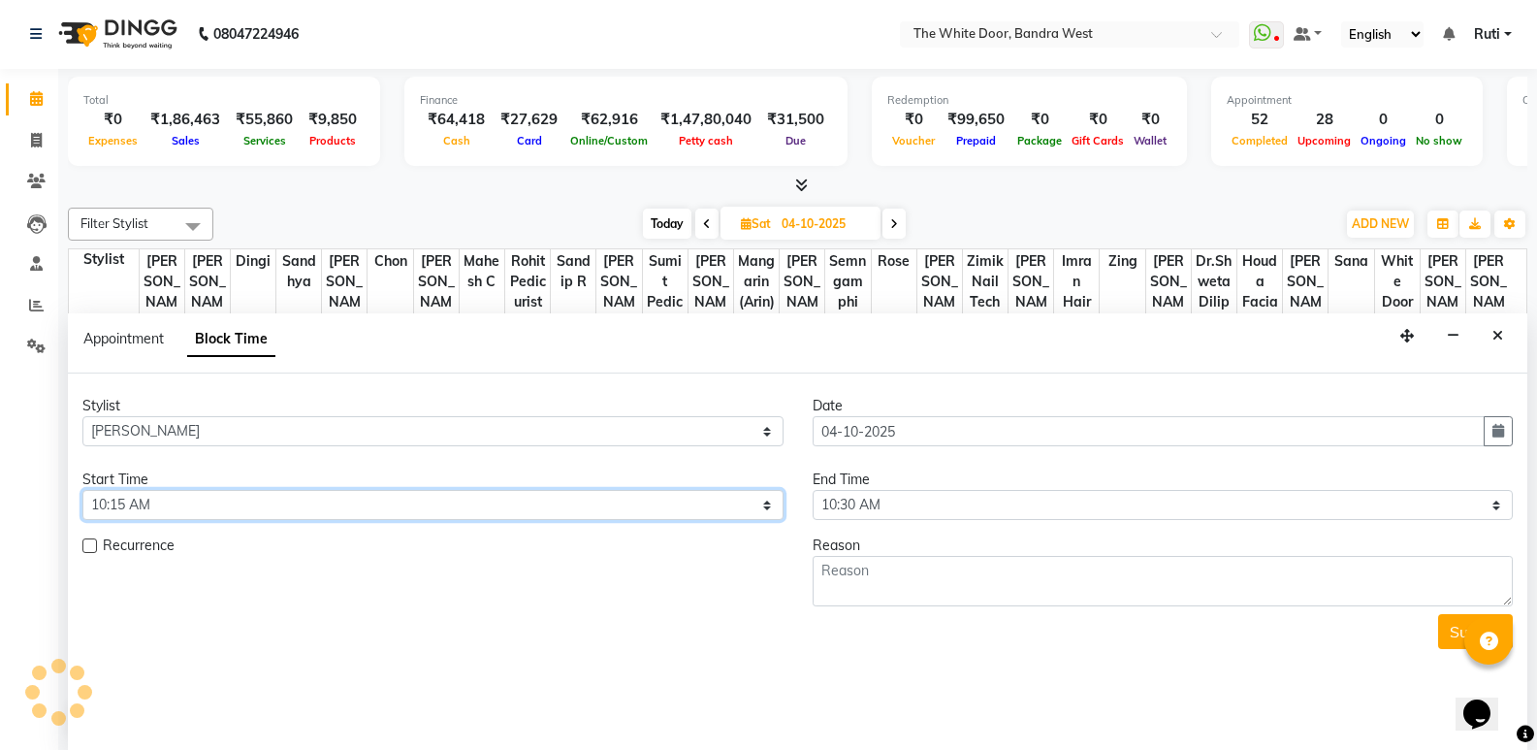
click at [251, 498] on select "Select 10:00 AM 10:15 AM 10:30 AM 10:45 AM 11:00 AM 11:15 AM 11:30 AM 11:45 AM …" at bounding box center [432, 505] width 701 height 30
select select "600"
click at [82, 490] on select "Select 10:00 AM 10:15 AM 10:30 AM 10:45 AM 11:00 AM 11:15 AM 11:30 AM 11:45 AM …" at bounding box center [432, 505] width 701 height 30
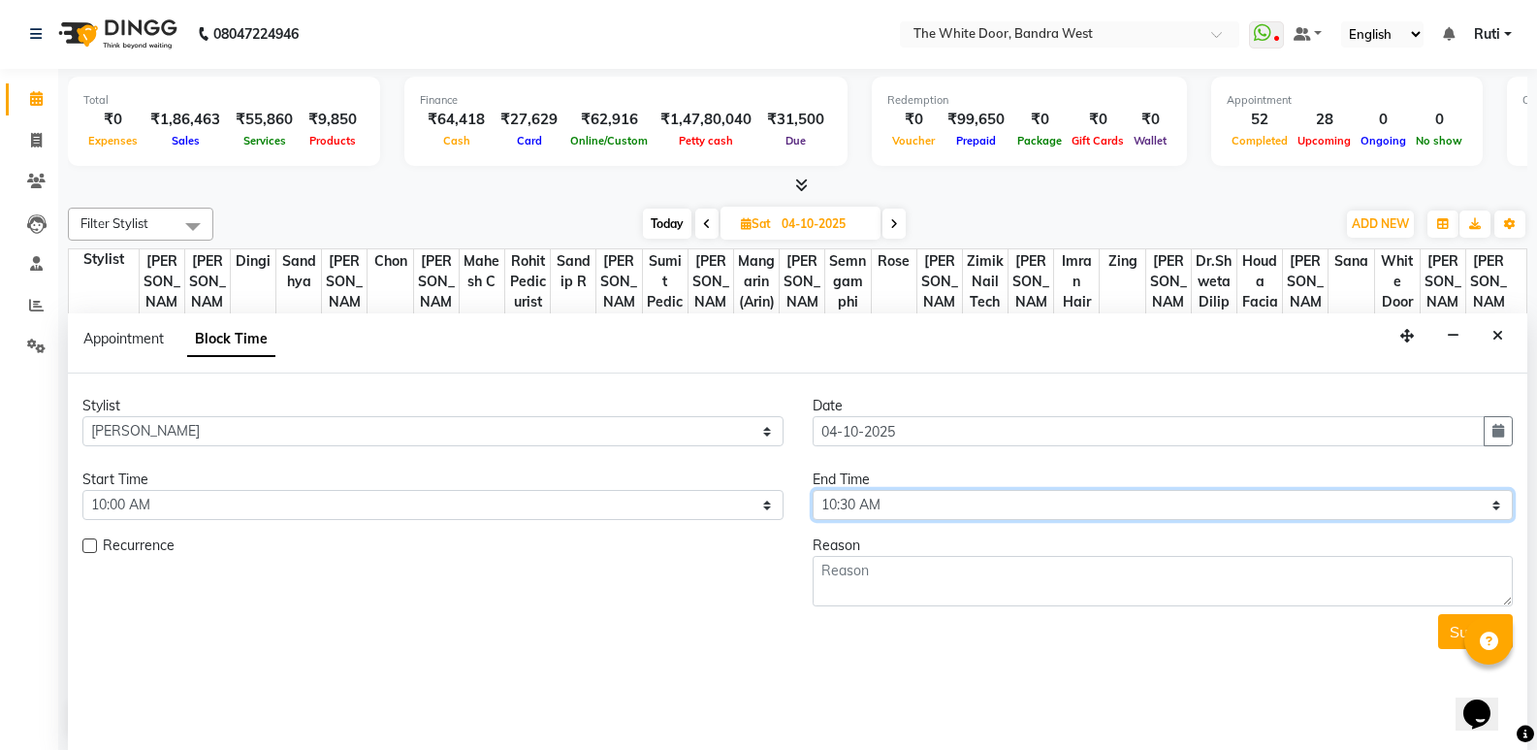
click at [938, 508] on select "Select 10:00 AM 10:15 AM 10:30 AM 10:45 AM 11:00 AM 11:15 AM 11:30 AM 11:45 AM …" at bounding box center [1163, 505] width 701 height 30
select select "720"
click at [813, 490] on select "Select 10:00 AM 10:15 AM 10:30 AM 10:45 AM 11:00 AM 11:15 AM 11:30 AM 11:45 AM …" at bounding box center [1163, 505] width 701 height 30
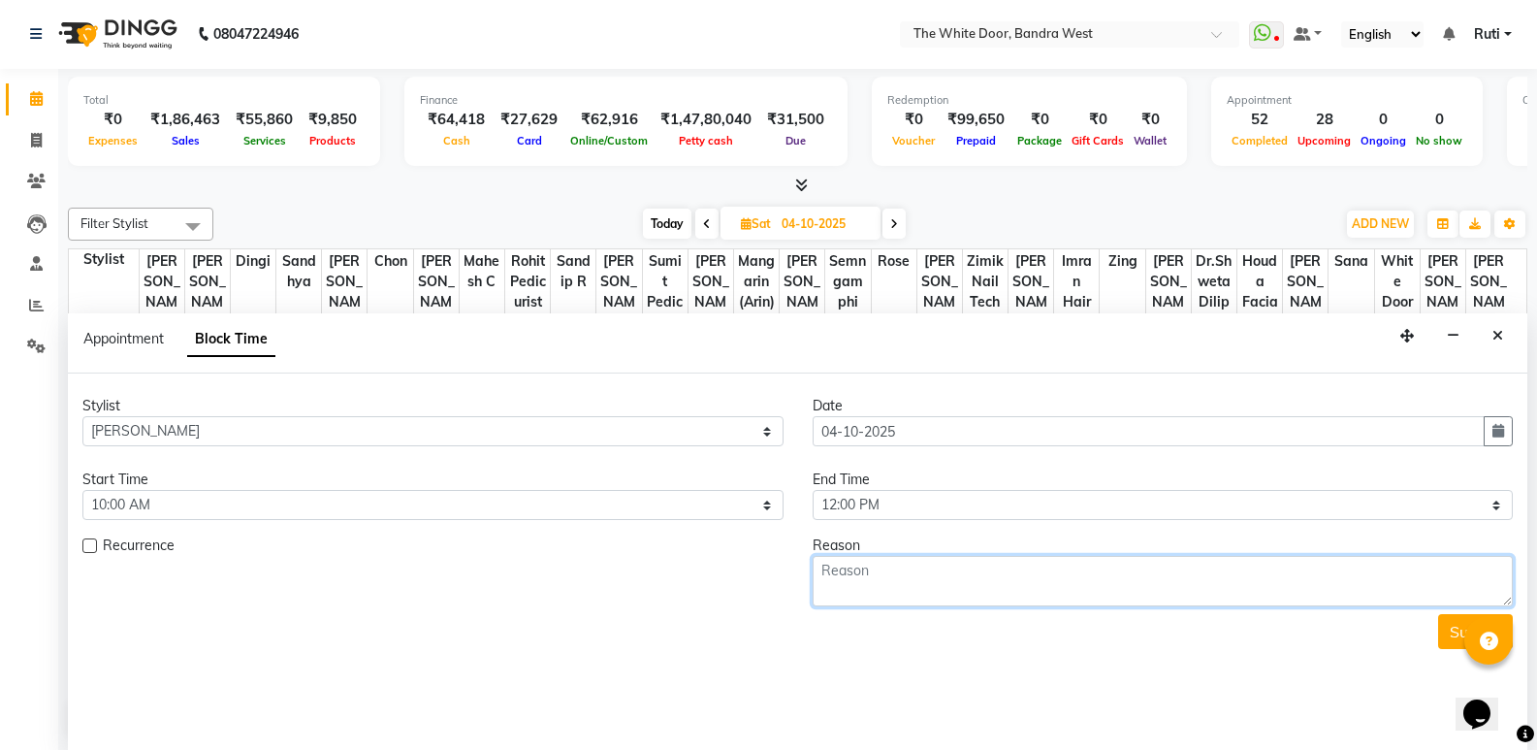
click at [875, 567] on textarea at bounding box center [1163, 581] width 701 height 50
type textarea "12-8"
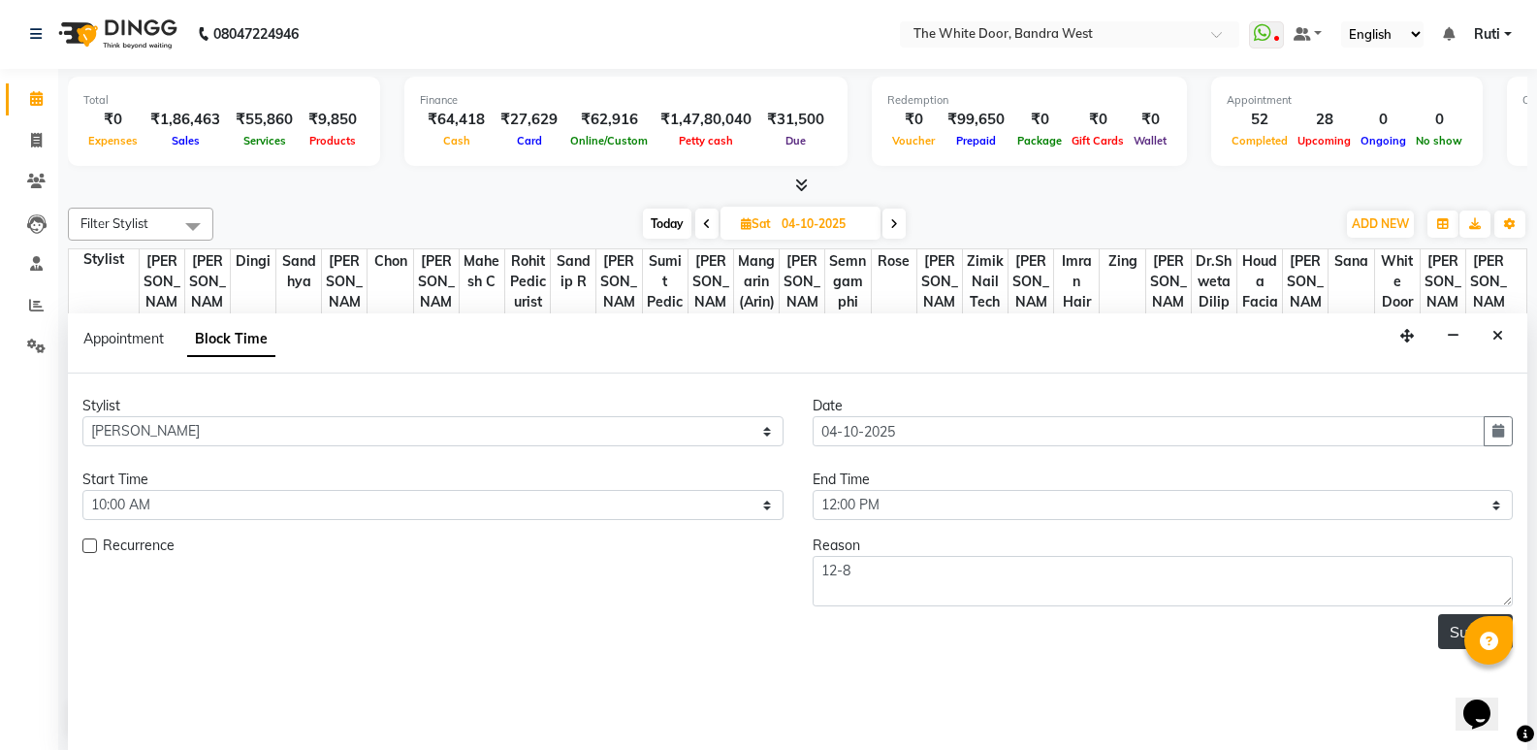
click at [1445, 632] on button "Submit" at bounding box center [1475, 631] width 75 height 35
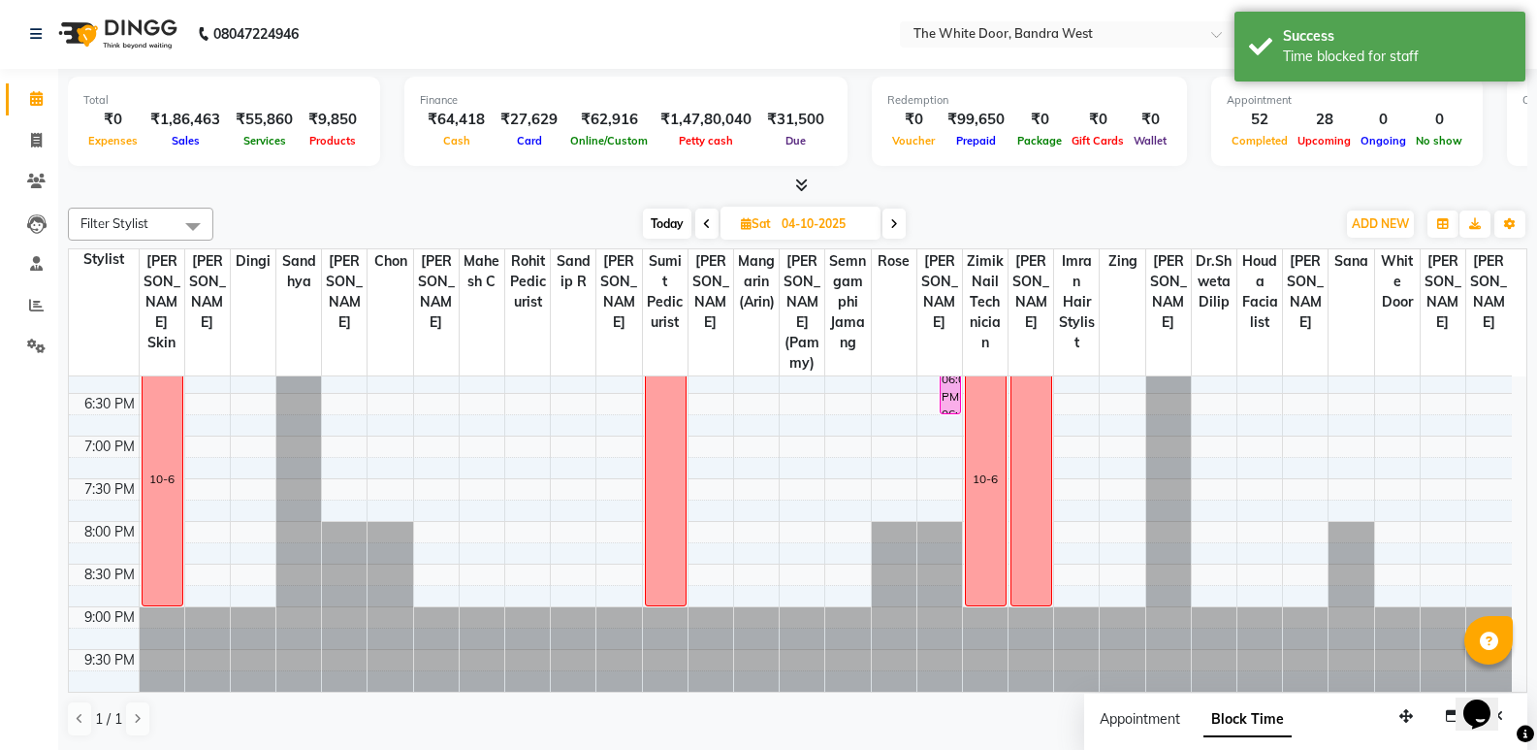
scroll to position [0, 0]
click at [1485, 538] on div "9:00 AM 9:30 AM 10:00 AM 10:30 AM 11:00 AM 11:30 AM 12:00 PM 12:30 PM 1:00 PM 1…" at bounding box center [790, 138] width 1443 height 1108
select select "83679"
select select "tentative"
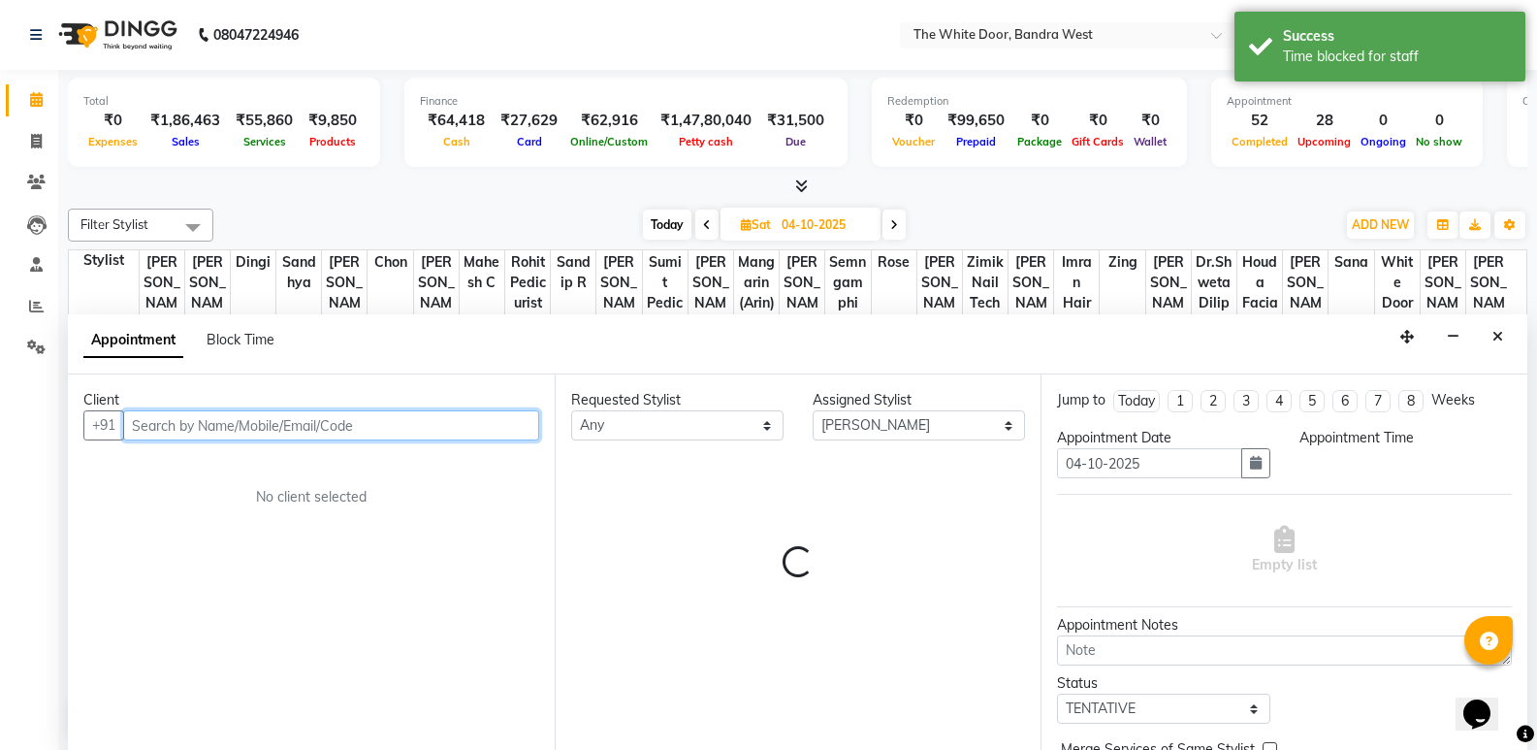
select select "1200"
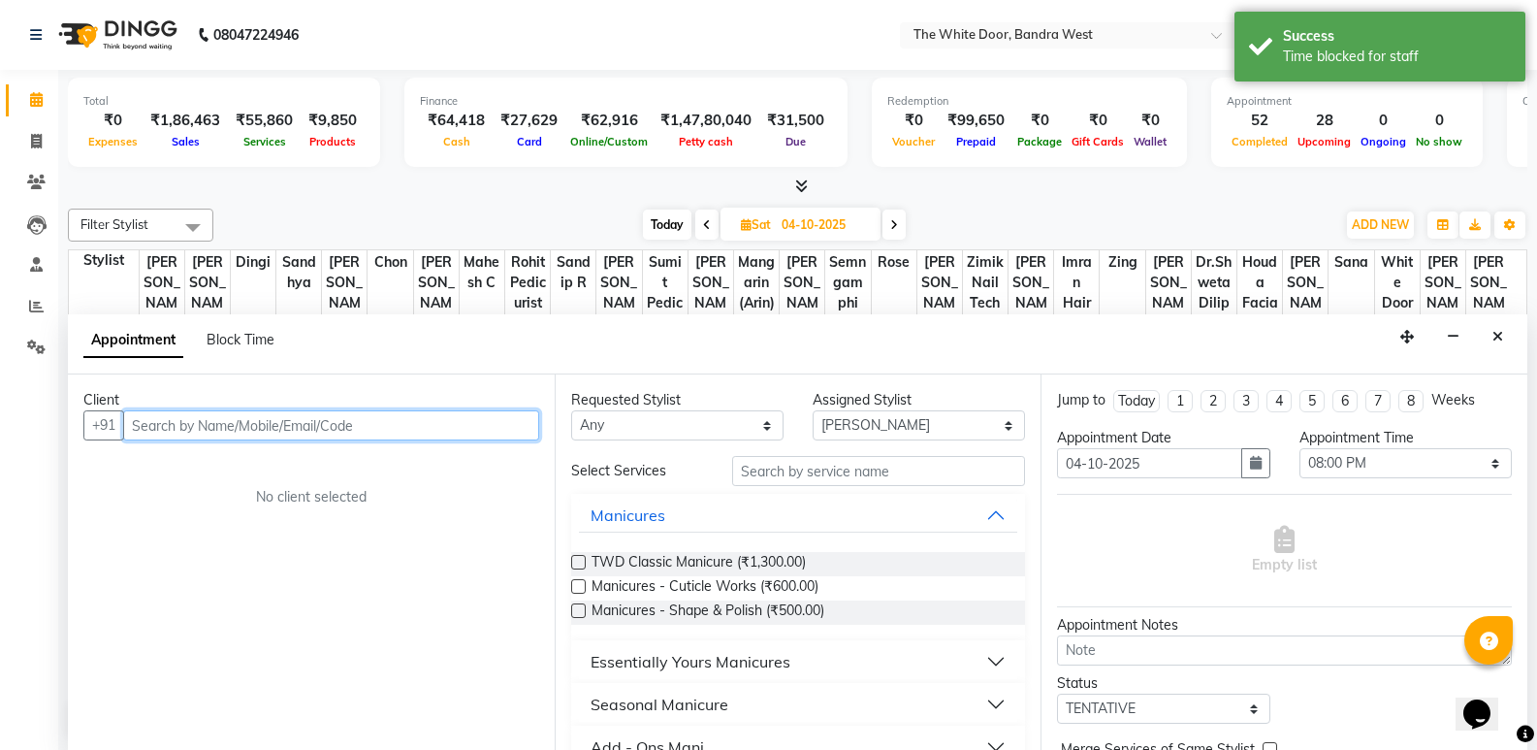
scroll to position [1, 0]
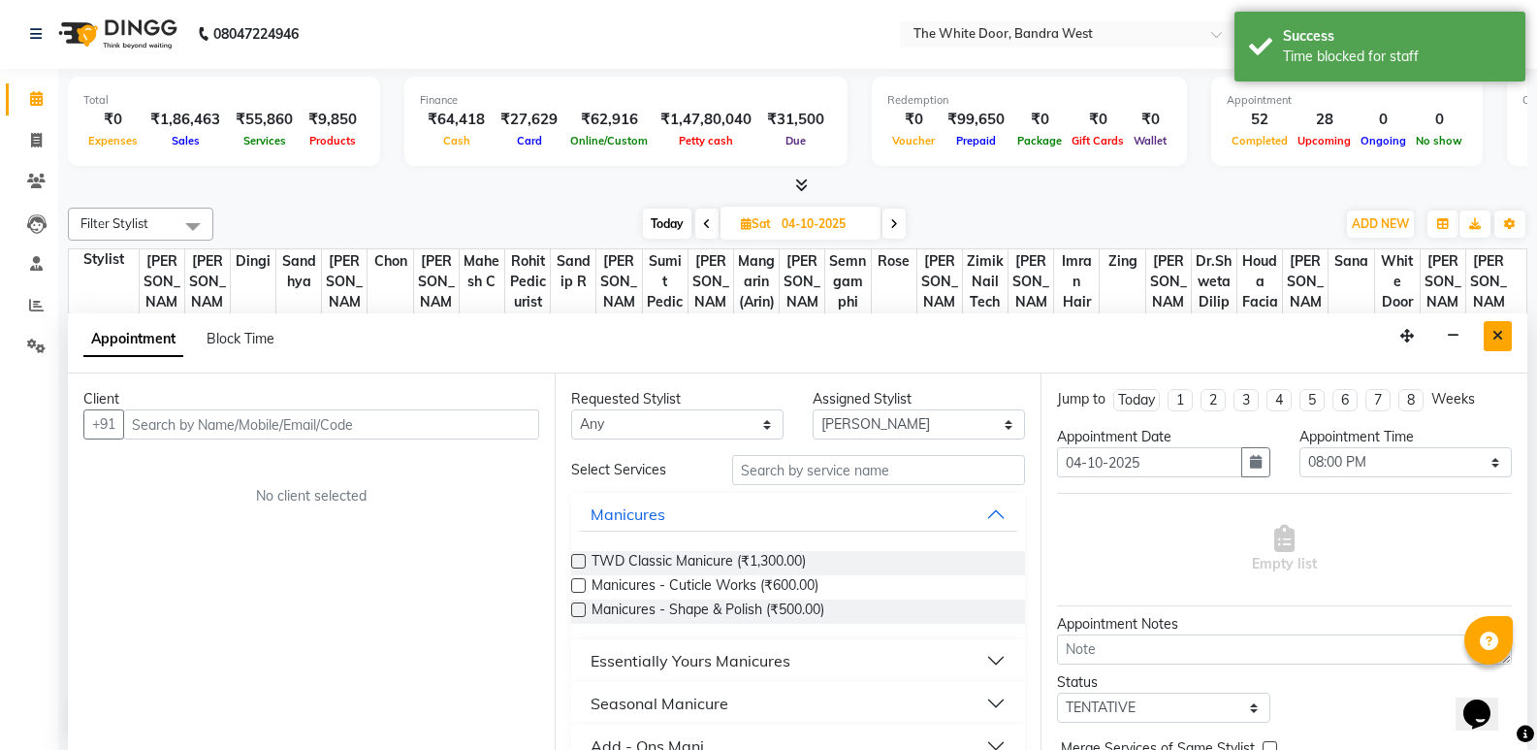
click at [1497, 336] on icon "Close" at bounding box center [1498, 336] width 11 height 14
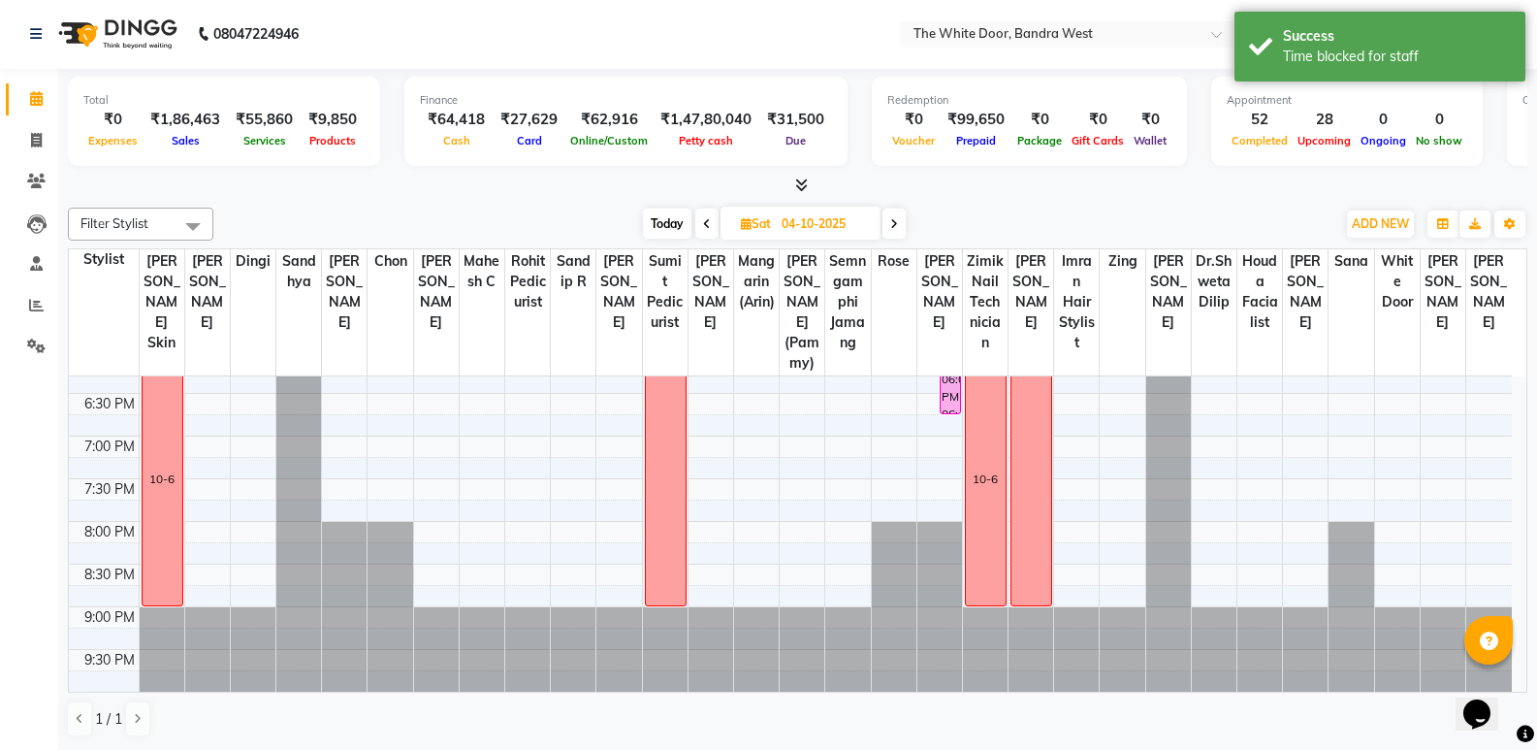
click at [1483, 508] on div "9:00 AM 9:30 AM 10:00 AM 10:30 AM 11:00 AM 11:30 AM 12:00 PM 12:30 PM 1:00 PM 1…" at bounding box center [790, 137] width 1443 height 1108
select select "83679"
select select "tentative"
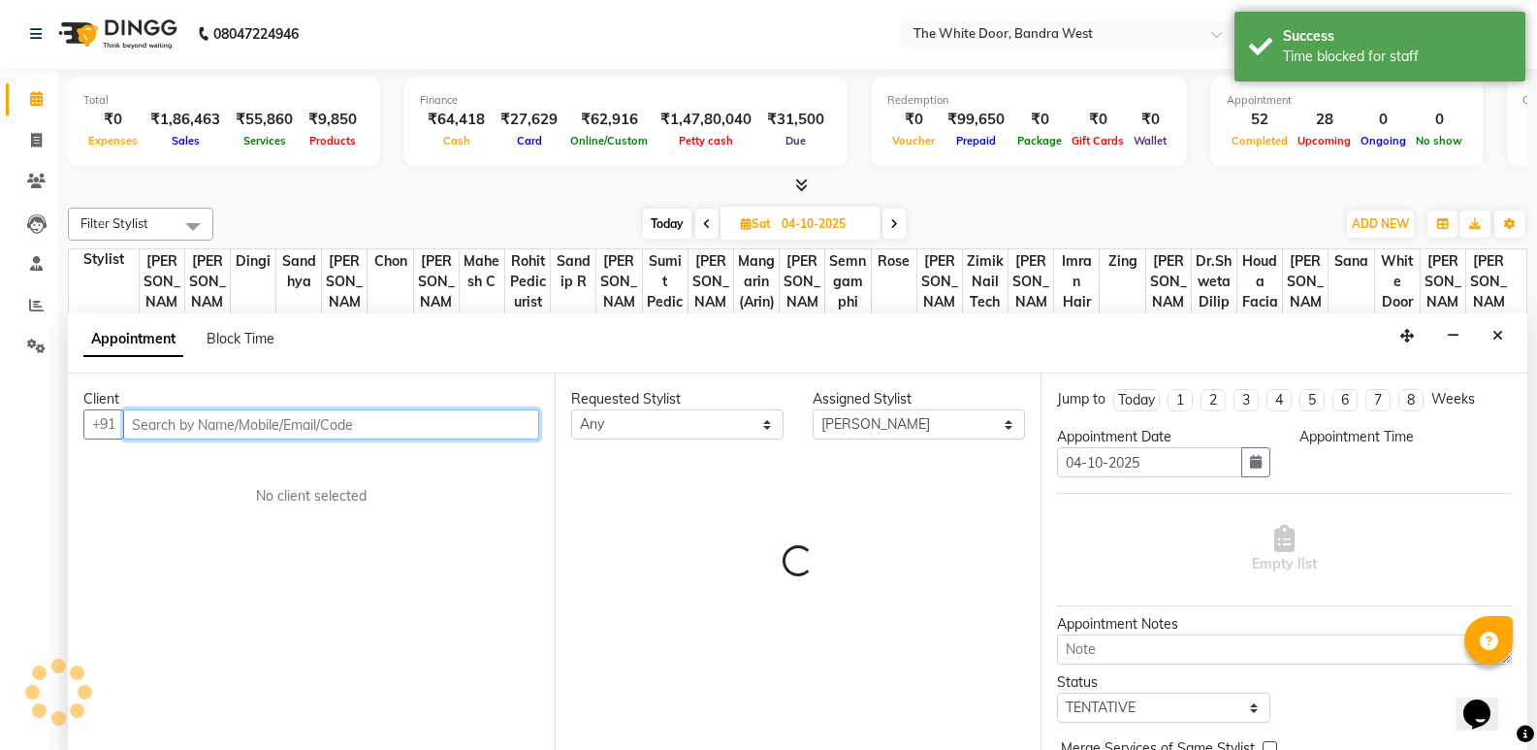
select select "1185"
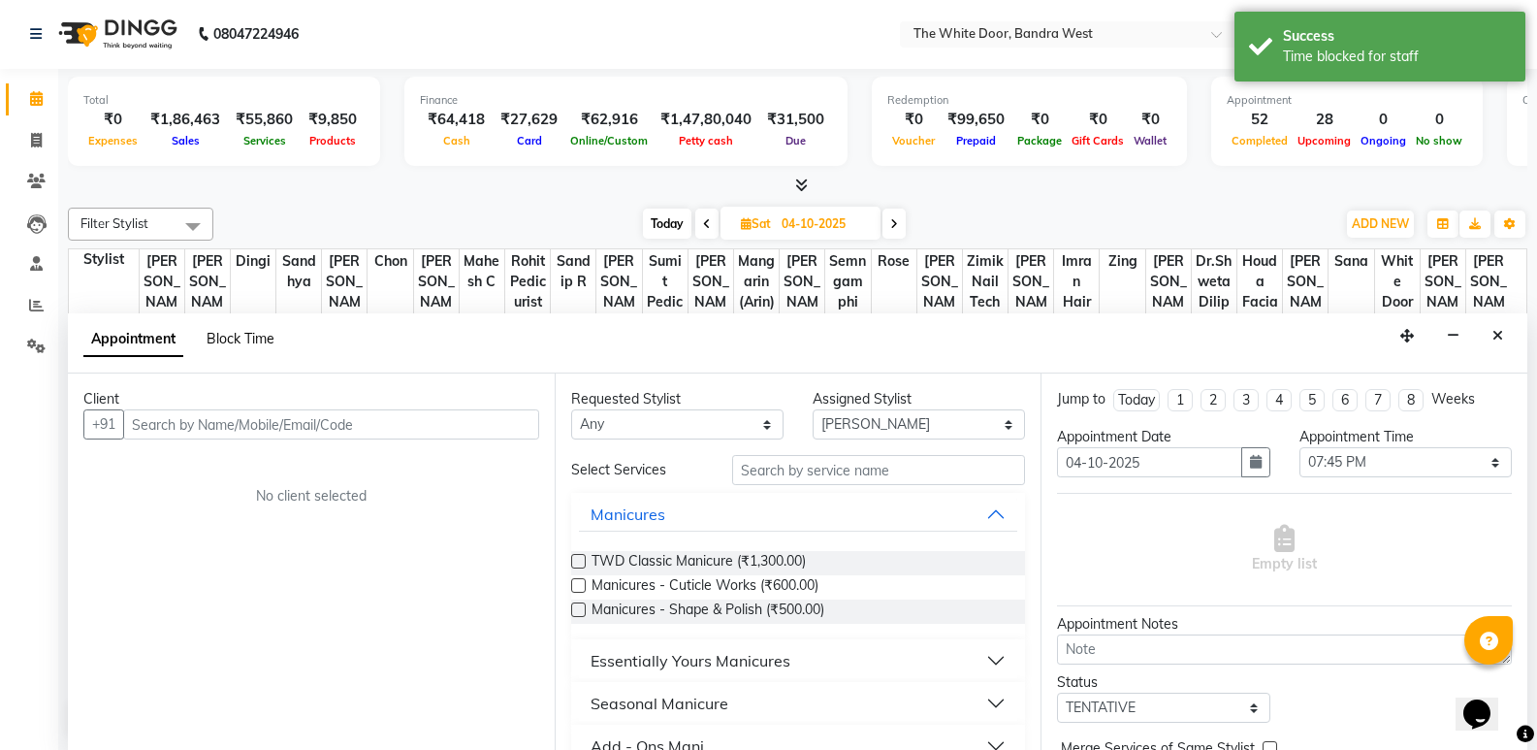
click at [235, 341] on span "Block Time" at bounding box center [241, 338] width 68 height 17
select select "83679"
select select "1185"
select select "1200"
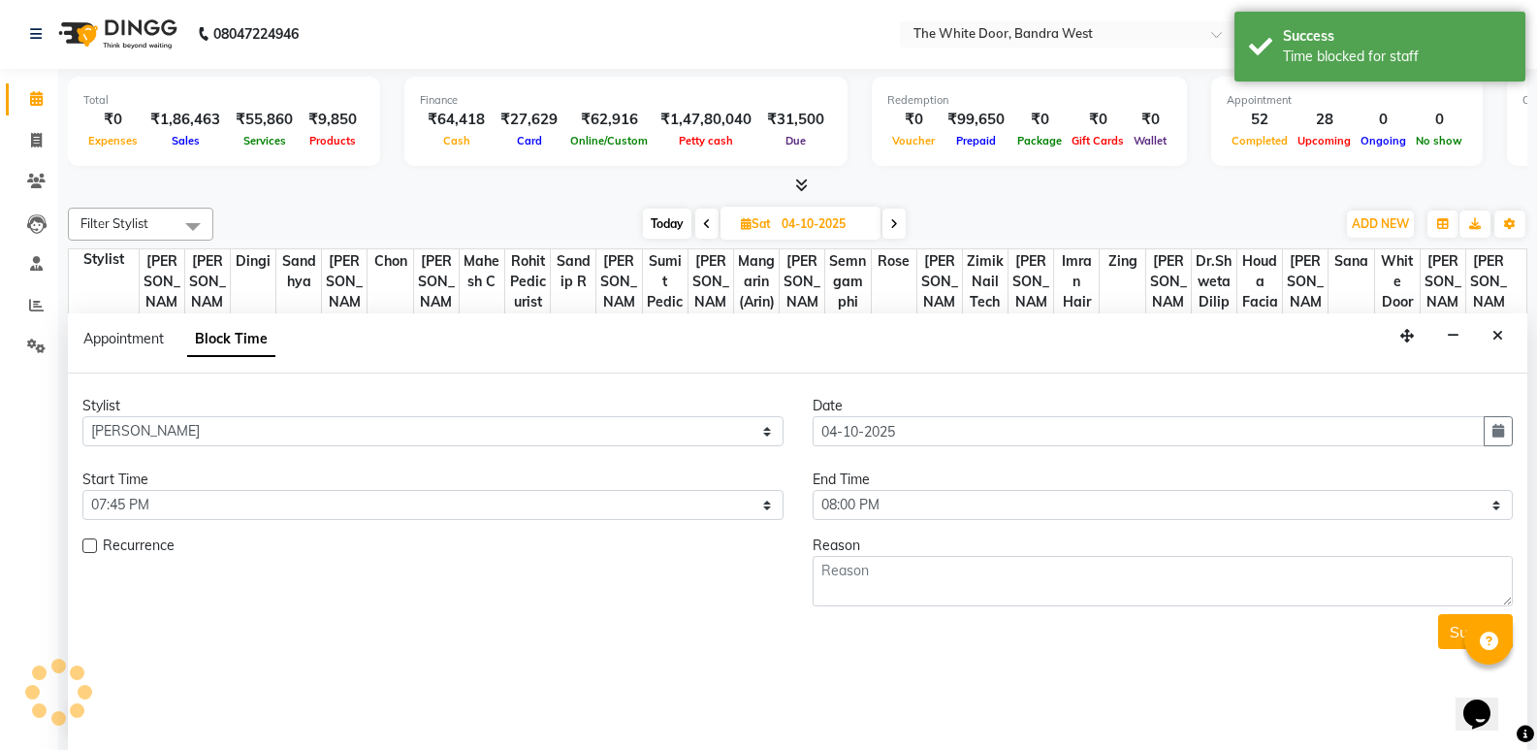
scroll to position [814, 0]
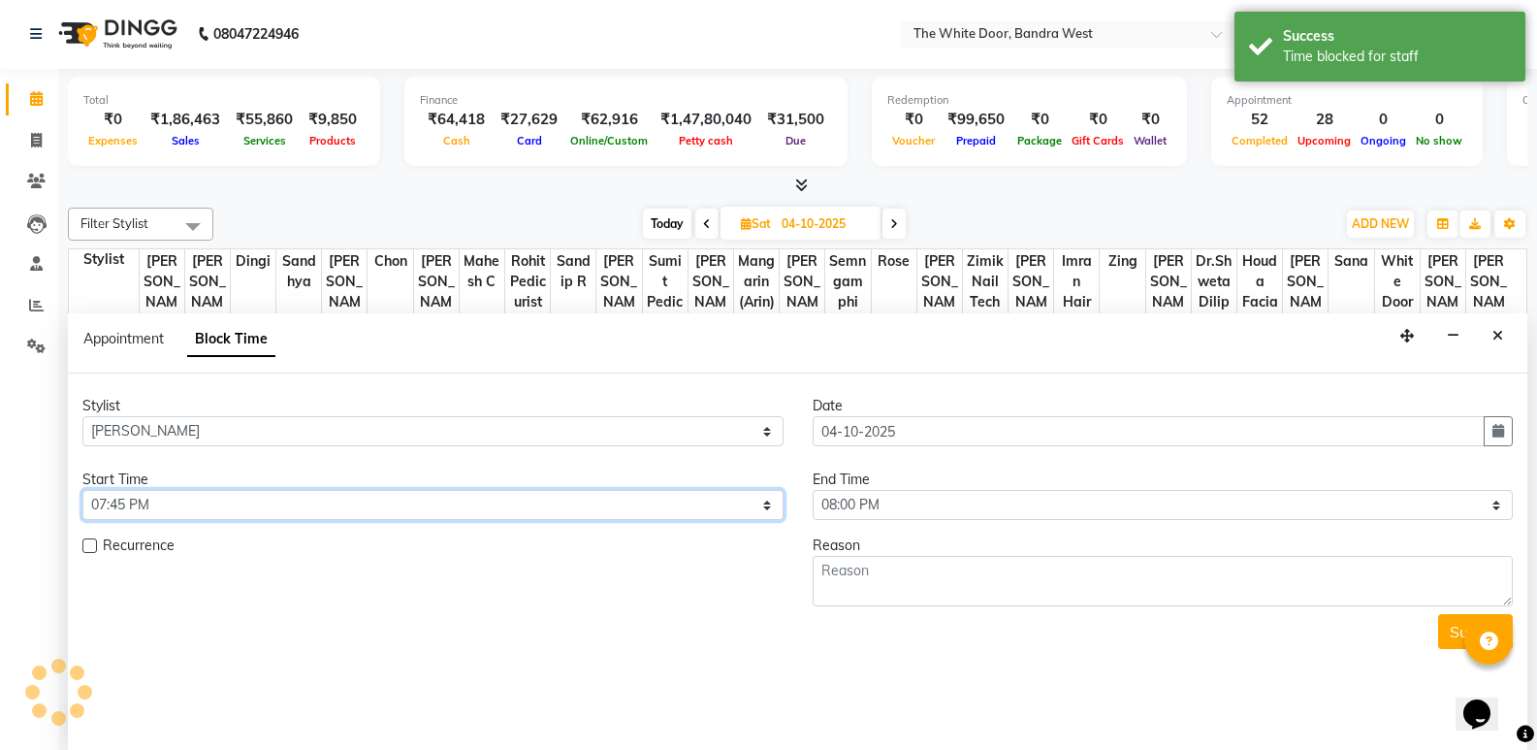
click at [177, 517] on select "Select 10:00 AM 10:15 AM 10:30 AM 10:45 AM 11:00 AM 11:15 AM 11:30 AM 11:45 AM …" at bounding box center [432, 505] width 701 height 30
select select "1080"
click at [82, 490] on select "Select 10:00 AM 10:15 AM 10:30 AM 10:45 AM 11:00 AM 11:15 AM 11:30 AM 11:45 AM …" at bounding box center [432, 505] width 701 height 30
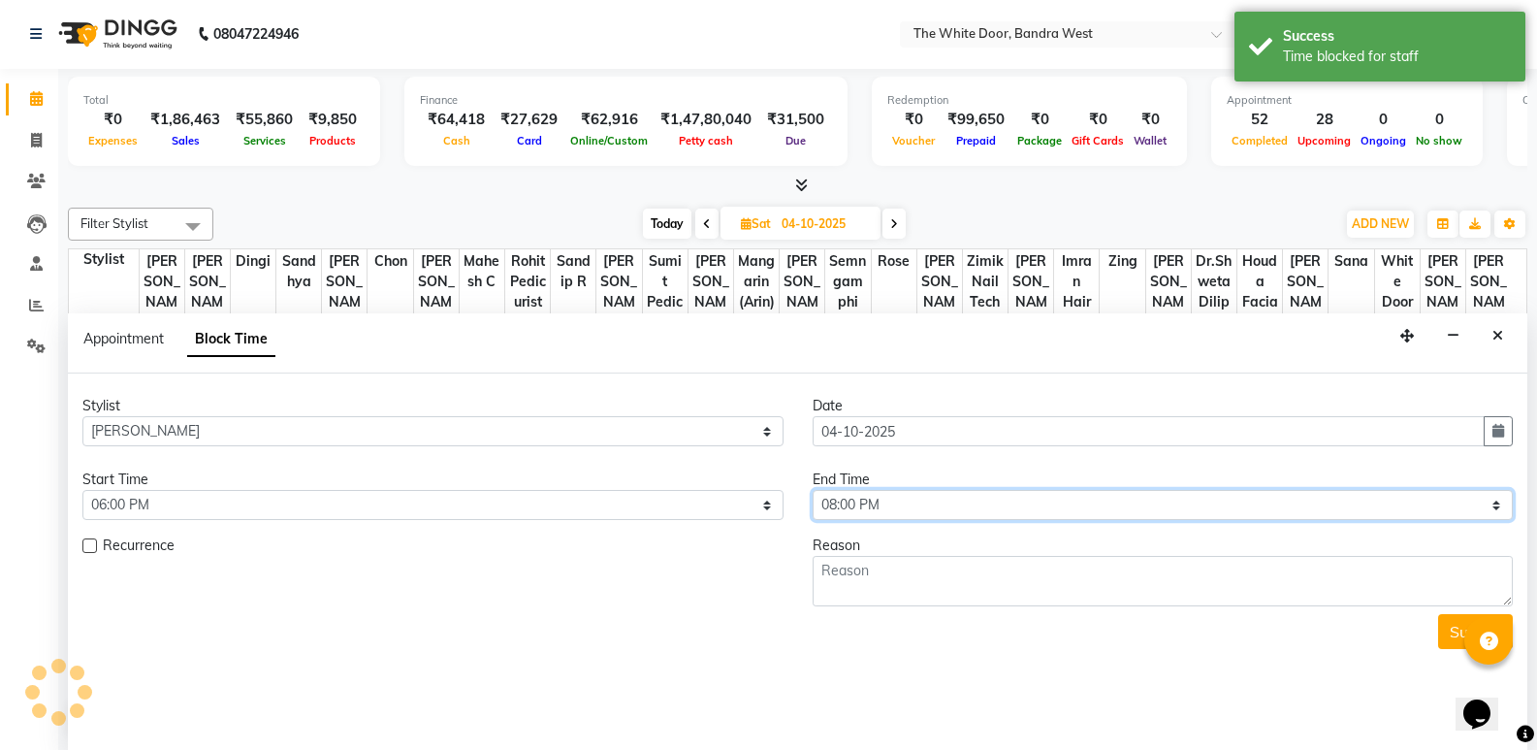
click at [951, 508] on select "Select 10:00 AM 10:15 AM 10:30 AM 10:45 AM 11:00 AM 11:15 AM 11:30 AM 11:45 AM …" at bounding box center [1163, 505] width 701 height 30
select select "1260"
click at [813, 490] on select "Select 10:00 AM 10:15 AM 10:30 AM 10:45 AM 11:00 AM 11:15 AM 11:30 AM 11:45 AM …" at bounding box center [1163, 505] width 701 height 30
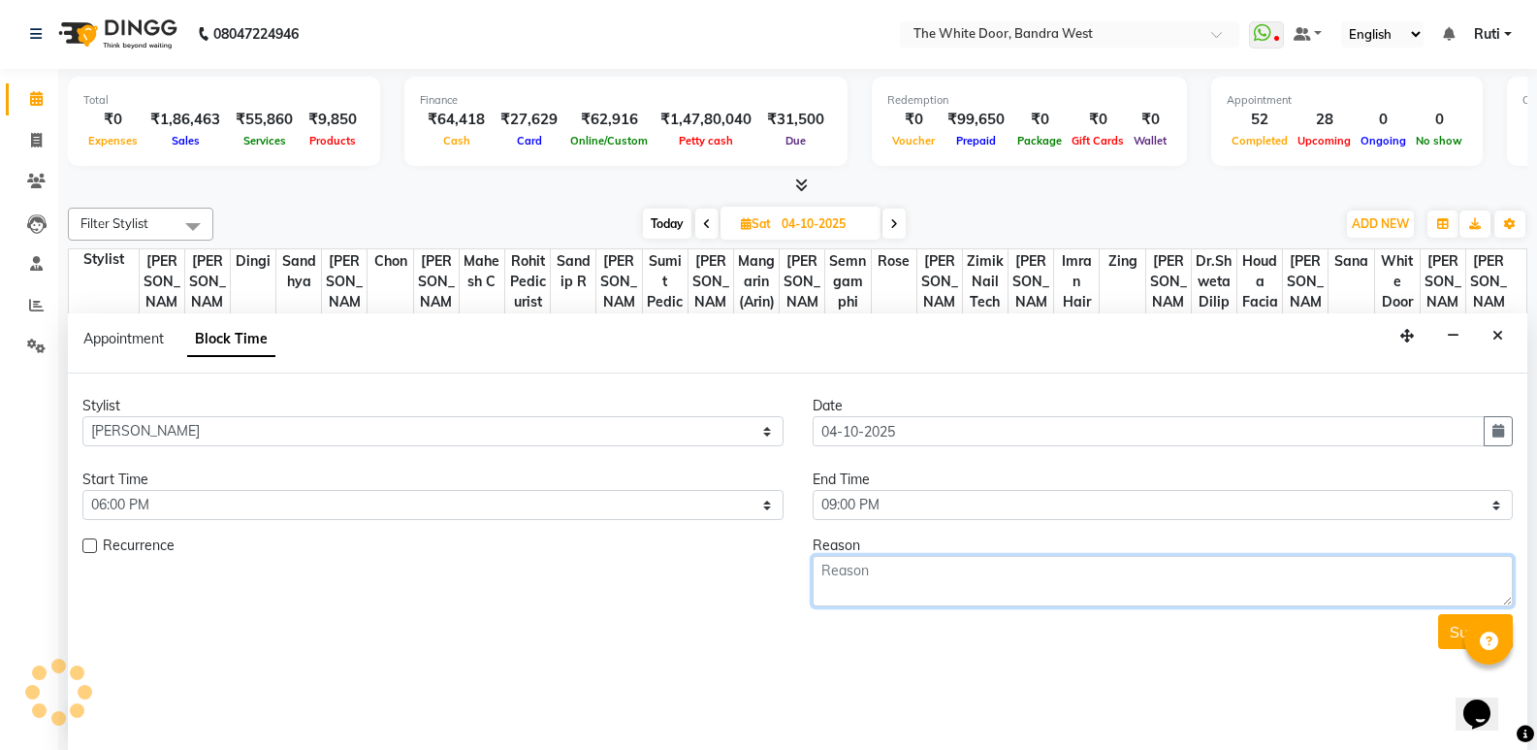
click at [894, 562] on textarea at bounding box center [1163, 581] width 701 height 50
type textarea "10-6"
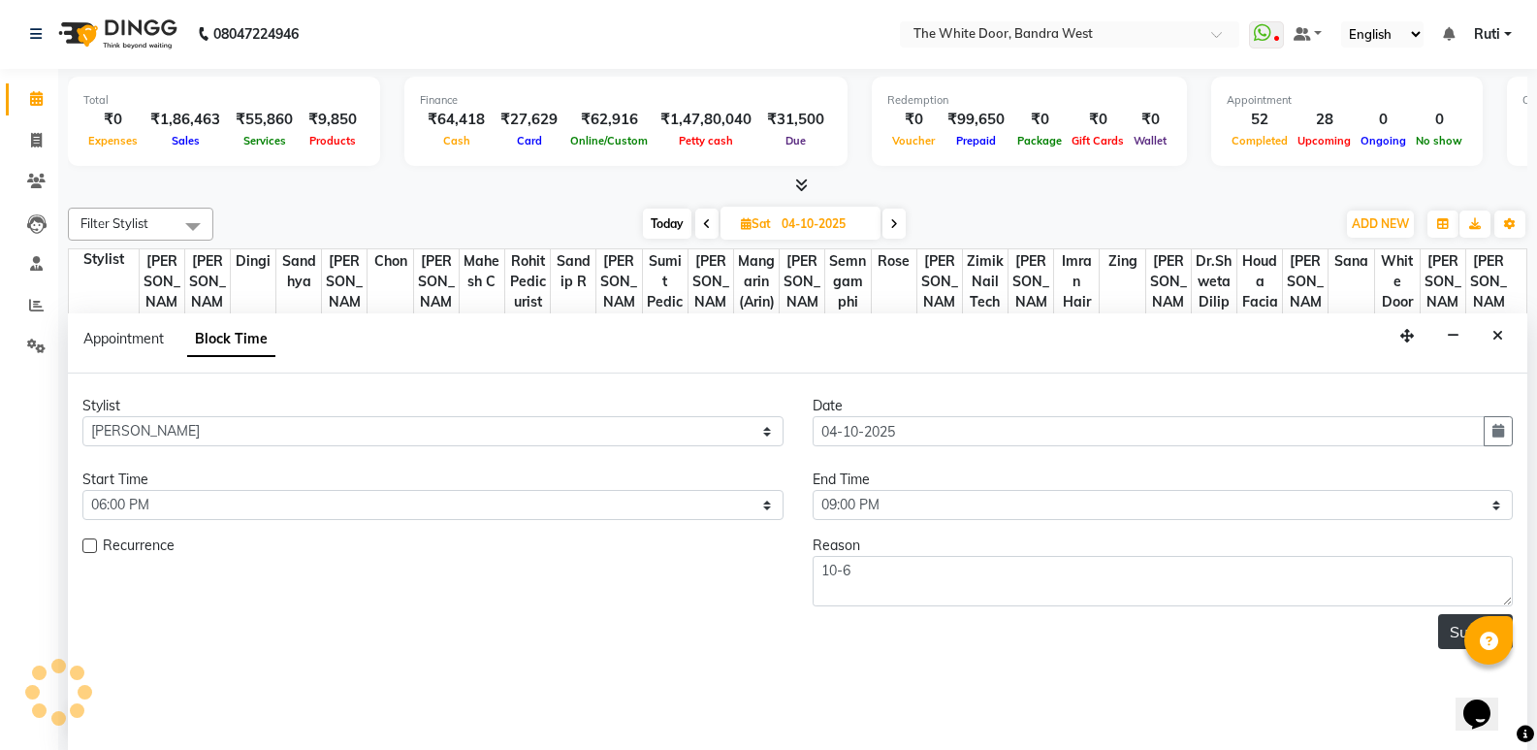
click at [1444, 626] on button "Submit" at bounding box center [1475, 631] width 75 height 35
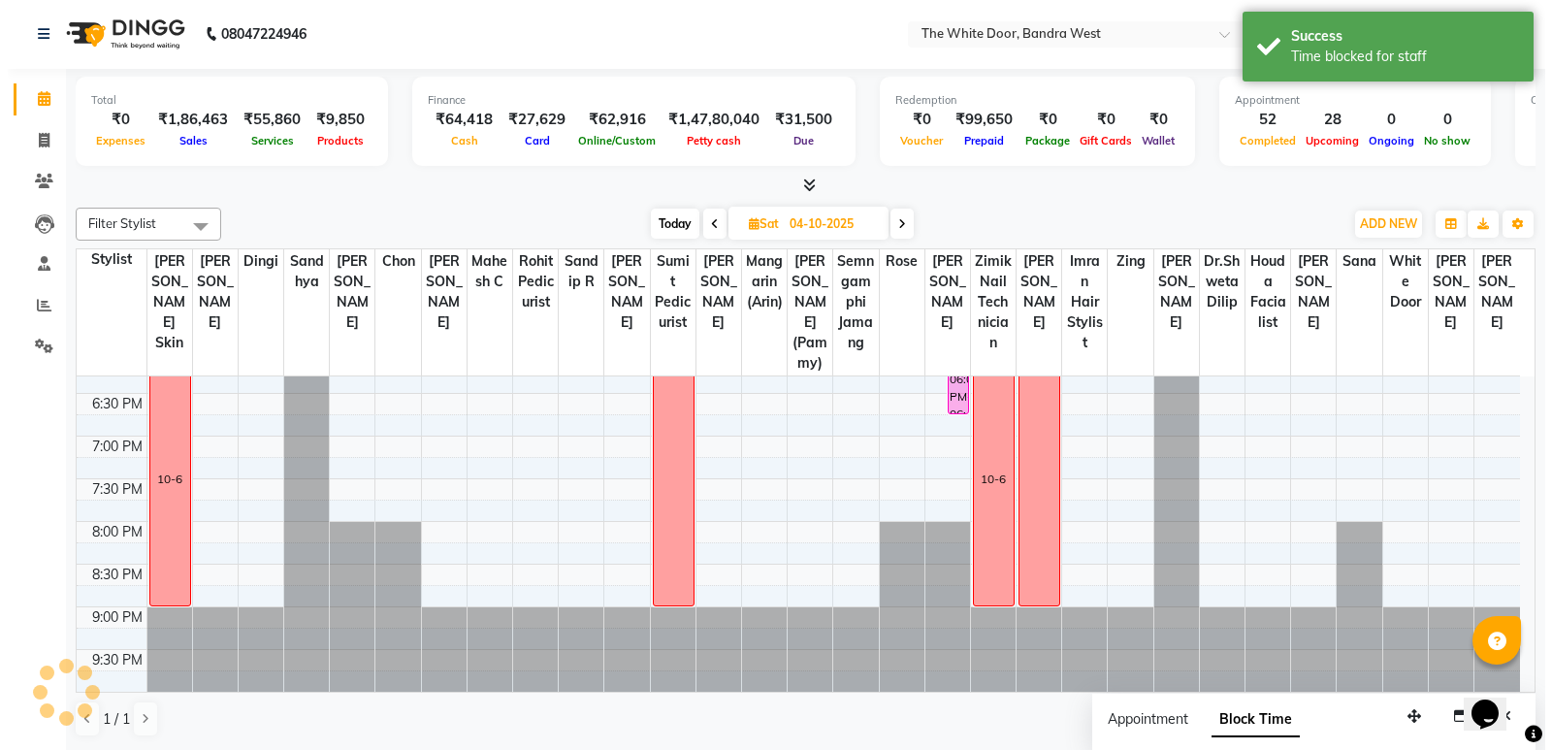
scroll to position [0, 0]
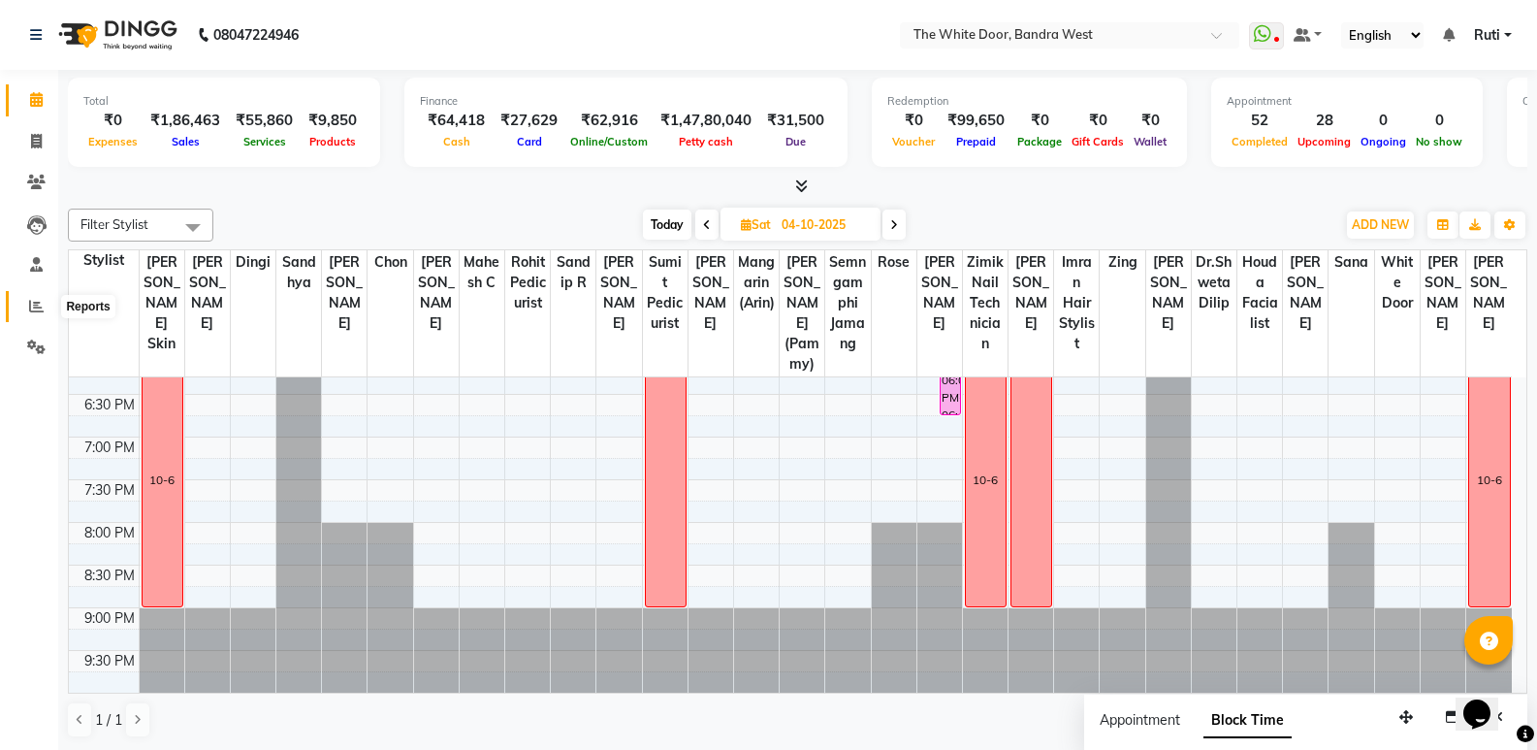
click at [47, 314] on span at bounding box center [36, 307] width 34 height 22
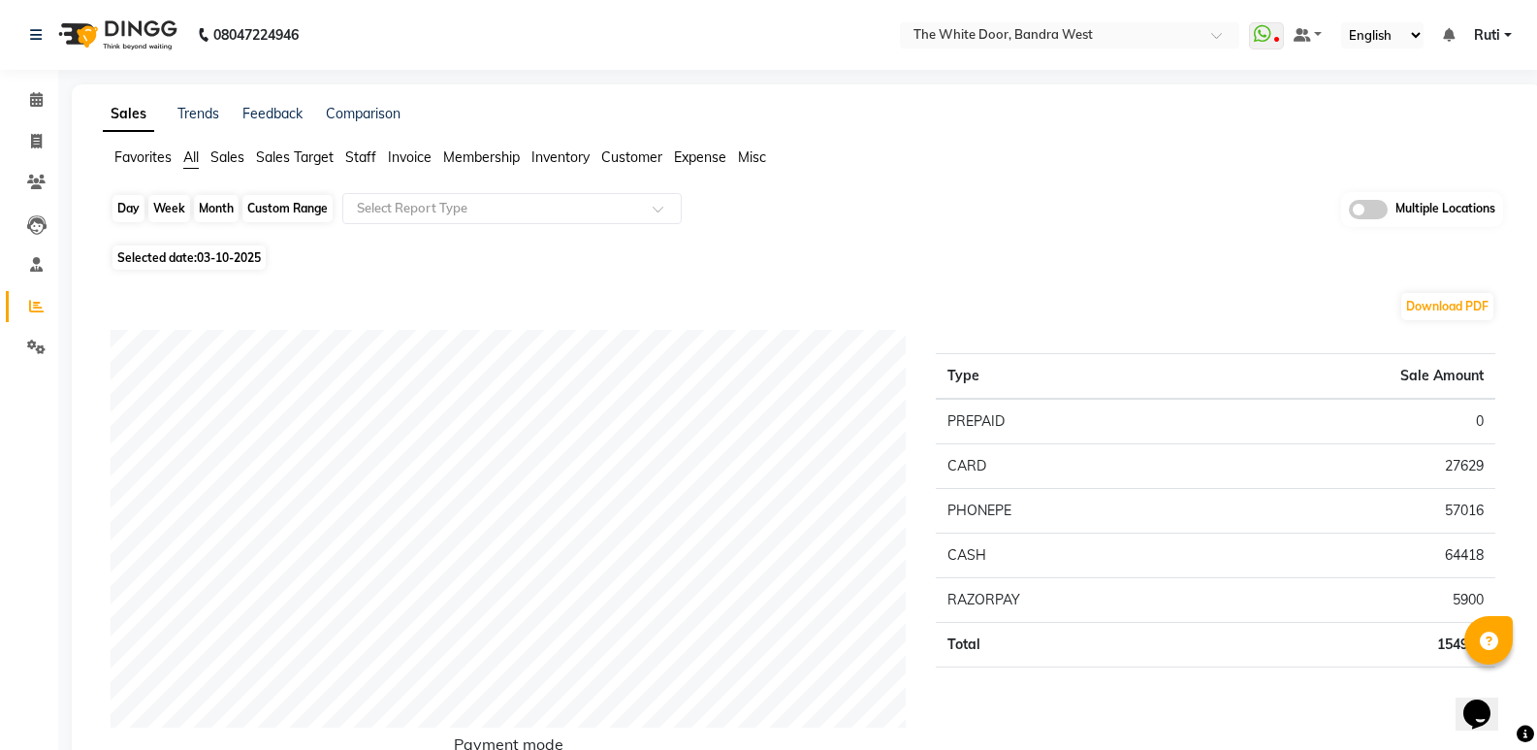
click at [123, 204] on div "Day" at bounding box center [128, 208] width 32 height 27
select select "10"
select select "2025"
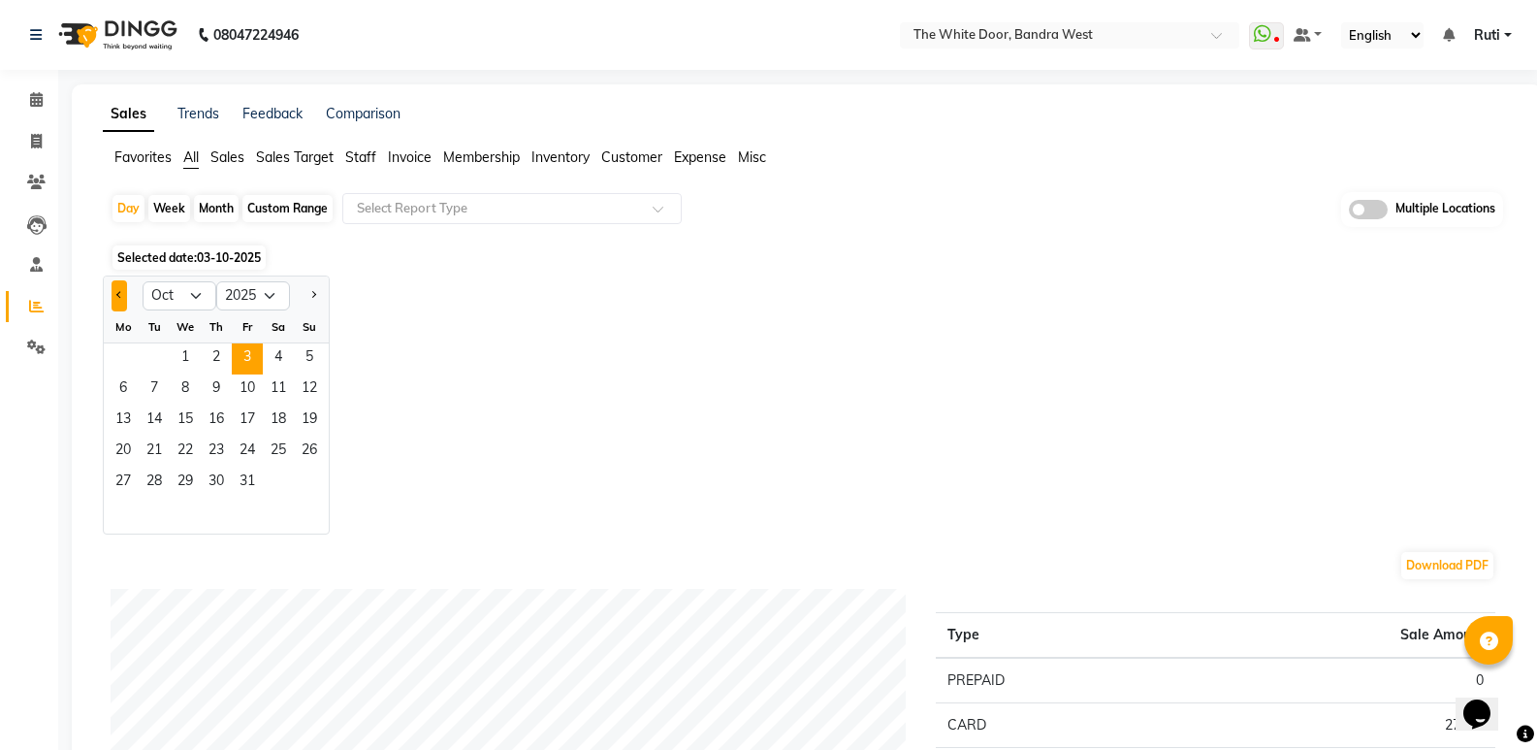
click at [121, 293] on span "Previous month" at bounding box center [119, 294] width 7 height 7
select select "9"
click at [165, 486] on span "30" at bounding box center [154, 482] width 31 height 31
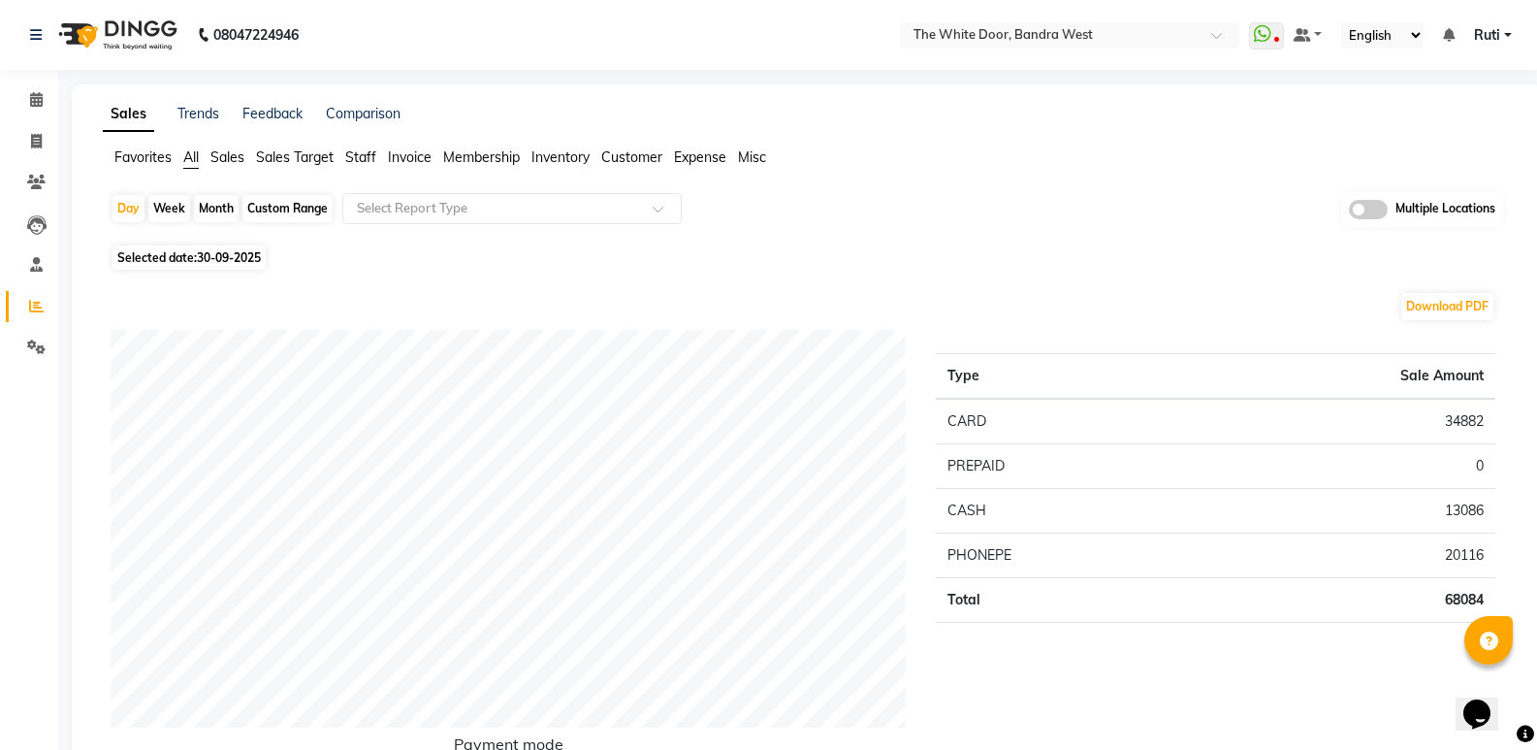
click at [225, 158] on span "Sales" at bounding box center [227, 156] width 34 height 17
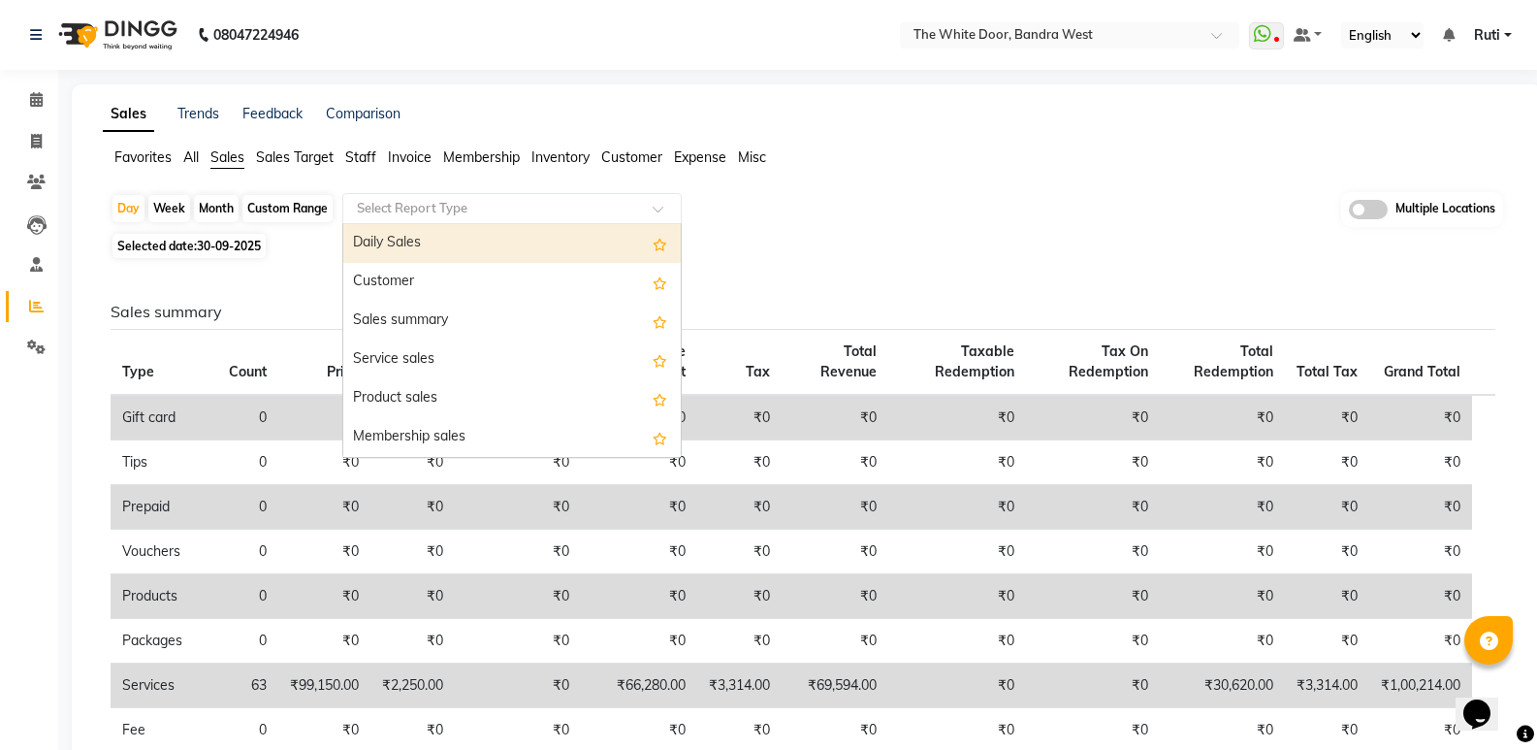
click at [394, 223] on ng-select "Select Report Type Daily Sales Customer Sales summary Service sales Product sal…" at bounding box center [511, 208] width 339 height 31
click at [395, 224] on div "Daily Sales" at bounding box center [511, 243] width 337 height 39
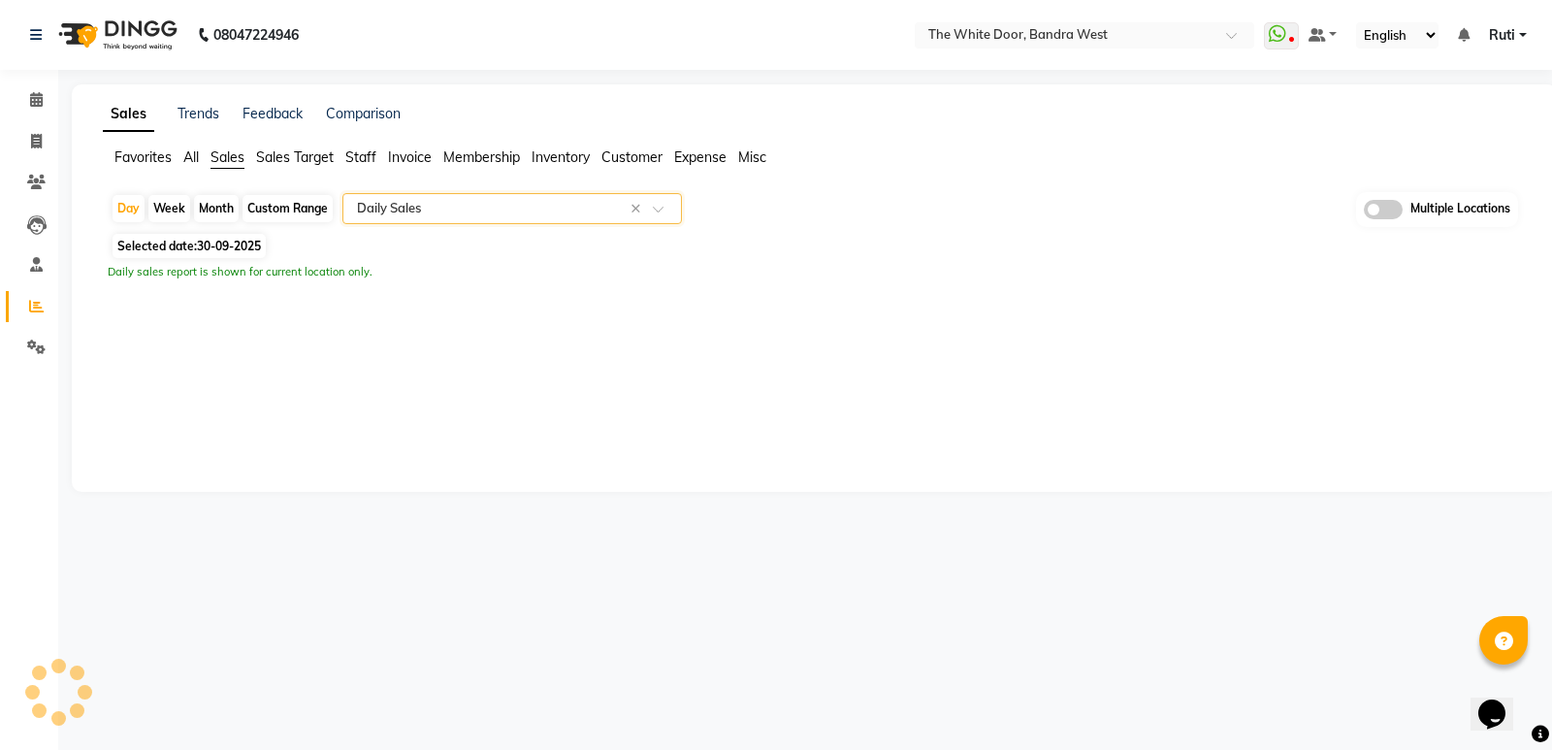
select select "full_report"
select select "csv"
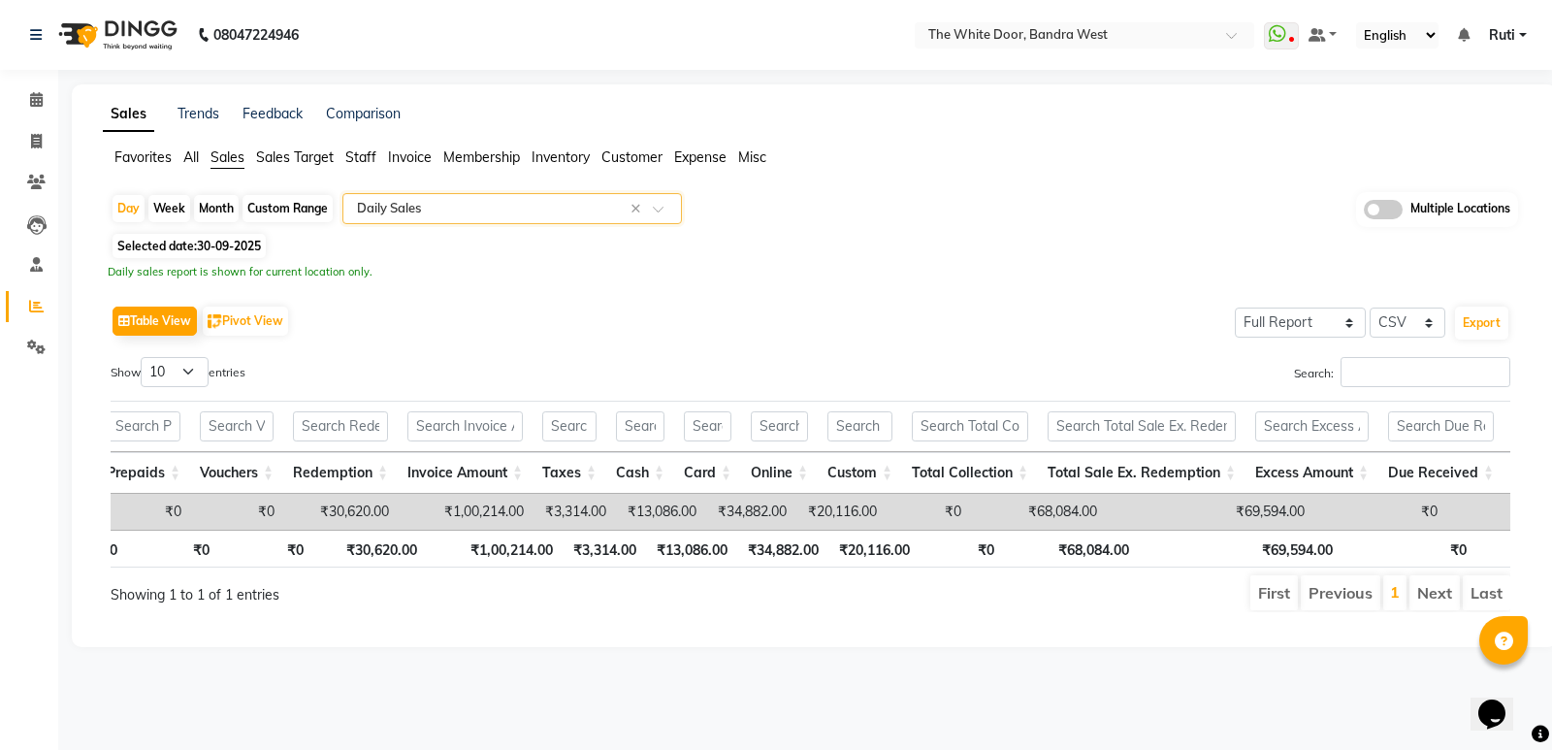
scroll to position [0, 546]
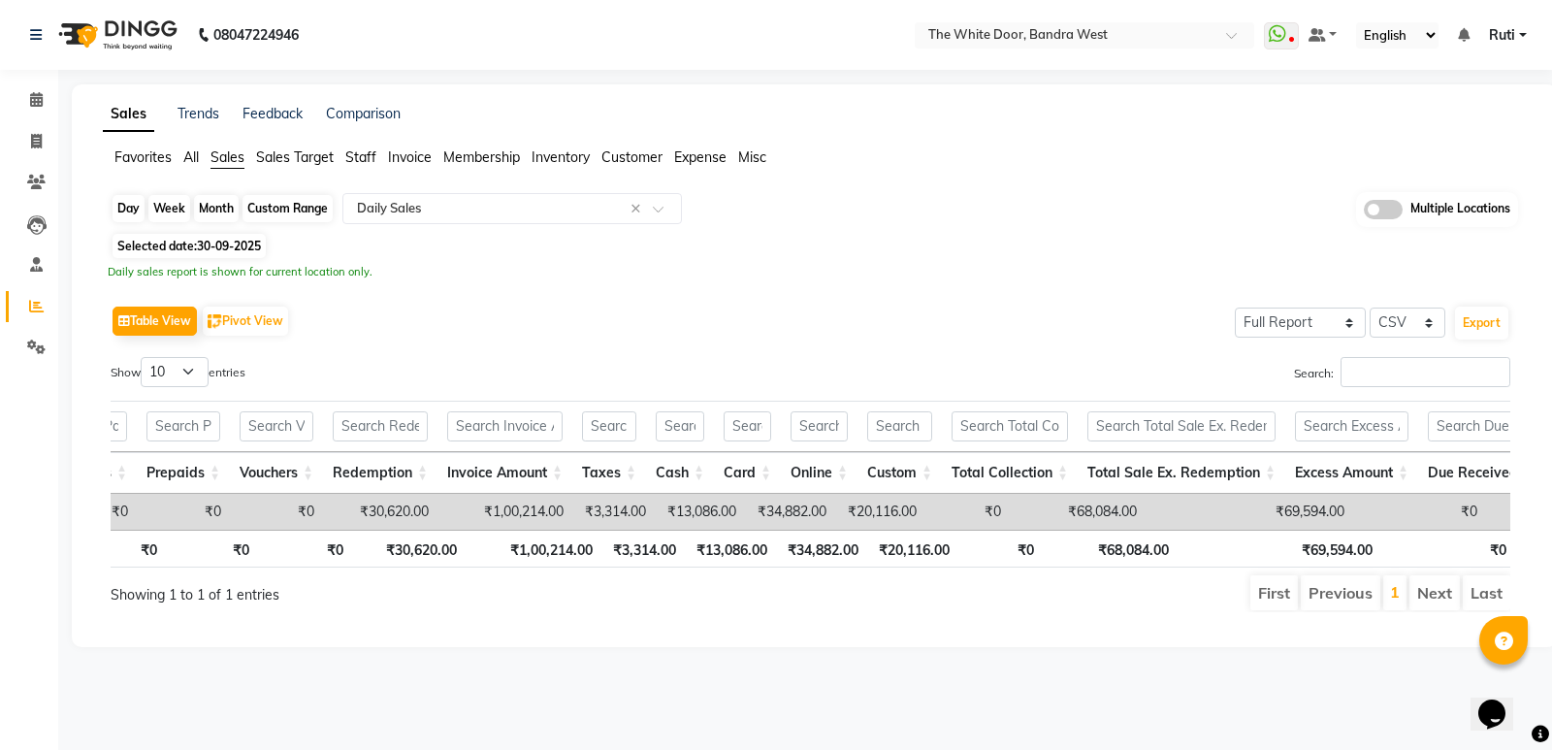
click at [125, 202] on div "Day" at bounding box center [128, 208] width 32 height 27
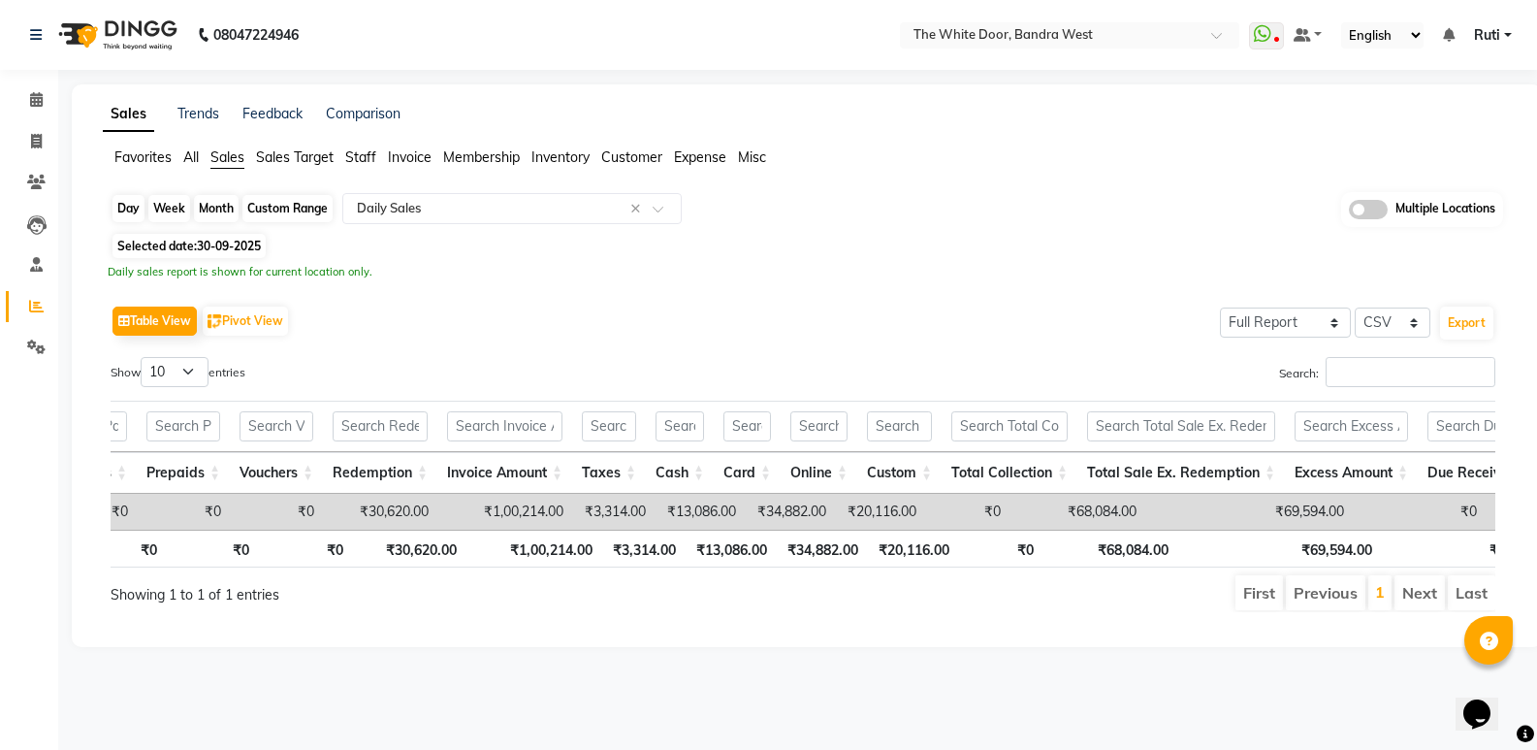
select select "9"
select select "2025"
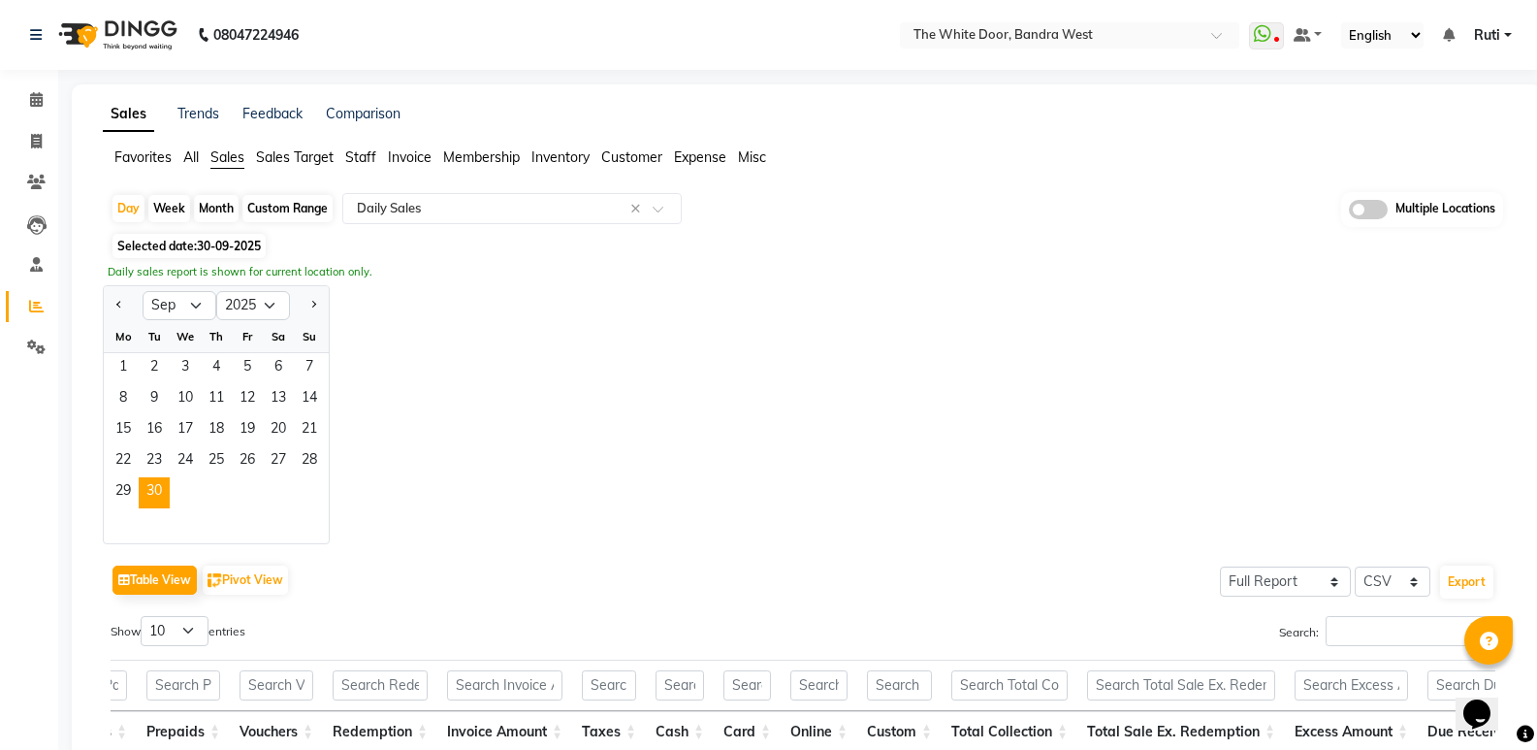
click at [299, 300] on div at bounding box center [309, 305] width 39 height 31
click at [318, 295] on button "Next month" at bounding box center [313, 305] width 16 height 31
select select "10"
click at [197, 363] on span "1" at bounding box center [185, 368] width 31 height 31
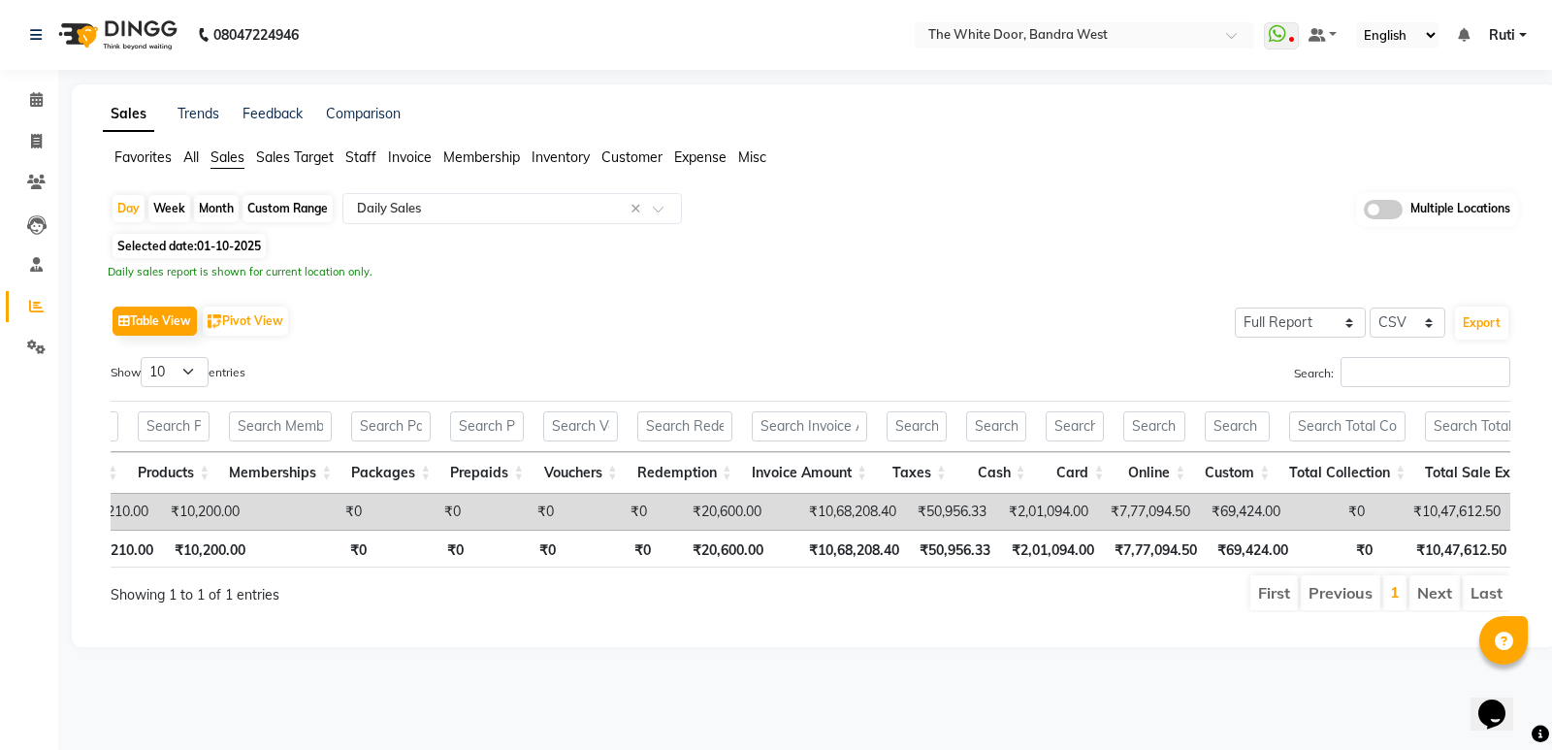
scroll to position [0, 271]
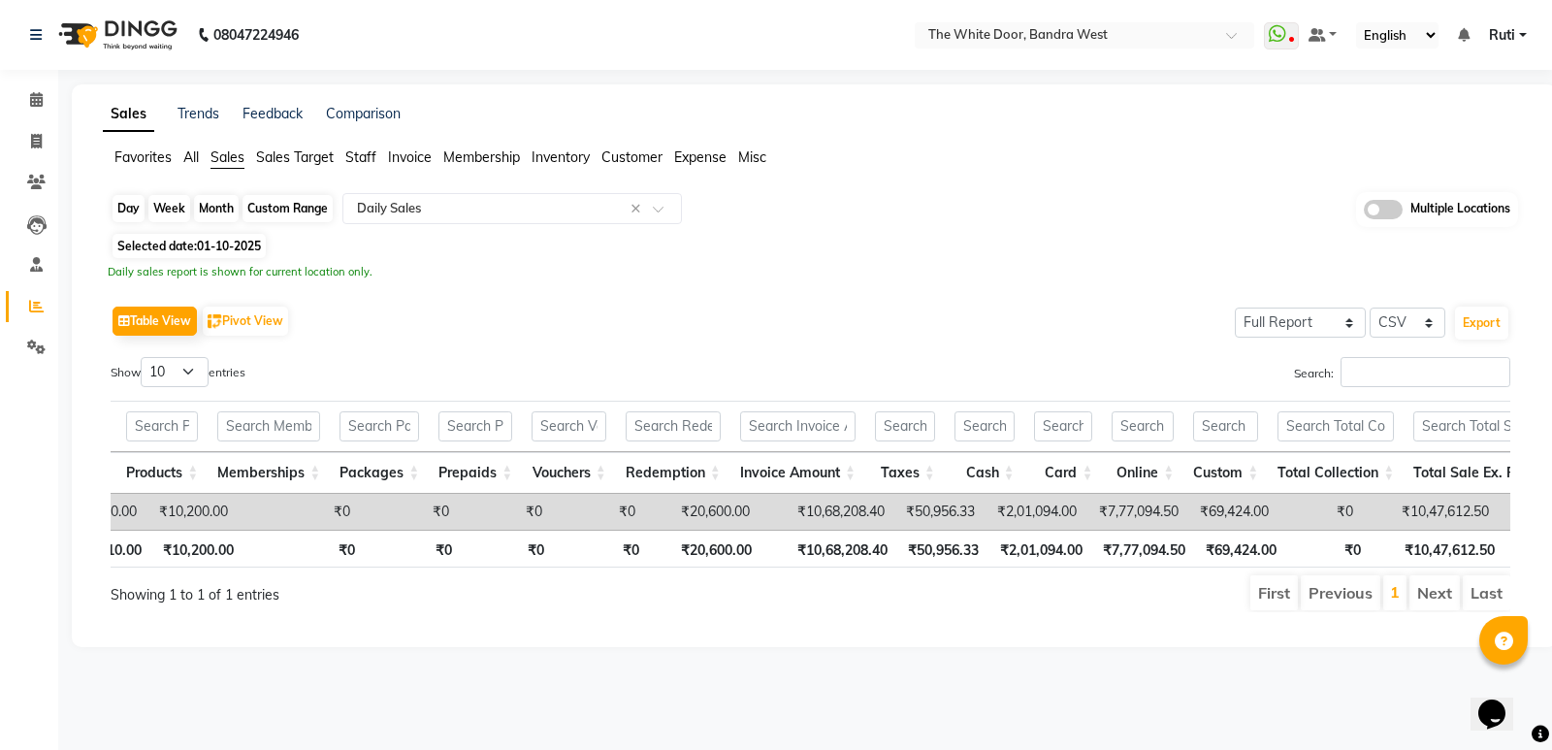
click at [138, 209] on div "Day" at bounding box center [128, 208] width 32 height 27
select select "10"
select select "2025"
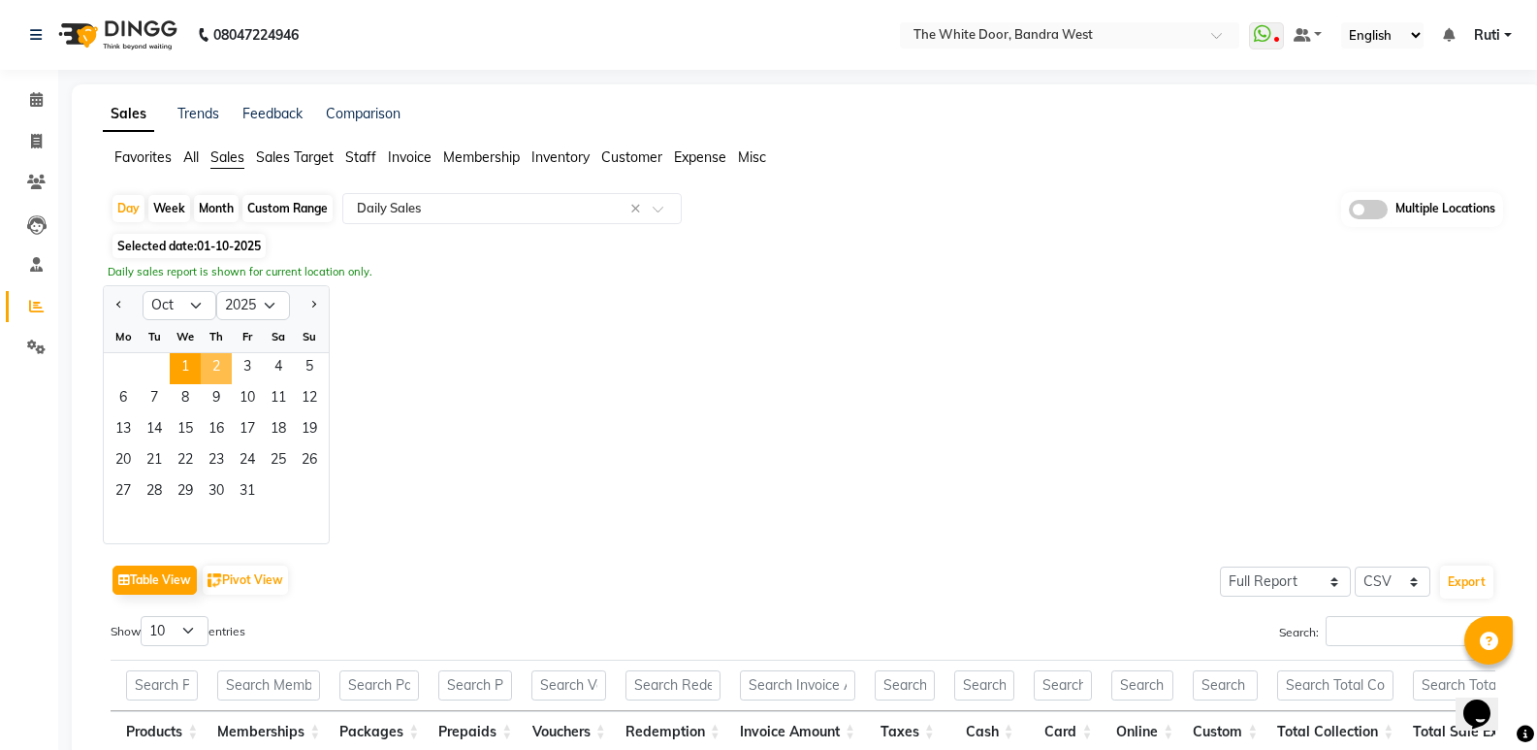
click at [223, 357] on span "2" at bounding box center [216, 368] width 31 height 31
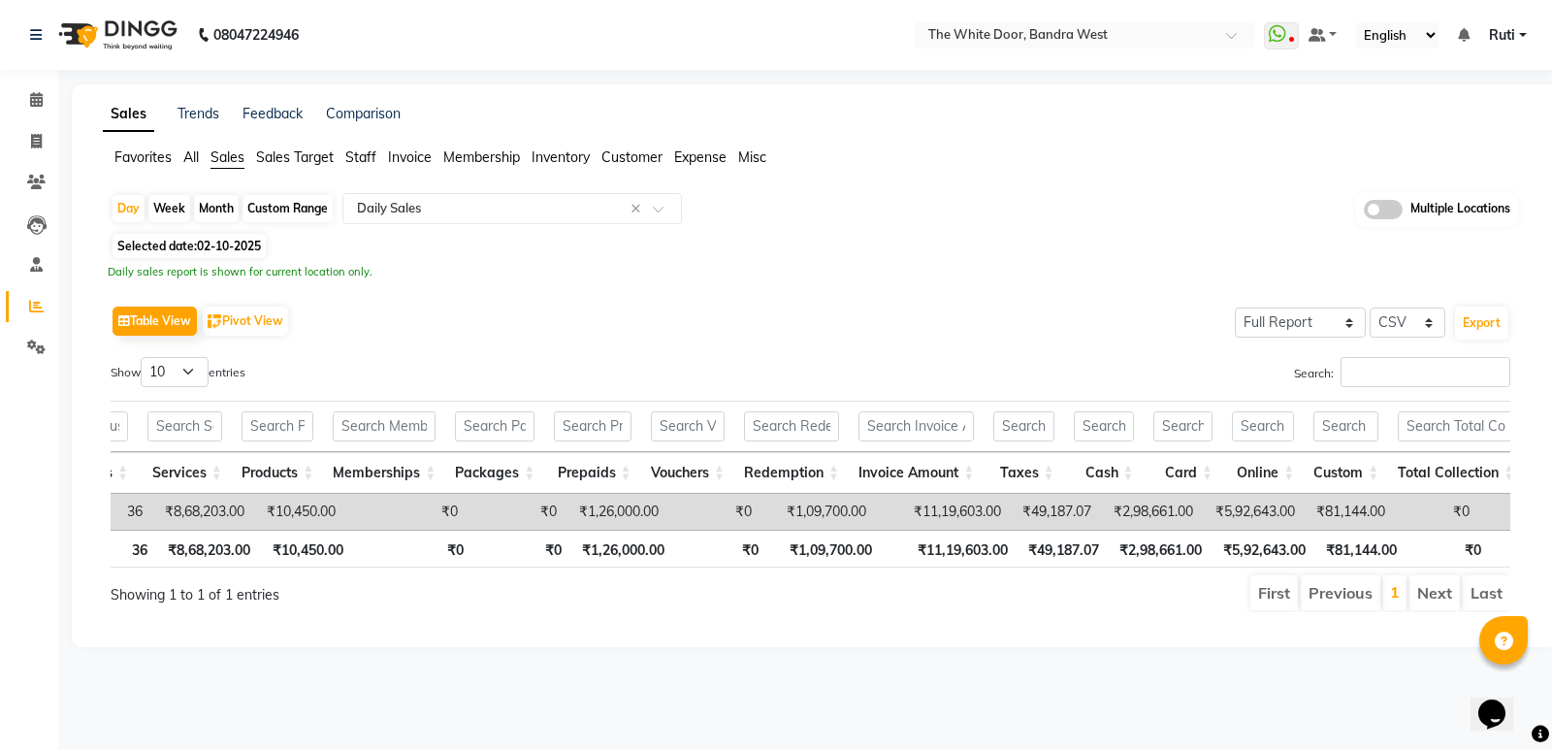
scroll to position [0, 0]
click at [43, 98] on icon at bounding box center [36, 99] width 13 height 15
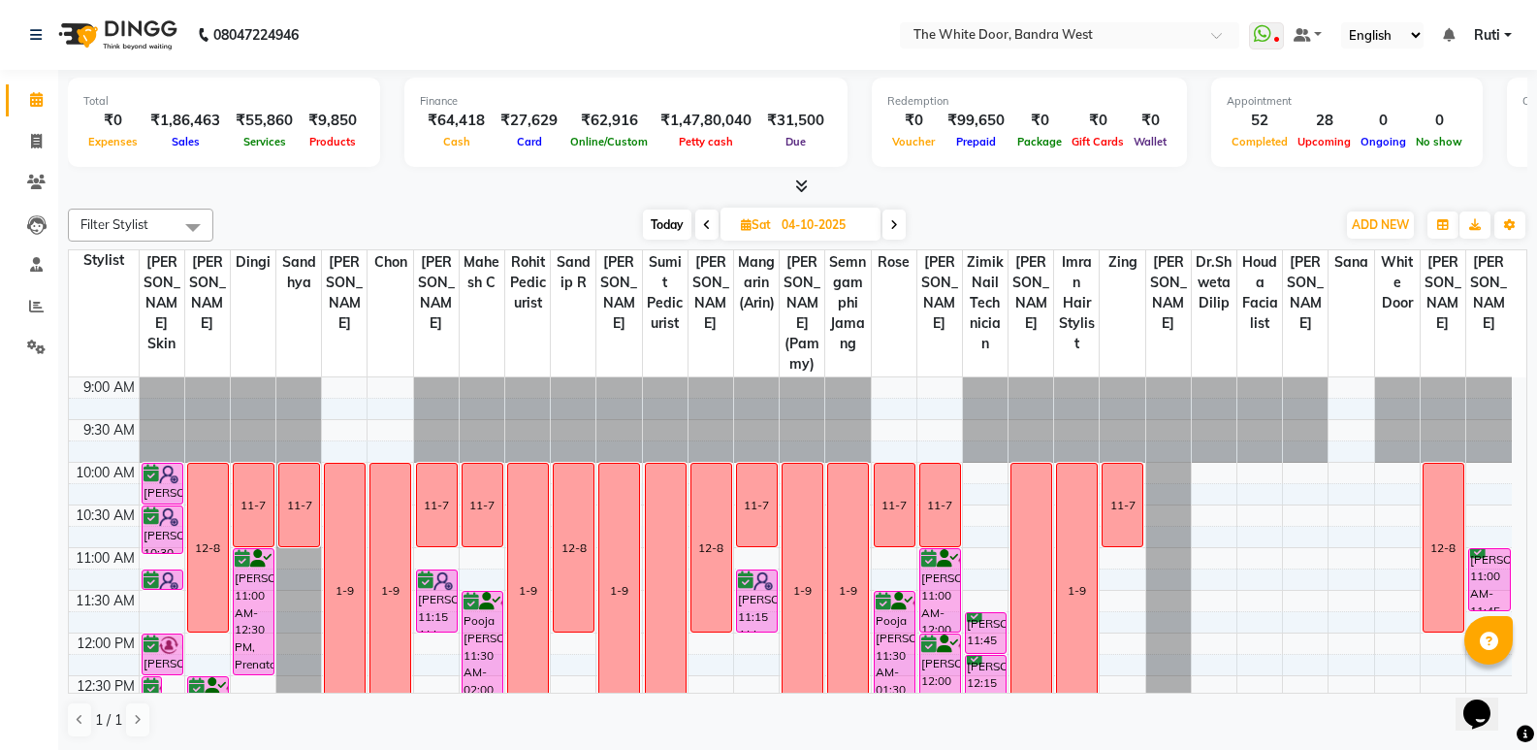
click at [658, 224] on span "Today" at bounding box center [667, 224] width 48 height 30
type input "03-10-2025"
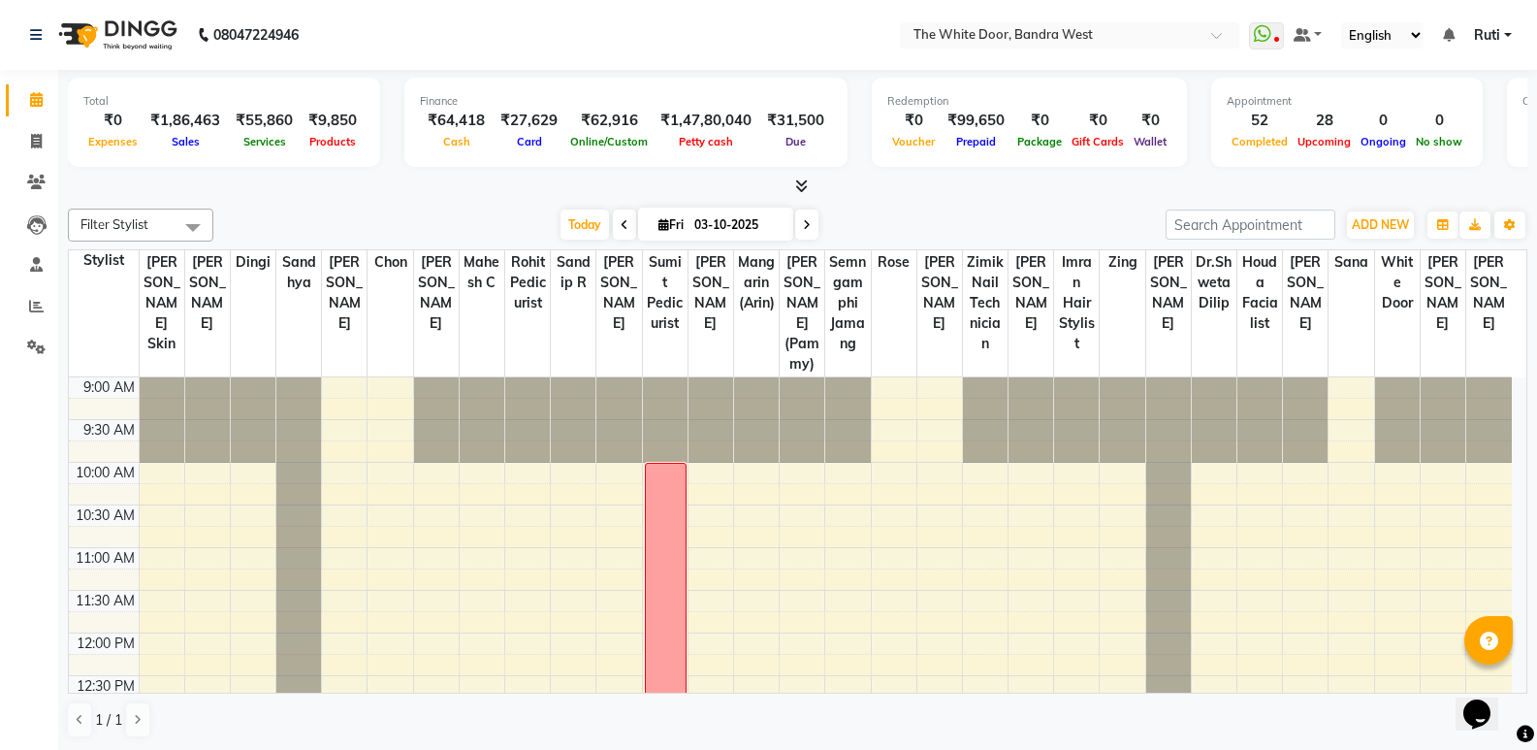
scroll to position [814, 0]
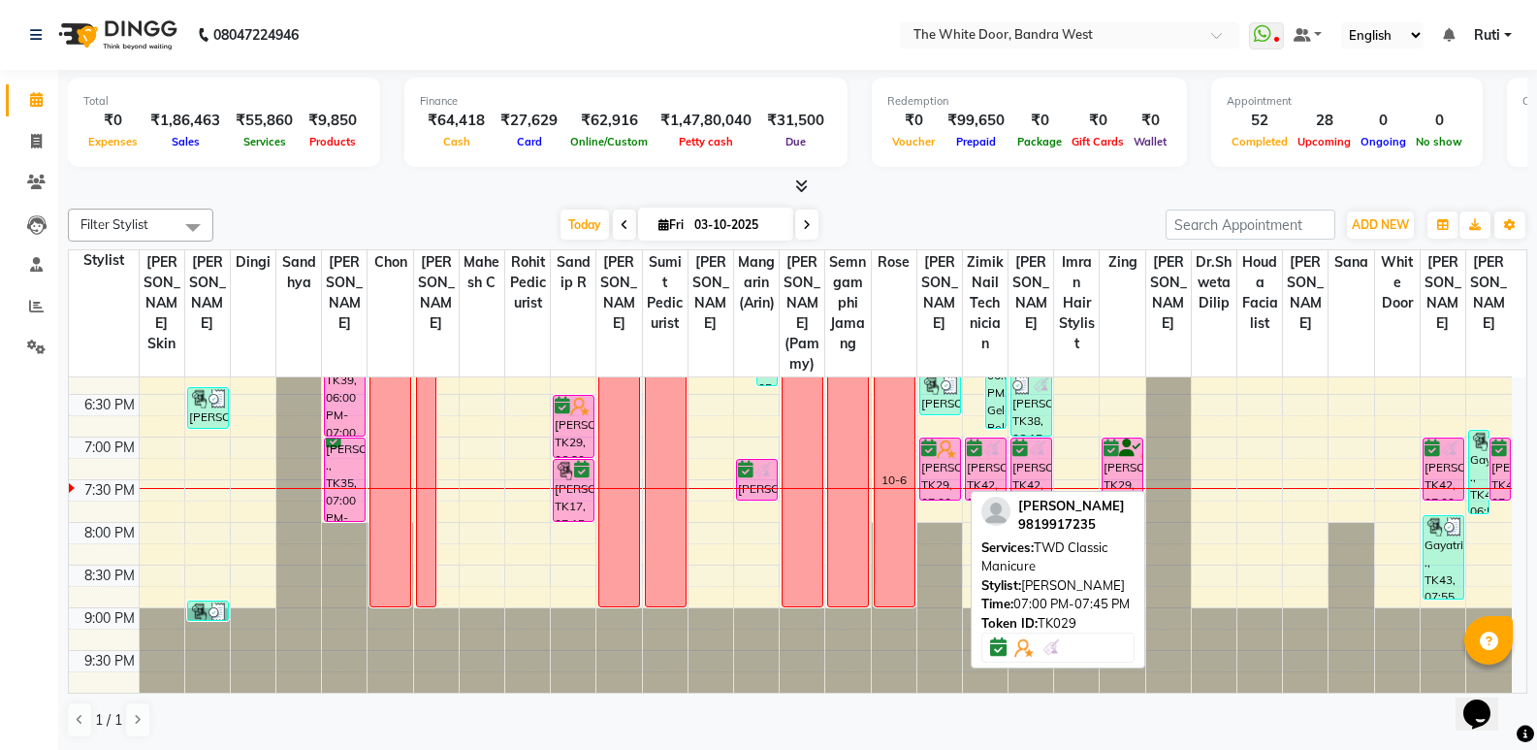
click at [939, 478] on div "[PERSON_NAME], TK29, 07:00 PM-07:45 PM, TWD Classic Manicure" at bounding box center [940, 468] width 40 height 61
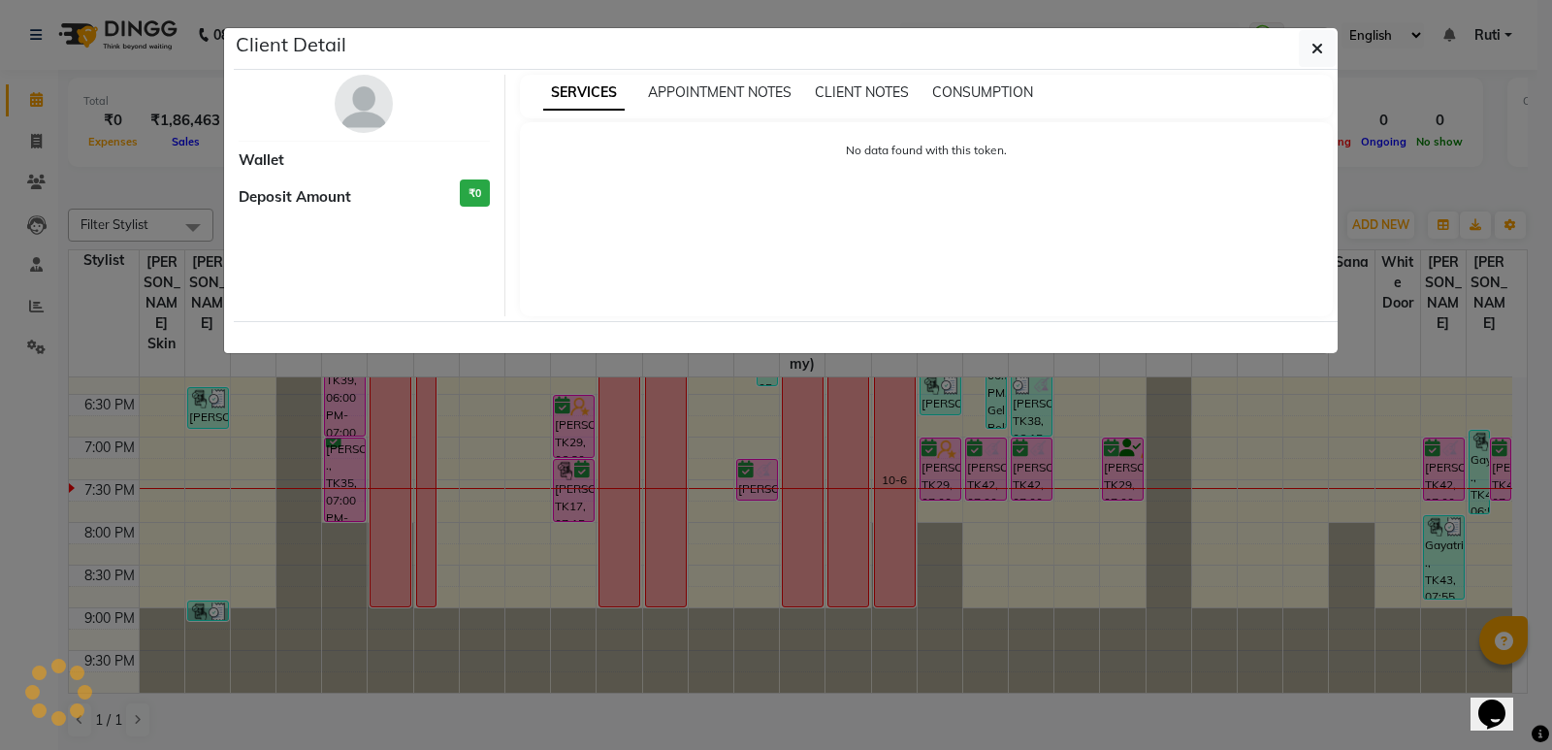
select select "6"
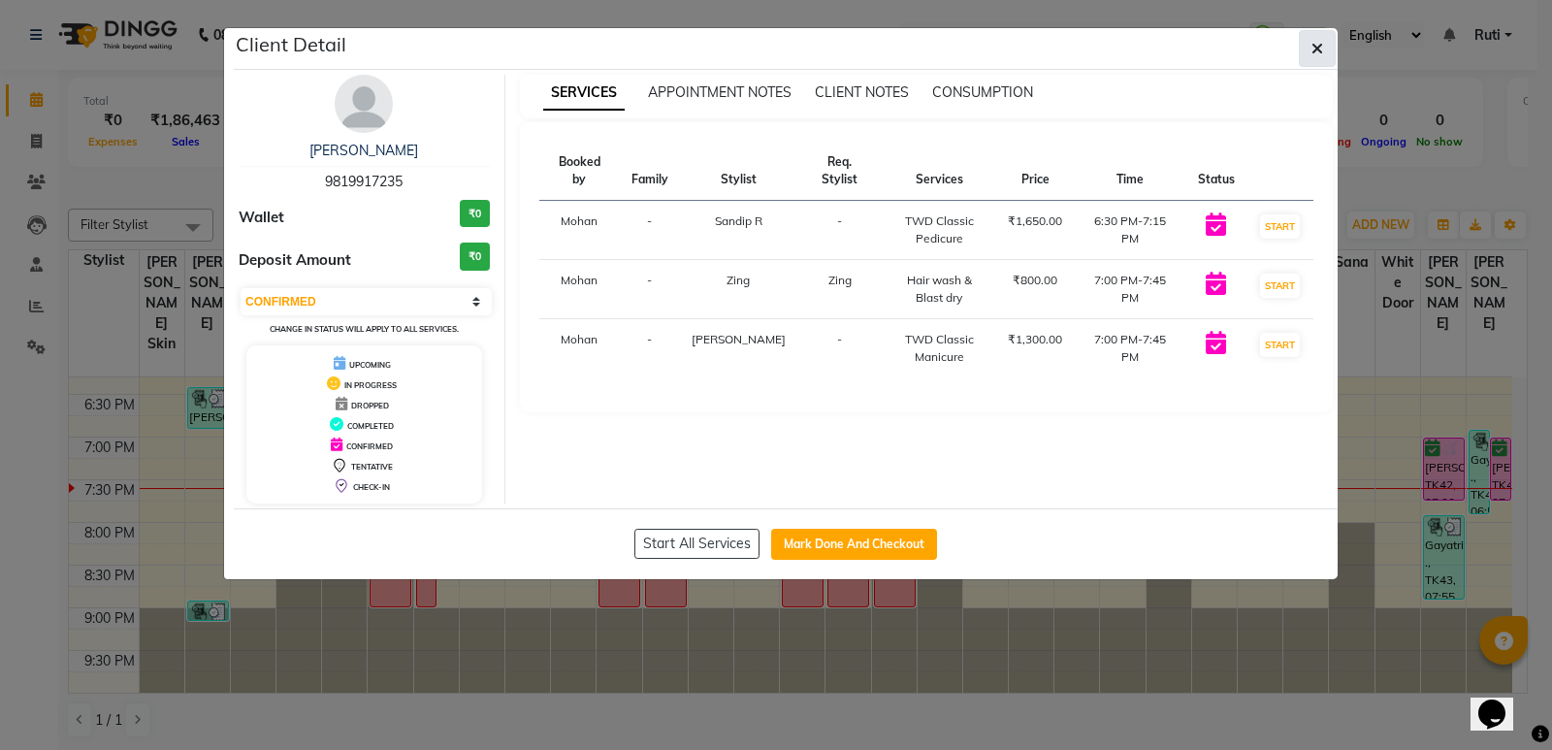
click at [1305, 46] on button "button" at bounding box center [1317, 48] width 37 height 37
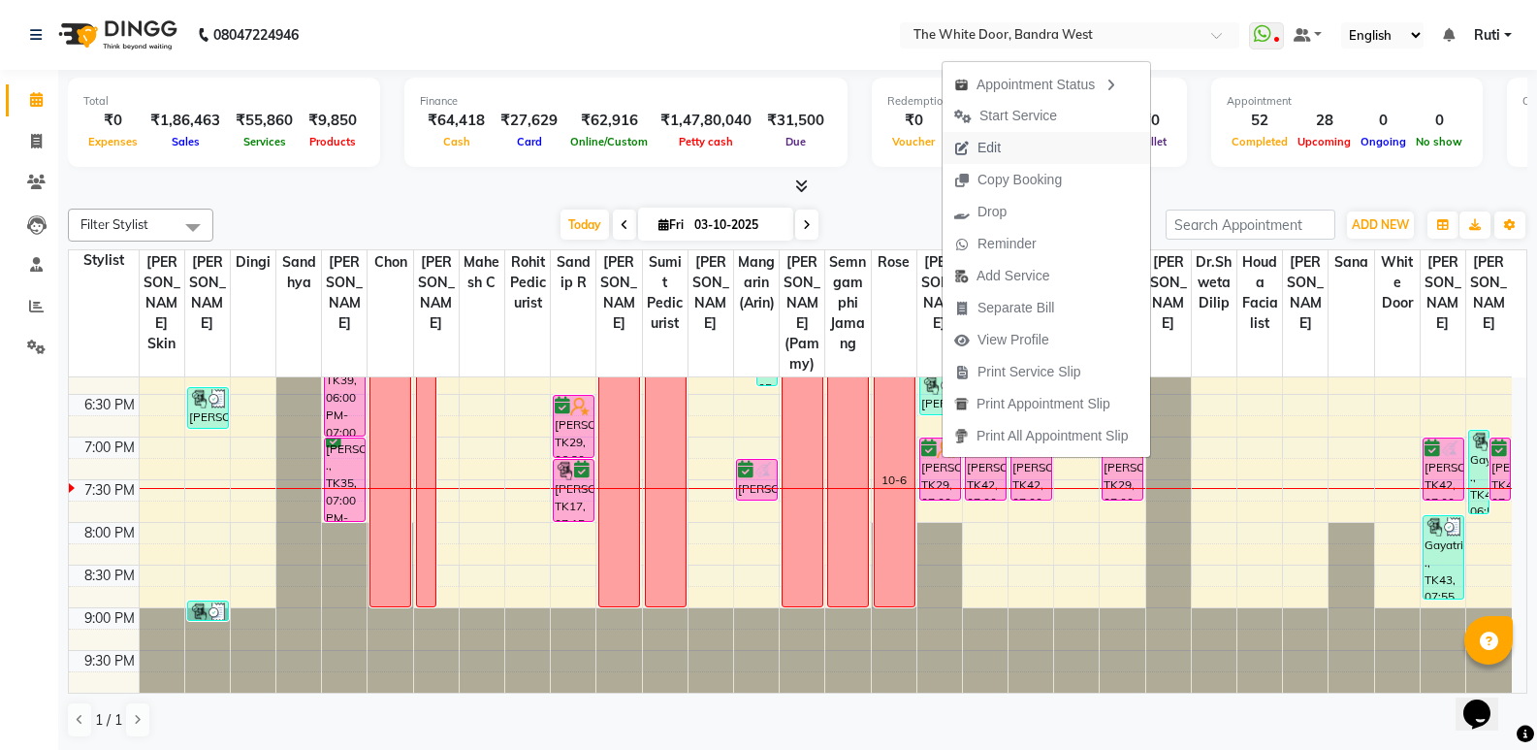
click at [1009, 145] on span "Edit" at bounding box center [978, 148] width 70 height 32
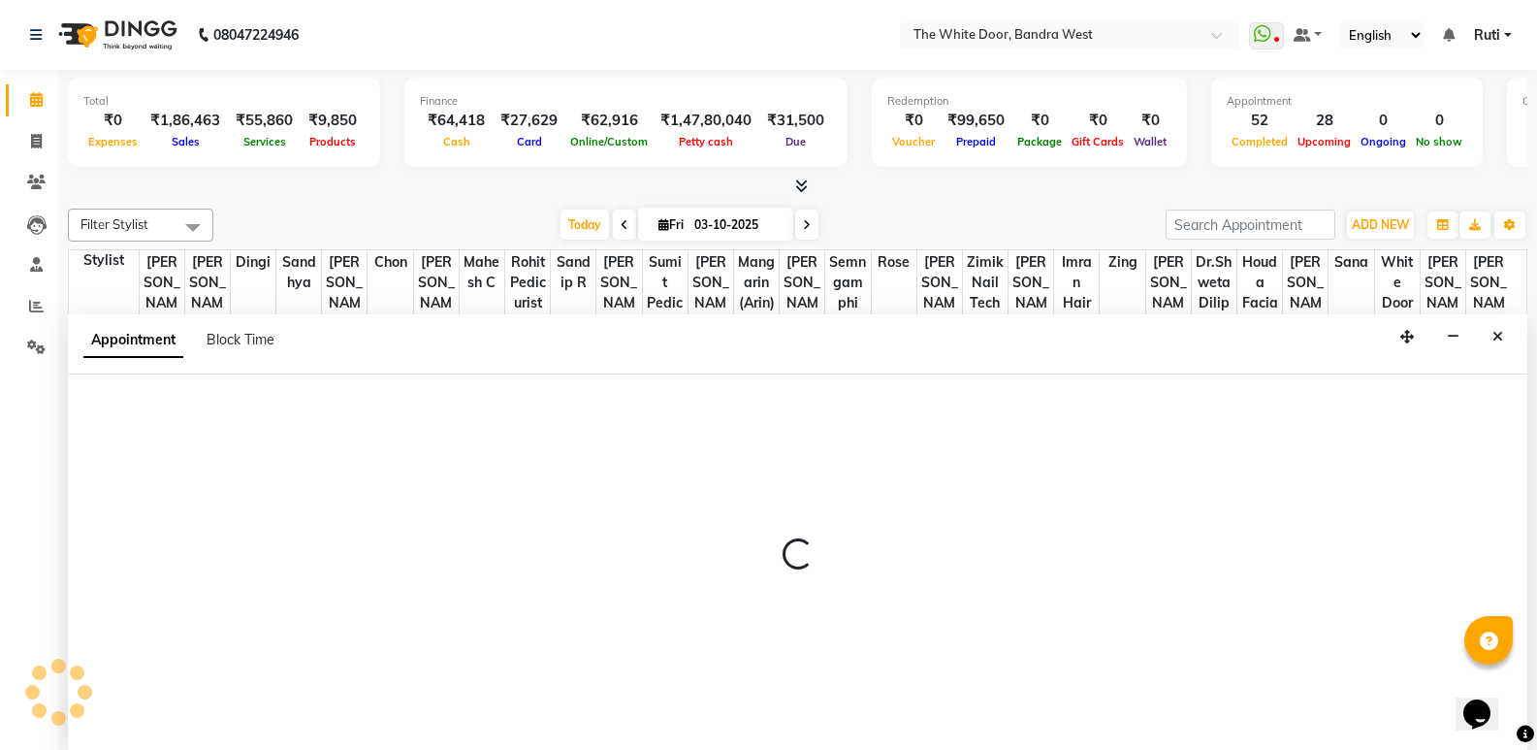
scroll to position [1, 0]
select select "confirm booking"
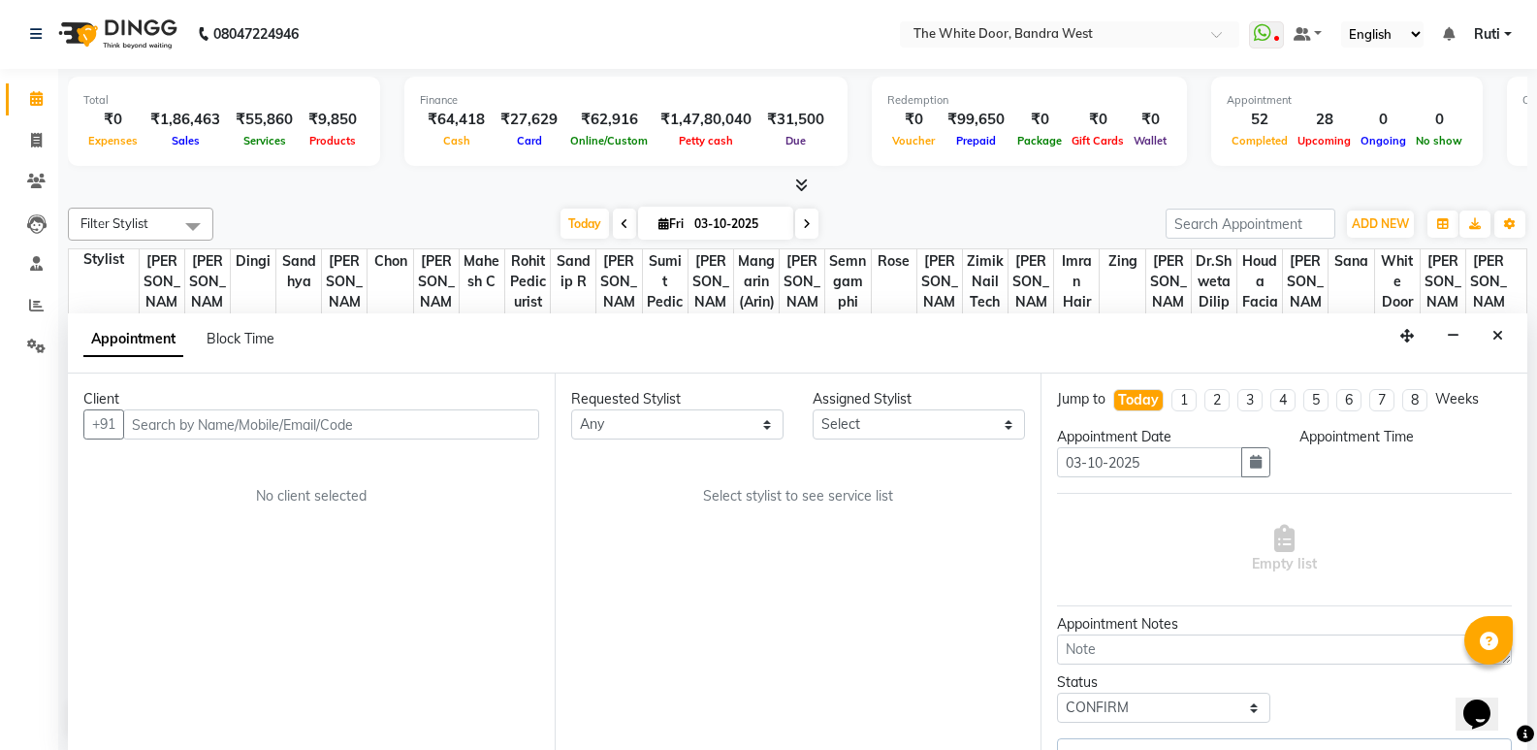
scroll to position [0, 0]
select select "1110"
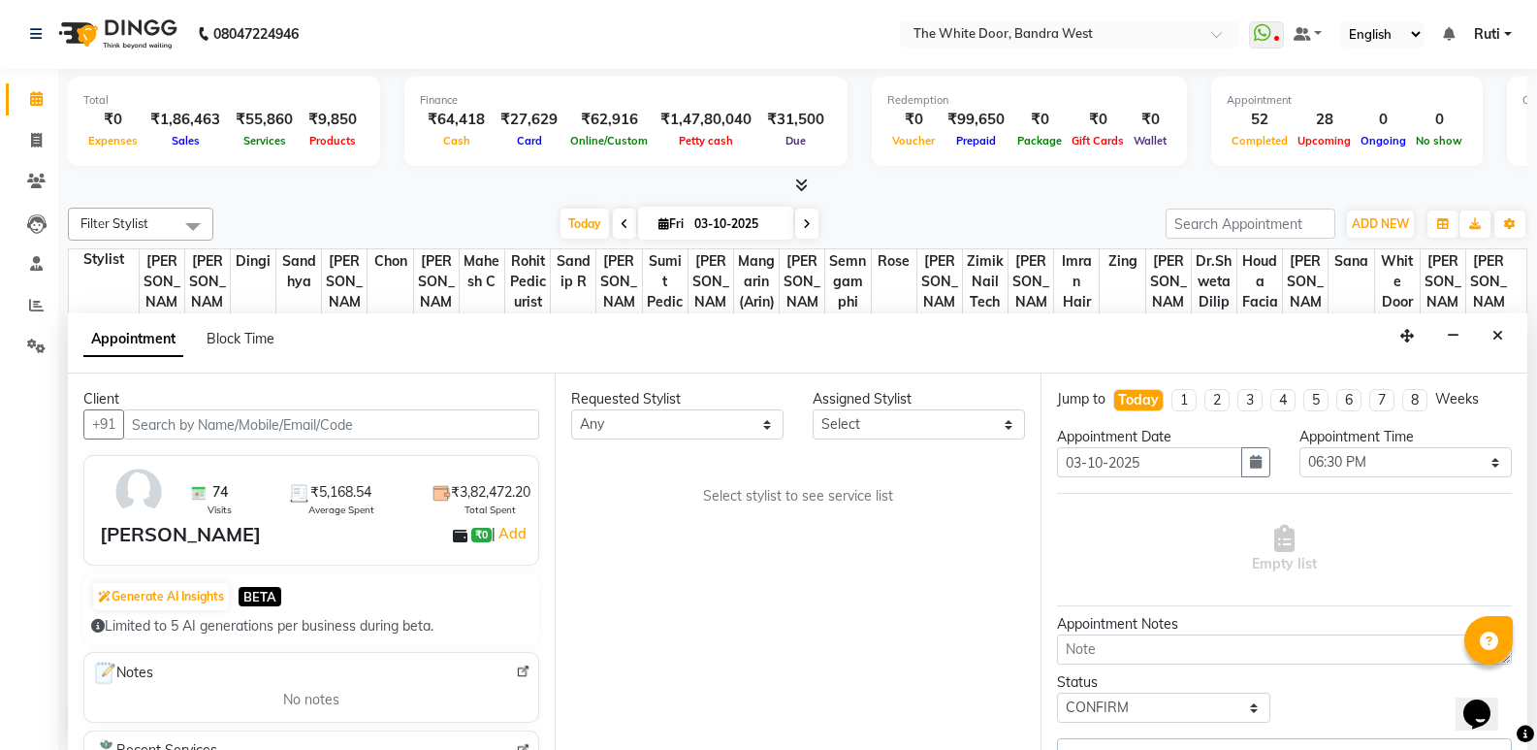
scroll to position [814, 0]
select select "20404"
select select "1642"
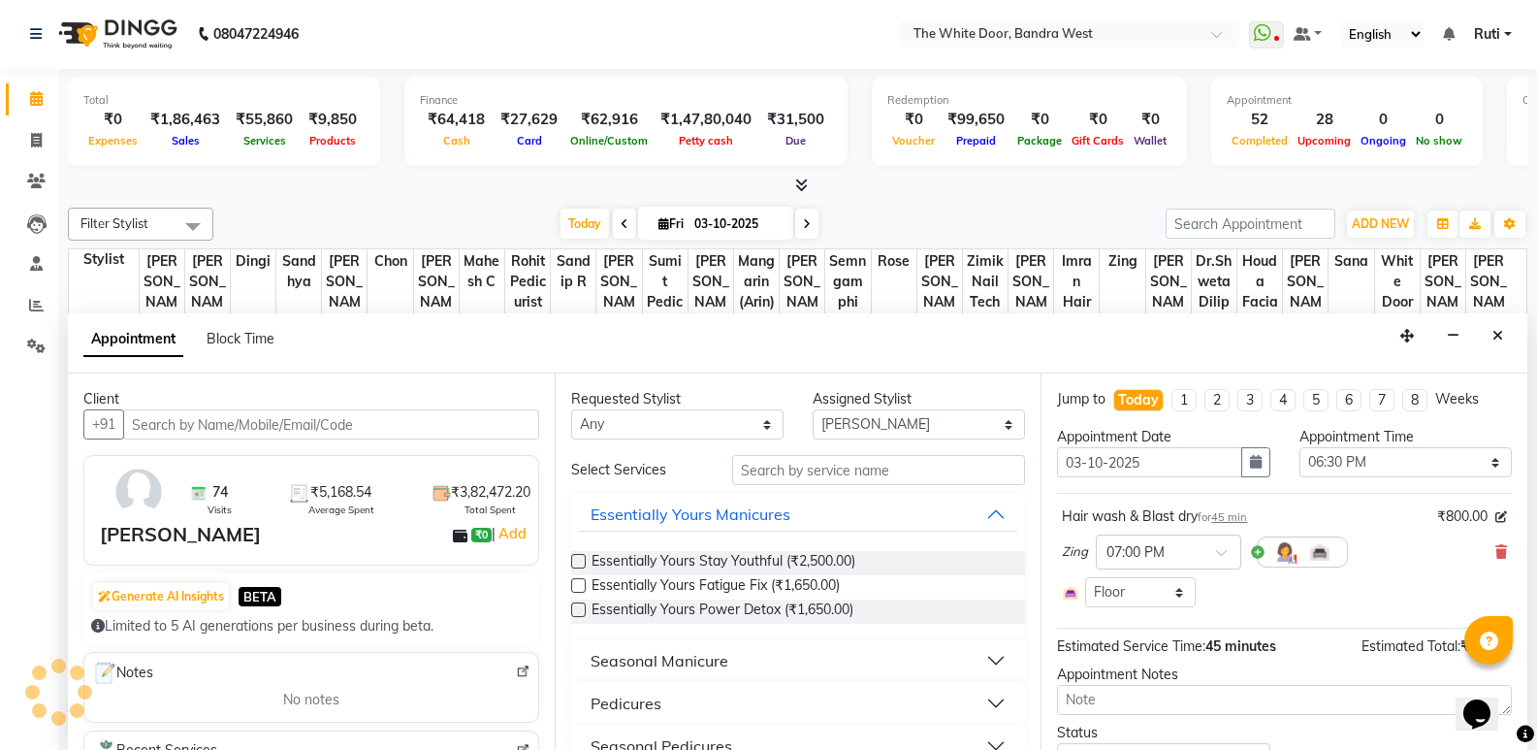
select select "1642"
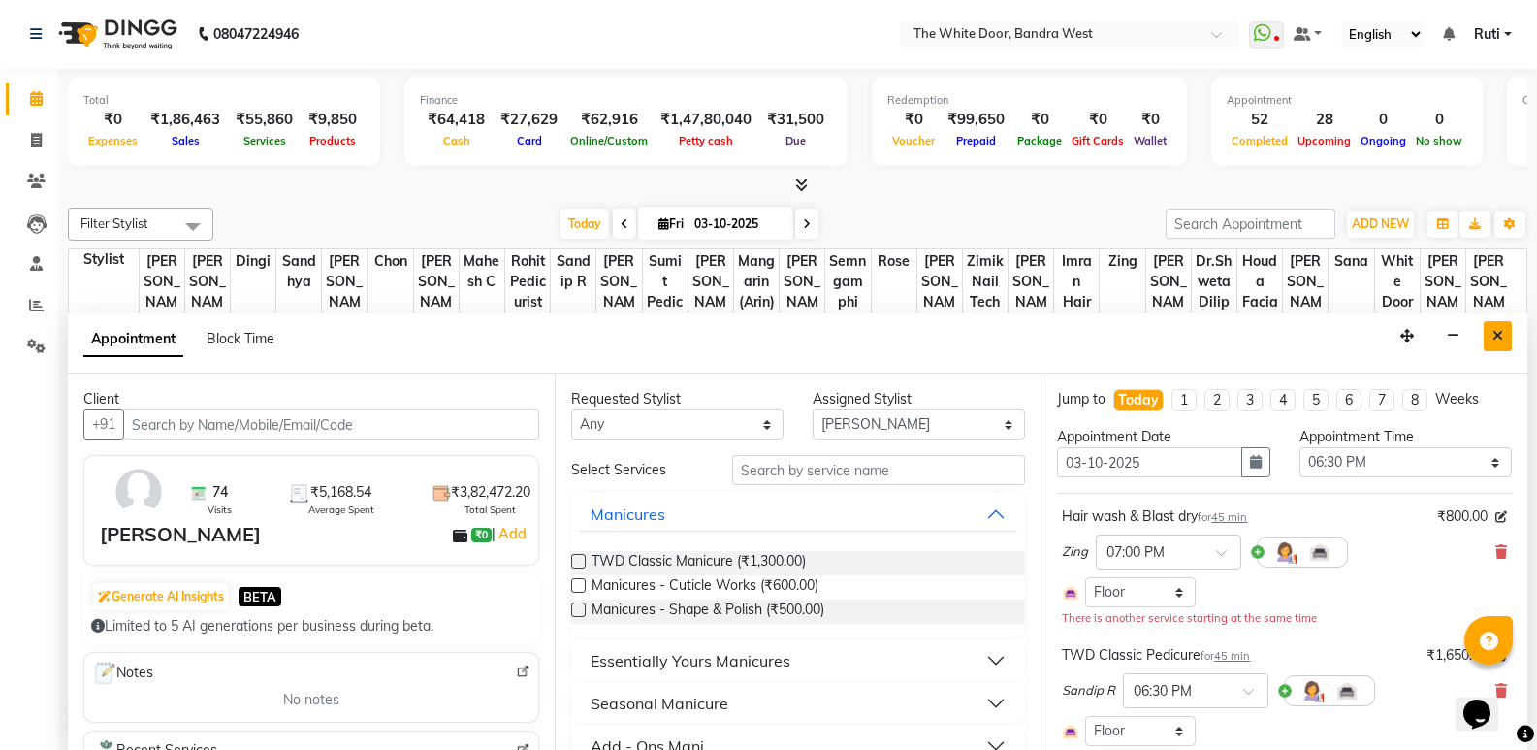
click at [1489, 326] on button "Close" at bounding box center [1498, 336] width 28 height 30
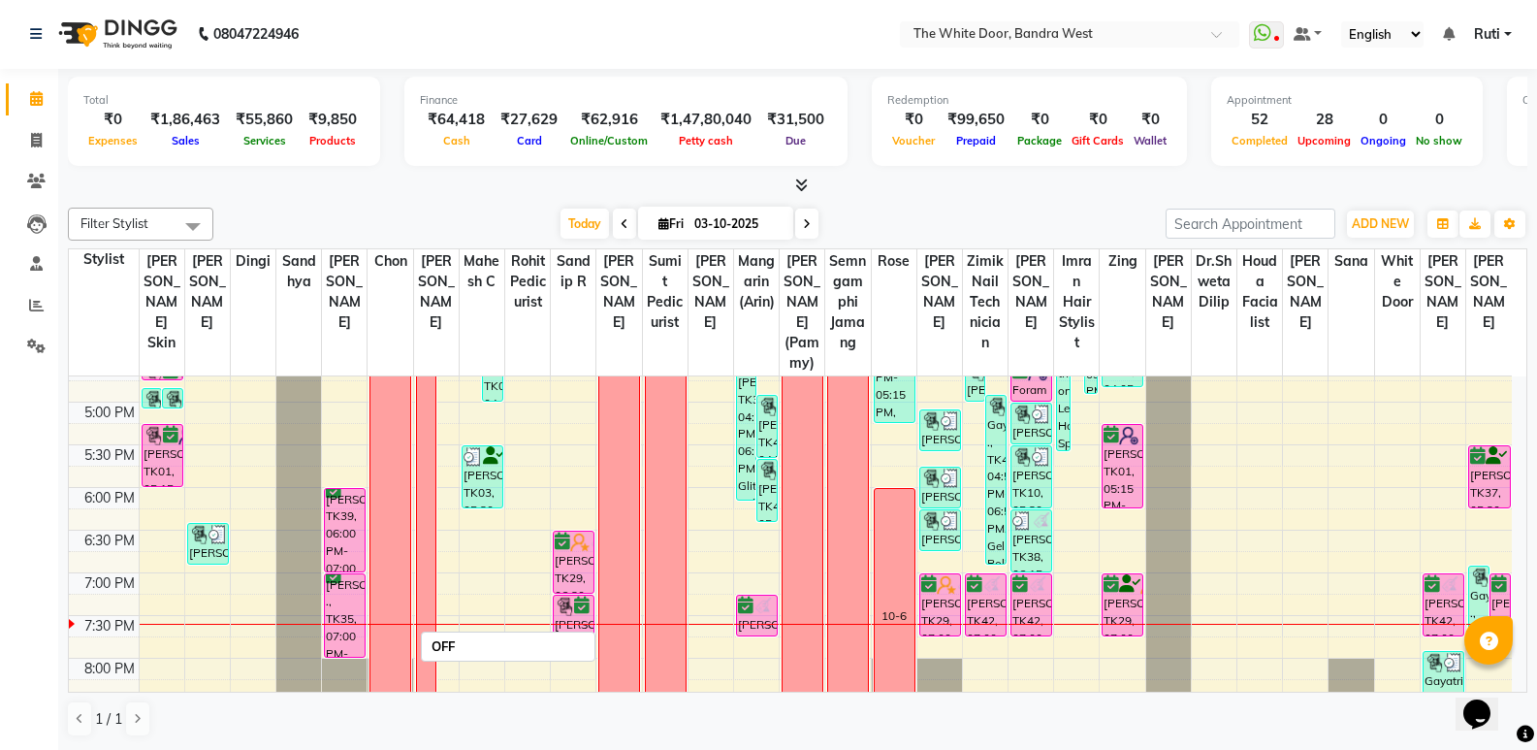
scroll to position [620, 0]
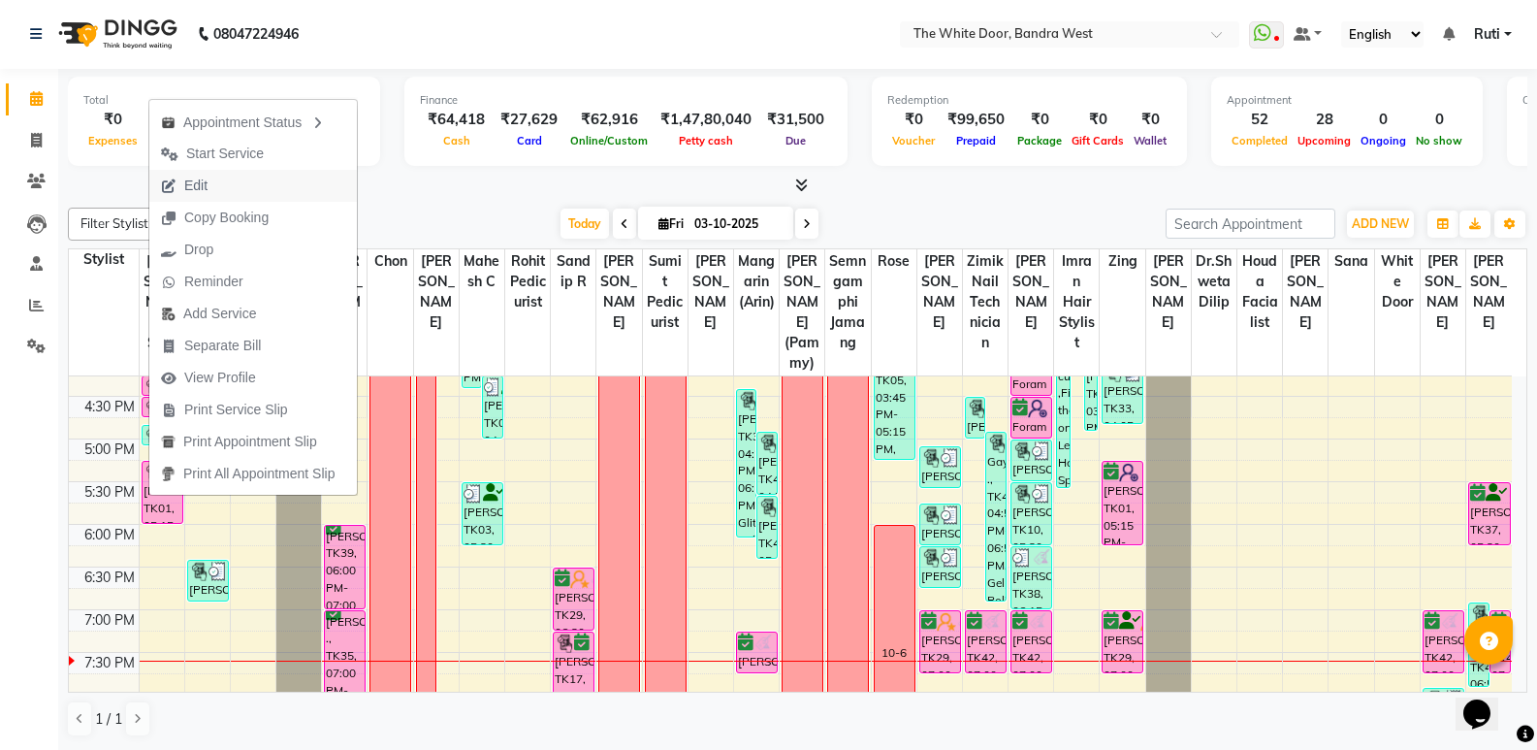
click at [215, 177] on span "Edit" at bounding box center [184, 186] width 70 height 32
select select "tentative"
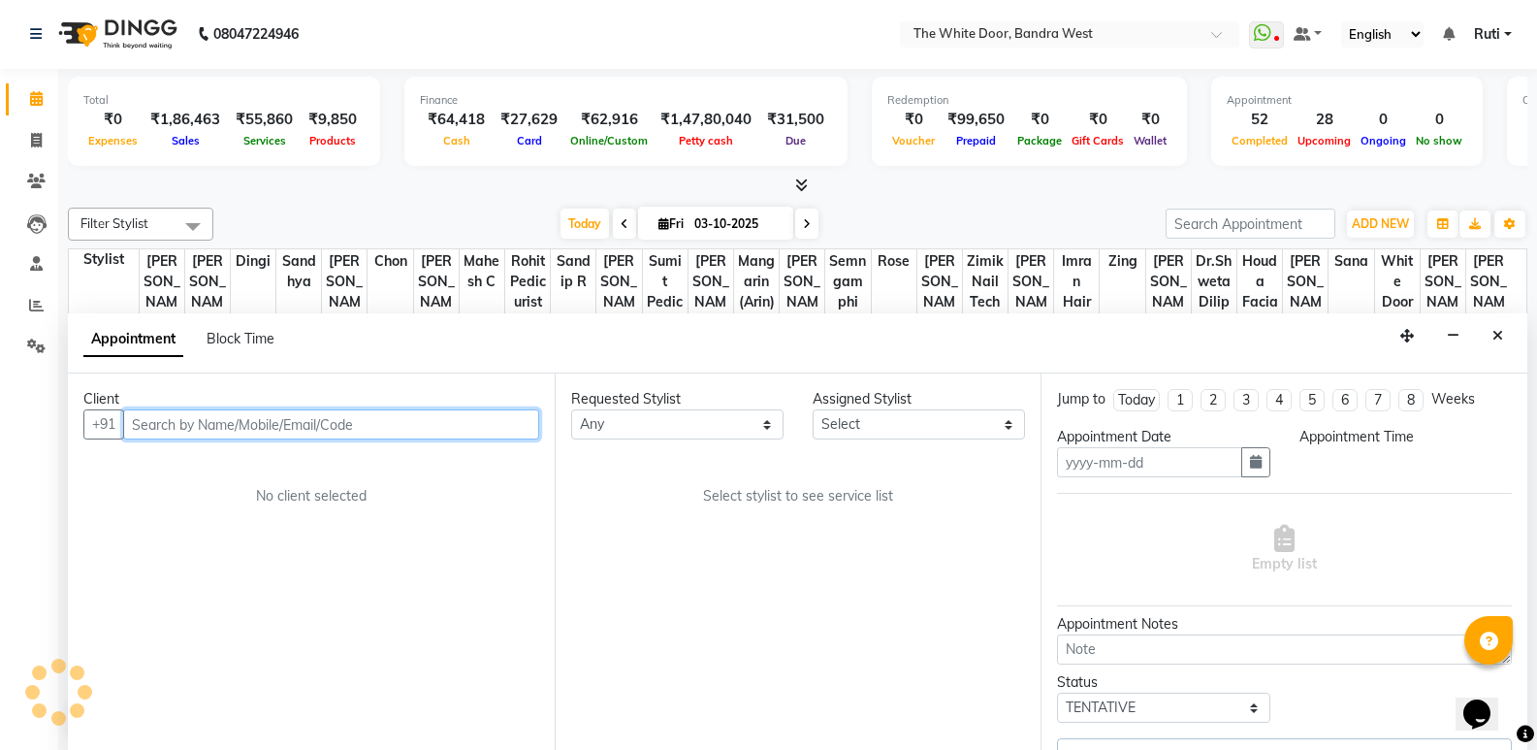
type input "03-10-2025"
select select "confirm booking"
select select "50532"
select select "825"
select select "1642"
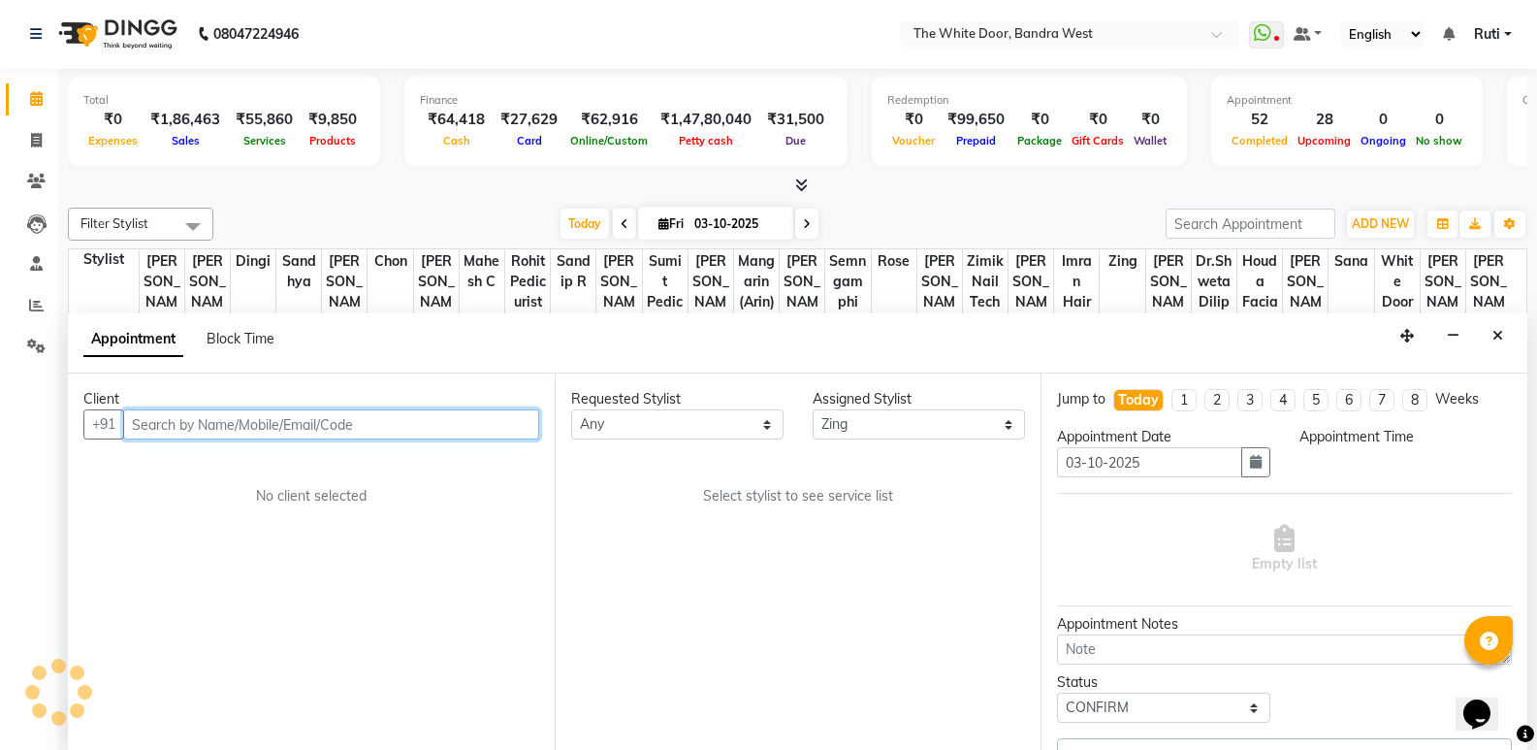
select select "1642"
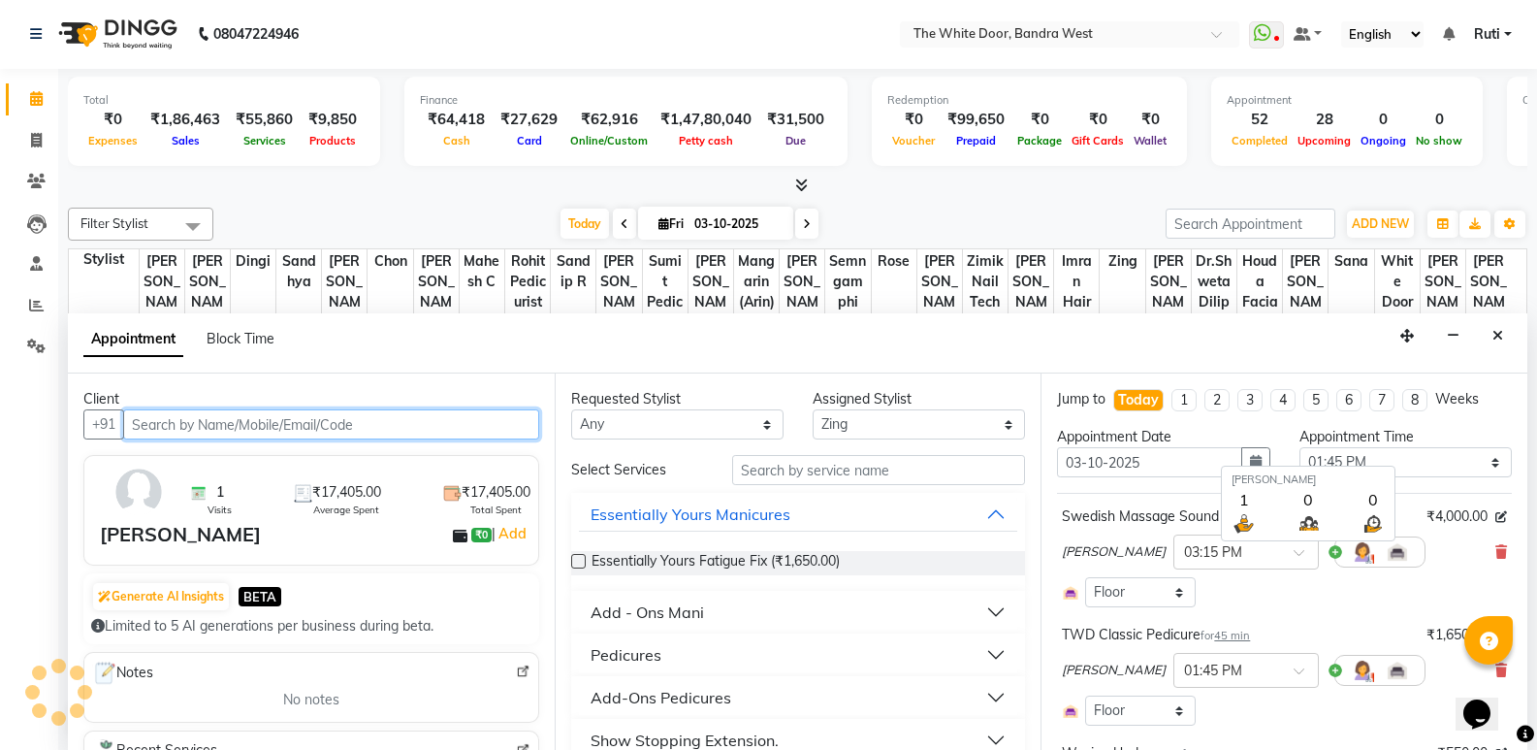
scroll to position [814, 0]
select select "1642"
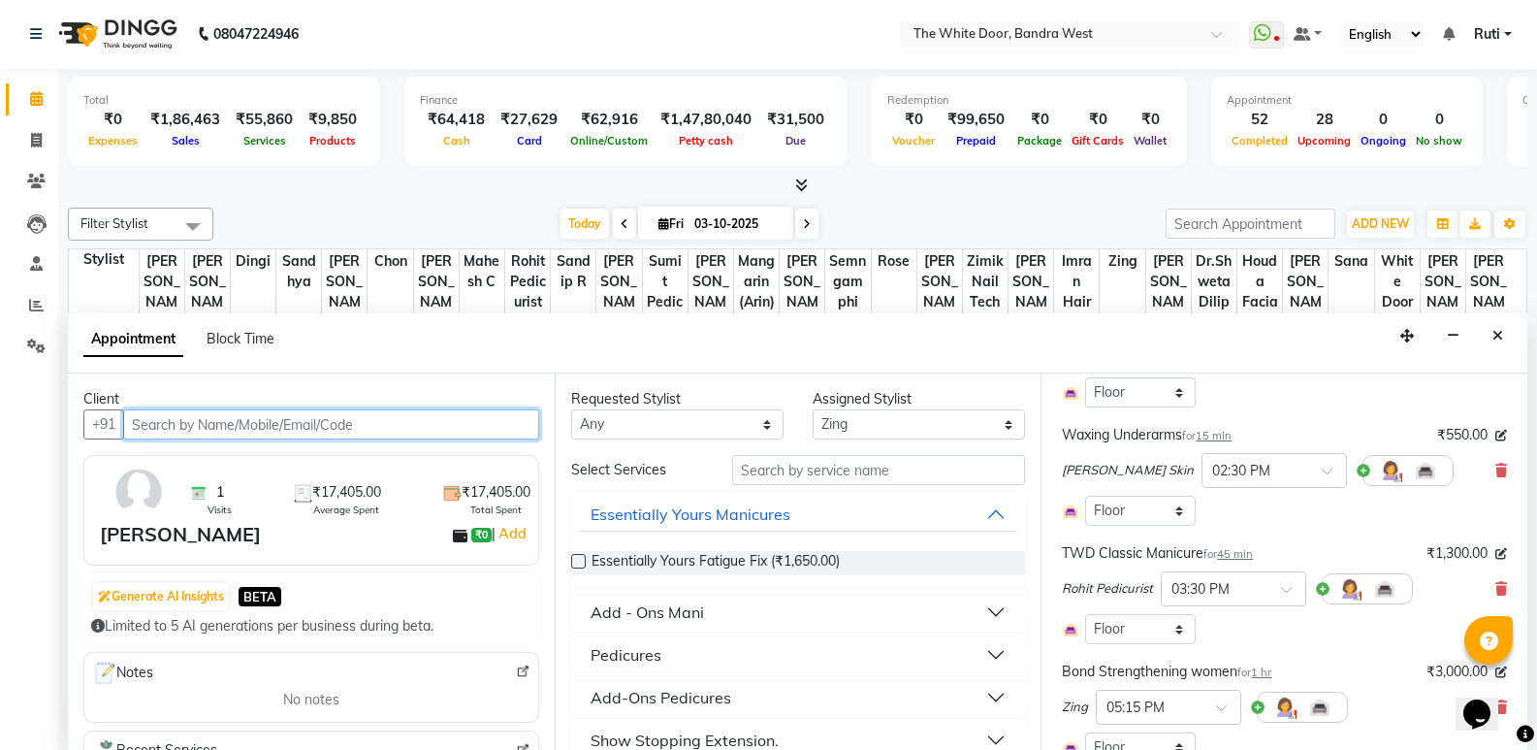
scroll to position [194, 0]
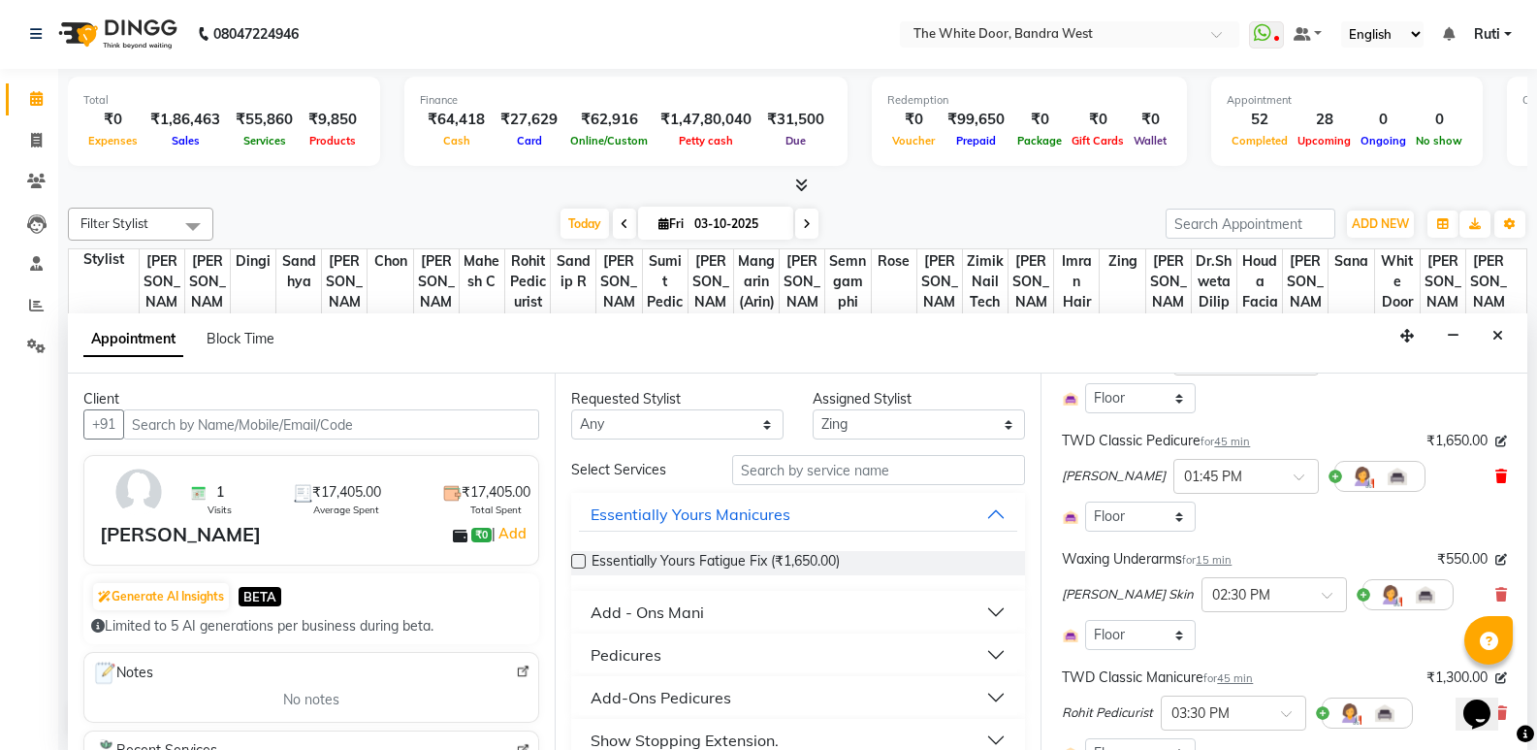
click at [1495, 472] on icon at bounding box center [1501, 476] width 12 height 14
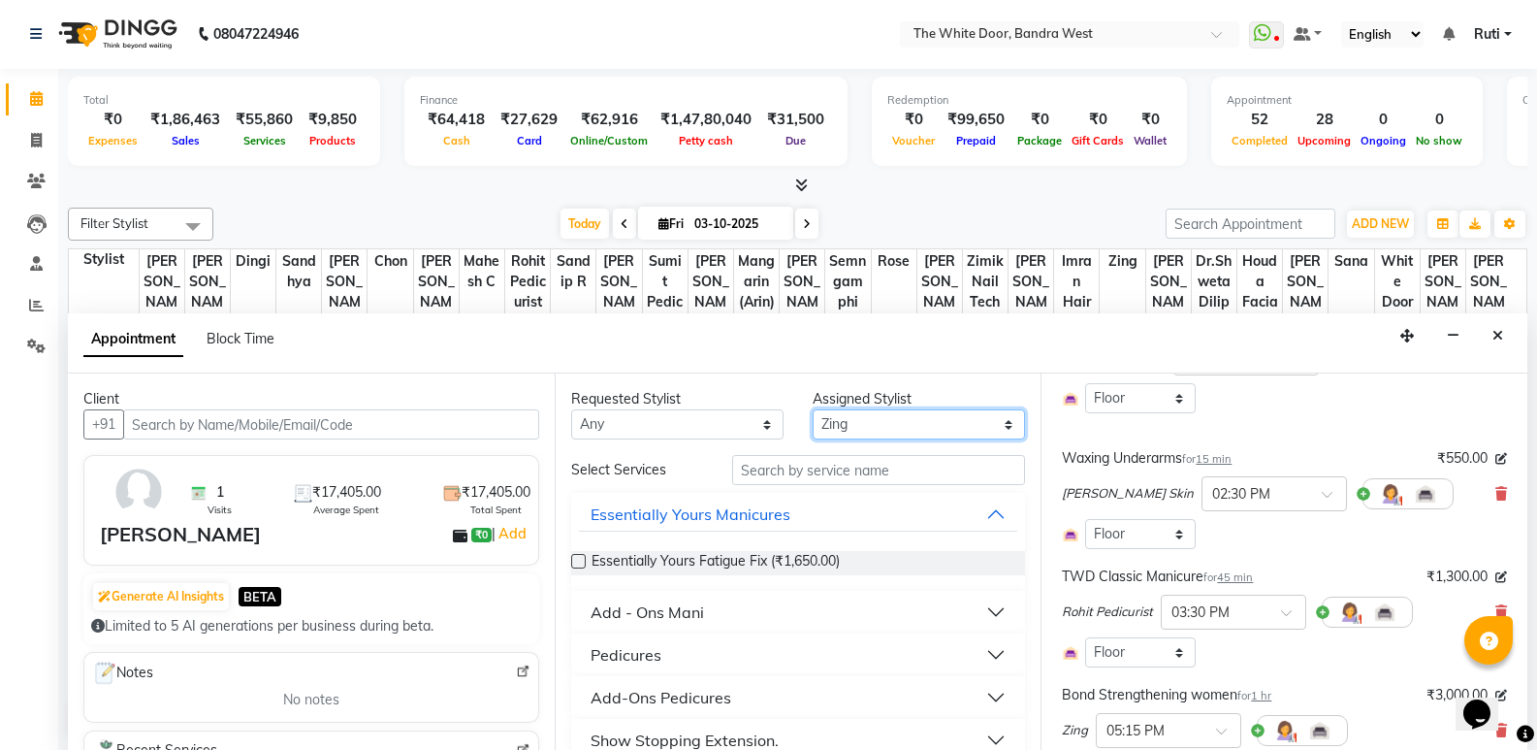
click at [851, 428] on select "Select Amita Skin benjimin Chon Dingi Dr.Shweta Dilip Farheen K Ganesh M Gautam…" at bounding box center [919, 424] width 212 height 30
select select "20535"
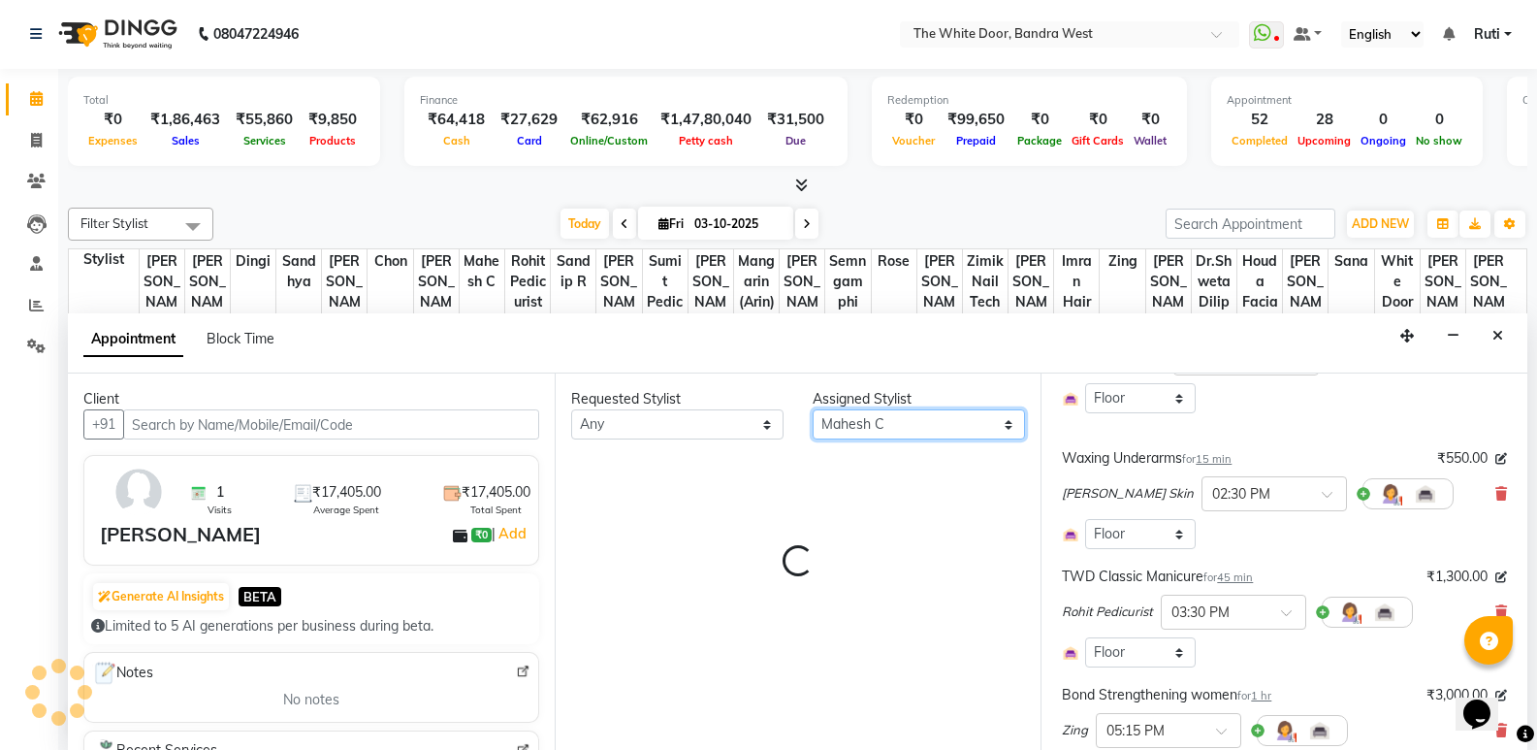
click at [851, 428] on select "Select Amita Skin benjimin Chon Dingi Dr.Shweta Dilip Farheen K Ganesh M Gautam…" at bounding box center [919, 424] width 212 height 30
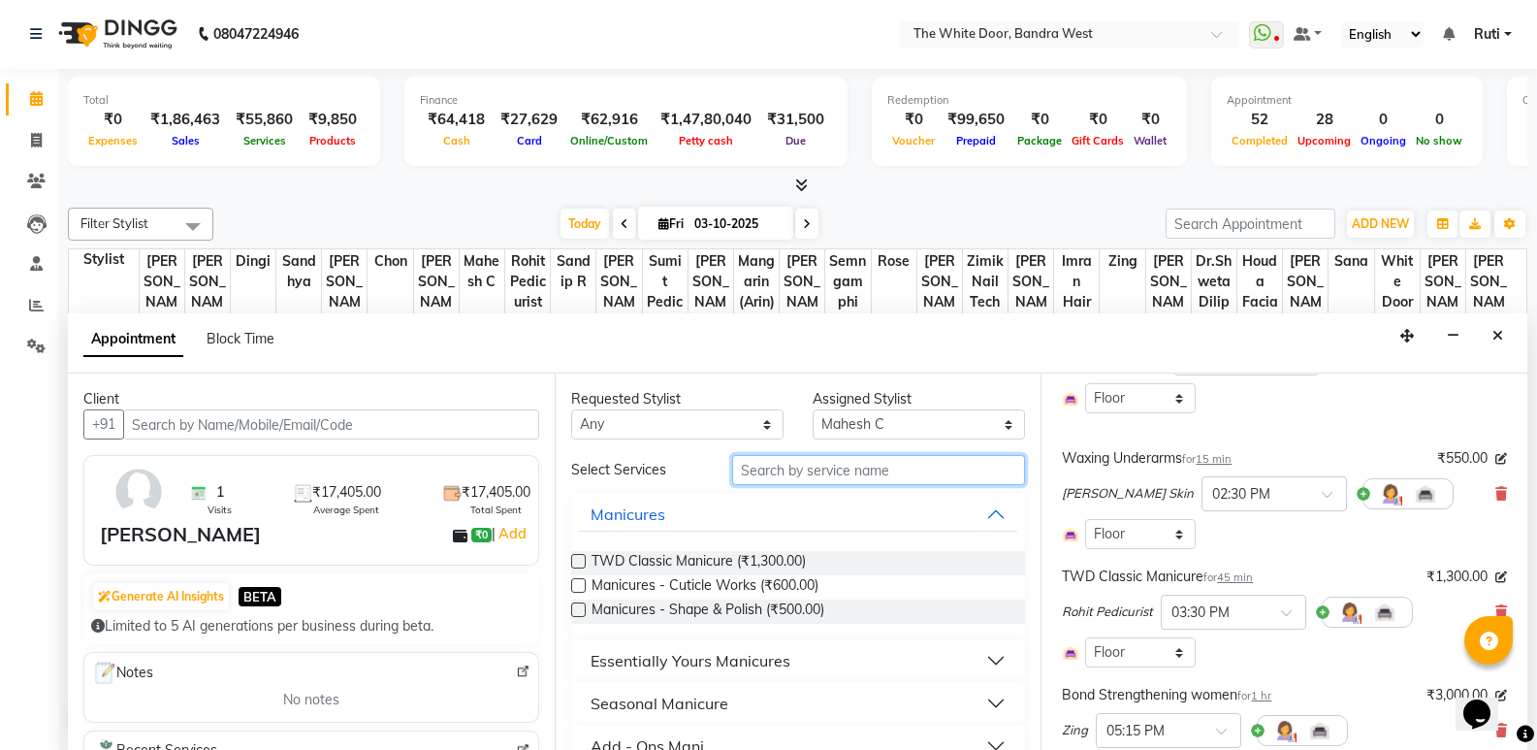
click at [820, 480] on input "text" at bounding box center [878, 470] width 293 height 30
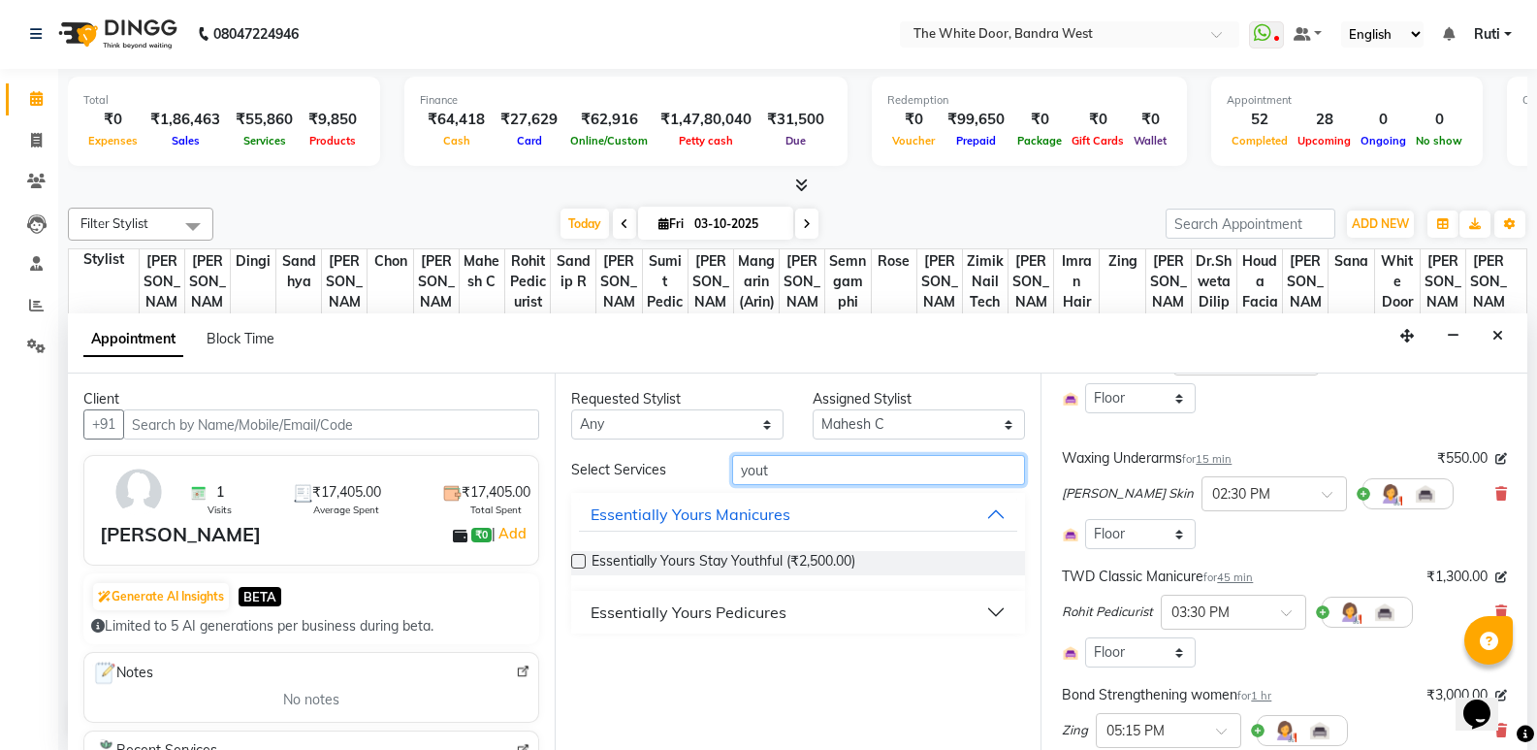
type input "yout"
click at [665, 610] on div "Essentially Yours Pedicures" at bounding box center [689, 611] width 196 height 23
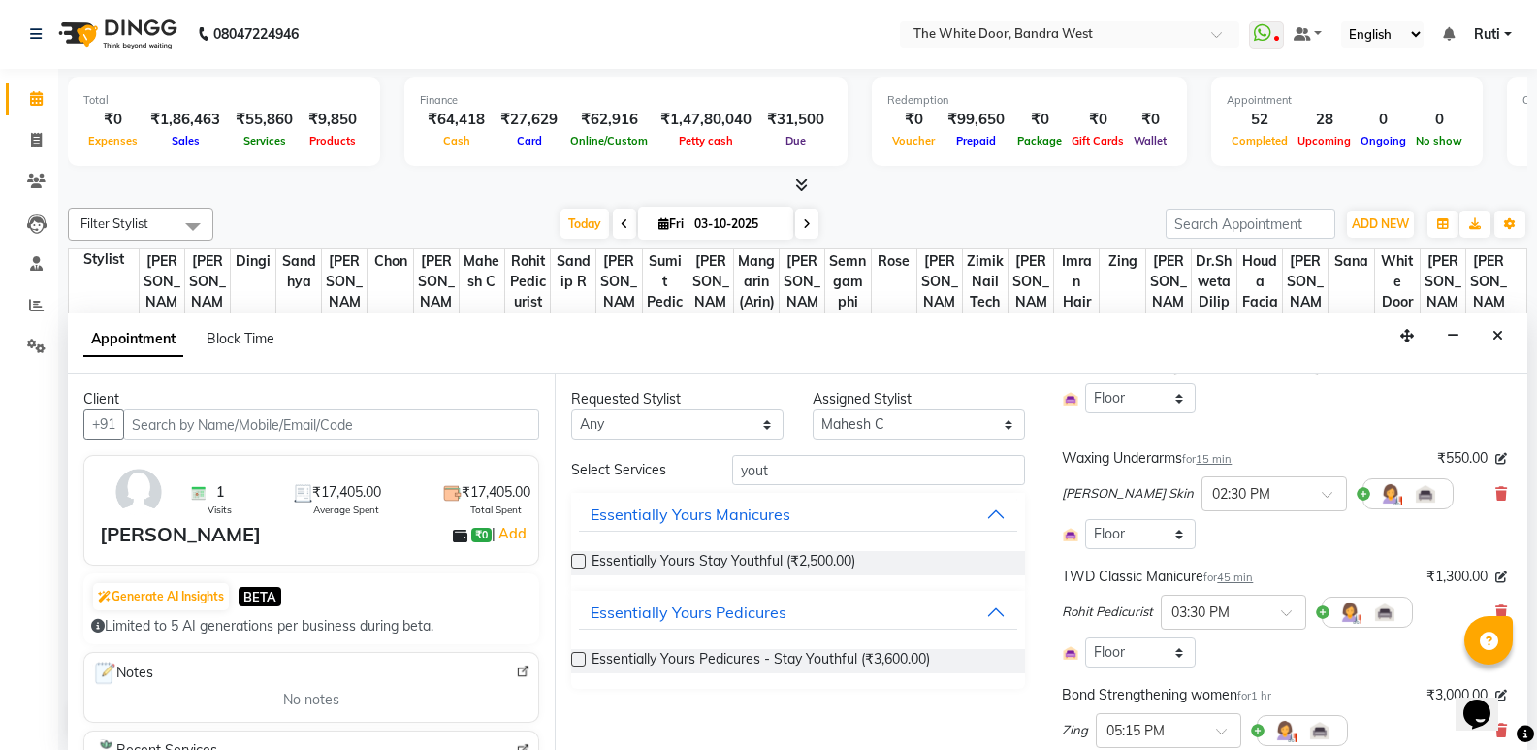
click at [579, 655] on label at bounding box center [578, 659] width 15 height 15
click at [579, 655] on input "checkbox" at bounding box center [577, 661] width 13 height 13
checkbox input "false"
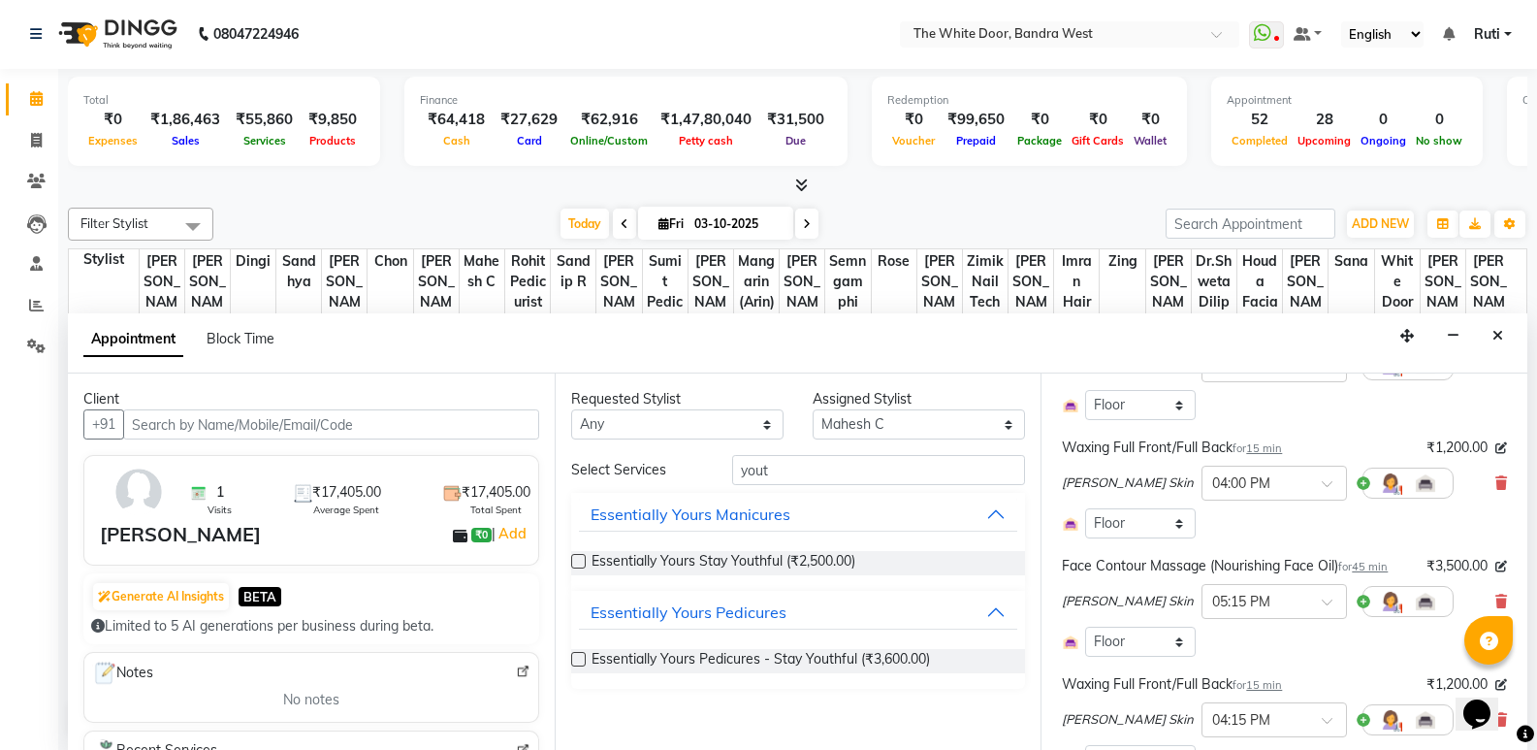
scroll to position [1067, 0]
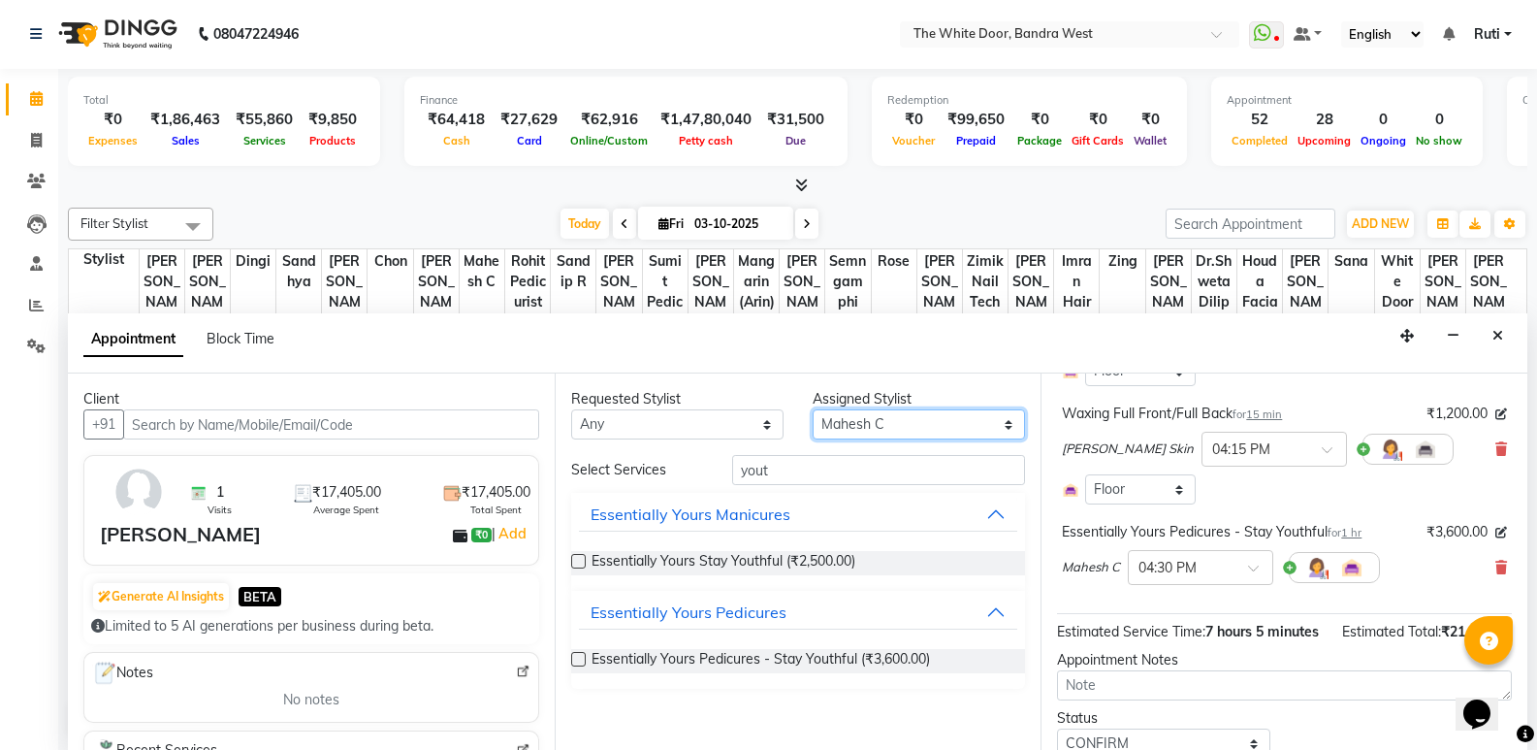
click at [879, 430] on select "Select Amita Skin benjimin Chon Dingi Dr.Shweta Dilip Farheen K Ganesh M Gautam…" at bounding box center [919, 424] width 212 height 30
select select "57439"
click at [813, 409] on select "Select Amita Skin benjimin Chon Dingi Dr.Shweta Dilip Farheen K Ganesh M Gautam…" at bounding box center [919, 424] width 212 height 30
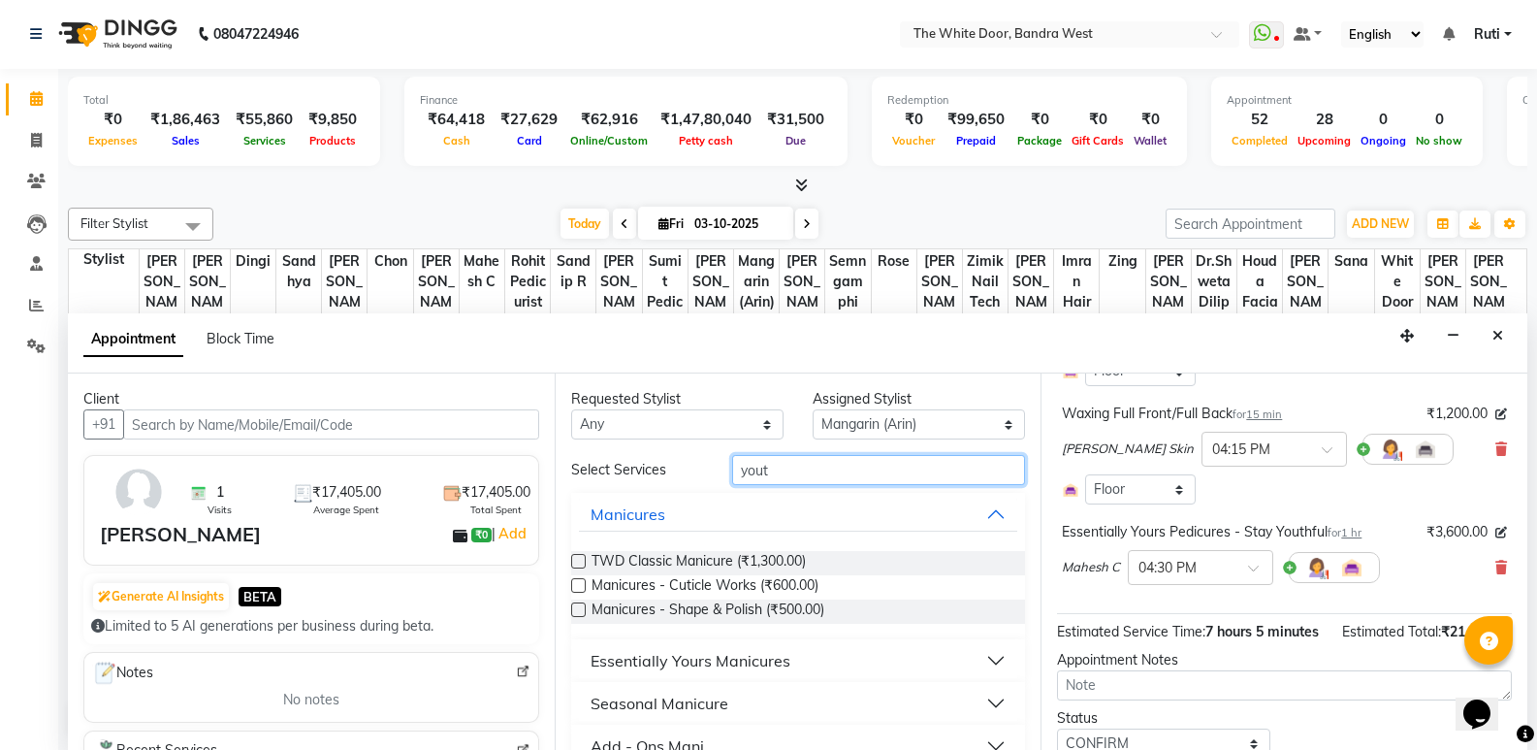
click at [780, 475] on input "yout" at bounding box center [878, 470] width 293 height 30
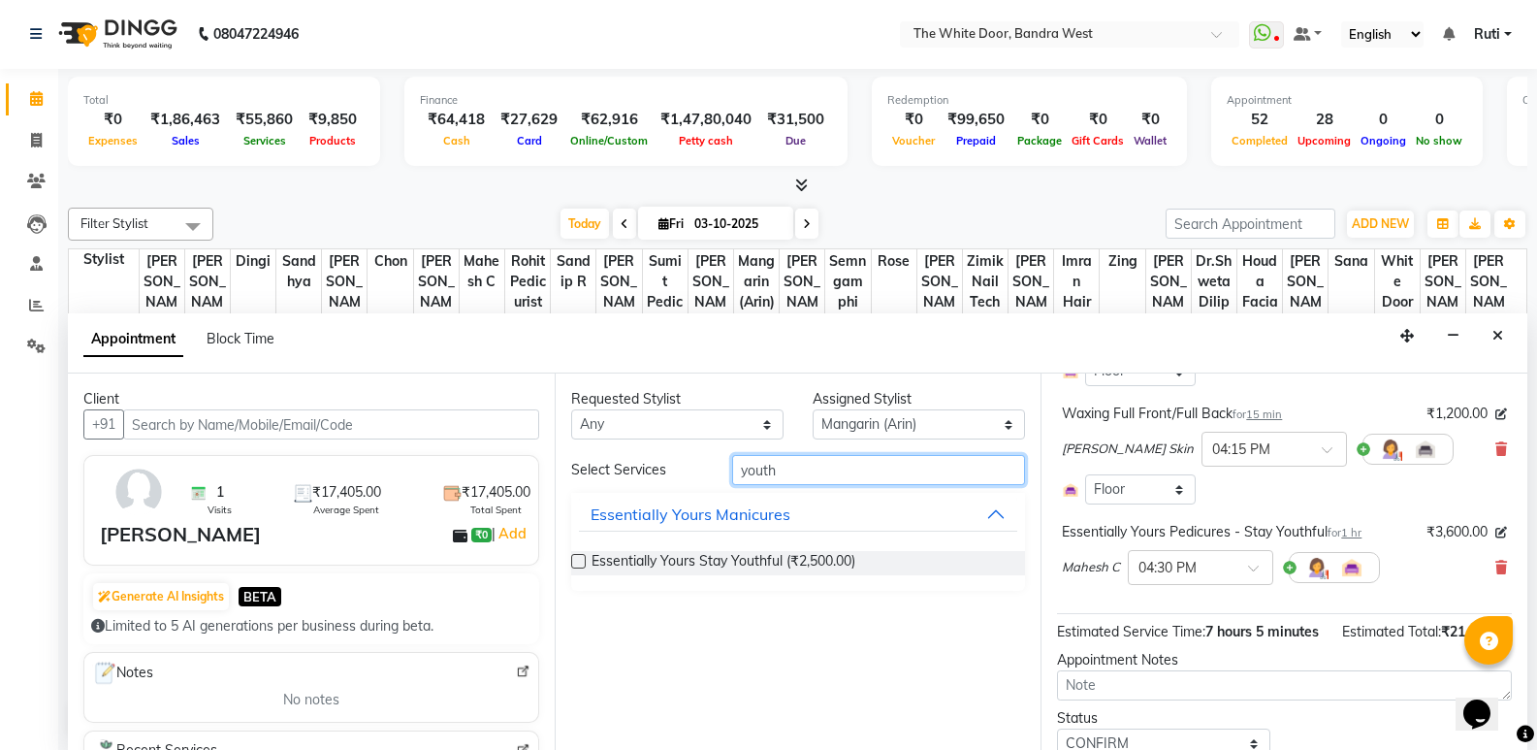
type input "youth"
click at [578, 560] on label at bounding box center [578, 561] width 15 height 15
click at [578, 560] on input "checkbox" at bounding box center [577, 563] width 13 height 13
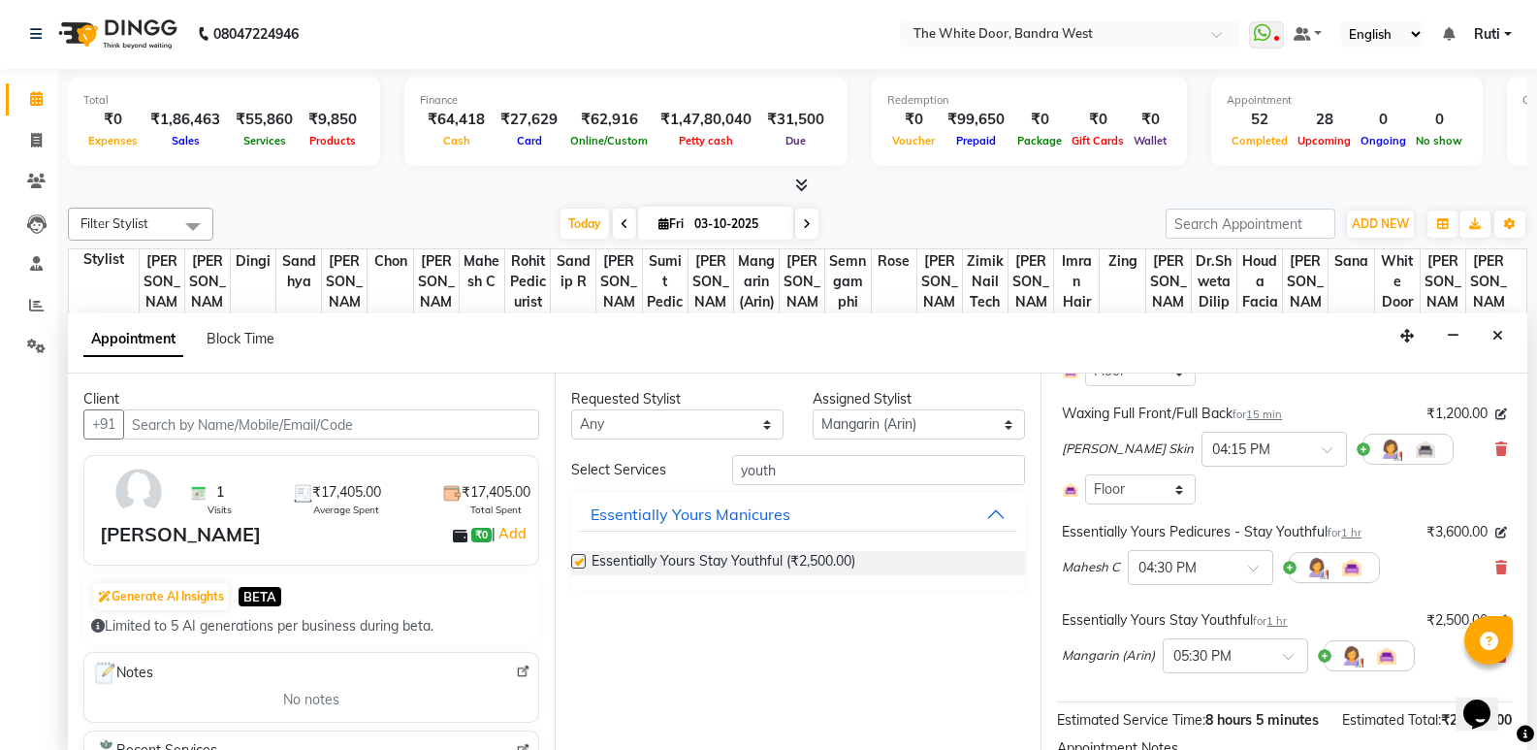
checkbox input "false"
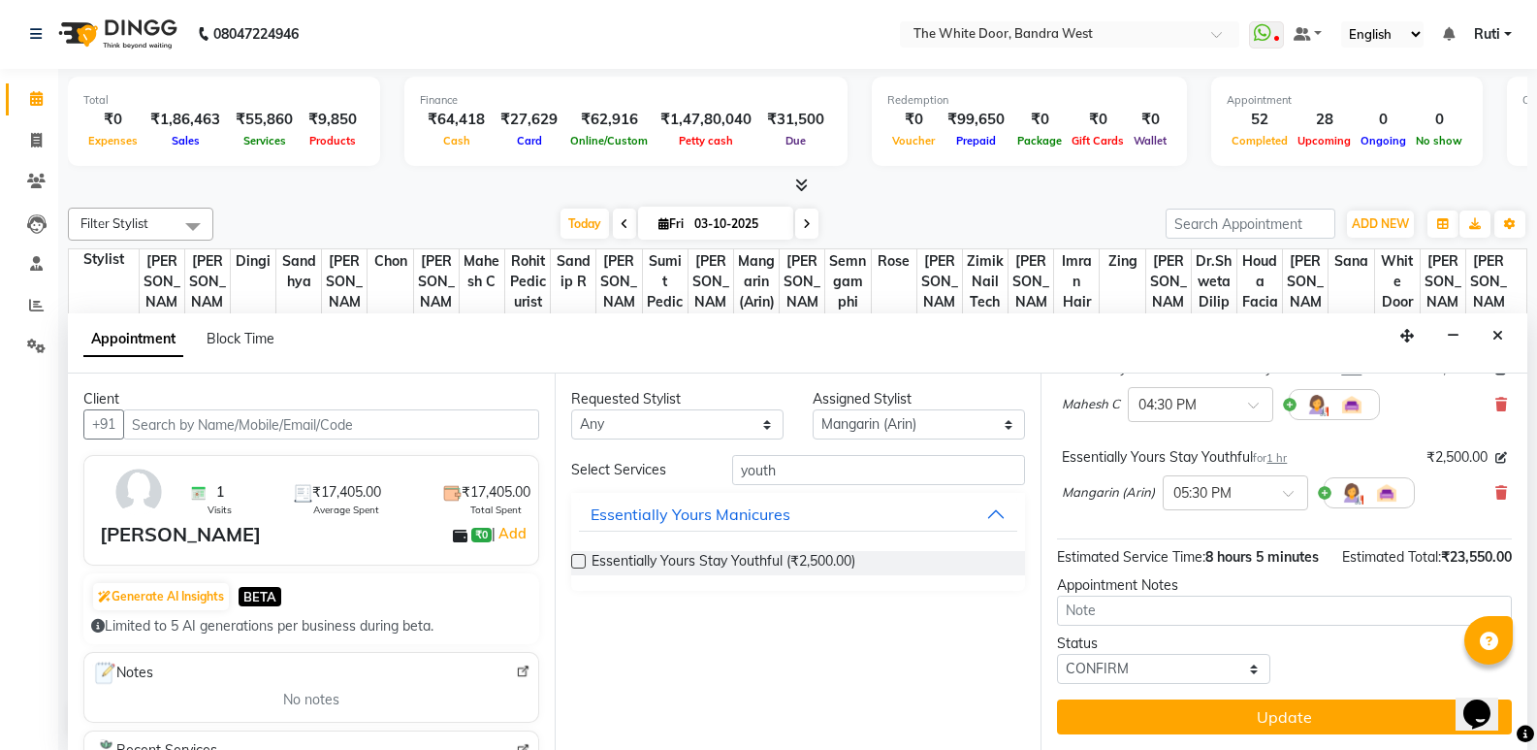
scroll to position [1250, 0]
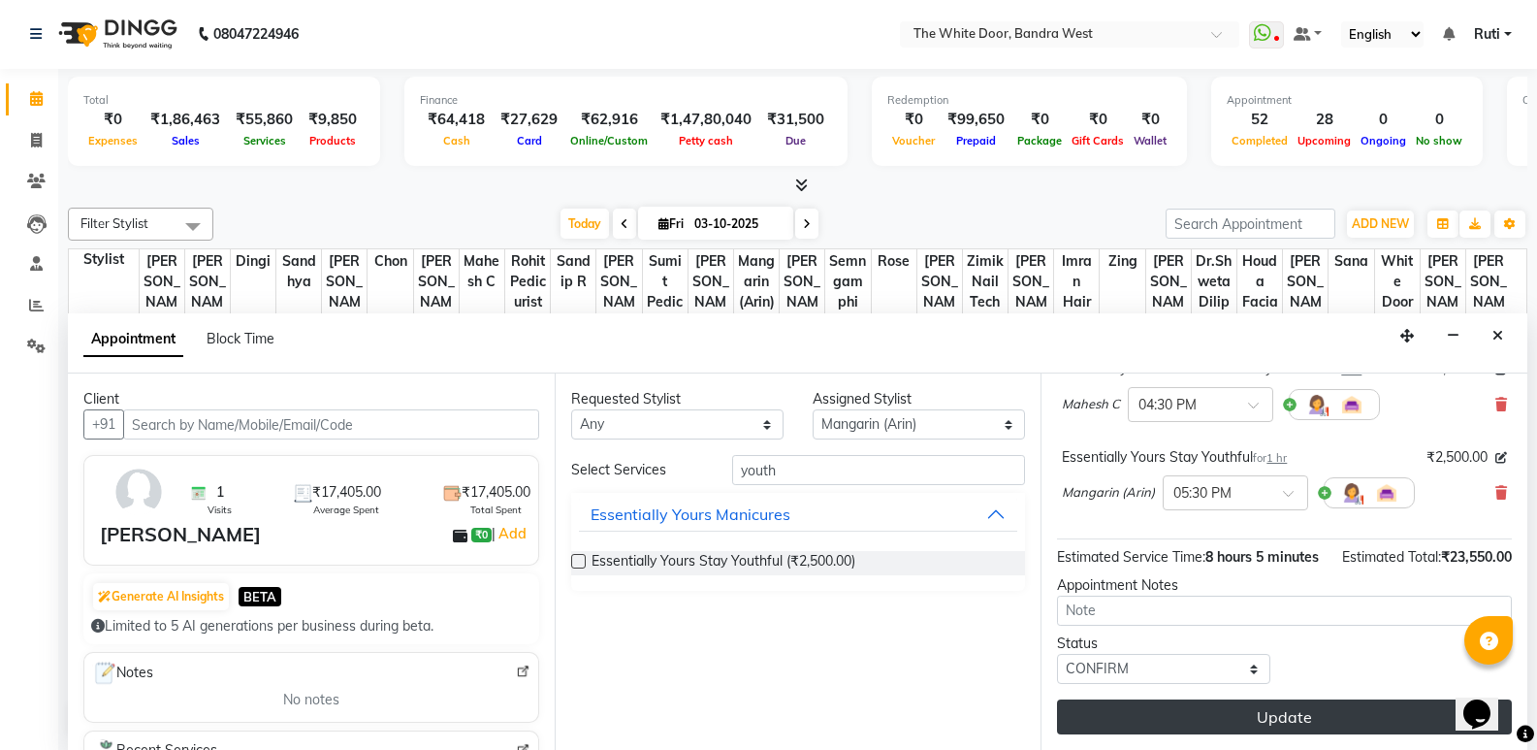
click at [1170, 710] on button "Update" at bounding box center [1284, 716] width 455 height 35
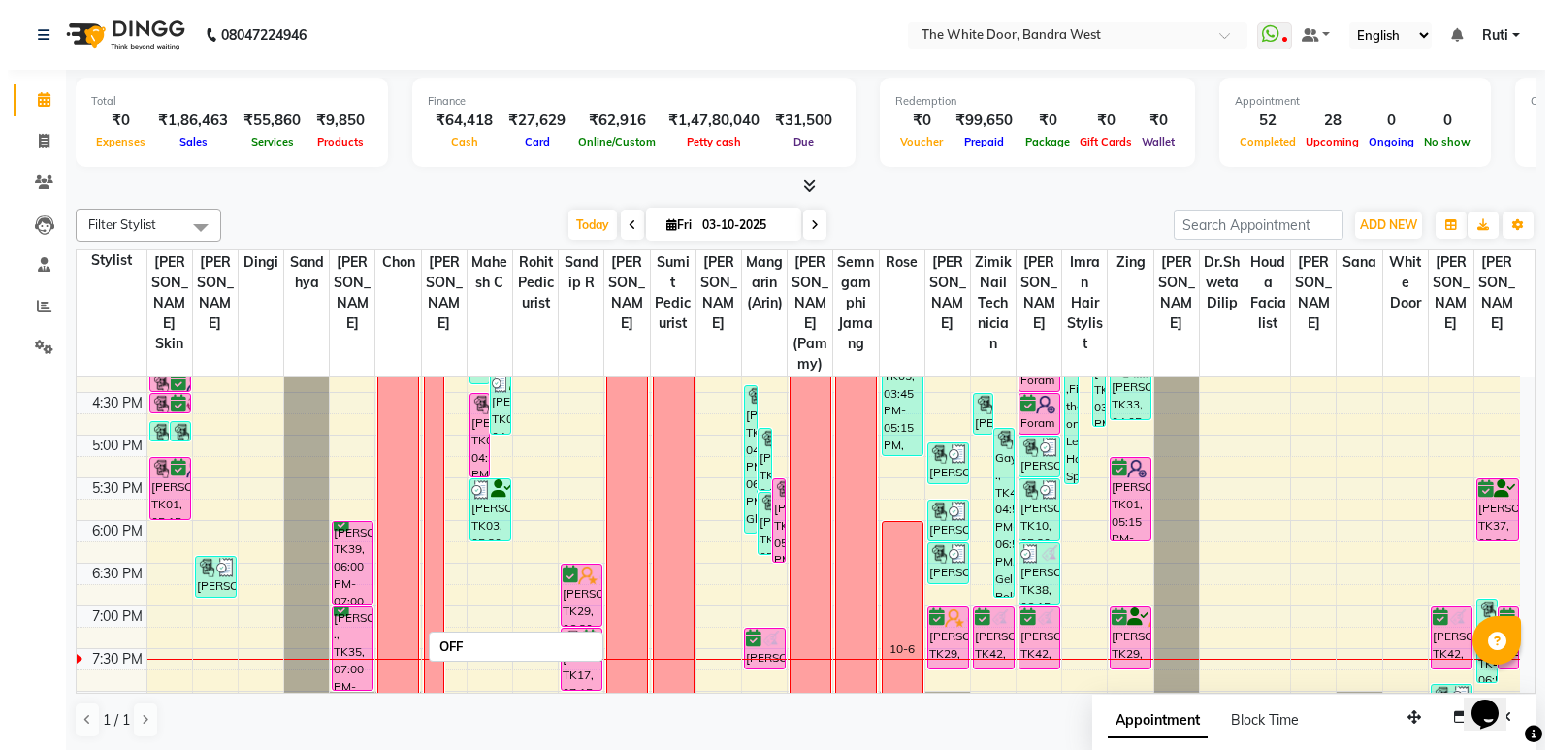
scroll to position [620, 0]
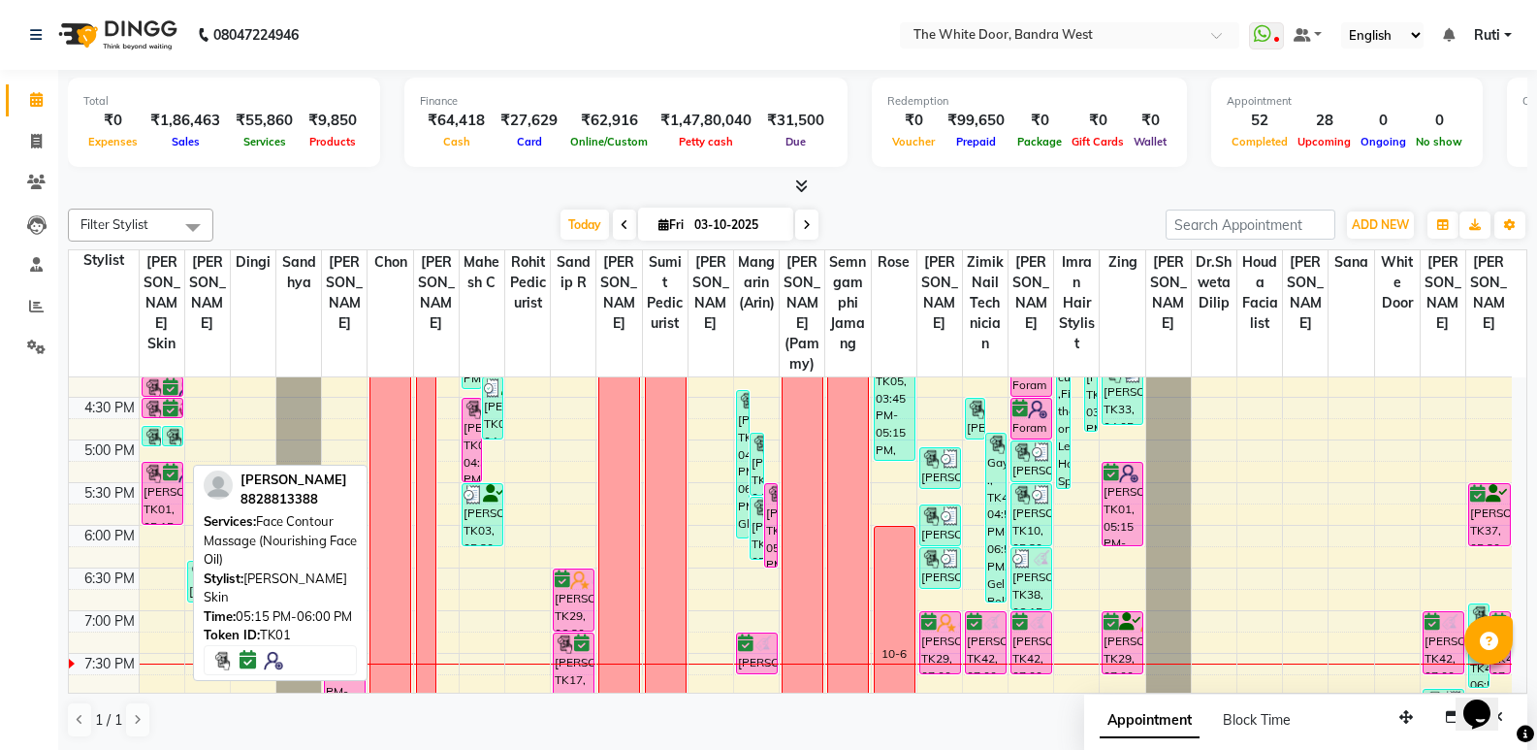
click at [165, 516] on div "[PERSON_NAME], TK01, 05:15 PM-06:00 PM, Face Contour Massage (Nourishing Face O…" at bounding box center [163, 493] width 40 height 61
select select "6"
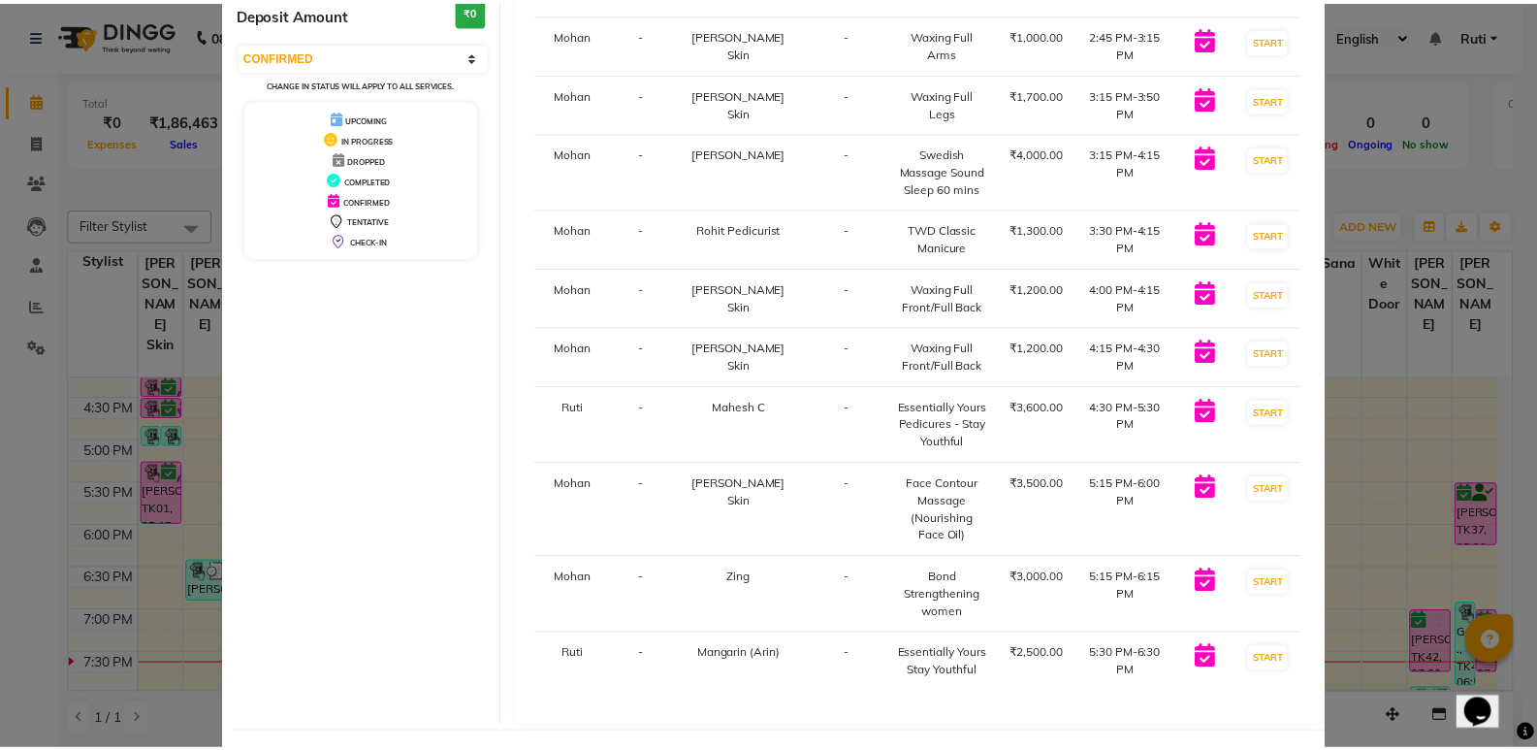
scroll to position [303, 0]
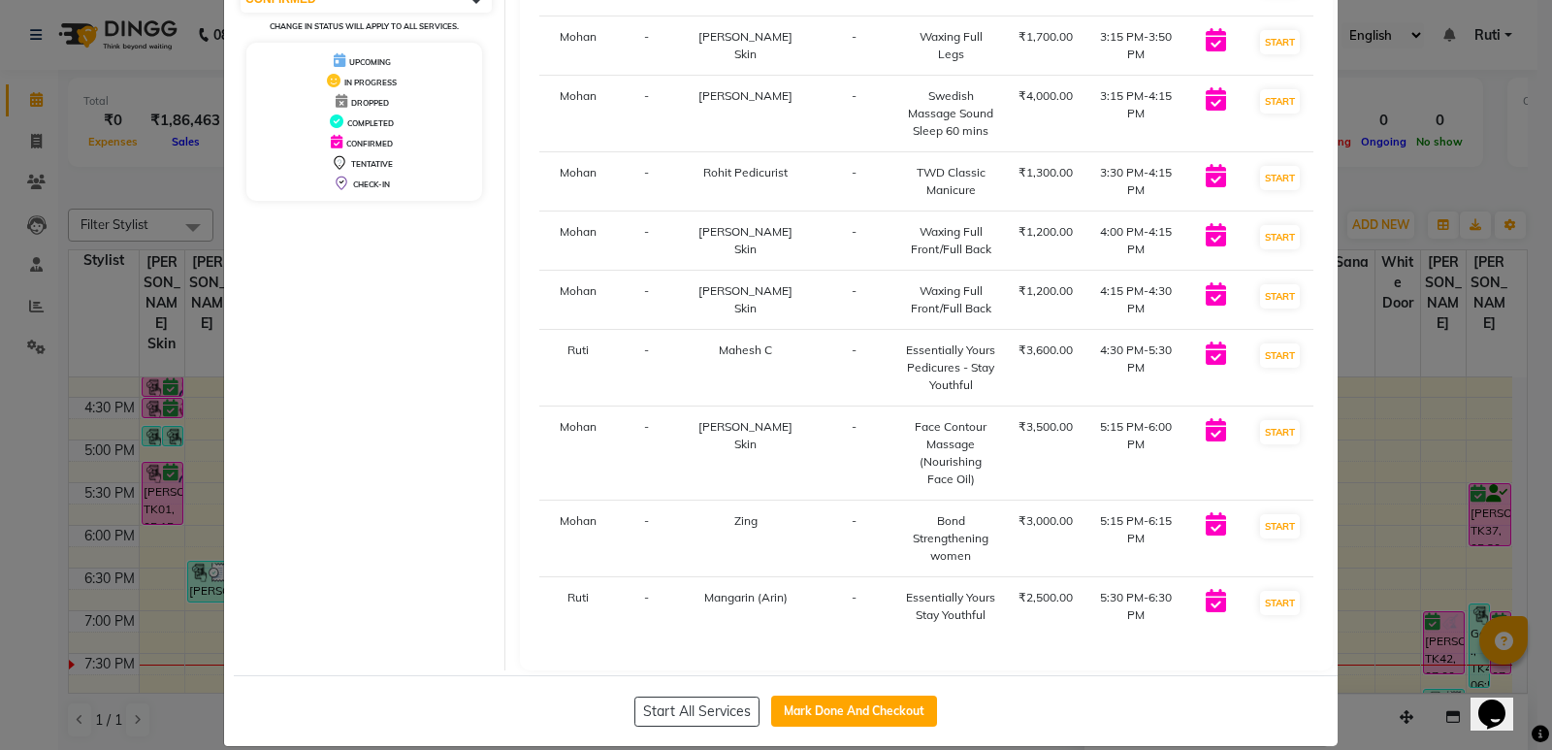
click at [1383, 468] on ngb-modal-window "Client Detail Saba Rupa 8828813388 Wallet ₹0 Deposit Amount ₹0 Select IN SERVIC…" at bounding box center [776, 375] width 1552 height 750
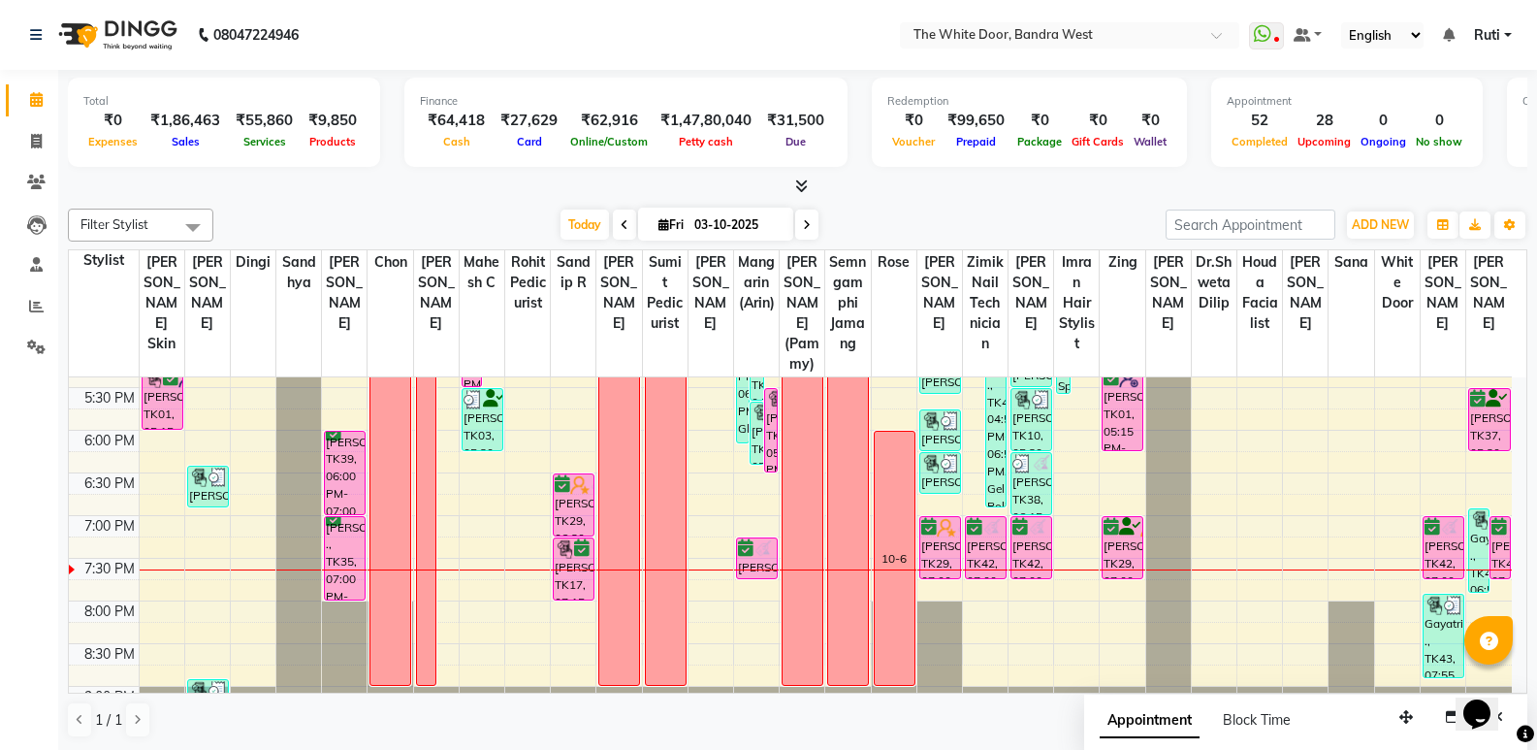
scroll to position [717, 0]
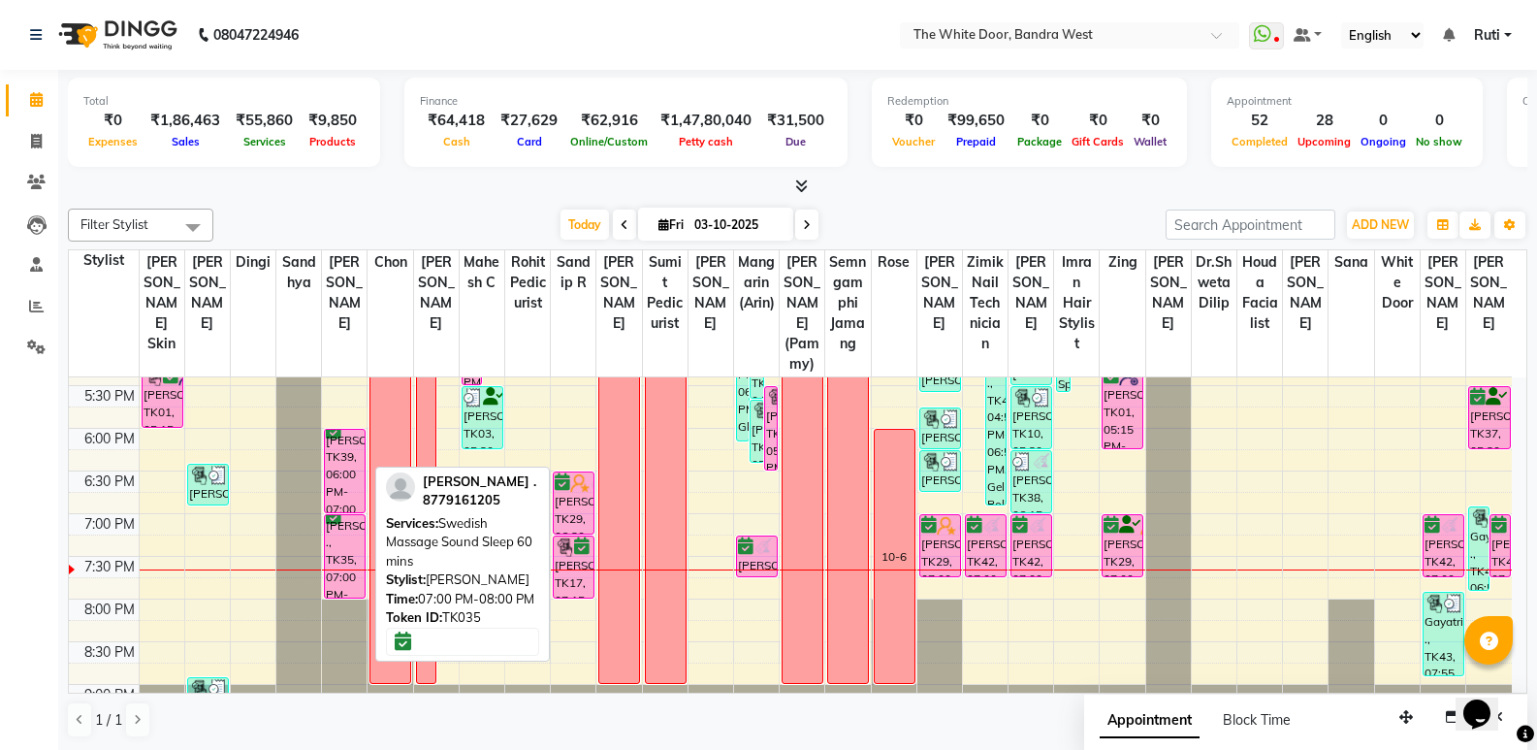
click at [341, 553] on div "Avantika ., TK35, 07:00 PM-08:00 PM, Swedish Massage Sound Sleep 60 mins" at bounding box center [345, 556] width 40 height 82
select select "6"
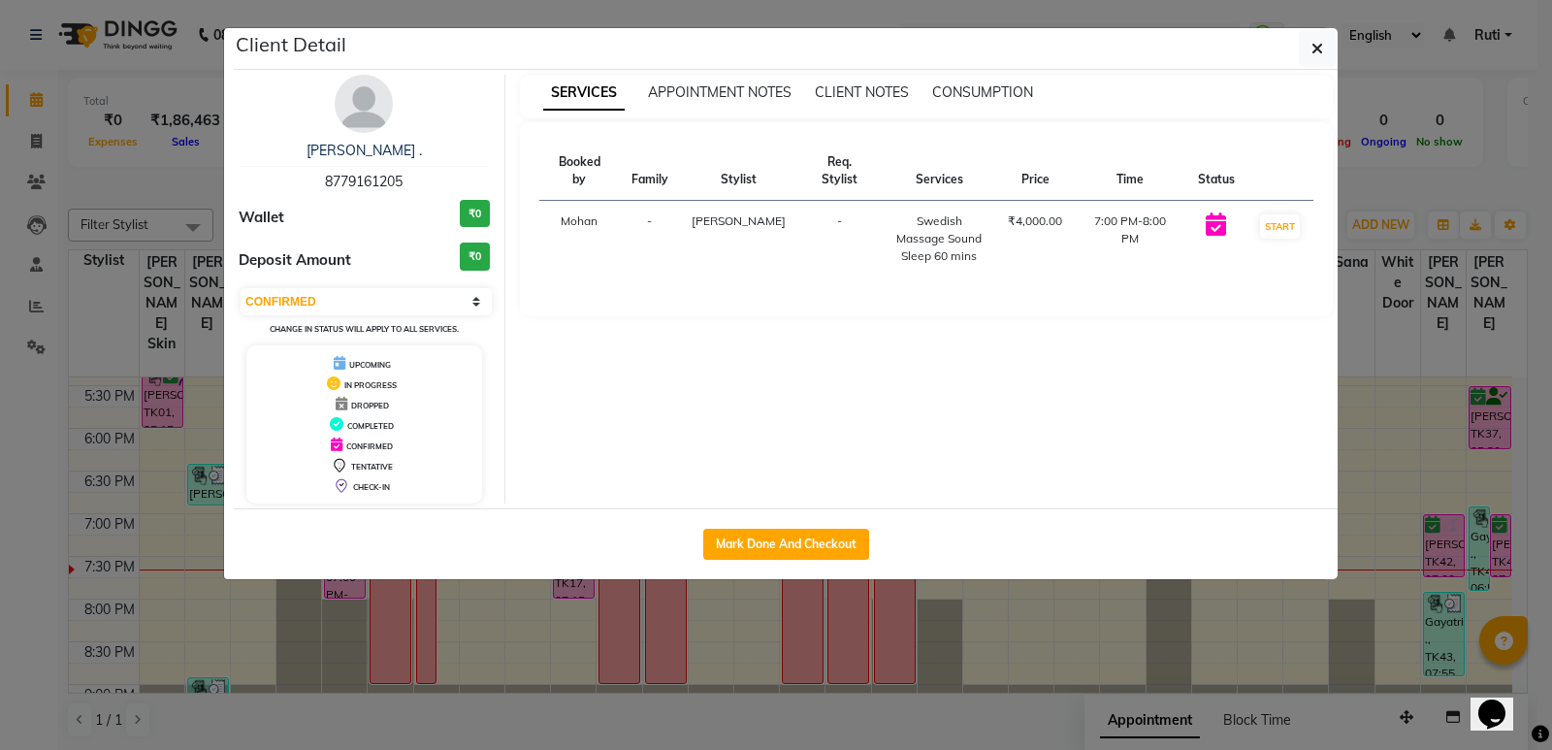
click at [328, 186] on span "8779161205" at bounding box center [364, 181] width 78 height 17
copy span "8779161205"
click at [1312, 40] on span "button" at bounding box center [1317, 48] width 12 height 19
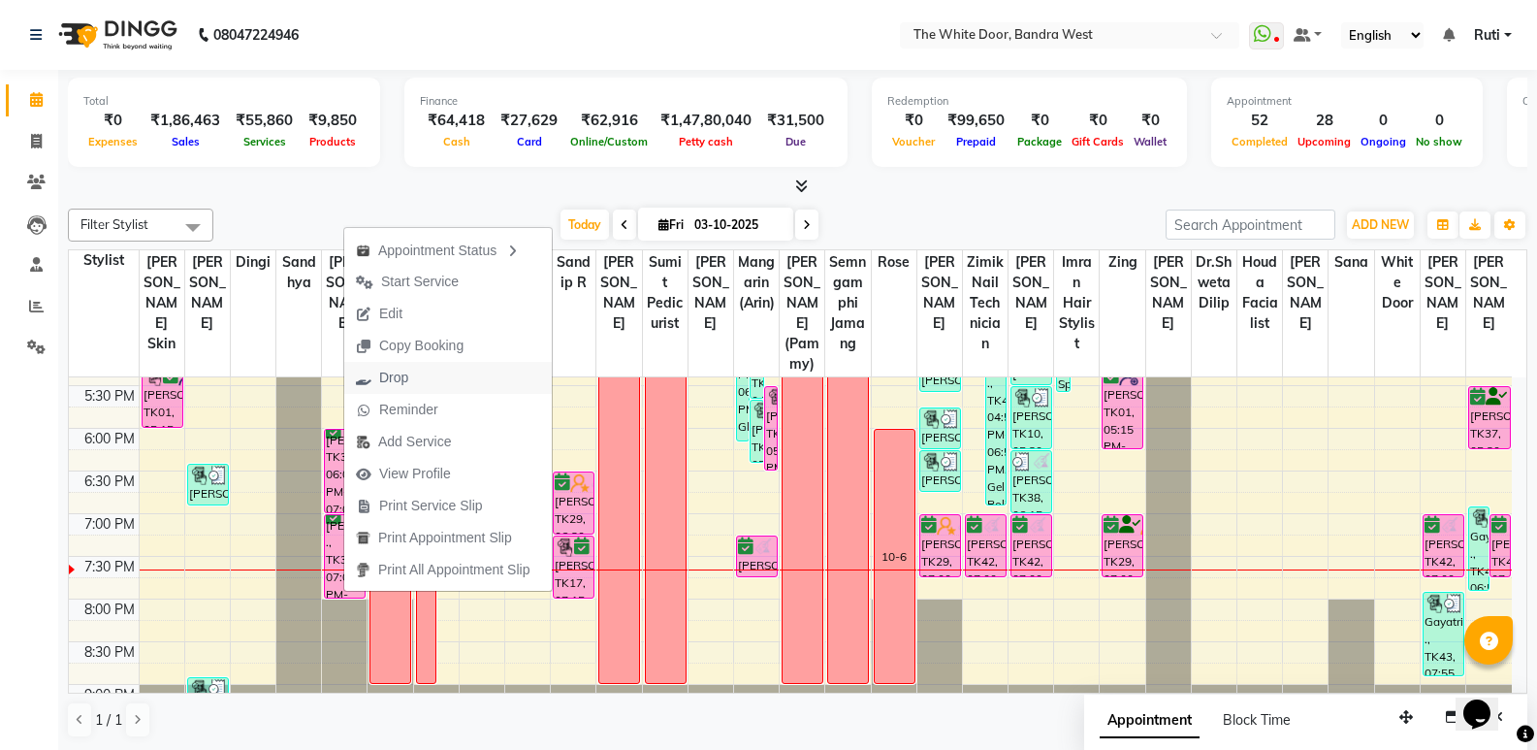
click at [391, 374] on span "Drop" at bounding box center [393, 378] width 29 height 20
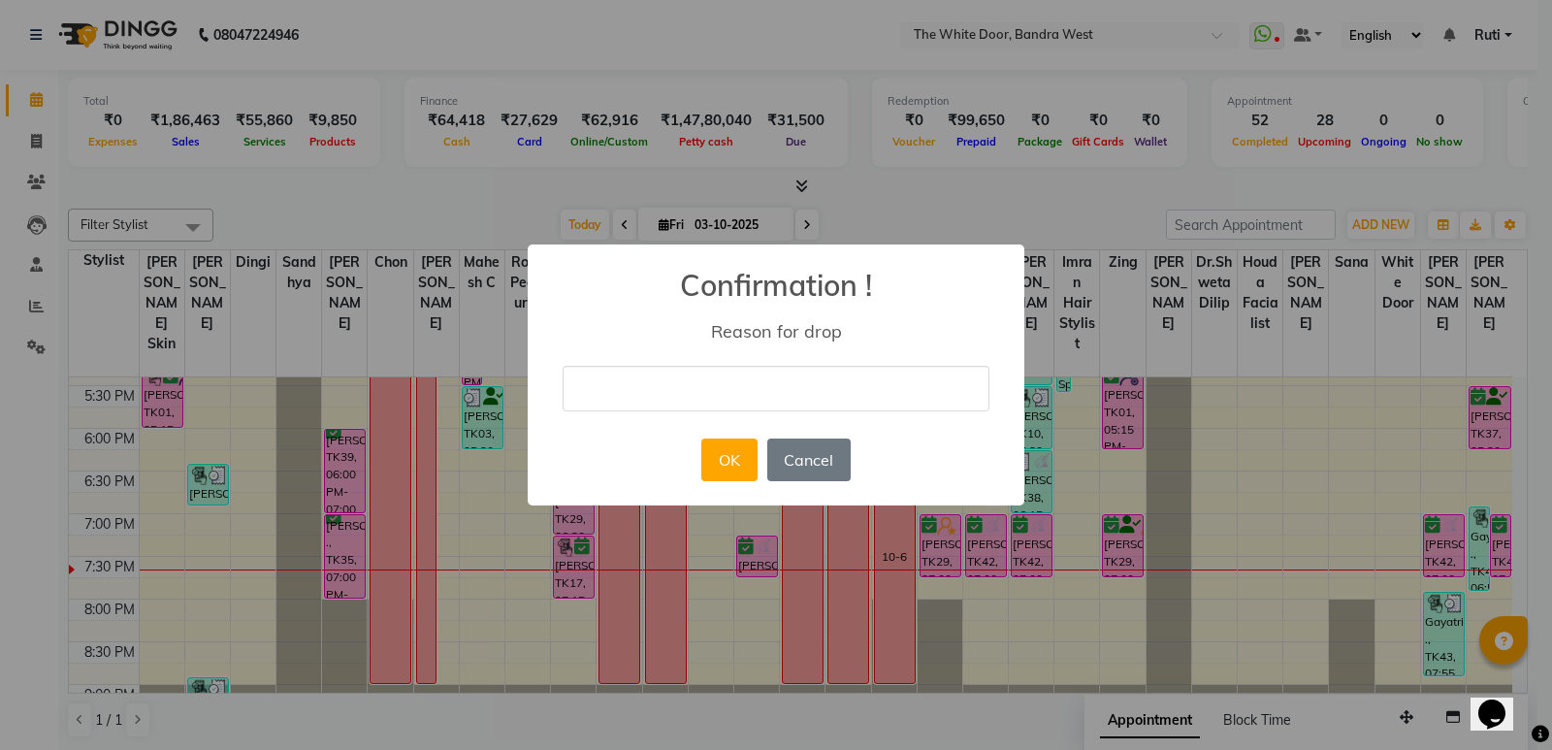
click at [460, 533] on div "× Confirmation ! Reason for drop OK No Cancel" at bounding box center [776, 375] width 1552 height 750
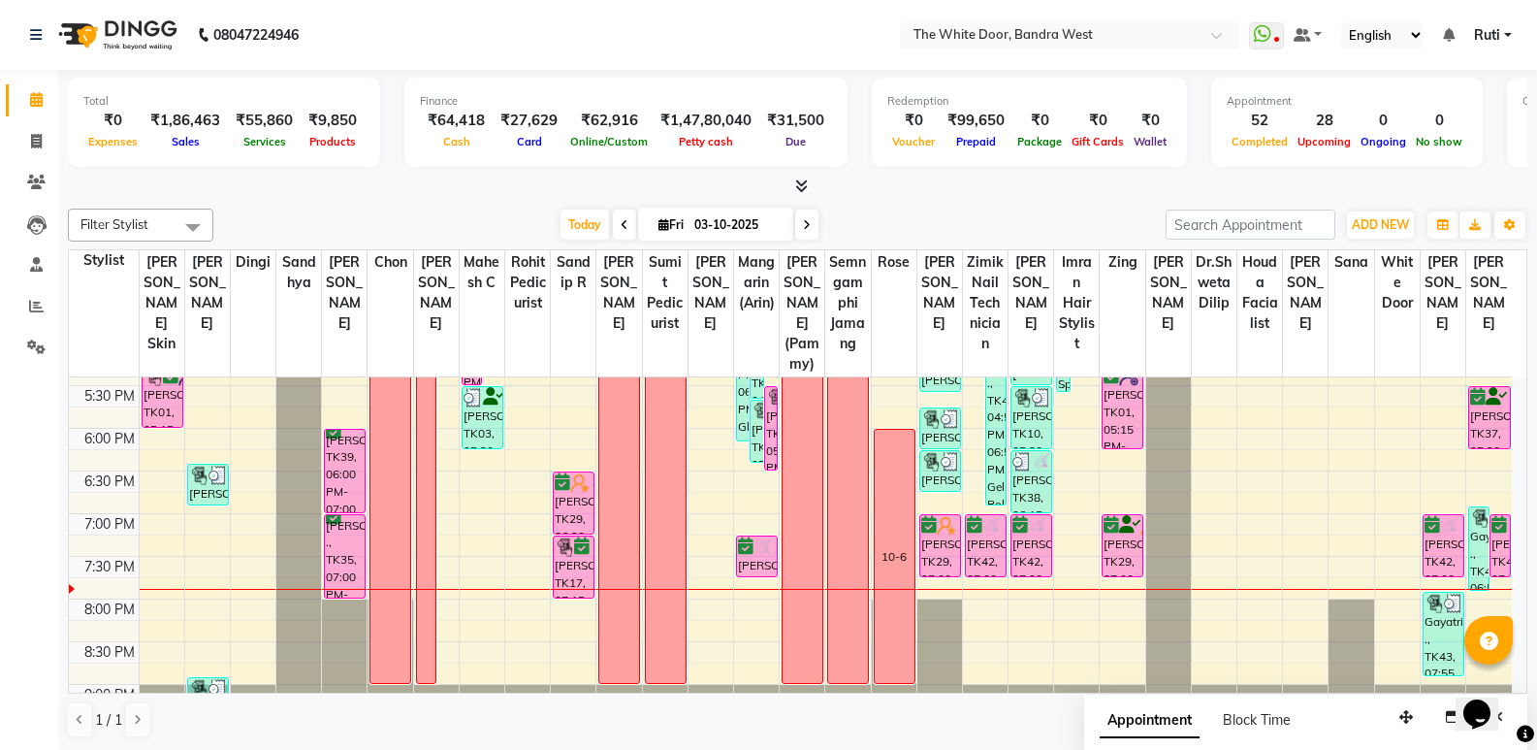
click at [804, 228] on icon at bounding box center [807, 225] width 8 height 12
type input "04-10-2025"
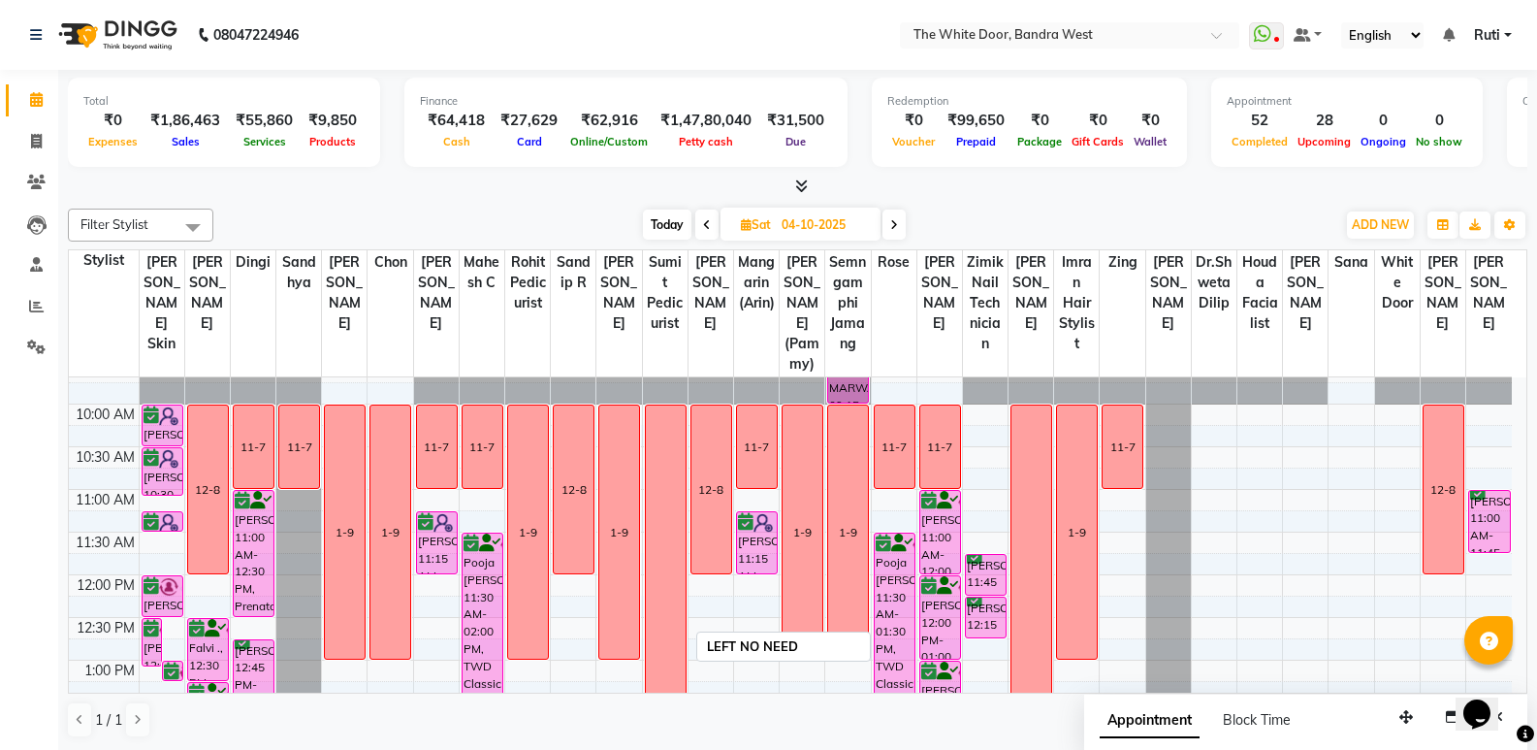
scroll to position [0, 0]
